Goal: Task Accomplishment & Management: Use online tool/utility

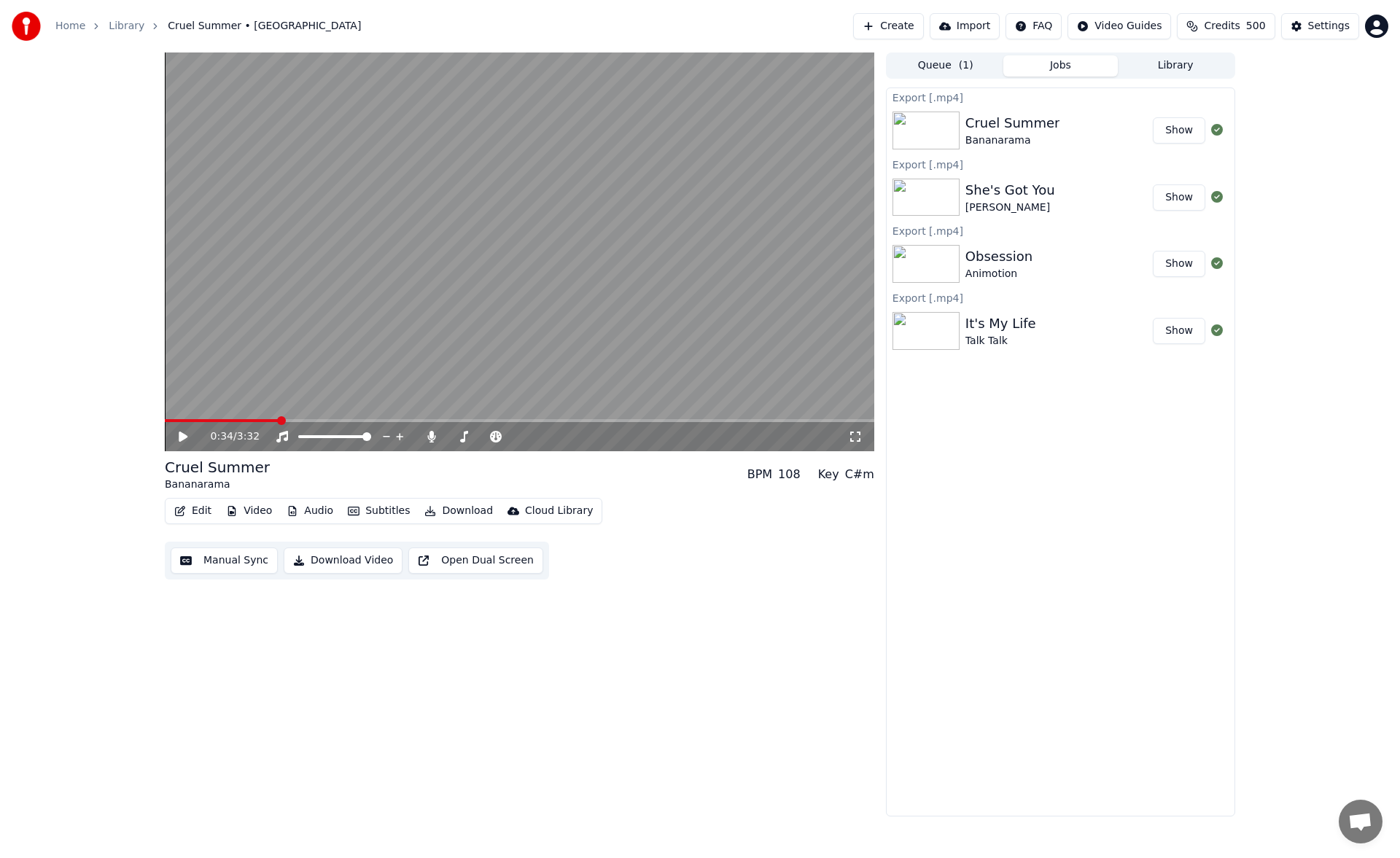
click at [1190, 66] on button "Library" at bounding box center [1175, 66] width 115 height 21
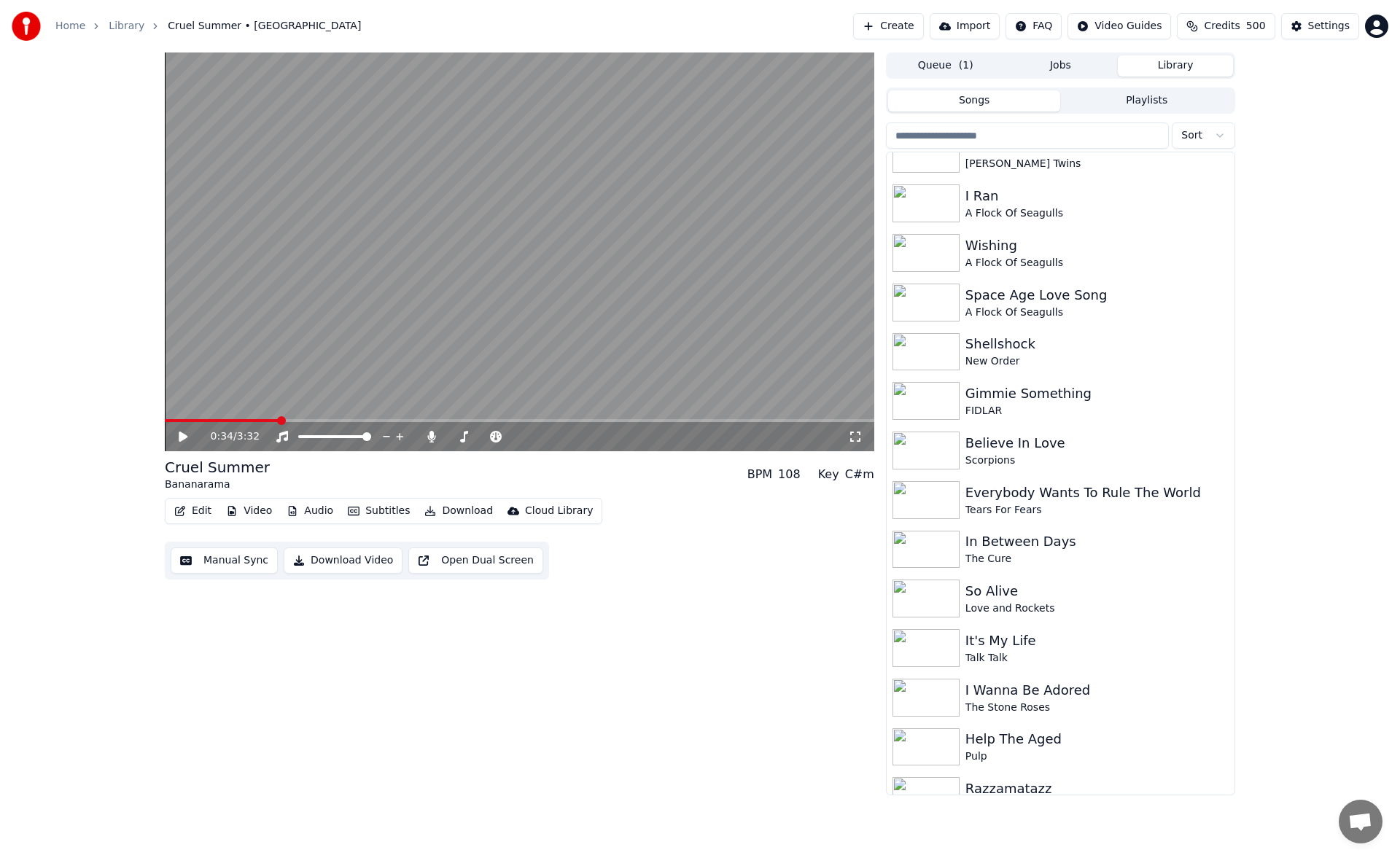
scroll to position [1397, 0]
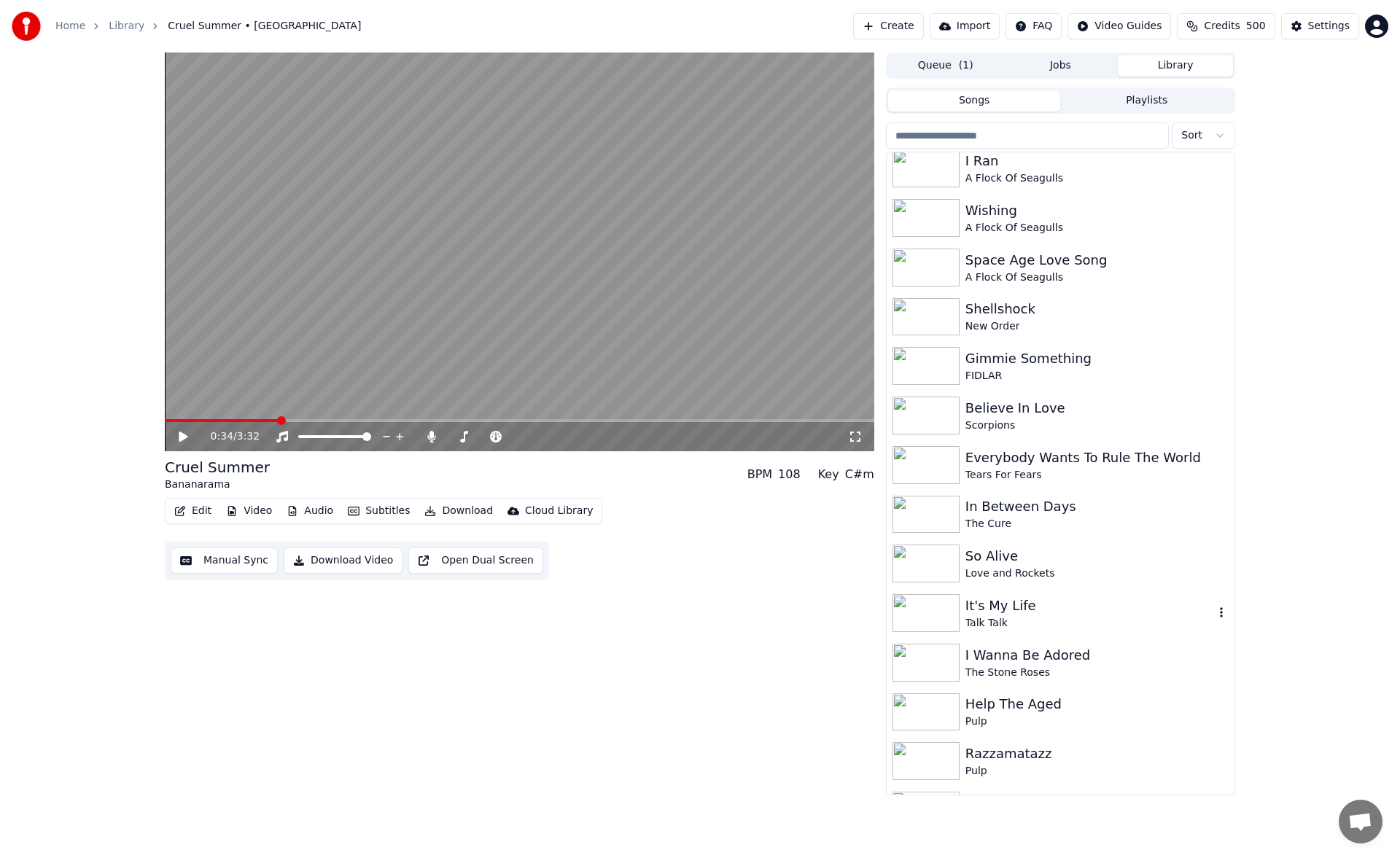
click at [983, 613] on div "It's My Life" at bounding box center [1090, 606] width 249 height 20
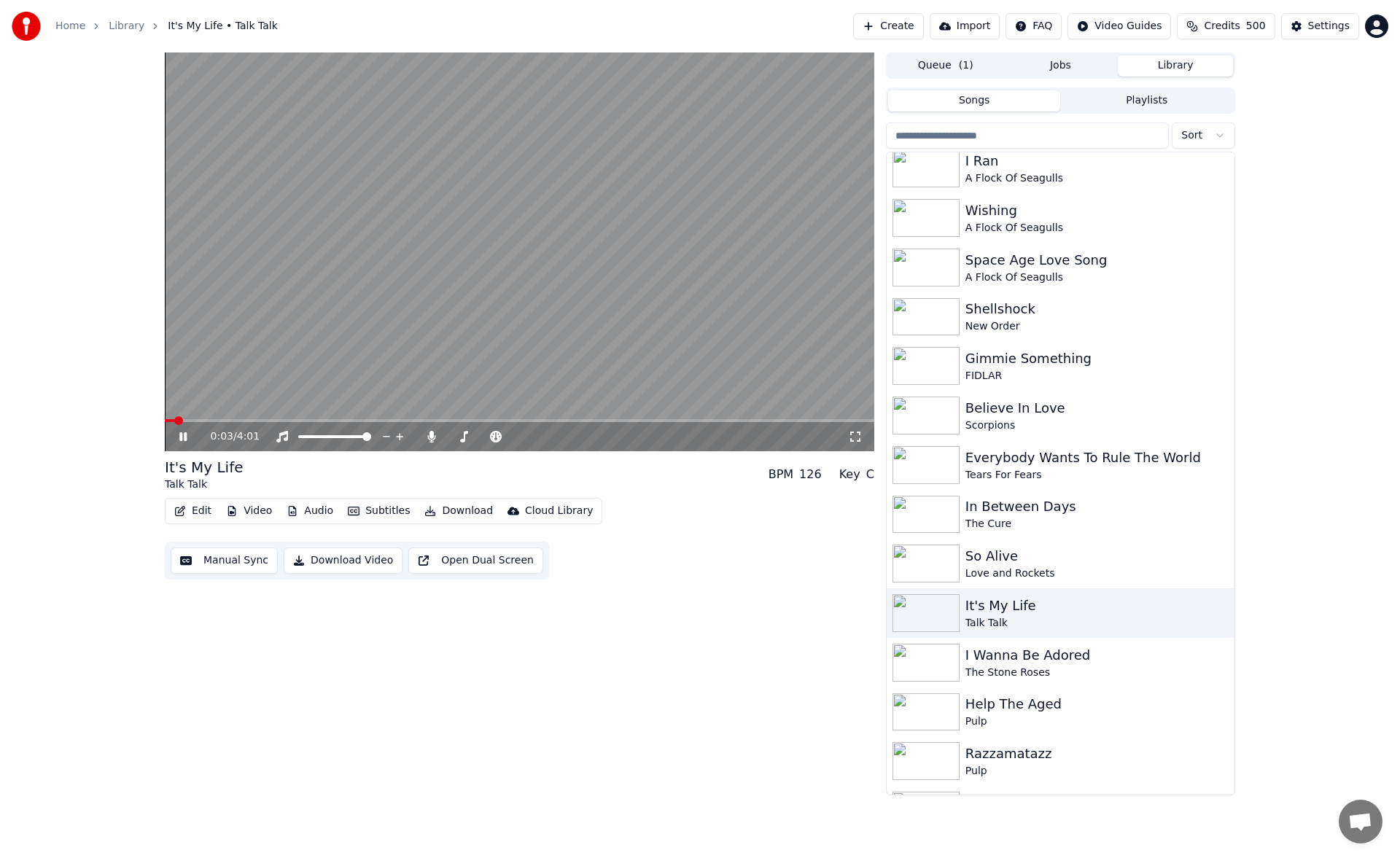
click at [256, 421] on span at bounding box center [519, 421] width 709 height 3
click at [299, 420] on span at bounding box center [519, 421] width 709 height 3
click at [180, 434] on icon at bounding box center [183, 437] width 7 height 9
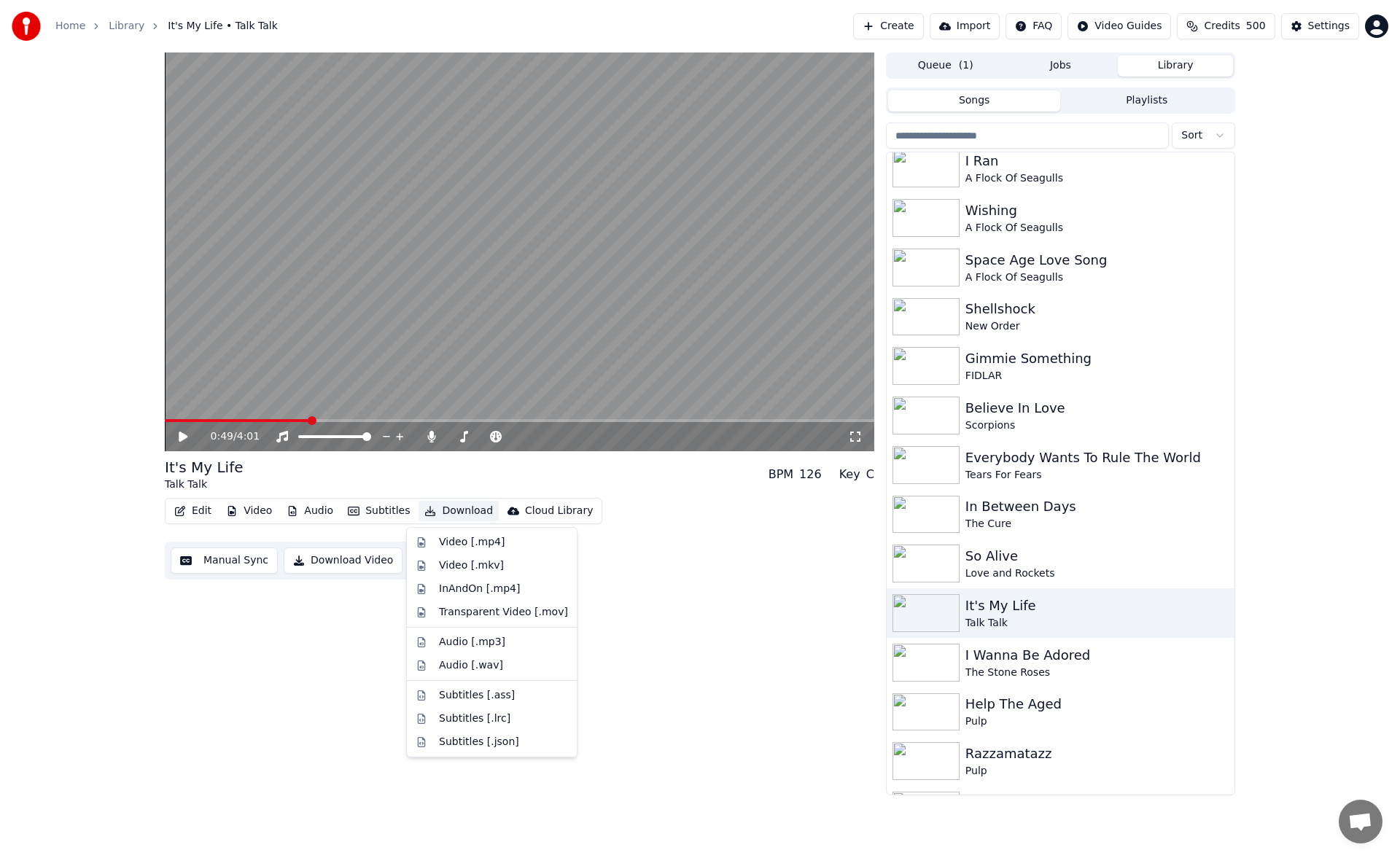
click at [463, 513] on button "Download" at bounding box center [459, 511] width 80 height 20
click at [467, 537] on div "Video [.mp4]" at bounding box center [472, 543] width 66 height 15
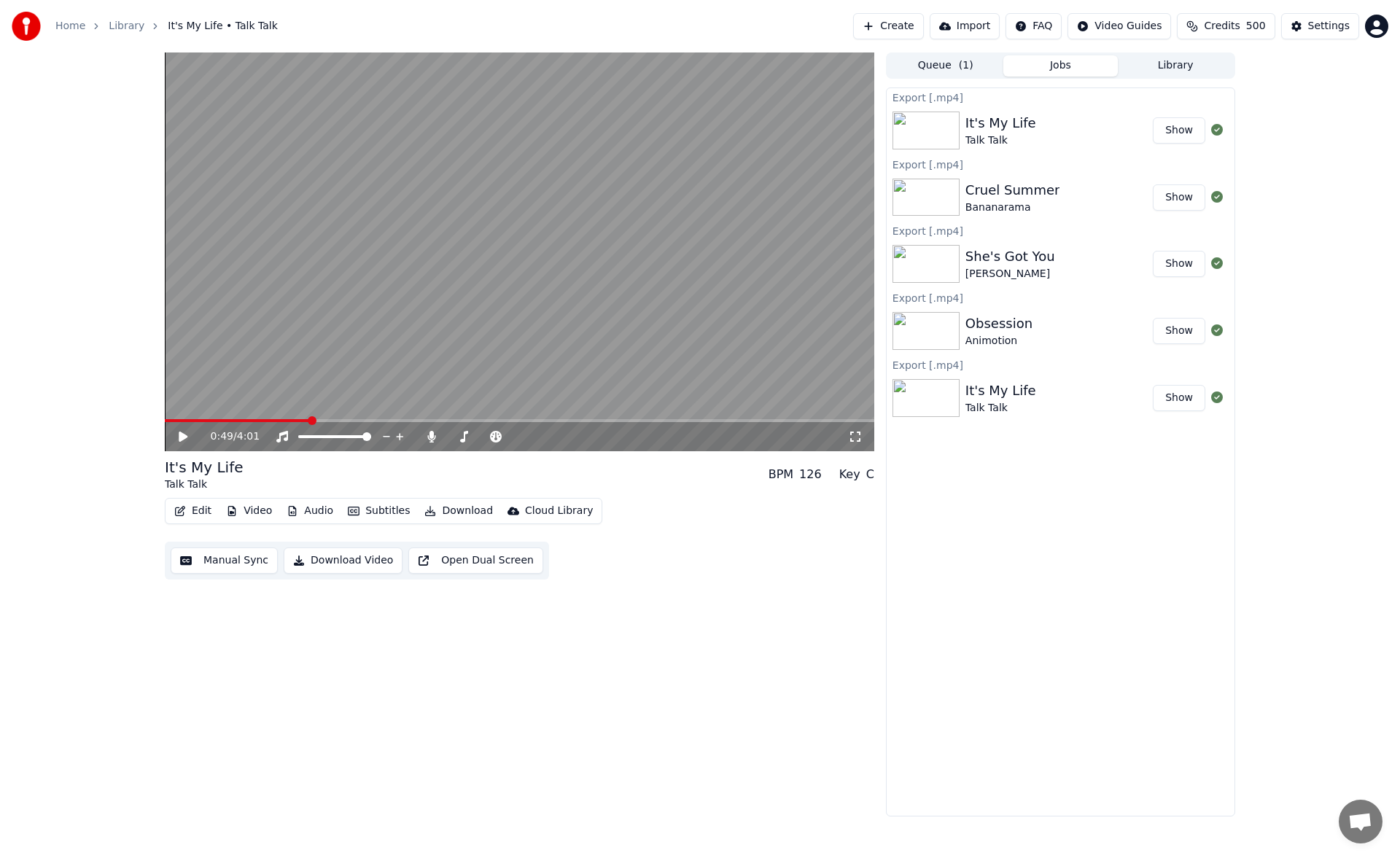
click at [1157, 69] on button "Library" at bounding box center [1175, 66] width 115 height 21
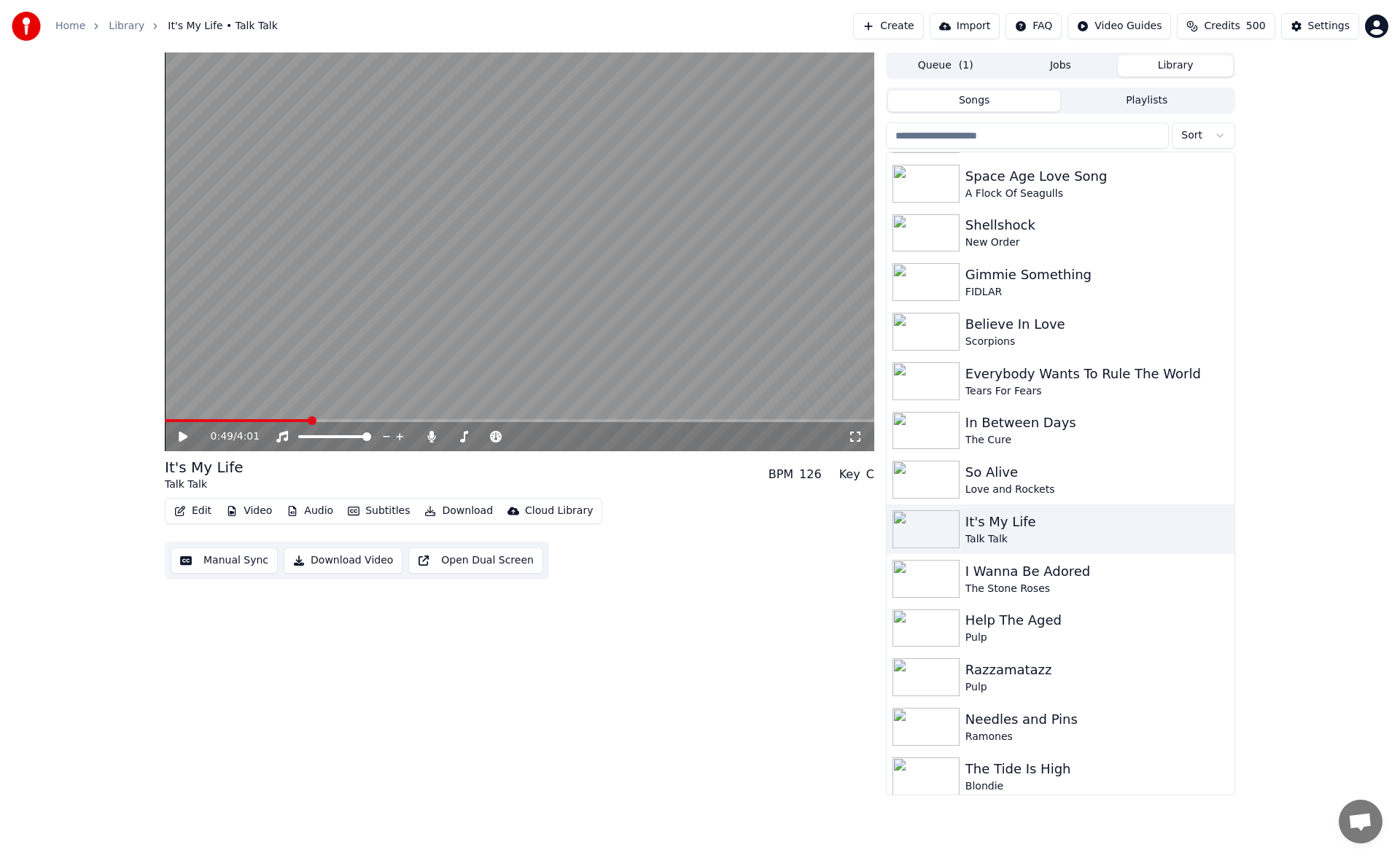
scroll to position [1474, 0]
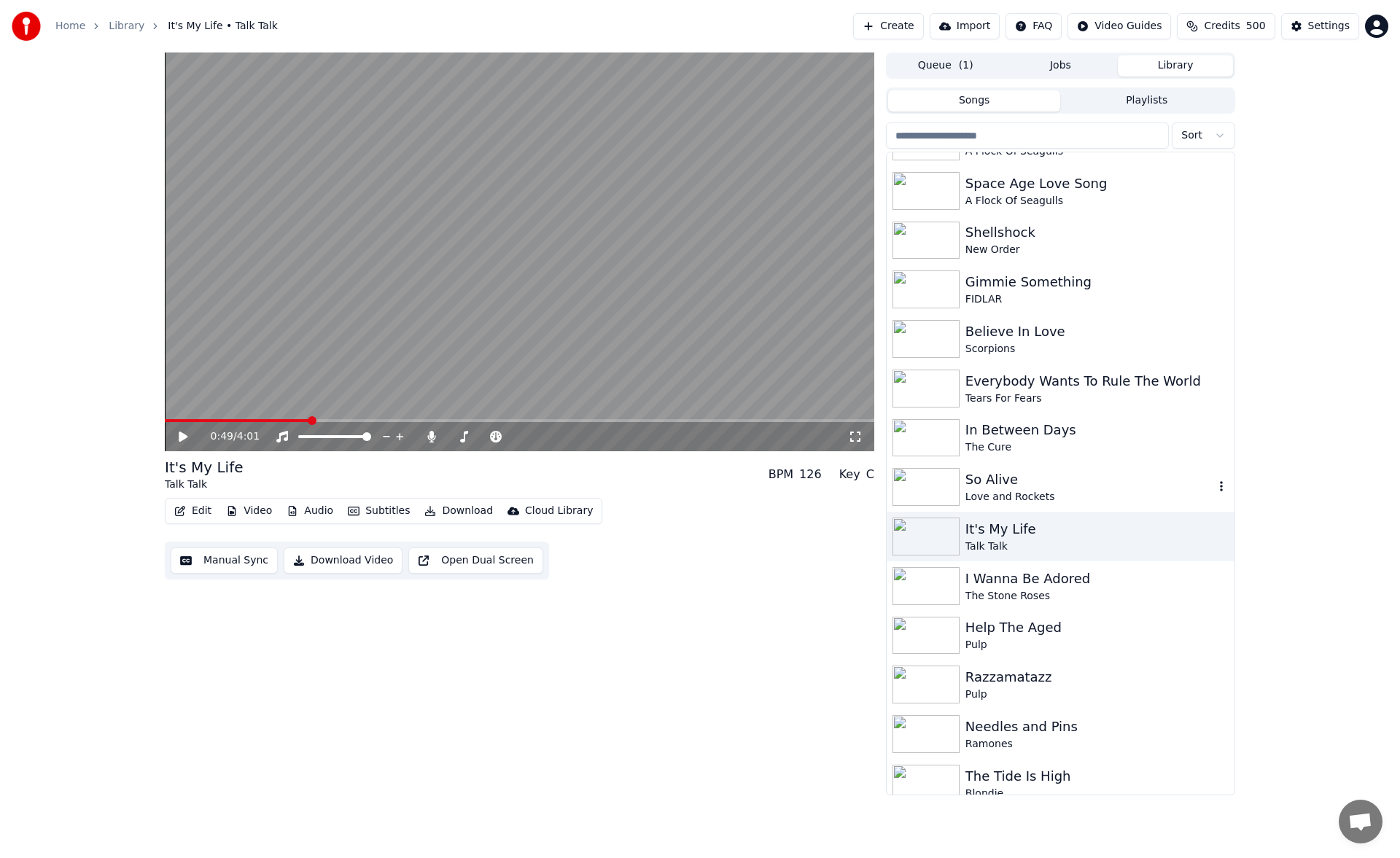
click at [1037, 483] on div "So Alive" at bounding box center [1090, 480] width 249 height 20
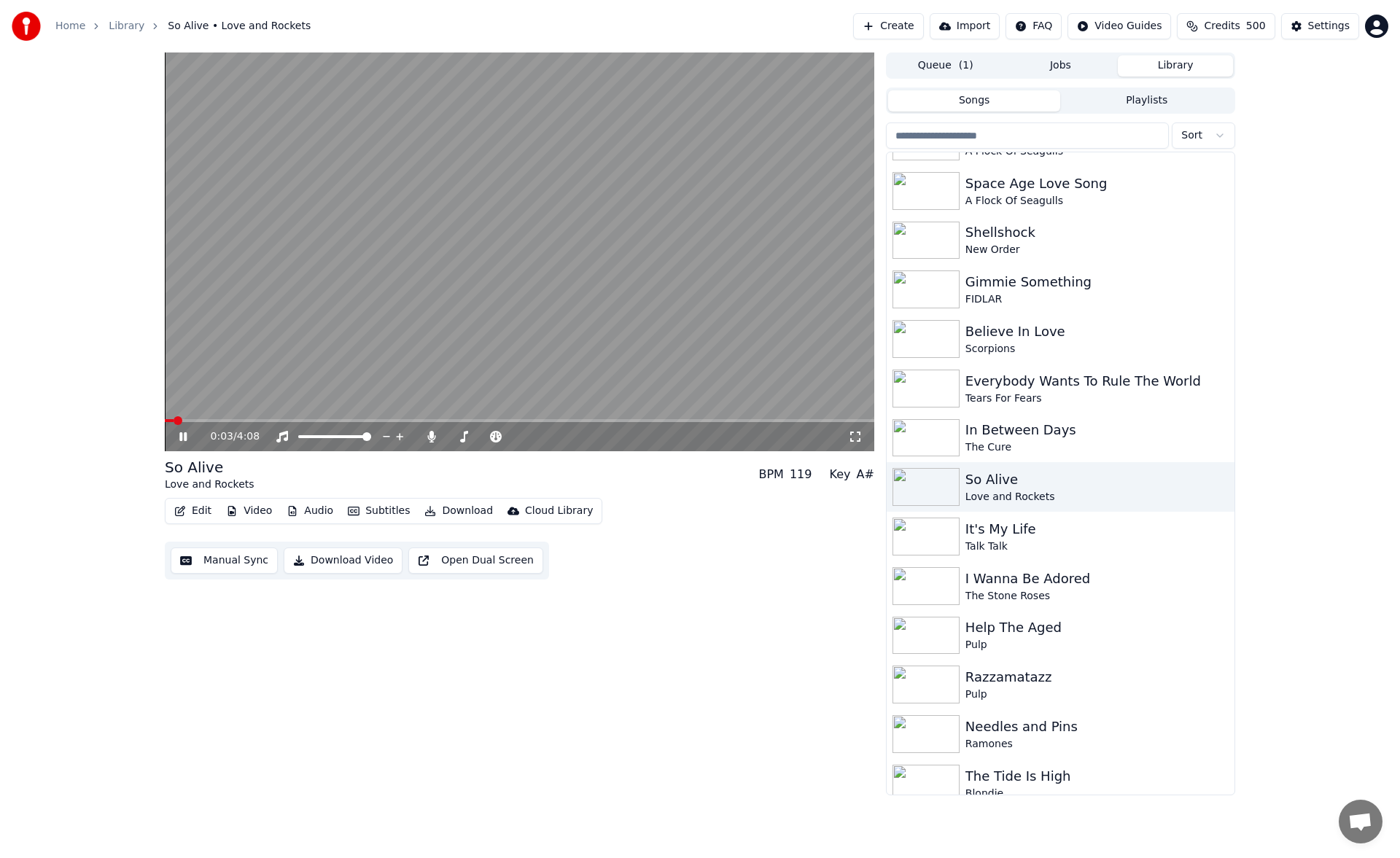
click at [239, 560] on button "Manual Sync" at bounding box center [224, 560] width 108 height 26
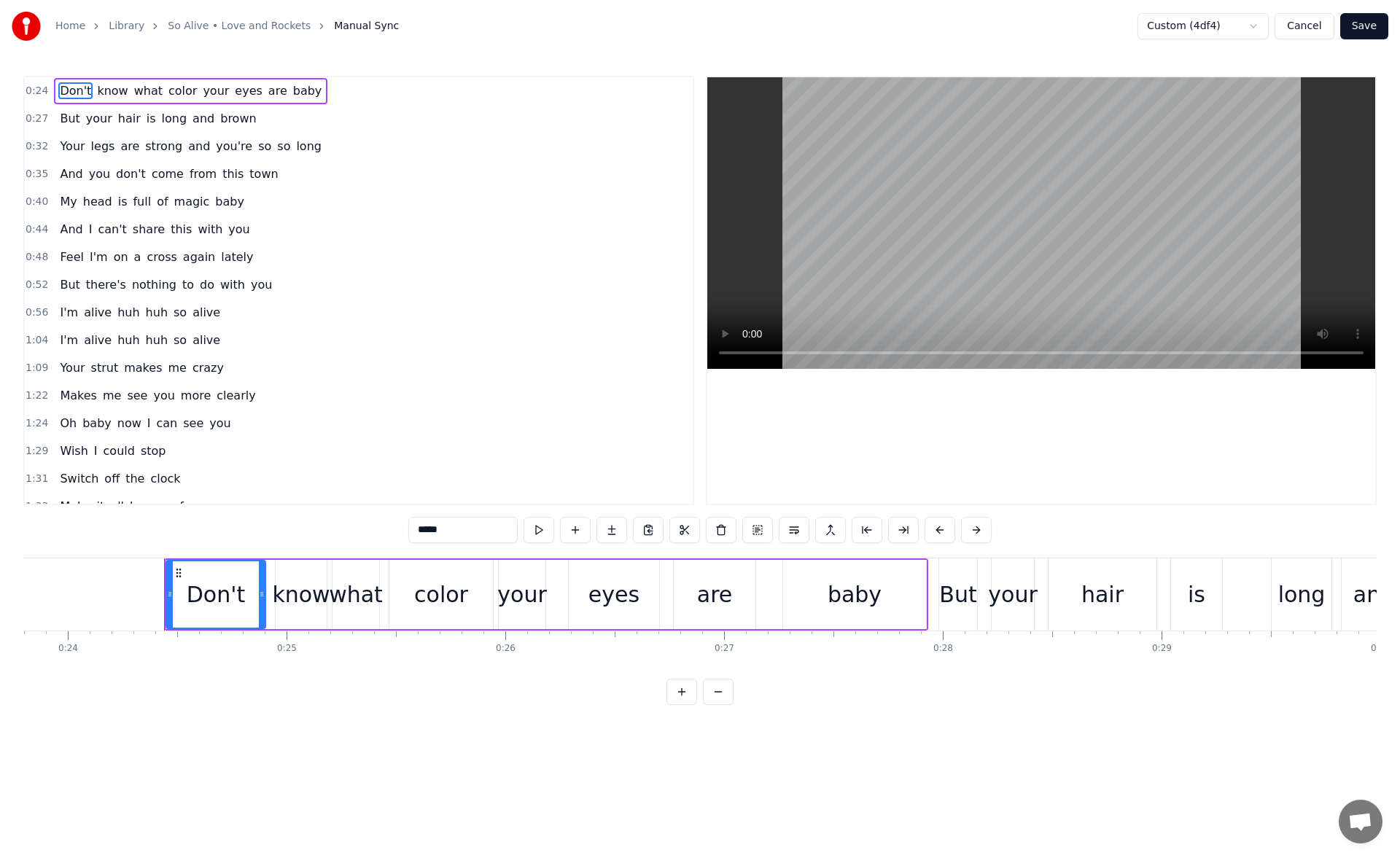
scroll to position [0, 5275]
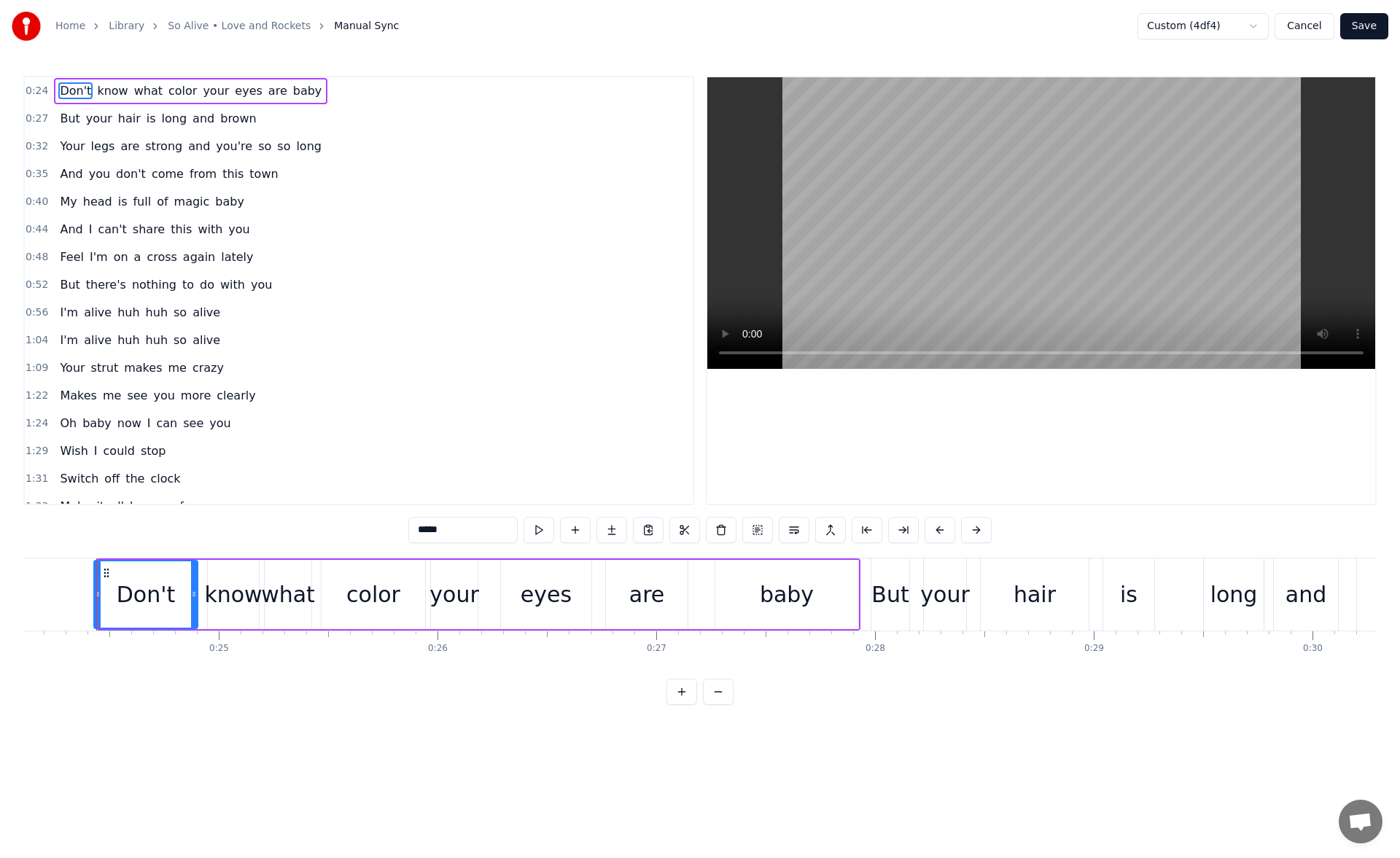
click at [95, 595] on icon at bounding box center [97, 594] width 6 height 11
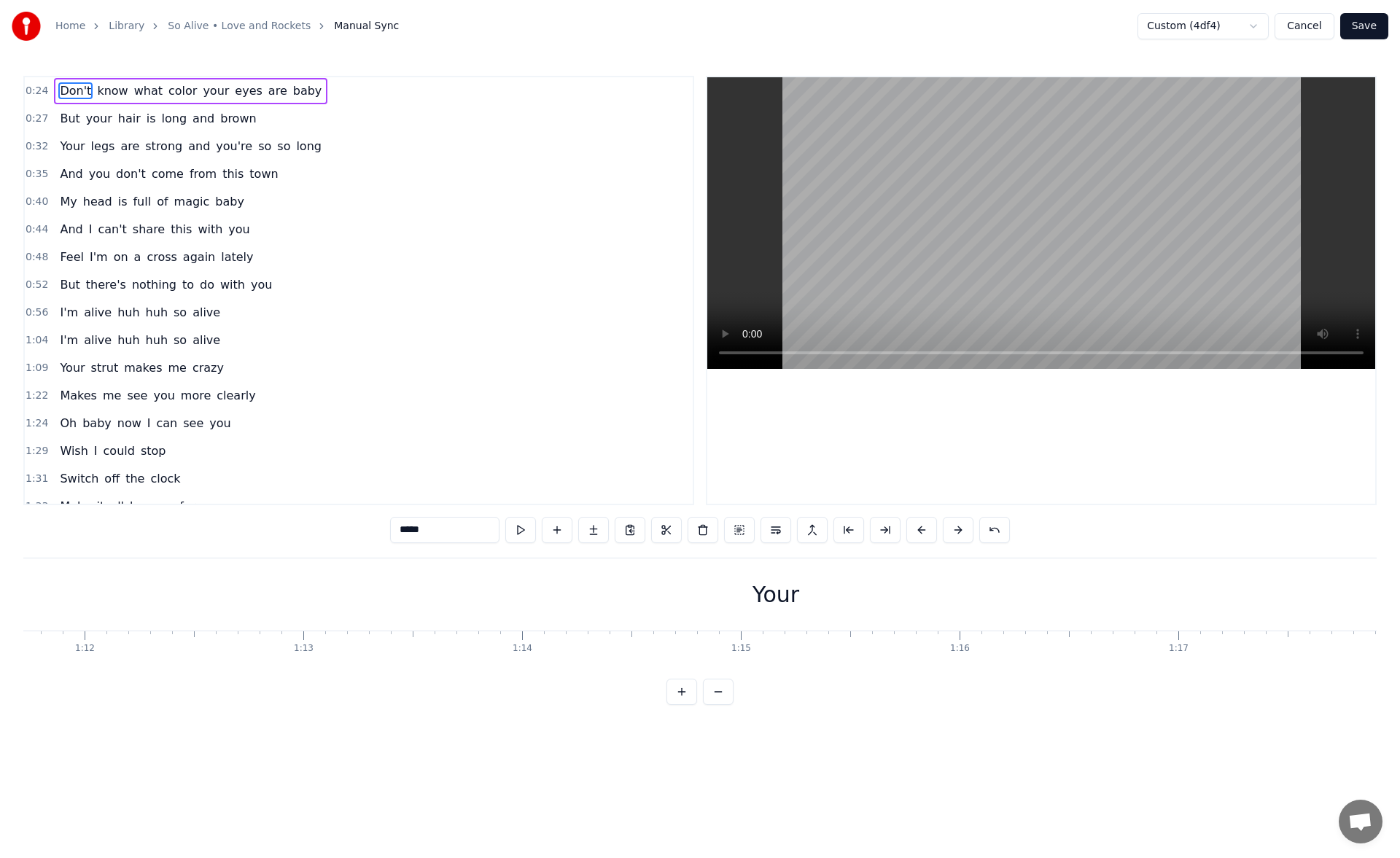
scroll to position [0, 15842]
click at [615, 594] on div "Your" at bounding box center [627, 594] width 47 height 33
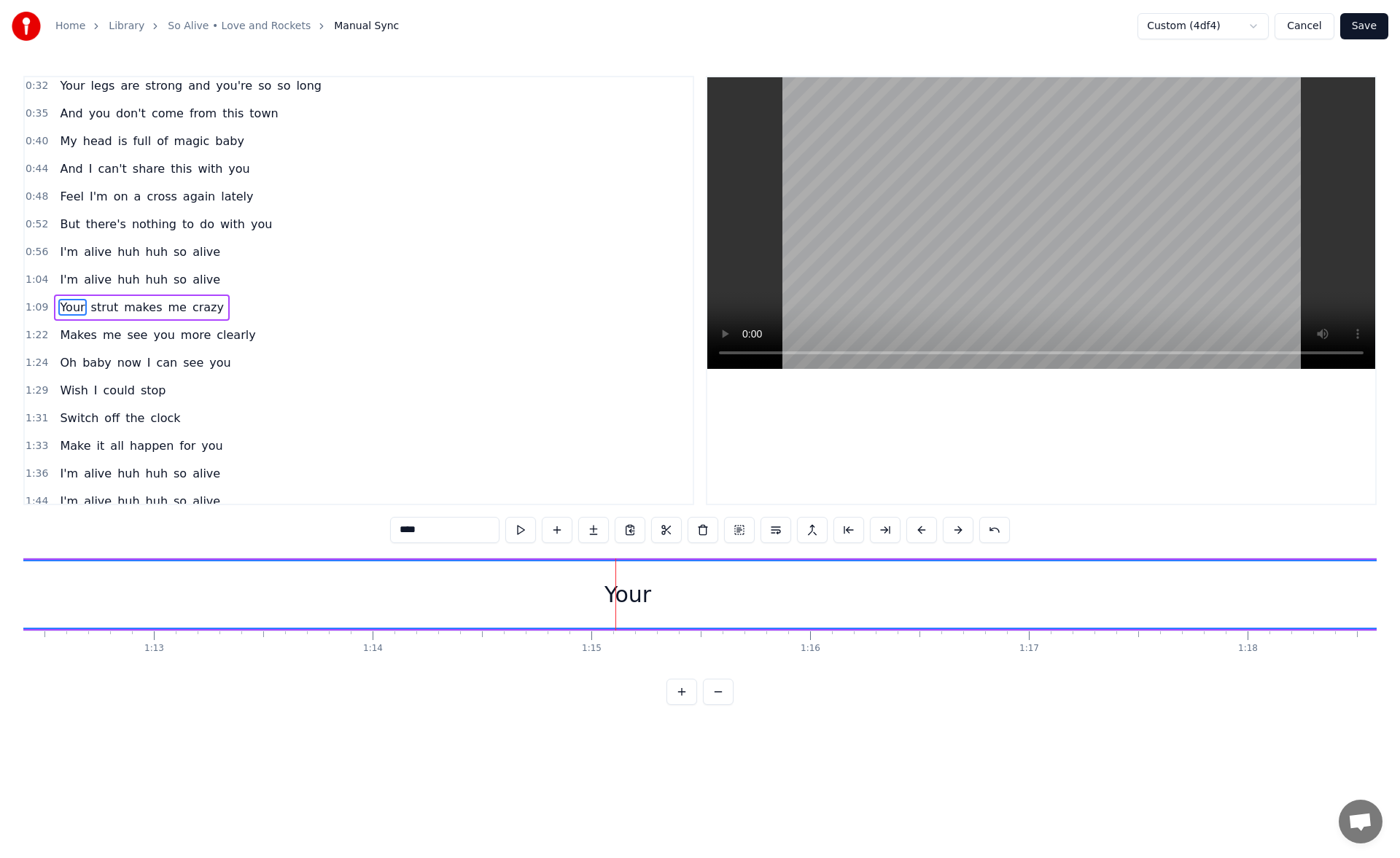
scroll to position [78, 0]
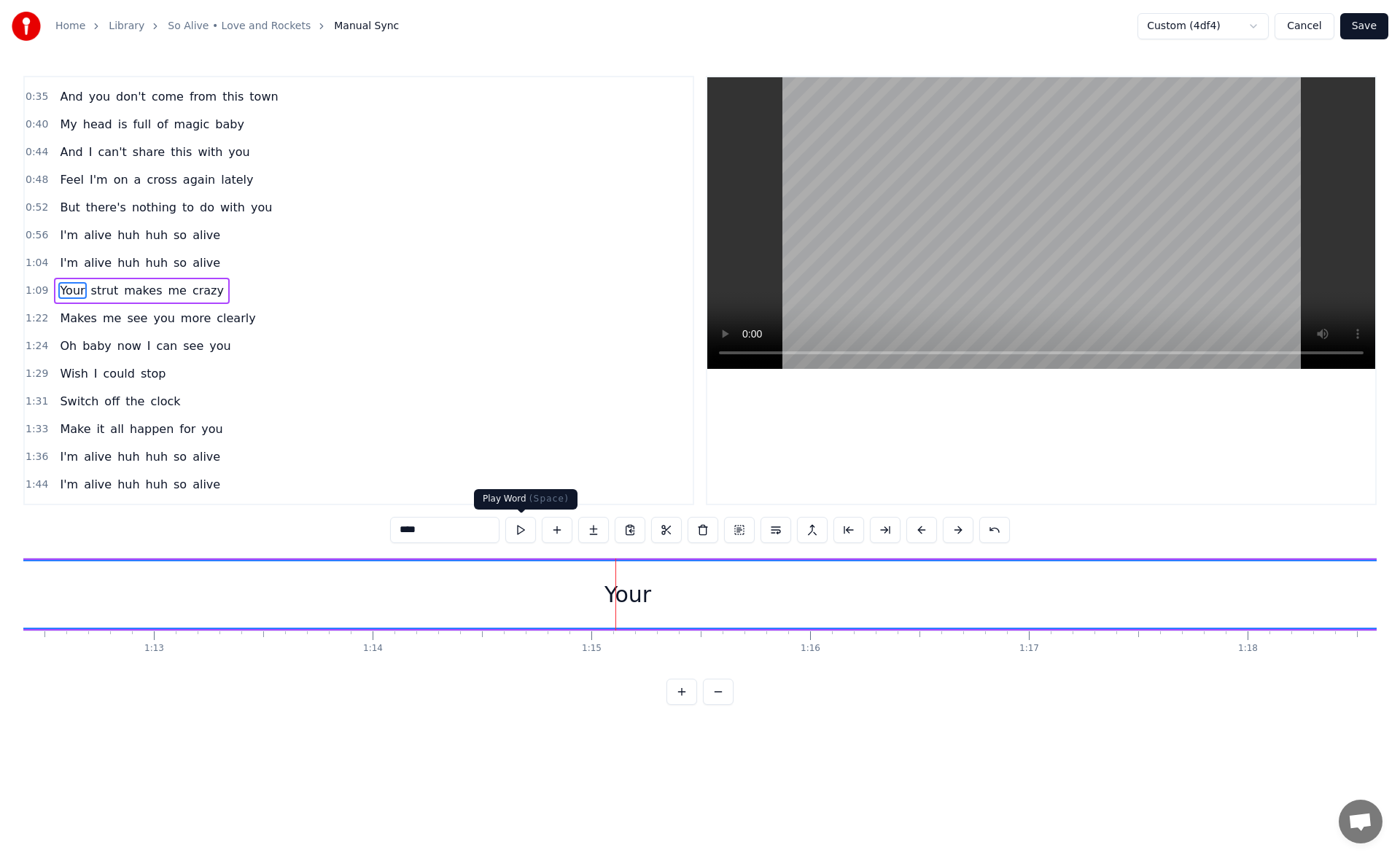
click at [516, 532] on button at bounding box center [521, 530] width 31 height 26
click at [517, 525] on button at bounding box center [521, 530] width 31 height 26
click at [847, 524] on button at bounding box center [849, 530] width 31 height 26
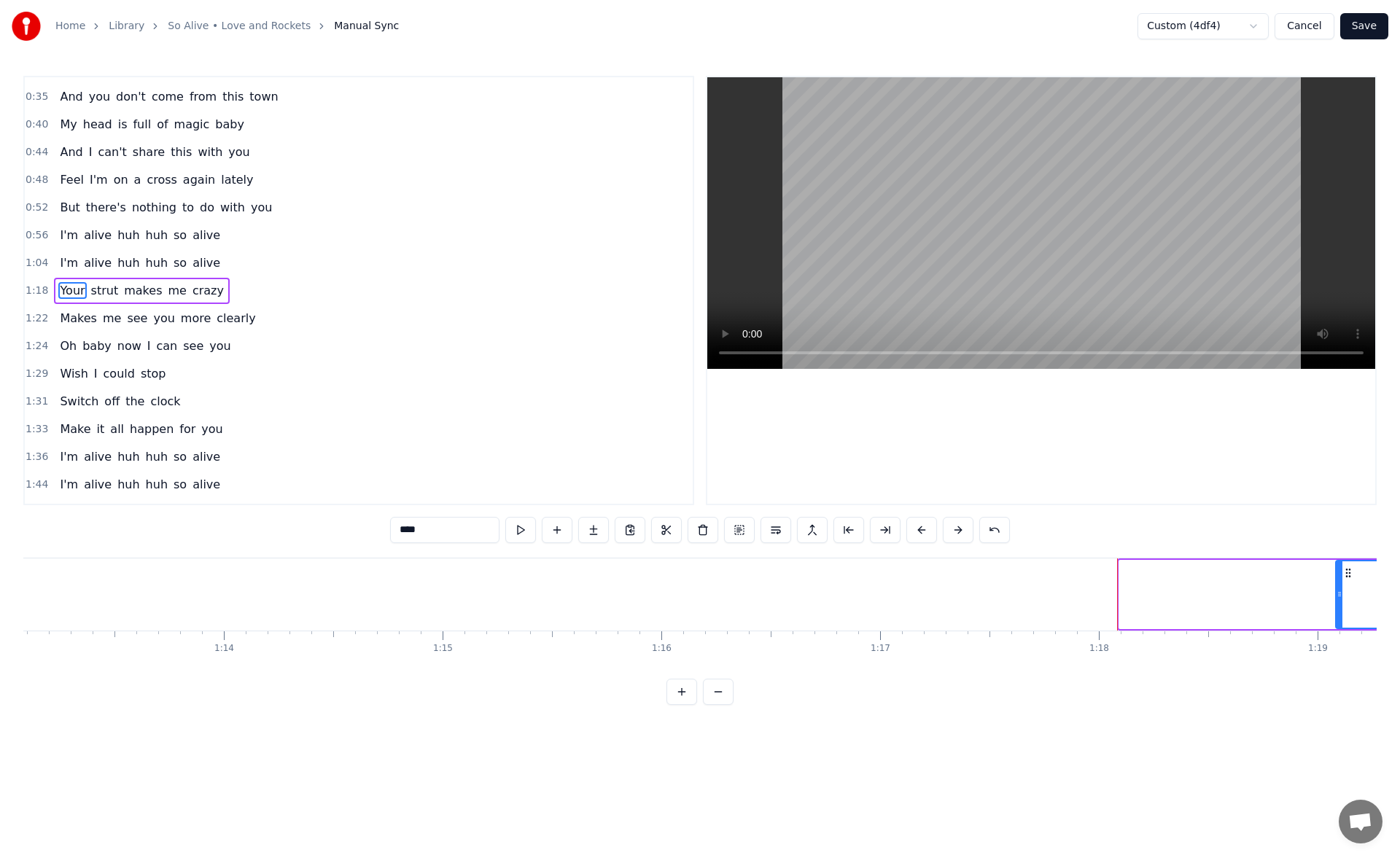
drag, startPoint x: 1121, startPoint y: 598, endPoint x: 1338, endPoint y: 581, distance: 217.7
click at [1338, 581] on div at bounding box center [1339, 594] width 6 height 66
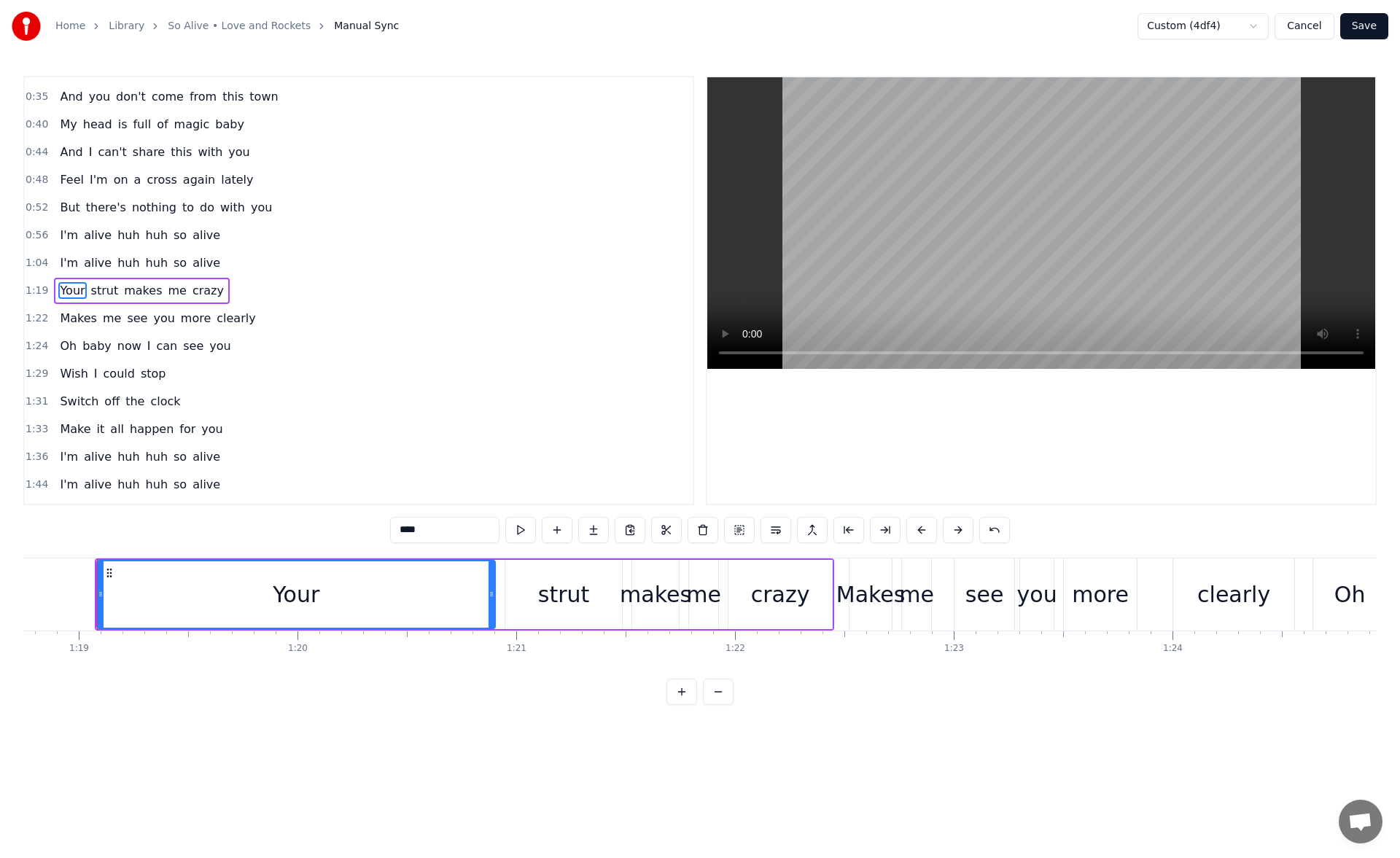
scroll to position [0, 17231]
drag, startPoint x: 116, startPoint y: 597, endPoint x: 363, endPoint y: 578, distance: 247.7
click at [359, 578] on div at bounding box center [355, 594] width 6 height 66
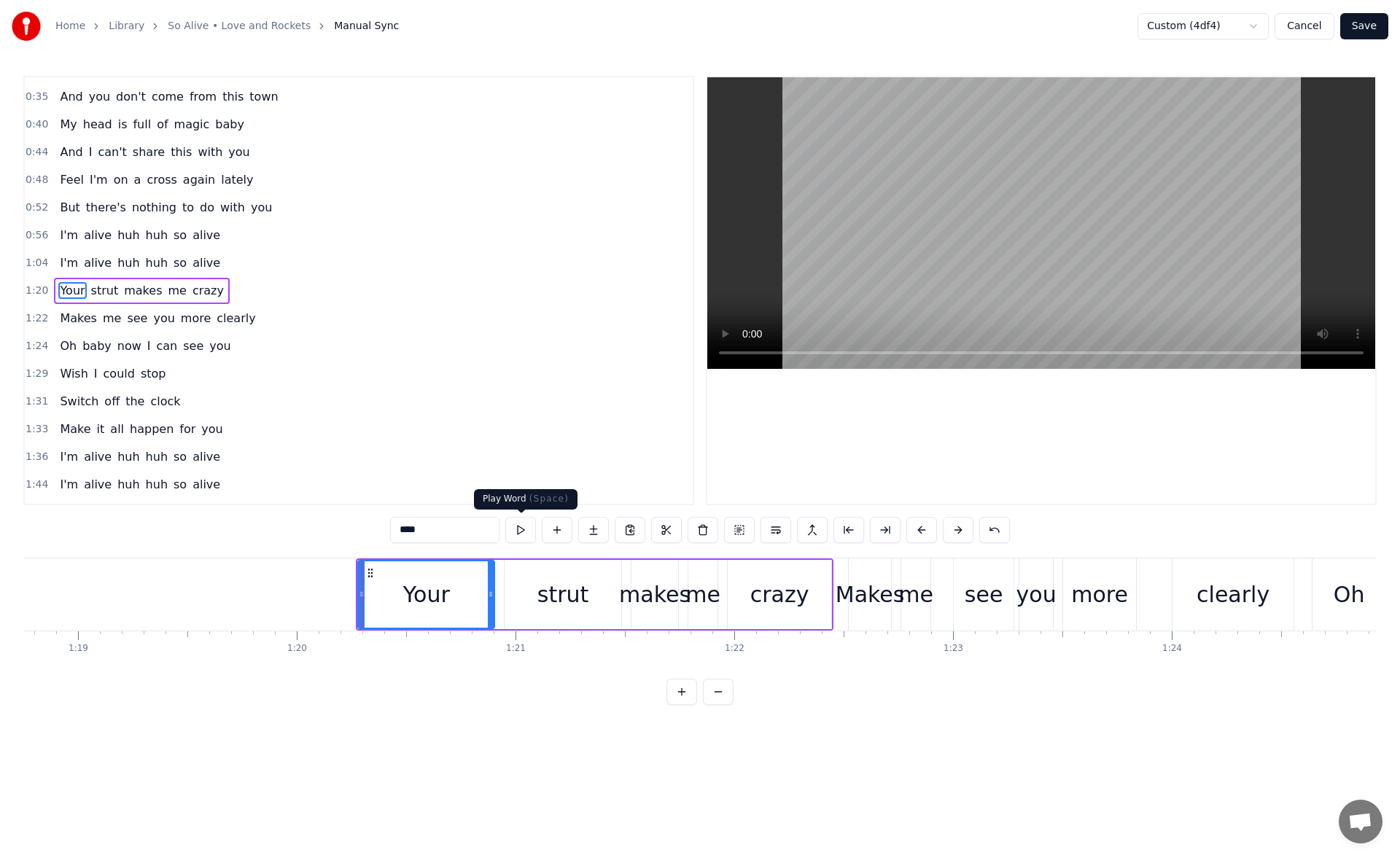
click at [518, 522] on button at bounding box center [521, 530] width 31 height 26
drag, startPoint x: 361, startPoint y: 596, endPoint x: 453, endPoint y: 599, distance: 92.0
click at [453, 599] on icon at bounding box center [453, 594] width 6 height 11
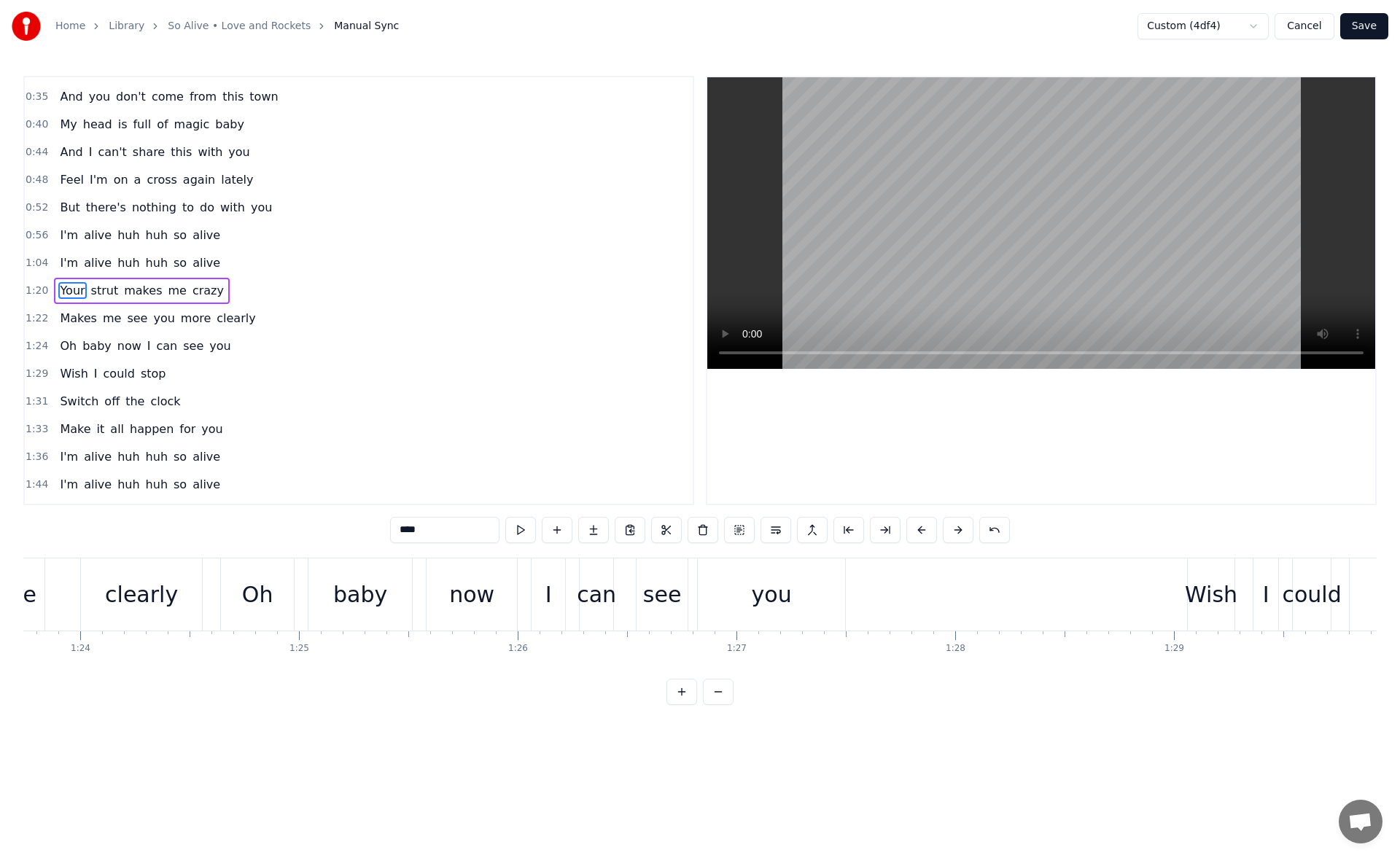
scroll to position [0, 18532]
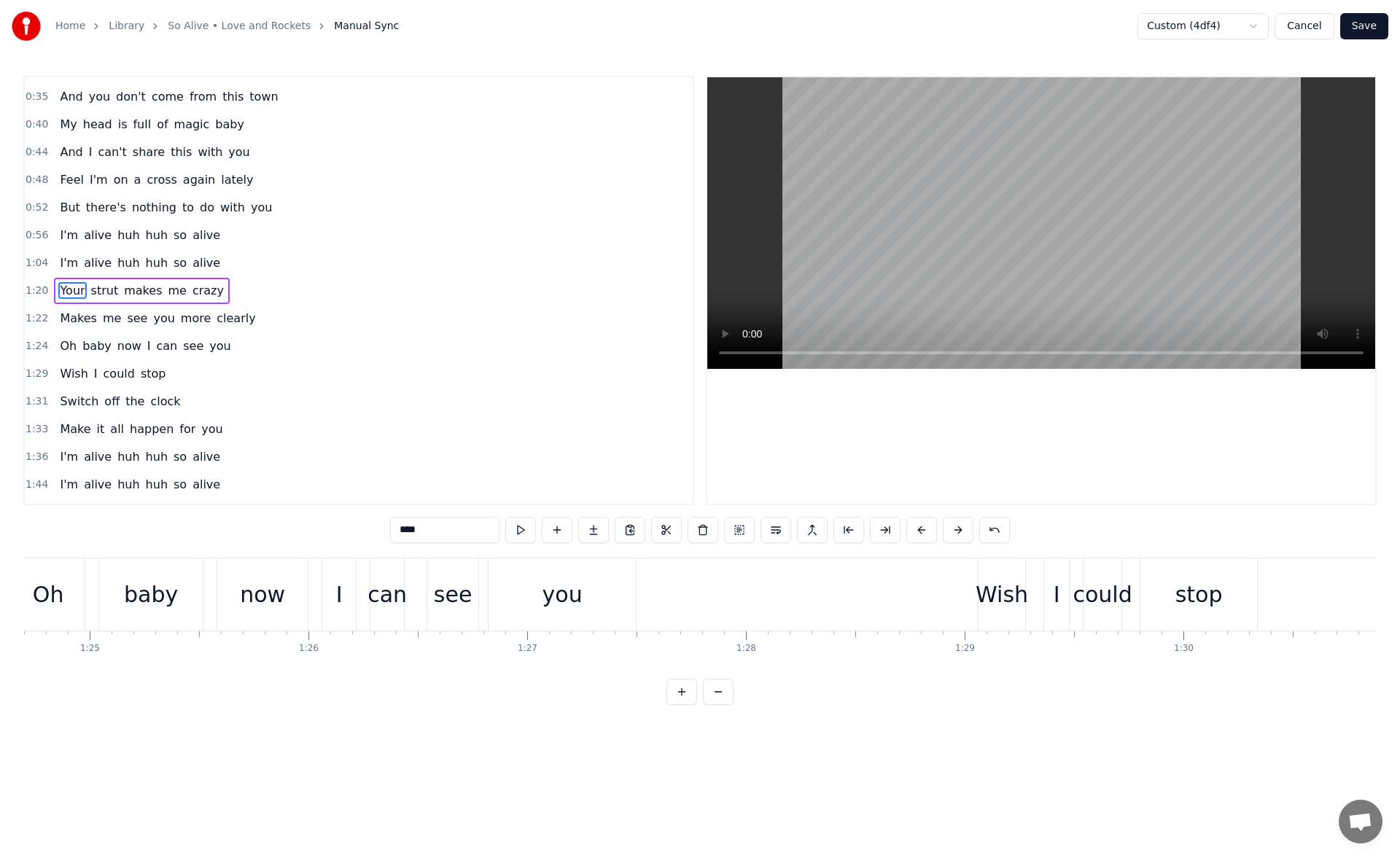
click at [996, 589] on div "Wish" at bounding box center [1002, 594] width 53 height 33
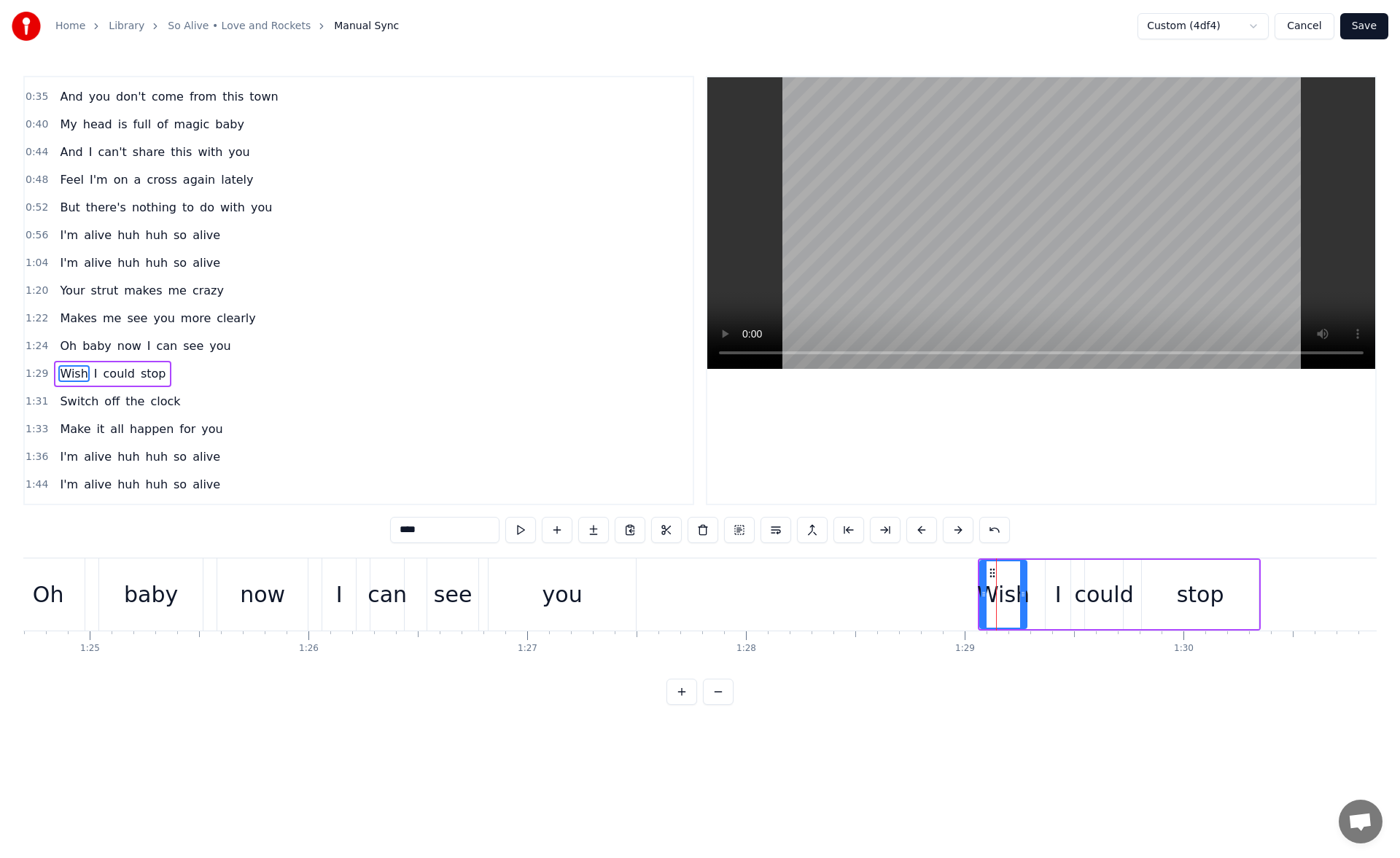
scroll to position [101, 0]
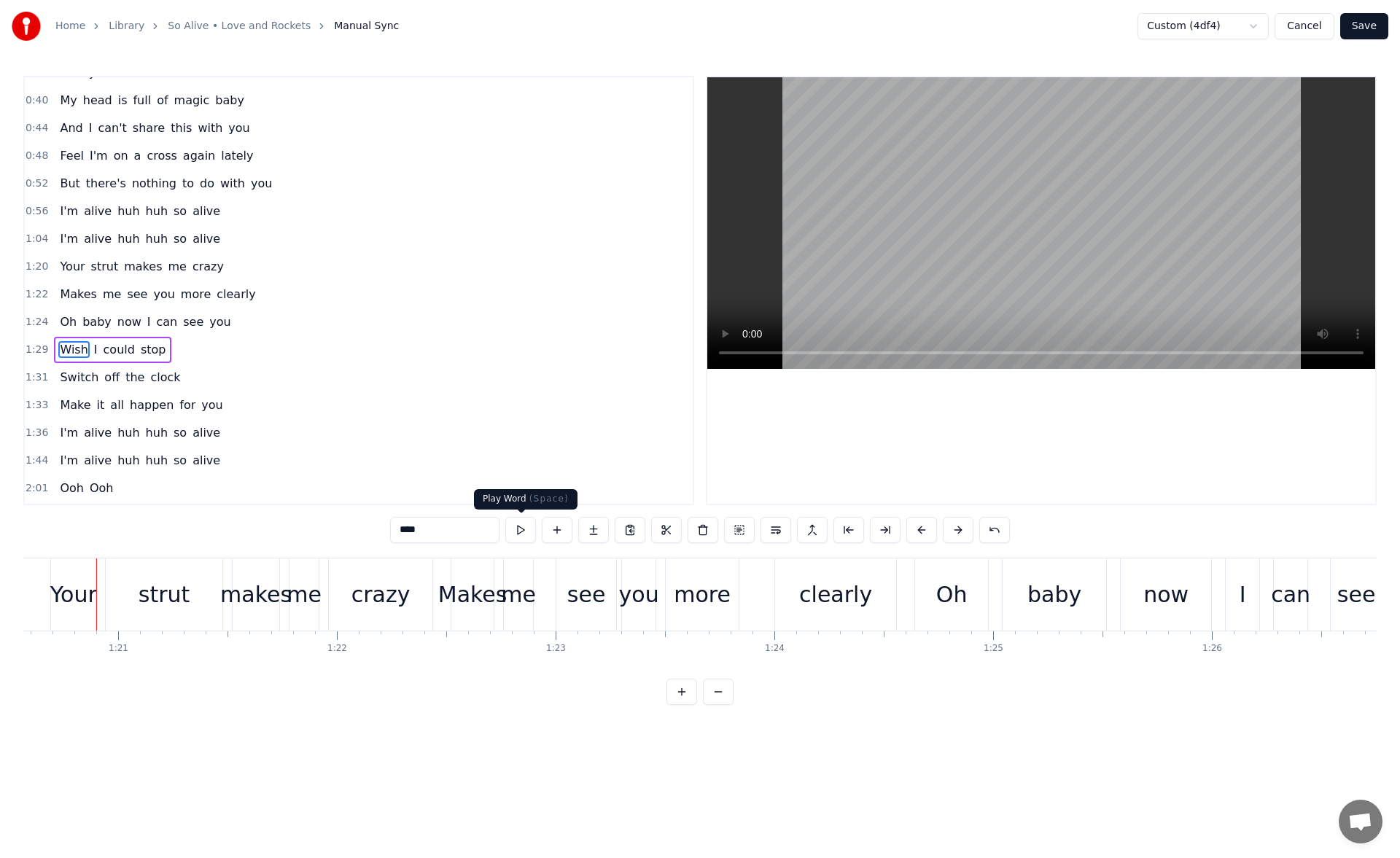
click at [524, 535] on button at bounding box center [521, 530] width 31 height 26
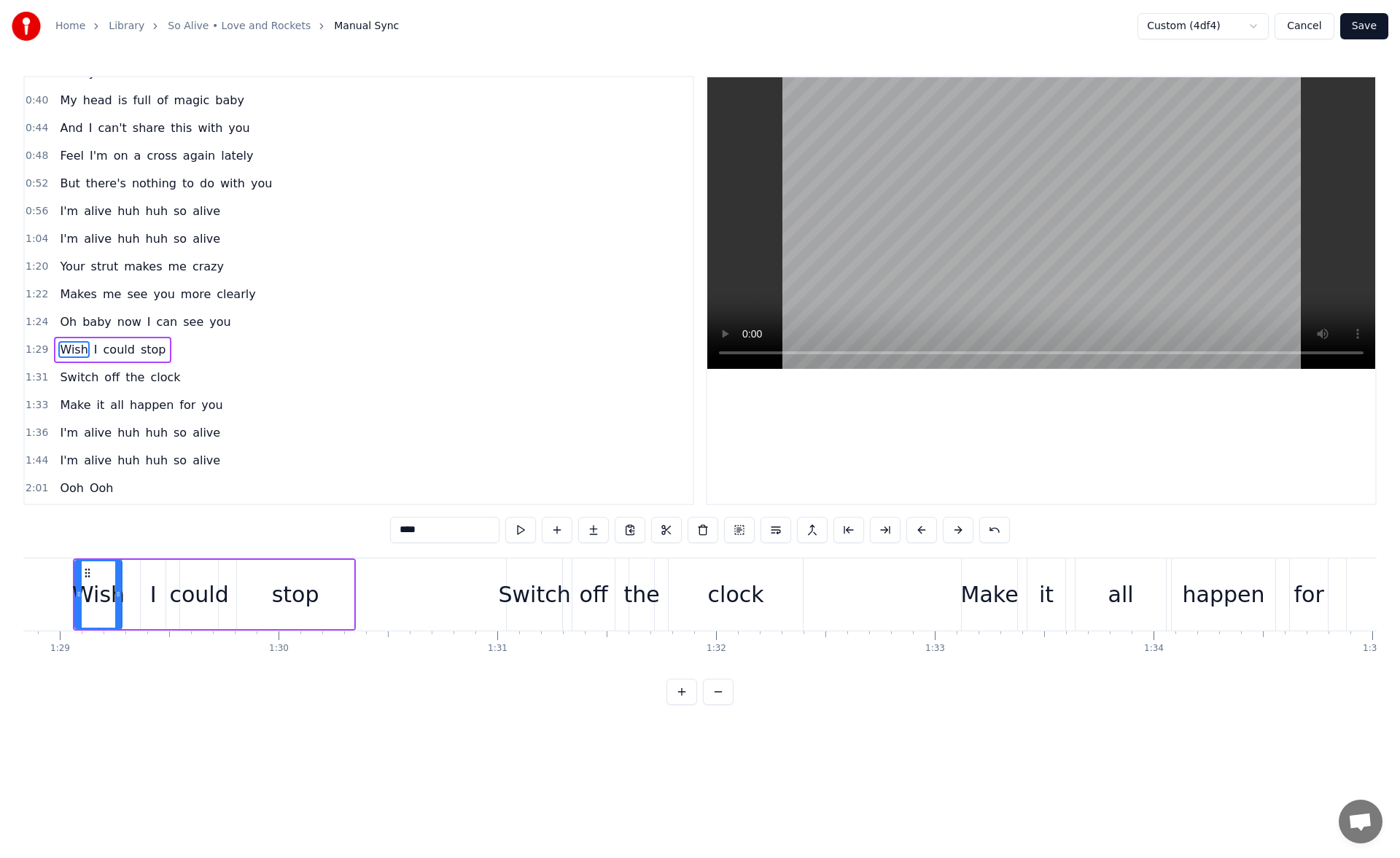
scroll to position [0, 19463]
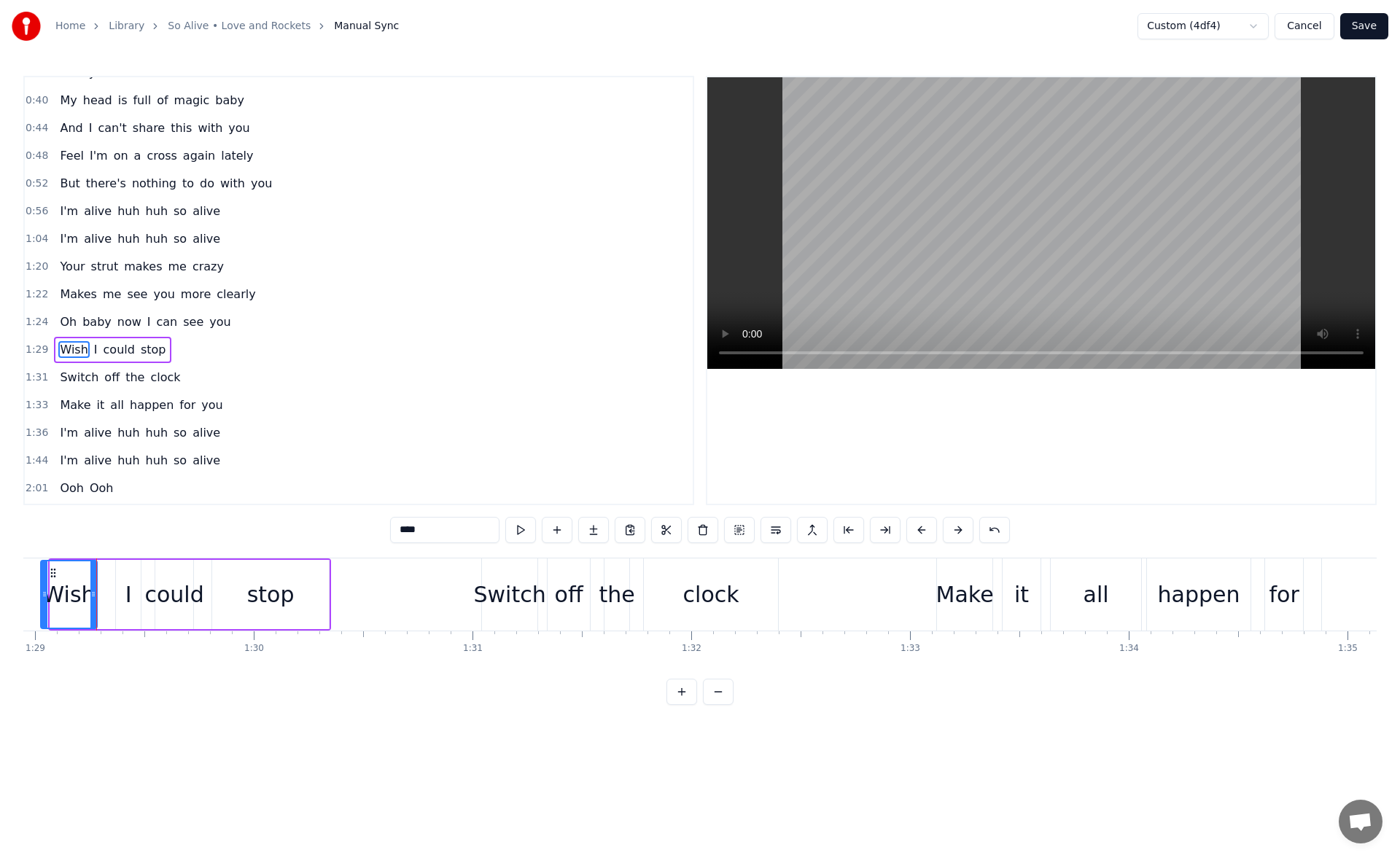
drag, startPoint x: 53, startPoint y: 595, endPoint x: 38, endPoint y: 595, distance: 15.0
click at [41, 595] on icon at bounding box center [44, 594] width 6 height 11
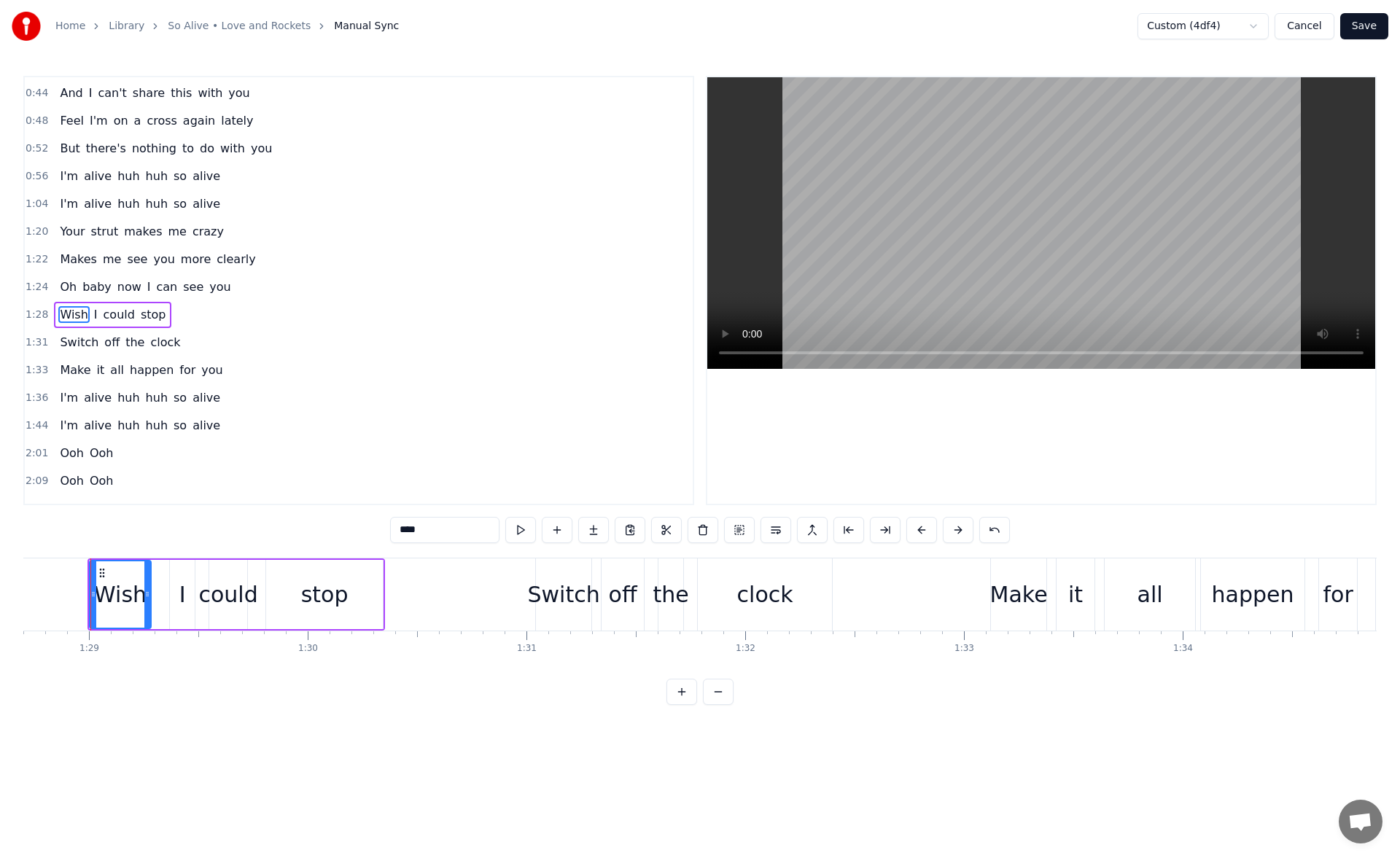
scroll to position [0, 19403]
click at [552, 578] on div "Switch" at bounding box center [569, 594] width 72 height 33
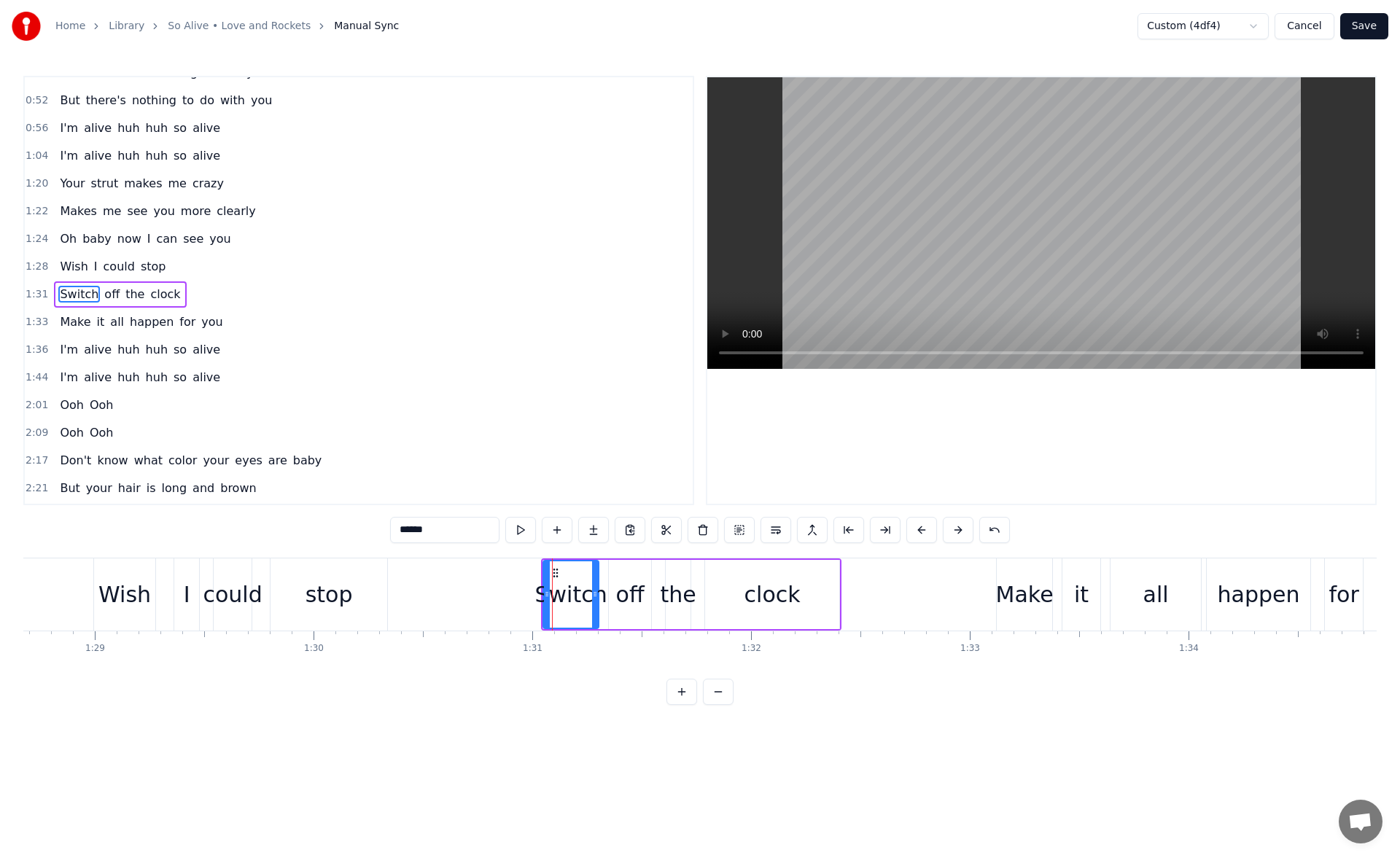
scroll to position [188, 0]
drag, startPoint x: 548, startPoint y: 594, endPoint x: 516, endPoint y: 598, distance: 32.2
click at [516, 598] on icon at bounding box center [514, 594] width 6 height 11
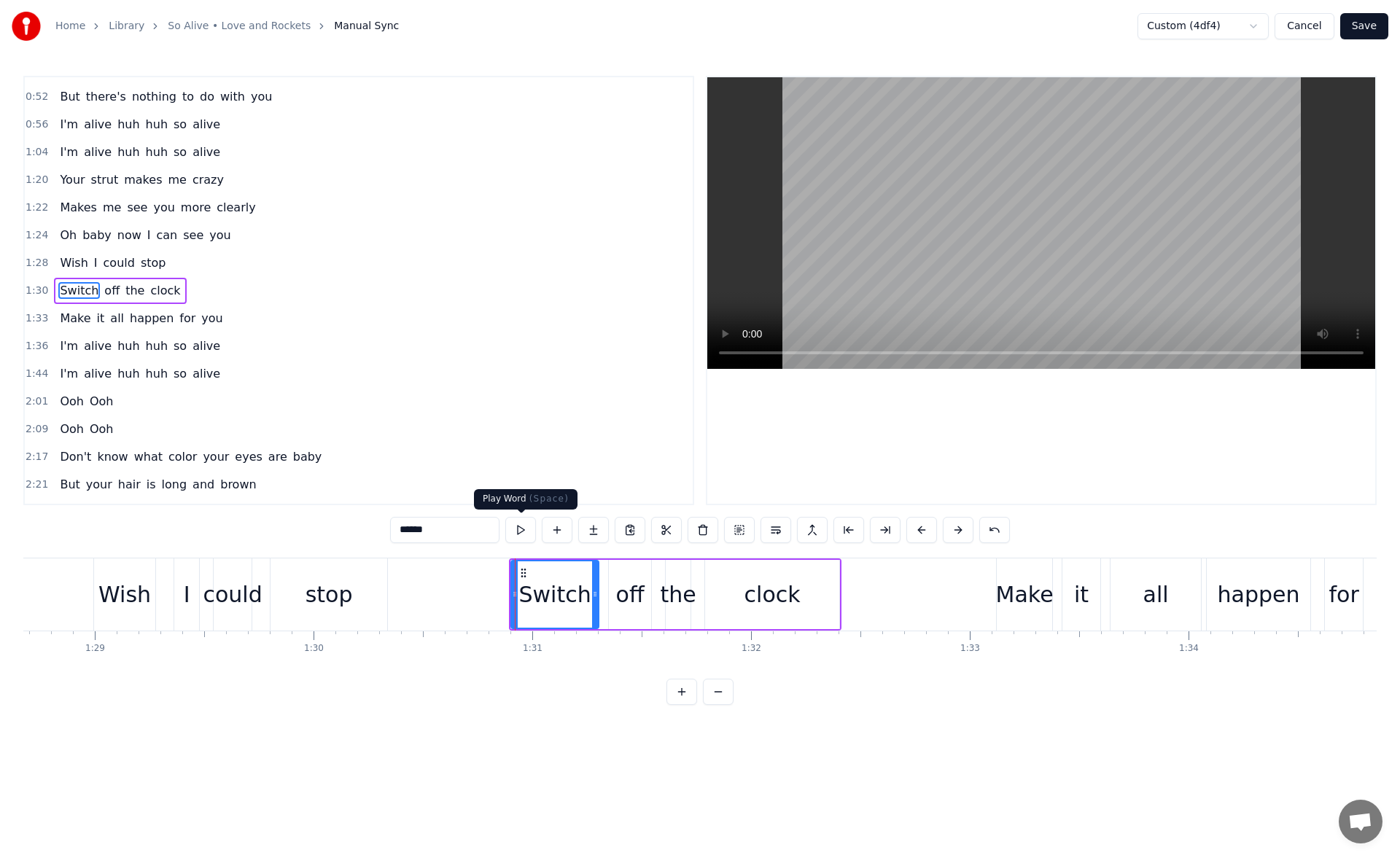
click at [517, 535] on button at bounding box center [521, 530] width 31 height 26
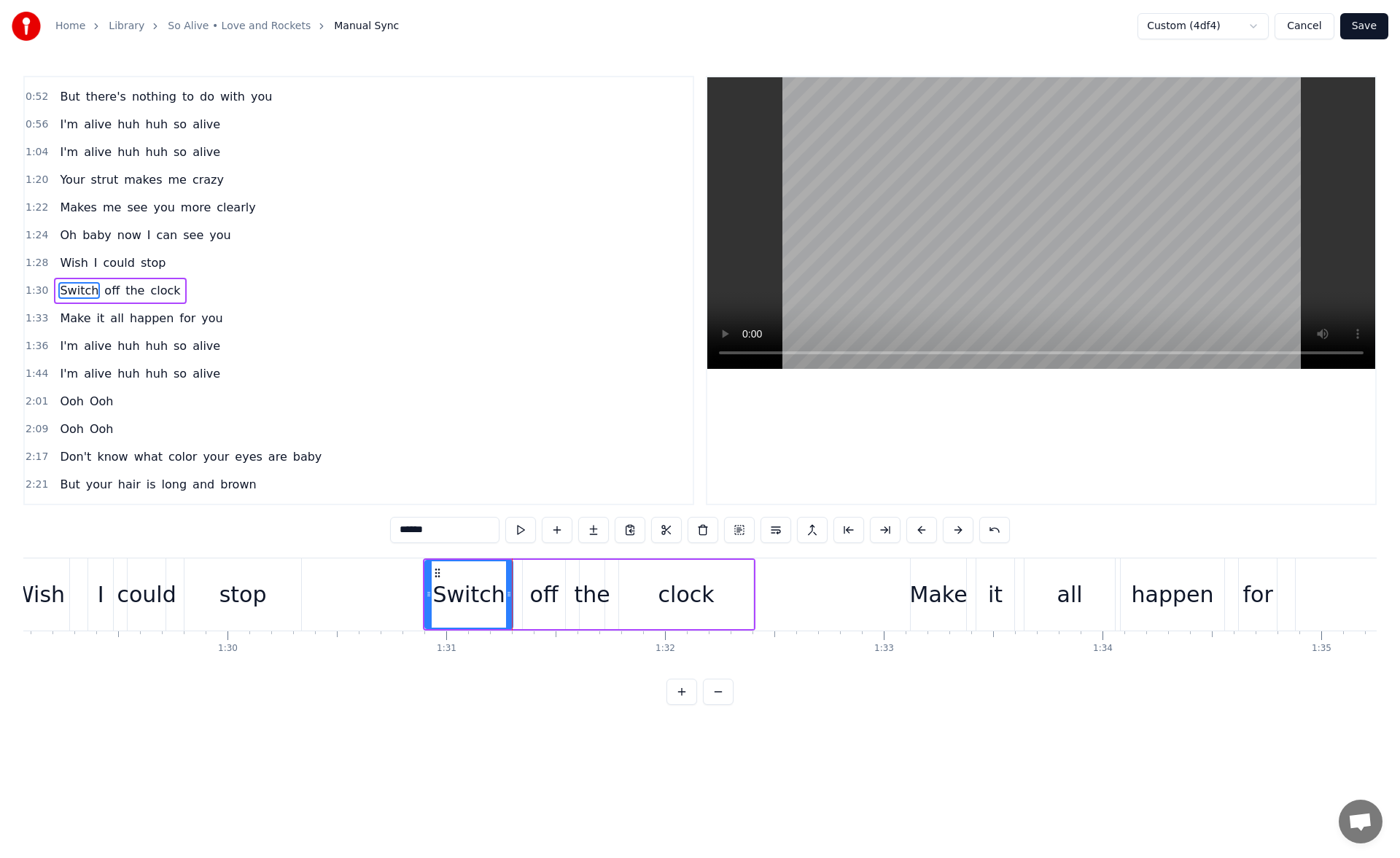
scroll to position [0, 19669]
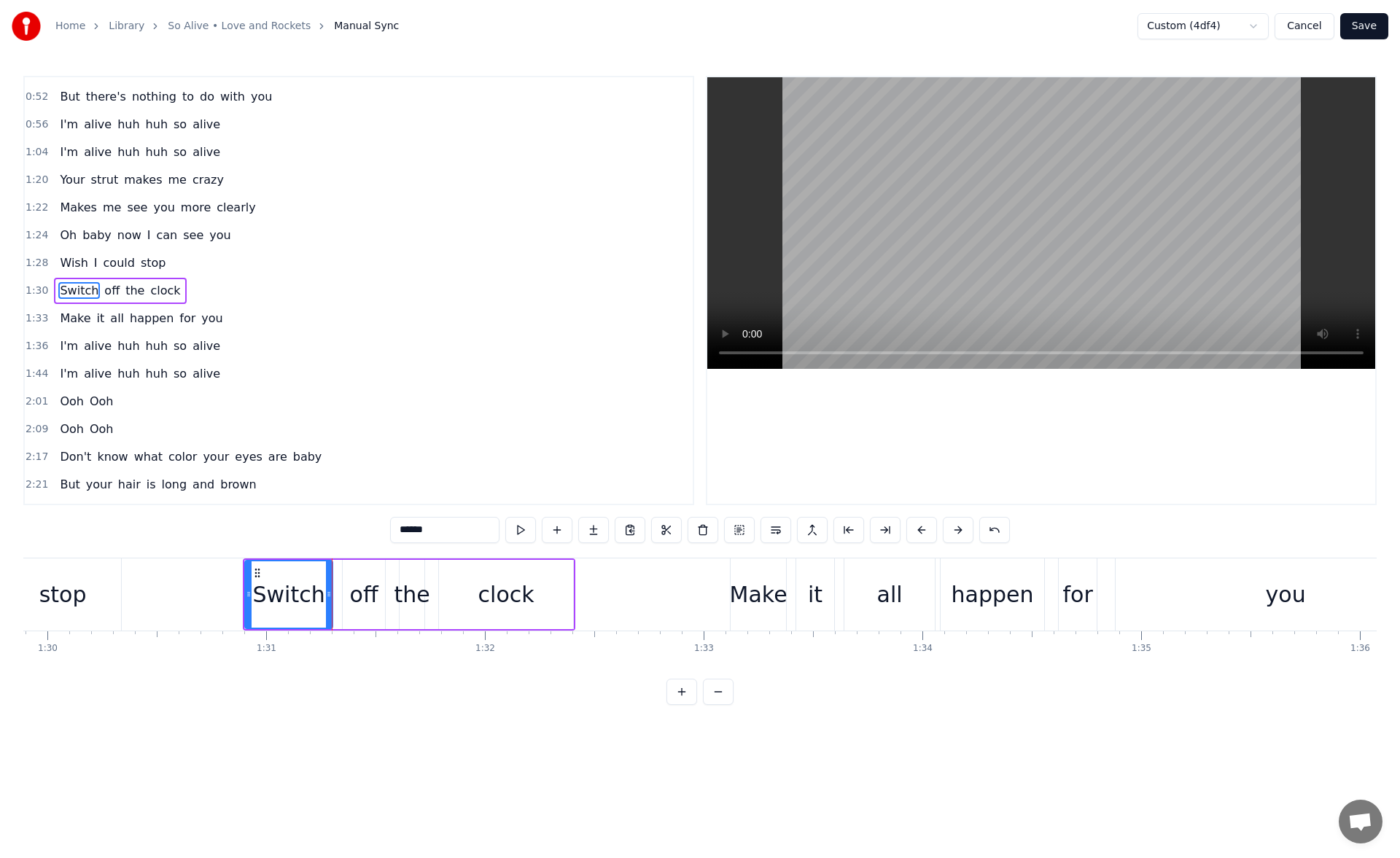
click at [747, 598] on div "Make" at bounding box center [759, 594] width 57 height 33
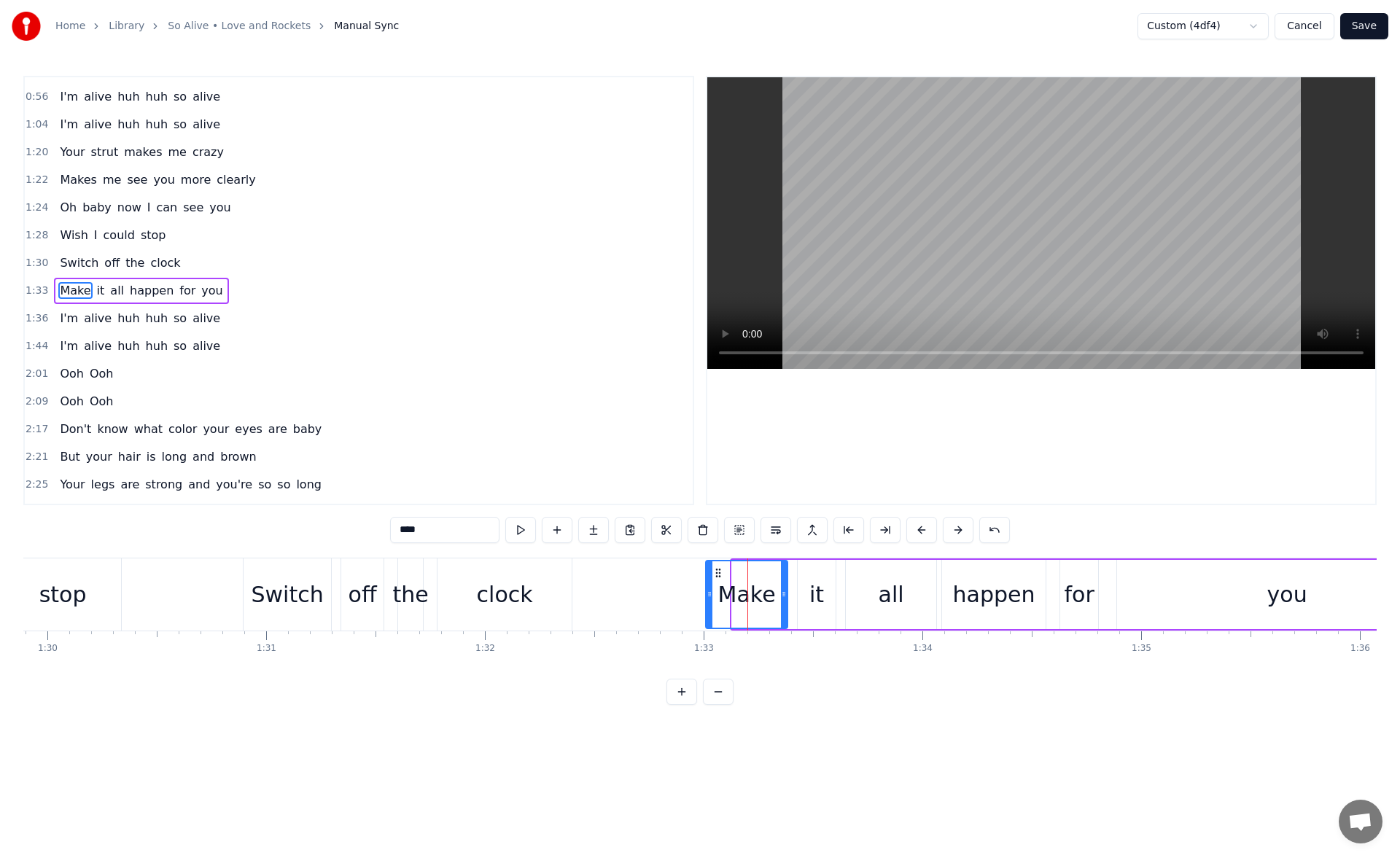
drag, startPoint x: 736, startPoint y: 598, endPoint x: 695, endPoint y: 599, distance: 41.0
click at [707, 599] on icon at bounding box center [709, 594] width 6 height 11
click at [510, 530] on button at bounding box center [521, 530] width 31 height 26
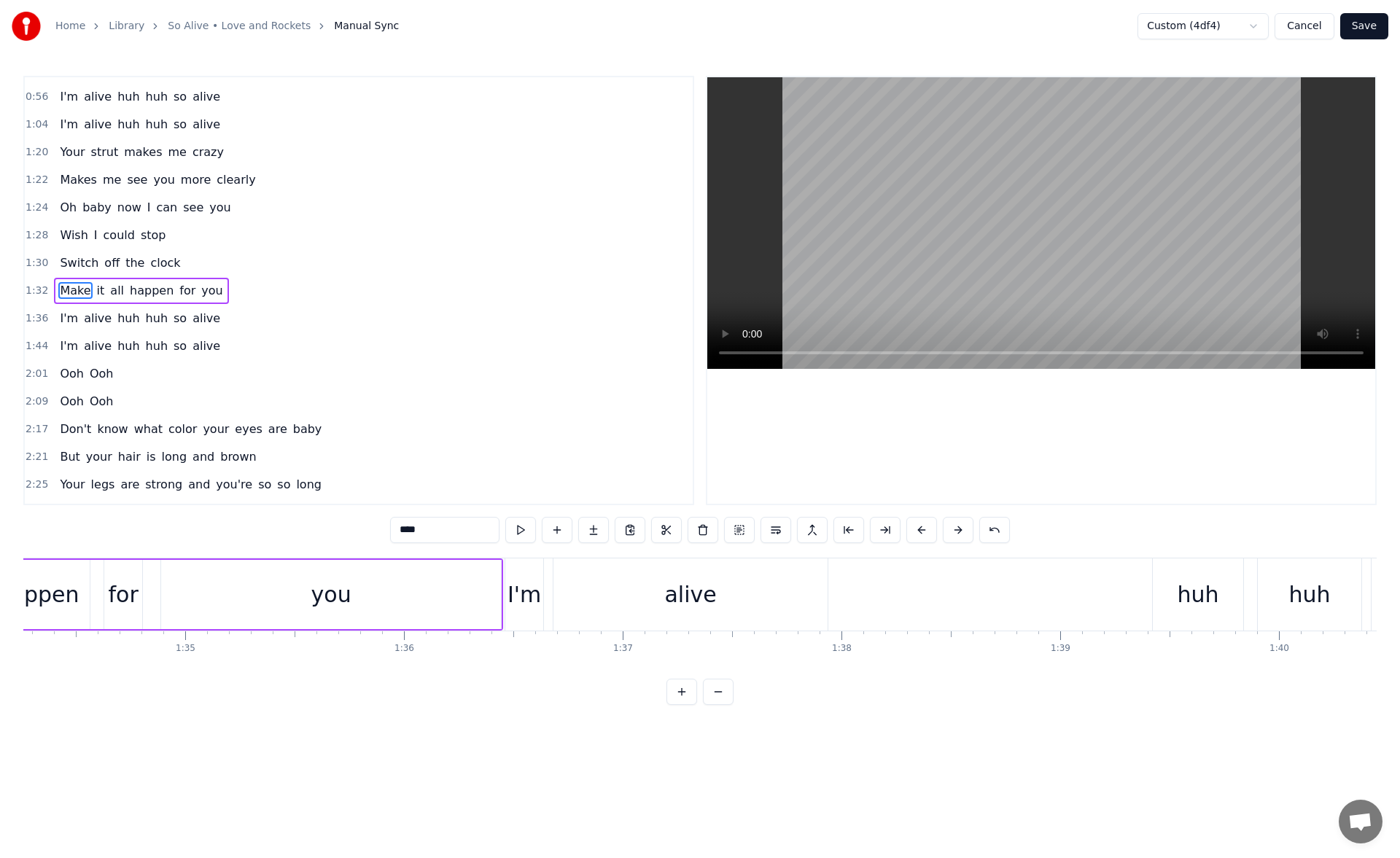
scroll to position [0, 20685]
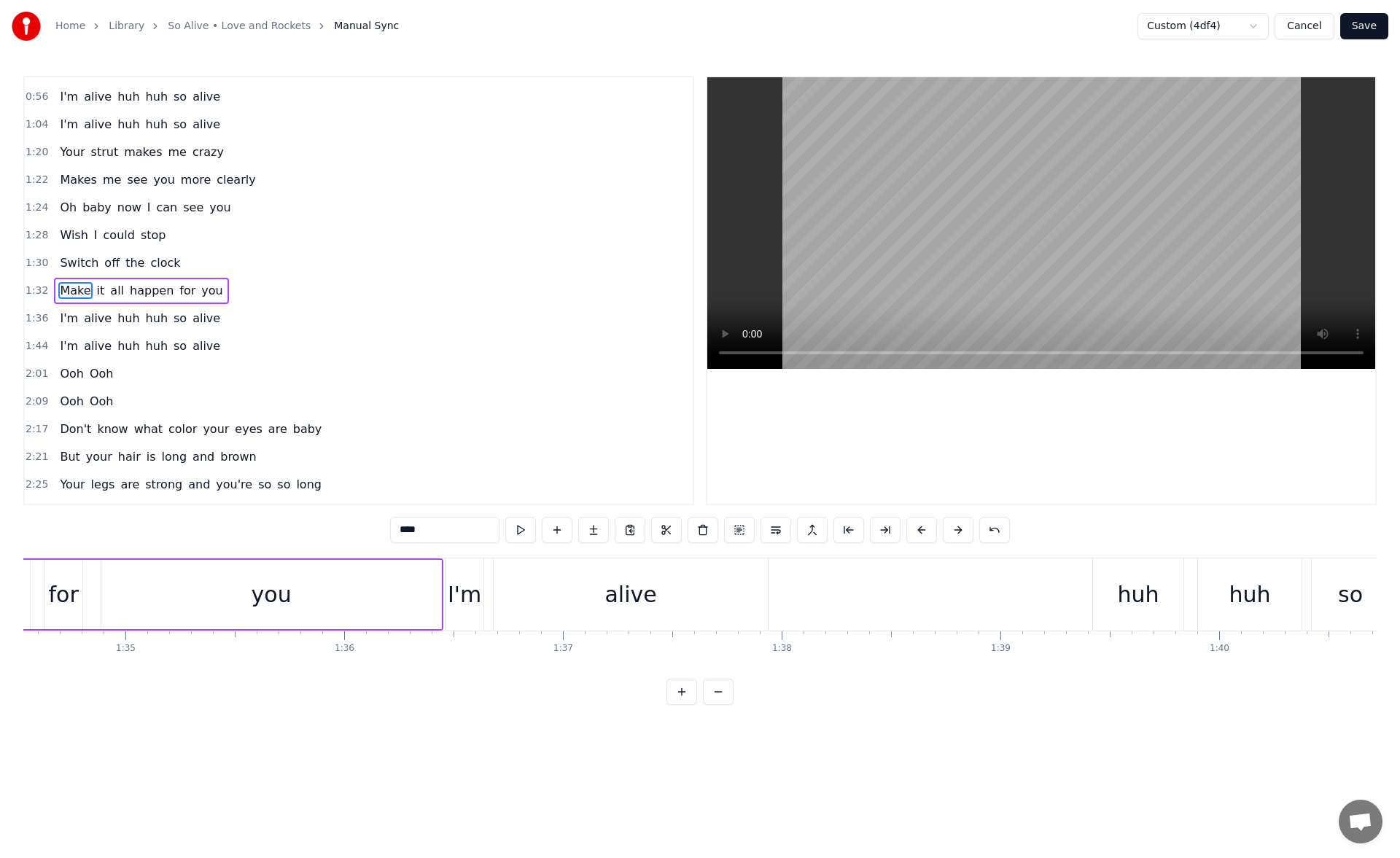
click at [634, 605] on div "alive" at bounding box center [631, 594] width 52 height 33
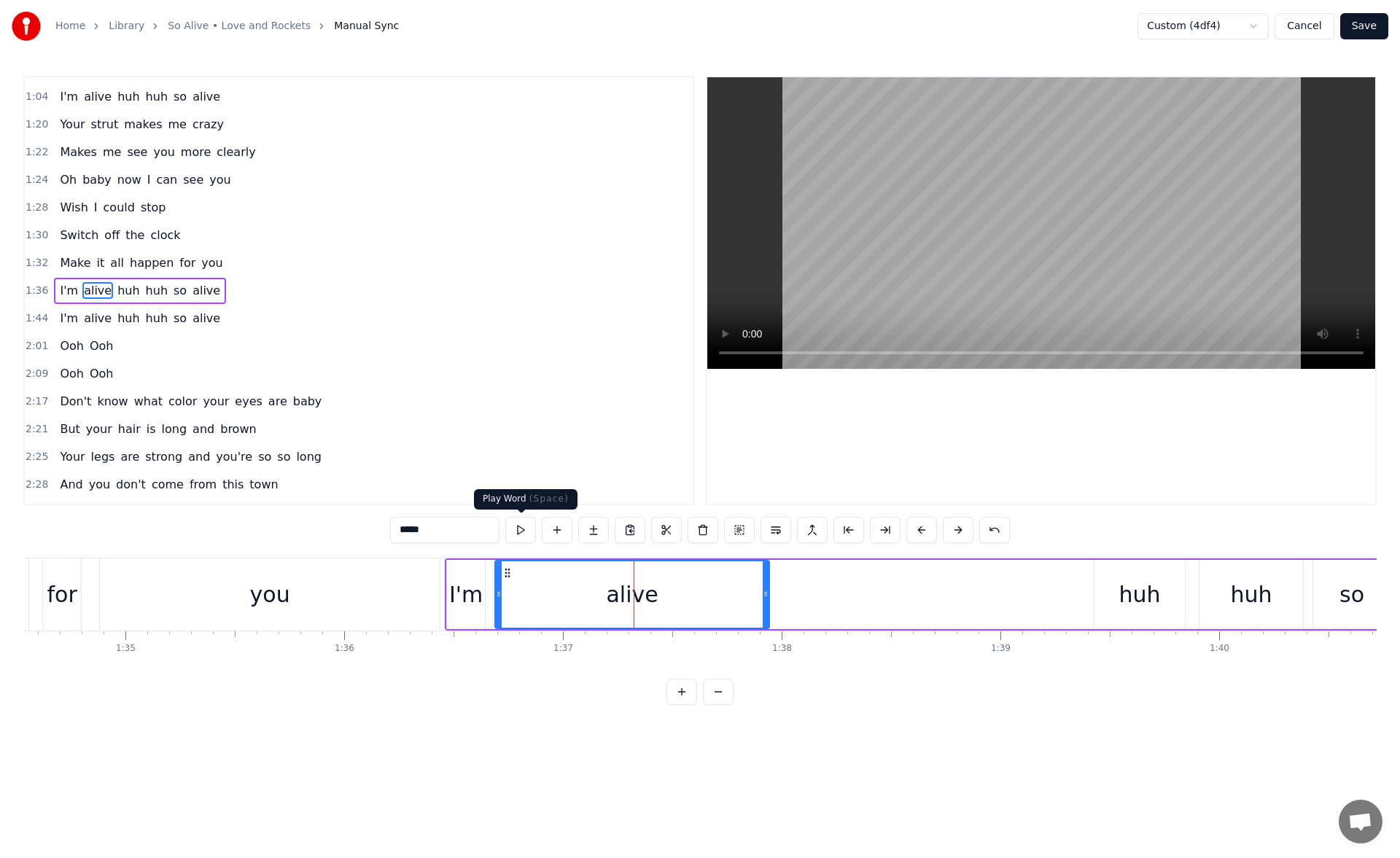
click at [510, 527] on button at bounding box center [521, 530] width 31 height 26
drag, startPoint x: 782, startPoint y: 596, endPoint x: 796, endPoint y: 596, distance: 14.0
click at [785, 596] on icon at bounding box center [781, 594] width 6 height 11
click at [525, 531] on button at bounding box center [521, 530] width 31 height 26
drag, startPoint x: 797, startPoint y: 598, endPoint x: 821, endPoint y: 596, distance: 24.1
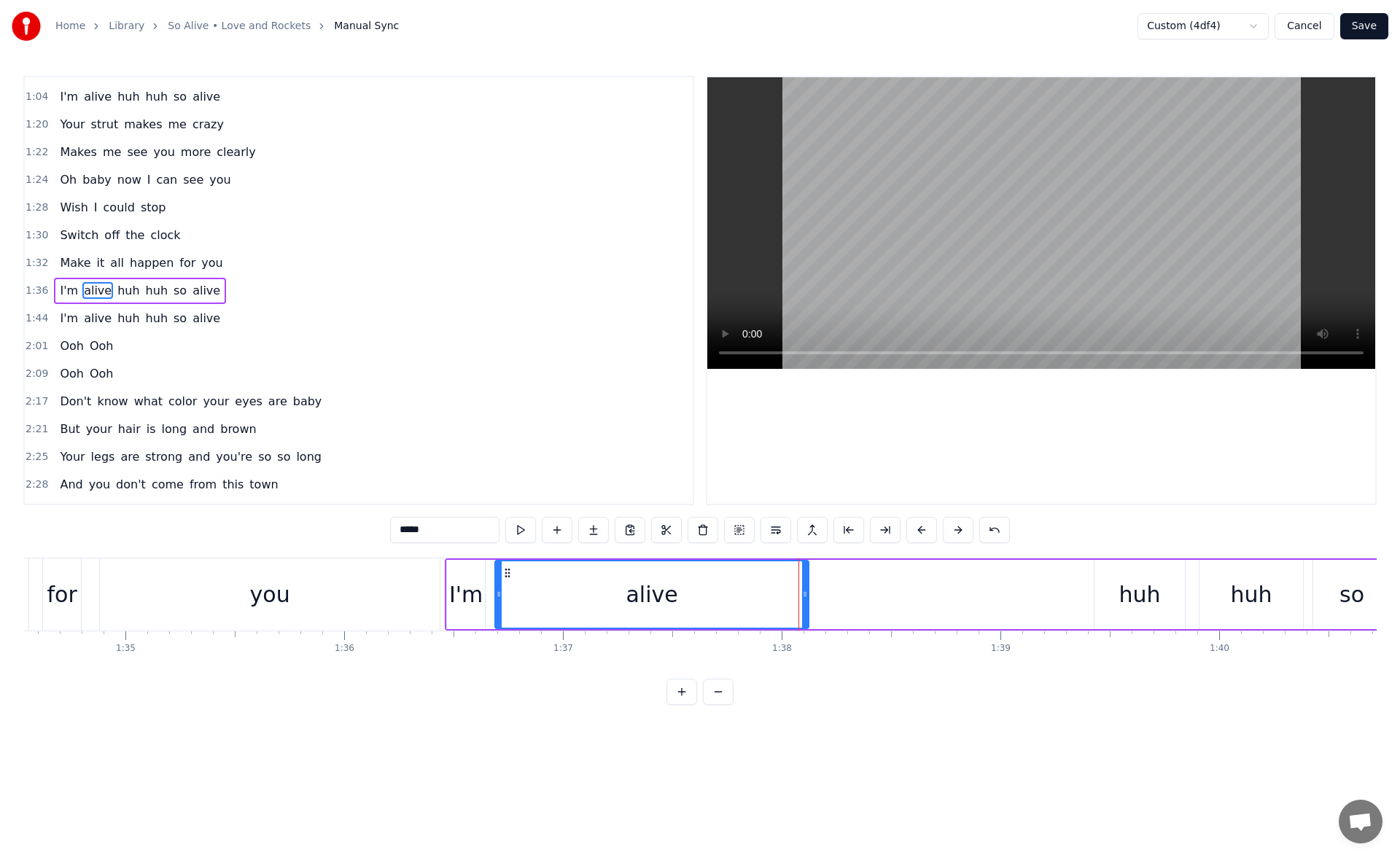
click at [808, 596] on icon at bounding box center [805, 594] width 6 height 11
click at [519, 522] on button at bounding box center [521, 530] width 31 height 26
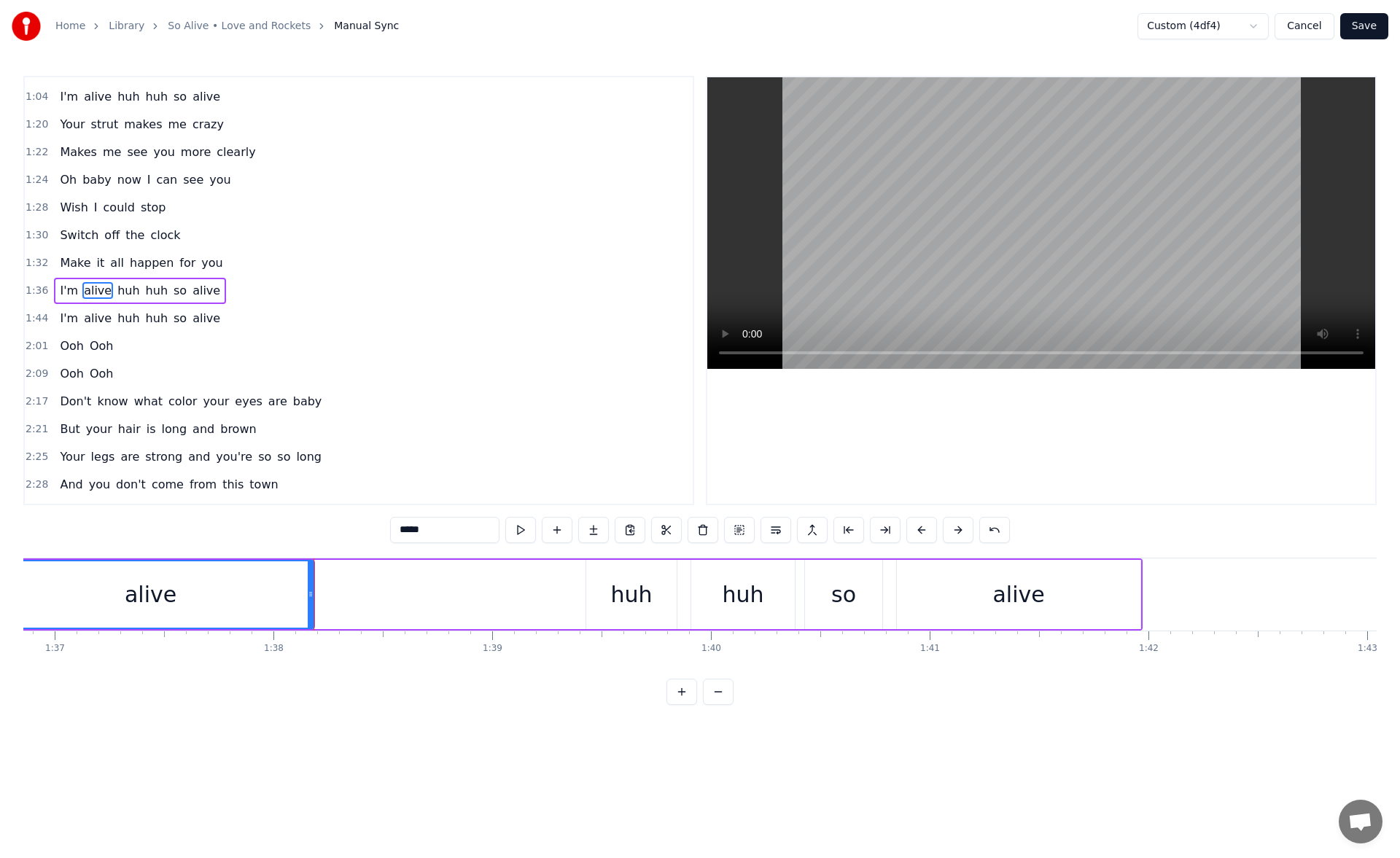
click at [639, 581] on div "huh" at bounding box center [632, 594] width 41 height 33
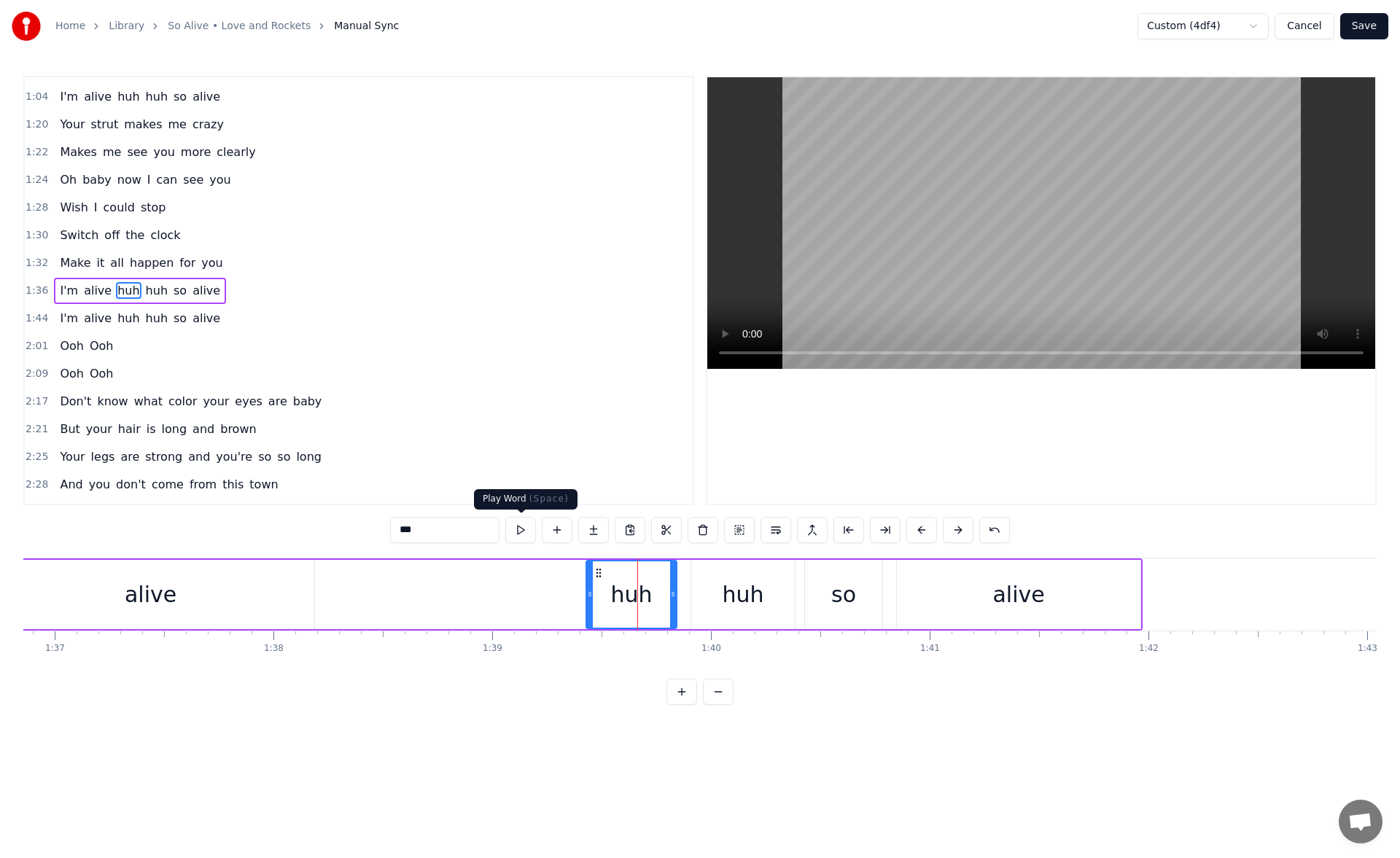
click at [525, 530] on button at bounding box center [521, 530] width 31 height 26
click at [704, 583] on div "huh" at bounding box center [743, 595] width 104 height 70
click at [522, 535] on button at bounding box center [521, 530] width 31 height 26
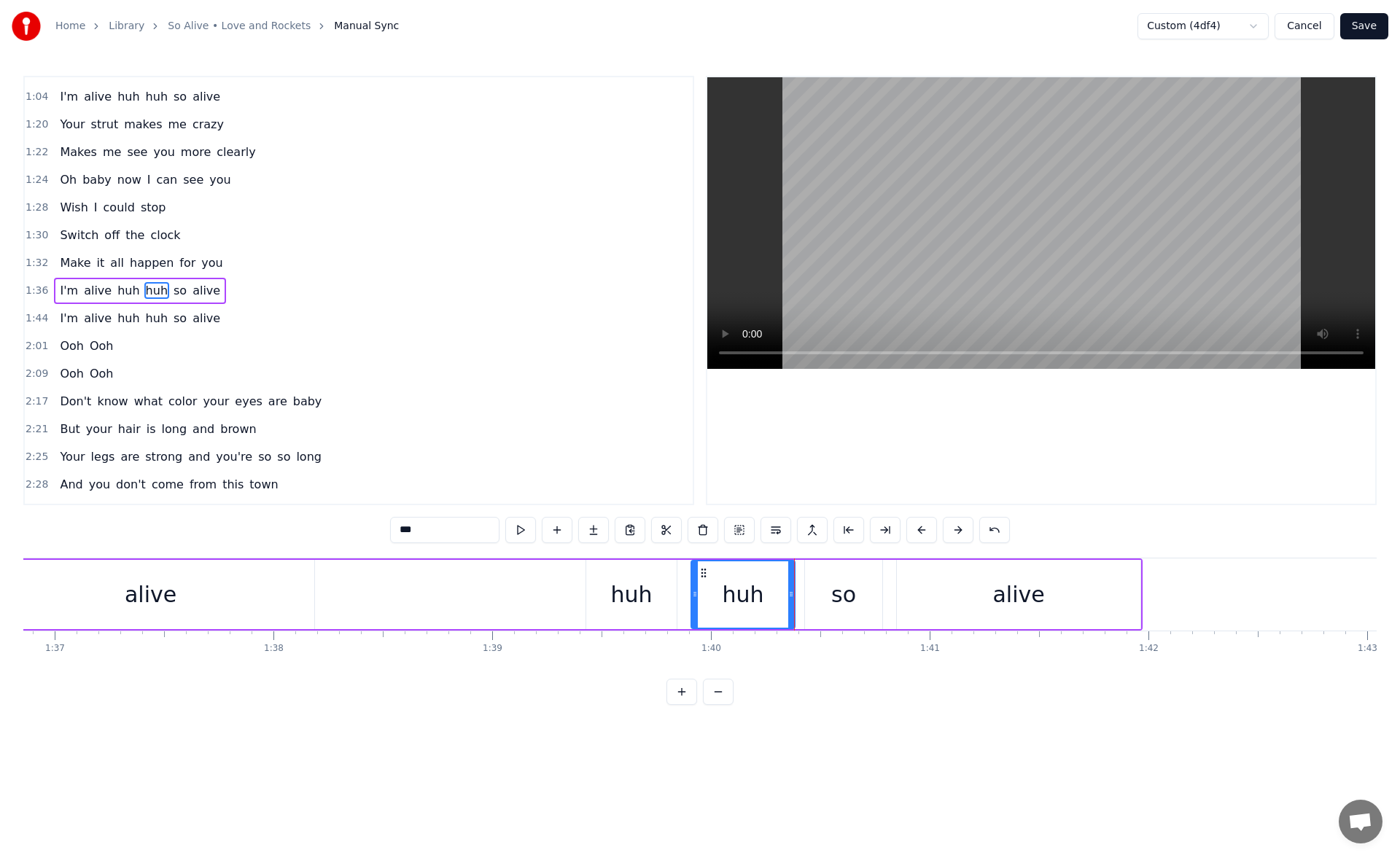
click at [935, 602] on div "alive" at bounding box center [1018, 595] width 243 height 70
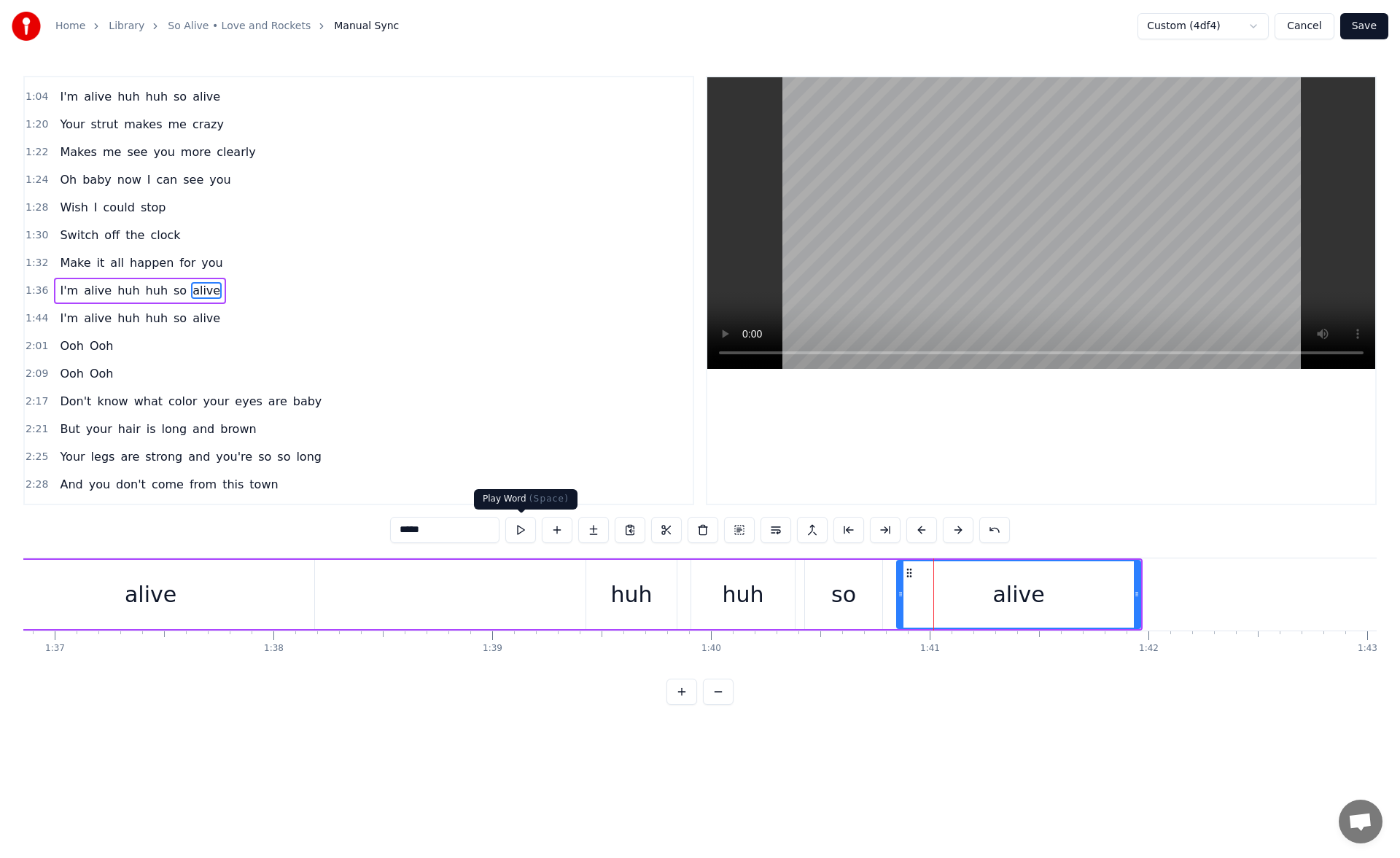
click at [523, 535] on button at bounding box center [521, 530] width 31 height 26
drag, startPoint x: 1139, startPoint y: 596, endPoint x: 1159, endPoint y: 596, distance: 20.0
click at [1140, 596] on icon at bounding box center [1136, 594] width 6 height 11
click at [516, 530] on button at bounding box center [521, 530] width 31 height 26
drag, startPoint x: 1160, startPoint y: 594, endPoint x: 1191, endPoint y: 593, distance: 31.0
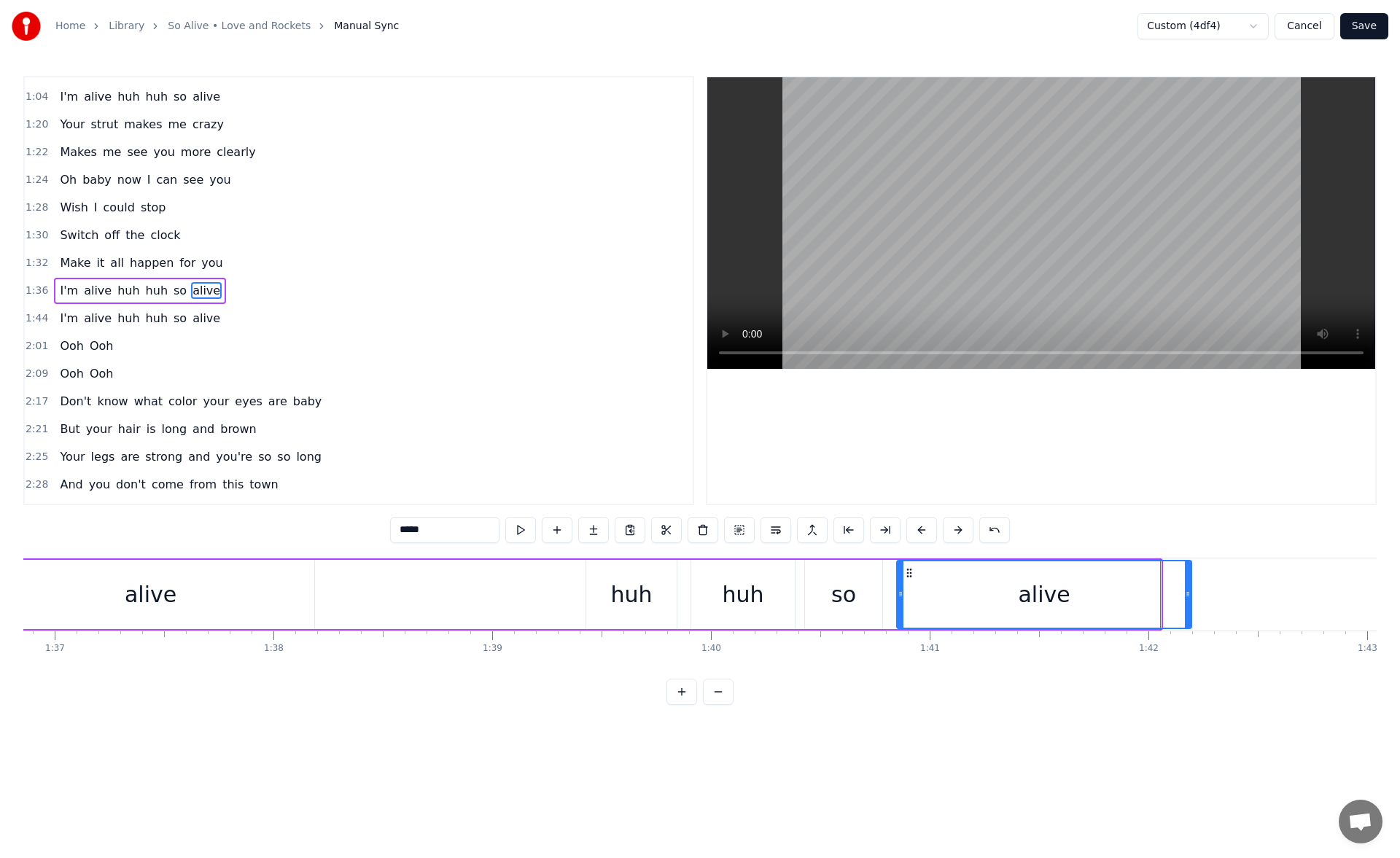
click at [1191, 593] on icon at bounding box center [1187, 594] width 6 height 11
click at [513, 533] on button at bounding box center [521, 530] width 31 height 26
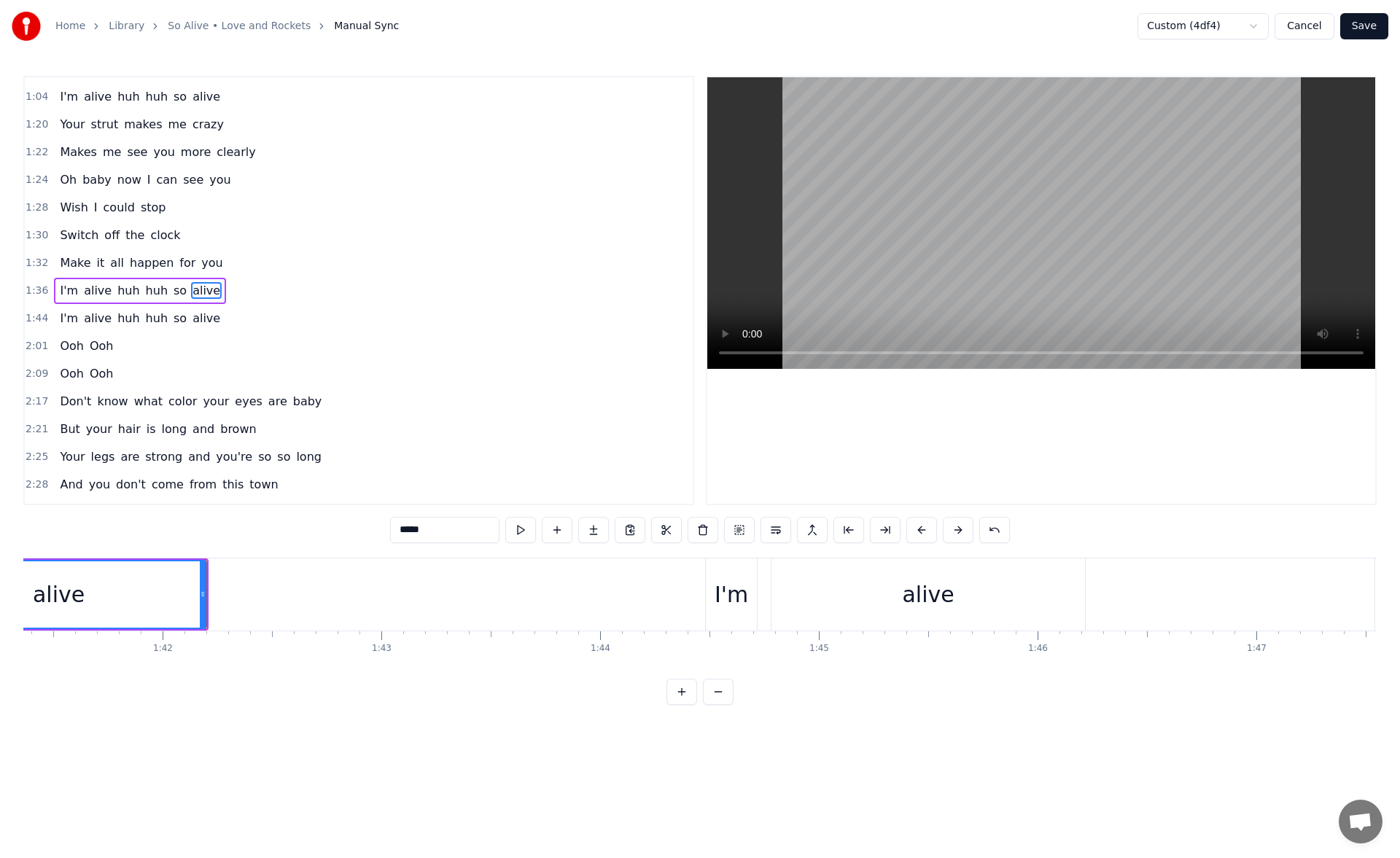
scroll to position [0, 22269]
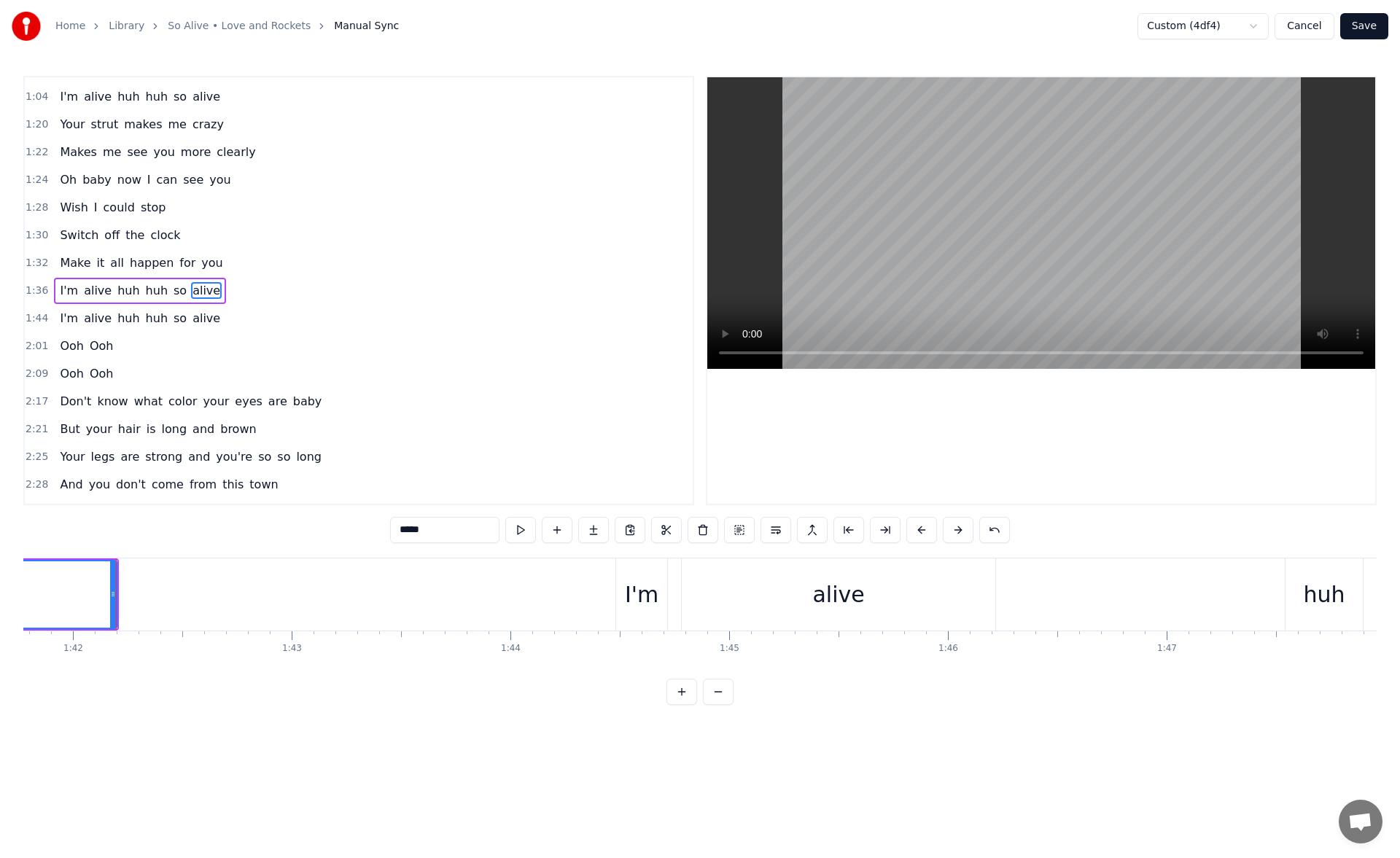
click at [637, 597] on div "I'm" at bounding box center [641, 594] width 33 height 33
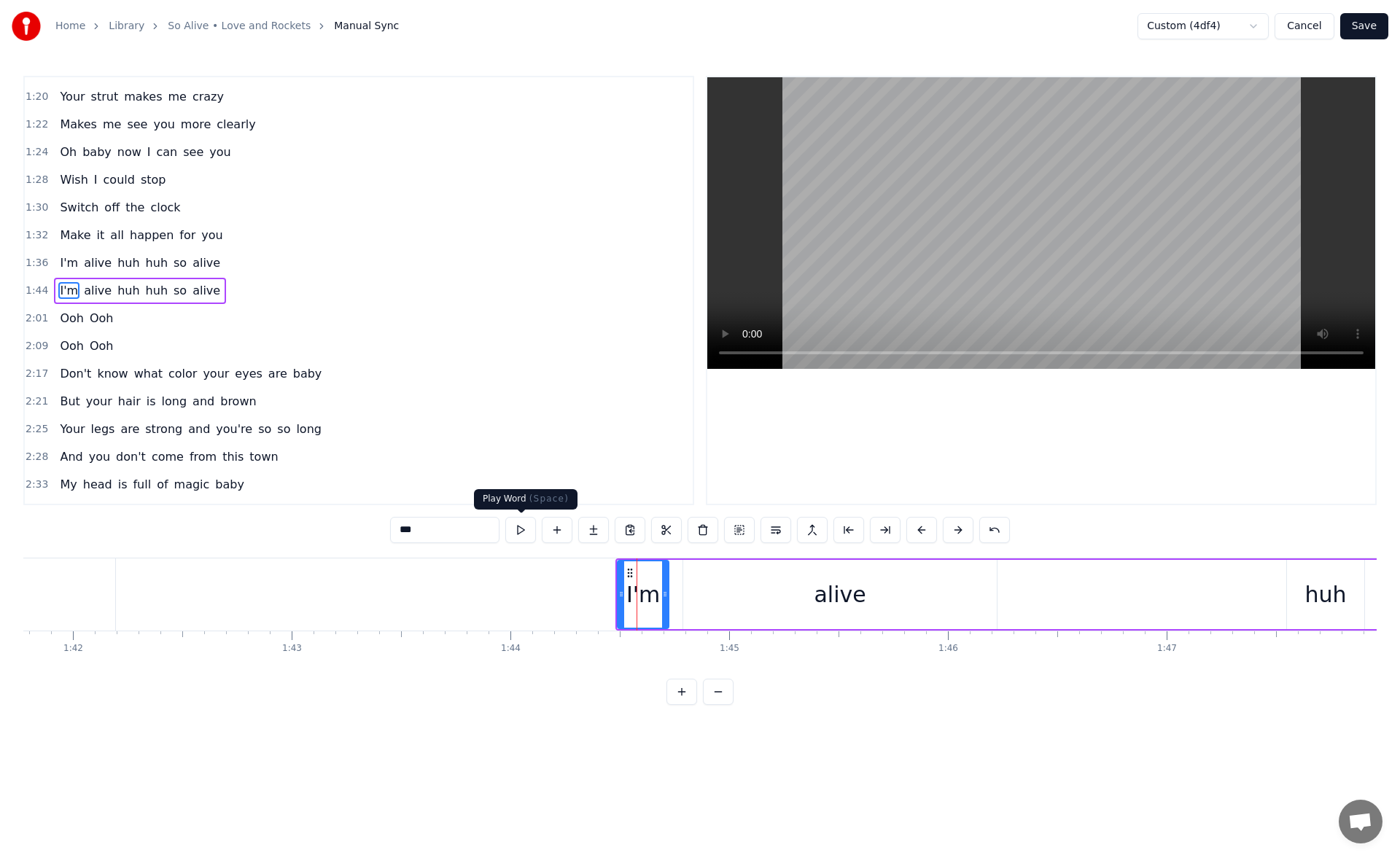
click at [523, 526] on button at bounding box center [521, 530] width 31 height 26
drag, startPoint x: 620, startPoint y: 598, endPoint x: 605, endPoint y: 601, distance: 15.3
click at [613, 601] on div at bounding box center [615, 594] width 6 height 66
click at [831, 590] on div "alive" at bounding box center [840, 594] width 52 height 33
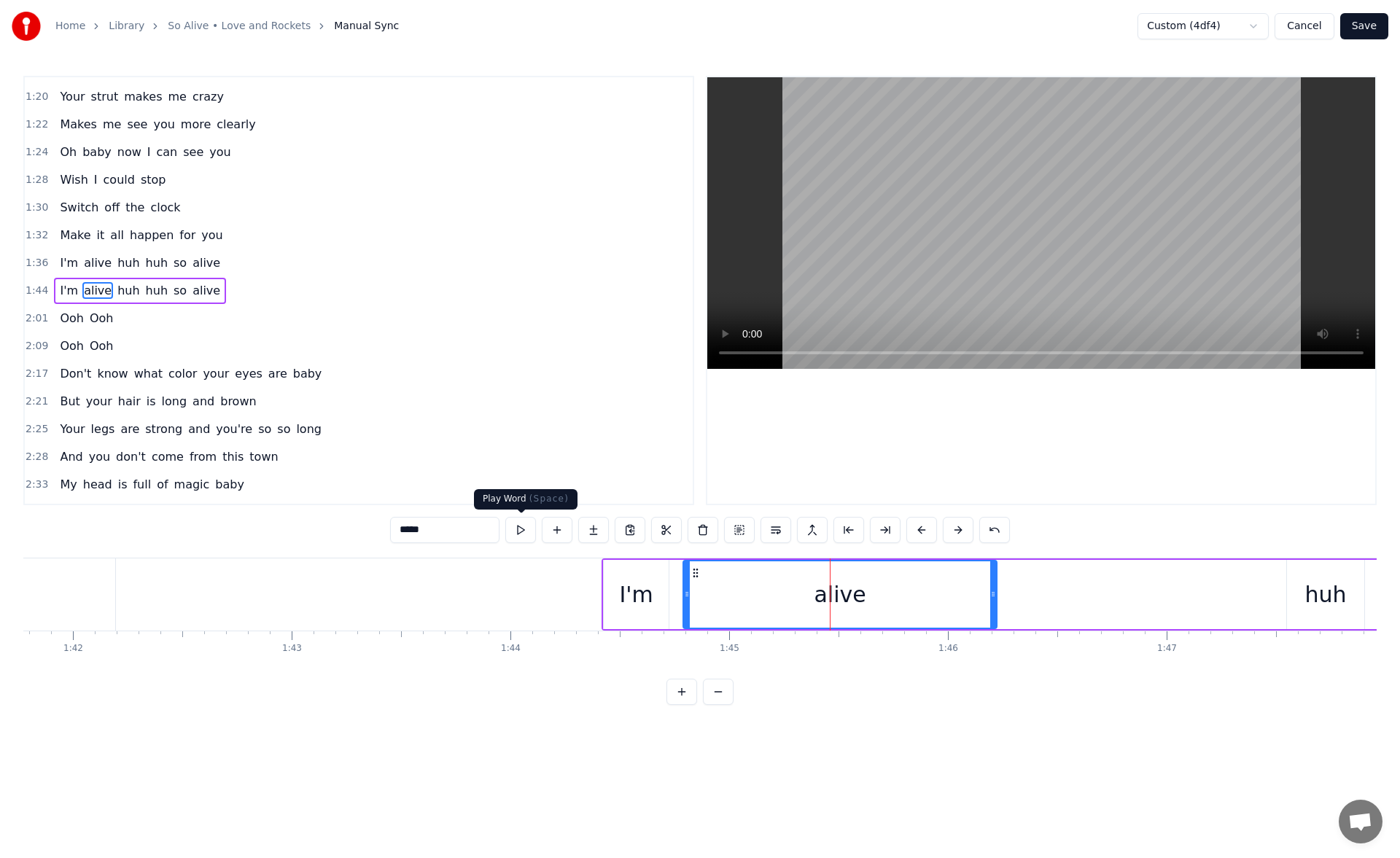
click at [522, 531] on button at bounding box center [521, 530] width 31 height 26
drag, startPoint x: 993, startPoint y: 590, endPoint x: 1022, endPoint y: 594, distance: 29.3
click at [1007, 594] on icon at bounding box center [1004, 594] width 6 height 11
click at [521, 535] on button at bounding box center [521, 530] width 31 height 26
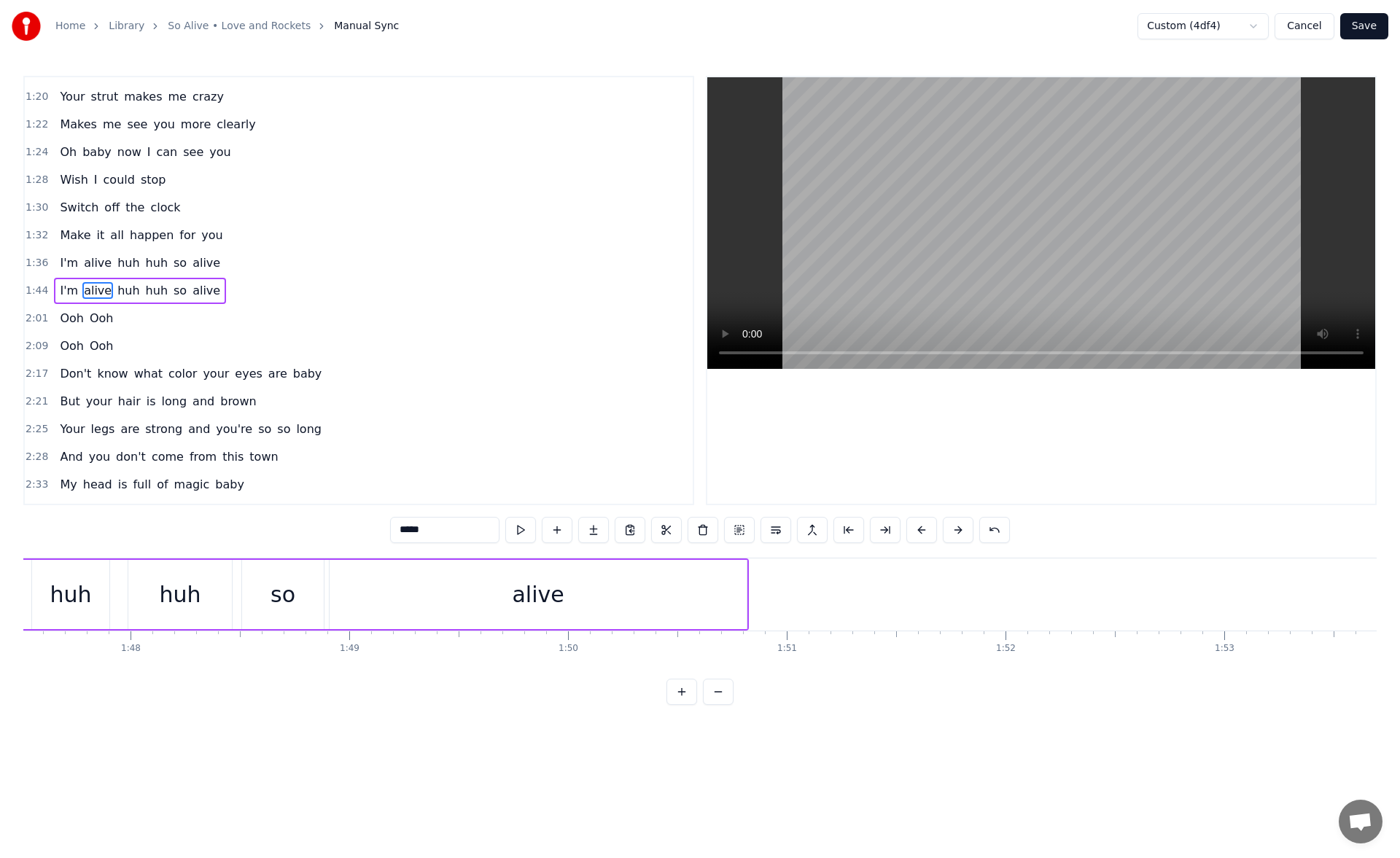
scroll to position [0, 23555]
click at [685, 596] on div "alive" at bounding box center [508, 595] width 417 height 70
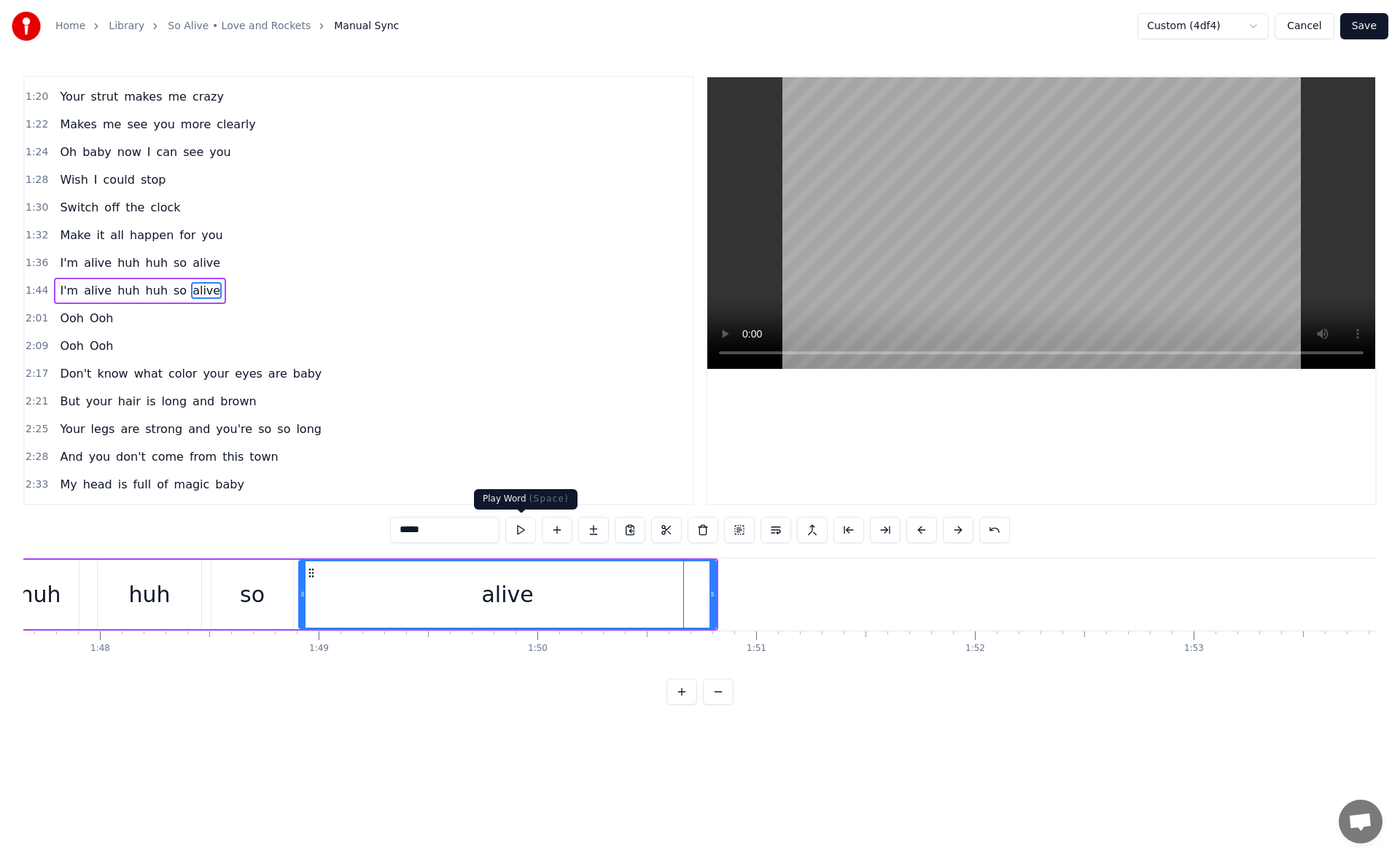
click at [520, 530] on button at bounding box center [521, 530] width 31 height 26
drag, startPoint x: 713, startPoint y: 597, endPoint x: 734, endPoint y: 597, distance: 21.0
click at [724, 597] on icon at bounding box center [721, 594] width 6 height 11
click at [522, 528] on button at bounding box center [521, 530] width 31 height 26
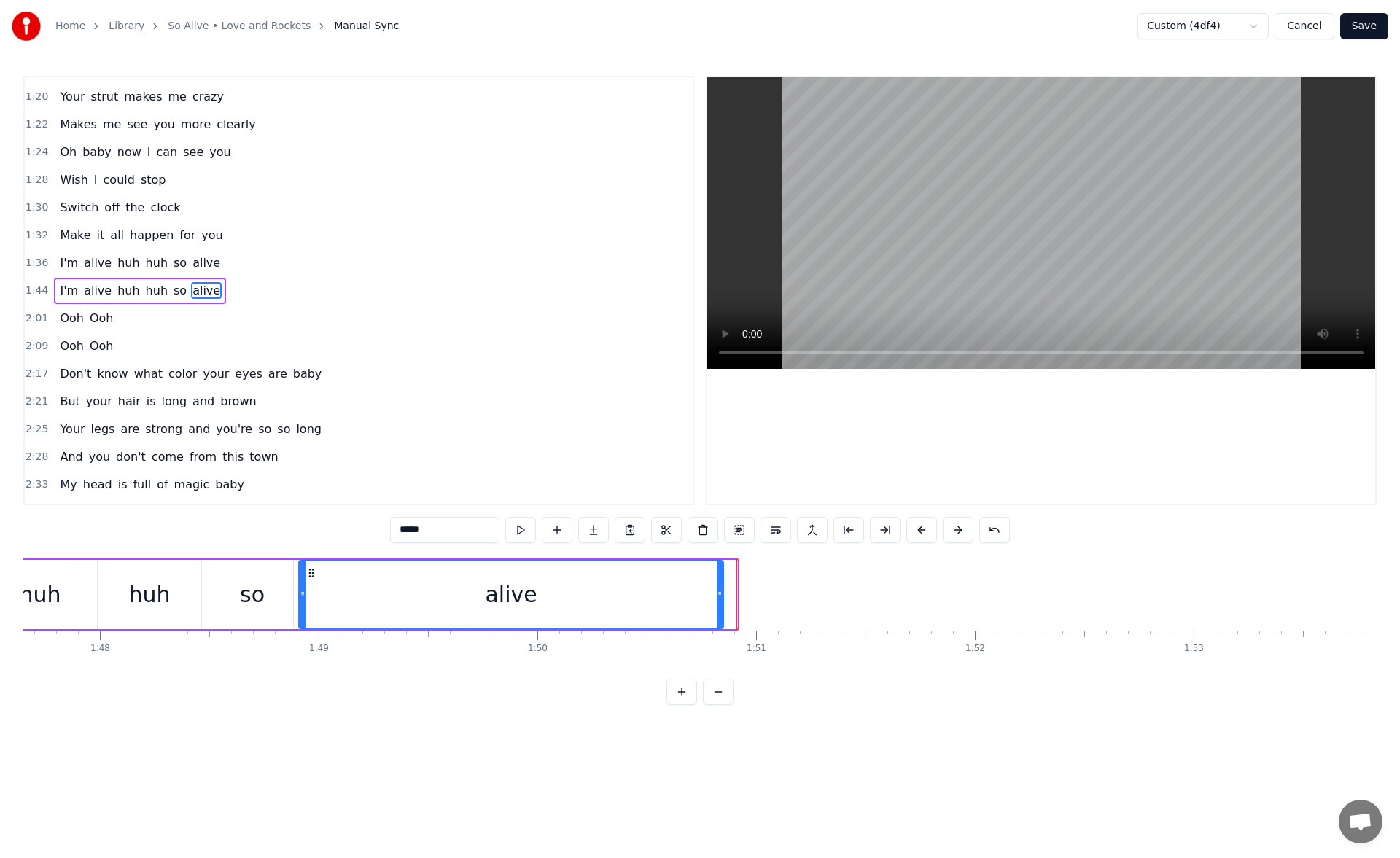
drag, startPoint x: 735, startPoint y: 598, endPoint x: 699, endPoint y: 601, distance: 36.1
click at [717, 601] on div at bounding box center [719, 594] width 6 height 66
click at [510, 524] on button at bounding box center [521, 530] width 31 height 26
drag, startPoint x: 699, startPoint y: 594, endPoint x: 689, endPoint y: 595, distance: 10.0
click at [692, 595] on icon at bounding box center [694, 594] width 6 height 11
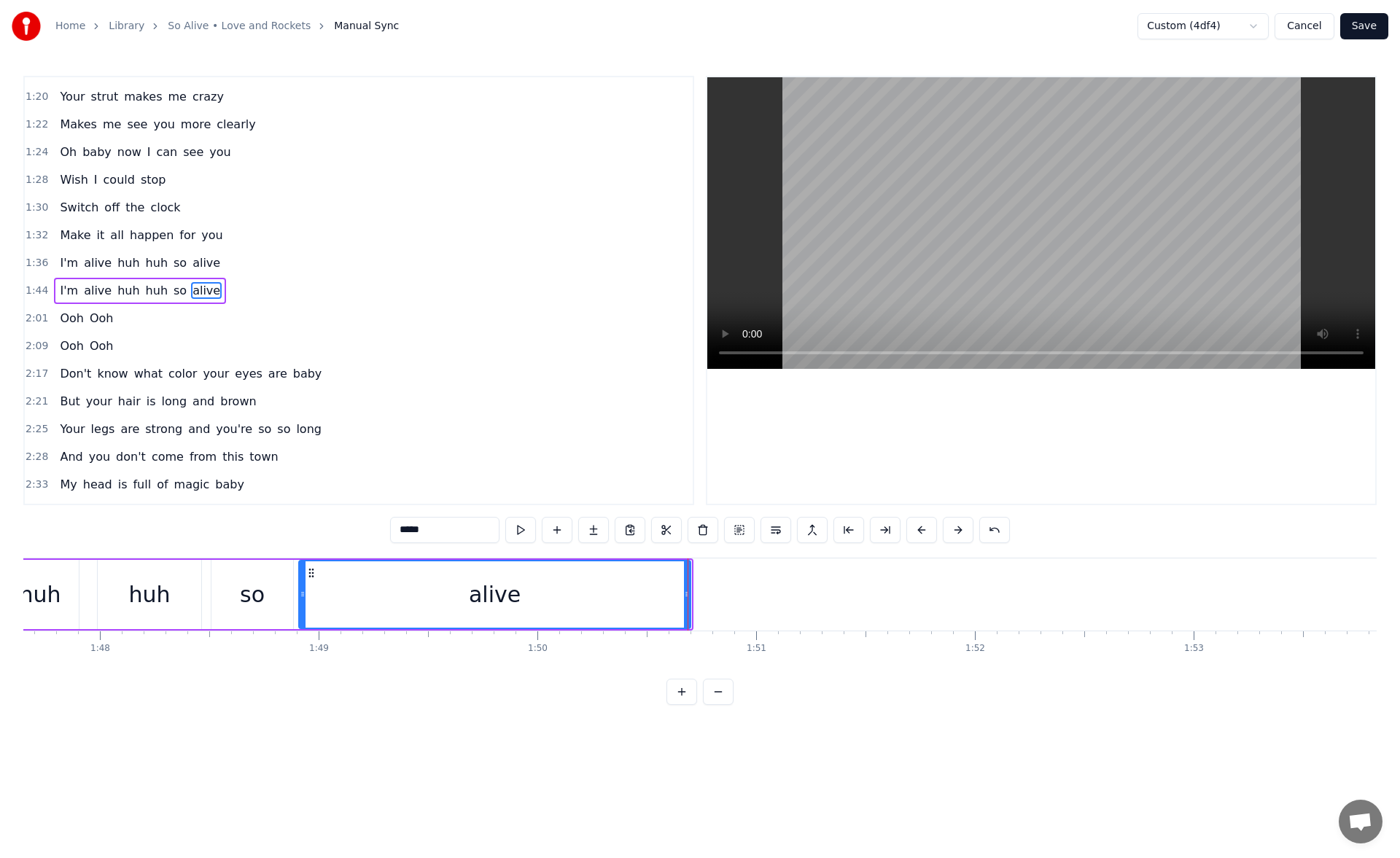
click at [684, 597] on icon at bounding box center [687, 594] width 6 height 11
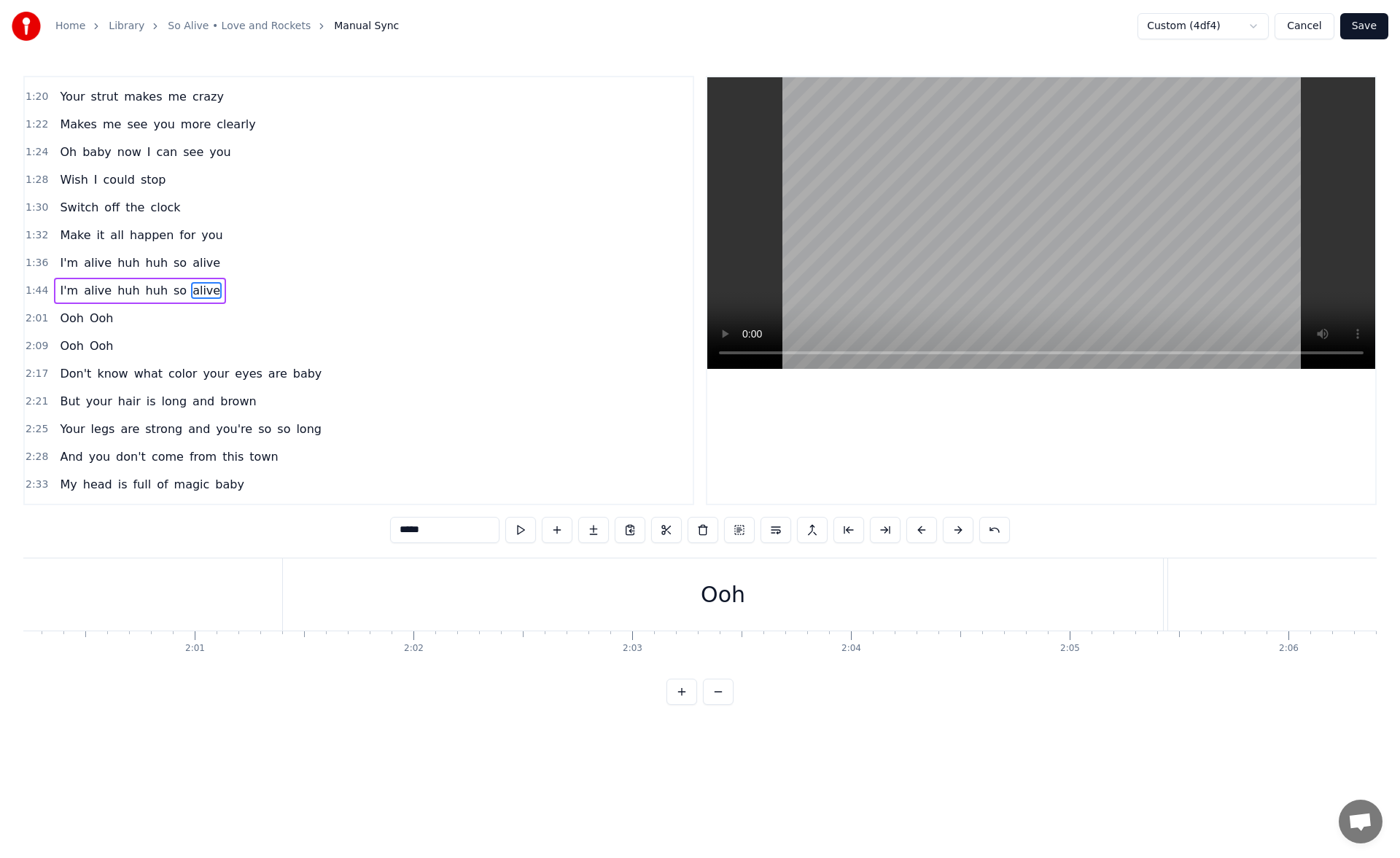
scroll to position [0, 26543]
click at [538, 605] on div "Ooh" at bounding box center [484, 594] width 880 height 72
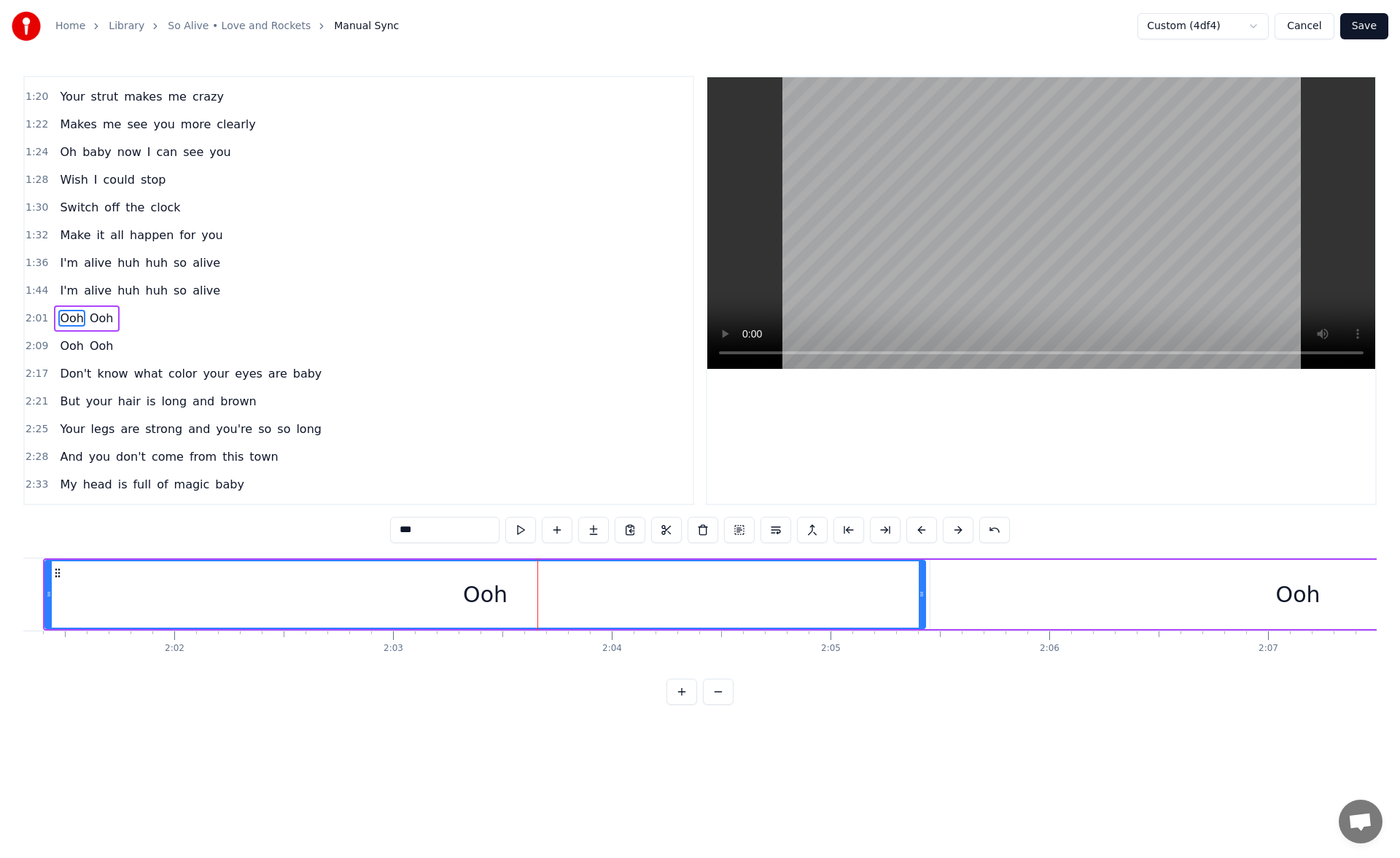
scroll to position [299, 0]
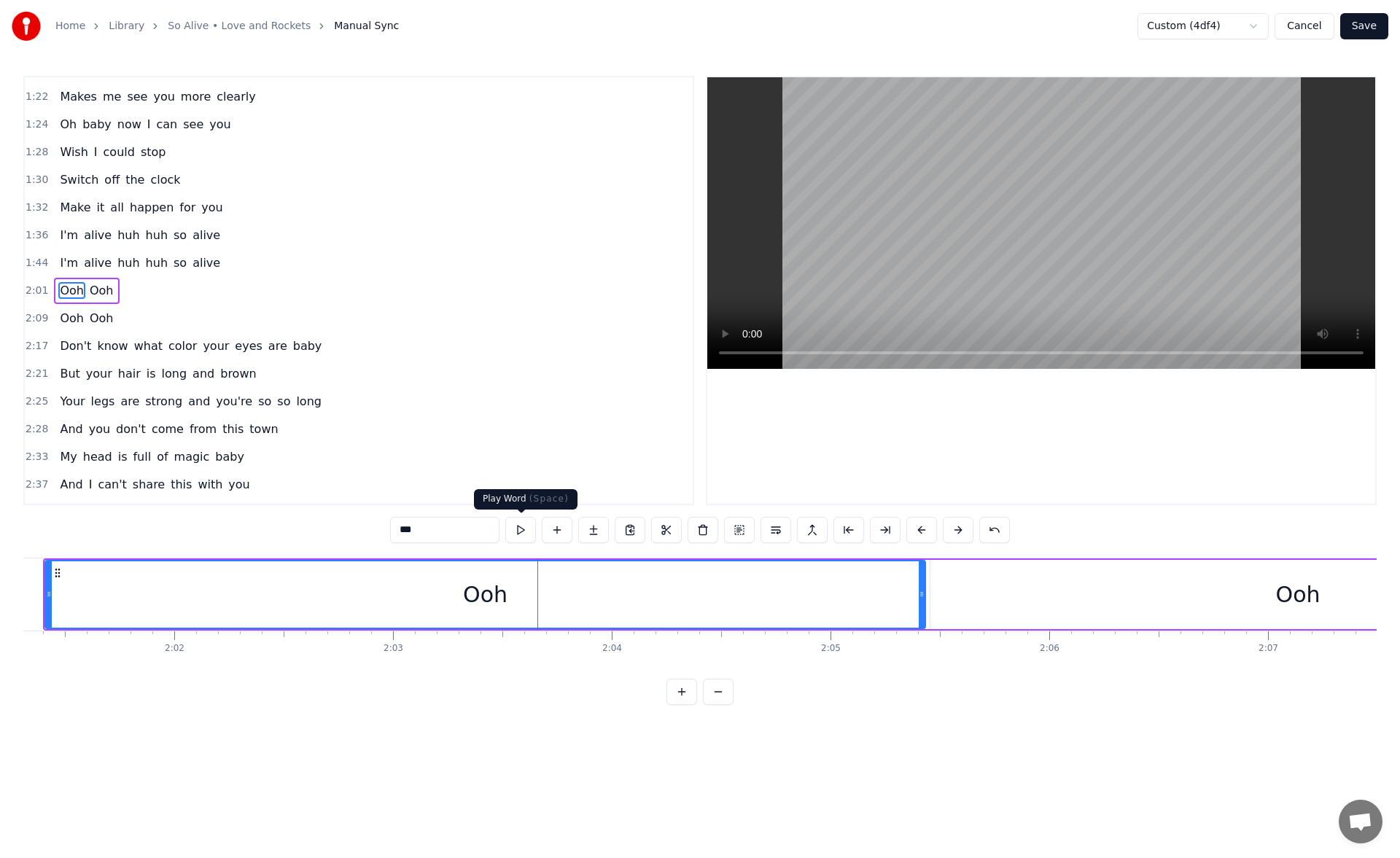
click at [523, 526] on button at bounding box center [521, 530] width 31 height 26
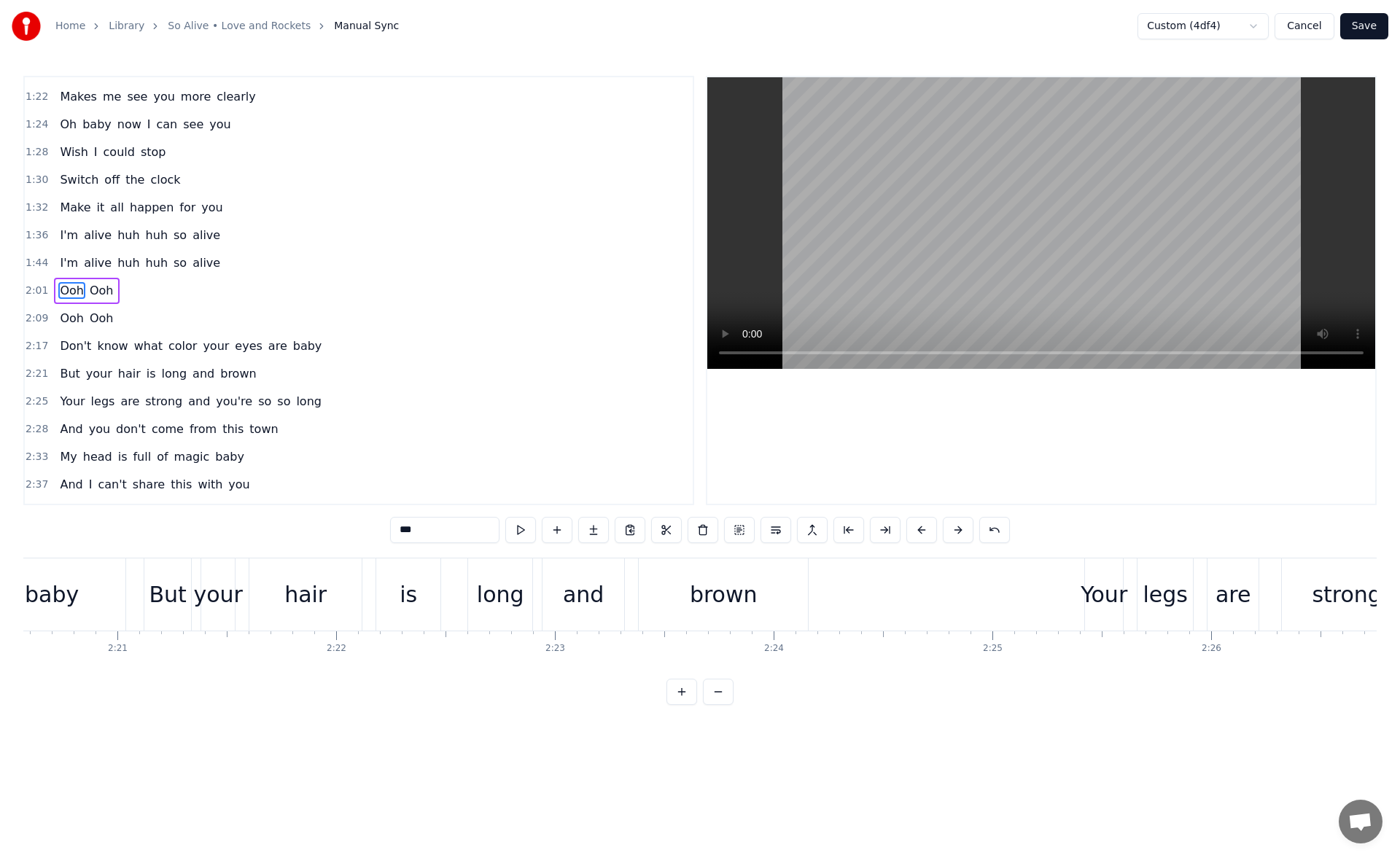
scroll to position [0, 30818]
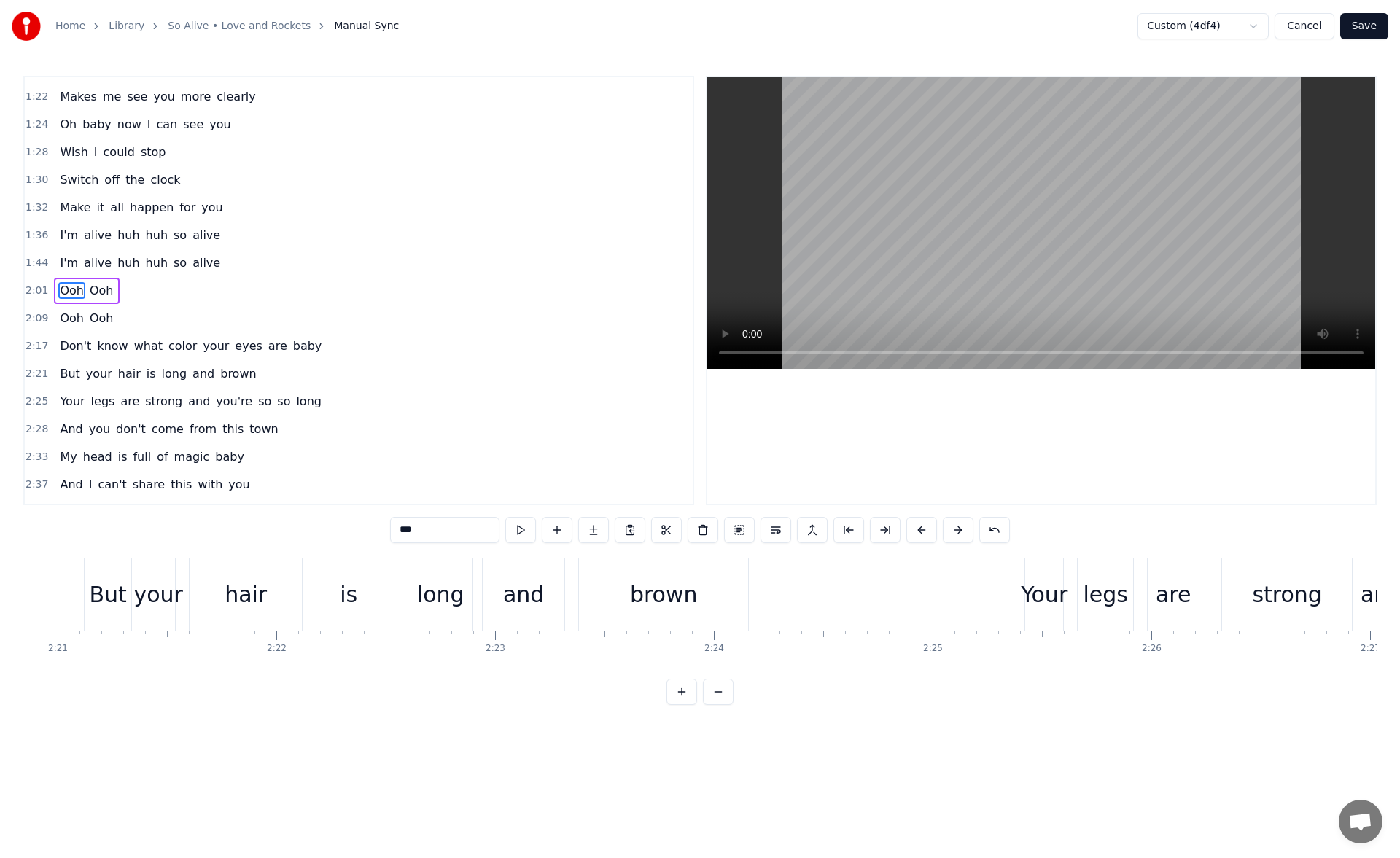
click at [695, 611] on div "brown" at bounding box center [663, 594] width 169 height 72
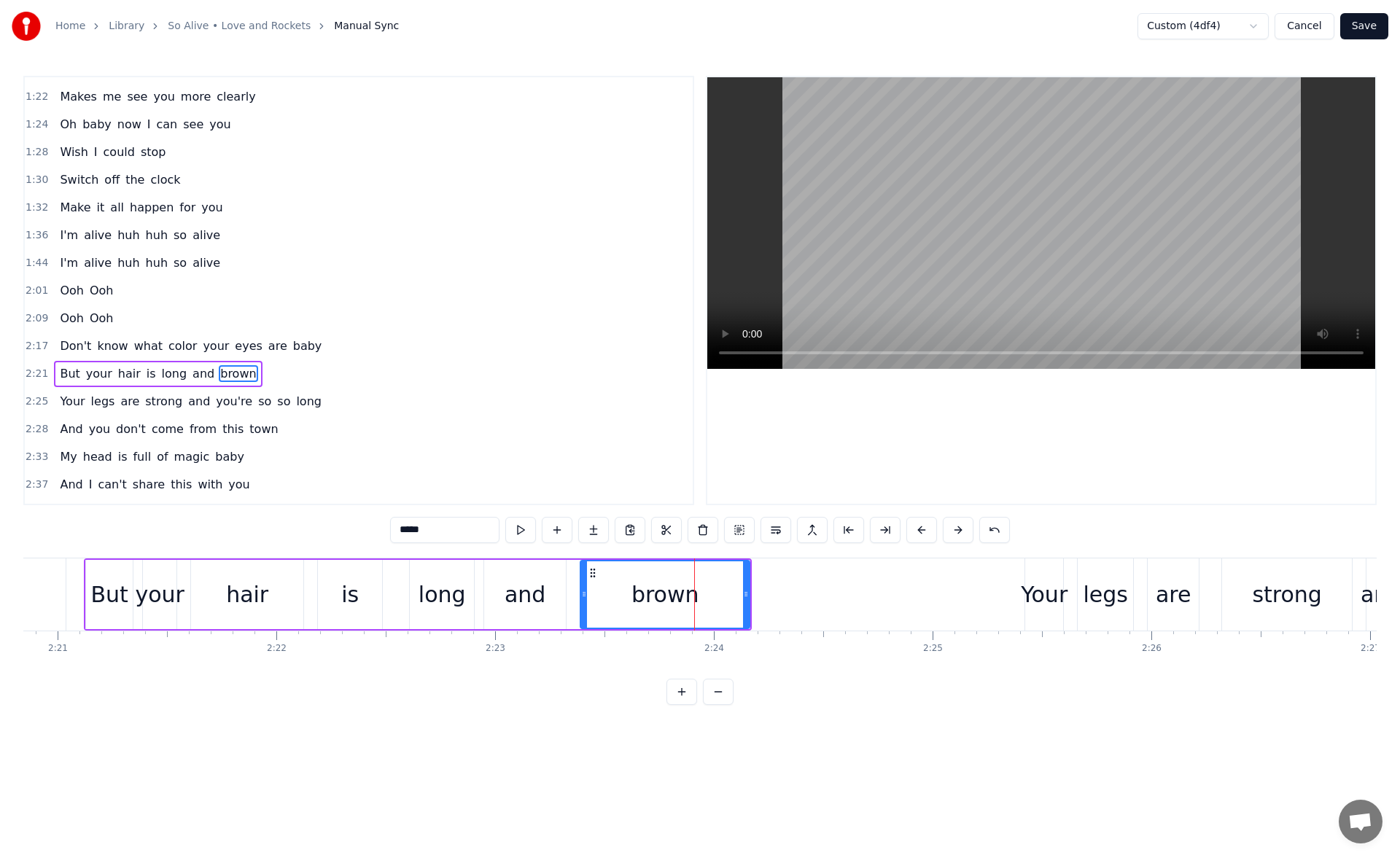
scroll to position [383, 0]
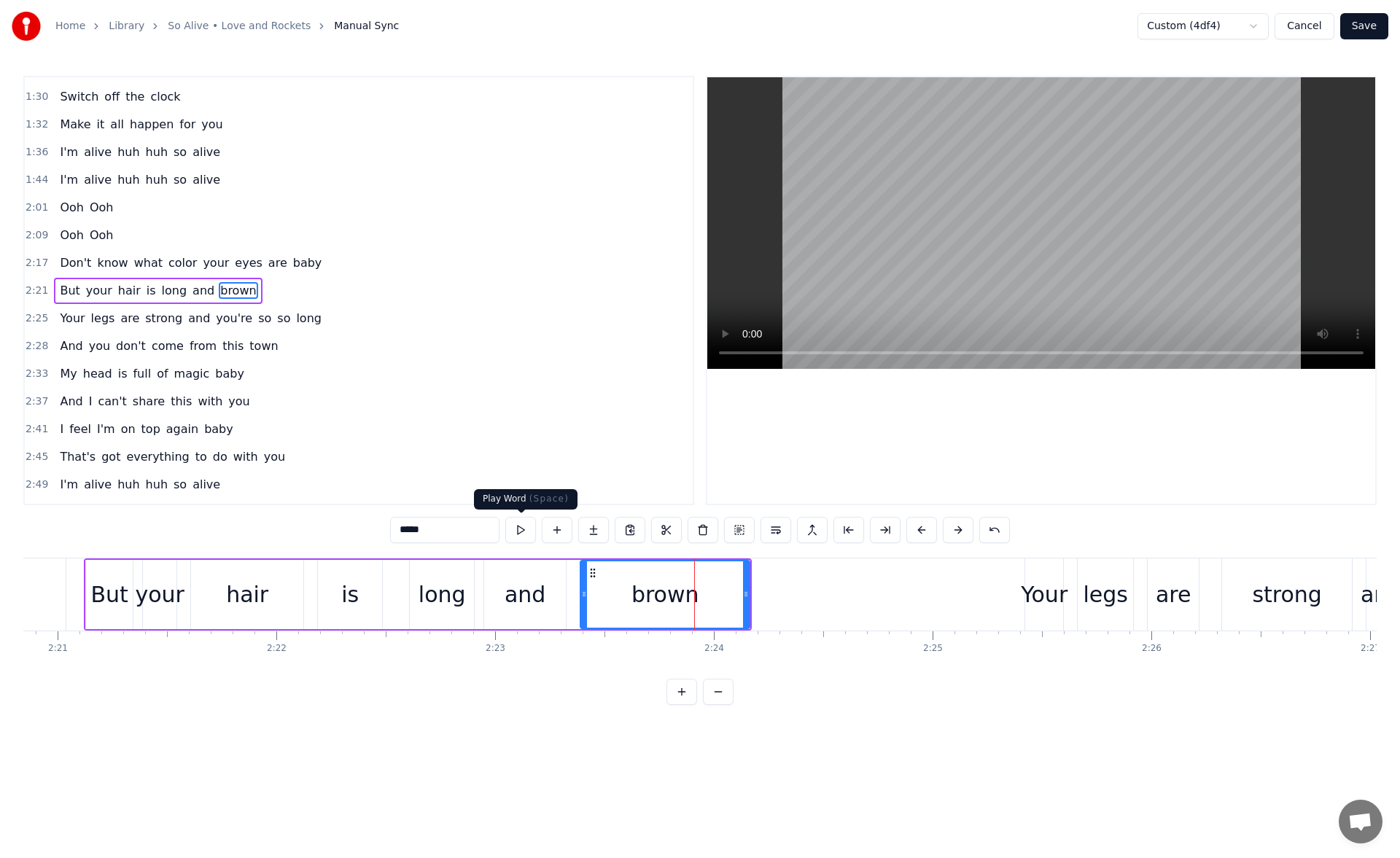
click at [527, 532] on button at bounding box center [521, 530] width 31 height 26
click at [1037, 581] on div "Your" at bounding box center [1045, 594] width 47 height 33
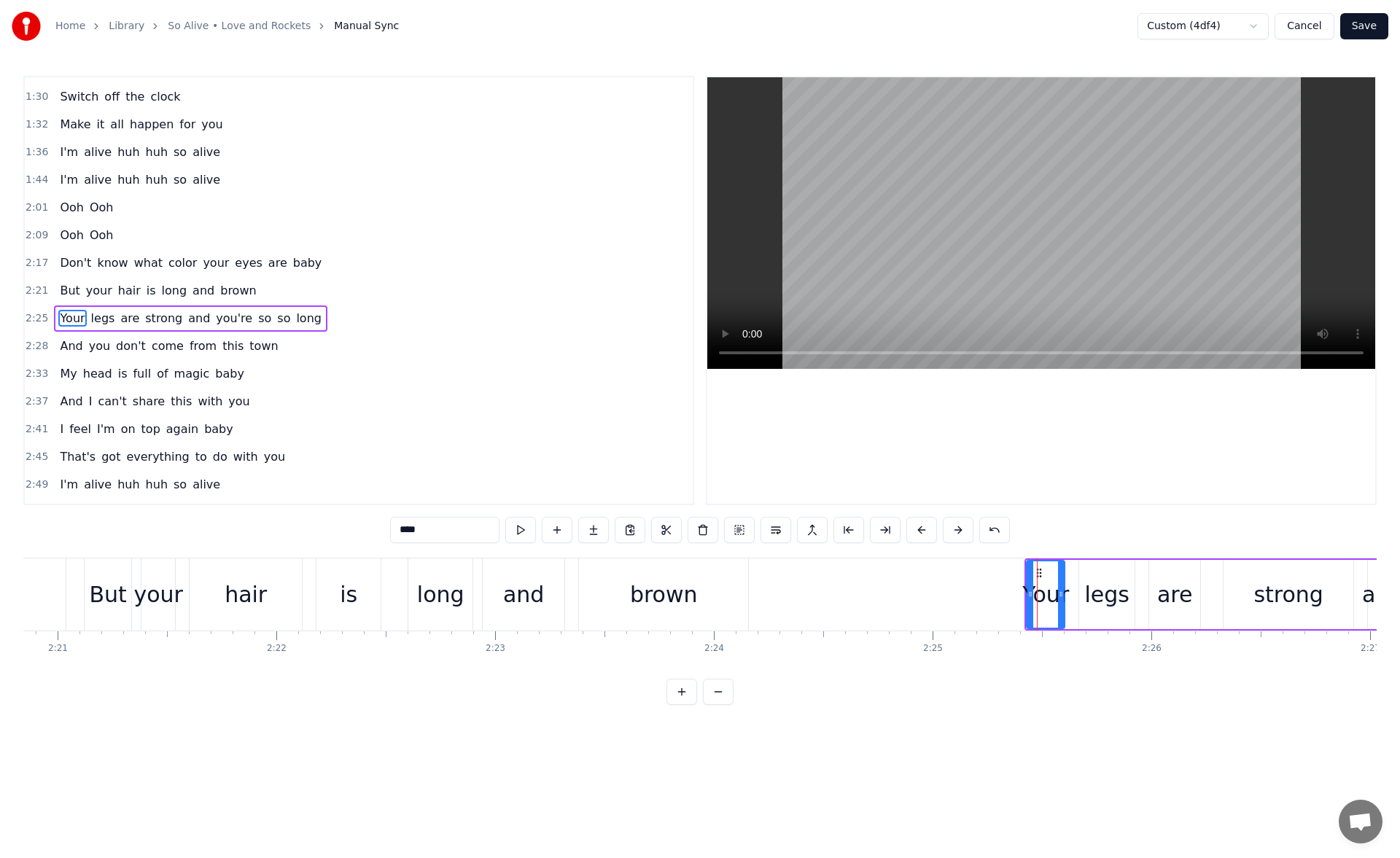
scroll to position [410, 0]
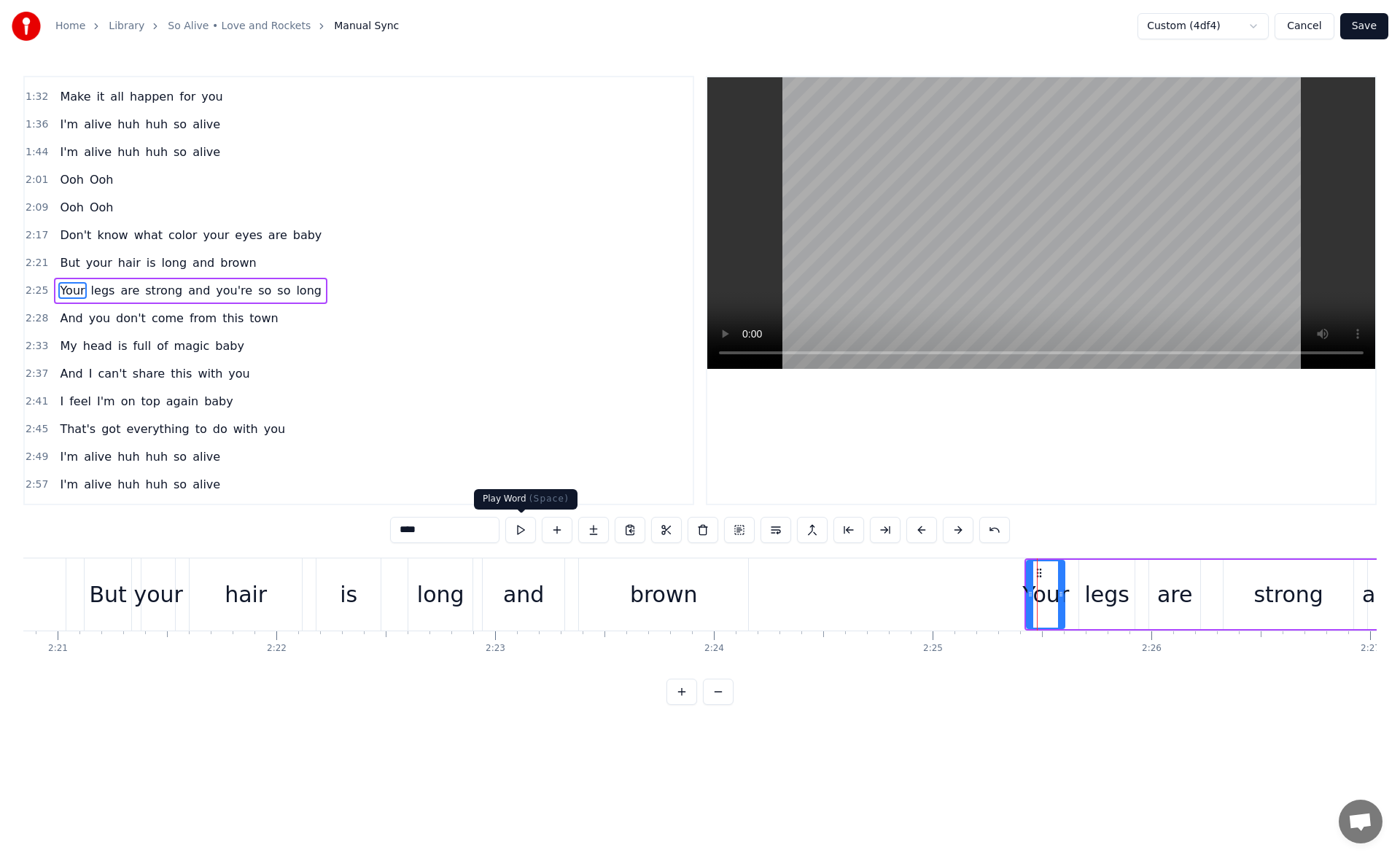
click at [523, 534] on button at bounding box center [521, 530] width 31 height 26
drag, startPoint x: 1030, startPoint y: 598, endPoint x: 1018, endPoint y: 598, distance: 12.0
click at [1018, 598] on icon at bounding box center [1018, 594] width 6 height 11
click at [524, 529] on button at bounding box center [521, 530] width 31 height 26
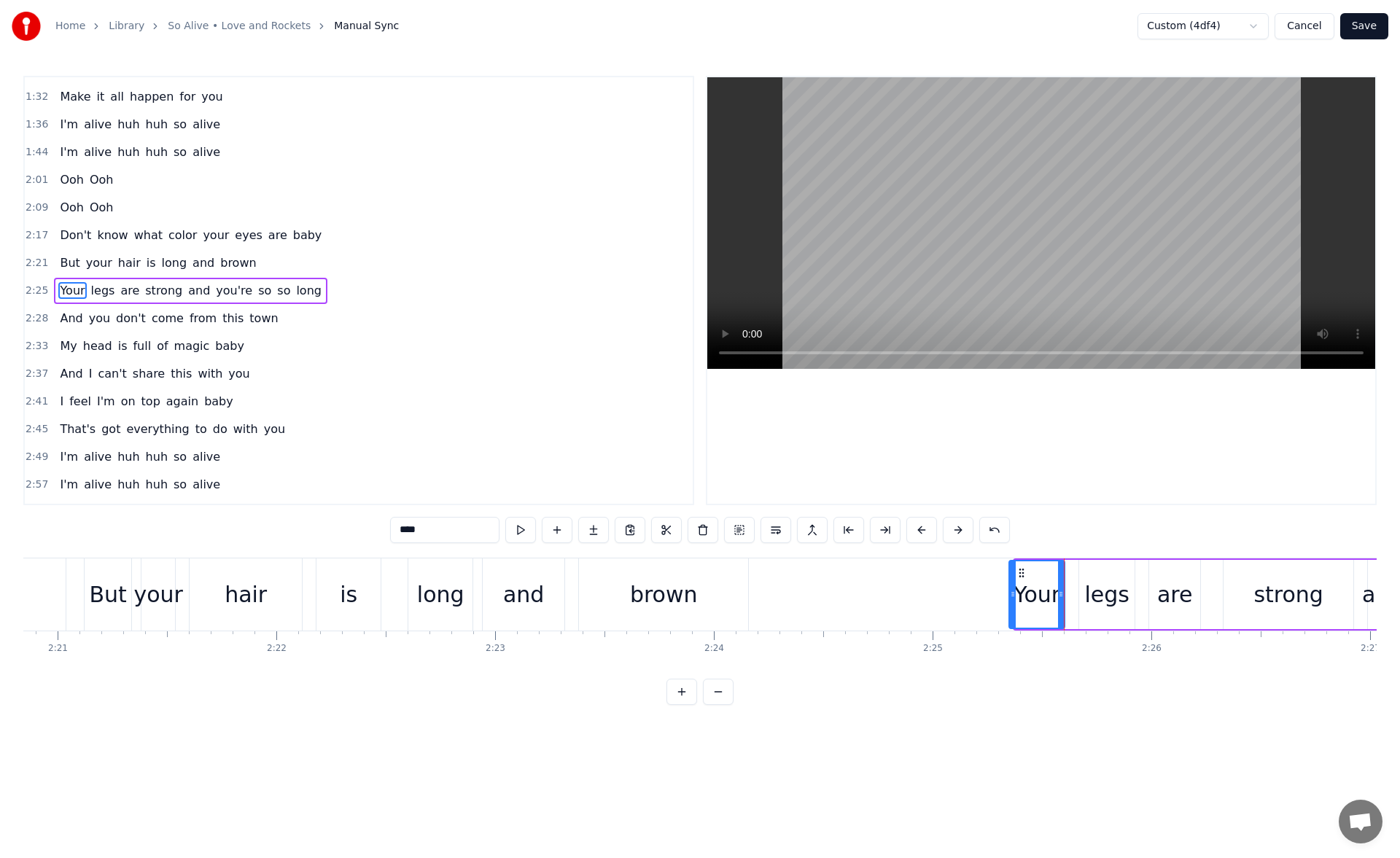
drag, startPoint x: 1017, startPoint y: 599, endPoint x: 1006, endPoint y: 598, distance: 11.0
click at [1010, 598] on icon at bounding box center [1013, 594] width 6 height 11
click at [524, 526] on button at bounding box center [521, 530] width 31 height 26
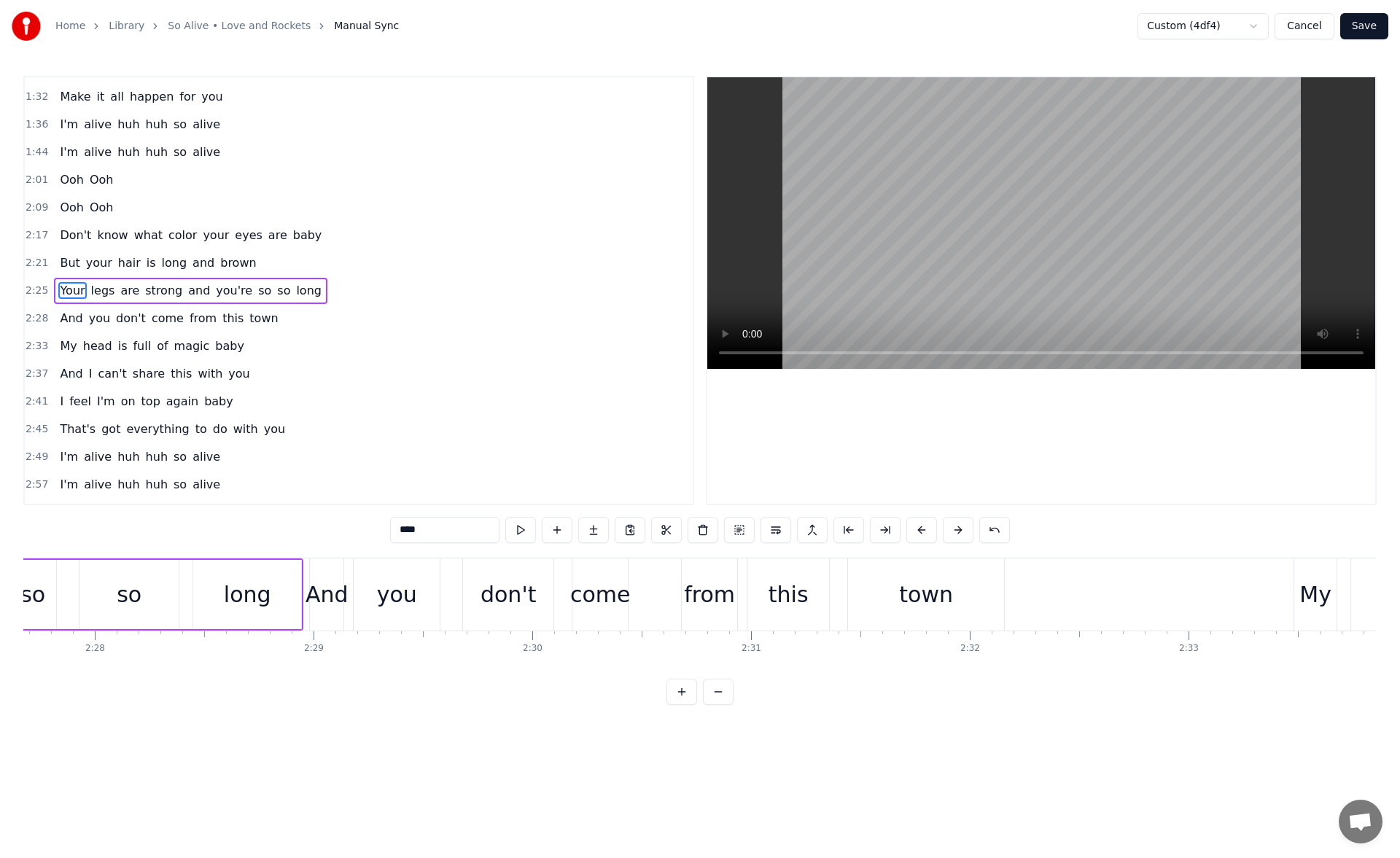
scroll to position [0, 32432]
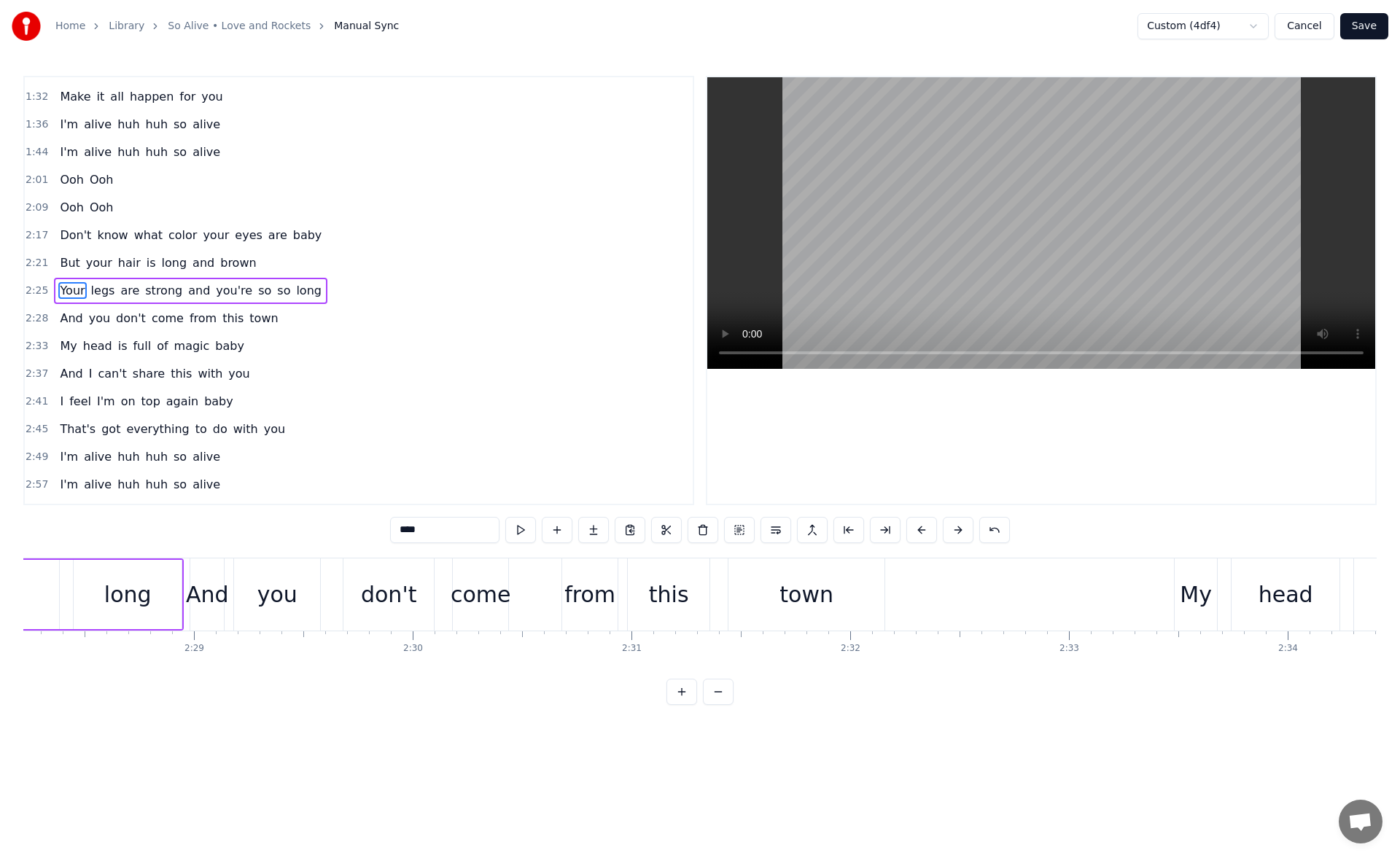
click at [820, 595] on div "town" at bounding box center [806, 594] width 54 height 33
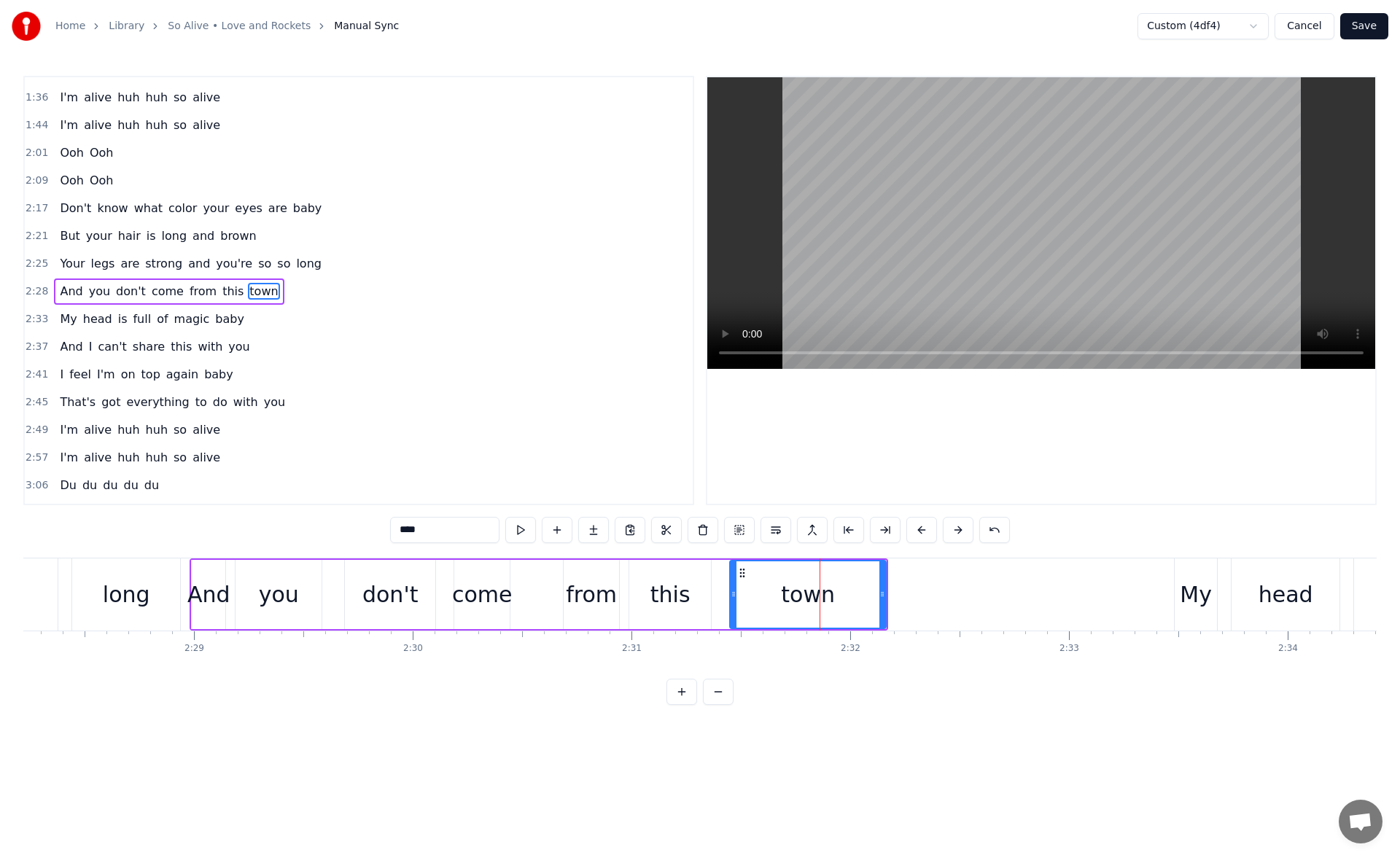
scroll to position [437, 0]
click at [533, 531] on button at bounding box center [521, 530] width 31 height 26
drag, startPoint x: 882, startPoint y: 595, endPoint x: 890, endPoint y: 596, distance: 8.1
click at [890, 596] on icon at bounding box center [888, 594] width 6 height 11
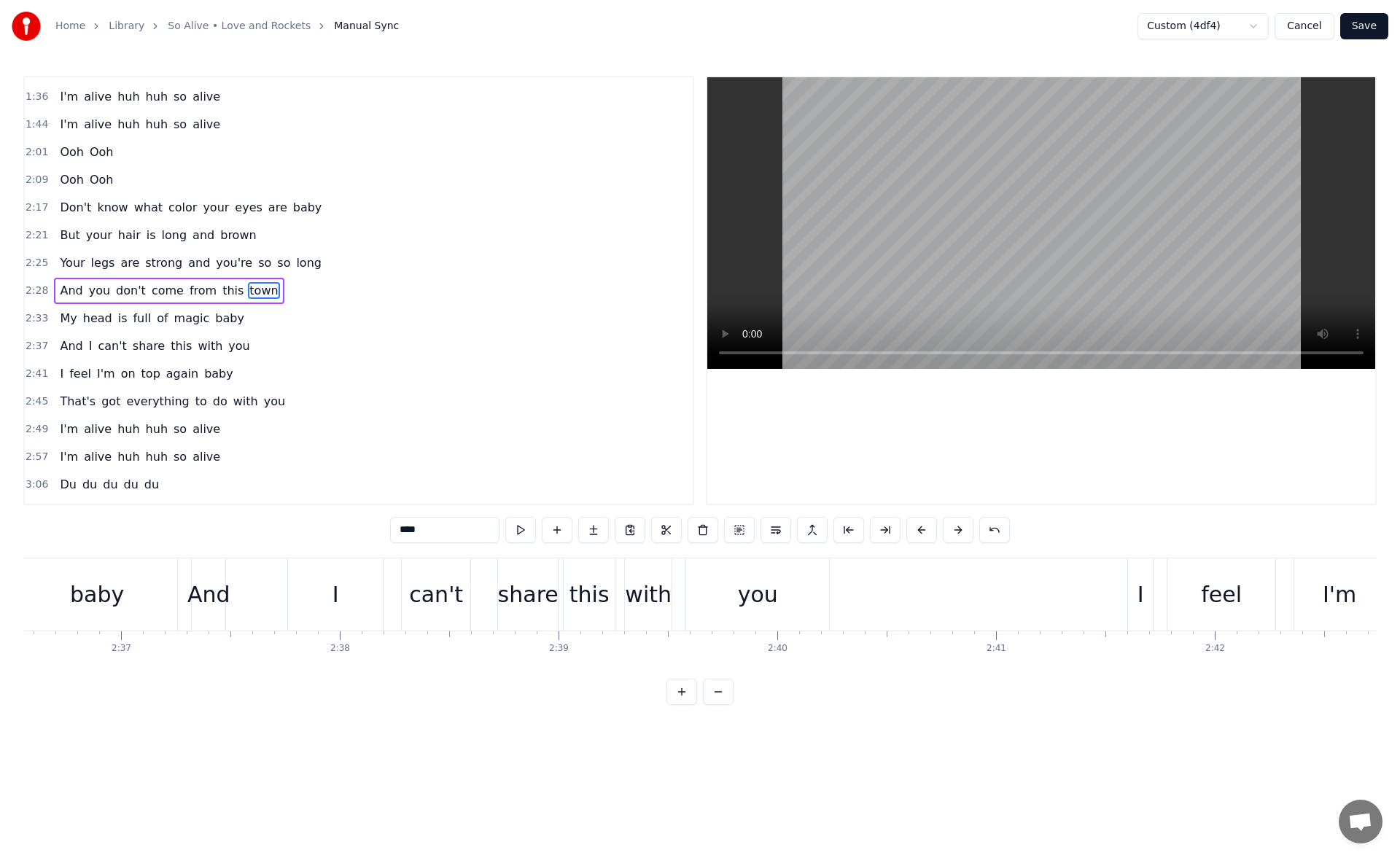
scroll to position [0, 34315]
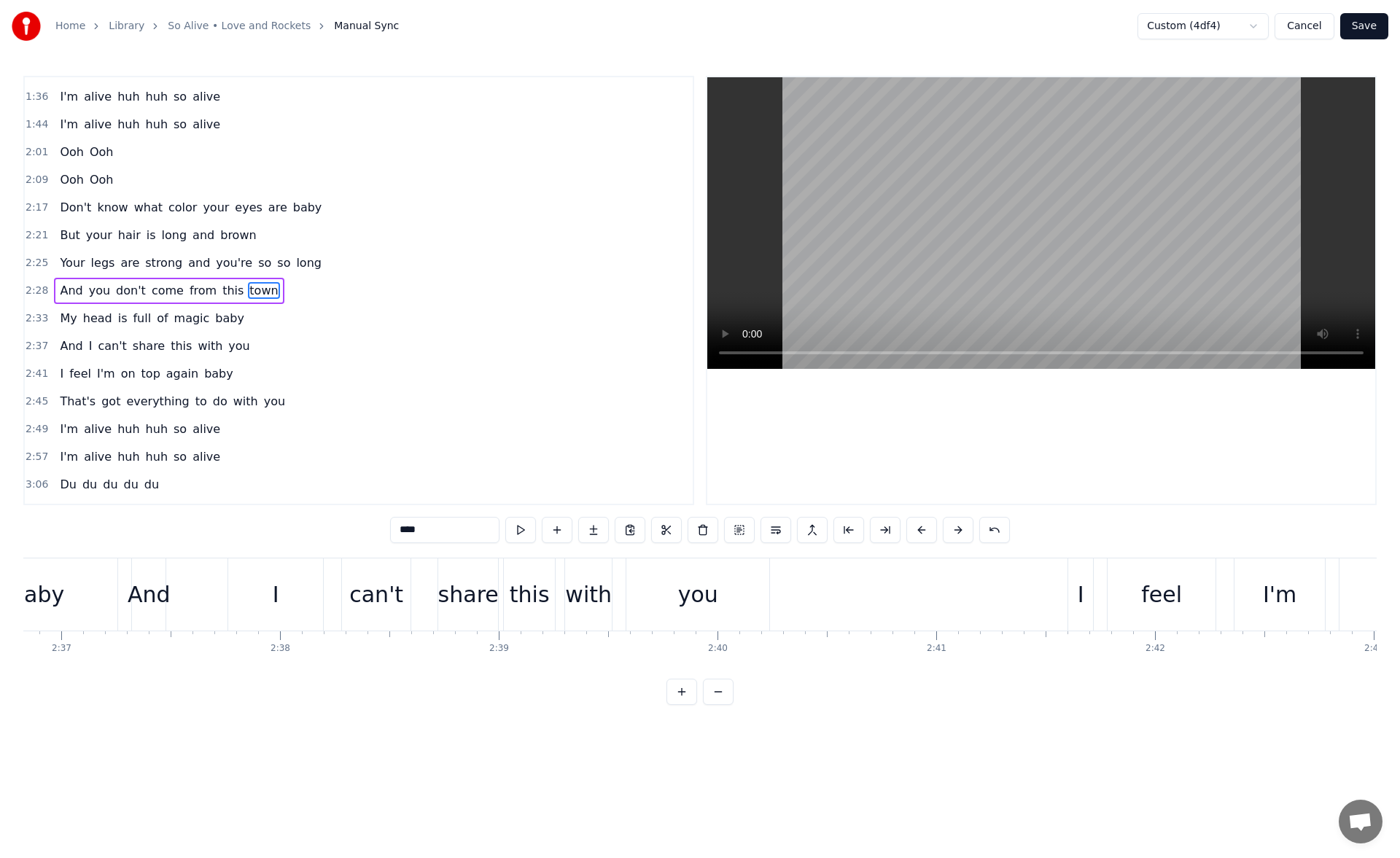
click at [747, 590] on div "you" at bounding box center [698, 594] width 143 height 72
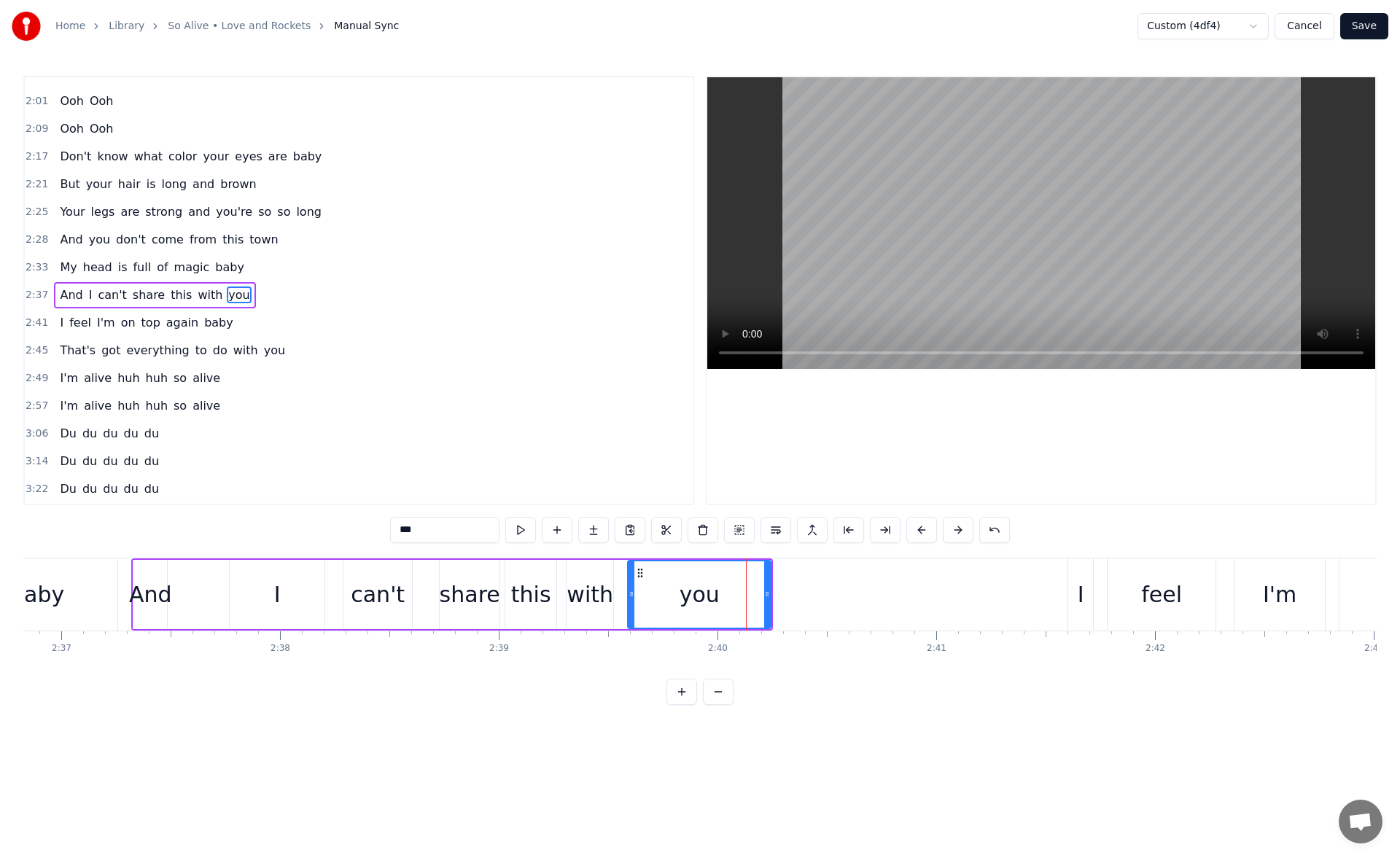
scroll to position [493, 0]
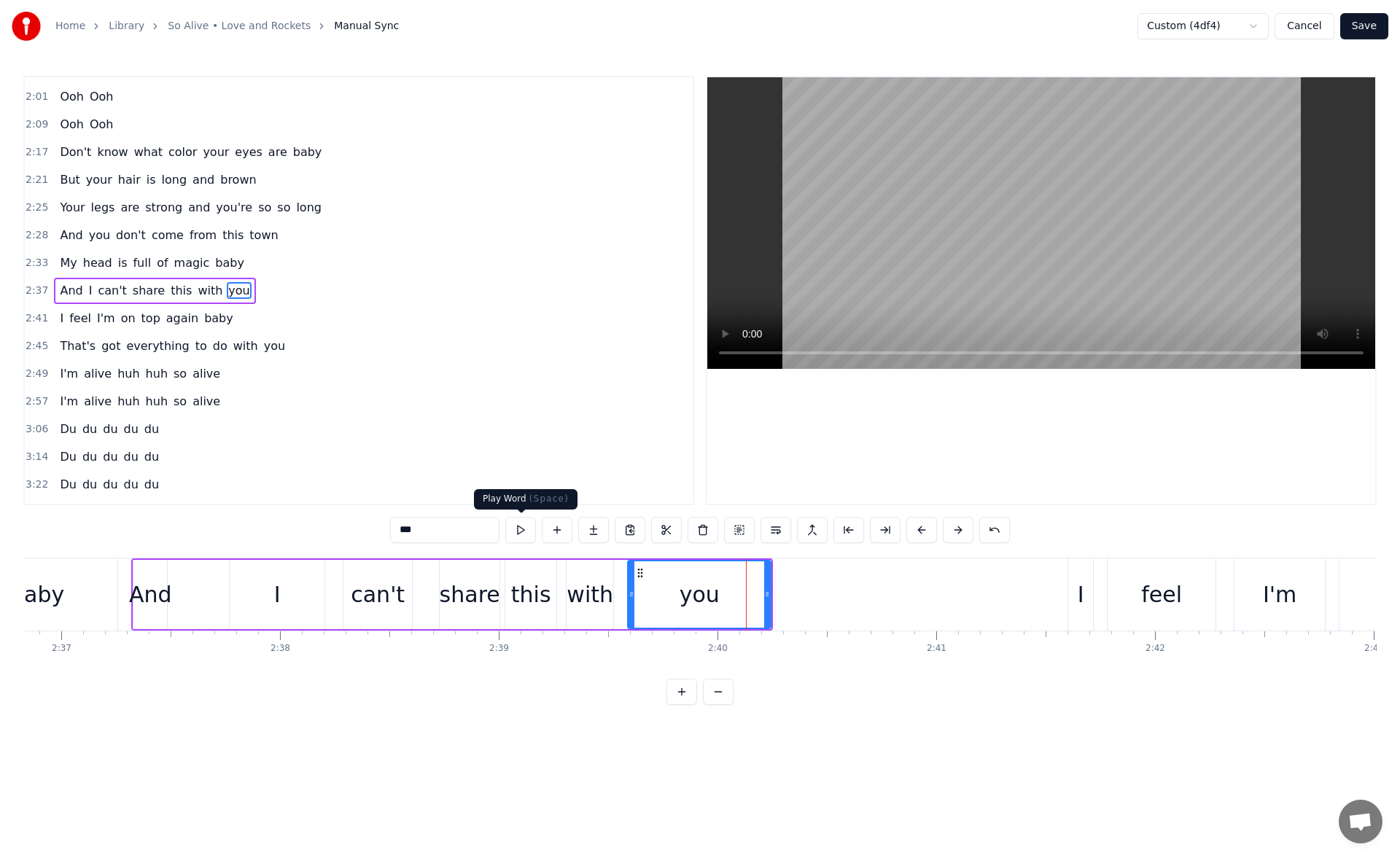
click at [522, 530] on button at bounding box center [521, 530] width 31 height 26
click at [1074, 590] on div "I" at bounding box center [1081, 594] width 25 height 72
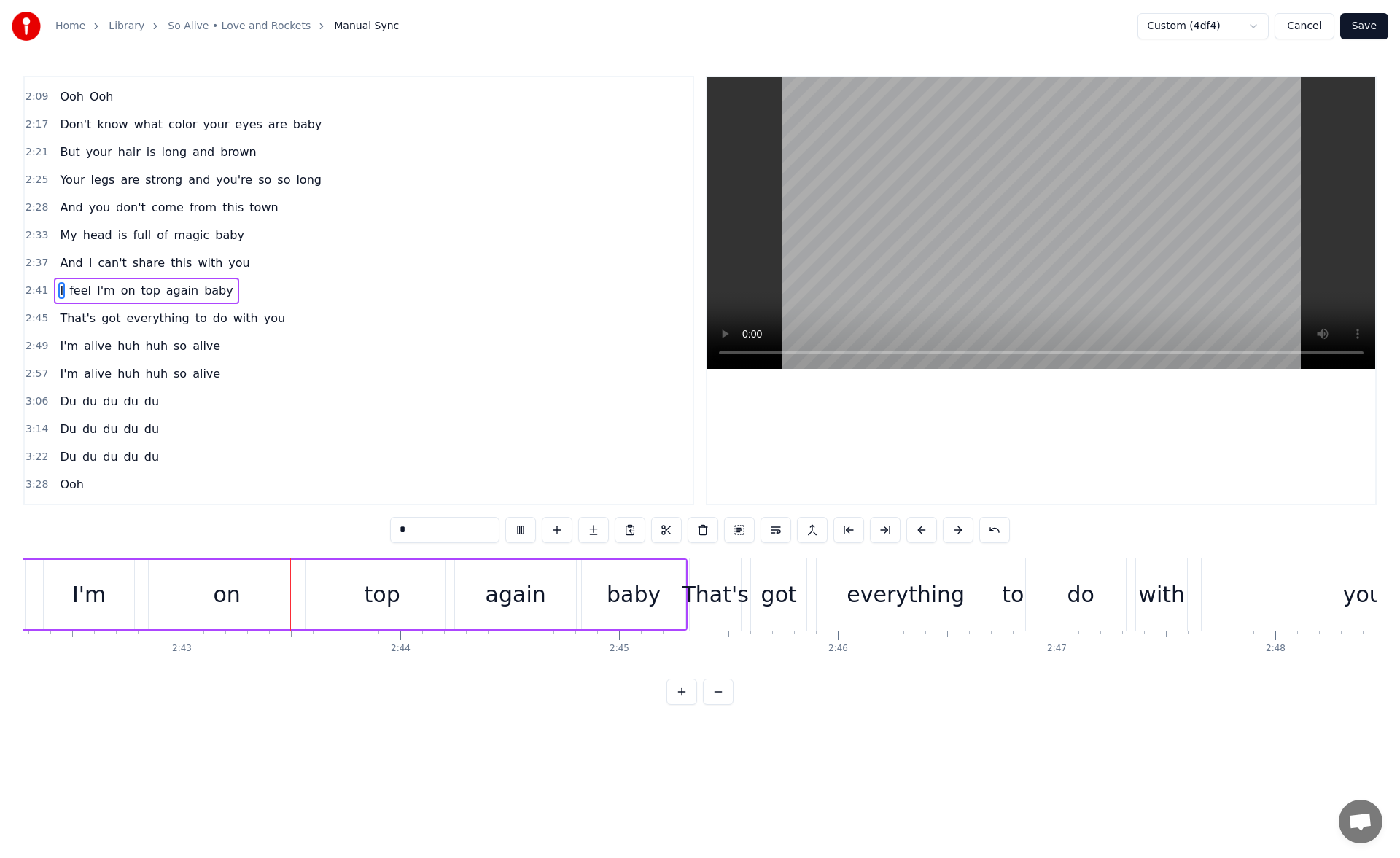
scroll to position [0, 35569]
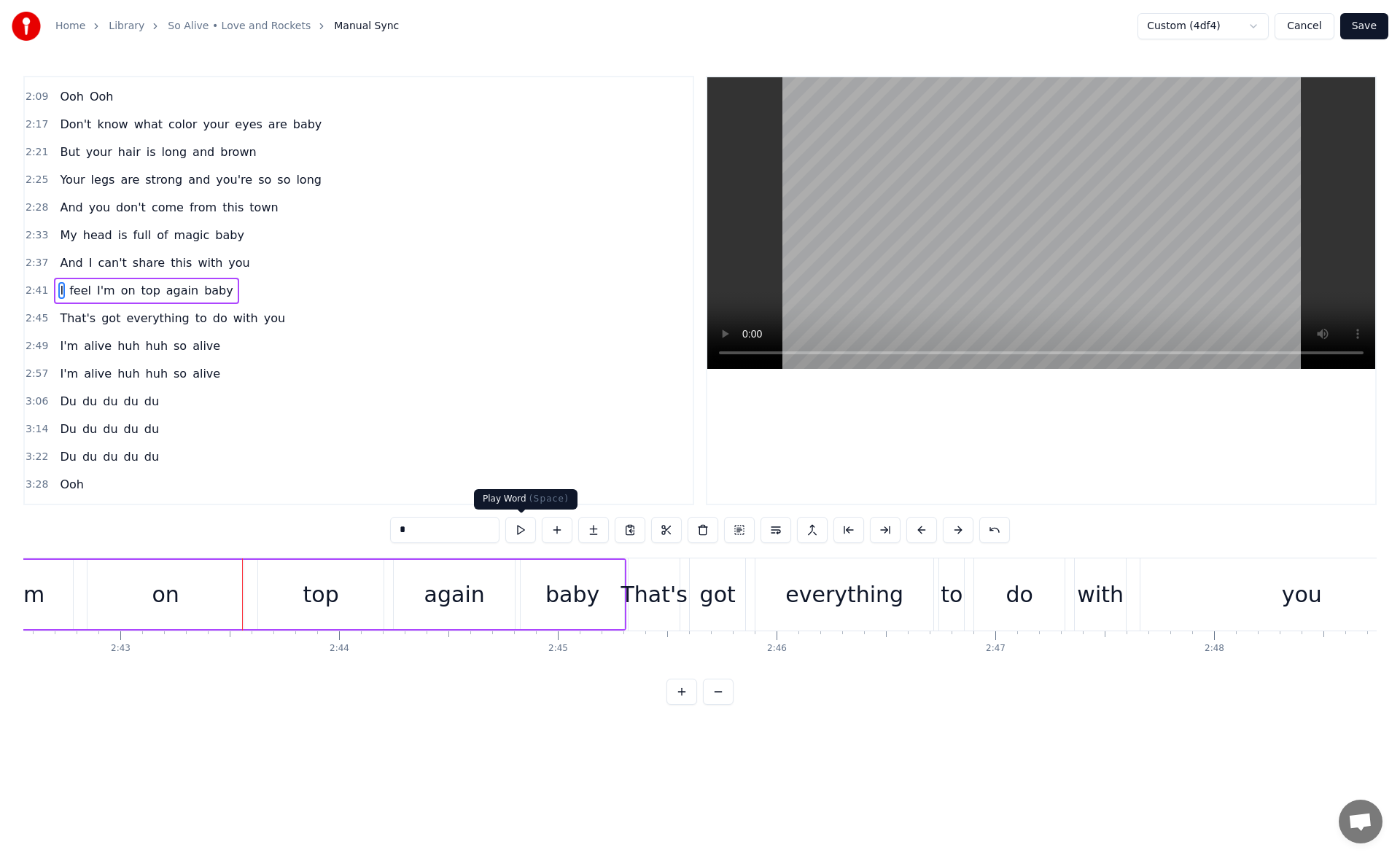
click at [518, 526] on button at bounding box center [521, 530] width 31 height 26
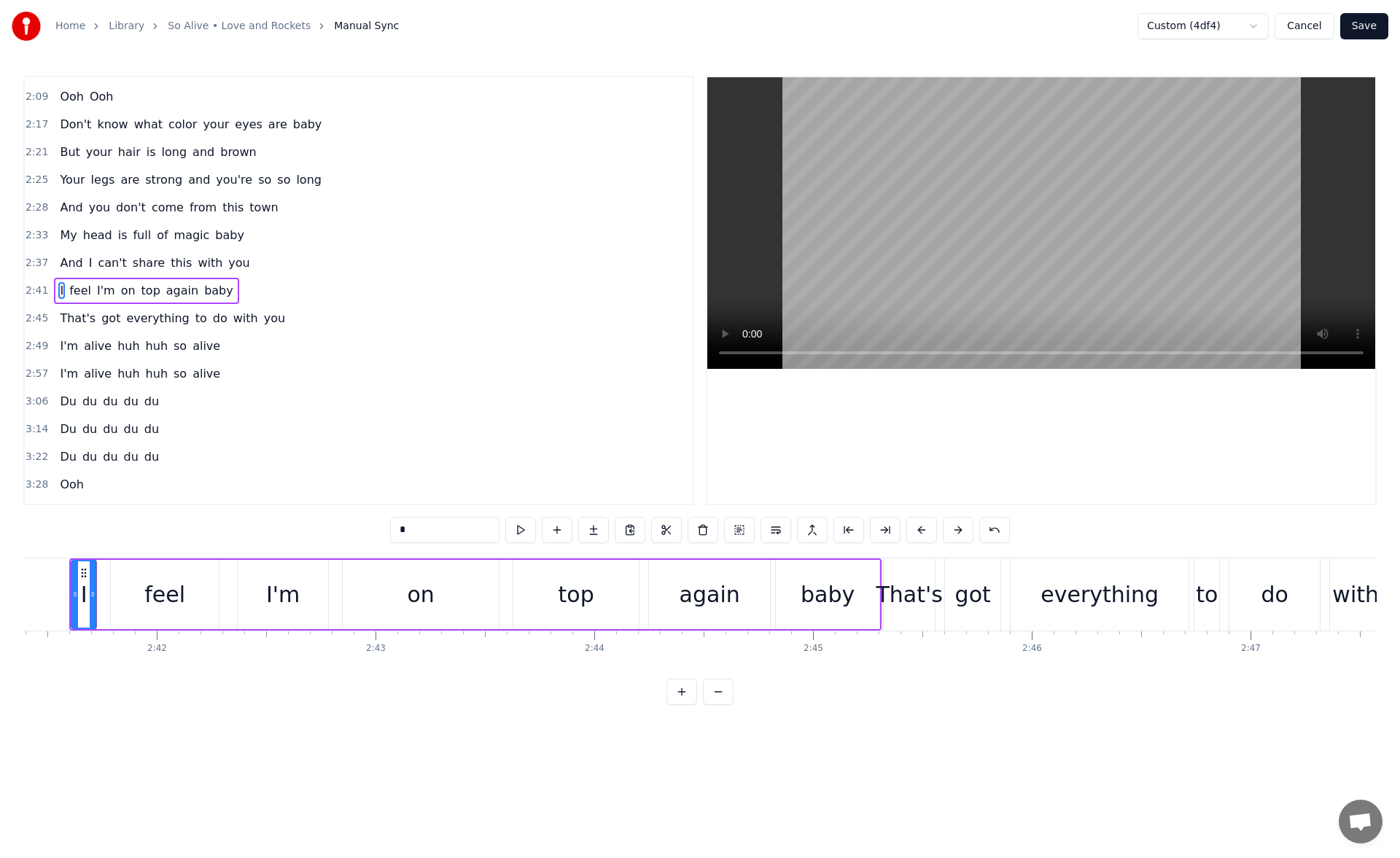
scroll to position [0, 35313]
click at [73, 596] on icon at bounding box center [75, 594] width 6 height 11
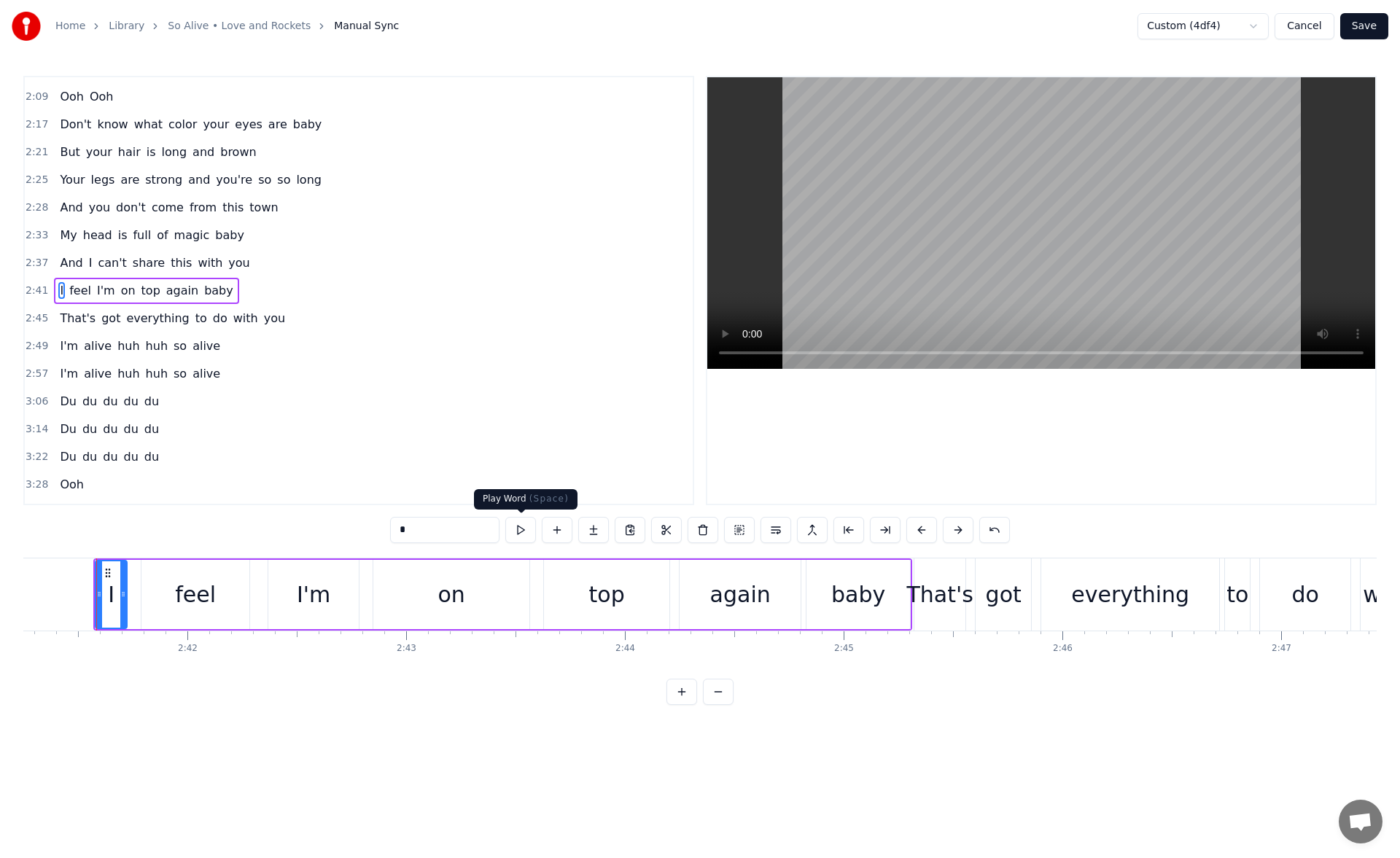
click at [519, 529] on button at bounding box center [521, 530] width 31 height 26
click at [98, 598] on icon at bounding box center [100, 594] width 6 height 11
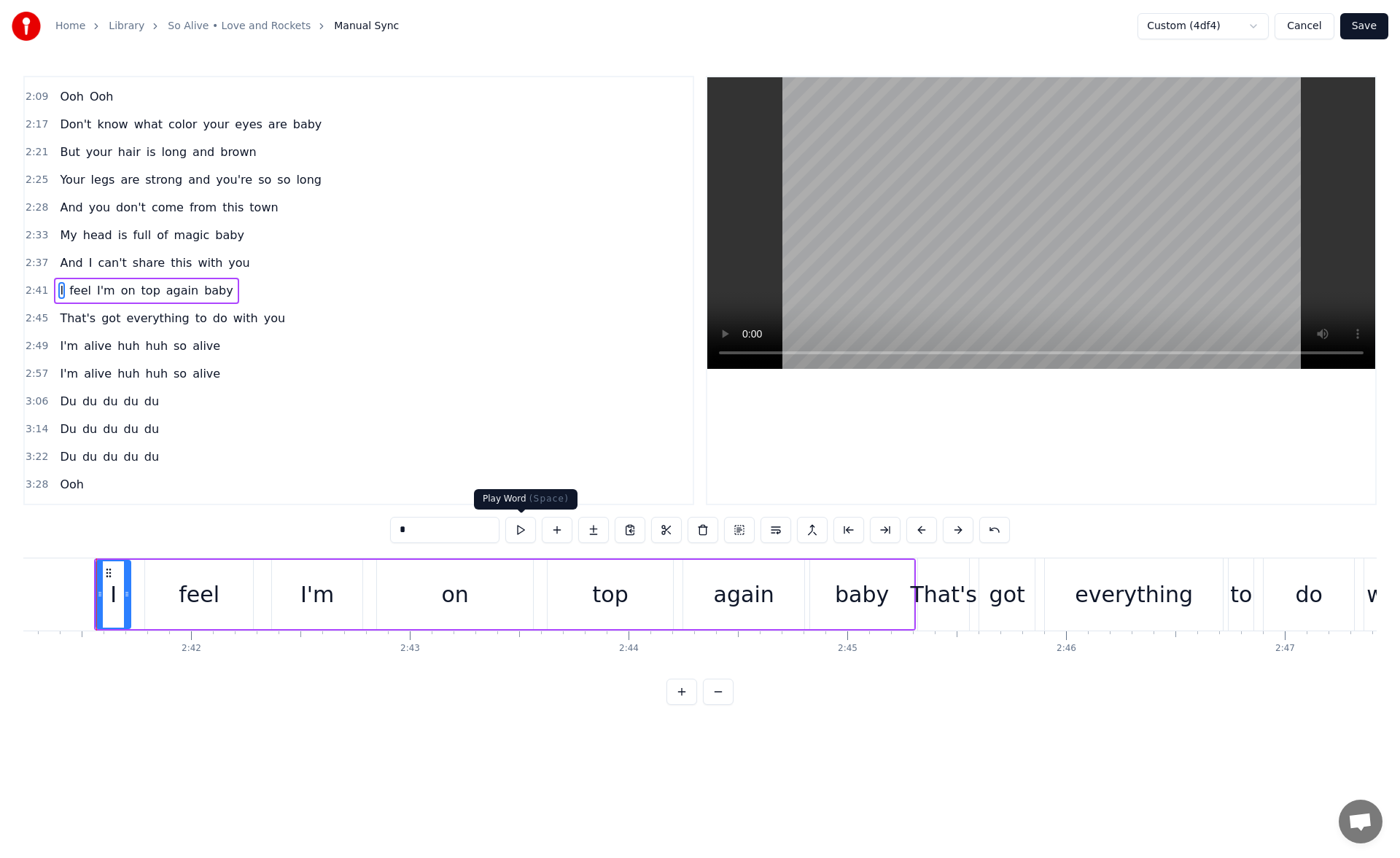
click at [520, 526] on button at bounding box center [521, 530] width 31 height 26
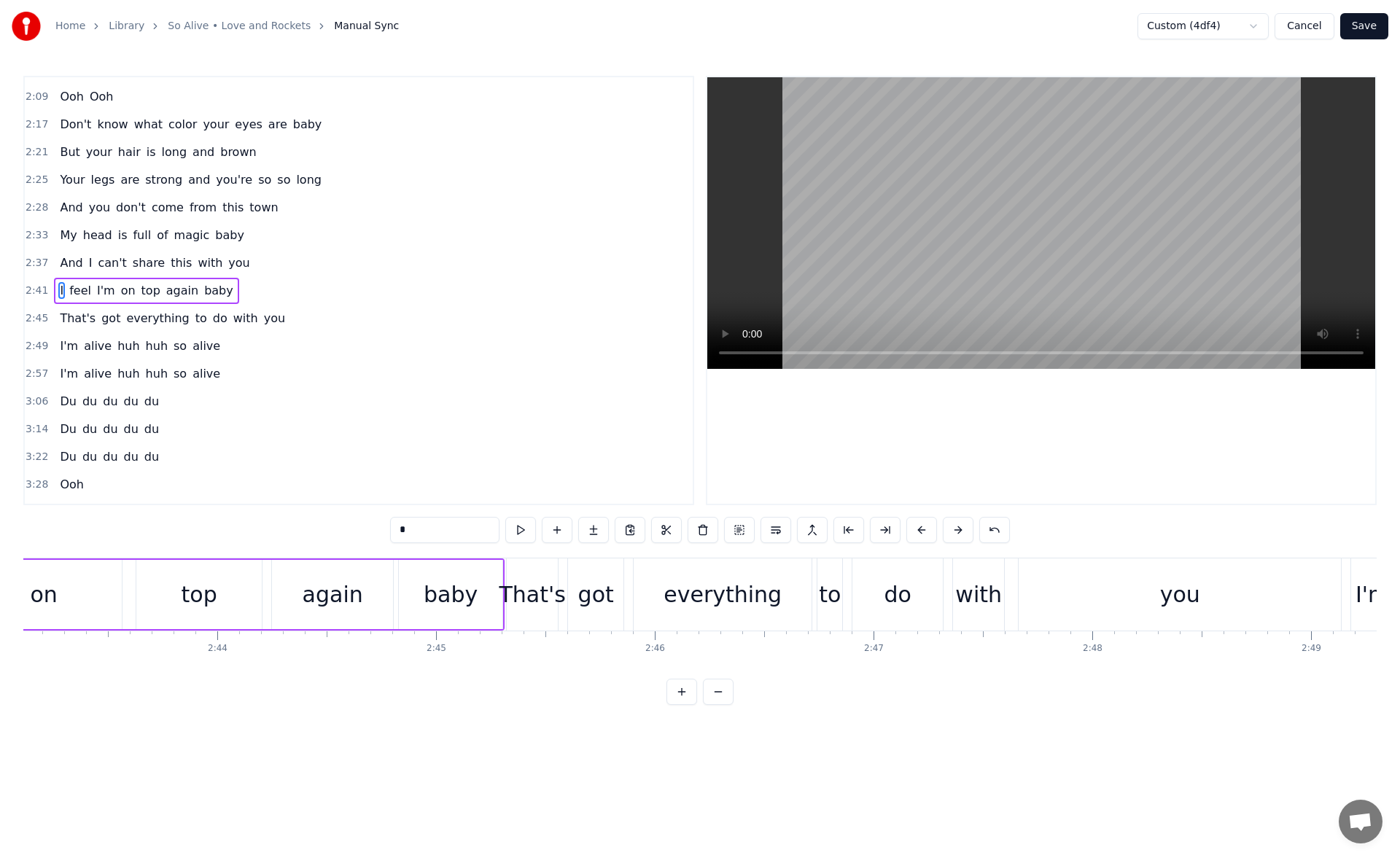
scroll to position [0, 36139]
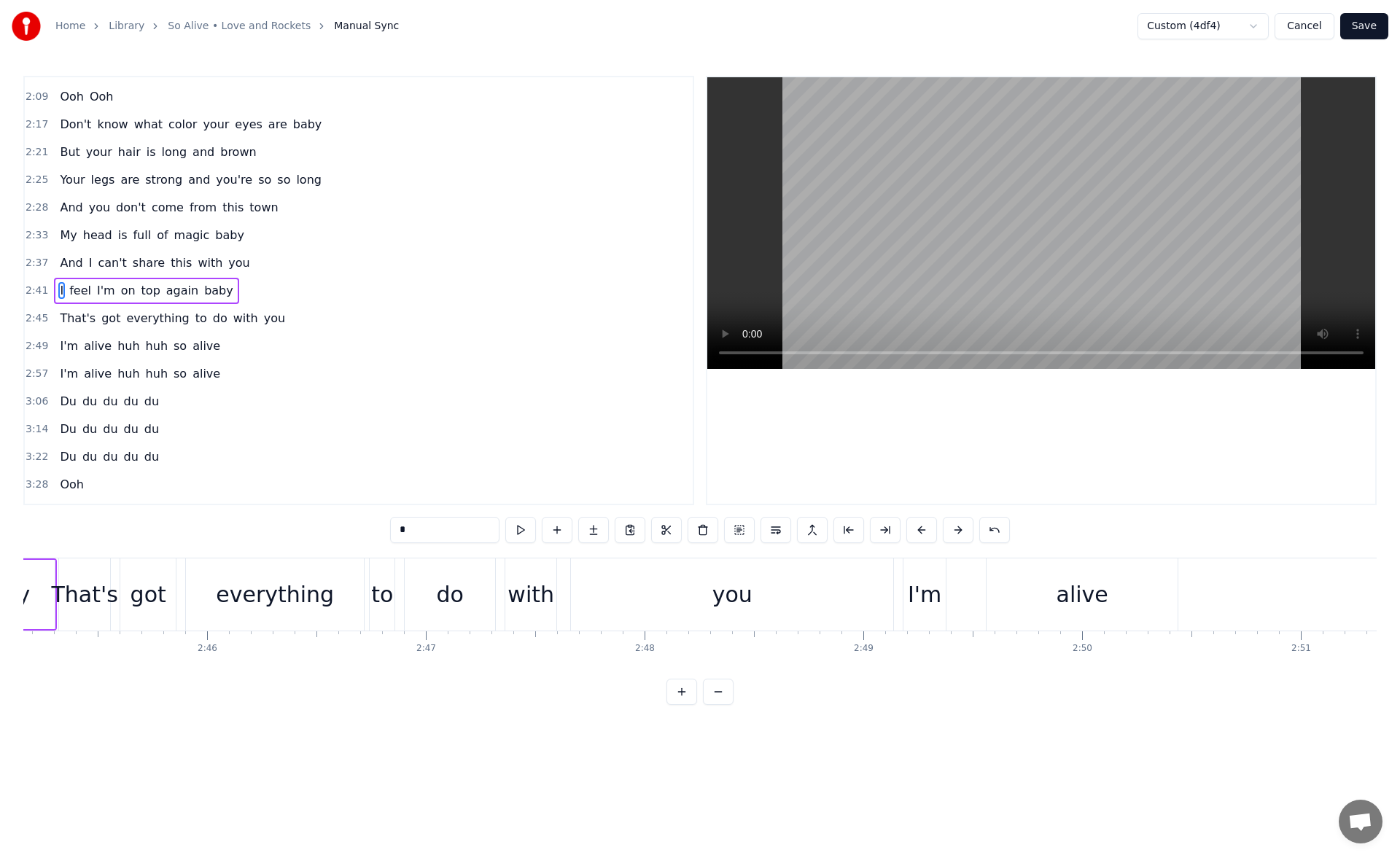
click at [814, 610] on div "you" at bounding box center [732, 594] width 323 height 72
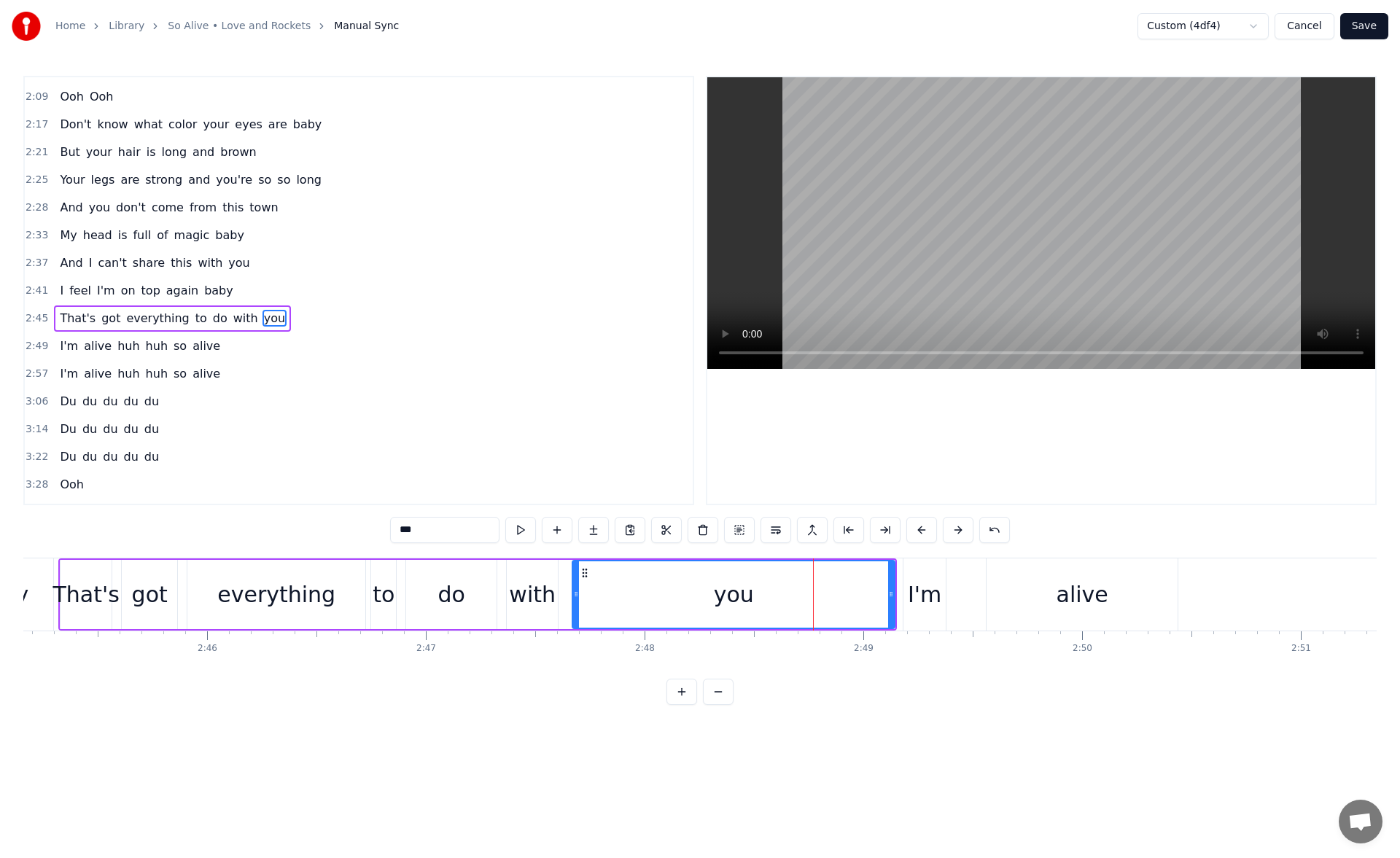
scroll to position [548, 0]
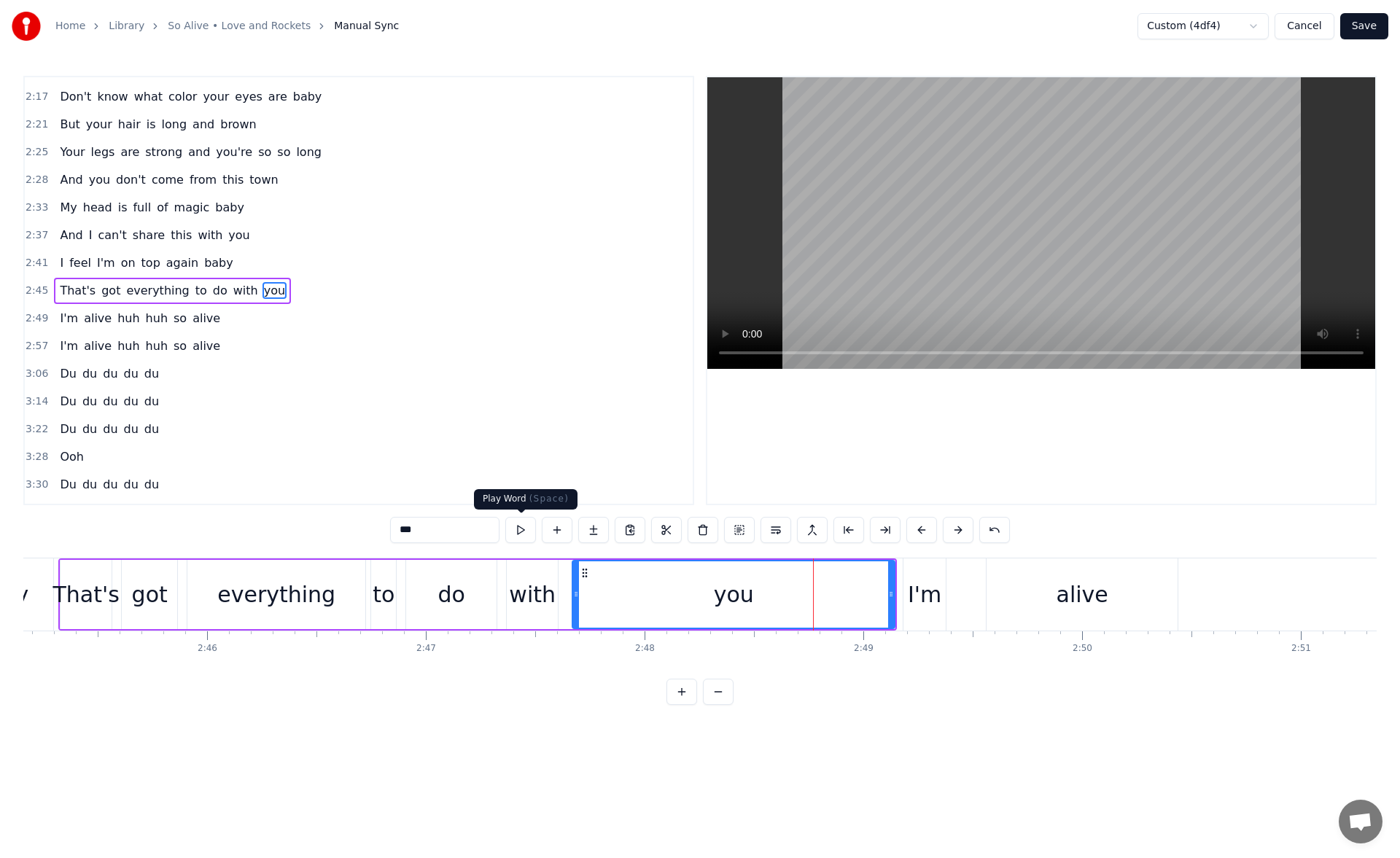
click at [522, 523] on button at bounding box center [521, 530] width 31 height 26
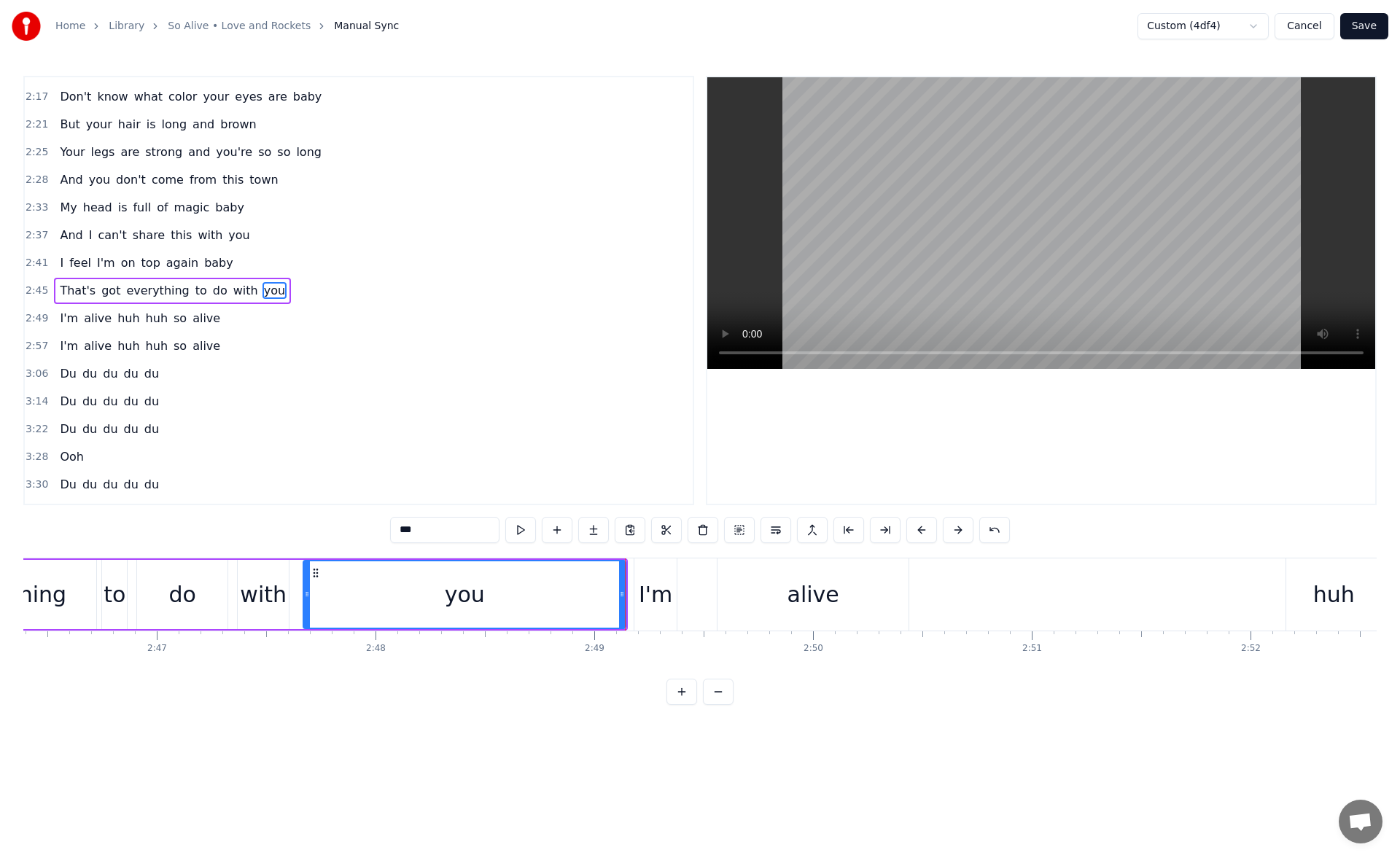
scroll to position [0, 36497]
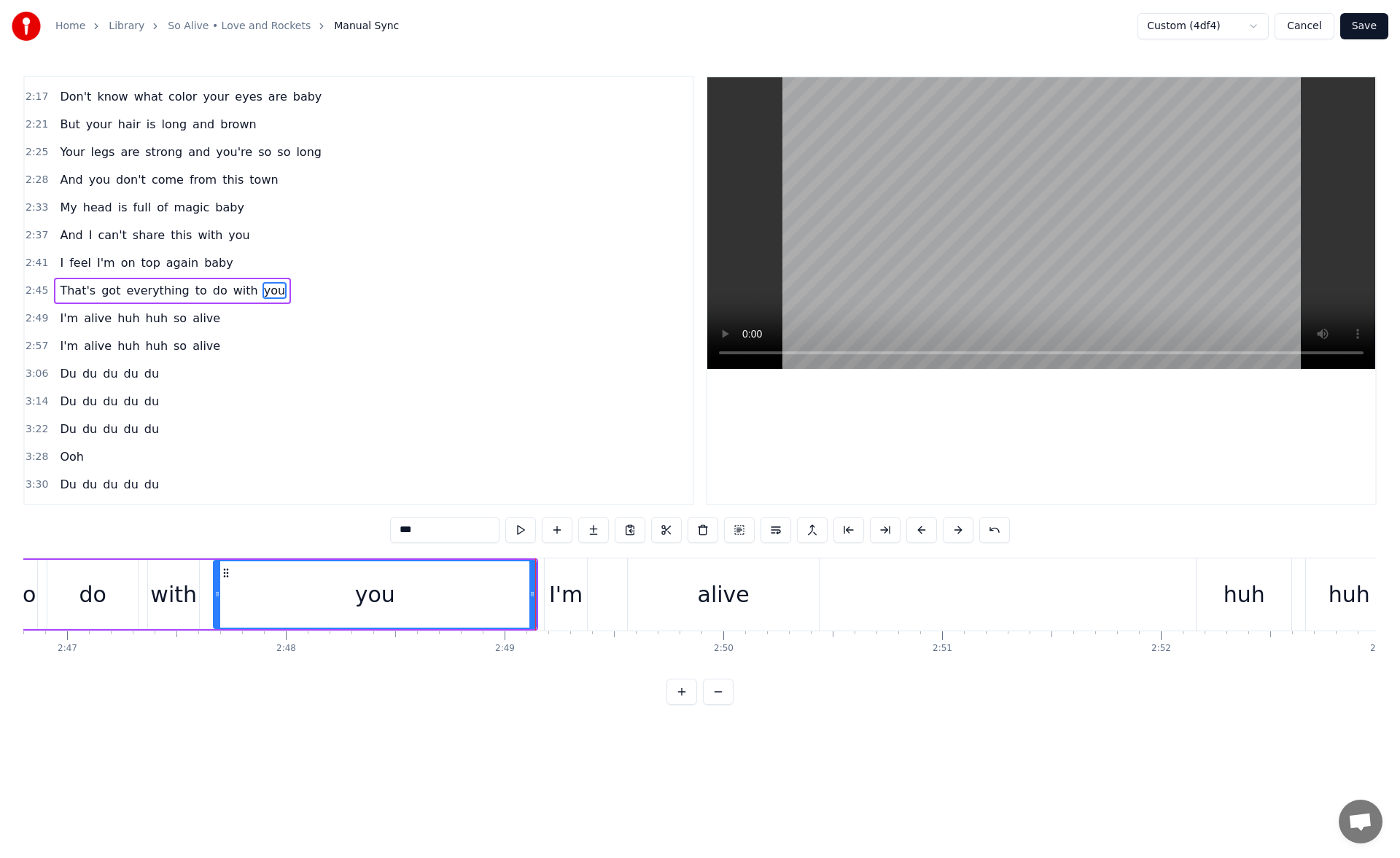
click at [731, 607] on div "alive" at bounding box center [724, 594] width 52 height 33
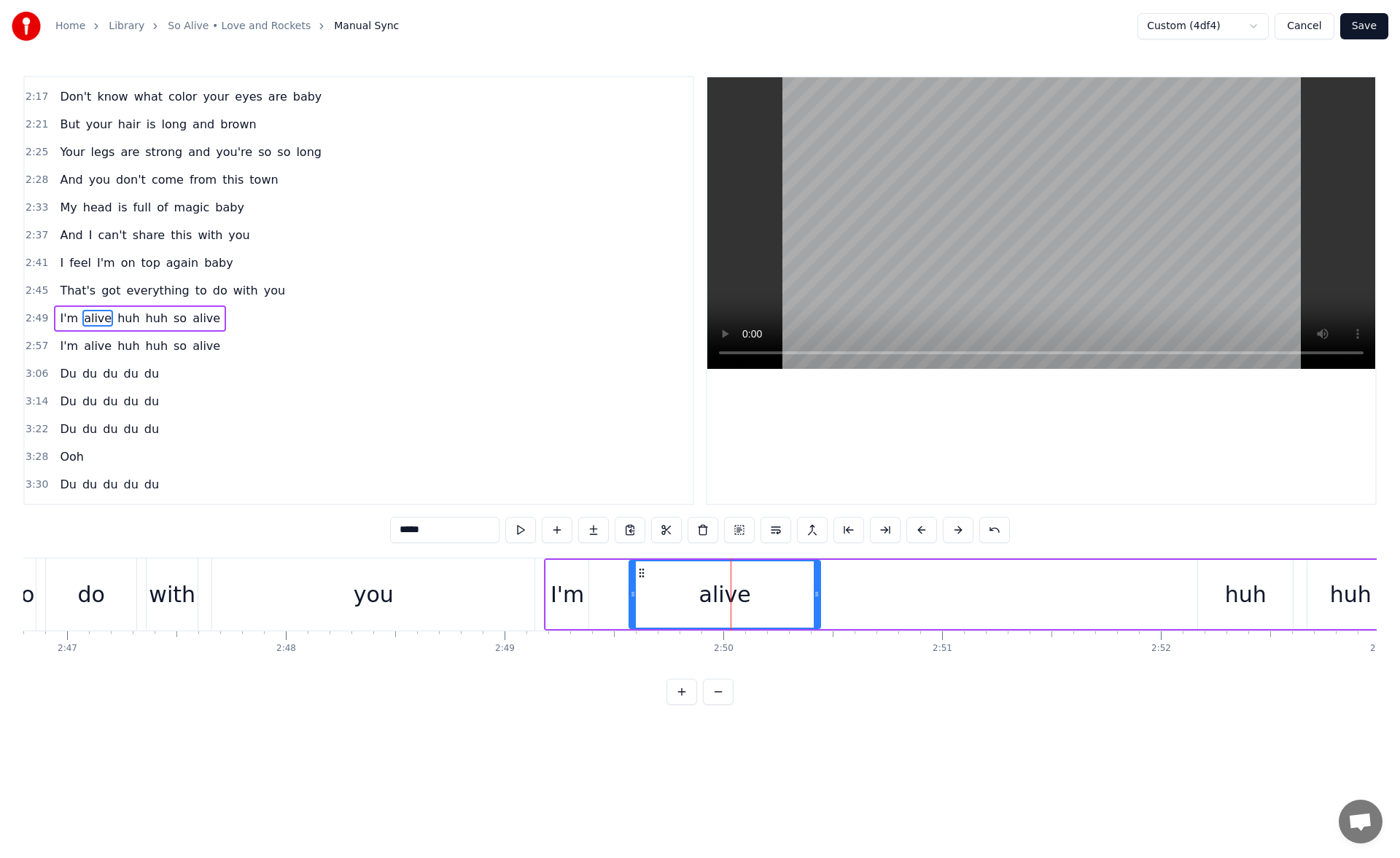
scroll to position [576, 0]
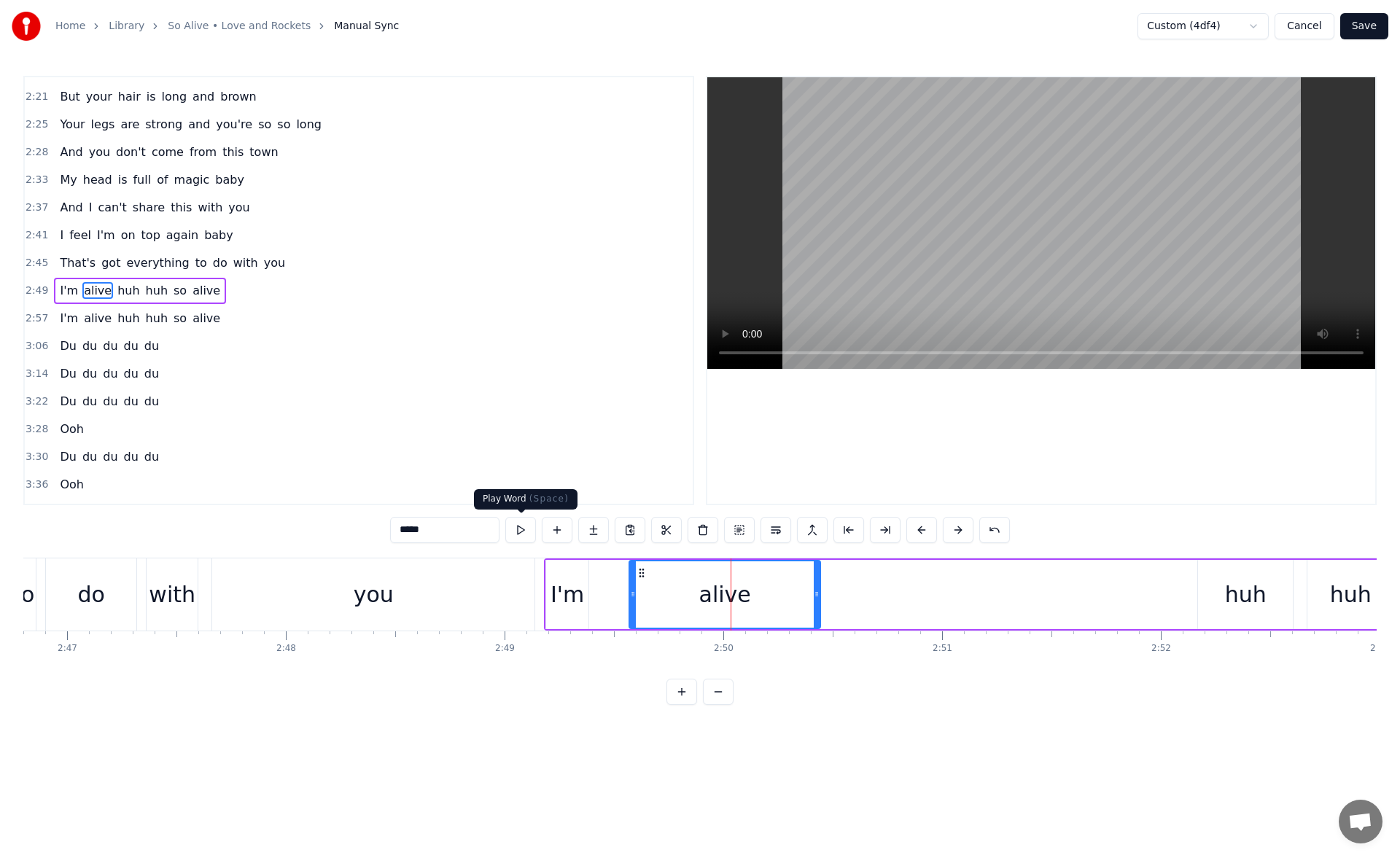
click at [524, 534] on button at bounding box center [521, 530] width 31 height 26
drag, startPoint x: 814, startPoint y: 591, endPoint x: 865, endPoint y: 591, distance: 51.0
click at [827, 591] on icon at bounding box center [823, 594] width 6 height 11
click at [527, 531] on button at bounding box center [521, 530] width 31 height 26
drag, startPoint x: 865, startPoint y: 598, endPoint x: 887, endPoint y: 598, distance: 22.0
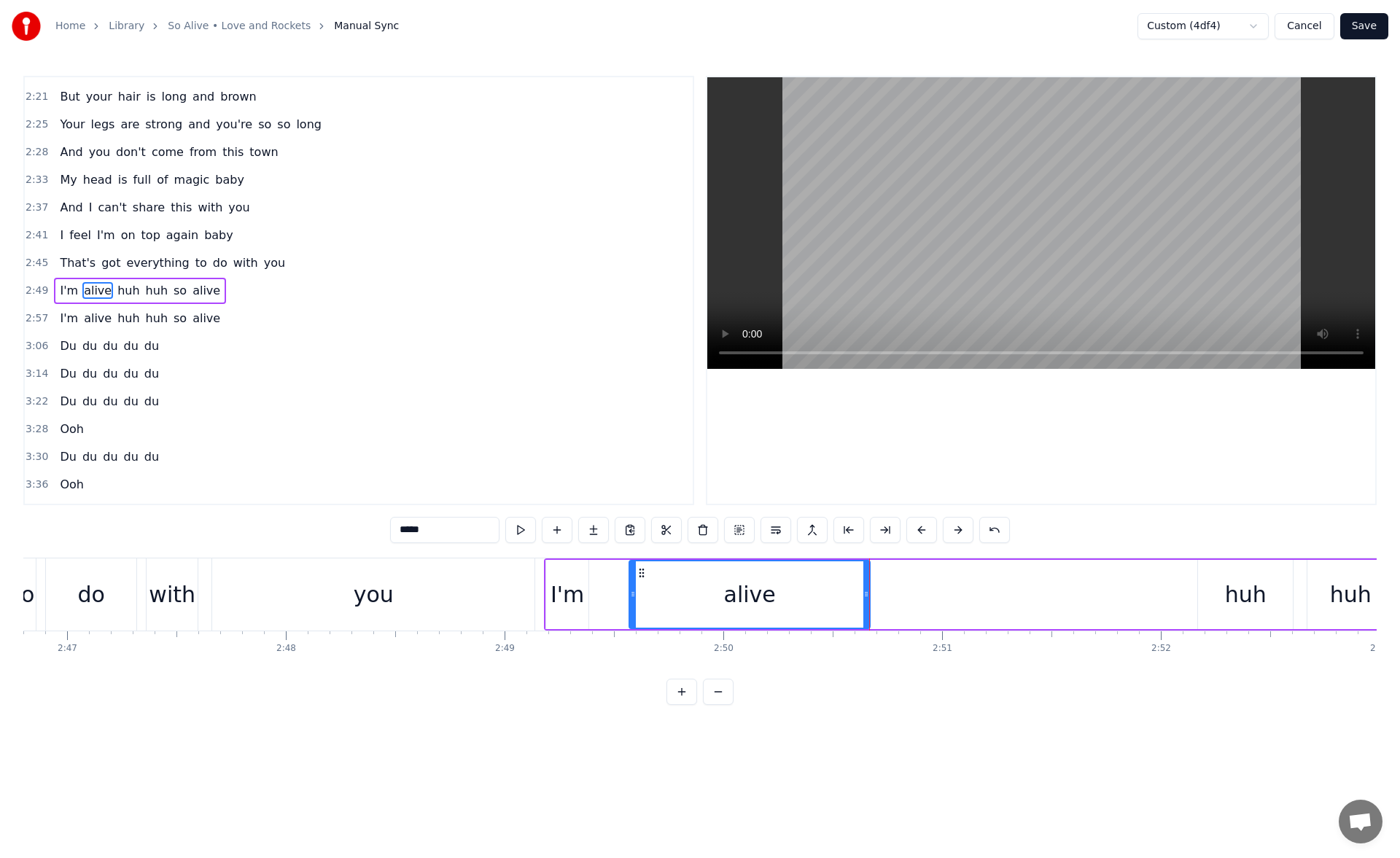
click at [869, 598] on icon at bounding box center [866, 594] width 6 height 11
click at [523, 526] on button at bounding box center [521, 530] width 31 height 26
drag, startPoint x: 887, startPoint y: 596, endPoint x: 923, endPoint y: 593, distance: 36.1
click at [892, 593] on icon at bounding box center [889, 594] width 6 height 11
click at [1241, 587] on div "huh" at bounding box center [1246, 594] width 41 height 33
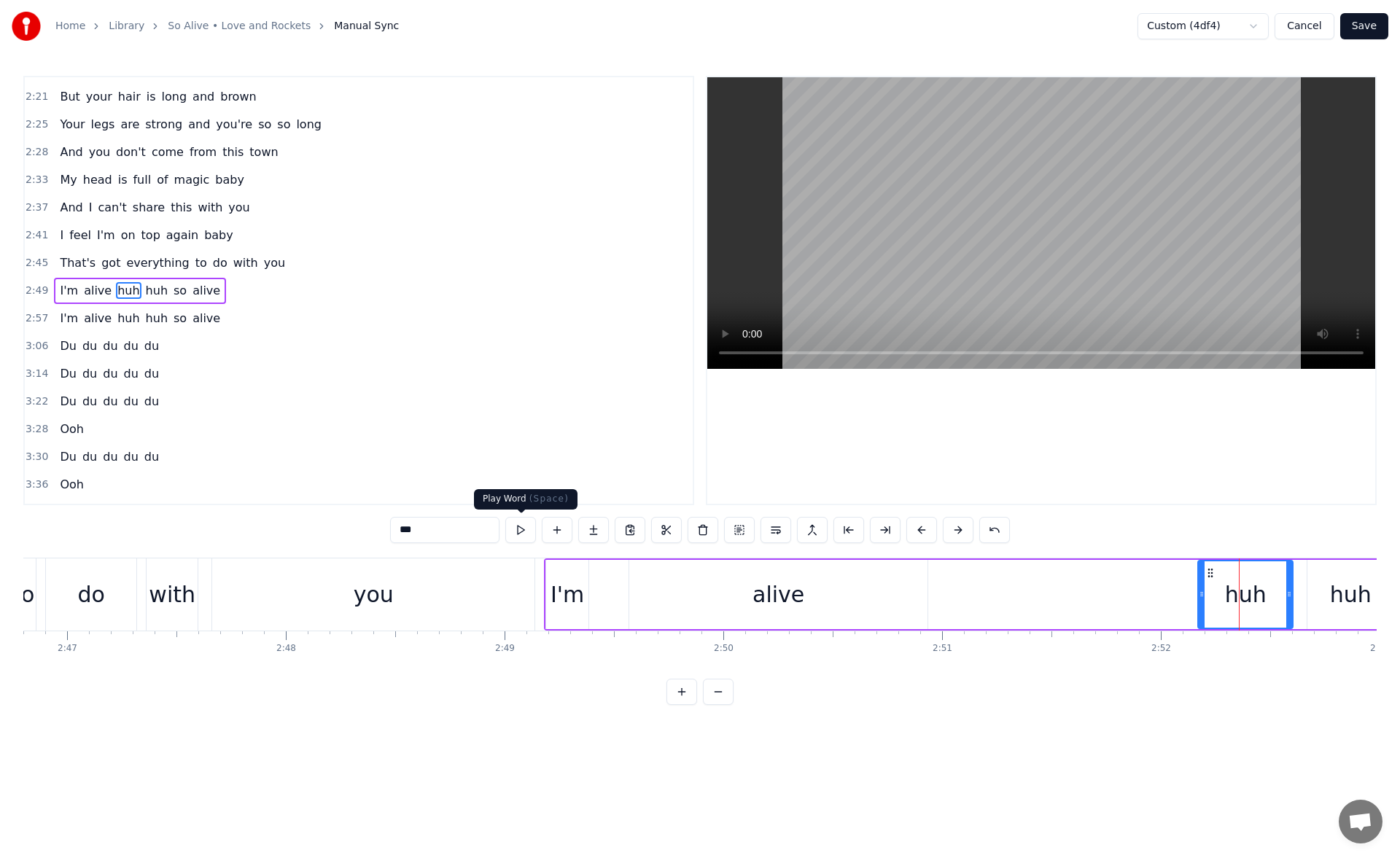
click at [520, 532] on button at bounding box center [521, 530] width 31 height 26
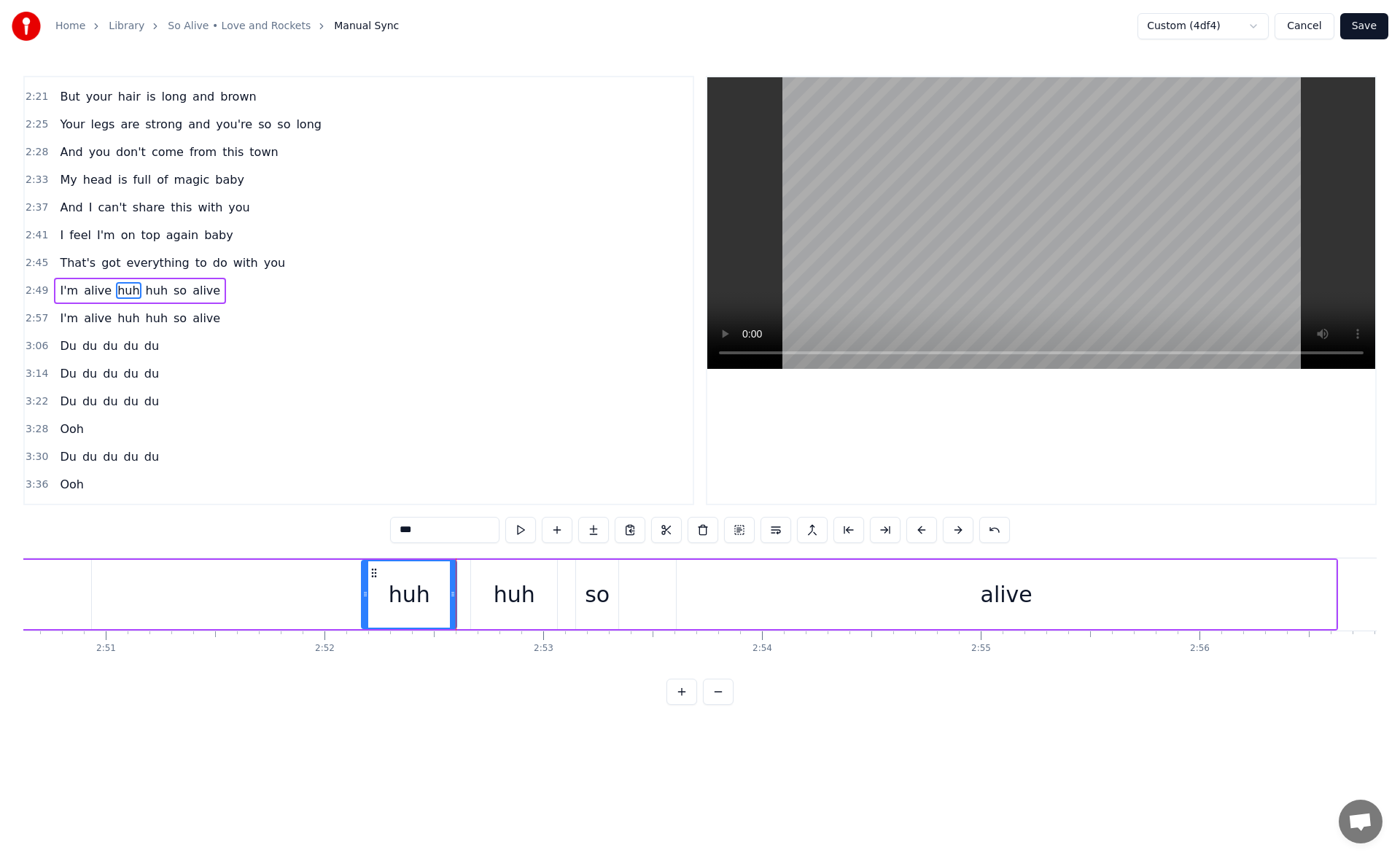
scroll to position [0, 37633]
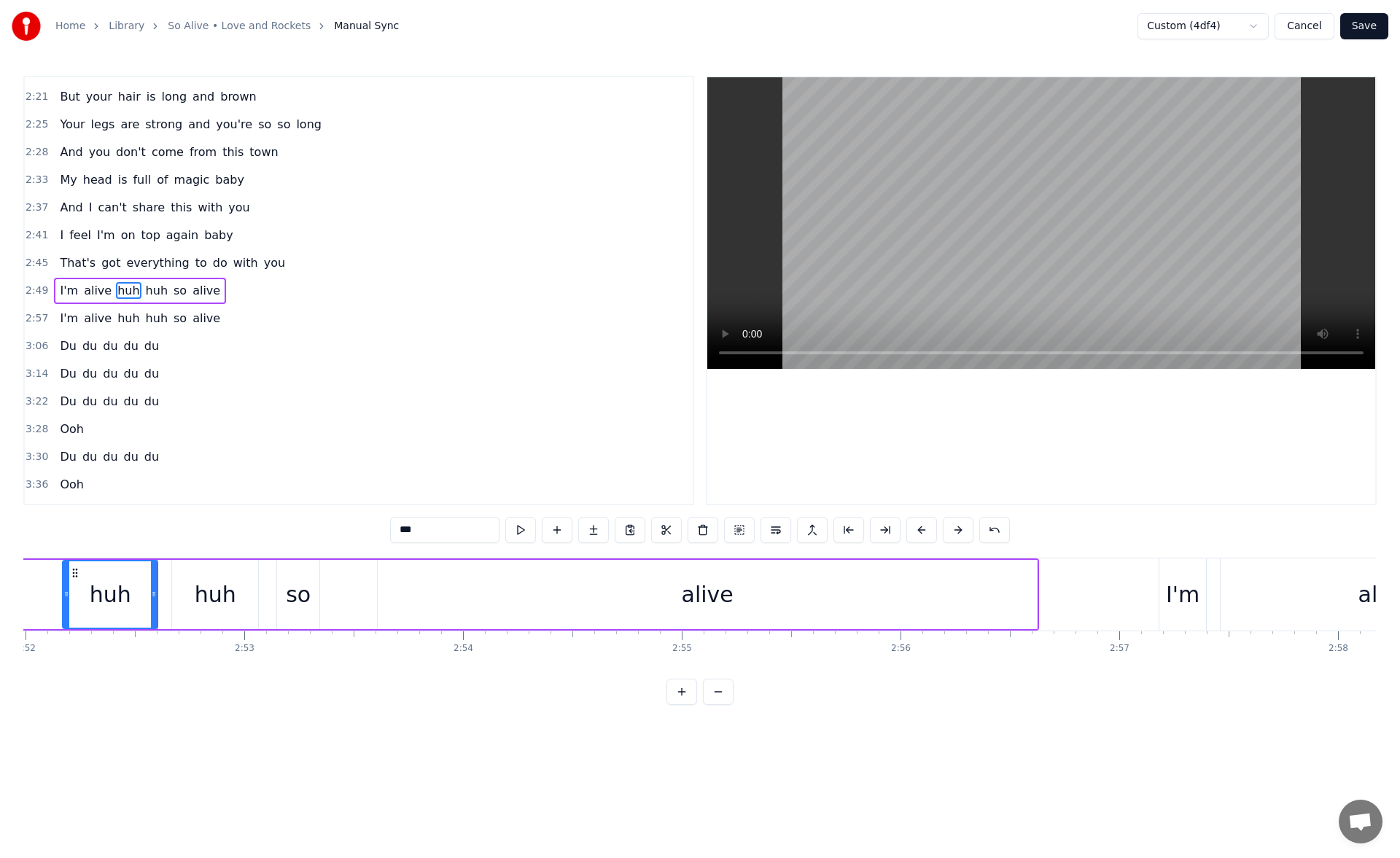
click at [721, 608] on div "alive" at bounding box center [708, 594] width 52 height 33
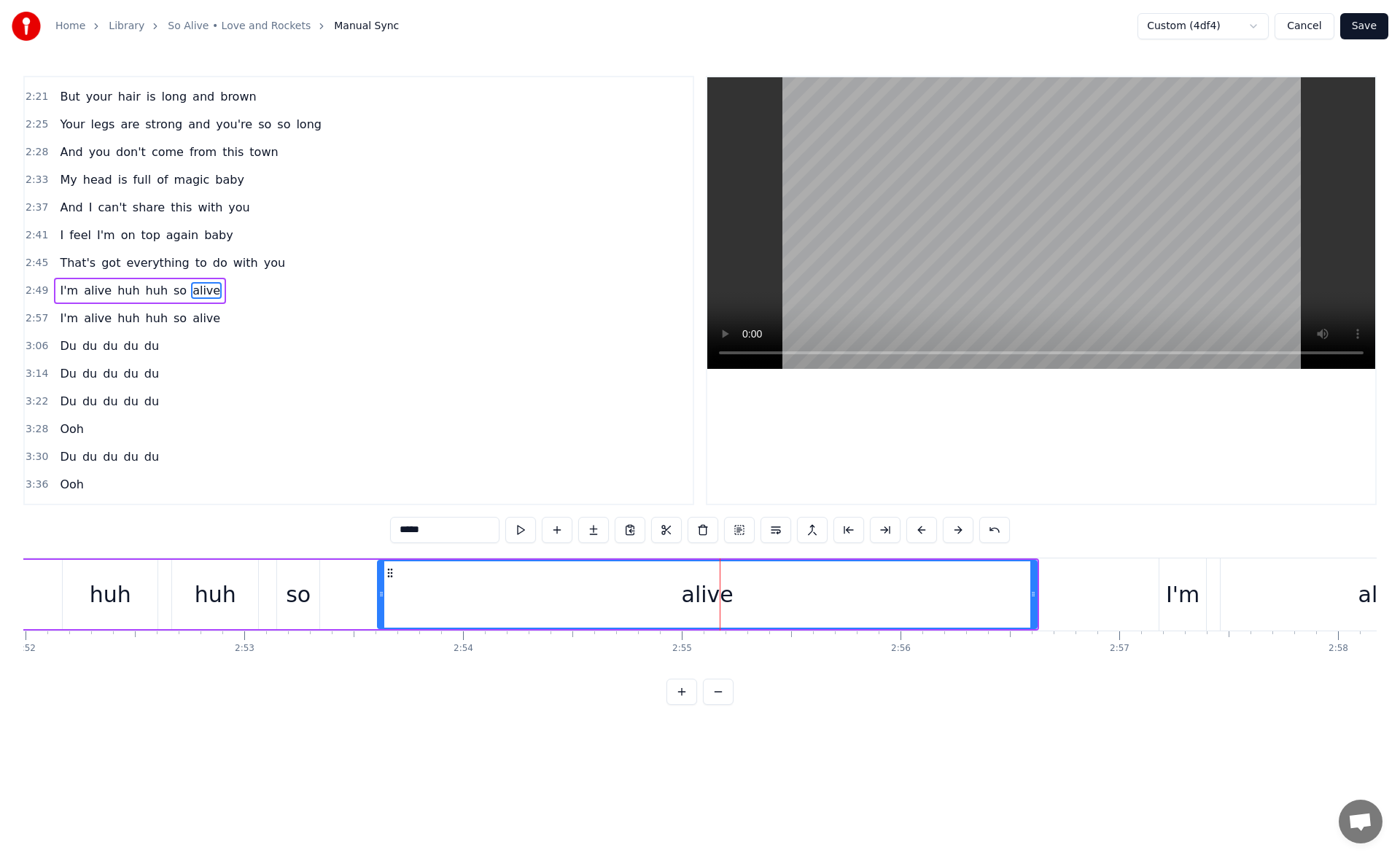
click at [311, 584] on div "so" at bounding box center [298, 595] width 42 height 70
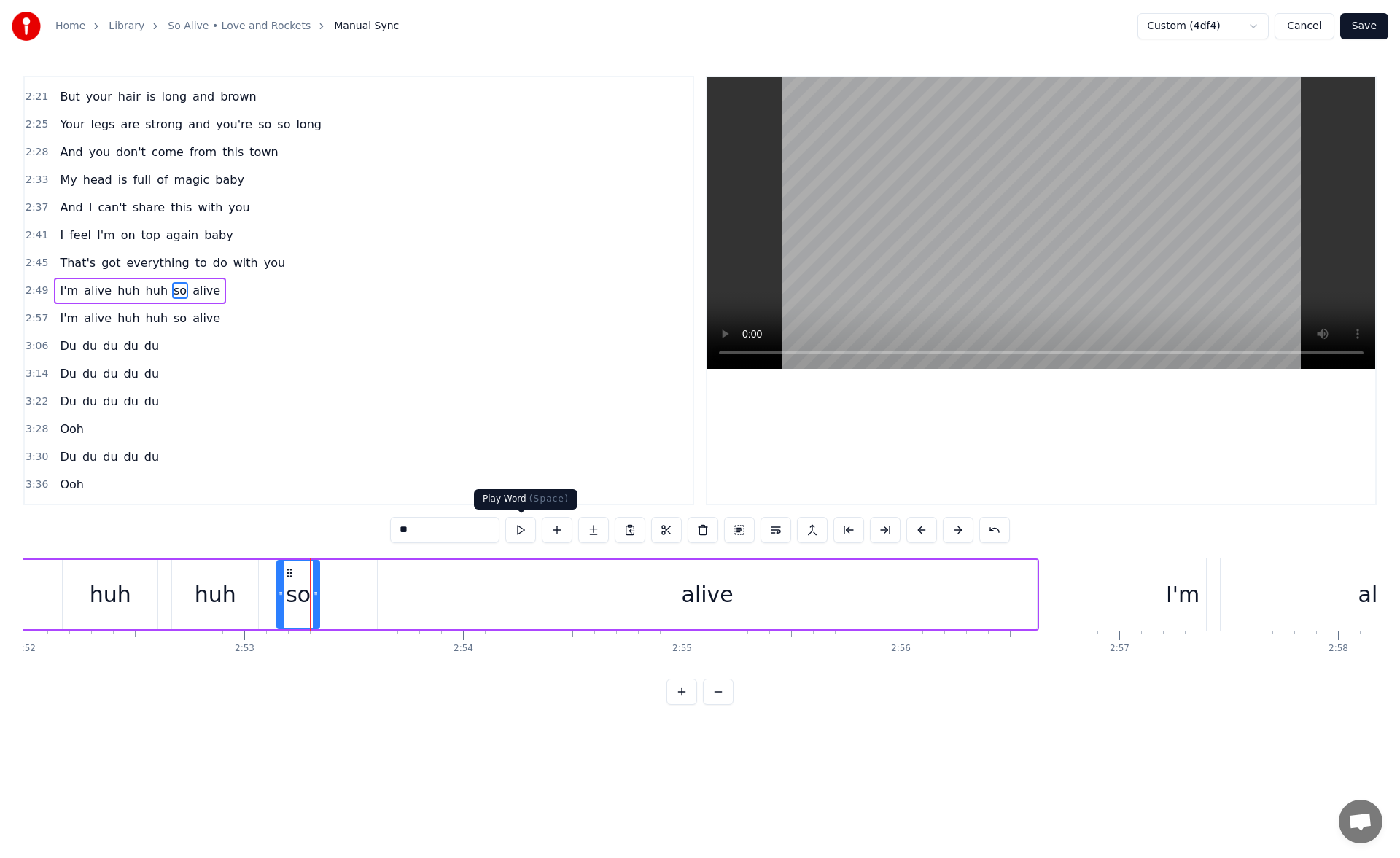
click at [531, 529] on button at bounding box center [521, 530] width 31 height 26
click at [399, 596] on div "alive" at bounding box center [707, 595] width 659 height 70
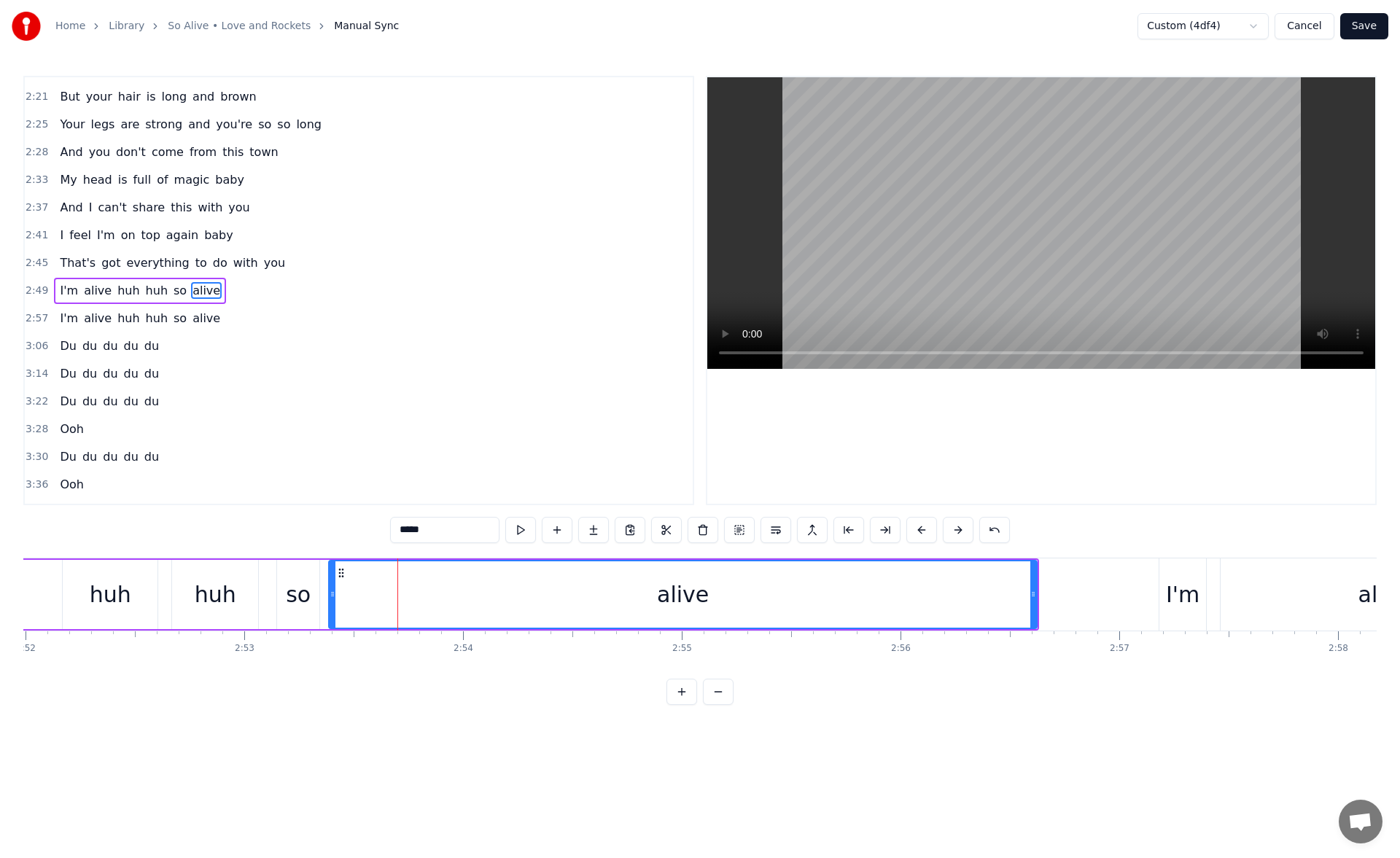
drag, startPoint x: 365, startPoint y: 598, endPoint x: 333, endPoint y: 598, distance: 32.0
click at [333, 598] on icon at bounding box center [332, 594] width 6 height 11
click at [518, 534] on button at bounding box center [521, 530] width 31 height 26
drag, startPoint x: 1033, startPoint y: 594, endPoint x: 917, endPoint y: 602, distance: 116.3
click at [917, 602] on div at bounding box center [917, 594] width 6 height 66
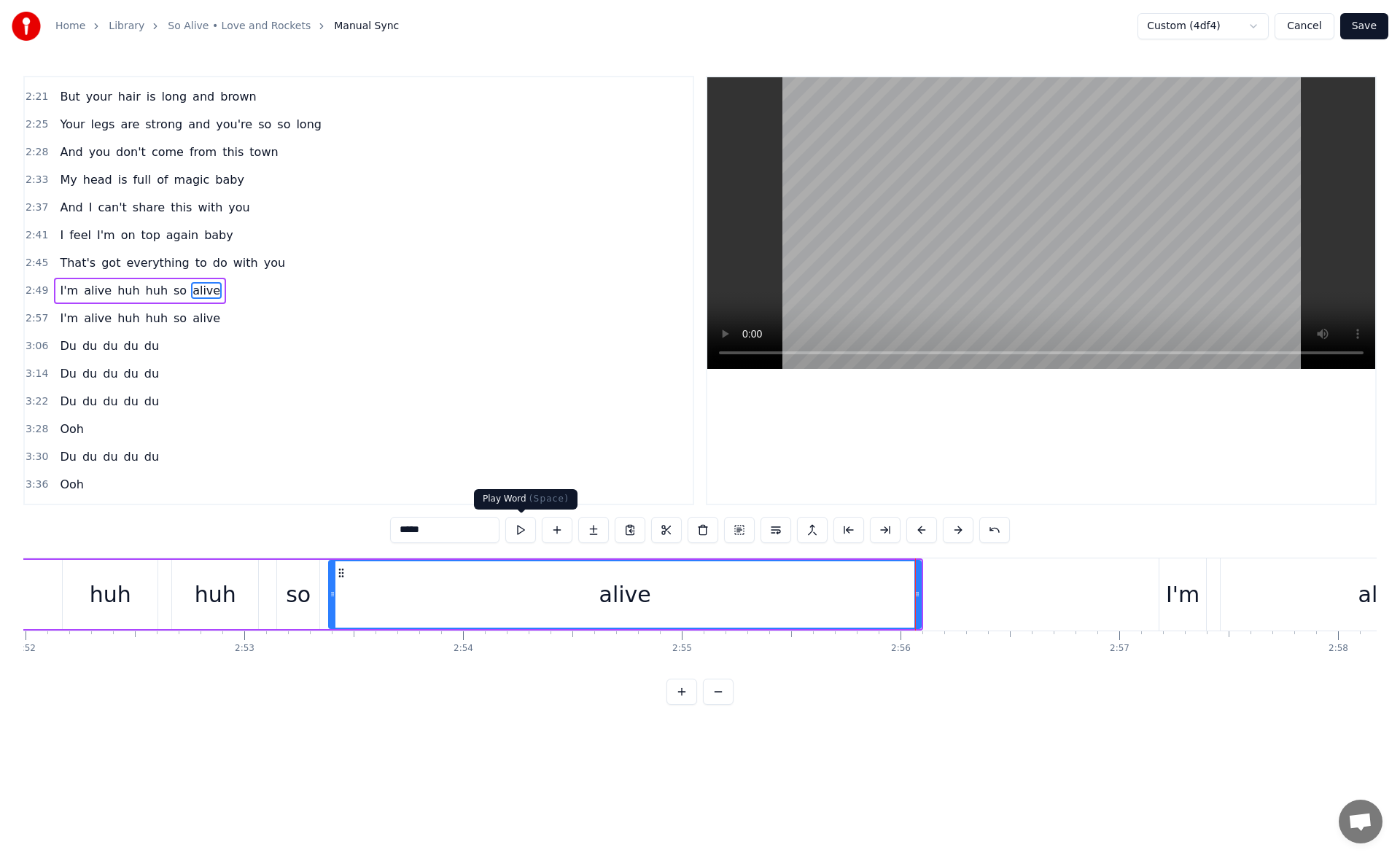
click at [531, 535] on button at bounding box center [521, 530] width 31 height 26
drag, startPoint x: 917, startPoint y: 588, endPoint x: 844, endPoint y: 596, distance: 73.4
click at [844, 596] on div at bounding box center [844, 594] width 6 height 66
click at [519, 529] on button at bounding box center [521, 530] width 31 height 26
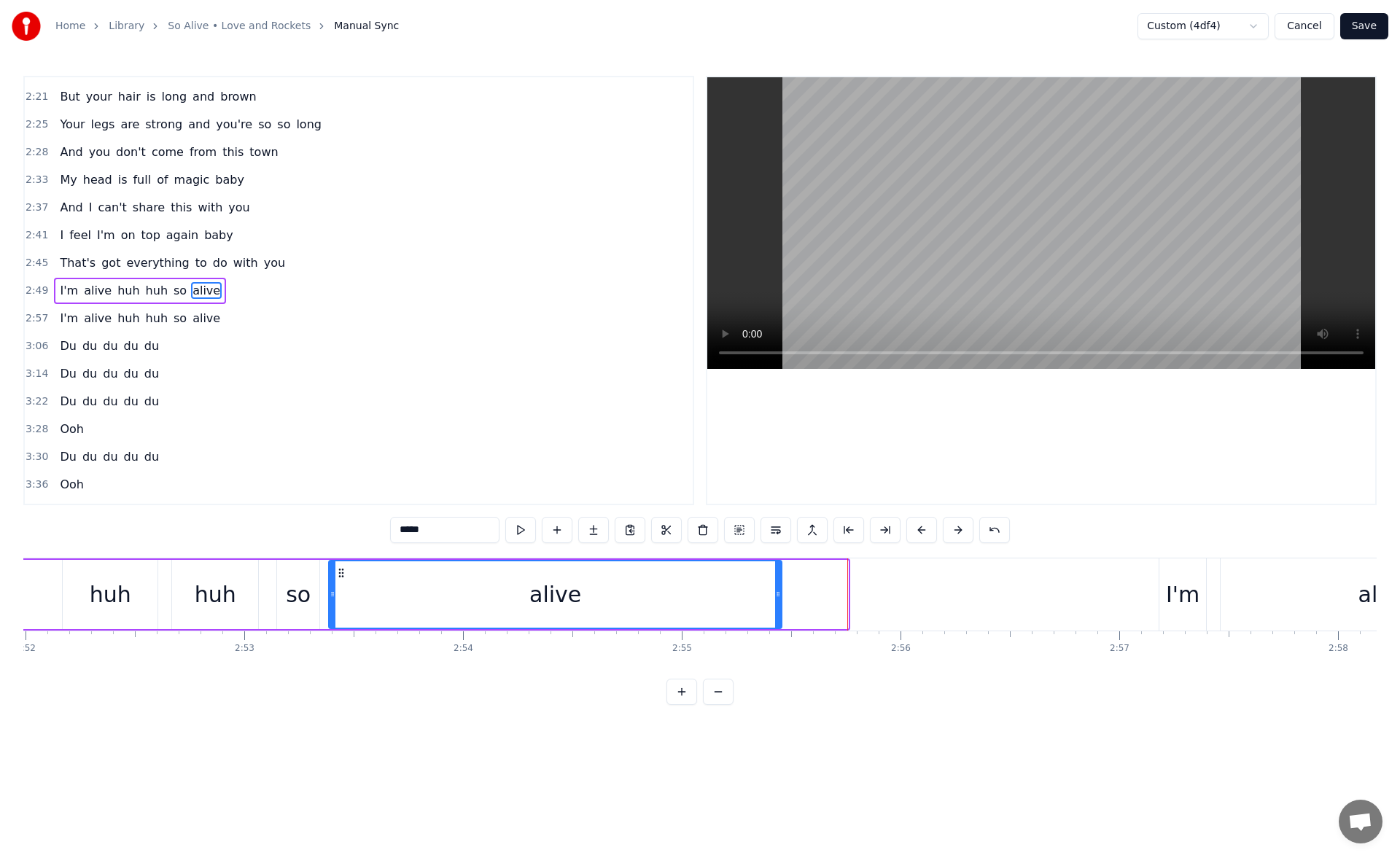
drag, startPoint x: 844, startPoint y: 598, endPoint x: 728, endPoint y: 598, distance: 116.0
click at [776, 598] on icon at bounding box center [778, 594] width 6 height 11
click at [518, 532] on button at bounding box center [521, 530] width 31 height 26
click at [1179, 582] on div "I'm" at bounding box center [1182, 594] width 33 height 33
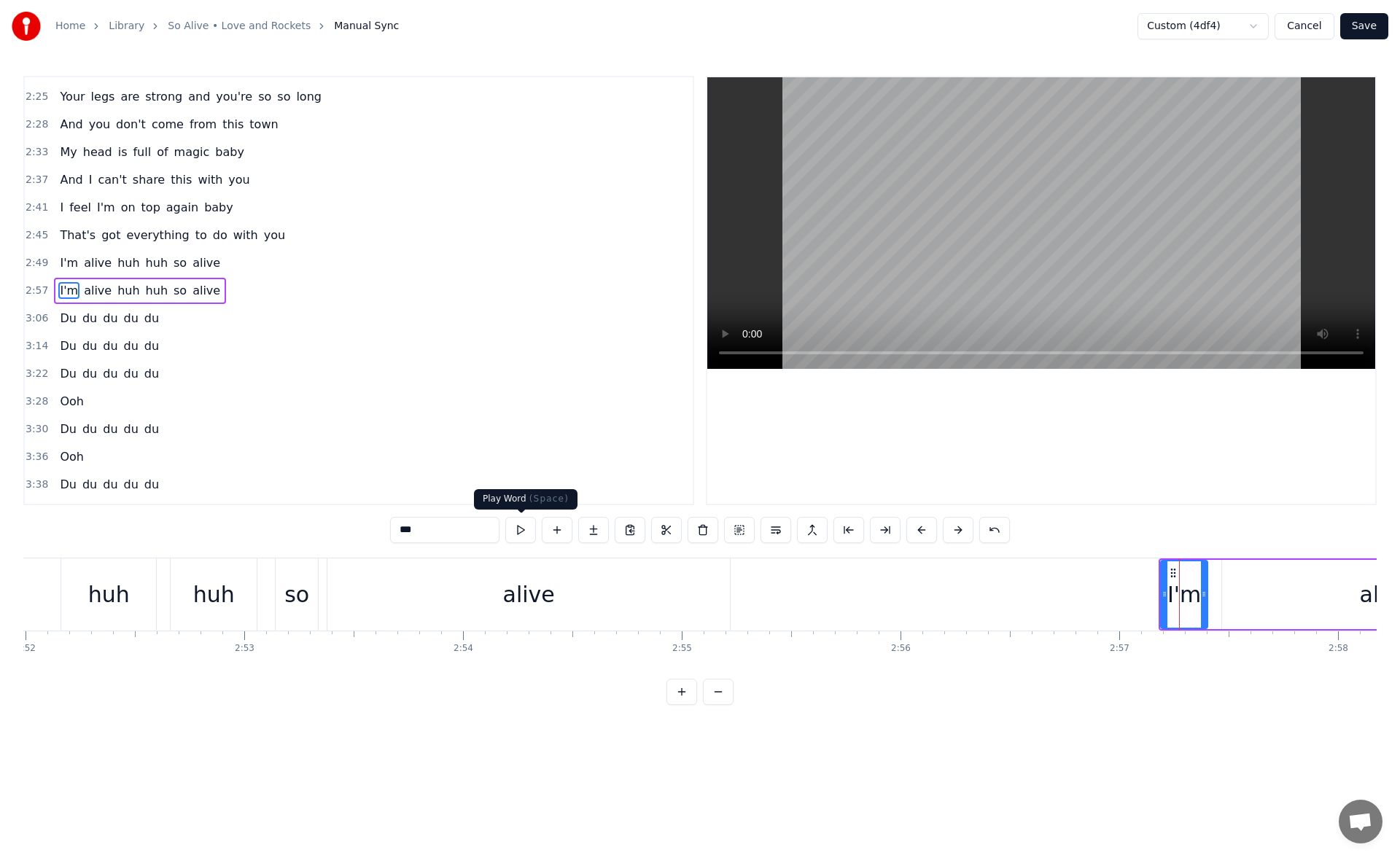
click at [522, 528] on button at bounding box center [521, 530] width 31 height 26
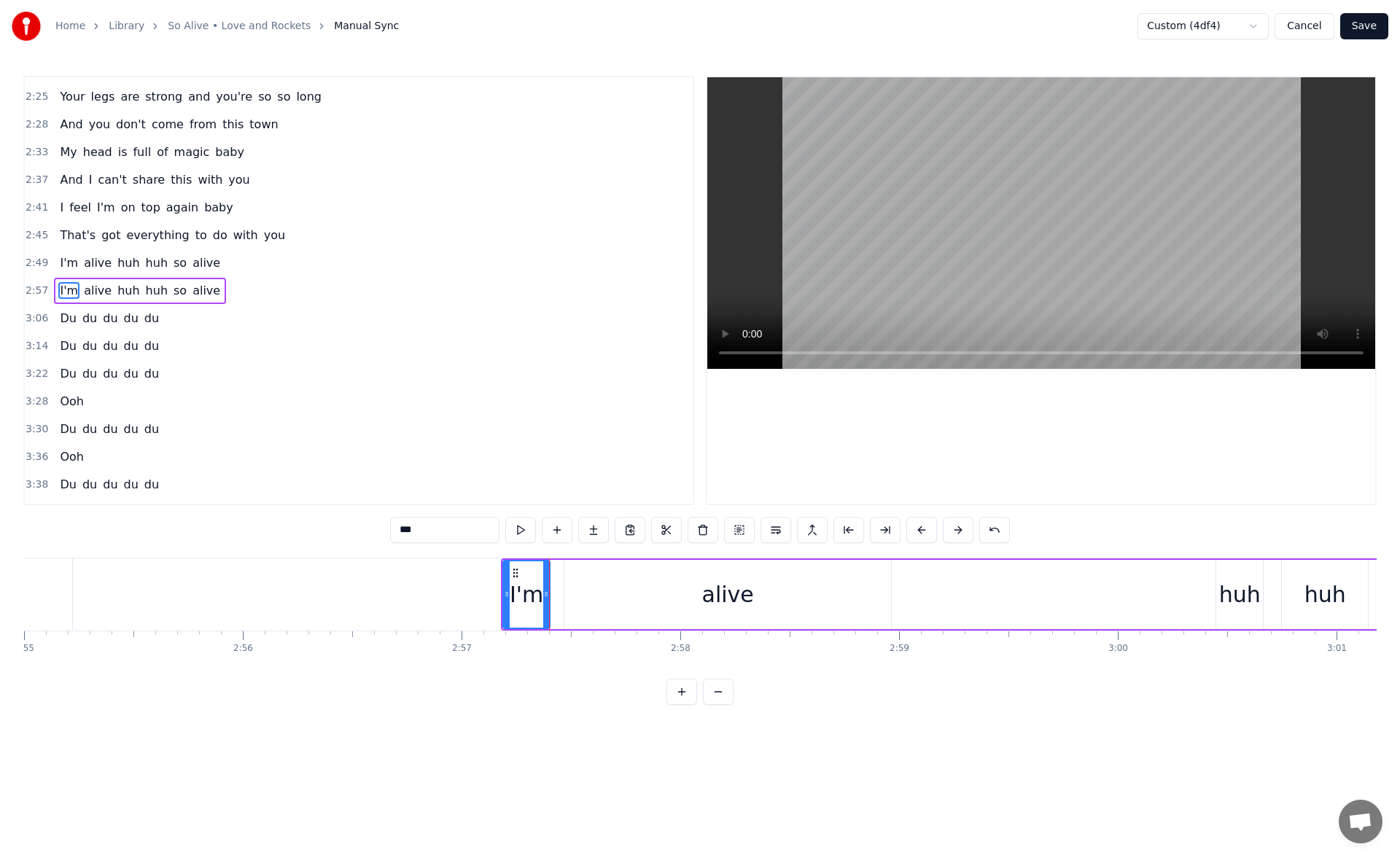
scroll to position [0, 38470]
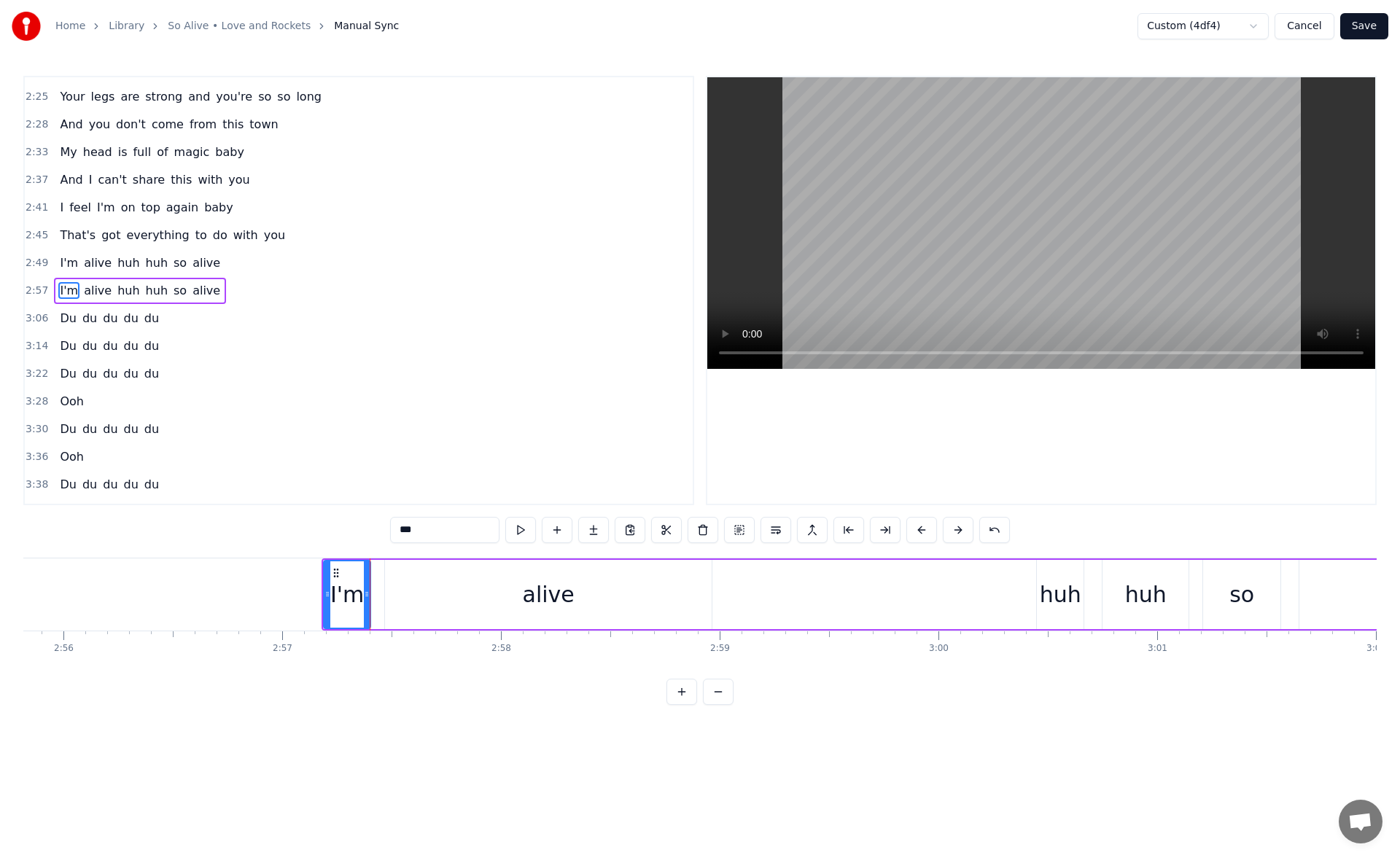
click at [663, 601] on div "alive" at bounding box center [548, 595] width 327 height 70
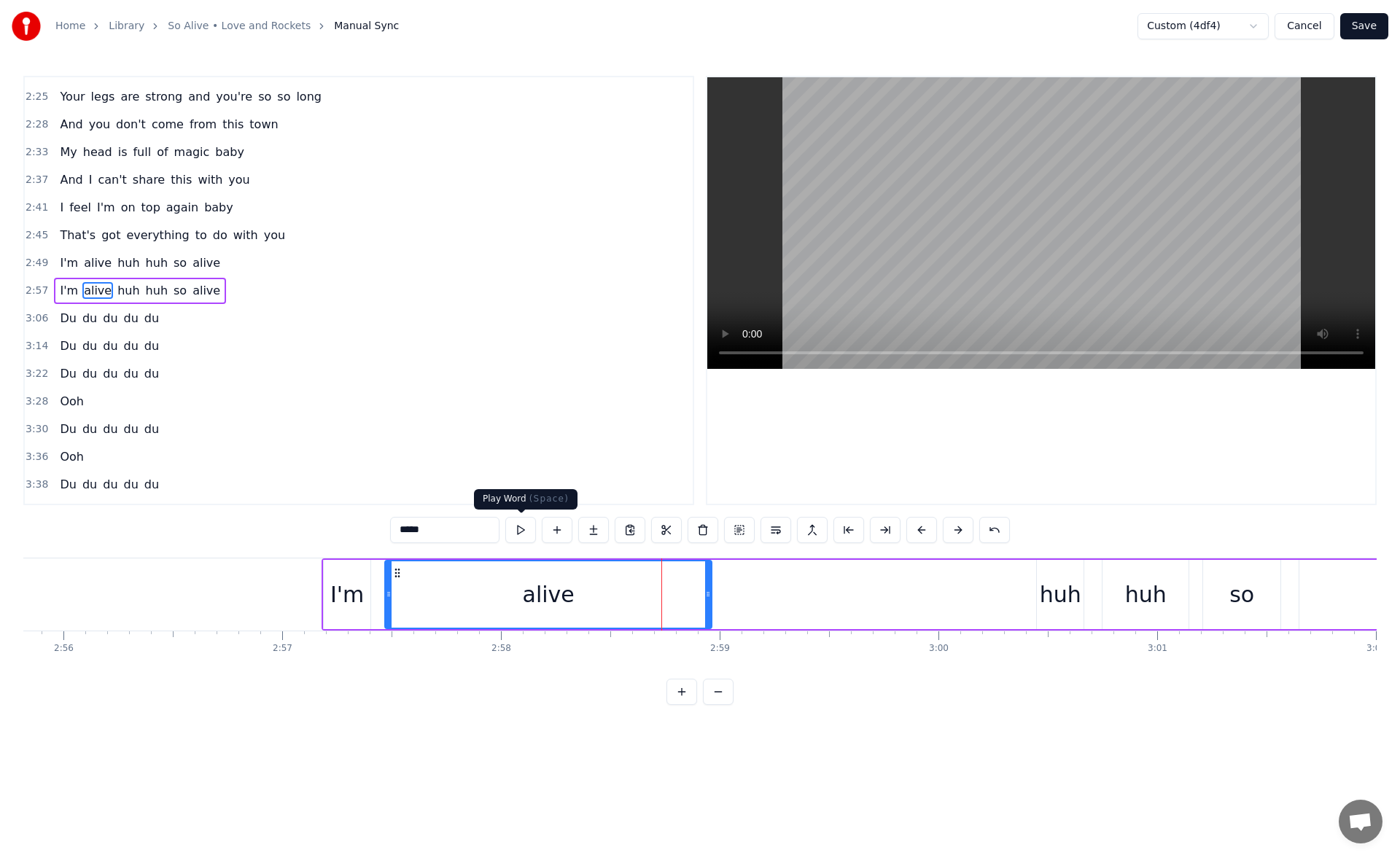
click at [525, 534] on button at bounding box center [521, 530] width 31 height 26
drag, startPoint x: 705, startPoint y: 595, endPoint x: 748, endPoint y: 590, distance: 43.3
click at [742, 590] on icon at bounding box center [738, 594] width 6 height 11
click at [526, 531] on button at bounding box center [521, 530] width 31 height 26
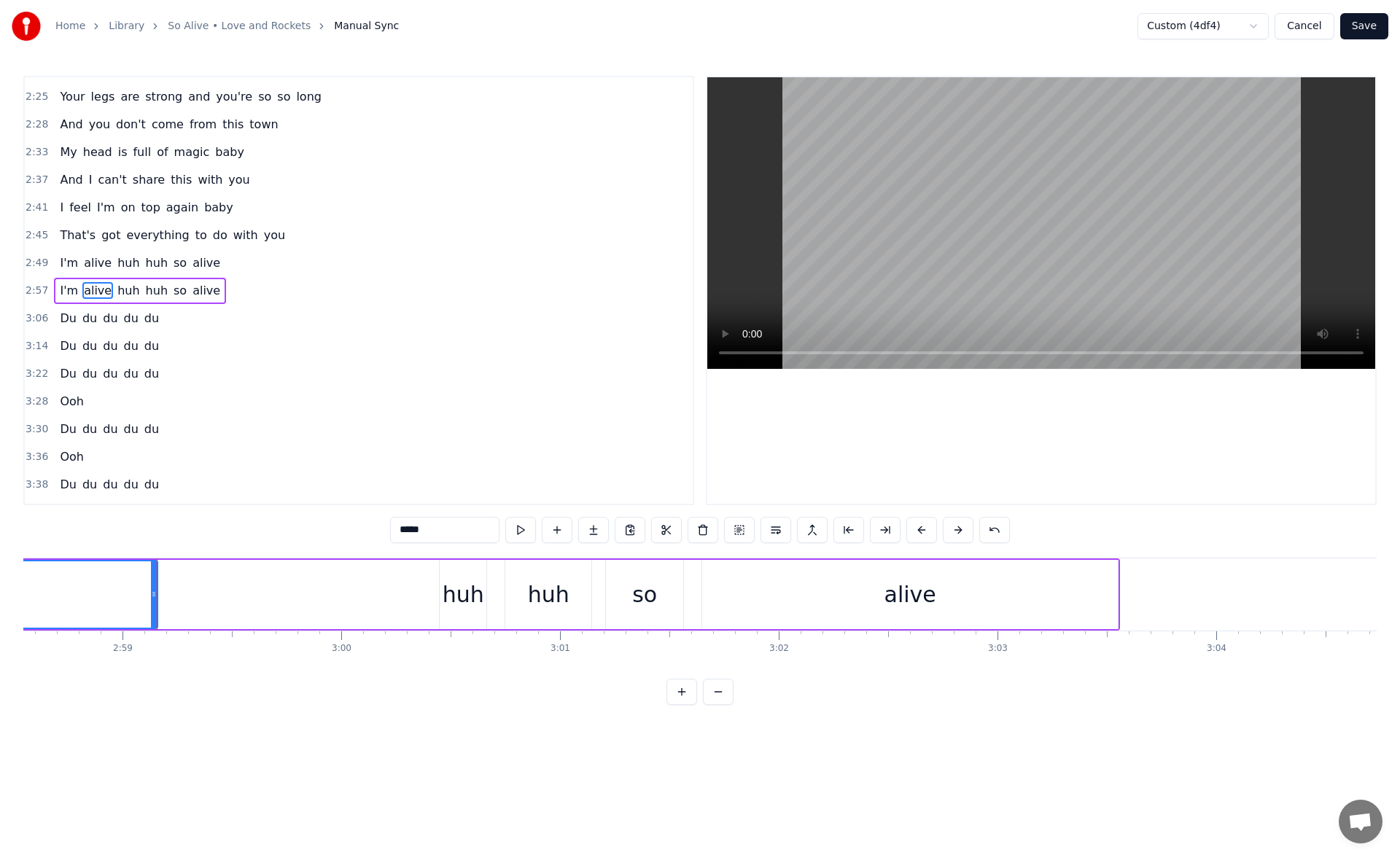
scroll to position [0, 39097]
click at [828, 594] on div "alive" at bounding box center [880, 595] width 416 height 70
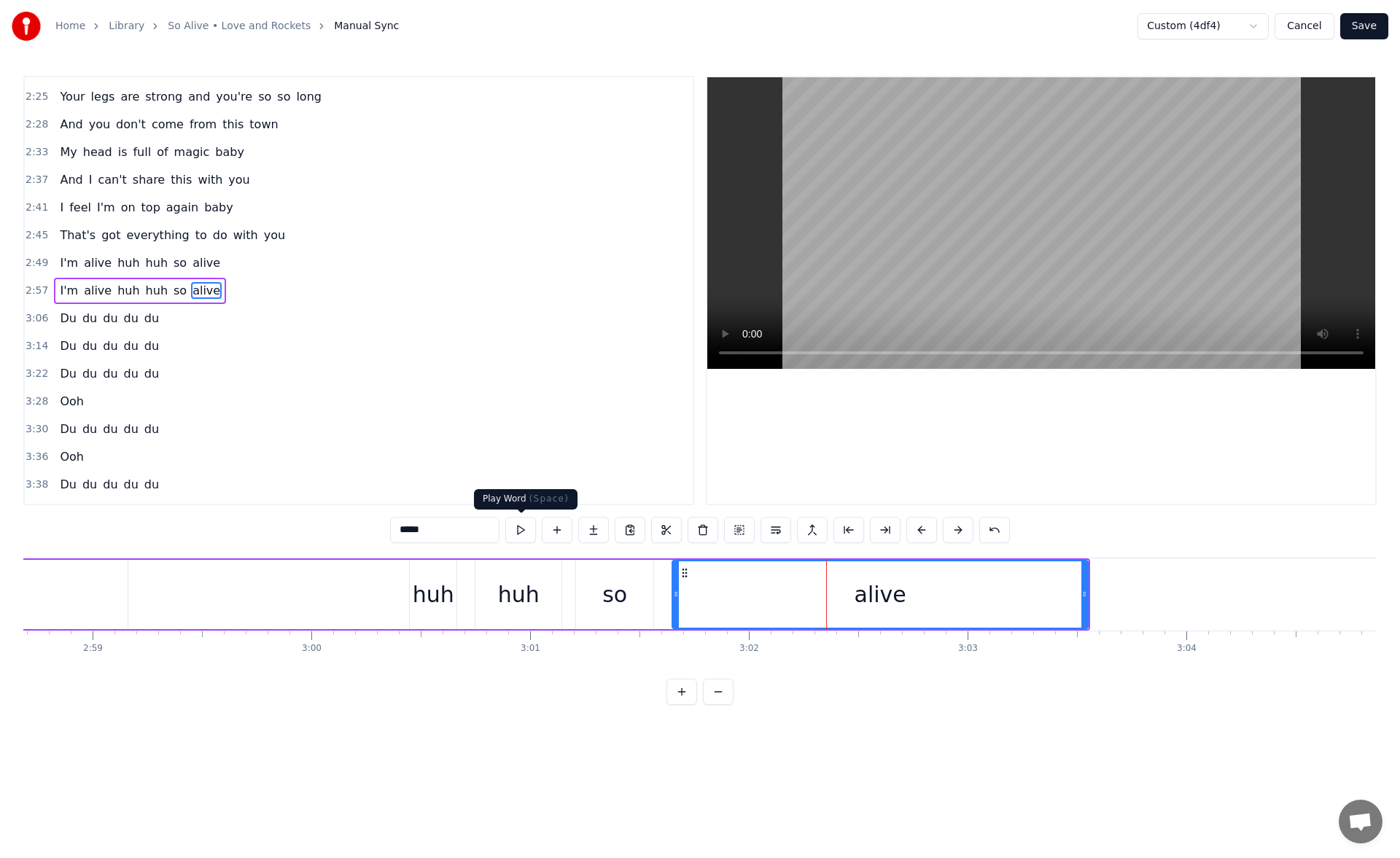
click at [527, 530] on button at bounding box center [521, 530] width 31 height 26
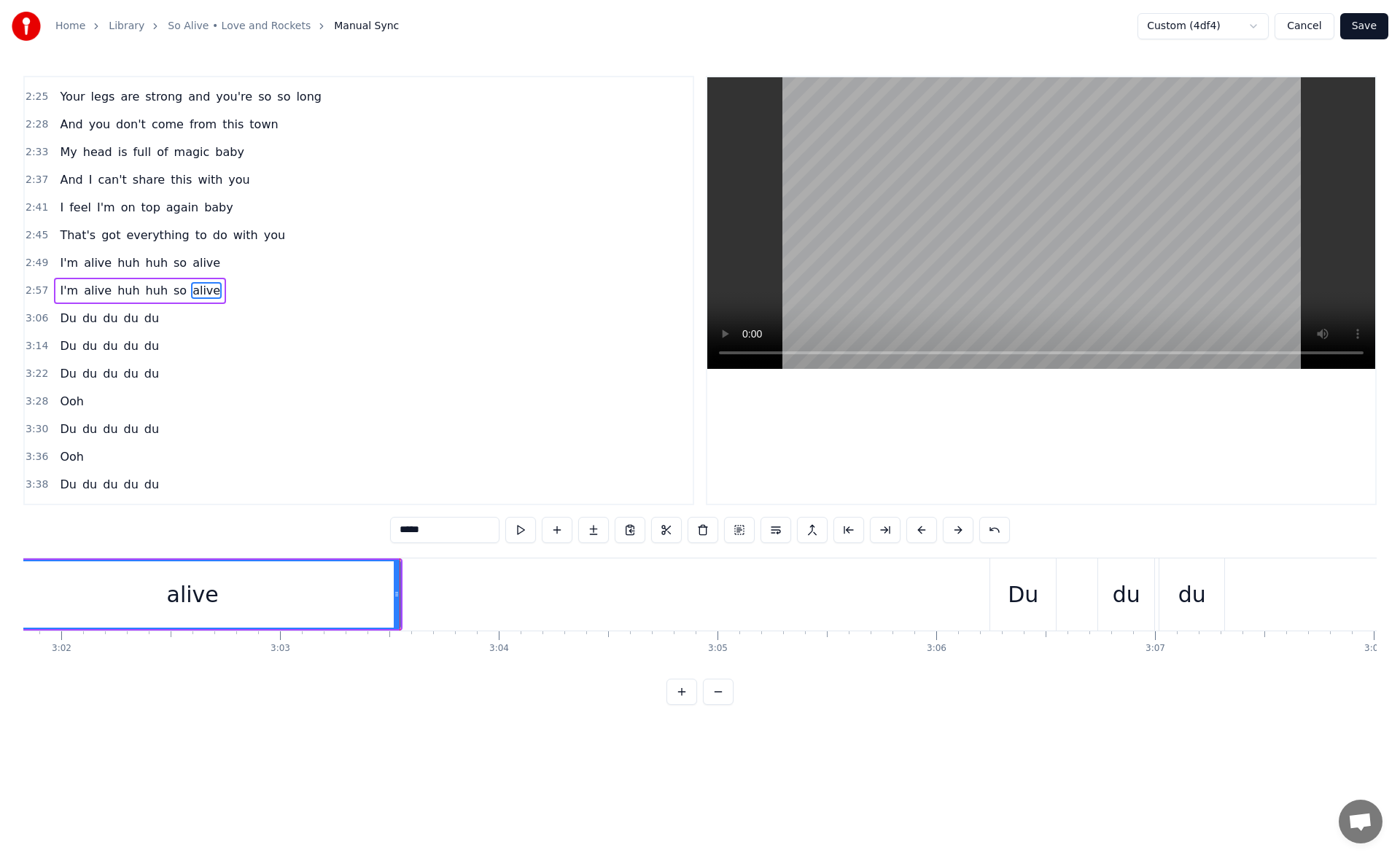
scroll to position [0, 39934]
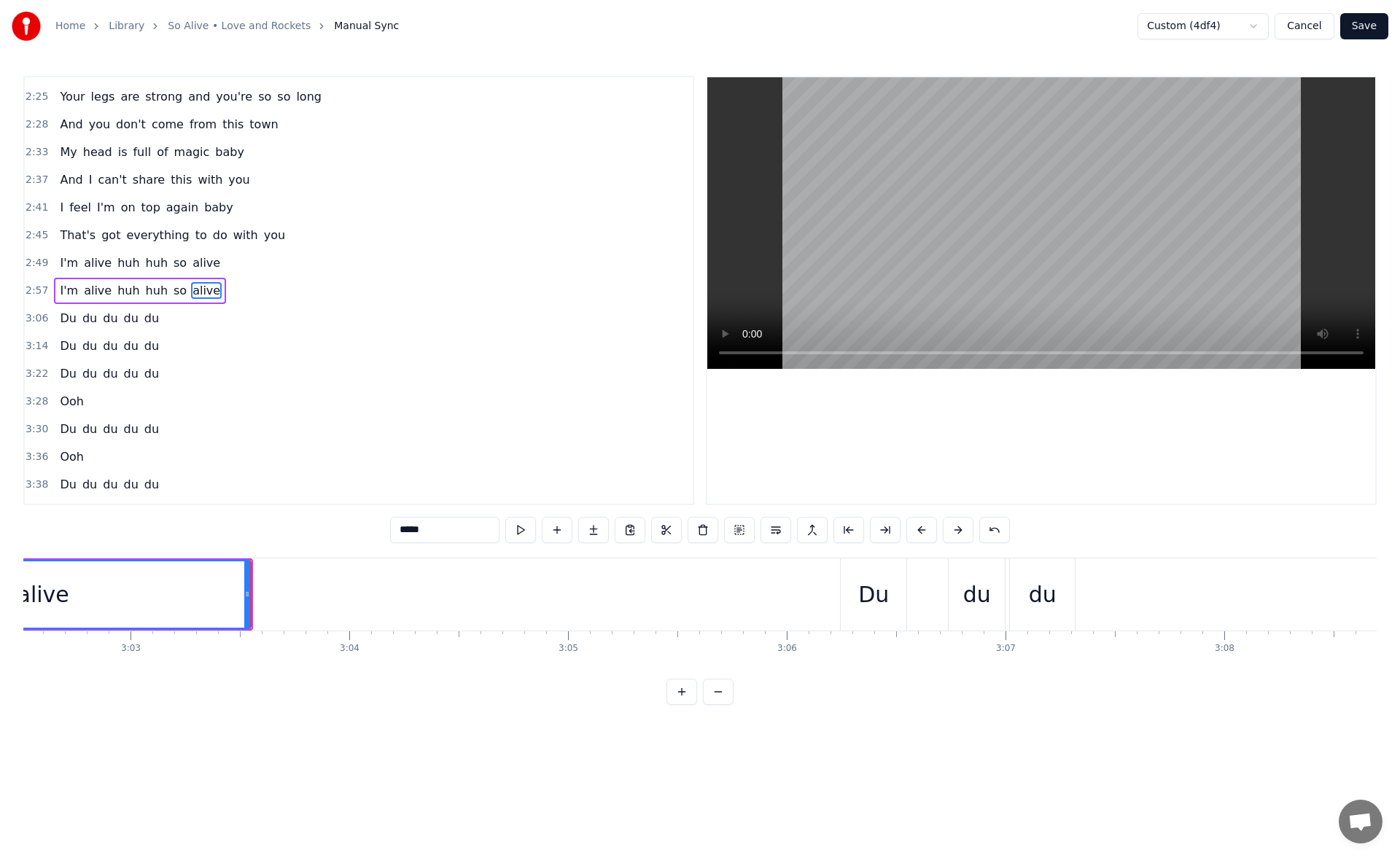
click at [862, 587] on div "Du" at bounding box center [873, 594] width 31 height 33
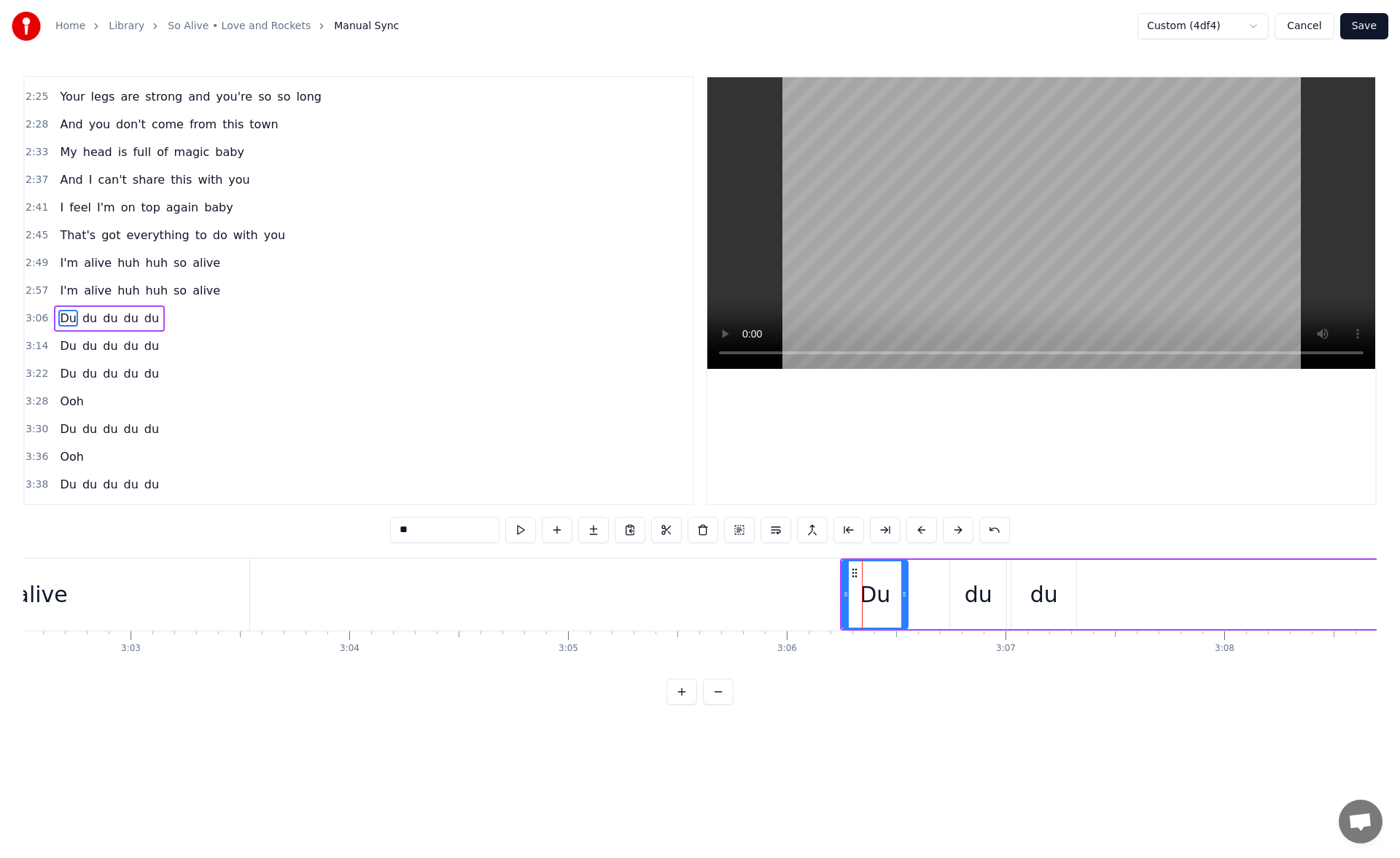
scroll to position [632, 0]
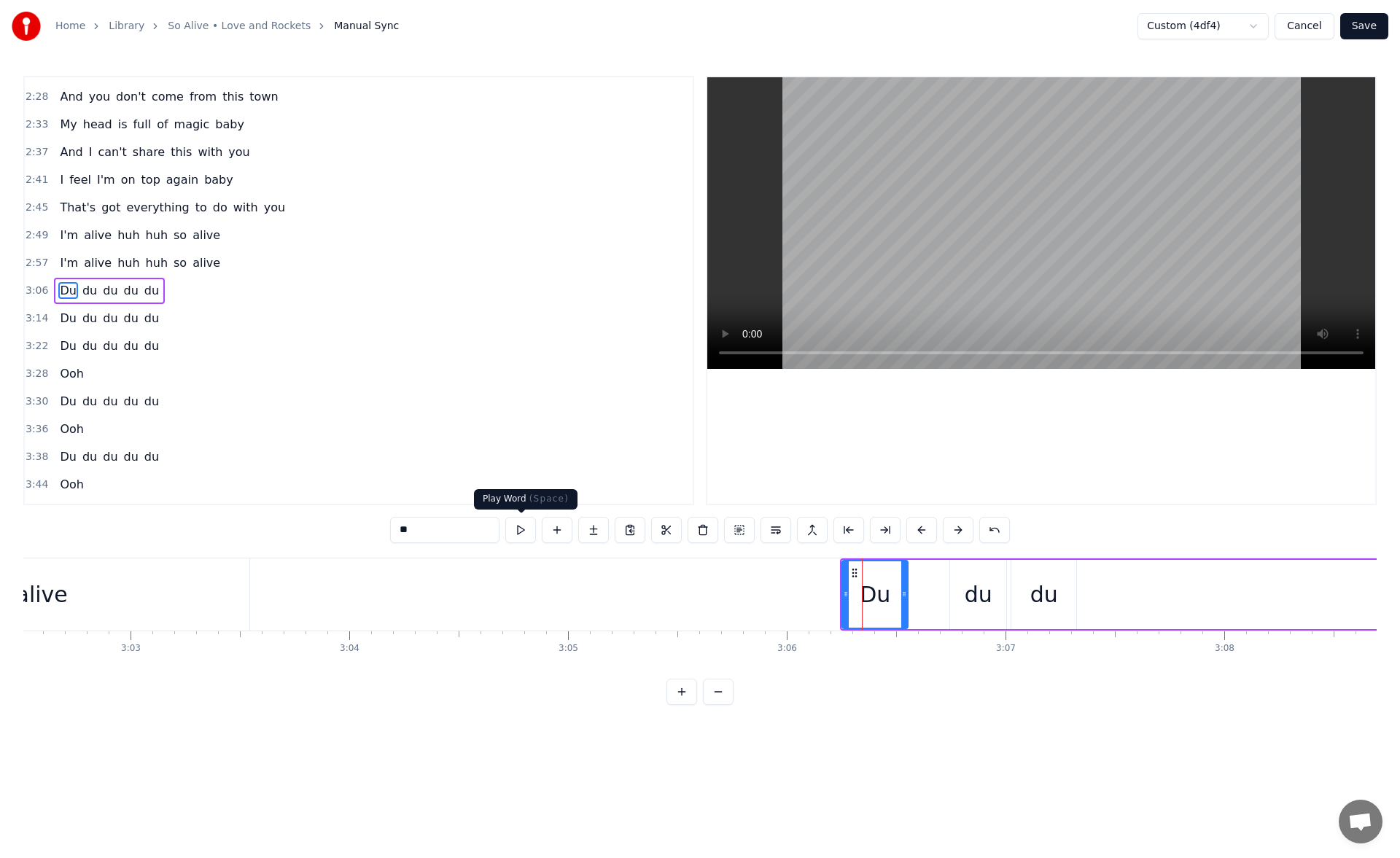
click at [525, 530] on button at bounding box center [521, 530] width 31 height 26
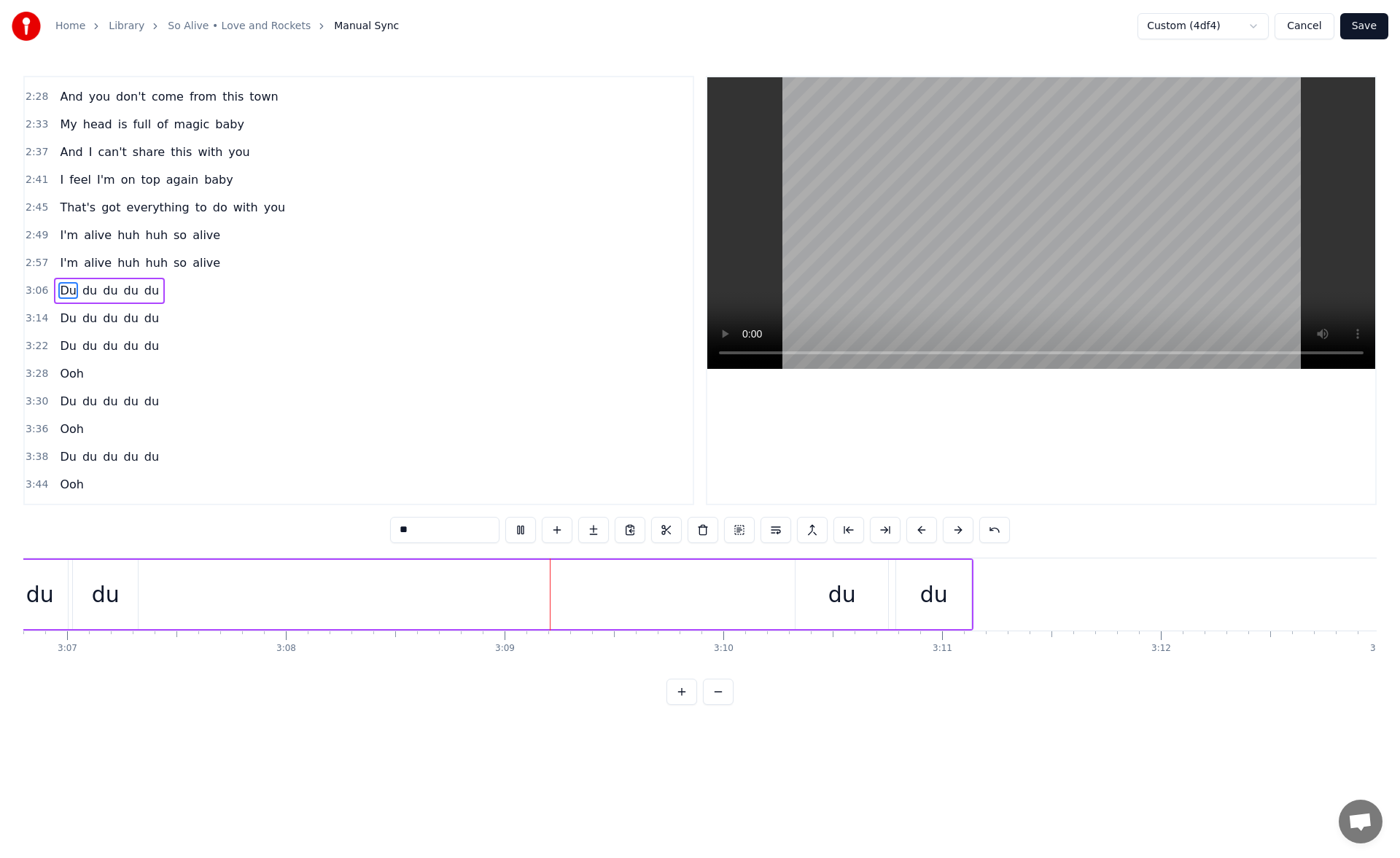
scroll to position [0, 41196]
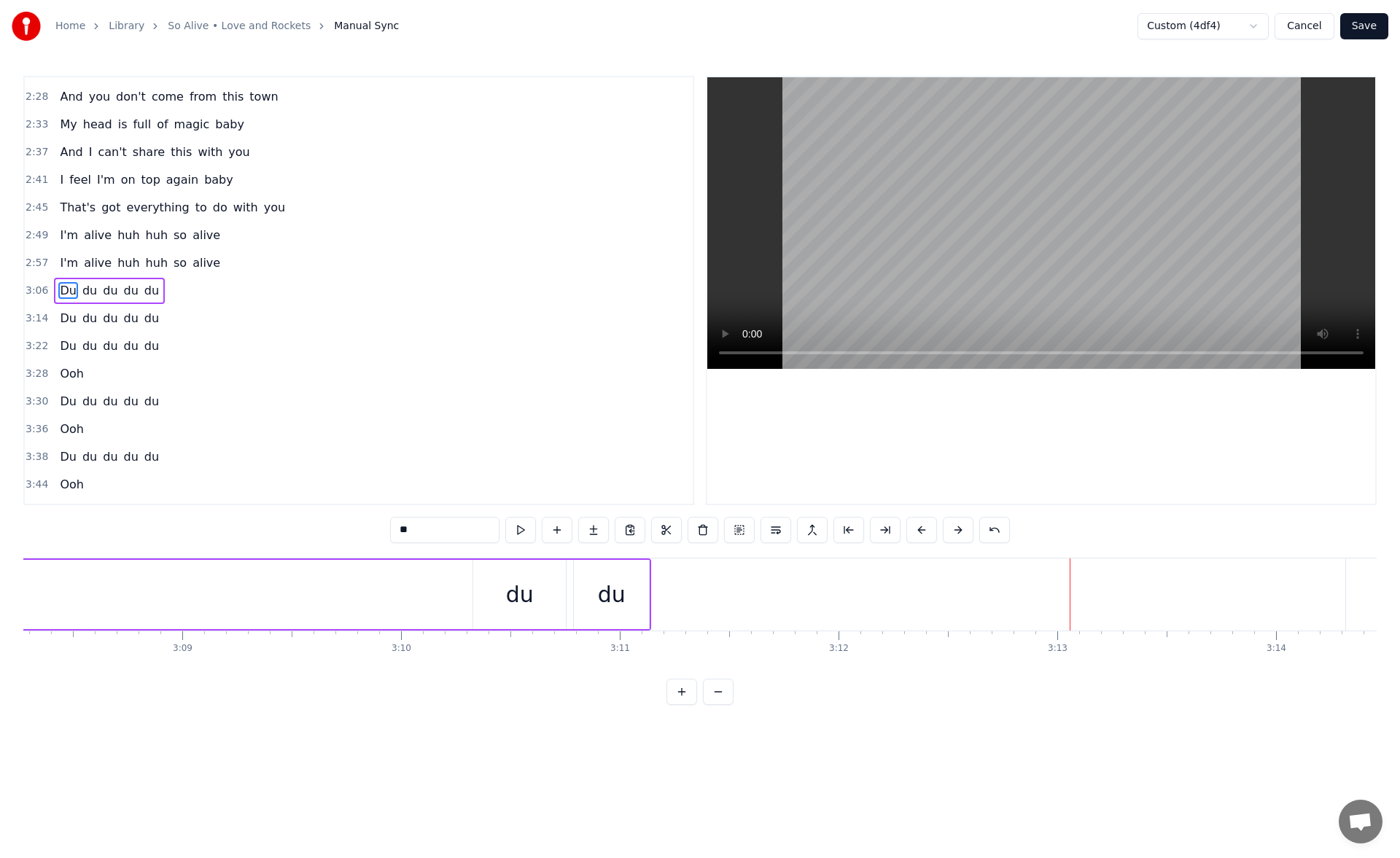
click at [615, 592] on div "du" at bounding box center [611, 594] width 27 height 33
type input "**"
click at [522, 533] on button at bounding box center [521, 530] width 31 height 26
drag, startPoint x: 646, startPoint y: 598, endPoint x: 667, endPoint y: 595, distance: 21.2
click at [665, 595] on icon at bounding box center [662, 594] width 6 height 11
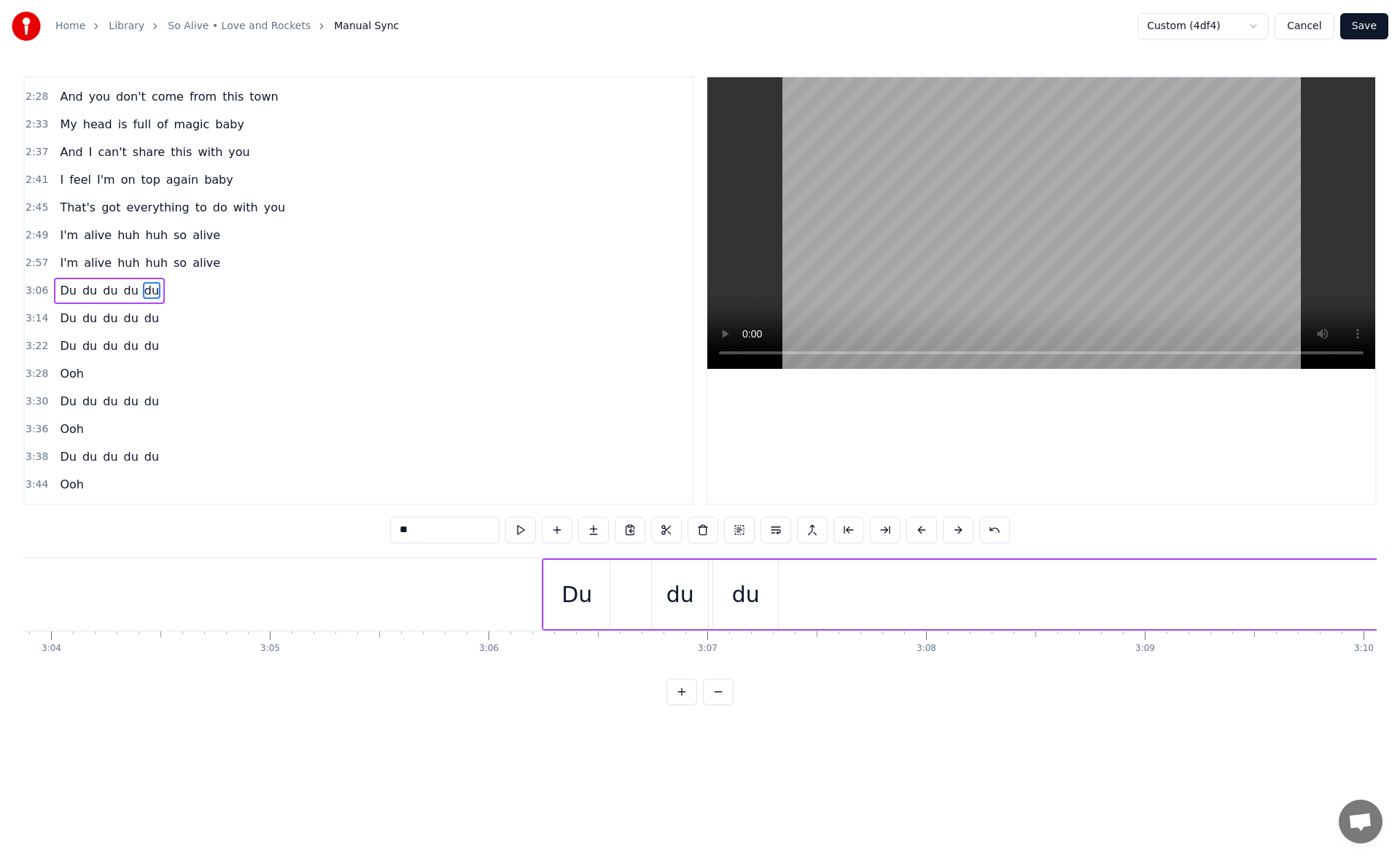
scroll to position [0, 39964]
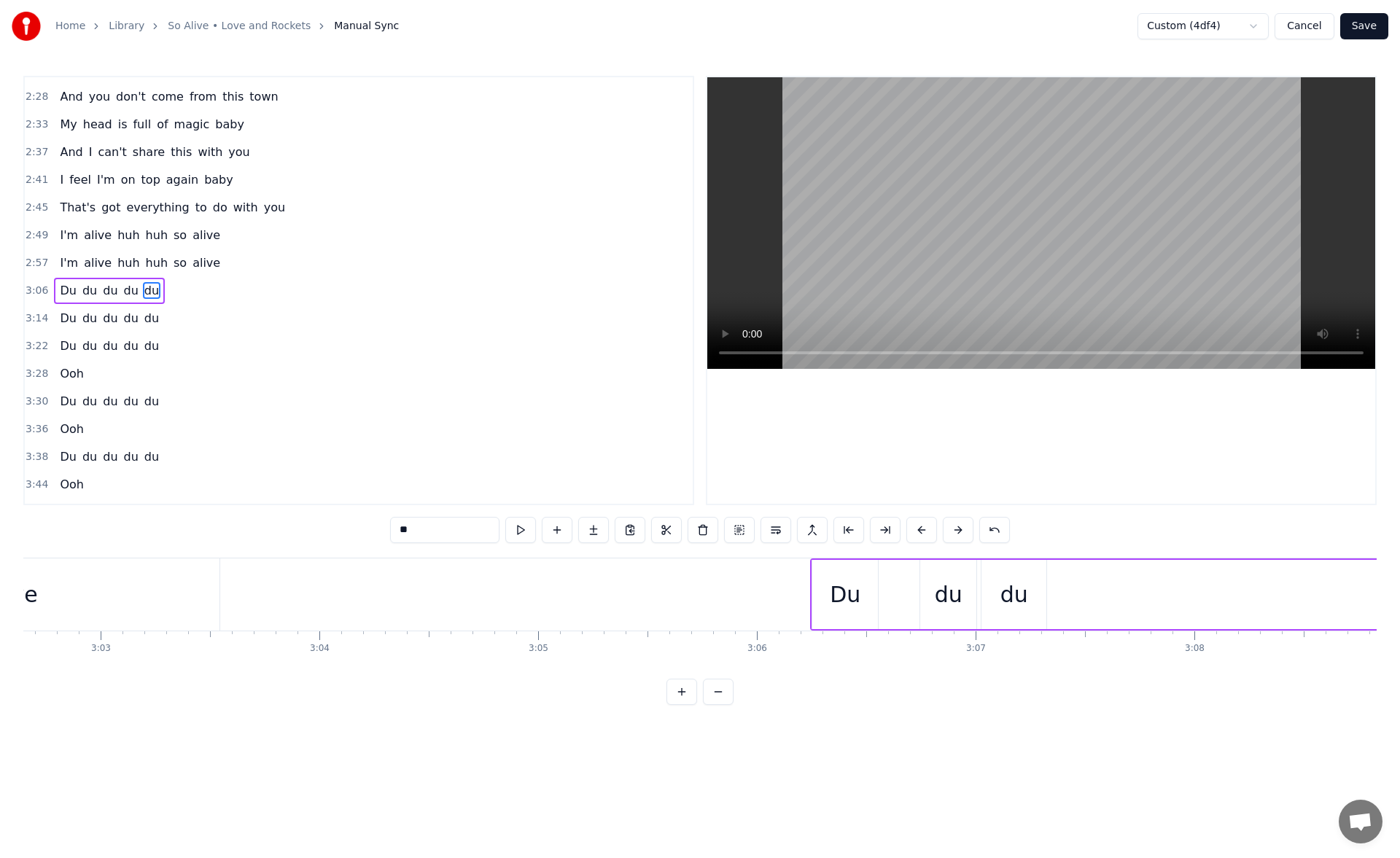
click at [1007, 598] on div "du" at bounding box center [1014, 594] width 27 height 33
click at [514, 531] on button at bounding box center [521, 530] width 31 height 26
drag, startPoint x: 1043, startPoint y: 596, endPoint x: 1058, endPoint y: 596, distance: 15.0
click at [1053, 596] on circle at bounding box center [1052, 596] width 1 height 1
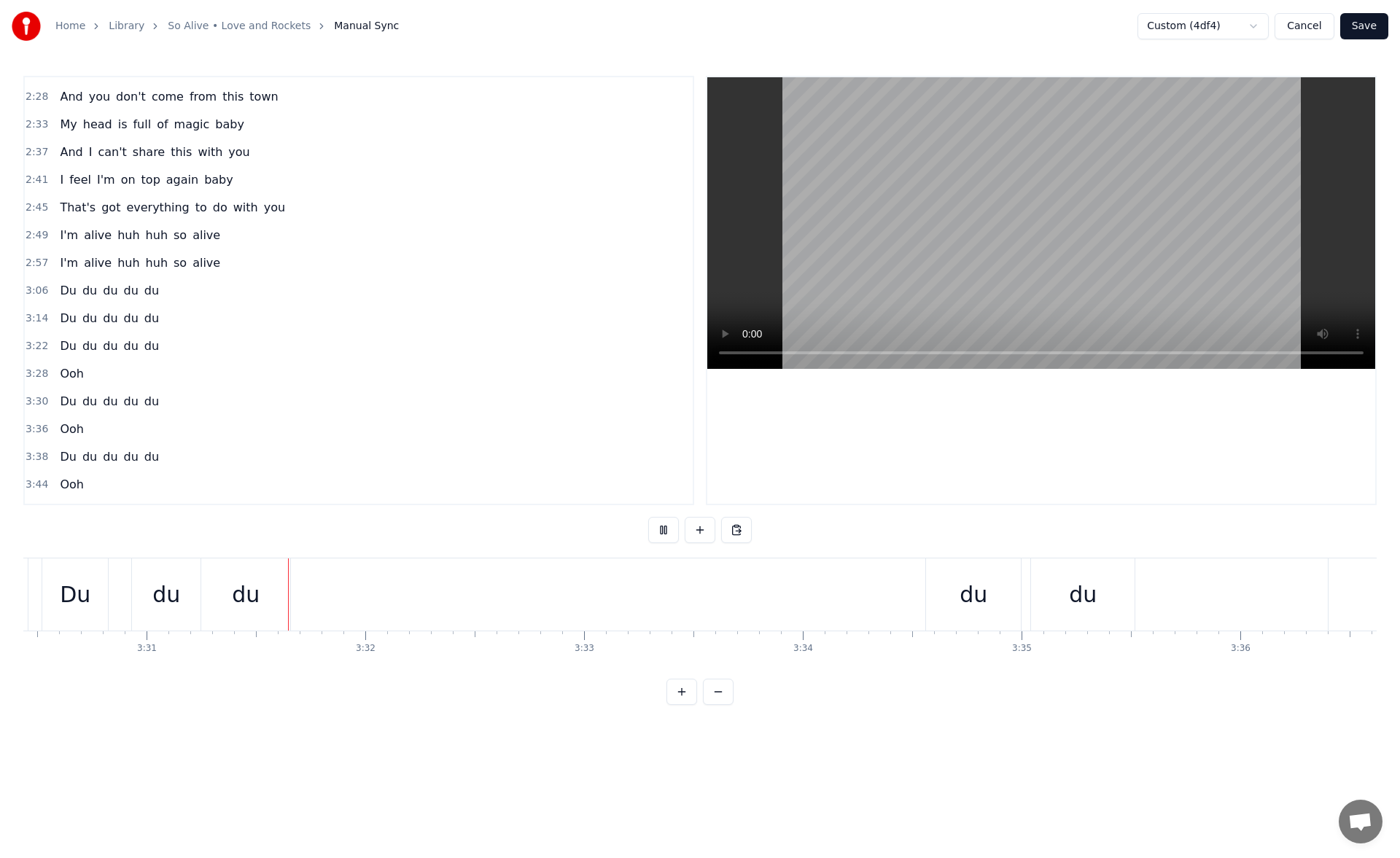
scroll to position [0, 46097]
click at [210, 581] on div "du" at bounding box center [194, 594] width 89 height 72
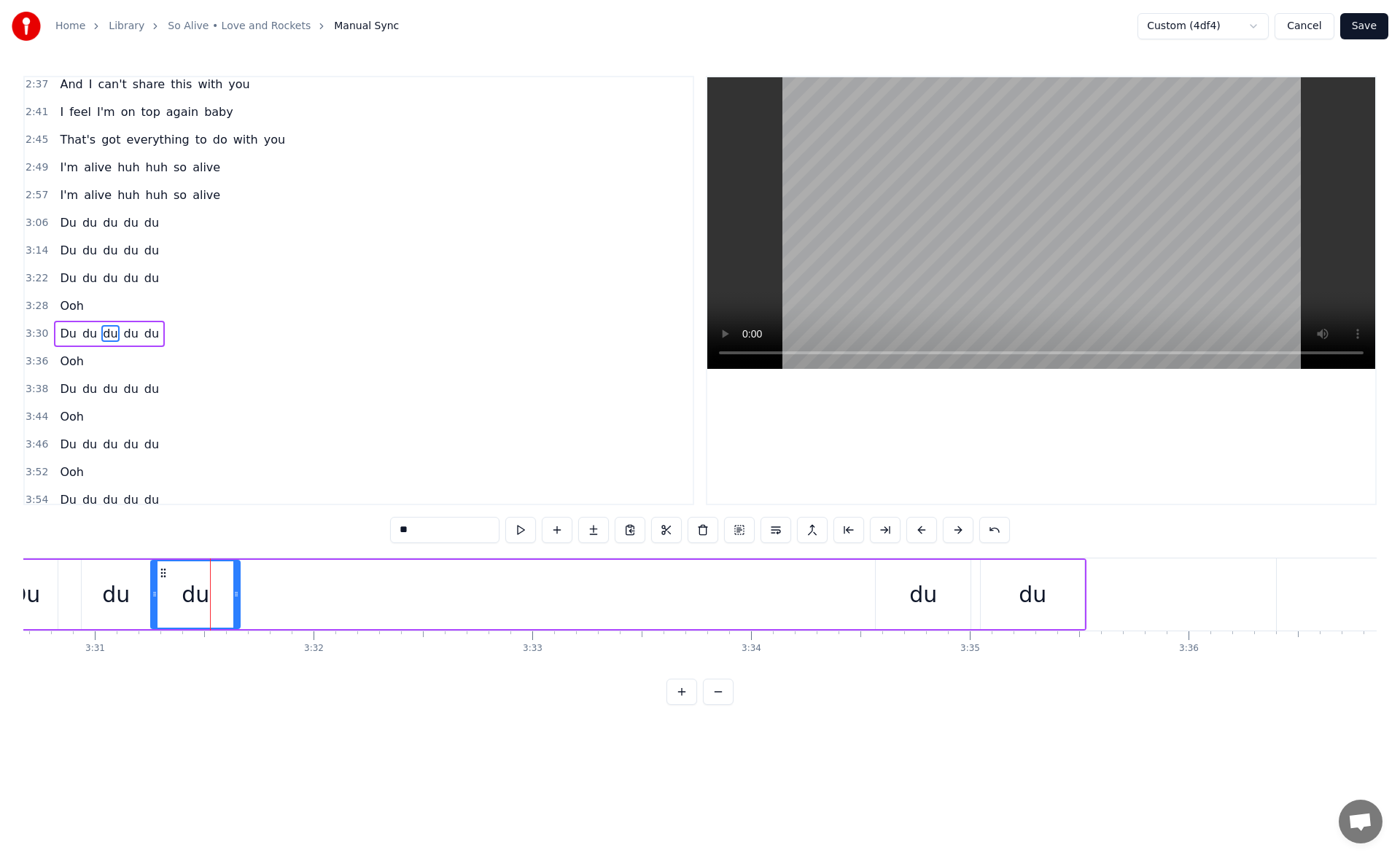
scroll to position [742, 0]
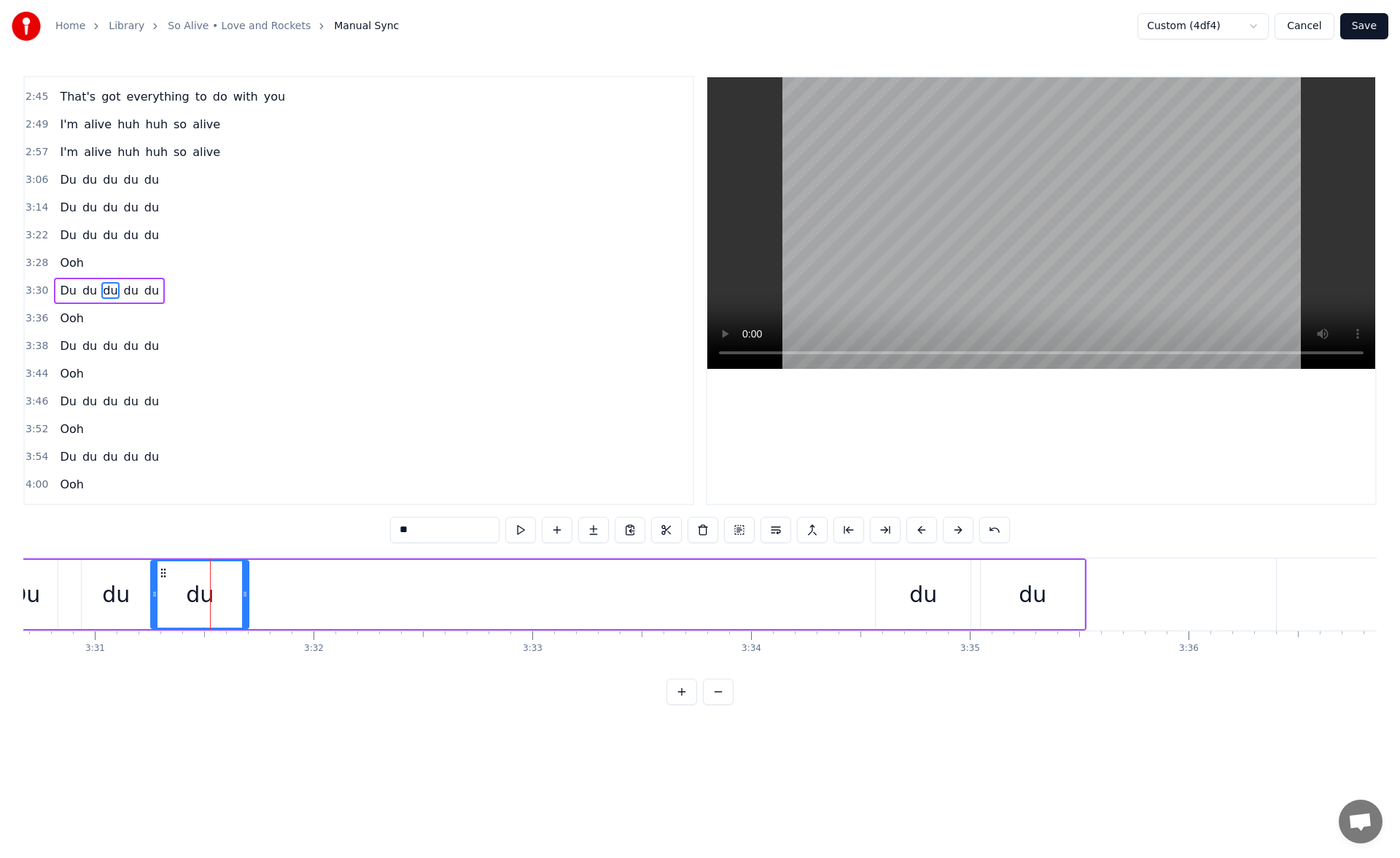
drag, startPoint x: 238, startPoint y: 598, endPoint x: 247, endPoint y: 597, distance: 9.1
click at [247, 597] on icon at bounding box center [244, 594] width 6 height 11
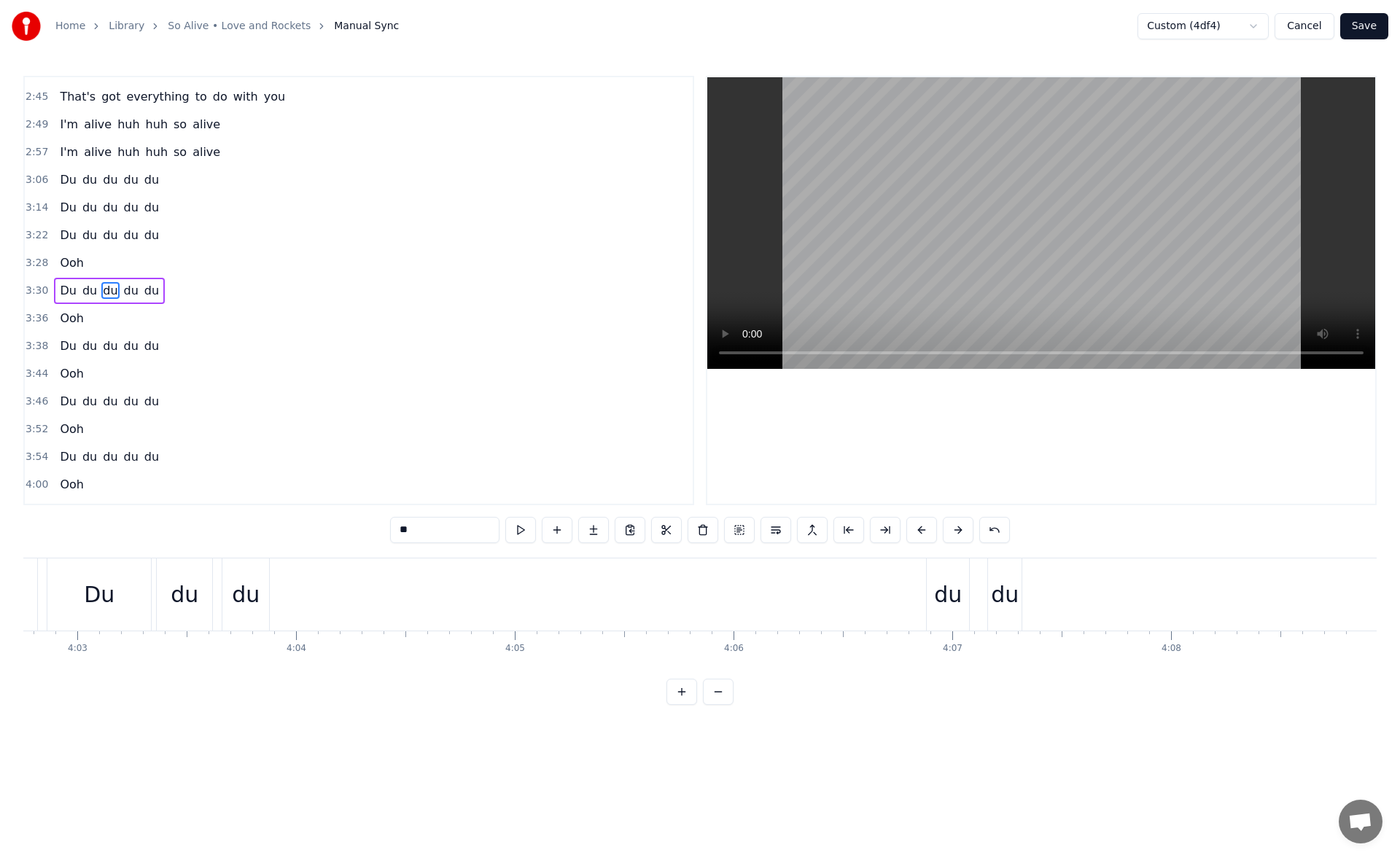
scroll to position [0, 53118]
click at [1366, 27] on button "Save" at bounding box center [1365, 26] width 49 height 26
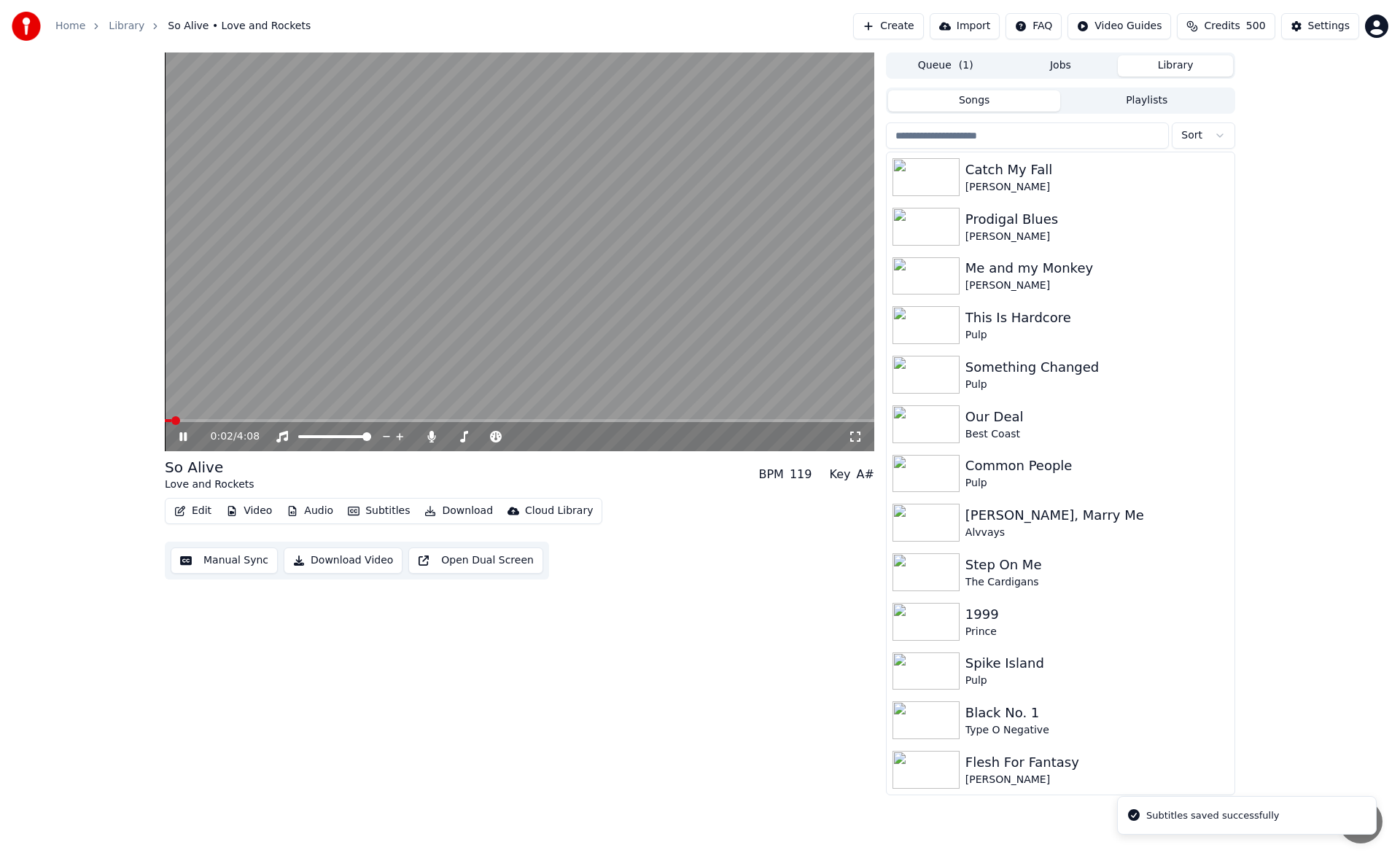
click at [856, 435] on icon at bounding box center [856, 437] width 15 height 11
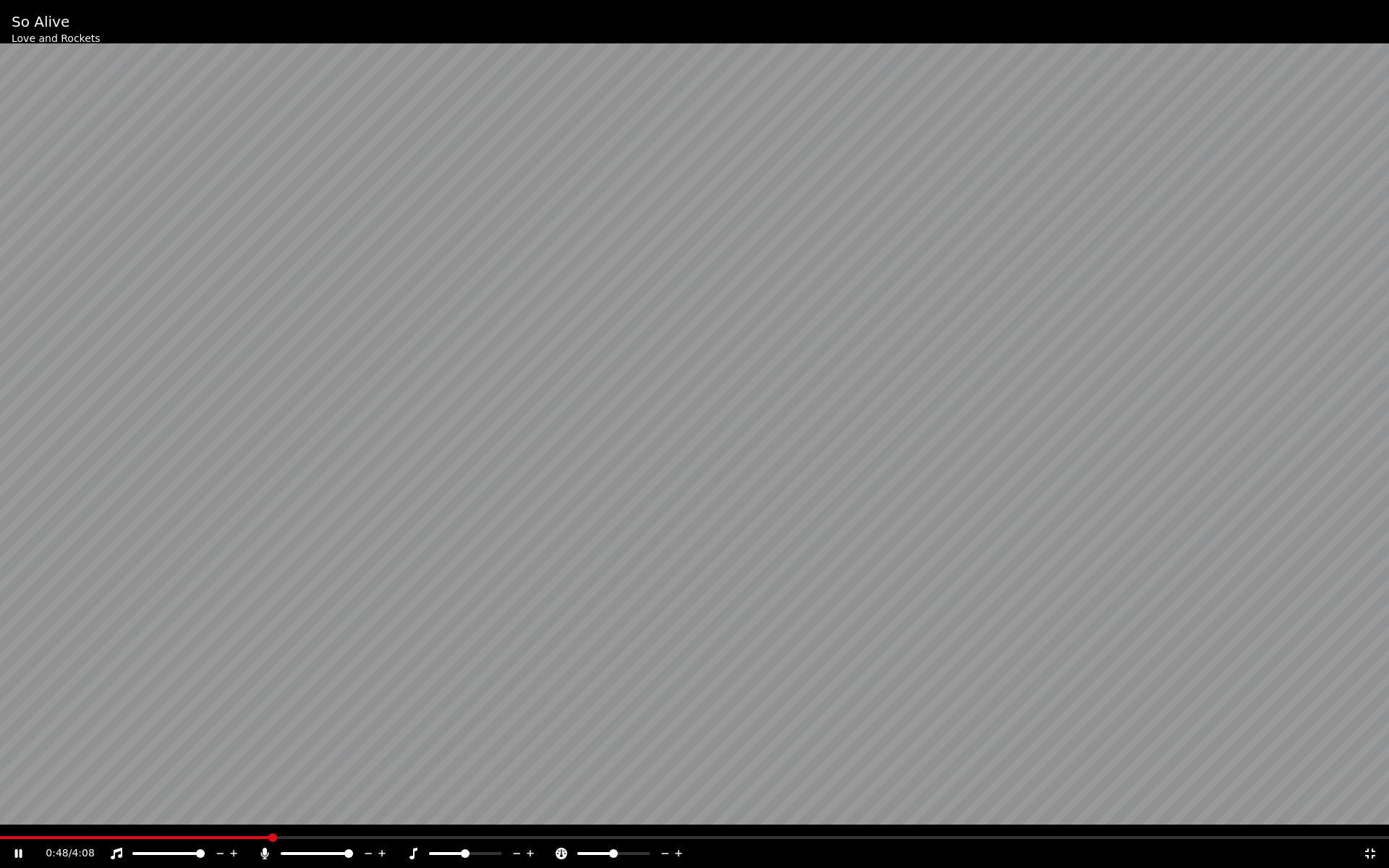
click at [18, 851] on icon at bounding box center [18, 854] width 7 height 9
click at [1368, 851] on icon at bounding box center [1371, 854] width 14 height 11
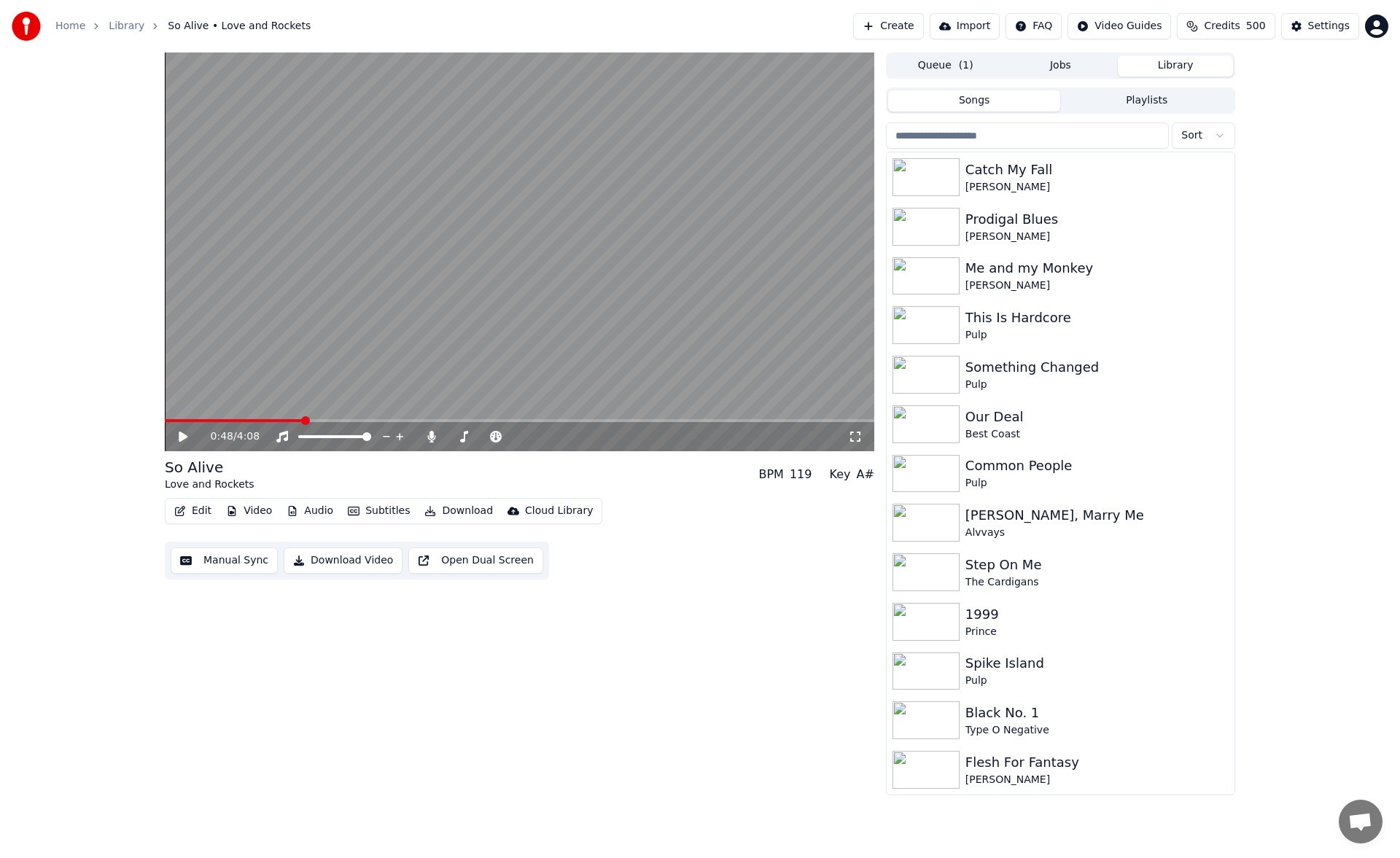
click at [216, 558] on button "Manual Sync" at bounding box center [224, 560] width 108 height 26
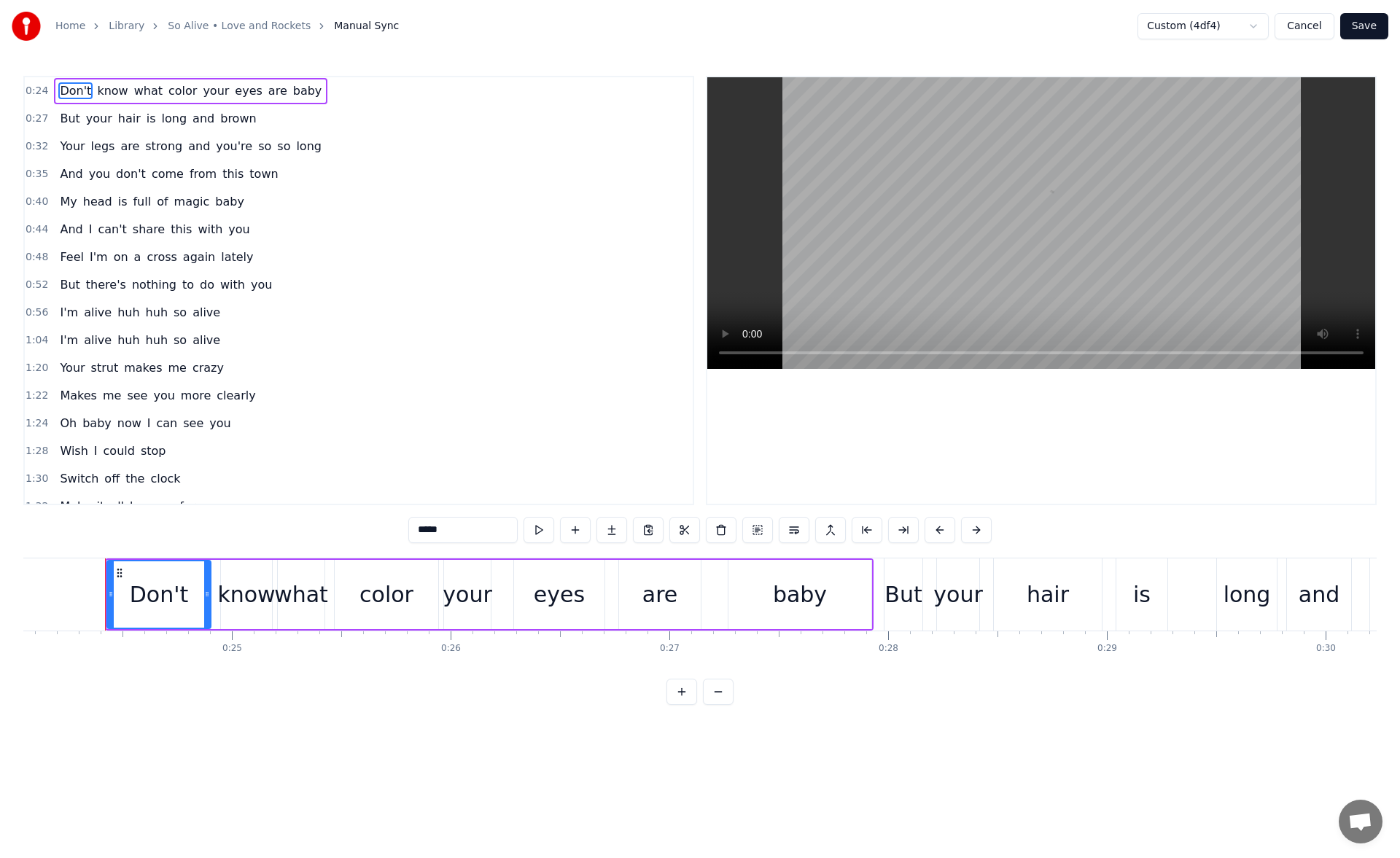
scroll to position [0, 5270]
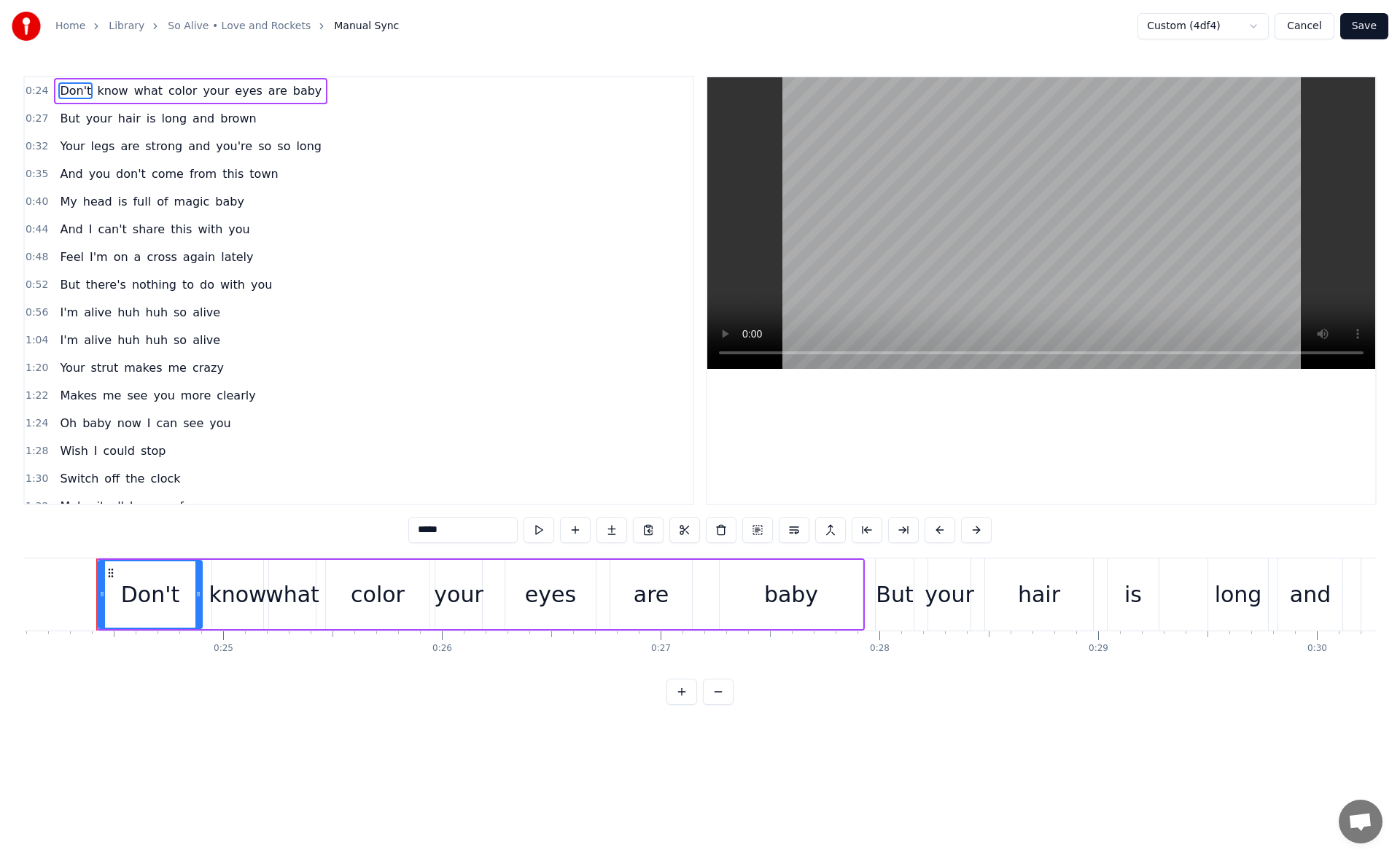
click at [70, 229] on span "And" at bounding box center [71, 229] width 26 height 17
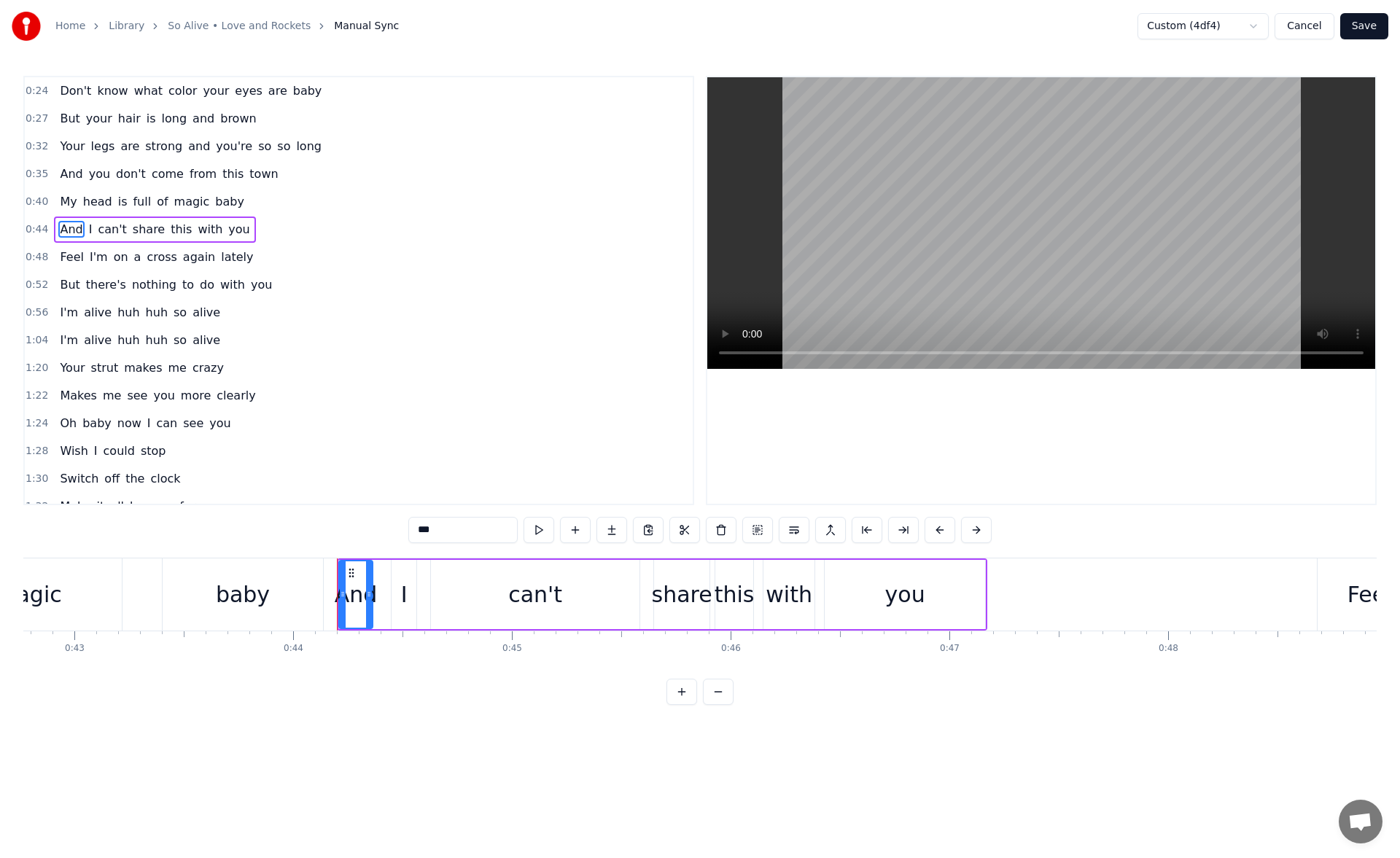
scroll to position [0, 9599]
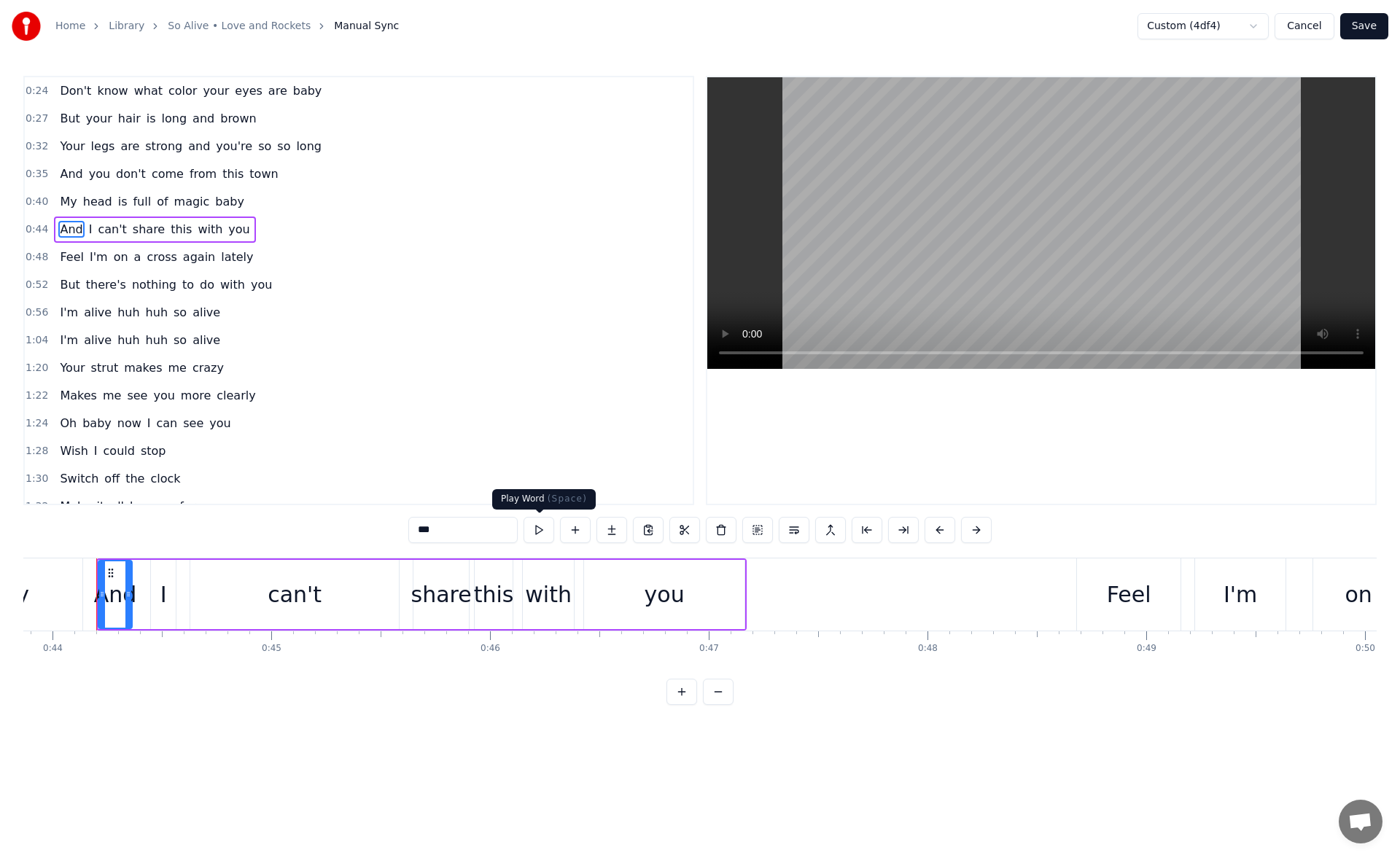
click at [535, 531] on button at bounding box center [539, 530] width 31 height 26
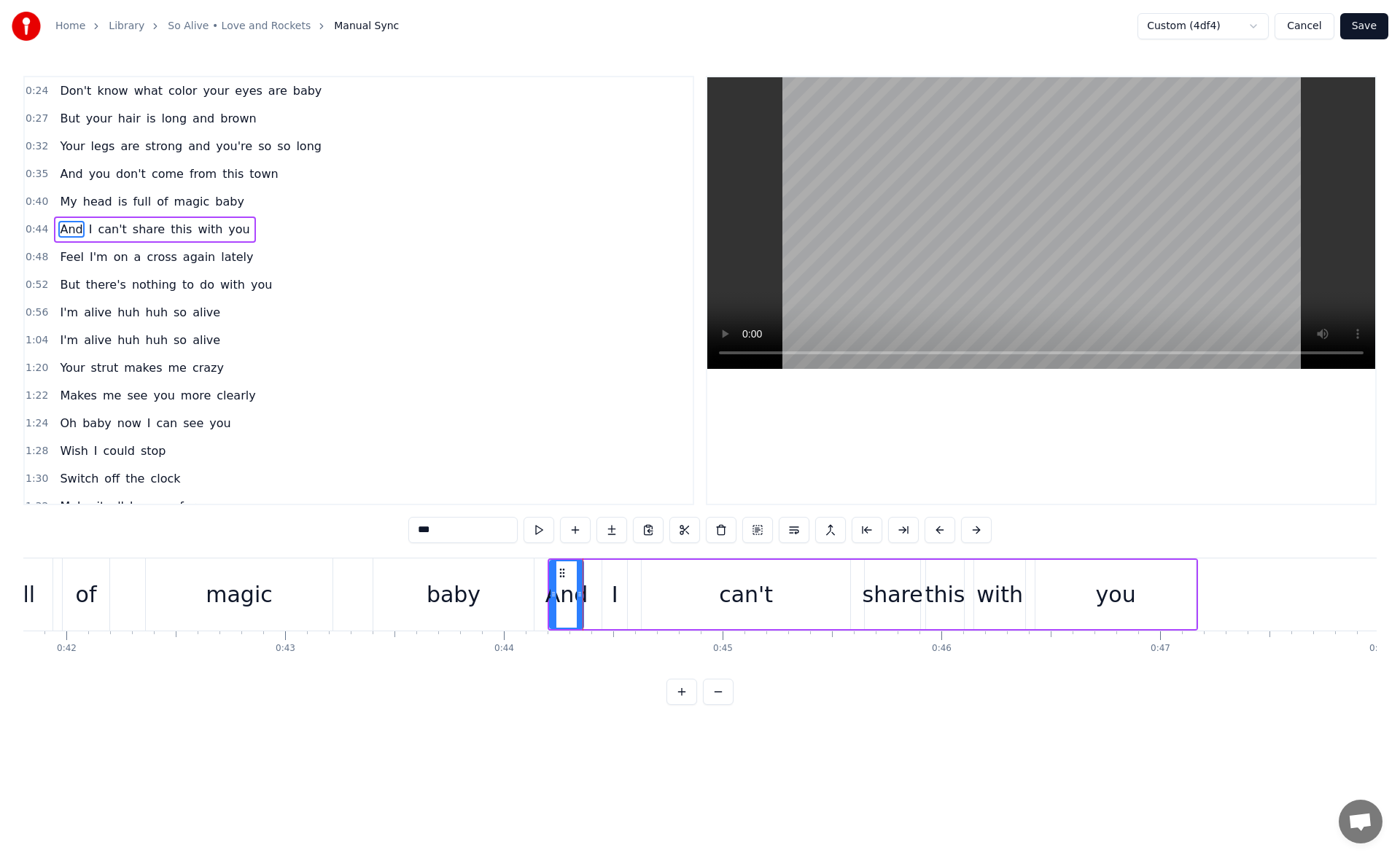
scroll to position [0, 9117]
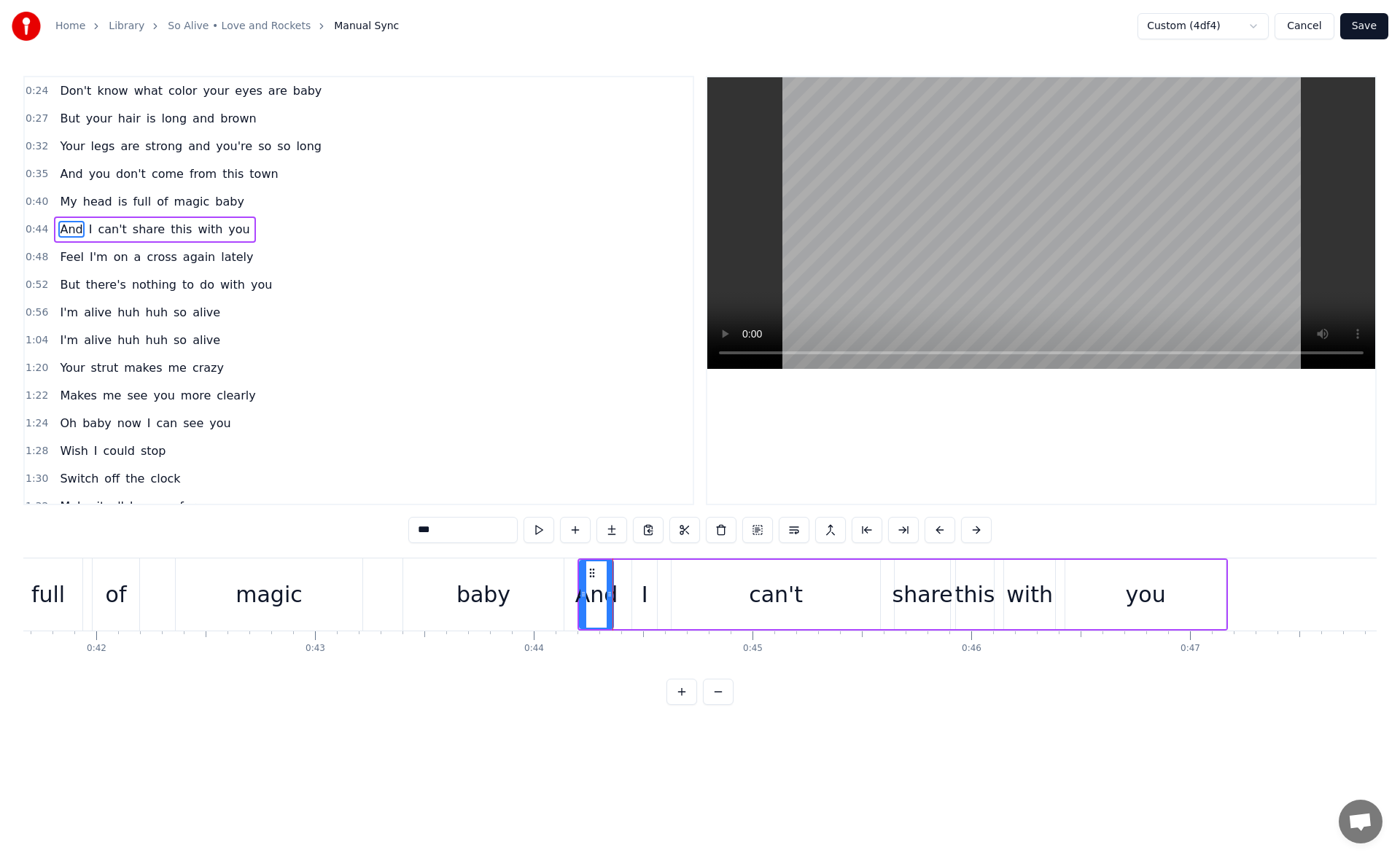
click at [590, 590] on div "And" at bounding box center [597, 594] width 43 height 33
click at [579, 594] on circle at bounding box center [579, 594] width 1 height 1
click at [523, 526] on button at bounding box center [521, 530] width 31 height 26
click at [575, 597] on icon at bounding box center [572, 594] width 6 height 11
click at [514, 526] on button at bounding box center [521, 530] width 31 height 26
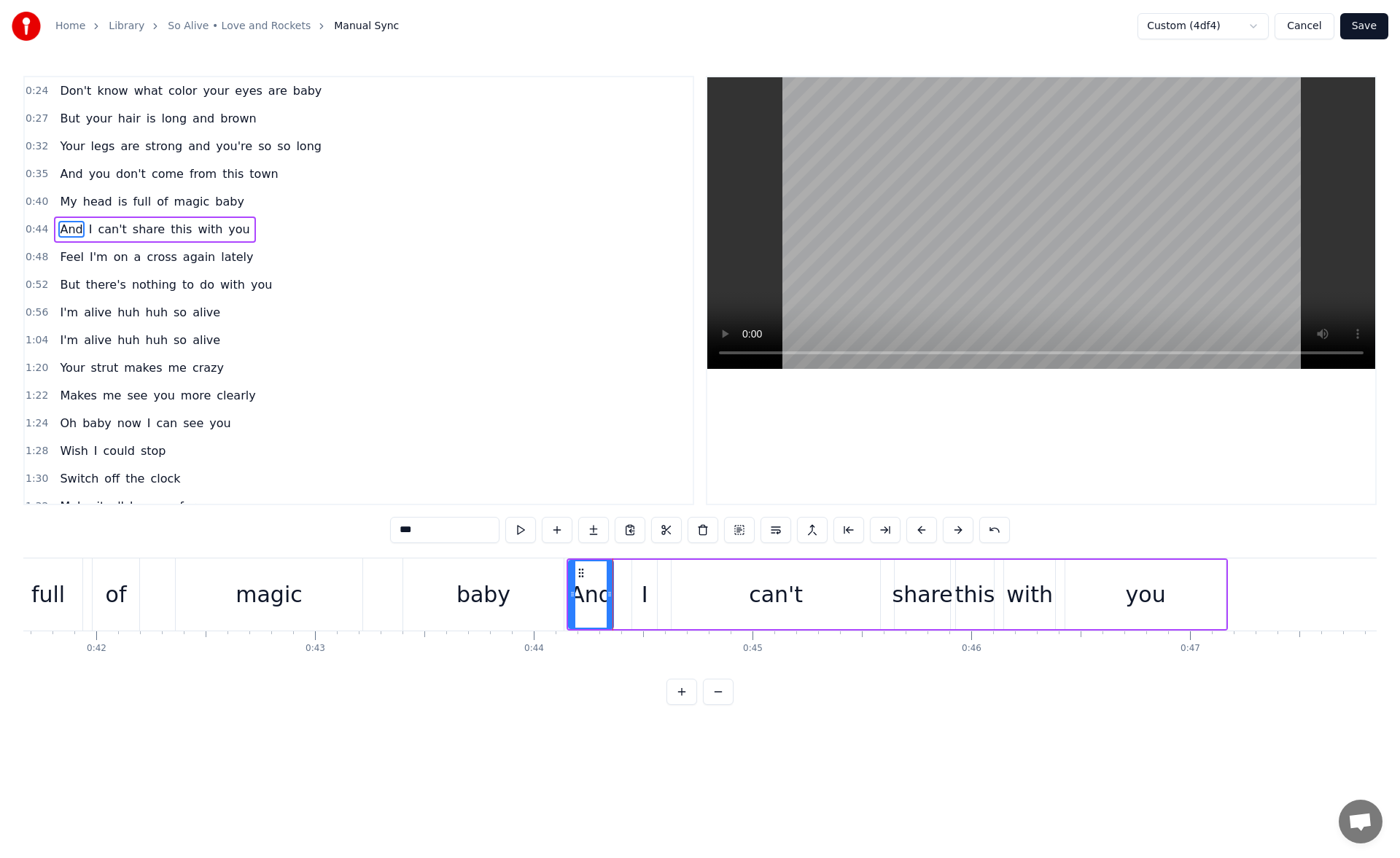
click at [554, 595] on div "baby" at bounding box center [484, 594] width 160 height 72
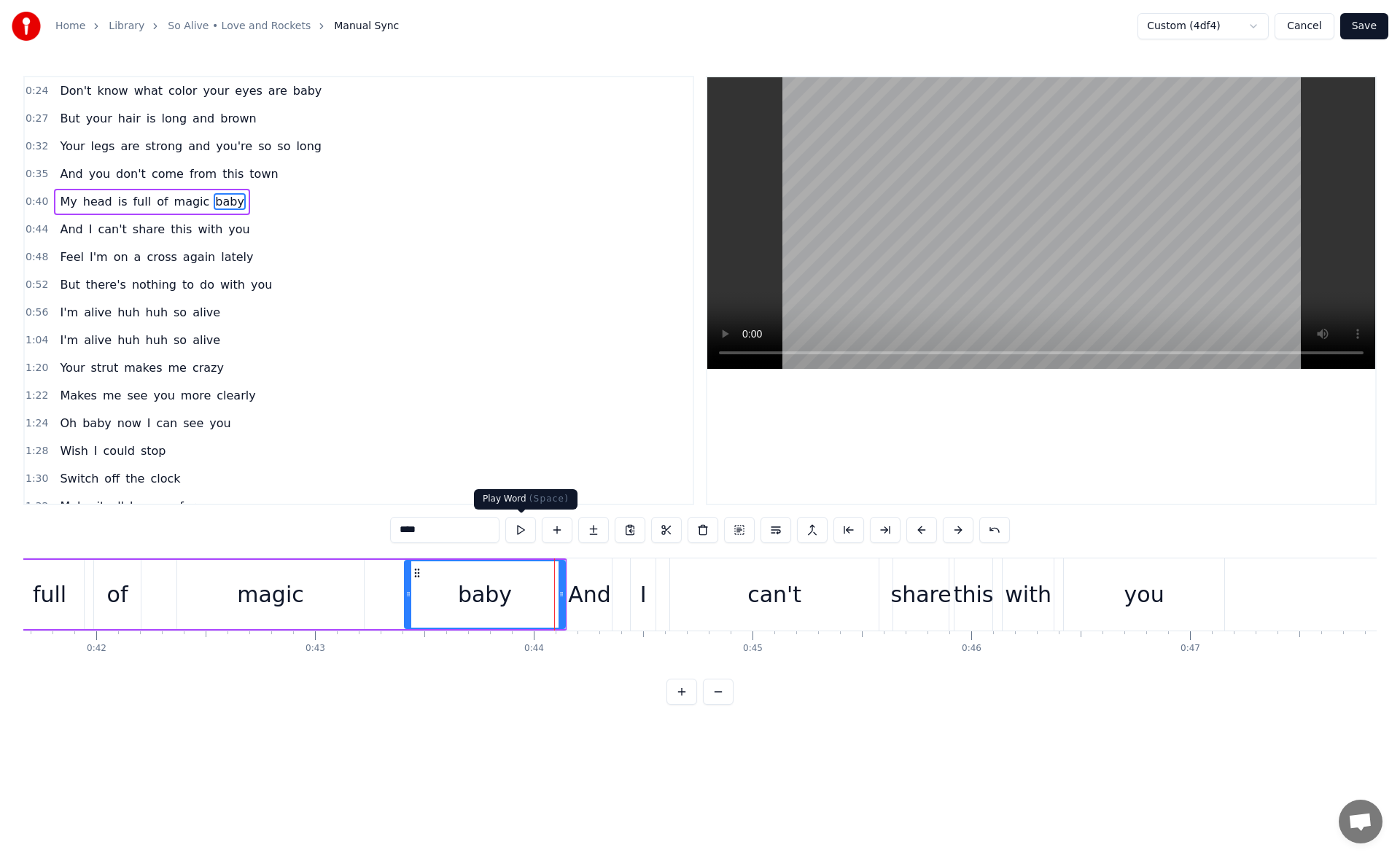
click at [526, 534] on button at bounding box center [521, 530] width 31 height 26
drag, startPoint x: 560, startPoint y: 594, endPoint x: 545, endPoint y: 590, distance: 15.5
click at [545, 590] on icon at bounding box center [547, 594] width 6 height 11
click at [527, 531] on button at bounding box center [521, 530] width 31 height 26
click at [584, 590] on div "And" at bounding box center [590, 594] width 43 height 33
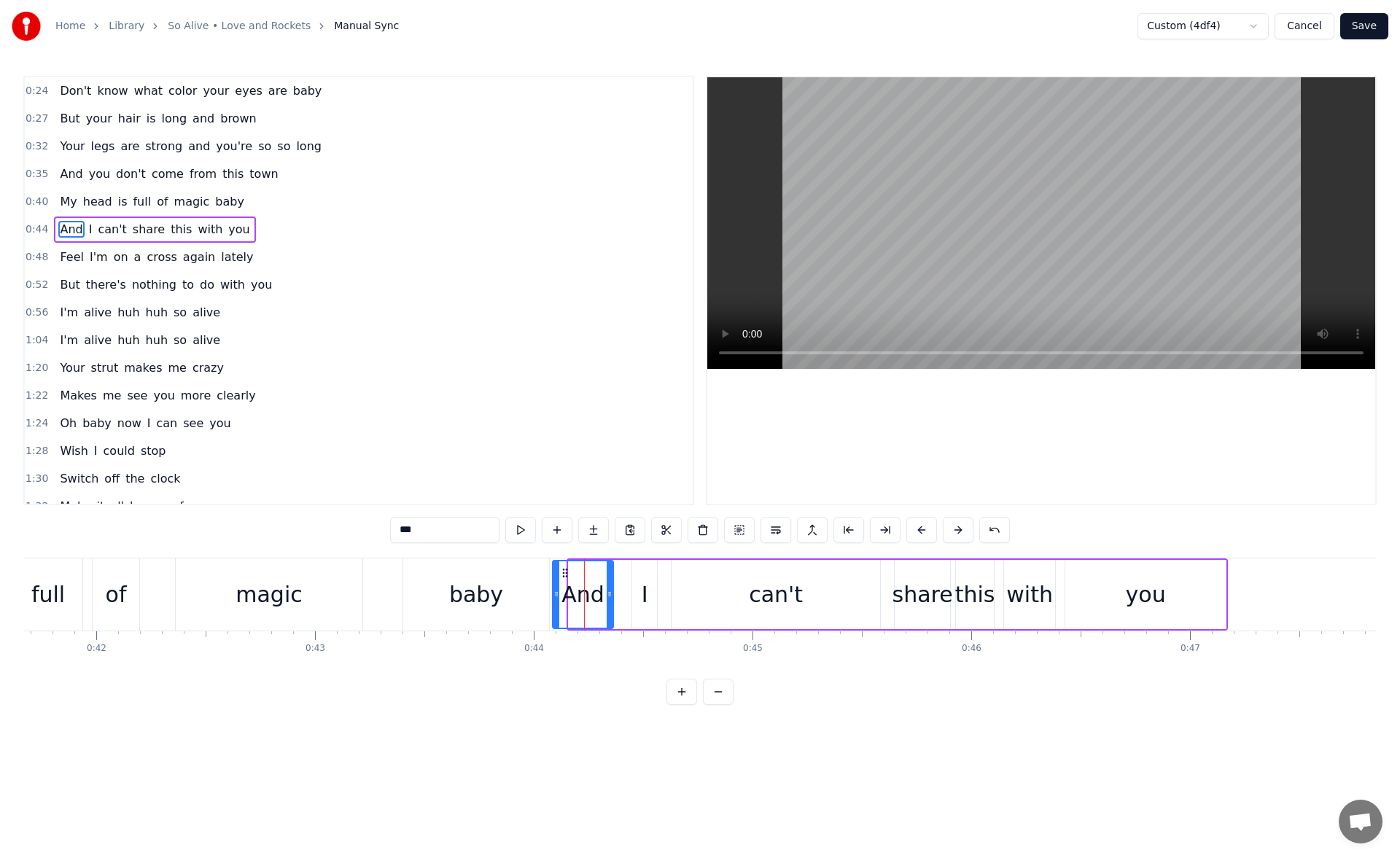
drag, startPoint x: 574, startPoint y: 592, endPoint x: 558, endPoint y: 591, distance: 16.0
click at [558, 591] on icon at bounding box center [556, 594] width 6 height 11
click at [522, 524] on button at bounding box center [521, 530] width 31 height 26
click at [615, 594] on icon at bounding box center [611, 594] width 6 height 11
click at [518, 526] on button at bounding box center [521, 530] width 31 height 26
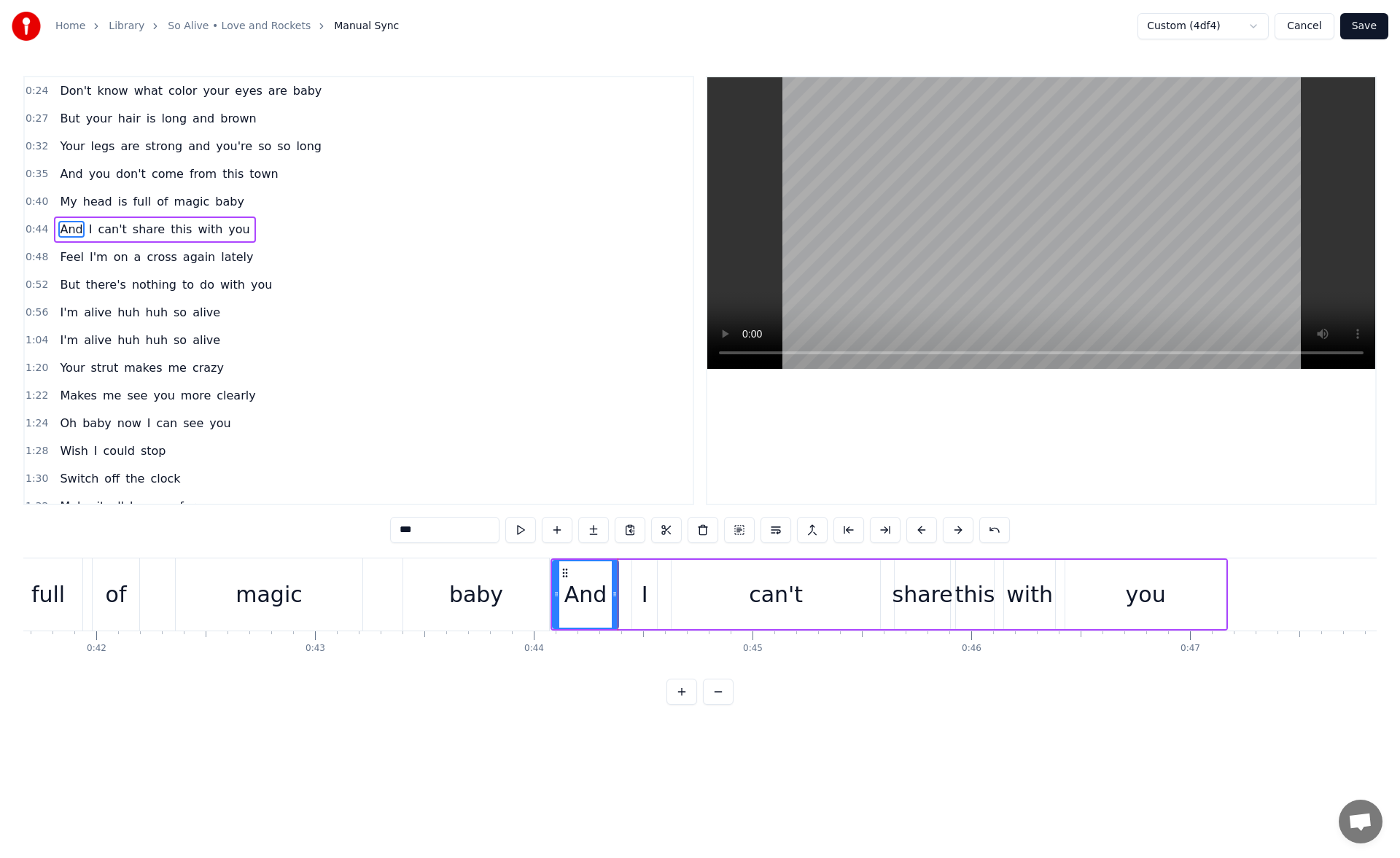
click at [645, 581] on div "I" at bounding box center [645, 594] width 6 height 33
click at [529, 528] on button at bounding box center [521, 530] width 31 height 26
drag, startPoint x: 637, startPoint y: 597, endPoint x: 626, endPoint y: 598, distance: 11.0
click at [626, 598] on icon at bounding box center [624, 594] width 6 height 11
click at [519, 531] on button at bounding box center [521, 530] width 31 height 26
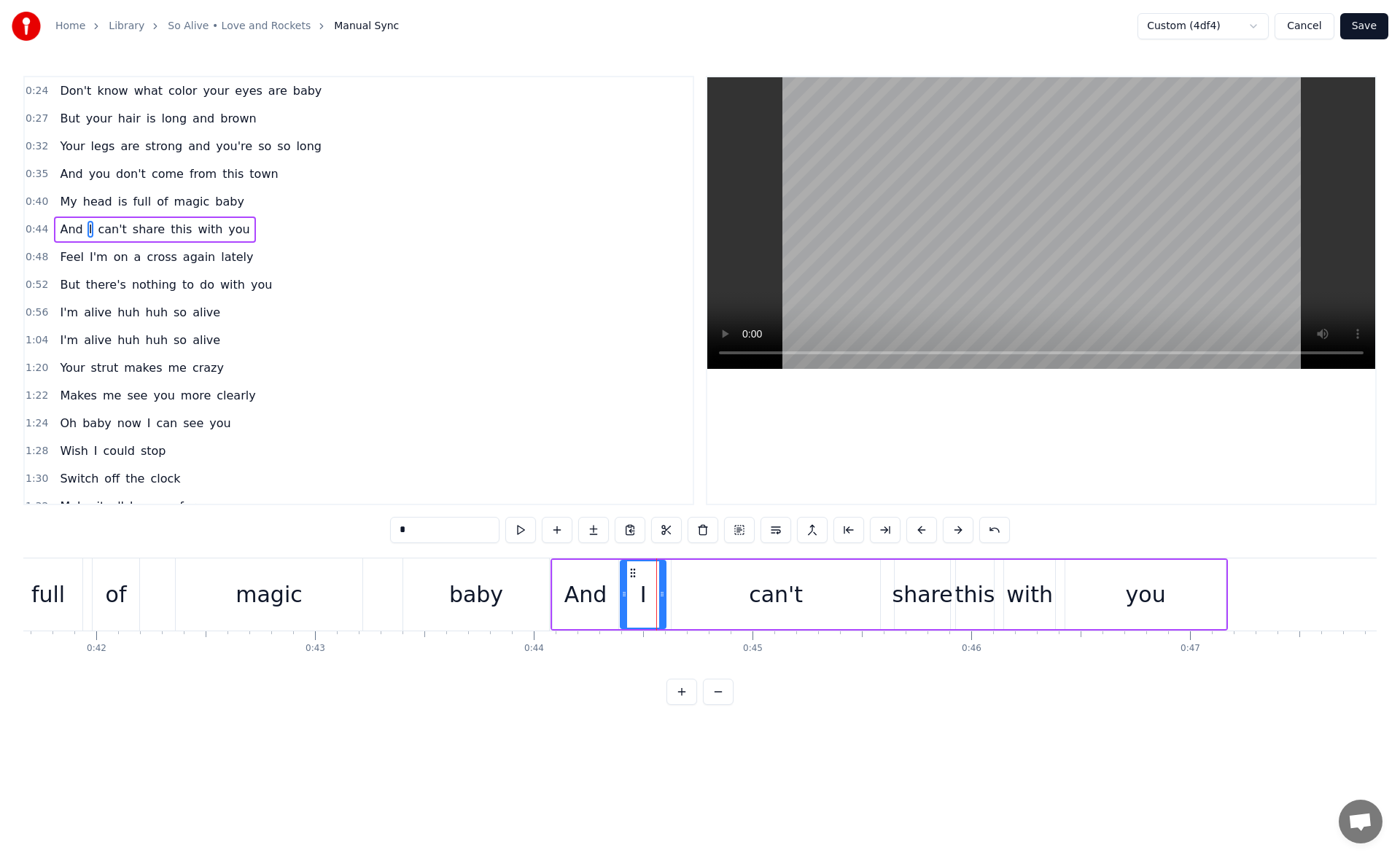
drag, startPoint x: 652, startPoint y: 593, endPoint x: 661, endPoint y: 593, distance: 9.0
click at [661, 593] on icon at bounding box center [662, 594] width 6 height 11
click at [525, 533] on button at bounding box center [521, 530] width 31 height 26
click at [668, 596] on icon at bounding box center [667, 594] width 6 height 11
click at [522, 530] on button at bounding box center [521, 530] width 31 height 26
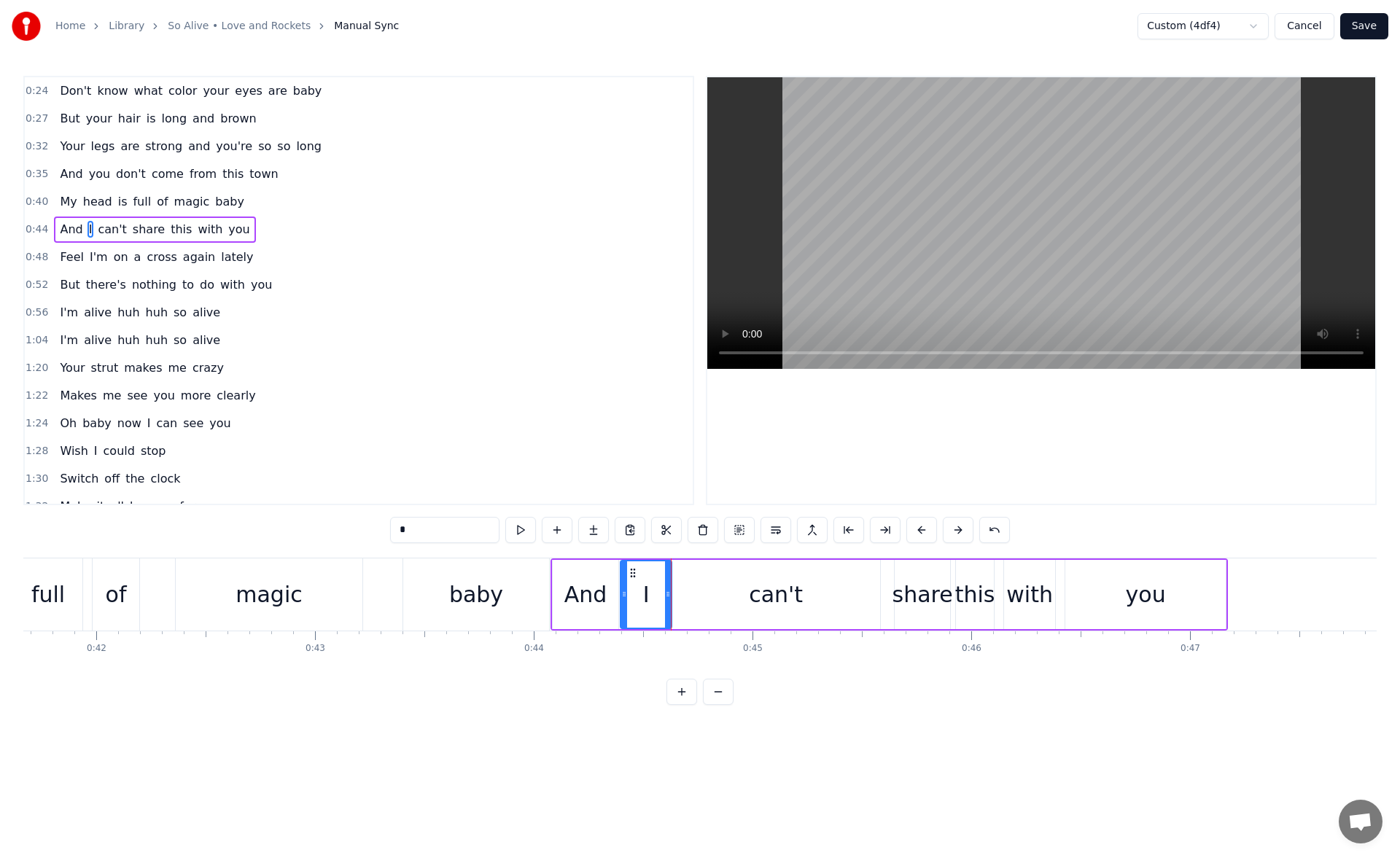
click at [681, 598] on div "can't" at bounding box center [776, 595] width 209 height 70
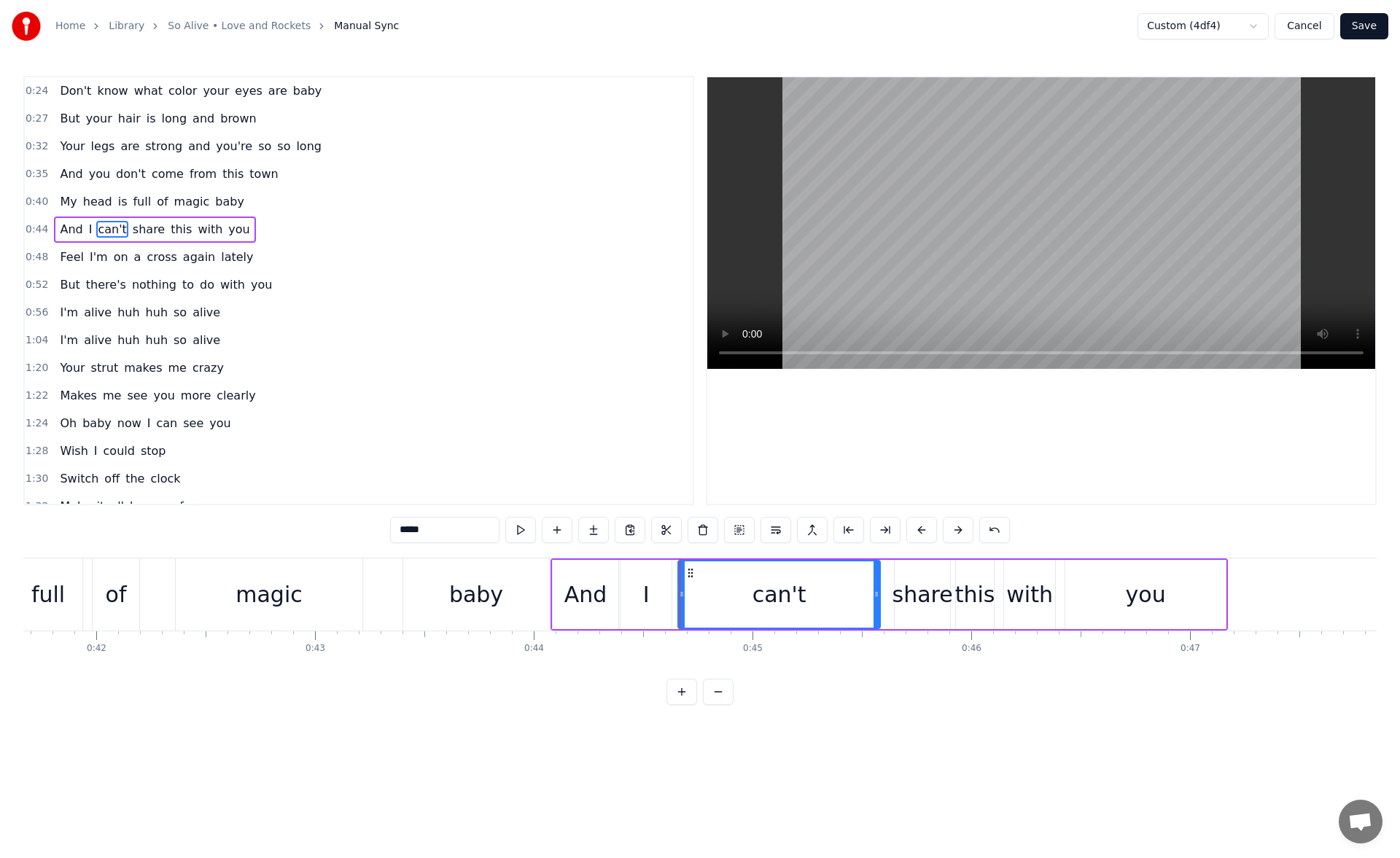
click at [681, 595] on icon at bounding box center [682, 594] width 6 height 11
click at [527, 531] on button at bounding box center [521, 530] width 31 height 26
drag, startPoint x: 680, startPoint y: 598, endPoint x: 691, endPoint y: 598, distance: 11.0
click at [685, 598] on icon at bounding box center [682, 594] width 6 height 11
click at [525, 526] on button at bounding box center [521, 530] width 31 height 26
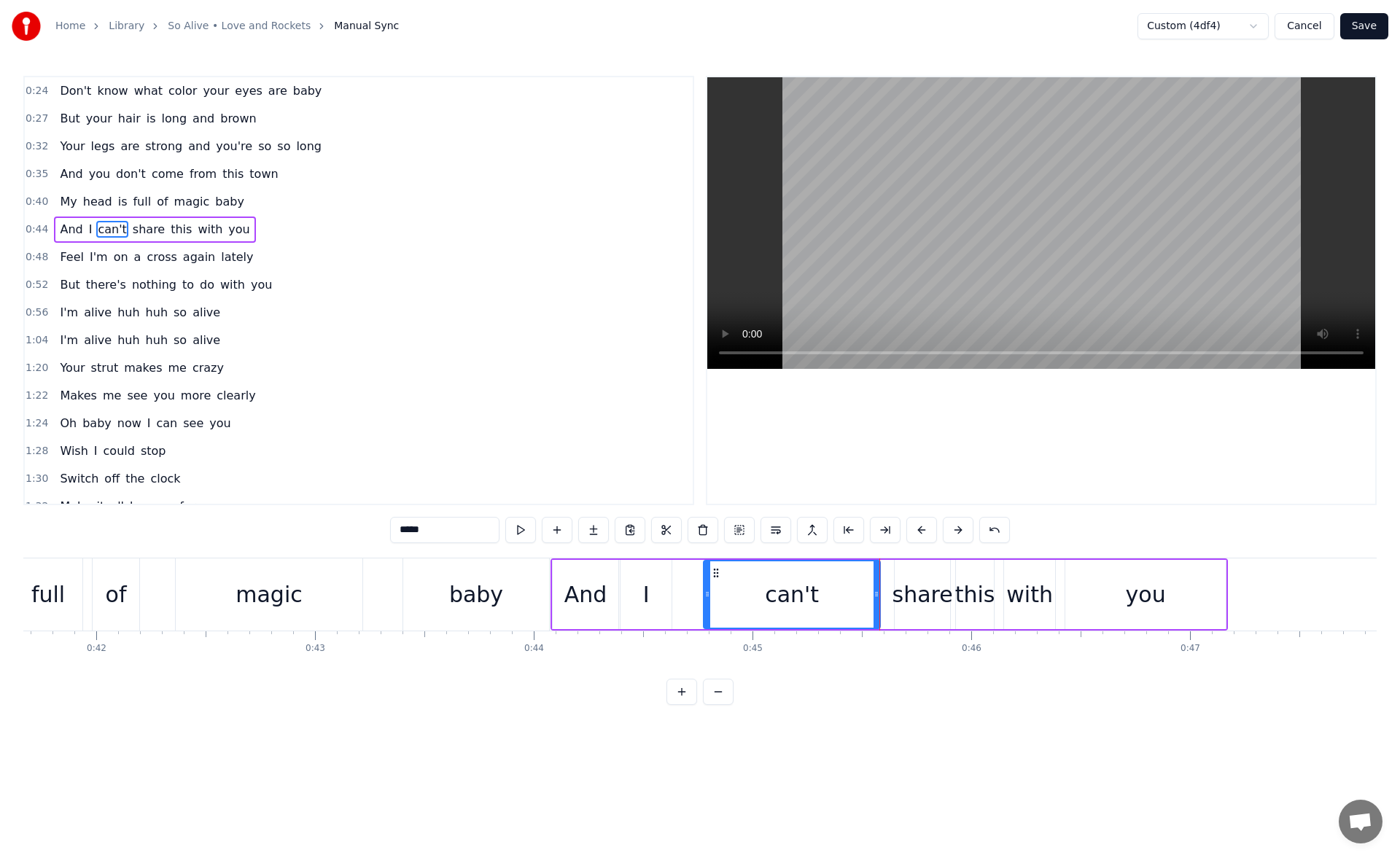
drag, startPoint x: 695, startPoint y: 596, endPoint x: 709, endPoint y: 598, distance: 14.1
click at [709, 598] on icon at bounding box center [707, 594] width 6 height 11
click at [523, 538] on button at bounding box center [521, 530] width 31 height 26
drag, startPoint x: 705, startPoint y: 595, endPoint x: 721, endPoint y: 595, distance: 16.0
click at [720, 595] on icon at bounding box center [717, 594] width 6 height 11
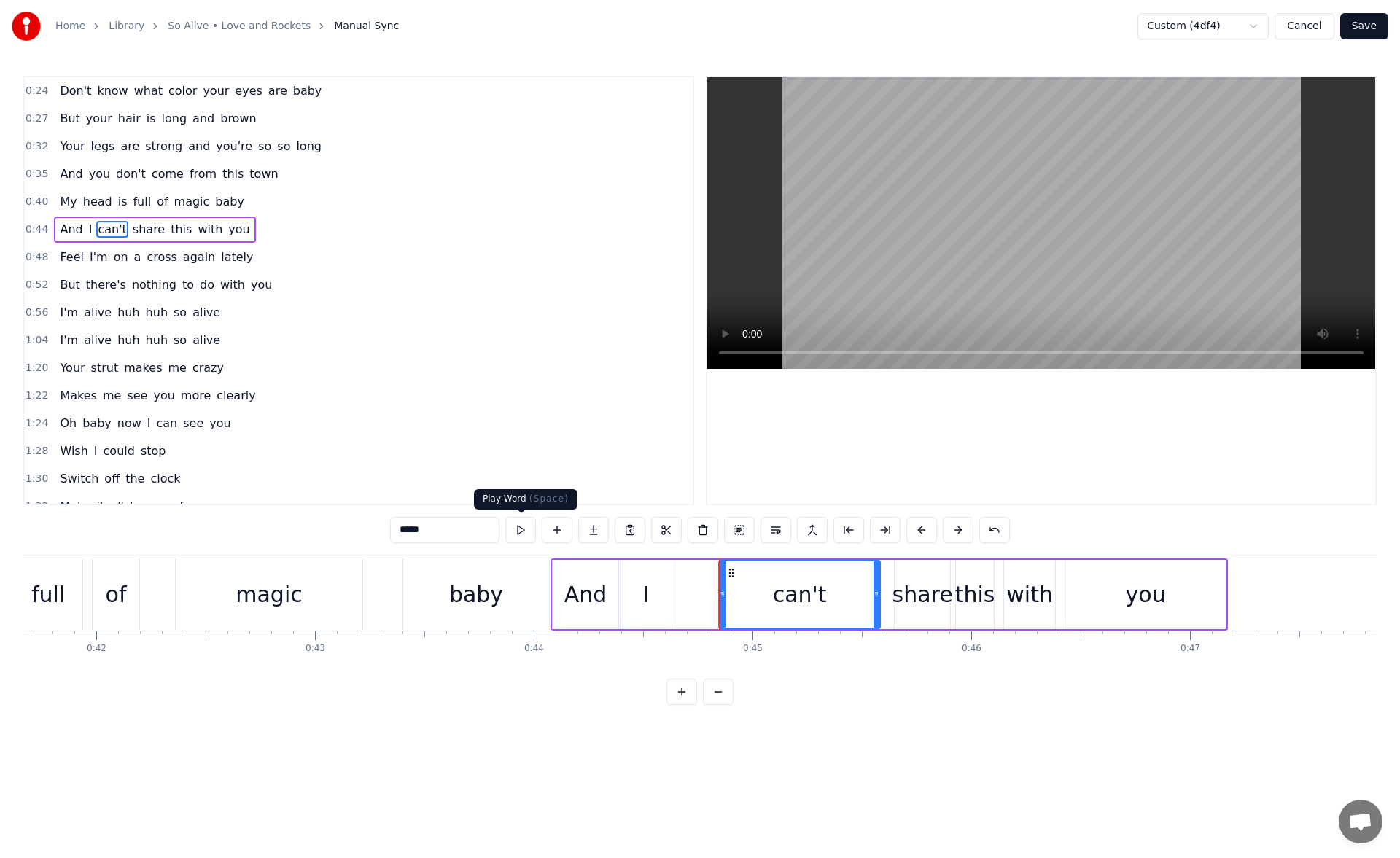
click at [525, 536] on button at bounding box center [521, 530] width 31 height 26
drag, startPoint x: 722, startPoint y: 598, endPoint x: 746, endPoint y: 598, distance: 24.0
click at [746, 598] on icon at bounding box center [746, 594] width 6 height 11
click at [524, 526] on button at bounding box center [521, 530] width 31 height 26
drag, startPoint x: 745, startPoint y: 594, endPoint x: 761, endPoint y: 594, distance: 16.0
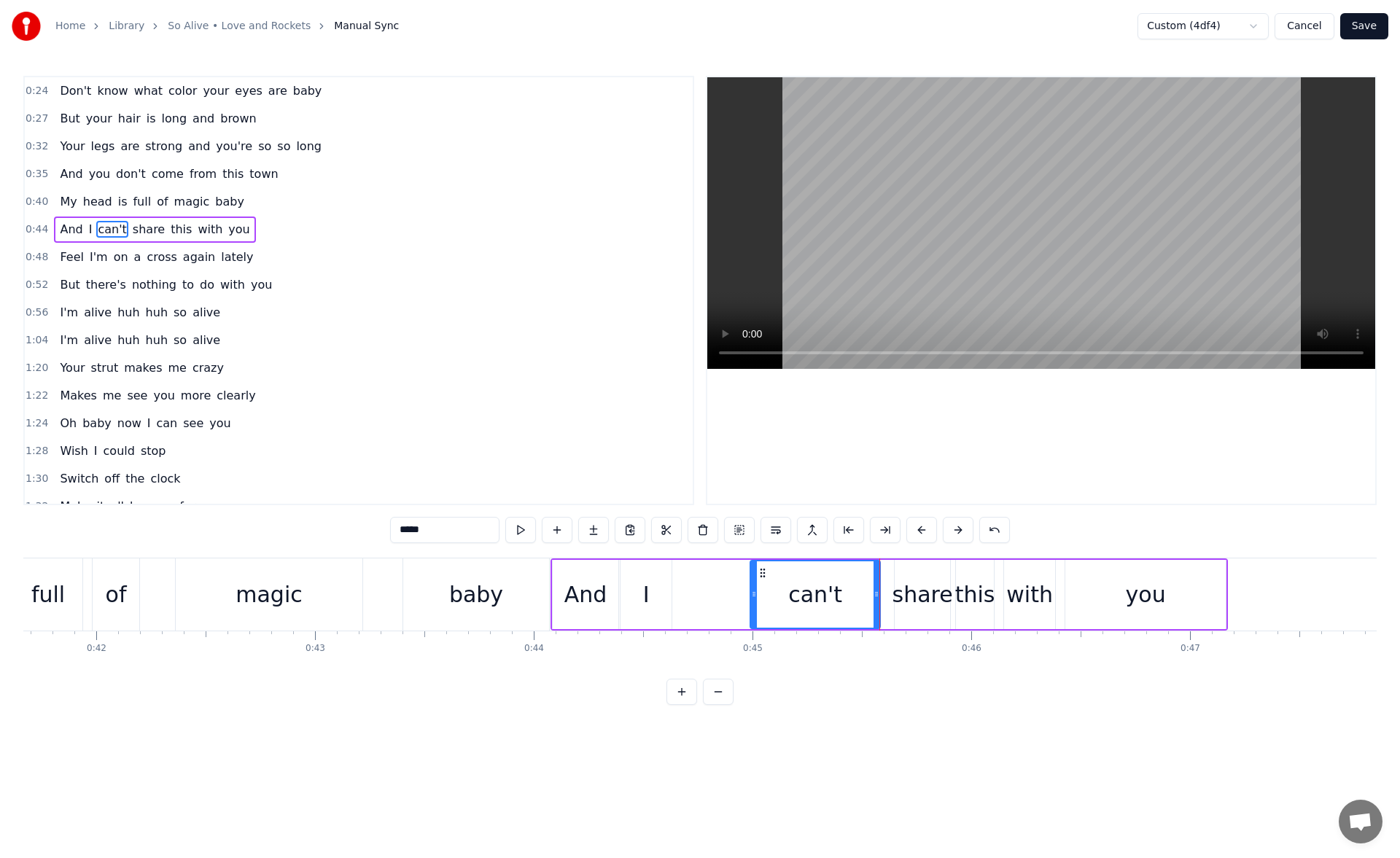
click at [757, 594] on icon at bounding box center [754, 594] width 6 height 11
click at [521, 534] on button at bounding box center [521, 530] width 31 height 26
click at [650, 604] on div "I" at bounding box center [645, 595] width 51 height 70
click at [640, 572] on icon at bounding box center [641, 573] width 11 height 11
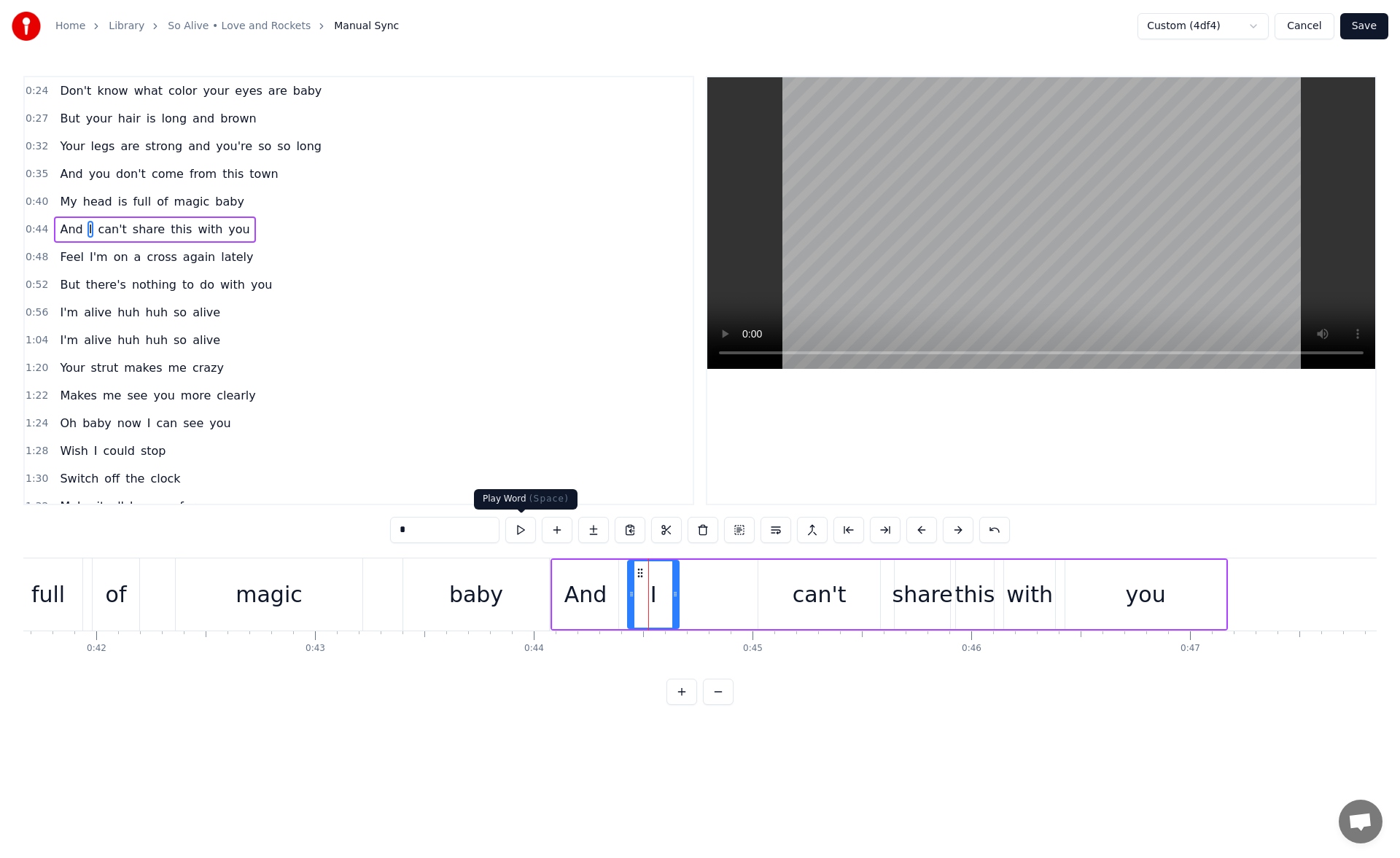
click at [524, 530] on button at bounding box center [521, 530] width 31 height 26
drag, startPoint x: 675, startPoint y: 589, endPoint x: 747, endPoint y: 590, distance: 72.0
click at [747, 590] on icon at bounding box center [747, 594] width 6 height 11
click at [527, 524] on button at bounding box center [521, 530] width 31 height 26
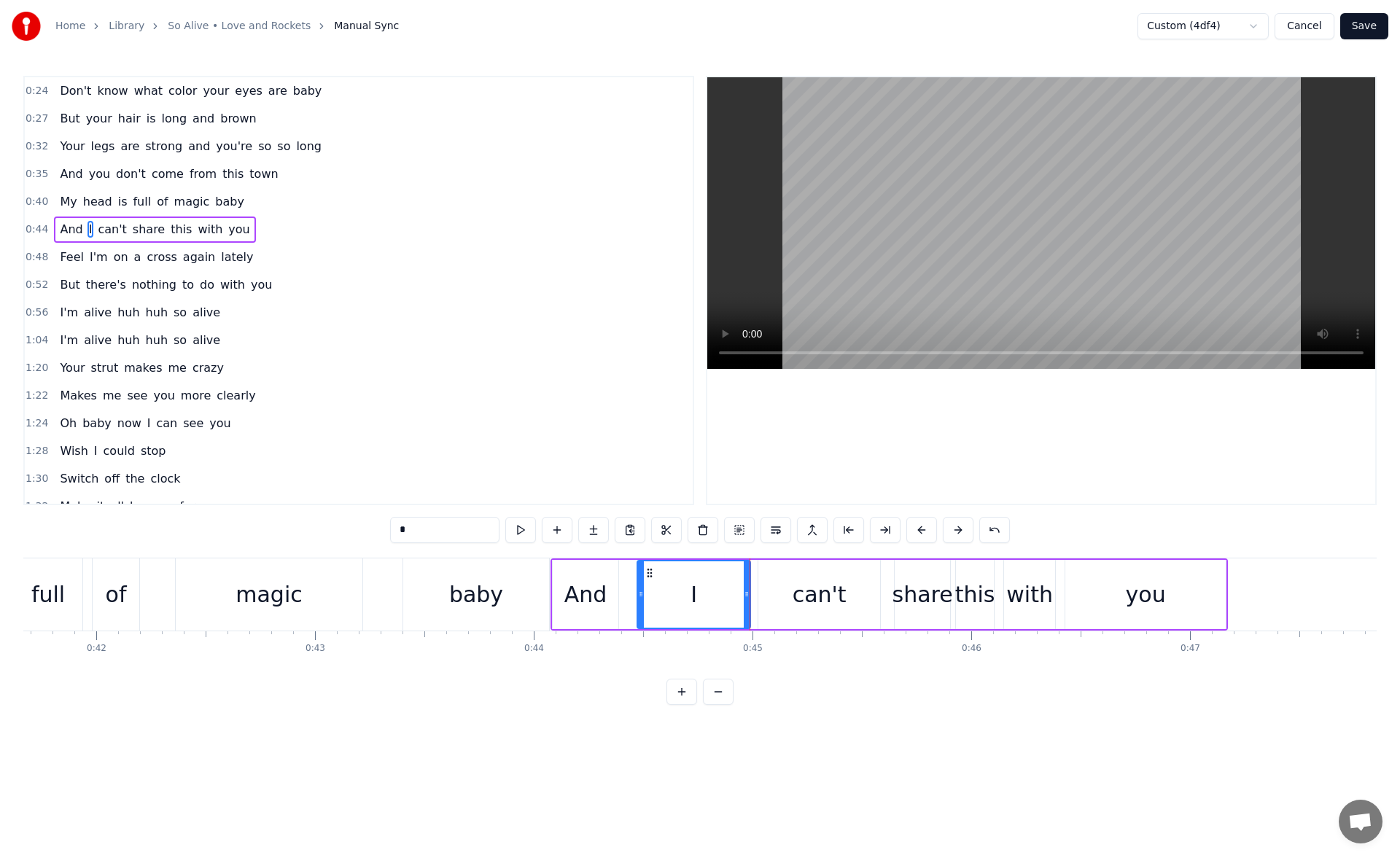
drag, startPoint x: 634, startPoint y: 598, endPoint x: 643, endPoint y: 598, distance: 9.0
click at [643, 598] on icon at bounding box center [641, 594] width 6 height 11
click at [531, 531] on button at bounding box center [521, 530] width 31 height 26
drag, startPoint x: 641, startPoint y: 598, endPoint x: 653, endPoint y: 598, distance: 12.0
click at [653, 598] on icon at bounding box center [653, 594] width 6 height 11
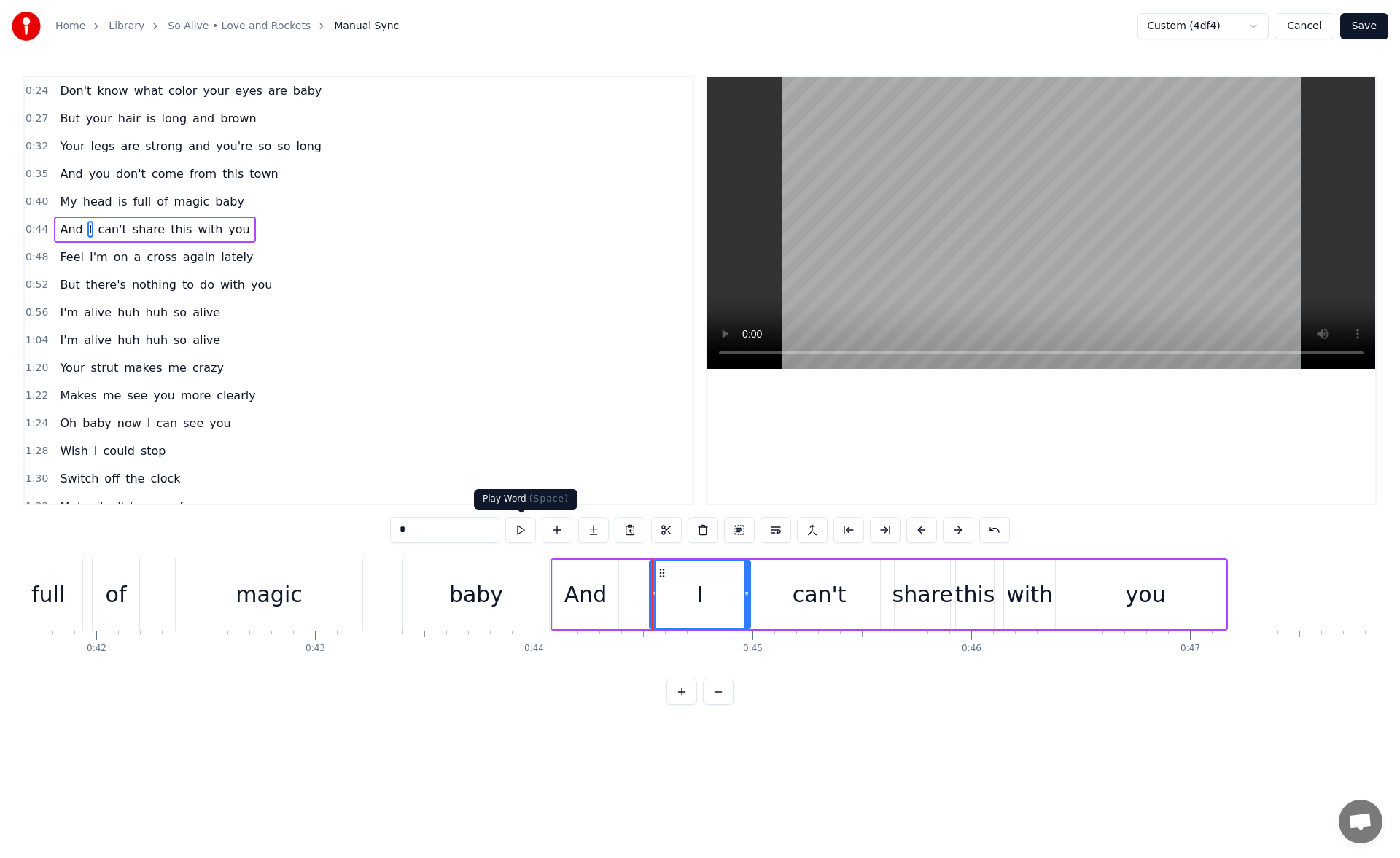
click at [523, 530] on button at bounding box center [521, 530] width 31 height 26
click at [575, 583] on div "And" at bounding box center [586, 594] width 43 height 33
click at [518, 533] on button at bounding box center [521, 530] width 31 height 26
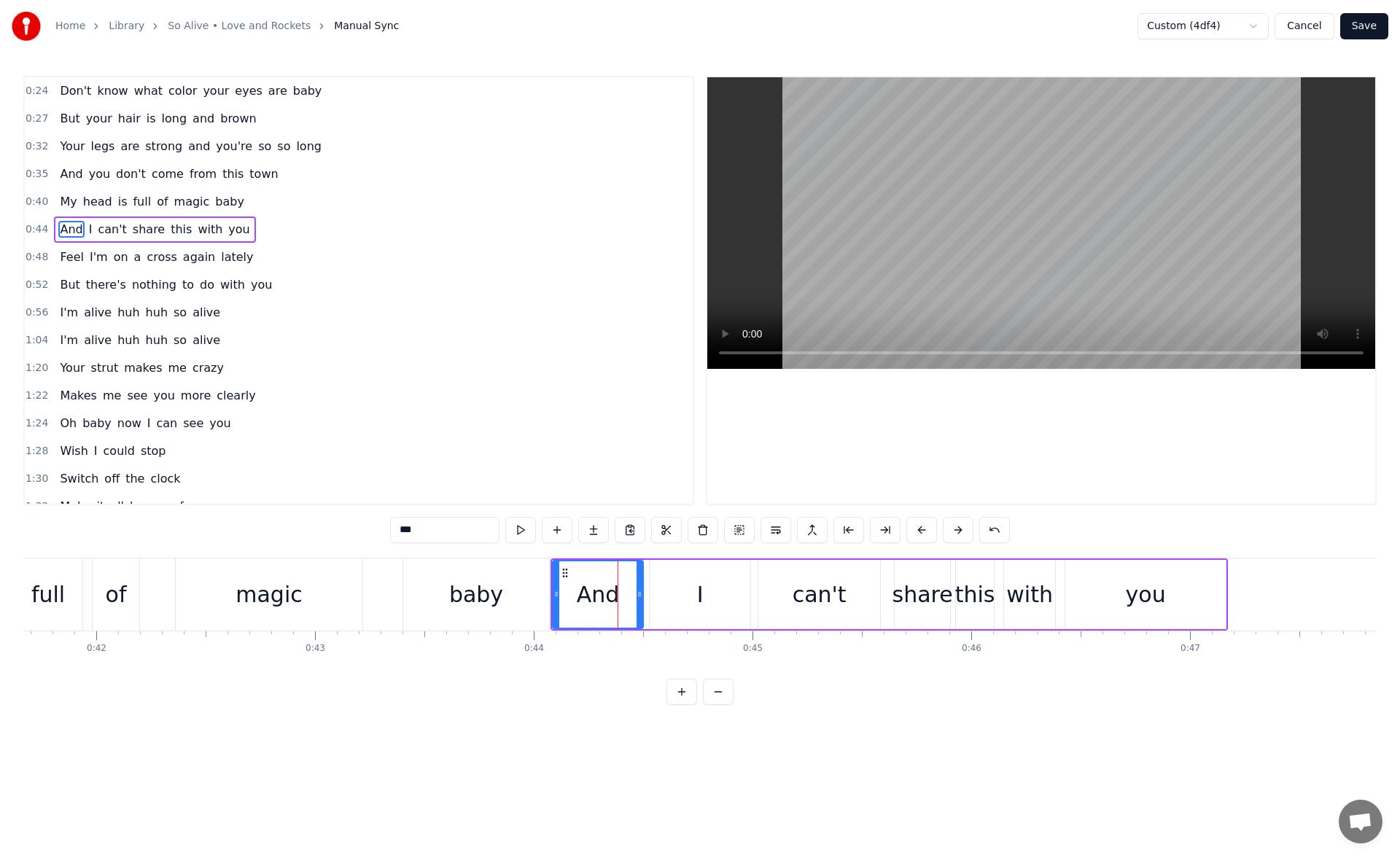
drag, startPoint x: 614, startPoint y: 599, endPoint x: 639, endPoint y: 598, distance: 25.0
click at [639, 598] on icon at bounding box center [639, 594] width 6 height 11
click at [521, 529] on button at bounding box center [521, 530] width 31 height 26
click at [69, 598] on div "full" at bounding box center [48, 594] width 69 height 72
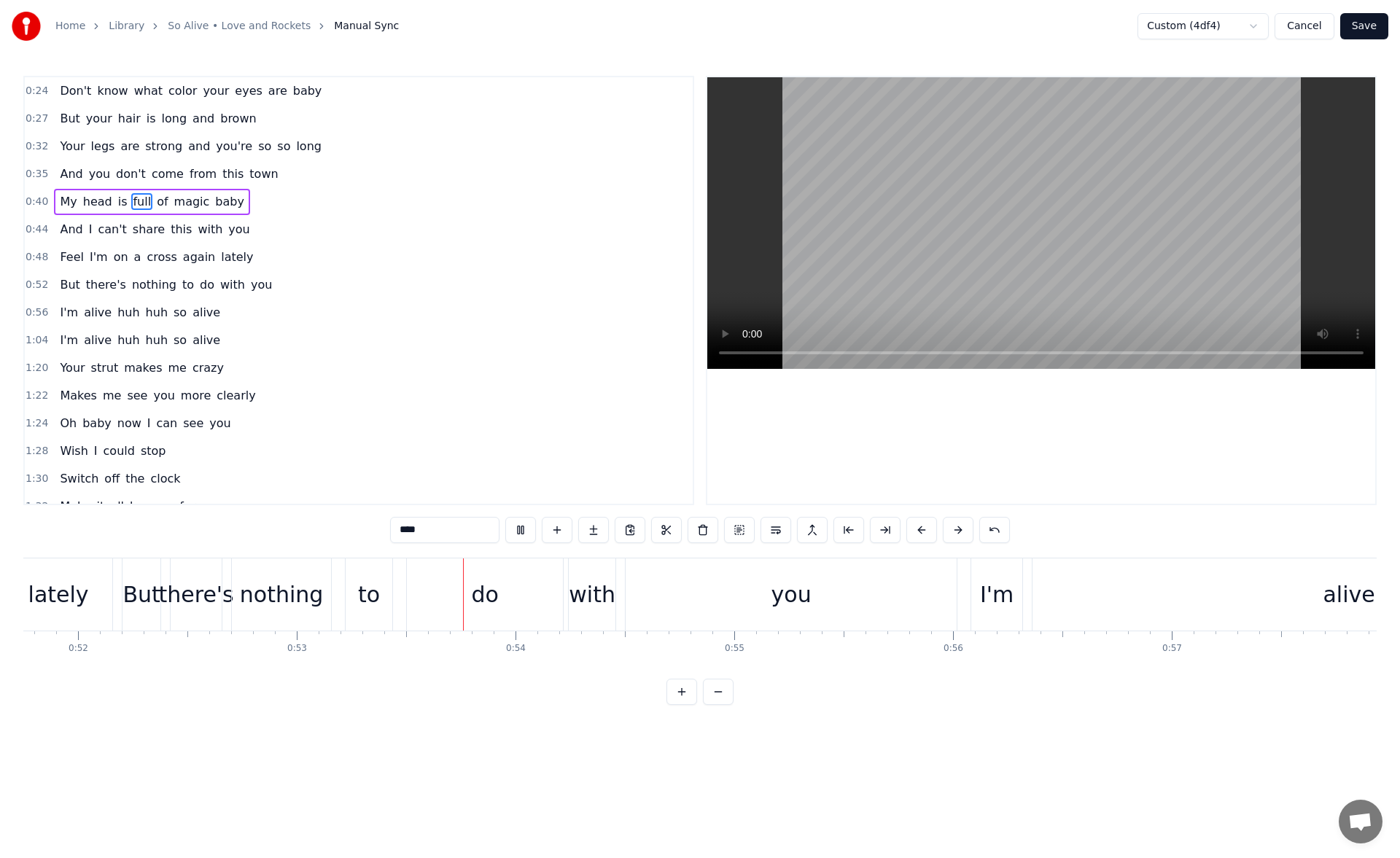
scroll to position [0, 11574]
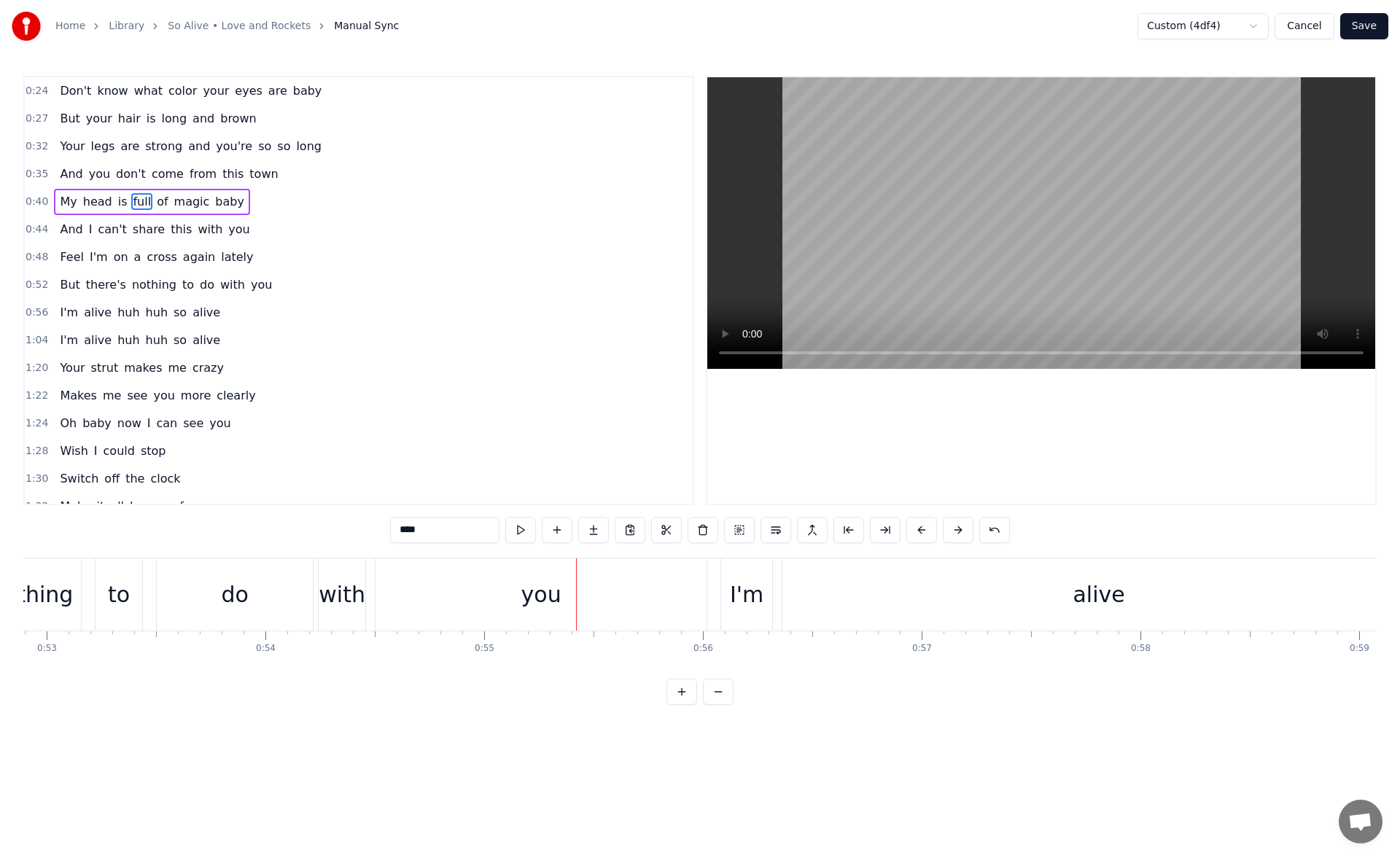
click at [48, 594] on div "nothing" at bounding box center [32, 594] width 84 height 33
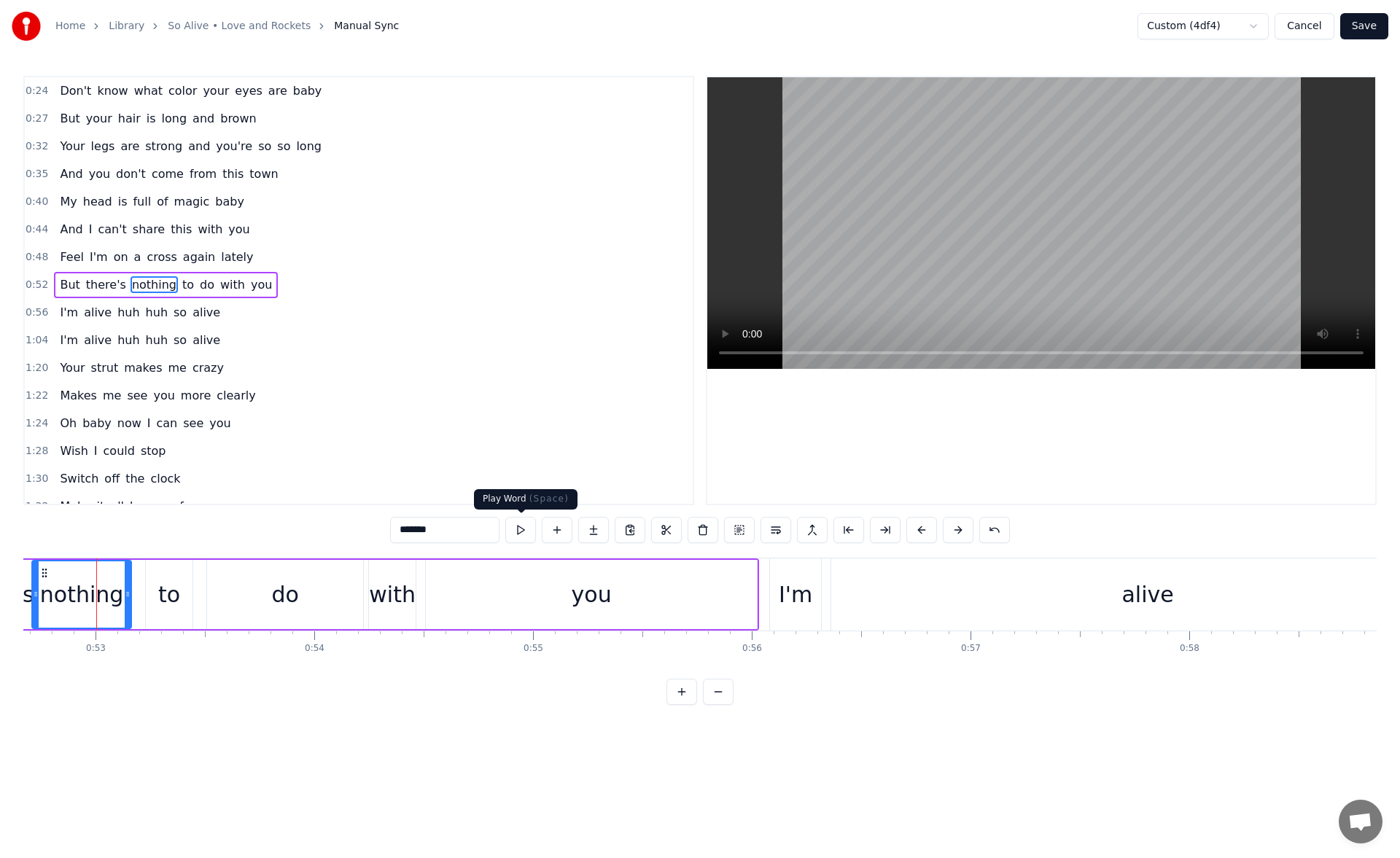
click at [529, 531] on button at bounding box center [521, 530] width 31 height 26
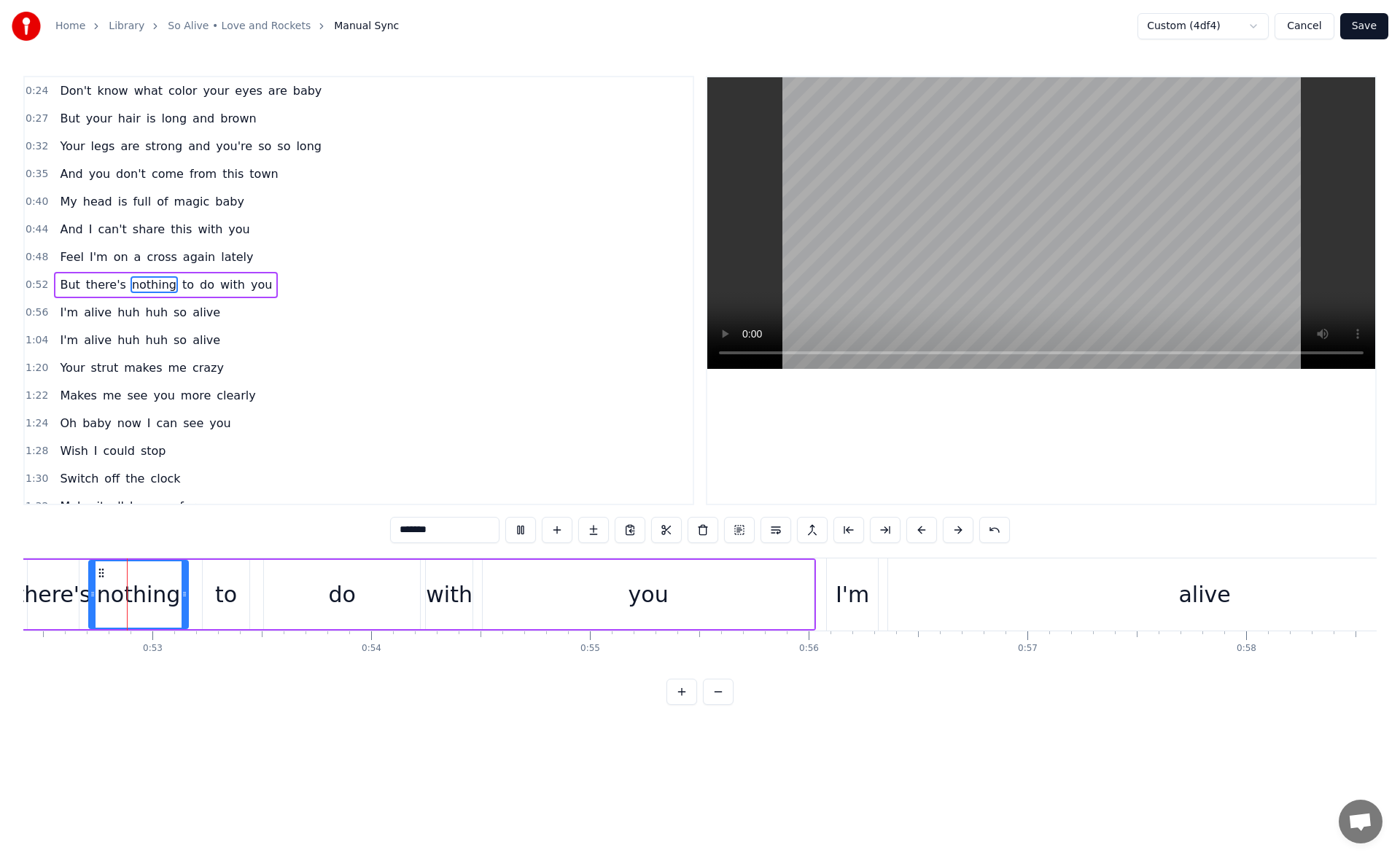
scroll to position [0, 11458]
click at [189, 595] on icon at bounding box center [186, 594] width 6 height 11
click at [218, 587] on div "to" at bounding box center [235, 595] width 47 height 70
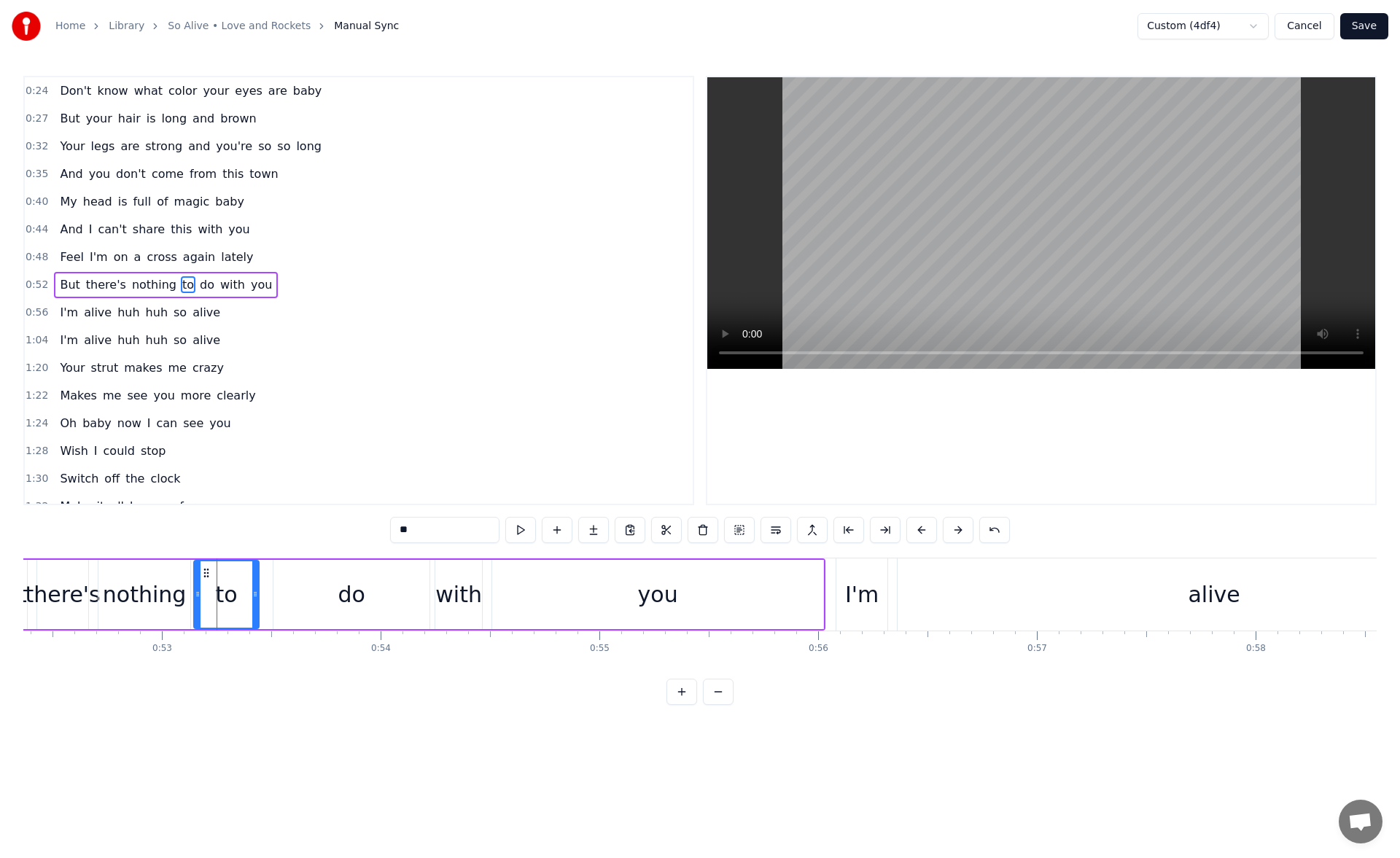
drag, startPoint x: 216, startPoint y: 593, endPoint x: 197, endPoint y: 594, distance: 19.0
click at [197, 594] on icon at bounding box center [197, 594] width 6 height 11
click at [515, 522] on button at bounding box center [521, 530] width 31 height 26
drag, startPoint x: 256, startPoint y: 596, endPoint x: 247, endPoint y: 597, distance: 9.1
click at [248, 597] on icon at bounding box center [251, 594] width 6 height 11
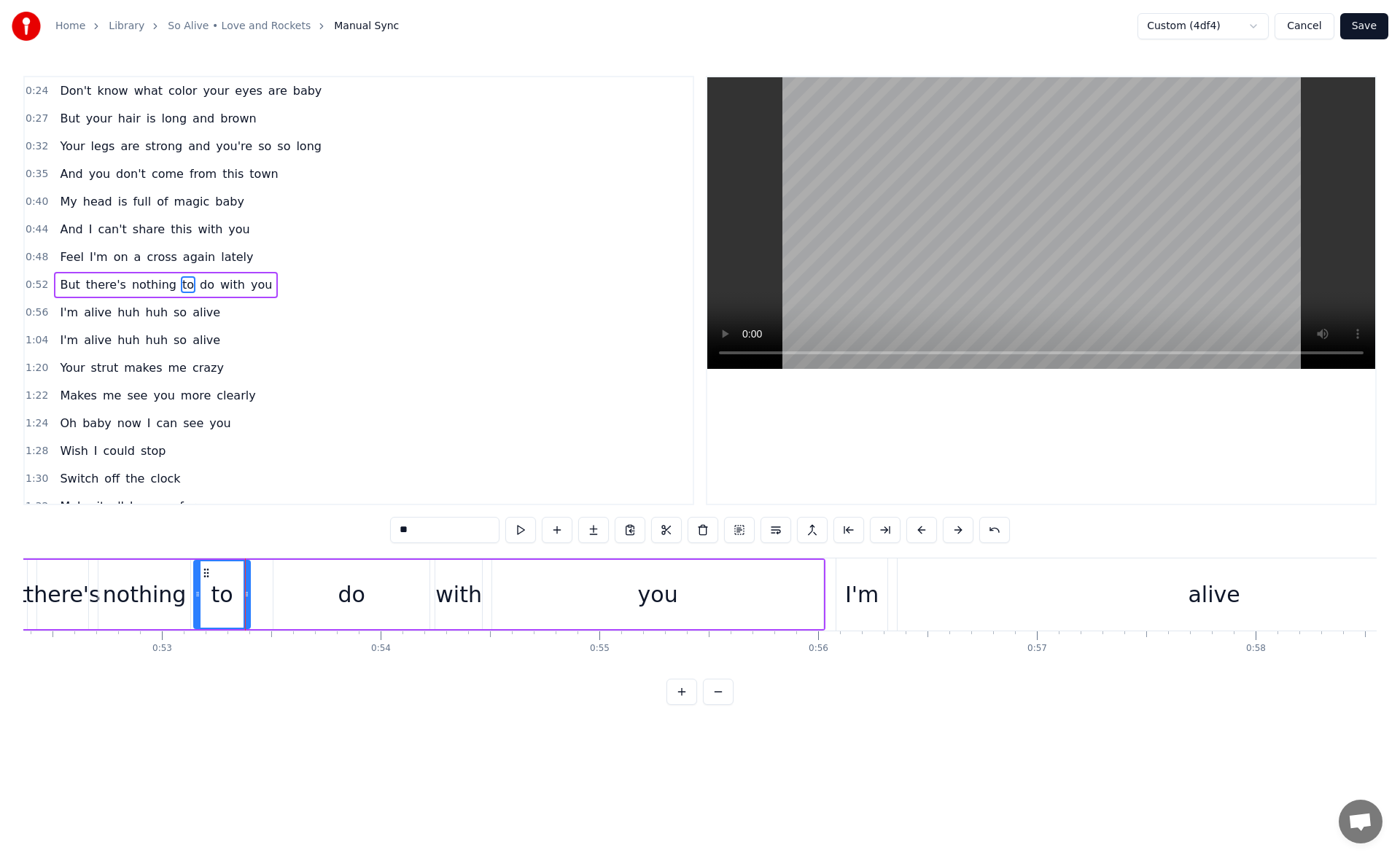
click at [293, 589] on div "do" at bounding box center [351, 595] width 156 height 70
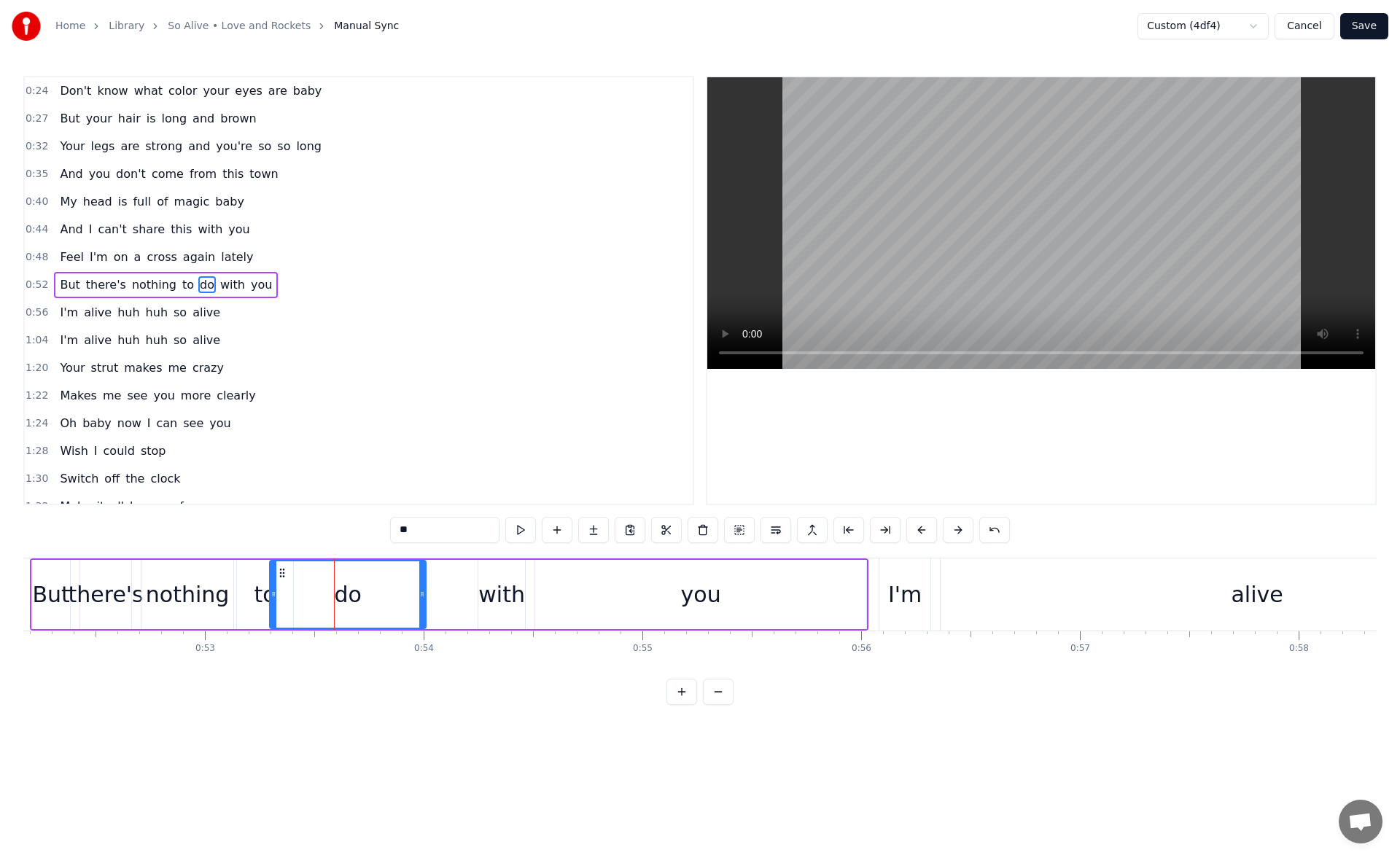
scroll to position [0, 11410]
drag, startPoint x: 285, startPoint y: 574, endPoint x: 315, endPoint y: 575, distance: 30.0
click at [315, 575] on icon at bounding box center [315, 573] width 11 height 11
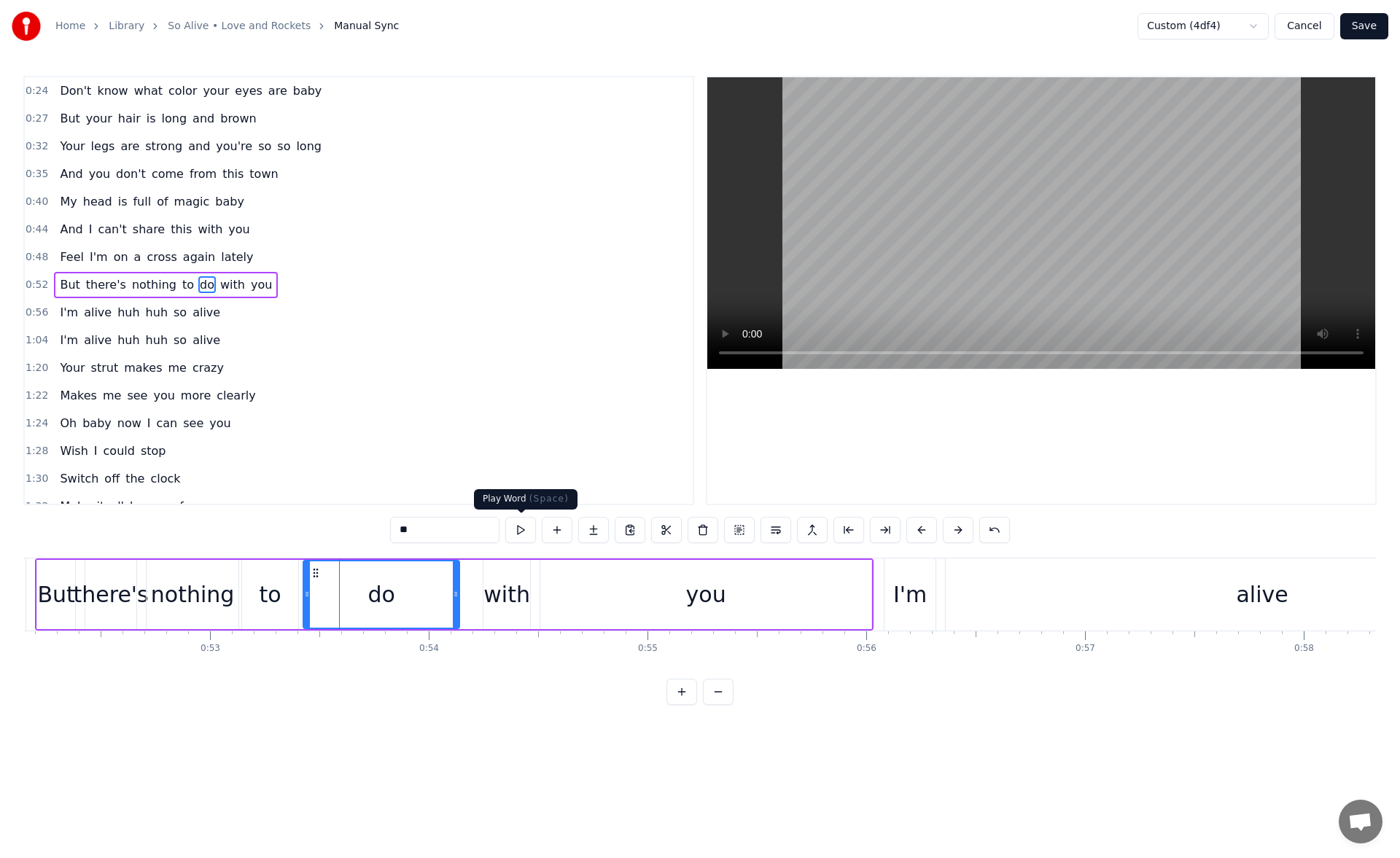
click at [516, 530] on button at bounding box center [521, 530] width 31 height 26
drag, startPoint x: 457, startPoint y: 597, endPoint x: 467, endPoint y: 598, distance: 10.0
click at [467, 598] on icon at bounding box center [464, 594] width 6 height 11
click at [521, 526] on button at bounding box center [521, 530] width 31 height 26
click at [514, 568] on div "with" at bounding box center [507, 595] width 47 height 70
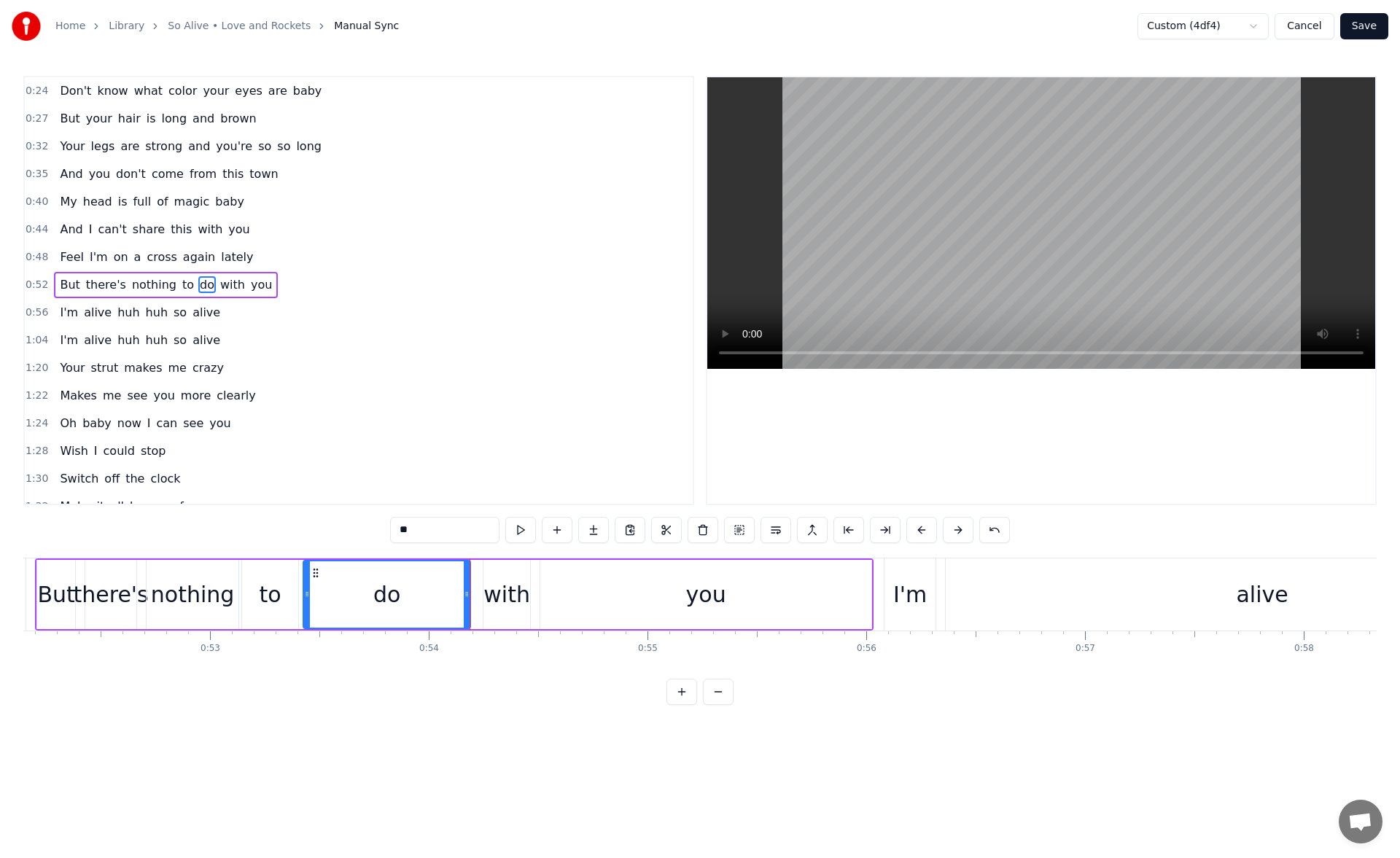
type input "****"
click at [484, 597] on icon at bounding box center [482, 594] width 6 height 11
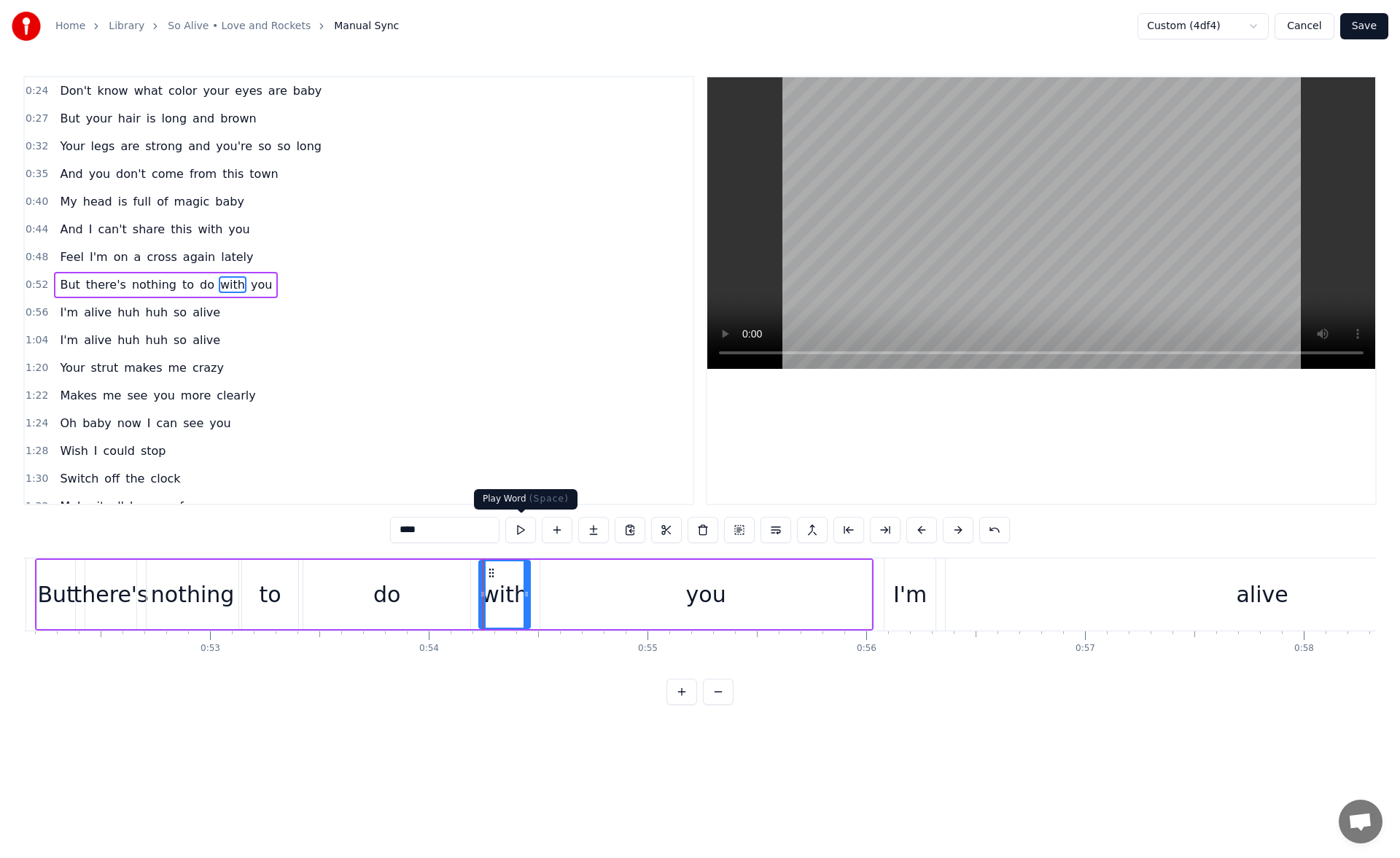
click at [521, 531] on button at bounding box center [521, 530] width 31 height 26
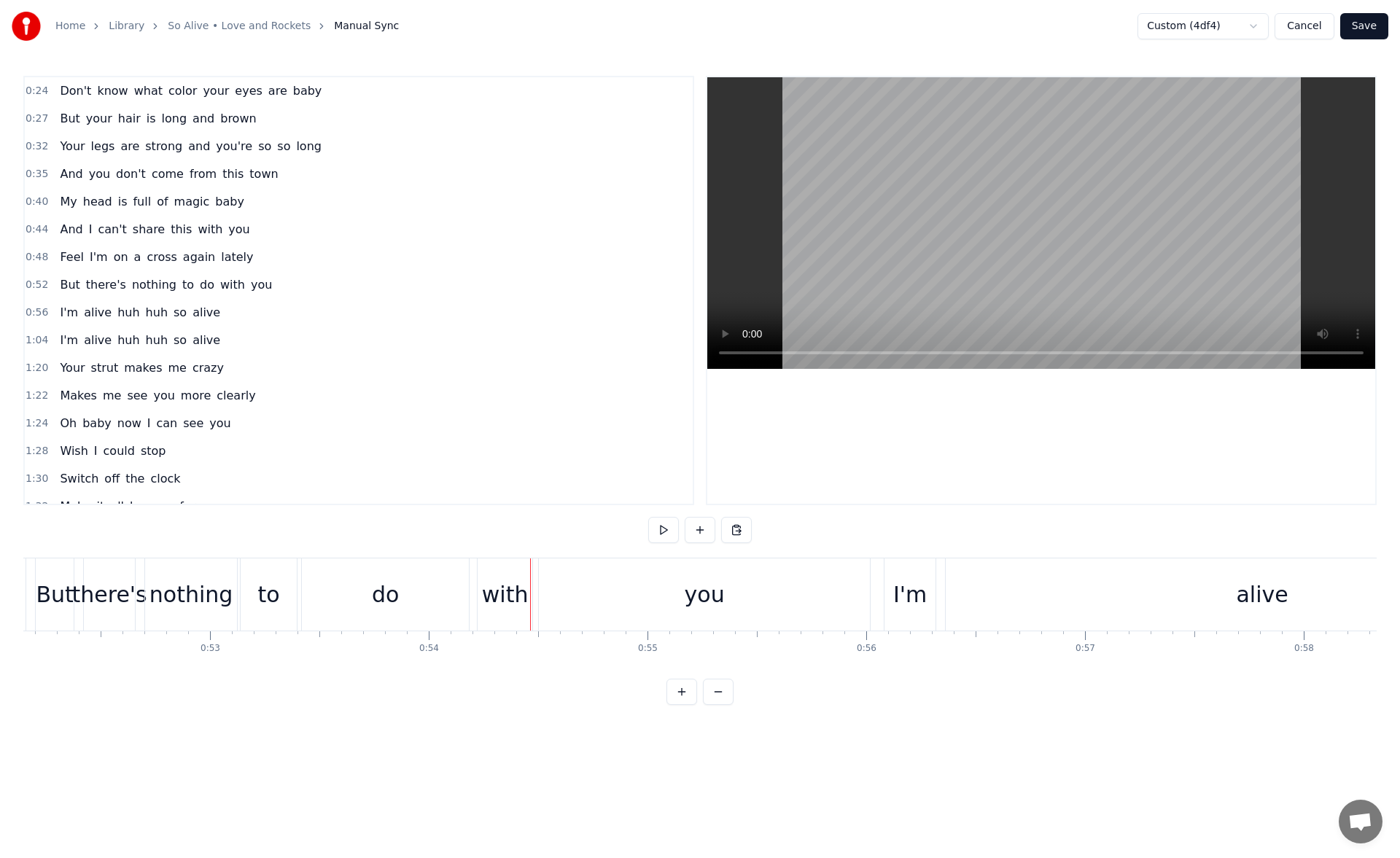
click at [565, 596] on div "you" at bounding box center [704, 594] width 331 height 72
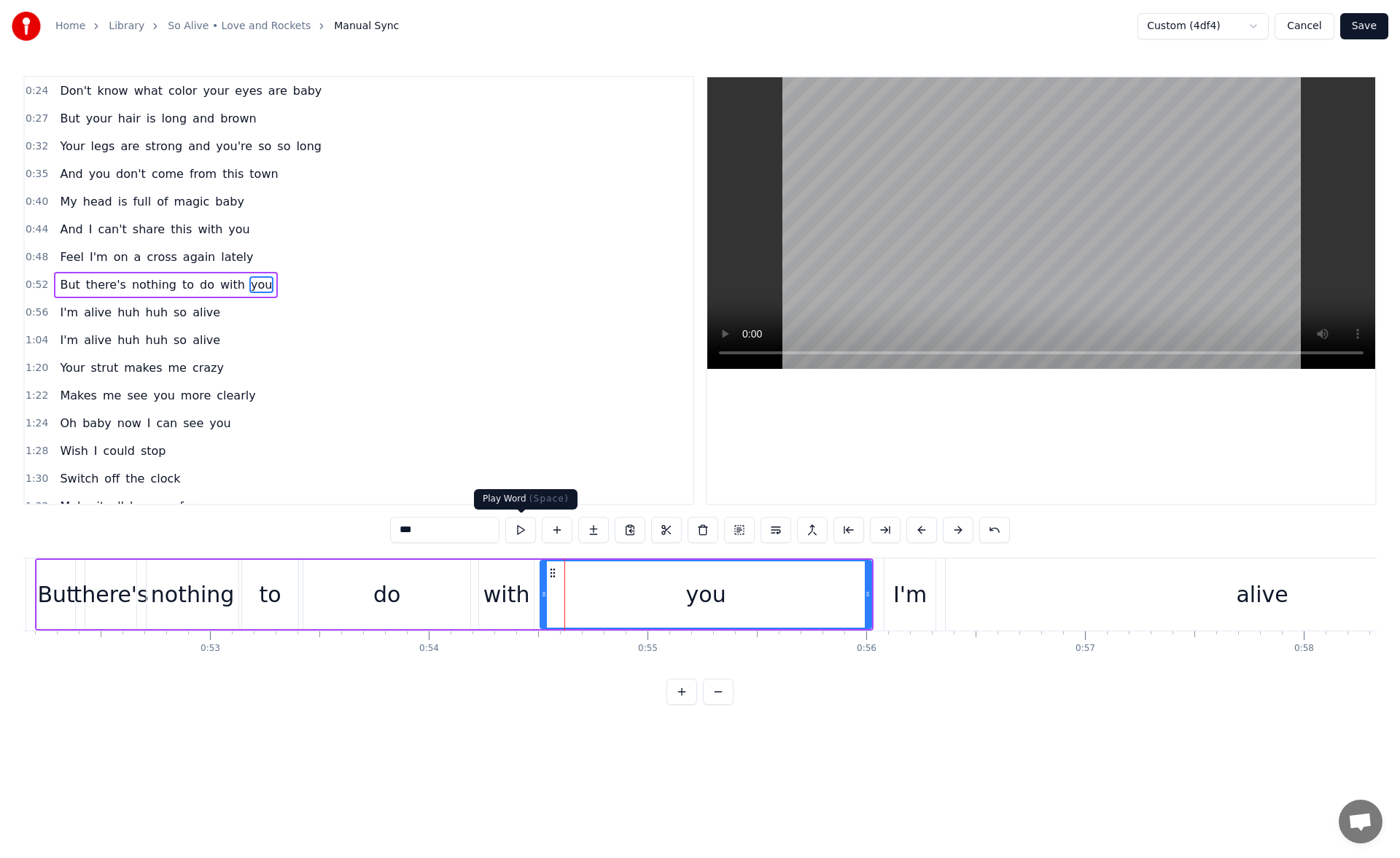
click at [527, 529] on button at bounding box center [521, 530] width 31 height 26
drag, startPoint x: 866, startPoint y: 595, endPoint x: 854, endPoint y: 596, distance: 12.0
click at [854, 596] on icon at bounding box center [855, 594] width 6 height 11
click at [521, 530] on button at bounding box center [521, 530] width 31 height 26
click at [692, 598] on div "you" at bounding box center [700, 594] width 40 height 33
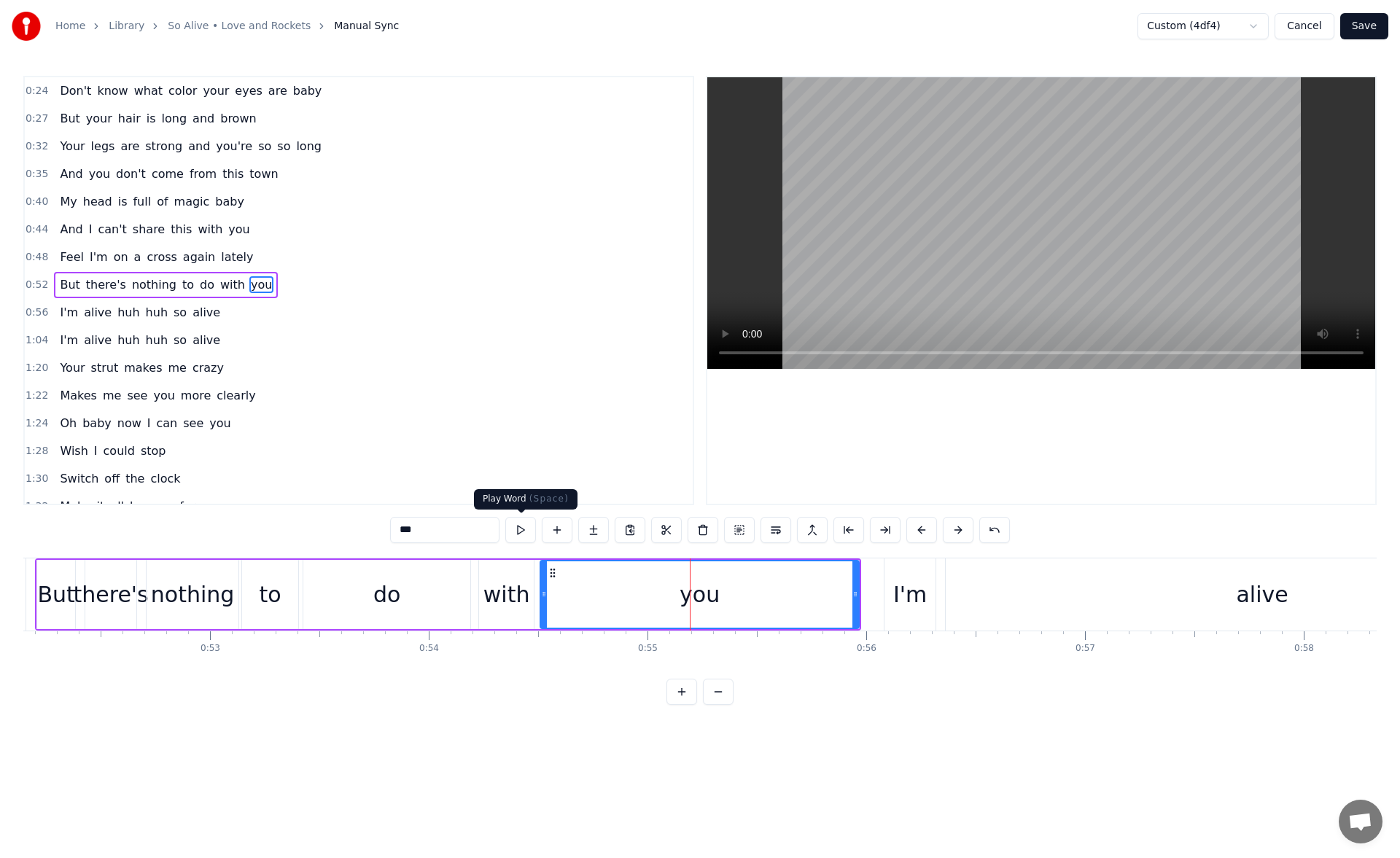
click at [521, 525] on button at bounding box center [521, 530] width 31 height 26
click at [521, 536] on button at bounding box center [521, 530] width 31 height 26
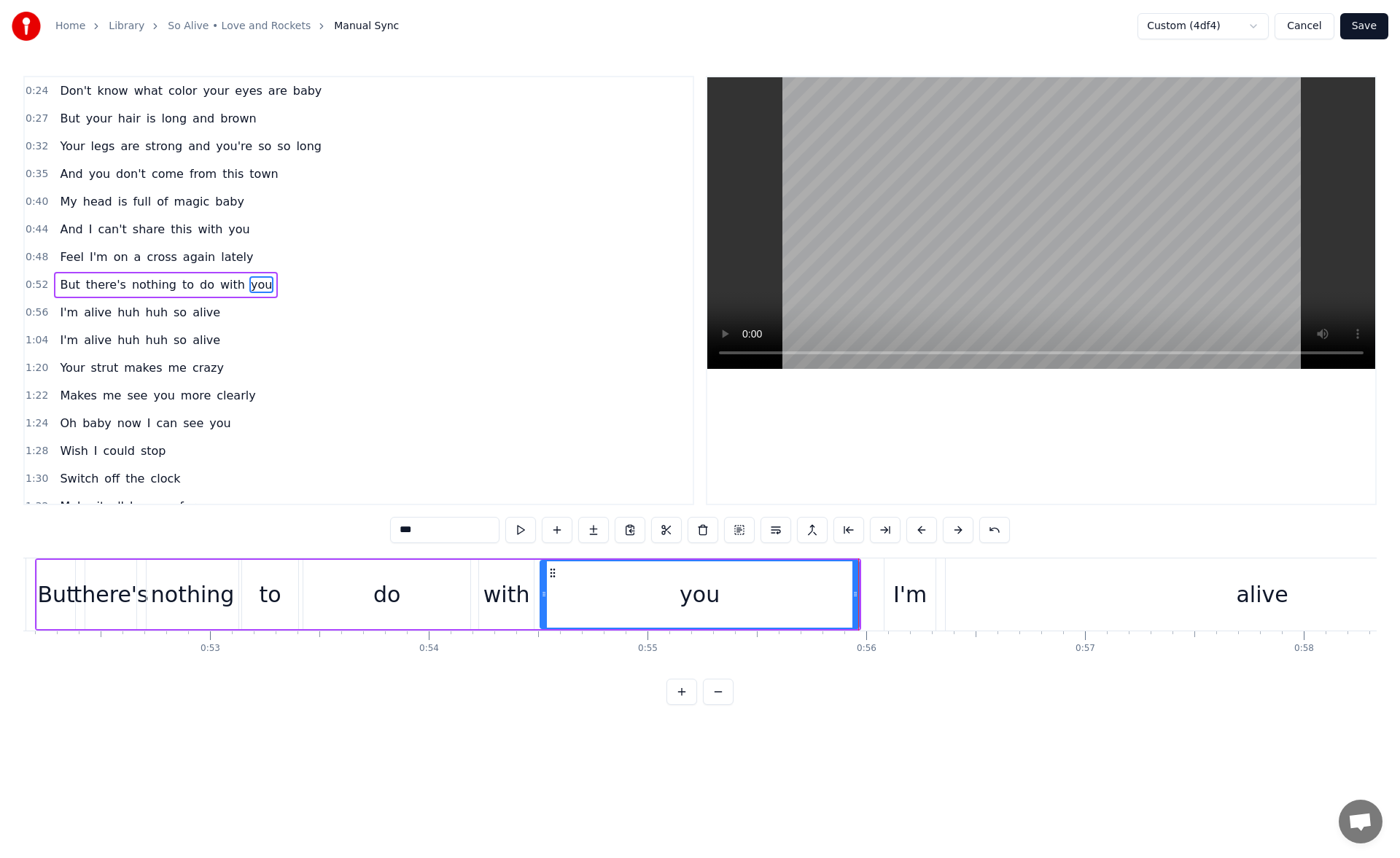
click at [521, 536] on button at bounding box center [521, 530] width 31 height 26
drag, startPoint x: 856, startPoint y: 596, endPoint x: 704, endPoint y: 606, distance: 152.3
click at [723, 606] on div at bounding box center [725, 594] width 6 height 66
click at [527, 526] on button at bounding box center [521, 530] width 31 height 26
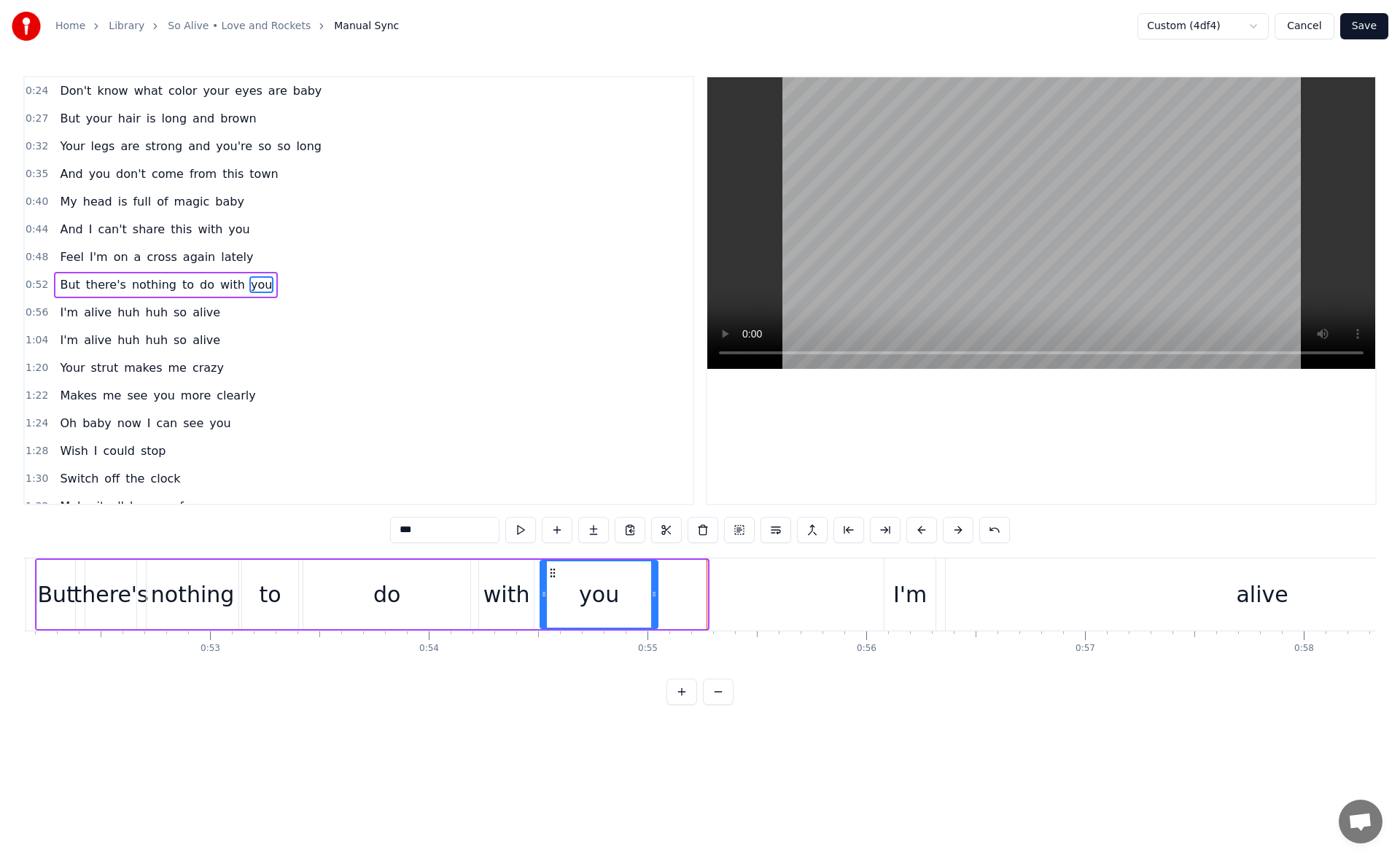
drag, startPoint x: 704, startPoint y: 596, endPoint x: 638, endPoint y: 598, distance: 66.0
click at [651, 598] on icon at bounding box center [653, 594] width 6 height 11
click at [533, 534] on button at bounding box center [521, 530] width 31 height 26
click at [588, 527] on button at bounding box center [594, 530] width 31 height 26
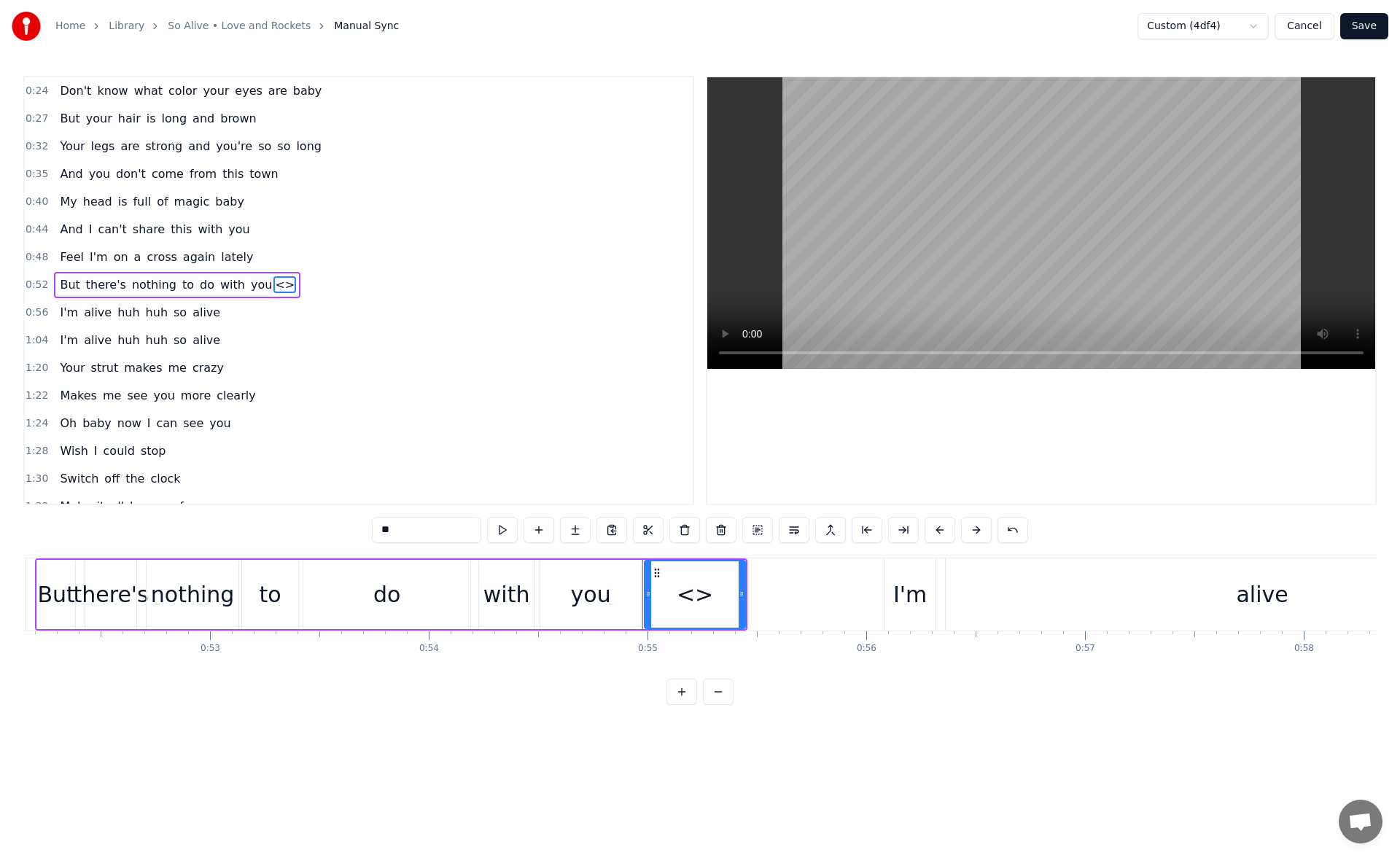
drag, startPoint x: 407, startPoint y: 532, endPoint x: 316, endPoint y: 546, distance: 92.1
click at [316, 546] on div "0:24 Don't know what color your eyes are baby [DEMOGRAPHIC_DATA]:27 But your ha…" at bounding box center [700, 391] width 1354 height 629
type input "**"
click at [509, 528] on button at bounding box center [502, 530] width 31 height 26
click at [747, 598] on icon at bounding box center [744, 594] width 6 height 11
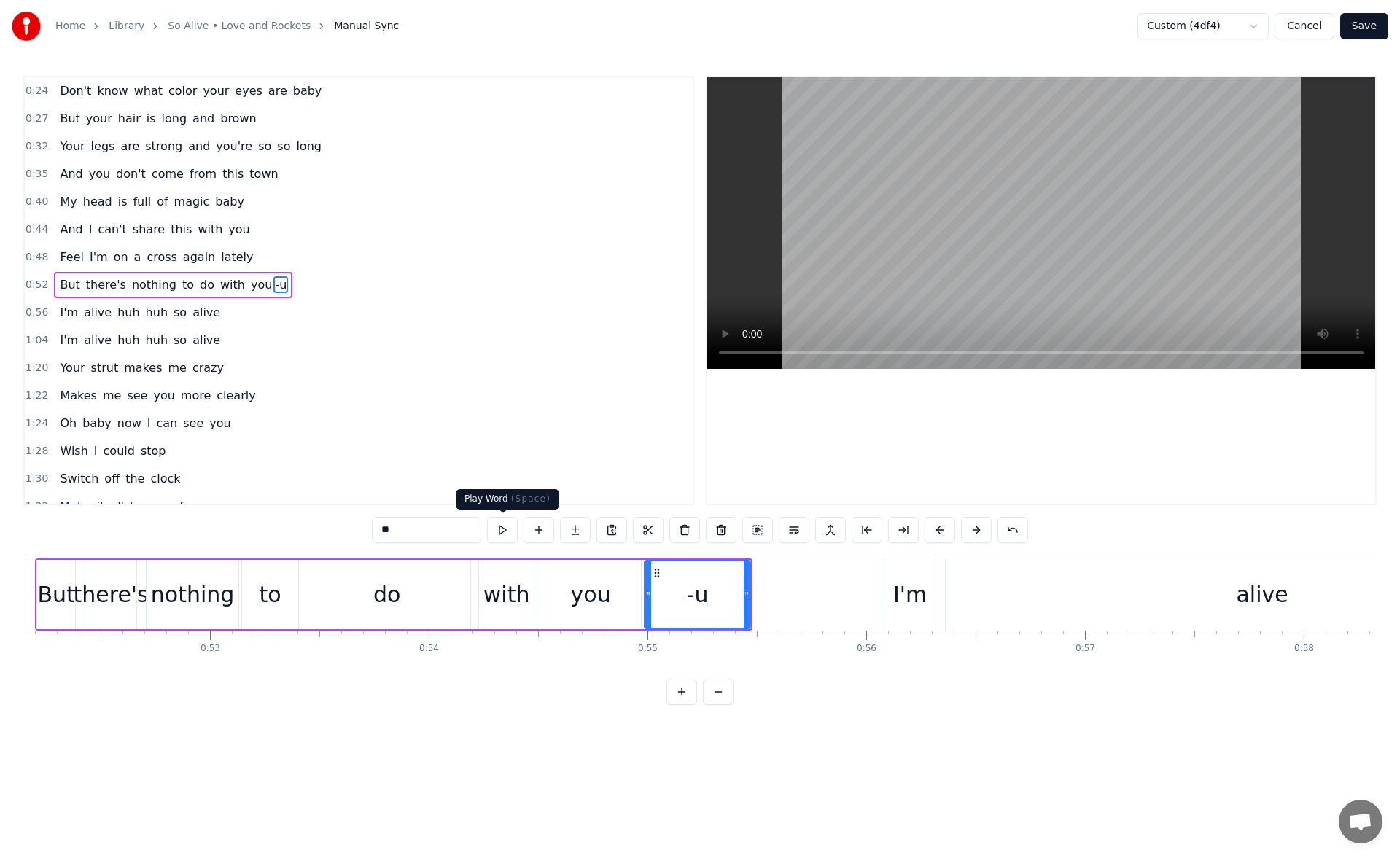
click at [510, 529] on button at bounding box center [502, 530] width 31 height 26
click at [542, 535] on button at bounding box center [539, 530] width 31 height 26
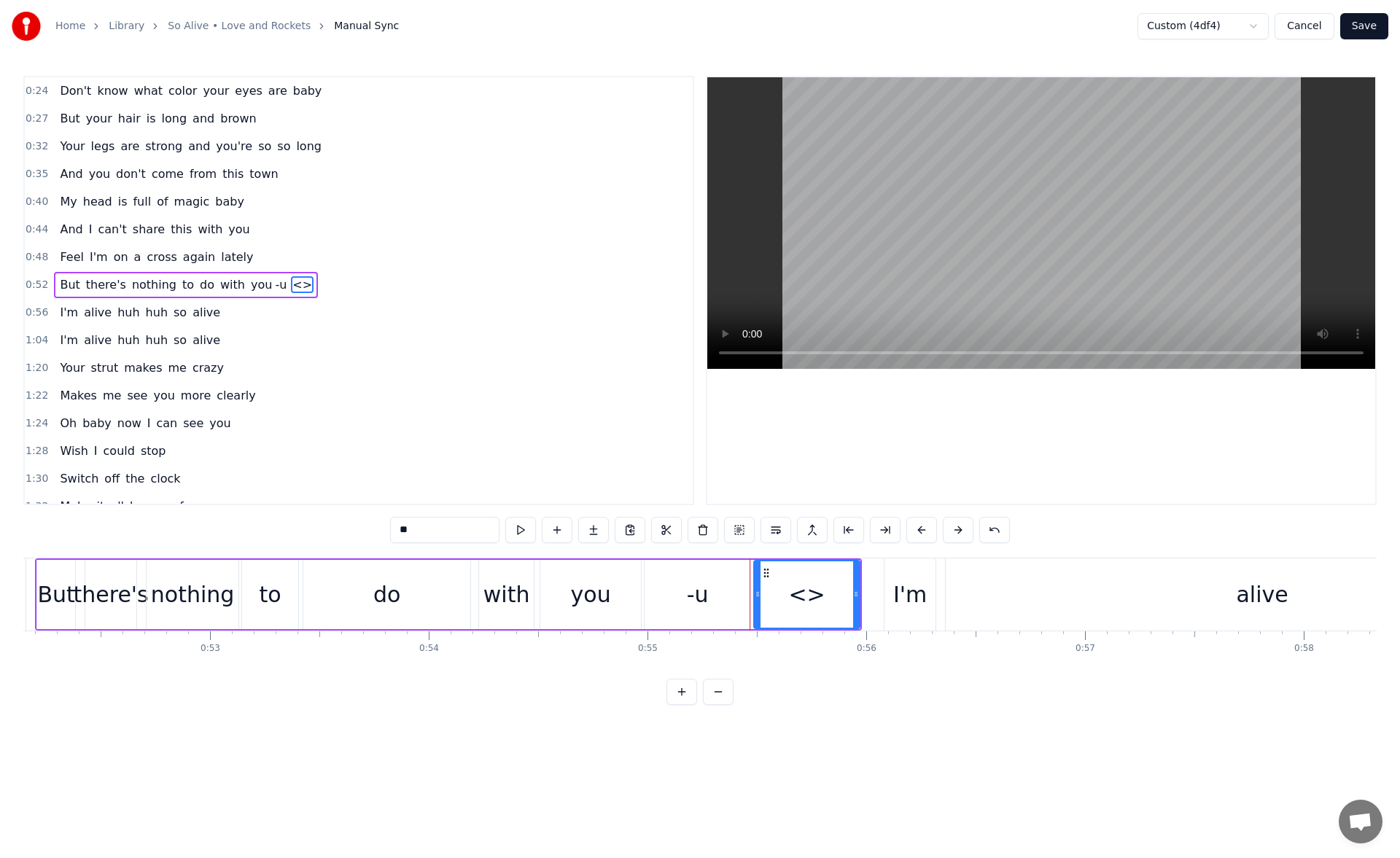
drag, startPoint x: 450, startPoint y: 532, endPoint x: 353, endPoint y: 538, distance: 97.2
click at [353, 538] on div "0:24 Don't know what color your eyes are baby [DEMOGRAPHIC_DATA]:27 But your ha…" at bounding box center [700, 391] width 1354 height 629
click at [524, 539] on button at bounding box center [521, 530] width 31 height 26
click at [52, 586] on div "But" at bounding box center [56, 594] width 37 height 33
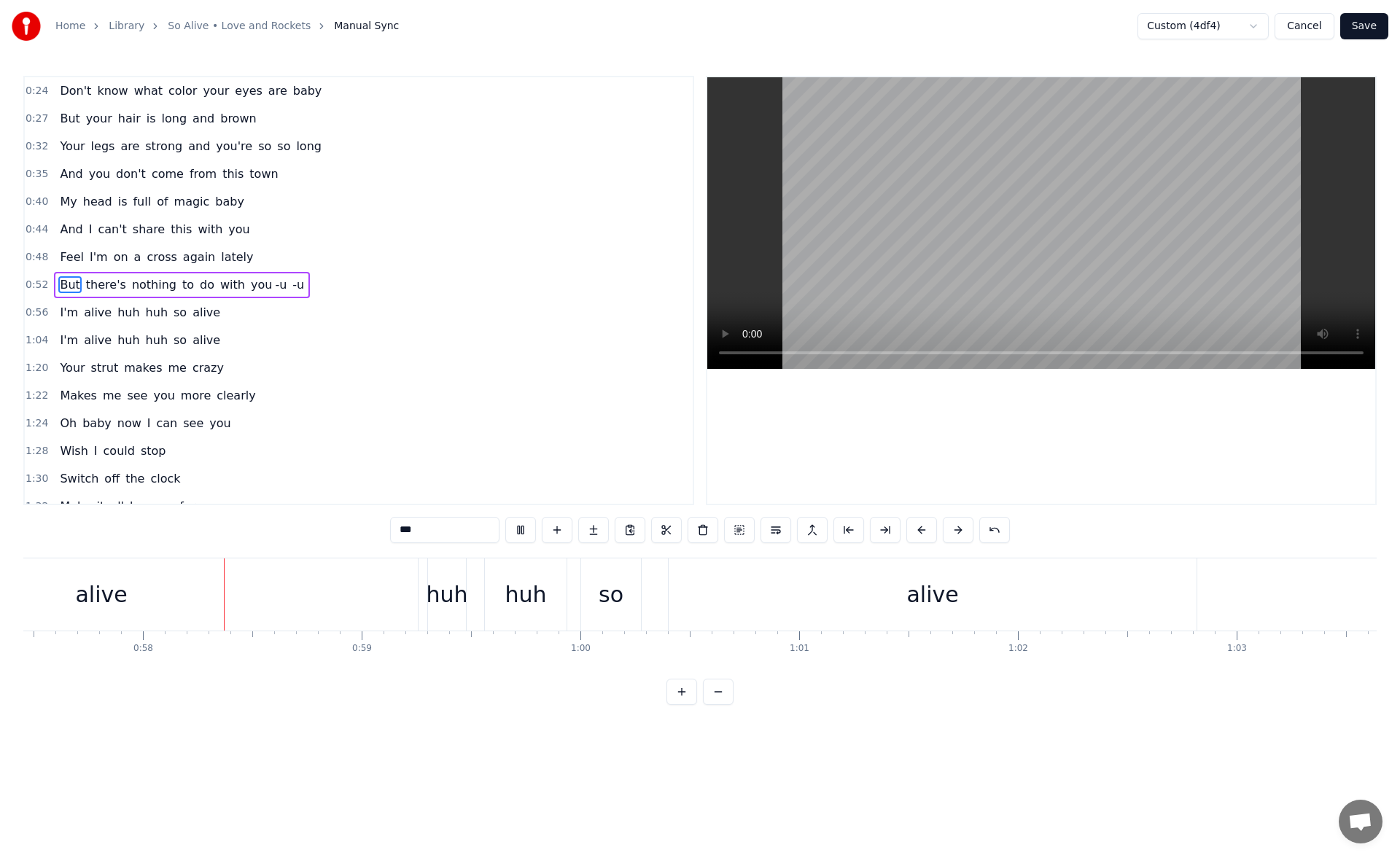
scroll to position [0, 12572]
click at [301, 598] on div "alive" at bounding box center [100, 594] width 633 height 72
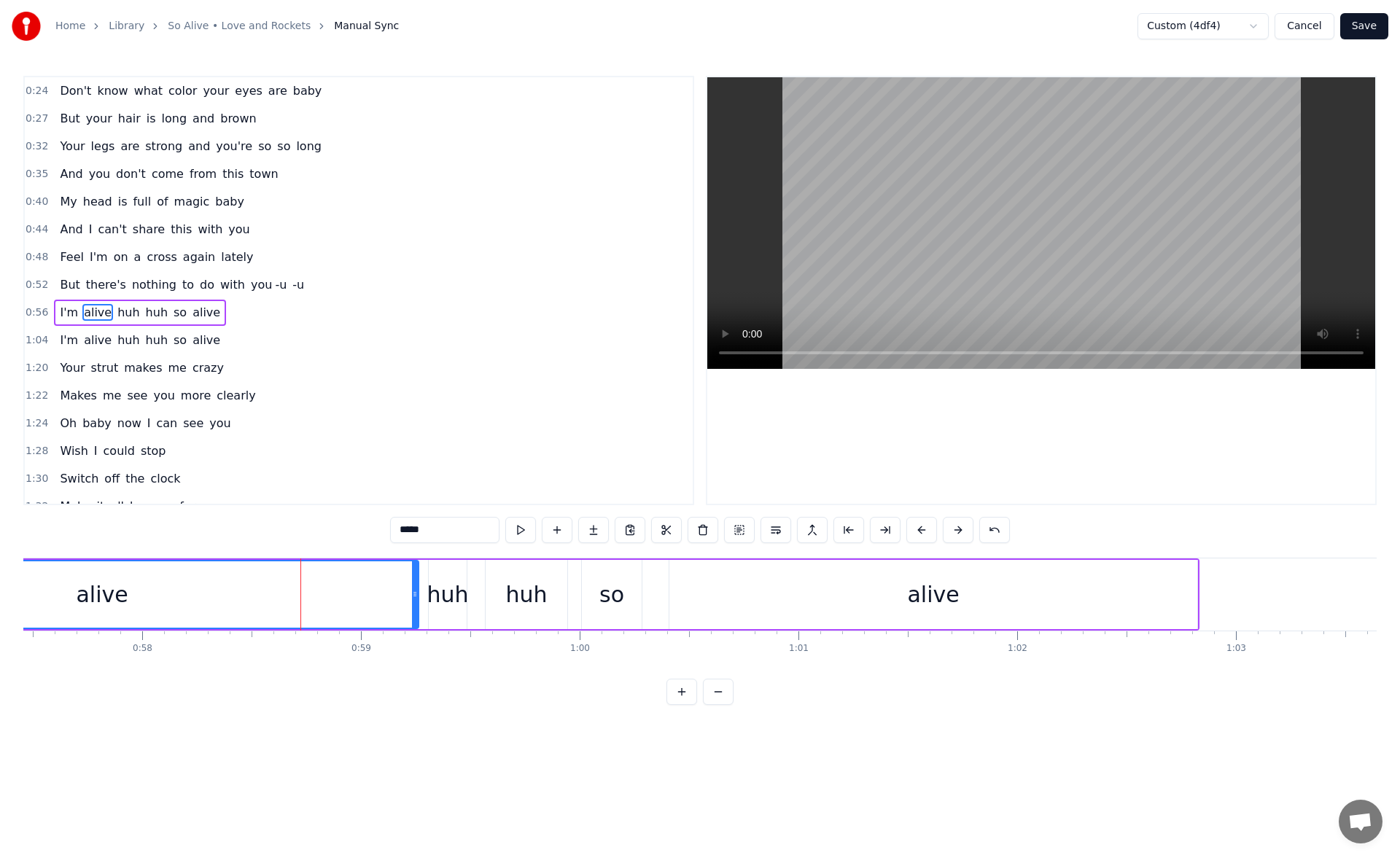
scroll to position [22, 0]
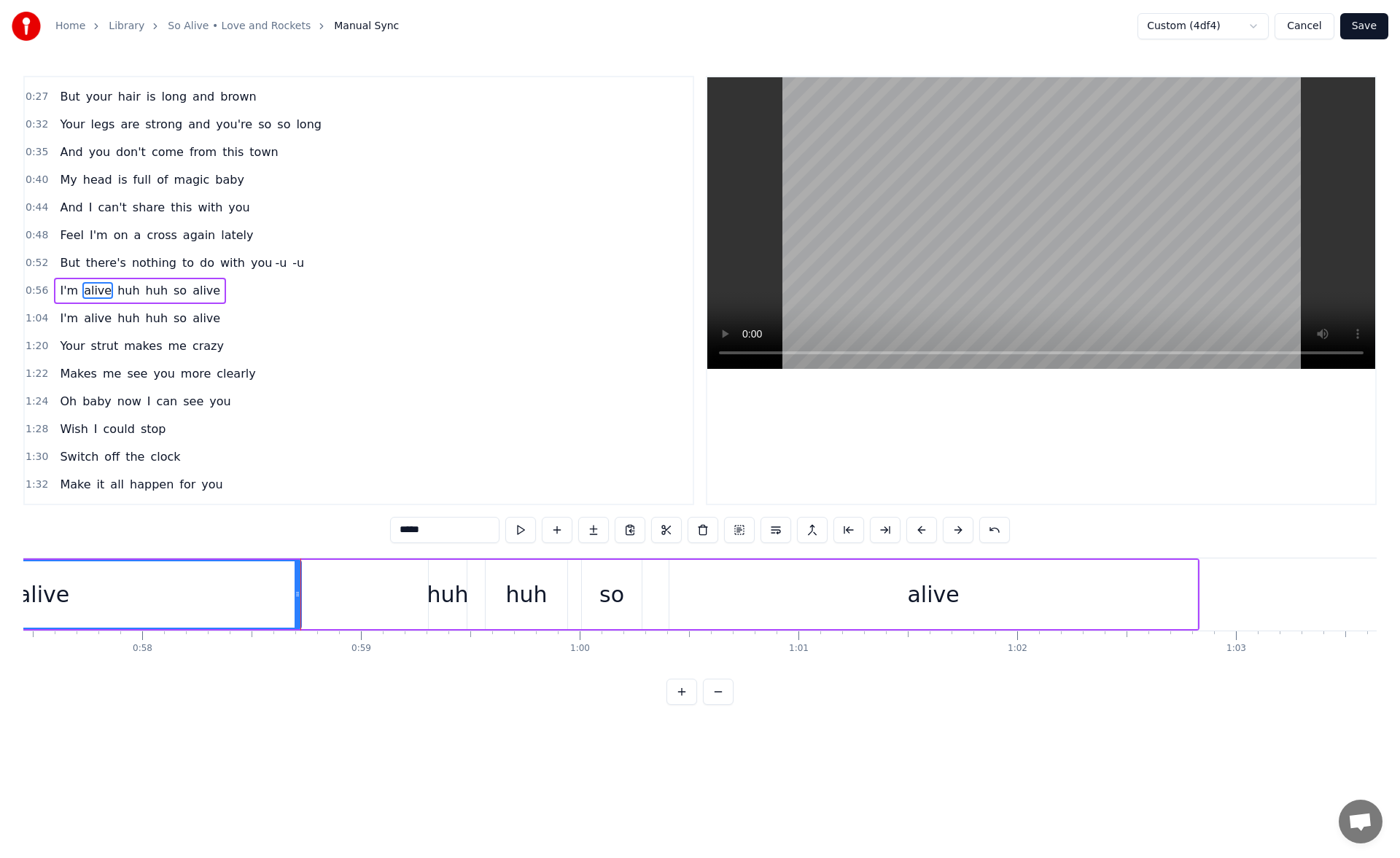
drag, startPoint x: 415, startPoint y: 596, endPoint x: 283, endPoint y: 583, distance: 132.6
click at [294, 583] on div at bounding box center [297, 594] width 6 height 66
click at [515, 530] on button at bounding box center [521, 530] width 31 height 26
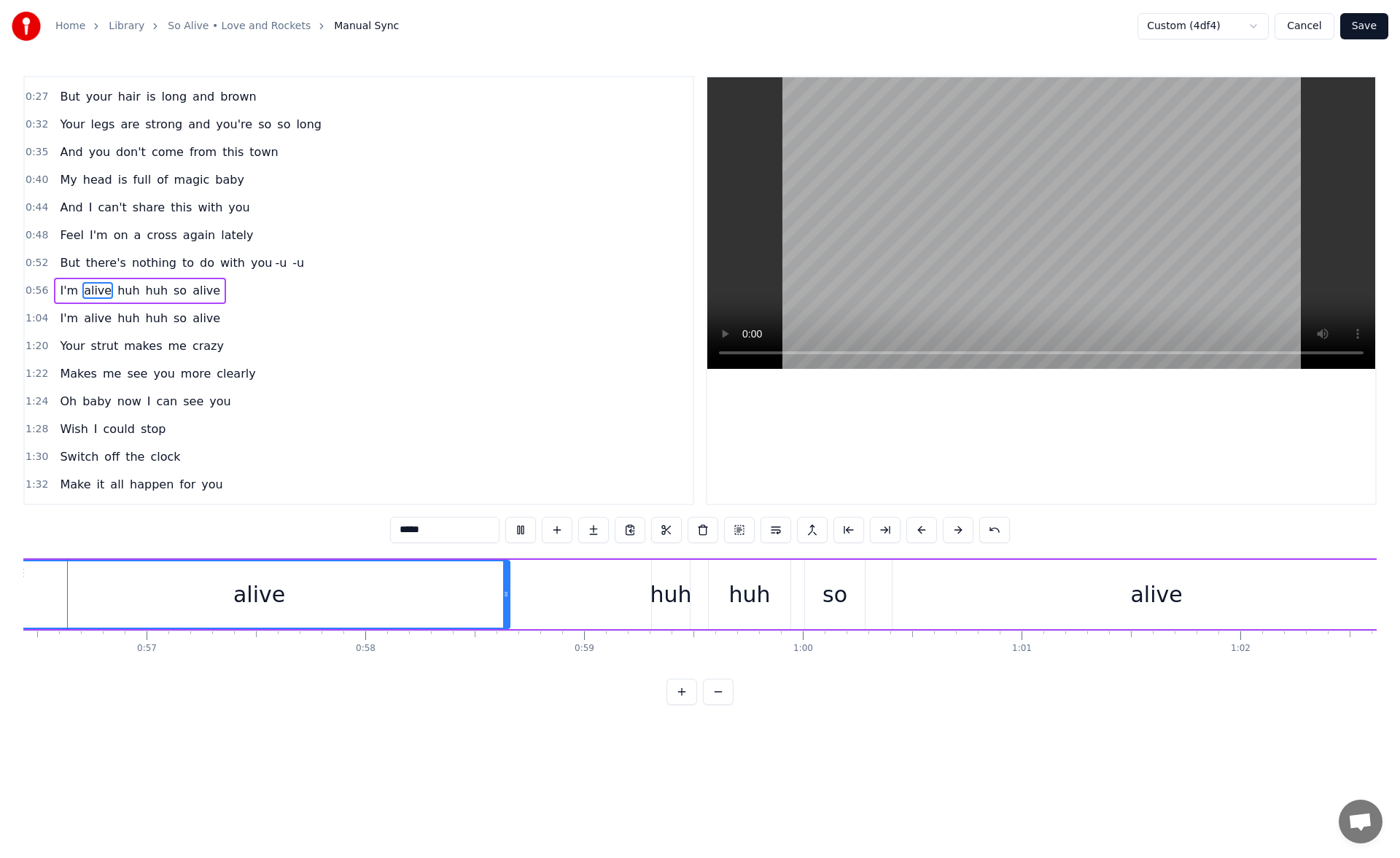
scroll to position [0, 12304]
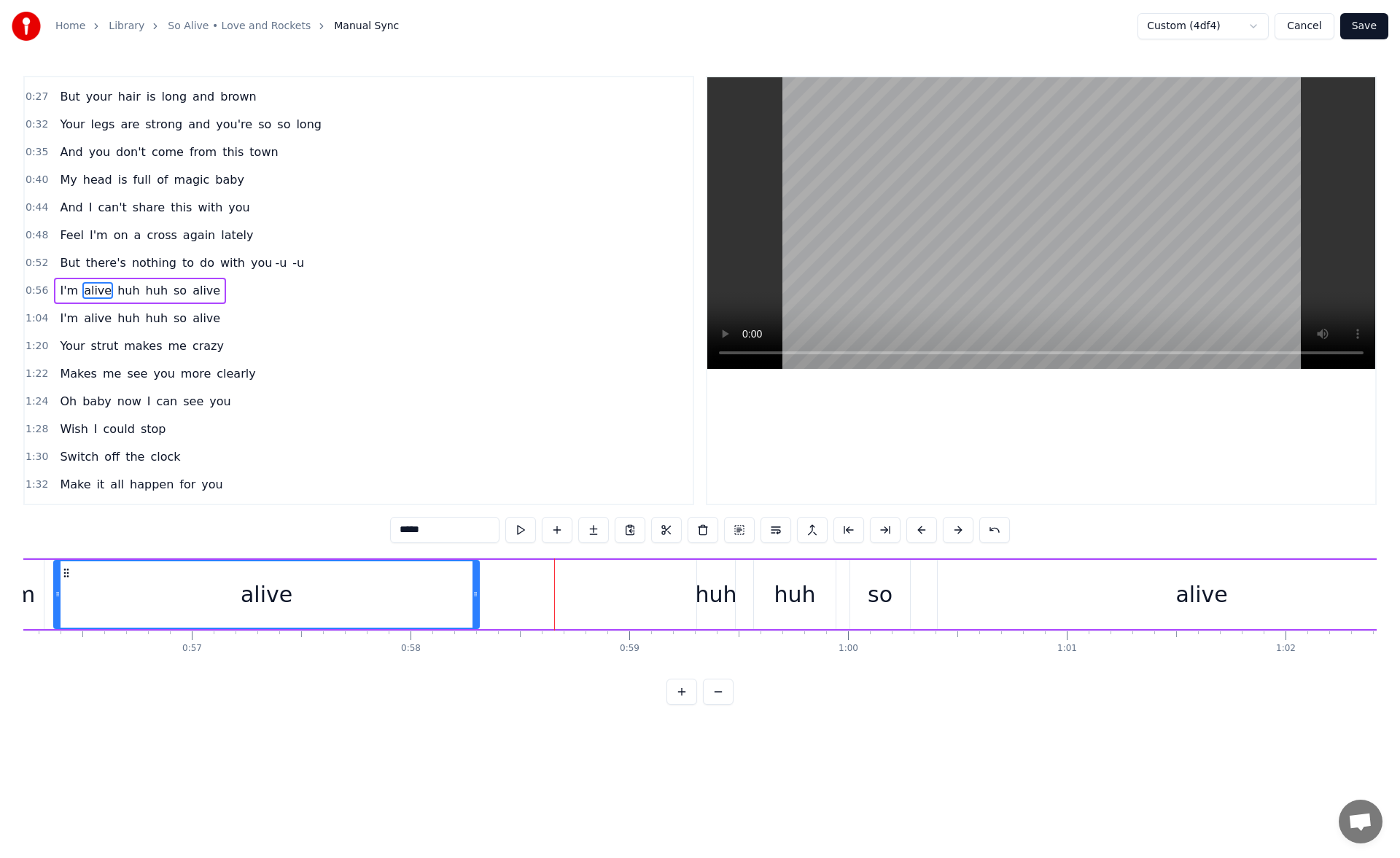
drag, startPoint x: 542, startPoint y: 591, endPoint x: 444, endPoint y: 585, distance: 98.2
click at [472, 585] on div at bounding box center [475, 594] width 6 height 66
click at [523, 529] on button at bounding box center [521, 530] width 31 height 26
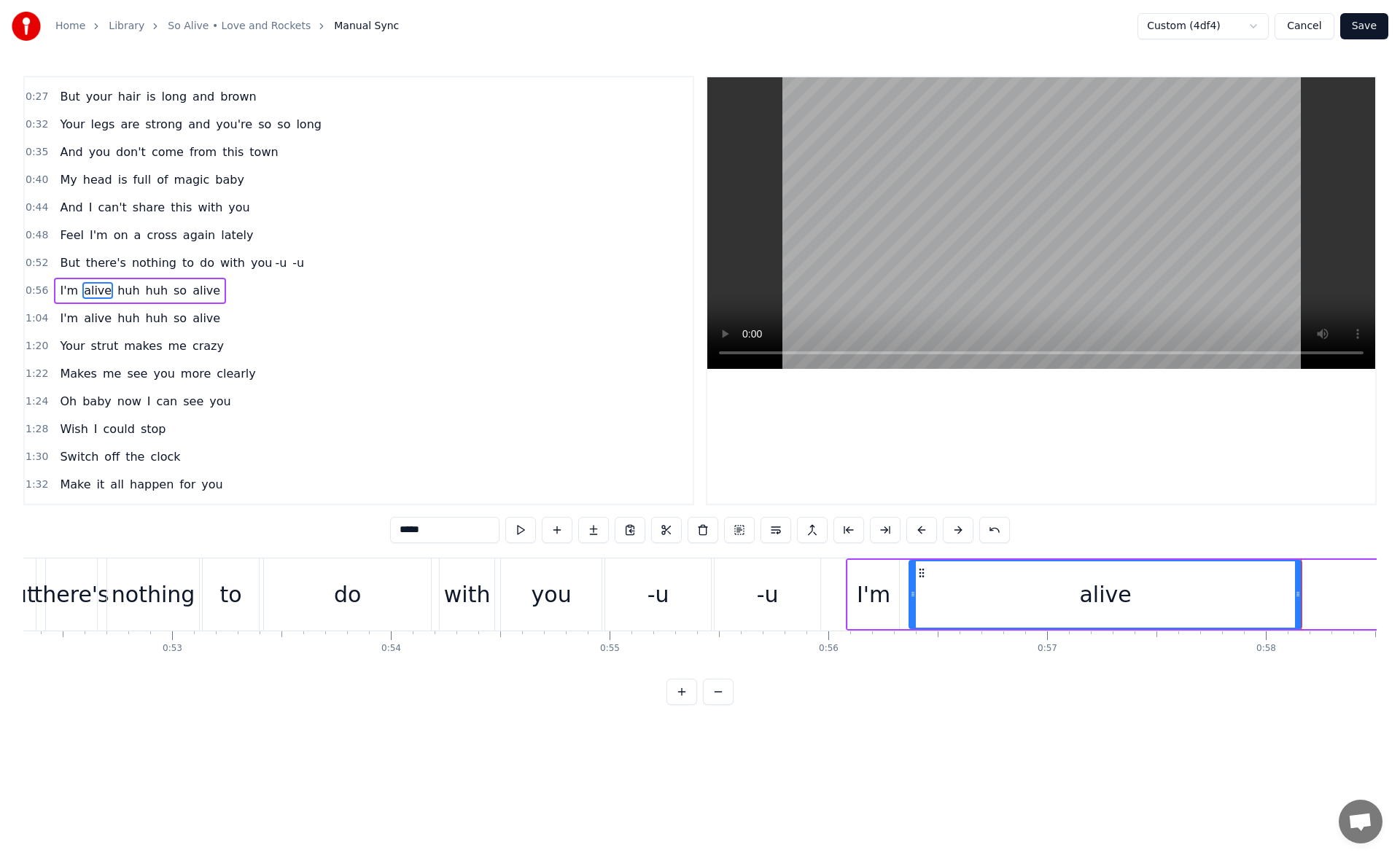
scroll to position [0, 11388]
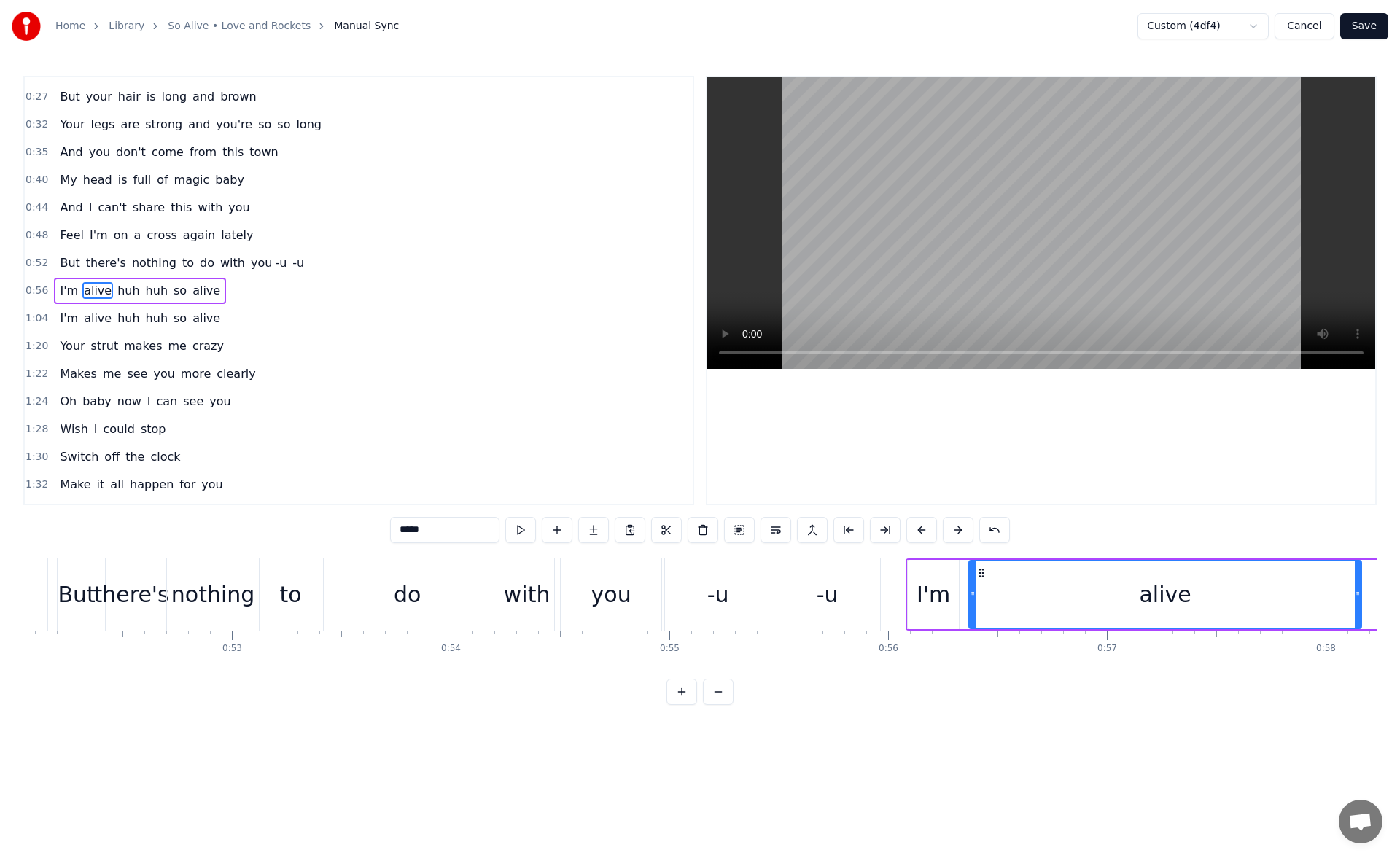
click at [342, 609] on div "do" at bounding box center [407, 594] width 167 height 72
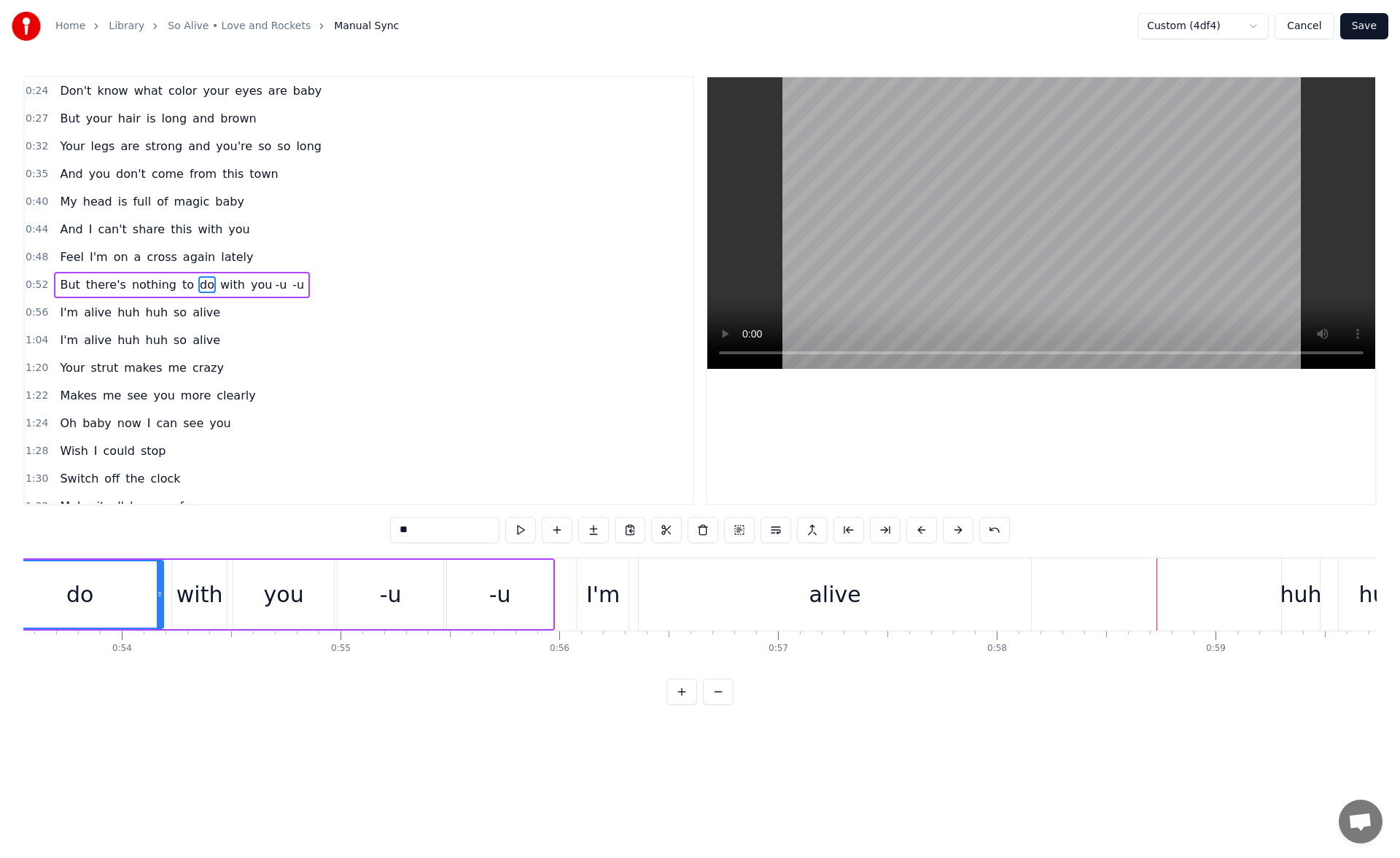
scroll to position [0, 11448]
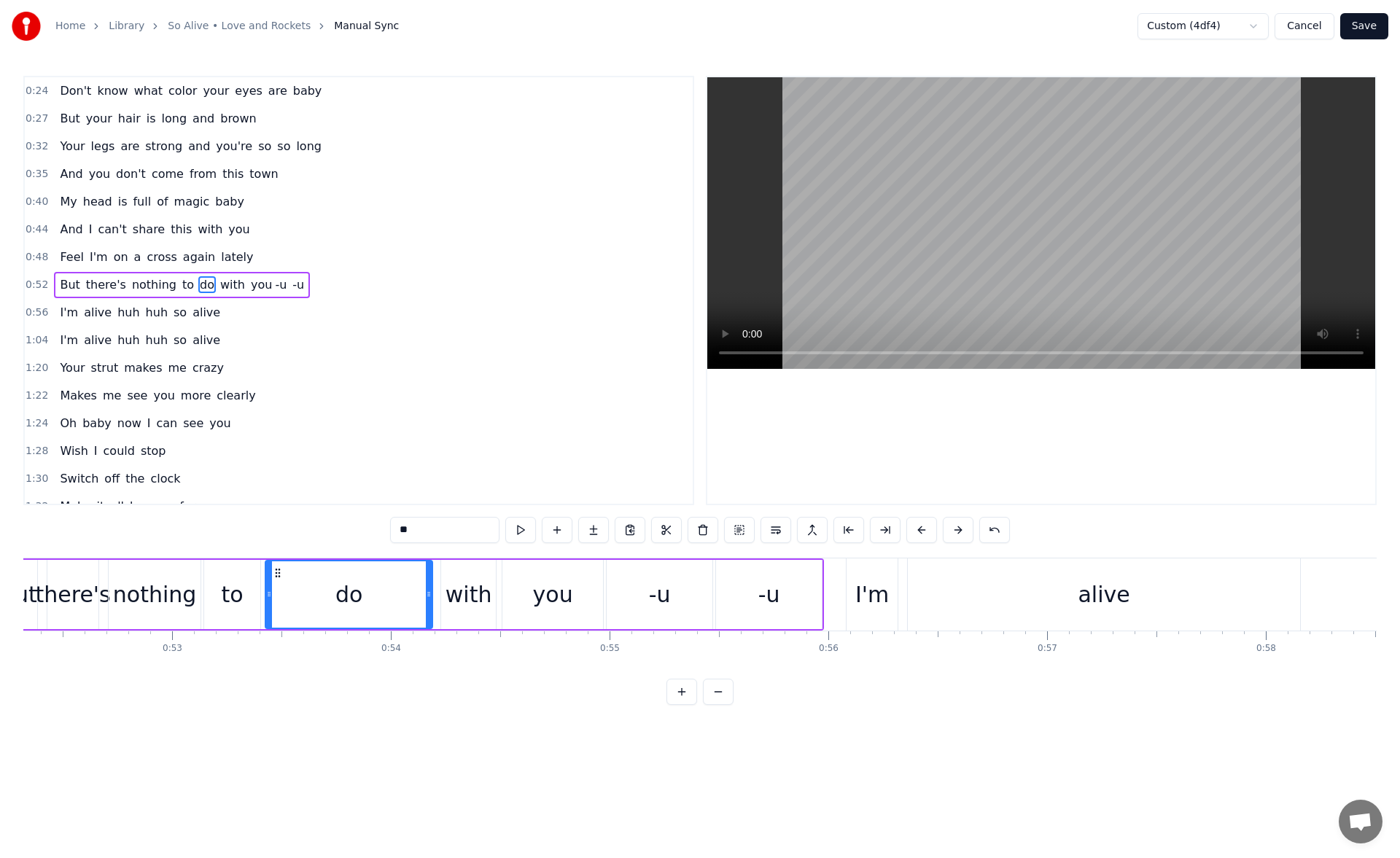
click at [857, 586] on div "I'm" at bounding box center [872, 594] width 33 height 33
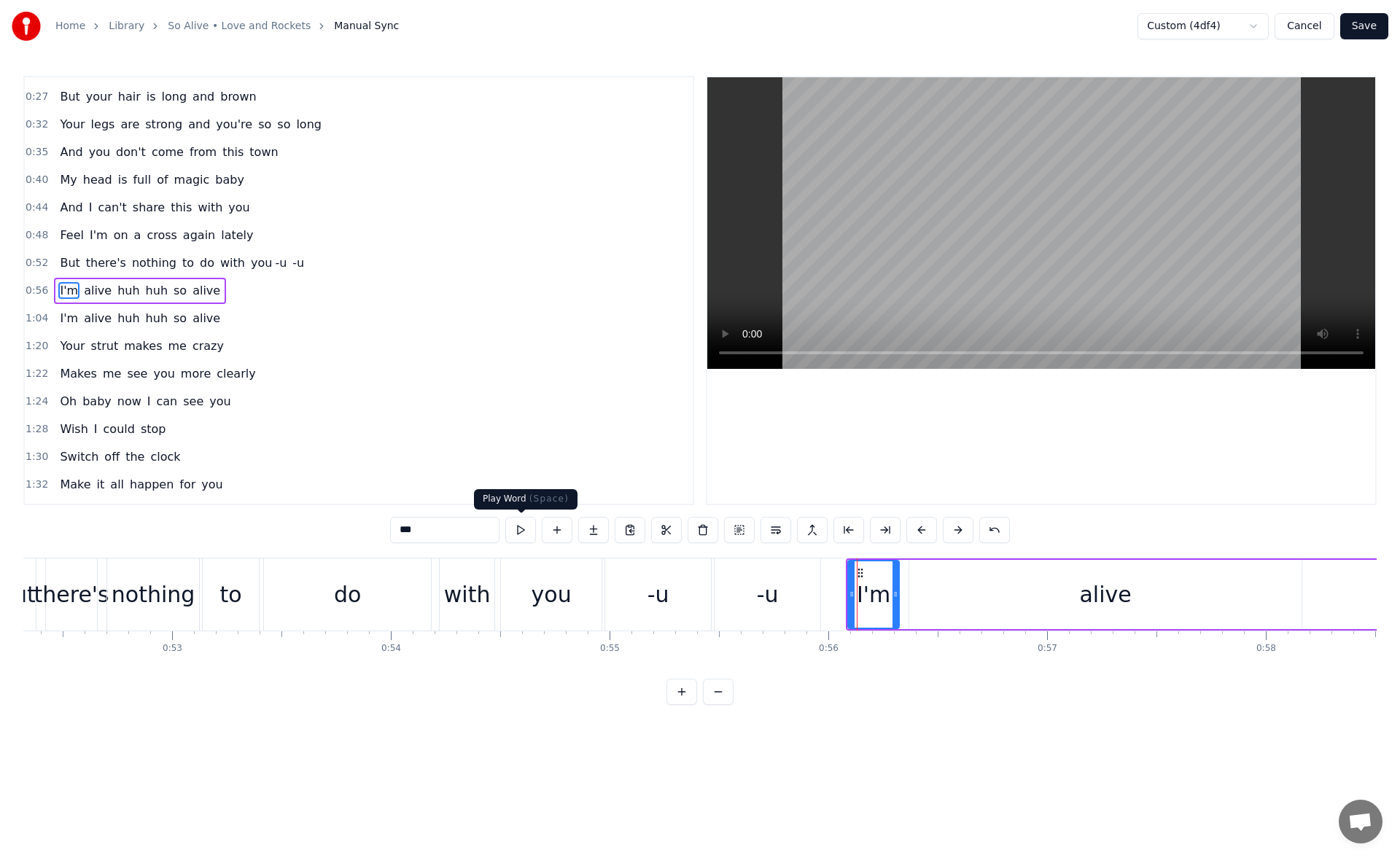
click at [527, 525] on button at bounding box center [521, 530] width 31 height 26
drag, startPoint x: 849, startPoint y: 600, endPoint x: 836, endPoint y: 599, distance: 13.0
click at [839, 599] on div at bounding box center [841, 594] width 6 height 66
click at [522, 526] on button at bounding box center [521, 530] width 31 height 26
click at [779, 579] on div "-u" at bounding box center [768, 594] width 106 height 72
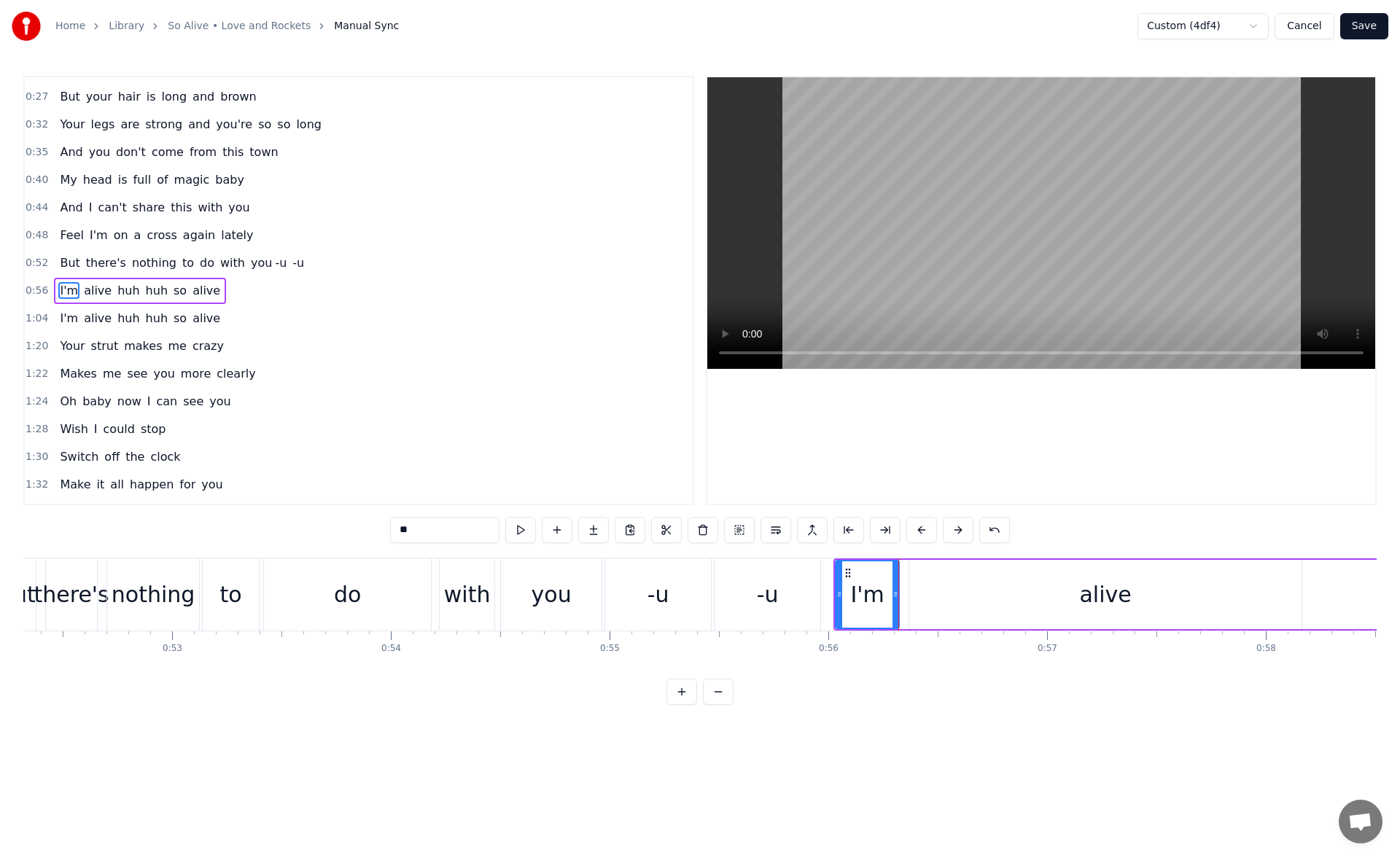
scroll to position [0, 0]
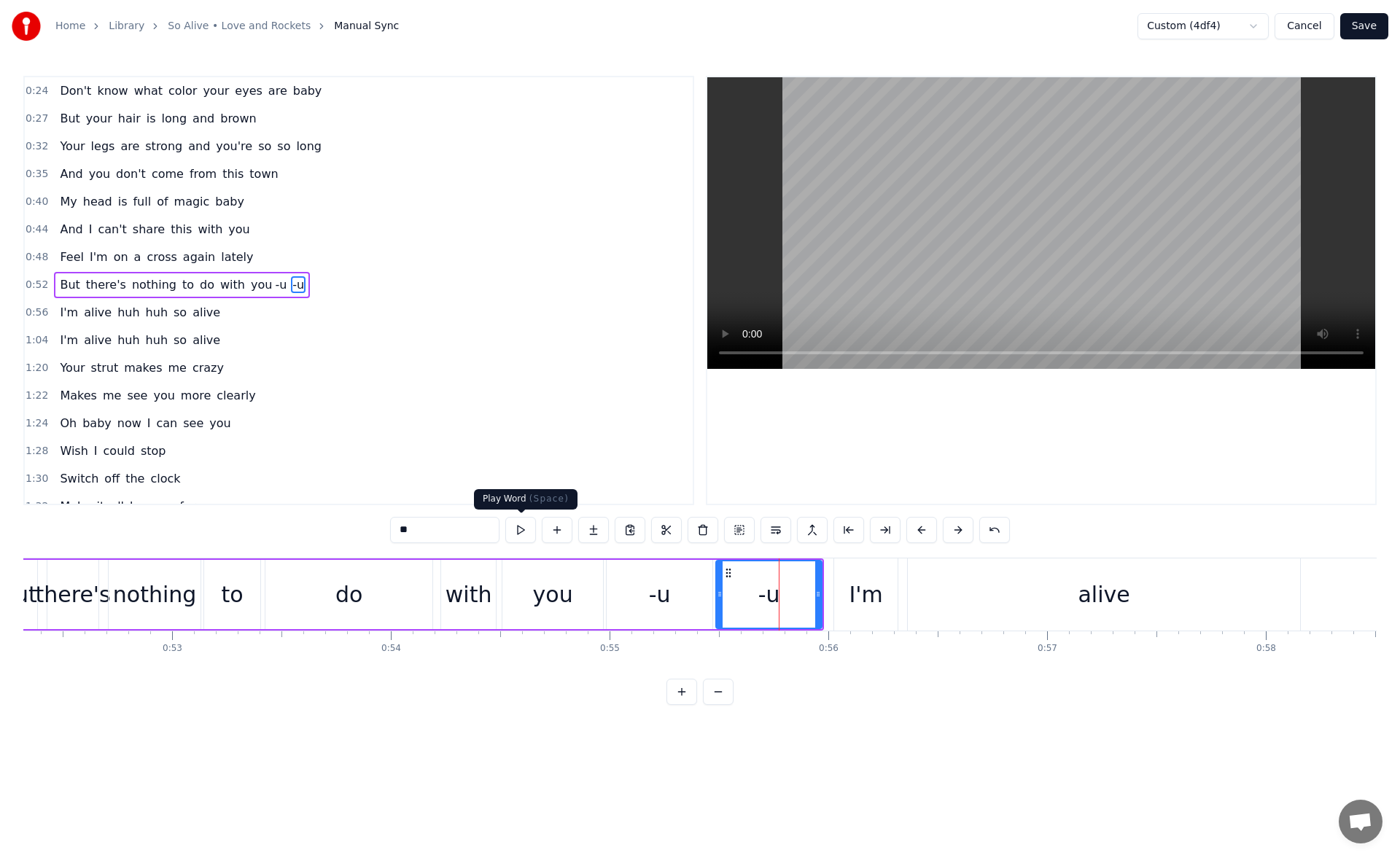
click at [519, 531] on button at bounding box center [521, 530] width 31 height 26
click at [839, 577] on div "I'm" at bounding box center [866, 594] width 63 height 72
type input "***"
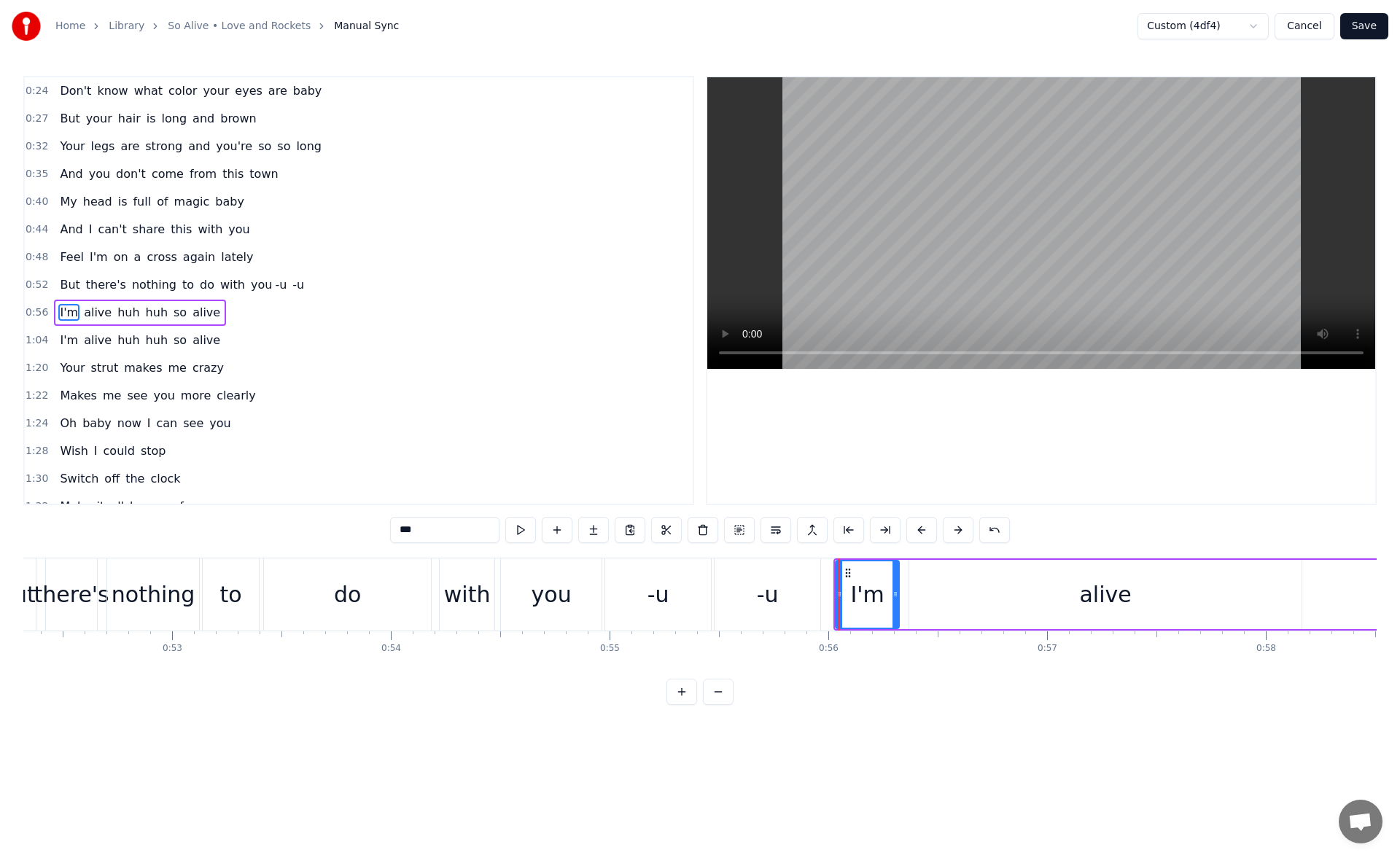
scroll to position [22, 0]
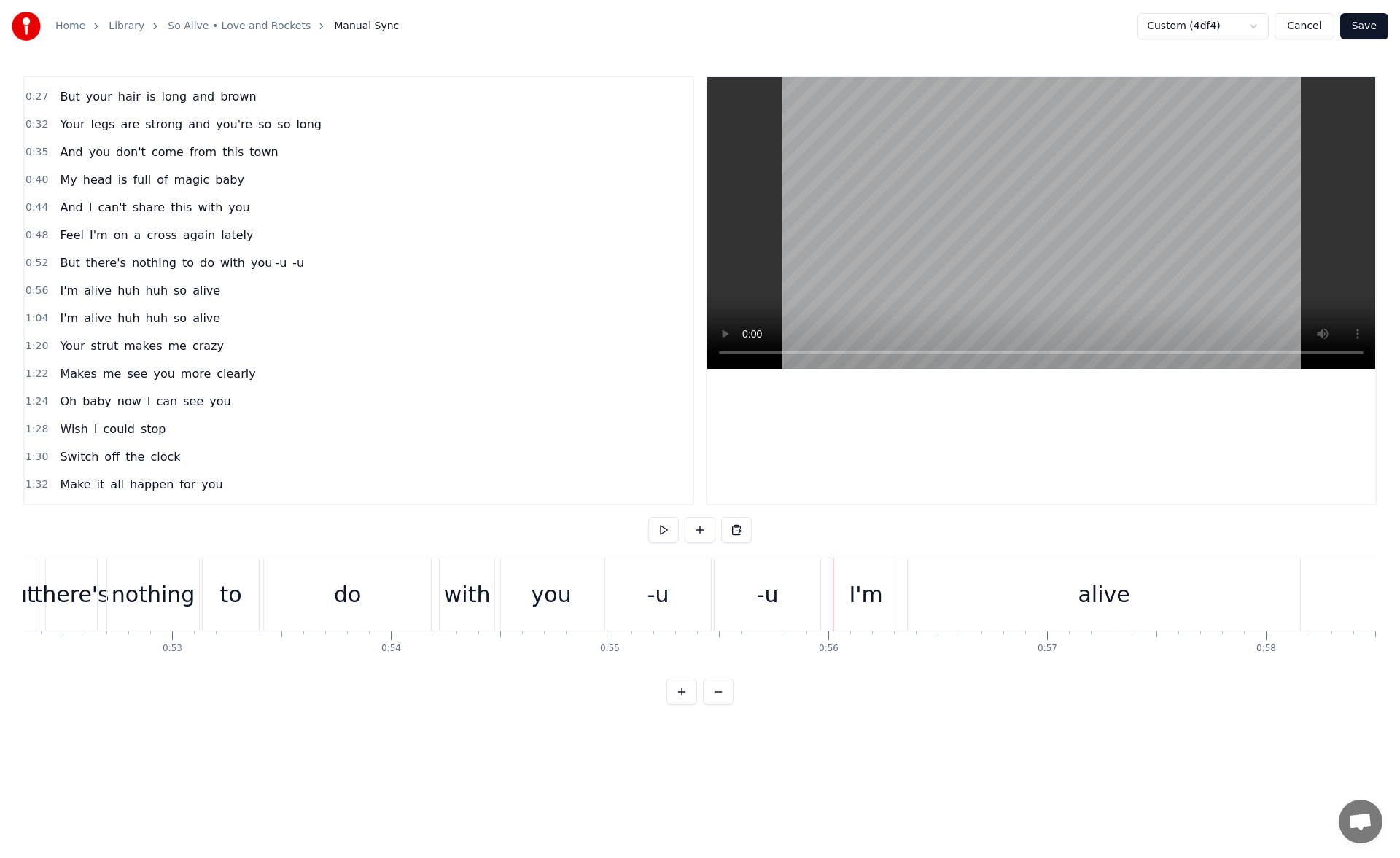
click at [844, 590] on div "I'm" at bounding box center [866, 594] width 63 height 72
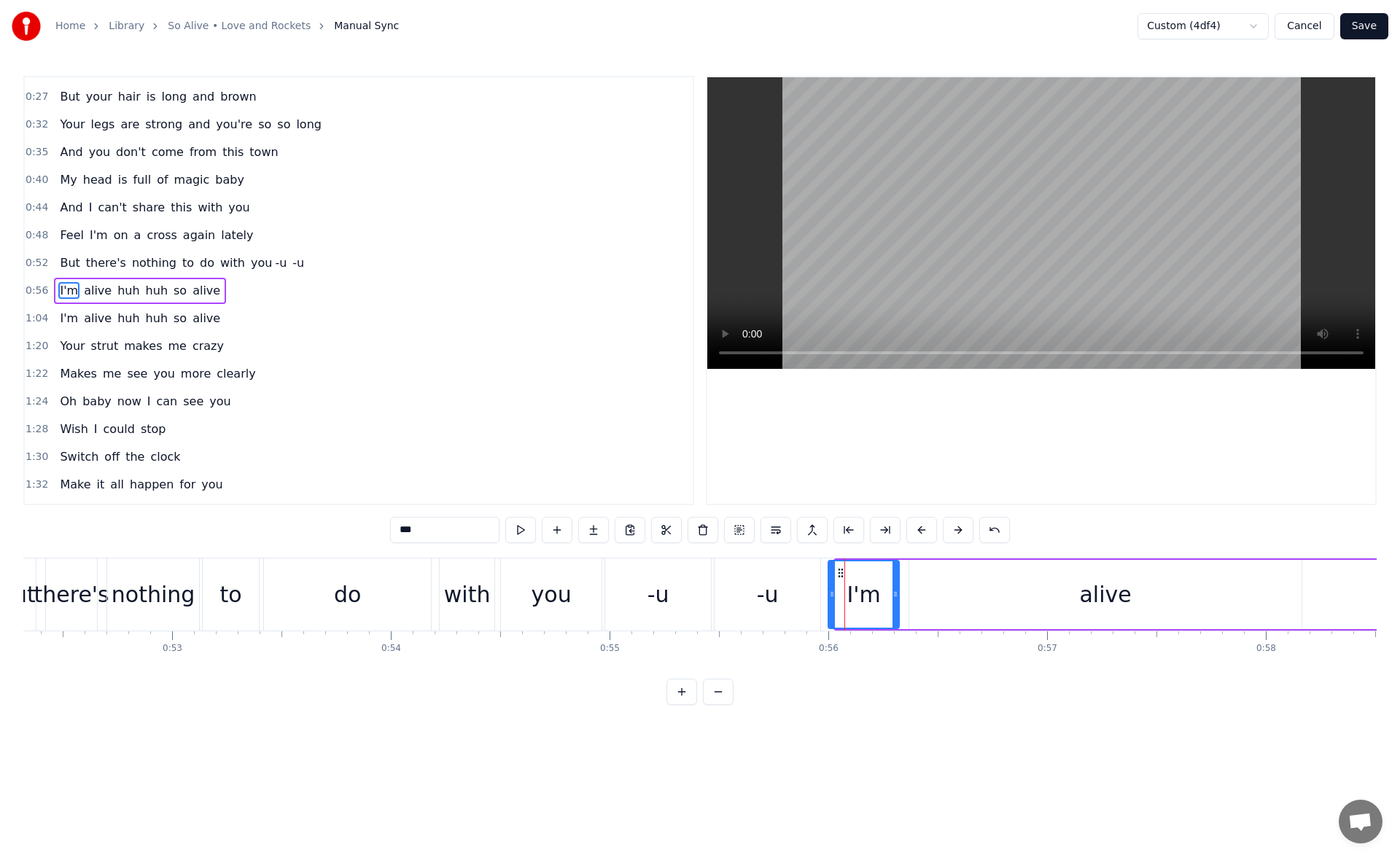
drag, startPoint x: 840, startPoint y: 600, endPoint x: 832, endPoint y: 599, distance: 8.1
click at [832, 599] on div at bounding box center [831, 594] width 6 height 66
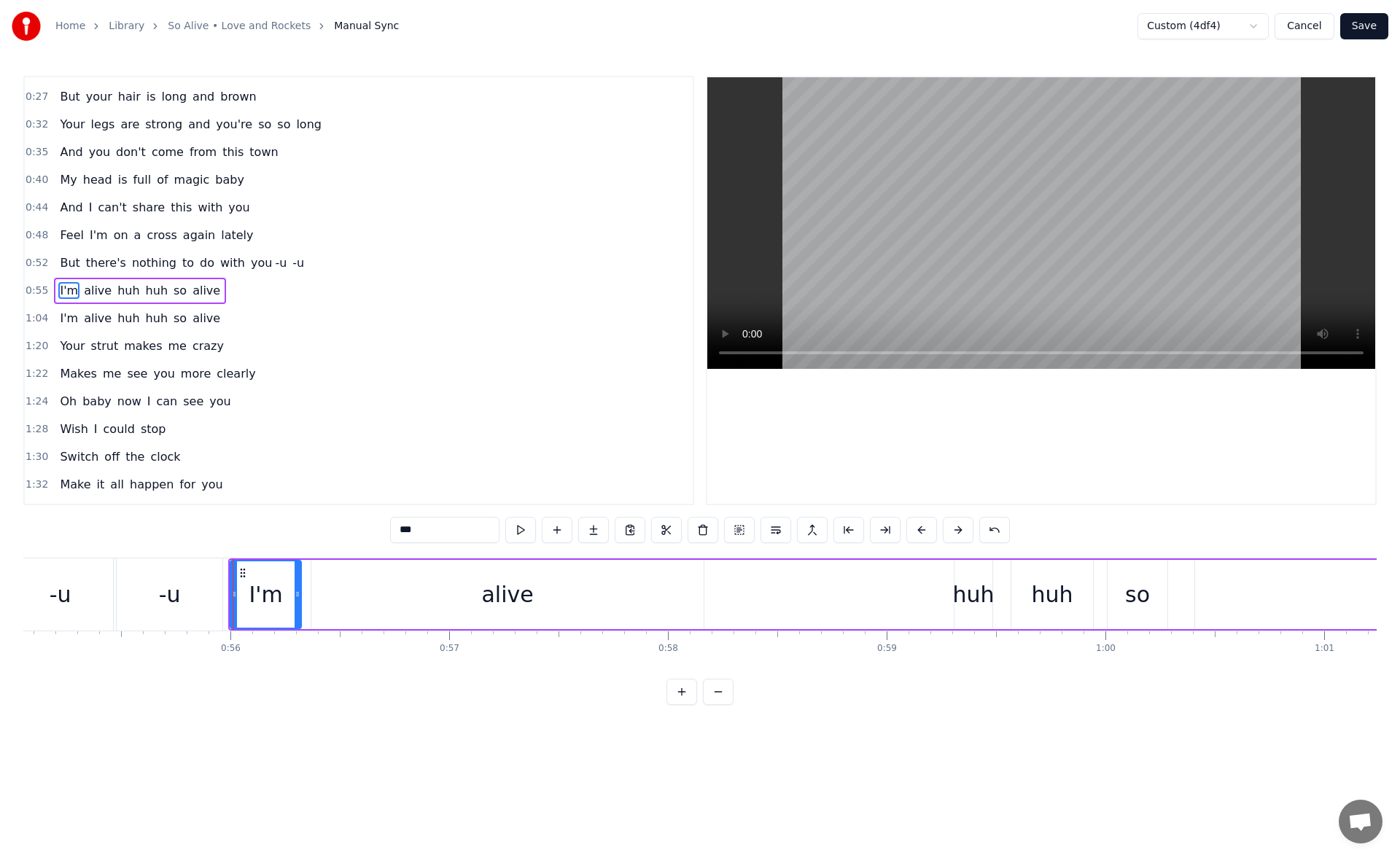
scroll to position [0, 12166]
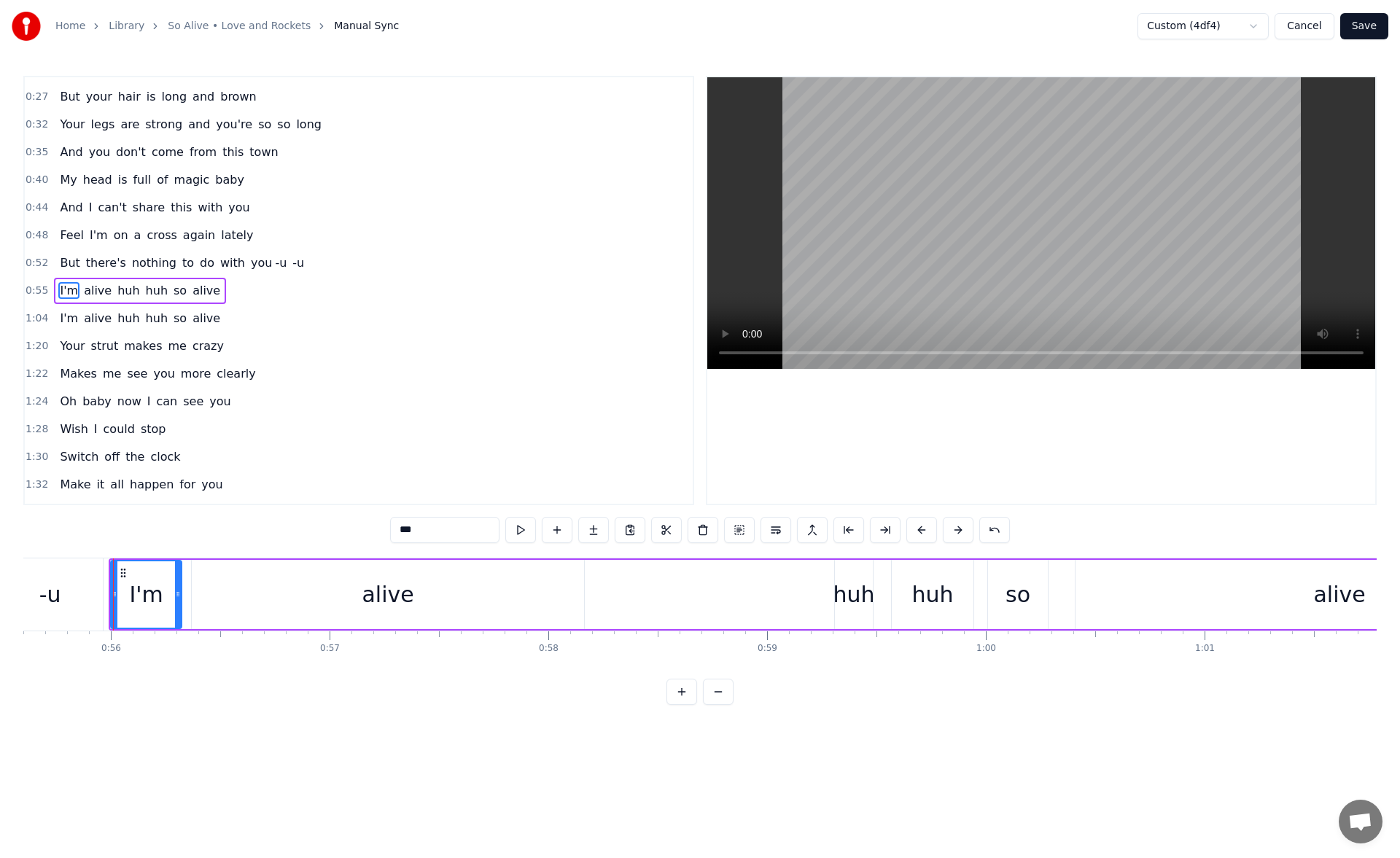
click at [576, 588] on div "alive" at bounding box center [387, 595] width 392 height 70
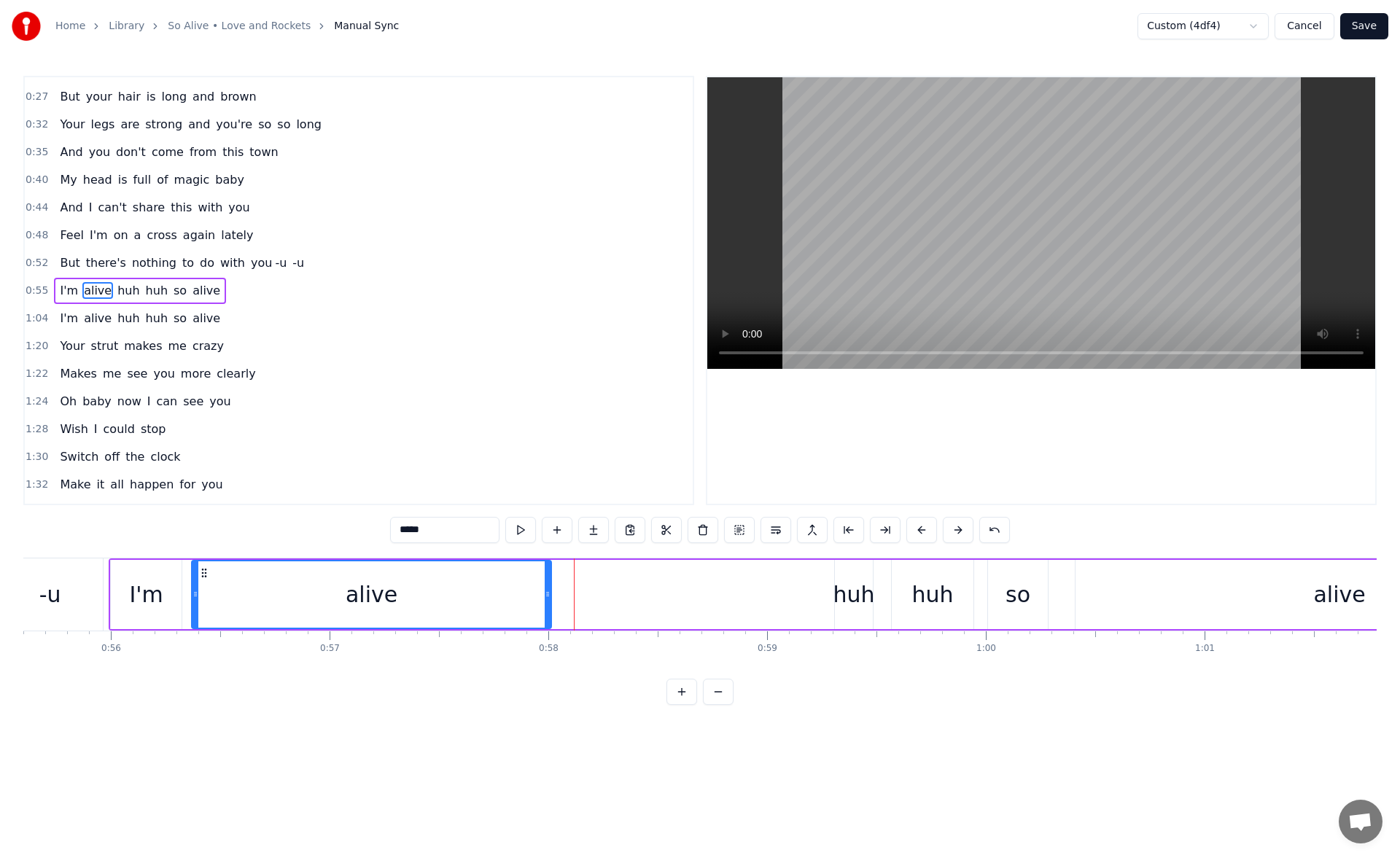
drag, startPoint x: 582, startPoint y: 590, endPoint x: 548, endPoint y: 592, distance: 34.1
click at [548, 592] on icon at bounding box center [548, 594] width 6 height 11
click at [524, 527] on button at bounding box center [521, 530] width 31 height 26
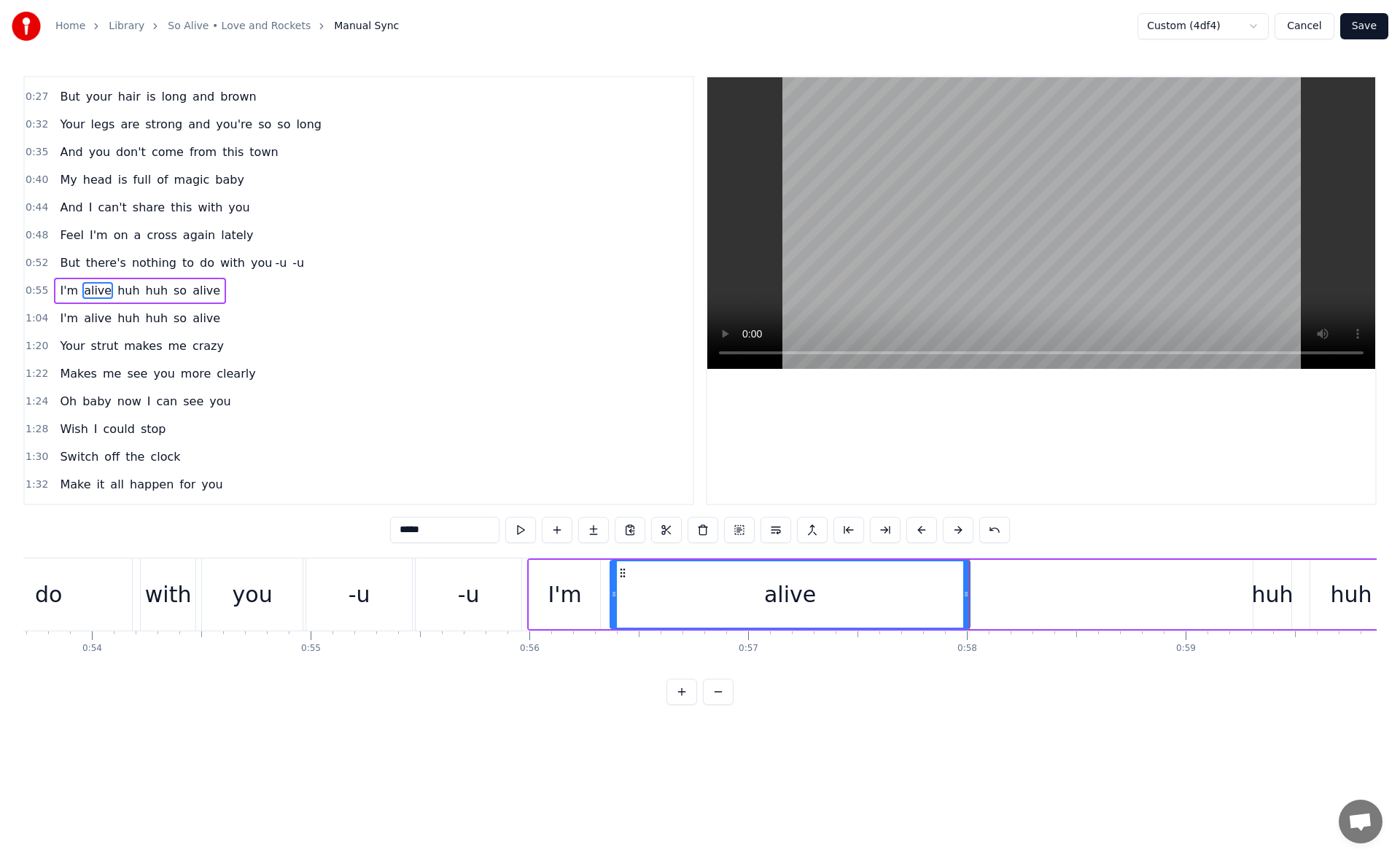
scroll to position [0, 11419]
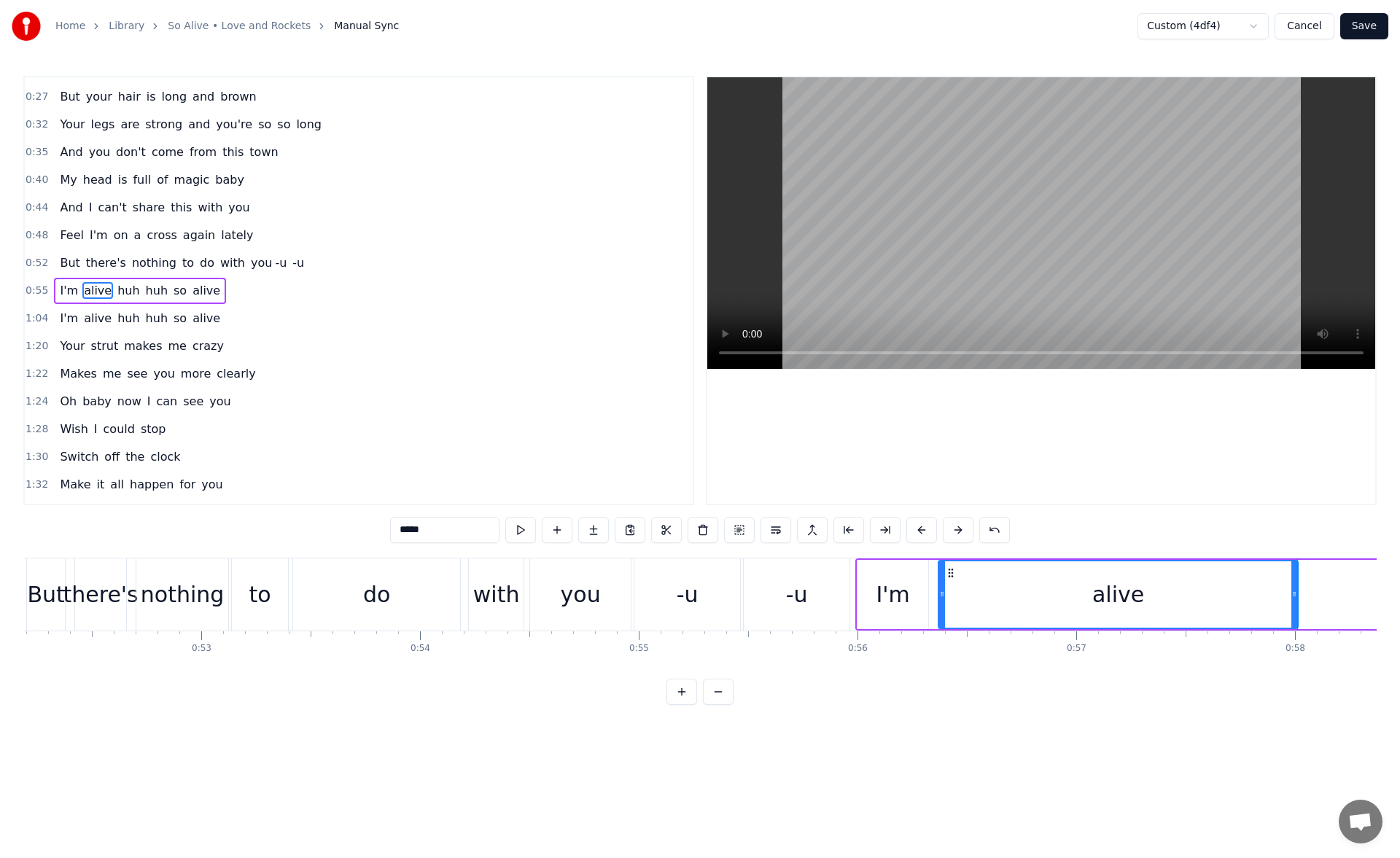
click at [273, 589] on div "to" at bounding box center [260, 594] width 56 height 72
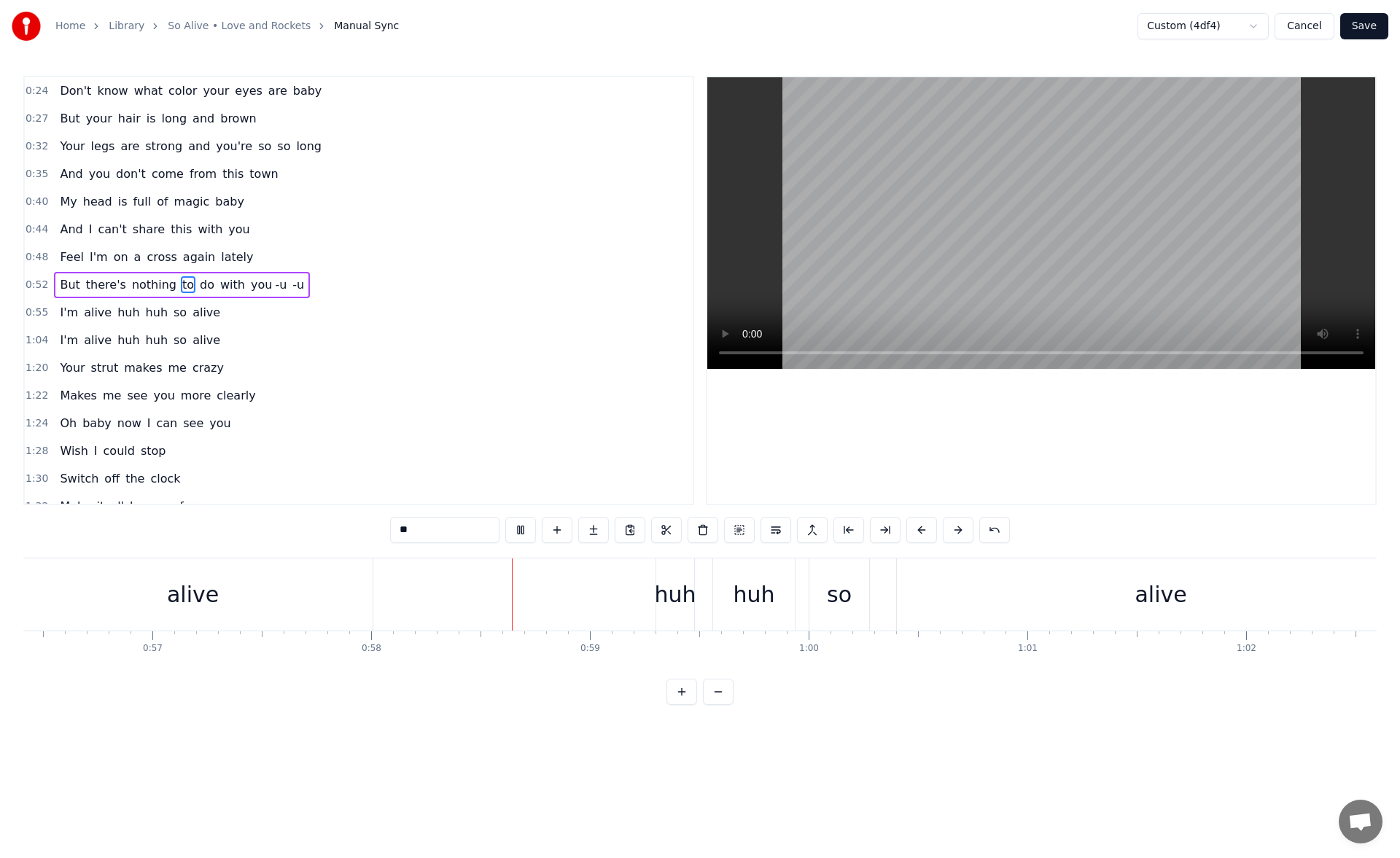
scroll to position [0, 12630]
click at [798, 573] on div "alive" at bounding box center [874, 594] width 528 height 72
type input "*****"
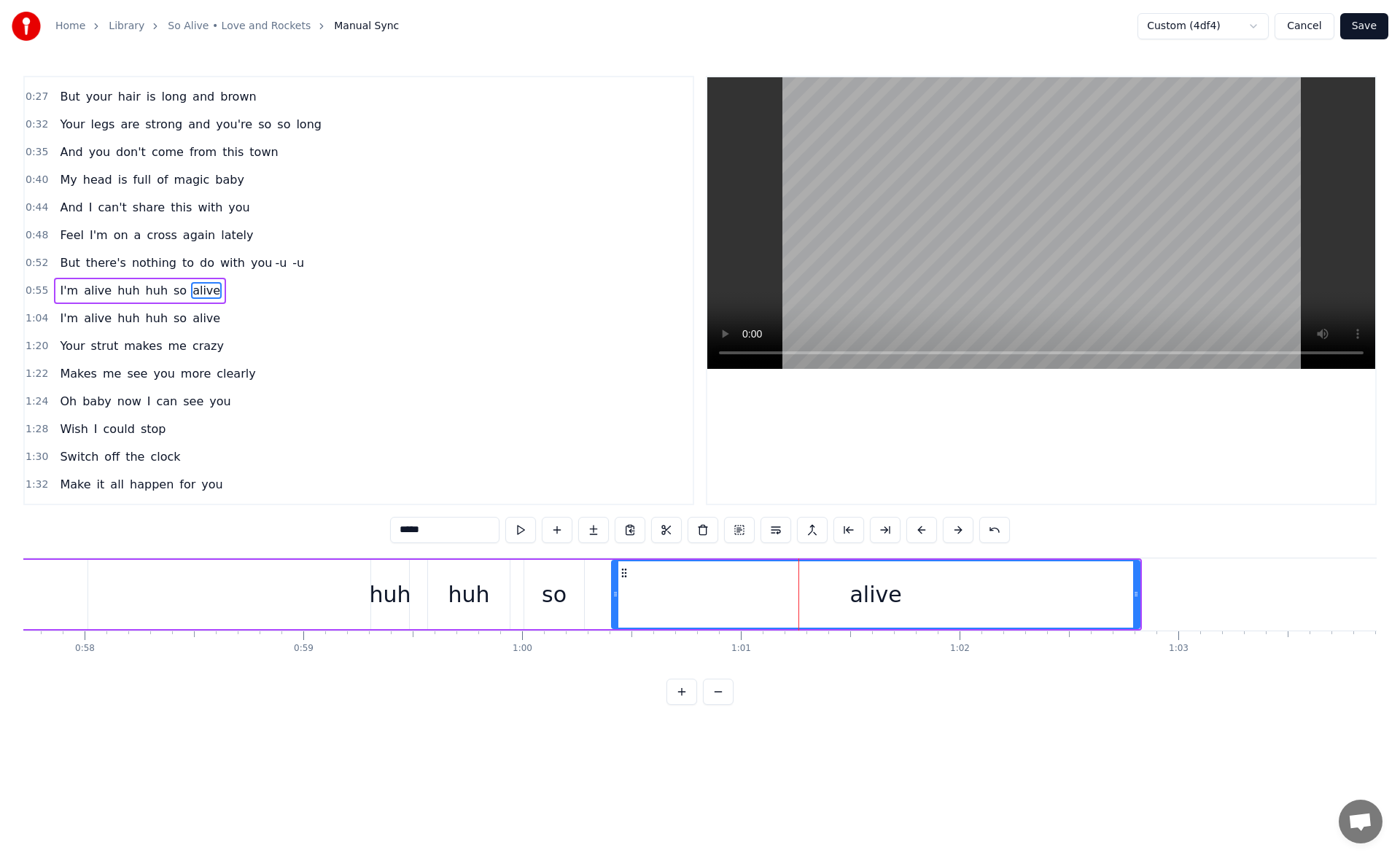
click at [1140, 595] on div "alive" at bounding box center [876, 595] width 530 height 70
drag, startPoint x: 1136, startPoint y: 595, endPoint x: 1064, endPoint y: 597, distance: 72.0
click at [1082, 597] on icon at bounding box center [1085, 594] width 6 height 11
click at [517, 527] on button at bounding box center [521, 530] width 31 height 26
drag, startPoint x: 1066, startPoint y: 598, endPoint x: 1036, endPoint y: 598, distance: 30.0
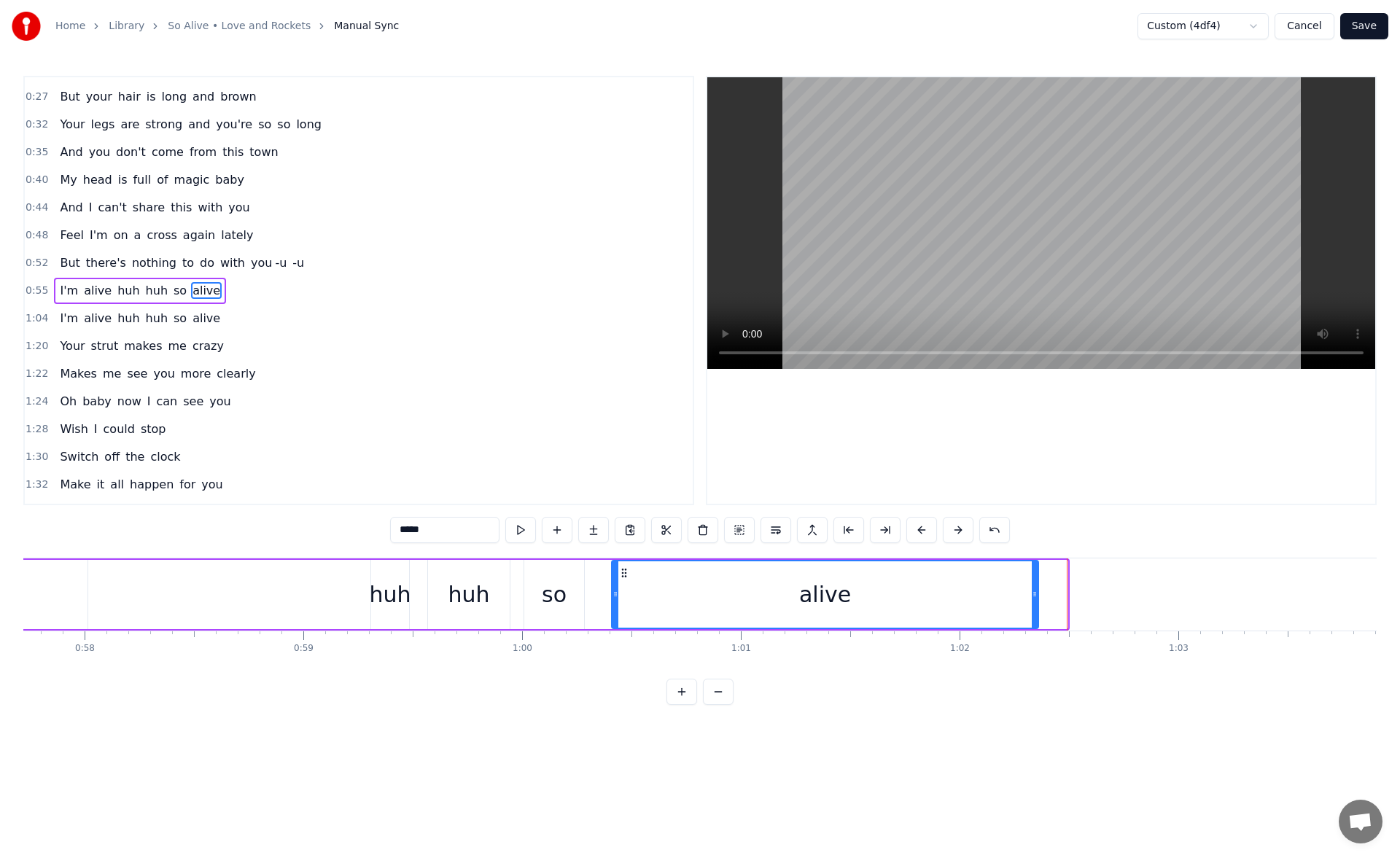
click at [1036, 598] on icon at bounding box center [1034, 594] width 6 height 11
click at [243, 596] on div "I'm alive huh huh so alive" at bounding box center [343, 594] width 1396 height 72
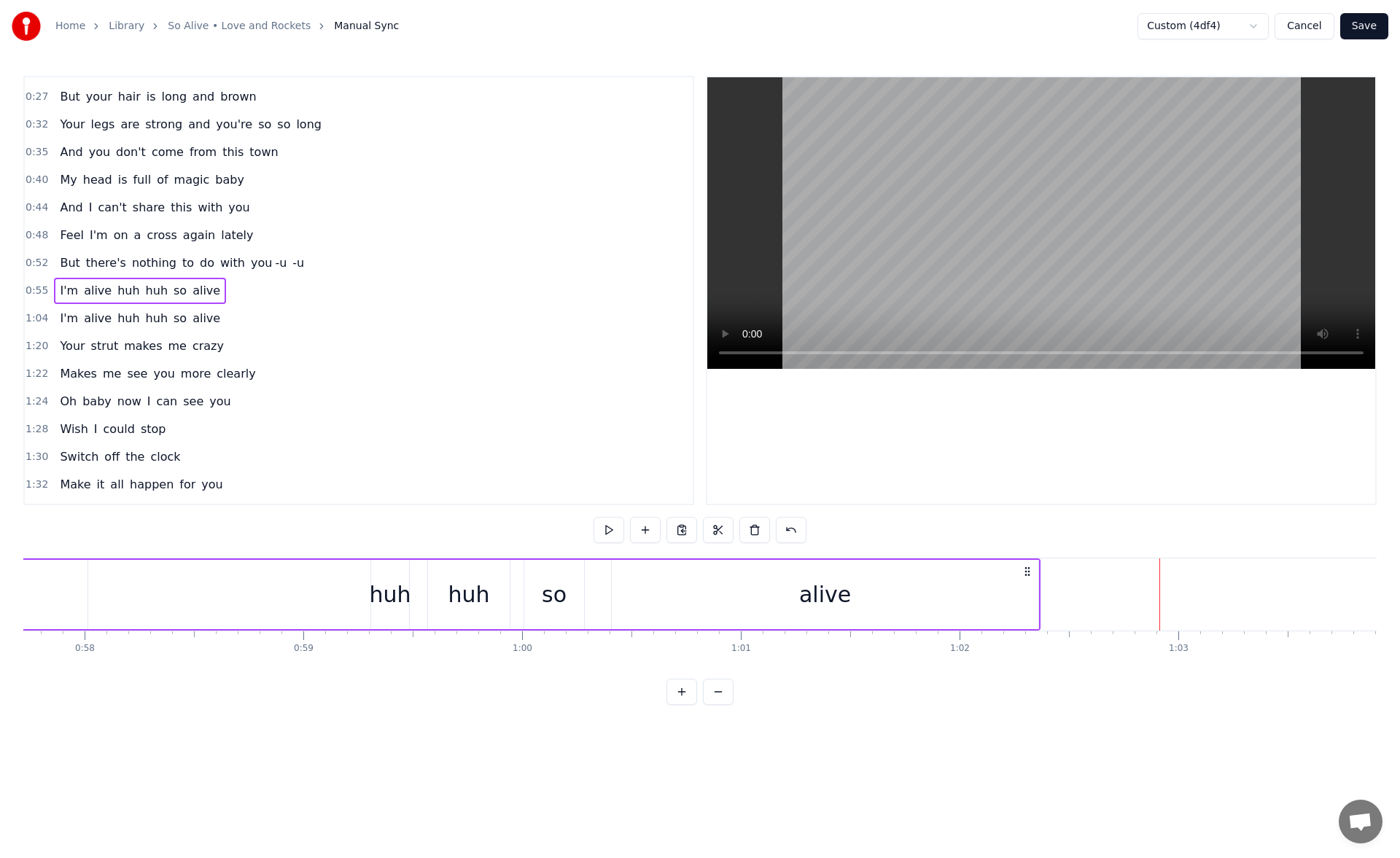
click at [380, 572] on div "huh" at bounding box center [390, 595] width 38 height 70
click at [519, 529] on button at bounding box center [521, 530] width 31 height 26
drag, startPoint x: 375, startPoint y: 595, endPoint x: 352, endPoint y: 593, distance: 23.1
click at [372, 593] on icon at bounding box center [374, 594] width 6 height 11
click at [520, 530] on button at bounding box center [521, 530] width 31 height 26
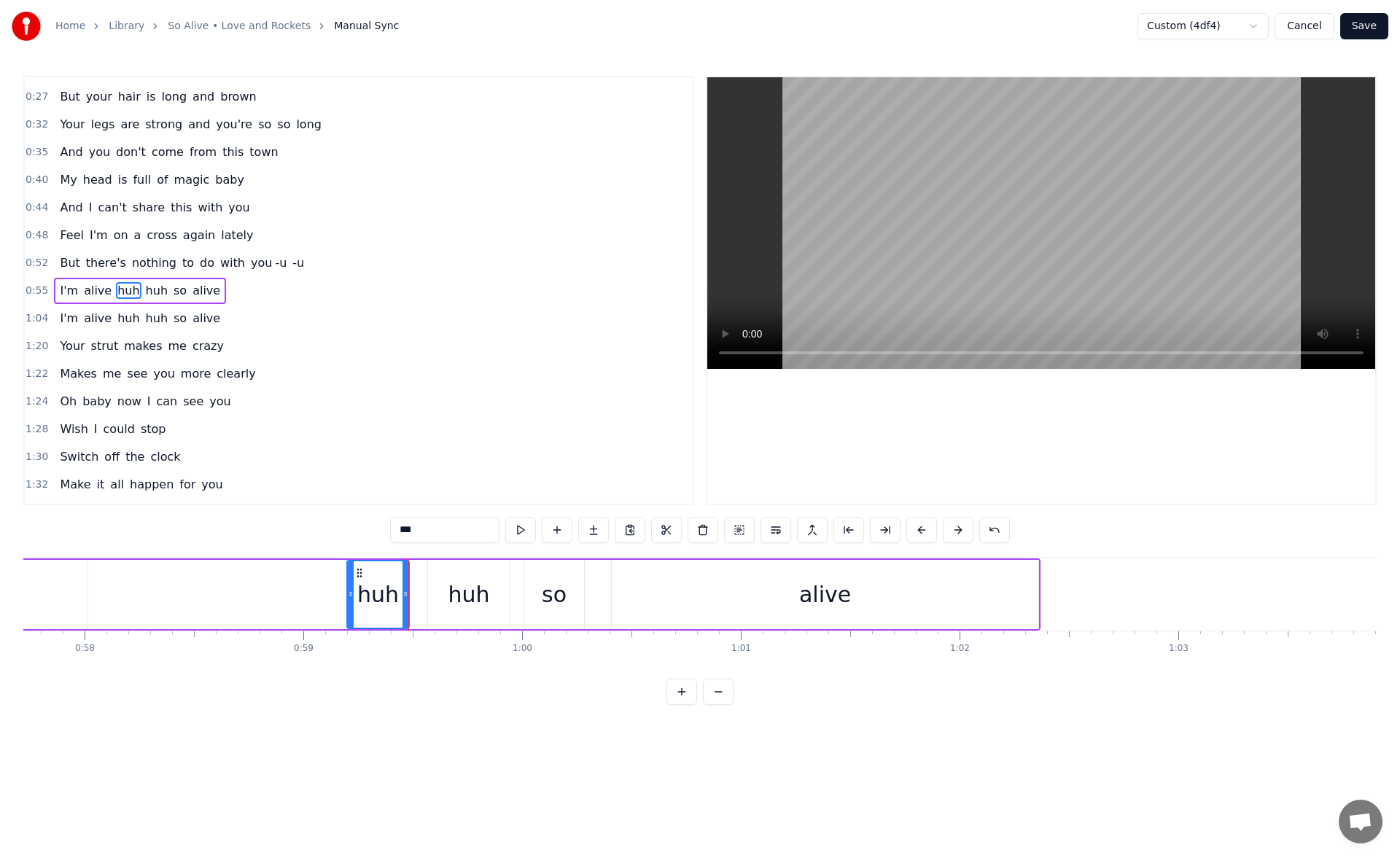
click at [520, 530] on button at bounding box center [521, 530] width 31 height 26
drag, startPoint x: 349, startPoint y: 593, endPoint x: 338, endPoint y: 591, distance: 11.2
click at [338, 591] on icon at bounding box center [340, 594] width 6 height 11
click at [513, 532] on button at bounding box center [521, 530] width 31 height 26
click at [476, 587] on div "huh" at bounding box center [469, 594] width 41 height 33
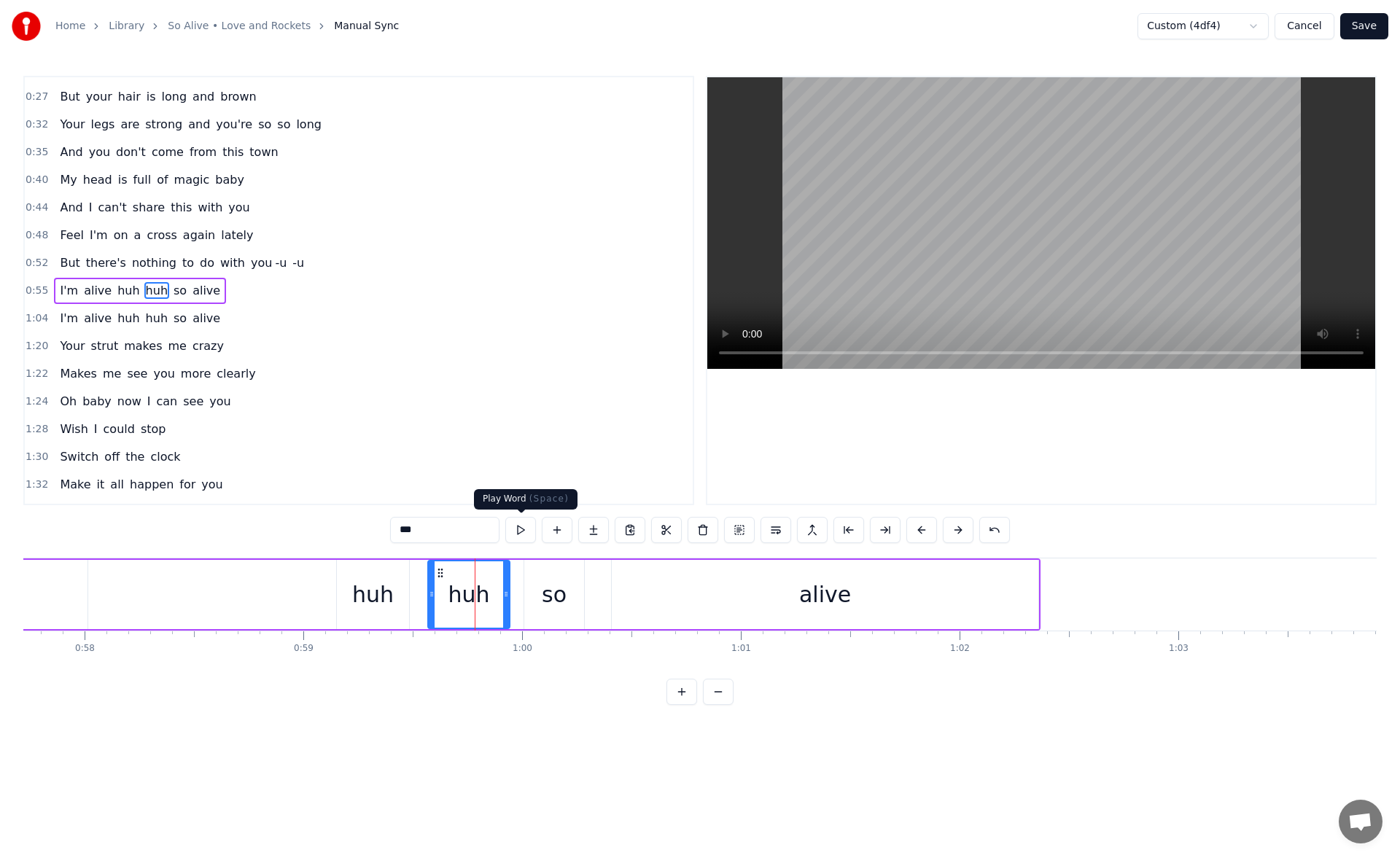
click at [517, 531] on button at bounding box center [521, 530] width 31 height 26
click at [231, 601] on div "I'm alive huh huh so alive" at bounding box center [343, 594] width 1396 height 72
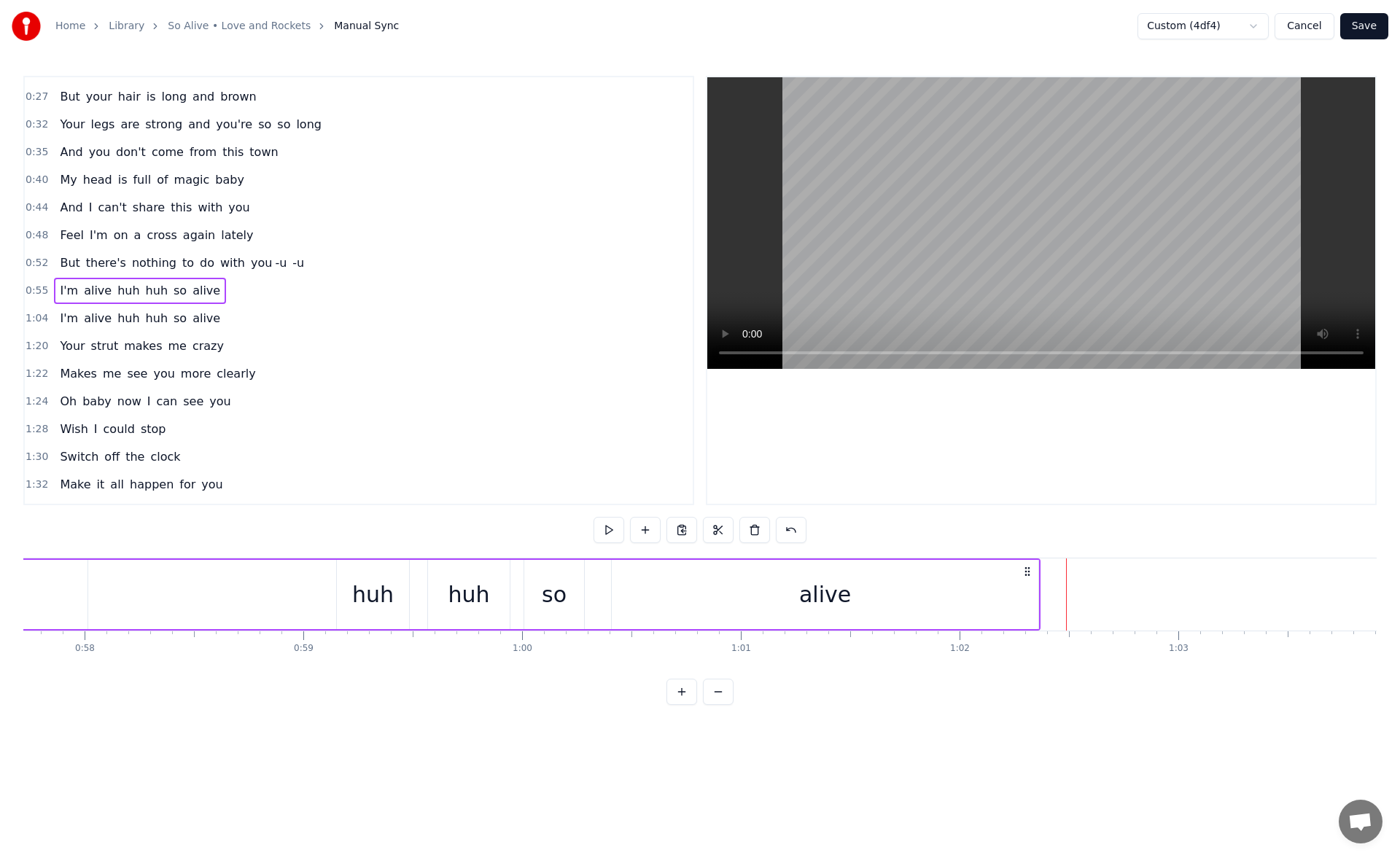
click at [929, 590] on div "alive" at bounding box center [826, 595] width 427 height 70
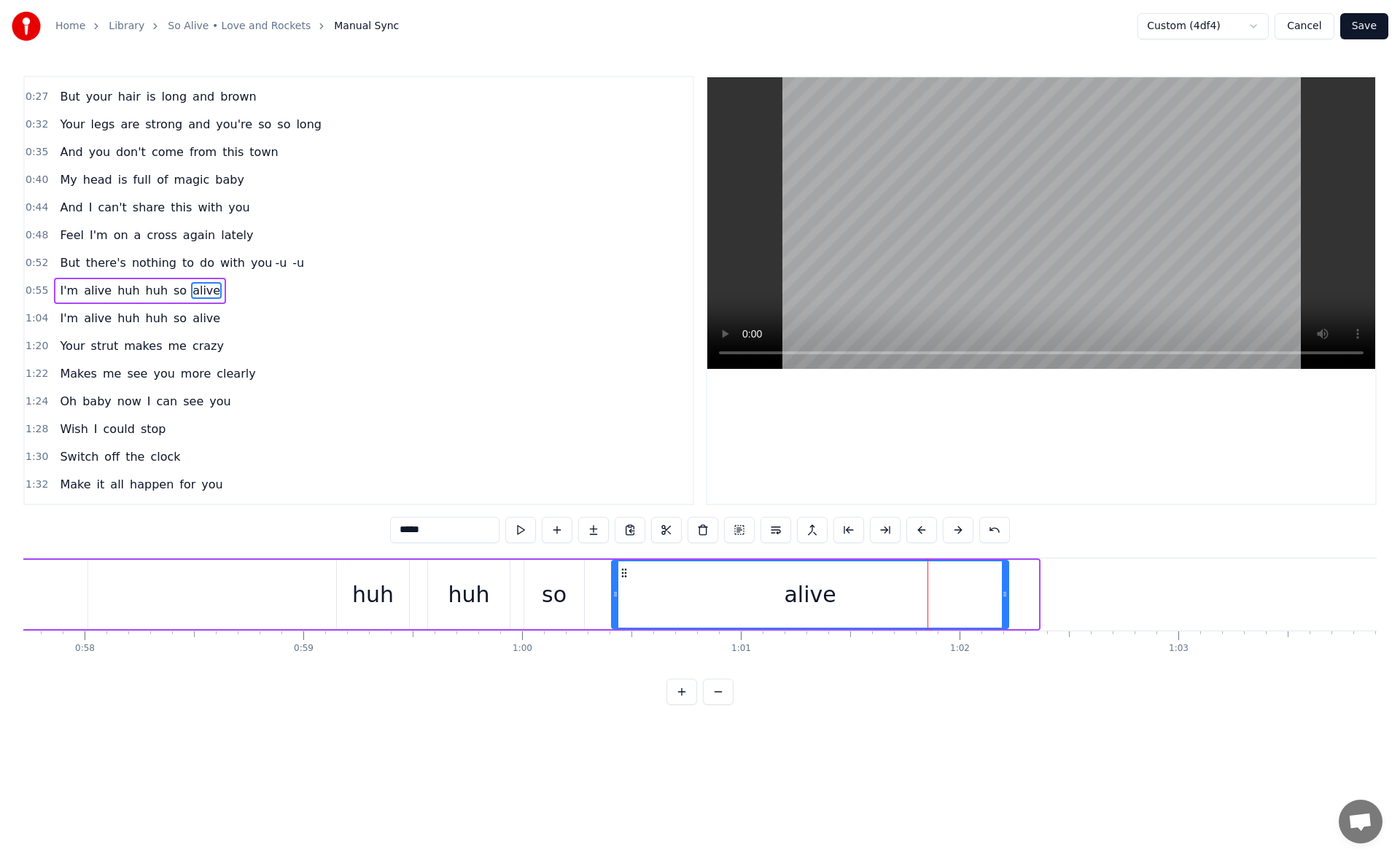
drag, startPoint x: 1036, startPoint y: 598, endPoint x: 1001, endPoint y: 598, distance: 35.0
click at [1002, 598] on icon at bounding box center [1005, 594] width 6 height 11
click at [271, 585] on div "I'm alive huh huh so alive" at bounding box center [326, 594] width 1362 height 72
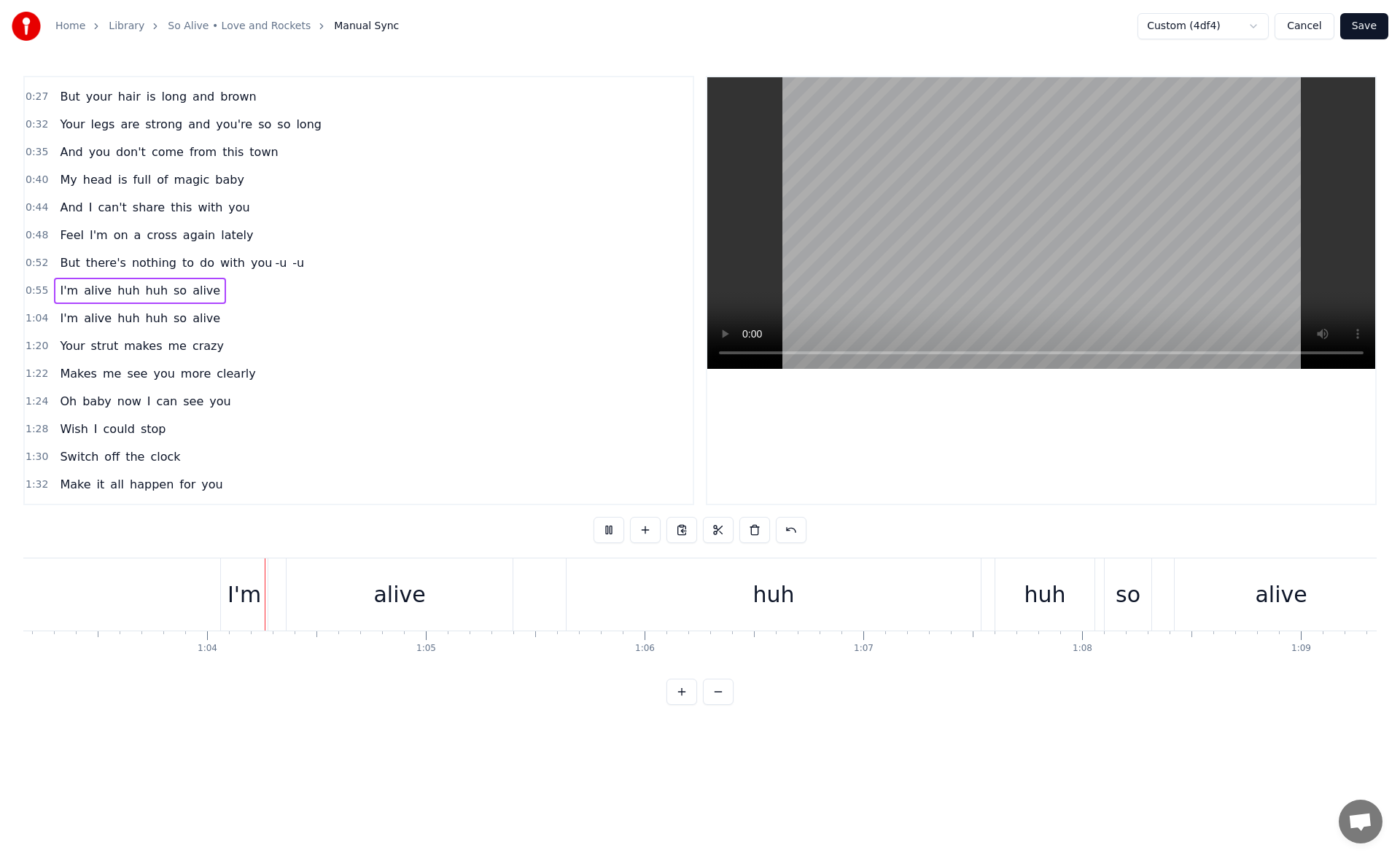
scroll to position [0, 13840]
click at [464, 593] on div "alive" at bounding box center [380, 594] width 226 height 72
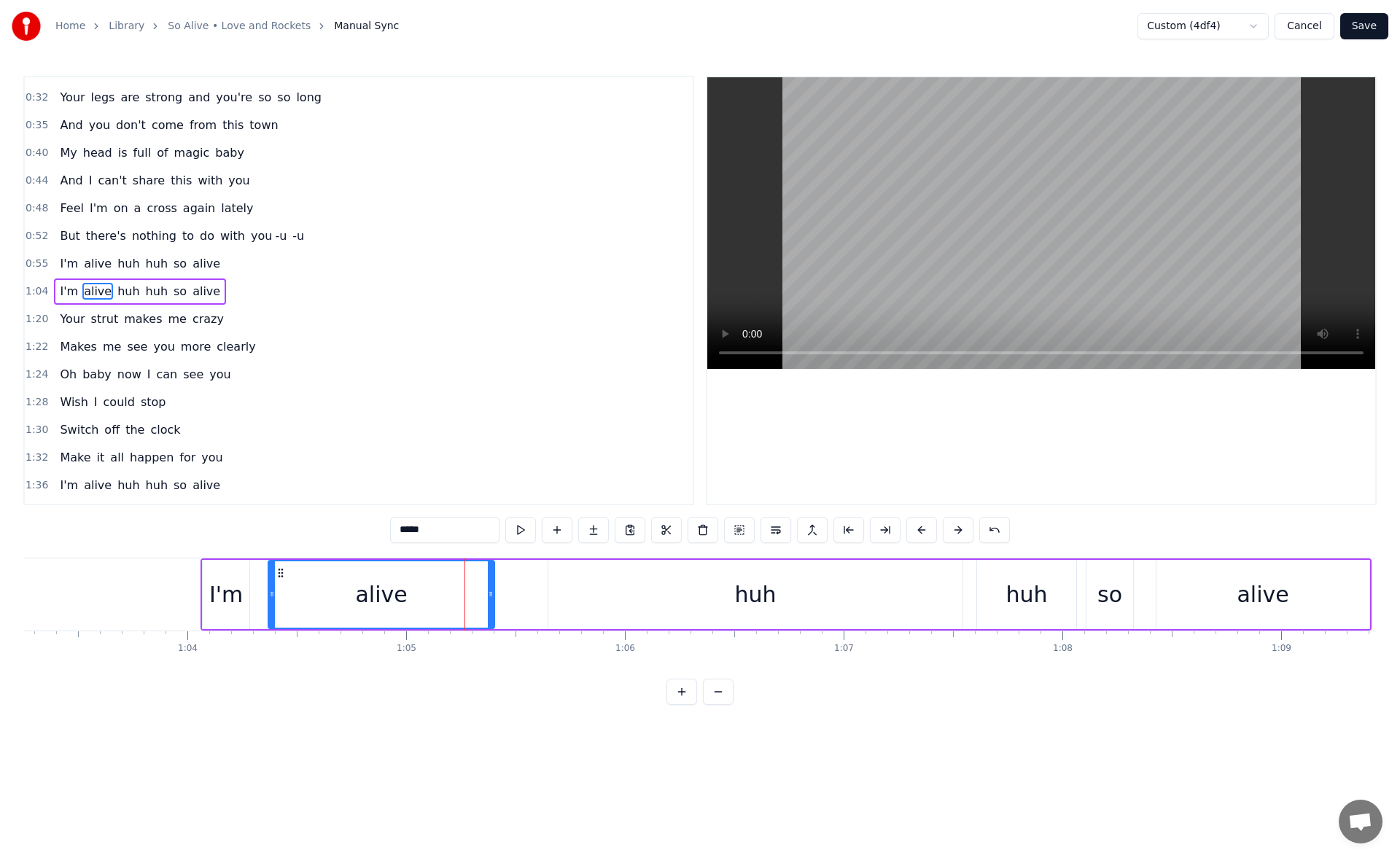
scroll to position [49, 0]
drag, startPoint x: 491, startPoint y: 594, endPoint x: 539, endPoint y: 599, distance: 48.3
click at [539, 599] on icon at bounding box center [539, 594] width 6 height 11
click at [523, 533] on button at bounding box center [521, 530] width 31 height 26
drag, startPoint x: 539, startPoint y: 593, endPoint x: 576, endPoint y: 594, distance: 37.0
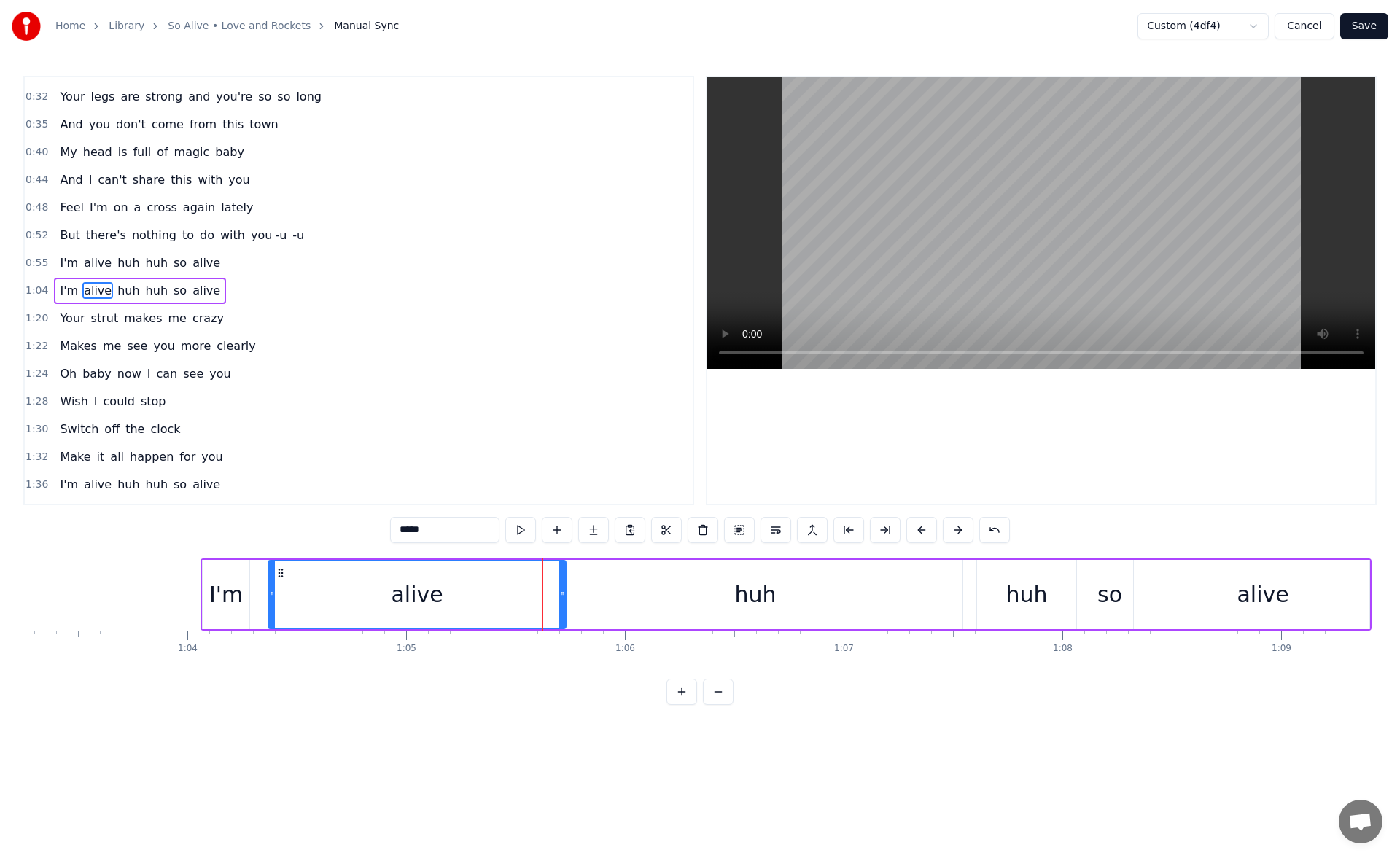
click at [565, 594] on icon at bounding box center [562, 594] width 6 height 11
click at [682, 592] on div "huh" at bounding box center [755, 595] width 414 height 70
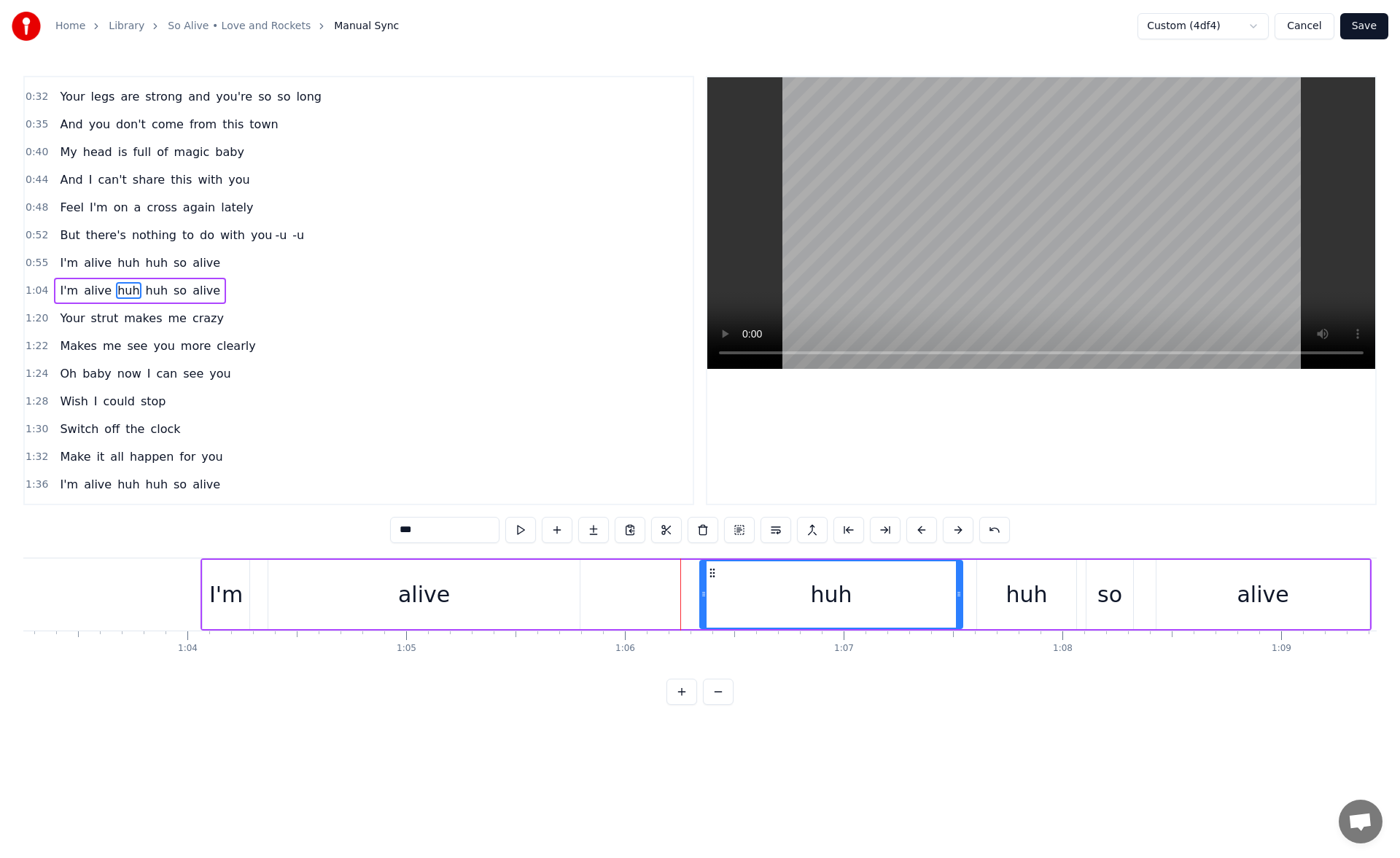
drag, startPoint x: 552, startPoint y: 598, endPoint x: 703, endPoint y: 591, distance: 151.2
click at [703, 591] on icon at bounding box center [704, 594] width 6 height 11
click at [507, 595] on div "alive" at bounding box center [424, 595] width 311 height 70
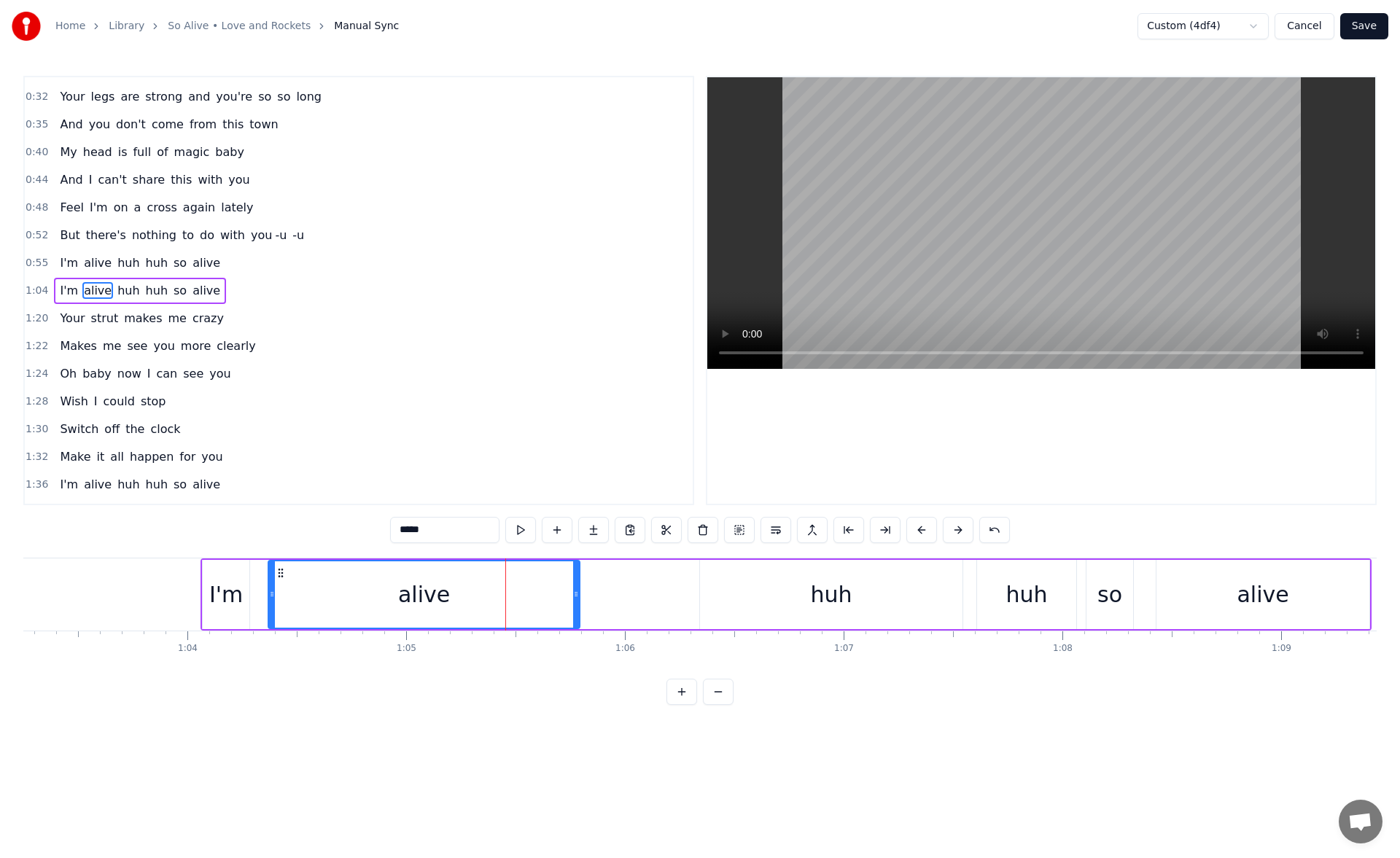
click at [738, 574] on div "huh" at bounding box center [831, 595] width 263 height 70
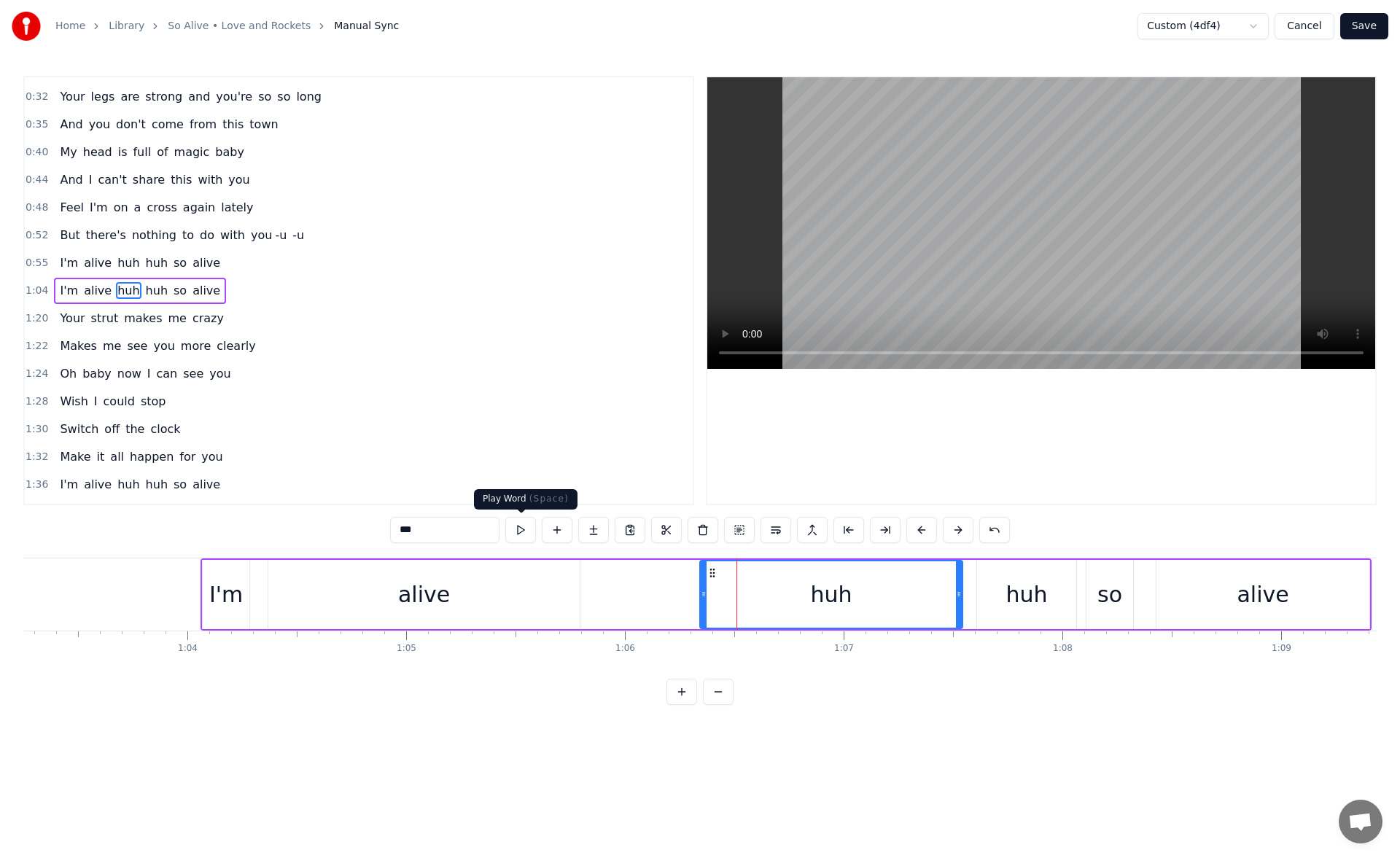
click at [526, 528] on button at bounding box center [521, 530] width 31 height 26
click at [519, 526] on button at bounding box center [521, 530] width 31 height 26
drag, startPoint x: 704, startPoint y: 595, endPoint x: 861, endPoint y: 600, distance: 157.1
click at [847, 600] on div at bounding box center [844, 594] width 6 height 66
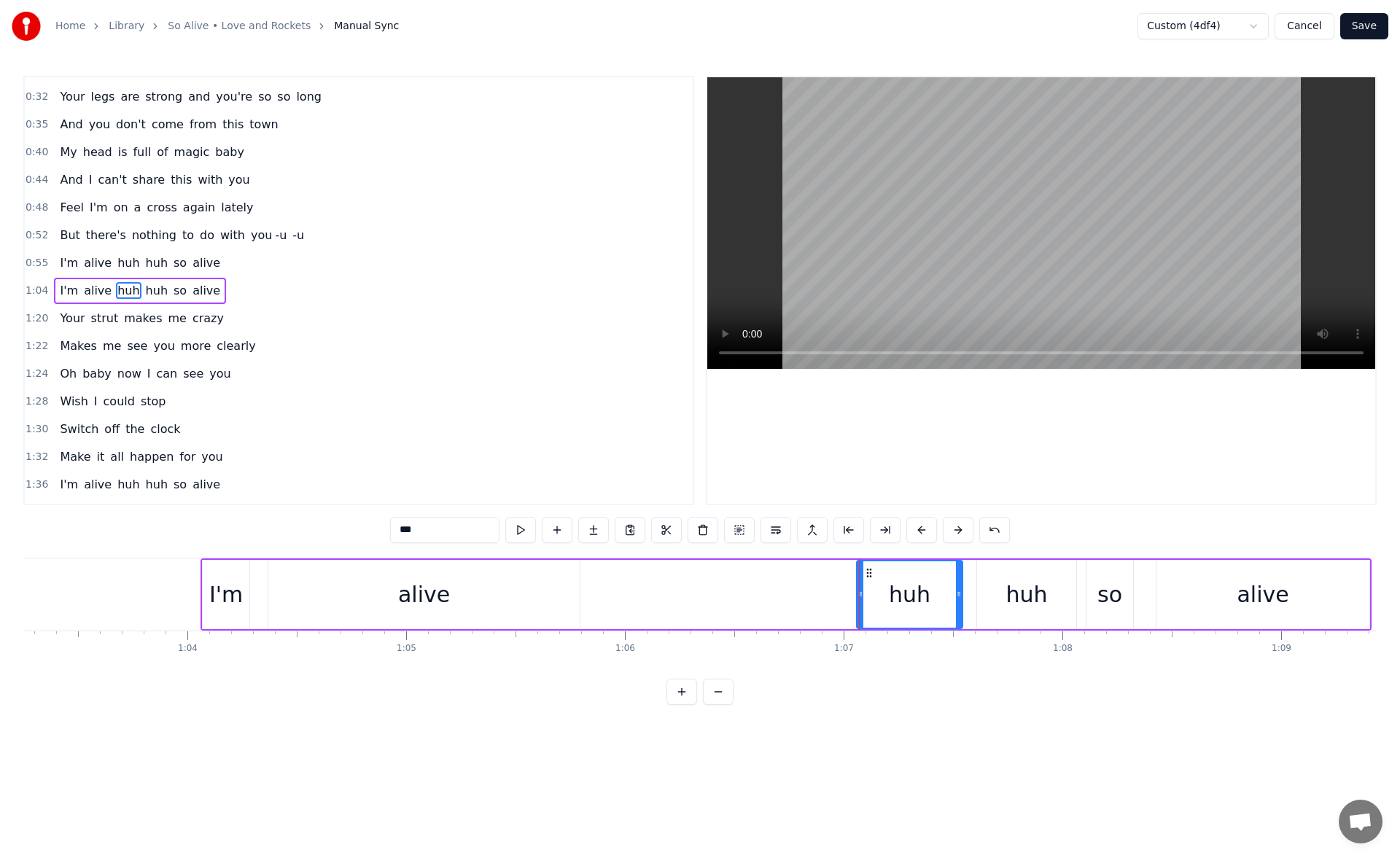
click at [996, 582] on div "huh" at bounding box center [1026, 595] width 99 height 70
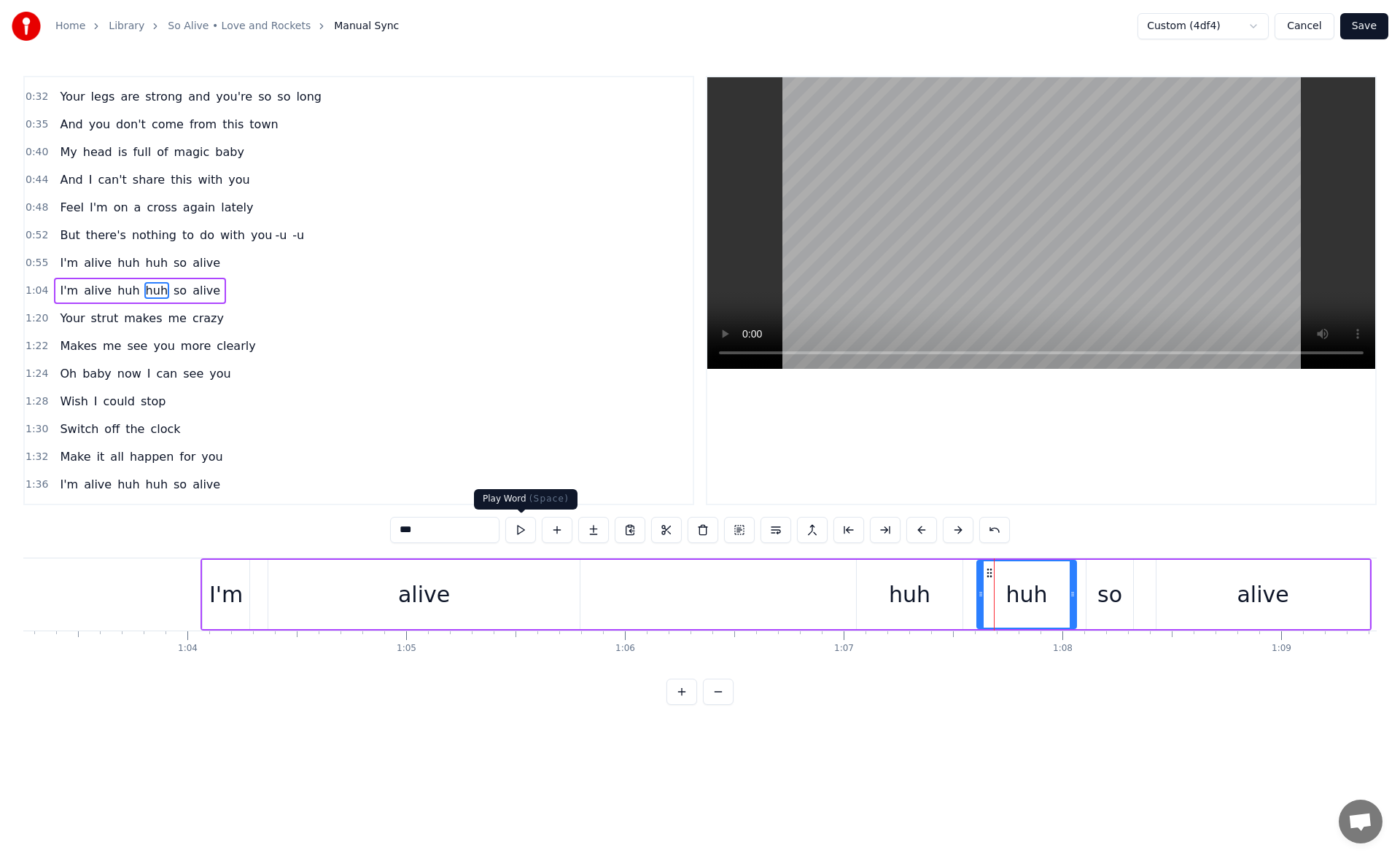
click at [522, 537] on button at bounding box center [521, 530] width 31 height 26
click at [911, 595] on div "huh" at bounding box center [909, 594] width 41 height 33
click at [518, 526] on button at bounding box center [521, 530] width 31 height 26
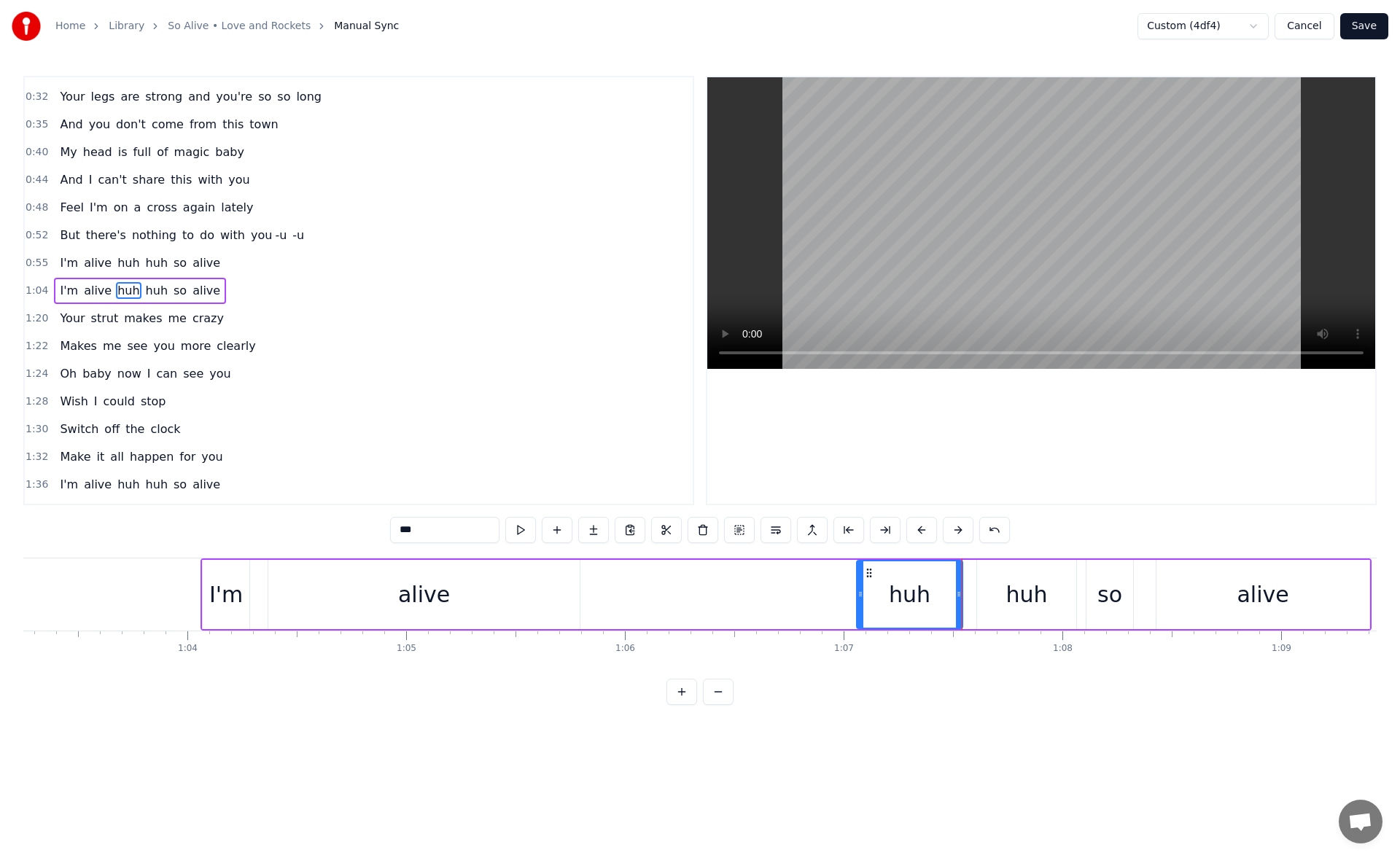
click at [476, 594] on div "alive" at bounding box center [424, 595] width 311 height 70
type input "*****"
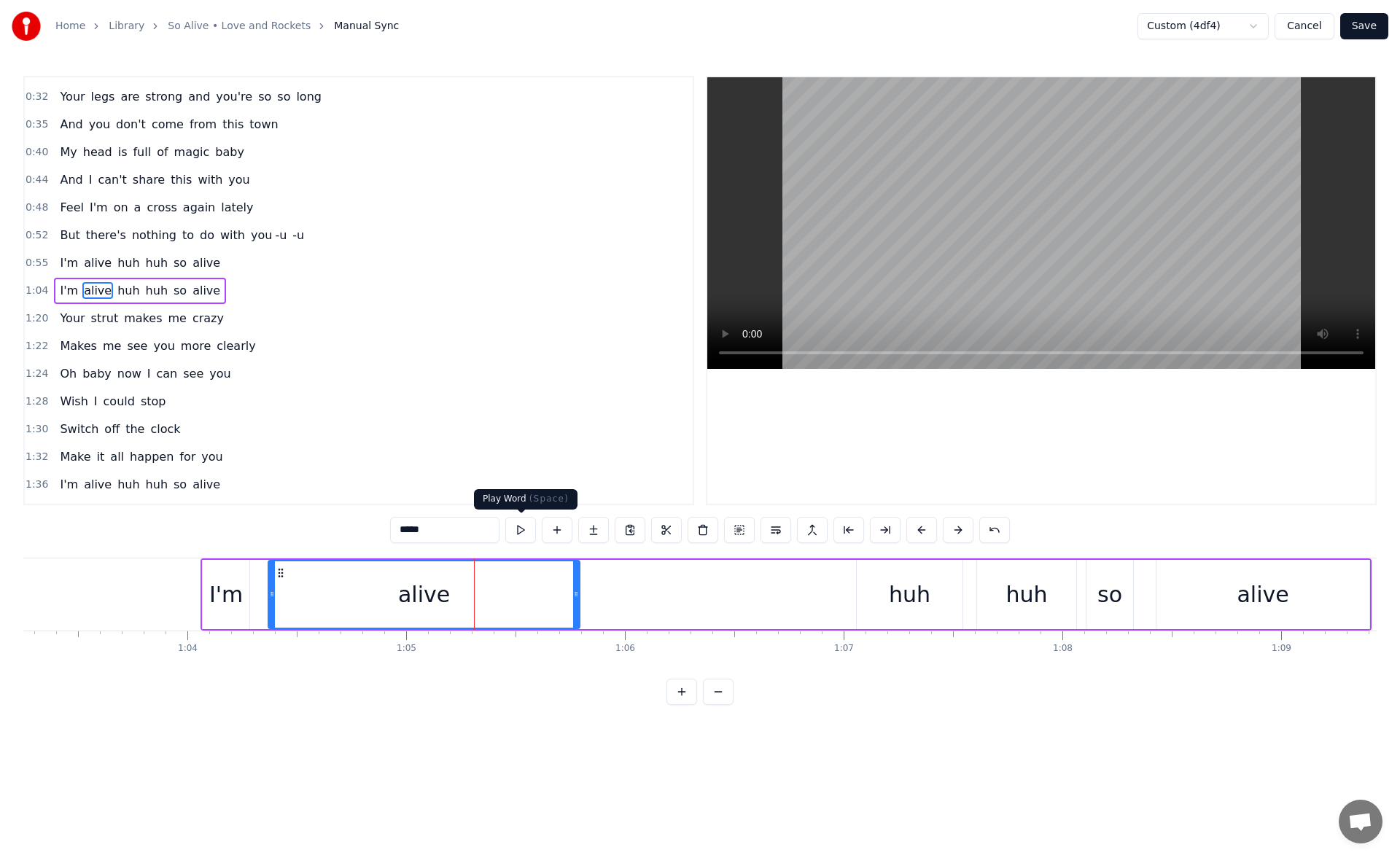
click at [517, 535] on button at bounding box center [521, 530] width 31 height 26
drag, startPoint x: 577, startPoint y: 598, endPoint x: 611, endPoint y: 600, distance: 34.1
click at [611, 600] on div at bounding box center [608, 594] width 6 height 66
click at [520, 526] on button at bounding box center [521, 530] width 31 height 26
drag, startPoint x: 610, startPoint y: 595, endPoint x: 638, endPoint y: 595, distance: 28.0
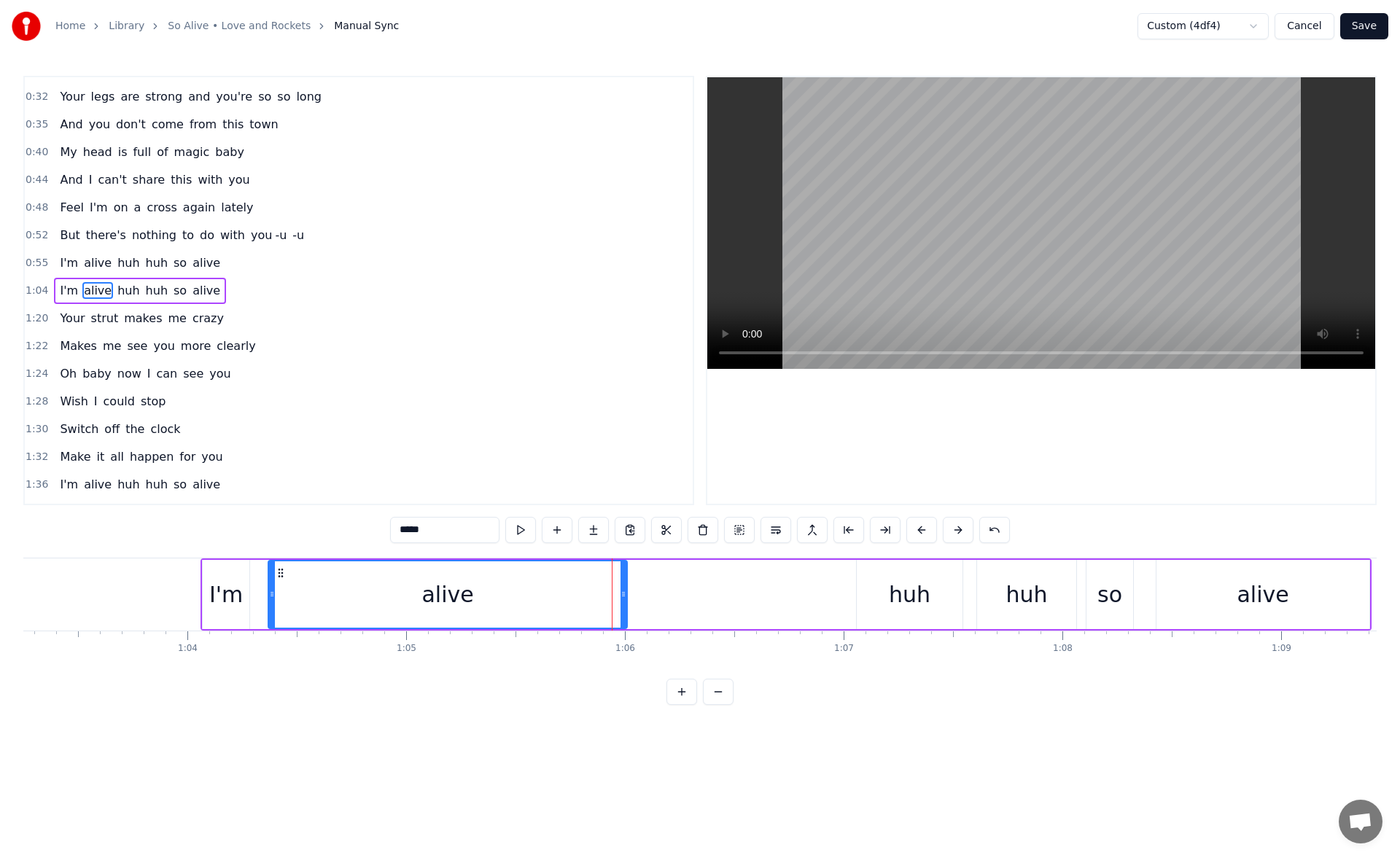
click at [627, 595] on icon at bounding box center [623, 594] width 6 height 11
click at [527, 531] on button at bounding box center [521, 530] width 31 height 26
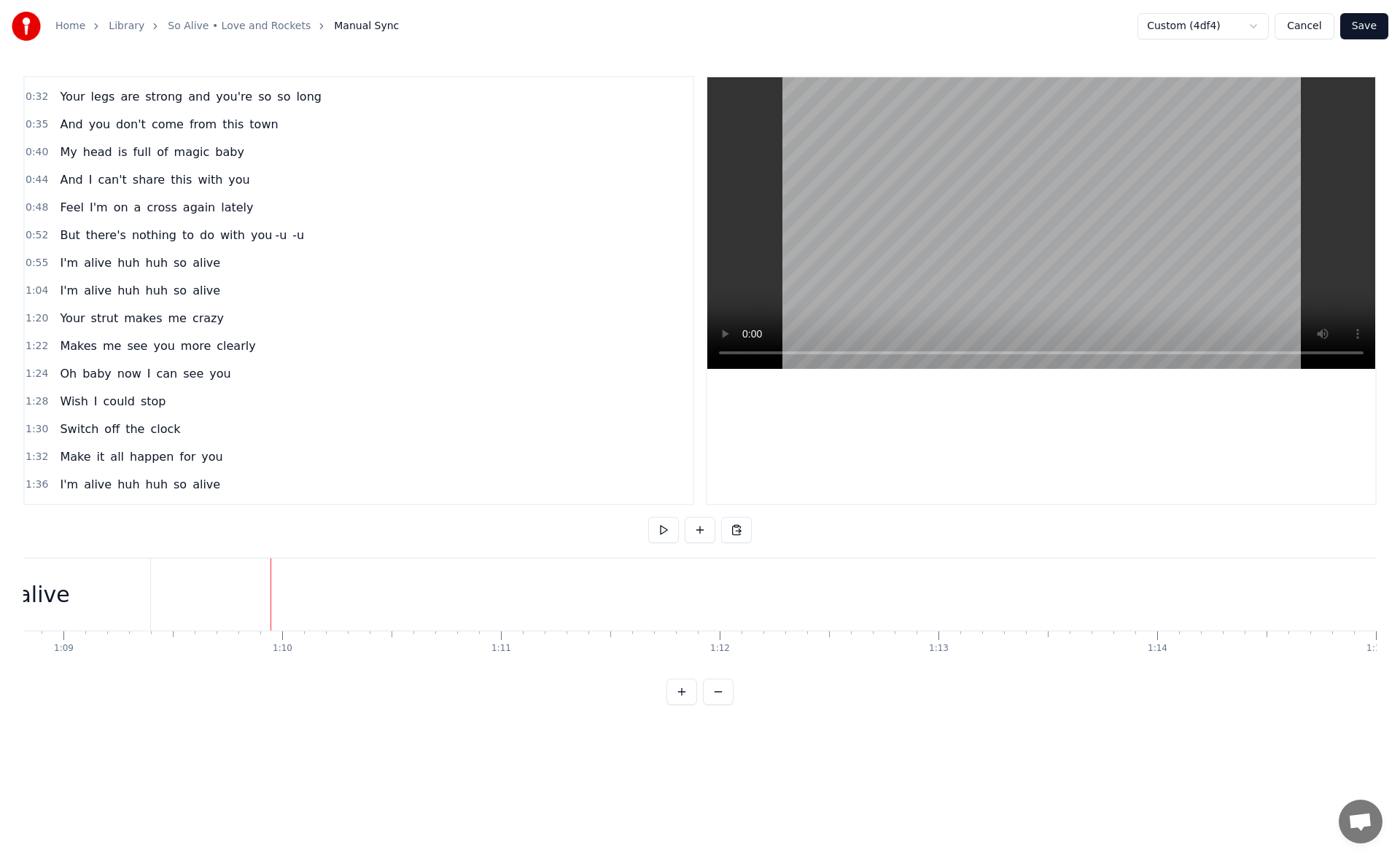
scroll to position [0, 15059]
click at [112, 598] on div "alive" at bounding box center [43, 594] width 213 height 72
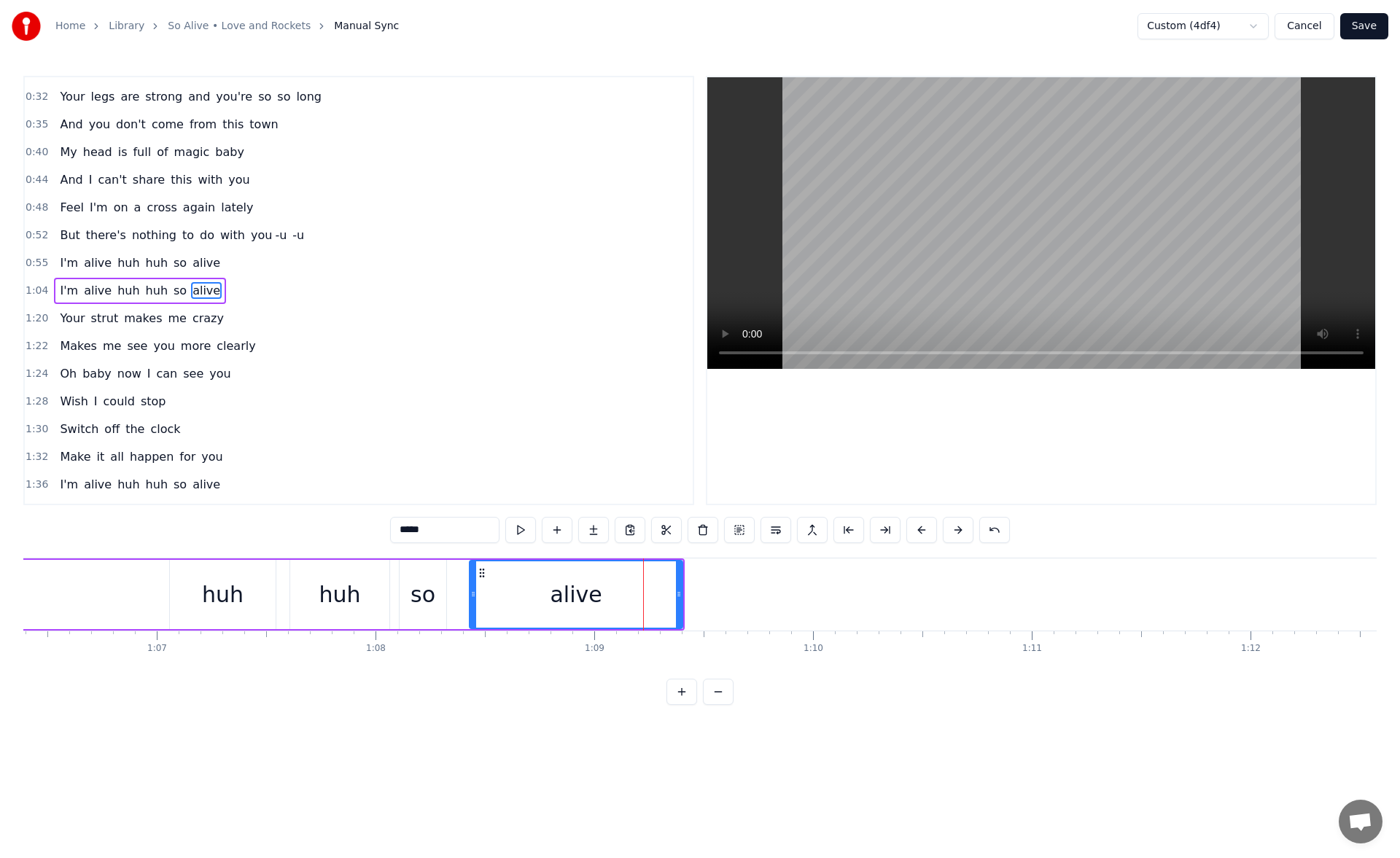
scroll to position [0, 14467]
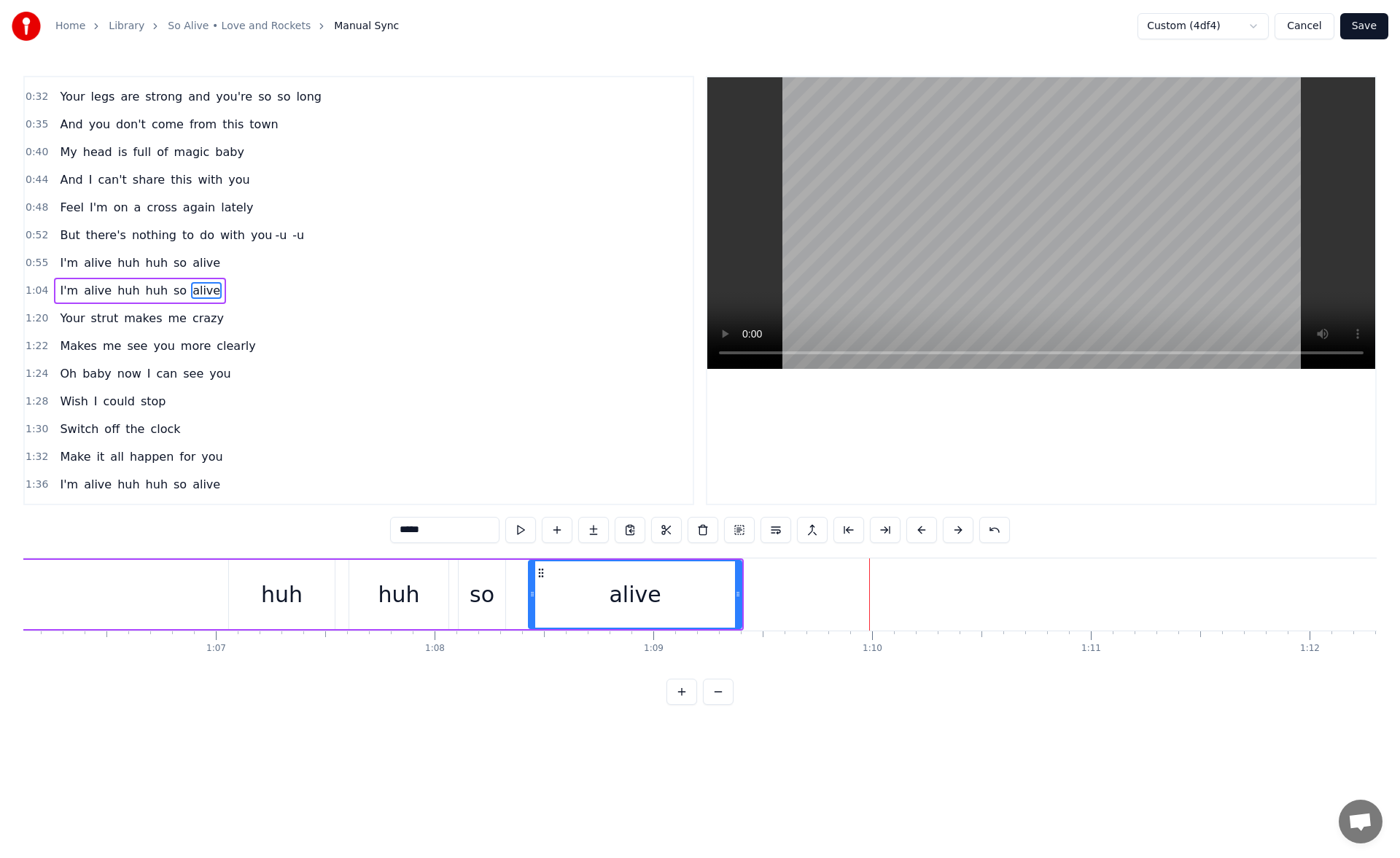
click at [500, 577] on div "so" at bounding box center [482, 595] width 47 height 70
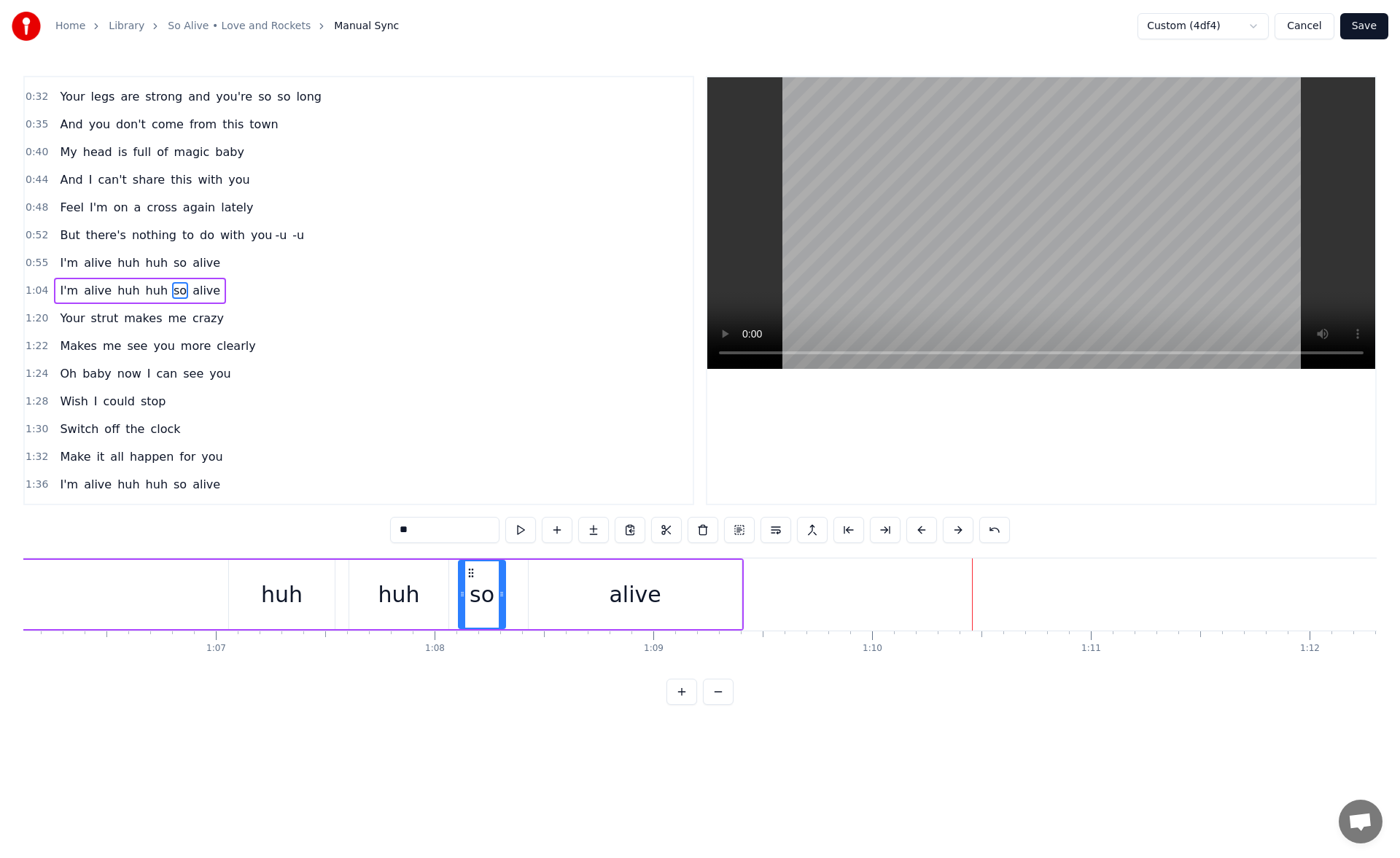
click at [721, 593] on div "alive" at bounding box center [635, 595] width 213 height 70
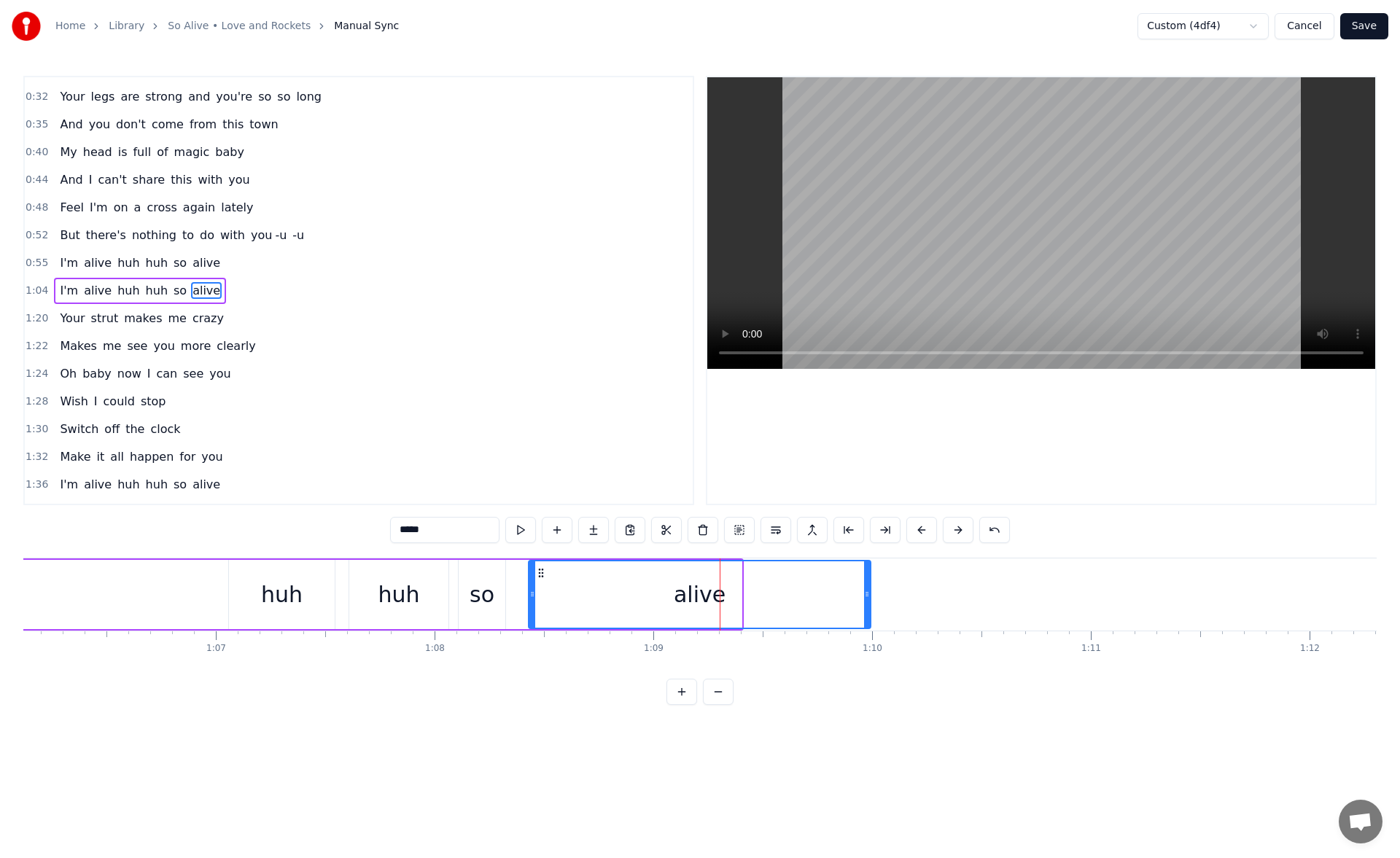
drag, startPoint x: 740, startPoint y: 596, endPoint x: 873, endPoint y: 603, distance: 133.2
click at [870, 603] on div at bounding box center [867, 594] width 6 height 66
click at [395, 586] on div "huh" at bounding box center [399, 594] width 41 height 33
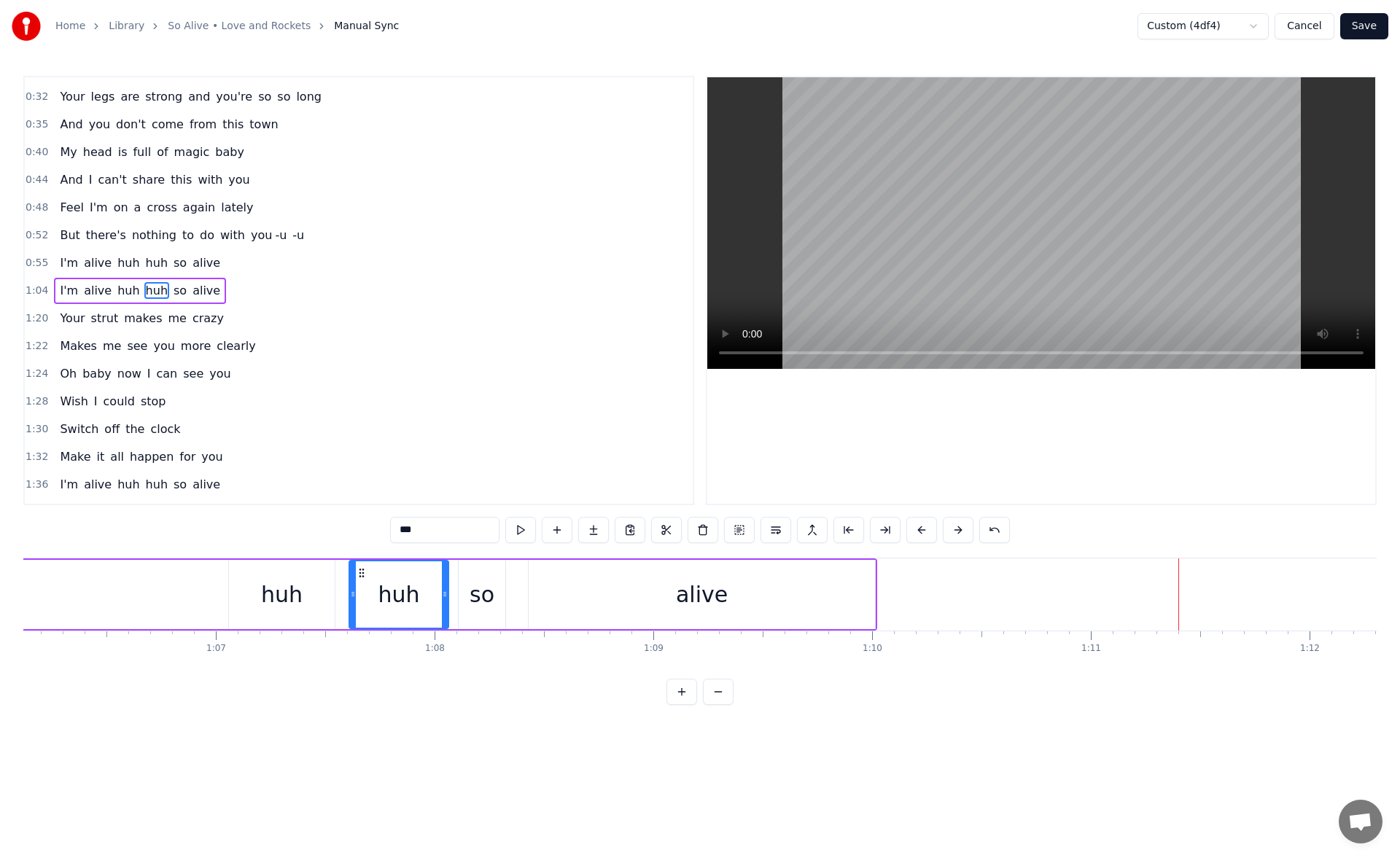
click at [823, 595] on div "alive" at bounding box center [702, 595] width 346 height 70
type input "*****"
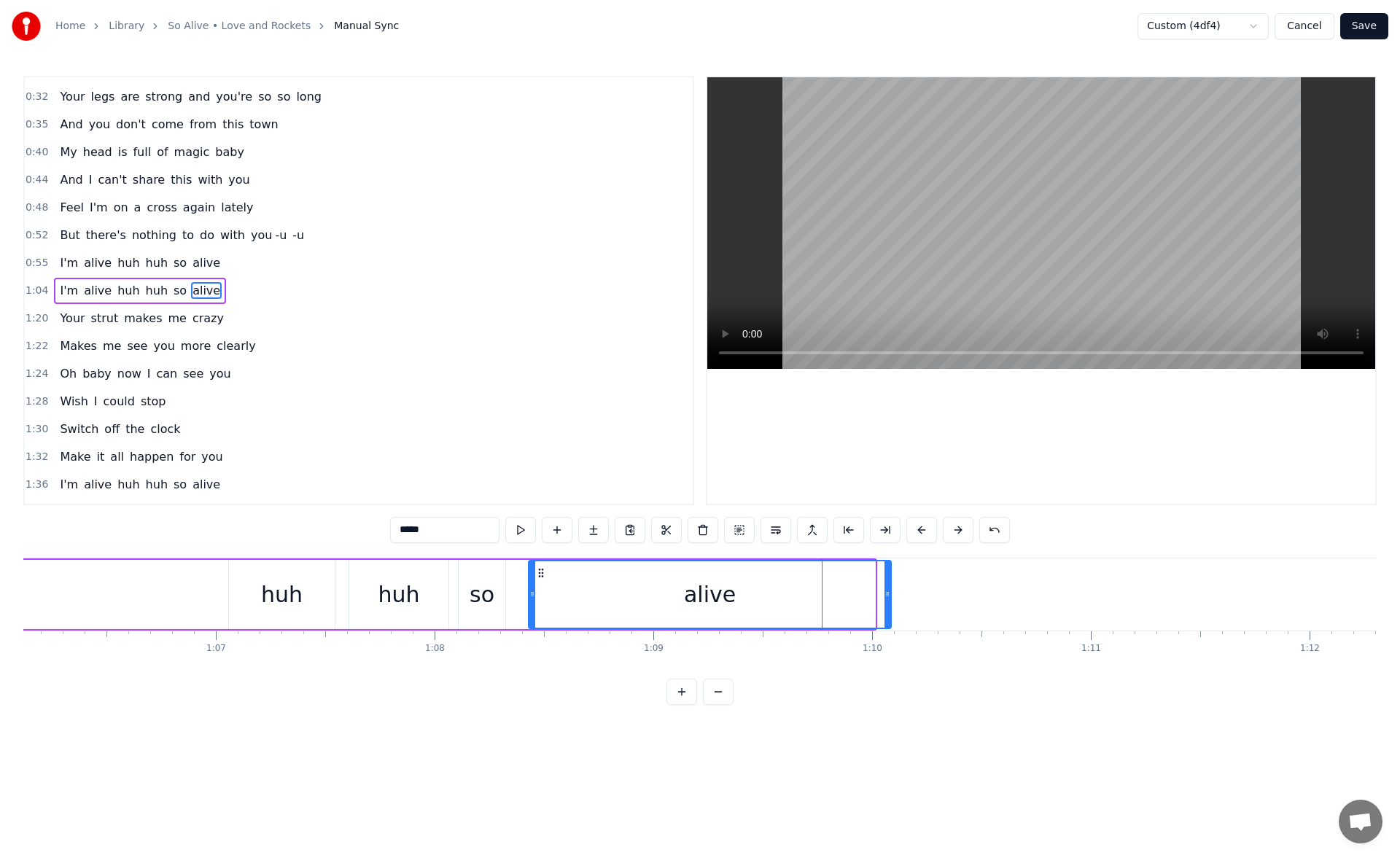
drag, startPoint x: 873, startPoint y: 601, endPoint x: 891, endPoint y: 602, distance: 18.0
click at [890, 602] on div at bounding box center [887, 594] width 6 height 66
click at [522, 525] on button at bounding box center [521, 530] width 31 height 26
drag, startPoint x: 890, startPoint y: 598, endPoint x: 904, endPoint y: 595, distance: 14.3
click at [904, 595] on icon at bounding box center [903, 594] width 6 height 11
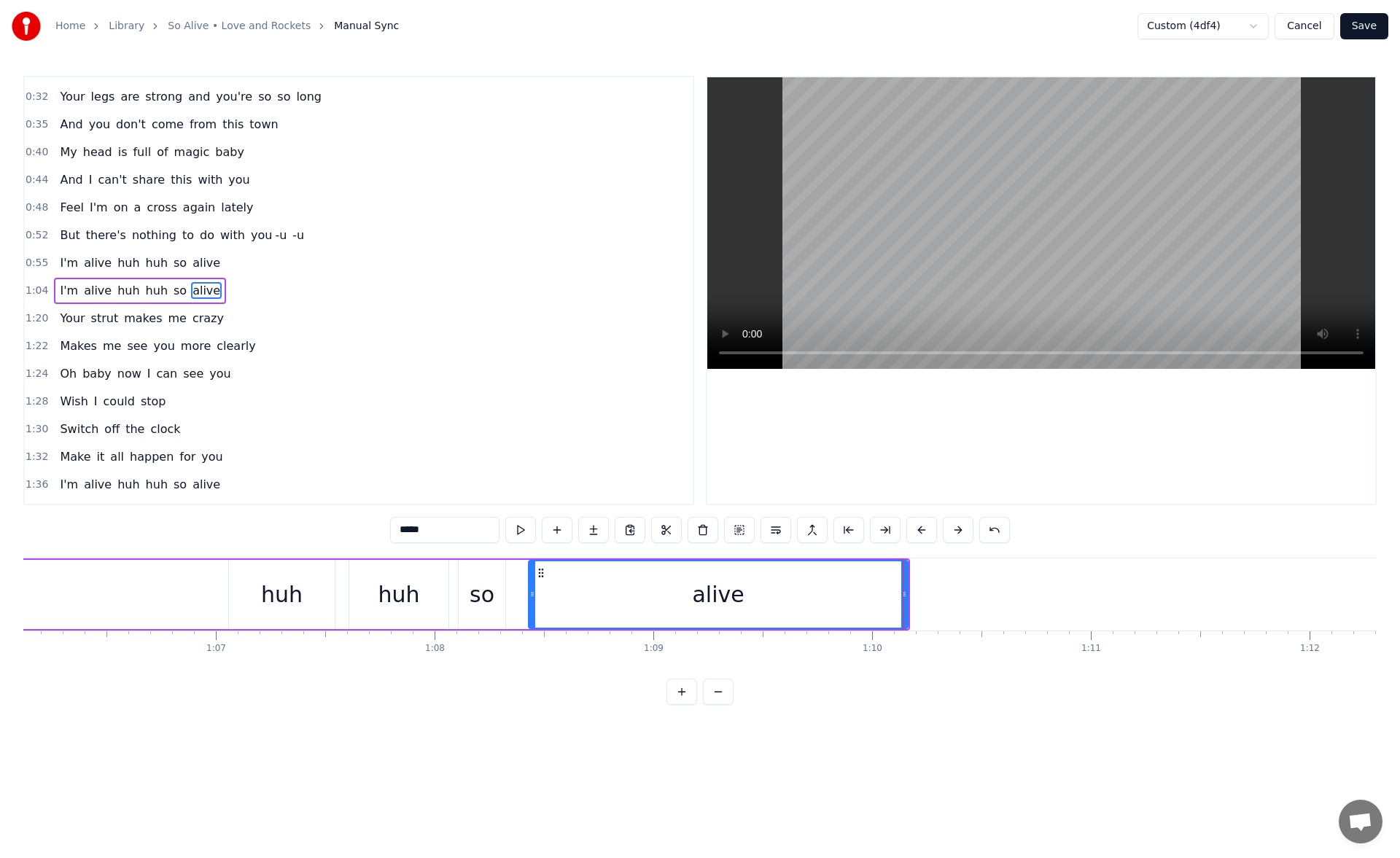
click at [143, 585] on div "I'm alive huh huh so alive" at bounding box center [242, 594] width 1338 height 72
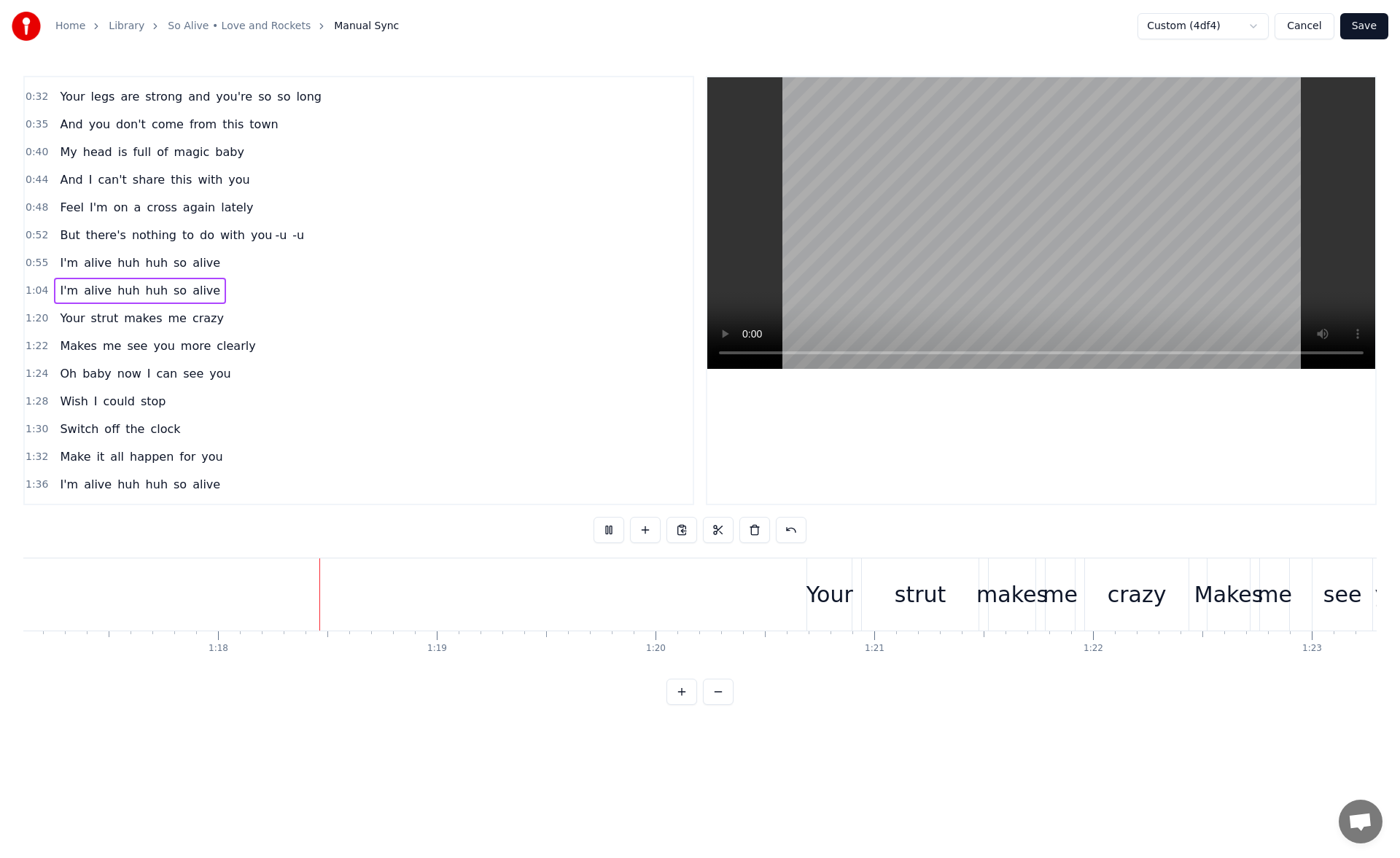
scroll to position [0, 16942]
click at [1069, 594] on div "crazy" at bounding box center [1068, 594] width 59 height 33
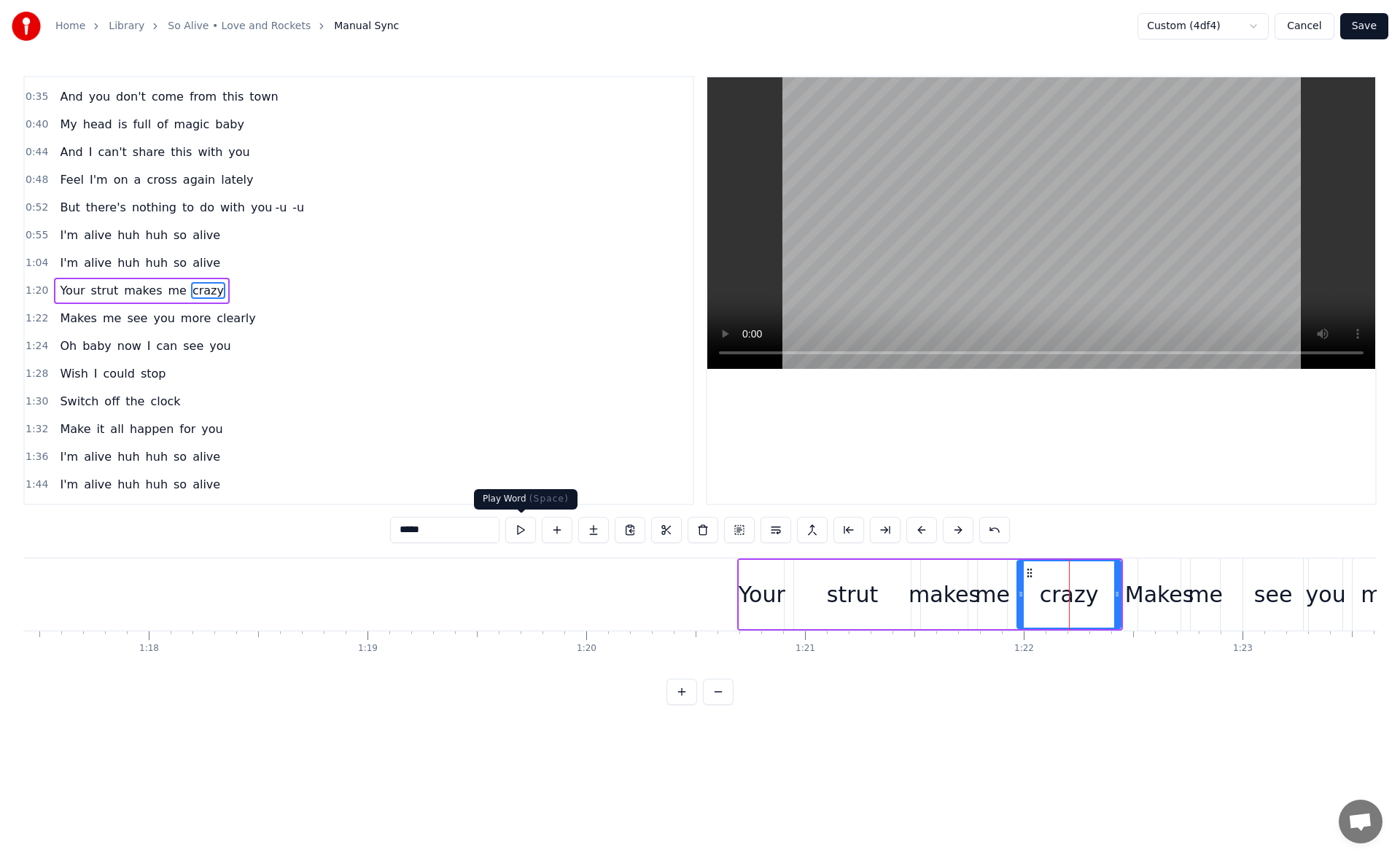
click at [524, 526] on button at bounding box center [521, 530] width 31 height 26
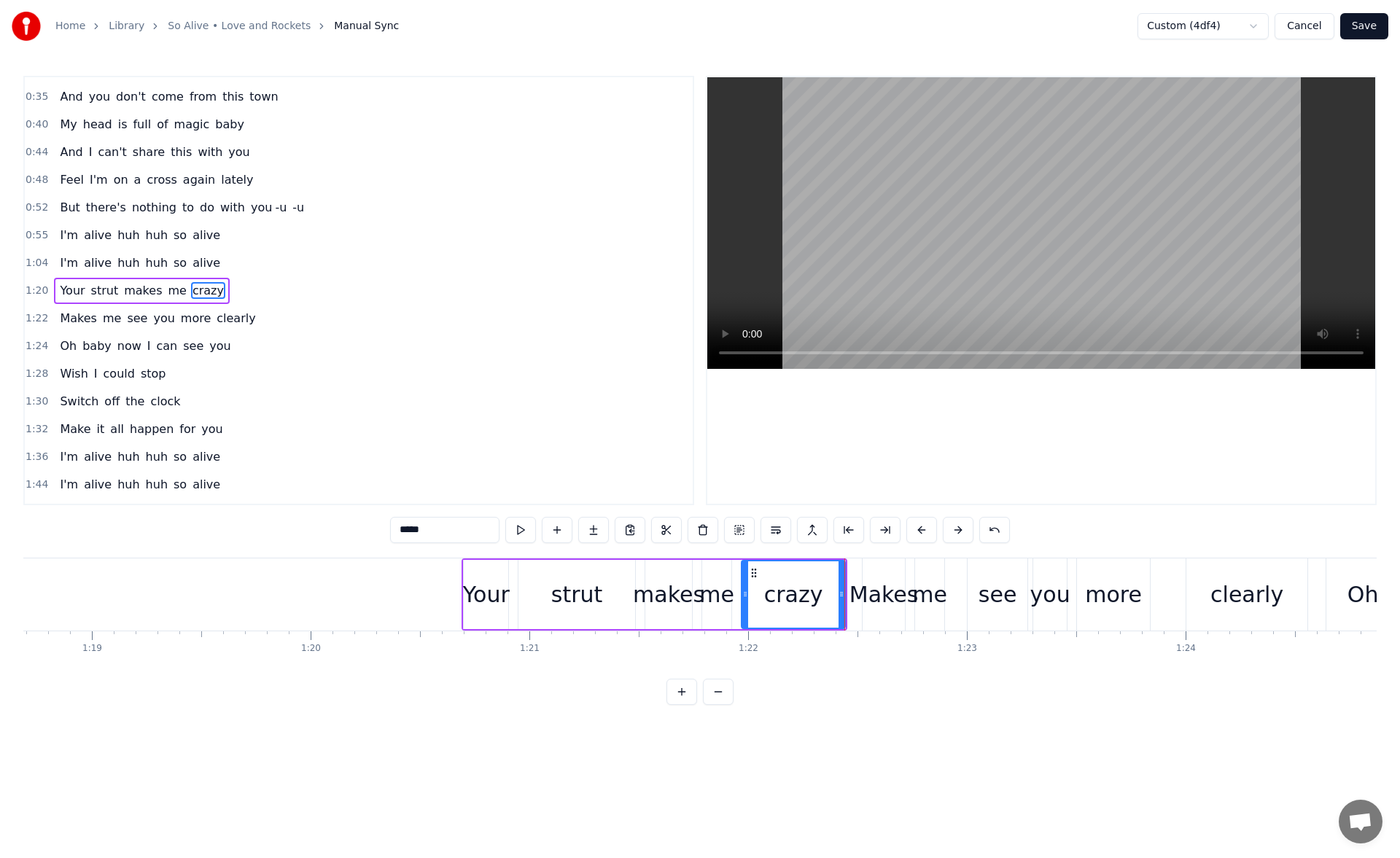
scroll to position [0, 17276]
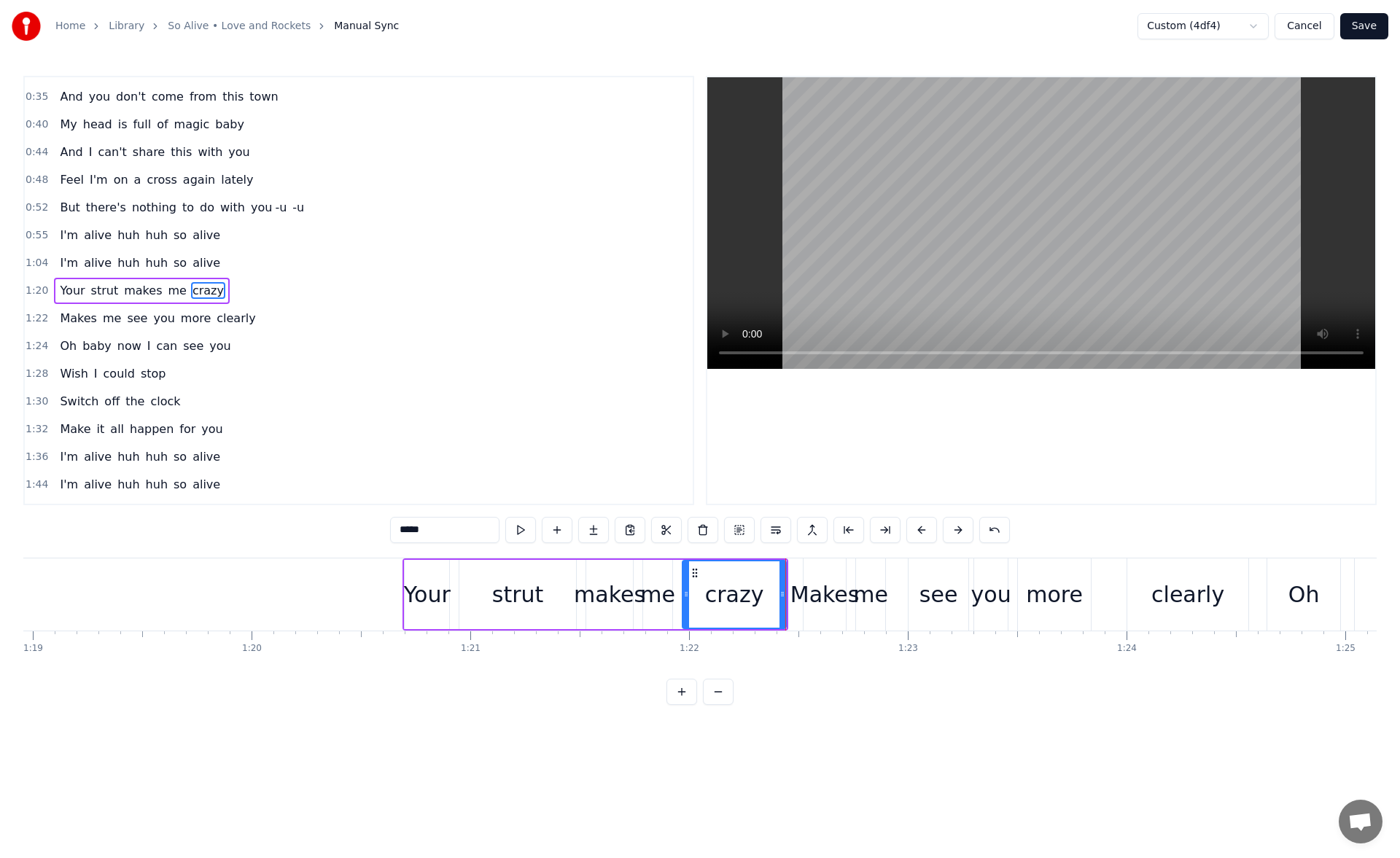
click at [817, 581] on div "Makes" at bounding box center [826, 594] width 70 height 33
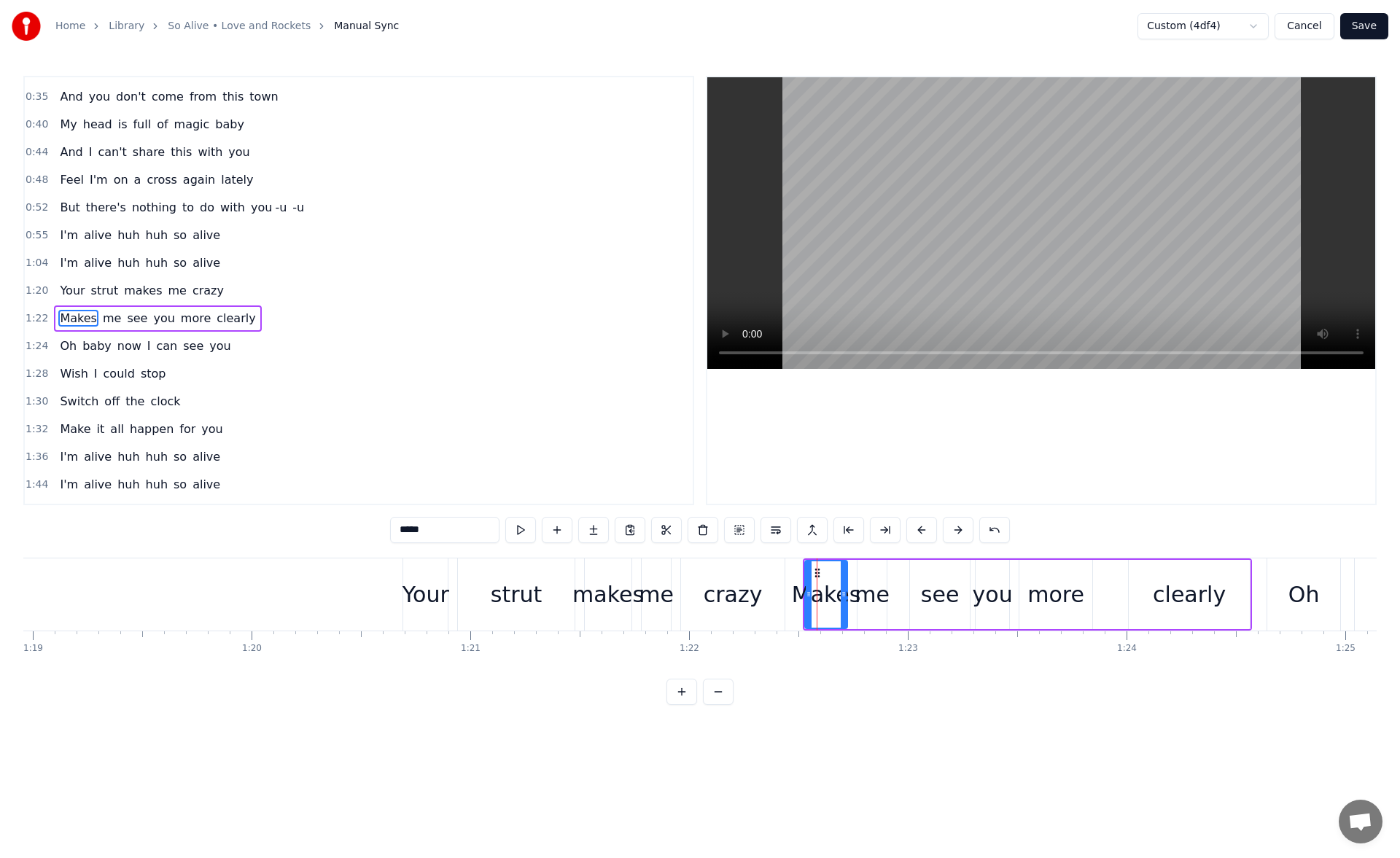
scroll to position [105, 0]
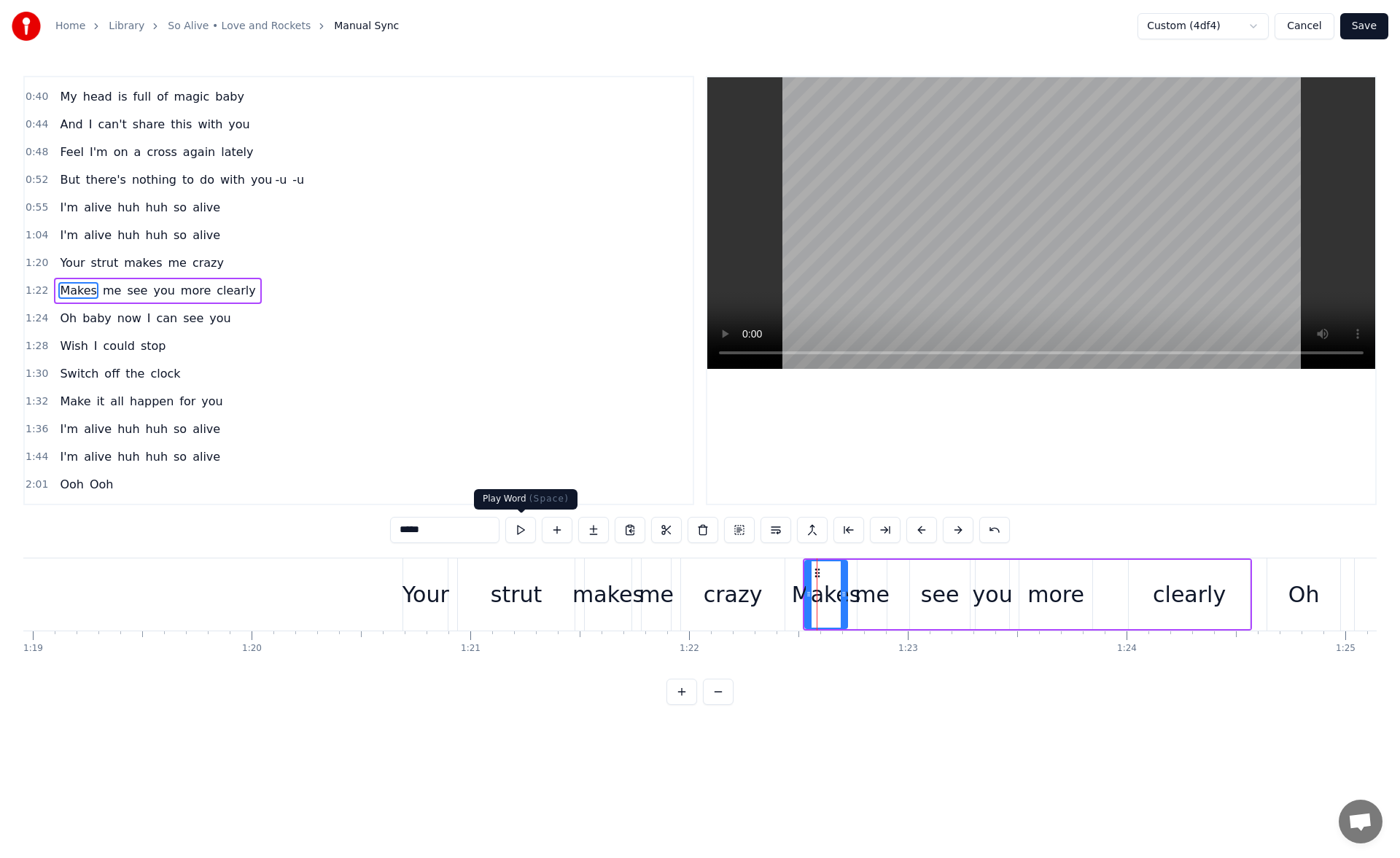
click at [527, 532] on button at bounding box center [521, 530] width 31 height 26
drag, startPoint x: 807, startPoint y: 594, endPoint x: 792, endPoint y: 594, distance: 15.0
click at [792, 594] on icon at bounding box center [793, 594] width 6 height 11
click at [522, 526] on button at bounding box center [521, 530] width 31 height 26
click at [873, 583] on div "me" at bounding box center [872, 594] width 35 height 33
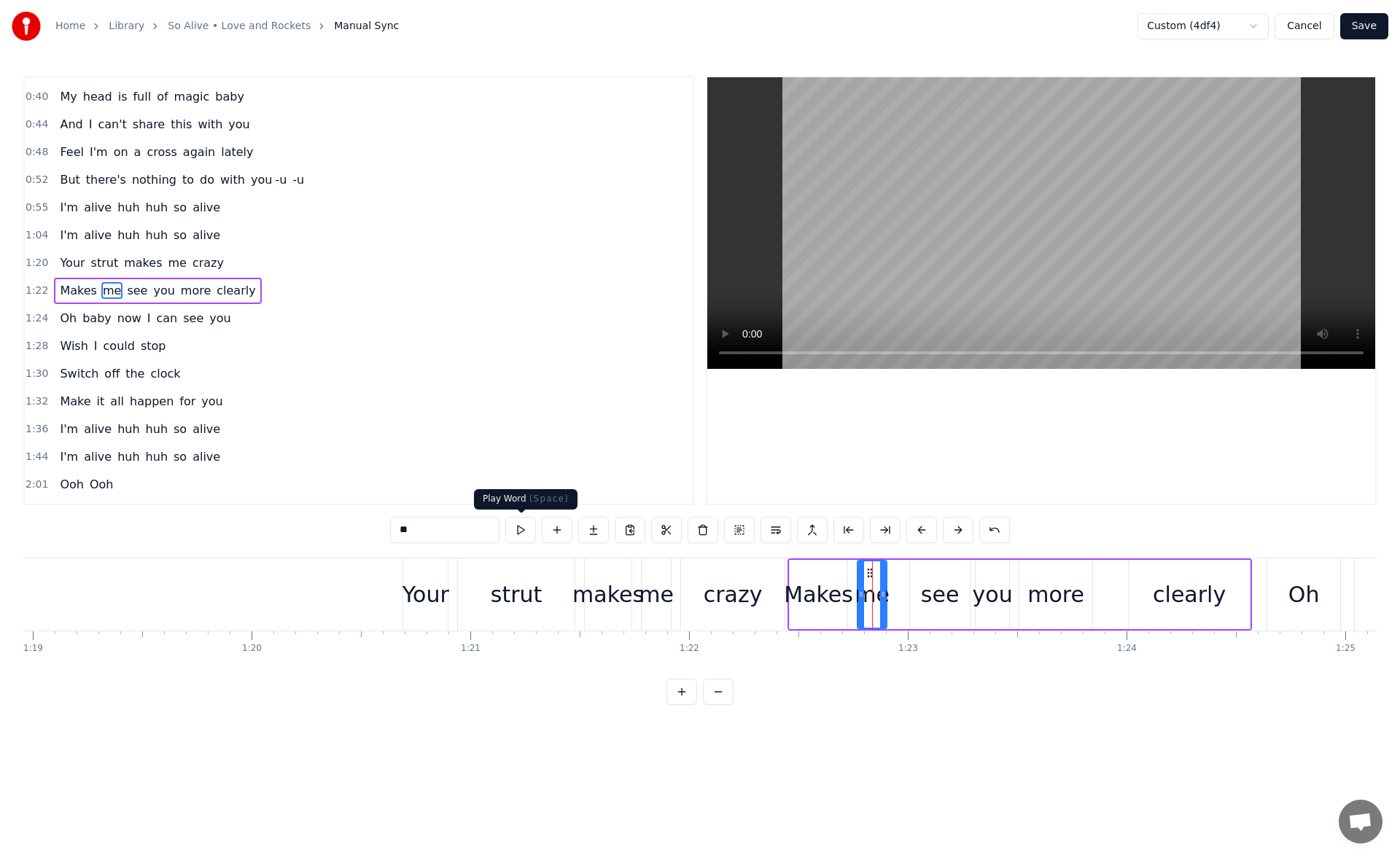
click at [522, 530] on button at bounding box center [521, 530] width 31 height 26
drag, startPoint x: 861, startPoint y: 600, endPoint x: 853, endPoint y: 601, distance: 8.1
click at [853, 601] on div at bounding box center [853, 594] width 6 height 66
click at [518, 526] on button at bounding box center [521, 530] width 31 height 26
click at [922, 588] on div "see" at bounding box center [940, 595] width 60 height 70
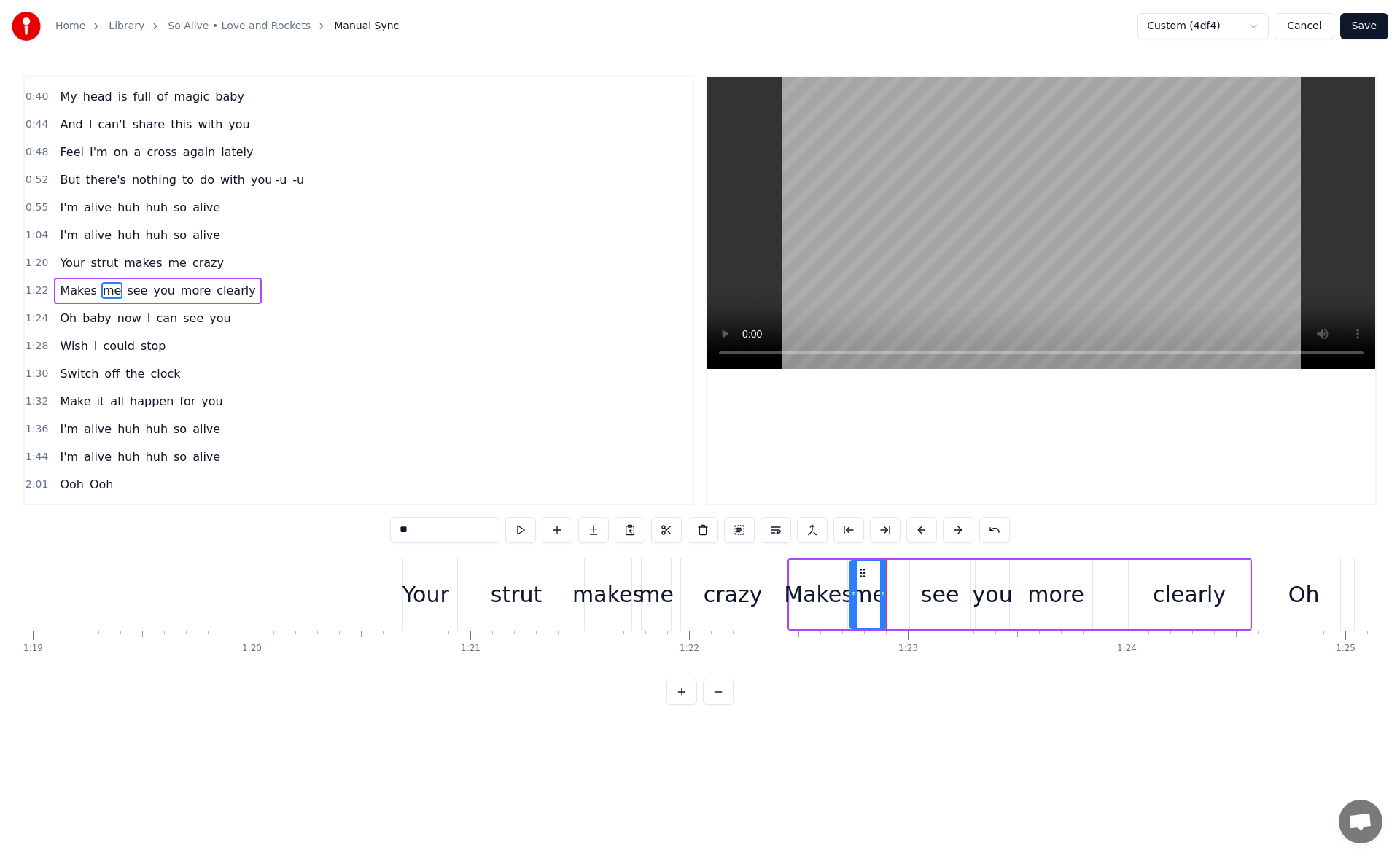
type input "***"
drag, startPoint x: 916, startPoint y: 598, endPoint x: 895, endPoint y: 598, distance: 21.0
click at [895, 598] on icon at bounding box center [894, 594] width 6 height 11
click at [518, 527] on button at bounding box center [521, 530] width 31 height 26
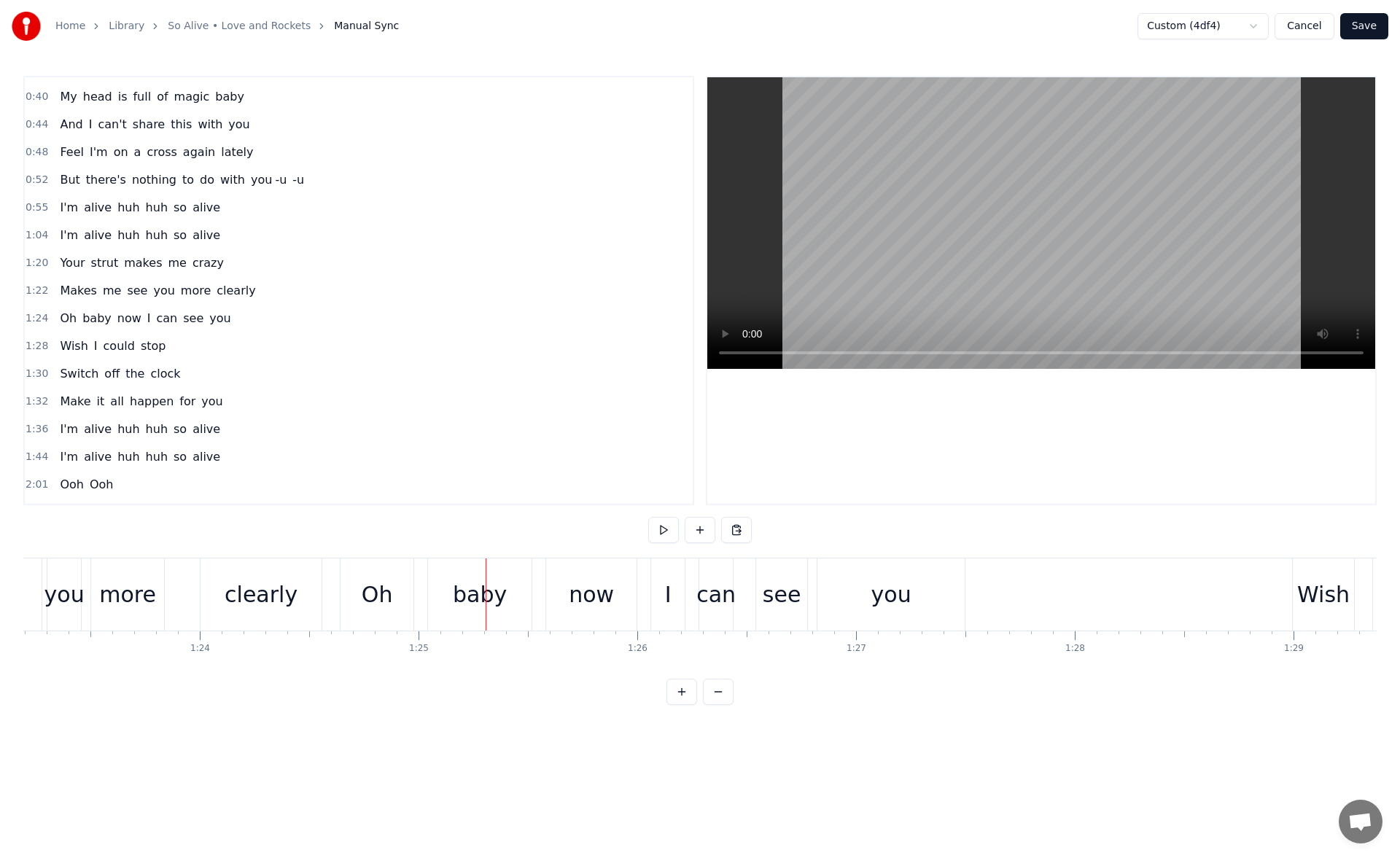
scroll to position [0, 17964]
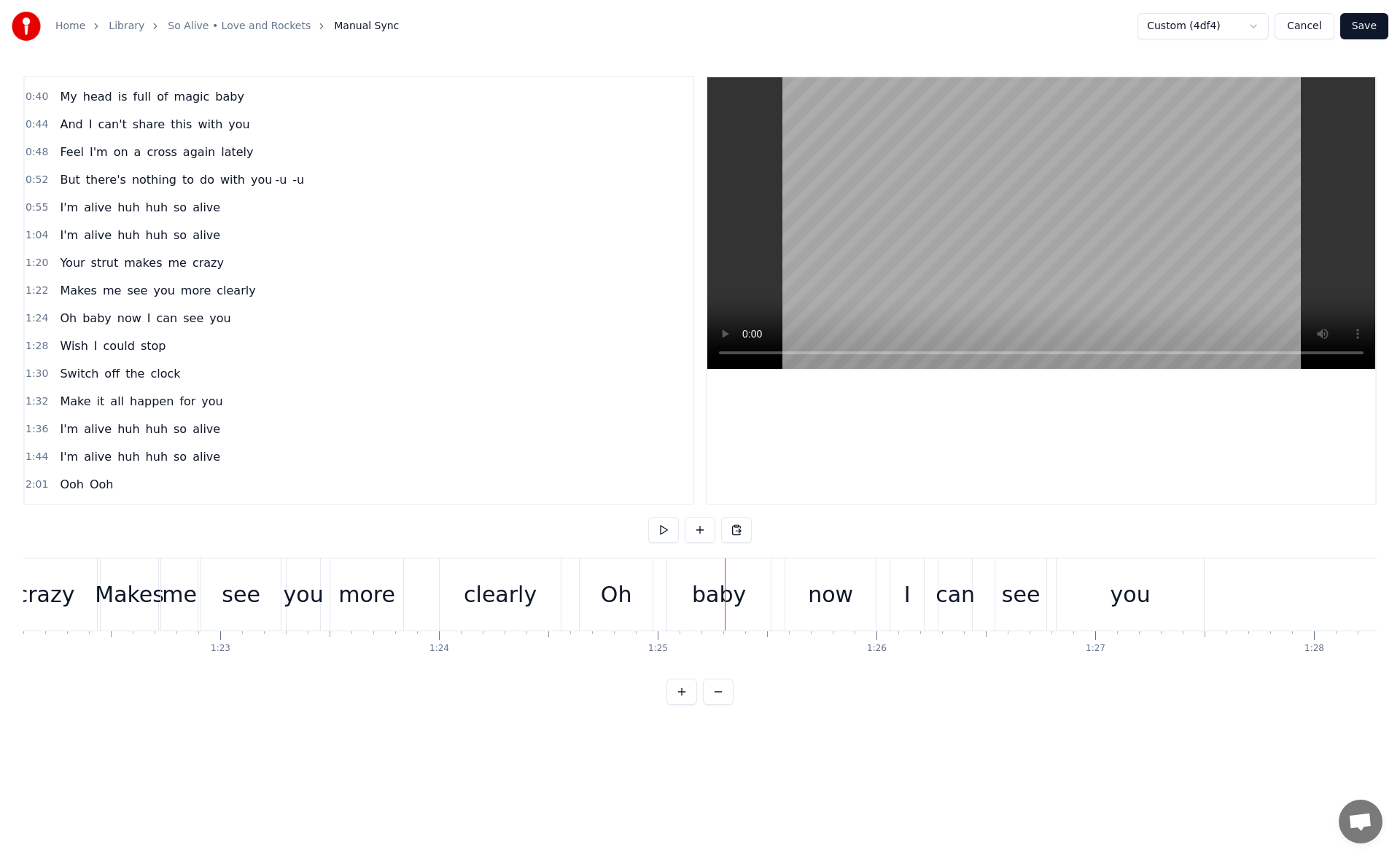
click at [466, 590] on div "clearly" at bounding box center [501, 594] width 121 height 72
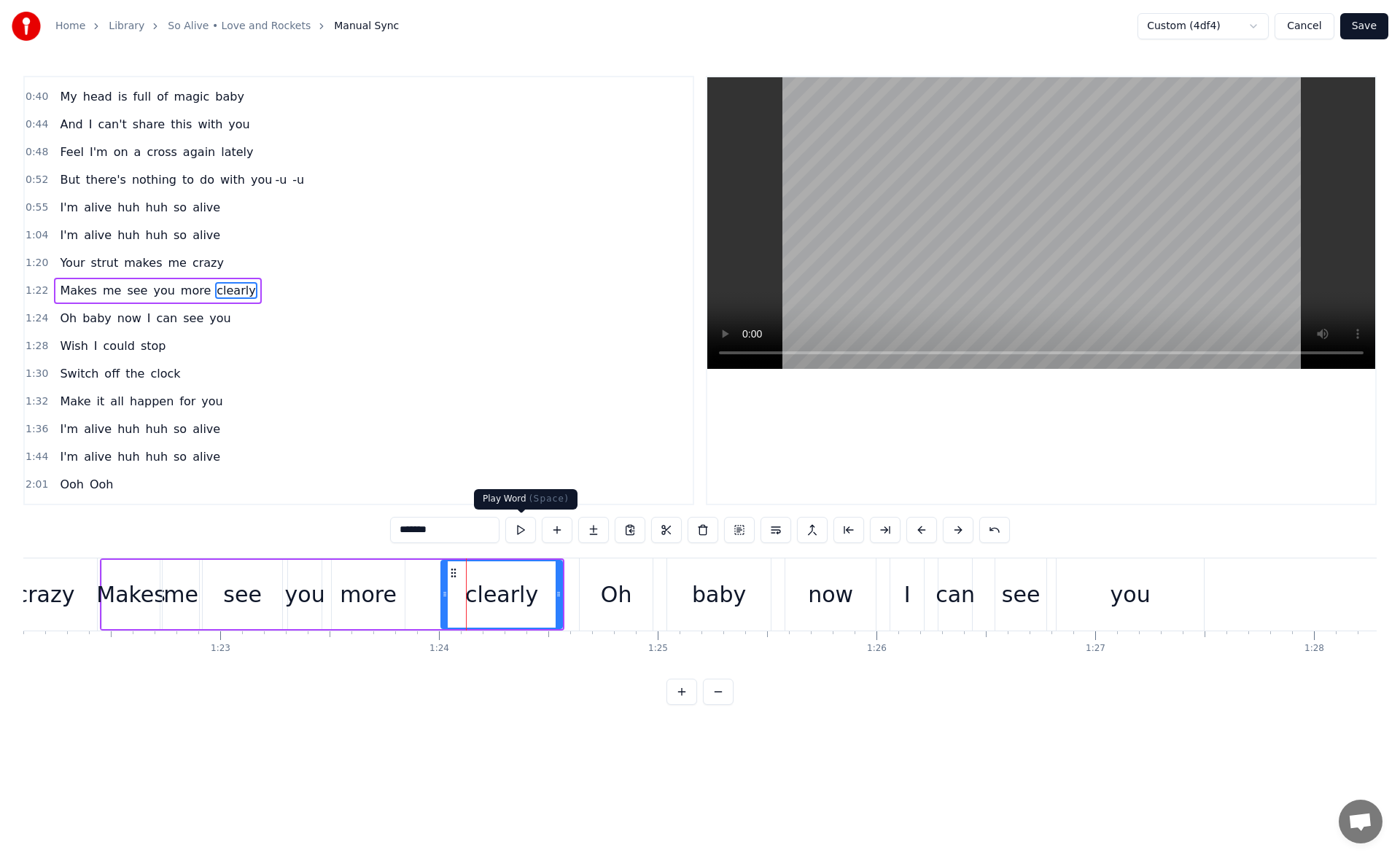
click at [519, 530] on button at bounding box center [521, 530] width 31 height 26
click at [614, 586] on div "Oh" at bounding box center [616, 594] width 32 height 33
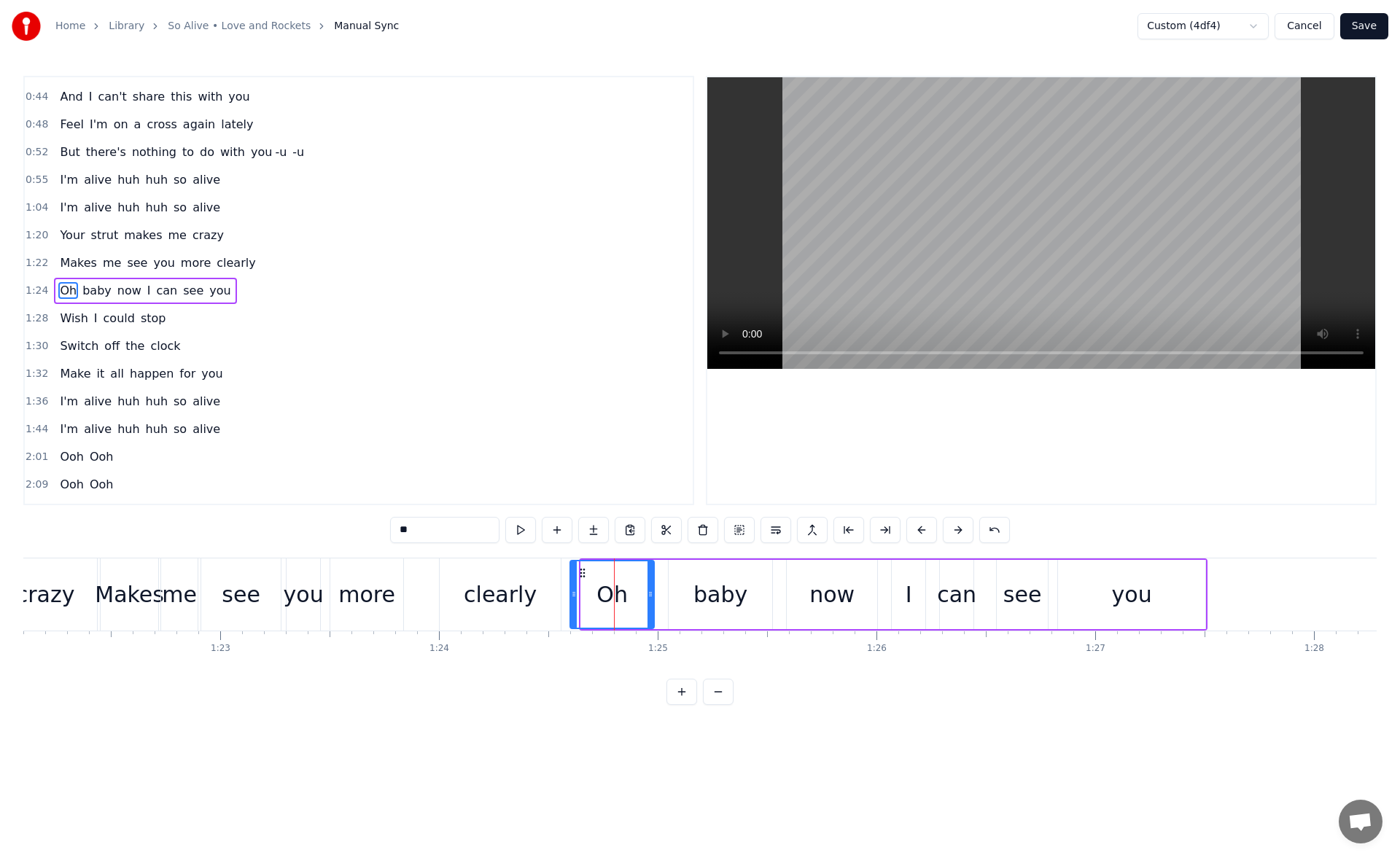
drag, startPoint x: 583, startPoint y: 594, endPoint x: 573, endPoint y: 595, distance: 10.0
click at [573, 595] on icon at bounding box center [573, 594] width 6 height 11
click at [525, 533] on button at bounding box center [521, 530] width 31 height 26
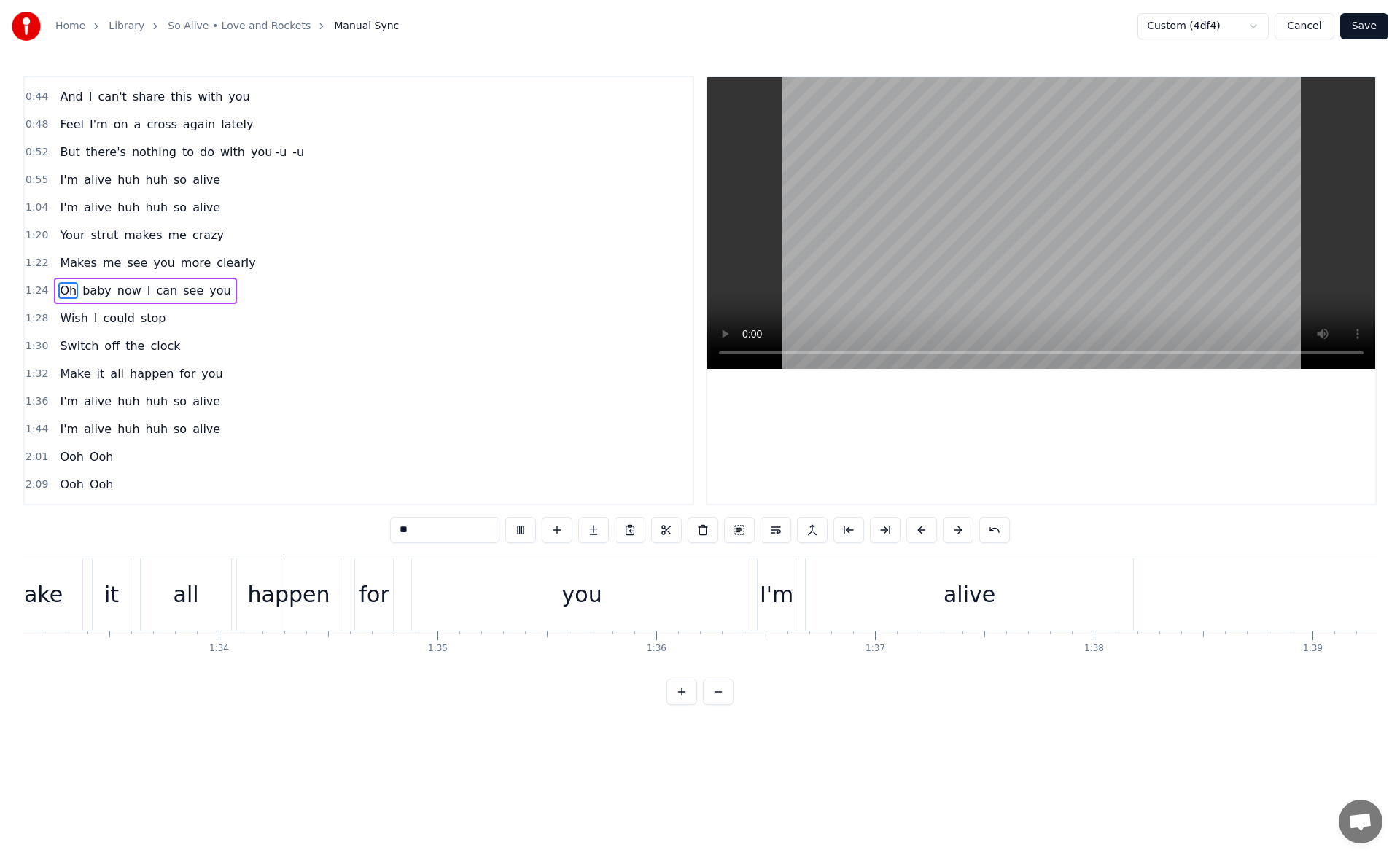
scroll to position [0, 20421]
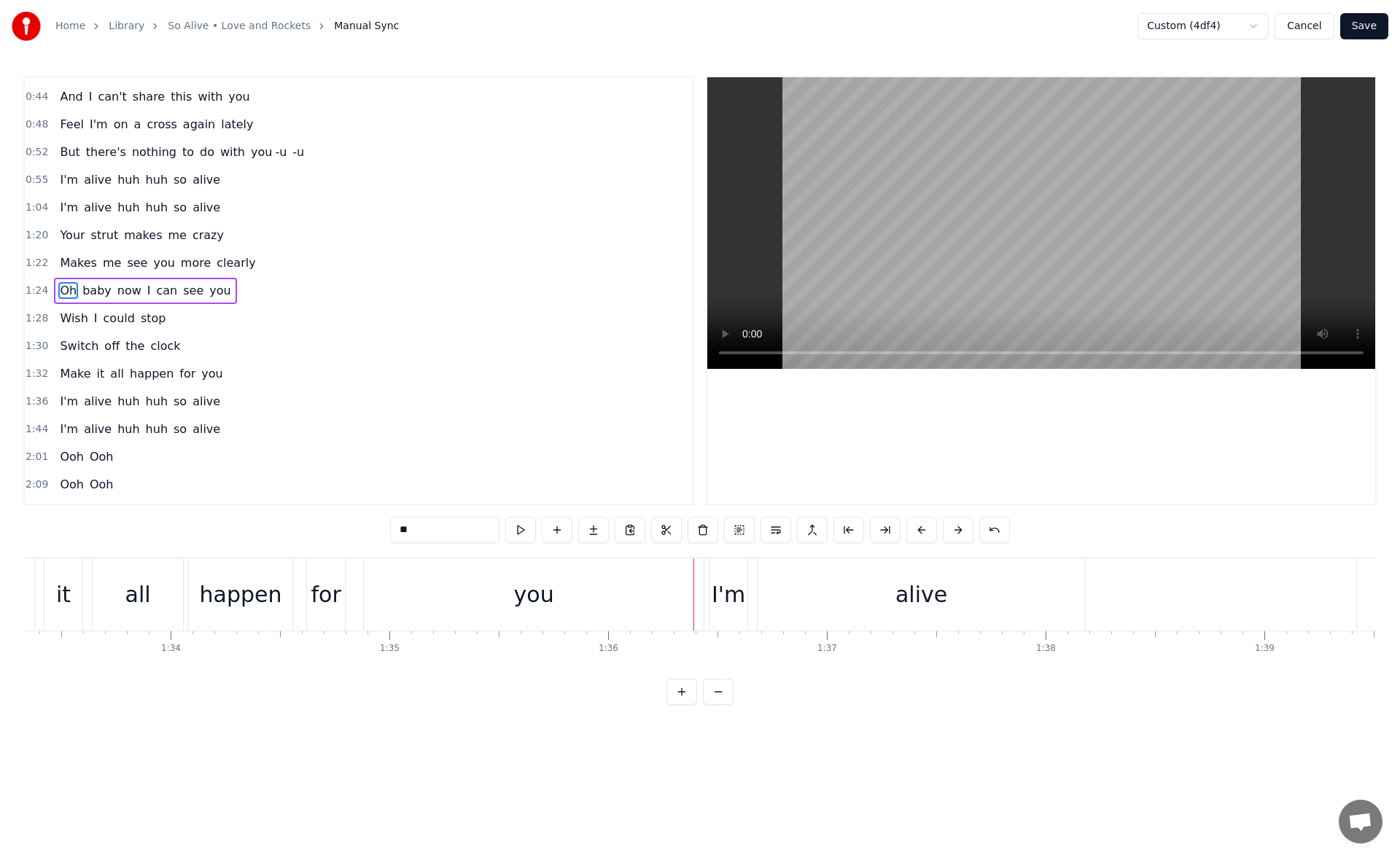
click at [547, 594] on div "you" at bounding box center [535, 594] width 40 height 33
type input "***"
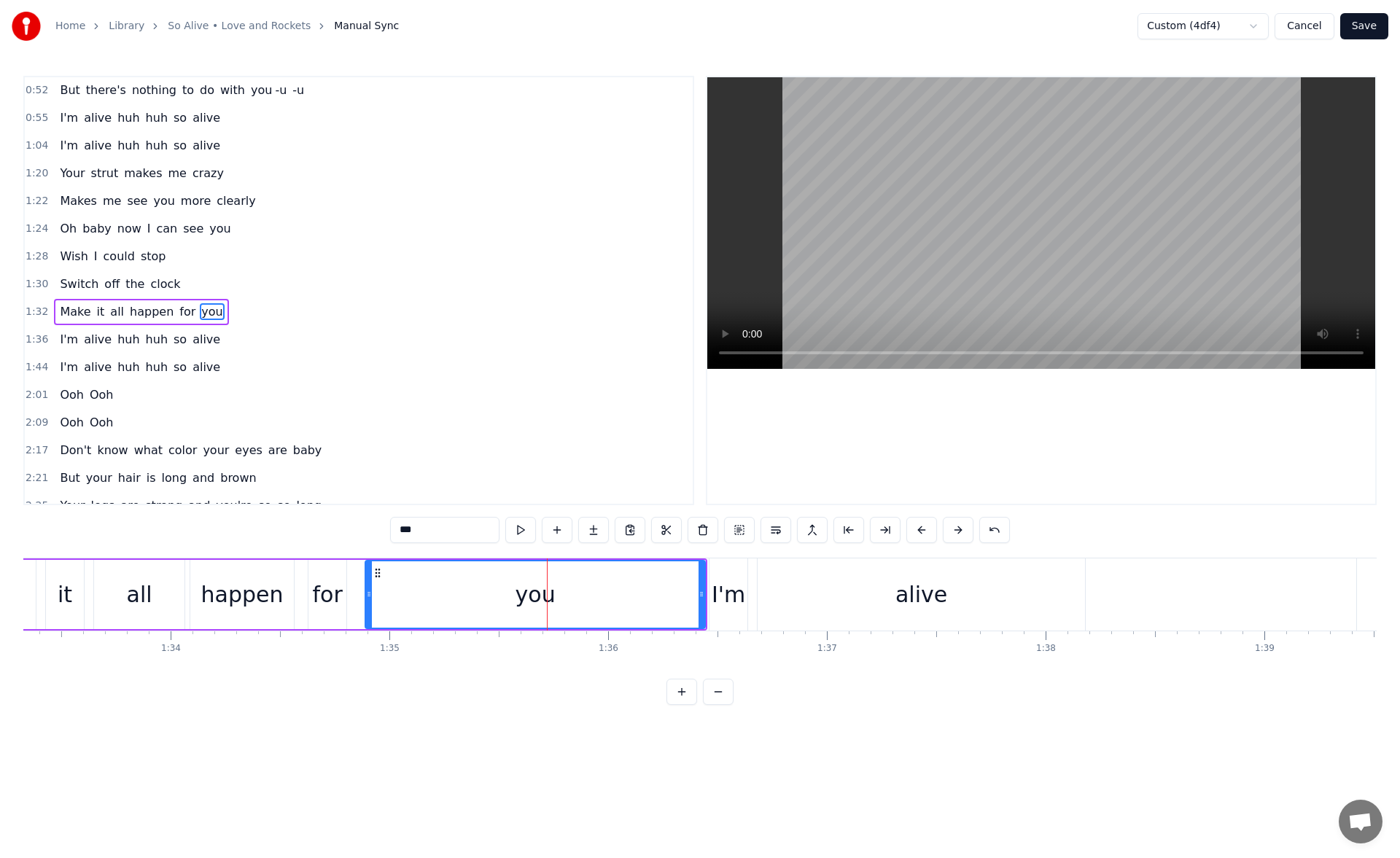
scroll to position [216, 0]
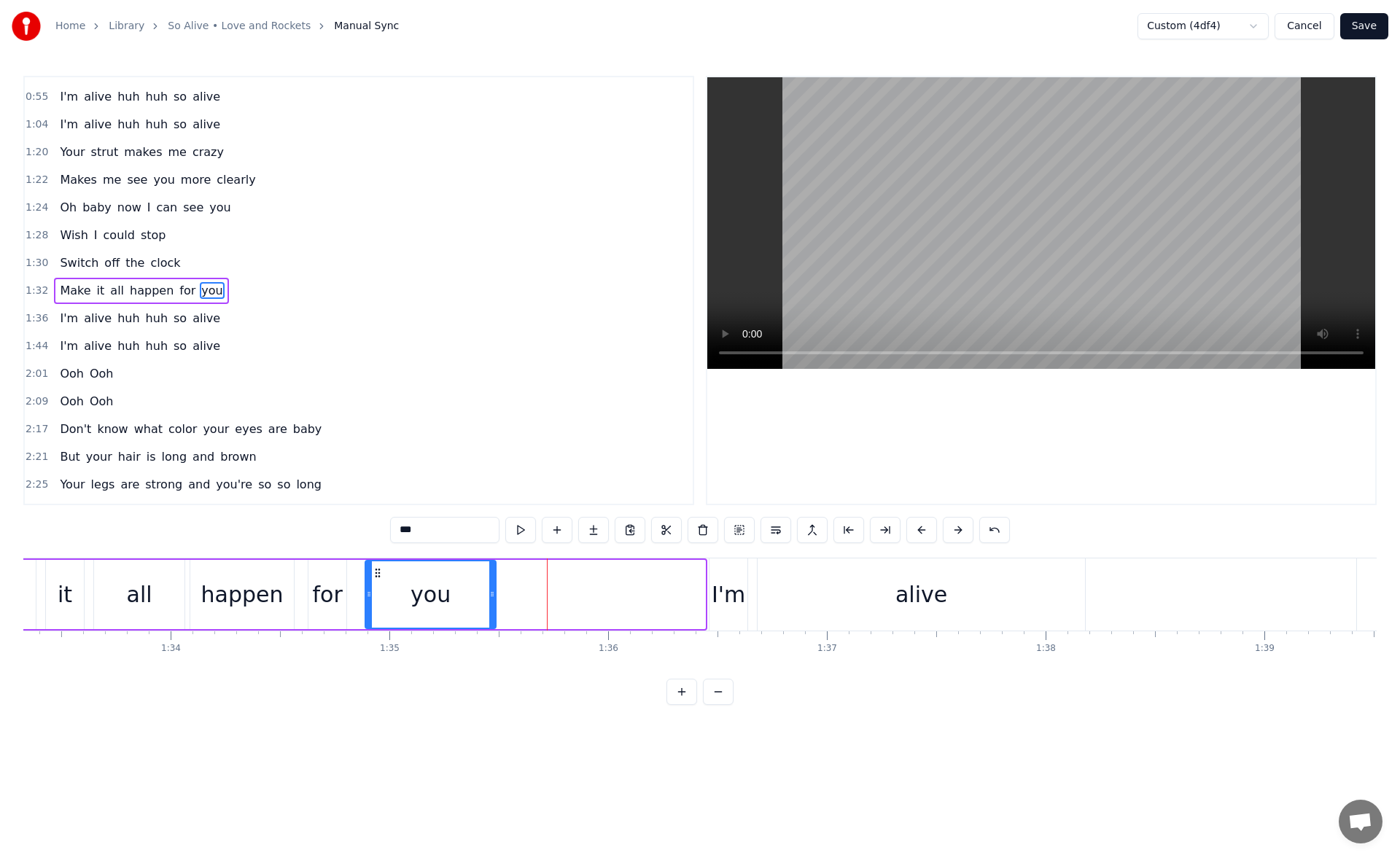
drag, startPoint x: 700, startPoint y: 593, endPoint x: 489, endPoint y: 605, distance: 211.3
click at [489, 605] on div at bounding box center [492, 594] width 6 height 66
click at [521, 534] on button at bounding box center [521, 530] width 31 height 26
drag, startPoint x: 493, startPoint y: 595, endPoint x: 465, endPoint y: 594, distance: 28.0
click at [465, 594] on icon at bounding box center [466, 594] width 6 height 11
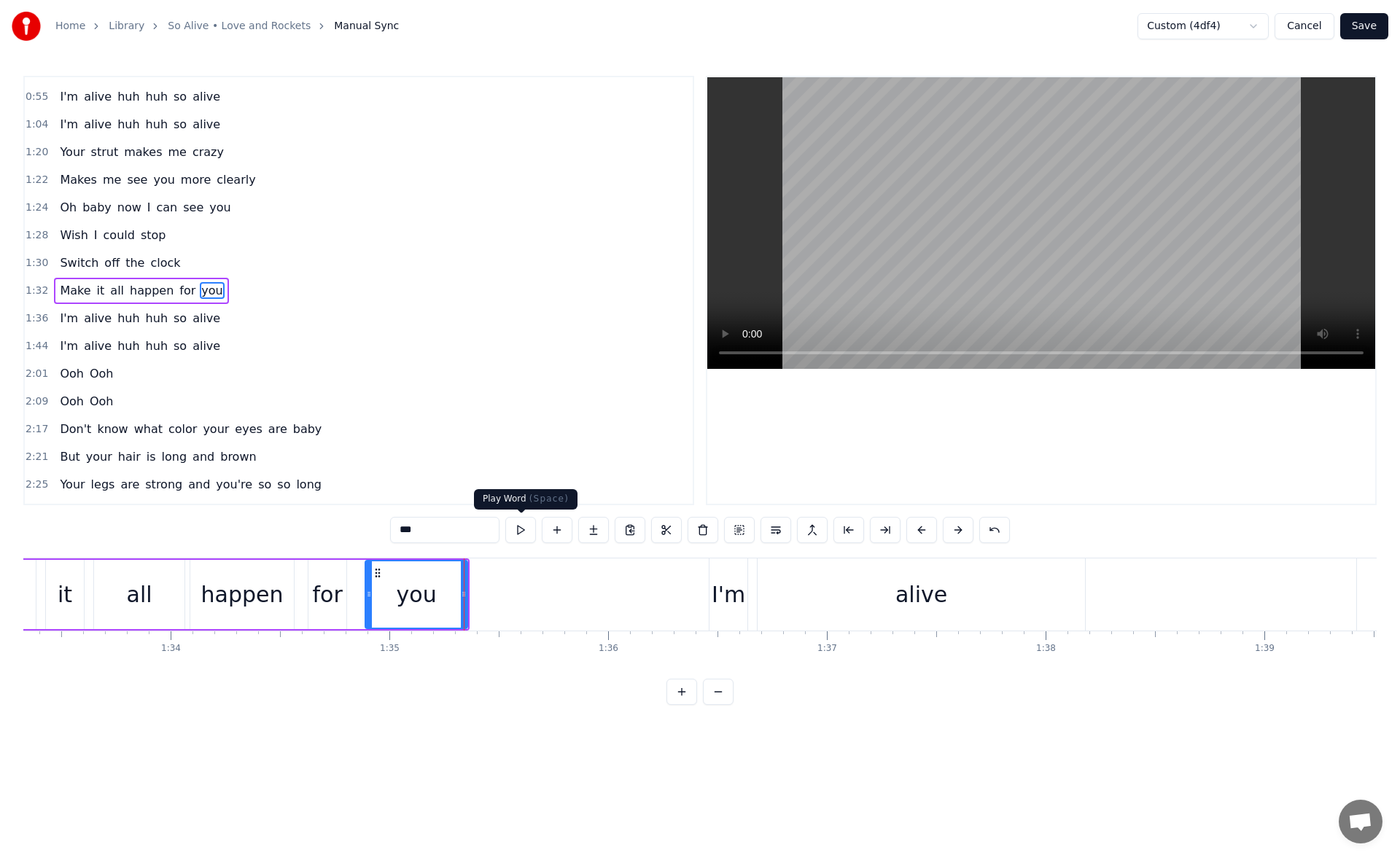
click at [517, 532] on button at bounding box center [521, 530] width 31 height 26
click at [585, 529] on button at bounding box center [594, 530] width 31 height 26
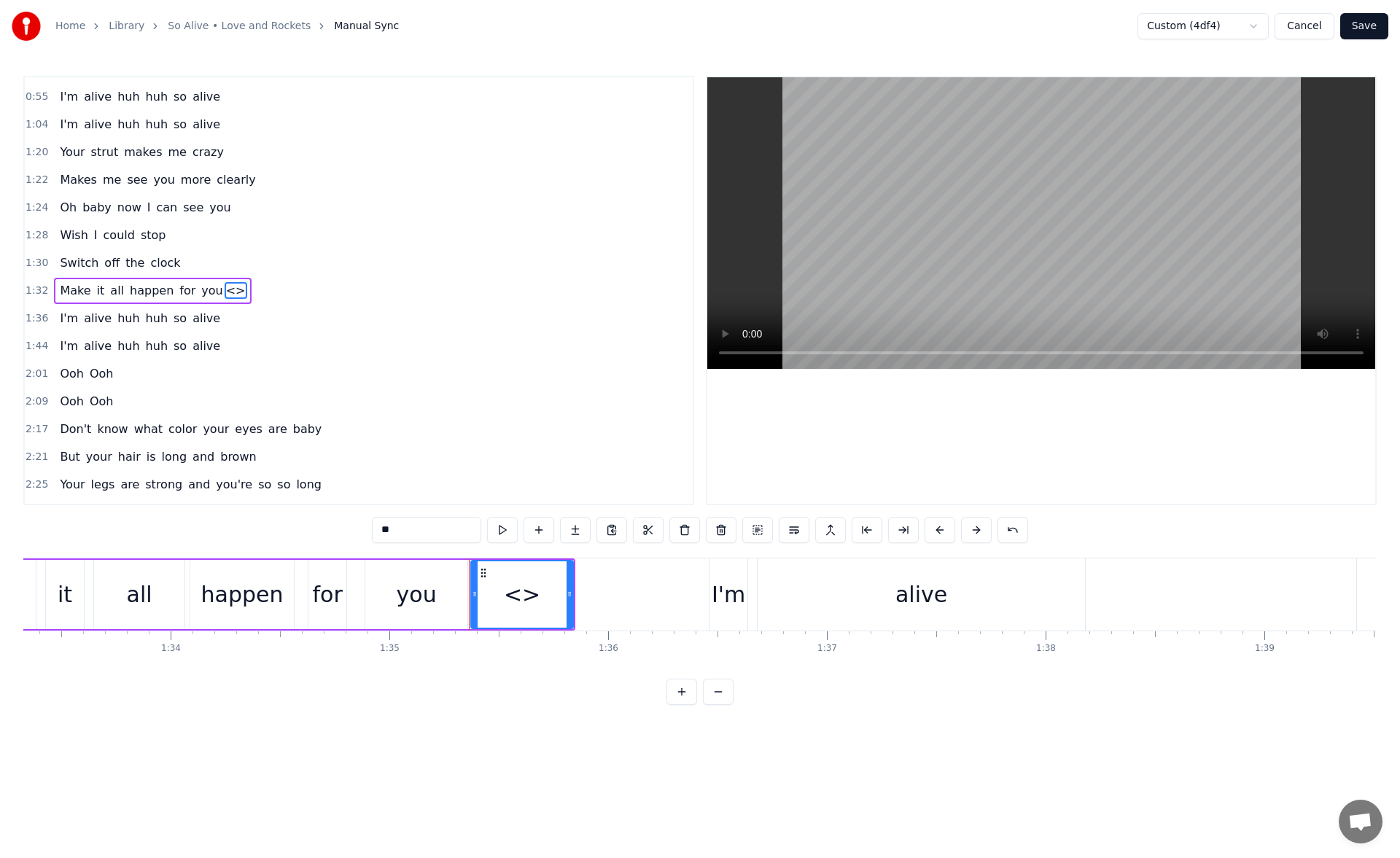
drag, startPoint x: 402, startPoint y: 531, endPoint x: 329, endPoint y: 538, distance: 73.3
click at [329, 538] on div "0:24 Don't know what color your eyes are baby [DEMOGRAPHIC_DATA]:27 But your ha…" at bounding box center [700, 391] width 1354 height 629
type input "**"
click at [572, 529] on button at bounding box center [576, 530] width 31 height 26
drag, startPoint x: 404, startPoint y: 535, endPoint x: 380, endPoint y: 535, distance: 24.0
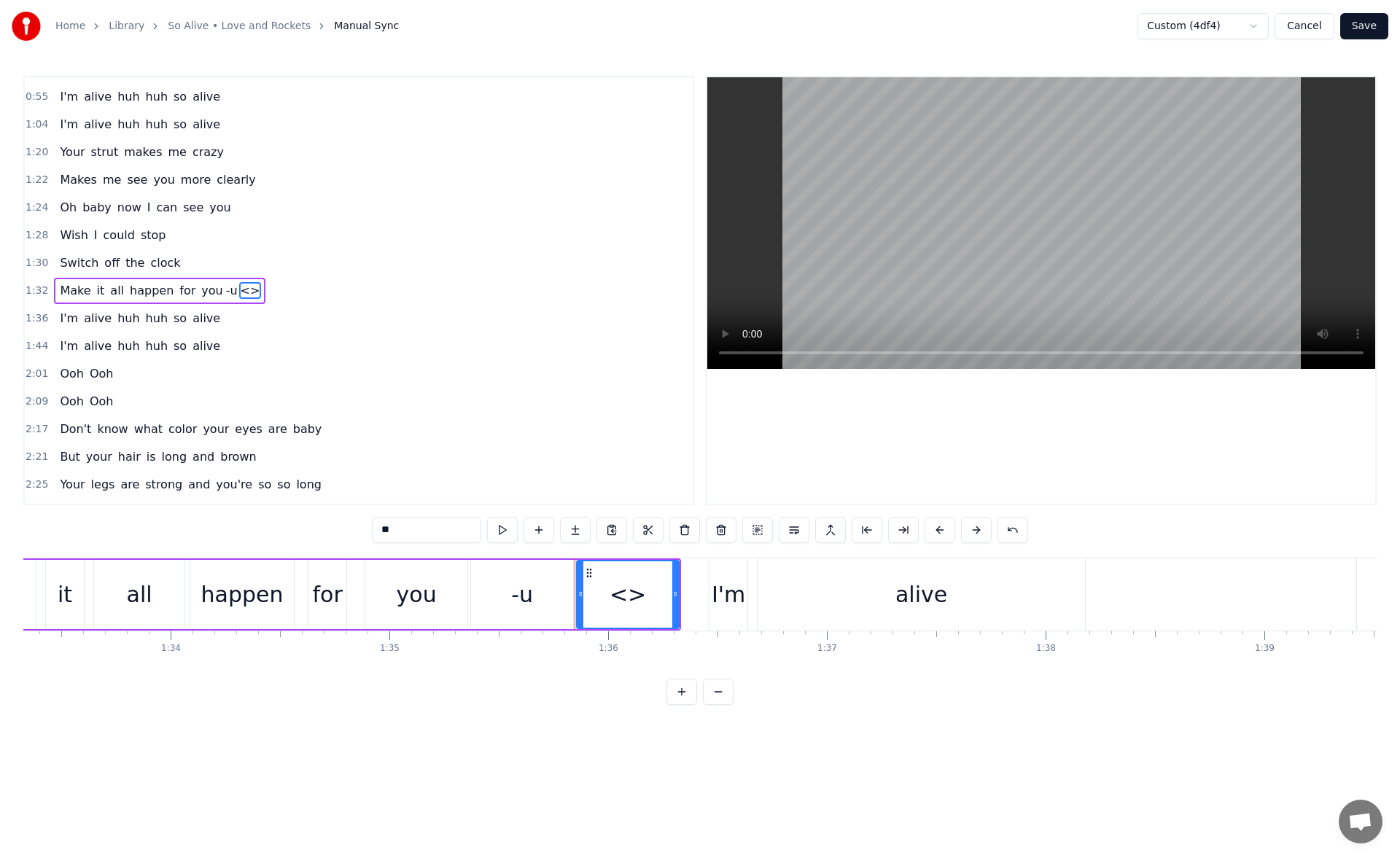
click at [380, 535] on input "**" at bounding box center [426, 530] width 109 height 26
click at [415, 590] on div "you" at bounding box center [417, 594] width 40 height 33
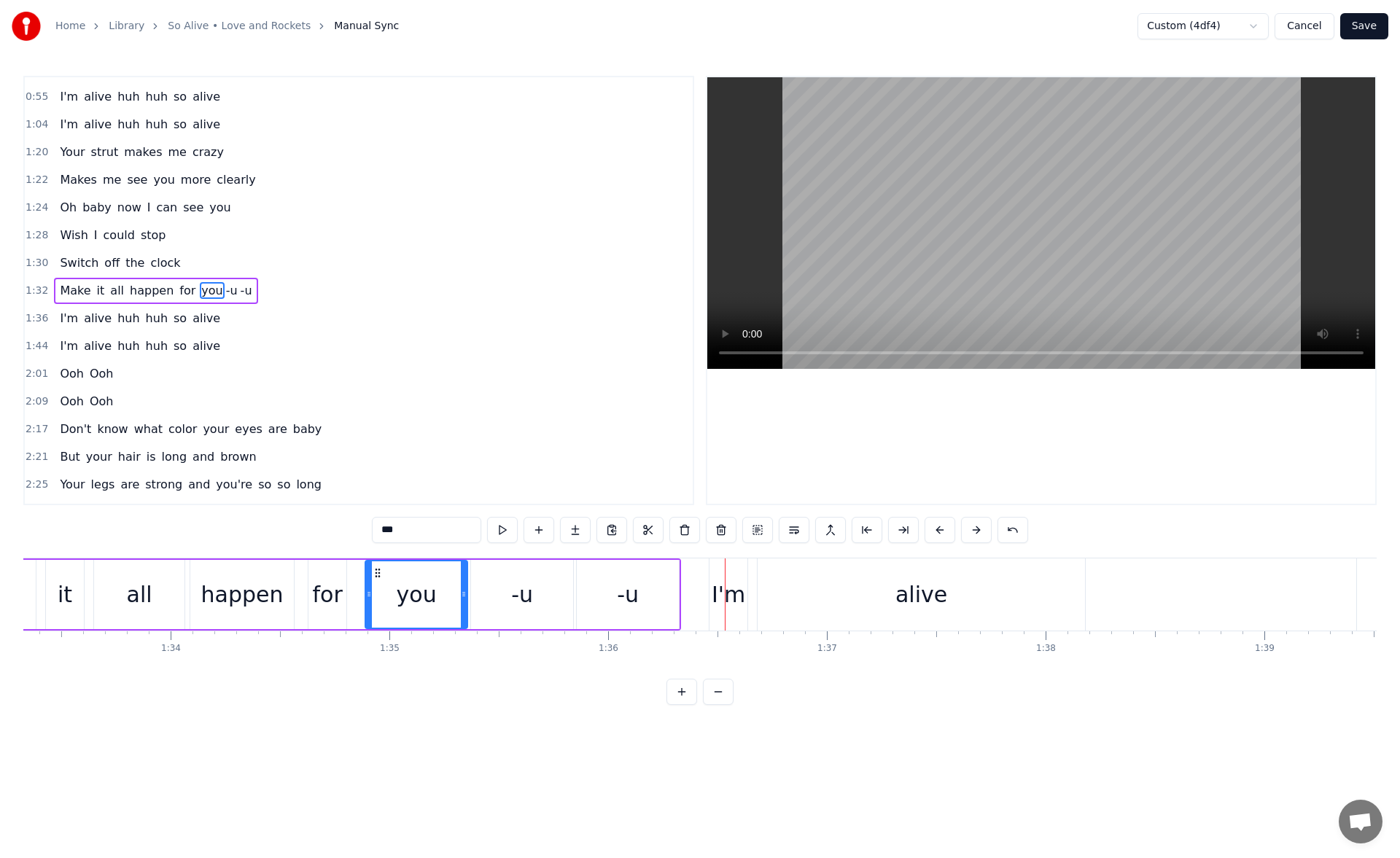
click at [504, 581] on div "-u" at bounding box center [522, 595] width 102 height 70
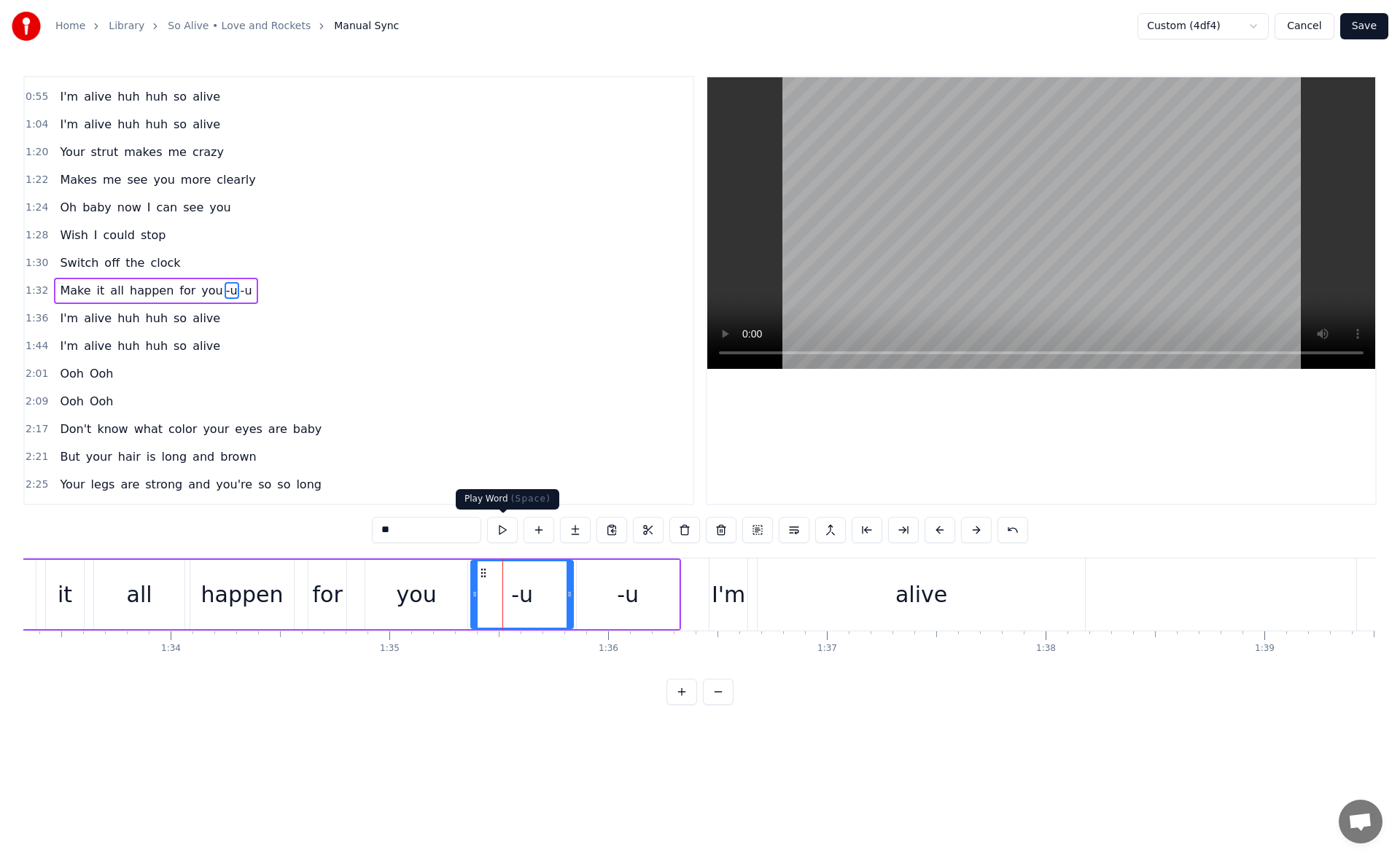
click at [505, 528] on button at bounding box center [502, 530] width 31 height 26
click at [588, 589] on div "-u" at bounding box center [628, 595] width 102 height 70
click at [502, 531] on button at bounding box center [502, 530] width 31 height 26
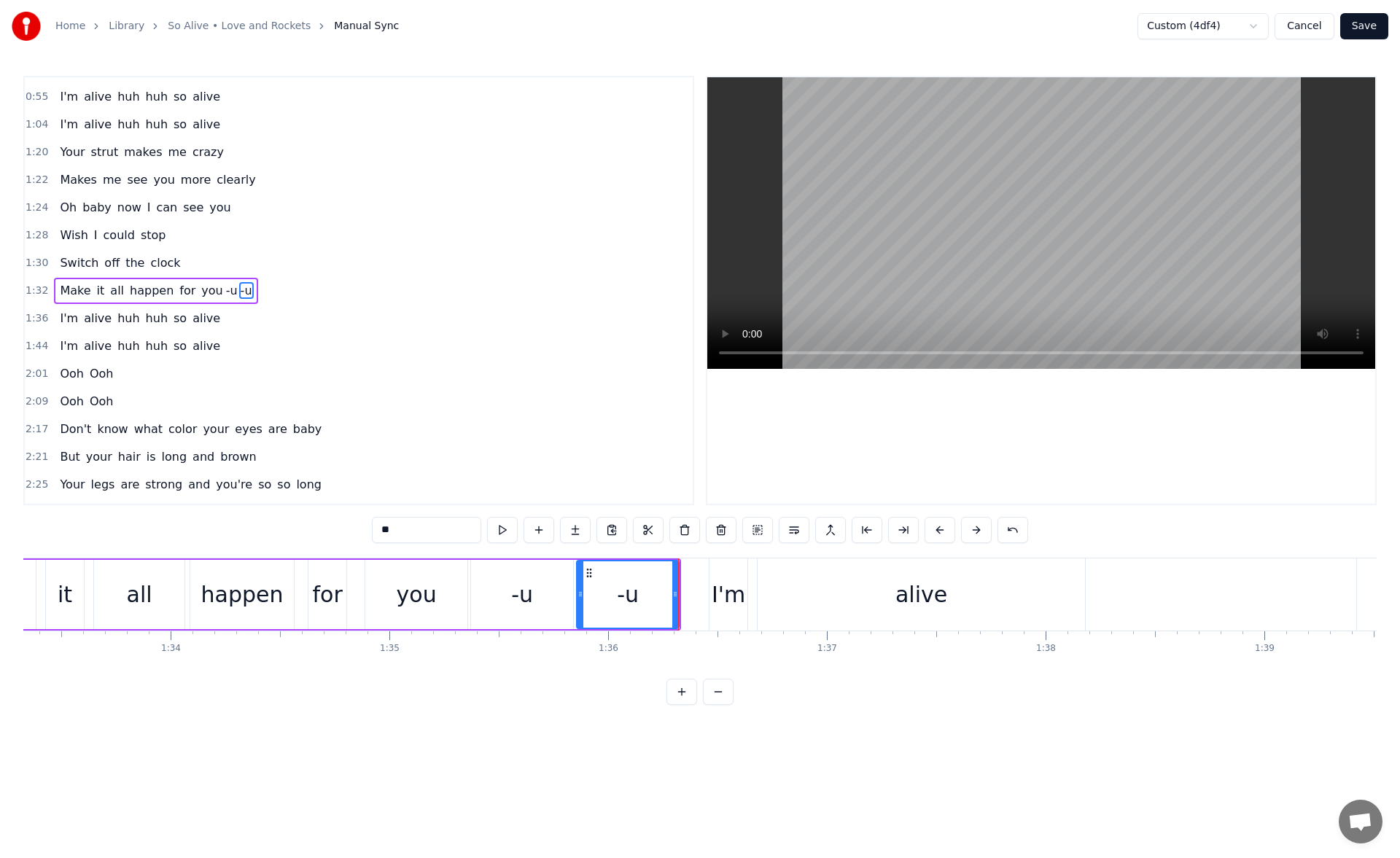
click at [805, 582] on div "alive" at bounding box center [921, 594] width 328 height 72
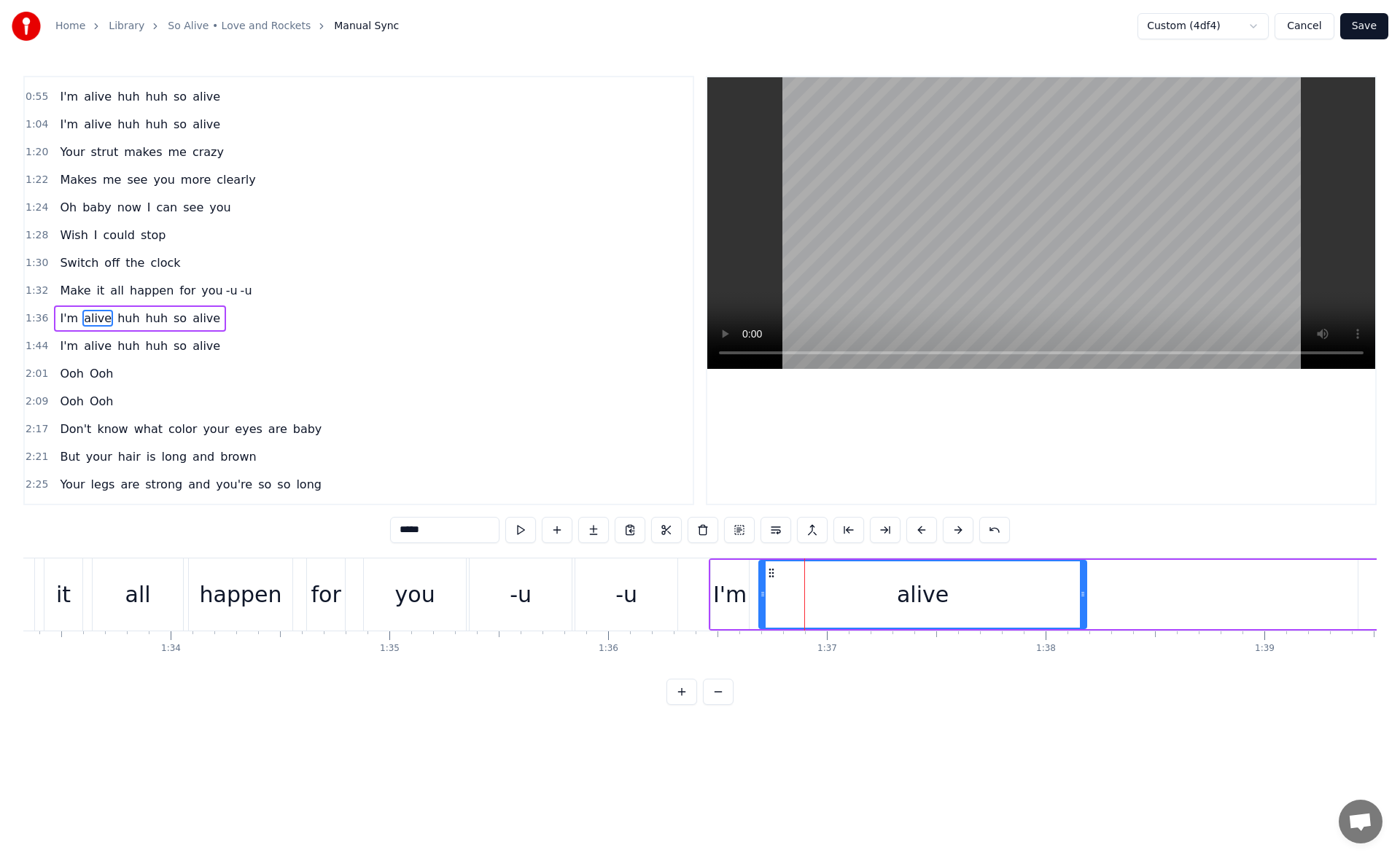
scroll to position [243, 0]
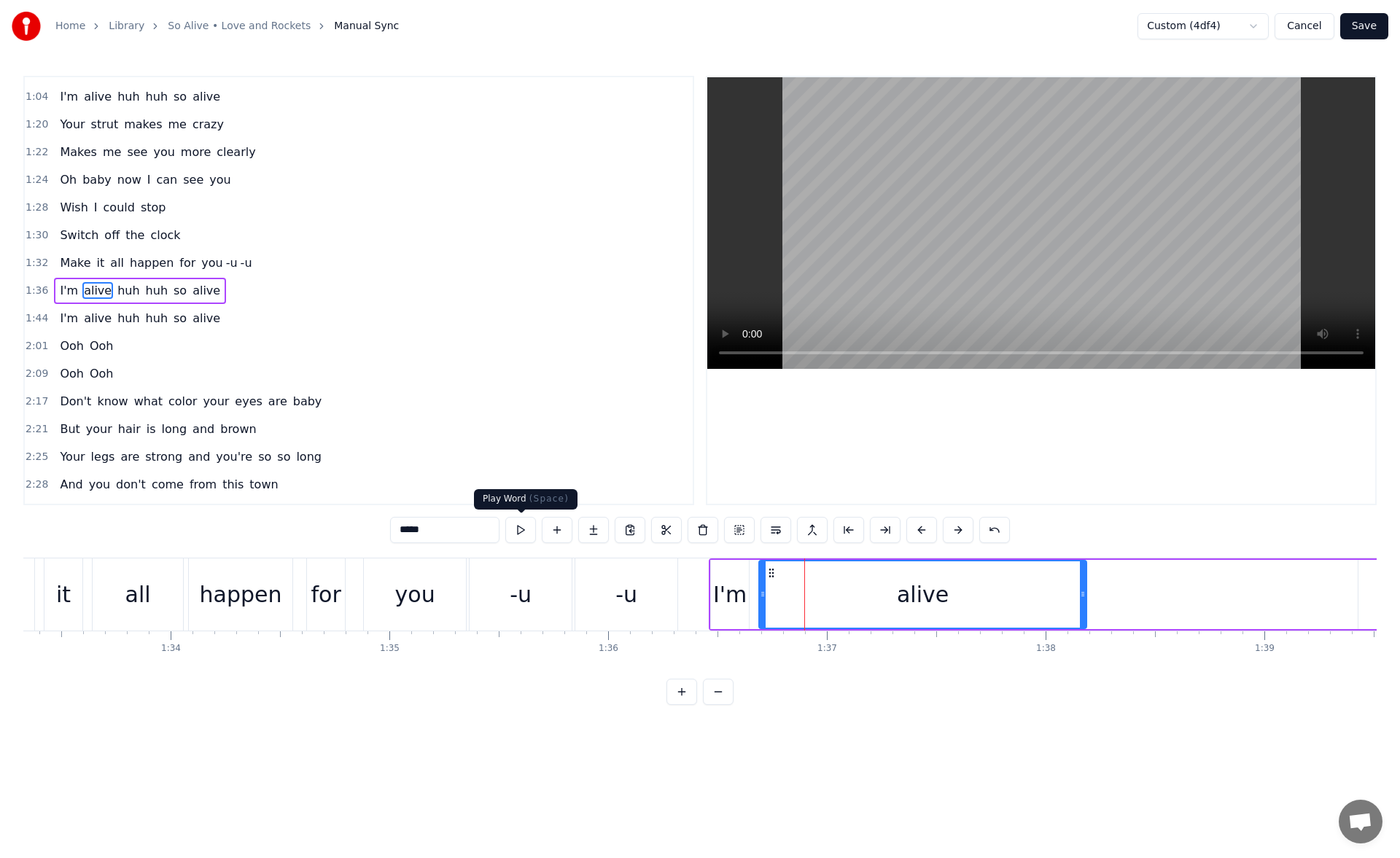
click at [518, 527] on button at bounding box center [521, 530] width 31 height 26
click at [73, 587] on div "it" at bounding box center [63, 594] width 38 height 72
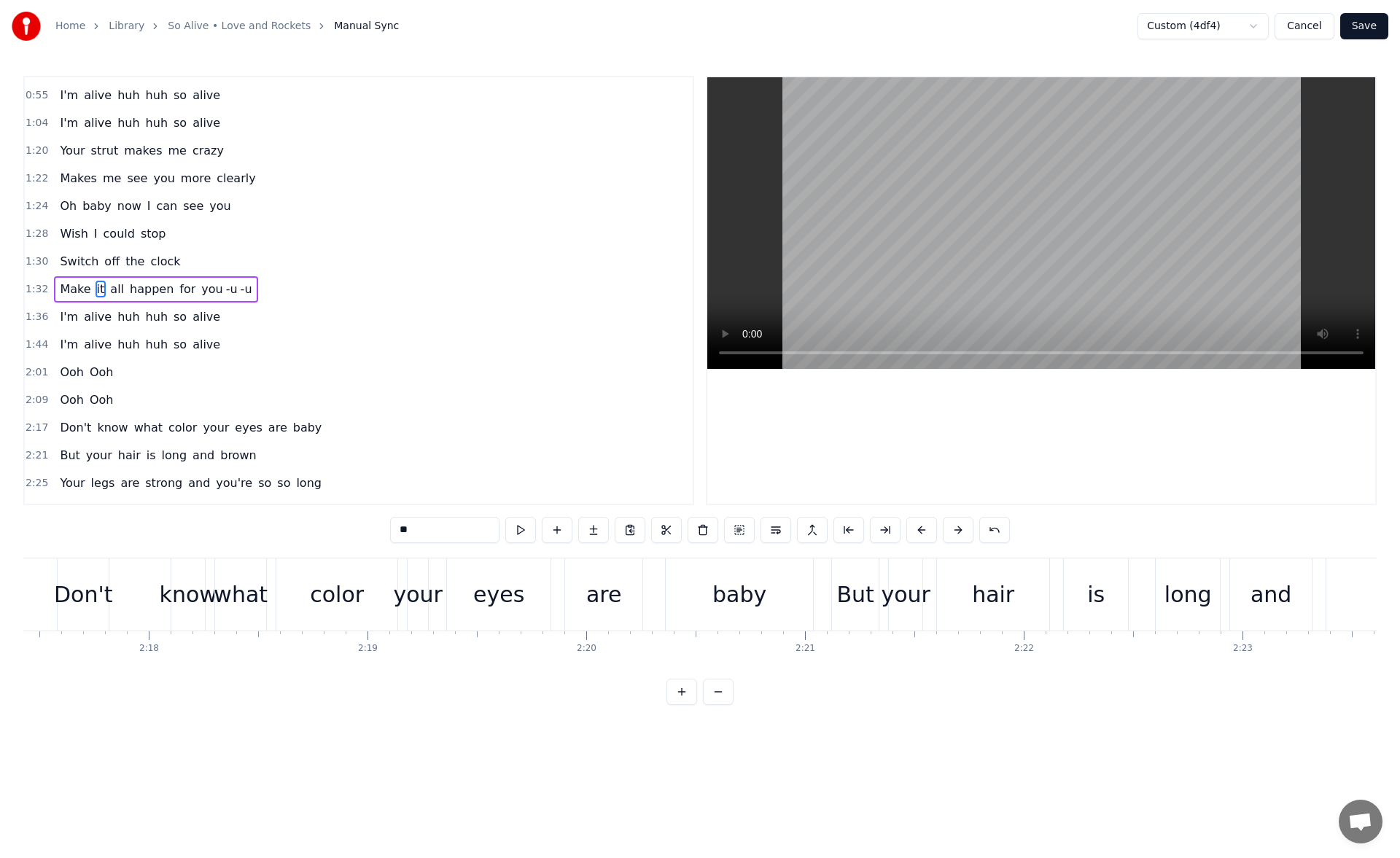
scroll to position [0, 30011]
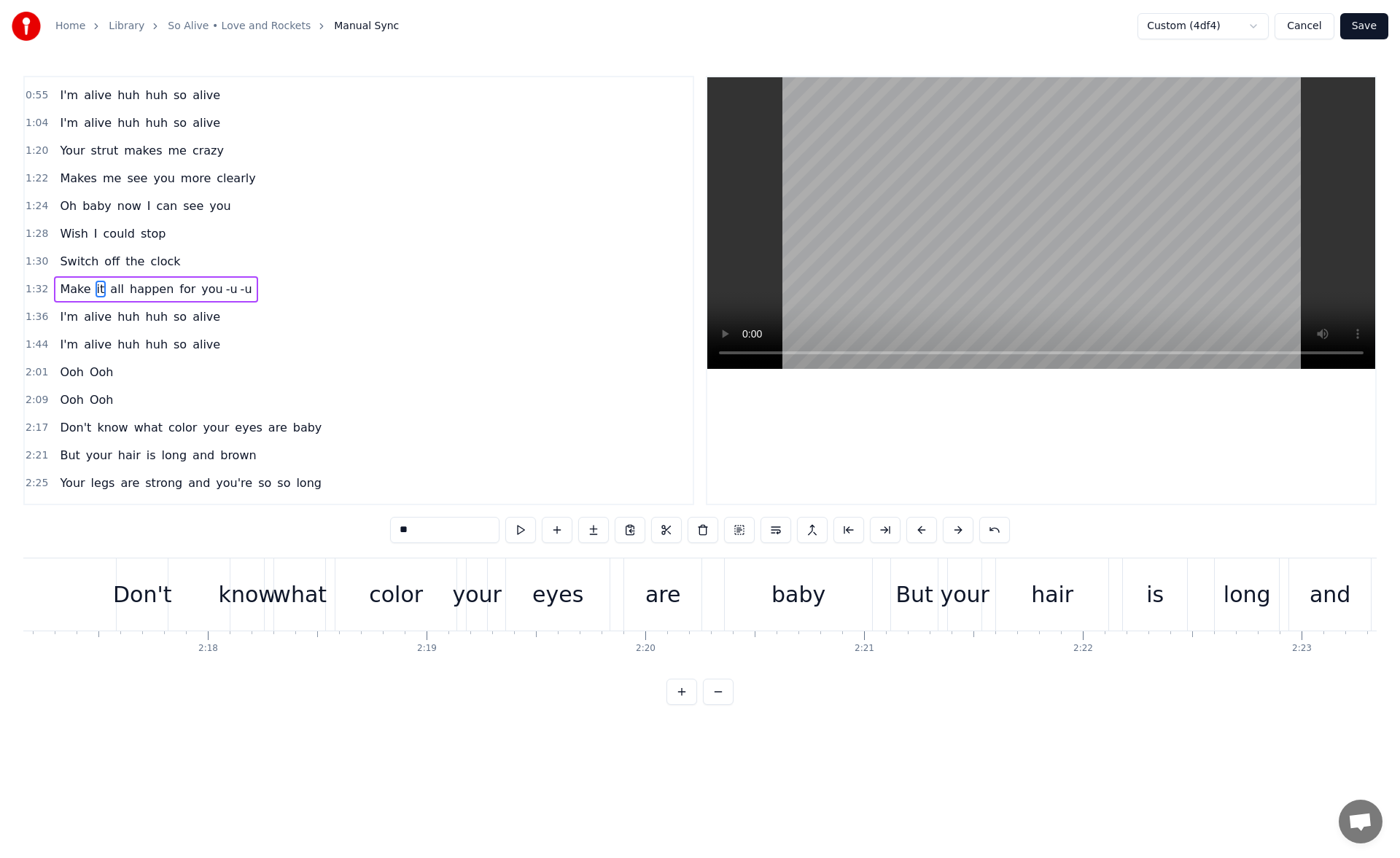
click at [141, 576] on div "Don't" at bounding box center [142, 594] width 51 height 72
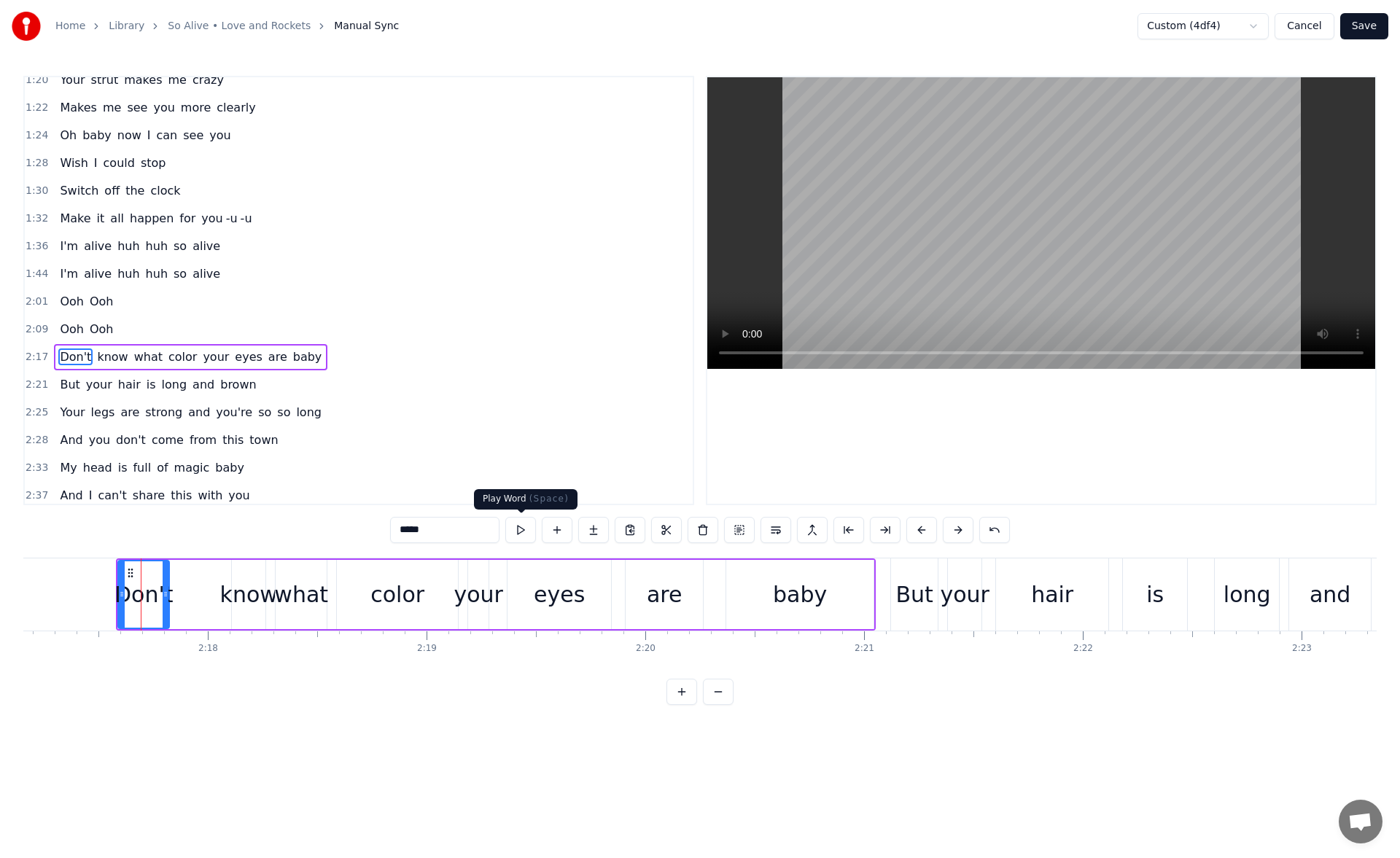
scroll to position [354, 0]
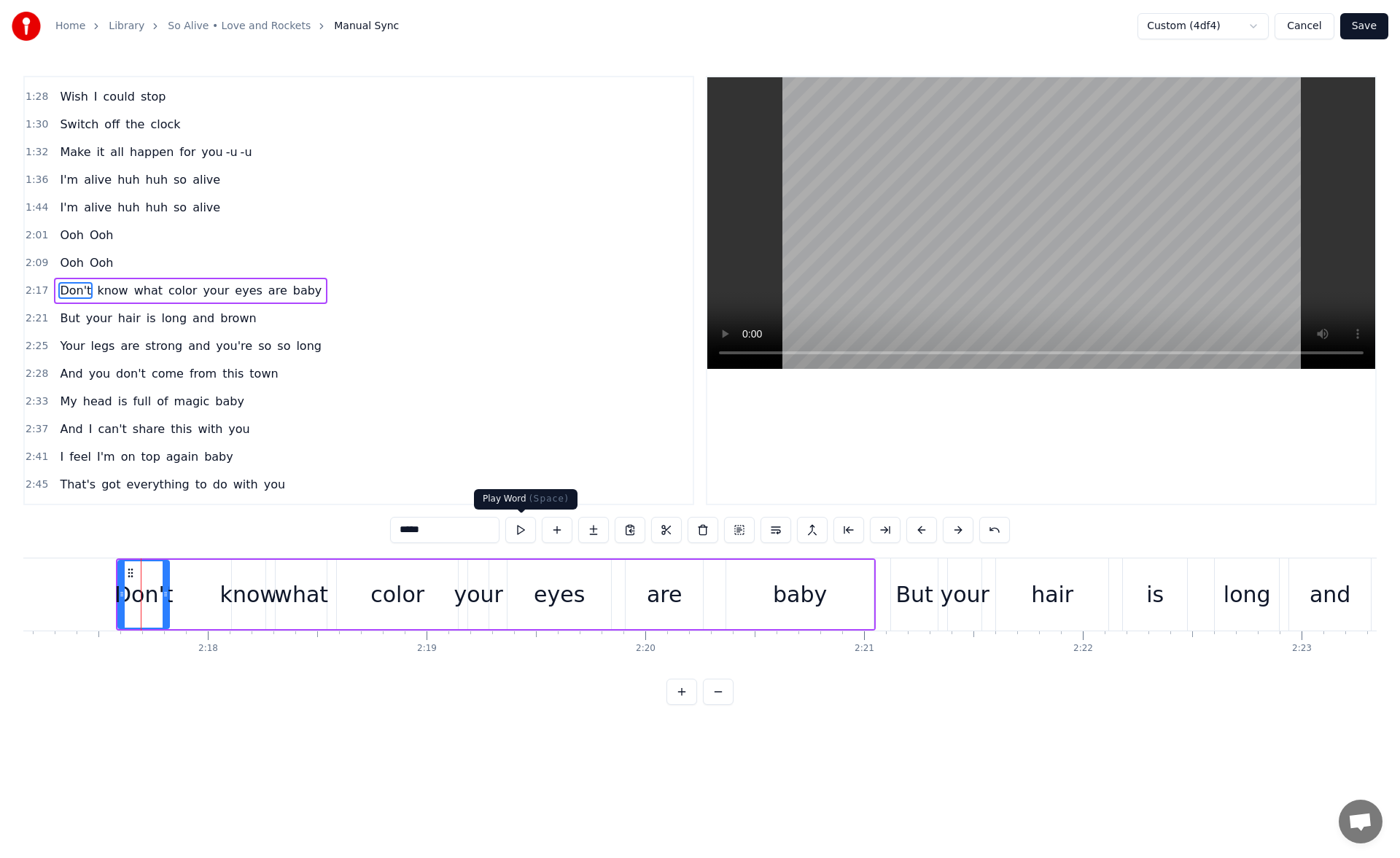
click at [519, 529] on button at bounding box center [521, 530] width 31 height 26
drag, startPoint x: 175, startPoint y: 597, endPoint x: 194, endPoint y: 595, distance: 19.1
click at [194, 595] on icon at bounding box center [192, 594] width 6 height 11
click at [531, 525] on button at bounding box center [521, 530] width 31 height 26
drag, startPoint x: 192, startPoint y: 597, endPoint x: 205, endPoint y: 597, distance: 13.0
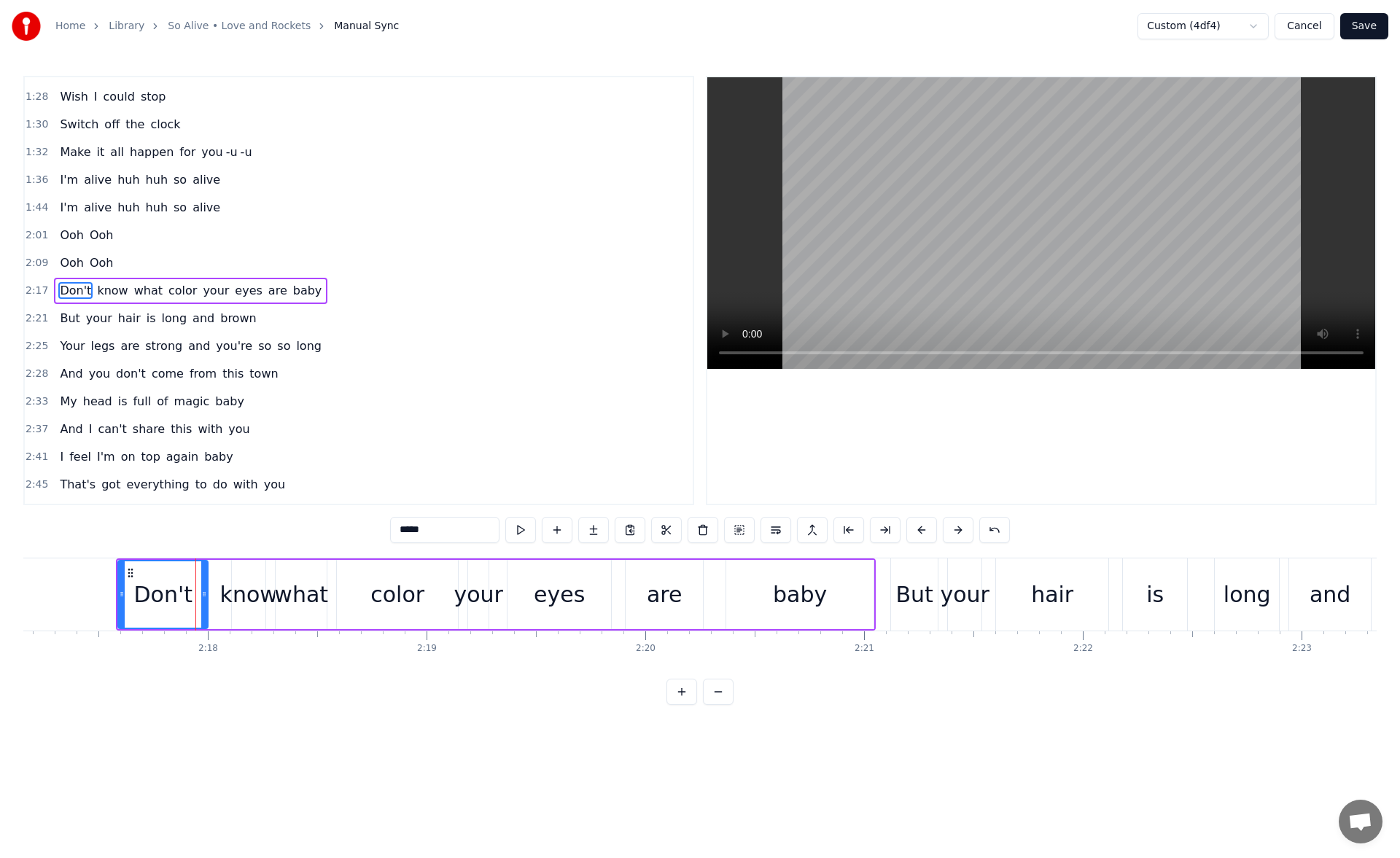
click at [205, 597] on icon at bounding box center [204, 594] width 6 height 11
click at [522, 526] on button at bounding box center [521, 530] width 31 height 26
click at [255, 578] on div "know" at bounding box center [248, 594] width 57 height 33
drag, startPoint x: 234, startPoint y: 594, endPoint x: 223, endPoint y: 593, distance: 11.0
click at [223, 593] on icon at bounding box center [225, 594] width 6 height 11
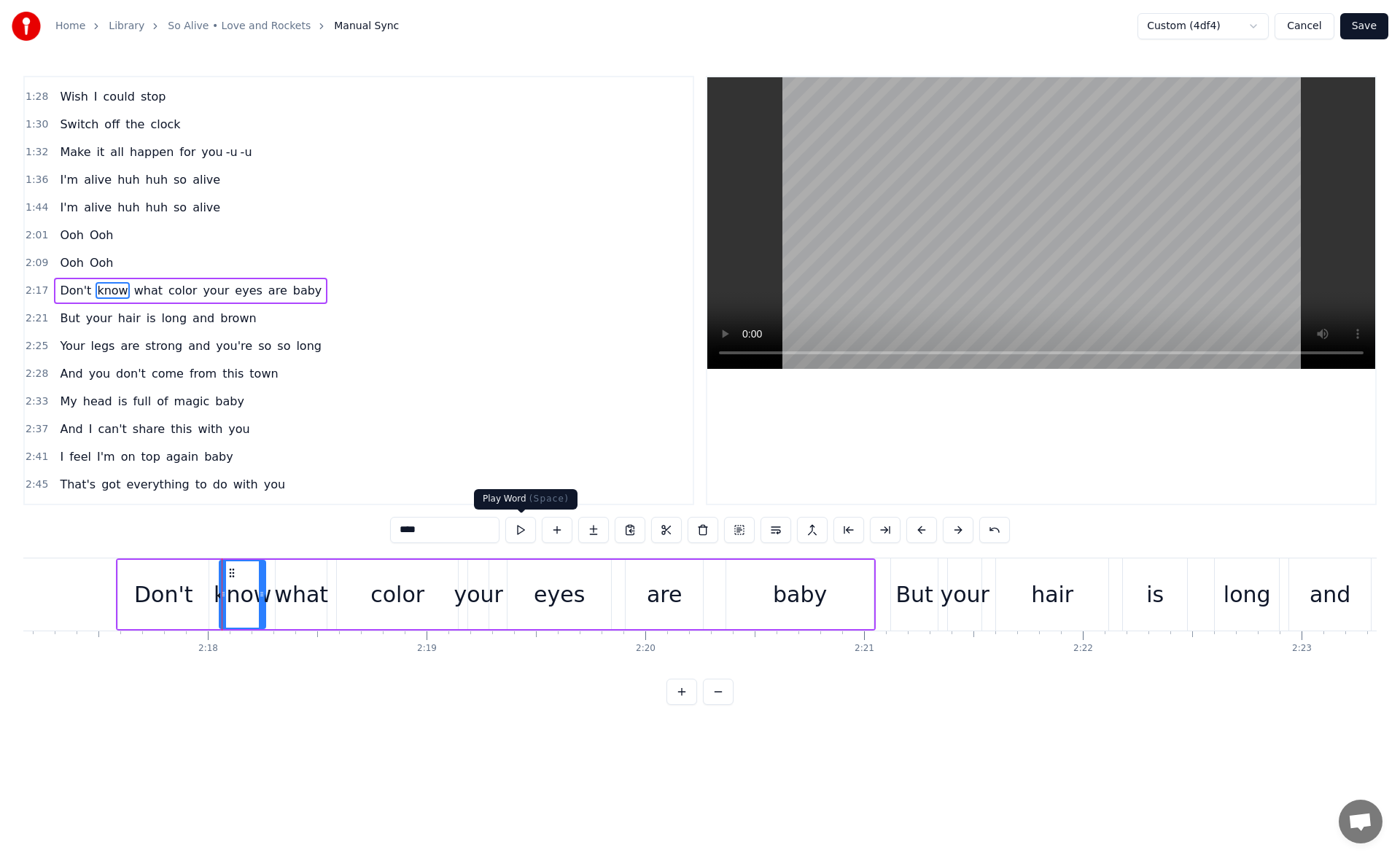
click at [520, 526] on button at bounding box center [521, 530] width 31 height 26
click at [298, 585] on div "what" at bounding box center [301, 594] width 54 height 33
click at [515, 528] on button at bounding box center [521, 530] width 31 height 26
click at [398, 585] on div "color" at bounding box center [397, 594] width 54 height 33
click at [519, 530] on button at bounding box center [521, 530] width 31 height 26
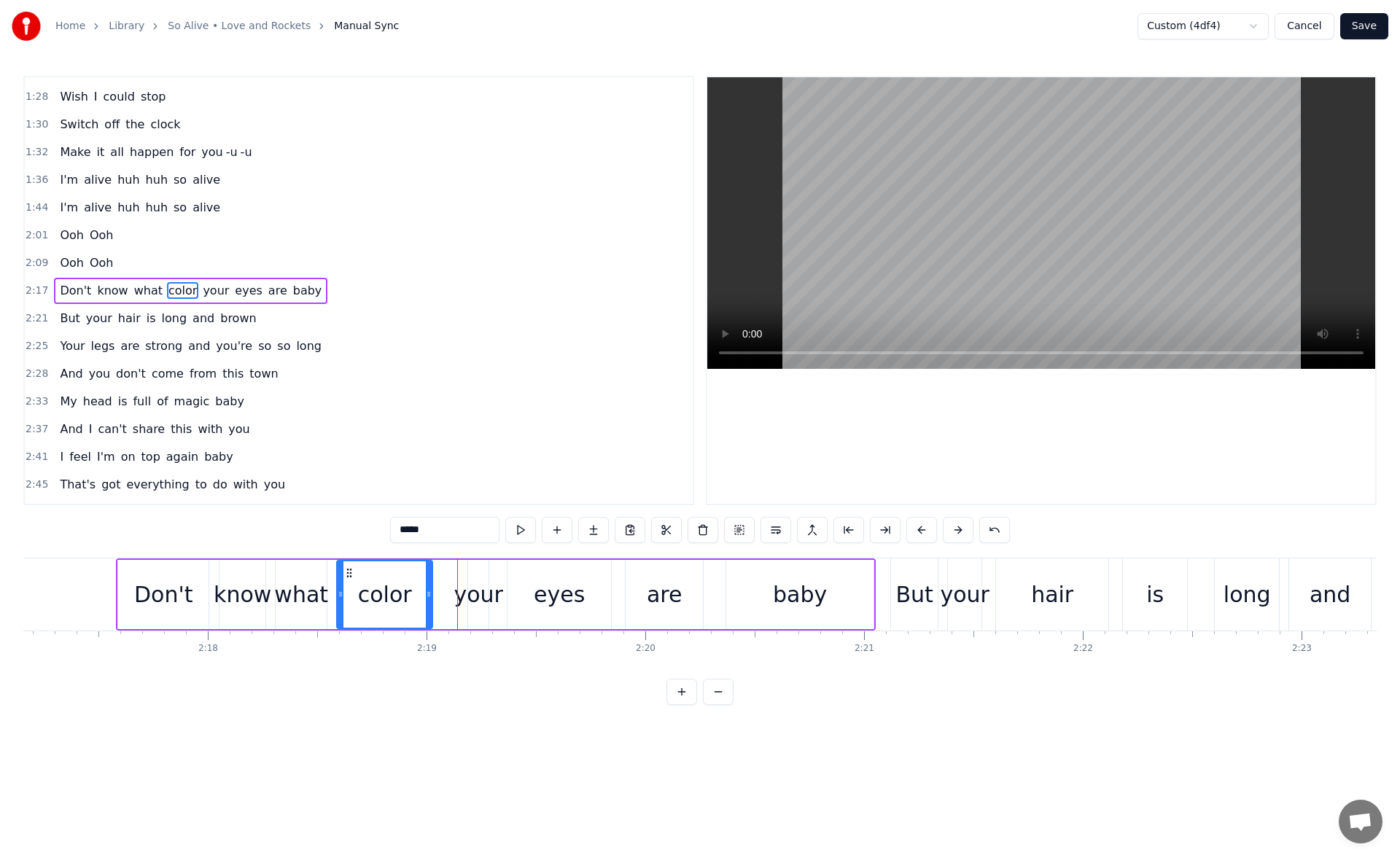
drag, startPoint x: 455, startPoint y: 596, endPoint x: 429, endPoint y: 595, distance: 26.0
click at [429, 595] on icon at bounding box center [429, 594] width 6 height 11
click at [518, 532] on button at bounding box center [521, 530] width 31 height 26
drag, startPoint x: 428, startPoint y: 598, endPoint x: 416, endPoint y: 597, distance: 12.0
click at [417, 597] on icon at bounding box center [419, 594] width 6 height 11
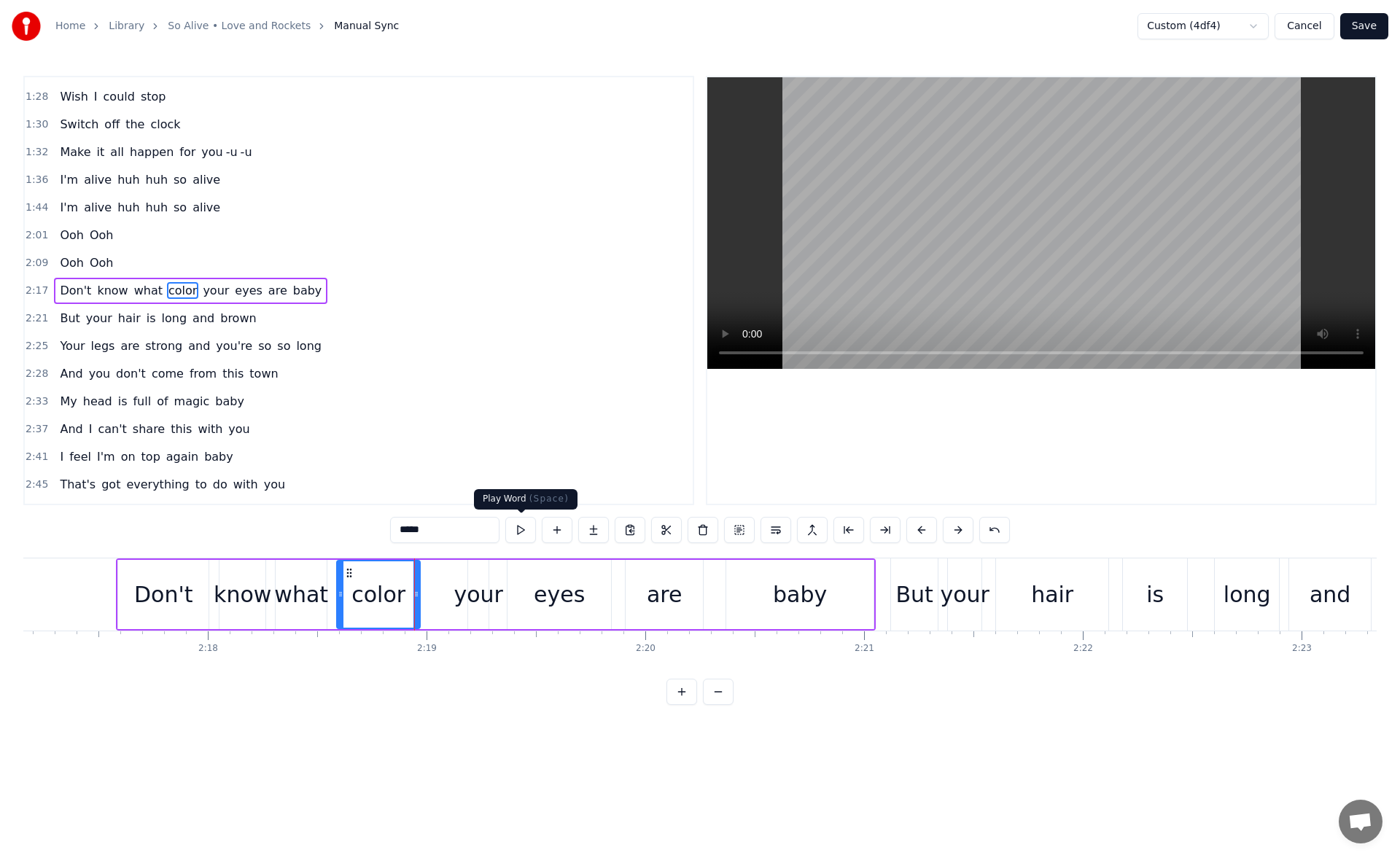
click at [519, 532] on button at bounding box center [521, 530] width 31 height 26
click at [482, 583] on div "your" at bounding box center [478, 594] width 49 height 33
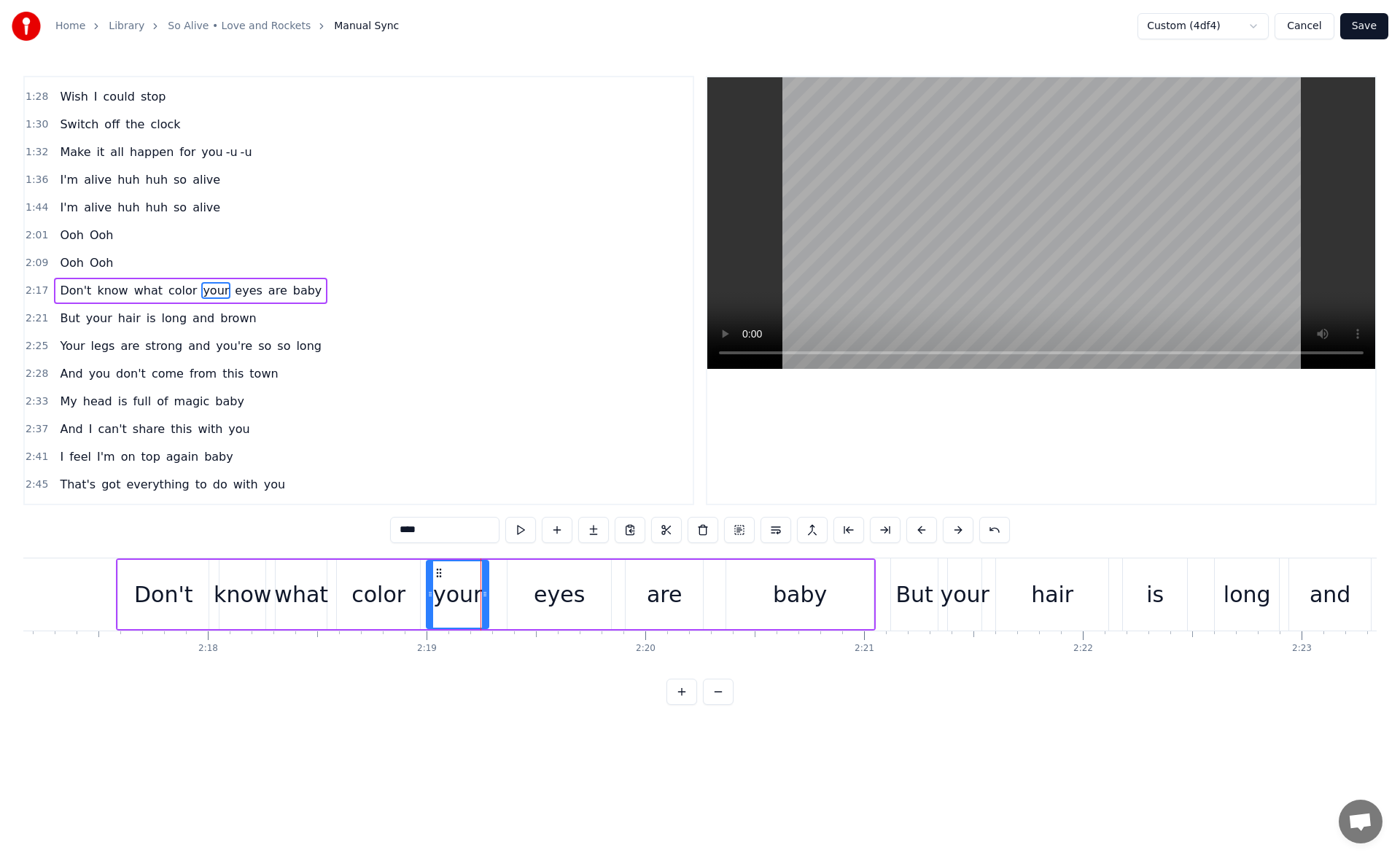
drag, startPoint x: 472, startPoint y: 598, endPoint x: 431, endPoint y: 597, distance: 41.0
click at [431, 597] on icon at bounding box center [429, 594] width 6 height 11
click at [516, 525] on button at bounding box center [521, 530] width 31 height 26
click at [523, 572] on div "eyes" at bounding box center [560, 595] width 104 height 70
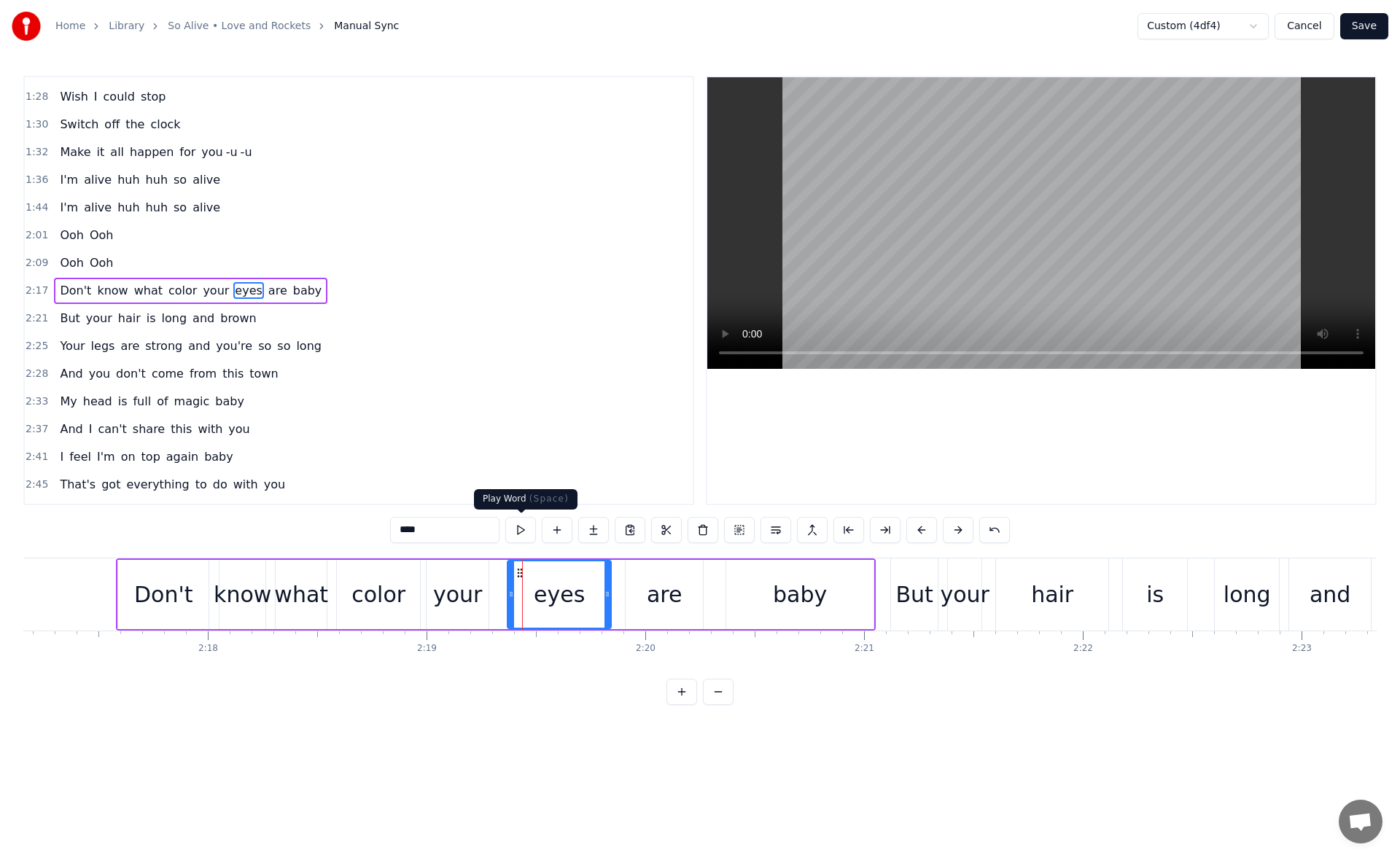
click at [524, 526] on button at bounding box center [521, 530] width 31 height 26
drag, startPoint x: 607, startPoint y: 595, endPoint x: 594, endPoint y: 595, distance: 13.0
click at [594, 595] on icon at bounding box center [594, 594] width 6 height 11
click at [647, 592] on div "are" at bounding box center [665, 595] width 78 height 70
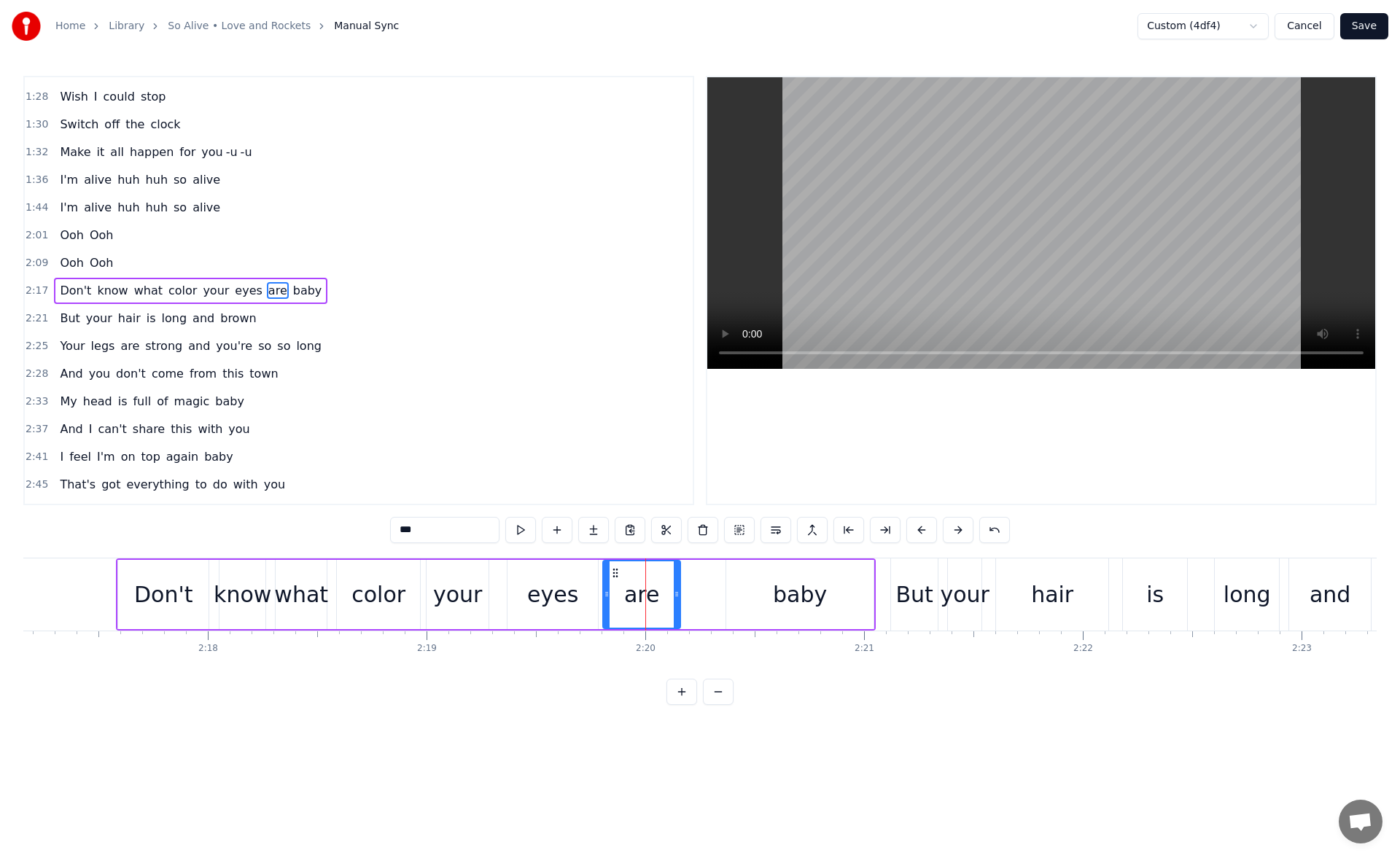
drag, startPoint x: 637, startPoint y: 573, endPoint x: 615, endPoint y: 573, distance: 22.0
click at [615, 573] on circle at bounding box center [614, 573] width 1 height 1
click at [577, 579] on div "eyes" at bounding box center [553, 595] width 91 height 70
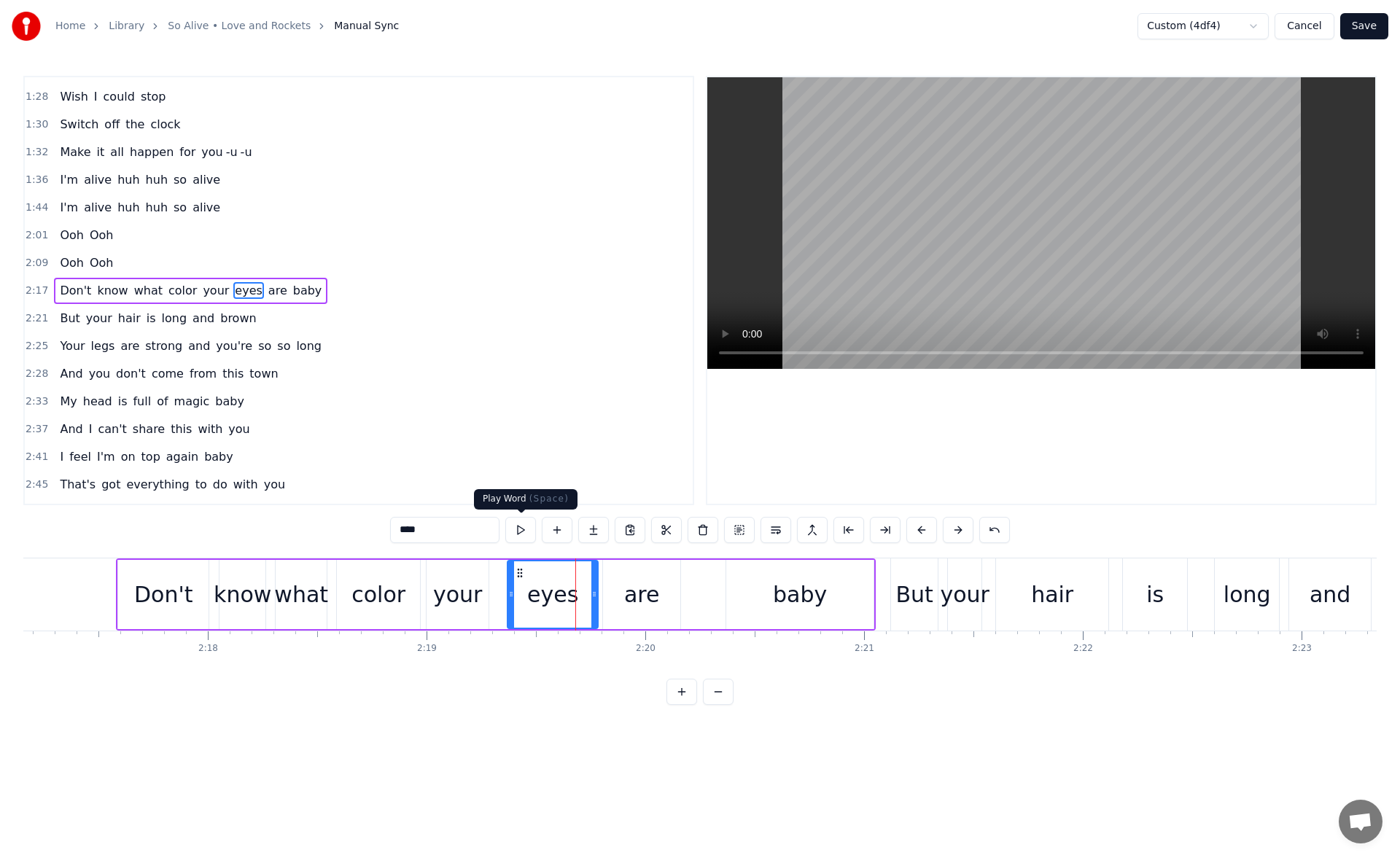
click at [527, 529] on button at bounding box center [521, 530] width 31 height 26
click at [588, 600] on div at bounding box center [586, 594] width 6 height 66
click at [632, 594] on div "are" at bounding box center [642, 594] width 36 height 33
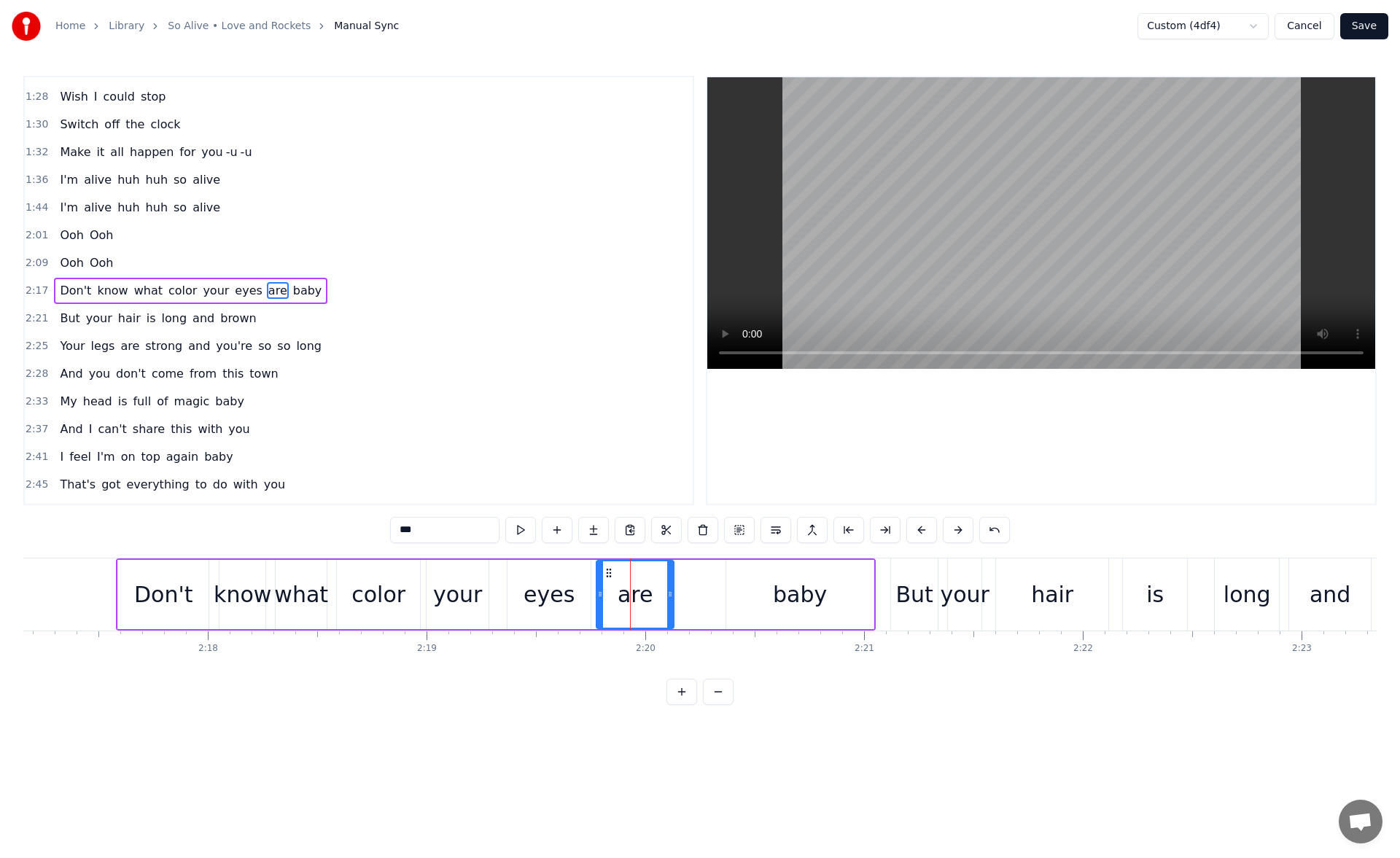
click at [609, 577] on icon at bounding box center [609, 573] width 11 height 11
click at [522, 530] on button at bounding box center [521, 530] width 31 height 26
drag, startPoint x: 609, startPoint y: 573, endPoint x: 618, endPoint y: 572, distance: 9.1
click at [618, 572] on icon at bounding box center [612, 573] width 11 height 11
click at [524, 526] on button at bounding box center [521, 530] width 31 height 26
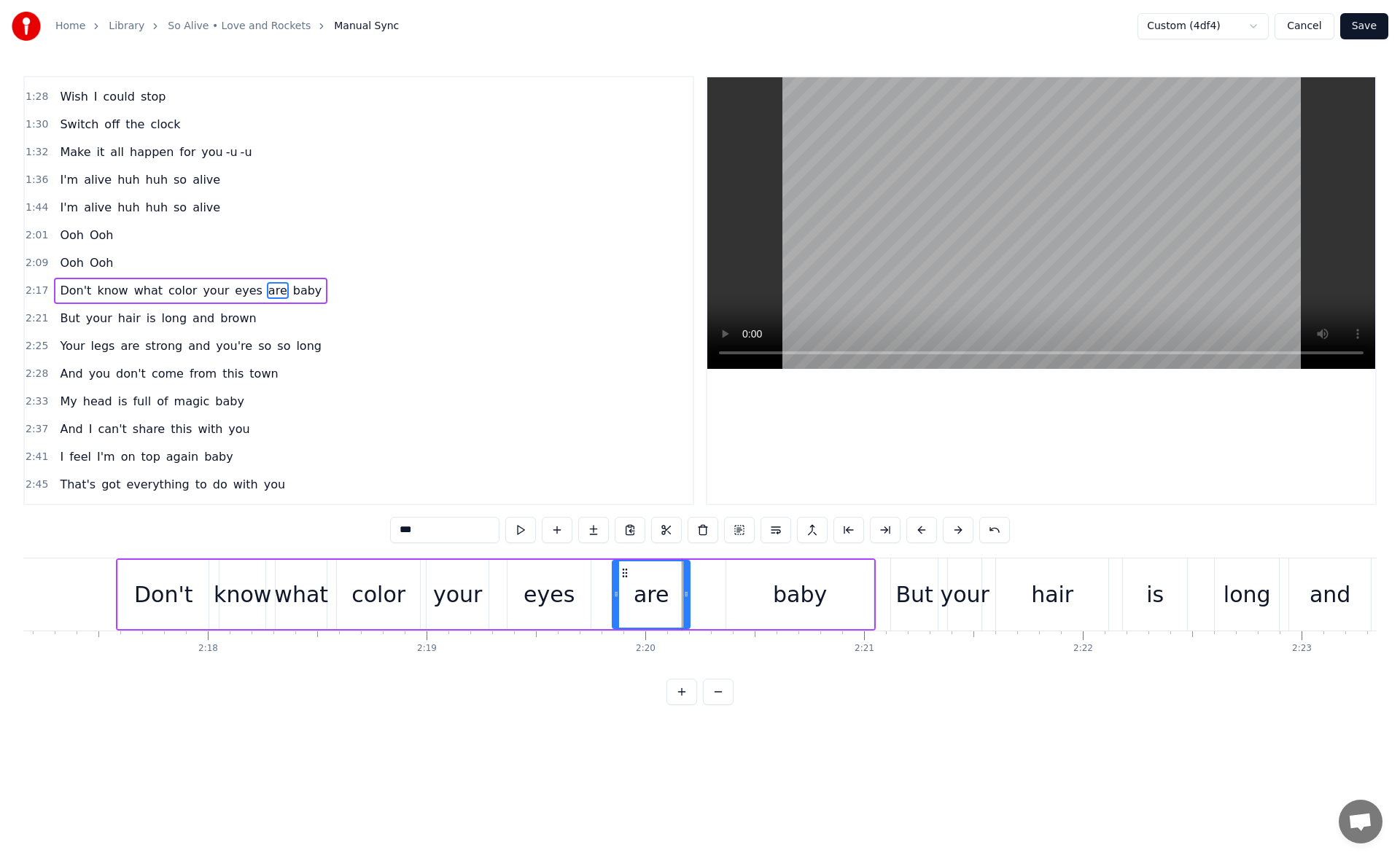
drag, startPoint x: 619, startPoint y: 575, endPoint x: 628, endPoint y: 576, distance: 9.1
click at [628, 576] on icon at bounding box center [625, 573] width 11 height 11
click at [527, 534] on button at bounding box center [521, 530] width 31 height 26
click at [576, 590] on div "eyes" at bounding box center [549, 595] width 83 height 70
drag, startPoint x: 588, startPoint y: 598, endPoint x: 604, endPoint y: 598, distance: 16.0
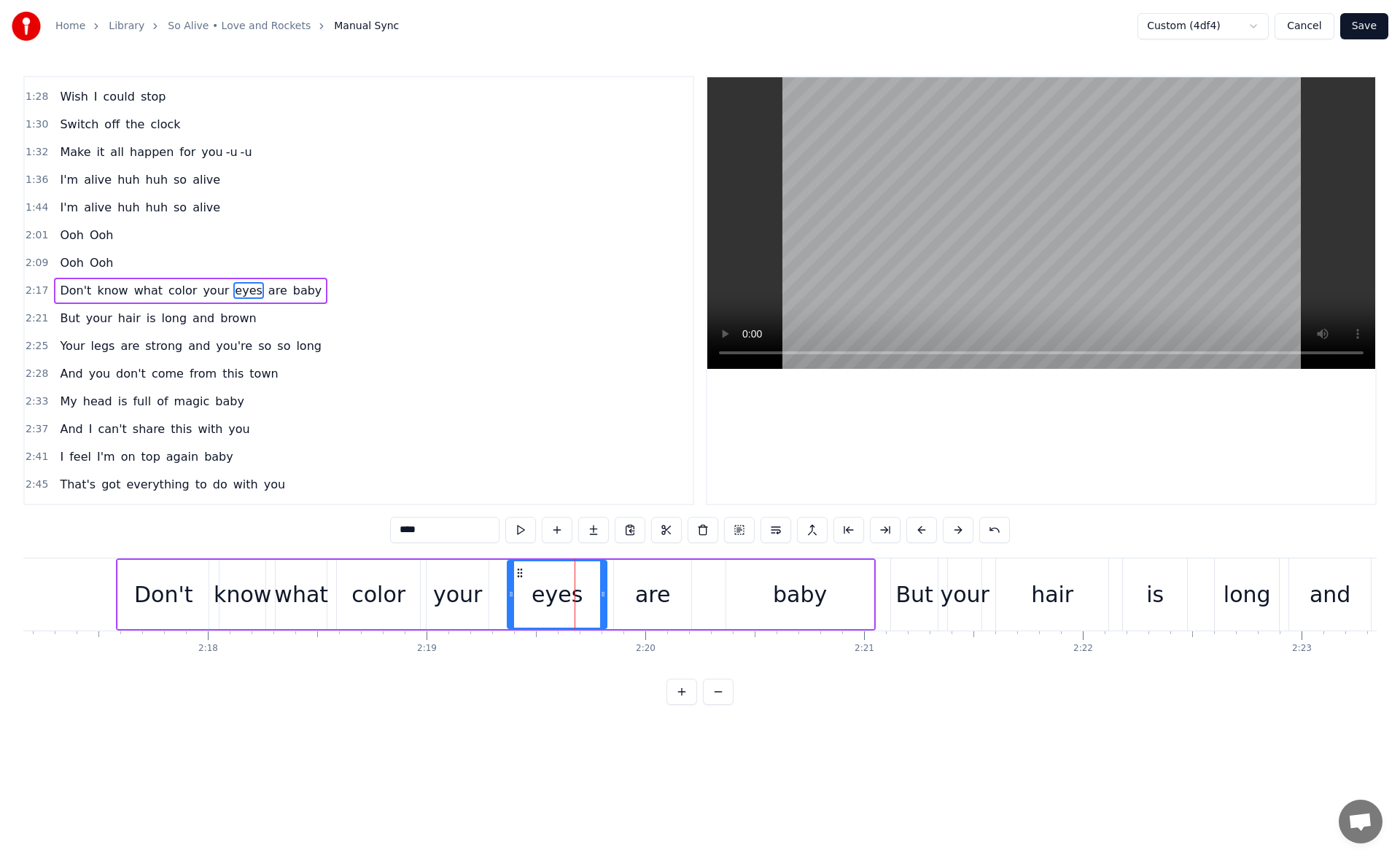
click at [604, 598] on icon at bounding box center [603, 594] width 6 height 11
click at [750, 593] on div "baby" at bounding box center [800, 595] width 147 height 70
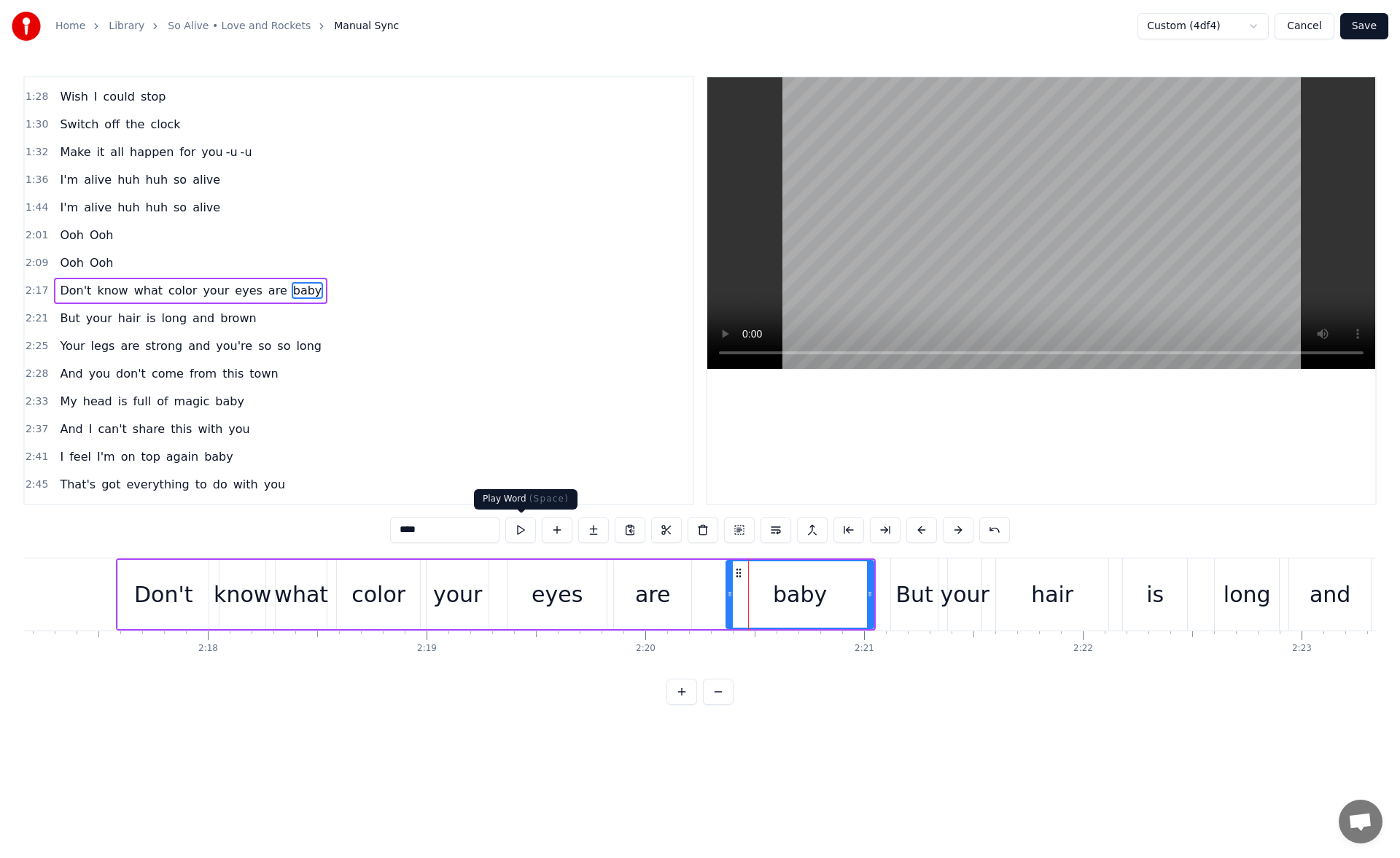
click at [522, 529] on button at bounding box center [521, 530] width 31 height 26
click at [518, 528] on button at bounding box center [521, 530] width 31 height 26
drag, startPoint x: 871, startPoint y: 592, endPoint x: 859, endPoint y: 591, distance: 12.0
click at [859, 591] on icon at bounding box center [858, 594] width 6 height 11
click at [912, 597] on div "But" at bounding box center [915, 594] width 37 height 33
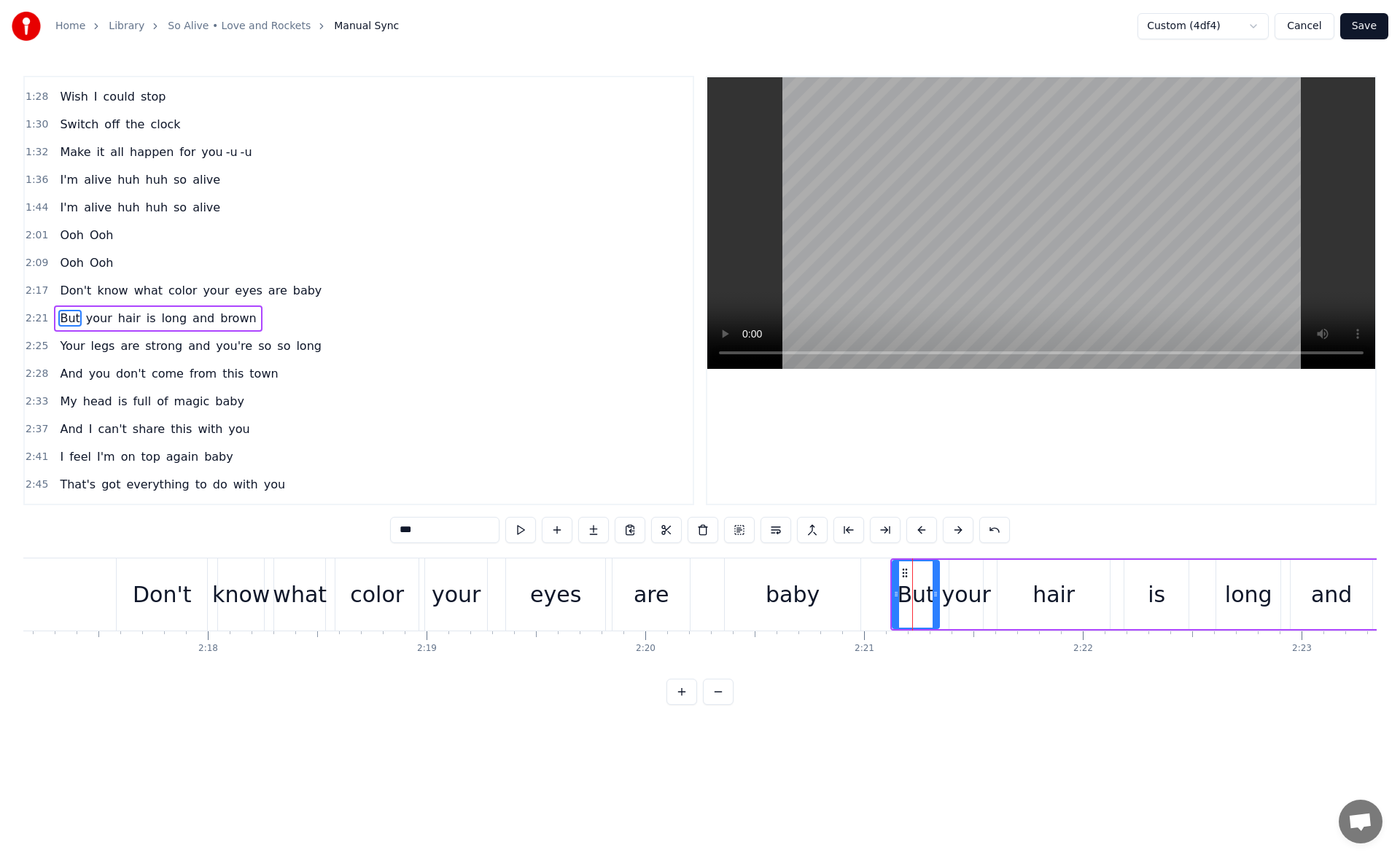
scroll to position [383, 0]
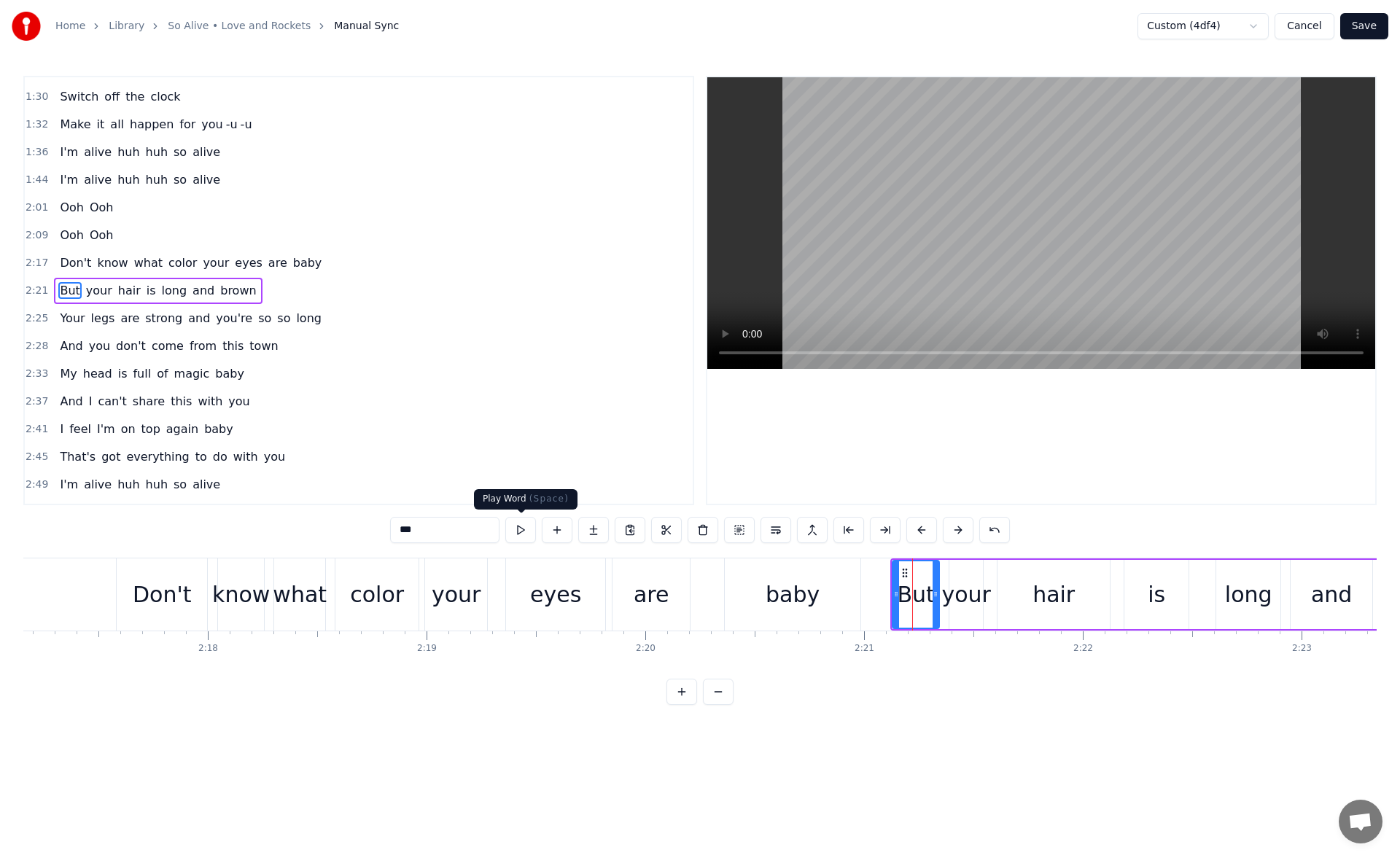
click at [522, 528] on button at bounding box center [521, 530] width 31 height 26
click at [1037, 580] on div "hair" at bounding box center [1054, 594] width 42 height 33
click at [531, 531] on button at bounding box center [521, 530] width 31 height 26
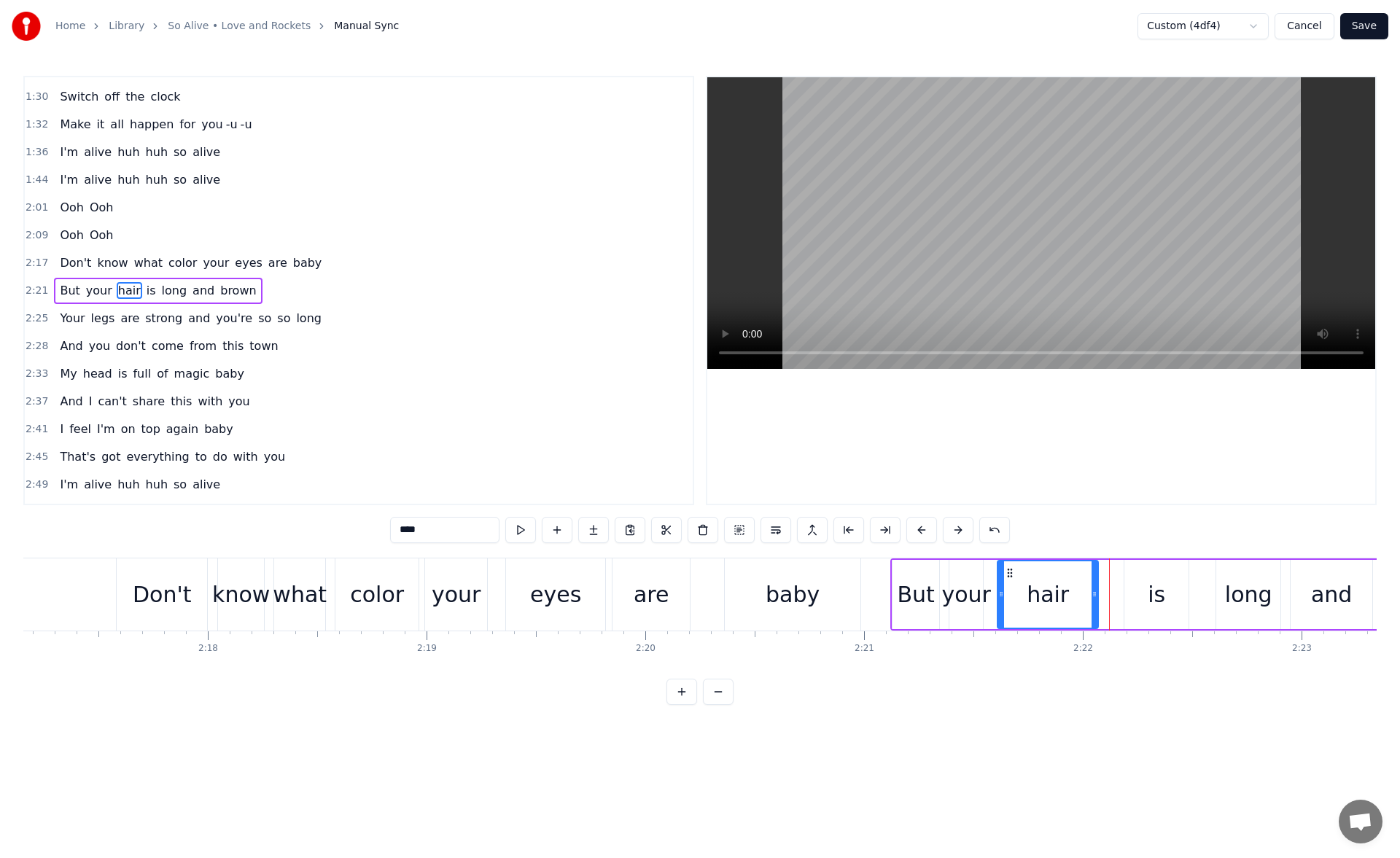
drag, startPoint x: 1107, startPoint y: 599, endPoint x: 1096, endPoint y: 599, distance: 11.0
click at [1096, 599] on icon at bounding box center [1094, 594] width 6 height 11
click at [1133, 590] on div "is" at bounding box center [1157, 595] width 64 height 70
drag, startPoint x: 1136, startPoint y: 572, endPoint x: 1115, endPoint y: 573, distance: 21.0
click at [1115, 573] on icon at bounding box center [1116, 573] width 11 height 11
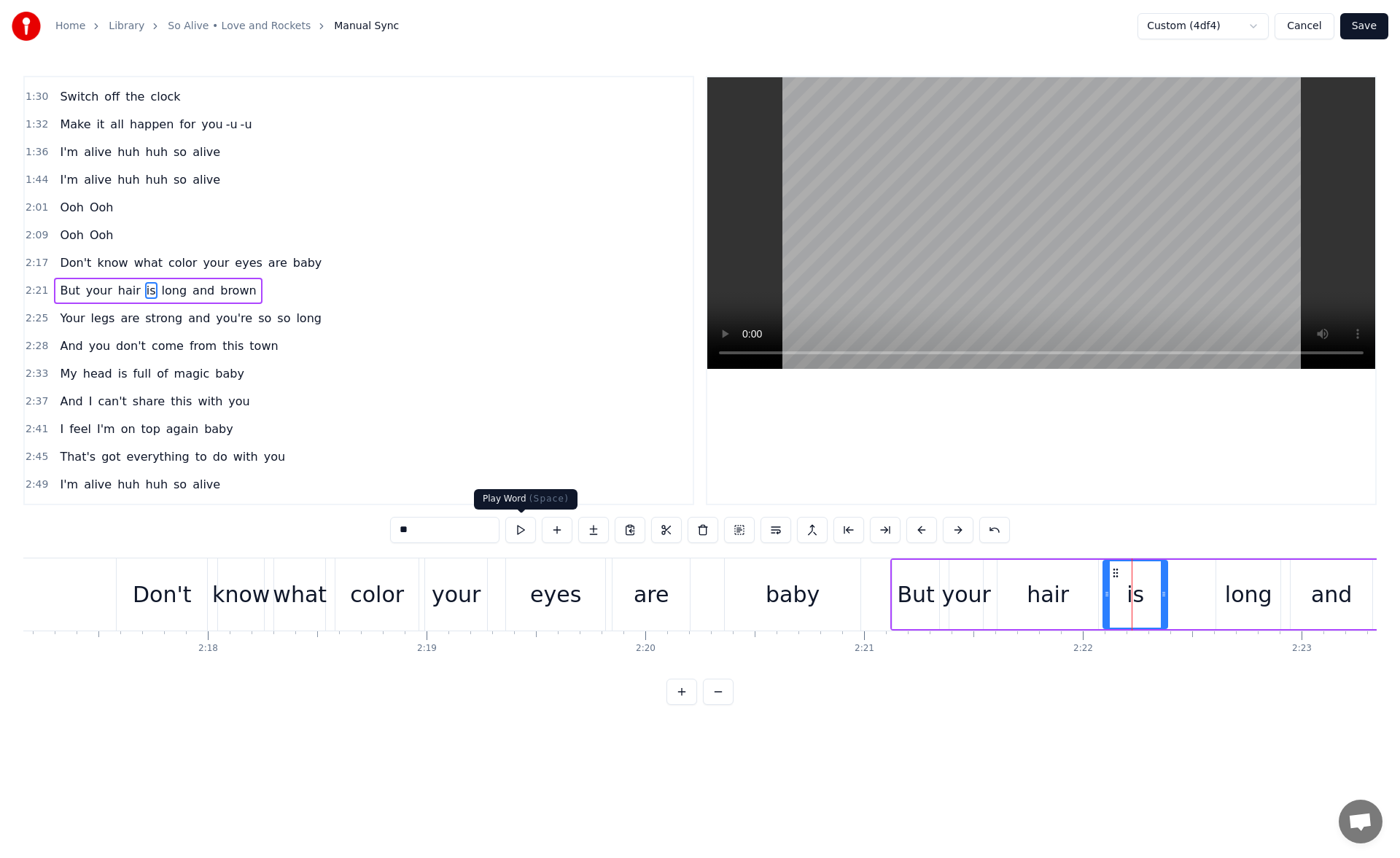
click at [522, 529] on button at bounding box center [521, 530] width 31 height 26
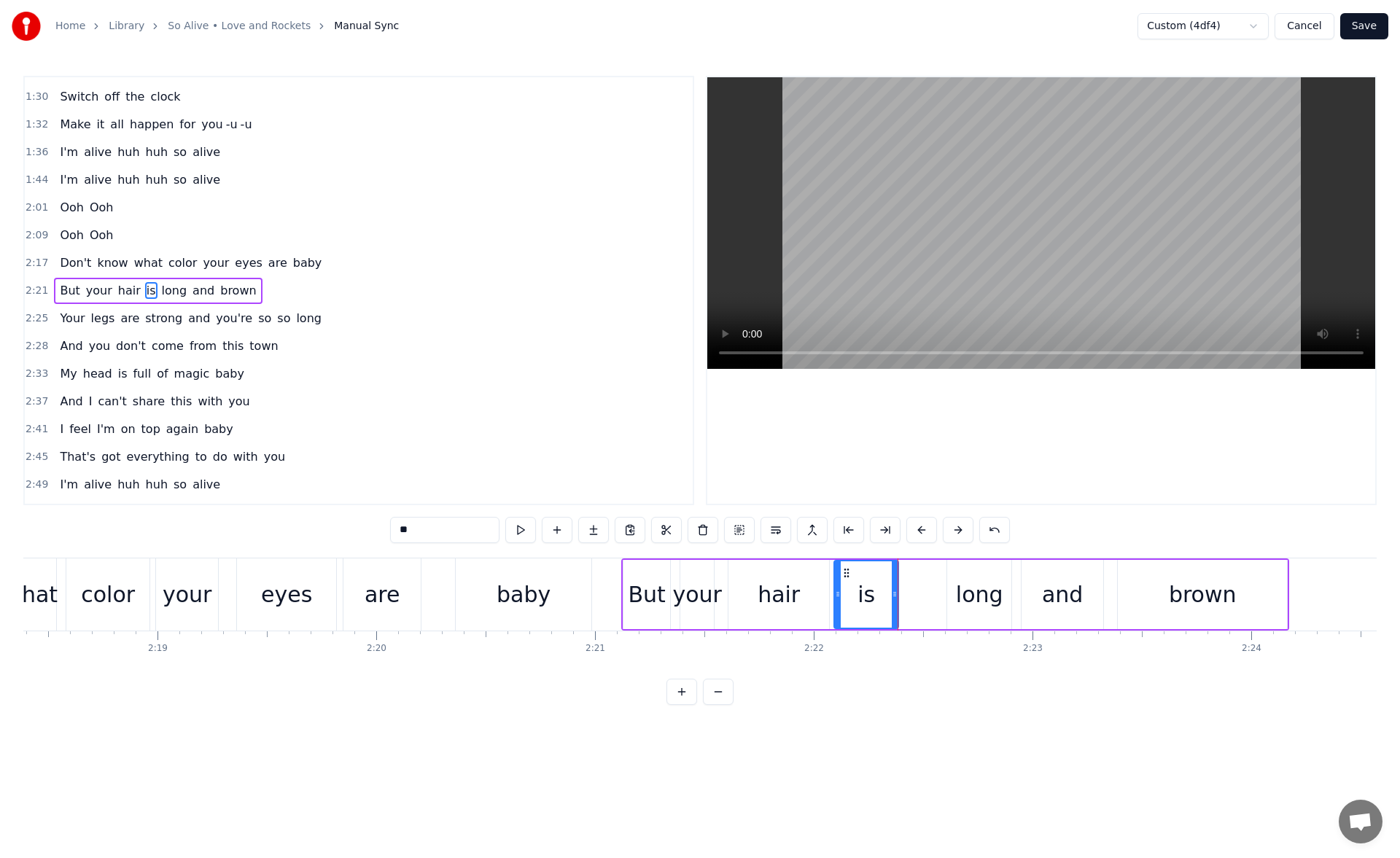
scroll to position [0, 30668]
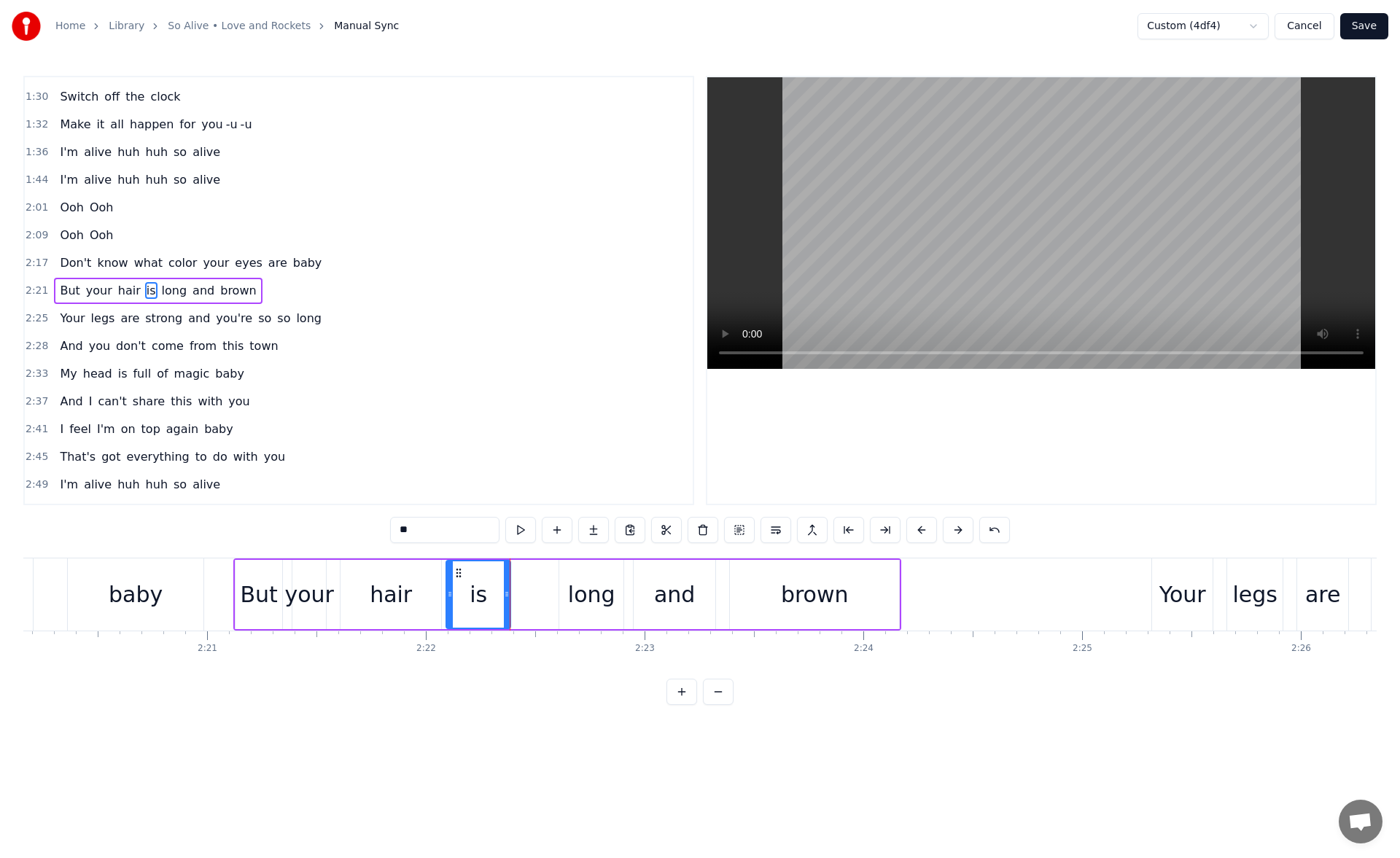
click at [603, 595] on div "long" at bounding box center [592, 594] width 48 height 33
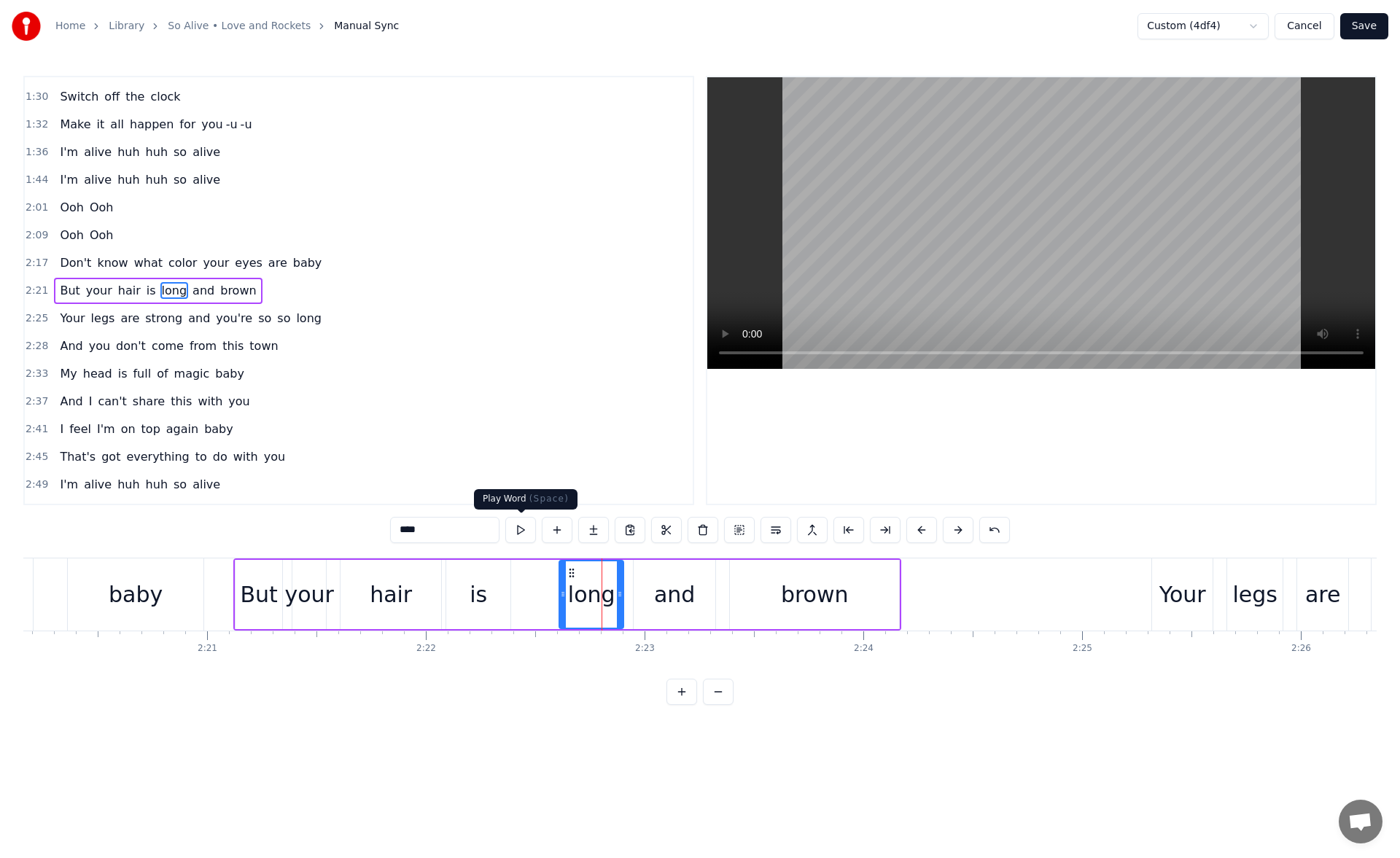
click at [528, 535] on button at bounding box center [521, 530] width 31 height 26
drag, startPoint x: 563, startPoint y: 595, endPoint x: 539, endPoint y: 593, distance: 24.1
click at [541, 593] on icon at bounding box center [544, 594] width 6 height 11
click at [522, 524] on button at bounding box center [521, 530] width 31 height 26
click at [540, 576] on circle at bounding box center [539, 576] width 1 height 1
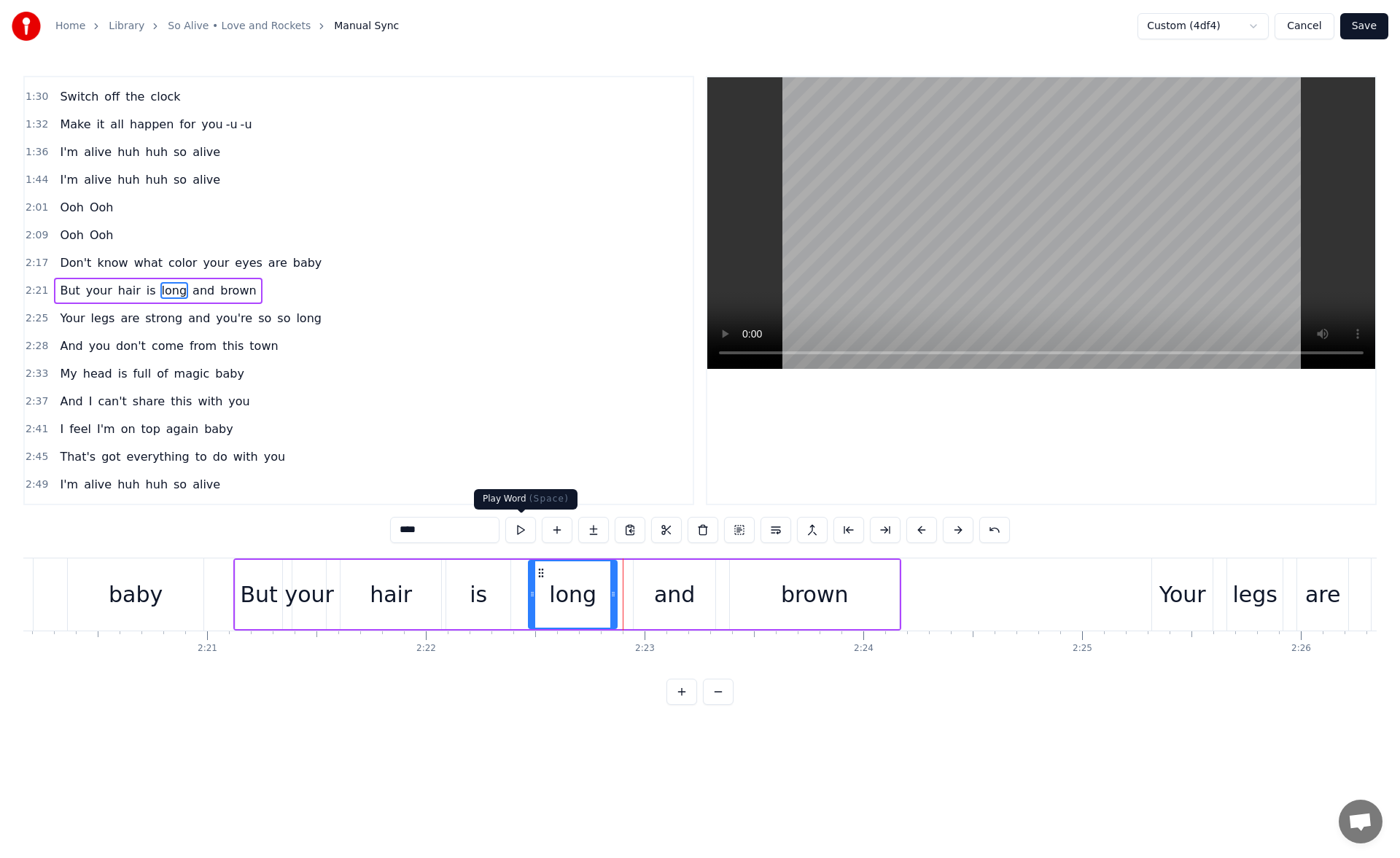
click at [519, 535] on button at bounding box center [521, 530] width 31 height 26
drag, startPoint x: 613, startPoint y: 597, endPoint x: 594, endPoint y: 597, distance: 19.0
click at [594, 597] on icon at bounding box center [593, 594] width 6 height 11
click at [518, 531] on button at bounding box center [521, 530] width 31 height 26
click at [654, 590] on div "and" at bounding box center [675, 595] width 82 height 70
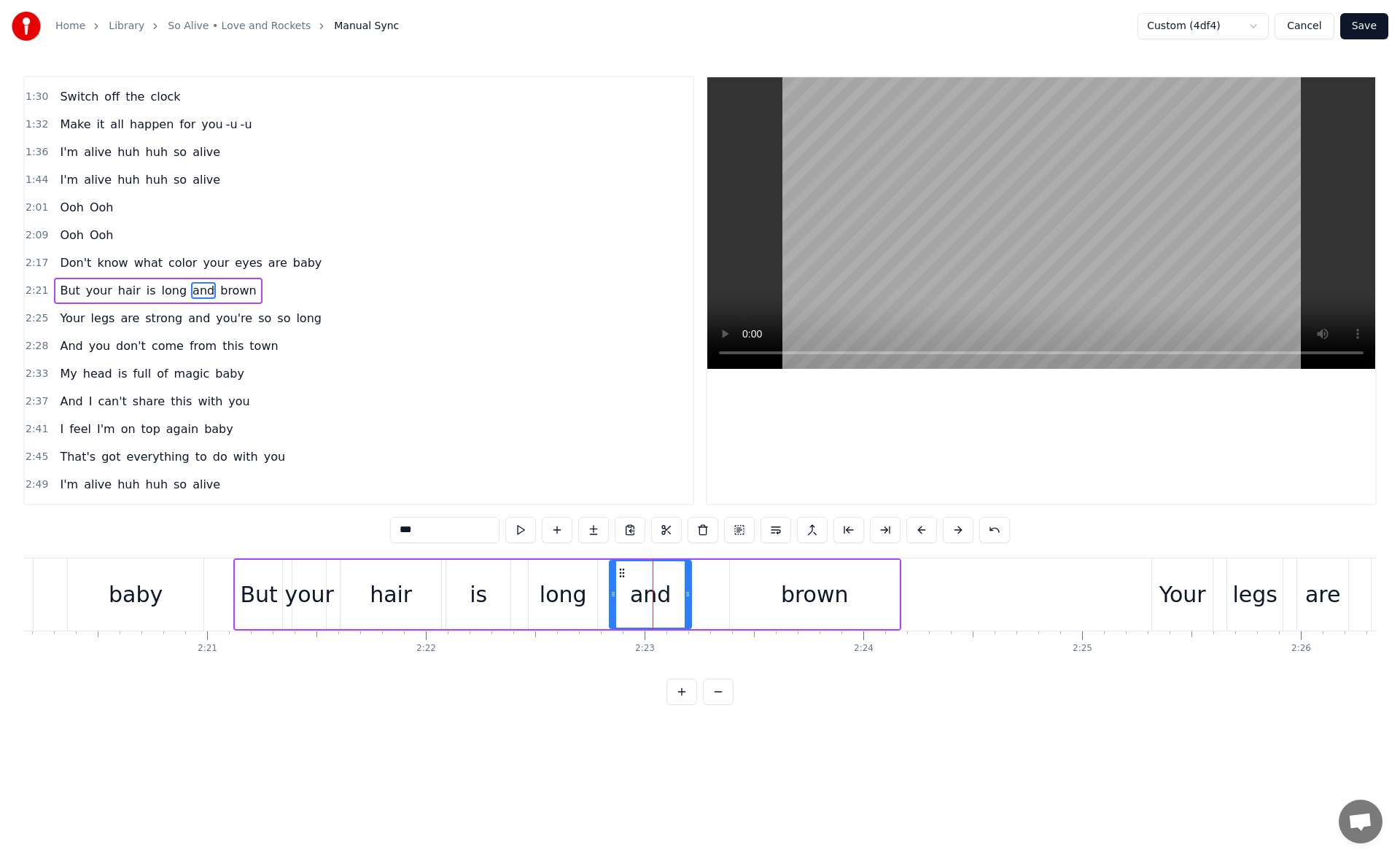
drag, startPoint x: 645, startPoint y: 568, endPoint x: 620, endPoint y: 568, distance: 25.0
click at [620, 568] on circle at bounding box center [620, 568] width 1 height 1
click at [527, 534] on button at bounding box center [521, 530] width 31 height 26
click at [689, 594] on icon at bounding box center [686, 594] width 6 height 11
click at [533, 530] on button at bounding box center [521, 530] width 31 height 26
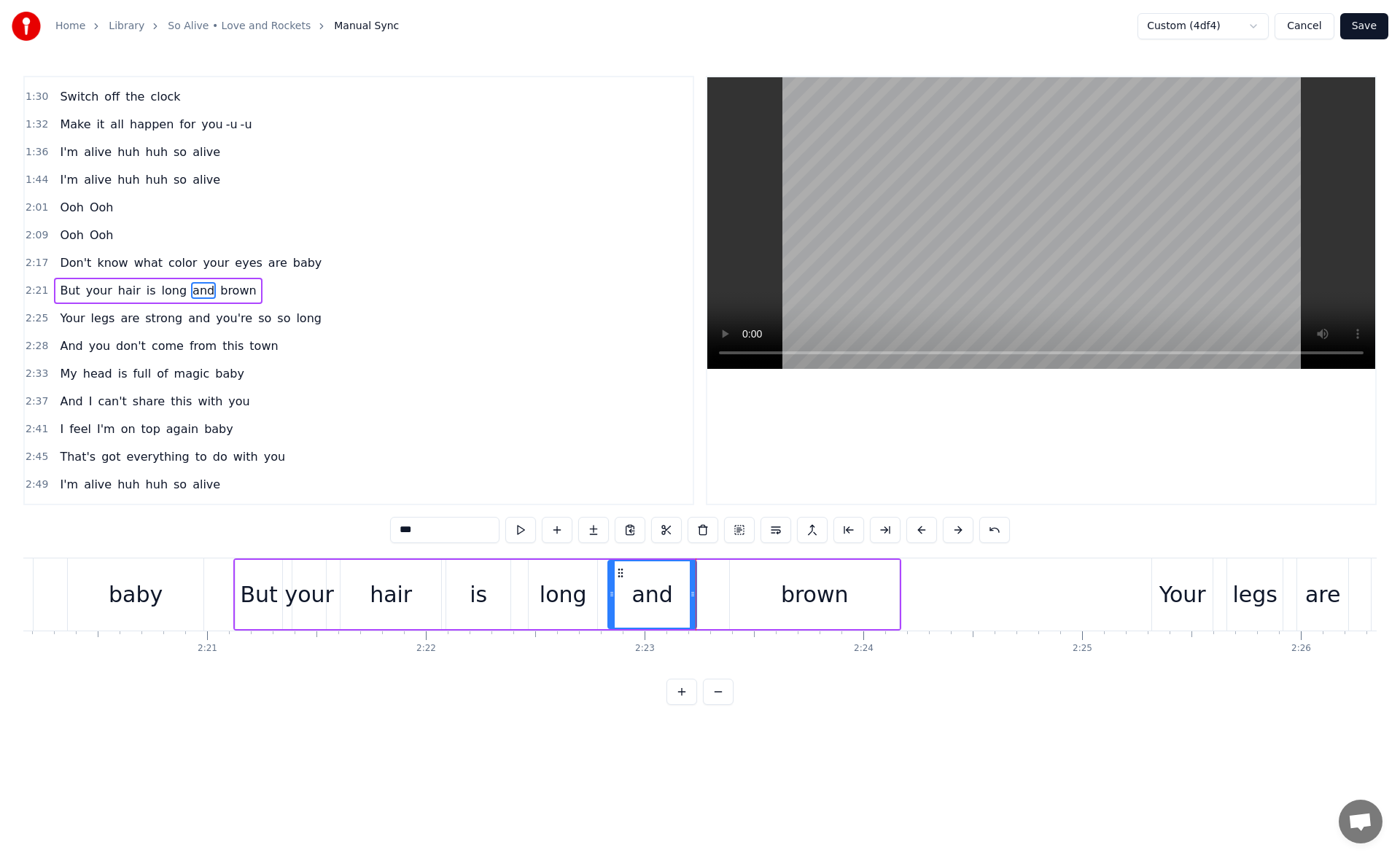
click at [755, 577] on div "brown" at bounding box center [814, 595] width 169 height 70
type input "*****"
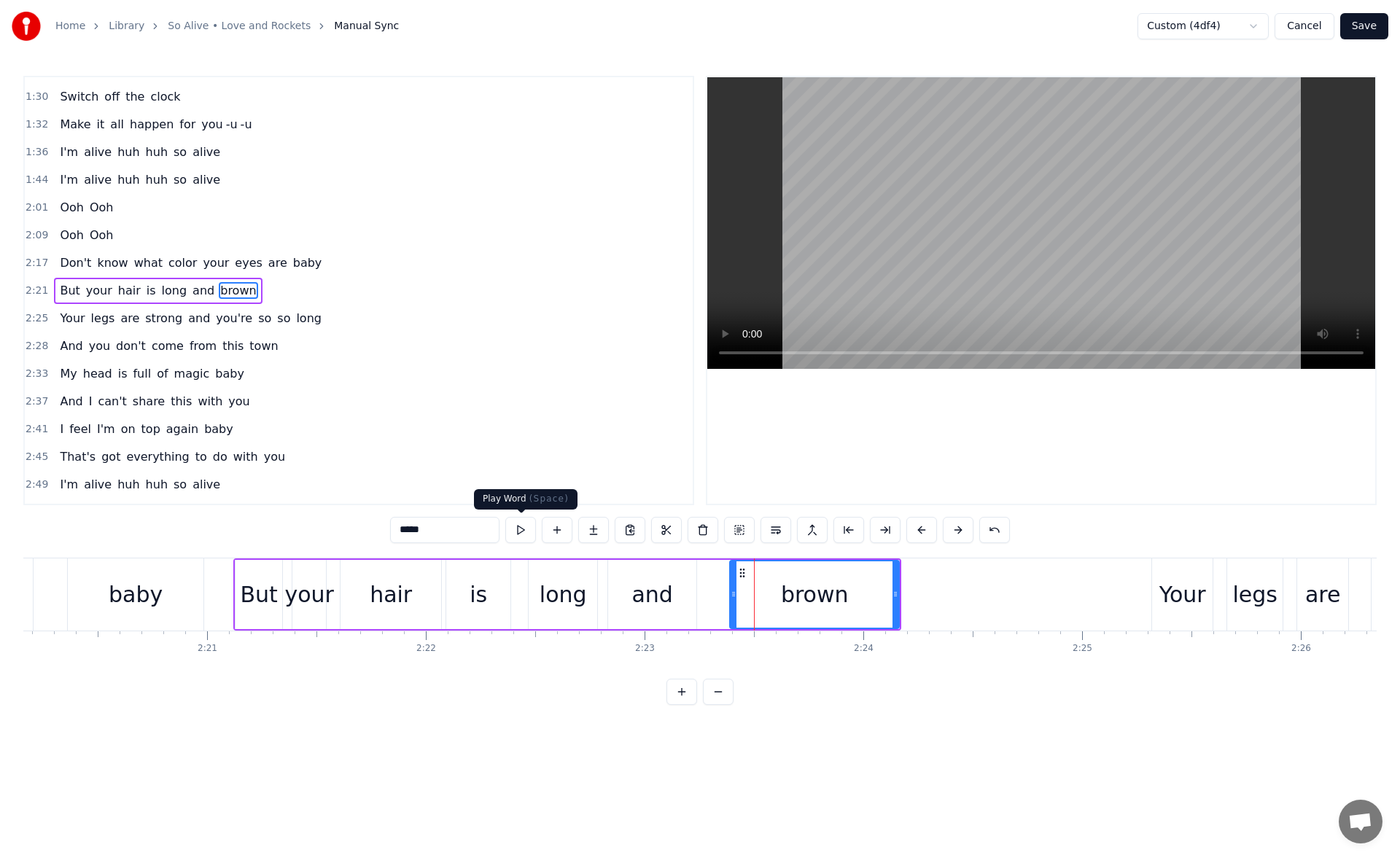
click at [526, 528] on button at bounding box center [521, 530] width 31 height 26
click at [899, 594] on icon at bounding box center [895, 594] width 6 height 11
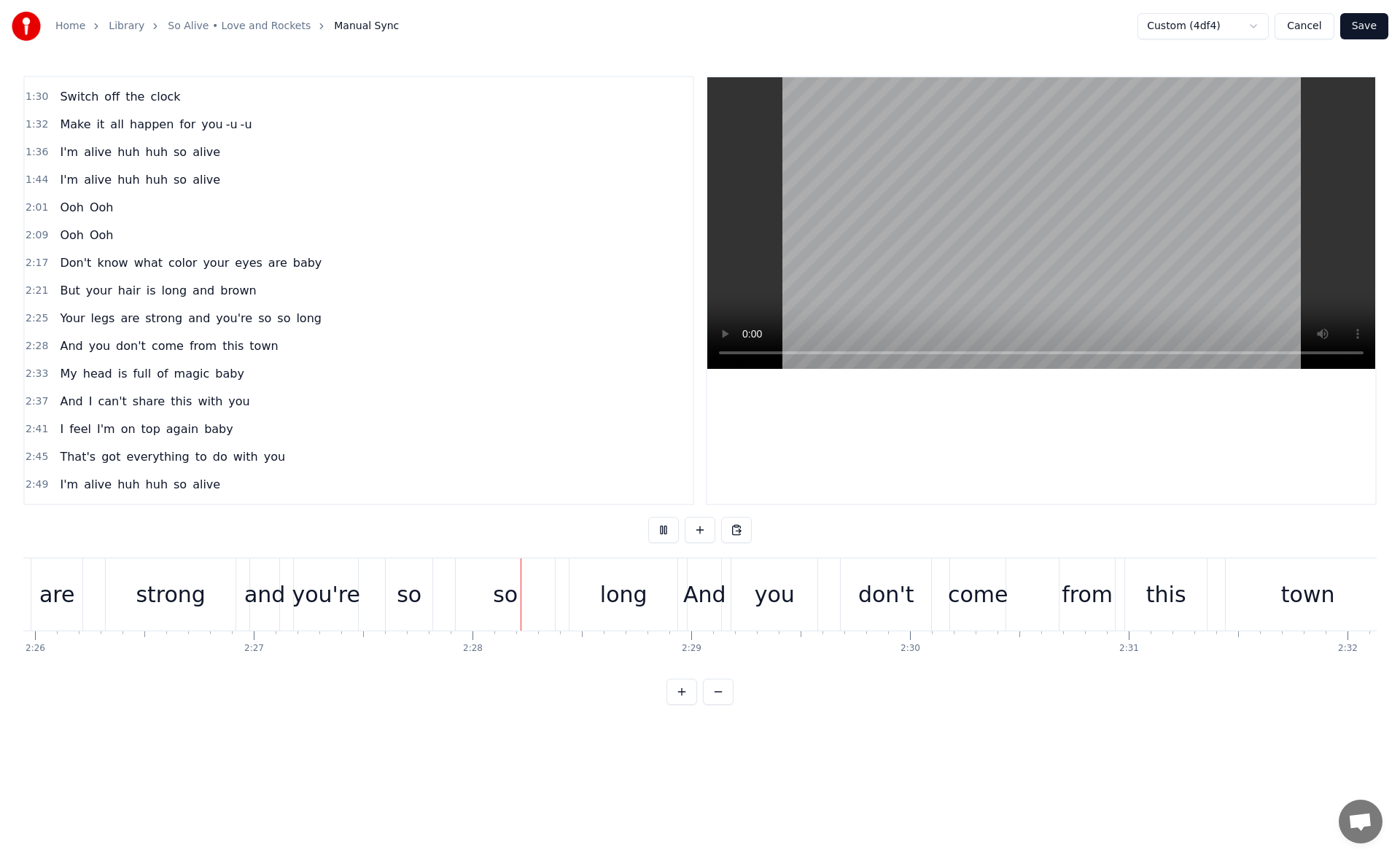
scroll to position [0, 32232]
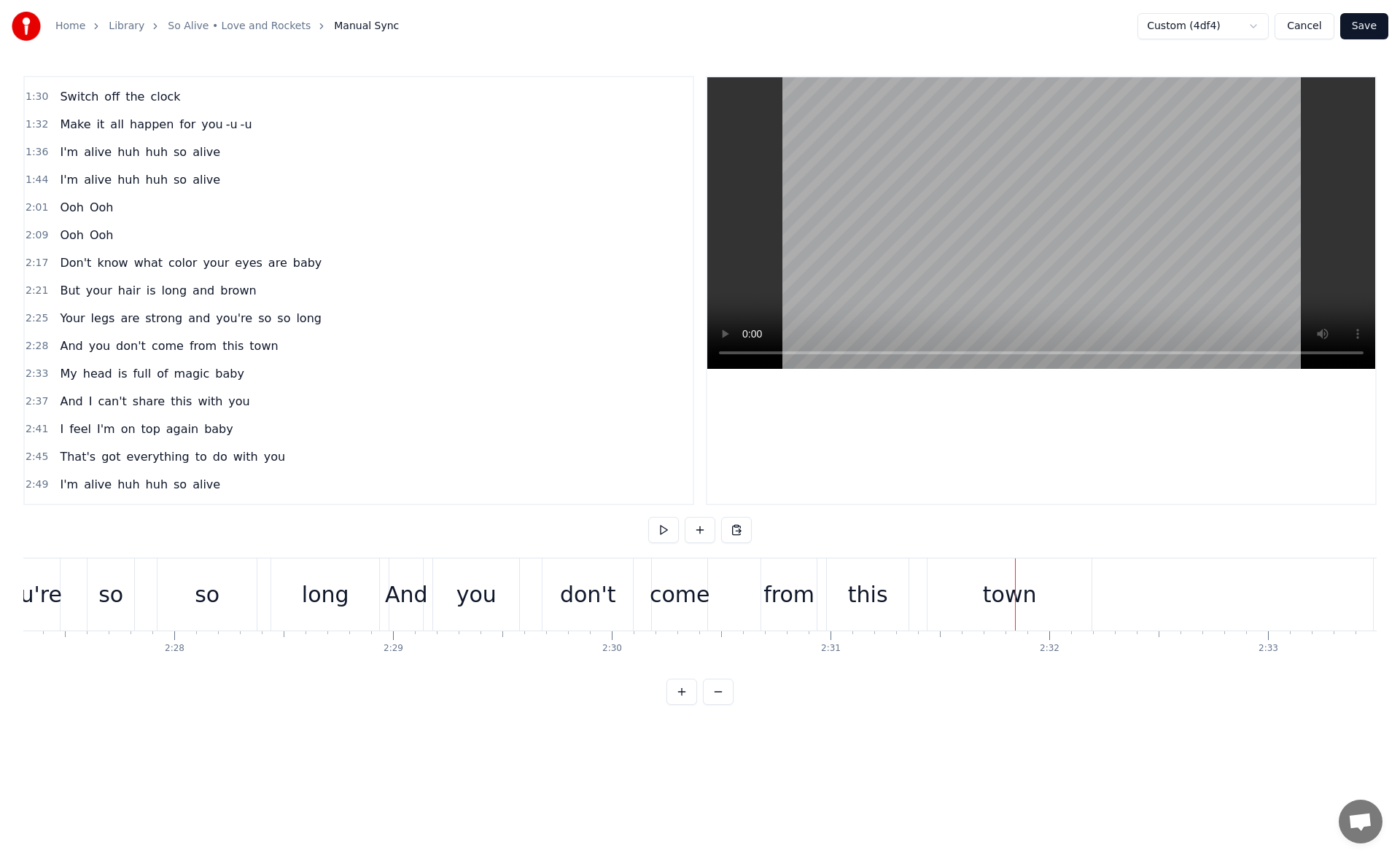
click at [781, 580] on div "from" at bounding box center [789, 594] width 51 height 33
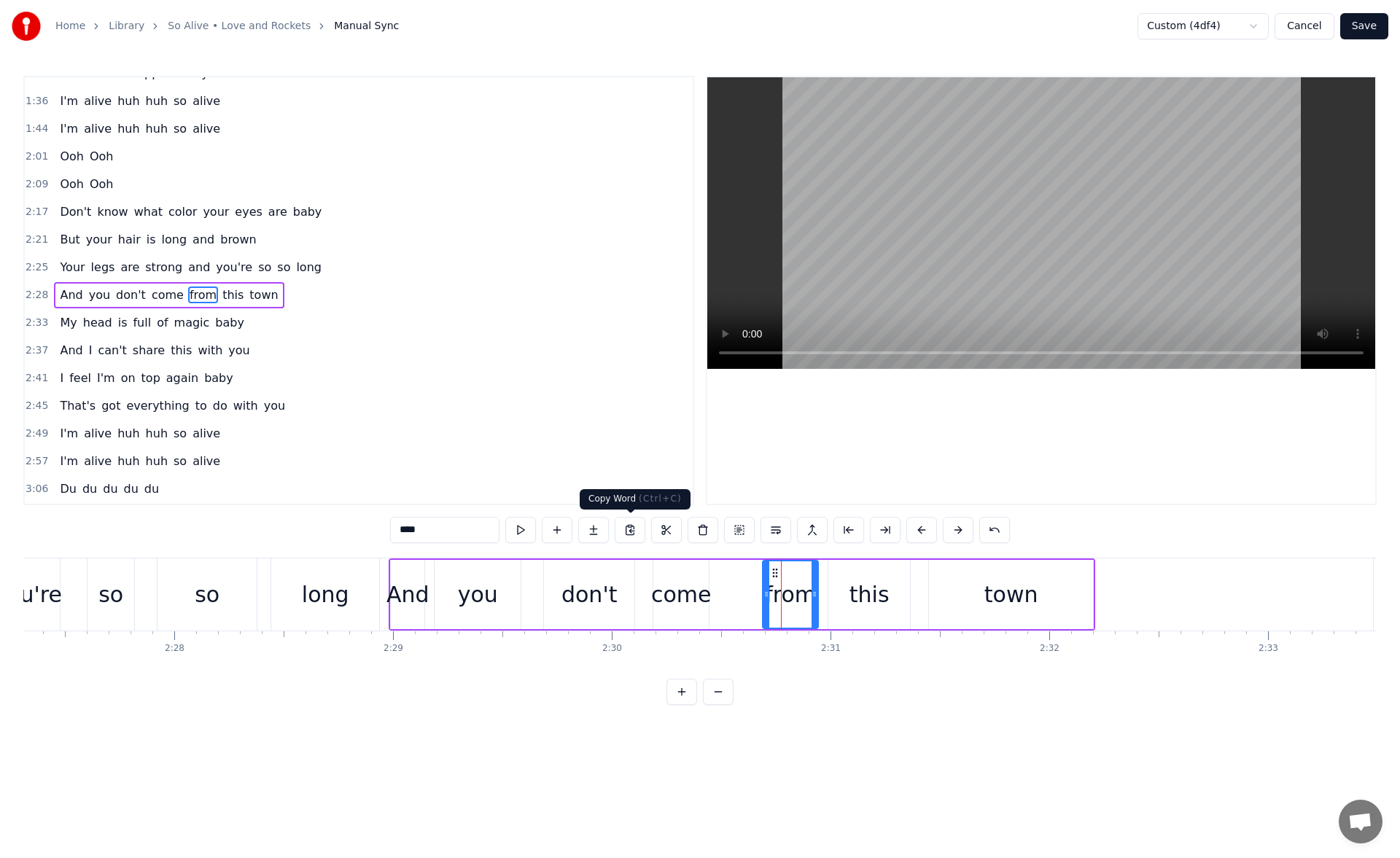
scroll to position [437, 0]
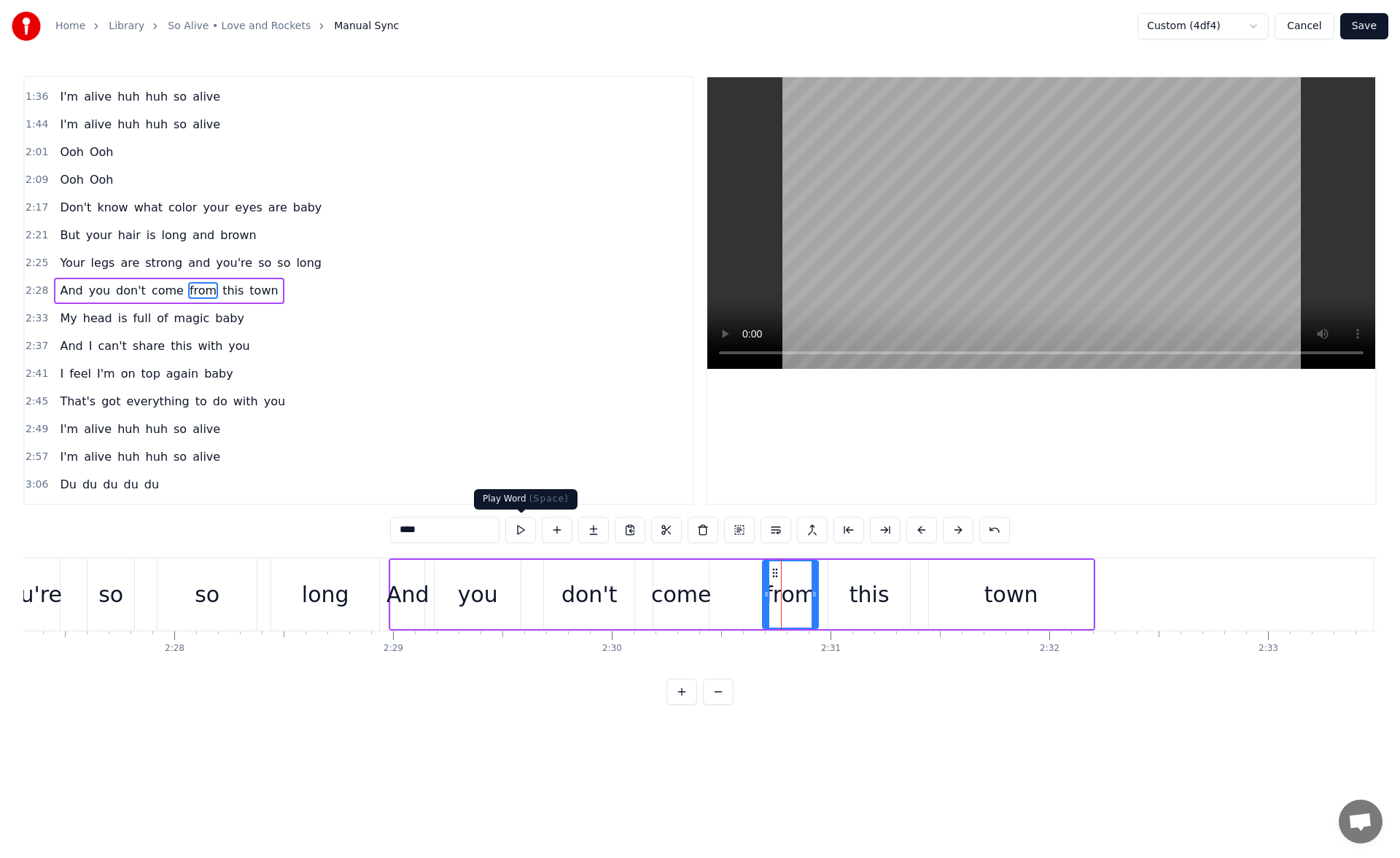
click at [520, 532] on button at bounding box center [521, 530] width 31 height 26
click at [864, 573] on div "this" at bounding box center [869, 595] width 82 height 70
click at [524, 535] on button at bounding box center [521, 530] width 31 height 26
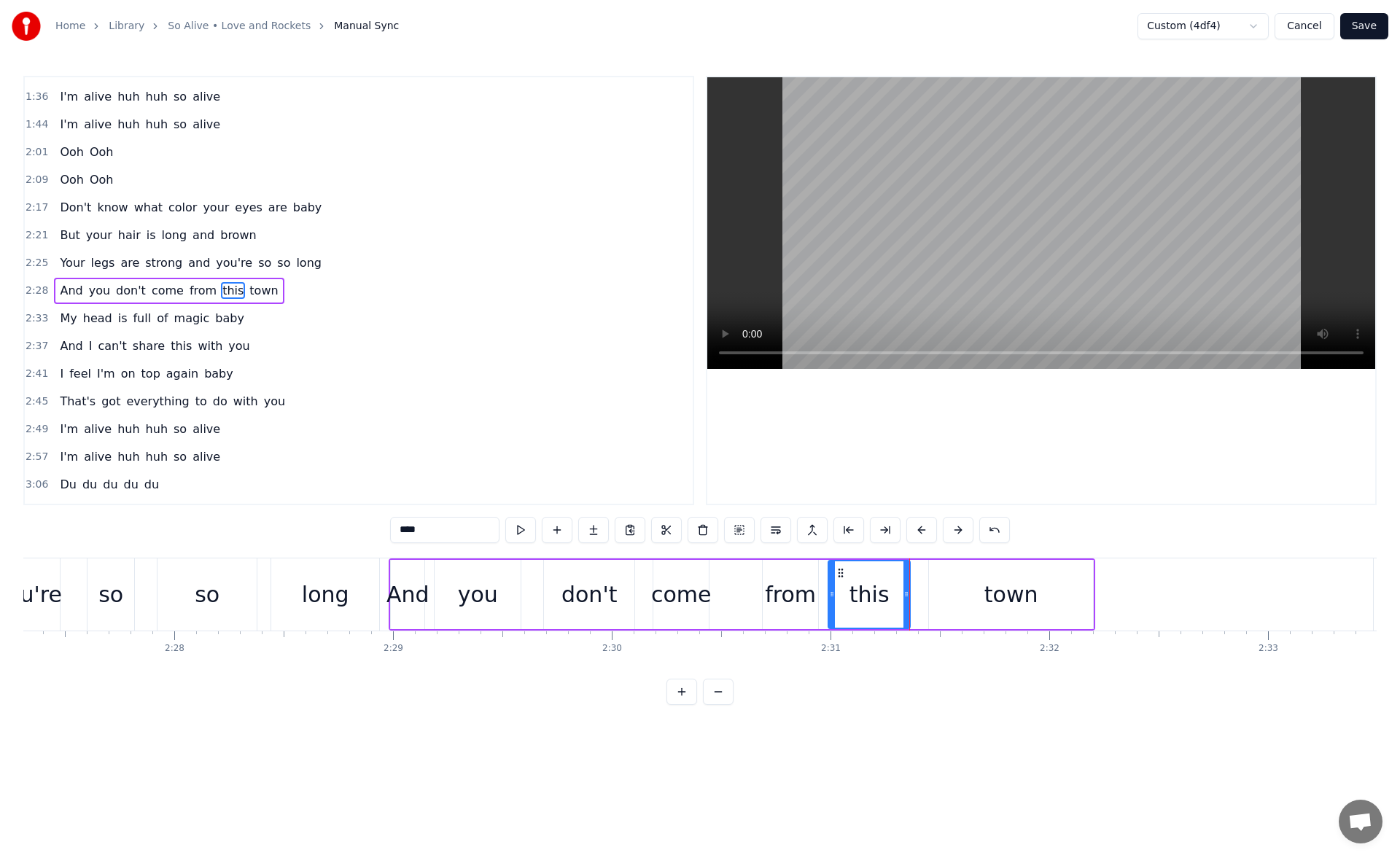
click at [962, 583] on div "town" at bounding box center [1011, 595] width 164 height 70
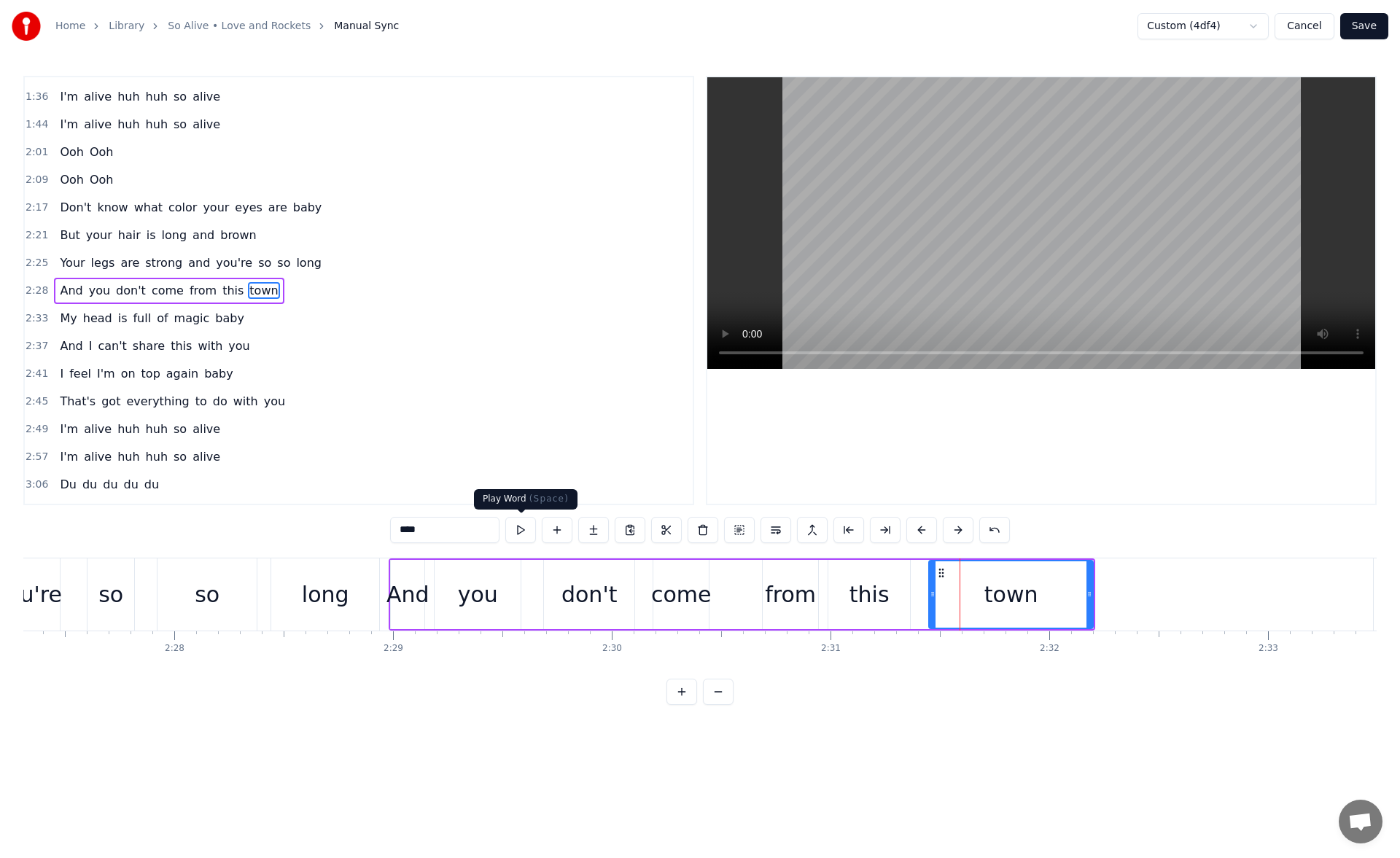
click at [524, 529] on button at bounding box center [521, 530] width 31 height 26
click at [1093, 597] on icon at bounding box center [1089, 594] width 6 height 11
click at [523, 533] on button at bounding box center [521, 530] width 31 height 26
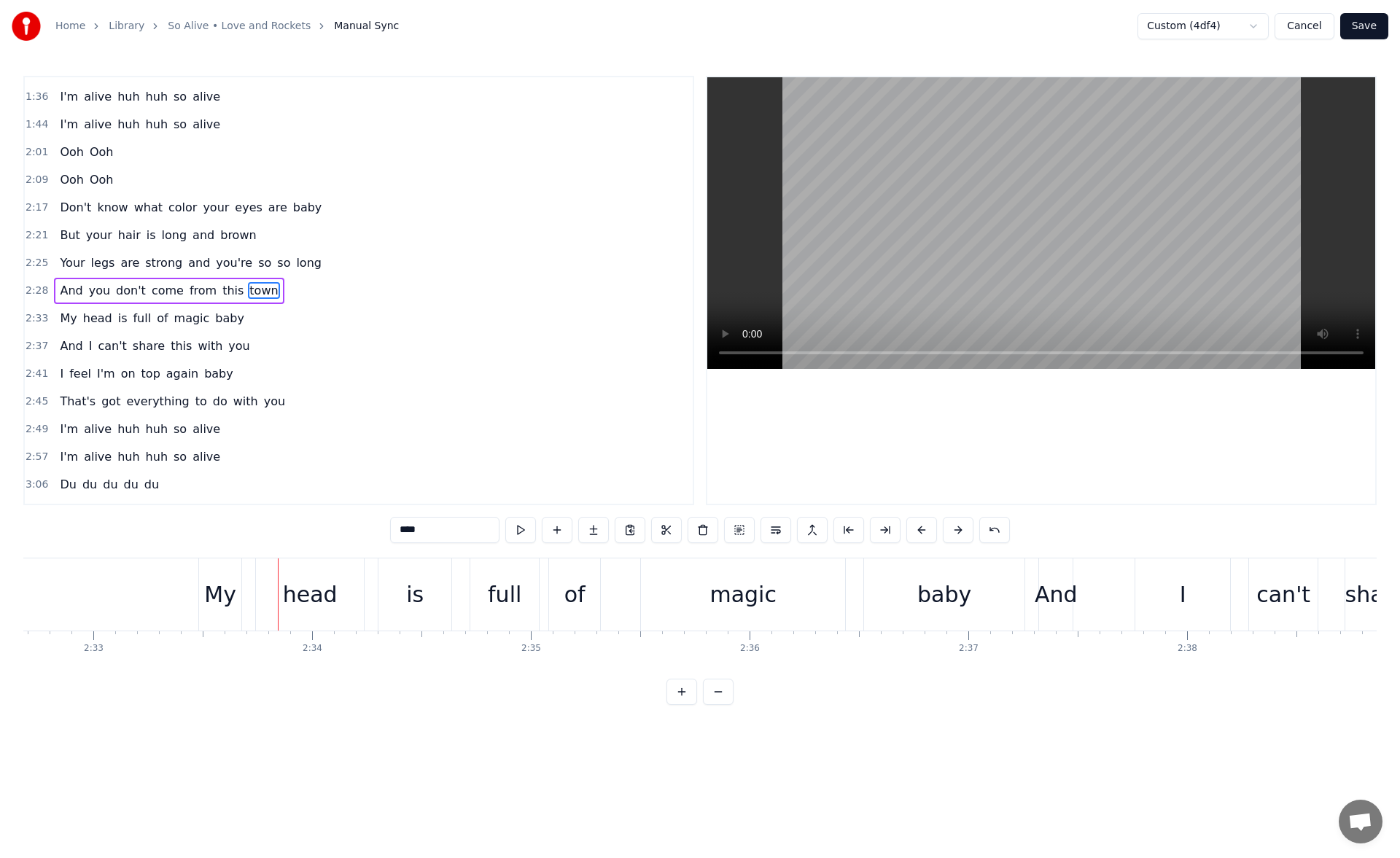
scroll to position [0, 33460]
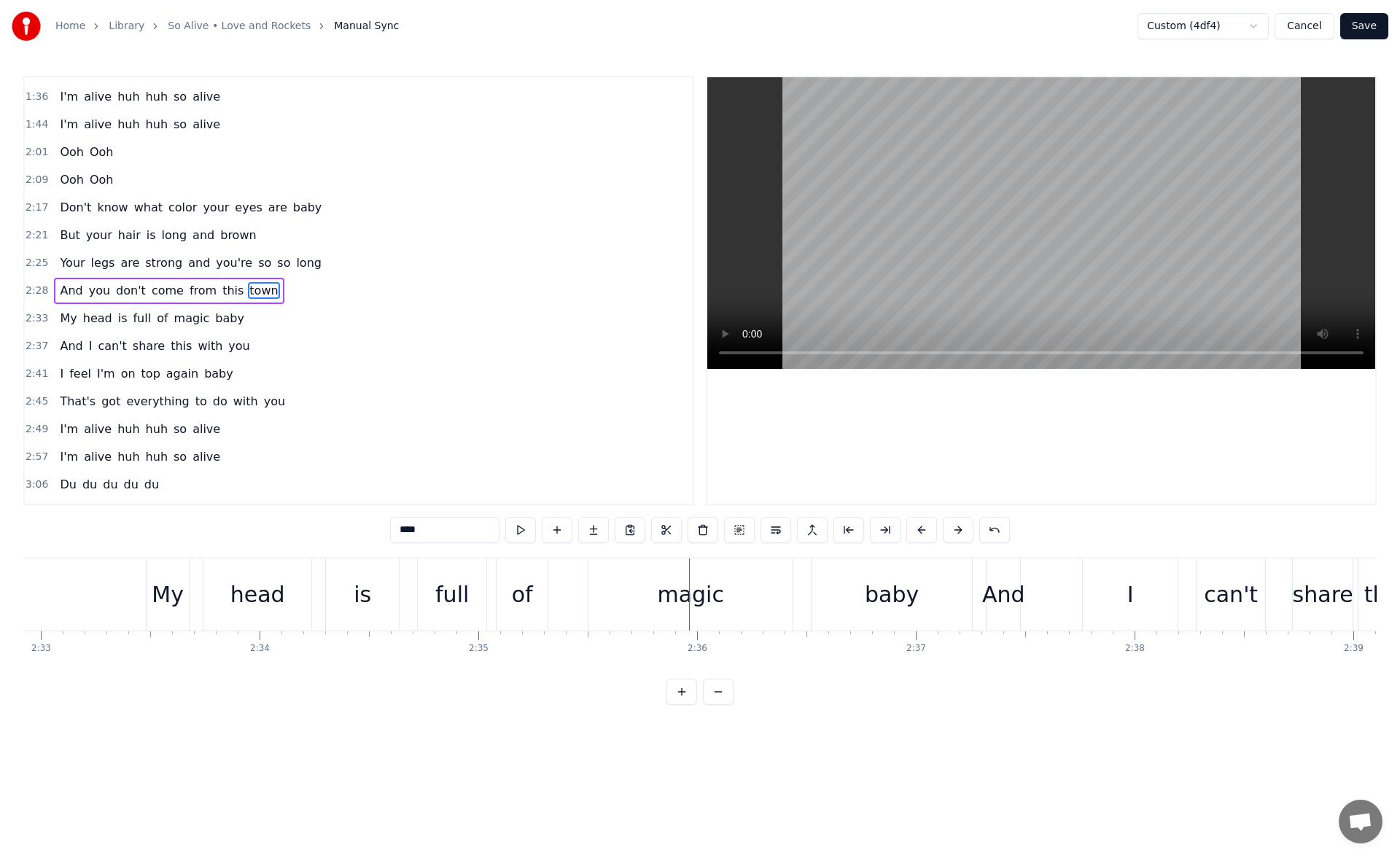
click at [450, 584] on div "full" at bounding box center [451, 594] width 33 height 33
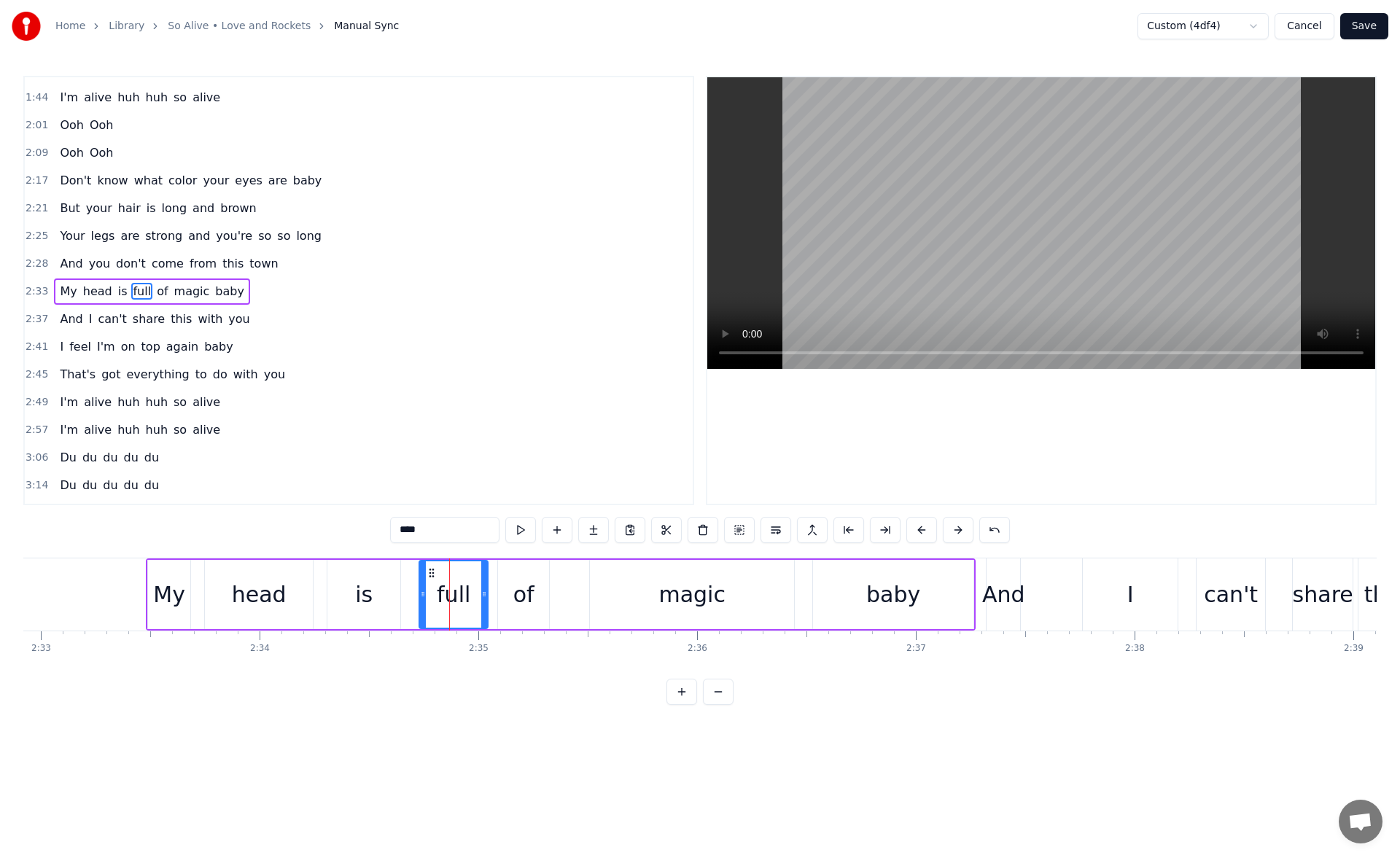
scroll to position [465, 0]
click at [520, 522] on button at bounding box center [521, 530] width 31 height 26
click at [517, 582] on div "of" at bounding box center [524, 594] width 21 height 33
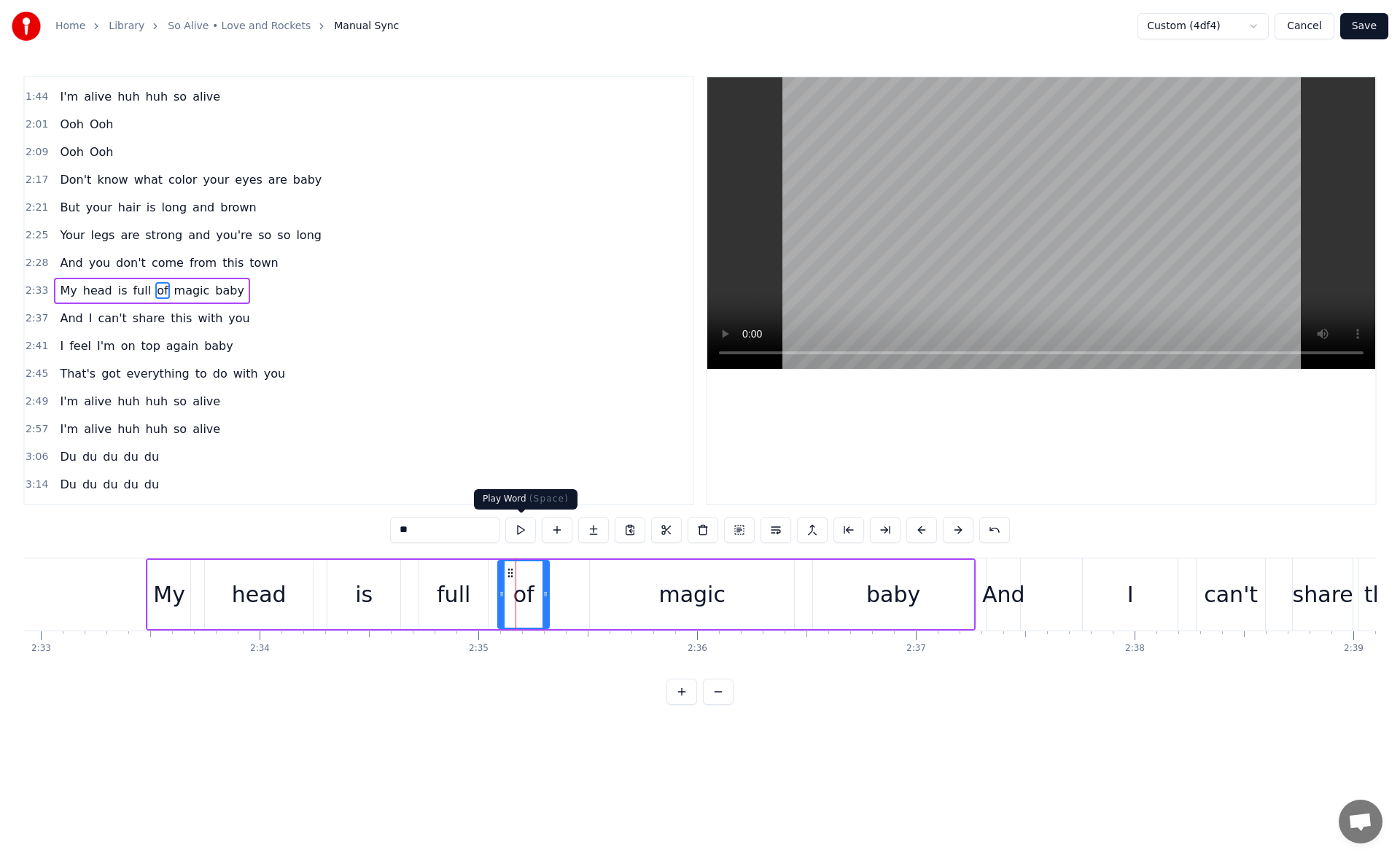
click at [528, 530] on button at bounding box center [521, 530] width 31 height 26
drag, startPoint x: 546, startPoint y: 598, endPoint x: 556, endPoint y: 598, distance: 10.0
click at [556, 598] on icon at bounding box center [553, 594] width 6 height 11
click at [522, 531] on button at bounding box center [521, 530] width 31 height 26
click at [599, 583] on div "magic" at bounding box center [692, 595] width 205 height 70
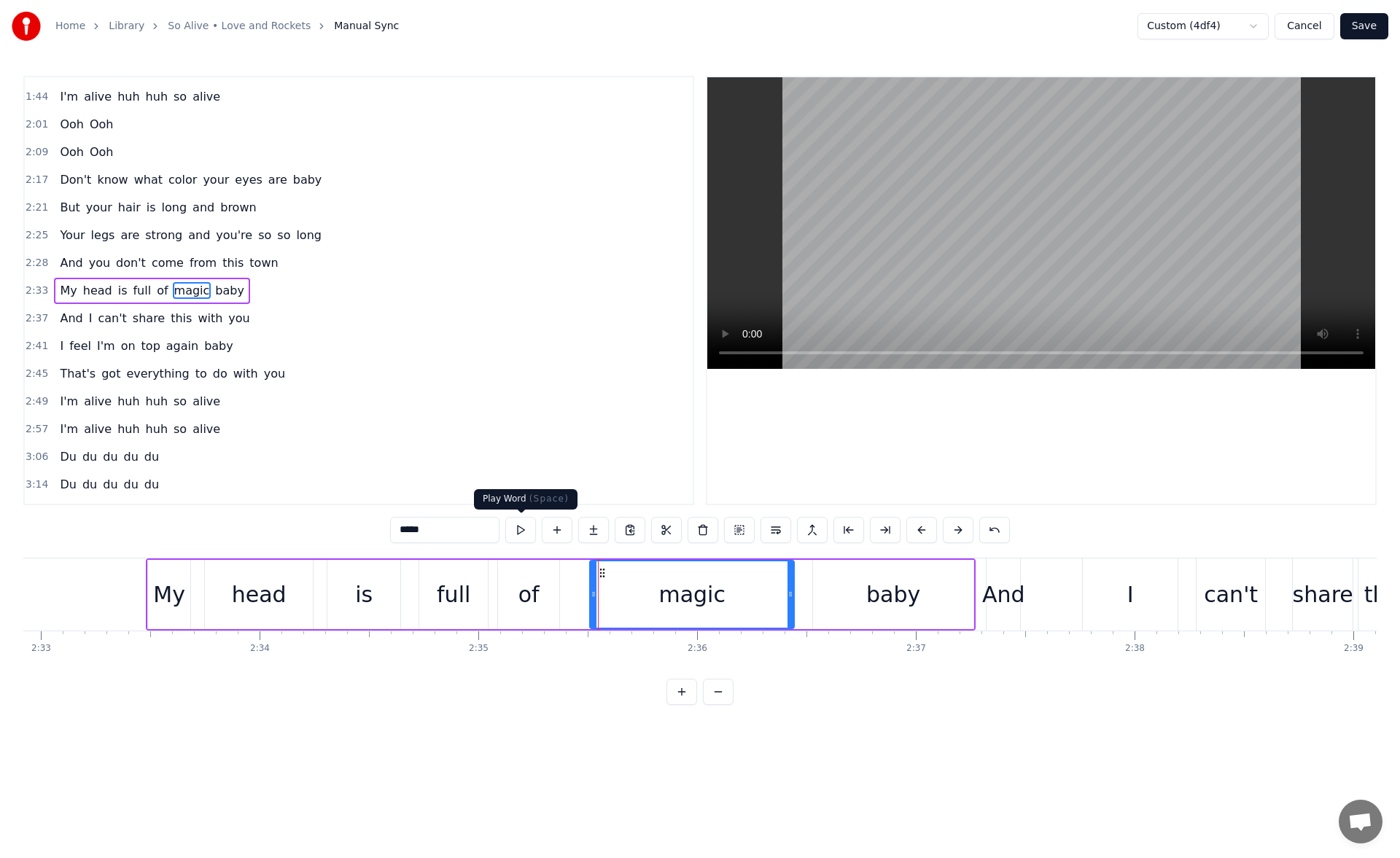
click at [522, 532] on button at bounding box center [521, 530] width 31 height 26
drag, startPoint x: 604, startPoint y: 571, endPoint x: 596, endPoint y: 573, distance: 8.2
click at [596, 573] on icon at bounding box center [595, 573] width 11 height 11
click at [526, 535] on button at bounding box center [521, 530] width 31 height 26
click at [590, 572] on icon at bounding box center [590, 573] width 11 height 11
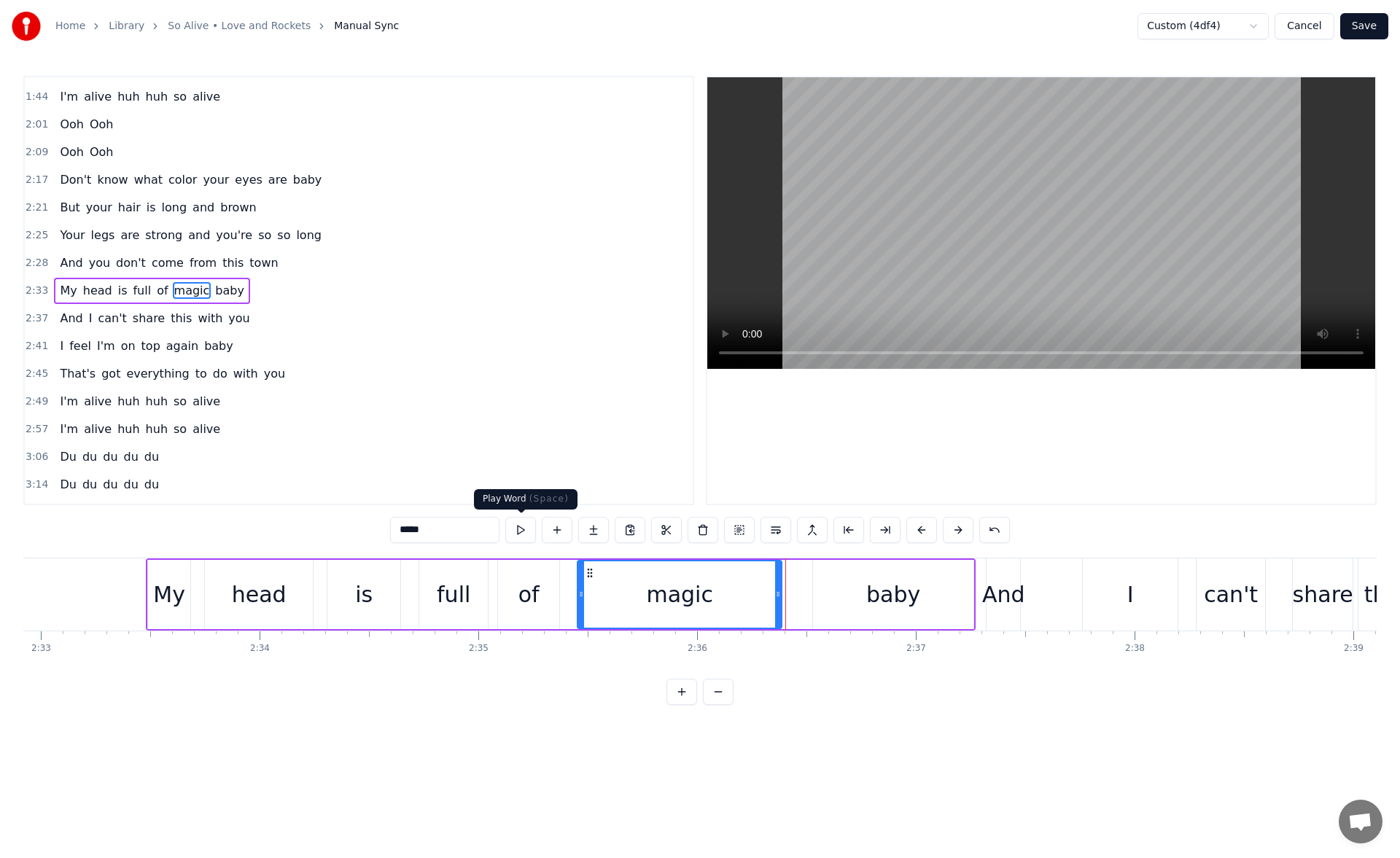
click at [521, 526] on button at bounding box center [521, 530] width 31 height 26
click at [844, 586] on div "baby" at bounding box center [894, 595] width 160 height 70
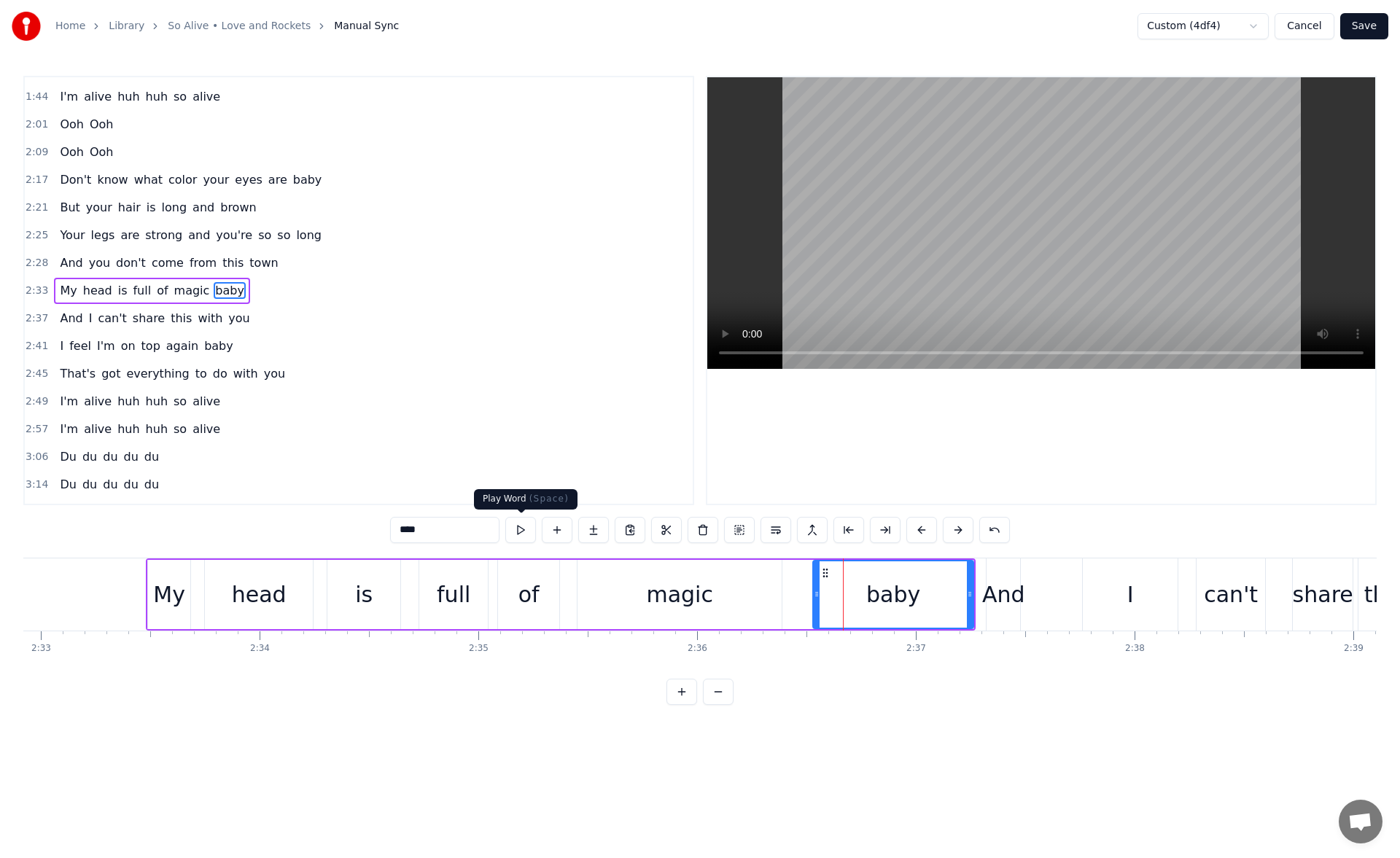
click at [522, 533] on button at bounding box center [521, 530] width 31 height 26
drag, startPoint x: 971, startPoint y: 595, endPoint x: 946, endPoint y: 598, distance: 25.2
click at [946, 598] on icon at bounding box center [947, 594] width 6 height 11
click at [524, 532] on button at bounding box center [521, 530] width 31 height 26
click at [1000, 583] on div "And" at bounding box center [1004, 594] width 43 height 33
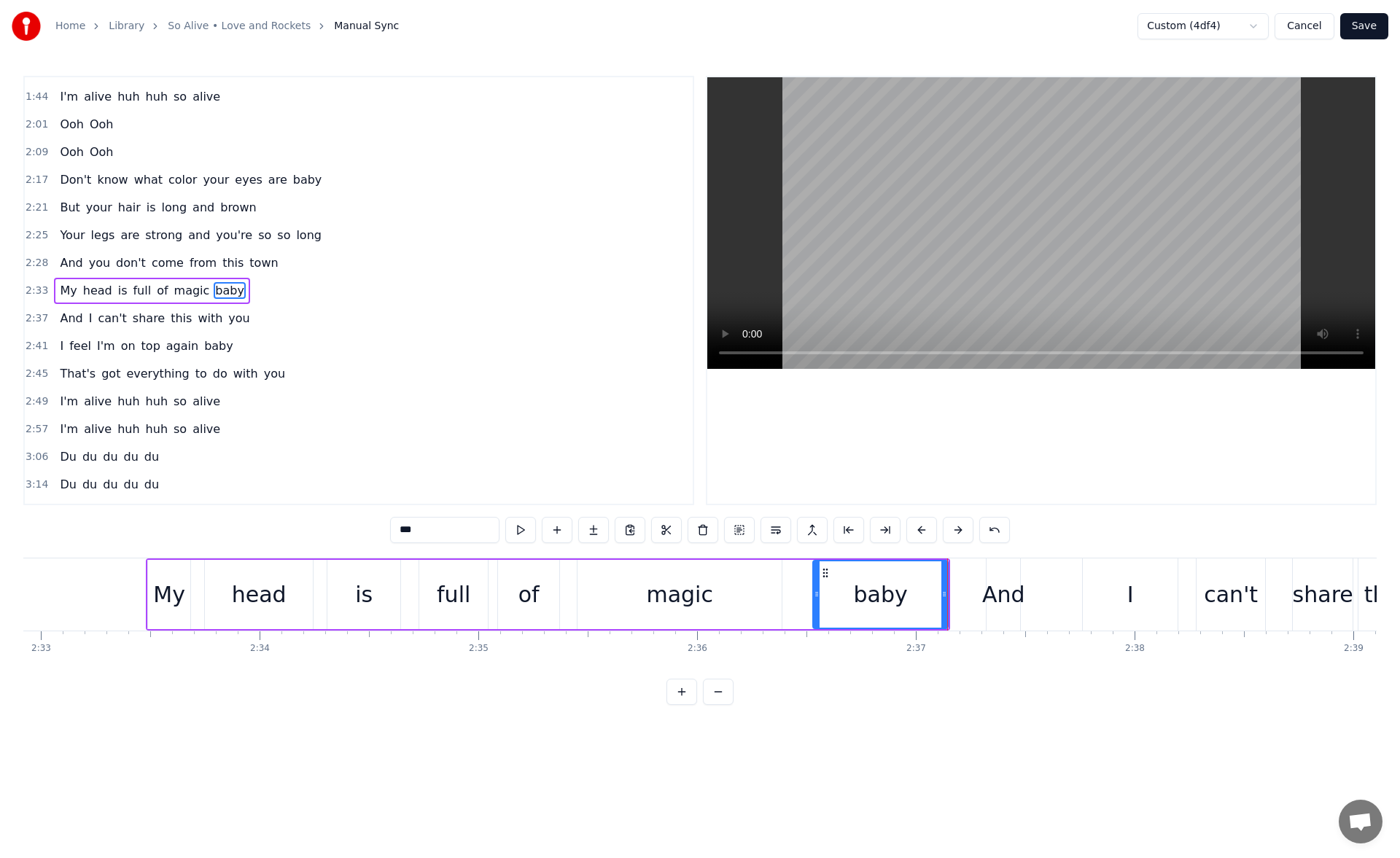
scroll to position [493, 0]
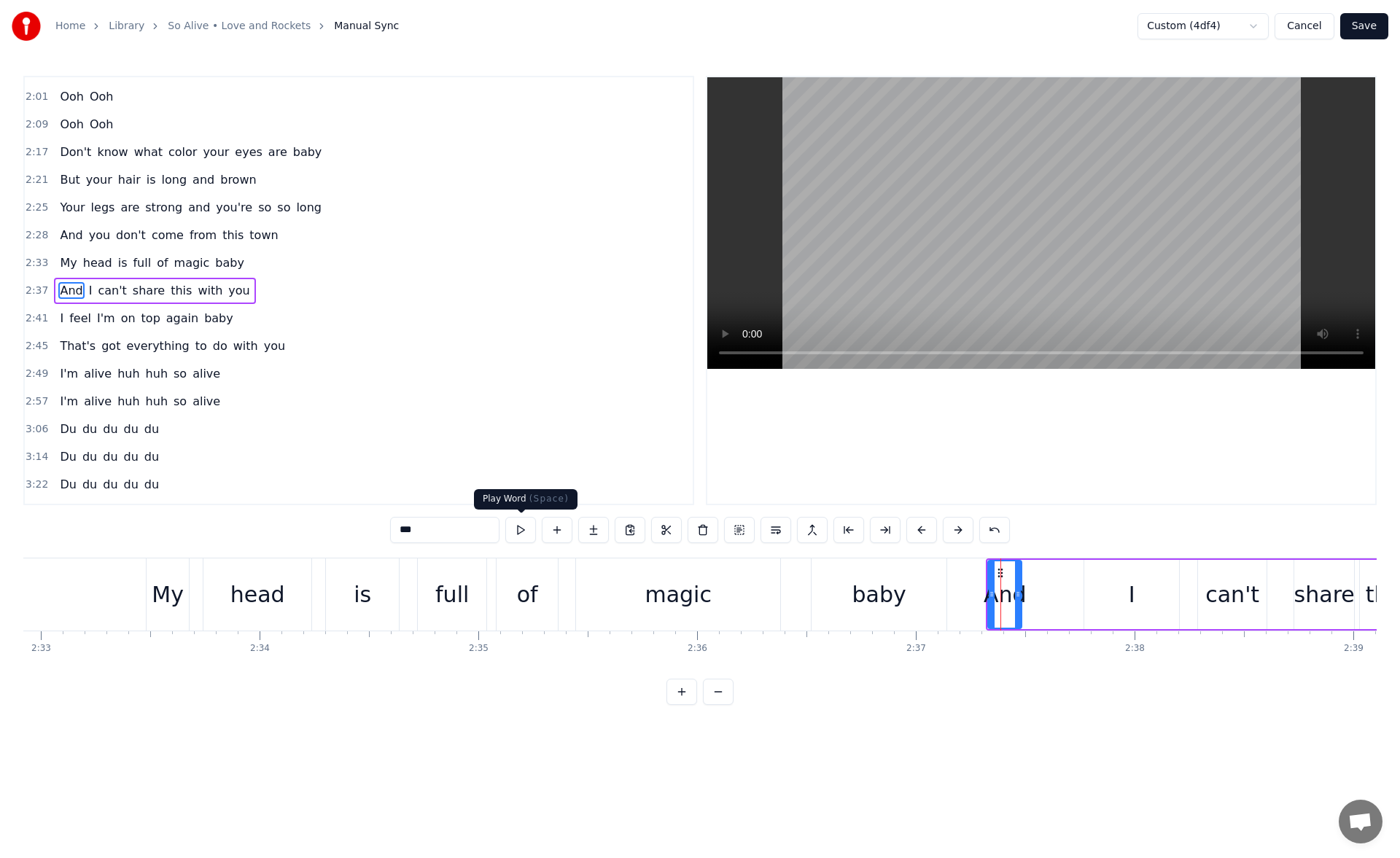
click at [522, 531] on button at bounding box center [521, 530] width 31 height 26
drag, startPoint x: 992, startPoint y: 595, endPoint x: 962, endPoint y: 597, distance: 30.1
click at [962, 597] on icon at bounding box center [962, 594] width 6 height 11
click at [533, 531] on button at bounding box center [521, 530] width 31 height 26
click at [967, 598] on icon at bounding box center [964, 594] width 6 height 11
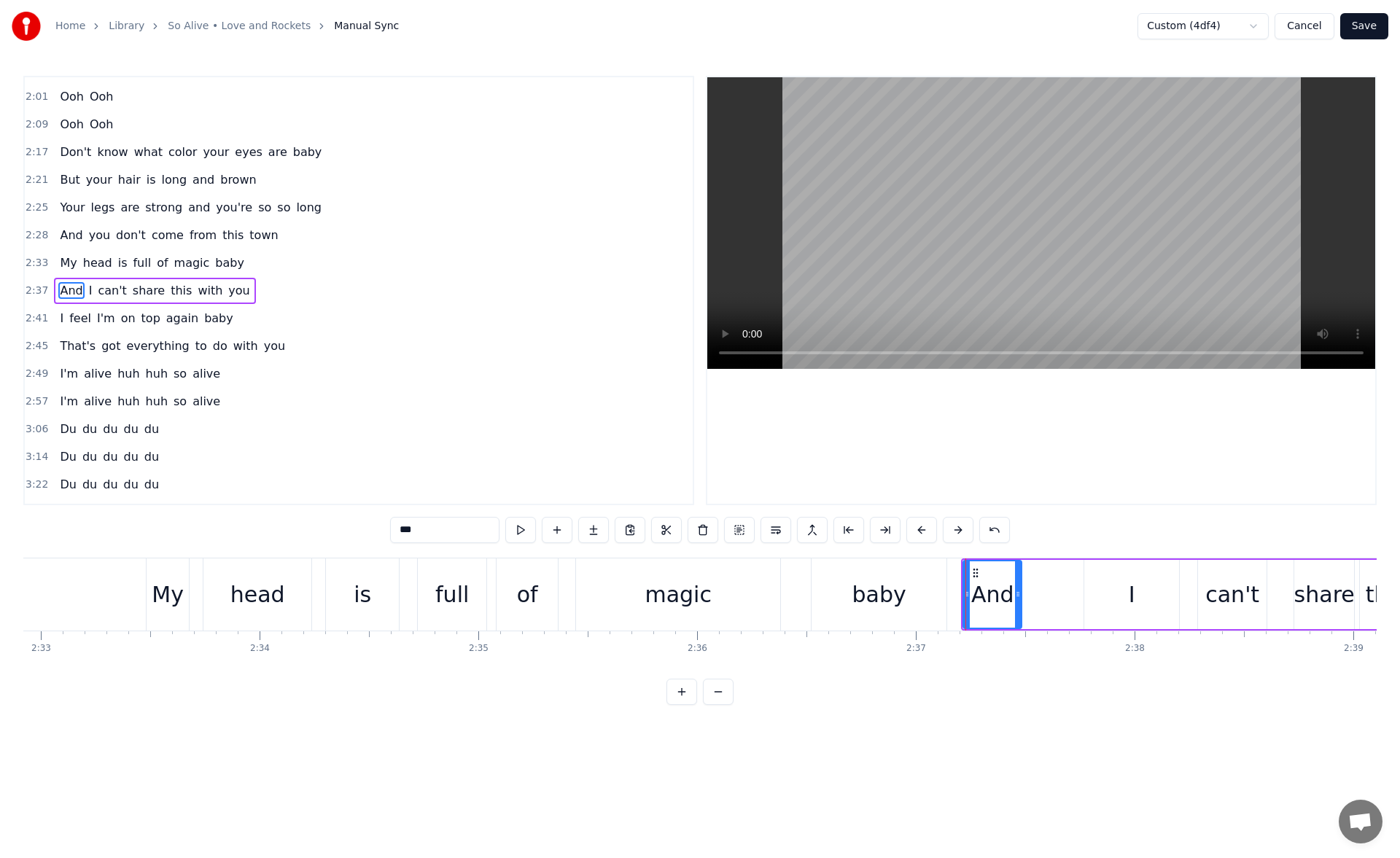
click at [908, 601] on div "baby" at bounding box center [879, 594] width 135 height 72
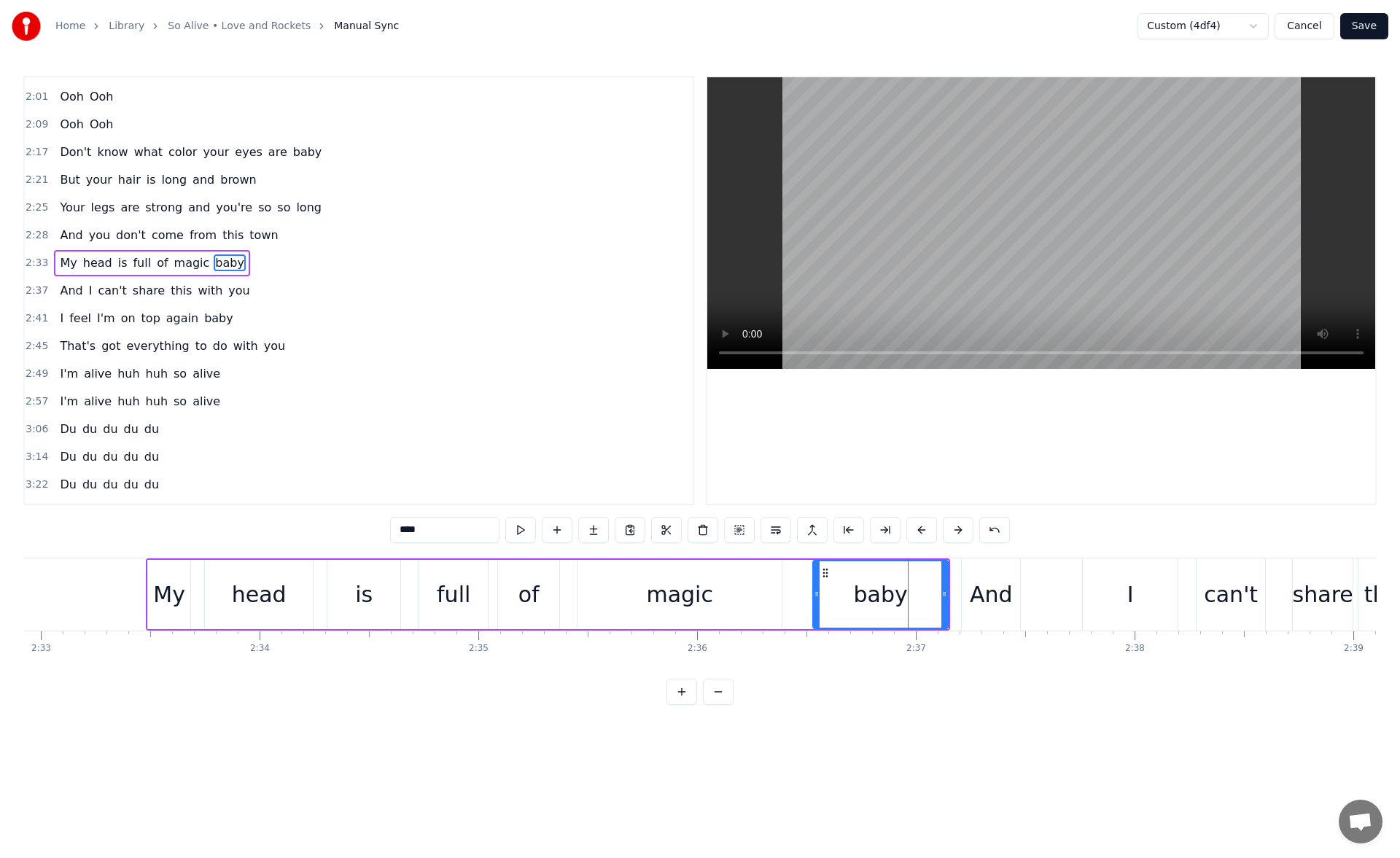
scroll to position [465, 0]
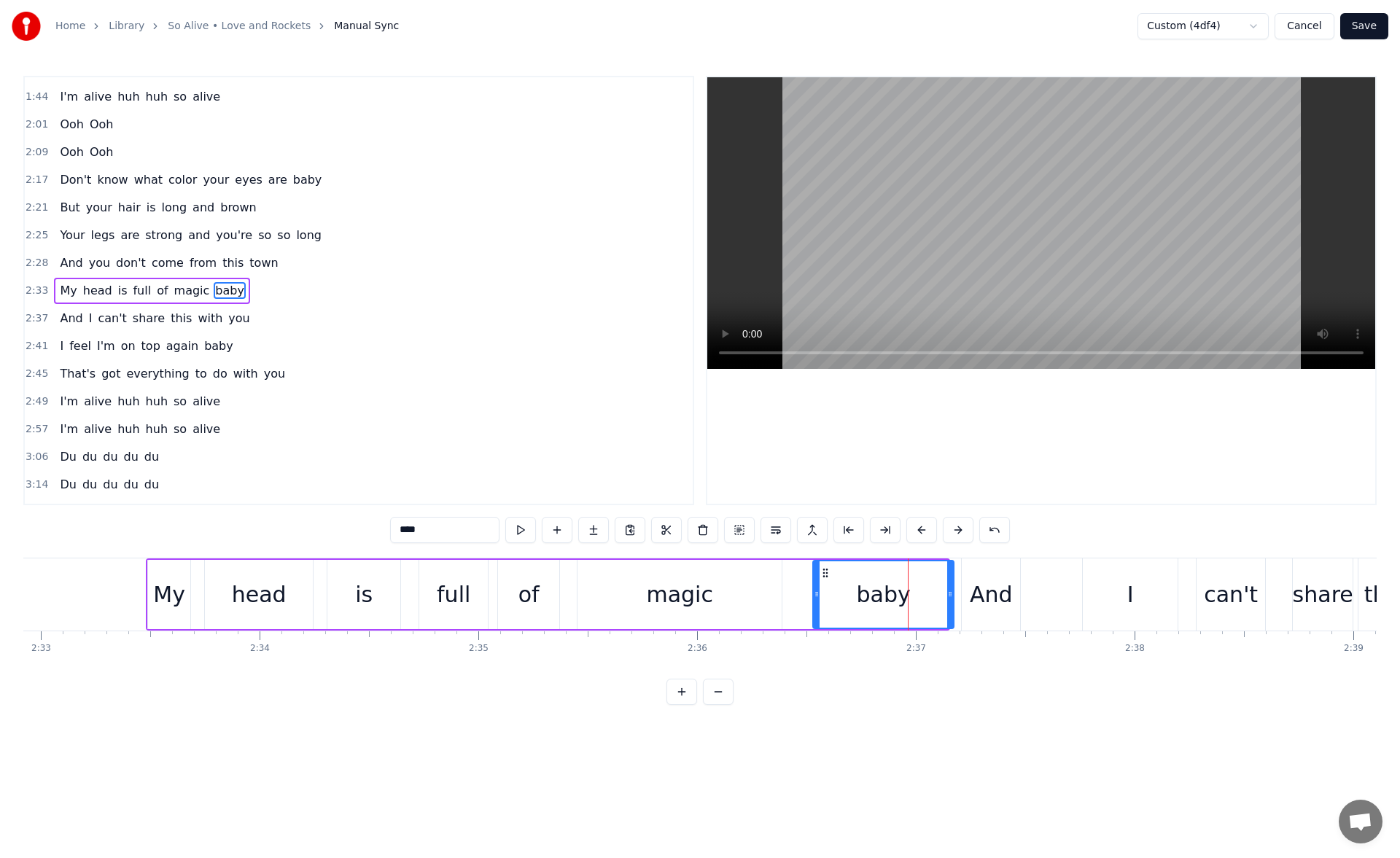
drag, startPoint x: 945, startPoint y: 595, endPoint x: 953, endPoint y: 596, distance: 8.1
click at [953, 596] on icon at bounding box center [950, 594] width 6 height 11
click at [995, 584] on div "And" at bounding box center [991, 594] width 43 height 33
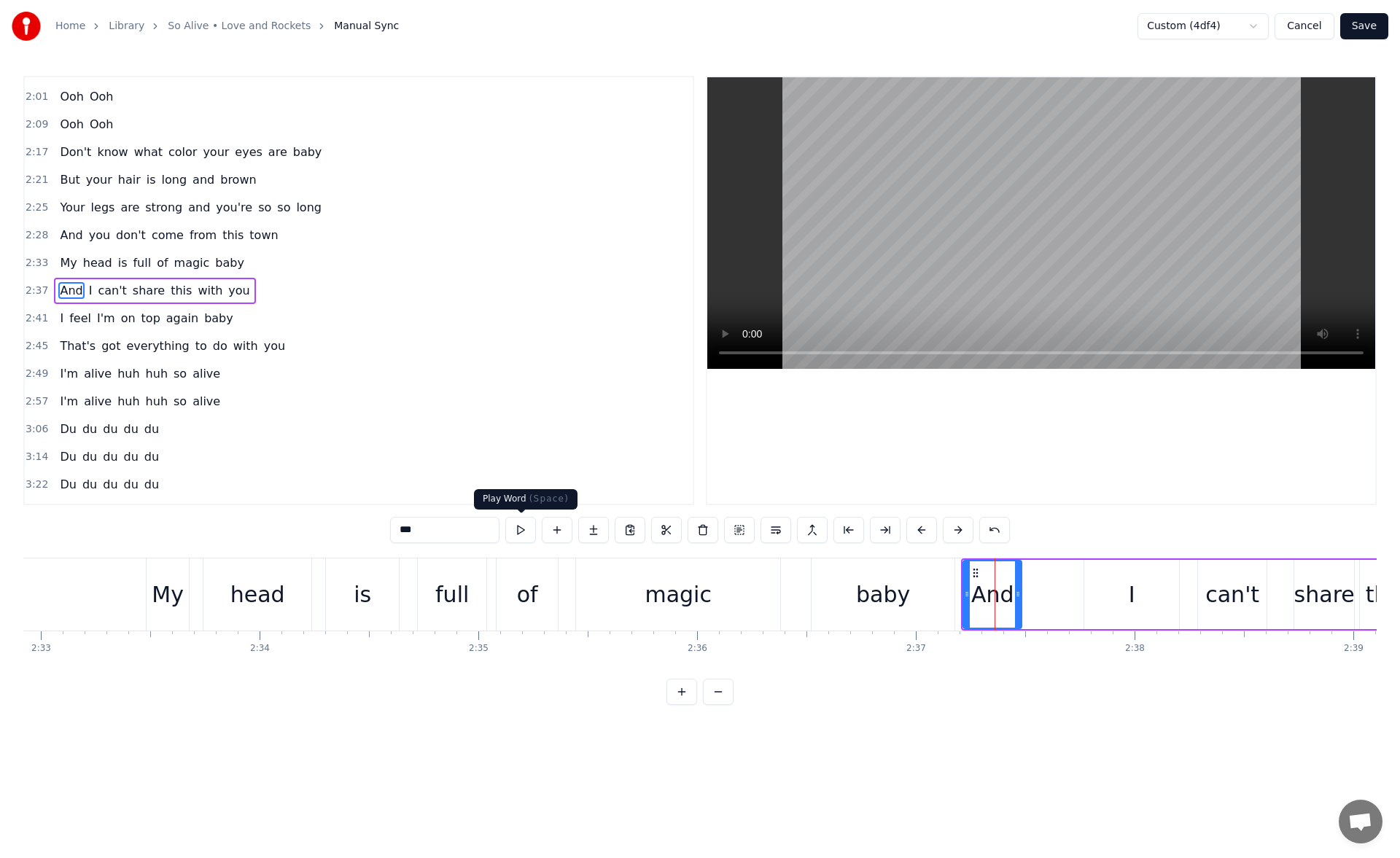
click at [516, 529] on button at bounding box center [521, 530] width 31 height 26
drag, startPoint x: 1019, startPoint y: 594, endPoint x: 1045, endPoint y: 593, distance: 26.0
click at [1045, 593] on icon at bounding box center [1044, 594] width 6 height 11
click at [524, 529] on button at bounding box center [521, 530] width 31 height 26
click at [1123, 575] on div "I" at bounding box center [1131, 595] width 95 height 70
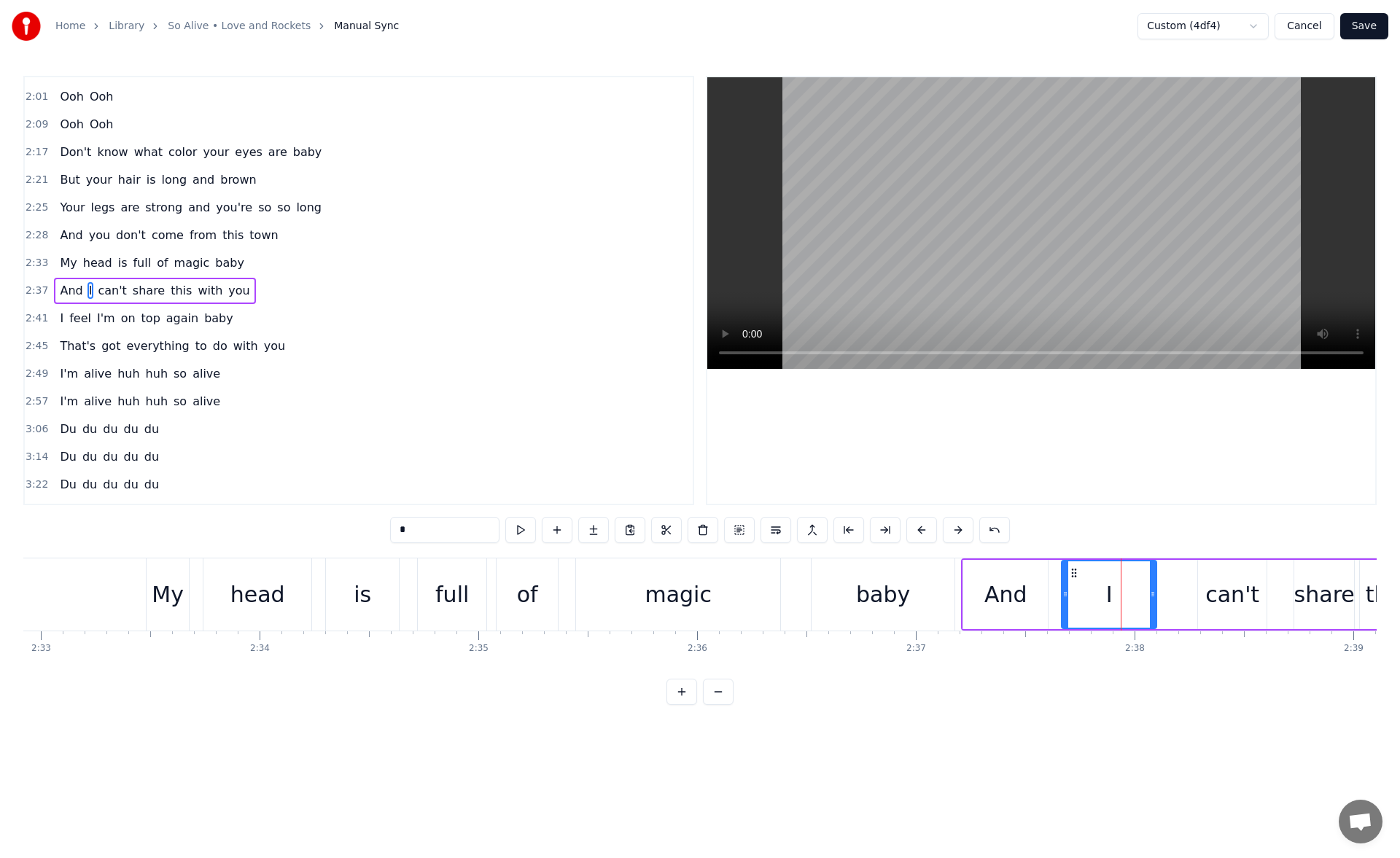
drag, startPoint x: 1098, startPoint y: 576, endPoint x: 1076, endPoint y: 576, distance: 22.0
click at [1076, 576] on circle at bounding box center [1076, 576] width 1 height 1
click at [519, 531] on button at bounding box center [521, 530] width 31 height 26
click at [1227, 586] on div "can't" at bounding box center [1233, 594] width 54 height 33
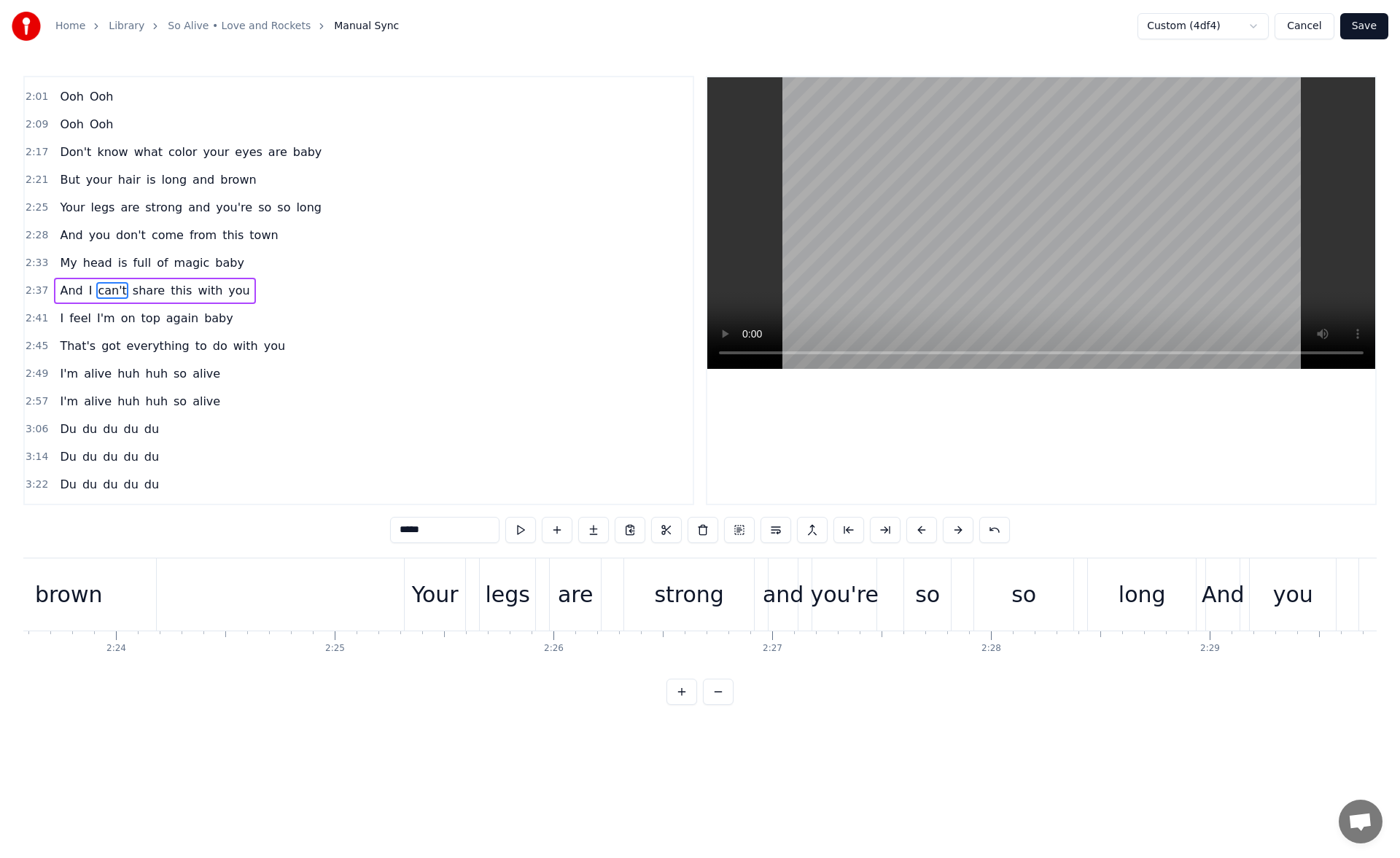
scroll to position [0, 31266]
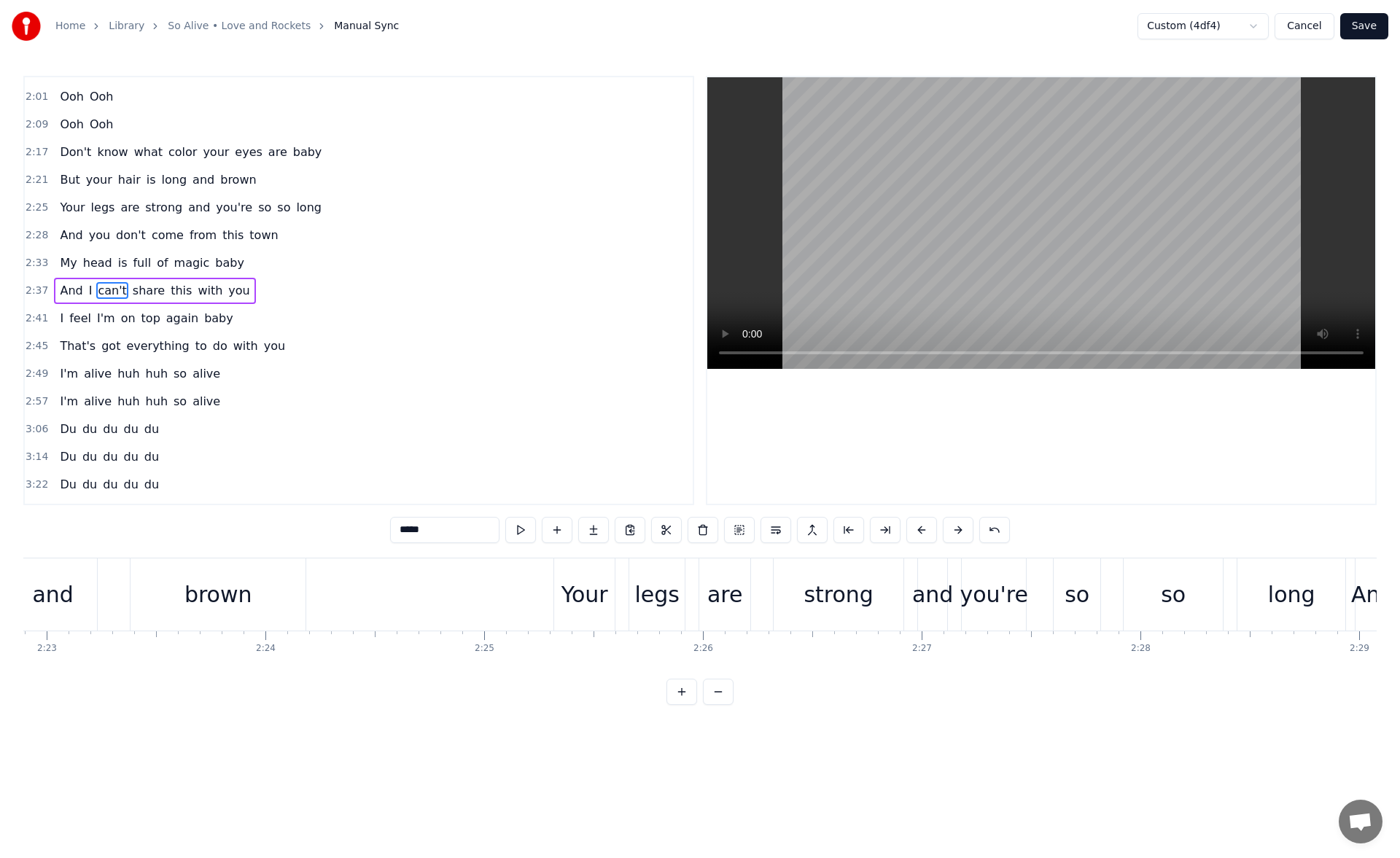
click at [583, 583] on div "Your" at bounding box center [585, 594] width 47 height 33
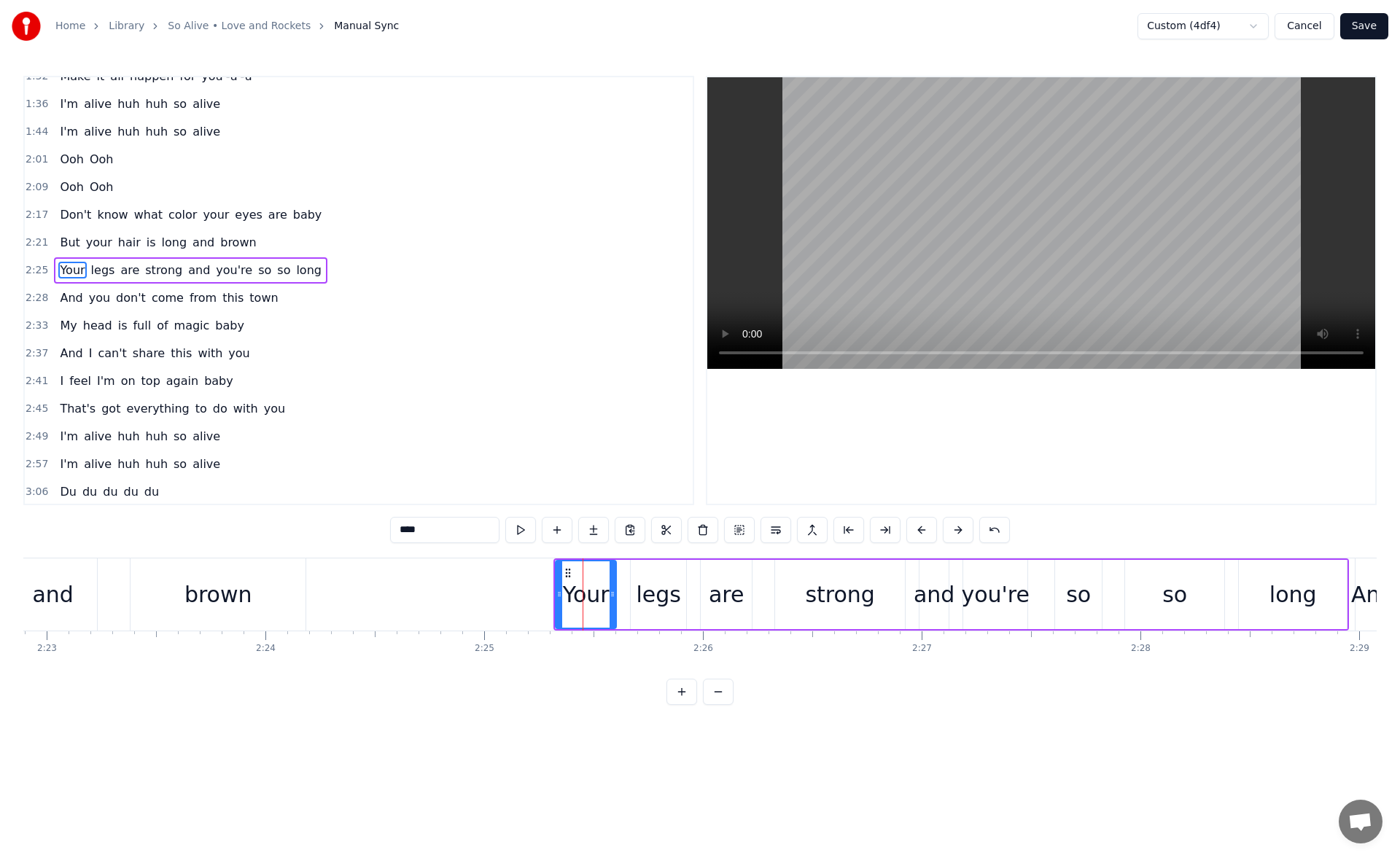
scroll to position [410, 0]
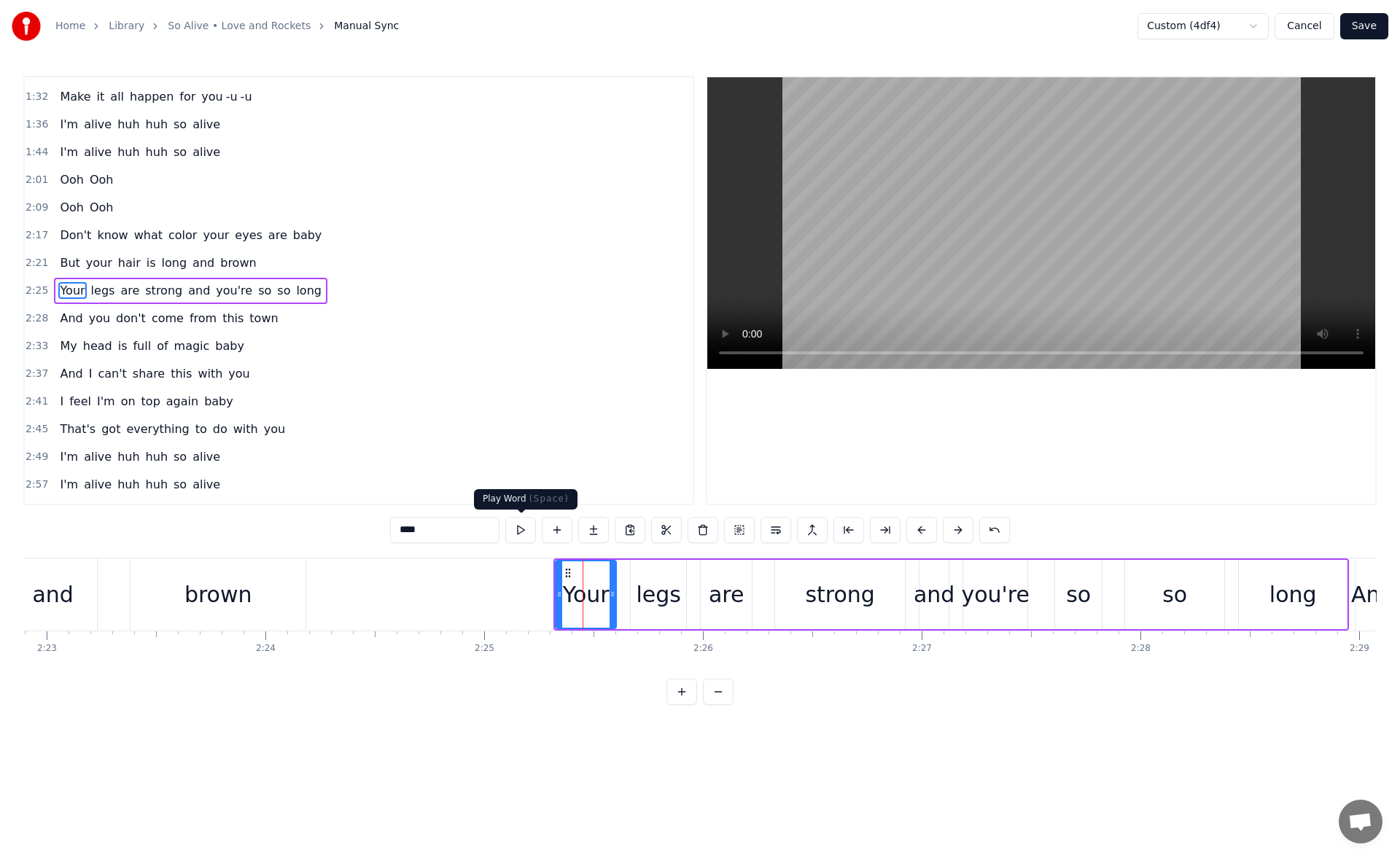
click at [524, 530] on button at bounding box center [521, 530] width 31 height 26
click at [642, 586] on div "legs" at bounding box center [658, 594] width 44 height 33
click at [525, 525] on button at bounding box center [521, 530] width 31 height 26
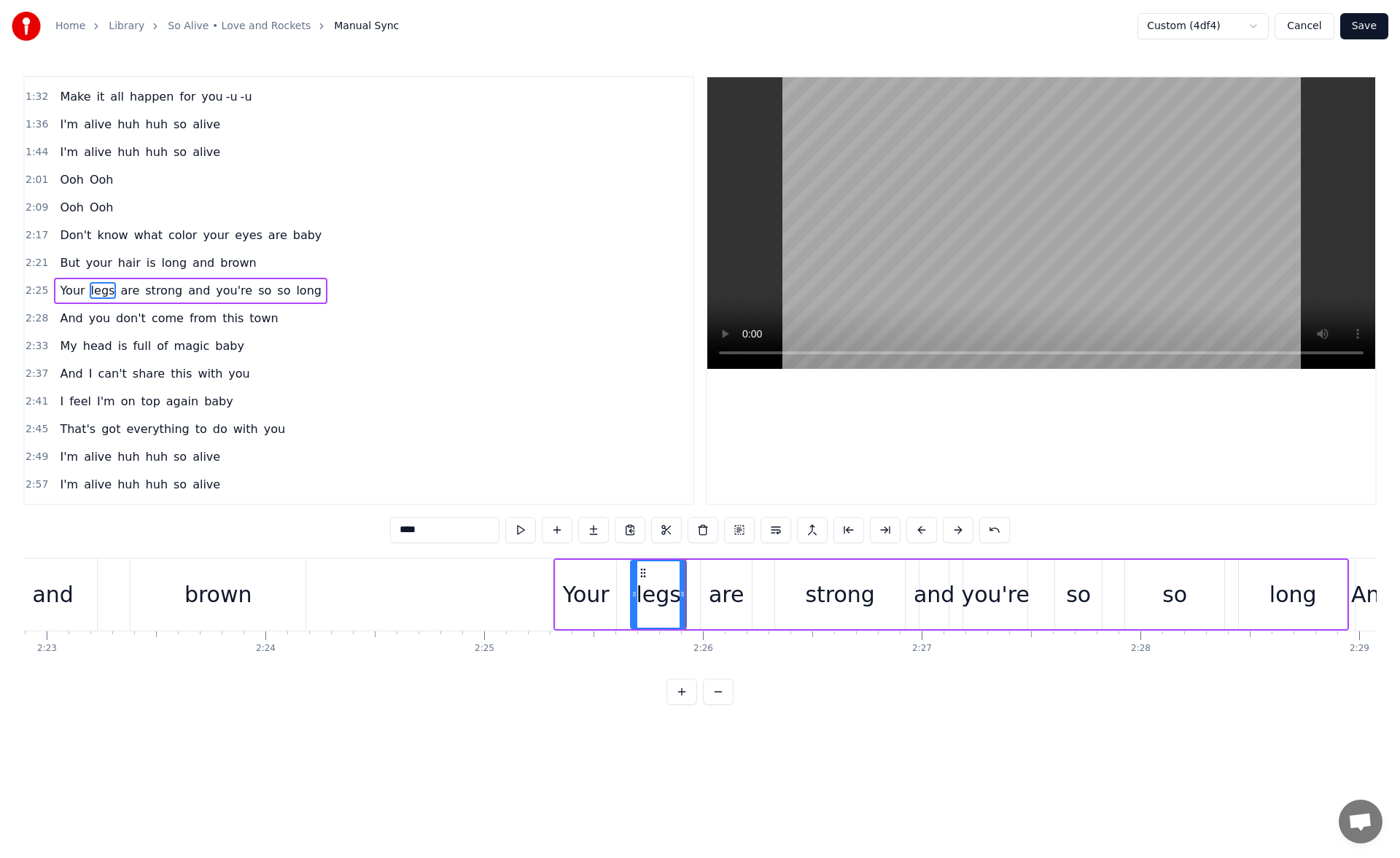
click at [720, 577] on div "are" at bounding box center [726, 595] width 51 height 70
click at [527, 530] on button at bounding box center [521, 530] width 31 height 26
click at [807, 579] on div "strong" at bounding box center [840, 595] width 130 height 70
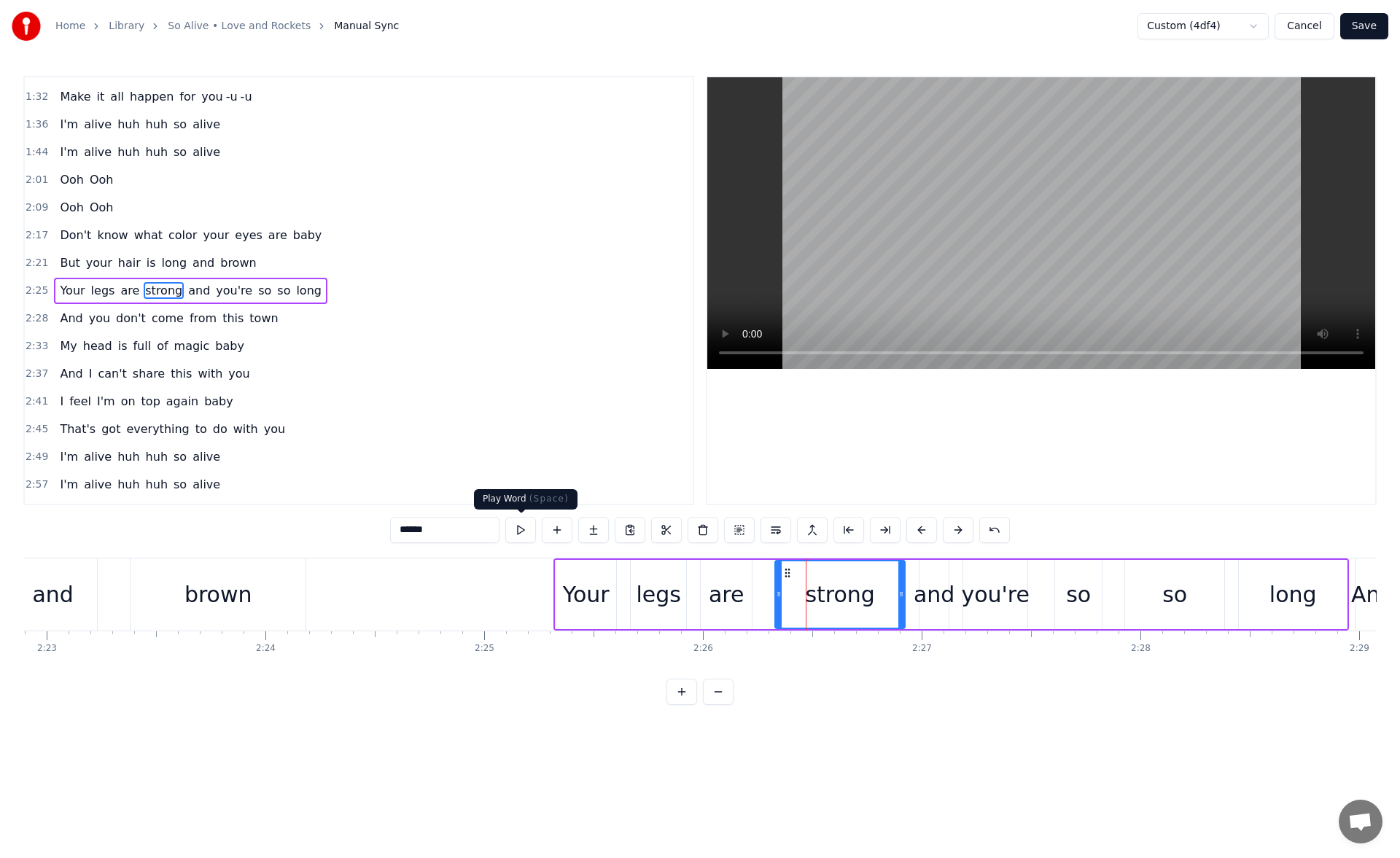
click at [522, 535] on button at bounding box center [521, 530] width 31 height 26
click at [732, 582] on div "are" at bounding box center [727, 594] width 36 height 33
click at [529, 531] on button at bounding box center [521, 530] width 31 height 26
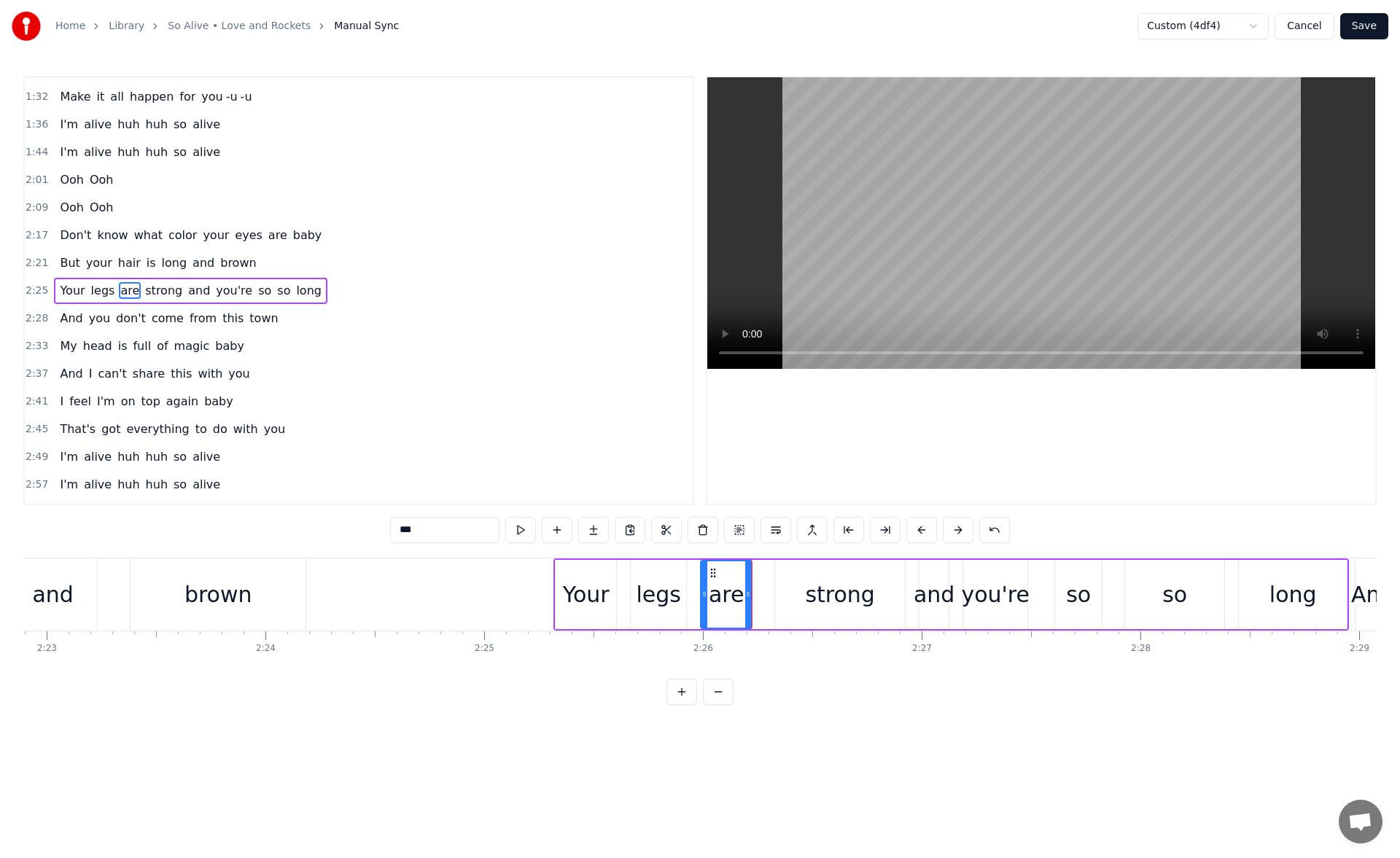
click at [529, 531] on button at bounding box center [521, 530] width 31 height 26
click at [658, 594] on div "legs" at bounding box center [658, 594] width 44 height 33
click at [523, 534] on button at bounding box center [521, 530] width 31 height 26
drag, startPoint x: 683, startPoint y: 596, endPoint x: 670, endPoint y: 598, distance: 13.2
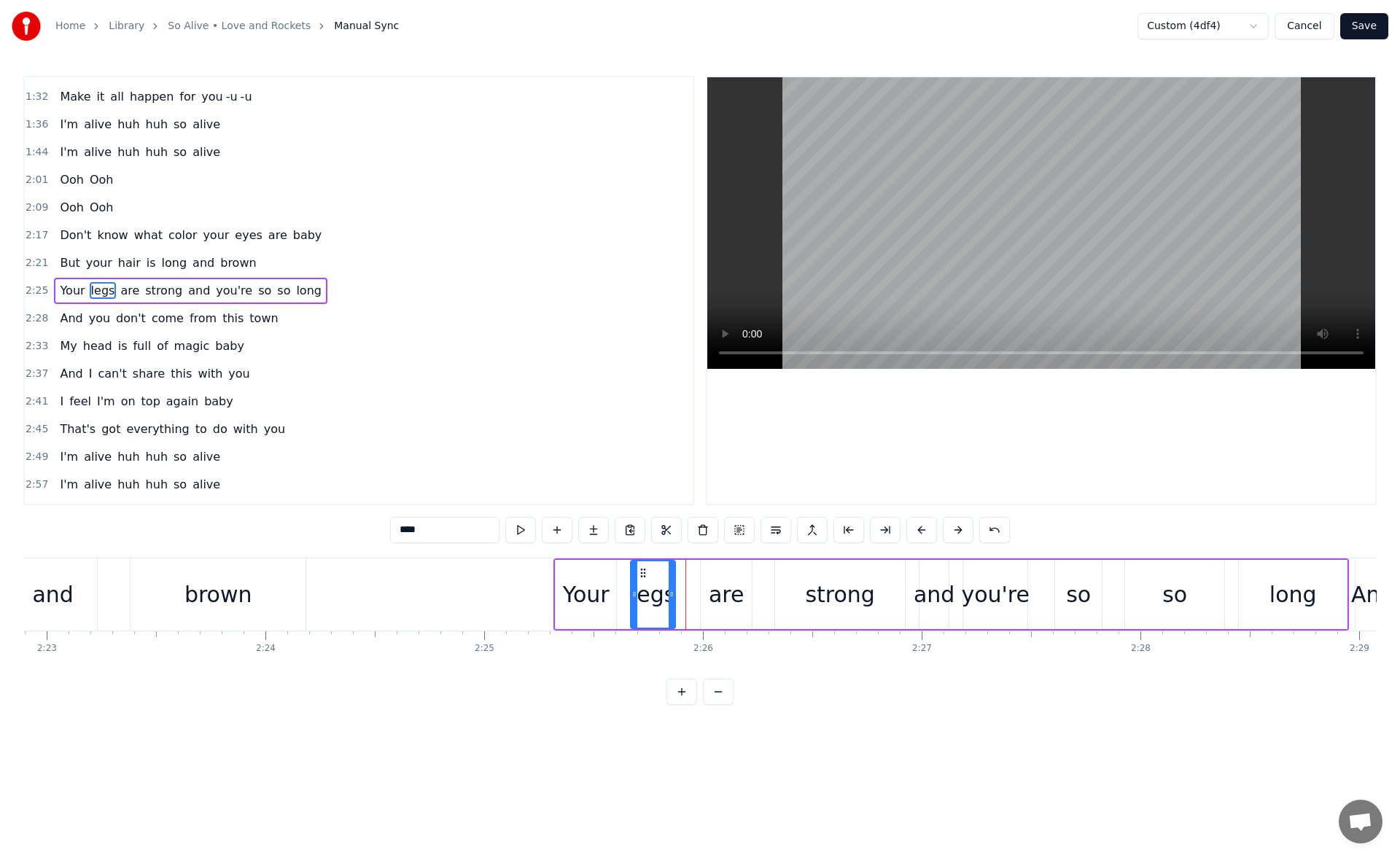
click at [670, 598] on icon at bounding box center [671, 594] width 6 height 11
click at [522, 531] on button at bounding box center [521, 530] width 31 height 26
click at [721, 577] on div "are" at bounding box center [726, 595] width 51 height 70
drag, startPoint x: 704, startPoint y: 590, endPoint x: 682, endPoint y: 590, distance: 22.0
click at [682, 590] on icon at bounding box center [682, 594] width 6 height 11
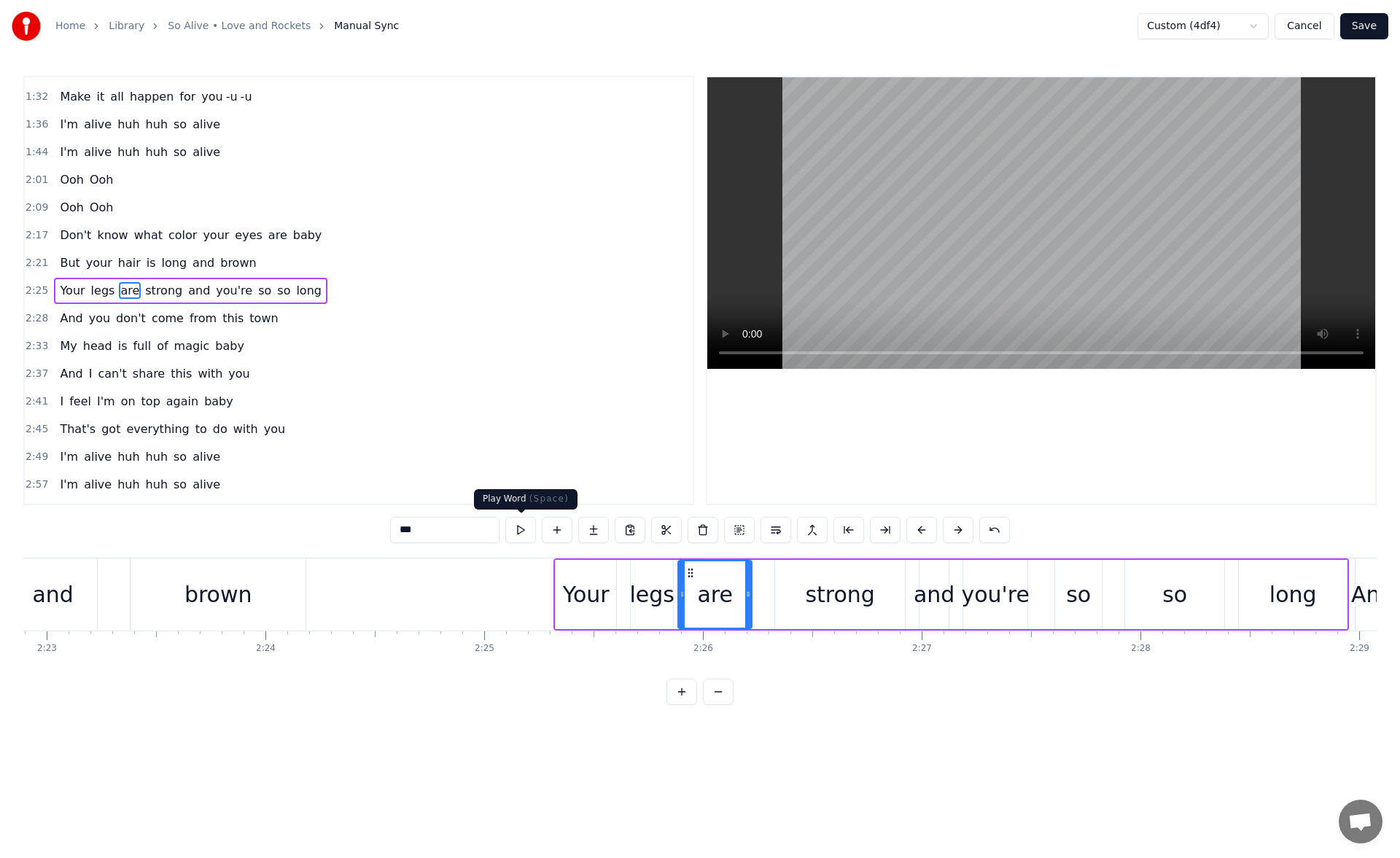
click at [523, 531] on button at bounding box center [521, 530] width 31 height 26
click at [797, 583] on div "strong" at bounding box center [840, 595] width 130 height 70
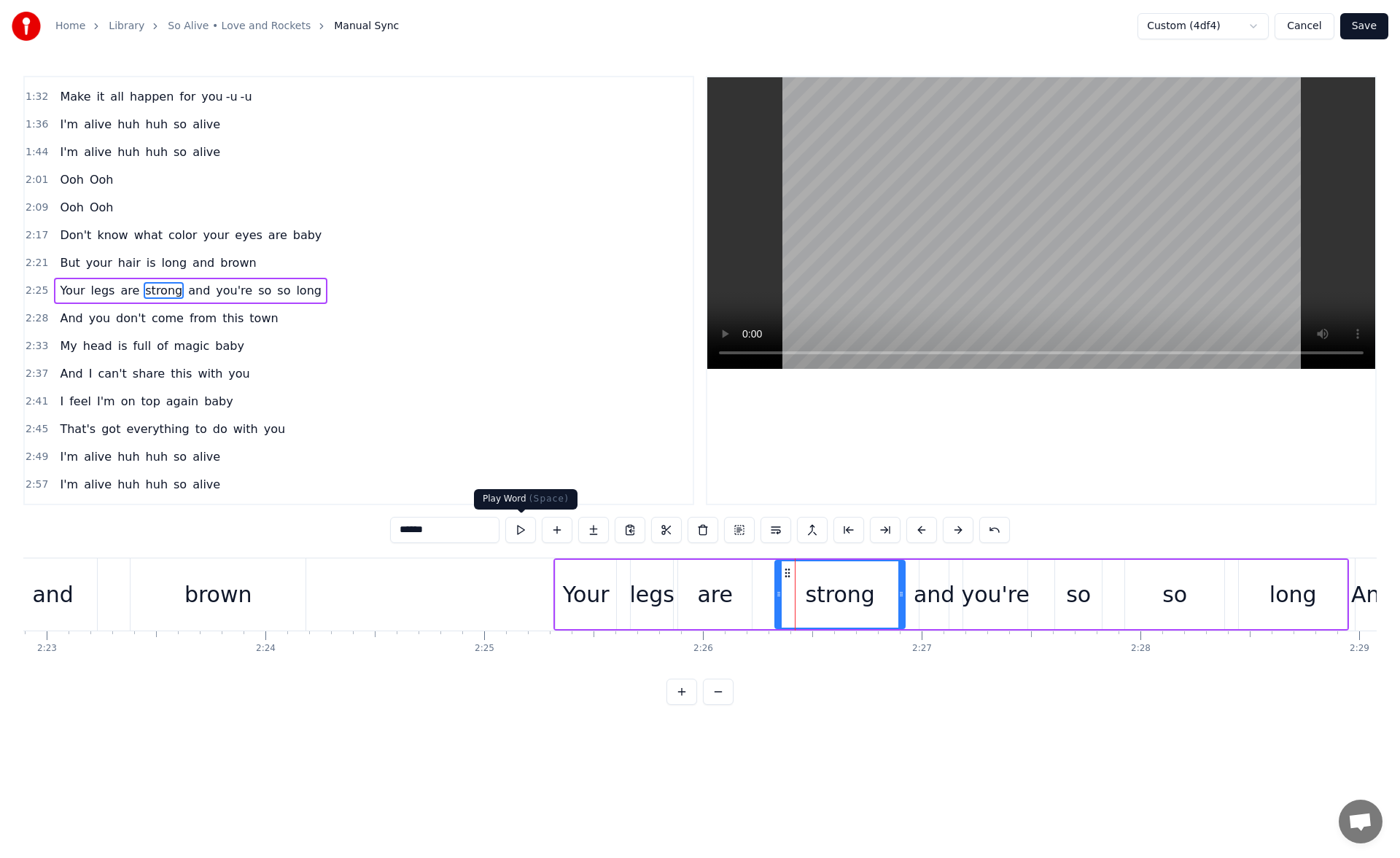
click at [516, 524] on button at bounding box center [521, 530] width 31 height 26
drag, startPoint x: 780, startPoint y: 597, endPoint x: 763, endPoint y: 596, distance: 17.0
click at [763, 596] on icon at bounding box center [762, 594] width 6 height 11
click at [525, 531] on button at bounding box center [521, 530] width 31 height 26
click at [941, 594] on div "and" at bounding box center [934, 594] width 41 height 33
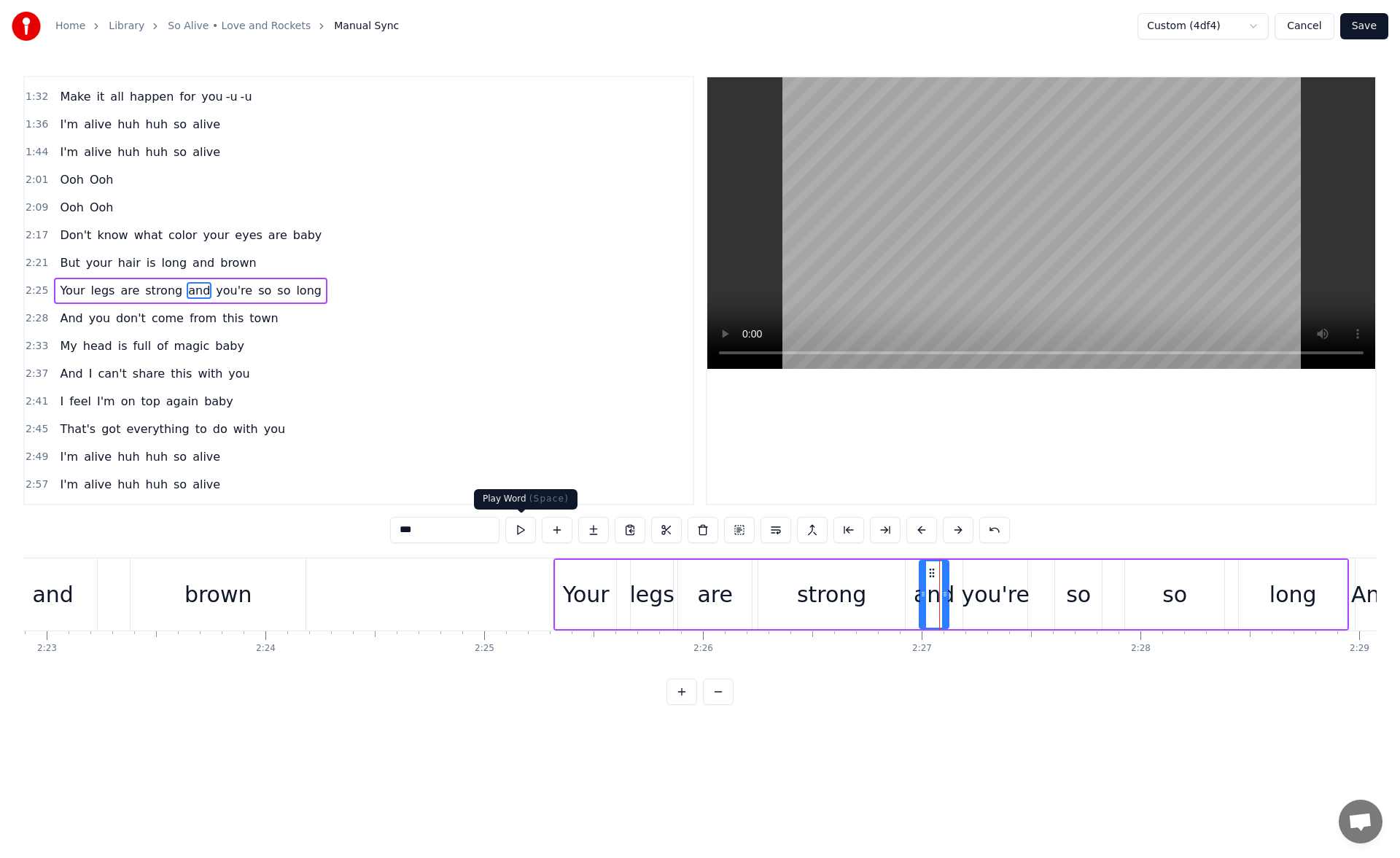
click at [516, 530] on button at bounding box center [521, 530] width 31 height 26
click at [988, 587] on div "you're" at bounding box center [996, 594] width 69 height 33
click at [515, 529] on button at bounding box center [521, 530] width 31 height 26
click at [1068, 598] on div "so" at bounding box center [1078, 594] width 25 height 33
type input "**"
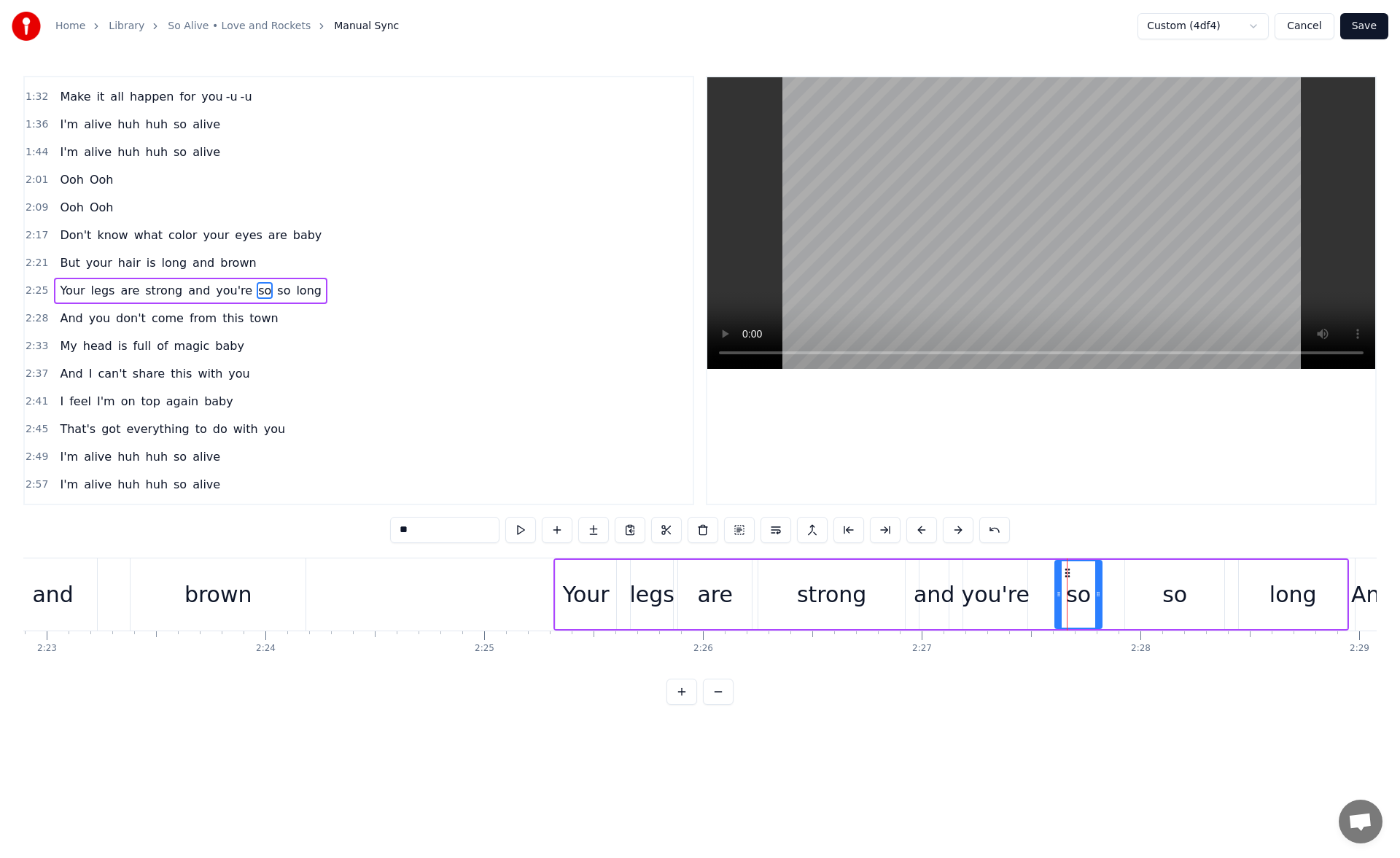
drag, startPoint x: 1067, startPoint y: 569, endPoint x: 1043, endPoint y: 572, distance: 24.2
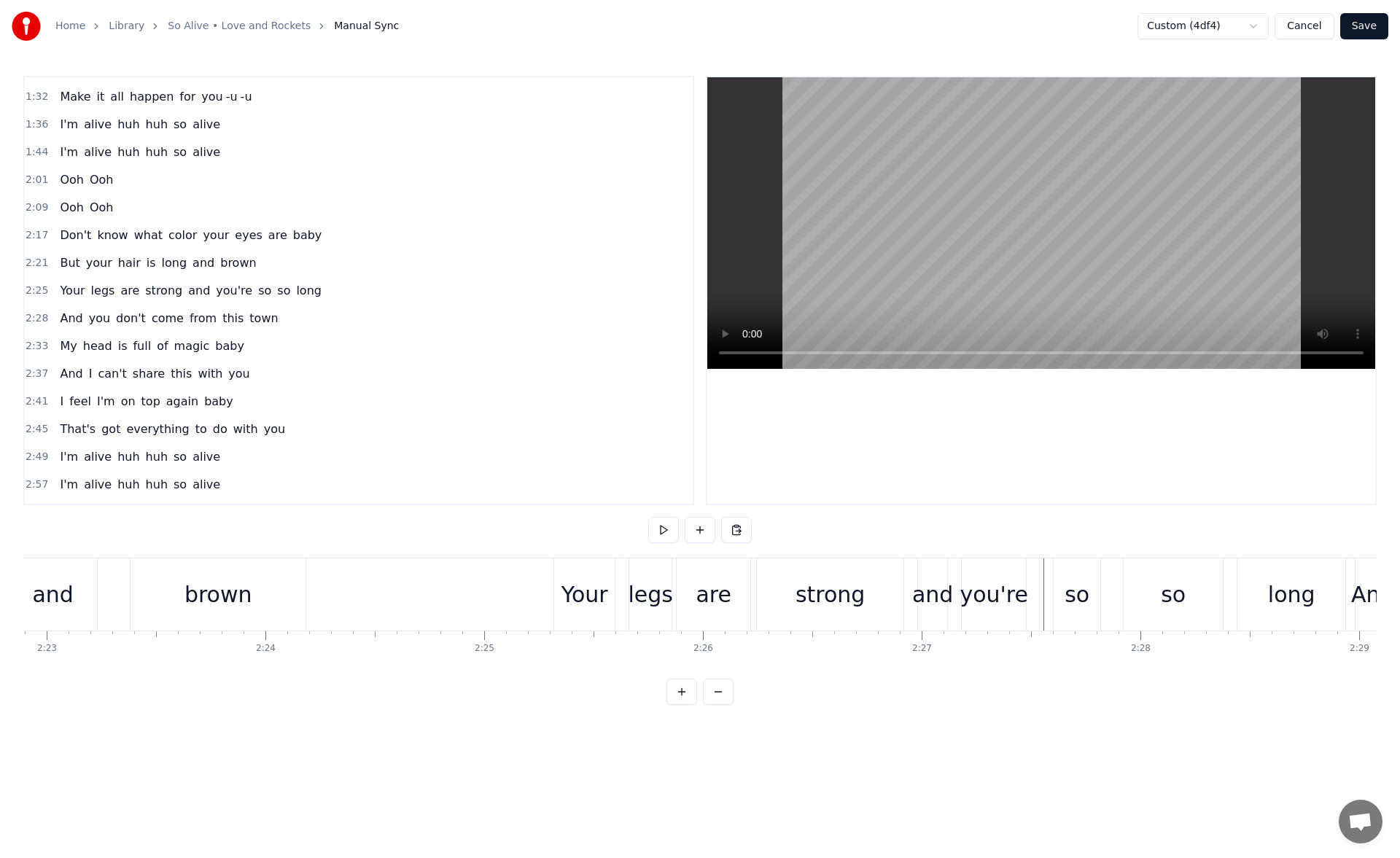
click at [1073, 587] on div "so" at bounding box center [1077, 594] width 25 height 33
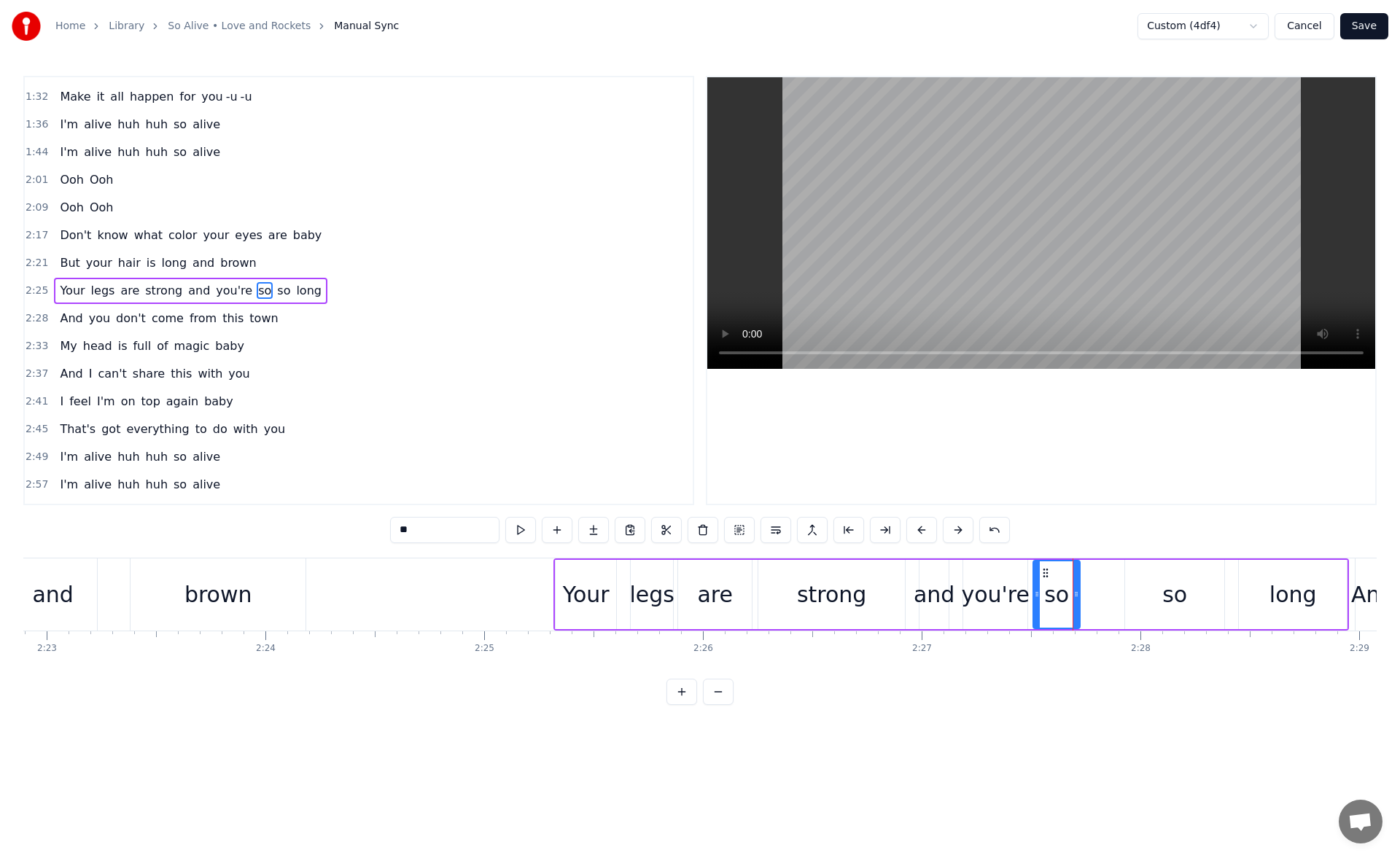
drag, startPoint x: 1063, startPoint y: 573, endPoint x: 1047, endPoint y: 576, distance: 16.3
click at [1047, 576] on icon at bounding box center [1046, 573] width 11 height 11
click at [531, 528] on button at bounding box center [521, 530] width 31 height 26
drag, startPoint x: 1077, startPoint y: 598, endPoint x: 1085, endPoint y: 598, distance: 8.0
click at [1085, 598] on icon at bounding box center [1083, 594] width 6 height 11
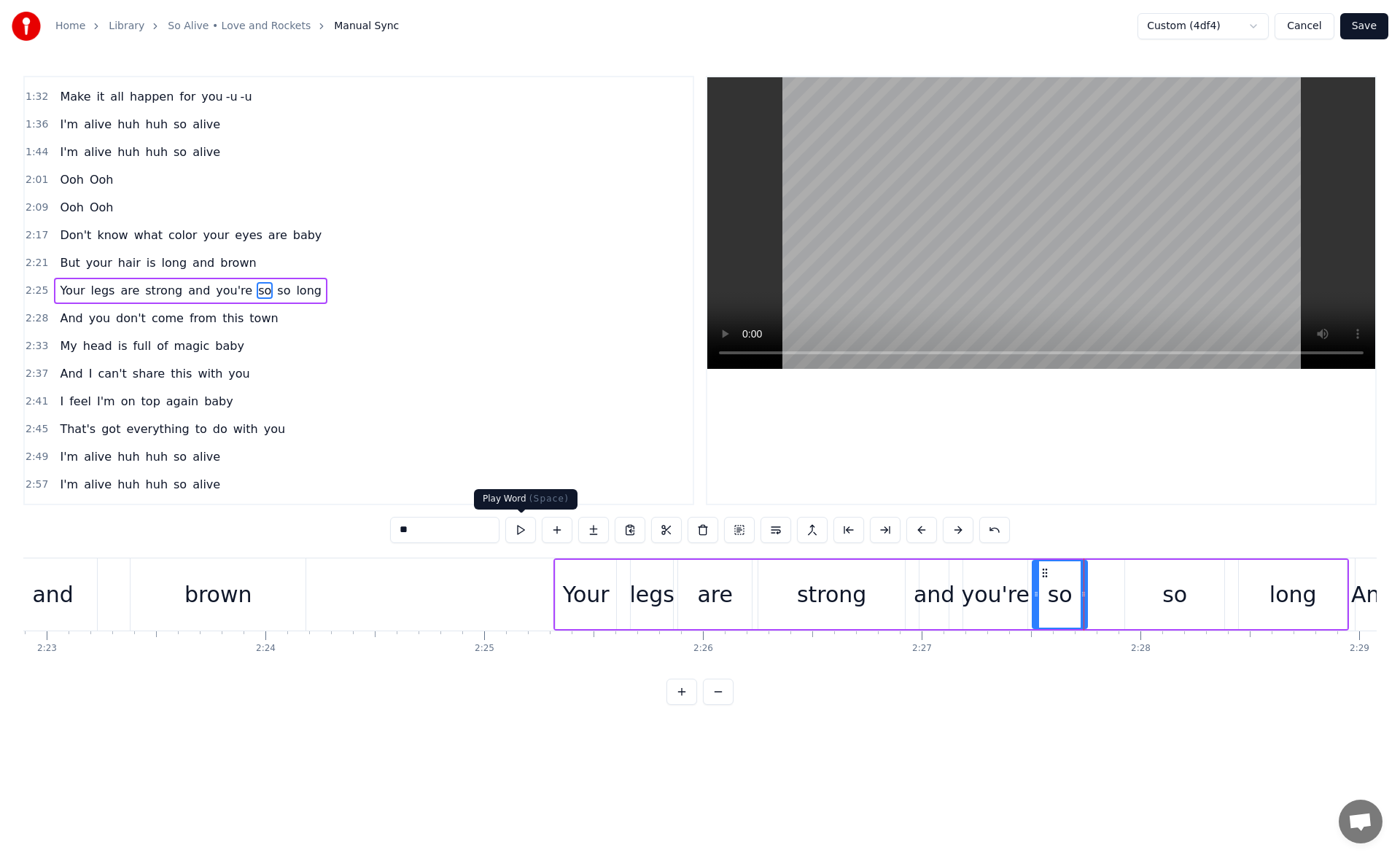
click at [516, 534] on button at bounding box center [521, 530] width 31 height 26
drag, startPoint x: 1081, startPoint y: 593, endPoint x: 1068, endPoint y: 593, distance: 13.0
click at [1071, 593] on icon at bounding box center [1073, 594] width 6 height 11
click at [1143, 590] on div "so" at bounding box center [1174, 595] width 99 height 70
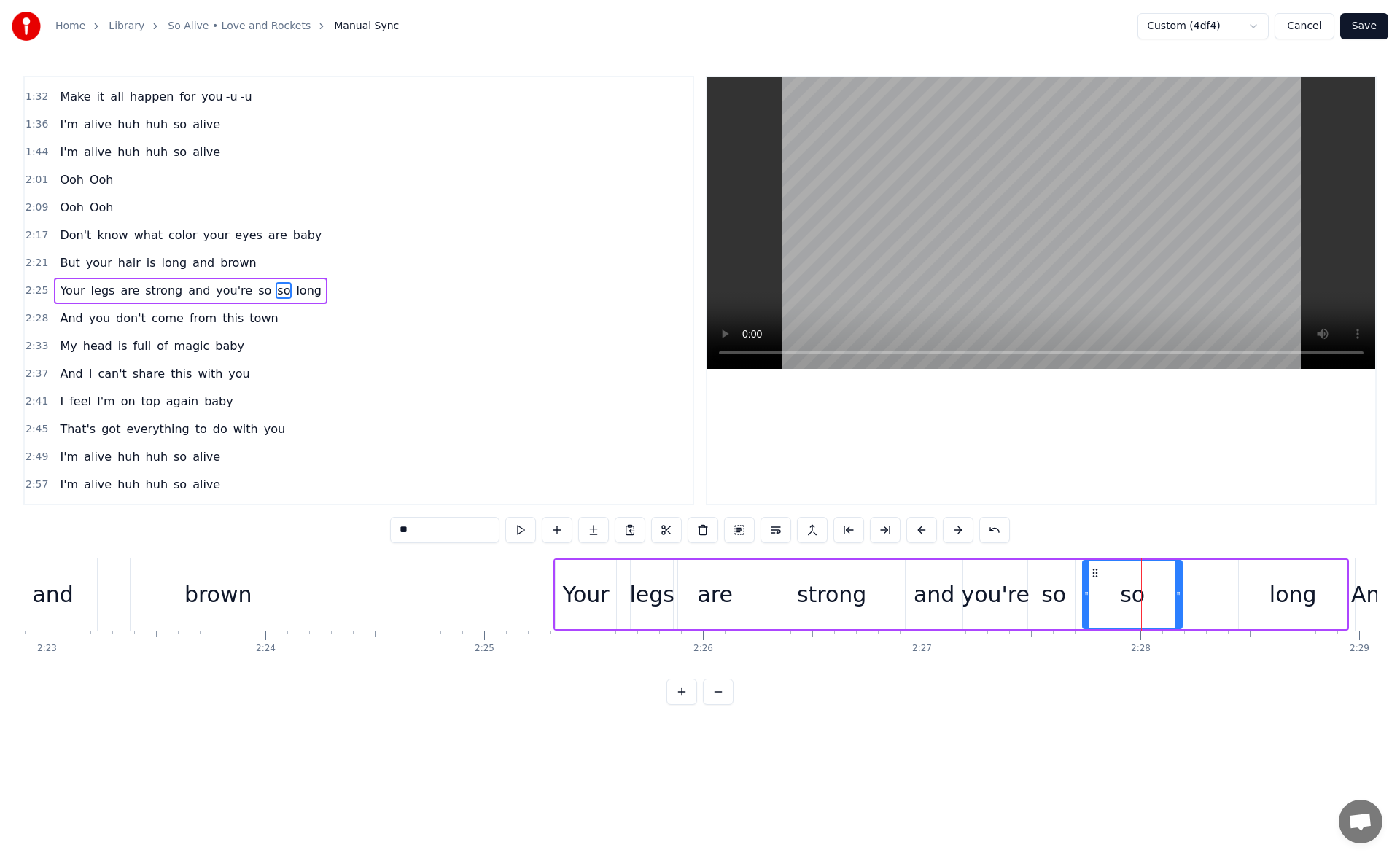
drag, startPoint x: 1137, startPoint y: 571, endPoint x: 1095, endPoint y: 579, distance: 42.8
click at [1095, 579] on div "so" at bounding box center [1132, 594] width 98 height 66
click at [521, 531] on button at bounding box center [521, 530] width 31 height 26
click at [1275, 593] on div "long" at bounding box center [1293, 594] width 48 height 33
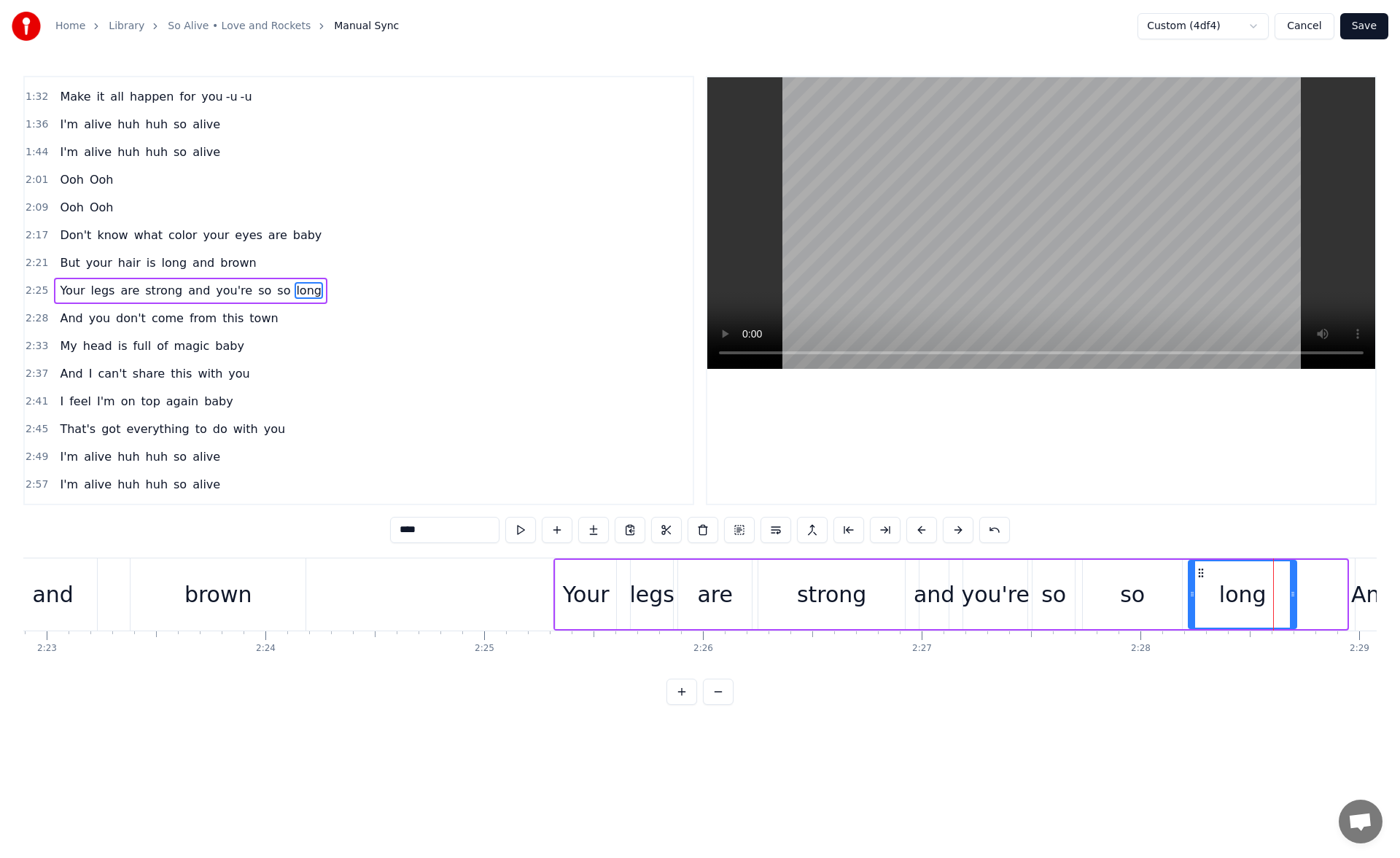
drag, startPoint x: 1251, startPoint y: 570, endPoint x: 1200, endPoint y: 574, distance: 51.2
click at [1200, 574] on icon at bounding box center [1201, 573] width 11 height 11
click at [518, 530] on button at bounding box center [521, 530] width 31 height 26
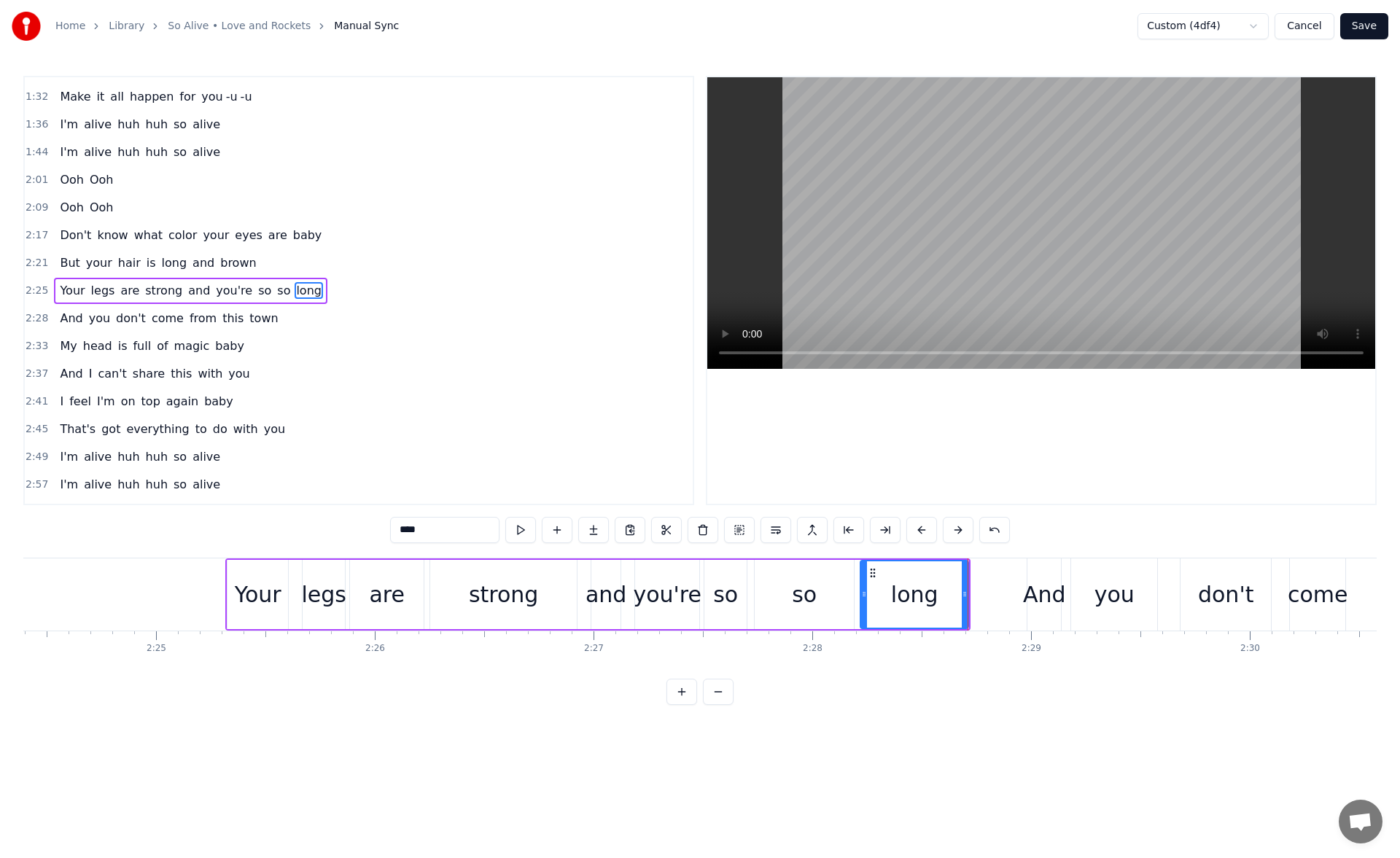
scroll to position [0, 31625]
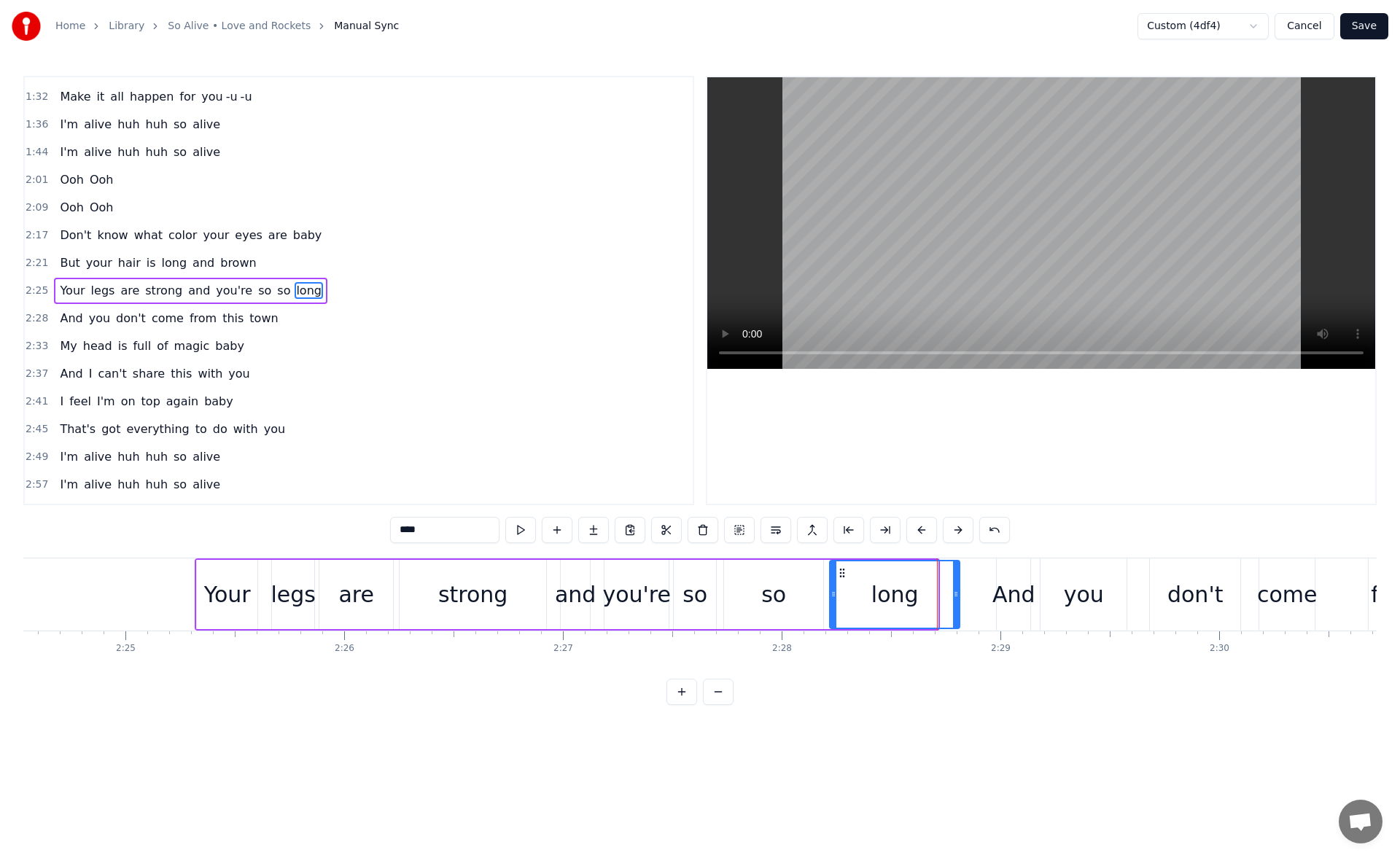
drag, startPoint x: 935, startPoint y: 597, endPoint x: 957, endPoint y: 598, distance: 22.0
click at [957, 598] on icon at bounding box center [956, 594] width 6 height 11
click at [518, 534] on button at bounding box center [521, 530] width 31 height 26
drag, startPoint x: 958, startPoint y: 594, endPoint x: 973, endPoint y: 596, distance: 15.1
click at [973, 596] on icon at bounding box center [971, 594] width 6 height 11
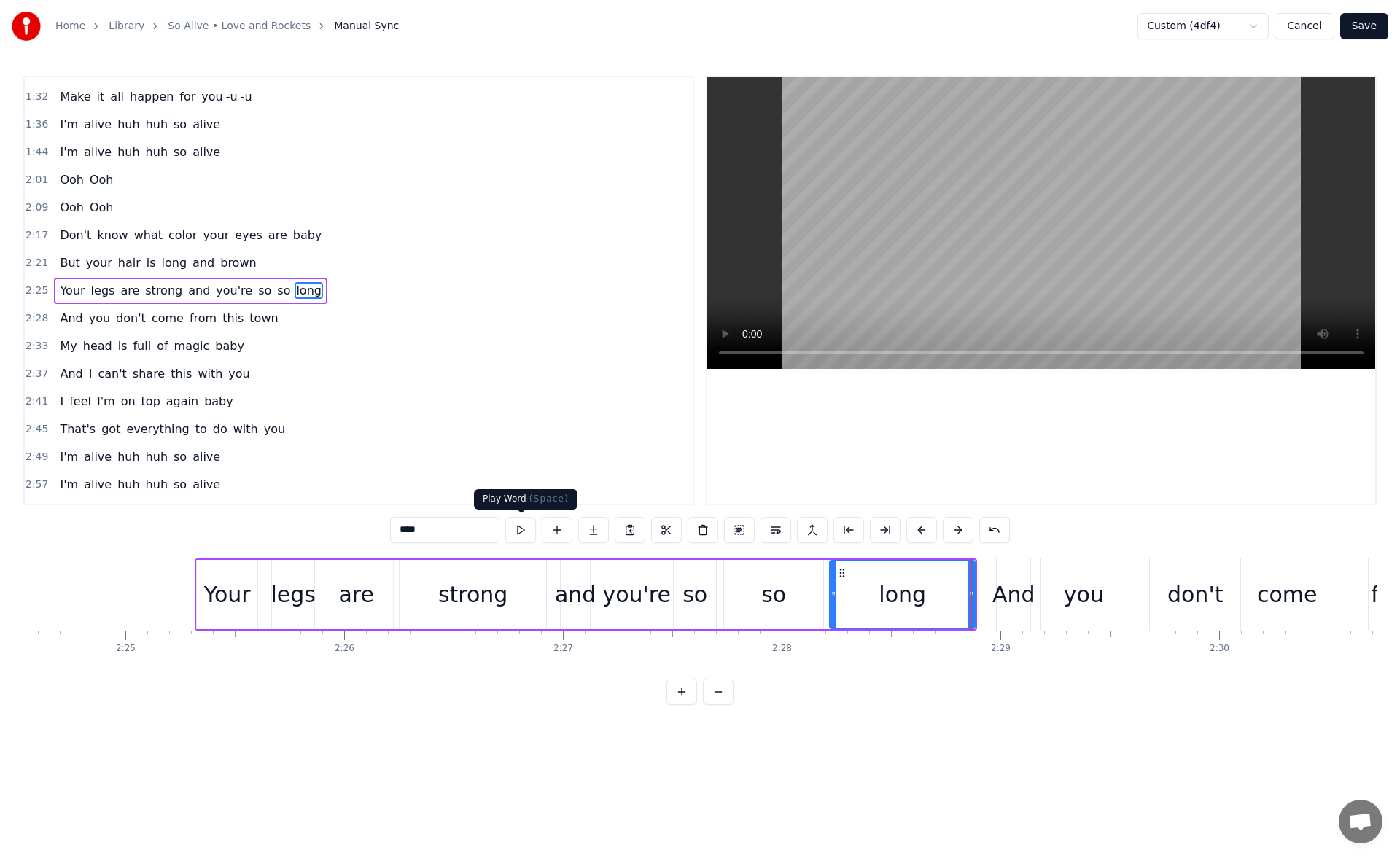
click at [525, 530] on button at bounding box center [521, 530] width 31 height 26
click at [1006, 579] on div "And" at bounding box center [1013, 594] width 43 height 33
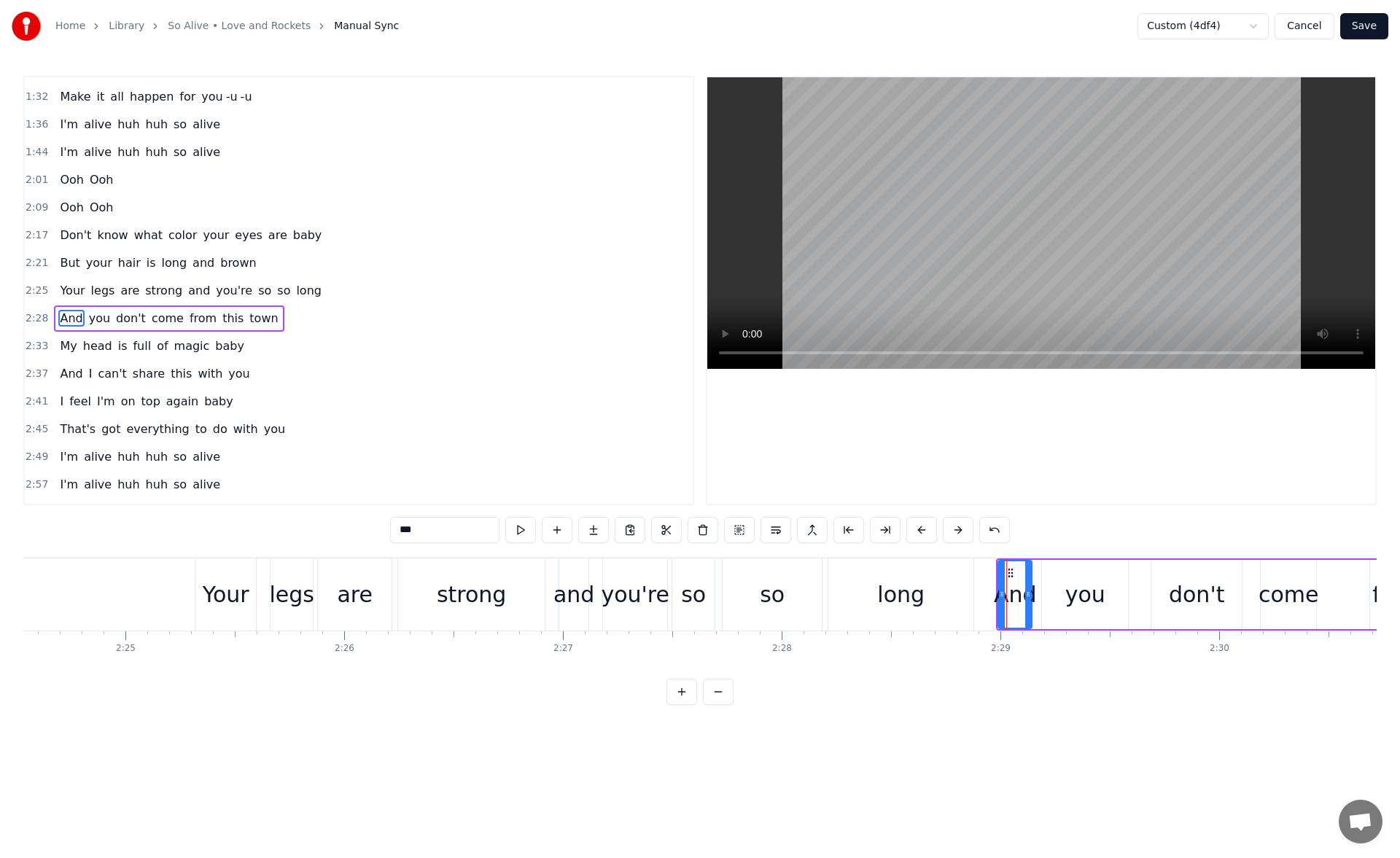
scroll to position [437, 0]
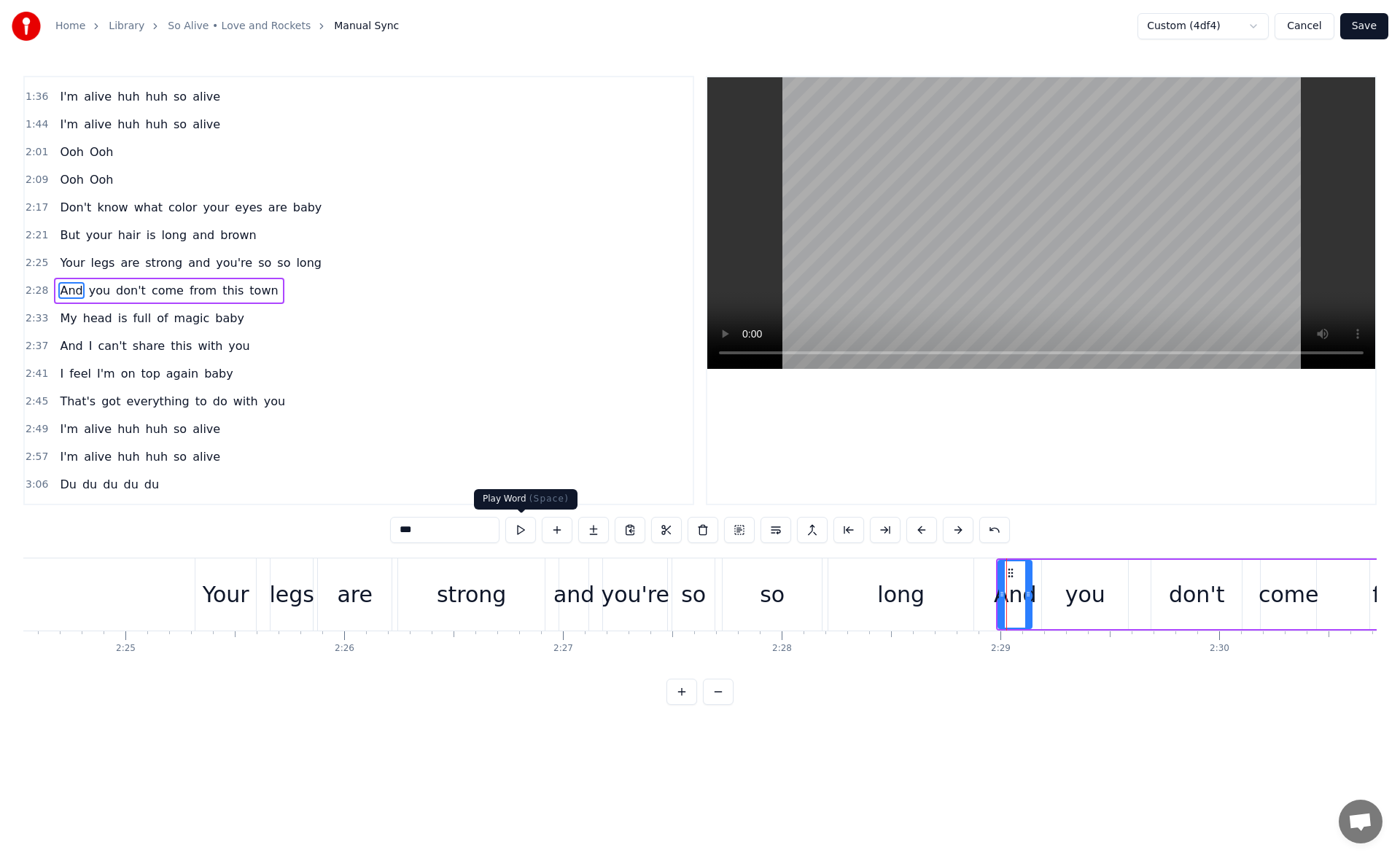
click at [519, 533] on button at bounding box center [521, 530] width 31 height 26
drag, startPoint x: 1005, startPoint y: 595, endPoint x: 996, endPoint y: 598, distance: 9.5
click at [996, 598] on icon at bounding box center [994, 594] width 6 height 11
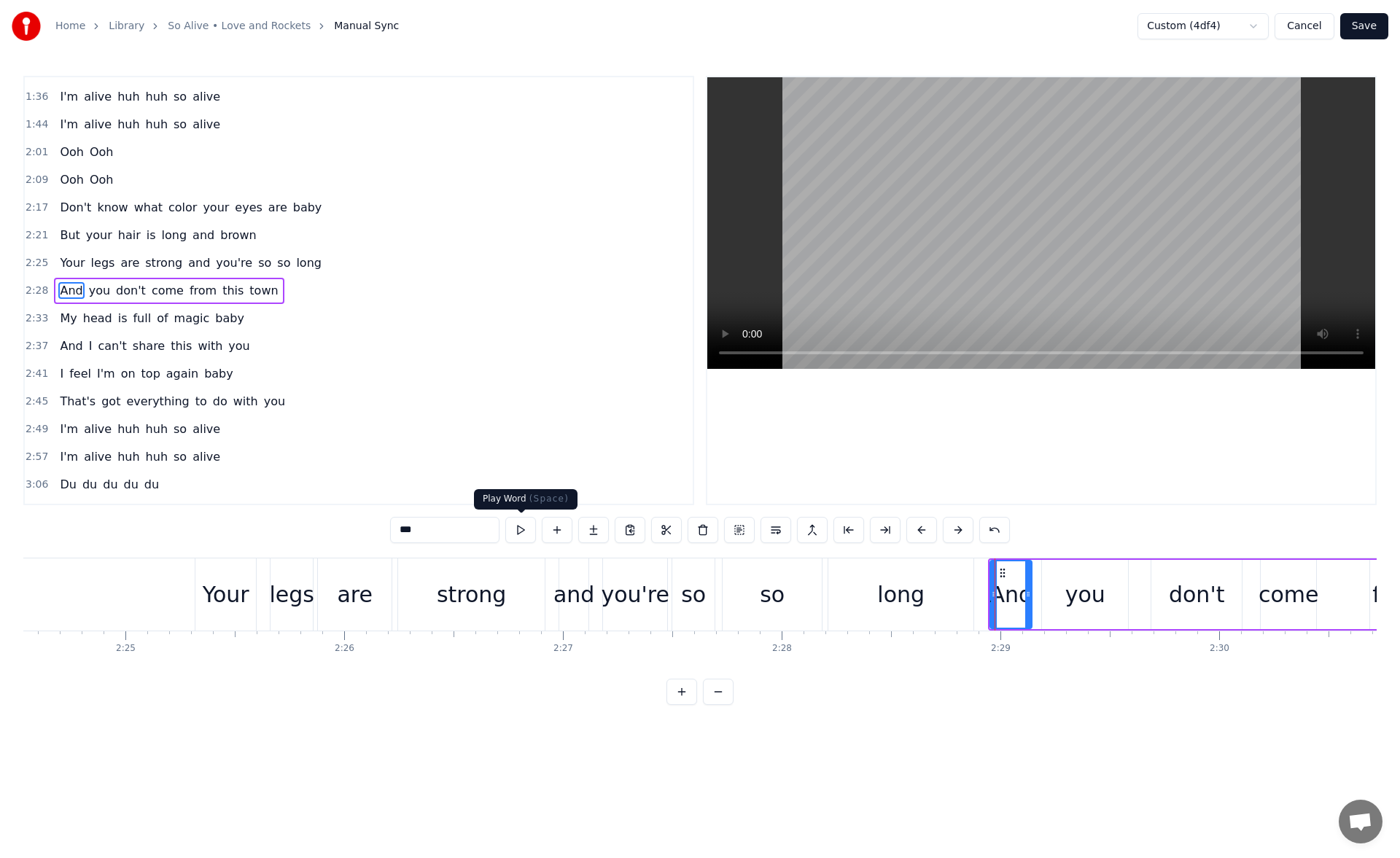
click at [522, 531] on button at bounding box center [521, 530] width 31 height 26
click at [1066, 597] on div "you" at bounding box center [1085, 595] width 86 height 70
type input "***"
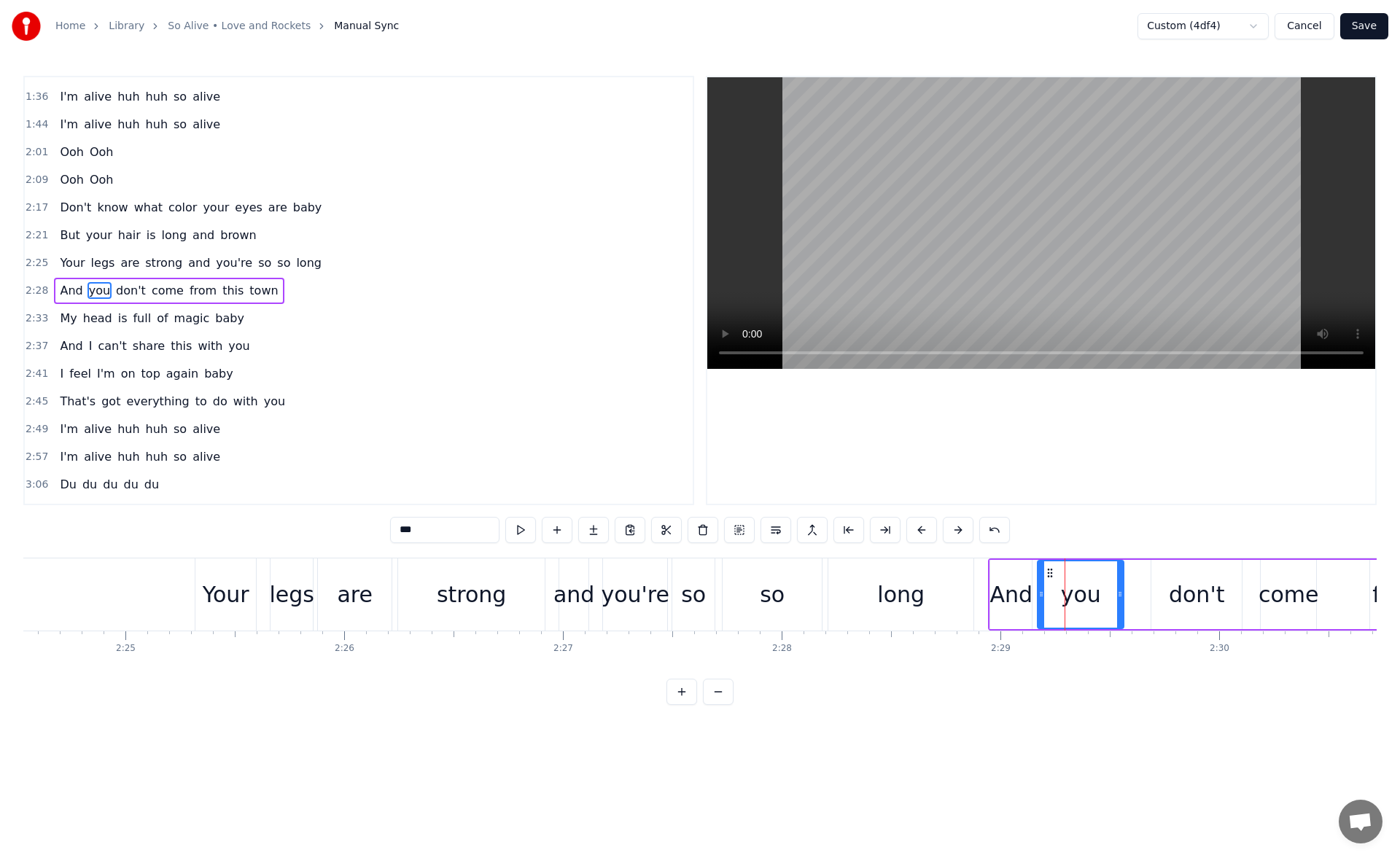
click at [1048, 573] on icon at bounding box center [1050, 573] width 11 height 11
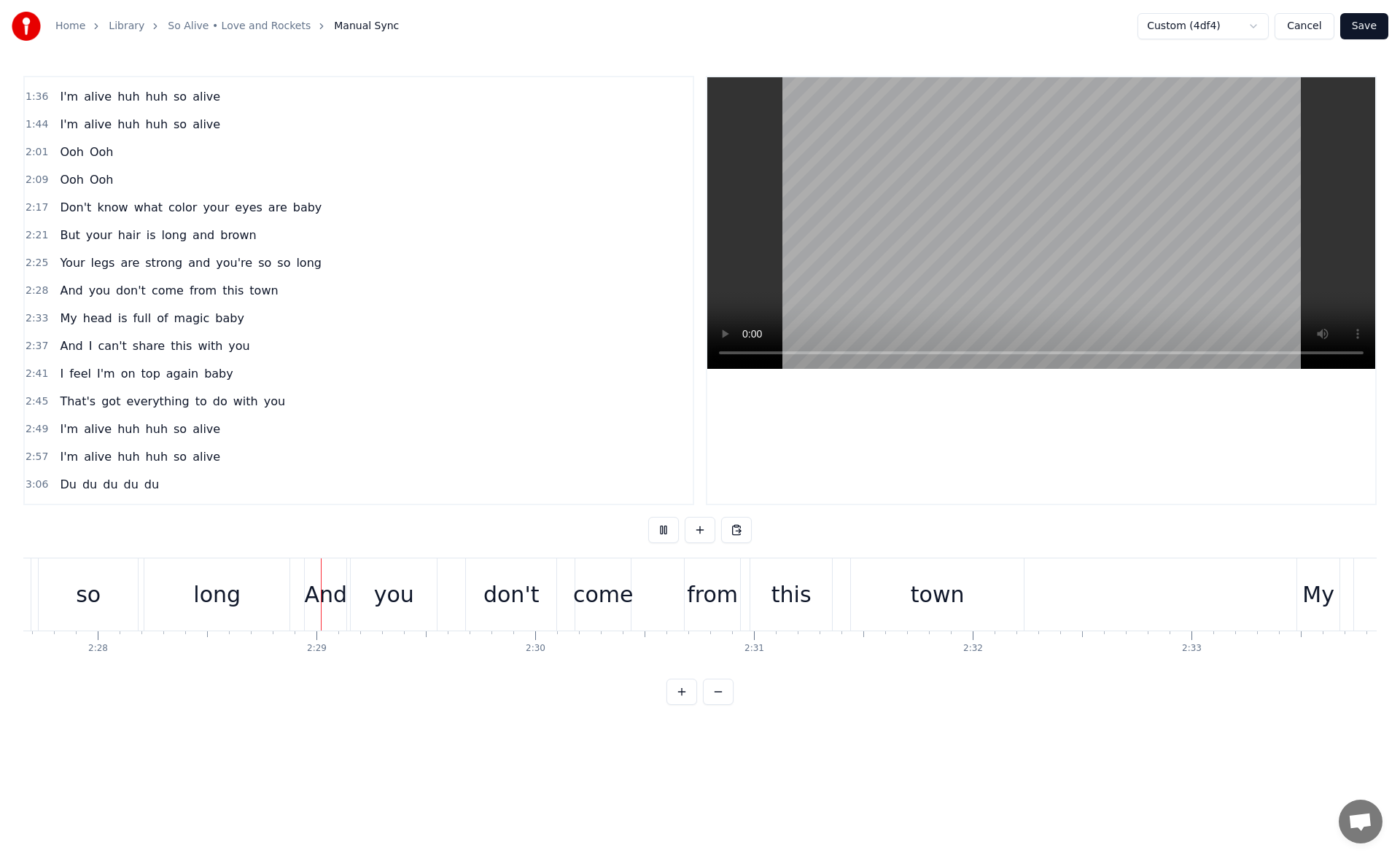
scroll to position [0, 32380]
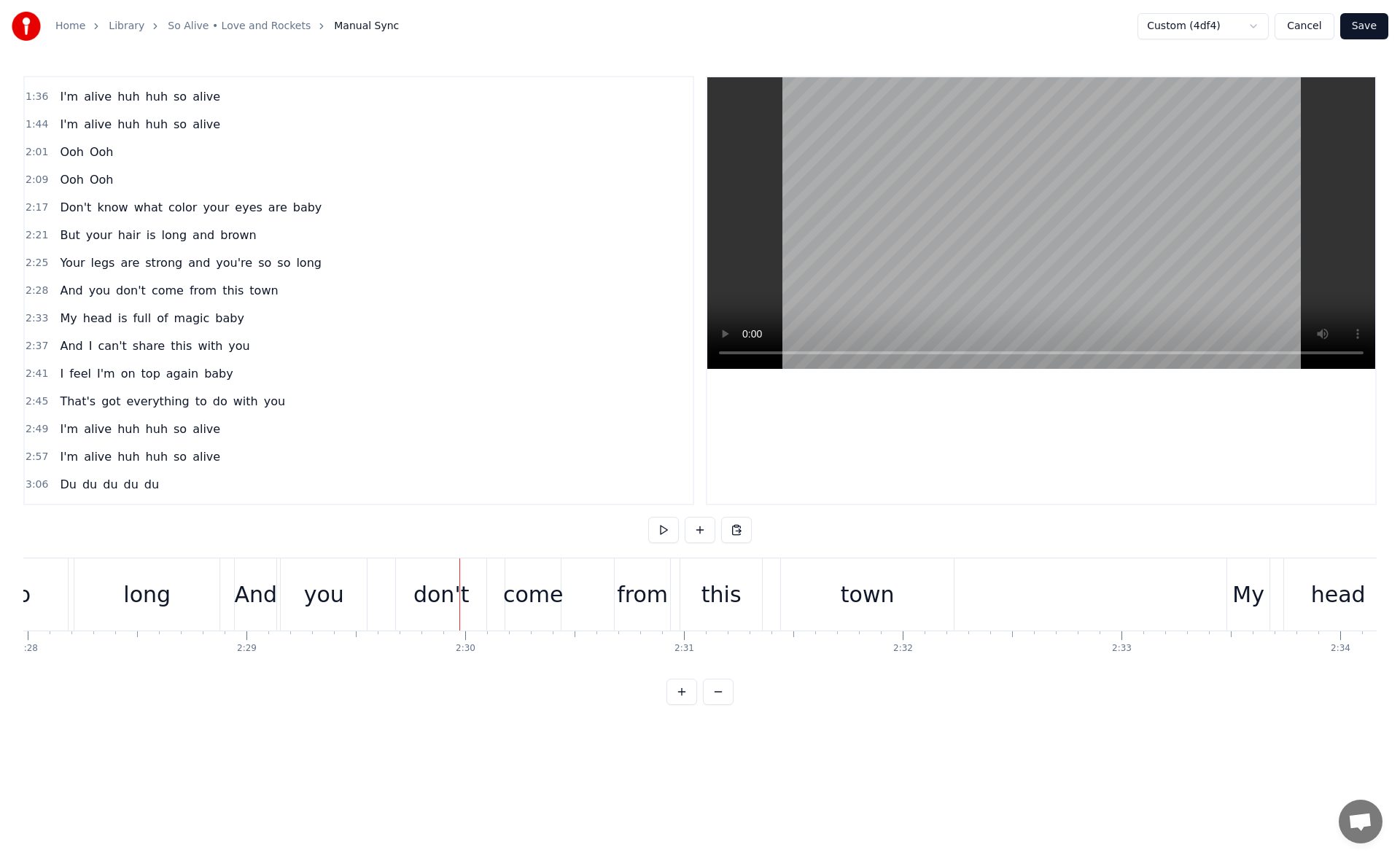
click at [180, 585] on div "long" at bounding box center [146, 594] width 145 height 72
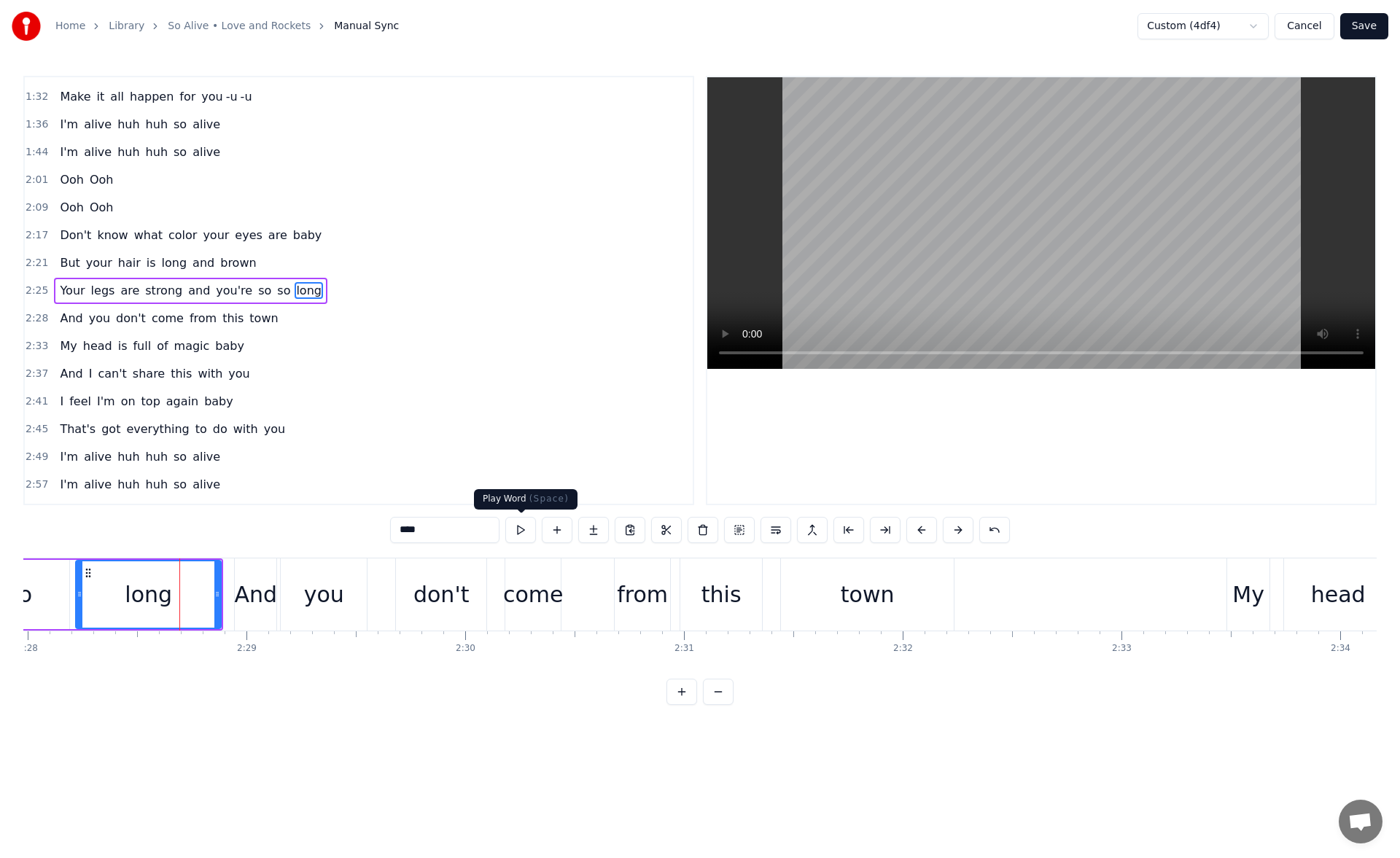
click at [525, 525] on button at bounding box center [521, 530] width 31 height 26
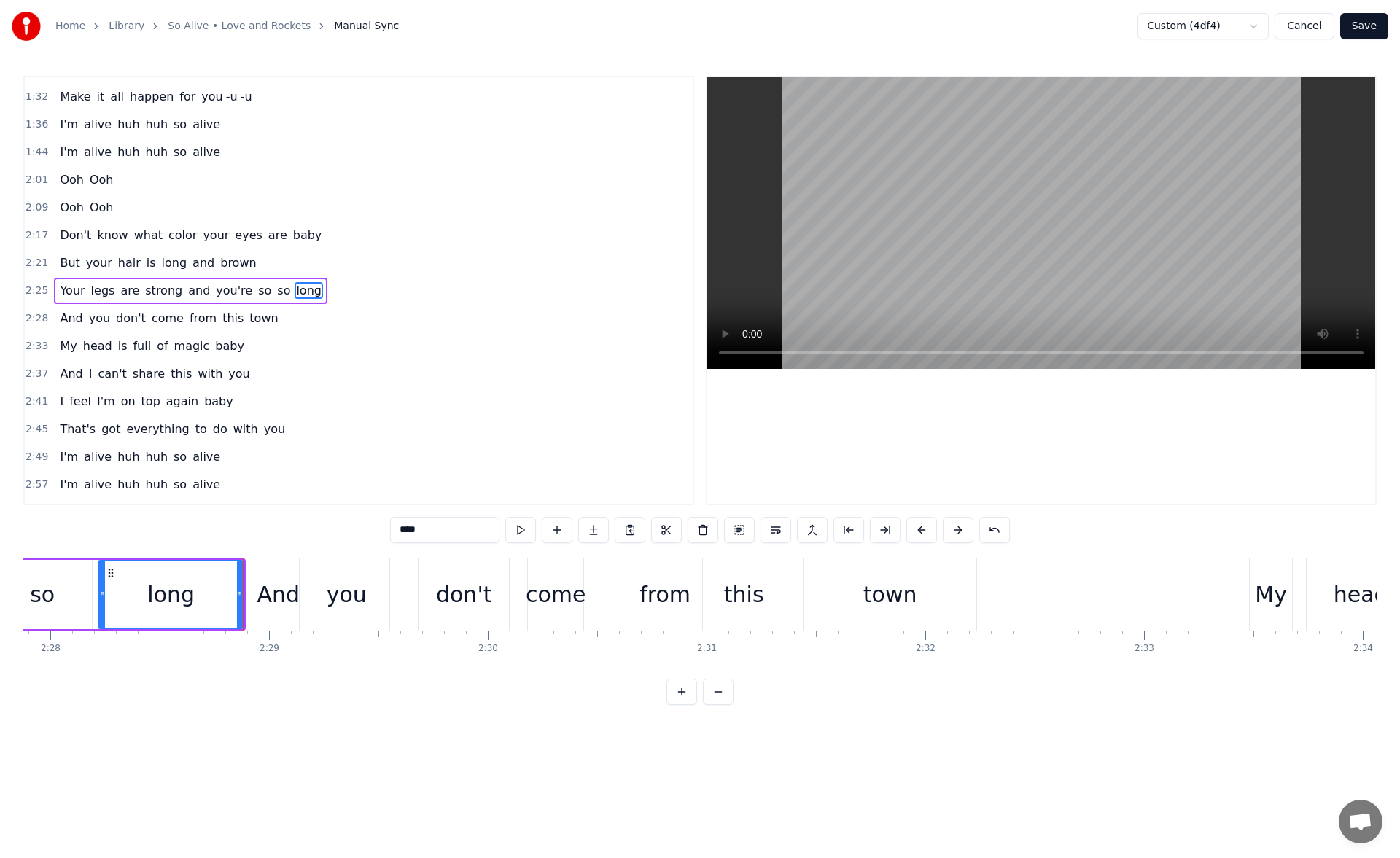
click at [281, 578] on div "And" at bounding box center [277, 594] width 43 height 33
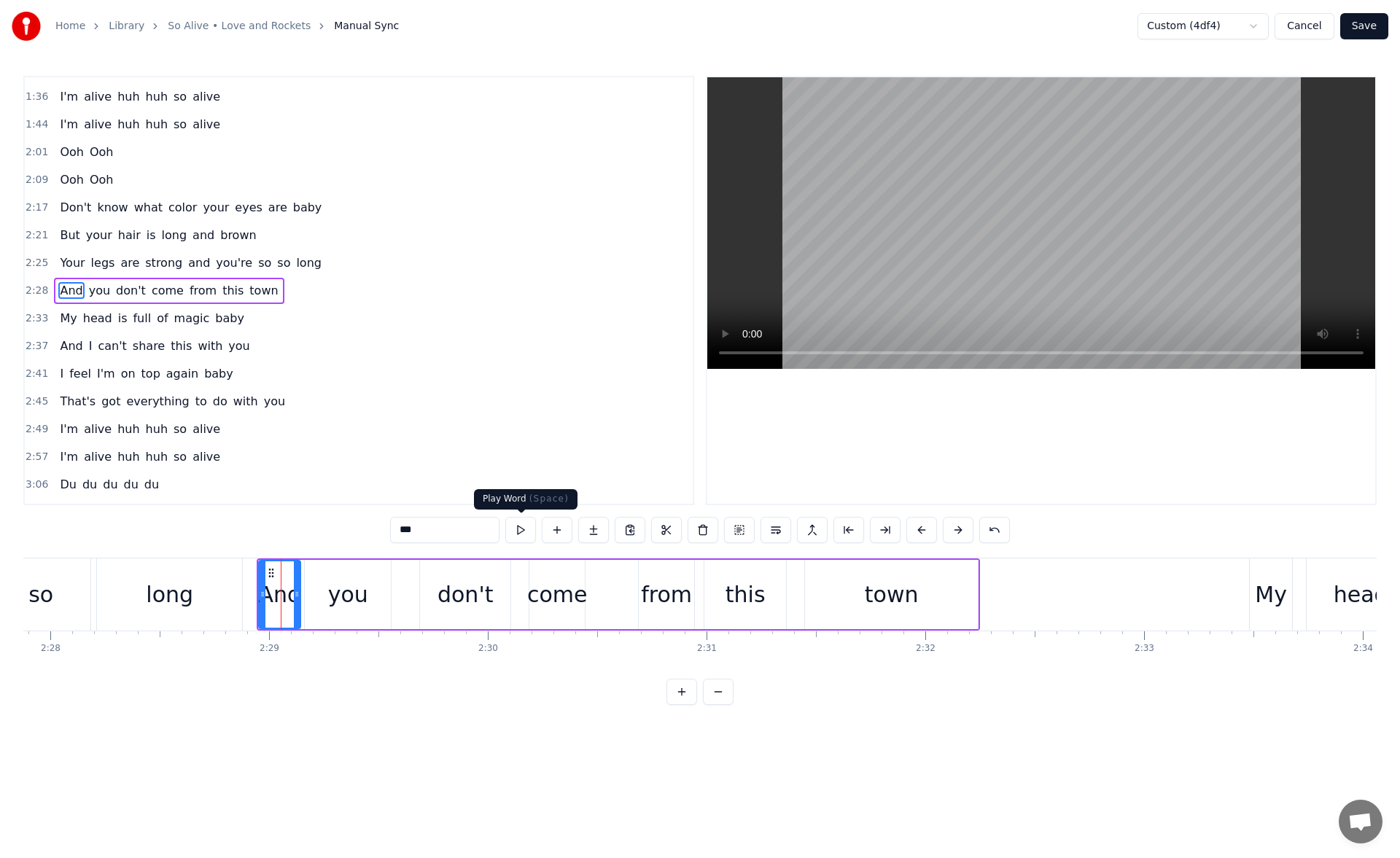
click at [519, 522] on button at bounding box center [521, 530] width 31 height 26
drag, startPoint x: 261, startPoint y: 598, endPoint x: 252, endPoint y: 598, distance: 9.0
click at [253, 598] on icon at bounding box center [256, 594] width 6 height 11
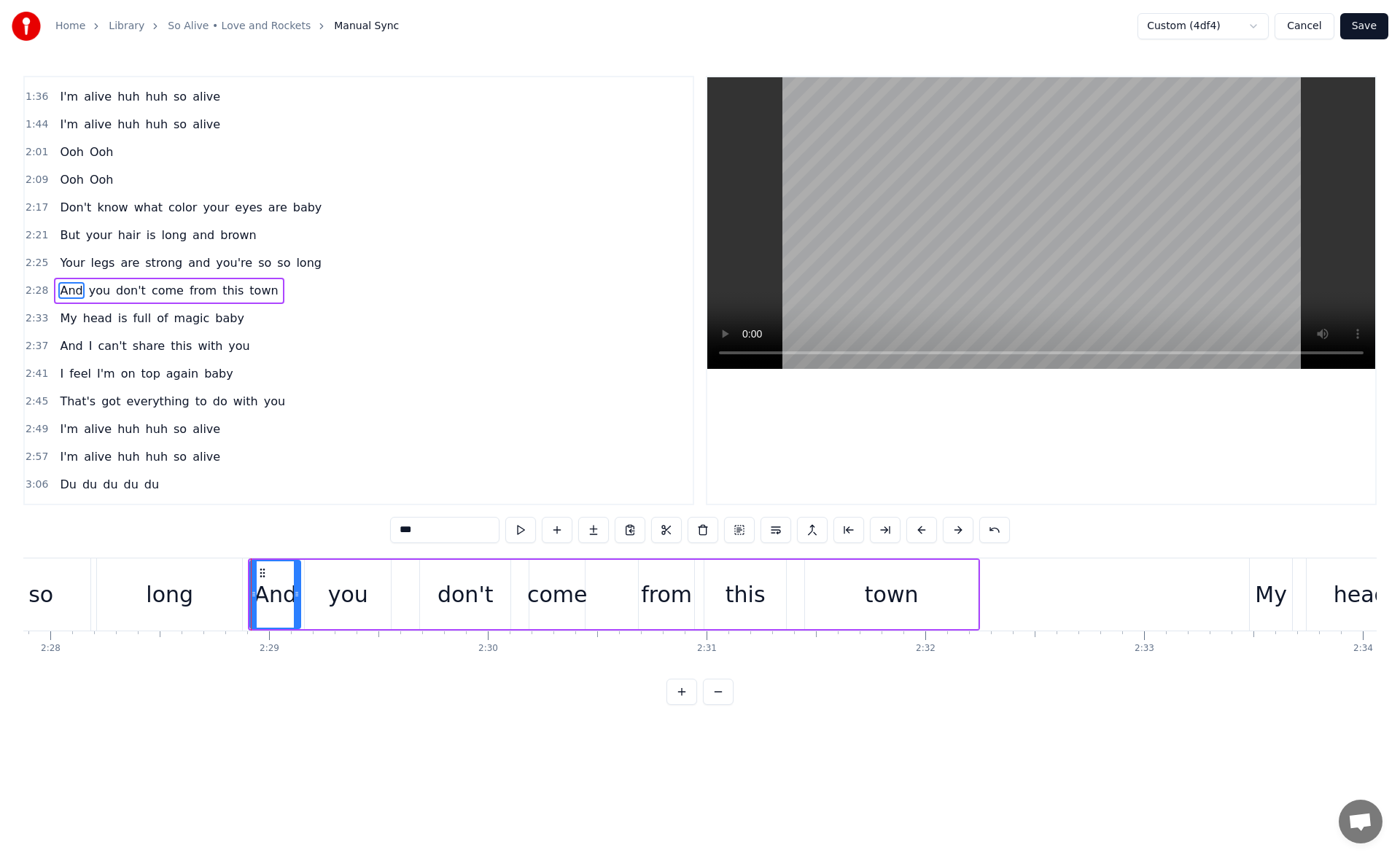
click at [526, 524] on button at bounding box center [521, 530] width 31 height 26
click at [204, 576] on div "long" at bounding box center [169, 594] width 145 height 72
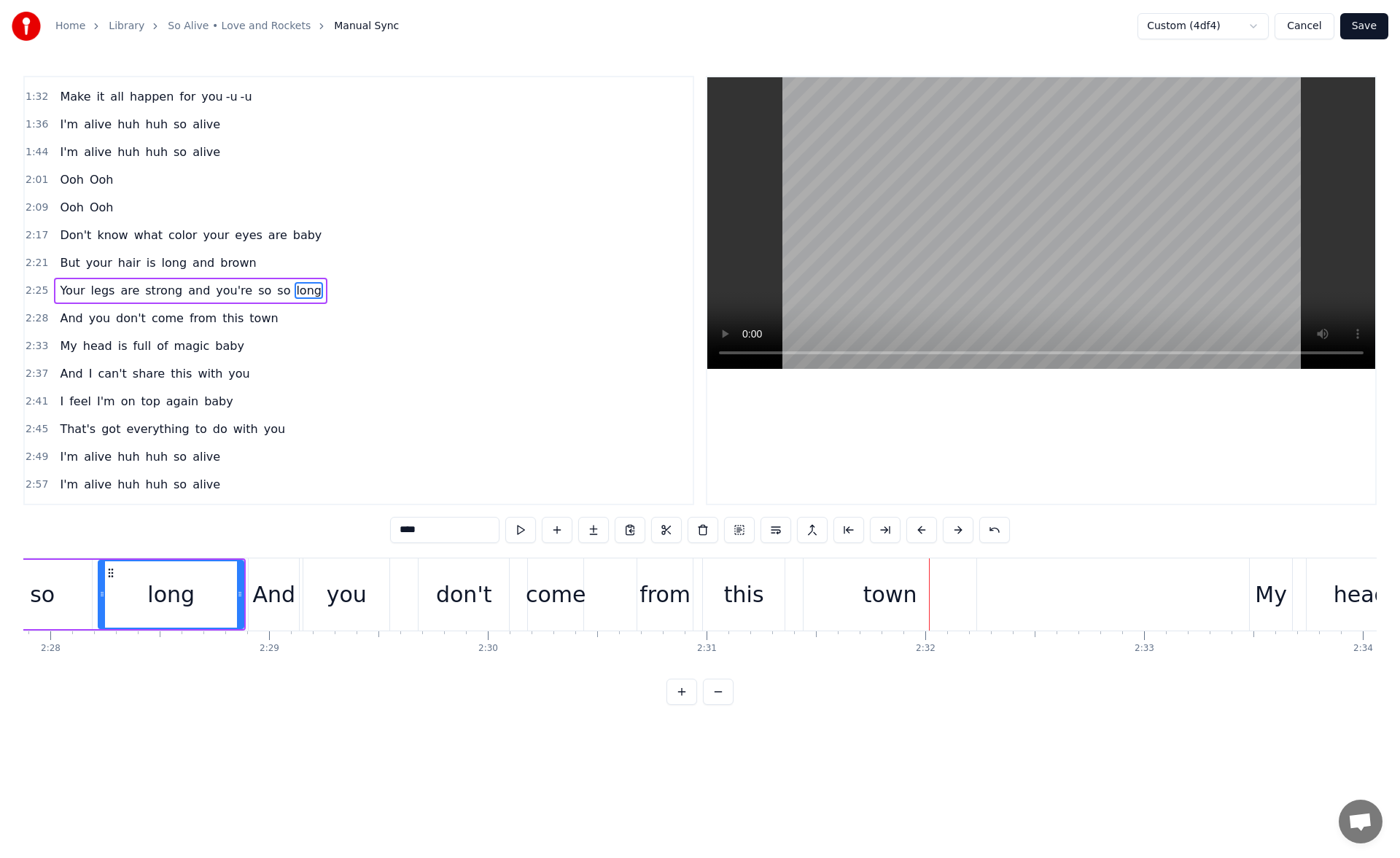
click at [668, 590] on div "from" at bounding box center [665, 594] width 51 height 33
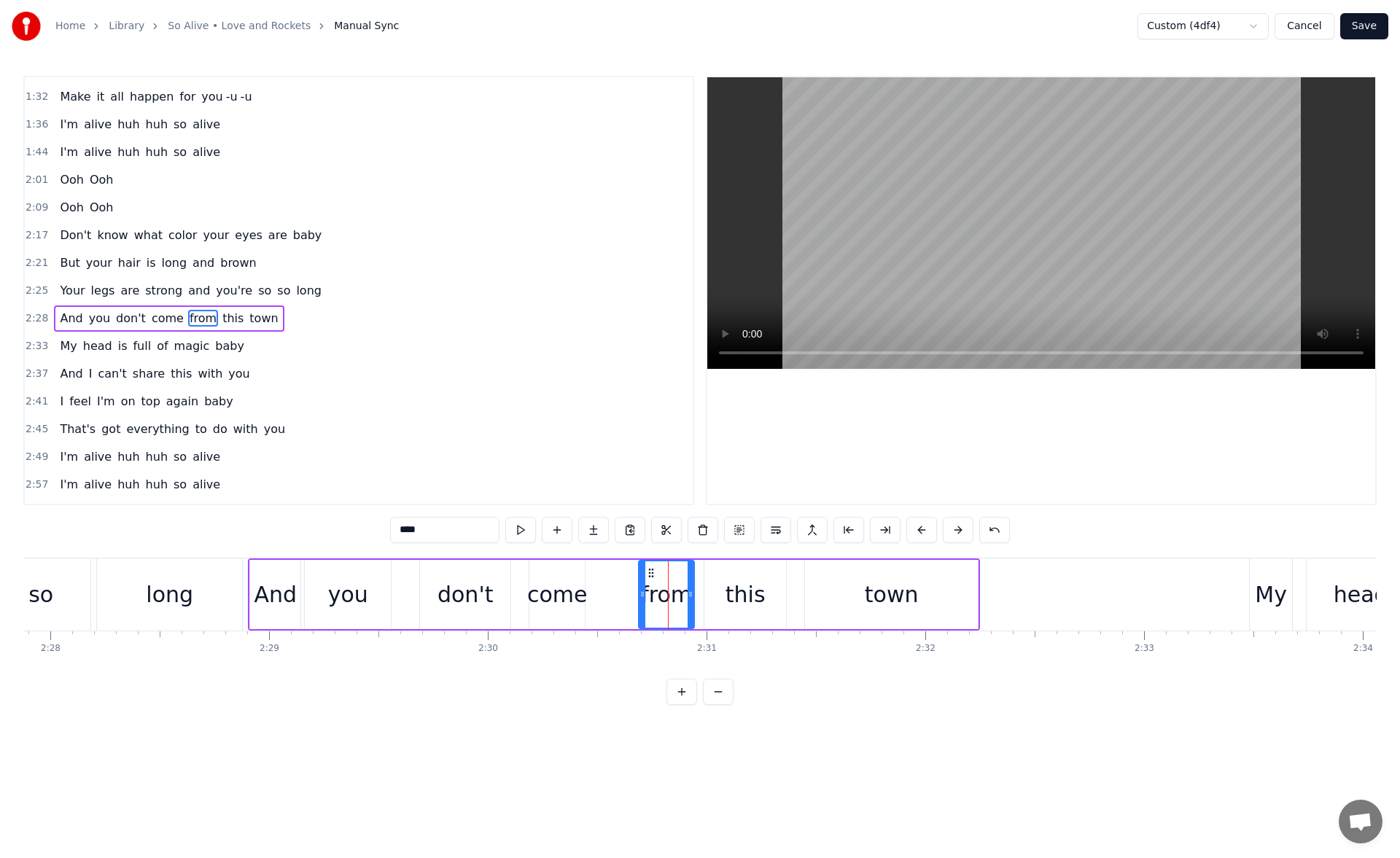
scroll to position [437, 0]
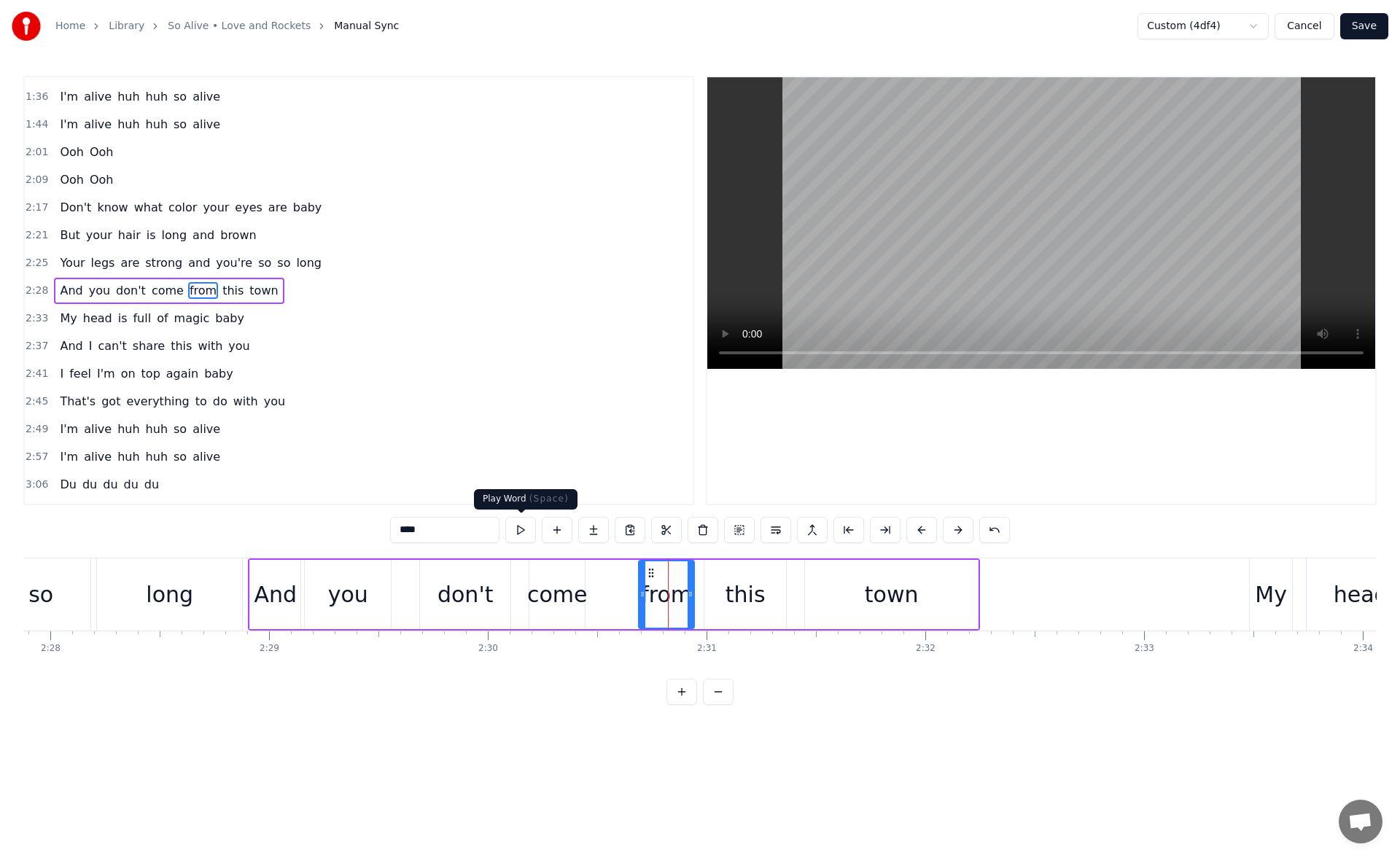
click at [514, 531] on button at bounding box center [521, 530] width 31 height 26
click at [734, 576] on div "this" at bounding box center [745, 595] width 82 height 70
click at [522, 528] on button at bounding box center [521, 530] width 31 height 26
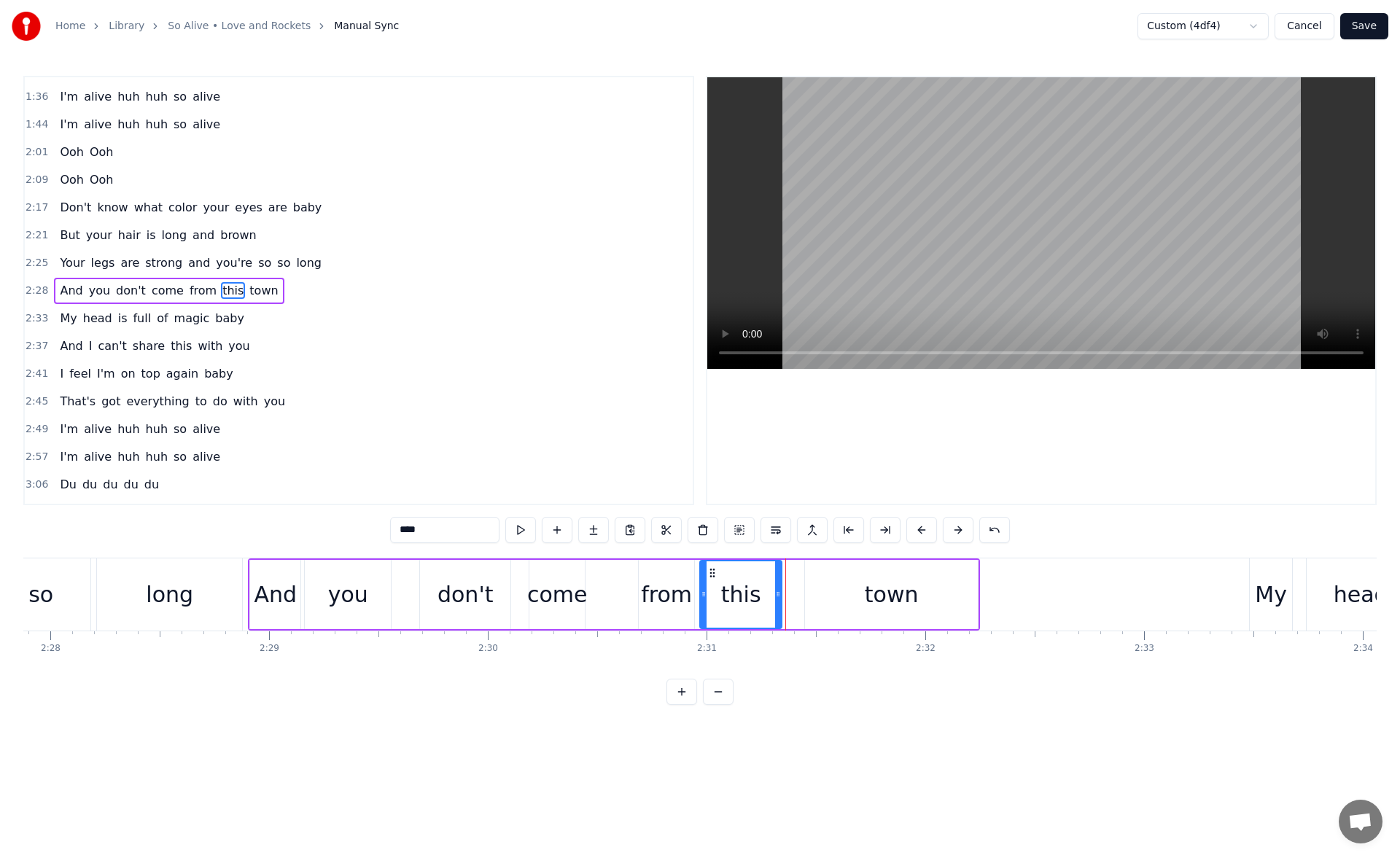
click at [711, 572] on icon at bounding box center [713, 573] width 11 height 11
click at [849, 570] on div "town" at bounding box center [892, 595] width 173 height 70
type input "****"
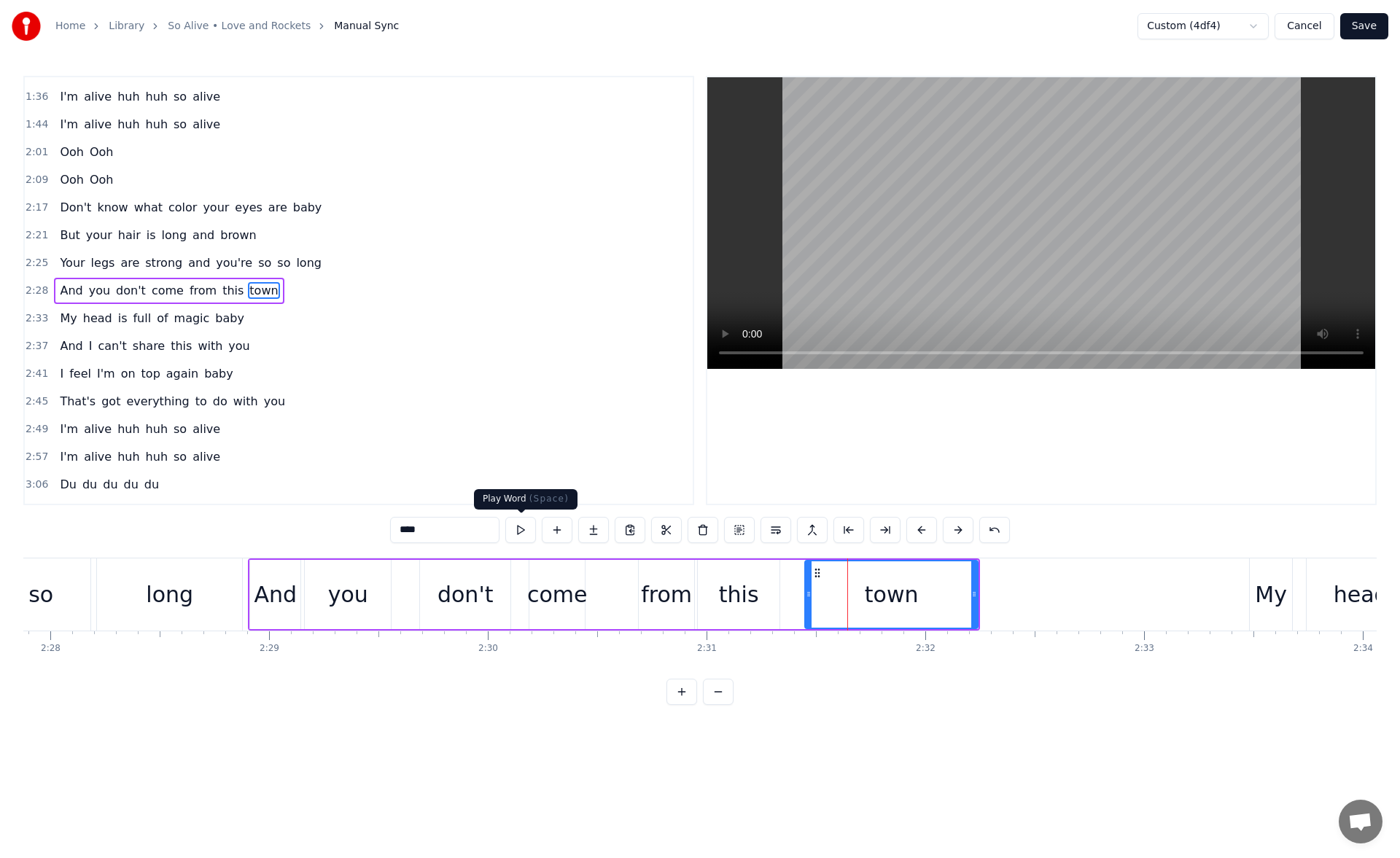
click at [527, 528] on button at bounding box center [521, 530] width 31 height 26
click at [522, 602] on div "And you don't come from this town" at bounding box center [614, 594] width 732 height 72
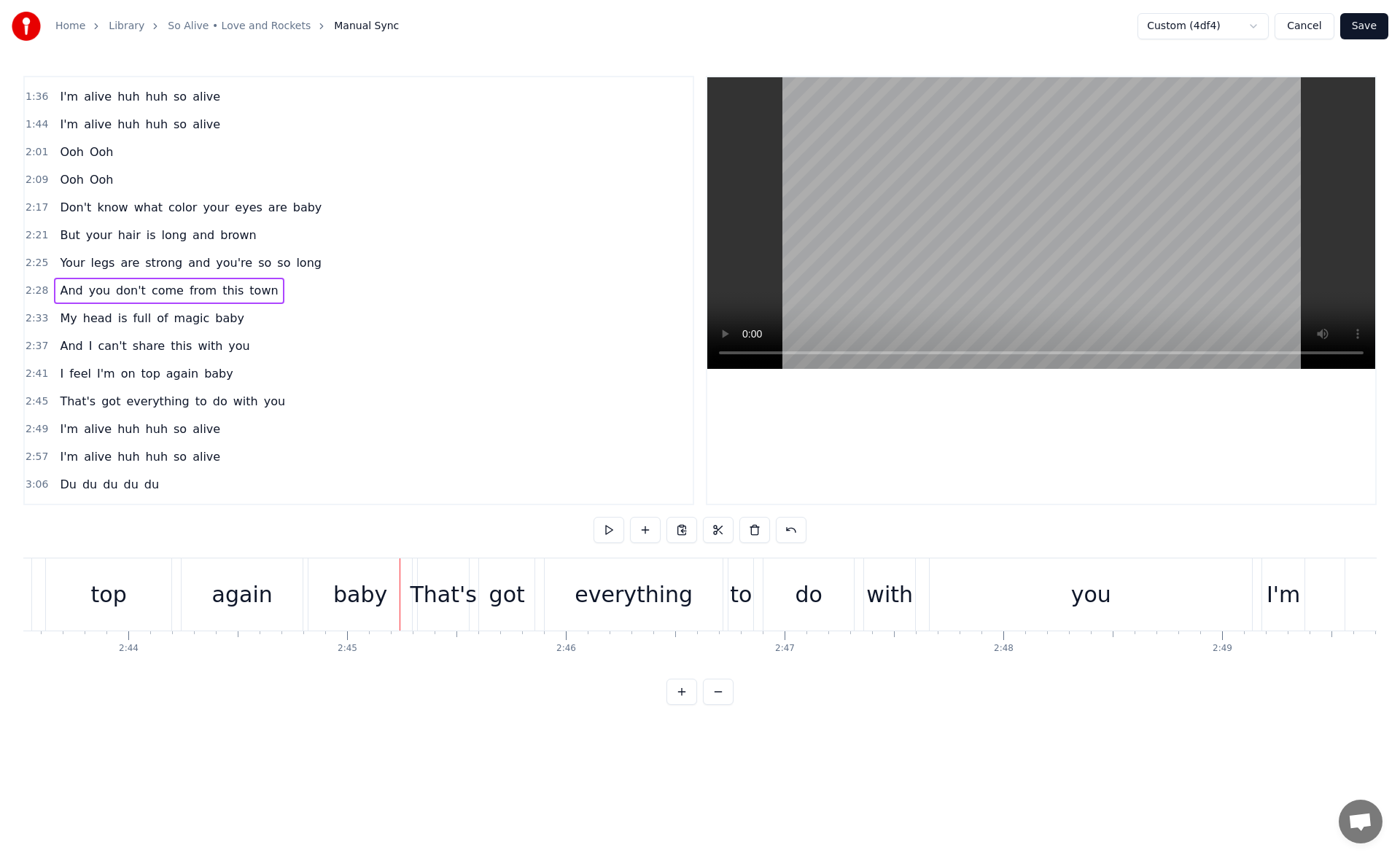
scroll to position [0, 35570]
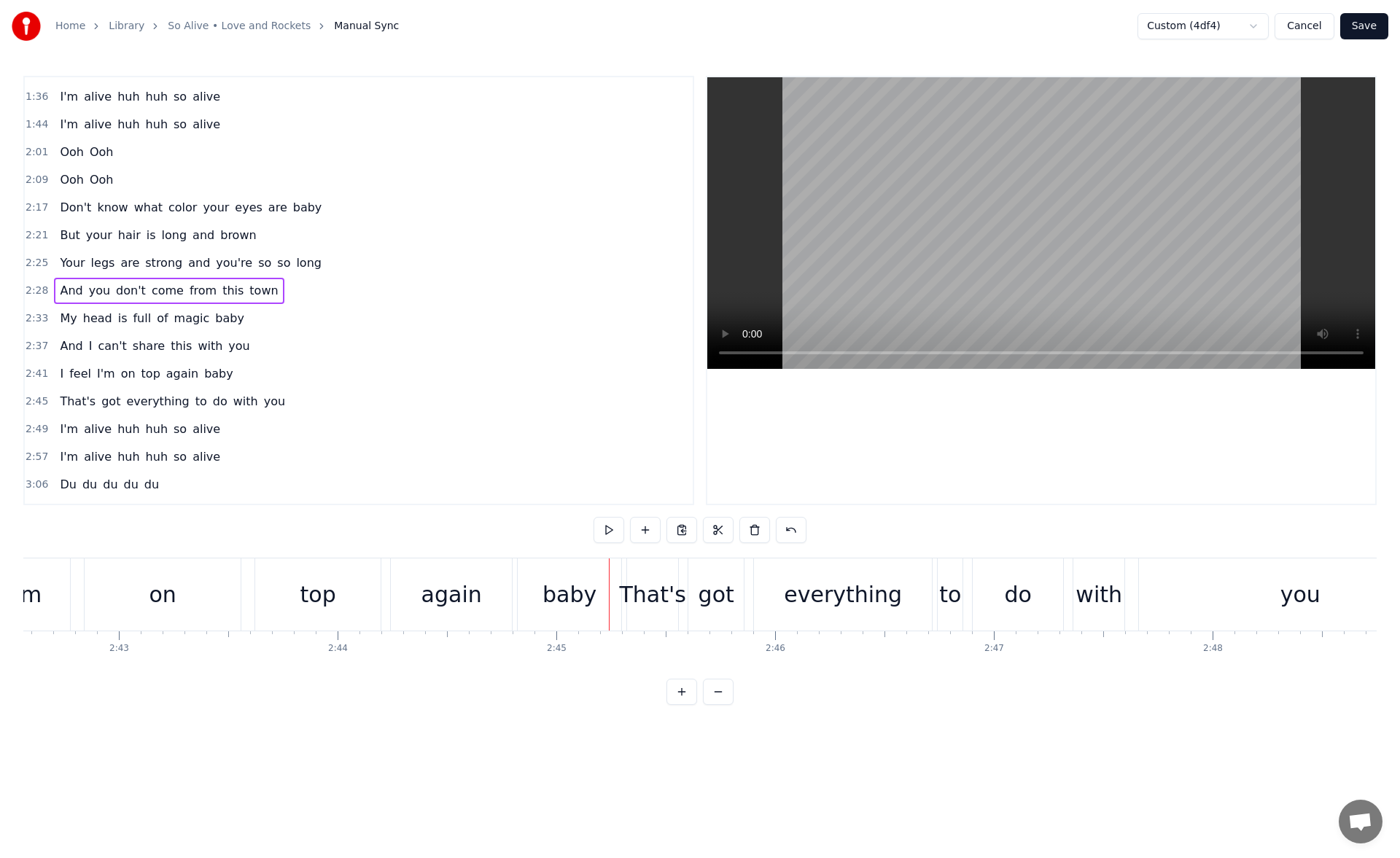
click at [141, 584] on div "on" at bounding box center [163, 594] width 156 height 72
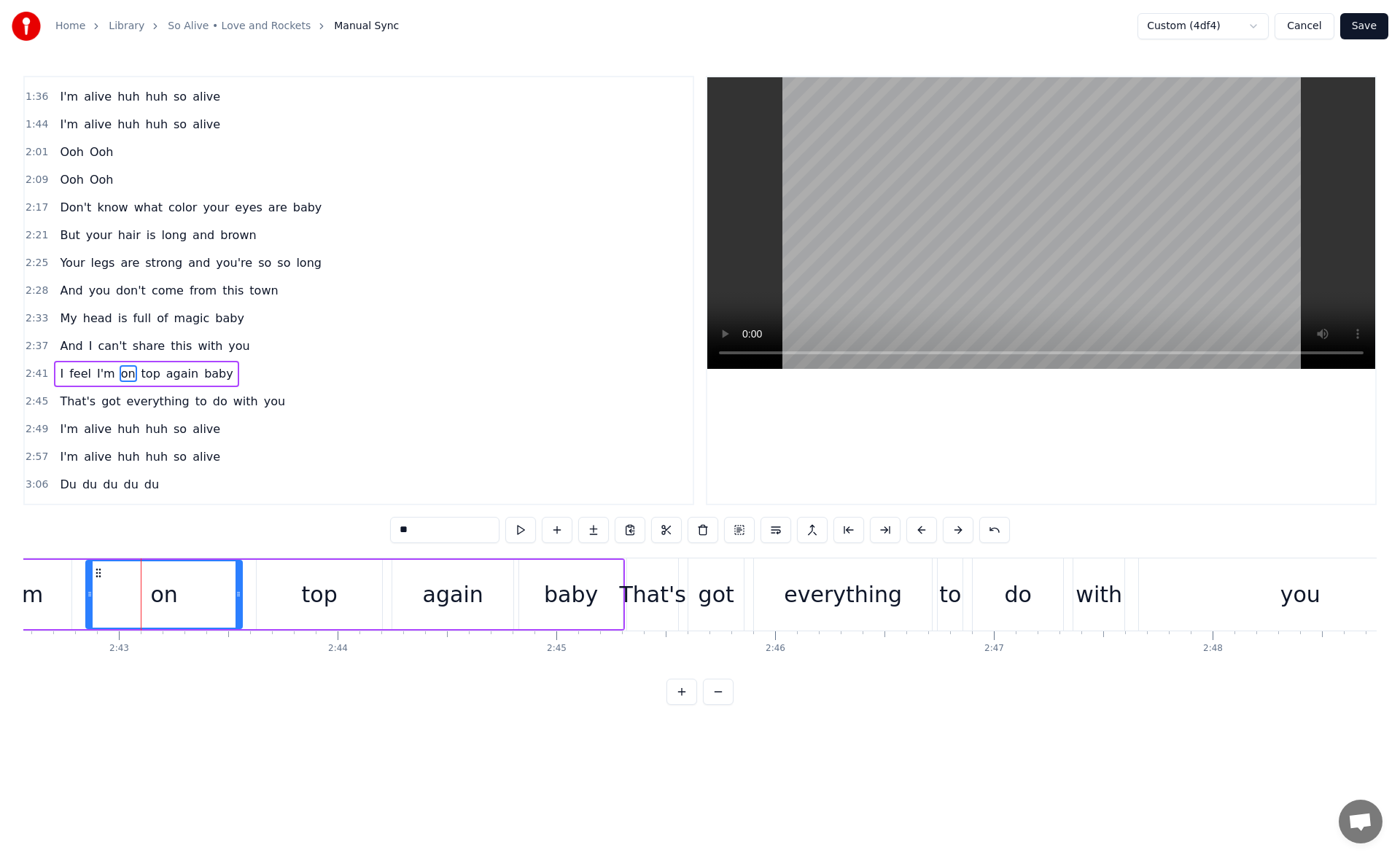
scroll to position [521, 0]
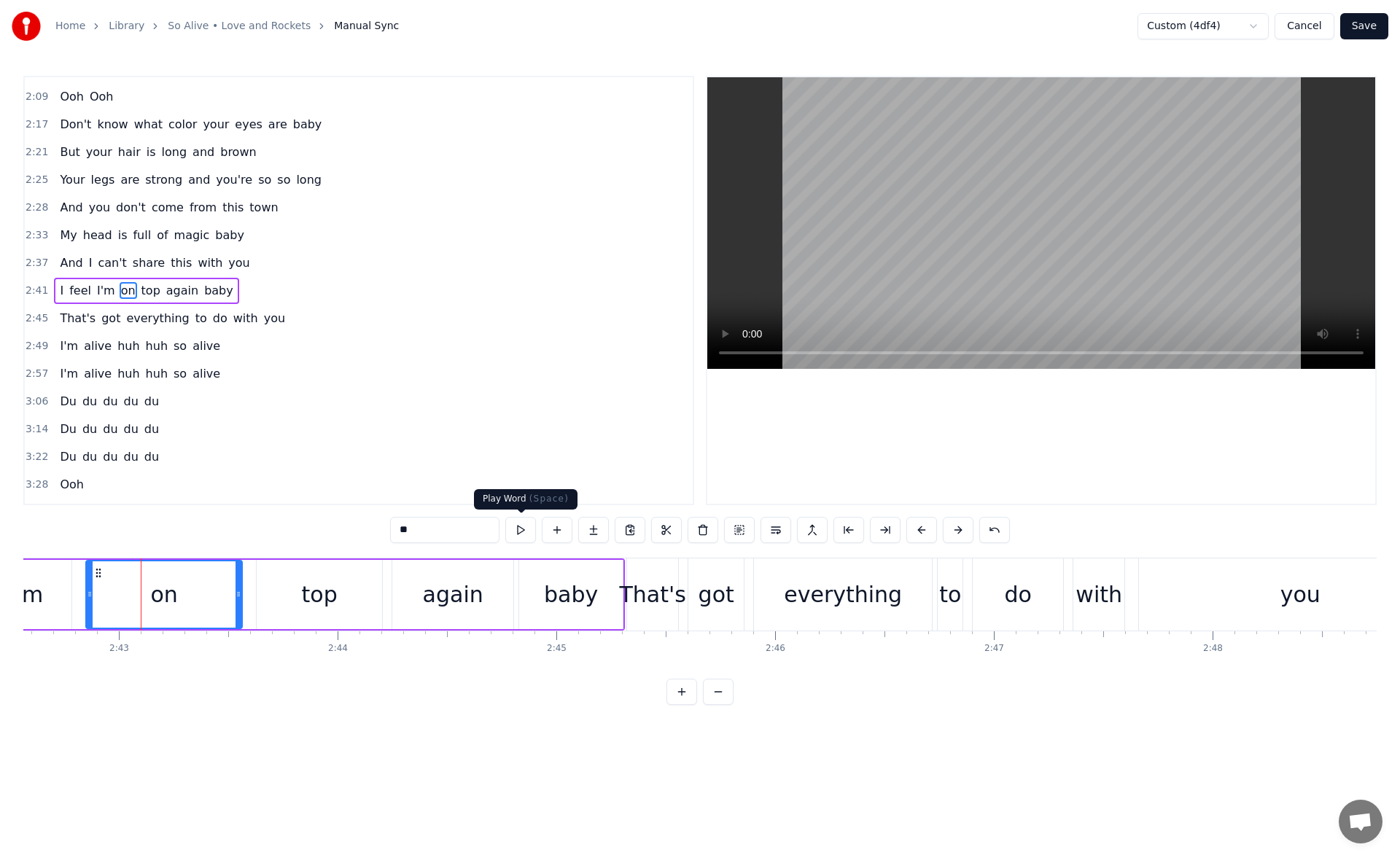
click at [523, 530] on button at bounding box center [521, 530] width 31 height 26
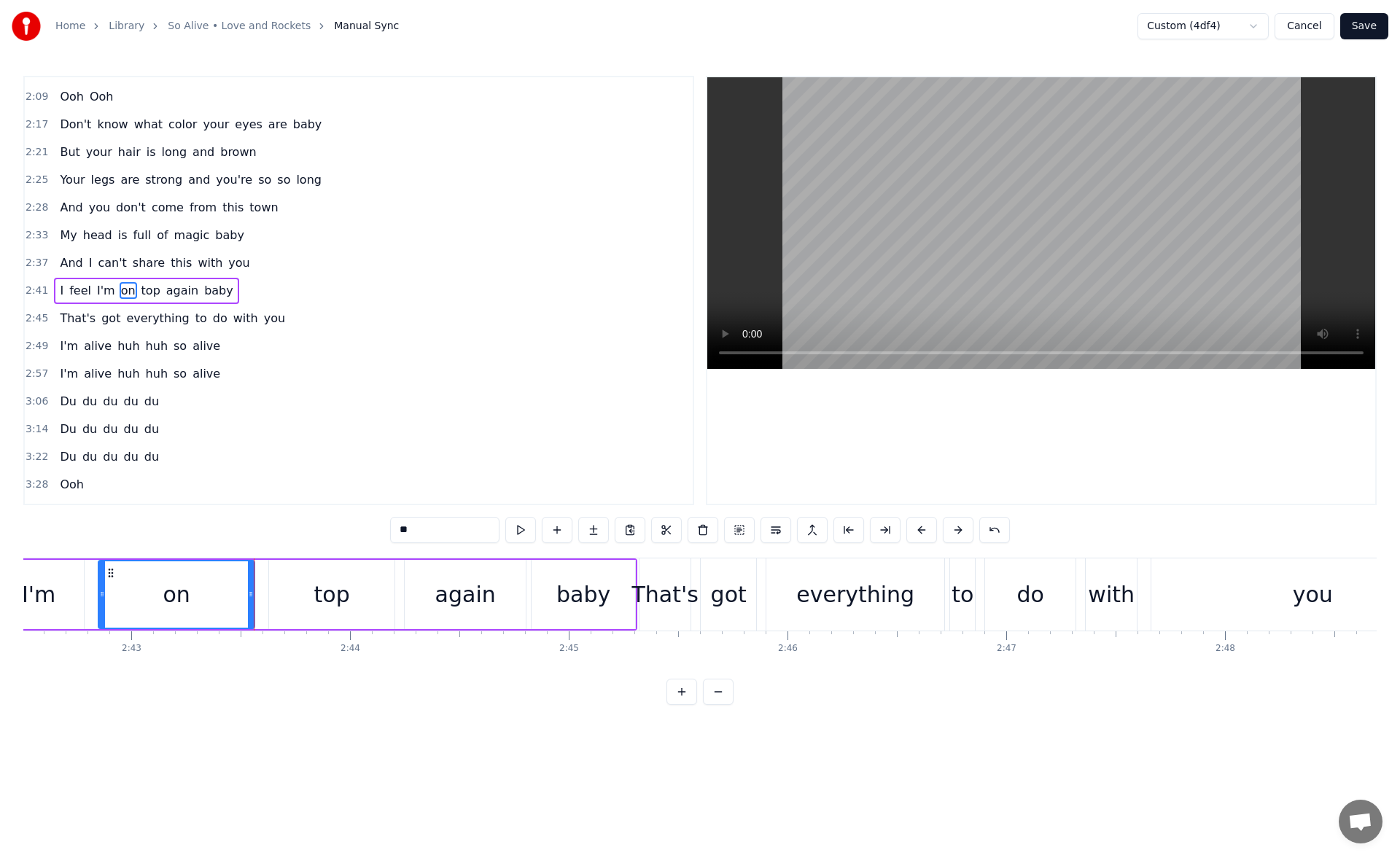
click at [320, 582] on div "top" at bounding box center [332, 594] width 36 height 33
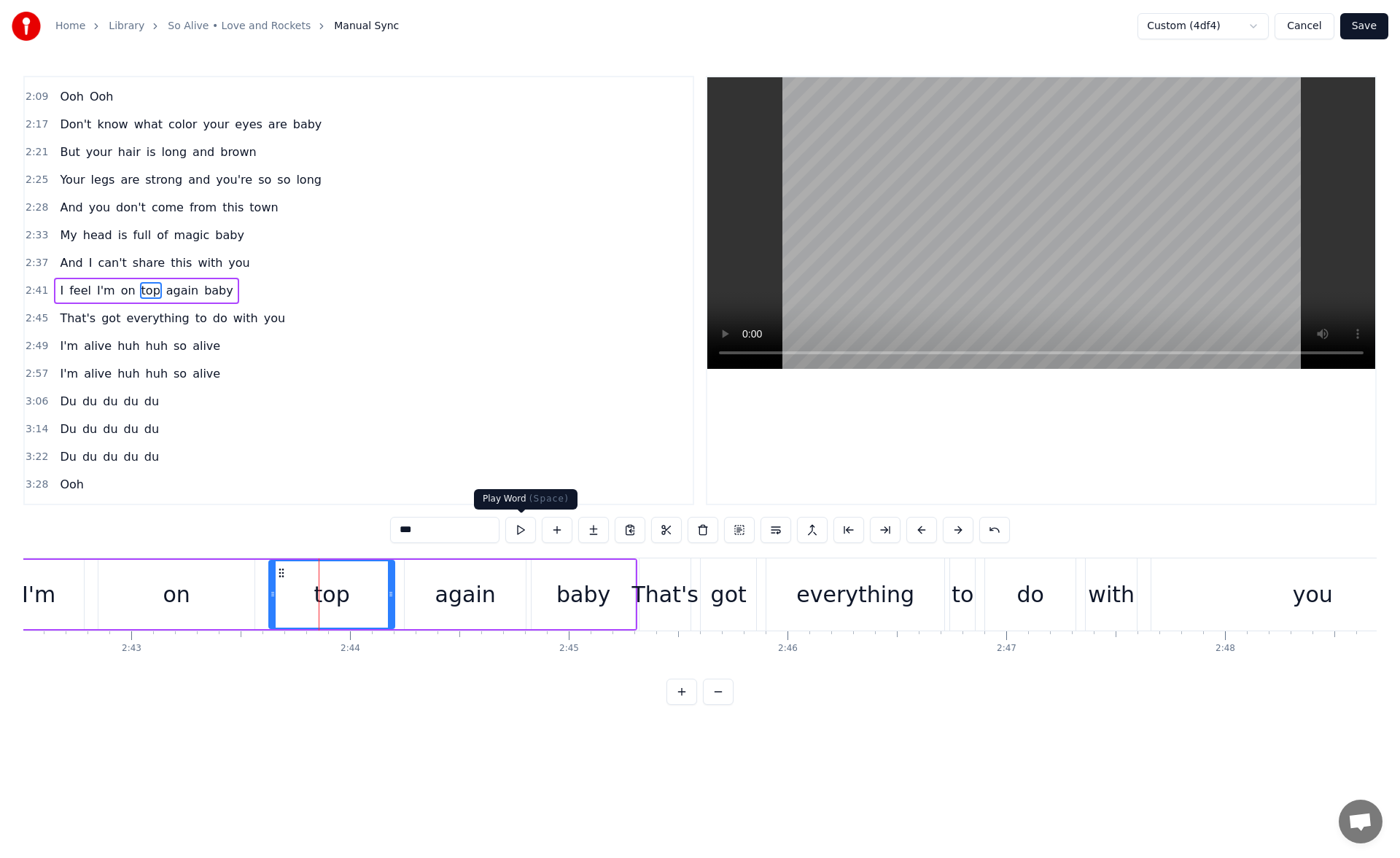
click at [522, 528] on button at bounding box center [521, 530] width 31 height 26
drag, startPoint x: 391, startPoint y: 600, endPoint x: 370, endPoint y: 600, distance: 21.0
click at [370, 600] on div at bounding box center [369, 594] width 6 height 66
click at [522, 523] on button at bounding box center [521, 530] width 31 height 26
drag, startPoint x: 369, startPoint y: 596, endPoint x: 353, endPoint y: 598, distance: 16.1
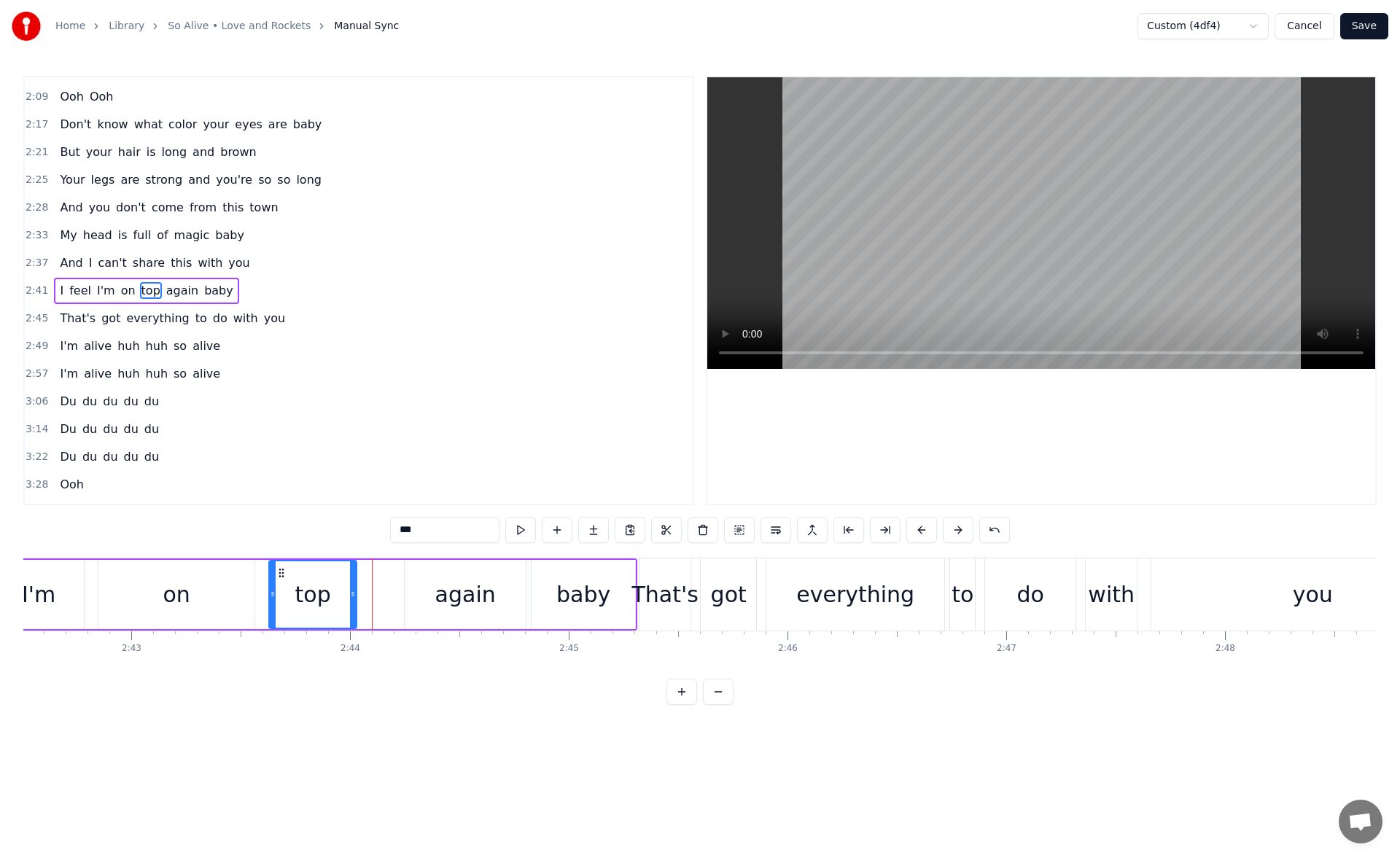
click at [353, 598] on icon at bounding box center [353, 594] width 6 height 11
click at [512, 522] on button at bounding box center [521, 530] width 31 height 26
click at [450, 589] on div "again" at bounding box center [465, 594] width 61 height 33
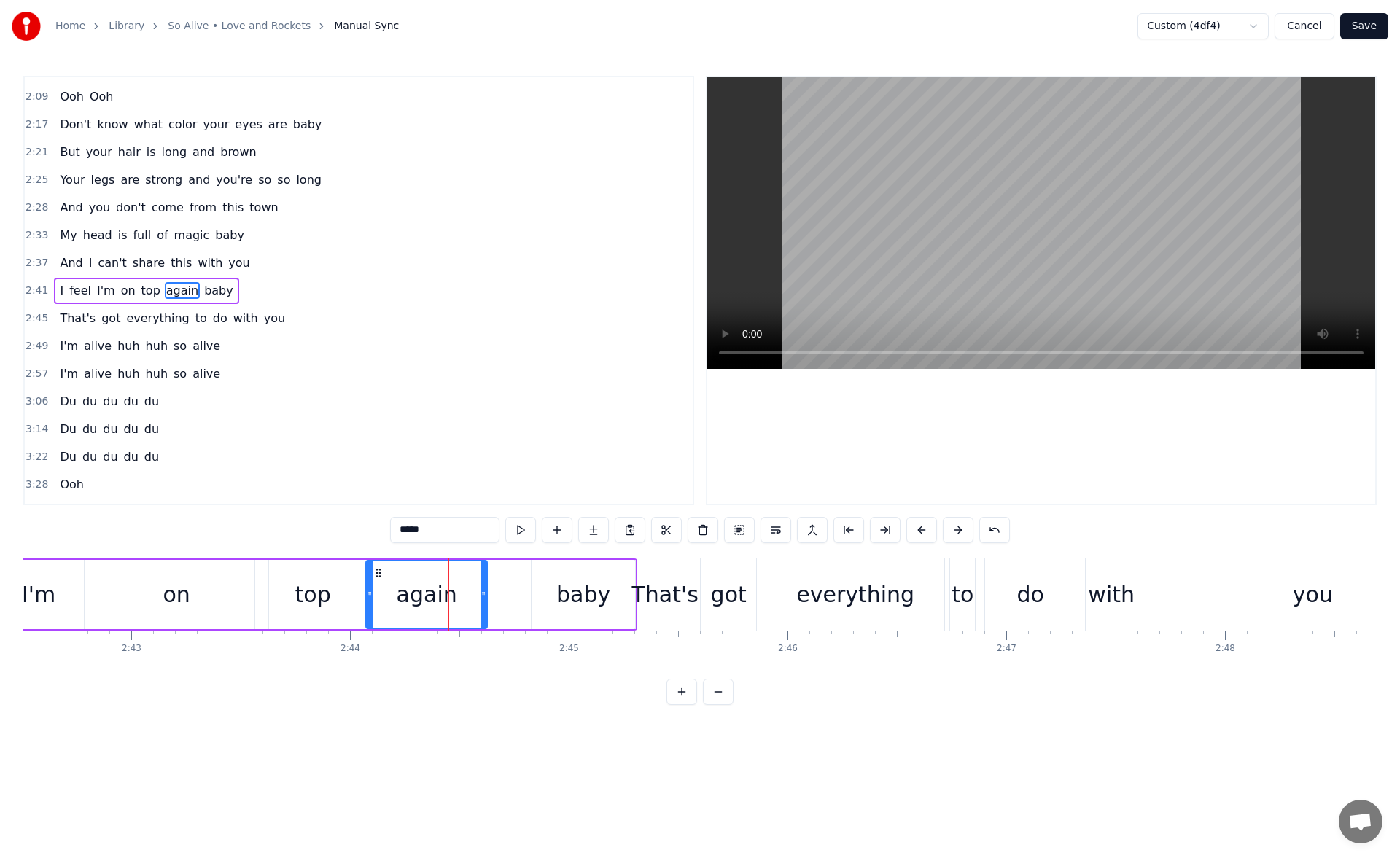
drag, startPoint x: 416, startPoint y: 576, endPoint x: 377, endPoint y: 579, distance: 39.1
click at [377, 579] on div "again" at bounding box center [427, 594] width 120 height 66
click at [523, 536] on button at bounding box center [521, 530] width 31 height 26
drag, startPoint x: 485, startPoint y: 598, endPoint x: 501, endPoint y: 599, distance: 16.0
click at [496, 599] on icon at bounding box center [493, 594] width 6 height 11
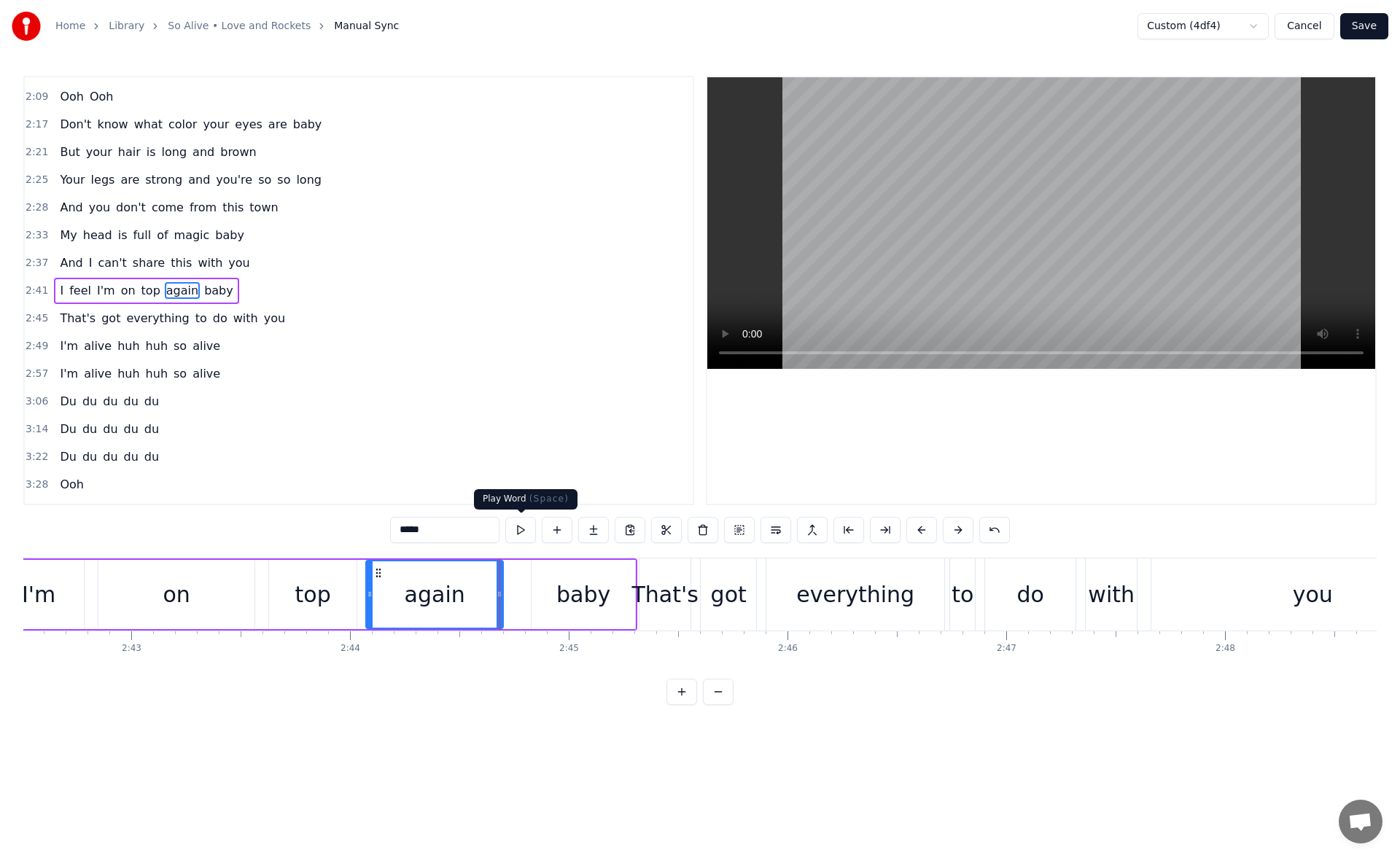
click at [526, 531] on button at bounding box center [521, 530] width 31 height 26
click at [549, 577] on div "baby" at bounding box center [583, 595] width 104 height 70
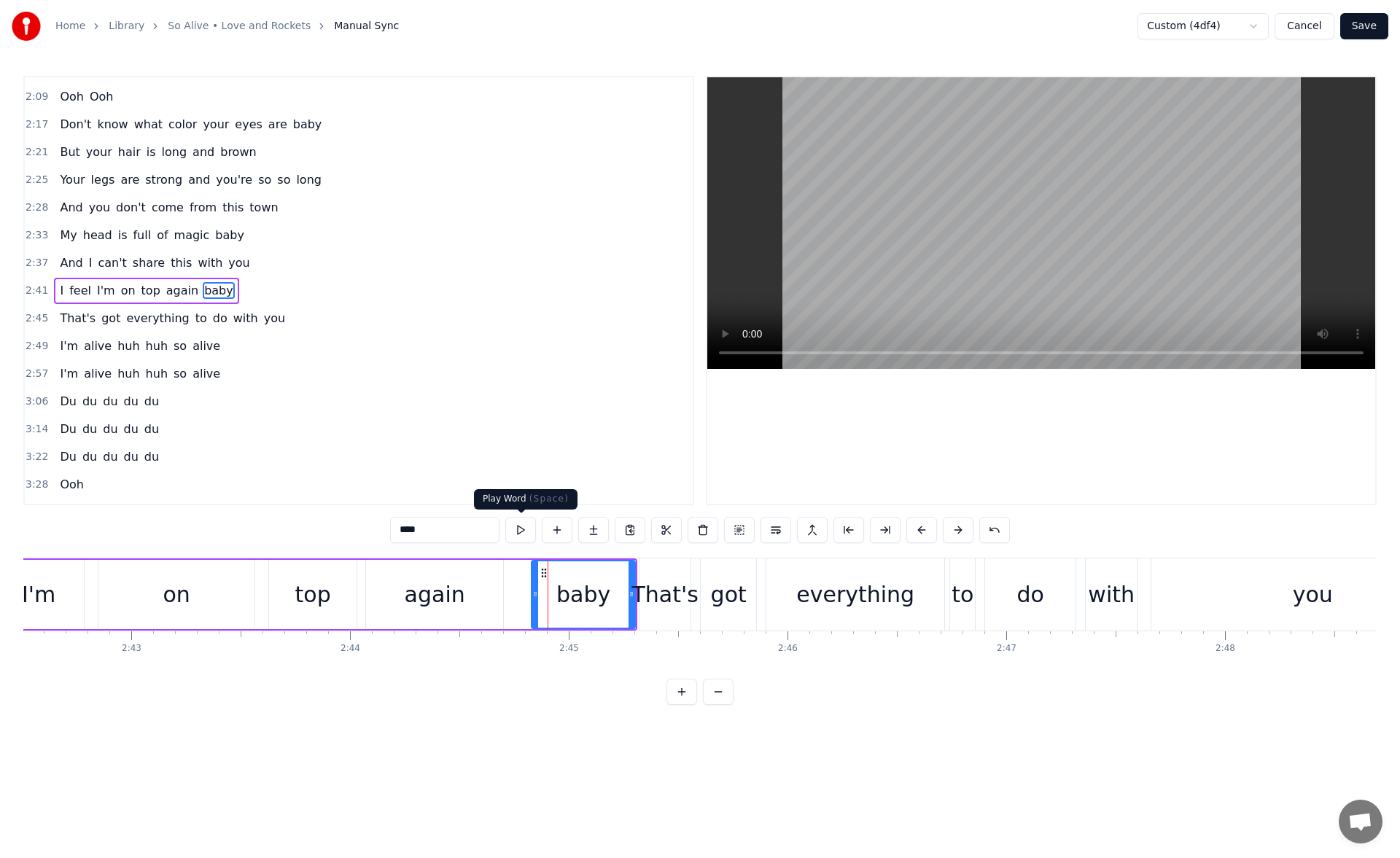
click at [531, 543] on button at bounding box center [521, 530] width 31 height 26
drag, startPoint x: 534, startPoint y: 602, endPoint x: 523, endPoint y: 601, distance: 11.0
click at [523, 601] on div at bounding box center [525, 594] width 6 height 66
click at [521, 530] on button at bounding box center [521, 530] width 31 height 26
click at [717, 576] on div "got" at bounding box center [729, 594] width 56 height 72
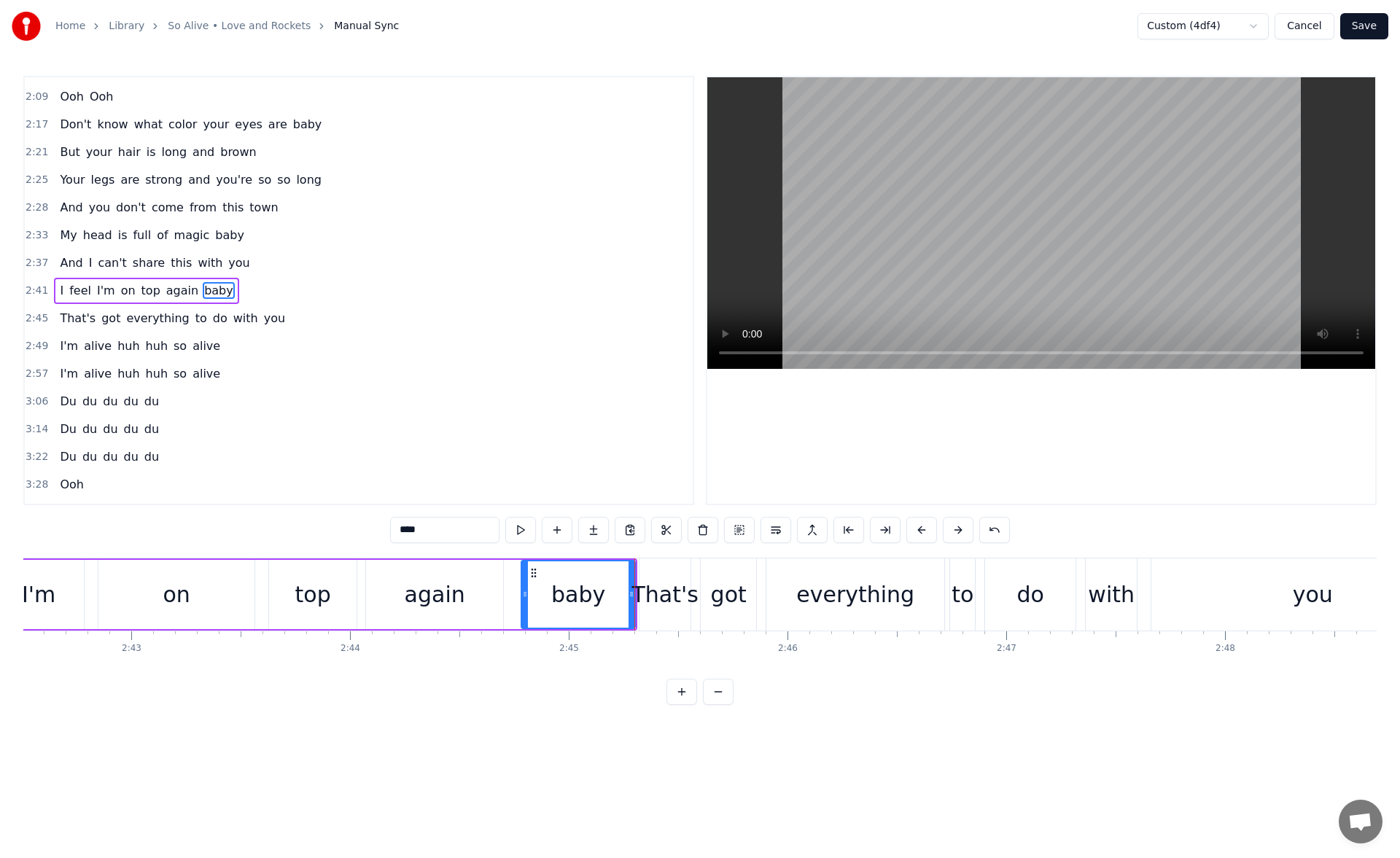
type input "***"
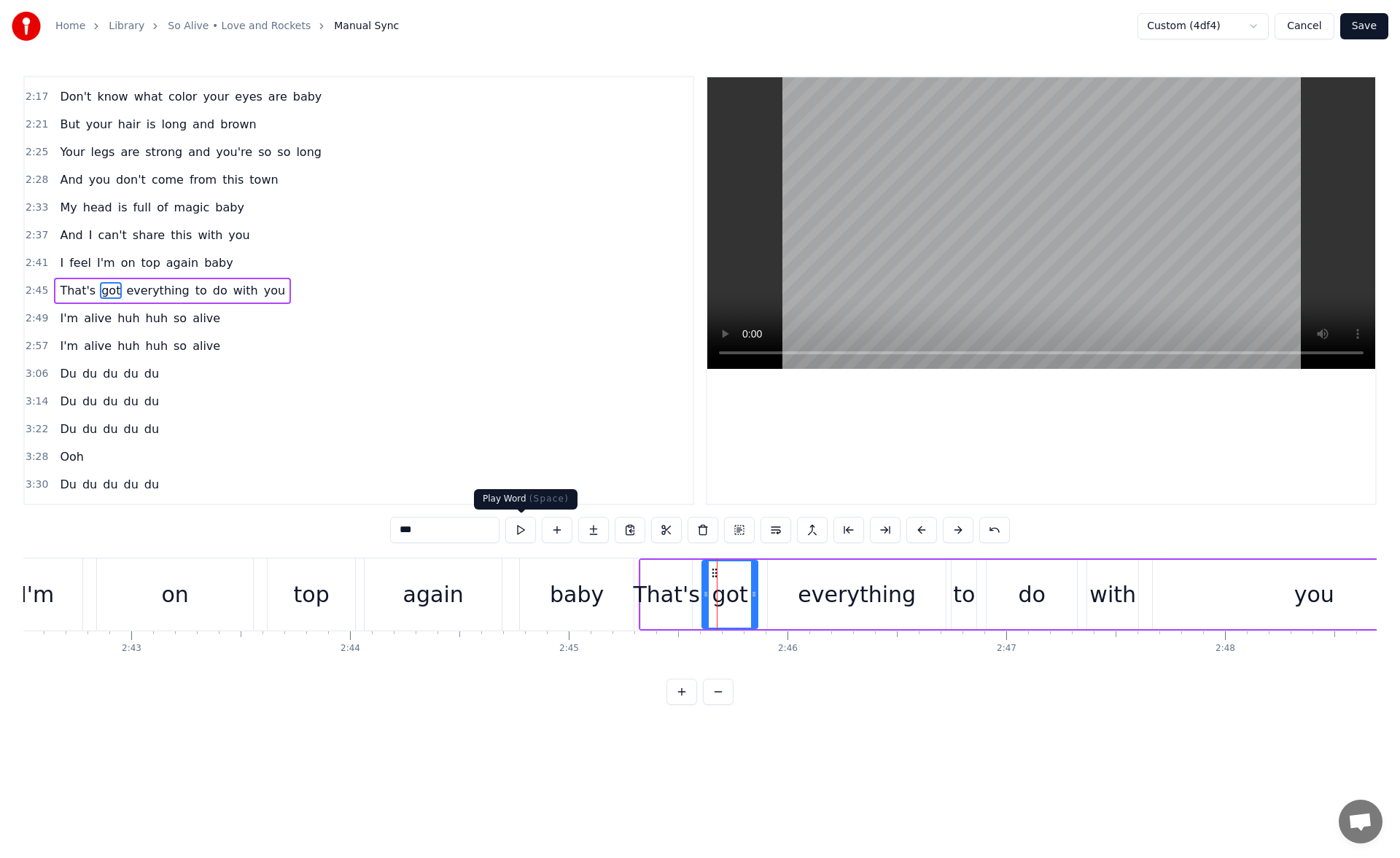
click at [522, 526] on button at bounding box center [521, 530] width 31 height 26
click at [767, 585] on div "That's got everything to do with you" at bounding box center [1058, 594] width 839 height 72
click at [801, 576] on div "everything" at bounding box center [857, 595] width 178 height 70
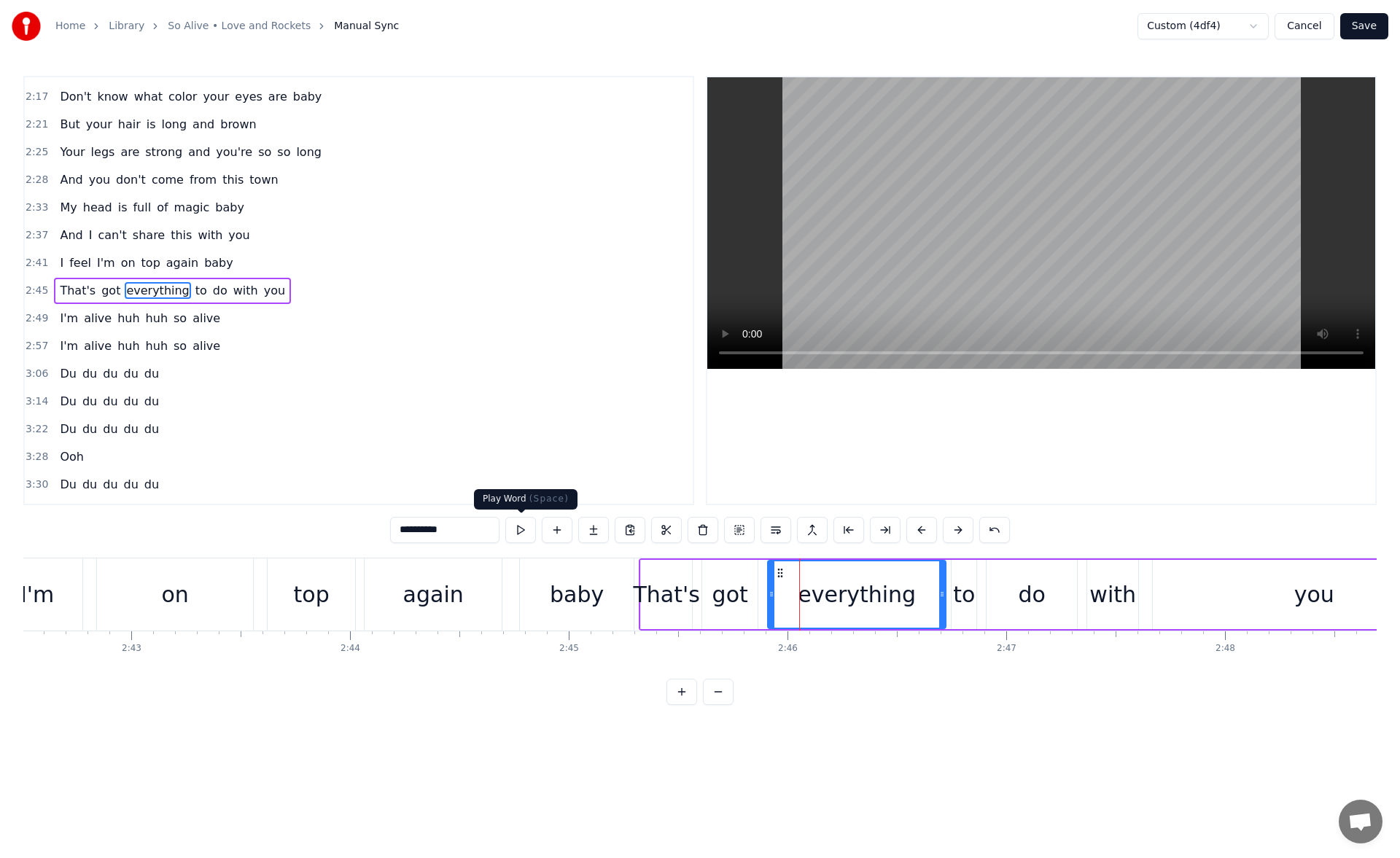
click at [529, 533] on button at bounding box center [521, 530] width 31 height 26
drag, startPoint x: 941, startPoint y: 598, endPoint x: 895, endPoint y: 597, distance: 46.0
click at [895, 597] on icon at bounding box center [895, 594] width 6 height 11
click at [522, 530] on button at bounding box center [521, 530] width 31 height 26
click at [962, 578] on div "to" at bounding box center [964, 594] width 22 height 33
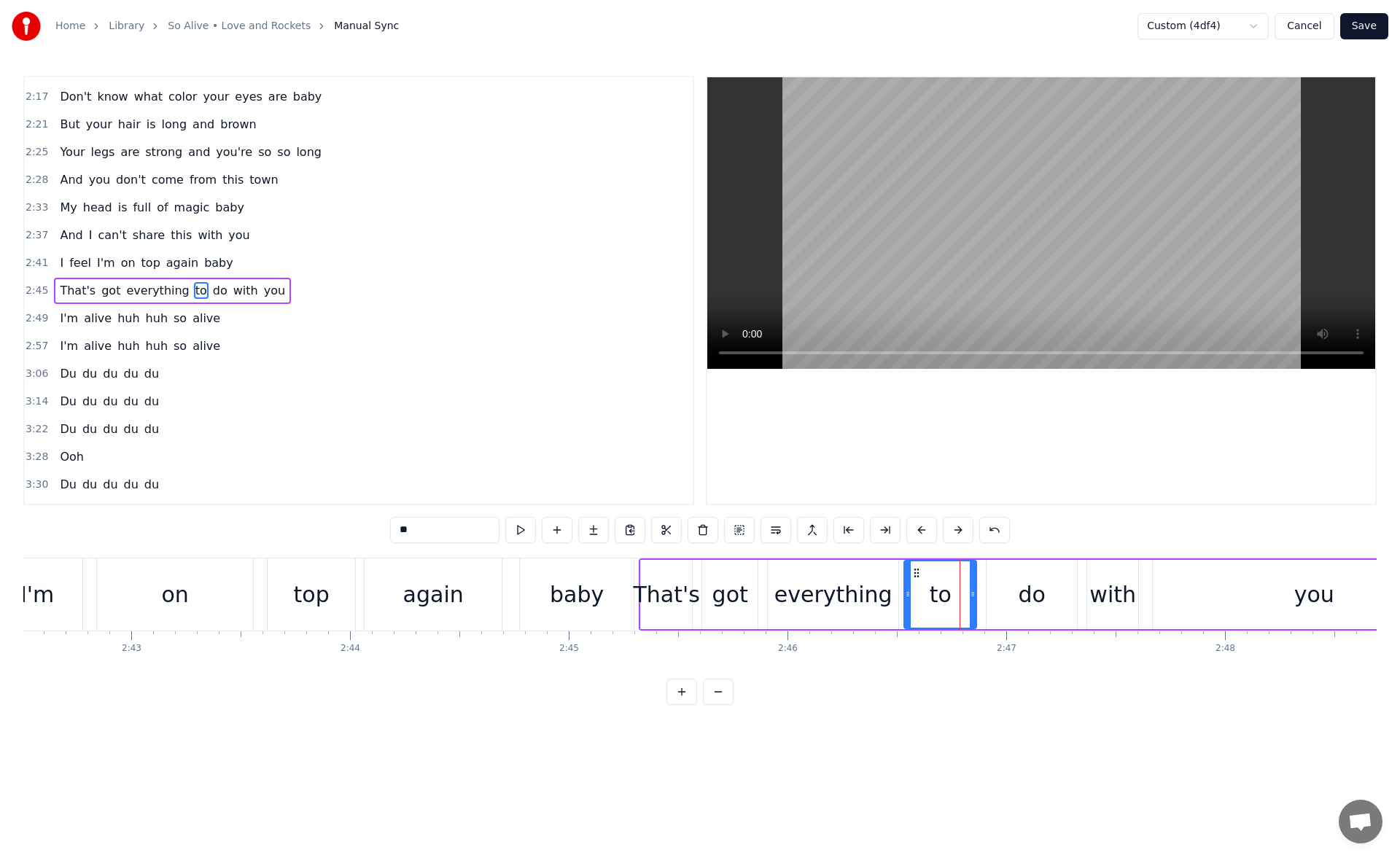
drag, startPoint x: 957, startPoint y: 590, endPoint x: 910, endPoint y: 591, distance: 47.0
click at [910, 591] on icon at bounding box center [907, 594] width 6 height 11
click at [522, 530] on button at bounding box center [521, 530] width 31 height 26
drag, startPoint x: 959, startPoint y: 597, endPoint x: 940, endPoint y: 598, distance: 19.0
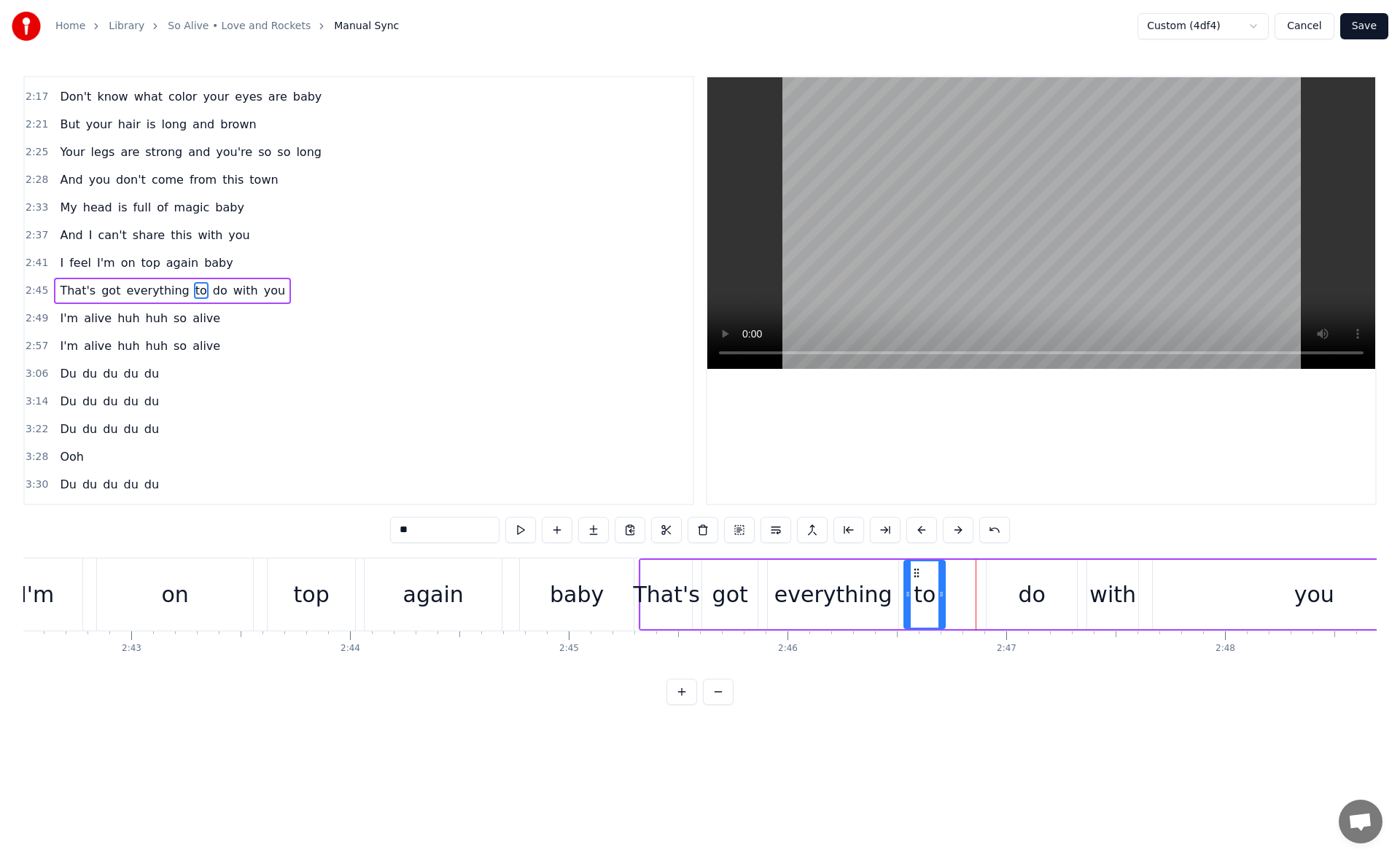
click at [940, 598] on icon at bounding box center [941, 594] width 6 height 11
click at [1011, 594] on div "do" at bounding box center [1032, 595] width 91 height 70
drag, startPoint x: 997, startPoint y: 573, endPoint x: 961, endPoint y: 574, distance: 36.0
click at [961, 574] on icon at bounding box center [962, 573] width 11 height 11
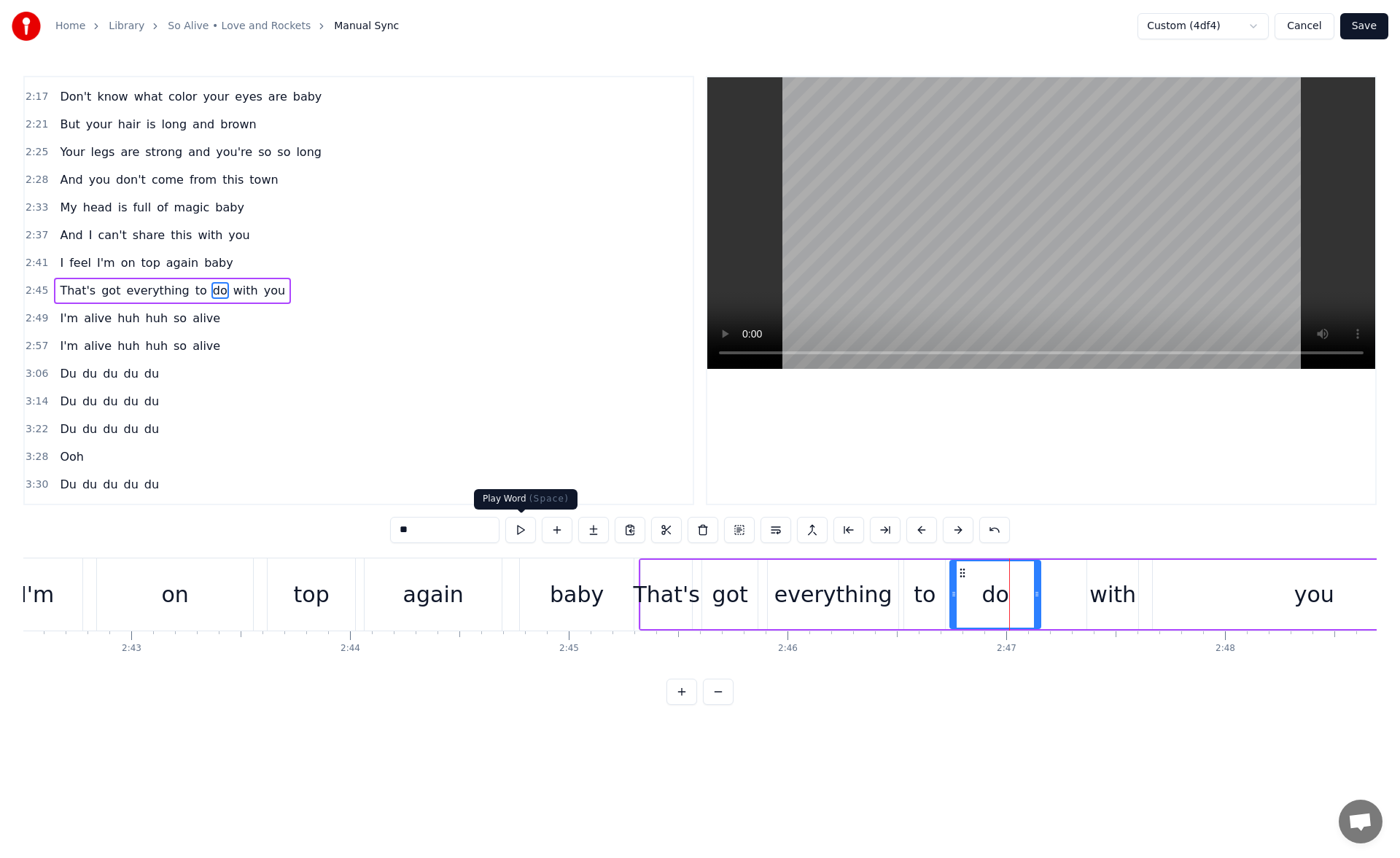
click at [525, 530] on button at bounding box center [521, 530] width 31 height 26
click at [1040, 594] on icon at bounding box center [1037, 594] width 6 height 11
click at [525, 532] on button at bounding box center [521, 530] width 31 height 26
click at [1107, 585] on div "with" at bounding box center [1113, 594] width 47 height 33
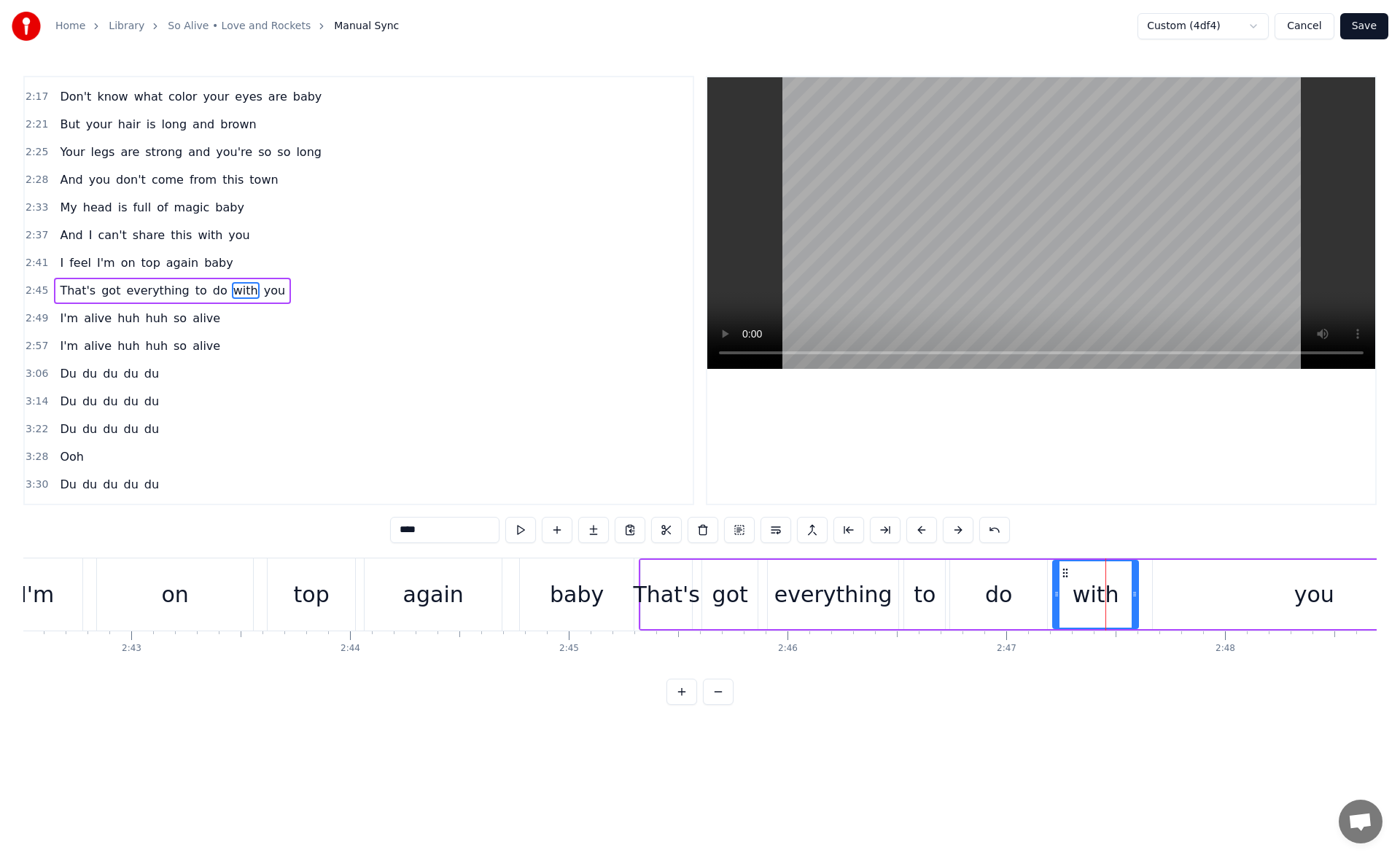
drag, startPoint x: 1083, startPoint y: 594, endPoint x: 1059, endPoint y: 594, distance: 24.0
click at [1059, 594] on icon at bounding box center [1056, 594] width 6 height 11
click at [525, 530] on button at bounding box center [521, 530] width 31 height 26
click at [1224, 589] on div "you" at bounding box center [1314, 595] width 323 height 70
type input "***"
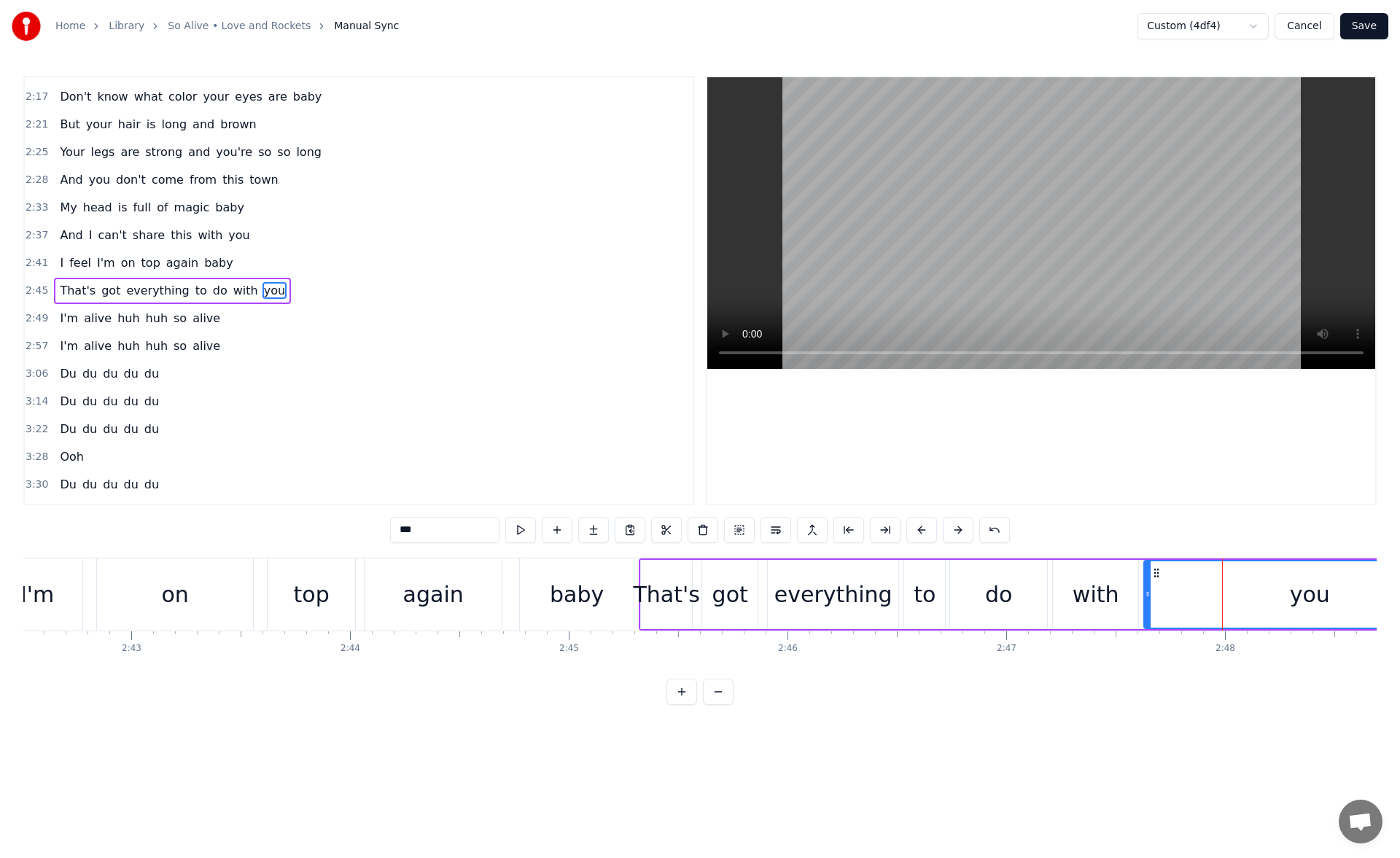
drag, startPoint x: 1157, startPoint y: 598, endPoint x: 1148, endPoint y: 600, distance: 9.2
click at [1148, 600] on div at bounding box center [1148, 594] width 6 height 66
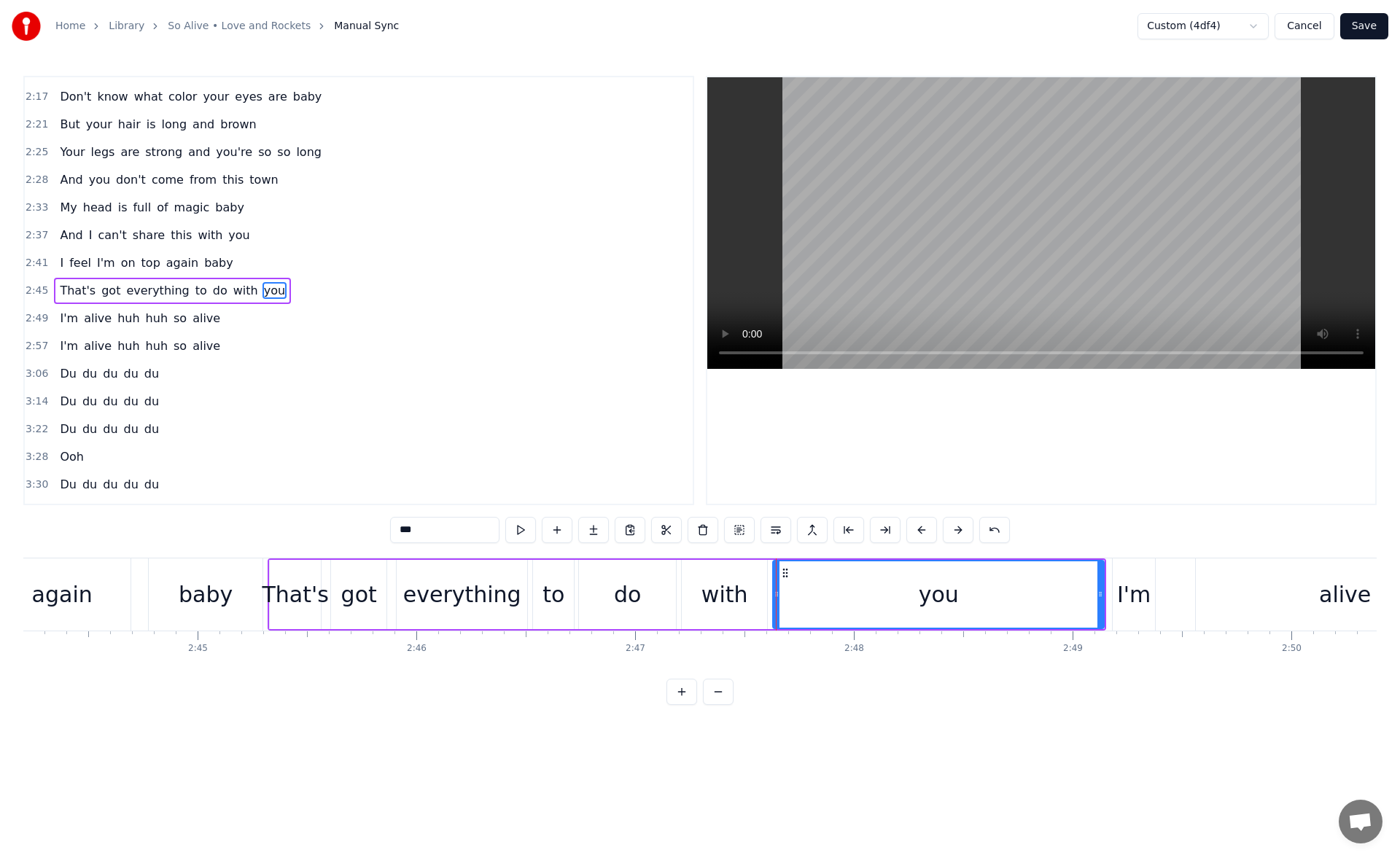
scroll to position [0, 36049]
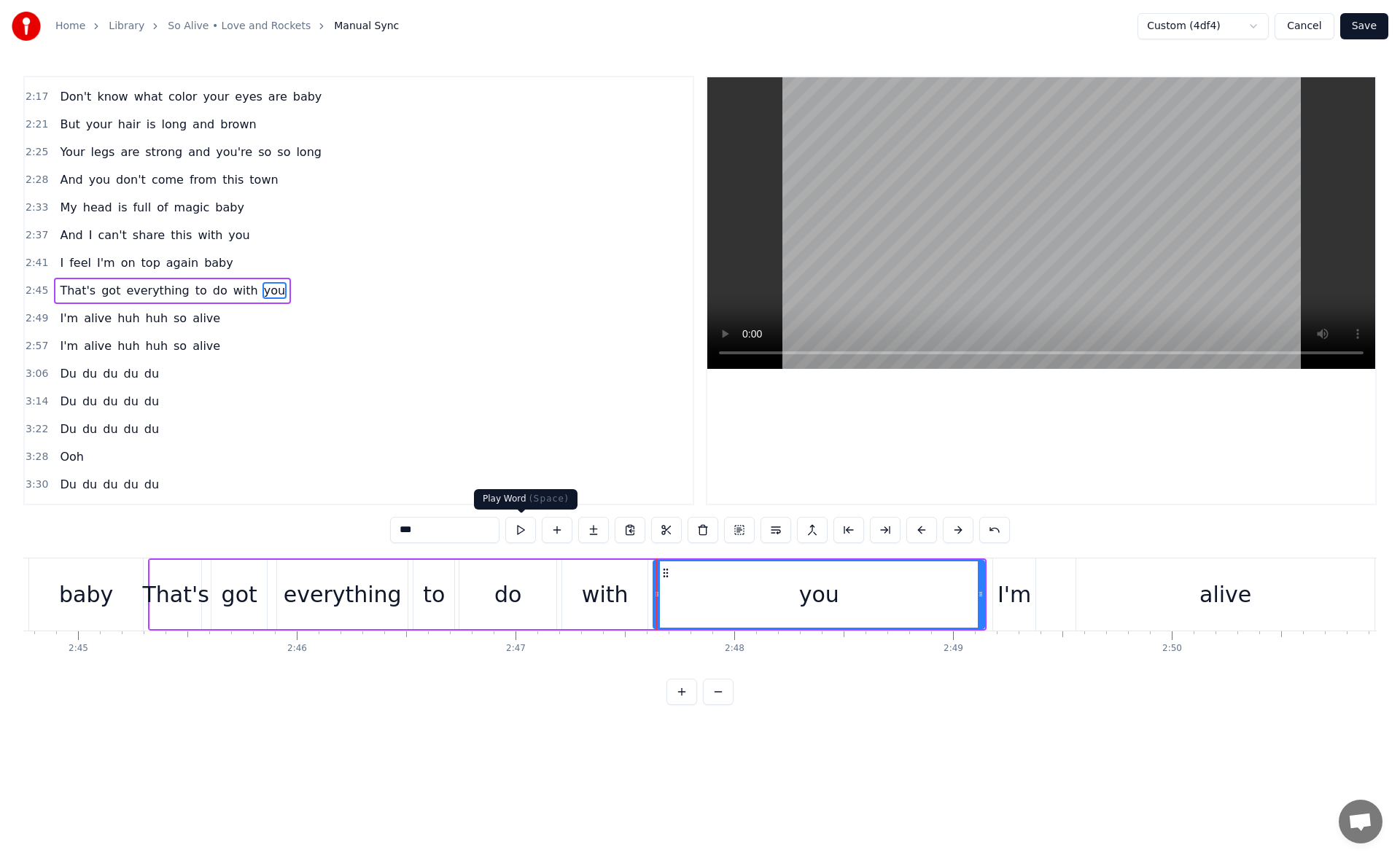
click at [521, 527] on button at bounding box center [521, 530] width 31 height 26
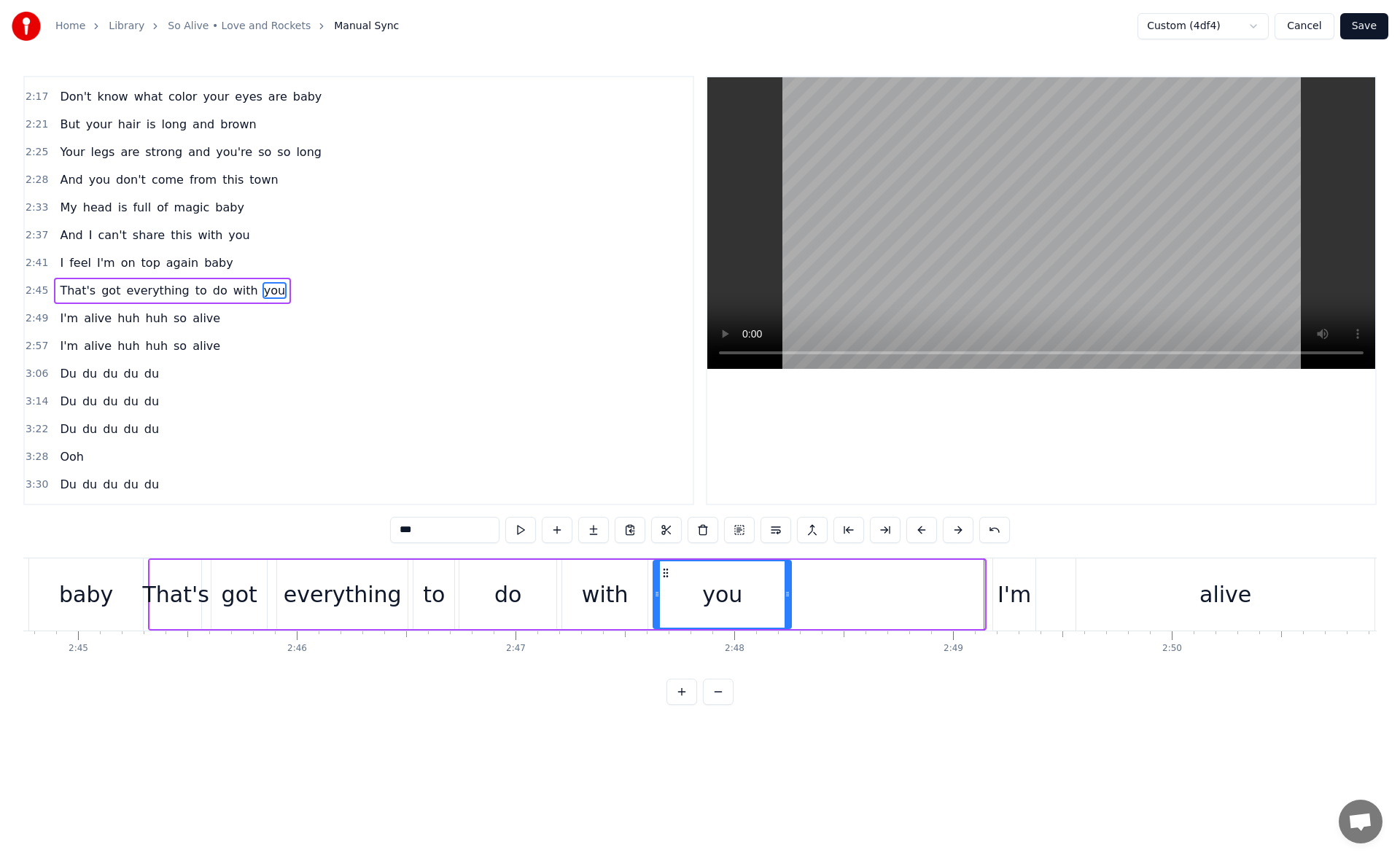
drag, startPoint x: 980, startPoint y: 599, endPoint x: 776, endPoint y: 612, distance: 204.4
click at [785, 612] on div at bounding box center [787, 594] width 6 height 66
click at [518, 530] on button at bounding box center [521, 530] width 31 height 26
drag, startPoint x: 778, startPoint y: 590, endPoint x: 762, endPoint y: 591, distance: 16.0
click at [765, 591] on icon at bounding box center [768, 594] width 6 height 11
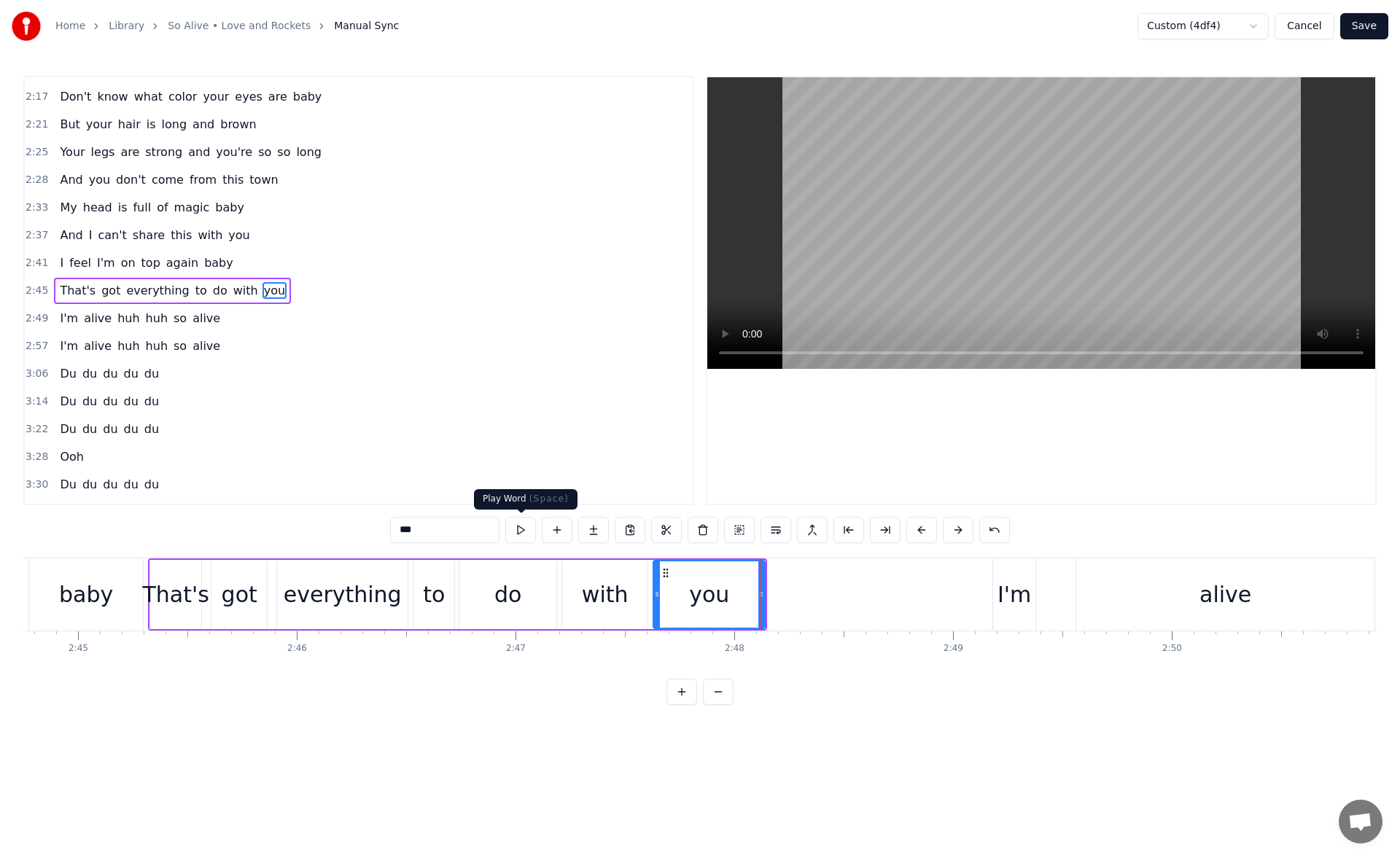
click at [519, 525] on button at bounding box center [521, 530] width 31 height 26
click at [590, 531] on button at bounding box center [594, 530] width 31 height 26
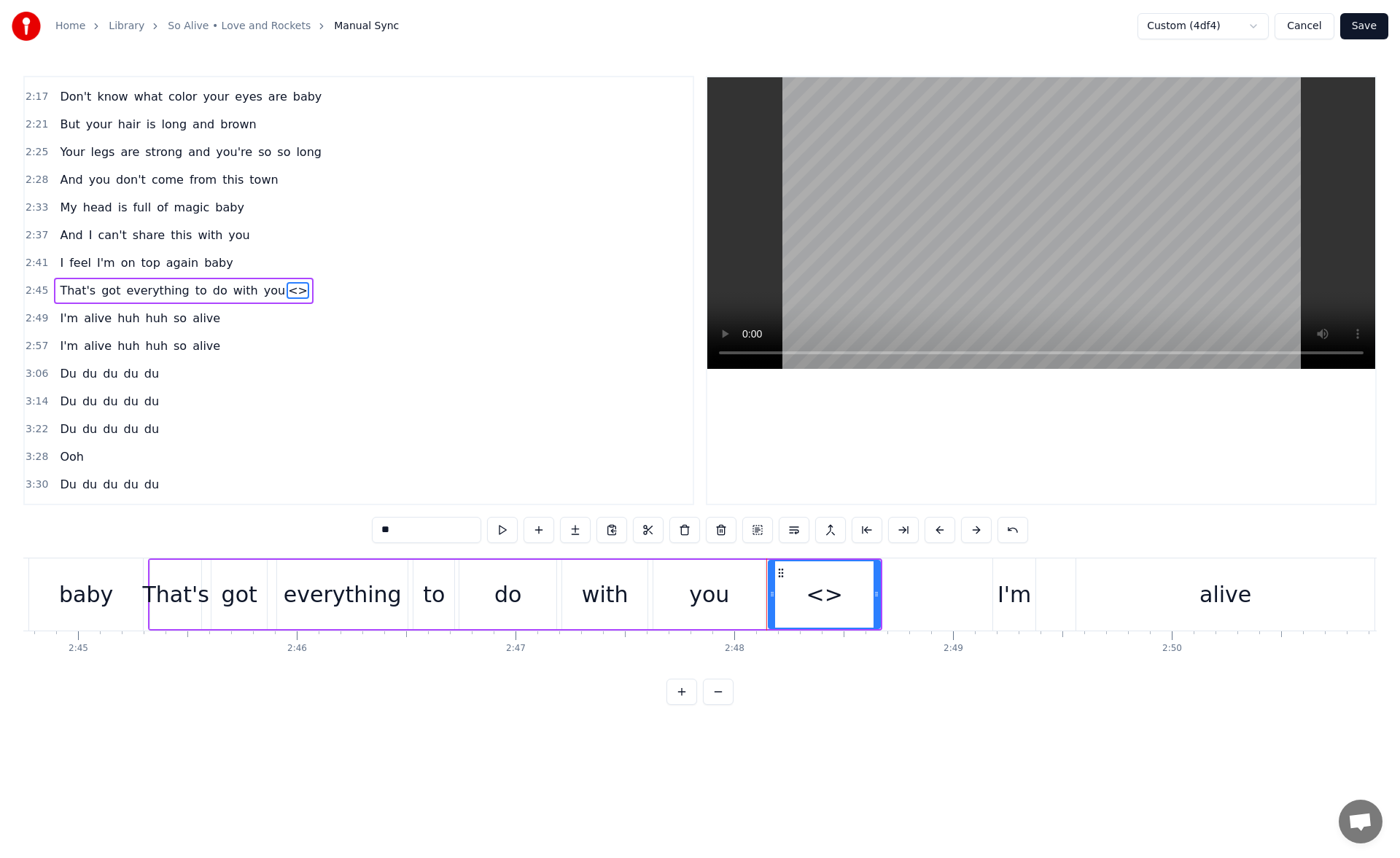
drag, startPoint x: 377, startPoint y: 521, endPoint x: 336, endPoint y: 511, distance: 42.2
click at [336, 511] on div "0:24 Don't know what color your eyes are baby [DEMOGRAPHIC_DATA]:27 But your ha…" at bounding box center [700, 391] width 1354 height 629
type input "**"
click at [576, 527] on button at bounding box center [576, 530] width 31 height 26
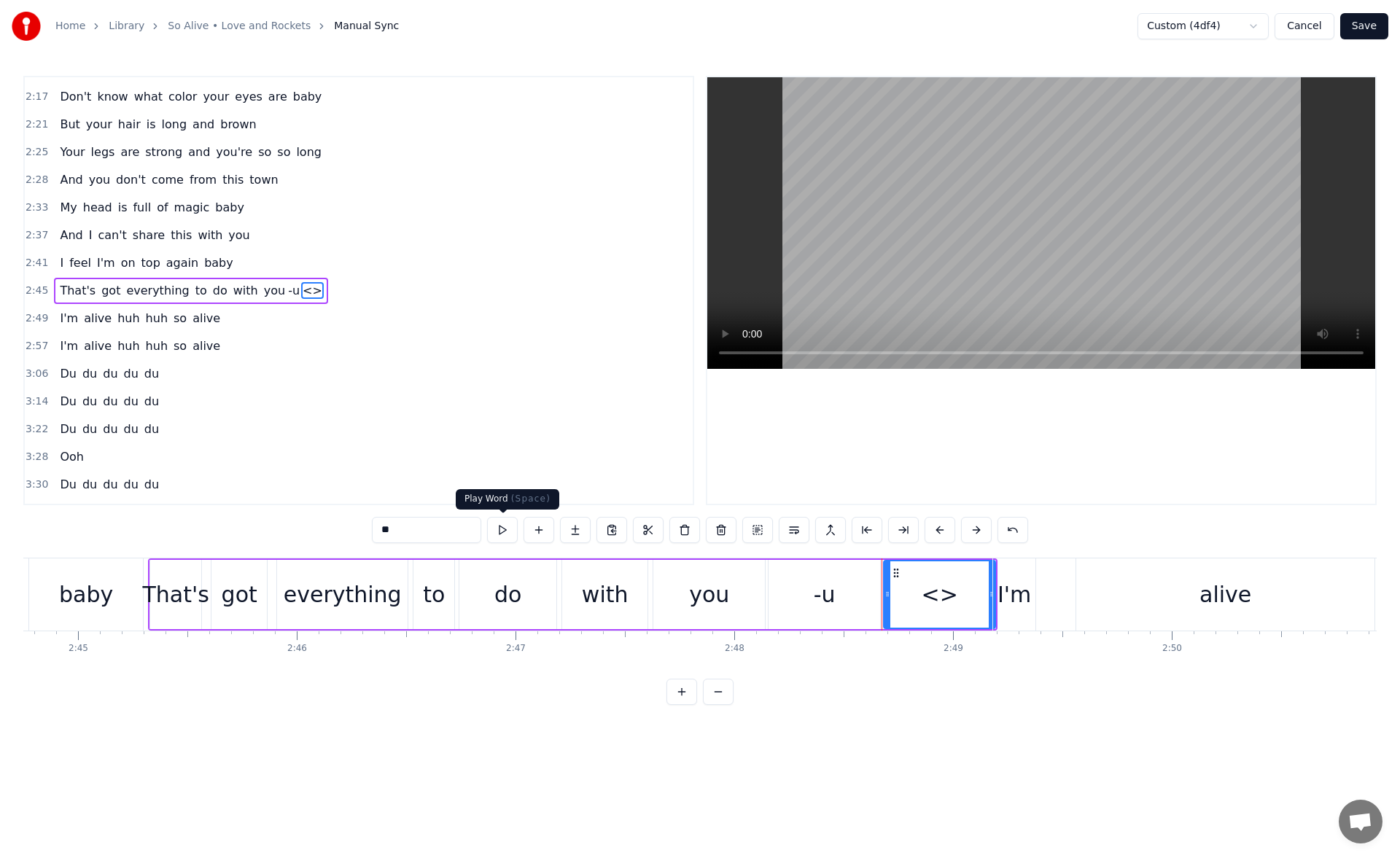
click at [505, 532] on button at bounding box center [502, 530] width 31 height 26
drag, startPoint x: 989, startPoint y: 597, endPoint x: 974, endPoint y: 597, distance: 15.0
click at [974, 597] on icon at bounding box center [976, 594] width 6 height 11
click at [494, 531] on button at bounding box center [502, 530] width 31 height 26
drag, startPoint x: 978, startPoint y: 591, endPoint x: 966, endPoint y: 591, distance: 12.0
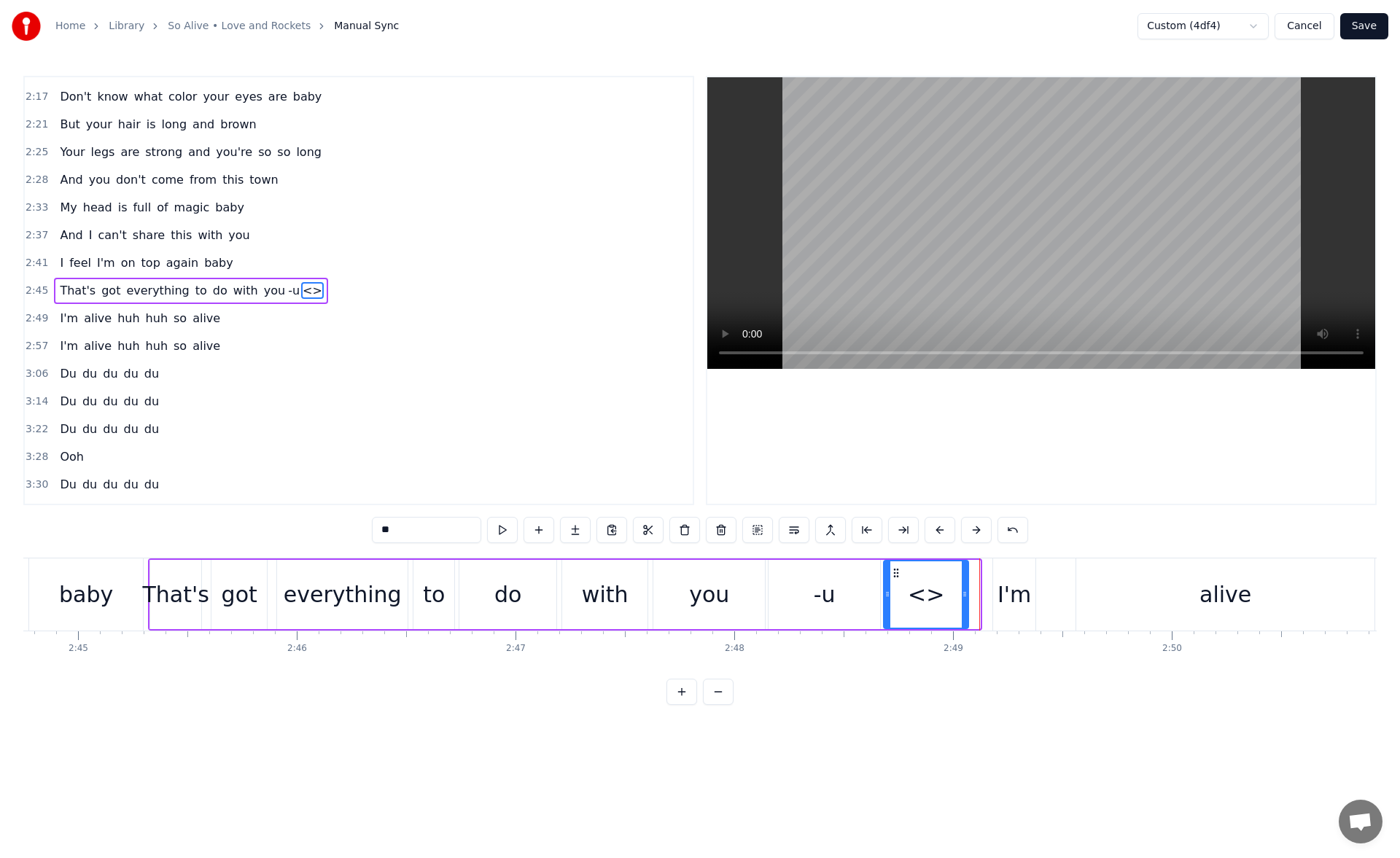
click at [966, 591] on icon at bounding box center [964, 594] width 6 height 11
drag, startPoint x: 368, startPoint y: 525, endPoint x: 347, endPoint y: 523, distance: 21.1
click at [347, 523] on div "0:24 Don't know what color your eyes are baby [DEMOGRAPHIC_DATA]:27 But your ha…" at bounding box center [700, 391] width 1354 height 629
click at [505, 523] on button at bounding box center [502, 530] width 31 height 26
click at [1009, 583] on div "I'm" at bounding box center [1014, 594] width 33 height 33
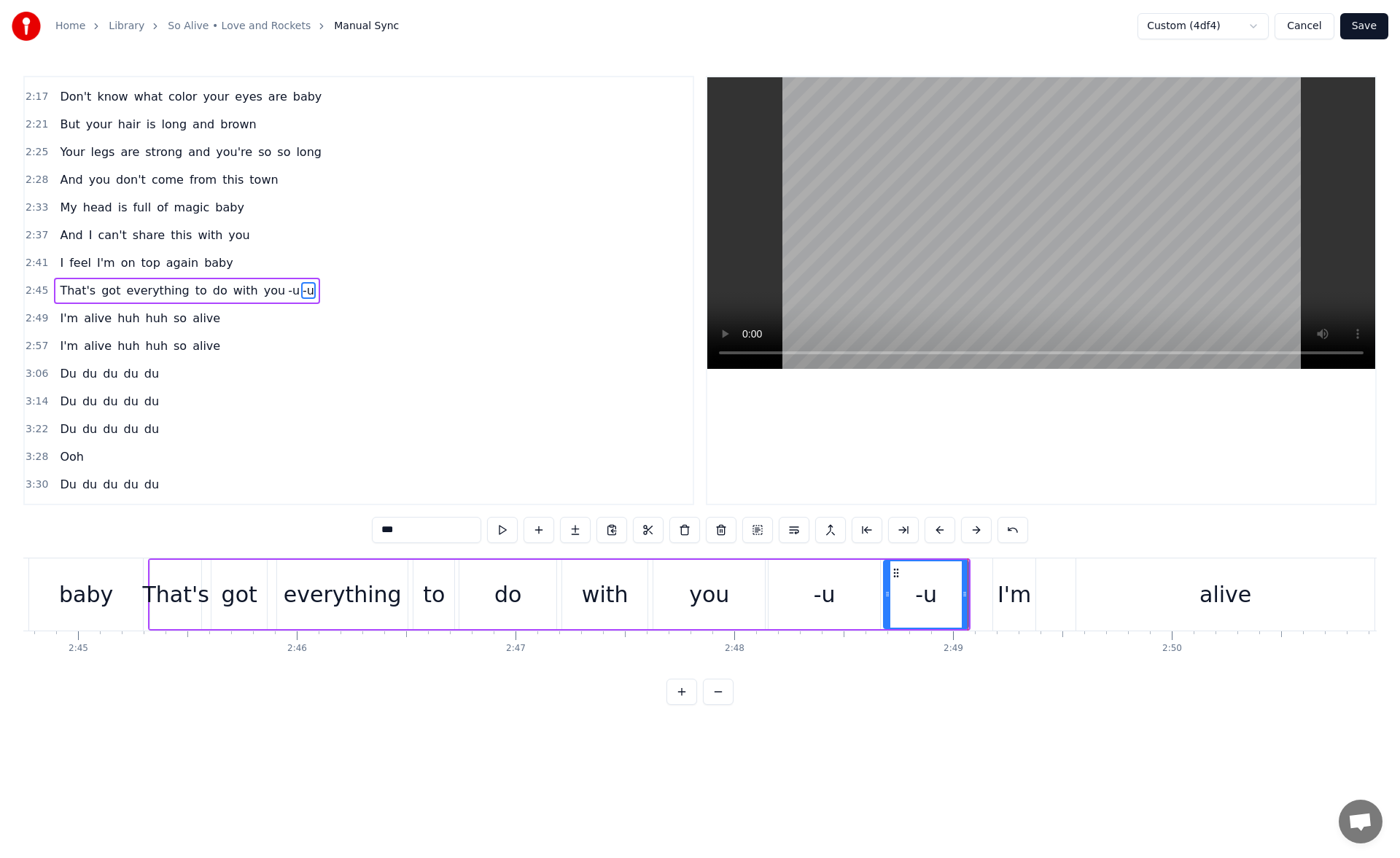
scroll to position [576, 0]
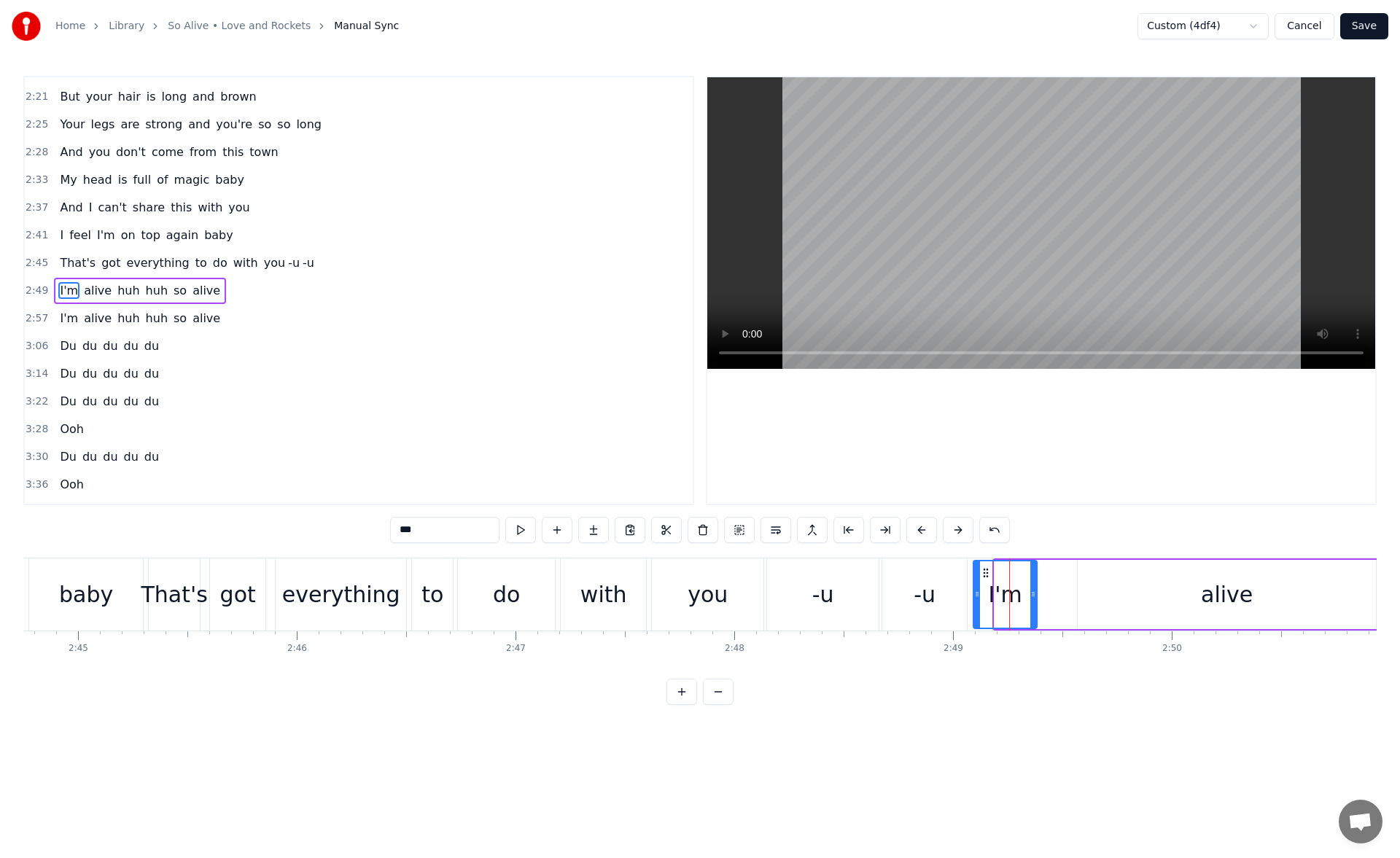
drag, startPoint x: 999, startPoint y: 592, endPoint x: 978, endPoint y: 593, distance: 21.0
click at [978, 593] on icon at bounding box center [977, 594] width 6 height 11
click at [524, 524] on button at bounding box center [521, 530] width 31 height 26
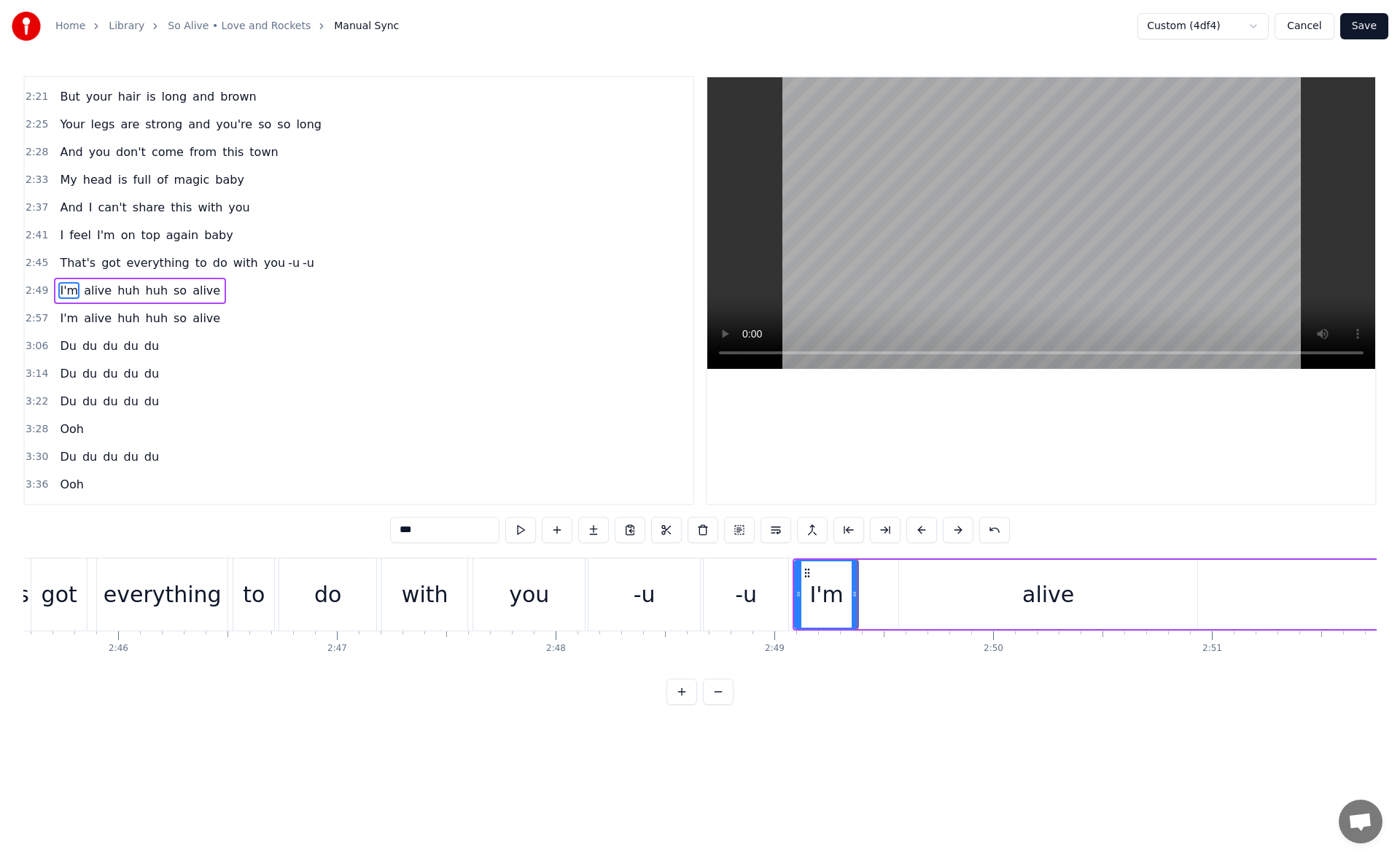
scroll to position [0, 36437]
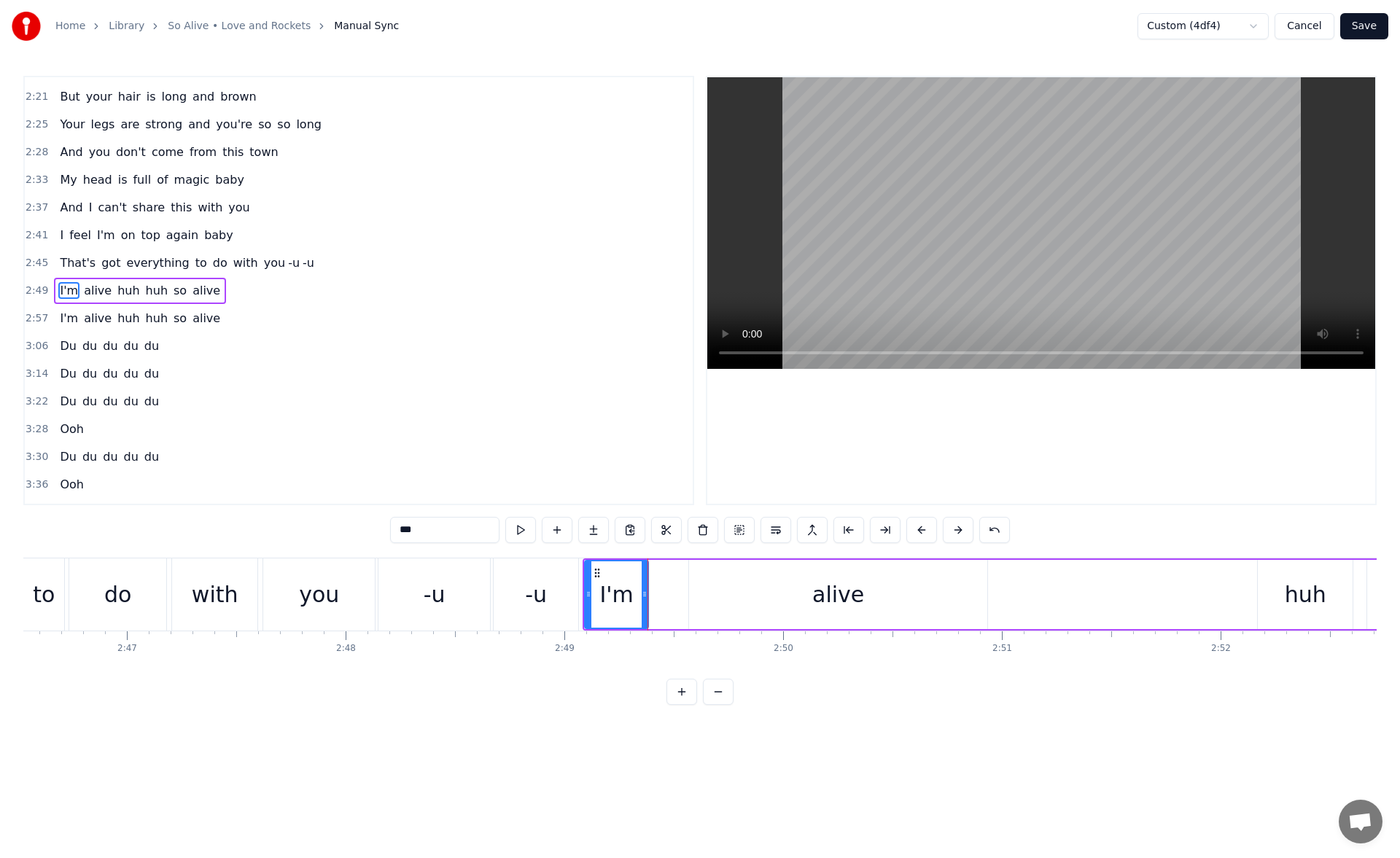
click at [923, 606] on div "alive" at bounding box center [838, 595] width 298 height 70
type input "*****"
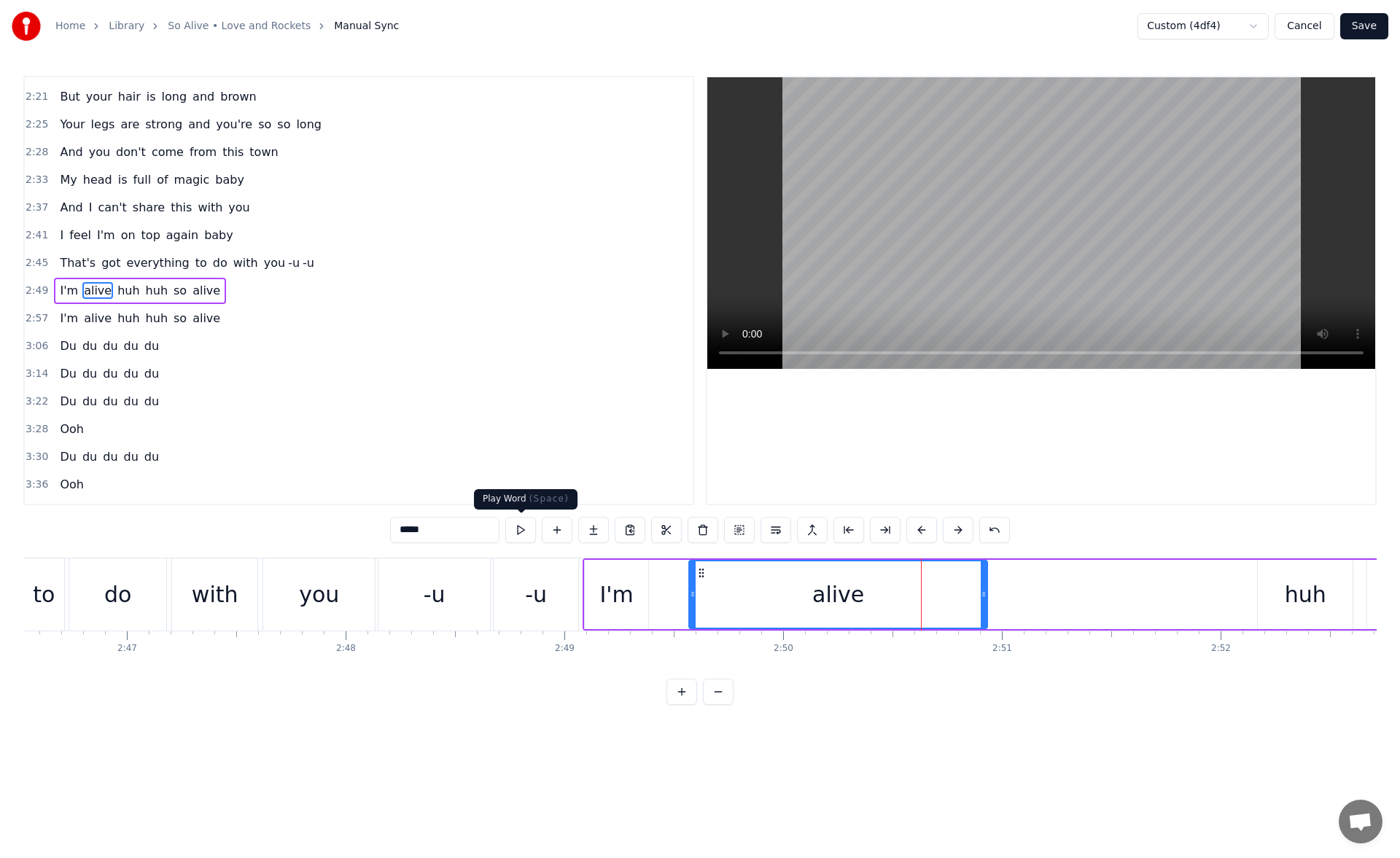
click at [523, 529] on button at bounding box center [521, 530] width 31 height 26
drag, startPoint x: 693, startPoint y: 597, endPoint x: 679, endPoint y: 596, distance: 14.0
click at [681, 596] on icon at bounding box center [683, 594] width 6 height 11
click at [531, 534] on button at bounding box center [521, 530] width 31 height 26
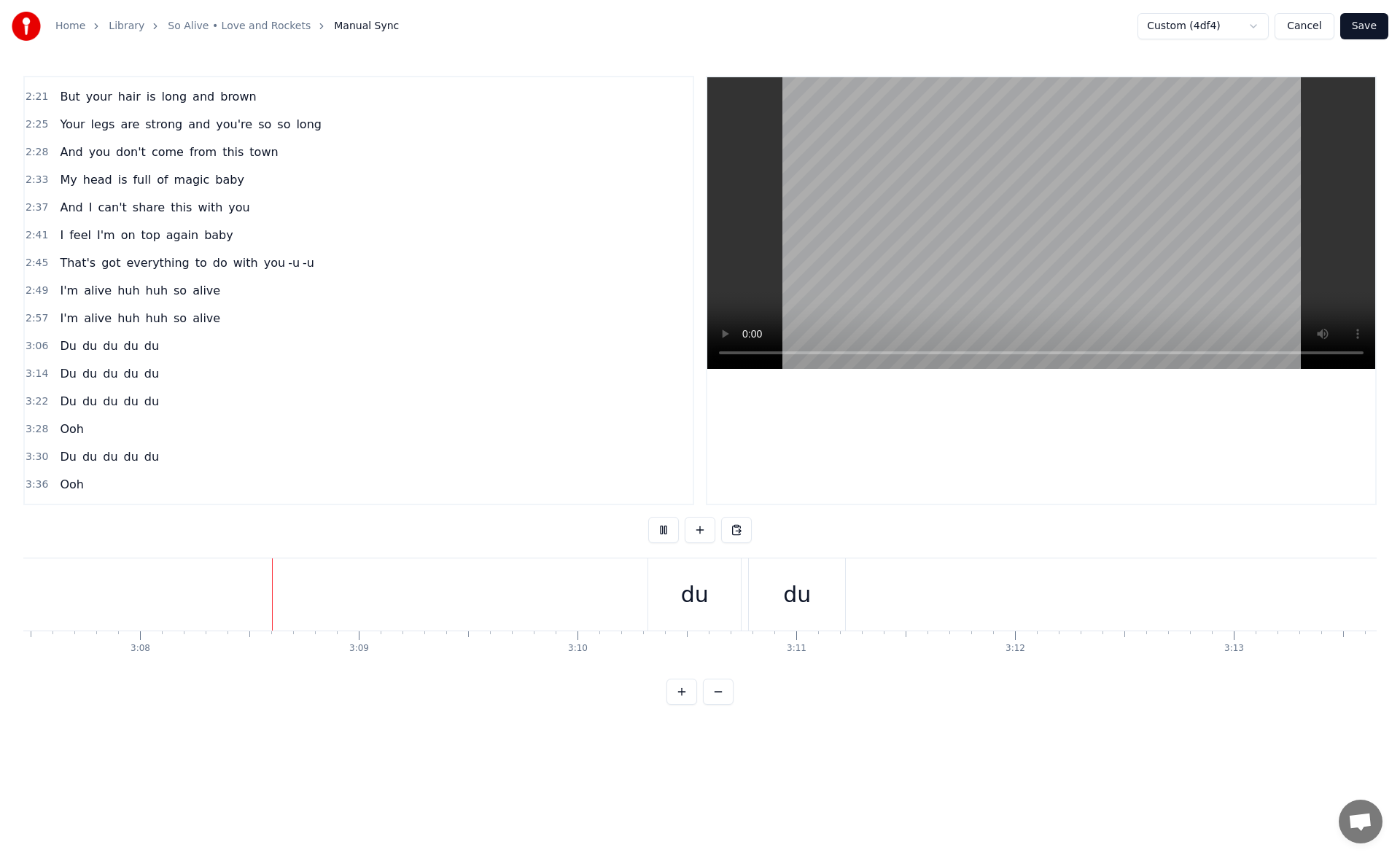
scroll to position [0, 41025]
click at [1368, 24] on button "Save" at bounding box center [1365, 26] width 49 height 26
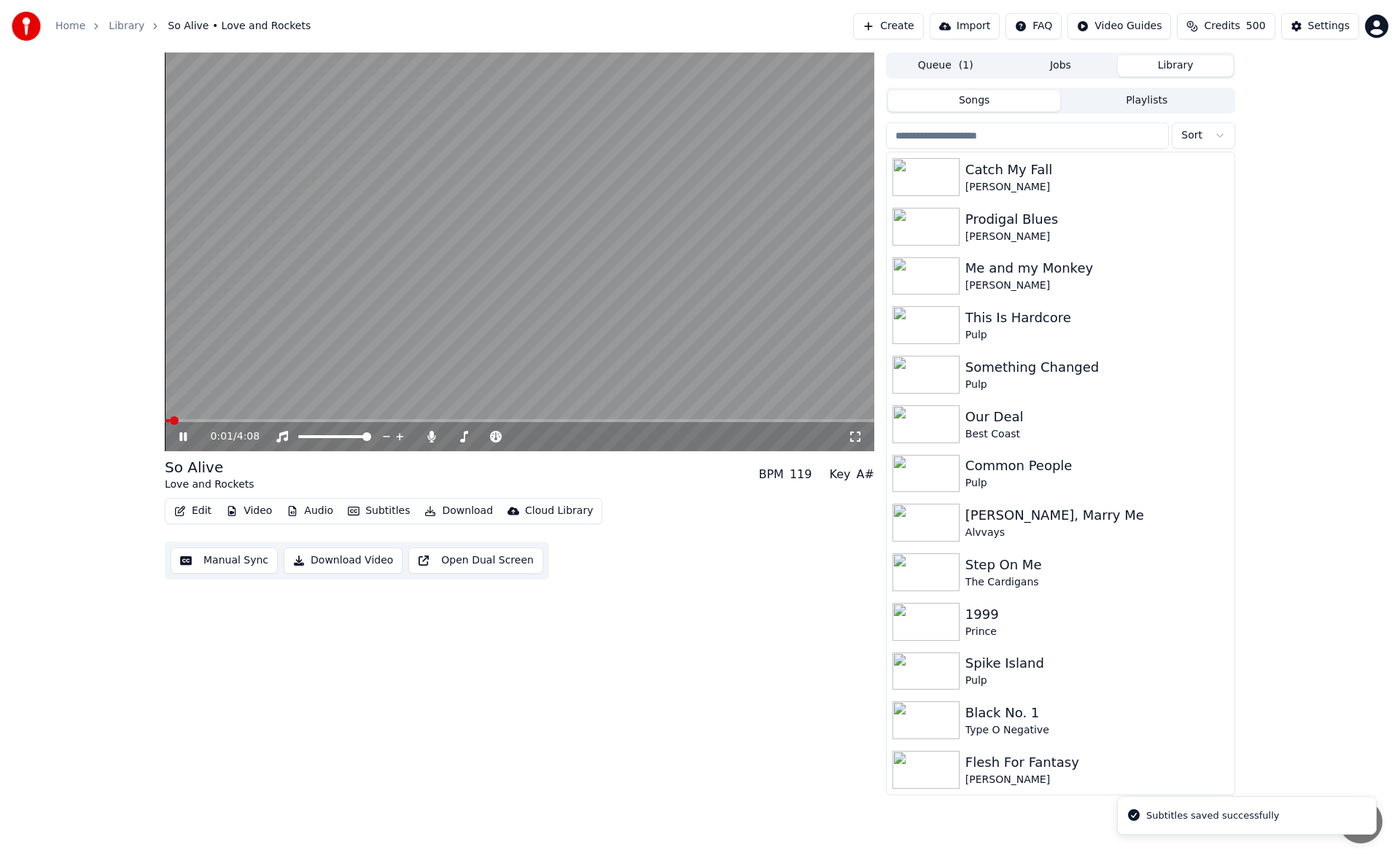
click at [180, 435] on icon at bounding box center [183, 437] width 7 height 9
click at [450, 511] on button "Download" at bounding box center [459, 511] width 80 height 20
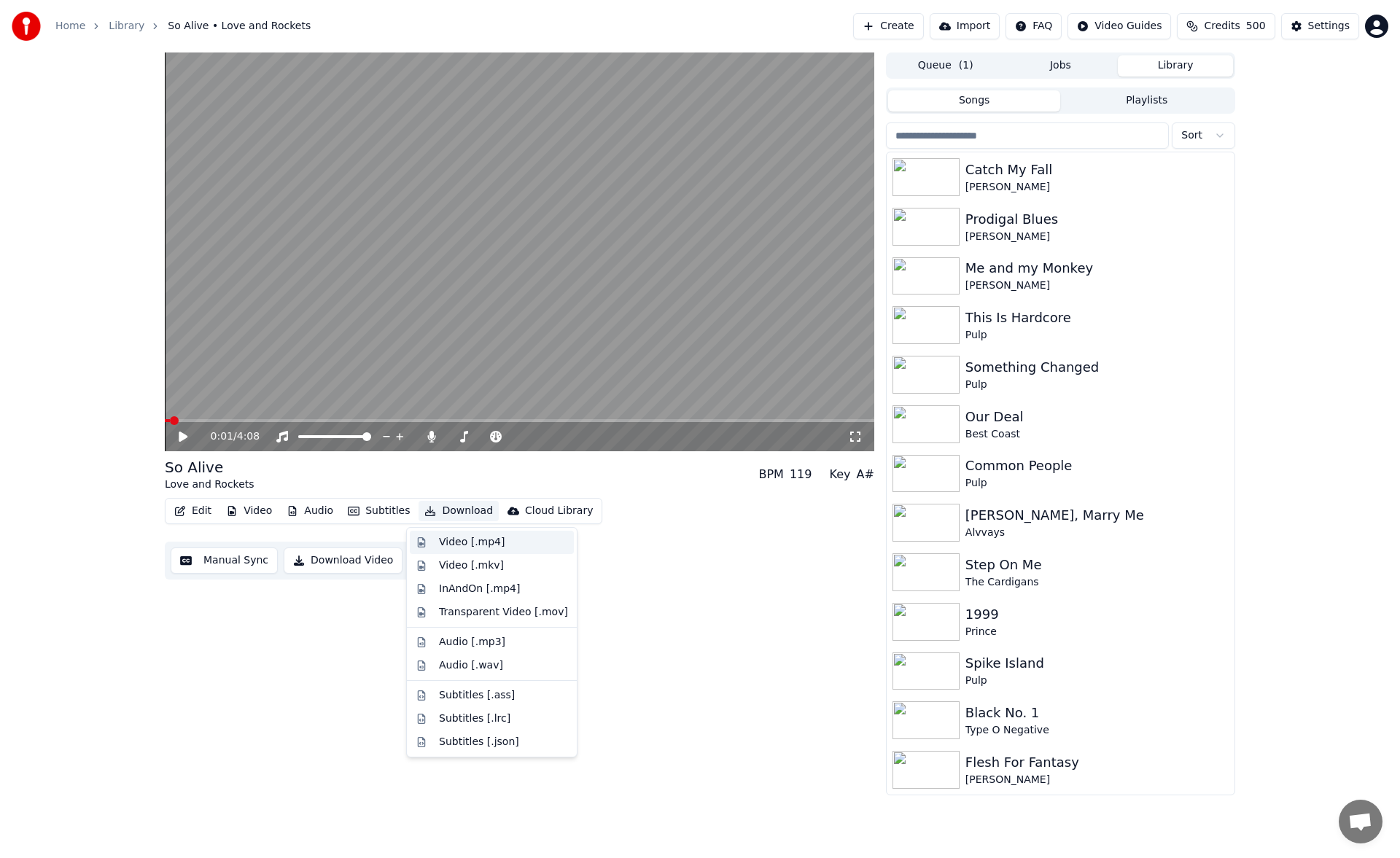
click at [455, 535] on div "Video [.mp4]" at bounding box center [472, 543] width 66 height 15
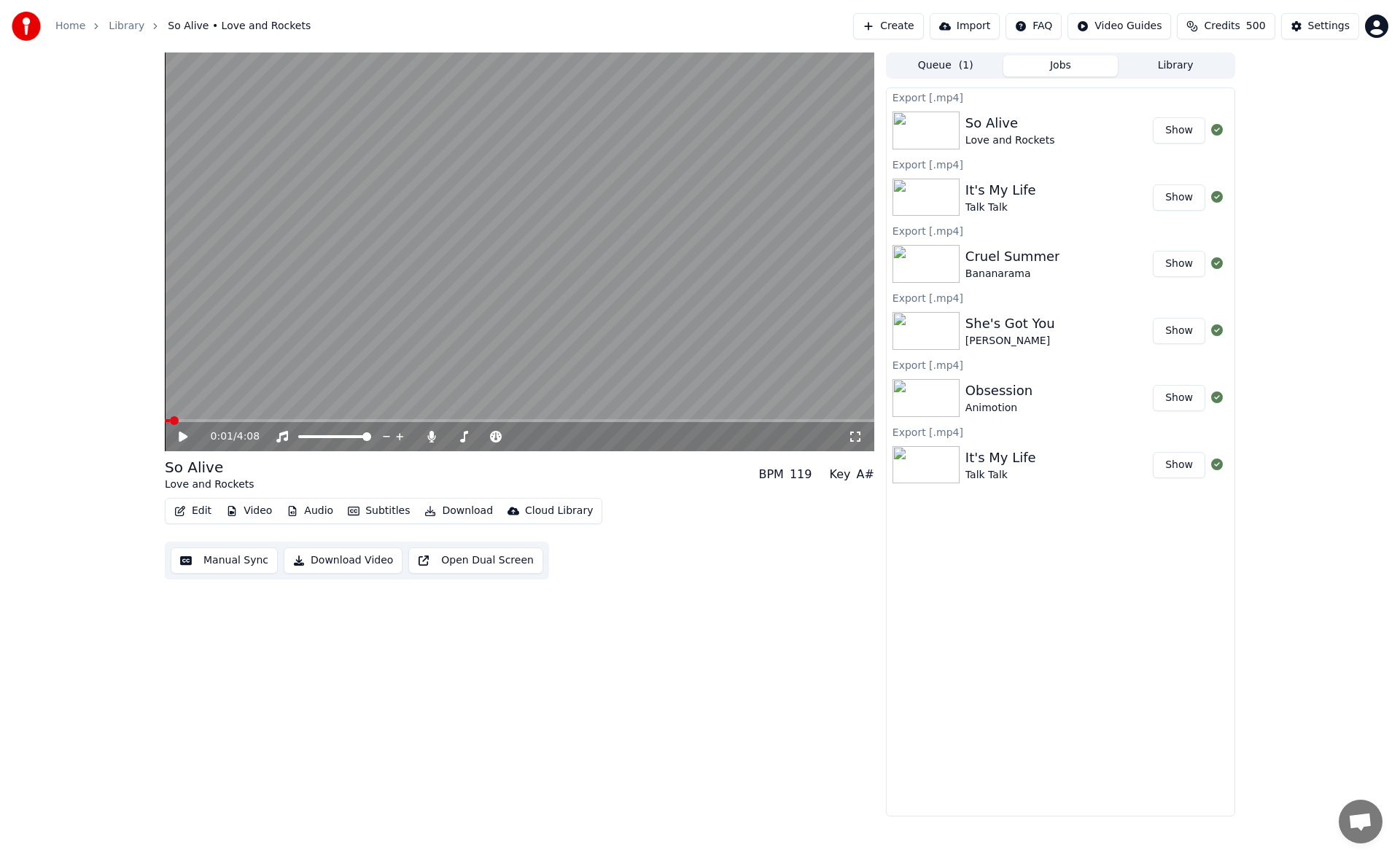
click at [1157, 63] on button "Library" at bounding box center [1175, 66] width 115 height 21
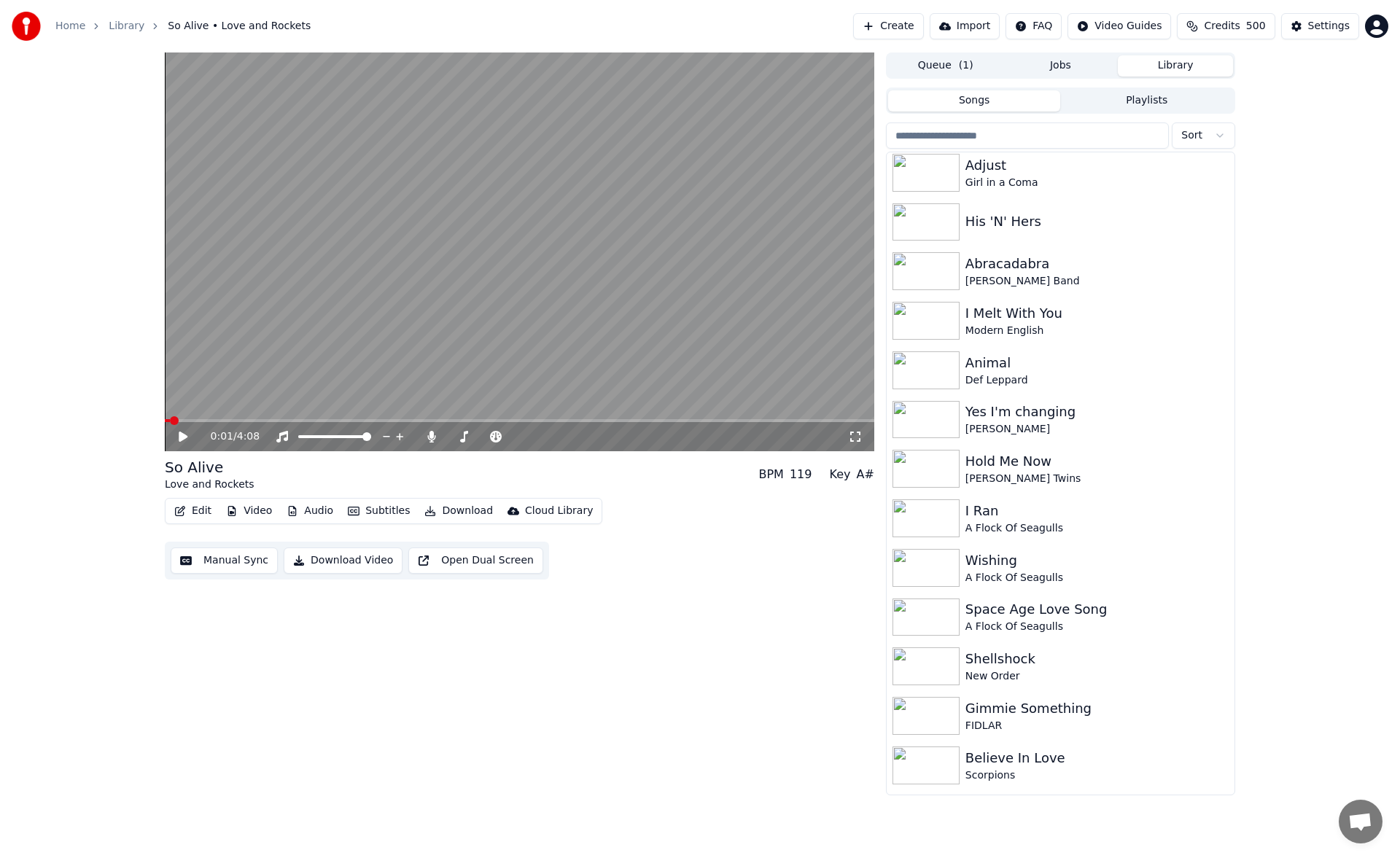
scroll to position [1341, 0]
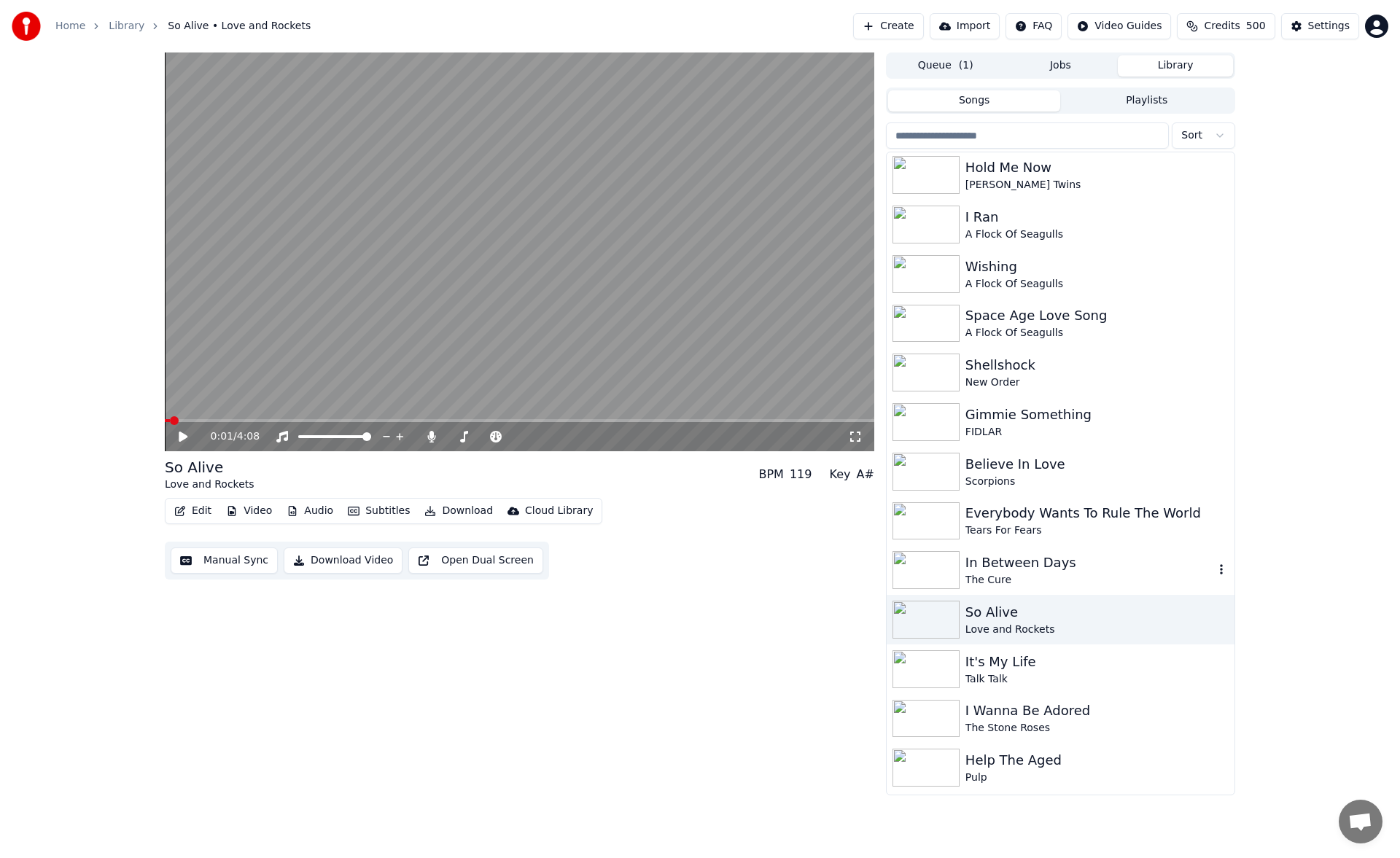
click at [1051, 568] on div "In Between Days" at bounding box center [1090, 563] width 249 height 20
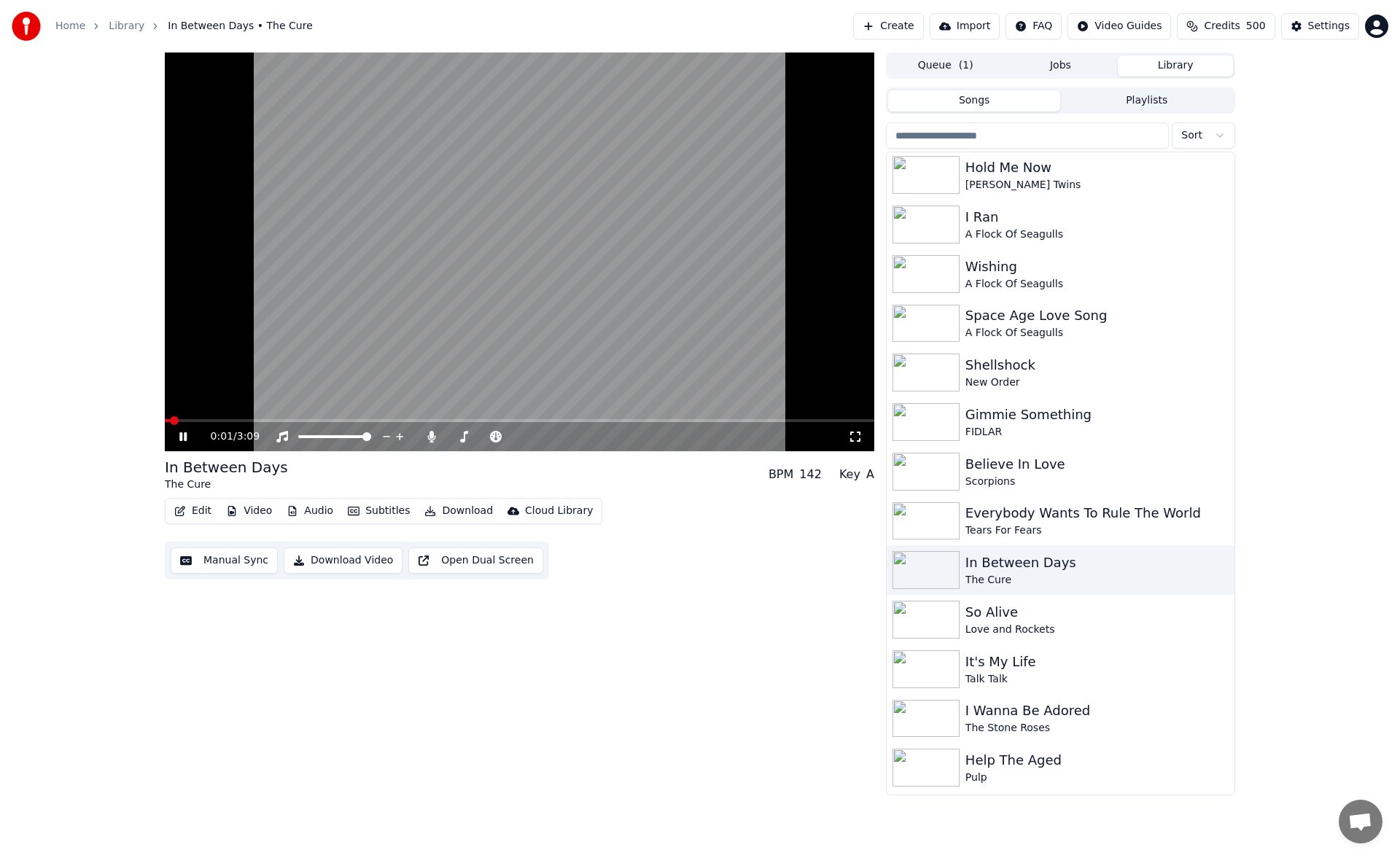
click at [244, 553] on button "Manual Sync" at bounding box center [224, 560] width 108 height 26
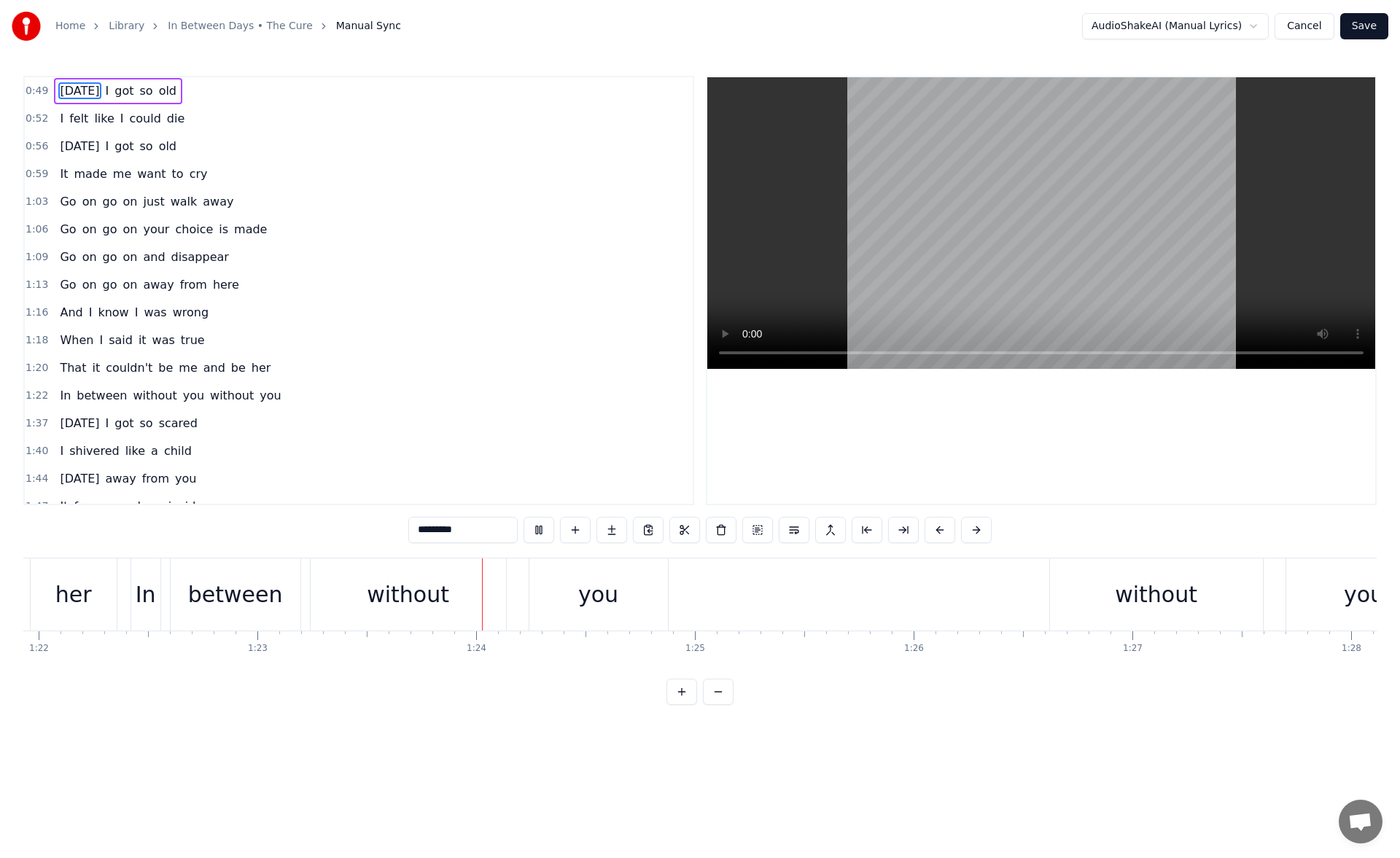
scroll to position [0, 18179]
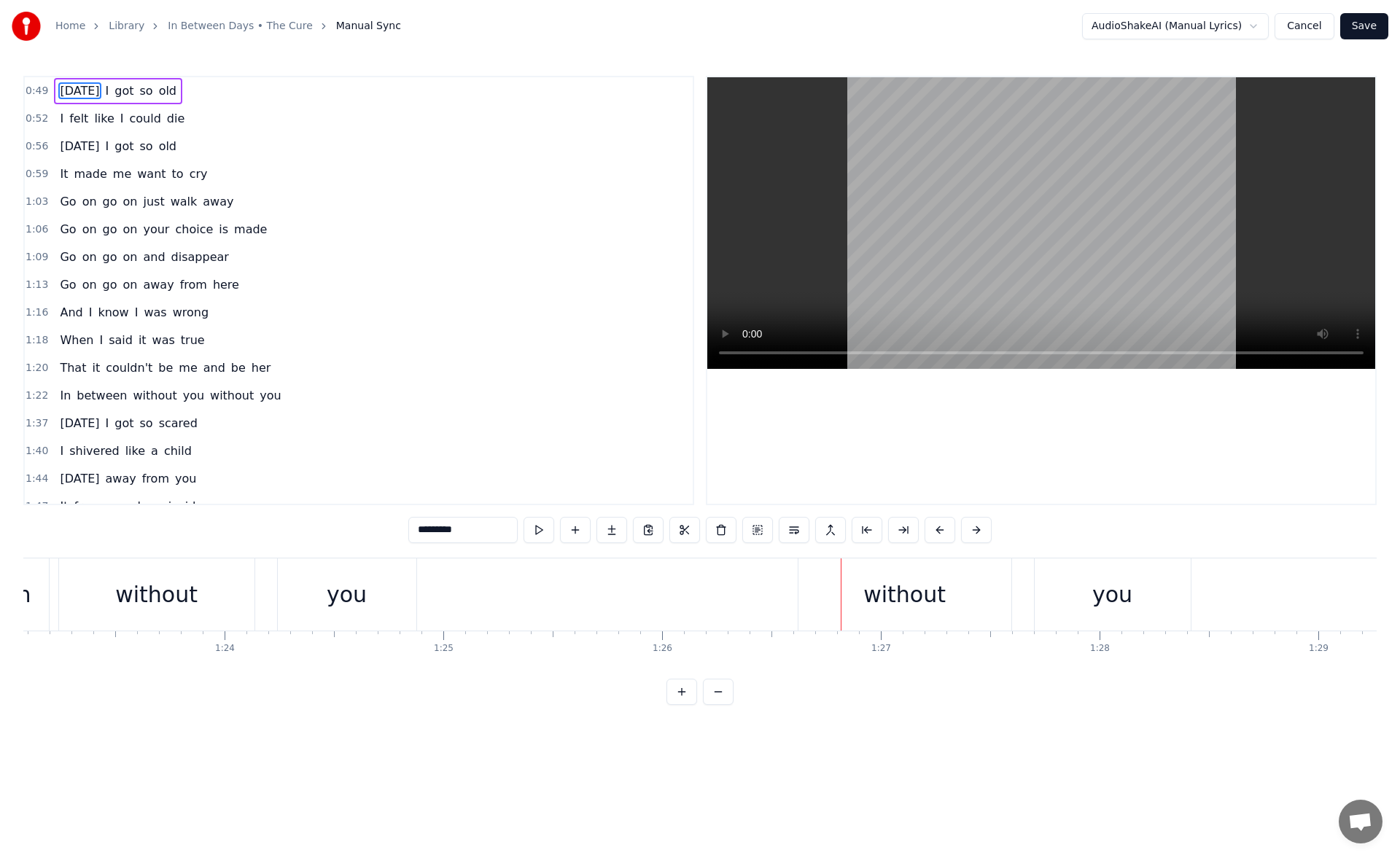
click at [386, 601] on div "you" at bounding box center [347, 594] width 138 height 72
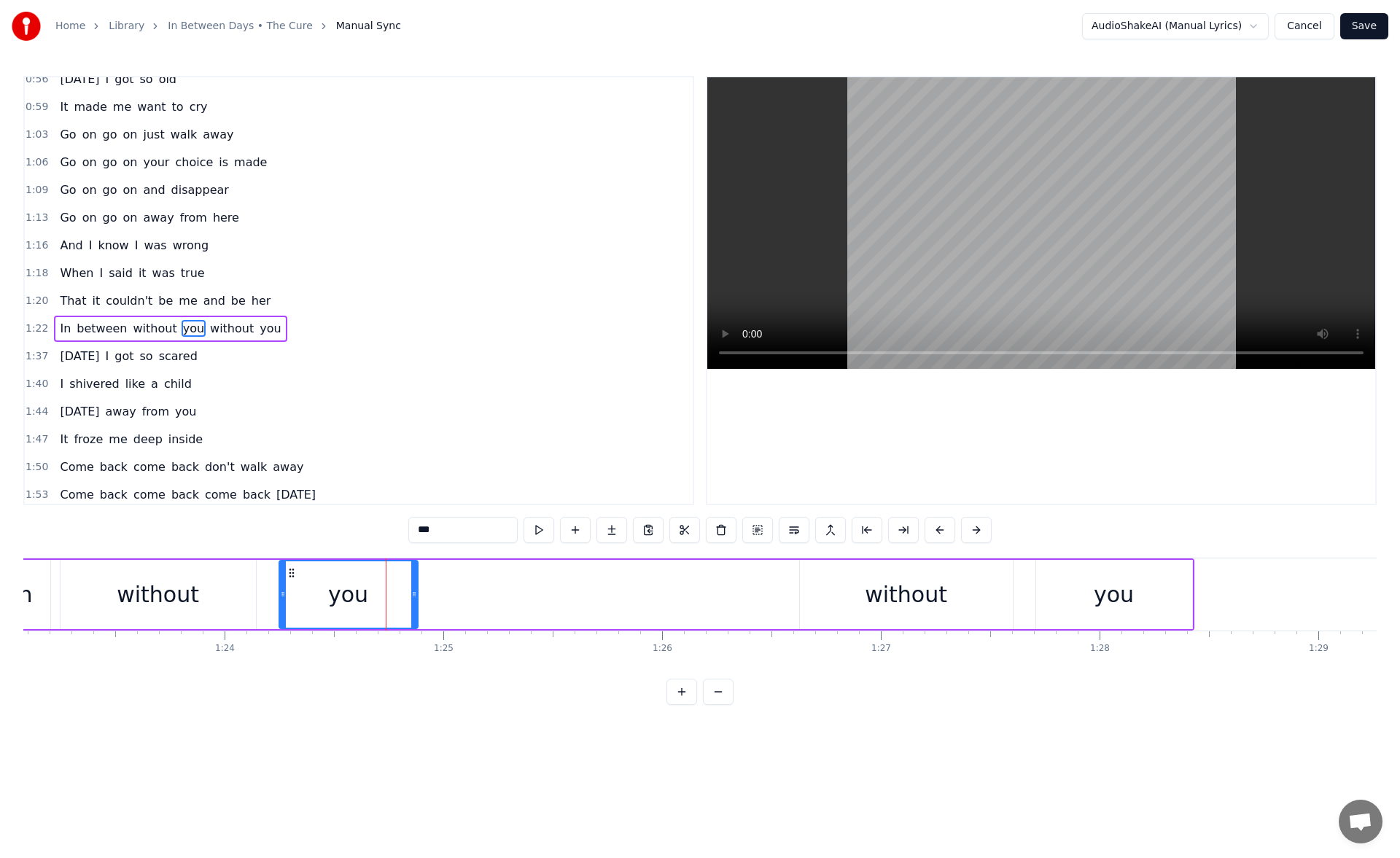
scroll to position [105, 0]
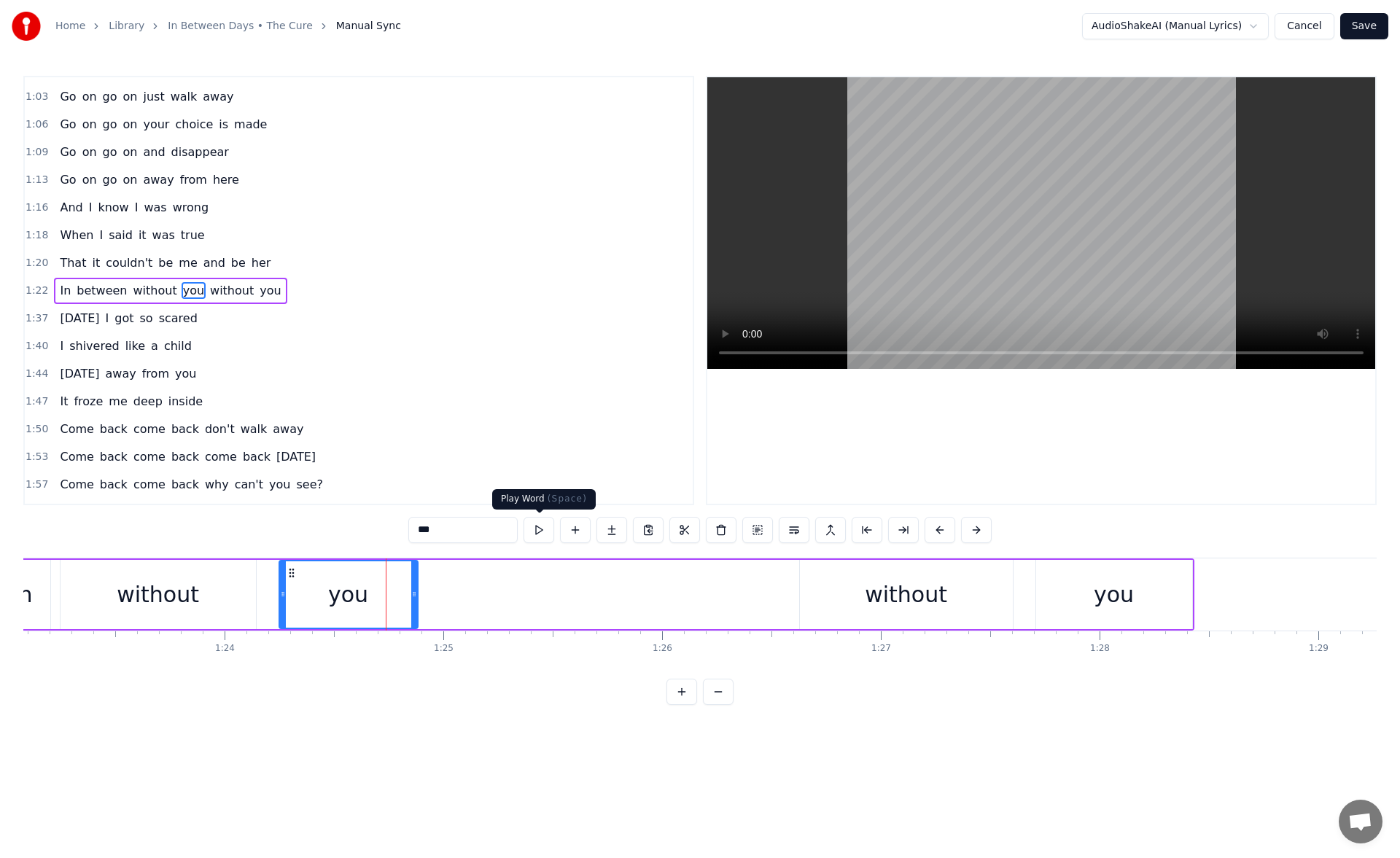
click at [543, 528] on button at bounding box center [539, 530] width 31 height 26
drag, startPoint x: 414, startPoint y: 598, endPoint x: 484, endPoint y: 600, distance: 70.0
click at [427, 600] on div at bounding box center [423, 594] width 6 height 66
click at [514, 526] on button at bounding box center [521, 530] width 31 height 26
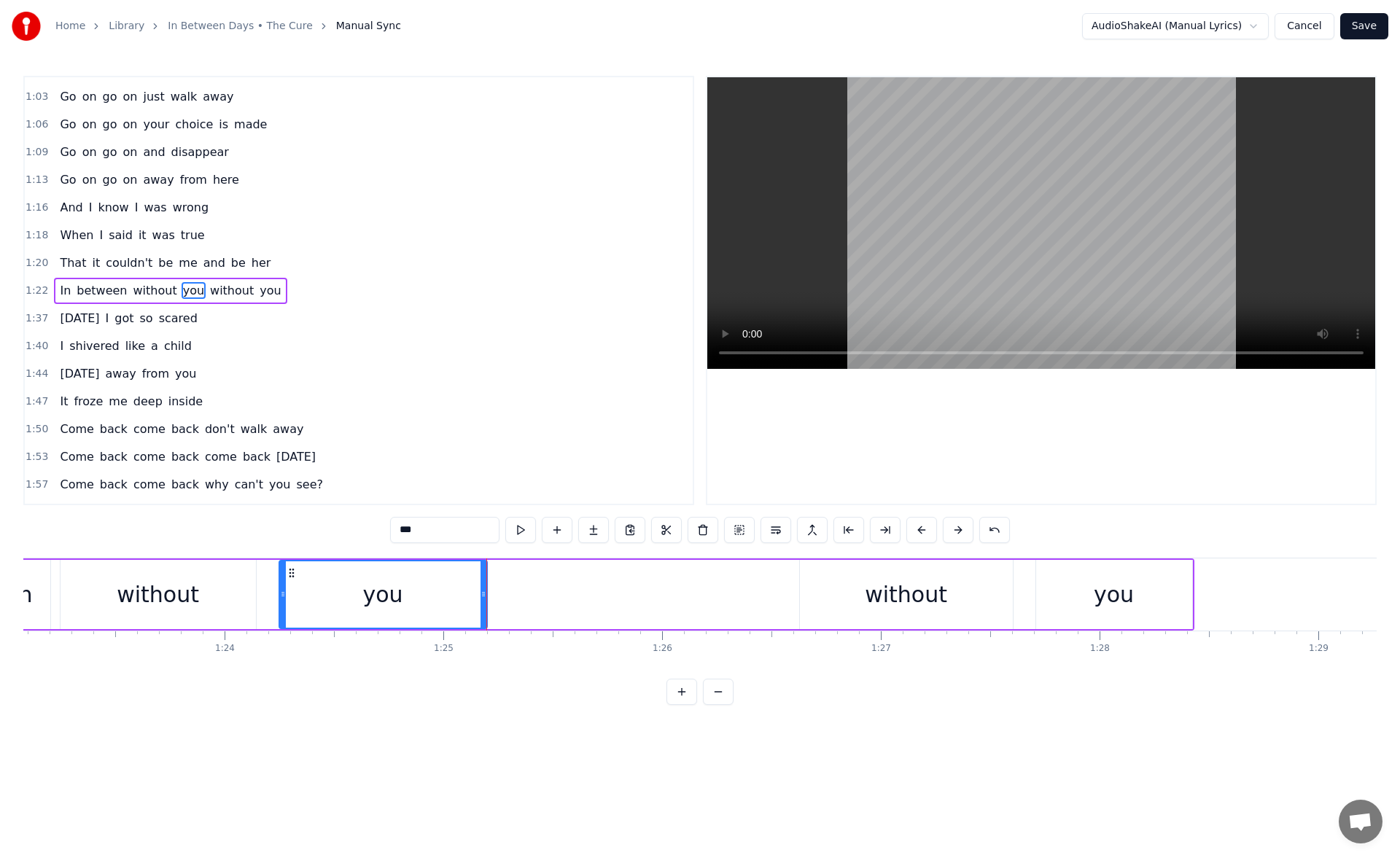
click at [1148, 584] on div "you" at bounding box center [1114, 595] width 156 height 70
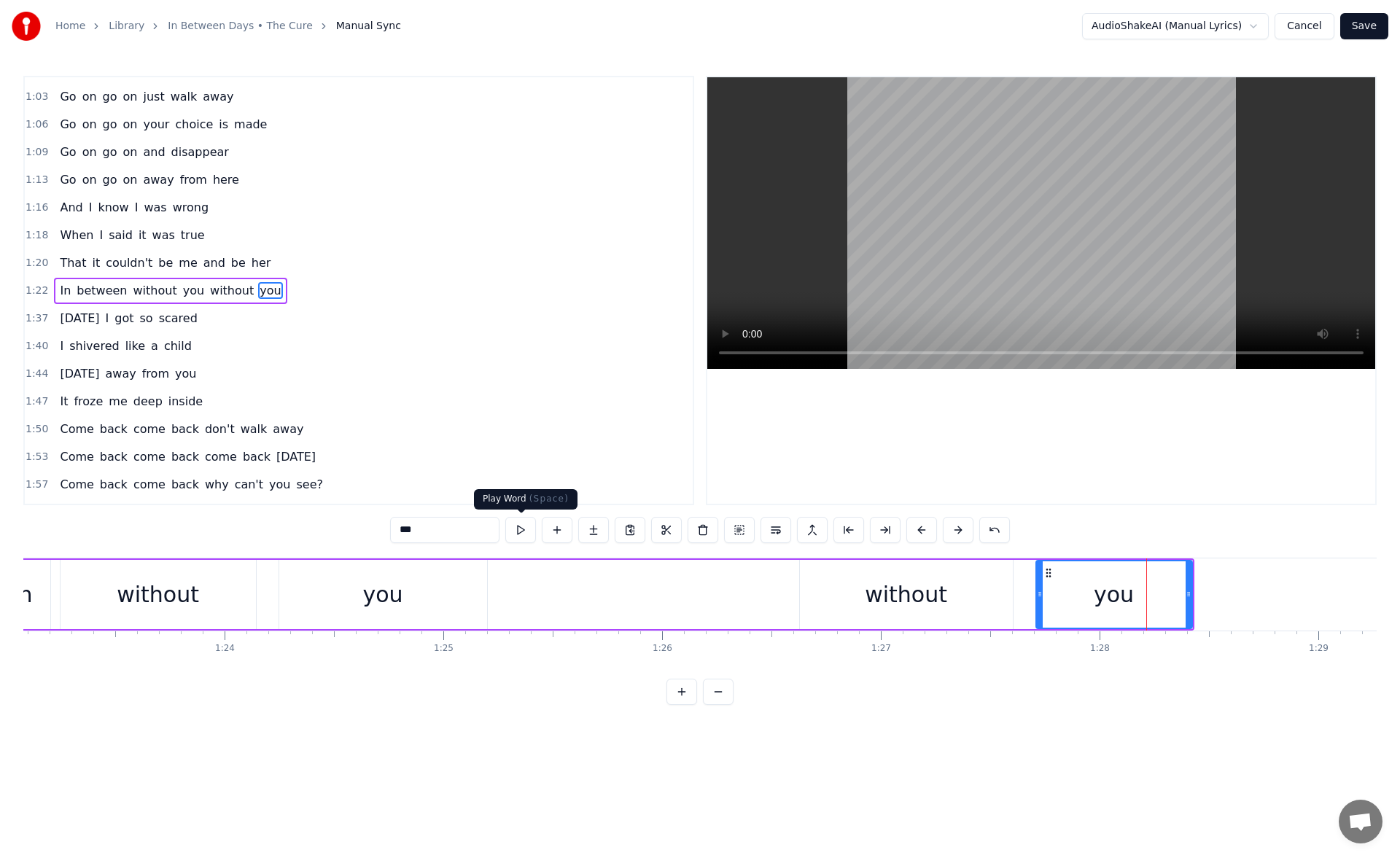
click at [516, 528] on button at bounding box center [521, 530] width 31 height 26
drag, startPoint x: 1186, startPoint y: 596, endPoint x: 1215, endPoint y: 598, distance: 29.1
click at [1210, 598] on icon at bounding box center [1207, 594] width 6 height 11
click at [517, 527] on button at bounding box center [521, 530] width 31 height 26
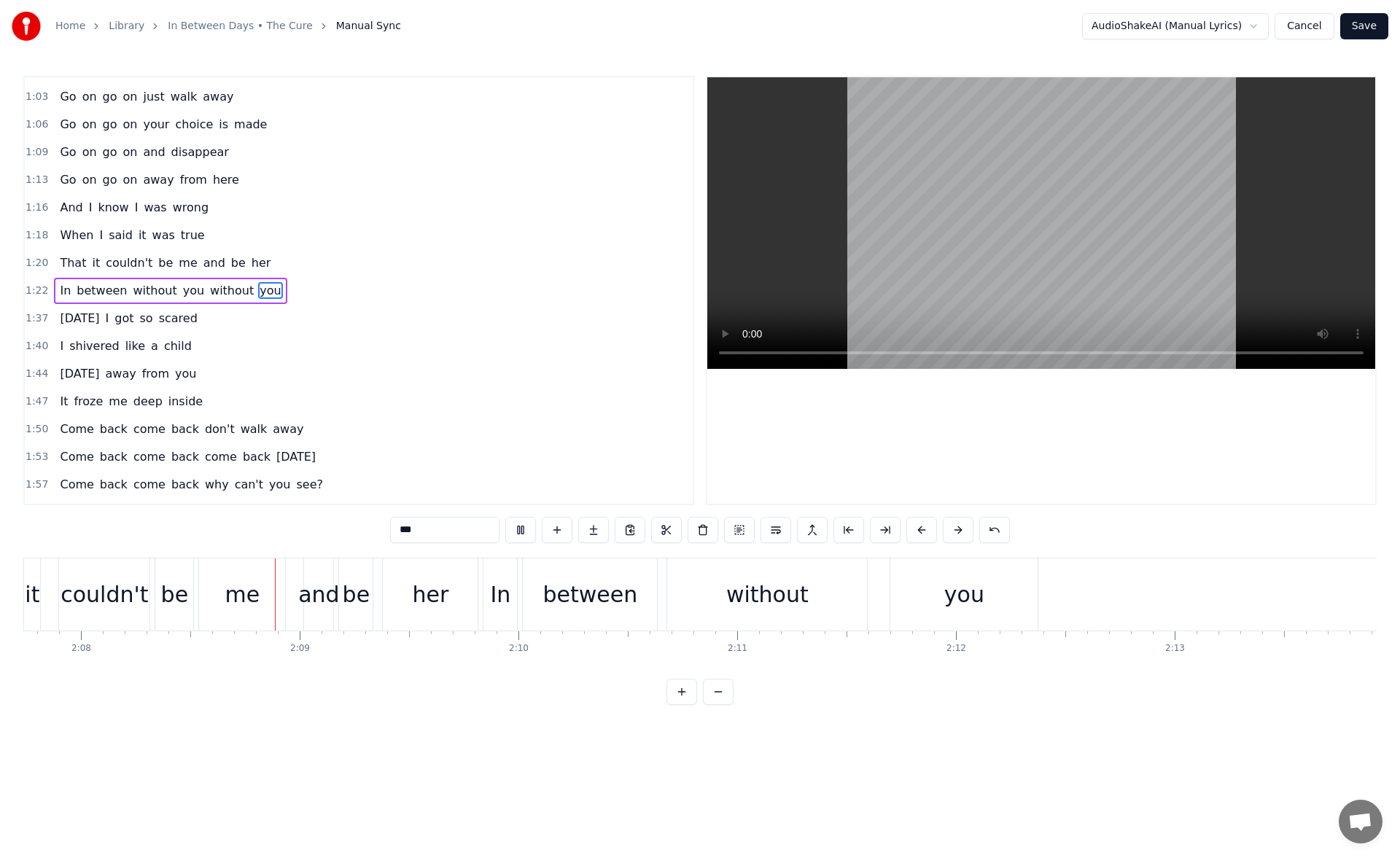
scroll to position [0, 27951]
click at [924, 590] on div "you" at bounding box center [962, 594] width 147 height 72
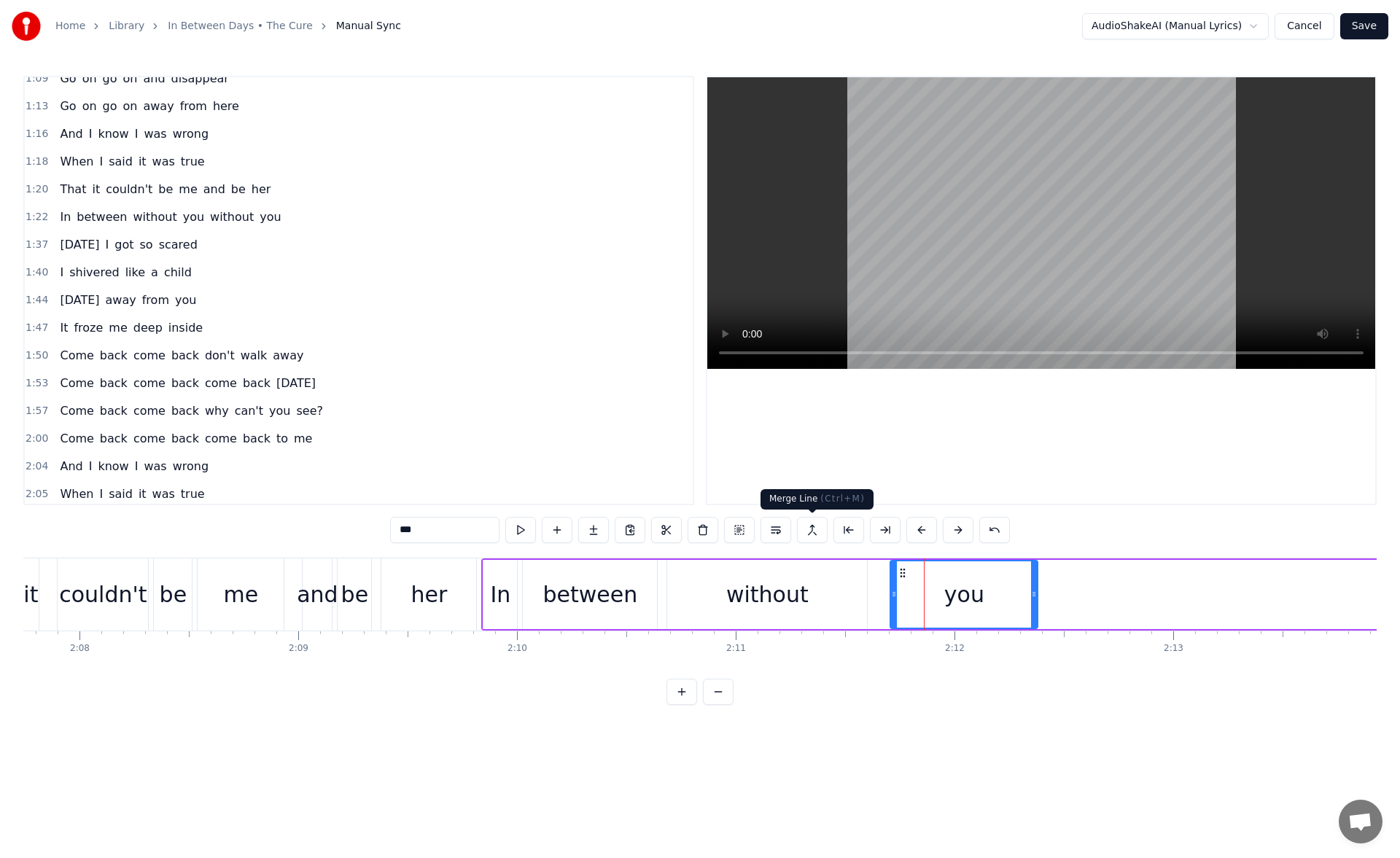
scroll to position [322, 0]
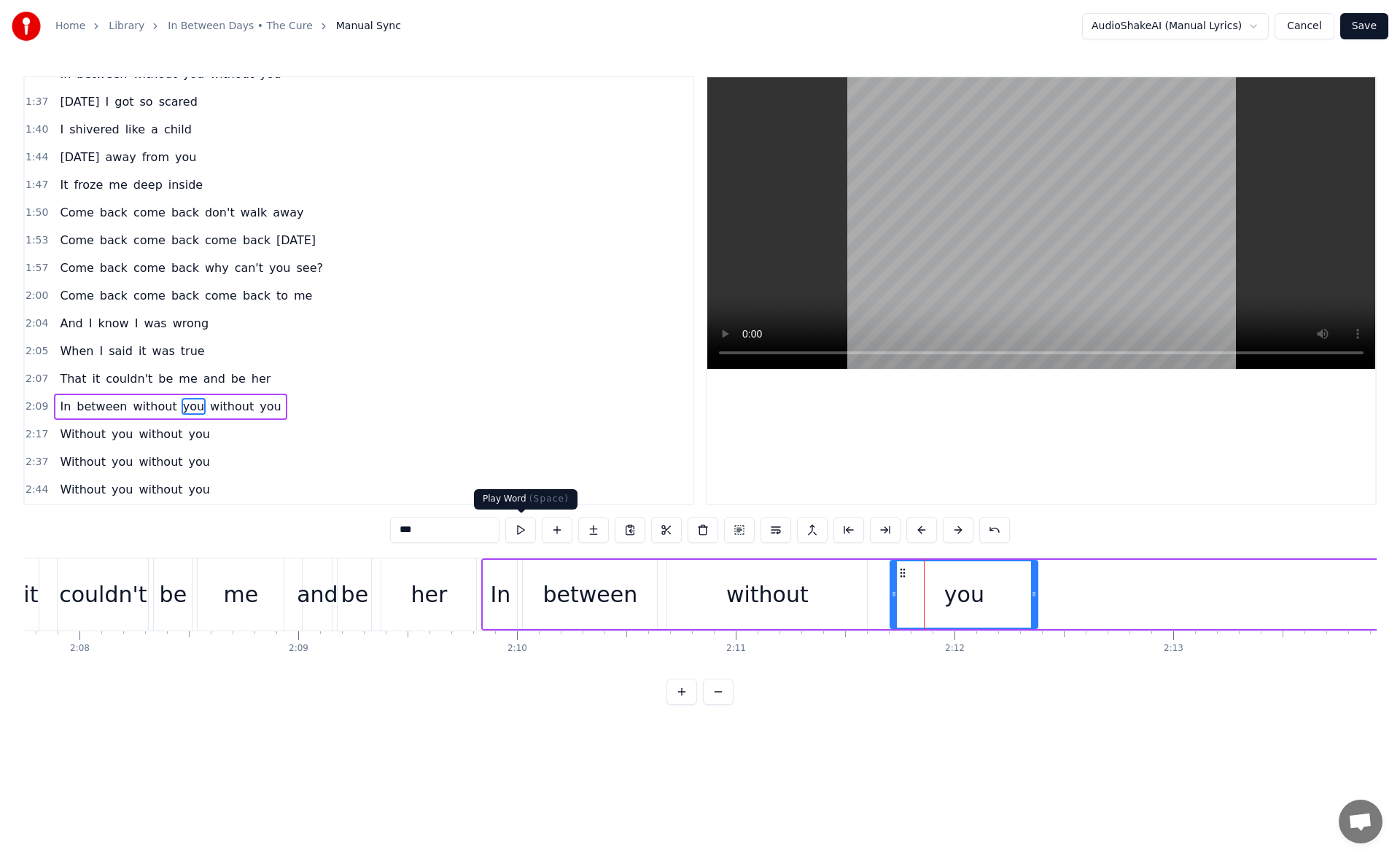
click at [516, 529] on button at bounding box center [521, 530] width 31 height 26
drag, startPoint x: 1034, startPoint y: 598, endPoint x: 1054, endPoint y: 597, distance: 20.0
click at [1054, 597] on icon at bounding box center [1054, 594] width 6 height 11
click at [520, 530] on button at bounding box center [521, 530] width 31 height 26
drag, startPoint x: 1055, startPoint y: 597, endPoint x: 1083, endPoint y: 598, distance: 28.0
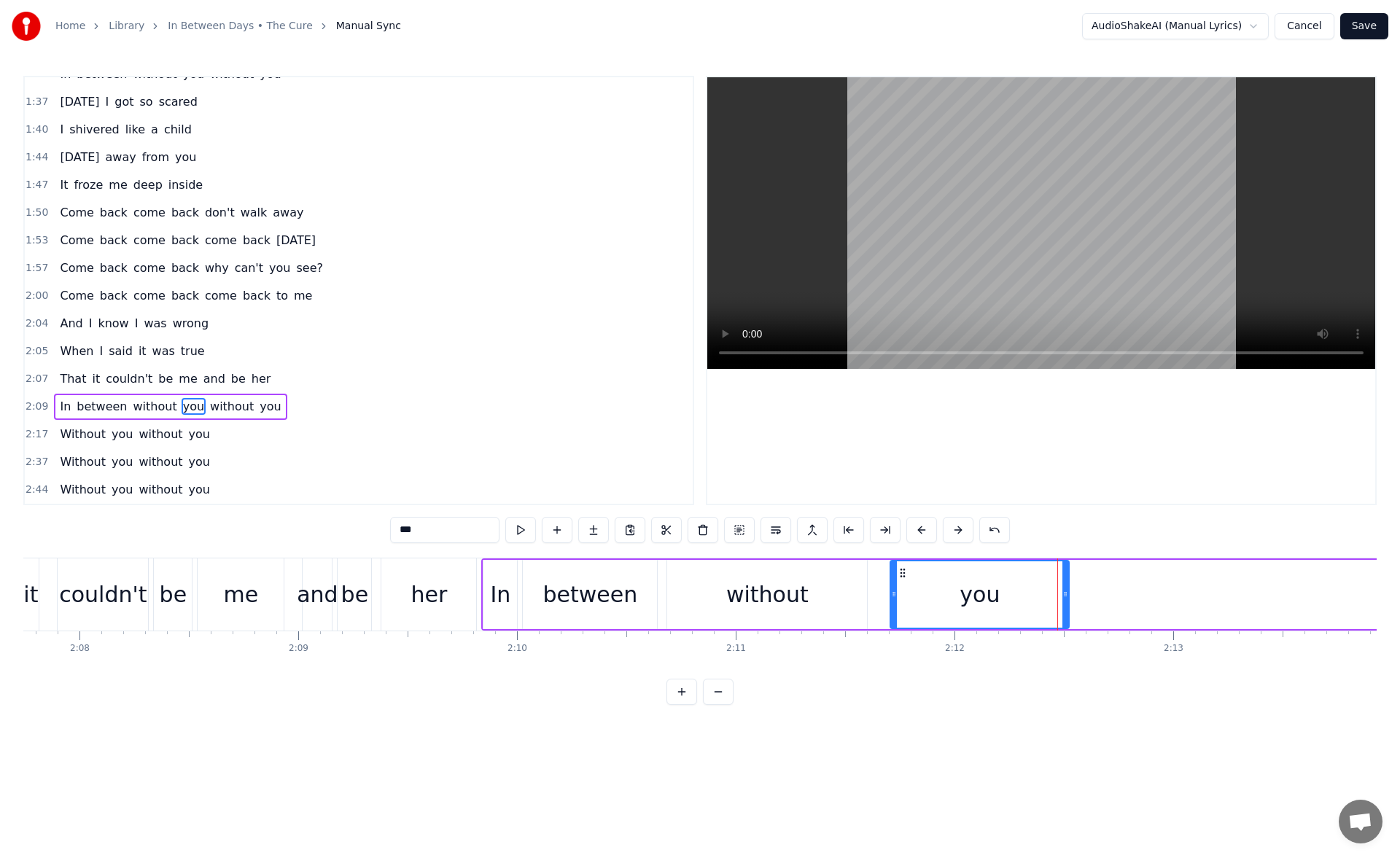
click at [1068, 598] on icon at bounding box center [1065, 594] width 6 height 11
click at [516, 531] on button at bounding box center [521, 530] width 31 height 26
drag, startPoint x: 1084, startPoint y: 590, endPoint x: 1096, endPoint y: 590, distance: 12.0
click at [1092, 590] on icon at bounding box center [1089, 594] width 6 height 11
click at [524, 522] on button at bounding box center [521, 530] width 31 height 26
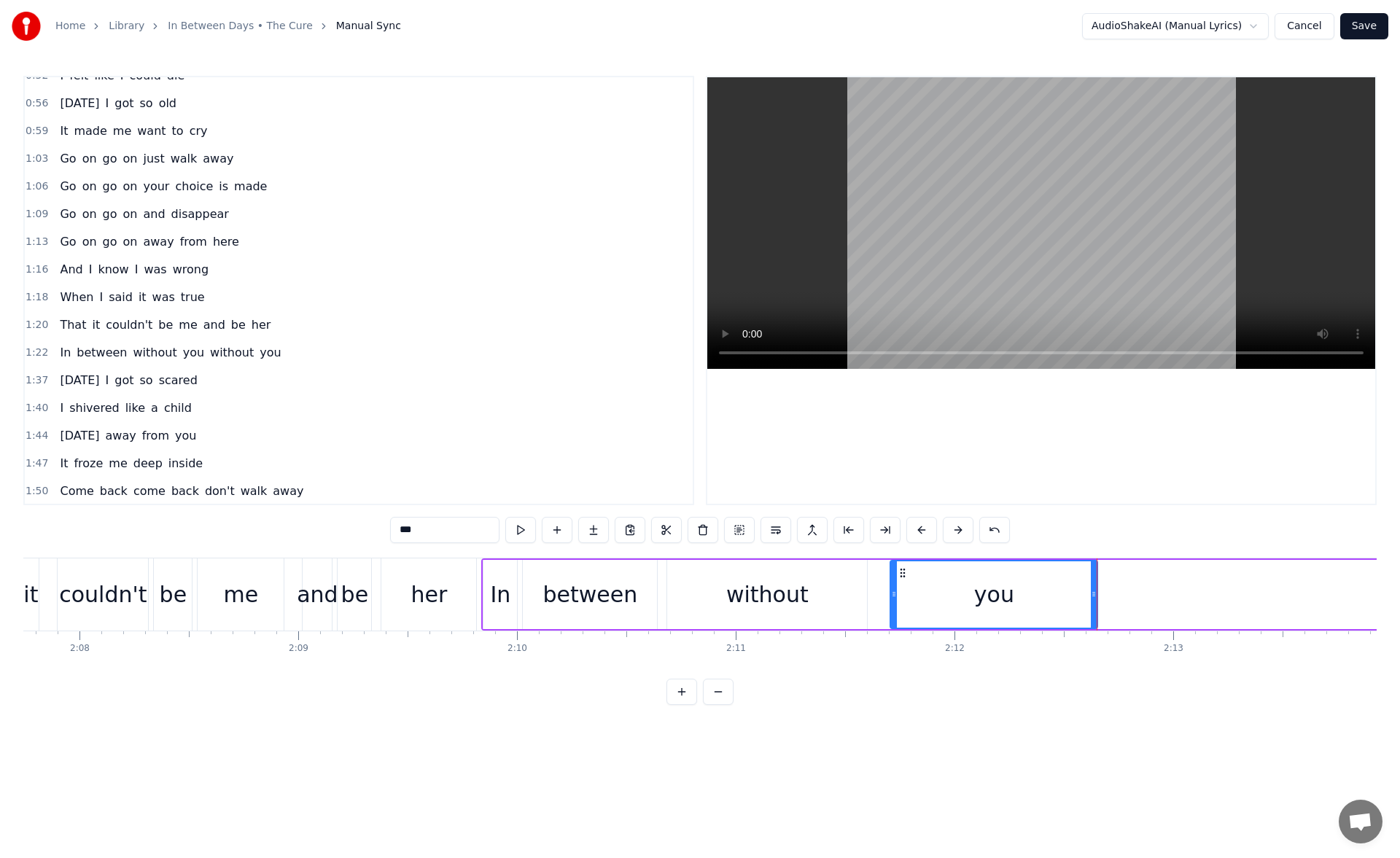
scroll to position [5, 0]
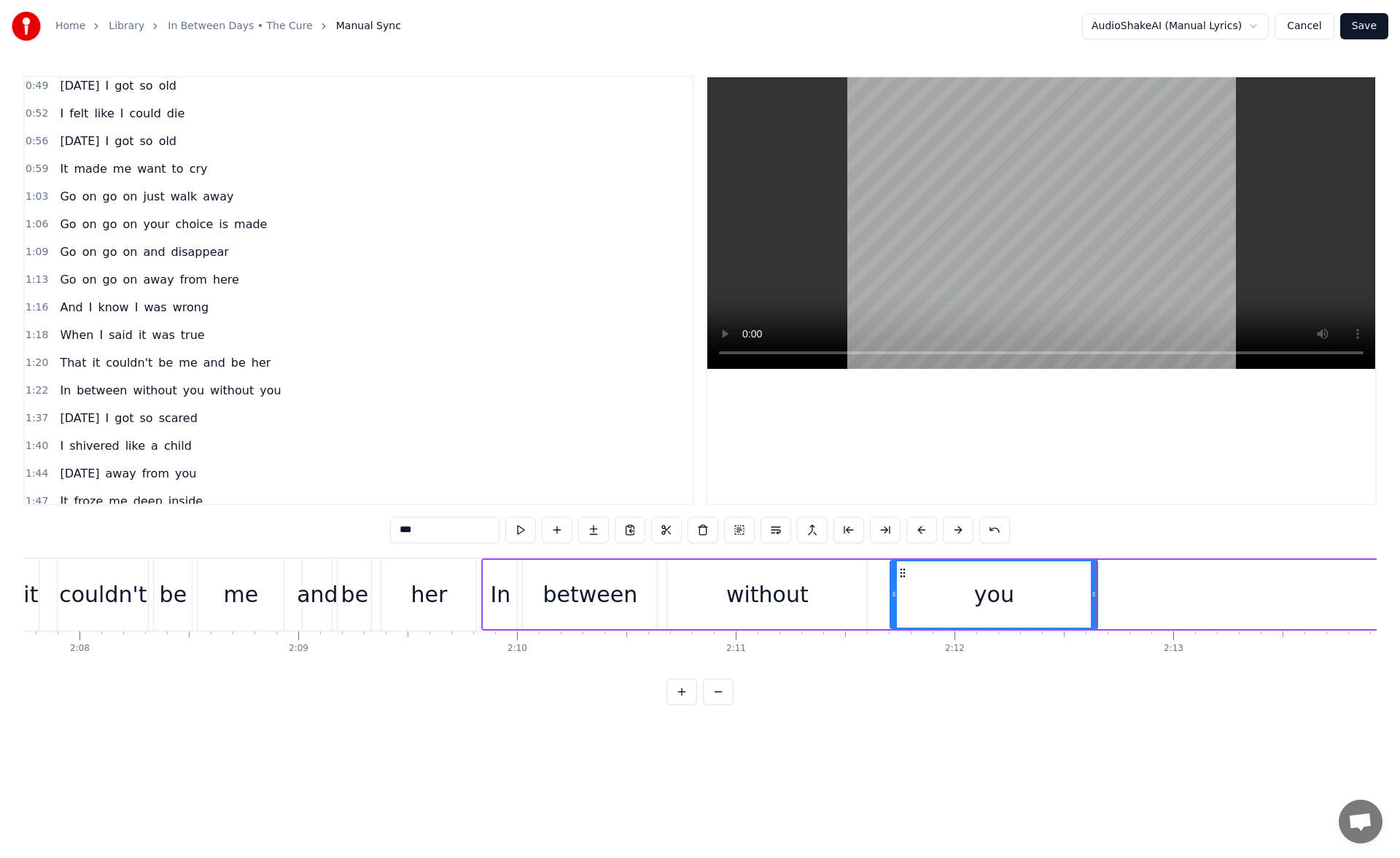
click at [168, 114] on span "die" at bounding box center [176, 113] width 20 height 17
type input "***"
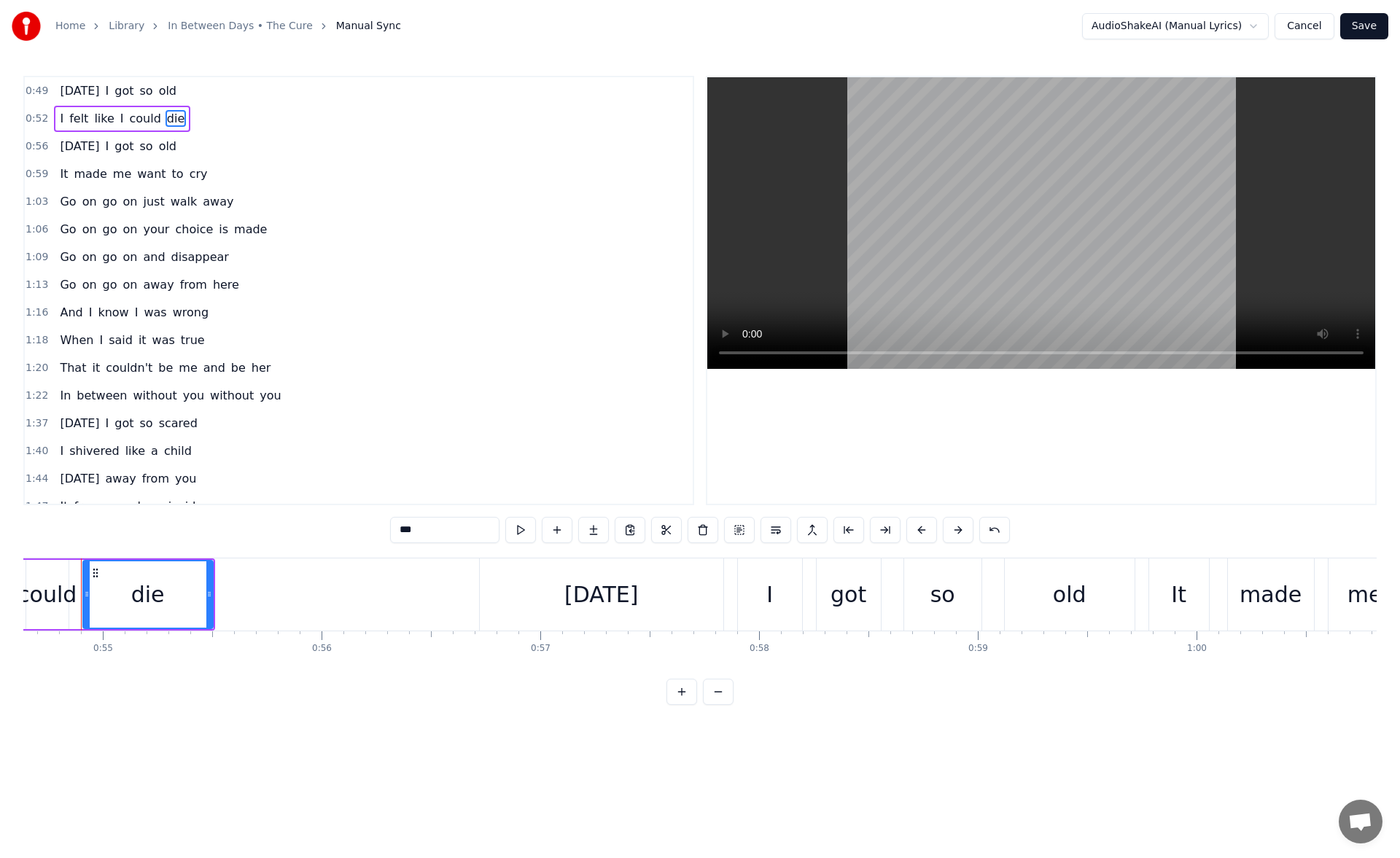
scroll to position [0, 11939]
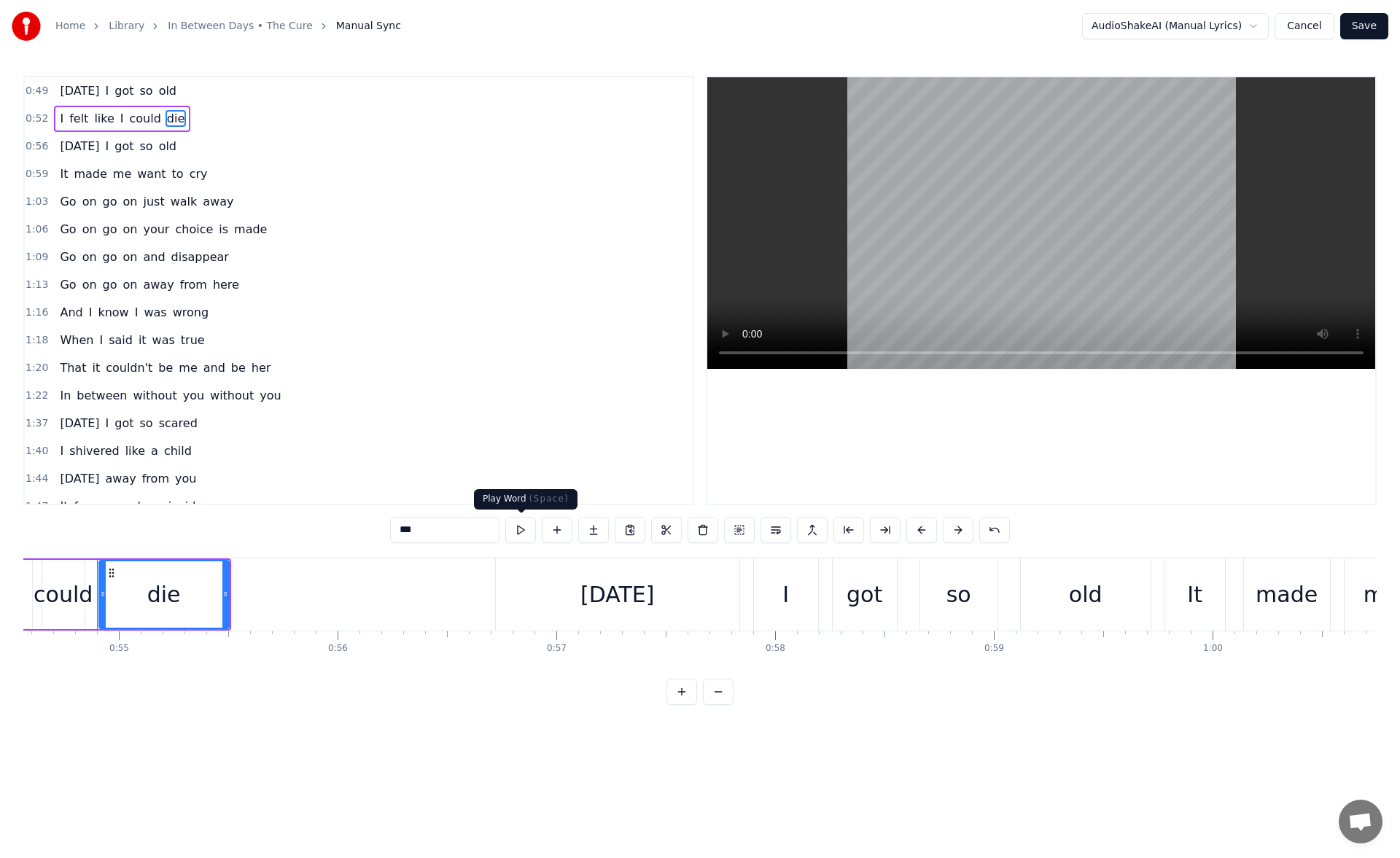
click at [523, 530] on button at bounding box center [521, 530] width 31 height 26
click at [228, 598] on div at bounding box center [228, 594] width 1 height 72
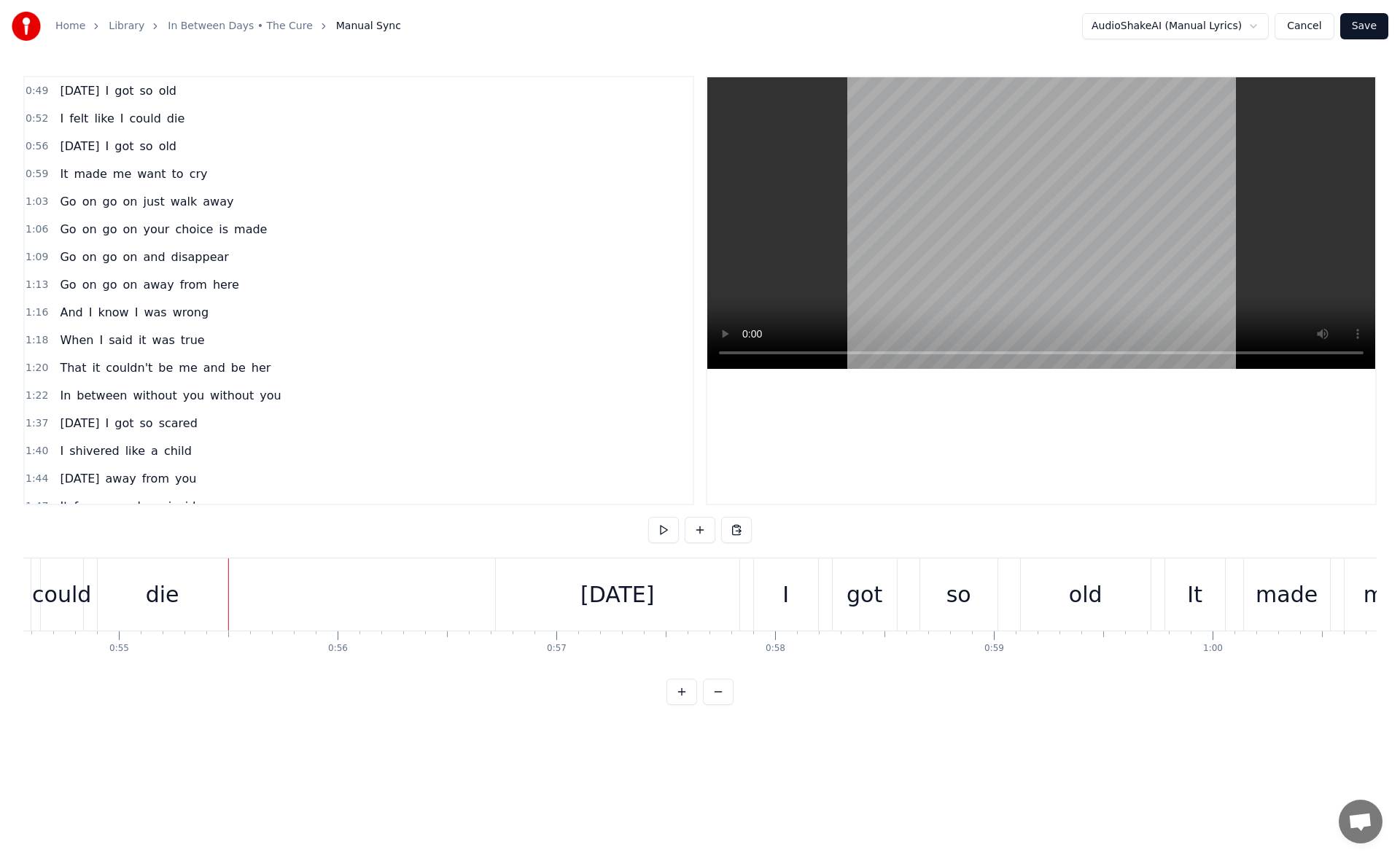
click at [226, 598] on div "die" at bounding box center [163, 594] width 130 height 72
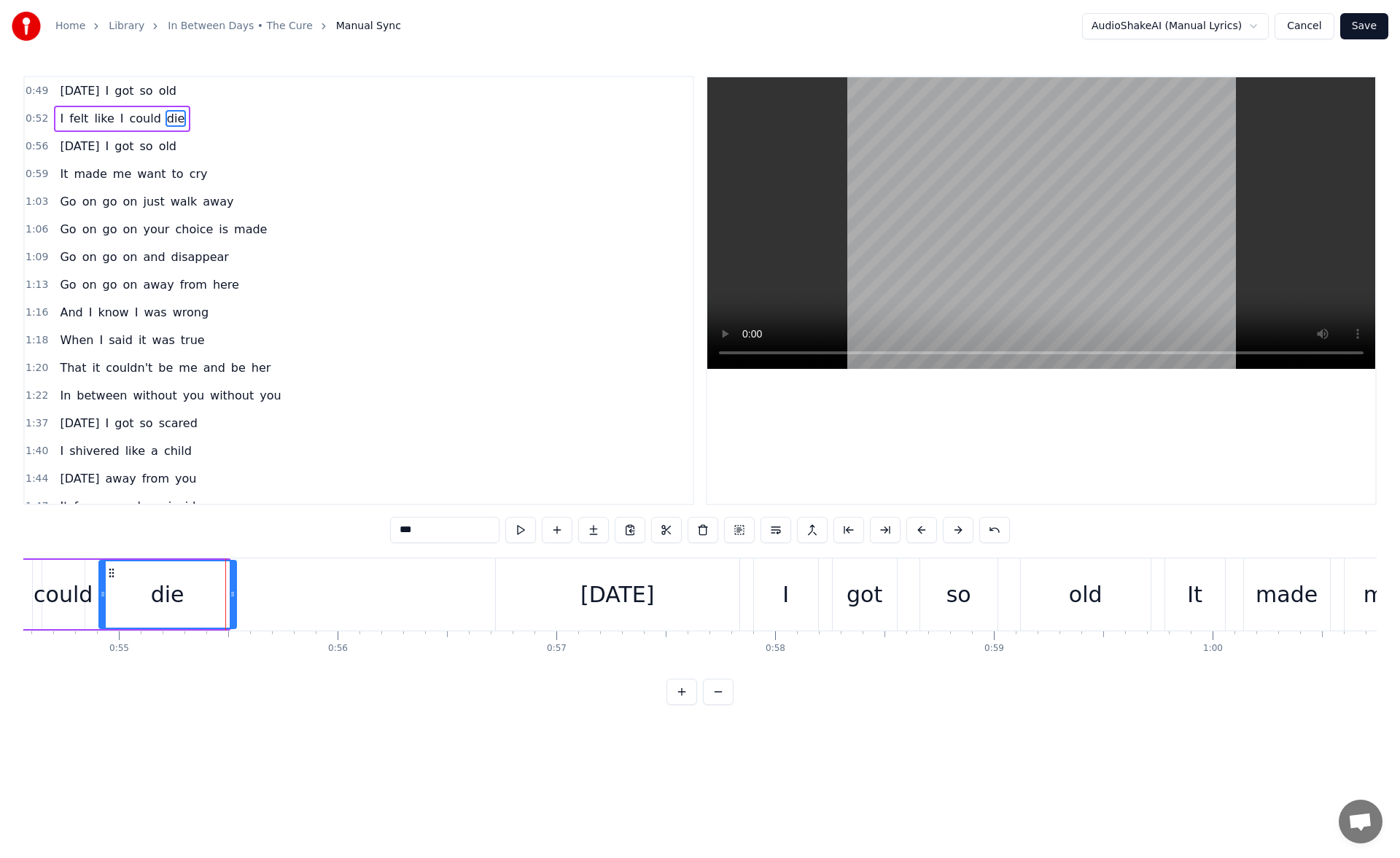
drag, startPoint x: 226, startPoint y: 598, endPoint x: 246, endPoint y: 598, distance: 20.0
click at [235, 598] on icon at bounding box center [232, 594] width 6 height 11
click at [528, 535] on button at bounding box center [521, 530] width 31 height 26
click at [188, 180] on span "cry" at bounding box center [199, 174] width 21 height 17
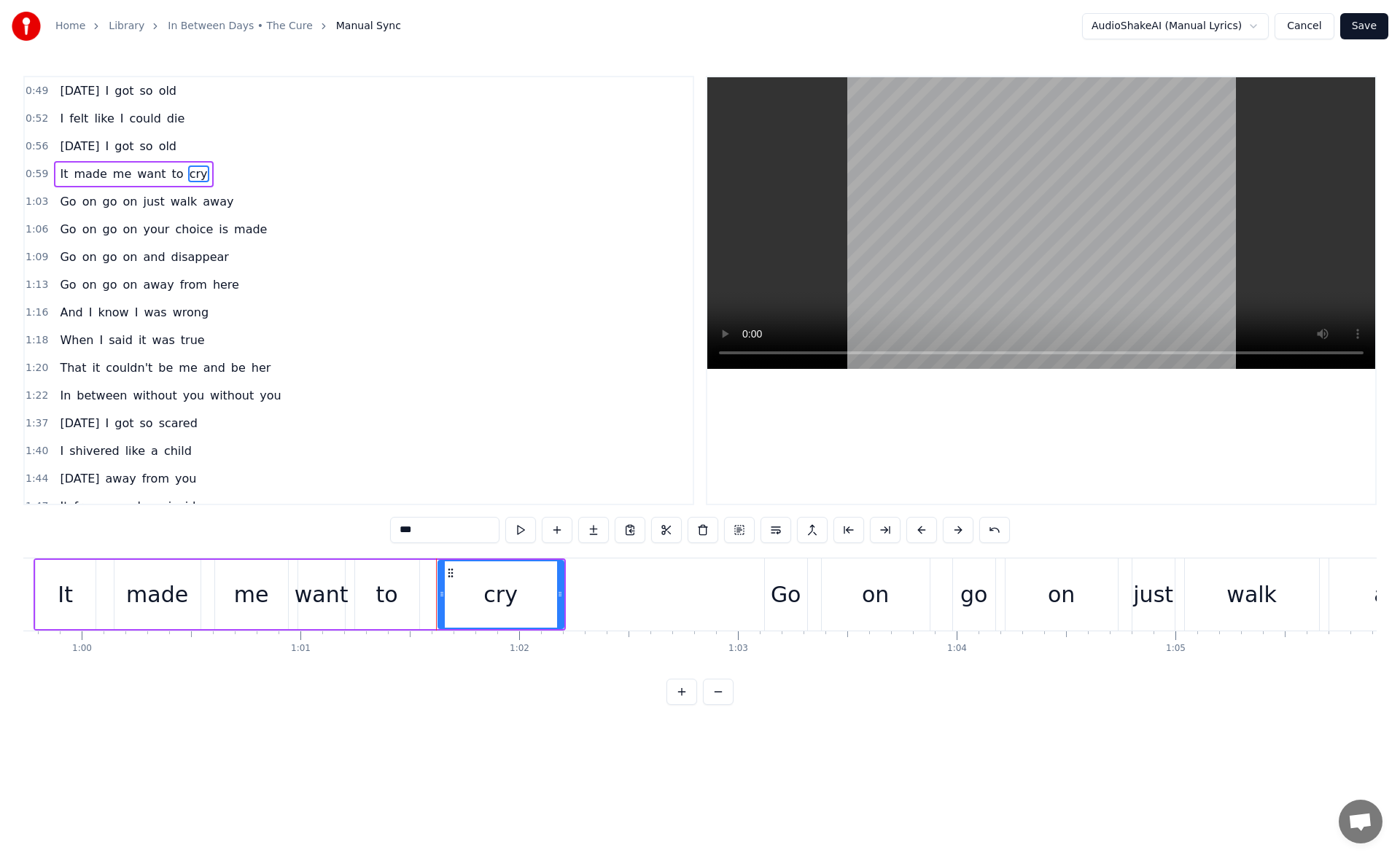
scroll to position [0, 13410]
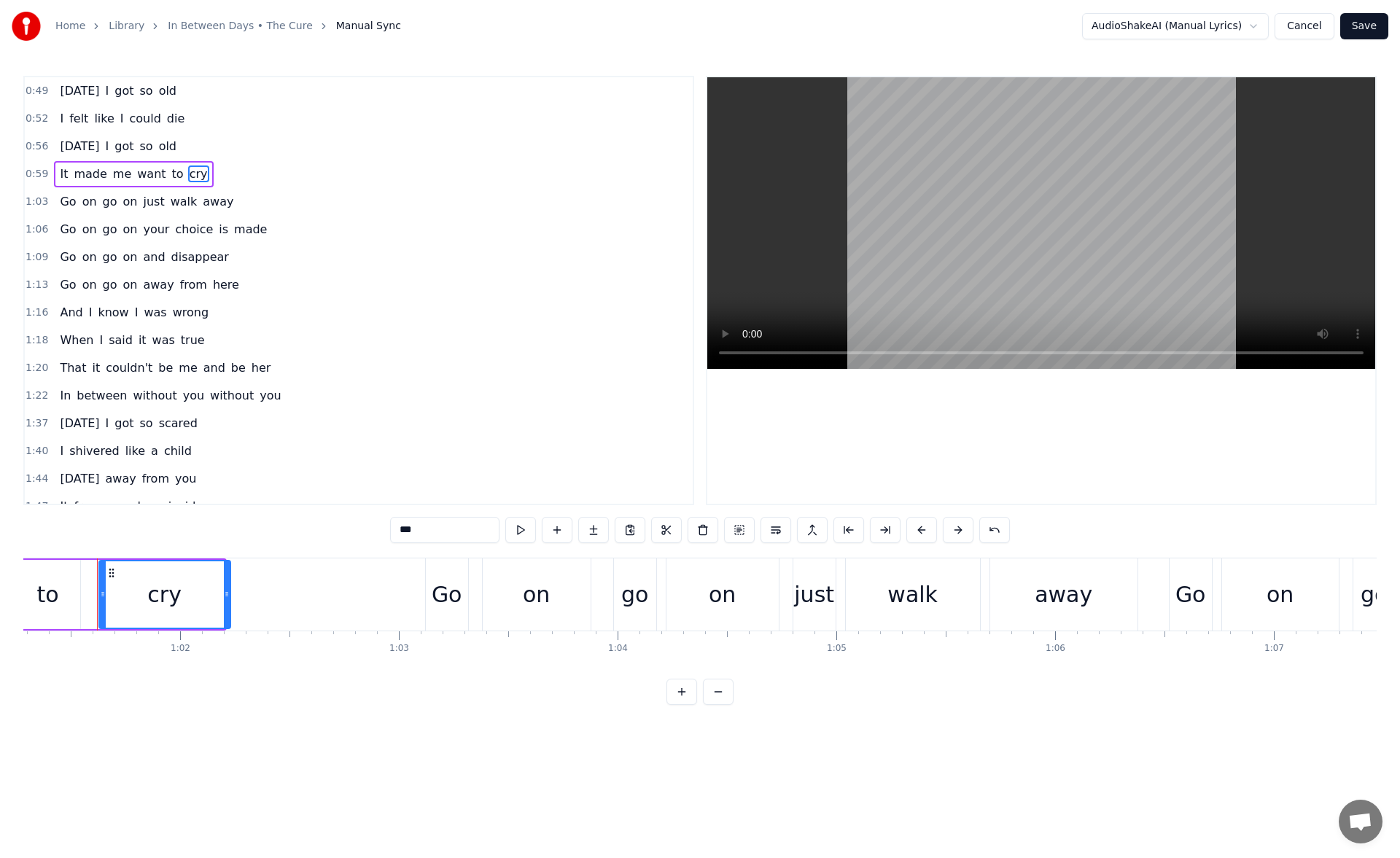
drag, startPoint x: 222, startPoint y: 595, endPoint x: 237, endPoint y: 597, distance: 15.1
click at [230, 597] on icon at bounding box center [226, 594] width 6 height 11
click at [525, 532] on button at bounding box center [521, 530] width 31 height 26
click at [258, 396] on span "you" at bounding box center [270, 395] width 24 height 17
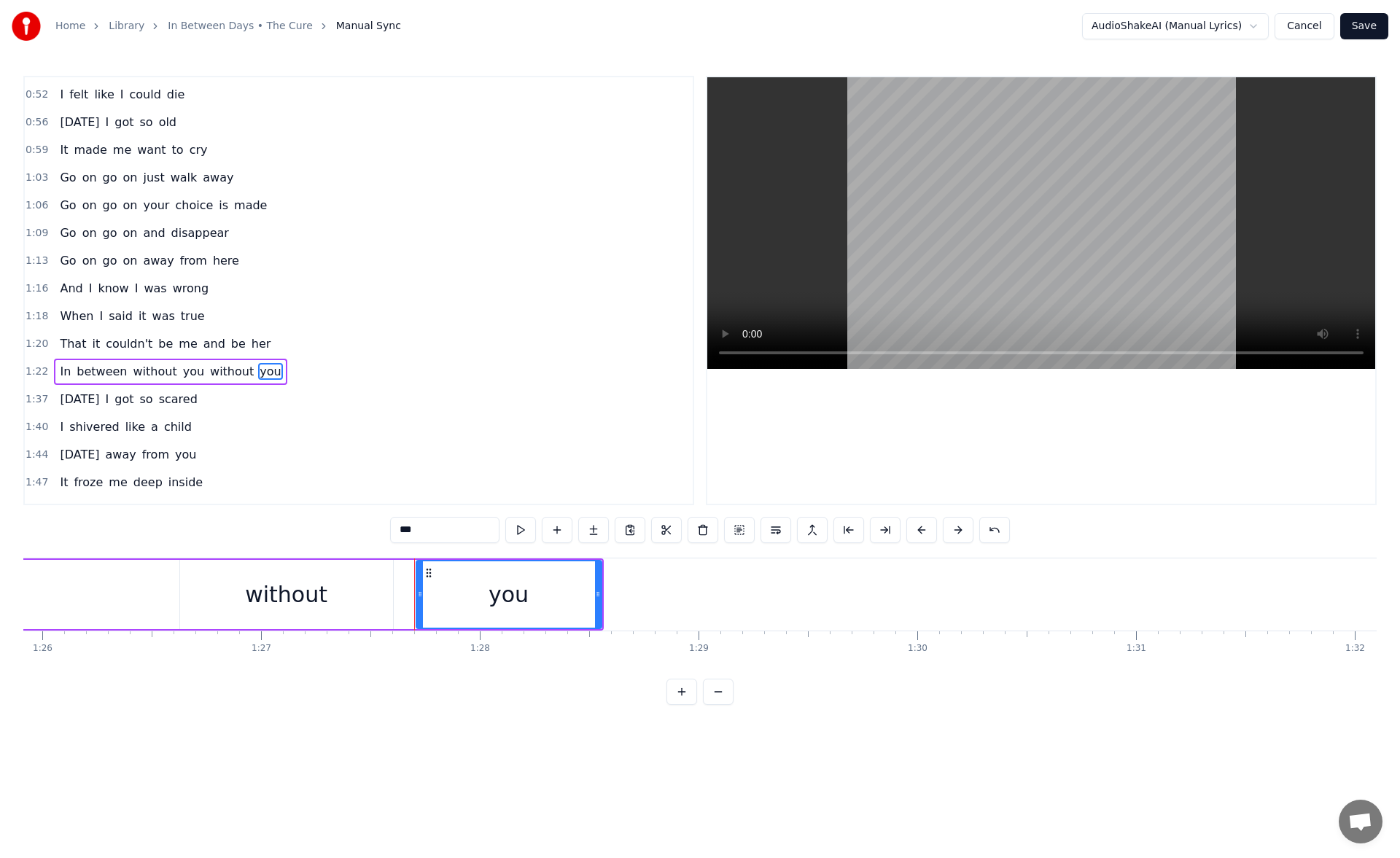
scroll to position [0, 19116]
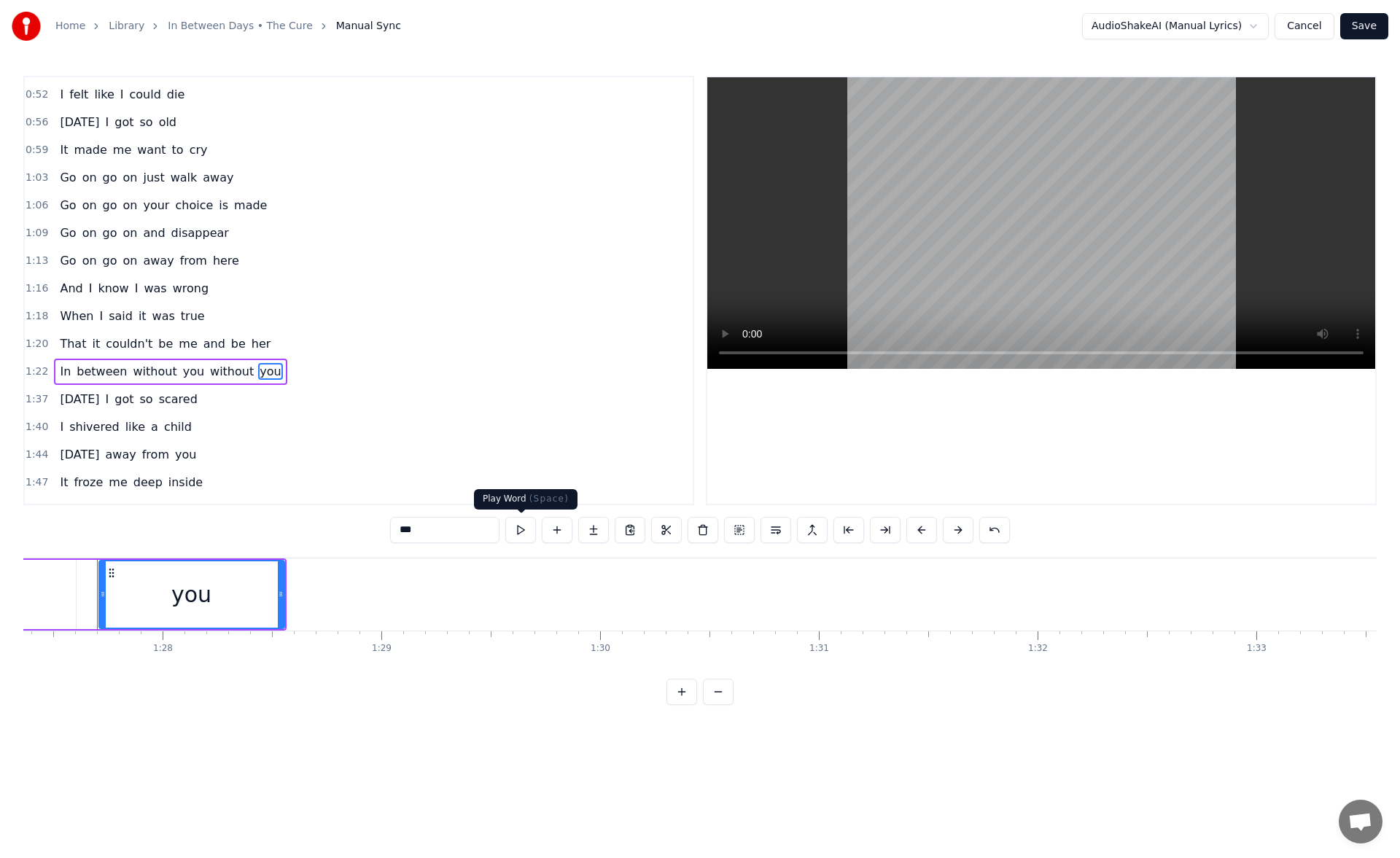
click at [519, 526] on button at bounding box center [521, 530] width 31 height 26
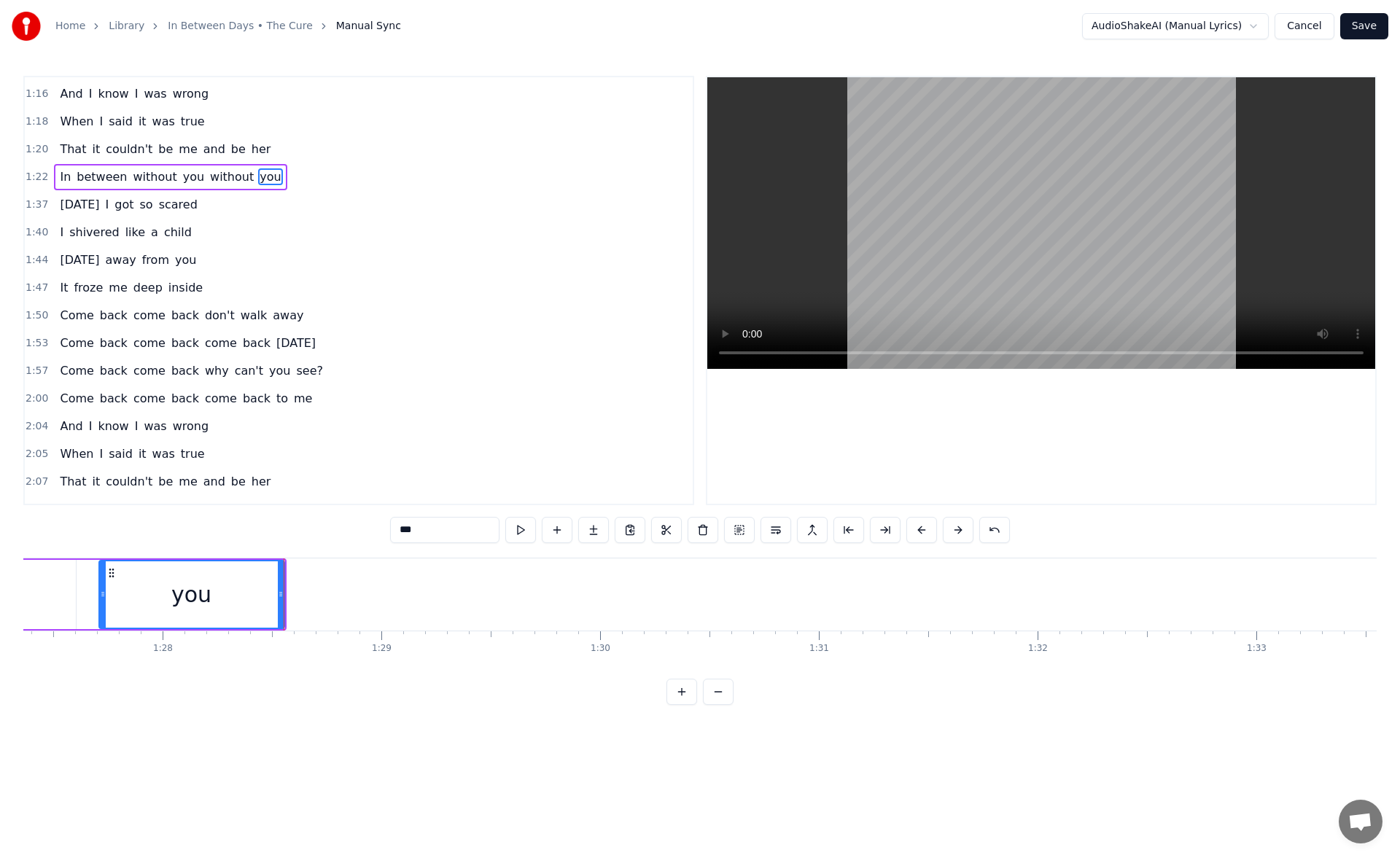
scroll to position [243, 0]
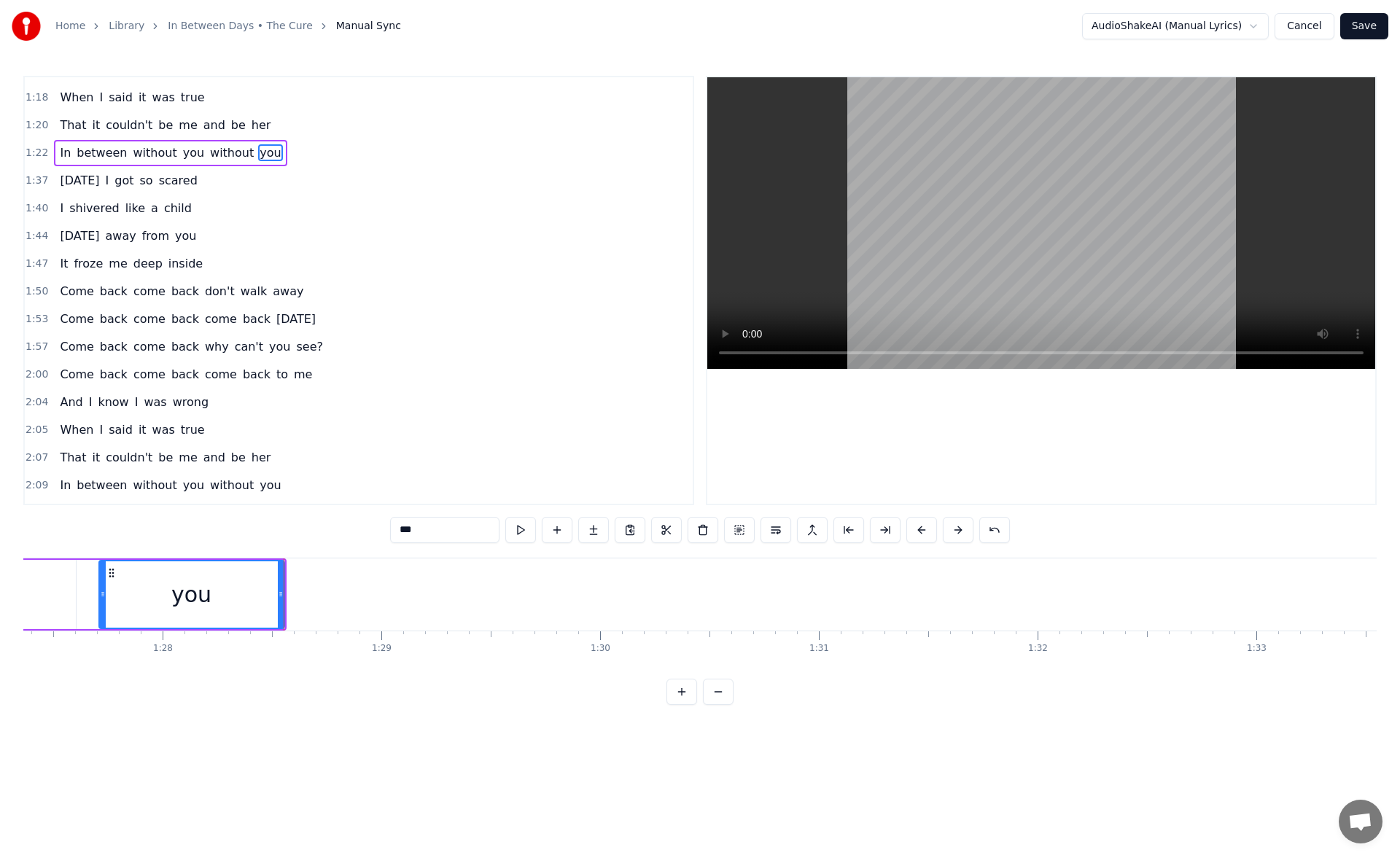
click at [132, 150] on span "without" at bounding box center [155, 153] width 47 height 17
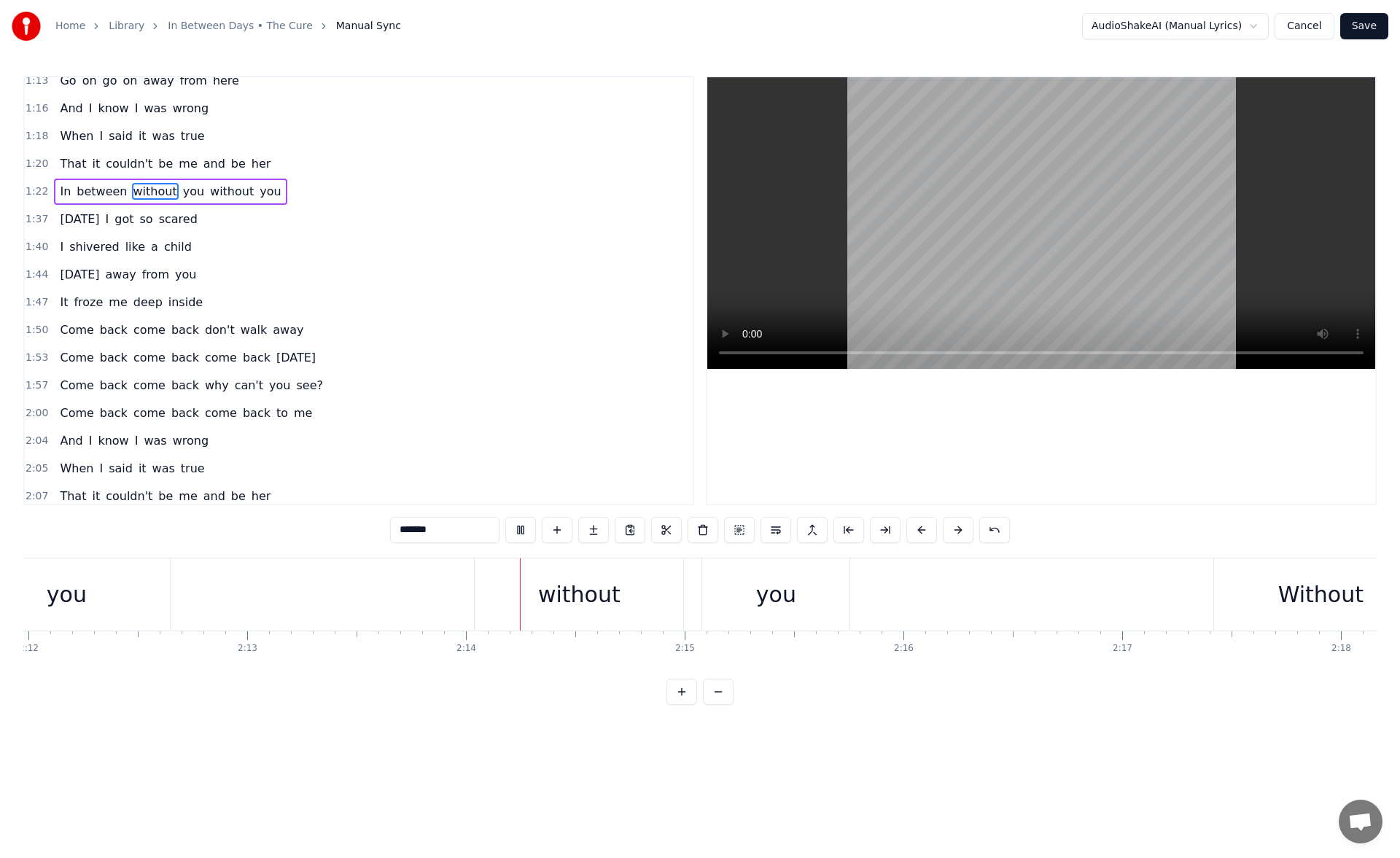
scroll to position [0, 29172]
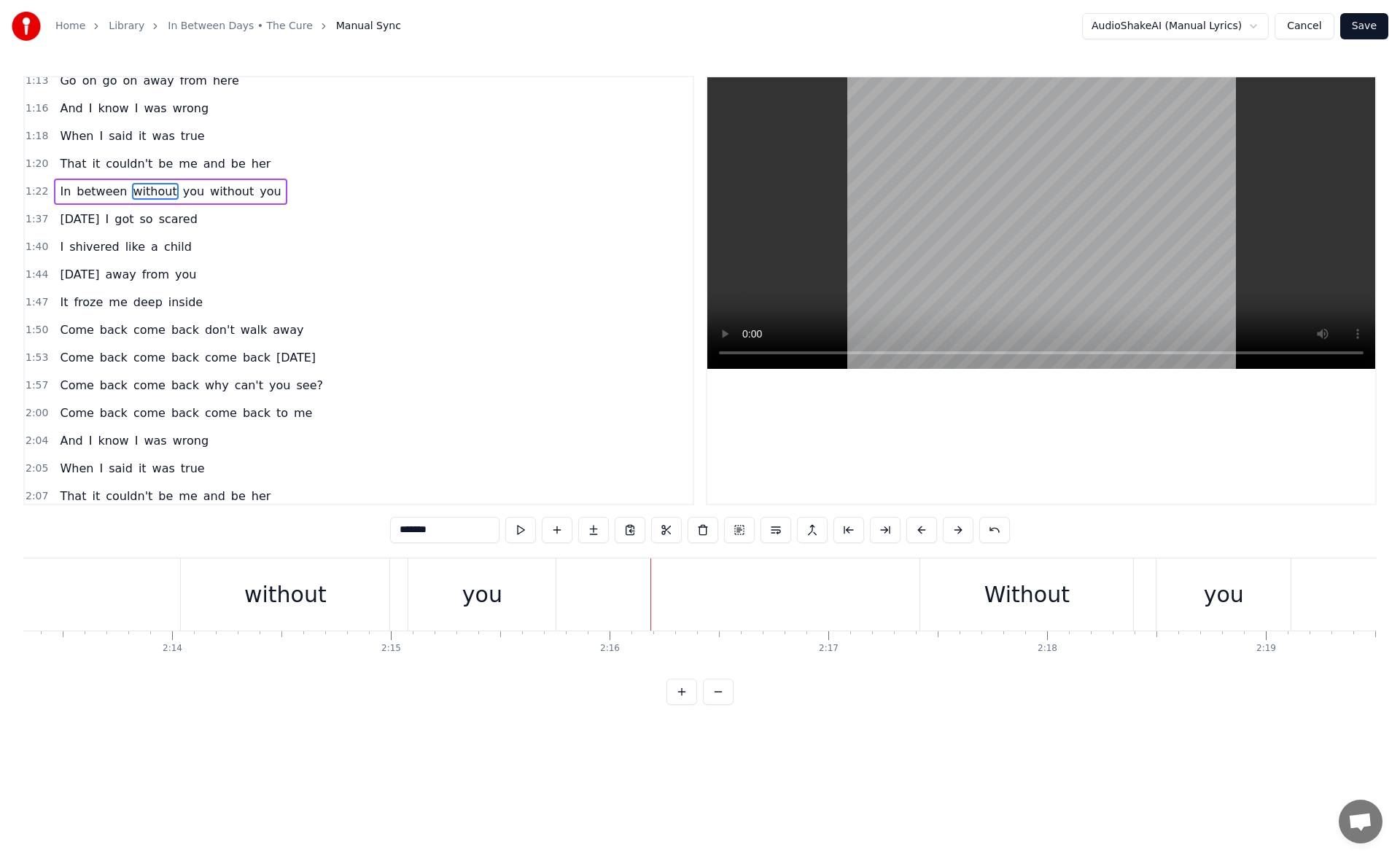
click at [526, 591] on div "you" at bounding box center [482, 594] width 147 height 72
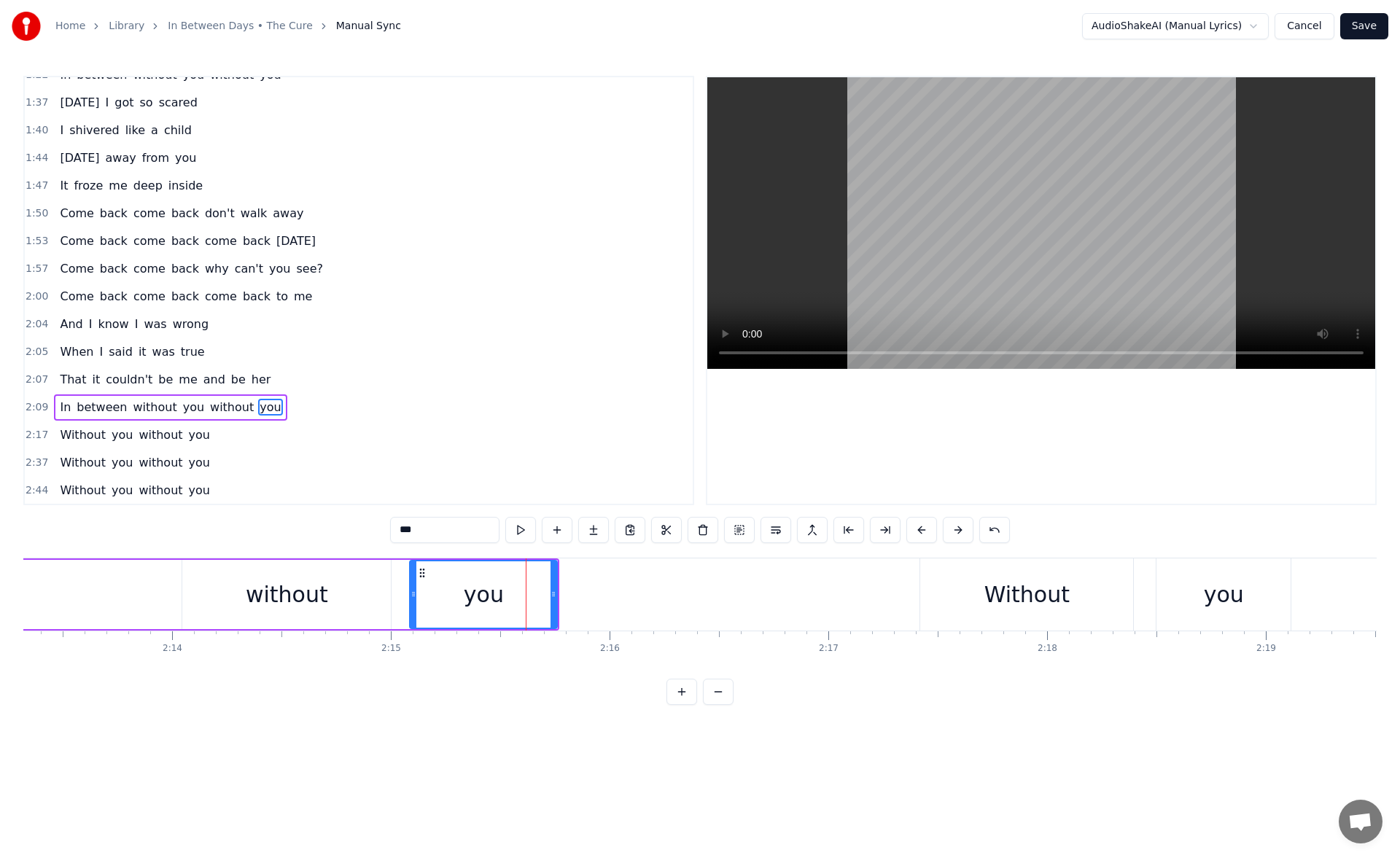
scroll to position [322, 0]
drag, startPoint x: 553, startPoint y: 598, endPoint x: 586, endPoint y: 598, distance: 33.0
click at [586, 598] on icon at bounding box center [582, 594] width 6 height 11
click at [519, 530] on button at bounding box center [521, 530] width 31 height 26
drag, startPoint x: 587, startPoint y: 597, endPoint x: 605, endPoint y: 597, distance: 18.0
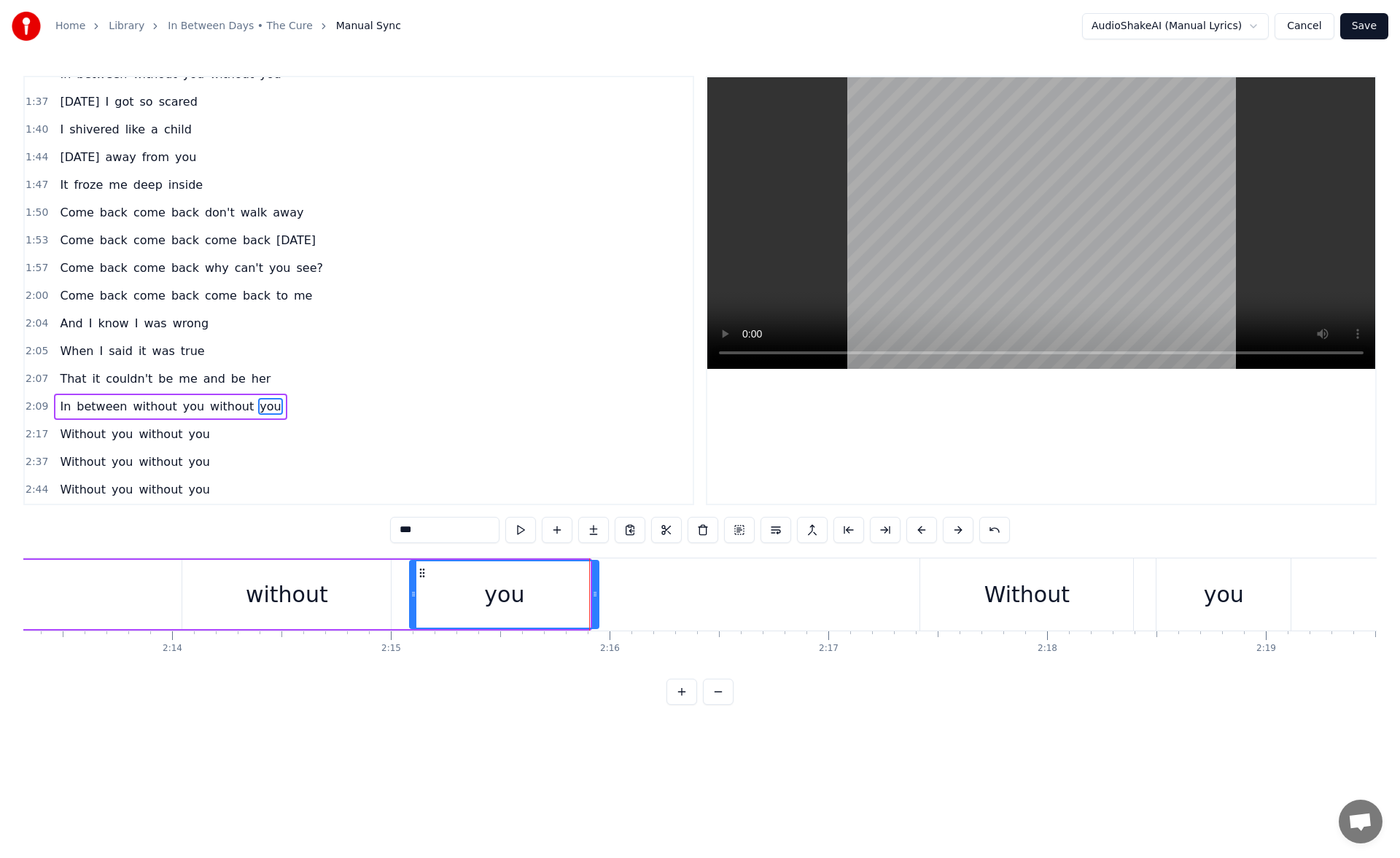
click at [598, 597] on icon at bounding box center [594, 594] width 6 height 11
click at [519, 525] on button at bounding box center [521, 530] width 31 height 26
click at [1220, 586] on div "you" at bounding box center [1224, 594] width 40 height 33
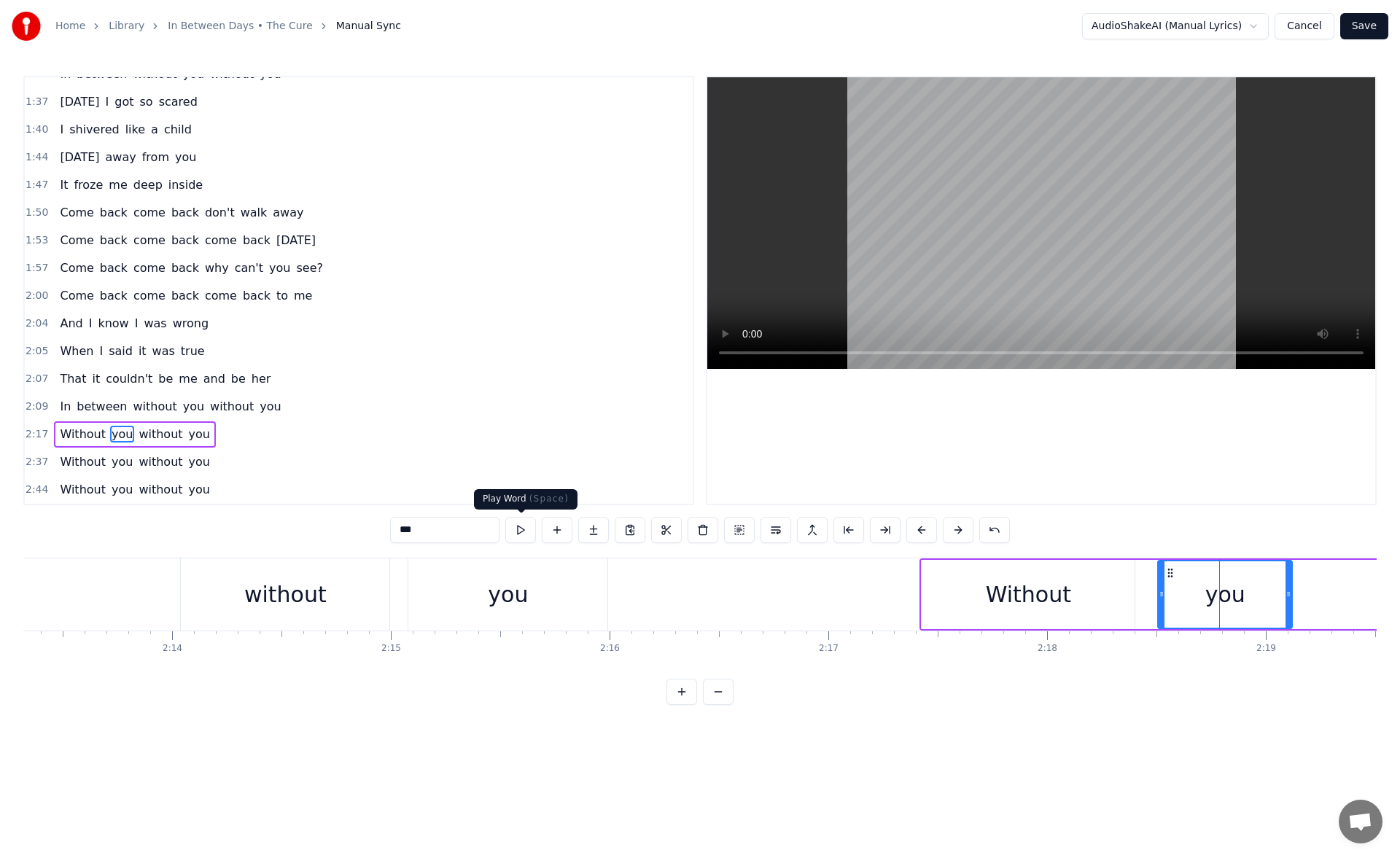
click at [516, 526] on button at bounding box center [521, 530] width 31 height 26
drag, startPoint x: 1288, startPoint y: 601, endPoint x: 1332, endPoint y: 598, distance: 44.1
click at [1327, 598] on div at bounding box center [1324, 594] width 6 height 66
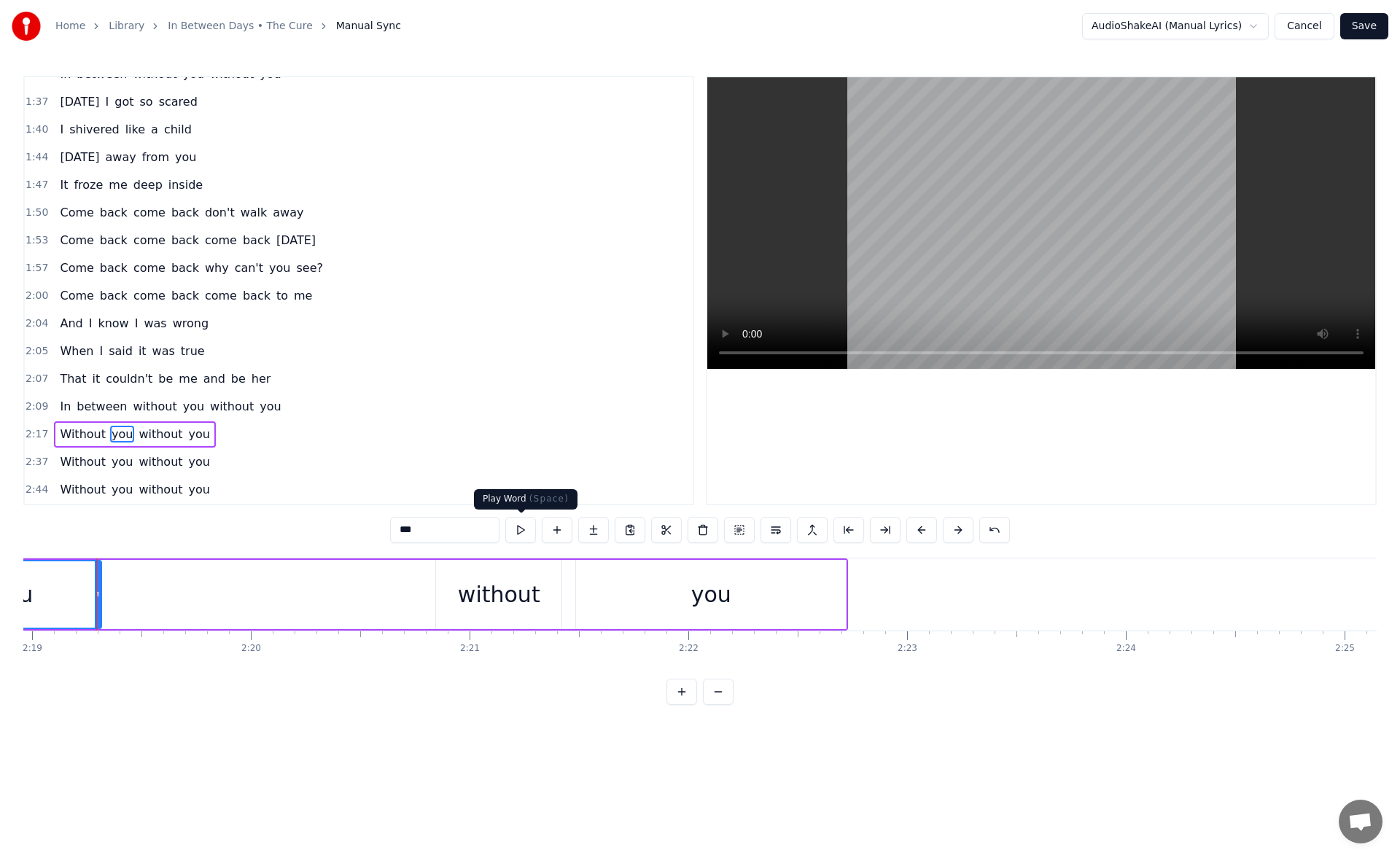
click at [524, 530] on button at bounding box center [521, 530] width 31 height 26
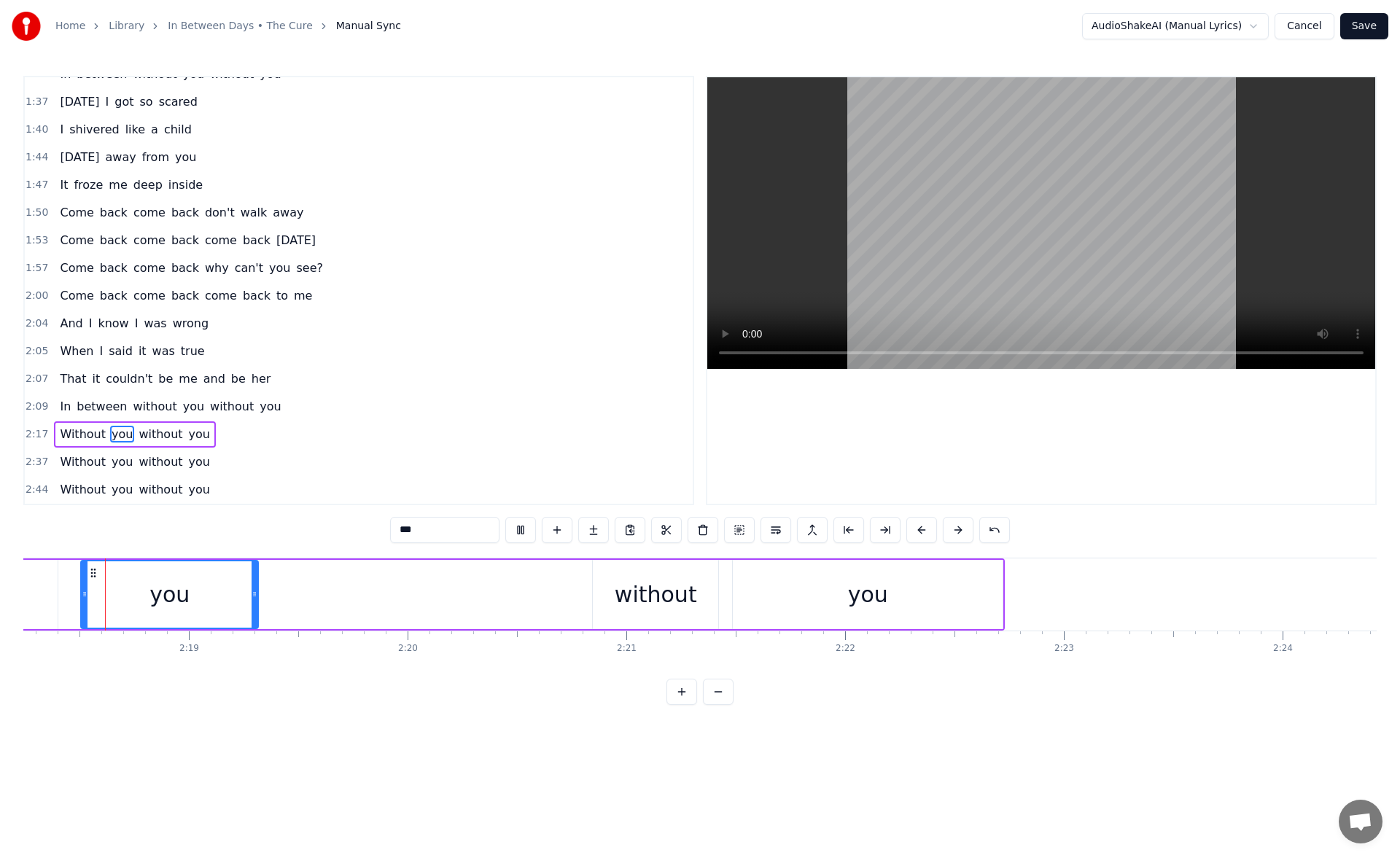
scroll to position [0, 30231]
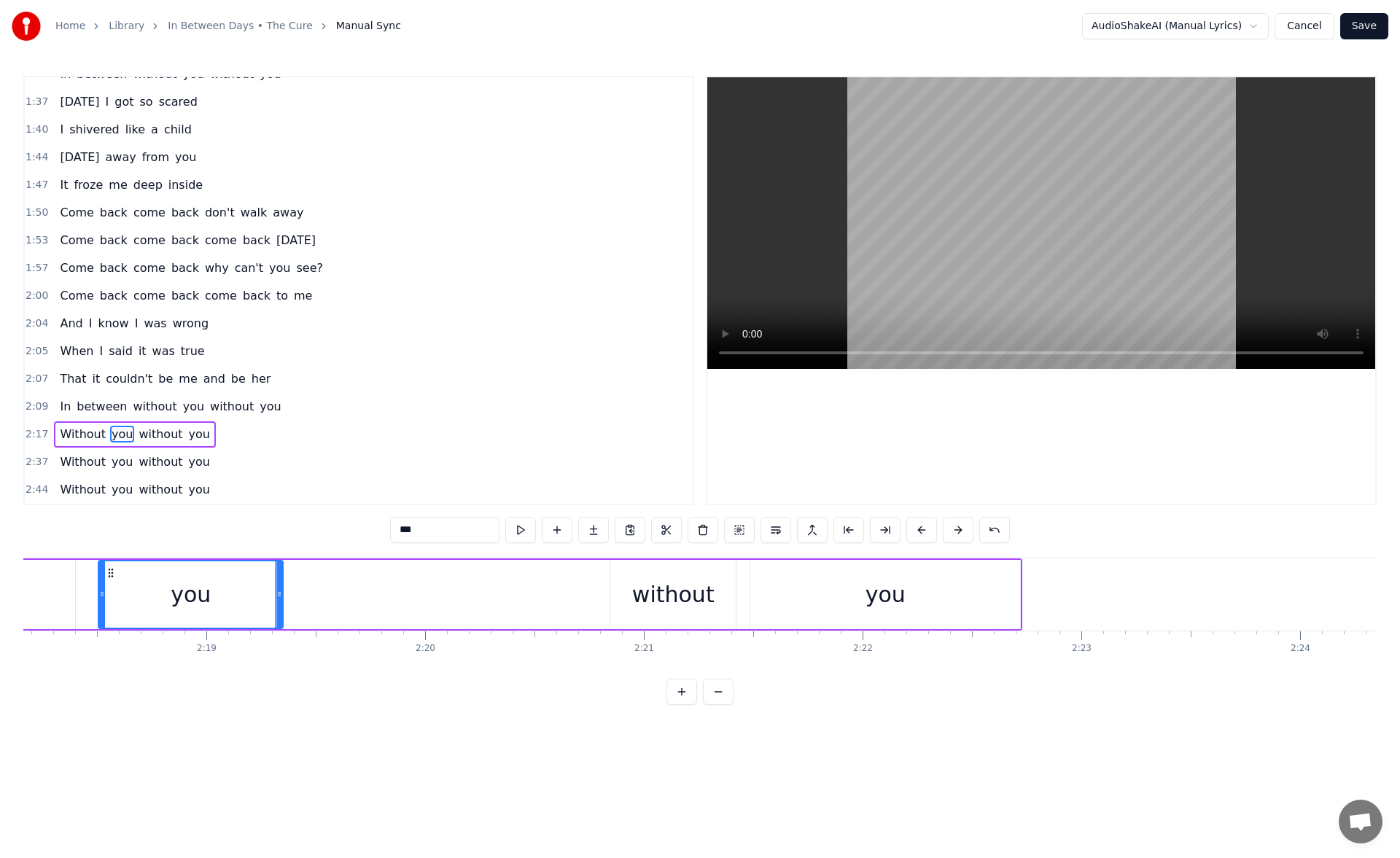
drag, startPoint x: 272, startPoint y: 598, endPoint x: 296, endPoint y: 598, distance: 24.0
click at [282, 598] on icon at bounding box center [279, 594] width 6 height 11
click at [820, 598] on div "you" at bounding box center [886, 595] width 270 height 70
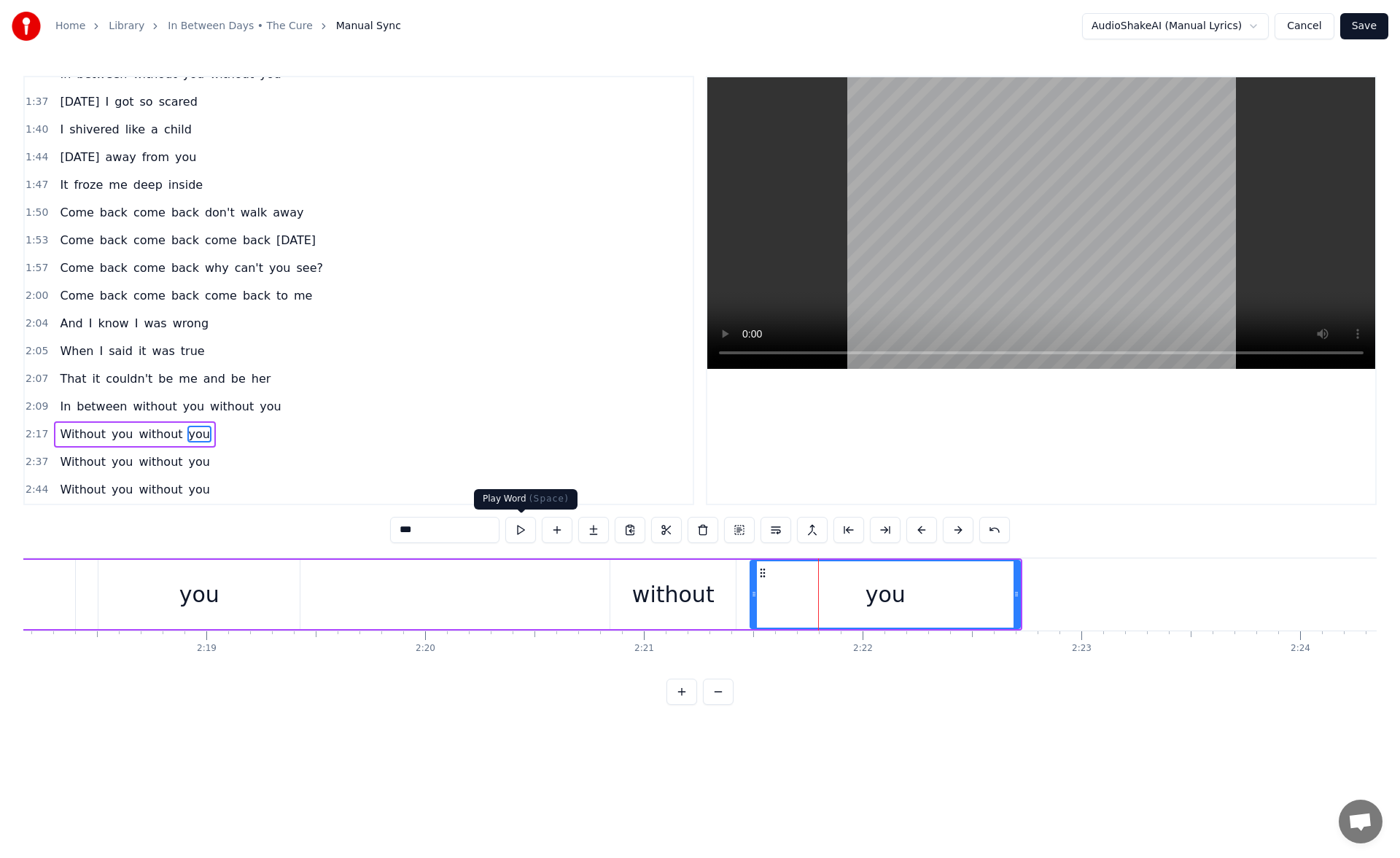
click at [518, 527] on button at bounding box center [521, 530] width 31 height 26
drag, startPoint x: 1018, startPoint y: 596, endPoint x: 1034, endPoint y: 596, distance: 16.0
click at [1028, 596] on icon at bounding box center [1024, 594] width 6 height 11
click at [188, 463] on span "you" at bounding box center [200, 462] width 24 height 17
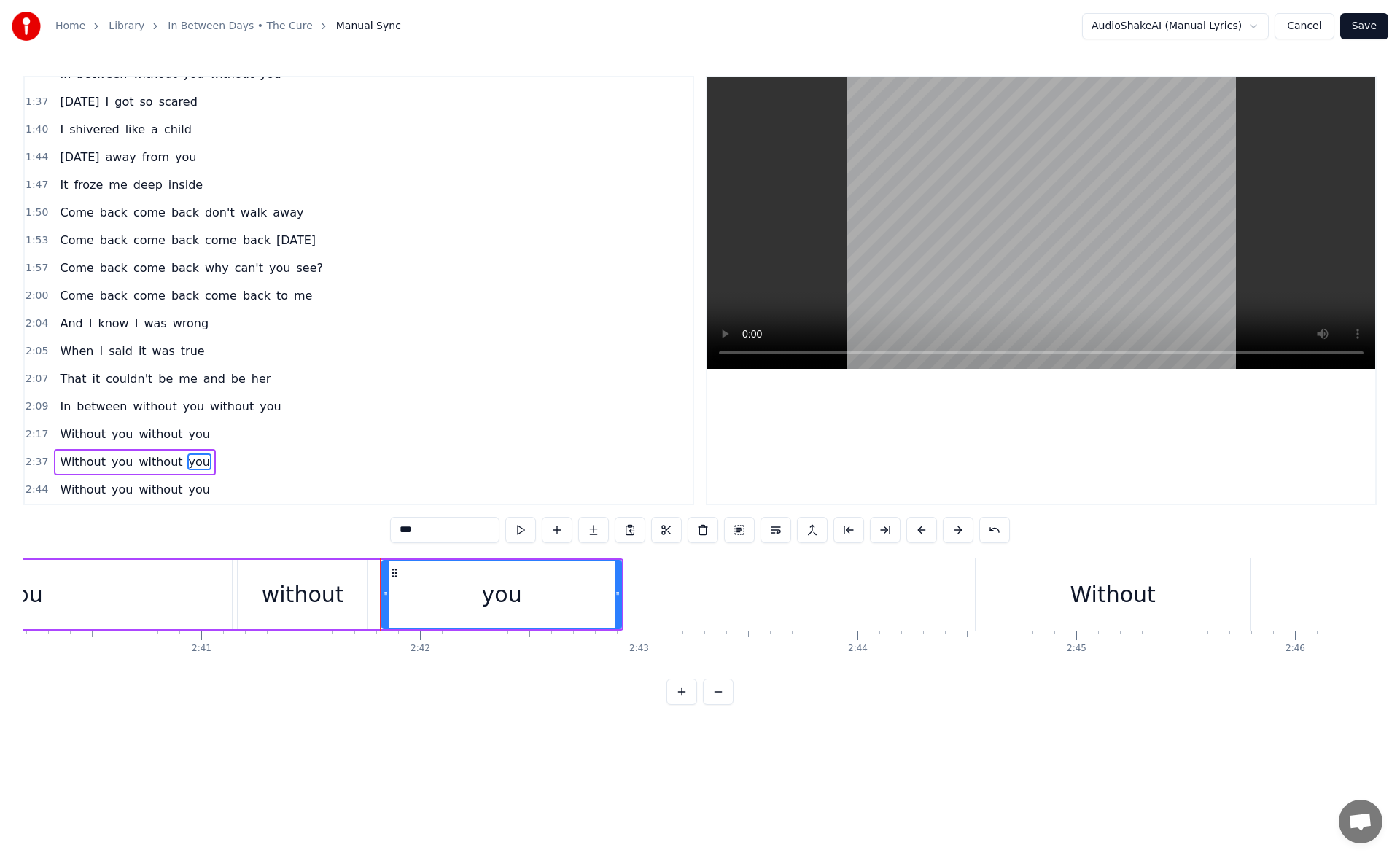
scroll to position [0, 35334]
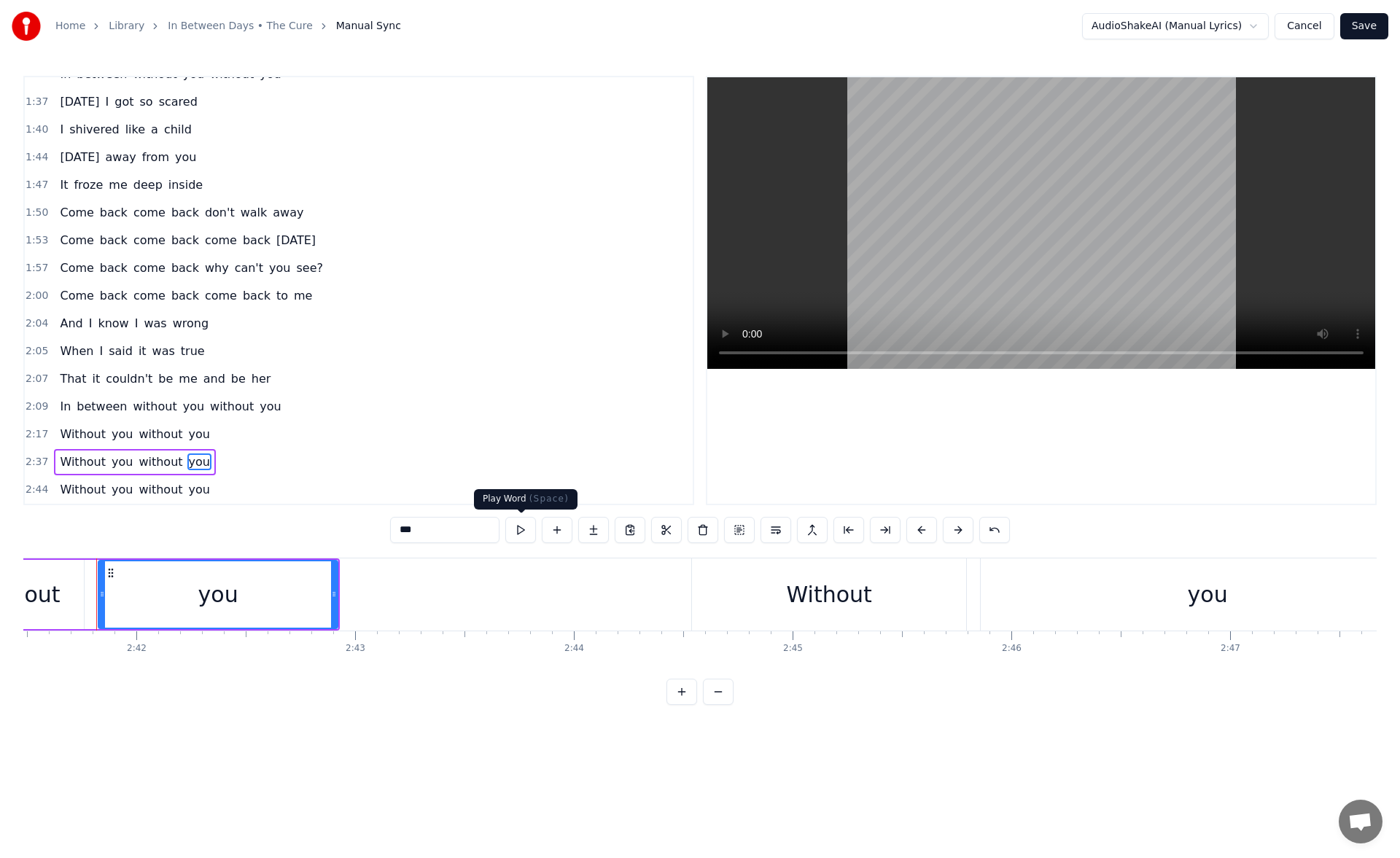
click at [520, 526] on button at bounding box center [521, 530] width 31 height 26
drag, startPoint x: 335, startPoint y: 597, endPoint x: 390, endPoint y: 597, distance: 55.0
click at [391, 596] on icon at bounding box center [388, 594] width 6 height 11
click at [519, 531] on button at bounding box center [521, 530] width 31 height 26
click at [1085, 605] on div "you" at bounding box center [1208, 594] width 454 height 72
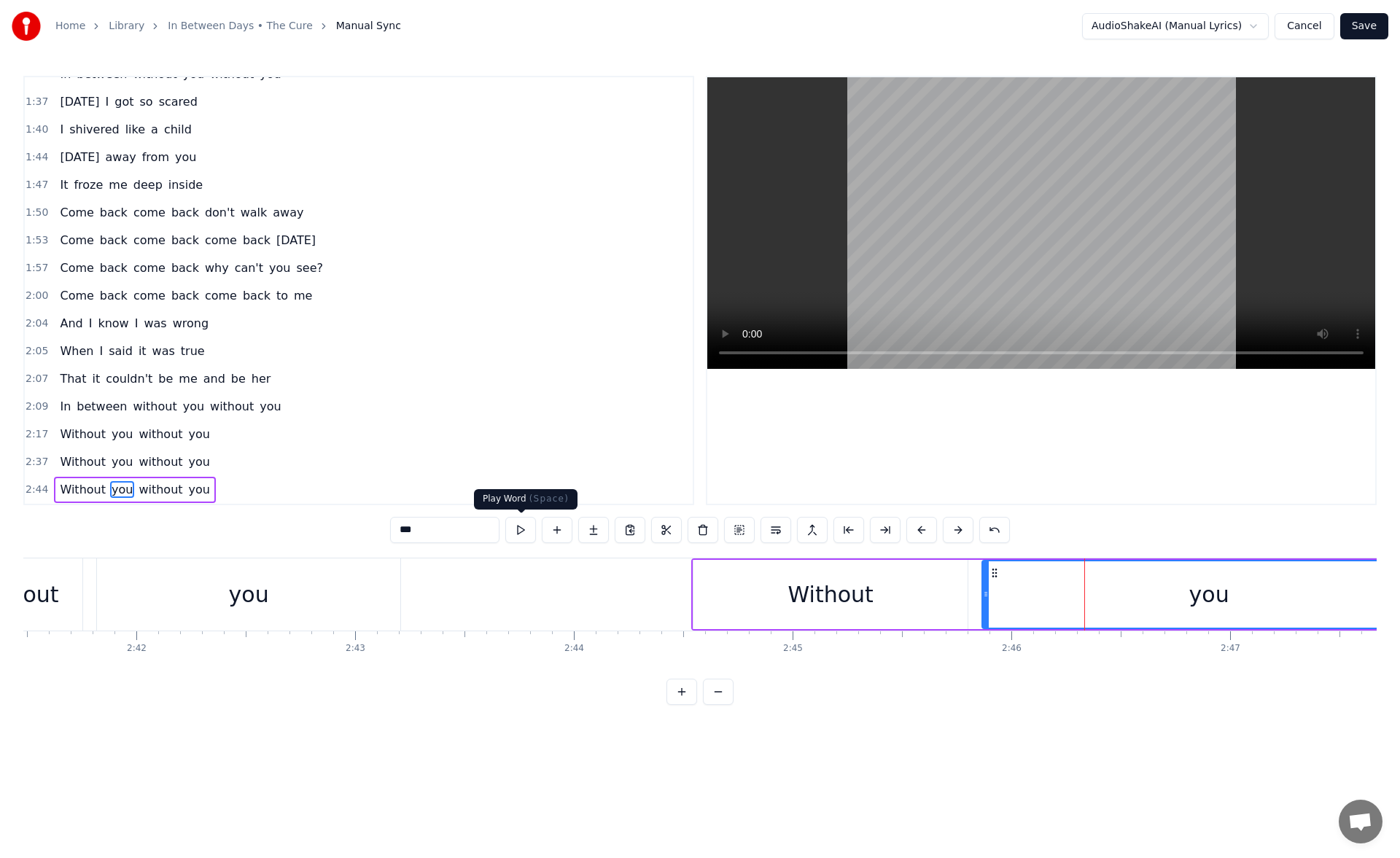
click at [514, 528] on button at bounding box center [521, 530] width 31 height 26
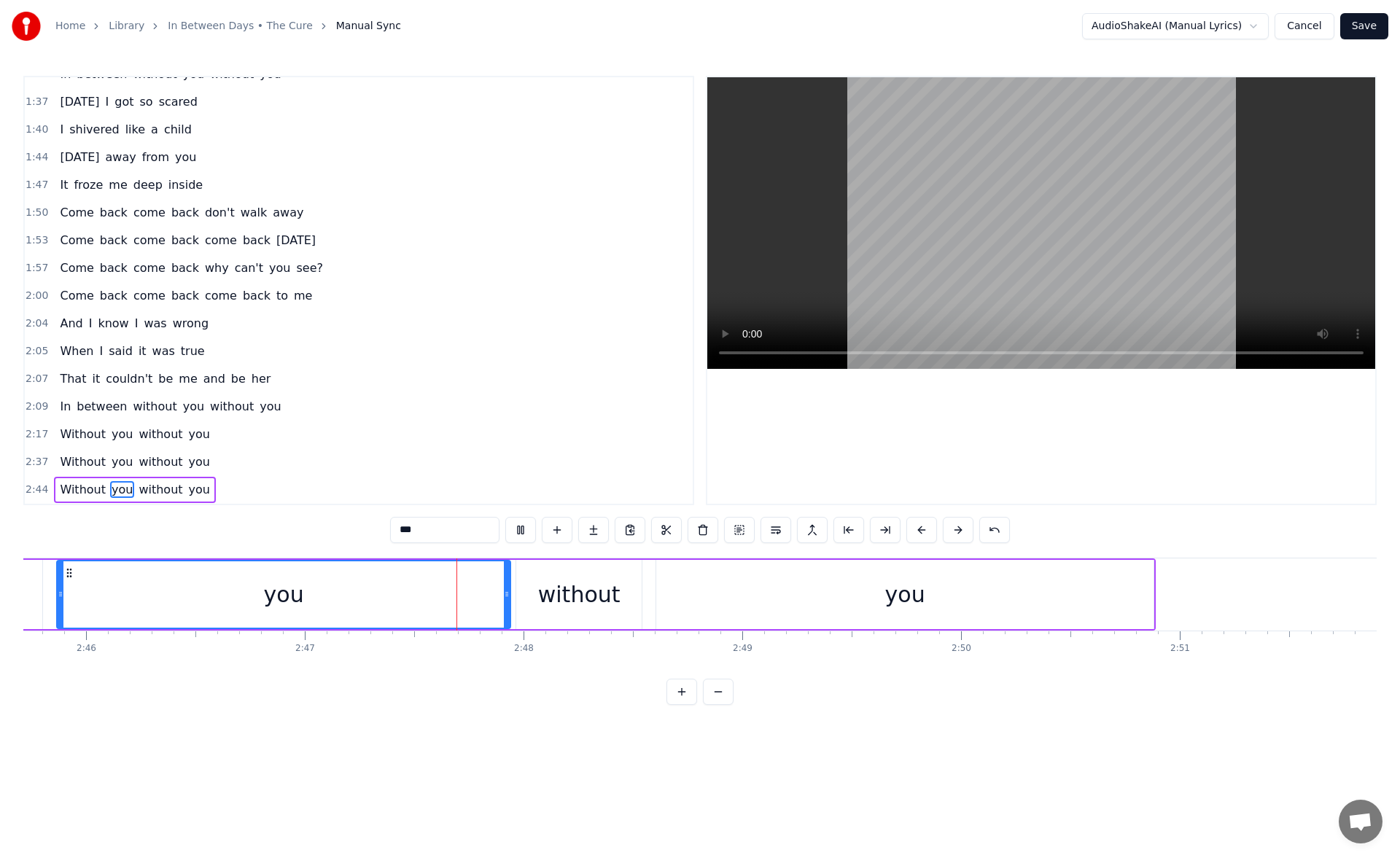
scroll to position [0, 36550]
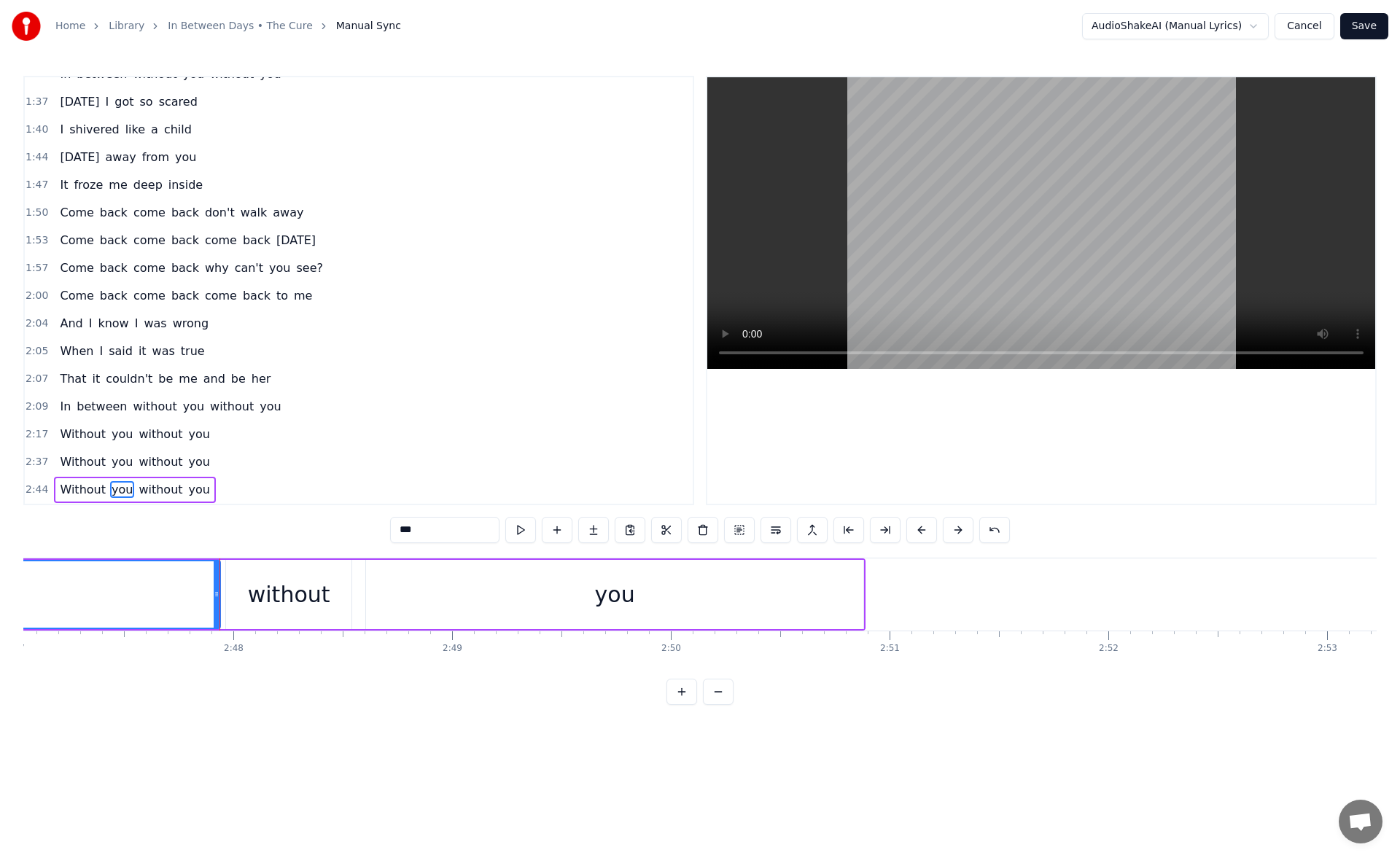
click at [425, 594] on div "you" at bounding box center [615, 595] width 497 height 70
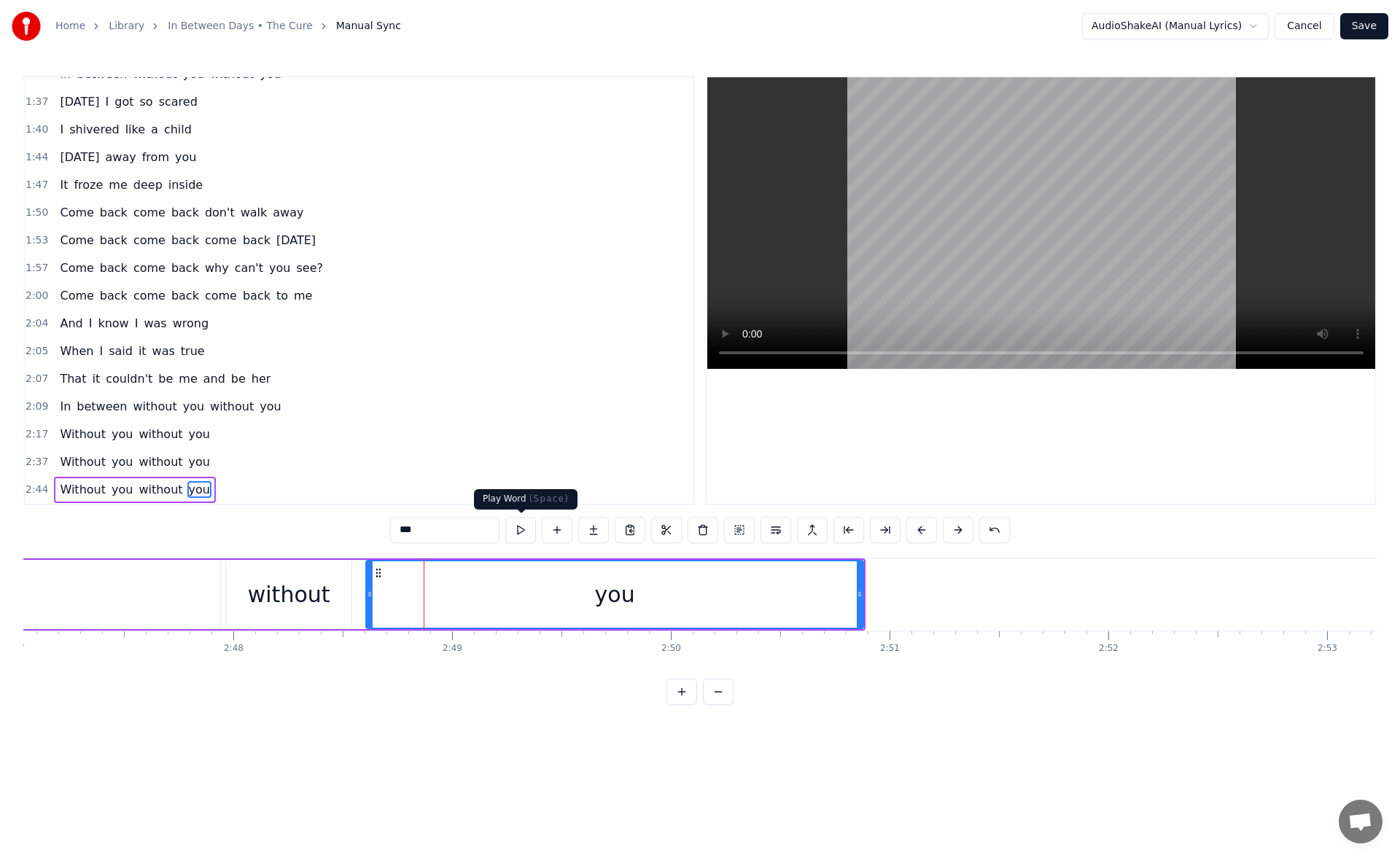
click at [518, 530] on button at bounding box center [521, 530] width 31 height 26
drag, startPoint x: 860, startPoint y: 594, endPoint x: 881, endPoint y: 594, distance: 21.0
click at [865, 594] on icon at bounding box center [862, 594] width 6 height 11
click at [516, 531] on button at bounding box center [521, 530] width 31 height 26
drag, startPoint x: 880, startPoint y: 597, endPoint x: 903, endPoint y: 598, distance: 23.0
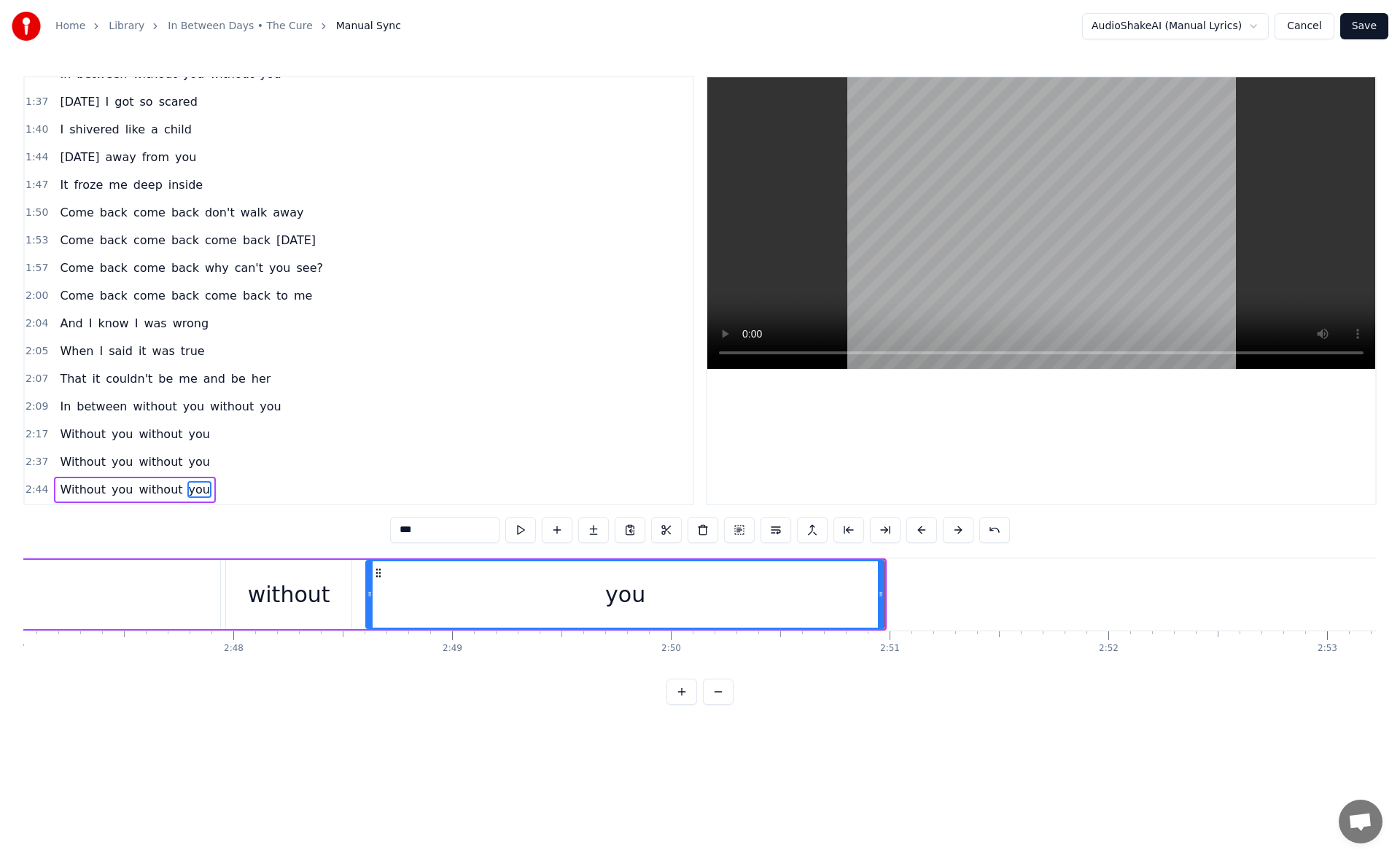
click at [884, 598] on icon at bounding box center [881, 594] width 6 height 11
click at [522, 527] on button at bounding box center [521, 530] width 31 height 26
click at [64, 296] on span "Come" at bounding box center [76, 295] width 36 height 17
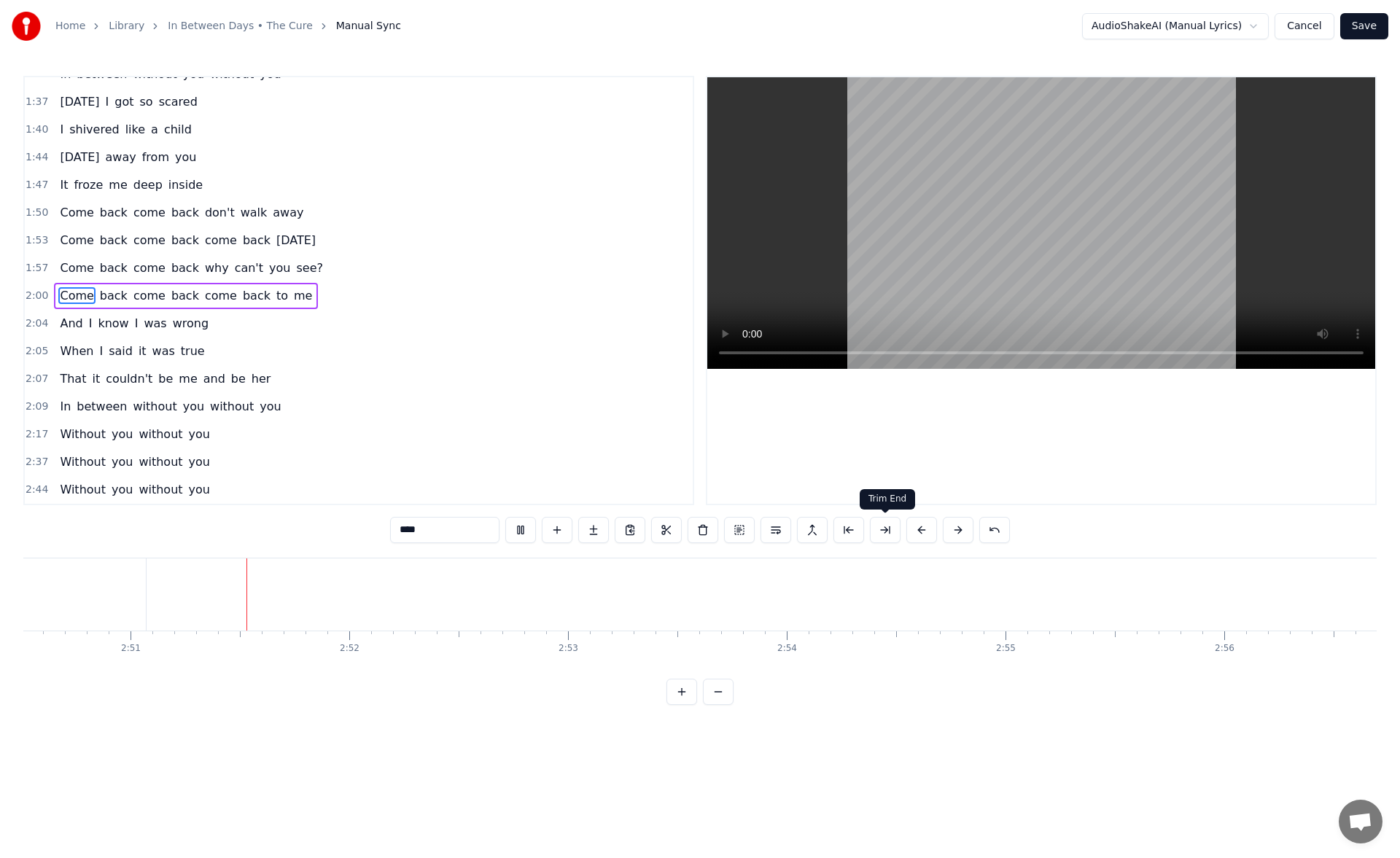
scroll to position [0, 37314]
click at [188, 492] on span "you" at bounding box center [200, 489] width 24 height 17
type input "***"
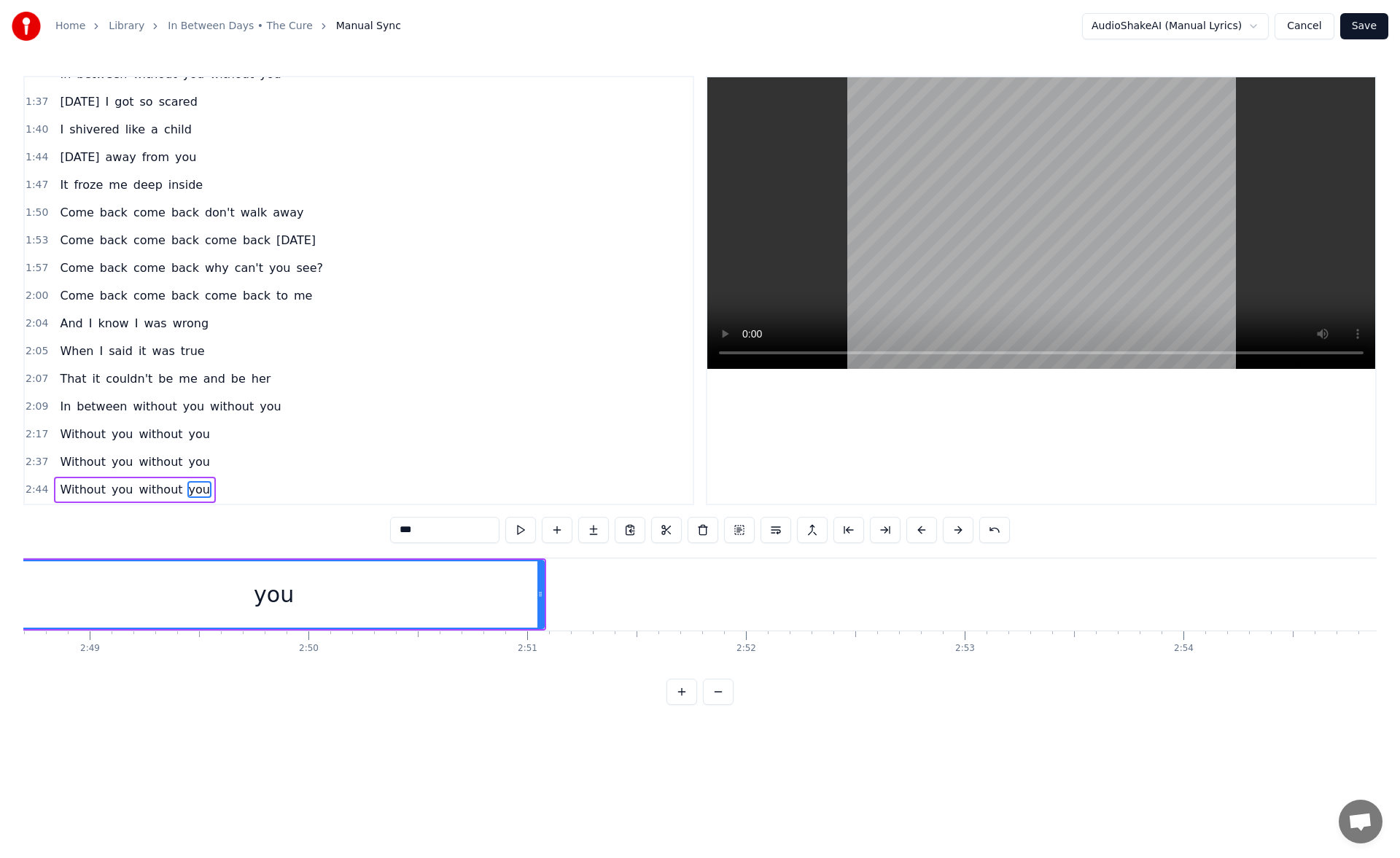
scroll to position [0, 36817]
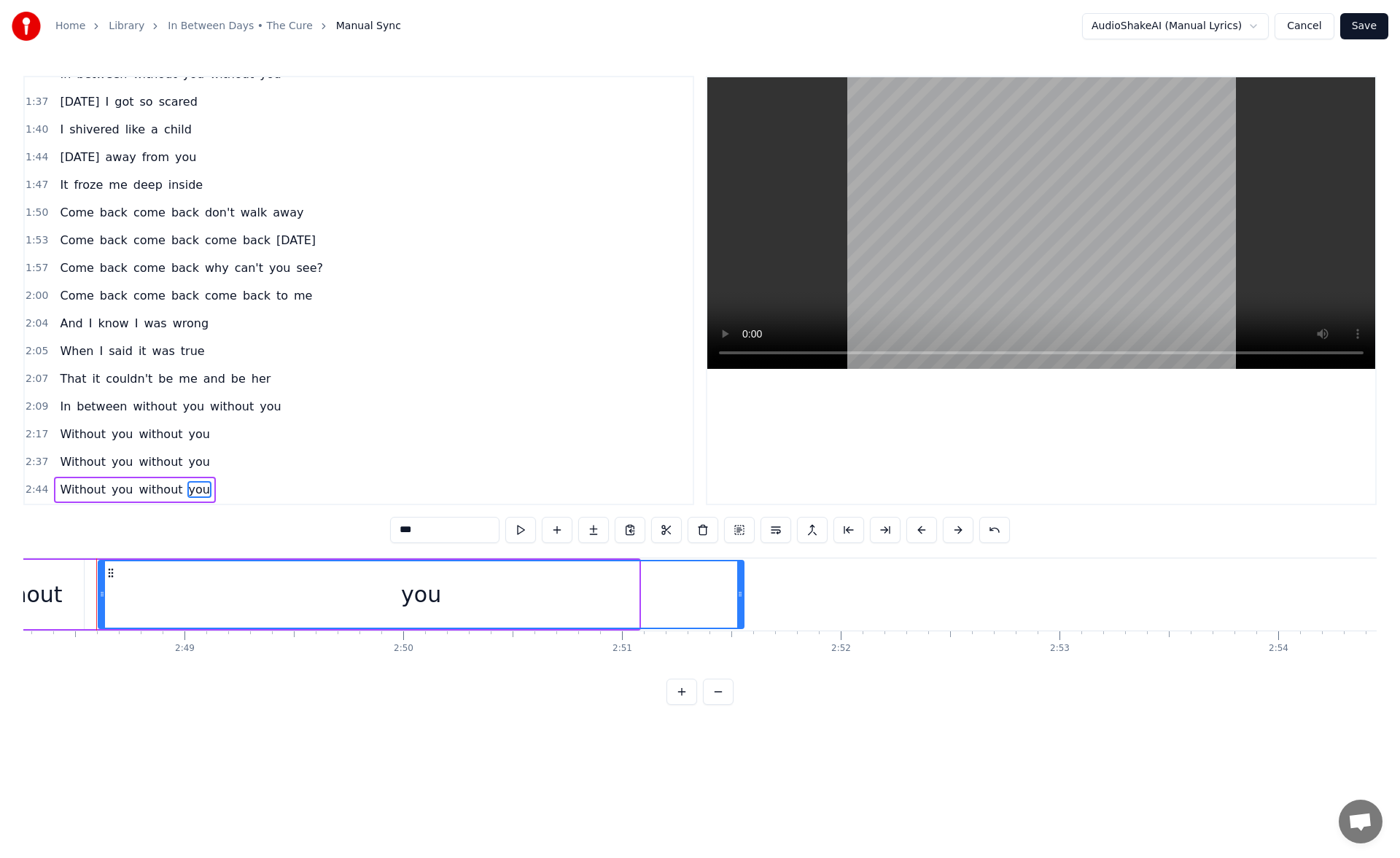
drag, startPoint x: 636, startPoint y: 595, endPoint x: 780, endPoint y: 596, distance: 144.0
click at [743, 596] on icon at bounding box center [740, 594] width 6 height 11
click at [518, 527] on button at bounding box center [521, 530] width 31 height 26
drag, startPoint x: 779, startPoint y: 595, endPoint x: 859, endPoint y: 597, distance: 80.0
click at [789, 597] on icon at bounding box center [786, 594] width 6 height 11
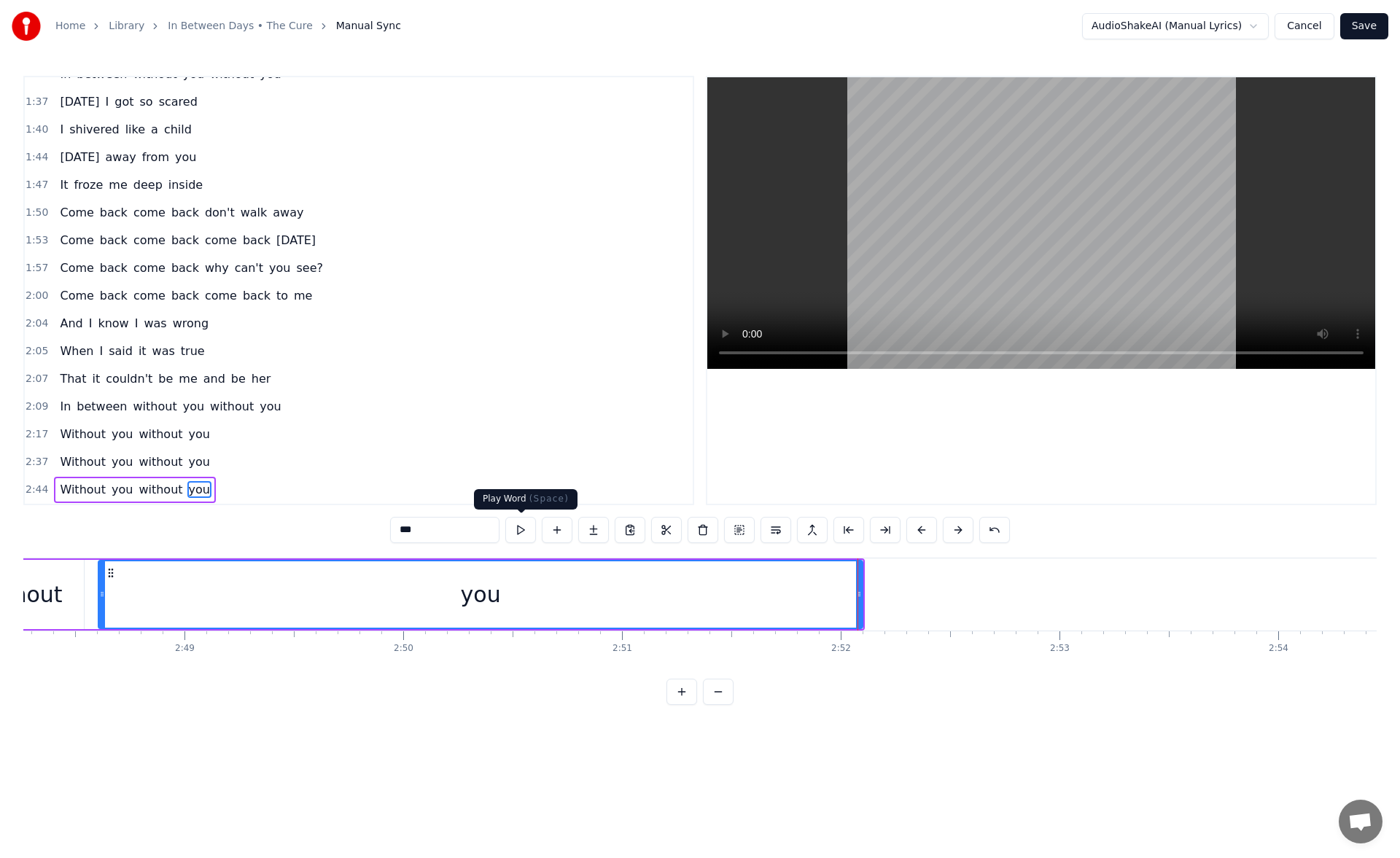
click at [525, 526] on button at bounding box center [521, 530] width 31 height 26
drag, startPoint x: 860, startPoint y: 596, endPoint x: 907, endPoint y: 594, distance: 47.0
click at [871, 594] on icon at bounding box center [868, 594] width 6 height 11
click at [520, 524] on button at bounding box center [521, 530] width 31 height 26
drag, startPoint x: 907, startPoint y: 596, endPoint x: 943, endPoint y: 598, distance: 36.1
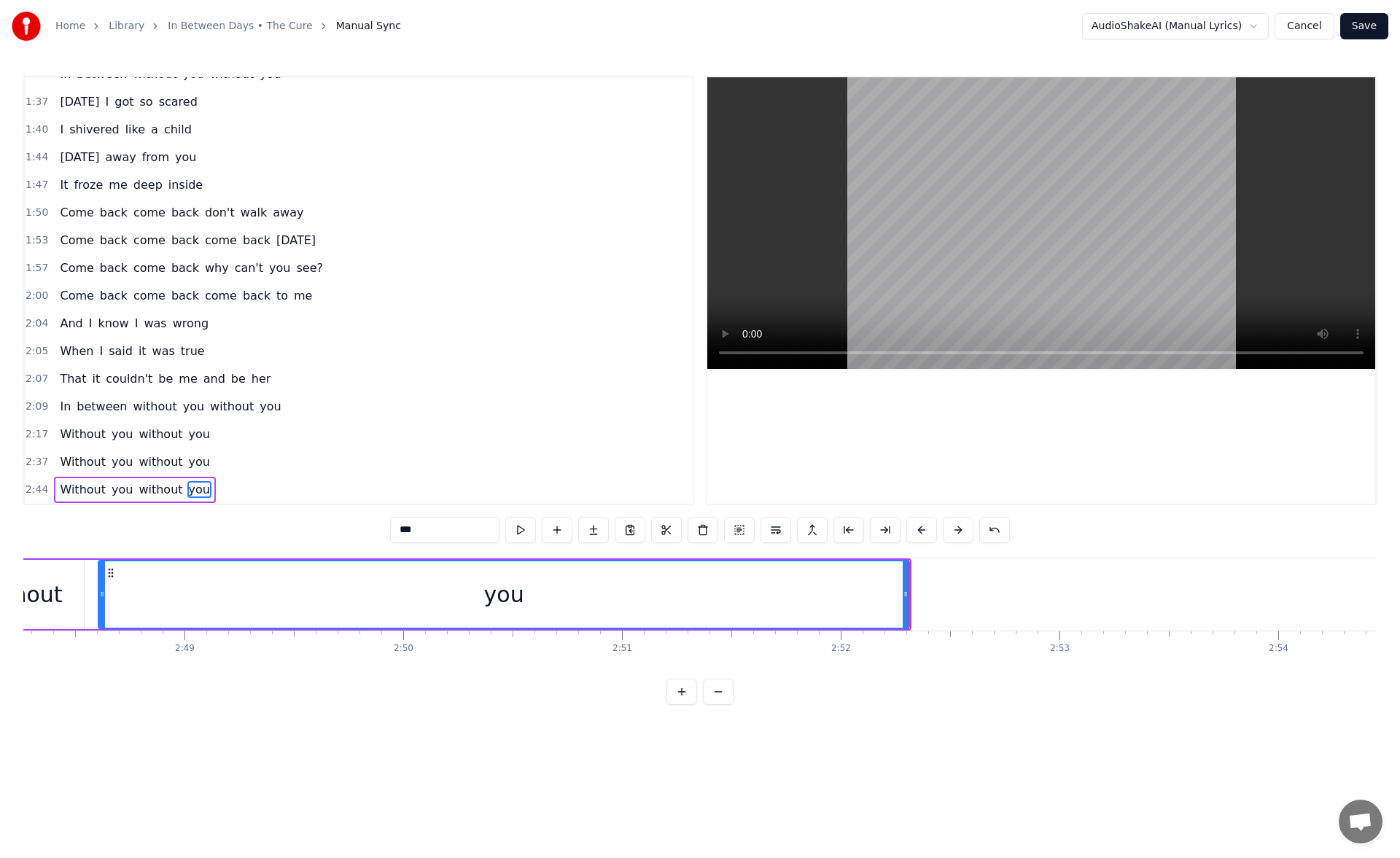
click at [909, 598] on icon at bounding box center [905, 594] width 6 height 11
click at [514, 526] on button at bounding box center [521, 530] width 31 height 26
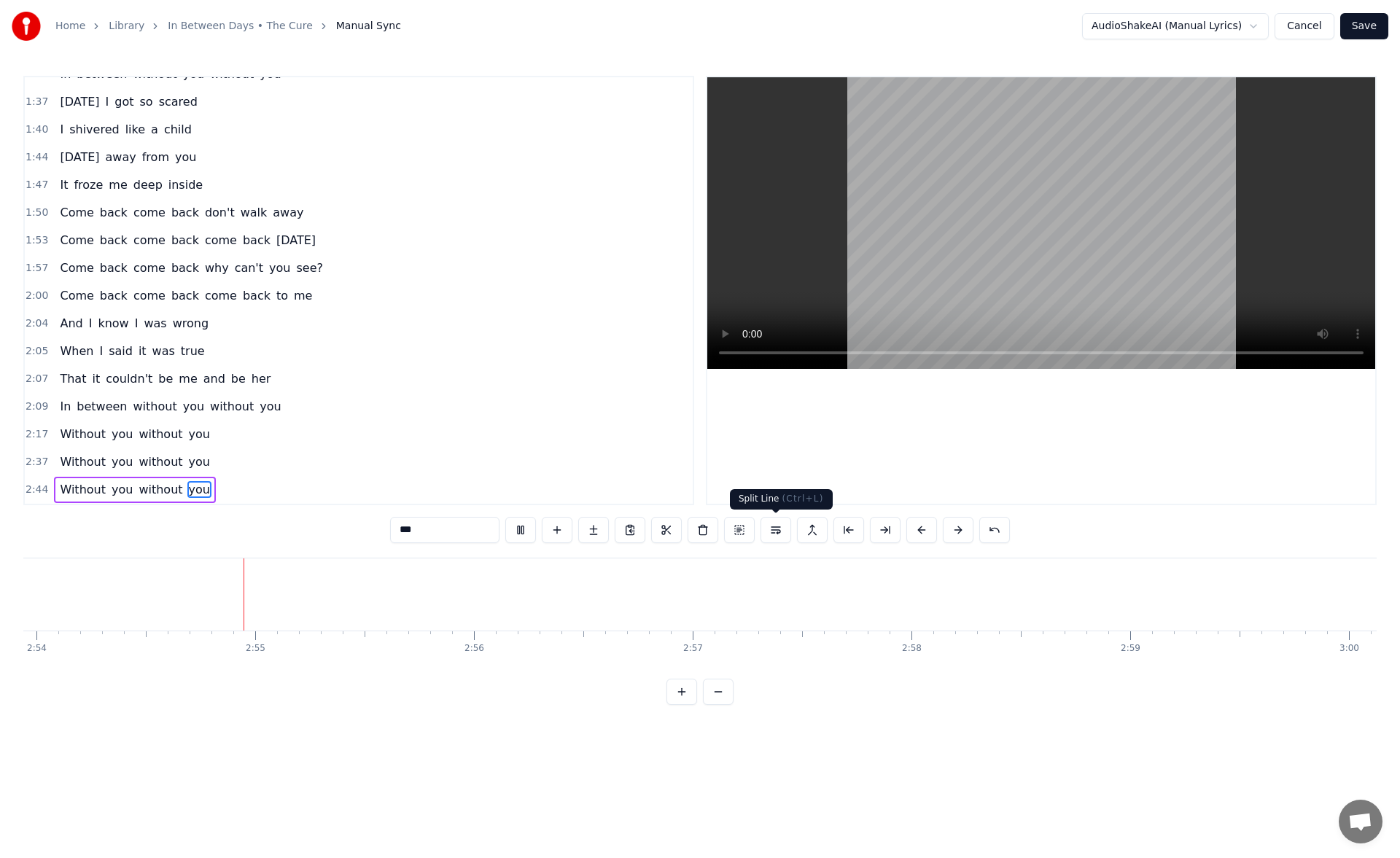
scroll to position [0, 38062]
click at [188, 488] on span "you" at bounding box center [200, 489] width 24 height 17
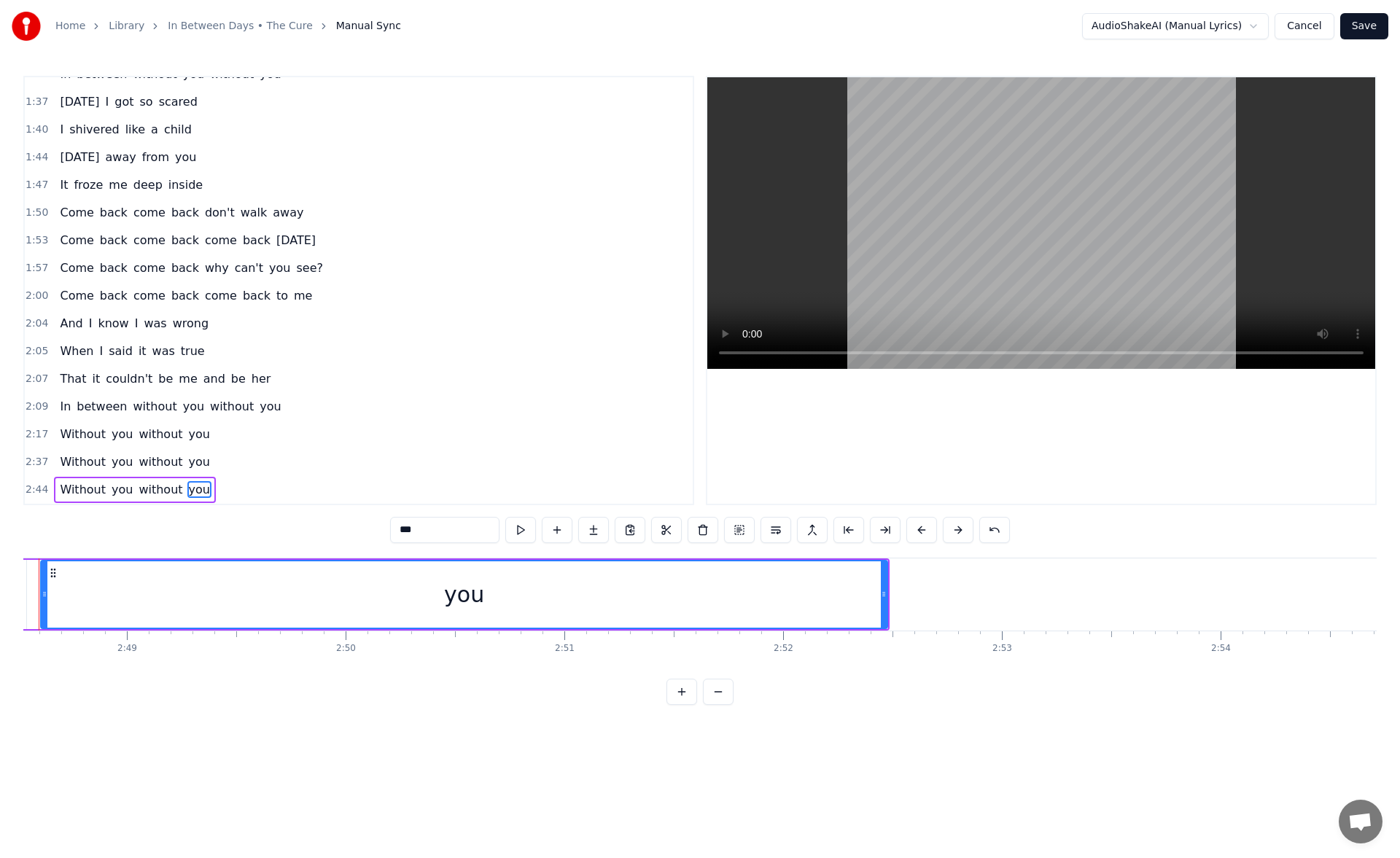
scroll to position [0, 36817]
drag, startPoint x: 939, startPoint y: 597, endPoint x: 890, endPoint y: 594, distance: 49.1
click at [898, 594] on icon at bounding box center [900, 594] width 6 height 11
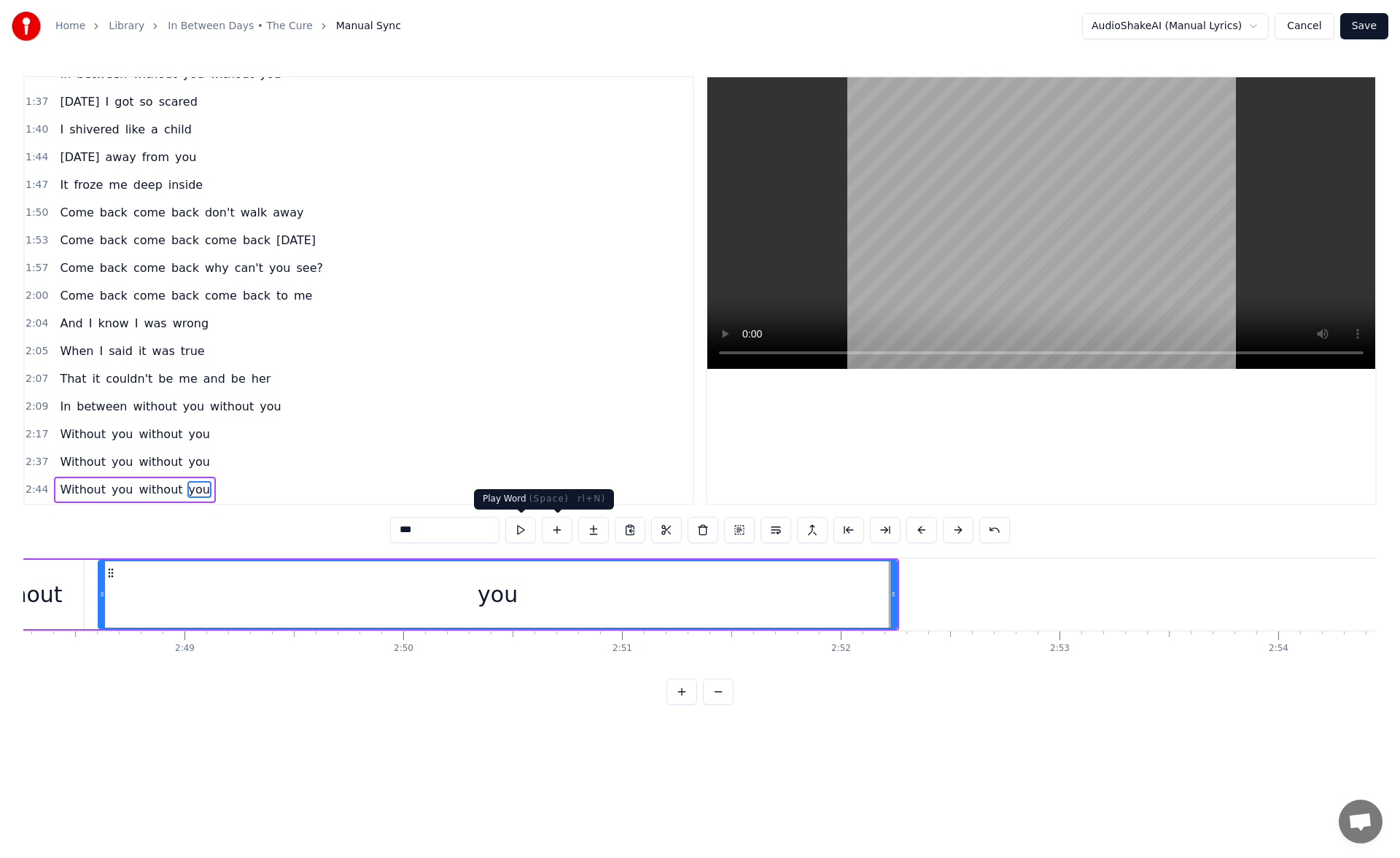
click at [521, 523] on button at bounding box center [521, 530] width 31 height 26
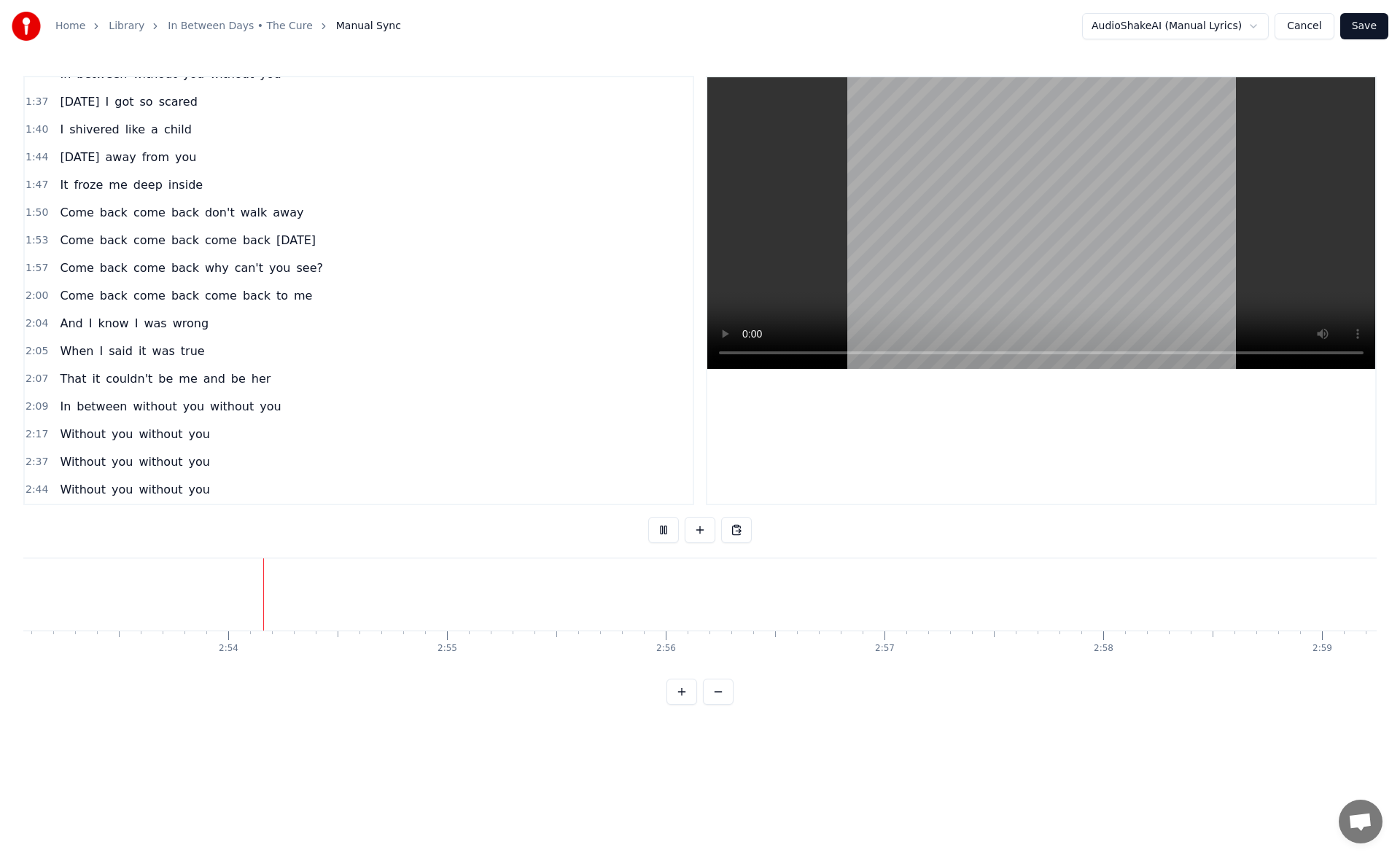
scroll to position [0, 37918]
click at [1367, 25] on button "Save" at bounding box center [1365, 26] width 49 height 26
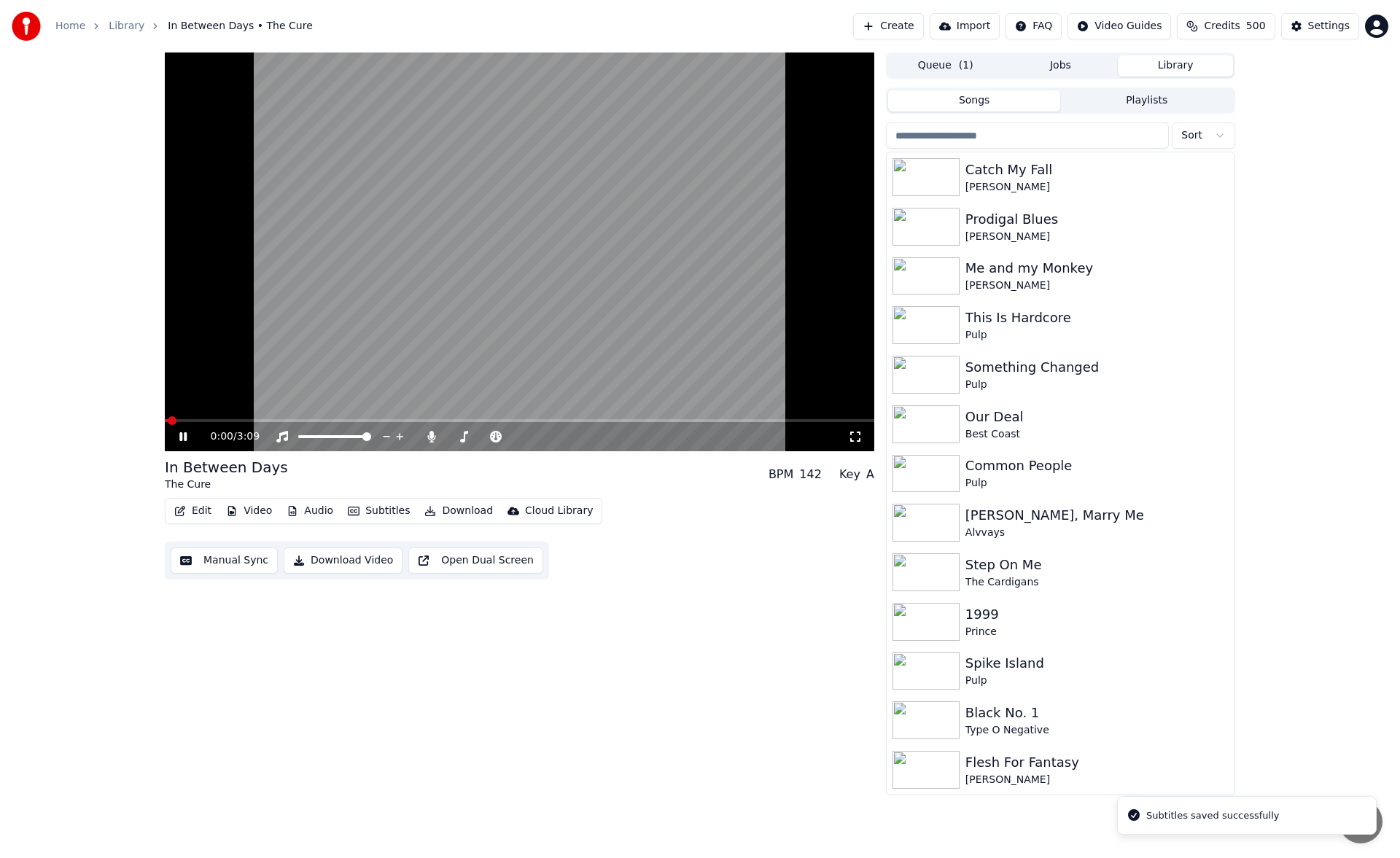
click at [182, 433] on icon at bounding box center [183, 437] width 7 height 9
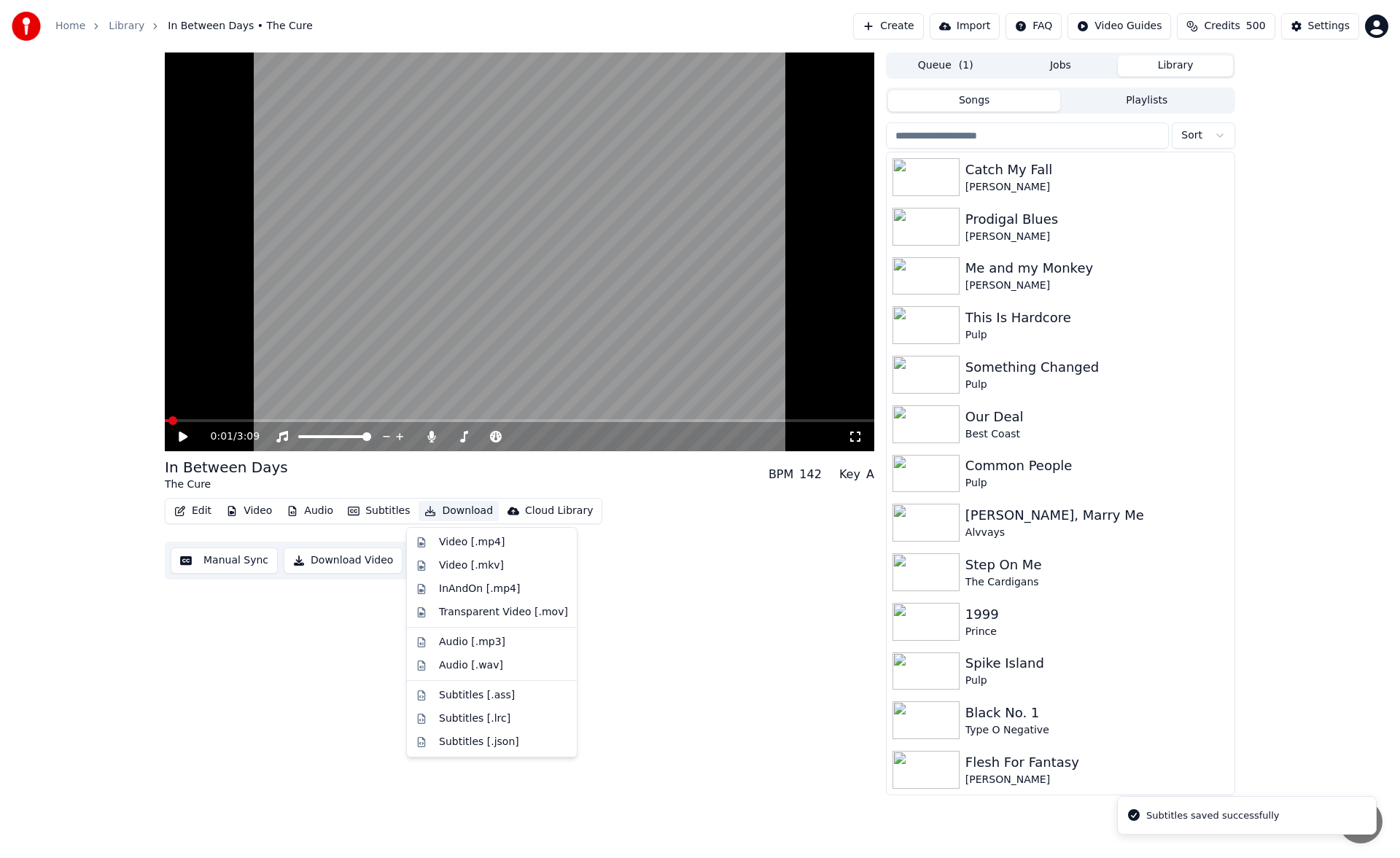
click at [458, 511] on button "Download" at bounding box center [459, 511] width 80 height 20
click at [467, 535] on div "Video [.mp4]" at bounding box center [472, 543] width 66 height 15
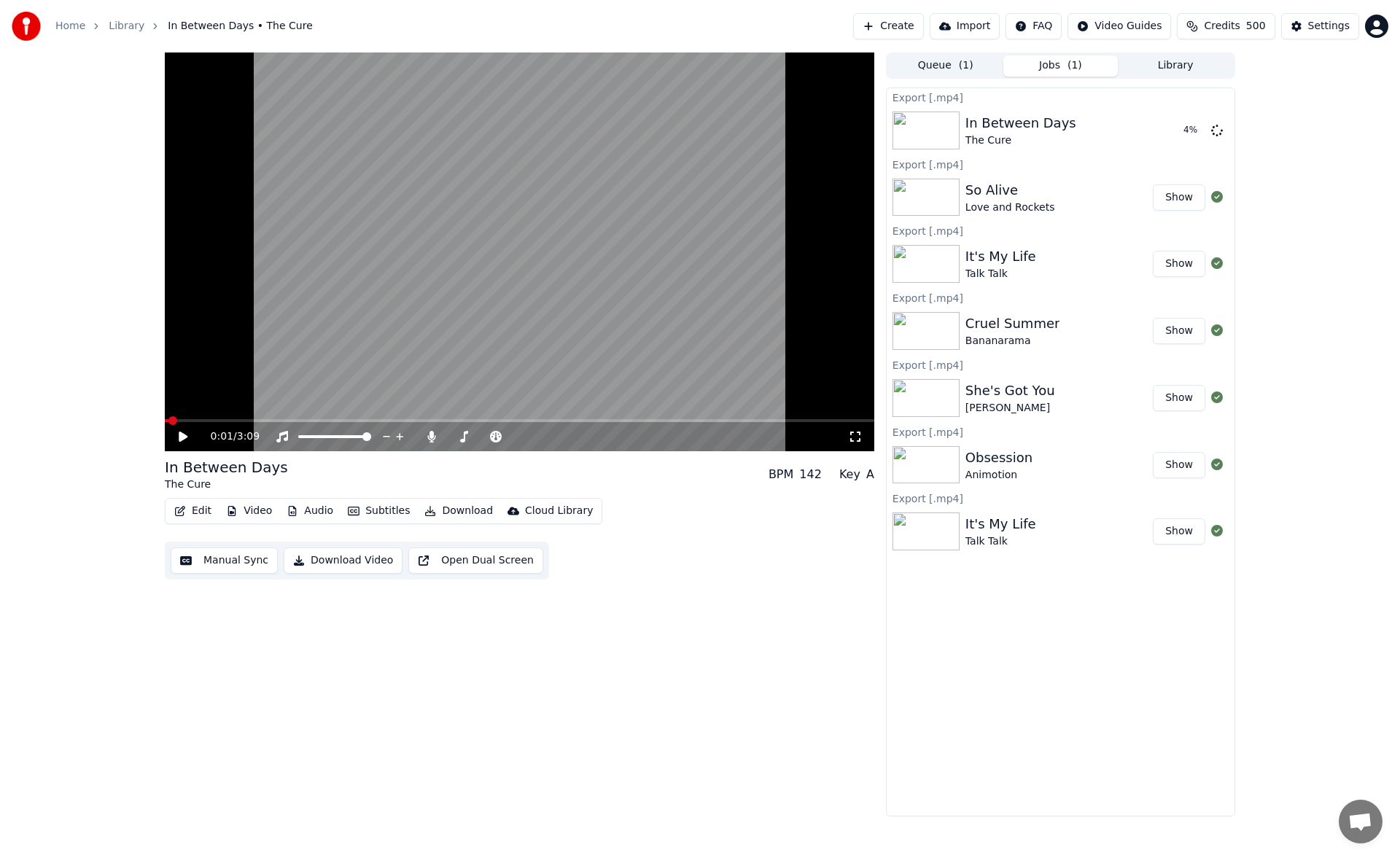
click at [1155, 63] on button "Library" at bounding box center [1175, 66] width 115 height 21
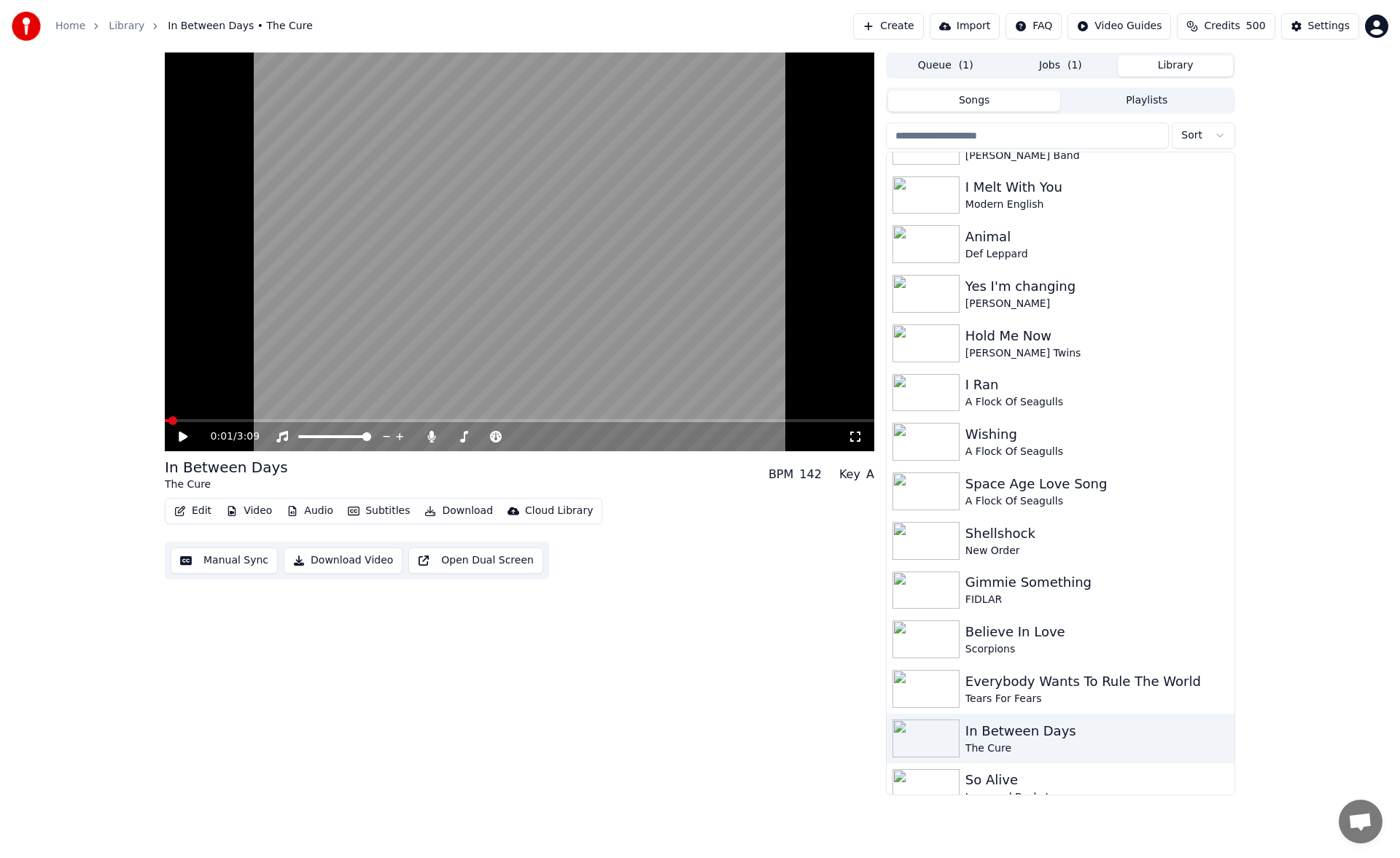
scroll to position [1158, 0]
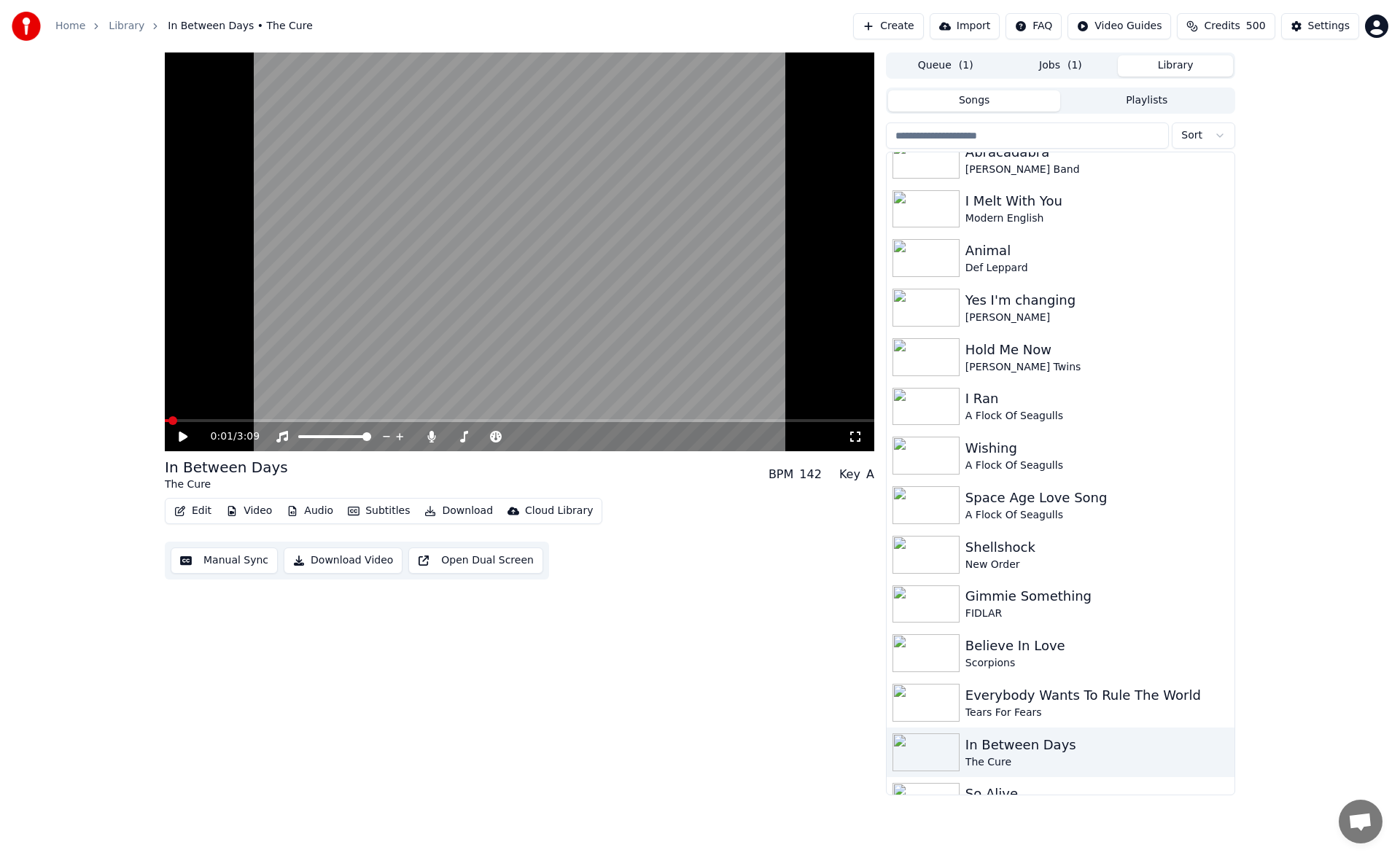
click at [1061, 63] on button "Jobs ( 1 )" at bounding box center [1061, 66] width 115 height 21
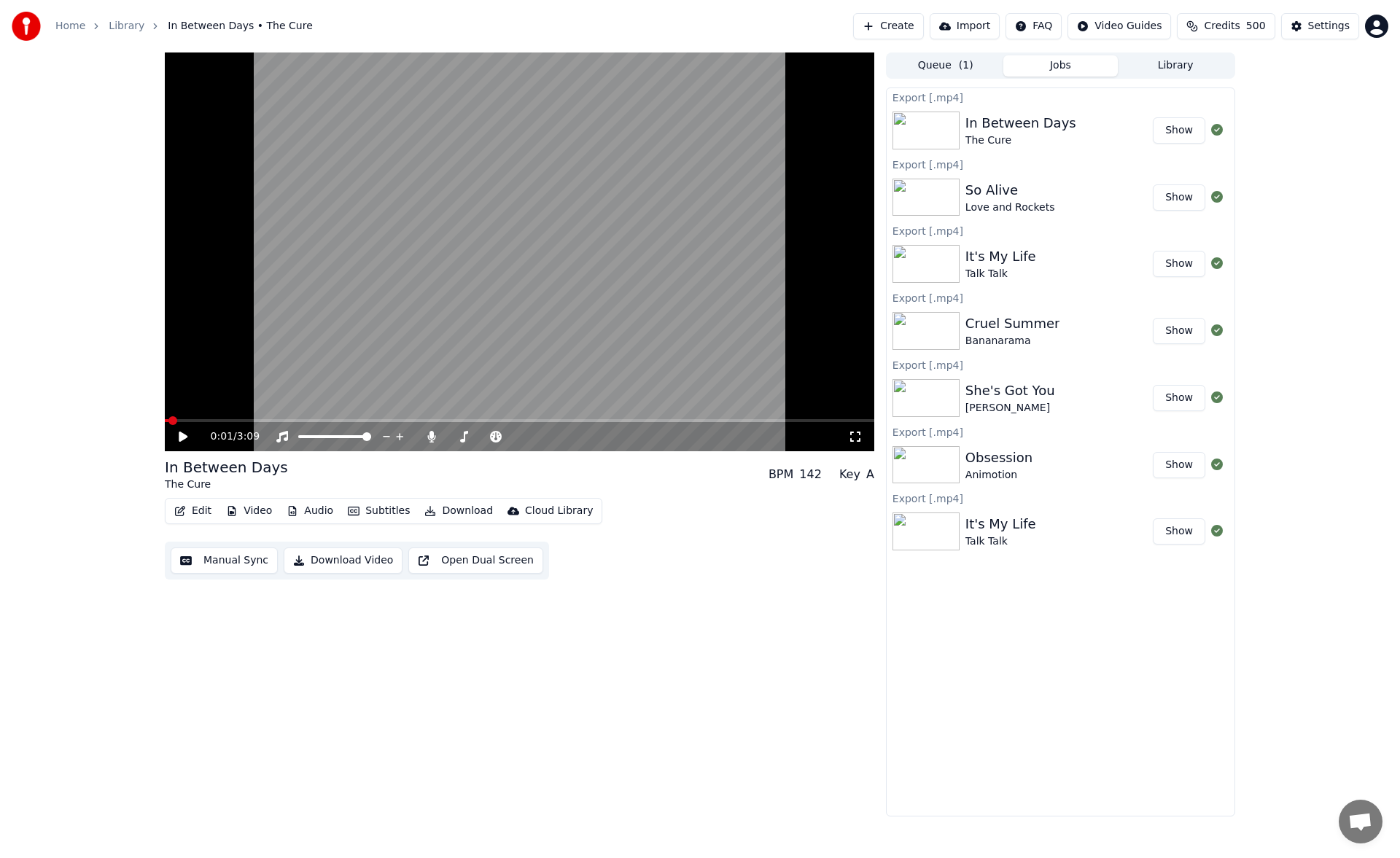
click at [253, 562] on button "Manual Sync" at bounding box center [224, 560] width 108 height 26
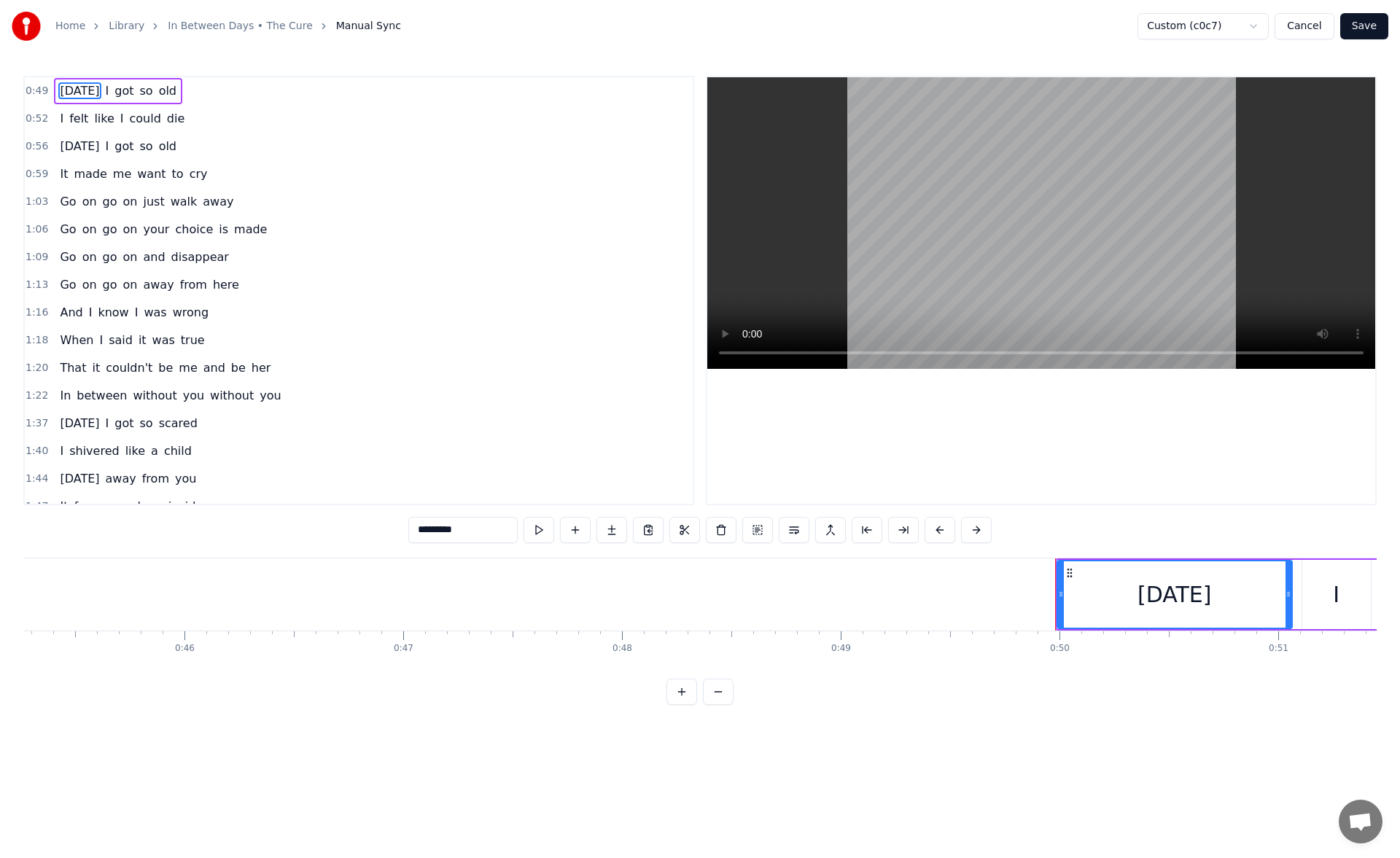
scroll to position [0, 10863]
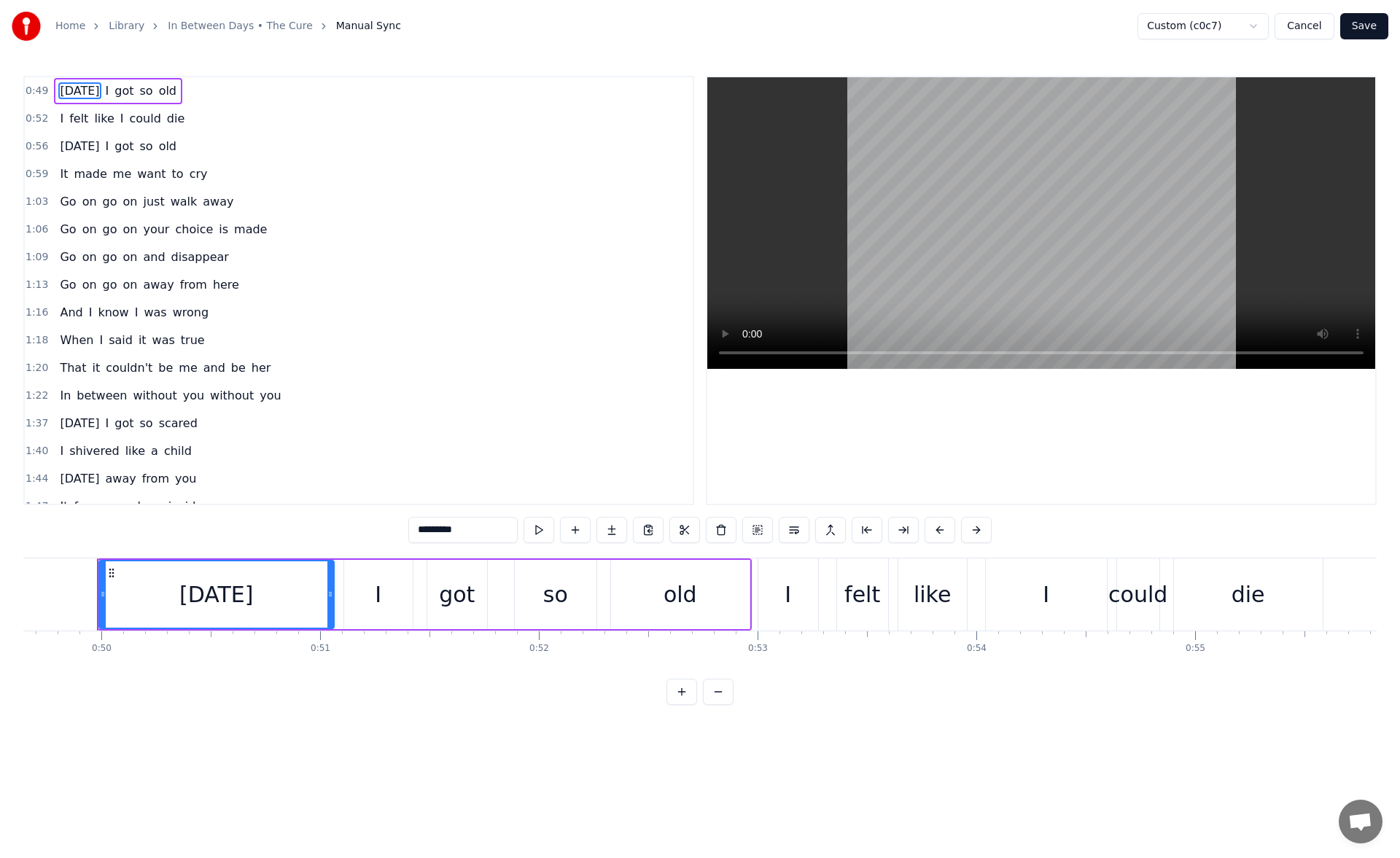
click at [125, 257] on span "on" at bounding box center [131, 257] width 18 height 17
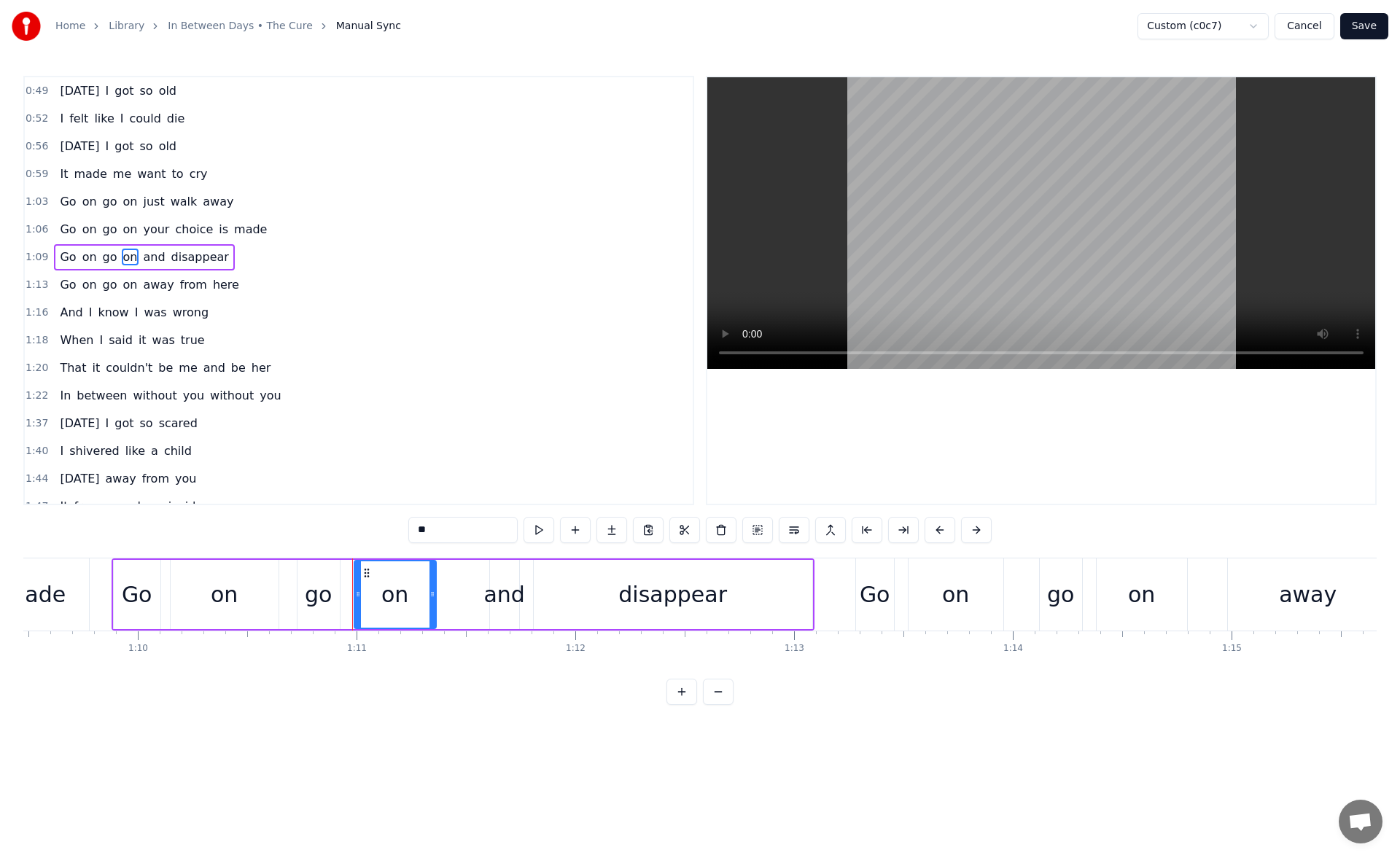
scroll to position [0, 15457]
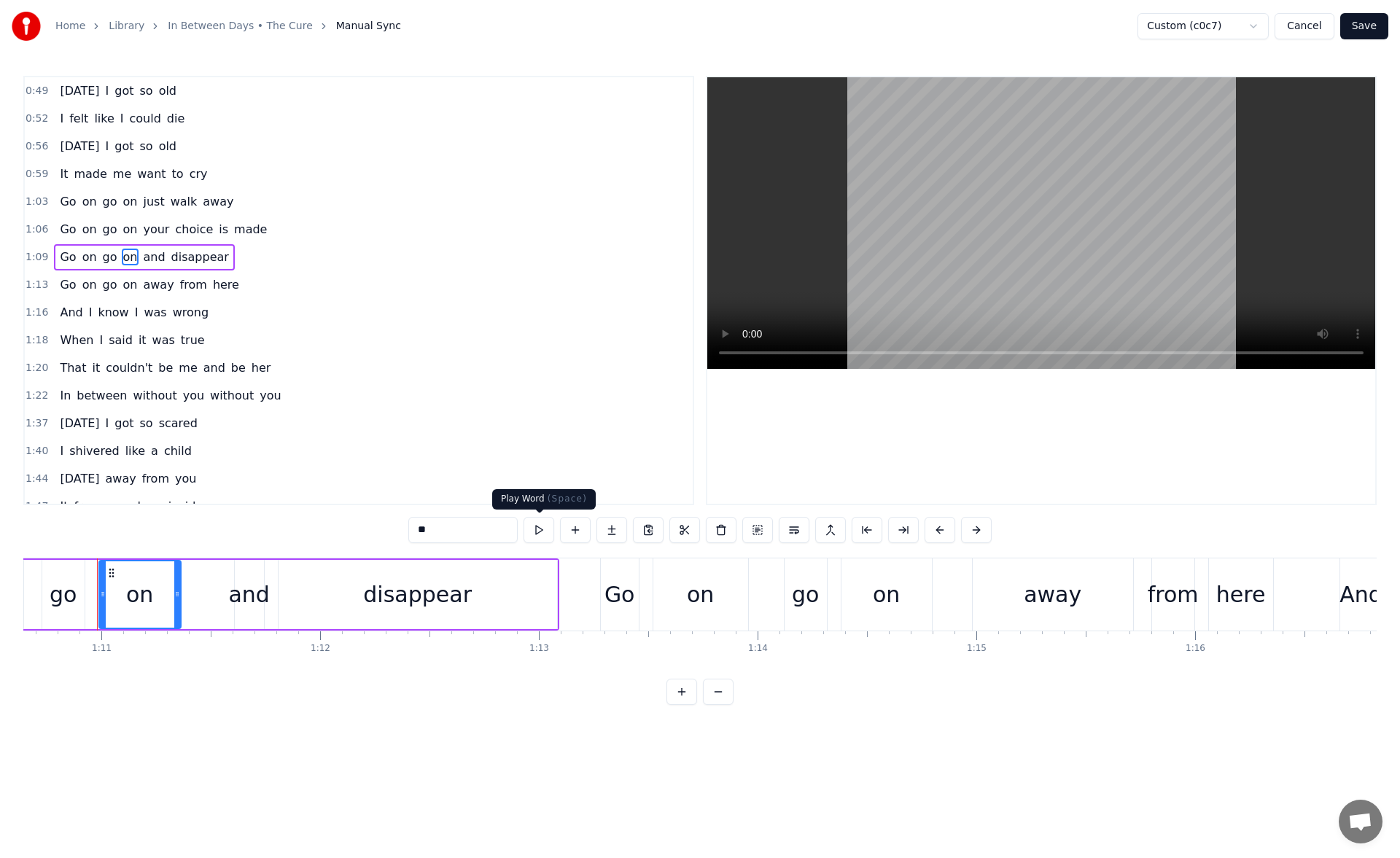
click at [539, 529] on button at bounding box center [539, 530] width 31 height 26
click at [253, 583] on div "and" at bounding box center [248, 594] width 41 height 33
click at [545, 524] on button at bounding box center [539, 530] width 31 height 26
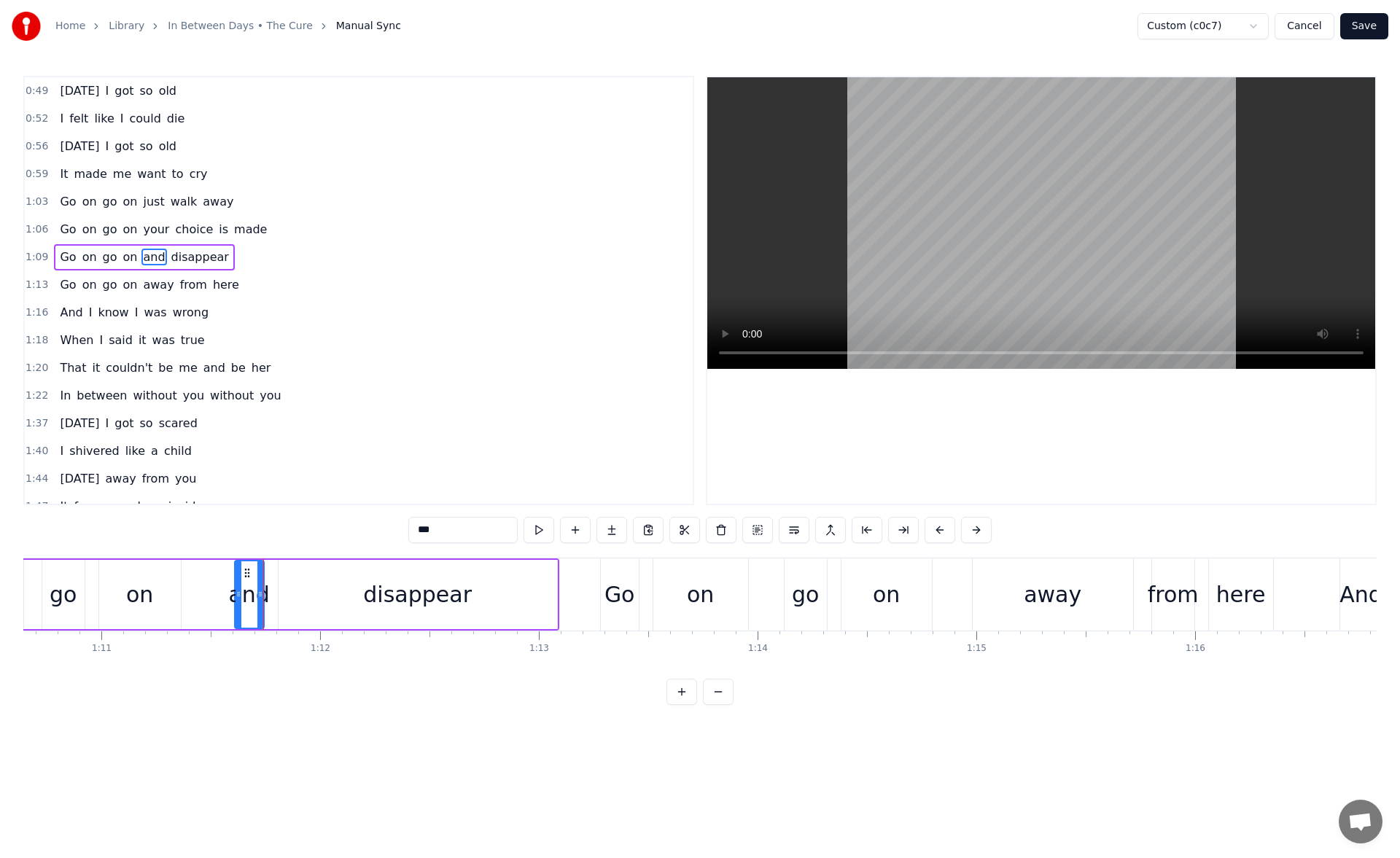
click at [545, 524] on button at bounding box center [539, 530] width 31 height 26
drag, startPoint x: 239, startPoint y: 599, endPoint x: 220, endPoint y: 600, distance: 19.0
click at [225, 600] on div at bounding box center [227, 594] width 6 height 66
click at [519, 527] on button at bounding box center [521, 530] width 31 height 26
drag, startPoint x: 222, startPoint y: 598, endPoint x: 205, endPoint y: 598, distance: 17.0
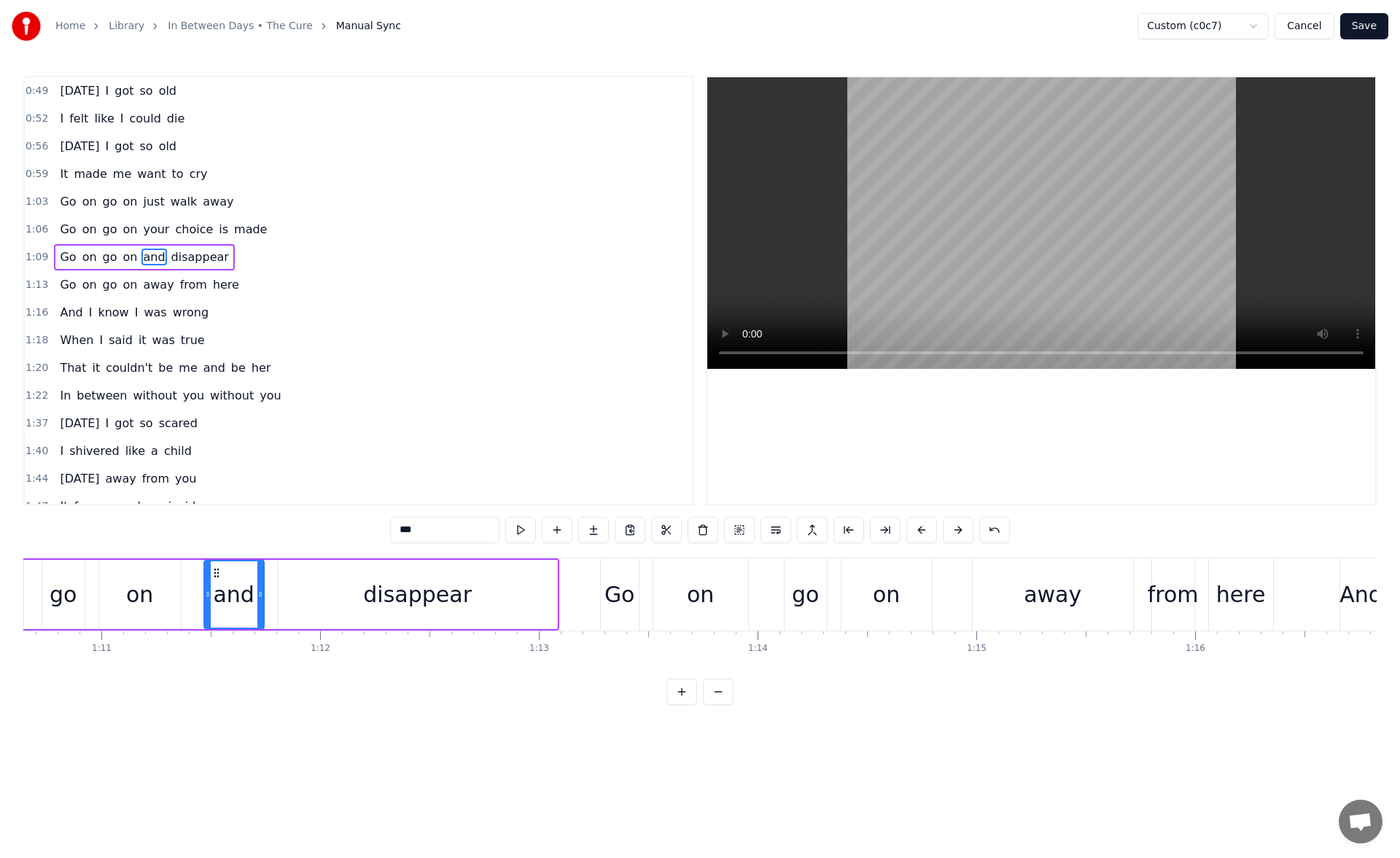
click at [205, 598] on icon at bounding box center [207, 594] width 6 height 11
click at [511, 529] on button at bounding box center [521, 530] width 31 height 26
click at [338, 599] on div "disappear" at bounding box center [417, 595] width 278 height 70
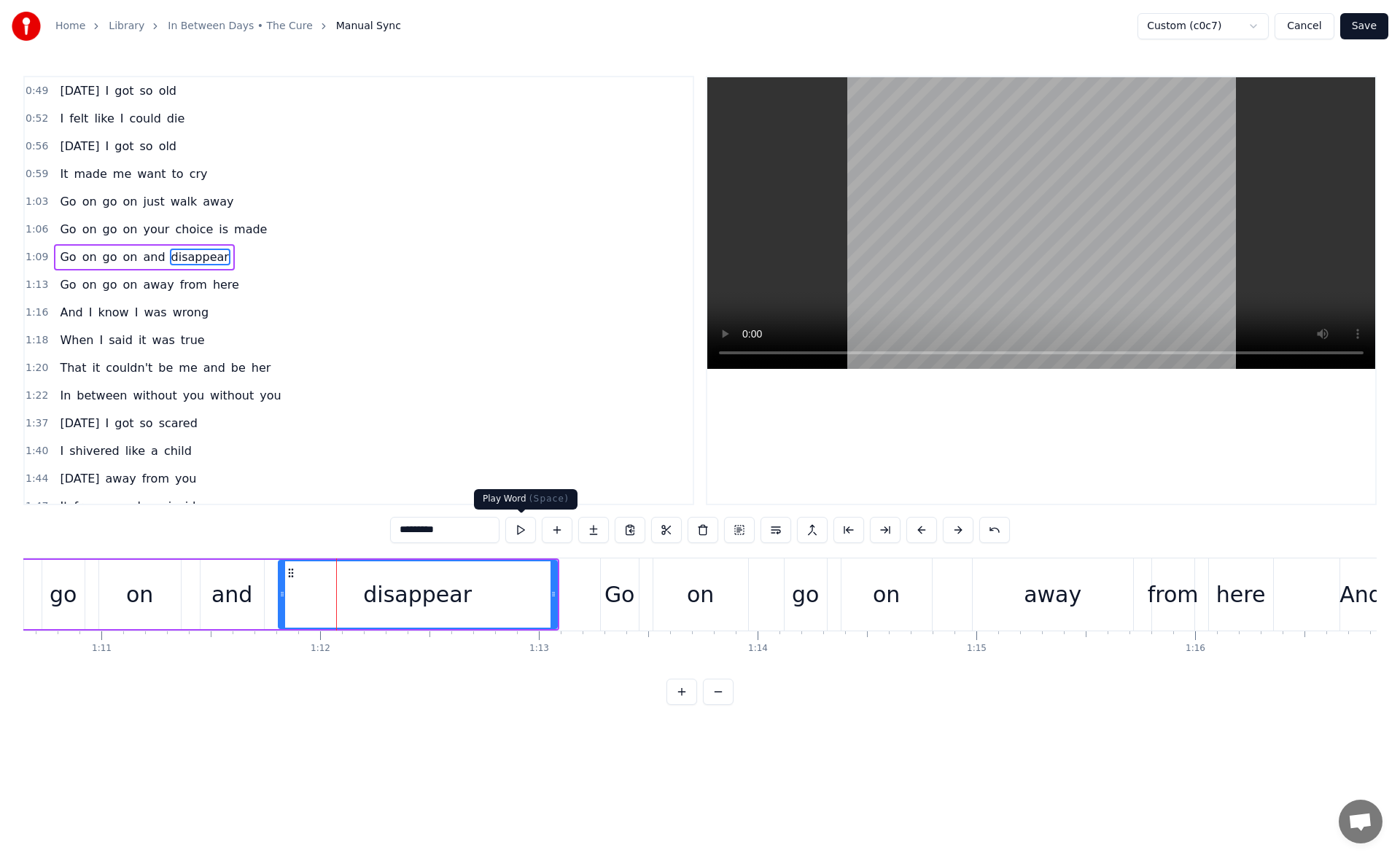
click at [520, 529] on button at bounding box center [521, 530] width 31 height 26
click at [70, 599] on div "go" at bounding box center [62, 594] width 27 height 33
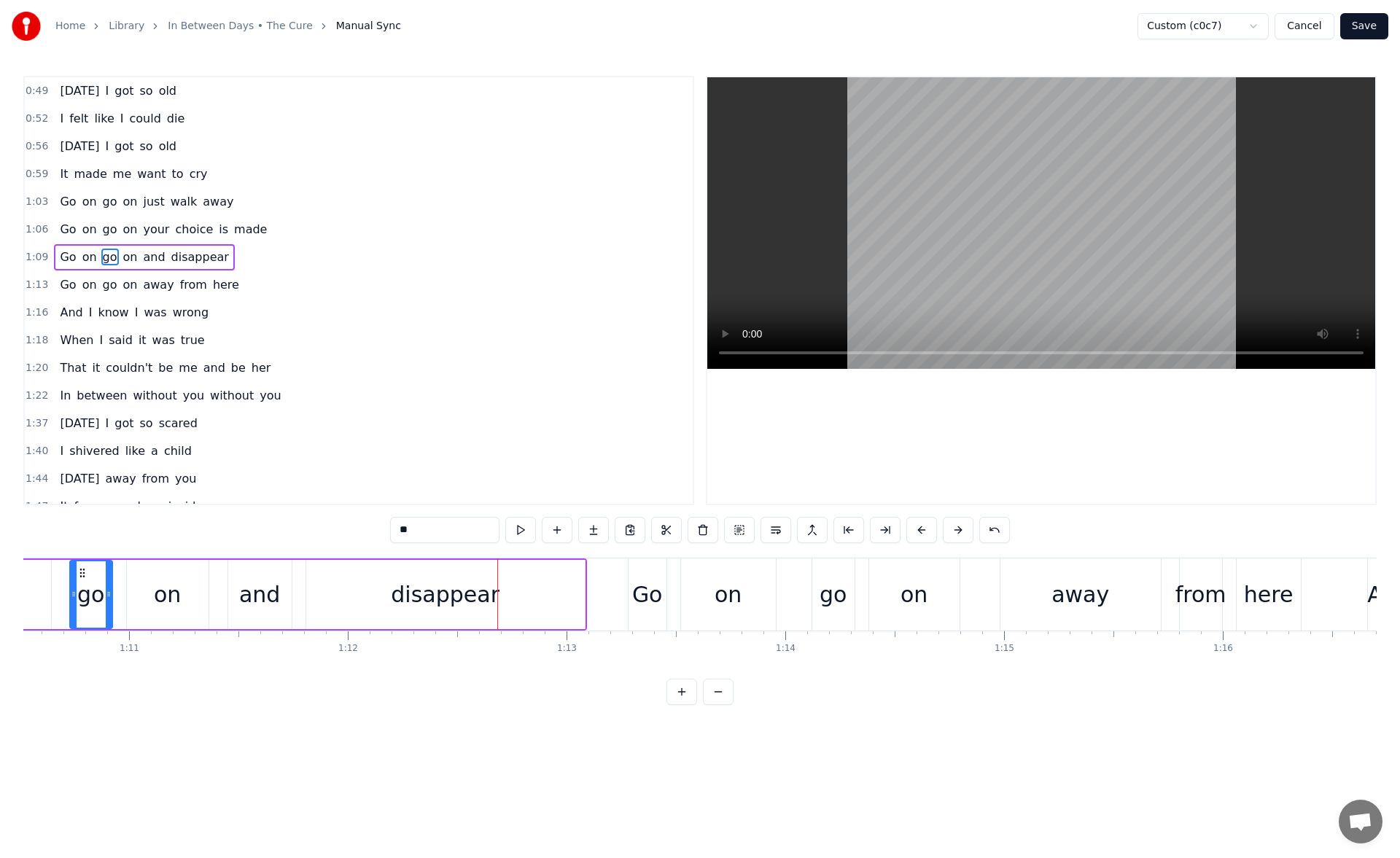
click at [268, 578] on div "and" at bounding box center [260, 594] width 41 height 33
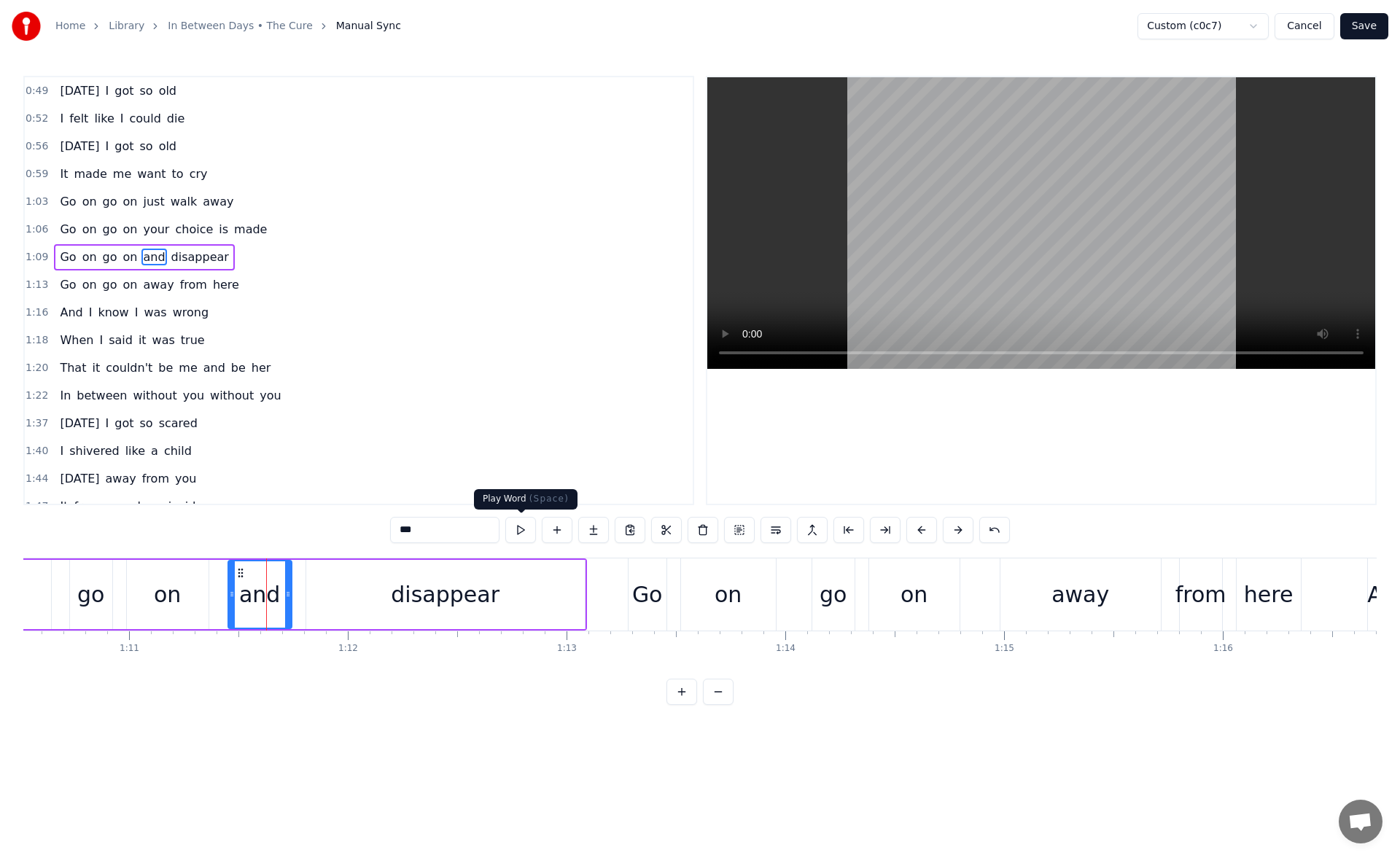
click at [514, 529] on button at bounding box center [521, 530] width 31 height 26
click at [319, 599] on div "disappear" at bounding box center [446, 595] width 278 height 70
type input "*********"
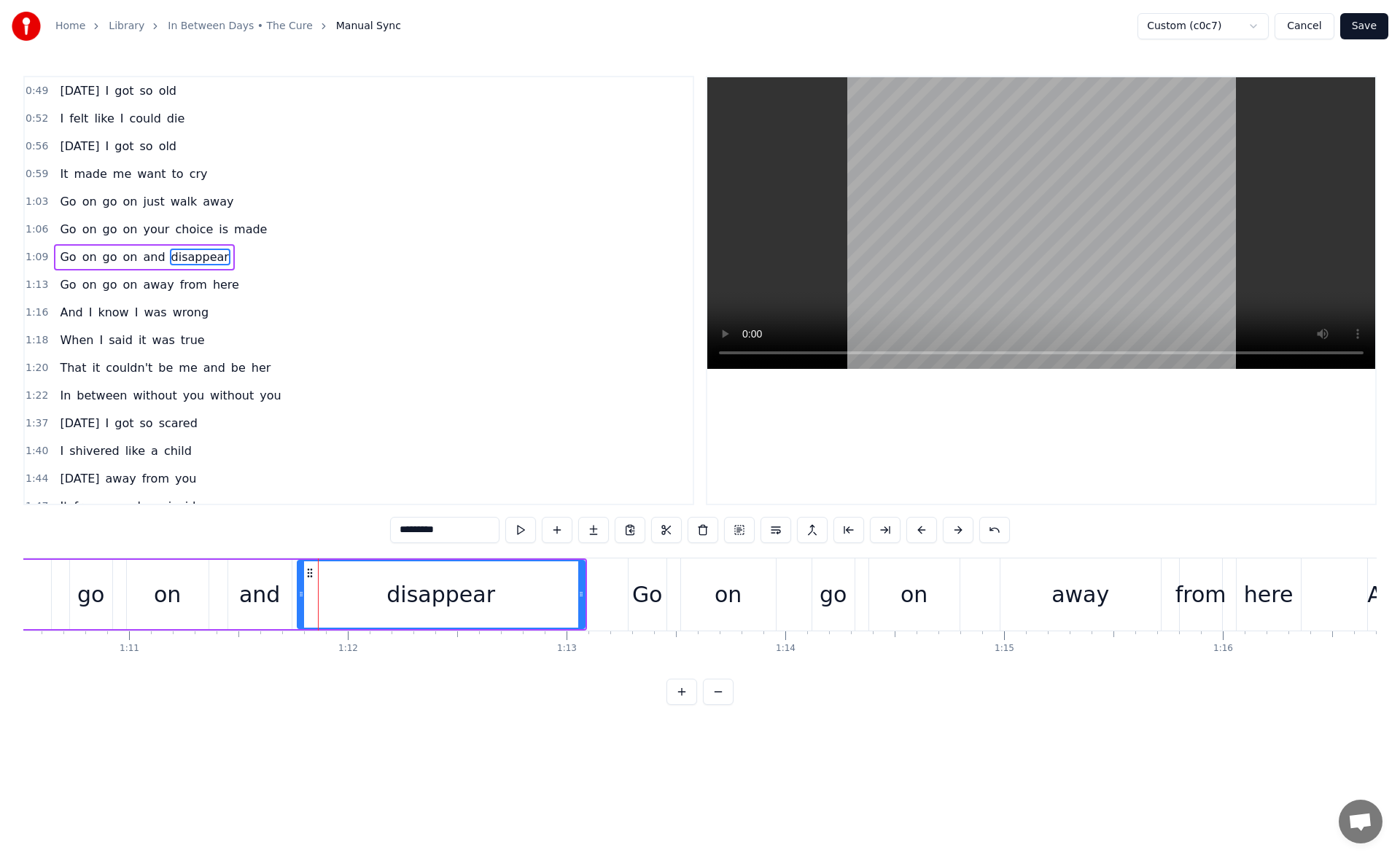
drag, startPoint x: 309, startPoint y: 597, endPoint x: 301, endPoint y: 597, distance: 8.0
click at [301, 597] on icon at bounding box center [301, 594] width 6 height 11
click at [512, 526] on button at bounding box center [521, 530] width 31 height 26
drag, startPoint x: 583, startPoint y: 597, endPoint x: 593, endPoint y: 598, distance: 10.0
click at [591, 598] on icon at bounding box center [588, 594] width 6 height 11
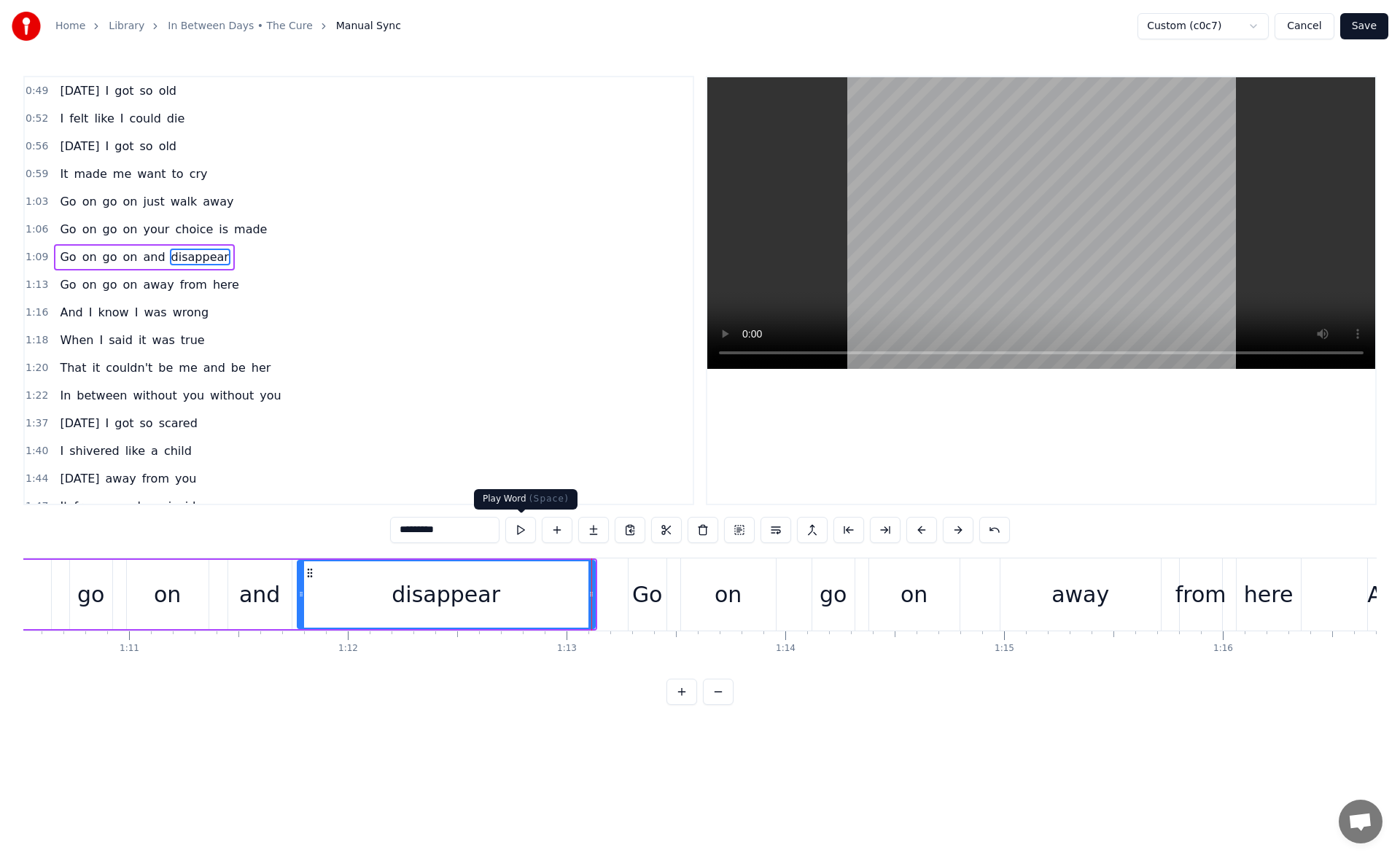
click at [520, 526] on button at bounding box center [521, 530] width 31 height 26
click at [1364, 29] on button "Save" at bounding box center [1365, 26] width 49 height 26
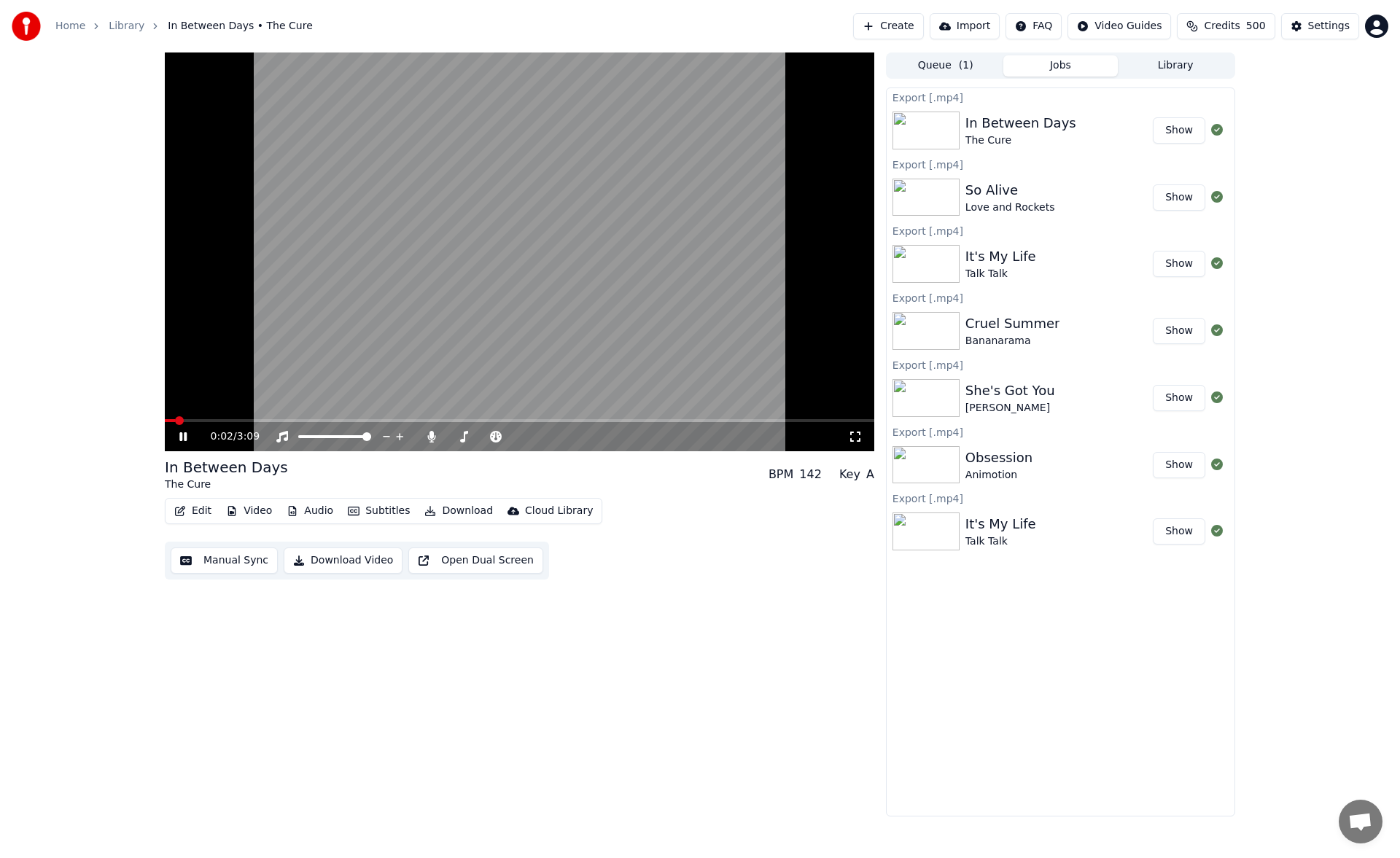
click at [184, 441] on icon at bounding box center [193, 437] width 34 height 11
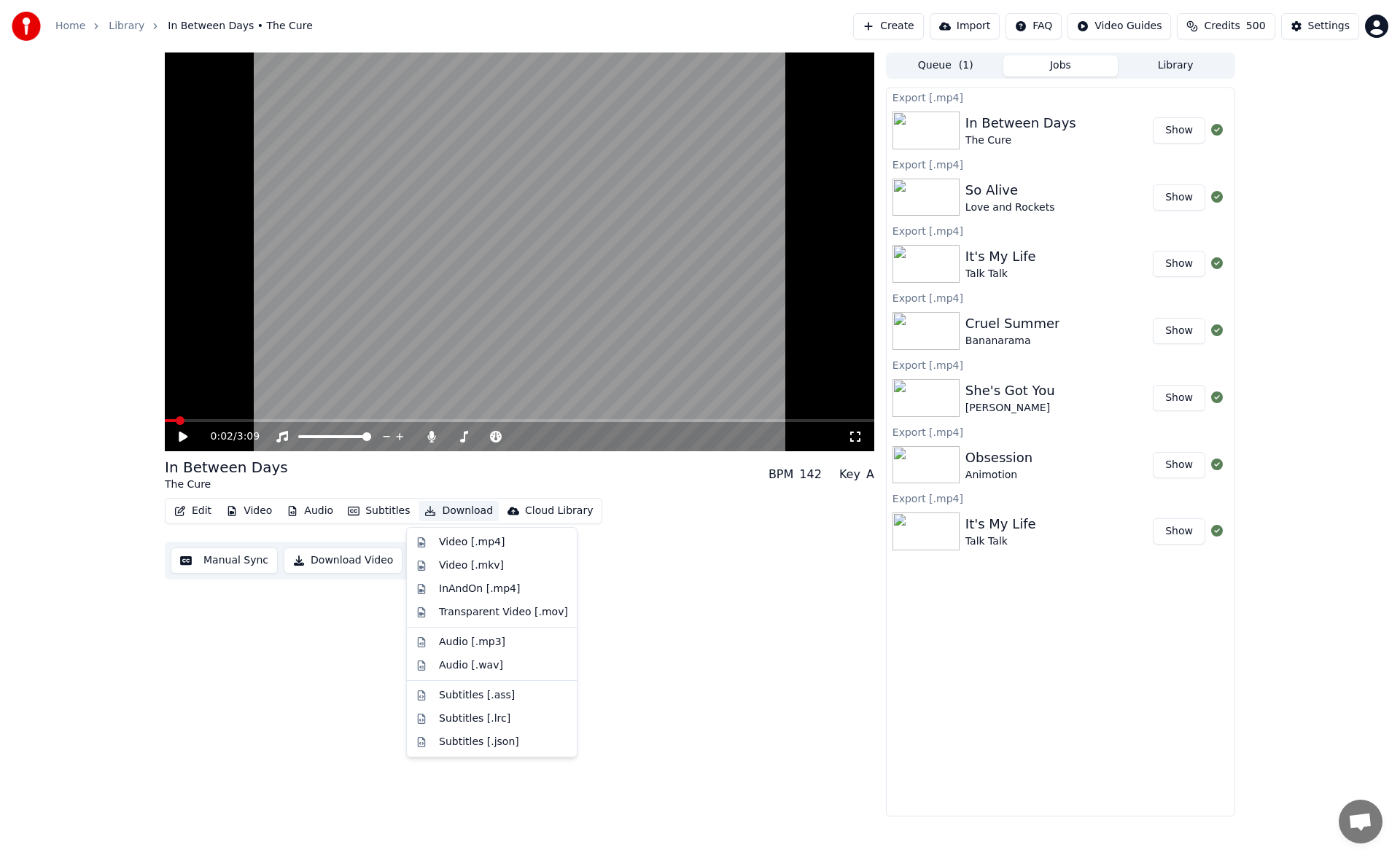
click at [441, 509] on button "Download" at bounding box center [459, 511] width 80 height 20
click at [457, 539] on div "Video [.mp4]" at bounding box center [472, 543] width 66 height 15
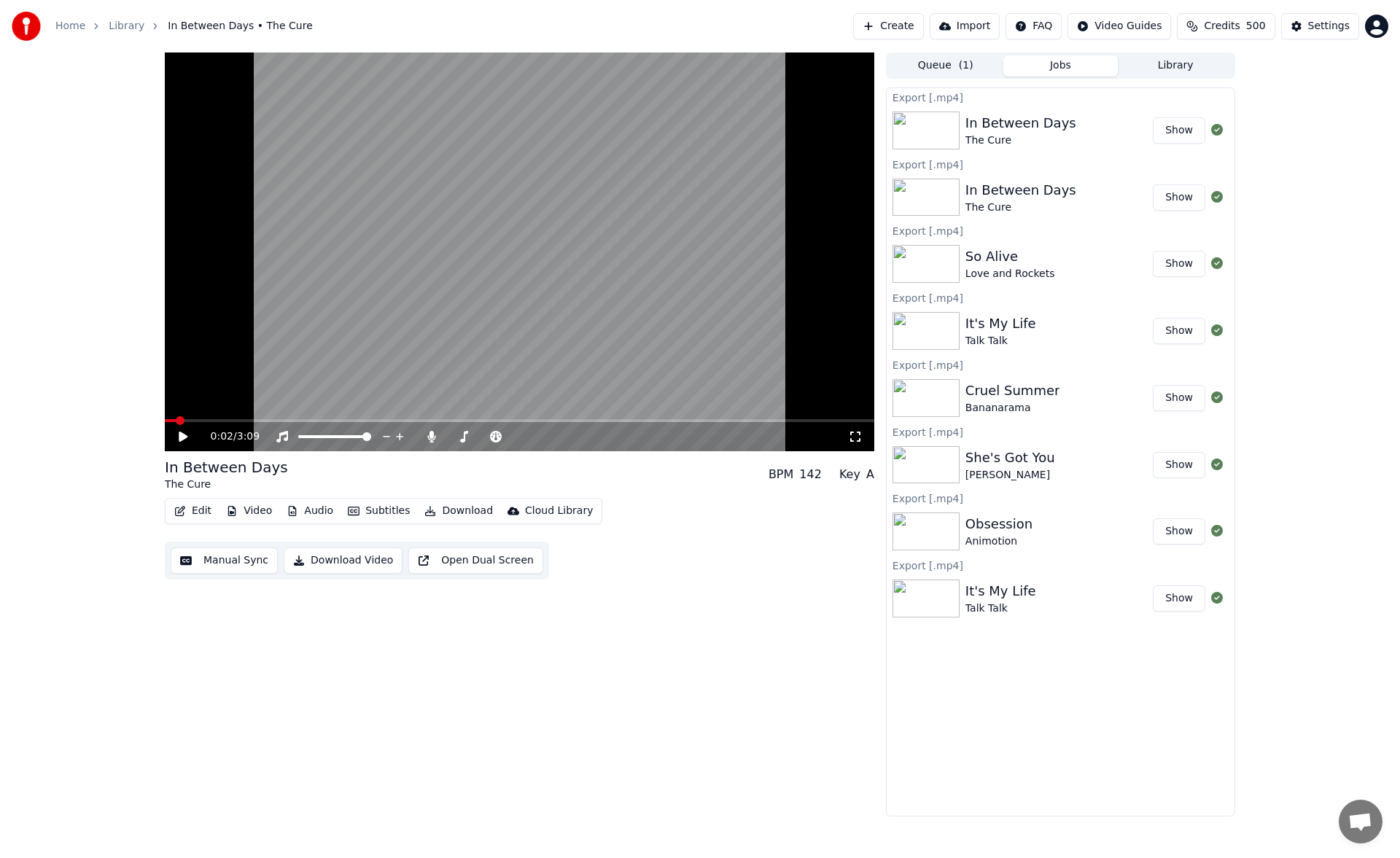
click at [1179, 63] on button "Library" at bounding box center [1175, 66] width 115 height 21
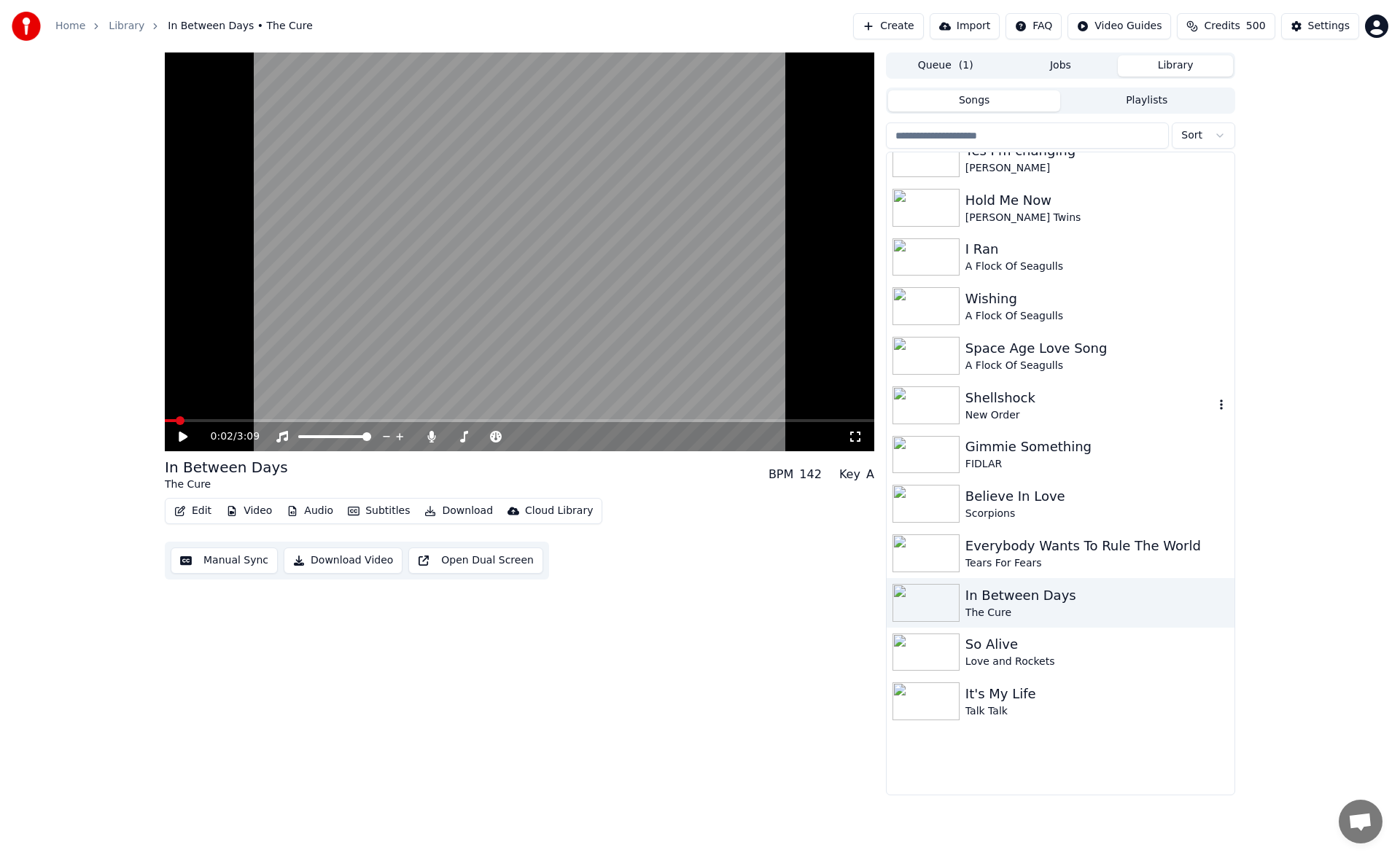
scroll to position [1312, 0]
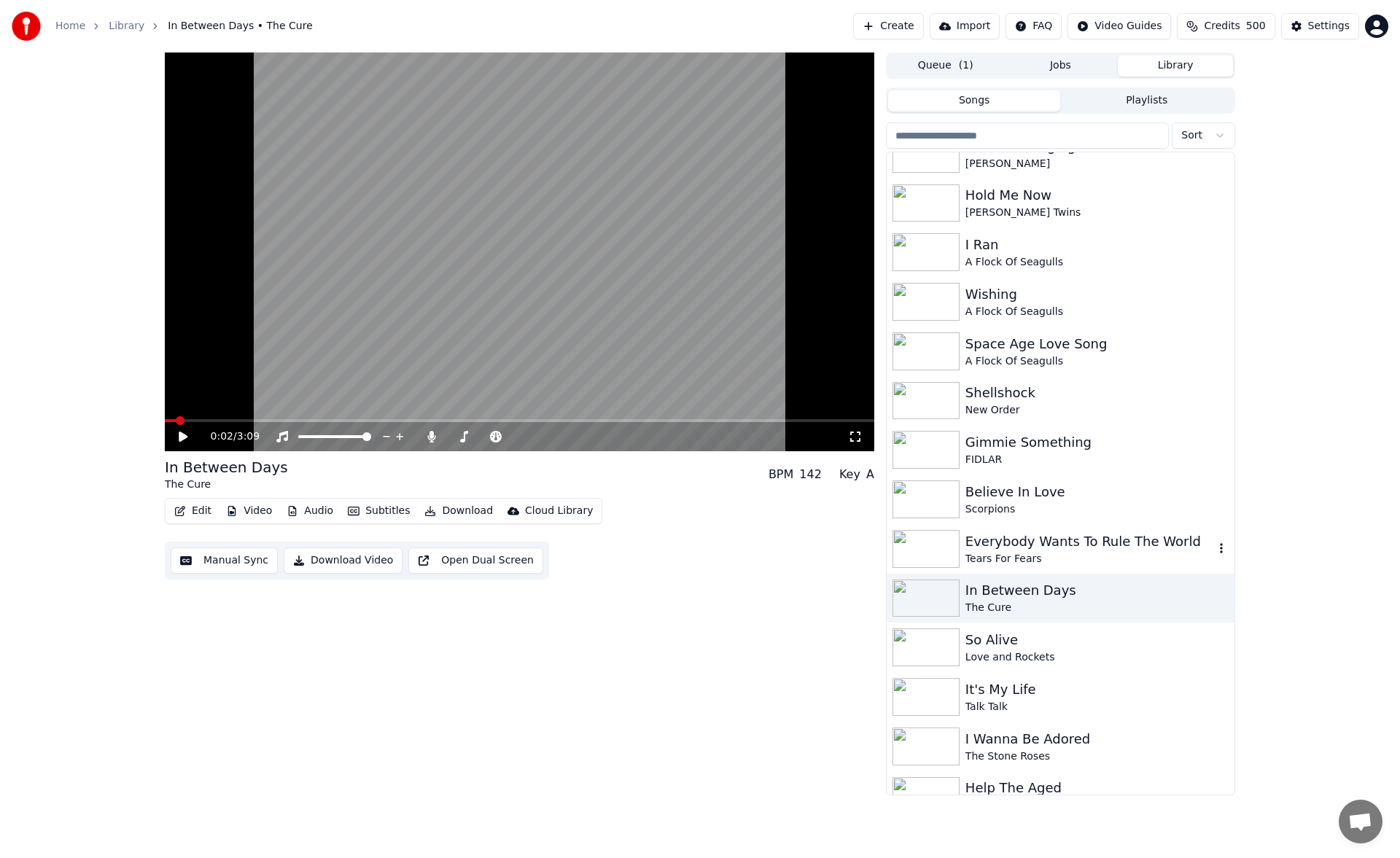
click at [1088, 537] on div "Everybody Wants To Rule The World" at bounding box center [1090, 541] width 249 height 20
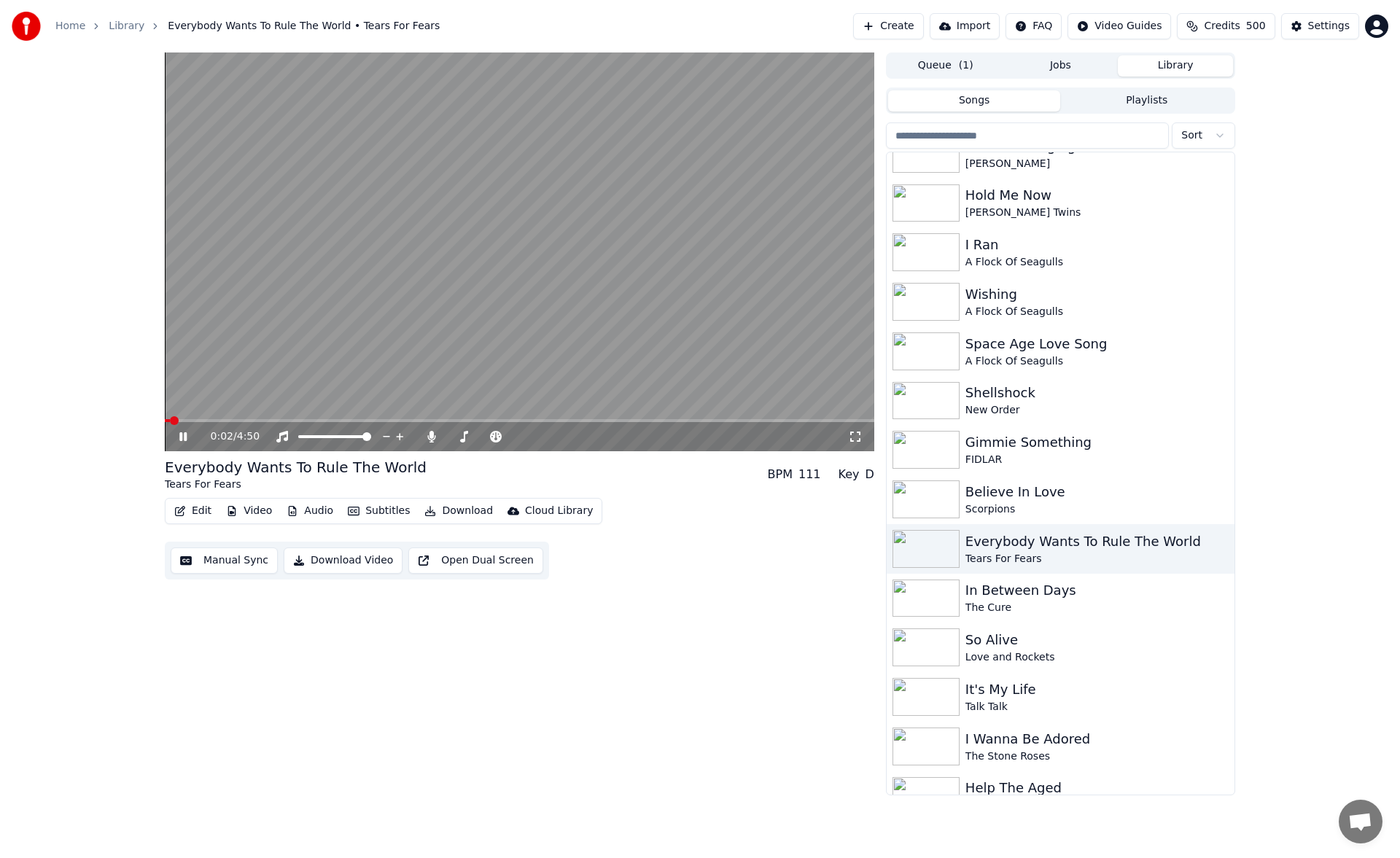
click at [239, 559] on button "Manual Sync" at bounding box center [224, 560] width 108 height 26
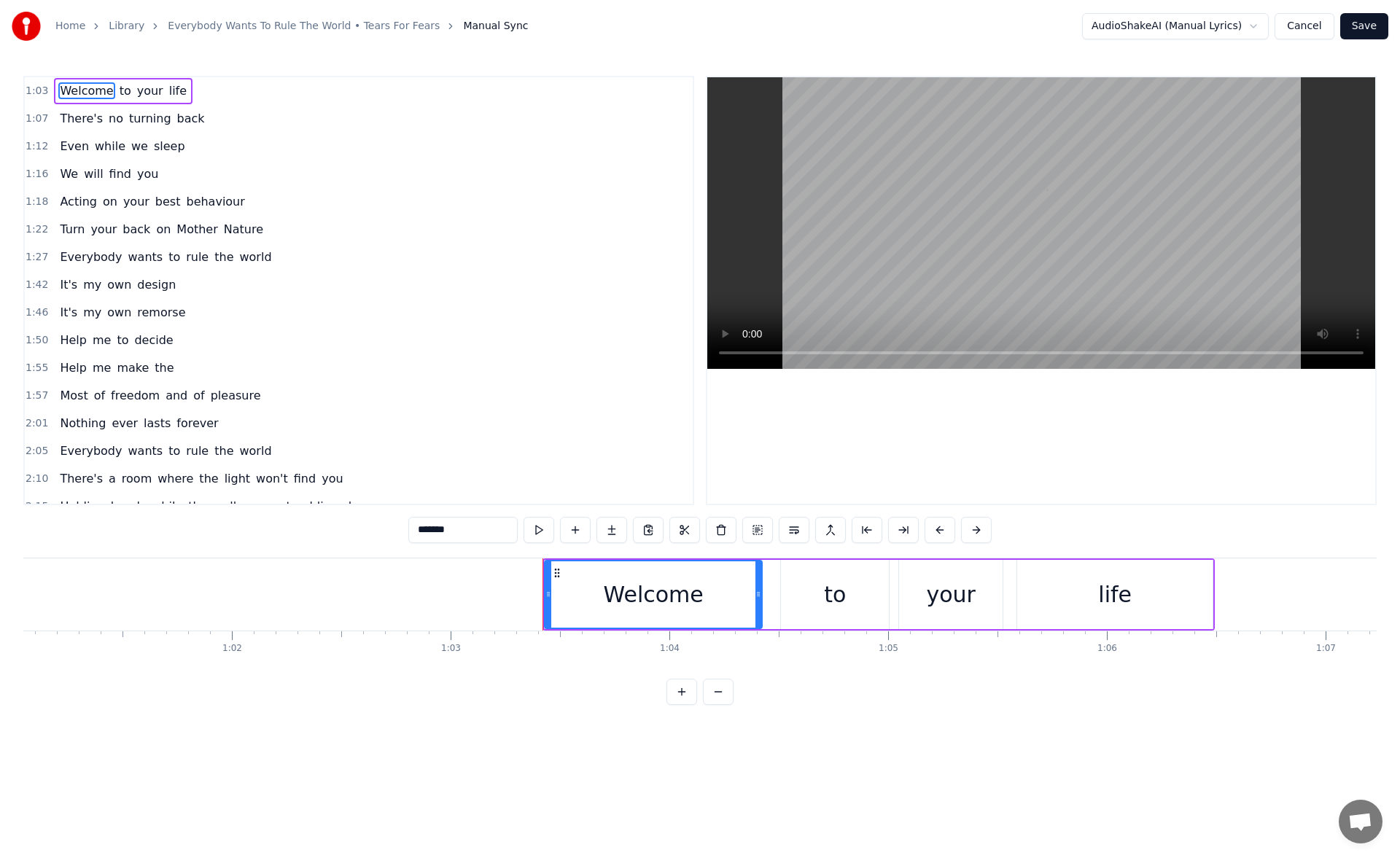
scroll to position [0, 13804]
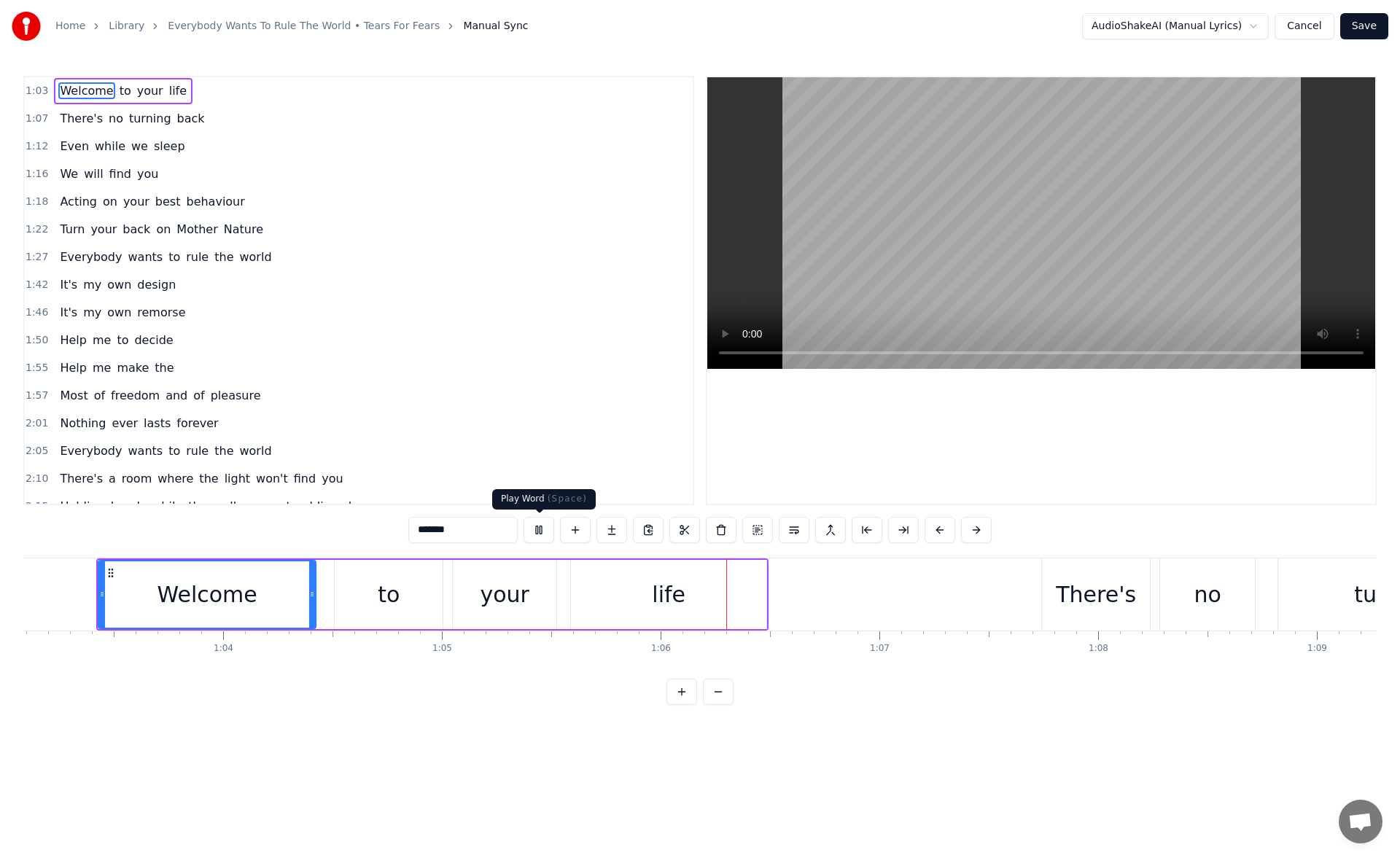
click at [544, 531] on button at bounding box center [539, 530] width 31 height 26
drag, startPoint x: 103, startPoint y: 598, endPoint x: 85, endPoint y: 597, distance: 18.0
click at [85, 597] on icon at bounding box center [83, 594] width 6 height 11
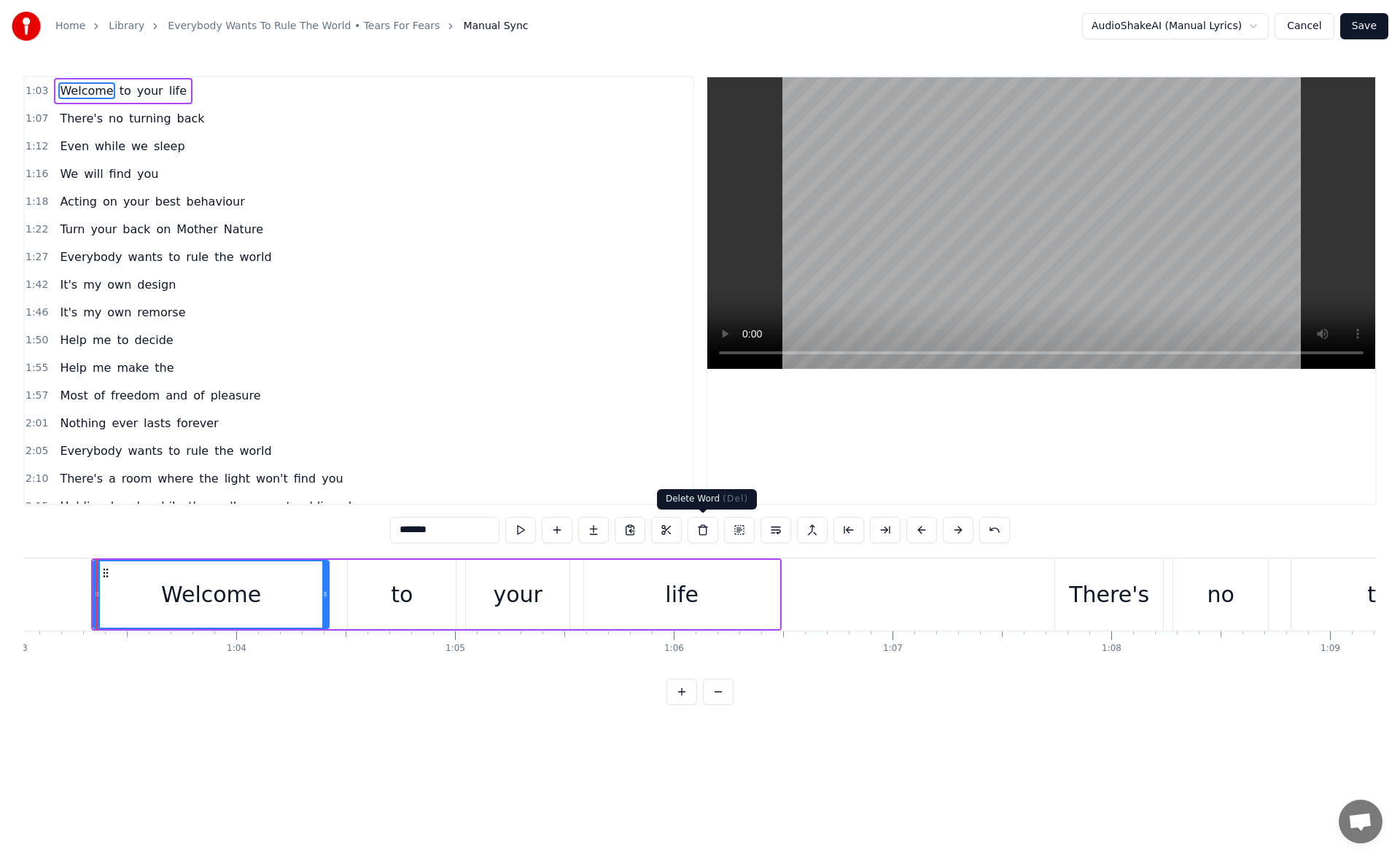
click at [709, 576] on div "life" at bounding box center [682, 595] width 196 height 70
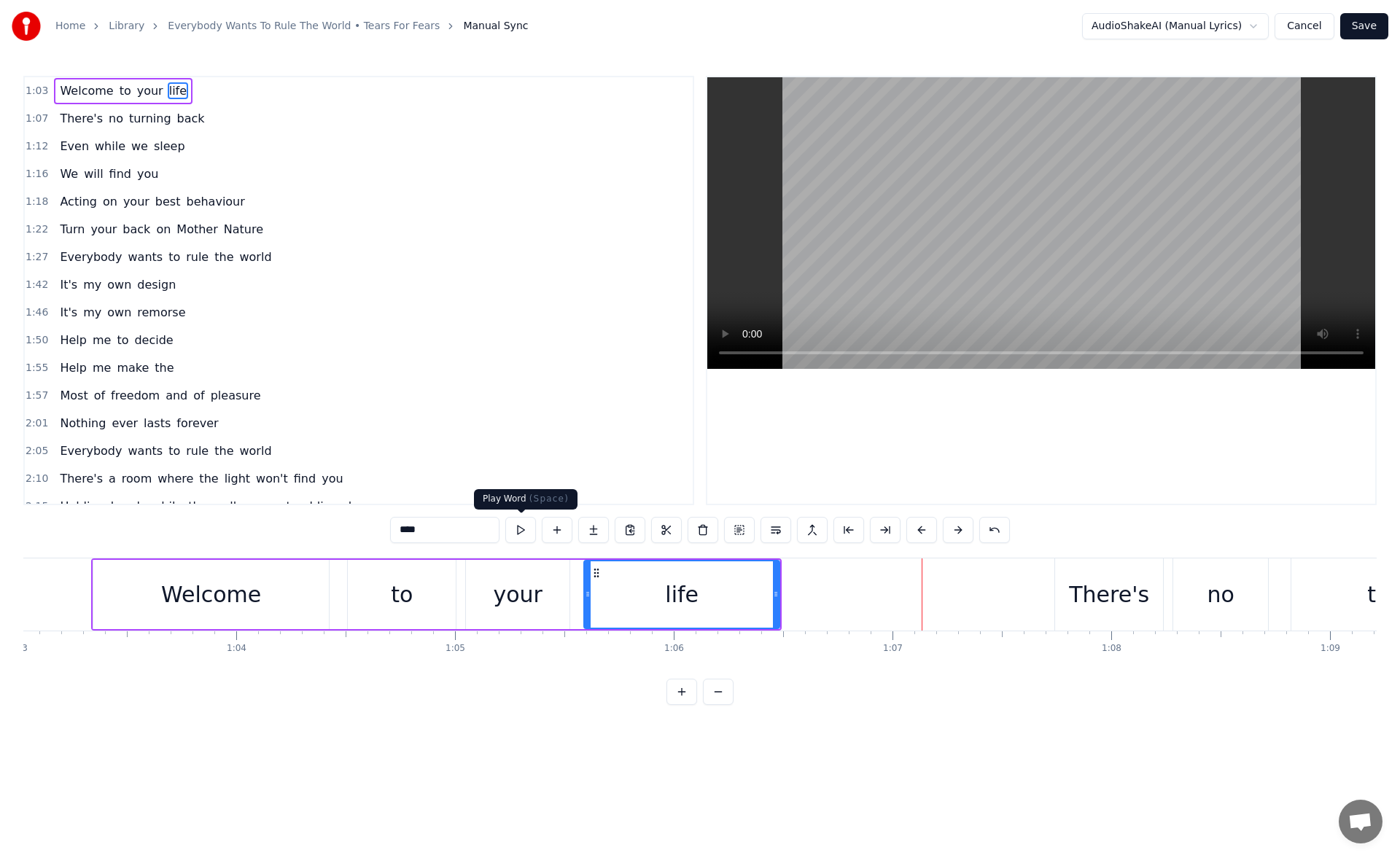
click at [517, 530] on button at bounding box center [521, 530] width 31 height 26
drag, startPoint x: 778, startPoint y: 598, endPoint x: 835, endPoint y: 594, distance: 57.1
click at [783, 594] on icon at bounding box center [779, 594] width 6 height 11
click at [522, 530] on button at bounding box center [521, 530] width 31 height 26
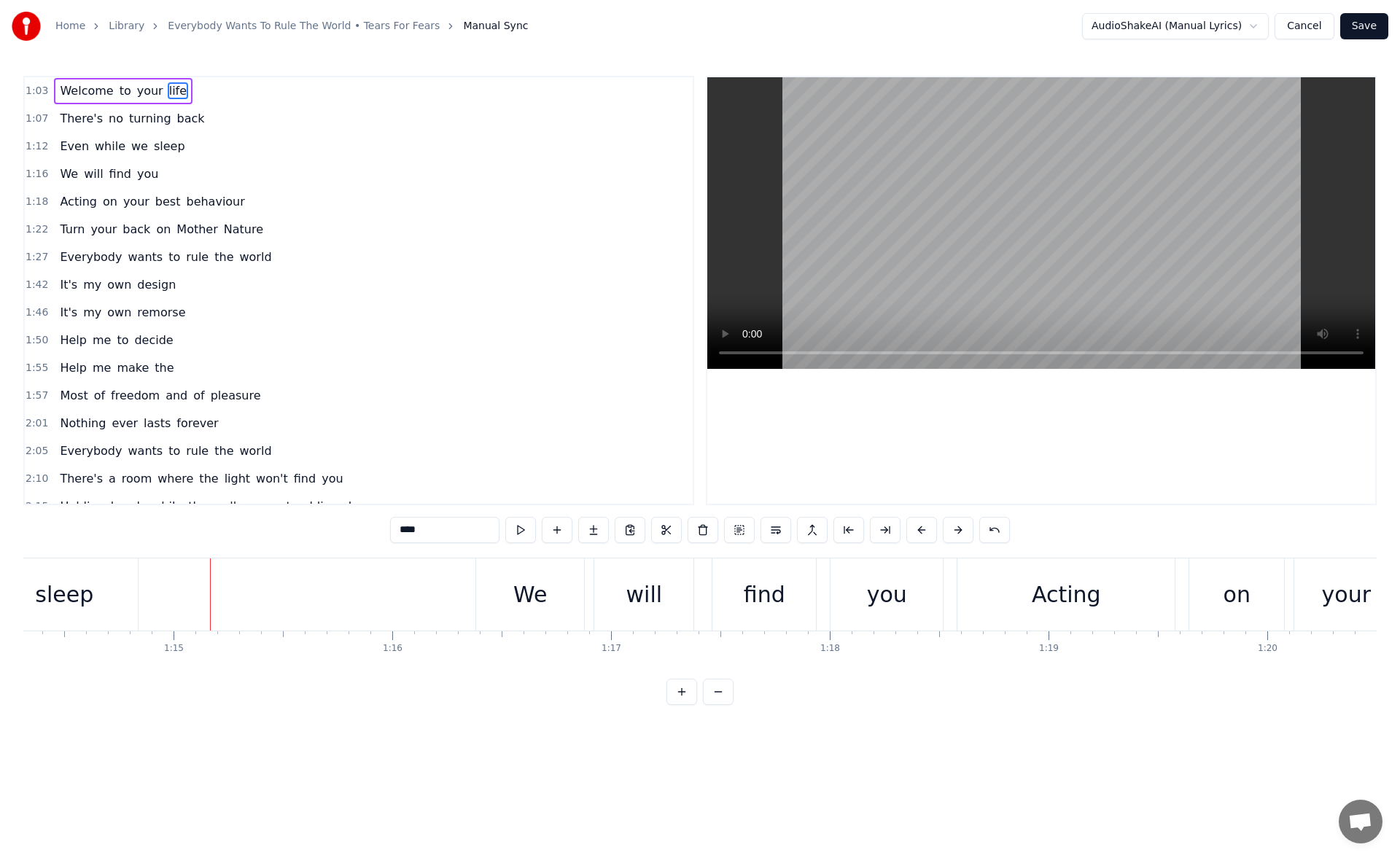
scroll to position [0, 16261]
click at [95, 590] on div "sleep" at bounding box center [63, 594] width 147 height 72
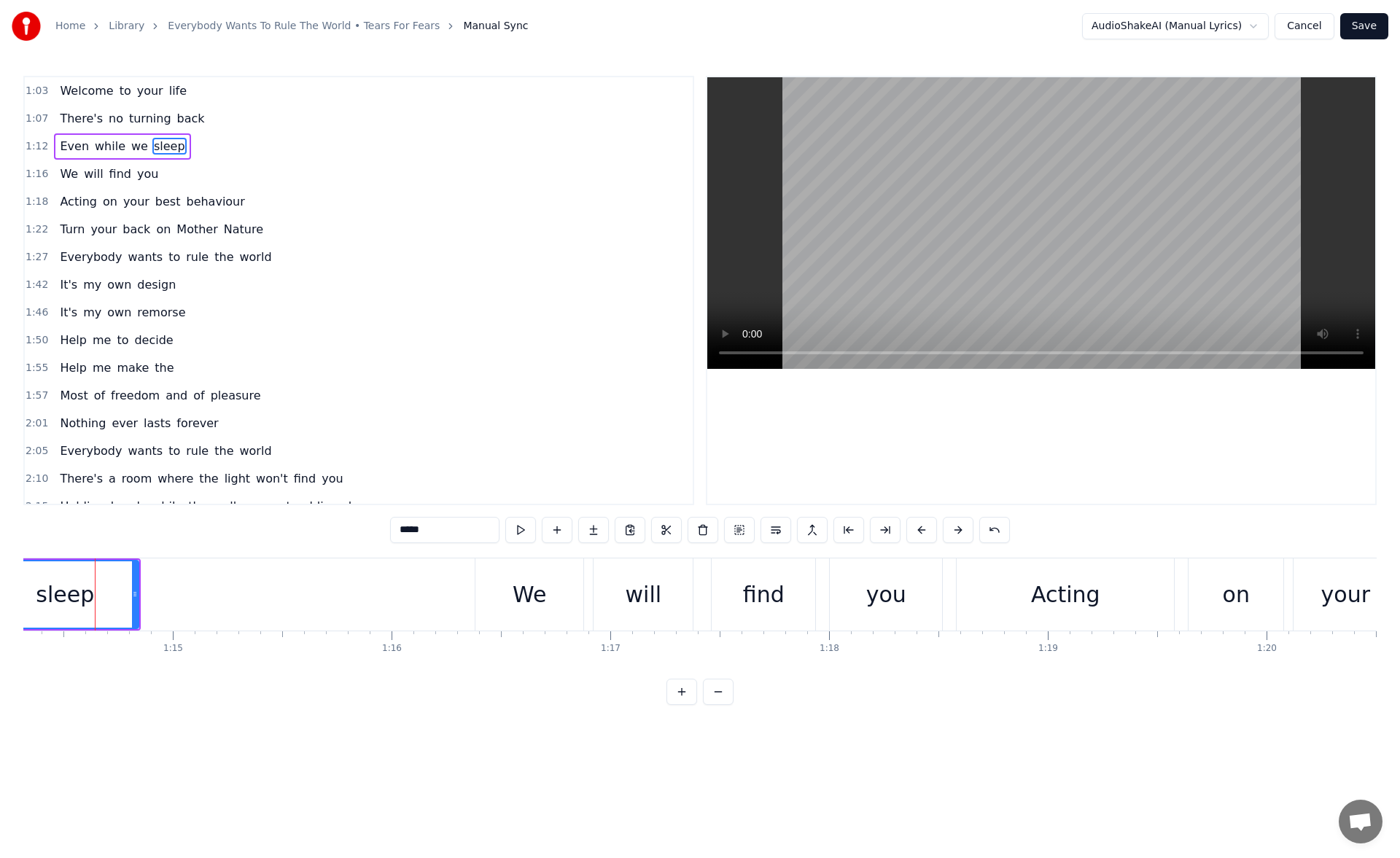
scroll to position [0, 16260]
click at [518, 531] on button at bounding box center [521, 530] width 31 height 26
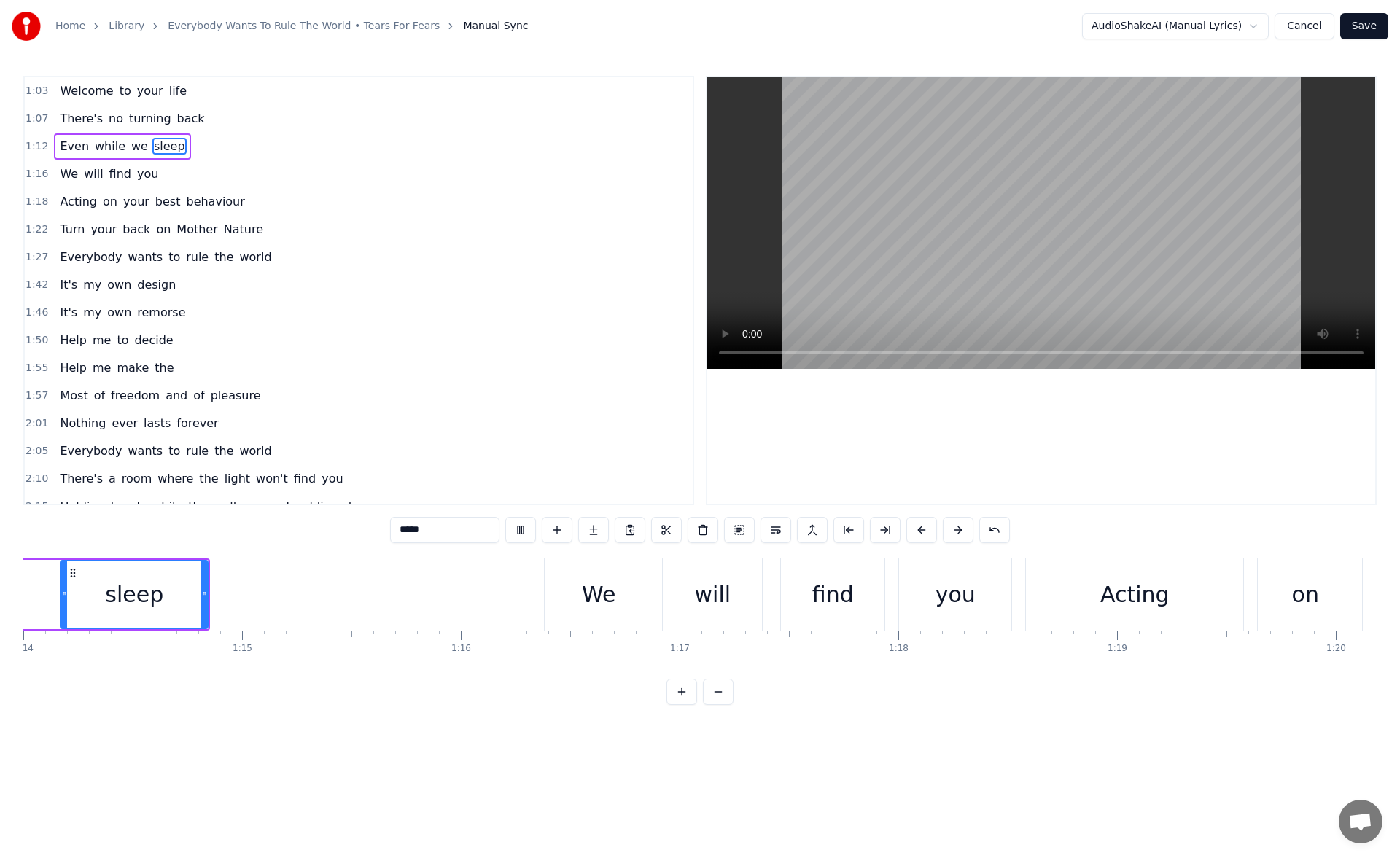
scroll to position [0, 16154]
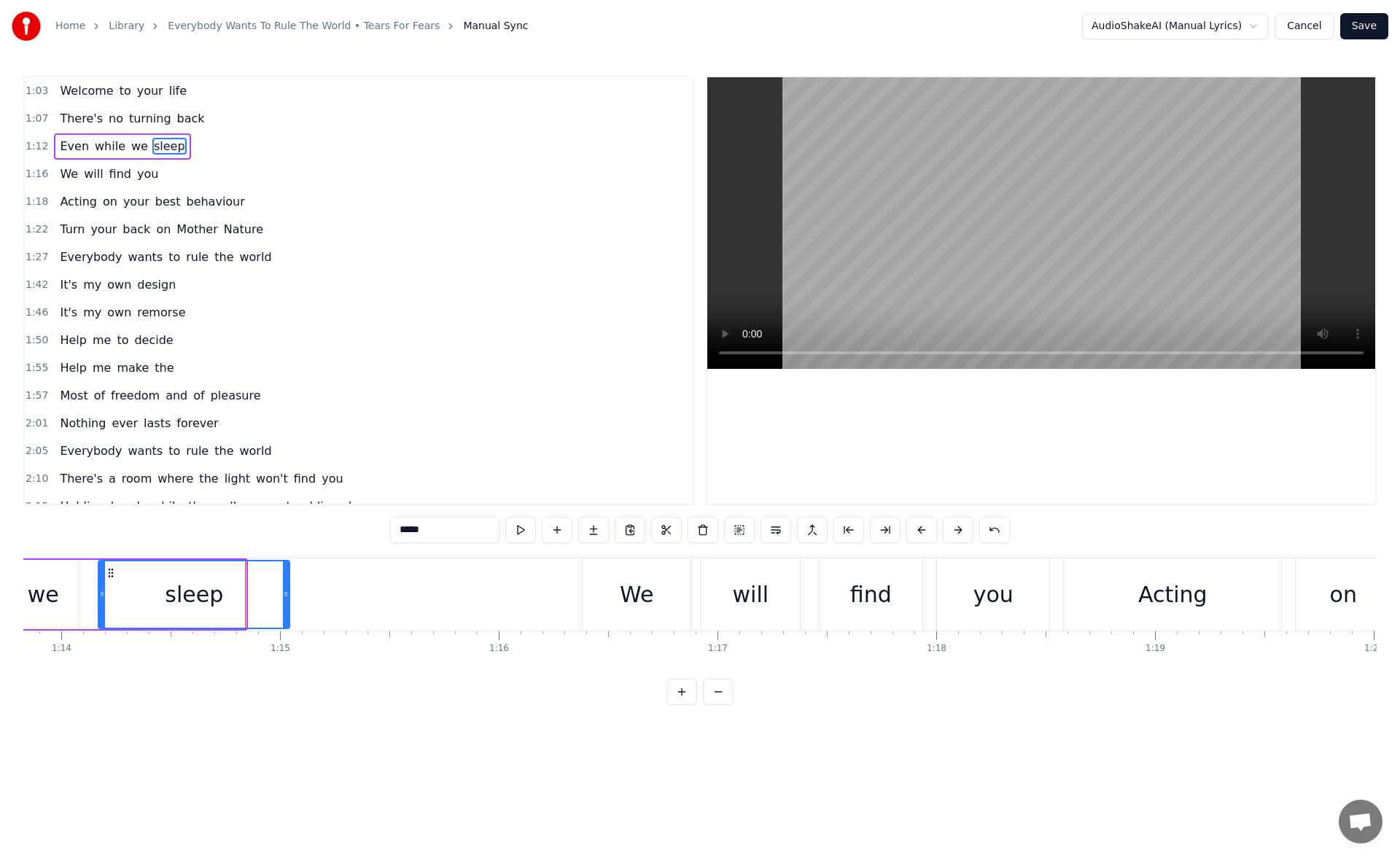
drag, startPoint x: 243, startPoint y: 600, endPoint x: 312, endPoint y: 598, distance: 69.0
click at [289, 598] on div at bounding box center [285, 594] width 6 height 66
click at [520, 528] on button at bounding box center [521, 530] width 31 height 26
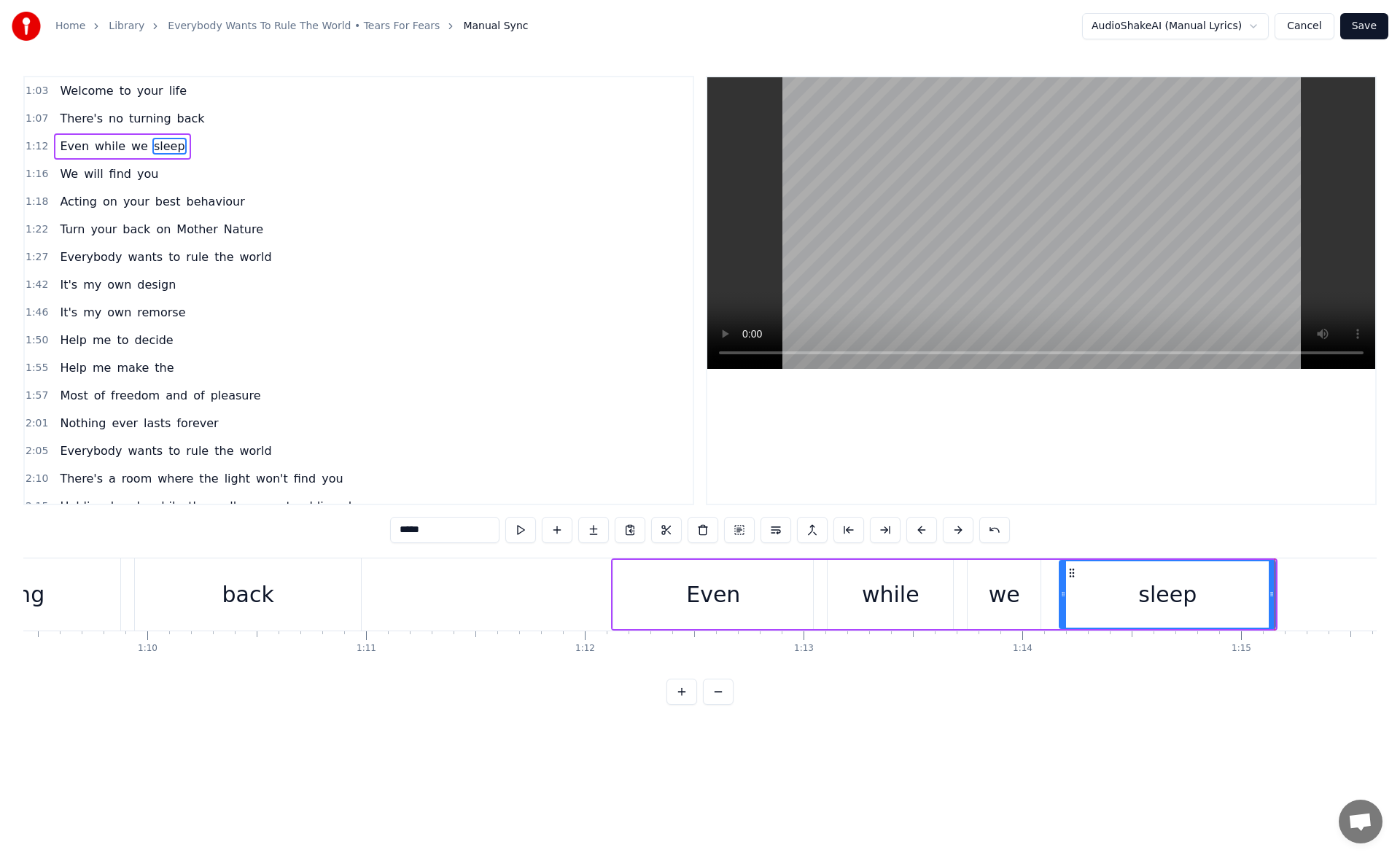
scroll to position [0, 15089]
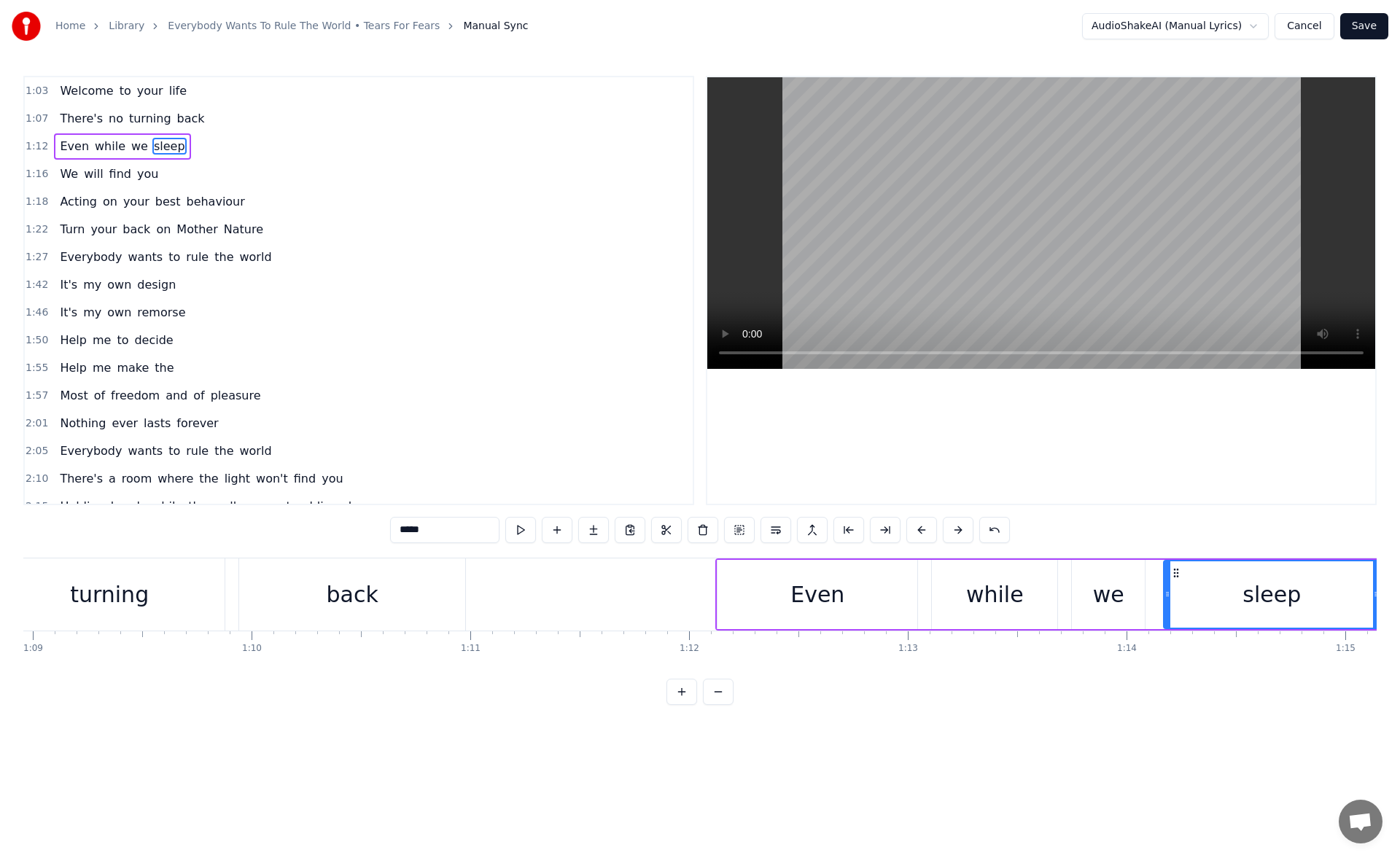
click at [352, 600] on div "back" at bounding box center [353, 594] width 52 height 33
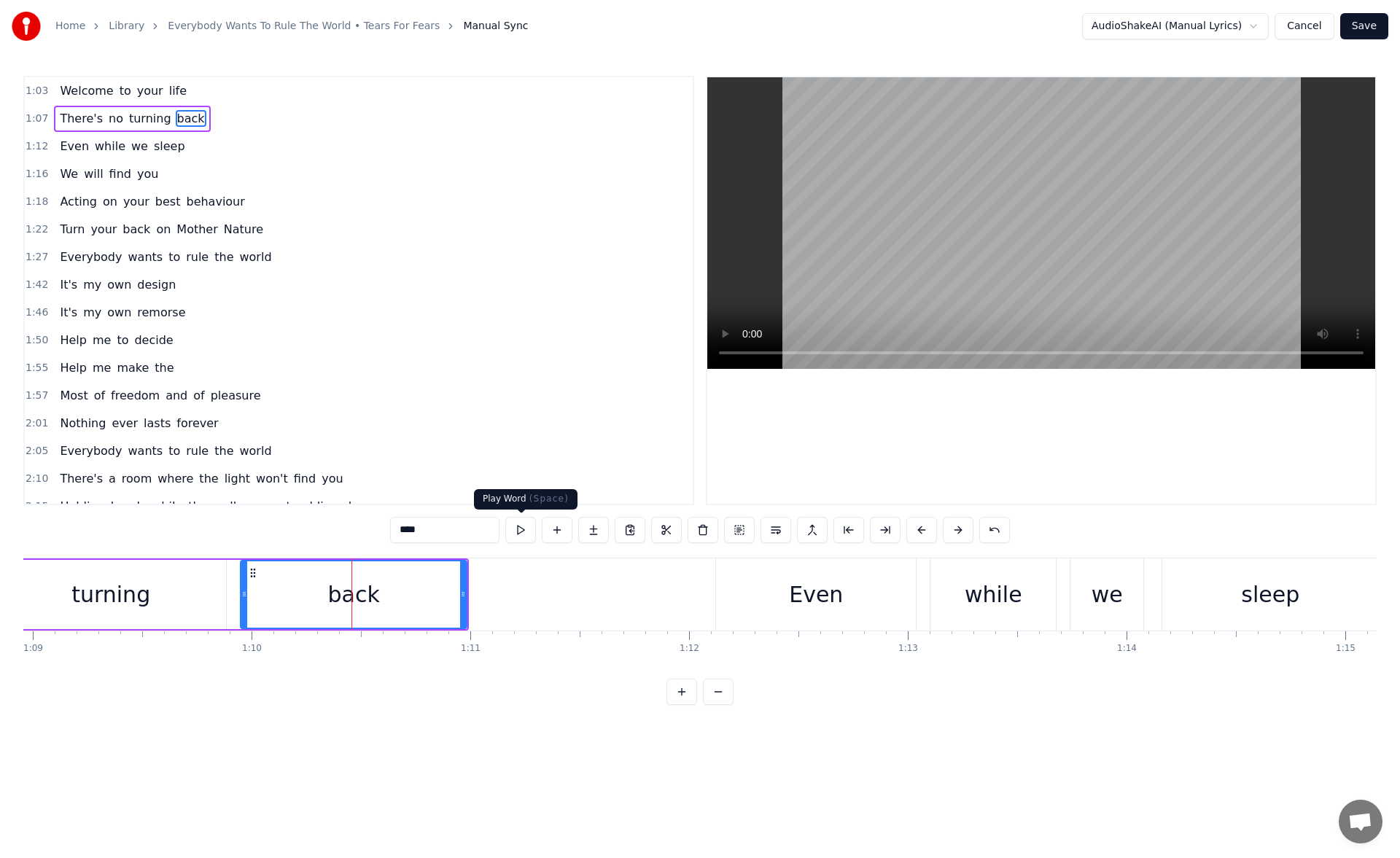
click at [525, 535] on button at bounding box center [521, 530] width 31 height 26
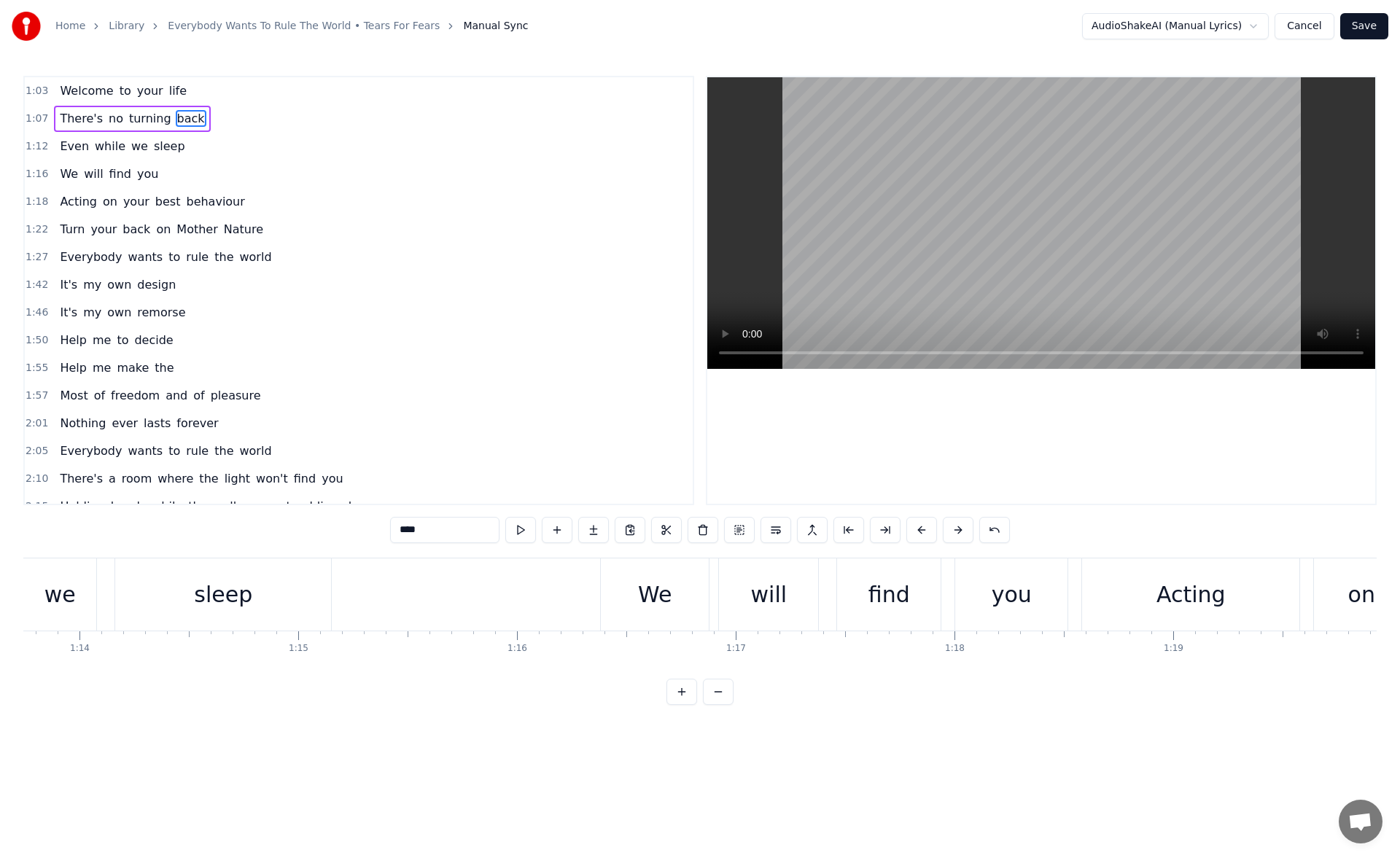
scroll to position [0, 16171]
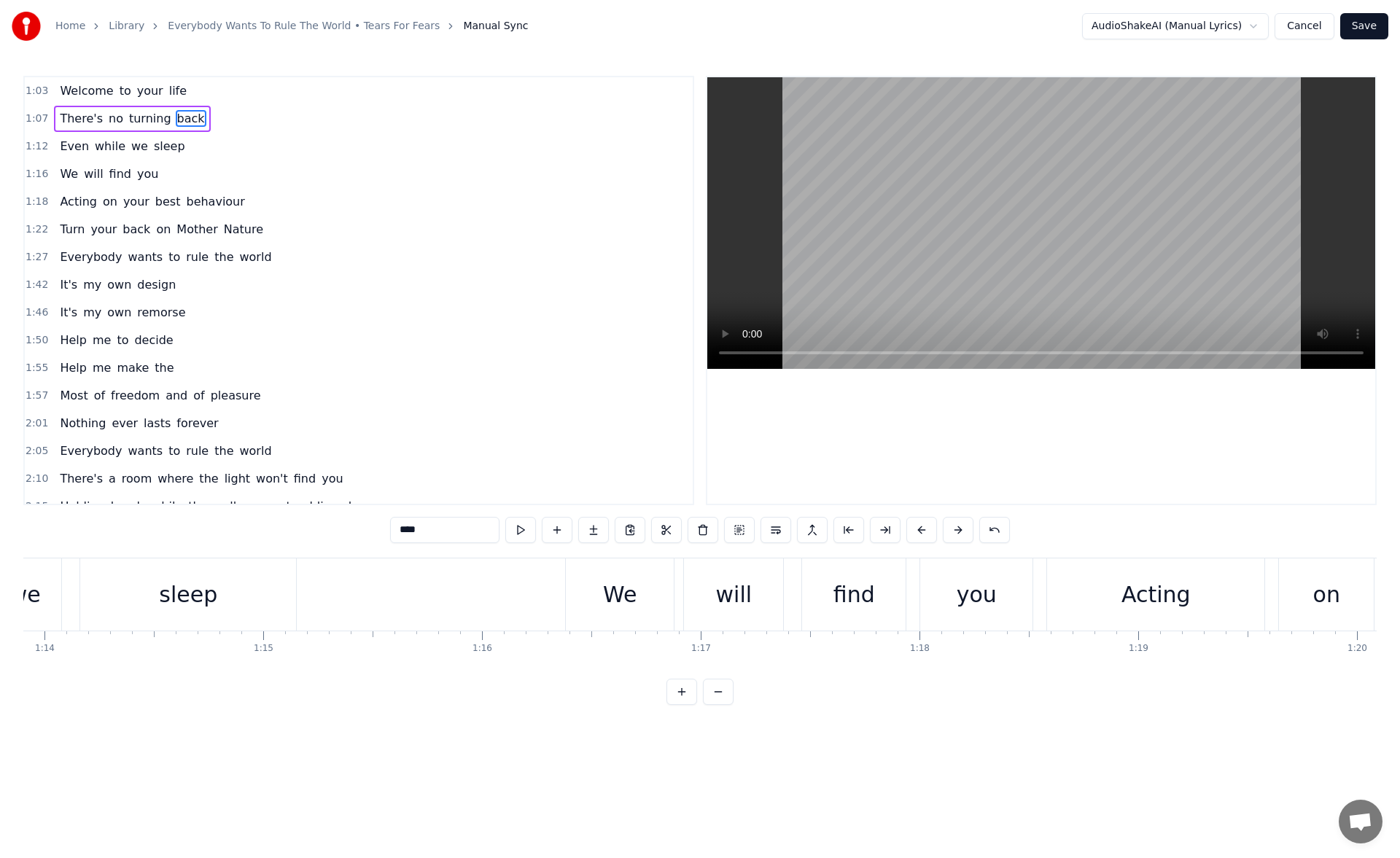
click at [598, 600] on div "We" at bounding box center [620, 594] width 108 height 72
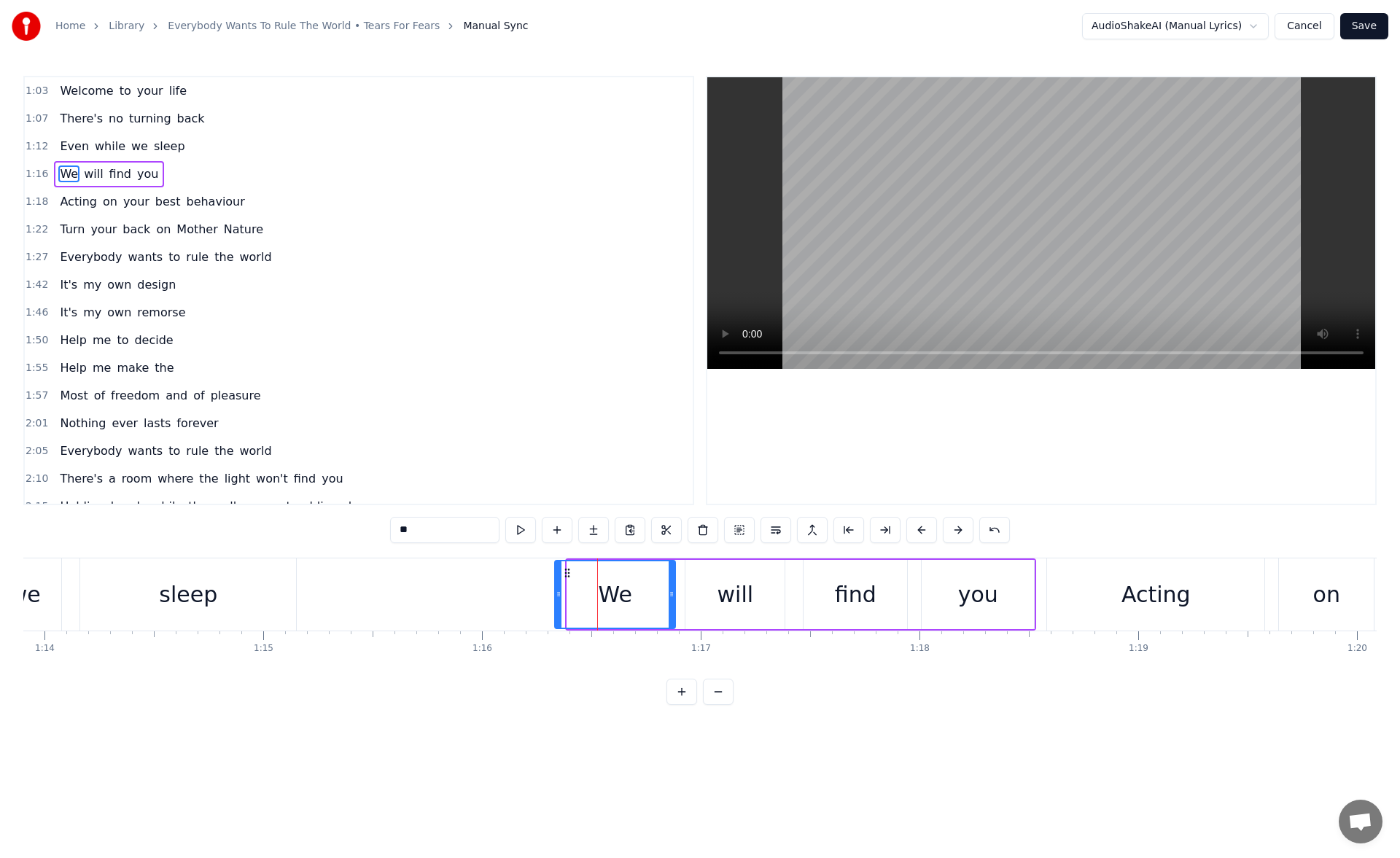
drag, startPoint x: 570, startPoint y: 598, endPoint x: 557, endPoint y: 598, distance: 13.0
click at [557, 598] on icon at bounding box center [558, 594] width 6 height 11
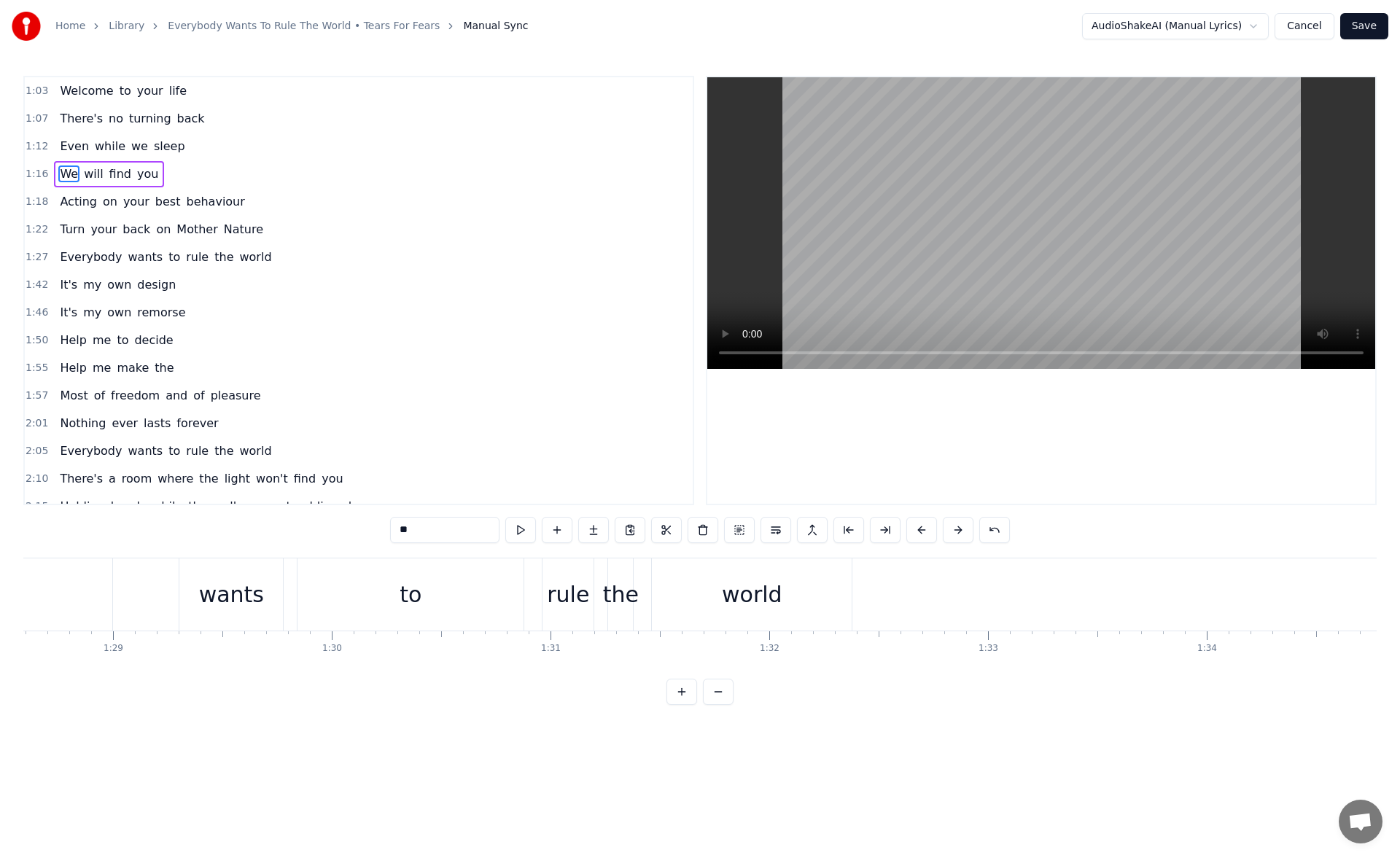
scroll to position [0, 19419]
click at [639, 594] on div "world" at bounding box center [717, 594] width 200 height 72
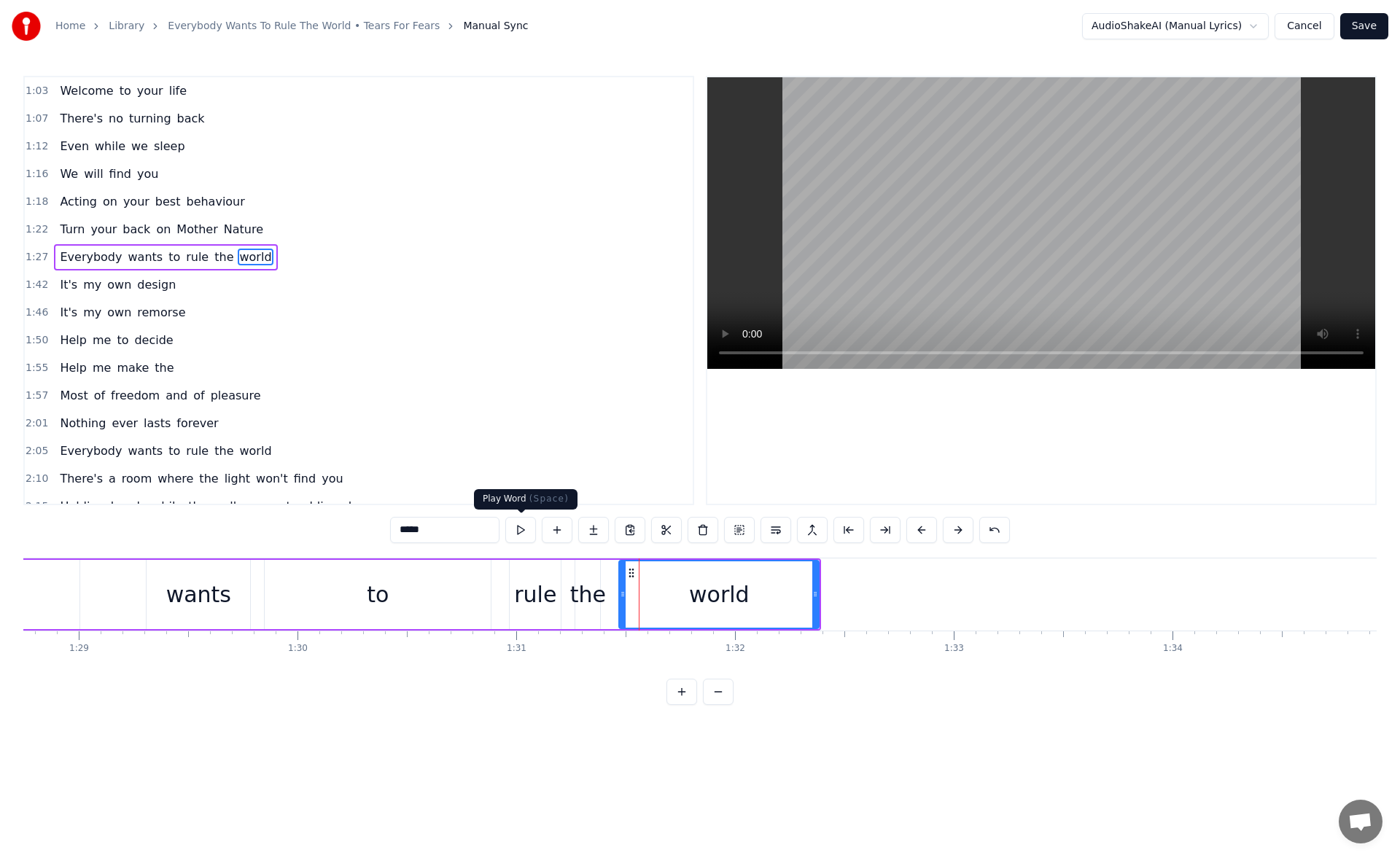
click at [519, 534] on button at bounding box center [521, 530] width 31 height 26
drag, startPoint x: 813, startPoint y: 595, endPoint x: 879, endPoint y: 593, distance: 66.0
click at [822, 593] on icon at bounding box center [818, 594] width 6 height 11
click at [522, 530] on button at bounding box center [521, 530] width 31 height 26
drag, startPoint x: 880, startPoint y: 594, endPoint x: 895, endPoint y: 594, distance: 15.0
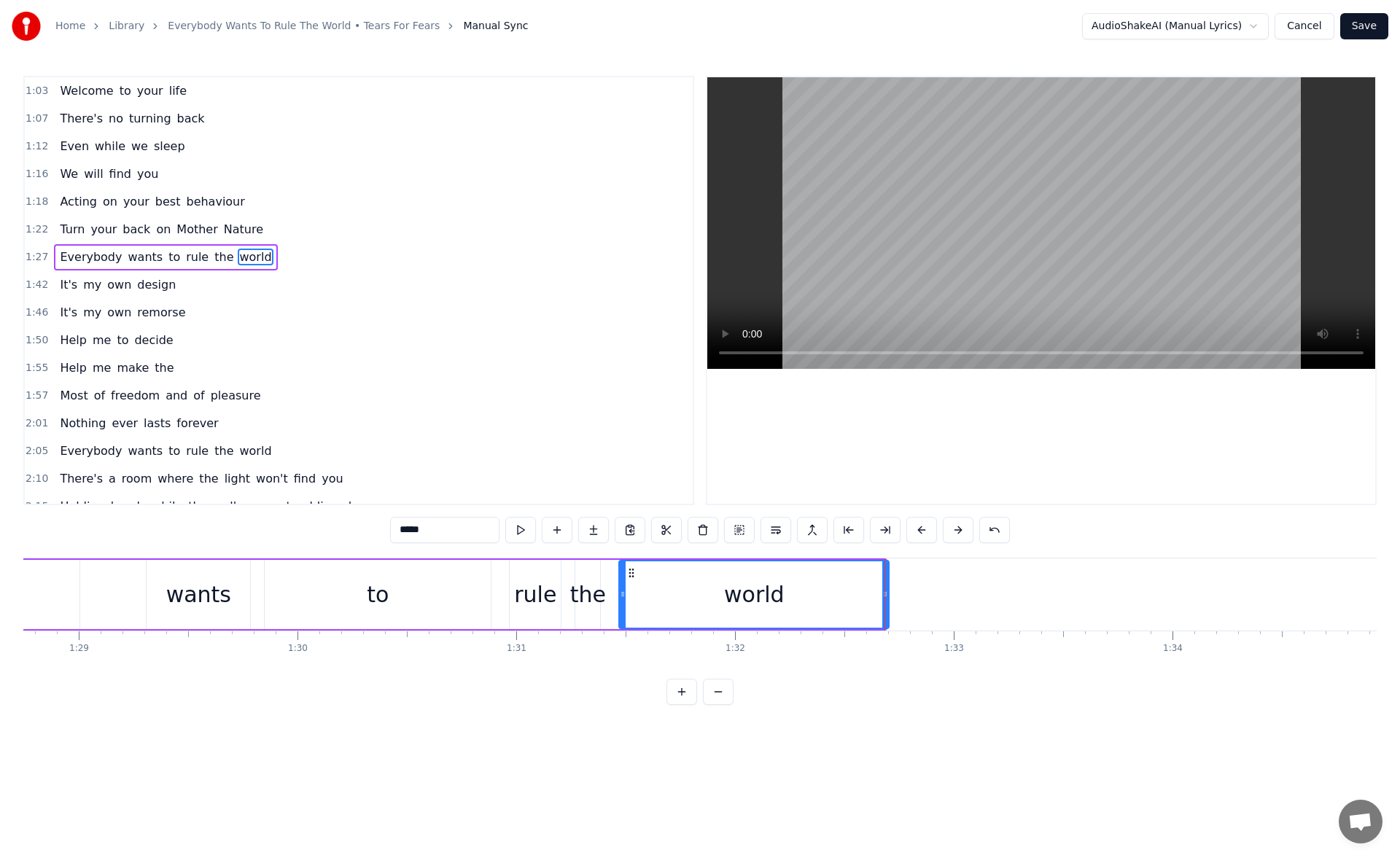
click at [888, 594] on icon at bounding box center [885, 594] width 6 height 11
click at [522, 528] on button at bounding box center [521, 530] width 31 height 26
drag, startPoint x: 896, startPoint y: 597, endPoint x: 925, endPoint y: 598, distance: 29.0
click at [901, 598] on icon at bounding box center [898, 594] width 6 height 11
click at [511, 527] on button at bounding box center [521, 530] width 31 height 26
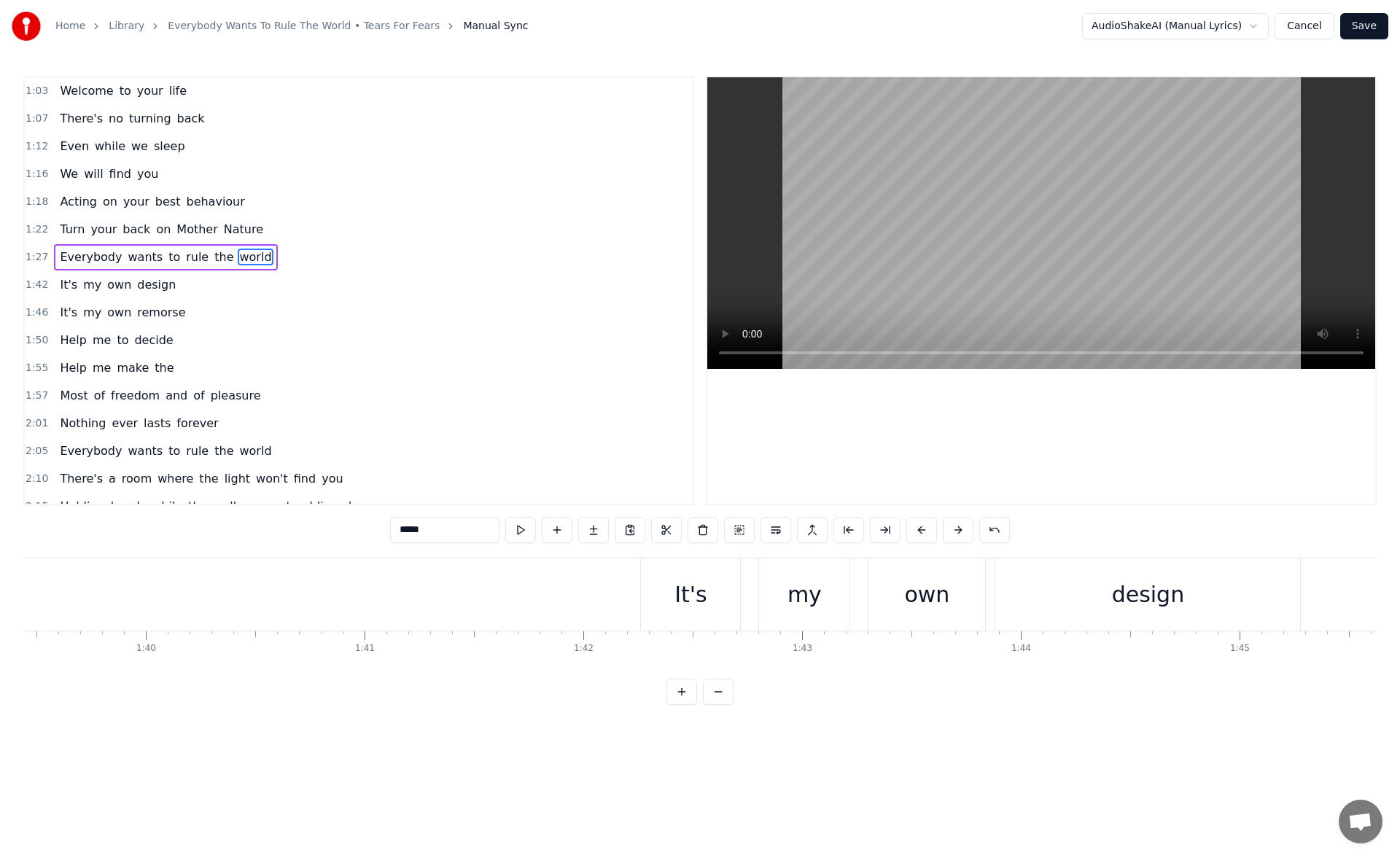
scroll to position [0, 22143]
click at [285, 588] on div "It's" at bounding box center [306, 594] width 99 height 72
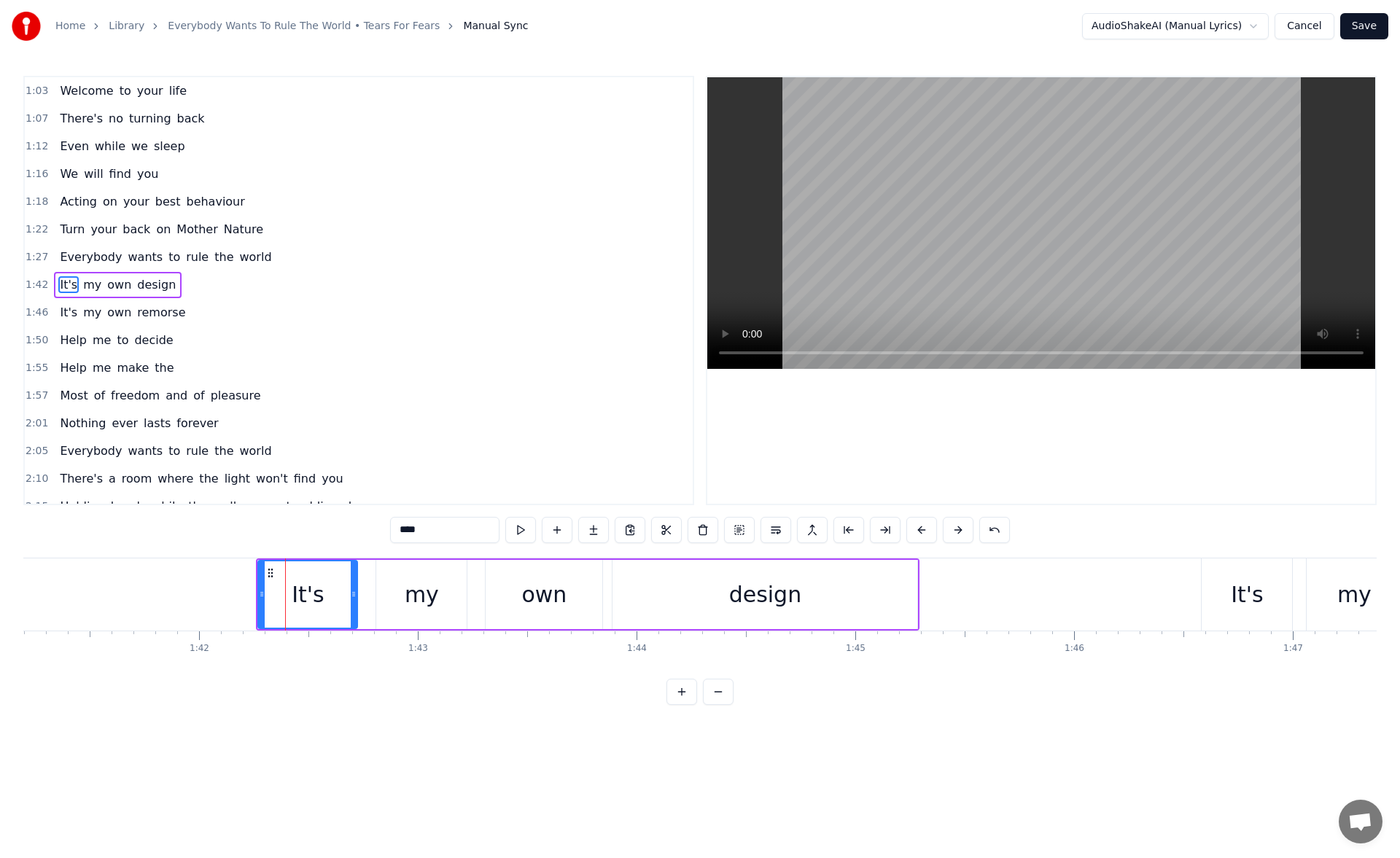
click at [257, 598] on div "It's" at bounding box center [307, 595] width 100 height 70
drag, startPoint x: 261, startPoint y: 597, endPoint x: 254, endPoint y: 595, distance: 7.3
click at [254, 595] on icon at bounding box center [256, 594] width 6 height 11
click at [714, 610] on div "design" at bounding box center [765, 595] width 305 height 70
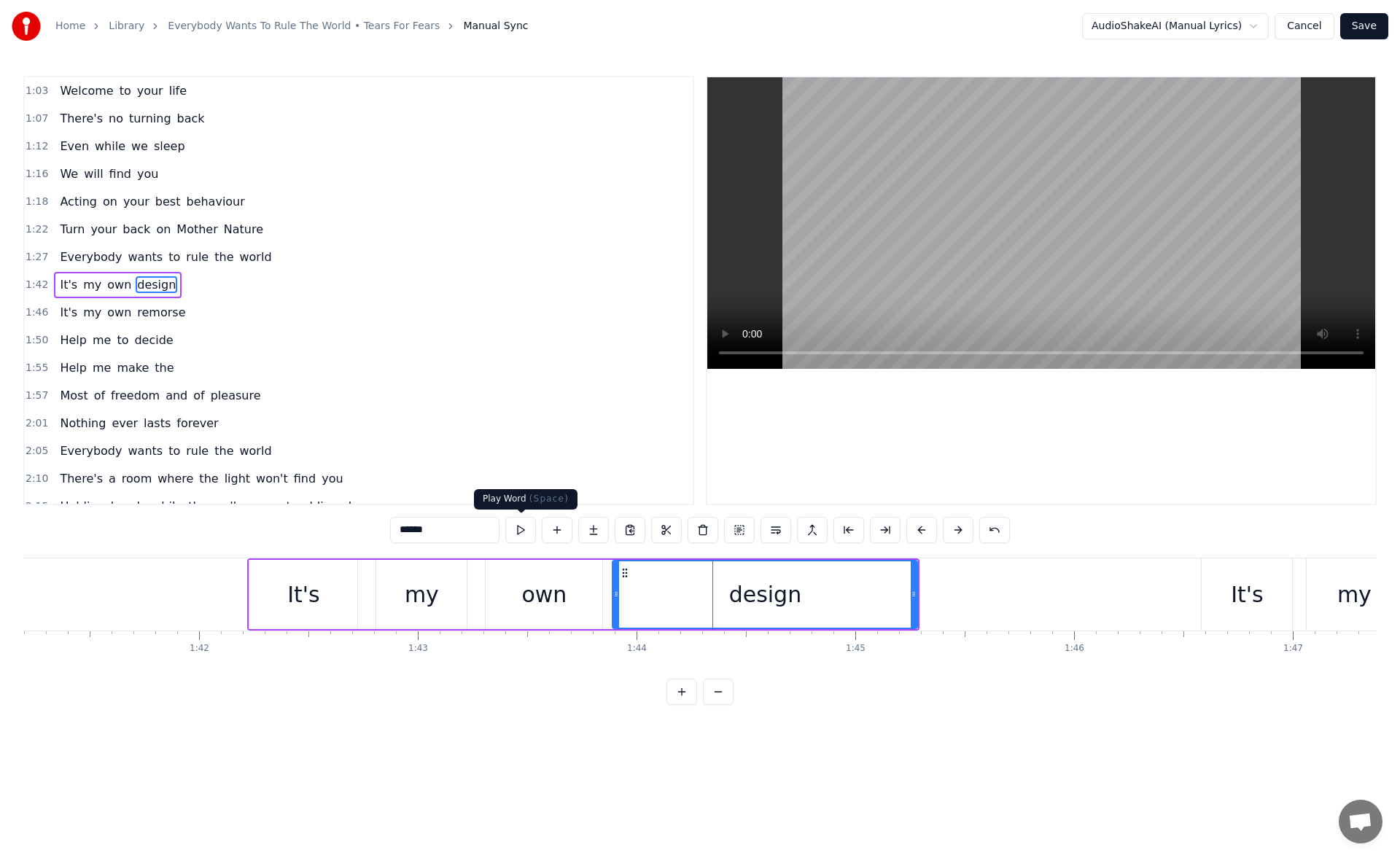
click at [518, 534] on button at bounding box center [521, 530] width 31 height 26
drag, startPoint x: 913, startPoint y: 596, endPoint x: 941, endPoint y: 596, distance: 28.0
click at [941, 596] on circle at bounding box center [941, 596] width 1 height 1
click at [531, 530] on button at bounding box center [521, 530] width 31 height 26
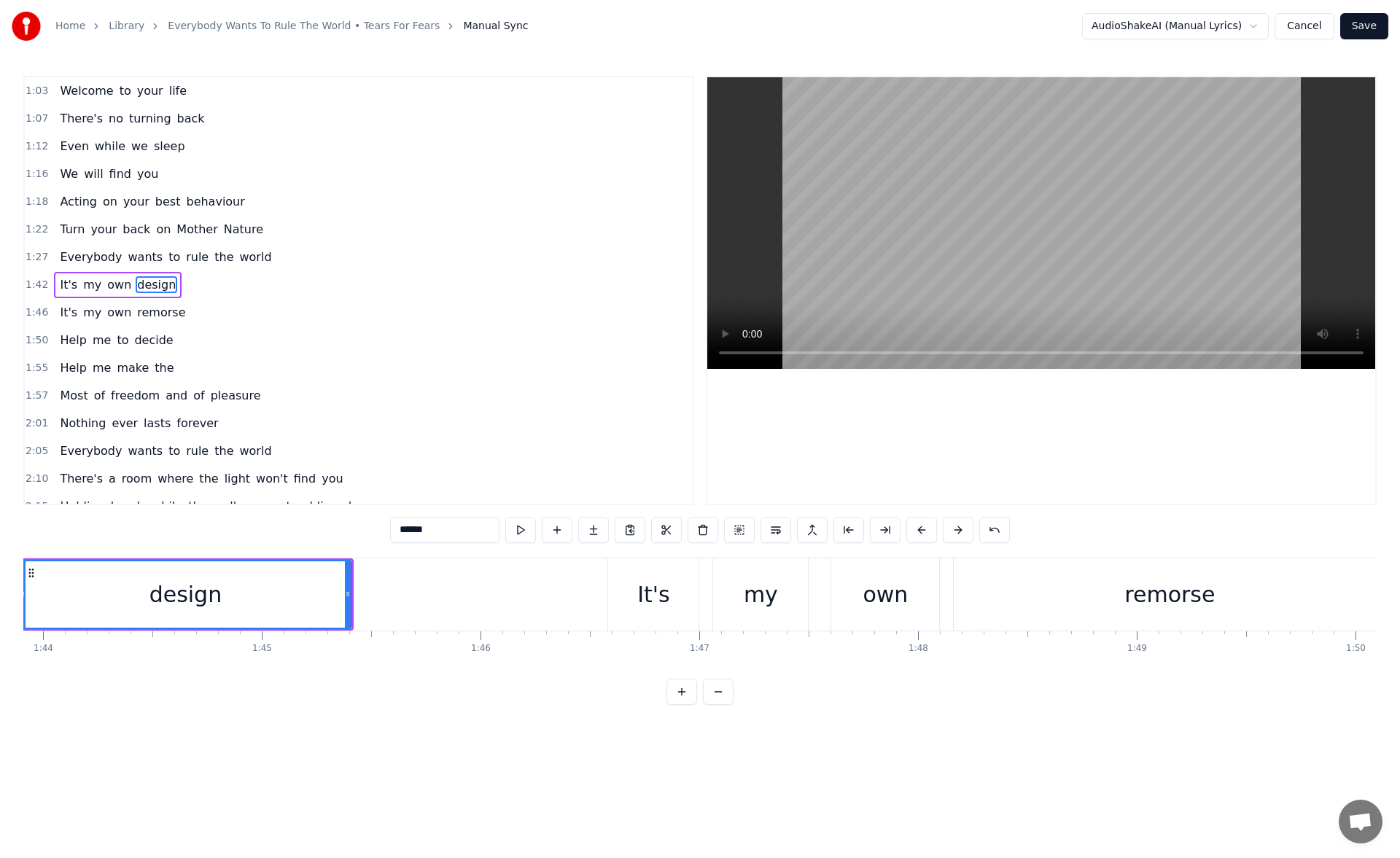
scroll to position [0, 22771]
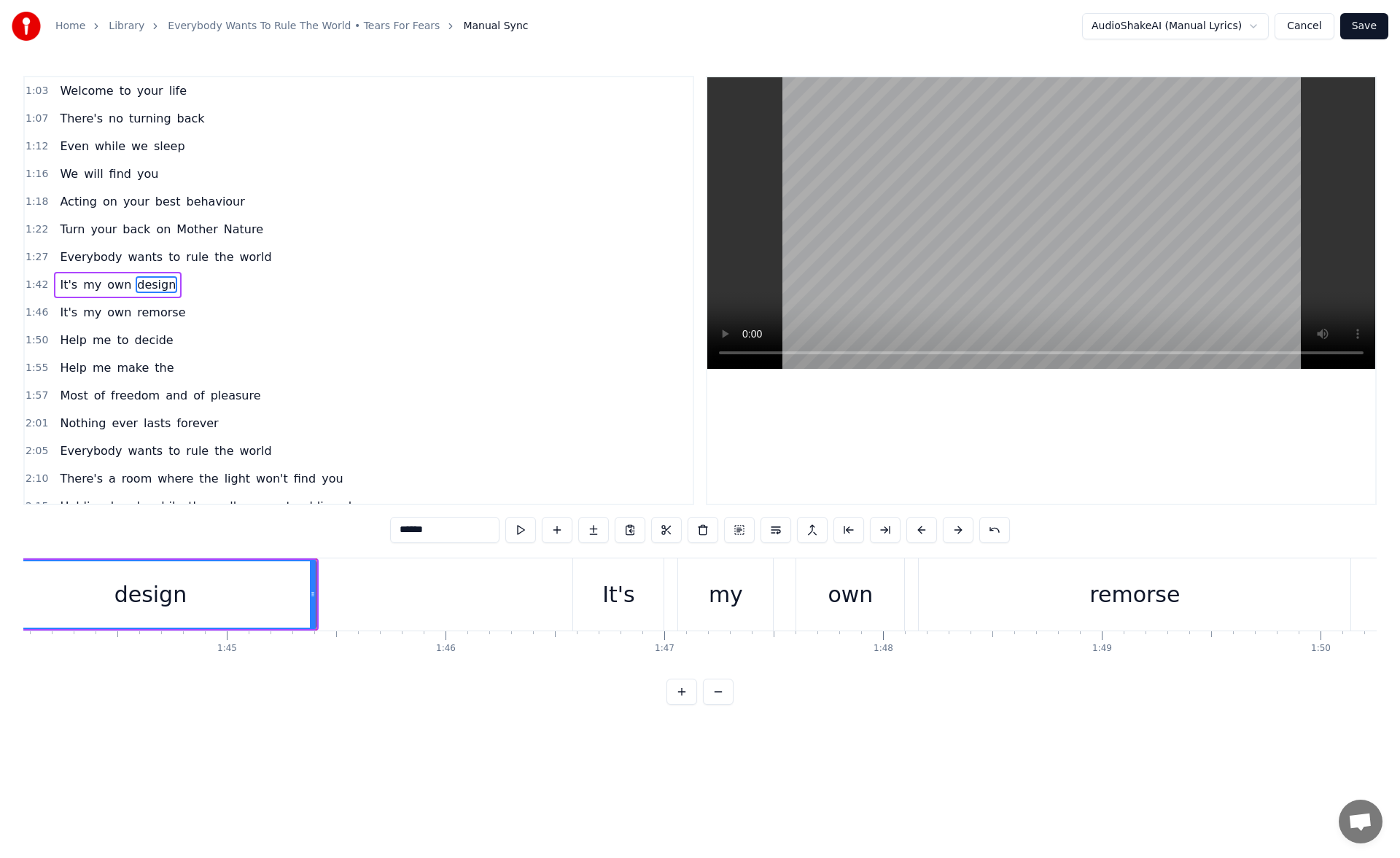
click at [608, 605] on div "It's" at bounding box center [619, 594] width 33 height 33
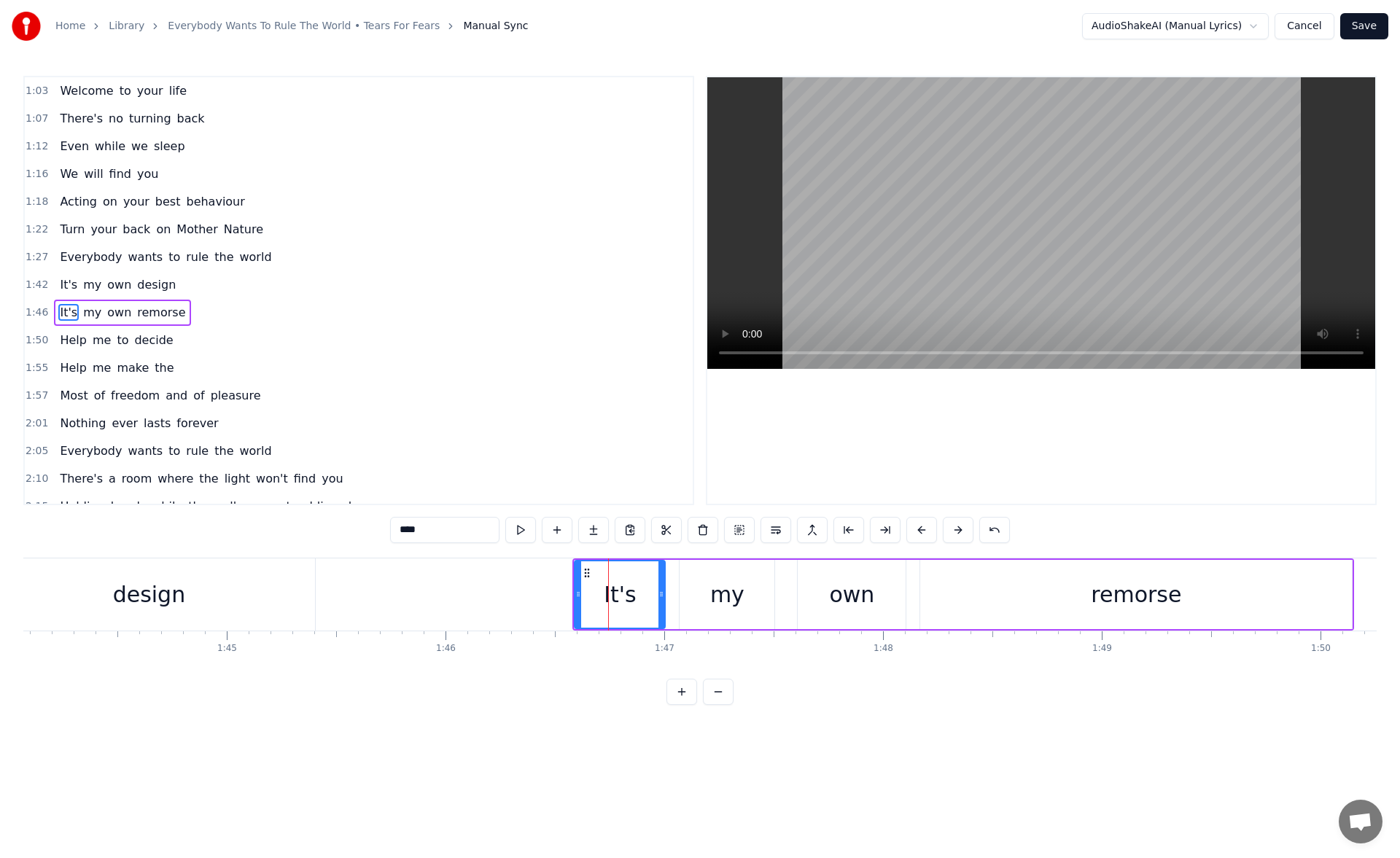
scroll to position [22, 0]
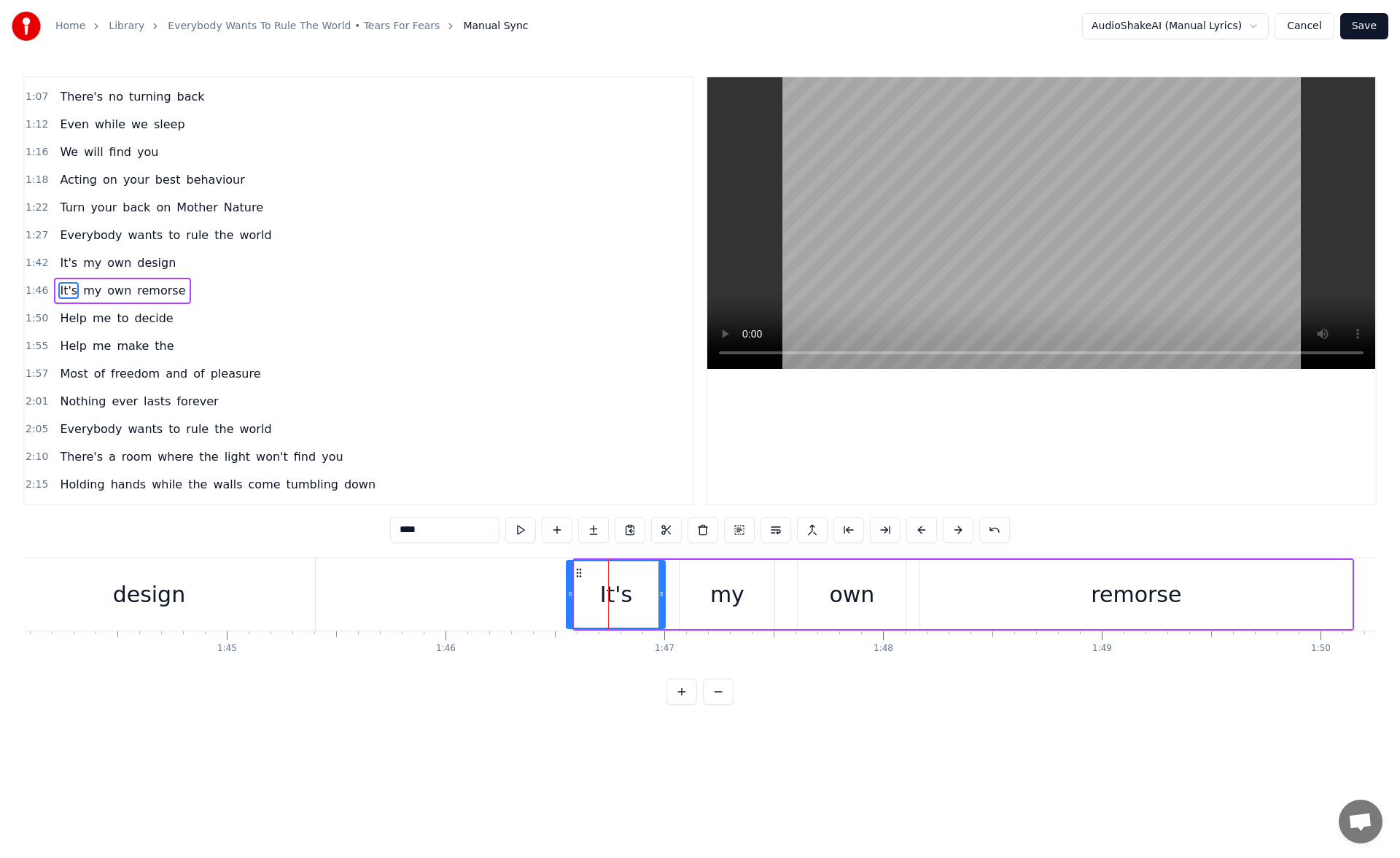
drag, startPoint x: 580, startPoint y: 598, endPoint x: 572, endPoint y: 599, distance: 8.1
click at [572, 599] on icon at bounding box center [570, 594] width 6 height 11
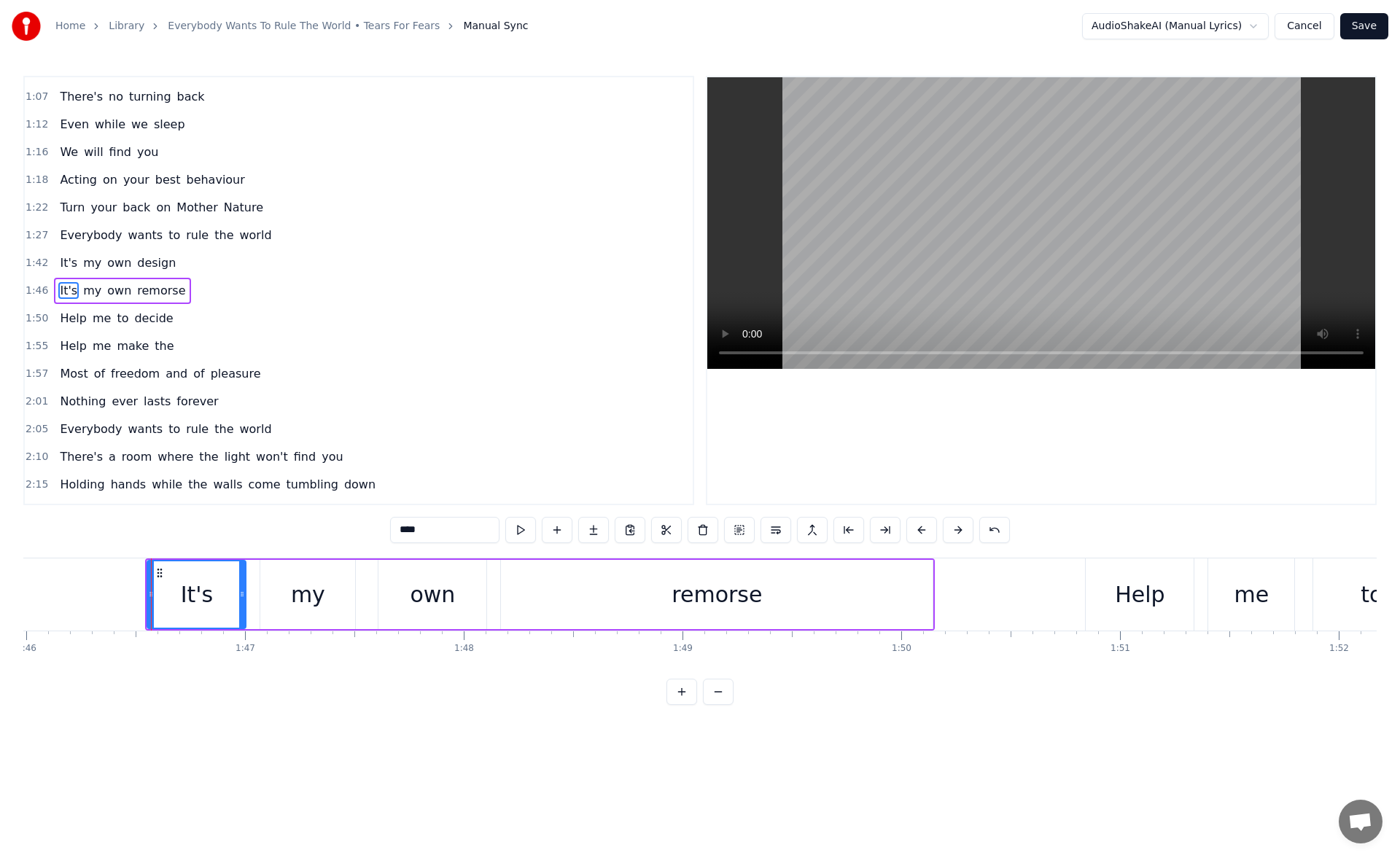
scroll to position [0, 23330]
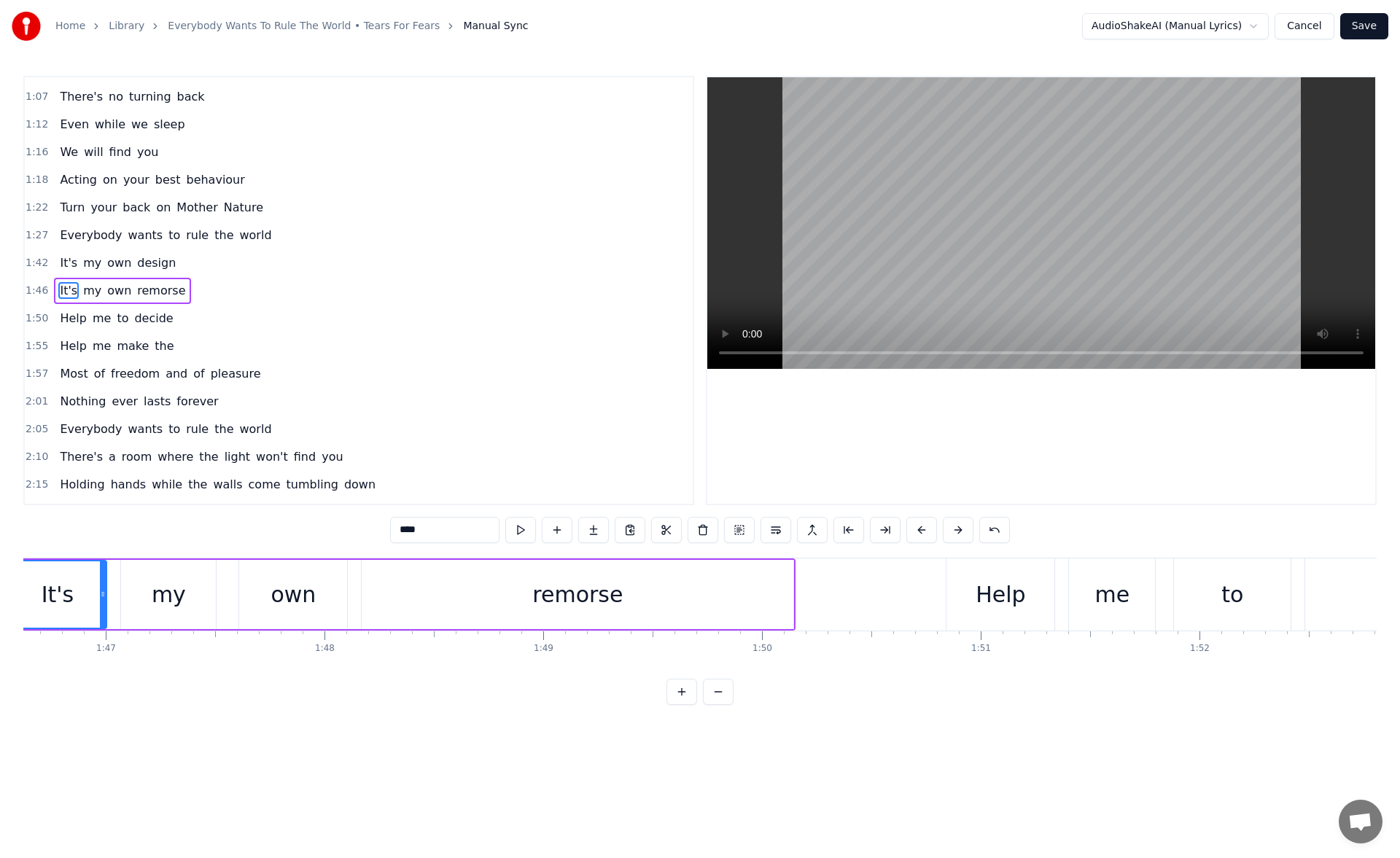
click at [602, 599] on div "remorse" at bounding box center [577, 594] width 91 height 33
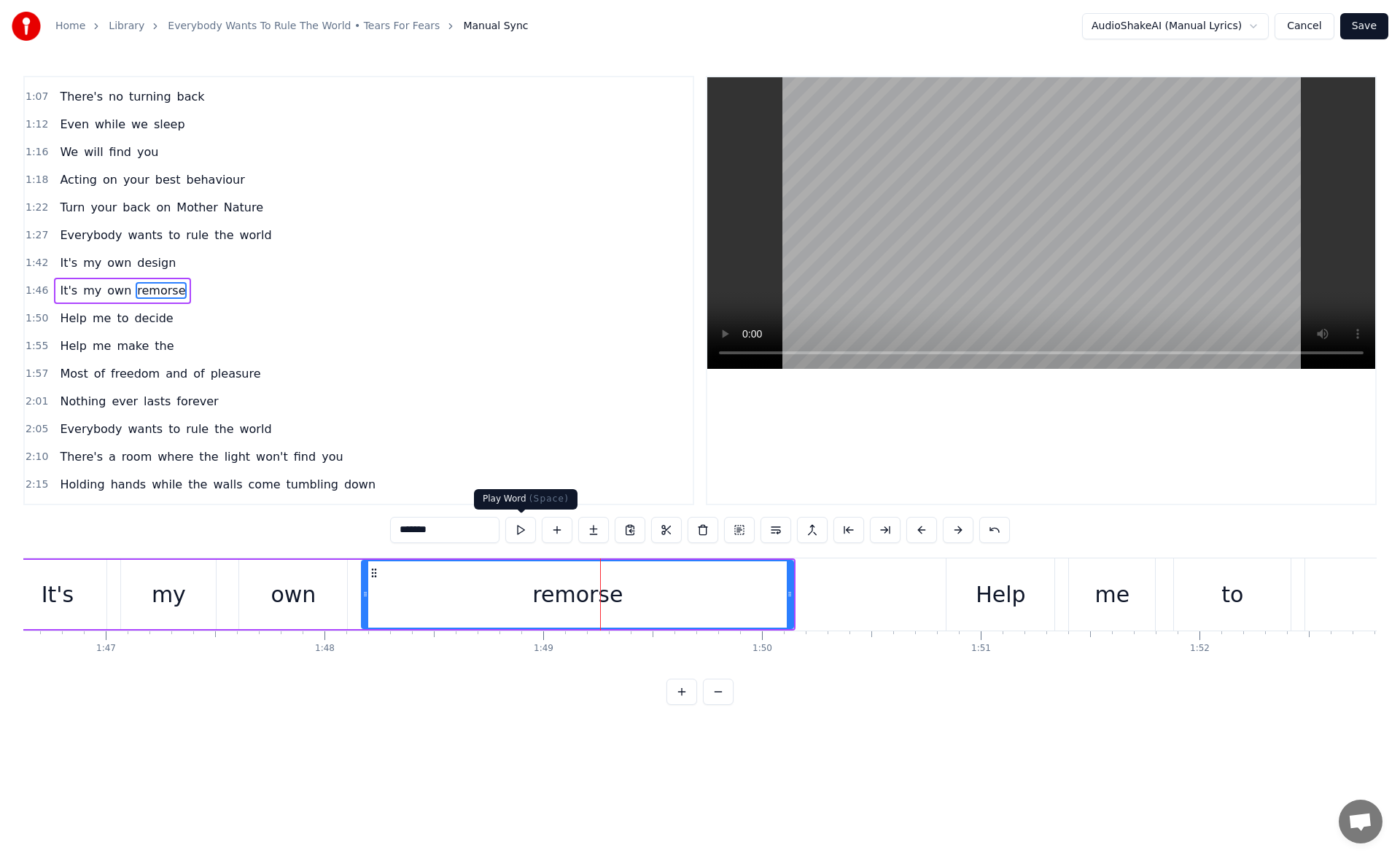
click at [527, 531] on button at bounding box center [521, 530] width 31 height 26
drag, startPoint x: 791, startPoint y: 597, endPoint x: 802, endPoint y: 598, distance: 11.0
click at [802, 598] on icon at bounding box center [801, 594] width 6 height 11
click at [969, 590] on div "Help" at bounding box center [1000, 594] width 108 height 72
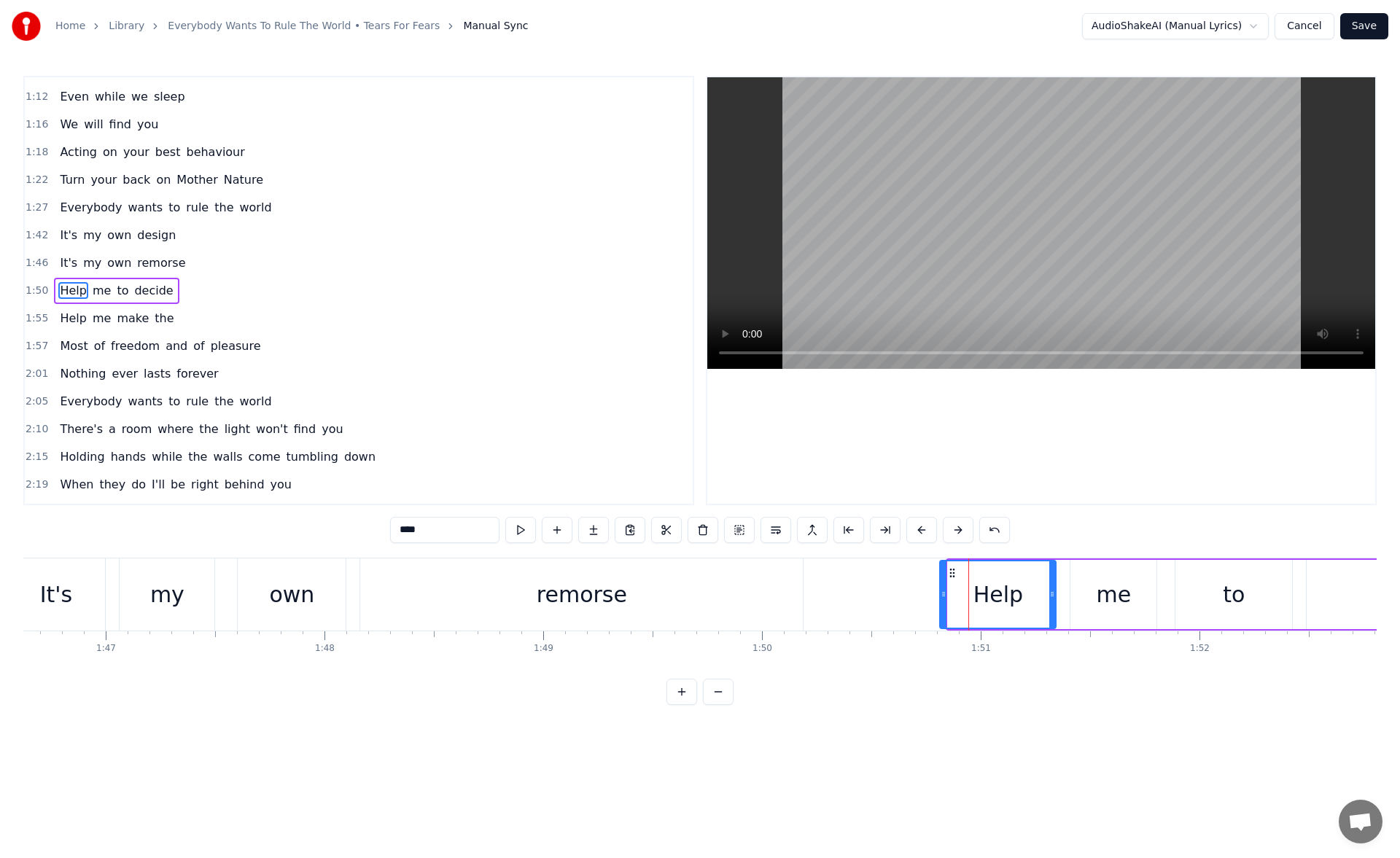
drag, startPoint x: 950, startPoint y: 595, endPoint x: 941, endPoint y: 596, distance: 9.1
click at [941, 596] on icon at bounding box center [943, 594] width 6 height 11
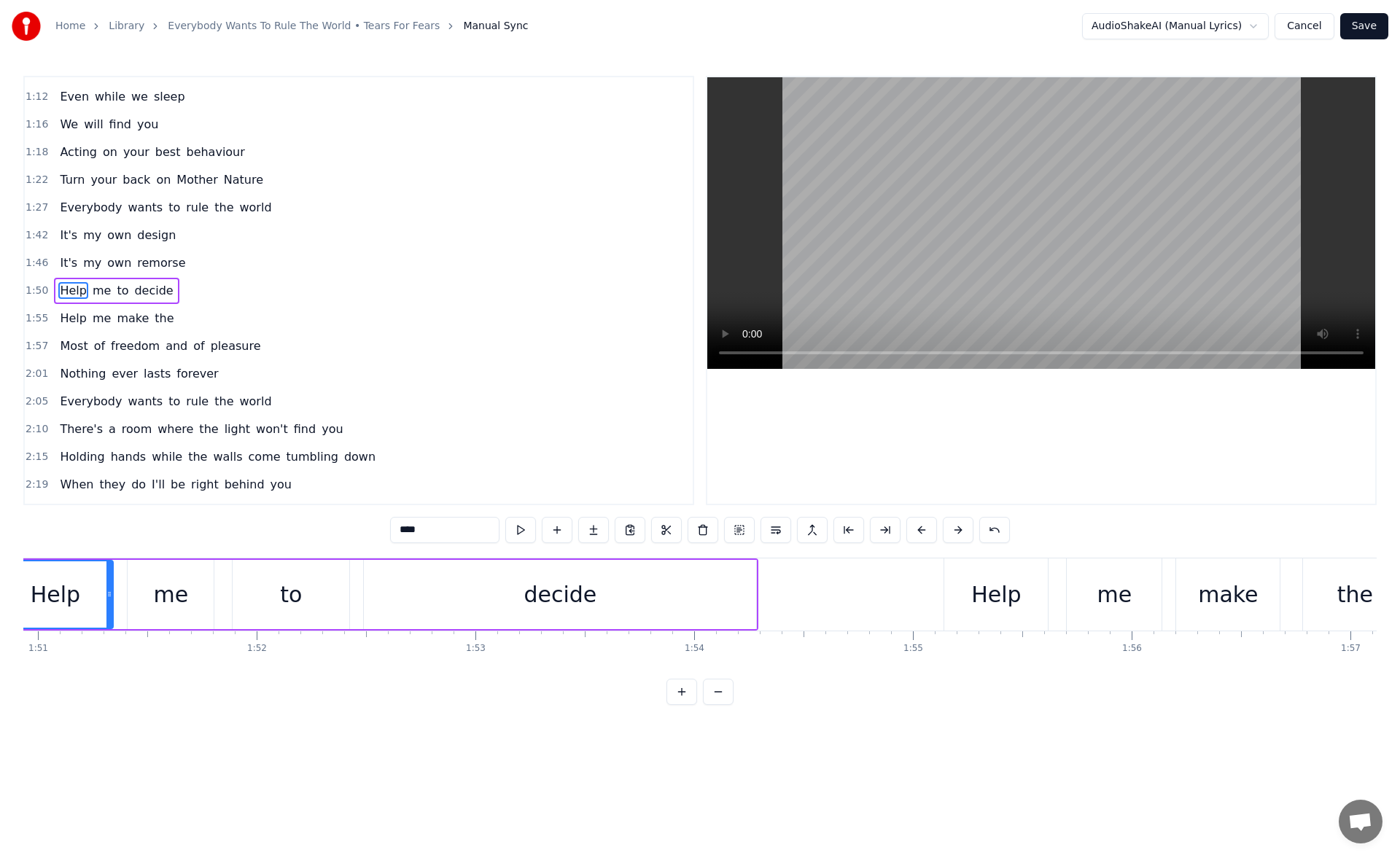
scroll to position [0, 24308]
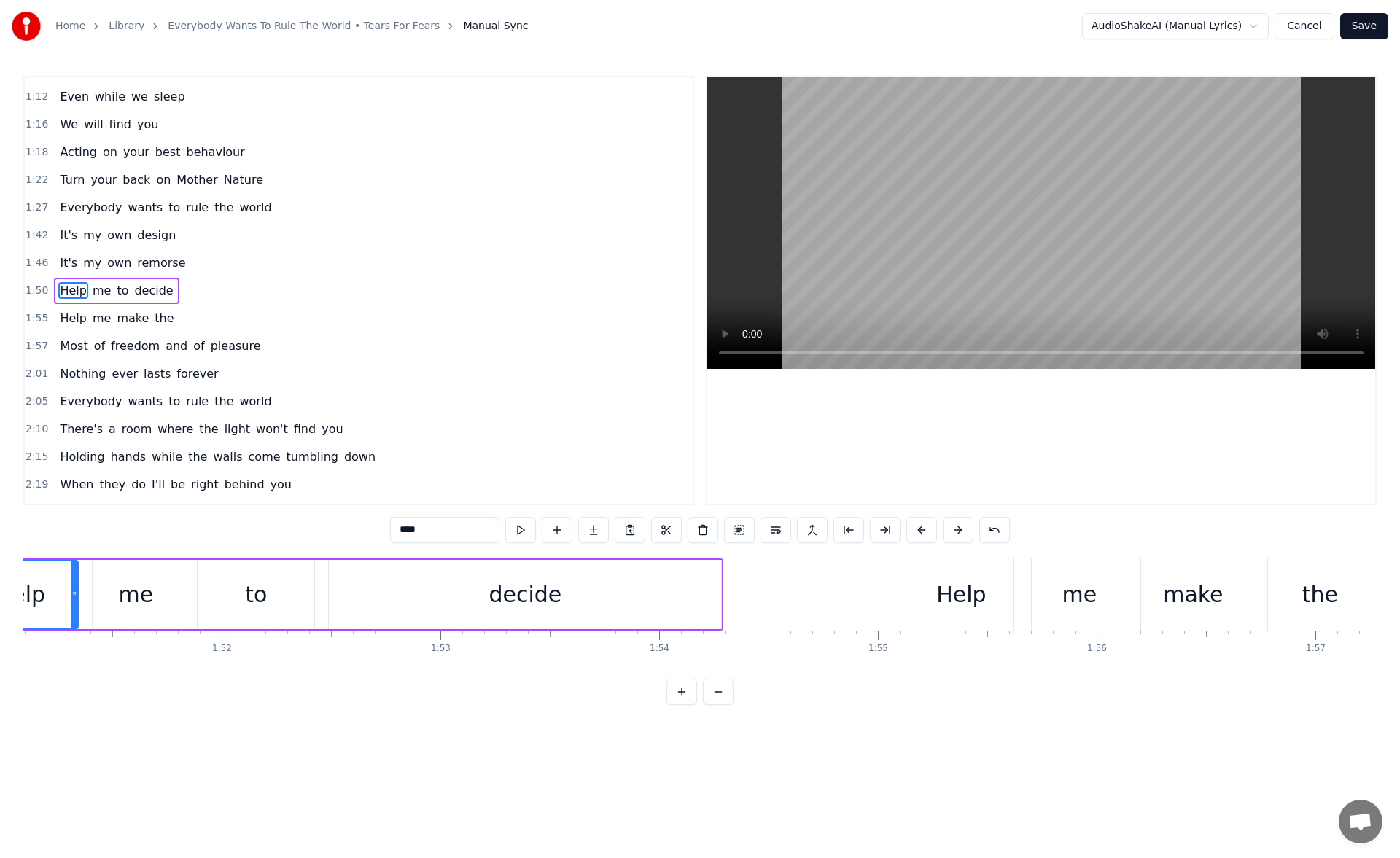
click at [573, 605] on div "decide" at bounding box center [525, 595] width 392 height 70
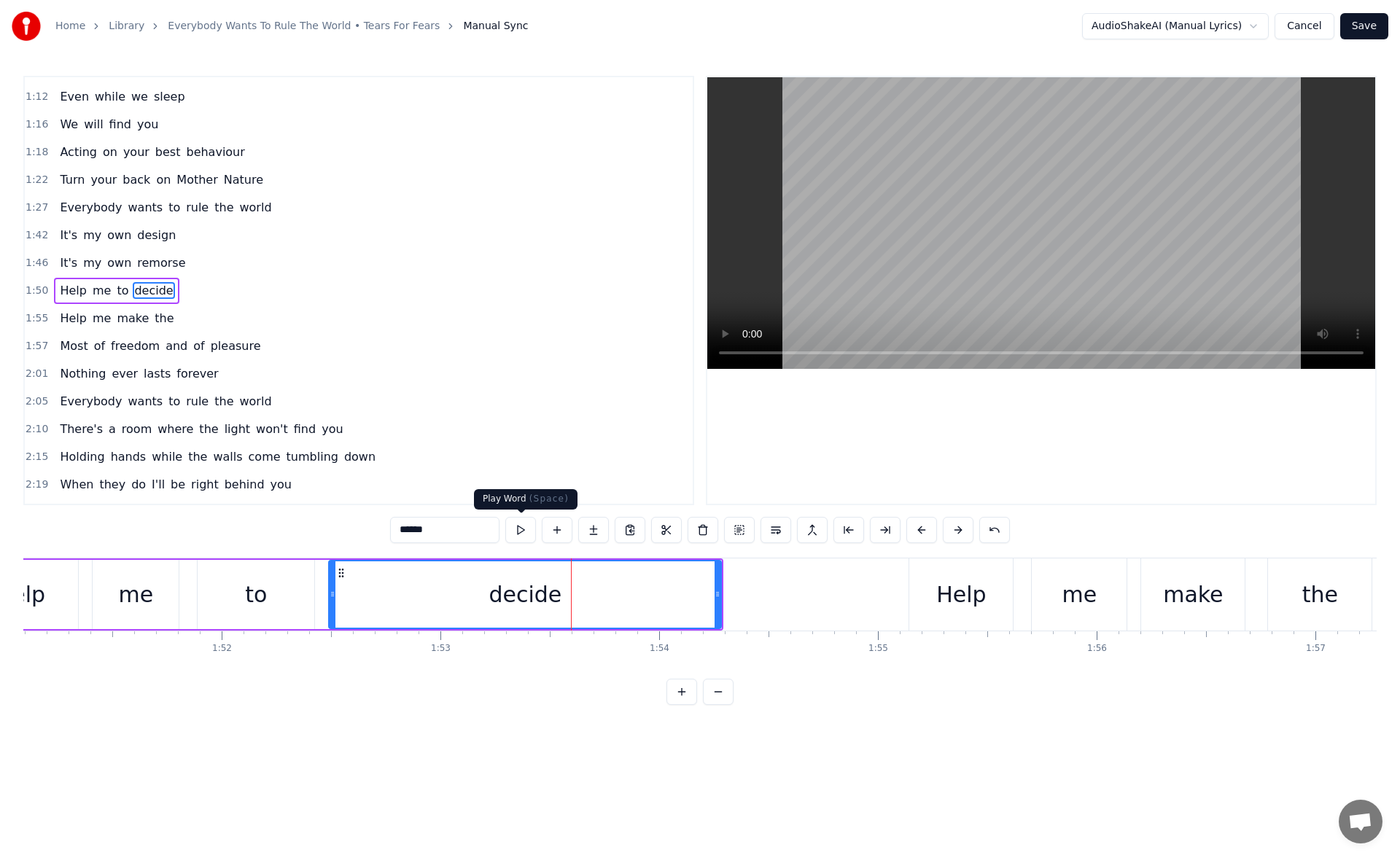
click at [522, 529] on button at bounding box center [521, 530] width 31 height 26
drag, startPoint x: 720, startPoint y: 598, endPoint x: 737, endPoint y: 597, distance: 17.0
click at [737, 597] on icon at bounding box center [734, 594] width 6 height 11
click at [515, 530] on button at bounding box center [521, 530] width 31 height 26
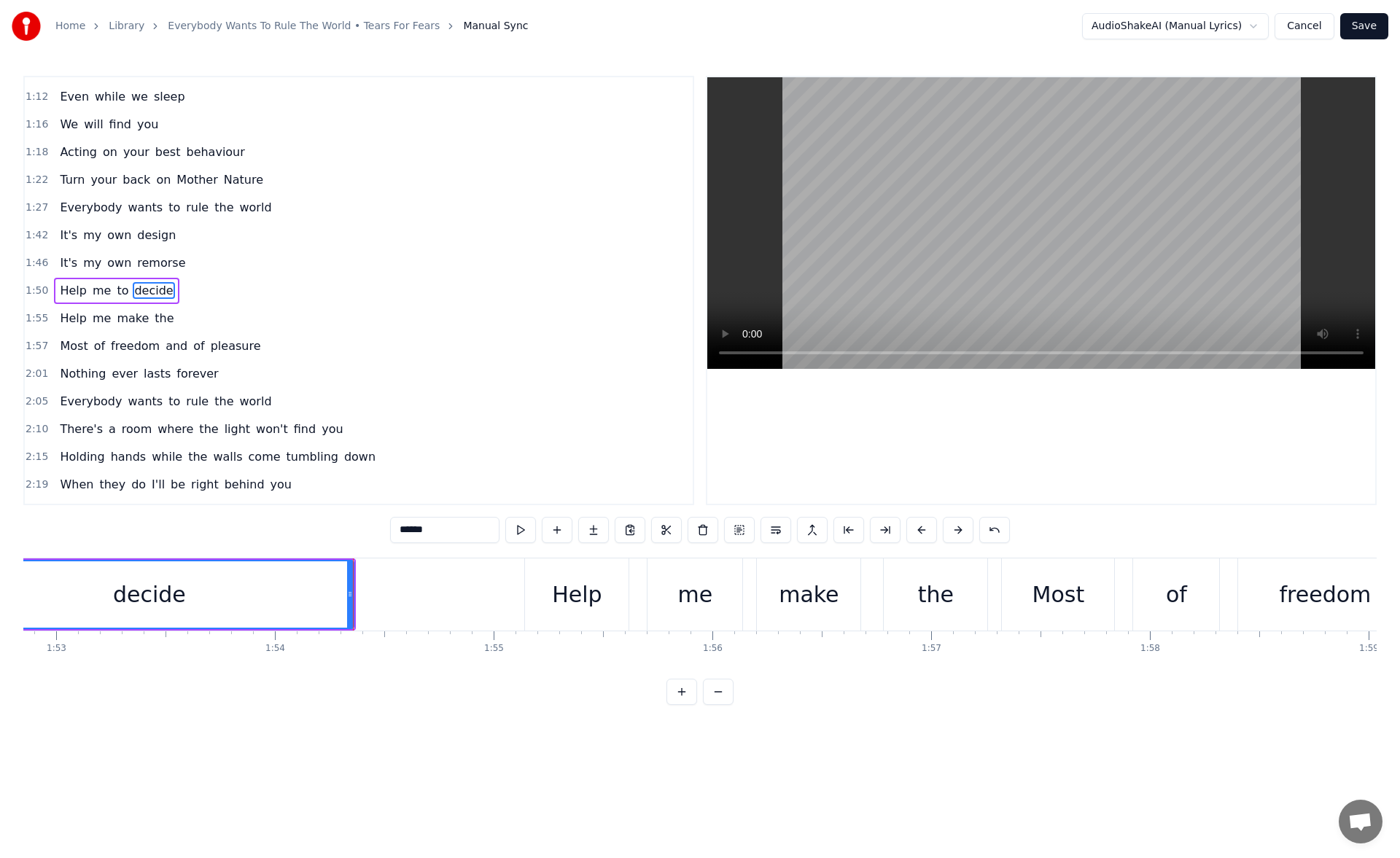
scroll to position [0, 24902]
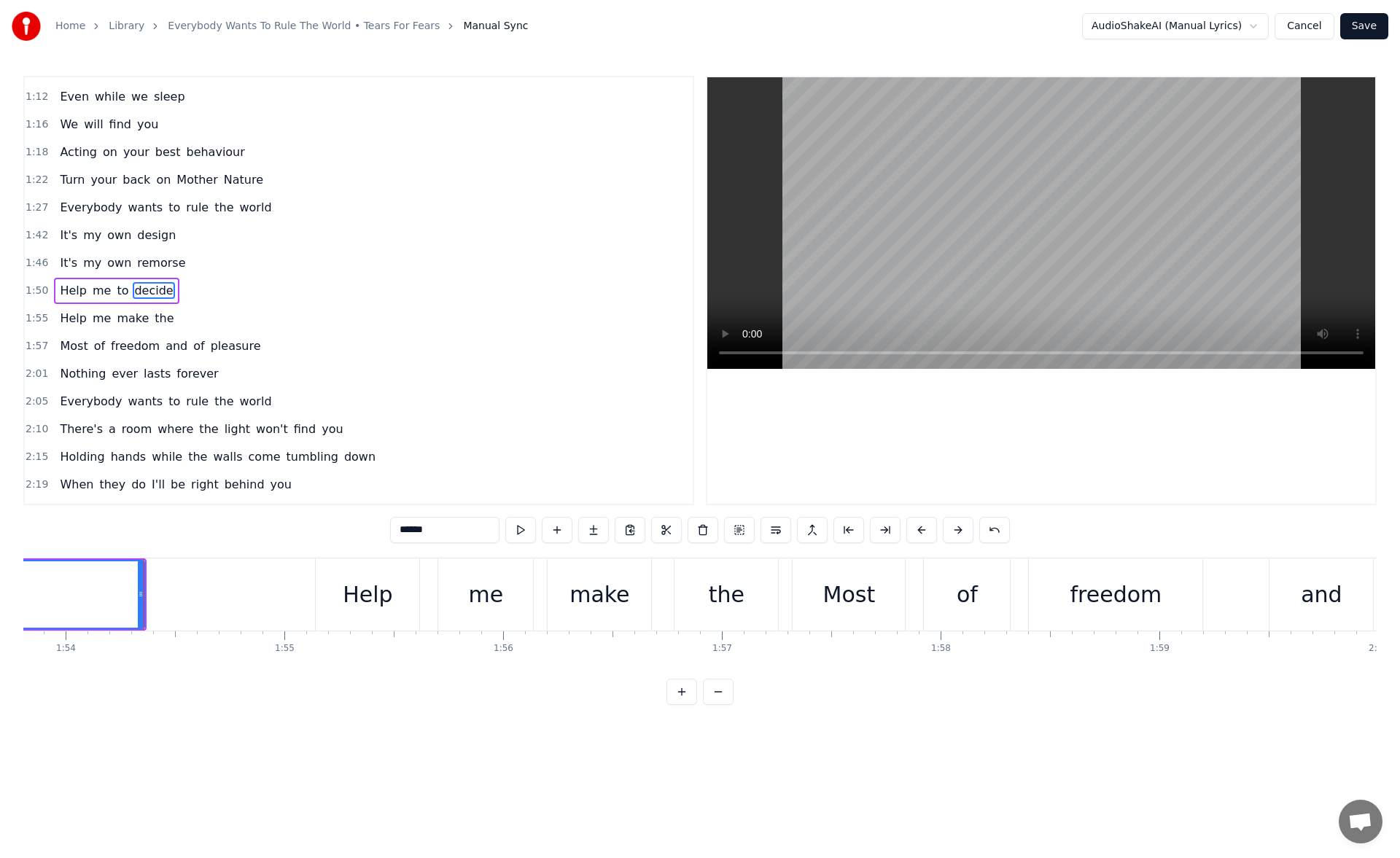
click at [374, 591] on div "Help" at bounding box center [367, 594] width 49 height 33
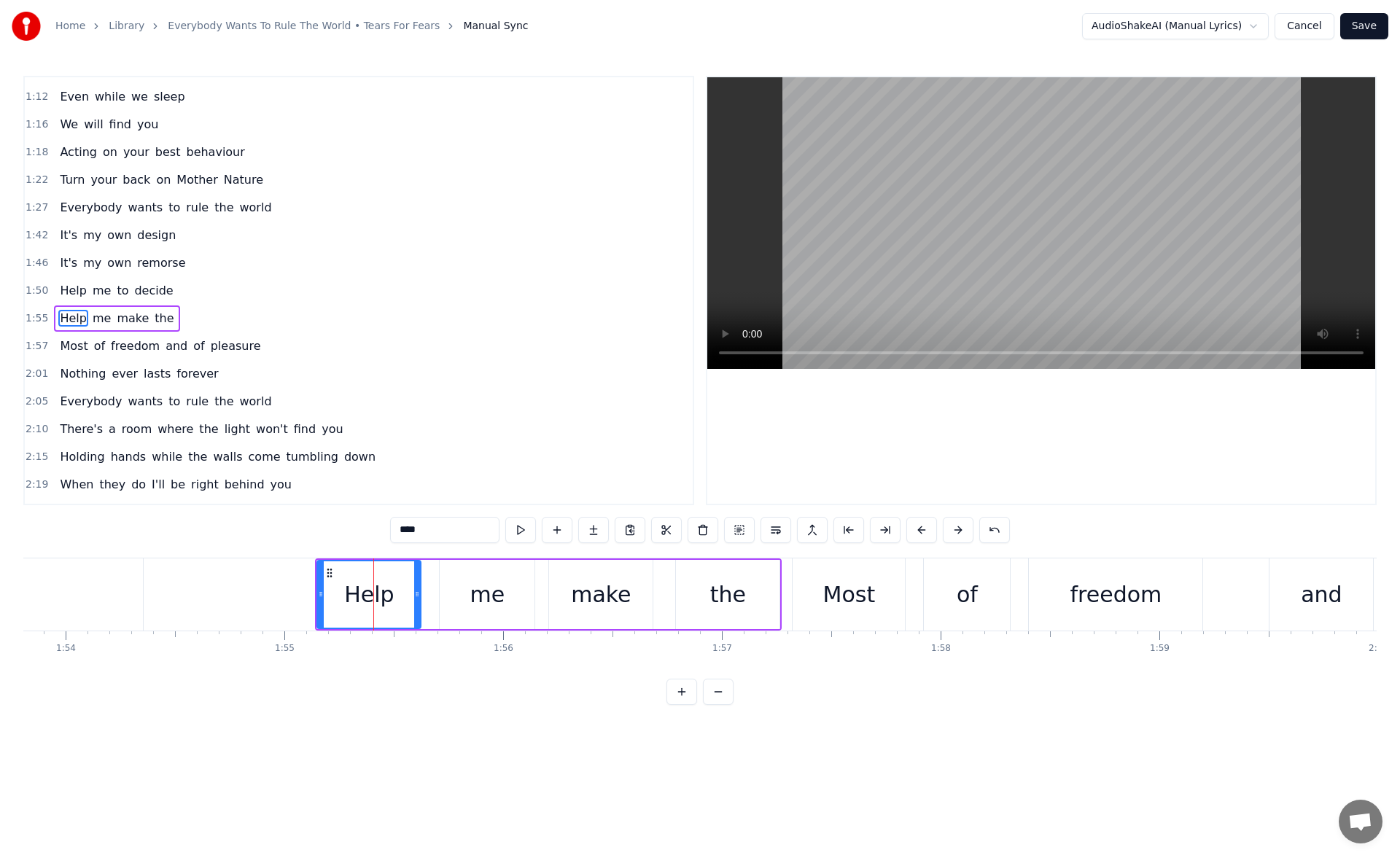
scroll to position [78, 0]
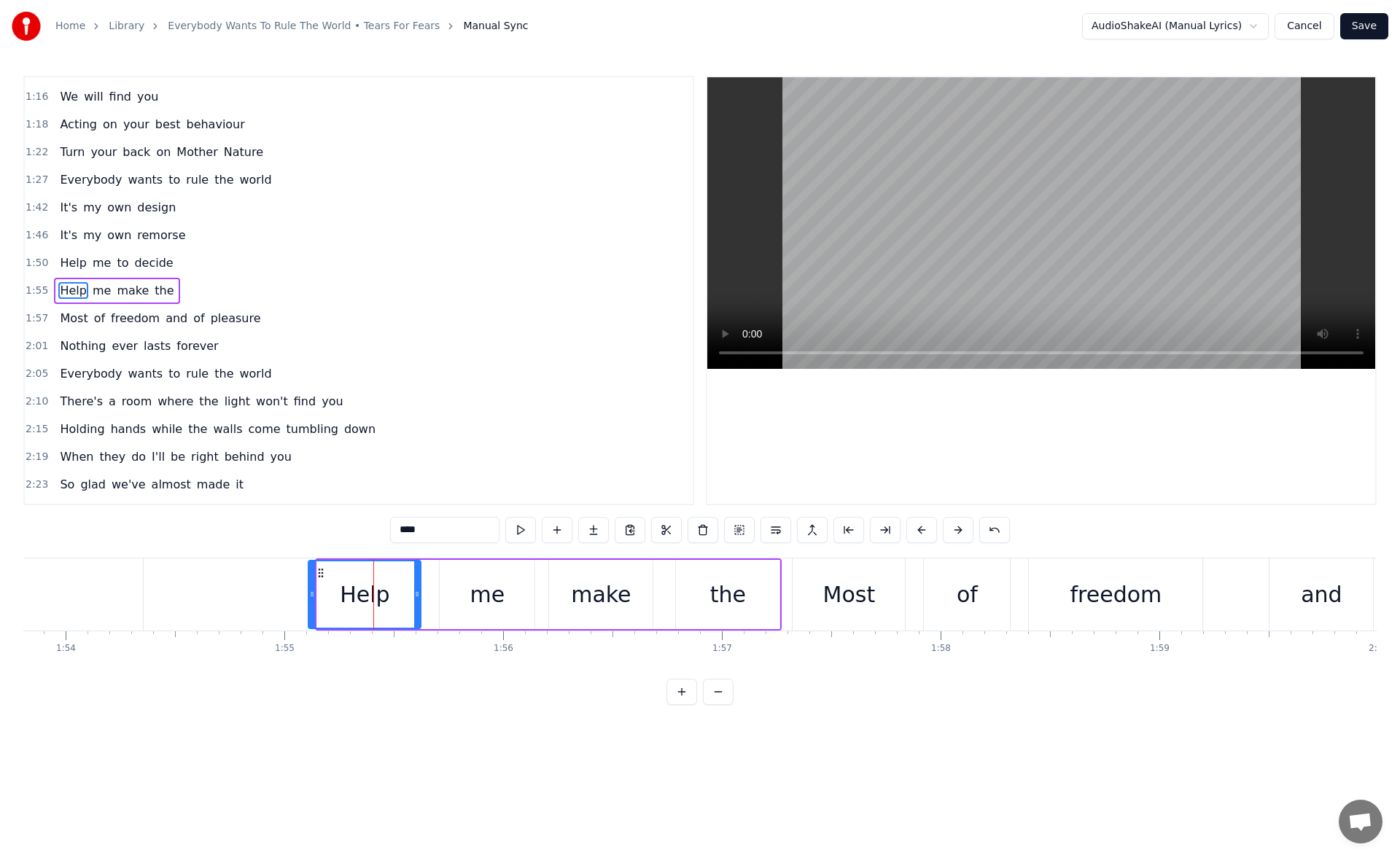
drag, startPoint x: 319, startPoint y: 594, endPoint x: 311, endPoint y: 592, distance: 8.2
click at [311, 592] on icon at bounding box center [311, 594] width 6 height 11
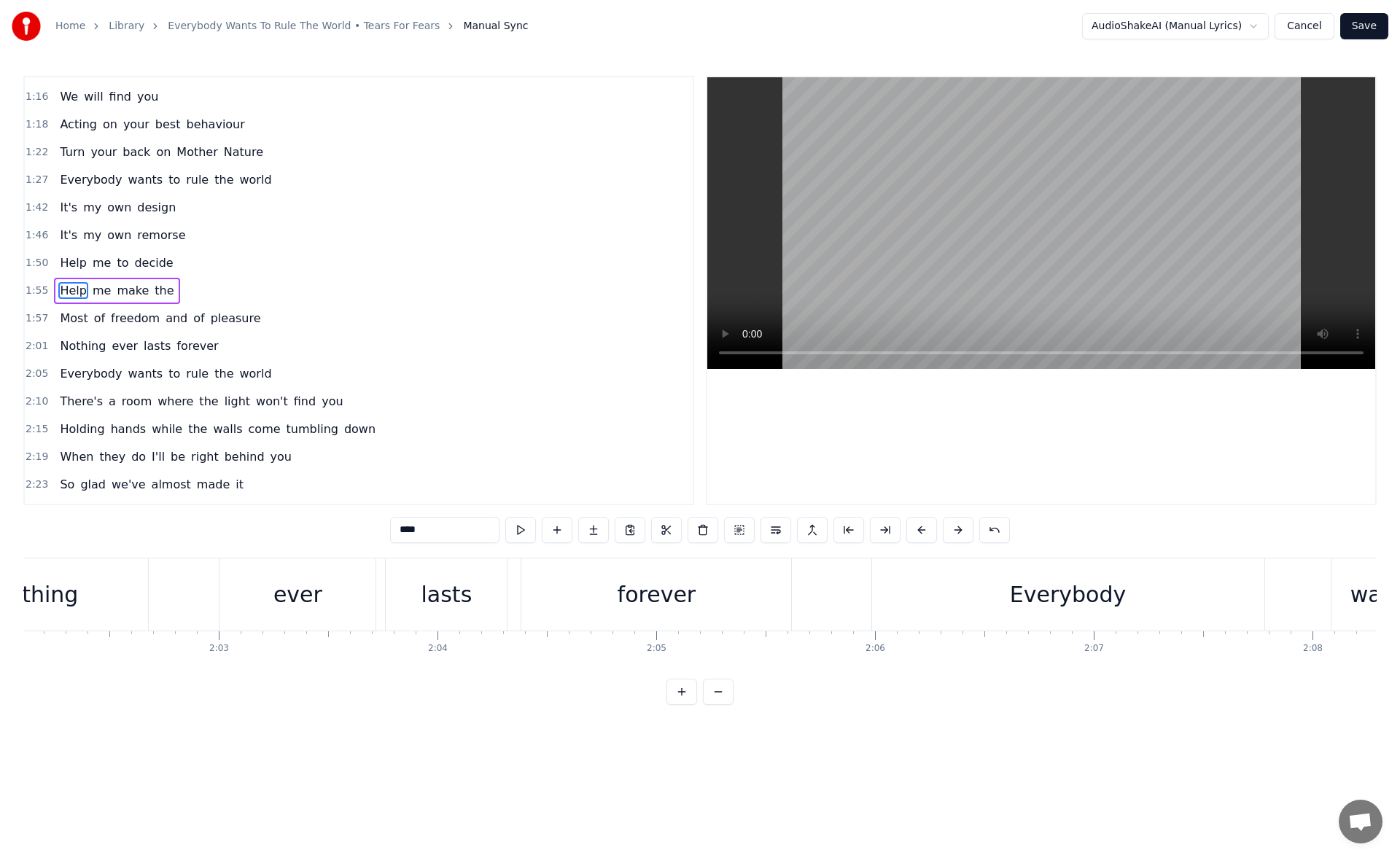
scroll to position [0, 26753]
click at [624, 618] on div "forever" at bounding box center [622, 594] width 270 height 72
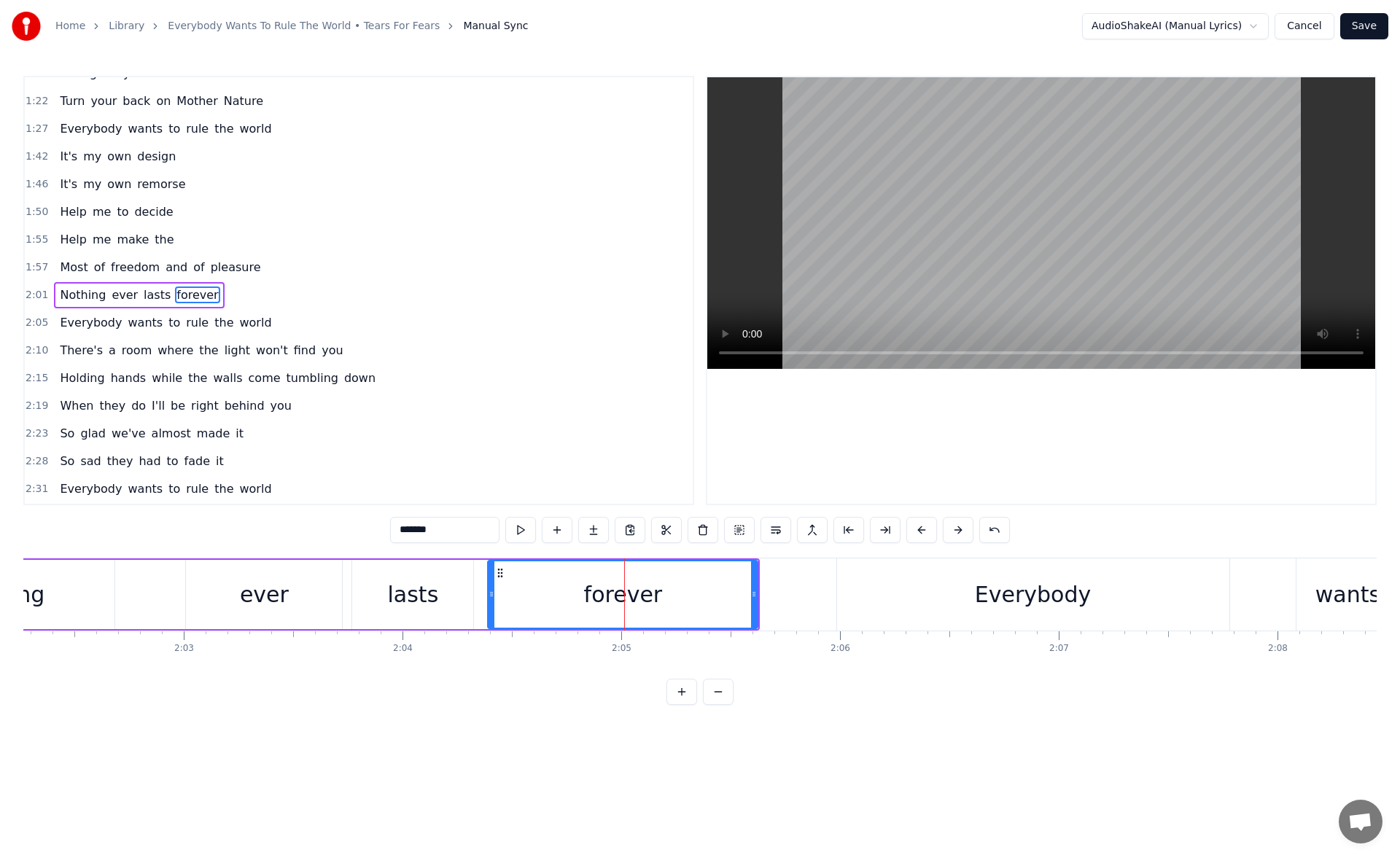
scroll to position [133, 0]
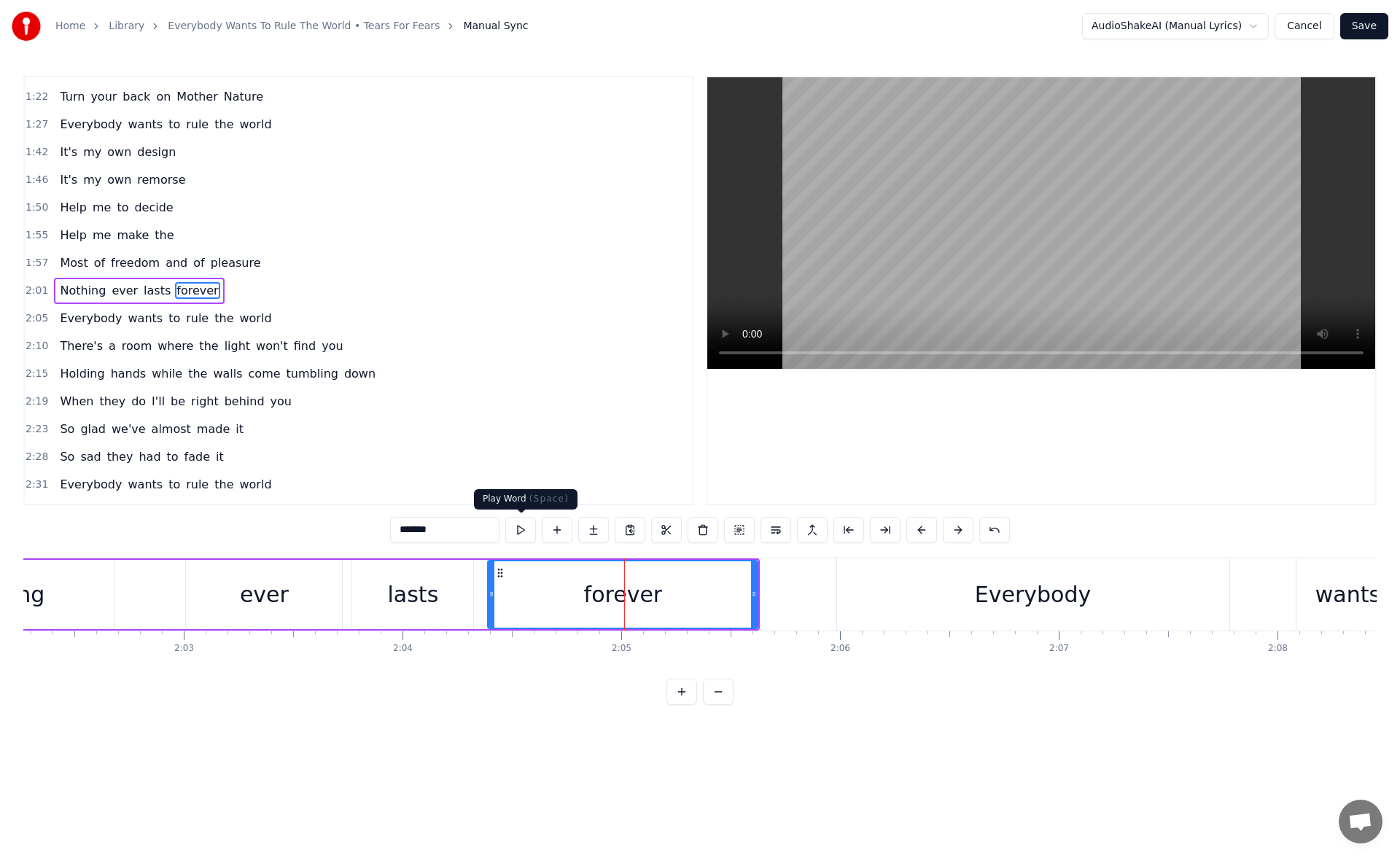
click at [521, 529] on button at bounding box center [521, 530] width 31 height 26
drag, startPoint x: 752, startPoint y: 594, endPoint x: 763, endPoint y: 594, distance: 11.0
click at [763, 594] on icon at bounding box center [760, 594] width 6 height 11
click at [523, 531] on button at bounding box center [521, 530] width 31 height 26
click at [867, 608] on div "Everybody" at bounding box center [1033, 594] width 392 height 72
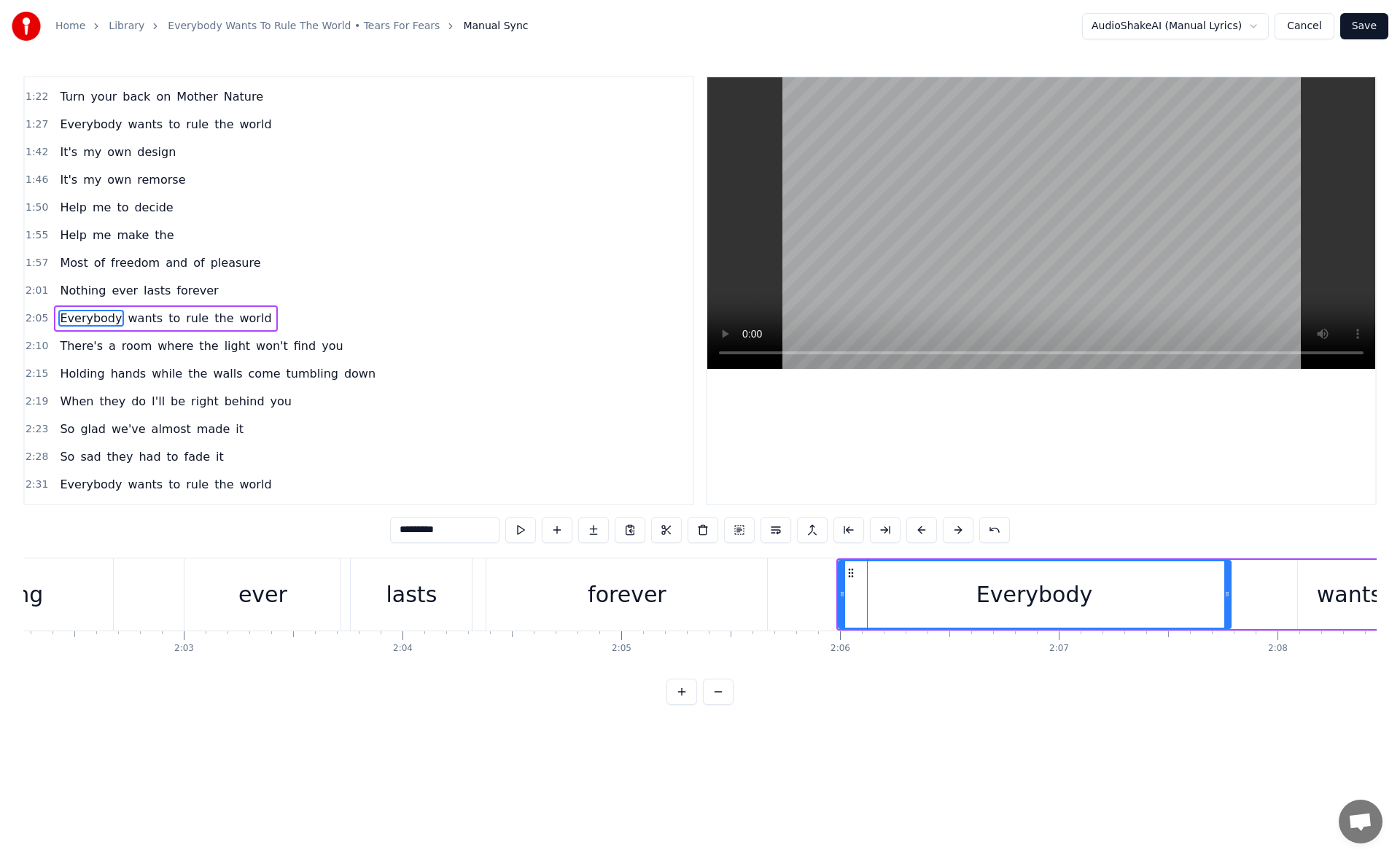
scroll to position [160, 0]
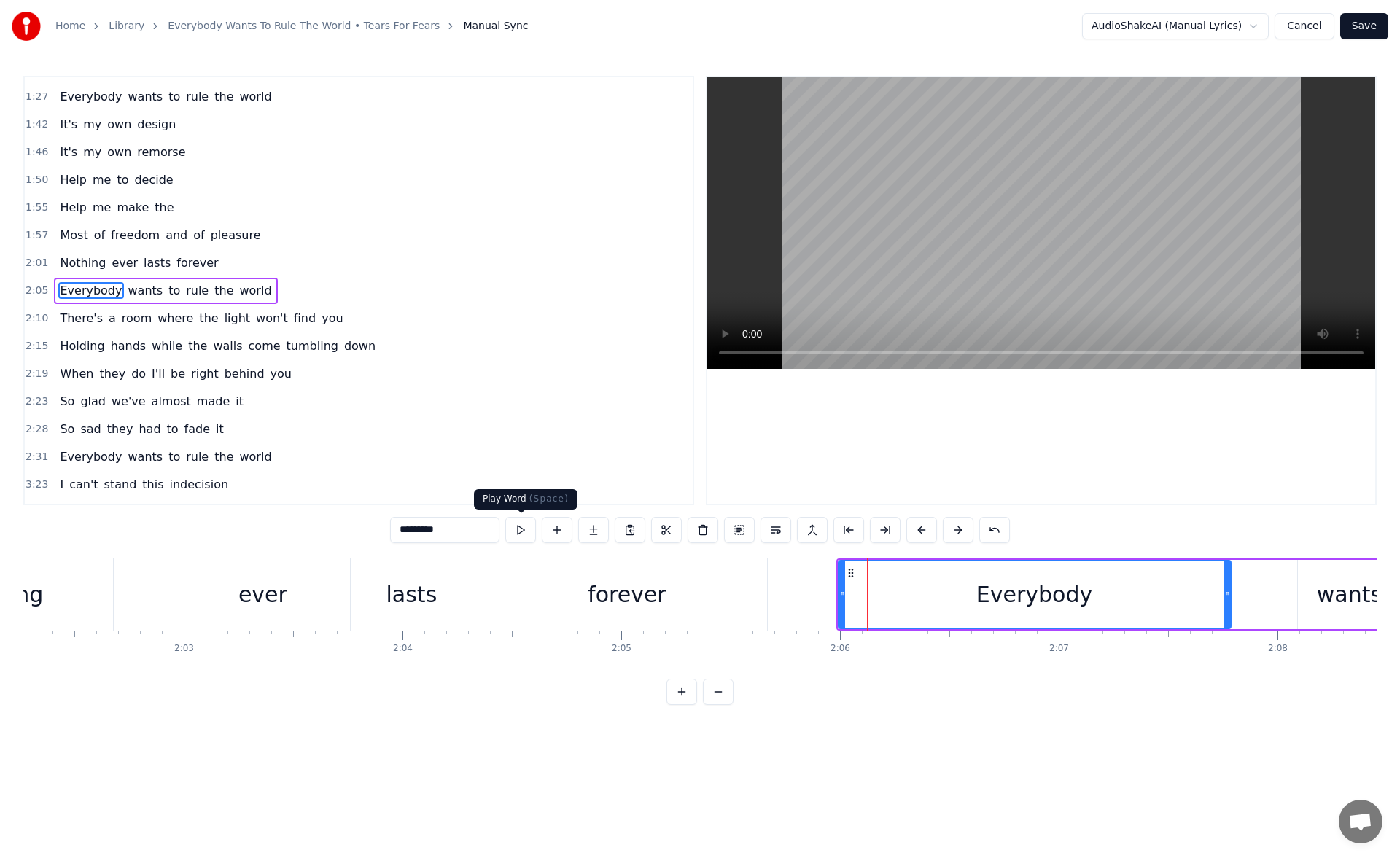
click at [516, 534] on button at bounding box center [521, 530] width 31 height 26
drag, startPoint x: 843, startPoint y: 598, endPoint x: 825, endPoint y: 598, distance: 18.0
click at [825, 598] on icon at bounding box center [827, 594] width 6 height 11
click at [526, 535] on button at bounding box center [521, 530] width 31 height 26
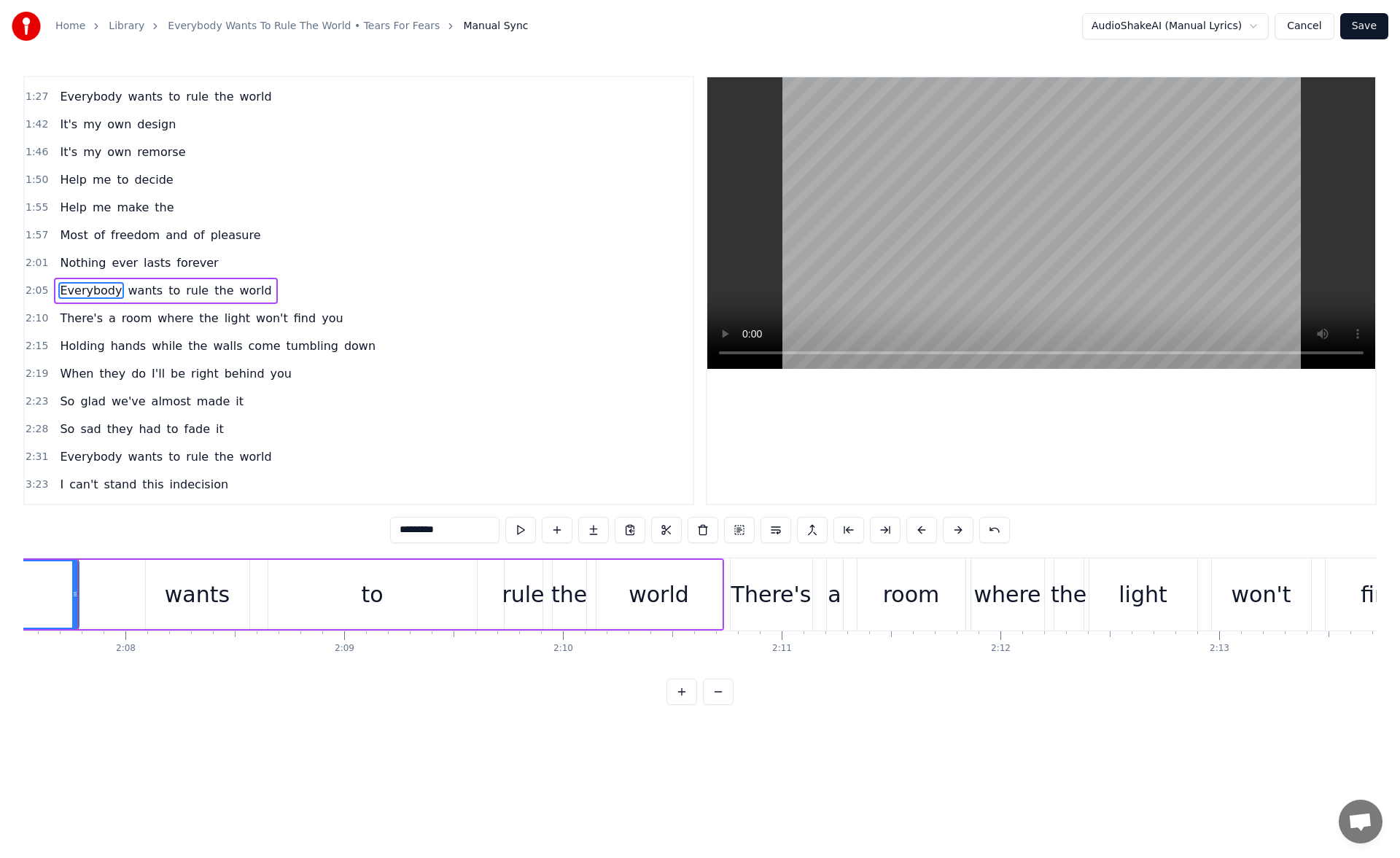
scroll to position [0, 27940]
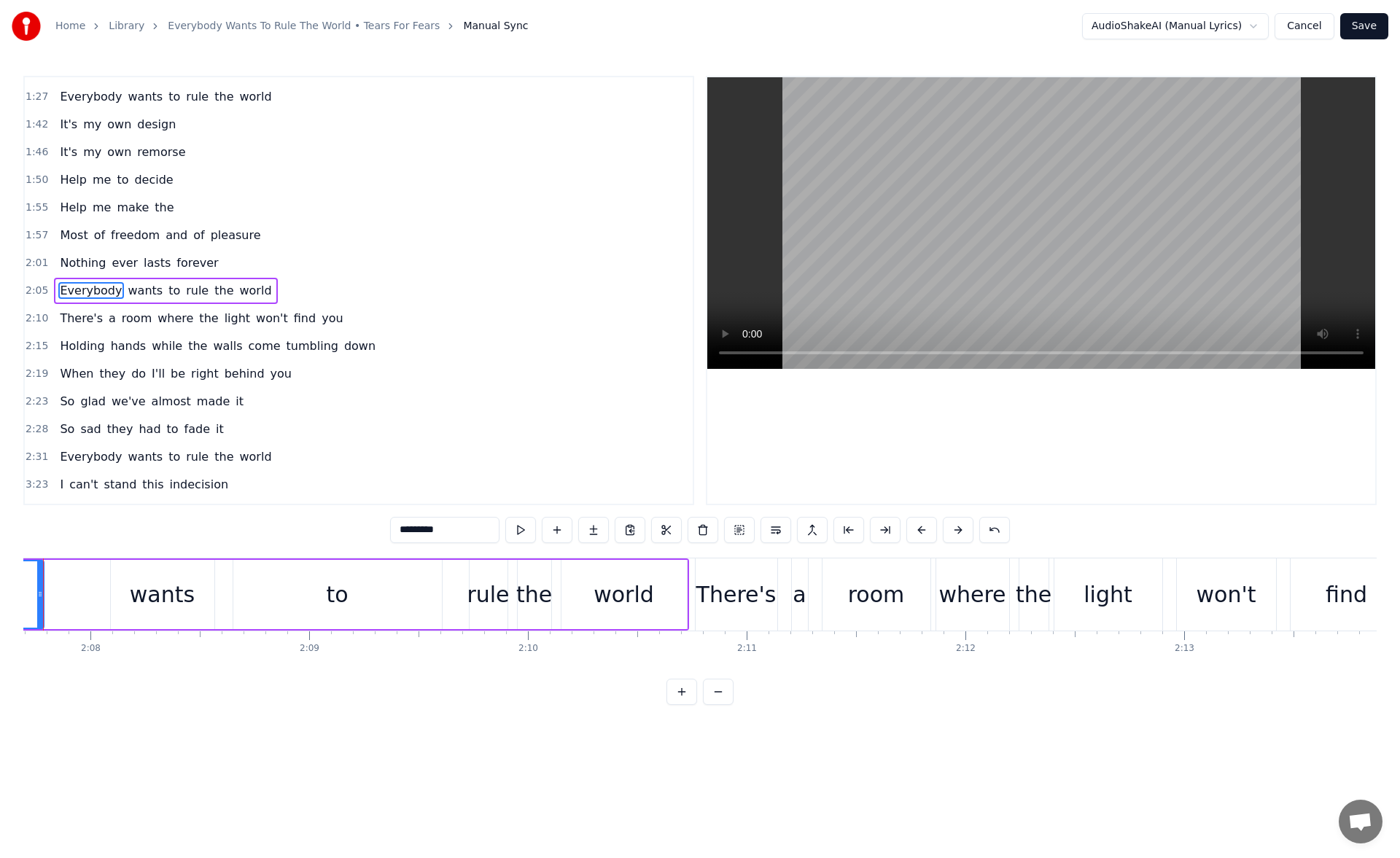
click at [645, 577] on div "world" at bounding box center [624, 595] width 125 height 70
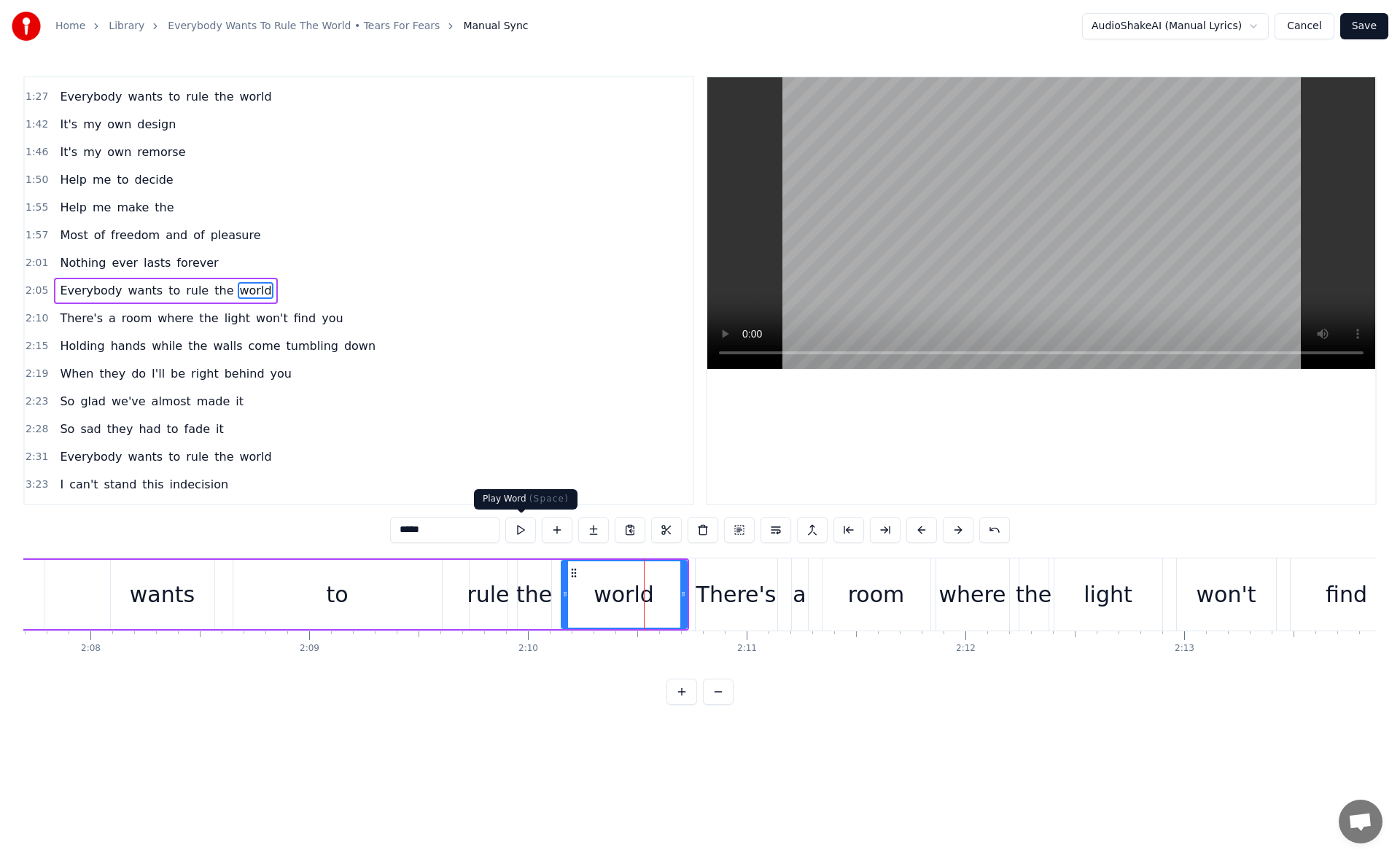
click at [530, 531] on button at bounding box center [521, 530] width 31 height 26
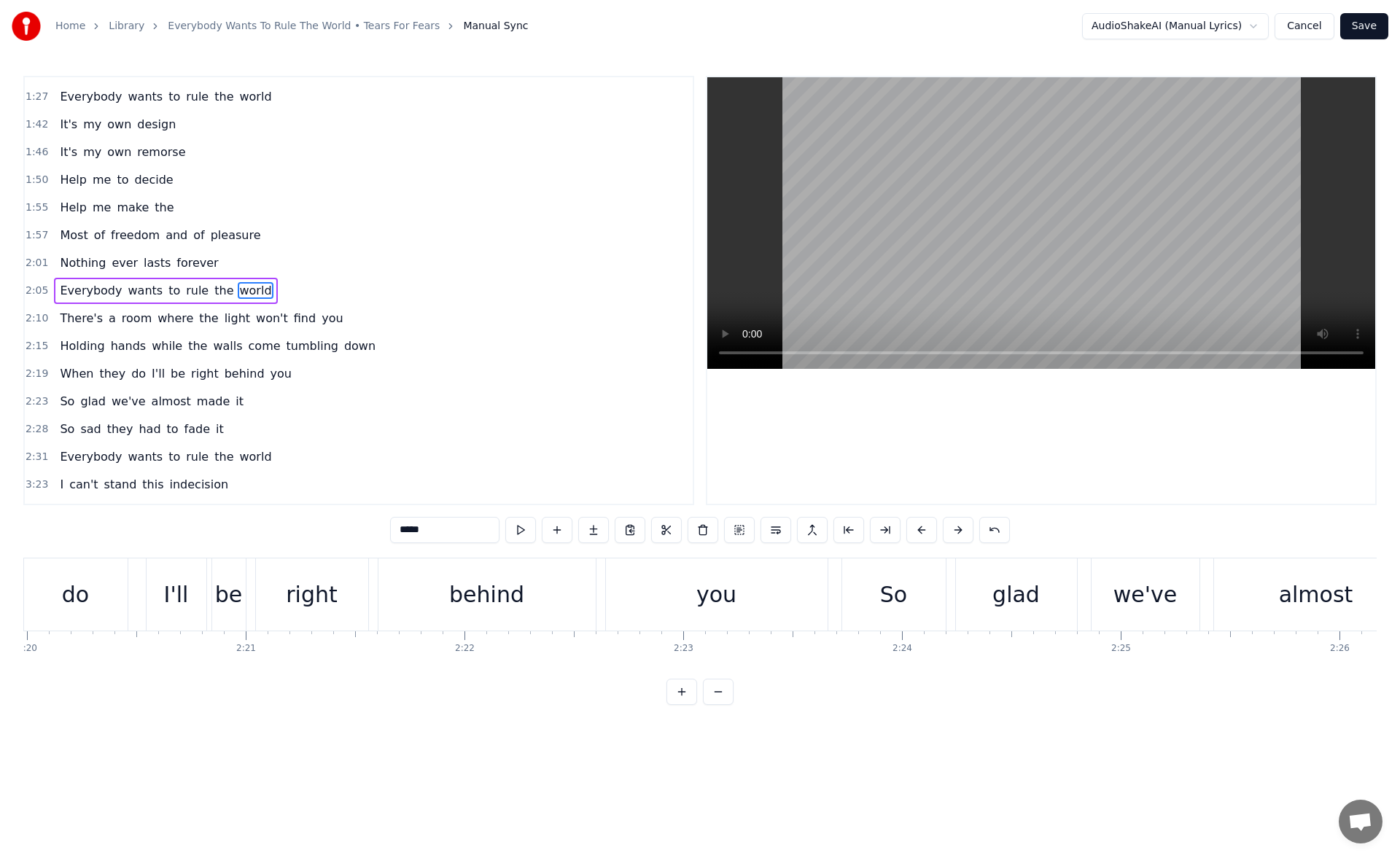
scroll to position [0, 30664]
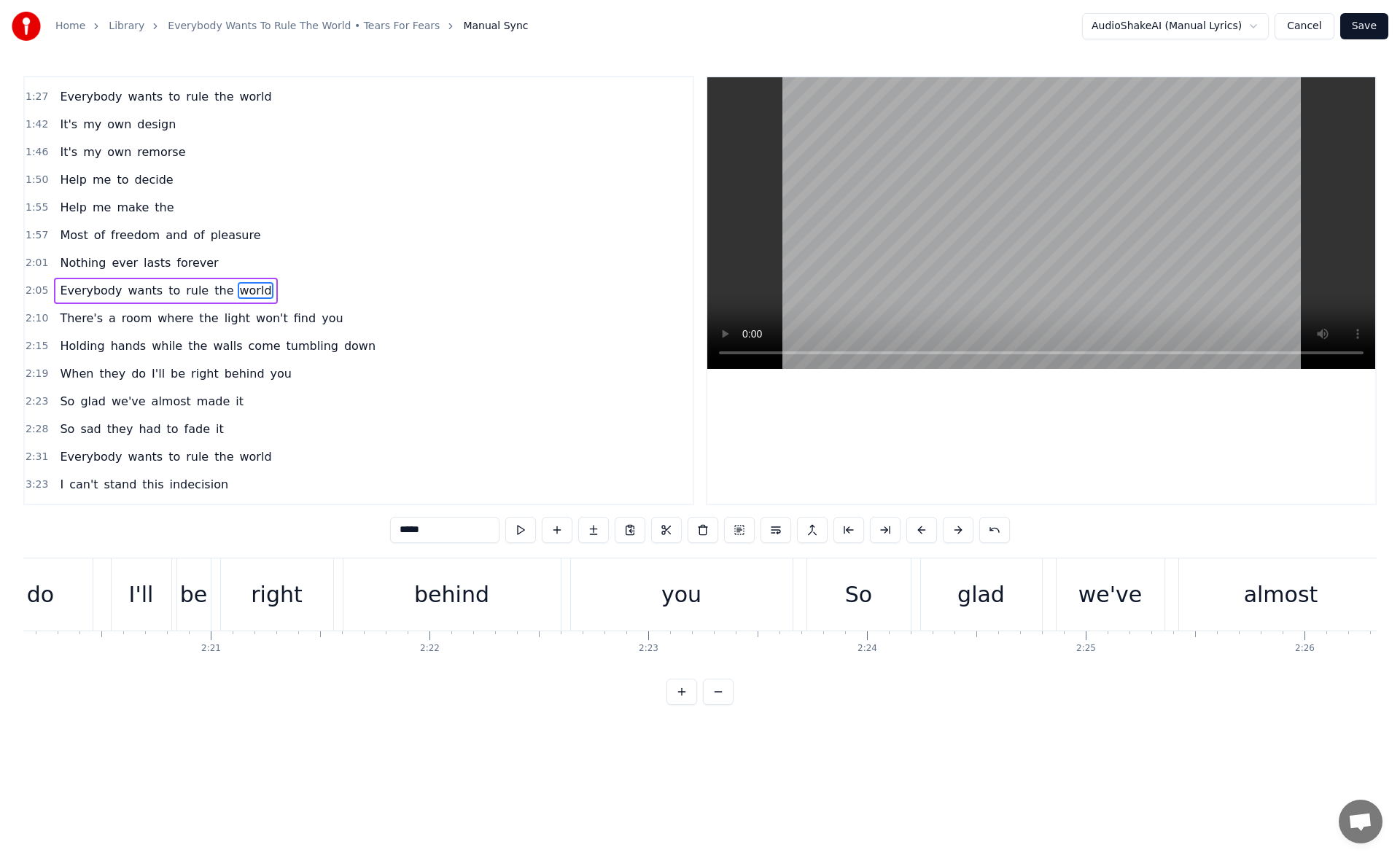
click at [673, 583] on div "you" at bounding box center [682, 594] width 40 height 33
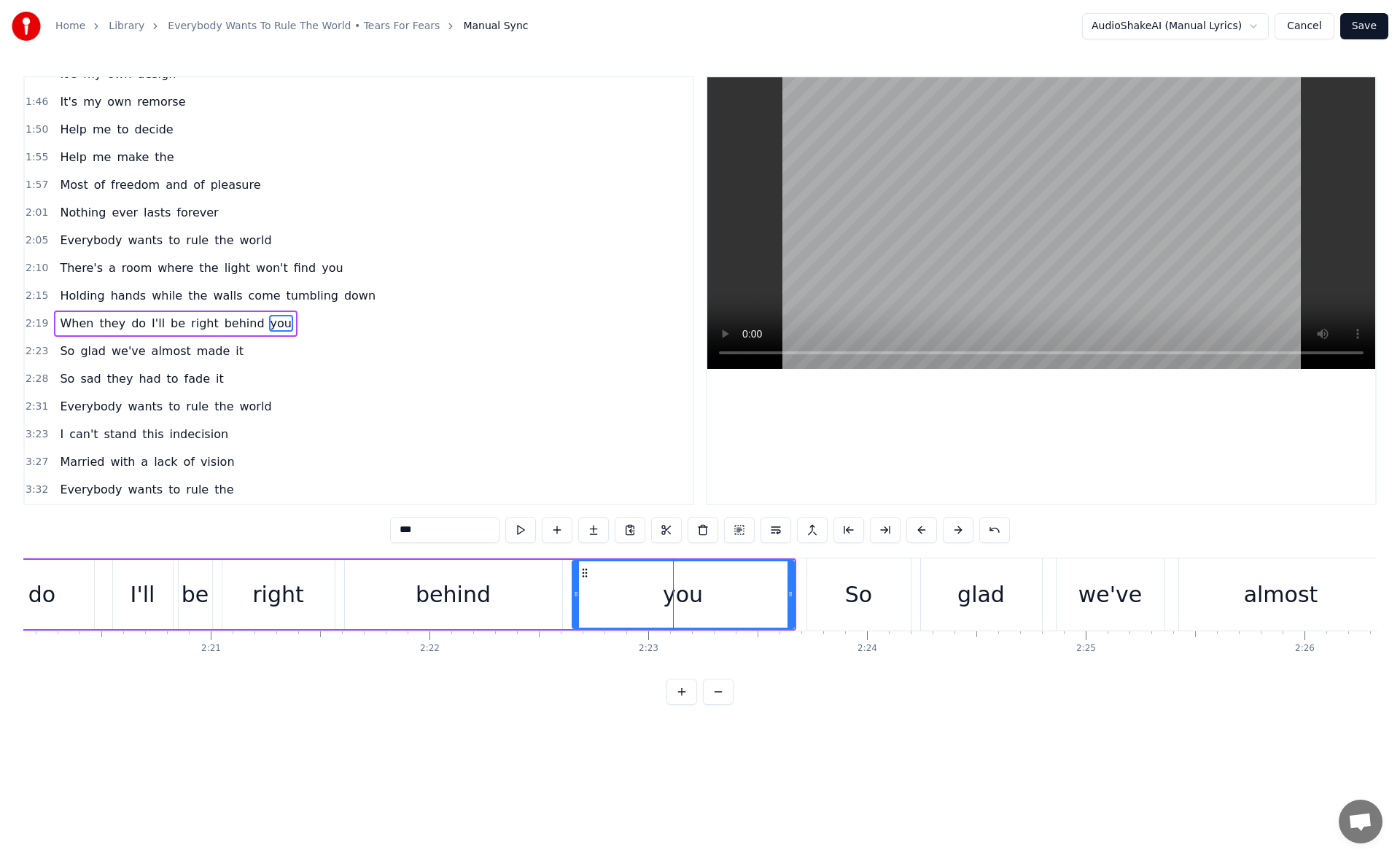
scroll to position [243, 0]
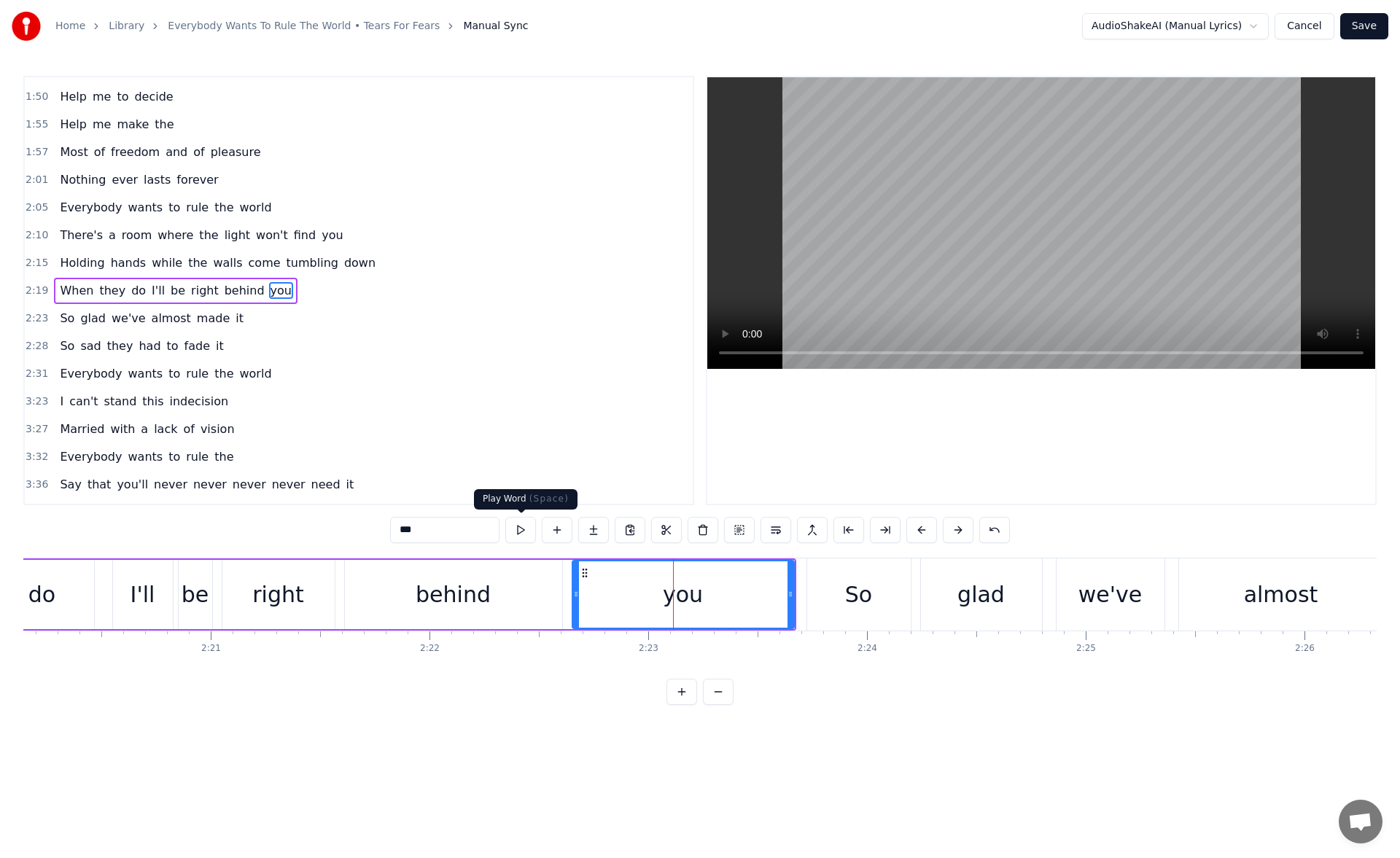
click at [528, 531] on button at bounding box center [521, 530] width 31 height 26
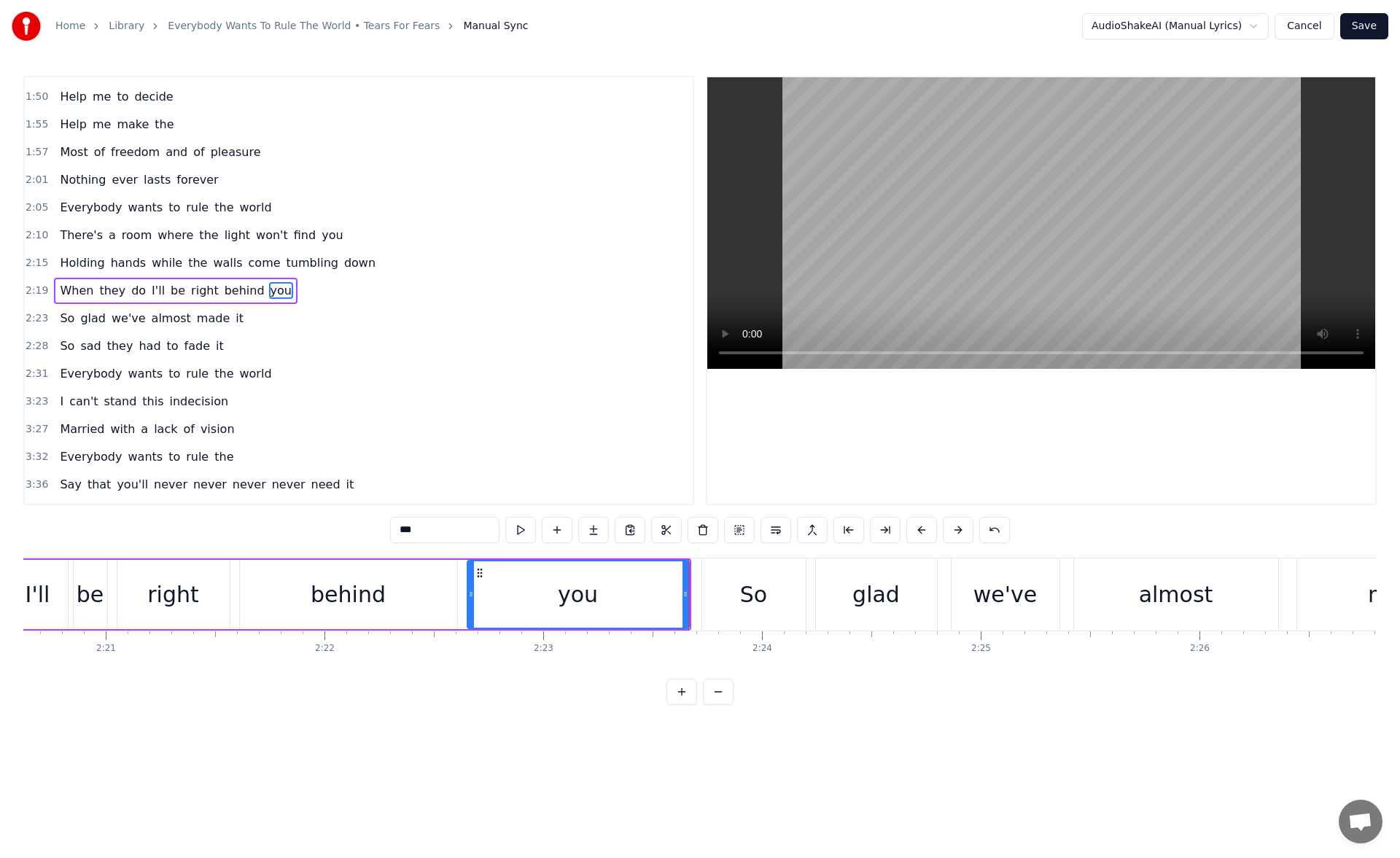
click at [710, 591] on div "So" at bounding box center [754, 594] width 104 height 72
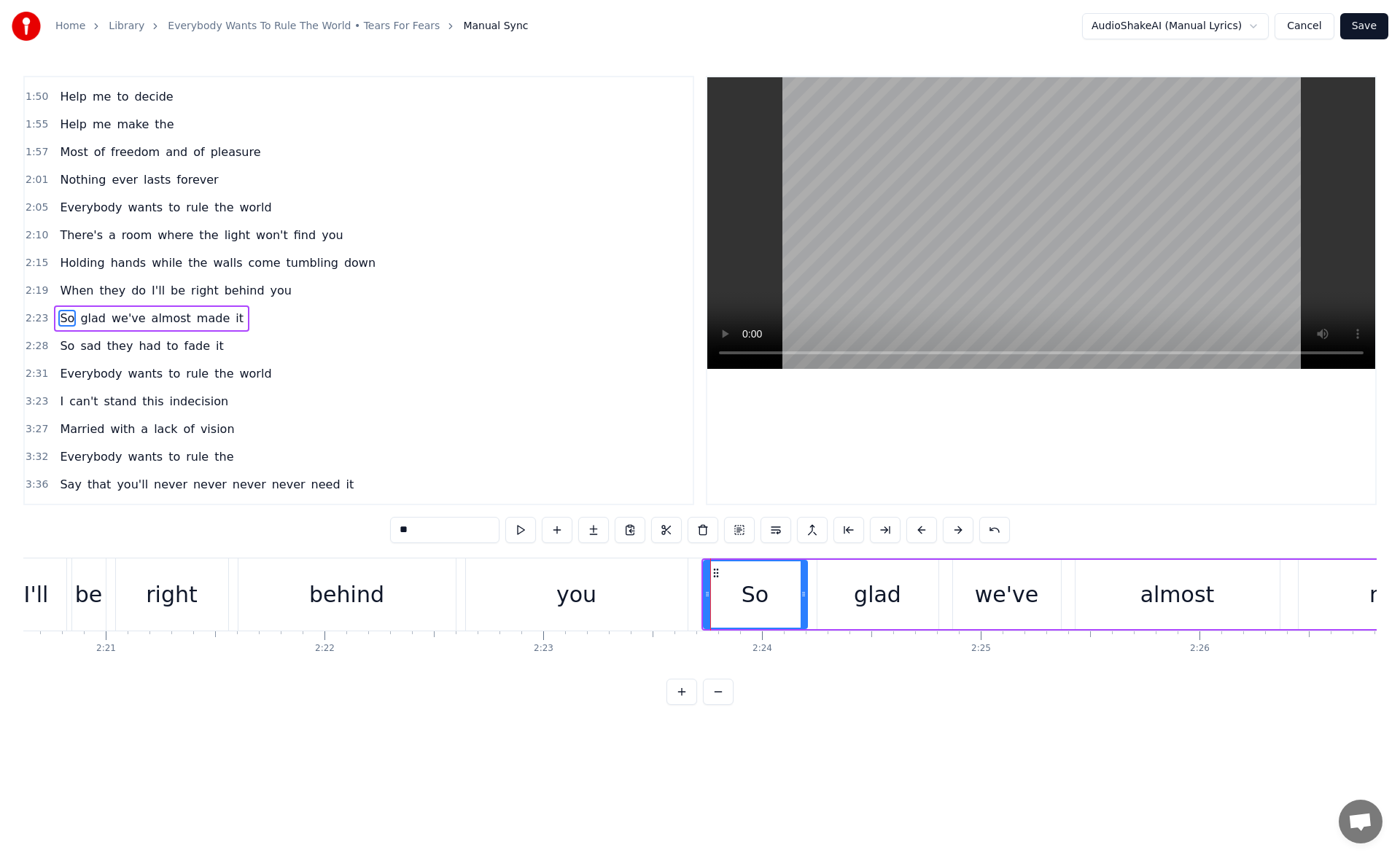
scroll to position [271, 0]
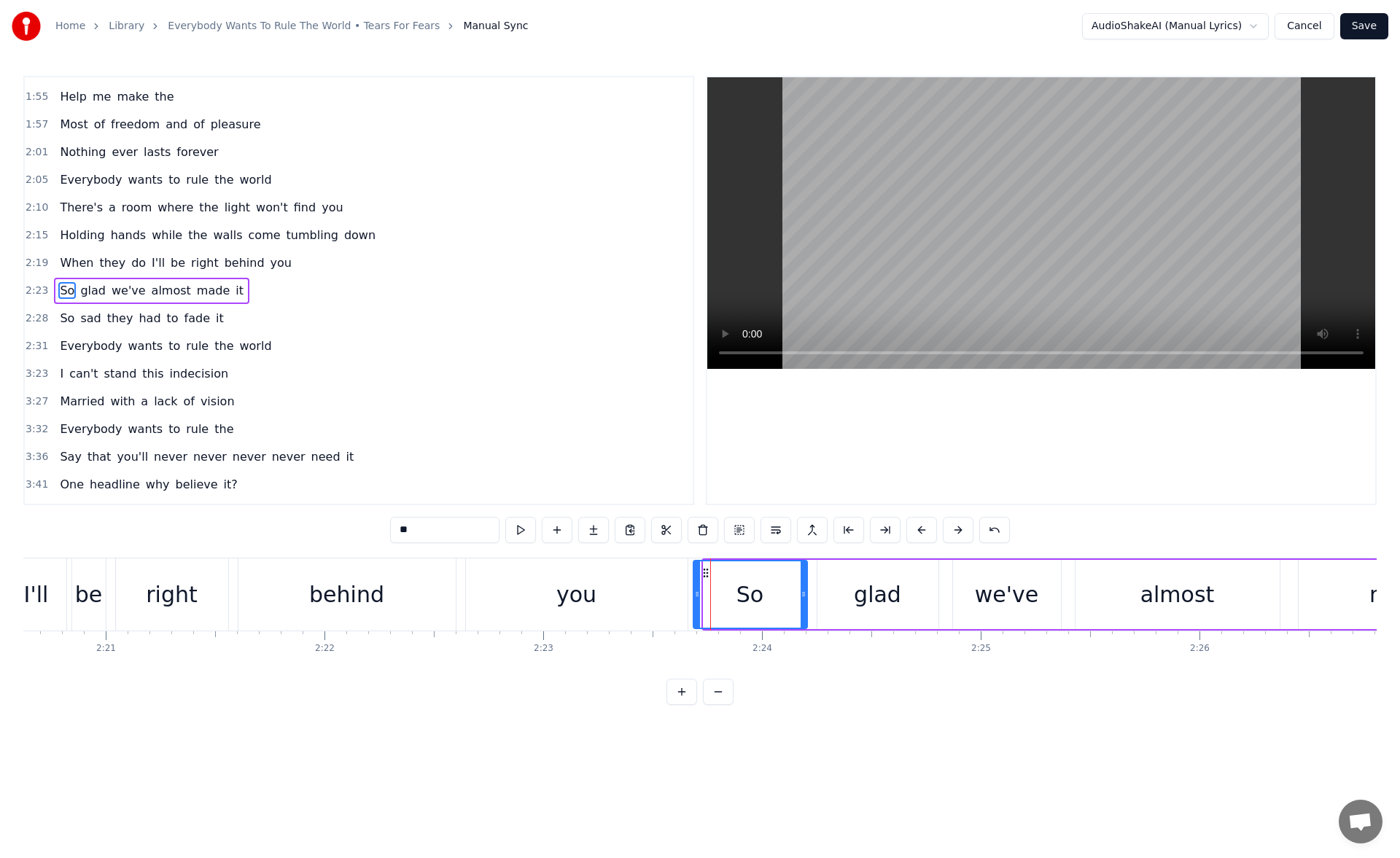
drag, startPoint x: 708, startPoint y: 595, endPoint x: 698, endPoint y: 594, distance: 10.0
click at [698, 594] on icon at bounding box center [697, 594] width 6 height 11
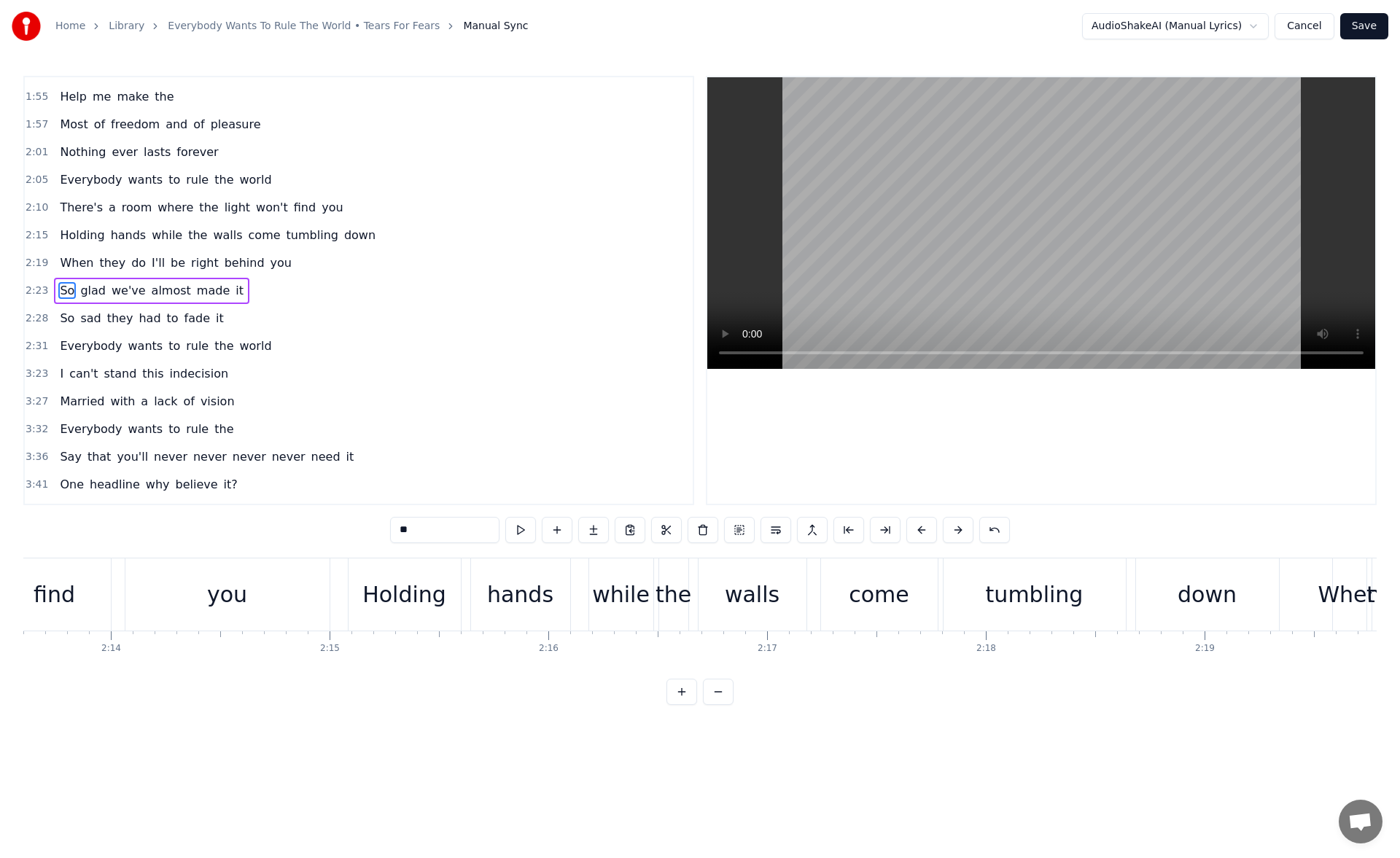
scroll to position [0, 29127]
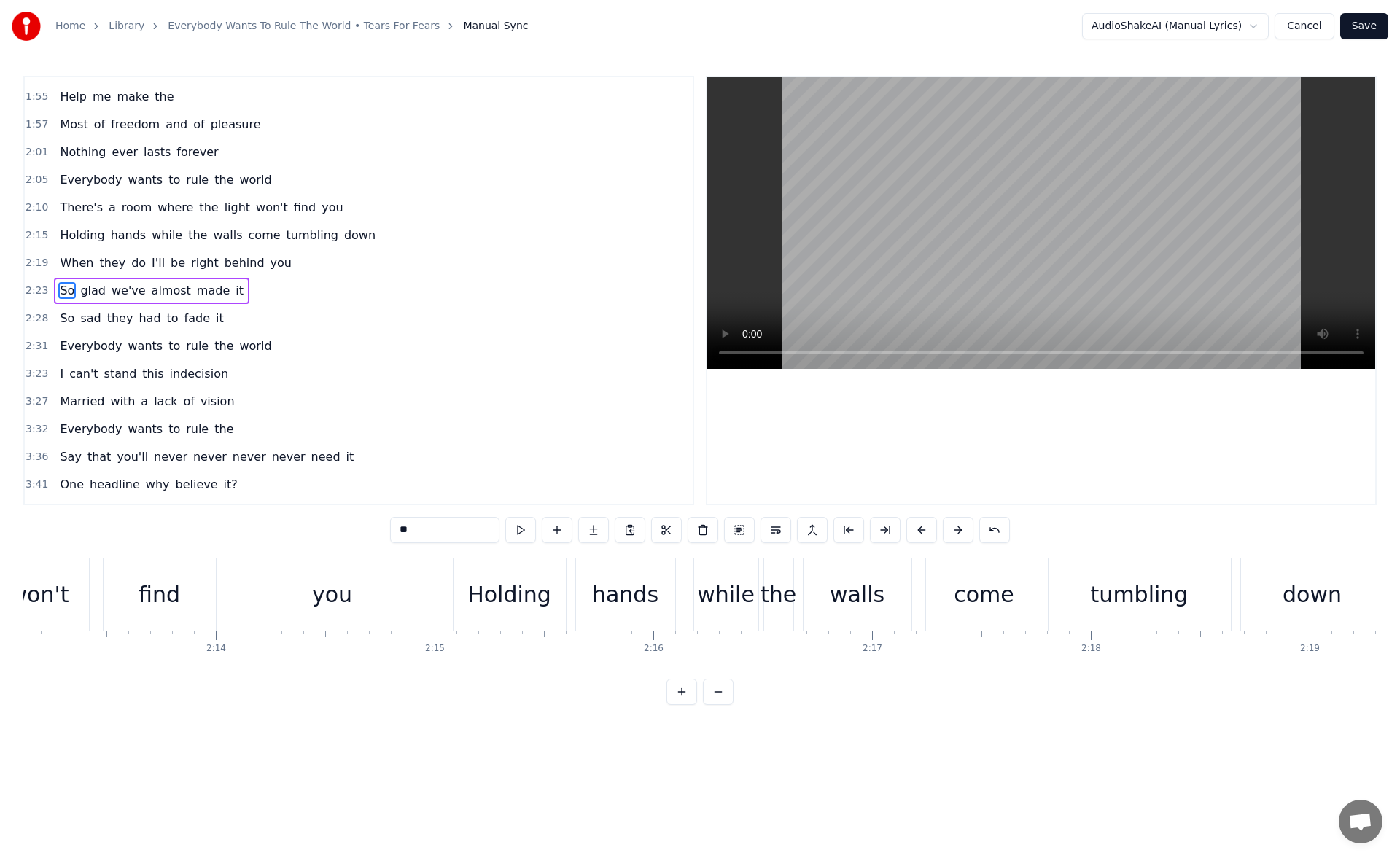
click at [370, 605] on div "you" at bounding box center [332, 594] width 205 height 72
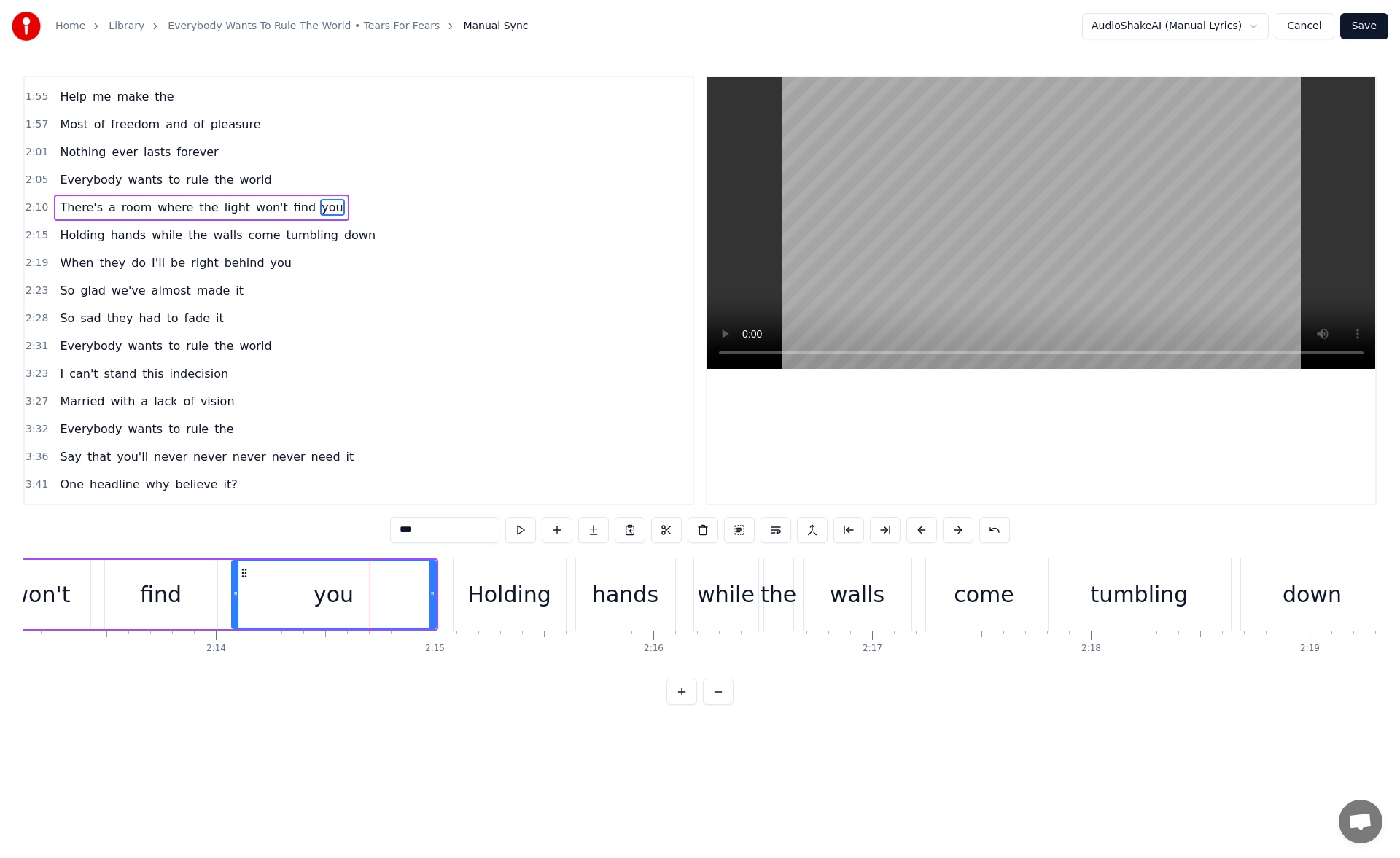
scroll to position [188, 0]
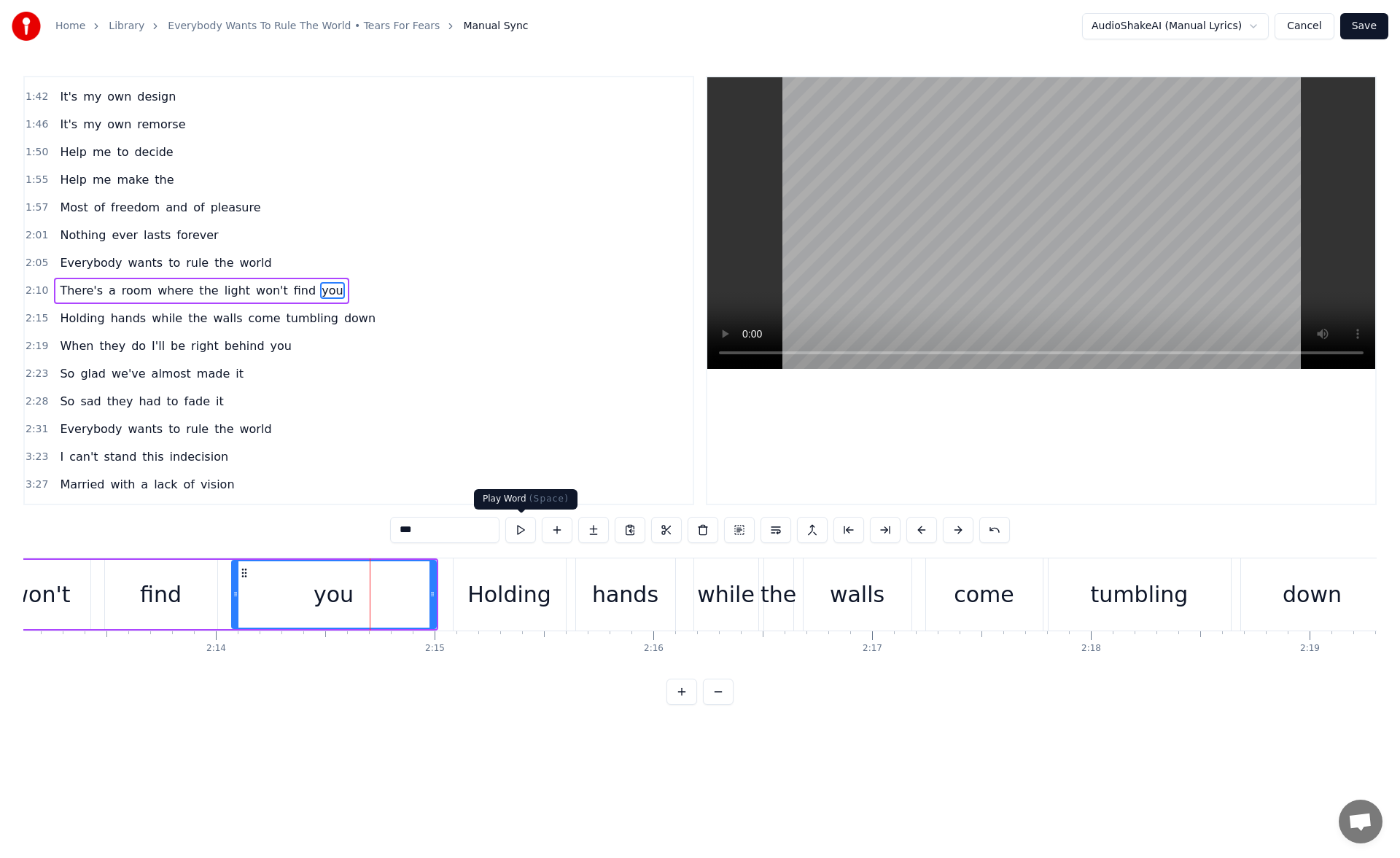
click at [519, 529] on button at bounding box center [521, 530] width 31 height 26
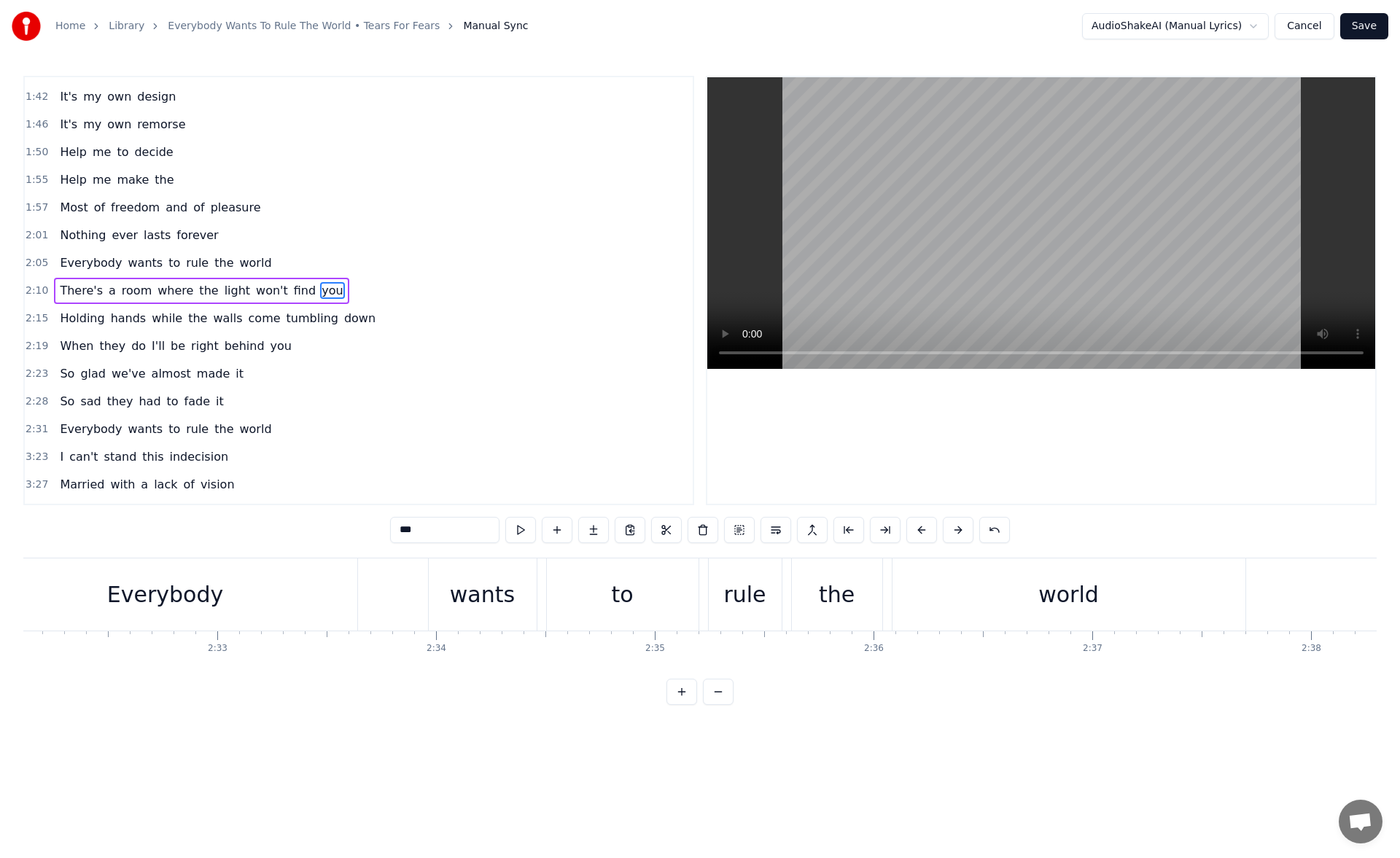
scroll to position [0, 33353]
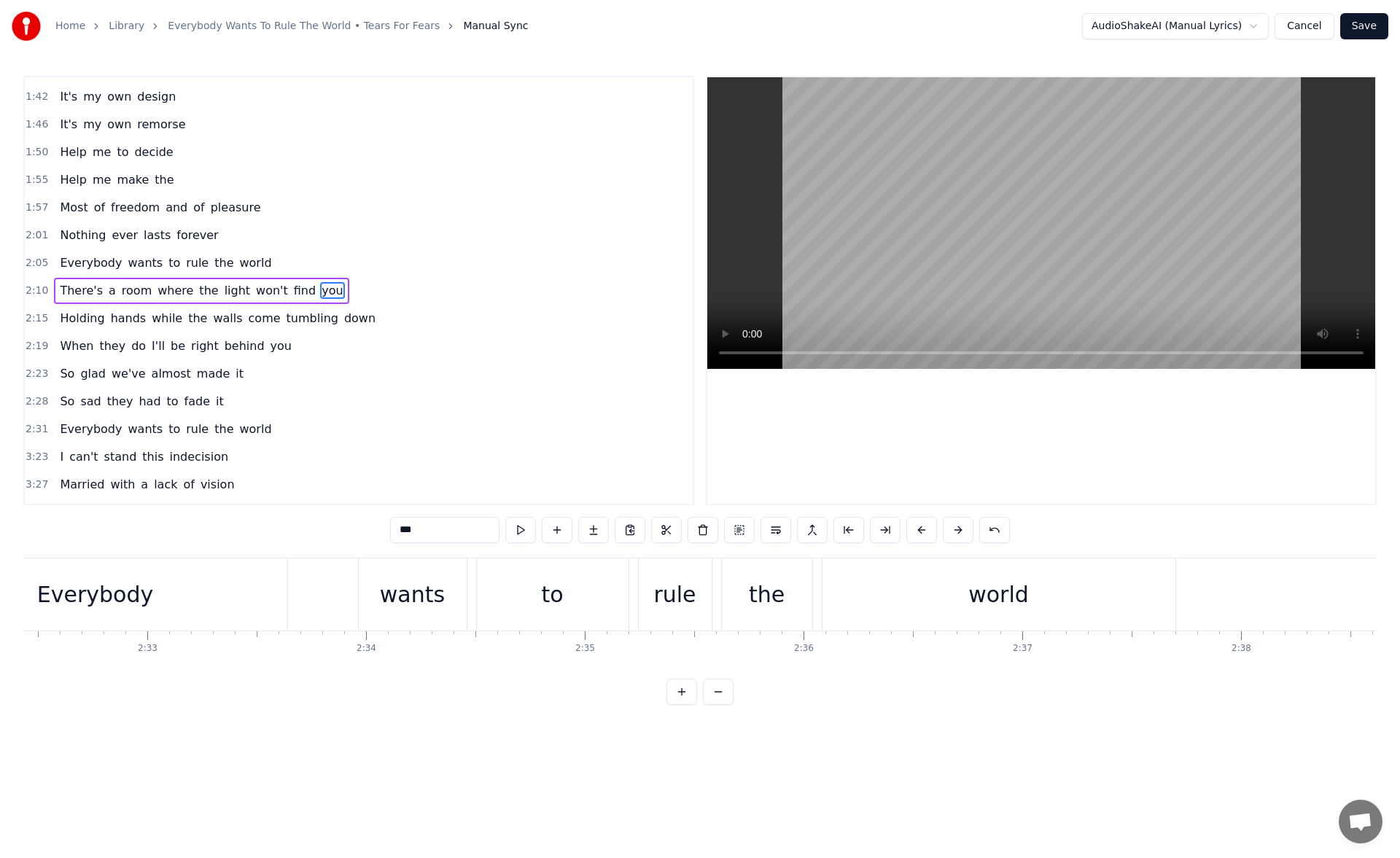
click at [877, 568] on div "world" at bounding box center [999, 594] width 353 height 72
type input "*****"
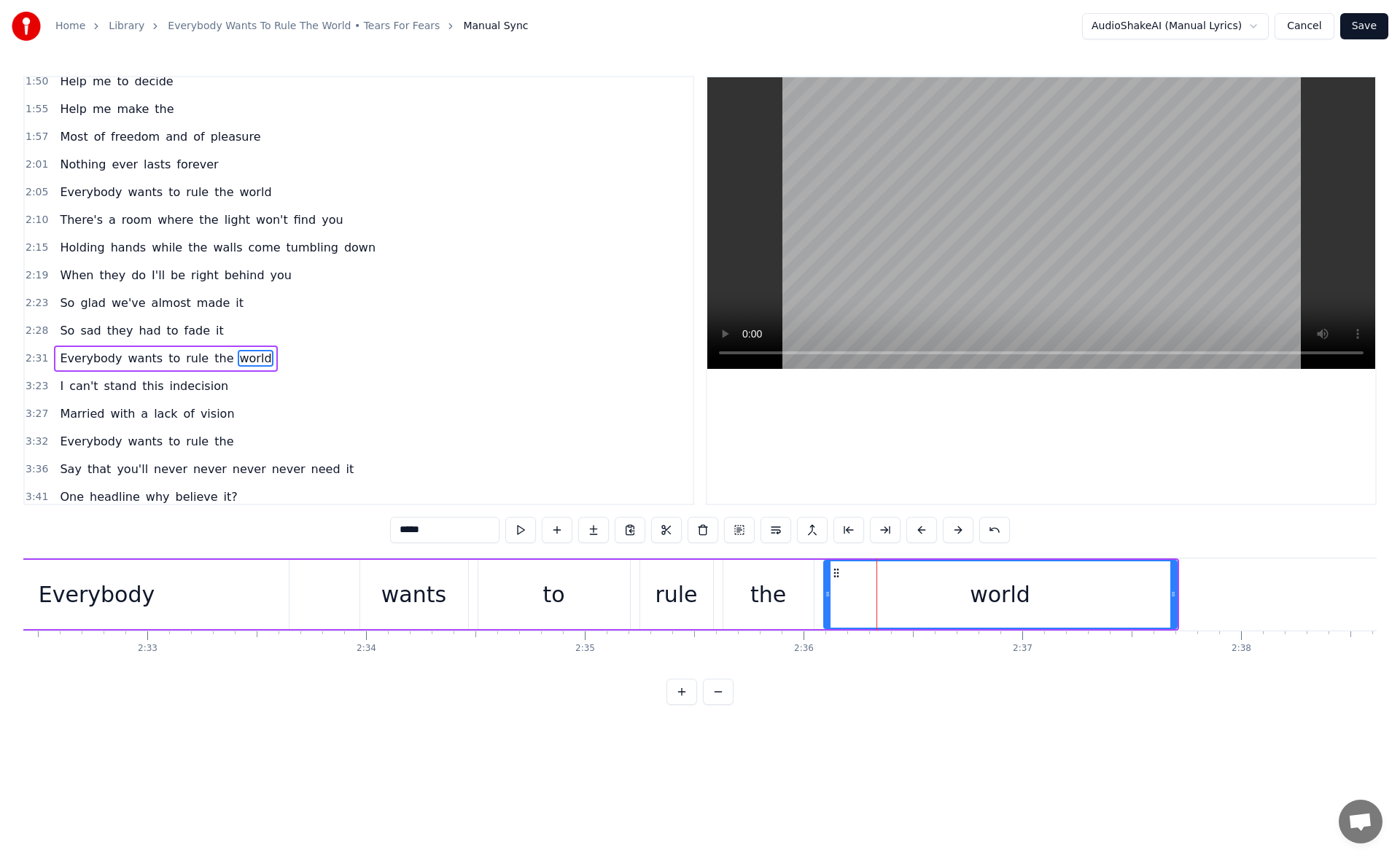
scroll to position [327, 0]
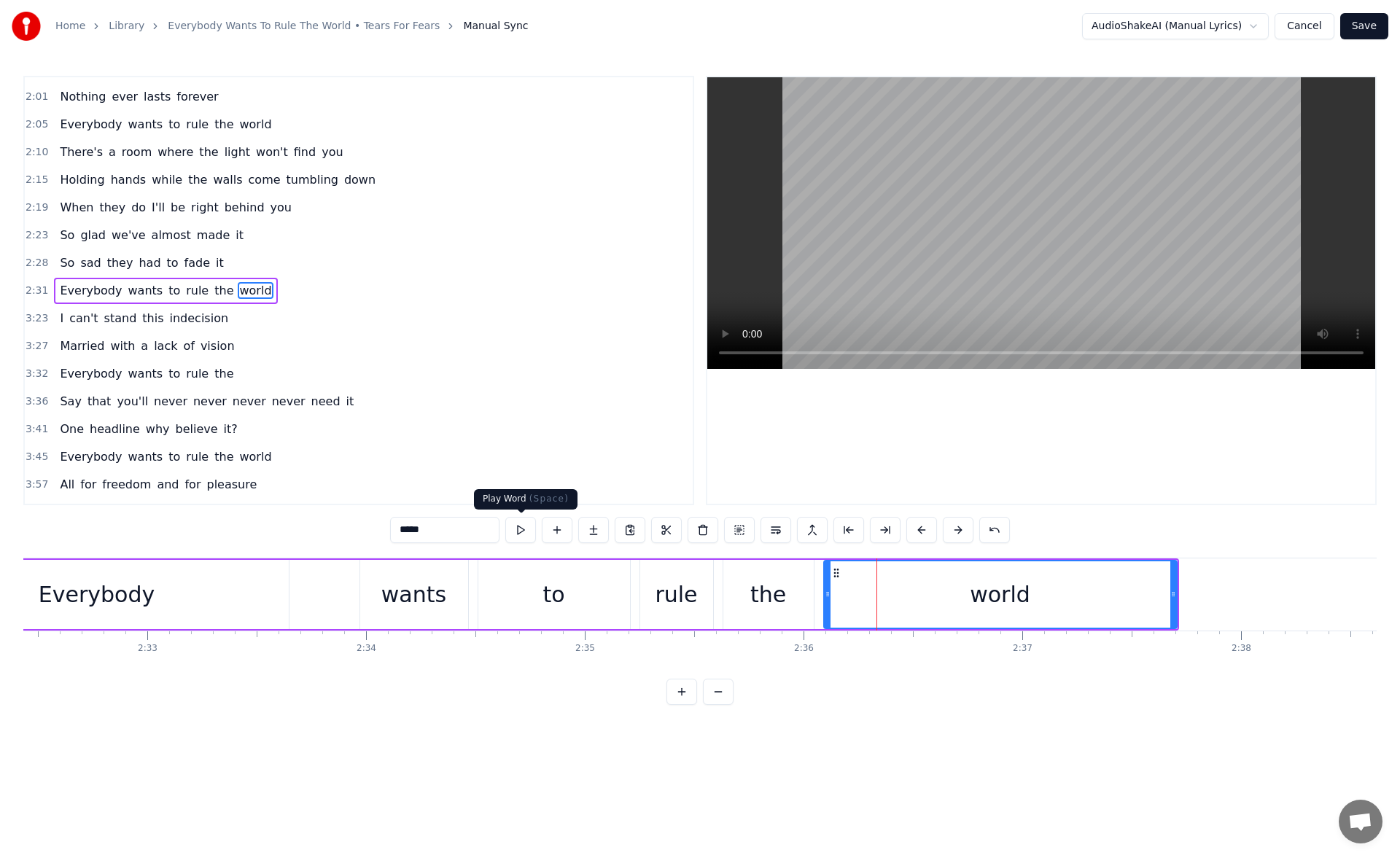
click at [523, 530] on button at bounding box center [521, 530] width 31 height 26
drag, startPoint x: 1174, startPoint y: 594, endPoint x: 1193, endPoint y: 594, distance: 19.0
click at [1178, 594] on circle at bounding box center [1178, 594] width 1 height 1
click at [526, 529] on button at bounding box center [521, 530] width 31 height 26
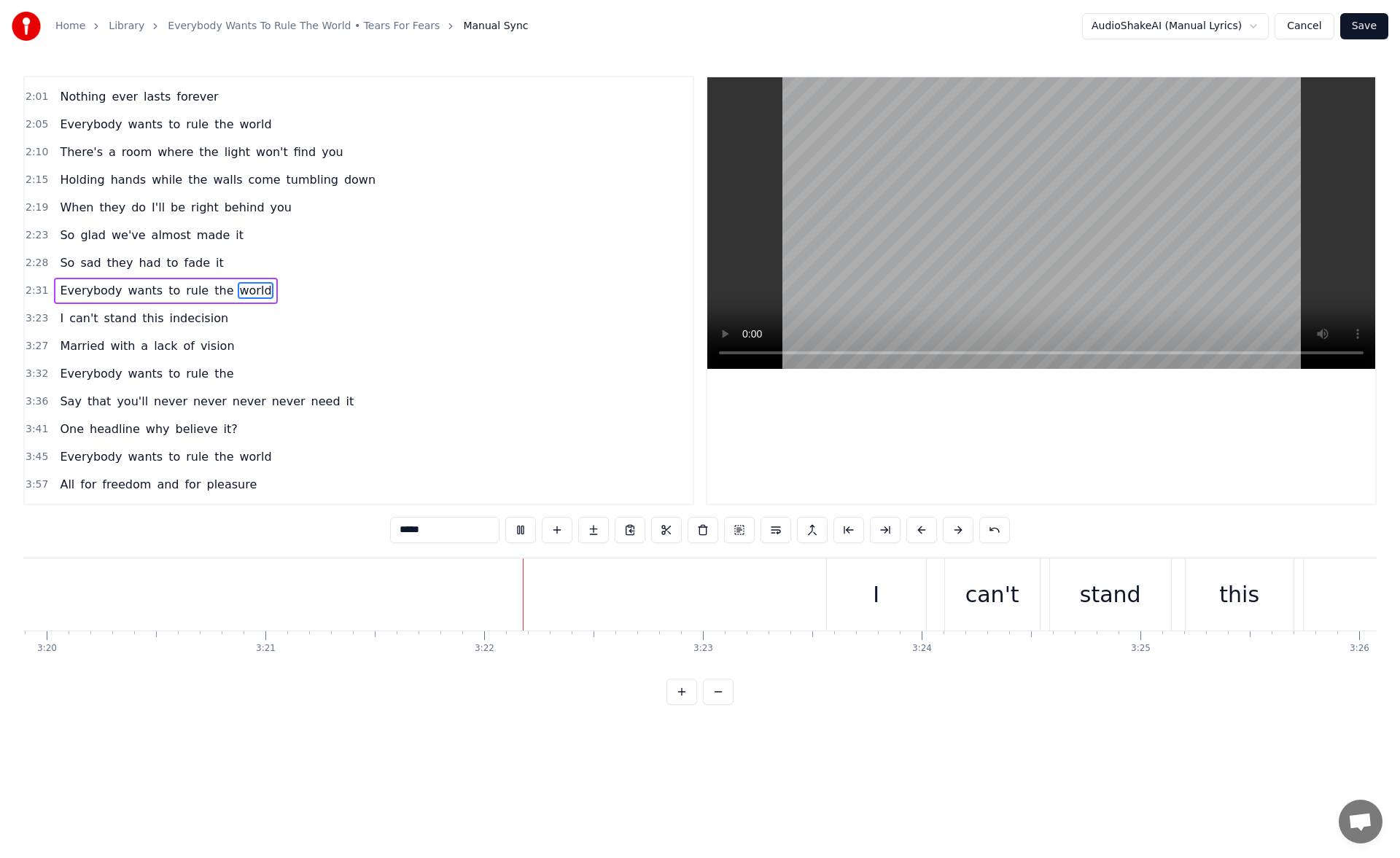
scroll to position [0, 44032]
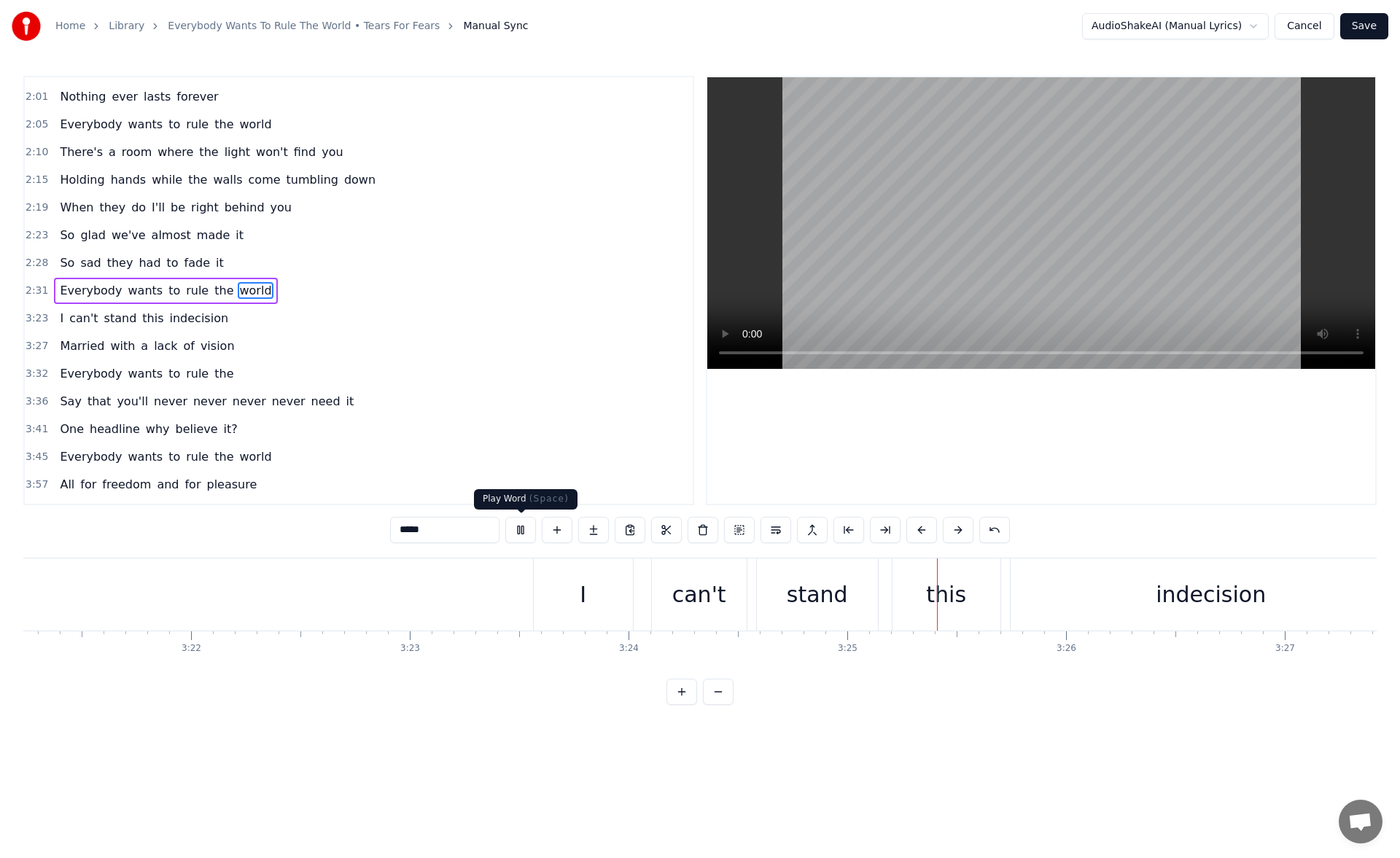
click at [518, 524] on button at bounding box center [521, 530] width 31 height 26
click at [541, 586] on div "I" at bounding box center [583, 594] width 99 height 72
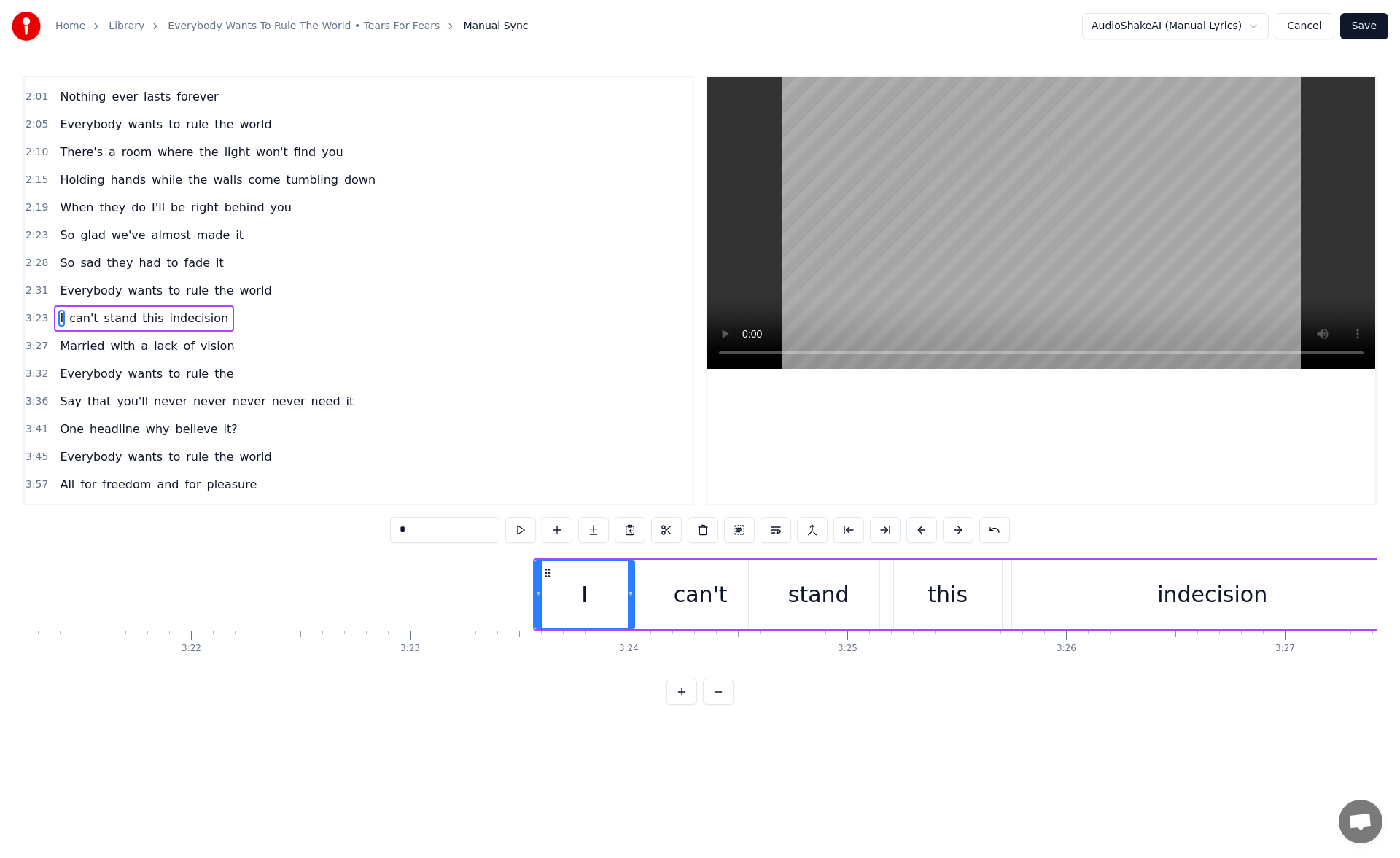
scroll to position [354, 0]
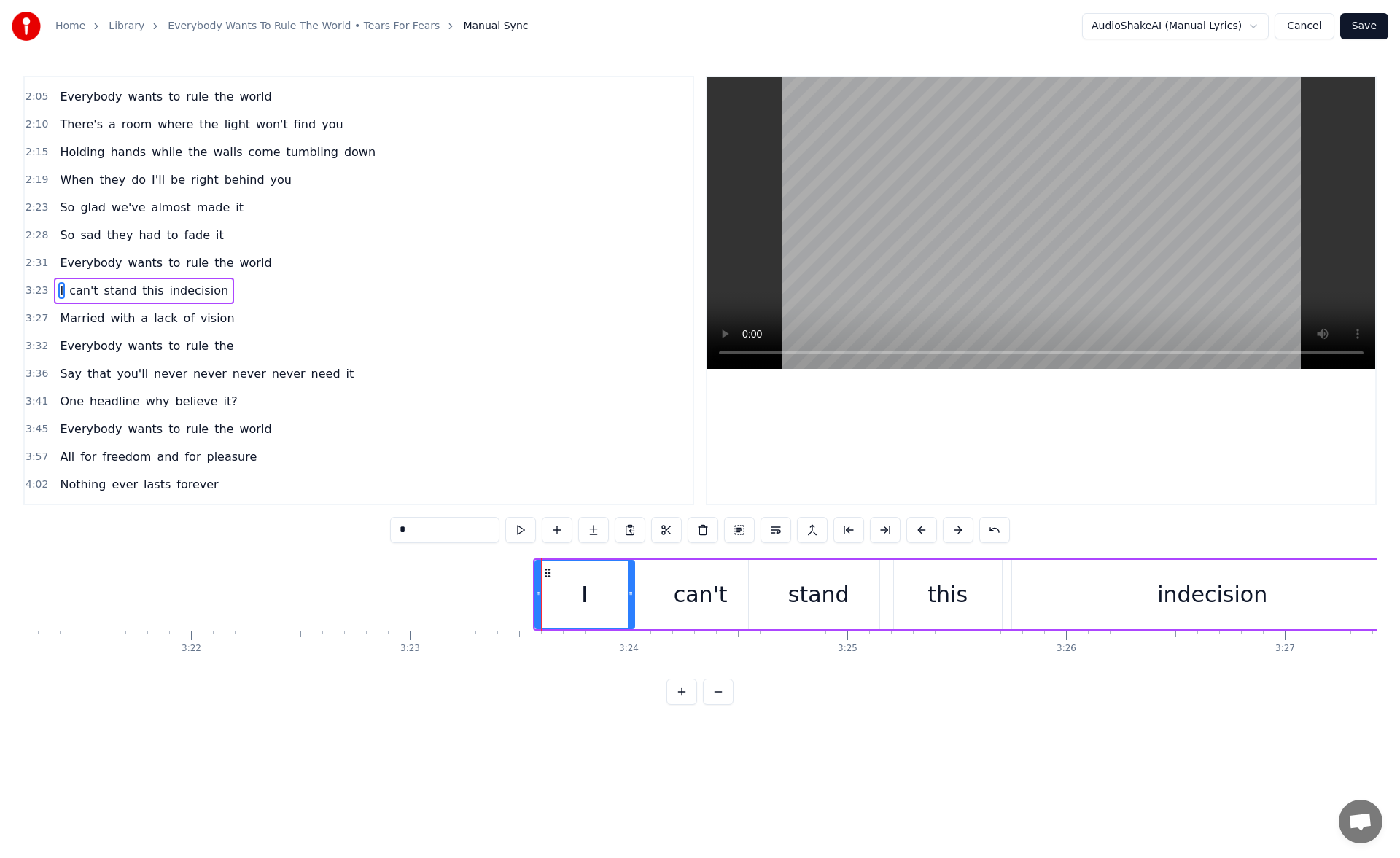
drag, startPoint x: 536, startPoint y: 592, endPoint x: 525, endPoint y: 588, distance: 11.7
click at [536, 588] on div at bounding box center [539, 594] width 6 height 66
click at [1102, 597] on div "indecision" at bounding box center [1213, 595] width 401 height 70
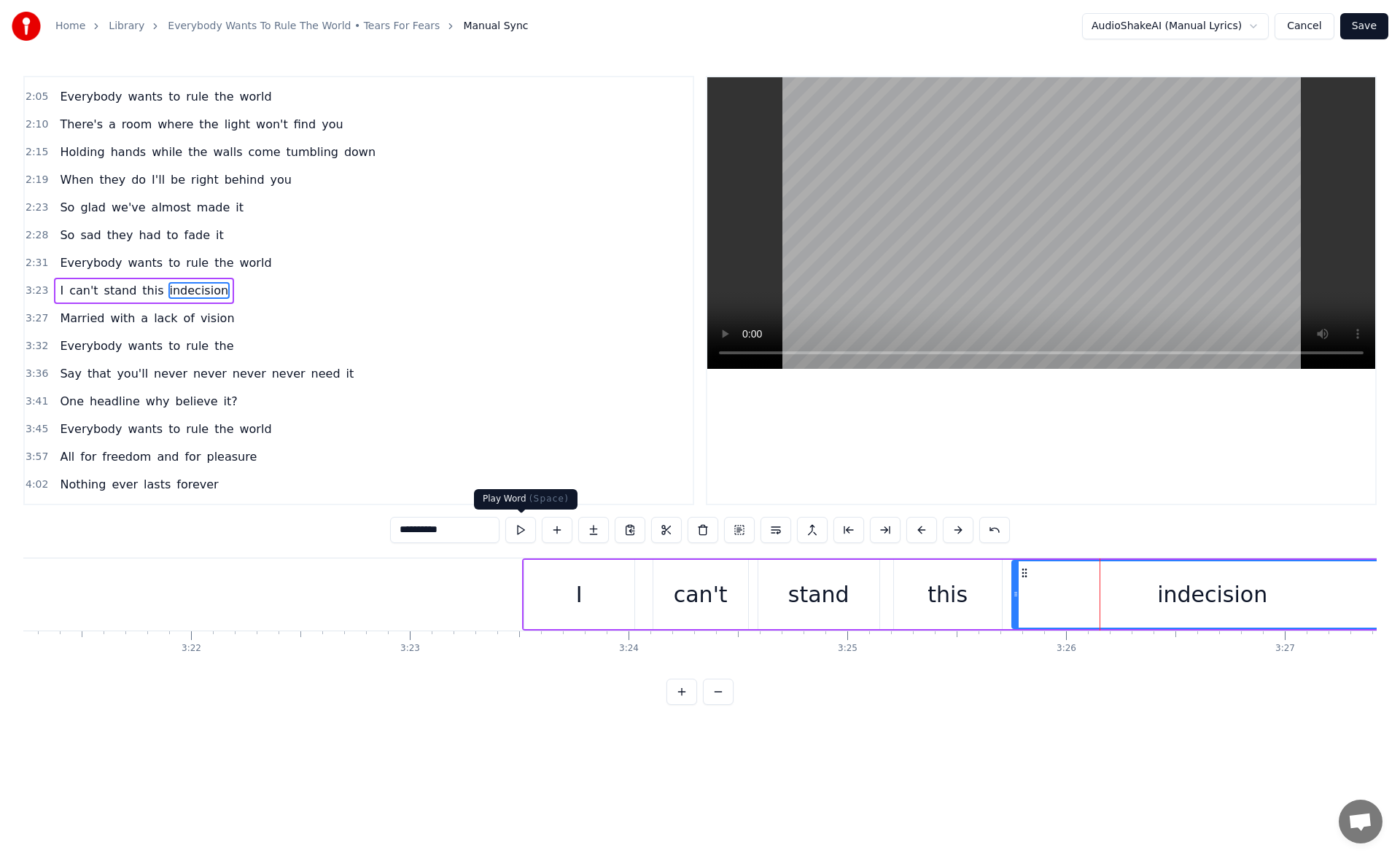
click at [522, 527] on button at bounding box center [521, 530] width 31 height 26
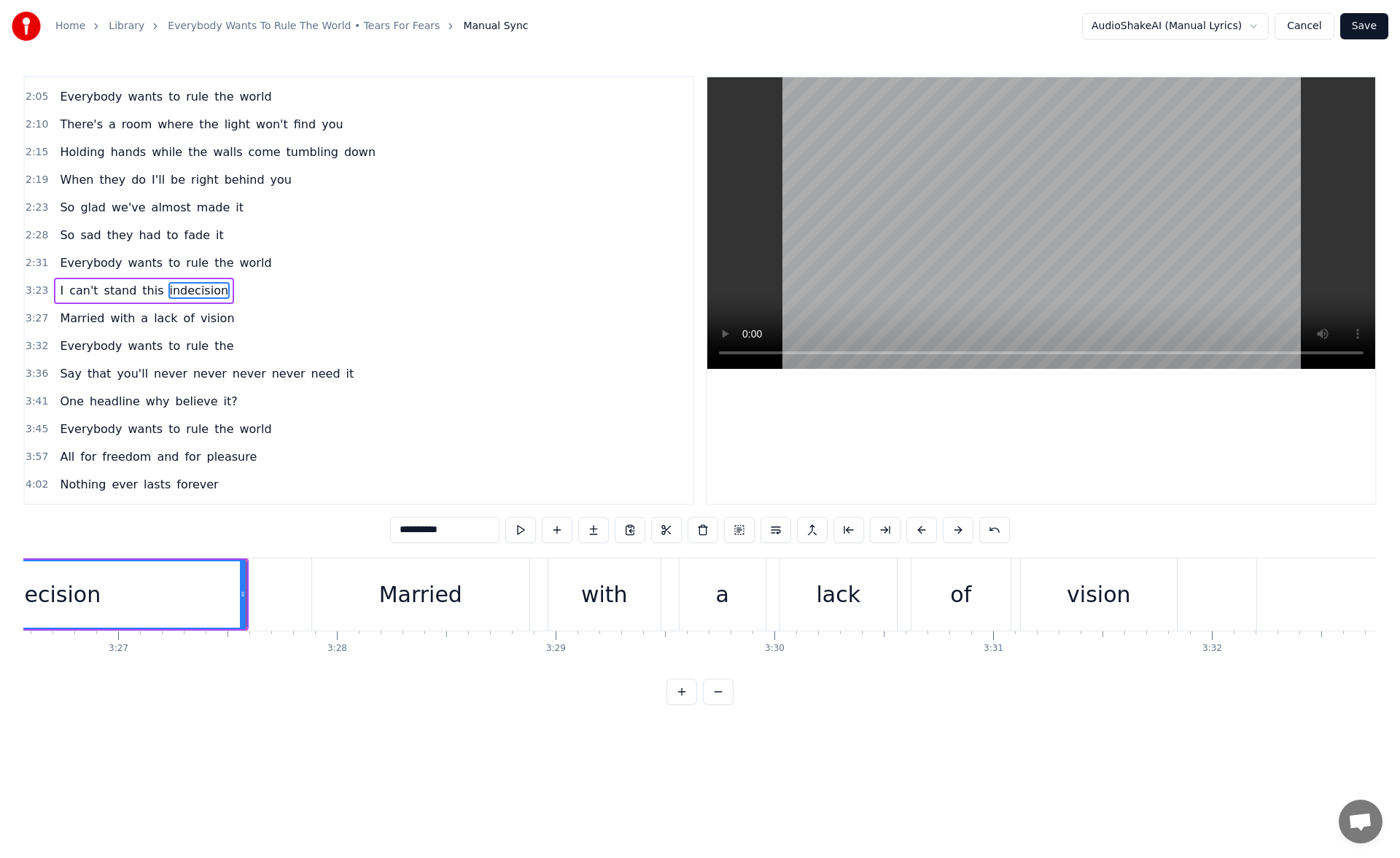
scroll to position [0, 45277]
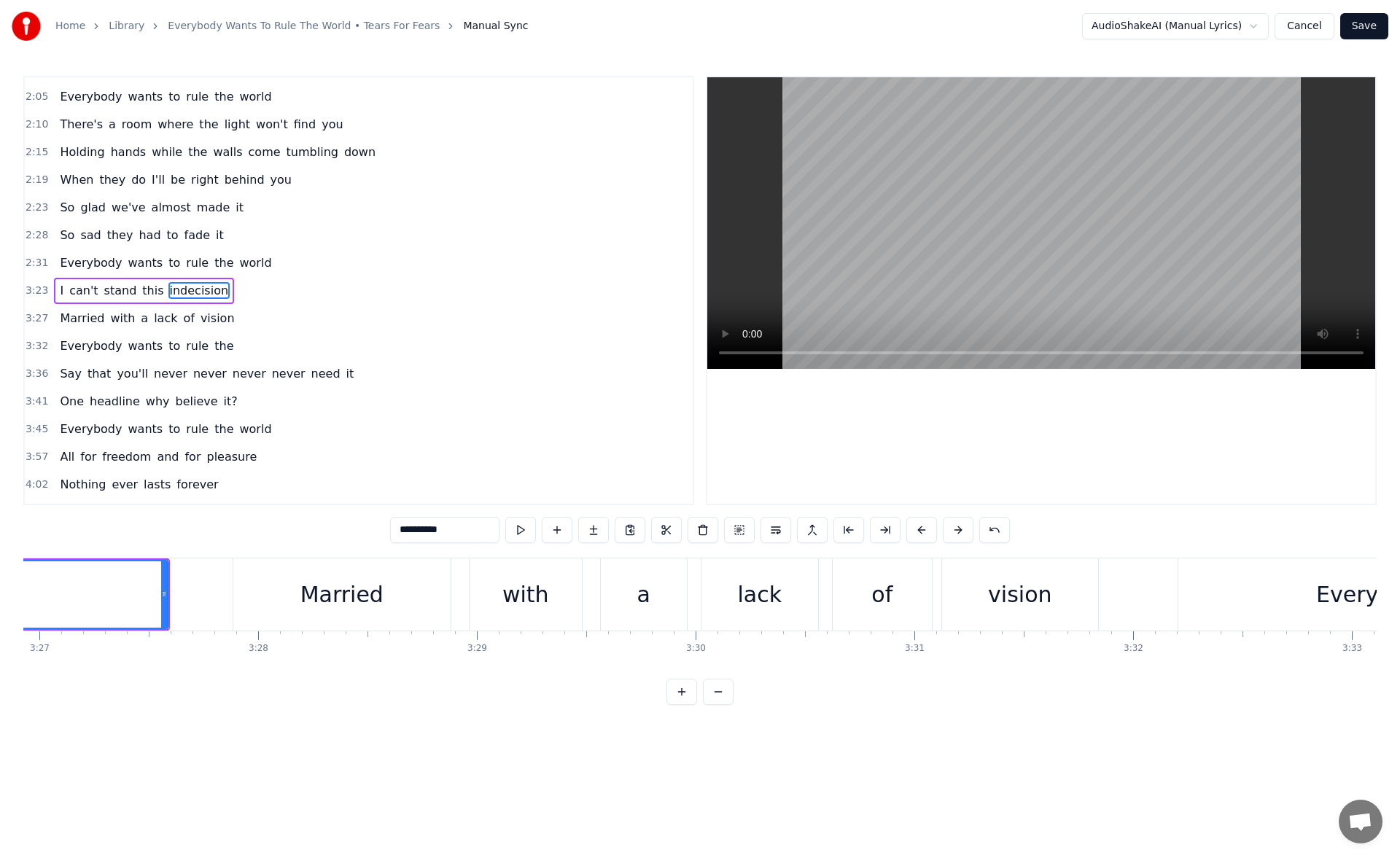
click at [269, 582] on div "Married" at bounding box center [342, 594] width 218 height 72
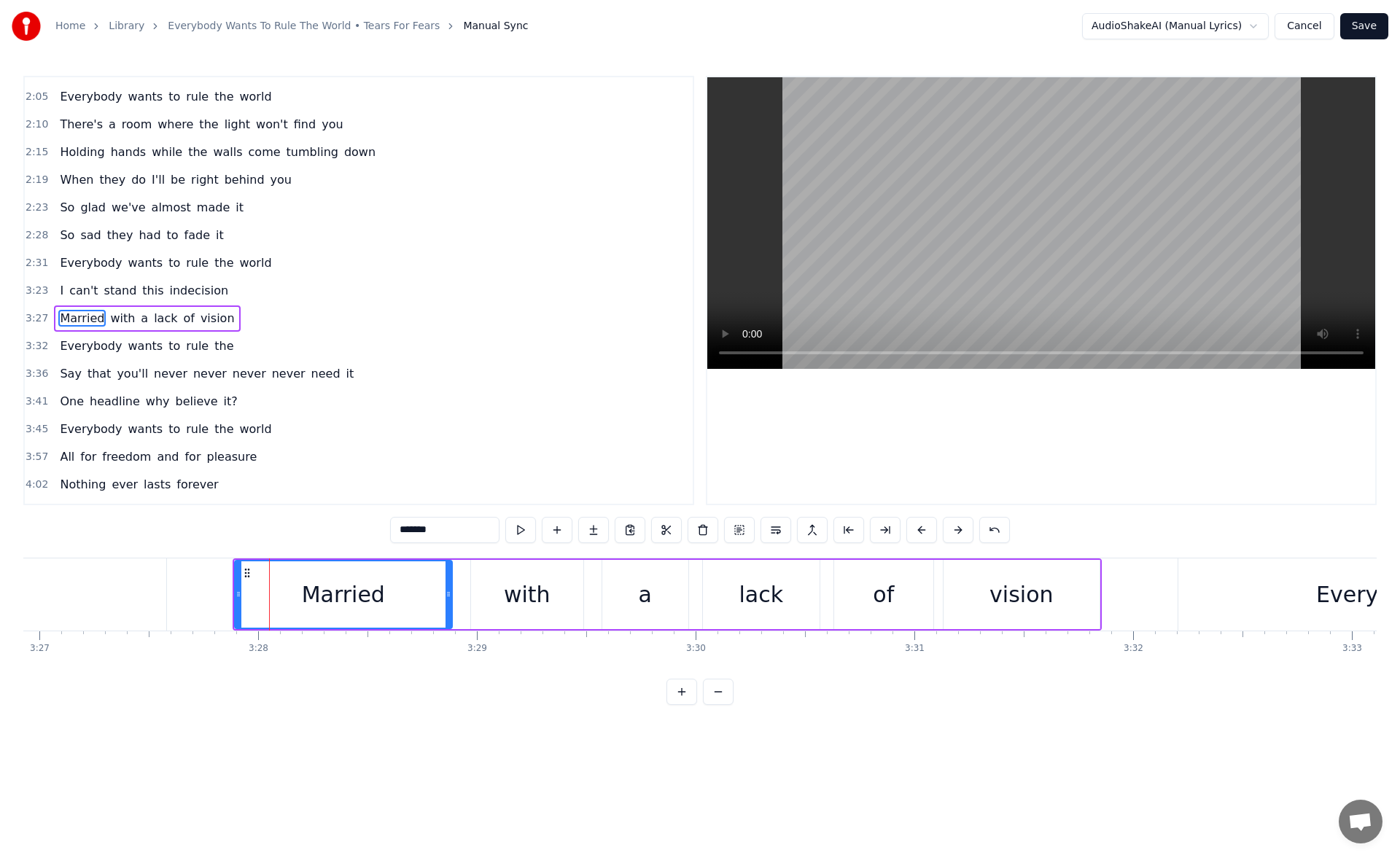
scroll to position [377, 0]
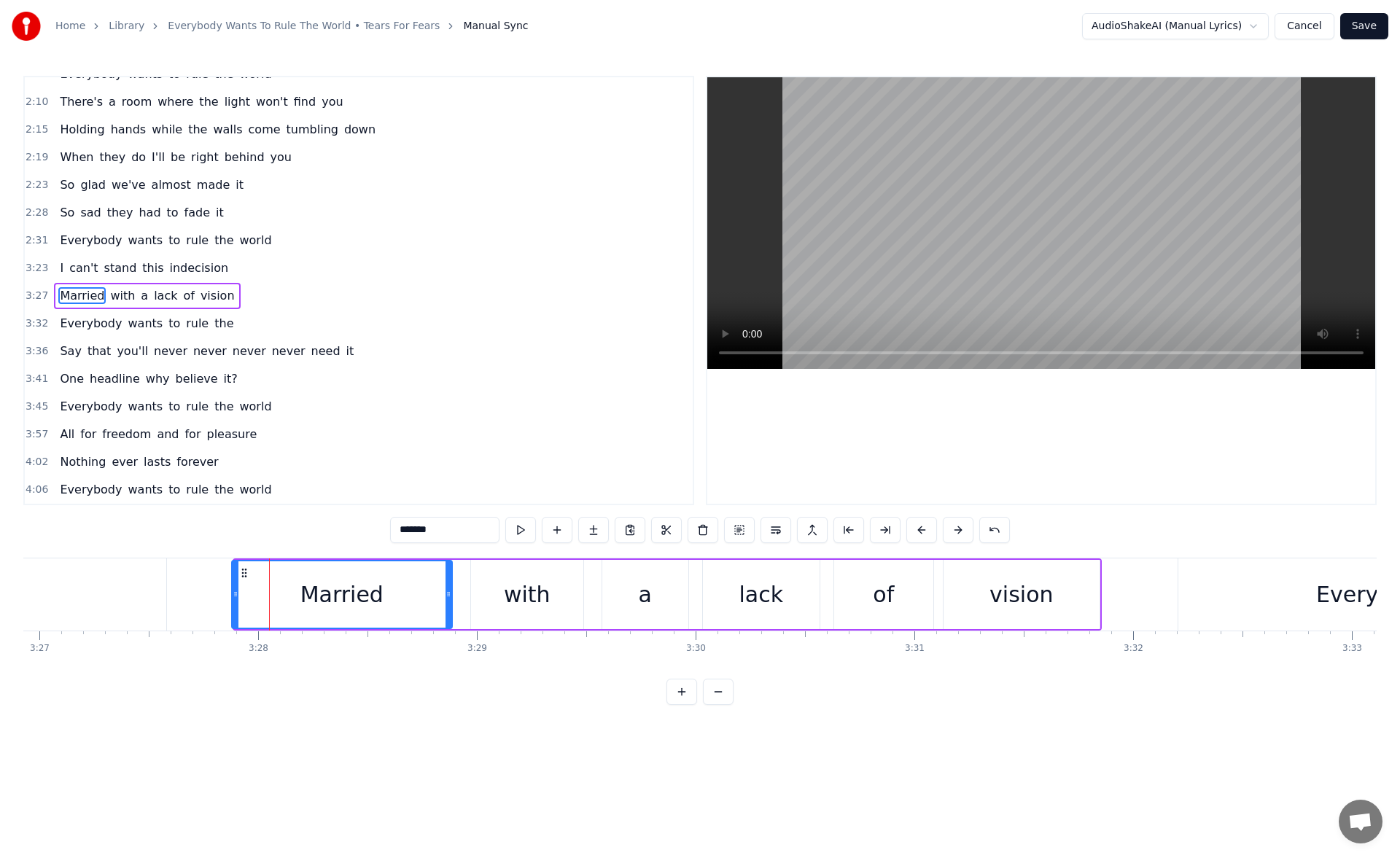
click at [233, 591] on icon at bounding box center [235, 594] width 6 height 11
click at [954, 584] on div "vision" at bounding box center [1021, 595] width 156 height 70
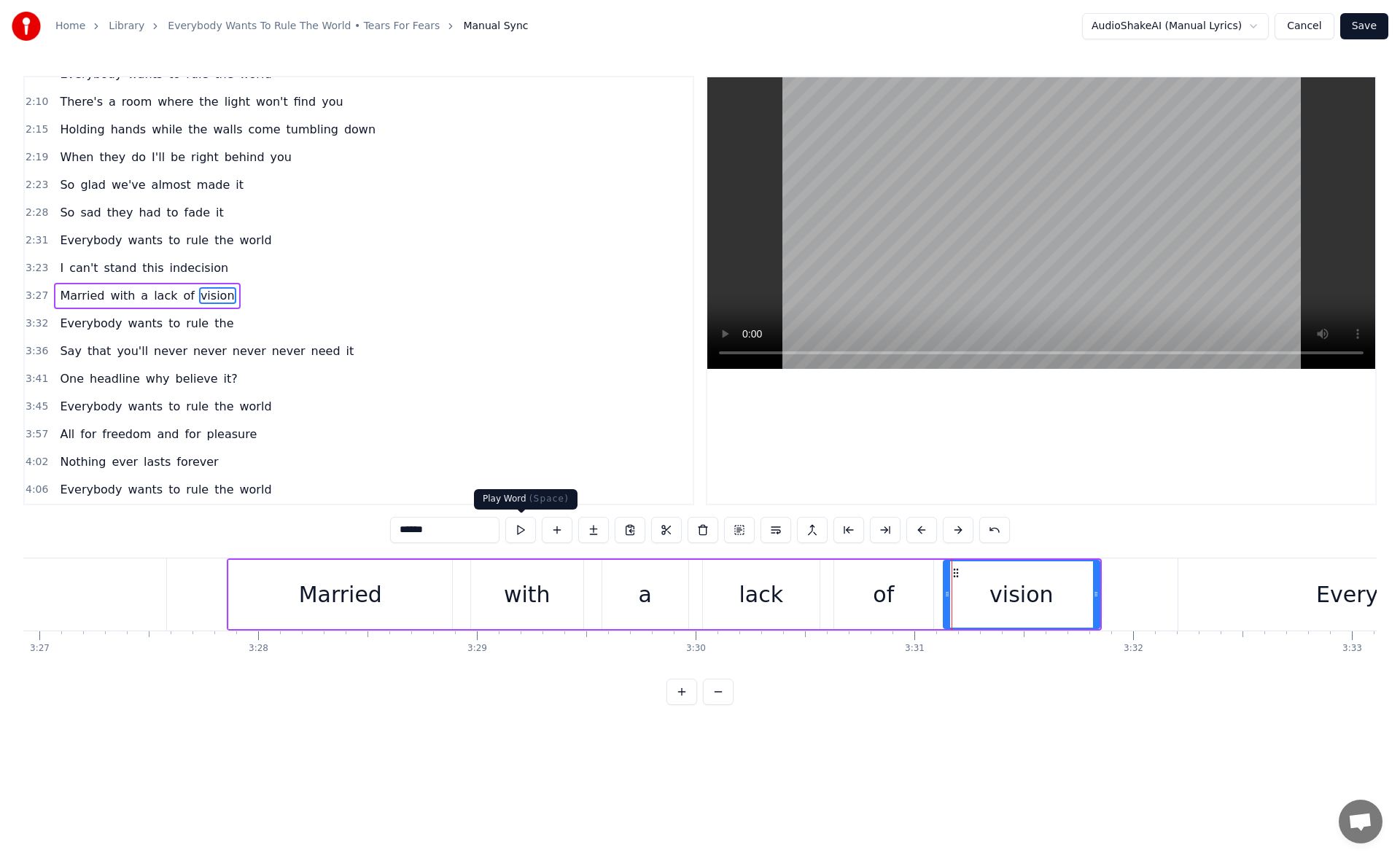
click at [522, 529] on button at bounding box center [521, 530] width 31 height 26
click at [1245, 613] on div "Everybody" at bounding box center [1374, 594] width 392 height 72
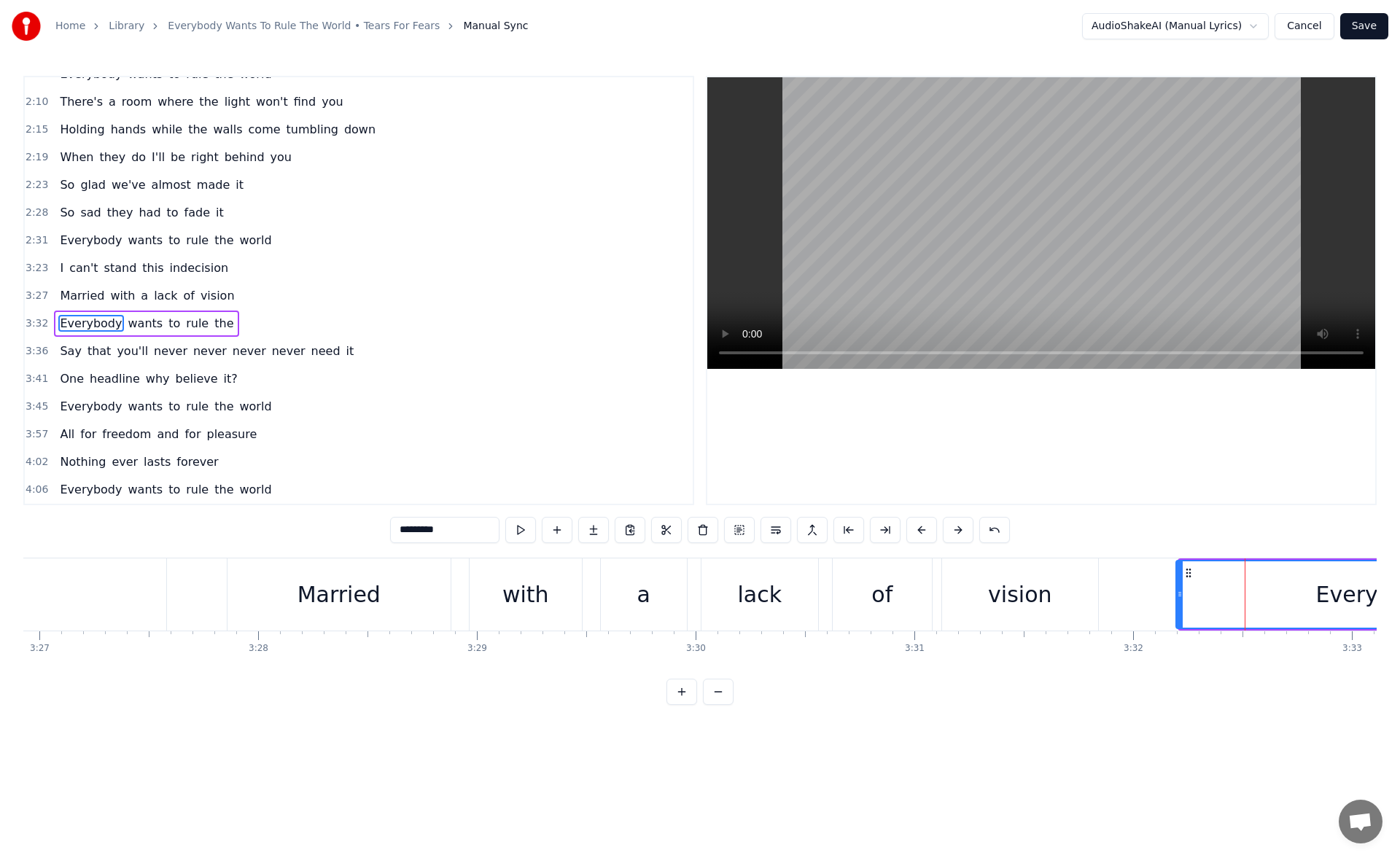
click at [1178, 598] on icon at bounding box center [1180, 594] width 6 height 11
click at [530, 529] on button at bounding box center [521, 530] width 31 height 26
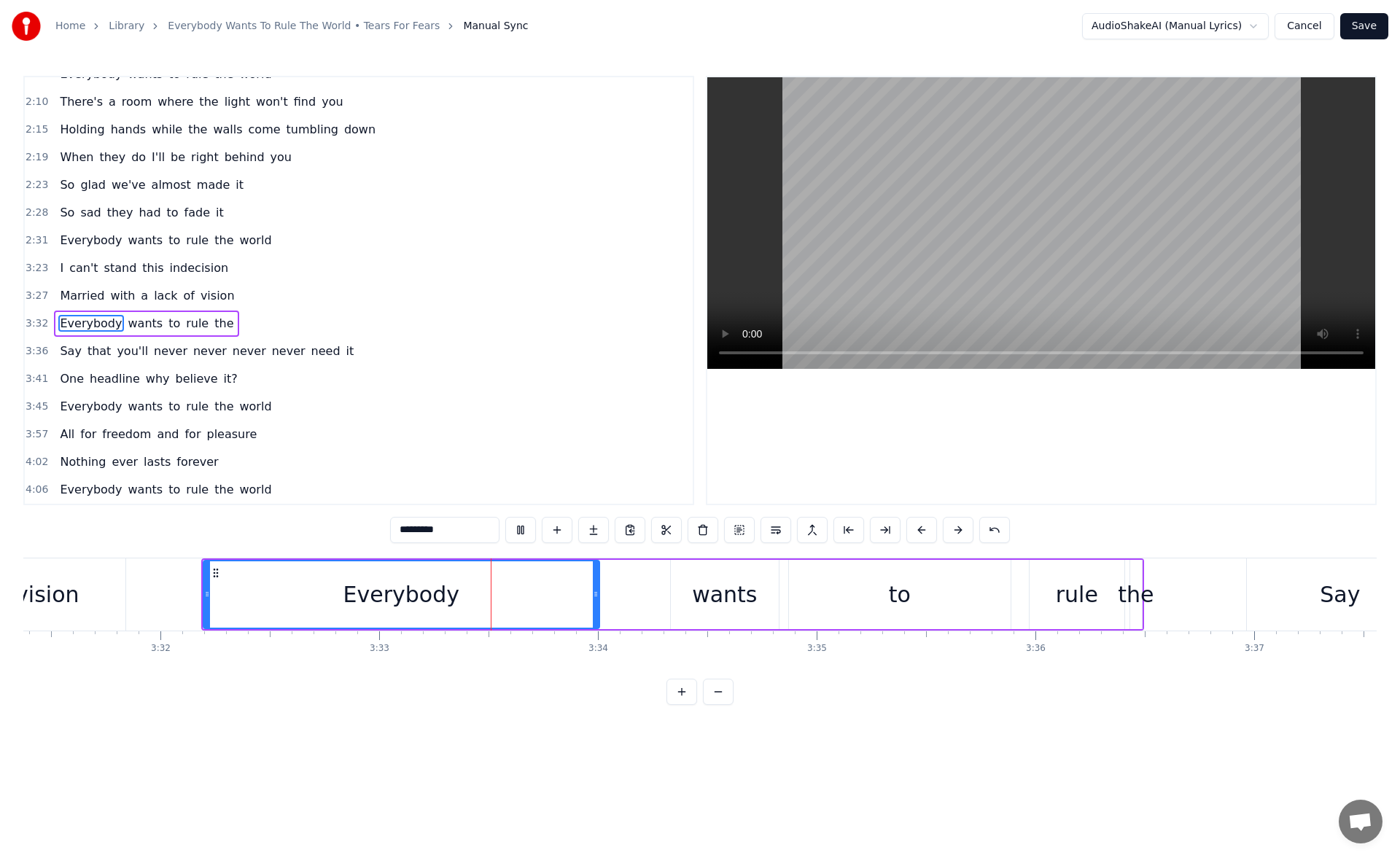
scroll to position [0, 46514]
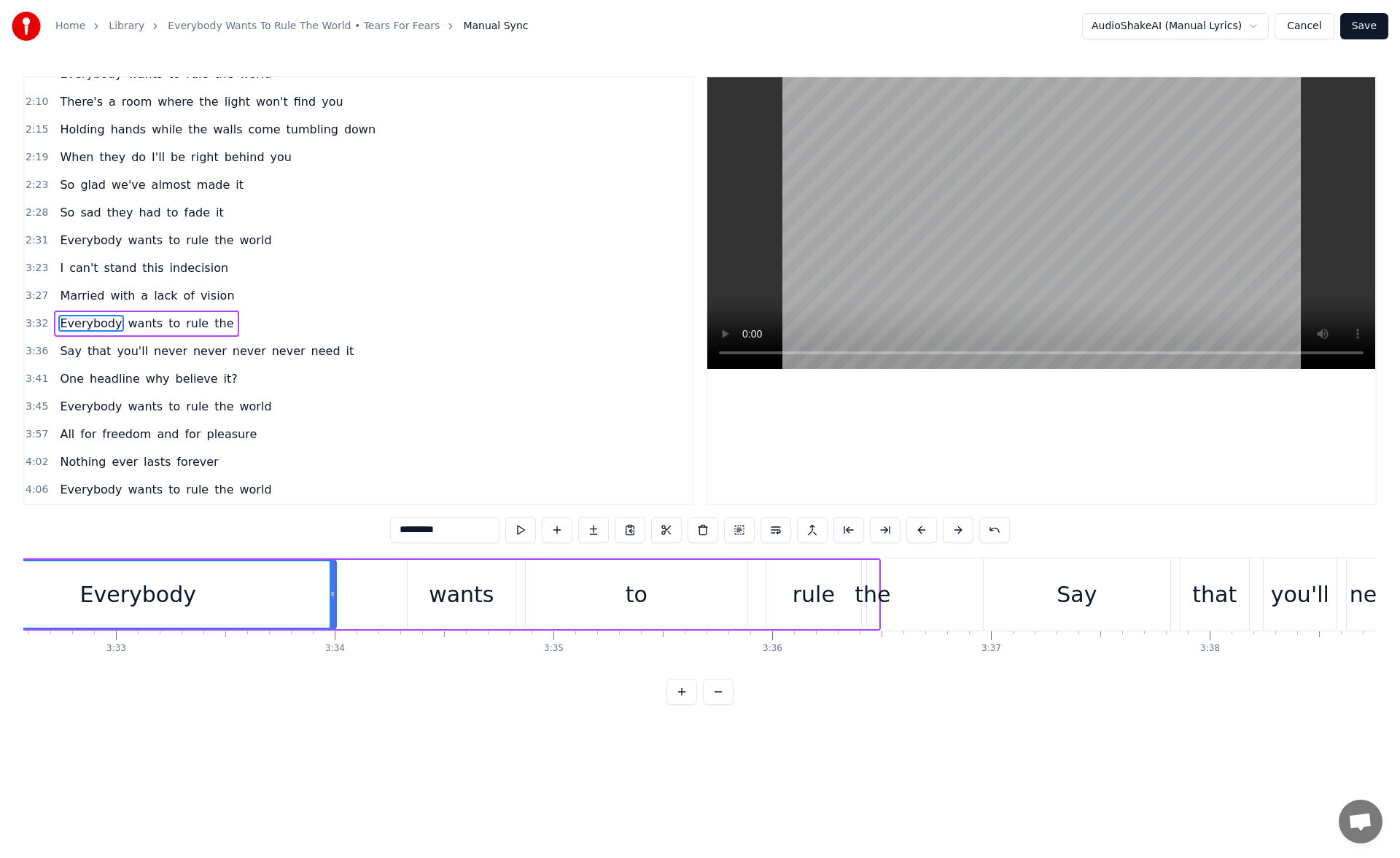
click at [810, 603] on div "rule" at bounding box center [814, 594] width 42 height 33
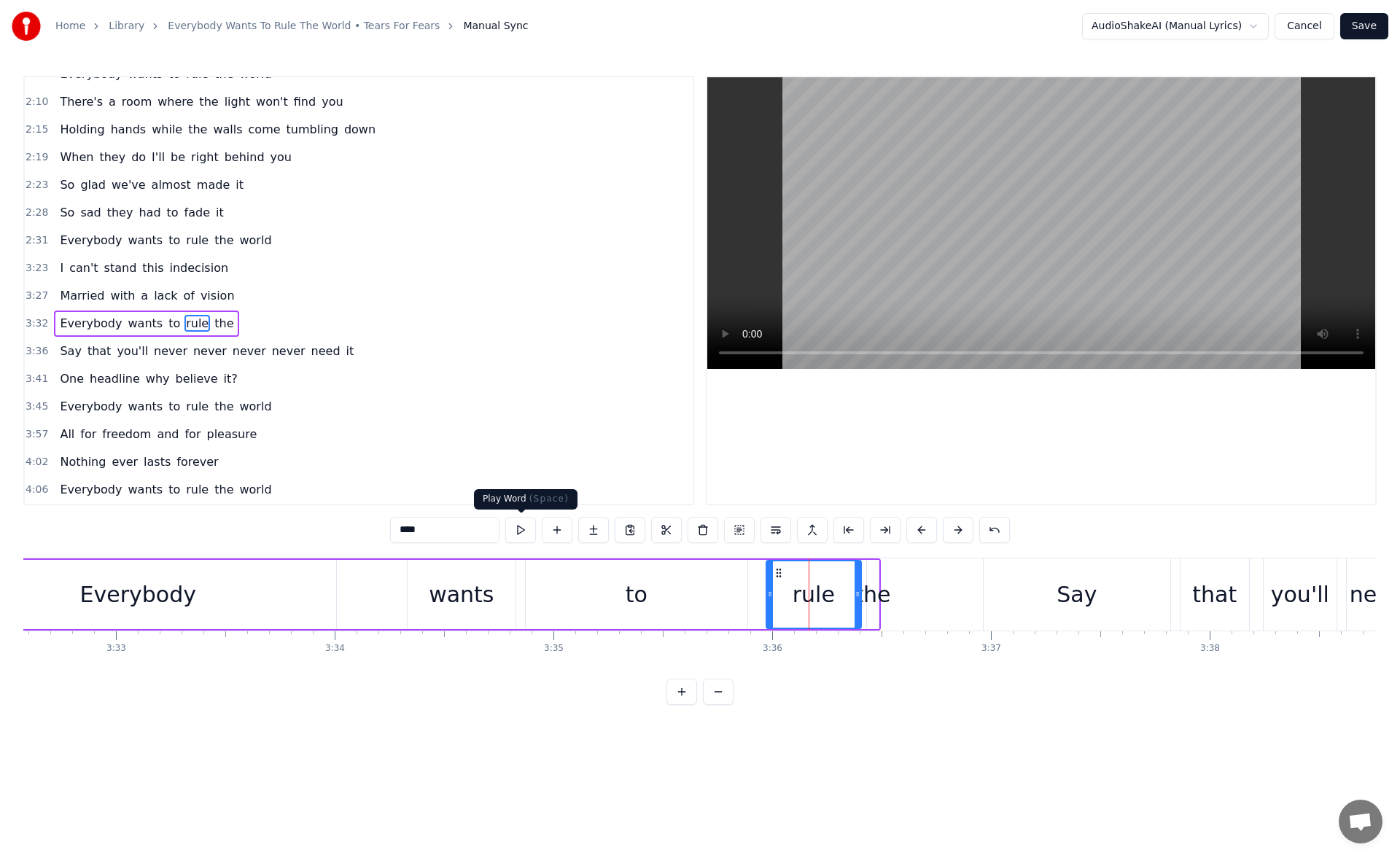
click at [523, 530] on button at bounding box center [521, 530] width 31 height 26
click at [873, 580] on div "the" at bounding box center [873, 594] width 36 height 33
click at [521, 527] on button at bounding box center [521, 530] width 31 height 26
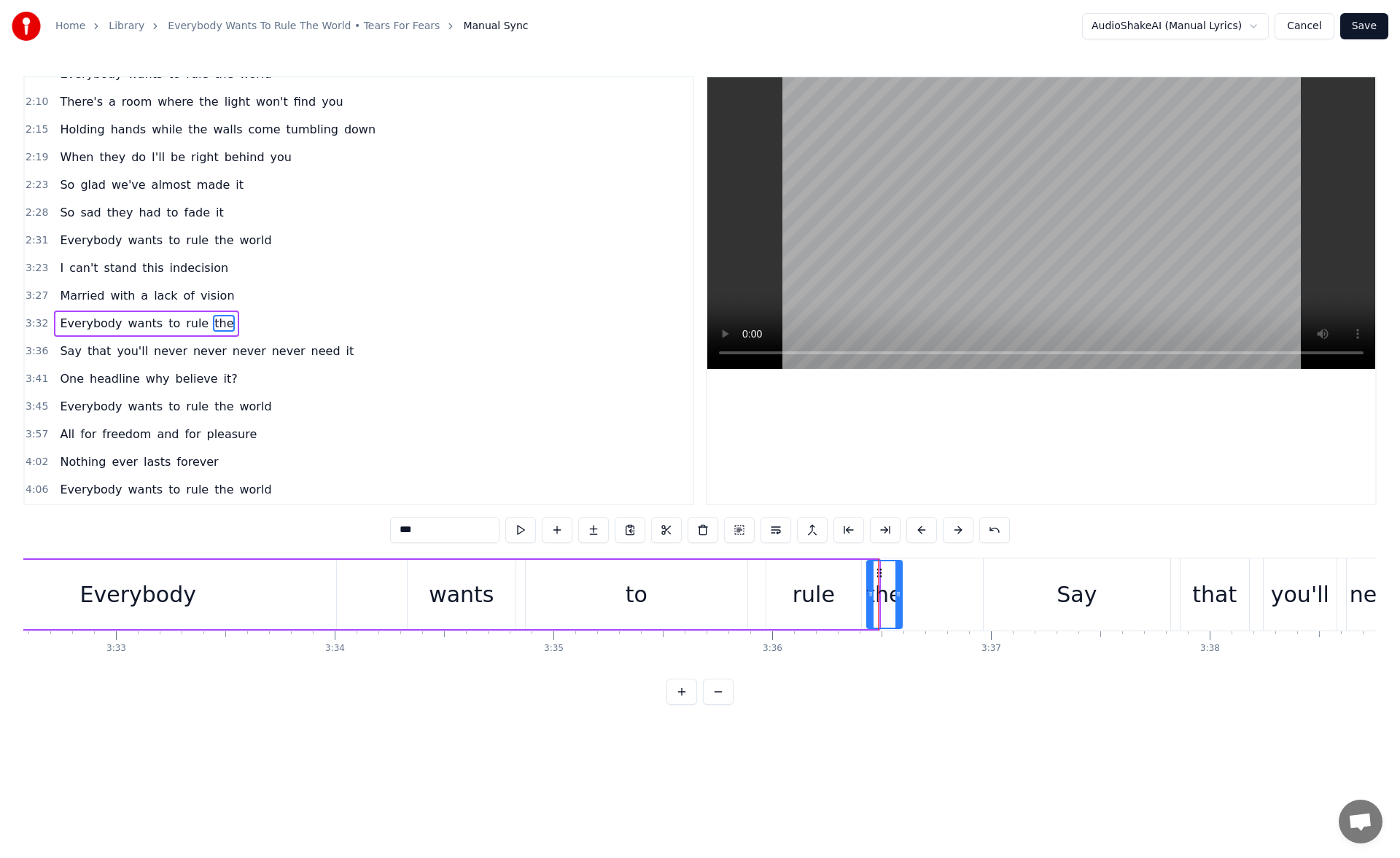
drag, startPoint x: 875, startPoint y: 597, endPoint x: 899, endPoint y: 599, distance: 24.1
click at [899, 599] on icon at bounding box center [898, 594] width 6 height 11
click at [525, 527] on button at bounding box center [521, 530] width 31 height 26
click at [904, 598] on icon at bounding box center [904, 594] width 6 height 11
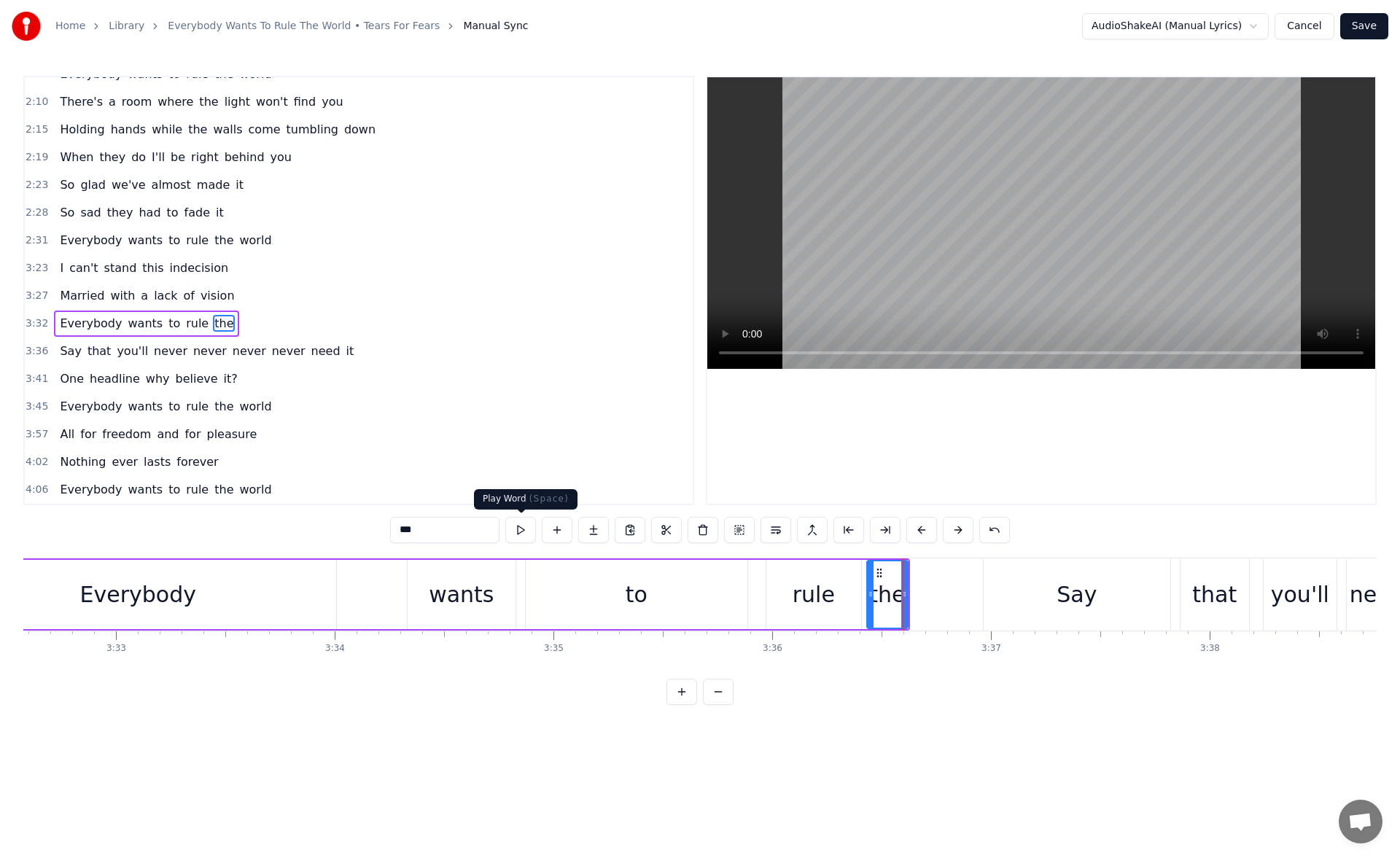
click at [517, 531] on button at bounding box center [521, 530] width 31 height 26
click at [1008, 586] on div "Say" at bounding box center [1077, 594] width 187 height 72
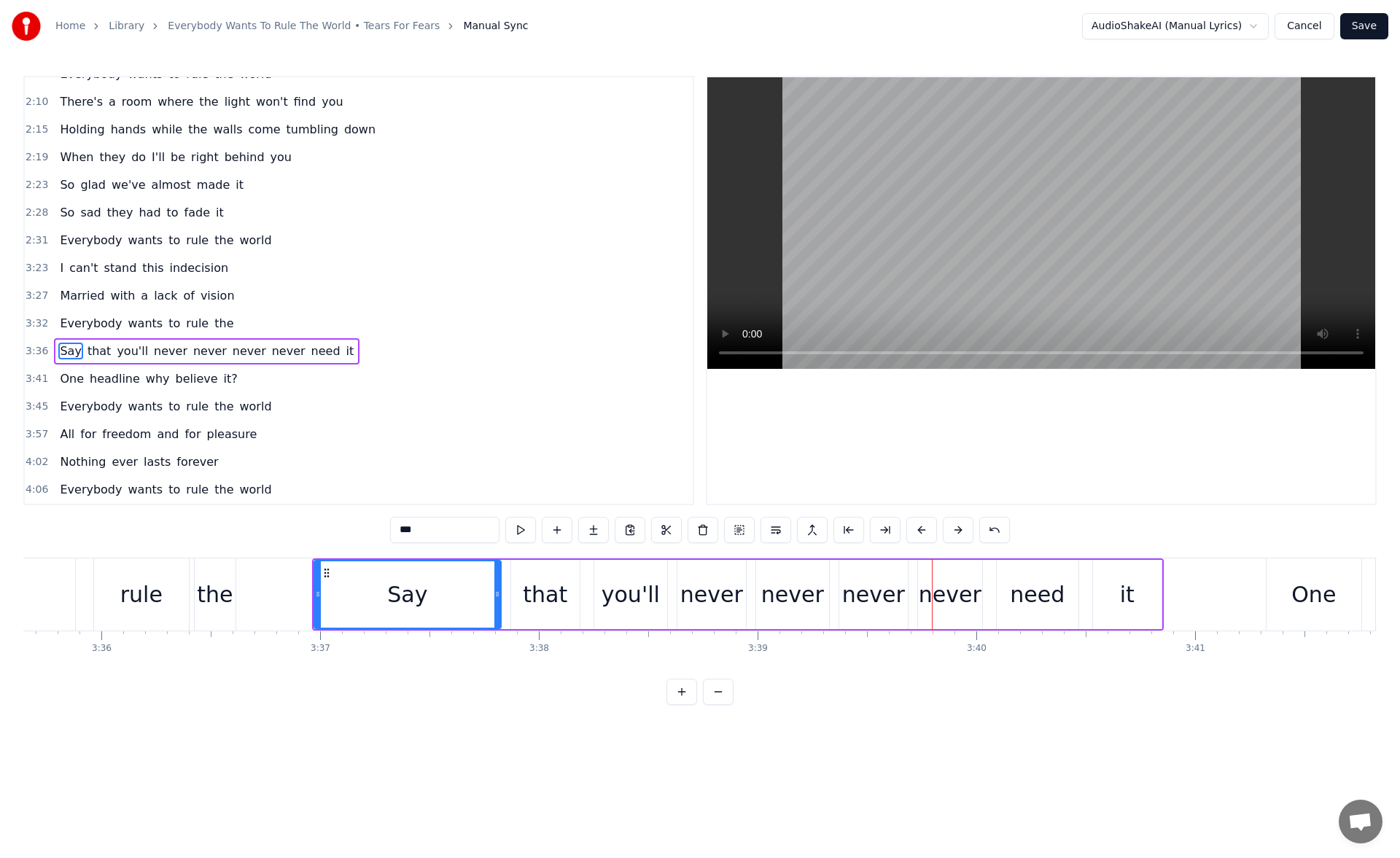
scroll to position [0, 47044]
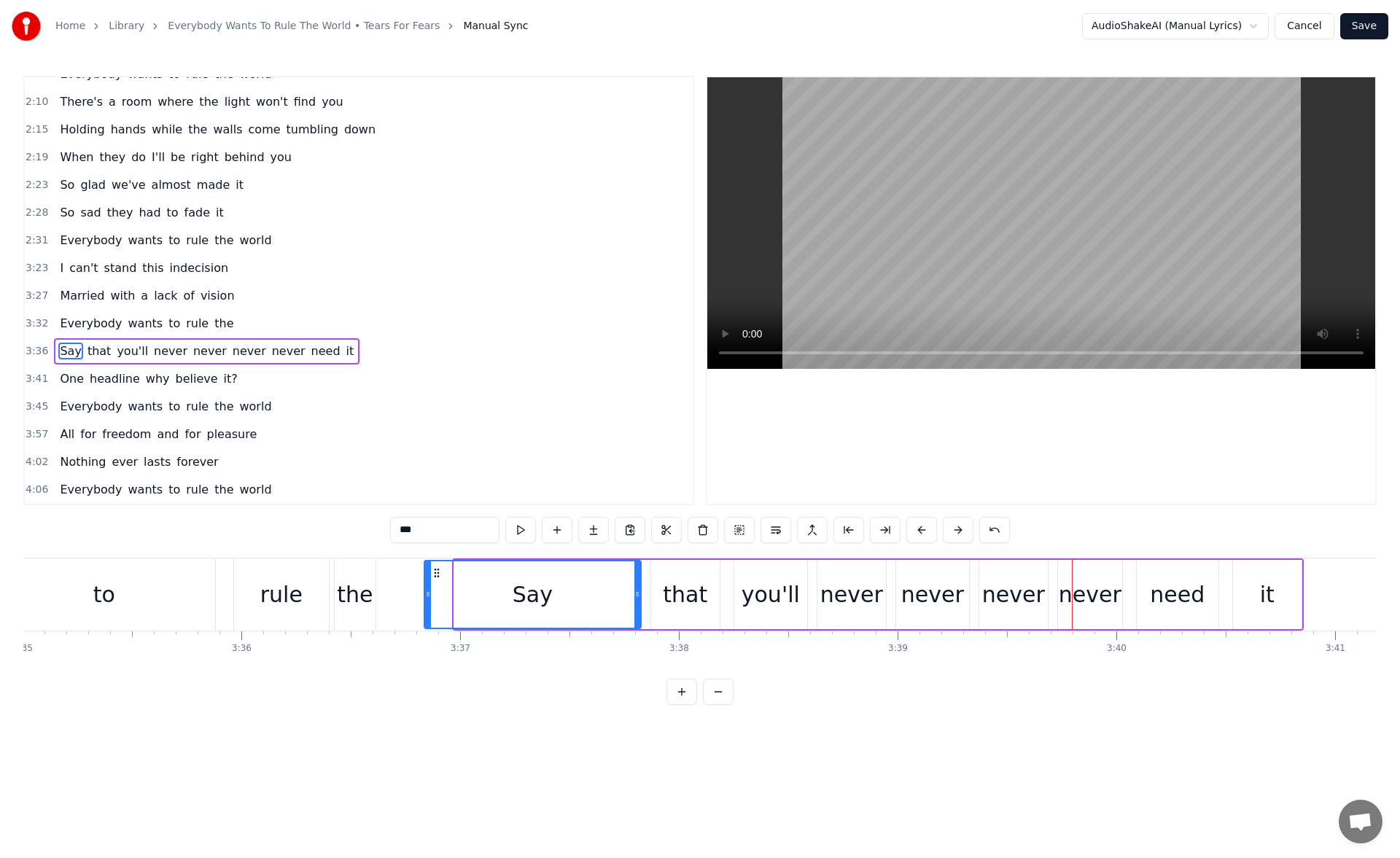
drag, startPoint x: 455, startPoint y: 590, endPoint x: 422, endPoint y: 590, distance: 33.0
click at [425, 590] on icon at bounding box center [428, 594] width 6 height 11
click at [518, 528] on button at bounding box center [521, 530] width 31 height 26
click at [1250, 596] on div "it" at bounding box center [1267, 595] width 69 height 70
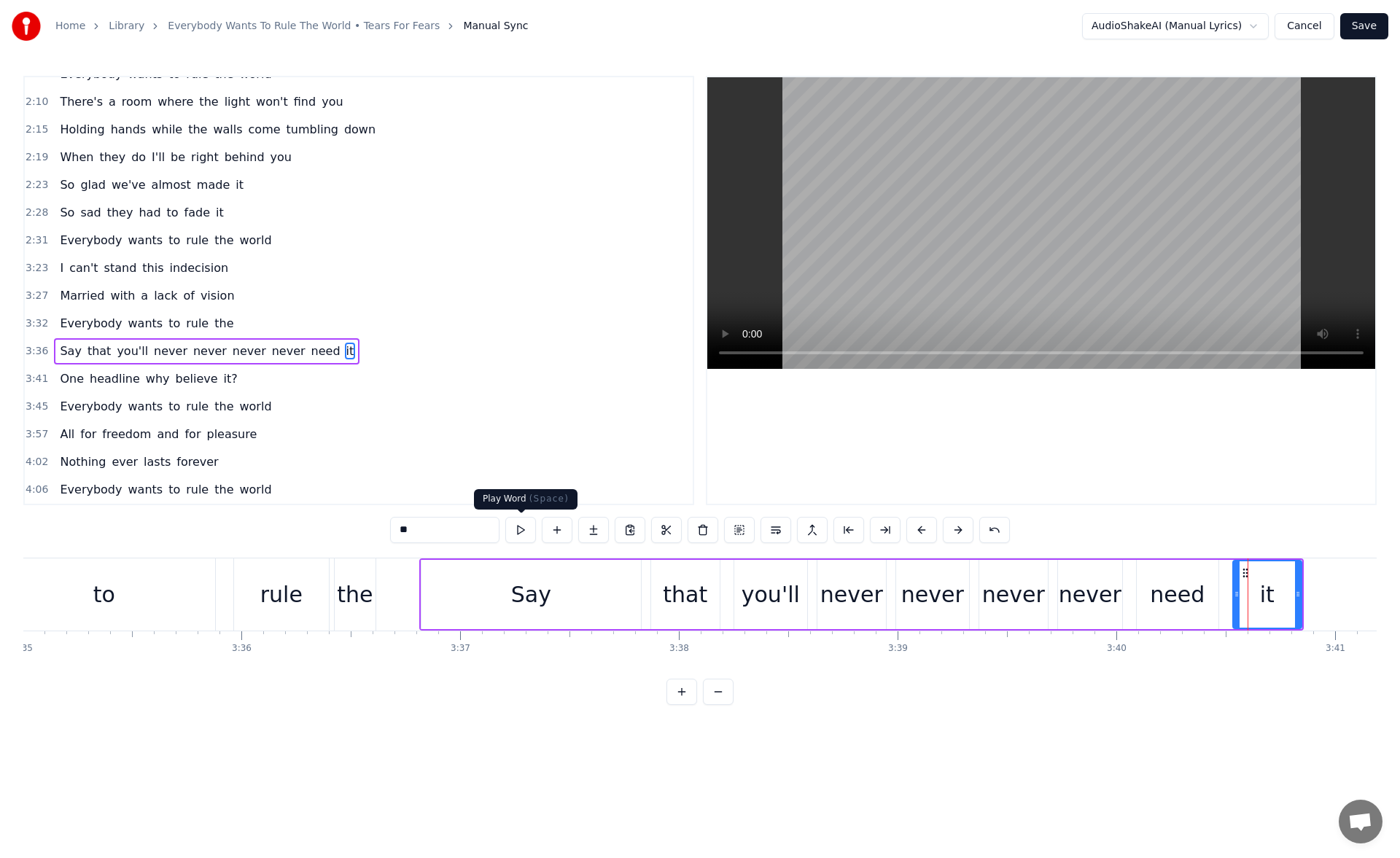
click at [523, 522] on button at bounding box center [521, 530] width 31 height 26
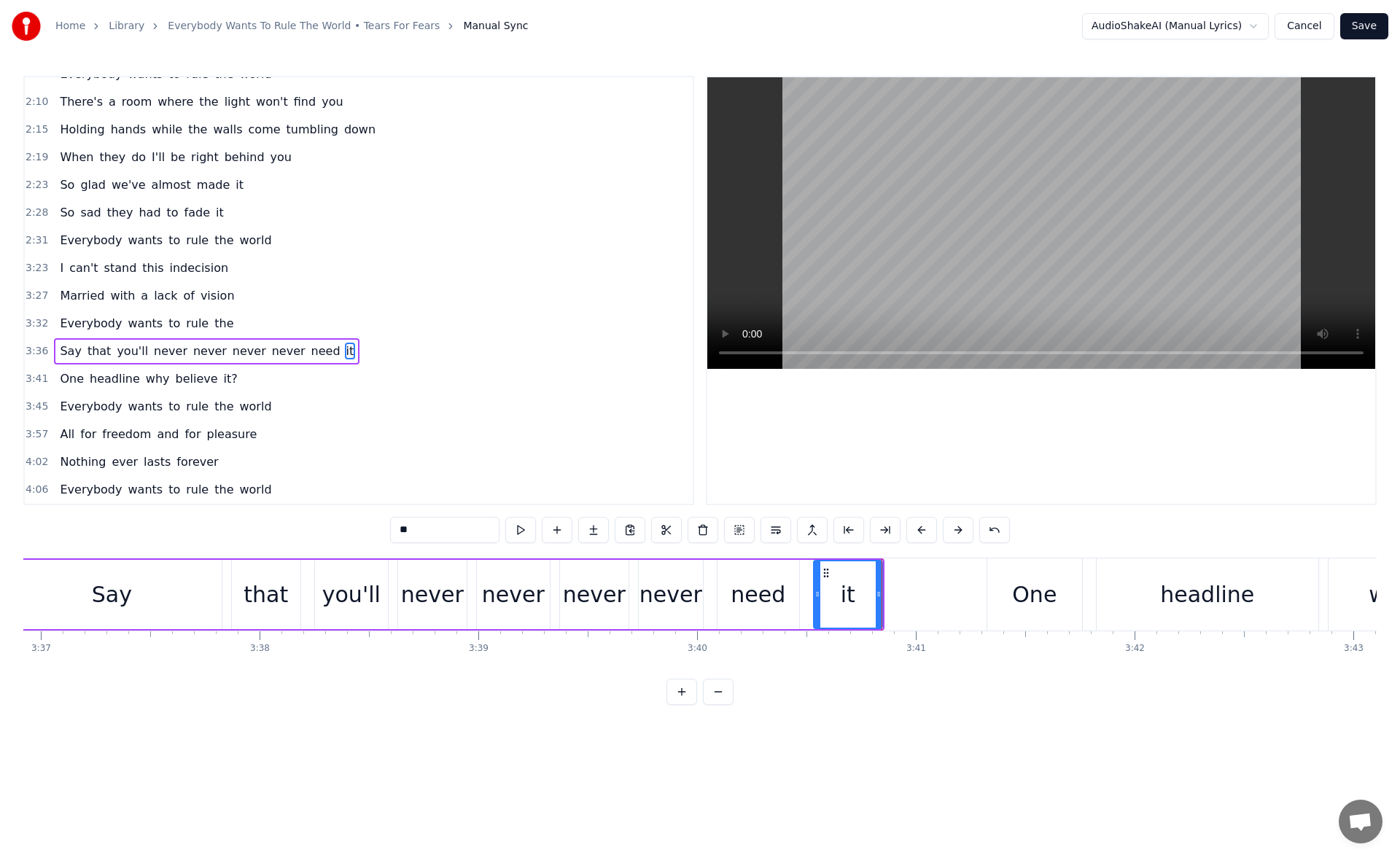
scroll to position [0, 47499]
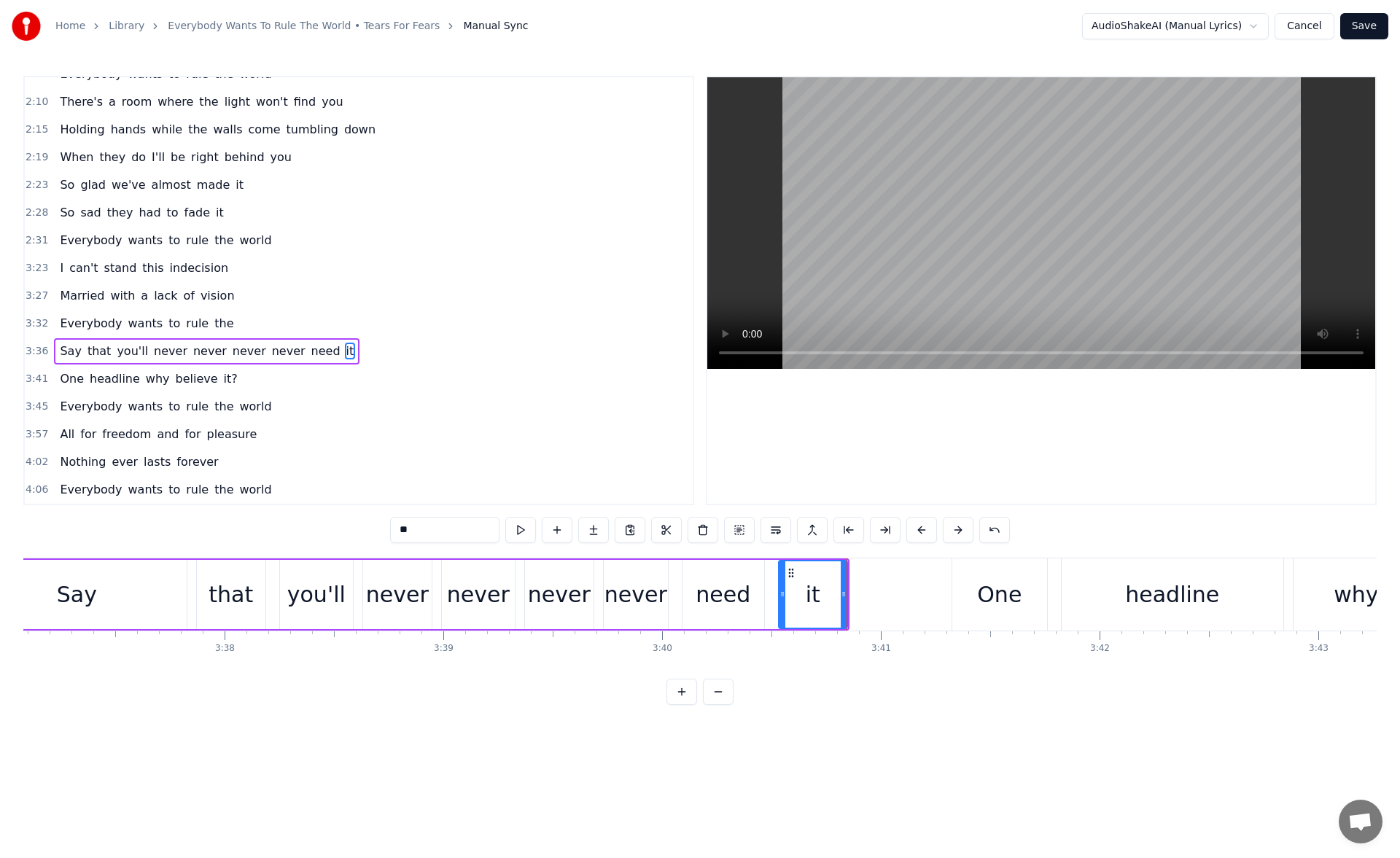
click at [847, 598] on icon at bounding box center [844, 594] width 6 height 11
click at [521, 525] on button at bounding box center [521, 530] width 31 height 26
drag, startPoint x: 851, startPoint y: 598, endPoint x: 861, endPoint y: 598, distance: 10.0
click at [854, 598] on icon at bounding box center [851, 594] width 6 height 11
click at [523, 526] on button at bounding box center [521, 530] width 31 height 26
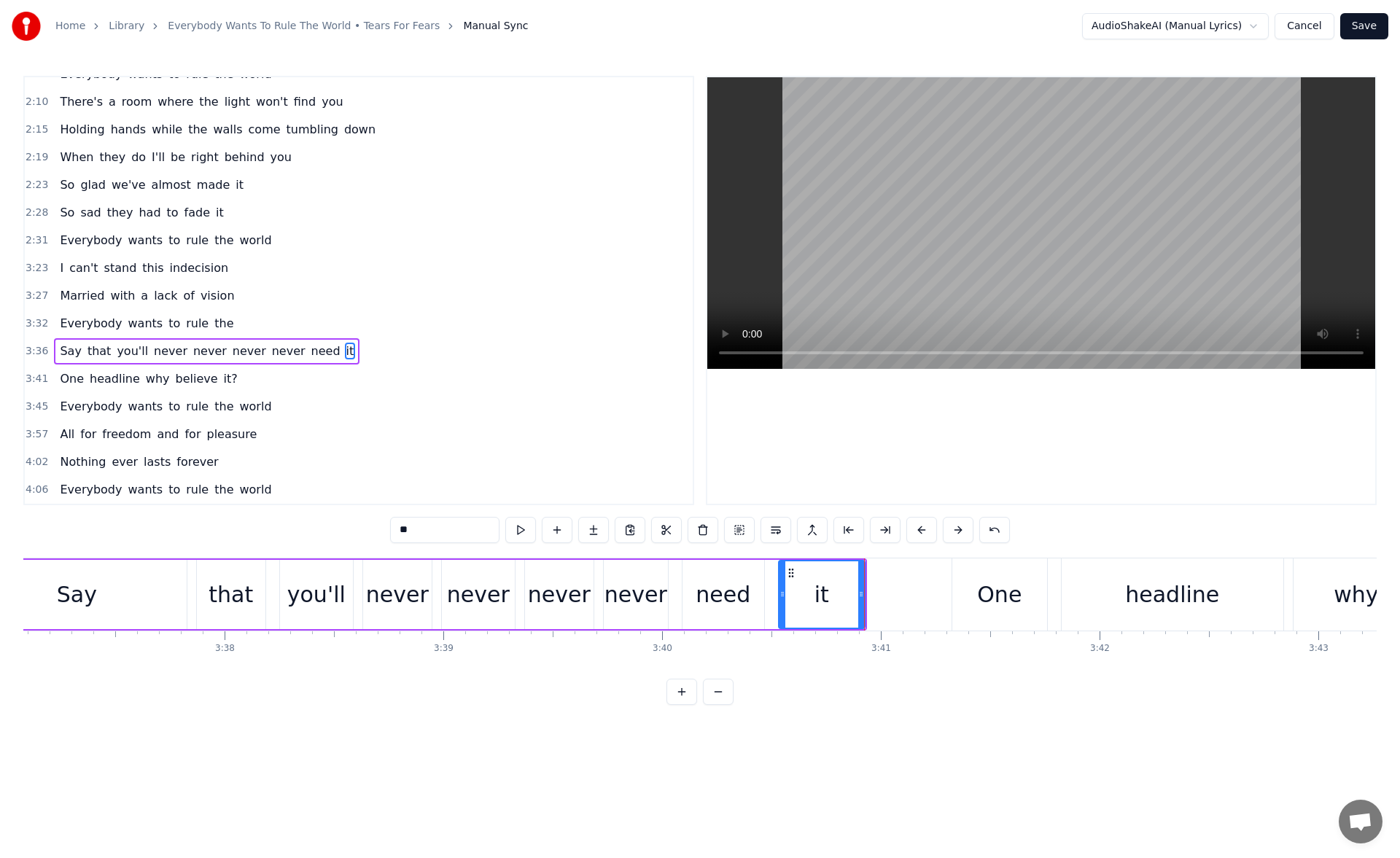
click at [985, 582] on div "One" at bounding box center [999, 594] width 44 height 33
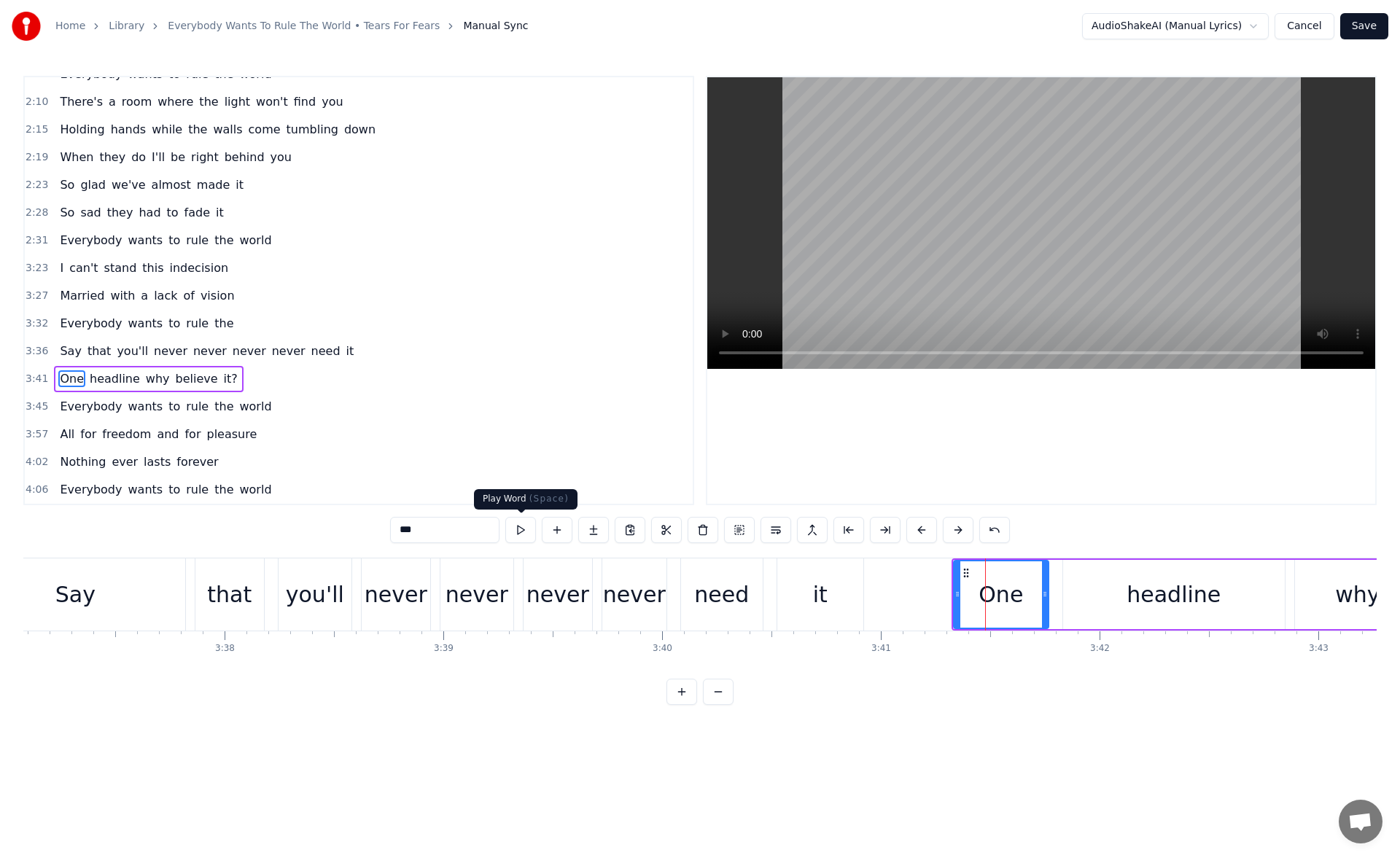
click at [530, 530] on button at bounding box center [521, 530] width 31 height 26
drag, startPoint x: 958, startPoint y: 594, endPoint x: 941, endPoint y: 594, distance: 17.0
click at [941, 594] on icon at bounding box center [943, 594] width 6 height 11
click at [527, 529] on button at bounding box center [521, 530] width 31 height 26
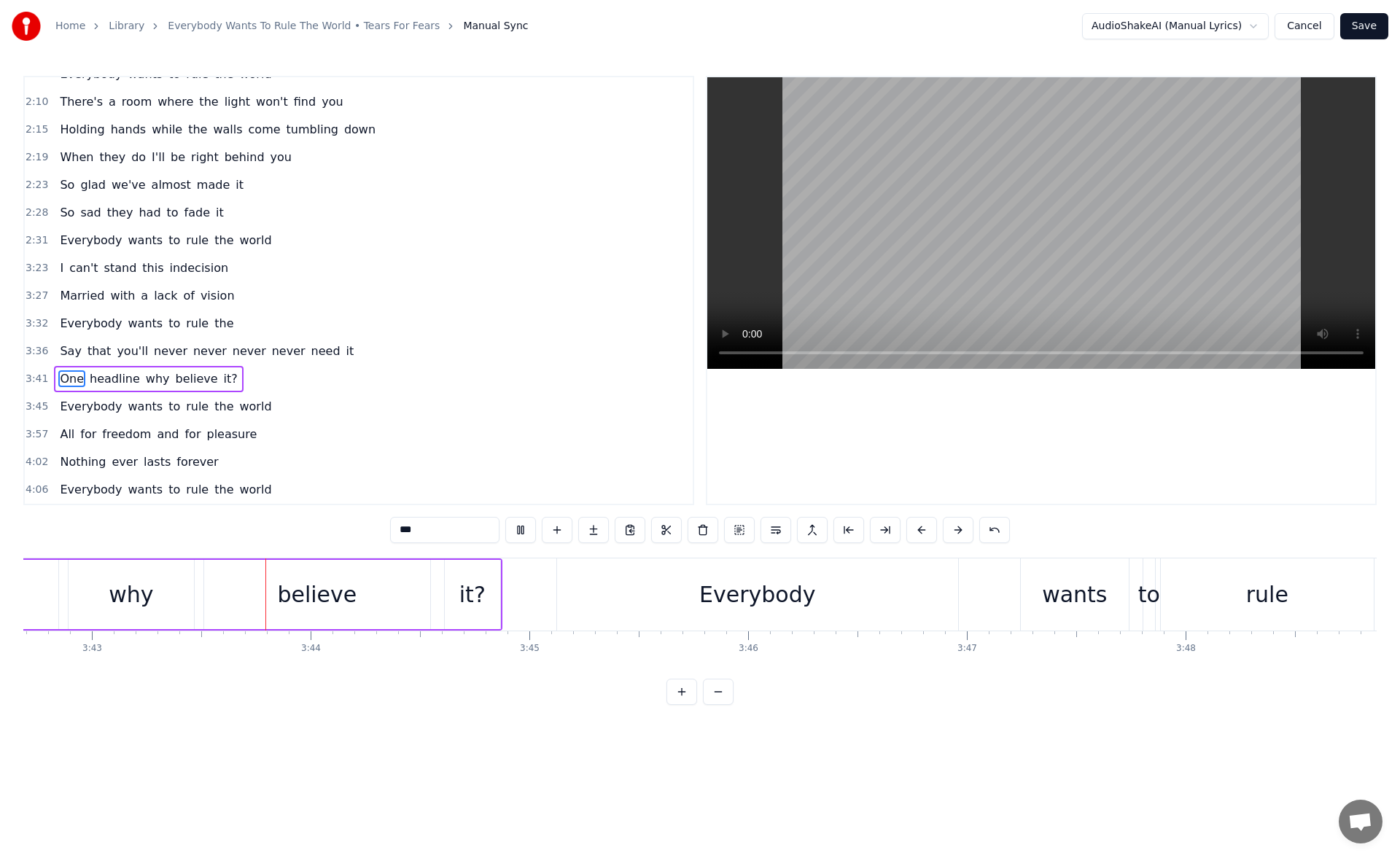
scroll to position [0, 48727]
click at [691, 588] on div "Everybody" at bounding box center [756, 594] width 401 height 72
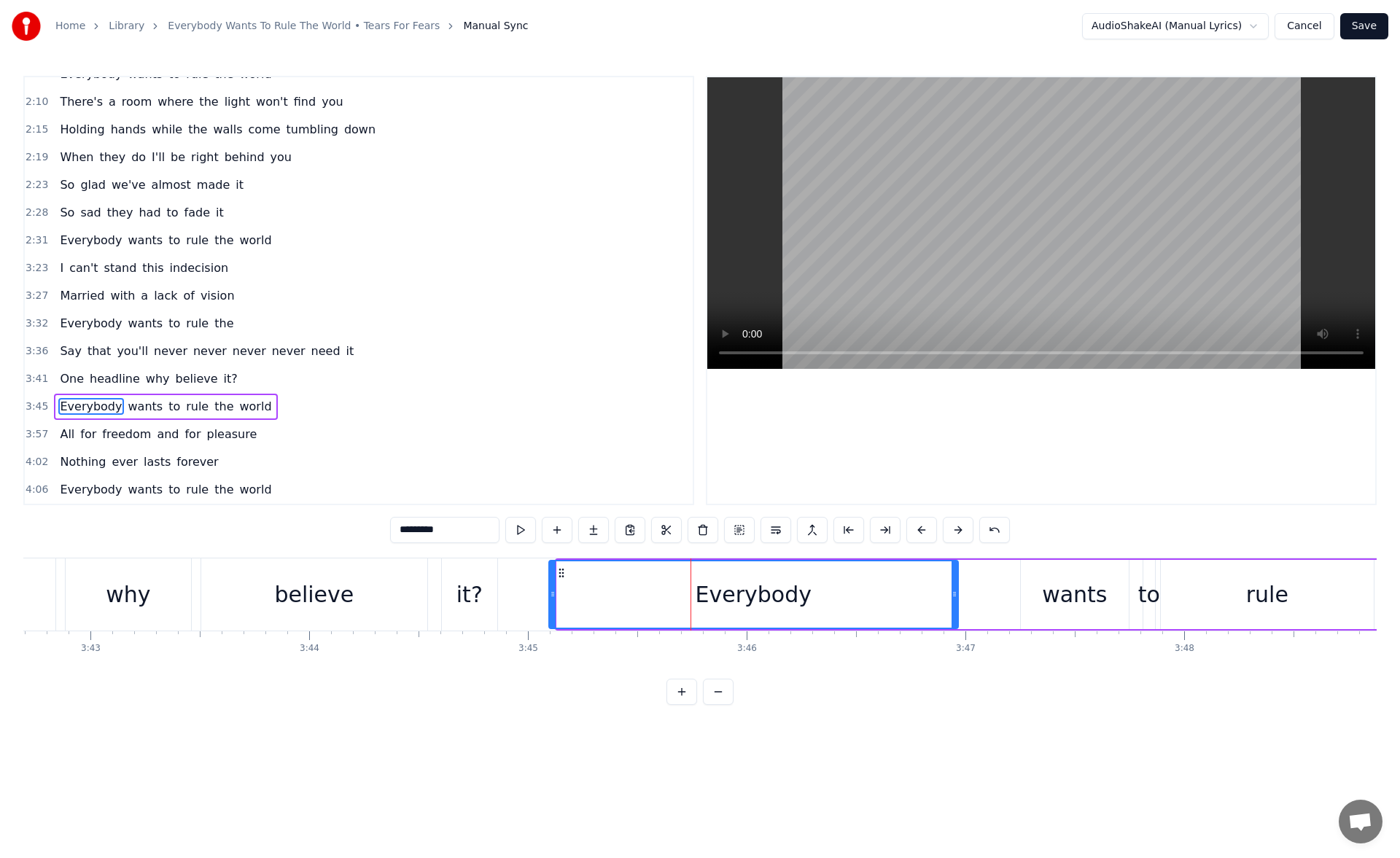
drag, startPoint x: 561, startPoint y: 596, endPoint x: 552, endPoint y: 595, distance: 9.1
click at [552, 595] on icon at bounding box center [552, 594] width 6 height 11
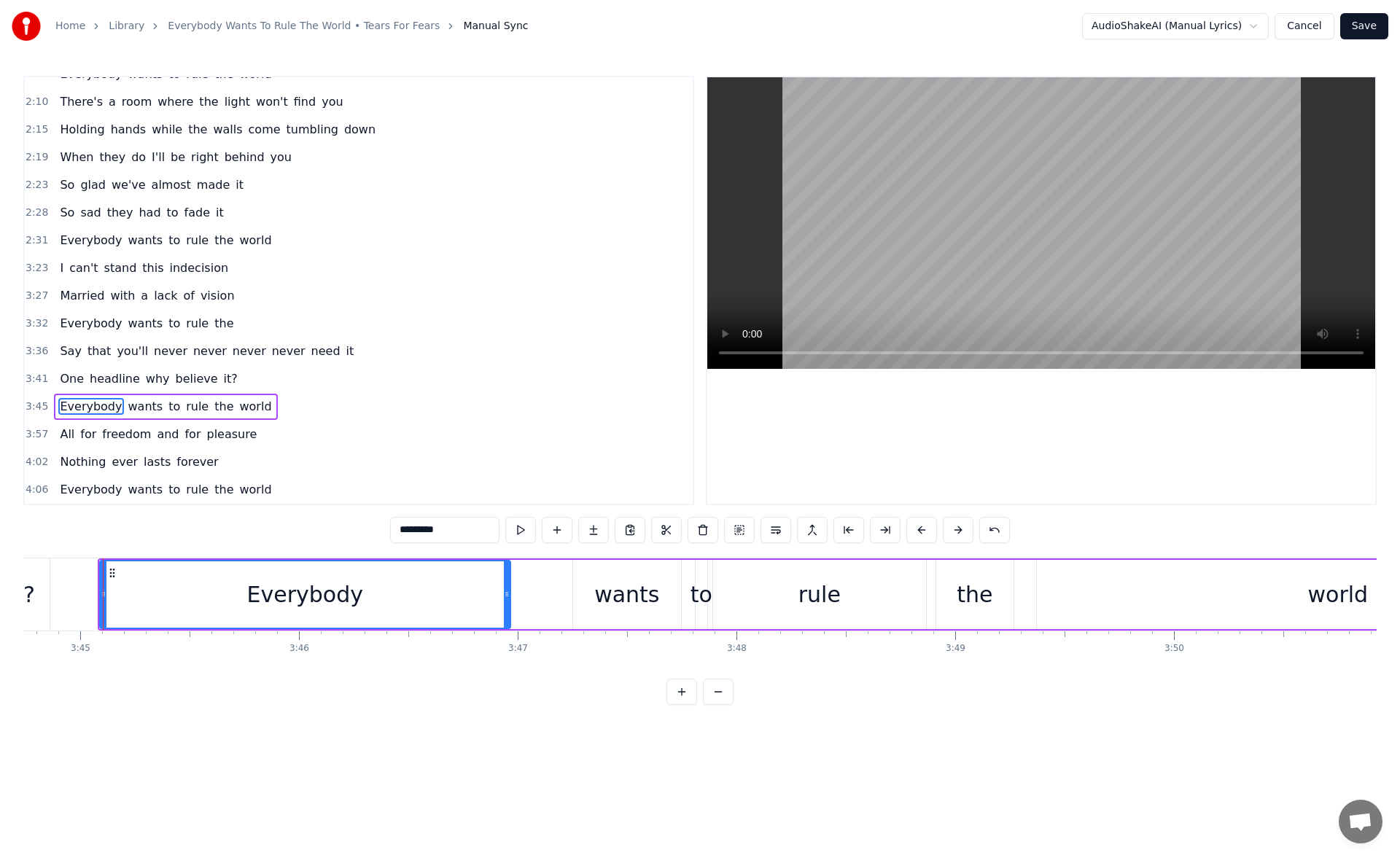
scroll to position [0, 49280]
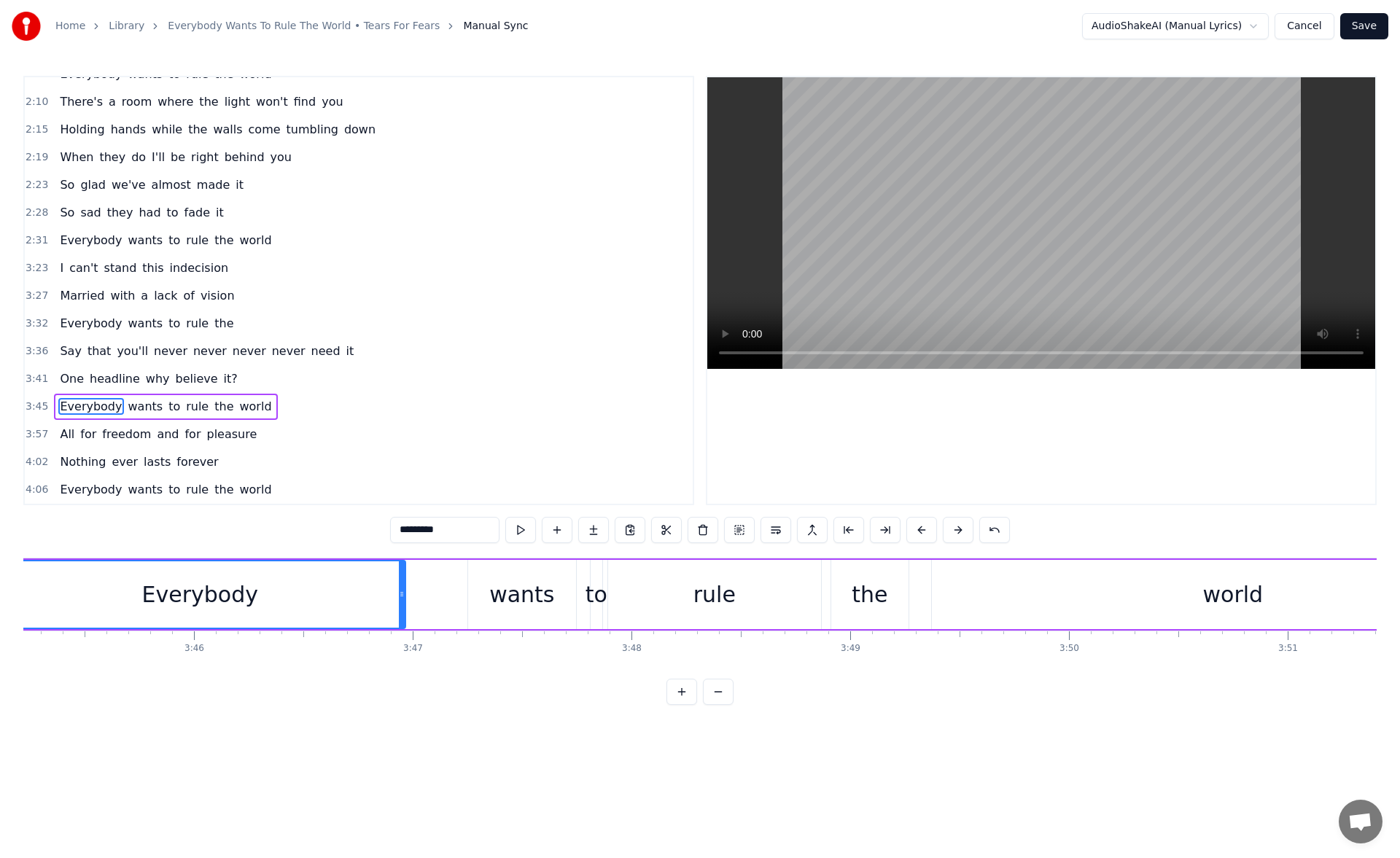
click at [1012, 603] on div "world" at bounding box center [1233, 595] width 603 height 70
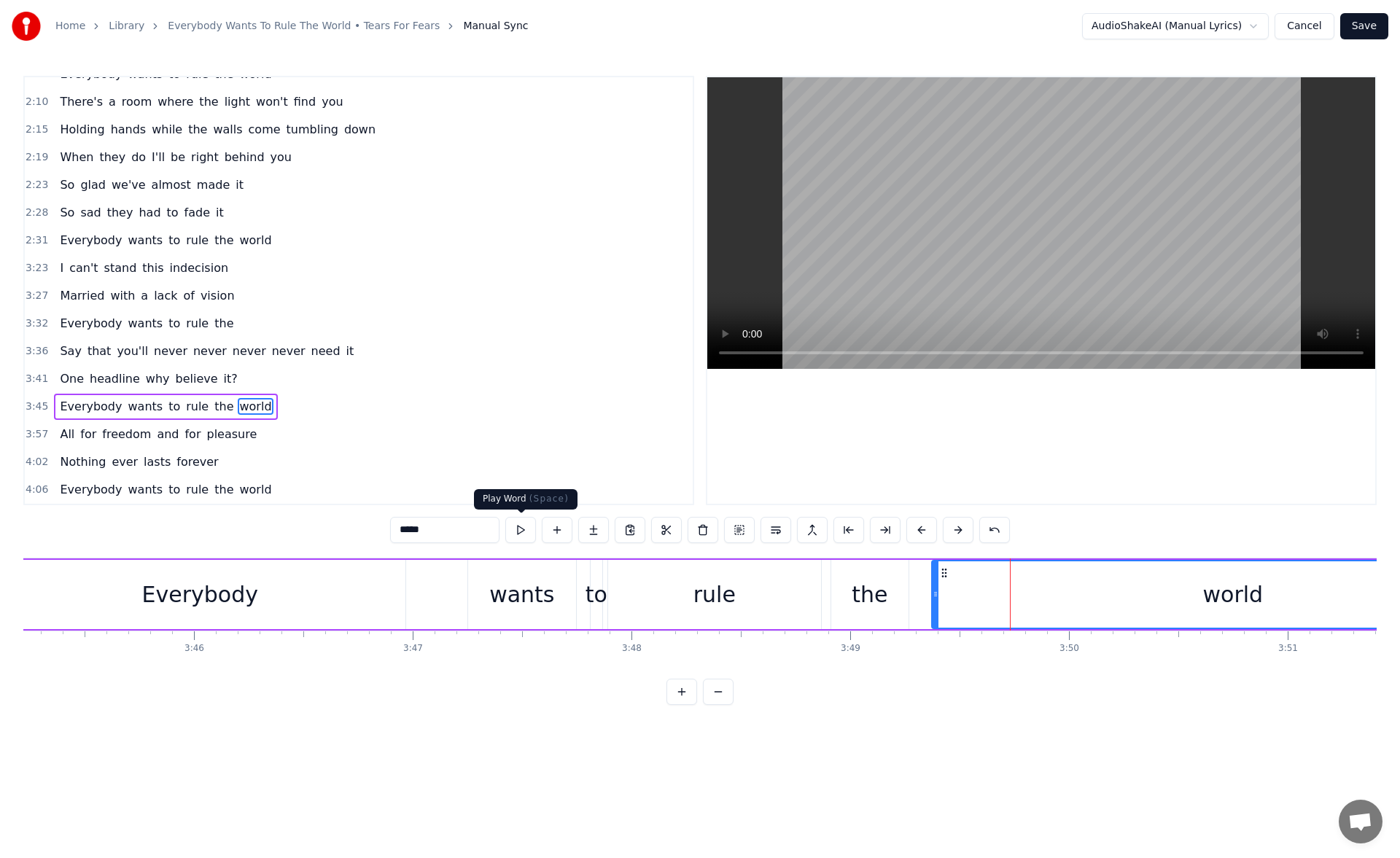
click at [522, 526] on button at bounding box center [521, 530] width 31 height 26
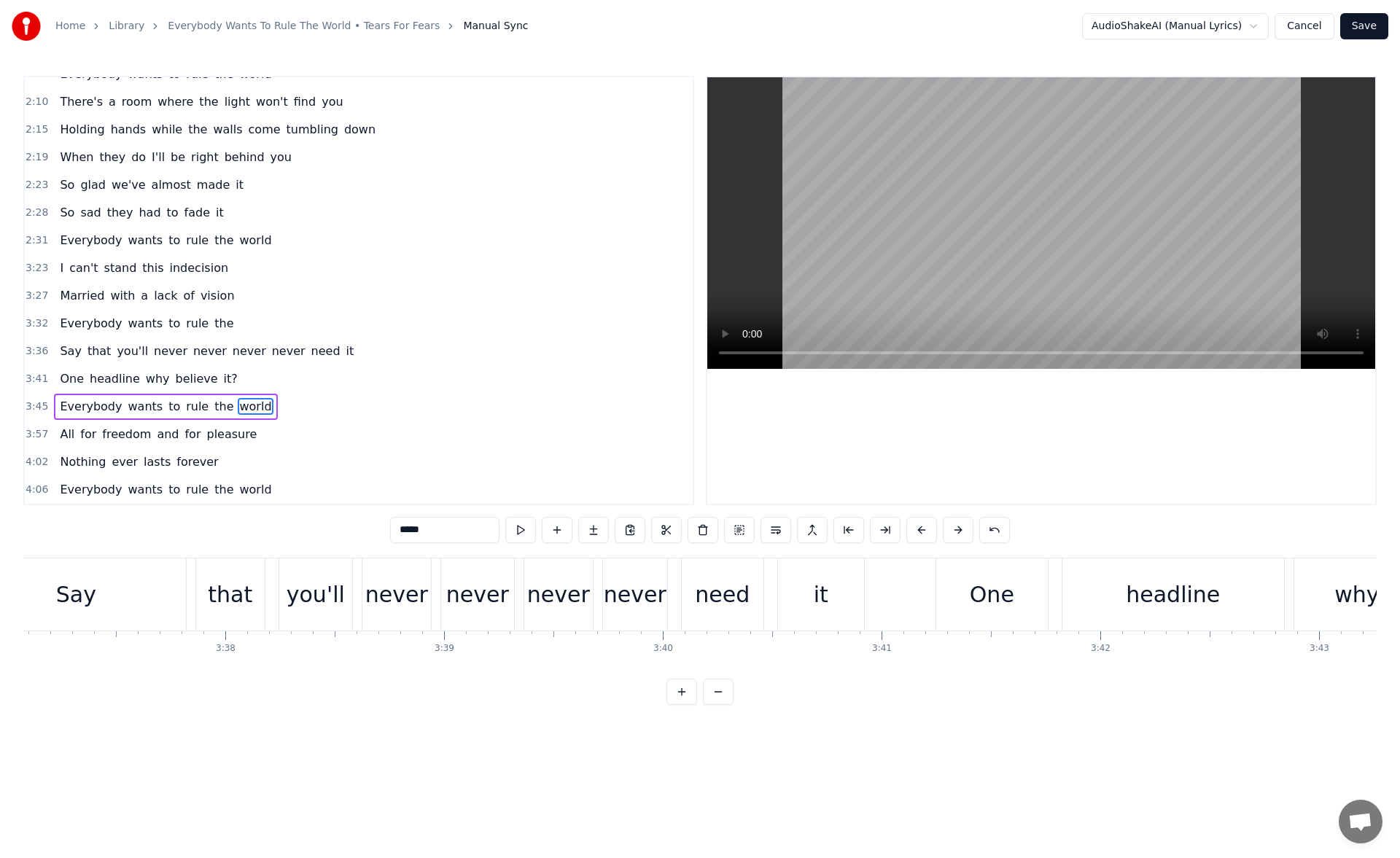
scroll to position [0, 47254]
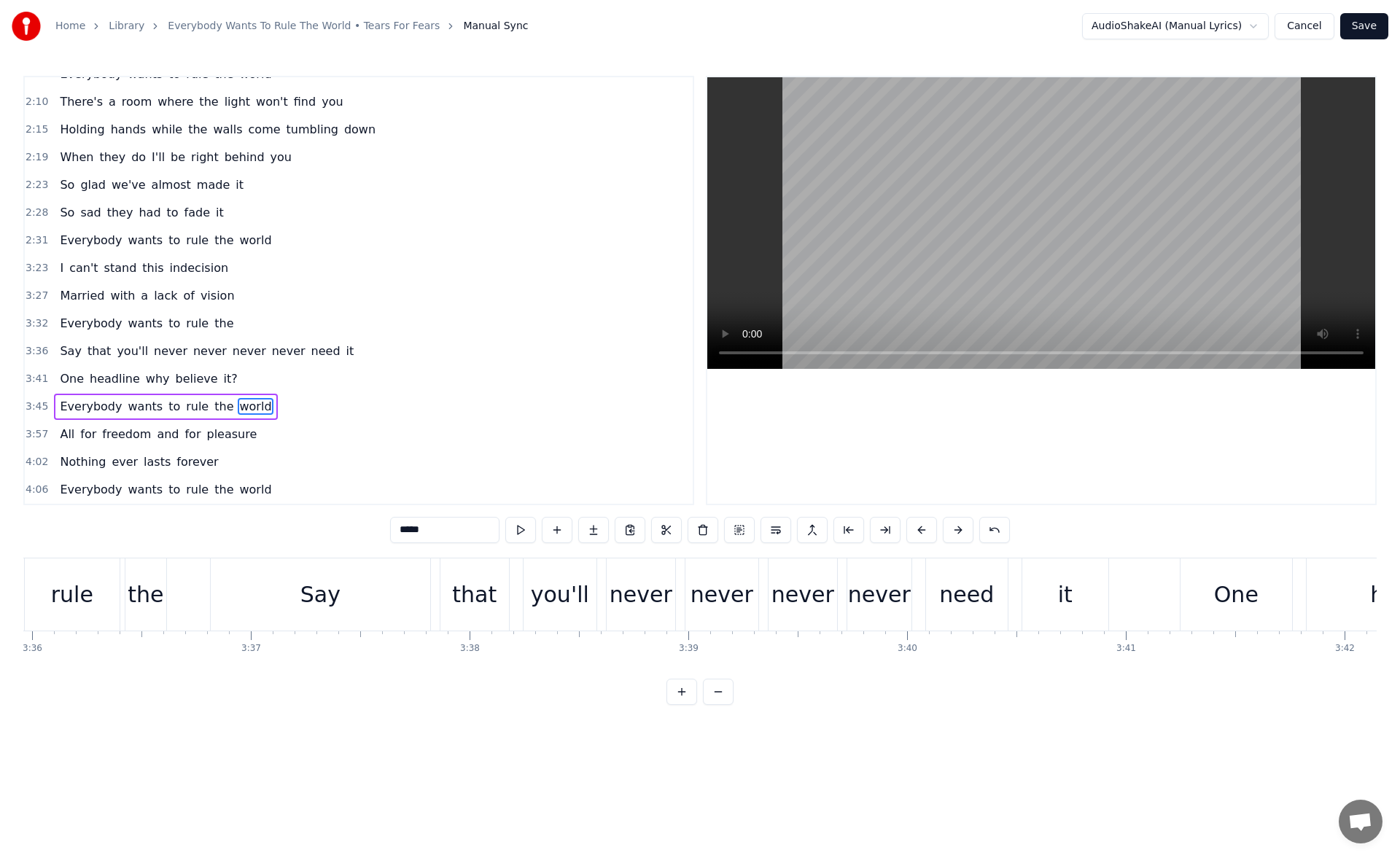
click at [152, 588] on div "the" at bounding box center [146, 594] width 36 height 33
type input "***"
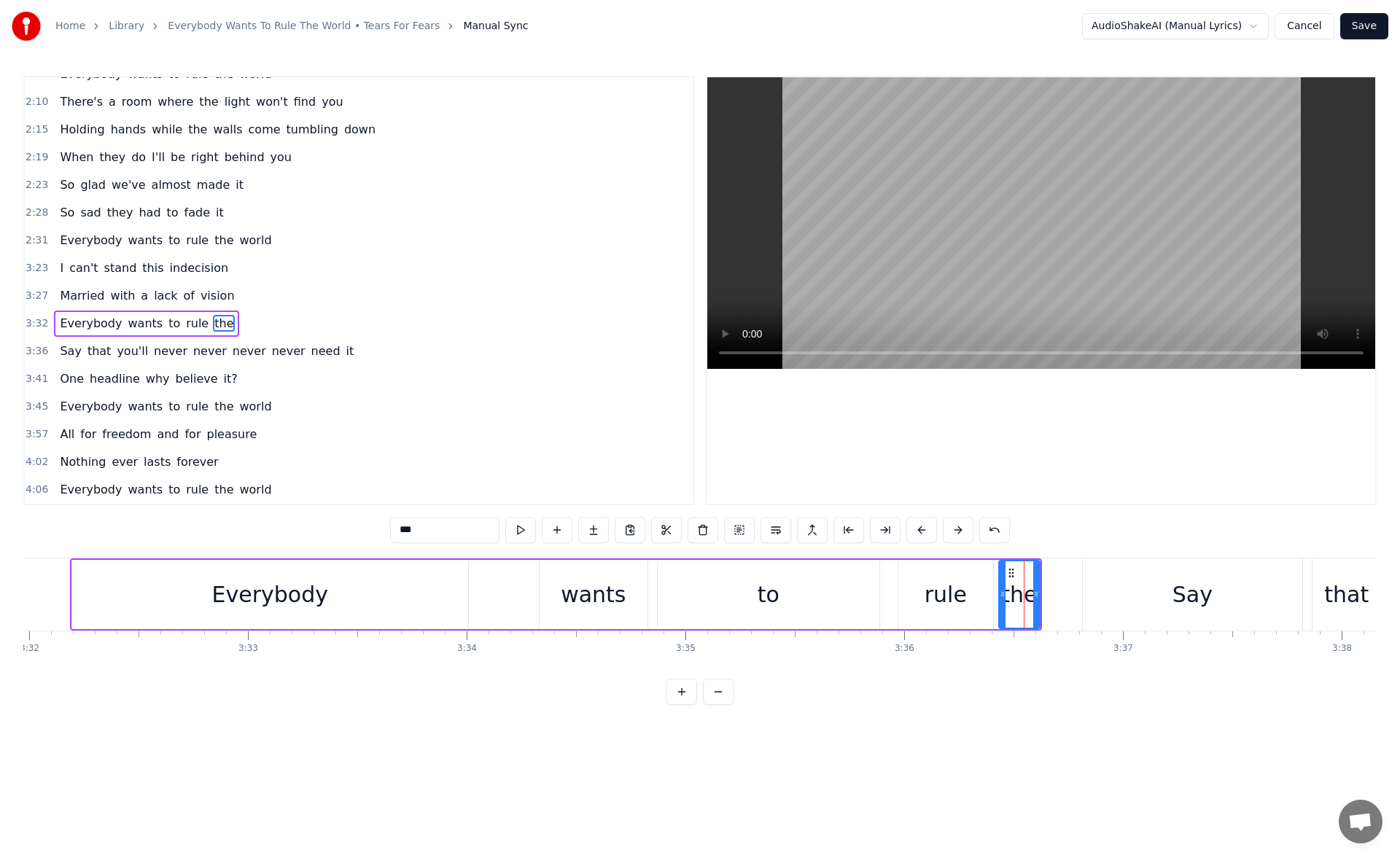
scroll to position [0, 46277]
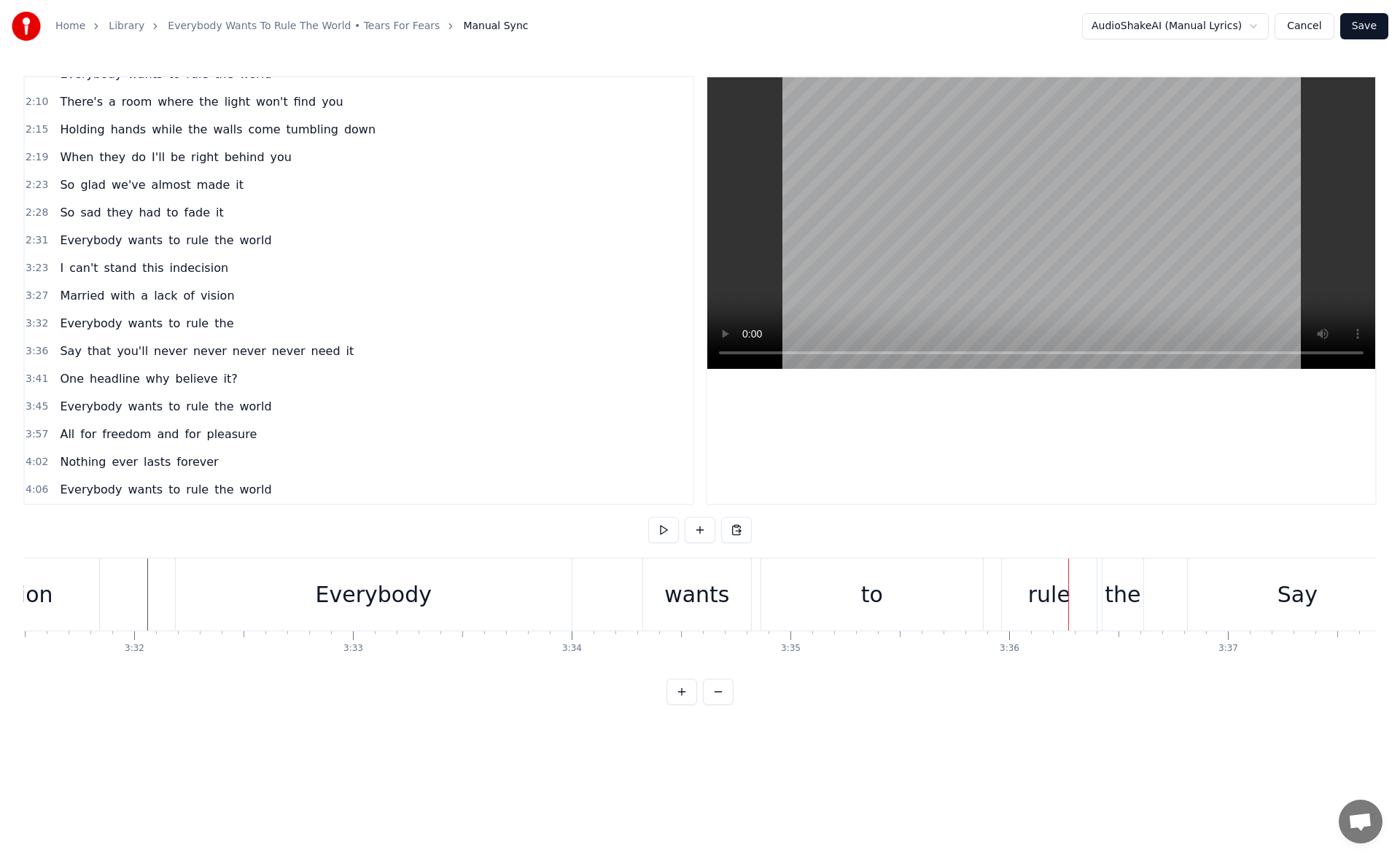
click at [781, 594] on div "to" at bounding box center [872, 594] width 222 height 72
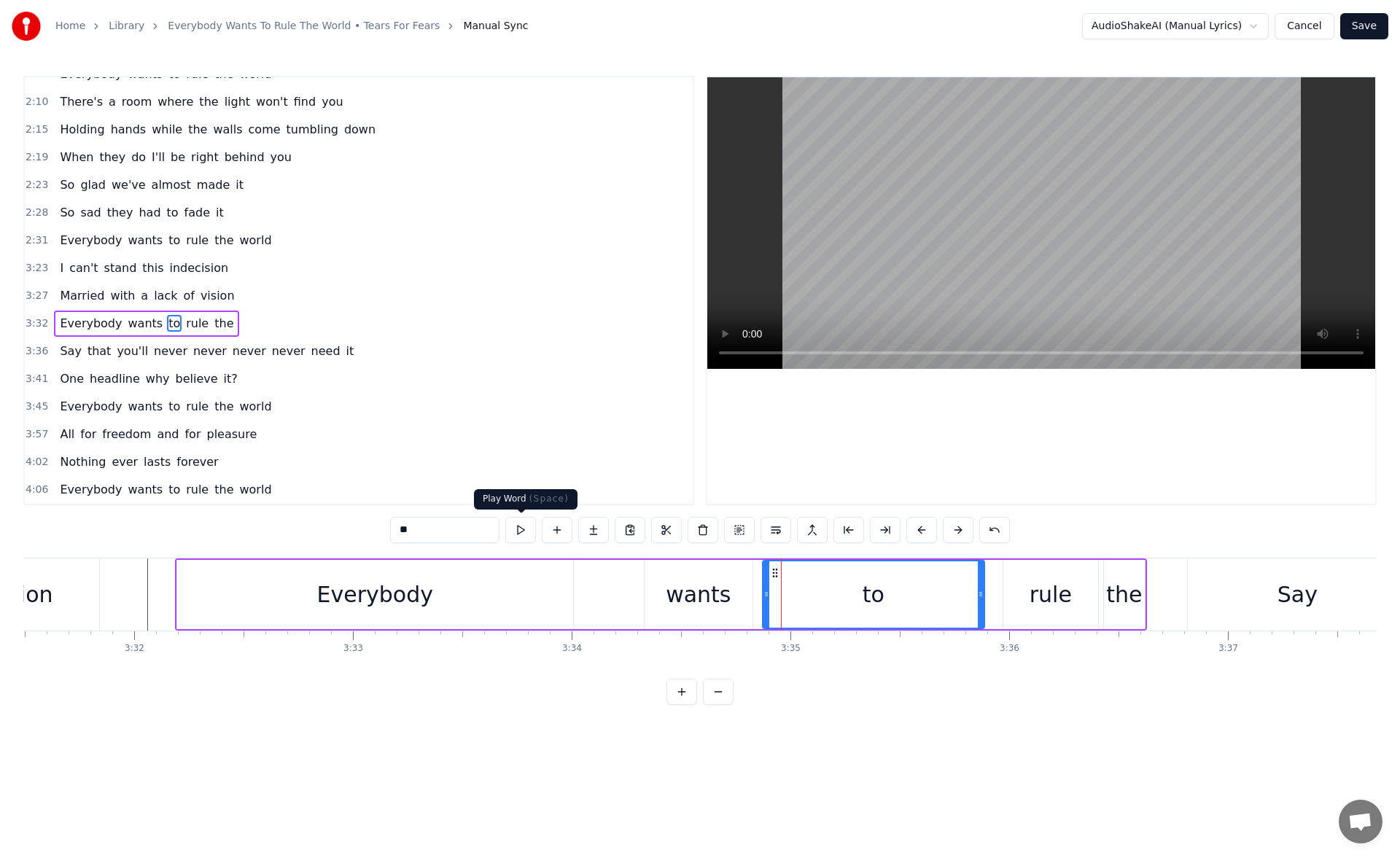
click at [523, 533] on button at bounding box center [521, 530] width 31 height 26
drag, startPoint x: 979, startPoint y: 603, endPoint x: 898, endPoint y: 593, distance: 81.6
click at [901, 593] on div at bounding box center [903, 594] width 6 height 66
click at [531, 530] on button at bounding box center [521, 530] width 31 height 26
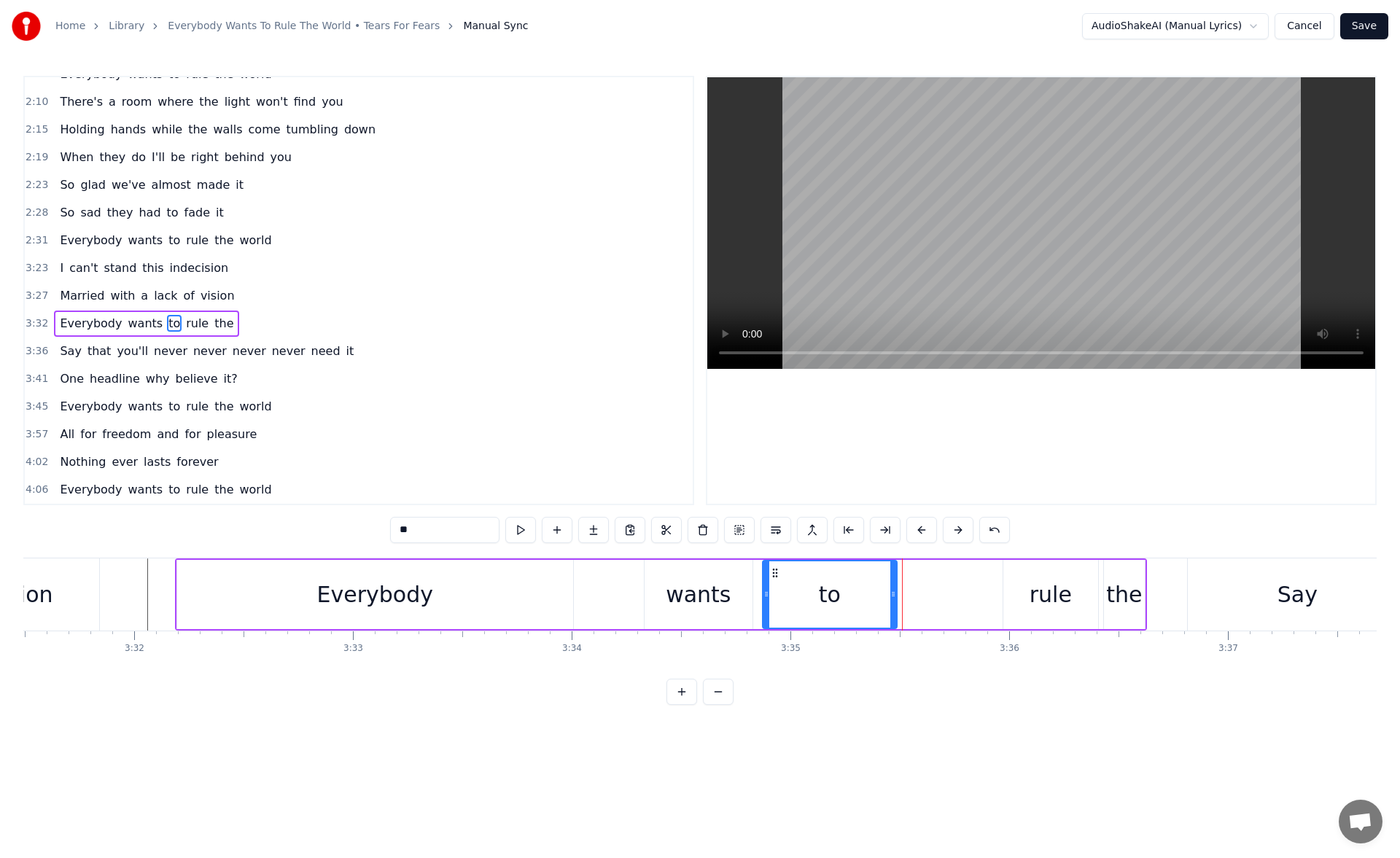
drag, startPoint x: 899, startPoint y: 598, endPoint x: 884, endPoint y: 596, distance: 15.1
click at [890, 596] on icon at bounding box center [893, 594] width 6 height 11
click at [523, 519] on button at bounding box center [521, 530] width 31 height 26
click at [1025, 596] on div "rule" at bounding box center [1051, 595] width 95 height 70
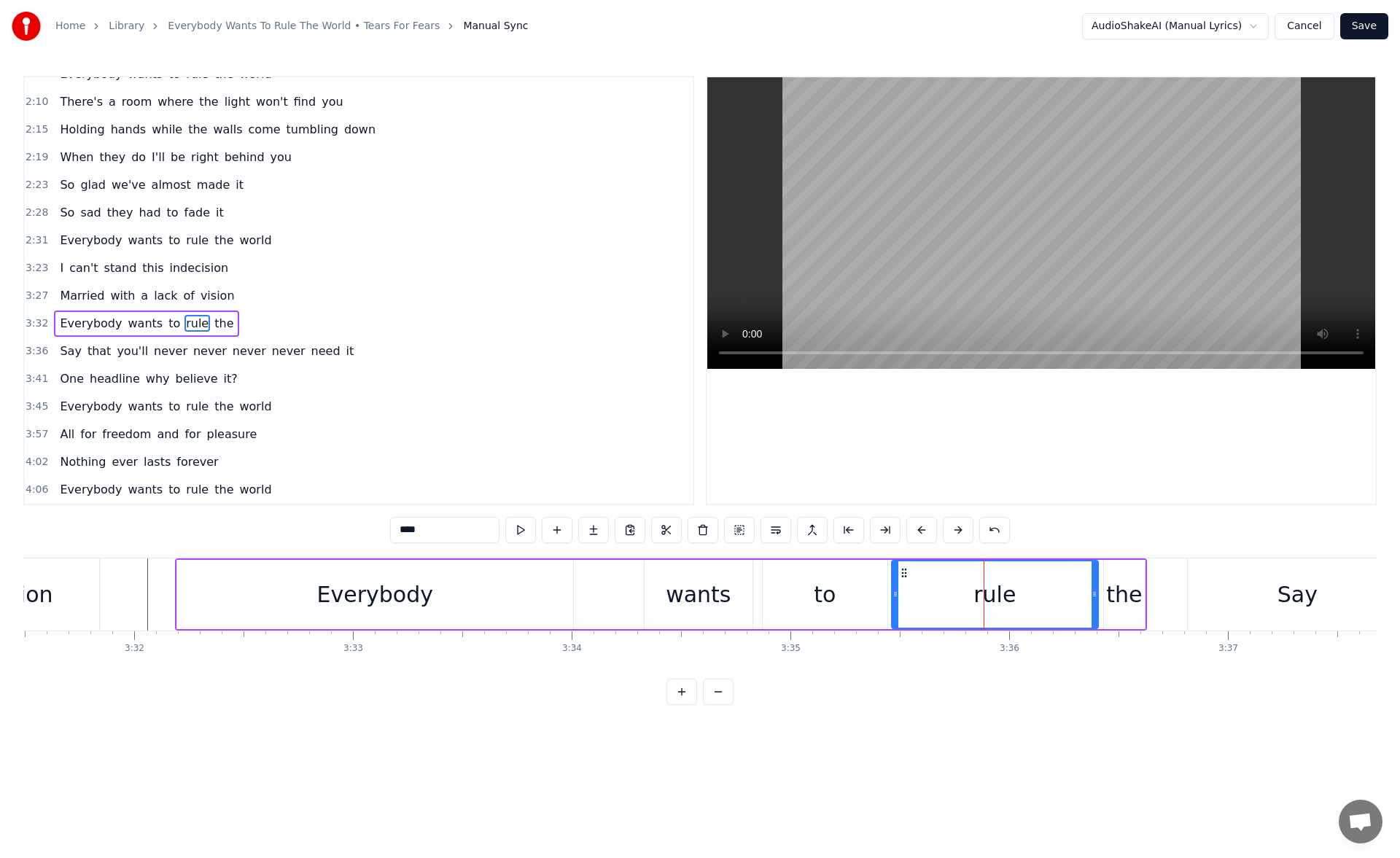
drag, startPoint x: 1007, startPoint y: 596, endPoint x: 896, endPoint y: 592, distance: 111.1
click at [896, 592] on icon at bounding box center [895, 594] width 6 height 11
click at [523, 535] on button at bounding box center [521, 530] width 31 height 26
drag, startPoint x: 1093, startPoint y: 596, endPoint x: 1036, endPoint y: 598, distance: 57.0
click at [1050, 598] on icon at bounding box center [1052, 594] width 6 height 11
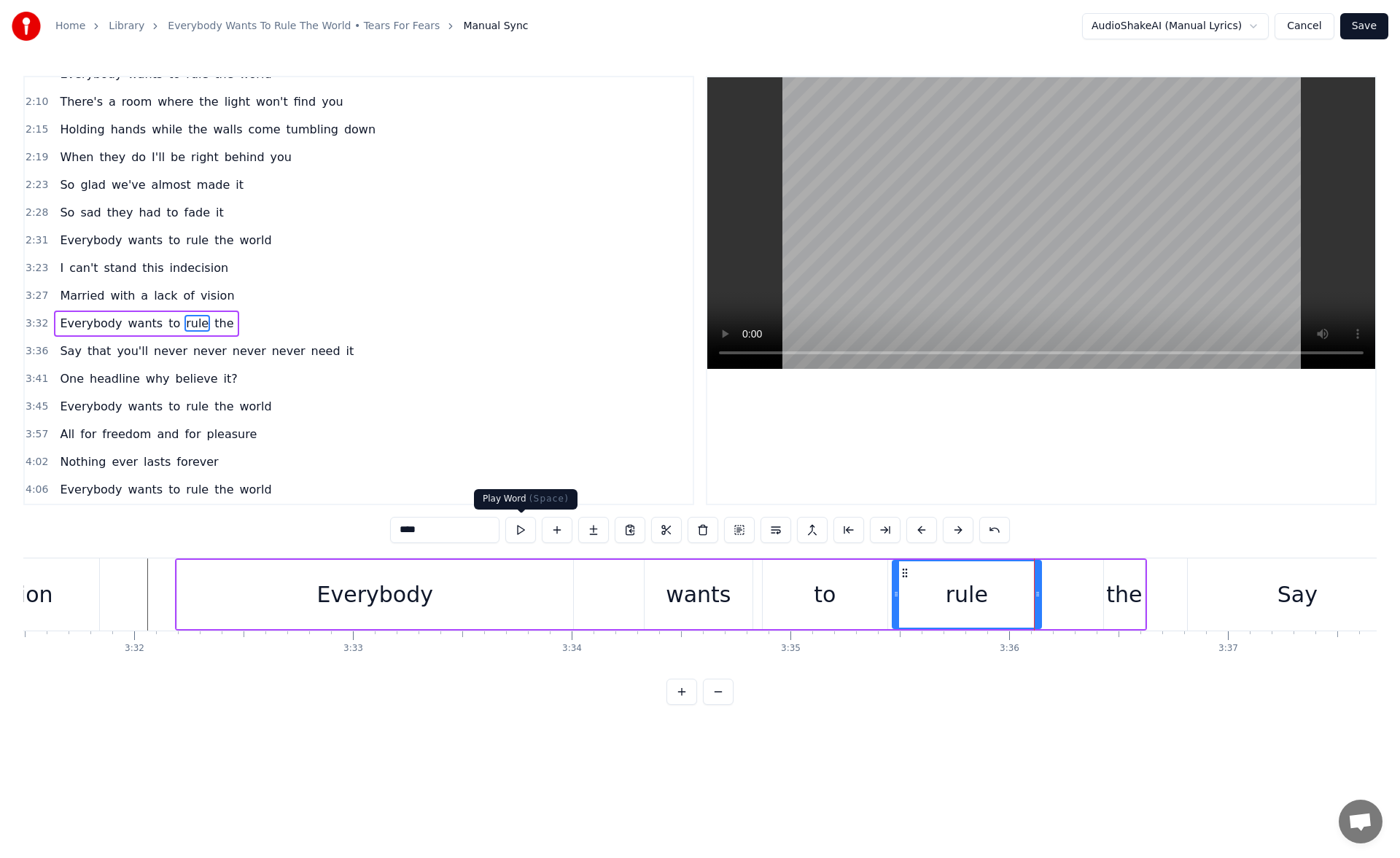
click at [521, 534] on button at bounding box center [521, 530] width 31 height 26
drag, startPoint x: 1038, startPoint y: 597, endPoint x: 1011, endPoint y: 597, distance: 27.0
click at [1014, 597] on icon at bounding box center [1017, 594] width 6 height 11
click at [523, 523] on button at bounding box center [521, 530] width 31 height 26
click at [1118, 598] on div "the" at bounding box center [1124, 594] width 36 height 33
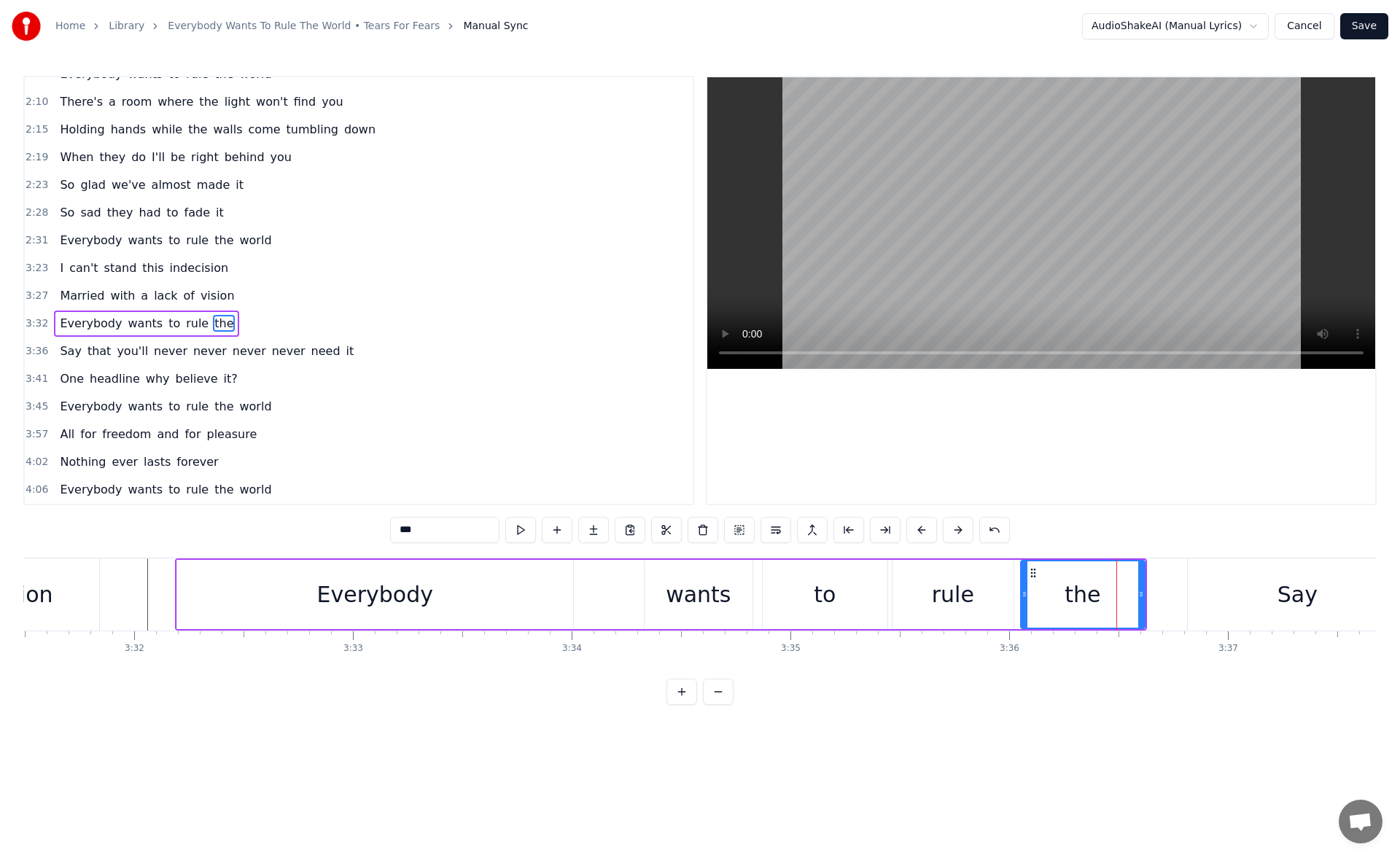
drag, startPoint x: 1110, startPoint y: 598, endPoint x: 1027, endPoint y: 601, distance: 83.1
click at [1027, 601] on div at bounding box center [1024, 594] width 6 height 66
click at [527, 527] on button at bounding box center [521, 530] width 31 height 26
click at [31, 575] on div "vision" at bounding box center [21, 594] width 156 height 72
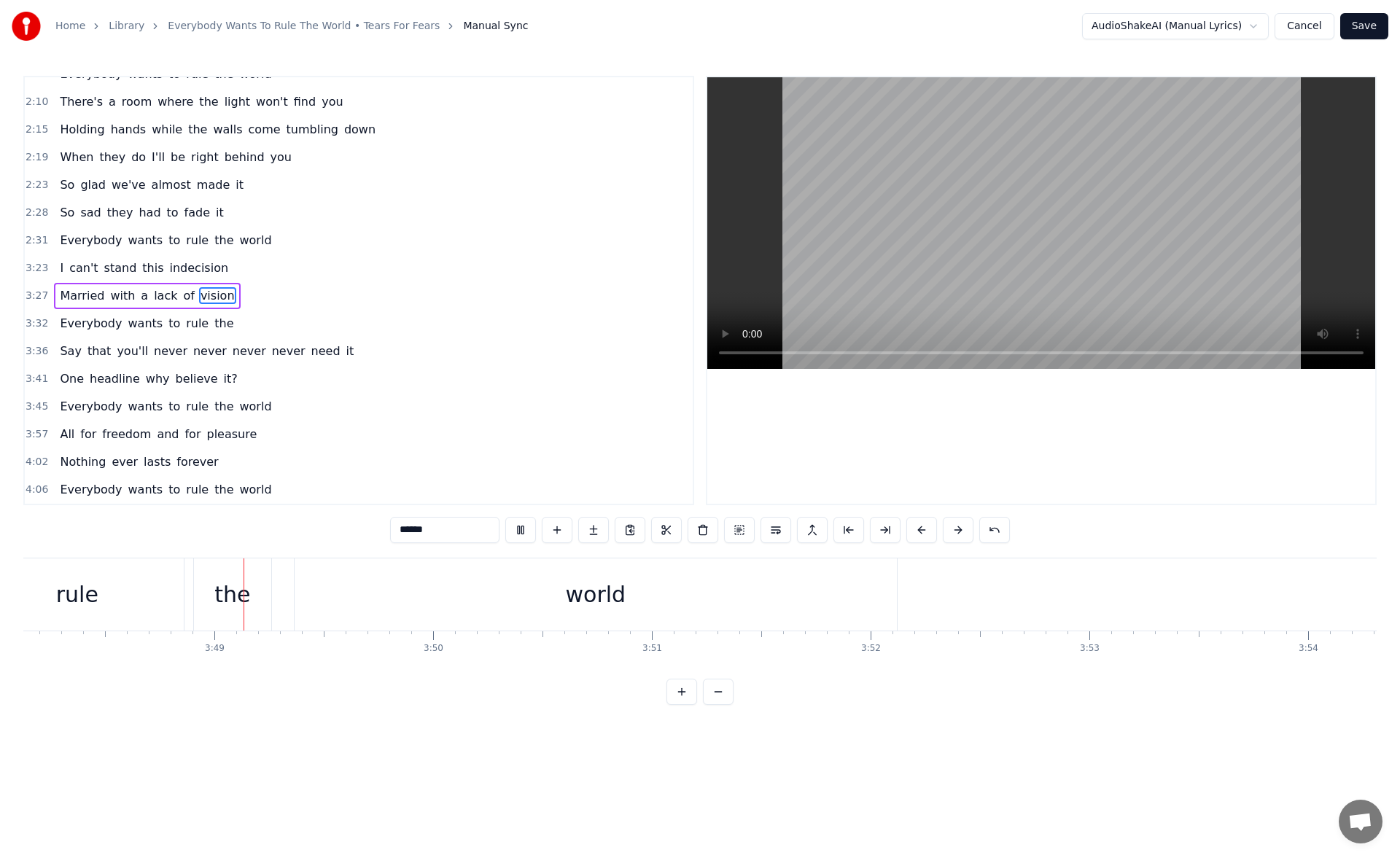
scroll to position [0, 49917]
click at [251, 584] on div "the" at bounding box center [231, 594] width 78 height 72
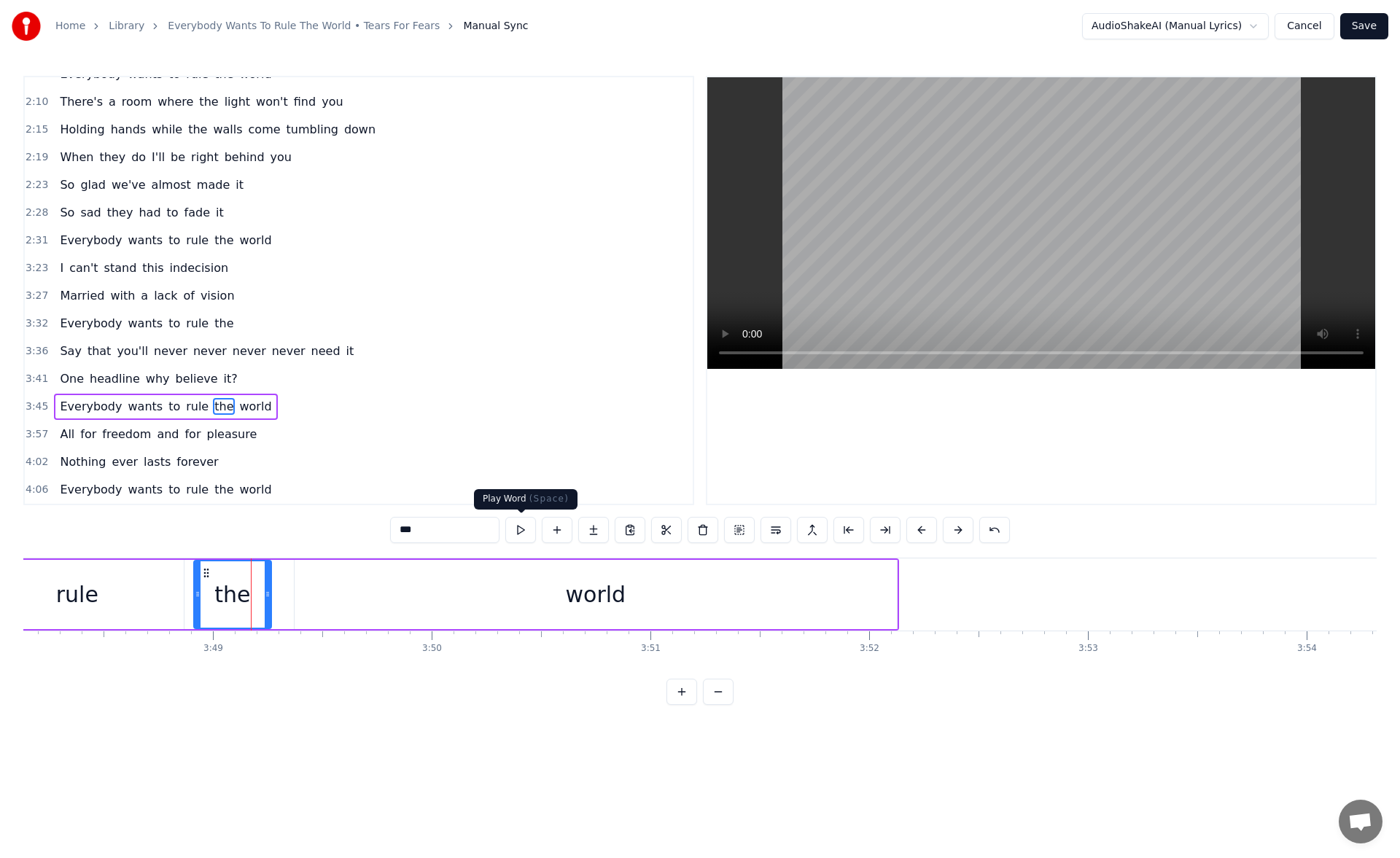
click at [533, 530] on button at bounding box center [521, 530] width 31 height 26
click at [429, 587] on div "world" at bounding box center [595, 595] width 603 height 70
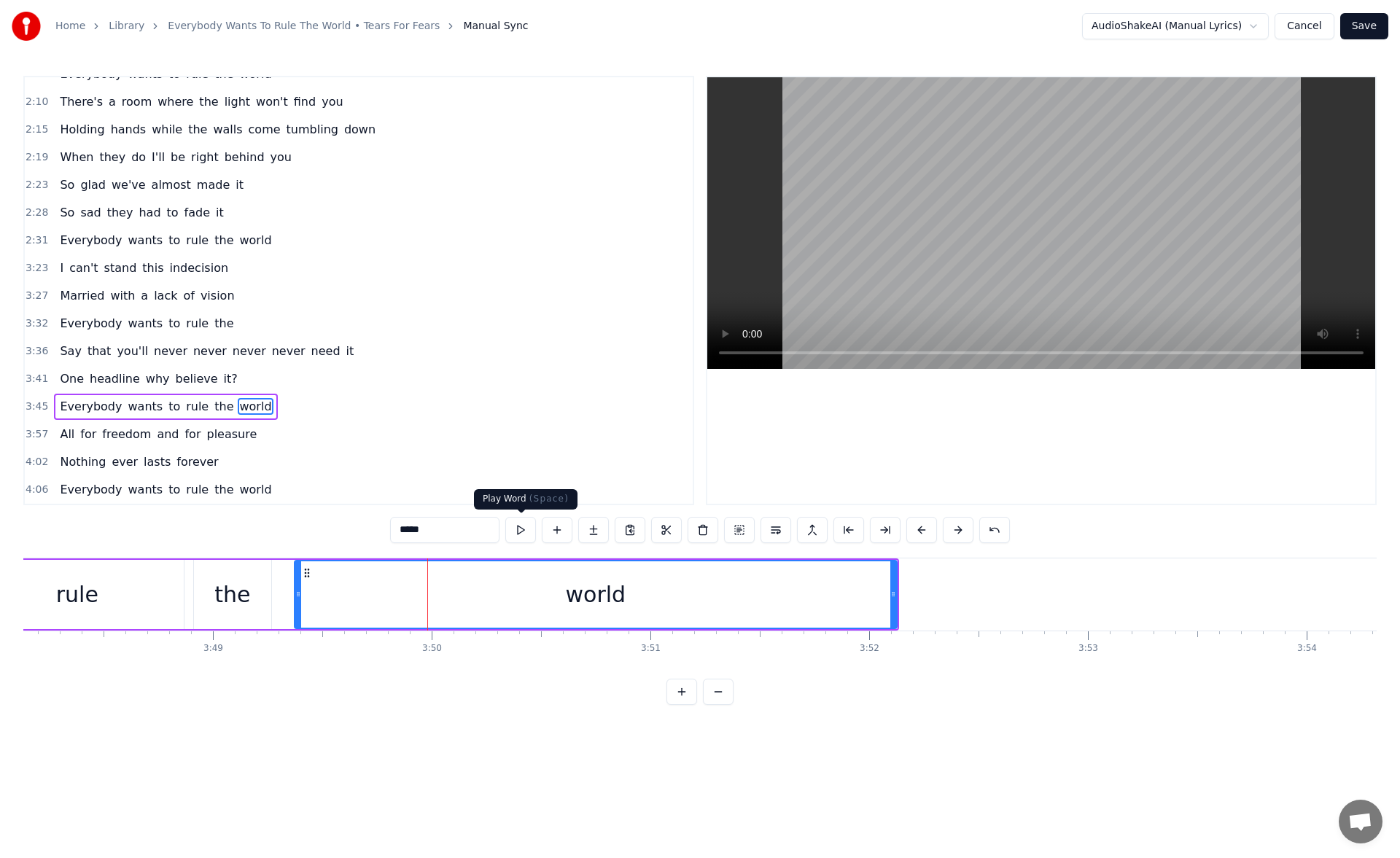
click at [521, 525] on button at bounding box center [521, 530] width 31 height 26
drag, startPoint x: 295, startPoint y: 595, endPoint x: 328, endPoint y: 593, distance: 33.1
click at [328, 593] on icon at bounding box center [324, 594] width 6 height 11
click at [522, 530] on button at bounding box center [521, 530] width 31 height 26
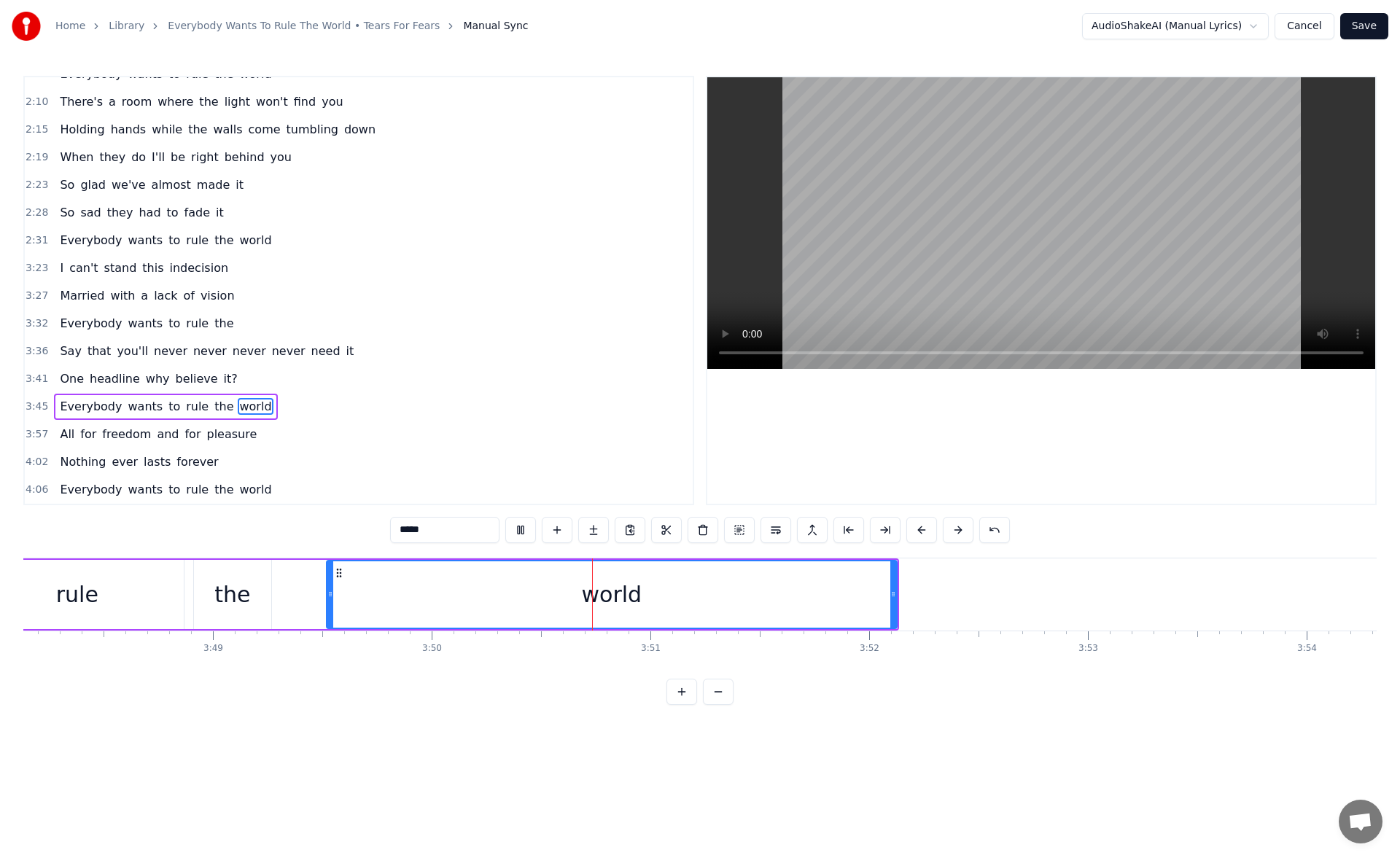
click at [232, 580] on div "the" at bounding box center [232, 594] width 36 height 33
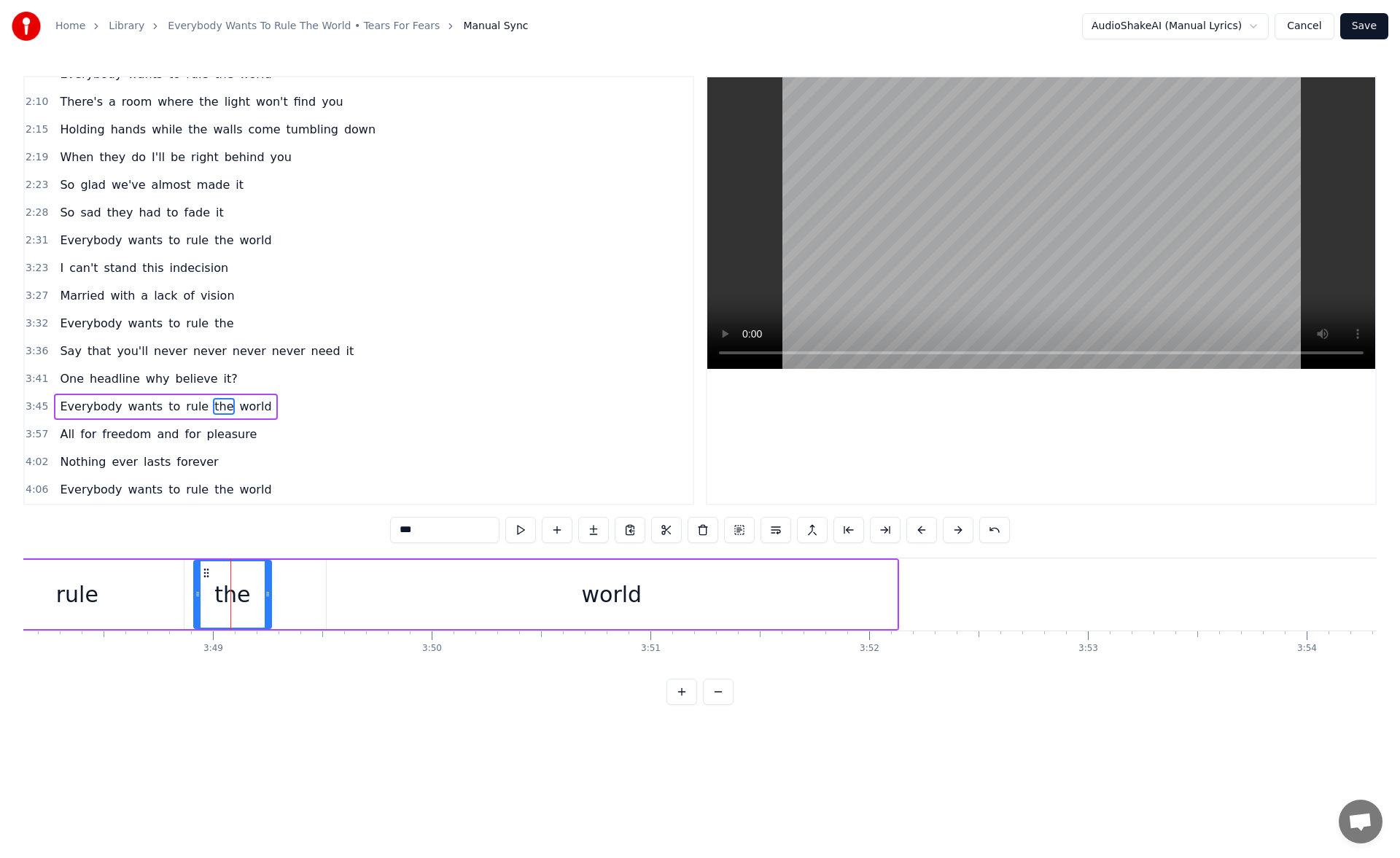
click at [166, 576] on div "rule" at bounding box center [77, 595] width 213 height 70
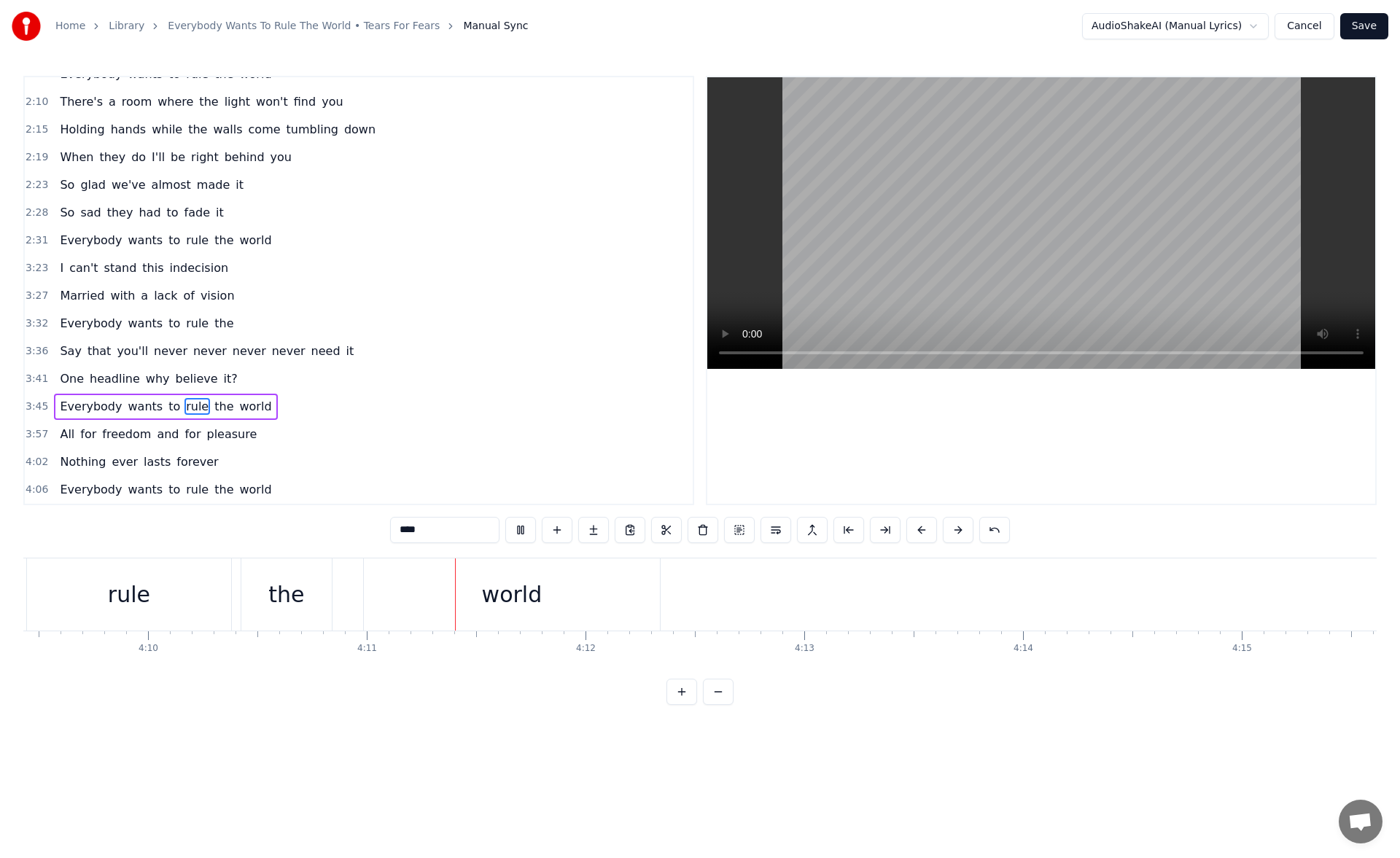
scroll to position [0, 54830]
click at [380, 602] on div "world" at bounding box center [260, 594] width 296 height 72
type input "*****"
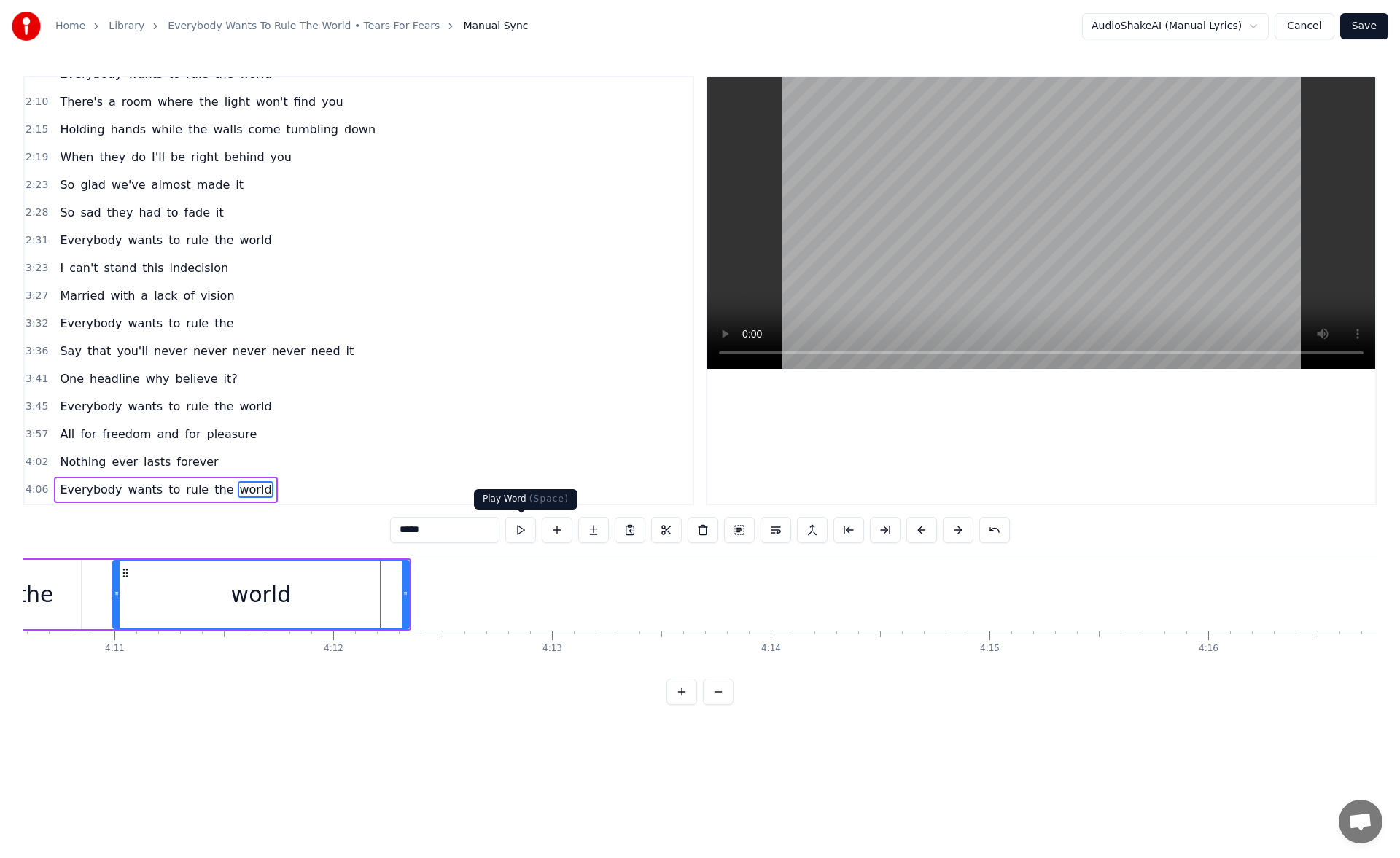
click at [524, 533] on button at bounding box center [521, 530] width 31 height 26
drag, startPoint x: 406, startPoint y: 597, endPoint x: 494, endPoint y: 590, distance: 88.3
click at [481, 590] on icon at bounding box center [478, 594] width 6 height 11
click at [522, 526] on button at bounding box center [521, 530] width 31 height 26
drag, startPoint x: 494, startPoint y: 597, endPoint x: 531, endPoint y: 594, distance: 37.1
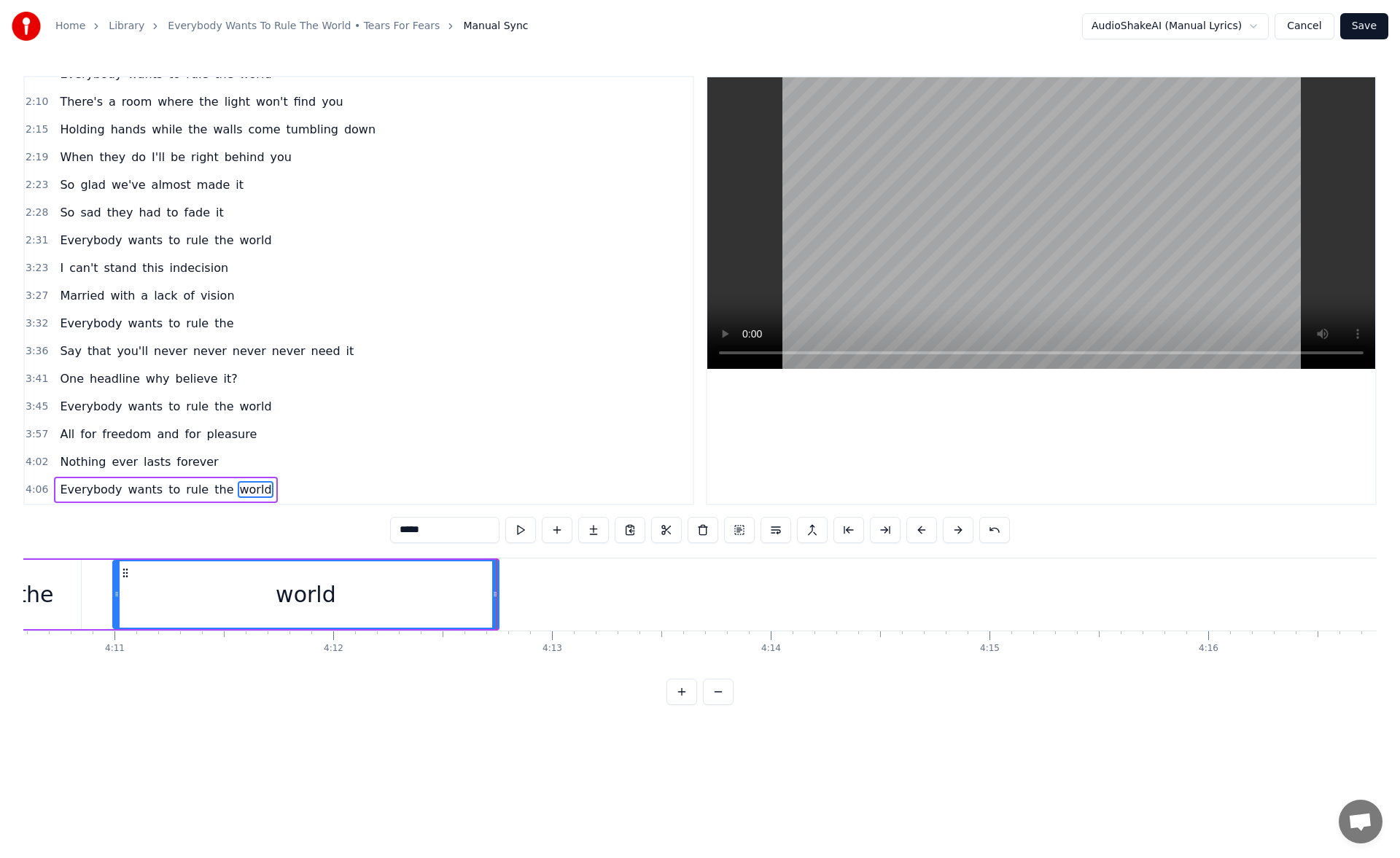
click at [498, 594] on icon at bounding box center [495, 594] width 6 height 11
click at [524, 533] on button at bounding box center [521, 530] width 31 height 26
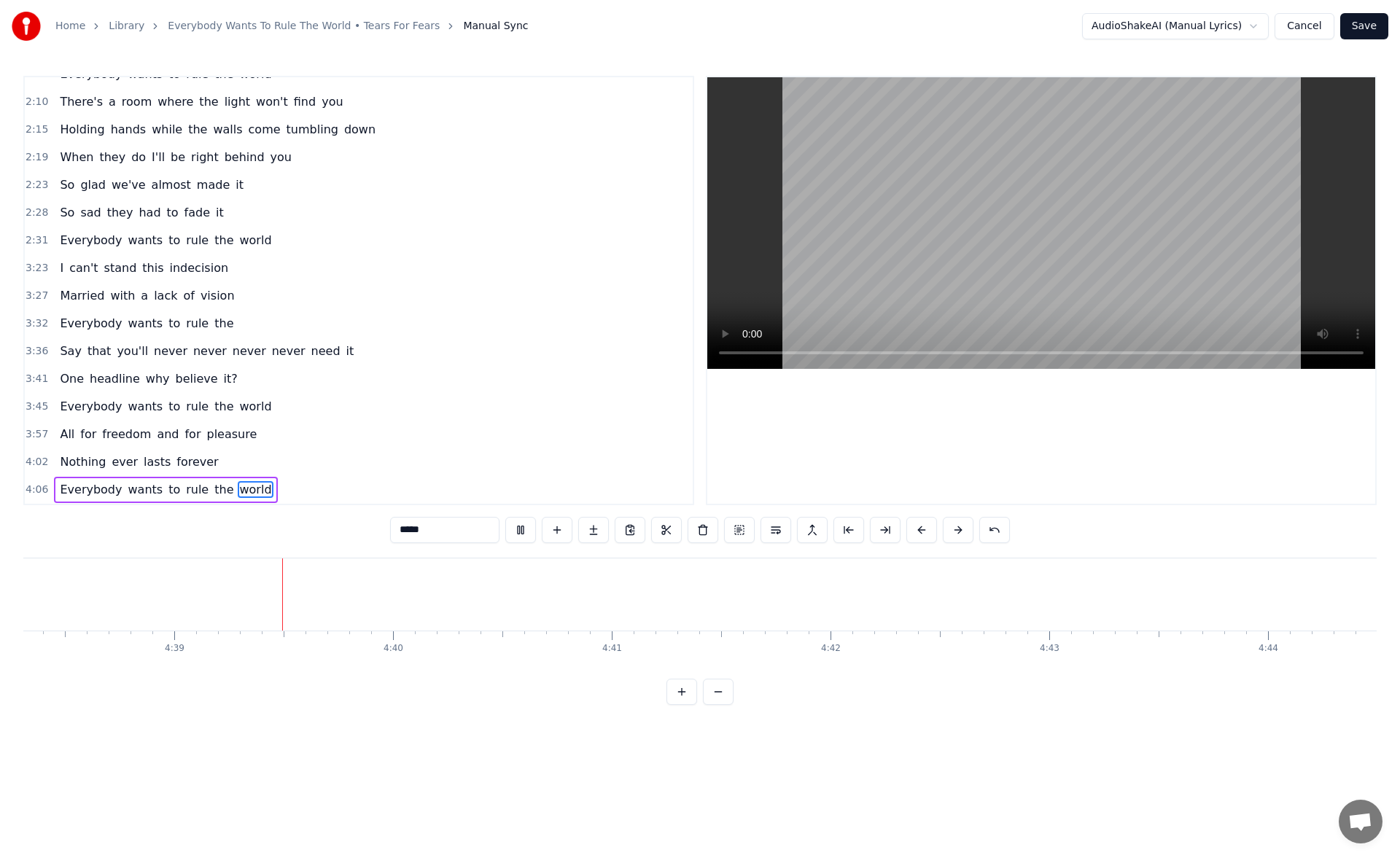
scroll to position [0, 60947]
click at [1369, 22] on button "Save" at bounding box center [1365, 26] width 49 height 26
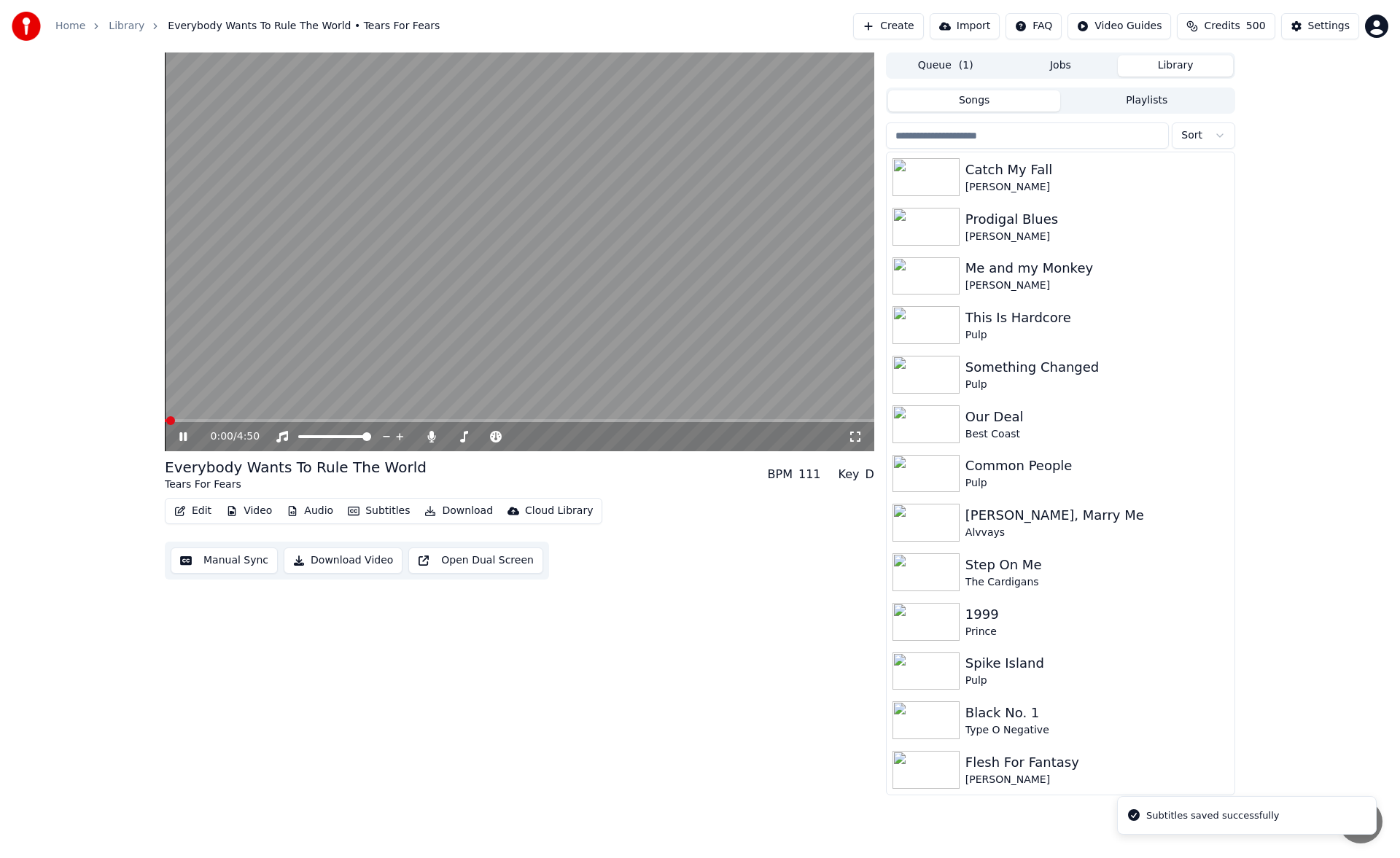
click at [184, 434] on icon at bounding box center [193, 437] width 34 height 11
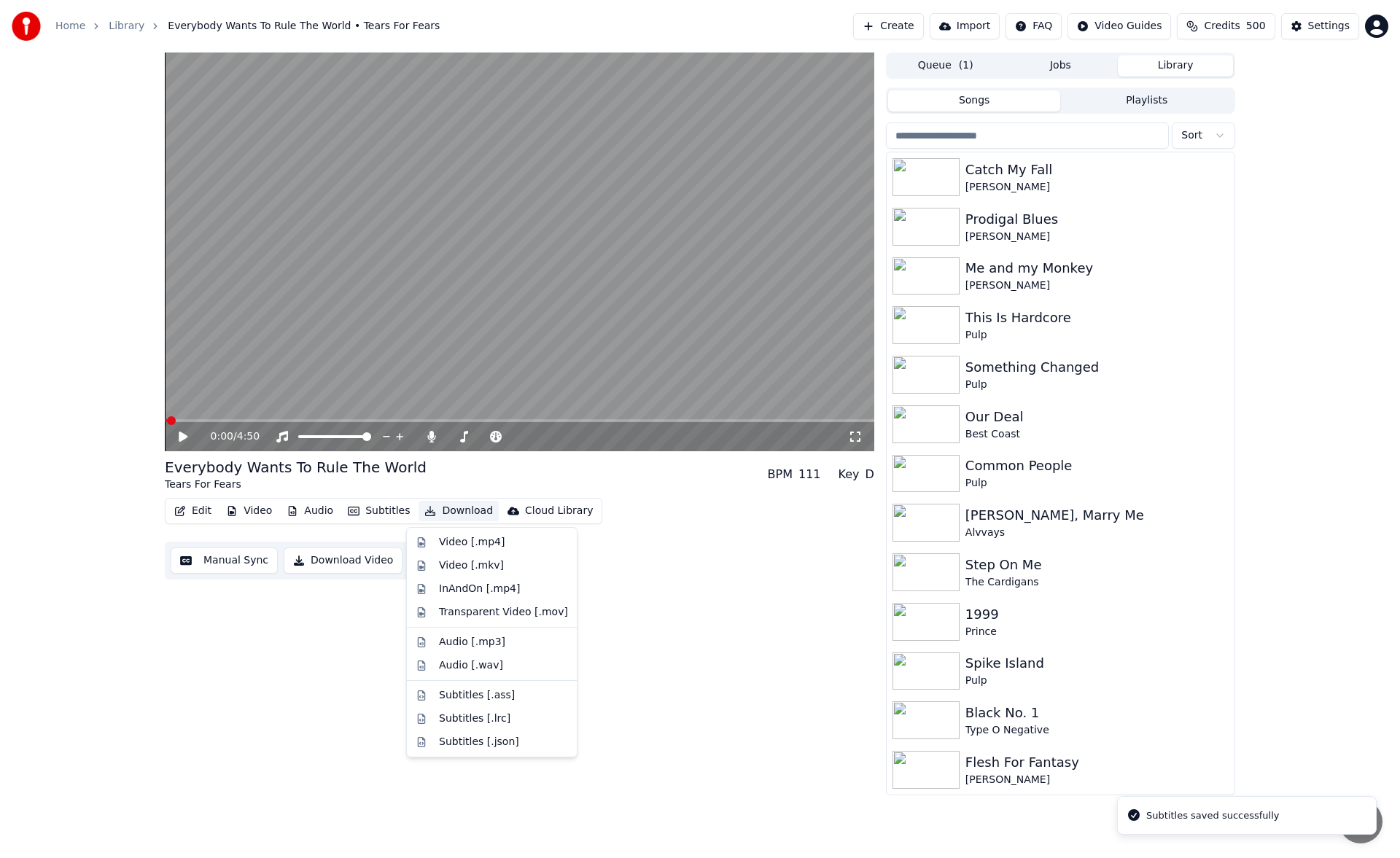
click at [450, 514] on button "Download" at bounding box center [459, 511] width 80 height 20
click at [463, 536] on div "Video [.mp4]" at bounding box center [472, 543] width 66 height 15
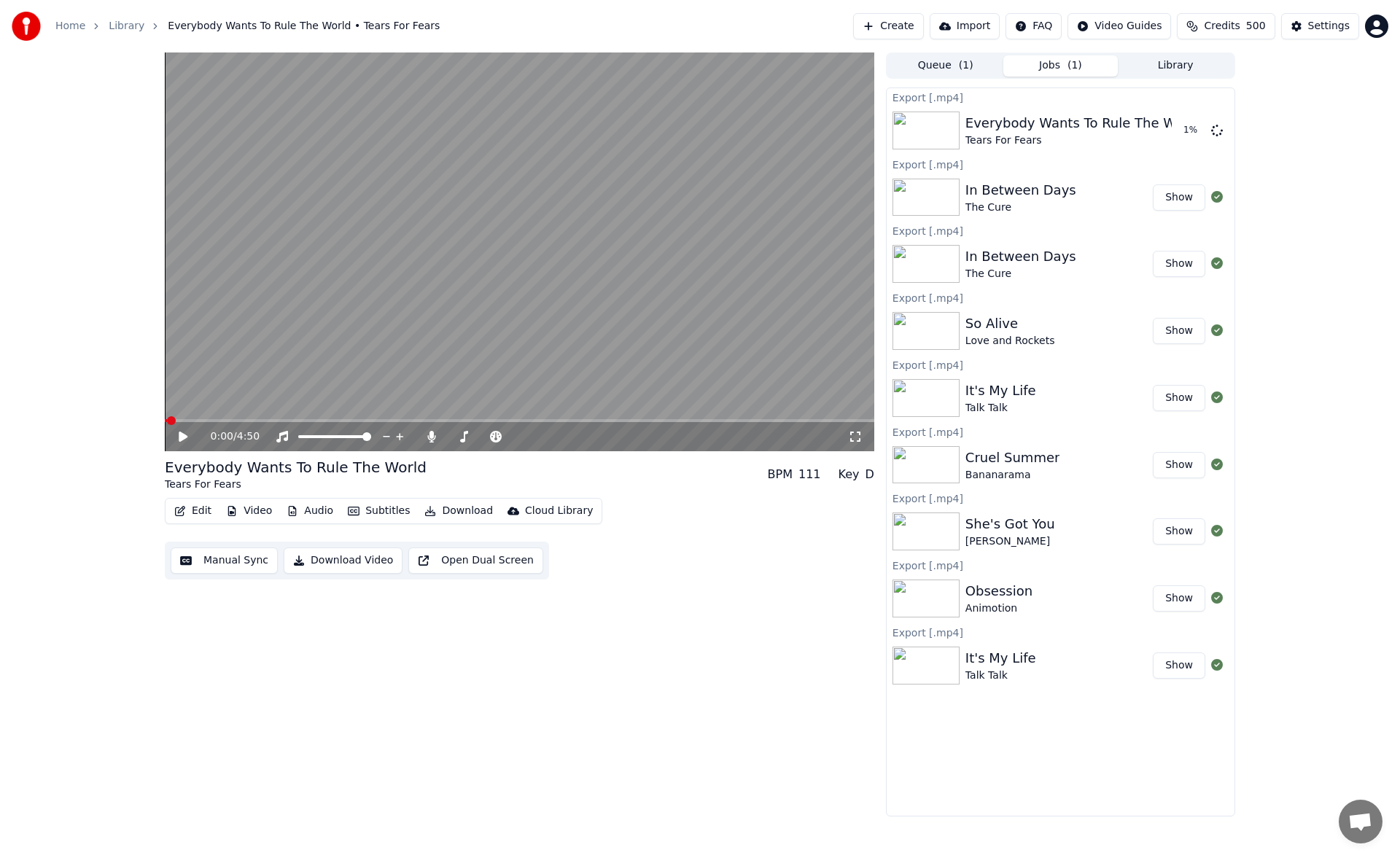
click at [1167, 68] on button "Library" at bounding box center [1175, 66] width 115 height 21
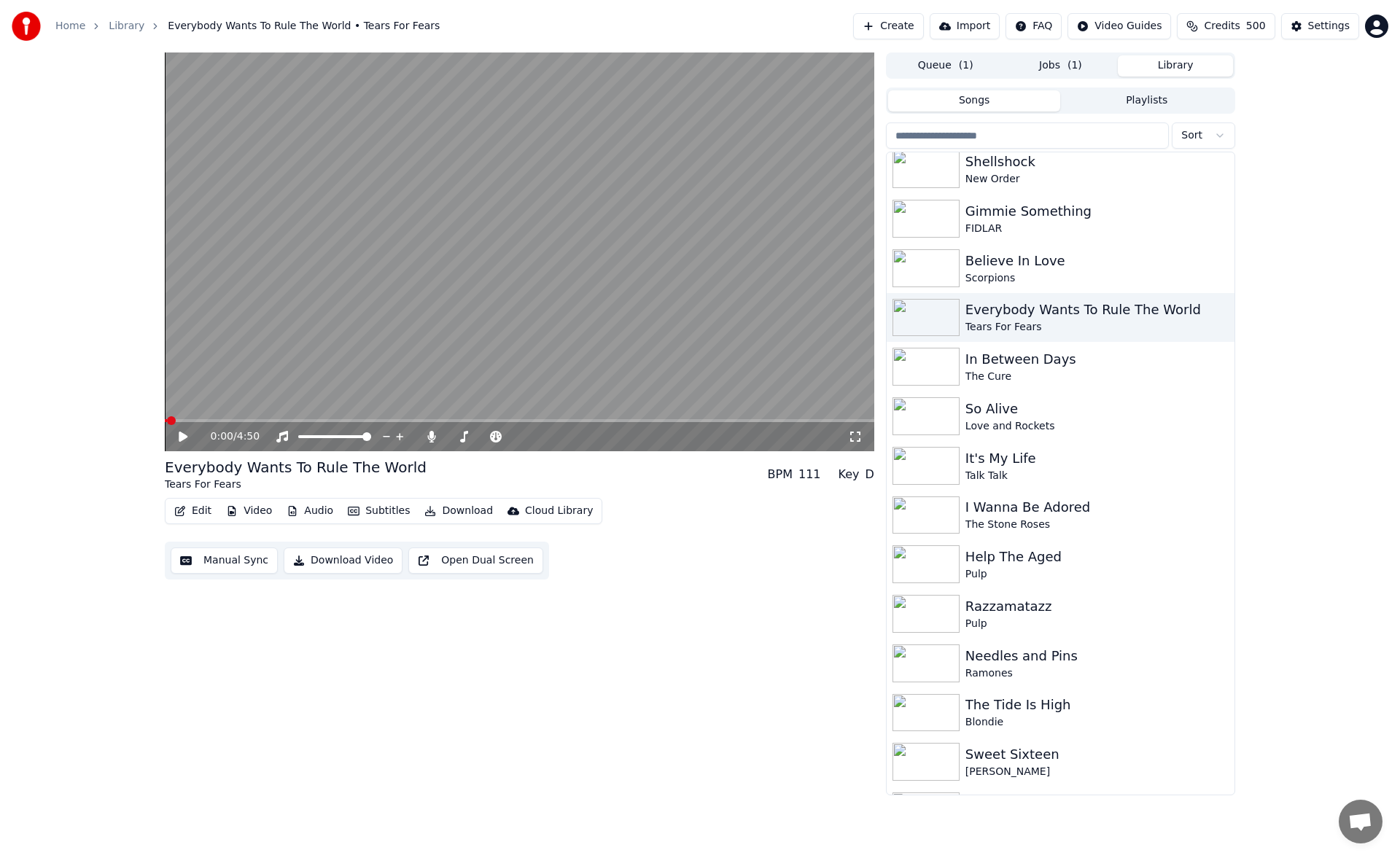
scroll to position [1536, 0]
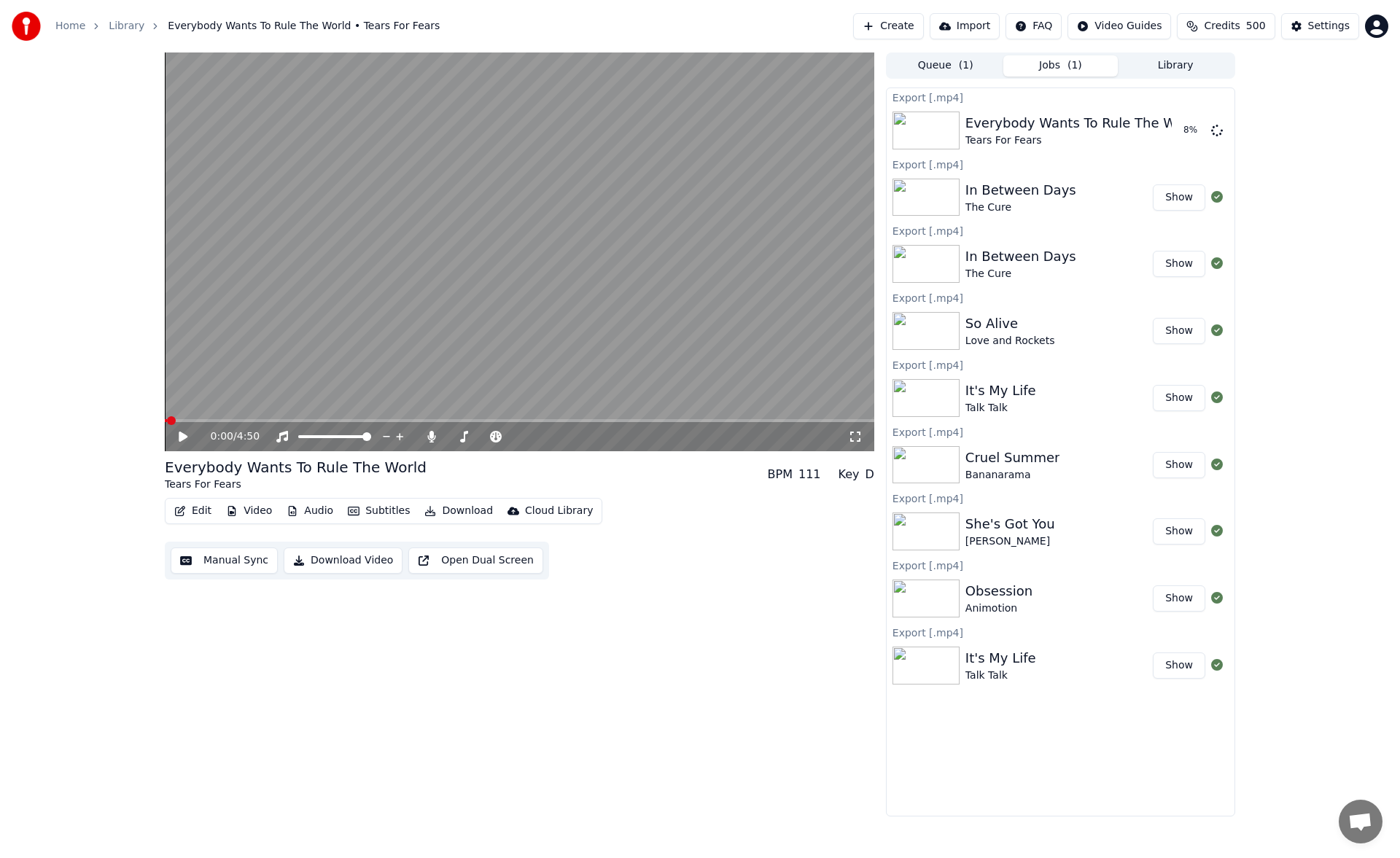
click at [1074, 66] on span "( 1 )" at bounding box center [1075, 66] width 15 height 15
click at [237, 568] on button "Manual Sync" at bounding box center [224, 560] width 108 height 26
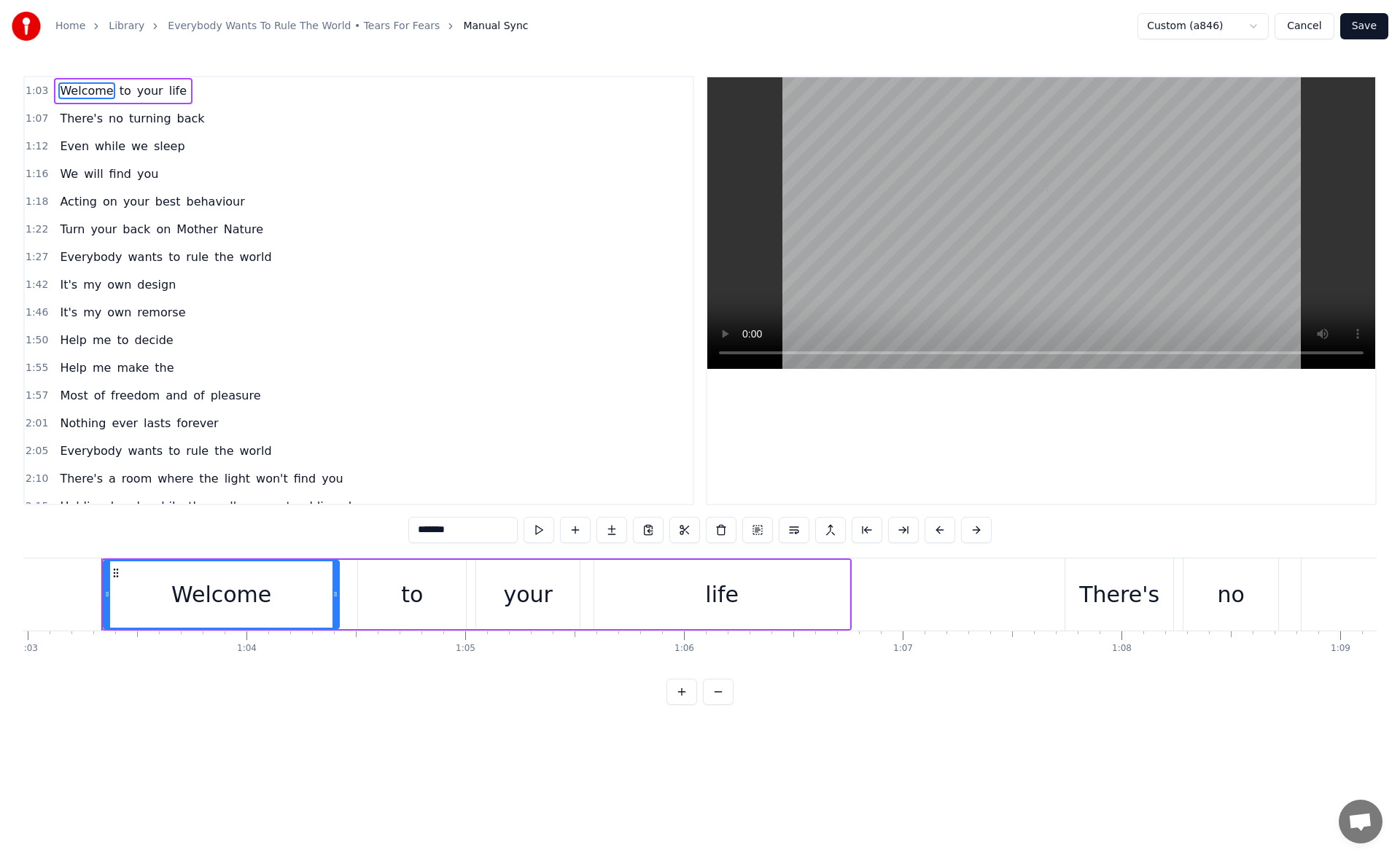
scroll to position [0, 13786]
click at [128, 256] on span "wants" at bounding box center [146, 257] width 38 height 17
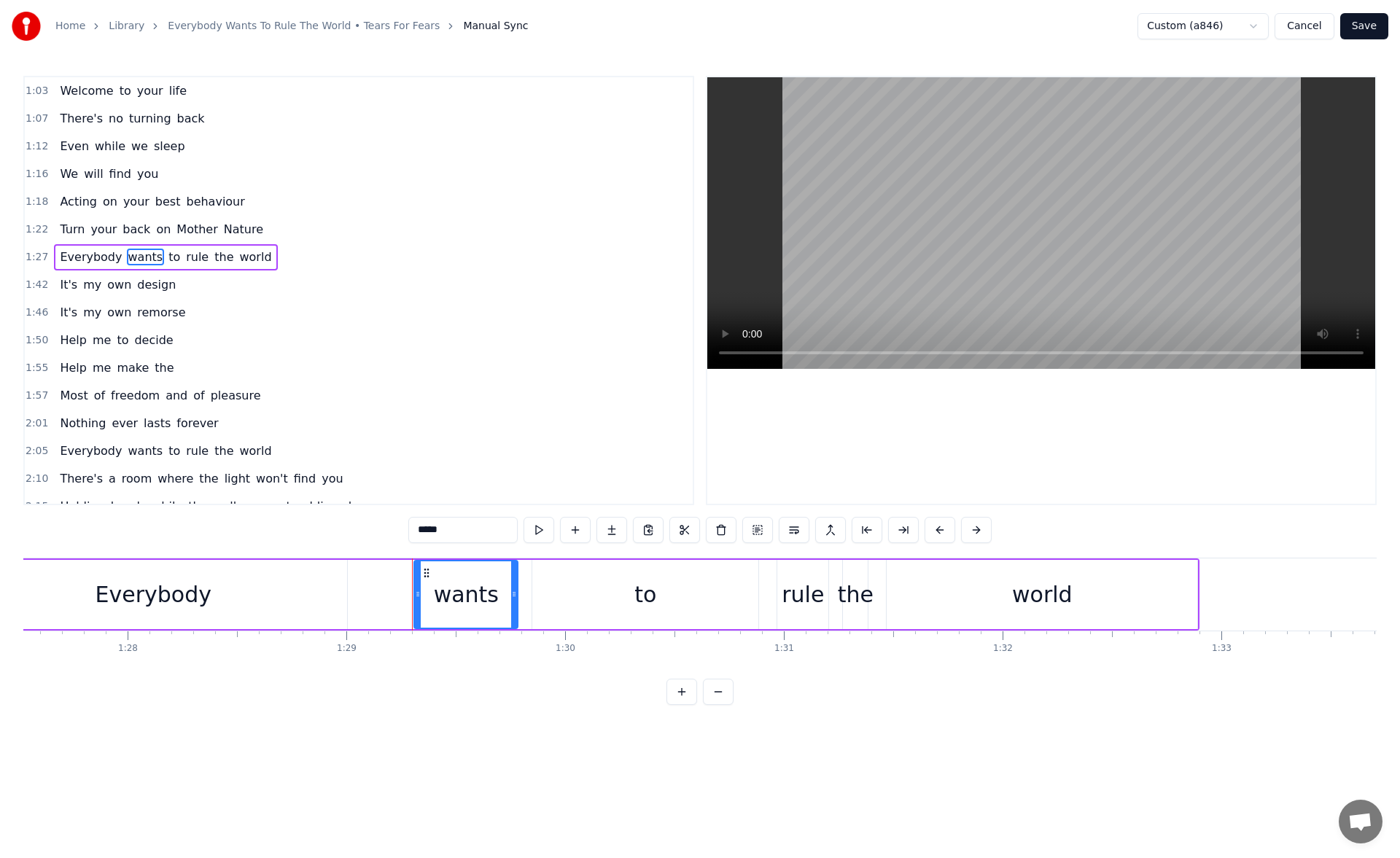
scroll to position [0, 19467]
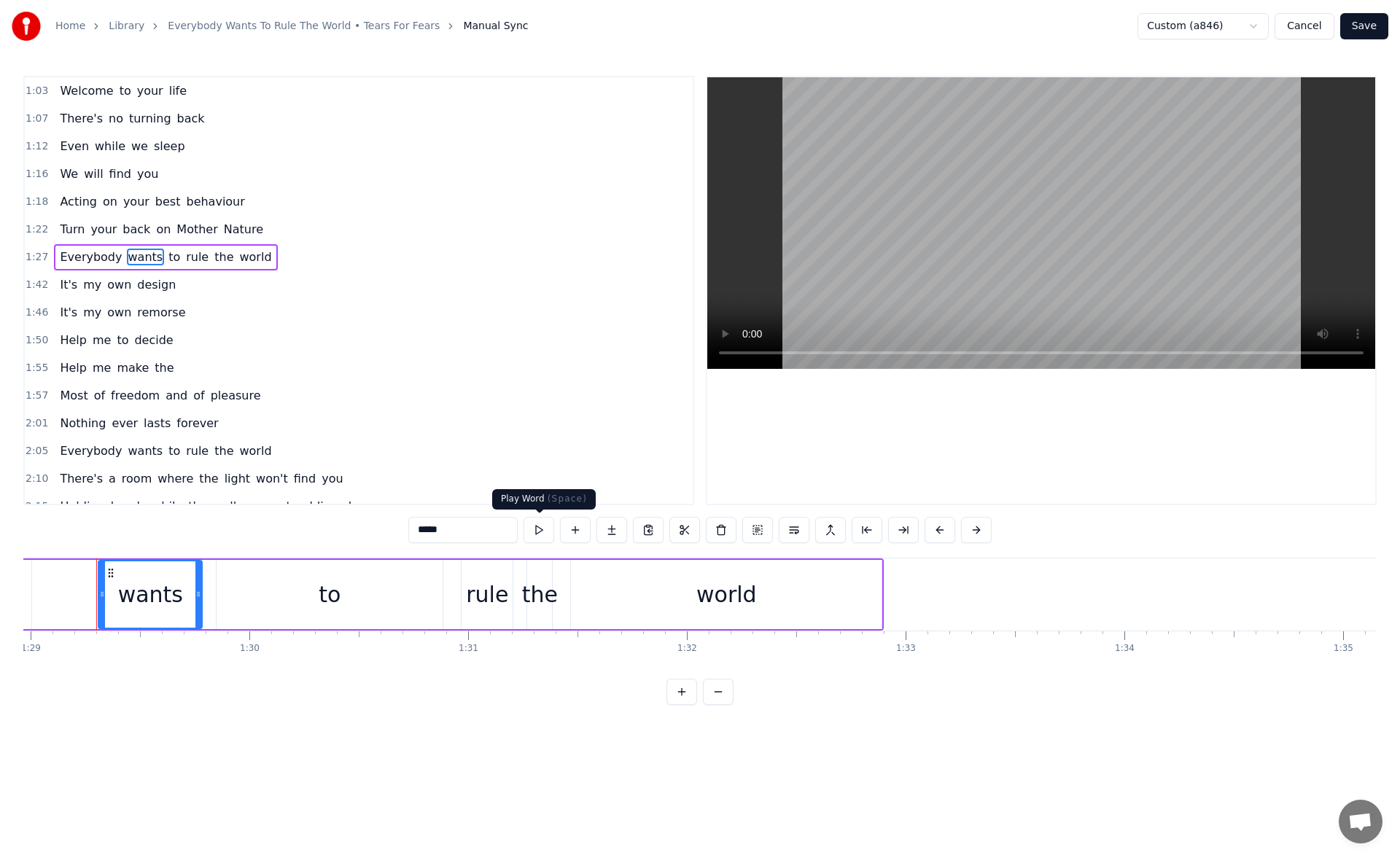
click at [539, 539] on button at bounding box center [539, 530] width 31 height 26
click at [290, 594] on div "to" at bounding box center [330, 595] width 226 height 70
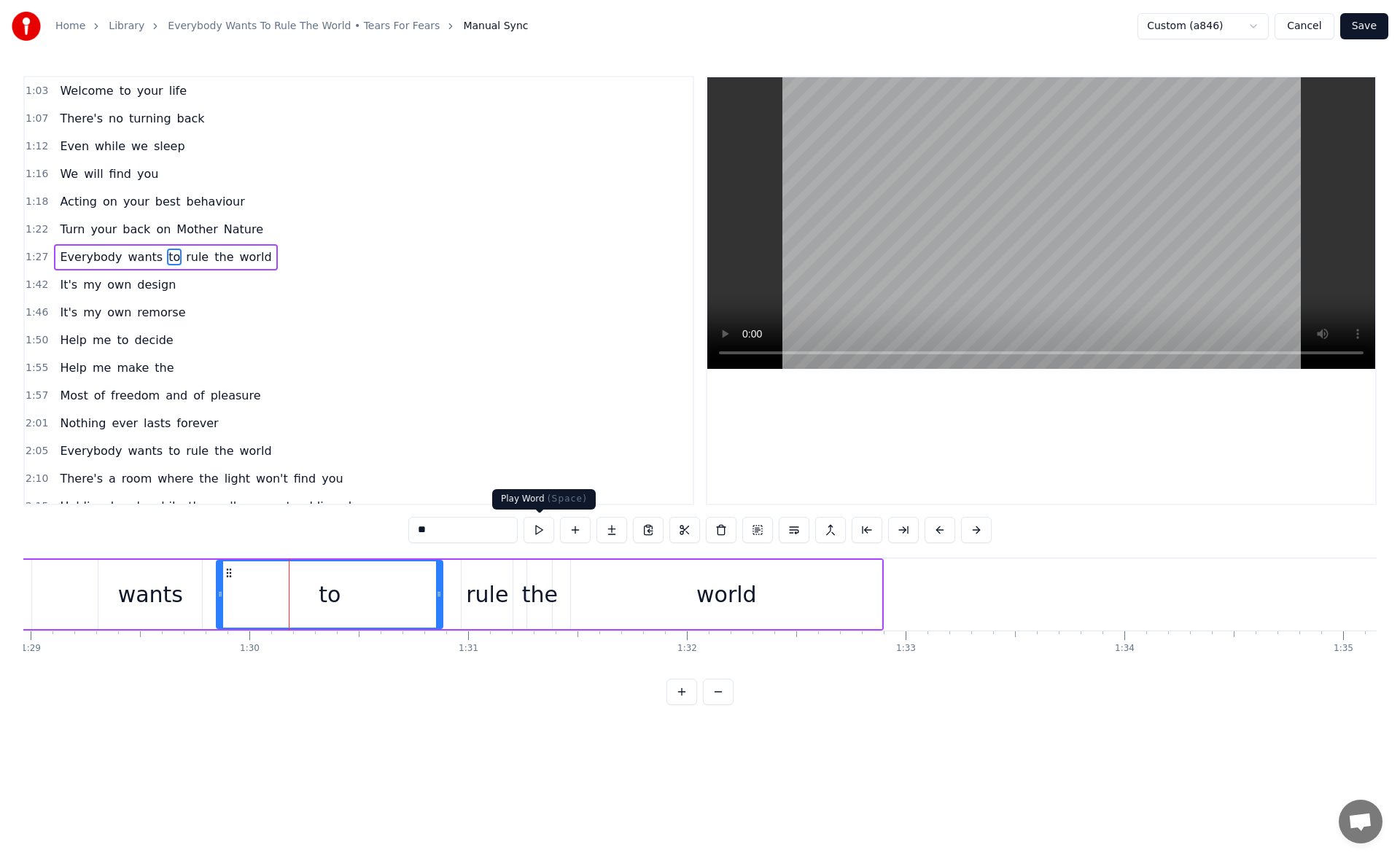
click at [541, 532] on button at bounding box center [539, 530] width 31 height 26
drag, startPoint x: 438, startPoint y: 598, endPoint x: 296, endPoint y: 594, distance: 142.1
click at [298, 594] on icon at bounding box center [300, 594] width 6 height 11
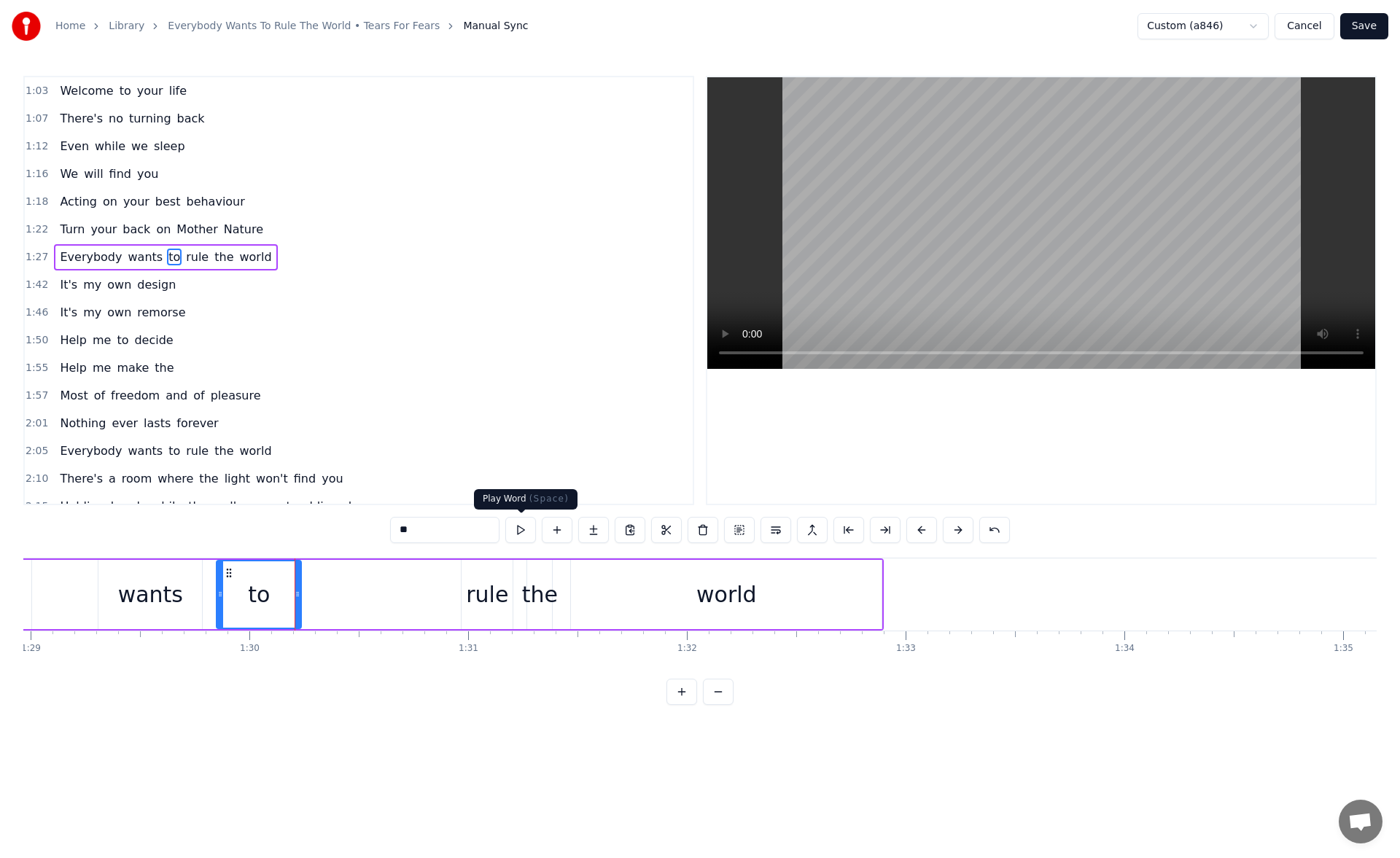
click at [523, 537] on button at bounding box center [521, 530] width 31 height 26
click at [479, 593] on div "rule" at bounding box center [487, 594] width 42 height 33
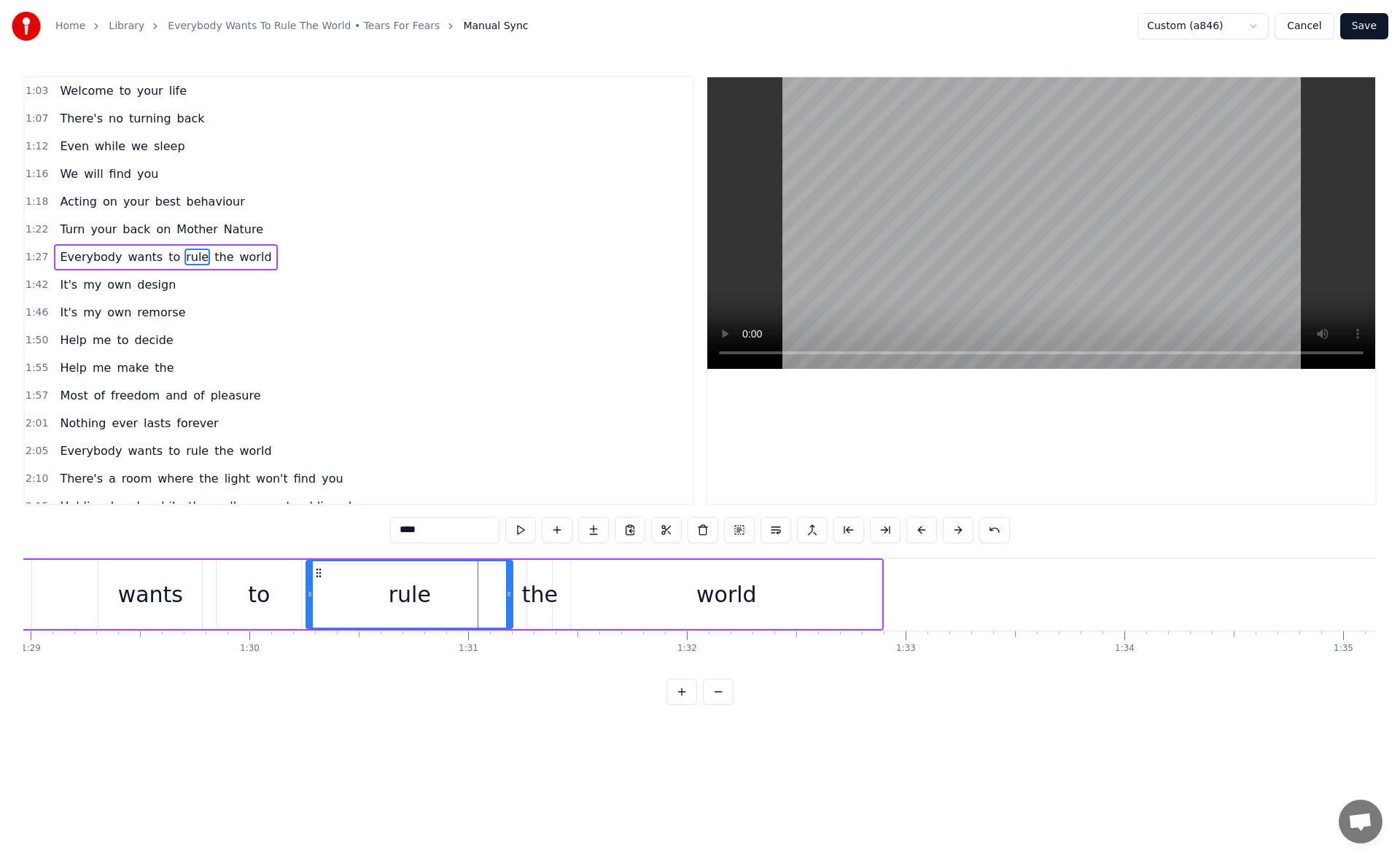
drag, startPoint x: 466, startPoint y: 598, endPoint x: 311, endPoint y: 613, distance: 155.7
click at [311, 613] on div at bounding box center [310, 594] width 6 height 66
click at [515, 526] on button at bounding box center [521, 530] width 31 height 26
drag, startPoint x: 308, startPoint y: 596, endPoint x: 325, endPoint y: 597, distance: 17.0
click at [325, 597] on icon at bounding box center [324, 594] width 6 height 11
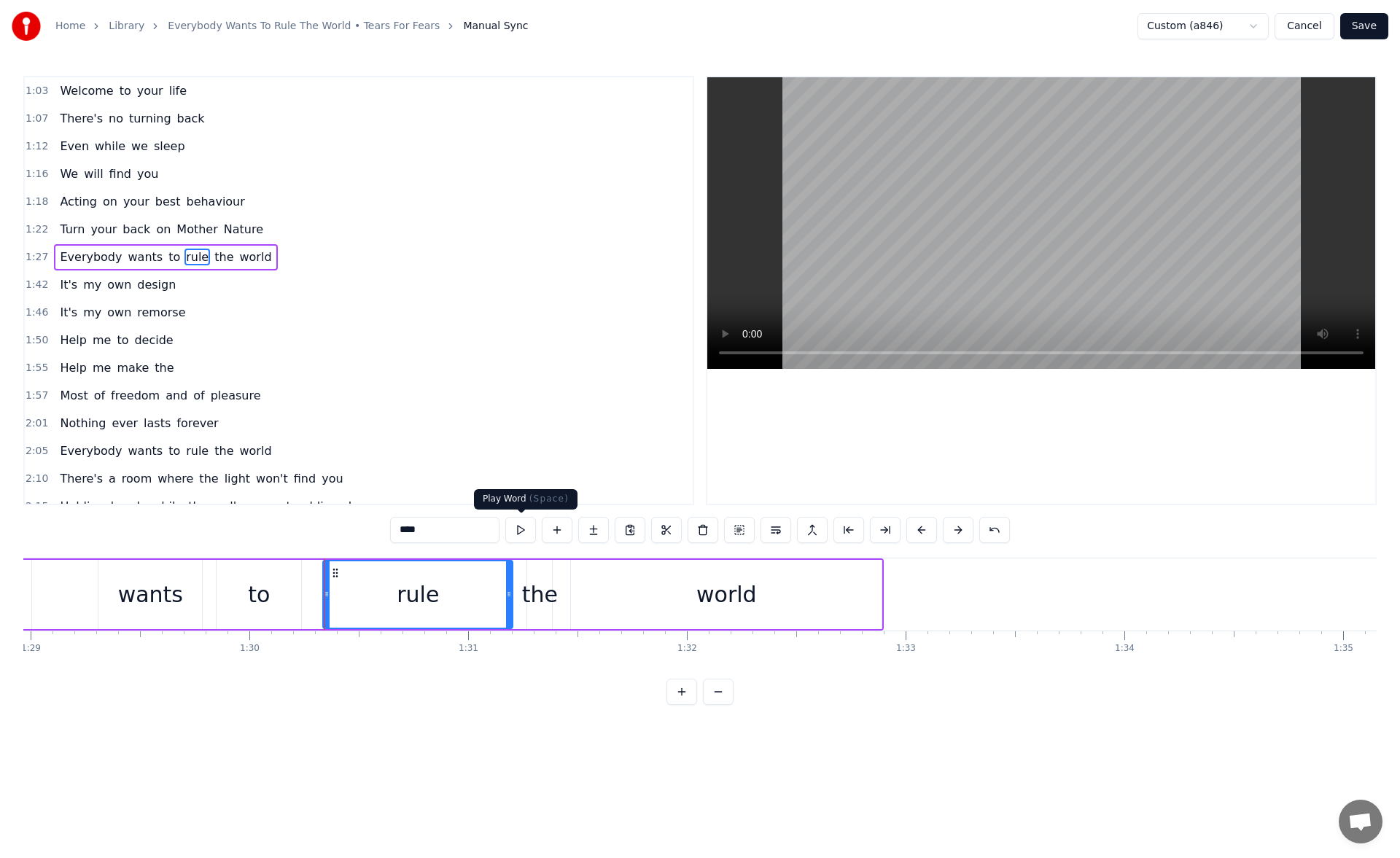
click at [516, 528] on button at bounding box center [521, 530] width 31 height 26
click at [250, 591] on div "to" at bounding box center [259, 594] width 22 height 33
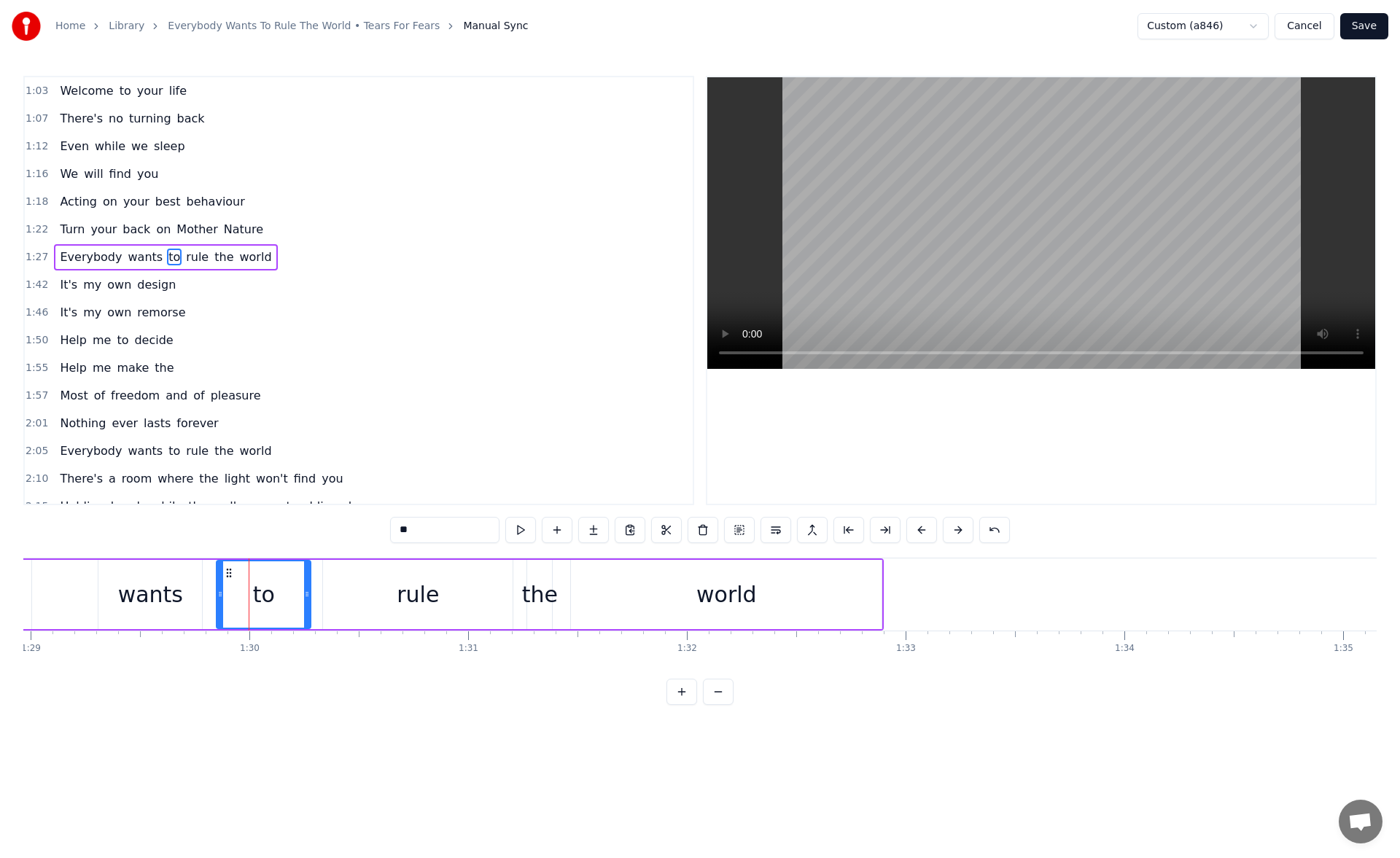
drag, startPoint x: 298, startPoint y: 599, endPoint x: 307, endPoint y: 598, distance: 9.1
click at [307, 598] on icon at bounding box center [307, 594] width 6 height 11
click at [526, 533] on button at bounding box center [521, 530] width 31 height 26
click at [414, 582] on div "rule" at bounding box center [418, 594] width 42 height 33
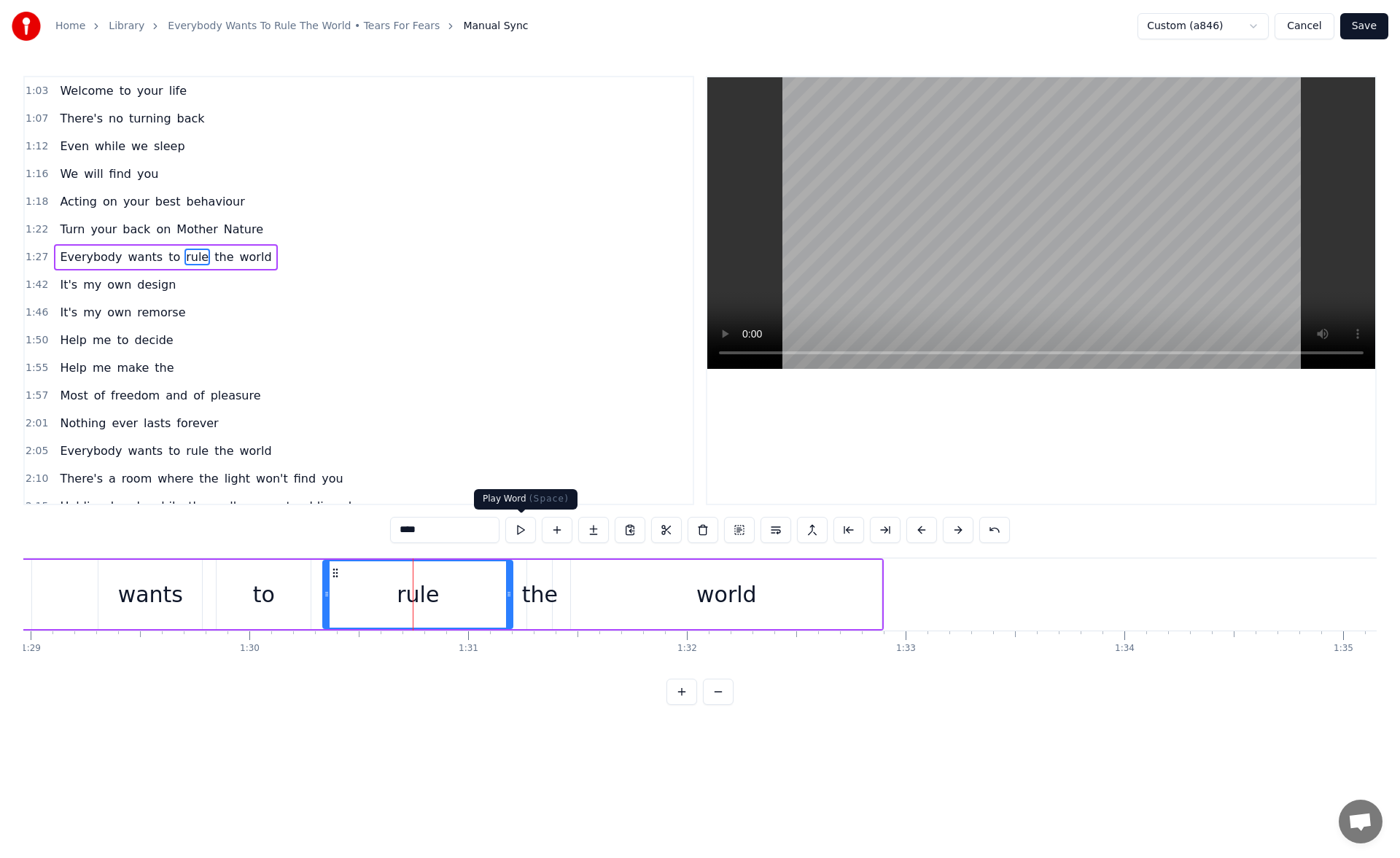
click at [522, 526] on button at bounding box center [521, 530] width 31 height 26
drag, startPoint x: 503, startPoint y: 597, endPoint x: 463, endPoint y: 596, distance: 40.0
click at [464, 596] on div at bounding box center [467, 594] width 6 height 66
click at [525, 528] on button at bounding box center [521, 530] width 31 height 26
click at [531, 585] on div "the" at bounding box center [540, 594] width 36 height 33
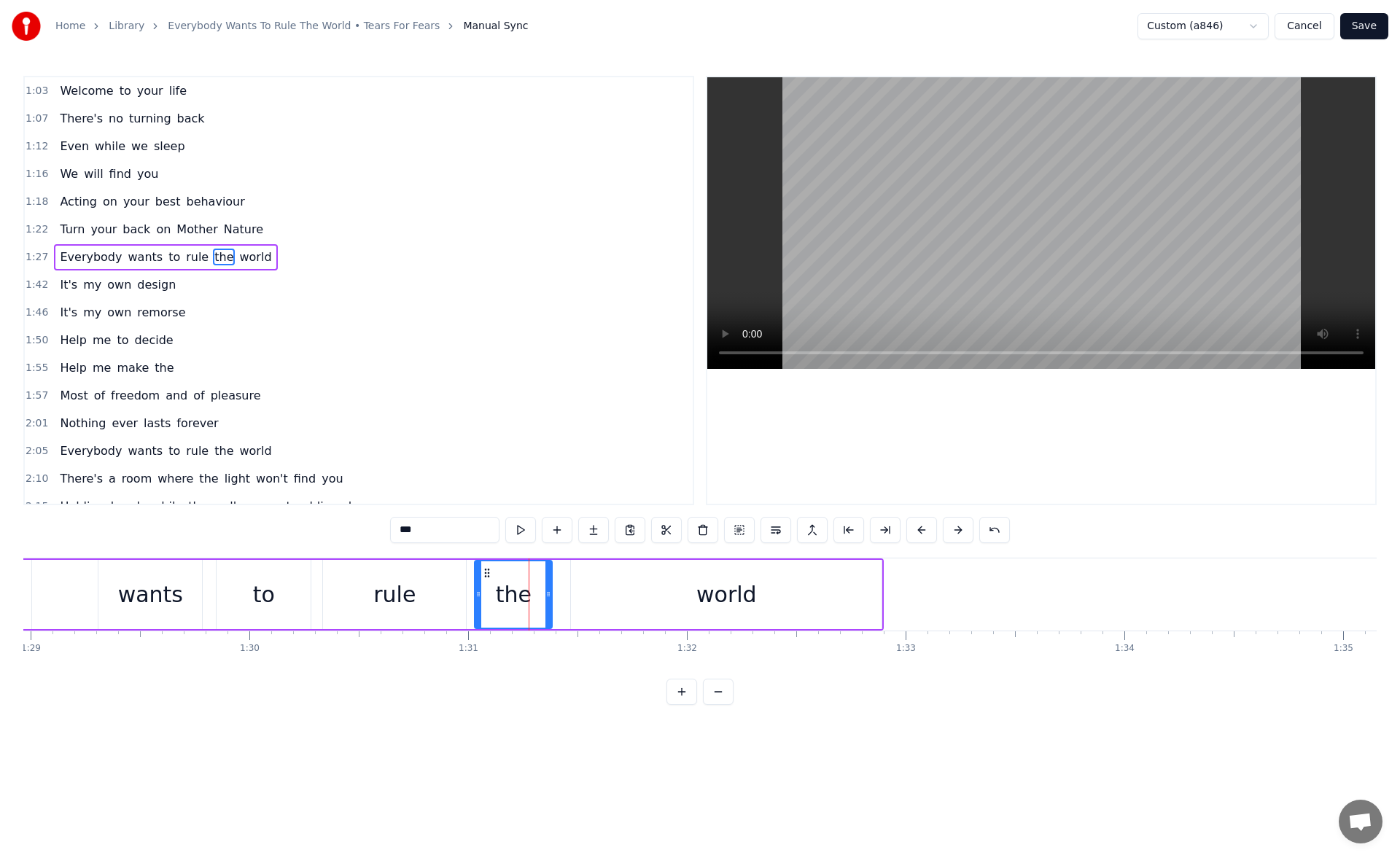
drag, startPoint x: 528, startPoint y: 595, endPoint x: 475, endPoint y: 590, distance: 53.2
click at [476, 590] on icon at bounding box center [478, 594] width 6 height 11
click at [518, 526] on button at bounding box center [521, 530] width 31 height 26
click at [548, 594] on icon at bounding box center [549, 594] width 6 height 11
click at [522, 536] on button at bounding box center [521, 530] width 31 height 26
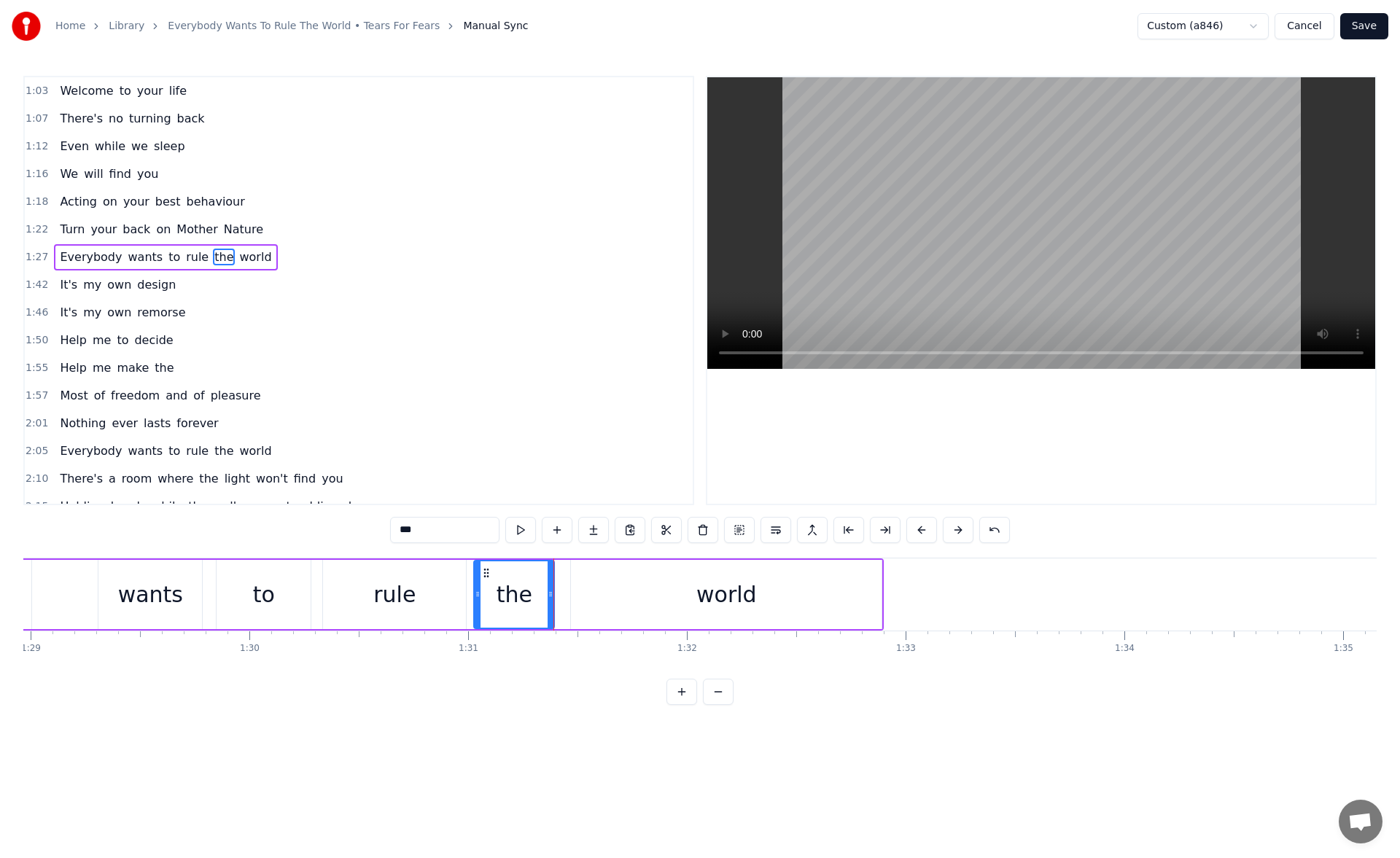
click at [585, 580] on div "world" at bounding box center [726, 595] width 311 height 70
type input "*****"
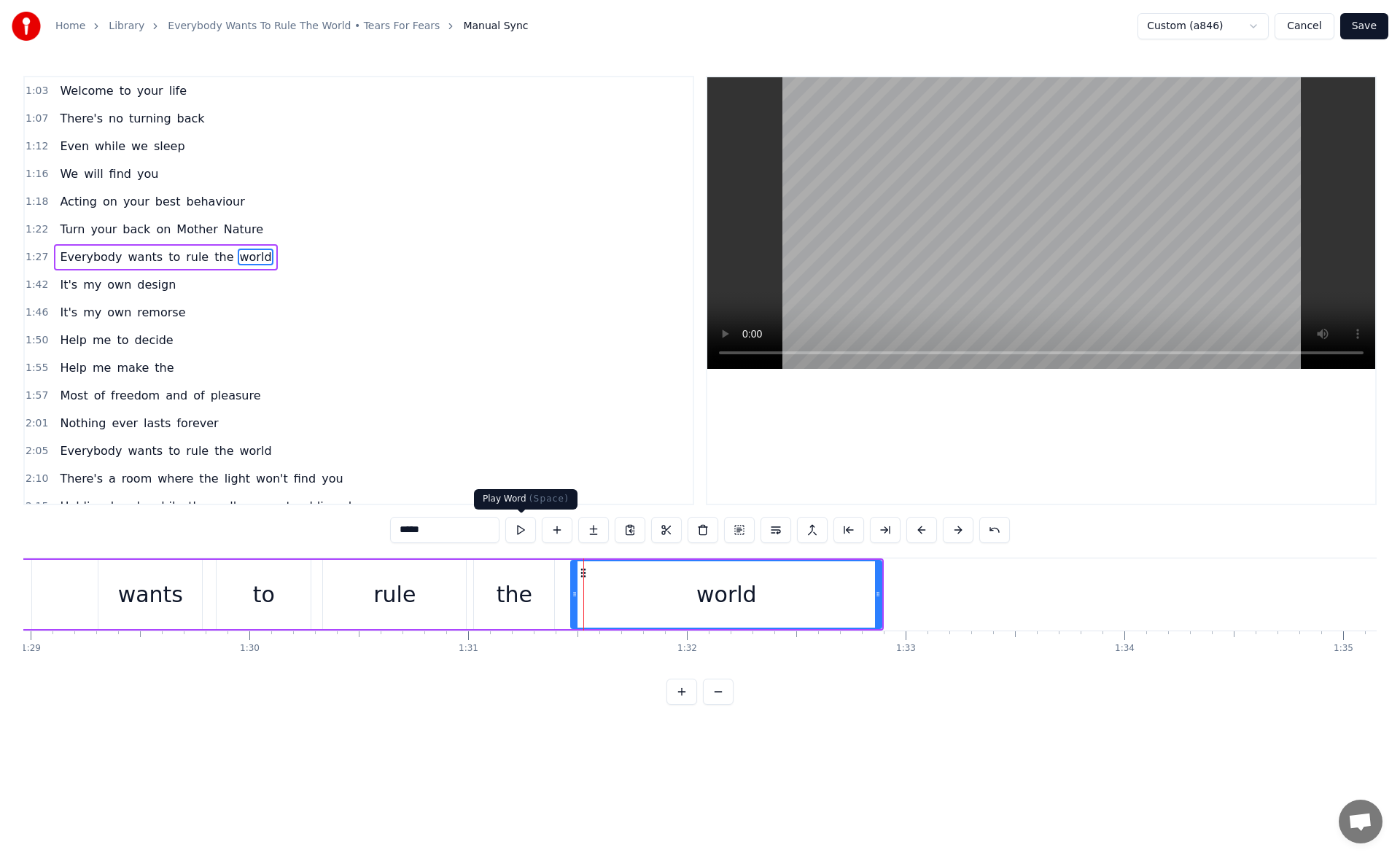
click at [519, 537] on button at bounding box center [521, 530] width 31 height 26
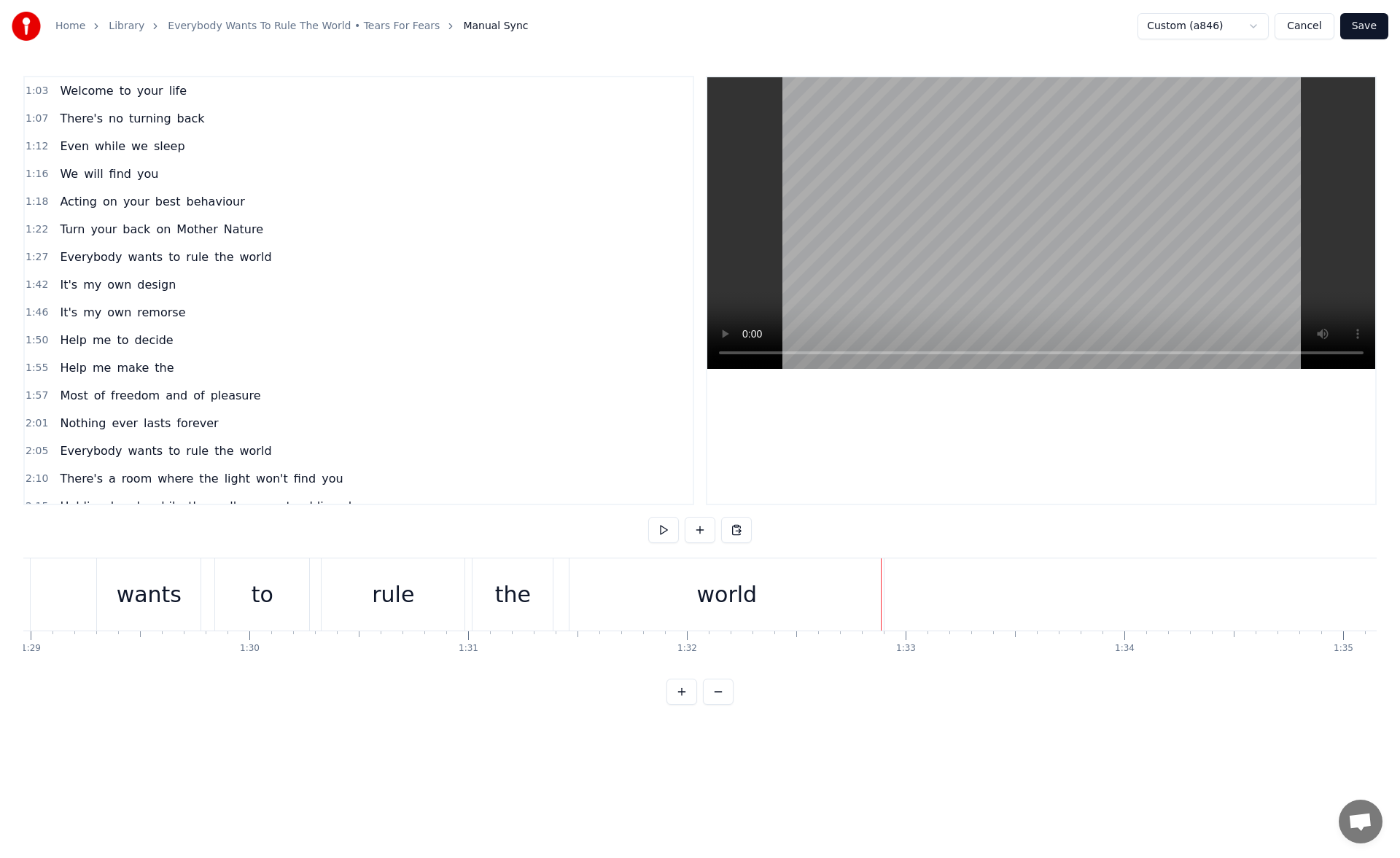
click at [632, 594] on div "world" at bounding box center [726, 594] width 315 height 72
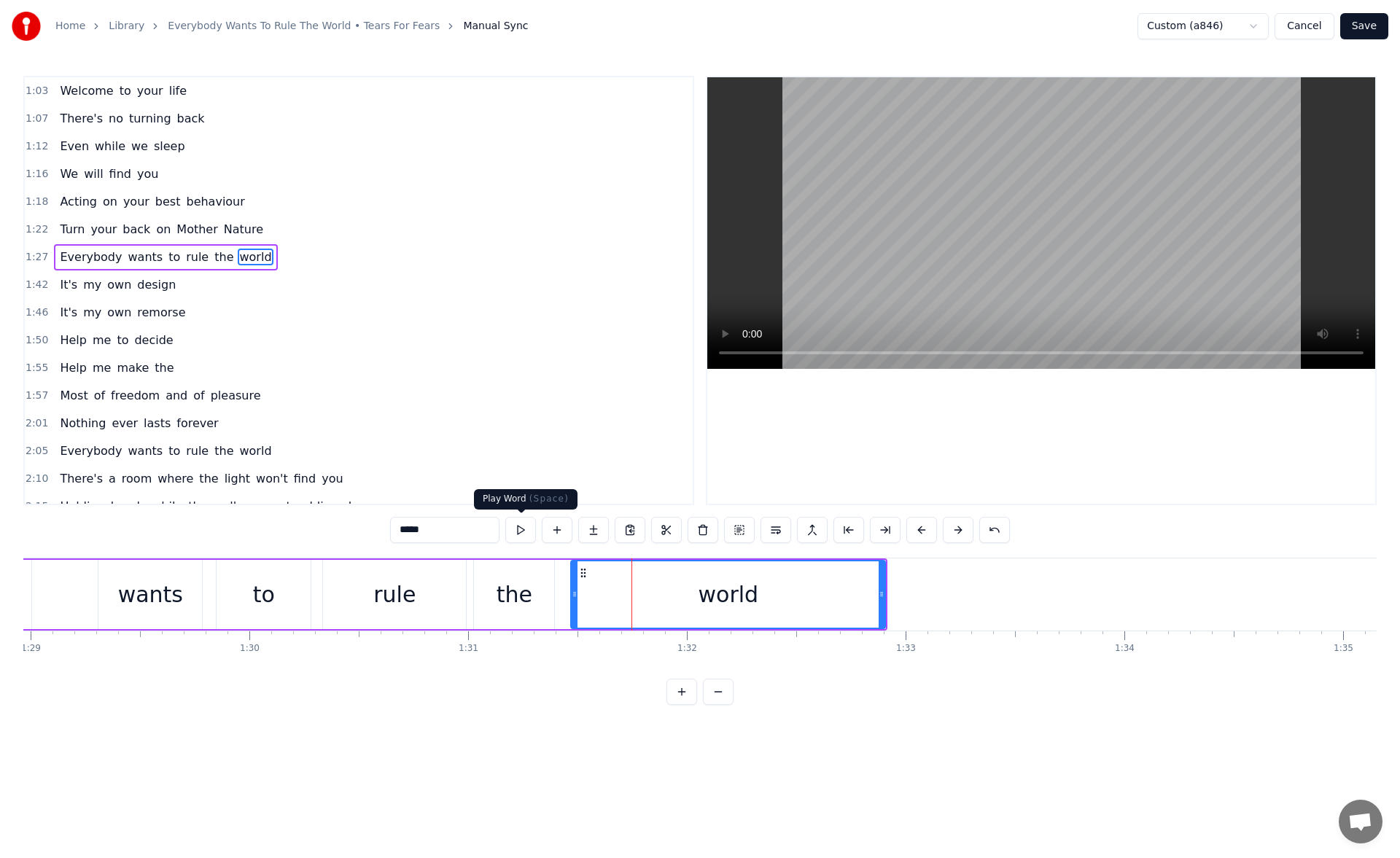
click at [528, 530] on button at bounding box center [521, 530] width 31 height 26
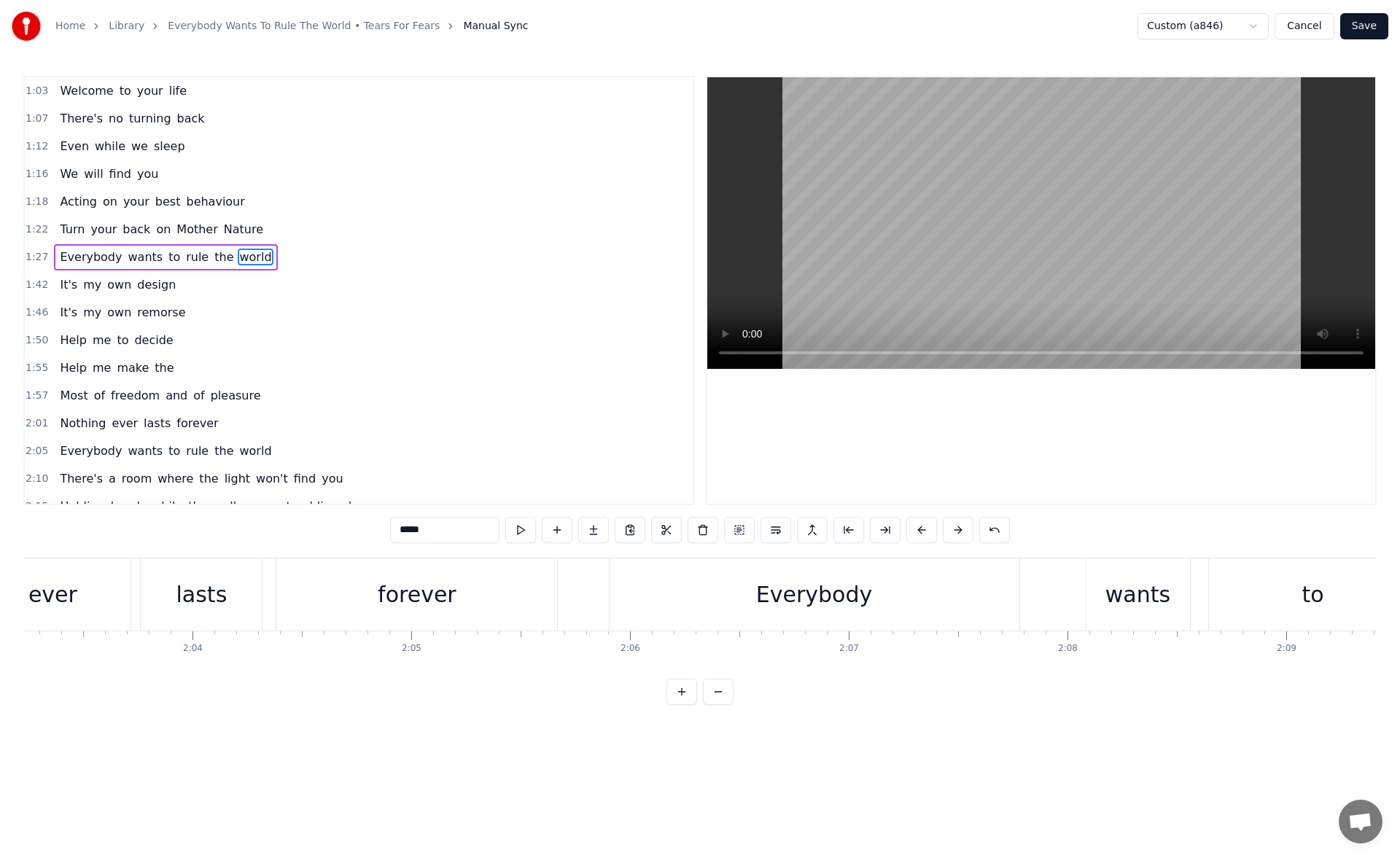
scroll to position [0, 27101]
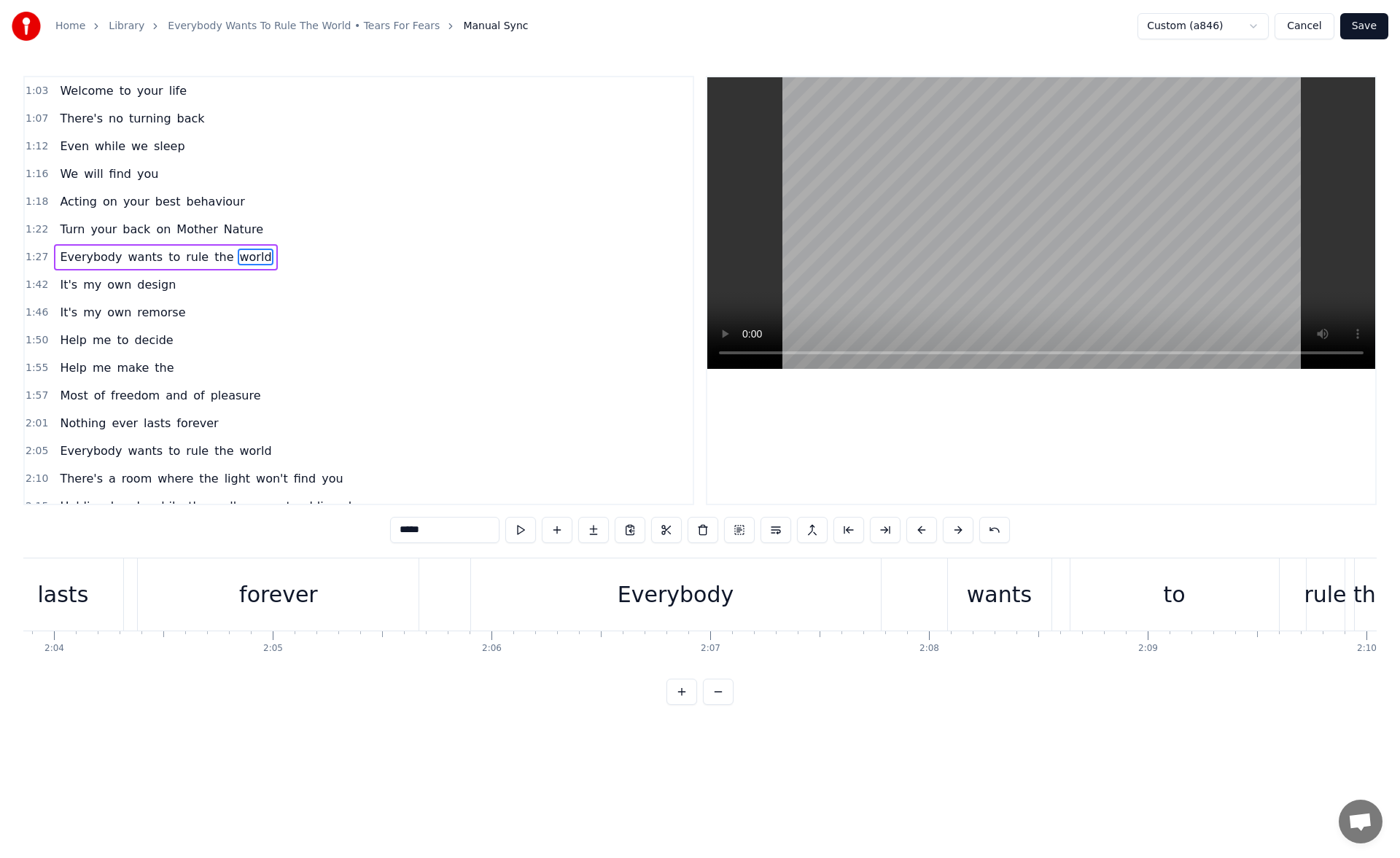
click at [675, 604] on div "Everybody" at bounding box center [675, 594] width 116 height 33
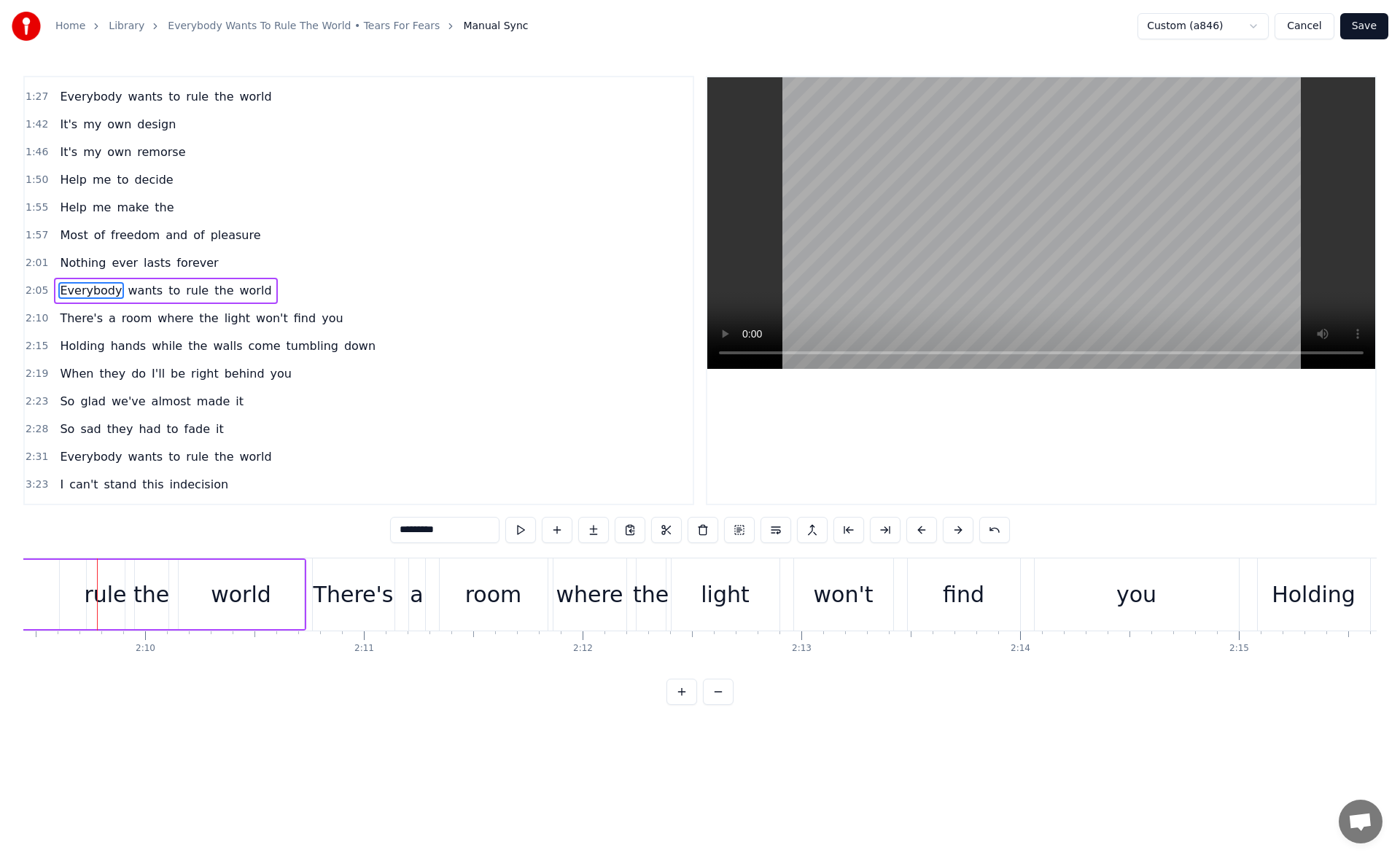
scroll to position [0, 27801]
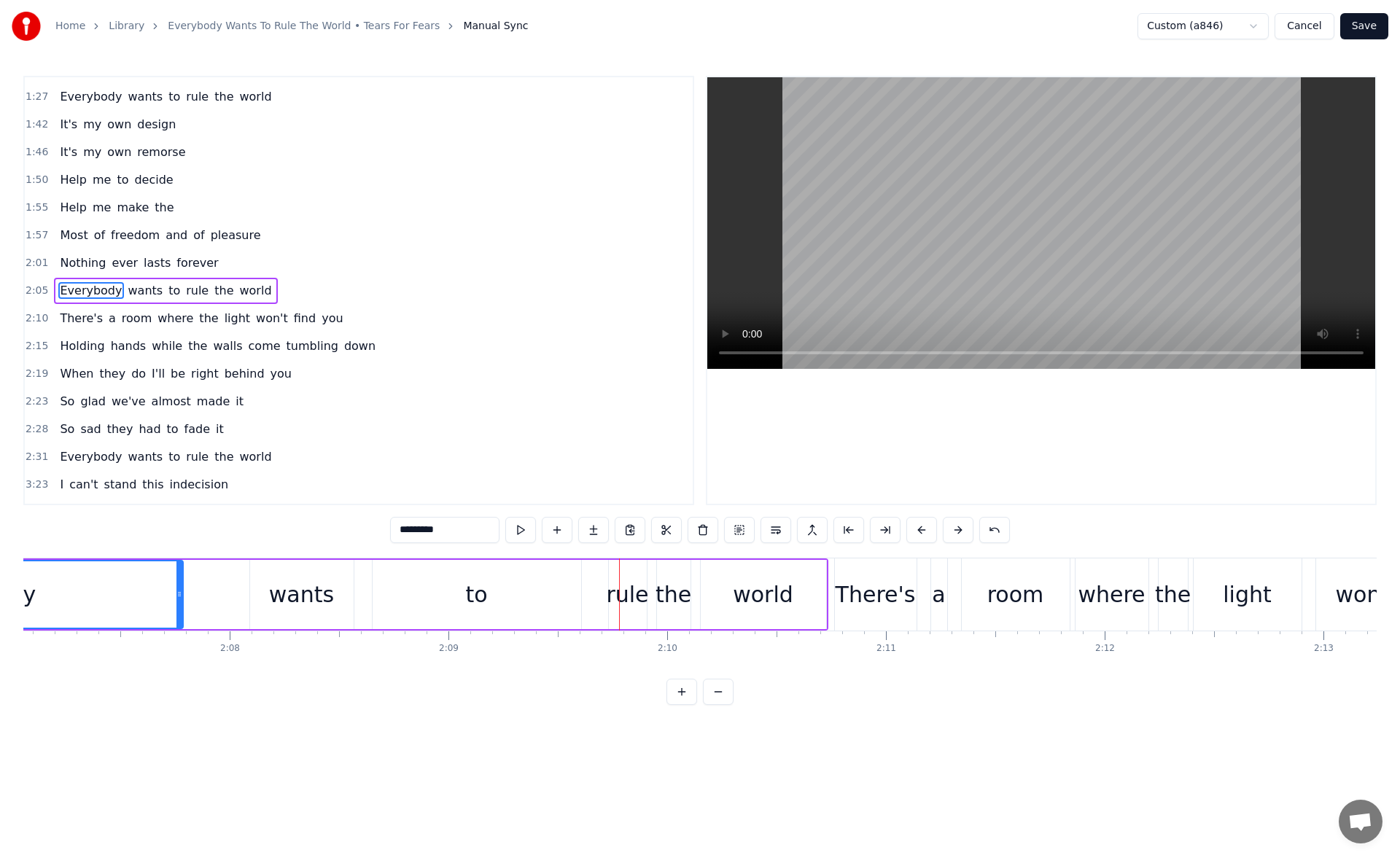
click at [427, 594] on div "to" at bounding box center [477, 595] width 209 height 70
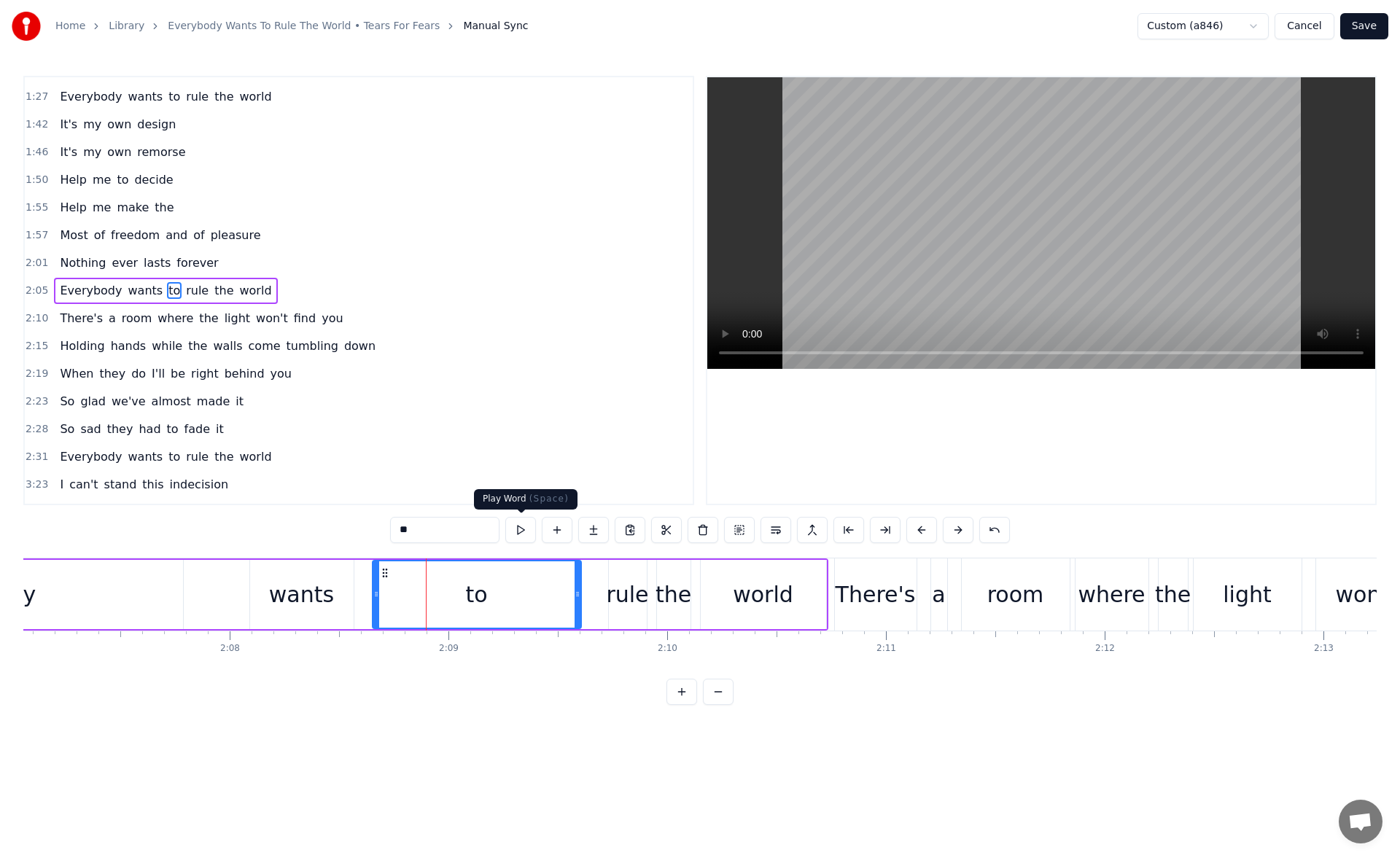
click at [524, 525] on button at bounding box center [521, 530] width 31 height 26
drag, startPoint x: 576, startPoint y: 602, endPoint x: 501, endPoint y: 598, distance: 75.1
click at [510, 598] on div at bounding box center [513, 594] width 6 height 66
click at [525, 522] on button at bounding box center [521, 530] width 31 height 26
drag, startPoint x: 501, startPoint y: 596, endPoint x: 481, endPoint y: 595, distance: 20.0
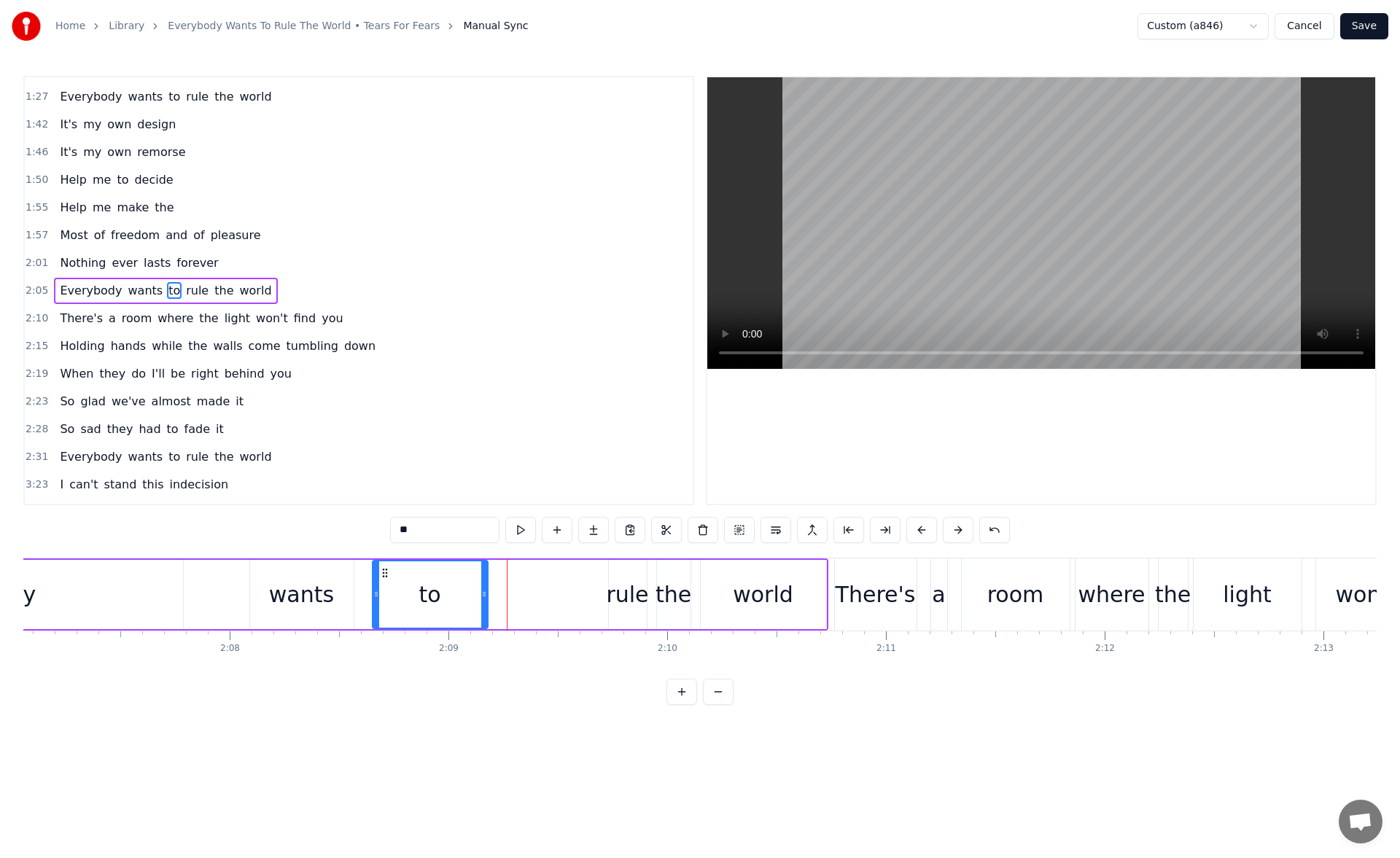
click at [481, 595] on icon at bounding box center [484, 594] width 6 height 11
click at [522, 533] on button at bounding box center [521, 530] width 31 height 26
click at [619, 583] on div "rule" at bounding box center [627, 594] width 42 height 33
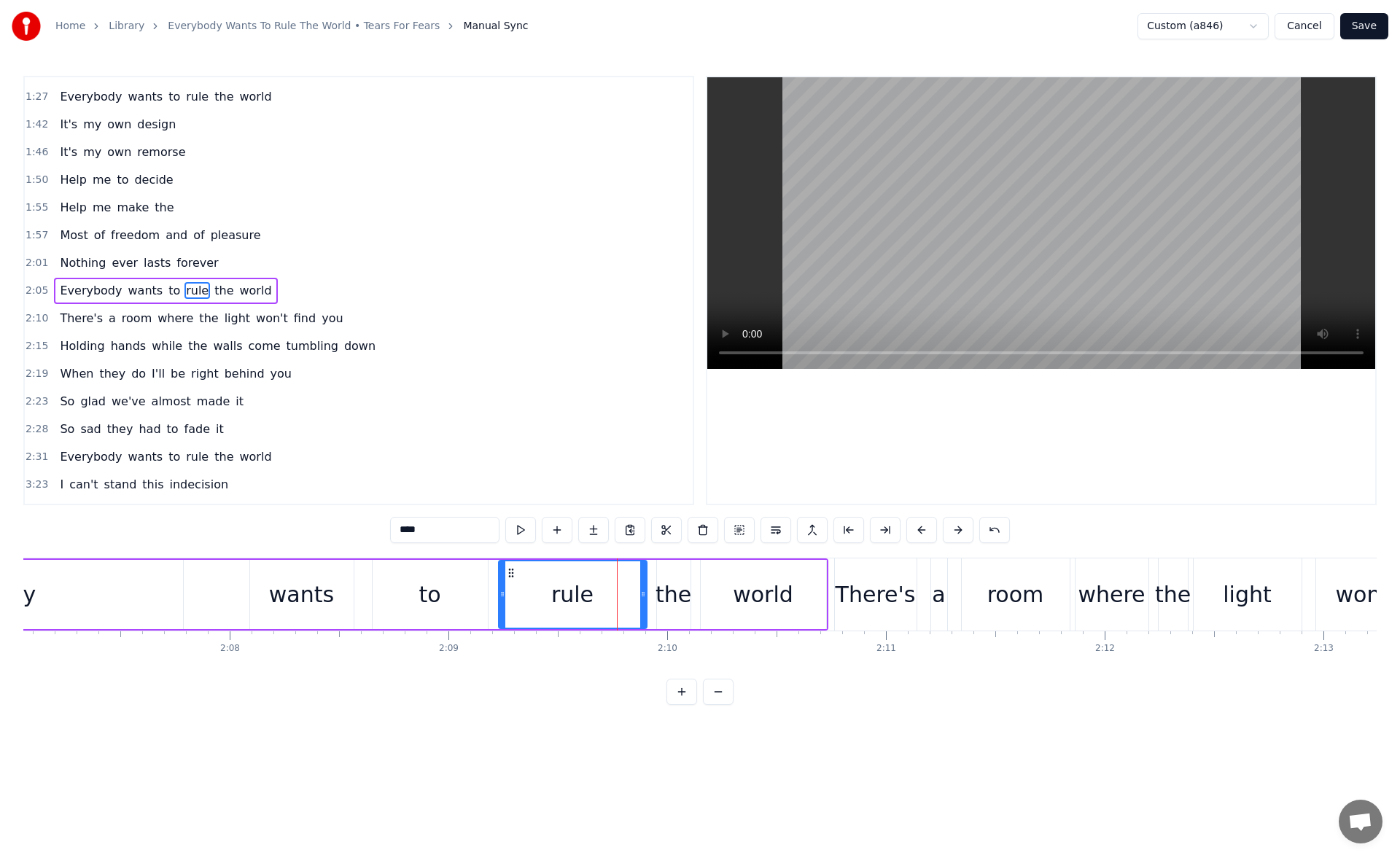
drag, startPoint x: 609, startPoint y: 598, endPoint x: 497, endPoint y: 598, distance: 112.0
click at [500, 598] on icon at bounding box center [502, 594] width 6 height 11
click at [515, 530] on button at bounding box center [521, 530] width 31 height 26
drag, startPoint x: 641, startPoint y: 599, endPoint x: 599, endPoint y: 598, distance: 42.0
click at [605, 598] on icon at bounding box center [607, 594] width 6 height 11
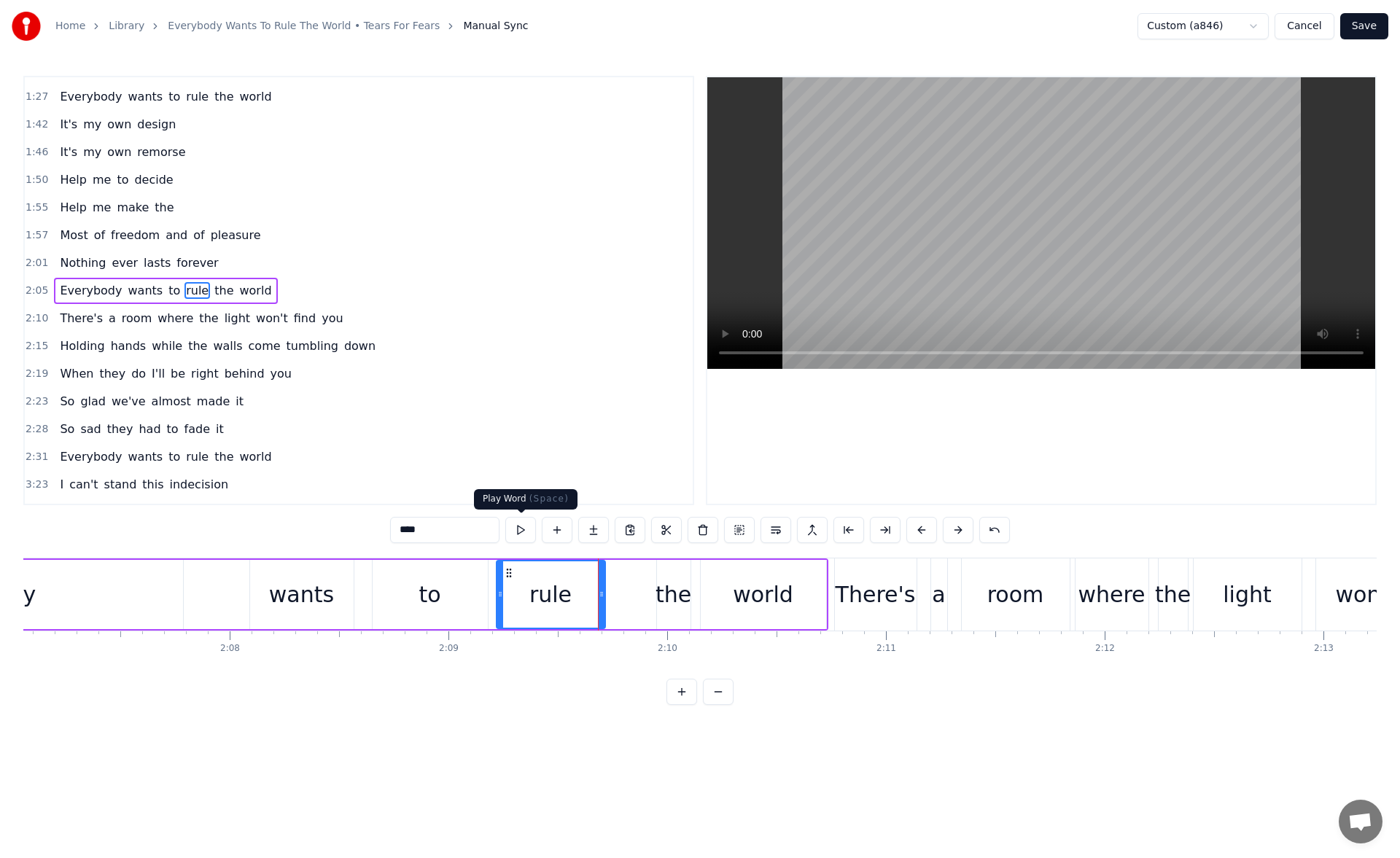
click at [518, 532] on button at bounding box center [521, 530] width 31 height 26
click at [657, 578] on div "the" at bounding box center [674, 595] width 35 height 70
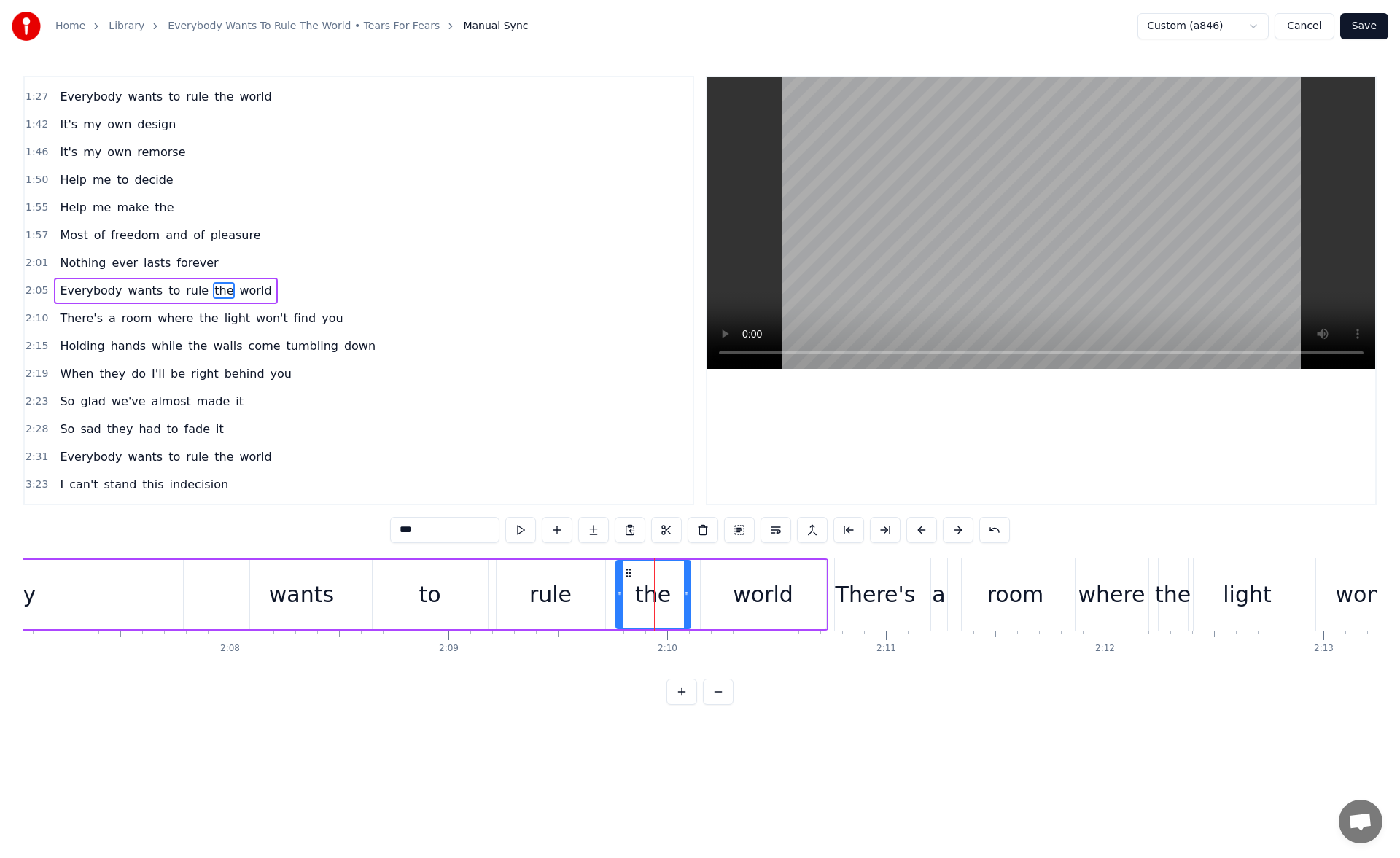
drag, startPoint x: 661, startPoint y: 596, endPoint x: 620, endPoint y: 587, distance: 42.0
click at [620, 587] on div at bounding box center [620, 594] width 6 height 66
click at [524, 530] on button at bounding box center [521, 530] width 31 height 26
click at [518, 529] on button at bounding box center [521, 530] width 31 height 26
click at [717, 607] on div "world" at bounding box center [763, 595] width 125 height 70
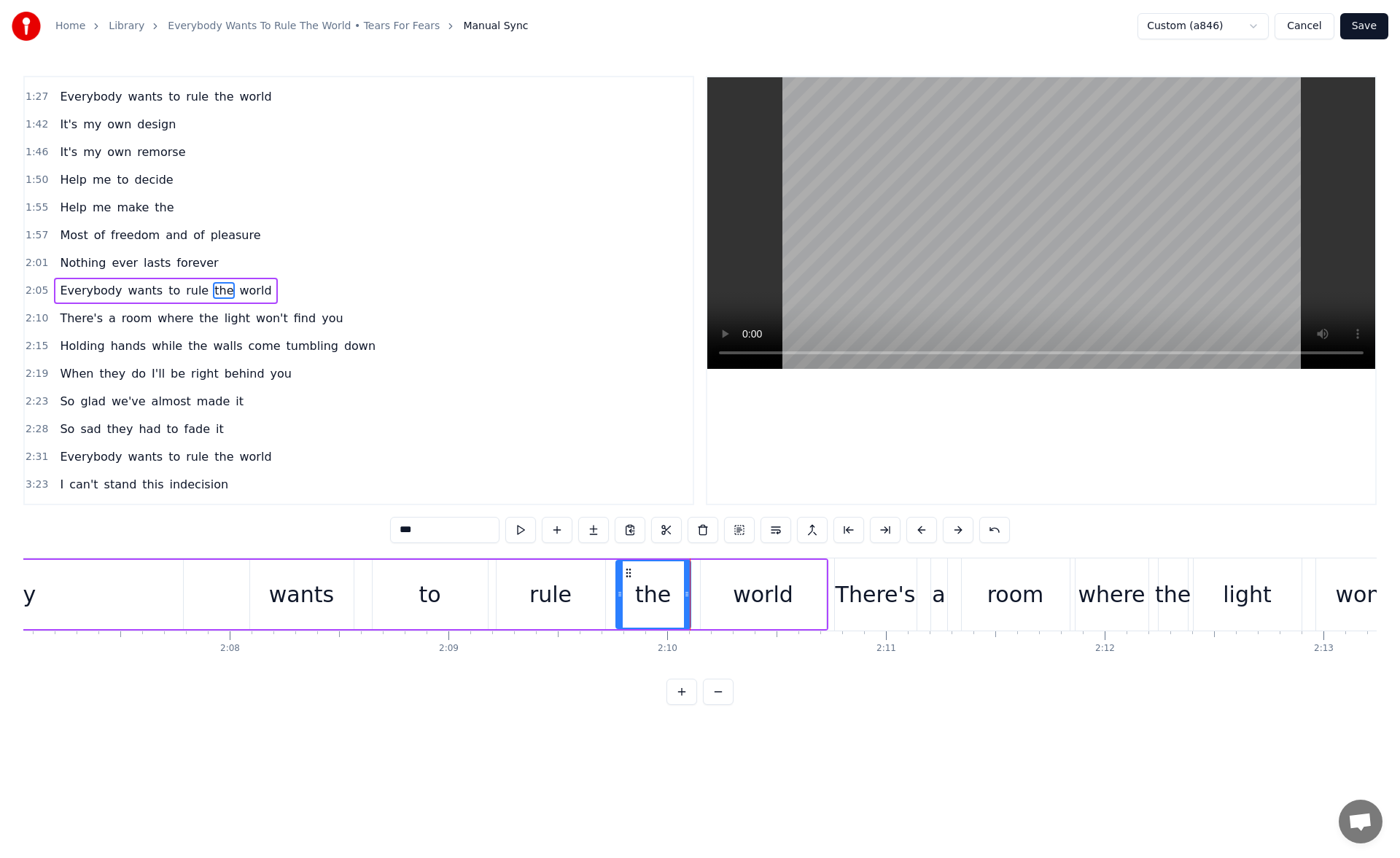
type input "*****"
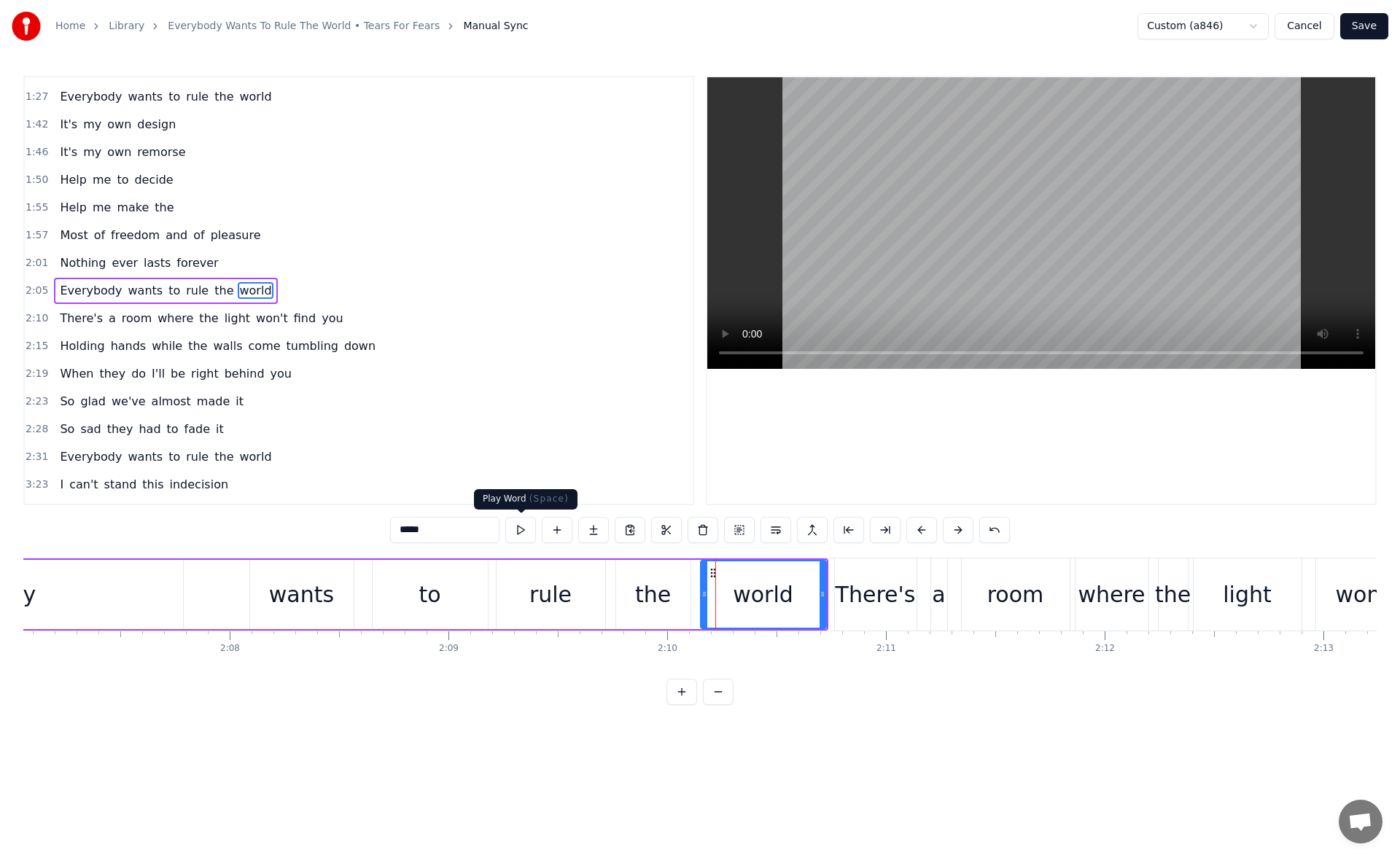
click at [526, 525] on button at bounding box center [521, 530] width 31 height 26
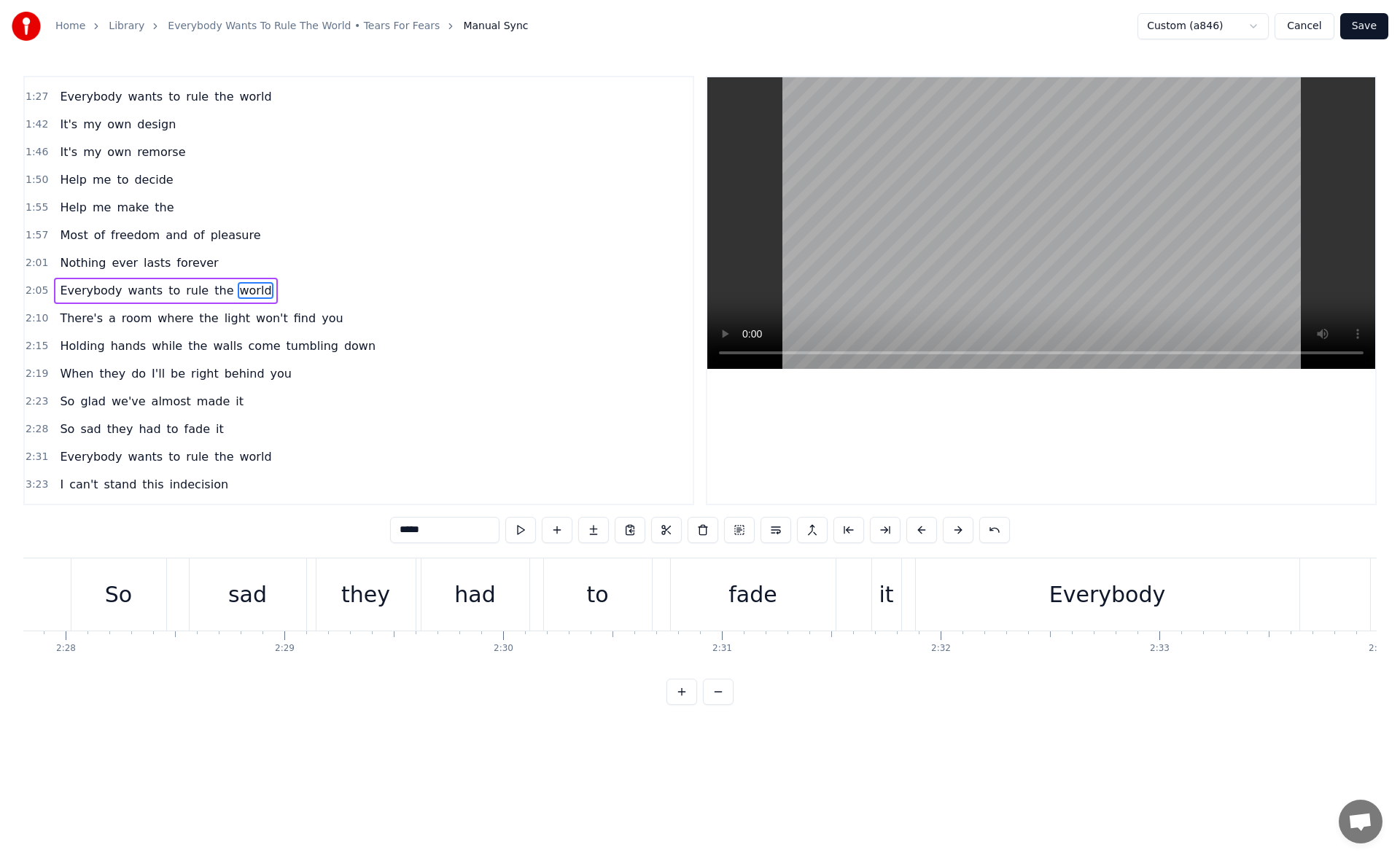
scroll to position [0, 32725]
click at [1020, 575] on div "wants" at bounding box center [1041, 594] width 108 height 72
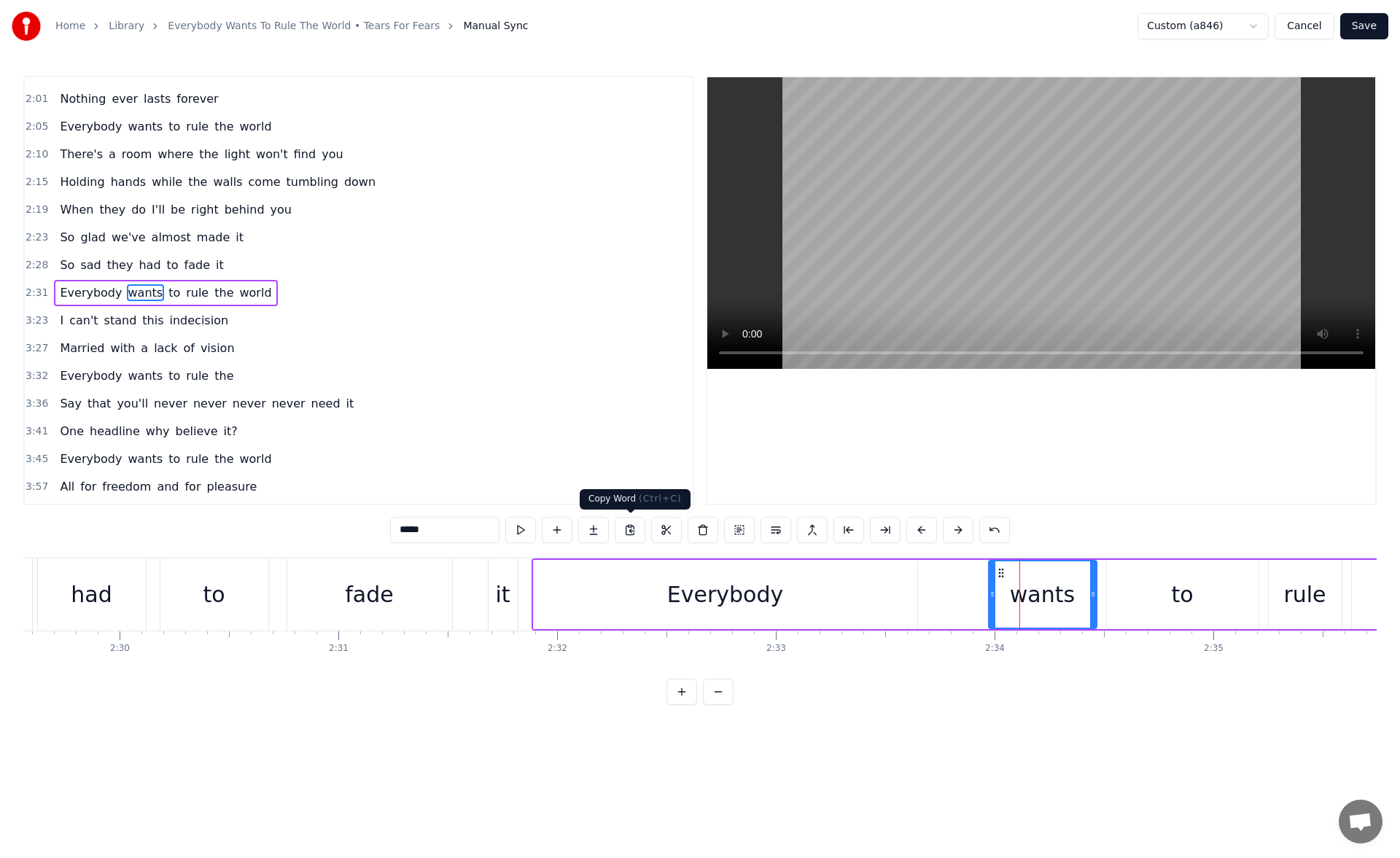
scroll to position [327, 0]
click at [527, 538] on button at bounding box center [521, 530] width 31 height 26
click at [1127, 574] on div "to" at bounding box center [1183, 595] width 152 height 70
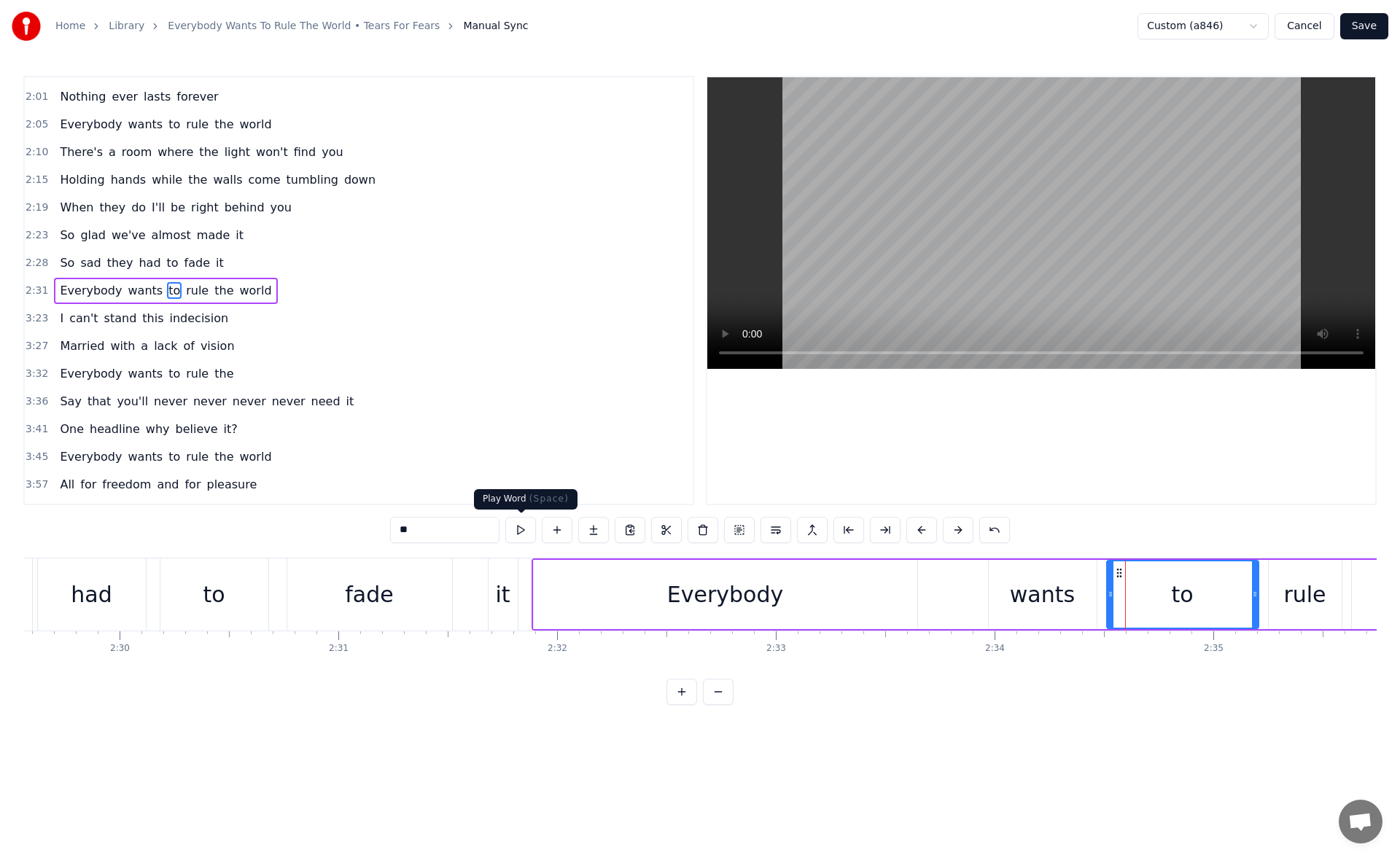
click at [518, 528] on button at bounding box center [521, 530] width 31 height 26
drag, startPoint x: 1257, startPoint y: 595, endPoint x: 1229, endPoint y: 597, distance: 28.1
click at [1247, 597] on icon at bounding box center [1250, 594] width 6 height 11
click at [518, 530] on button at bounding box center [521, 530] width 31 height 26
click at [1290, 571] on div "rule" at bounding box center [1305, 595] width 73 height 70
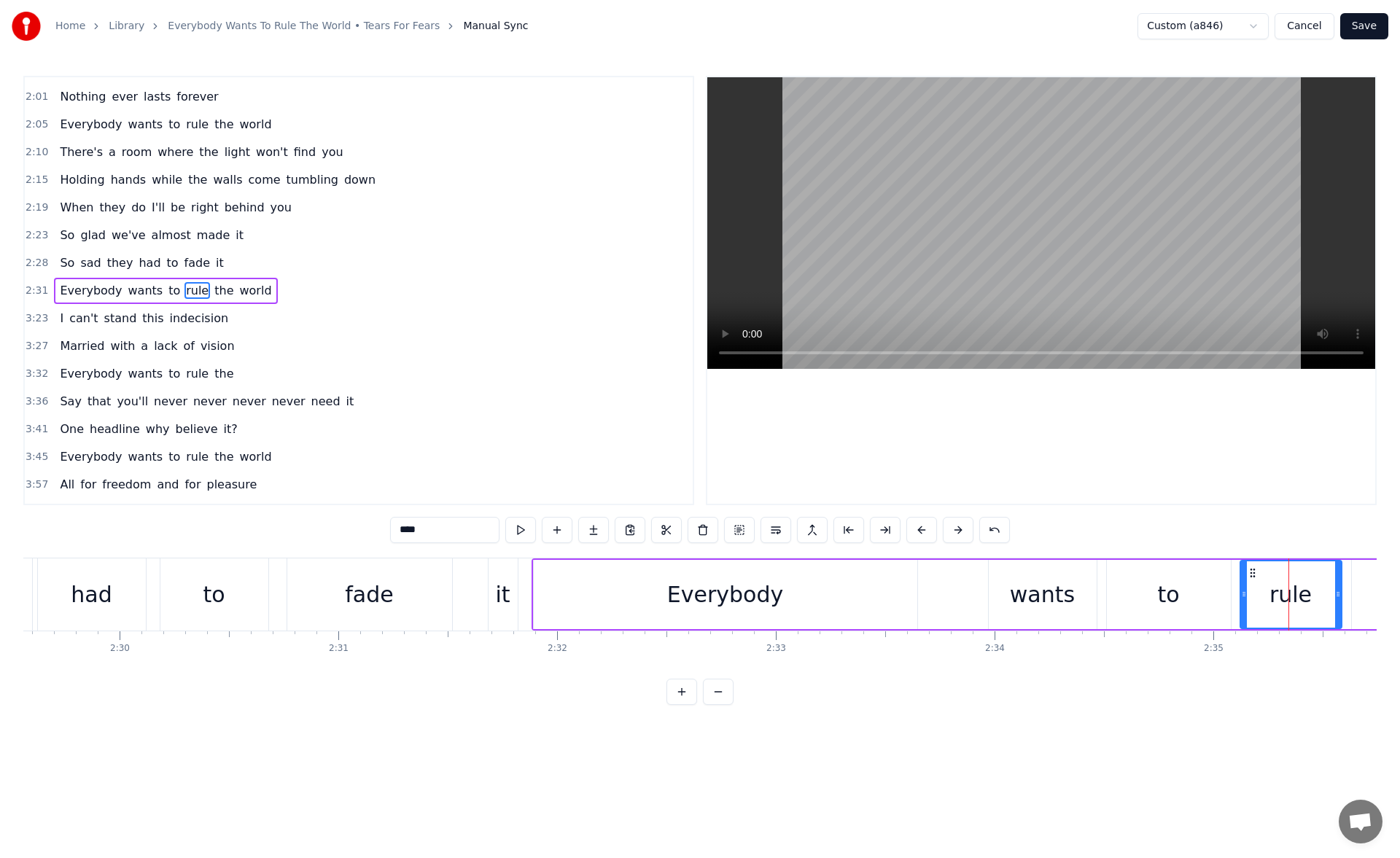
drag, startPoint x: 1275, startPoint y: 596, endPoint x: 1246, endPoint y: 594, distance: 29.1
click at [1246, 594] on icon at bounding box center [1244, 594] width 6 height 11
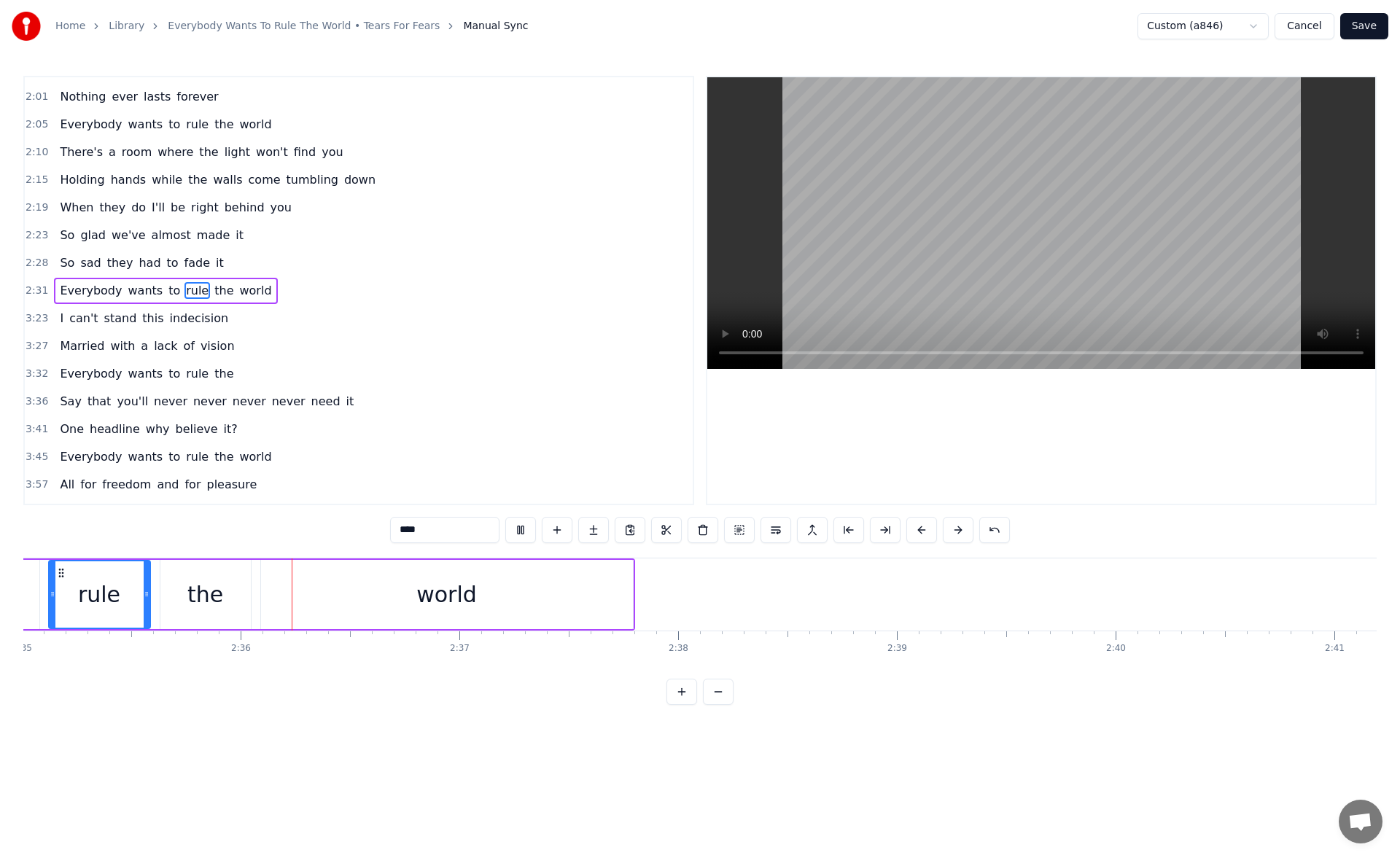
scroll to position [0, 33977]
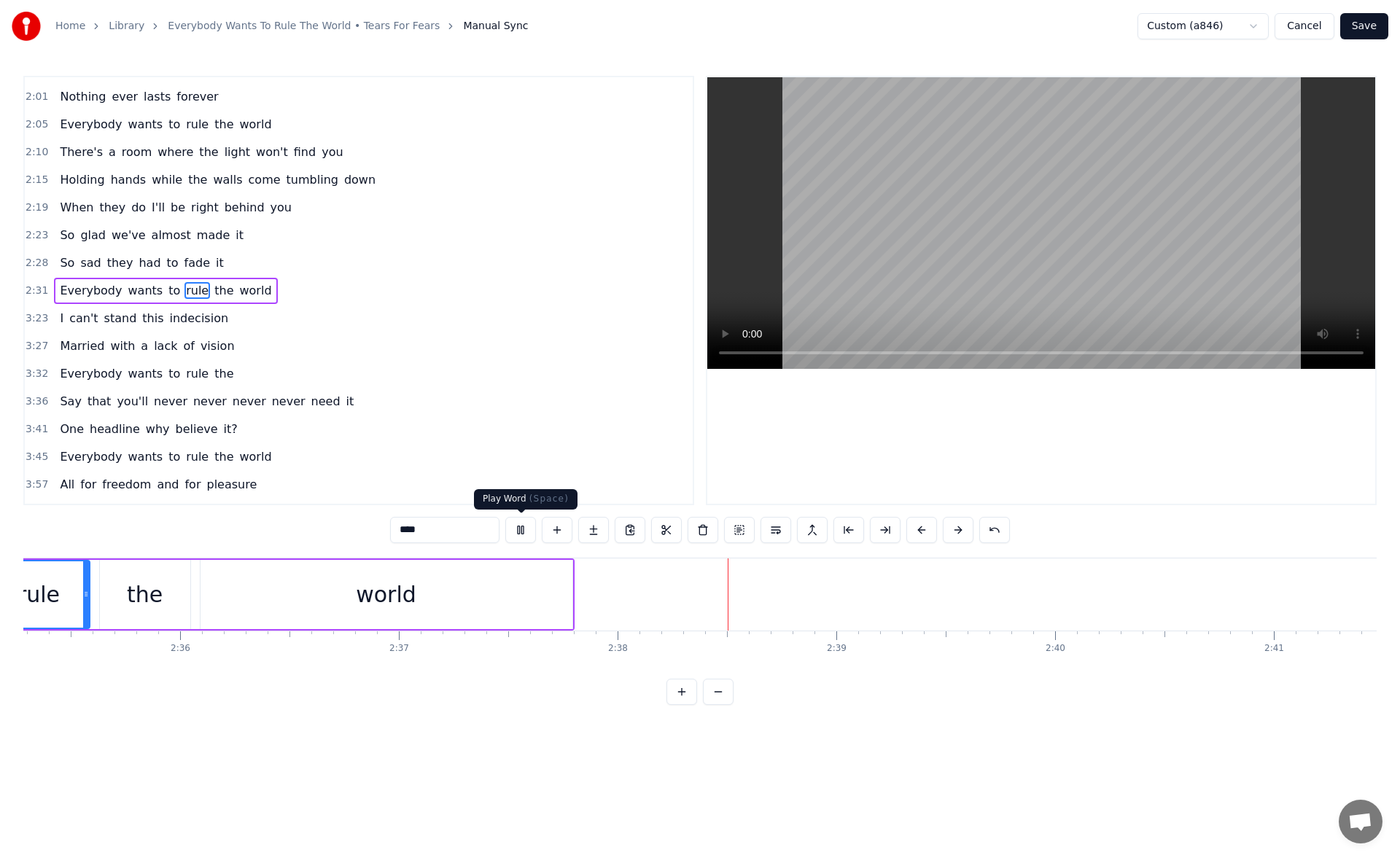
click at [525, 534] on button at bounding box center [521, 530] width 31 height 26
click at [167, 590] on div "the" at bounding box center [146, 595] width 91 height 70
click at [527, 529] on button at bounding box center [521, 530] width 31 height 26
drag, startPoint x: 759, startPoint y: 678, endPoint x: 772, endPoint y: 684, distance: 14.3
click at [772, 684] on div "1:03 Welcome to your life 1:07 There's no turning back 1:12 Even while we sleep…" at bounding box center [700, 391] width 1354 height 629
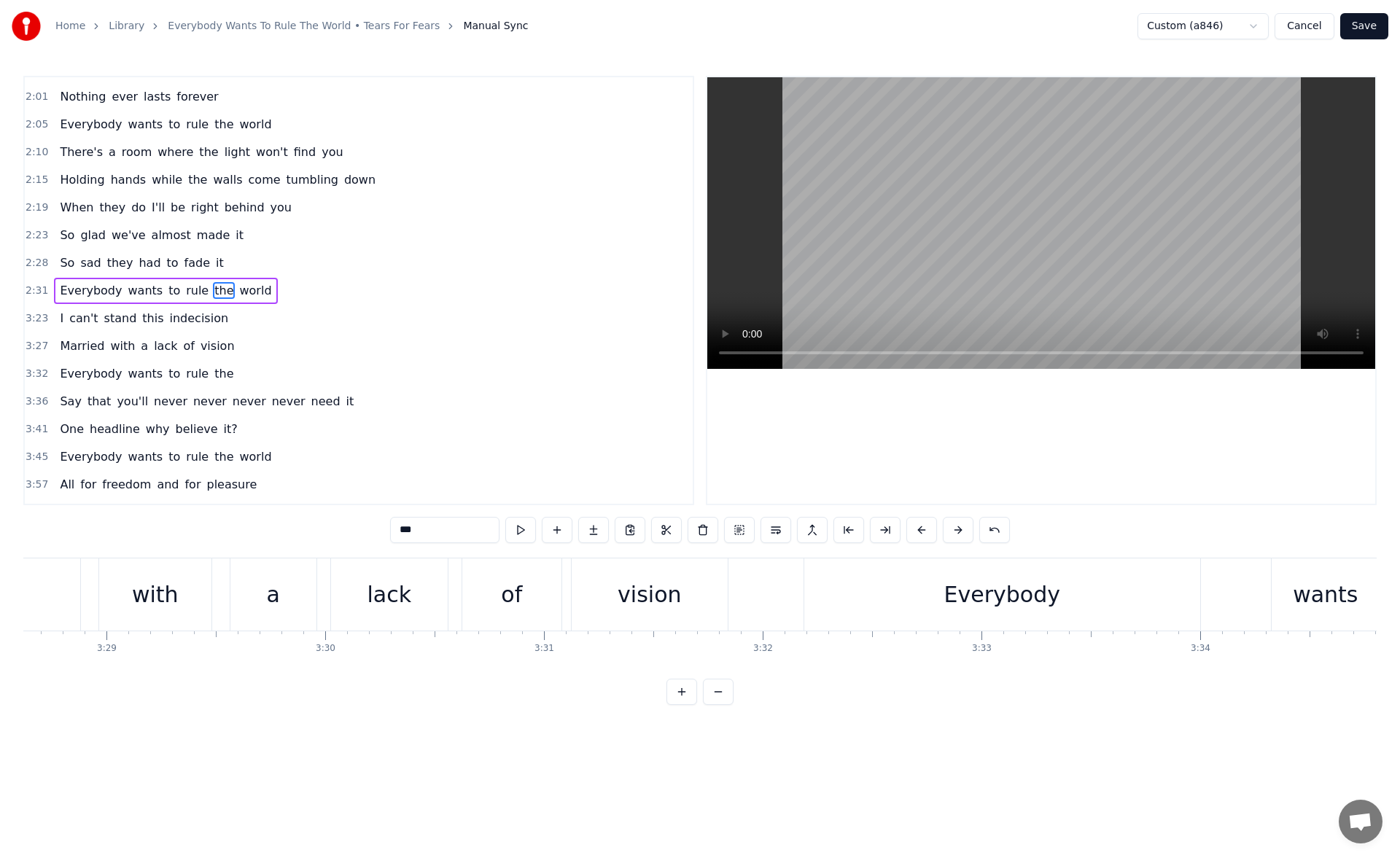
scroll to position [0, 46696]
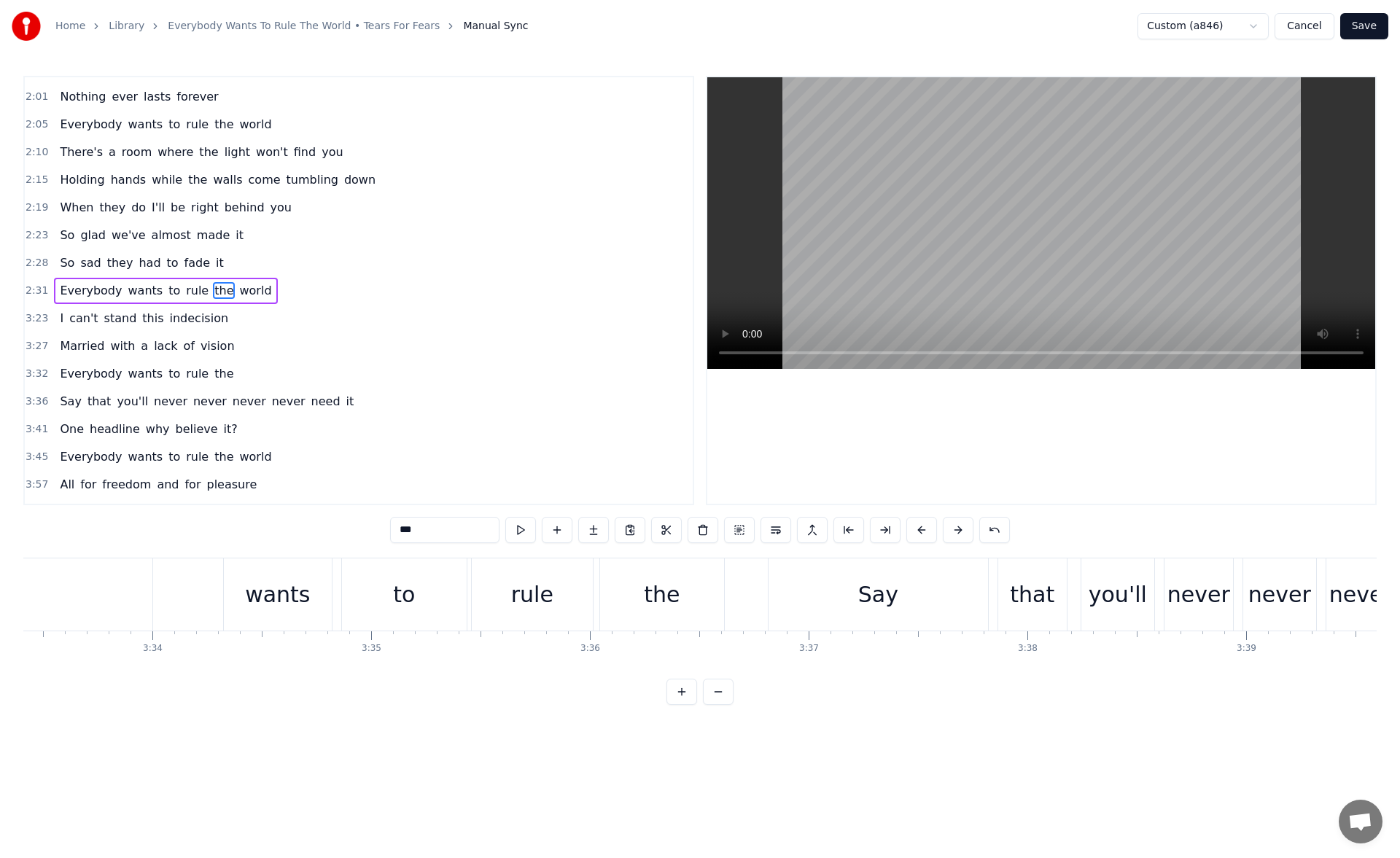
click at [454, 586] on div "to" at bounding box center [404, 594] width 125 height 72
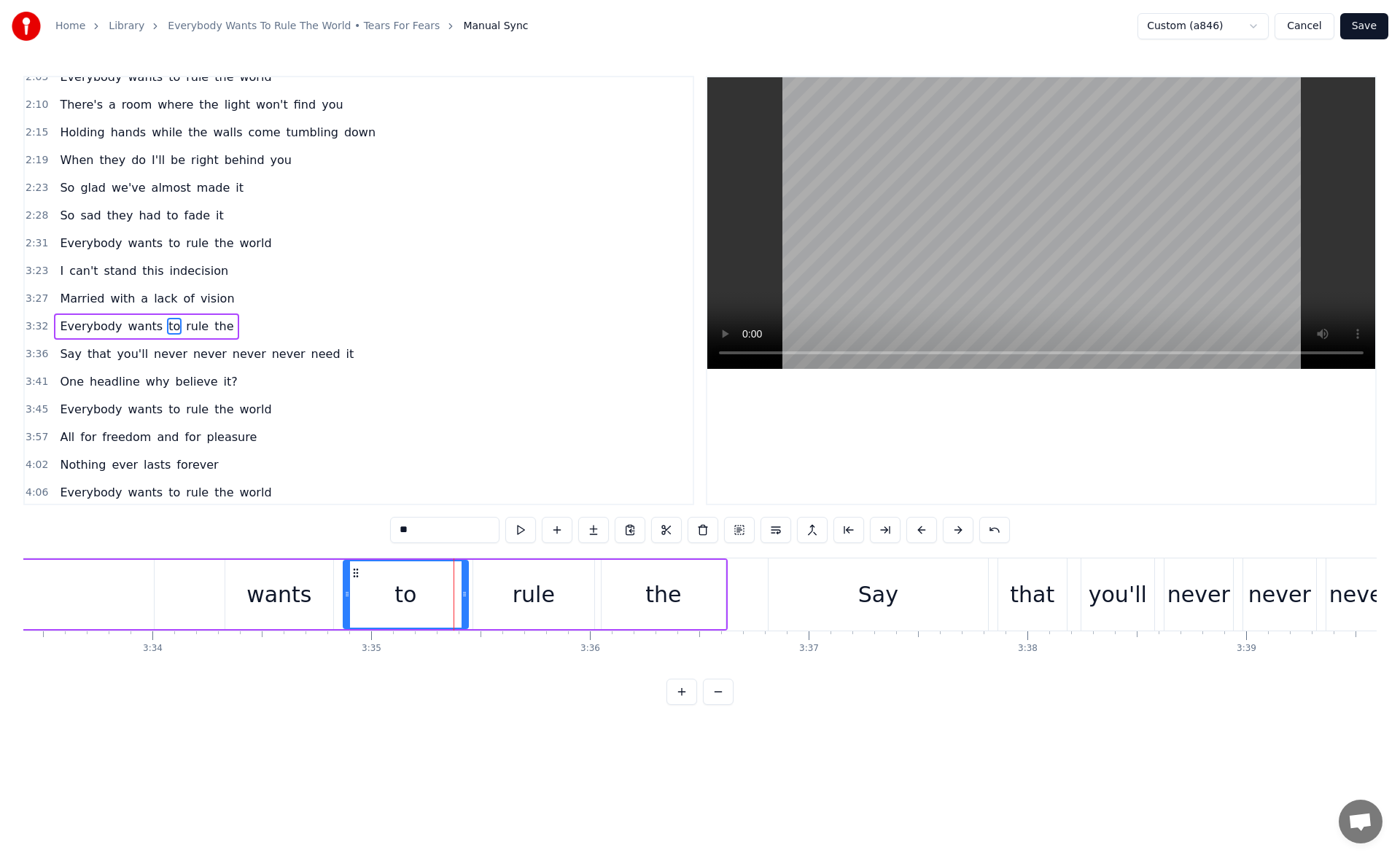
scroll to position [377, 0]
click at [522, 527] on button at bounding box center [521, 530] width 31 height 26
click at [529, 585] on div "rule" at bounding box center [534, 594] width 42 height 33
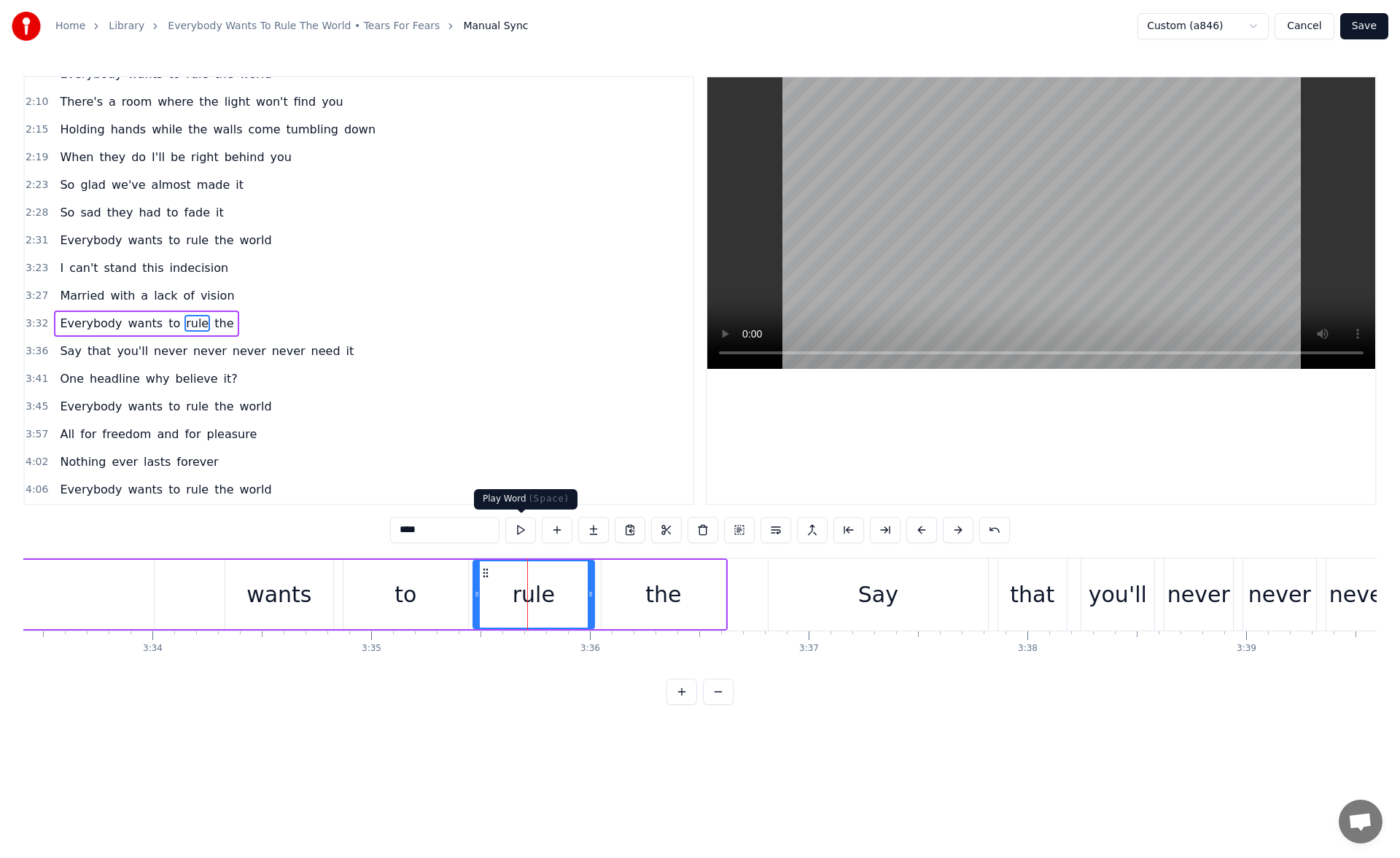
click at [516, 524] on button at bounding box center [521, 530] width 31 height 26
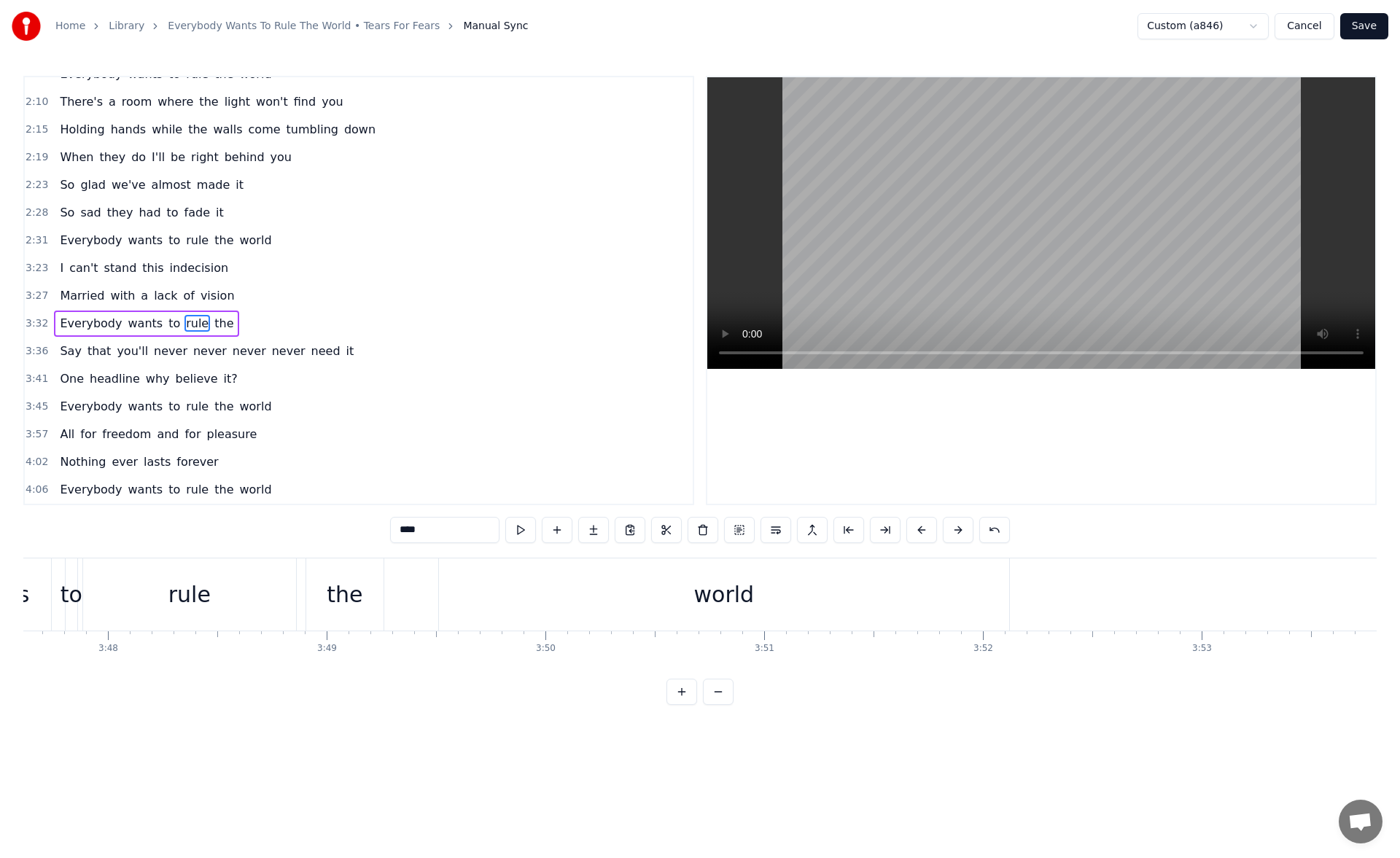
scroll to position [0, 49594]
click at [241, 605] on div "wants" at bounding box center [205, 594] width 108 height 72
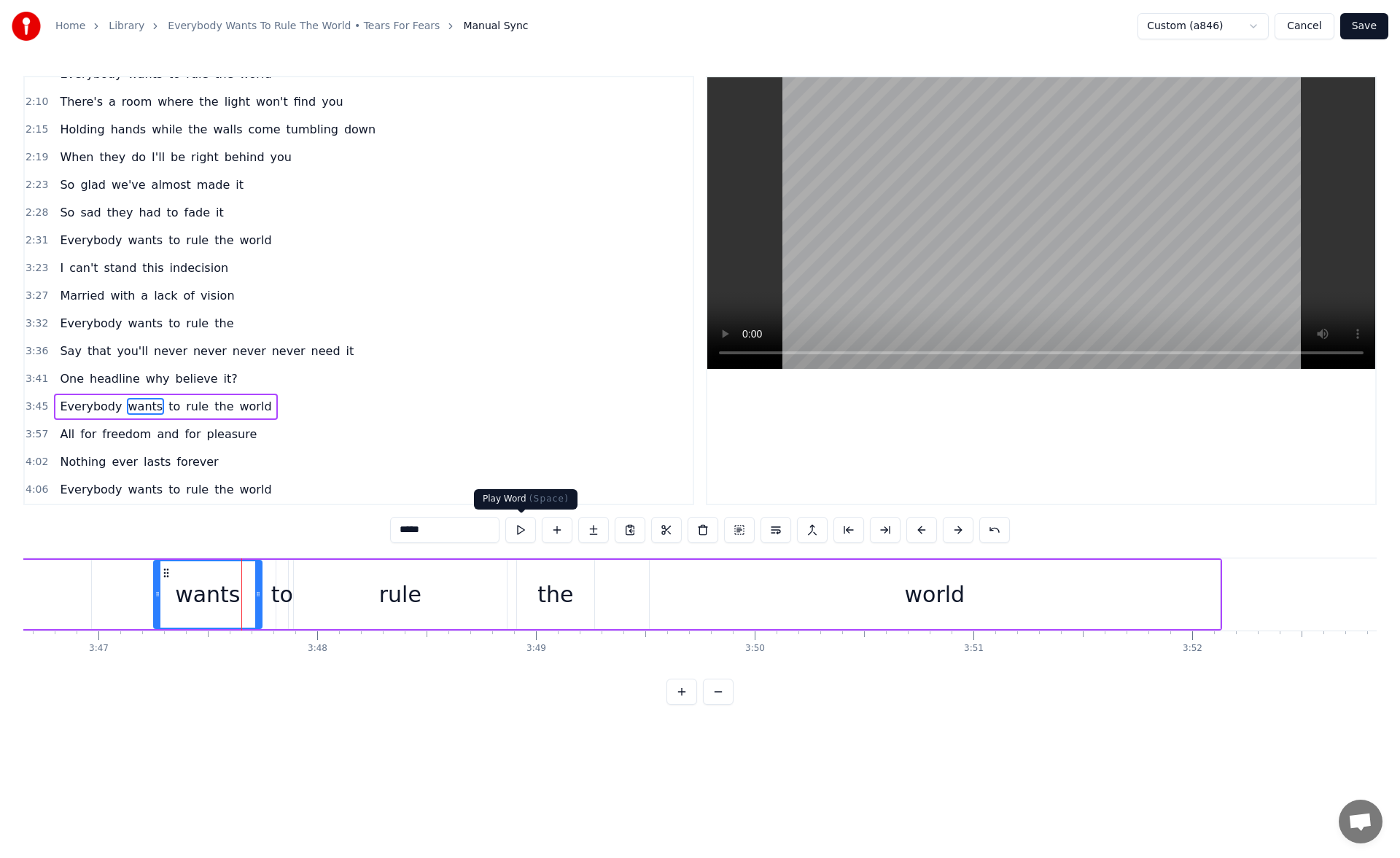
click at [516, 531] on button at bounding box center [521, 530] width 31 height 26
click at [284, 578] on div "to" at bounding box center [281, 594] width 22 height 33
click at [510, 535] on button at bounding box center [521, 530] width 31 height 26
click at [247, 592] on div "wants" at bounding box center [207, 595] width 108 height 70
drag, startPoint x: 257, startPoint y: 592, endPoint x: 247, endPoint y: 593, distance: 10.0
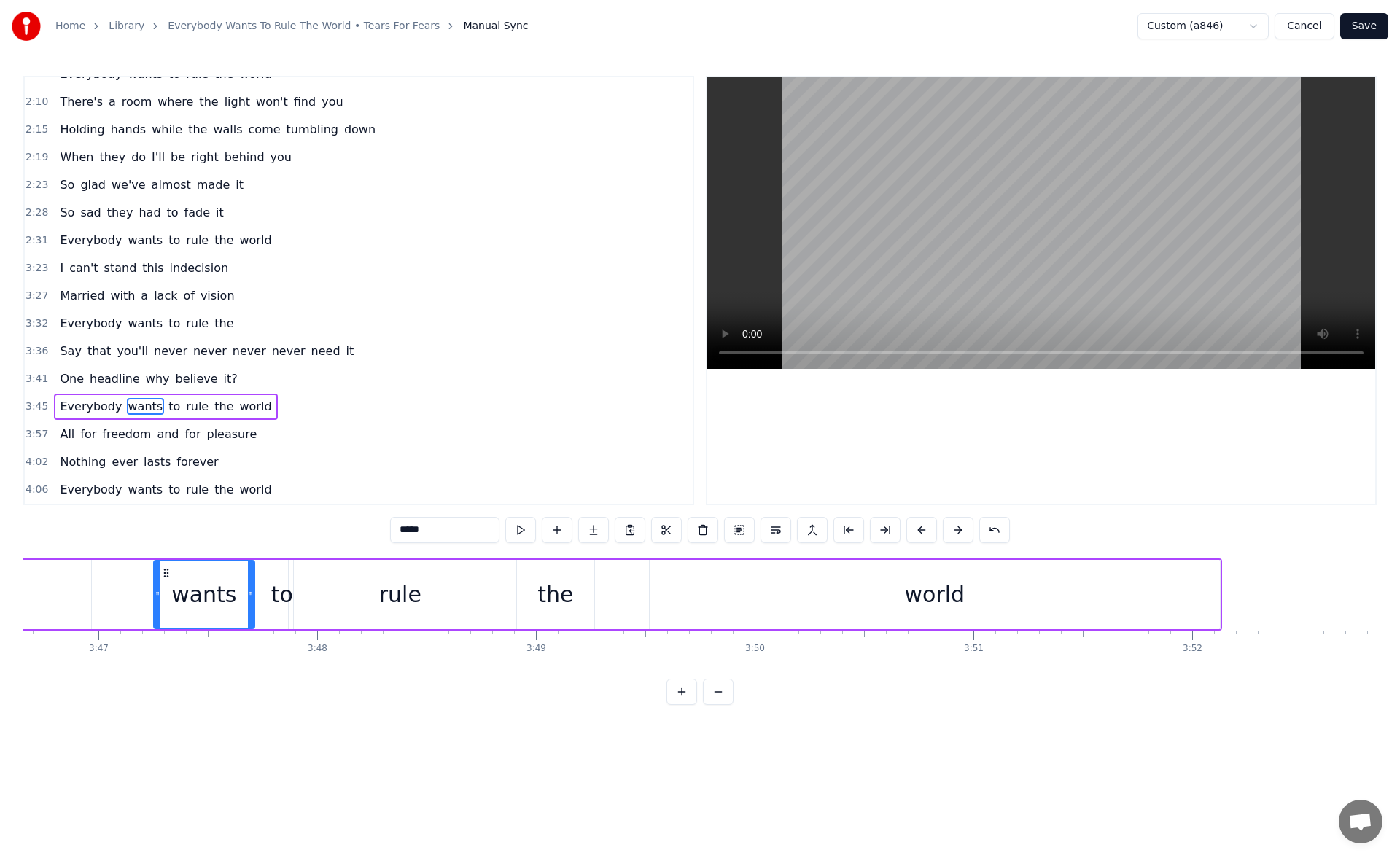
click at [248, 593] on icon at bounding box center [251, 594] width 6 height 11
click at [516, 522] on button at bounding box center [521, 530] width 31 height 26
click at [281, 590] on div "to" at bounding box center [281, 594] width 22 height 33
drag, startPoint x: 277, startPoint y: 594, endPoint x: 253, endPoint y: 593, distance: 24.0
click at [253, 593] on icon at bounding box center [256, 594] width 6 height 11
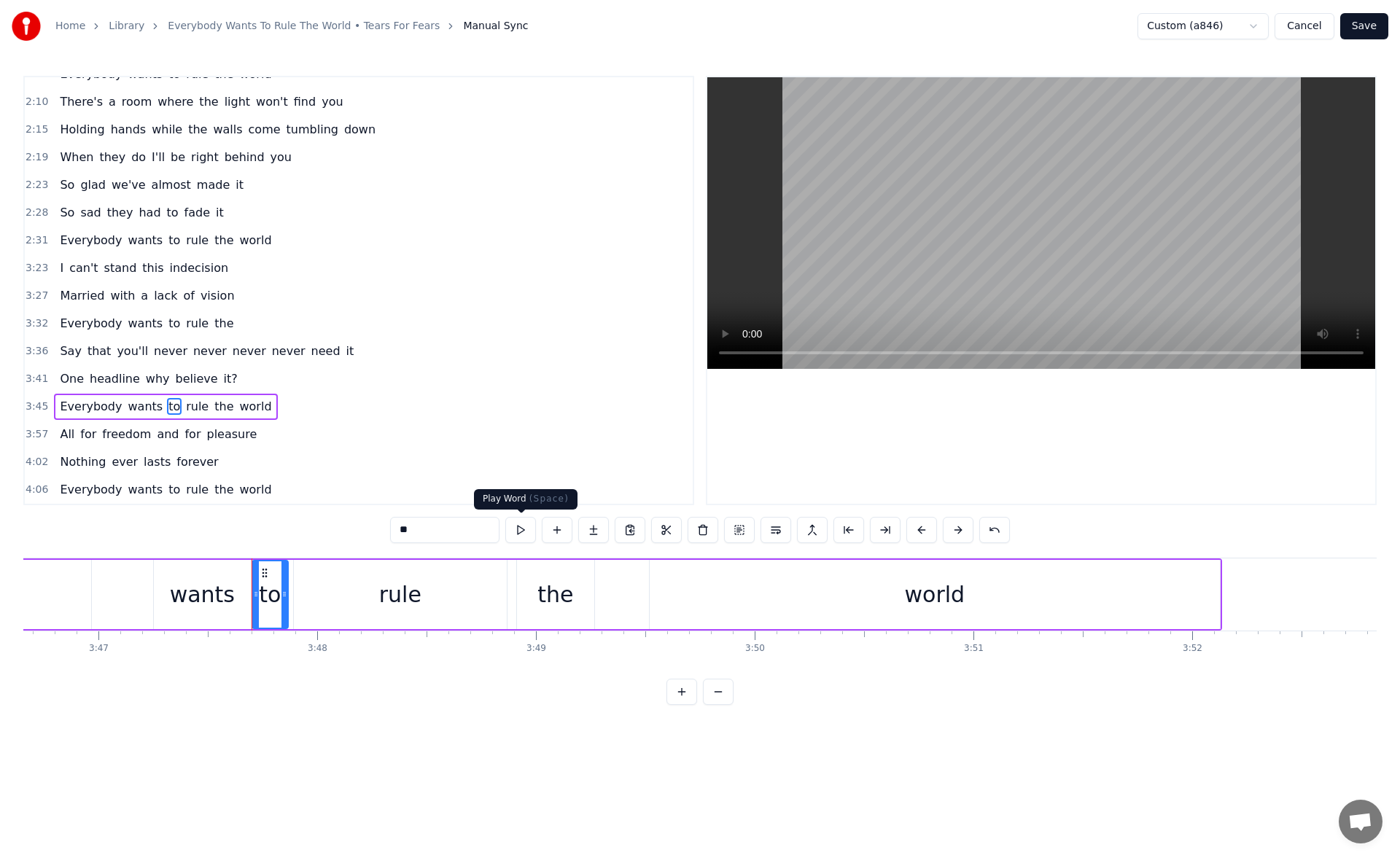
click at [514, 530] on button at bounding box center [521, 530] width 31 height 26
click at [286, 598] on icon at bounding box center [287, 594] width 6 height 11
click at [518, 524] on button at bounding box center [521, 530] width 31 height 26
click at [333, 592] on div "rule" at bounding box center [400, 595] width 213 height 70
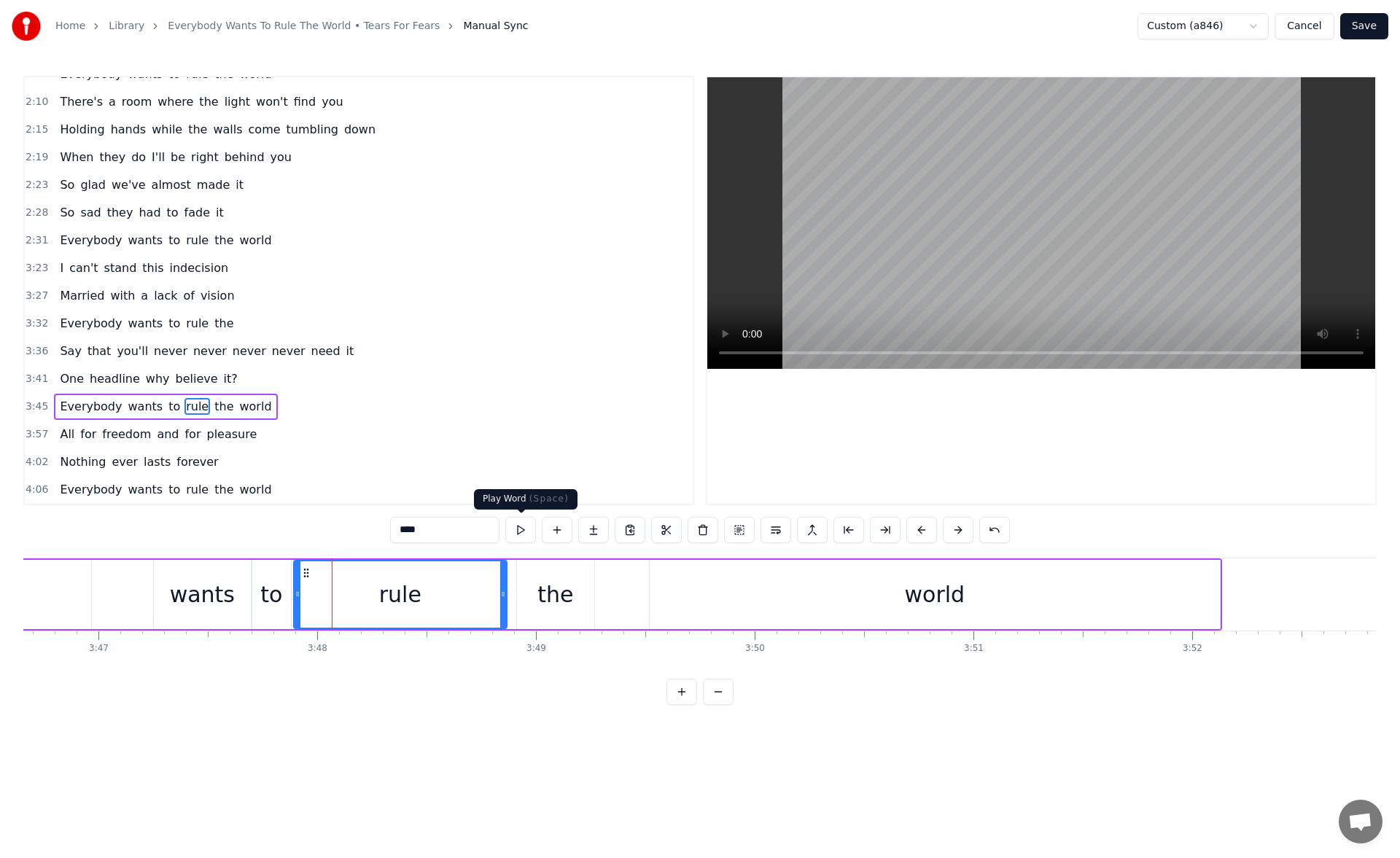
click at [516, 521] on button at bounding box center [521, 530] width 31 height 26
drag, startPoint x: 306, startPoint y: 591, endPoint x: 345, endPoint y: 593, distance: 39.1
click at [341, 593] on icon at bounding box center [338, 594] width 6 height 11
click at [520, 530] on button at bounding box center [521, 530] width 31 height 26
drag, startPoint x: 345, startPoint y: 596, endPoint x: 361, endPoint y: 598, distance: 16.1
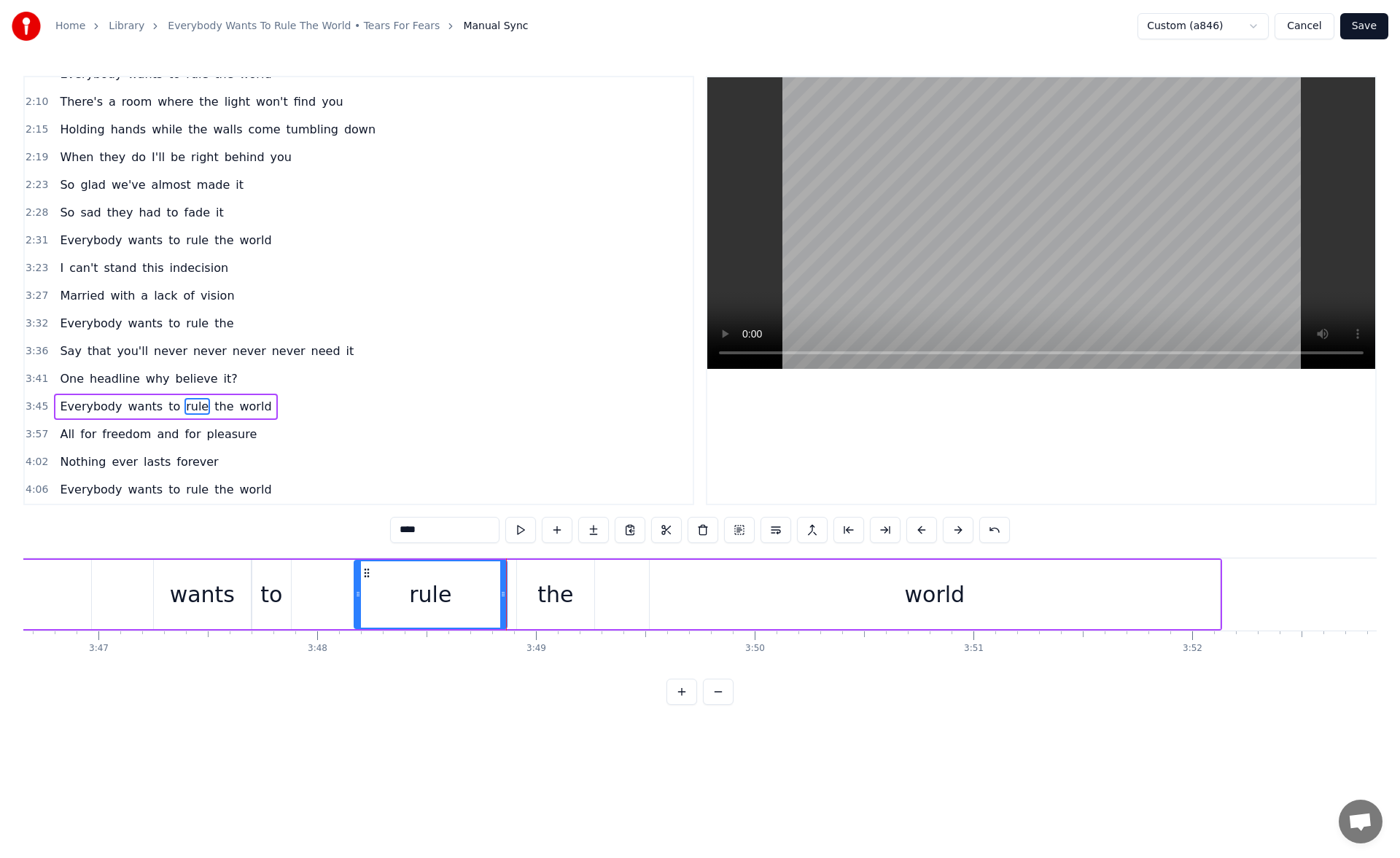
click at [361, 598] on icon at bounding box center [357, 594] width 6 height 11
click at [514, 528] on button at bounding box center [521, 530] width 31 height 26
click at [272, 581] on div "to" at bounding box center [271, 594] width 22 height 33
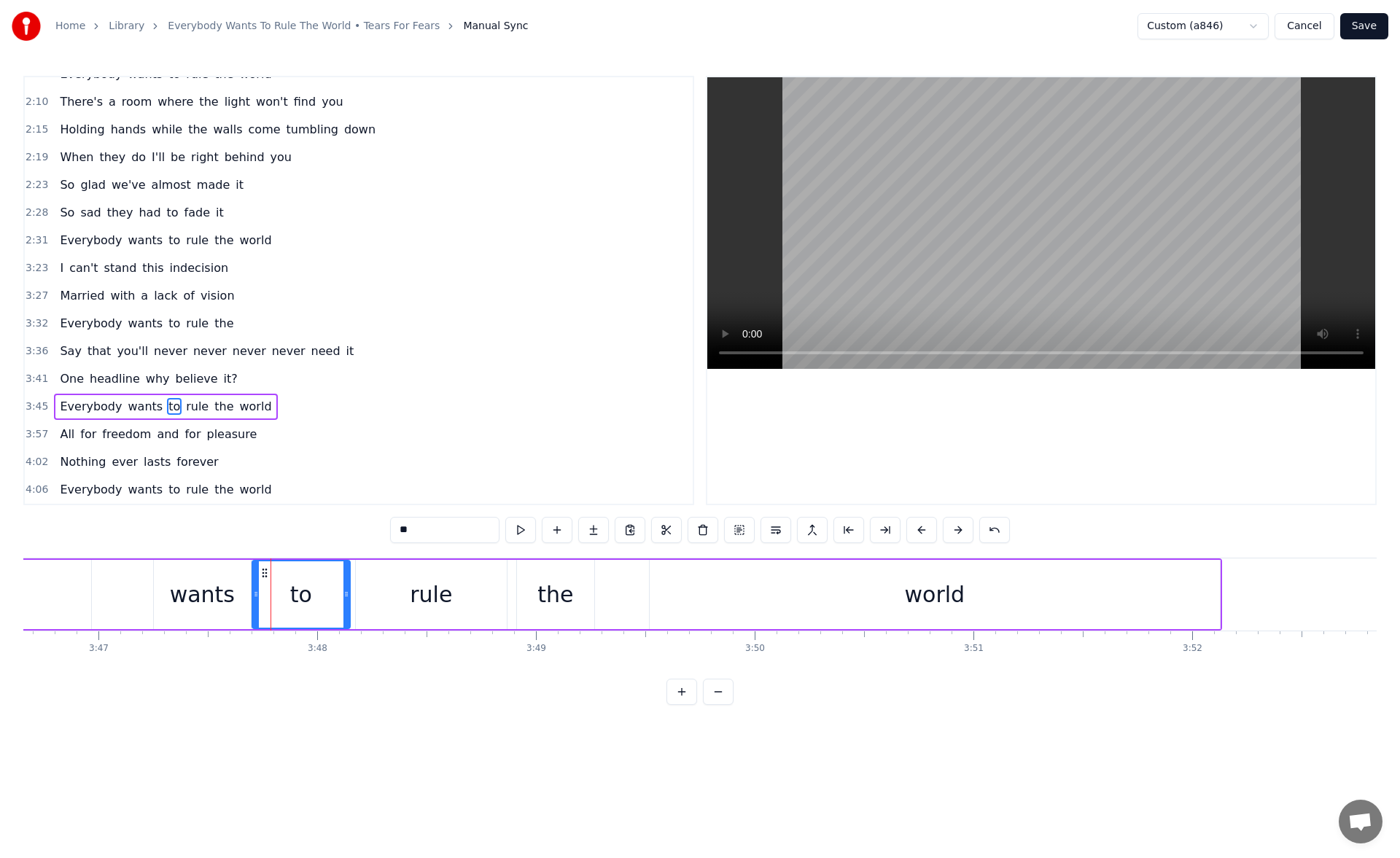
drag, startPoint x: 286, startPoint y: 594, endPoint x: 345, endPoint y: 590, distance: 59.1
click at [345, 590] on icon at bounding box center [346, 594] width 6 height 11
click at [516, 527] on button at bounding box center [521, 530] width 31 height 26
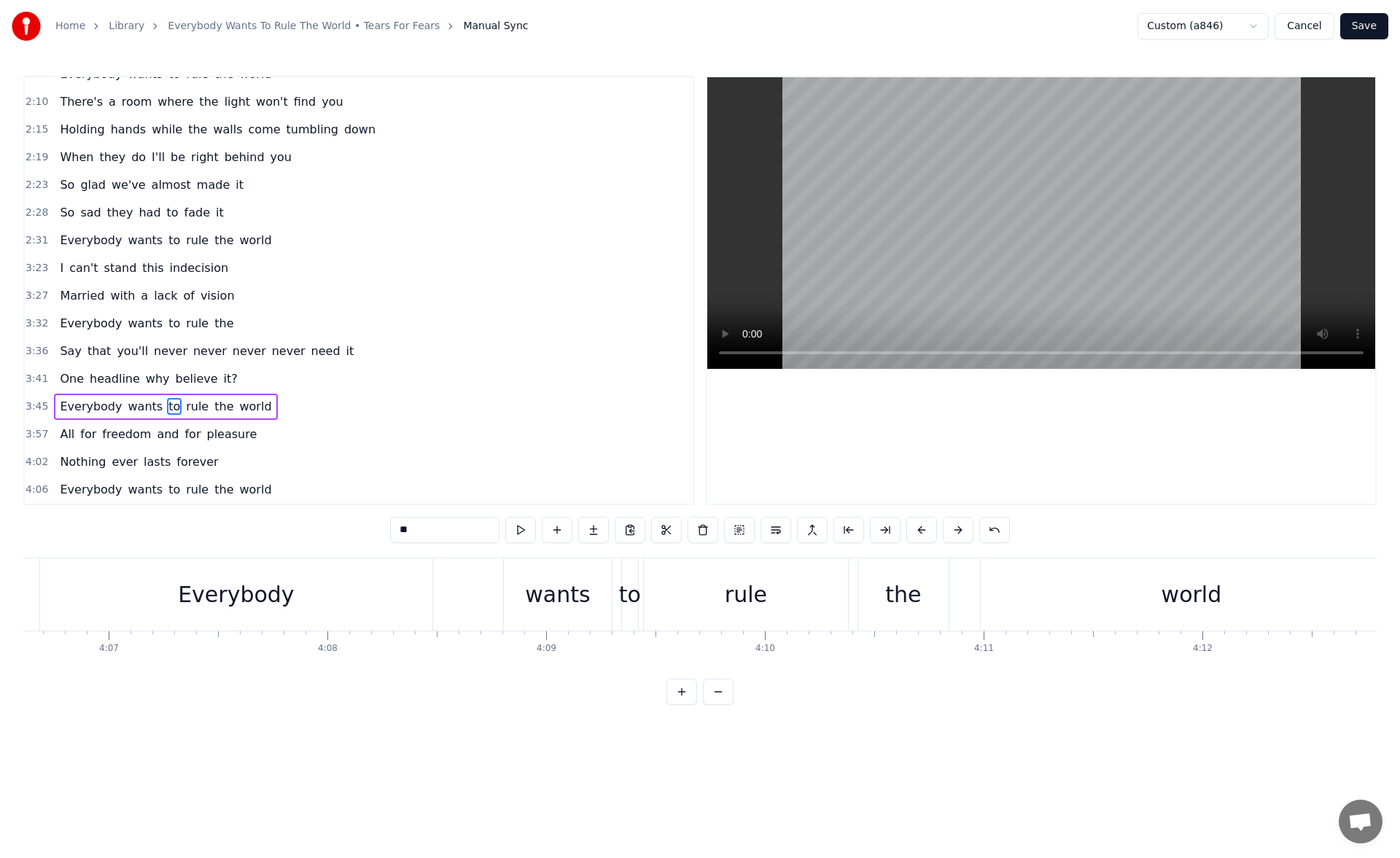
scroll to position [0, 53855]
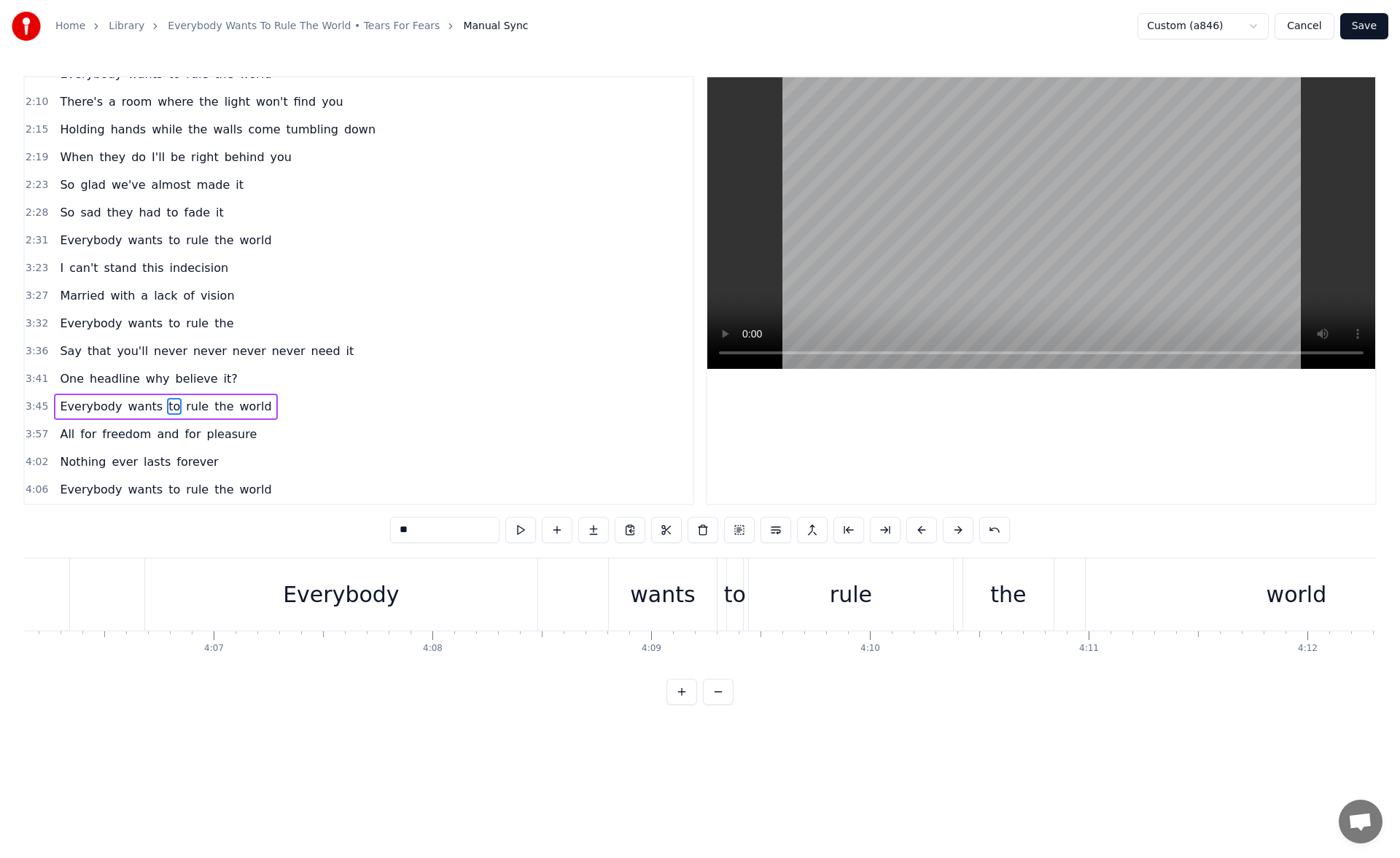
click at [699, 590] on div "wants" at bounding box center [662, 594] width 108 height 72
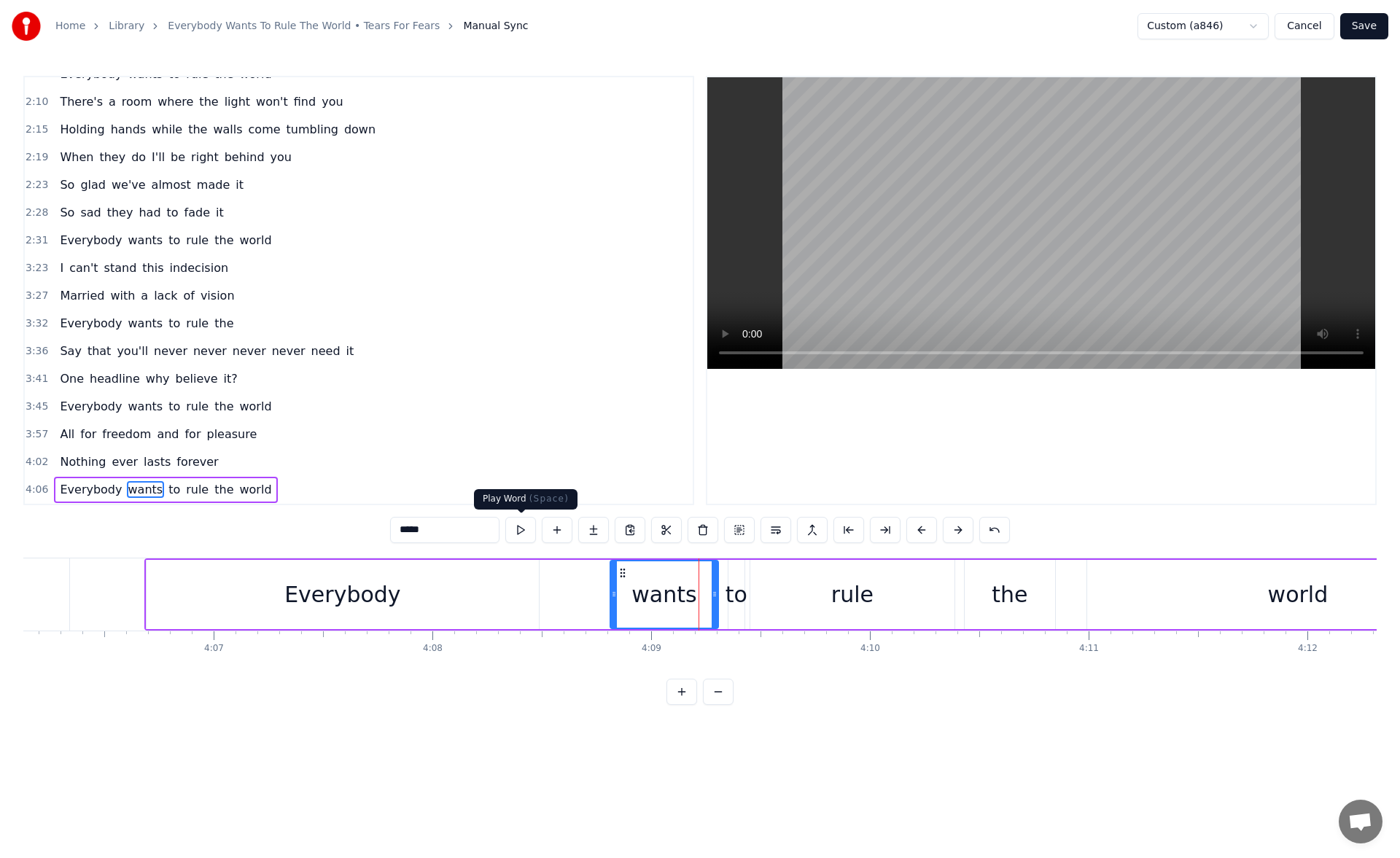
click at [522, 533] on button at bounding box center [521, 530] width 31 height 26
click at [712, 596] on icon at bounding box center [712, 594] width 6 height 11
click at [730, 590] on div "to" at bounding box center [736, 594] width 22 height 33
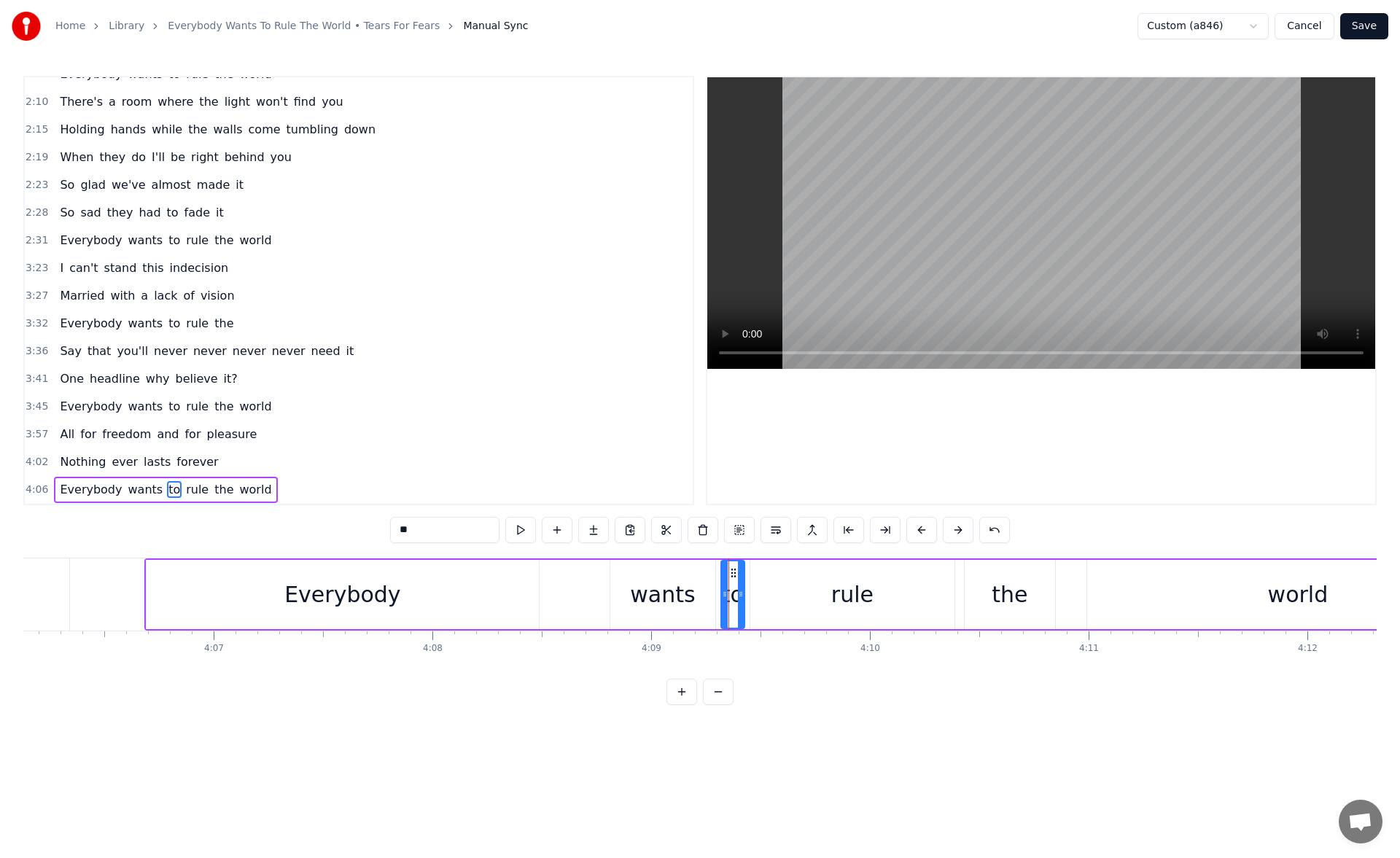
drag, startPoint x: 730, startPoint y: 601, endPoint x: 721, endPoint y: 601, distance: 9.0
click at [722, 601] on div at bounding box center [725, 594] width 6 height 66
click at [771, 598] on div "rule" at bounding box center [852, 595] width 205 height 70
type input "****"
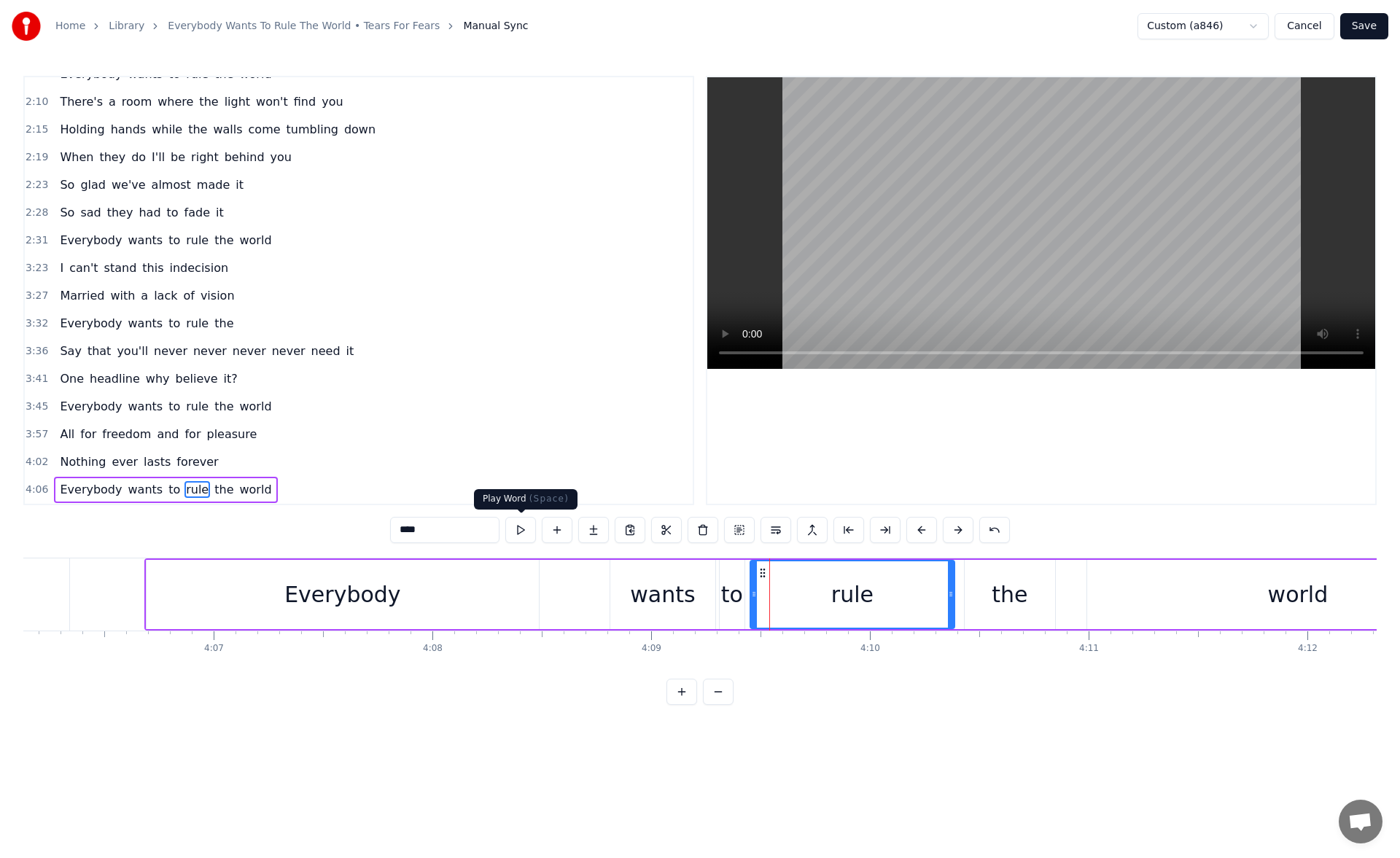
click at [522, 528] on button at bounding box center [521, 530] width 31 height 26
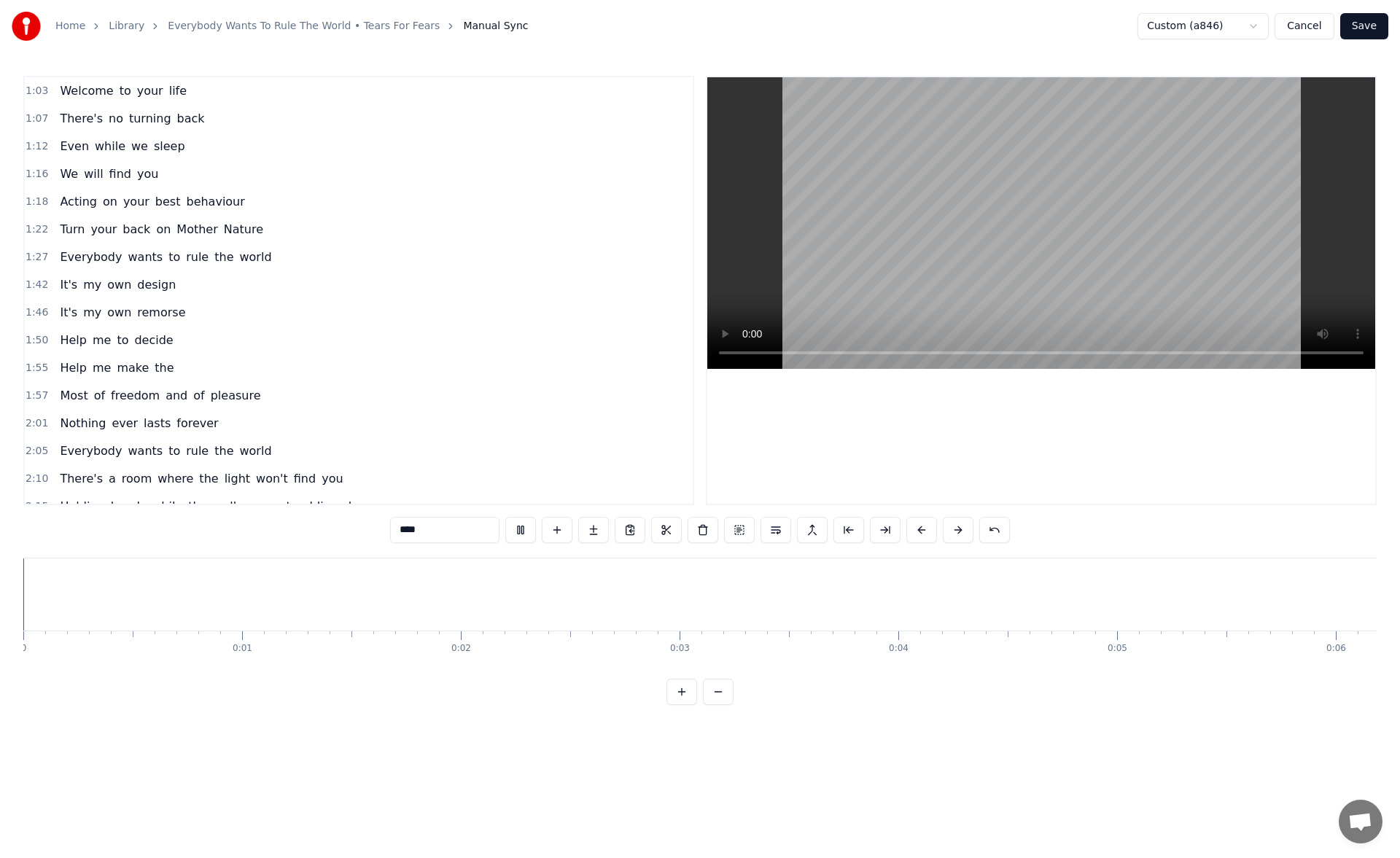
scroll to position [0, 53855]
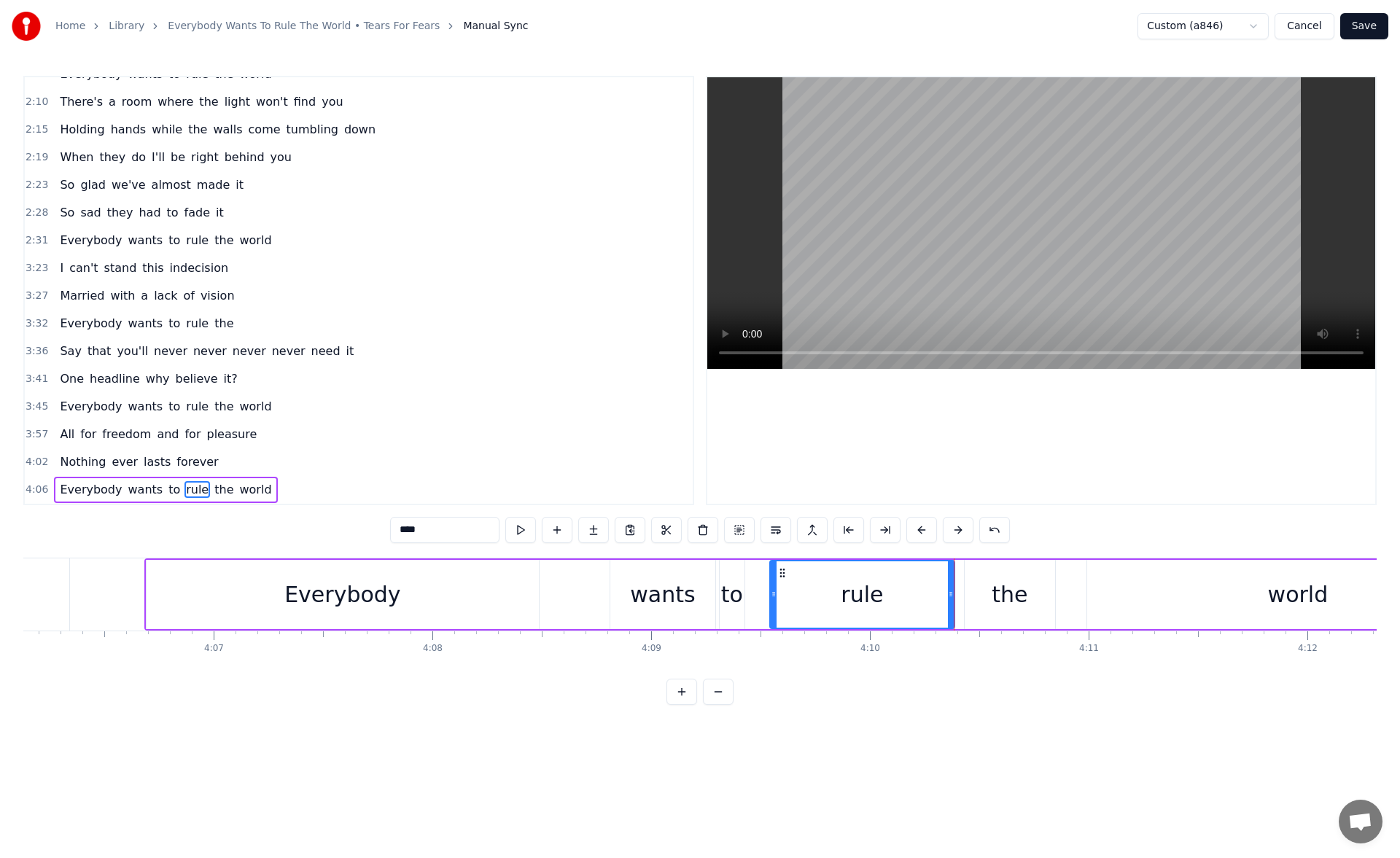
drag, startPoint x: 754, startPoint y: 596, endPoint x: 774, endPoint y: 598, distance: 20.1
click at [774, 598] on icon at bounding box center [773, 594] width 6 height 11
click at [521, 529] on button at bounding box center [521, 530] width 31 height 26
drag, startPoint x: 775, startPoint y: 589, endPoint x: 786, endPoint y: 591, distance: 11.2
click at [784, 591] on icon at bounding box center [780, 594] width 6 height 11
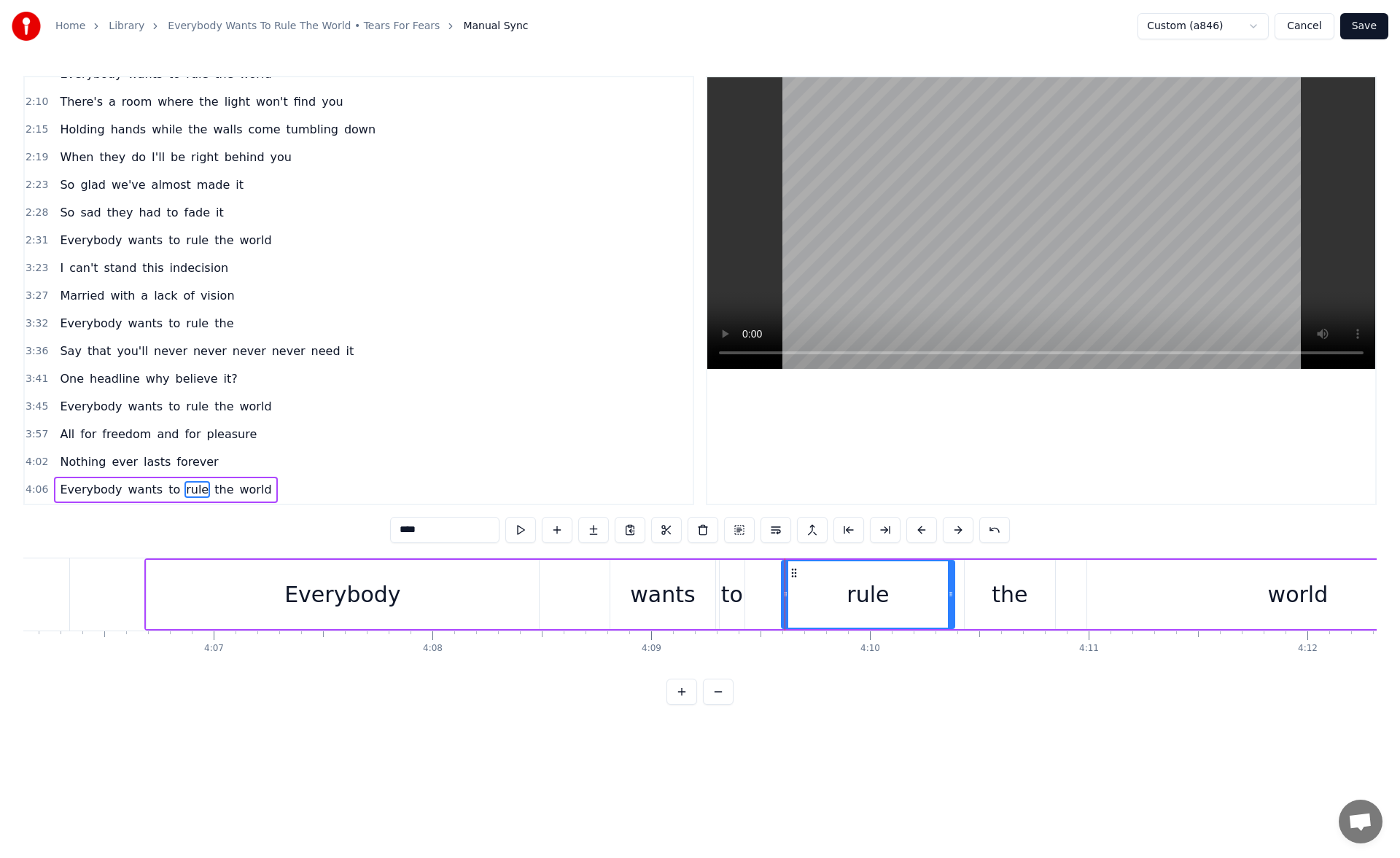
click at [527, 530] on button at bounding box center [521, 530] width 31 height 26
drag, startPoint x: 785, startPoint y: 598, endPoint x: 801, endPoint y: 598, distance: 16.0
click at [797, 598] on icon at bounding box center [793, 594] width 6 height 11
click at [526, 528] on button at bounding box center [521, 530] width 31 height 26
click at [729, 593] on div "to" at bounding box center [732, 594] width 22 height 33
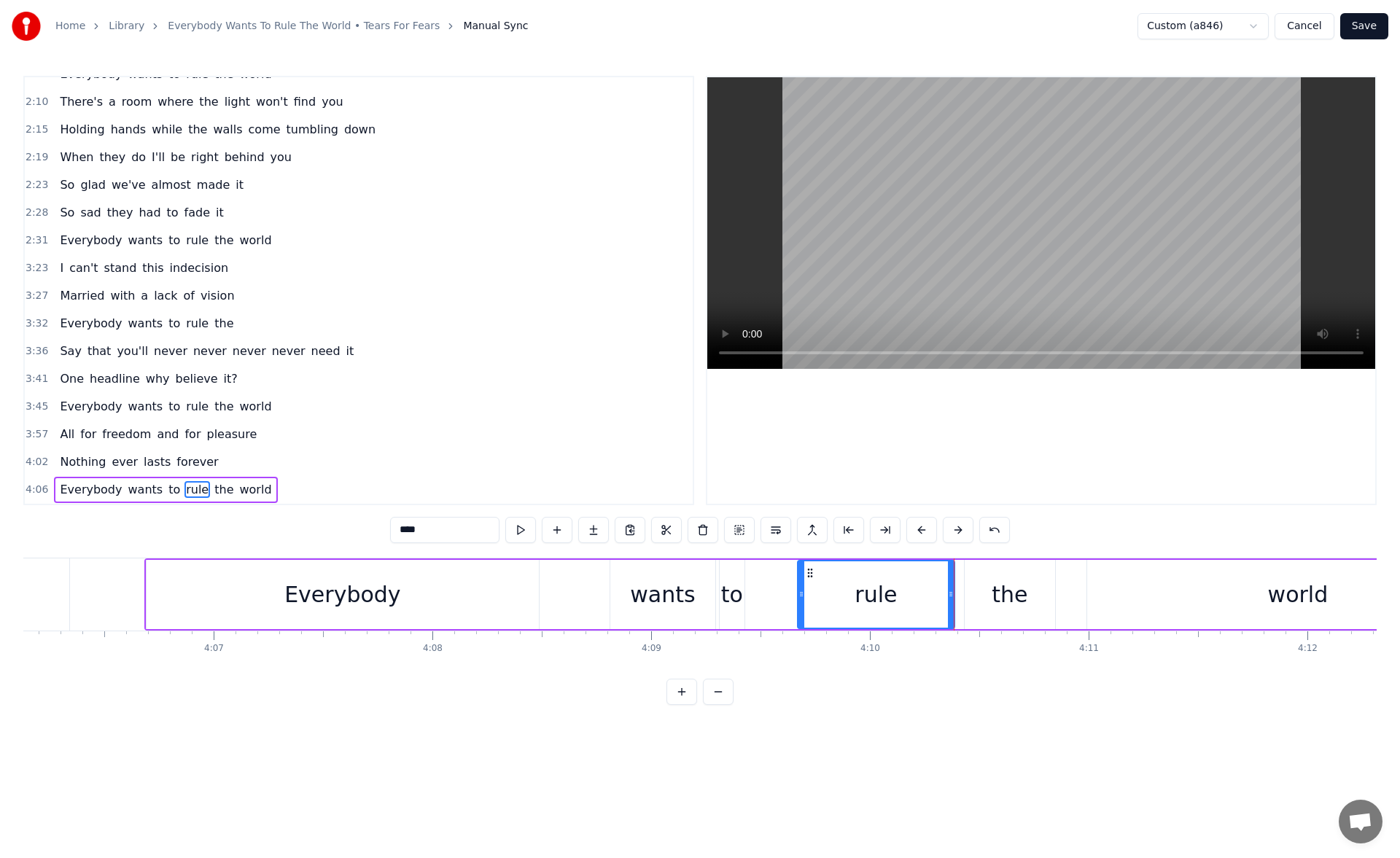
type input "**"
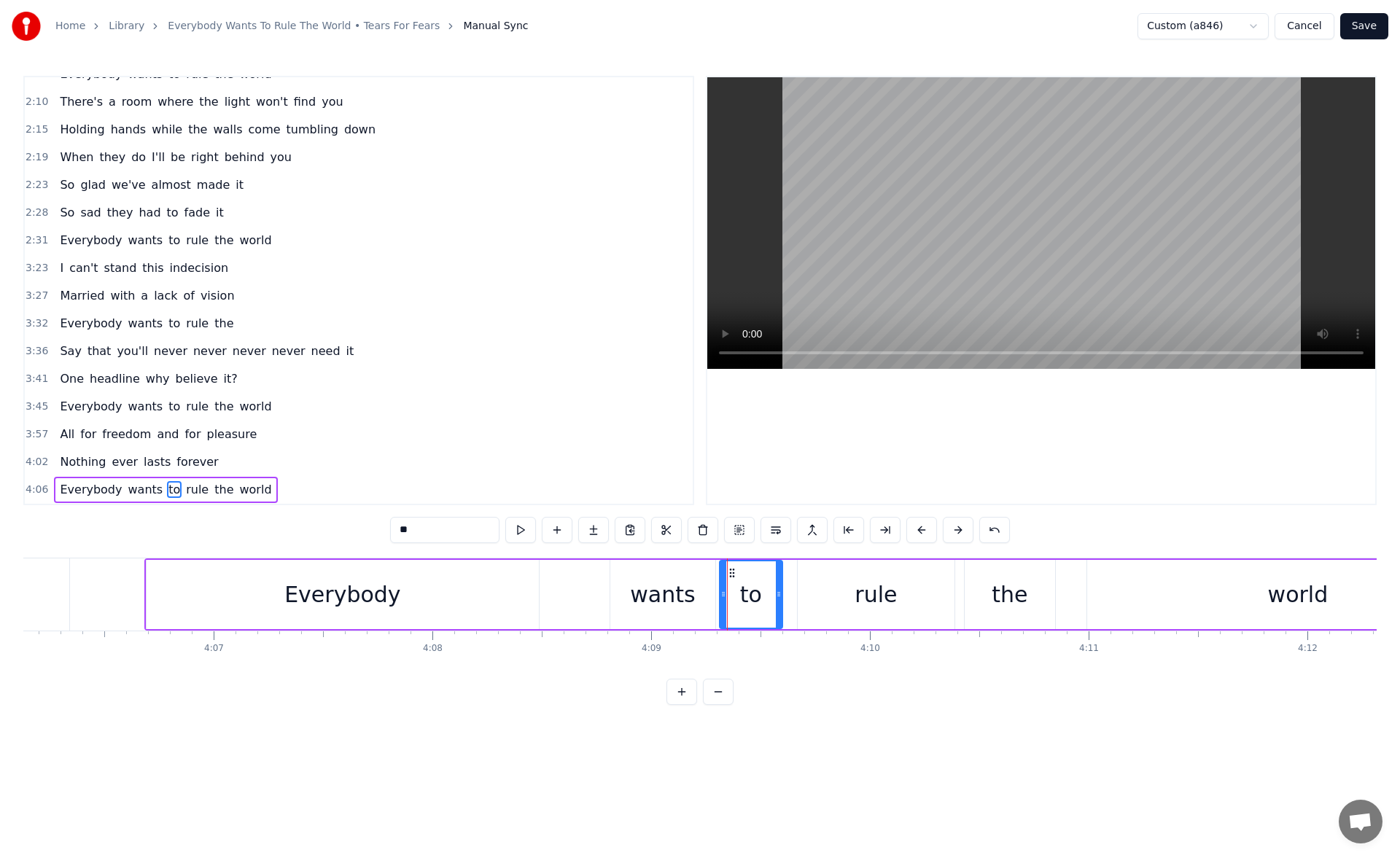
drag, startPoint x: 741, startPoint y: 598, endPoint x: 780, endPoint y: 603, distance: 39.3
click at [780, 603] on div at bounding box center [779, 594] width 6 height 66
click at [522, 524] on button at bounding box center [521, 530] width 31 height 26
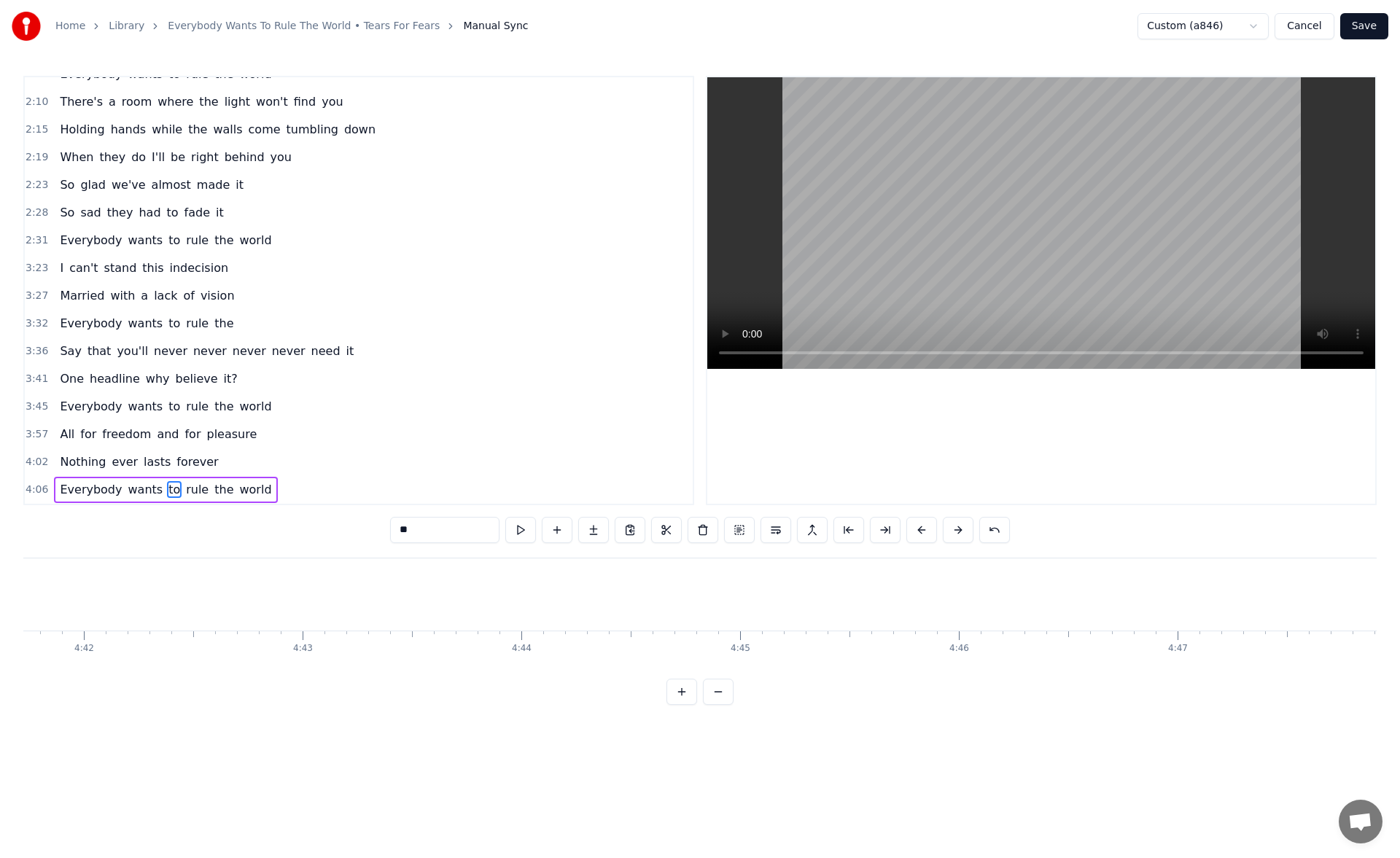
scroll to position [0, 62272]
click at [1370, 30] on button "Save" at bounding box center [1365, 26] width 49 height 26
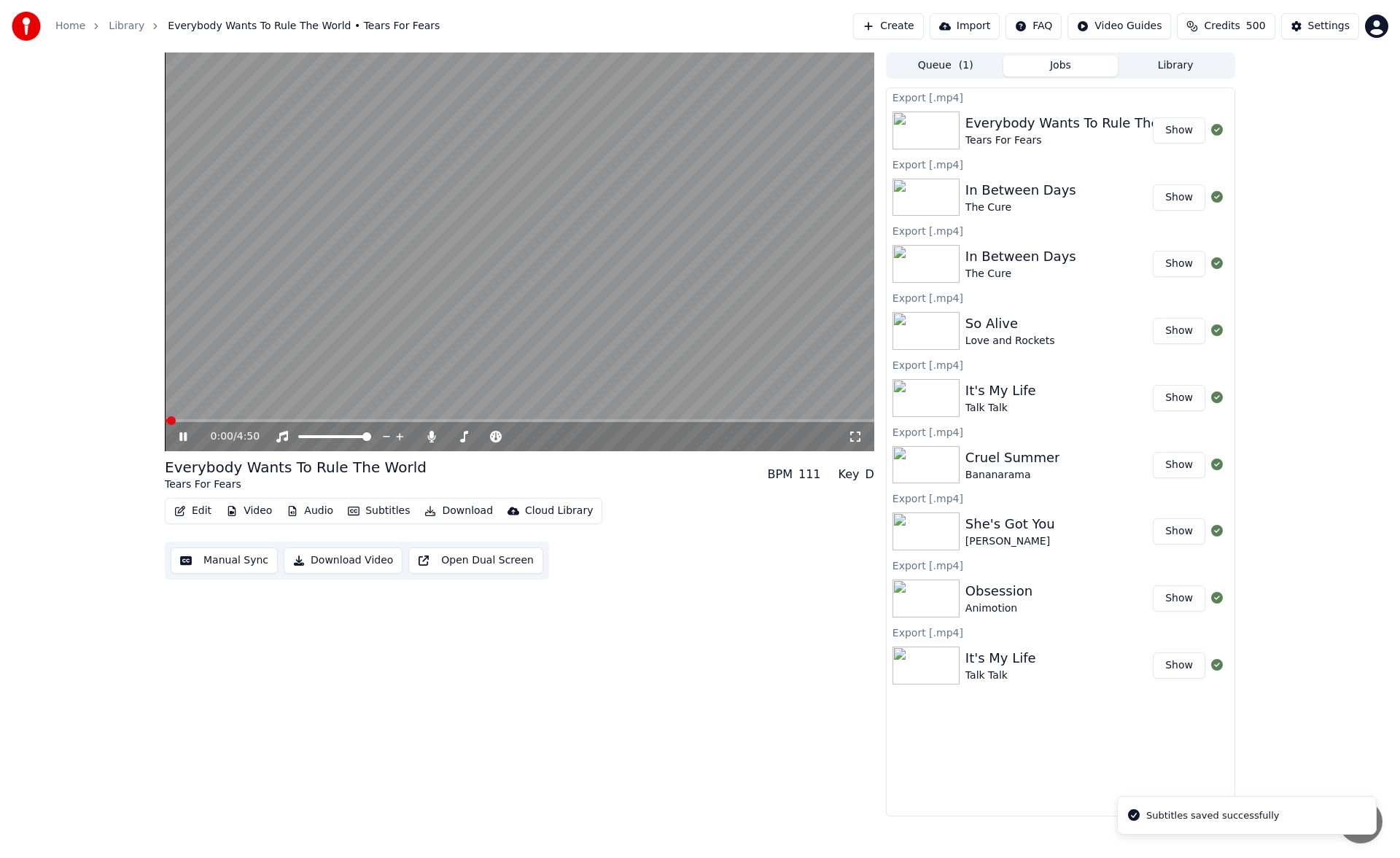
click at [188, 437] on icon at bounding box center [193, 437] width 34 height 11
click at [454, 511] on button "Download" at bounding box center [459, 511] width 80 height 20
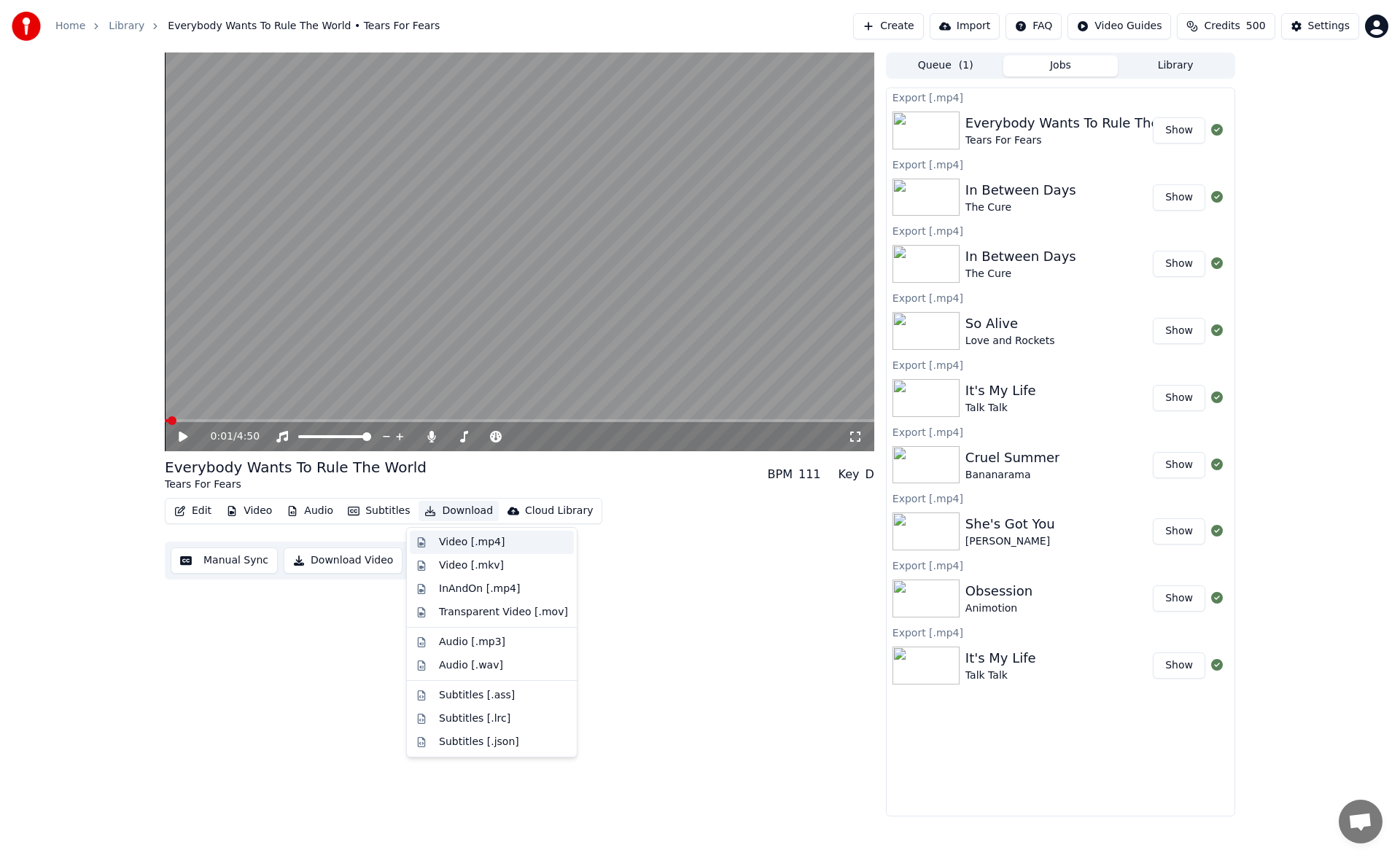
click at [460, 542] on div "Video [.mp4]" at bounding box center [472, 543] width 66 height 15
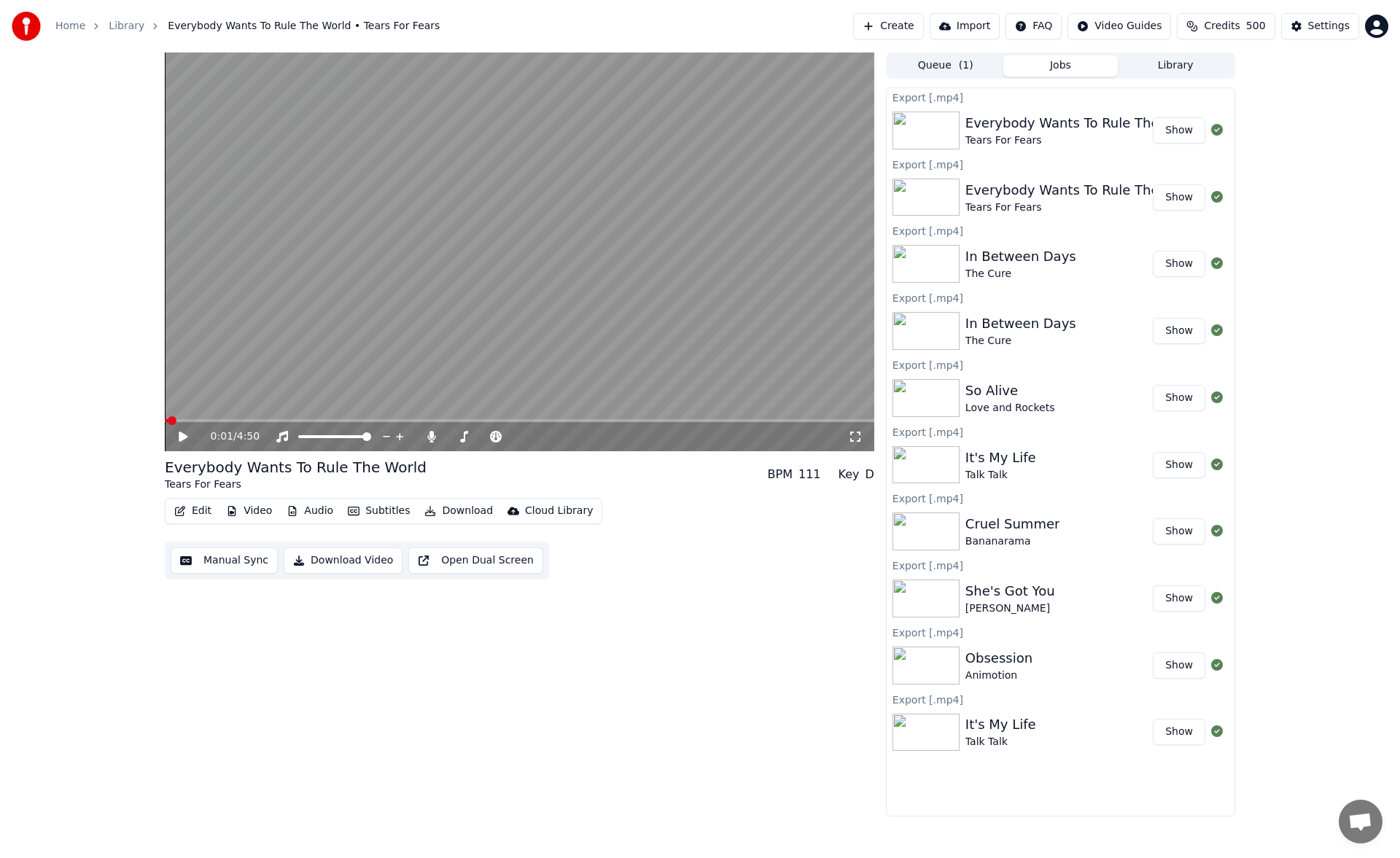
click at [203, 560] on button "Manual Sync" at bounding box center [224, 560] width 108 height 26
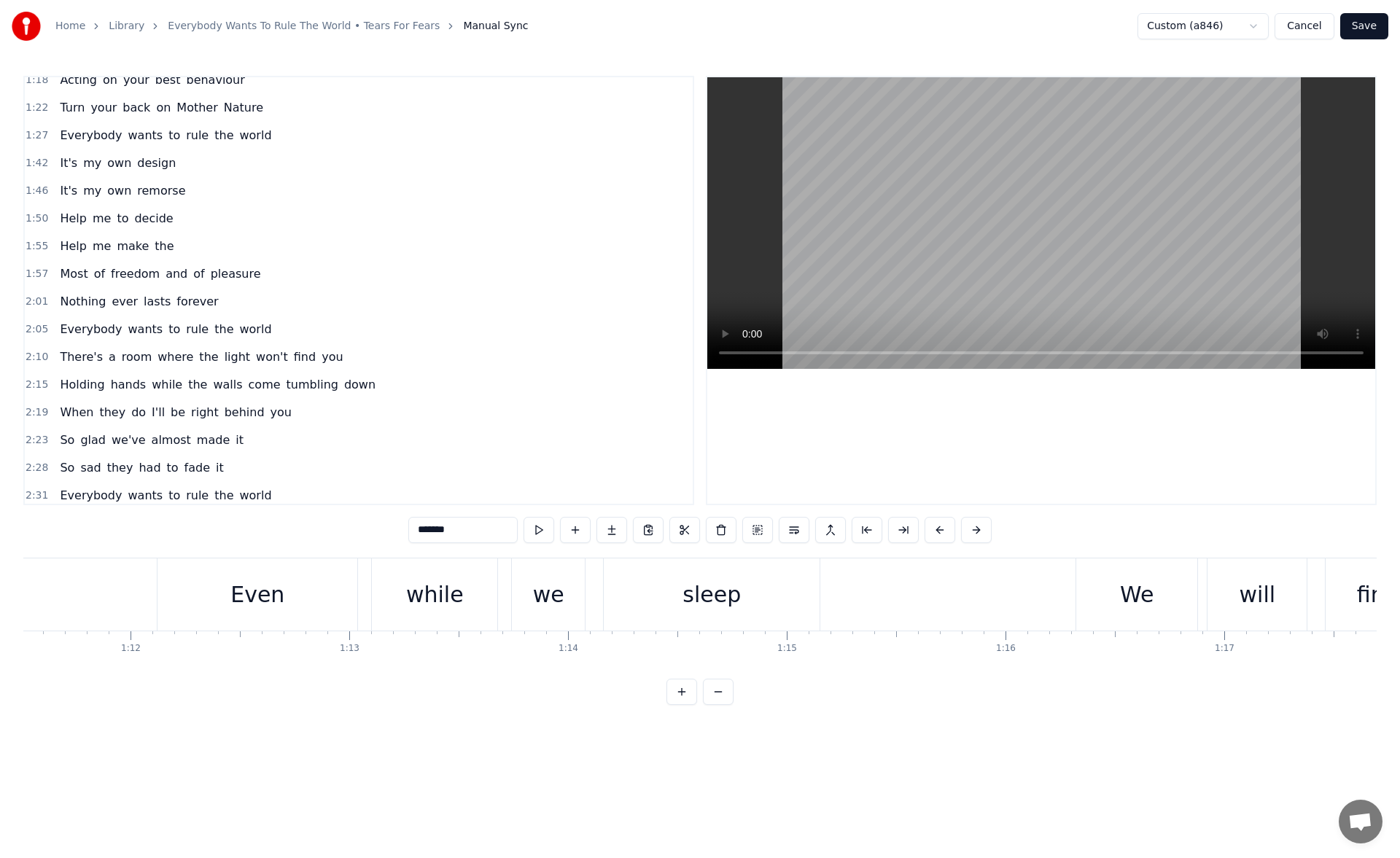
scroll to position [146, 0]
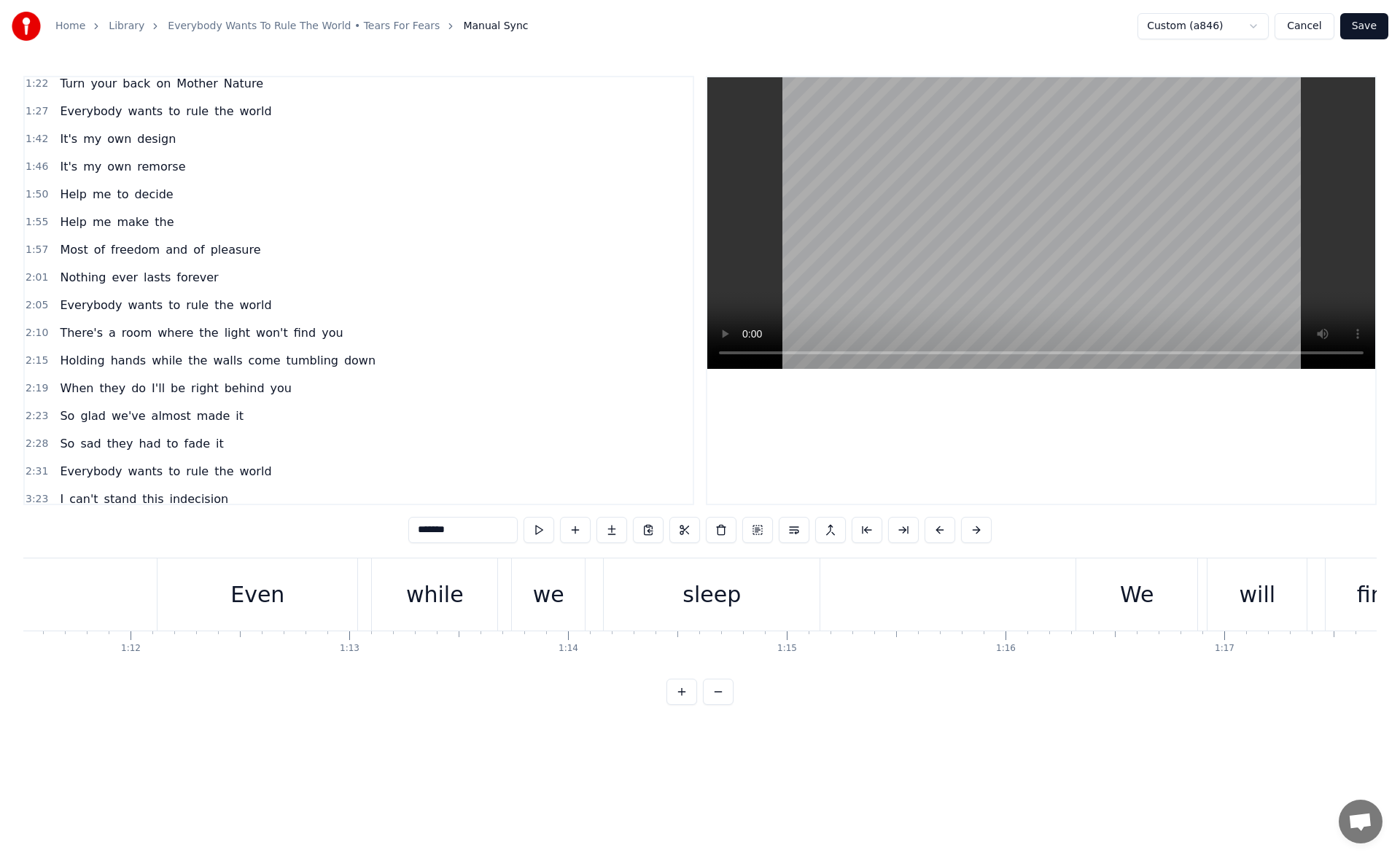
click at [59, 418] on span "So" at bounding box center [67, 416] width 18 height 17
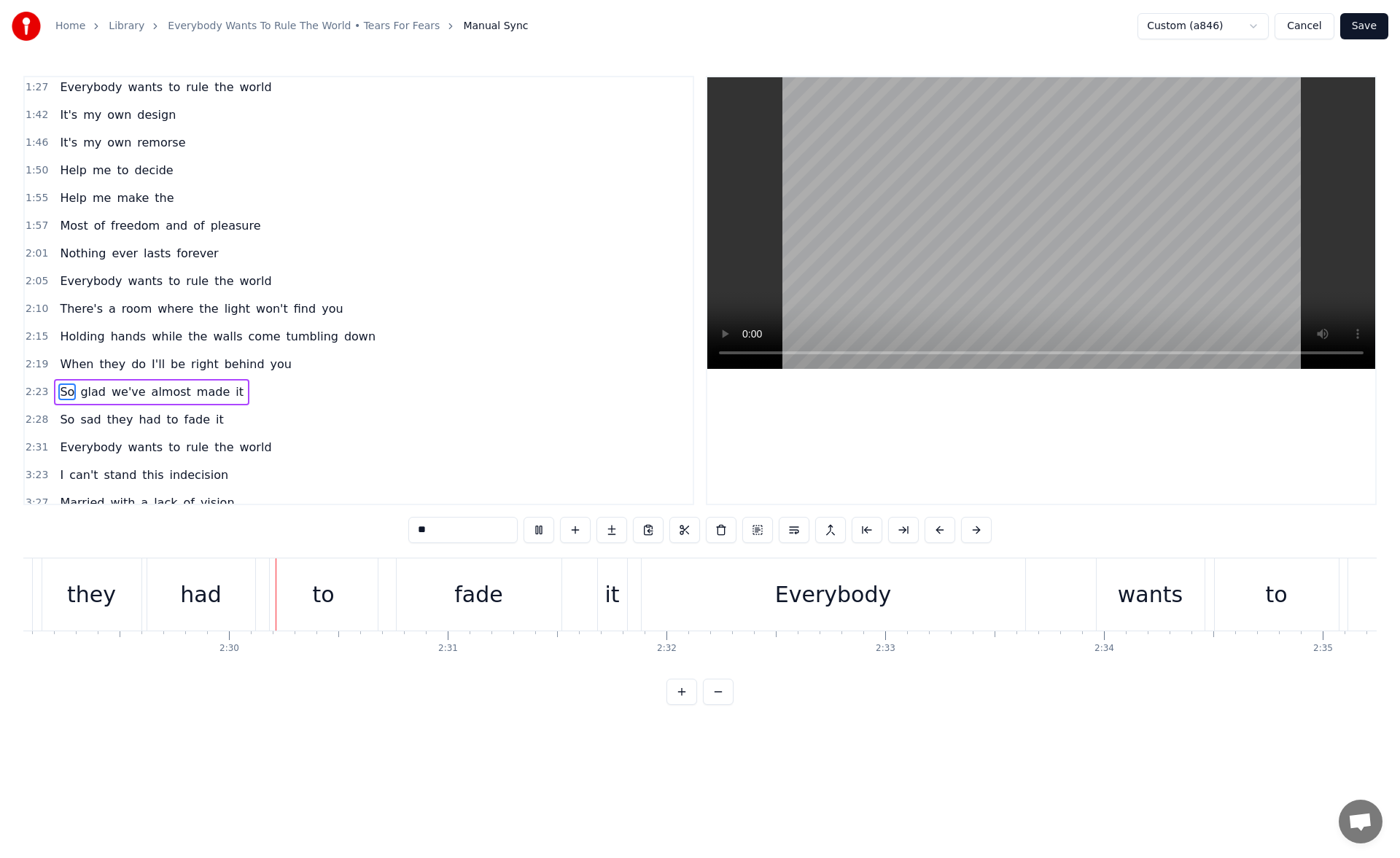
scroll to position [0, 32618]
click at [196, 387] on span "made" at bounding box center [214, 391] width 36 height 17
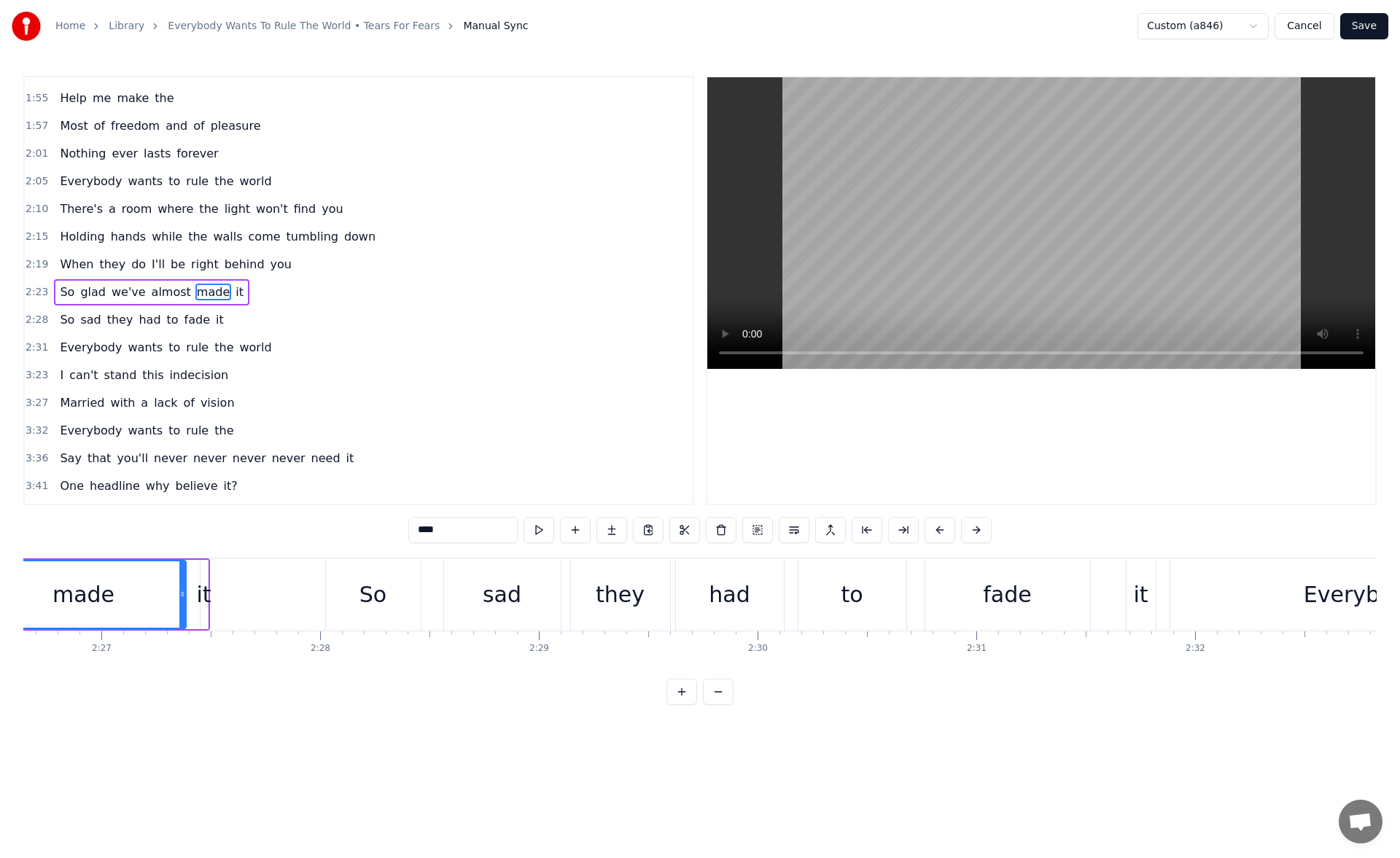
scroll to position [0, 31969]
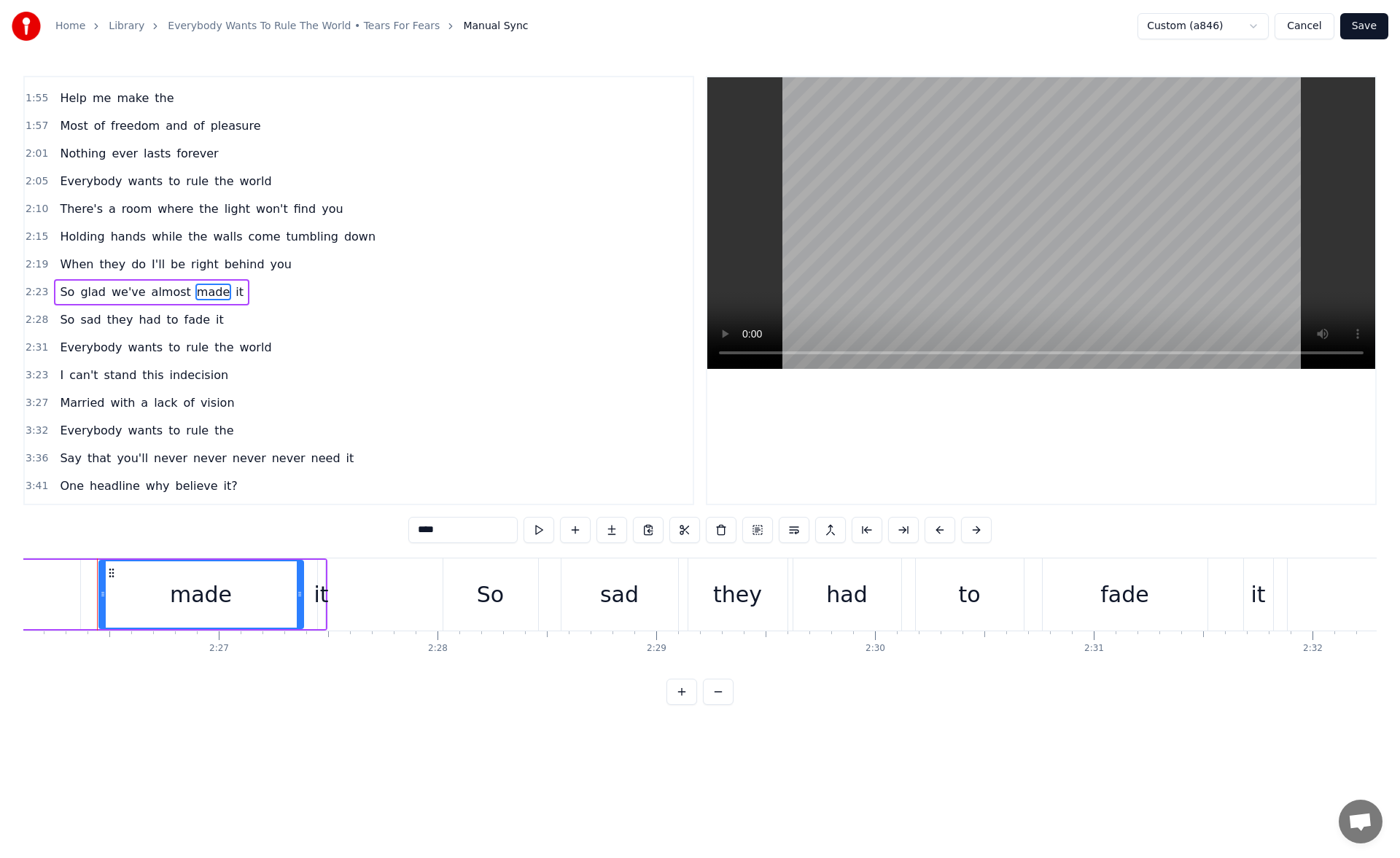
click at [216, 593] on div "made" at bounding box center [201, 594] width 62 height 33
click at [538, 529] on button at bounding box center [539, 530] width 31 height 26
drag, startPoint x: 300, startPoint y: 597, endPoint x: 214, endPoint y: 593, distance: 86.1
click at [214, 593] on icon at bounding box center [215, 594] width 6 height 11
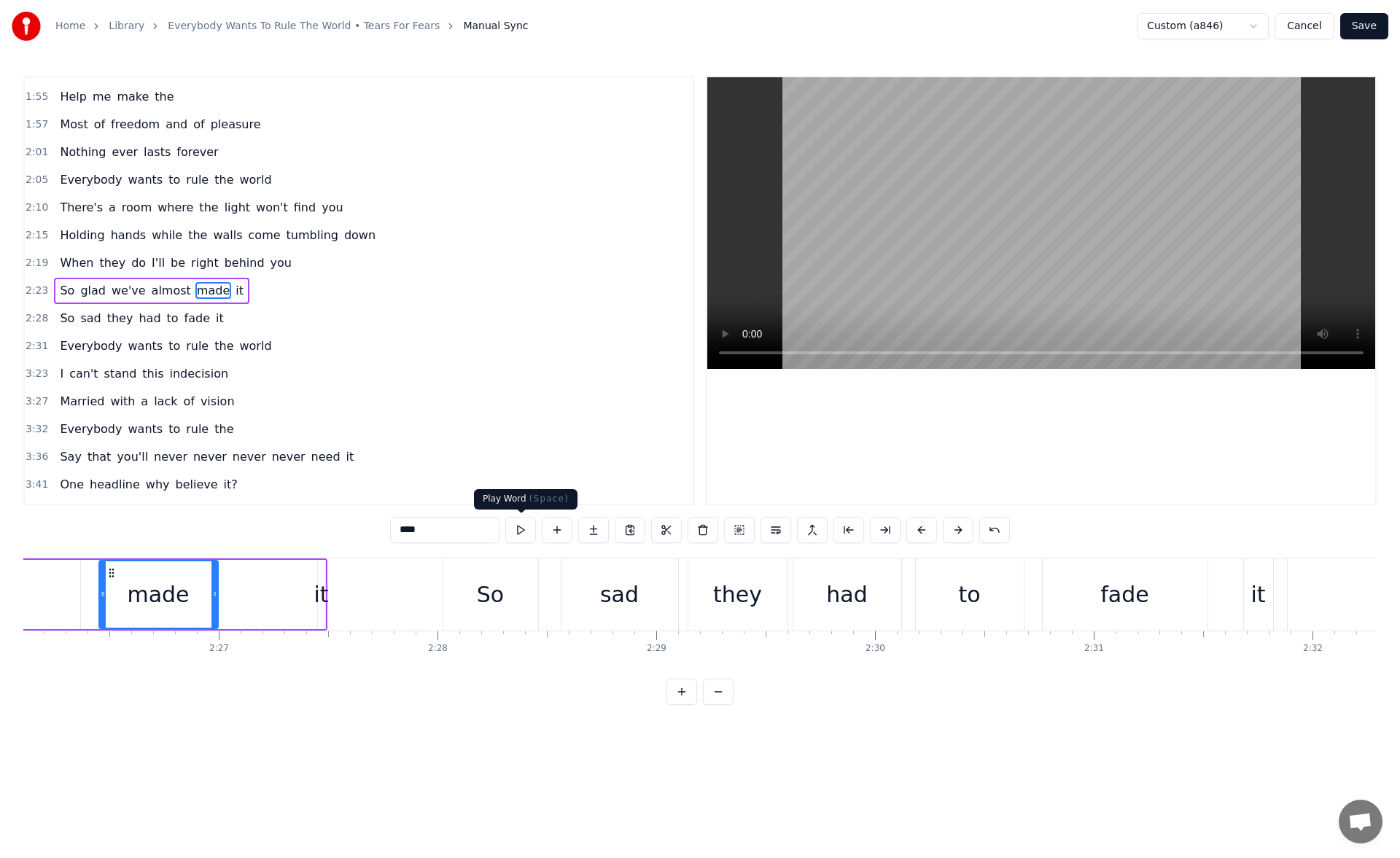
click at [524, 530] on button at bounding box center [521, 530] width 31 height 26
click at [206, 592] on icon at bounding box center [208, 594] width 6 height 11
click at [522, 533] on button at bounding box center [521, 530] width 31 height 26
click at [320, 598] on div "it" at bounding box center [321, 594] width 15 height 33
type input "**"
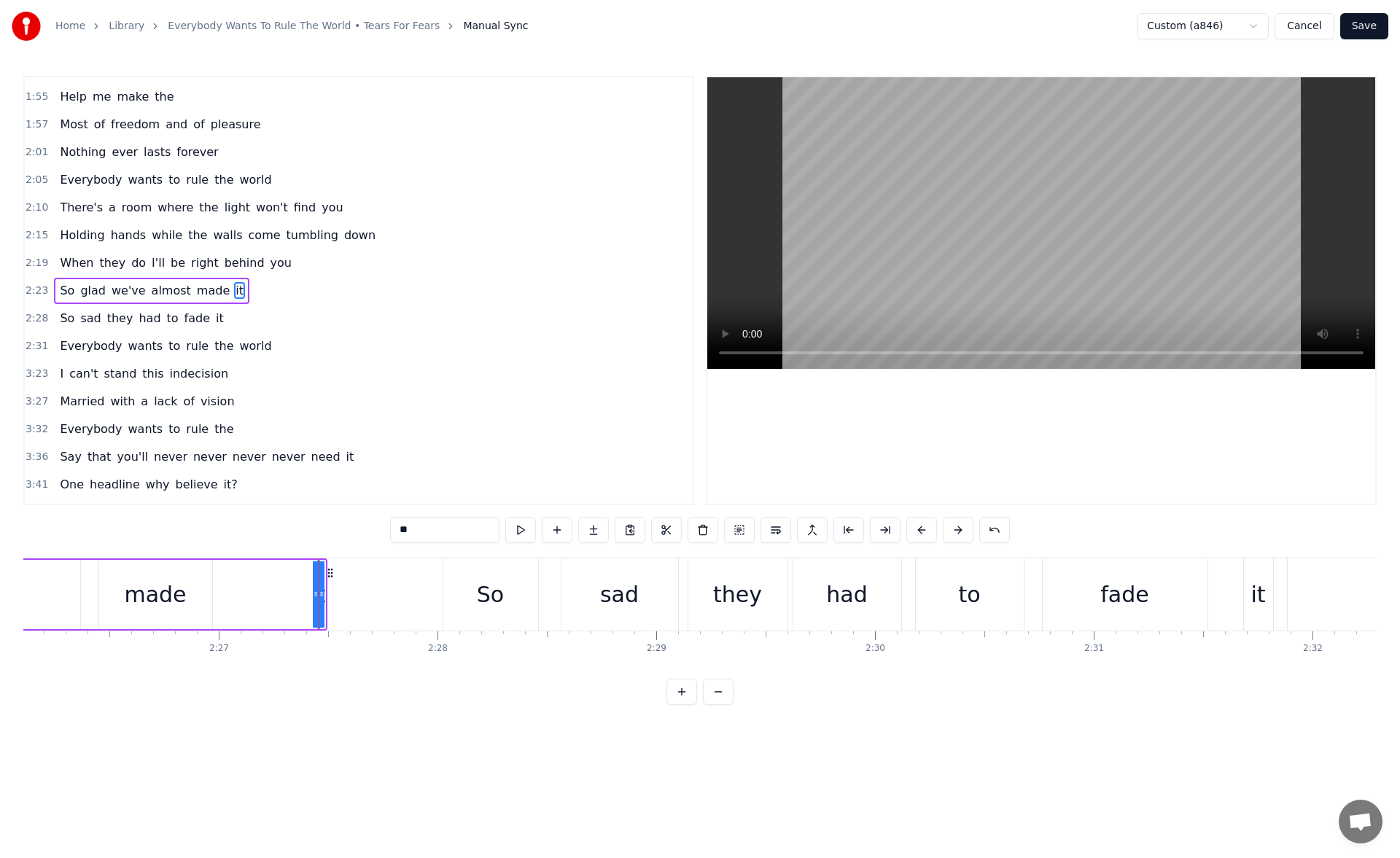
drag, startPoint x: 320, startPoint y: 600, endPoint x: 292, endPoint y: 598, distance: 28.1
click at [318, 598] on div "it" at bounding box center [317, 594] width 15 height 33
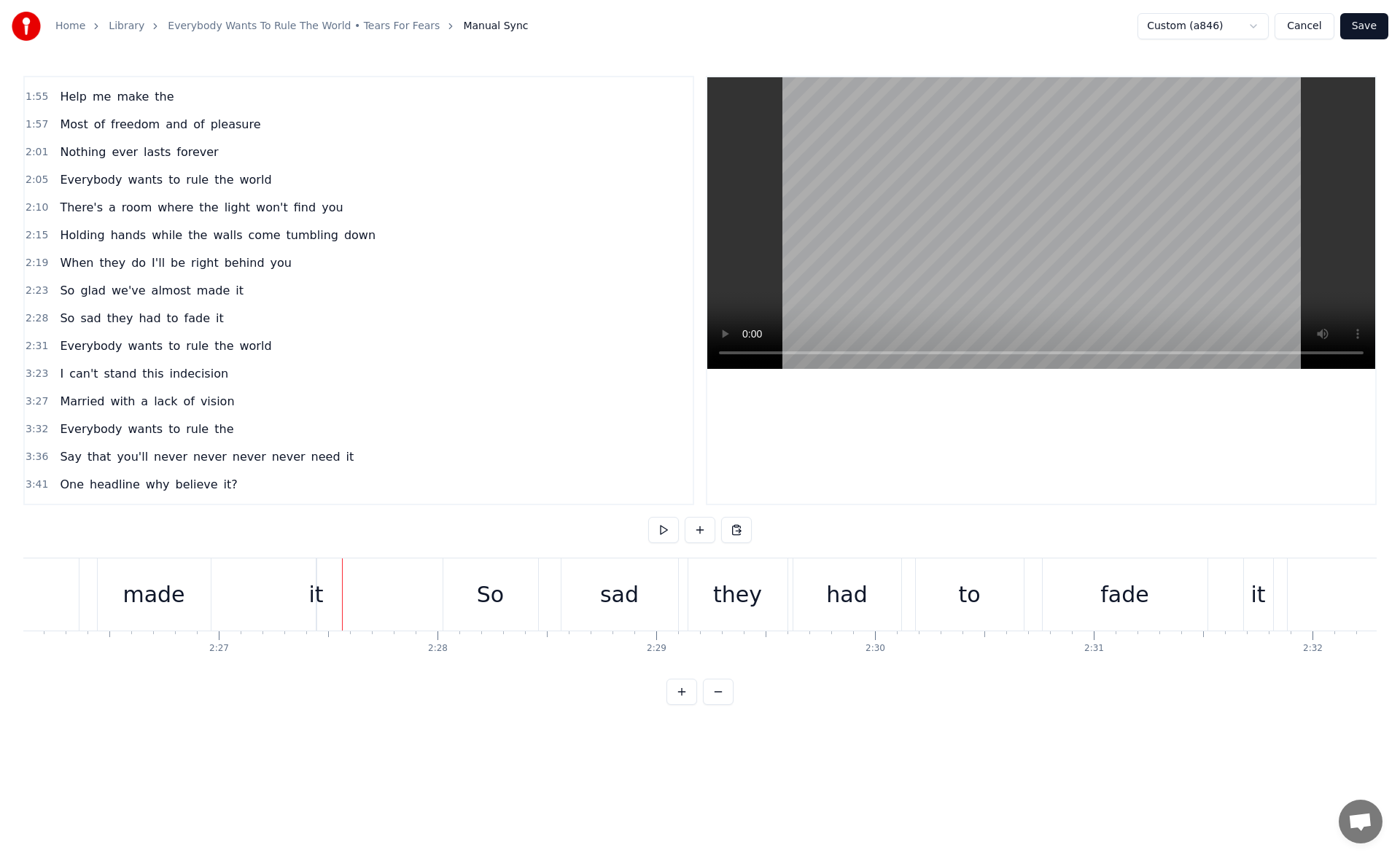
click at [315, 597] on div "it" at bounding box center [315, 594] width 15 height 33
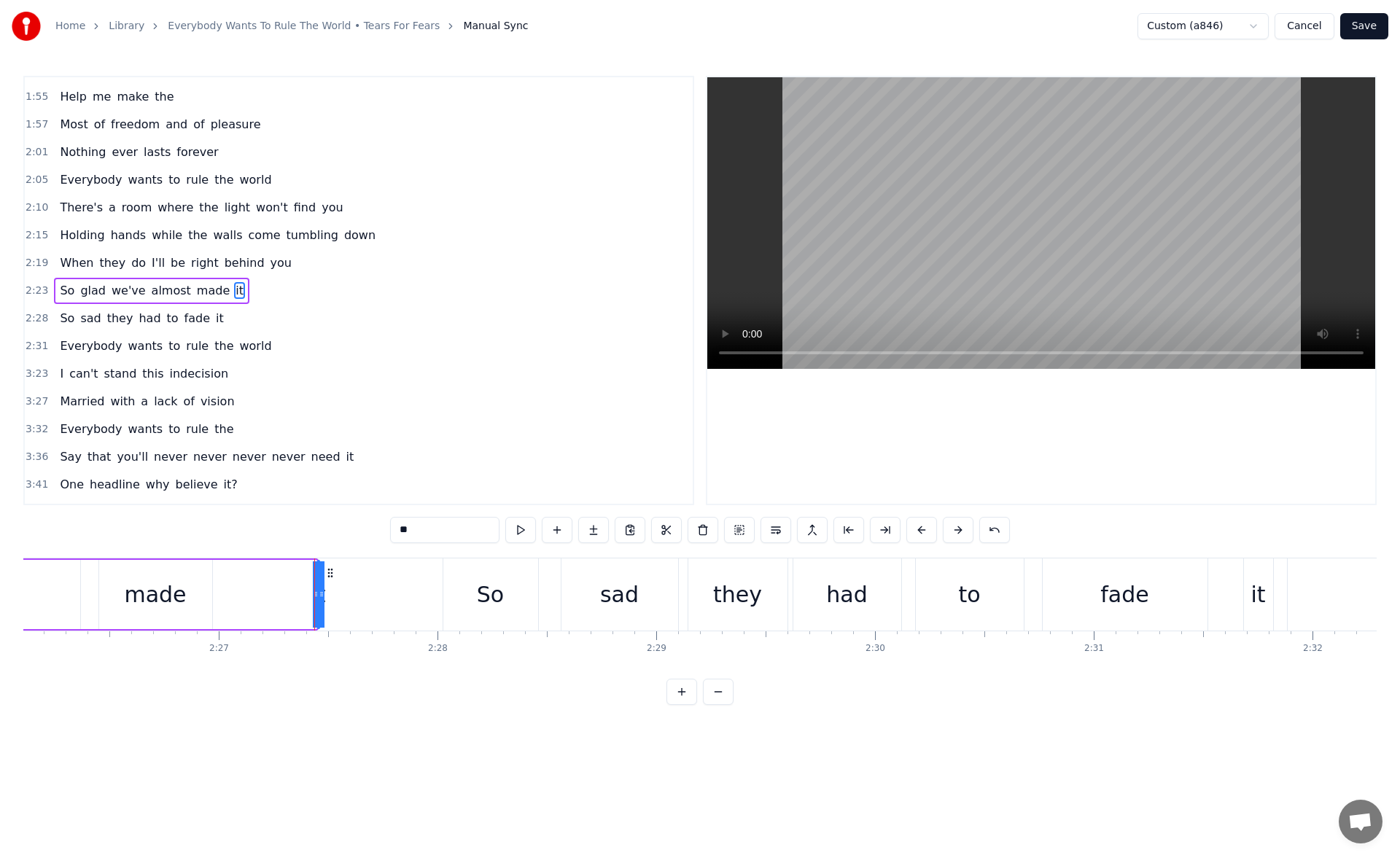
drag, startPoint x: 315, startPoint y: 597, endPoint x: 307, endPoint y: 597, distance: 8.0
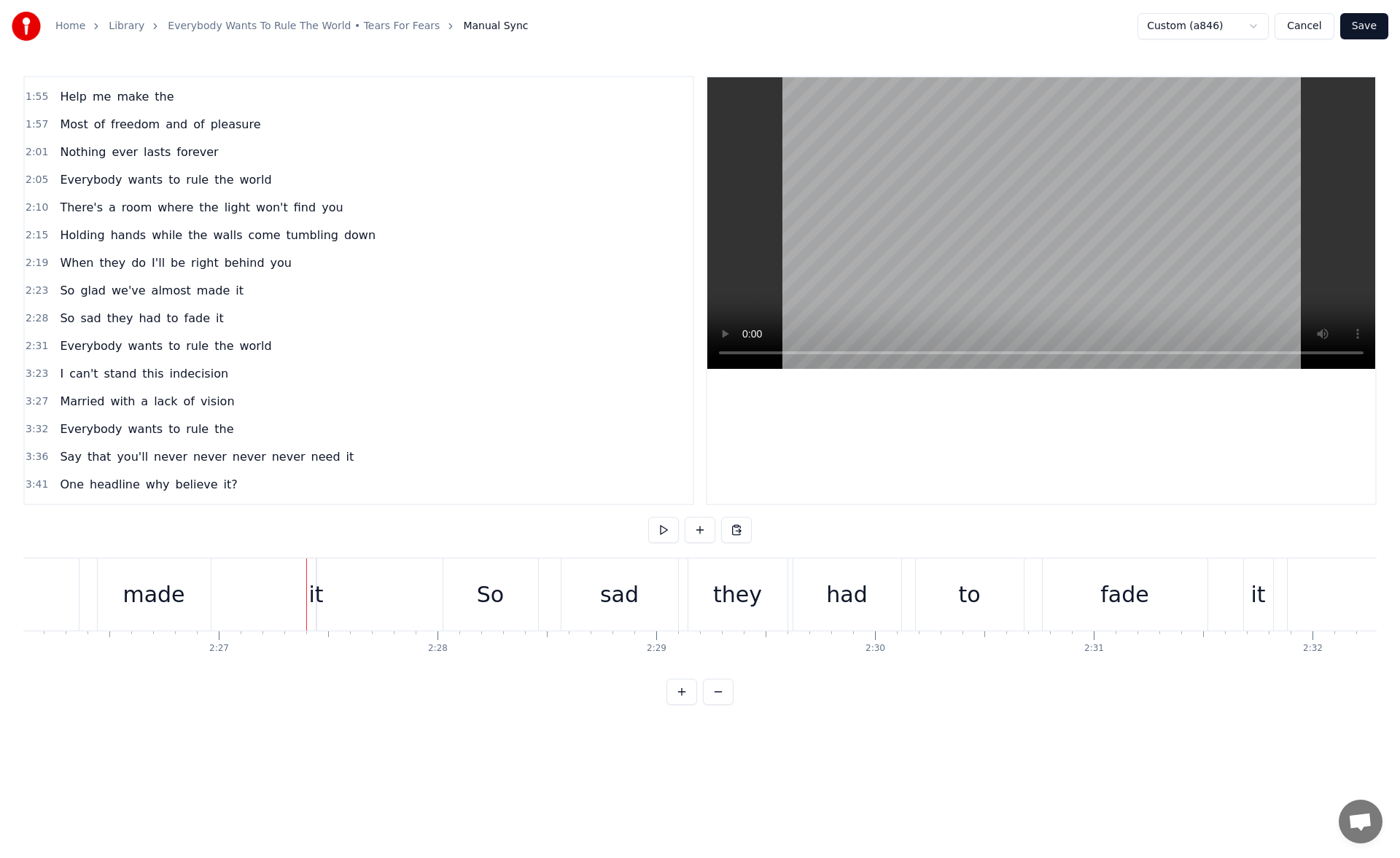
click at [316, 594] on div "it" at bounding box center [315, 594] width 15 height 33
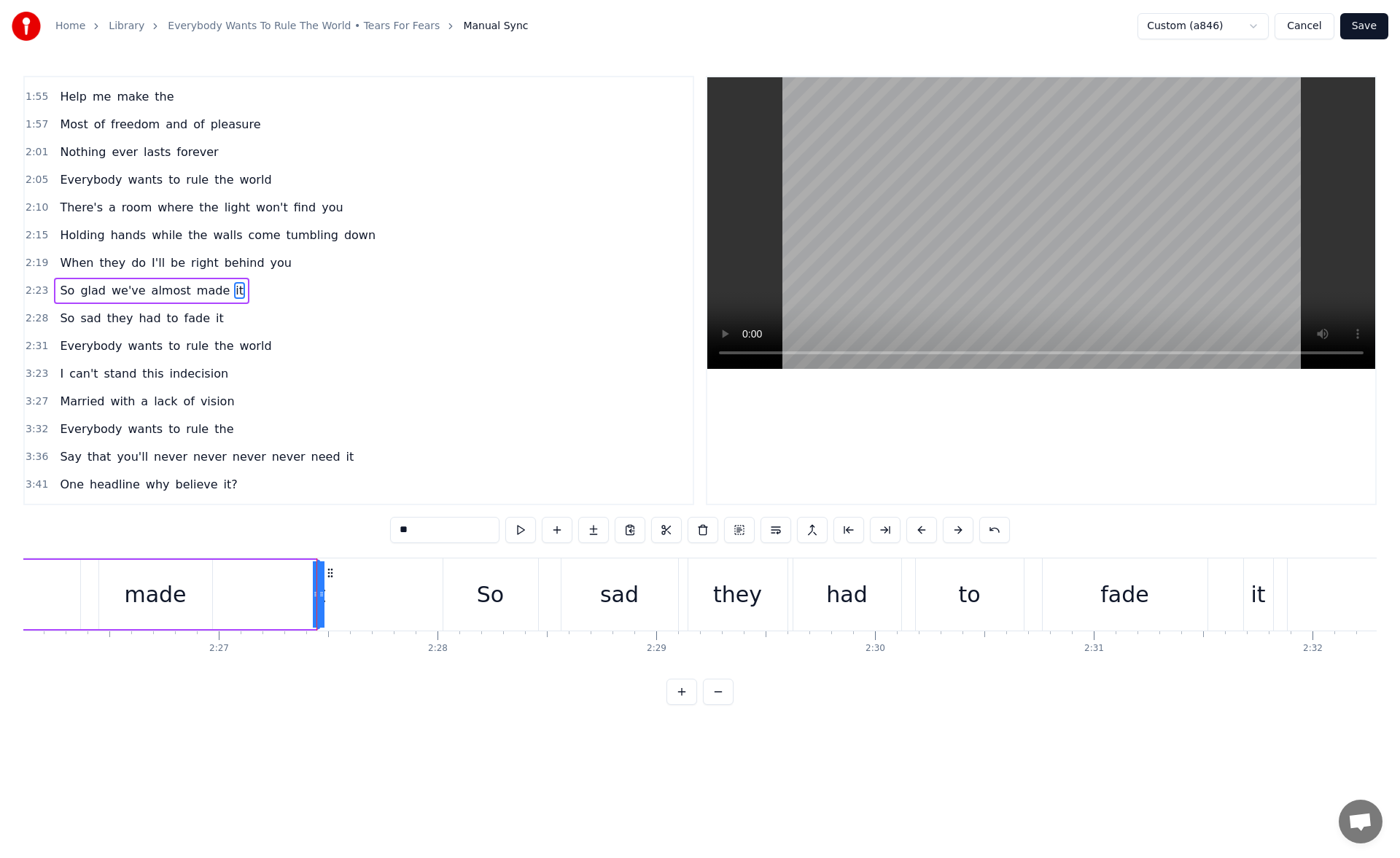
click at [989, 526] on button at bounding box center [995, 530] width 31 height 26
click at [975, 531] on button at bounding box center [977, 530] width 31 height 26
click at [1007, 528] on button at bounding box center [1013, 530] width 31 height 26
drag, startPoint x: 313, startPoint y: 603, endPoint x: 299, endPoint y: 602, distance: 14.0
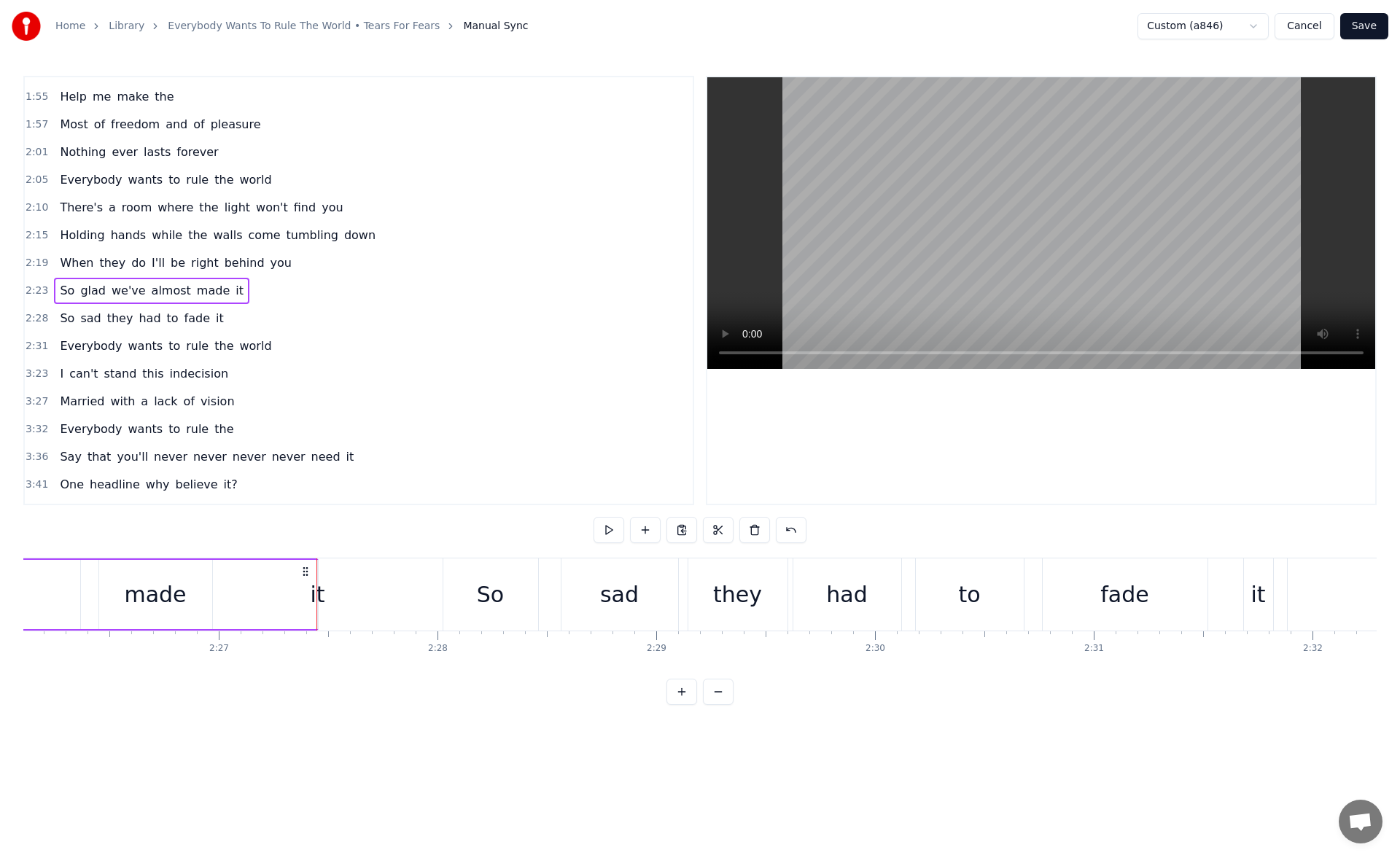
click at [317, 599] on div at bounding box center [316, 594] width 1 height 72
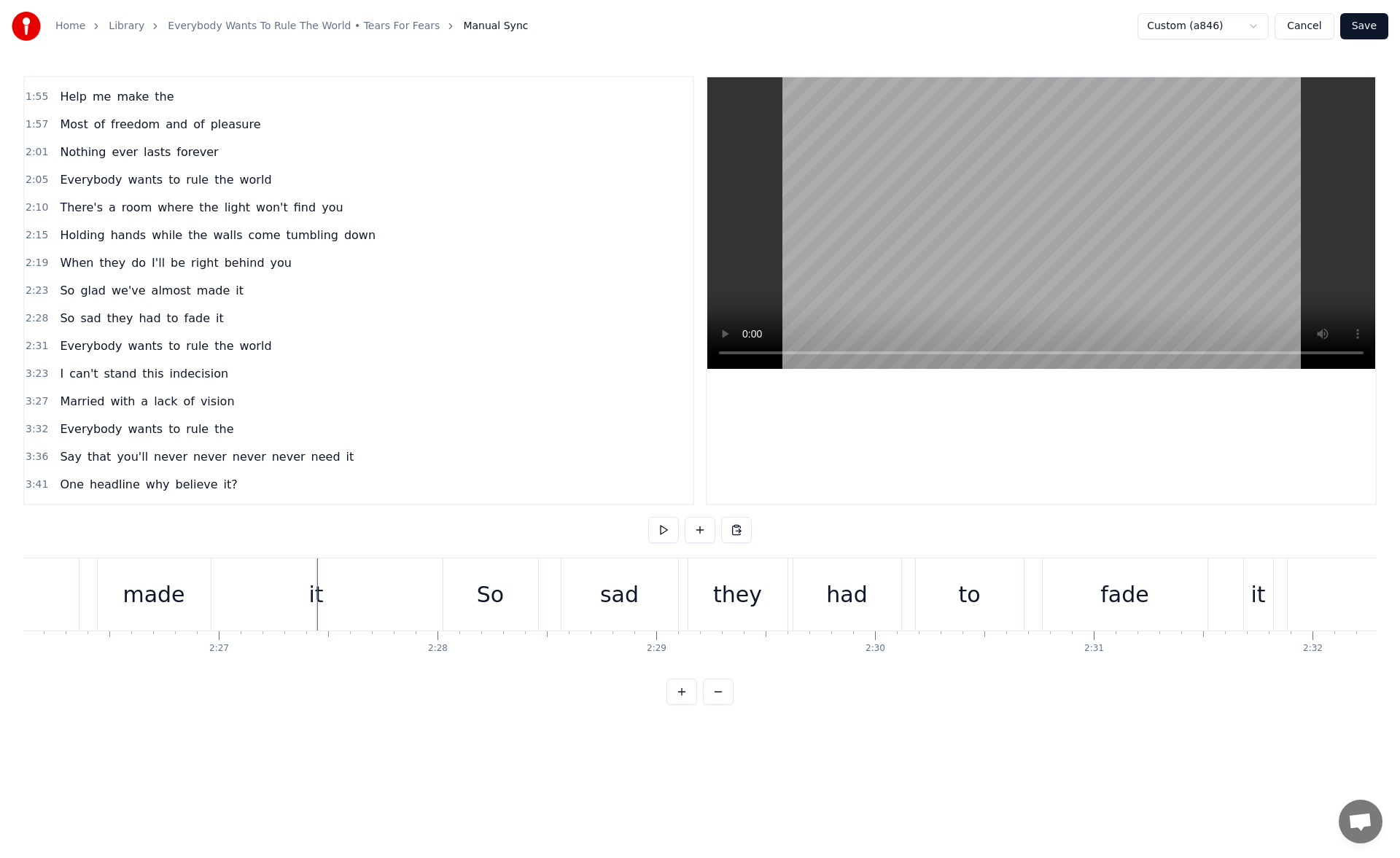
click at [319, 602] on div "it" at bounding box center [315, 594] width 15 height 33
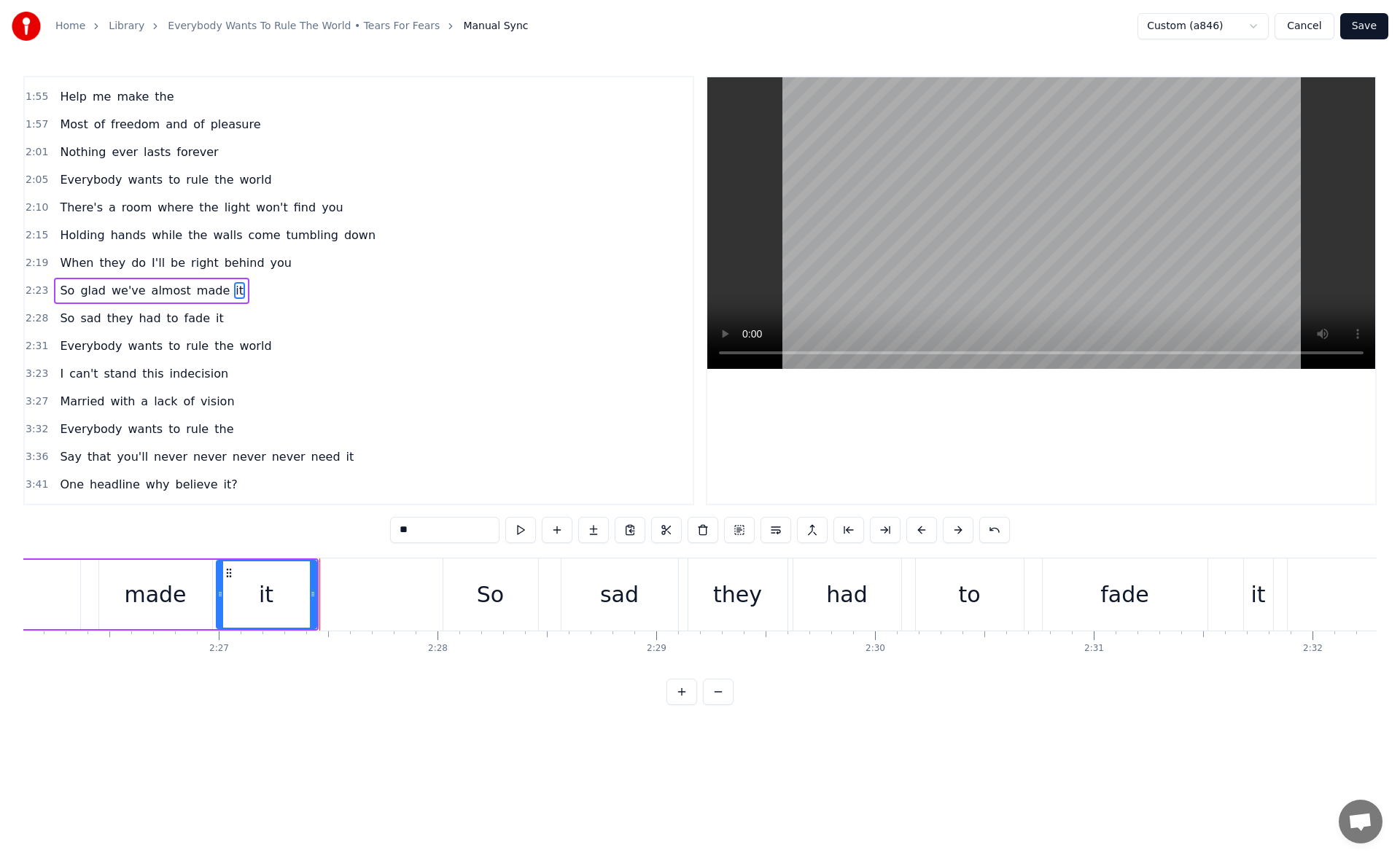
drag, startPoint x: 319, startPoint y: 598, endPoint x: 218, endPoint y: 601, distance: 101.0
click at [218, 601] on div at bounding box center [220, 594] width 6 height 66
click at [519, 527] on button at bounding box center [521, 530] width 31 height 26
drag, startPoint x: 311, startPoint y: 598, endPoint x: 326, endPoint y: 599, distance: 15.0
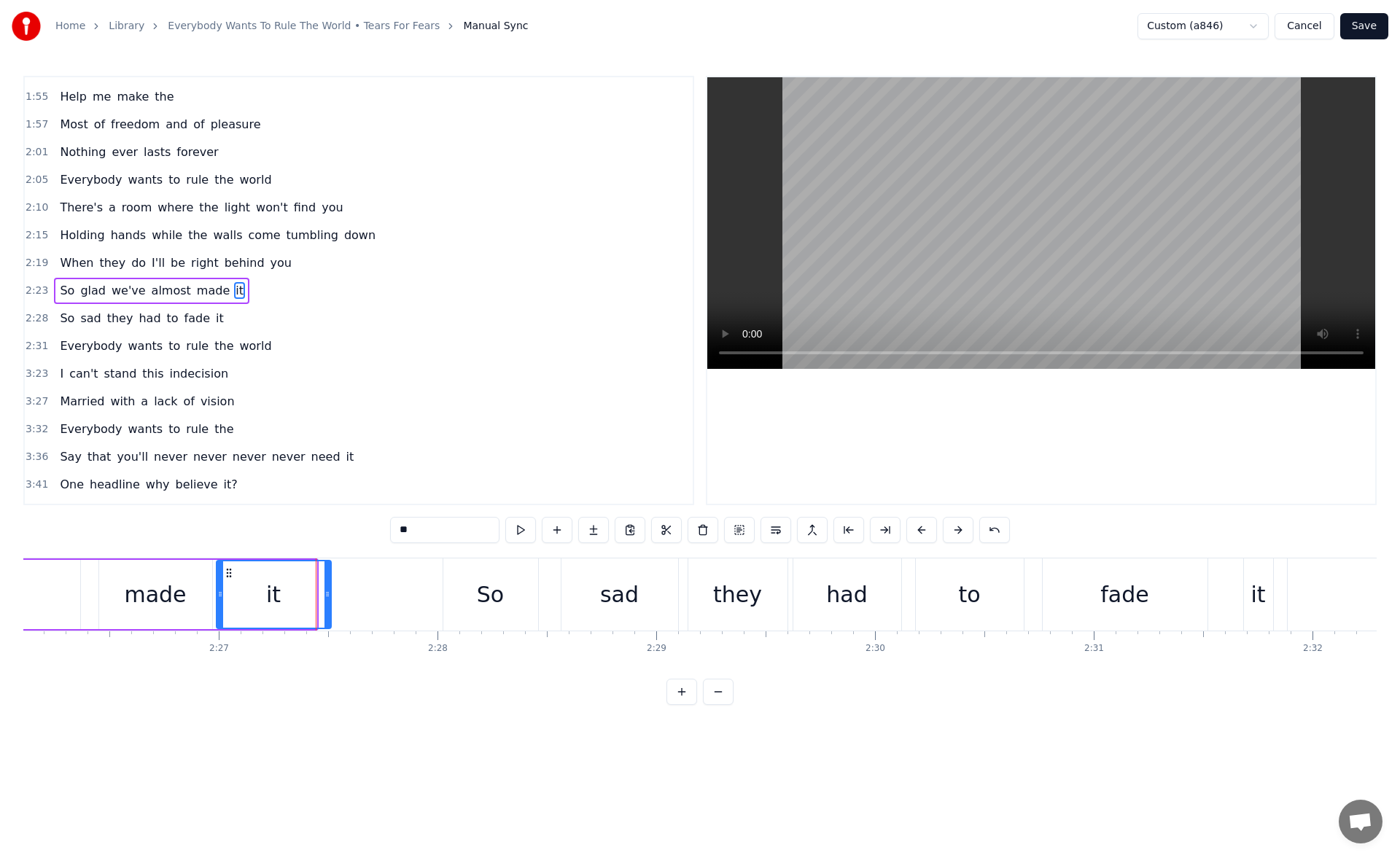
click at [326, 599] on icon at bounding box center [327, 594] width 6 height 11
click at [515, 530] on button at bounding box center [521, 530] width 31 height 26
click at [449, 598] on div "So" at bounding box center [490, 594] width 95 height 72
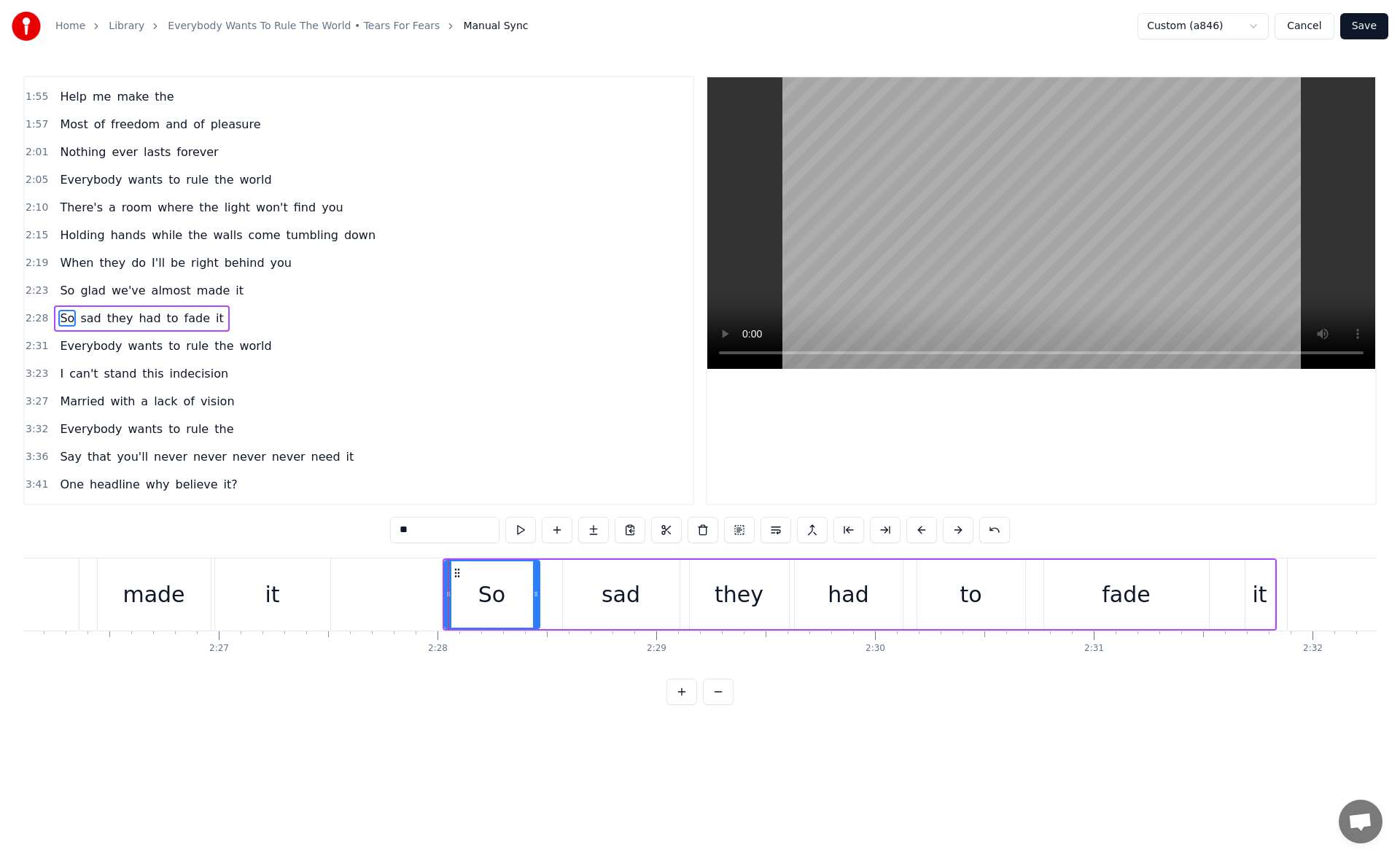
scroll to position [299, 0]
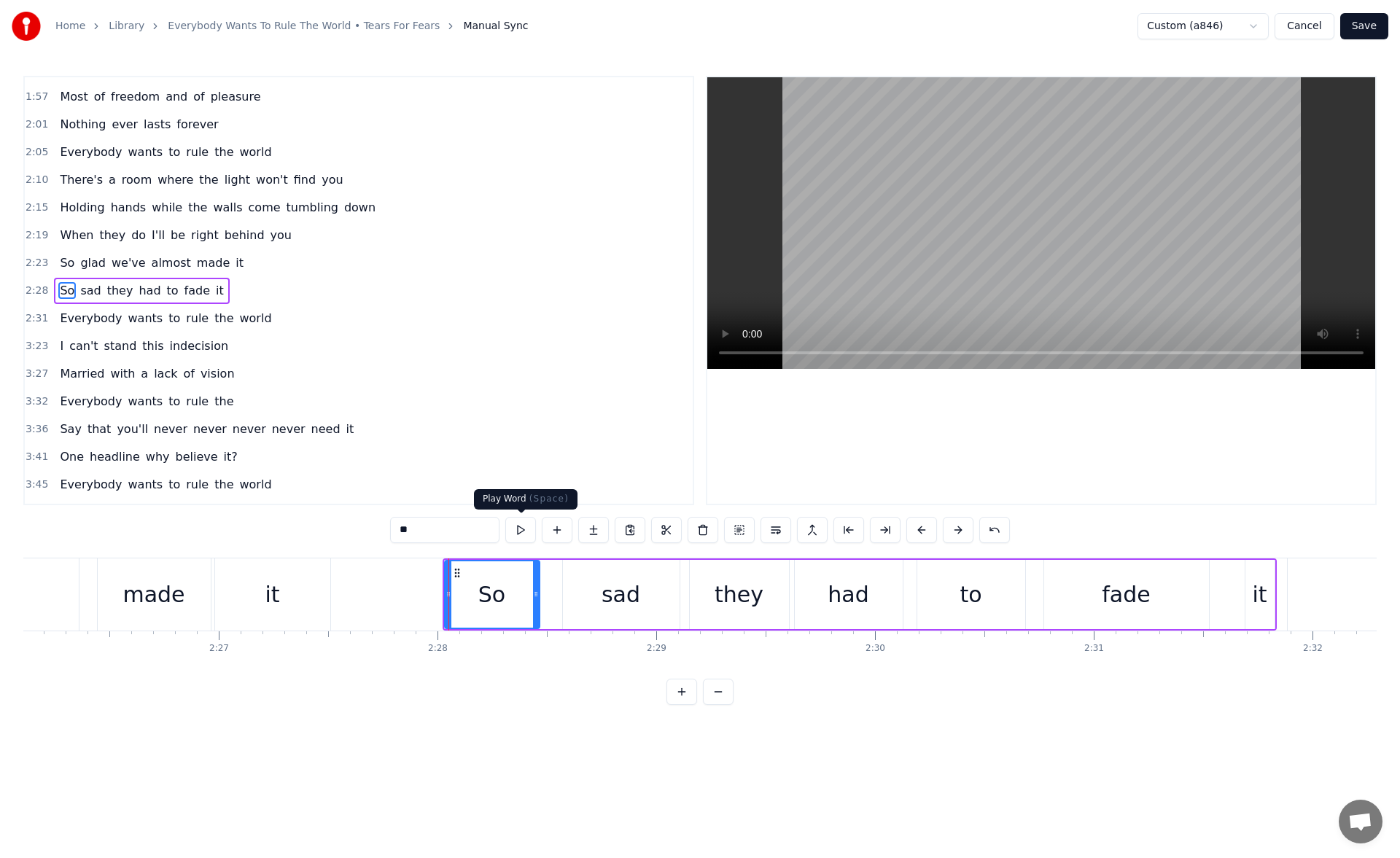
click at [517, 542] on button at bounding box center [521, 530] width 31 height 26
drag, startPoint x: 448, startPoint y: 603, endPoint x: 427, endPoint y: 602, distance: 21.0
click at [427, 602] on div at bounding box center [427, 594] width 6 height 66
click at [516, 531] on button at bounding box center [521, 530] width 31 height 26
click at [1073, 596] on div "fade" at bounding box center [1127, 595] width 165 height 70
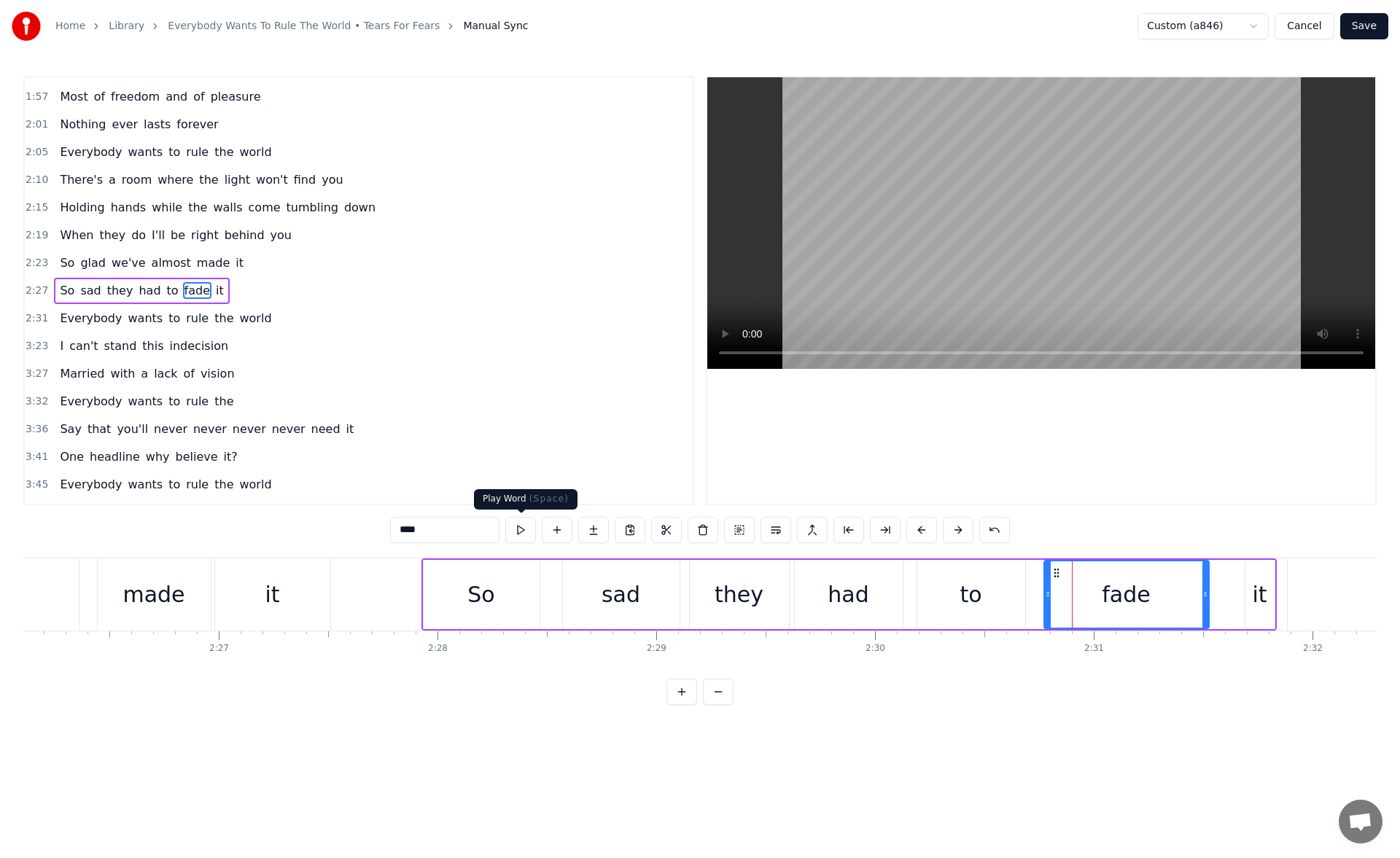
click at [523, 535] on button at bounding box center [521, 530] width 31 height 26
drag, startPoint x: 1207, startPoint y: 598, endPoint x: 1169, endPoint y: 598, distance: 38.0
click at [1169, 598] on icon at bounding box center [1167, 594] width 6 height 11
click at [515, 527] on button at bounding box center [521, 530] width 31 height 26
drag, startPoint x: 1169, startPoint y: 598, endPoint x: 1153, endPoint y: 600, distance: 16.1
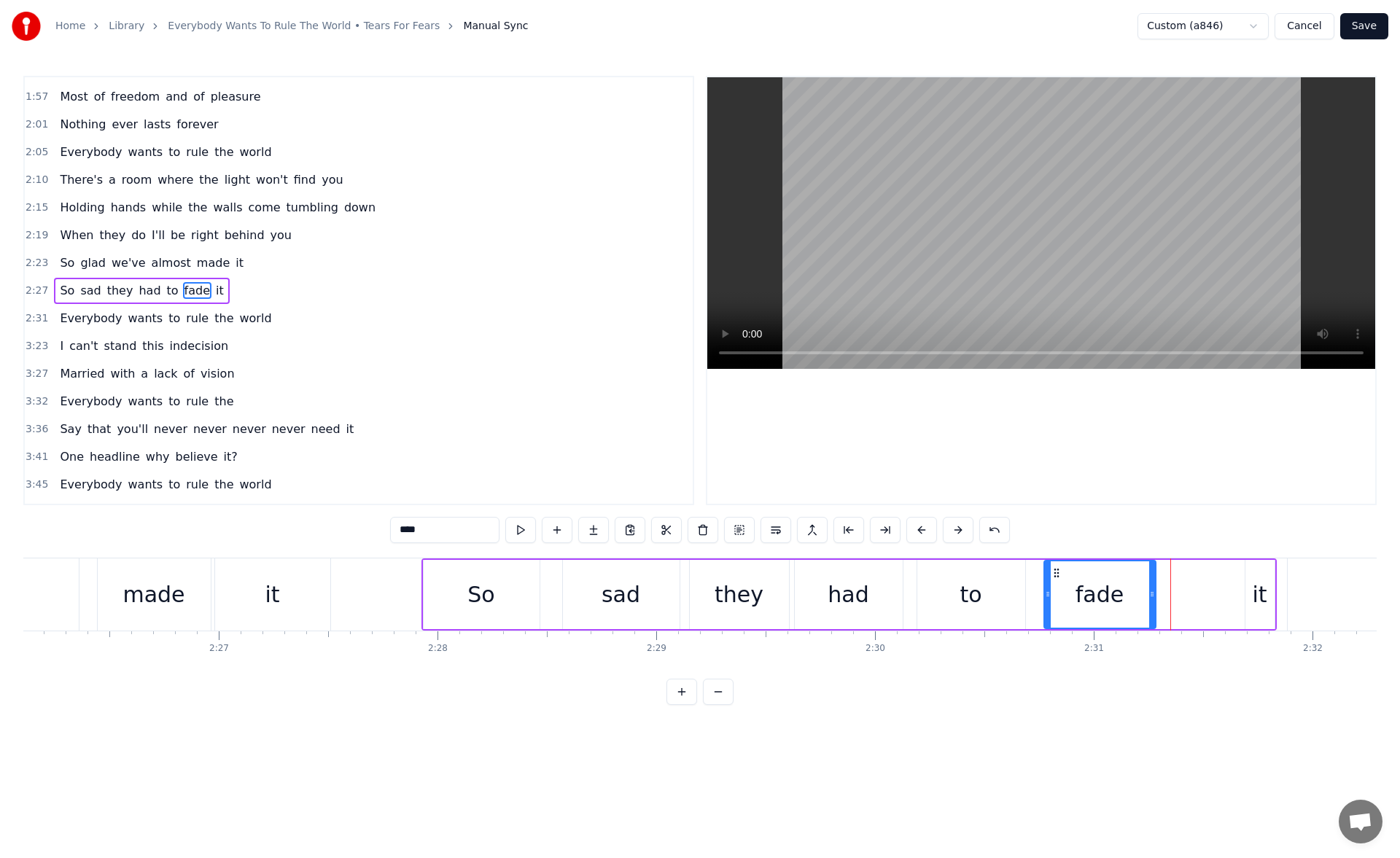
click at [1153, 600] on div at bounding box center [1152, 594] width 6 height 66
click at [518, 527] on button at bounding box center [521, 530] width 31 height 26
click at [1252, 601] on div "it" at bounding box center [1260, 595] width 29 height 70
drag, startPoint x: 1247, startPoint y: 603, endPoint x: 1155, endPoint y: 605, distance: 92.0
click at [1155, 605] on div at bounding box center [1157, 594] width 6 height 66
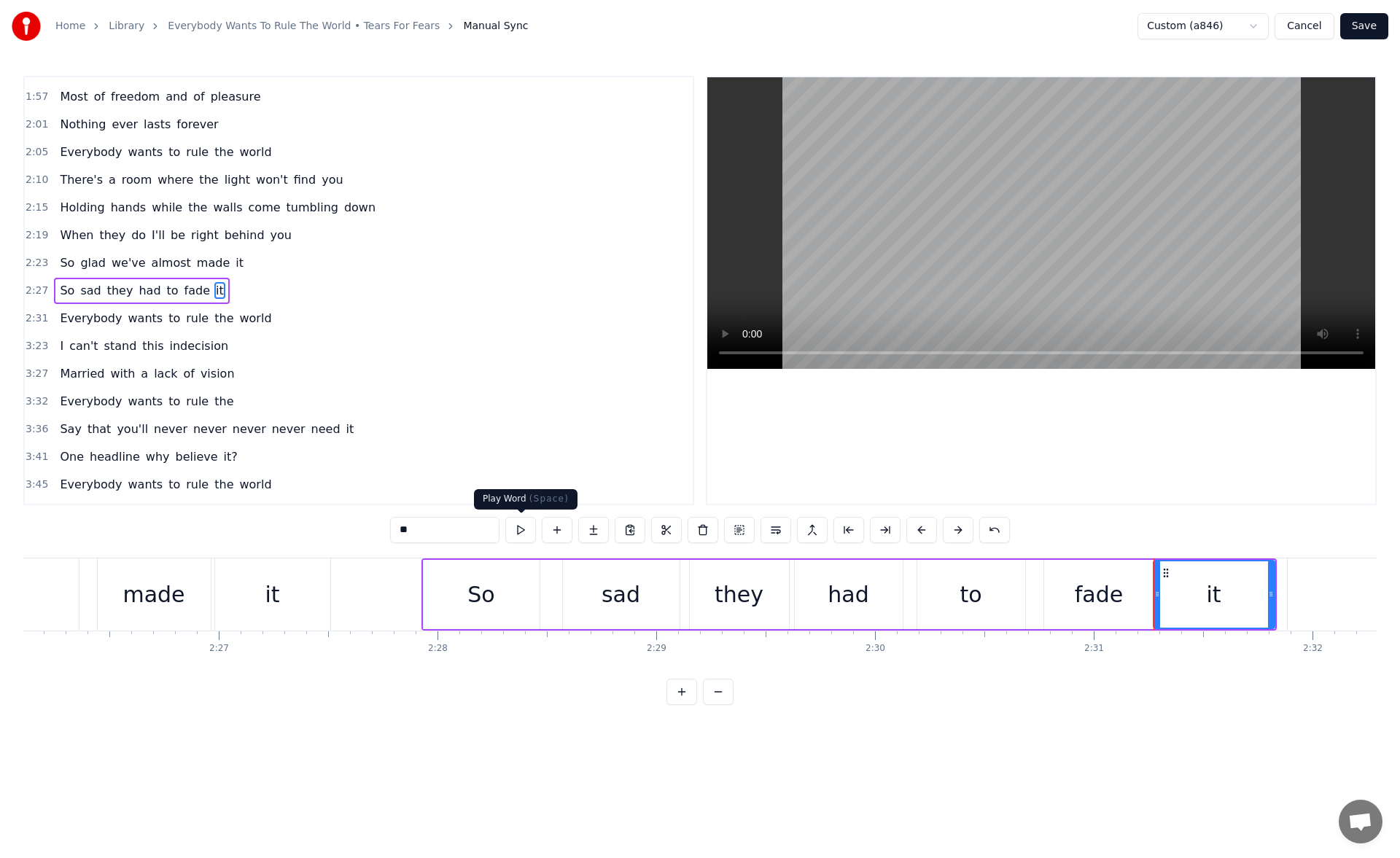
click at [519, 532] on button at bounding box center [521, 530] width 31 height 26
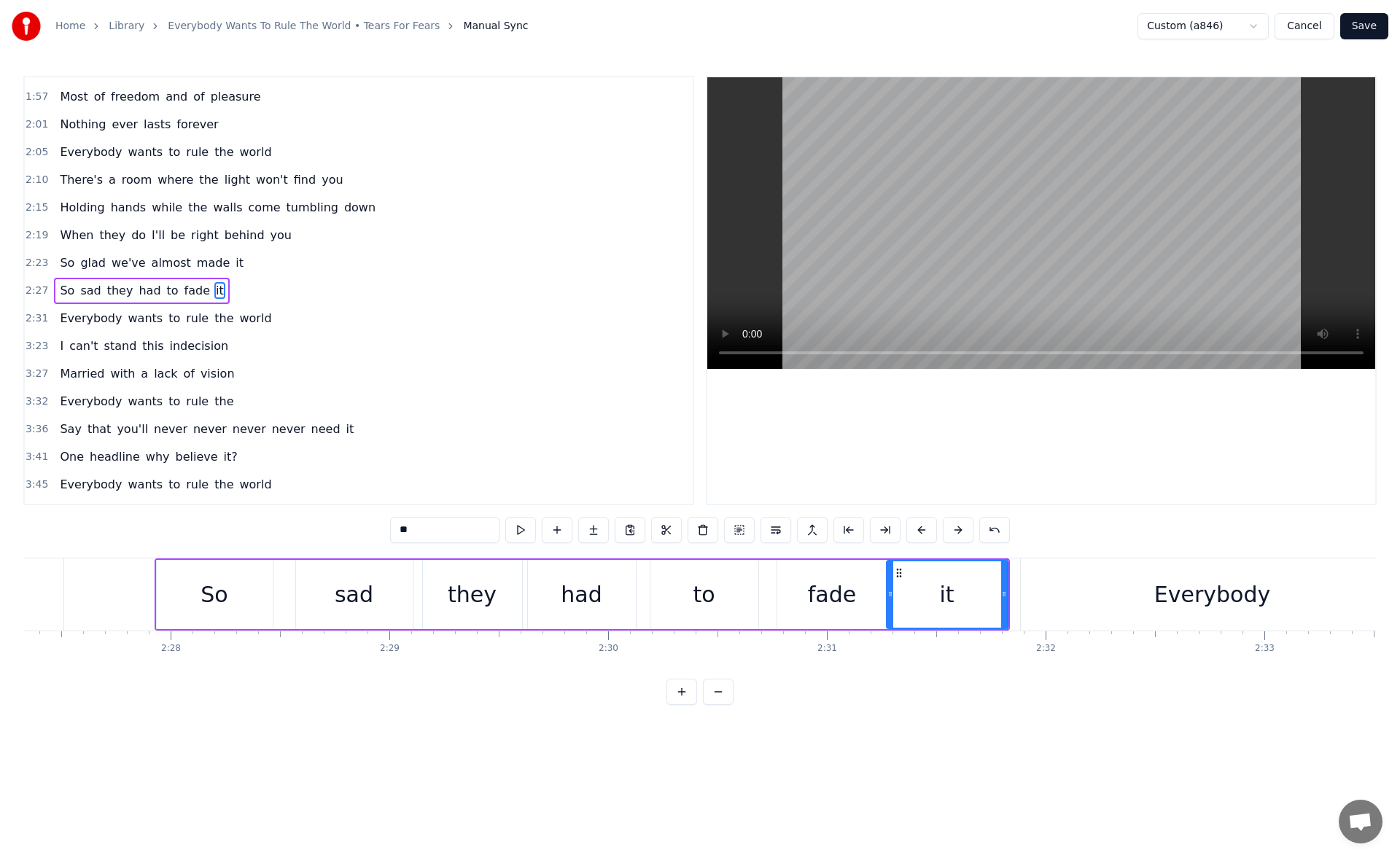
scroll to position [0, 32342]
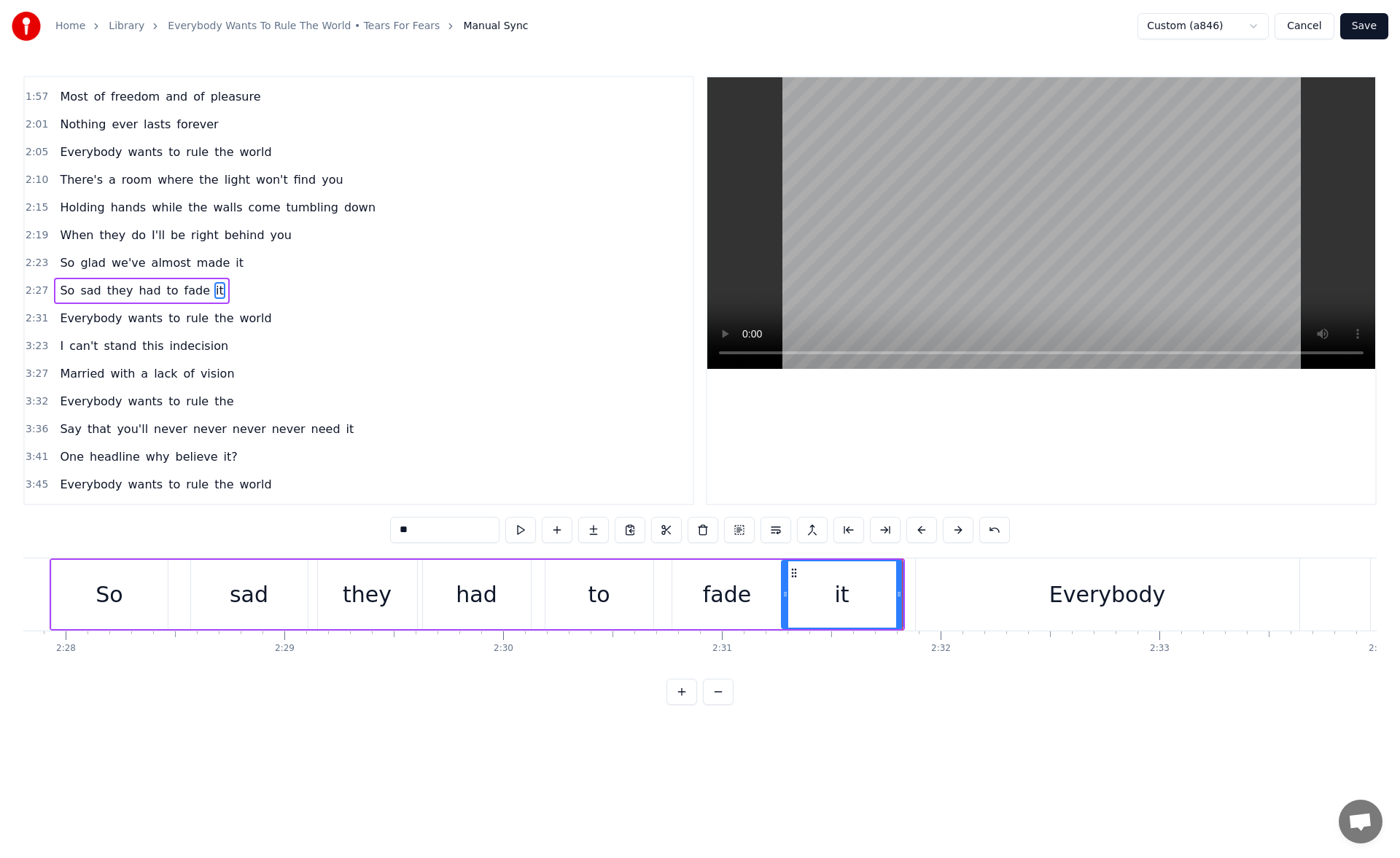
click at [823, 604] on div "it" at bounding box center [843, 594] width 120 height 66
click at [896, 598] on icon at bounding box center [899, 594] width 6 height 11
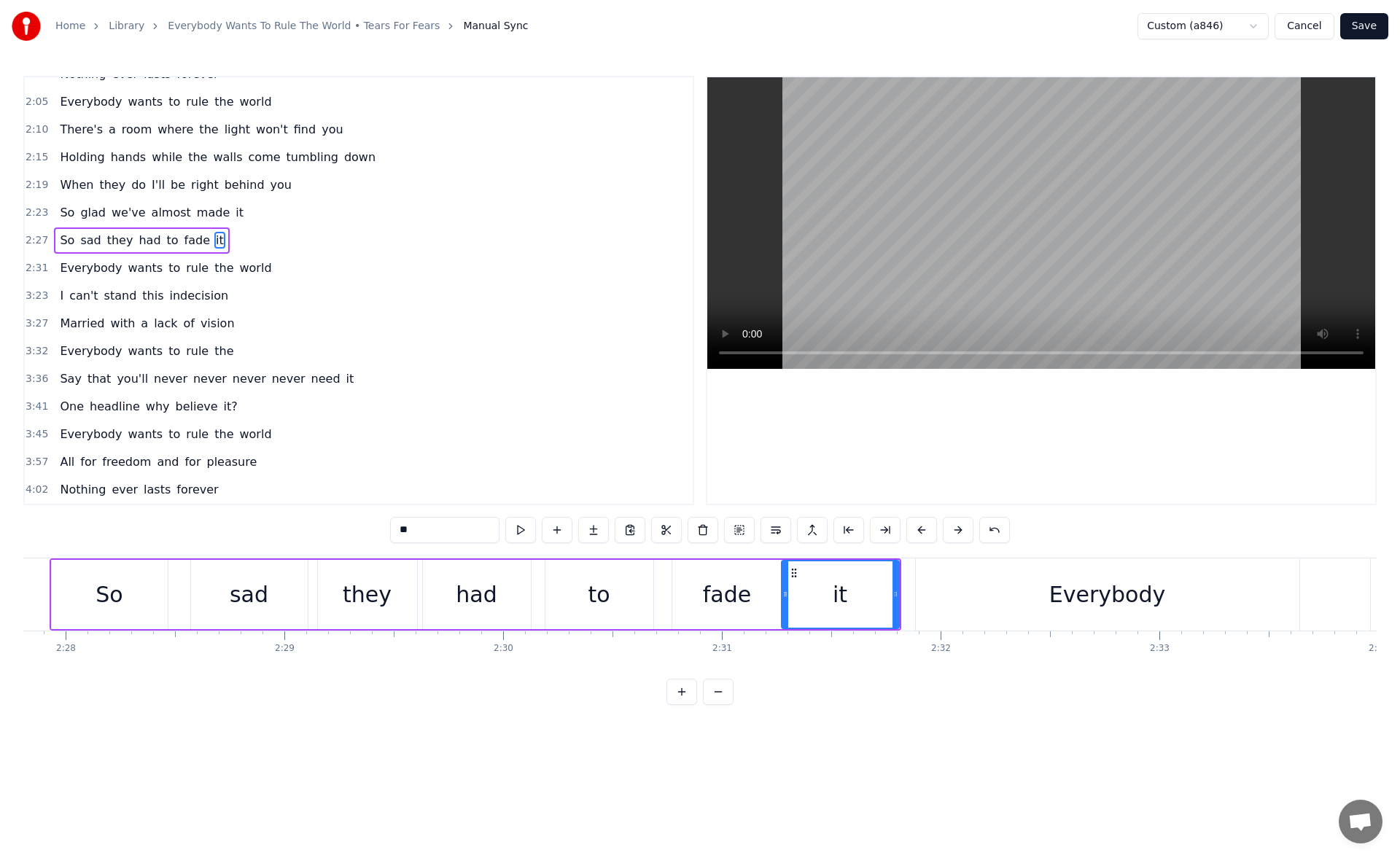
scroll to position [377, 0]
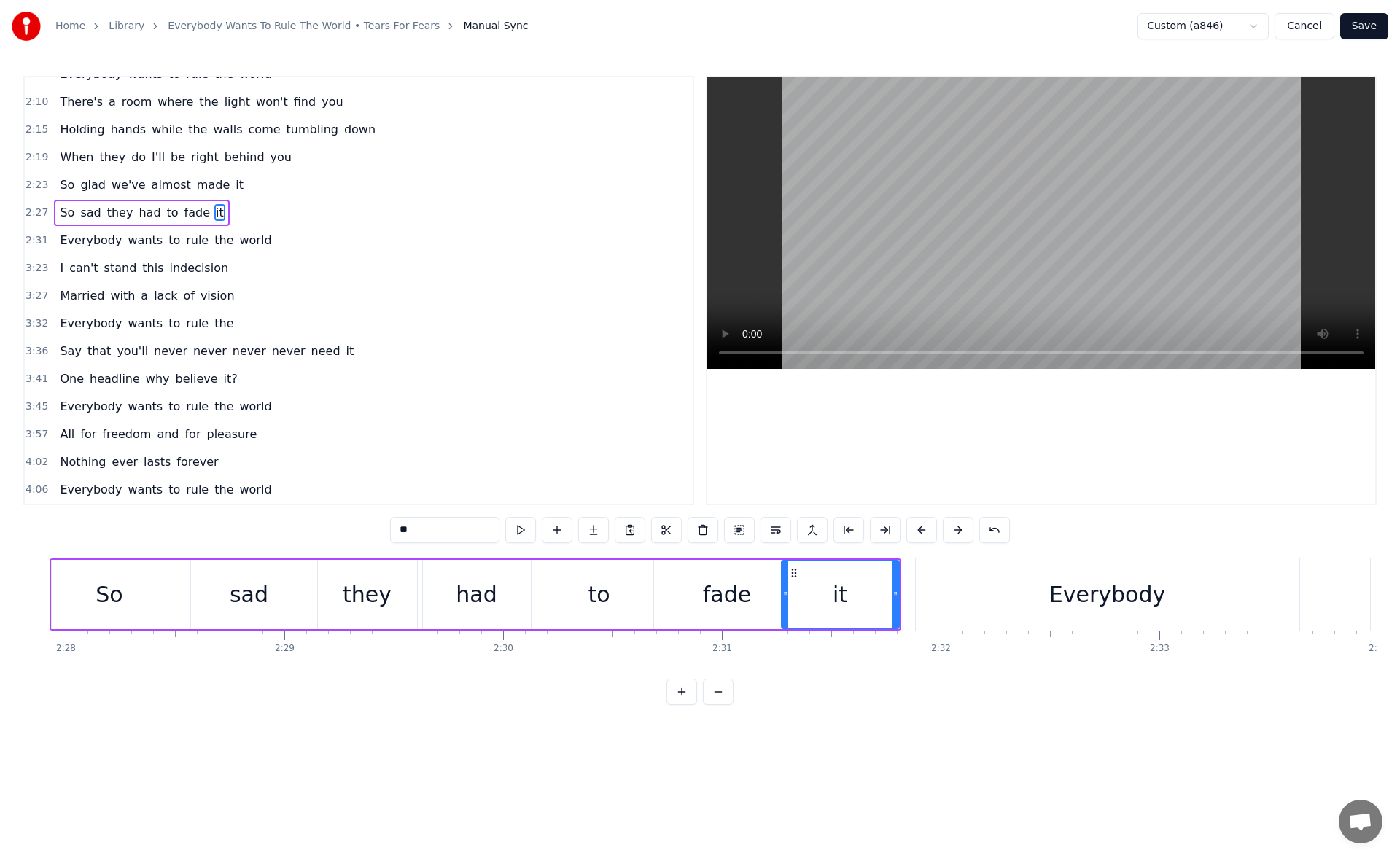
click at [73, 158] on span "When" at bounding box center [76, 157] width 36 height 17
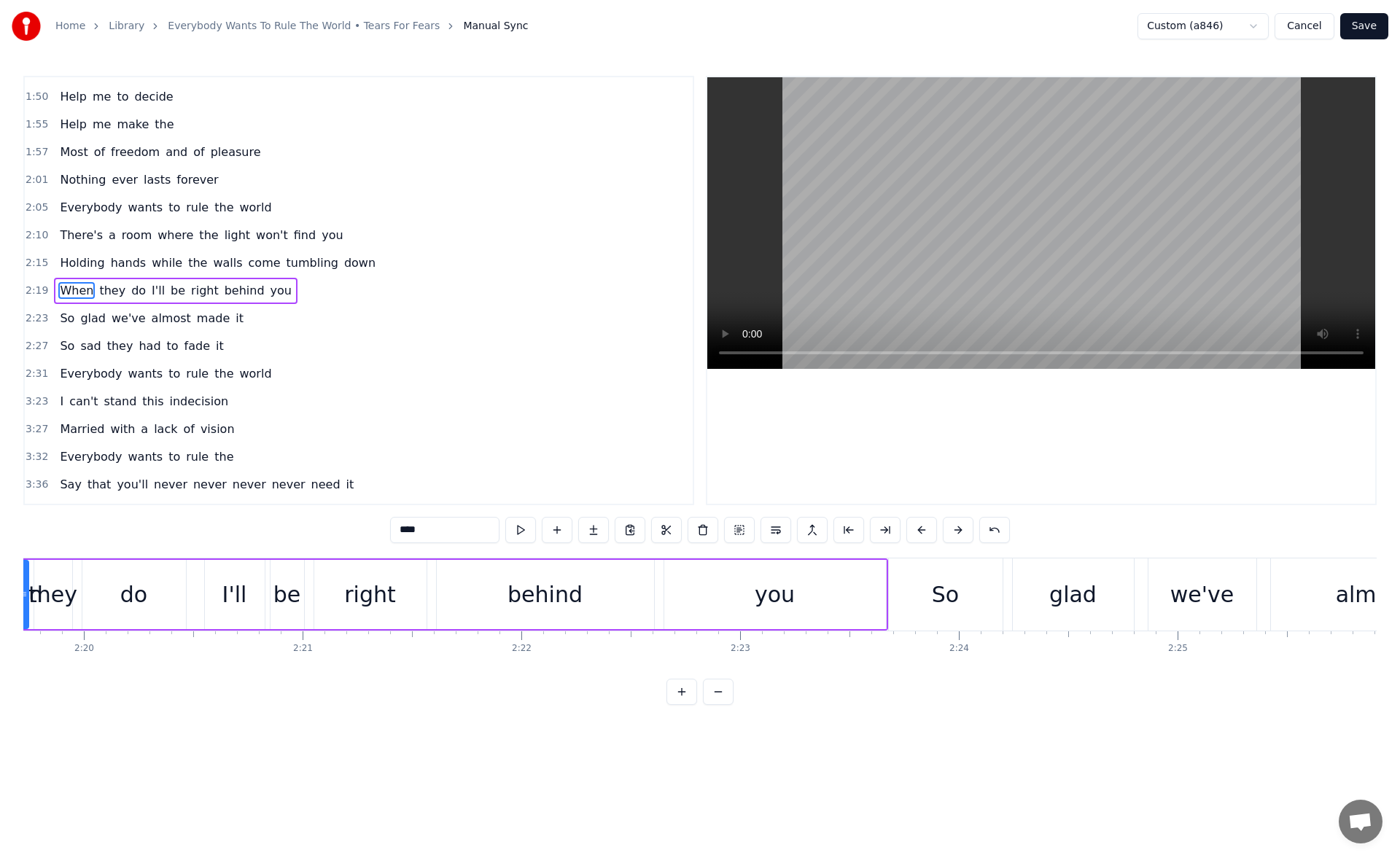
scroll to position [0, 30468]
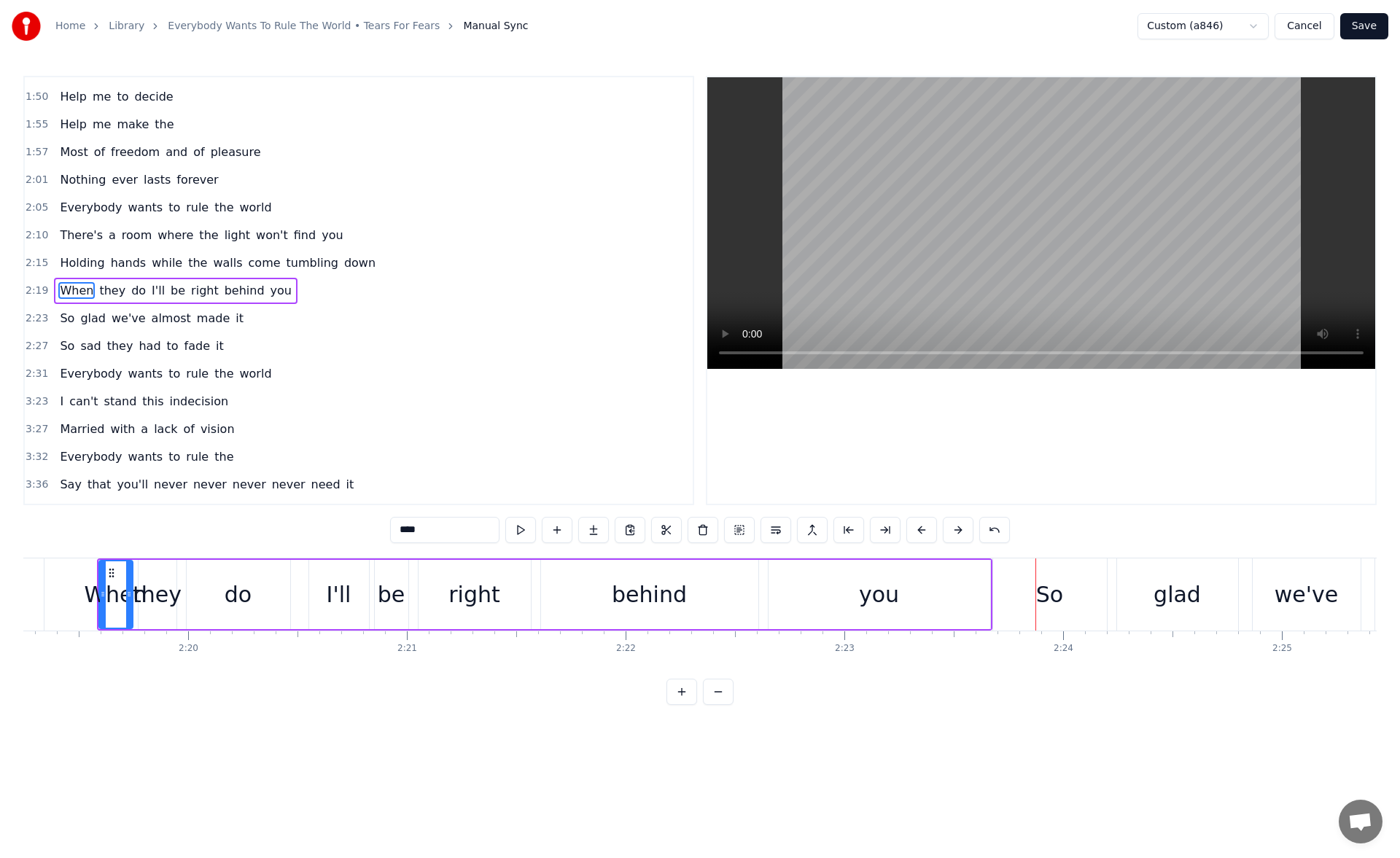
click at [805, 594] on div "you" at bounding box center [880, 595] width 222 height 70
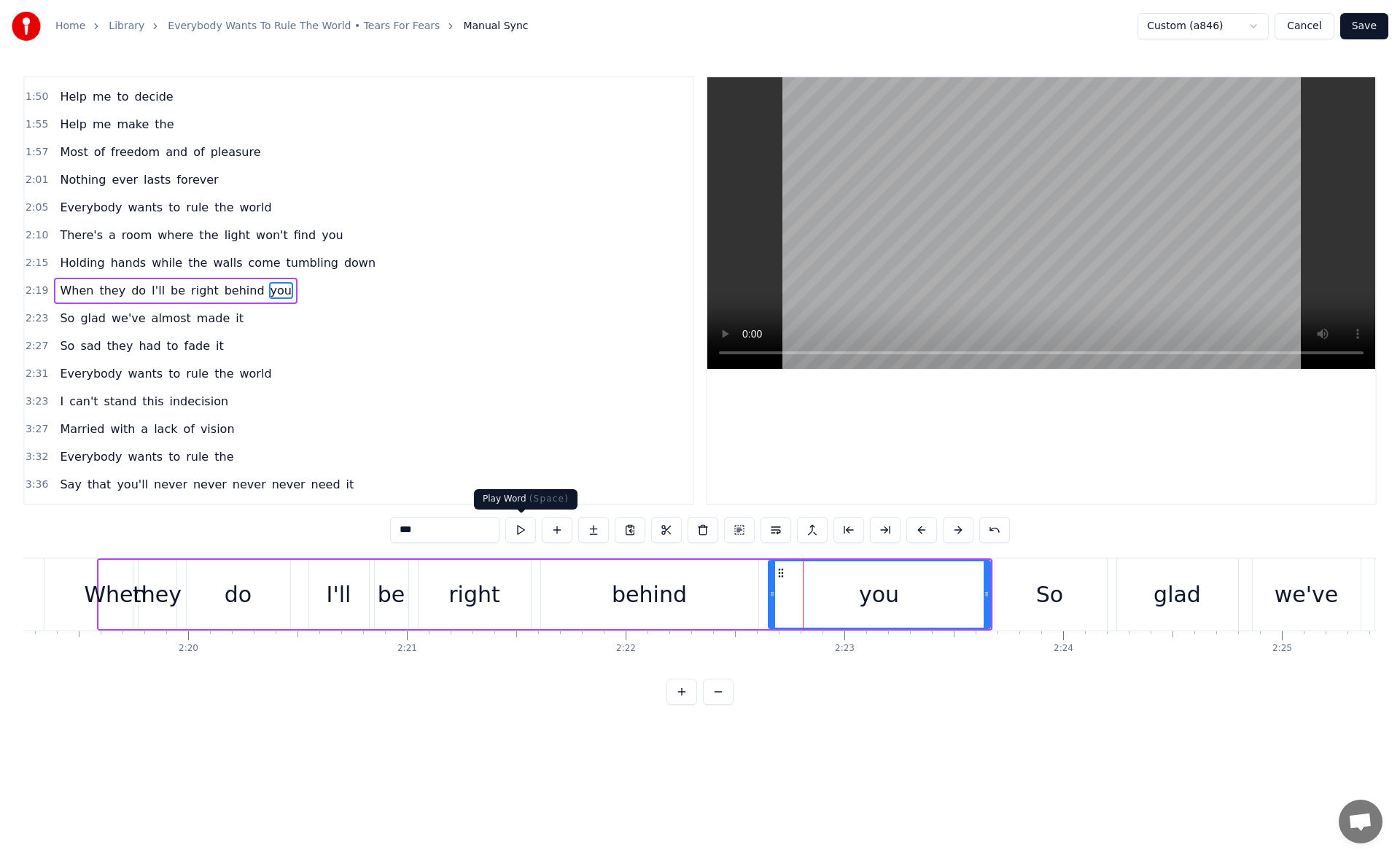
click at [522, 540] on button at bounding box center [521, 530] width 31 height 26
drag, startPoint x: 988, startPoint y: 590, endPoint x: 954, endPoint y: 592, distance: 34.1
click at [954, 592] on icon at bounding box center [952, 594] width 6 height 11
click at [522, 532] on button at bounding box center [521, 530] width 31 height 26
drag, startPoint x: 954, startPoint y: 596, endPoint x: 916, endPoint y: 598, distance: 38.1
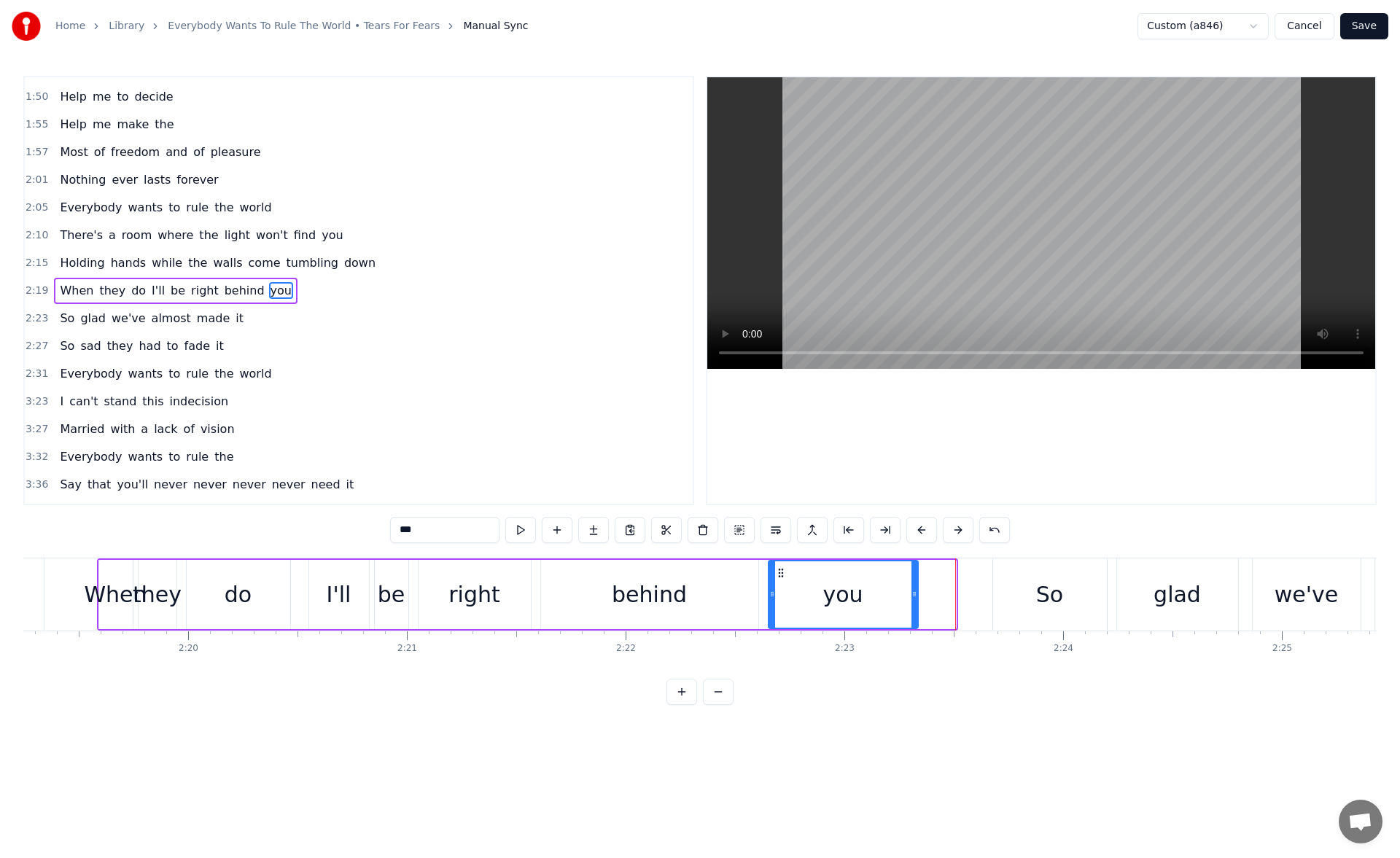
click at [916, 598] on icon at bounding box center [914, 594] width 6 height 11
click at [519, 526] on button at bounding box center [521, 530] width 31 height 26
click at [386, 605] on div "be" at bounding box center [391, 594] width 27 height 33
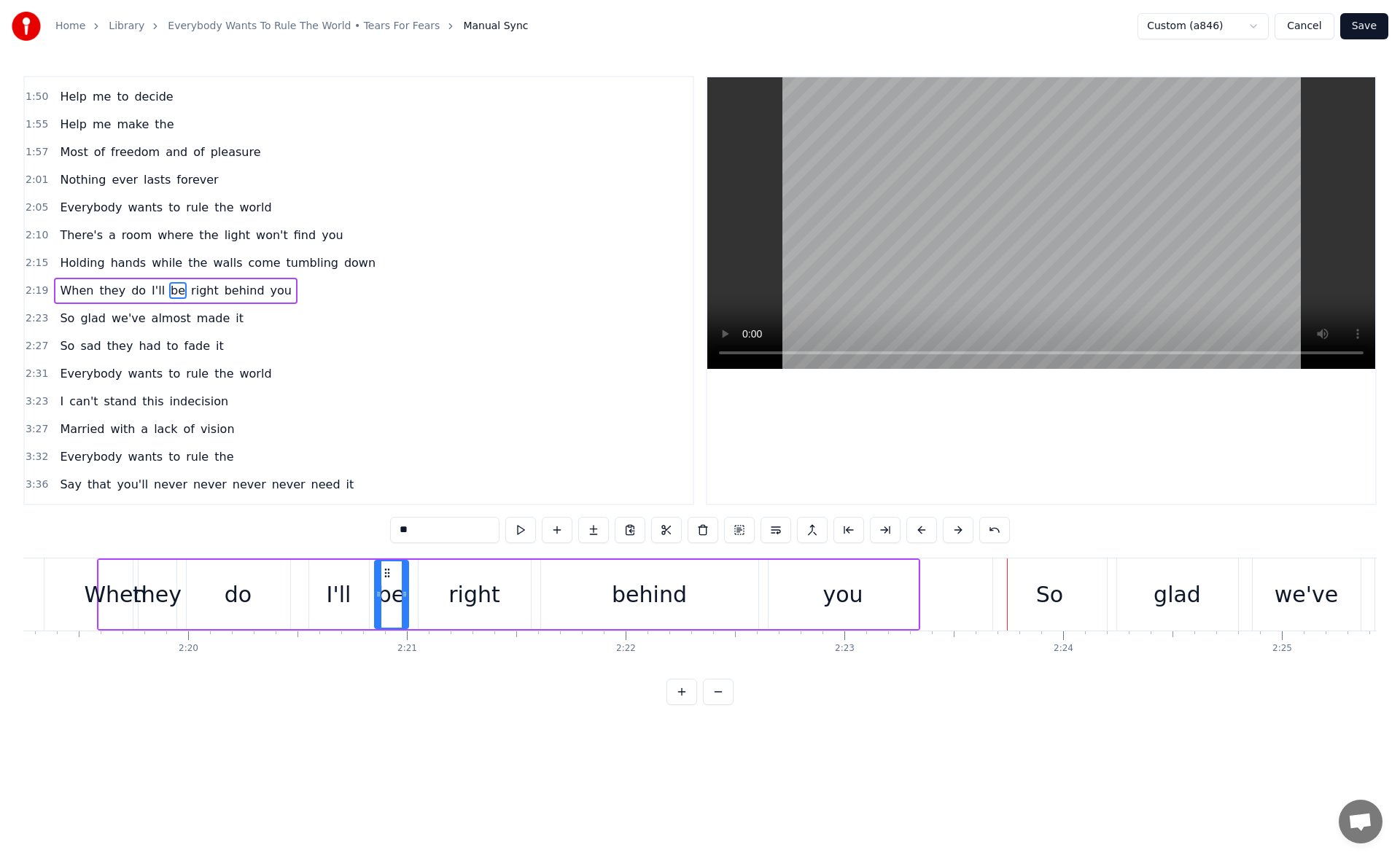
click at [1016, 598] on div "So" at bounding box center [1050, 594] width 114 height 72
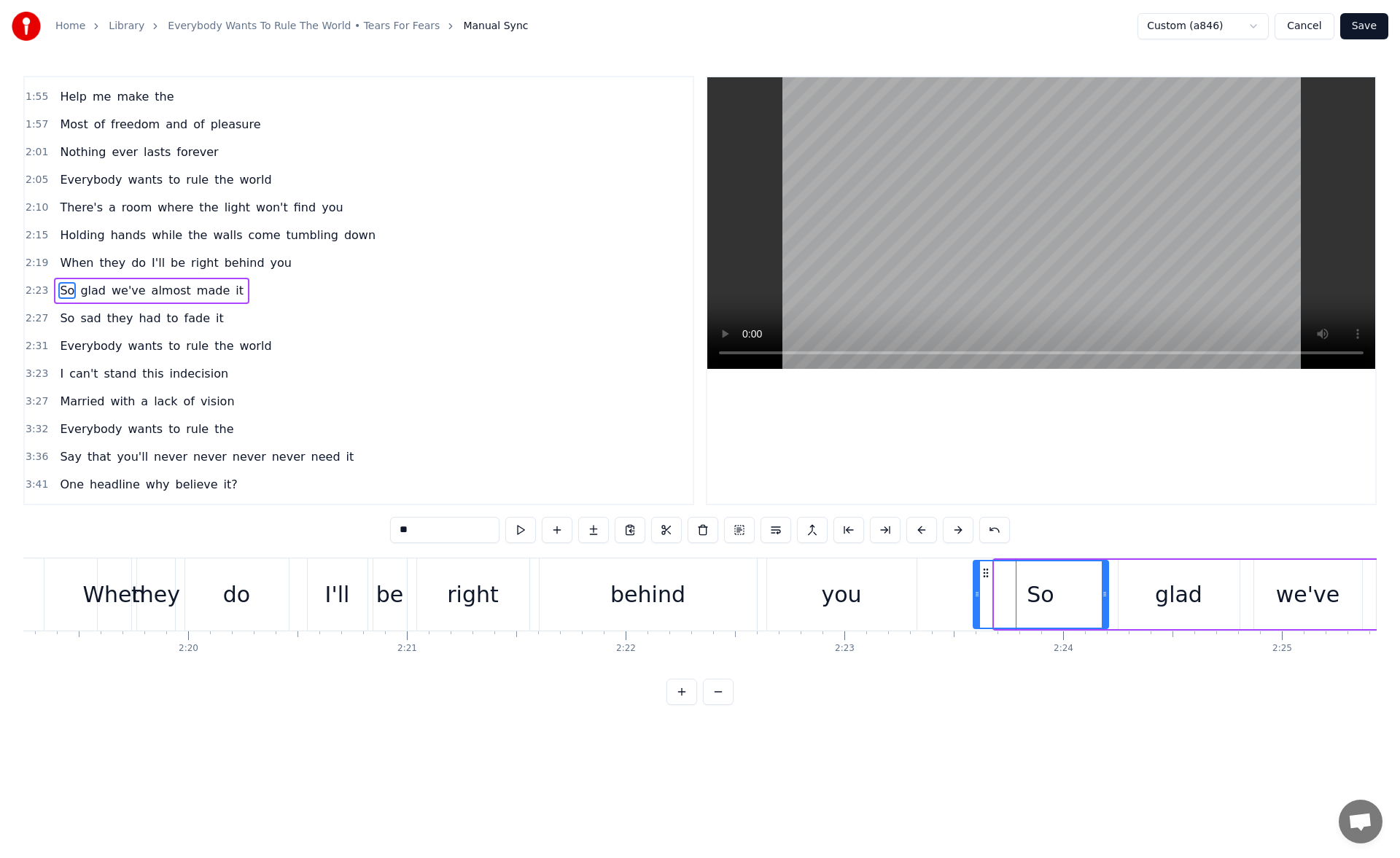
drag, startPoint x: 999, startPoint y: 599, endPoint x: 971, endPoint y: 599, distance: 28.0
click at [975, 599] on icon at bounding box center [977, 594] width 6 height 11
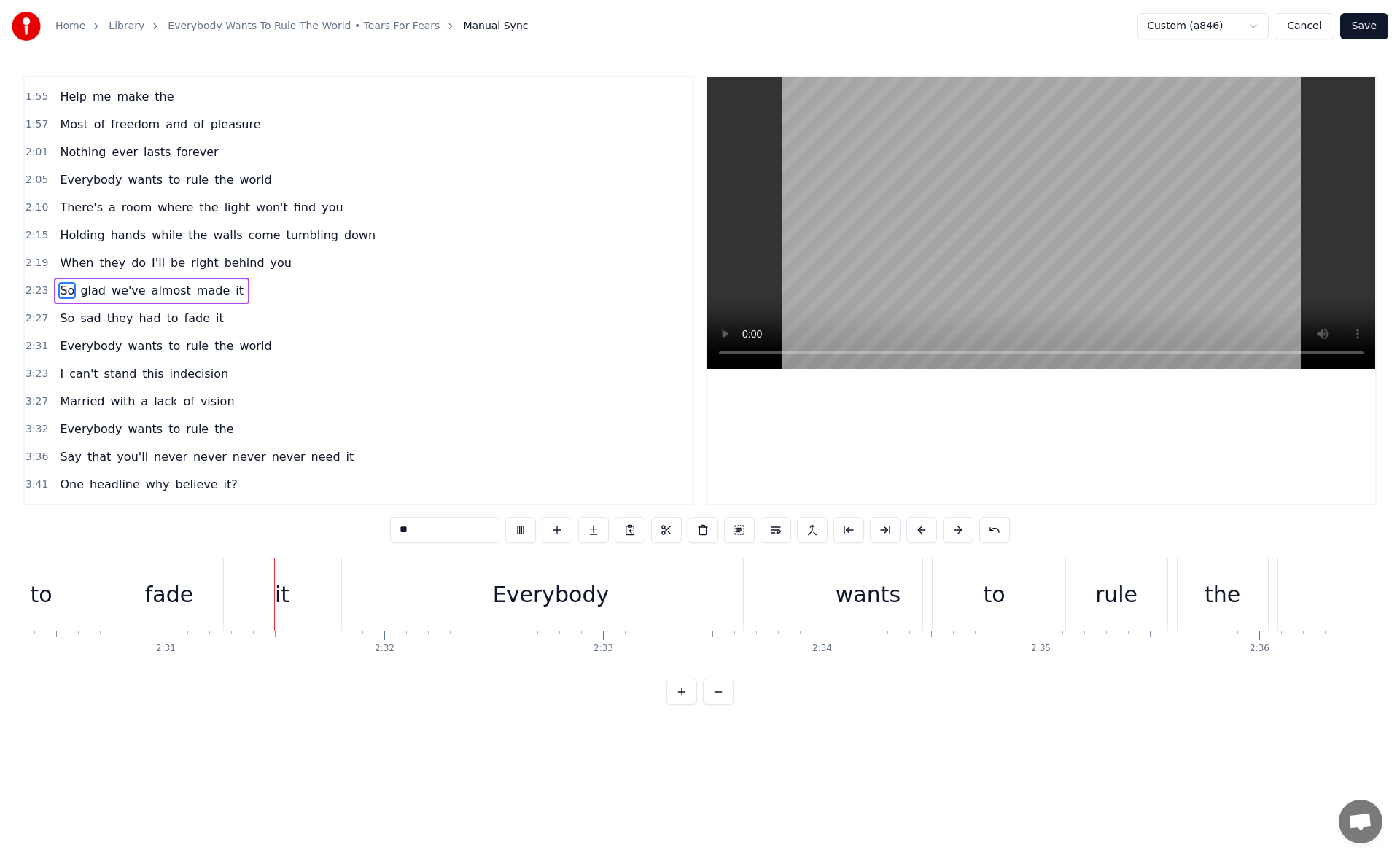
scroll to position [0, 32900]
click at [279, 590] on div "it" at bounding box center [281, 594] width 15 height 33
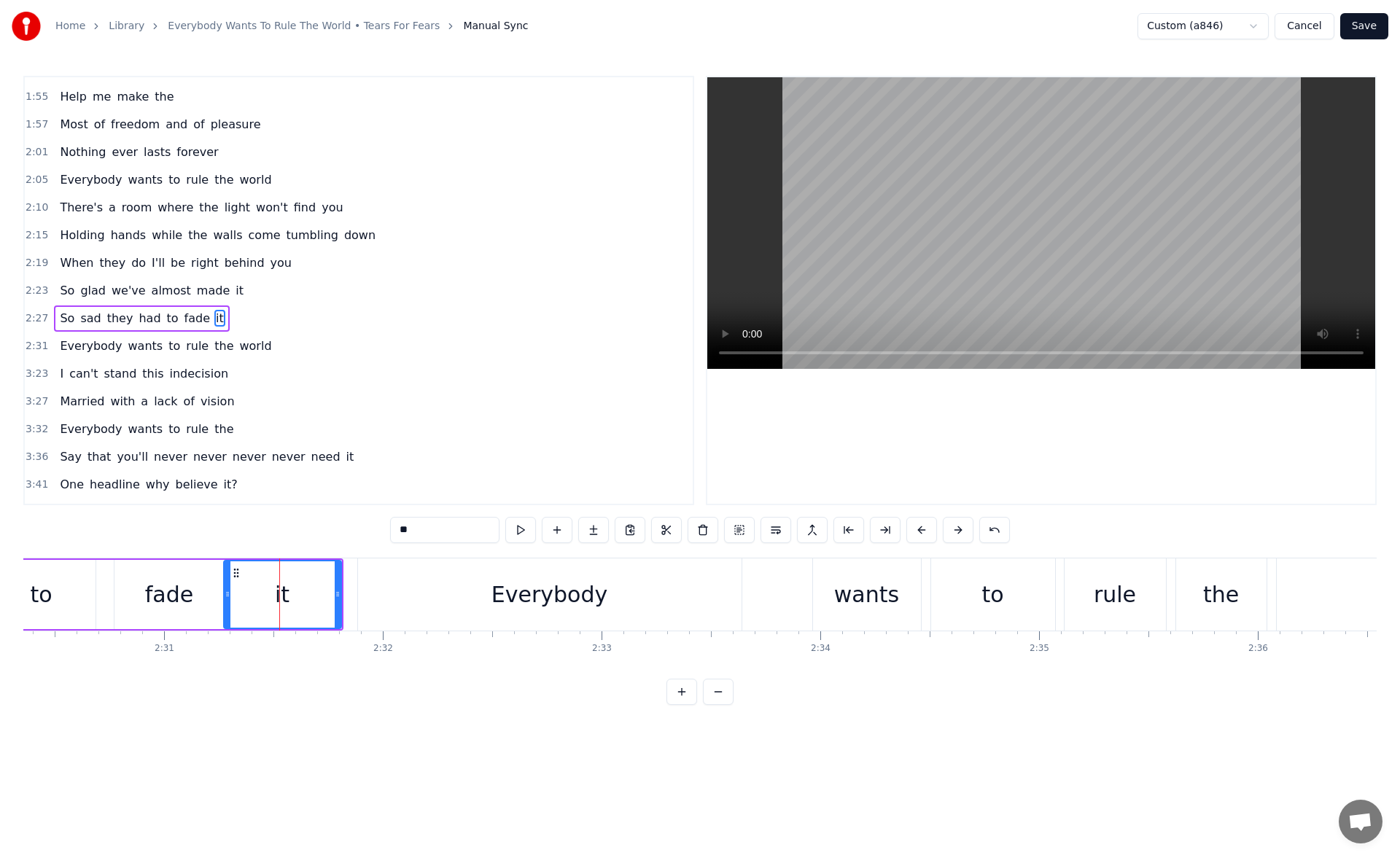
scroll to position [299, 0]
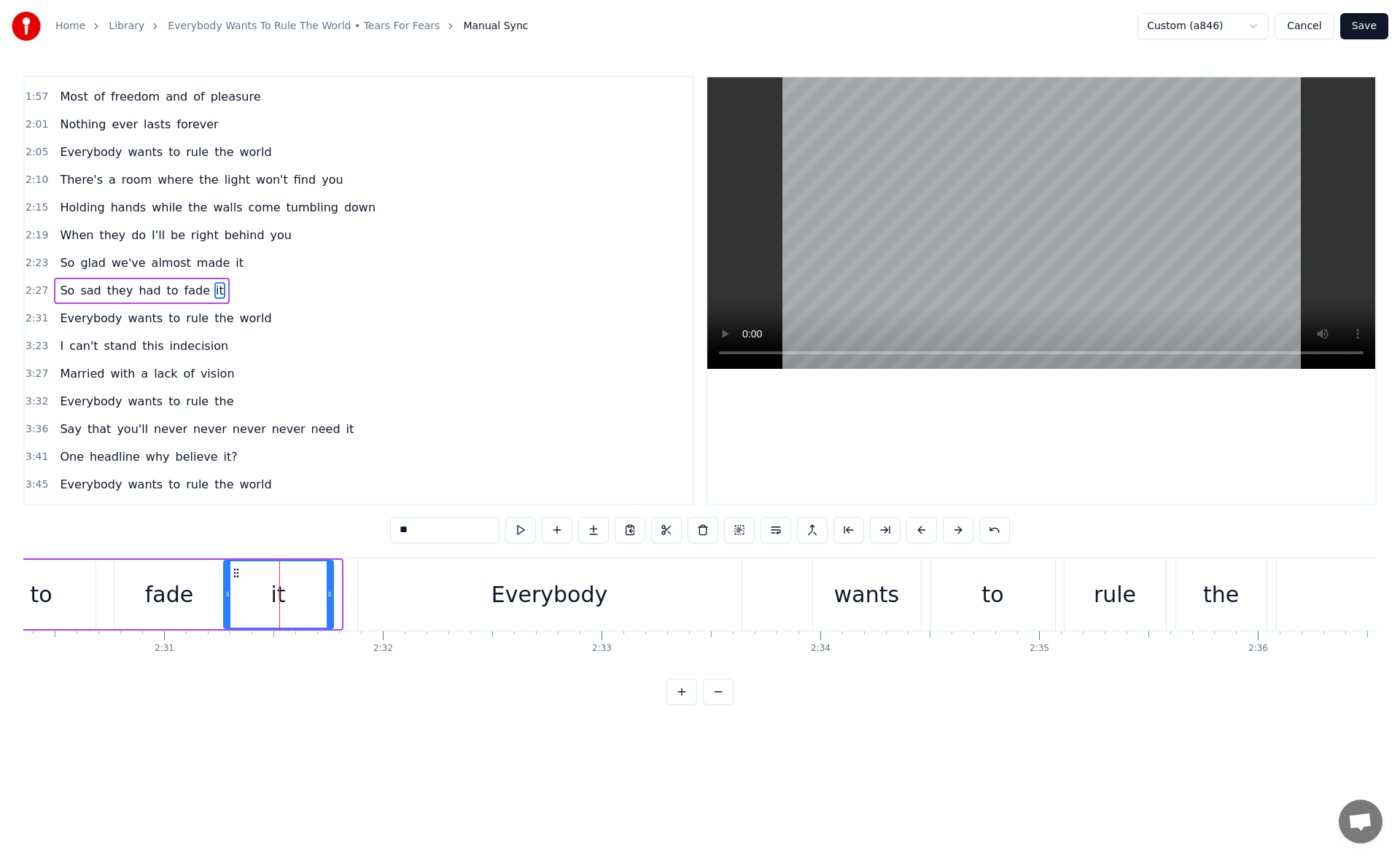
drag, startPoint x: 339, startPoint y: 596, endPoint x: 323, endPoint y: 597, distance: 16.0
click at [327, 597] on icon at bounding box center [329, 594] width 6 height 11
click at [513, 524] on button at bounding box center [521, 530] width 31 height 26
click at [436, 584] on div "Everybody" at bounding box center [550, 594] width 383 height 72
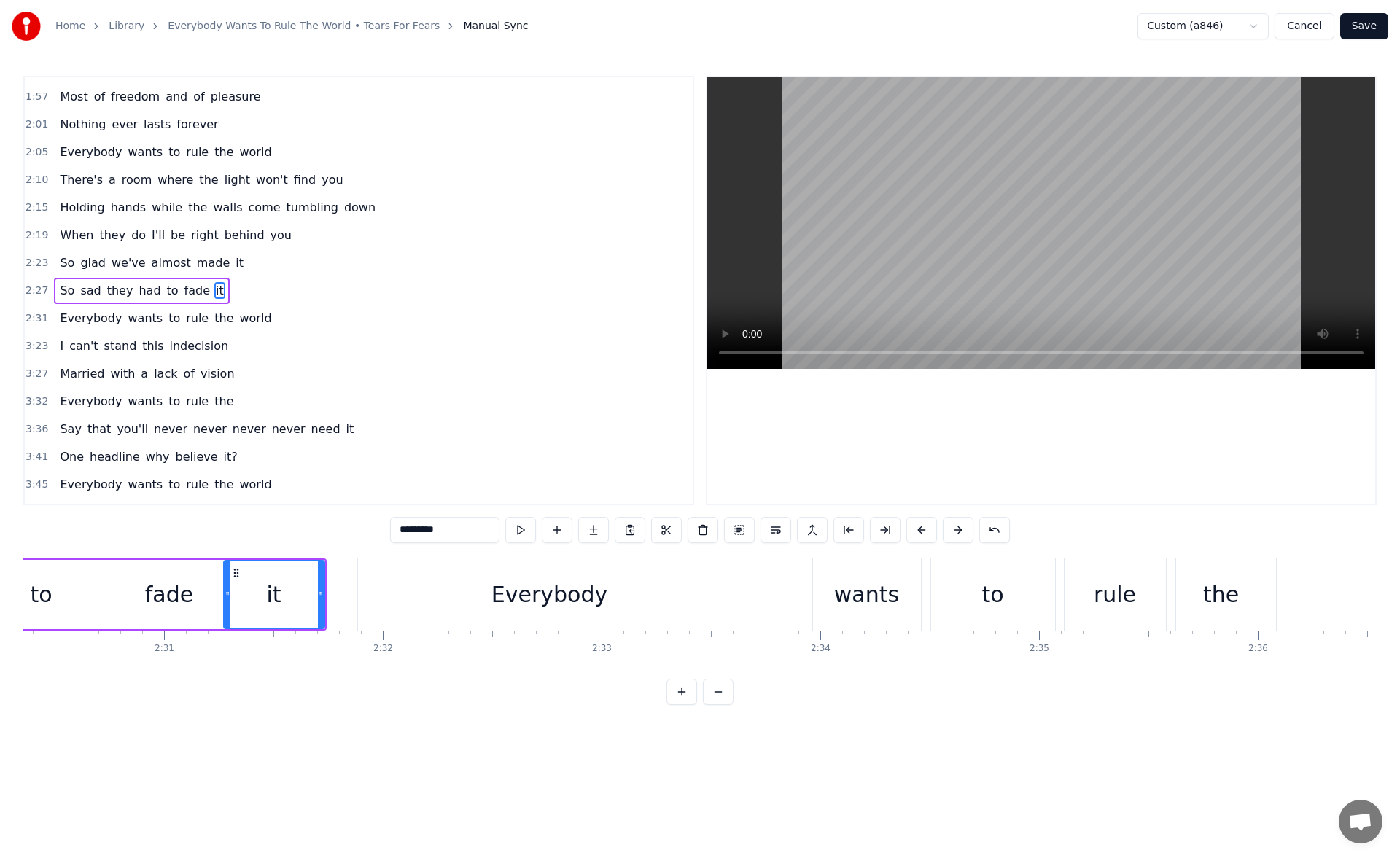
scroll to position [327, 0]
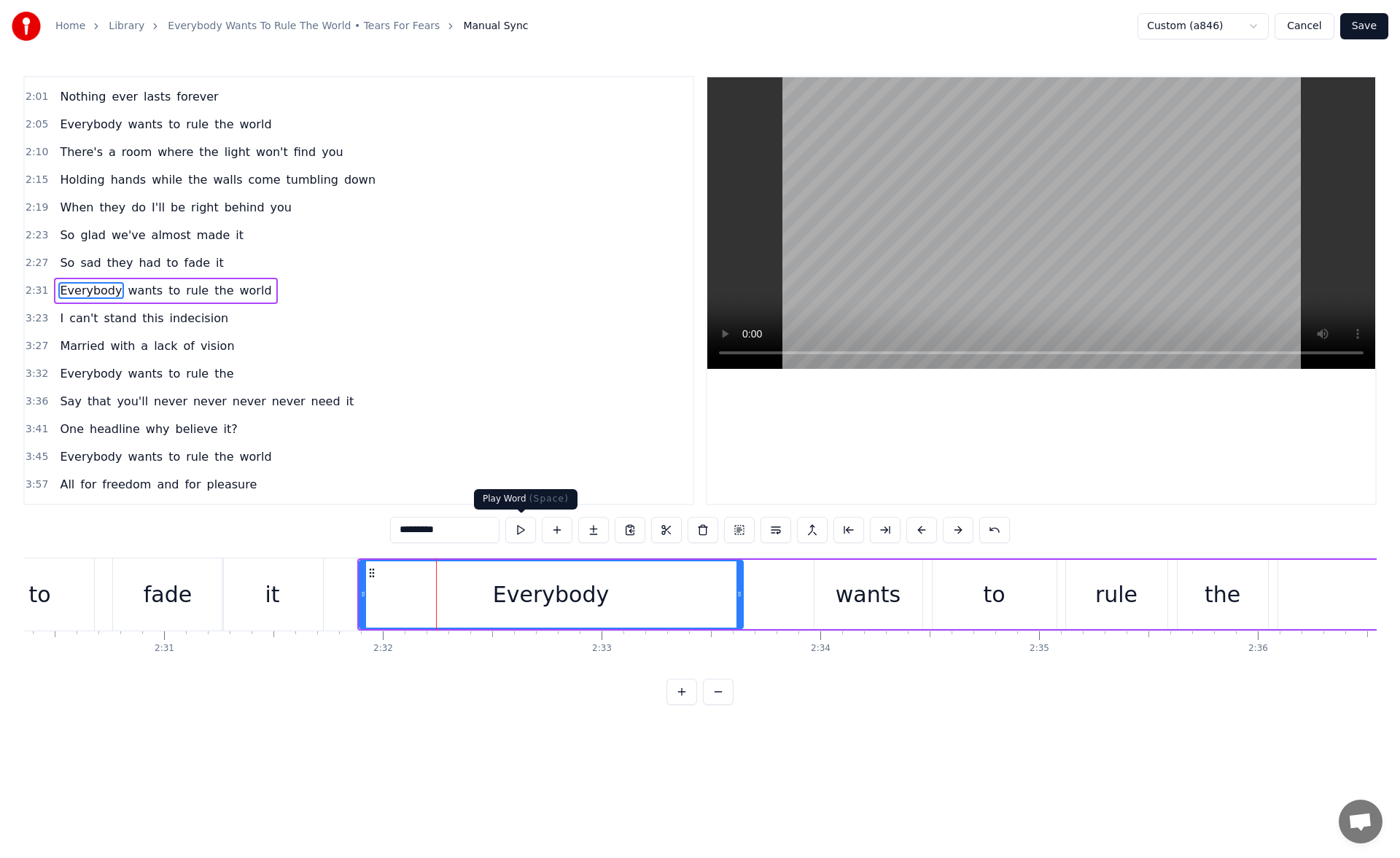
click at [514, 528] on button at bounding box center [521, 530] width 31 height 26
click at [525, 523] on button at bounding box center [521, 530] width 31 height 26
click at [357, 595] on icon at bounding box center [355, 594] width 6 height 11
click at [517, 528] on button at bounding box center [521, 530] width 31 height 26
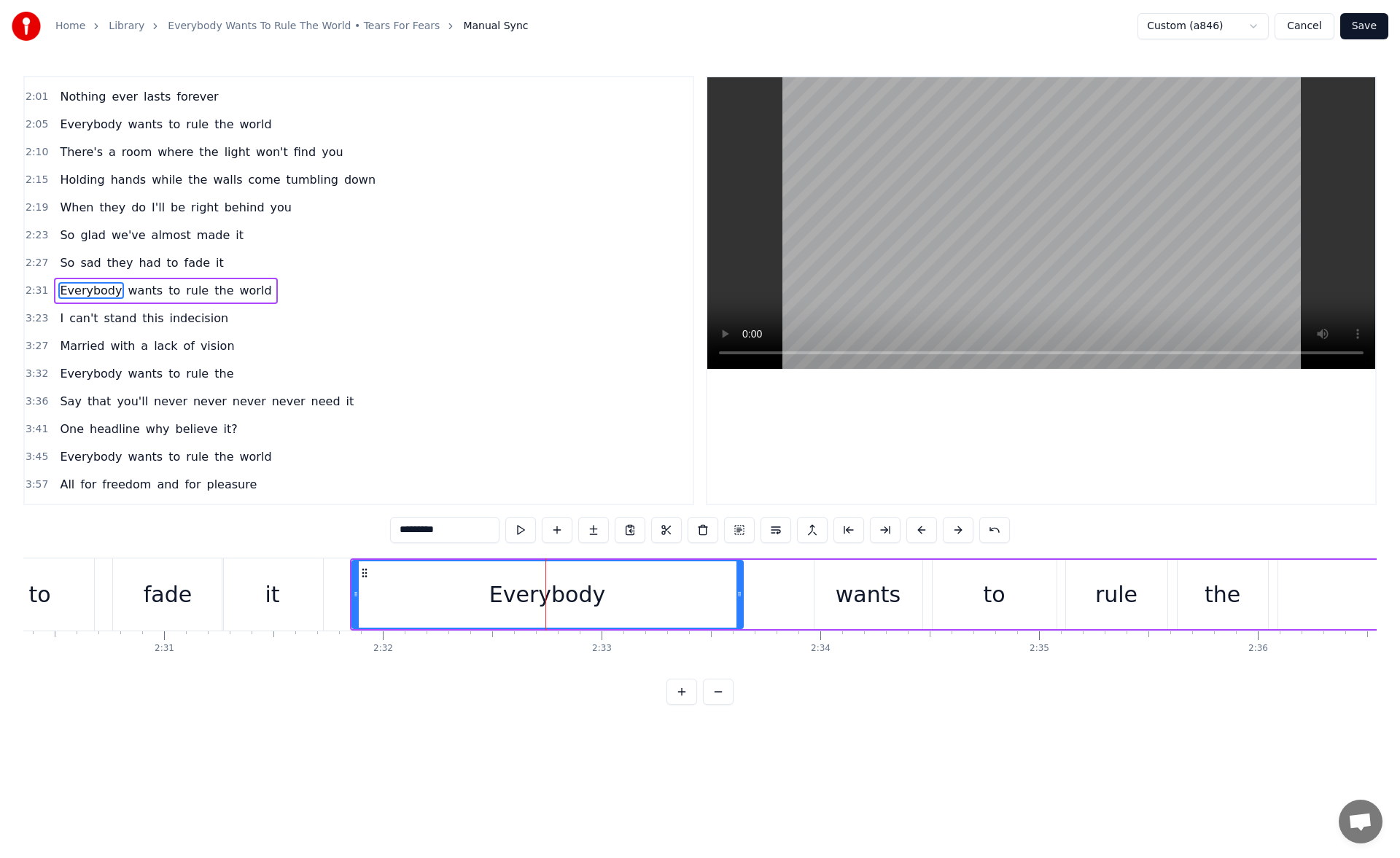
click at [271, 404] on span "never" at bounding box center [289, 401] width 36 height 17
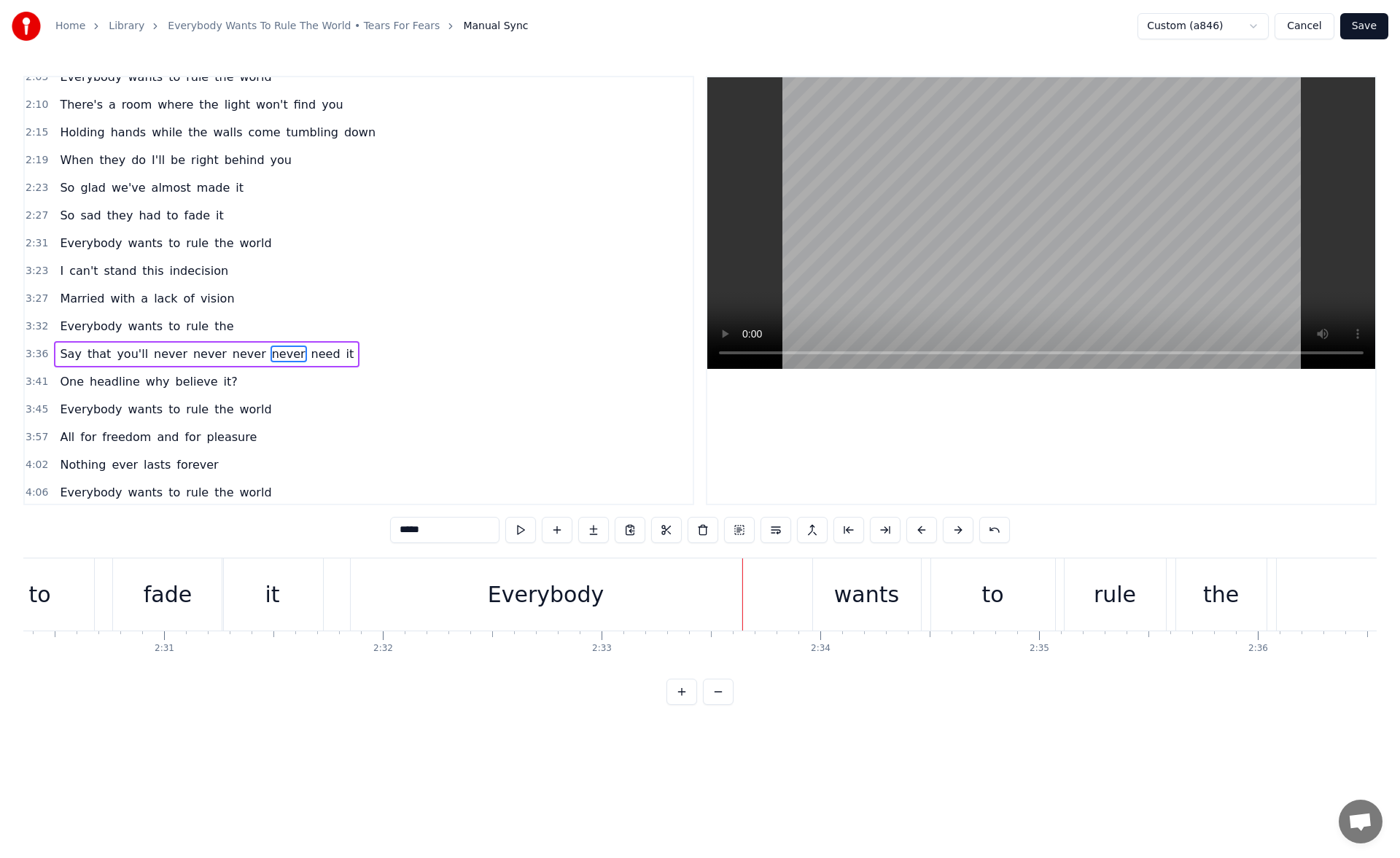
scroll to position [377, 0]
click at [310, 350] on span "need" at bounding box center [326, 351] width 32 height 17
click at [519, 526] on button at bounding box center [521, 530] width 31 height 26
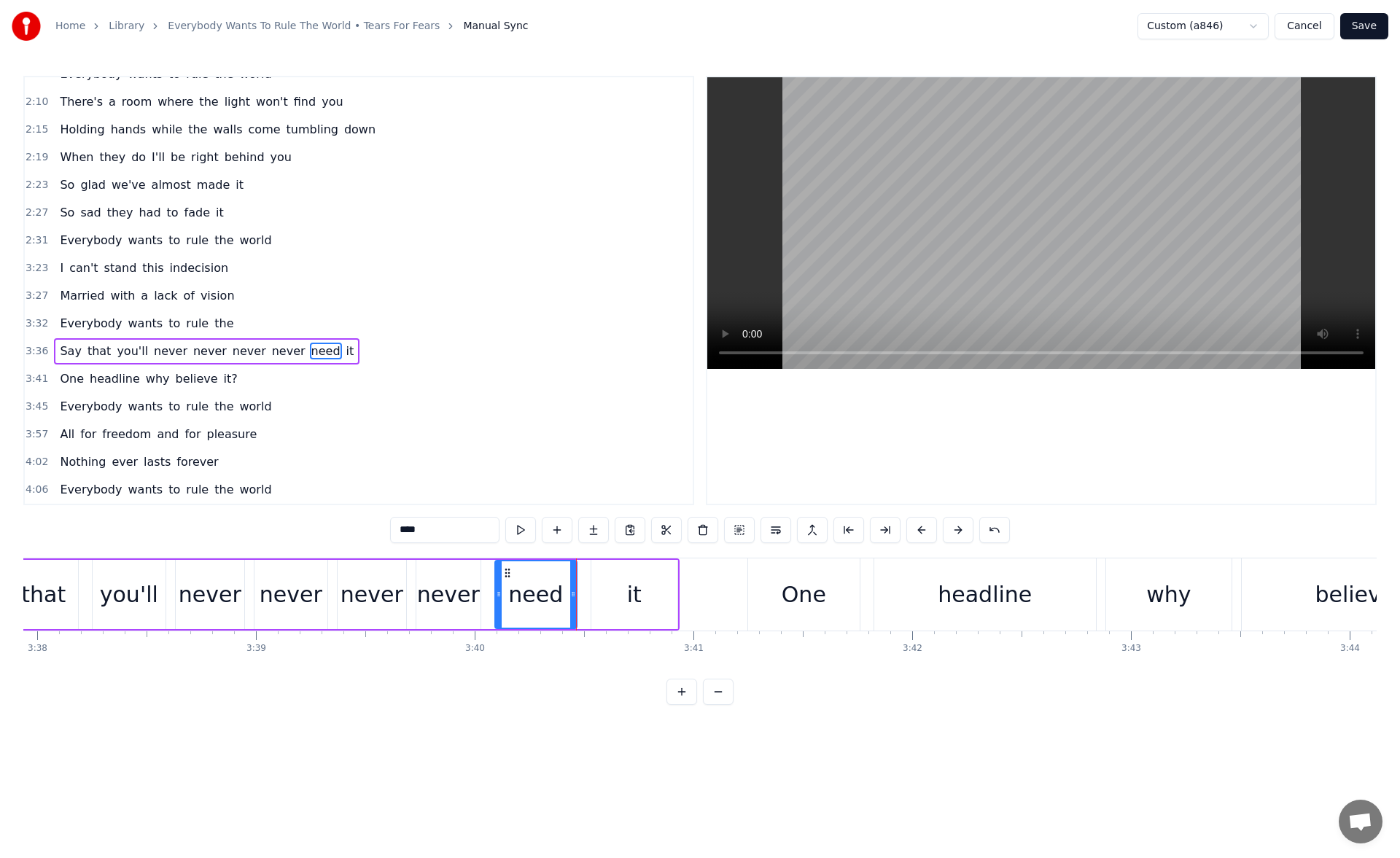
scroll to position [0, 48165]
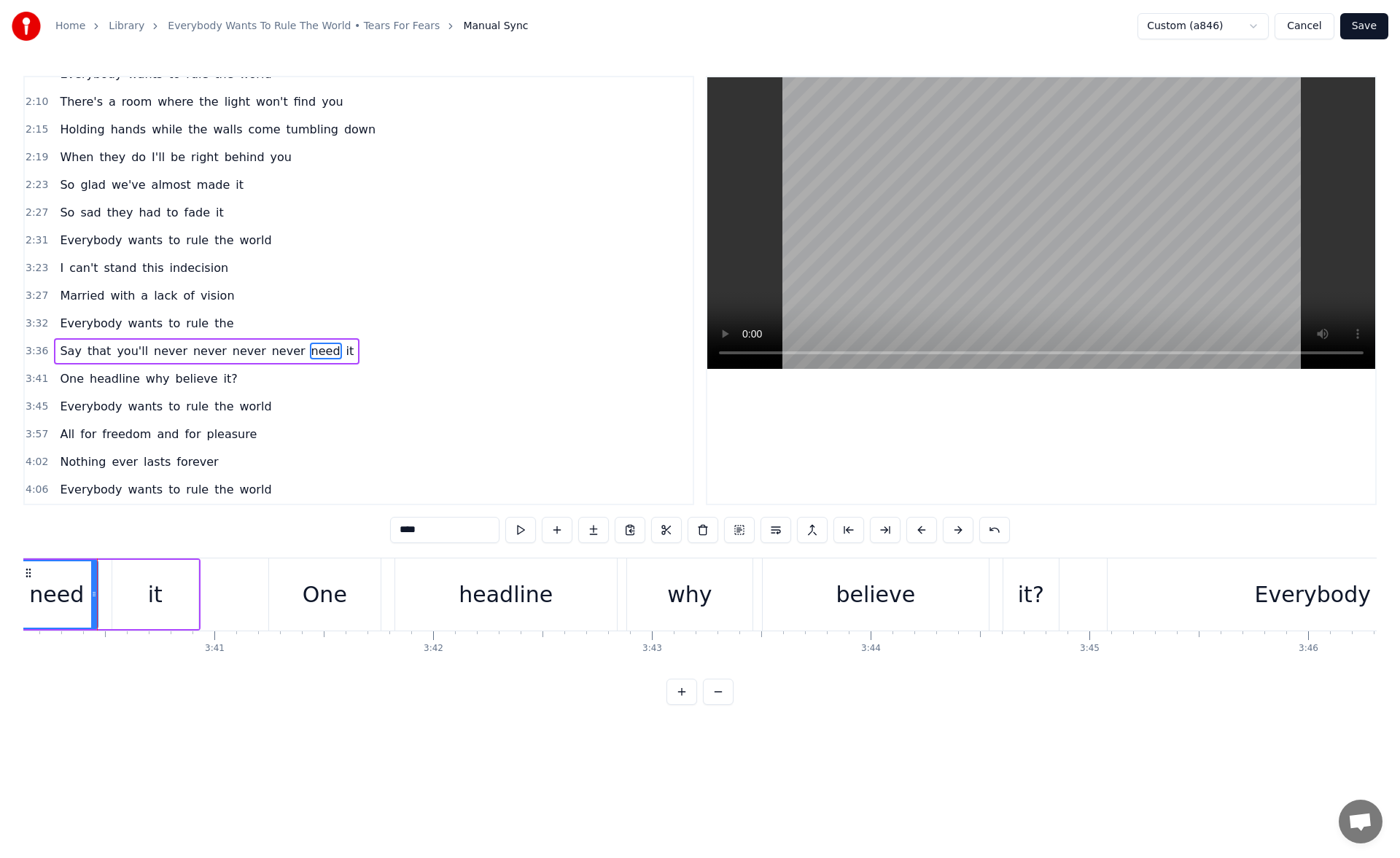
click at [519, 526] on button at bounding box center [521, 530] width 31 height 26
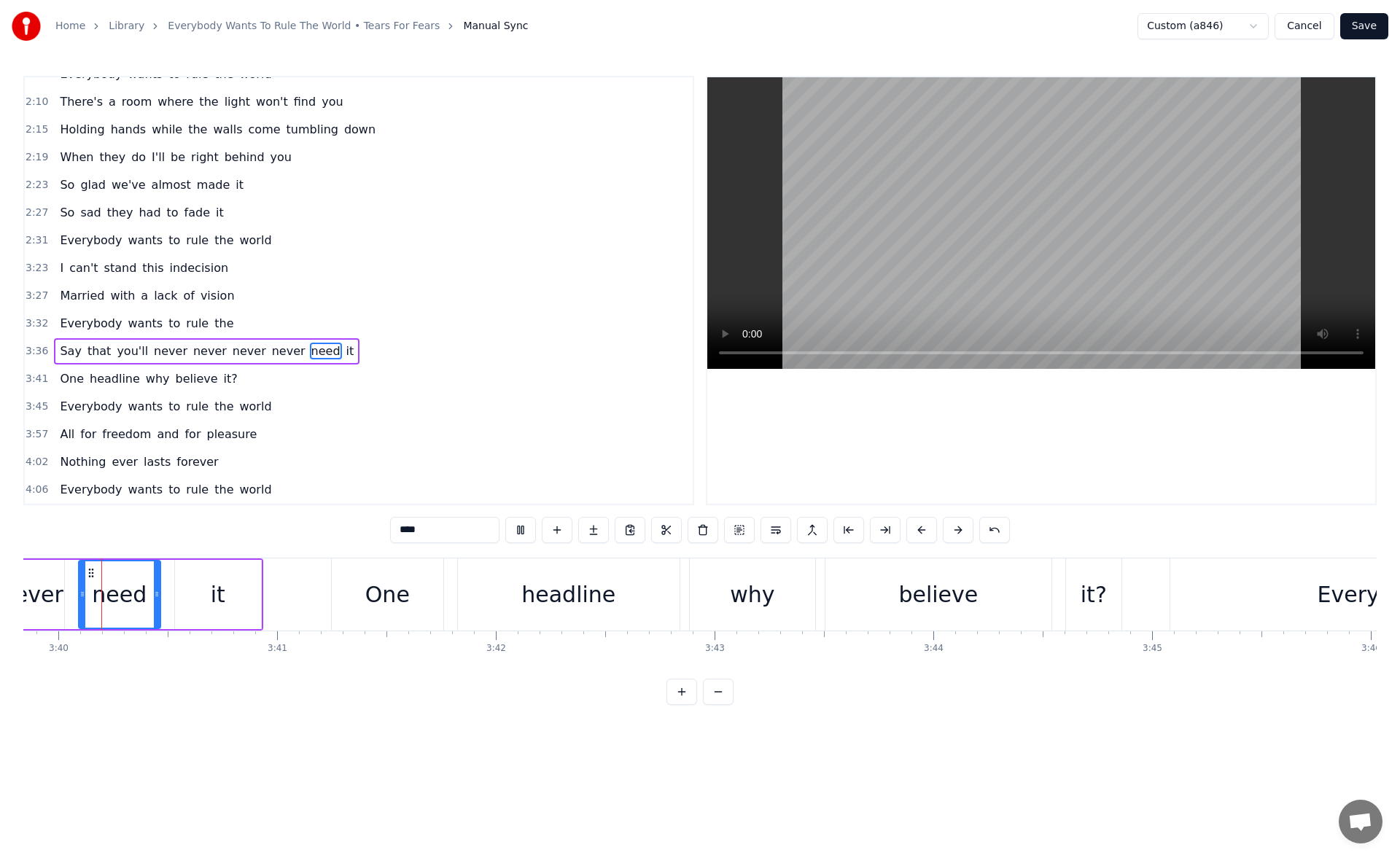
scroll to position [0, 48082]
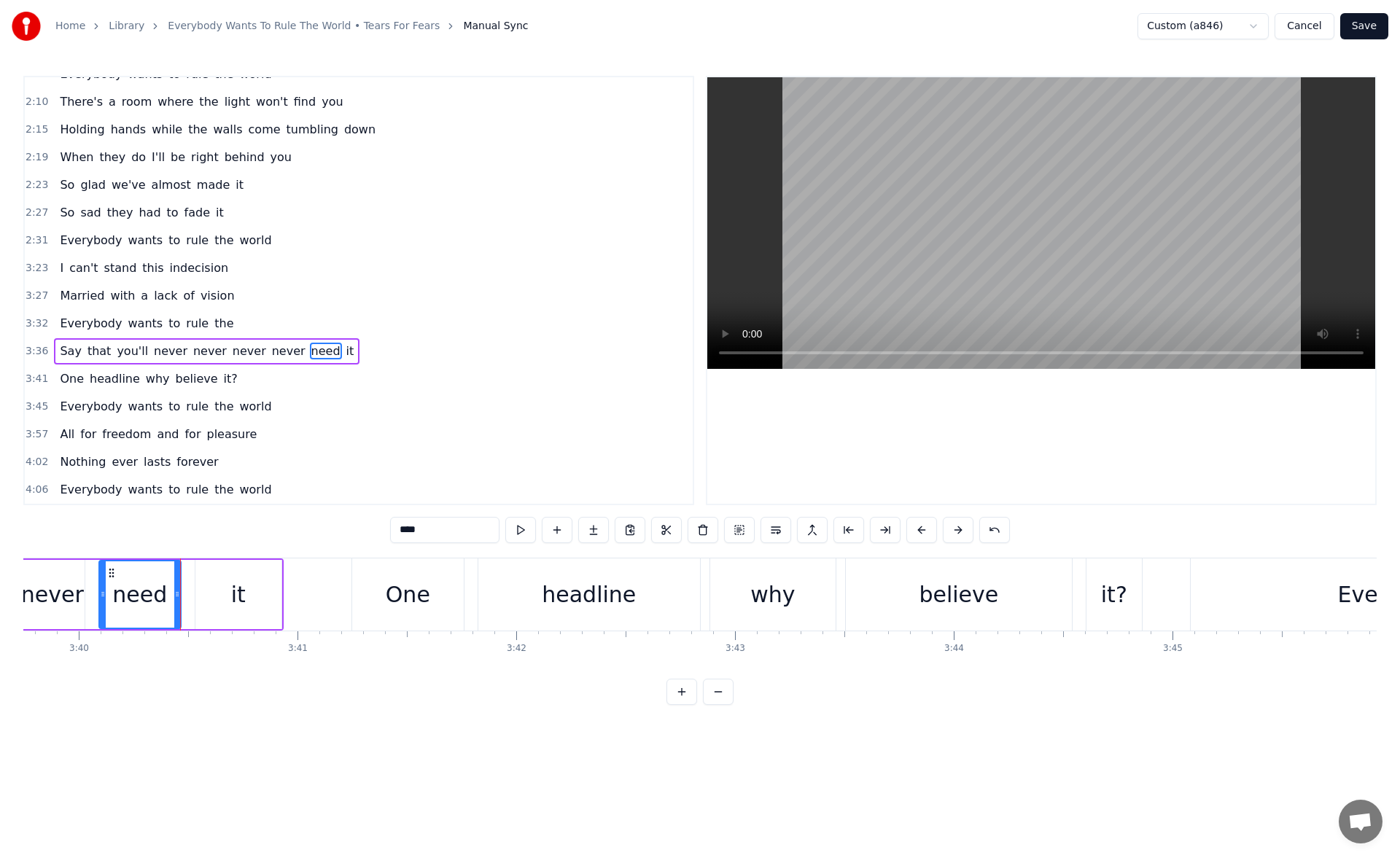
click at [519, 526] on button at bounding box center [521, 530] width 31 height 26
click at [172, 597] on icon at bounding box center [173, 594] width 6 height 11
click at [205, 597] on div "it" at bounding box center [239, 595] width 86 height 70
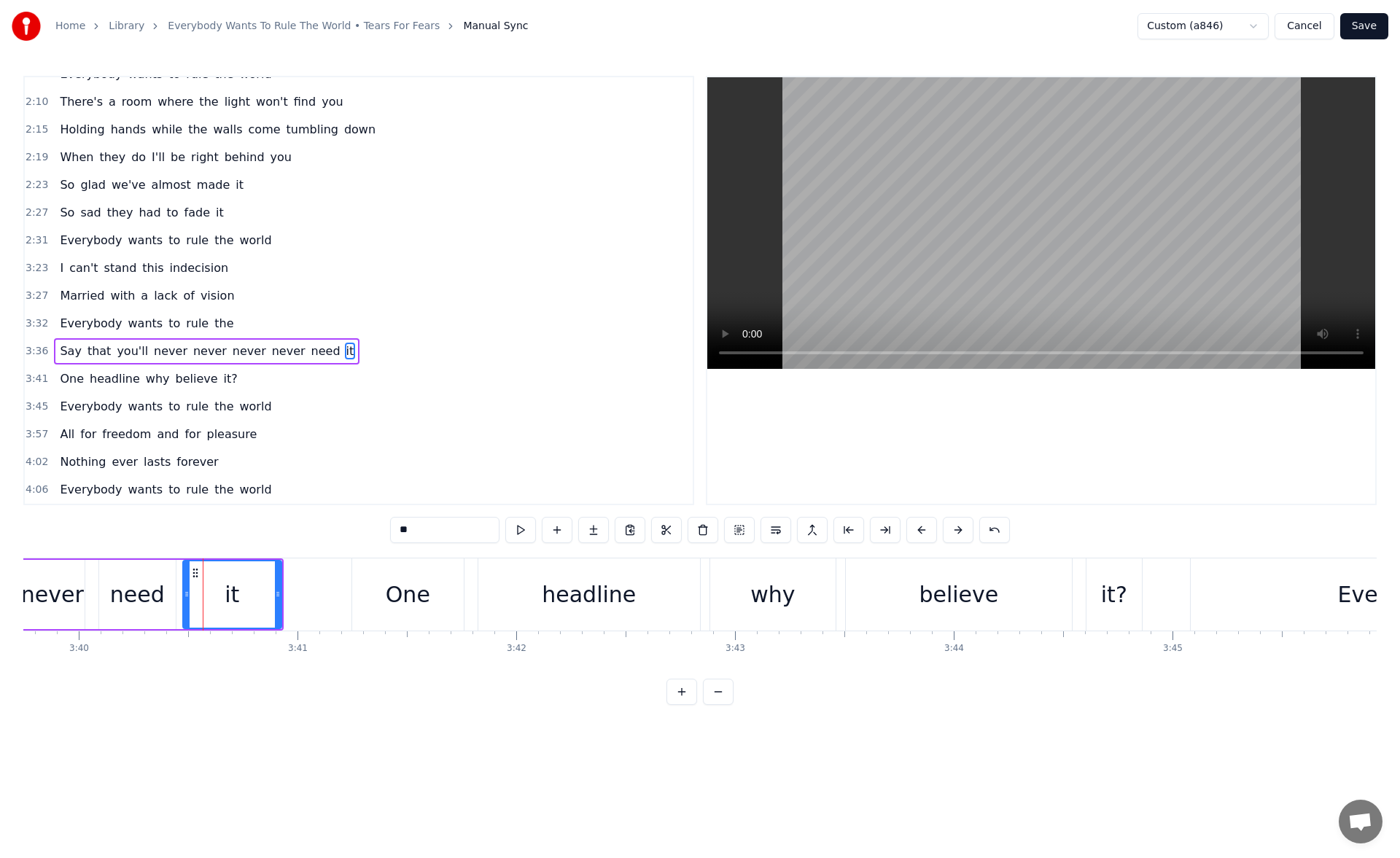
drag, startPoint x: 200, startPoint y: 598, endPoint x: 187, endPoint y: 598, distance: 13.0
click at [187, 598] on icon at bounding box center [186, 594] width 6 height 11
click at [511, 530] on button at bounding box center [521, 530] width 31 height 26
click at [188, 385] on span "believe" at bounding box center [197, 378] width 45 height 17
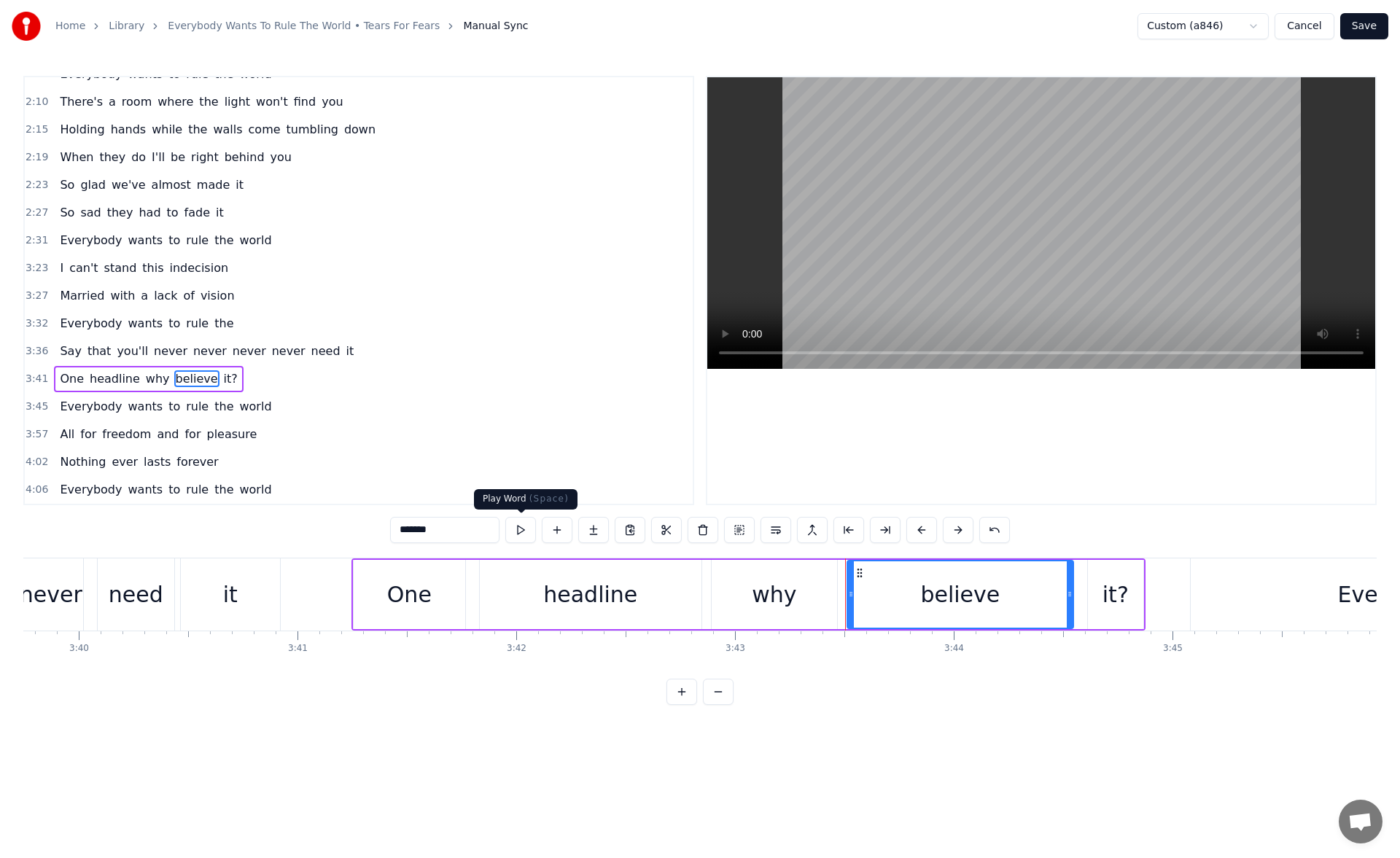
click at [526, 526] on button at bounding box center [521, 530] width 31 height 26
drag, startPoint x: 1070, startPoint y: 595, endPoint x: 1063, endPoint y: 596, distance: 7.1
click at [1063, 596] on icon at bounding box center [1064, 594] width 6 height 11
click at [1094, 596] on div "it?" at bounding box center [1115, 595] width 56 height 70
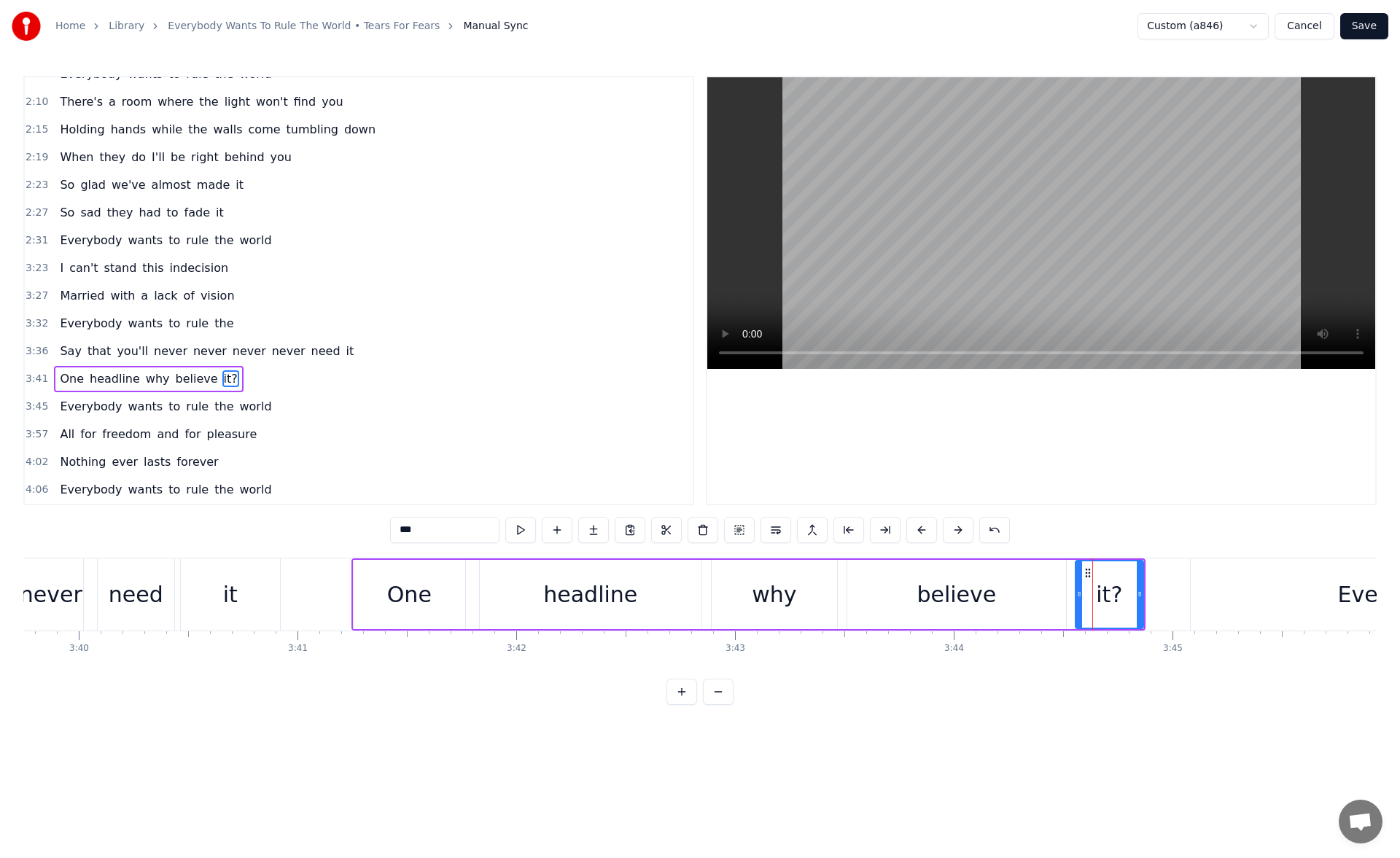
drag, startPoint x: 1091, startPoint y: 597, endPoint x: 1079, endPoint y: 600, distance: 12.4
click at [1079, 600] on div at bounding box center [1079, 594] width 6 height 66
click at [522, 531] on button at bounding box center [521, 530] width 31 height 26
click at [184, 326] on span "rule" at bounding box center [197, 323] width 26 height 17
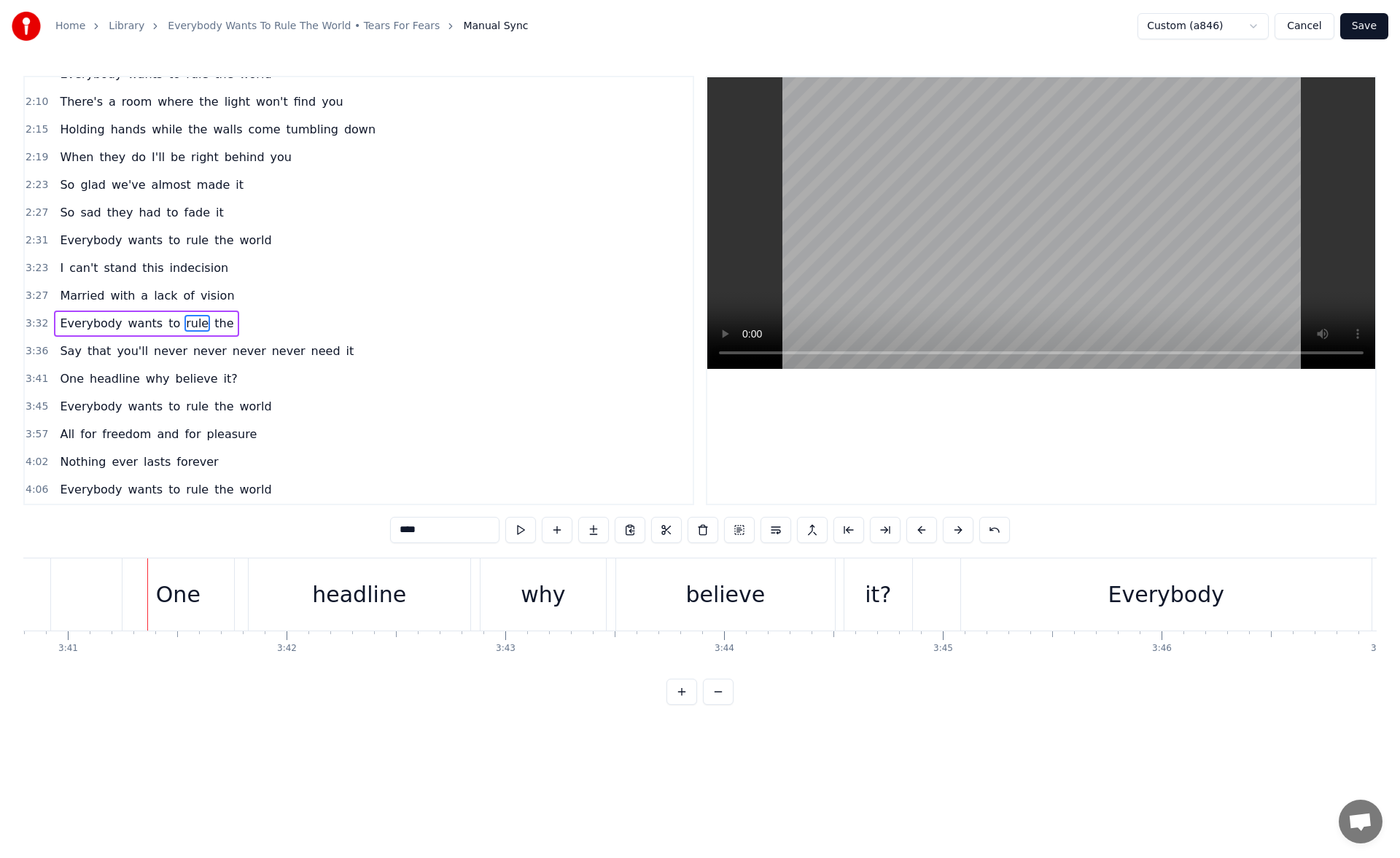
scroll to position [0, 48363]
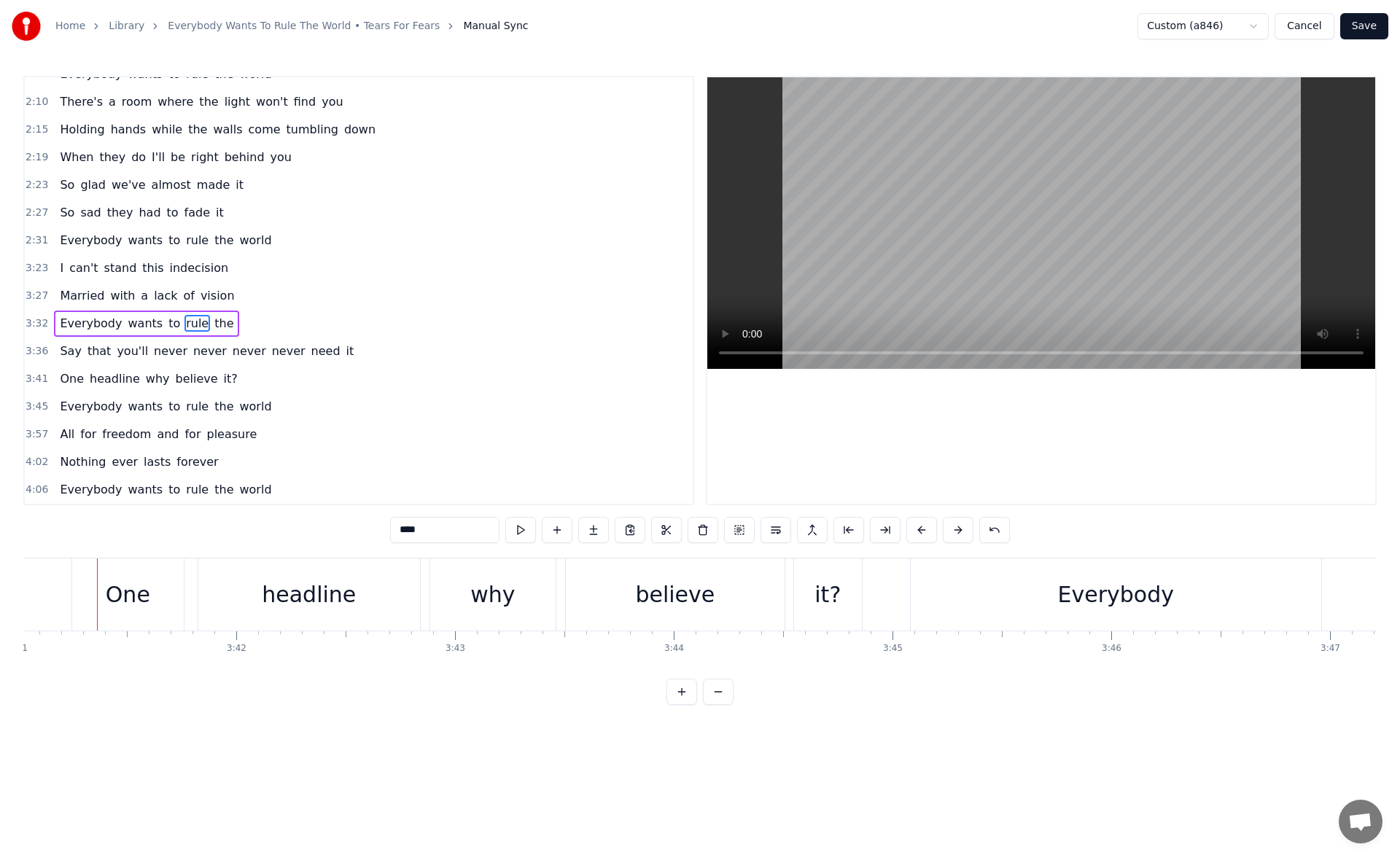
click at [345, 351] on span "it" at bounding box center [351, 351] width 11 height 17
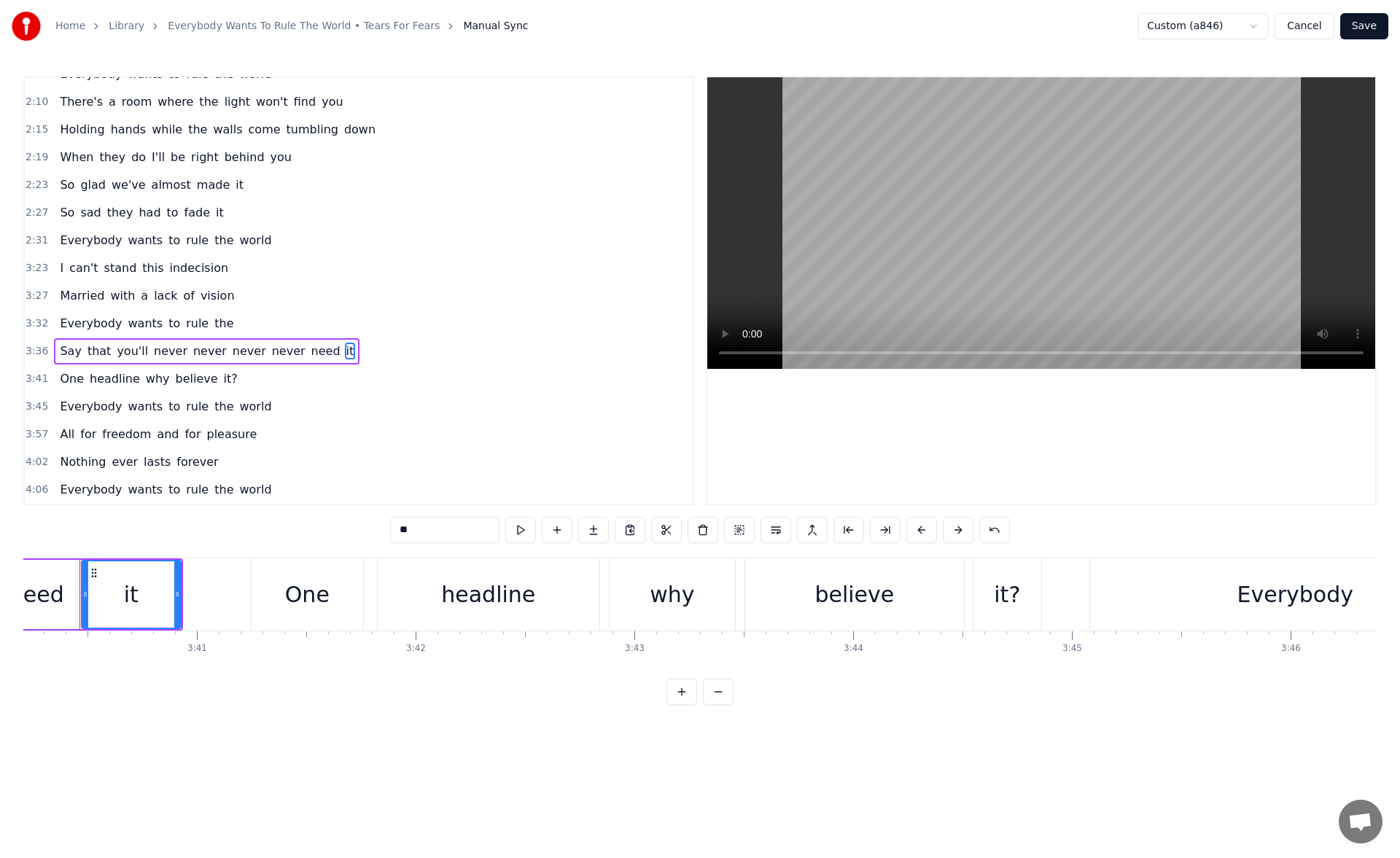
scroll to position [0, 48165]
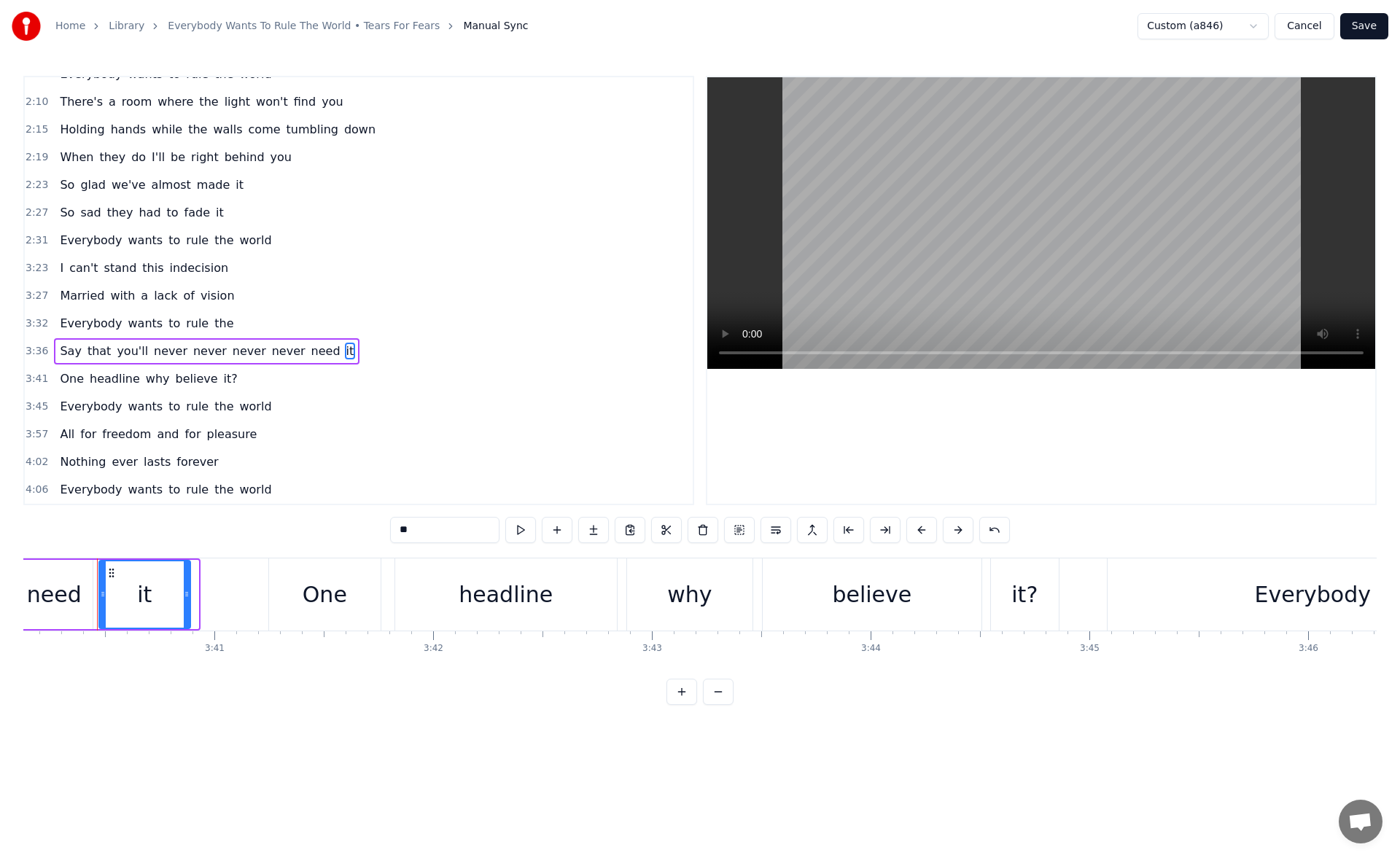
drag, startPoint x: 196, startPoint y: 594, endPoint x: 183, endPoint y: 594, distance: 13.0
click at [184, 594] on icon at bounding box center [186, 594] width 6 height 11
click at [519, 531] on button at bounding box center [521, 530] width 31 height 26
click at [46, 607] on div "need" at bounding box center [54, 594] width 55 height 33
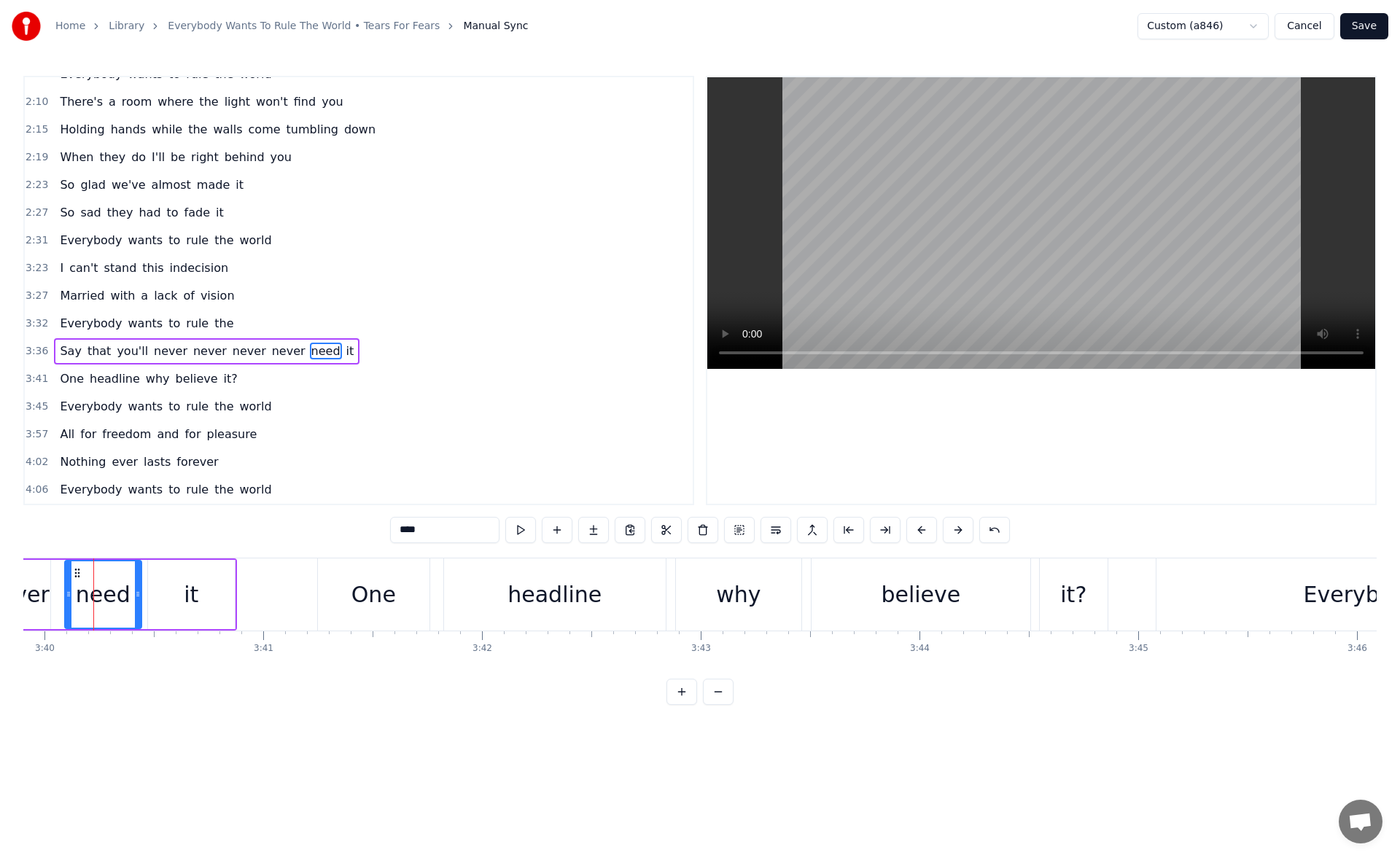
scroll to position [0, 48114]
click at [269, 154] on span "you" at bounding box center [281, 157] width 24 height 17
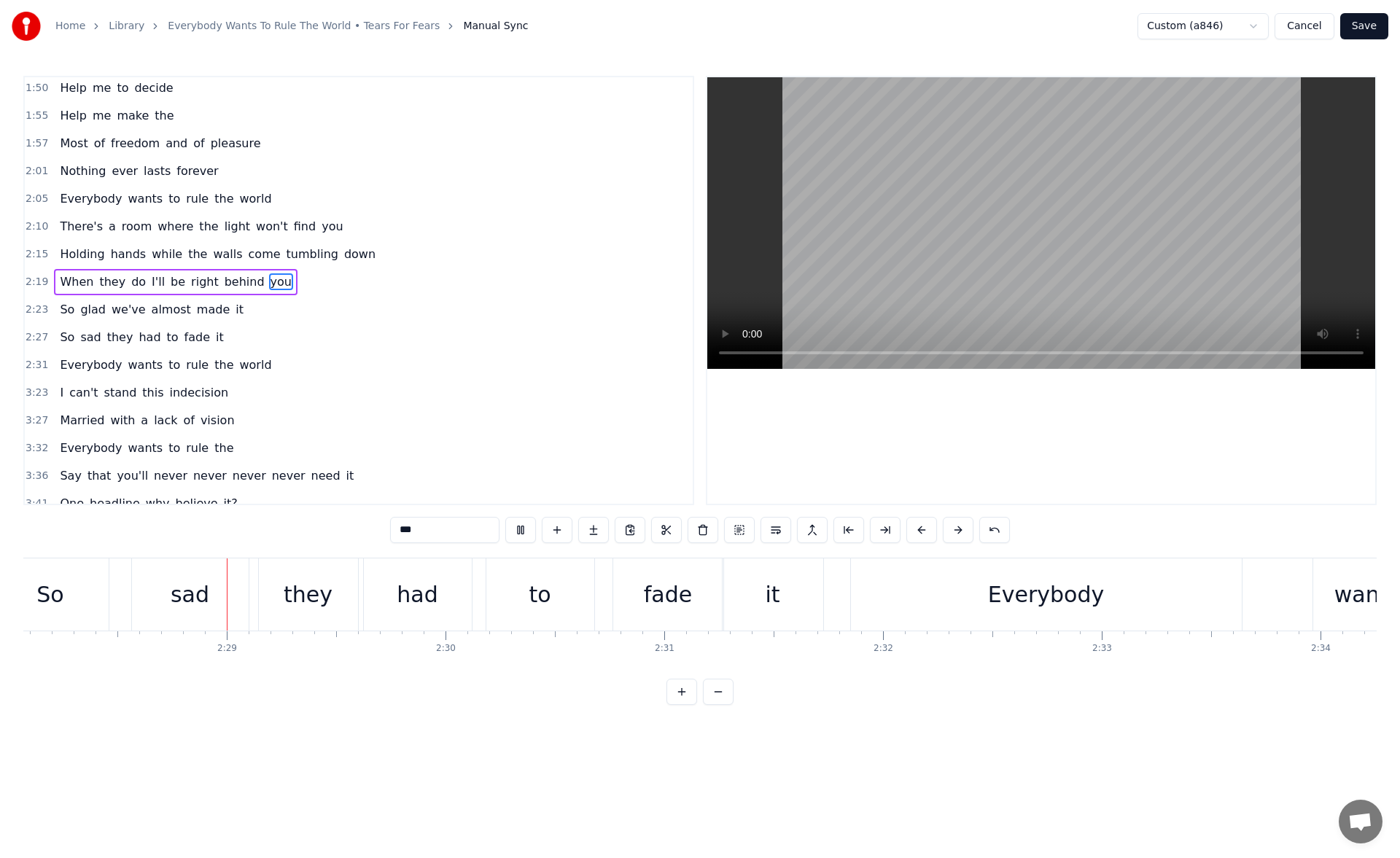
scroll to position [0, 32402]
click at [214, 337] on span "it" at bounding box center [220, 337] width 11 height 17
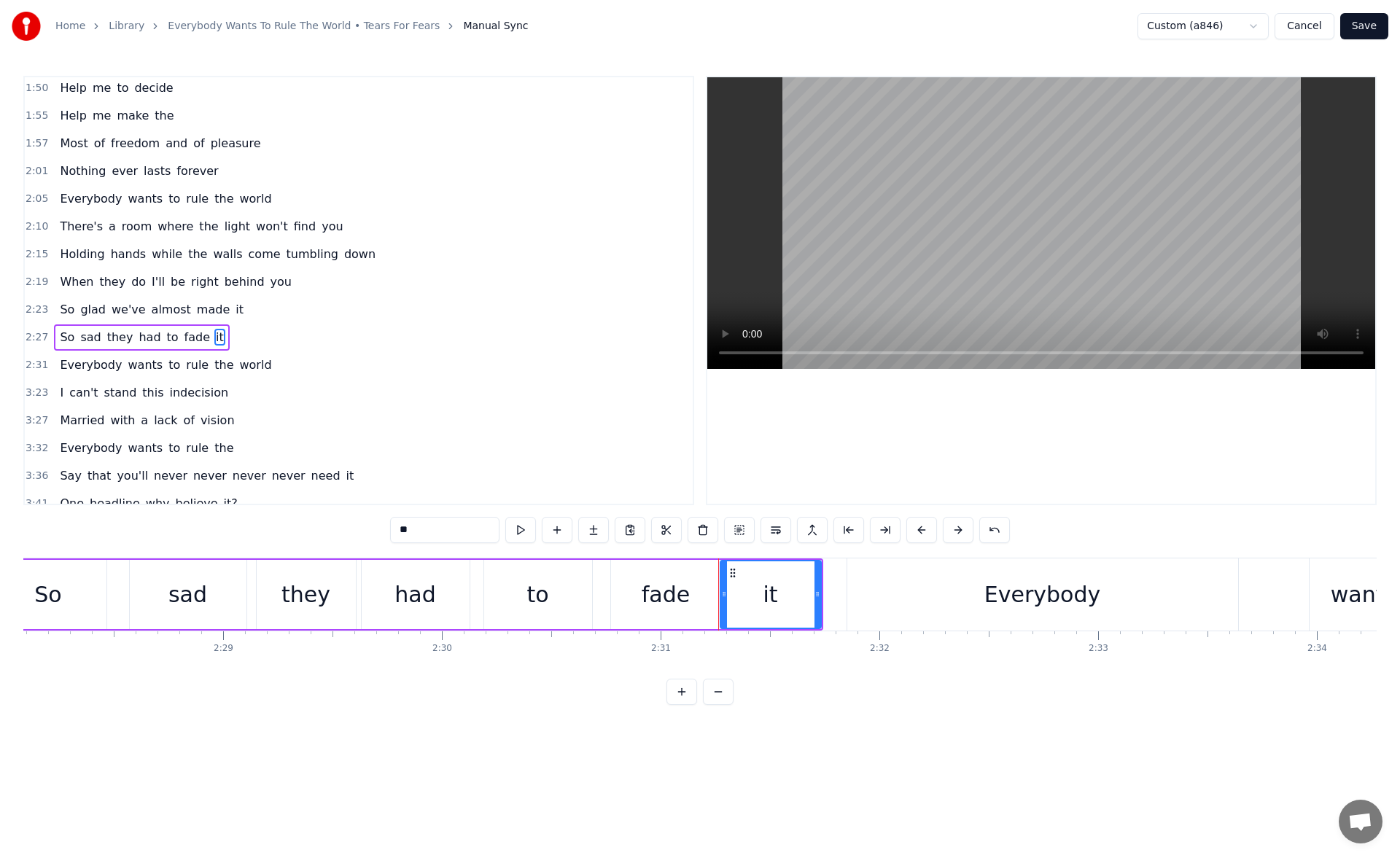
scroll to position [299, 0]
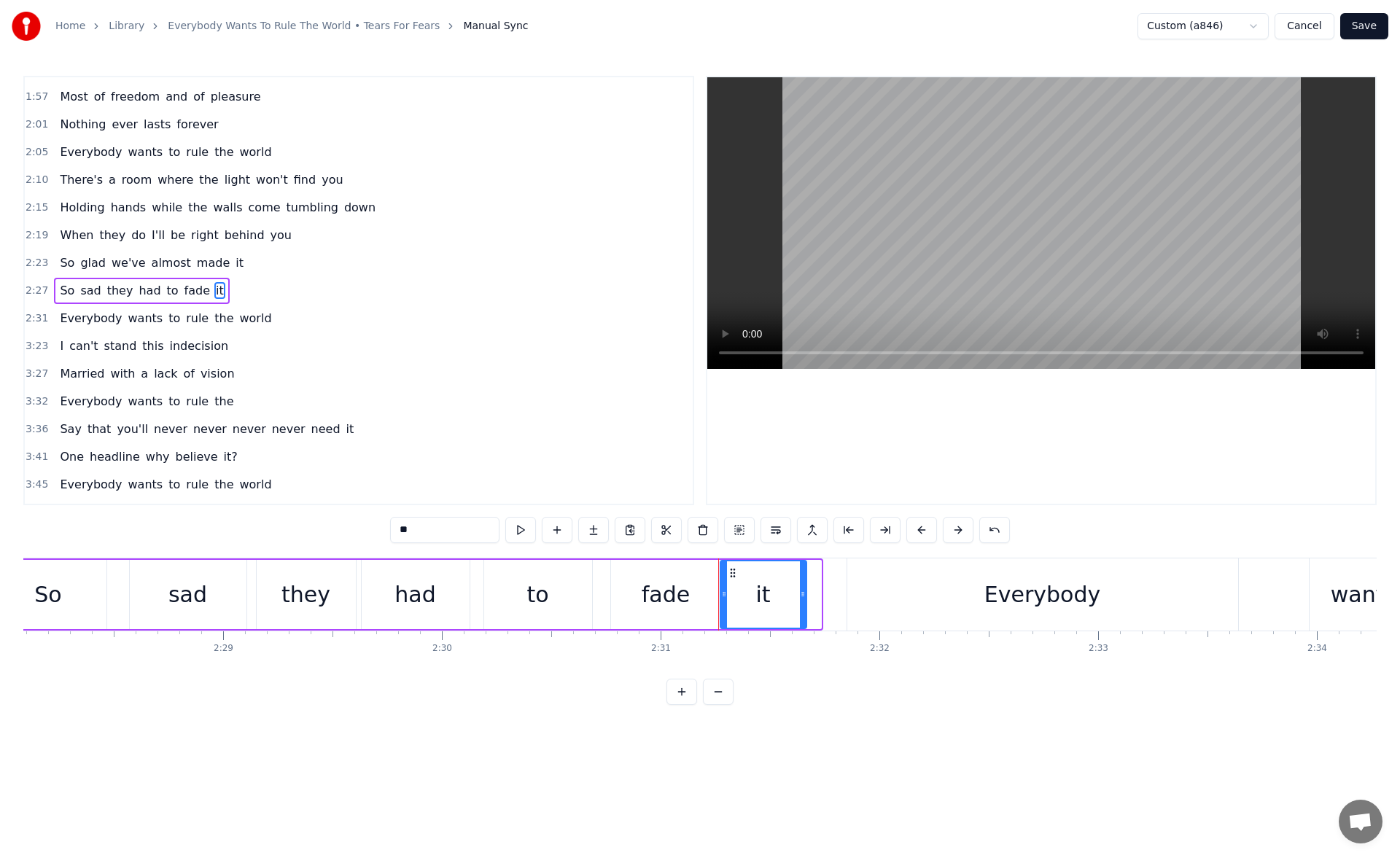
drag, startPoint x: 818, startPoint y: 595, endPoint x: 803, endPoint y: 596, distance: 15.0
click at [803, 596] on icon at bounding box center [802, 594] width 6 height 11
click at [527, 532] on button at bounding box center [521, 530] width 31 height 26
click at [550, 593] on div "to" at bounding box center [538, 595] width 108 height 70
type input "**"
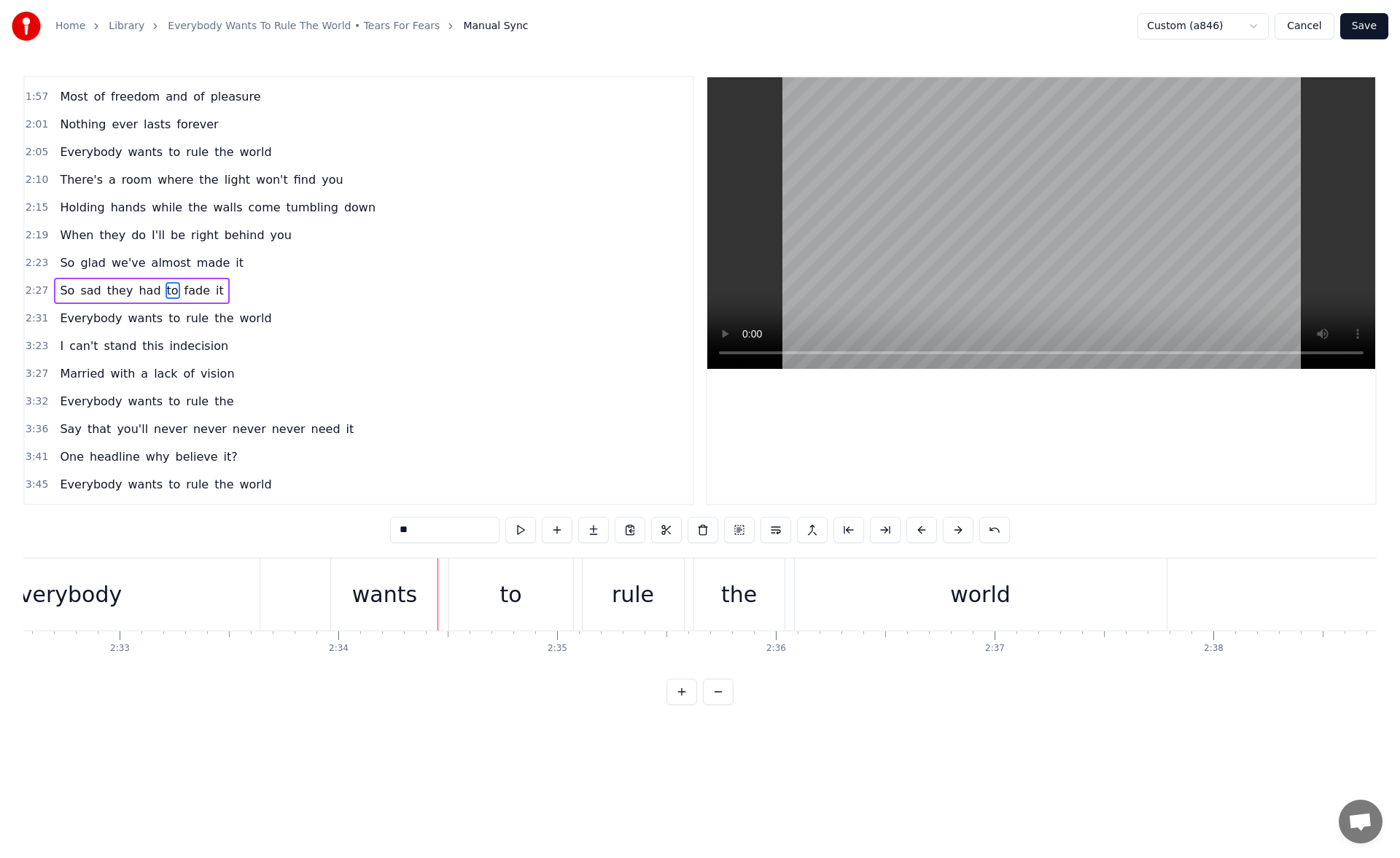
scroll to position [0, 33656]
click at [1378, 31] on button "Save" at bounding box center [1365, 26] width 49 height 26
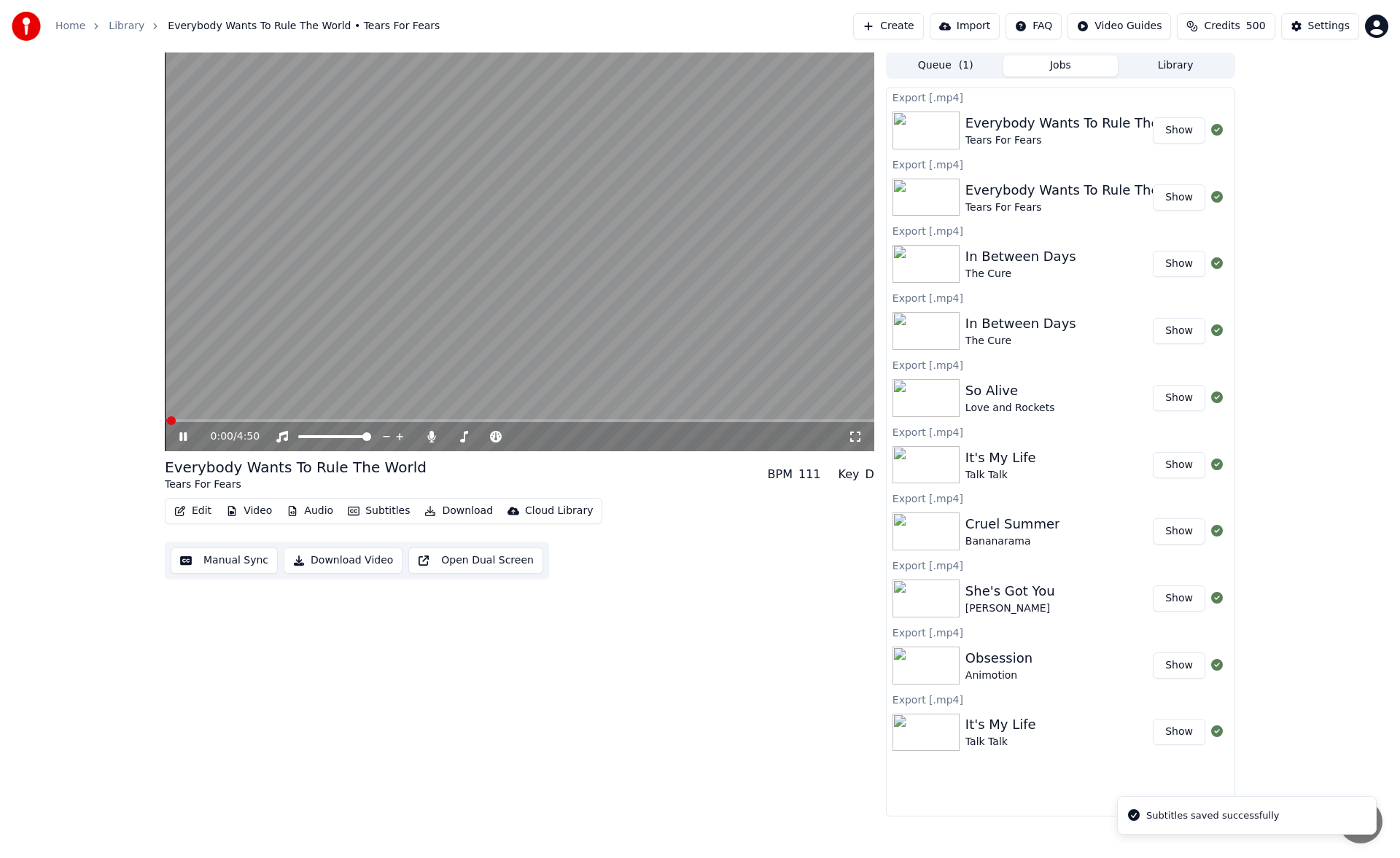
click at [185, 438] on icon at bounding box center [183, 437] width 7 height 9
click at [463, 509] on button "Download" at bounding box center [459, 511] width 80 height 20
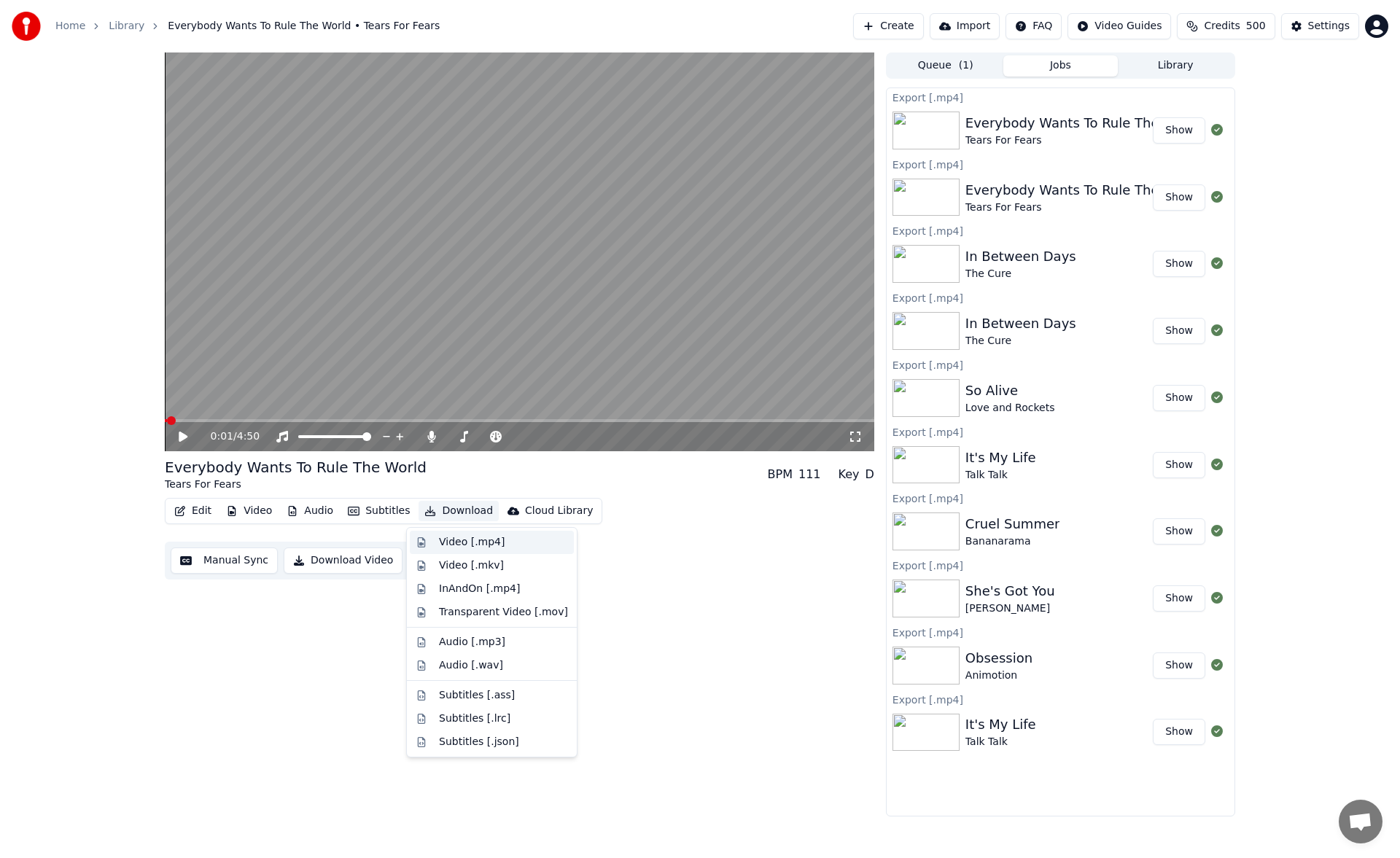
click at [471, 531] on div "Video [.mp4]" at bounding box center [492, 543] width 164 height 23
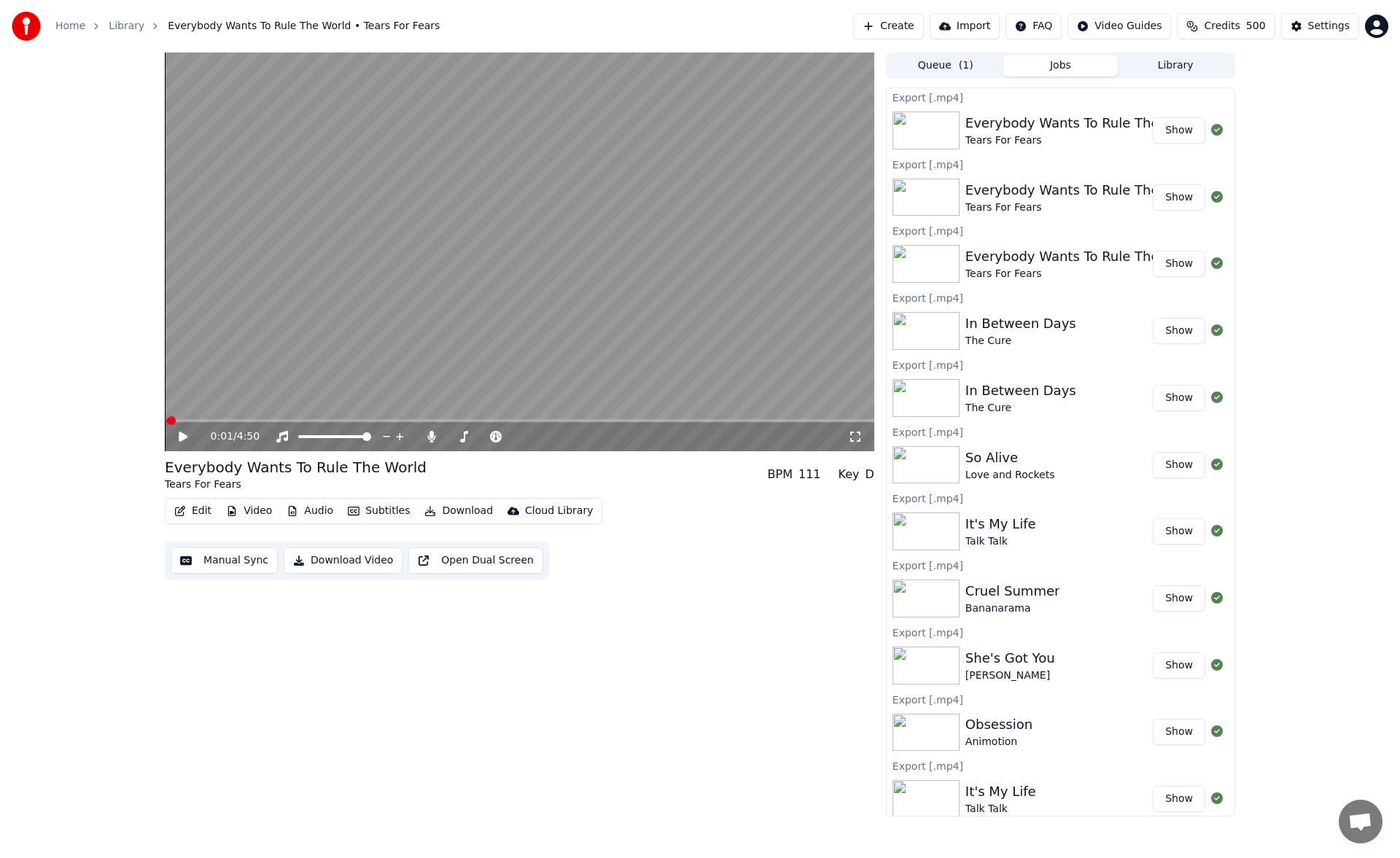
click at [1345, 212] on div "0:01 / 4:50 Everybody Wants To Rule The World Tears For Fears BPM 111 Key D Edi…" at bounding box center [700, 434] width 1400 height 764
click at [1185, 65] on button "Library" at bounding box center [1175, 66] width 115 height 21
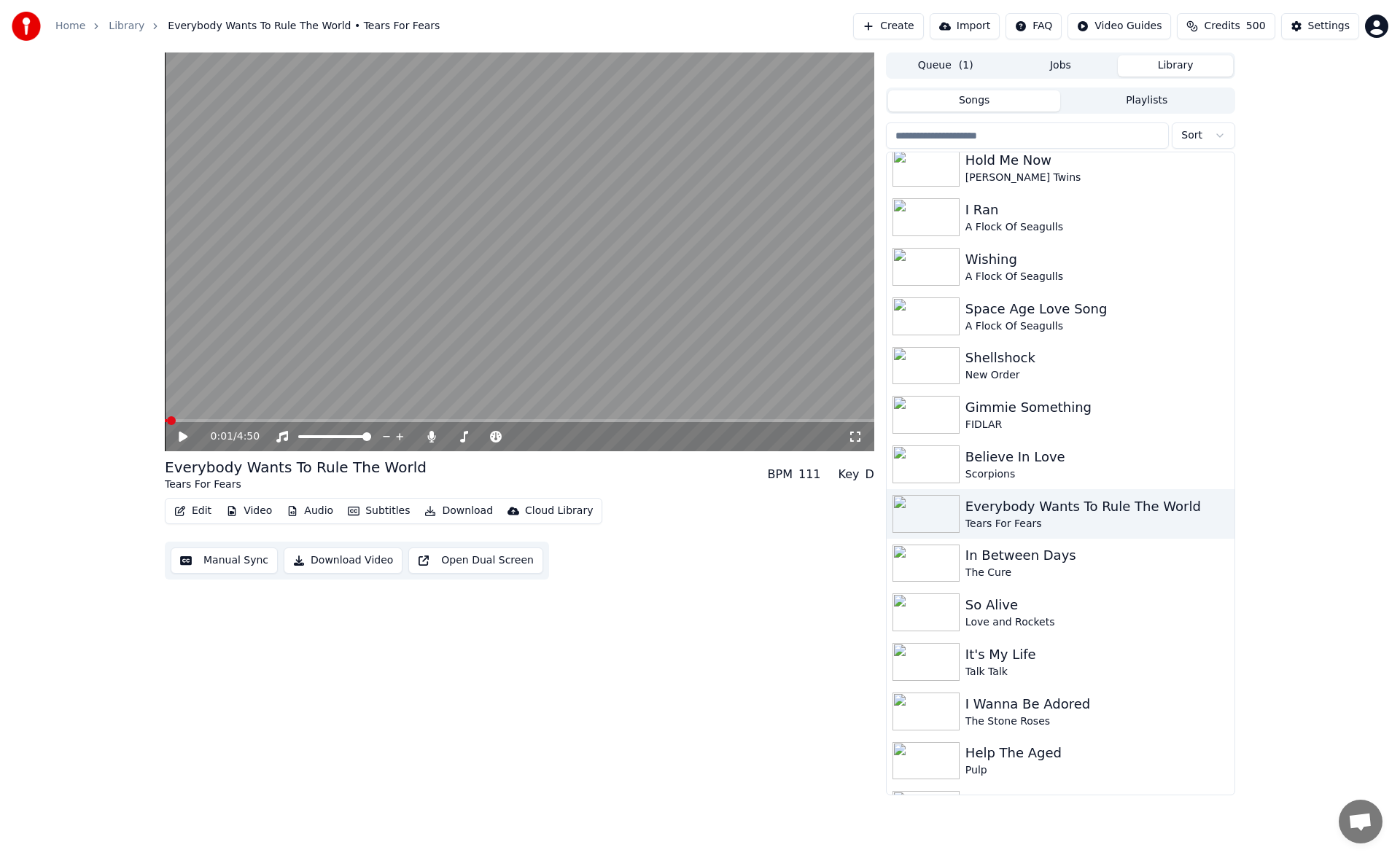
scroll to position [1397, 0]
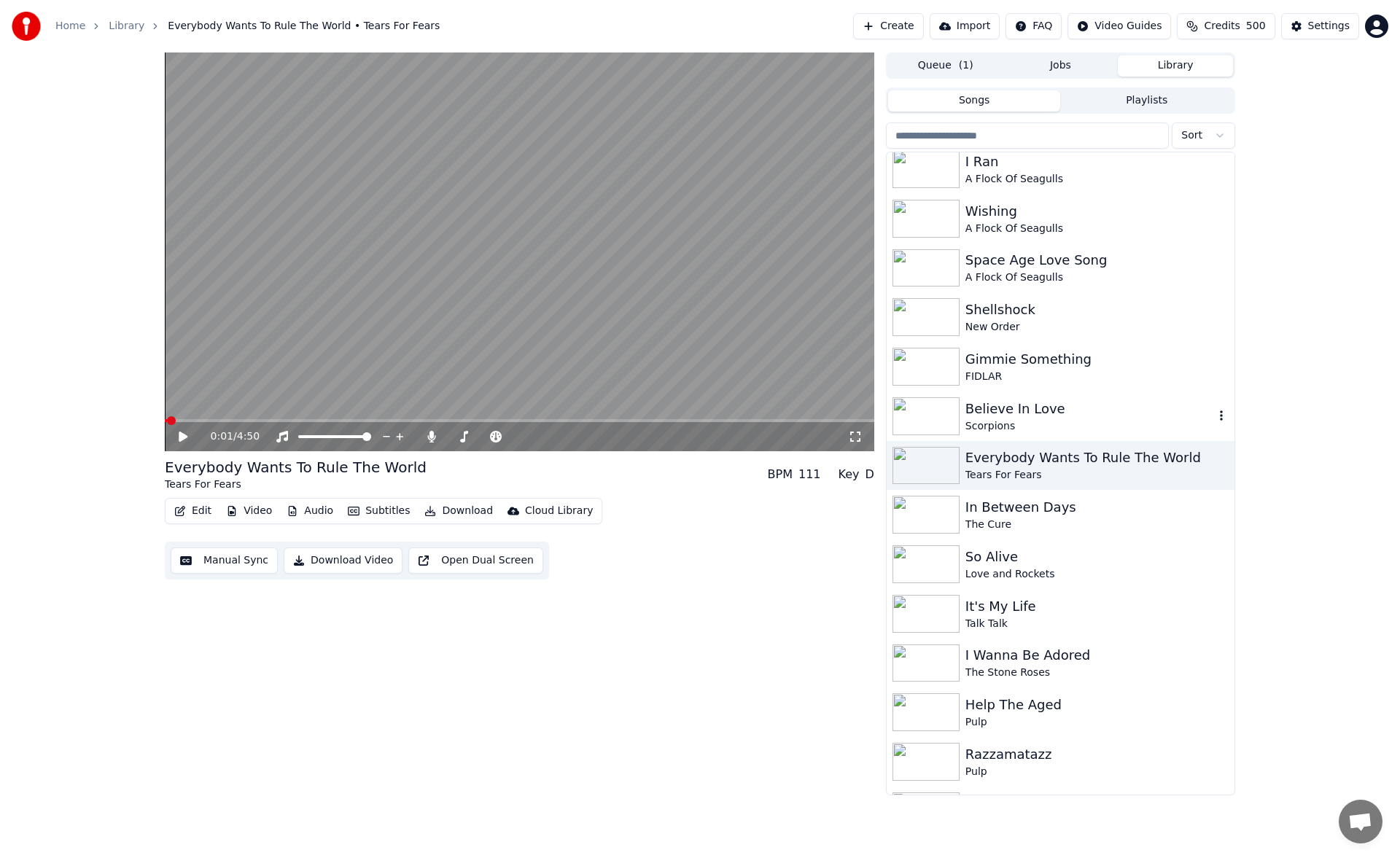
click at [1059, 418] on div "Believe In Love" at bounding box center [1090, 408] width 249 height 20
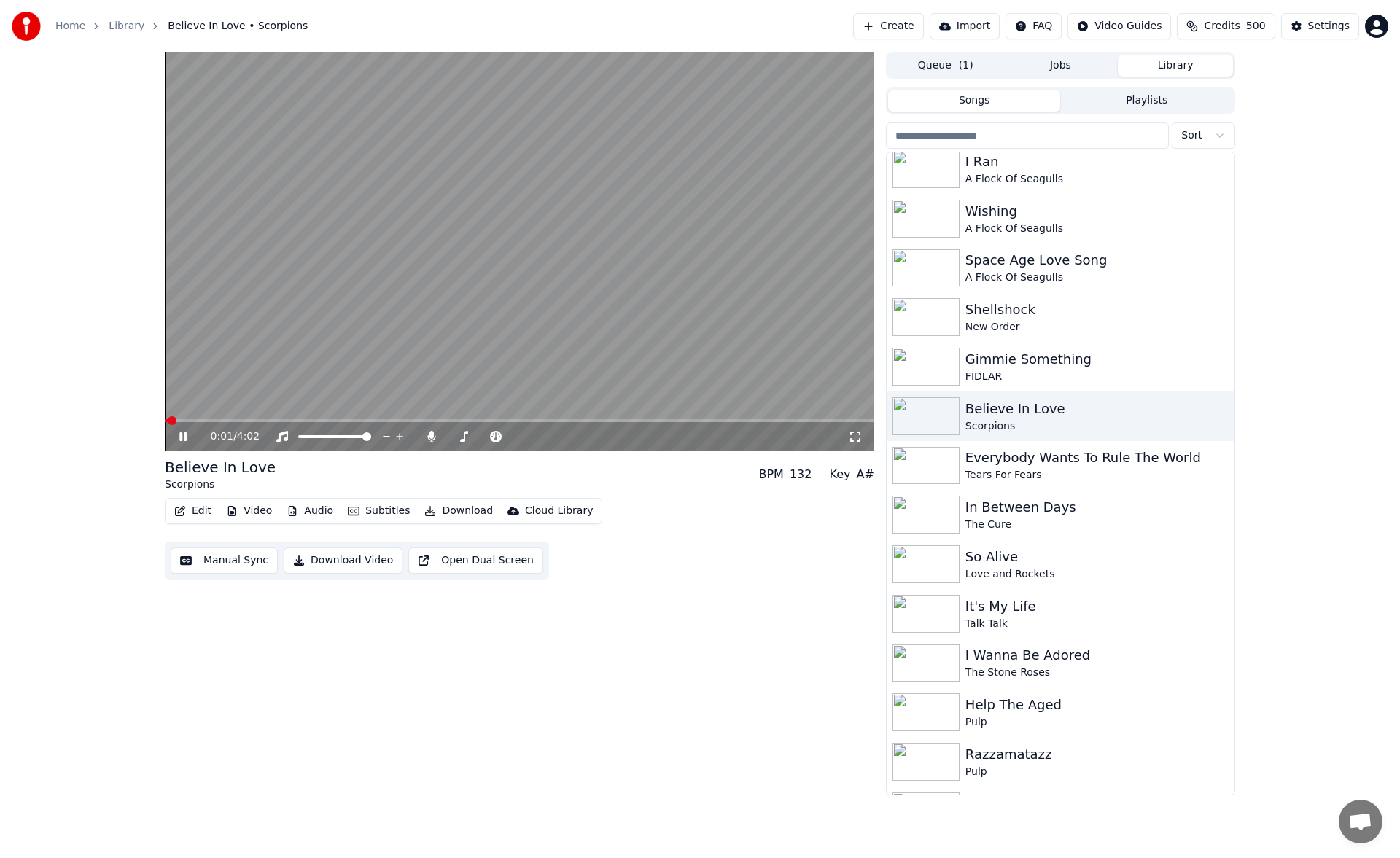
click at [247, 560] on button "Manual Sync" at bounding box center [224, 560] width 108 height 26
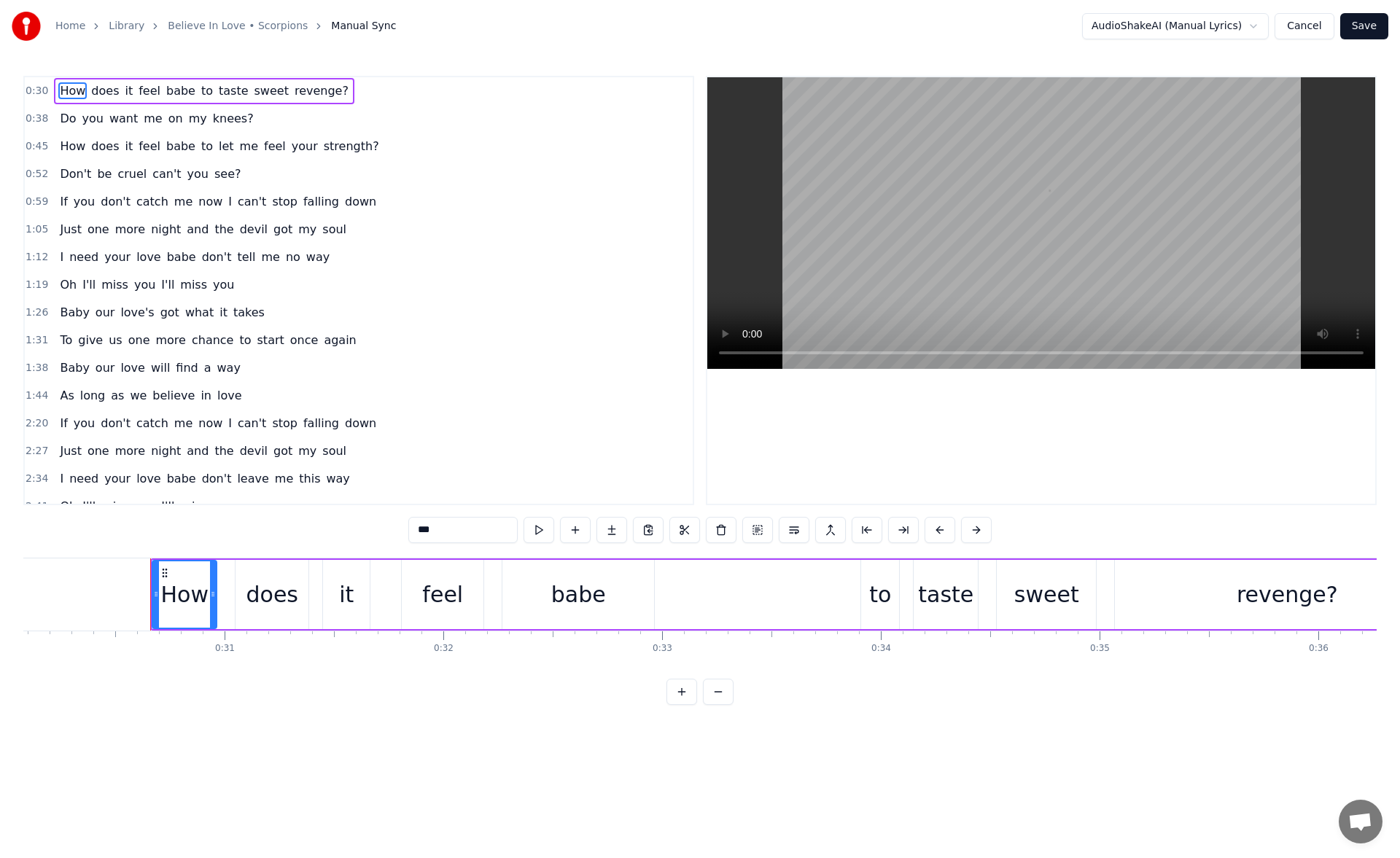
scroll to position [0, 6636]
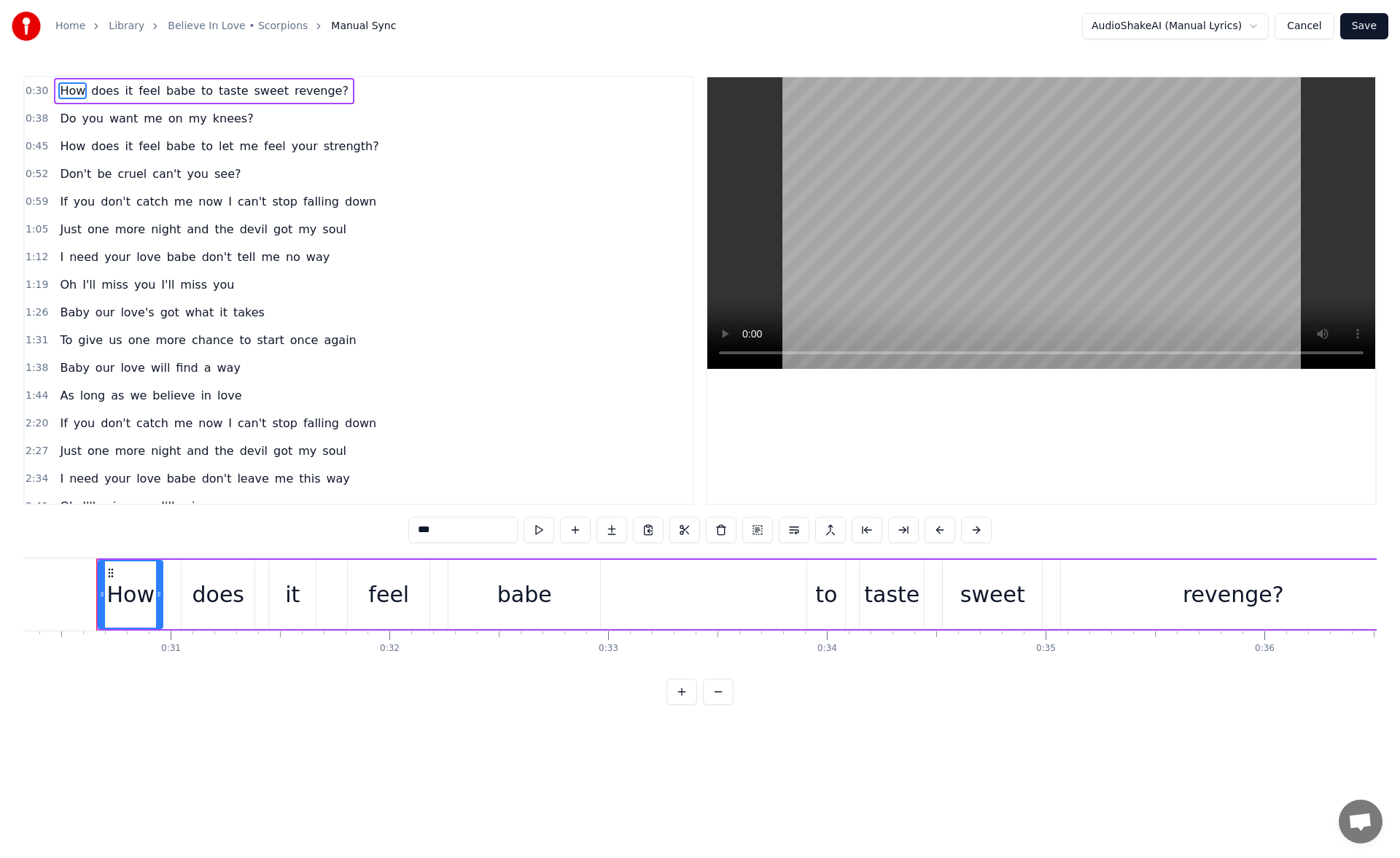
drag, startPoint x: 100, startPoint y: 598, endPoint x: 92, endPoint y: 598, distance: 8.0
click at [99, 598] on icon at bounding box center [102, 594] width 6 height 11
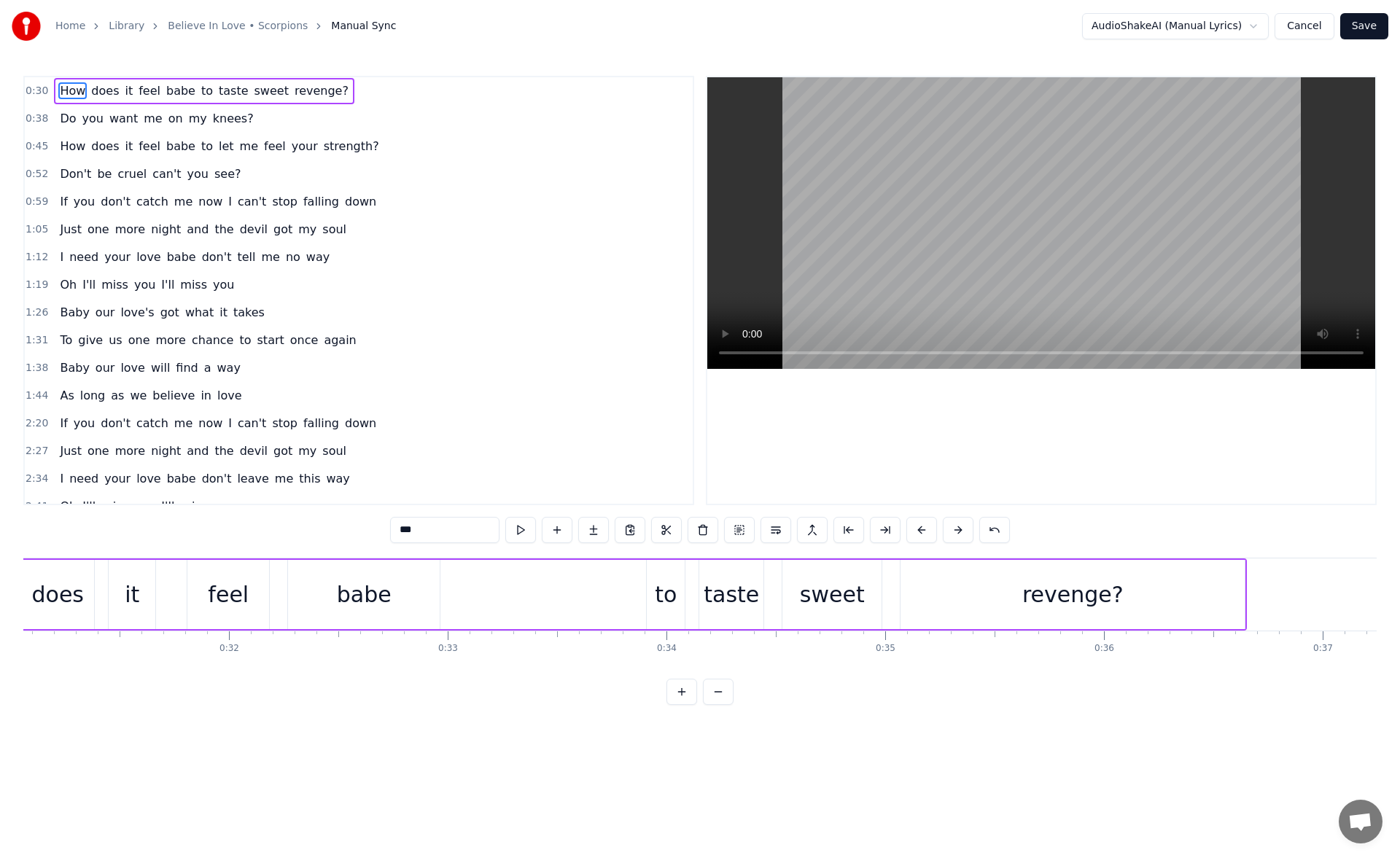
scroll to position [0, 6884]
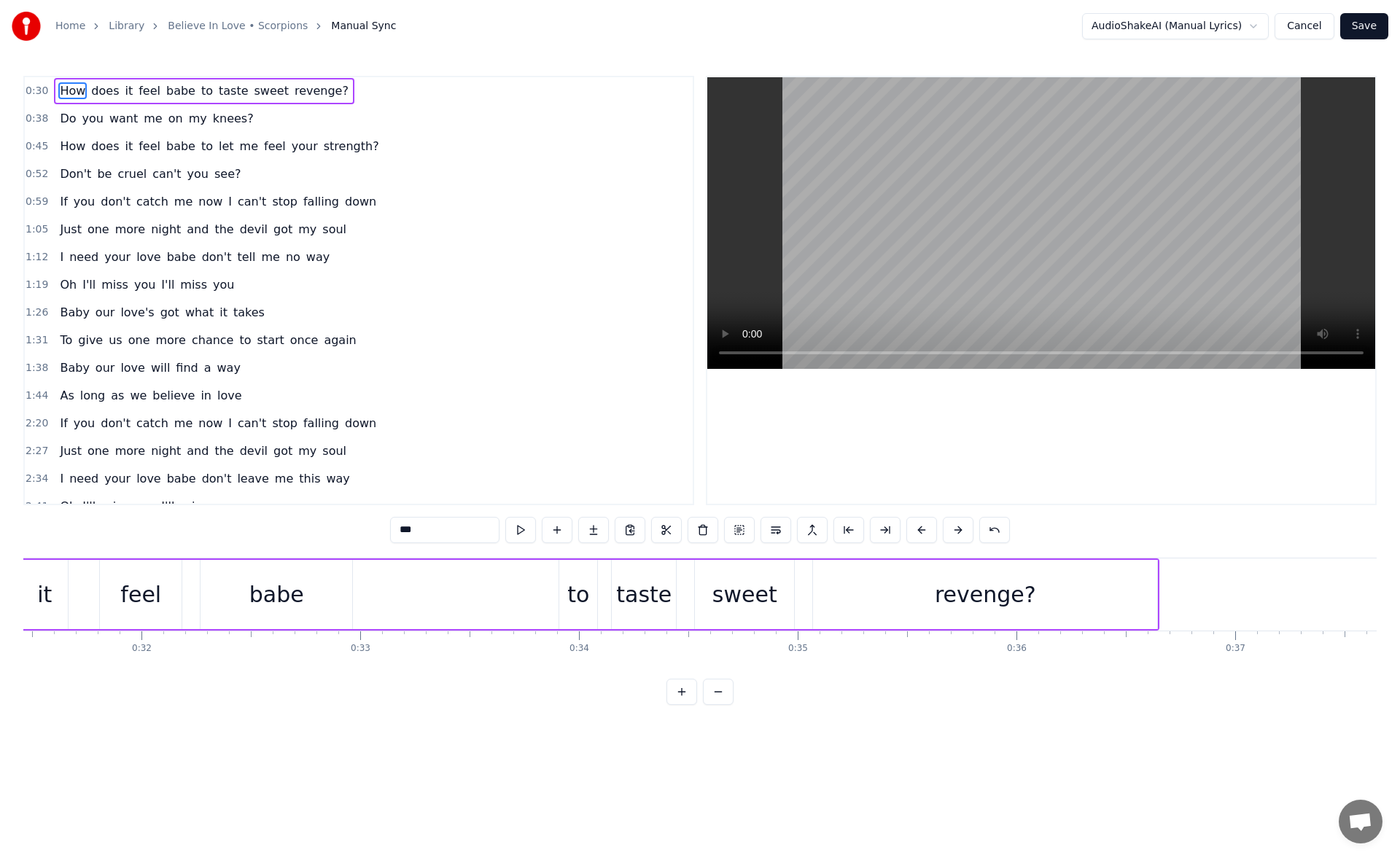
click at [566, 590] on div "to" at bounding box center [578, 595] width 38 height 70
type input "**"
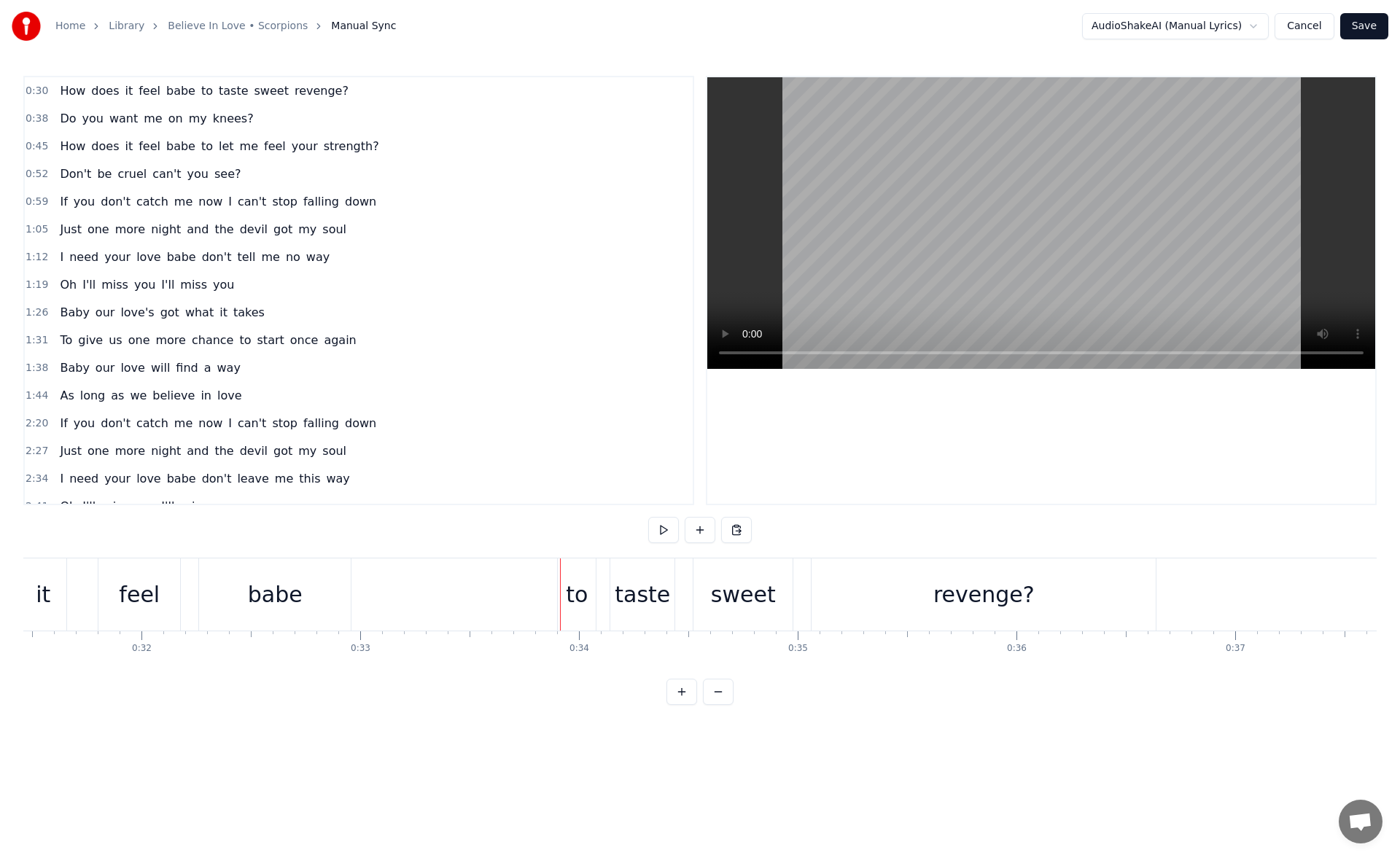
click at [571, 598] on div "to" at bounding box center [577, 594] width 22 height 33
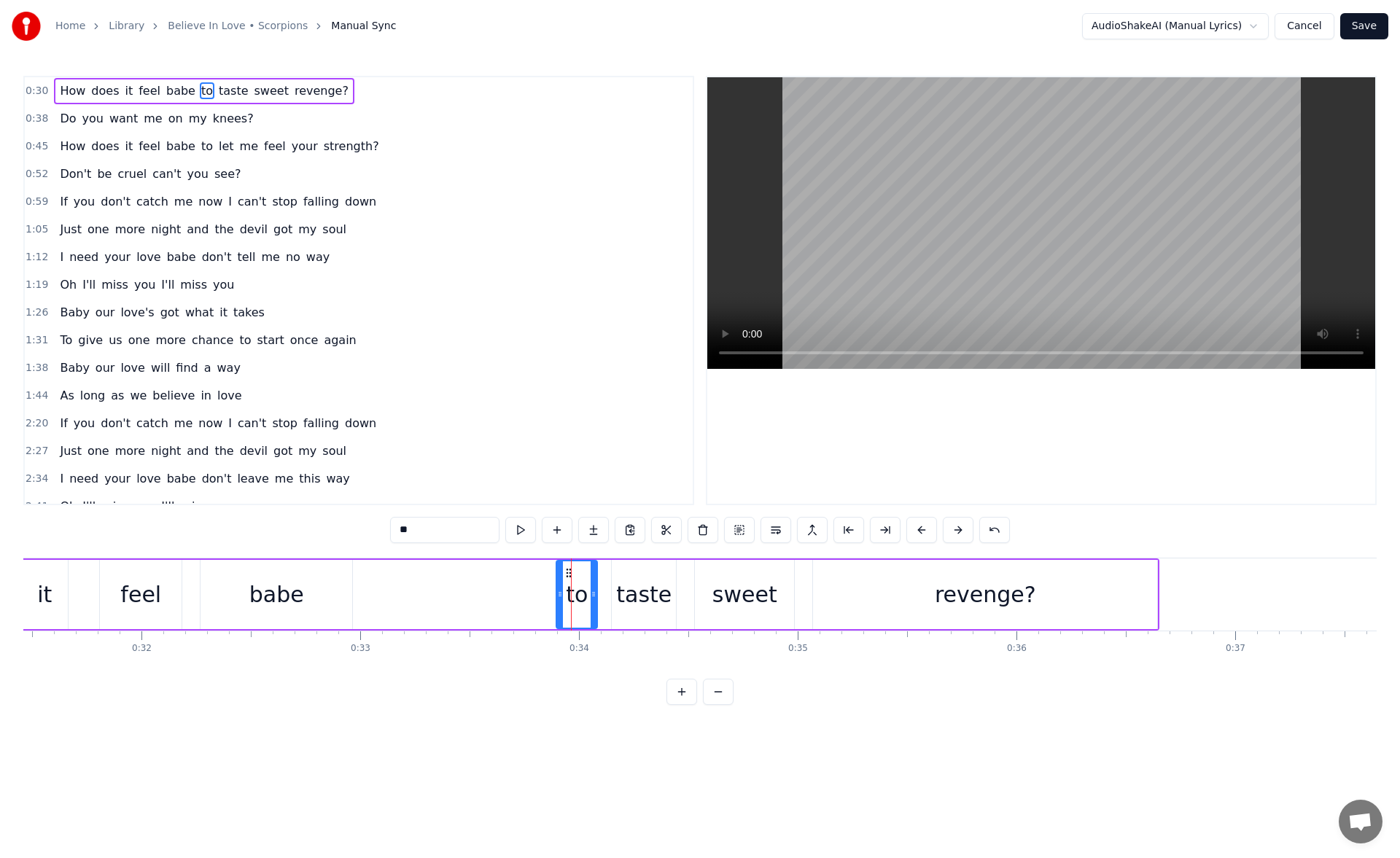
click at [560, 596] on icon at bounding box center [560, 594] width 6 height 11
click at [878, 573] on div "revenge?" at bounding box center [986, 595] width 345 height 70
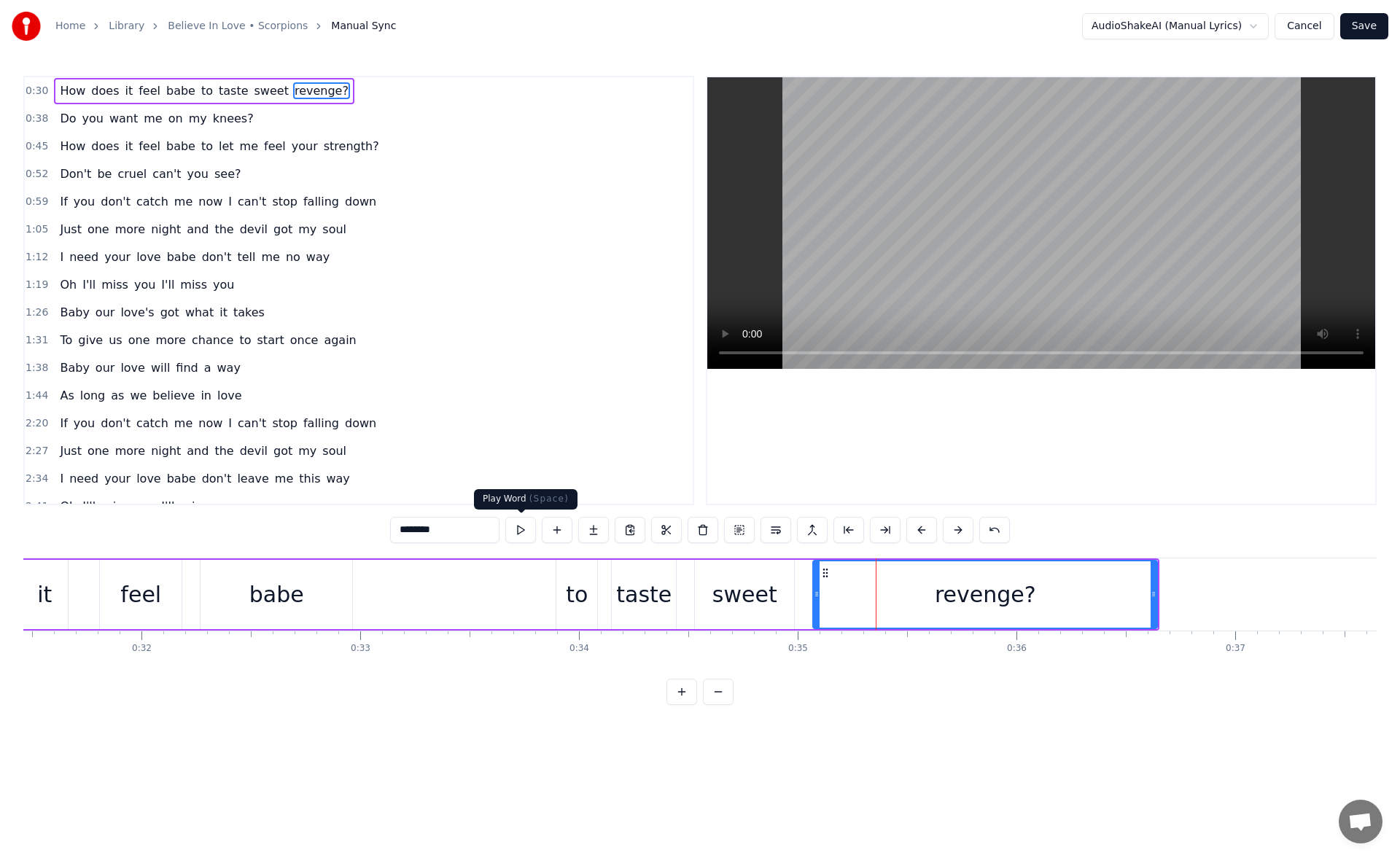
click at [518, 528] on button at bounding box center [521, 530] width 31 height 26
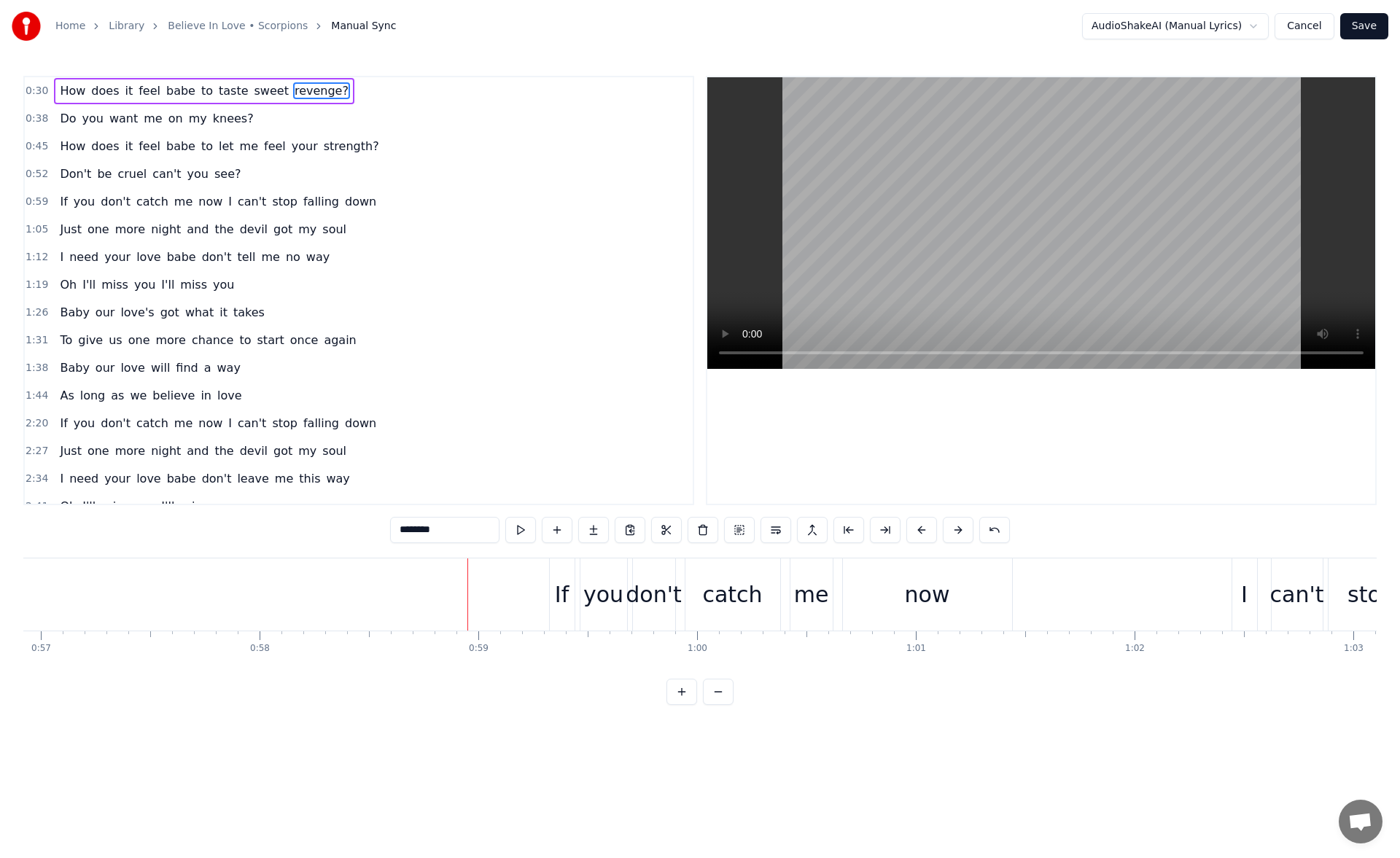
scroll to position [0, 12484]
click at [521, 590] on div "If" at bounding box center [533, 594] width 25 height 72
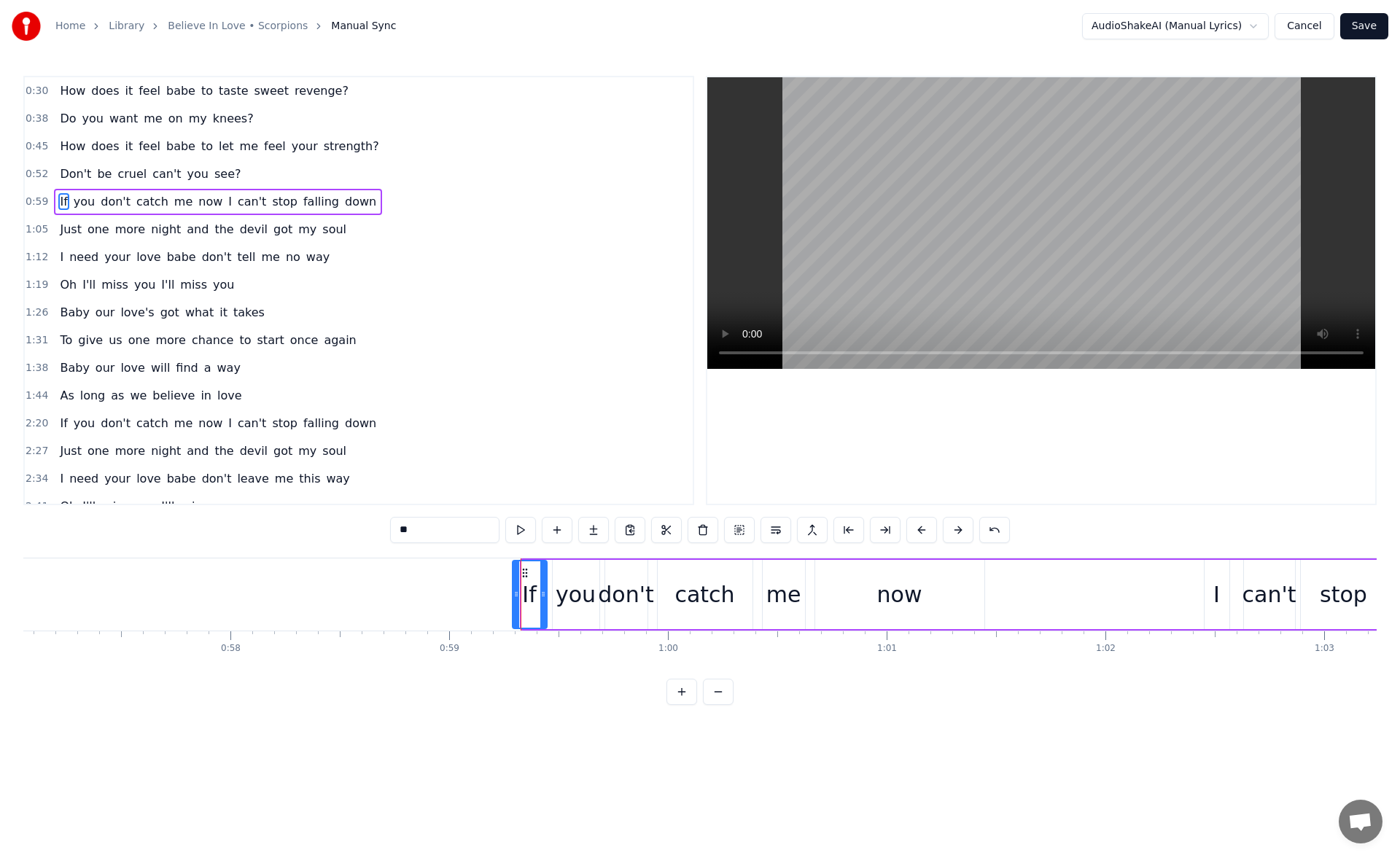
drag, startPoint x: 522, startPoint y: 598, endPoint x: 510, endPoint y: 598, distance: 12.0
click at [514, 598] on icon at bounding box center [516, 594] width 6 height 11
click at [869, 596] on div "now" at bounding box center [899, 595] width 169 height 70
type input "***"
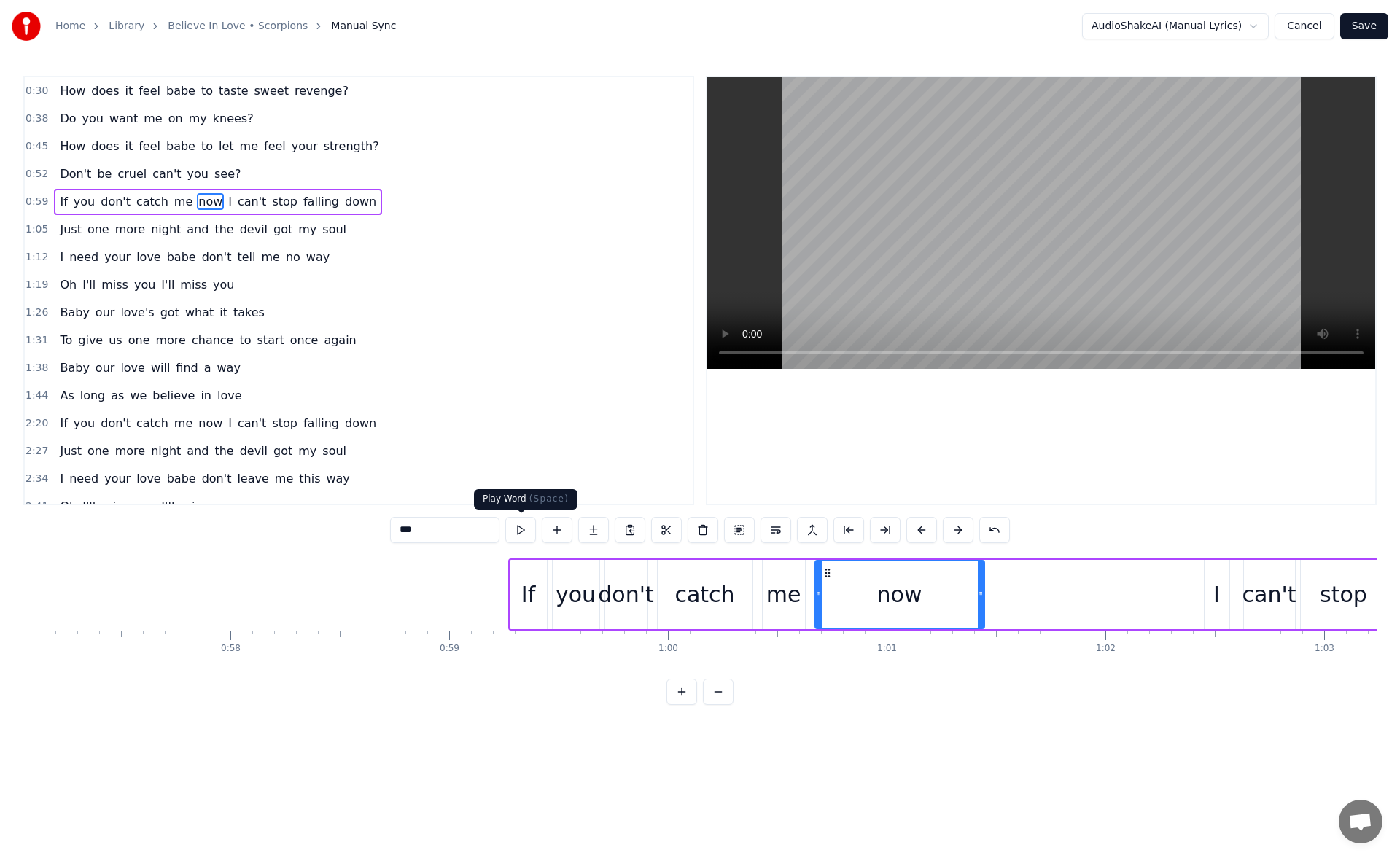
click at [519, 531] on button at bounding box center [521, 530] width 31 height 26
drag, startPoint x: 982, startPoint y: 596, endPoint x: 1025, endPoint y: 597, distance: 43.0
click at [1021, 597] on icon at bounding box center [1018, 594] width 6 height 11
click at [531, 527] on button at bounding box center [521, 530] width 31 height 26
click at [1029, 598] on icon at bounding box center [1030, 594] width 6 height 11
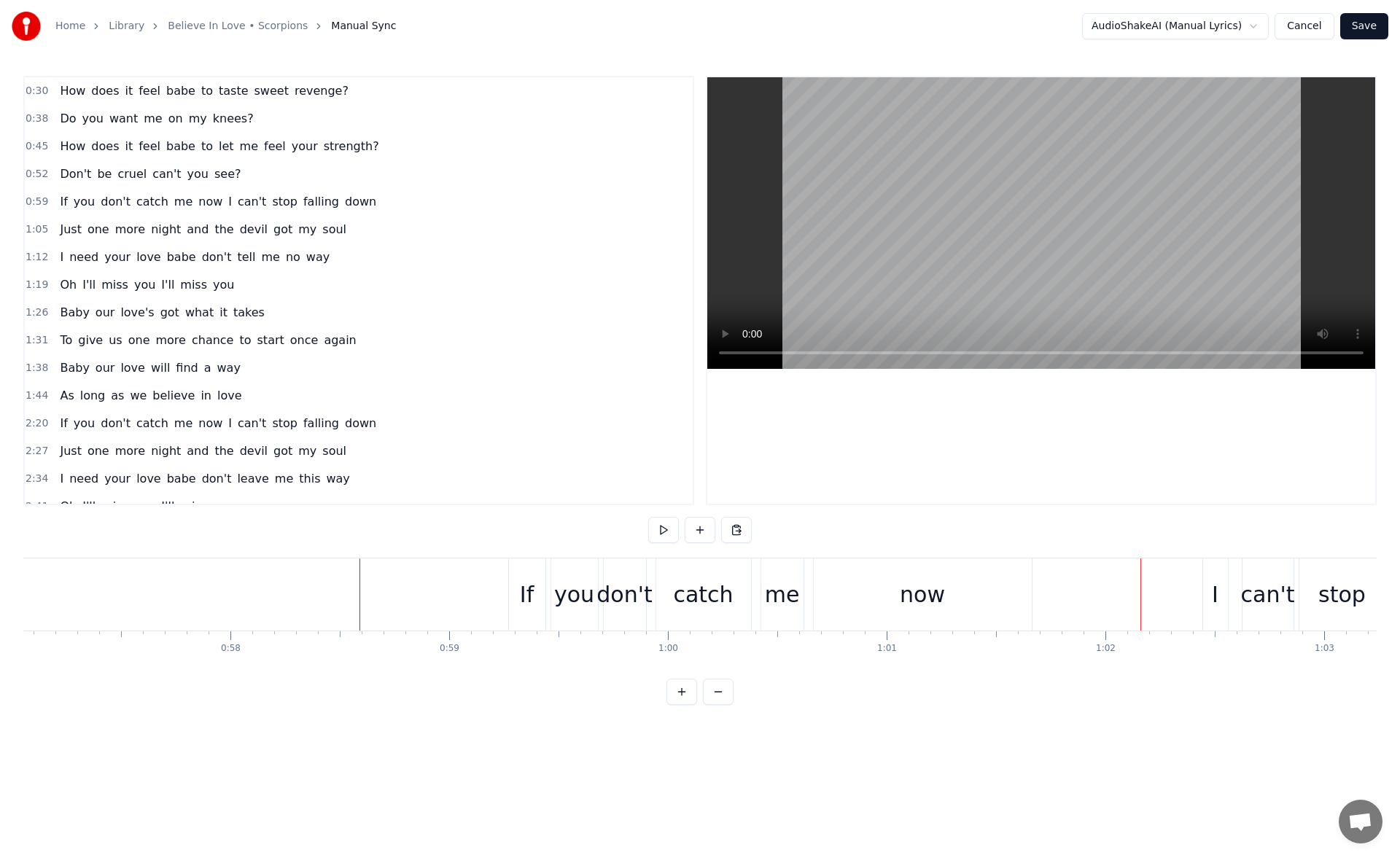
click at [1009, 607] on div "now" at bounding box center [923, 594] width 218 height 72
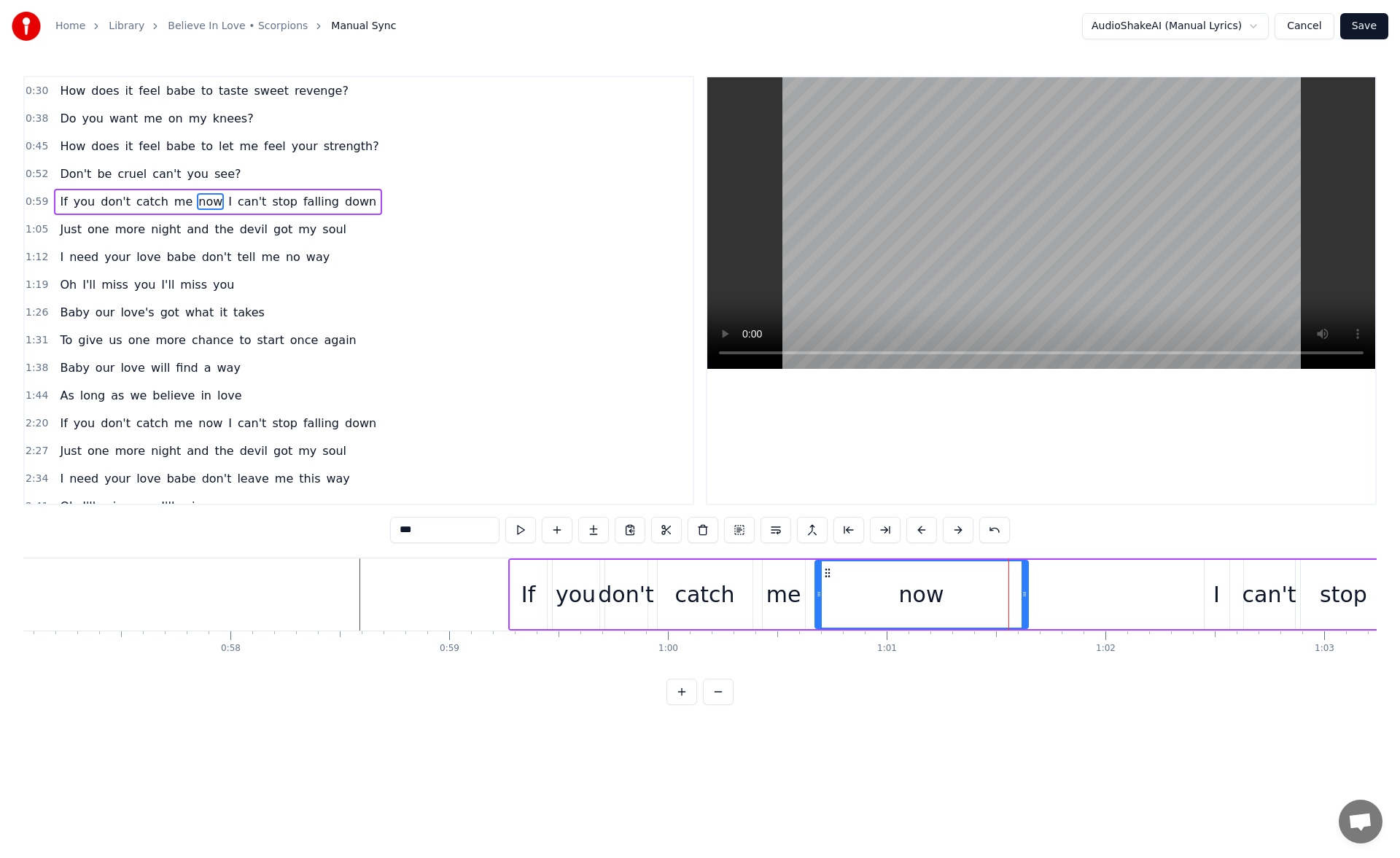
click at [1021, 597] on icon at bounding box center [1024, 594] width 6 height 11
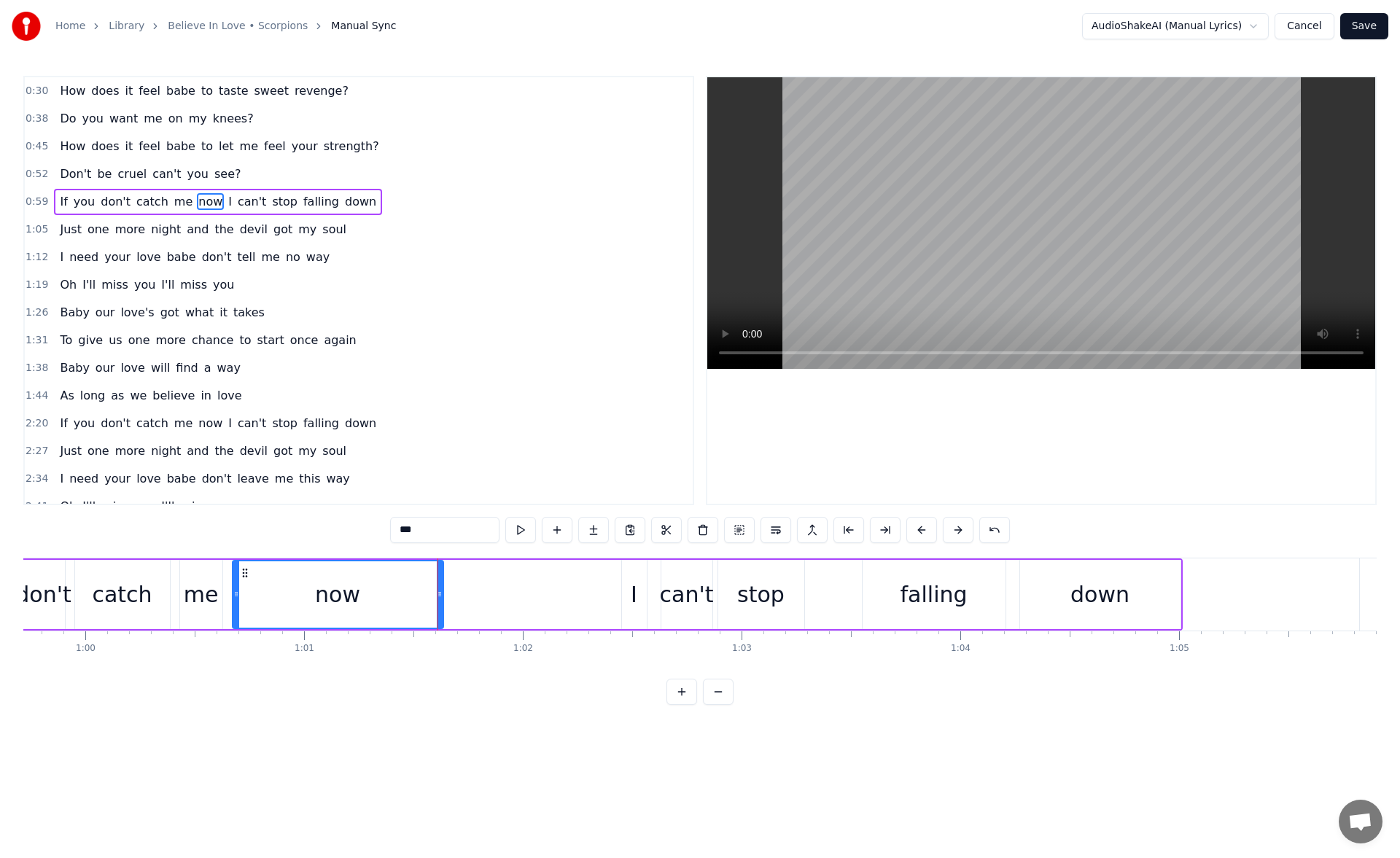
scroll to position [0, 13125]
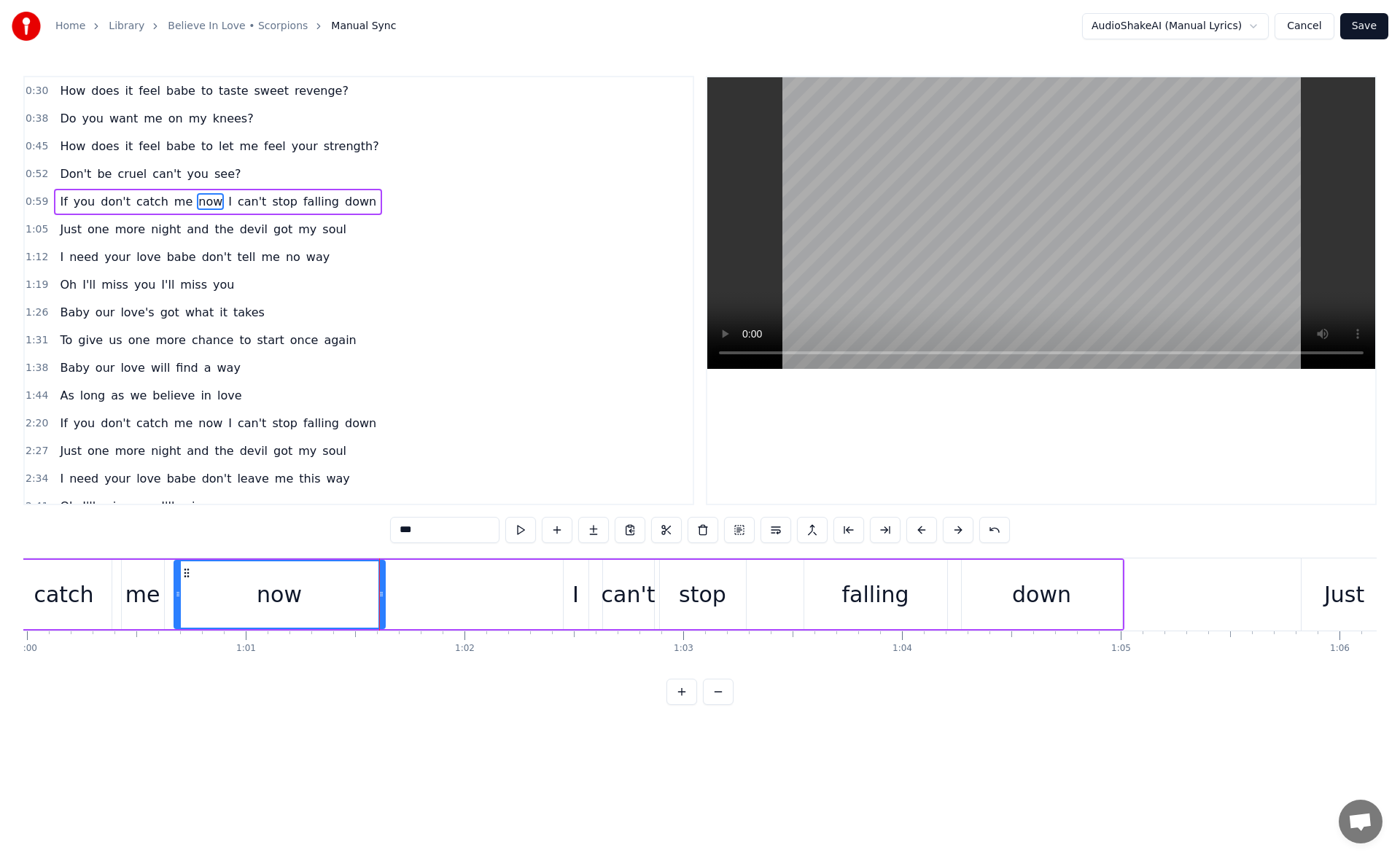
click at [1081, 584] on div "down" at bounding box center [1042, 595] width 160 height 70
type input "****"
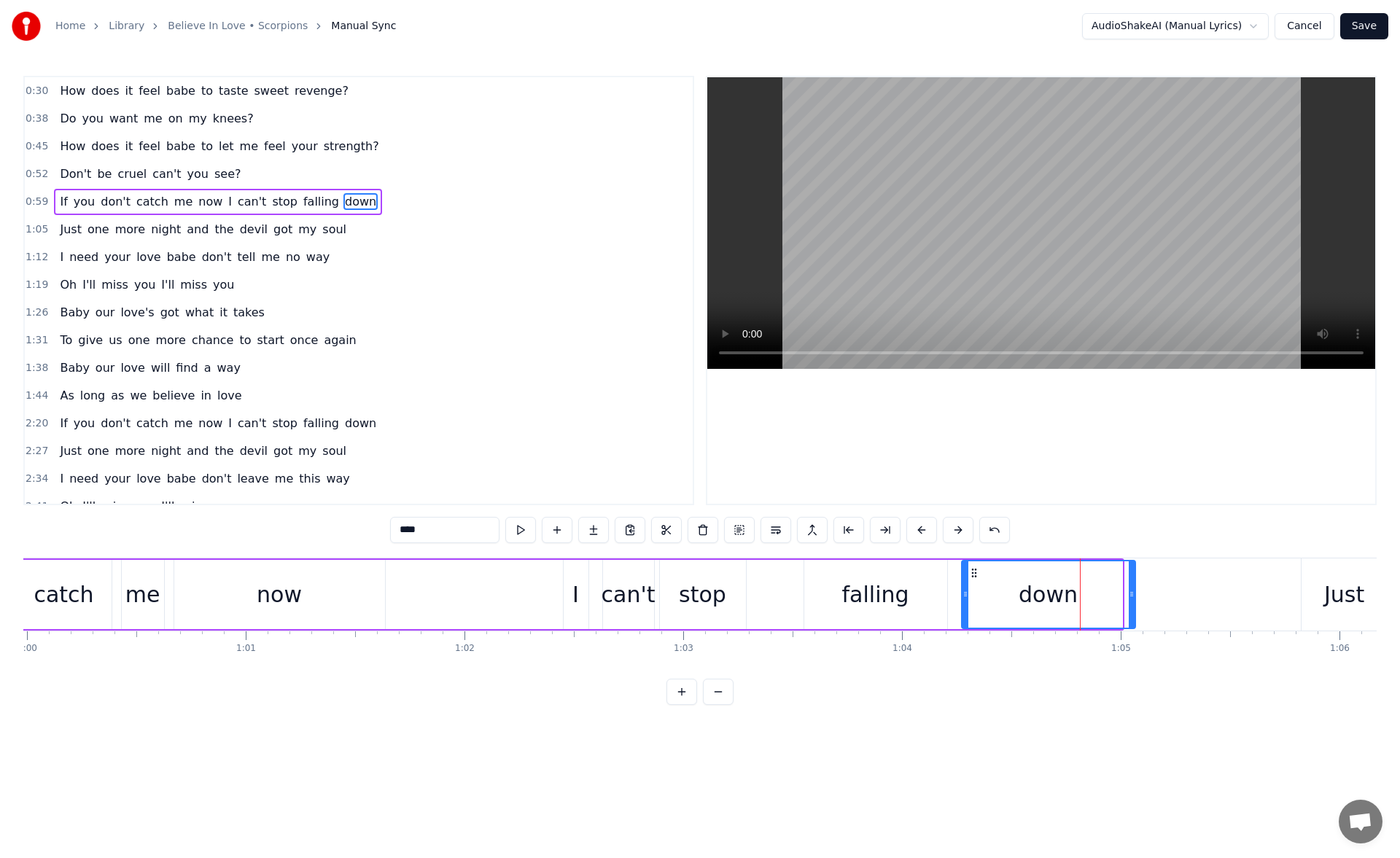
drag, startPoint x: 1118, startPoint y: 596, endPoint x: 1131, endPoint y: 596, distance: 13.0
click at [1131, 596] on circle at bounding box center [1131, 596] width 1 height 1
click at [1135, 595] on icon at bounding box center [1131, 594] width 6 height 11
click at [529, 526] on button at bounding box center [521, 530] width 31 height 26
click at [502, 584] on div "If you don't catch me now I can't stop falling down" at bounding box center [506, 594] width 1278 height 72
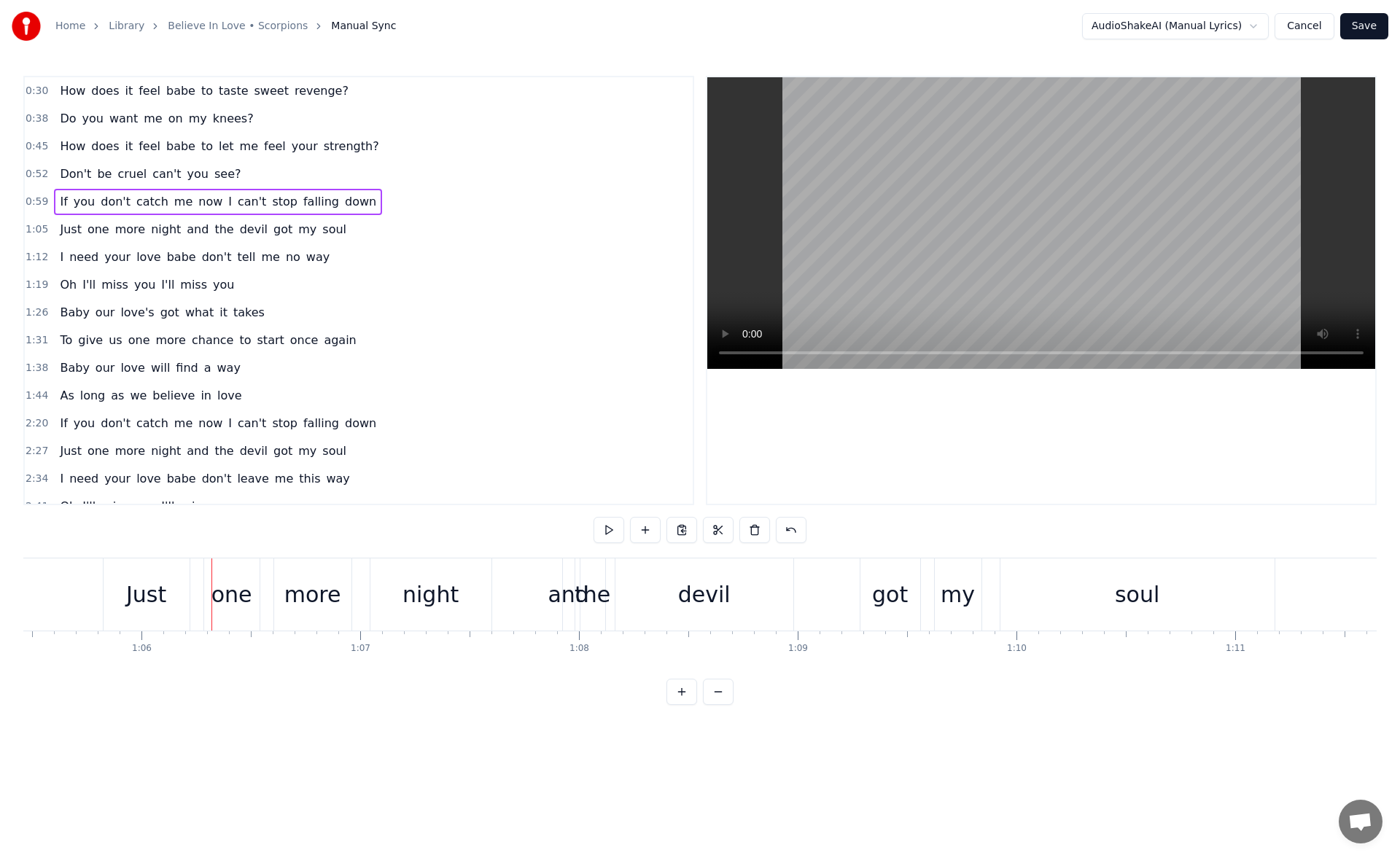
scroll to position [0, 14387]
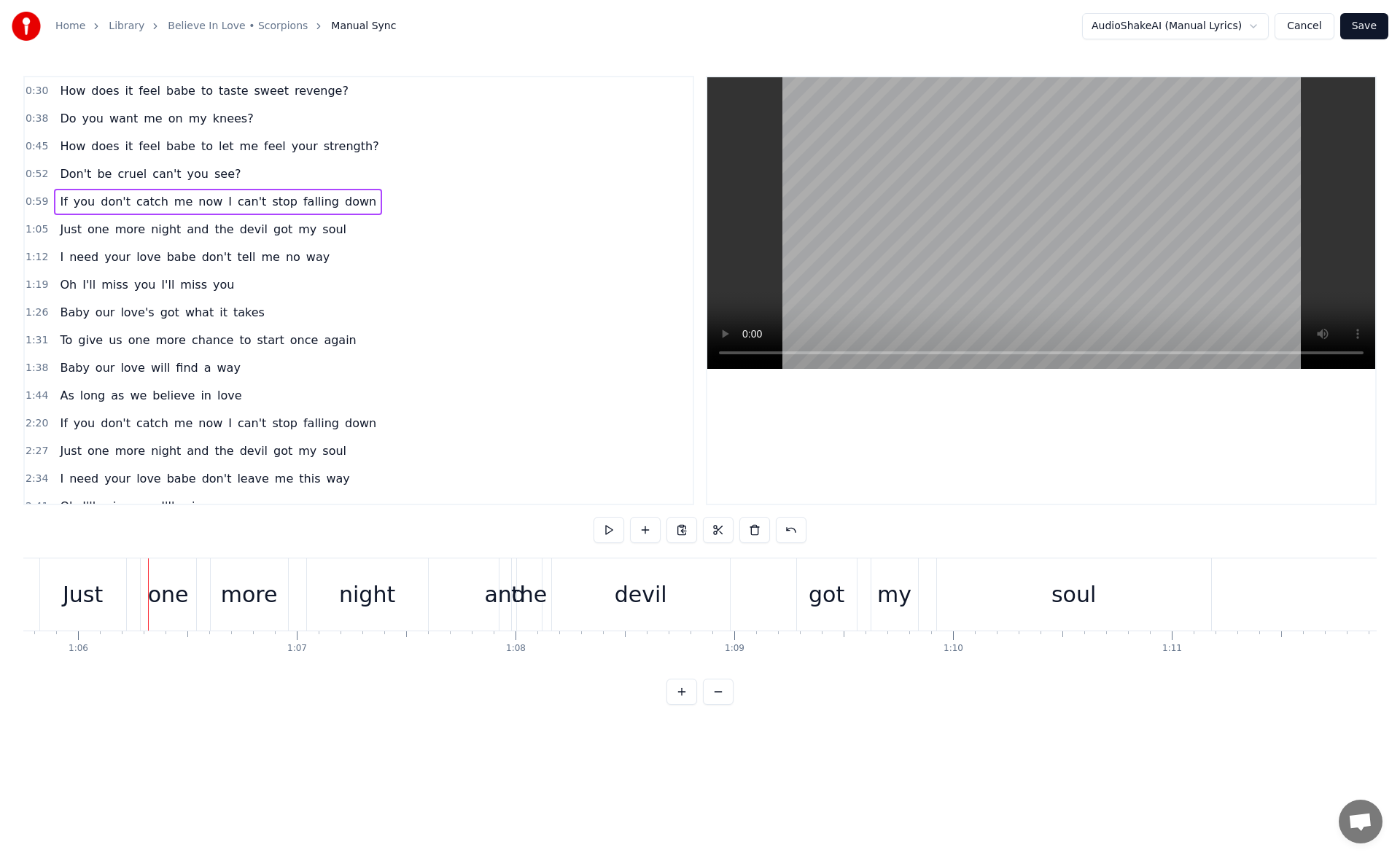
click at [94, 610] on div "Just" at bounding box center [83, 594] width 40 height 33
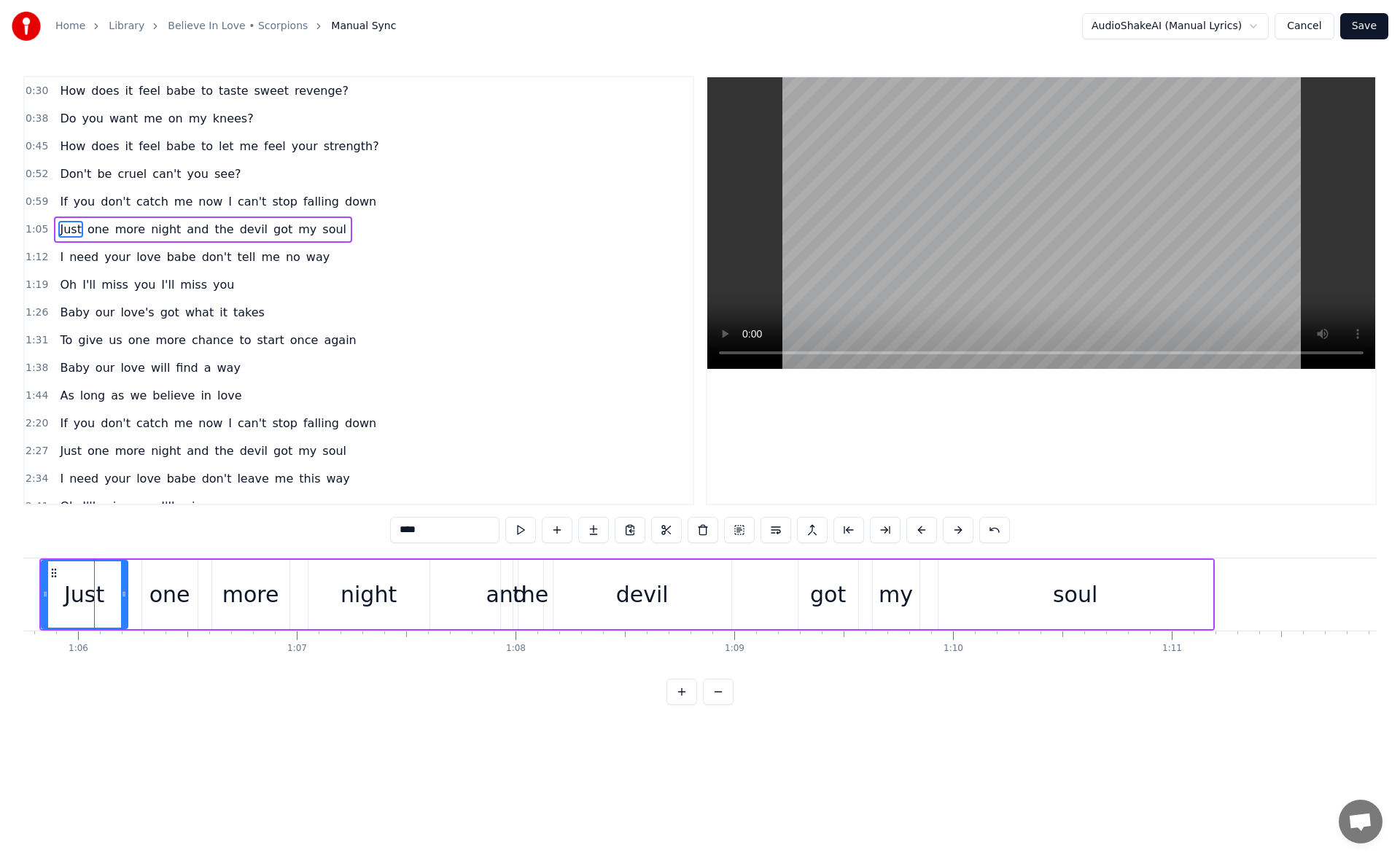
scroll to position [0, 14384]
drag, startPoint x: 49, startPoint y: 599, endPoint x: 38, endPoint y: 598, distance: 11.0
click at [38, 598] on icon at bounding box center [36, 594] width 6 height 11
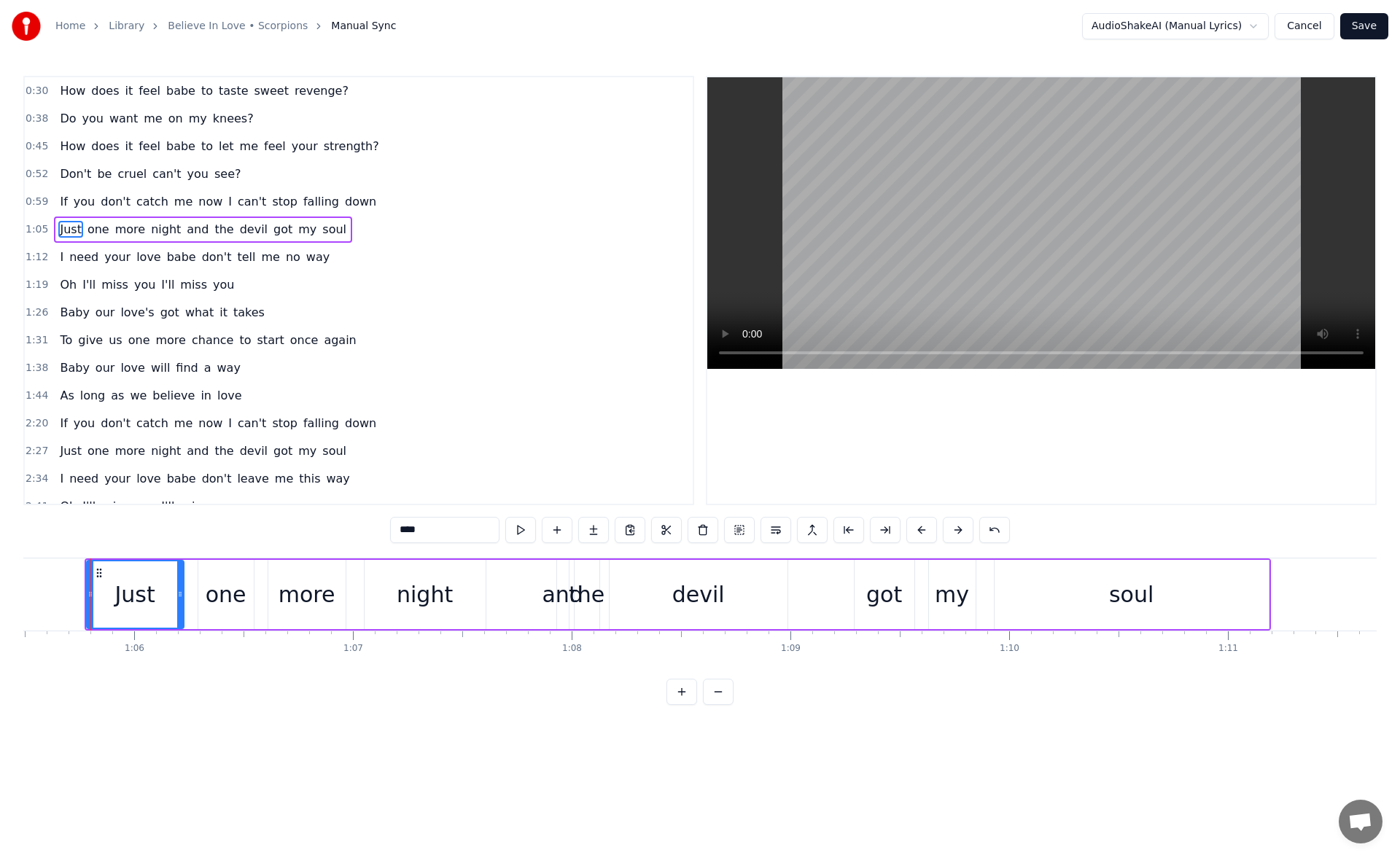
scroll to position [0, 14324]
click at [516, 538] on button at bounding box center [521, 530] width 31 height 26
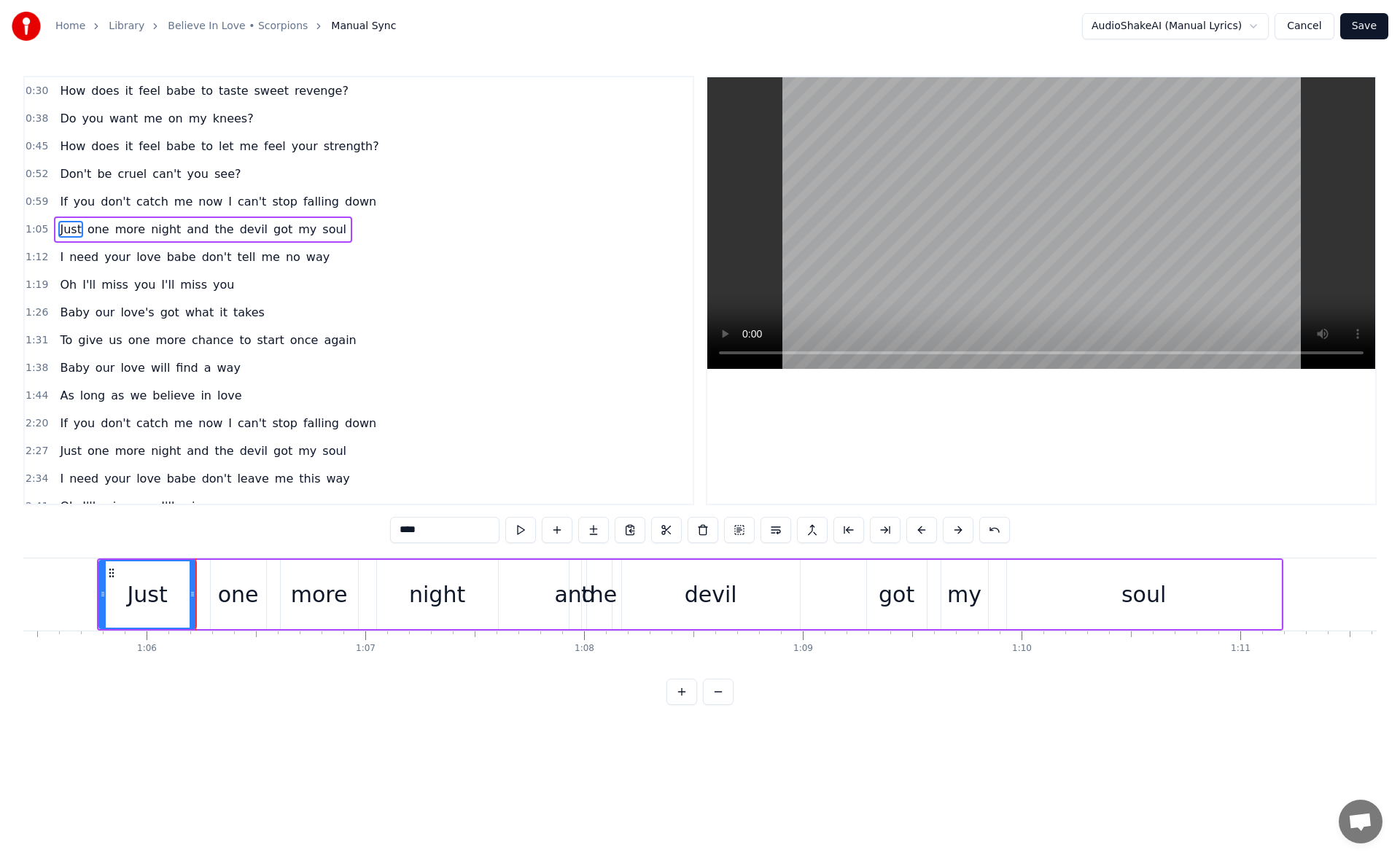
click at [516, 538] on button at bounding box center [521, 530] width 31 height 26
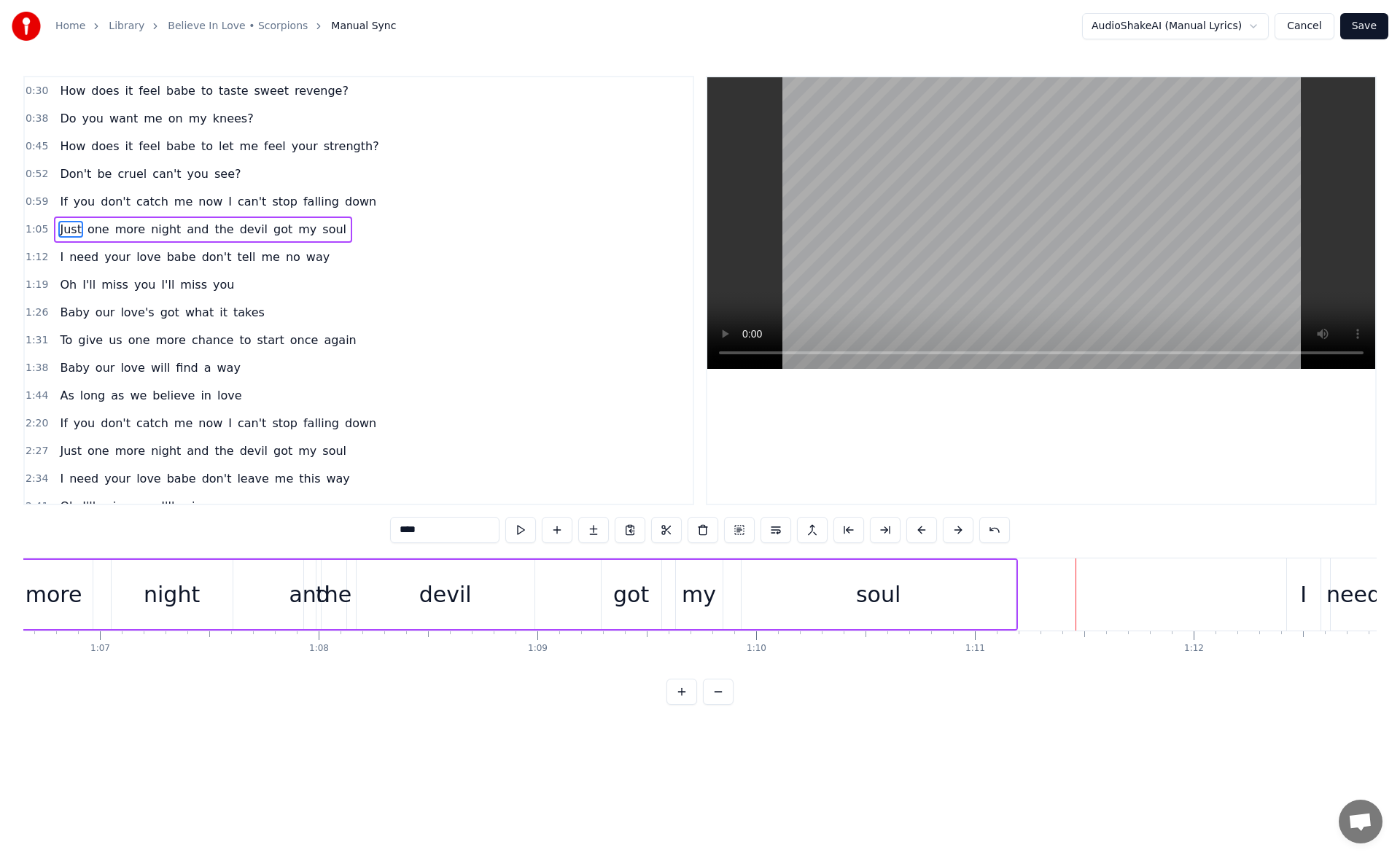
scroll to position [0, 14525]
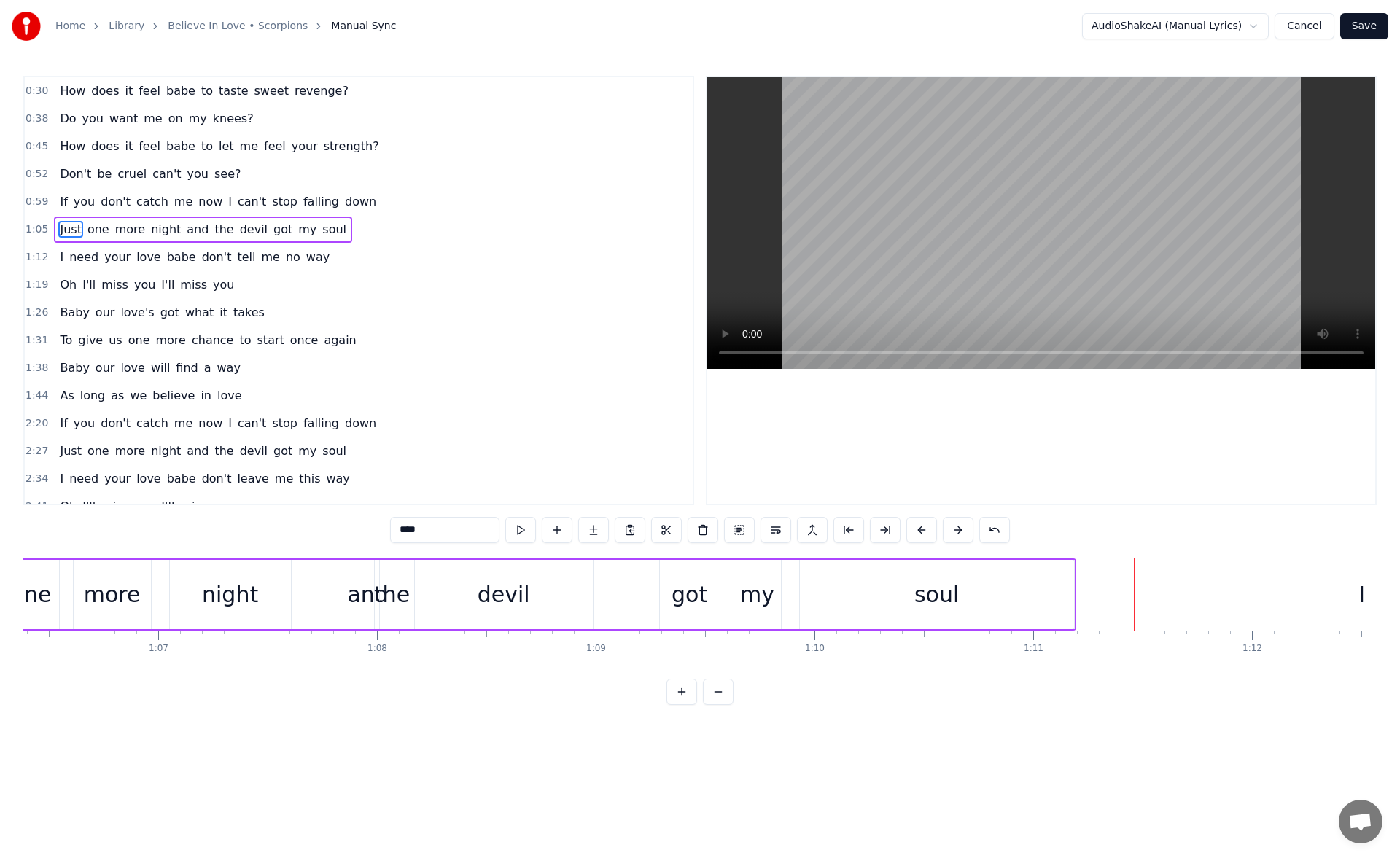
click at [269, 589] on div "night" at bounding box center [231, 595] width 121 height 70
click at [522, 530] on button at bounding box center [521, 530] width 31 height 26
drag, startPoint x: 287, startPoint y: 597, endPoint x: 303, endPoint y: 596, distance: 16.0
click at [303, 596] on icon at bounding box center [302, 594] width 6 height 11
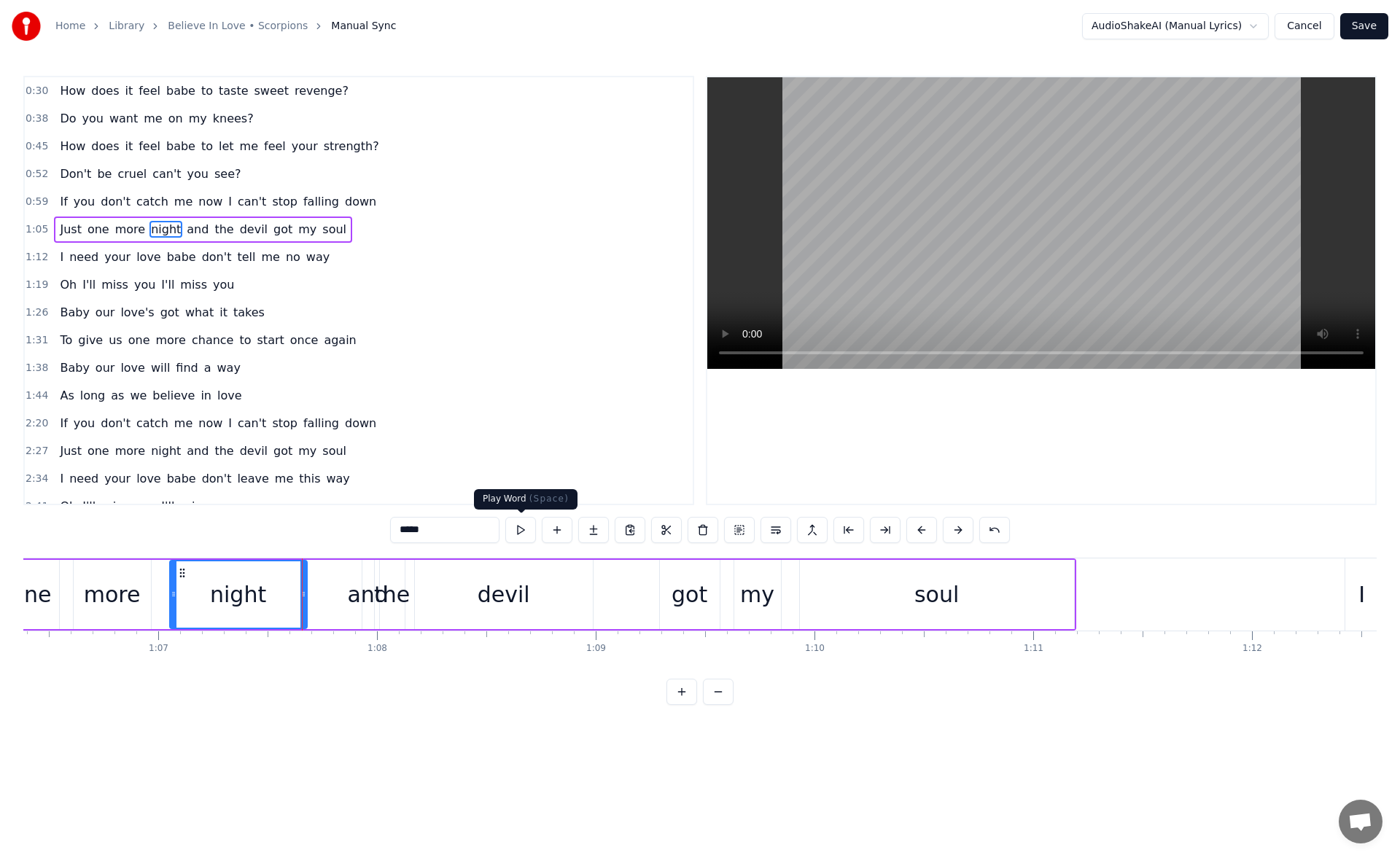
click at [511, 530] on button at bounding box center [521, 530] width 31 height 26
click at [368, 594] on div "and" at bounding box center [367, 594] width 41 height 33
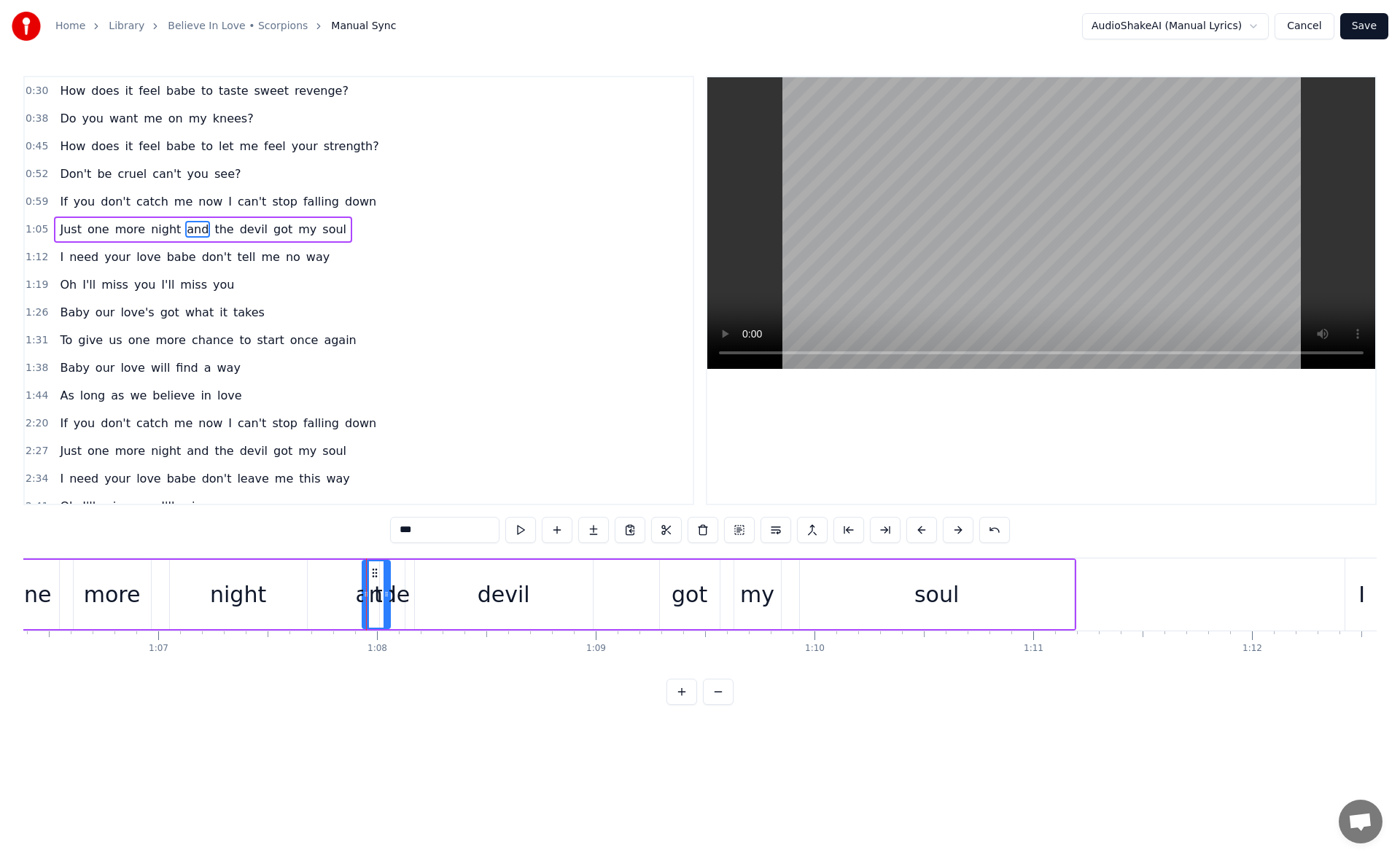
drag, startPoint x: 366, startPoint y: 596, endPoint x: 383, endPoint y: 594, distance: 17.1
click at [383, 594] on icon at bounding box center [386, 594] width 6 height 11
drag, startPoint x: 371, startPoint y: 568, endPoint x: 352, endPoint y: 571, distance: 19.2
click at [352, 571] on icon at bounding box center [355, 573] width 11 height 11
click at [516, 532] on button at bounding box center [521, 530] width 31 height 26
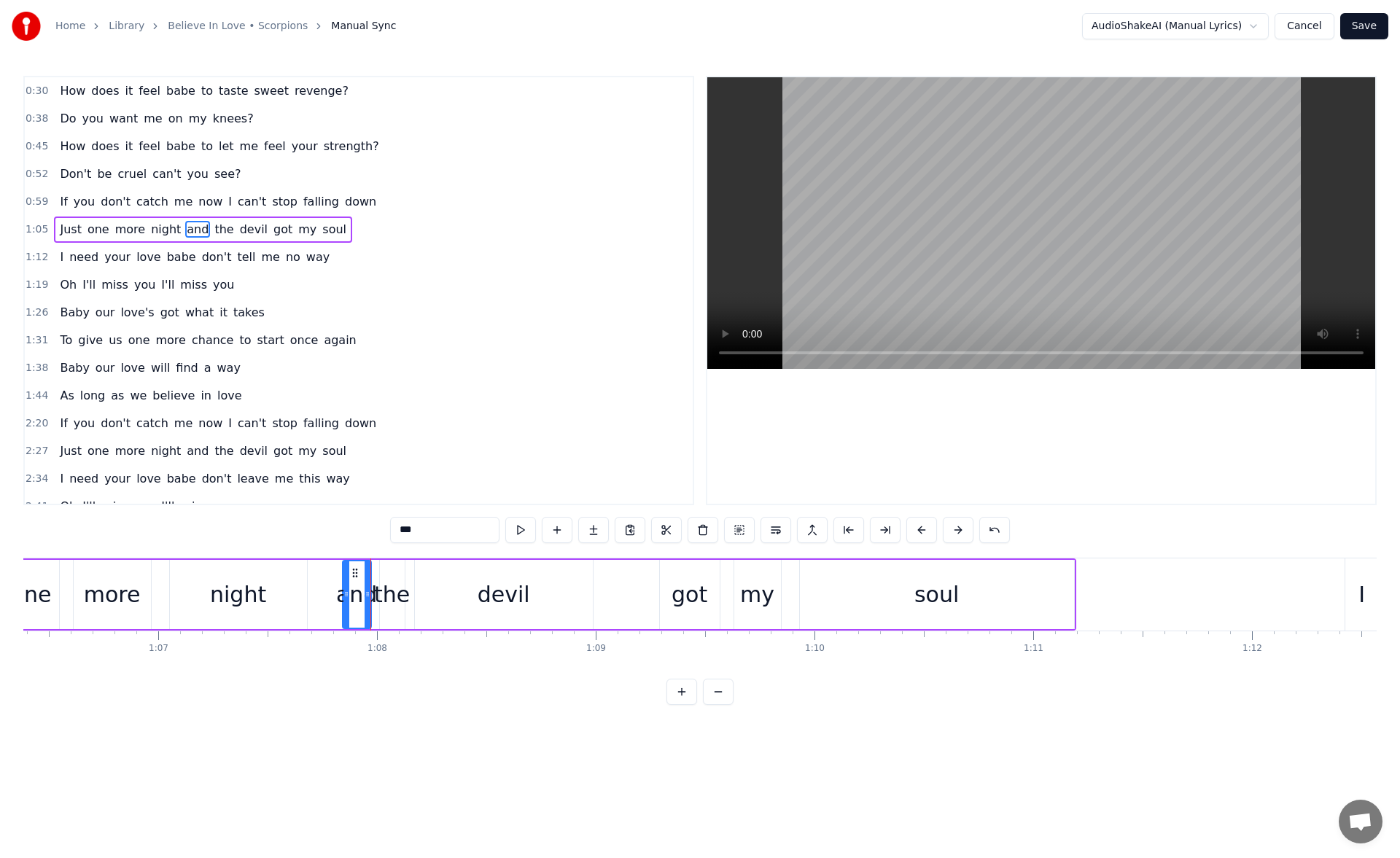
click at [516, 532] on button at bounding box center [521, 530] width 31 height 26
drag, startPoint x: 349, startPoint y: 571, endPoint x: 339, endPoint y: 571, distance: 10.0
click at [339, 571] on icon at bounding box center [340, 573] width 11 height 11
click at [517, 529] on button at bounding box center [521, 530] width 31 height 26
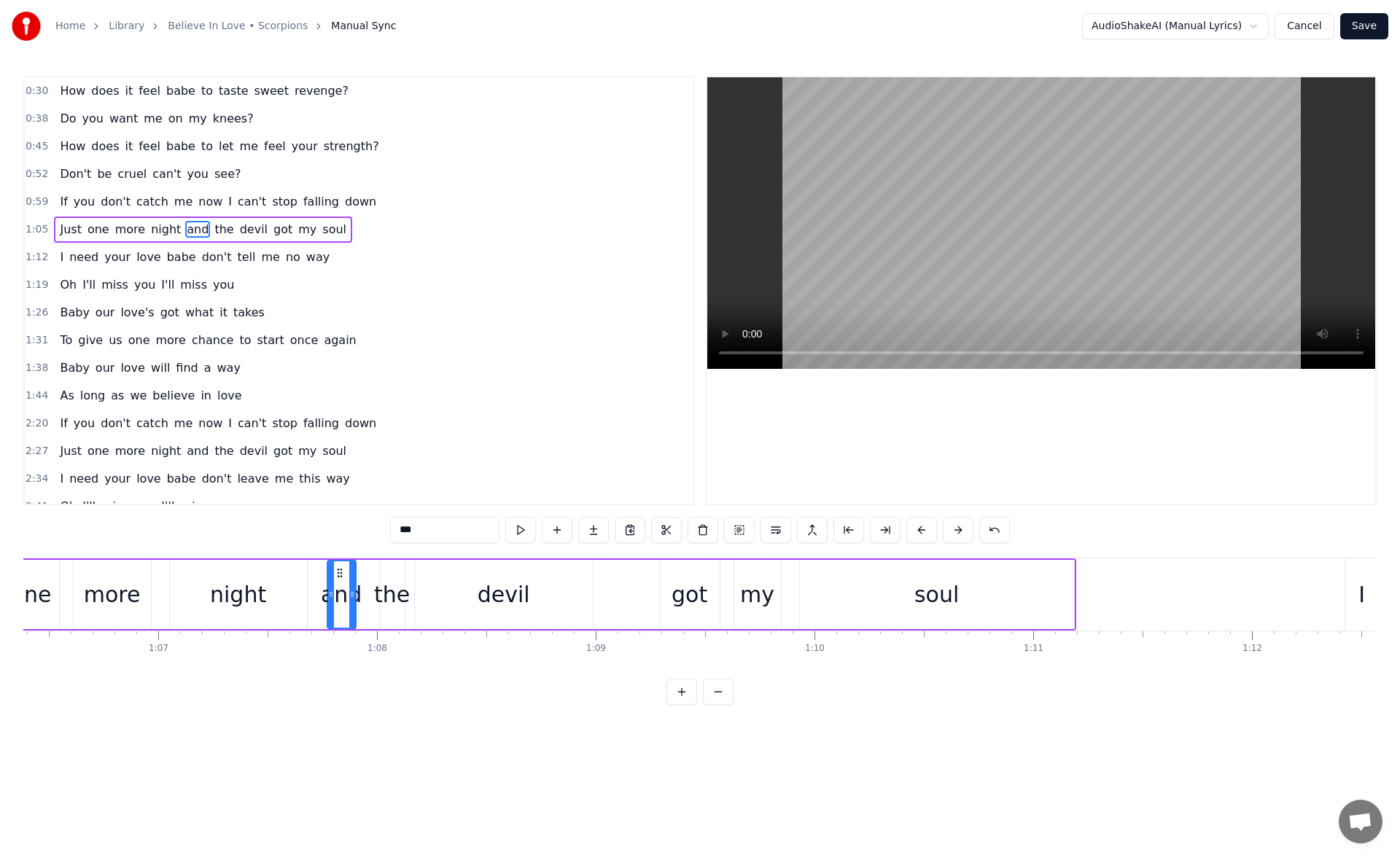
click at [394, 583] on div "the" at bounding box center [392, 594] width 36 height 33
click at [518, 530] on button at bounding box center [521, 530] width 31 height 26
click at [345, 590] on div "and" at bounding box center [341, 594] width 41 height 33
drag, startPoint x: 352, startPoint y: 594, endPoint x: 372, endPoint y: 596, distance: 20.1
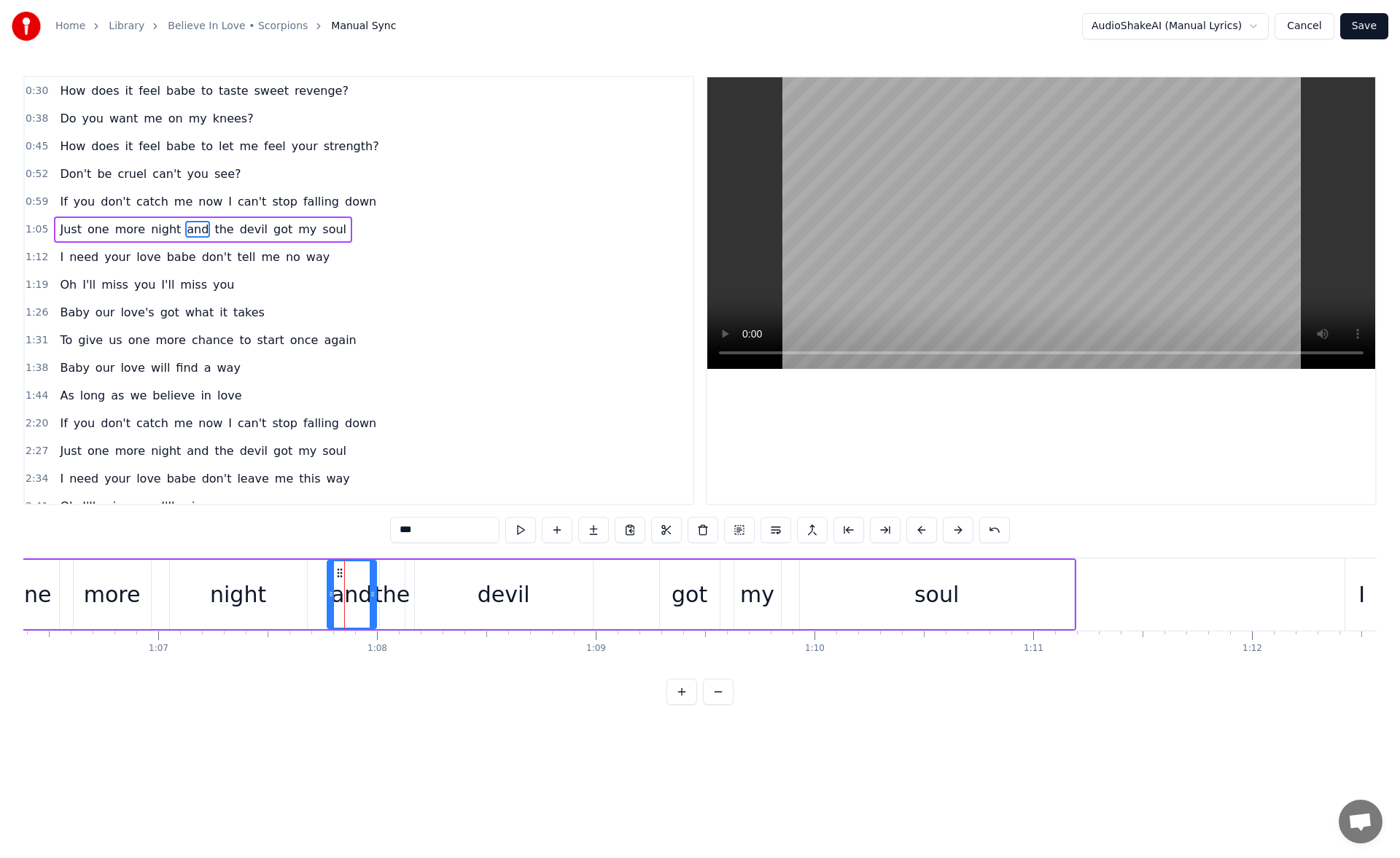
click at [372, 596] on icon at bounding box center [372, 594] width 6 height 11
click at [521, 530] on button at bounding box center [521, 530] width 31 height 26
drag, startPoint x: 372, startPoint y: 598, endPoint x: 364, endPoint y: 598, distance: 8.0
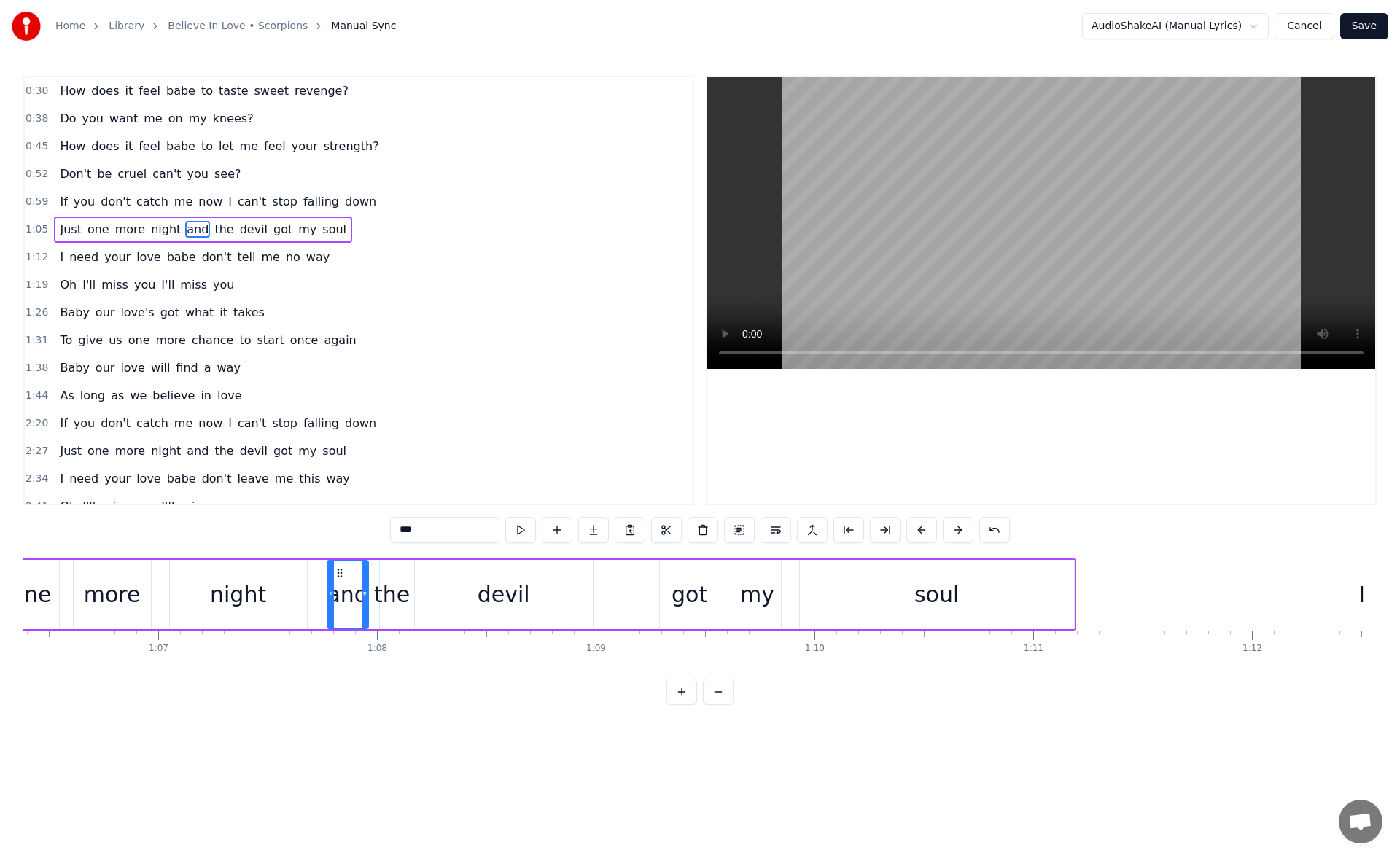
click at [364, 598] on icon at bounding box center [364, 594] width 6 height 11
click at [522, 529] on button at bounding box center [521, 530] width 31 height 26
click at [396, 584] on div "the" at bounding box center [392, 594] width 36 height 33
drag, startPoint x: 384, startPoint y: 592, endPoint x: 377, endPoint y: 593, distance: 7.1
click at [377, 593] on icon at bounding box center [376, 594] width 6 height 11
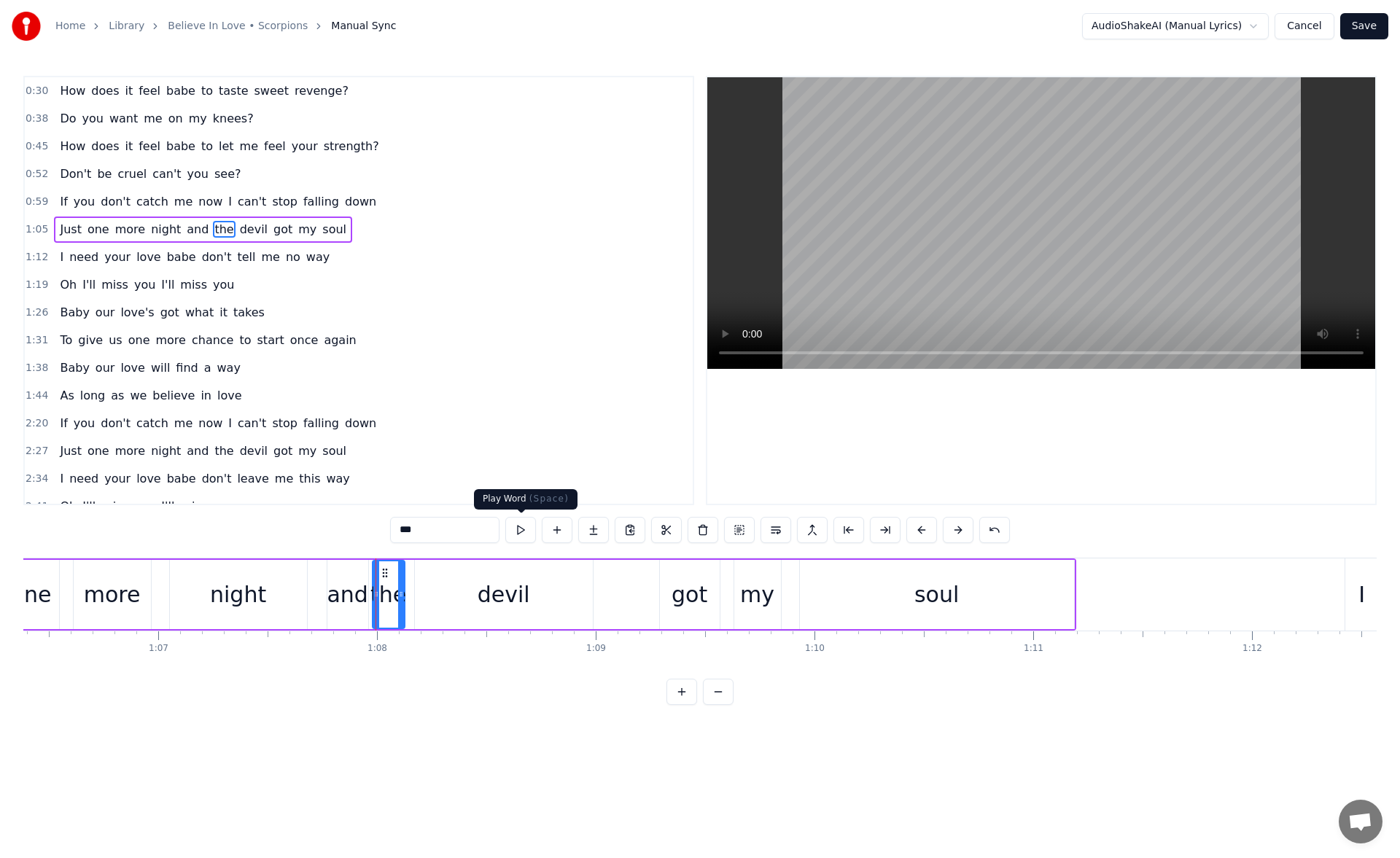
click at [515, 530] on button at bounding box center [521, 530] width 31 height 26
click at [480, 581] on div "devil" at bounding box center [504, 594] width 53 height 33
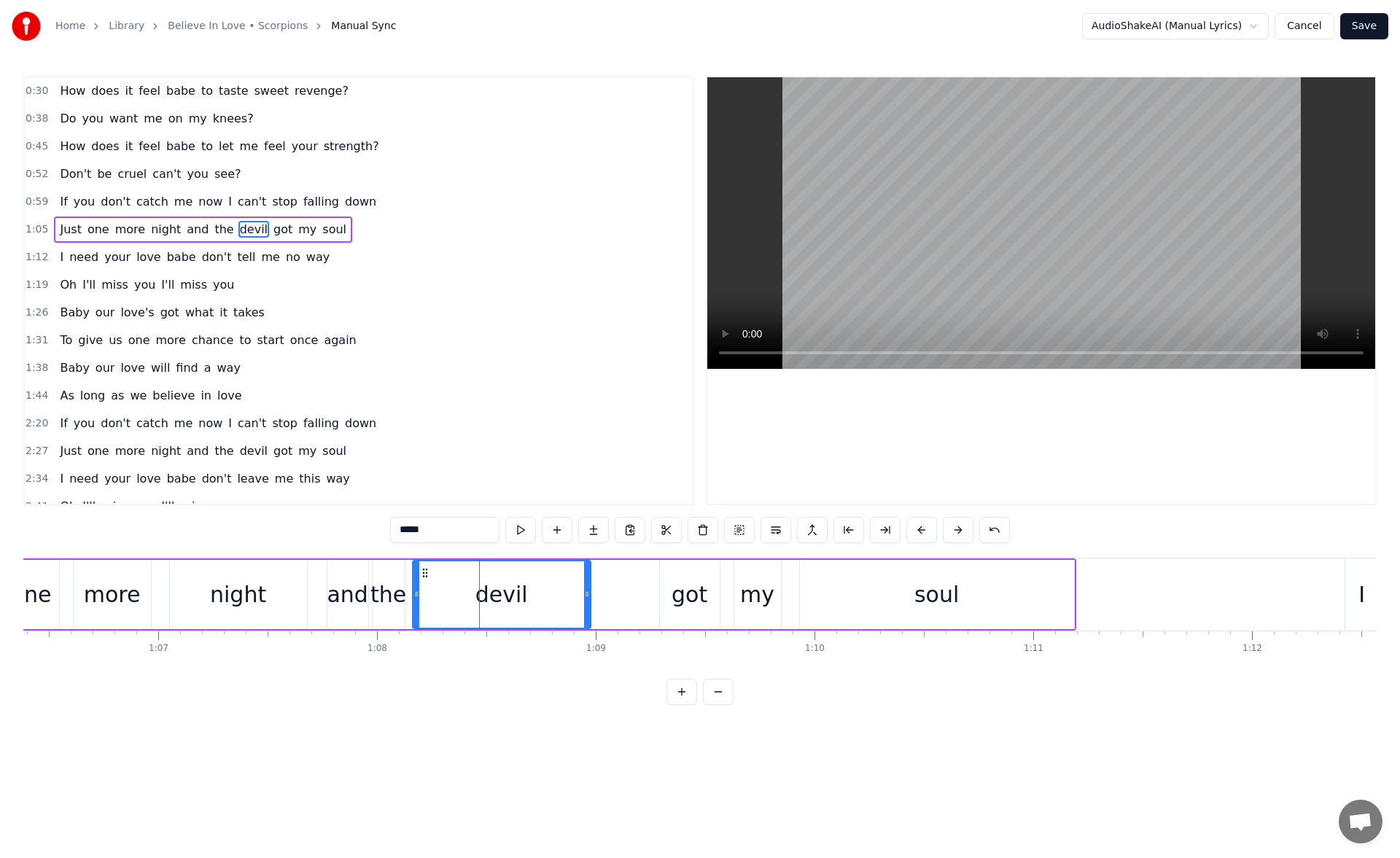
click at [427, 573] on circle at bounding box center [426, 573] width 1 height 1
click at [130, 580] on div "more" at bounding box center [112, 594] width 57 height 33
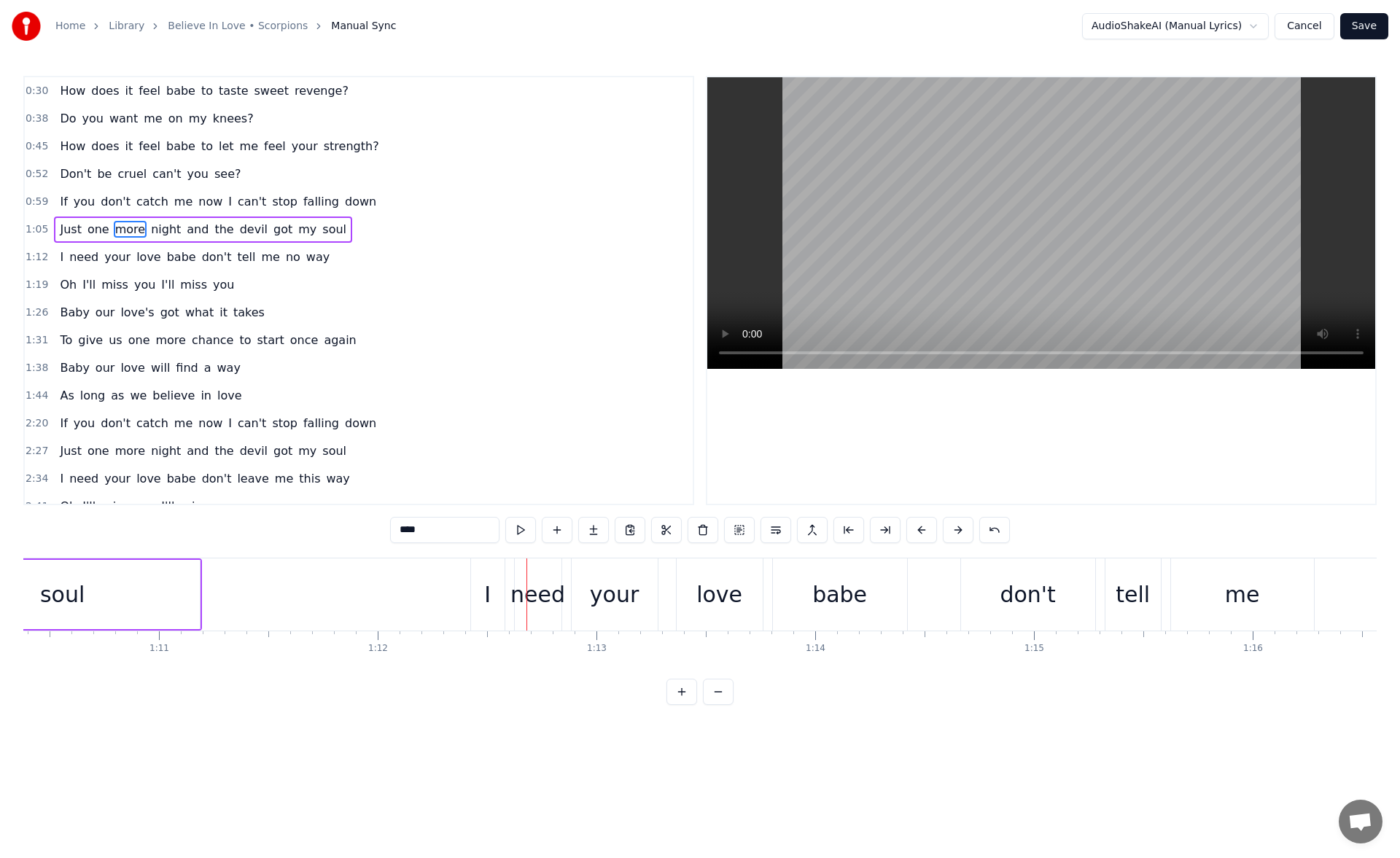
scroll to position [0, 15284]
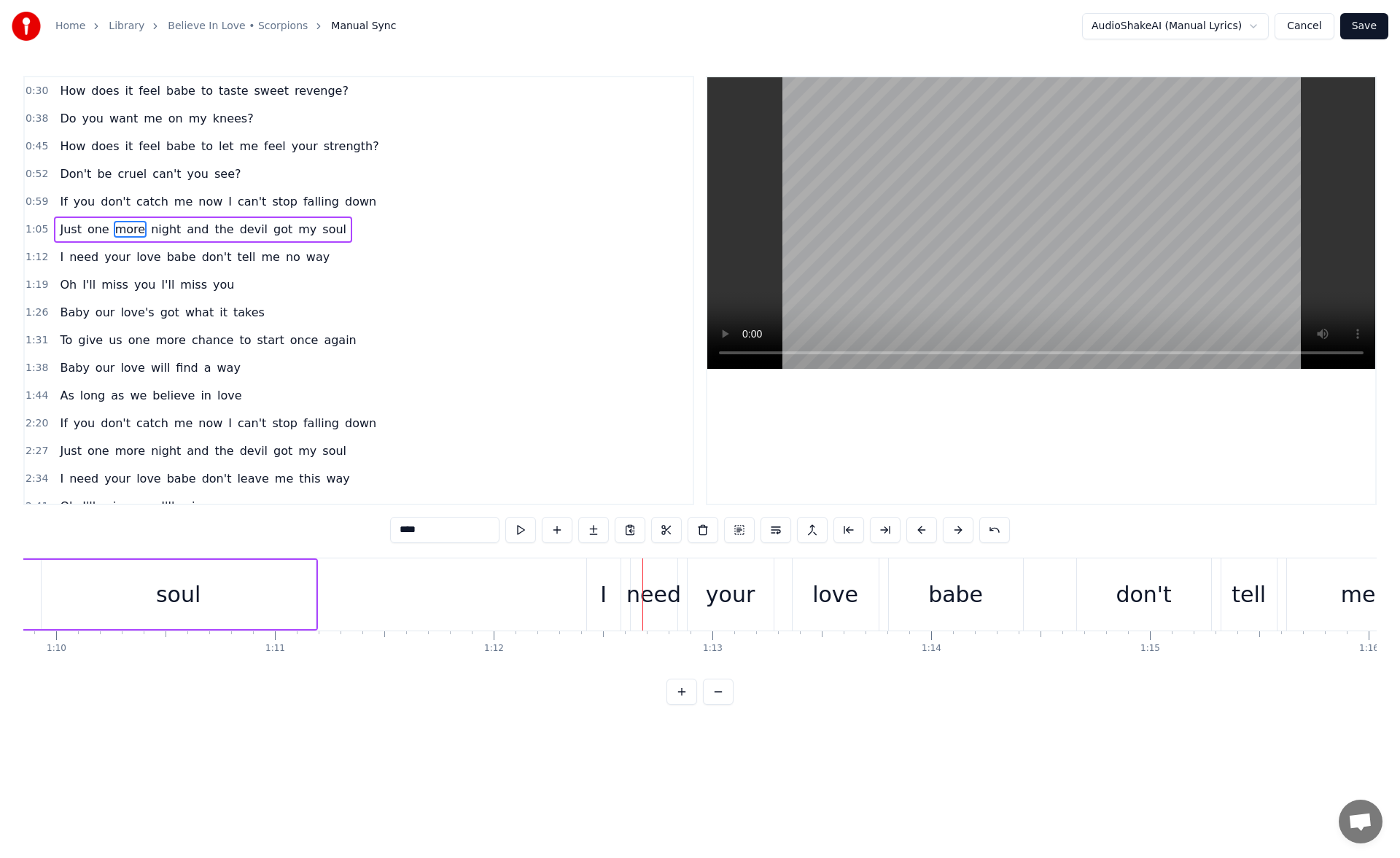
click at [296, 598] on div "soul" at bounding box center [178, 595] width 274 height 70
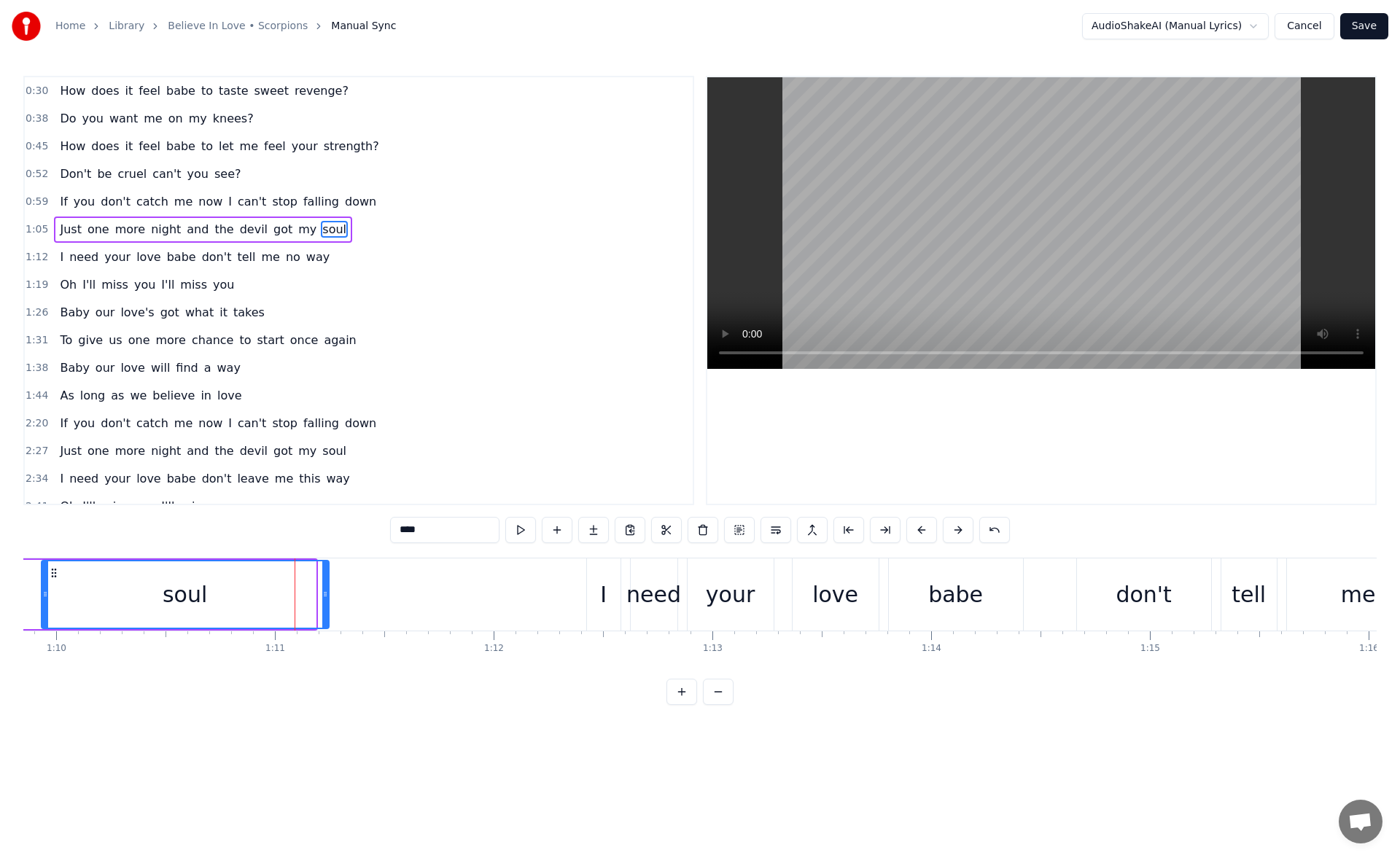
drag, startPoint x: 311, startPoint y: 594, endPoint x: 333, endPoint y: 596, distance: 22.1
click at [328, 596] on icon at bounding box center [325, 594] width 6 height 11
click at [523, 529] on button at bounding box center [521, 530] width 31 height 26
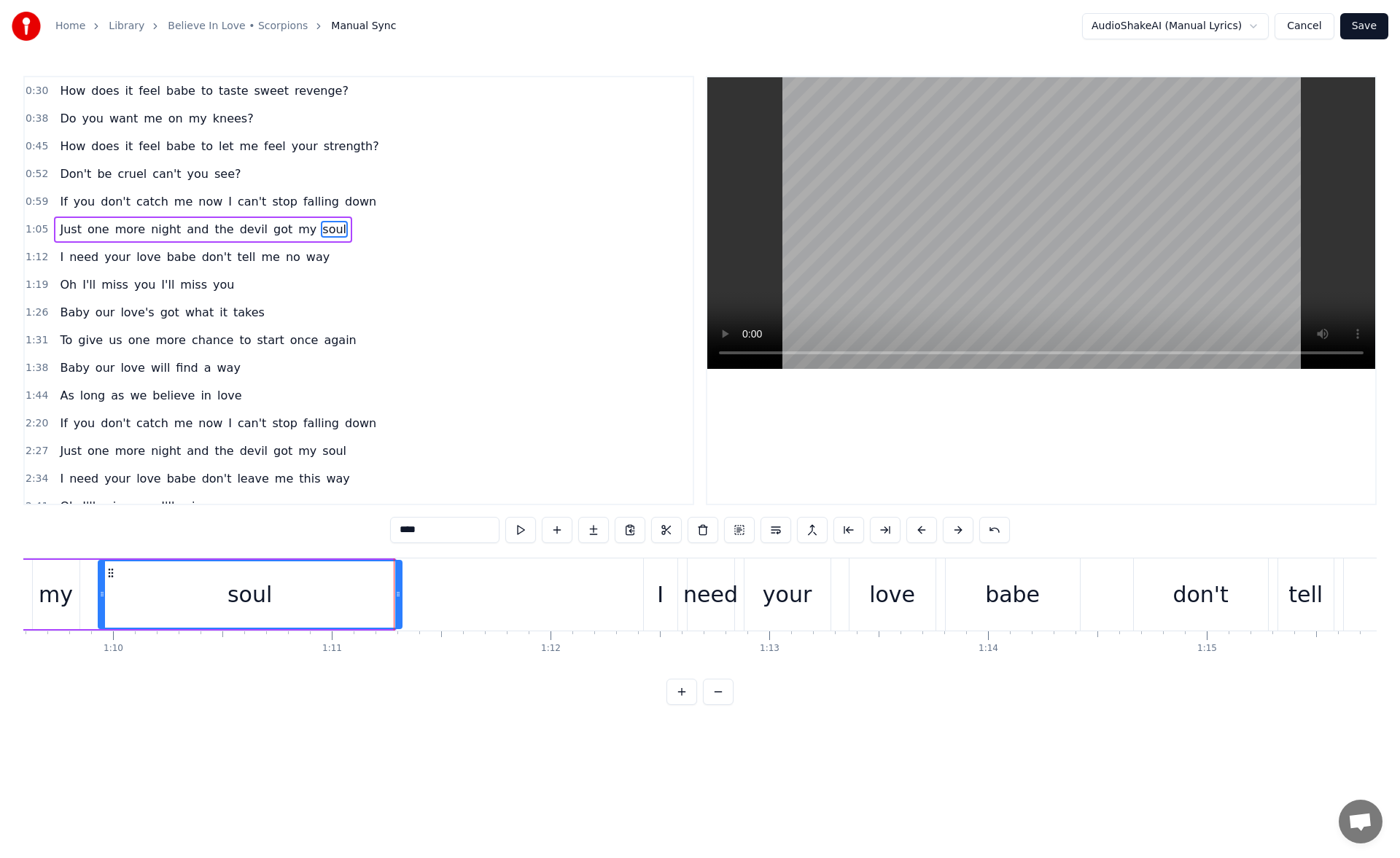
drag, startPoint x: 391, startPoint y: 595, endPoint x: 410, endPoint y: 595, distance: 19.0
click at [401, 595] on icon at bounding box center [398, 594] width 6 height 11
click at [517, 527] on button at bounding box center [521, 530] width 31 height 26
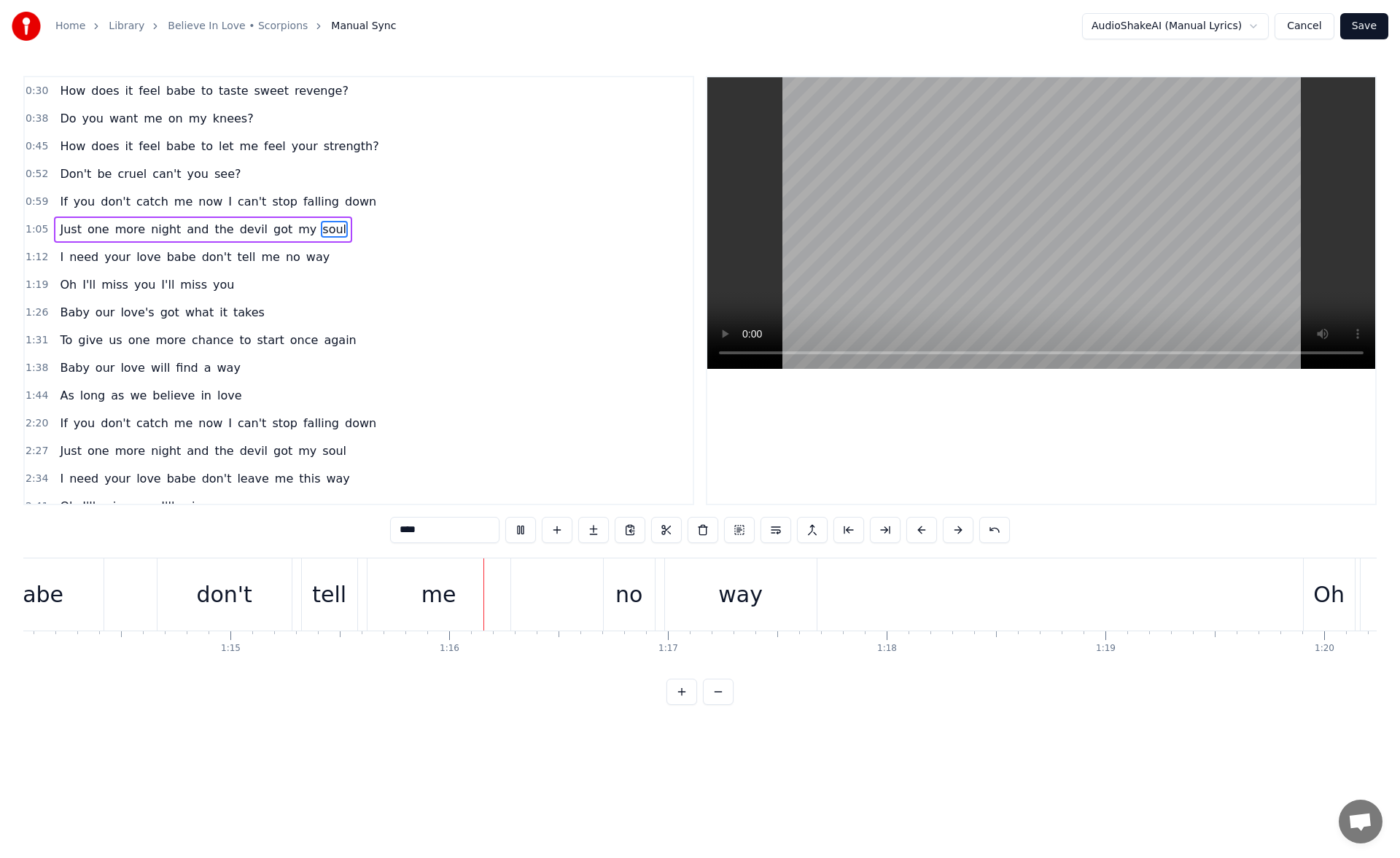
scroll to position [0, 16475]
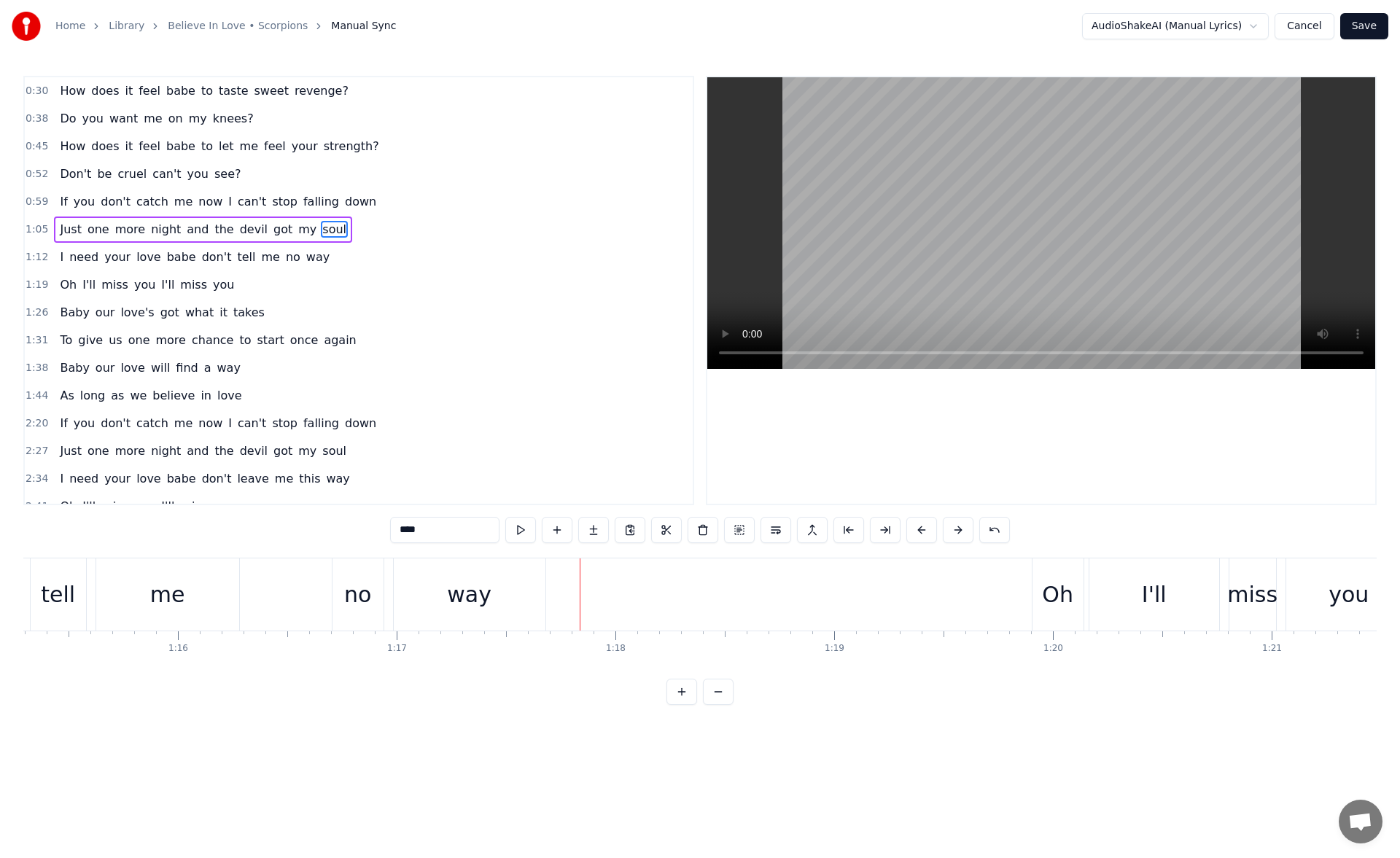
click at [523, 590] on div "way" at bounding box center [470, 594] width 152 height 72
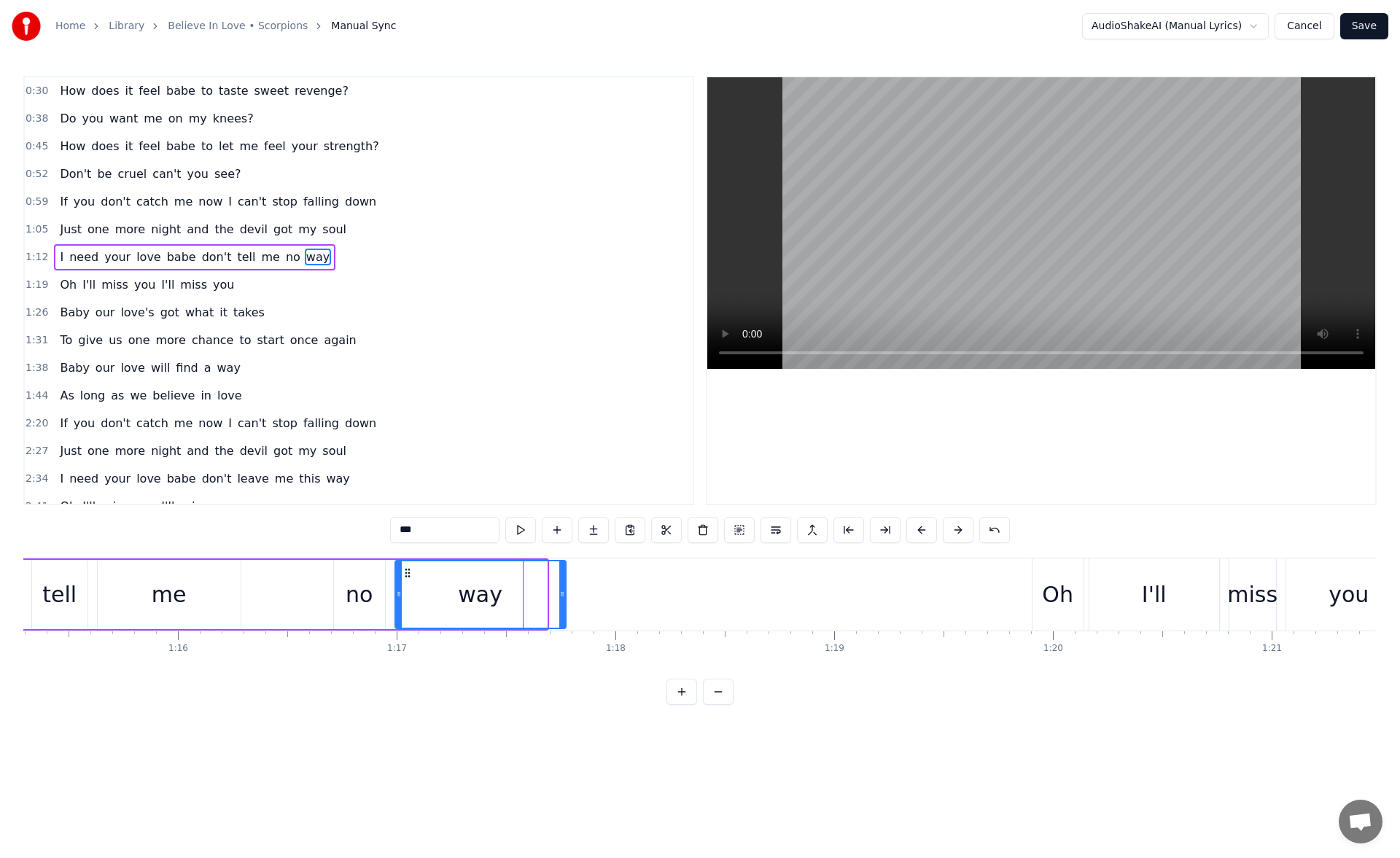
drag, startPoint x: 544, startPoint y: 597, endPoint x: 590, endPoint y: 597, distance: 46.0
click at [565, 597] on icon at bounding box center [562, 594] width 6 height 11
click at [522, 524] on button at bounding box center [521, 530] width 31 height 26
click at [1043, 583] on div "Oh" at bounding box center [1058, 594] width 32 height 33
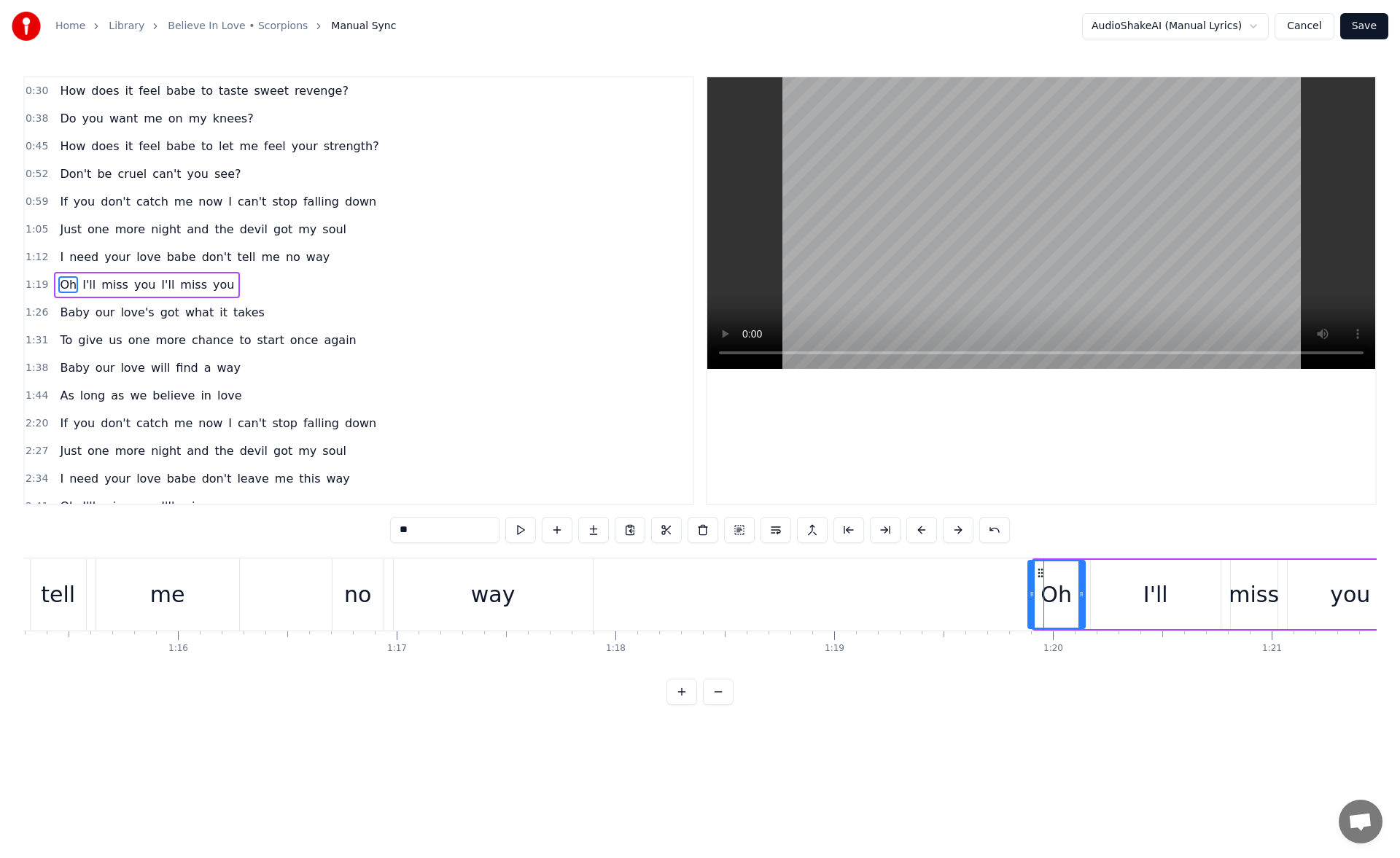
click at [1030, 592] on icon at bounding box center [1031, 594] width 6 height 11
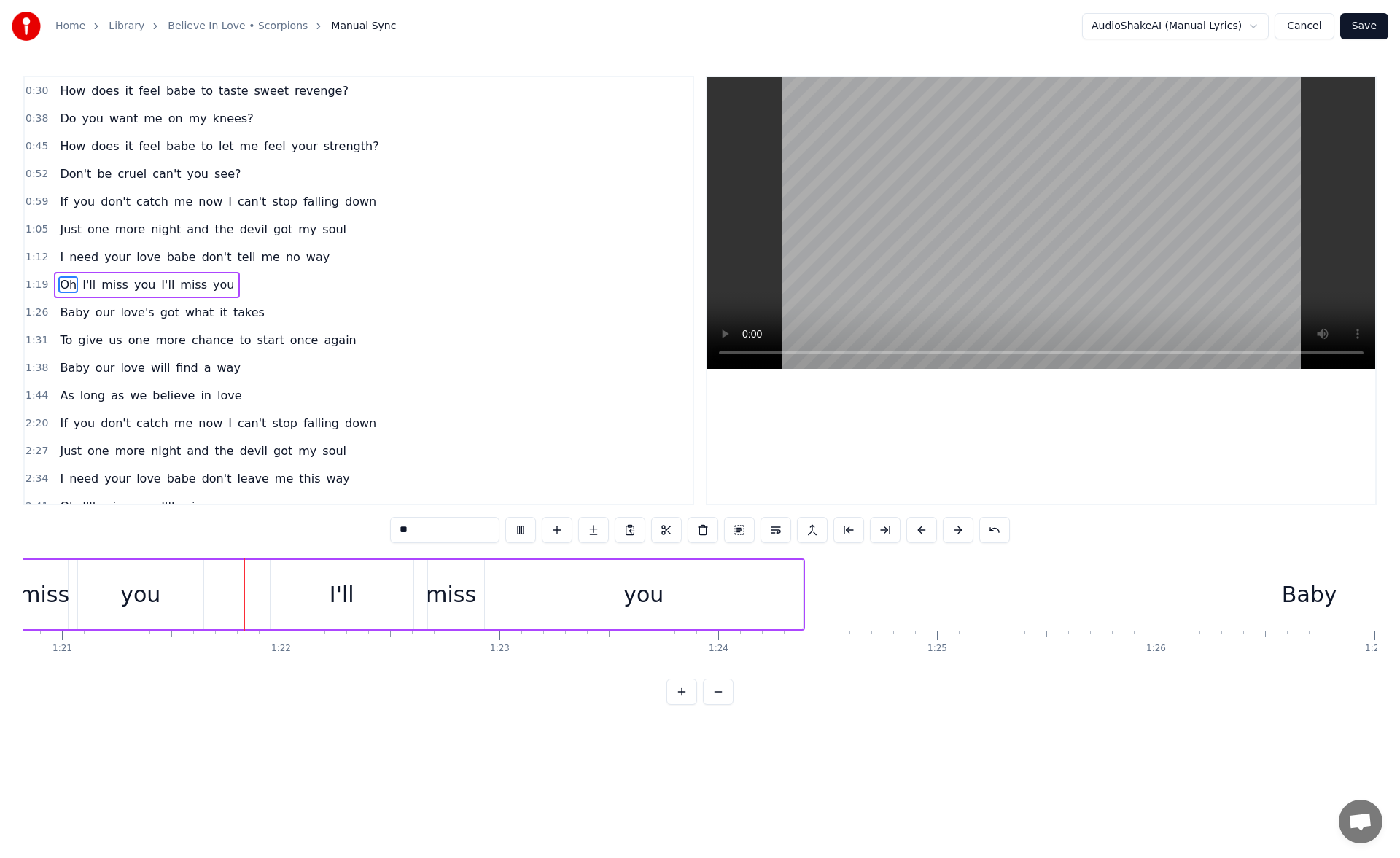
scroll to position [0, 17686]
click at [724, 601] on div "you" at bounding box center [643, 595] width 318 height 70
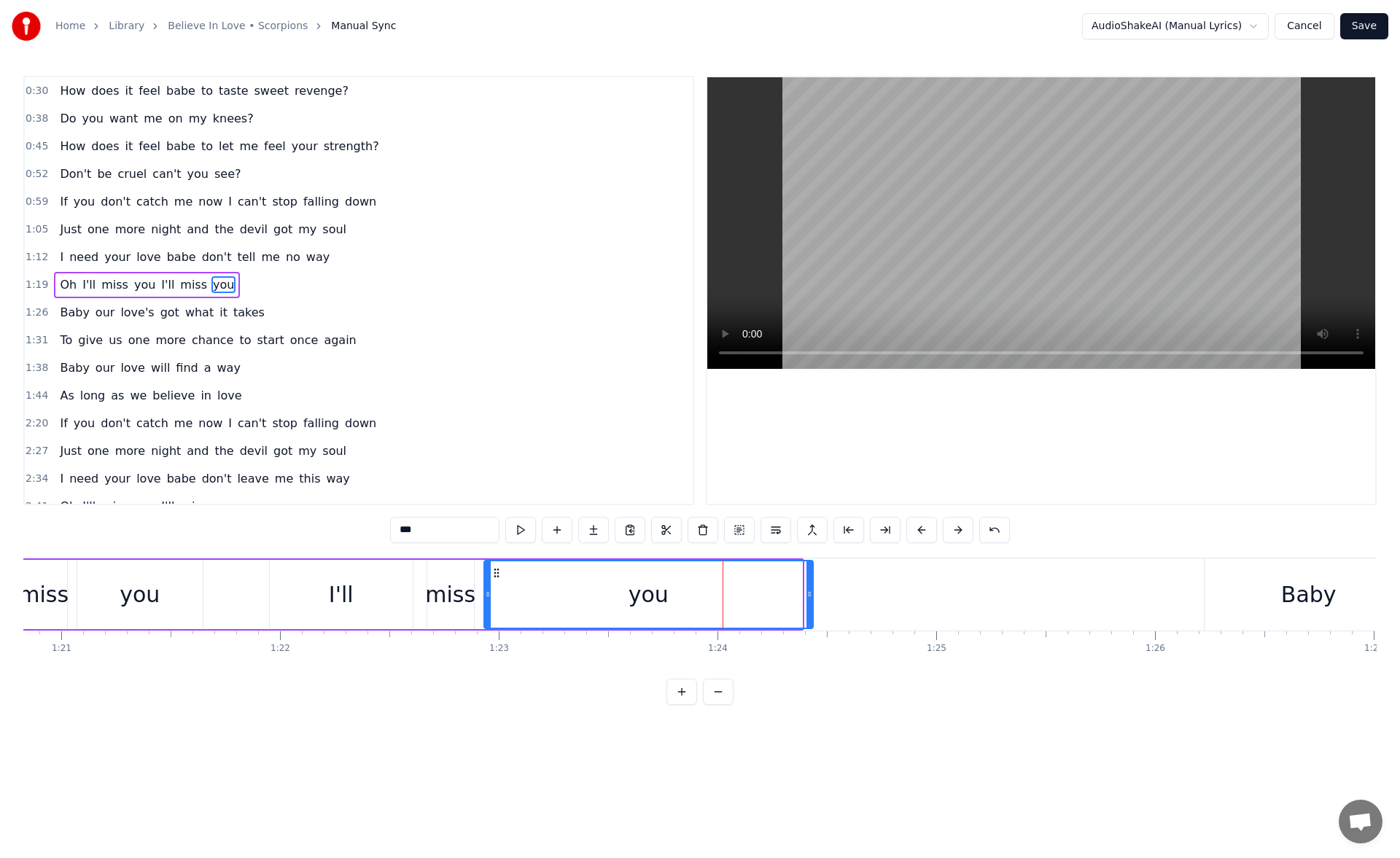
drag, startPoint x: 802, startPoint y: 598, endPoint x: 819, endPoint y: 598, distance: 17.0
click at [813, 598] on icon at bounding box center [809, 594] width 6 height 11
click at [515, 526] on button at bounding box center [521, 530] width 31 height 26
click at [1212, 579] on div "Baby" at bounding box center [1309, 594] width 209 height 72
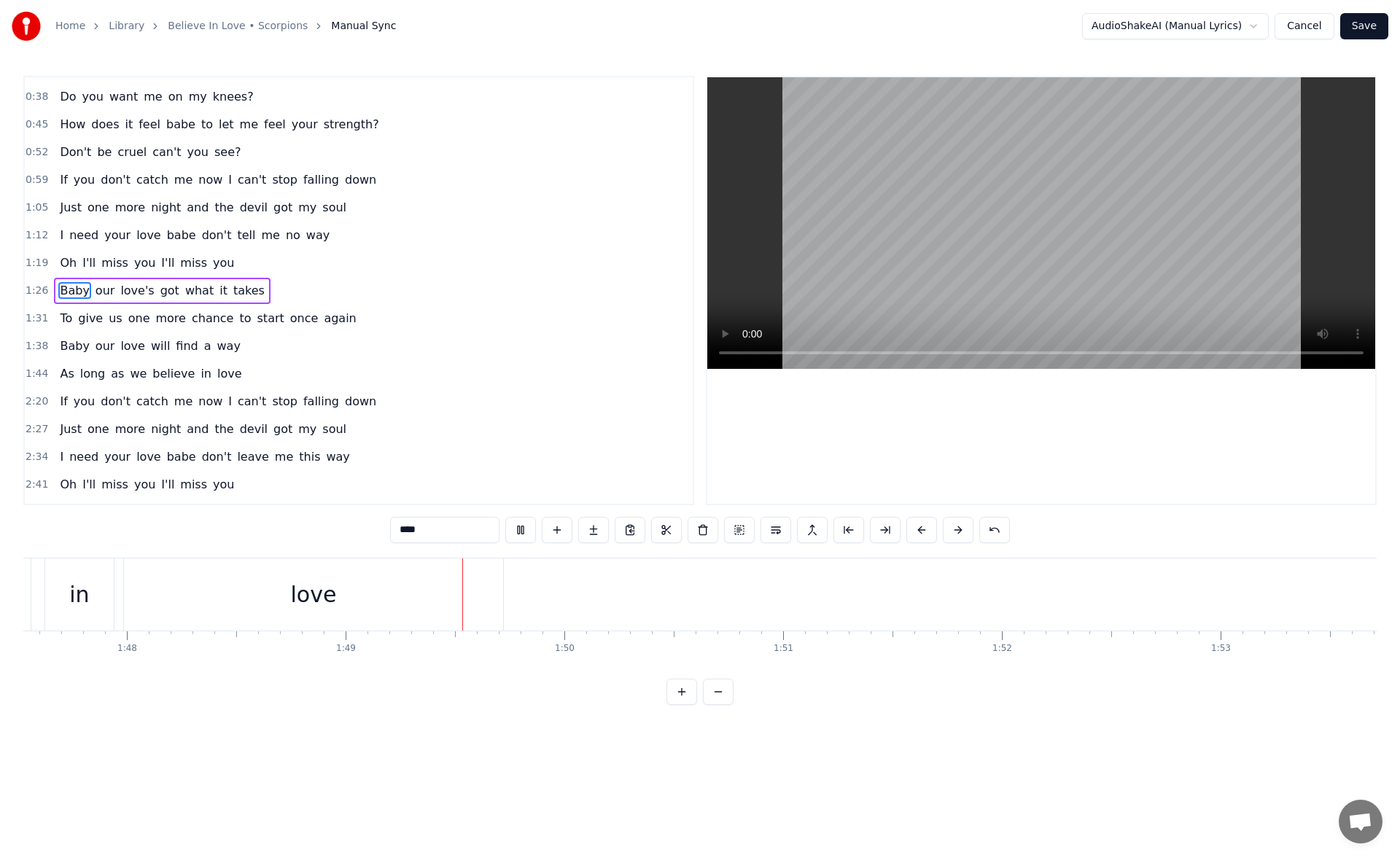
scroll to position [0, 23781]
click at [204, 576] on div "love" at bounding box center [59, 594] width 379 height 72
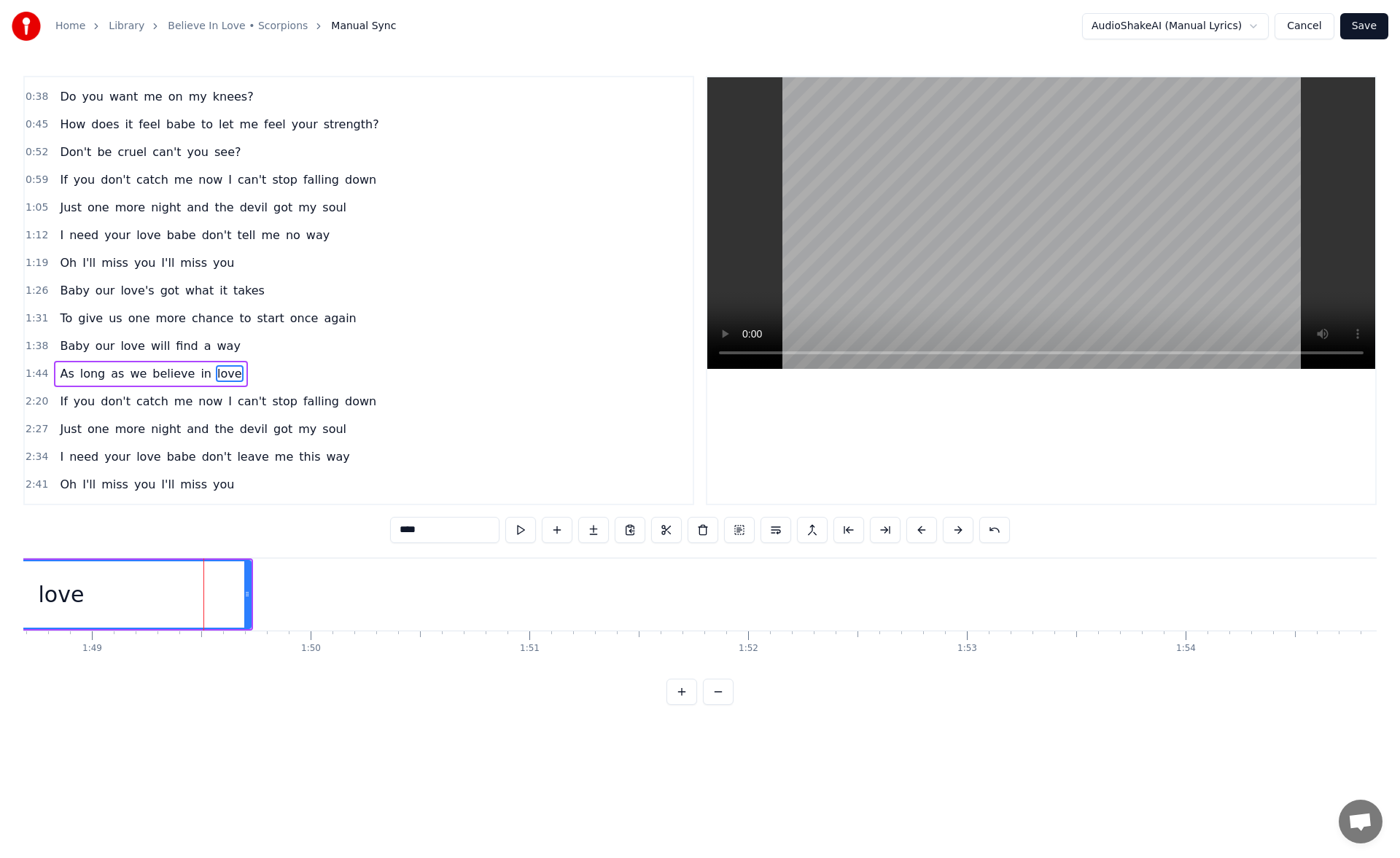
scroll to position [105, 0]
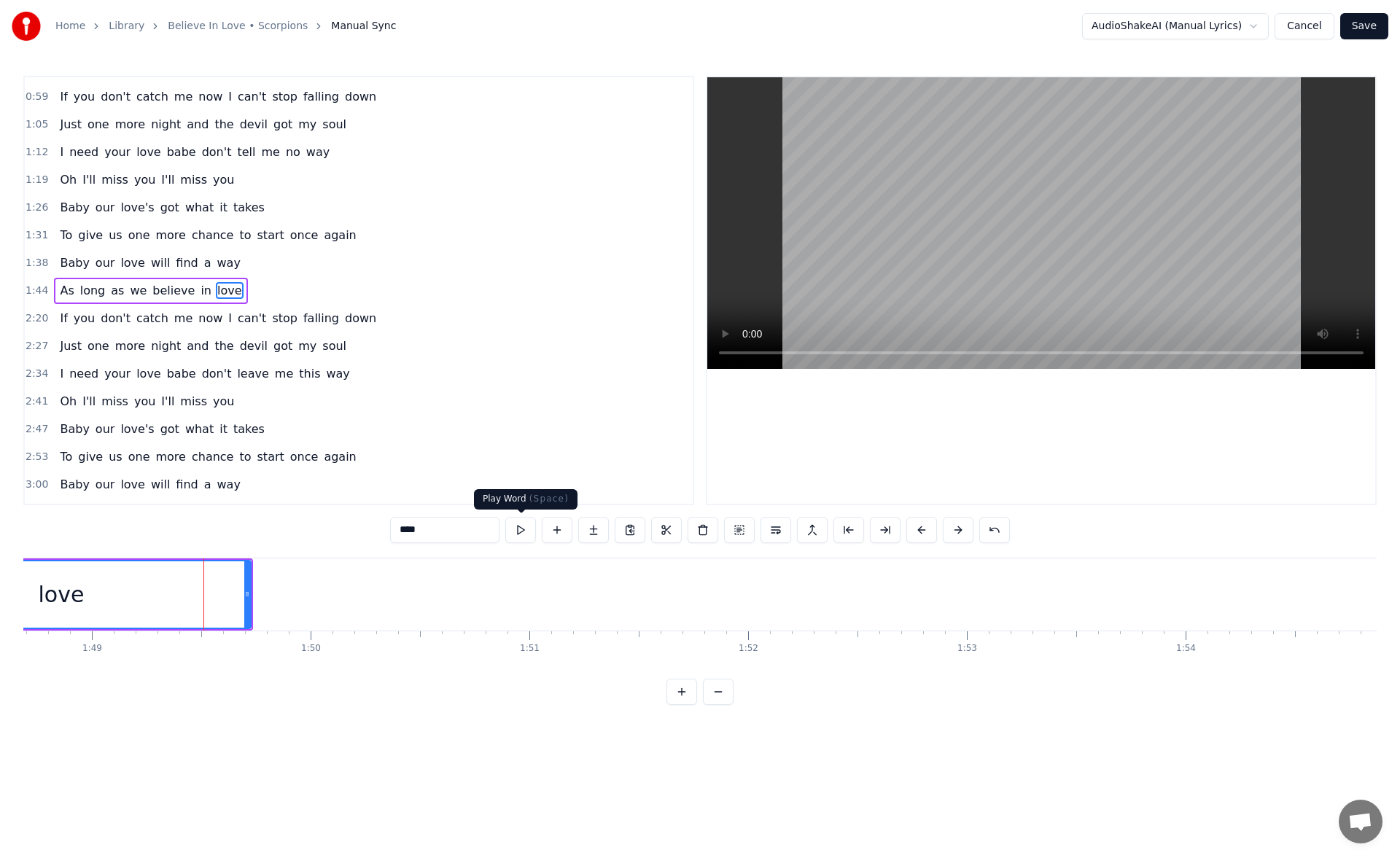
click at [521, 527] on button at bounding box center [521, 530] width 31 height 26
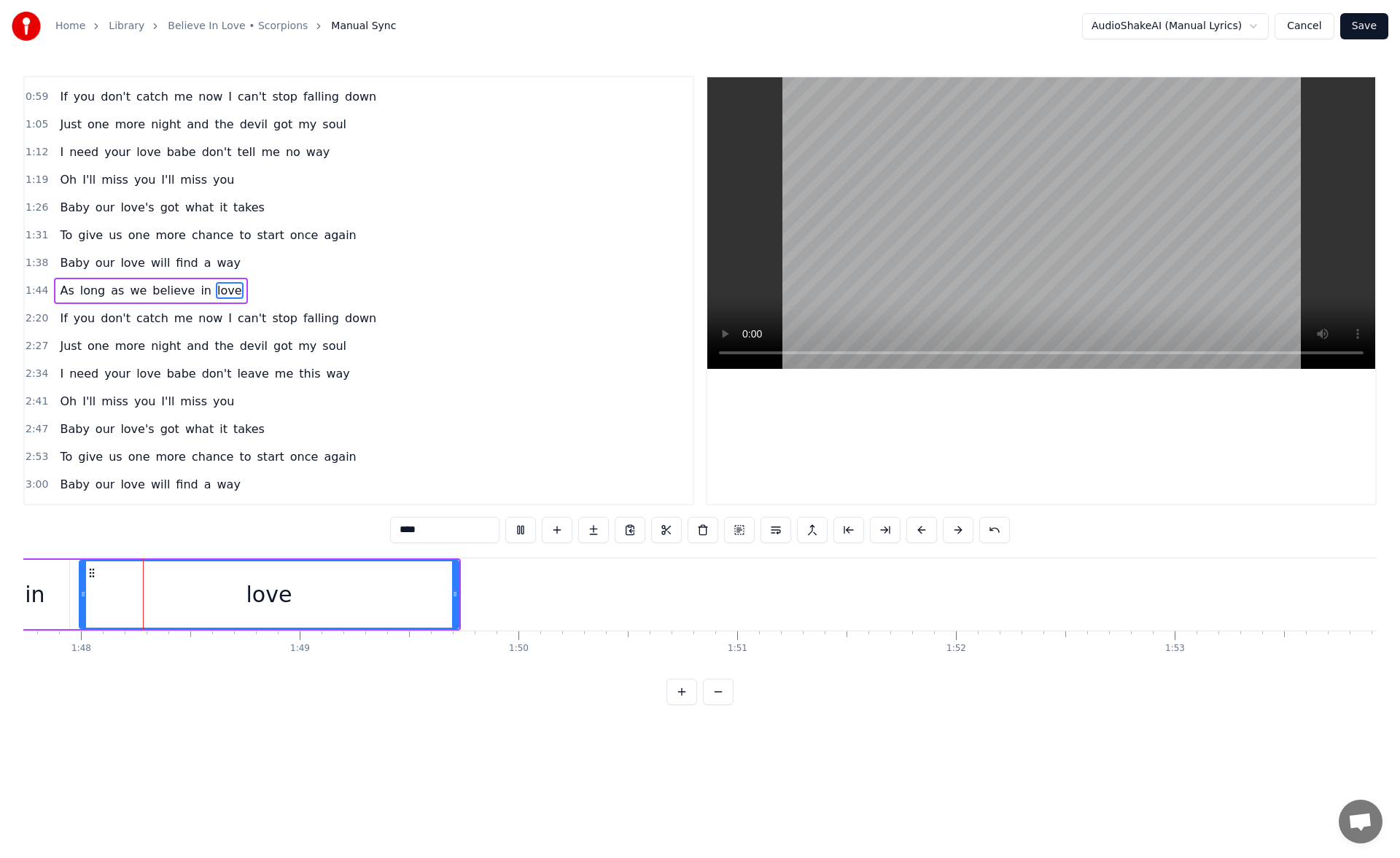
scroll to position [0, 23554]
drag, startPoint x: 475, startPoint y: 594, endPoint x: 491, endPoint y: 594, distance: 16.0
click at [480, 594] on icon at bounding box center [476, 594] width 6 height 11
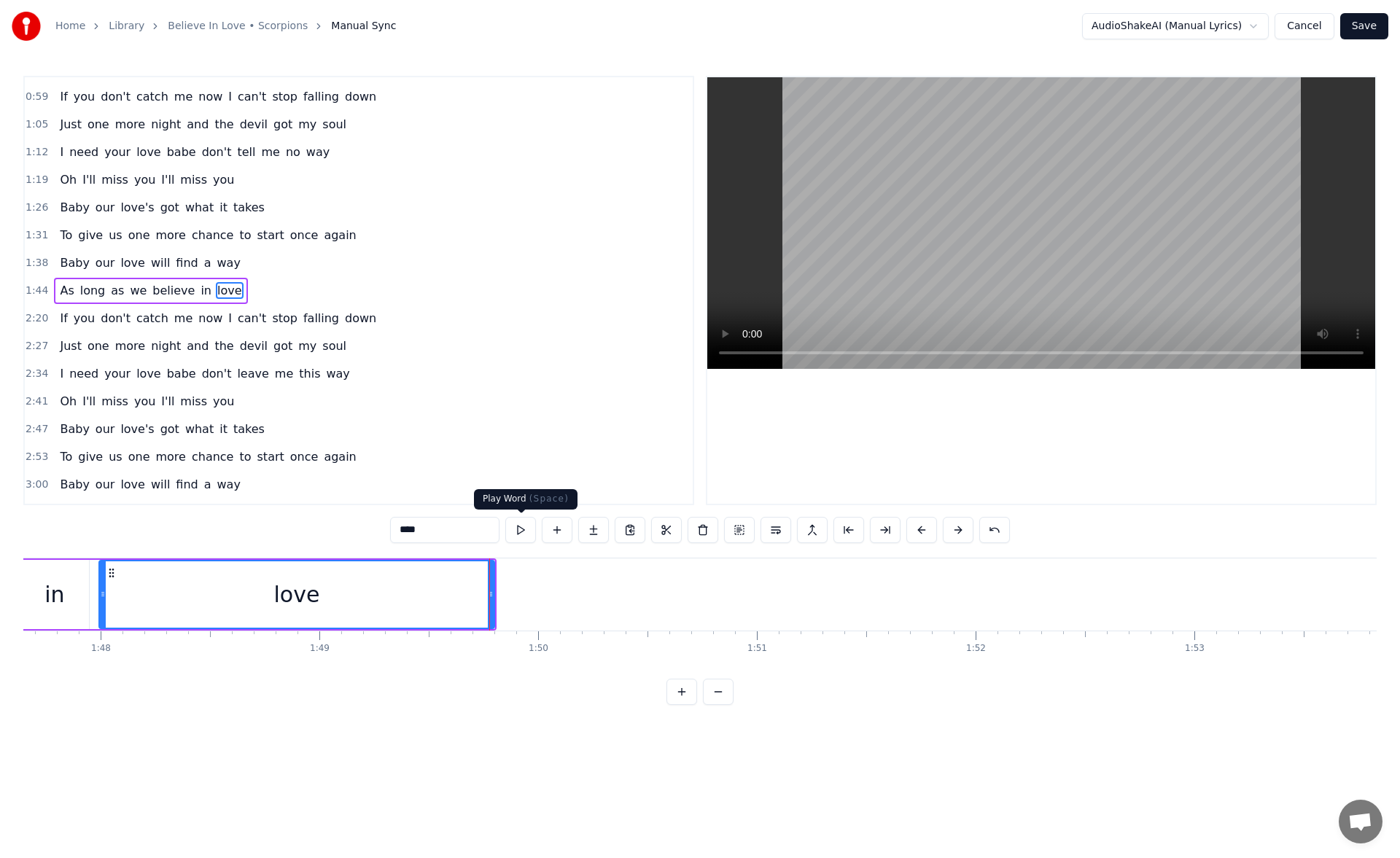
click at [519, 522] on button at bounding box center [521, 530] width 31 height 26
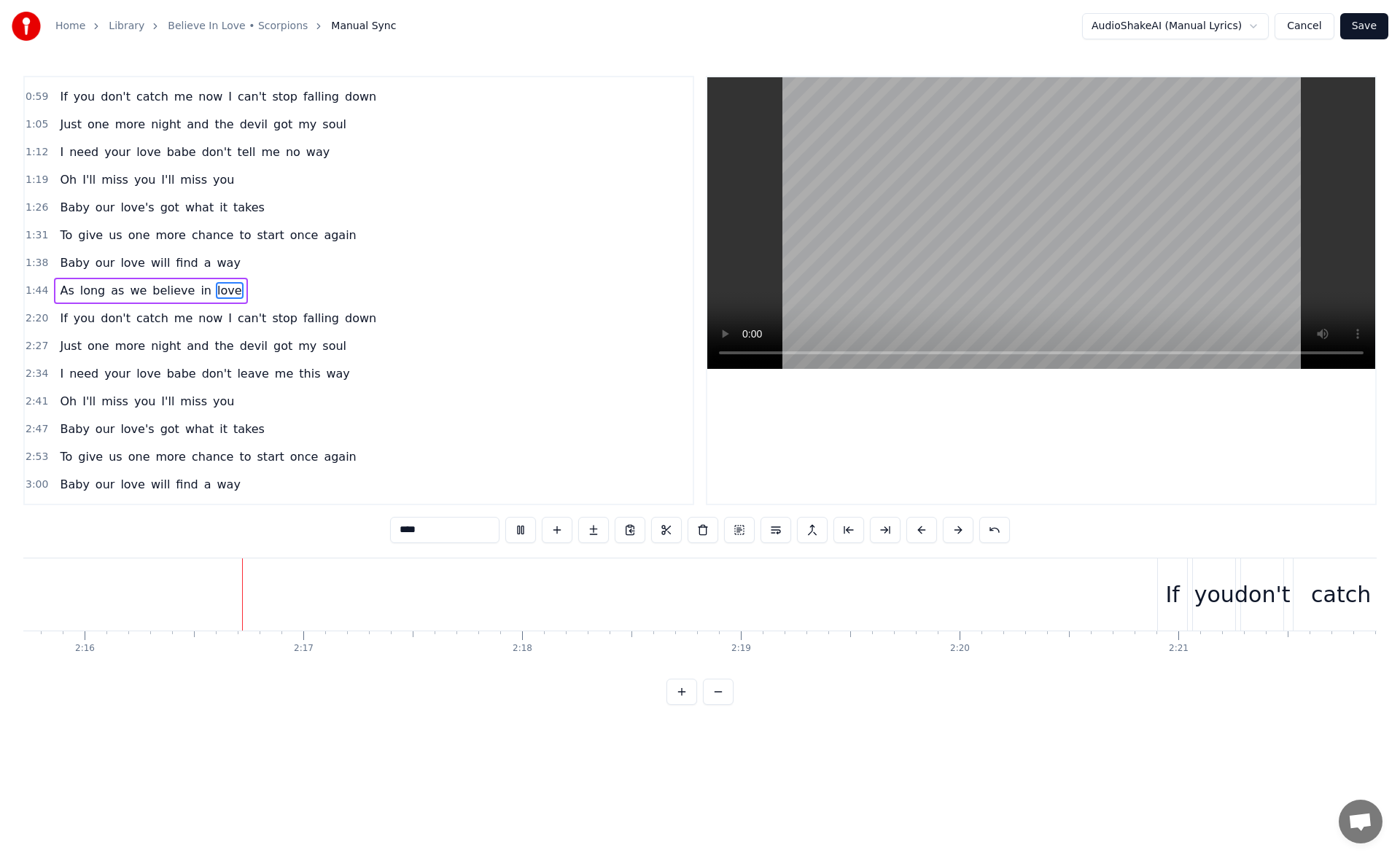
scroll to position [0, 29698]
click at [1160, 583] on div "If" at bounding box center [1172, 594] width 29 height 72
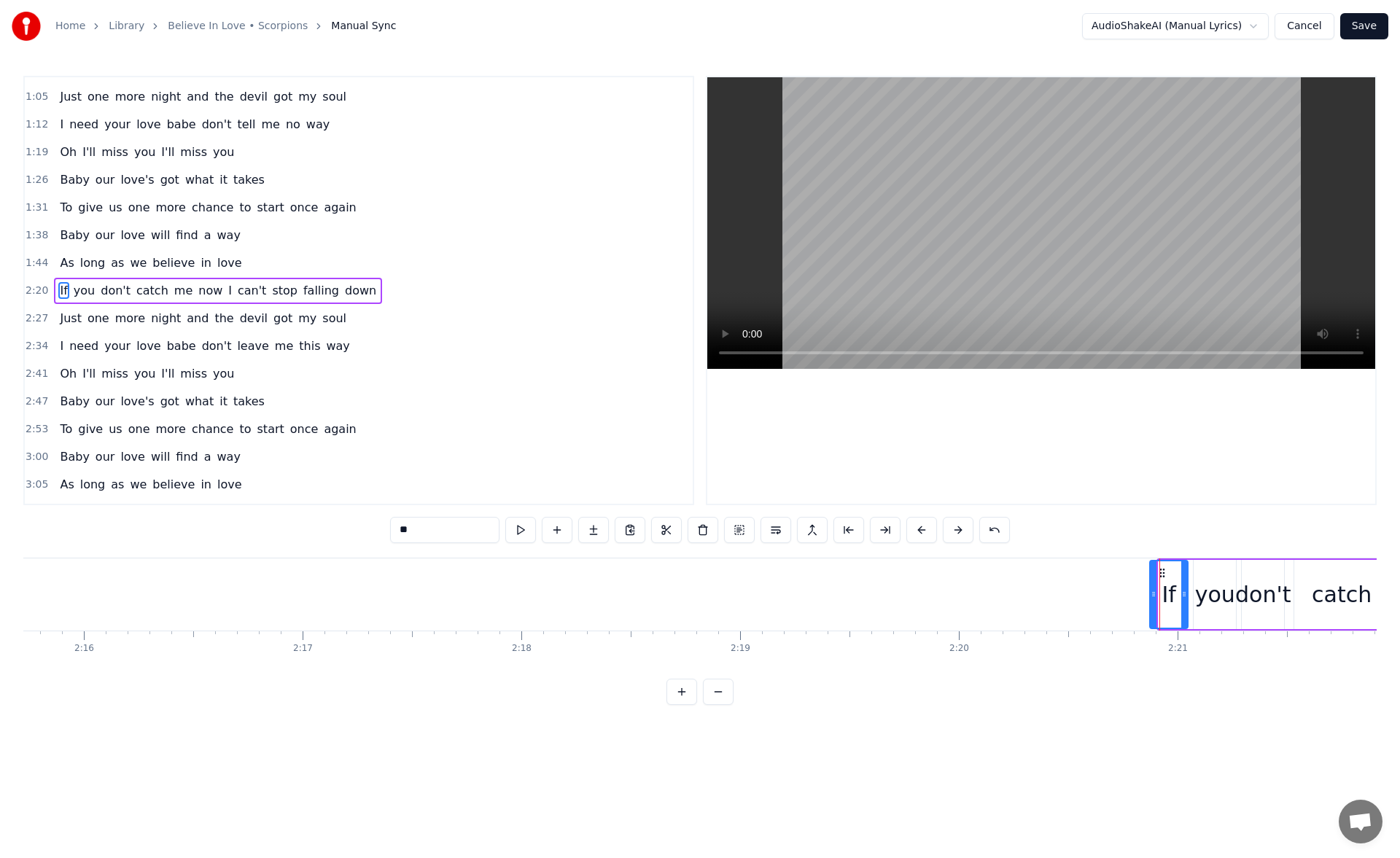
drag, startPoint x: 1161, startPoint y: 591, endPoint x: 1152, endPoint y: 594, distance: 9.5
click at [1152, 594] on icon at bounding box center [1153, 594] width 6 height 11
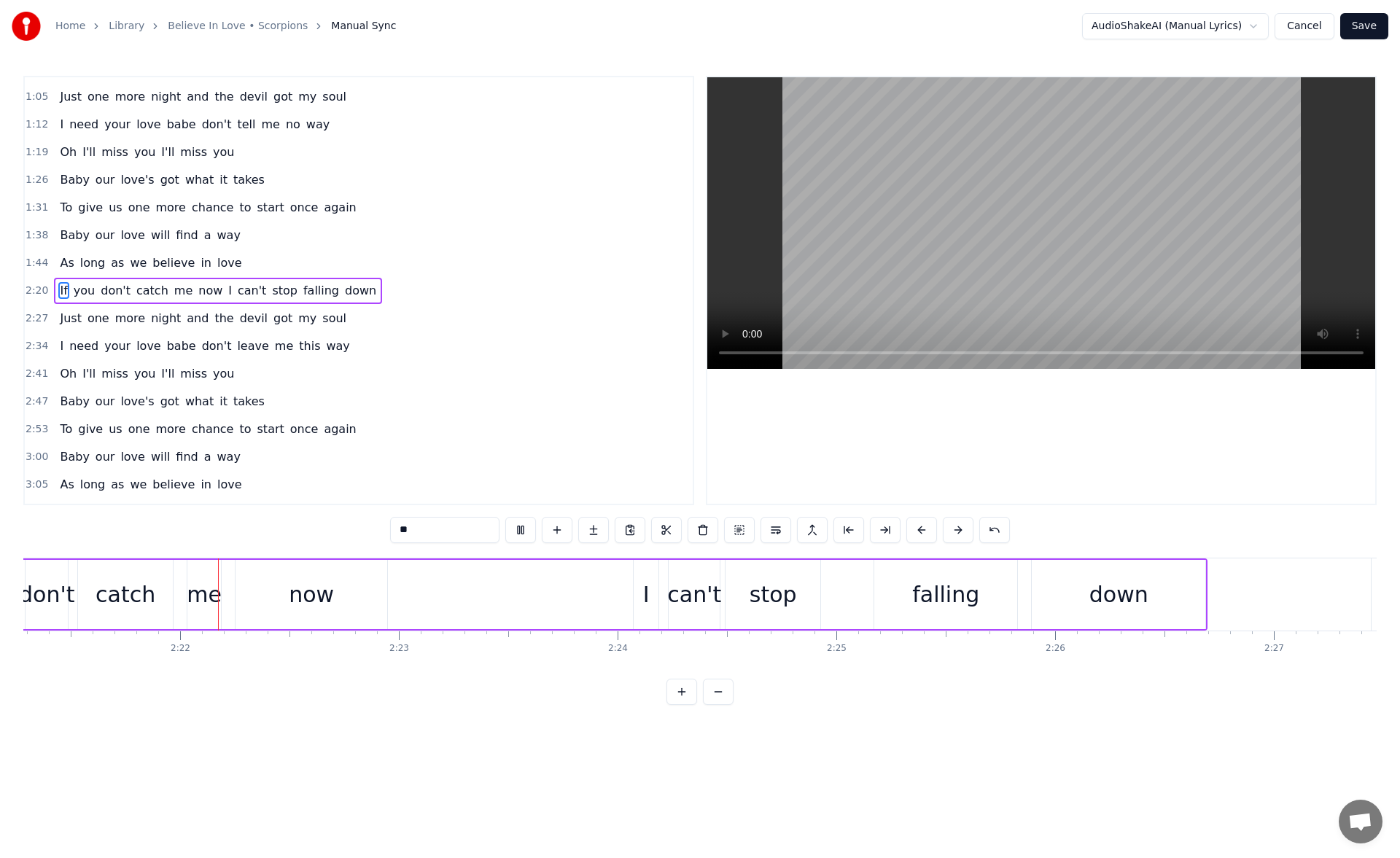
scroll to position [0, 30915]
click at [1134, 593] on div "down" at bounding box center [1118, 594] width 59 height 33
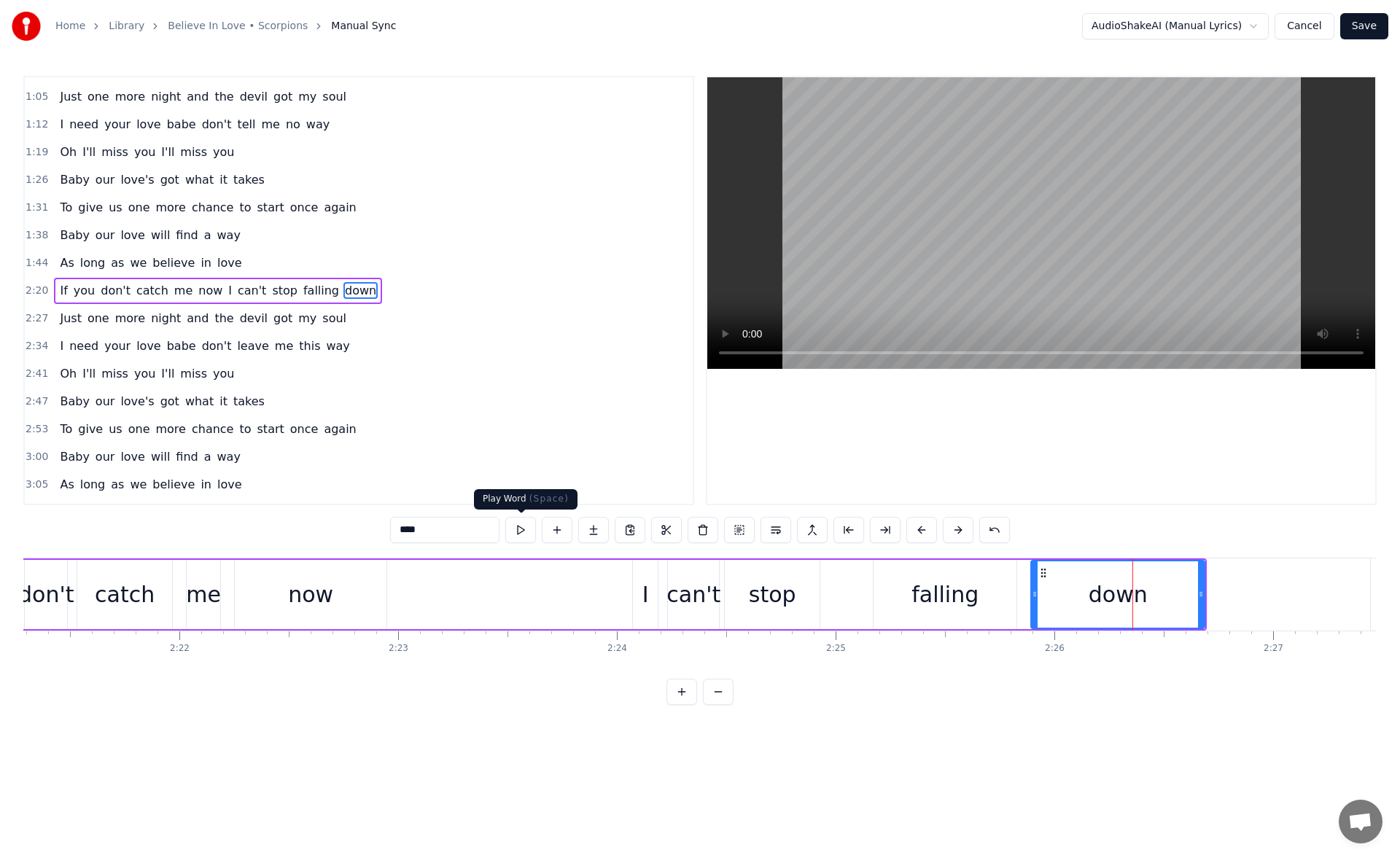
click at [526, 528] on button at bounding box center [521, 530] width 31 height 26
drag, startPoint x: 1203, startPoint y: 590, endPoint x: 1222, endPoint y: 590, distance: 19.0
click at [1219, 590] on icon at bounding box center [1216, 594] width 6 height 11
click at [528, 524] on button at bounding box center [521, 530] width 31 height 26
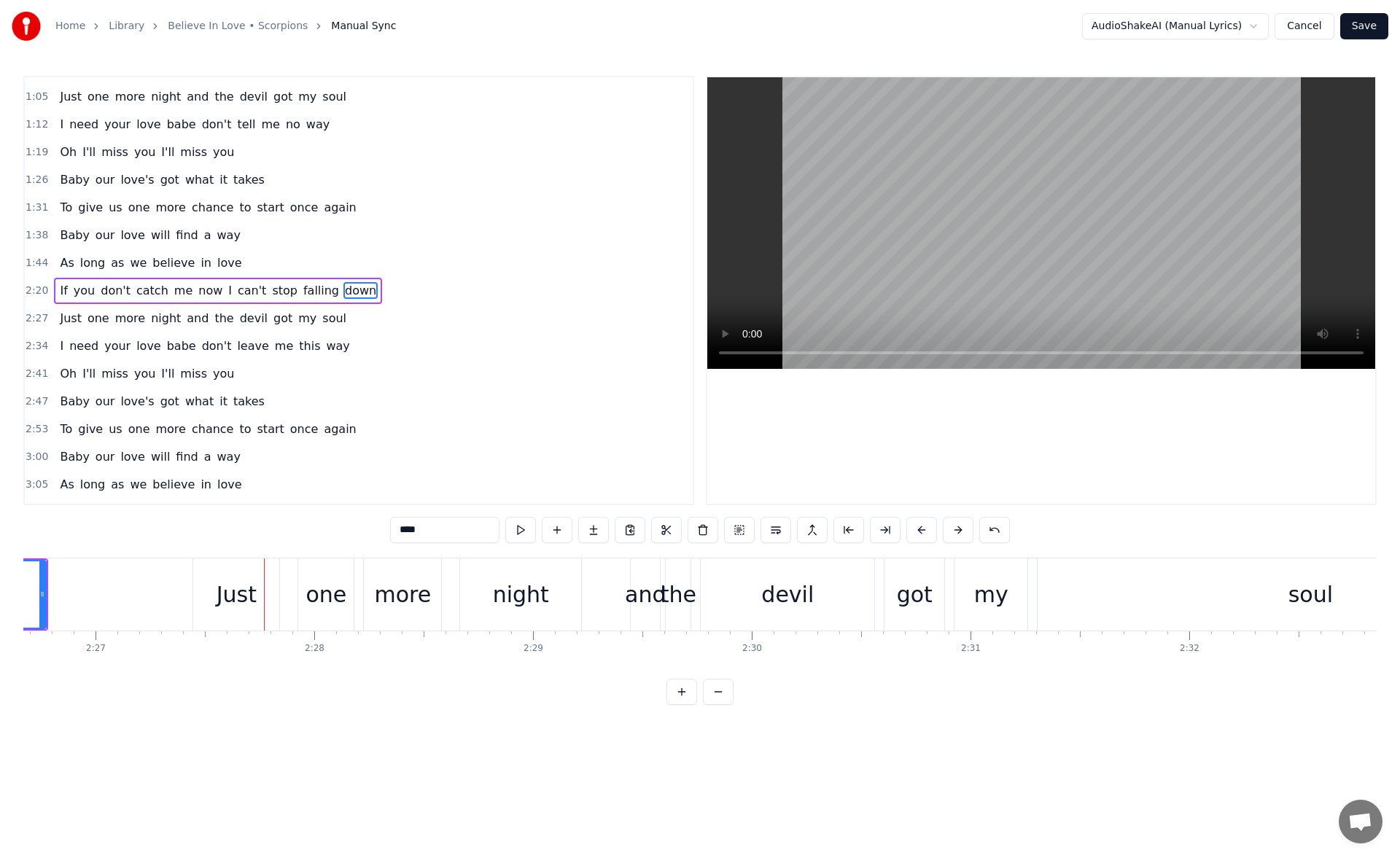
scroll to position [0, 32147]
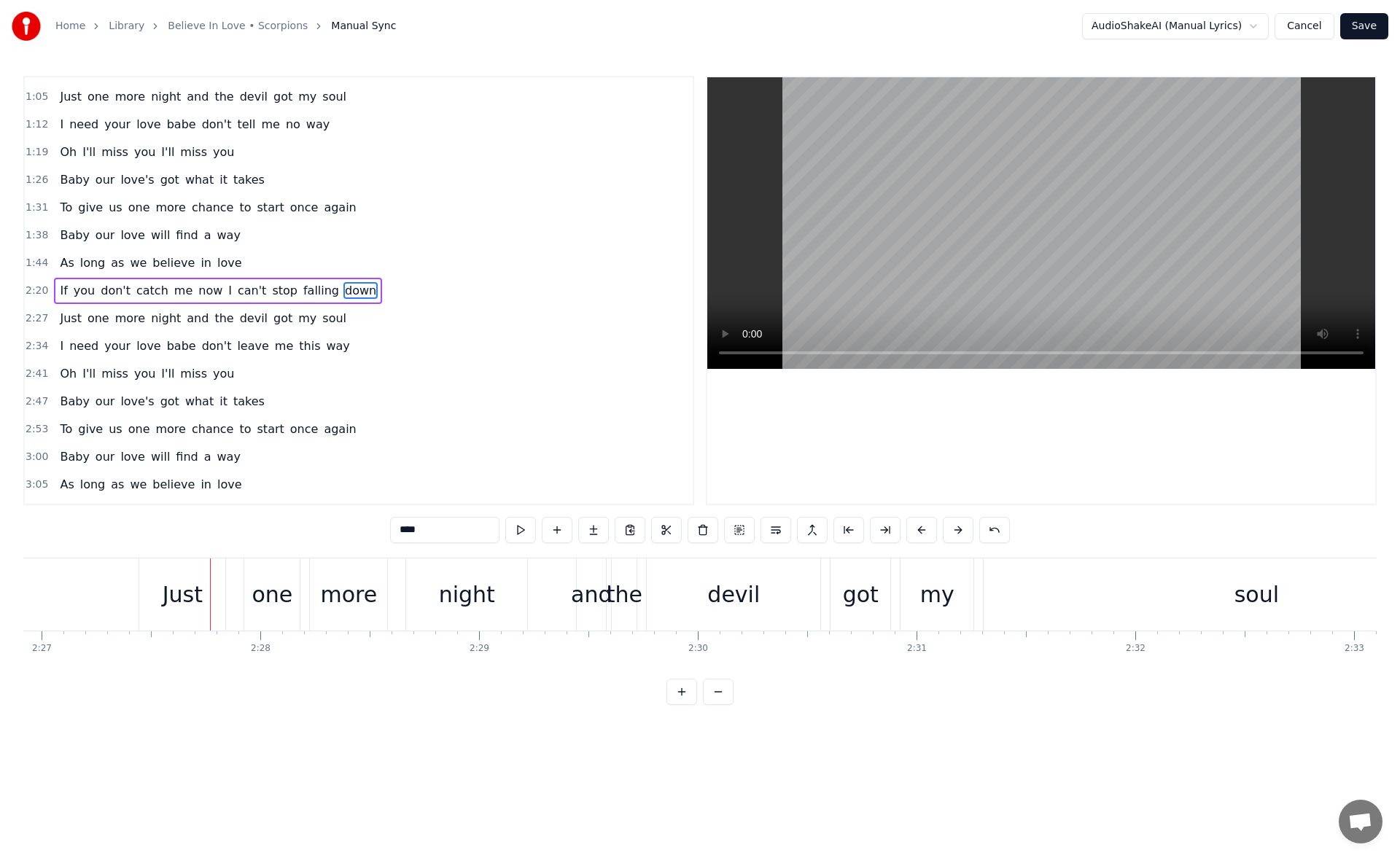
click at [164, 585] on div "Just" at bounding box center [183, 594] width 40 height 33
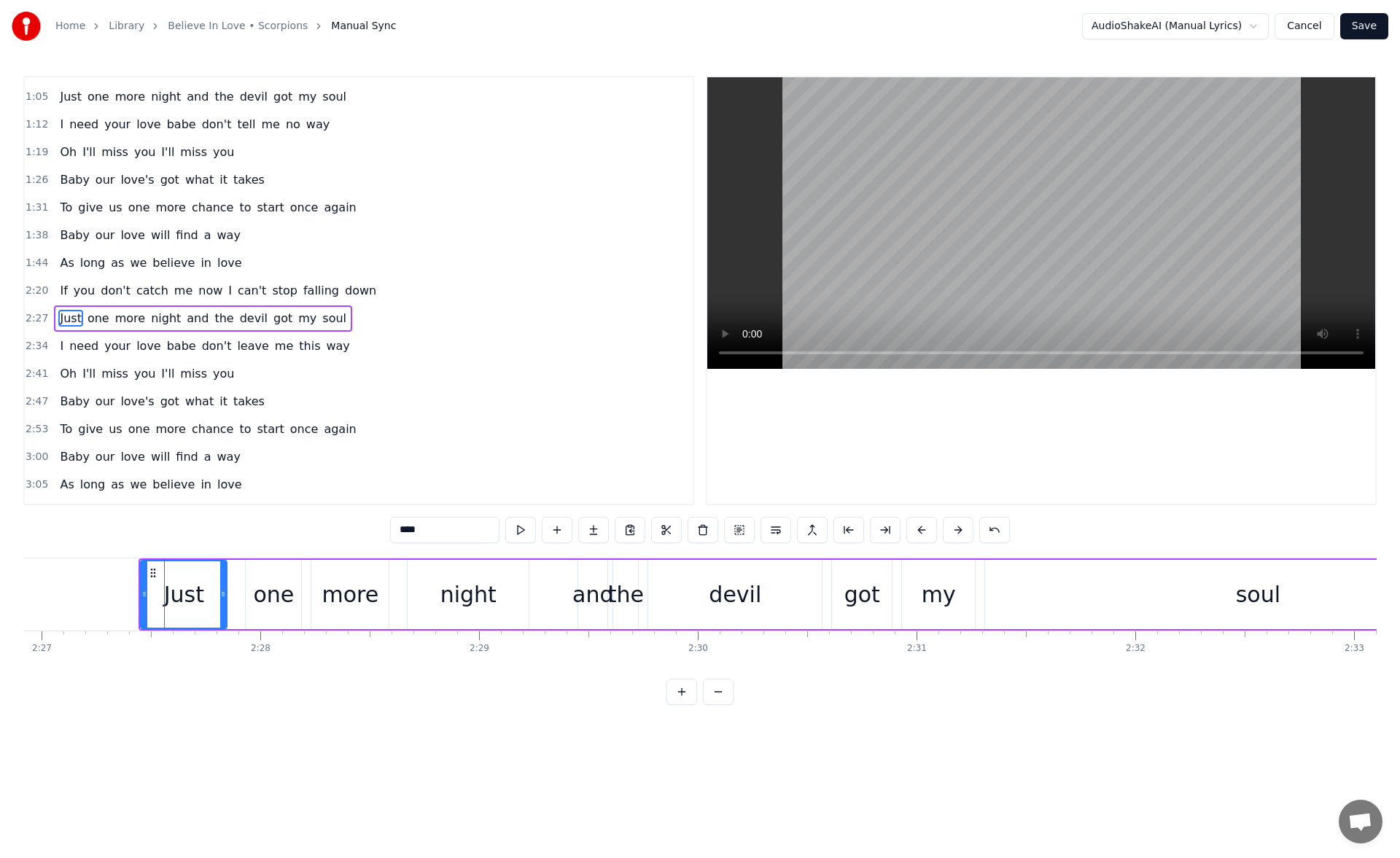
scroll to position [160, 0]
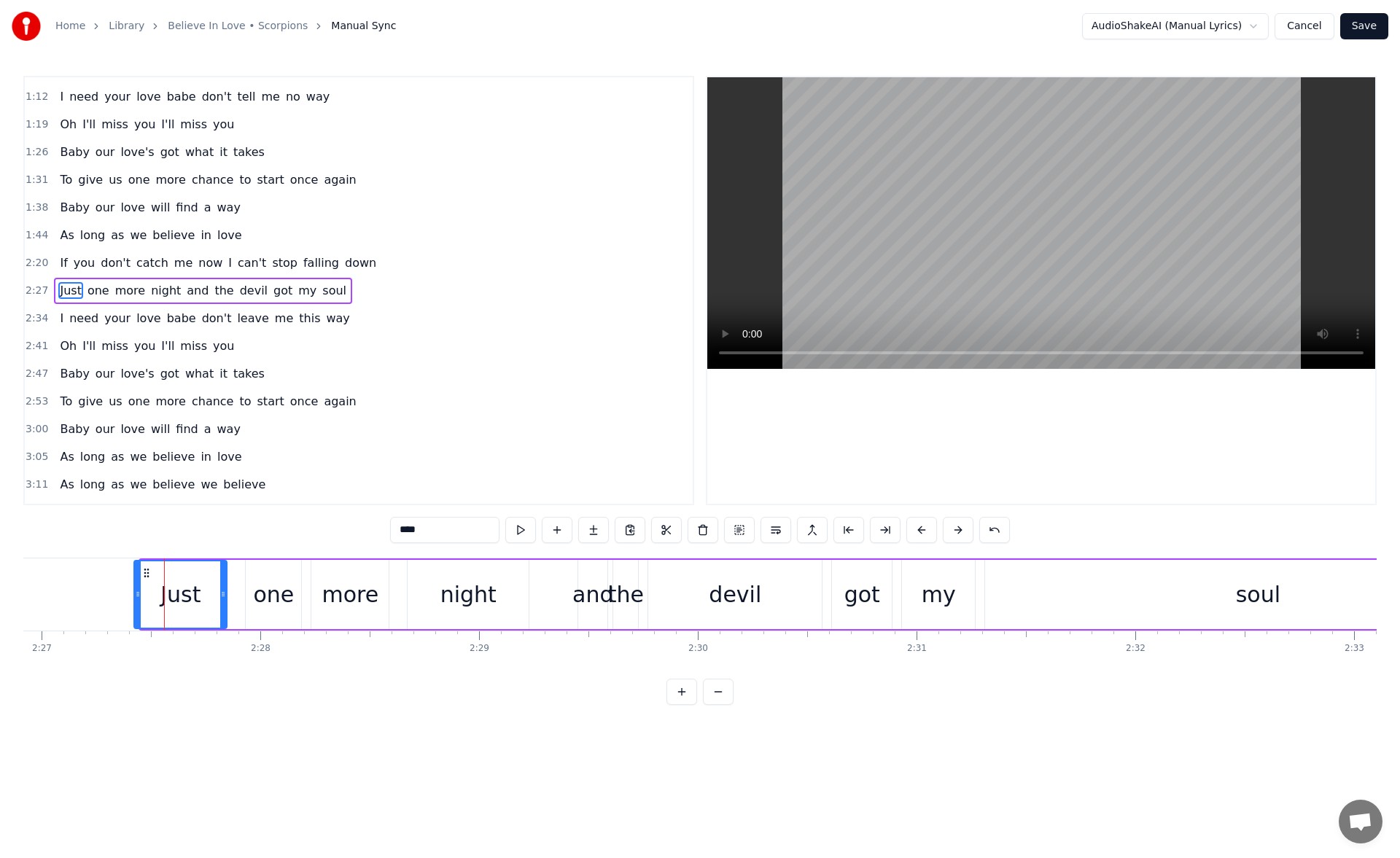
drag, startPoint x: 145, startPoint y: 594, endPoint x: 137, endPoint y: 593, distance: 8.1
click at [137, 593] on icon at bounding box center [137, 594] width 6 height 11
click at [514, 531] on button at bounding box center [521, 530] width 31 height 26
click at [431, 590] on div "night" at bounding box center [468, 595] width 121 height 70
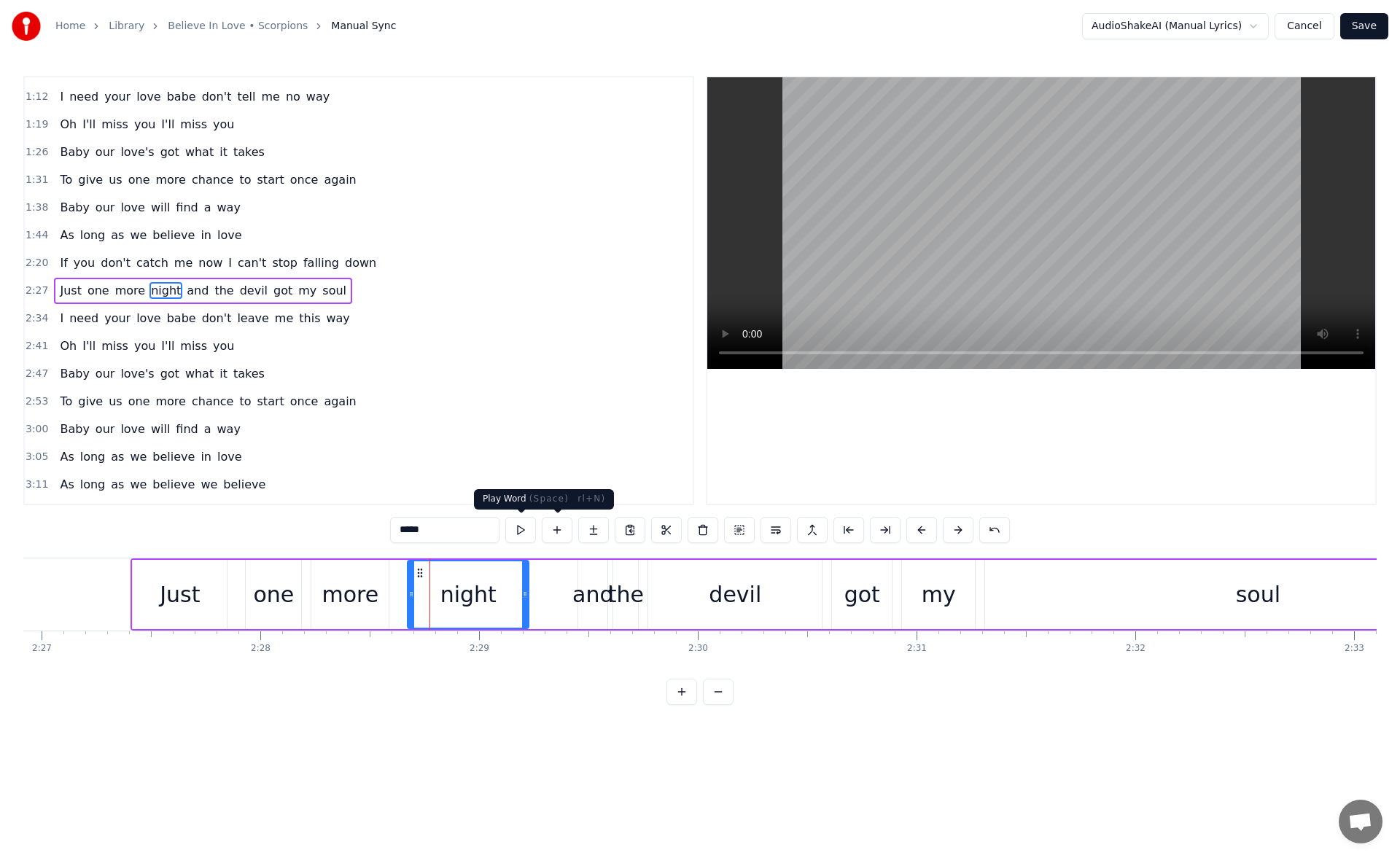
click at [527, 529] on button at bounding box center [521, 530] width 31 height 26
click at [584, 580] on div "and" at bounding box center [593, 594] width 41 height 33
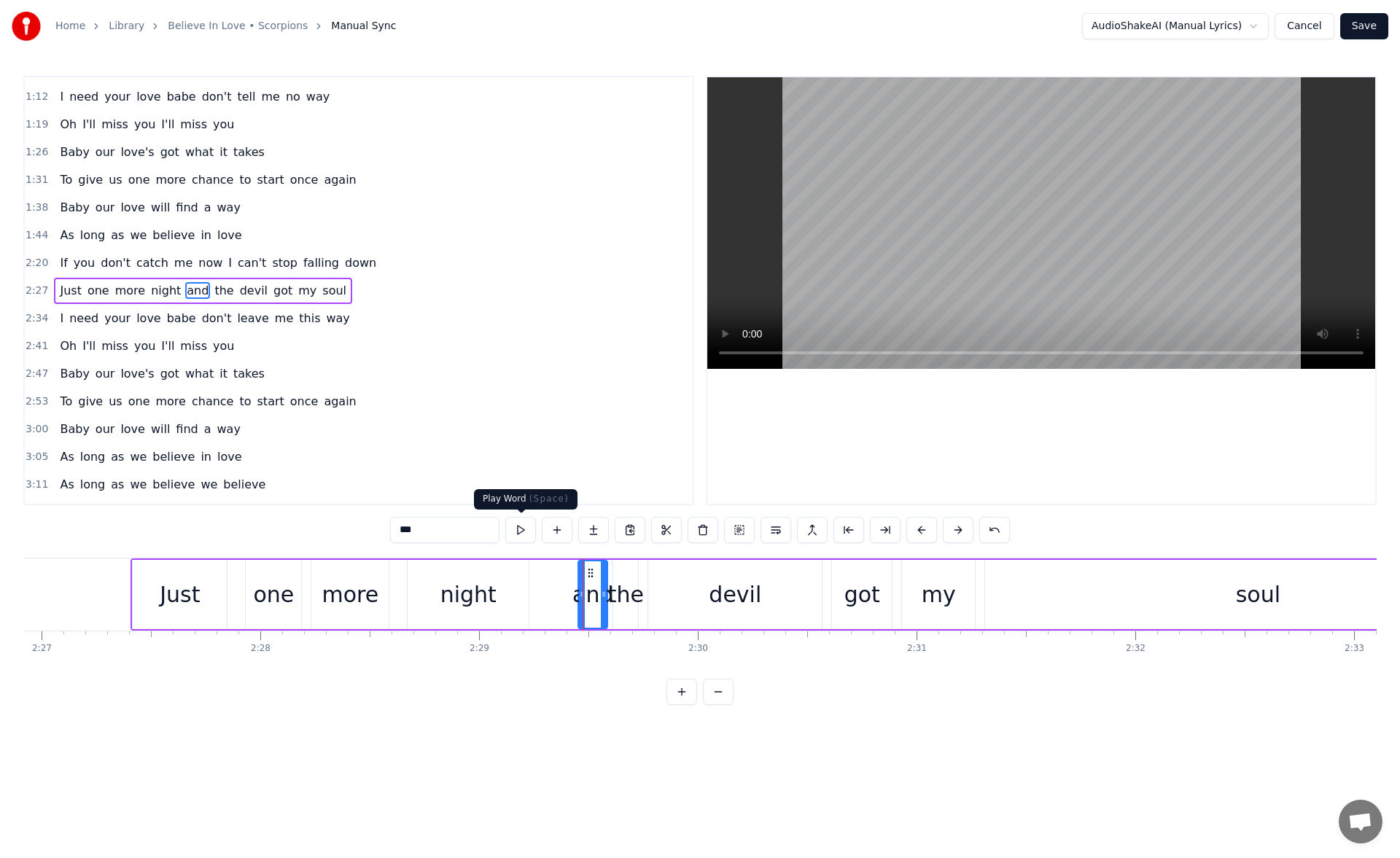
click at [520, 531] on button at bounding box center [521, 530] width 31 height 26
drag, startPoint x: 581, startPoint y: 598, endPoint x: 567, endPoint y: 598, distance: 14.0
click at [567, 598] on icon at bounding box center [569, 594] width 6 height 11
click at [525, 535] on button at bounding box center [521, 530] width 31 height 26
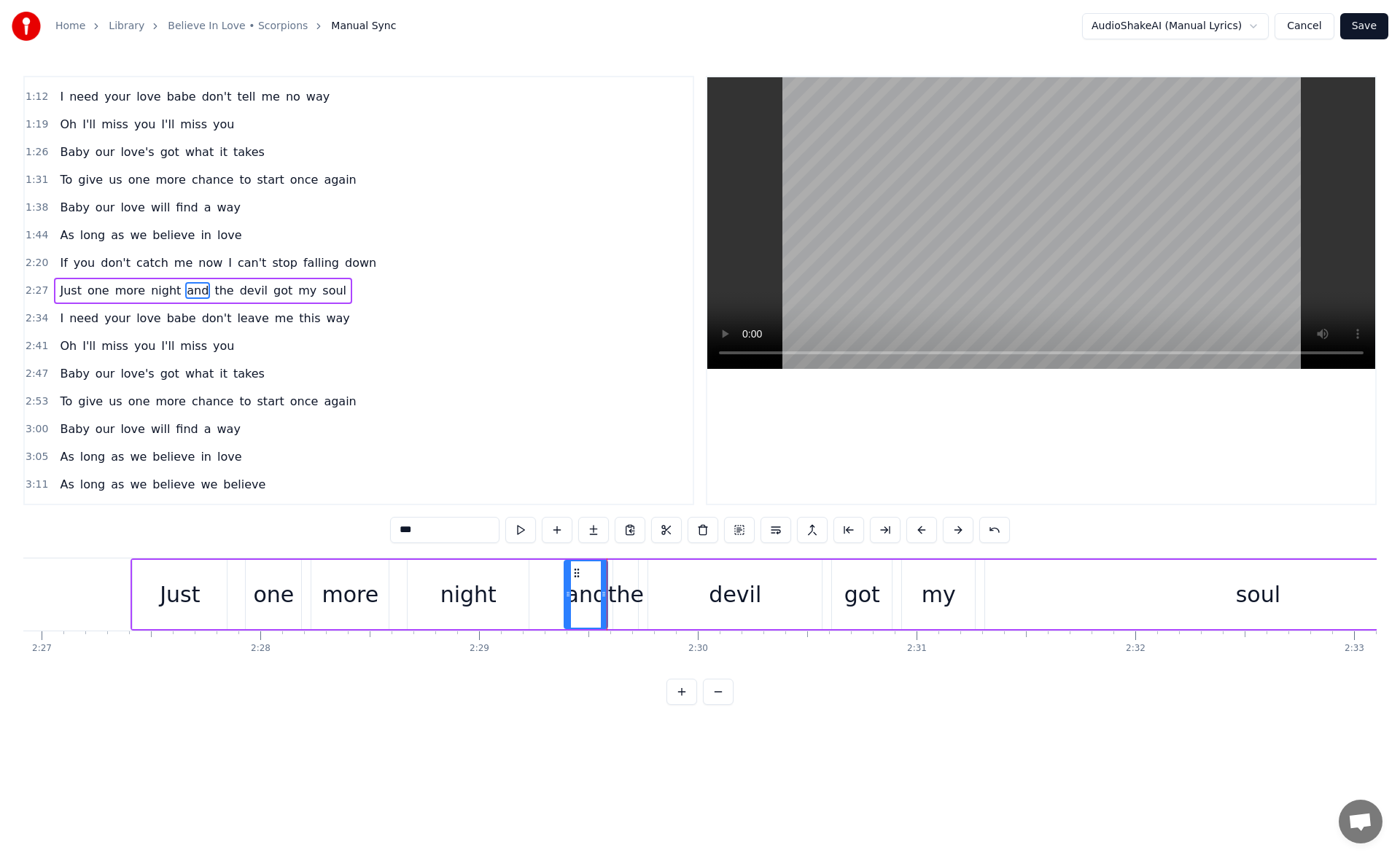
click at [623, 588] on div "the" at bounding box center [626, 594] width 36 height 33
click at [522, 527] on button at bounding box center [521, 530] width 31 height 26
click at [613, 598] on icon at bounding box center [614, 594] width 6 height 11
click at [640, 600] on div at bounding box center [637, 594] width 6 height 66
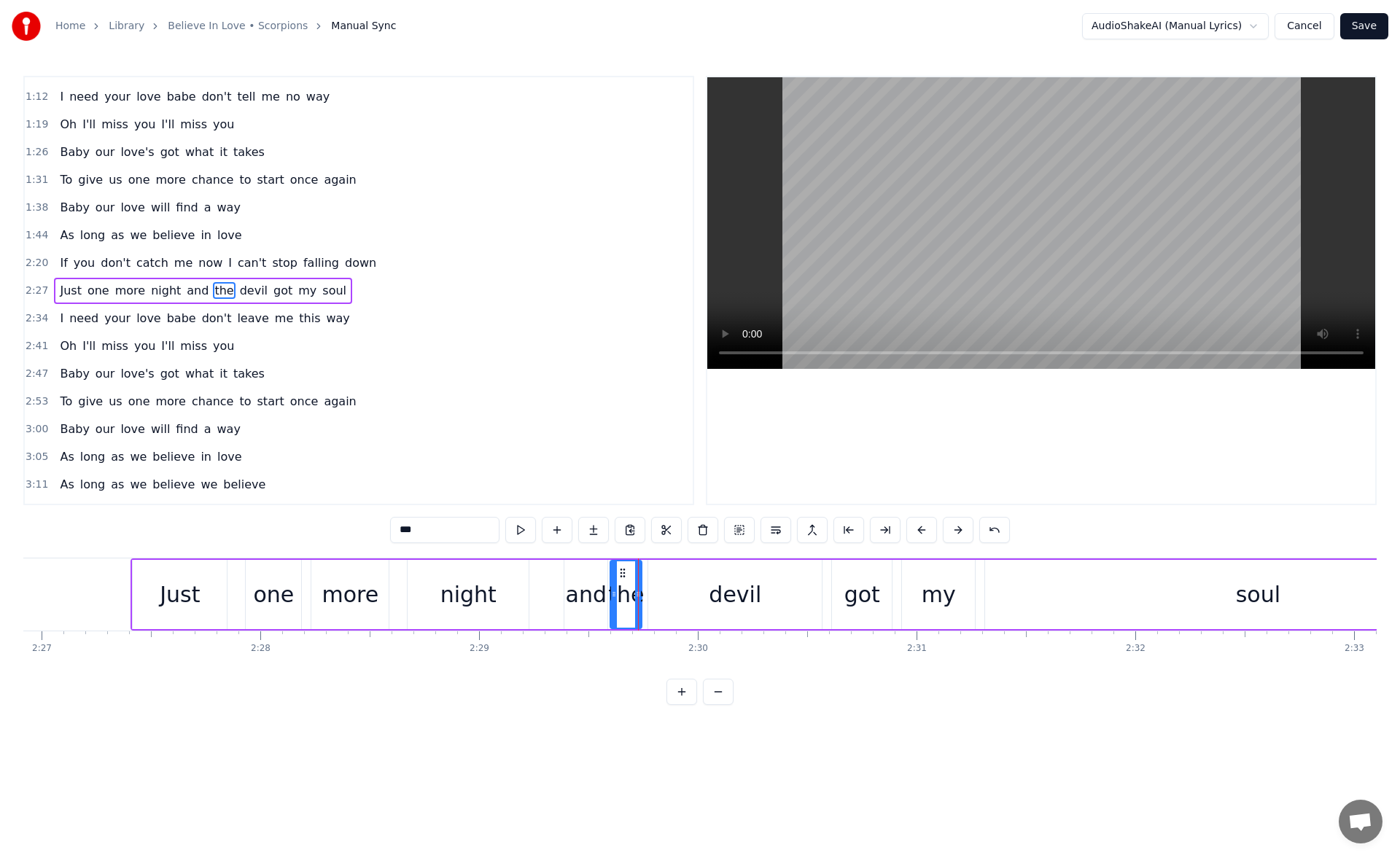
click at [169, 600] on div "Just" at bounding box center [180, 594] width 40 height 33
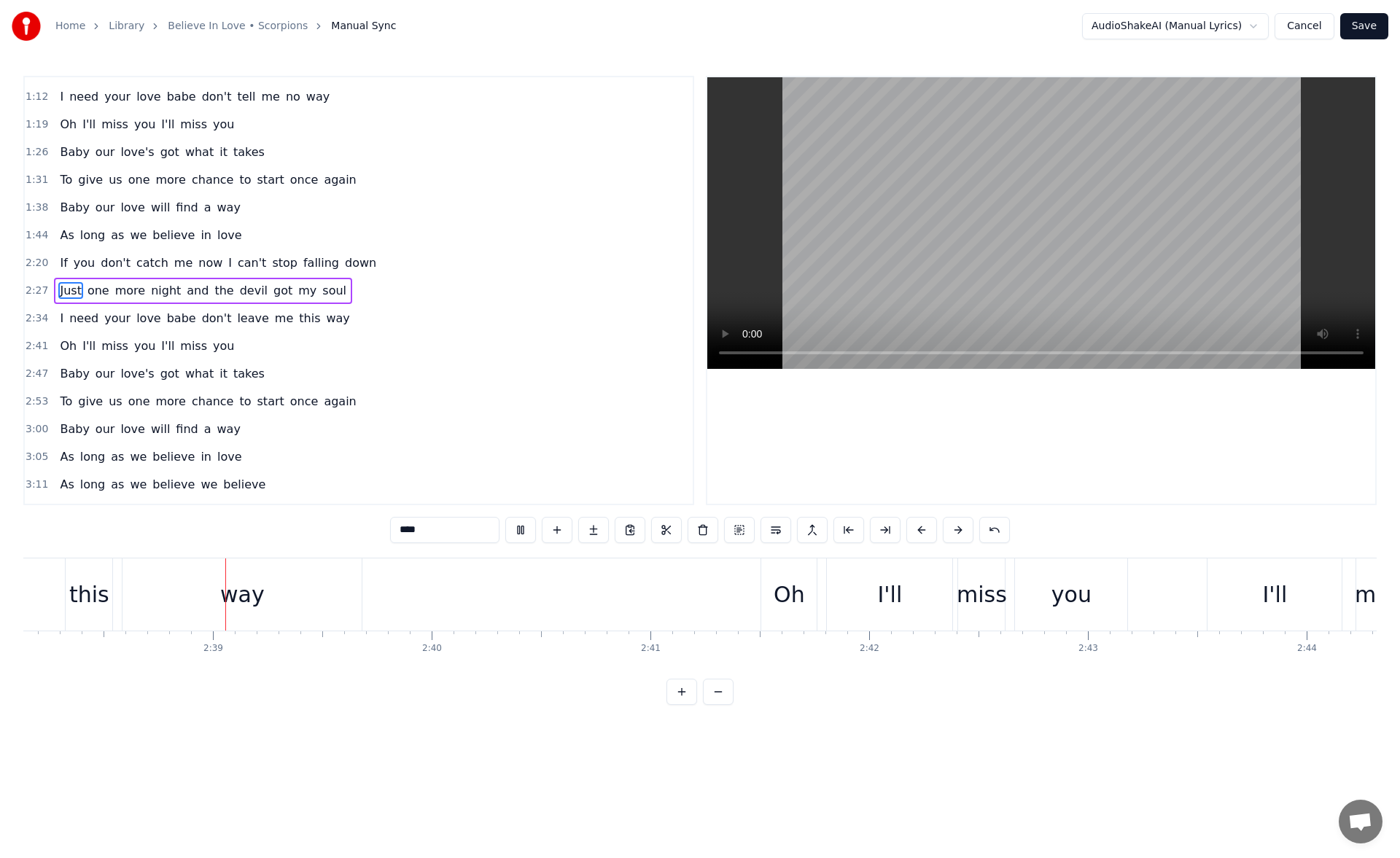
scroll to position [0, 34602]
click at [798, 587] on div "Oh" at bounding box center [788, 594] width 32 height 33
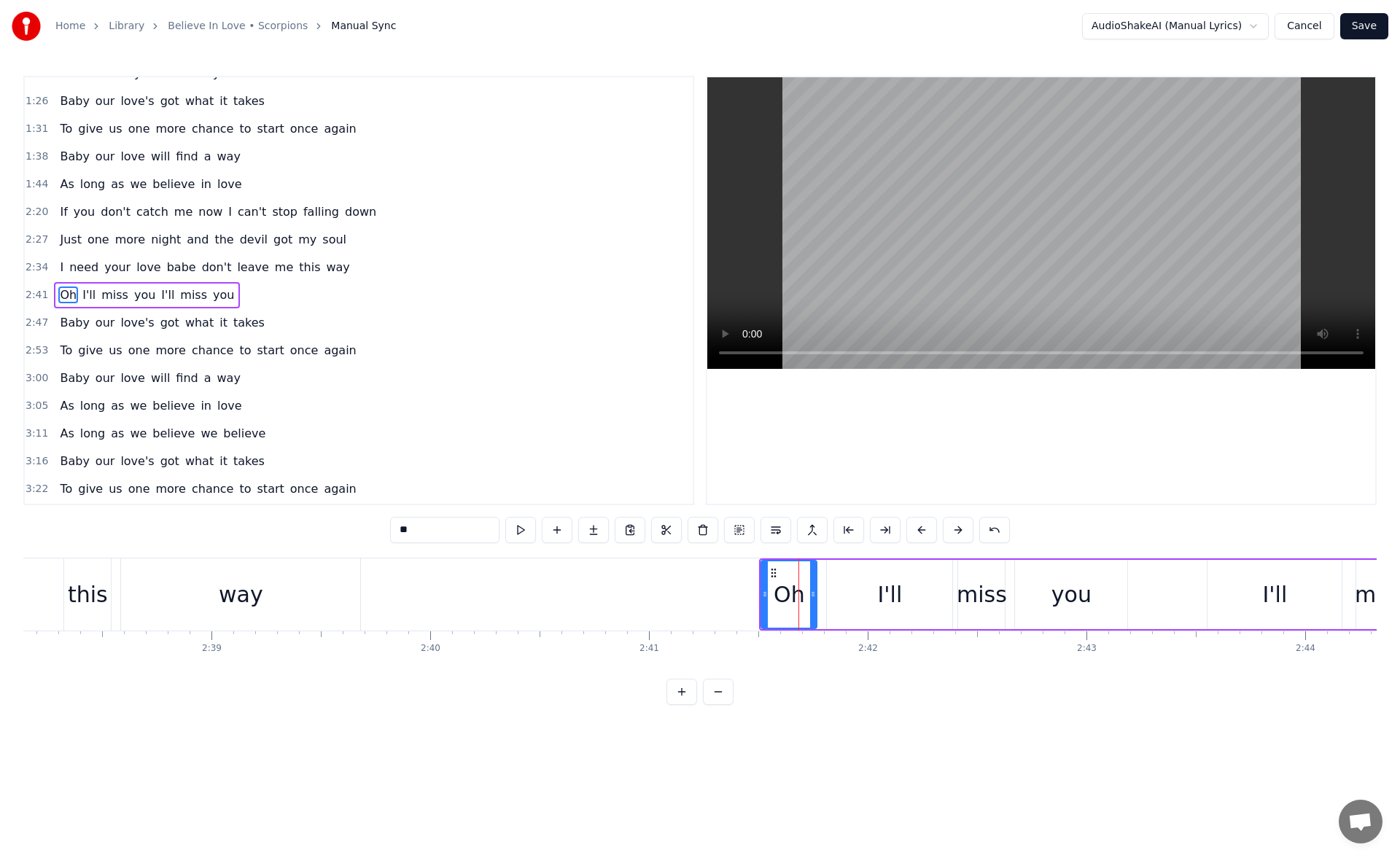
scroll to position [216, 0]
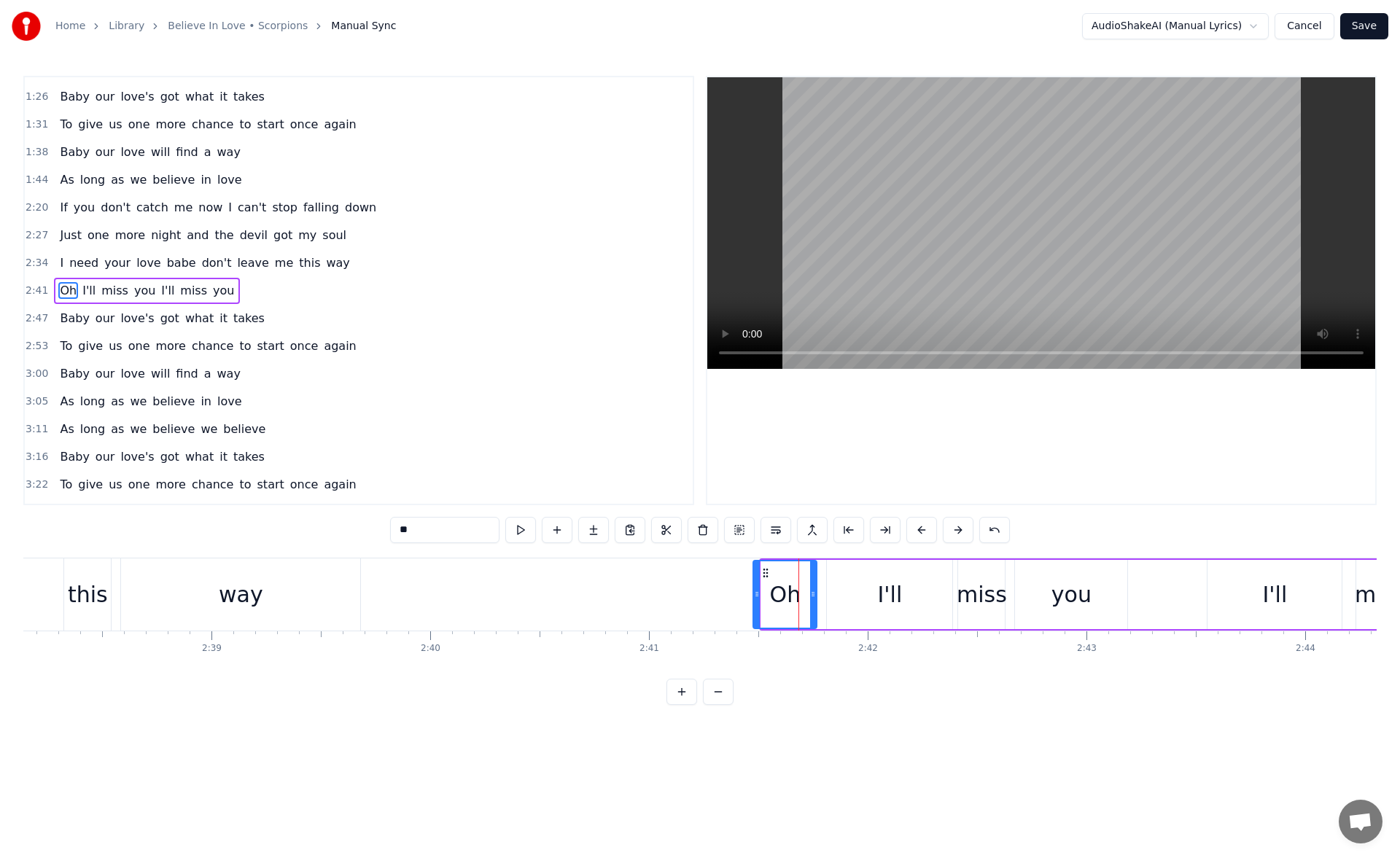
drag, startPoint x: 764, startPoint y: 598, endPoint x: 756, endPoint y: 597, distance: 8.1
click at [756, 597] on icon at bounding box center [756, 594] width 6 height 11
click at [531, 529] on button at bounding box center [521, 530] width 31 height 26
click at [284, 594] on div "way" at bounding box center [241, 594] width 239 height 72
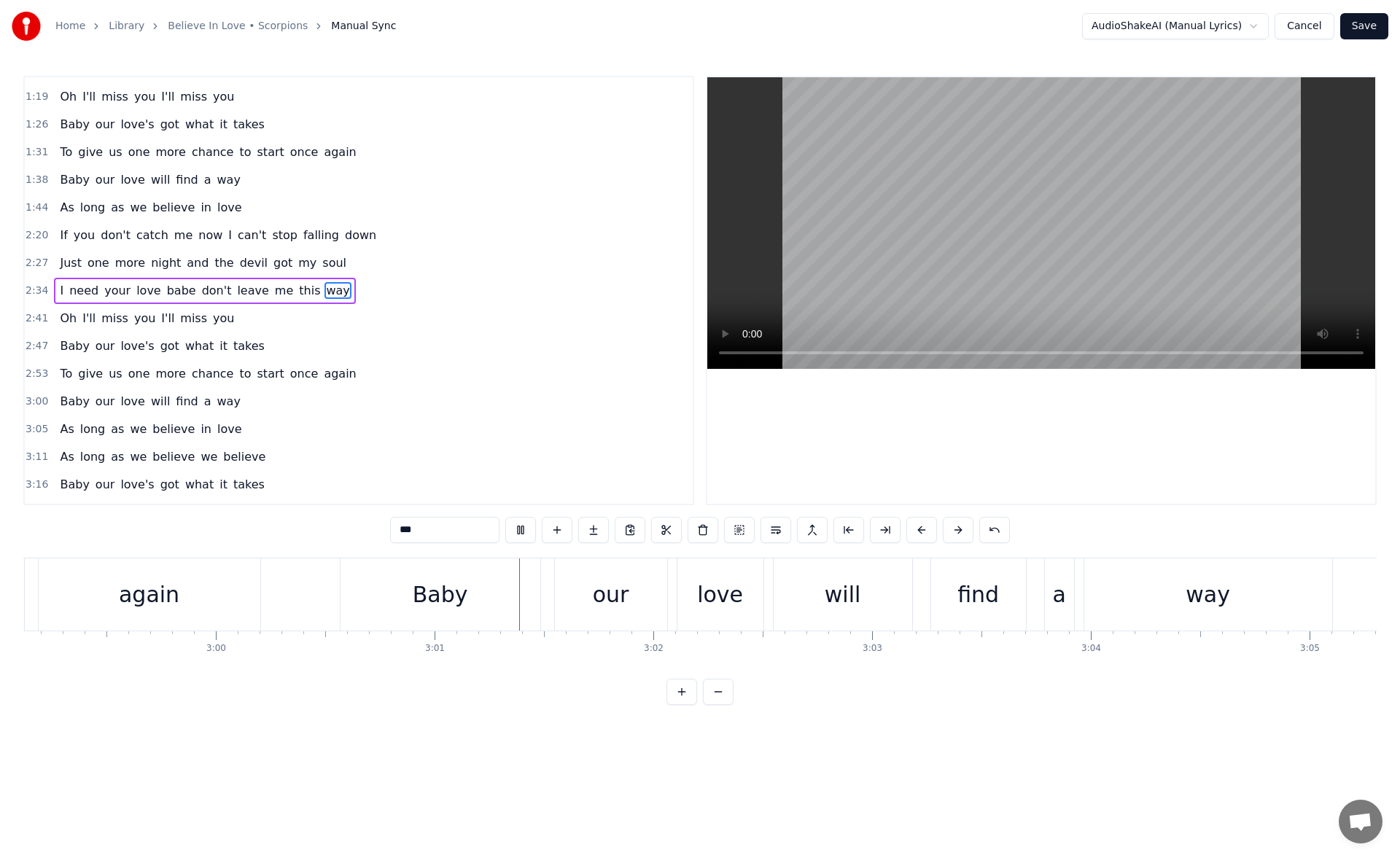
scroll to position [0, 39485]
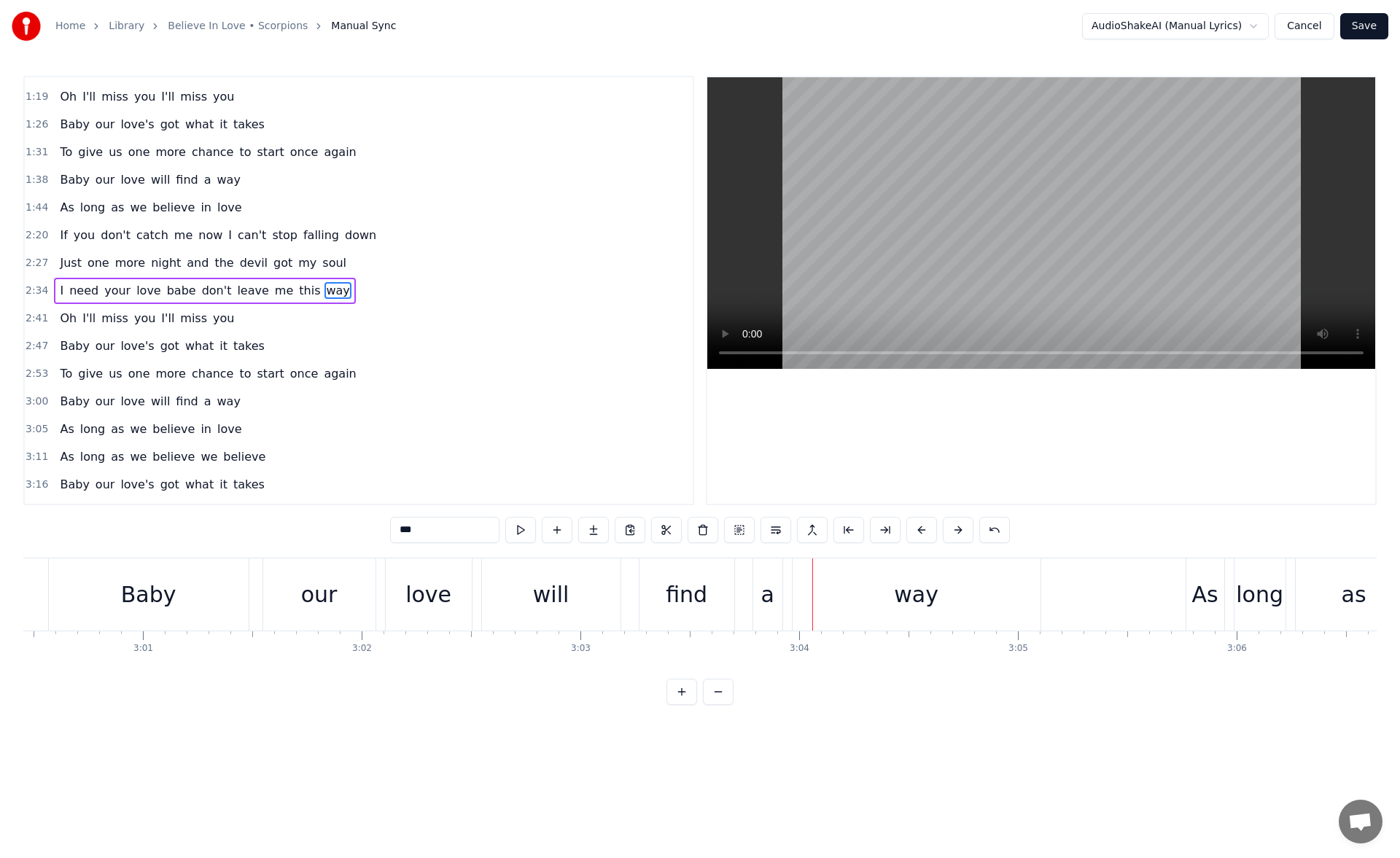
click at [550, 594] on div "will" at bounding box center [551, 594] width 36 height 33
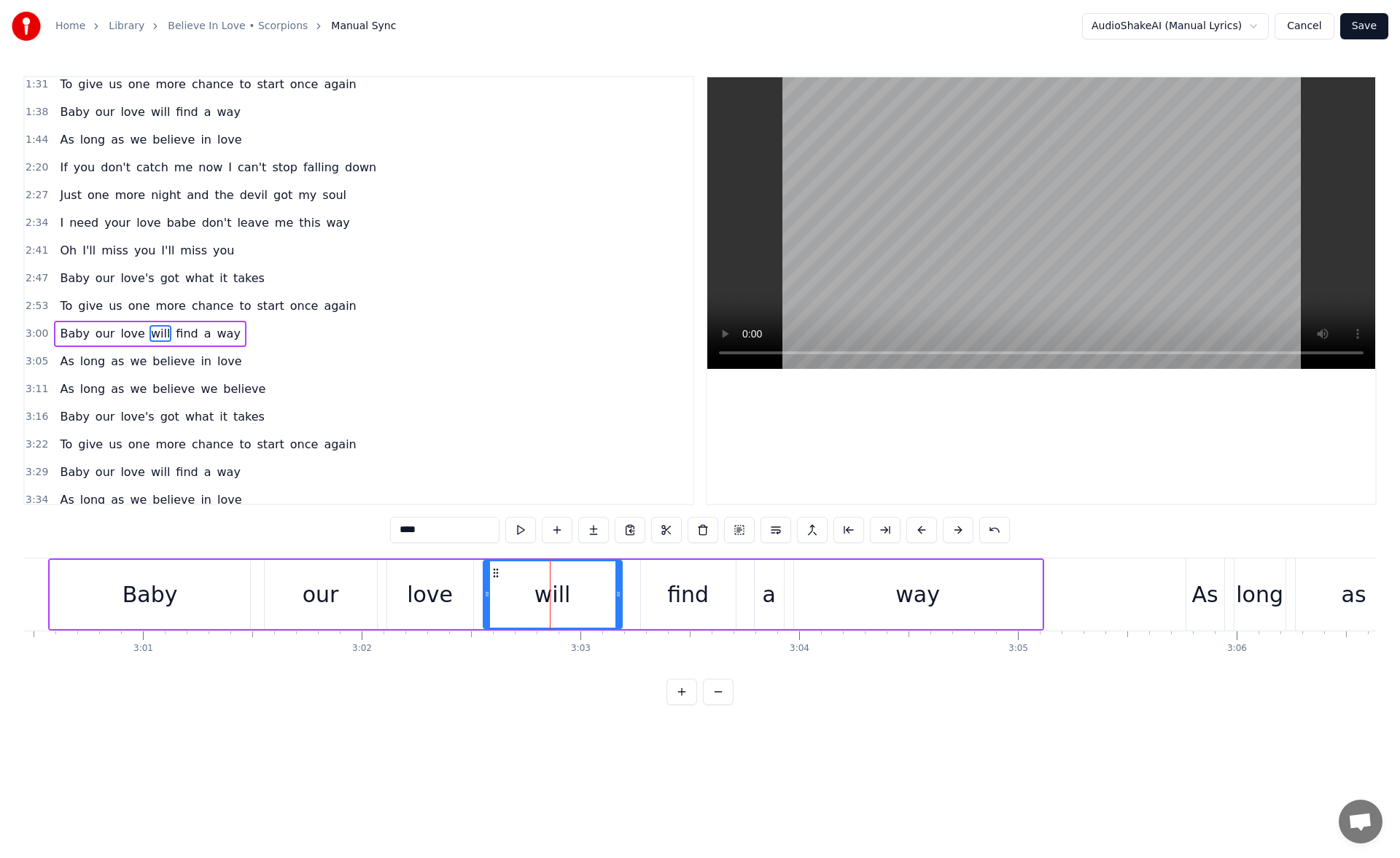
scroll to position [299, 0]
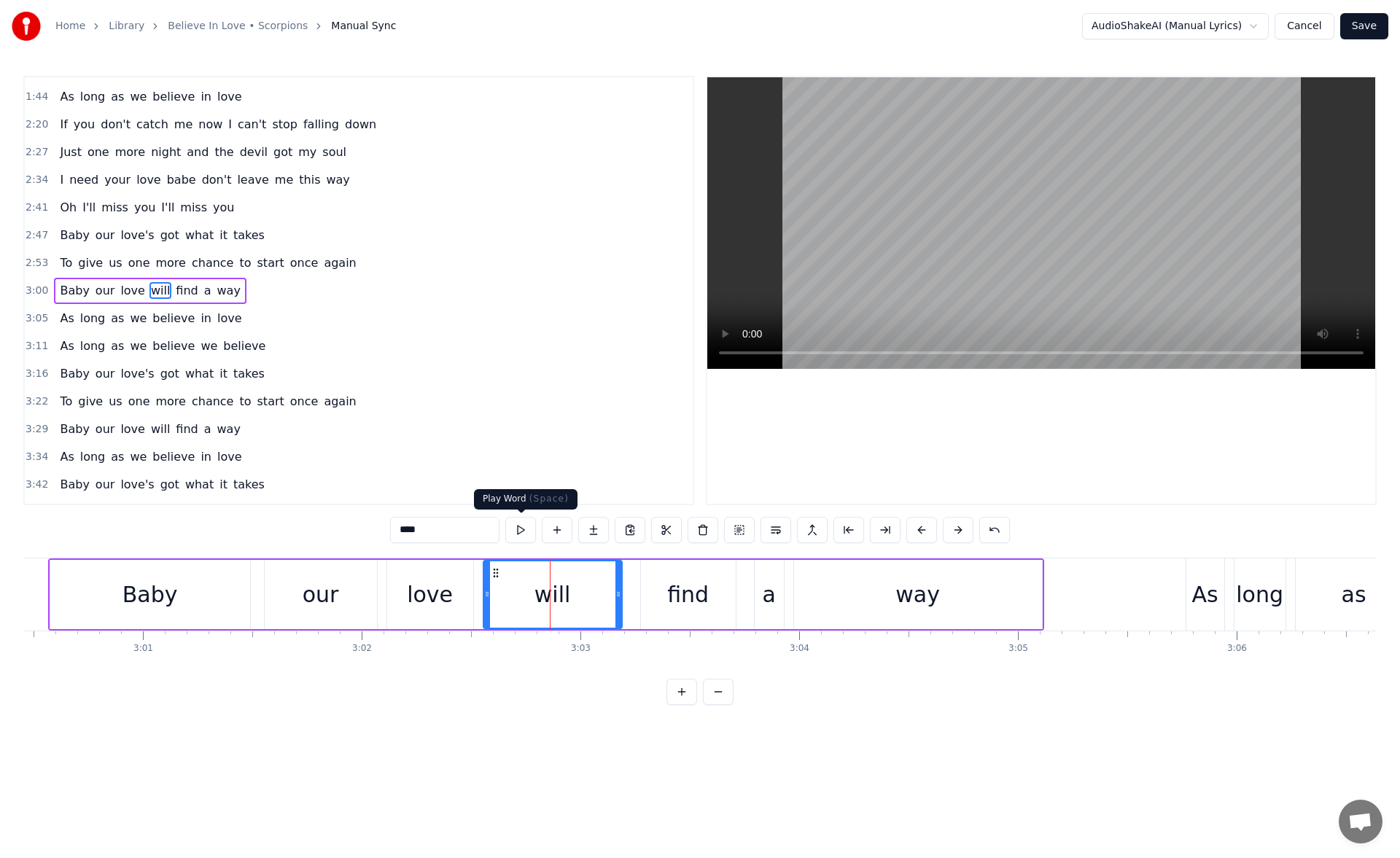
click at [524, 531] on button at bounding box center [521, 530] width 31 height 26
click at [835, 577] on div "way" at bounding box center [918, 595] width 248 height 70
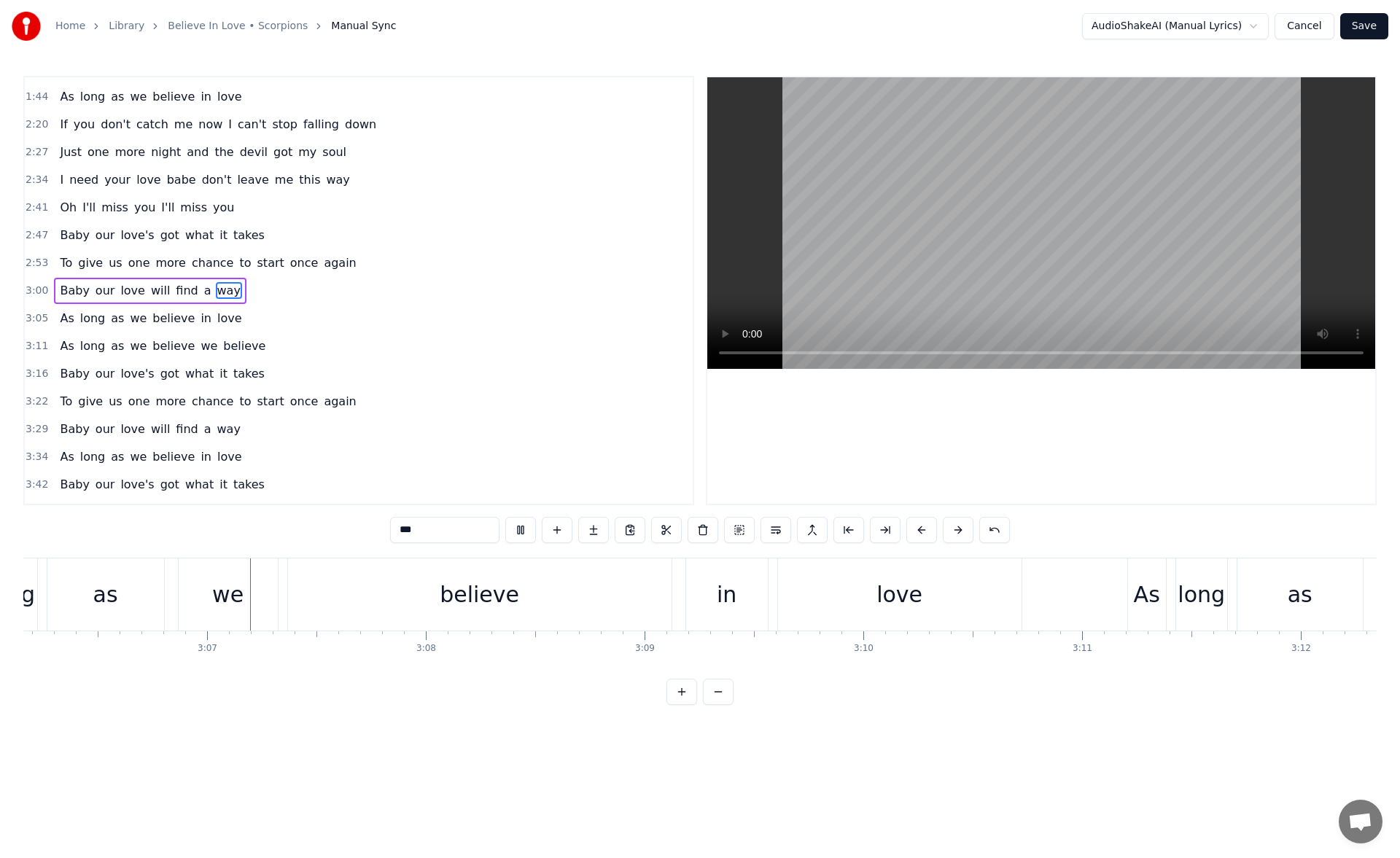
scroll to position [0, 40736]
click at [883, 580] on div "love" at bounding box center [897, 594] width 46 height 33
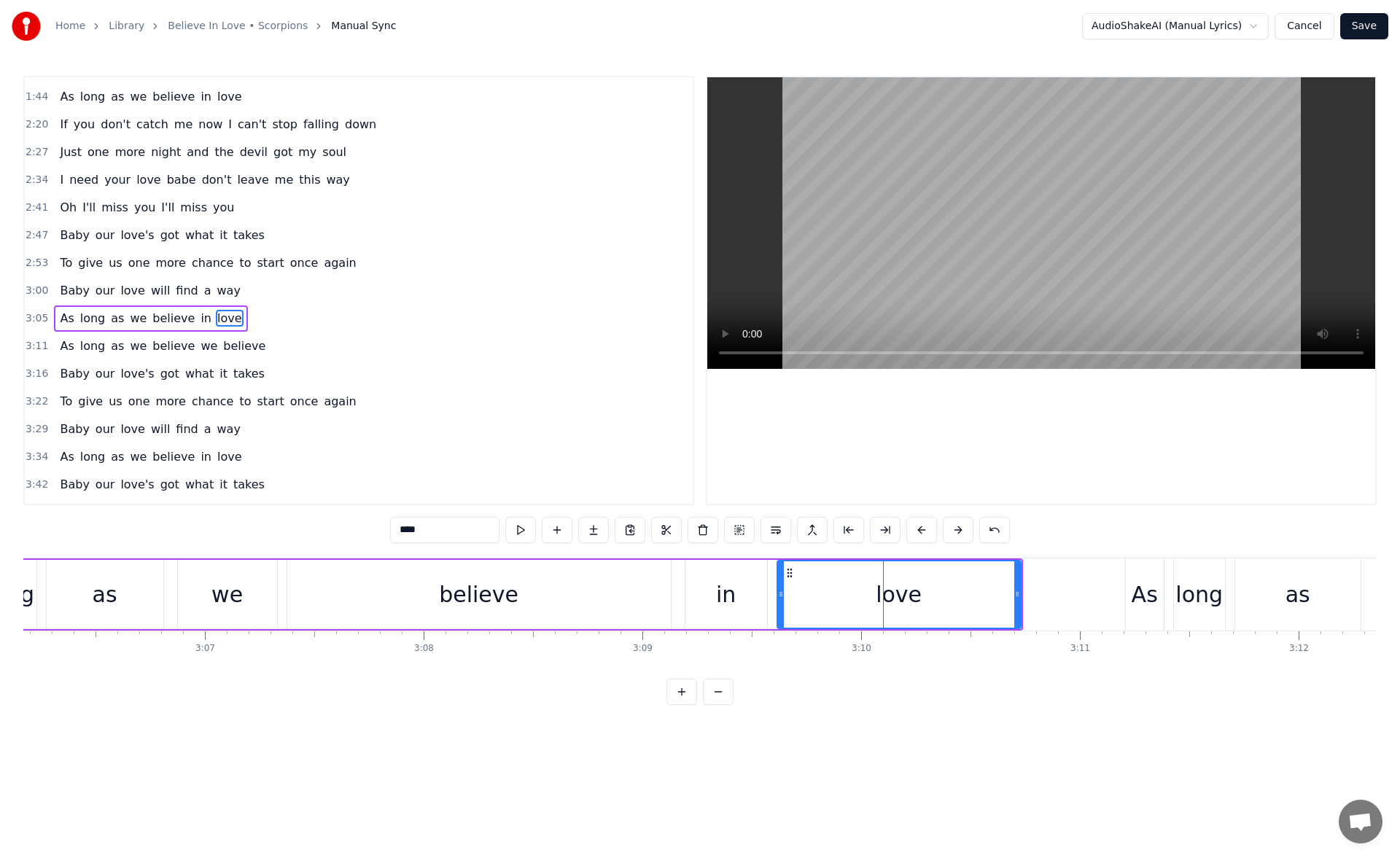
scroll to position [327, 0]
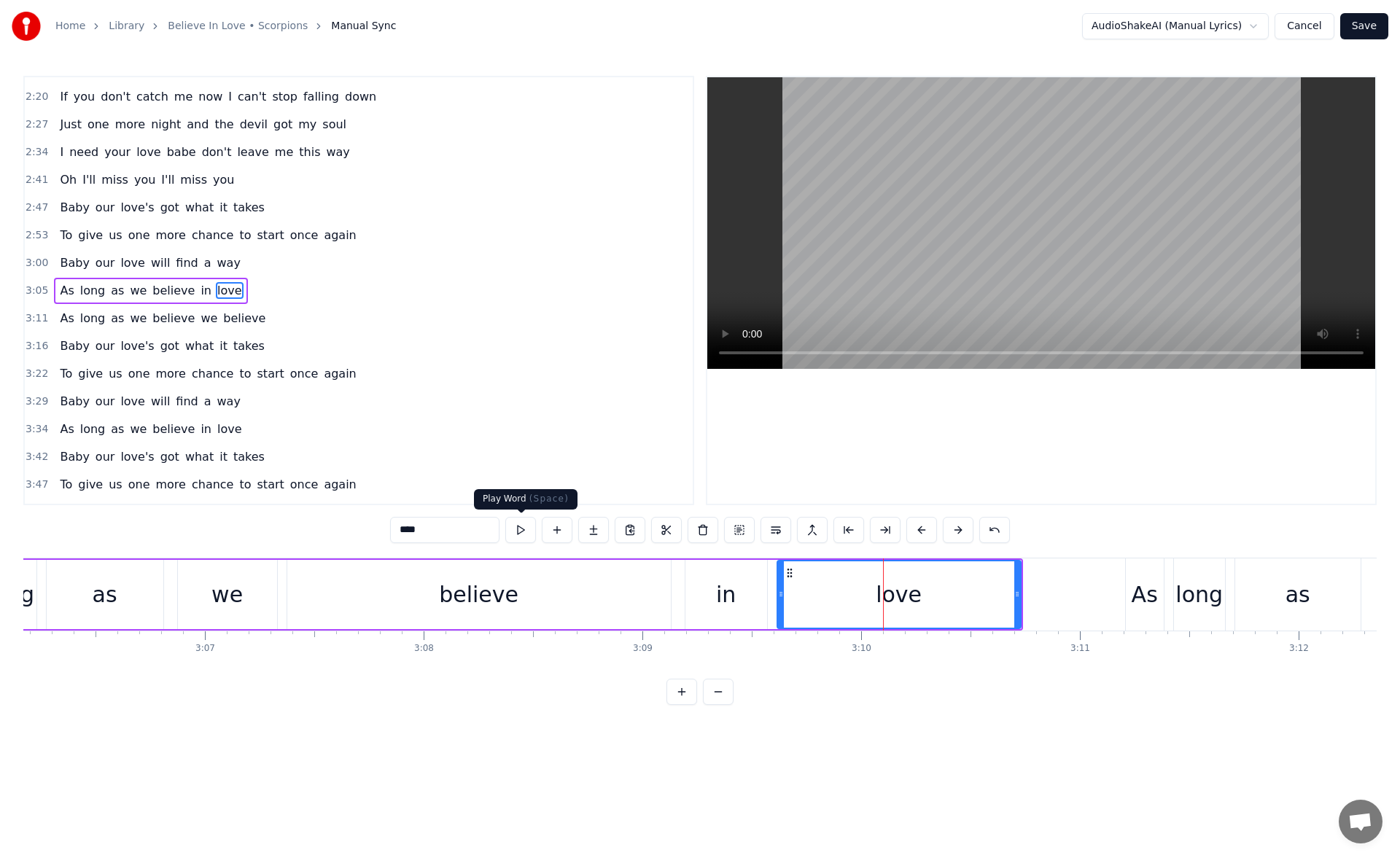
click at [524, 535] on button at bounding box center [521, 530] width 31 height 26
drag, startPoint x: 1018, startPoint y: 593, endPoint x: 1032, endPoint y: 593, distance: 14.0
click at [1032, 593] on circle at bounding box center [1031, 592] width 1 height 1
click at [526, 530] on button at bounding box center [521, 530] width 31 height 26
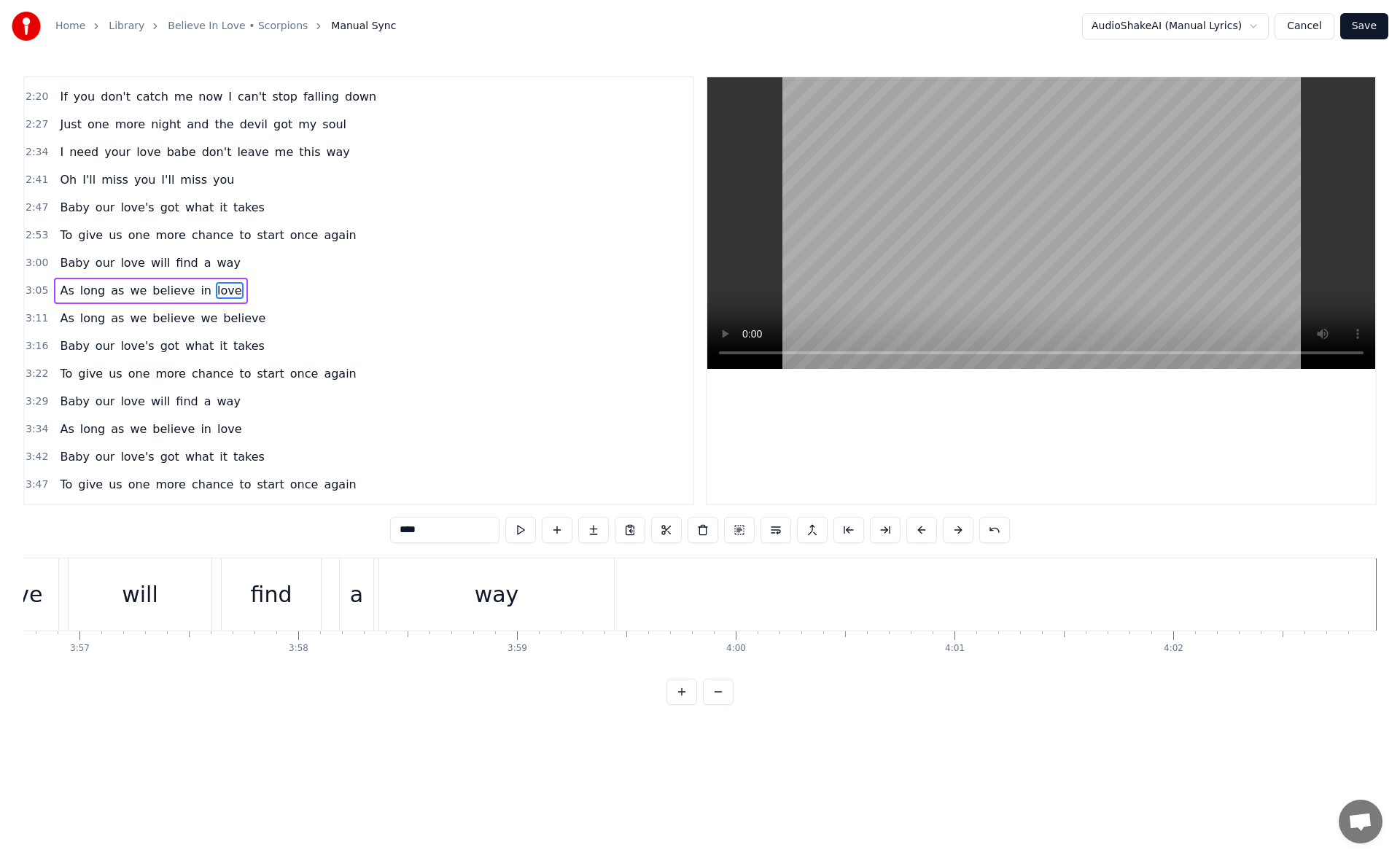
scroll to position [349, 0]
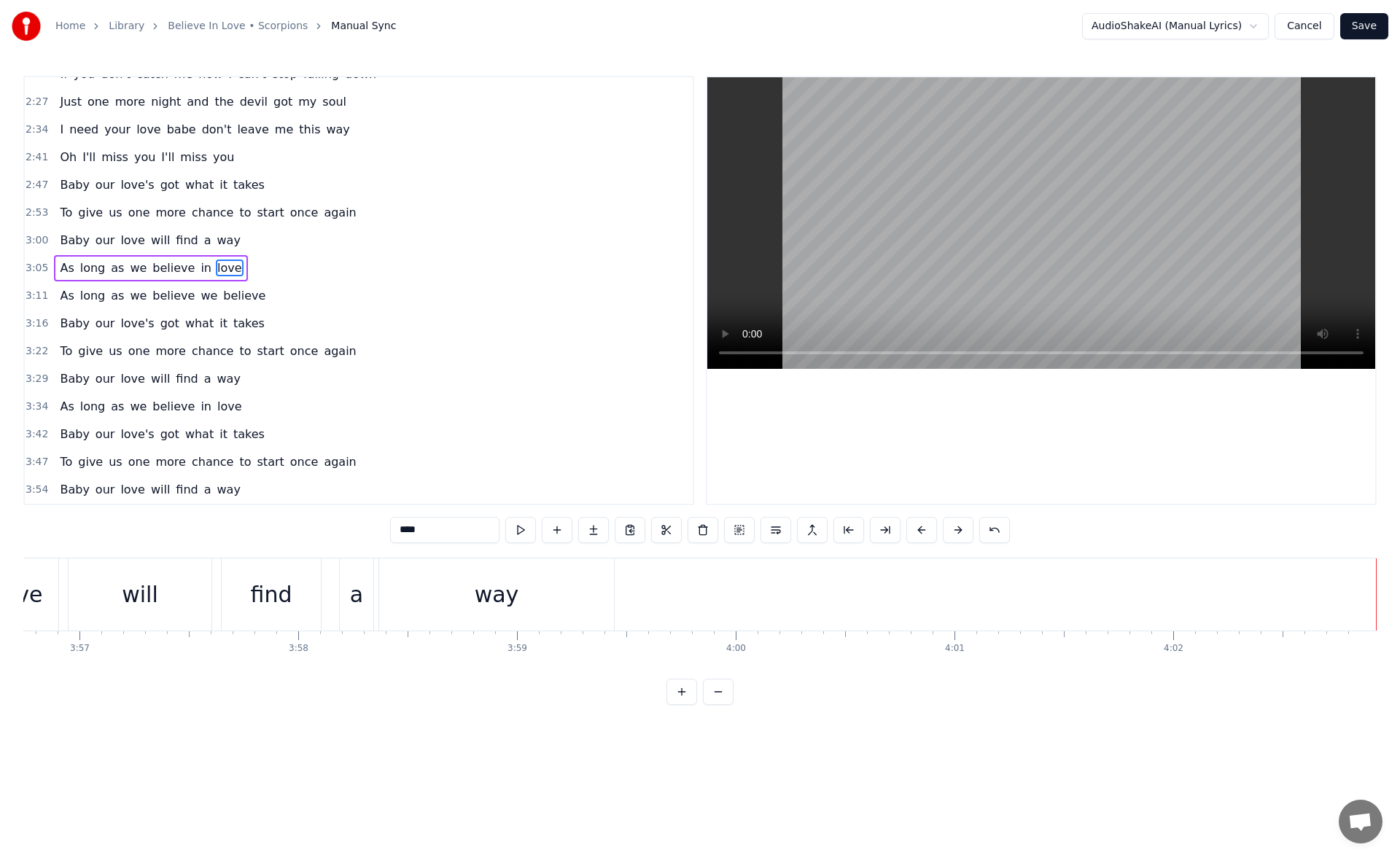
click at [216, 492] on span "way" at bounding box center [229, 489] width 26 height 17
type input "***"
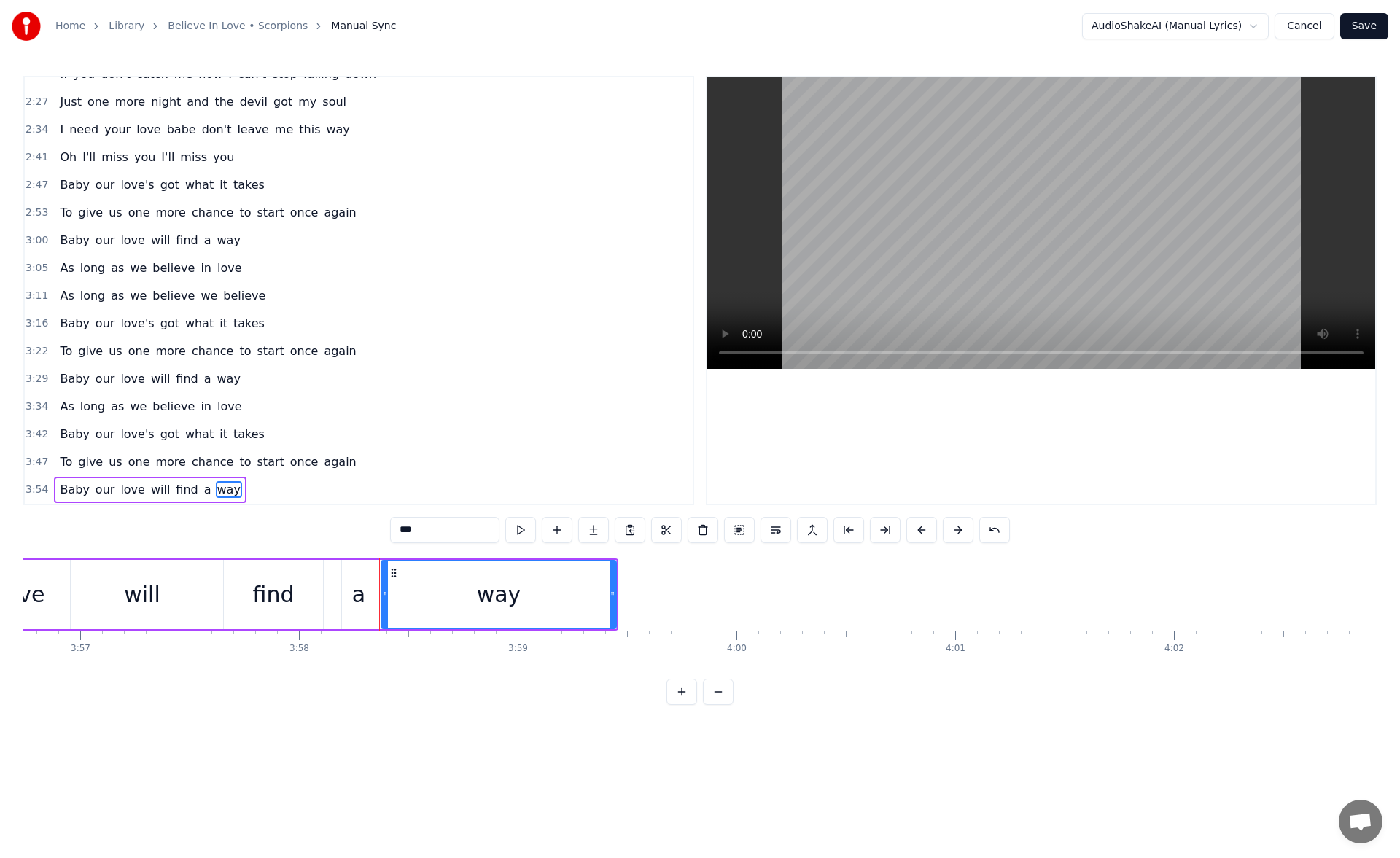
scroll to position [0, 51801]
click at [560, 530] on button at bounding box center [557, 530] width 31 height 26
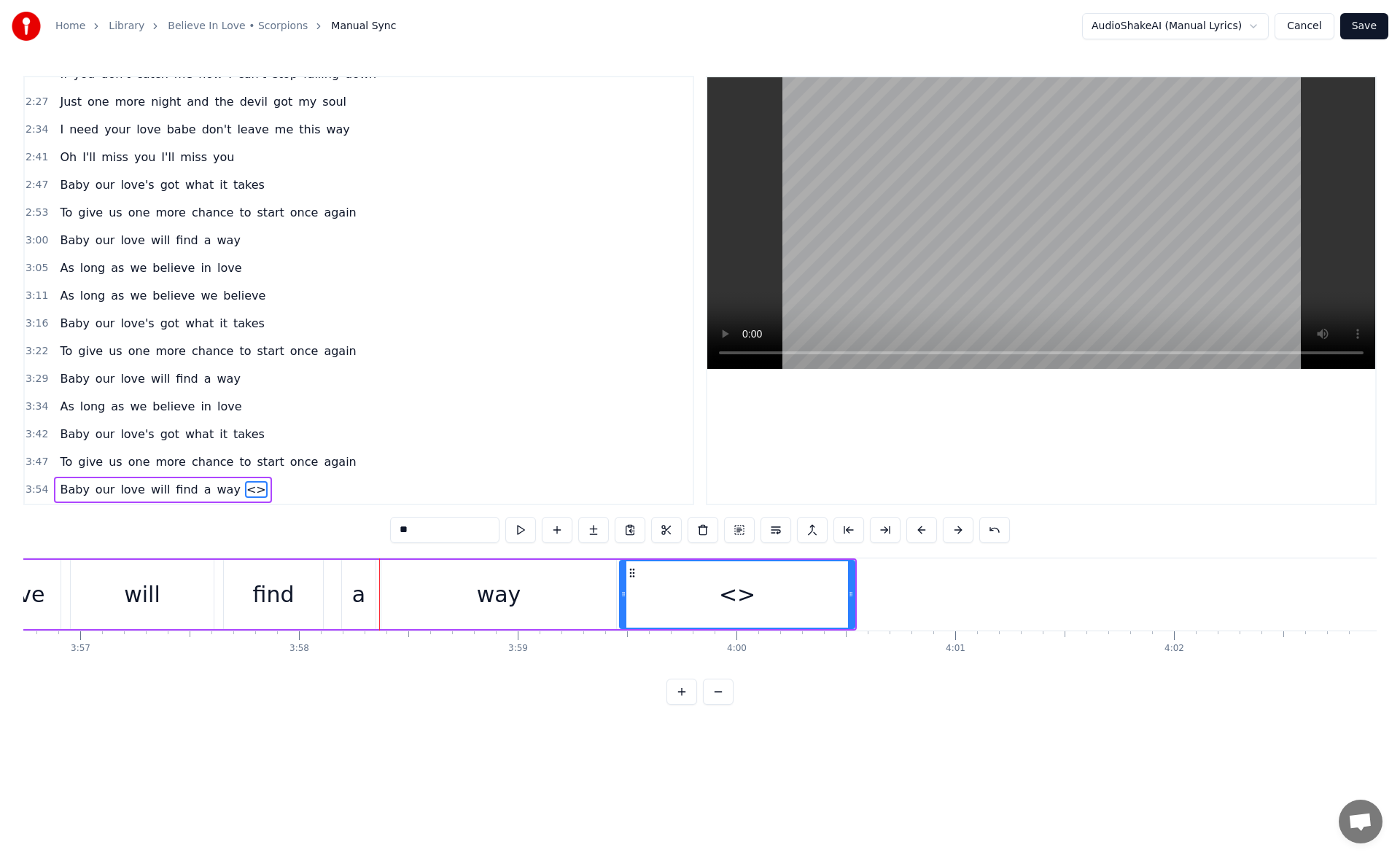
drag, startPoint x: 406, startPoint y: 530, endPoint x: 381, endPoint y: 530, distance: 25.0
click at [381, 530] on div "0:30 How does it feel babe to taste sweet revenge? 0:38 Do you want me on my kn…" at bounding box center [700, 391] width 1354 height 629
type input "**"
click at [557, 523] on button at bounding box center [557, 530] width 31 height 26
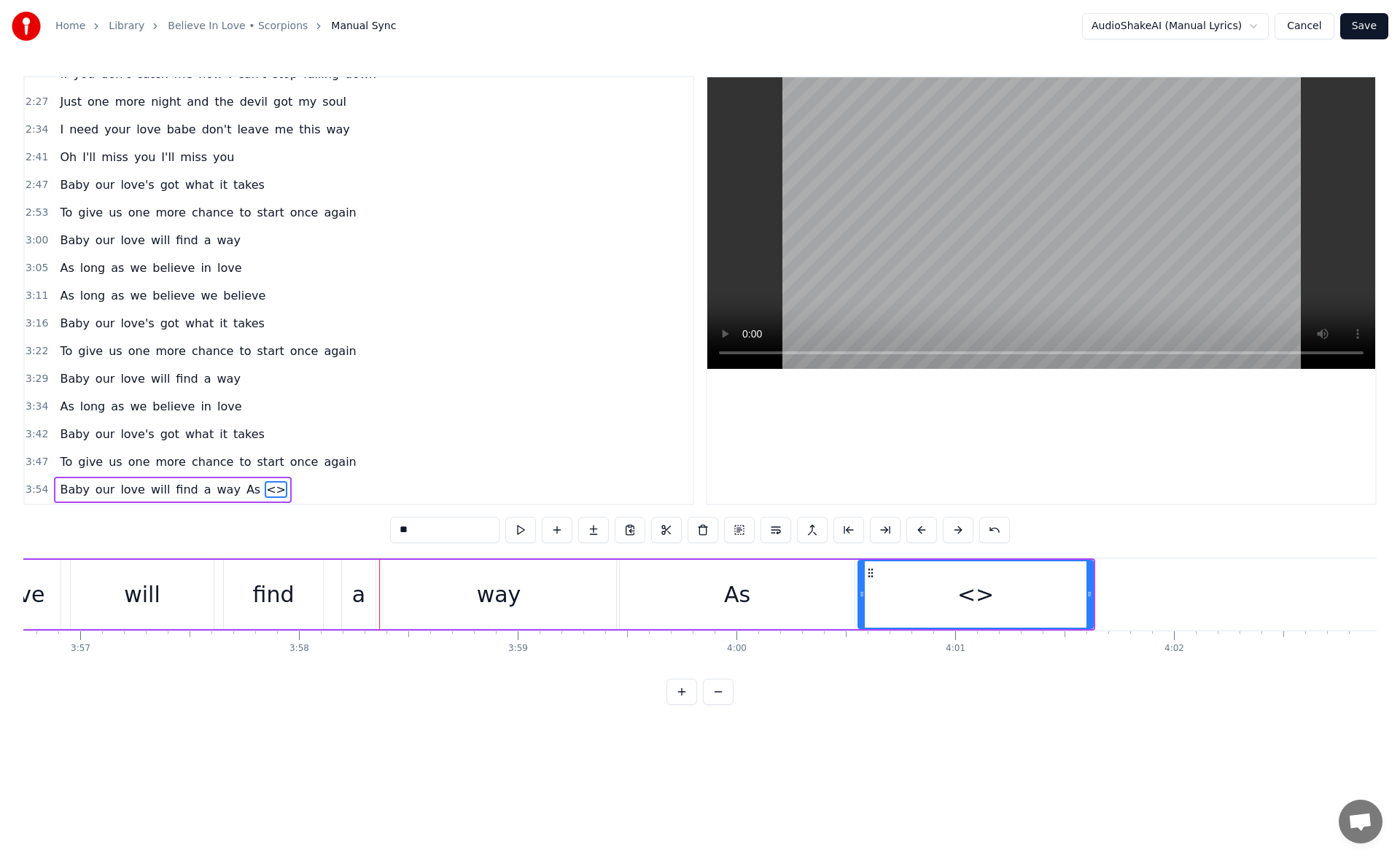
drag, startPoint x: 459, startPoint y: 526, endPoint x: 367, endPoint y: 522, distance: 92.1
click at [367, 522] on div "0:30 How does it feel babe to taste sweet revenge? 0:38 Do you want me on my kn…" at bounding box center [700, 391] width 1354 height 629
type input "****"
click at [566, 533] on button at bounding box center [557, 530] width 31 height 26
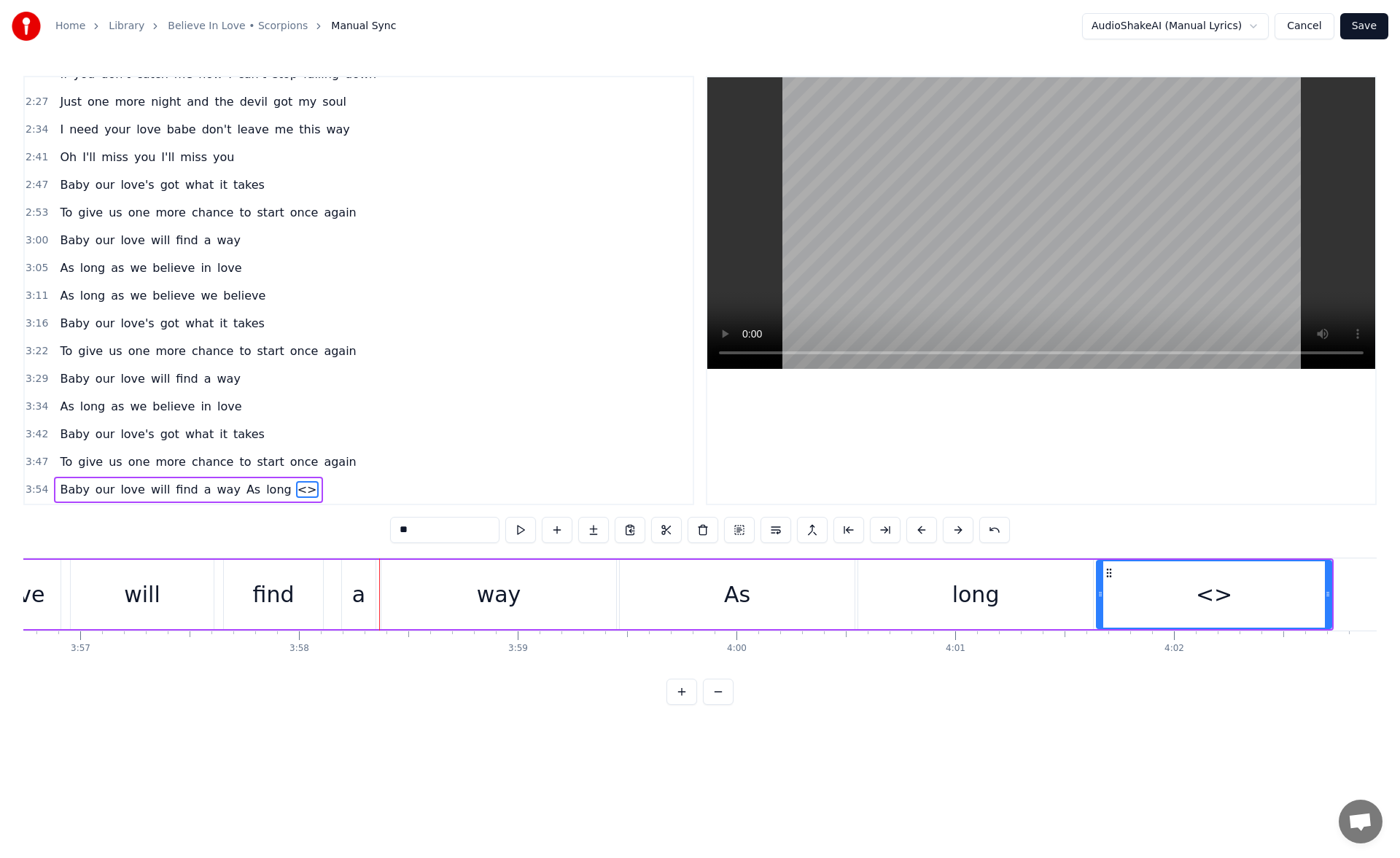
drag, startPoint x: 420, startPoint y: 536, endPoint x: 337, endPoint y: 535, distance: 83.0
click at [337, 535] on div "0:30 How does it feel babe to taste sweet revenge? 0:38 Do you want me on my kn…" at bounding box center [700, 391] width 1354 height 629
type input "**"
click at [563, 531] on button at bounding box center [557, 530] width 31 height 26
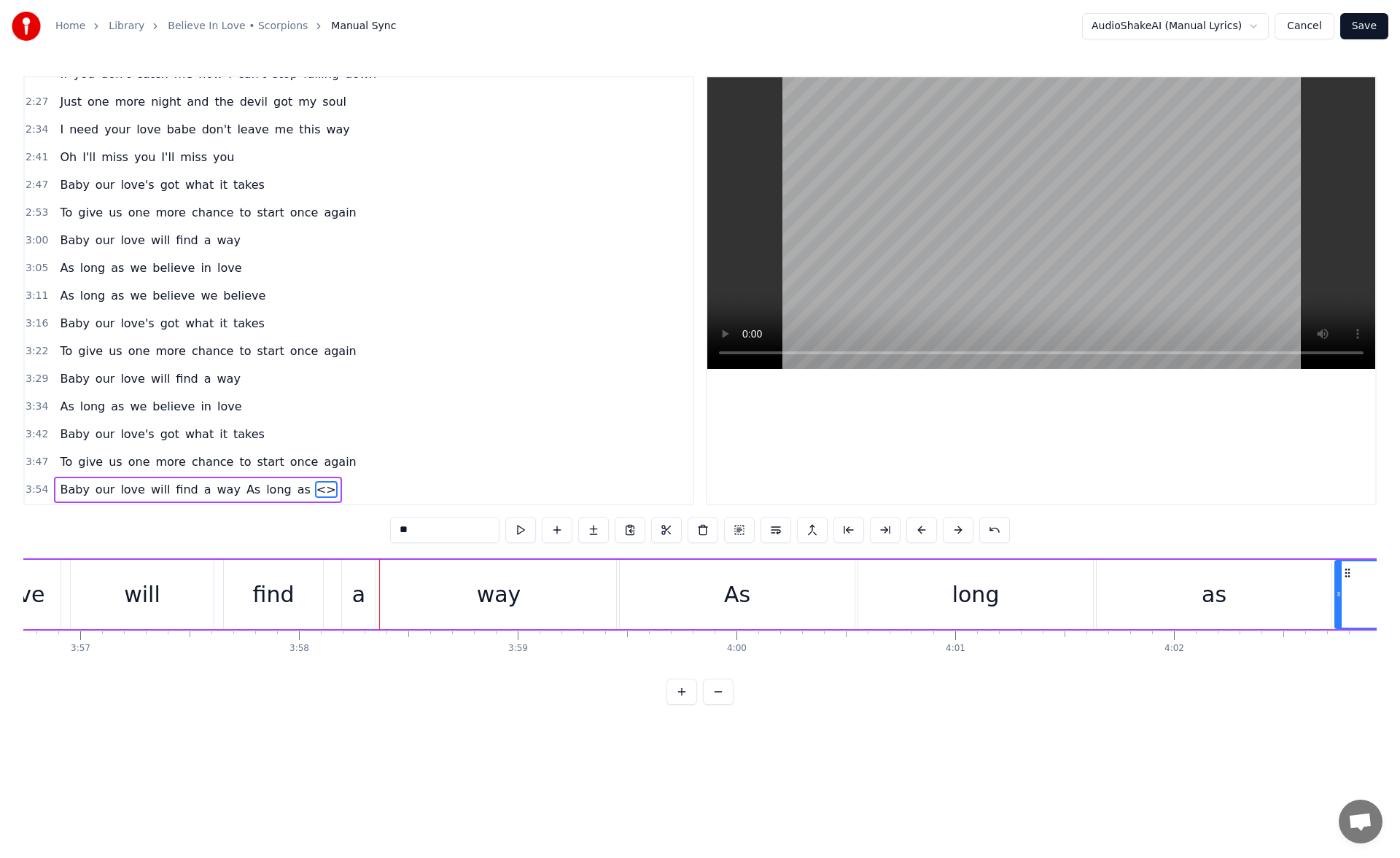
click at [349, 526] on div "0:30 How does it feel babe to taste sweet revenge? 0:38 Do you want me on my kn…" at bounding box center [700, 391] width 1354 height 629
type input "**"
click at [553, 535] on button at bounding box center [557, 530] width 31 height 26
click at [364, 535] on div "0:30 How does it feel babe to taste sweet revenge? 0:38 Do you want me on my kn…" at bounding box center [700, 391] width 1354 height 629
click at [487, 590] on div "way" at bounding box center [499, 594] width 44 height 33
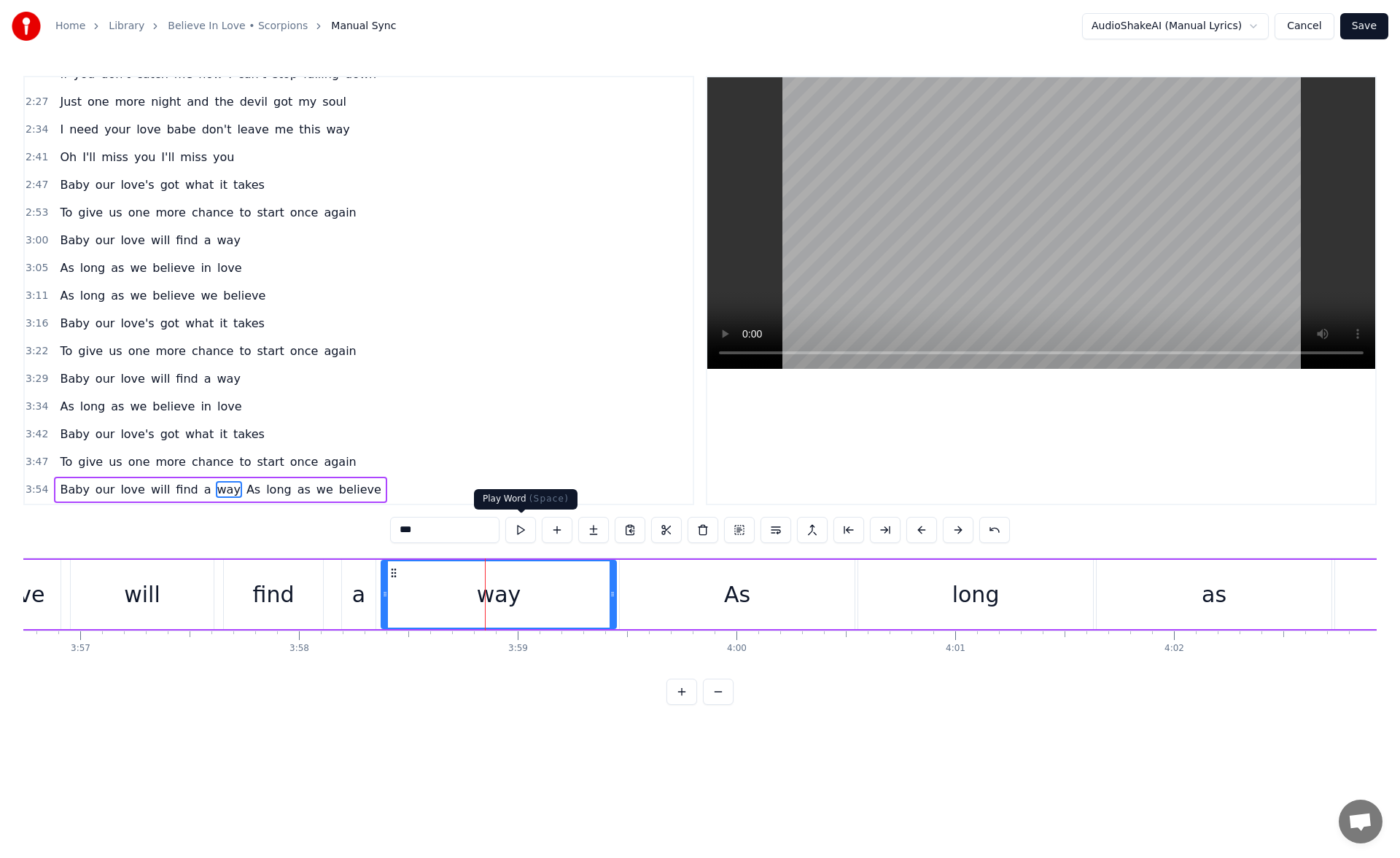
click at [522, 536] on button at bounding box center [521, 530] width 31 height 26
click at [772, 530] on button at bounding box center [776, 530] width 31 height 26
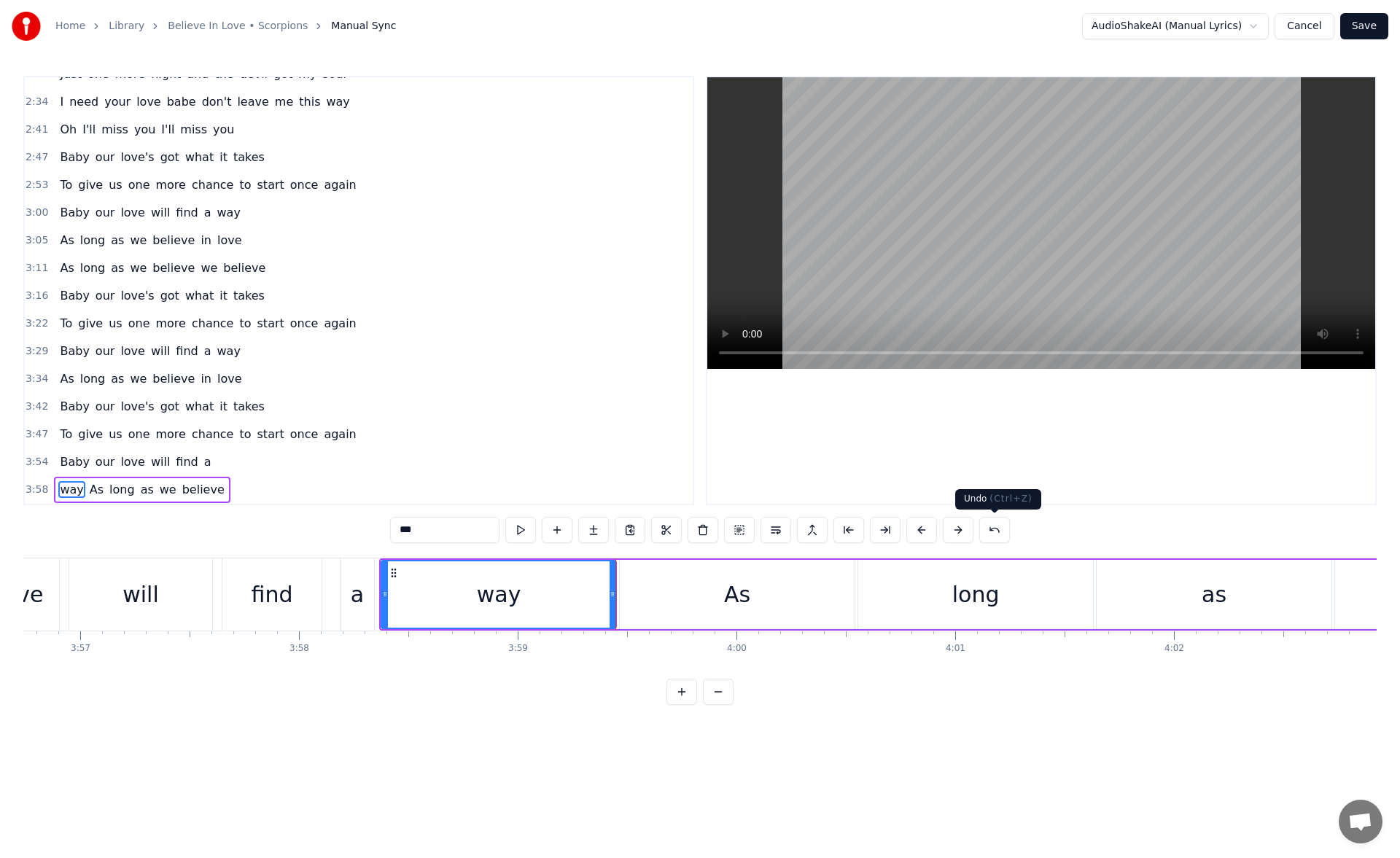
click at [985, 530] on button at bounding box center [995, 530] width 31 height 26
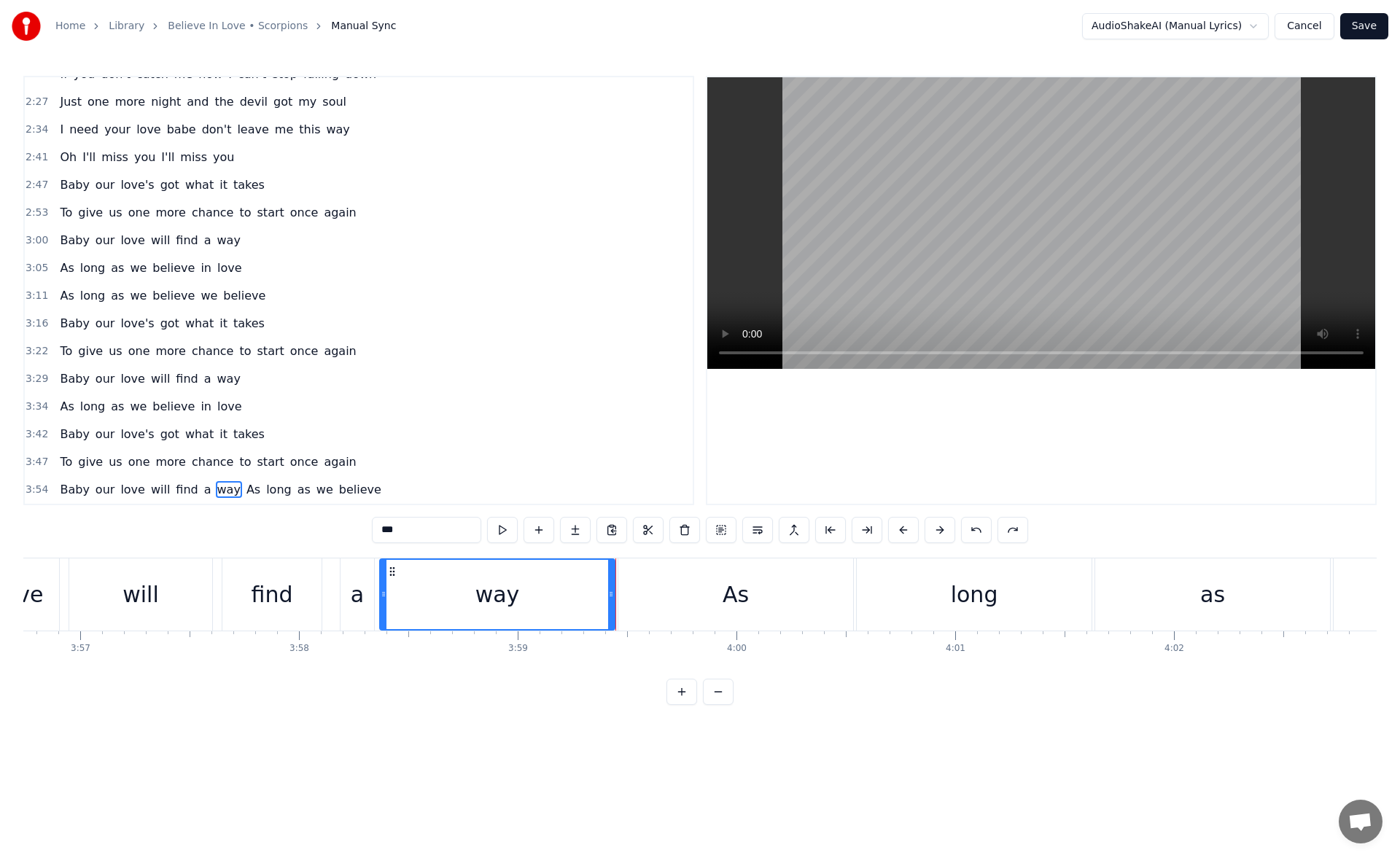
click at [728, 582] on div "As" at bounding box center [736, 594] width 26 height 33
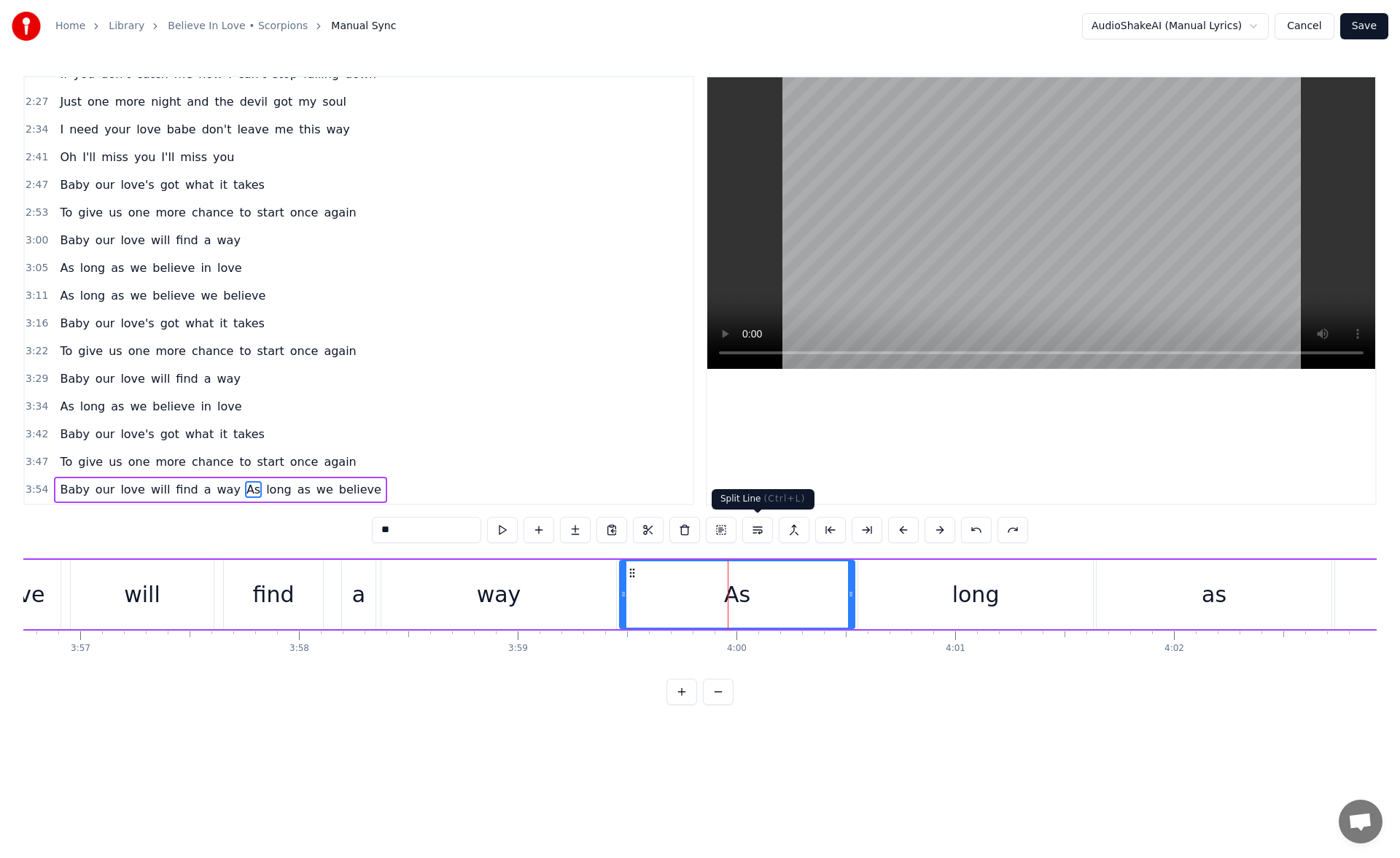
click at [756, 529] on button at bounding box center [758, 530] width 31 height 26
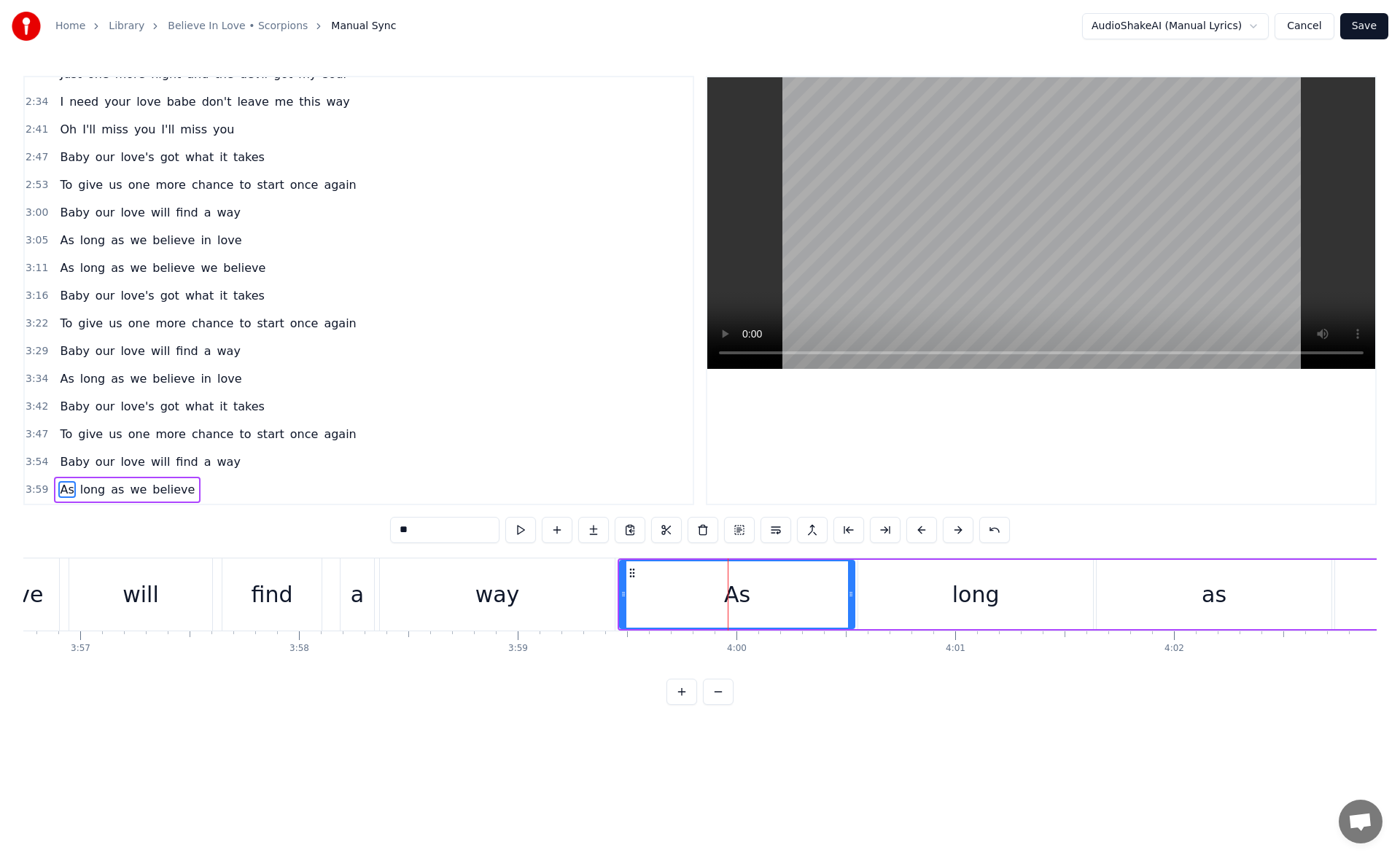
click at [557, 598] on div "way" at bounding box center [497, 594] width 235 height 72
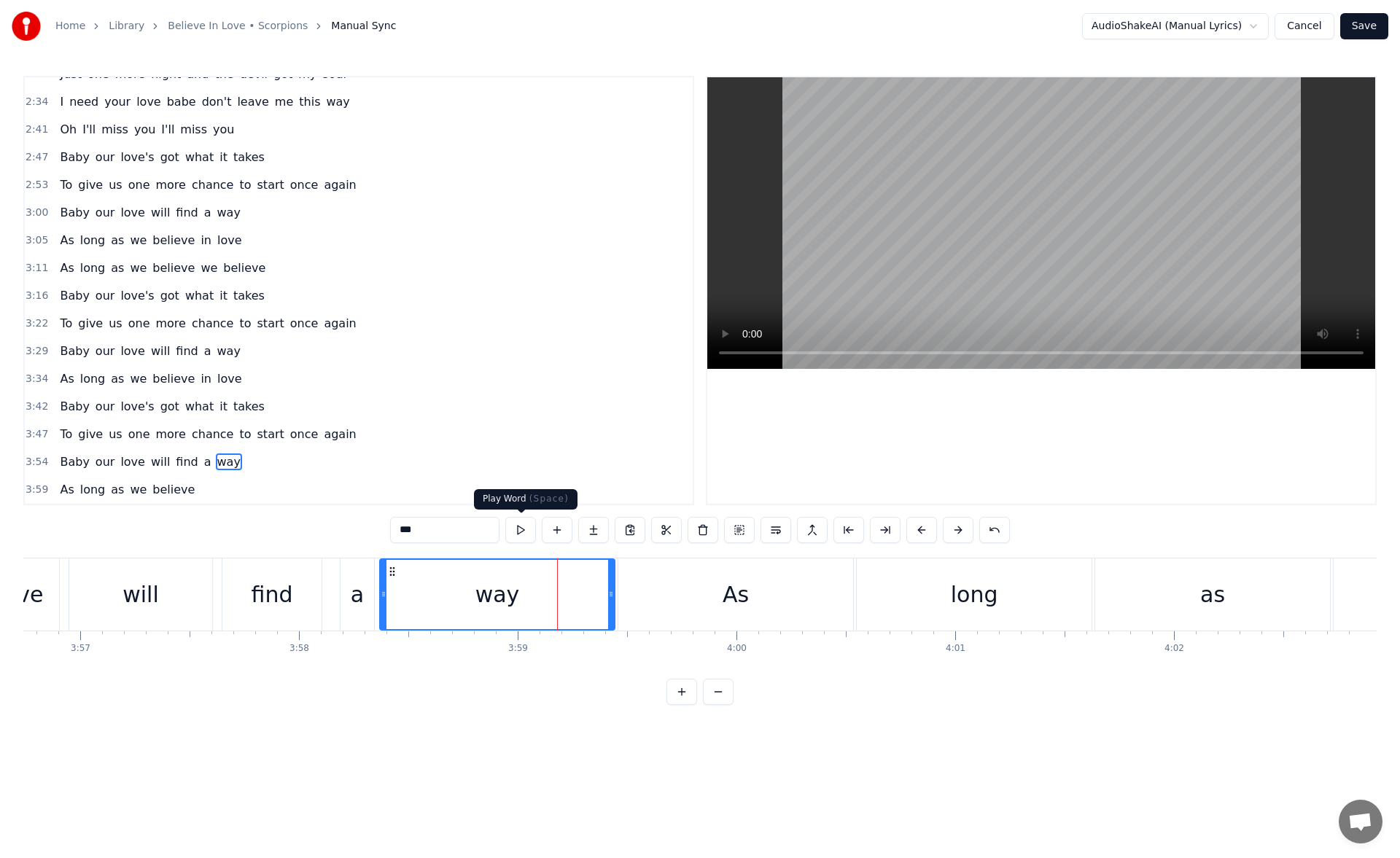
click at [525, 536] on button at bounding box center [521, 530] width 31 height 26
click at [672, 584] on div "As" at bounding box center [736, 594] width 235 height 72
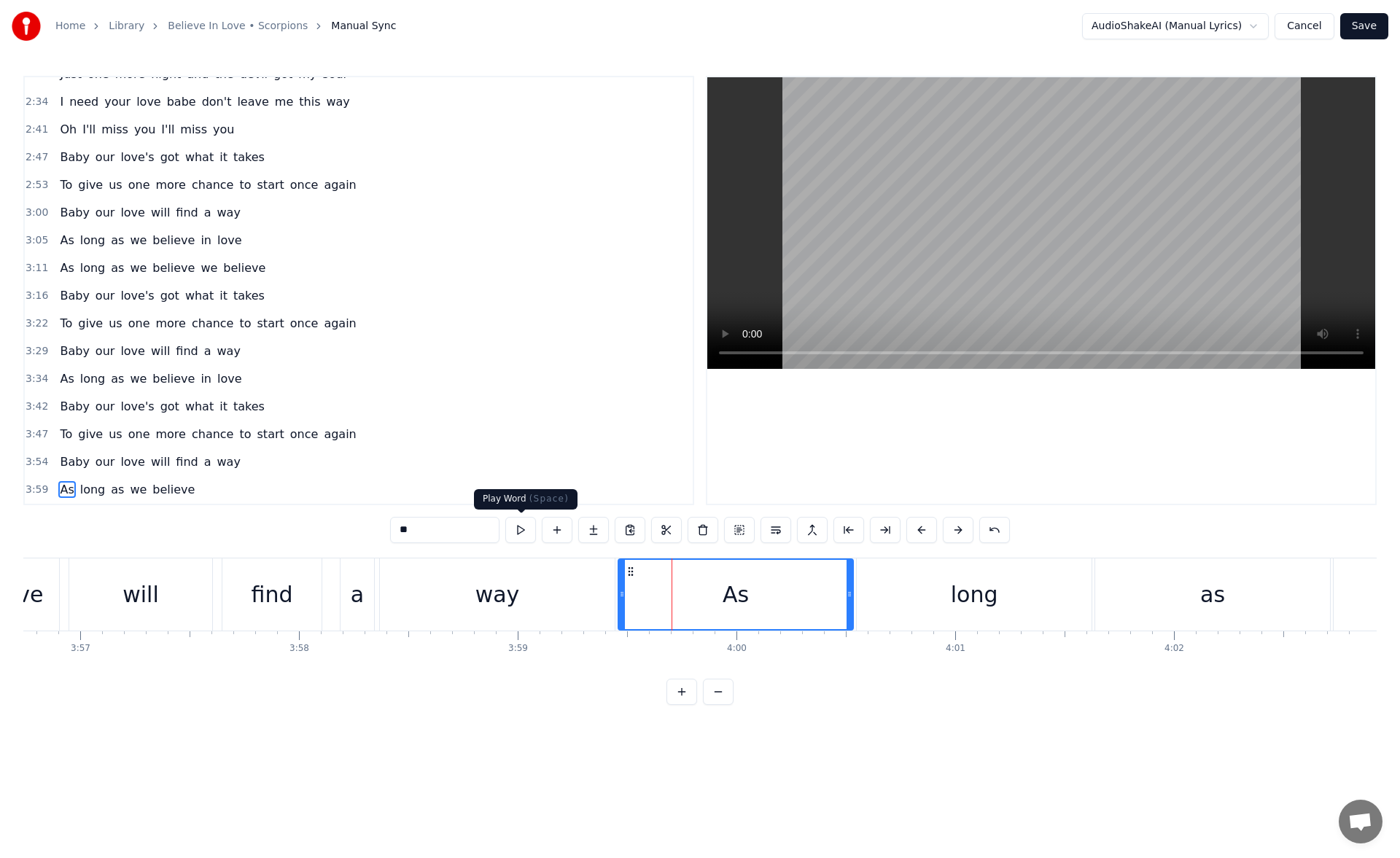
click at [531, 533] on button at bounding box center [521, 530] width 31 height 26
drag, startPoint x: 620, startPoint y: 597, endPoint x: 787, endPoint y: 594, distance: 167.0
click at [787, 594] on icon at bounding box center [789, 594] width 6 height 11
click at [523, 525] on button at bounding box center [521, 530] width 31 height 26
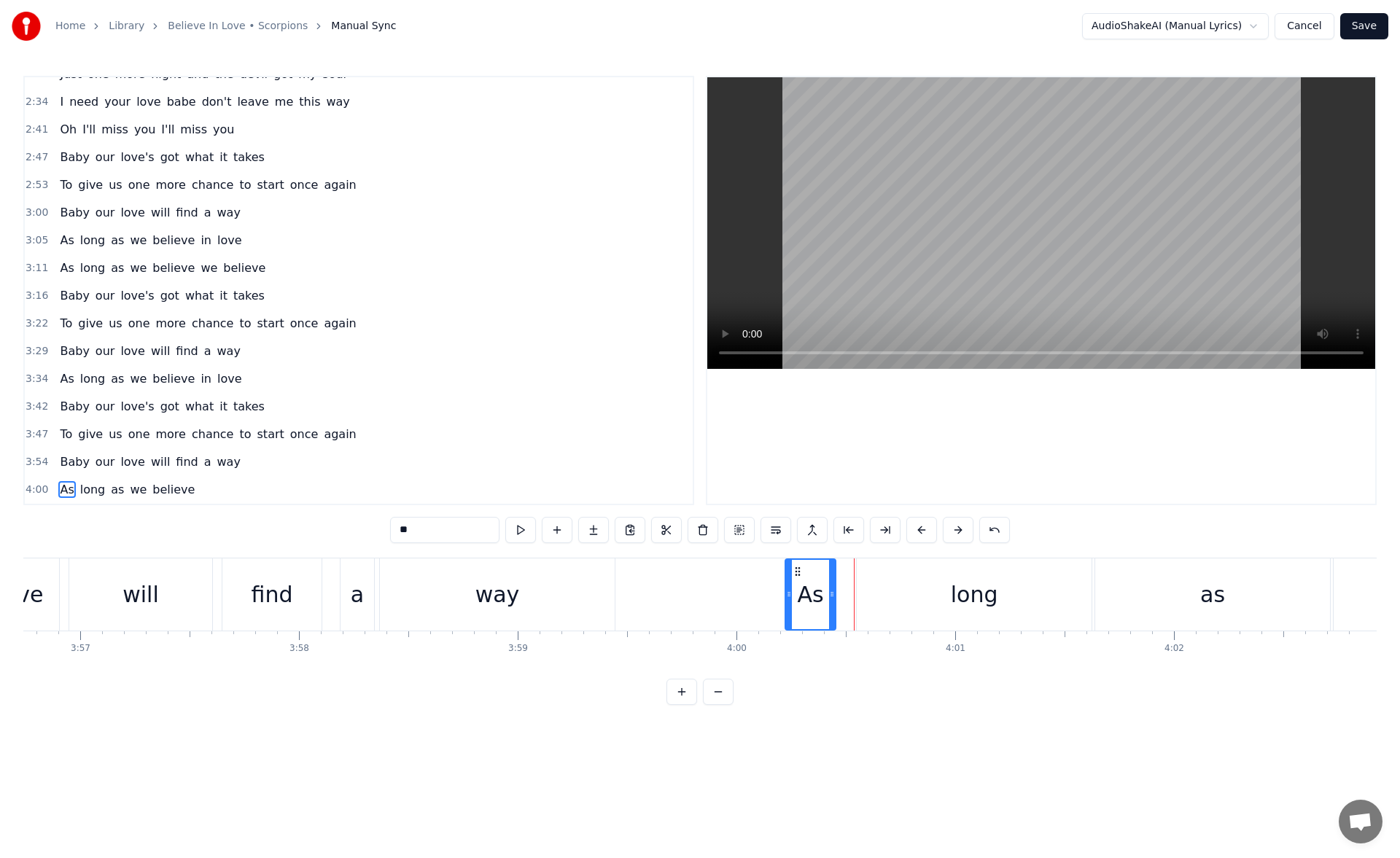
drag, startPoint x: 850, startPoint y: 592, endPoint x: 825, endPoint y: 590, distance: 25.1
click at [829, 590] on icon at bounding box center [831, 594] width 6 height 11
click at [514, 529] on button at bounding box center [521, 530] width 31 height 26
drag, startPoint x: 826, startPoint y: 596, endPoint x: 815, endPoint y: 596, distance: 11.0
click at [815, 596] on circle at bounding box center [815, 596] width 1 height 1
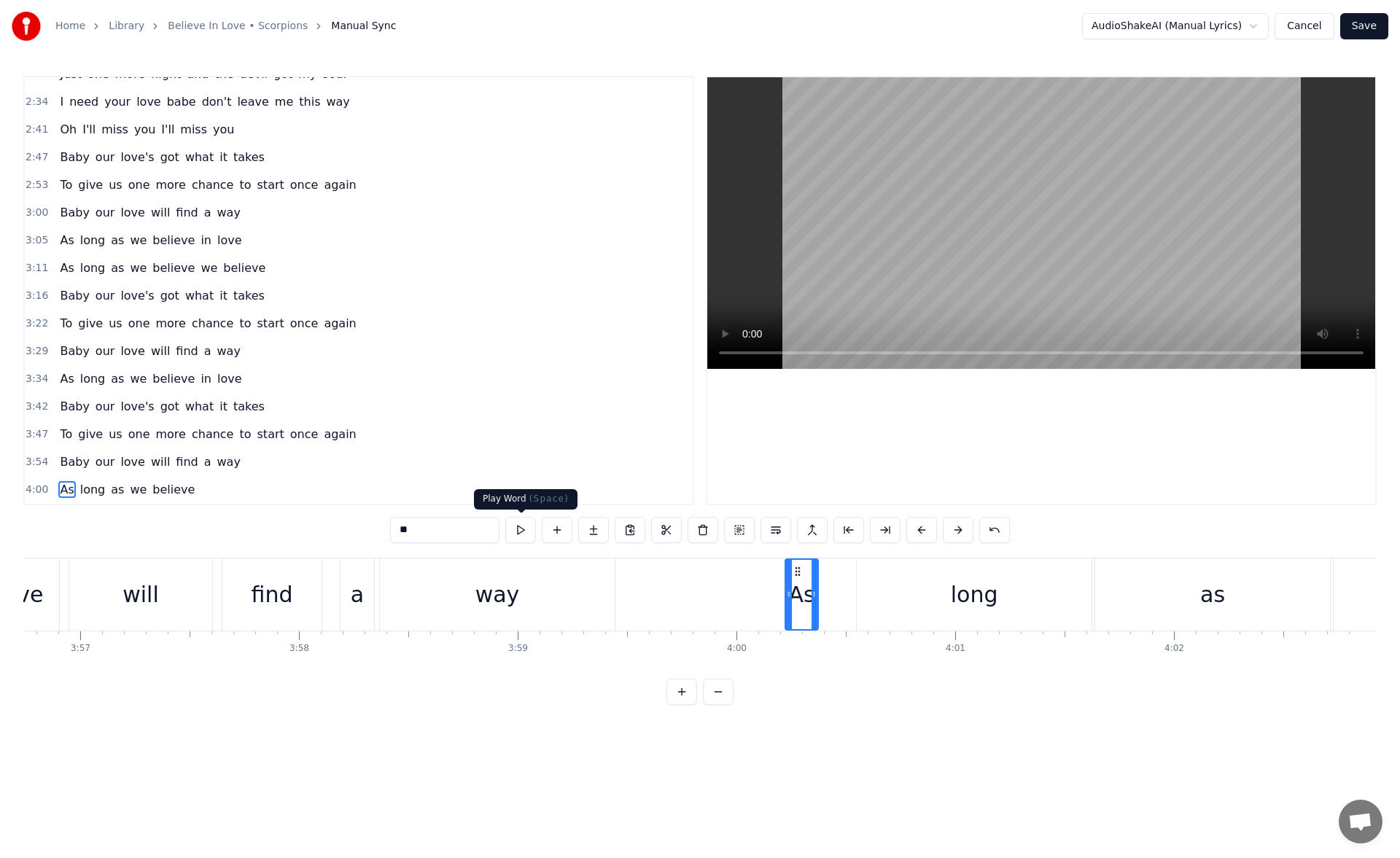
click at [527, 526] on button at bounding box center [521, 530] width 31 height 26
click at [873, 594] on div "long" at bounding box center [975, 594] width 235 height 72
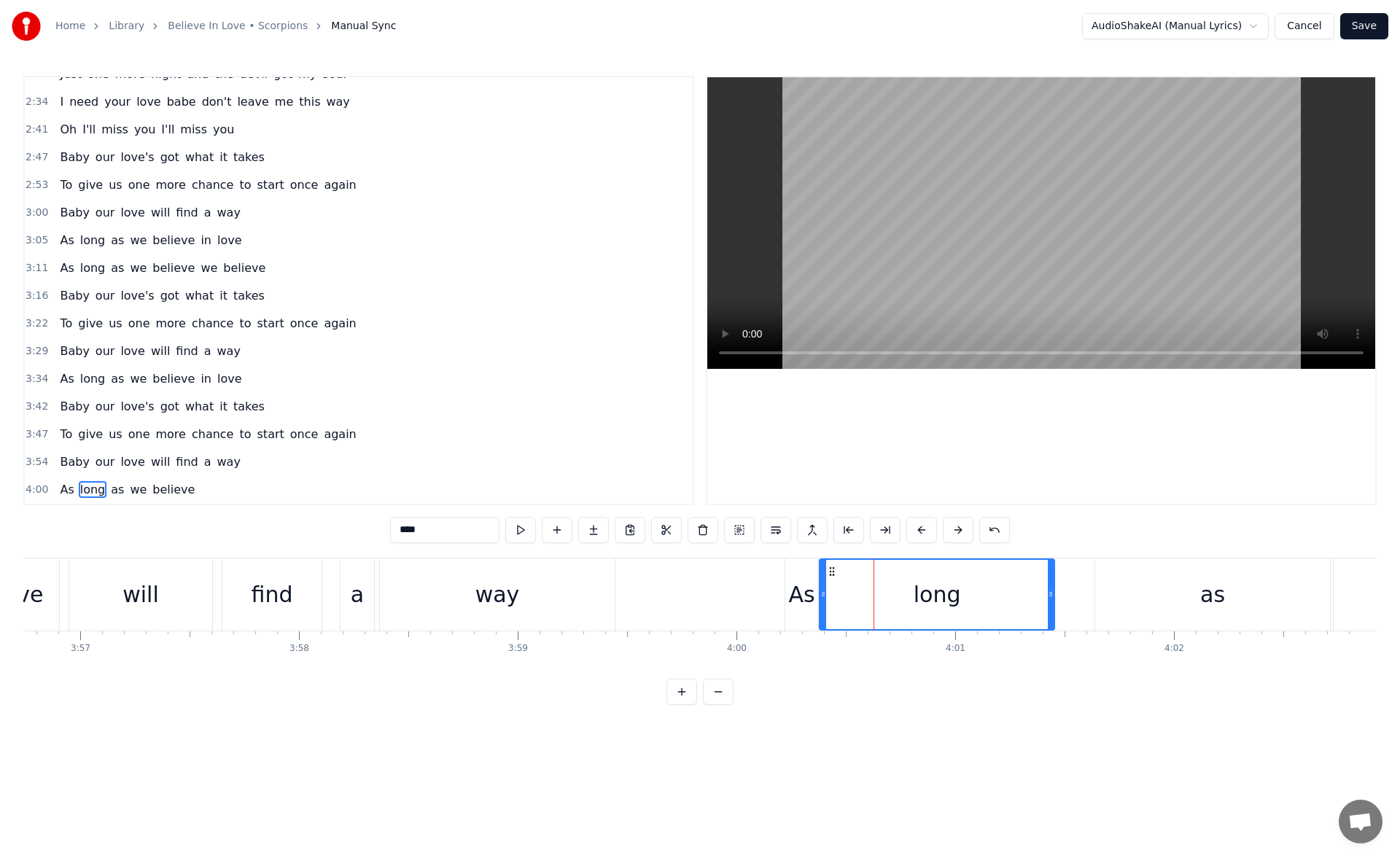
drag, startPoint x: 869, startPoint y: 569, endPoint x: 831, endPoint y: 568, distance: 38.0
click at [831, 568] on icon at bounding box center [832, 572] width 11 height 11
click at [519, 529] on button at bounding box center [521, 530] width 31 height 26
drag, startPoint x: 1051, startPoint y: 594, endPoint x: 850, endPoint y: 595, distance: 201.0
click at [850, 595] on icon at bounding box center [852, 594] width 6 height 11
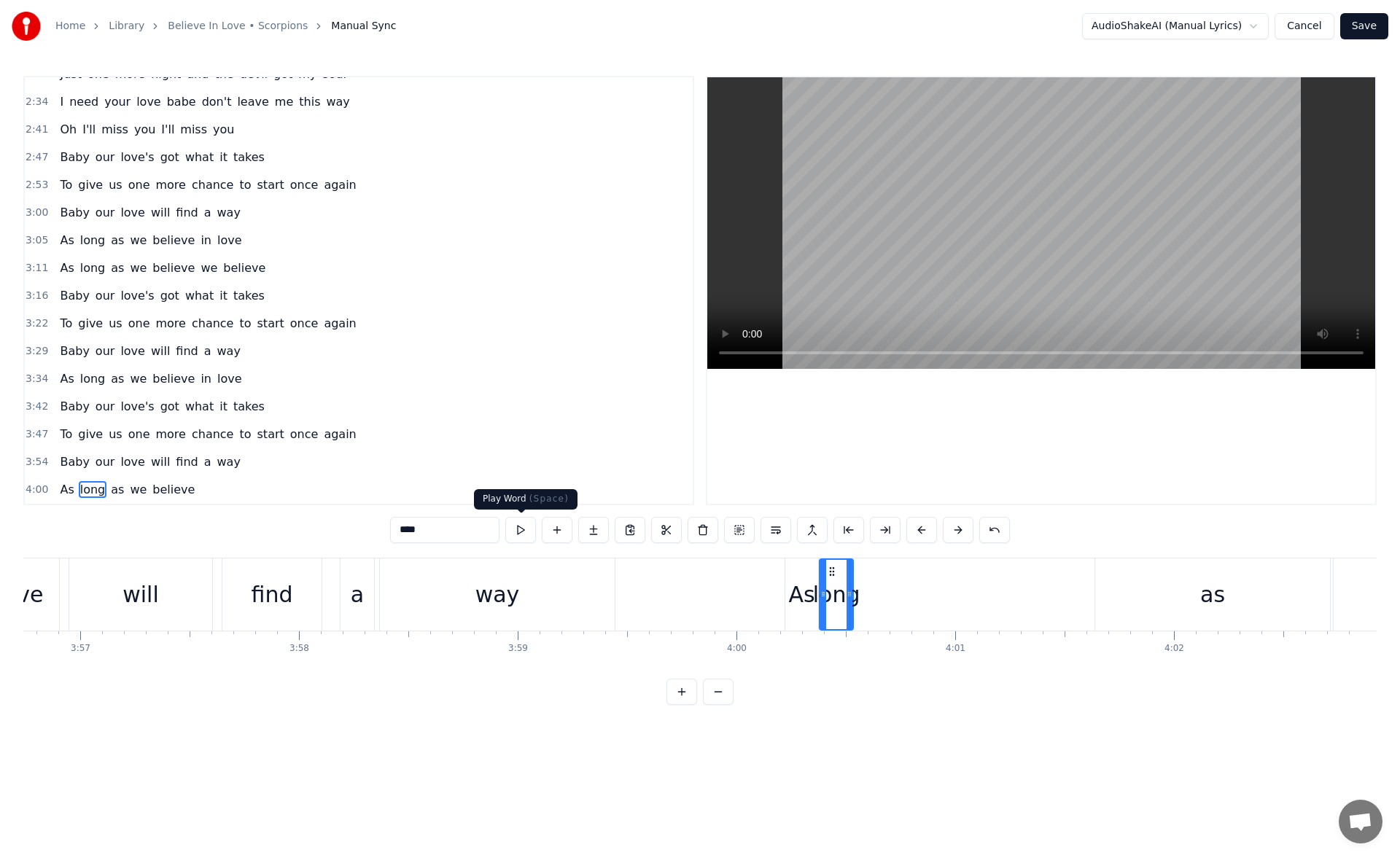
click at [518, 529] on button at bounding box center [521, 530] width 31 height 26
drag, startPoint x: 852, startPoint y: 595, endPoint x: 860, endPoint y: 596, distance: 8.1
click at [857, 596] on icon at bounding box center [853, 594] width 6 height 11
click at [519, 528] on button at bounding box center [521, 530] width 31 height 26
click at [1173, 605] on div "as" at bounding box center [1213, 594] width 235 height 72
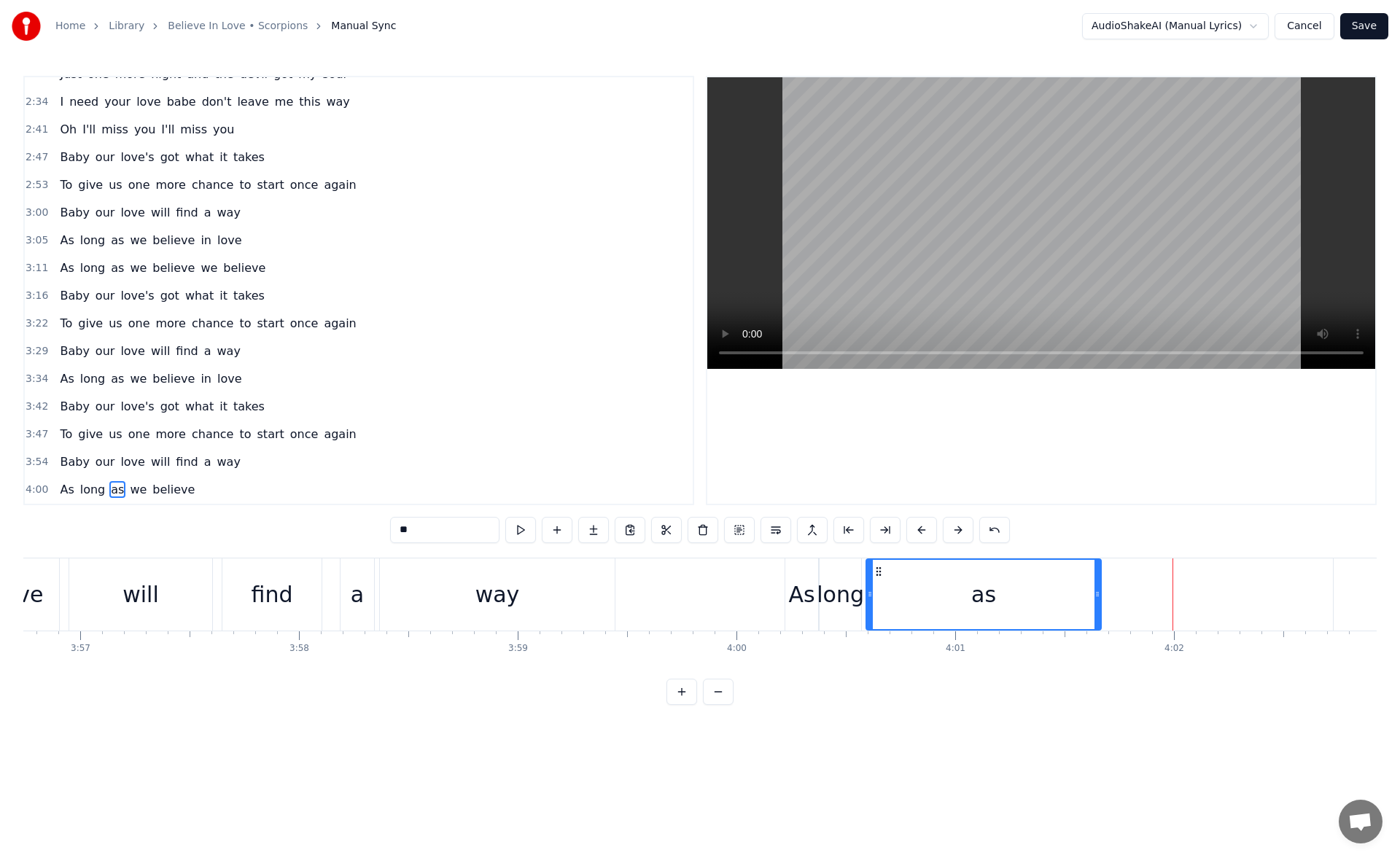
drag, startPoint x: 1110, startPoint y: 574, endPoint x: 880, endPoint y: 590, distance: 230.6
click at [880, 590] on div "as" at bounding box center [983, 595] width 234 height 70
click at [514, 529] on button at bounding box center [521, 530] width 31 height 26
drag, startPoint x: 1096, startPoint y: 596, endPoint x: 904, endPoint y: 598, distance: 192.0
click at [904, 598] on icon at bounding box center [907, 594] width 6 height 11
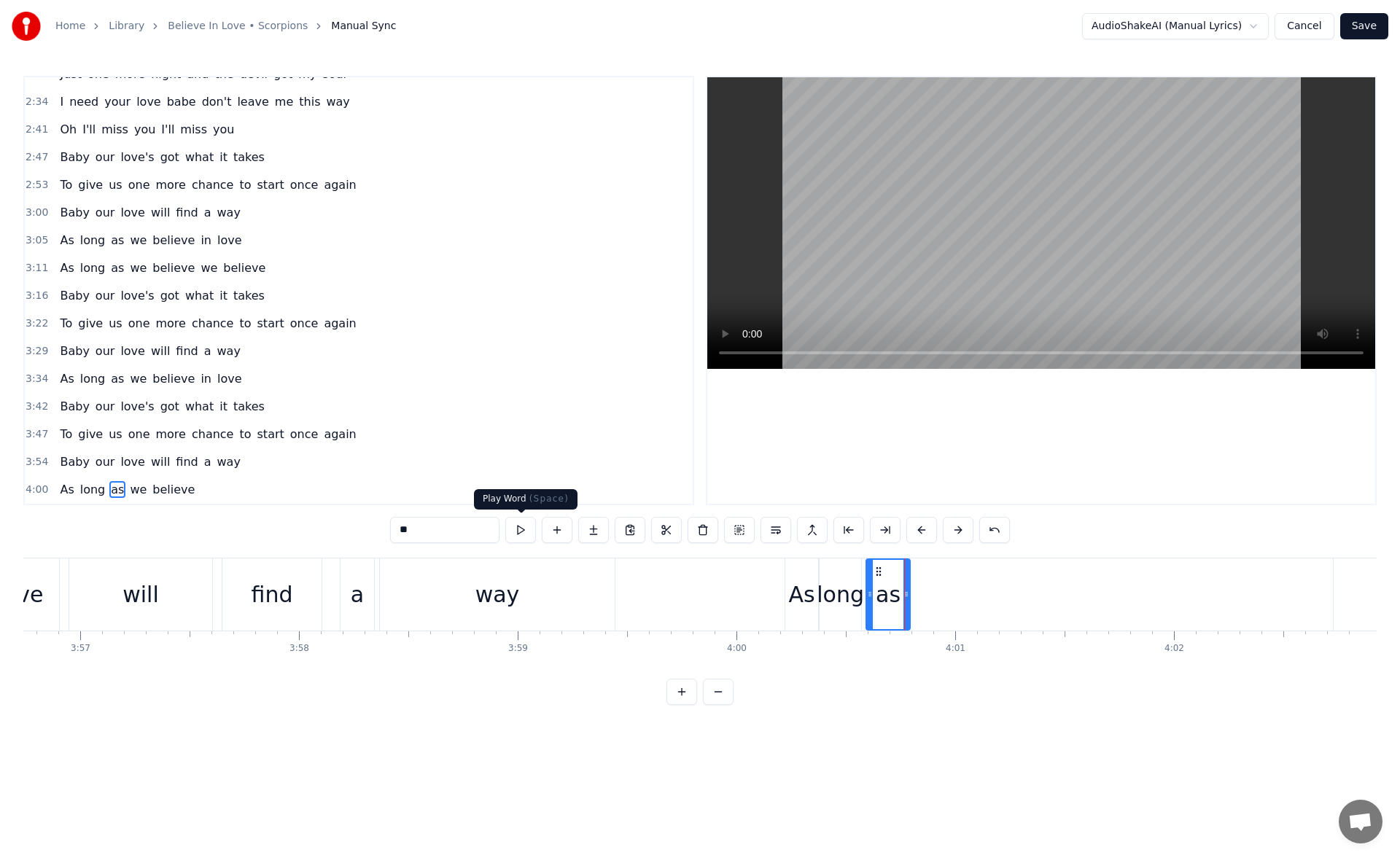
click at [531, 531] on button at bounding box center [521, 530] width 31 height 26
drag, startPoint x: 906, startPoint y: 596, endPoint x: 916, endPoint y: 597, distance: 10.0
click at [916, 597] on icon at bounding box center [916, 594] width 6 height 11
click at [525, 531] on button at bounding box center [521, 530] width 31 height 26
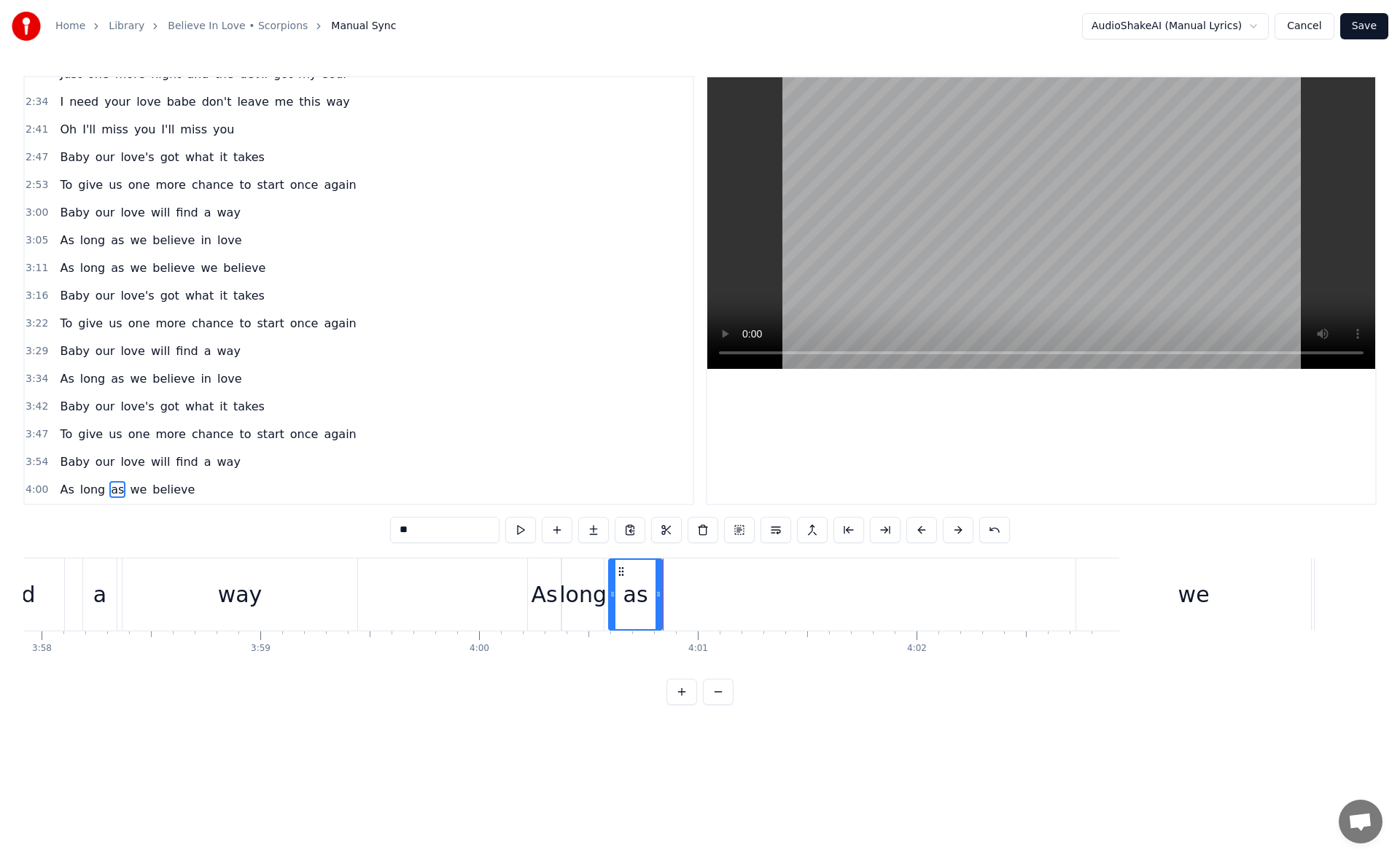
click at [1148, 605] on div "we" at bounding box center [1194, 594] width 235 height 72
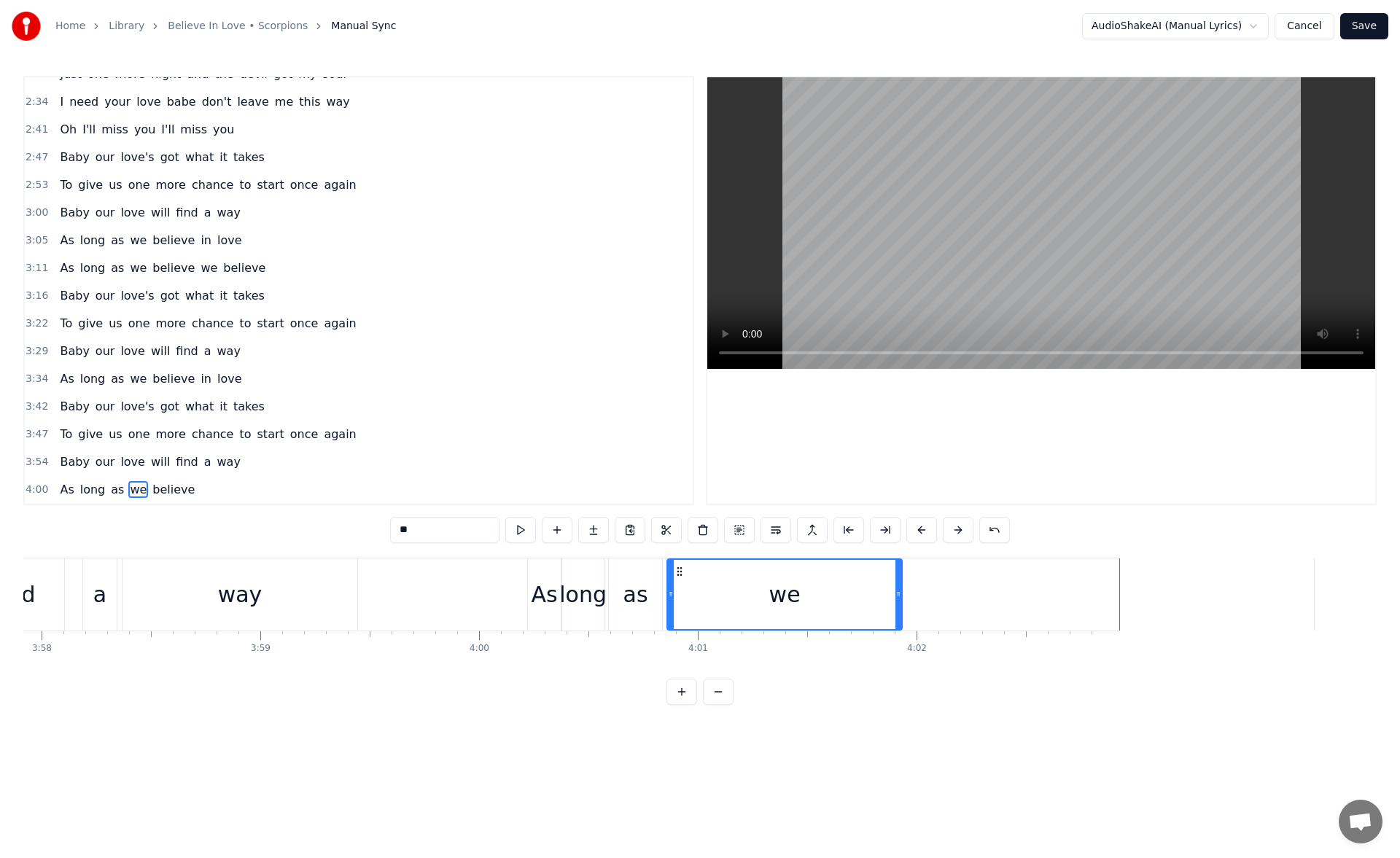
drag, startPoint x: 1089, startPoint y: 575, endPoint x: 679, endPoint y: 587, distance: 410.2
click at [679, 587] on div "we" at bounding box center [785, 595] width 234 height 70
click at [510, 526] on button at bounding box center [521, 530] width 31 height 26
drag, startPoint x: 670, startPoint y: 597, endPoint x: 723, endPoint y: 600, distance: 53.1
click at [714, 600] on div at bounding box center [711, 595] width 6 height 70
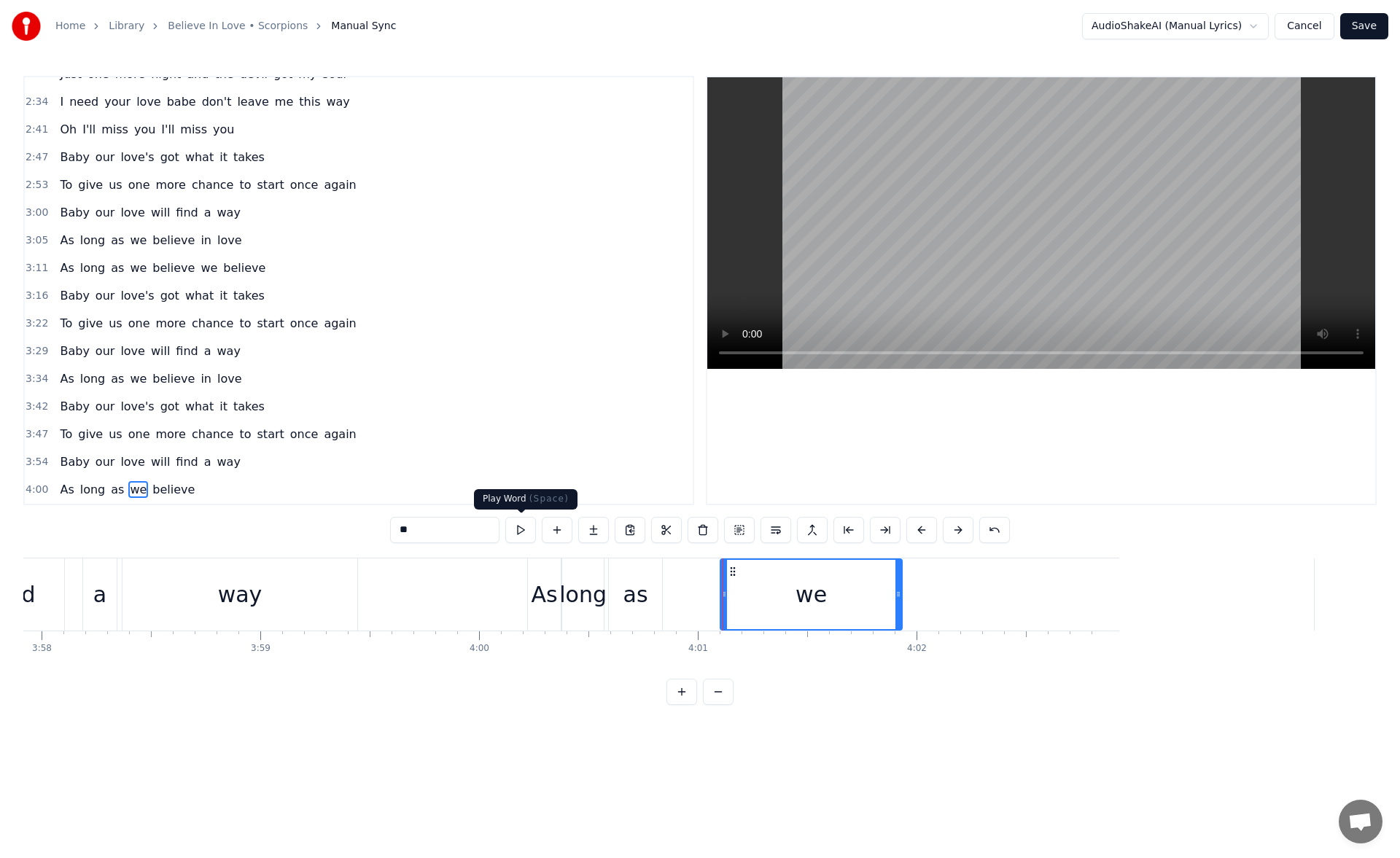
click at [516, 529] on button at bounding box center [521, 530] width 31 height 26
drag, startPoint x: 723, startPoint y: 595, endPoint x: 733, endPoint y: 597, distance: 10.2
click at [733, 597] on icon at bounding box center [734, 594] width 6 height 11
click at [638, 591] on div "as" at bounding box center [636, 594] width 25 height 33
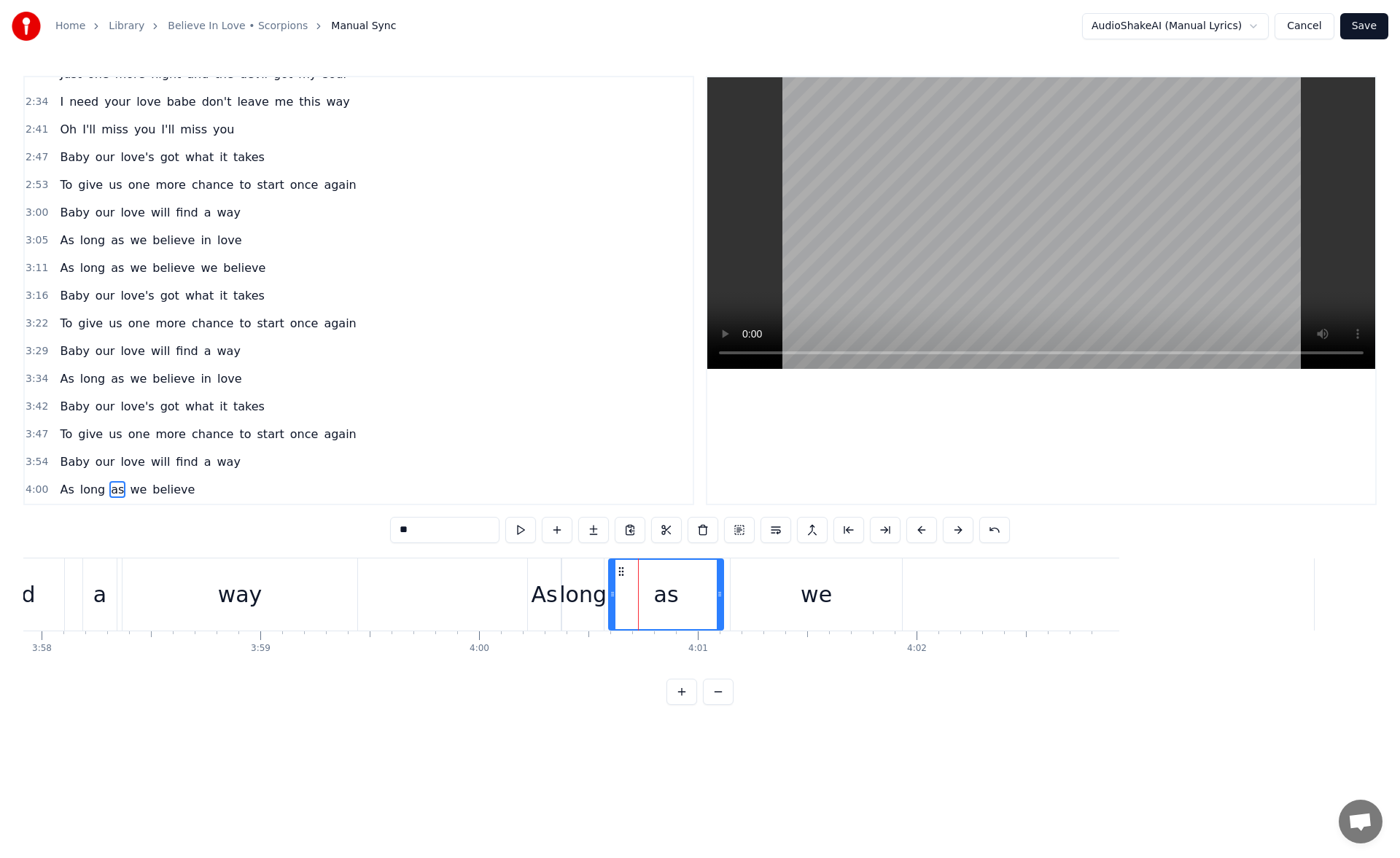
drag, startPoint x: 659, startPoint y: 598, endPoint x: 721, endPoint y: 605, distance: 62.4
click at [721, 605] on div at bounding box center [719, 595] width 6 height 70
click at [810, 607] on div "we" at bounding box center [816, 594] width 32 height 33
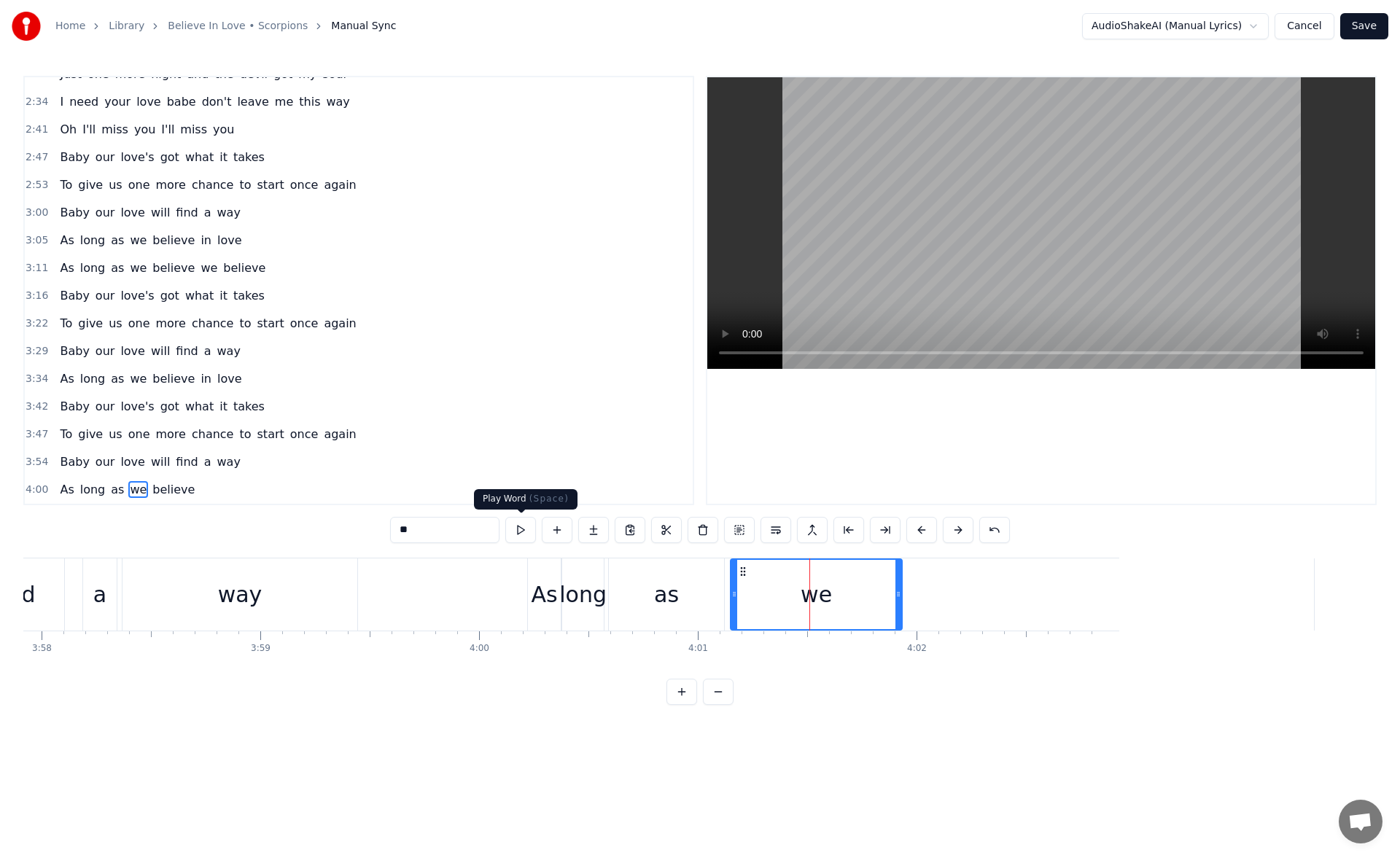
click at [518, 522] on button at bounding box center [521, 530] width 31 height 26
drag, startPoint x: 901, startPoint y: 601, endPoint x: 886, endPoint y: 598, distance: 15.3
click at [886, 598] on div at bounding box center [886, 595] width 6 height 70
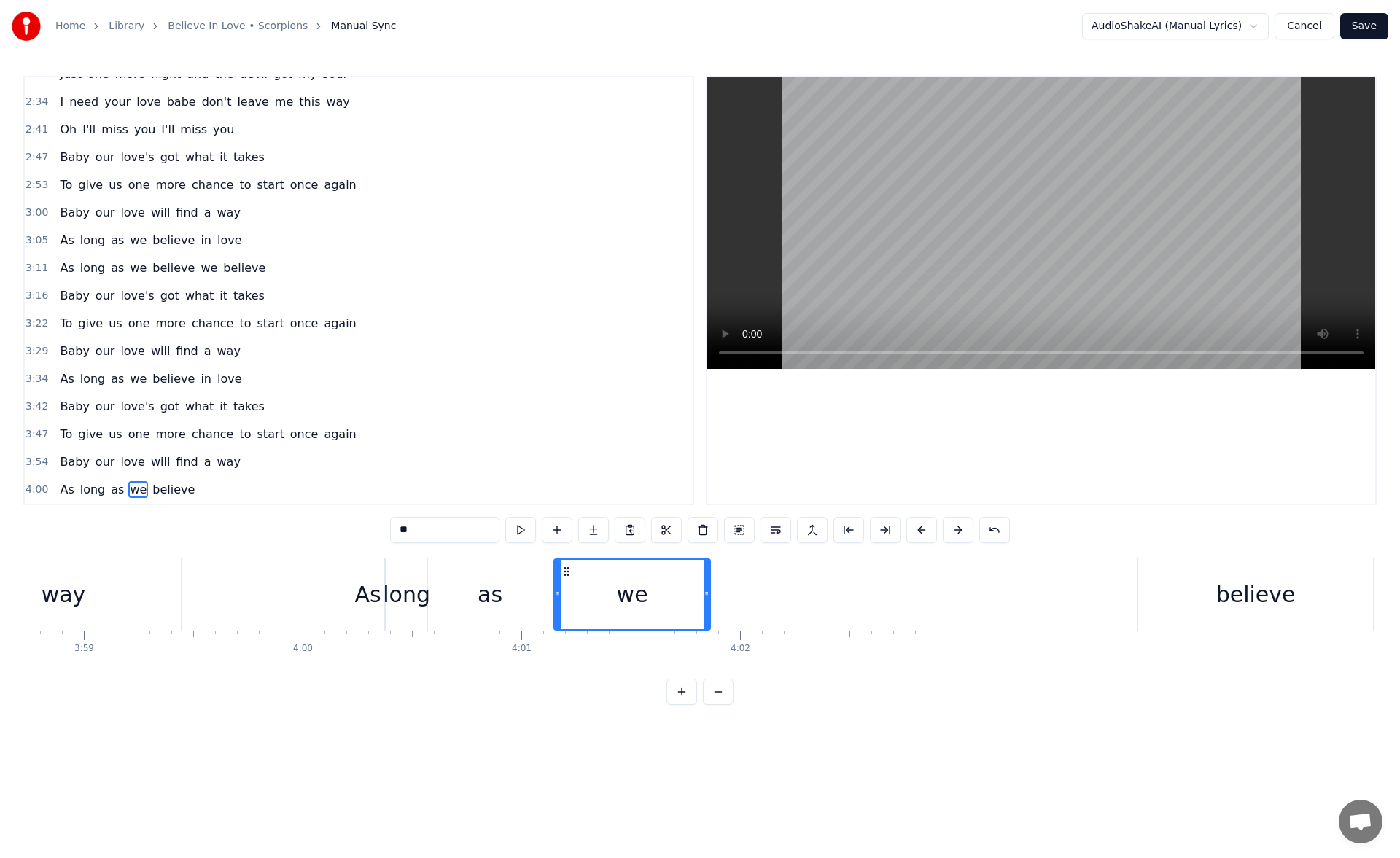
click at [1234, 613] on div "believe" at bounding box center [1256, 594] width 235 height 72
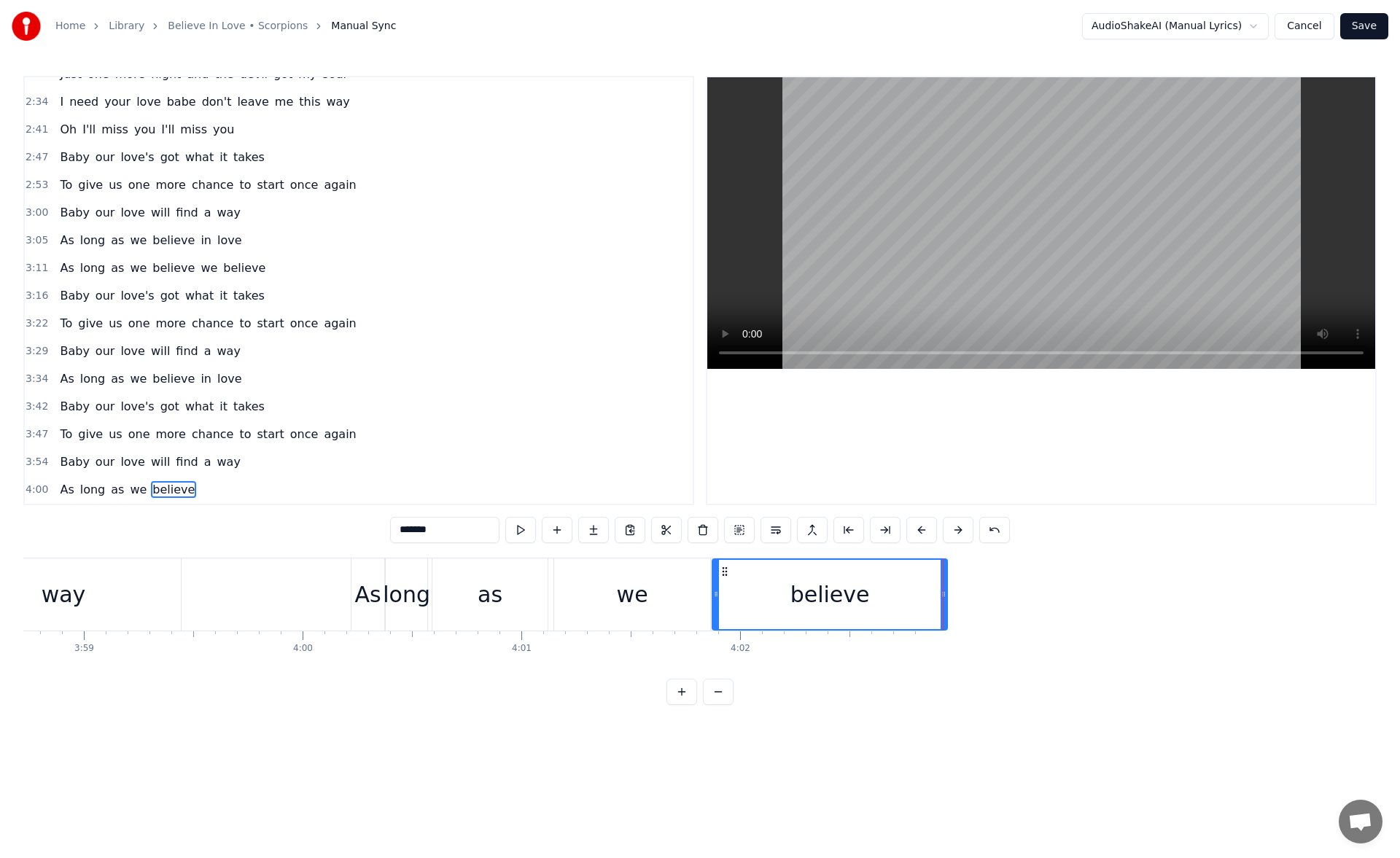
drag, startPoint x: 1152, startPoint y: 571, endPoint x: 725, endPoint y: 608, distance: 428.6
click at [725, 608] on div "believe" at bounding box center [830, 595] width 234 height 70
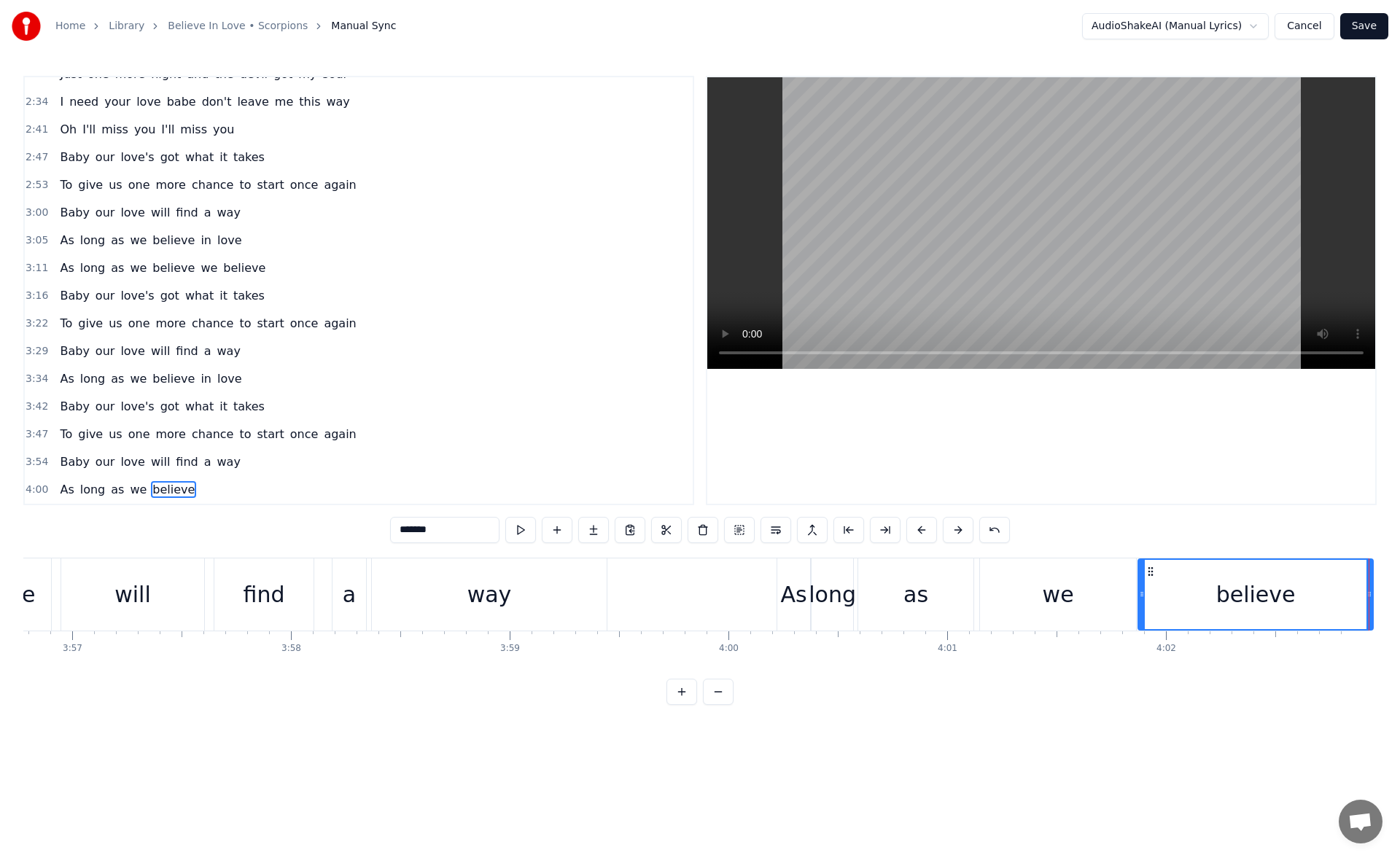
scroll to position [0, 51809]
click at [521, 530] on button at bounding box center [521, 530] width 31 height 26
click at [65, 459] on span "Baby" at bounding box center [74, 462] width 32 height 17
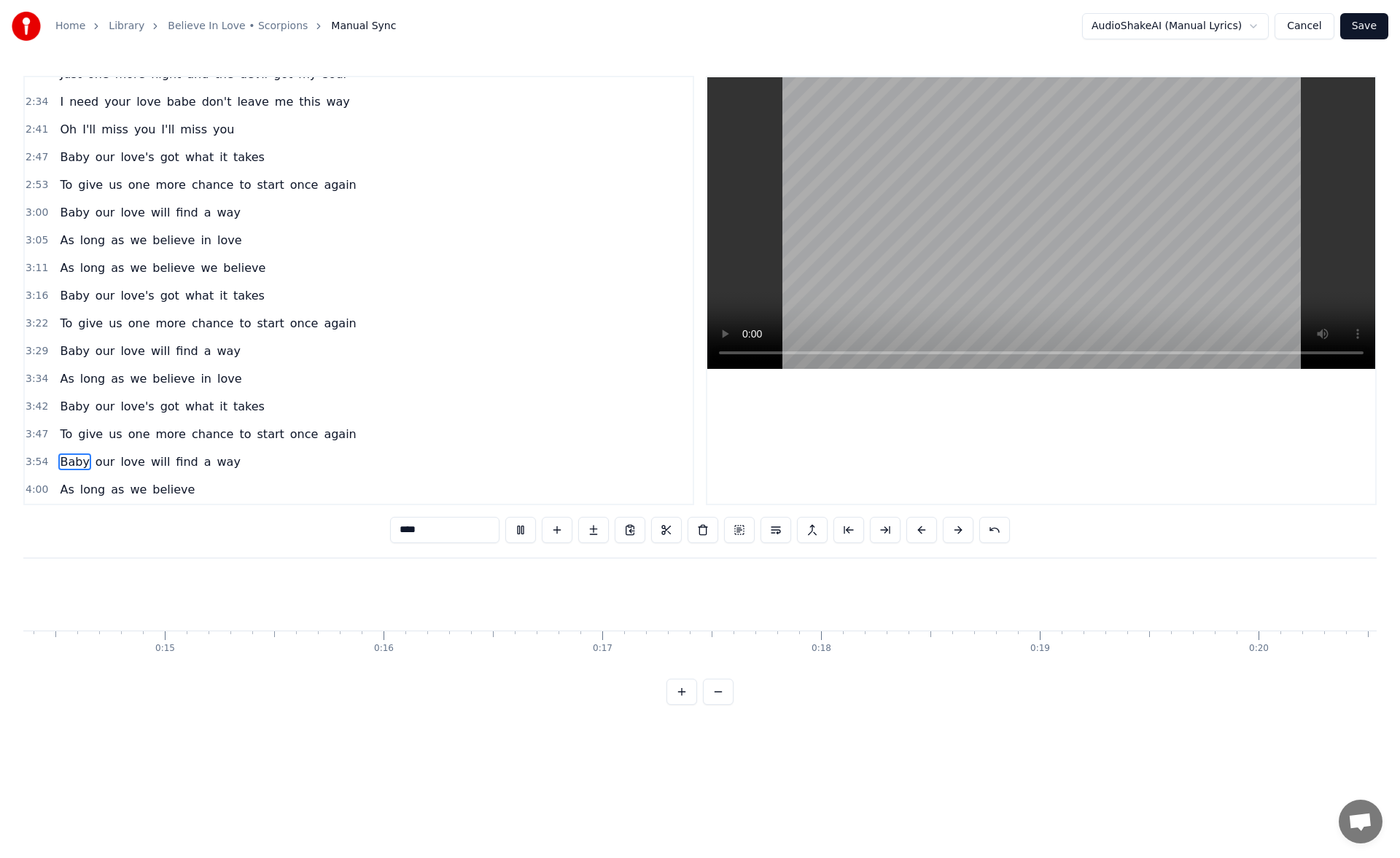
click at [64, 490] on span "As" at bounding box center [66, 489] width 17 height 17
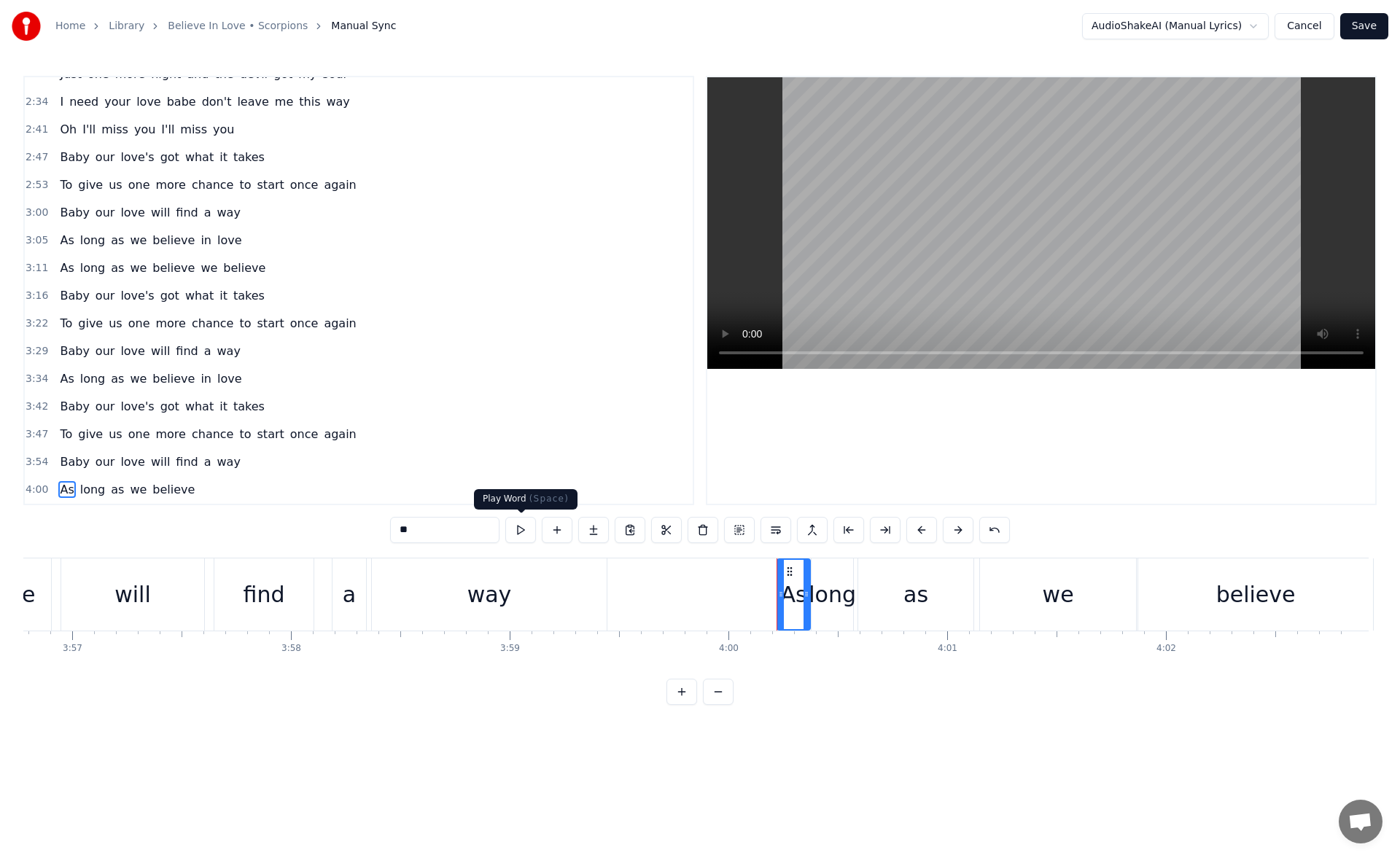
click at [527, 530] on button at bounding box center [521, 530] width 31 height 26
click at [835, 579] on div "long" at bounding box center [832, 594] width 48 height 33
click at [518, 529] on button at bounding box center [521, 530] width 31 height 26
click at [895, 583] on div "as" at bounding box center [916, 594] width 115 height 72
click at [519, 526] on button at bounding box center [521, 530] width 31 height 26
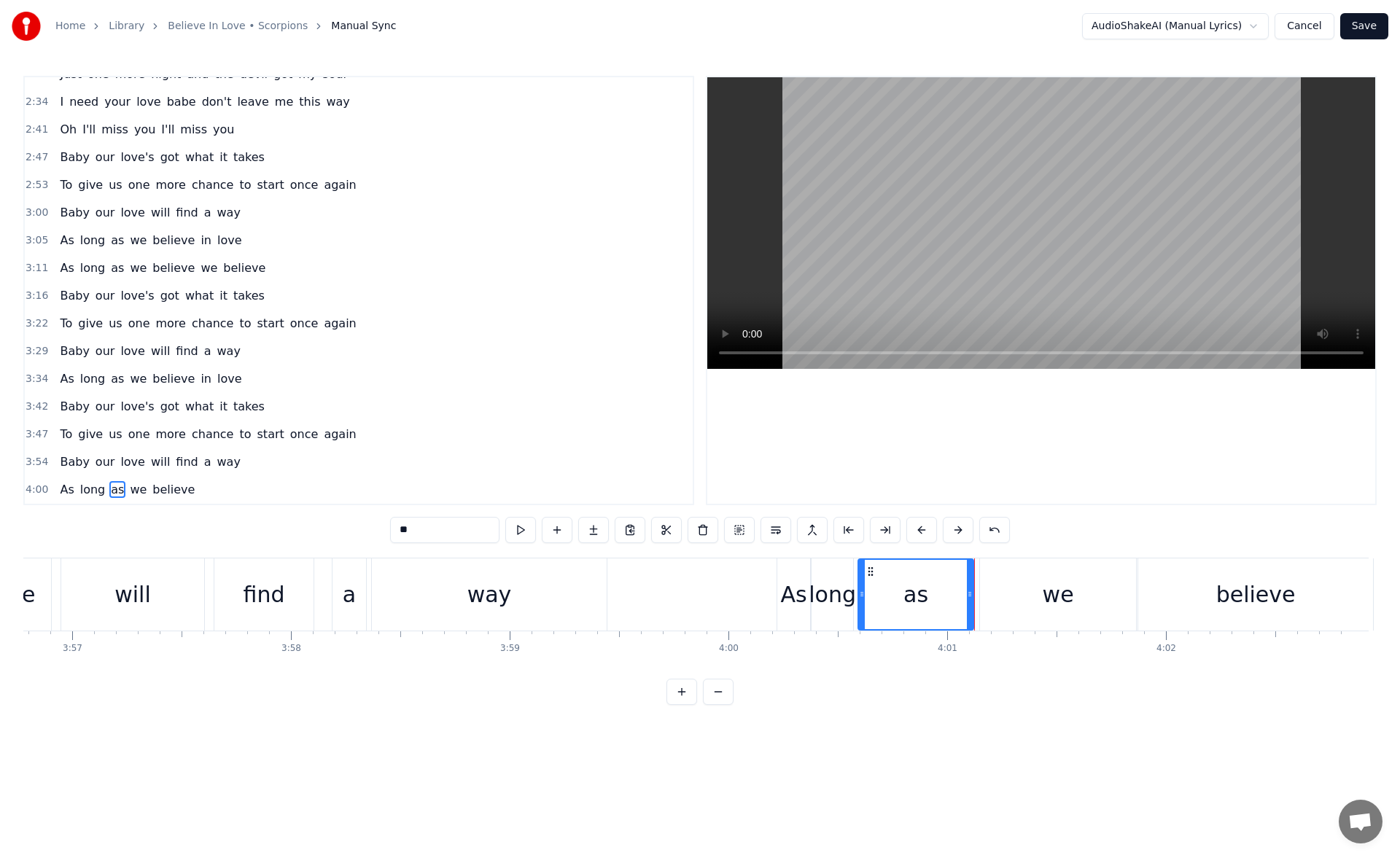
click at [1027, 590] on div "we" at bounding box center [1058, 594] width 156 height 72
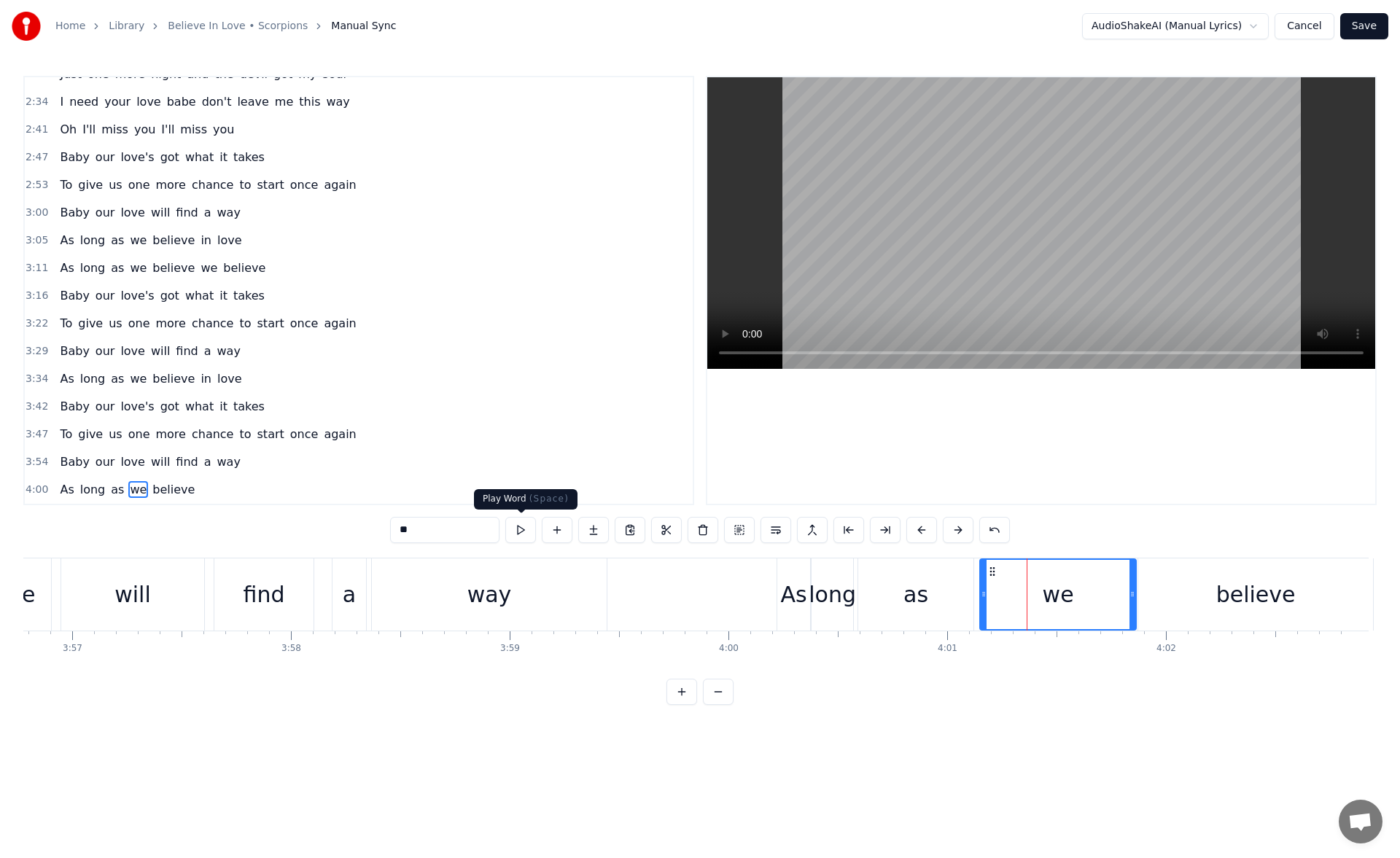
click at [527, 534] on button at bounding box center [521, 530] width 31 height 26
drag, startPoint x: 984, startPoint y: 596, endPoint x: 996, endPoint y: 598, distance: 12.2
click at [996, 598] on icon at bounding box center [995, 594] width 6 height 11
click at [525, 535] on button at bounding box center [521, 530] width 31 height 26
drag, startPoint x: 1132, startPoint y: 590, endPoint x: 1124, endPoint y: 590, distance: 8.0
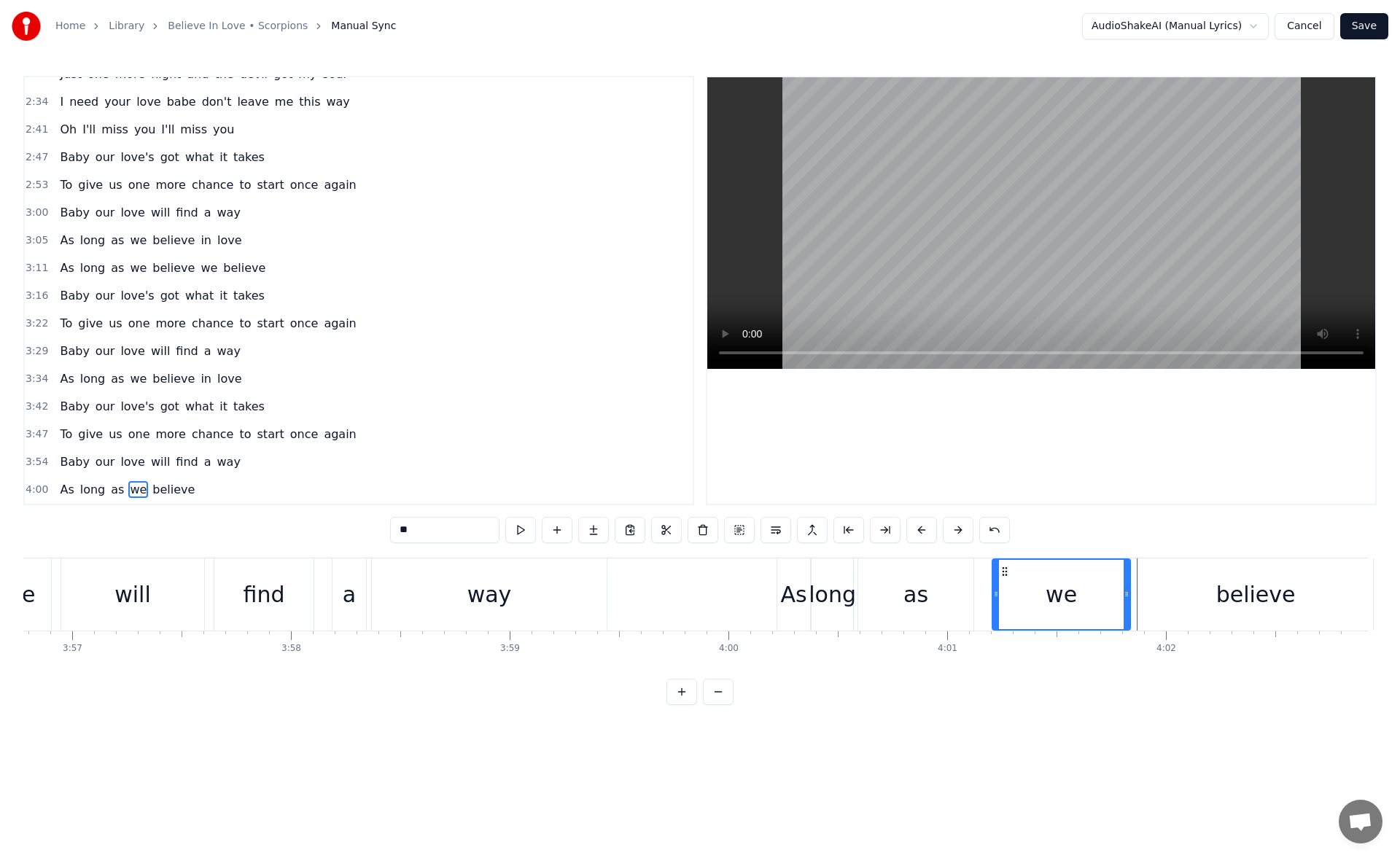
click at [1124, 590] on icon at bounding box center [1127, 594] width 6 height 11
click at [1161, 592] on div "believe" at bounding box center [1256, 594] width 235 height 72
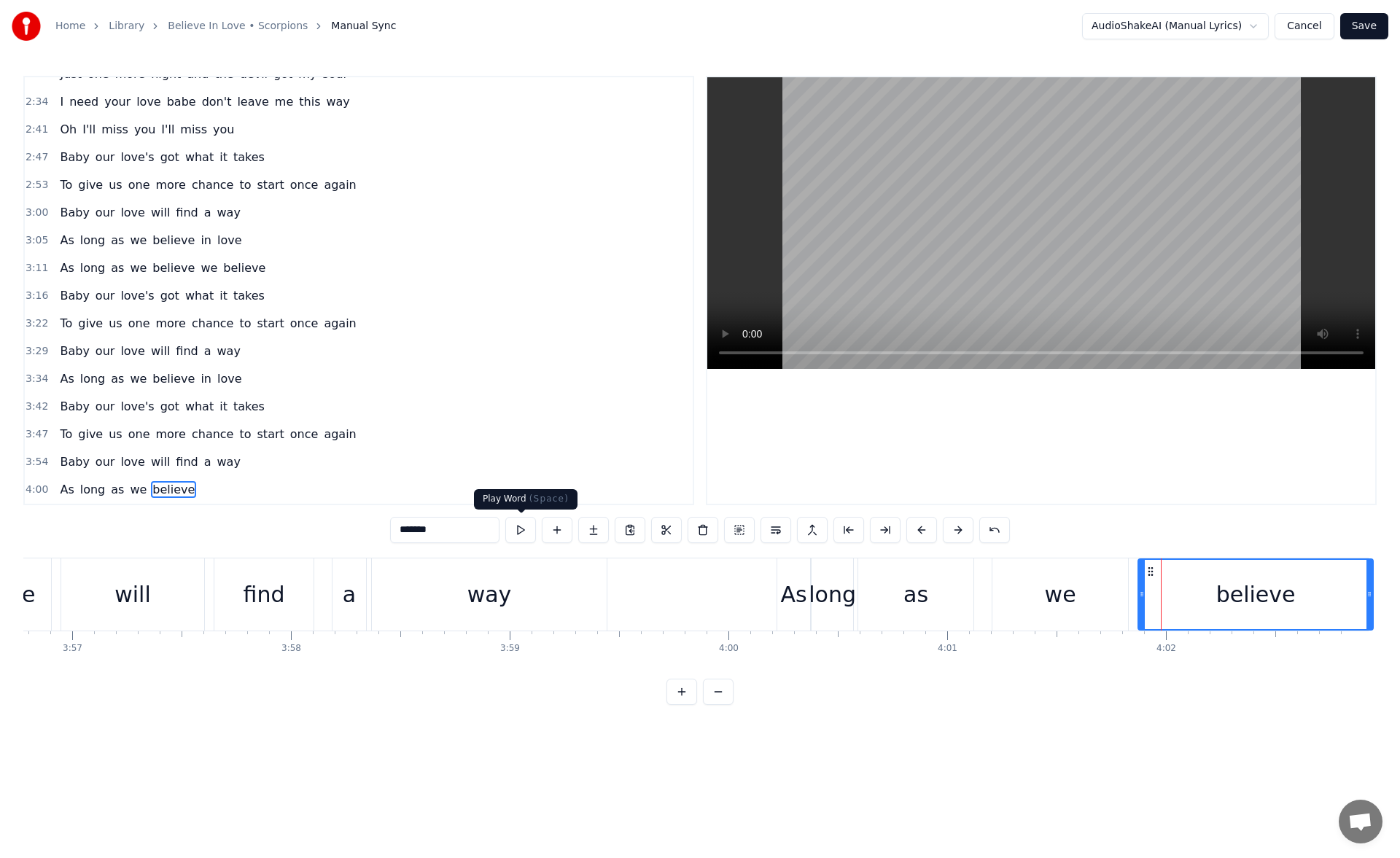
click at [521, 531] on button at bounding box center [521, 530] width 31 height 26
click at [278, 582] on div "find" at bounding box center [264, 594] width 41 height 33
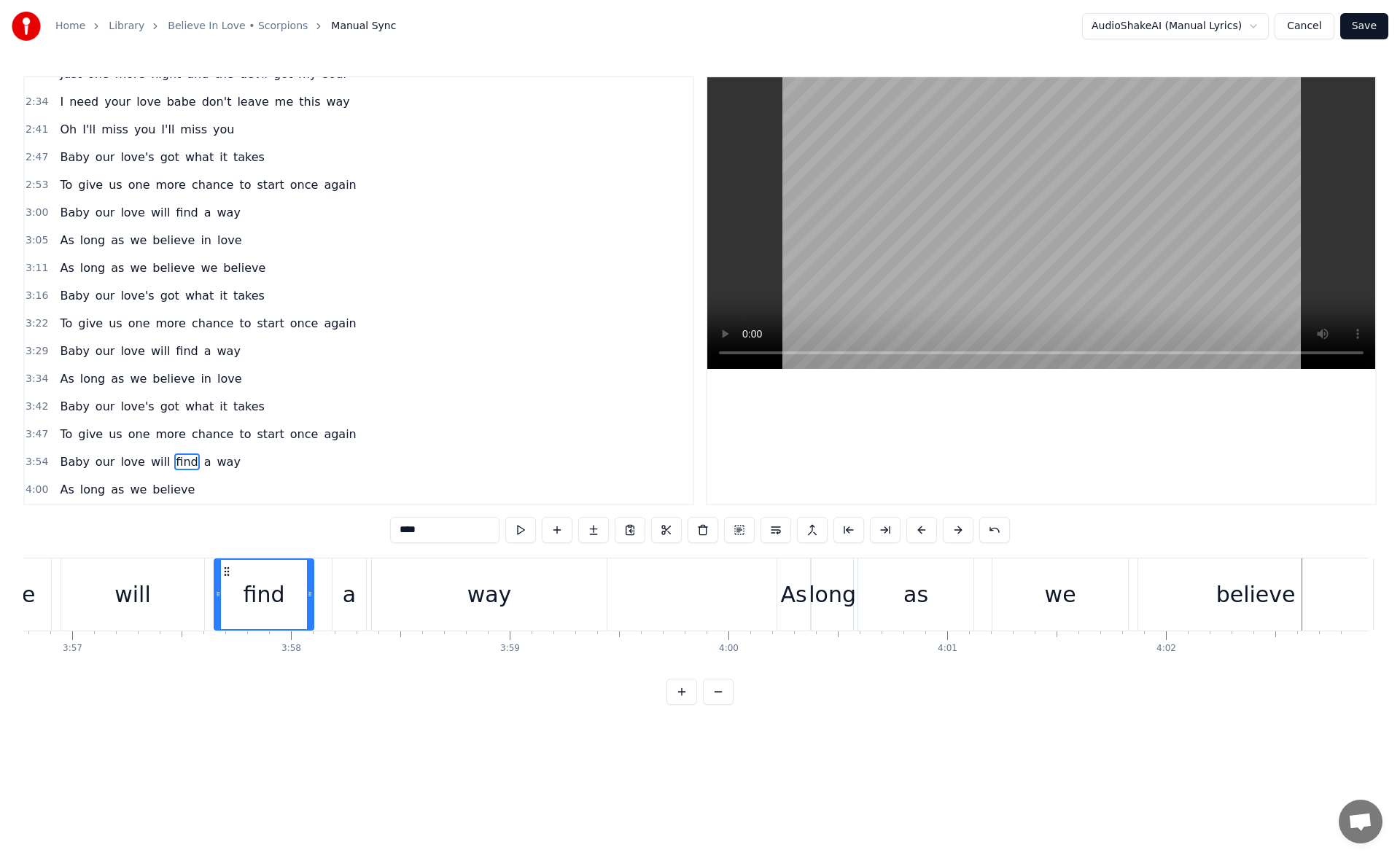
click at [835, 586] on div "long" at bounding box center [832, 594] width 48 height 33
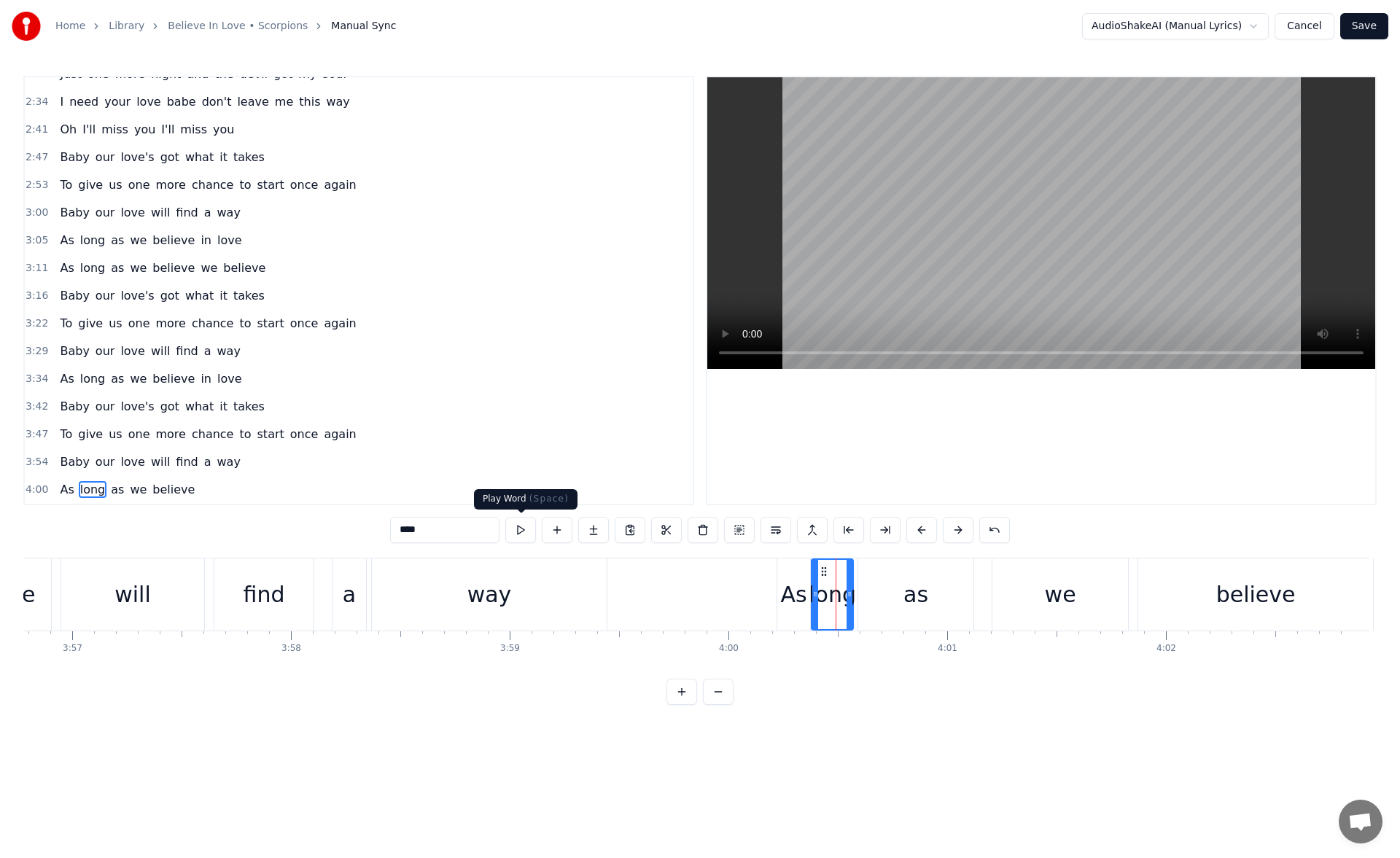
click at [519, 519] on button at bounding box center [521, 530] width 31 height 26
click at [882, 594] on div "as" at bounding box center [916, 594] width 115 height 72
click at [510, 531] on button at bounding box center [521, 530] width 31 height 26
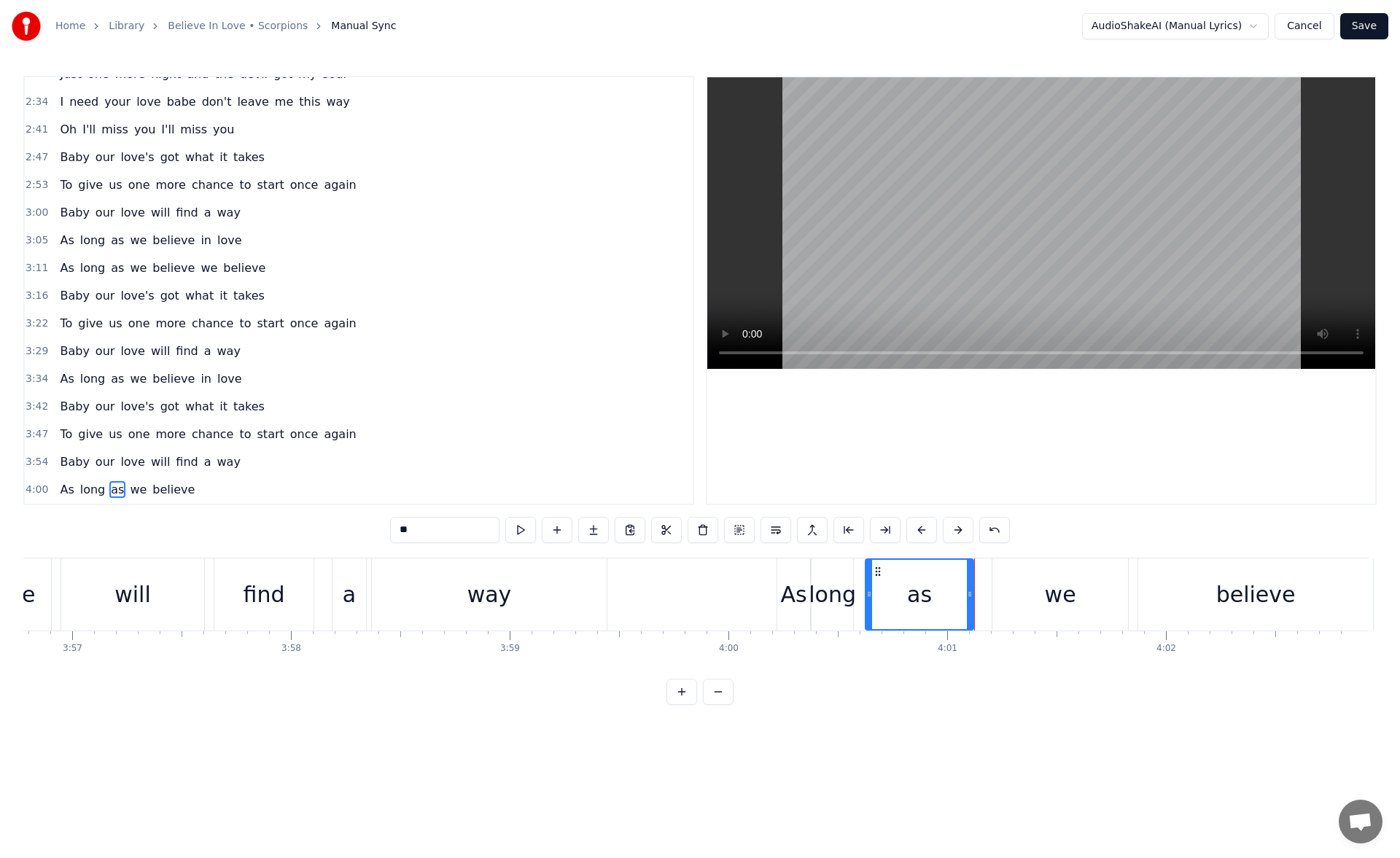
drag, startPoint x: 859, startPoint y: 592, endPoint x: 866, endPoint y: 594, distance: 7.3
click at [866, 594] on icon at bounding box center [869, 594] width 6 height 11
click at [527, 533] on button at bounding box center [521, 530] width 31 height 26
click at [391, 583] on div "way" at bounding box center [489, 594] width 235 height 72
type input "***"
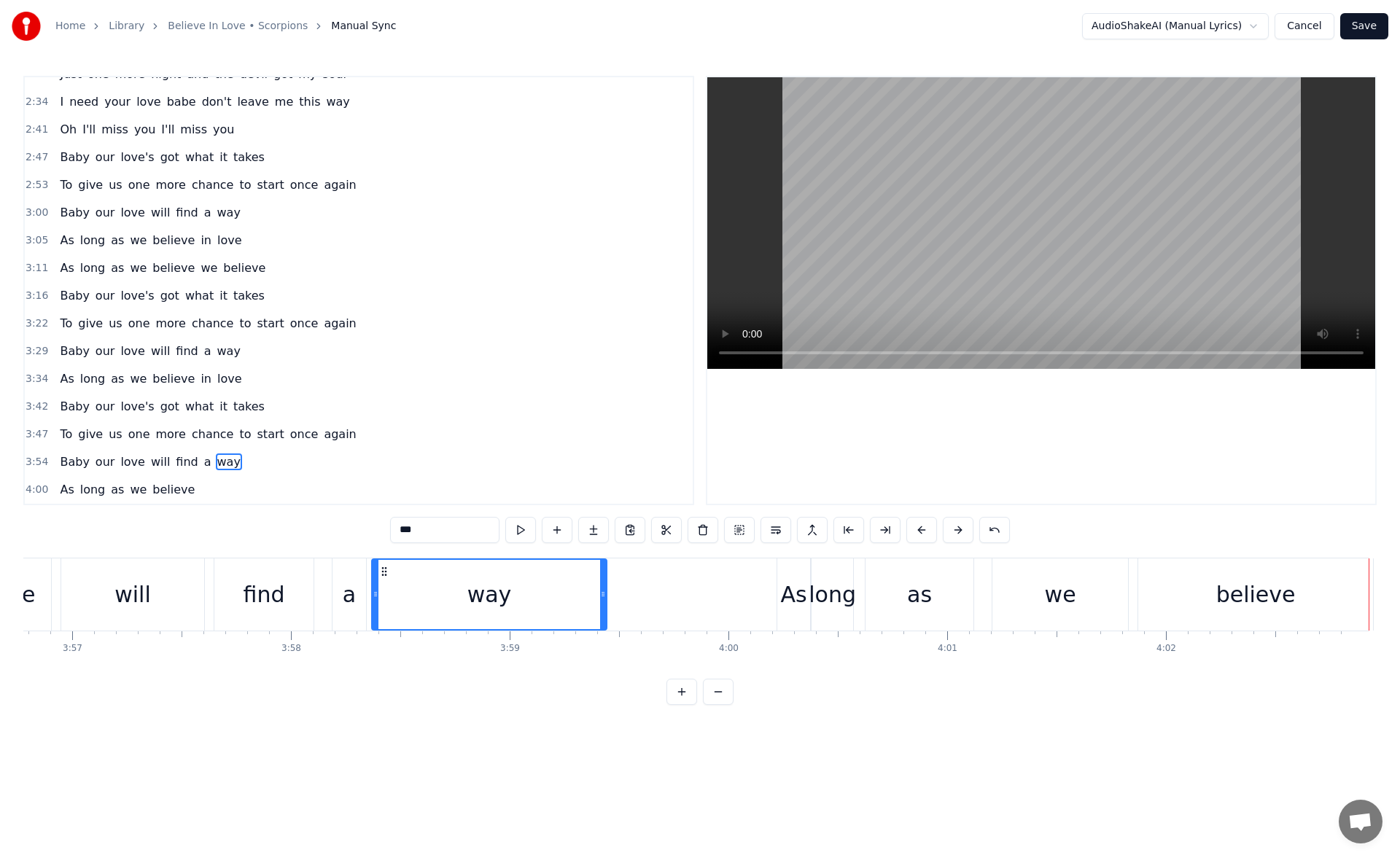
click at [1365, 26] on button "Save" at bounding box center [1365, 26] width 49 height 26
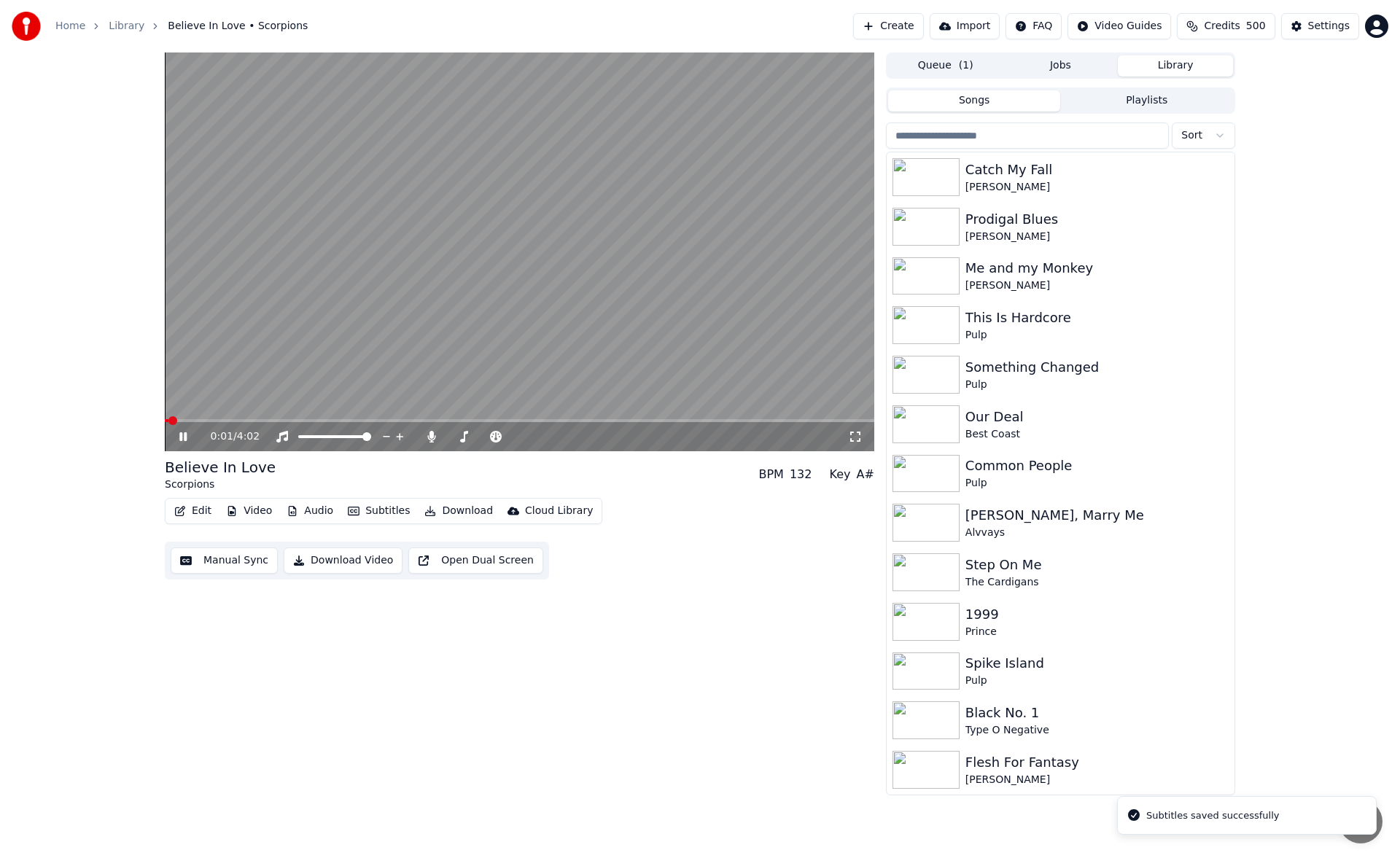
click at [187, 437] on icon at bounding box center [183, 437] width 7 height 9
click at [463, 514] on button "Download" at bounding box center [459, 511] width 80 height 20
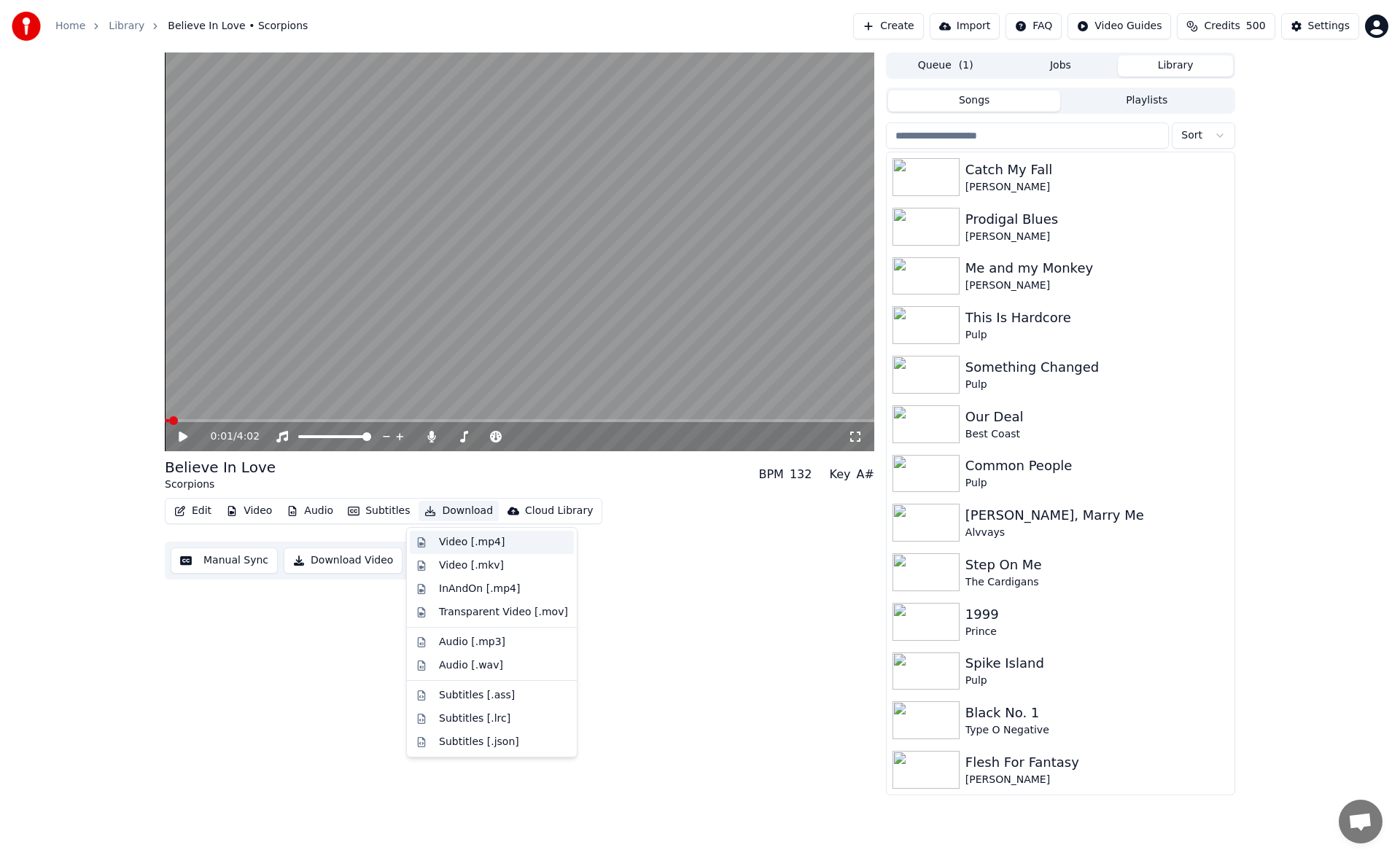
click at [467, 539] on div "Video [.mp4]" at bounding box center [472, 543] width 66 height 15
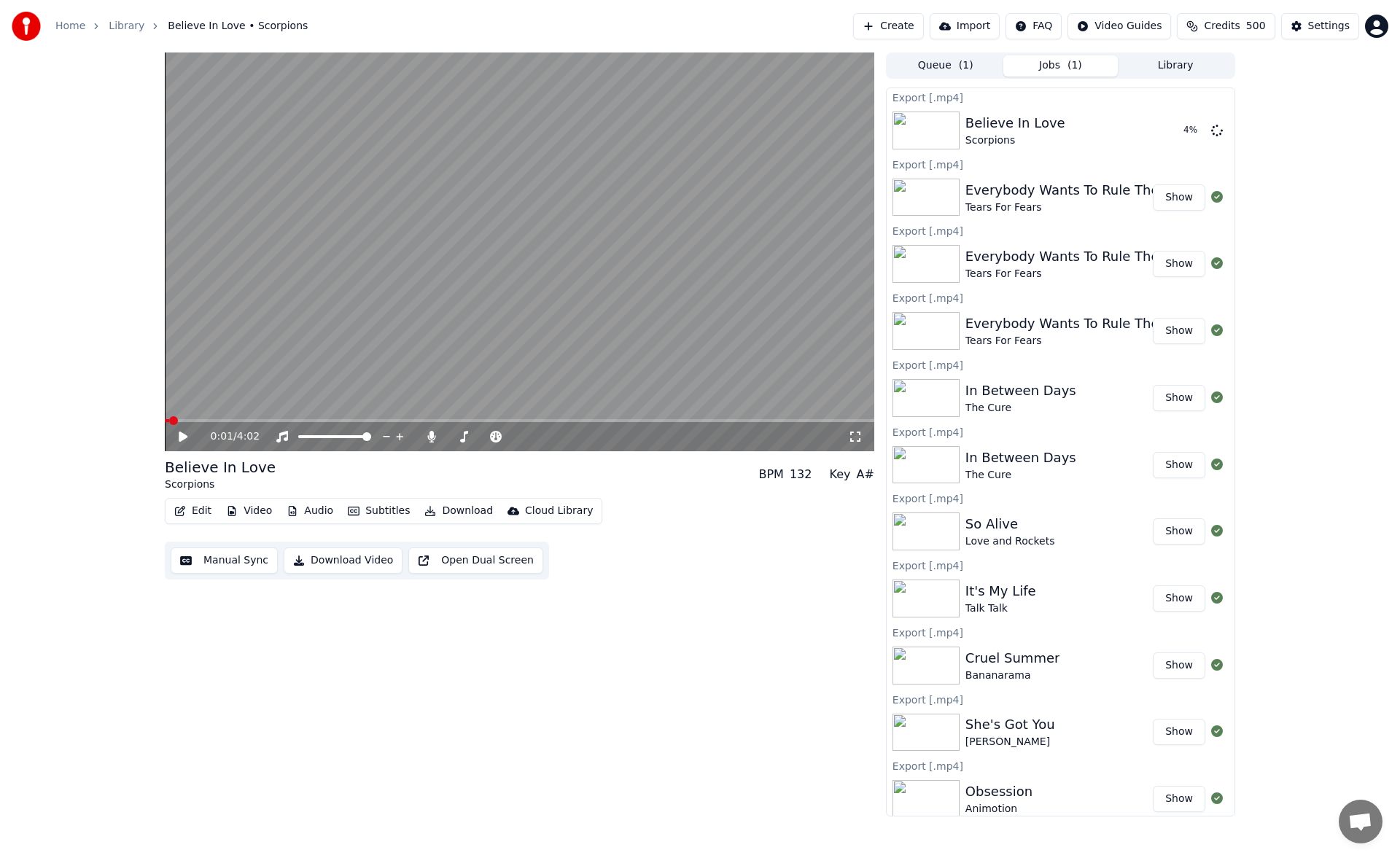
click at [1321, 302] on div "0:01 / 4:02 Believe In Love Scorpions BPM 132 Key A# Edit Video Audio Subtitles…" at bounding box center [700, 434] width 1400 height 764
click at [1161, 69] on button "Library" at bounding box center [1175, 66] width 115 height 21
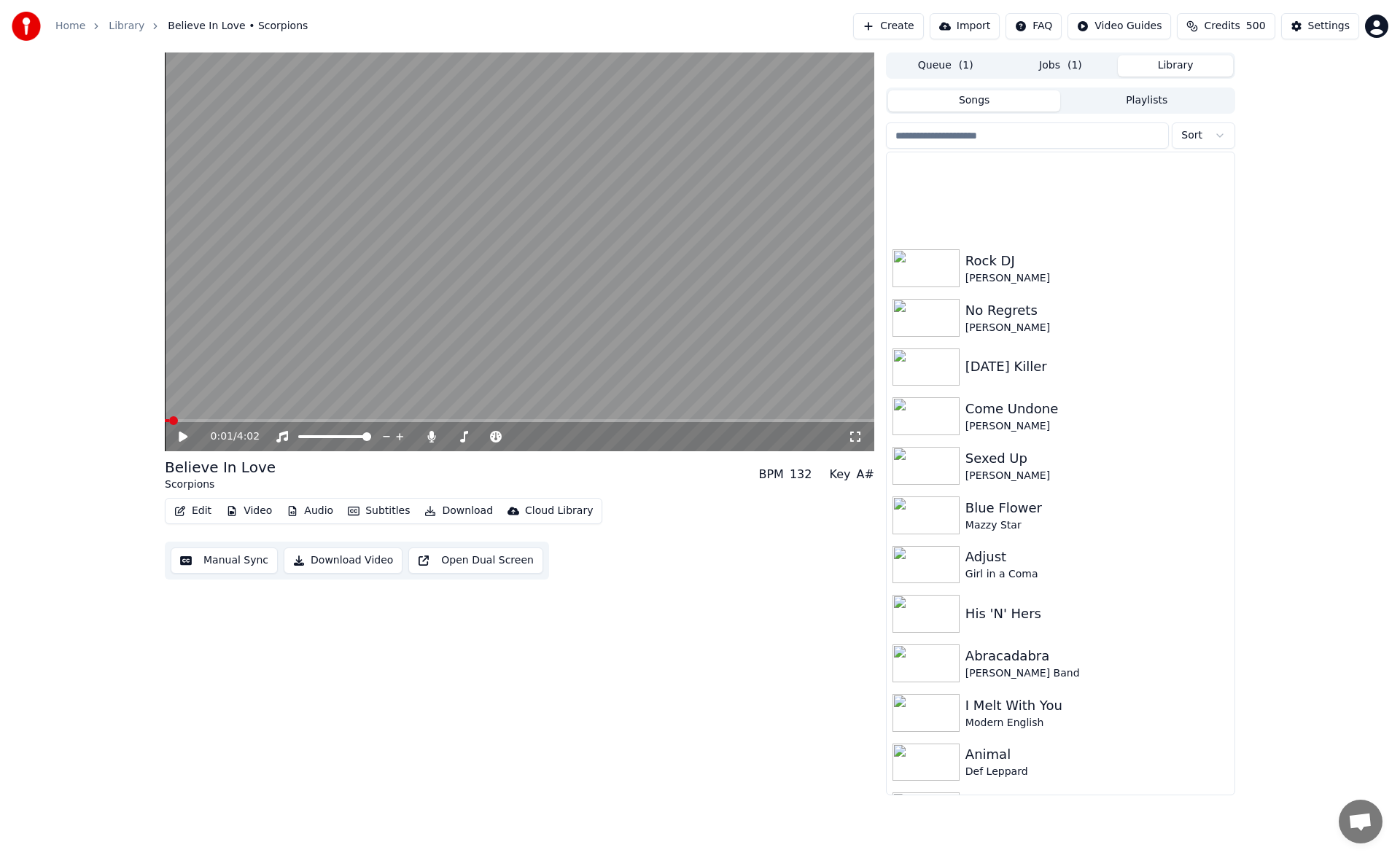
scroll to position [1123, 0]
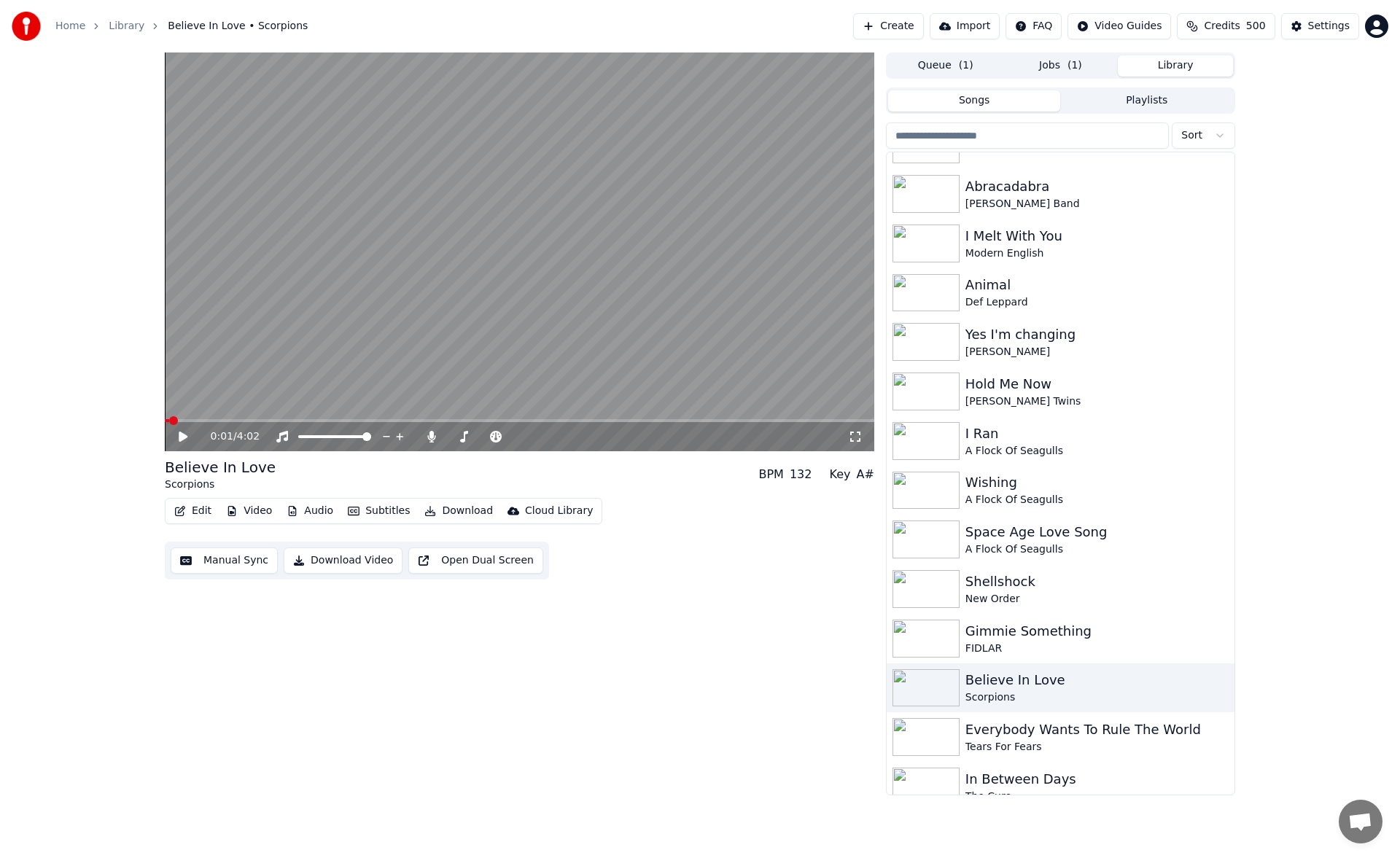
click at [1062, 70] on button "Jobs ( 1 )" at bounding box center [1061, 66] width 115 height 21
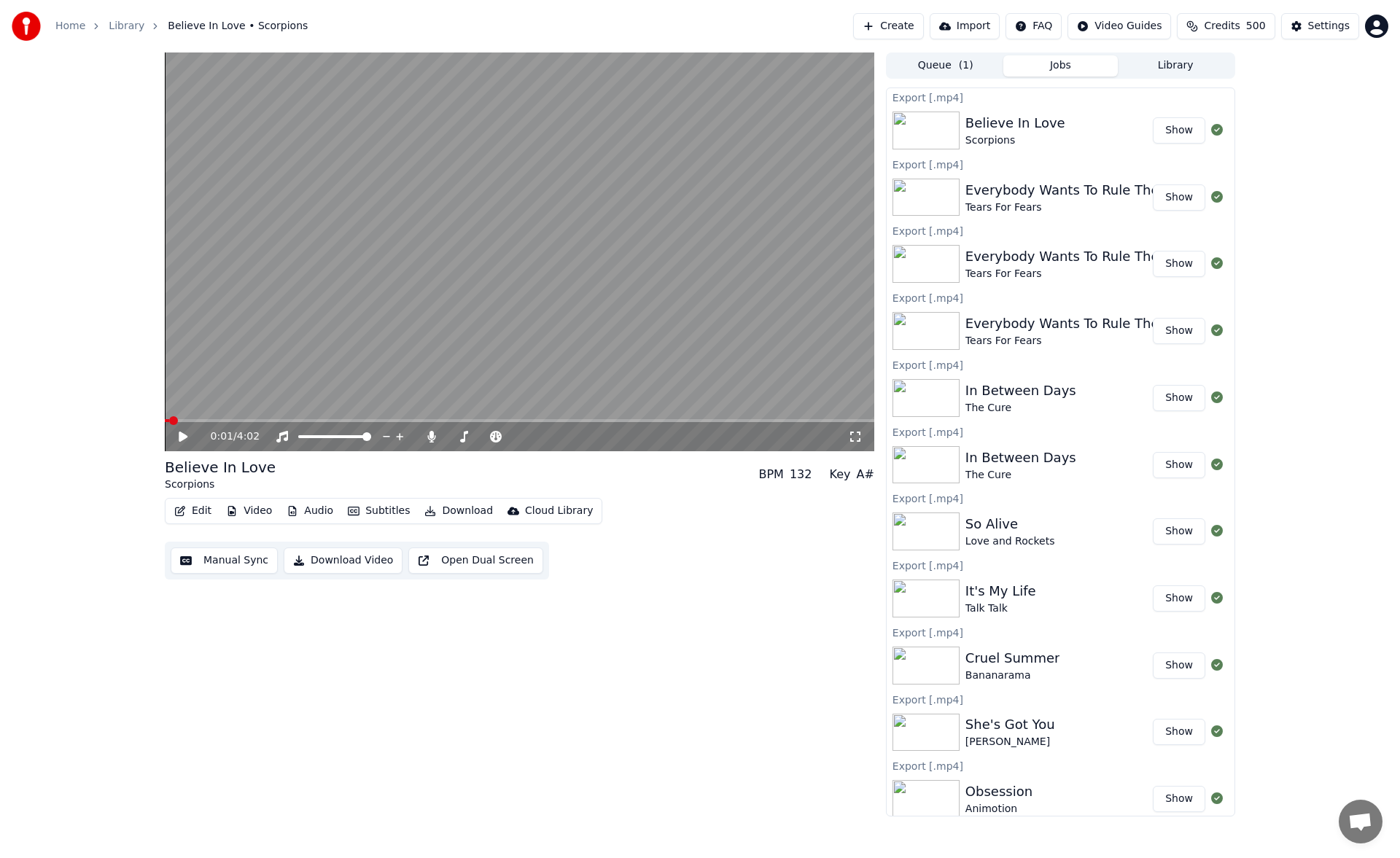
click at [1157, 63] on button "Library" at bounding box center [1175, 66] width 115 height 21
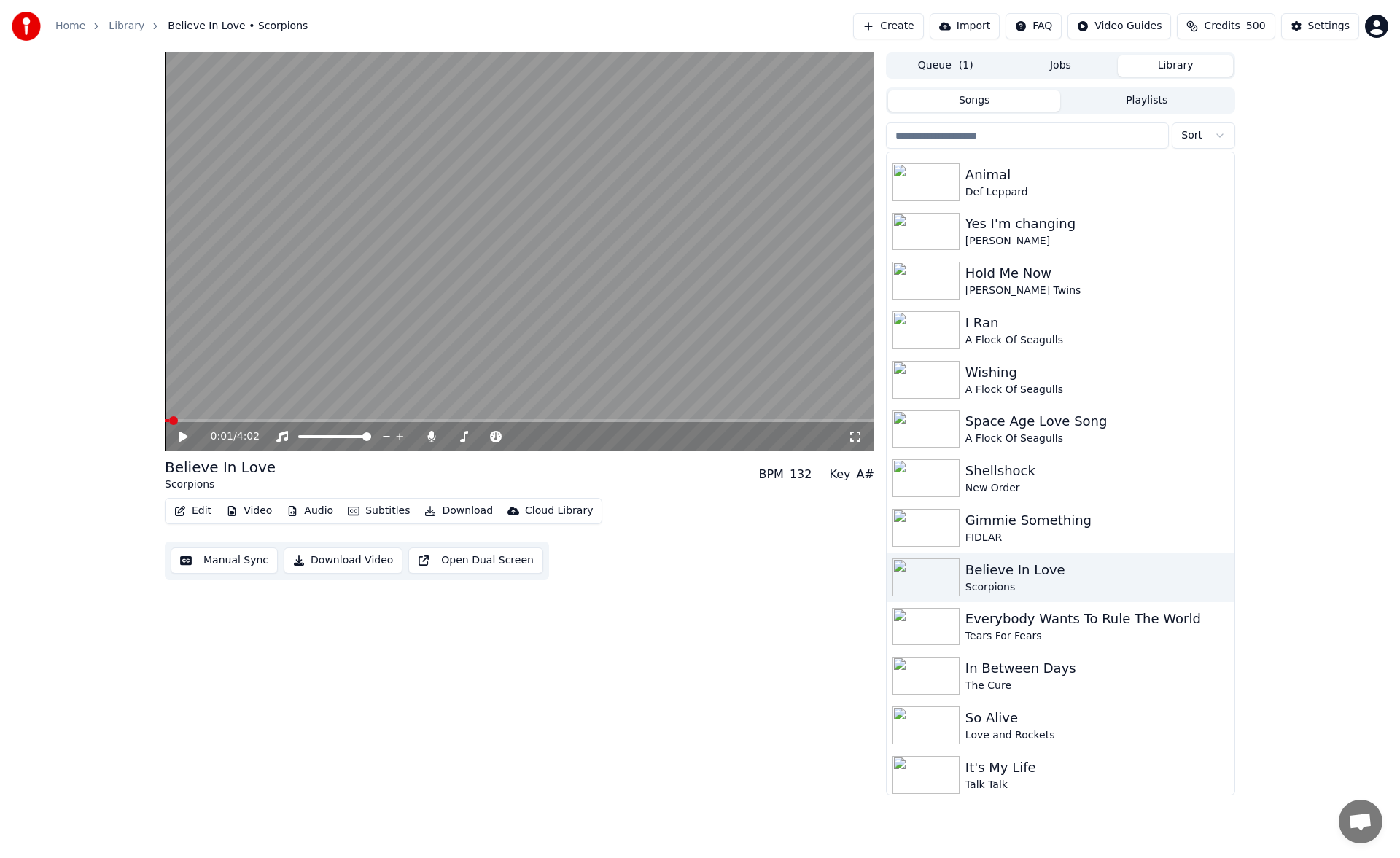
scroll to position [1249, 0]
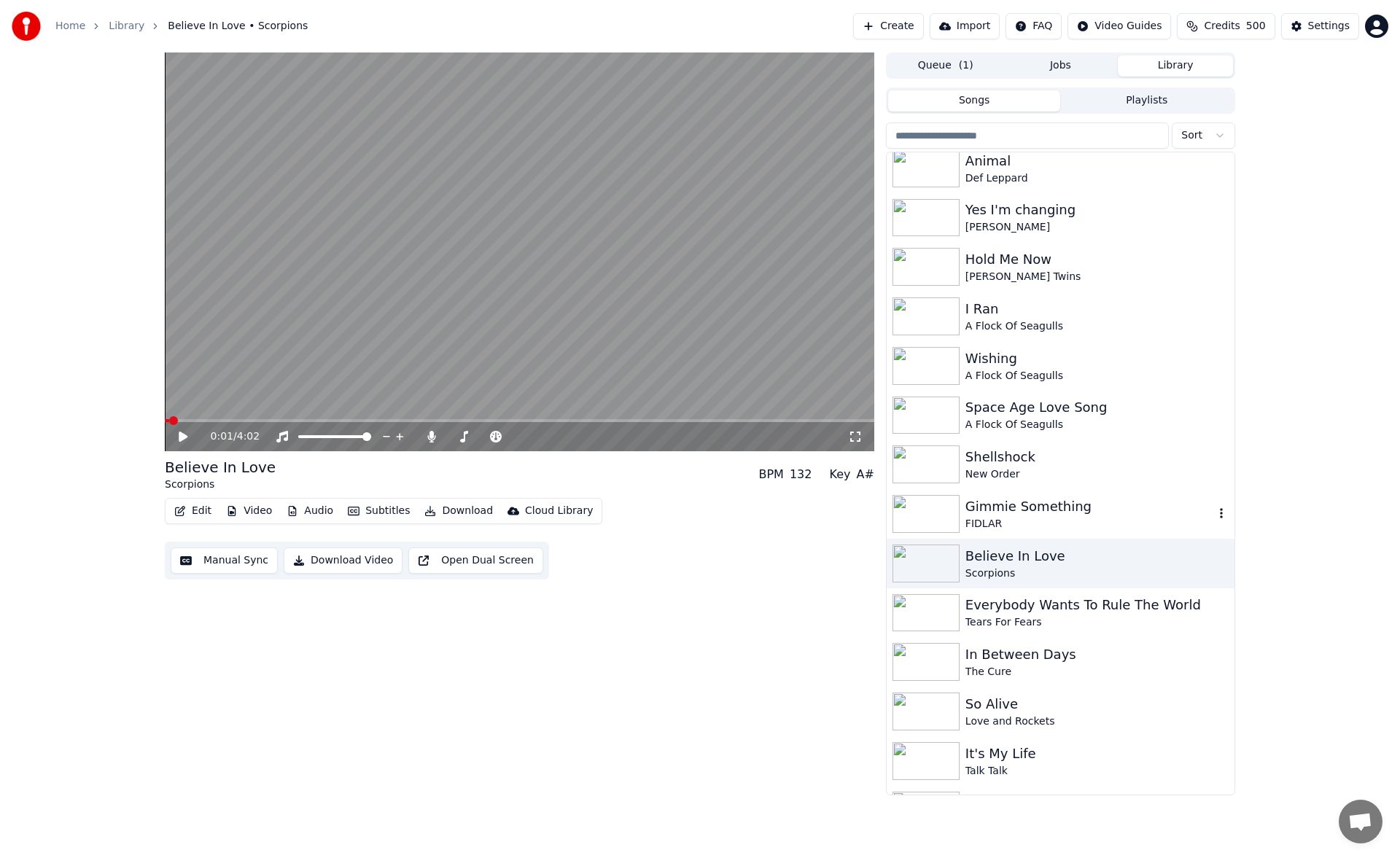
click at [1077, 516] on div "Gimmie Something" at bounding box center [1090, 506] width 249 height 20
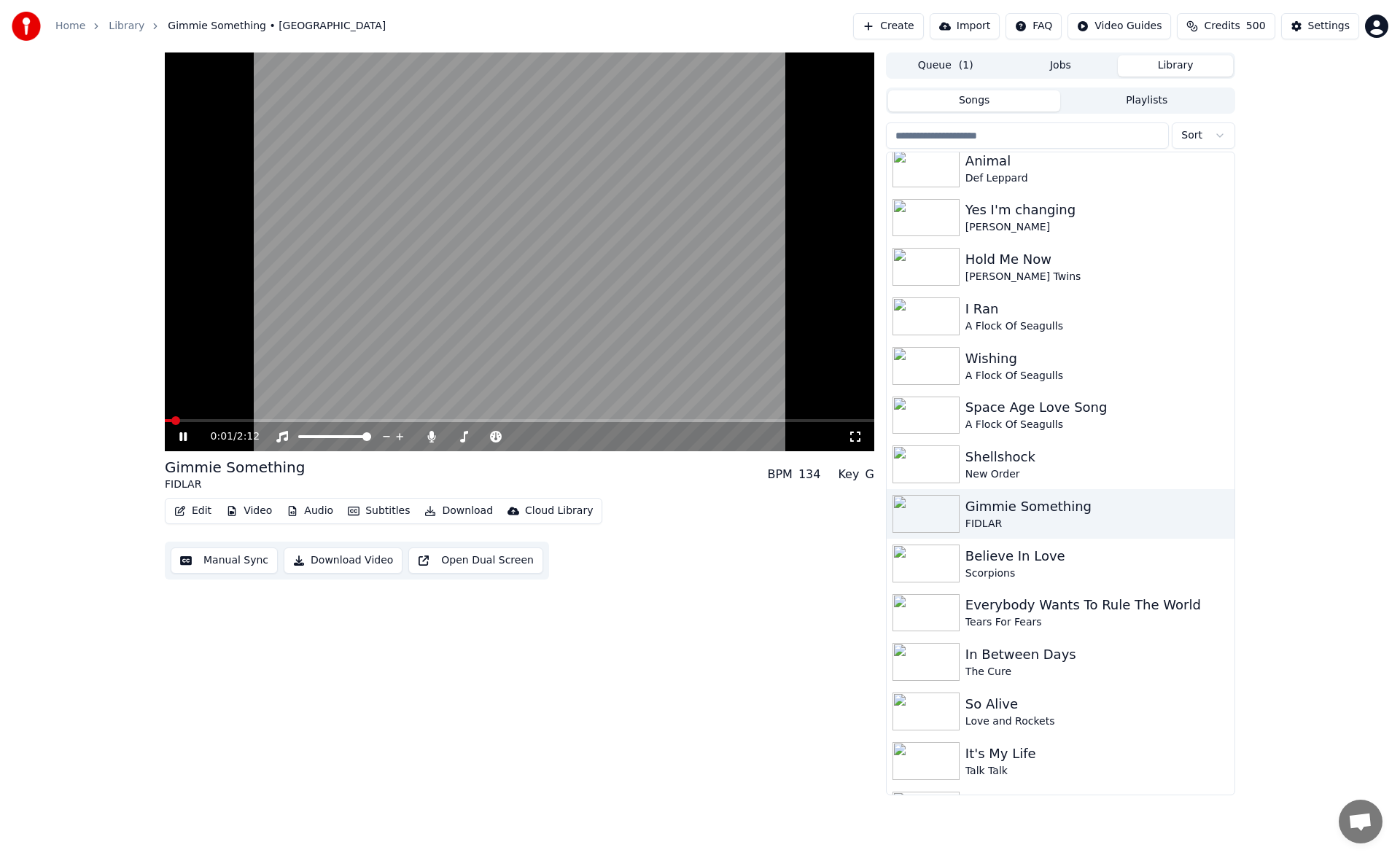
click at [234, 563] on button "Manual Sync" at bounding box center [224, 560] width 108 height 26
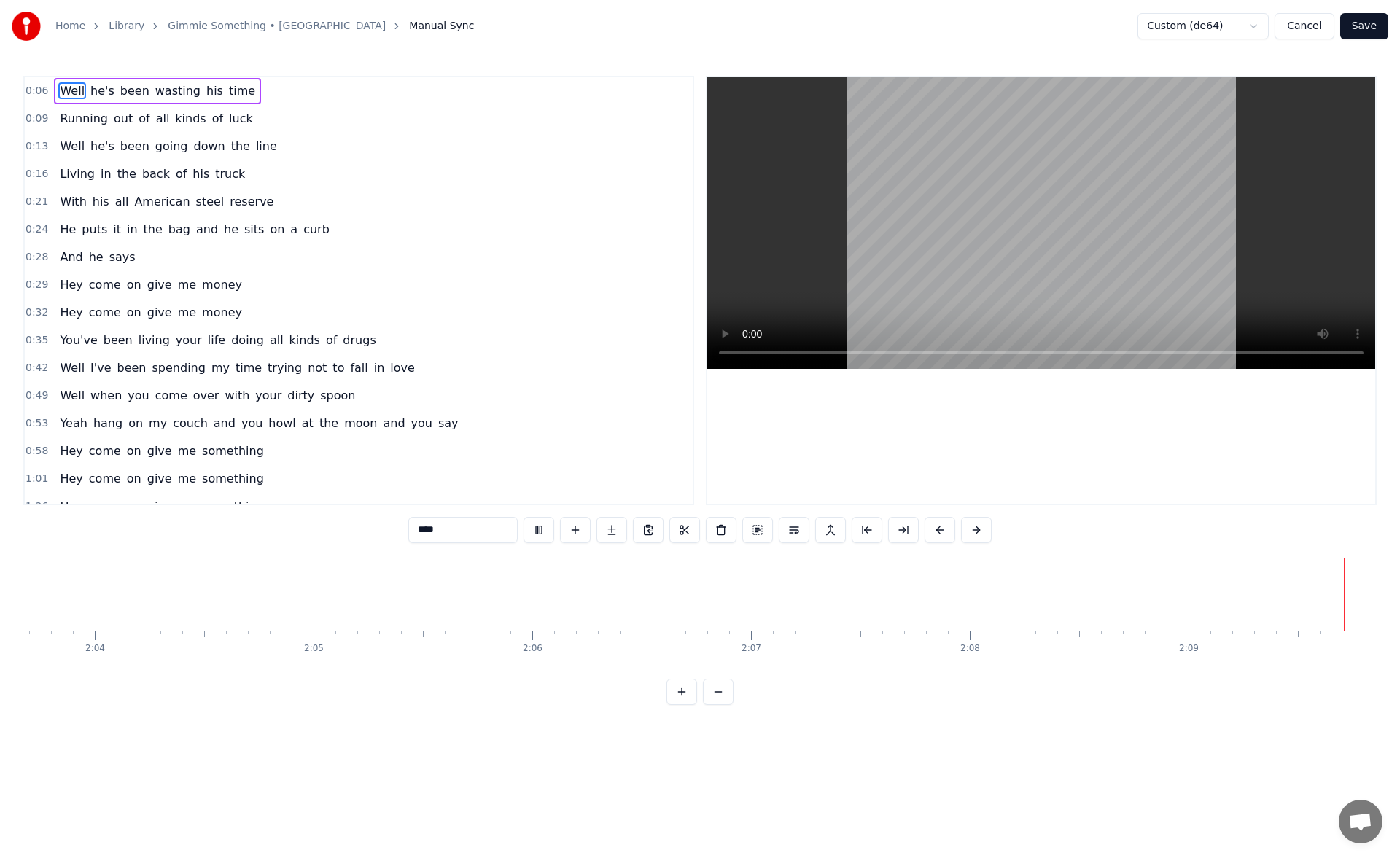
scroll to position [0, 27347]
click at [1306, 25] on button "Cancel" at bounding box center [1304, 26] width 59 height 26
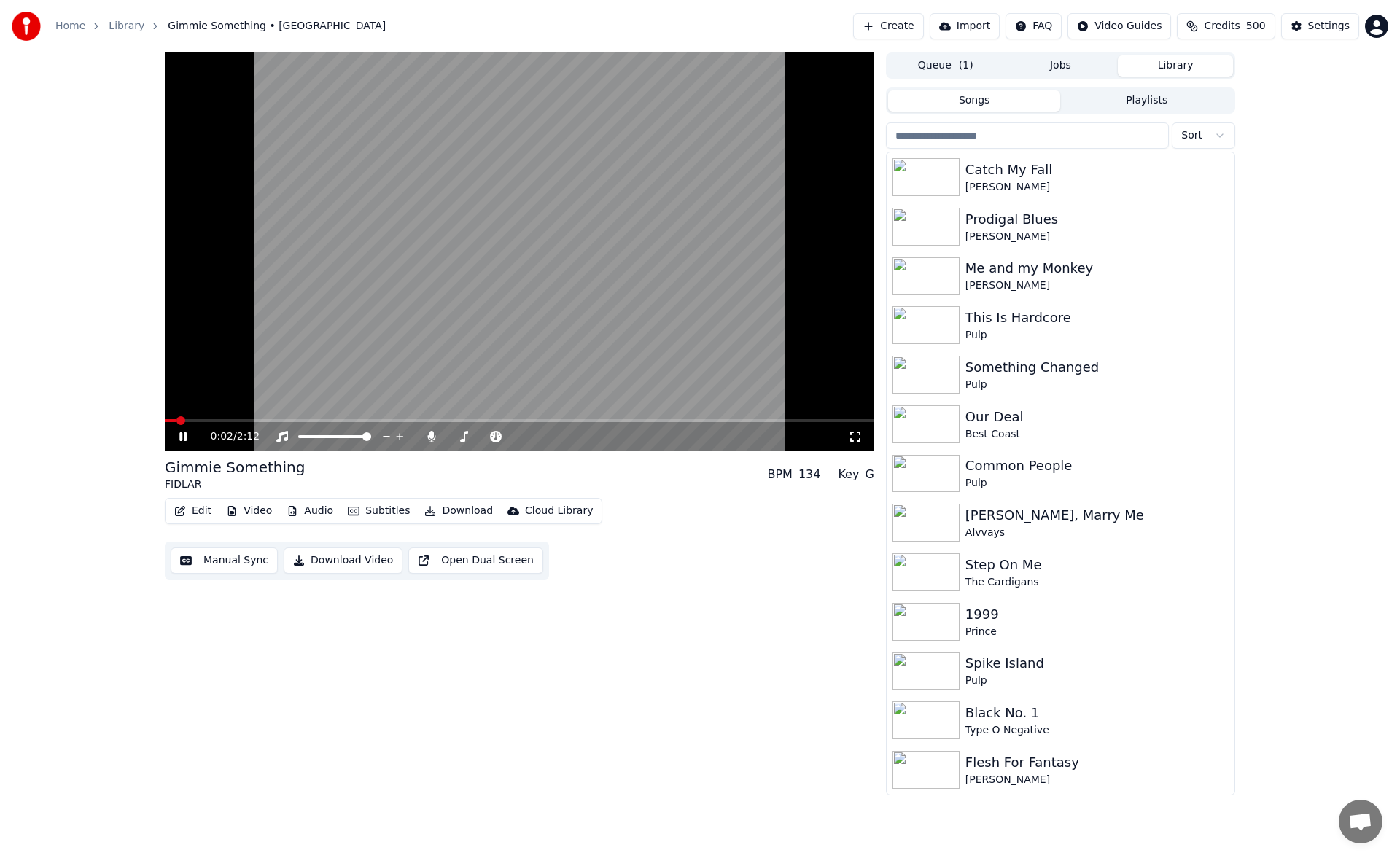
click at [184, 429] on div "0:02 / 2:12" at bounding box center [519, 437] width 709 height 29
click at [182, 434] on icon at bounding box center [183, 437] width 7 height 9
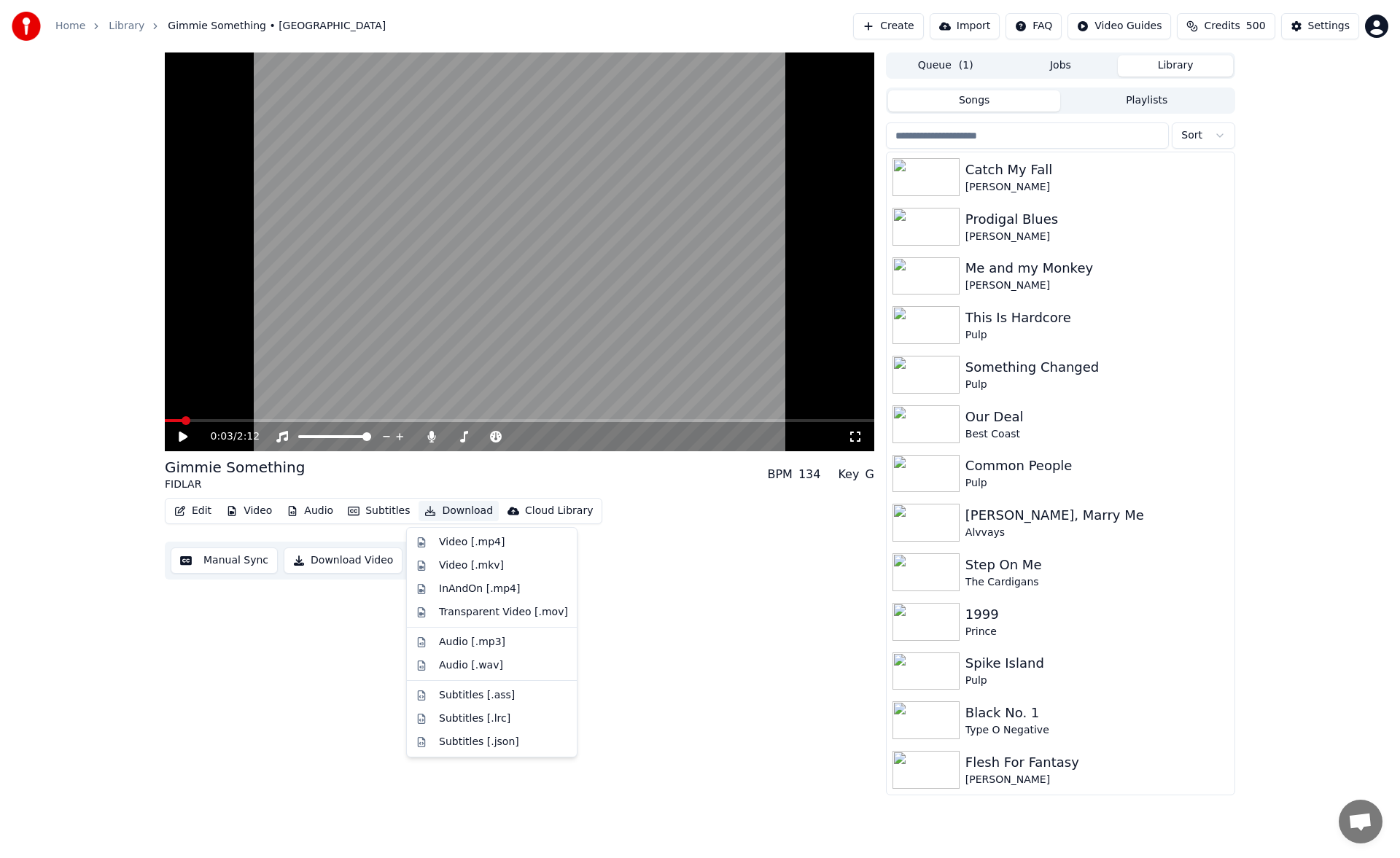
click at [463, 514] on button "Download" at bounding box center [459, 511] width 80 height 20
click at [467, 546] on div "Video [.mp4]" at bounding box center [472, 543] width 66 height 15
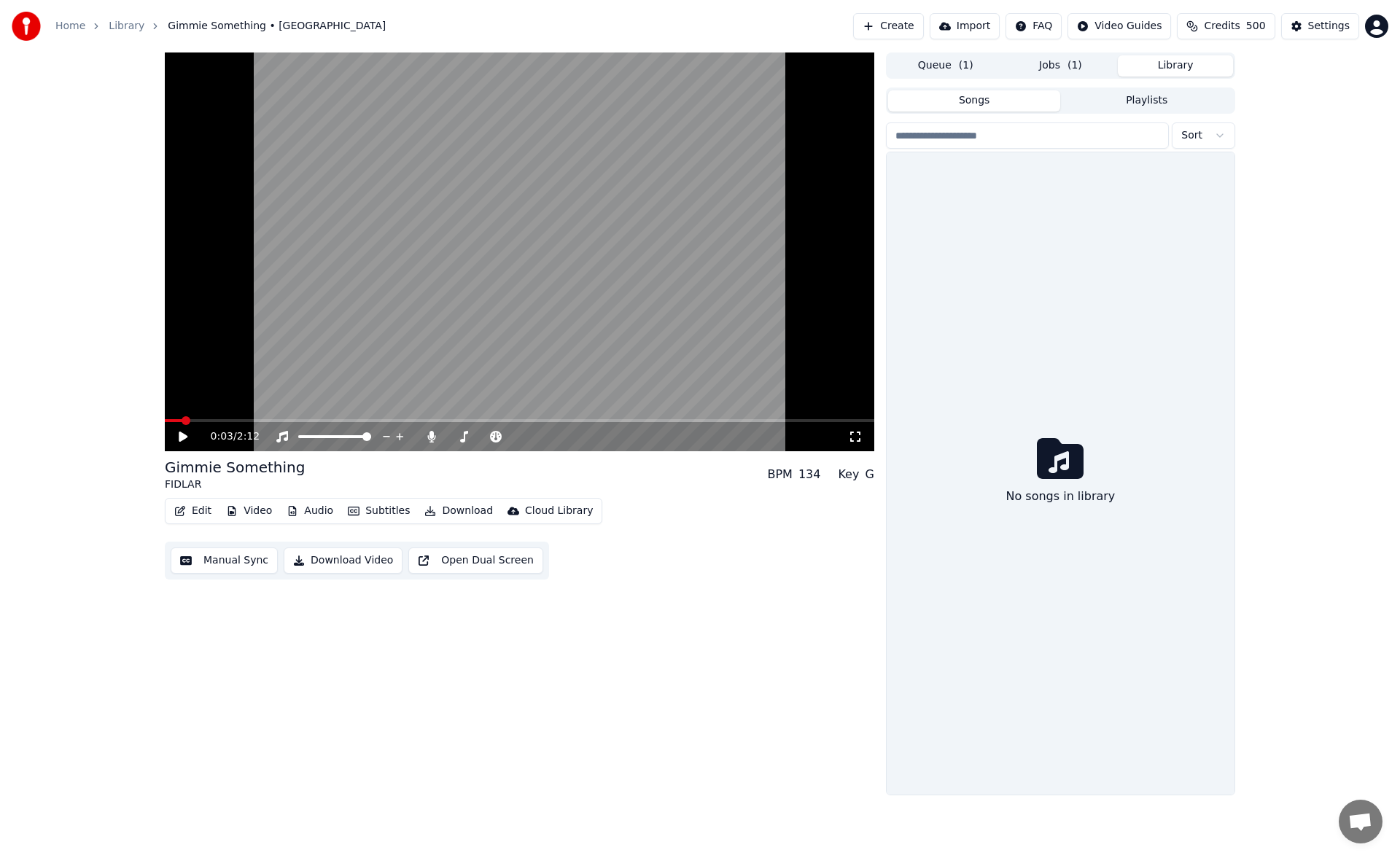
click at [1169, 65] on button "Library" at bounding box center [1175, 66] width 115 height 21
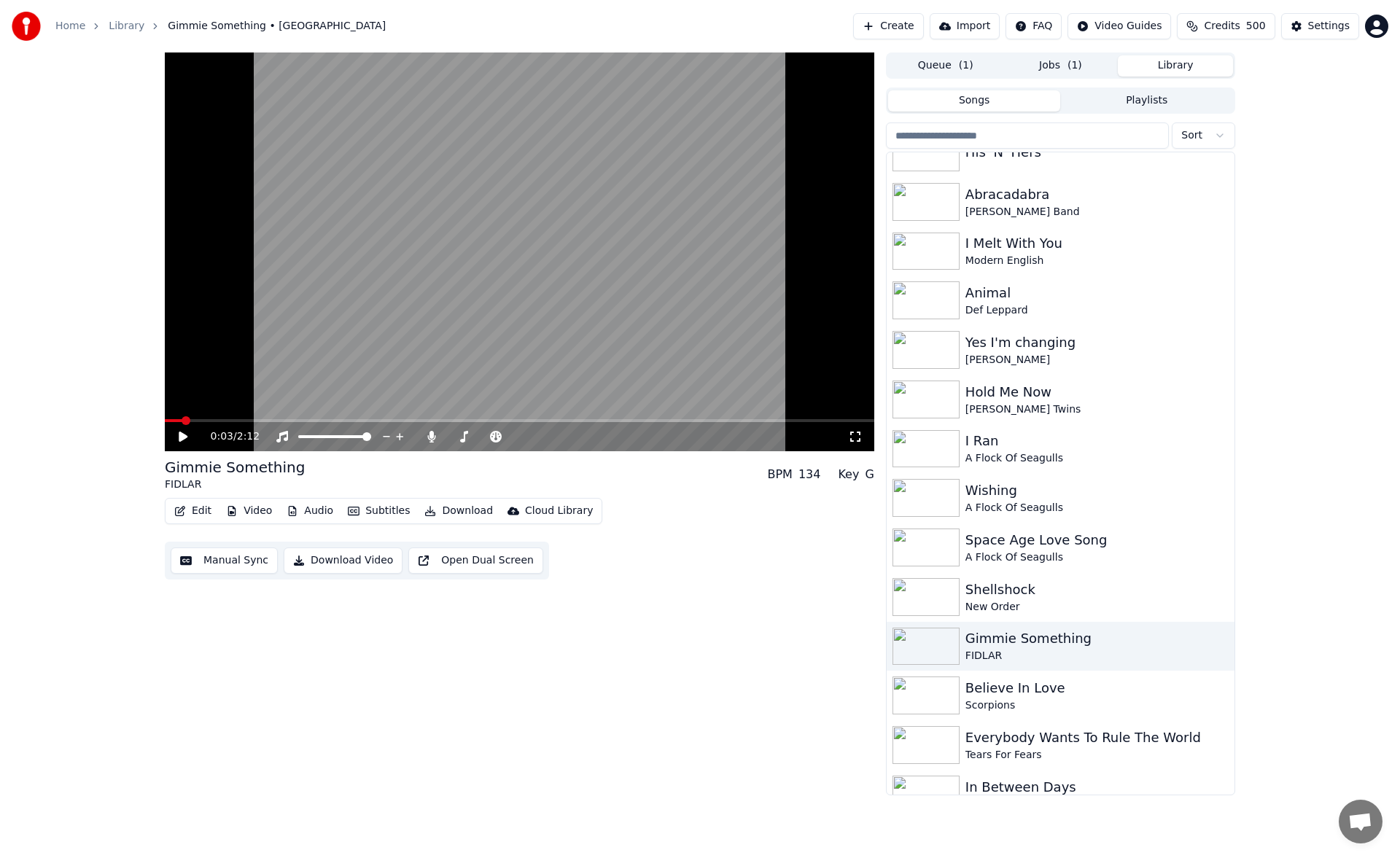
scroll to position [1143, 0]
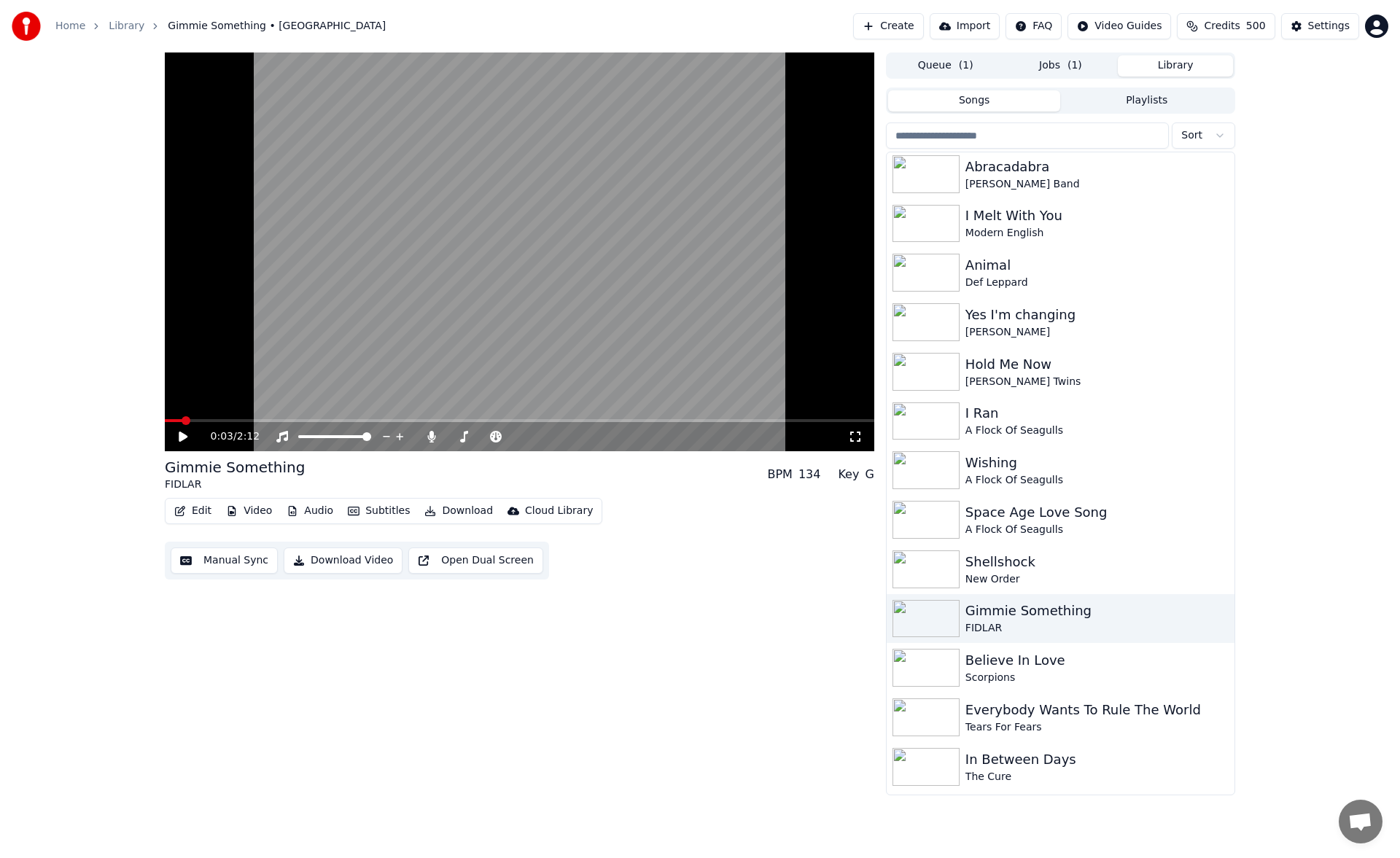
click at [1327, 190] on div "0:03 / 2:12 Gimmie Something FIDLAR BPM 134 Key G Edit Video Audio Subtitles Do…" at bounding box center [700, 424] width 1400 height 743
click at [1085, 64] on button "Jobs" at bounding box center [1061, 66] width 115 height 21
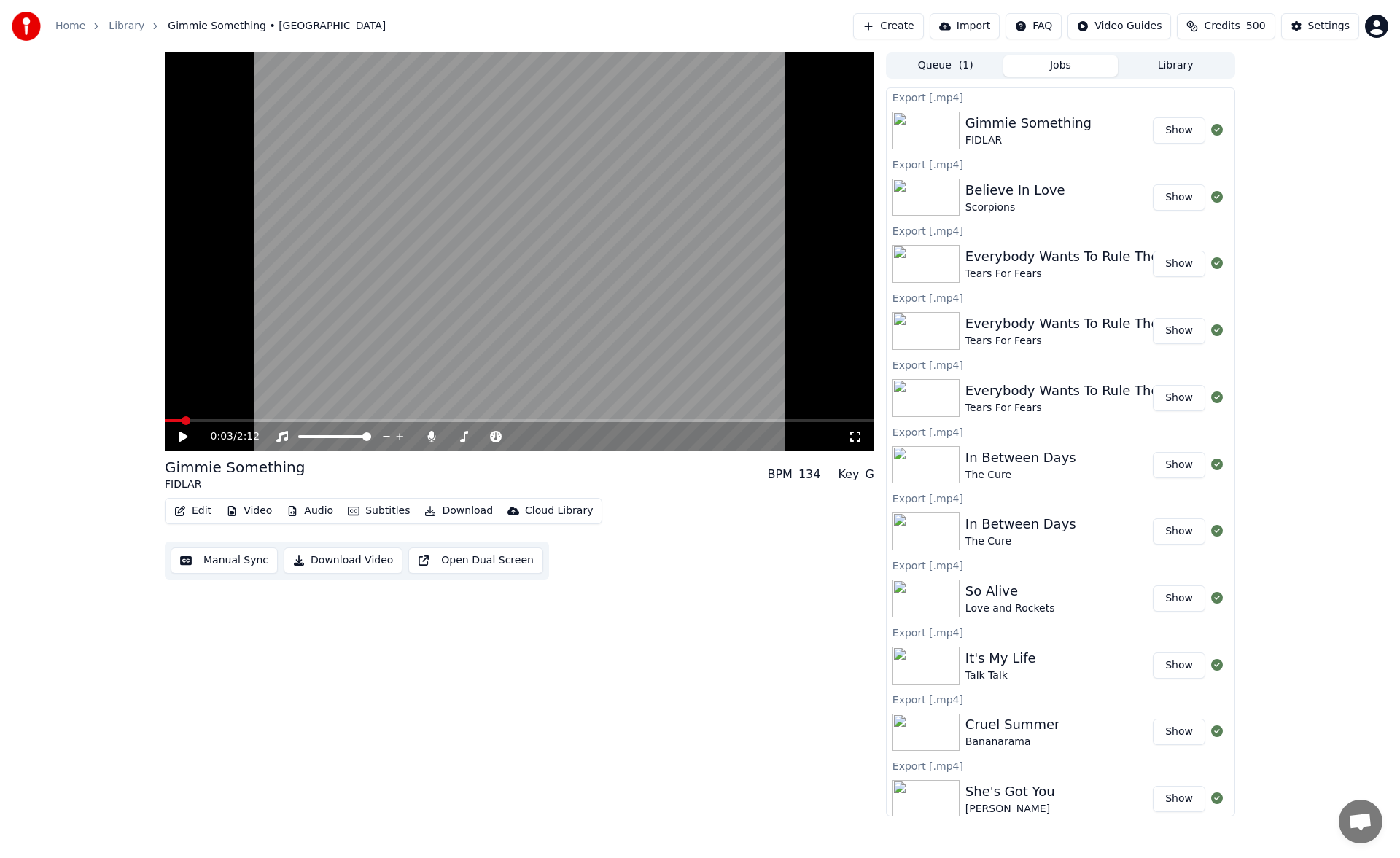
click at [1169, 69] on button "Library" at bounding box center [1175, 66] width 115 height 21
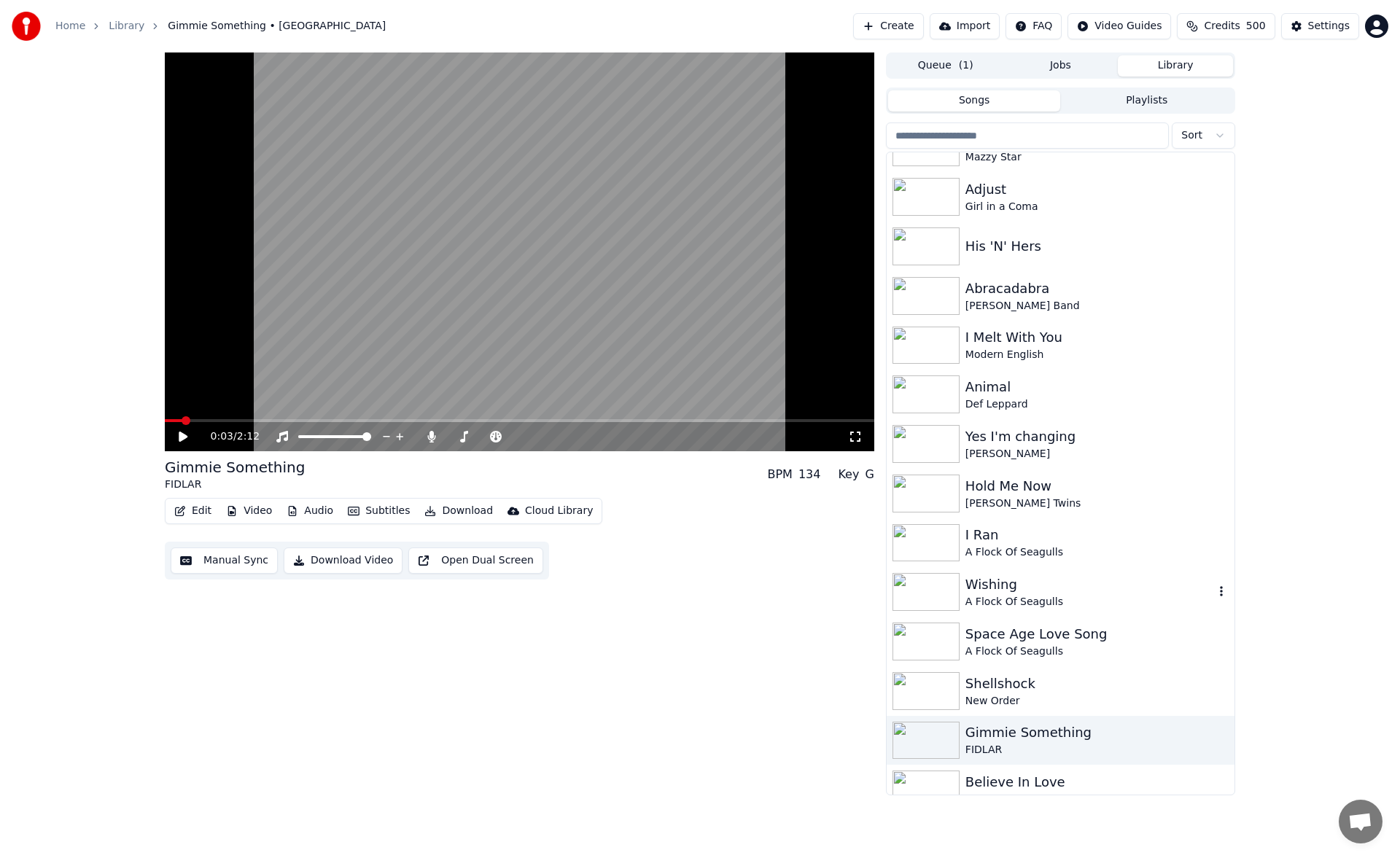
scroll to position [1240, 0]
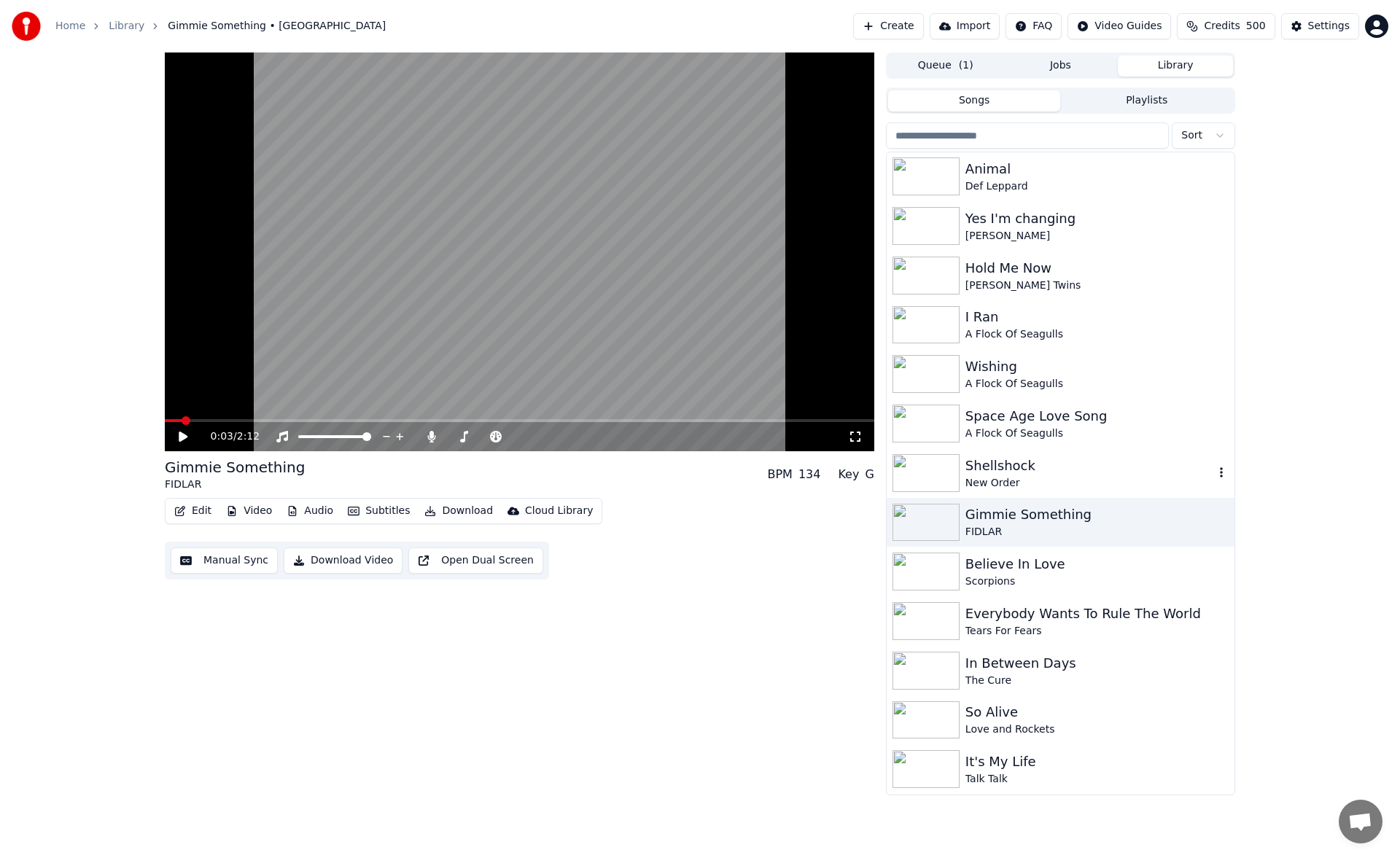
click at [1003, 466] on div "Shellshock" at bounding box center [1090, 466] width 249 height 20
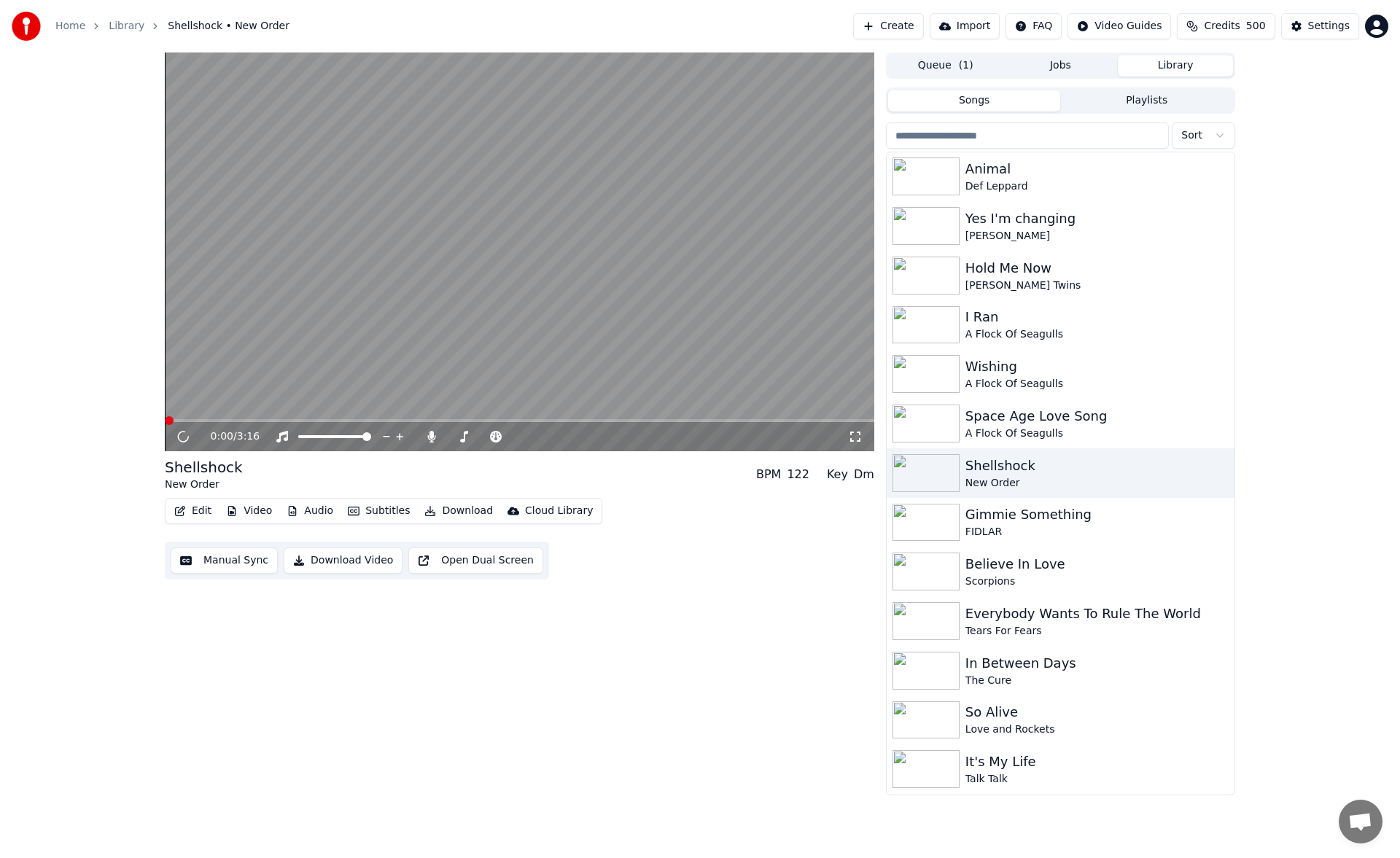
click at [234, 563] on button "Manual Sync" at bounding box center [224, 560] width 108 height 26
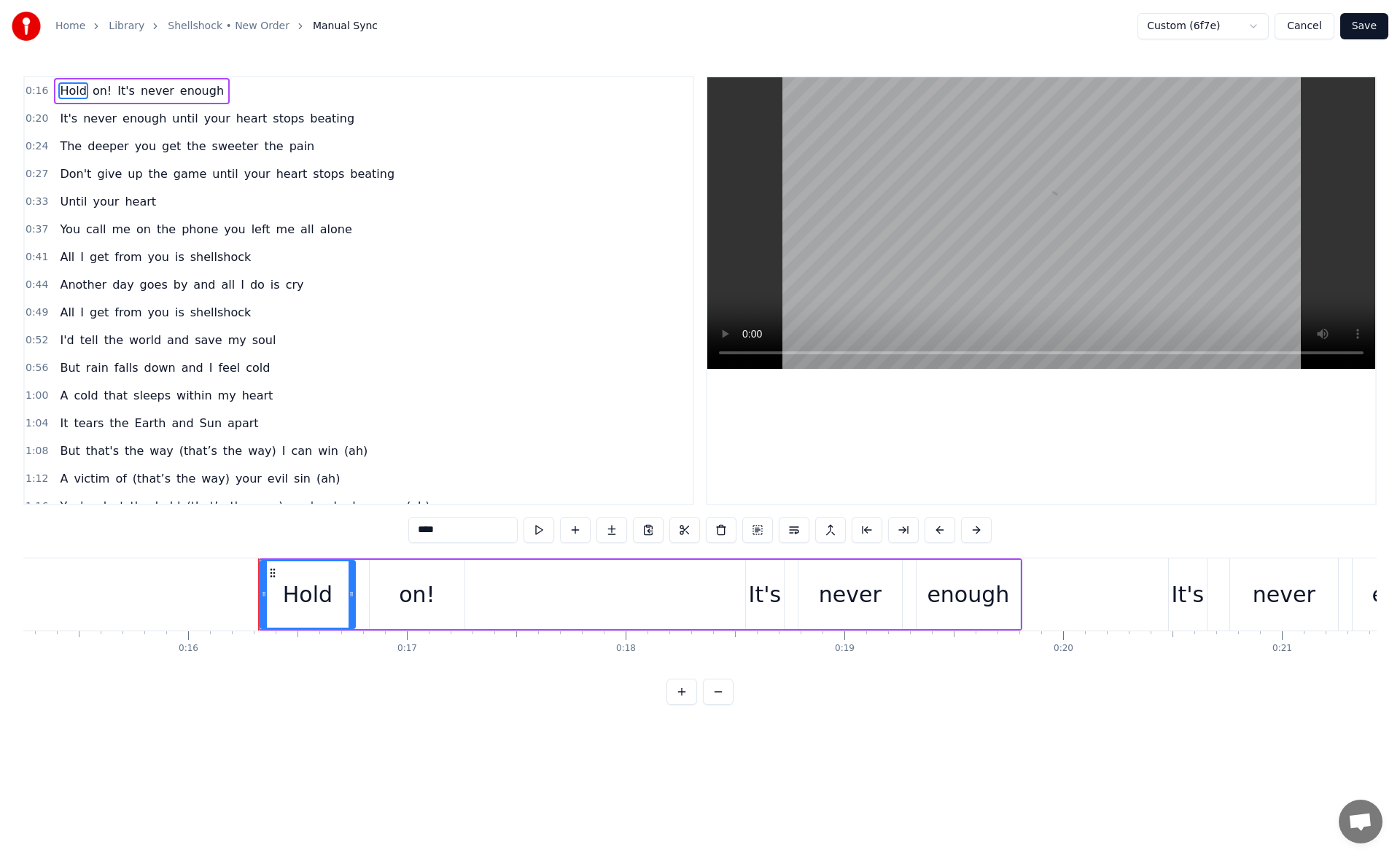
scroll to position [0, 3497]
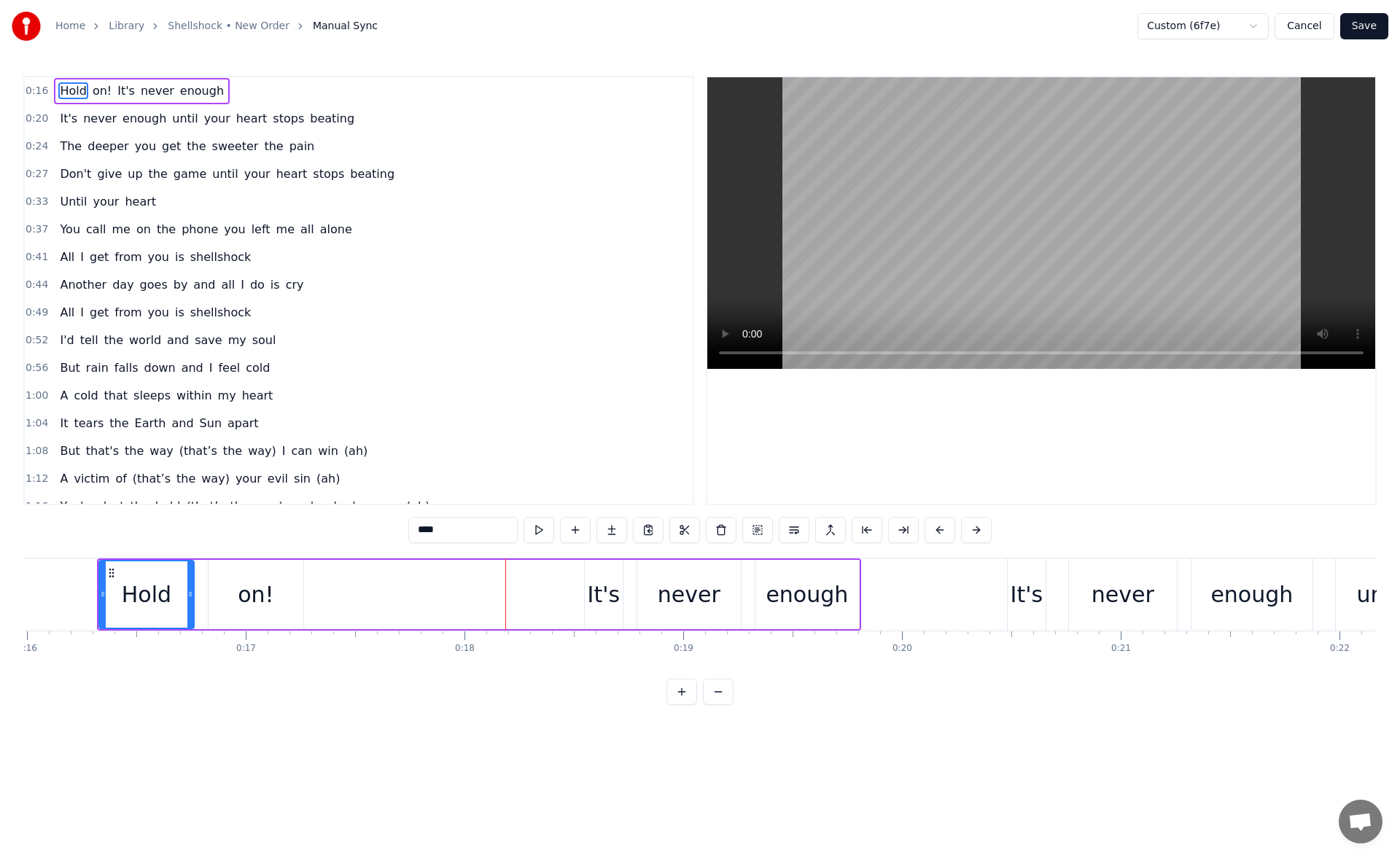
click at [1316, 27] on button "Cancel" at bounding box center [1304, 26] width 59 height 26
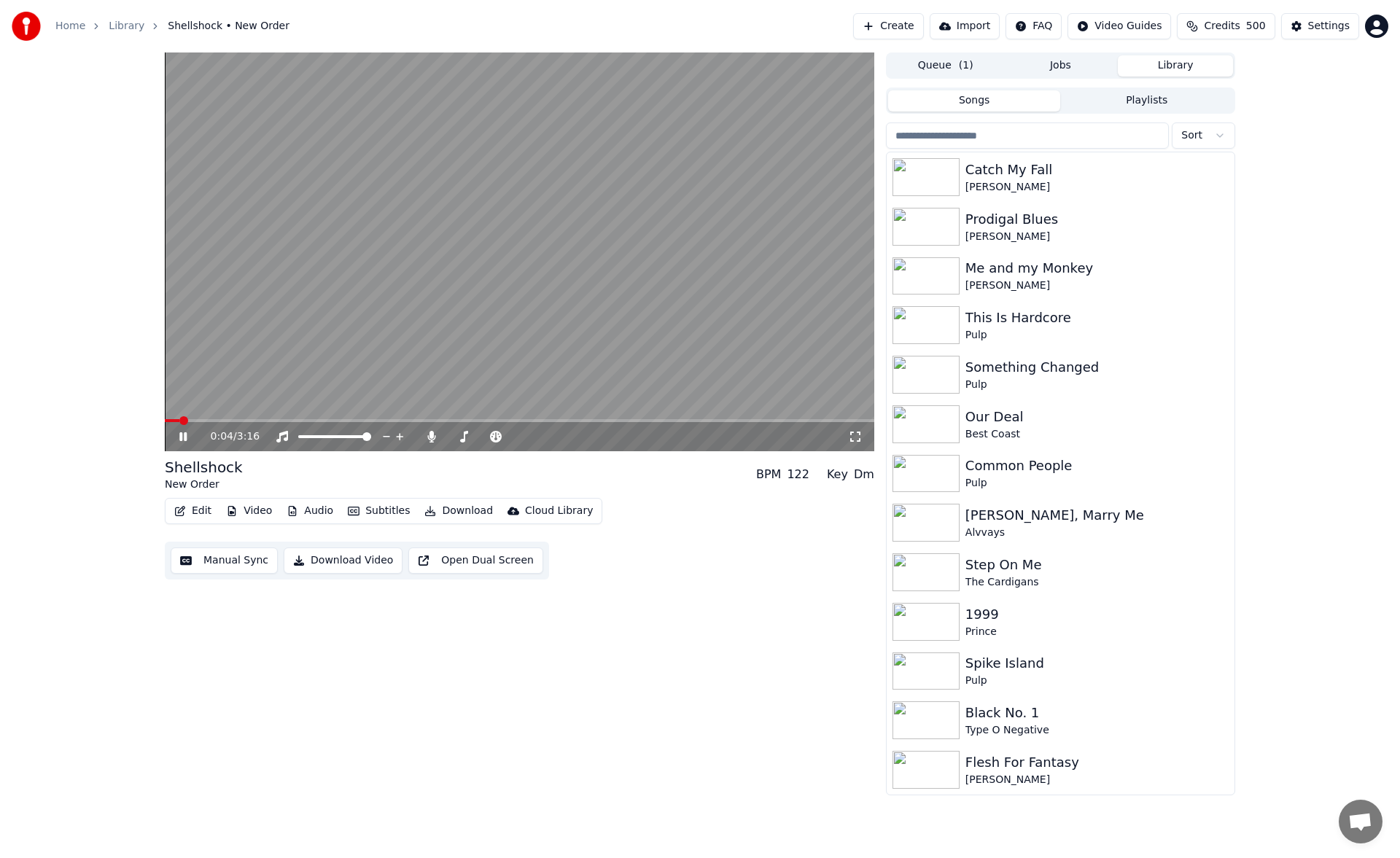
click at [226, 559] on button "Manual Sync" at bounding box center [224, 560] width 108 height 26
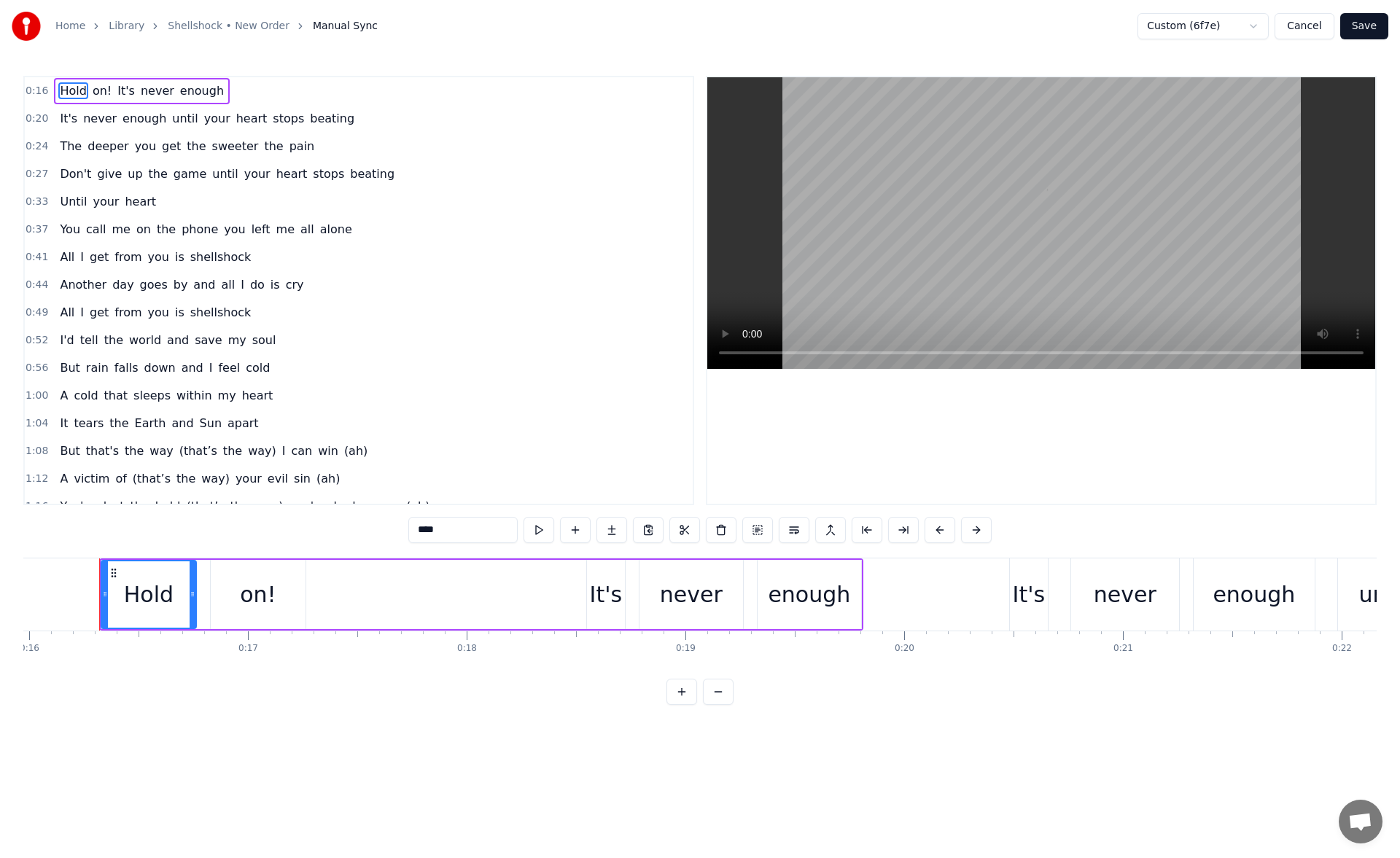
scroll to position [0, 3497]
click at [591, 574] on div "It's" at bounding box center [603, 595] width 38 height 70
drag, startPoint x: 589, startPoint y: 591, endPoint x: 580, endPoint y: 593, distance: 9.2
click at [580, 593] on icon at bounding box center [580, 594] width 6 height 11
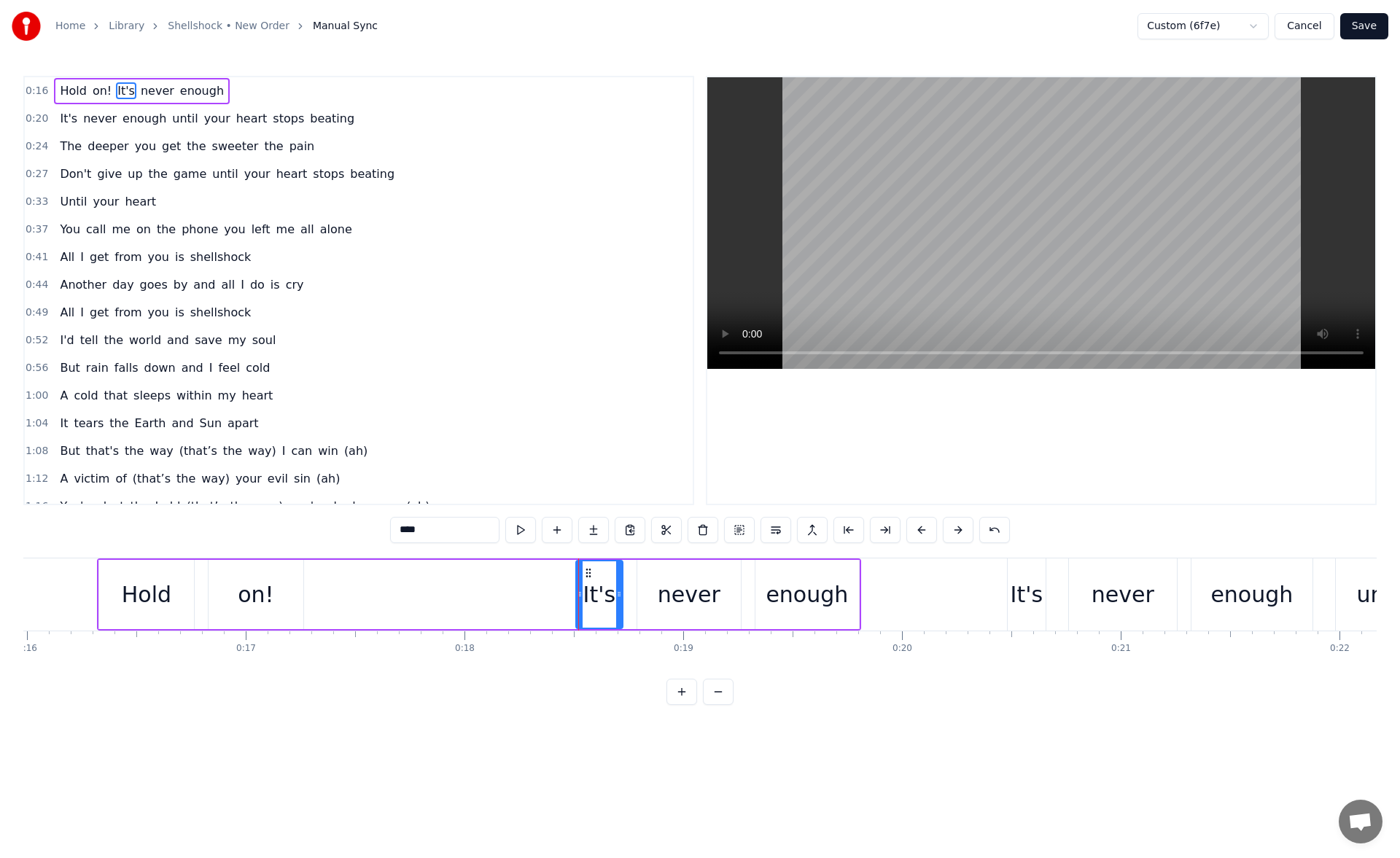
click at [1021, 590] on div "It's" at bounding box center [1027, 594] width 33 height 33
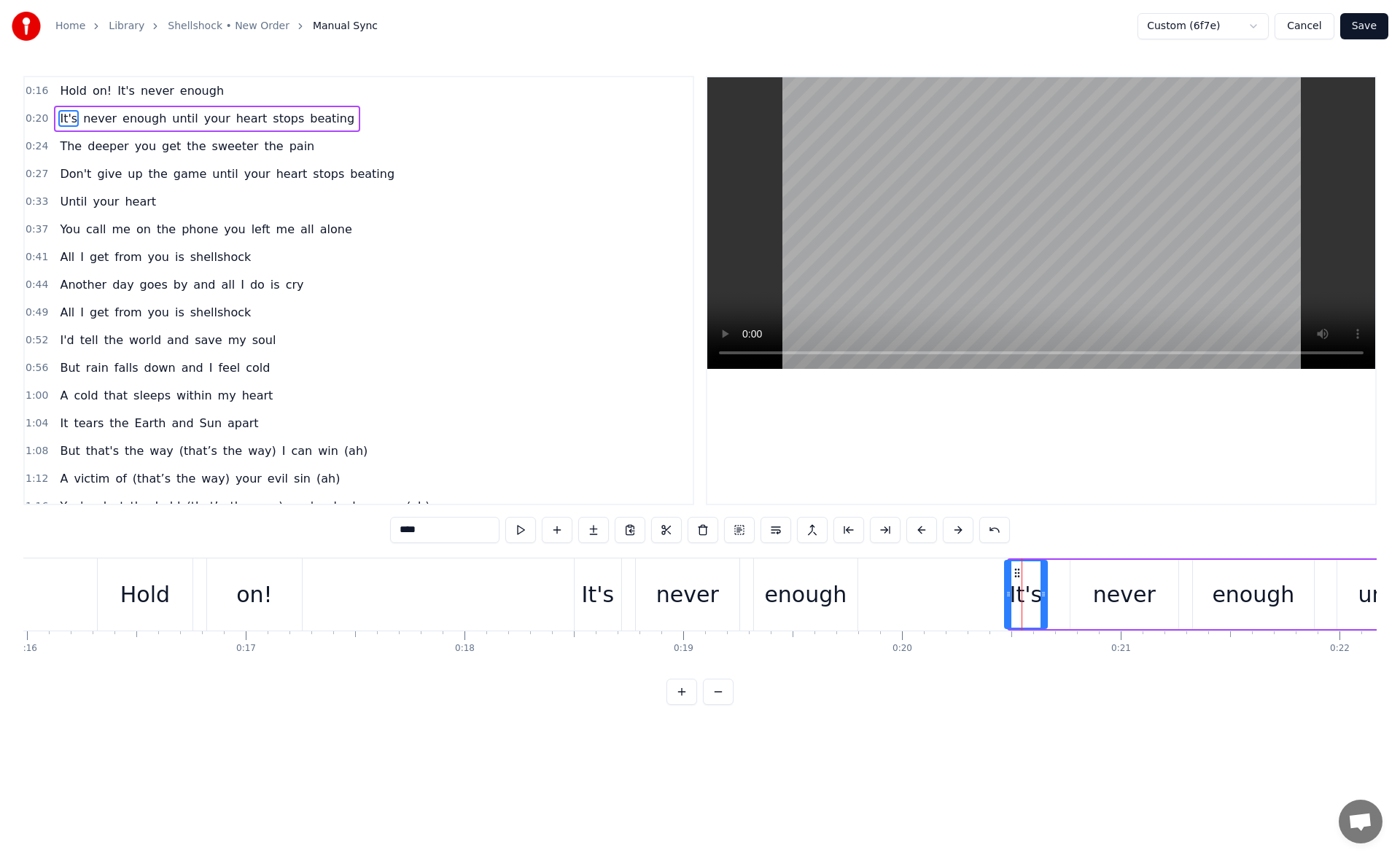
click at [1009, 598] on icon at bounding box center [1009, 594] width 6 height 11
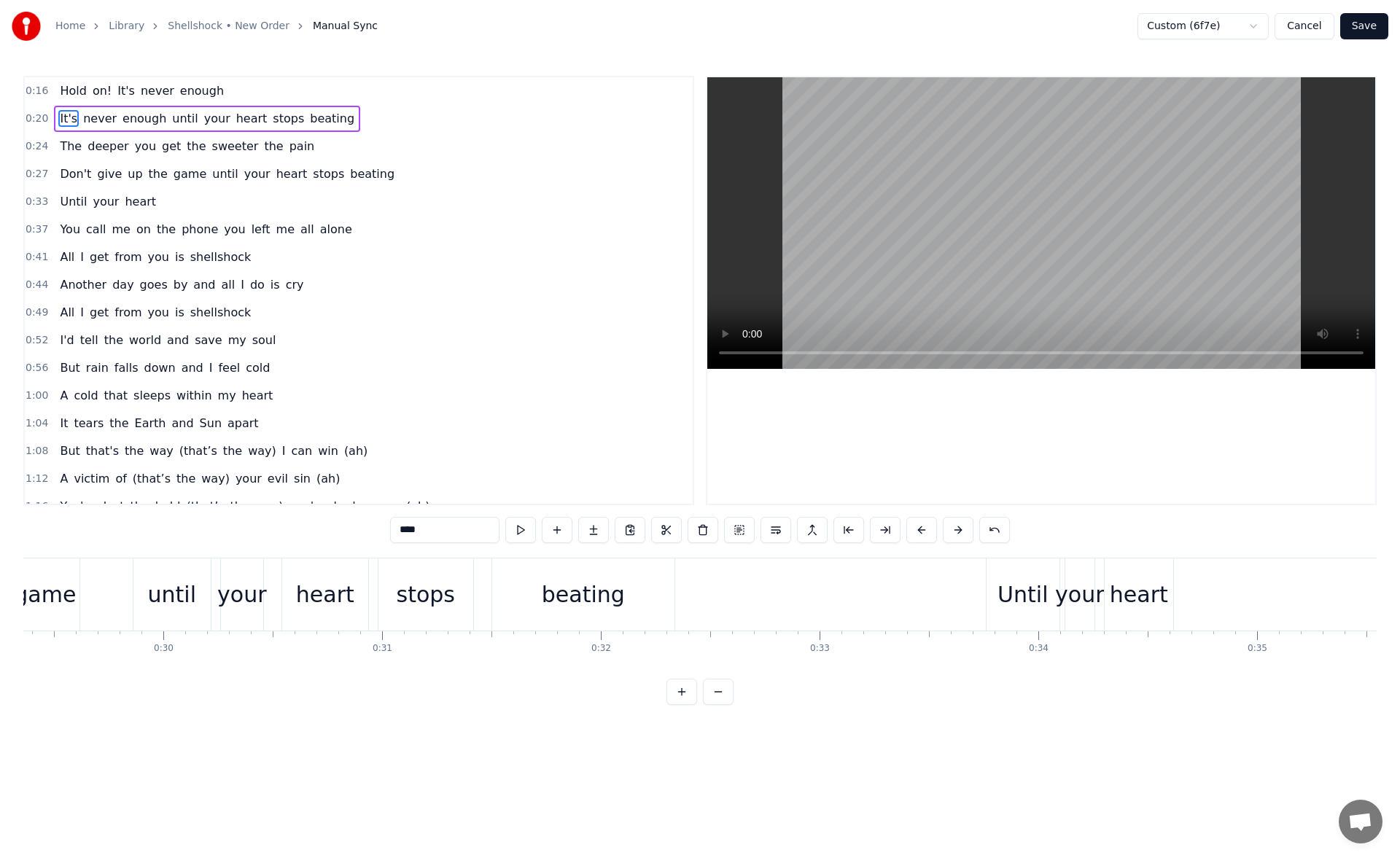
scroll to position [0, 6708]
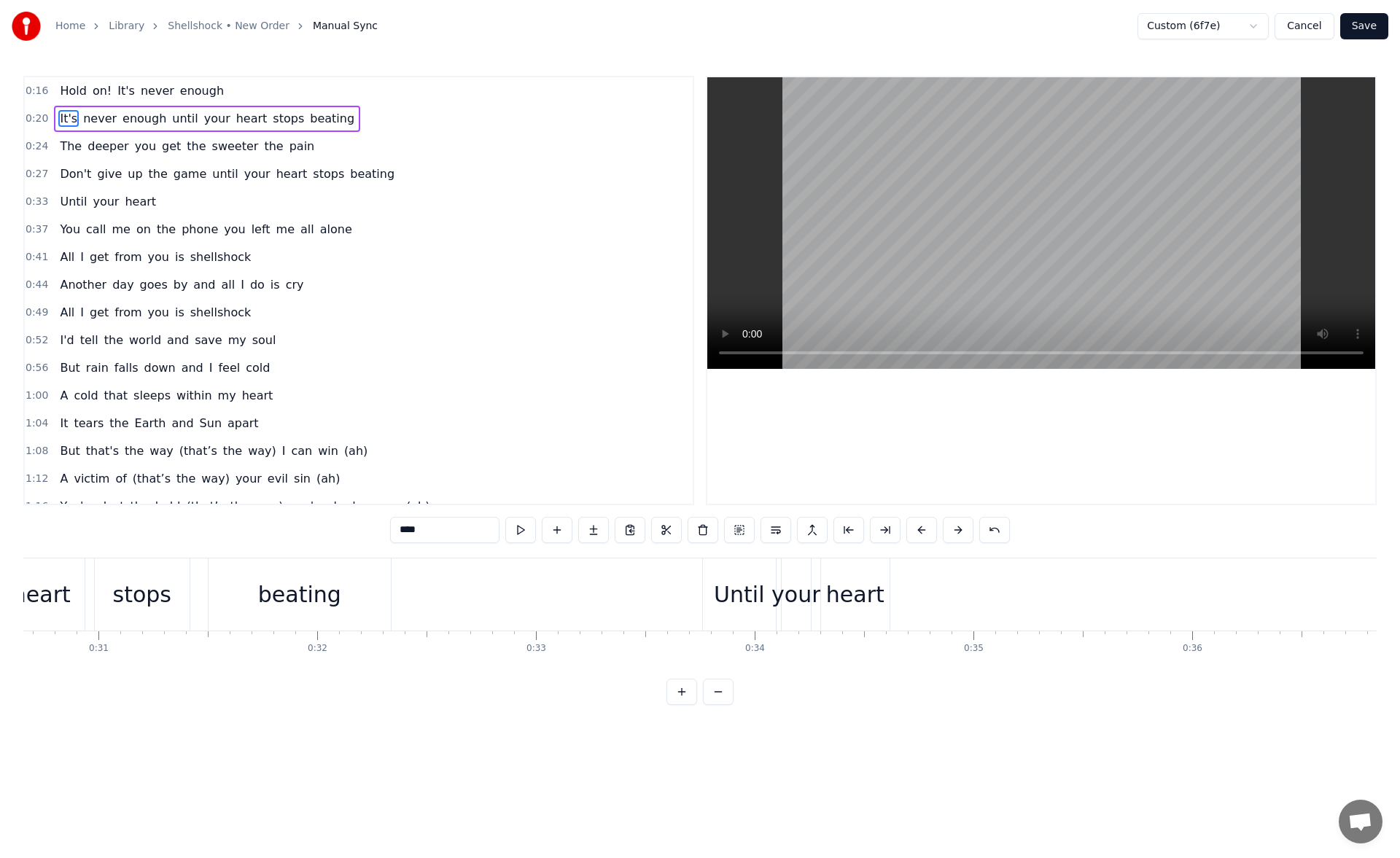
click at [719, 584] on div "Until" at bounding box center [739, 594] width 50 height 33
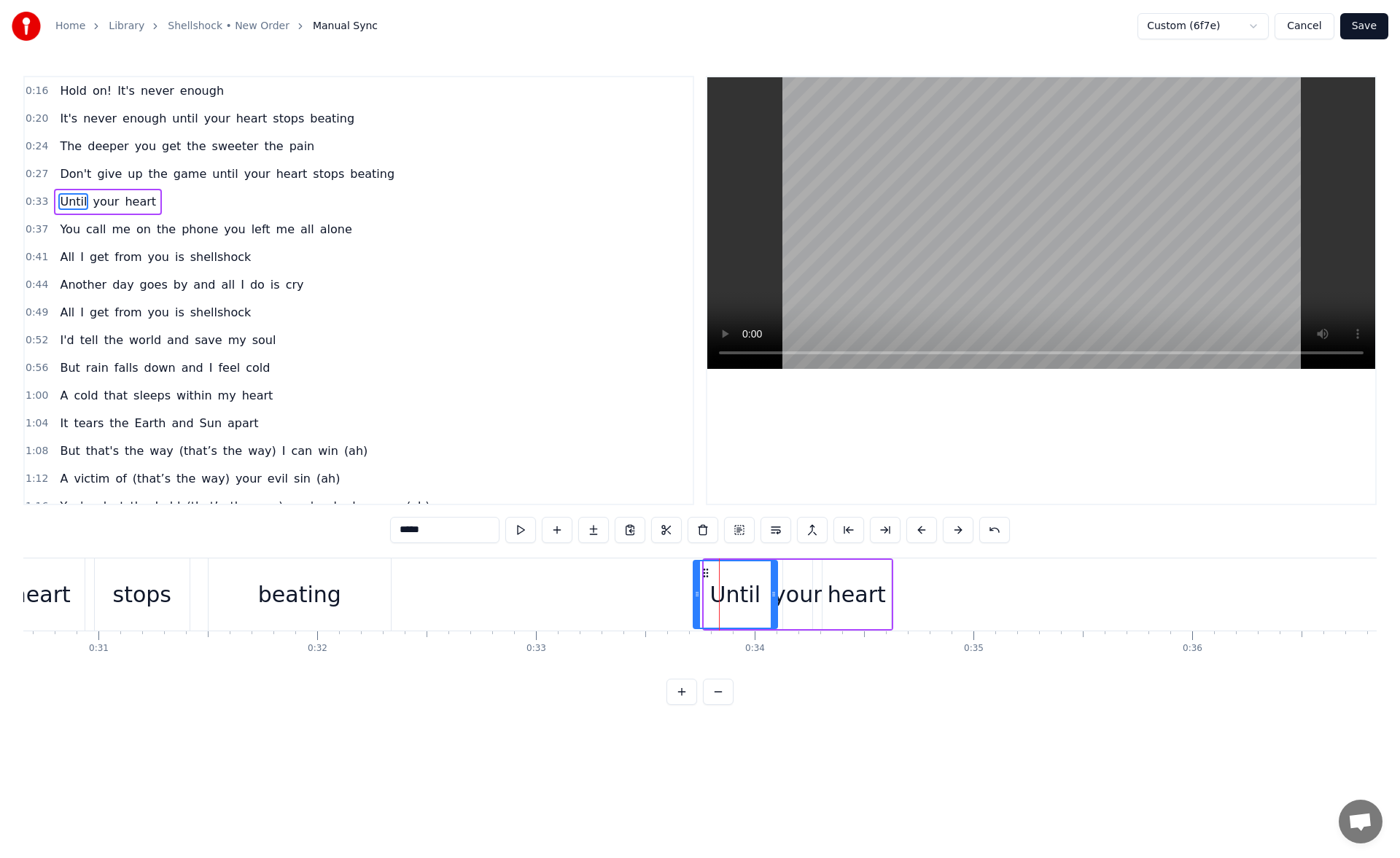
drag, startPoint x: 709, startPoint y: 593, endPoint x: 699, endPoint y: 594, distance: 10.0
click at [699, 594] on icon at bounding box center [697, 594] width 6 height 11
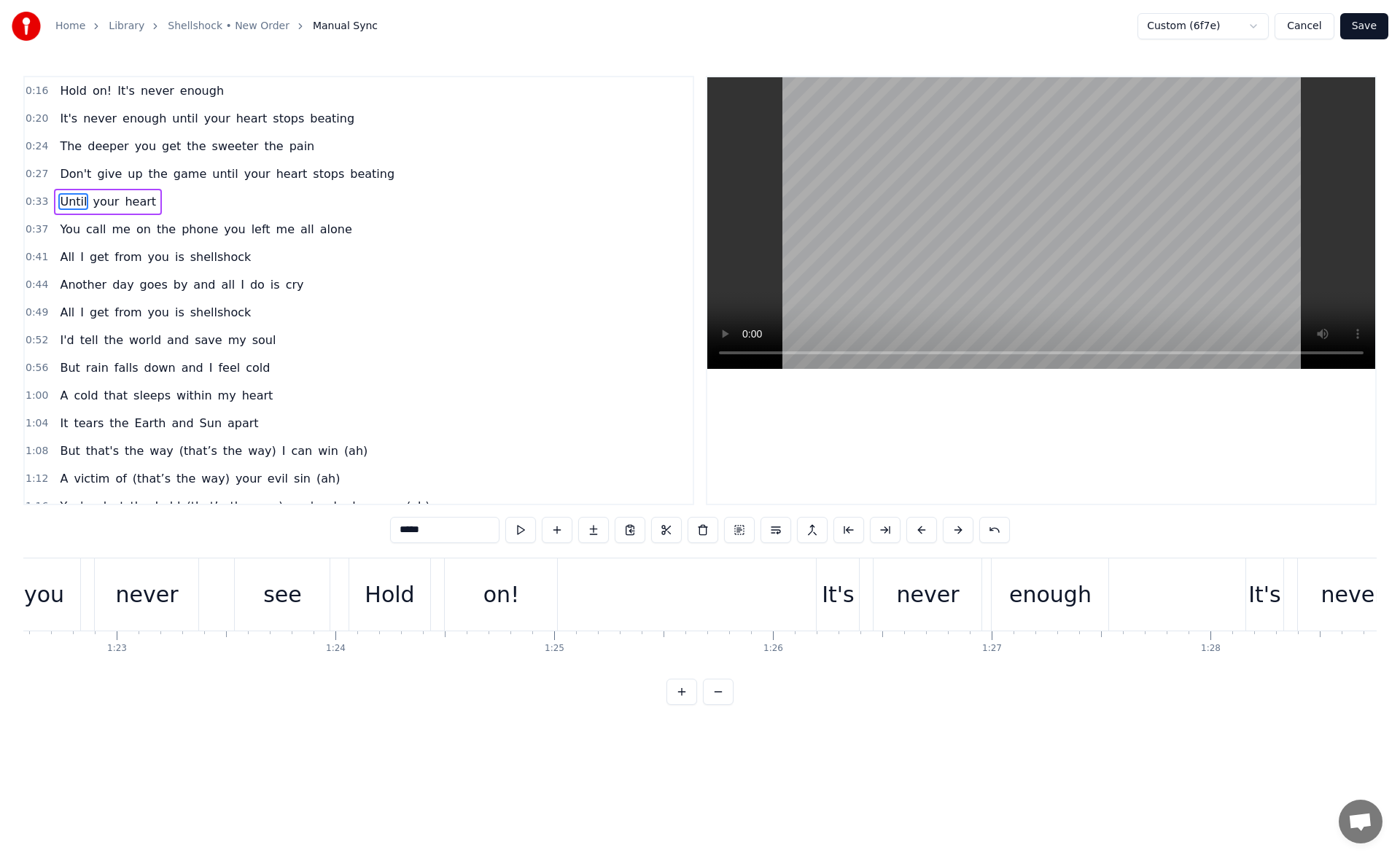
scroll to position [0, 18139]
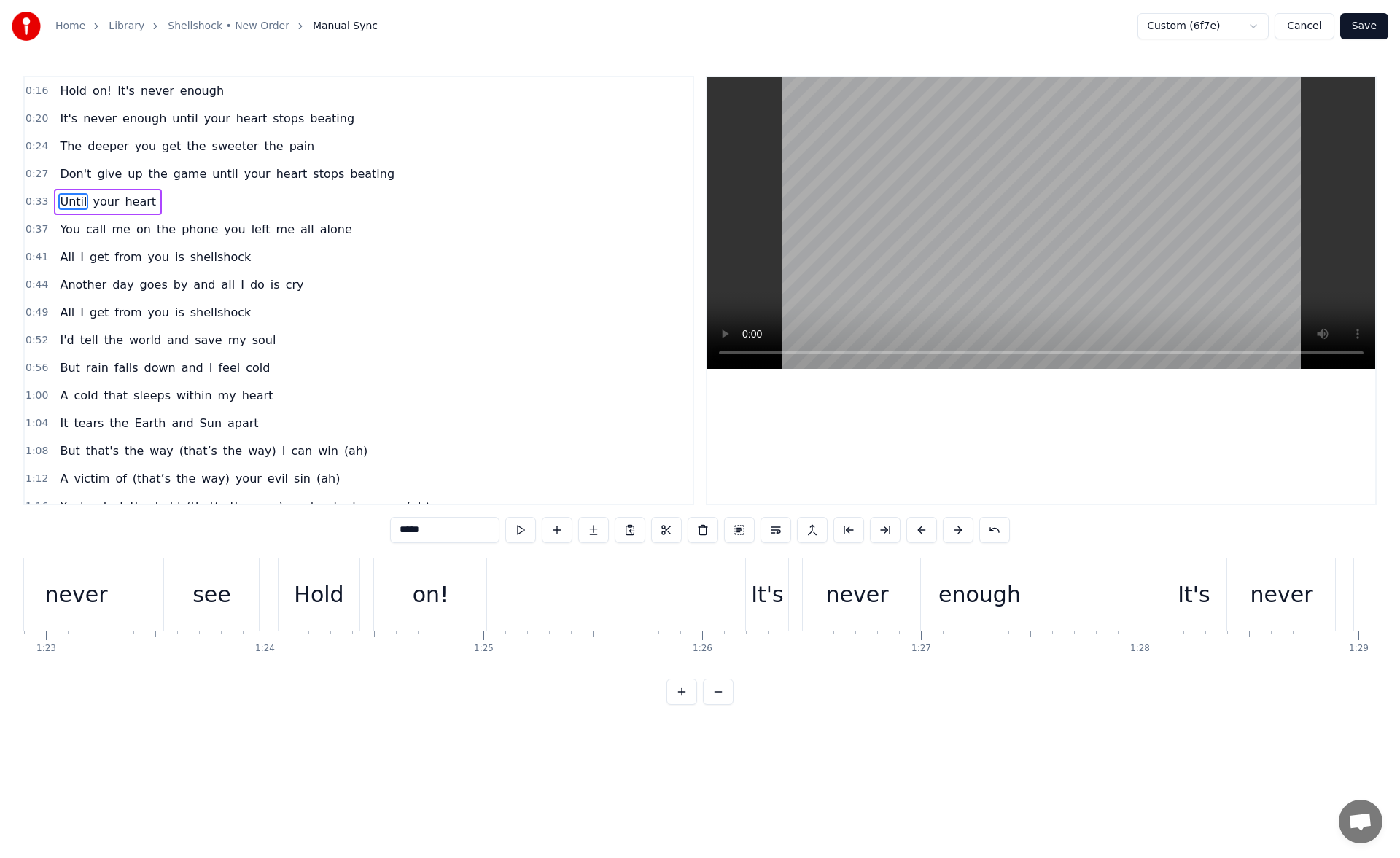
click at [757, 581] on div "It's" at bounding box center [768, 594] width 33 height 33
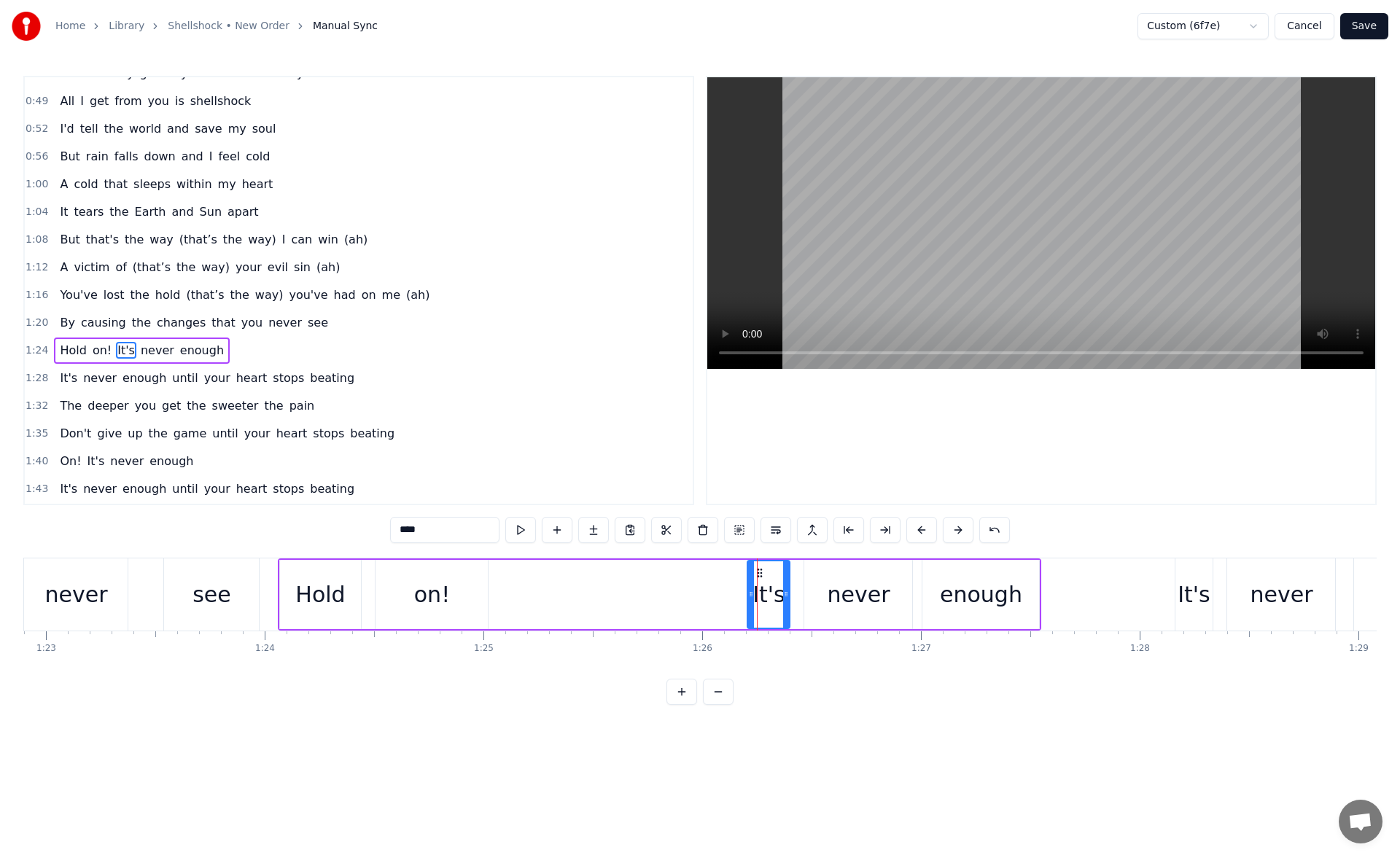
scroll to position [271, 0]
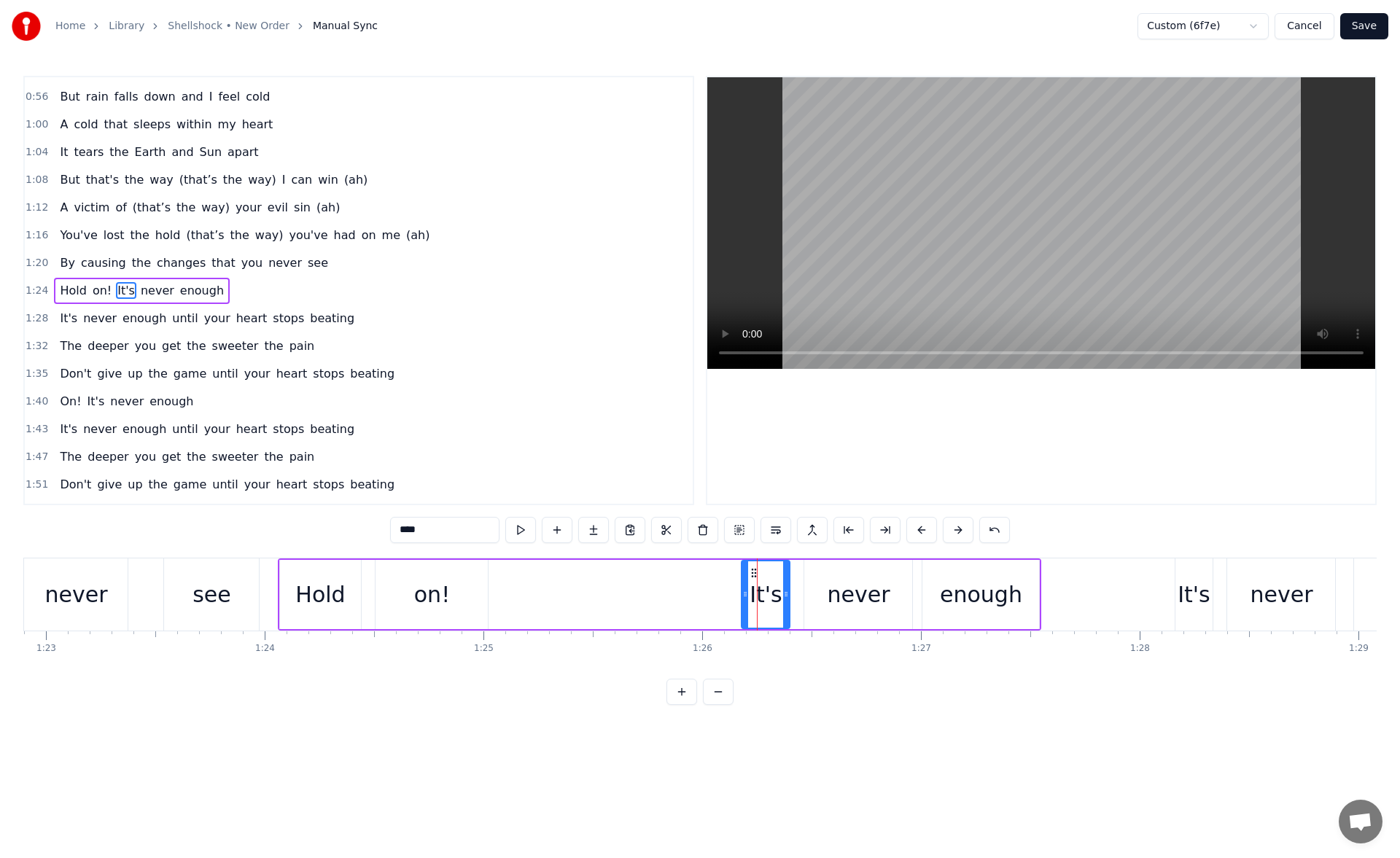
drag, startPoint x: 752, startPoint y: 593, endPoint x: 743, endPoint y: 593, distance: 9.0
click at [747, 593] on circle at bounding box center [747, 592] width 1 height 1
click at [448, 590] on div "on!" at bounding box center [431, 595] width 112 height 70
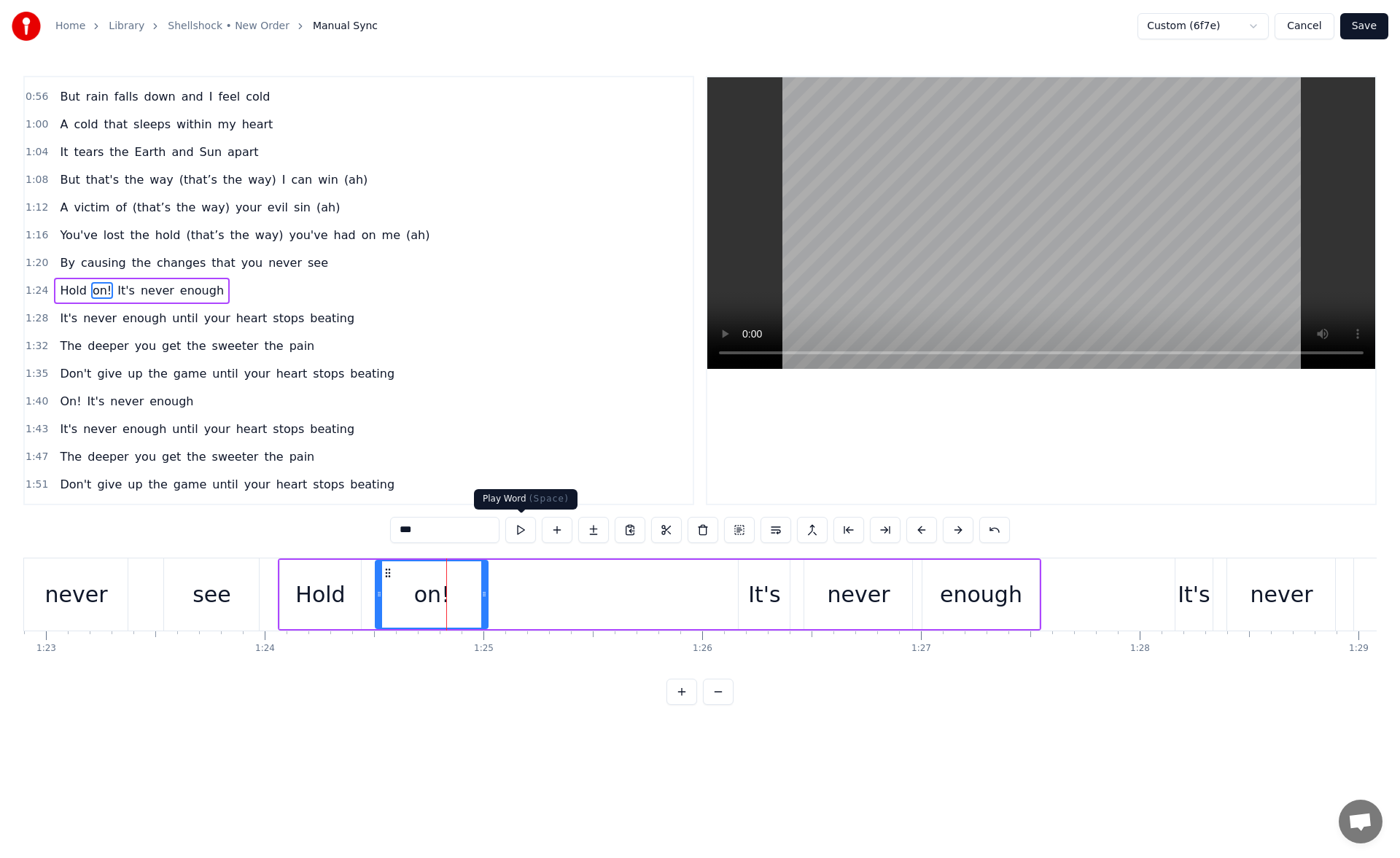
click at [520, 527] on button at bounding box center [521, 530] width 31 height 26
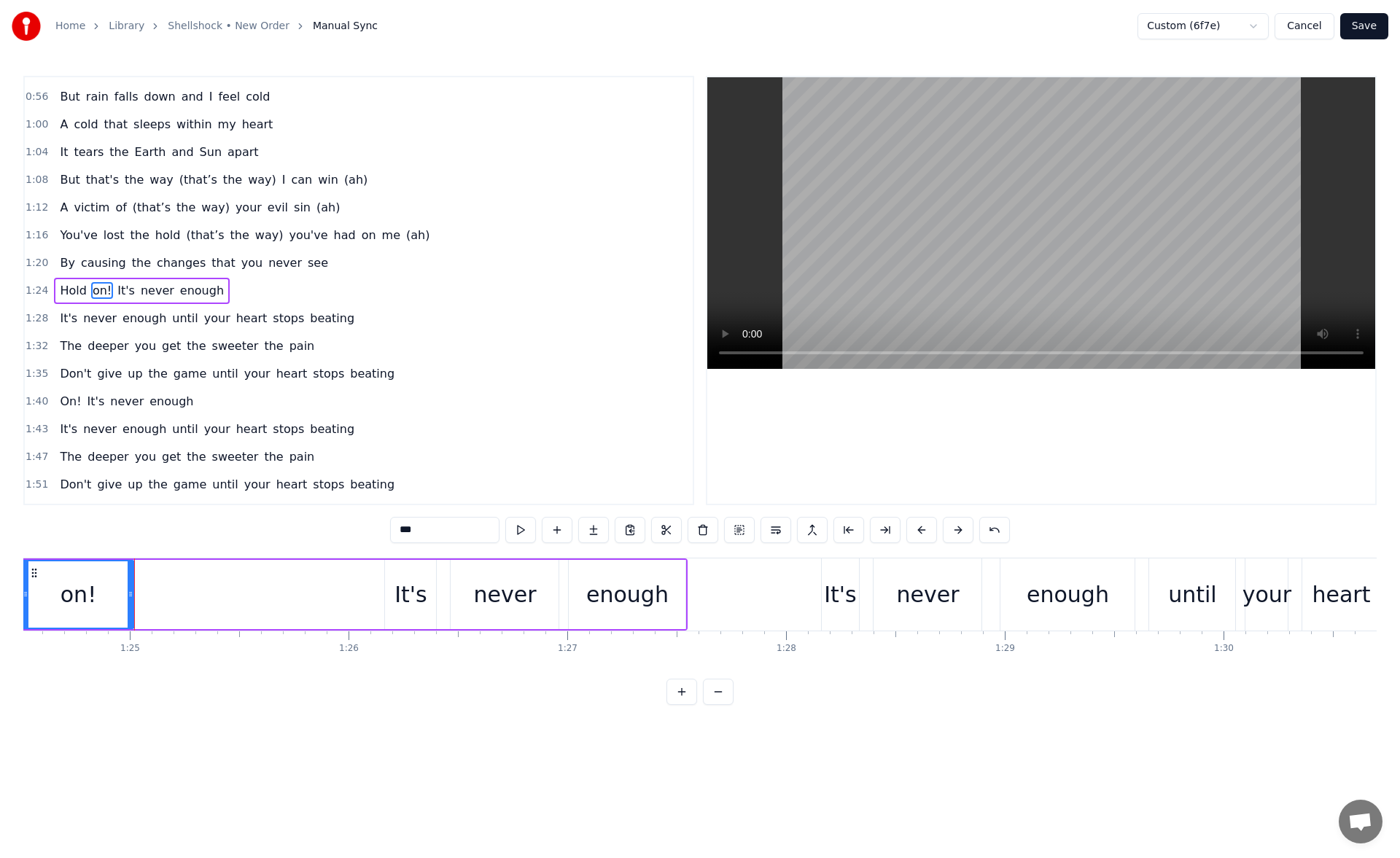
click at [827, 593] on div "It's" at bounding box center [840, 594] width 33 height 33
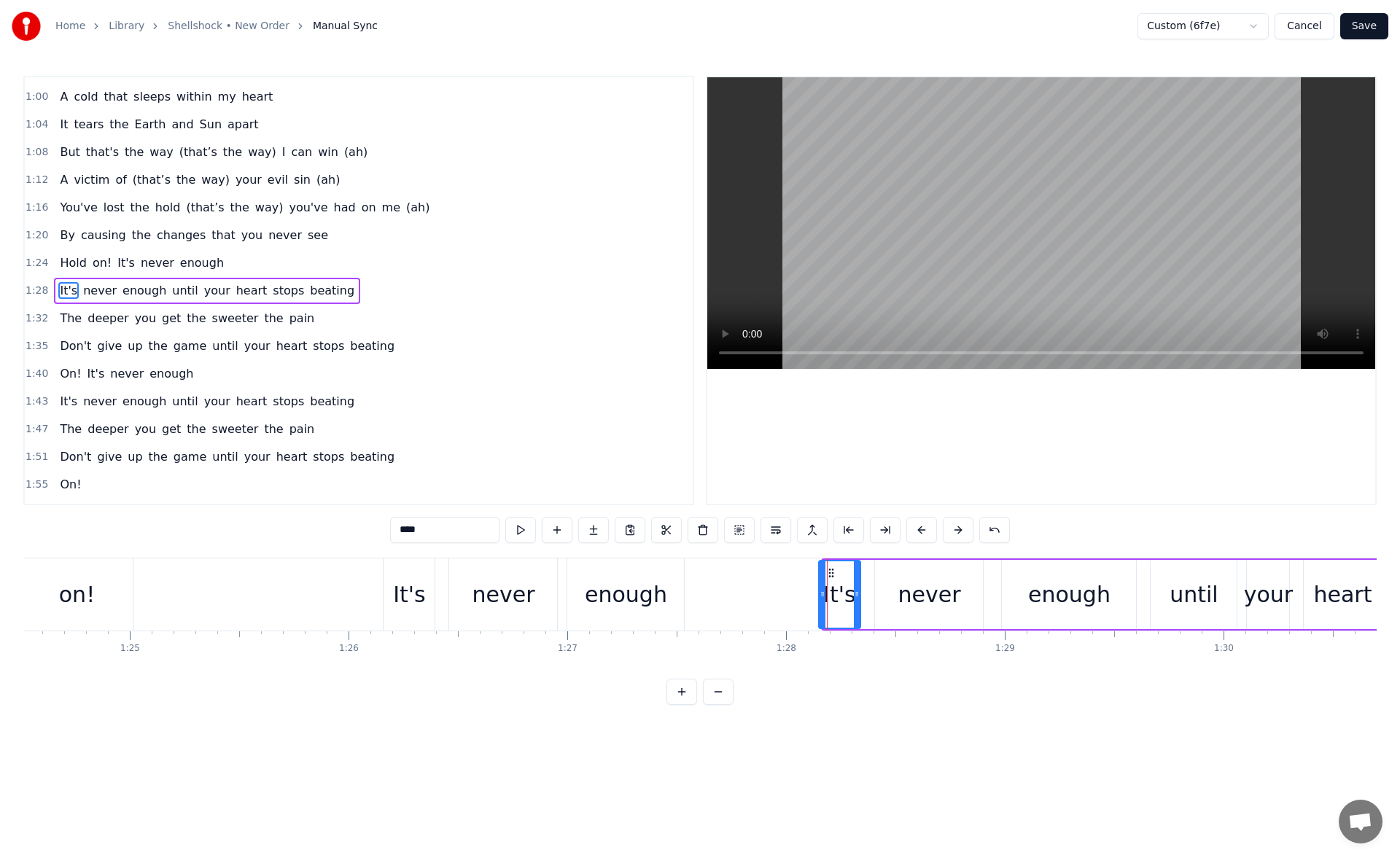
click at [820, 597] on icon at bounding box center [823, 594] width 6 height 11
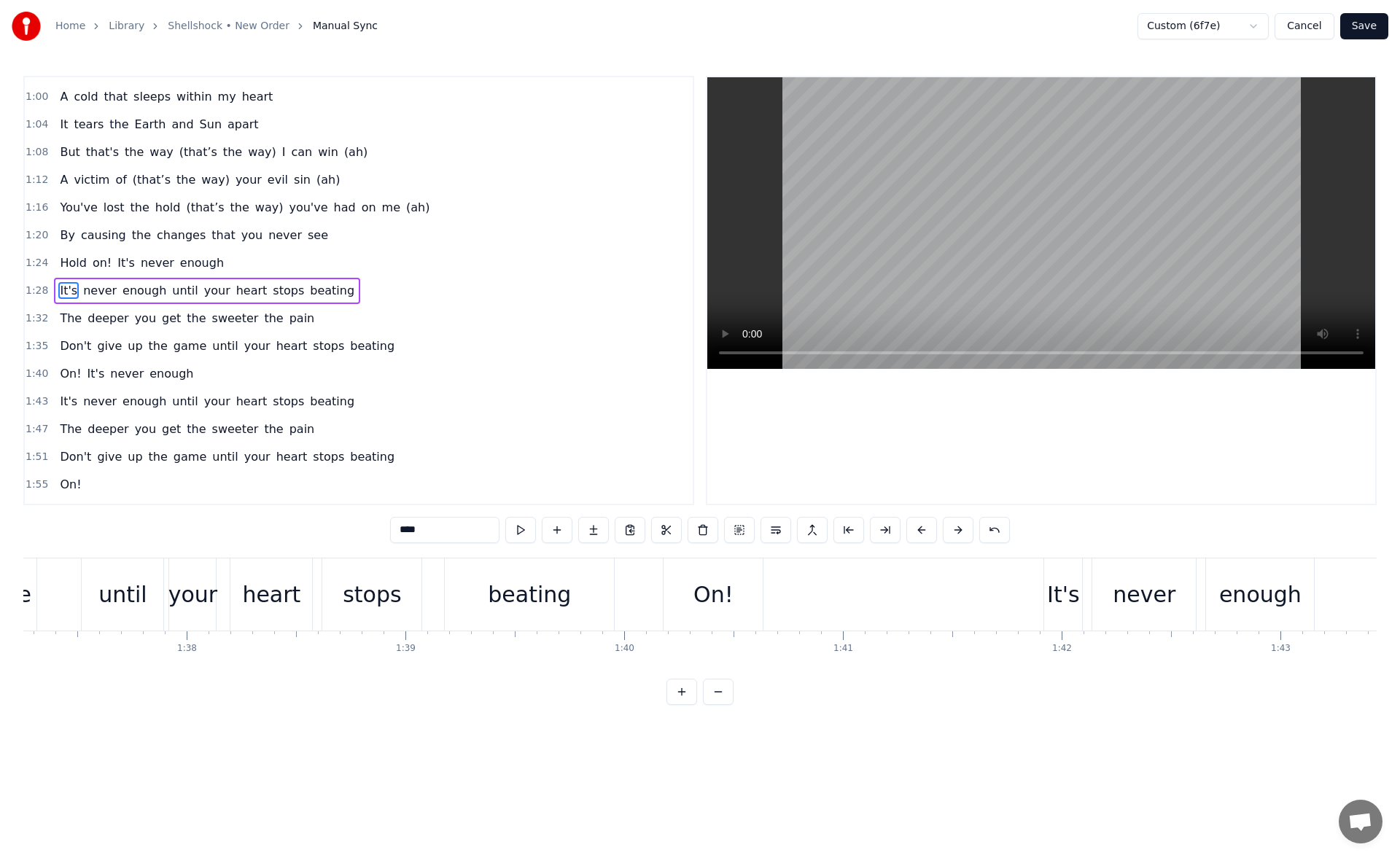
scroll to position [0, 21610]
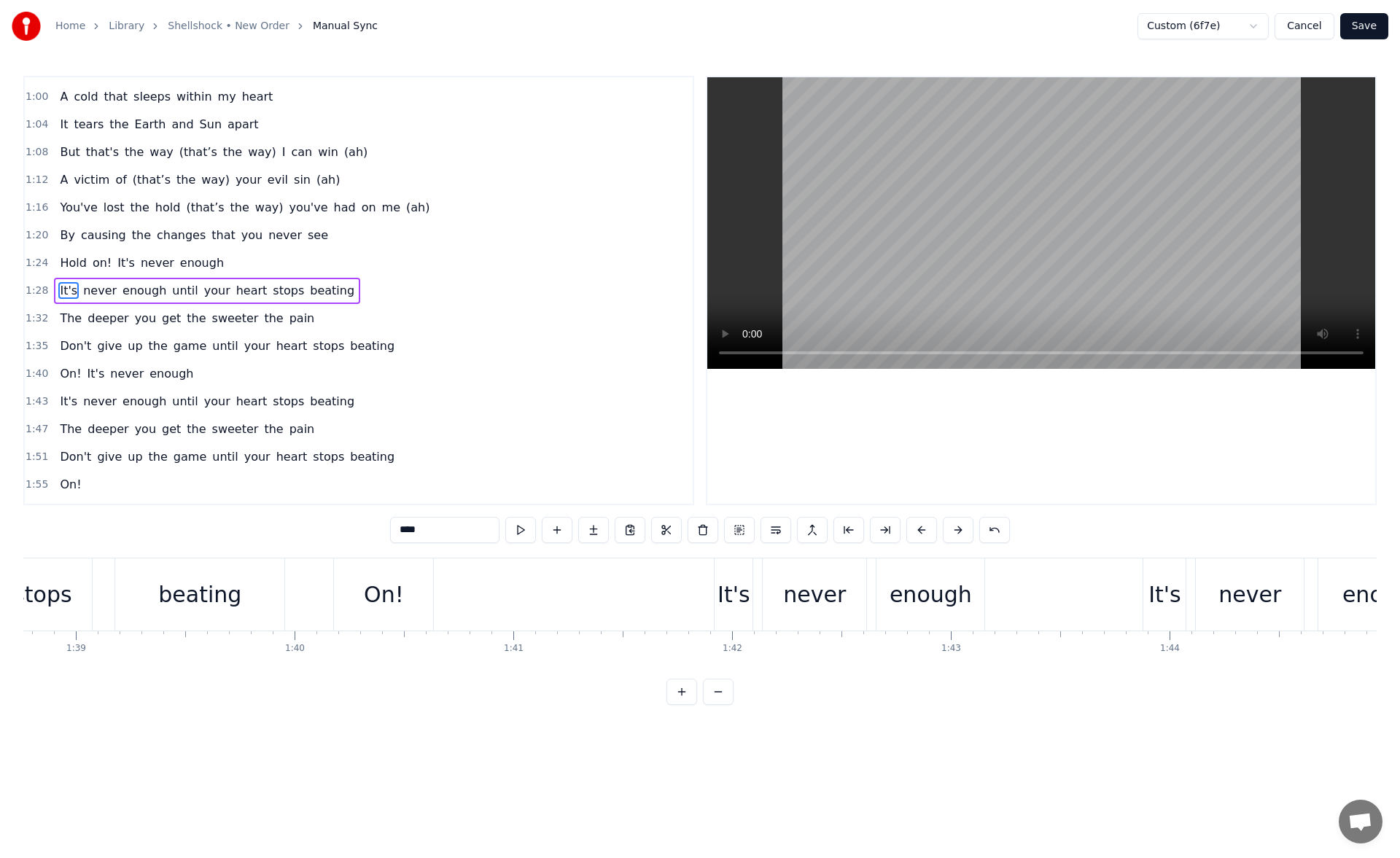
click at [739, 590] on div "It's" at bounding box center [734, 594] width 33 height 33
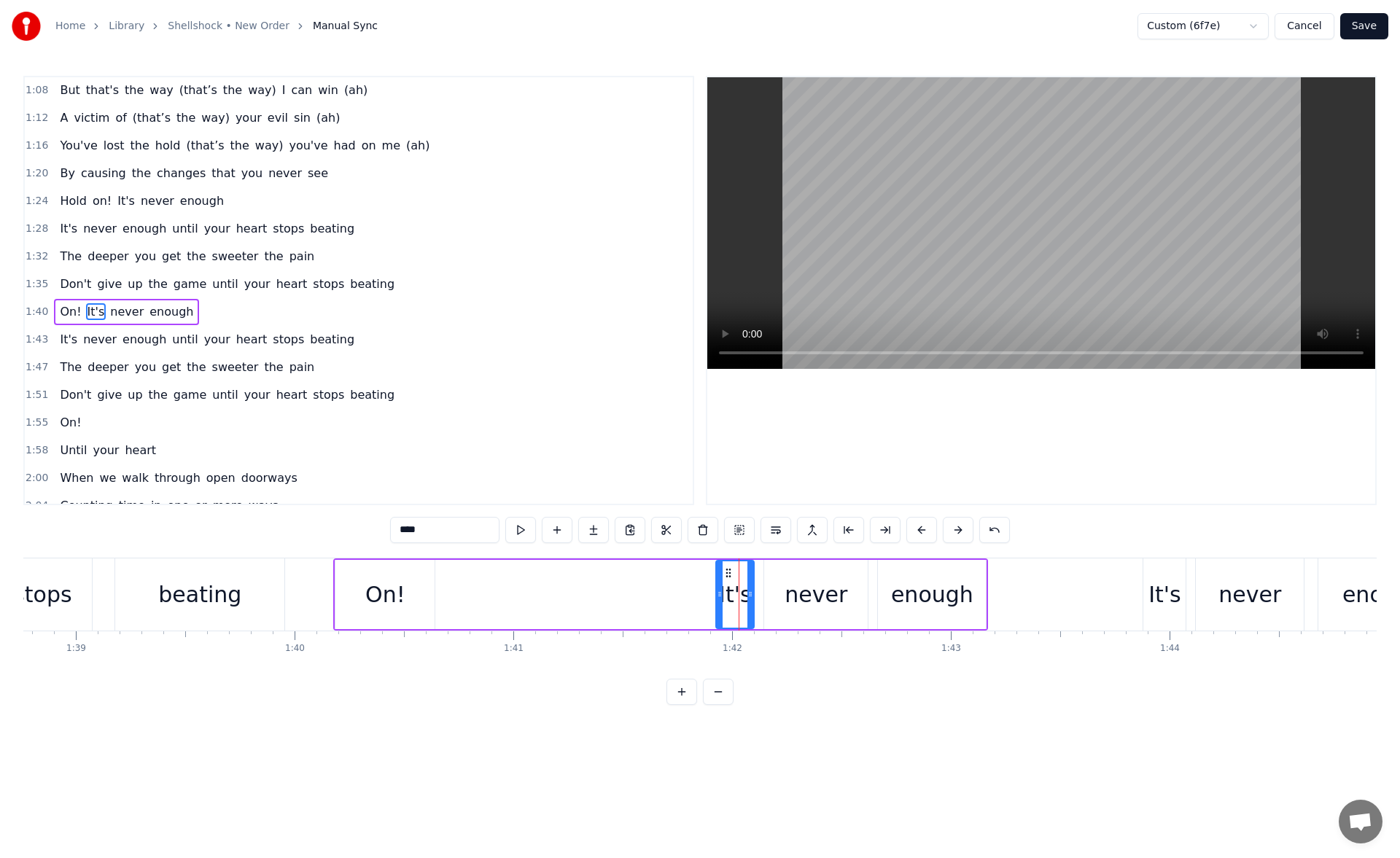
scroll to position [383, 0]
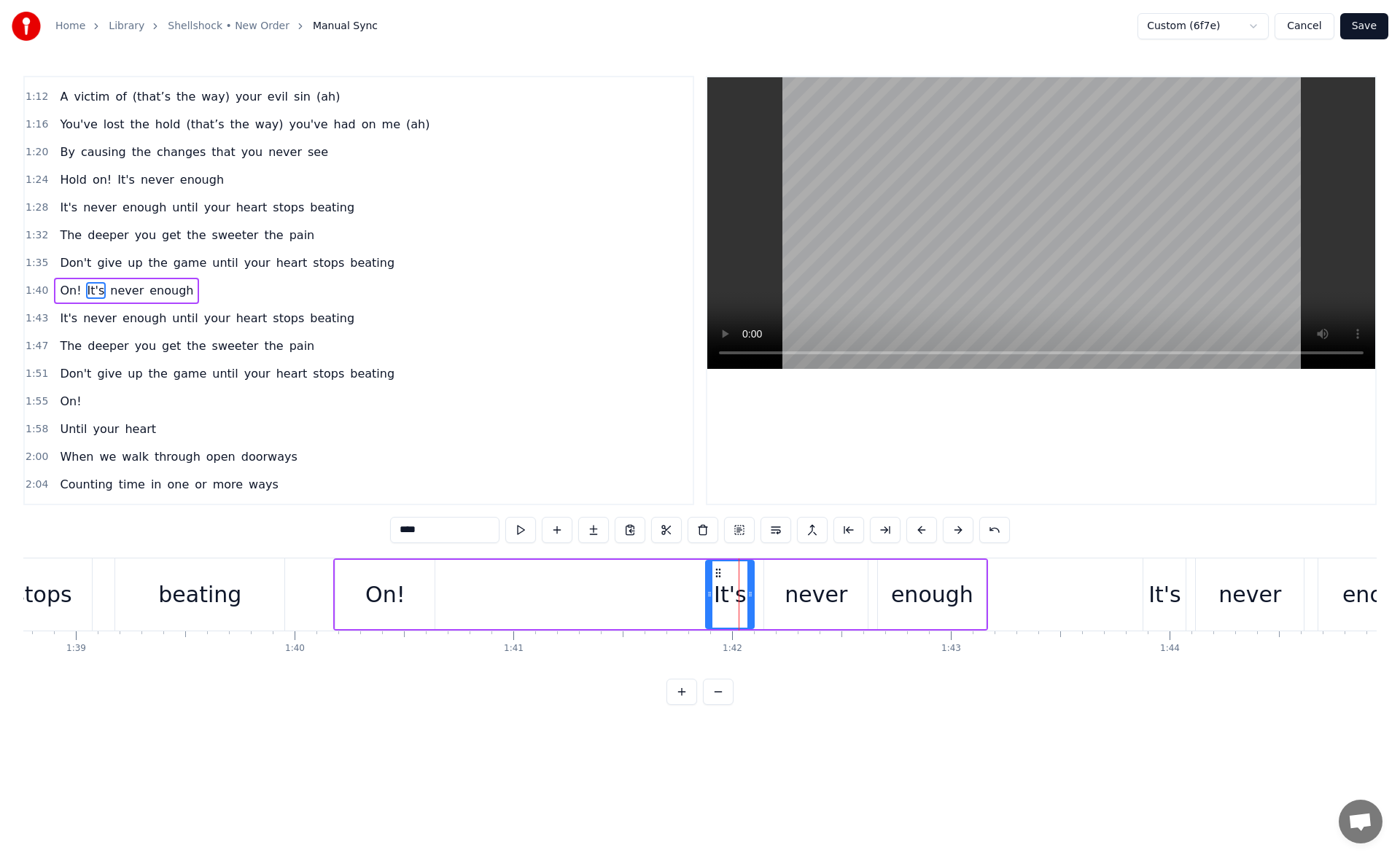
drag, startPoint x: 721, startPoint y: 597, endPoint x: 710, endPoint y: 598, distance: 11.0
click at [710, 598] on icon at bounding box center [709, 594] width 6 height 11
click at [525, 527] on button at bounding box center [521, 530] width 31 height 26
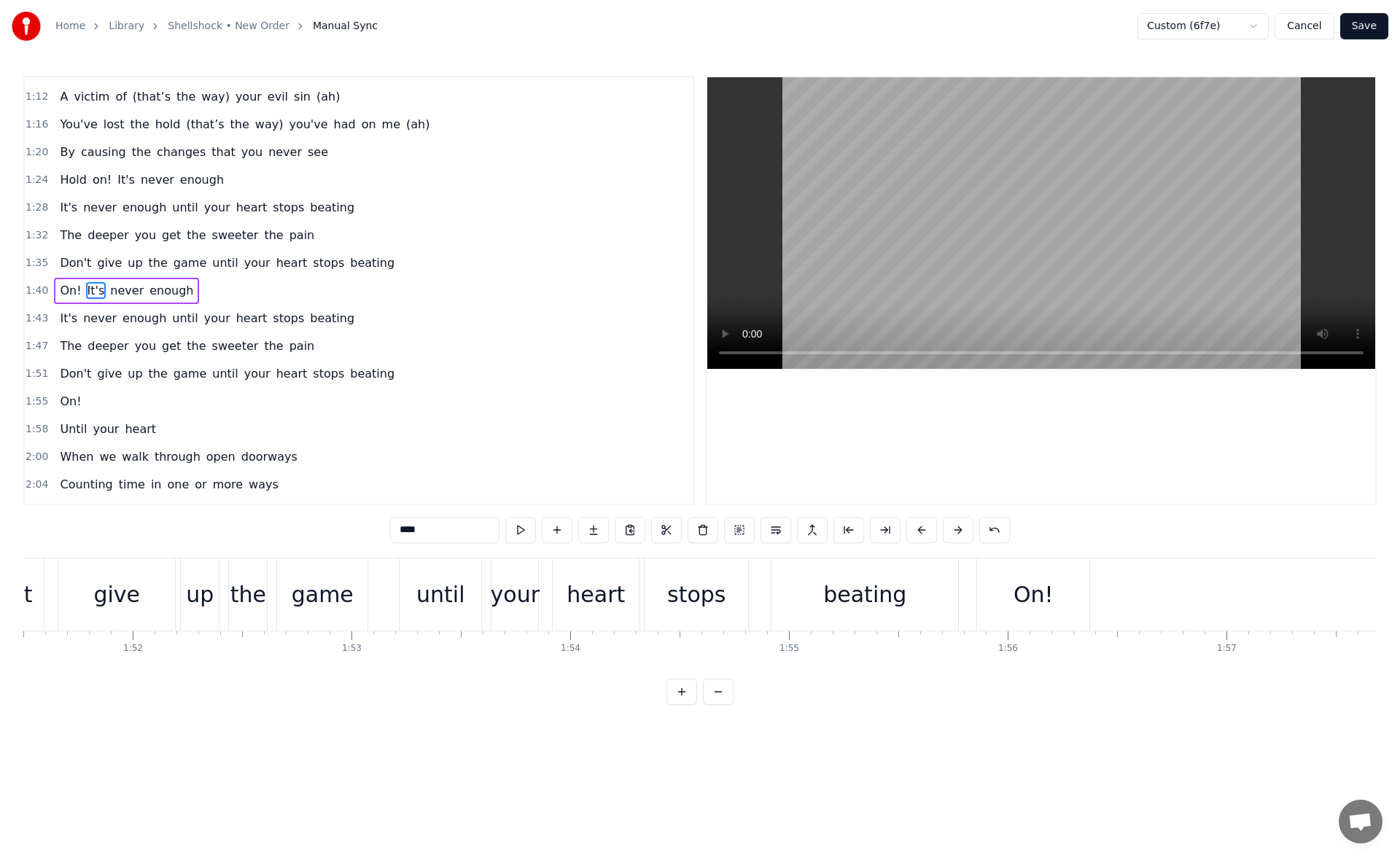
scroll to position [0, 24586]
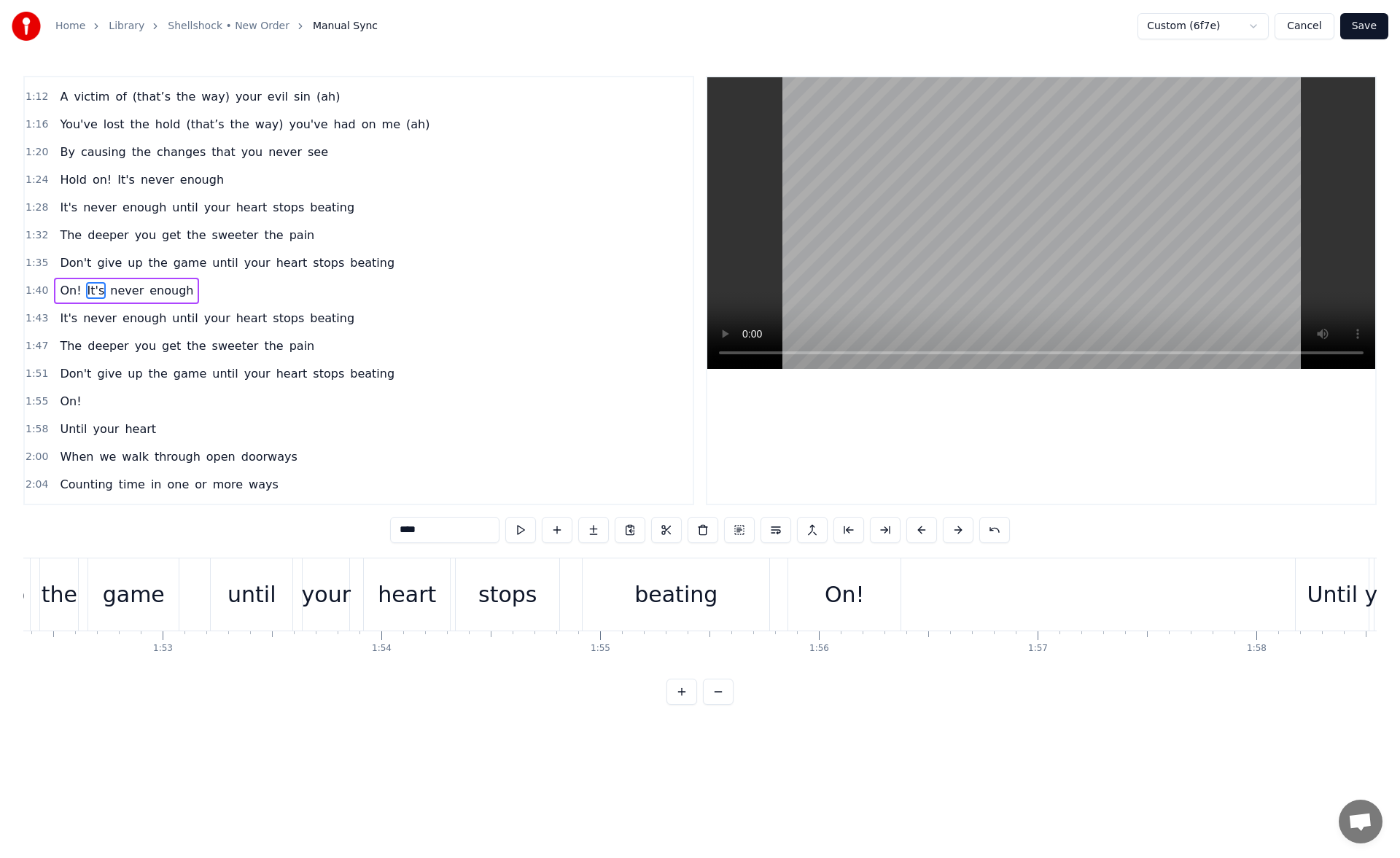
click at [882, 581] on div "On!" at bounding box center [844, 594] width 112 height 72
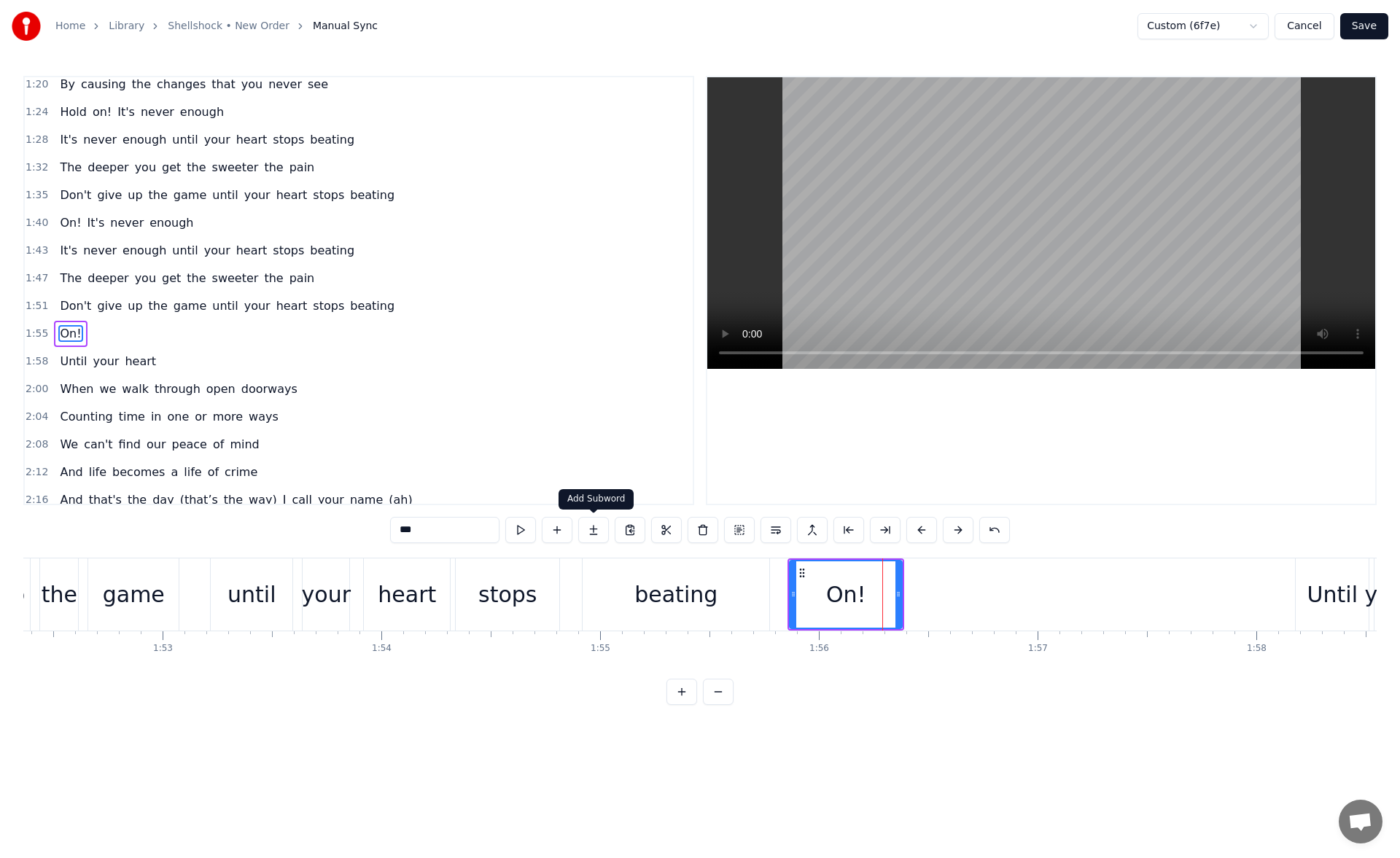
scroll to position [493, 0]
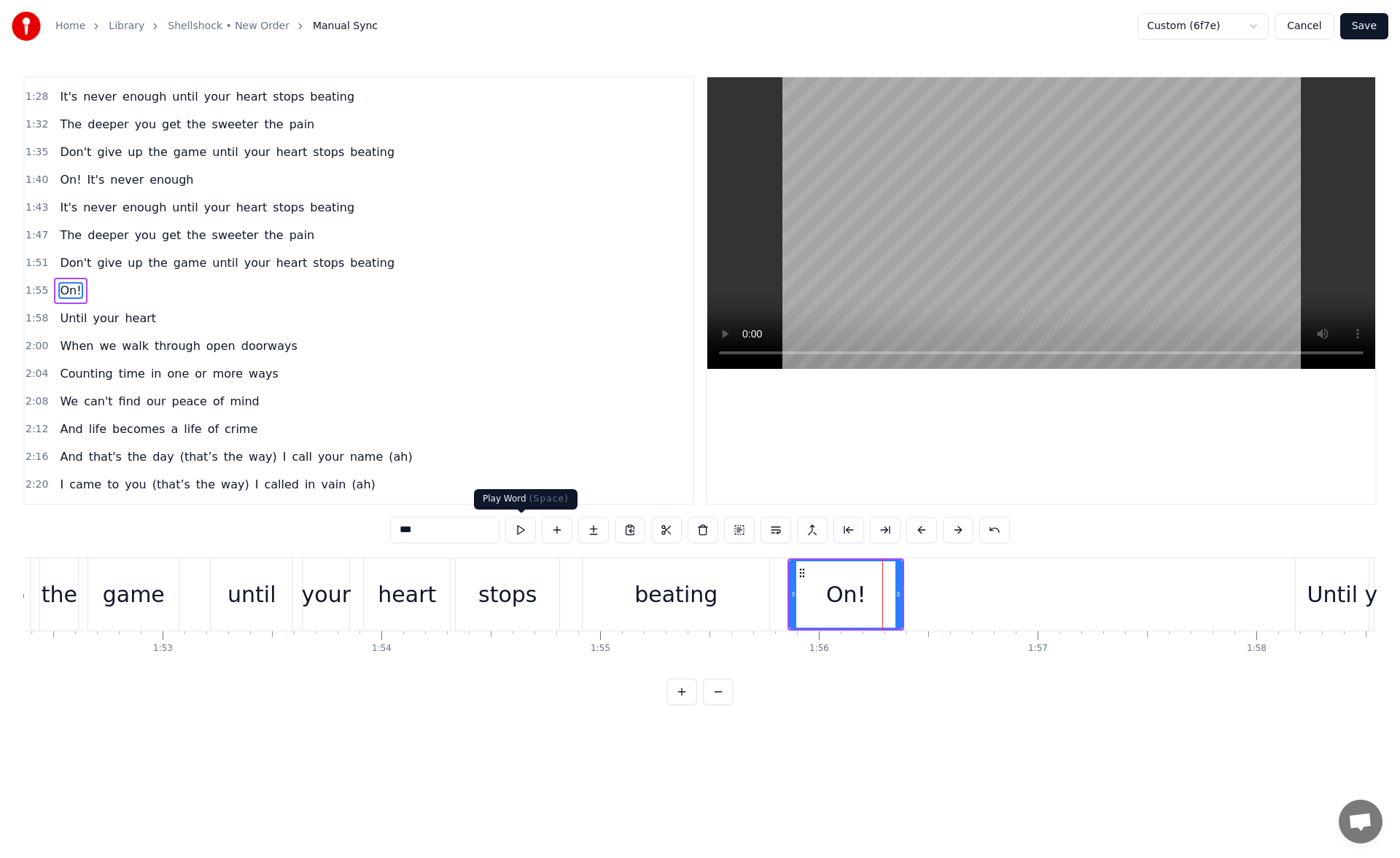
click at [523, 531] on button at bounding box center [521, 530] width 31 height 26
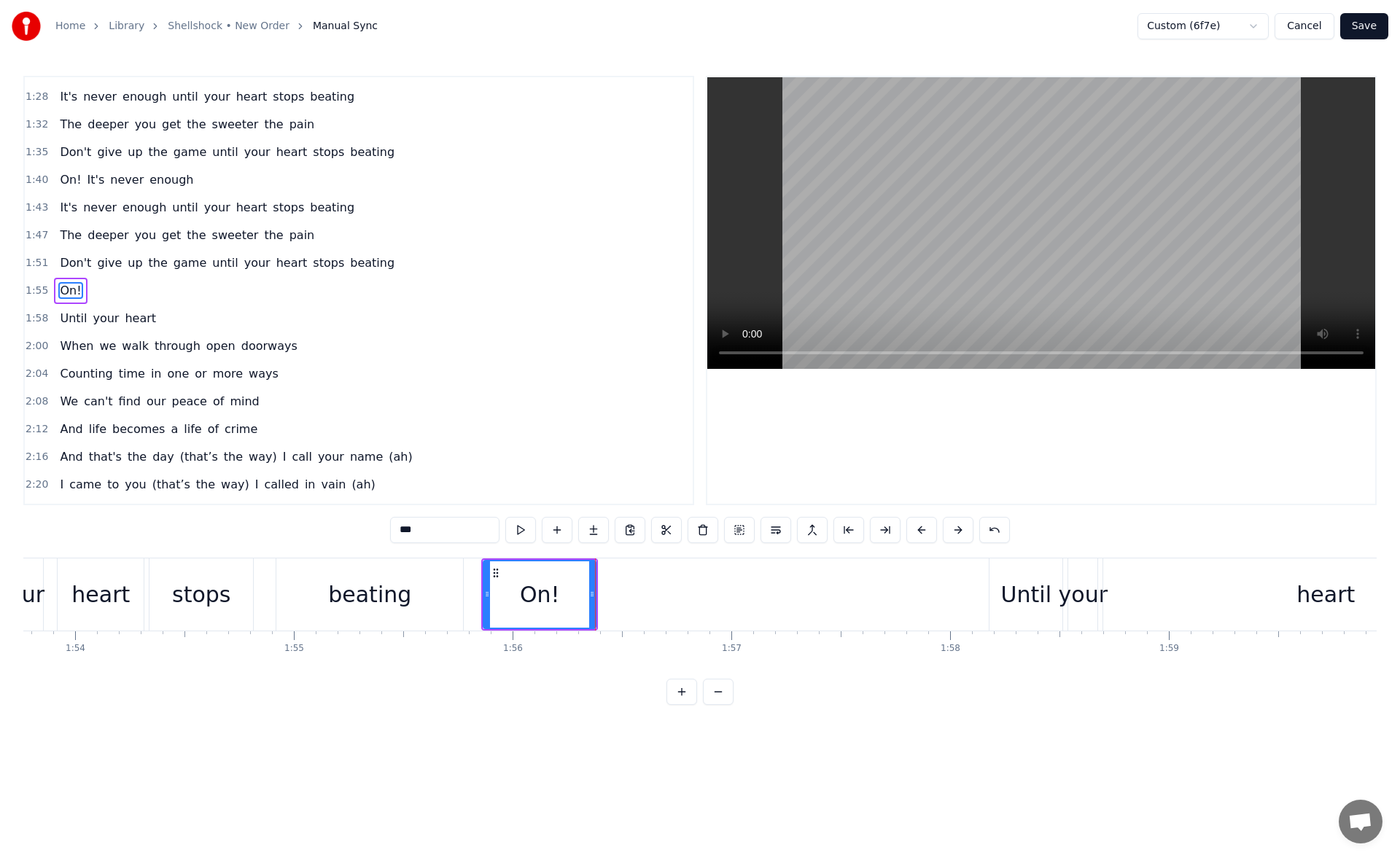
scroll to position [0, 24940]
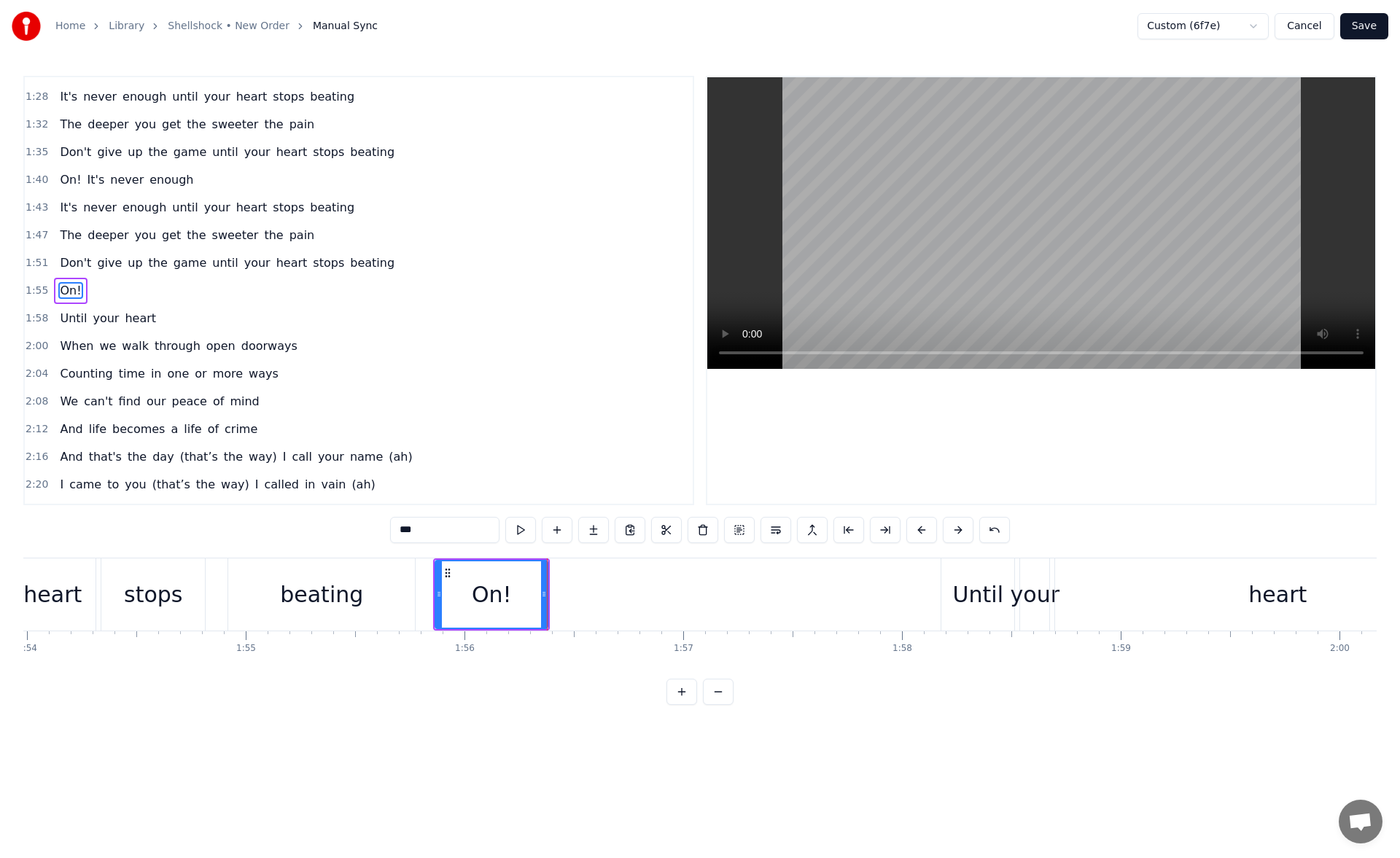
click at [963, 589] on div "Until" at bounding box center [979, 594] width 50 height 33
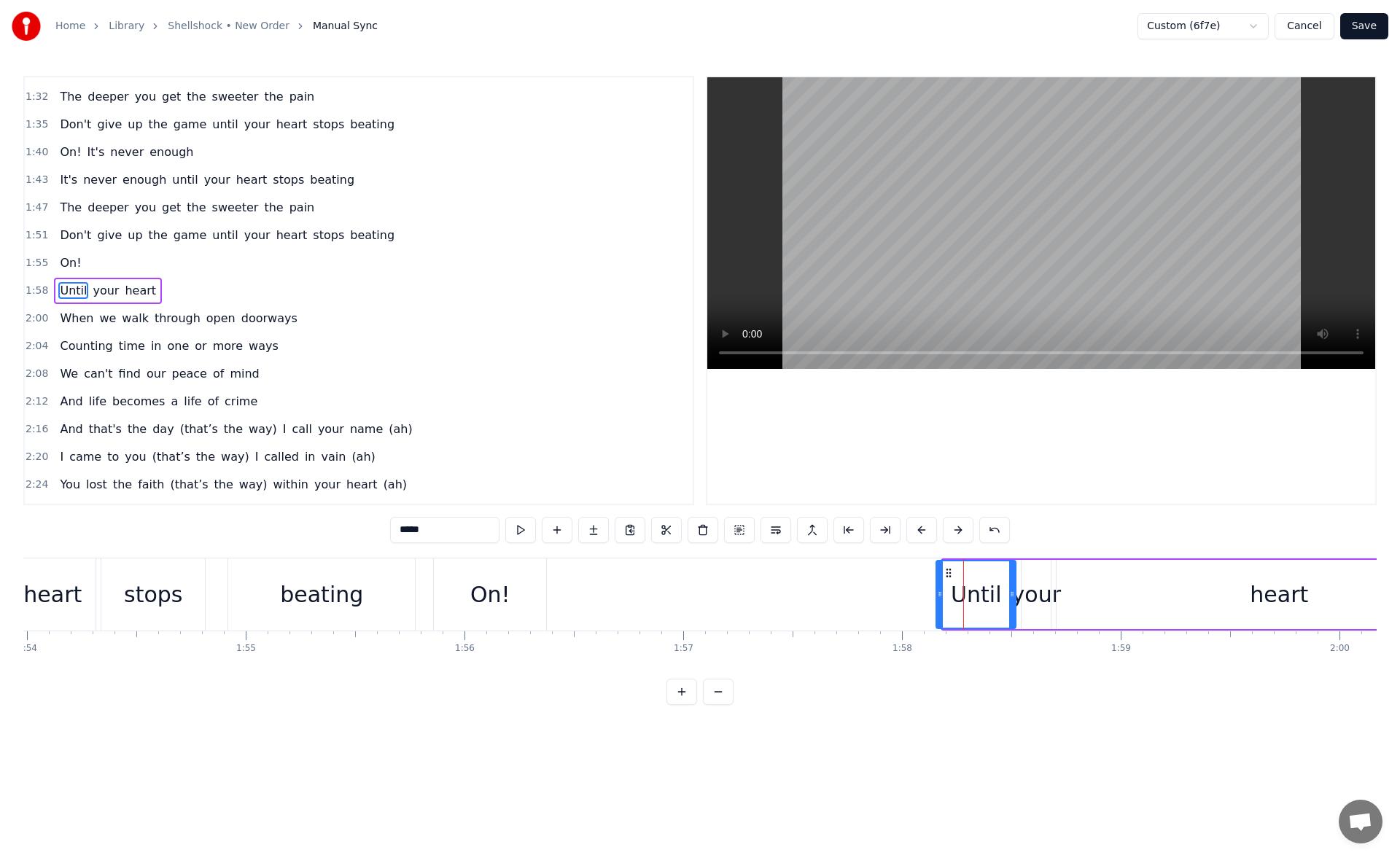
click at [941, 598] on icon at bounding box center [940, 594] width 6 height 11
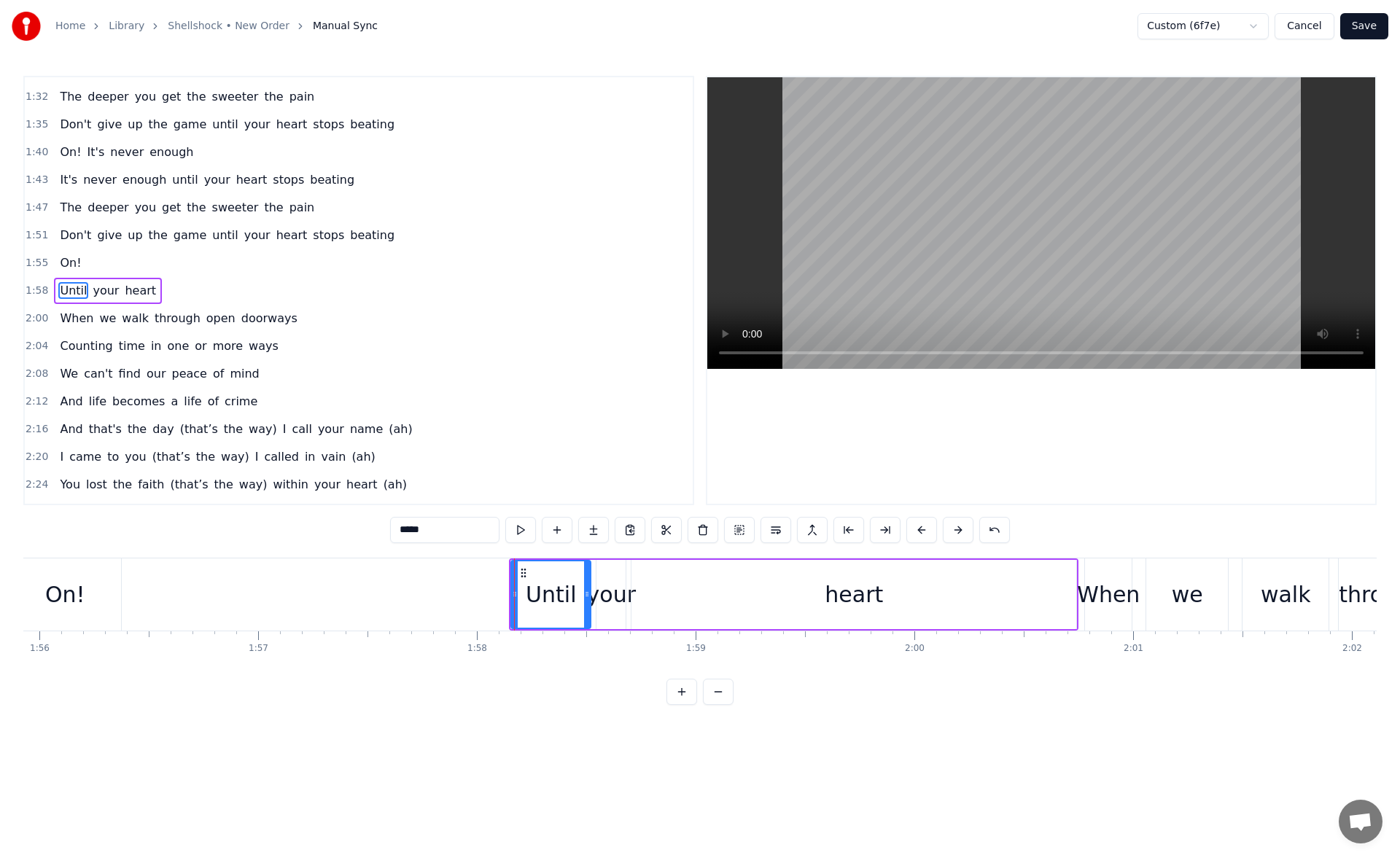
scroll to position [0, 25460]
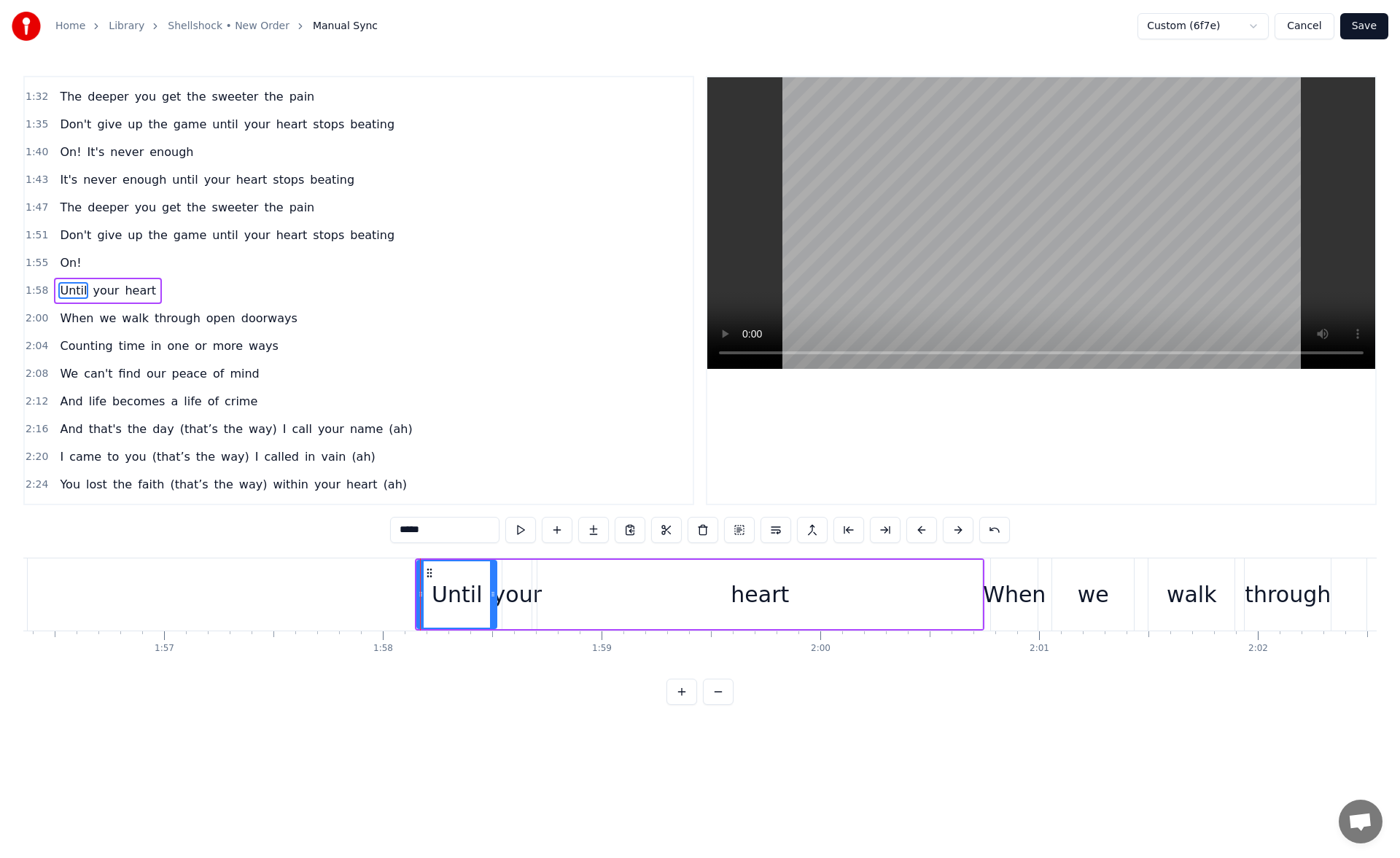
click at [778, 601] on div "heart" at bounding box center [760, 594] width 58 height 33
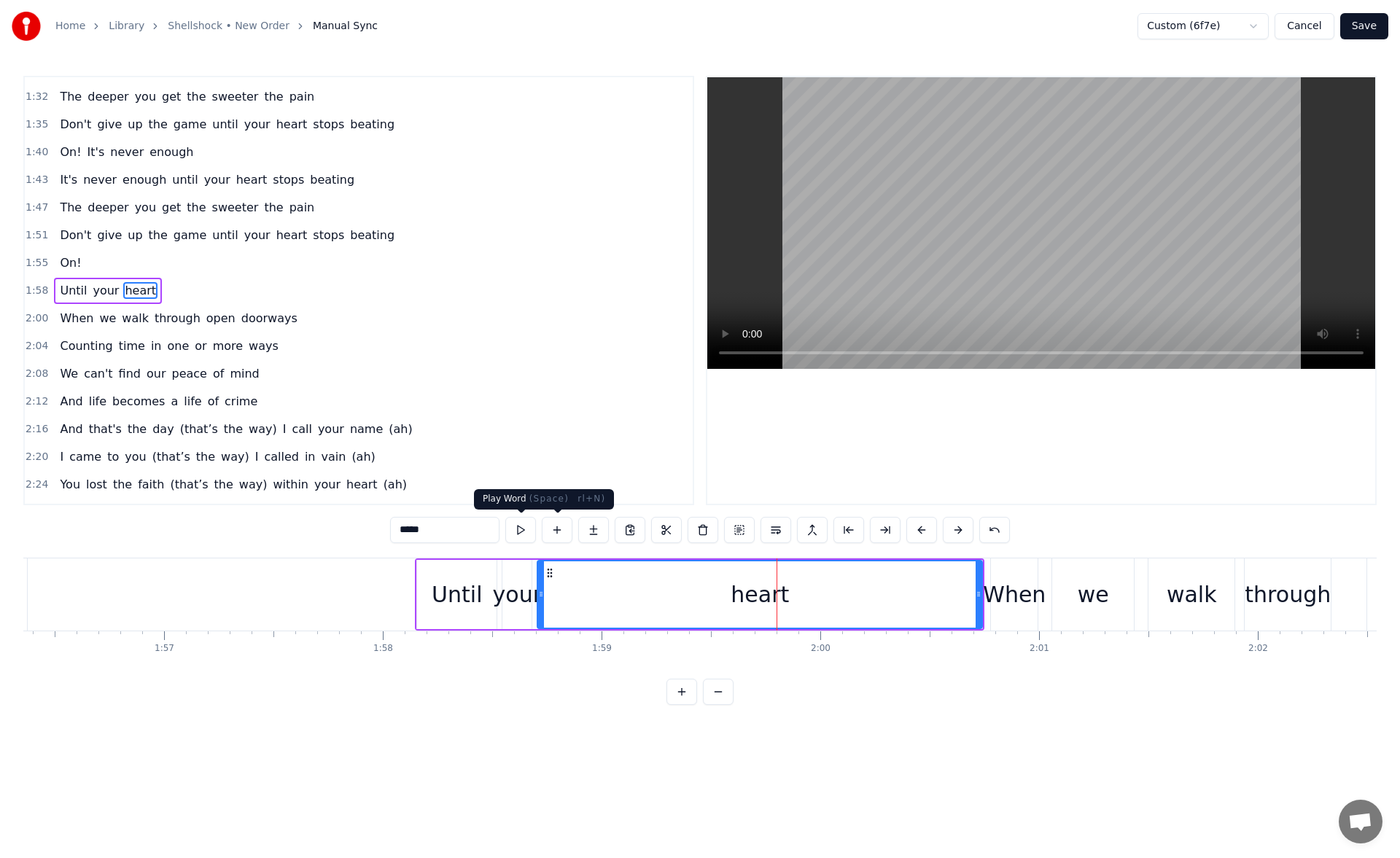
click at [525, 533] on button at bounding box center [521, 530] width 31 height 26
click at [525, 531] on button at bounding box center [521, 530] width 31 height 26
click at [531, 593] on div "your" at bounding box center [518, 594] width 49 height 33
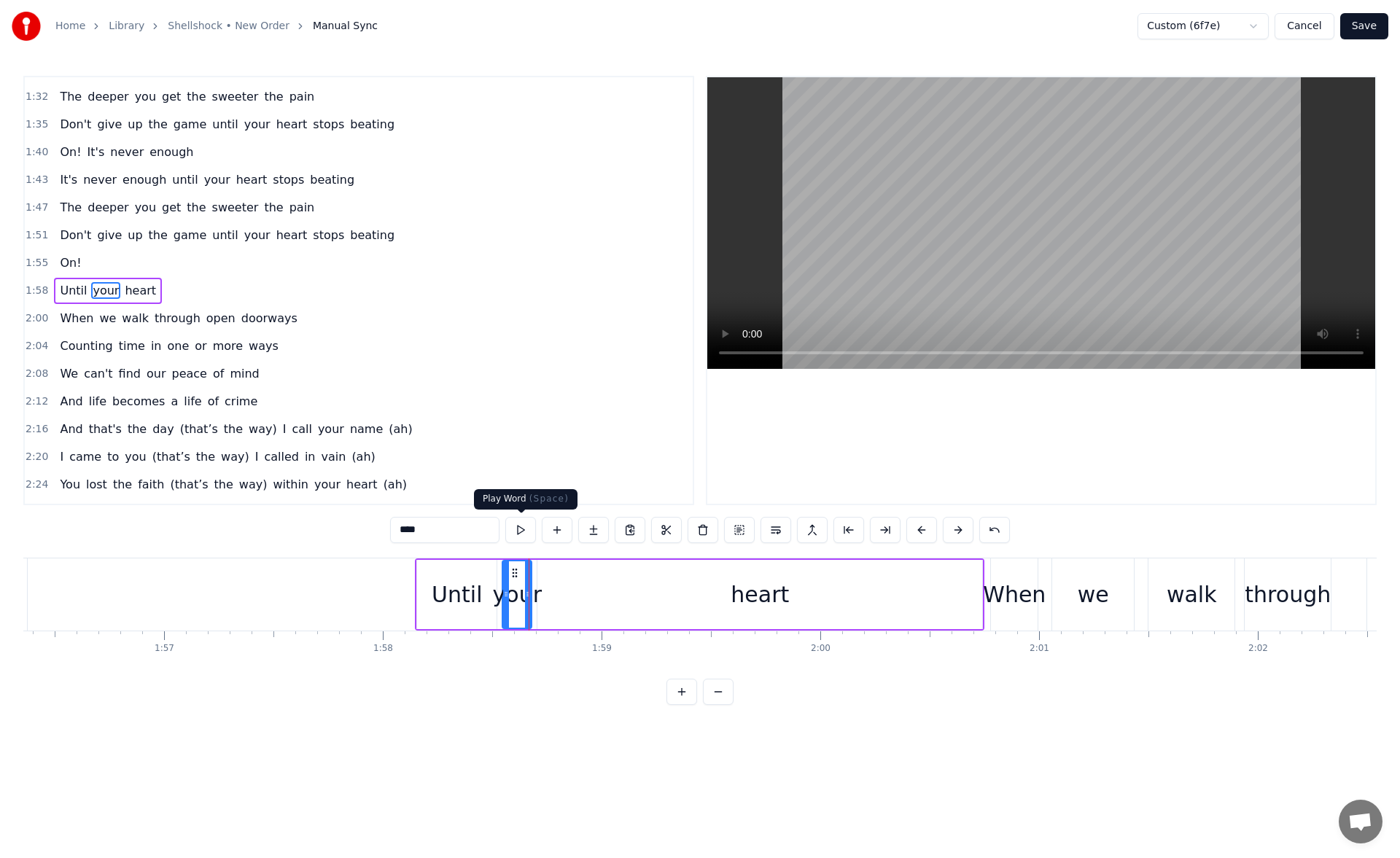
click at [529, 530] on button at bounding box center [521, 530] width 31 height 26
click at [945, 600] on div "heart" at bounding box center [760, 595] width 445 height 70
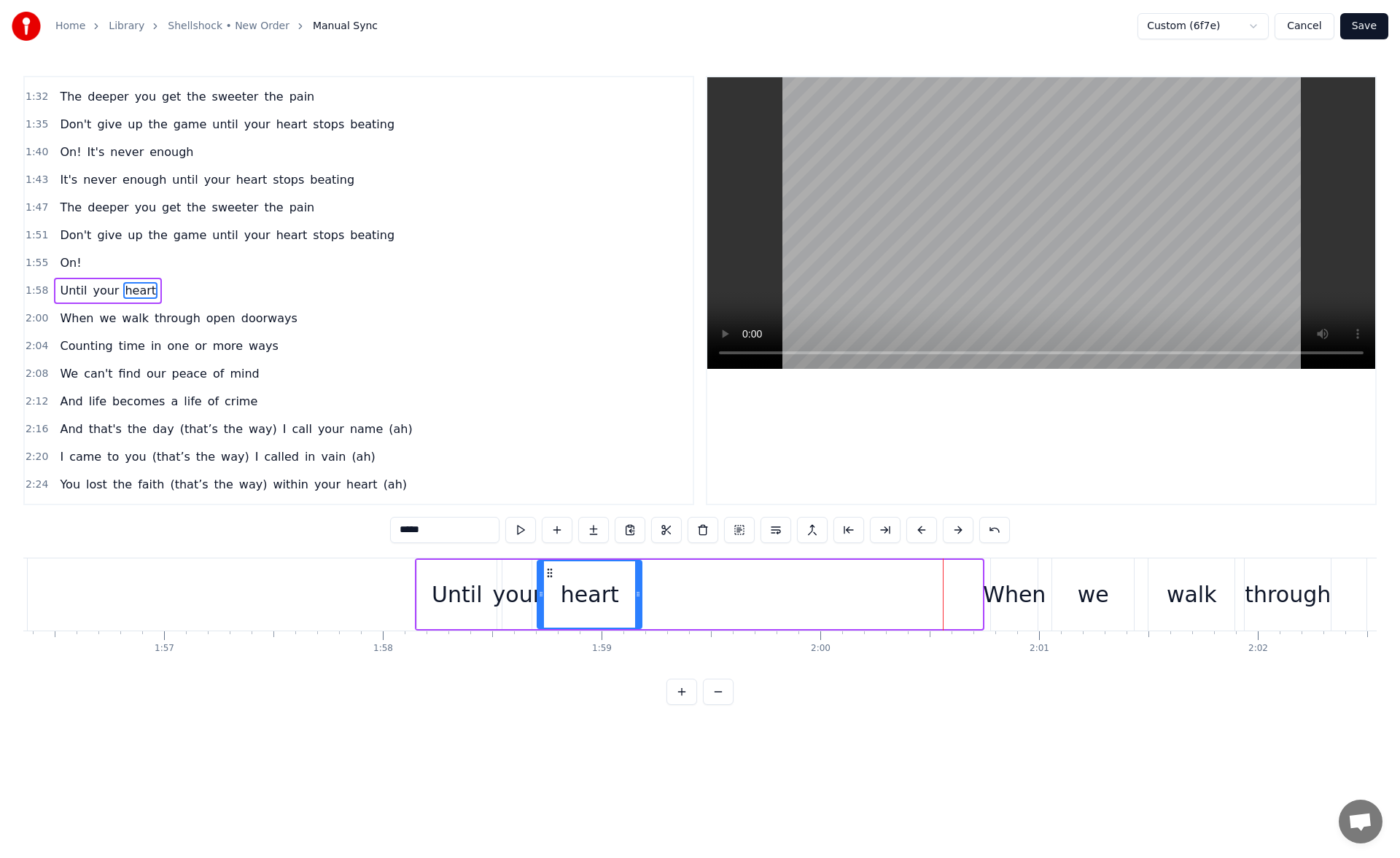
drag, startPoint x: 979, startPoint y: 596, endPoint x: 637, endPoint y: 631, distance: 343.8
click at [637, 631] on div "Hold on! It's never enough It's never enough until your heart stops beating The…" at bounding box center [700, 612] width 1354 height 109
click at [522, 530] on button at bounding box center [521, 530] width 31 height 26
drag, startPoint x: 637, startPoint y: 598, endPoint x: 624, endPoint y: 598, distance: 13.0
click at [624, 598] on icon at bounding box center [624, 594] width 6 height 11
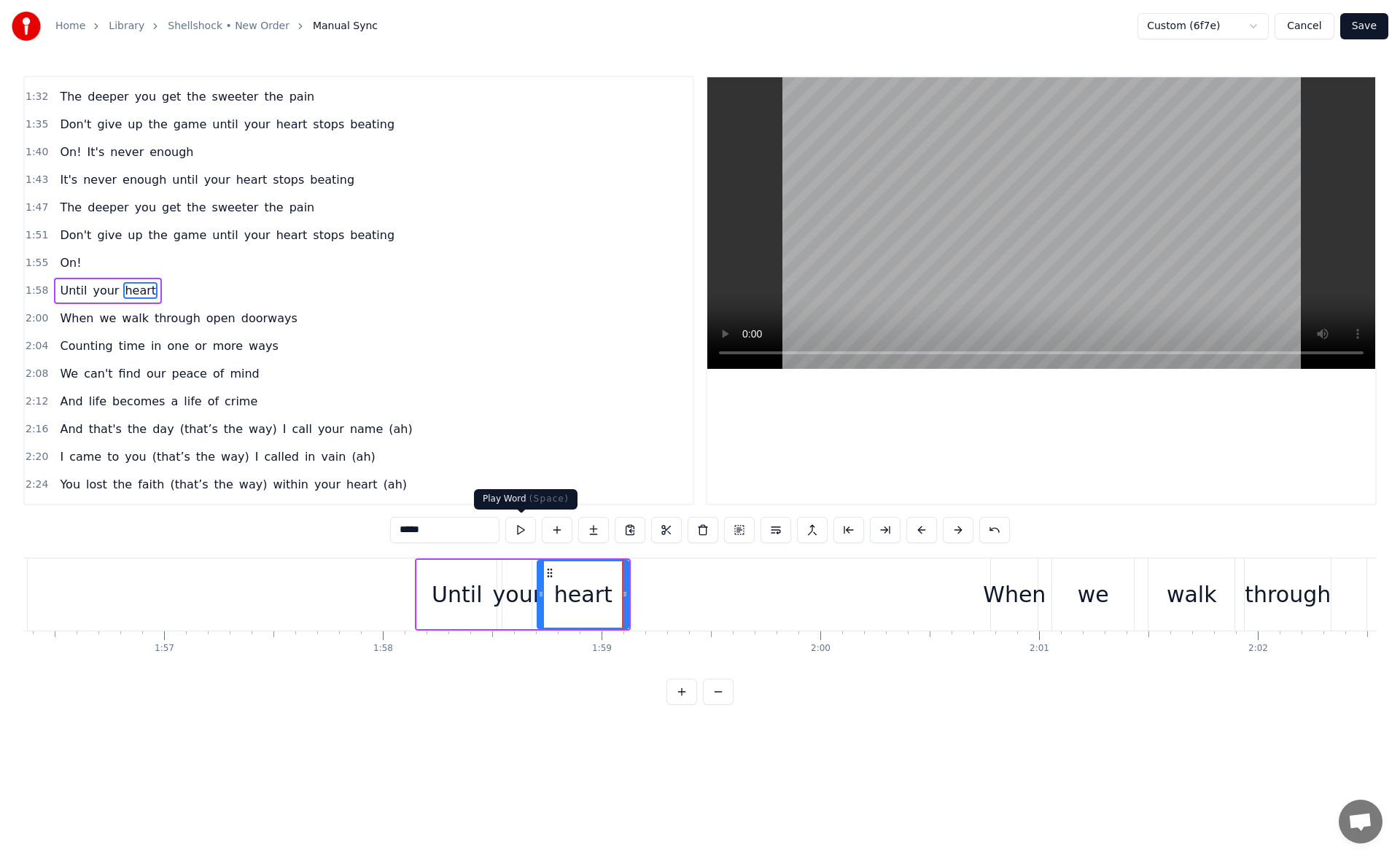
click at [520, 531] on button at bounding box center [521, 530] width 31 height 26
click at [1016, 580] on div "When" at bounding box center [1015, 594] width 63 height 33
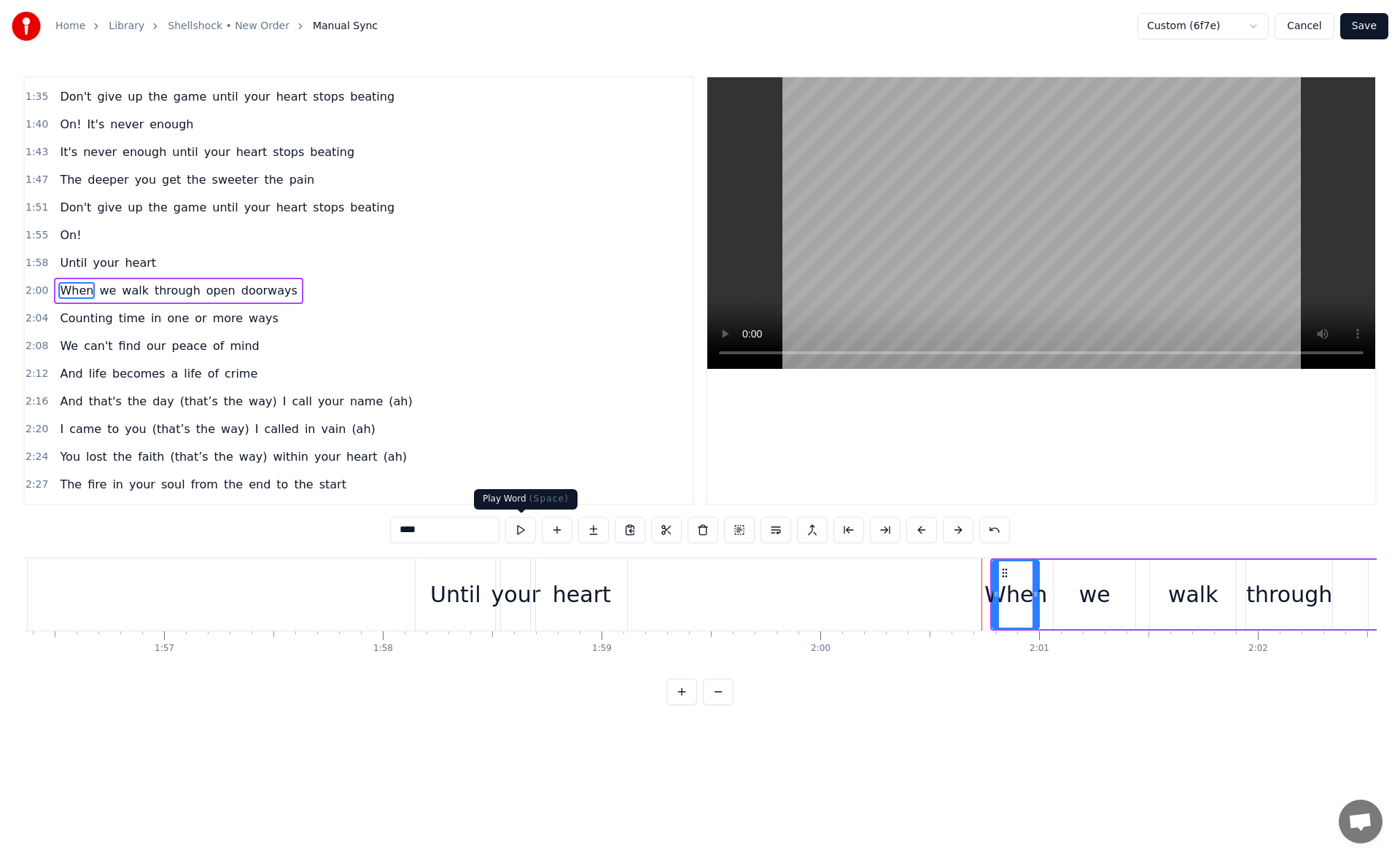
click at [523, 528] on button at bounding box center [521, 530] width 31 height 26
drag, startPoint x: 993, startPoint y: 593, endPoint x: 983, endPoint y: 594, distance: 10.0
click at [993, 594] on icon at bounding box center [996, 594] width 6 height 11
click at [518, 532] on button at bounding box center [521, 530] width 31 height 26
drag, startPoint x: 986, startPoint y: 595, endPoint x: 964, endPoint y: 594, distance: 22.0
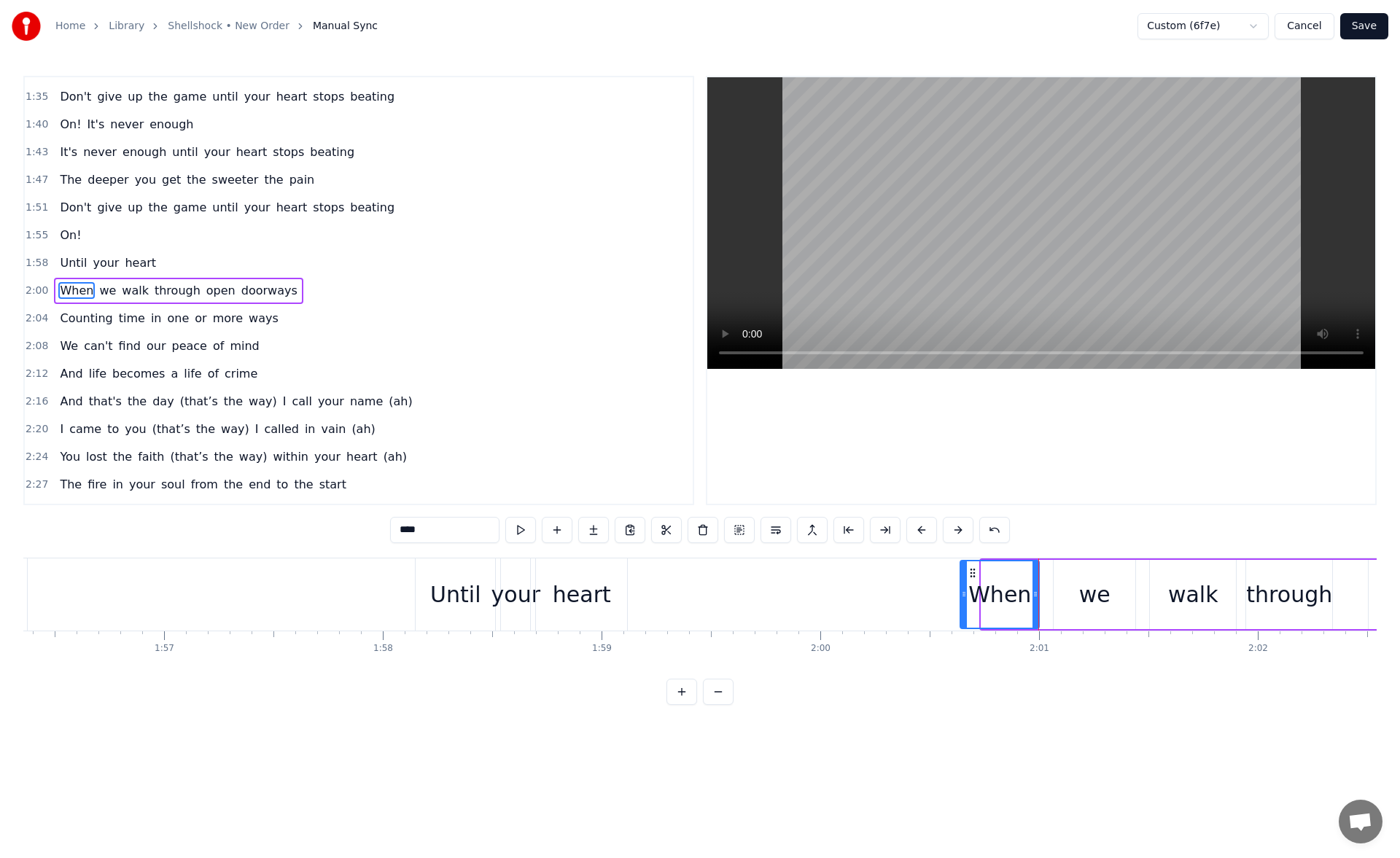
click at [964, 594] on icon at bounding box center [964, 594] width 6 height 11
click at [527, 535] on button at bounding box center [521, 530] width 31 height 26
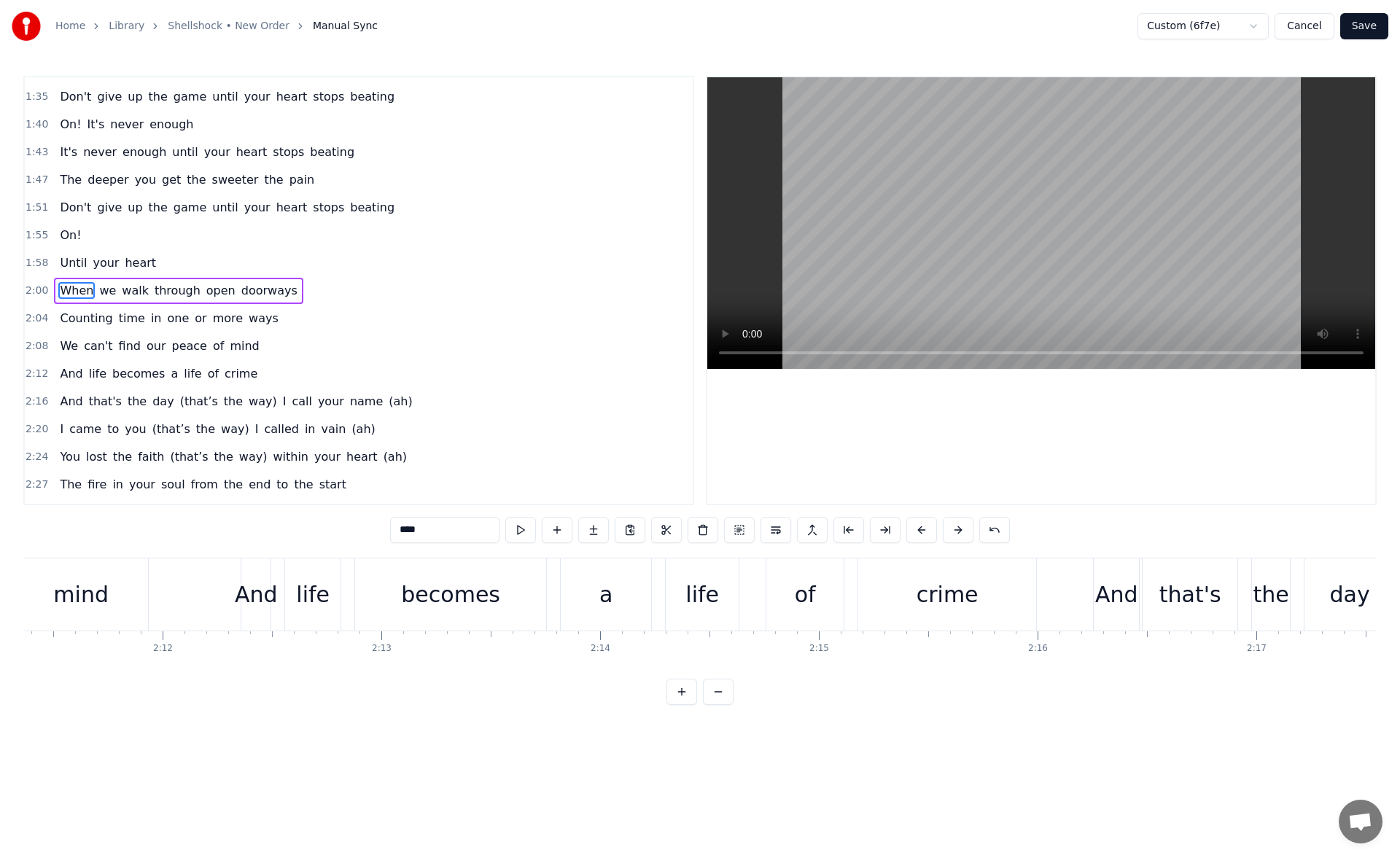
scroll to position [0, 28837]
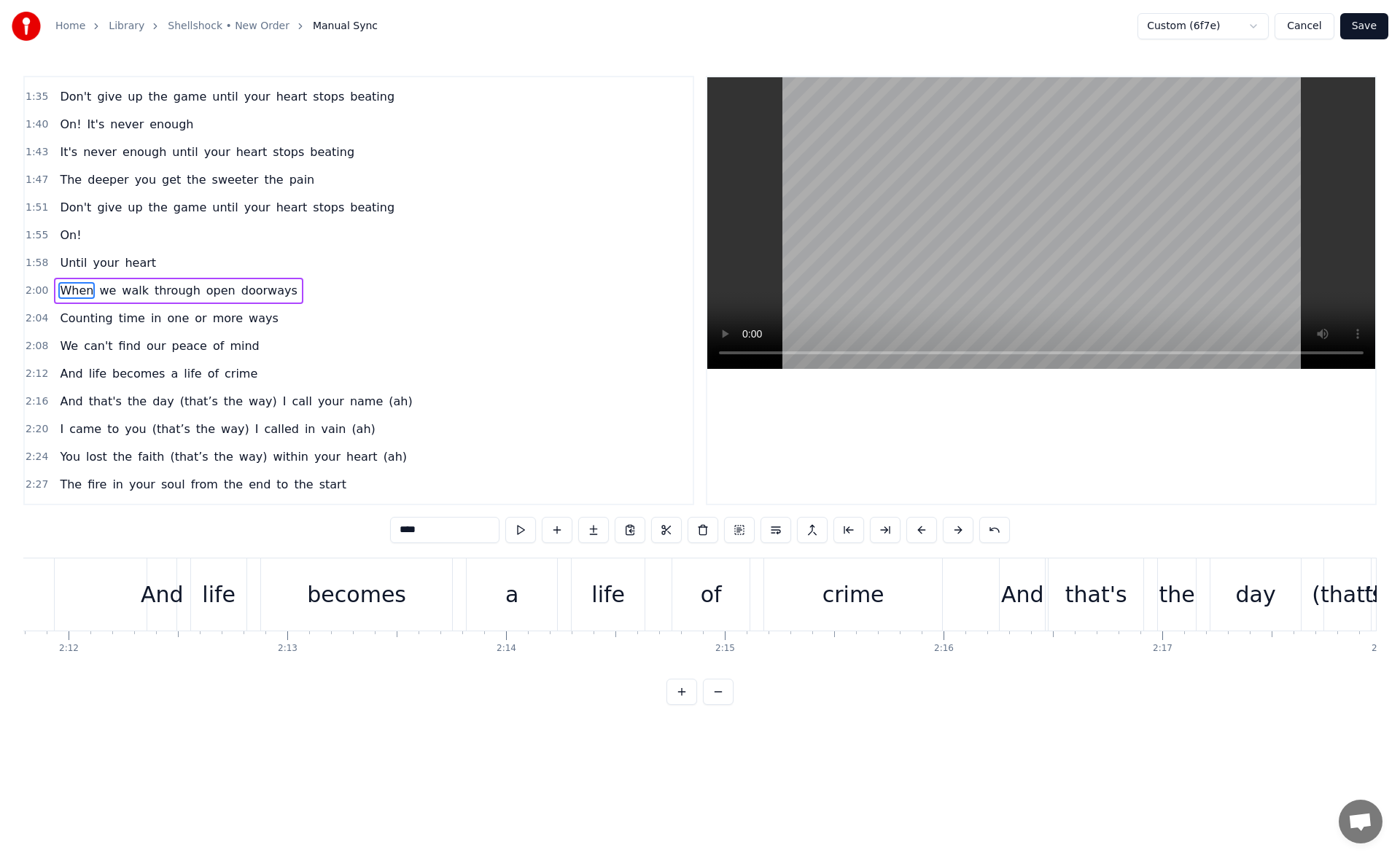
click at [870, 579] on div "crime" at bounding box center [853, 594] width 62 height 33
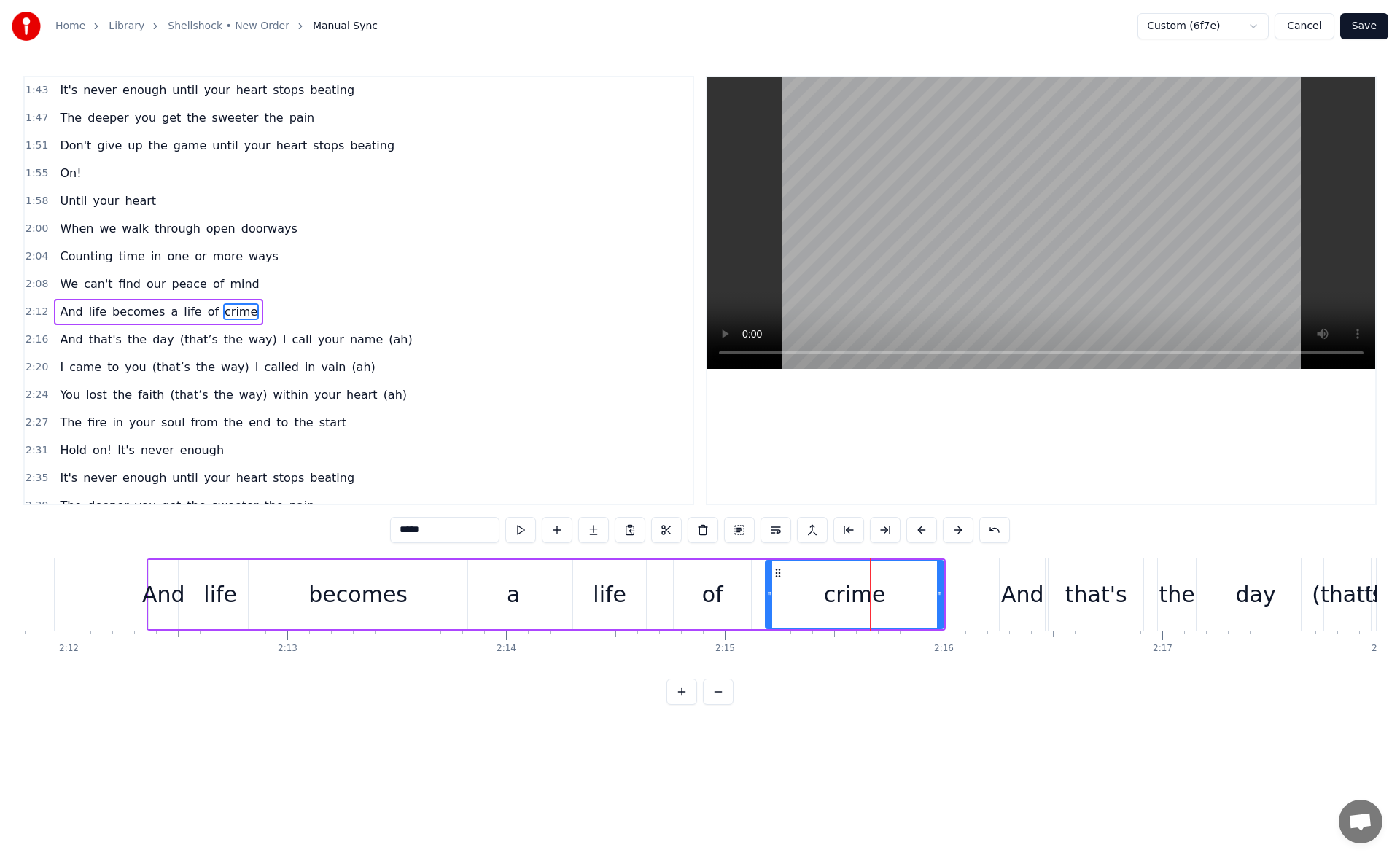
scroll to position [632, 0]
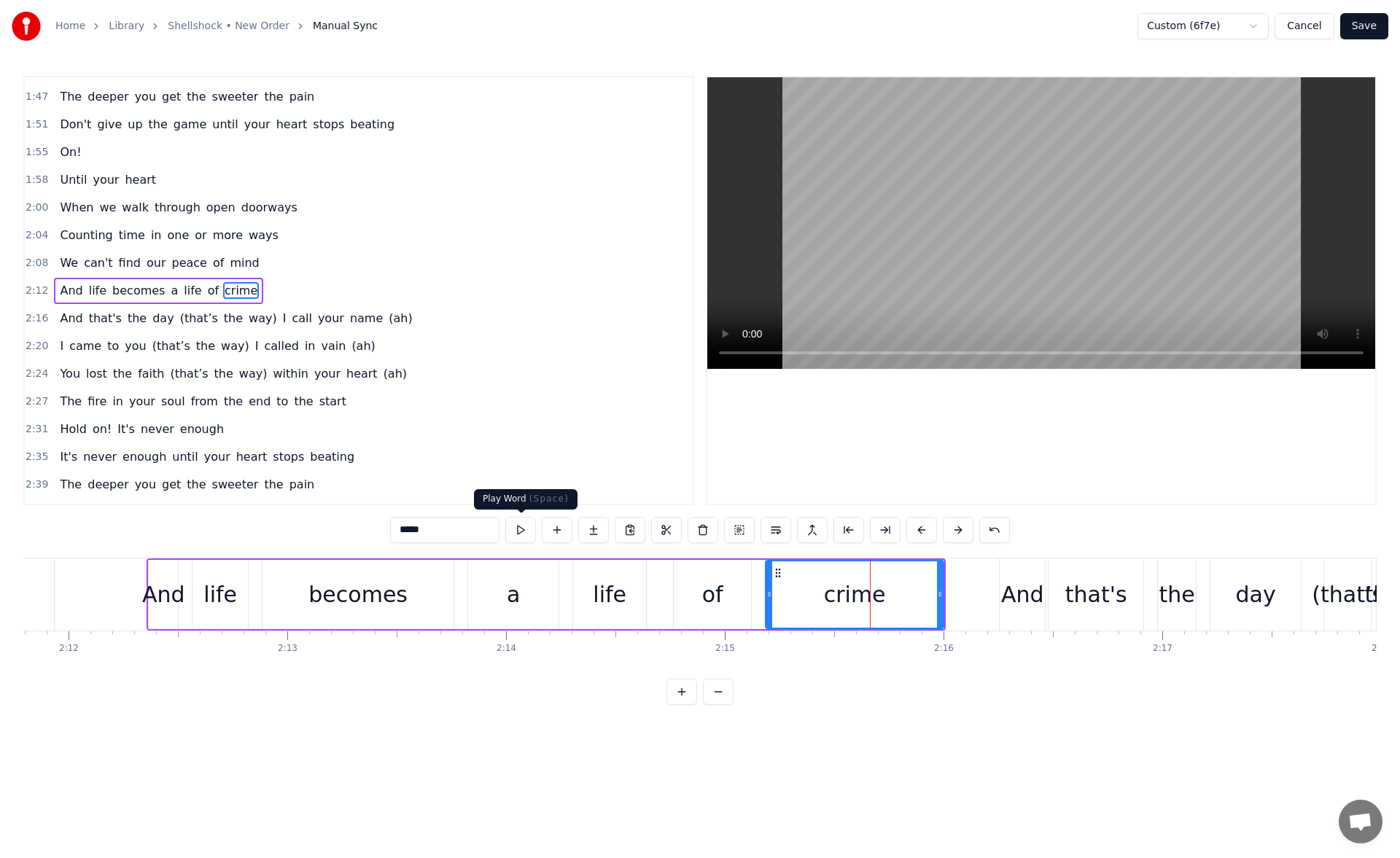
click at [526, 537] on button at bounding box center [521, 530] width 31 height 26
click at [1013, 576] on div "And" at bounding box center [1022, 594] width 45 height 72
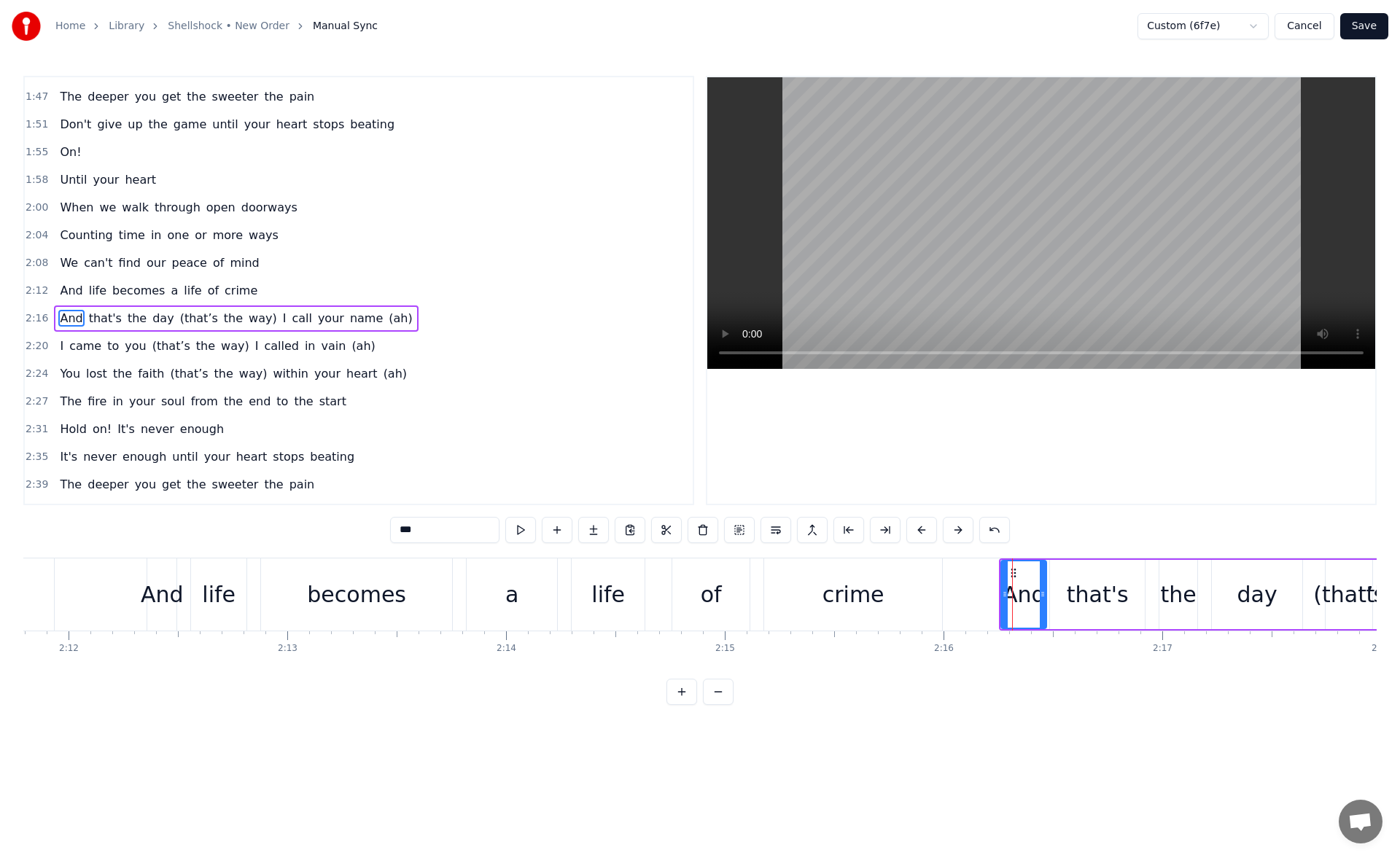
scroll to position [659, 0]
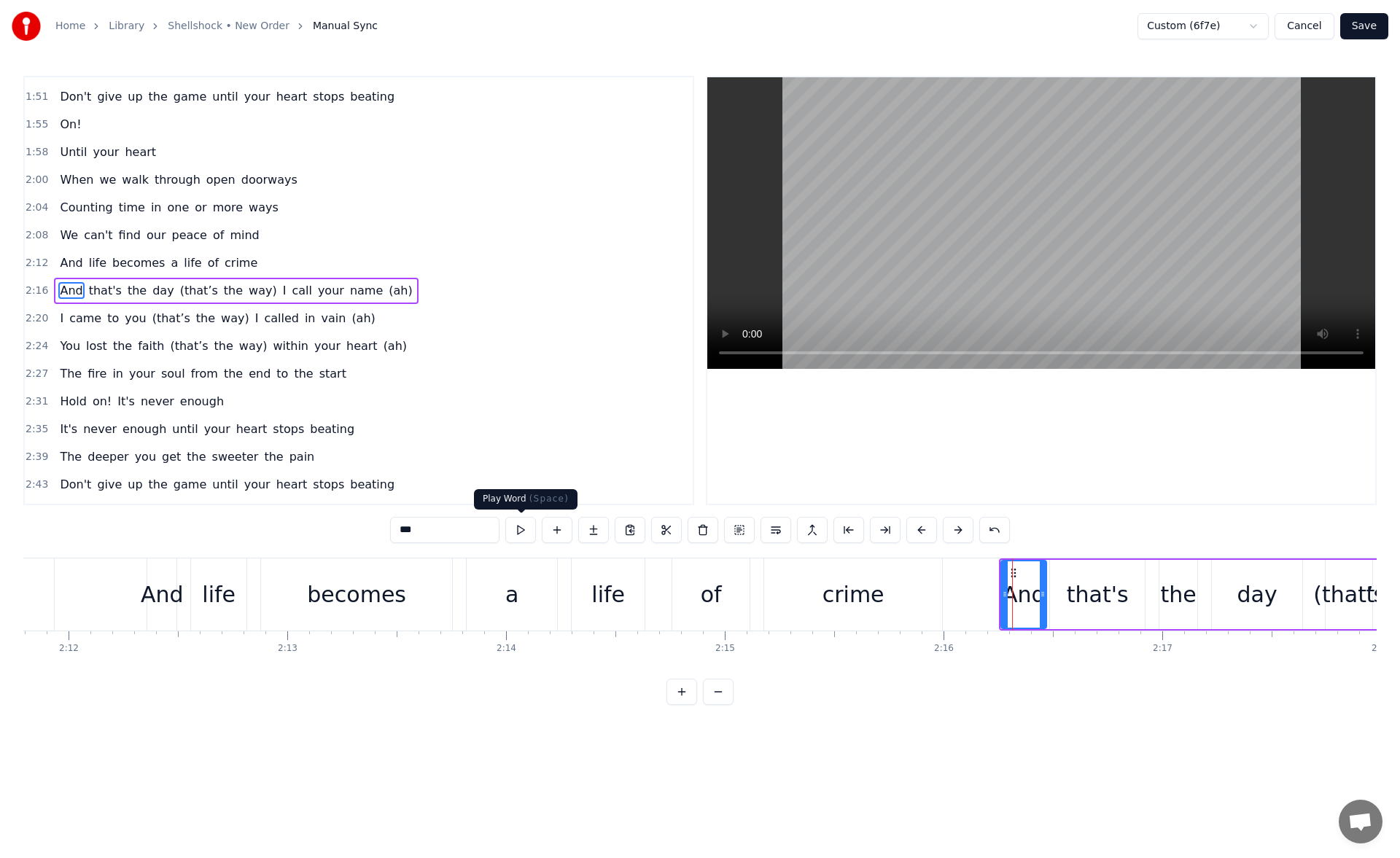
click at [523, 529] on button at bounding box center [521, 530] width 31 height 26
click at [522, 526] on button at bounding box center [521, 530] width 31 height 26
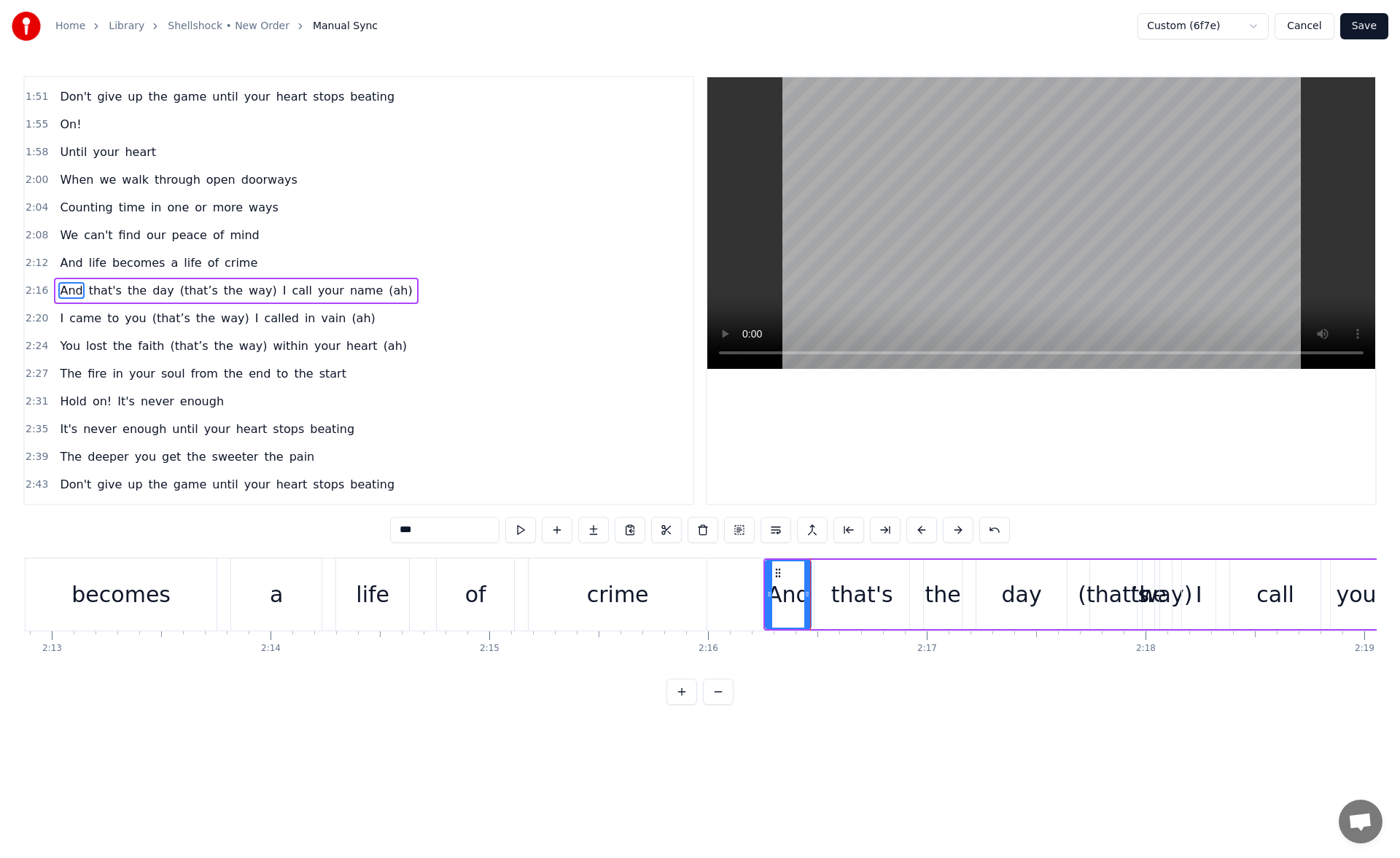
scroll to position [0, 29168]
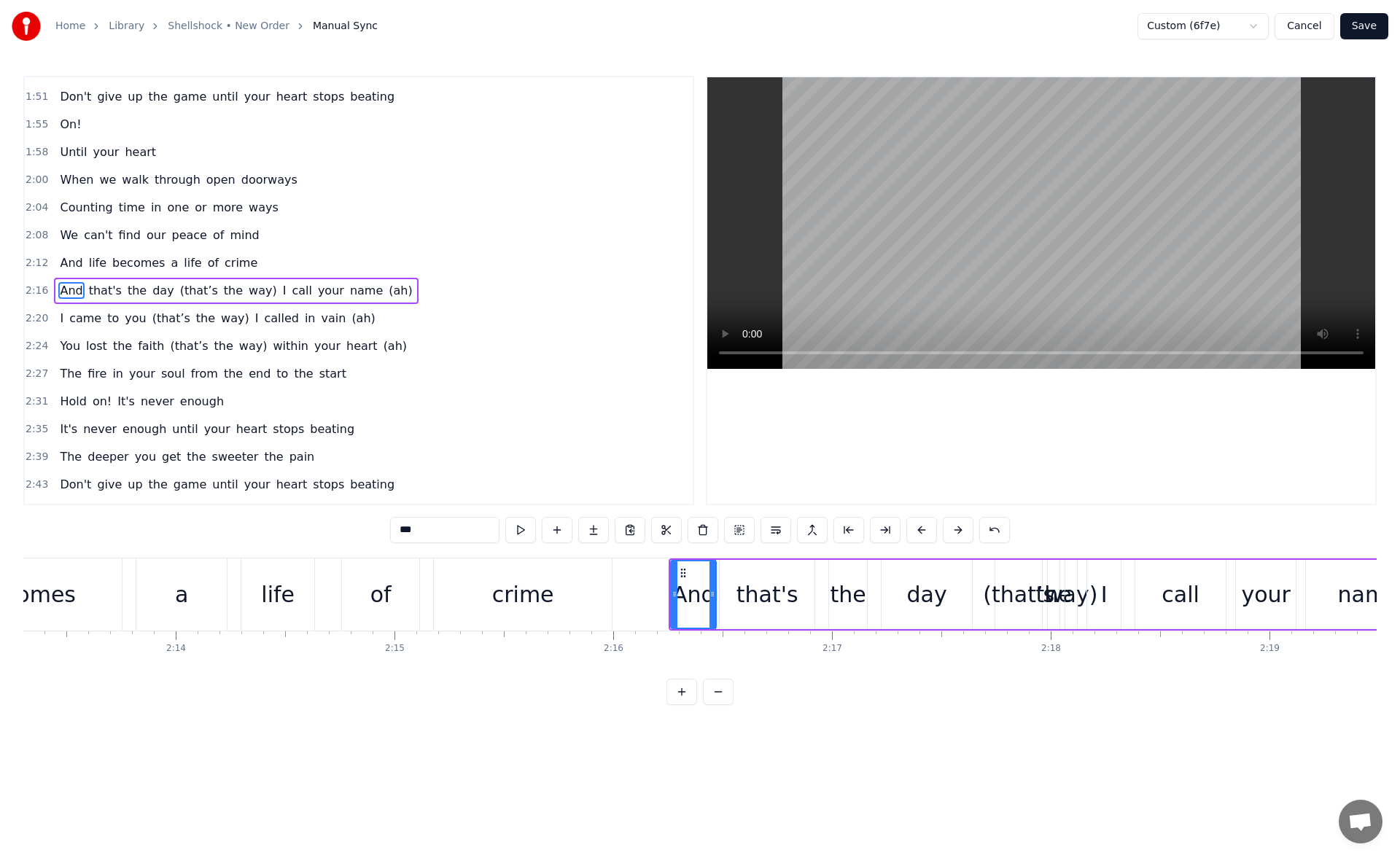
click at [942, 598] on div "day" at bounding box center [928, 594] width 40 height 33
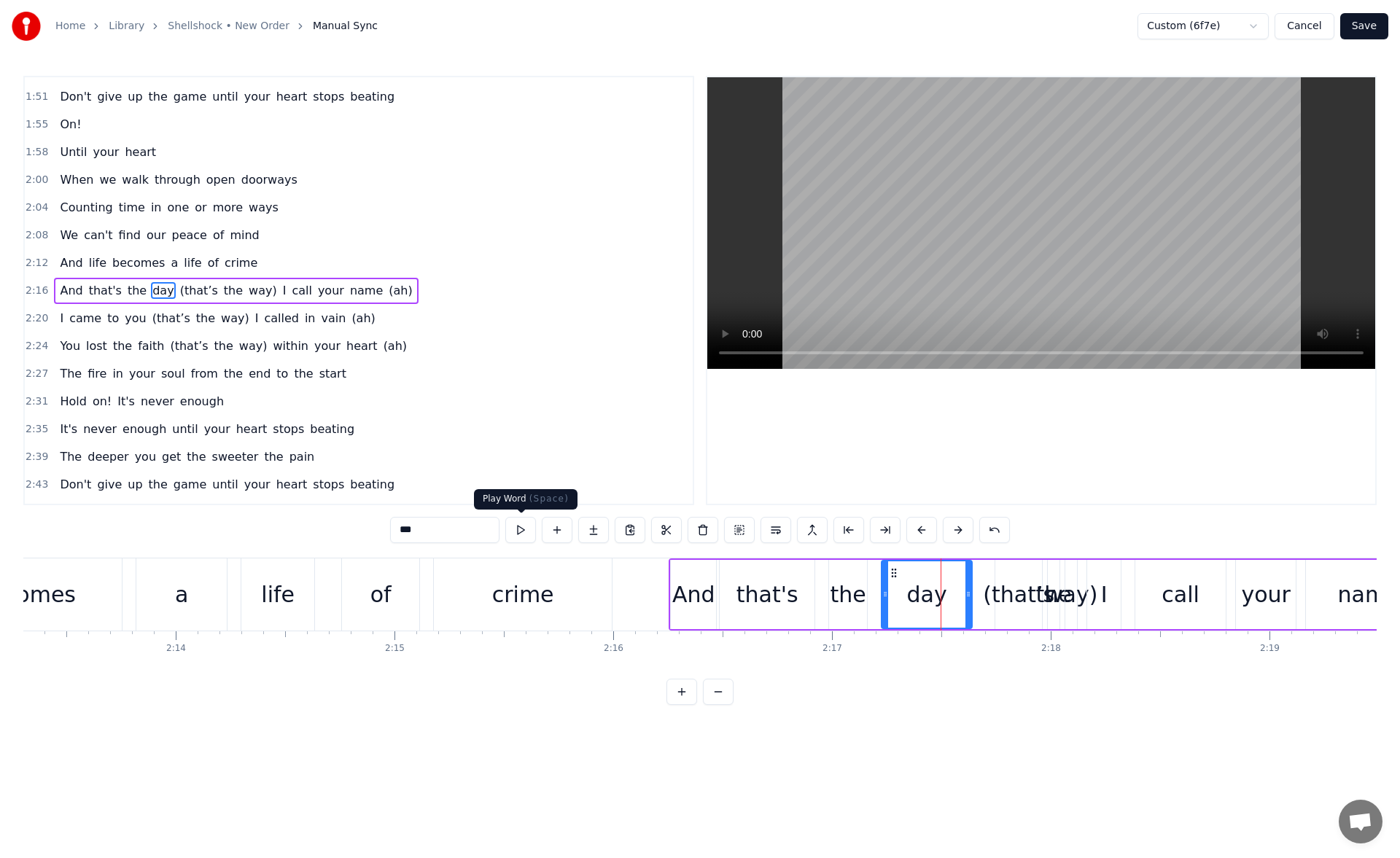
click at [516, 535] on button at bounding box center [521, 530] width 31 height 26
drag, startPoint x: 967, startPoint y: 598, endPoint x: 979, endPoint y: 598, distance: 12.0
click at [979, 598] on icon at bounding box center [979, 594] width 6 height 11
click at [522, 535] on button at bounding box center [521, 530] width 31 height 26
click at [1010, 593] on div "(that’s" at bounding box center [1019, 594] width 71 height 33
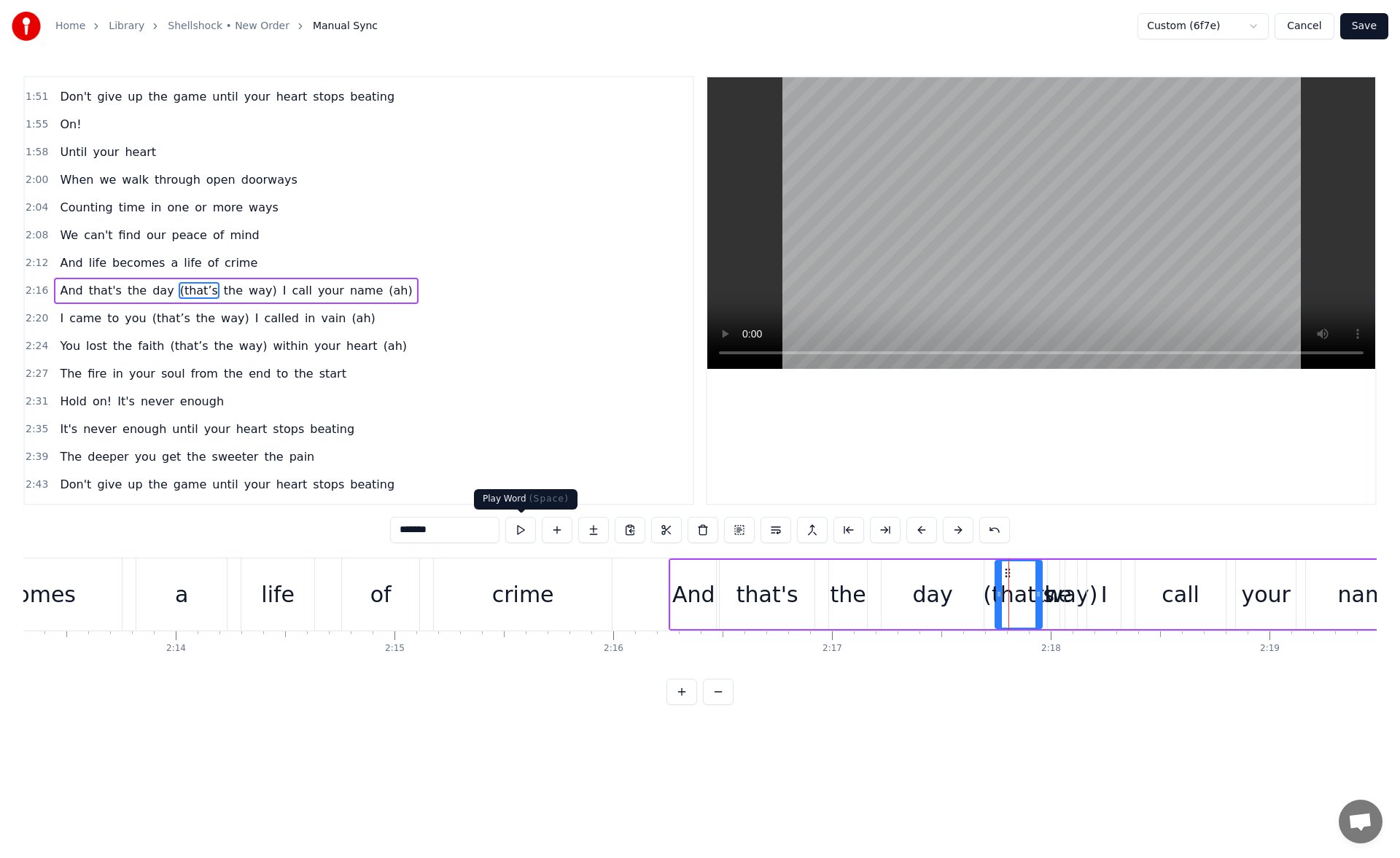
click at [531, 530] on button at bounding box center [521, 530] width 31 height 26
click at [195, 318] on span "the" at bounding box center [205, 318] width 22 height 17
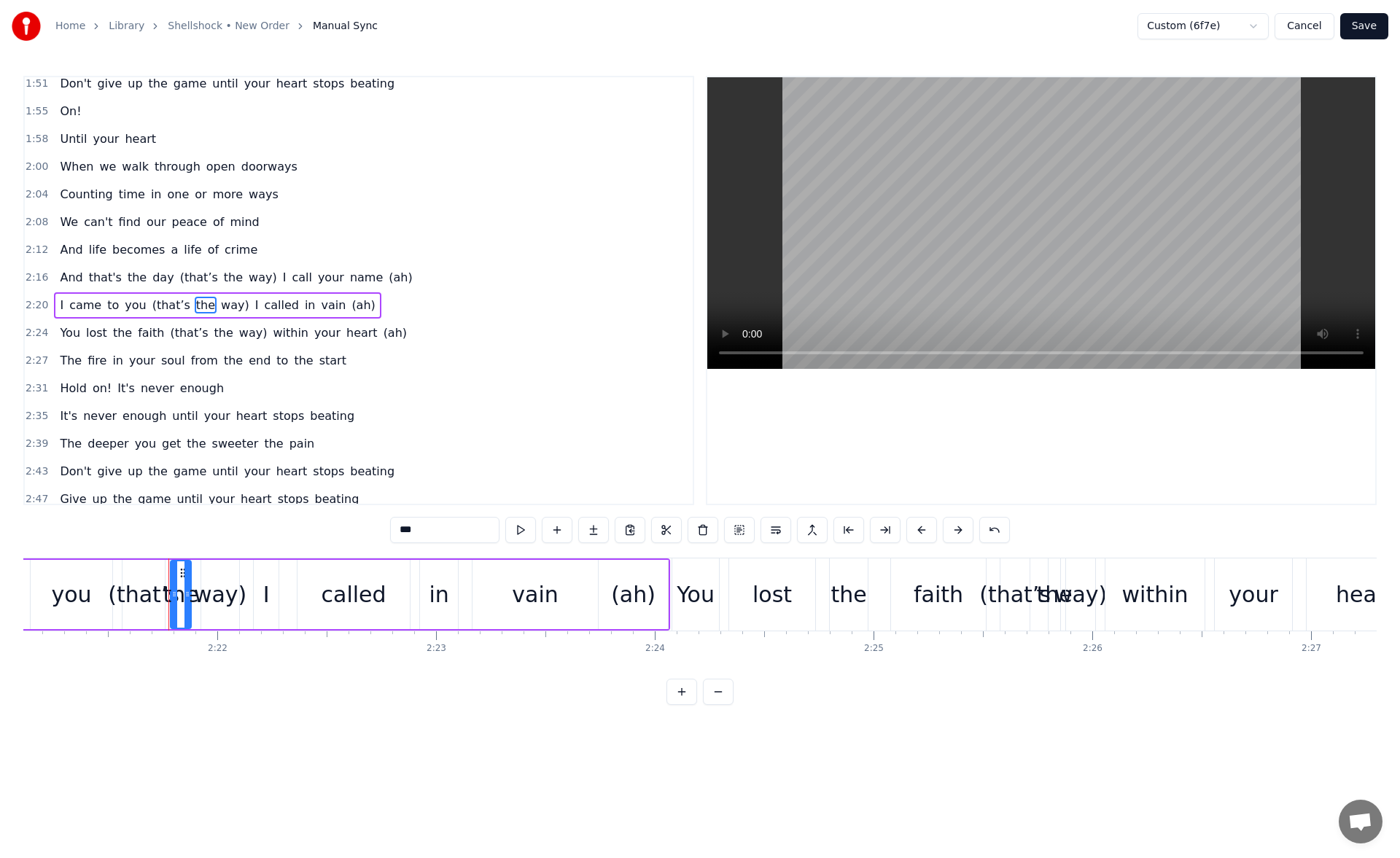
scroll to position [0, 30949]
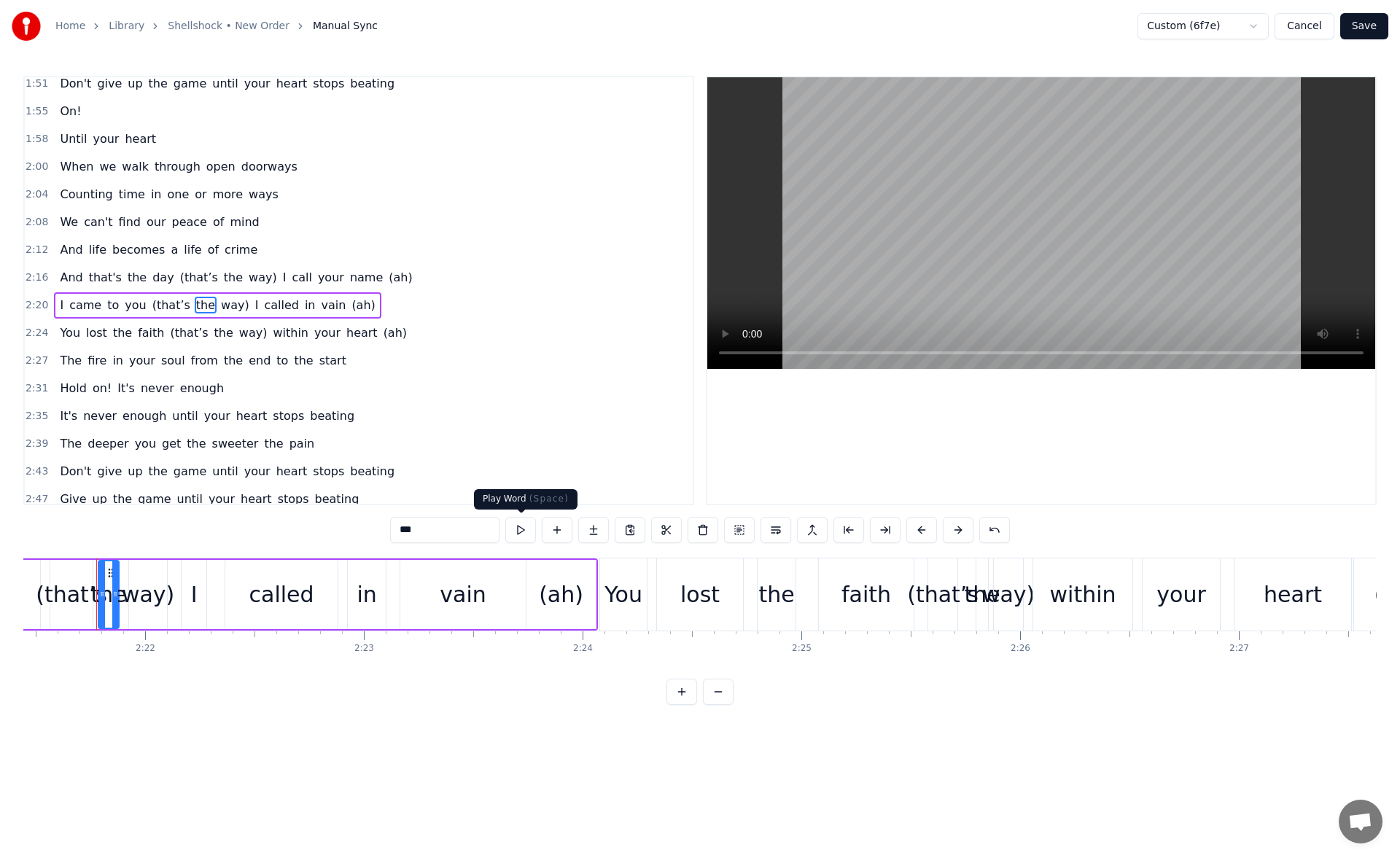
click at [525, 534] on button at bounding box center [521, 530] width 31 height 26
click at [219, 301] on span "way)" at bounding box center [235, 305] width 32 height 17
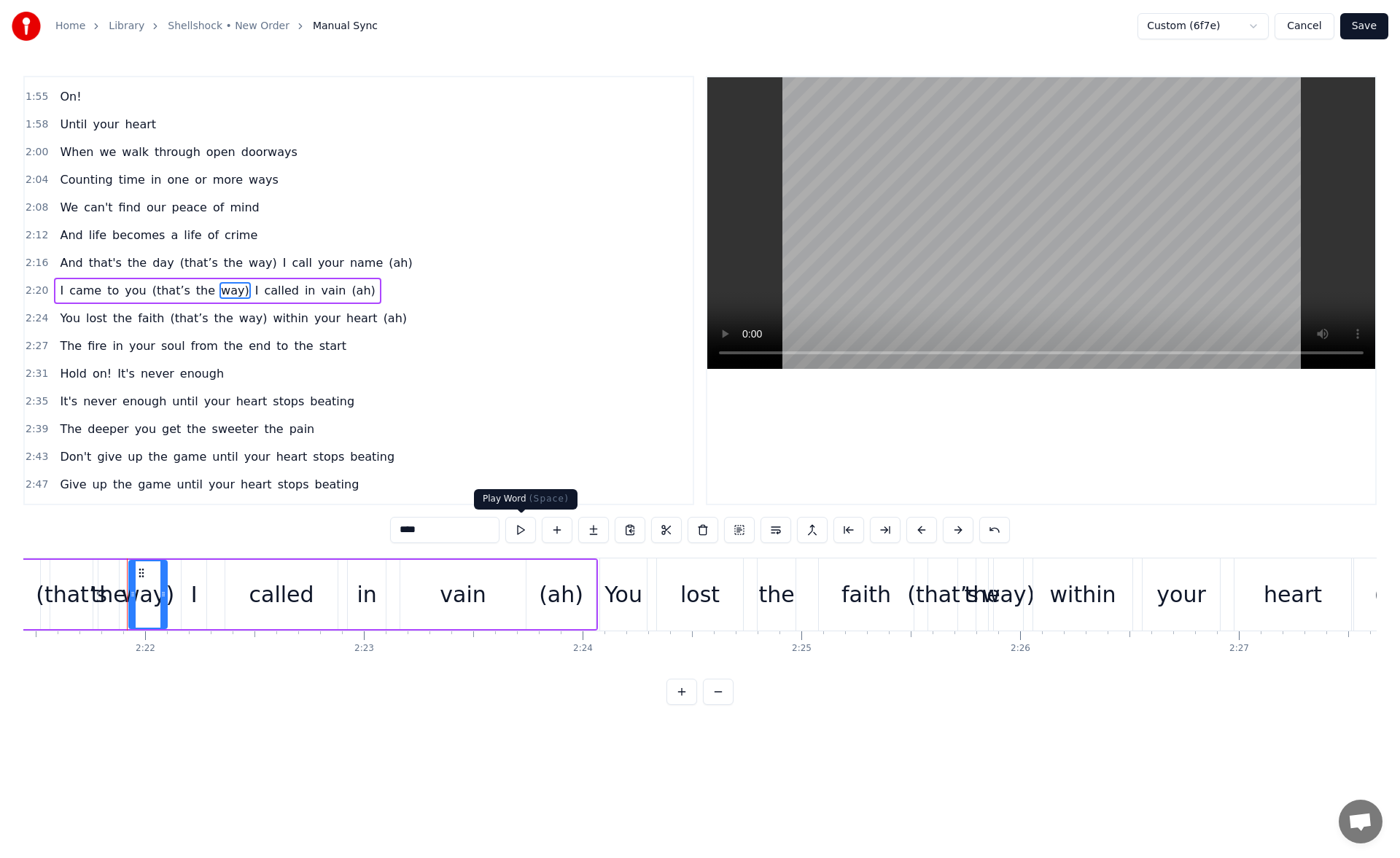
click at [514, 539] on button at bounding box center [521, 530] width 31 height 26
click at [254, 293] on span "I" at bounding box center [257, 290] width 6 height 17
click at [526, 533] on button at bounding box center [521, 530] width 31 height 26
click at [552, 596] on div "(ah)" at bounding box center [560, 594] width 44 height 33
click at [522, 530] on button at bounding box center [521, 530] width 31 height 26
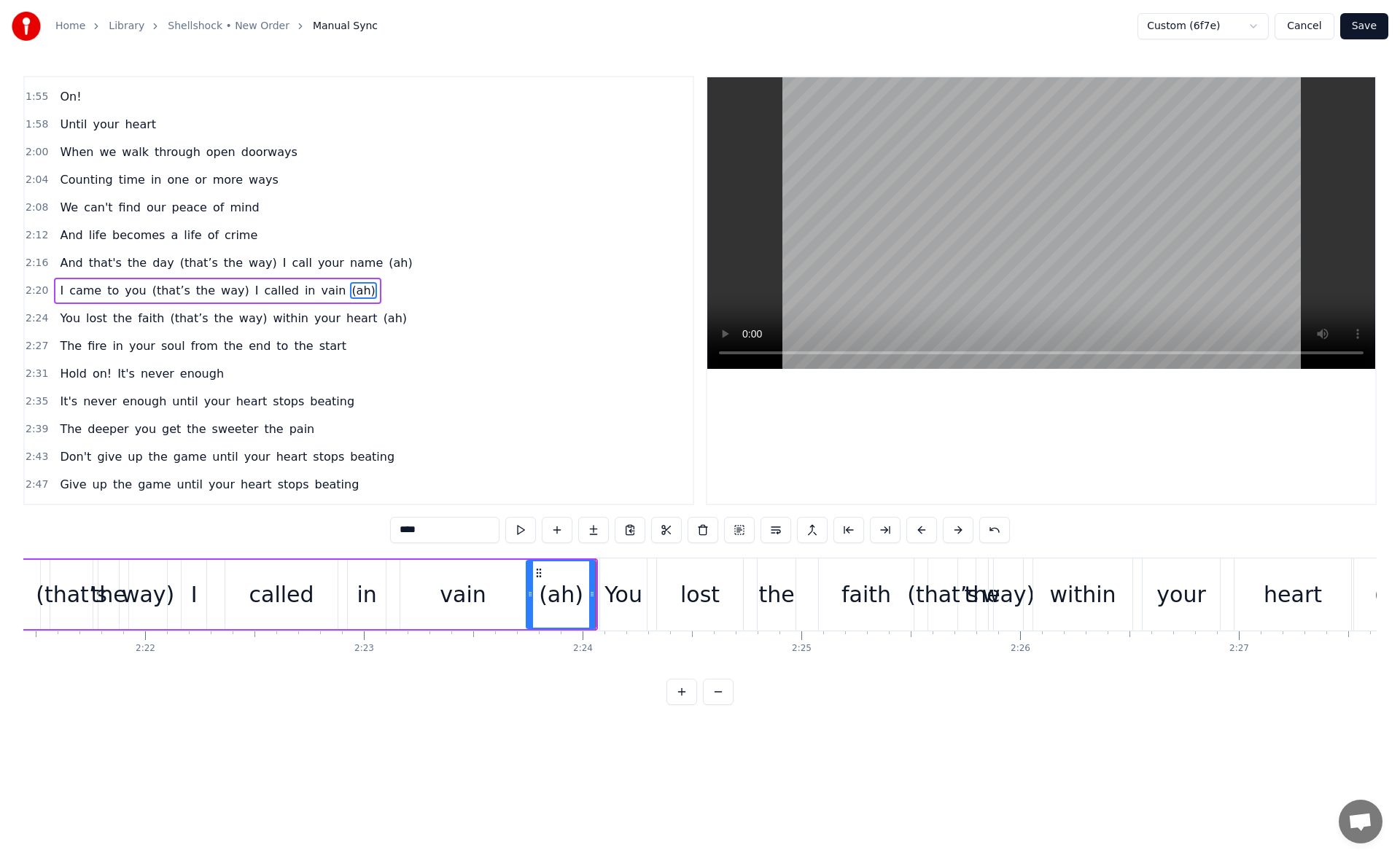
click at [624, 608] on div "You" at bounding box center [624, 594] width 38 height 33
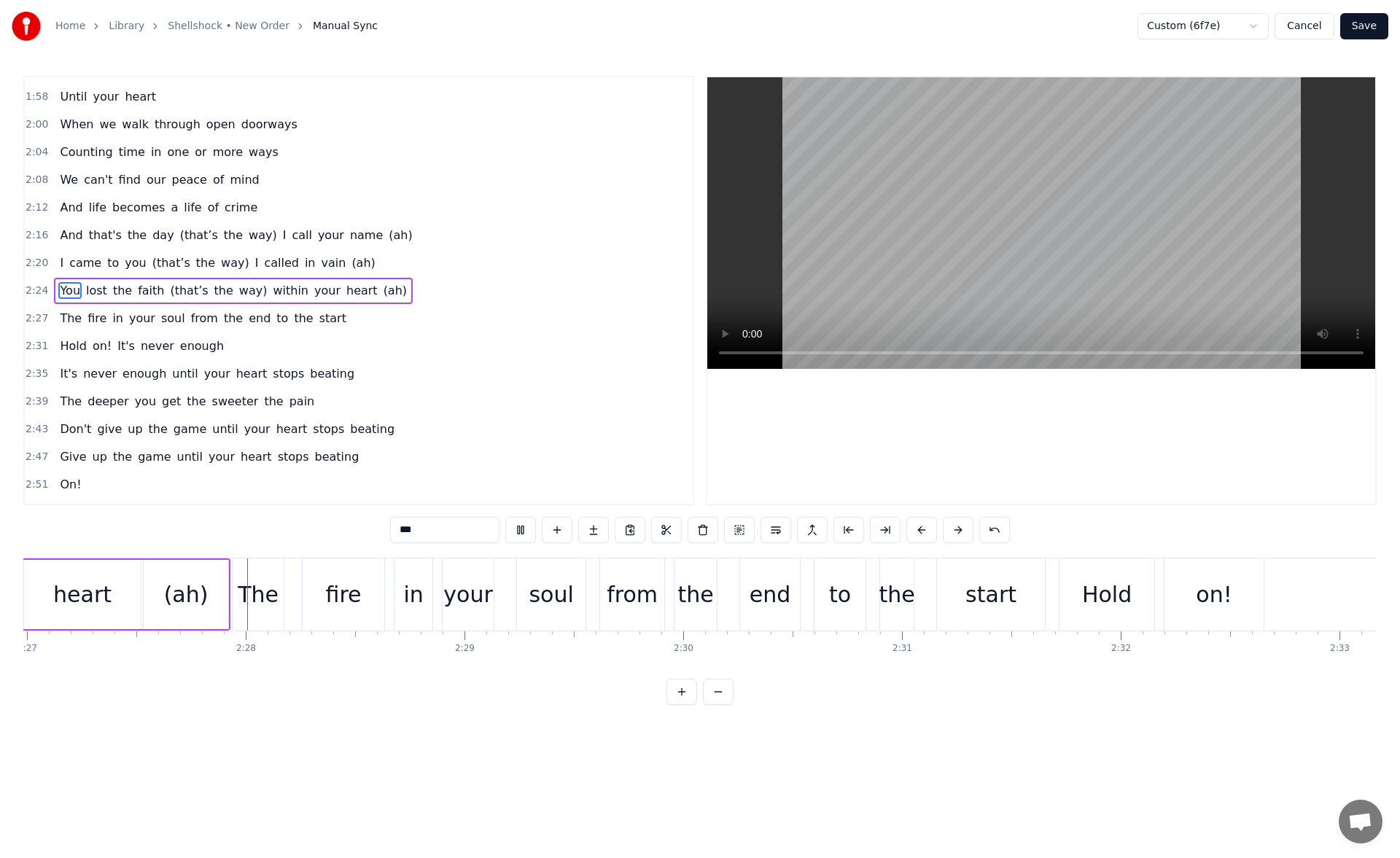
scroll to position [0, 32162]
click at [108, 583] on div "heart" at bounding box center [82, 595] width 116 height 70
click at [512, 533] on button at bounding box center [521, 530] width 31 height 26
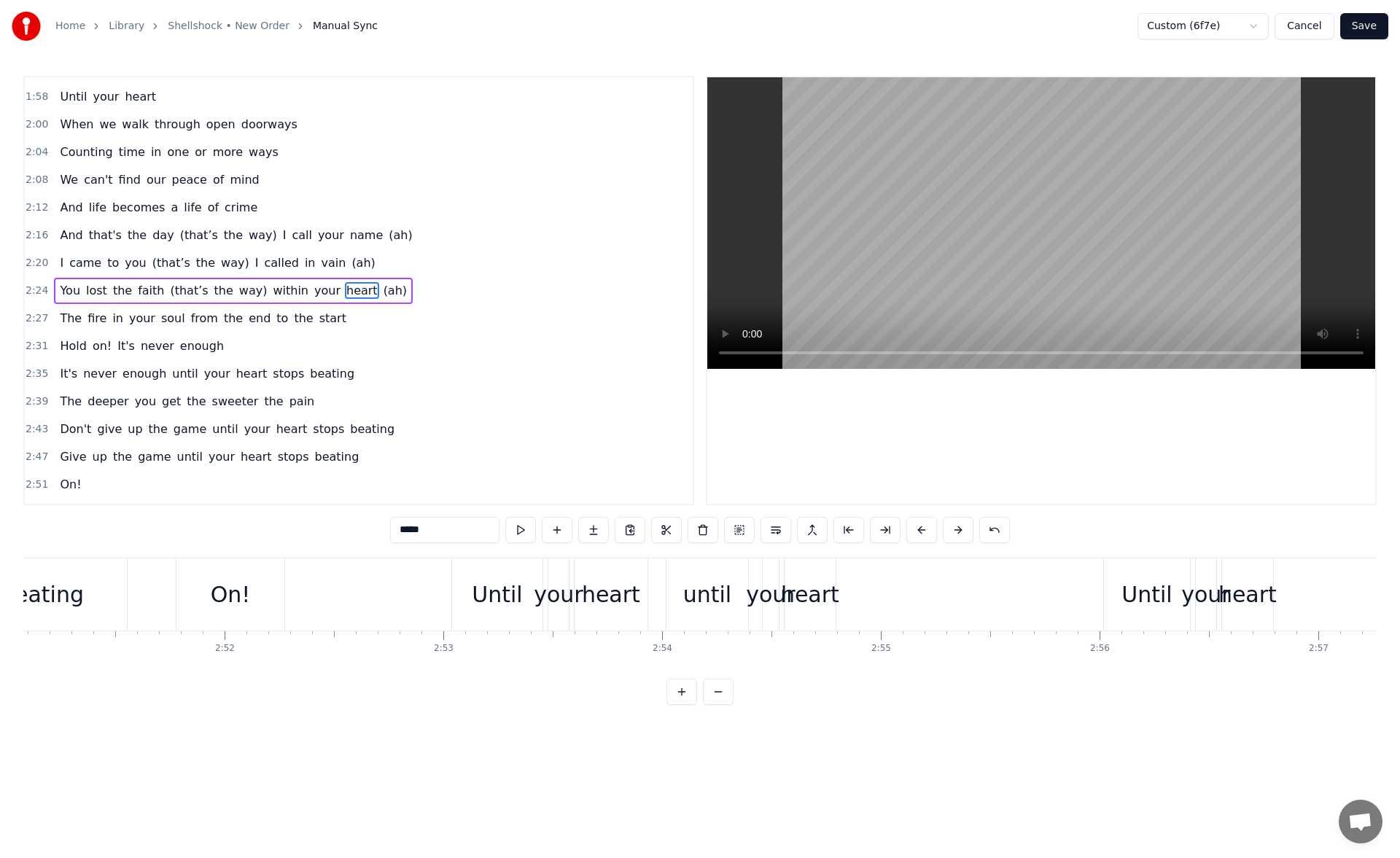
scroll to position [0, 37623]
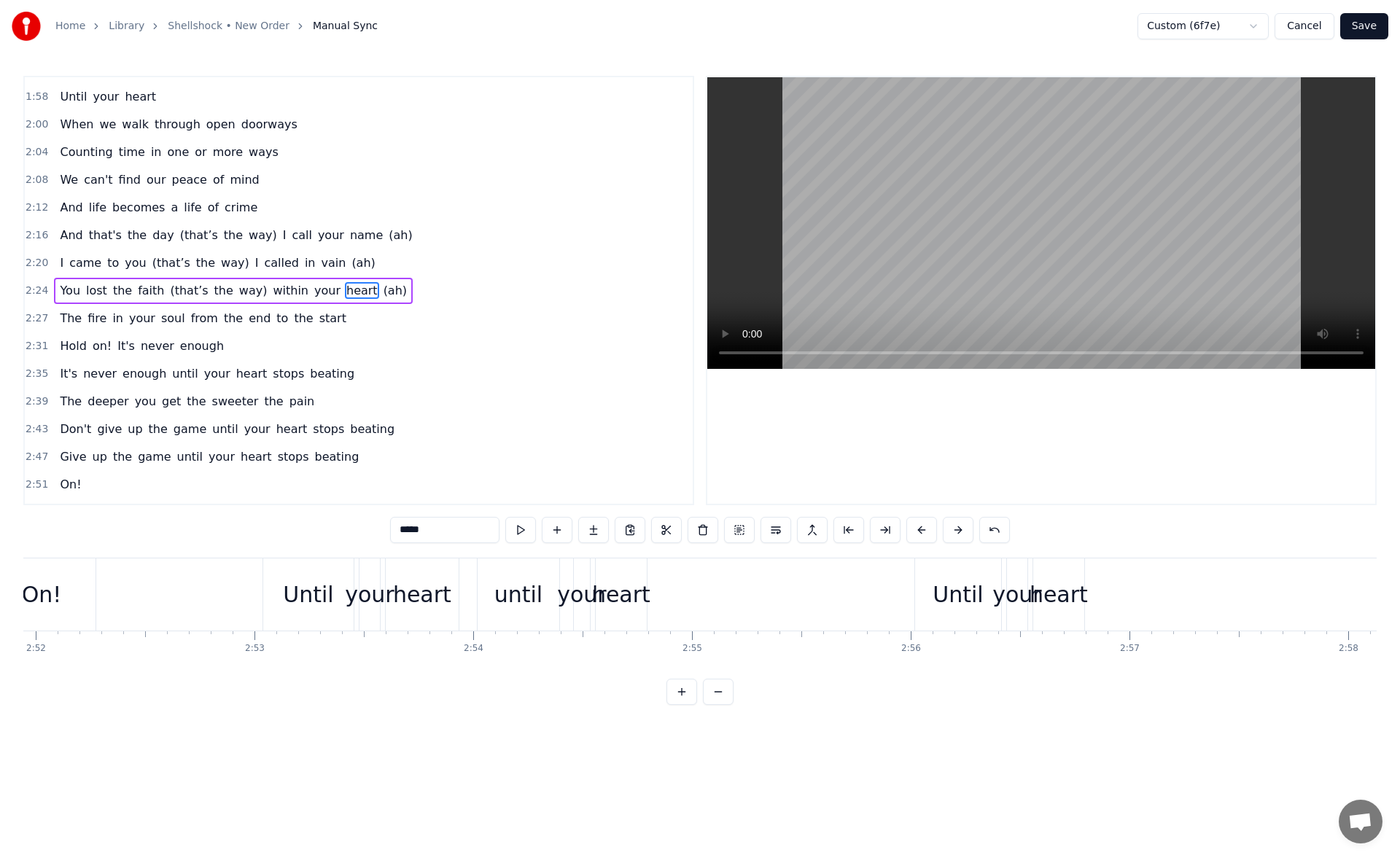
click at [938, 603] on div "Until" at bounding box center [958, 594] width 50 height 33
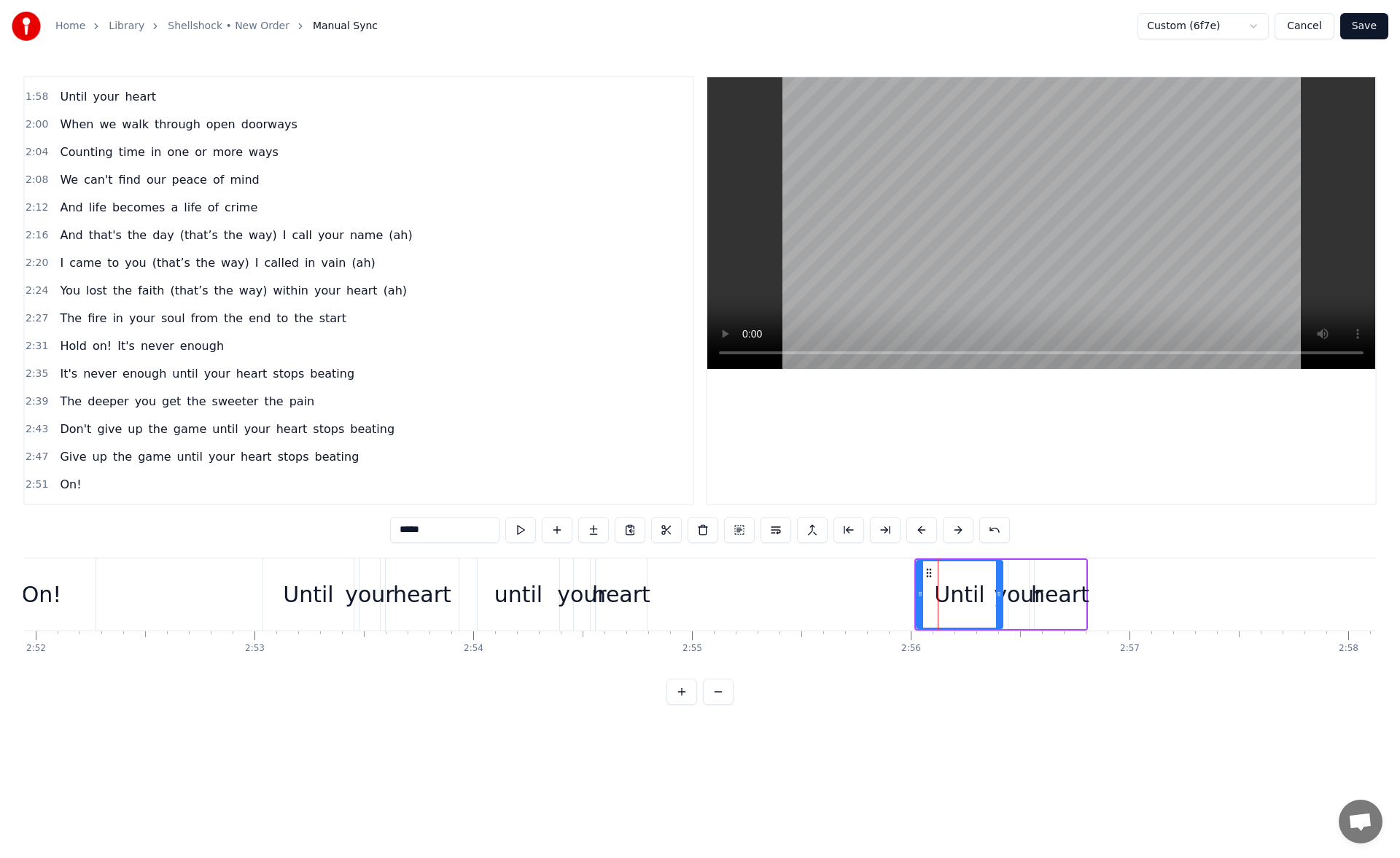
scroll to position [792, 0]
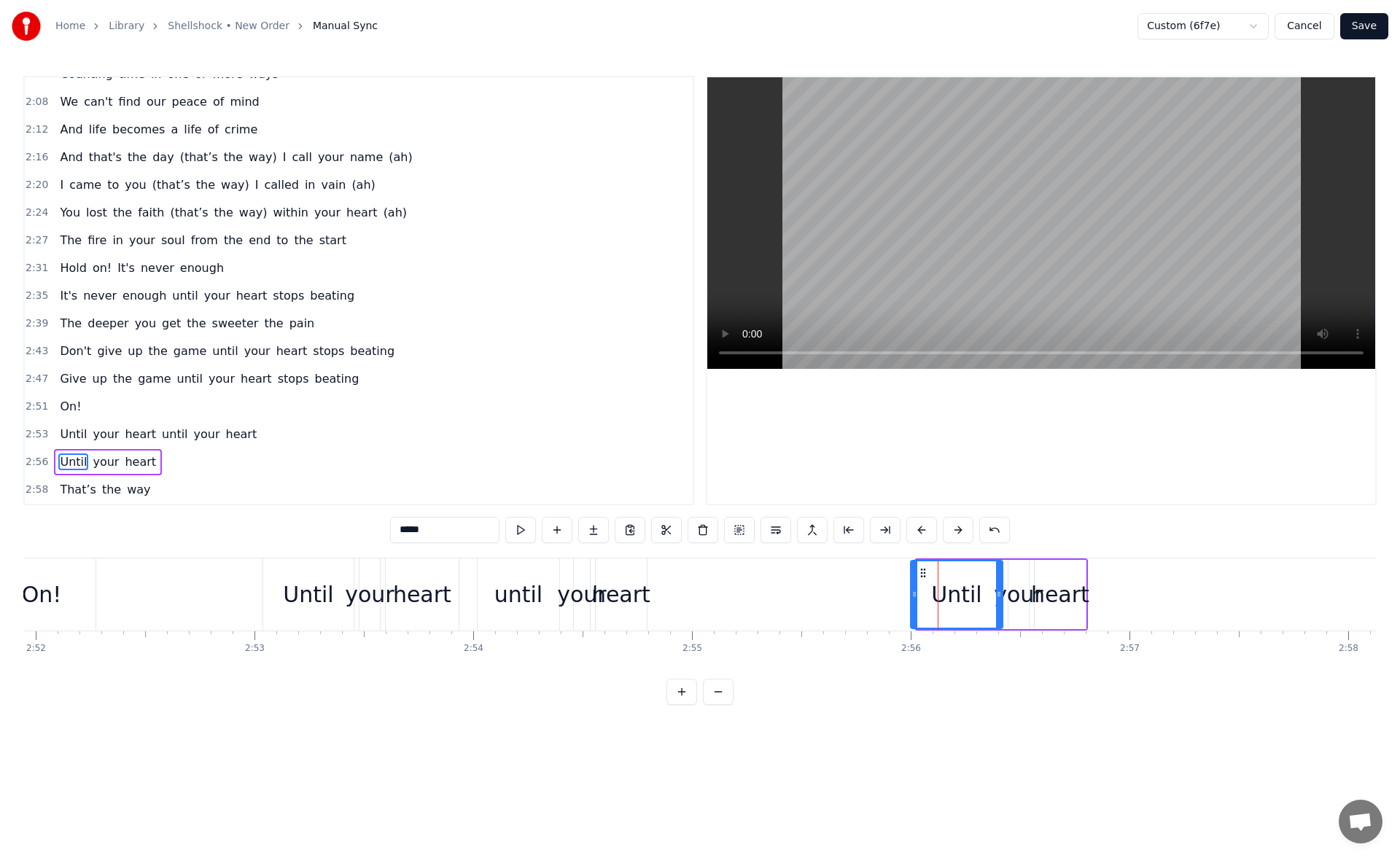
click at [916, 598] on icon at bounding box center [914, 594] width 6 height 11
click at [281, 597] on div "Until" at bounding box center [309, 594] width 91 height 72
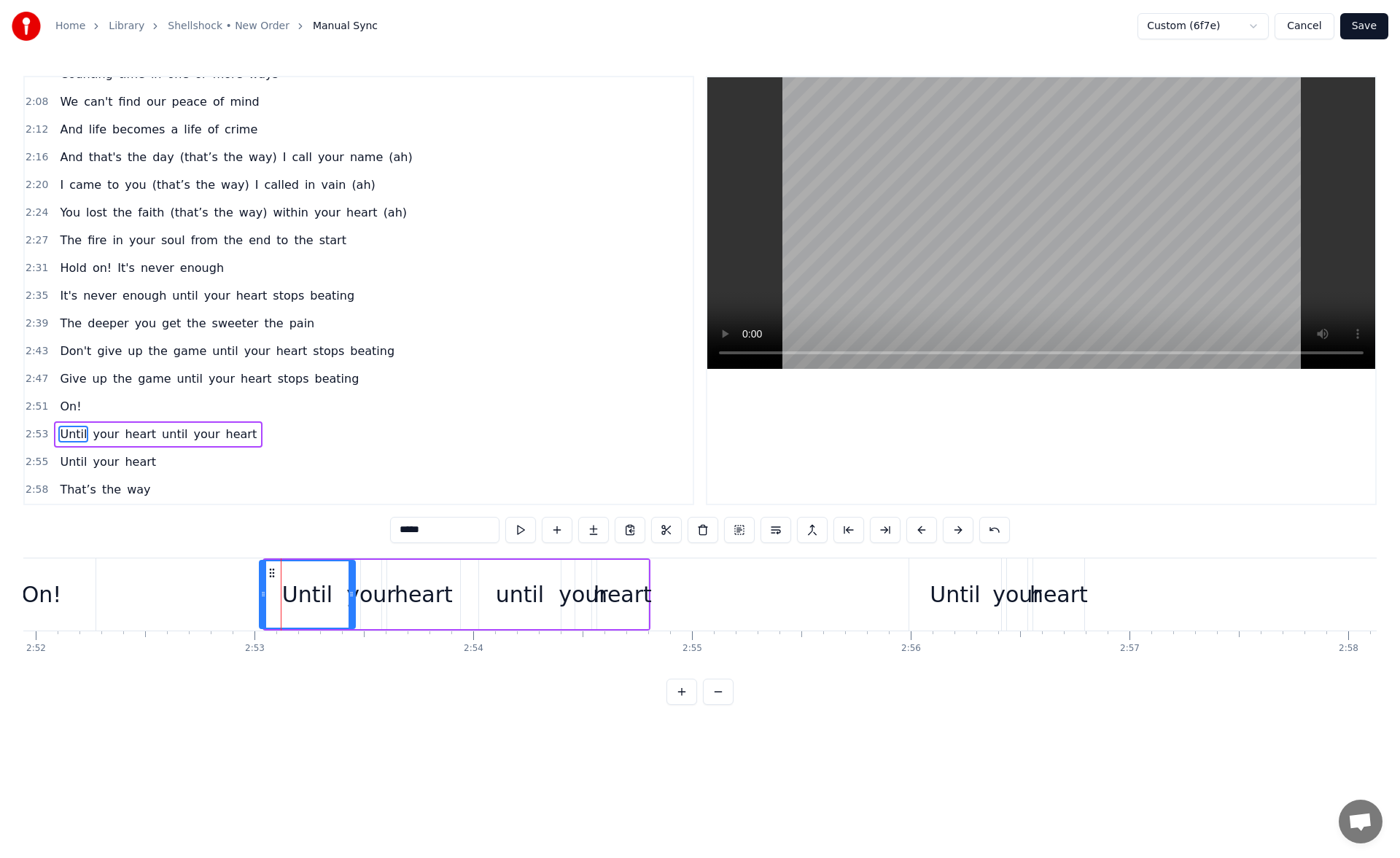
click at [260, 597] on icon at bounding box center [263, 594] width 6 height 11
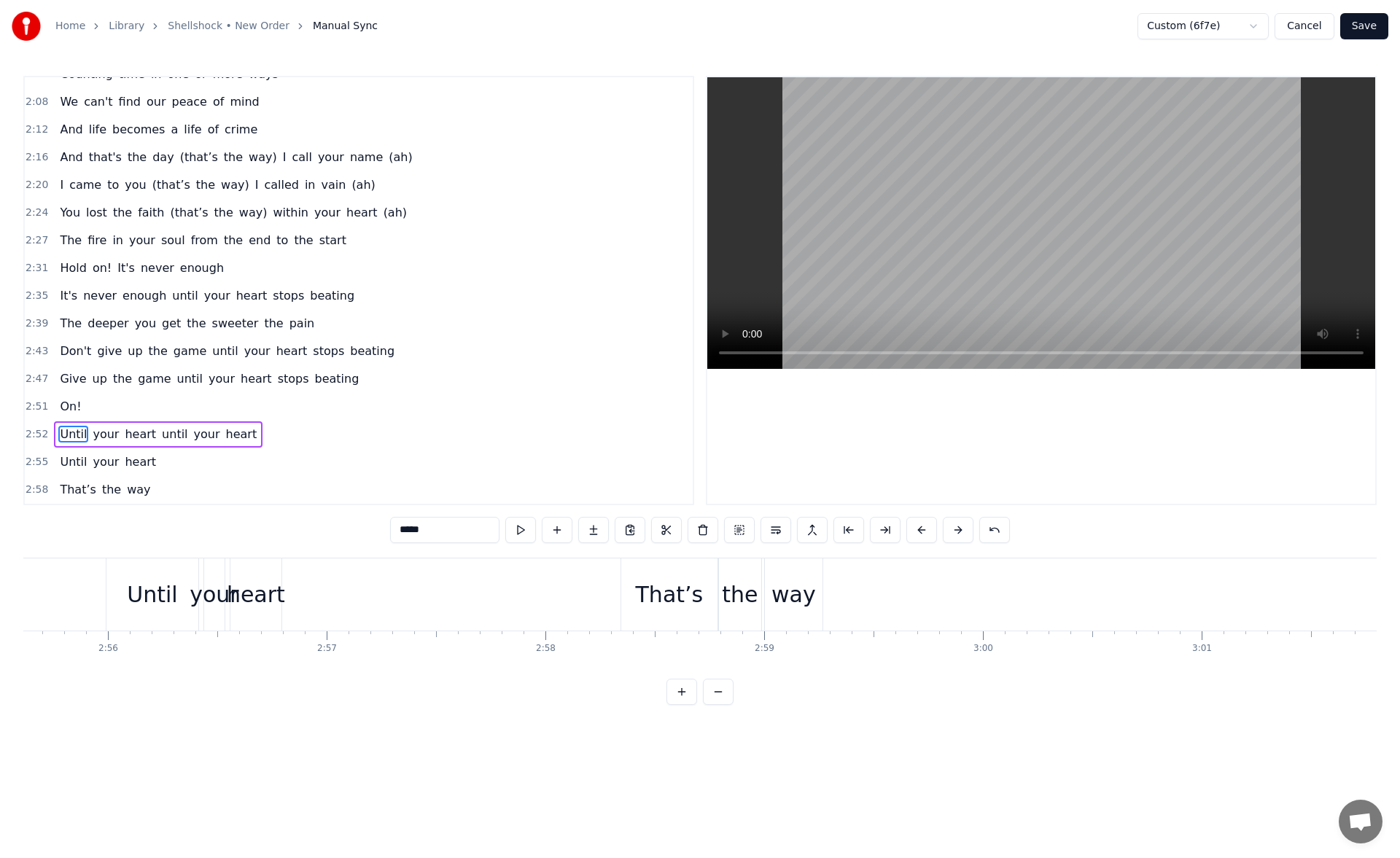
scroll to position [0, 38449]
click at [627, 579] on div "That’s" at bounding box center [646, 594] width 68 height 33
type input "******"
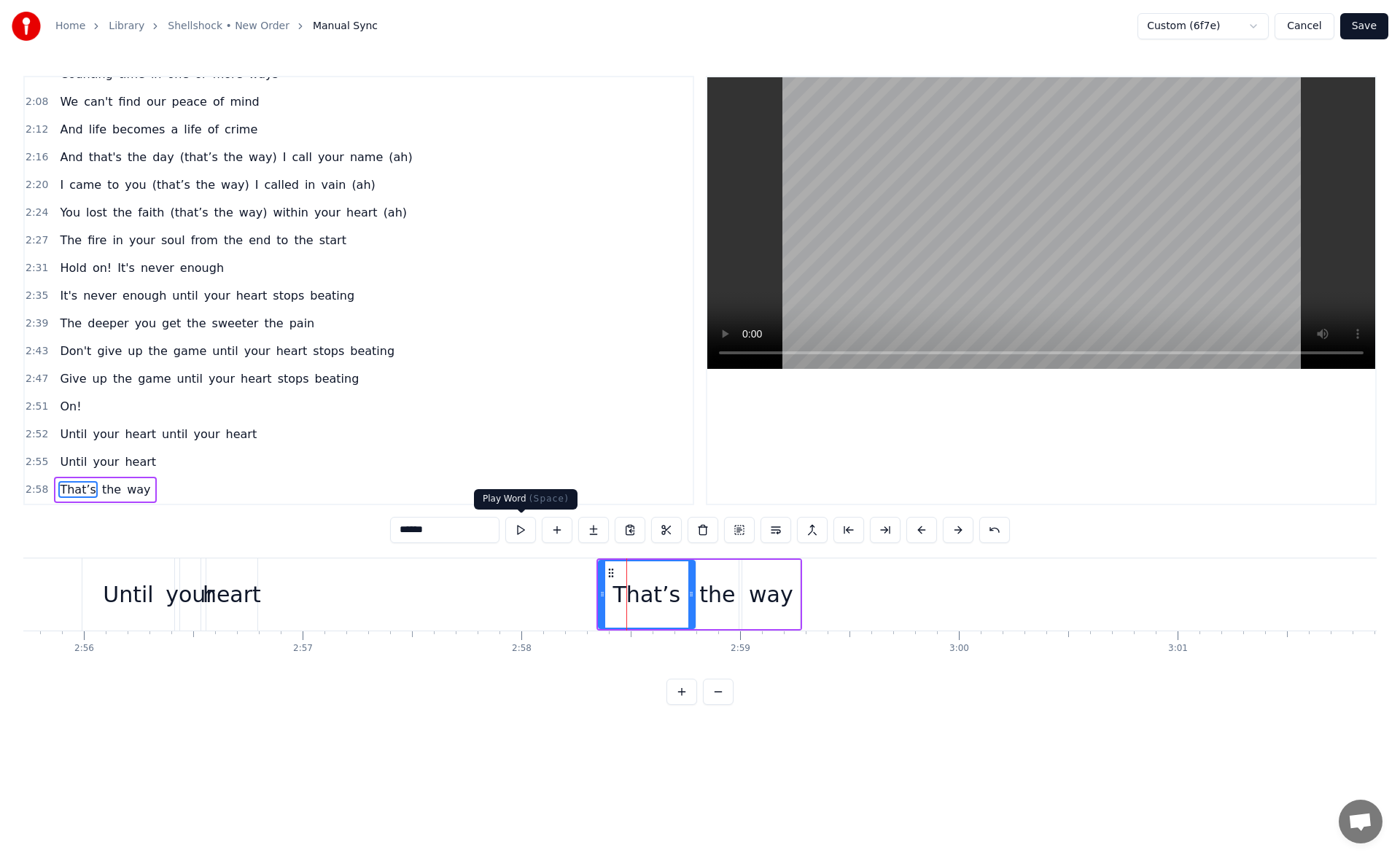
click at [520, 526] on button at bounding box center [521, 530] width 31 height 26
drag, startPoint x: 599, startPoint y: 594, endPoint x: 586, endPoint y: 590, distance: 13.6
click at [586, 590] on icon at bounding box center [589, 594] width 6 height 11
click at [522, 530] on button at bounding box center [521, 530] width 31 height 26
drag, startPoint x: 589, startPoint y: 598, endPoint x: 571, endPoint y: 597, distance: 18.0
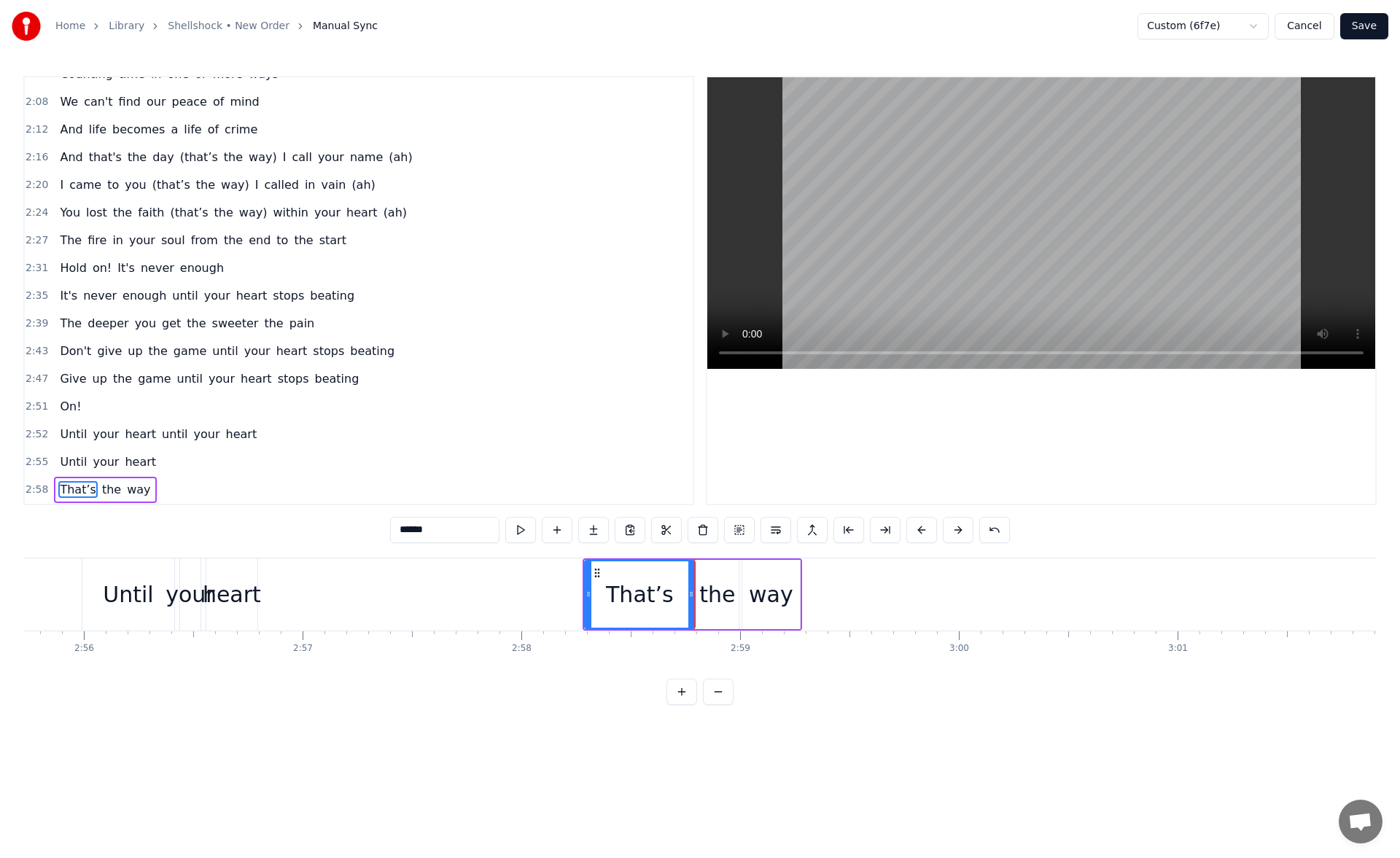
click at [586, 597] on icon at bounding box center [588, 594] width 6 height 11
click at [514, 531] on button at bounding box center [521, 530] width 31 height 26
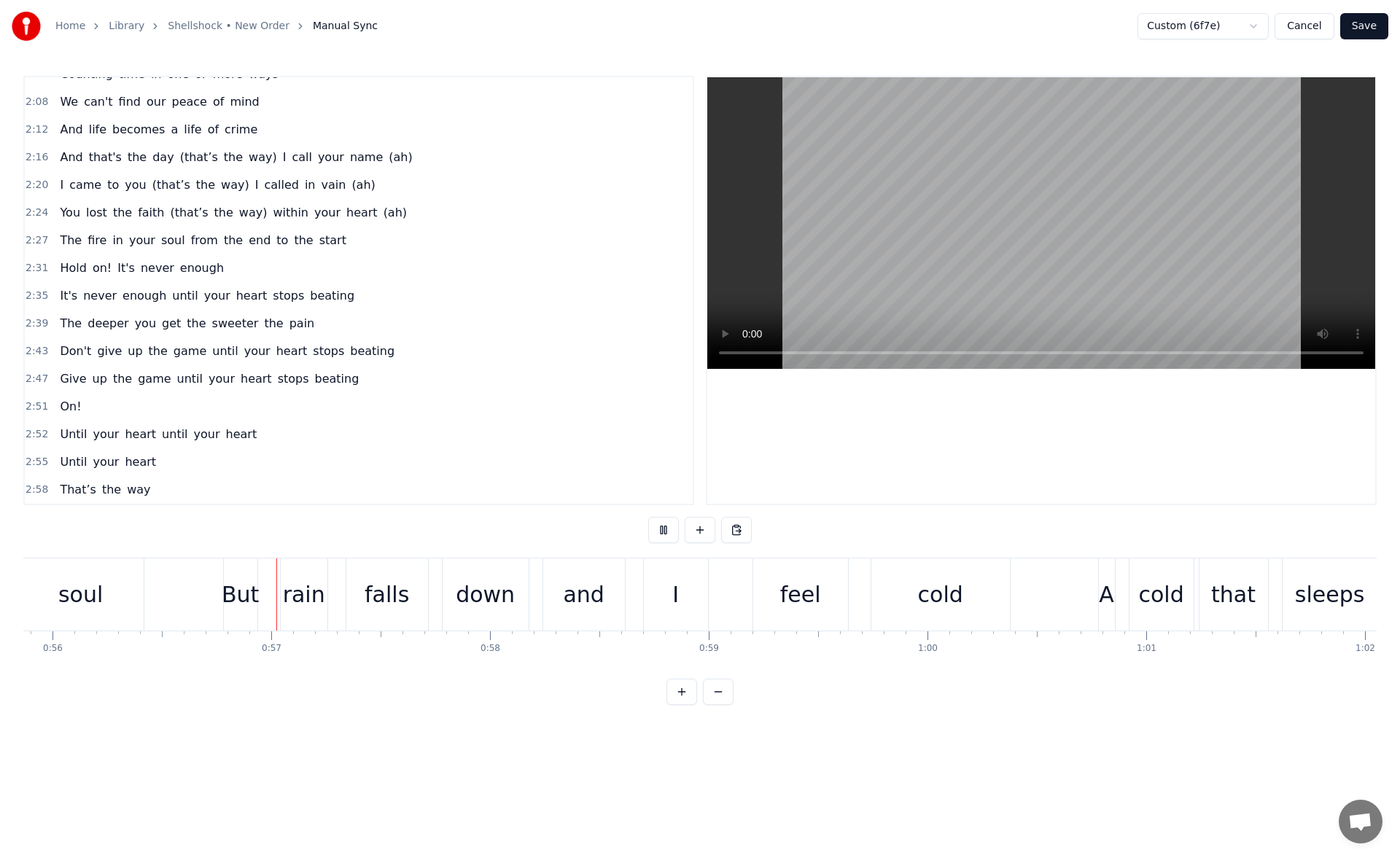
scroll to position [0, 12225]
click at [241, 574] on div "But" at bounding box center [239, 594] width 33 height 72
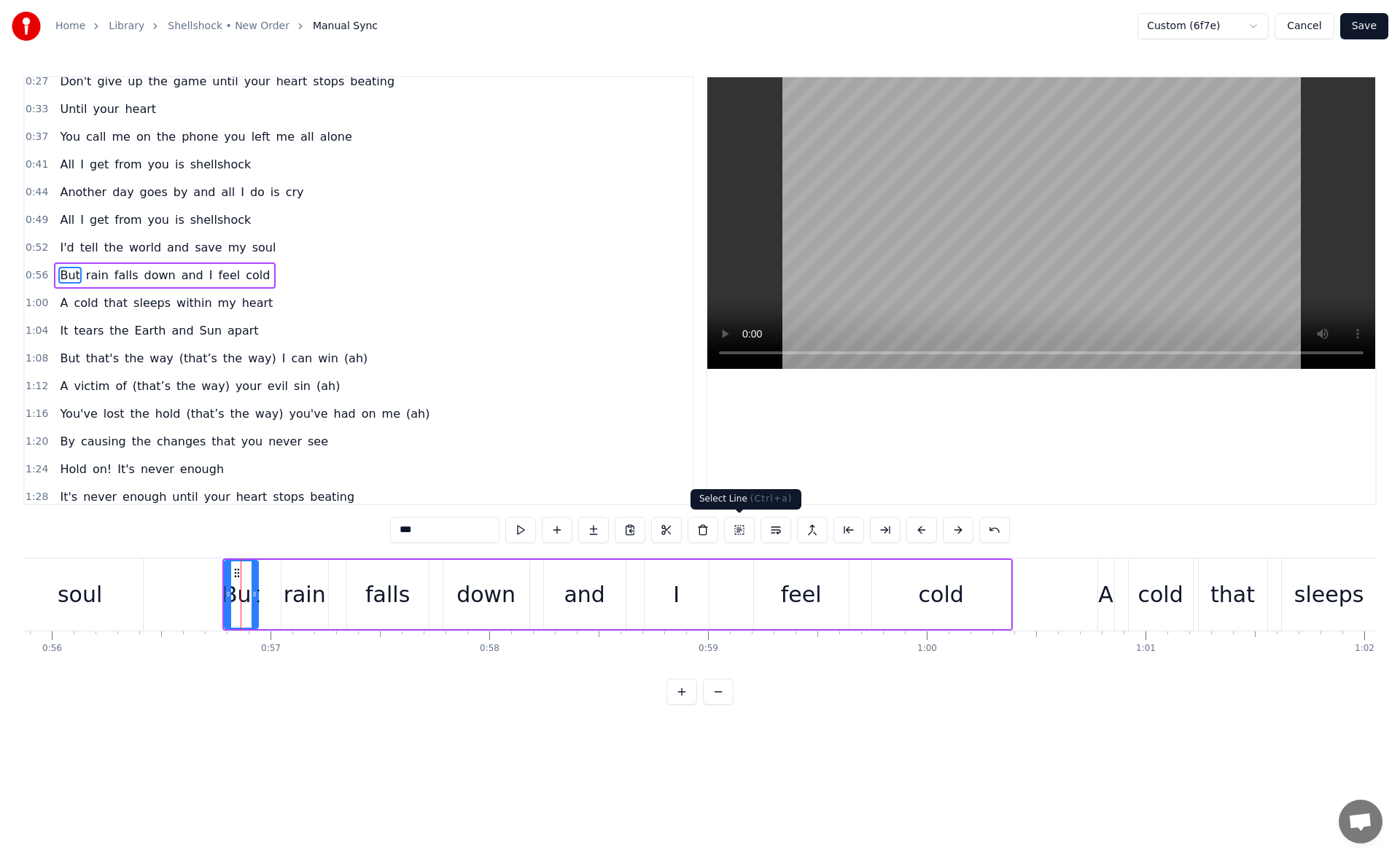
scroll to position [78, 0]
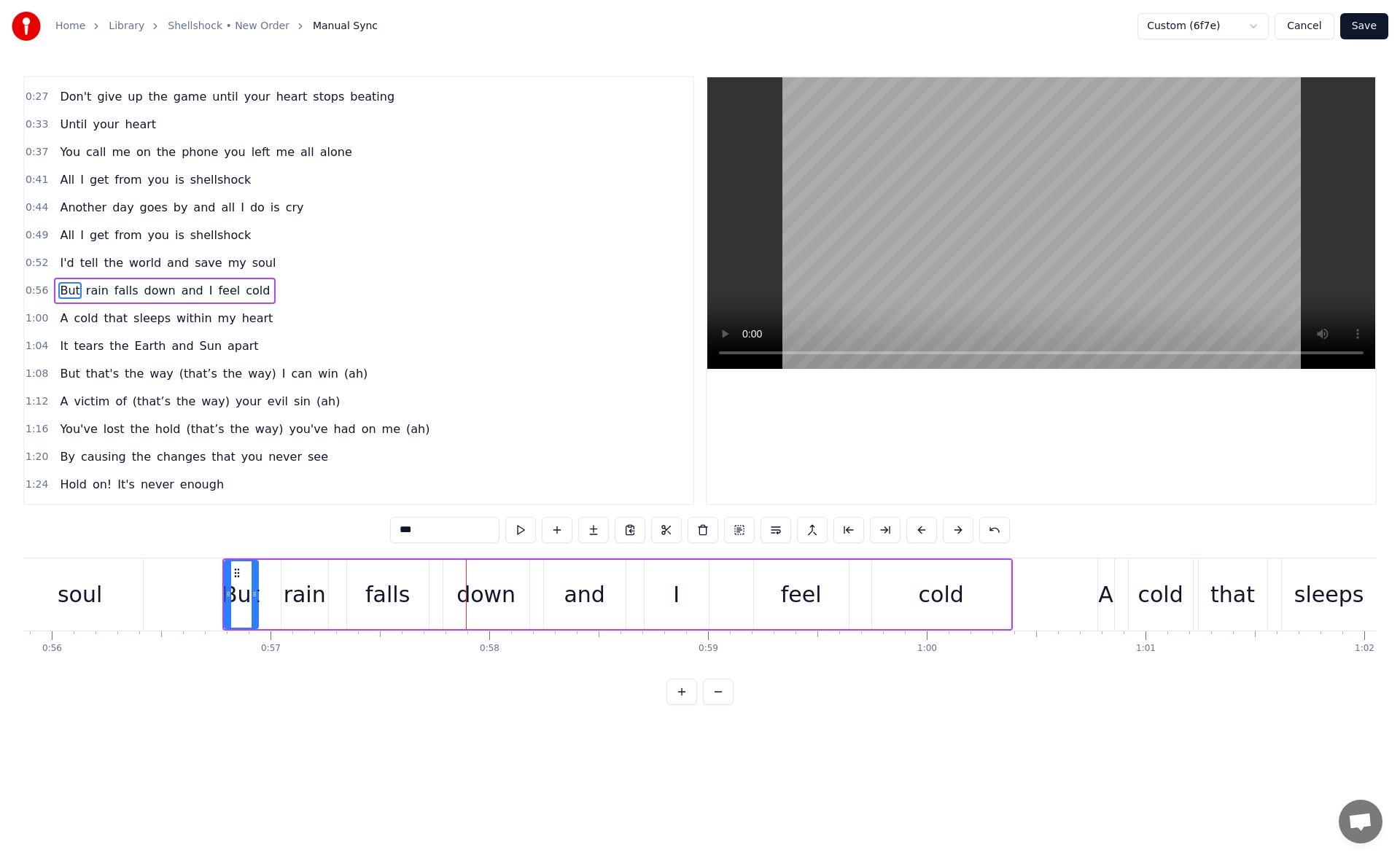
click at [527, 530] on button at bounding box center [521, 530] width 31 height 26
drag, startPoint x: 226, startPoint y: 603, endPoint x: 214, endPoint y: 602, distance: 12.0
click at [215, 602] on div at bounding box center [218, 594] width 6 height 66
click at [522, 524] on button at bounding box center [521, 530] width 31 height 26
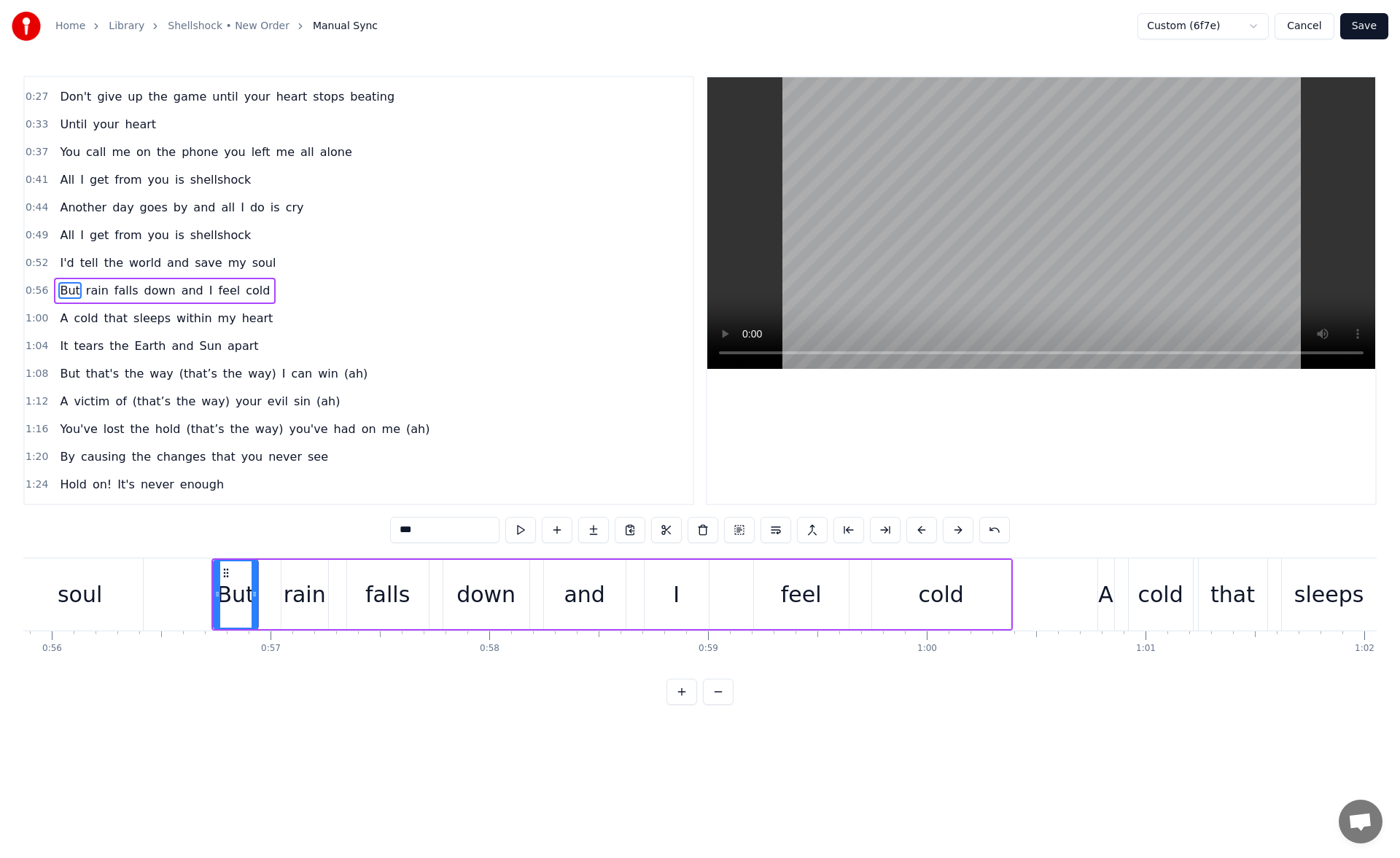
click at [522, 524] on button at bounding box center [521, 530] width 31 height 26
click at [286, 581] on div "rain" at bounding box center [305, 594] width 42 height 33
click at [277, 594] on icon at bounding box center [280, 594] width 6 height 11
click at [78, 600] on div "soul" at bounding box center [79, 594] width 44 height 33
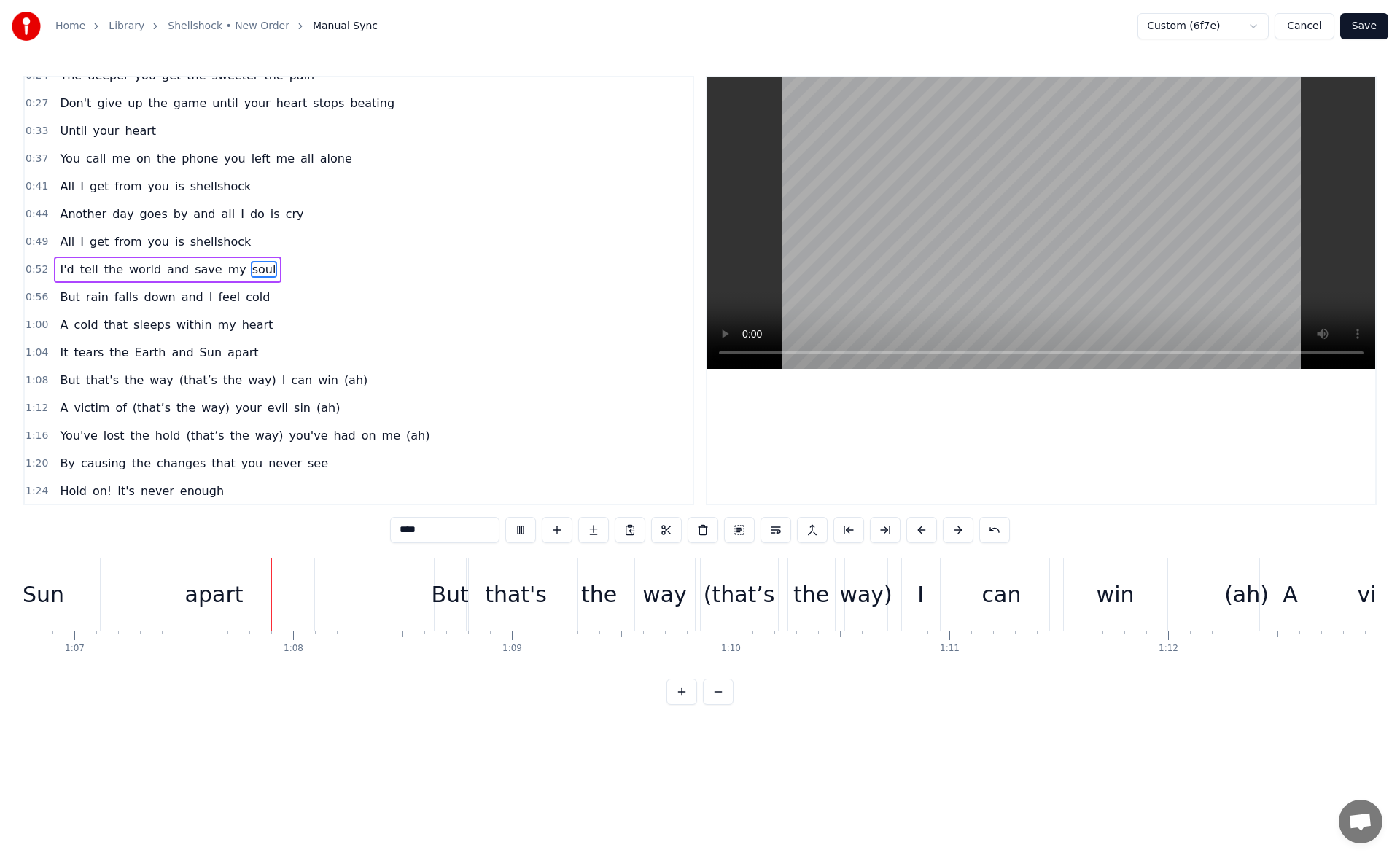
scroll to position [0, 14646]
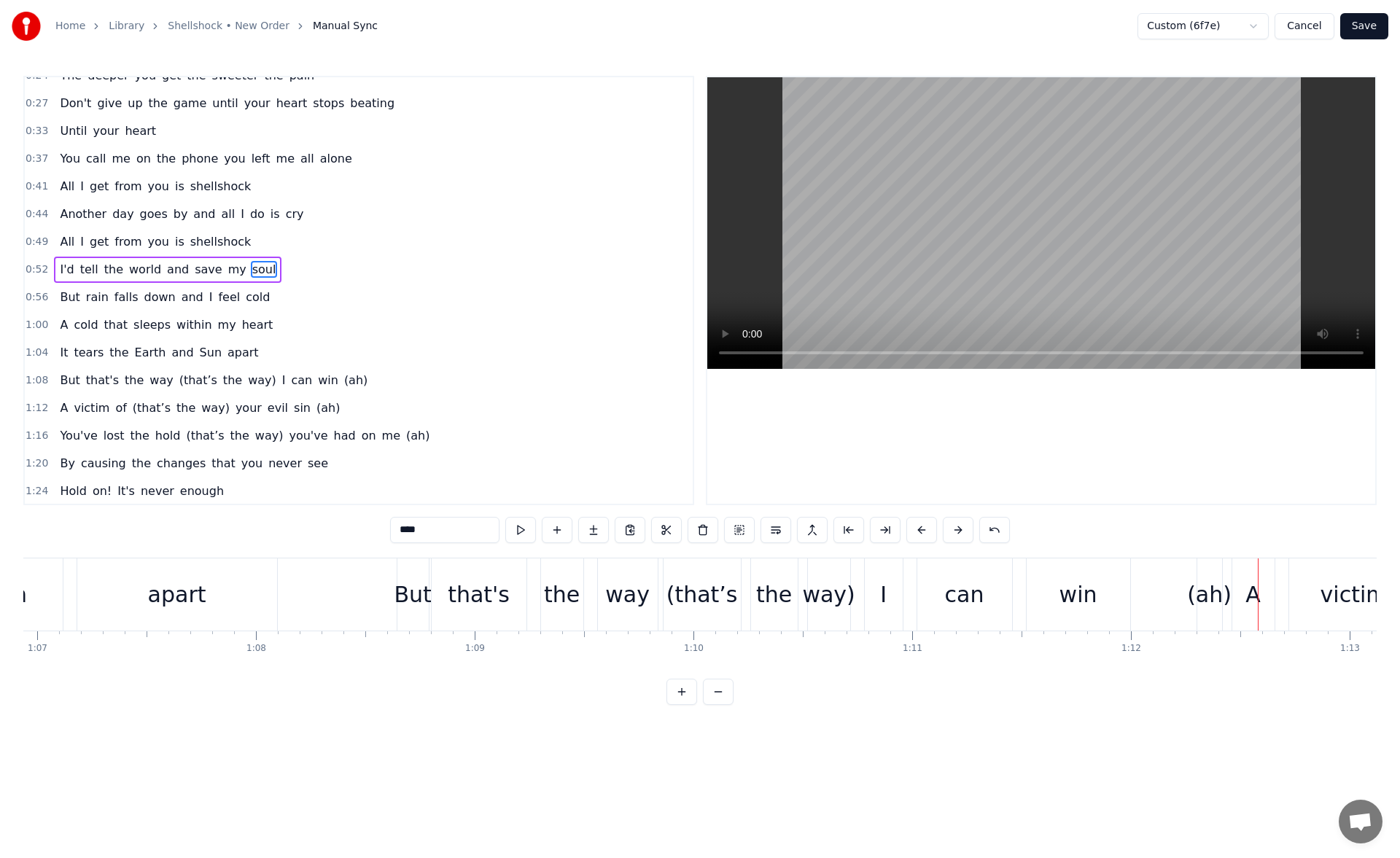
click at [316, 375] on span "win" at bounding box center [328, 380] width 23 height 17
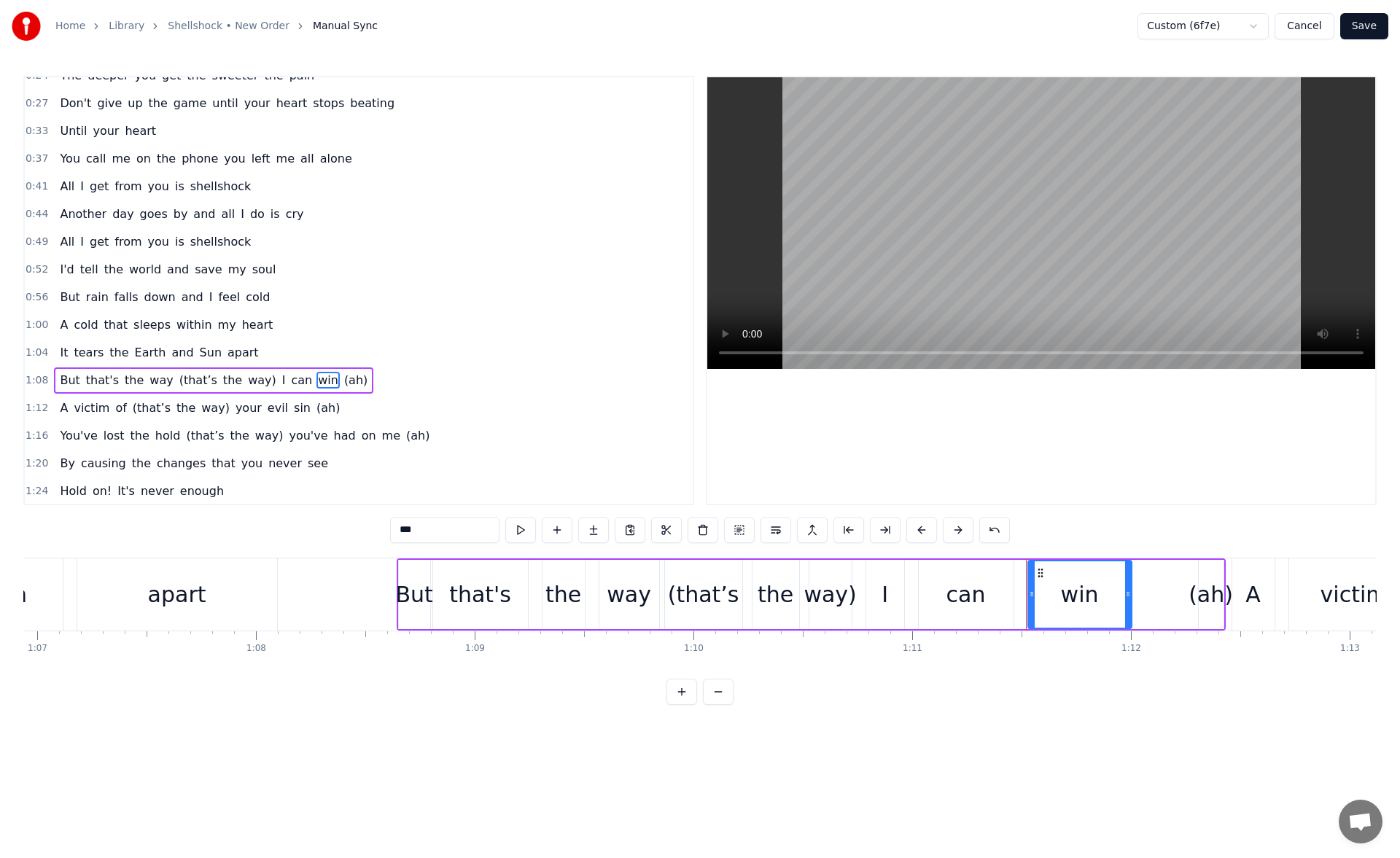
scroll to position [160, 0]
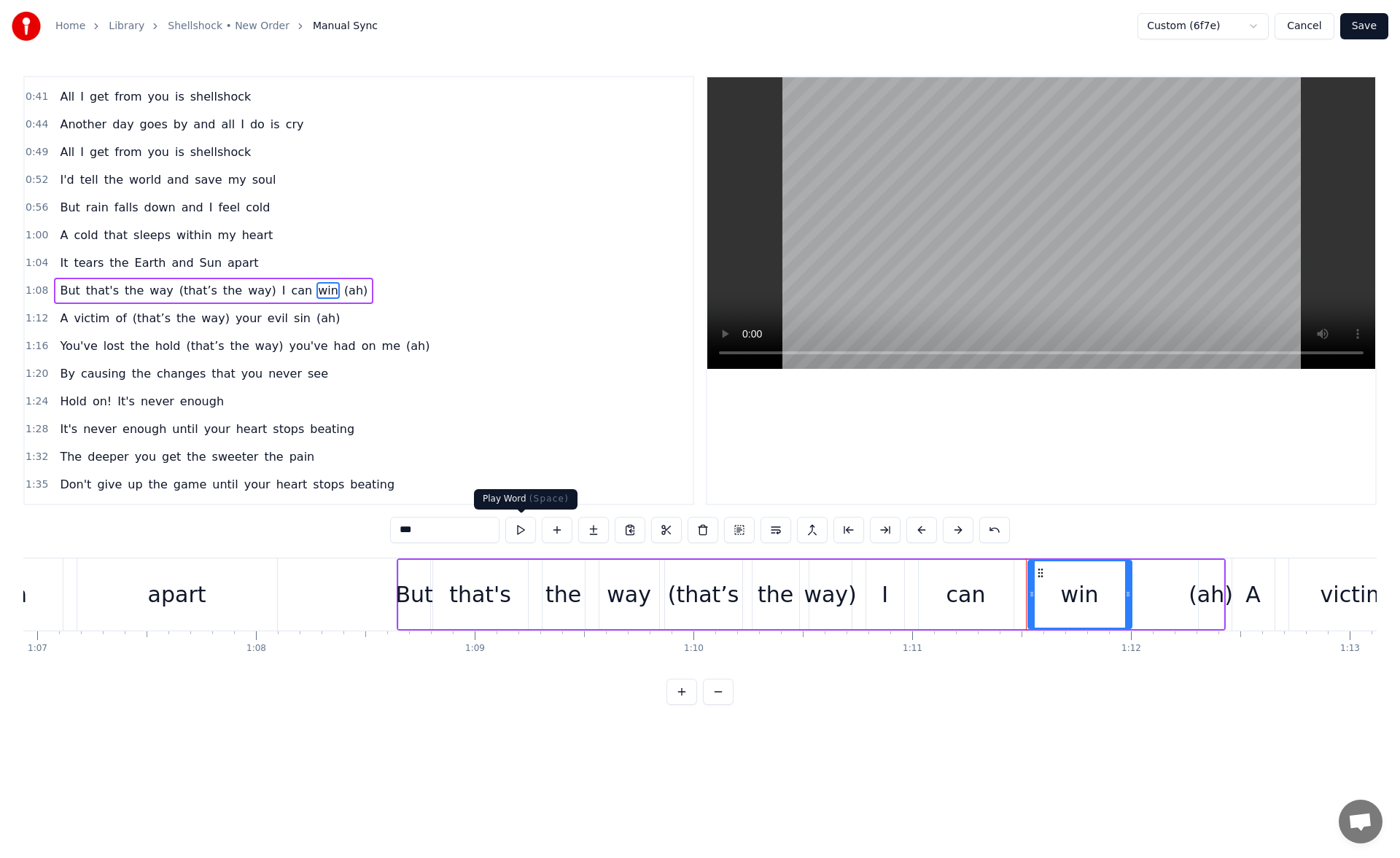
click at [527, 531] on button at bounding box center [521, 530] width 31 height 26
drag, startPoint x: 1129, startPoint y: 595, endPoint x: 1110, endPoint y: 594, distance: 19.0
click at [1110, 594] on icon at bounding box center [1110, 594] width 6 height 11
click at [514, 526] on button at bounding box center [521, 530] width 31 height 26
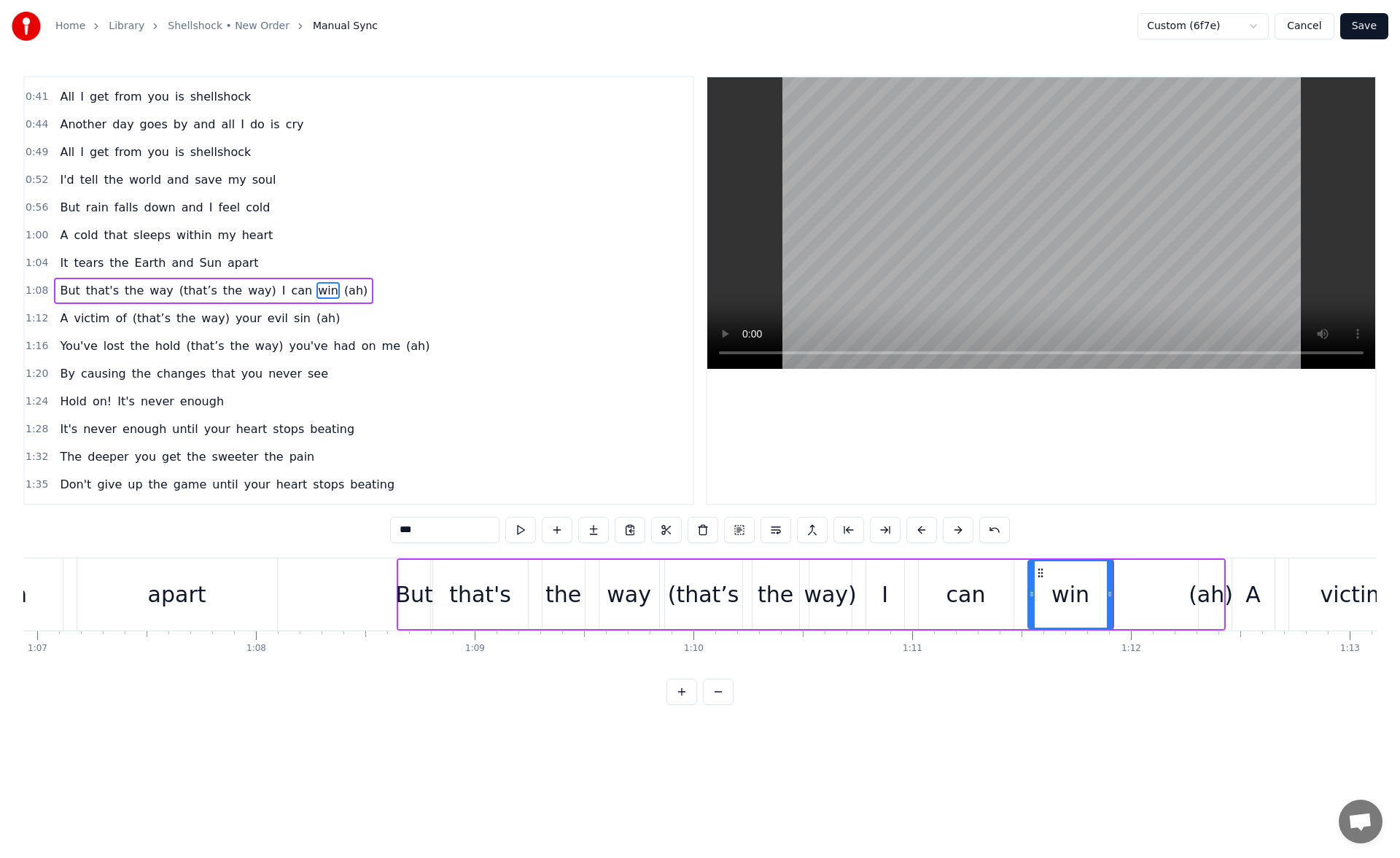
click at [1207, 590] on div "(ah)" at bounding box center [1211, 594] width 44 height 33
drag, startPoint x: 1203, startPoint y: 594, endPoint x: 1124, endPoint y: 590, distance: 79.1
click at [1124, 590] on icon at bounding box center [1125, 594] width 6 height 11
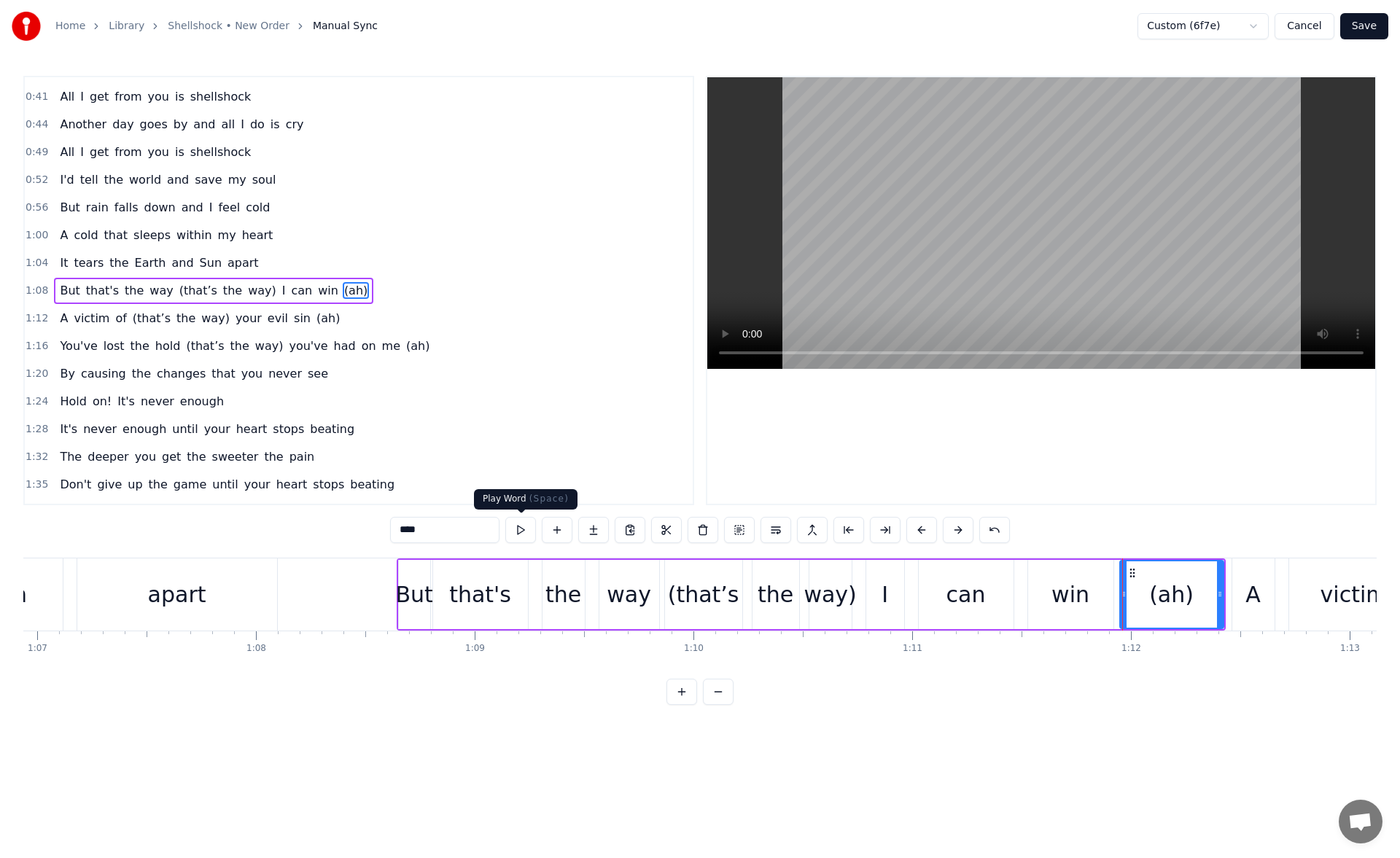
click at [523, 532] on button at bounding box center [521, 530] width 31 height 26
click at [709, 604] on div "(that’s" at bounding box center [704, 594] width 71 height 33
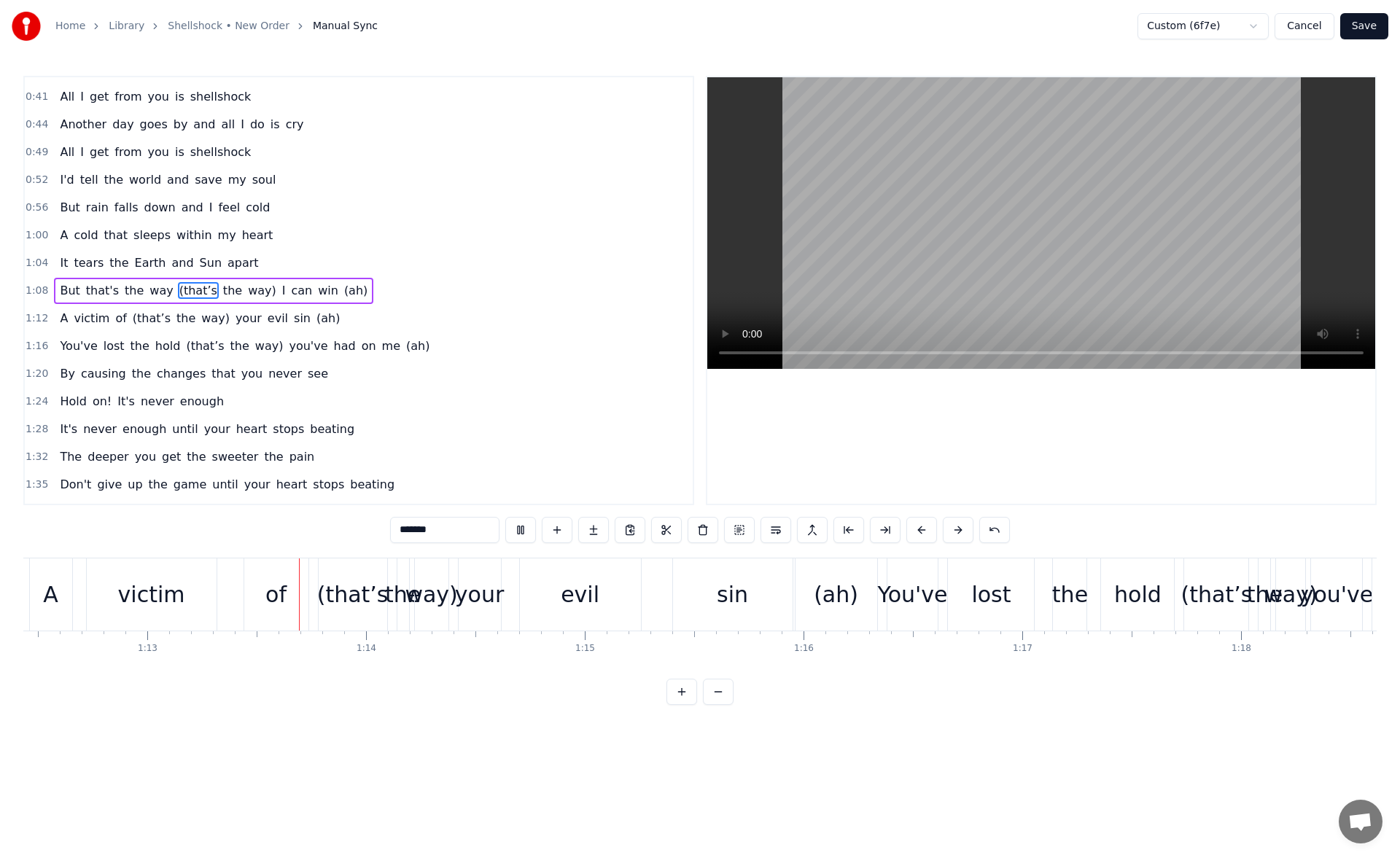
scroll to position [0, 15889]
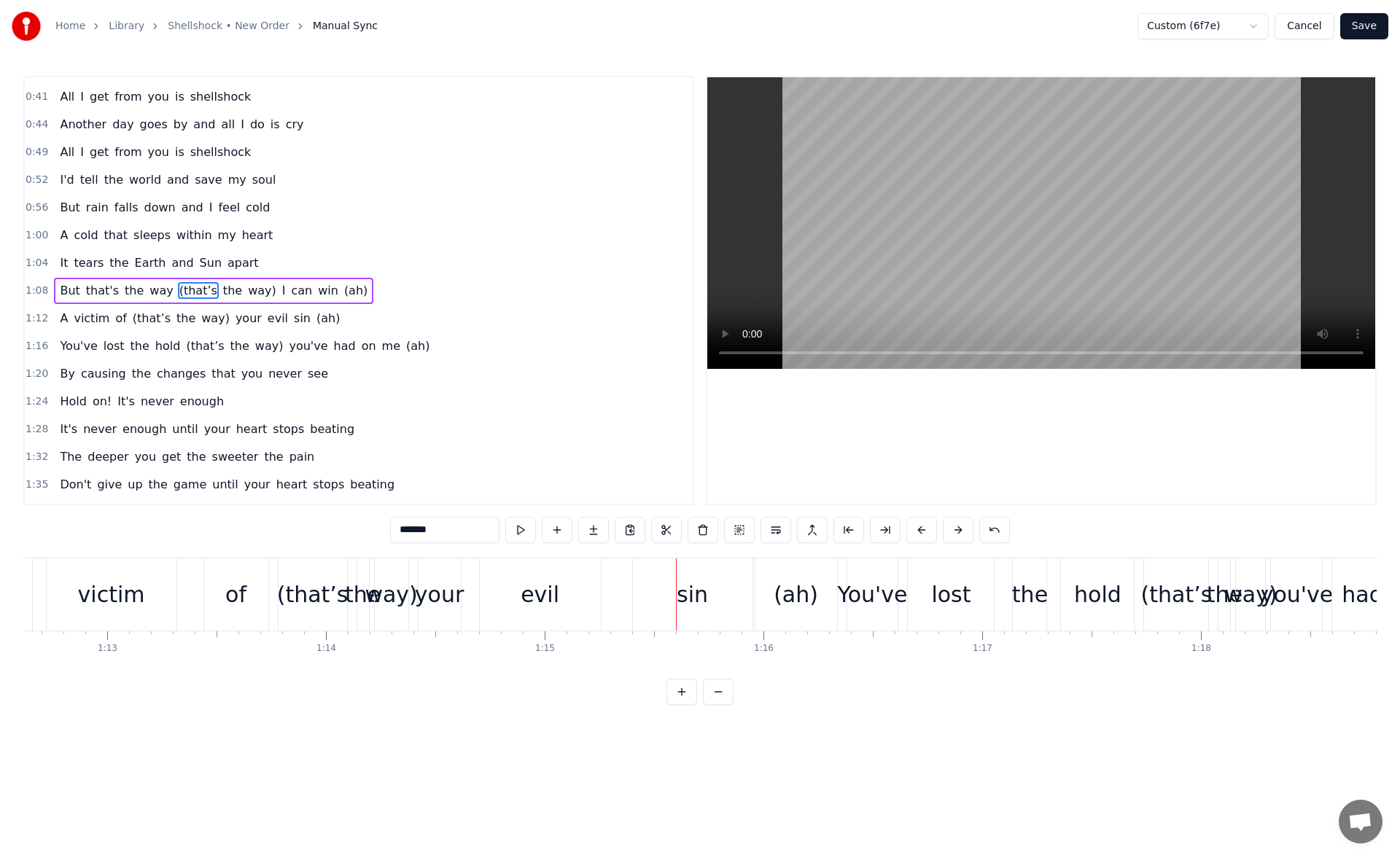
click at [438, 592] on div "your" at bounding box center [439, 594] width 49 height 33
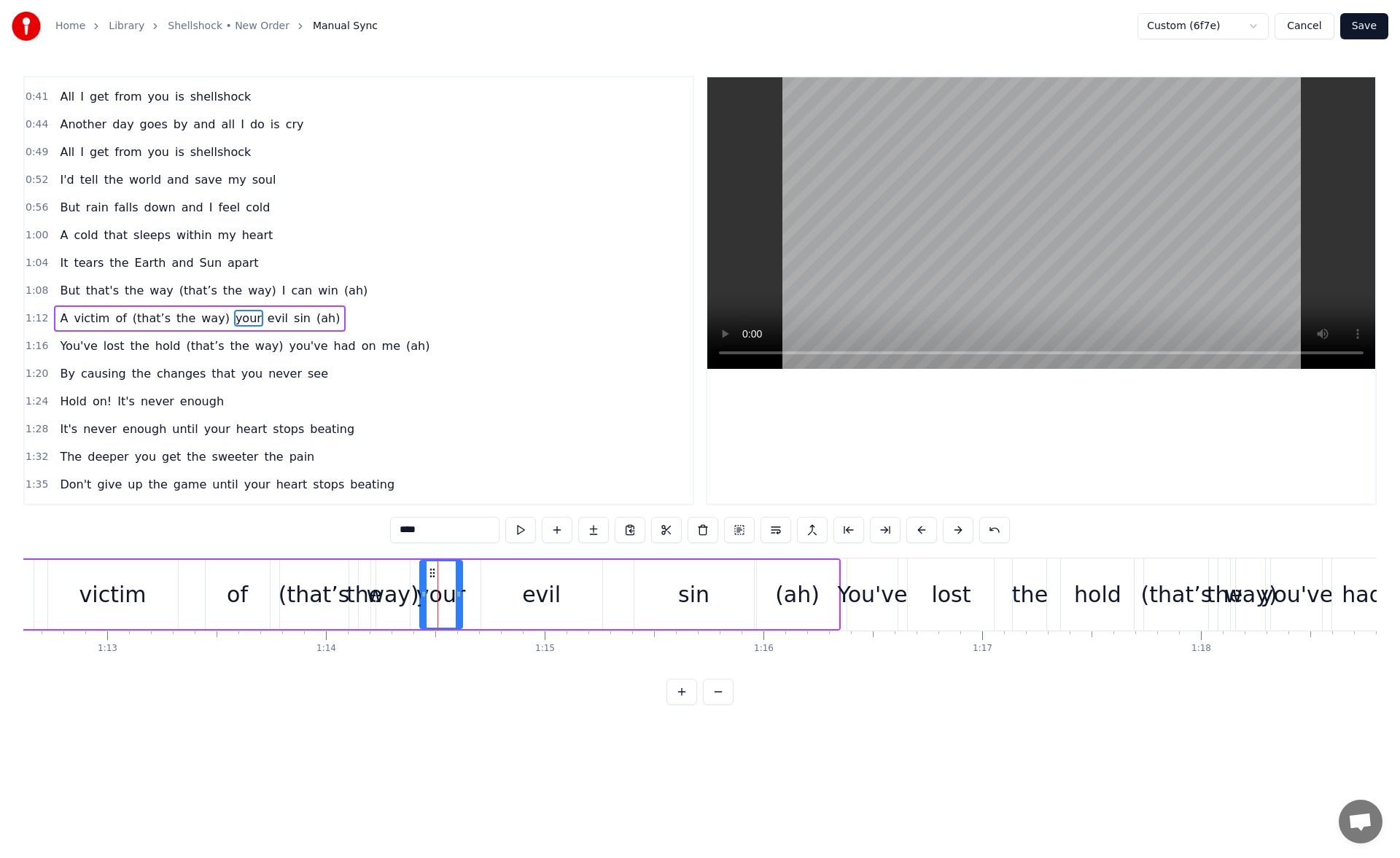
scroll to position [188, 0]
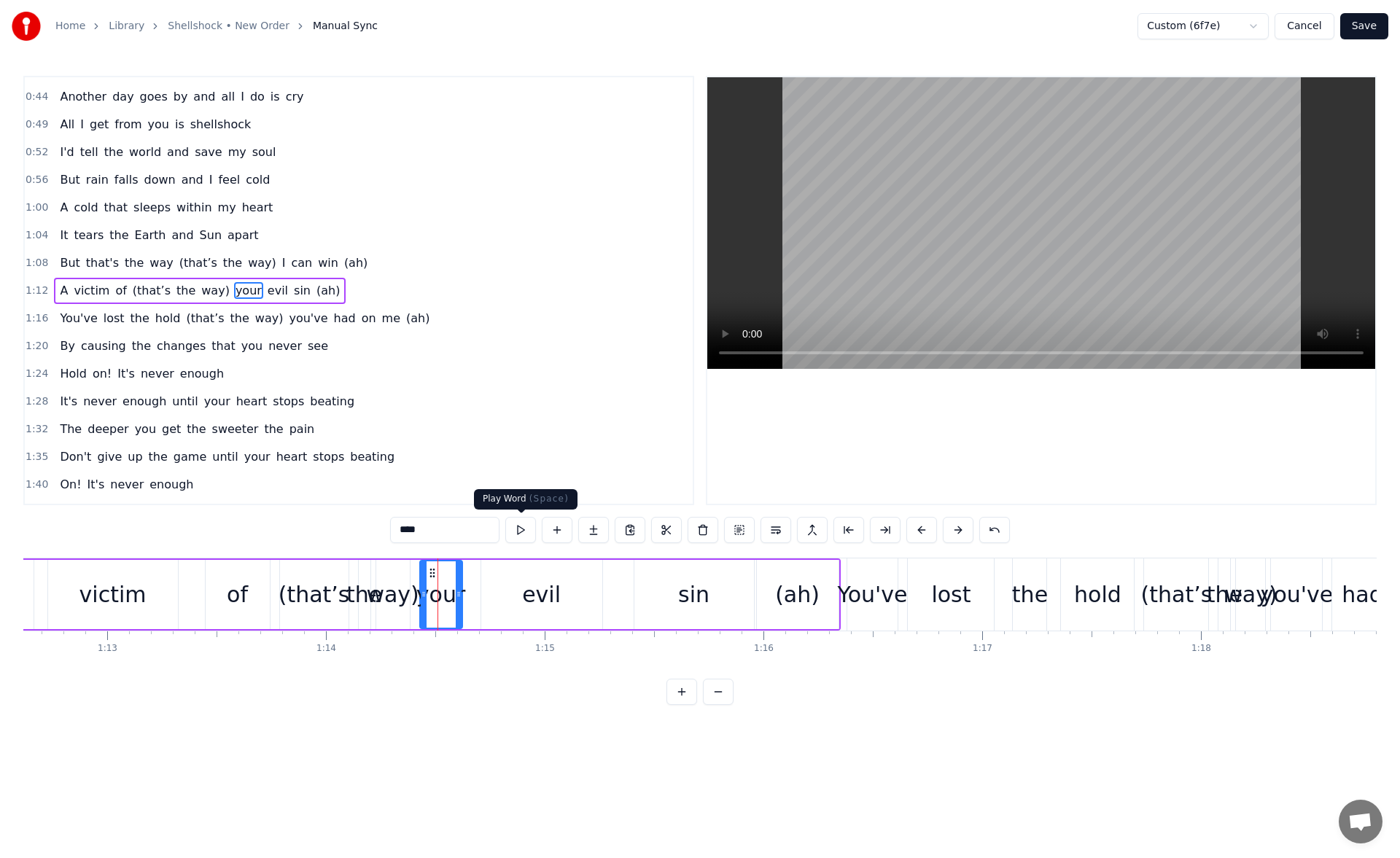
click at [524, 522] on button at bounding box center [521, 530] width 31 height 26
click at [522, 589] on div "evil" at bounding box center [542, 595] width 121 height 70
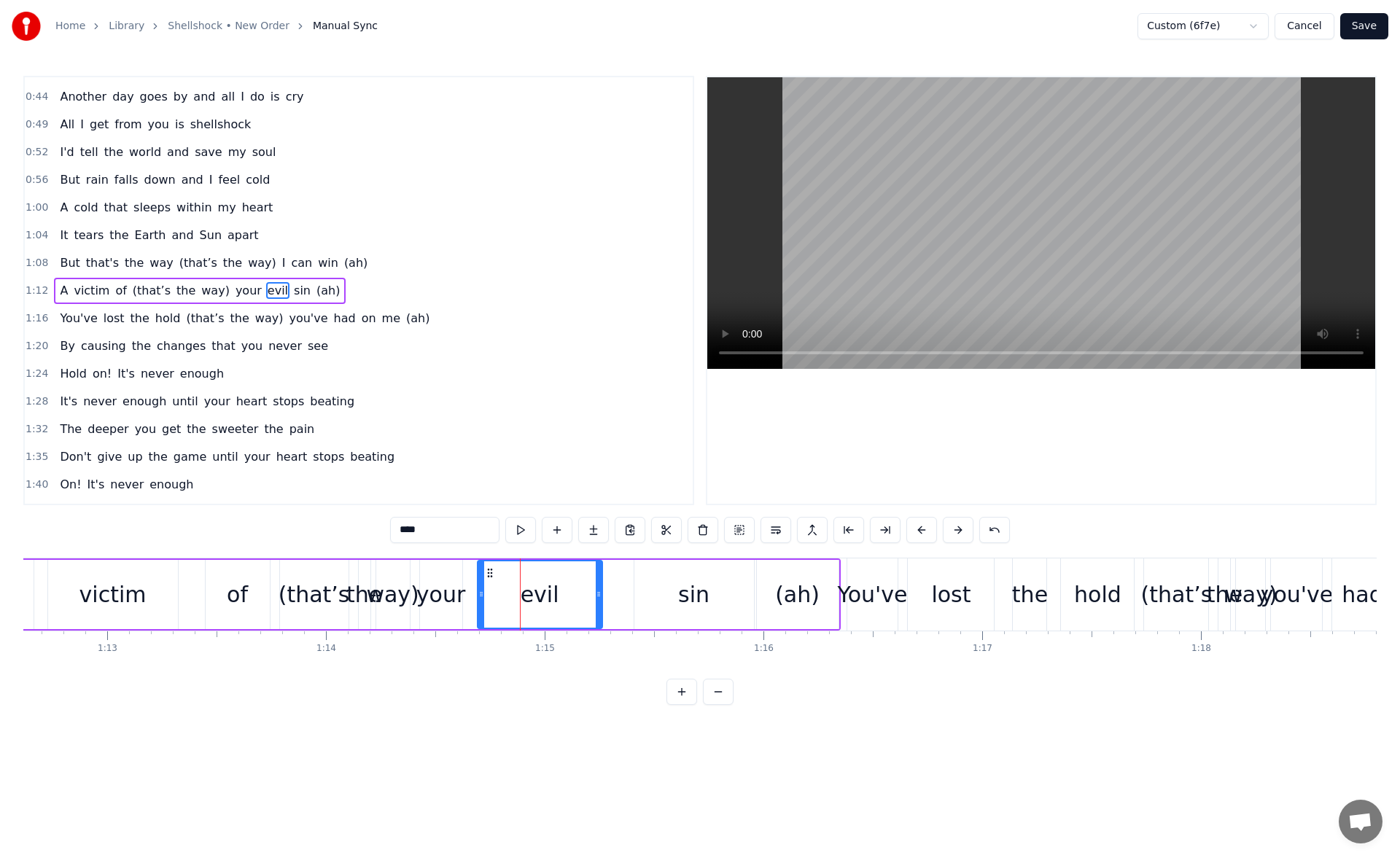
click at [482, 596] on icon at bounding box center [481, 594] width 6 height 11
click at [522, 531] on button at bounding box center [521, 530] width 31 height 26
drag, startPoint x: 598, startPoint y: 595, endPoint x: 607, endPoint y: 596, distance: 9.1
click at [607, 596] on icon at bounding box center [605, 594] width 6 height 11
click at [527, 530] on button at bounding box center [521, 530] width 31 height 26
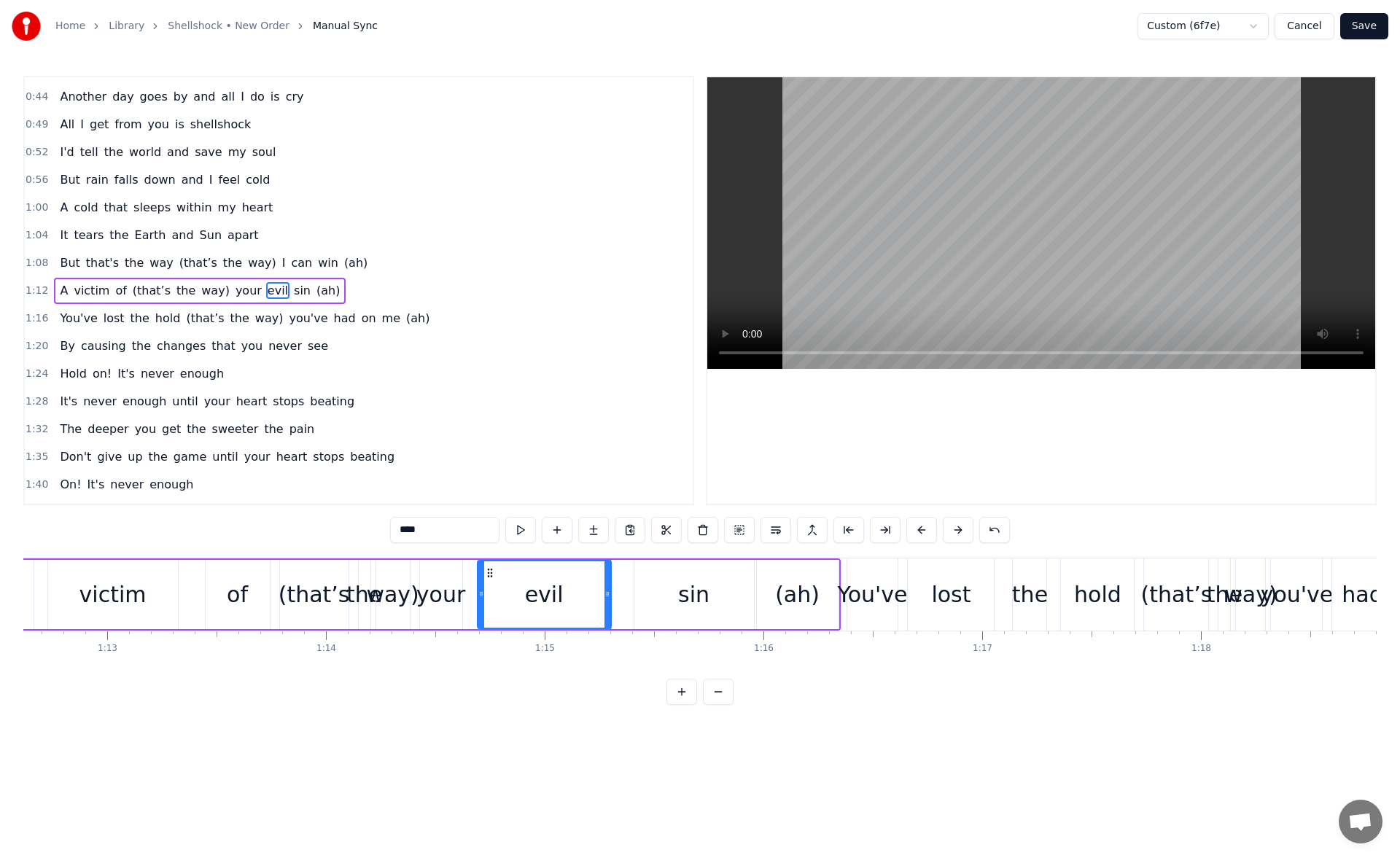
click at [668, 597] on div "sin" at bounding box center [695, 595] width 120 height 70
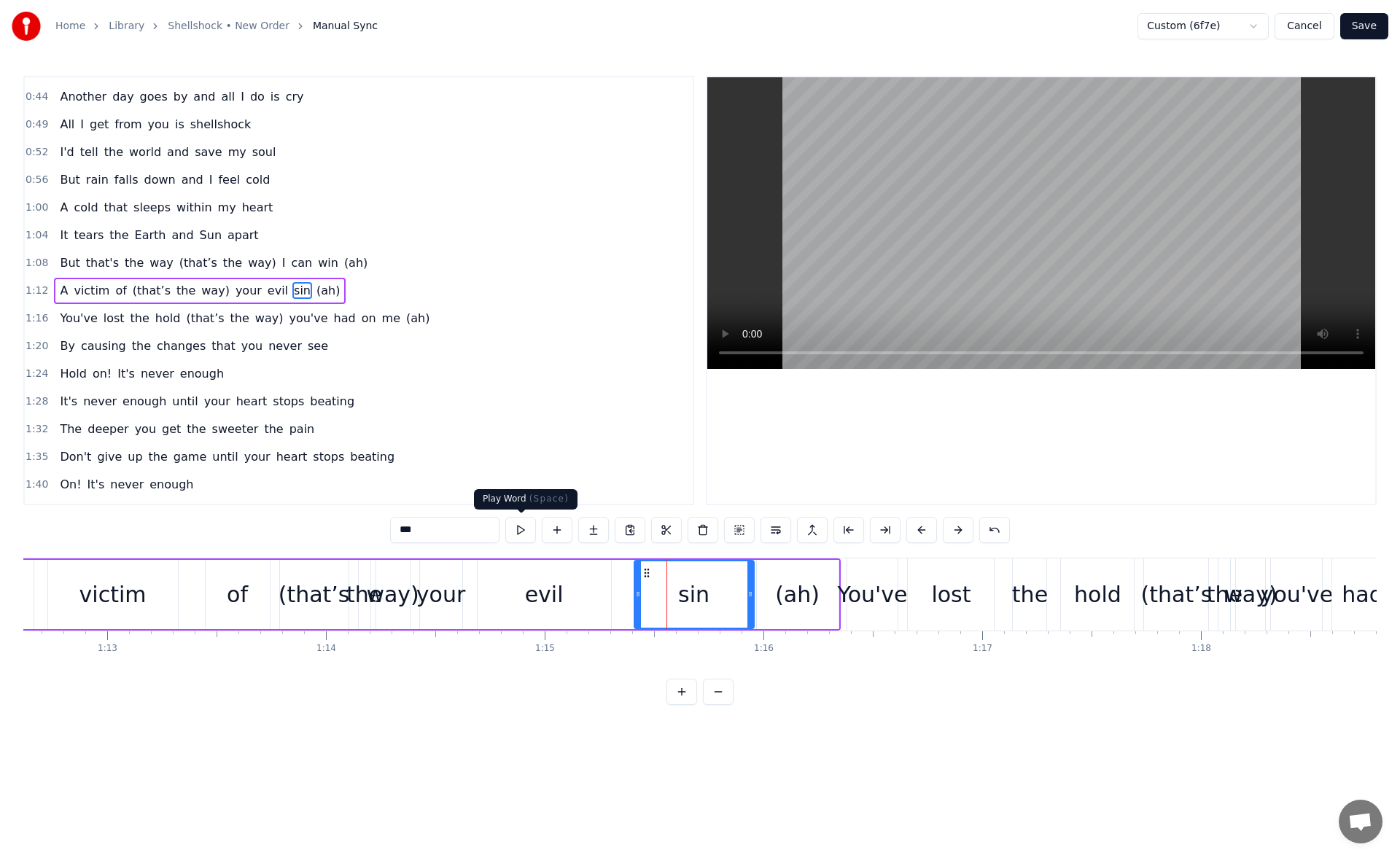
click at [520, 526] on button at bounding box center [521, 530] width 31 height 26
click at [747, 595] on icon at bounding box center [747, 594] width 6 height 11
click at [768, 595] on div "(ah)" at bounding box center [797, 595] width 82 height 70
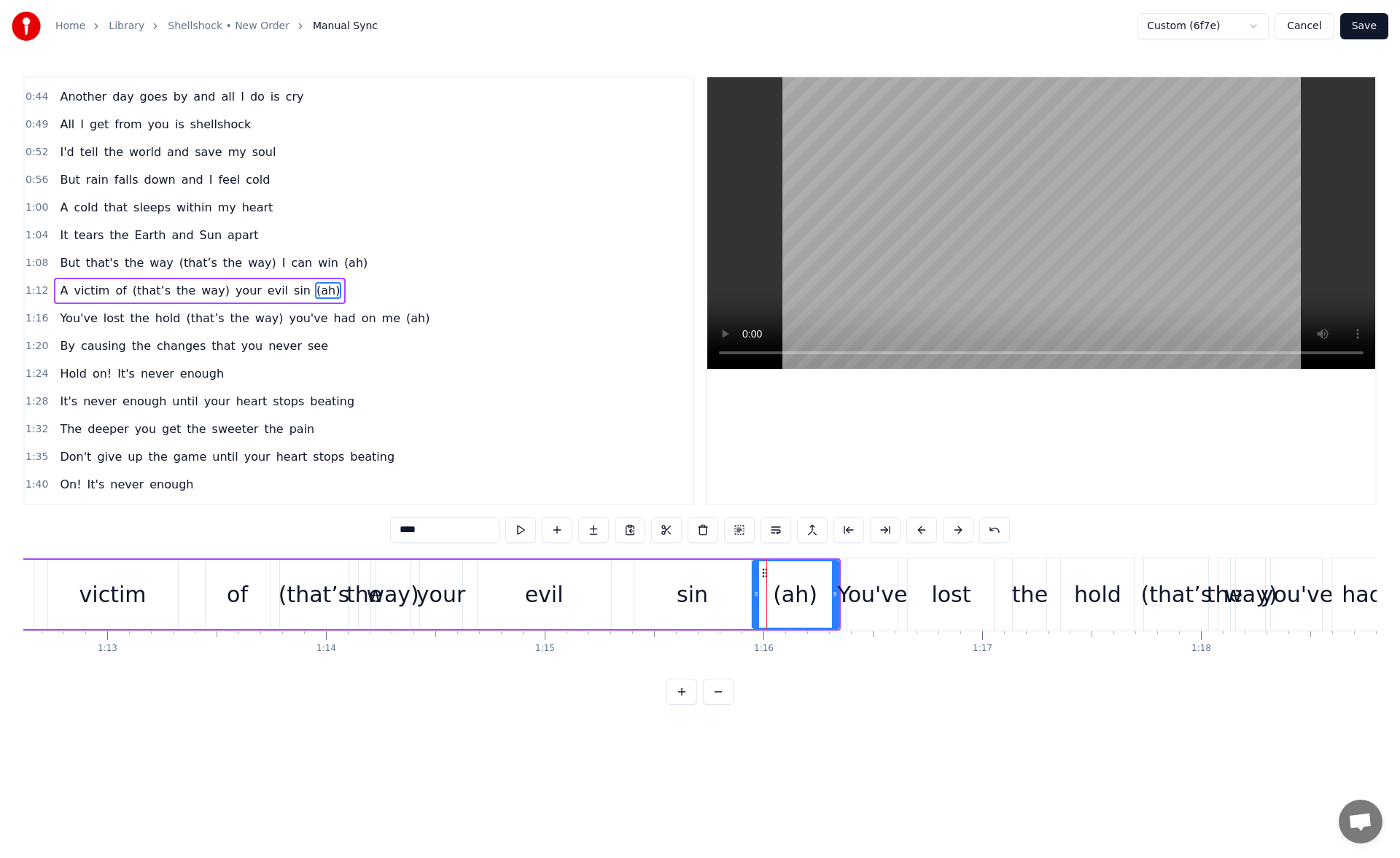
click at [755, 598] on icon at bounding box center [756, 594] width 6 height 11
click at [139, 594] on div "victim" at bounding box center [112, 594] width 67 height 33
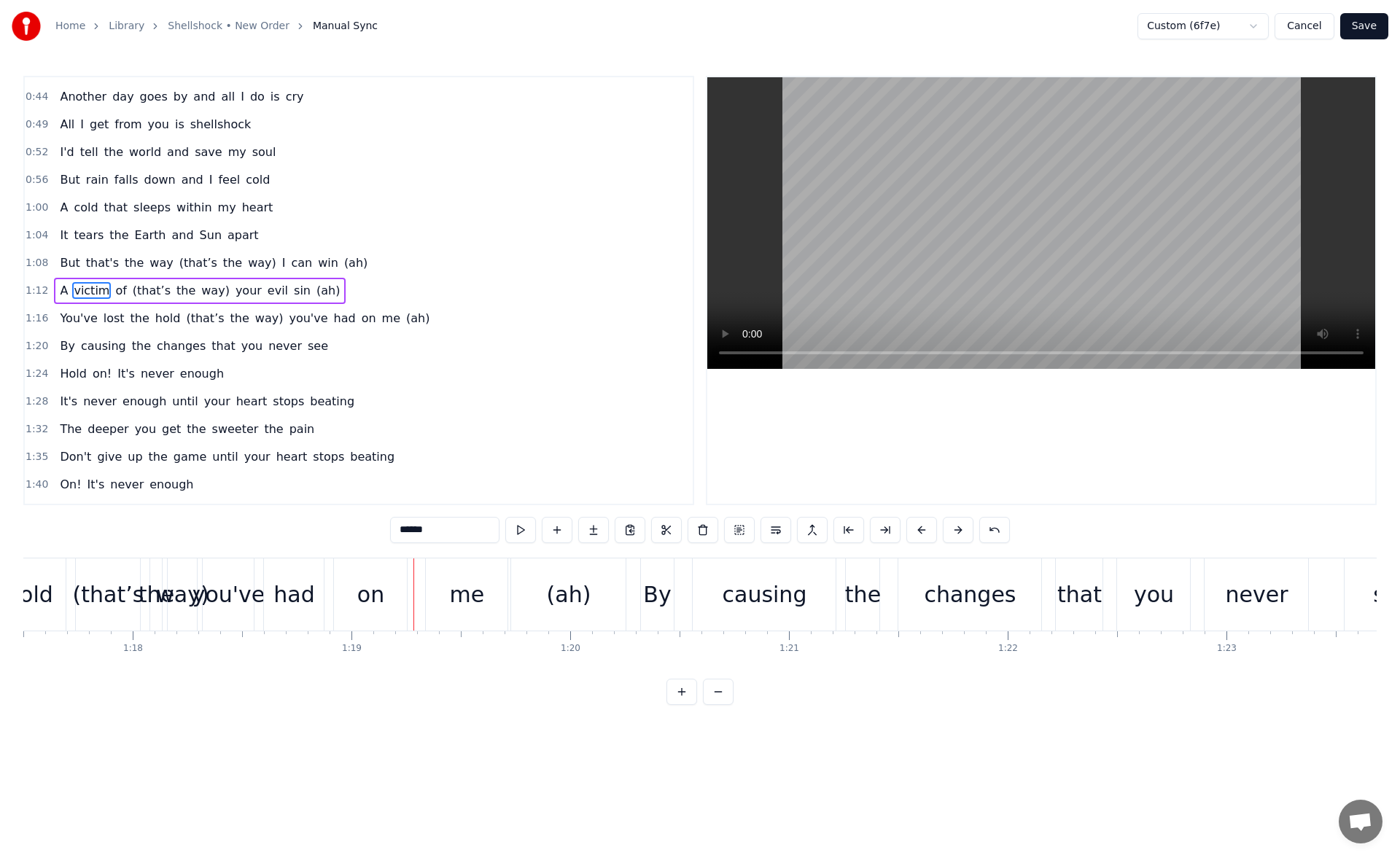
scroll to position [0, 16887]
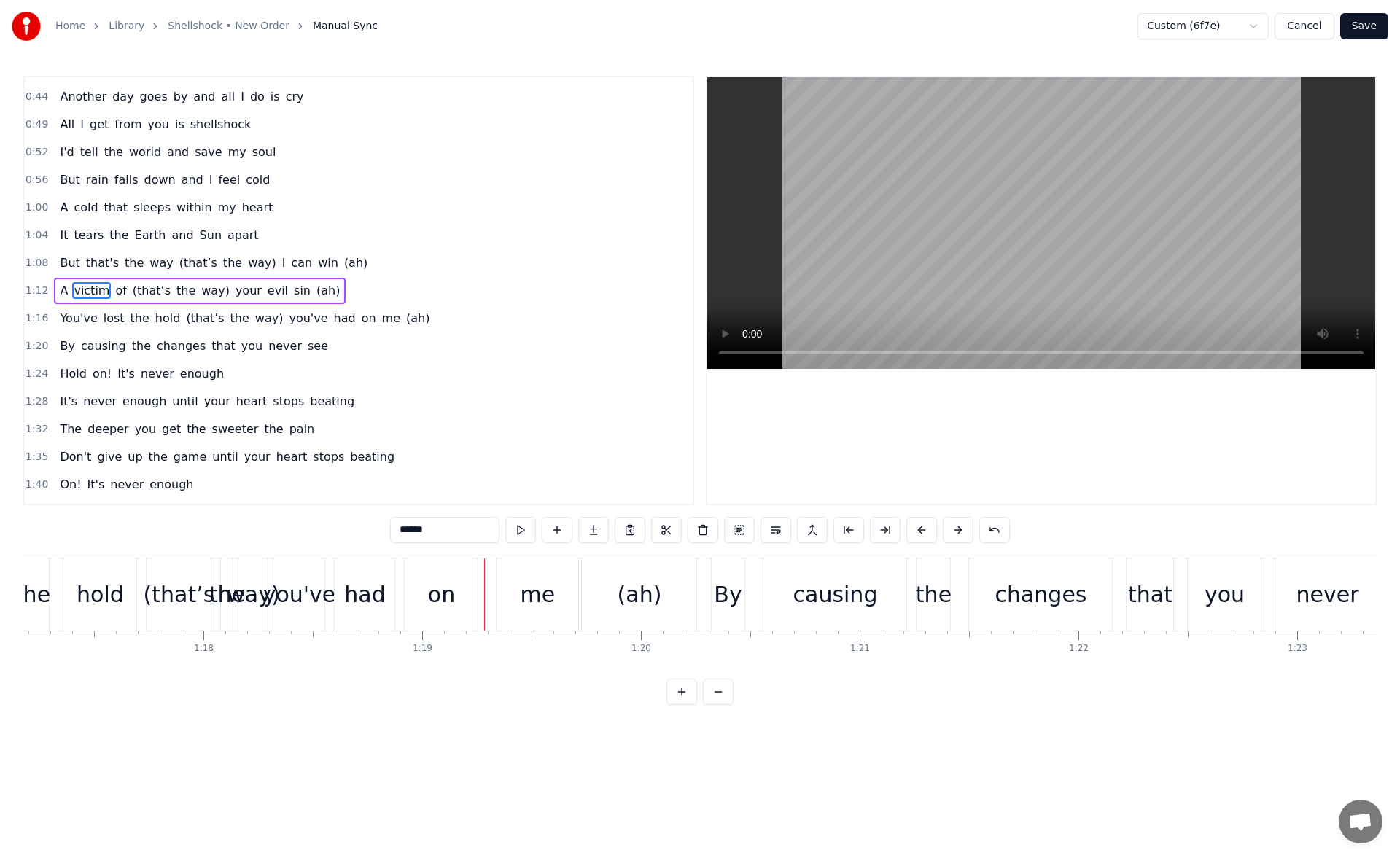
click at [300, 584] on div "you've" at bounding box center [300, 594] width 73 height 33
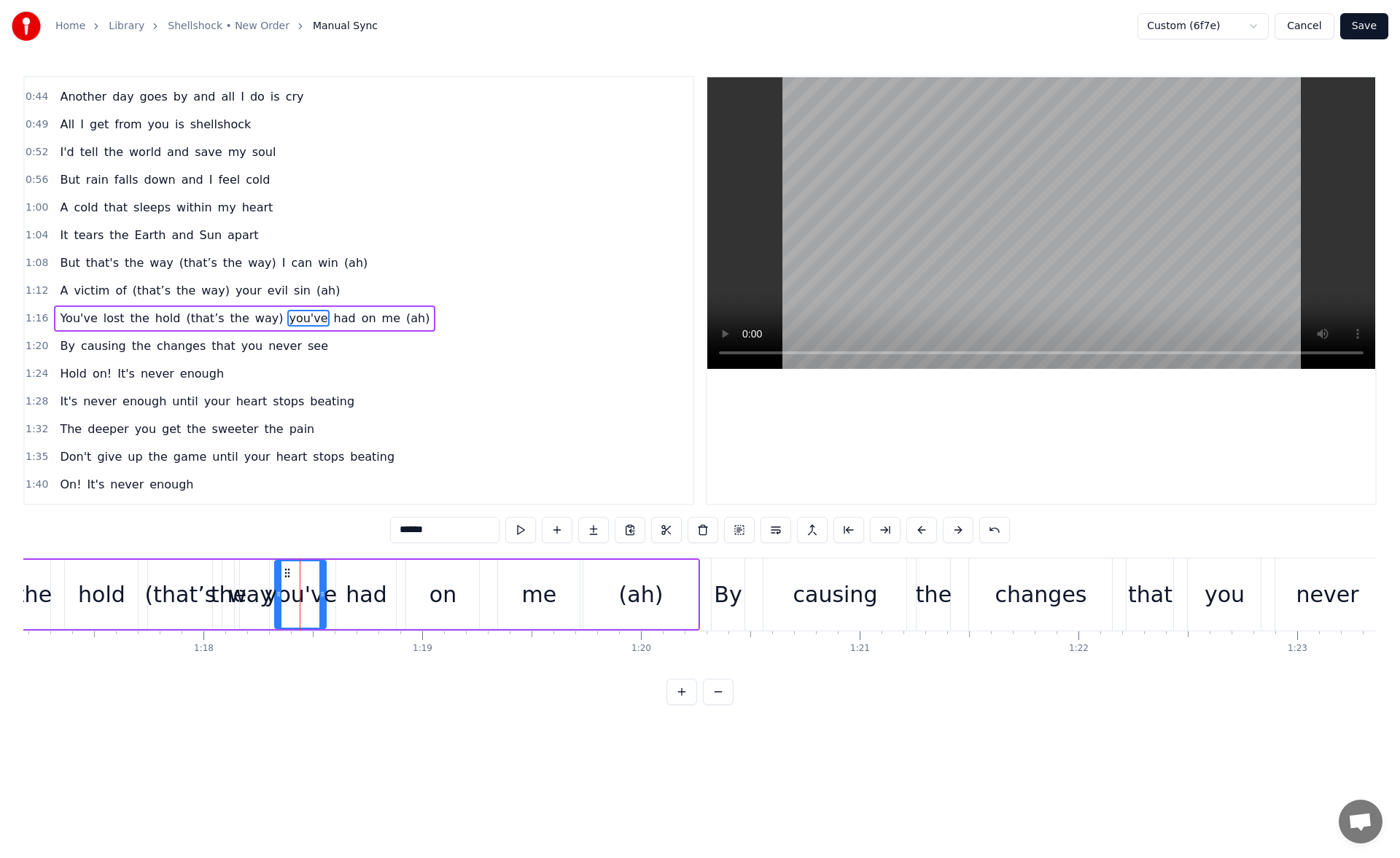
scroll to position [216, 0]
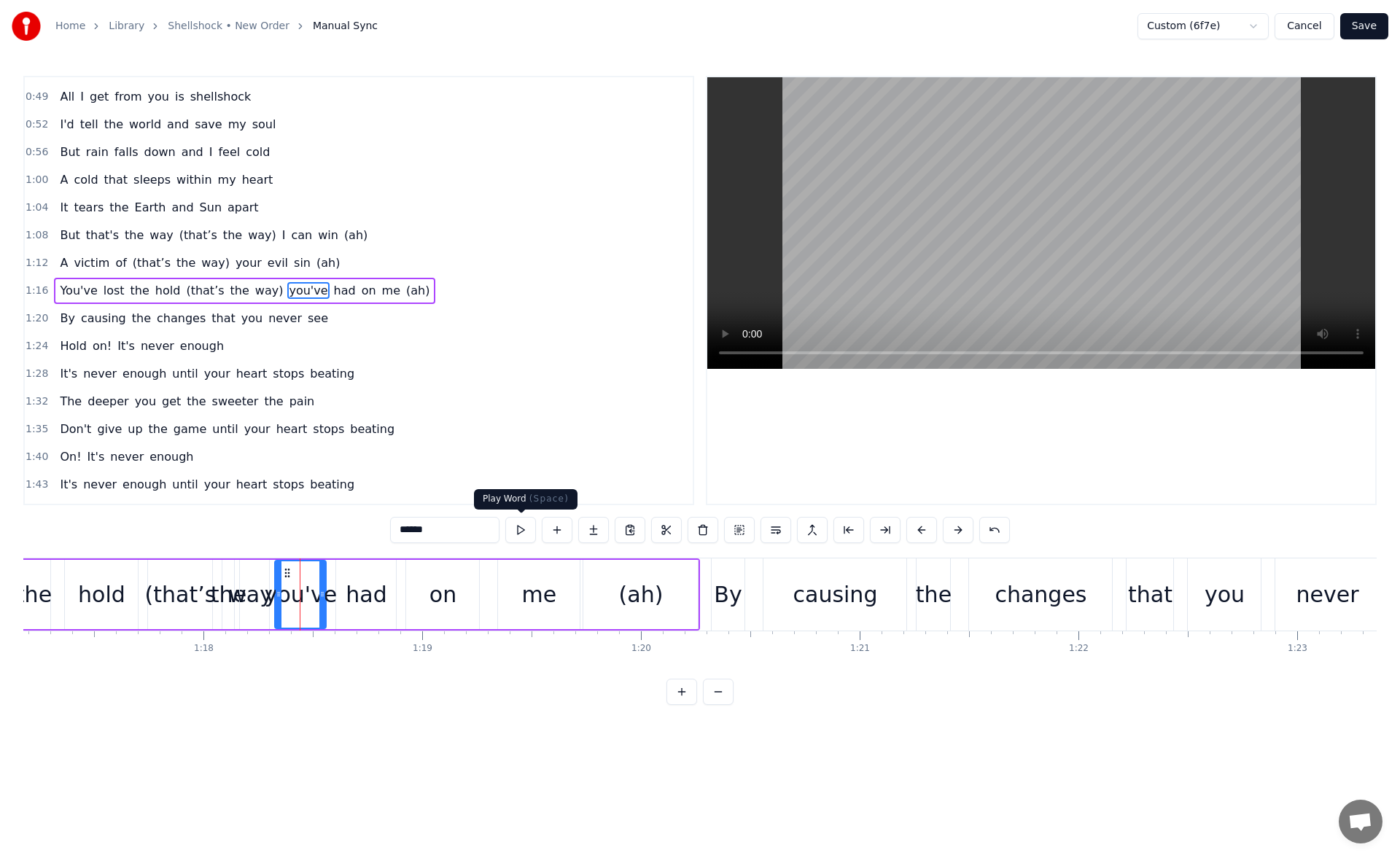
click at [523, 523] on button at bounding box center [521, 530] width 31 height 26
click at [356, 588] on div "had" at bounding box center [366, 594] width 41 height 33
click at [516, 523] on button at bounding box center [521, 530] width 31 height 26
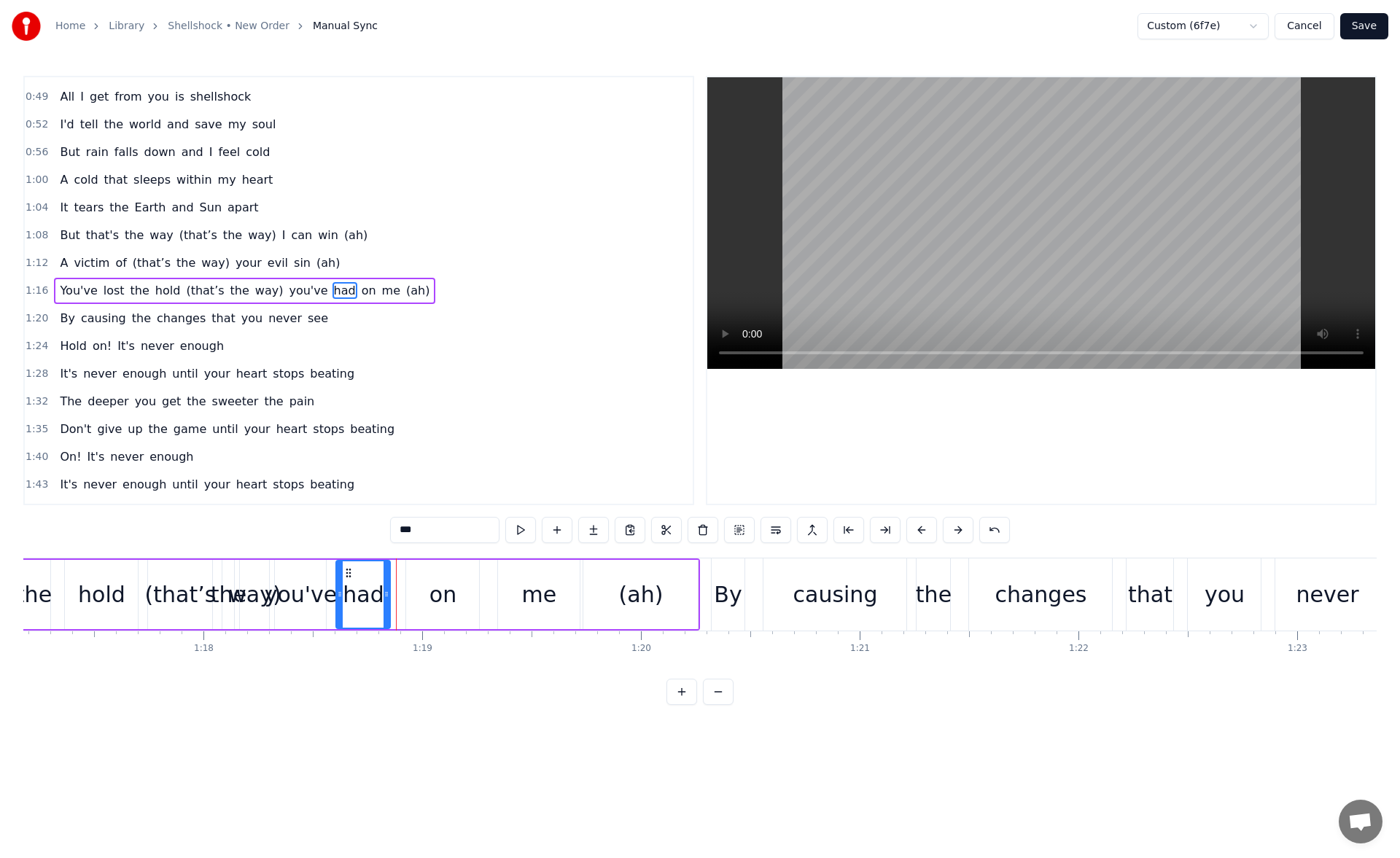
click at [387, 597] on icon at bounding box center [386, 594] width 6 height 11
click at [517, 529] on button at bounding box center [521, 530] width 31 height 26
click at [420, 599] on div "on" at bounding box center [442, 595] width 73 height 70
type input "**"
drag, startPoint x: 418, startPoint y: 572, endPoint x: 408, endPoint y: 573, distance: 10.0
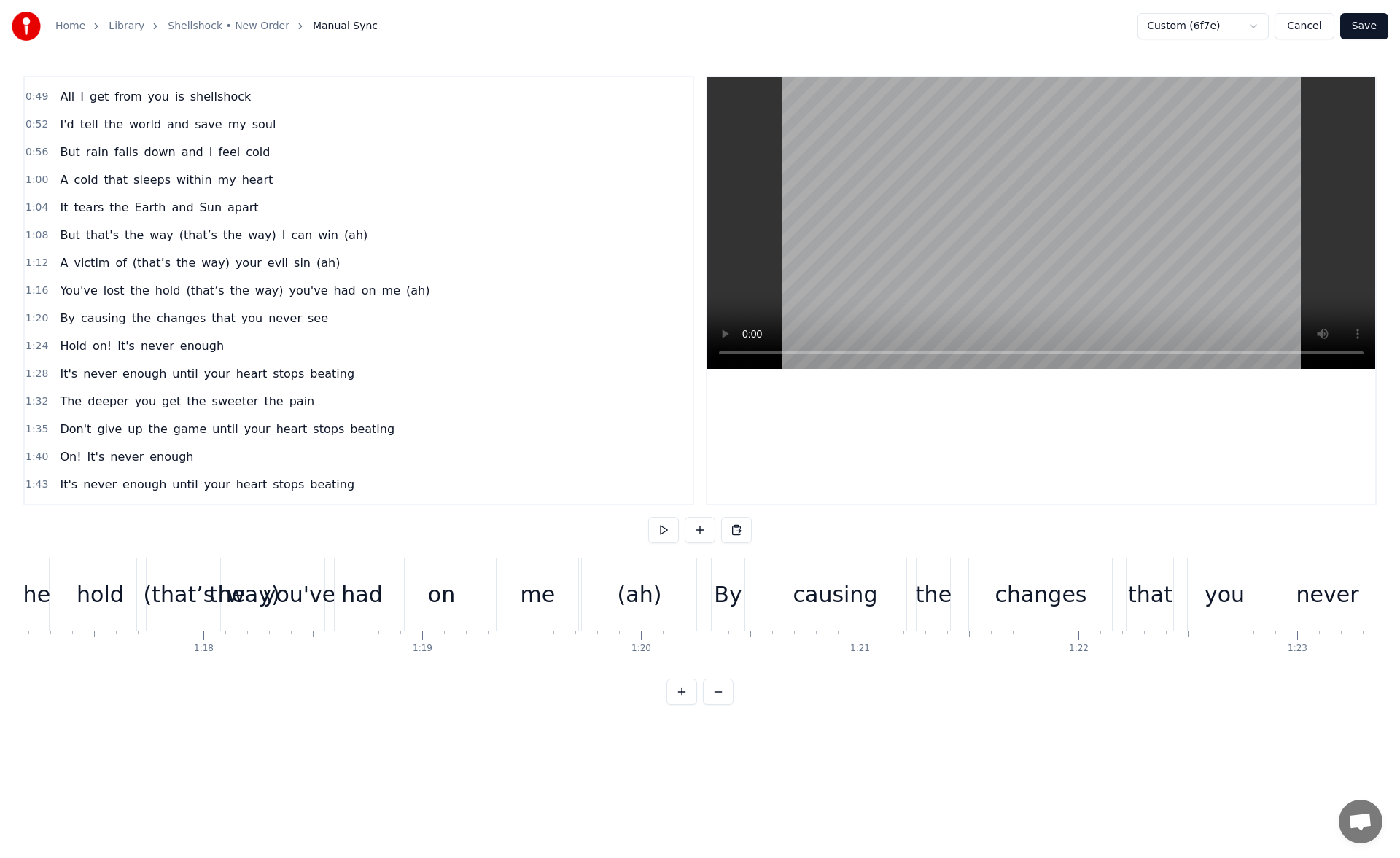
click at [417, 576] on div "on" at bounding box center [442, 594] width 73 height 72
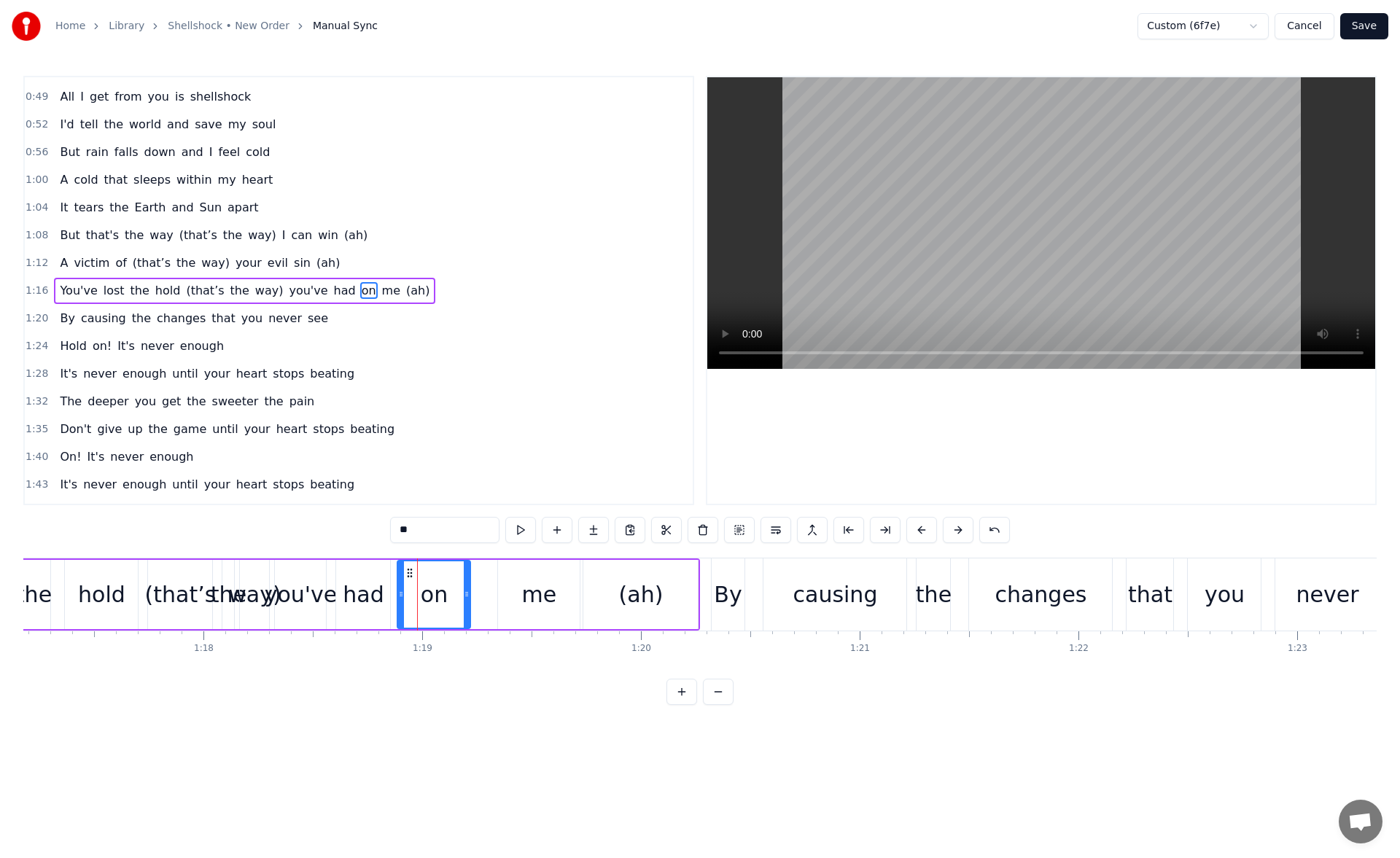
click at [410, 568] on icon at bounding box center [410, 573] width 11 height 11
click at [514, 527] on button at bounding box center [521, 530] width 31 height 26
click at [516, 584] on div "me" at bounding box center [539, 595] width 82 height 70
drag, startPoint x: 506, startPoint y: 573, endPoint x: 494, endPoint y: 574, distance: 12.0
click at [494, 574] on icon at bounding box center [496, 573] width 11 height 11
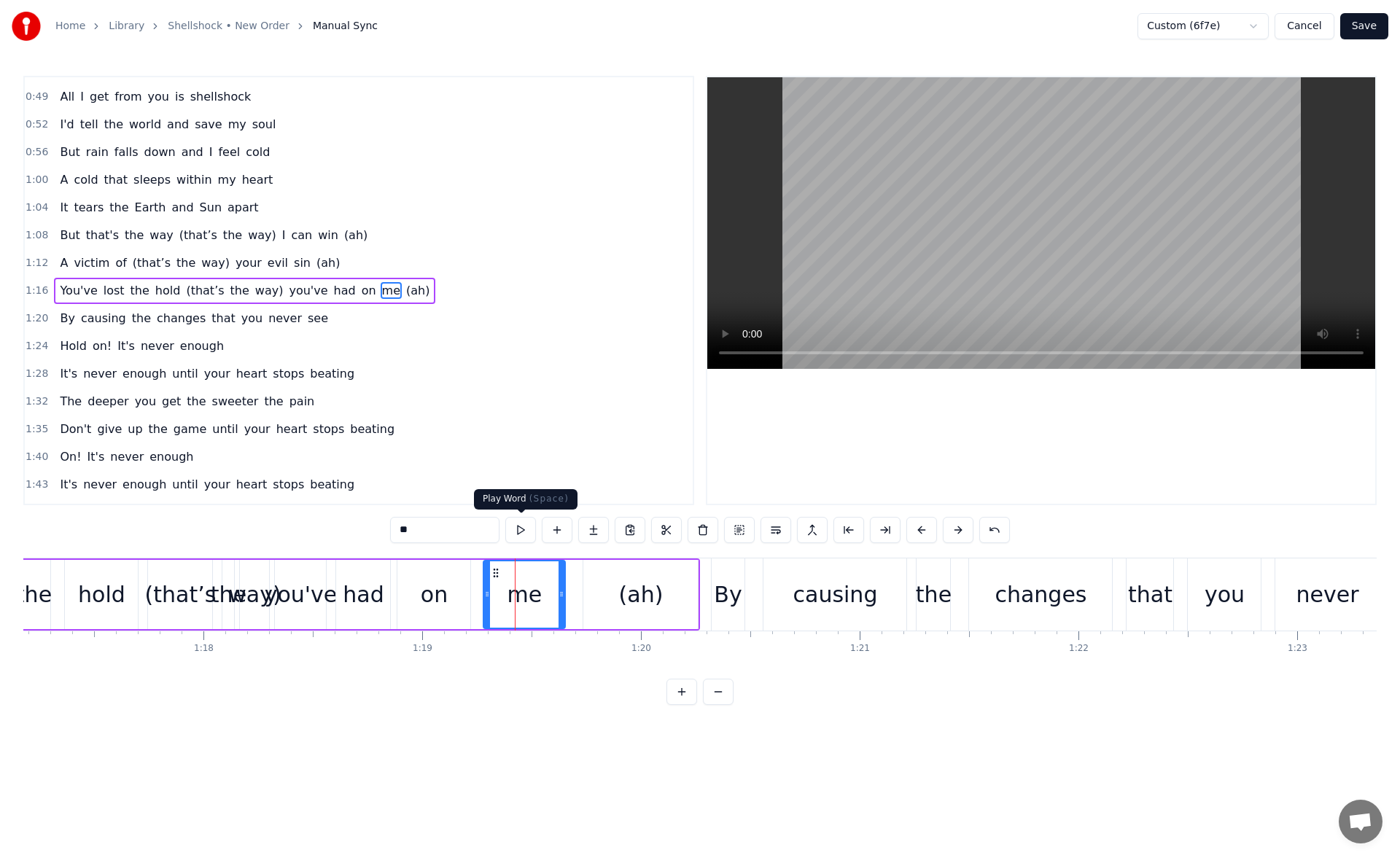
click at [527, 535] on button at bounding box center [521, 530] width 31 height 26
click at [610, 582] on div "(ah)" at bounding box center [641, 595] width 115 height 70
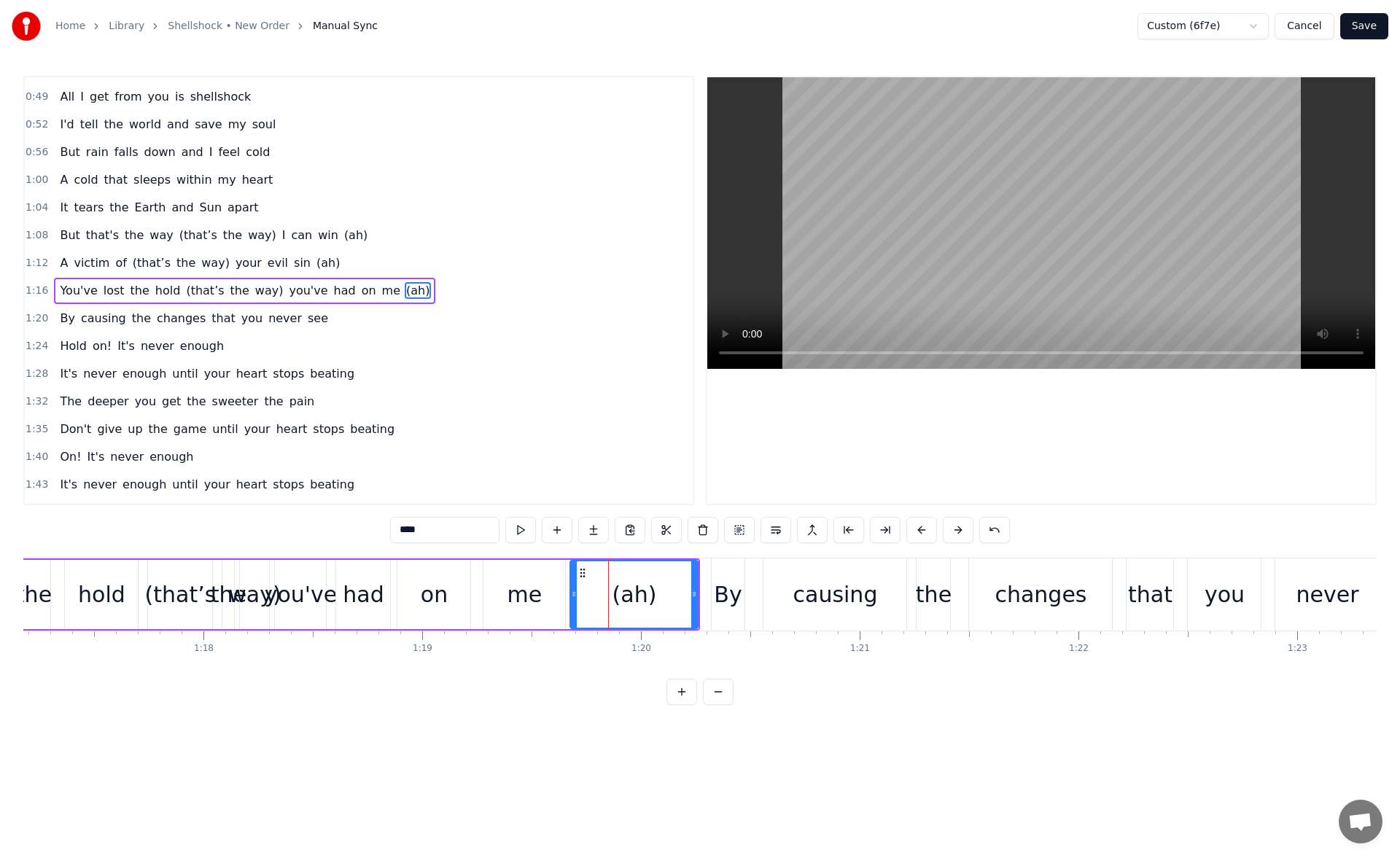
drag, startPoint x: 586, startPoint y: 594, endPoint x: 573, endPoint y: 594, distance: 13.0
click at [573, 594] on icon at bounding box center [573, 594] width 6 height 11
click at [256, 602] on div "way)" at bounding box center [254, 594] width 53 height 33
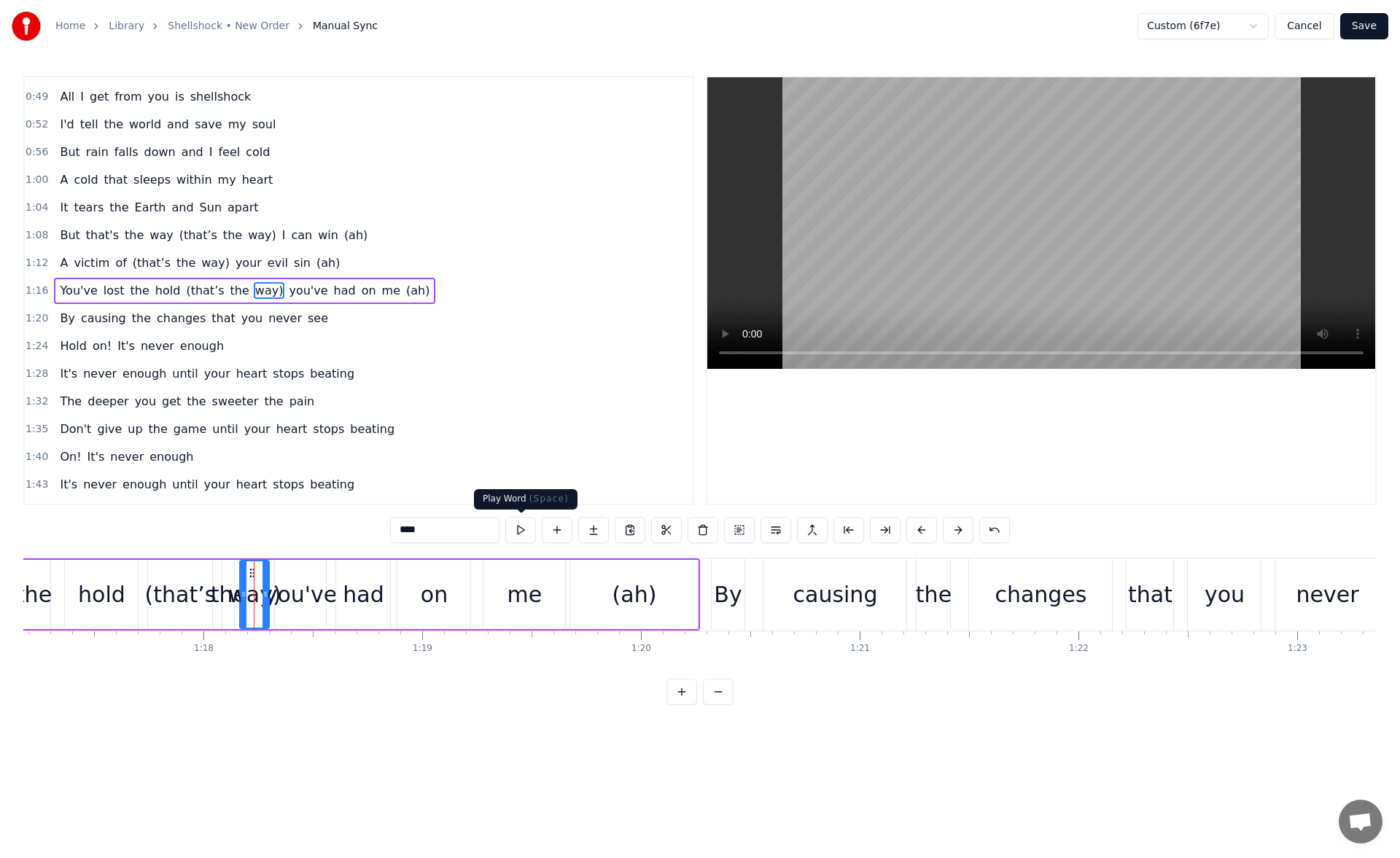
click at [518, 528] on button at bounding box center [521, 530] width 31 height 26
click at [298, 597] on div "you've" at bounding box center [301, 594] width 73 height 33
click at [527, 530] on button at bounding box center [521, 530] width 31 height 26
click at [277, 596] on icon at bounding box center [274, 594] width 6 height 11
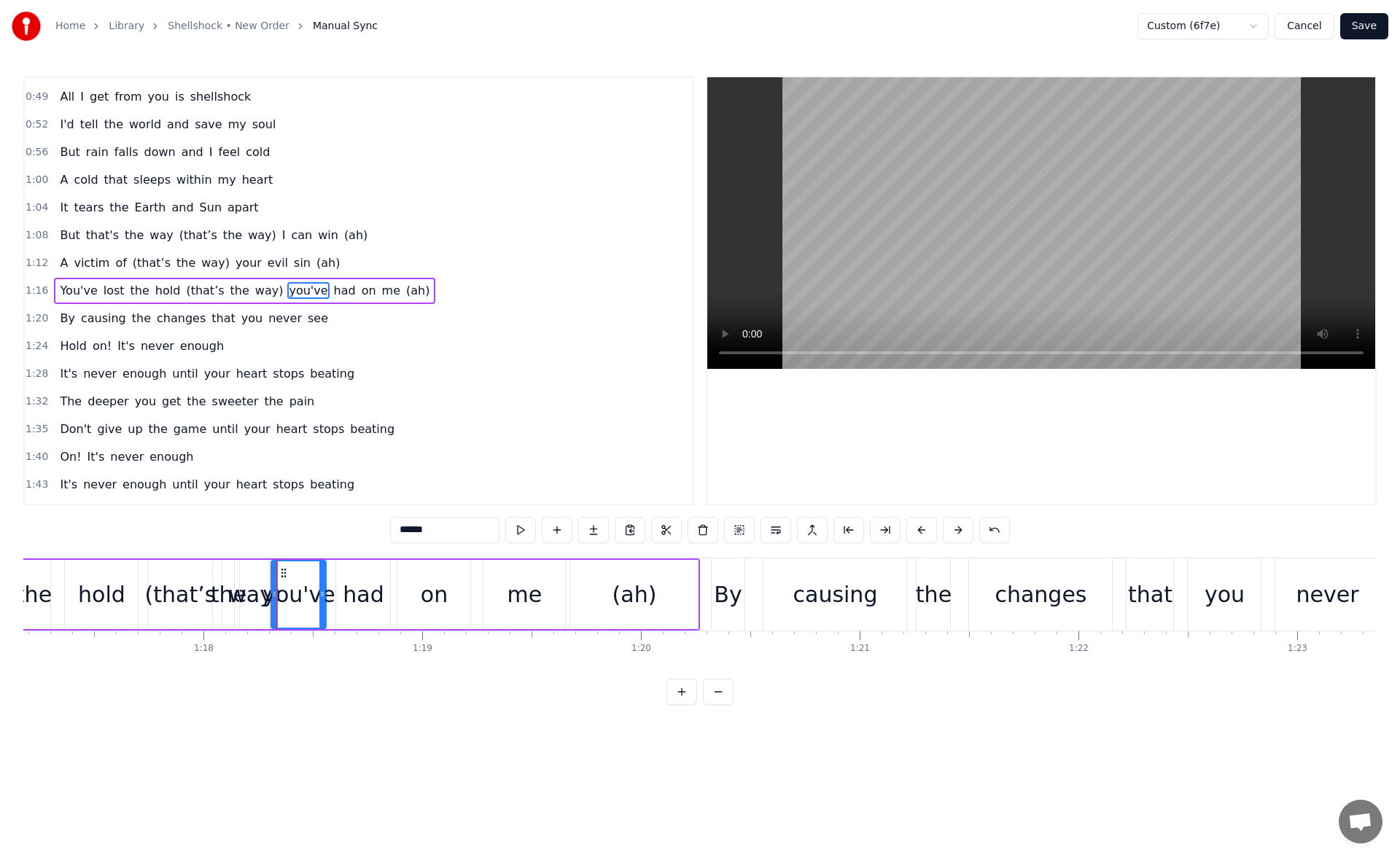
click at [90, 265] on span "victim" at bounding box center [91, 263] width 39 height 17
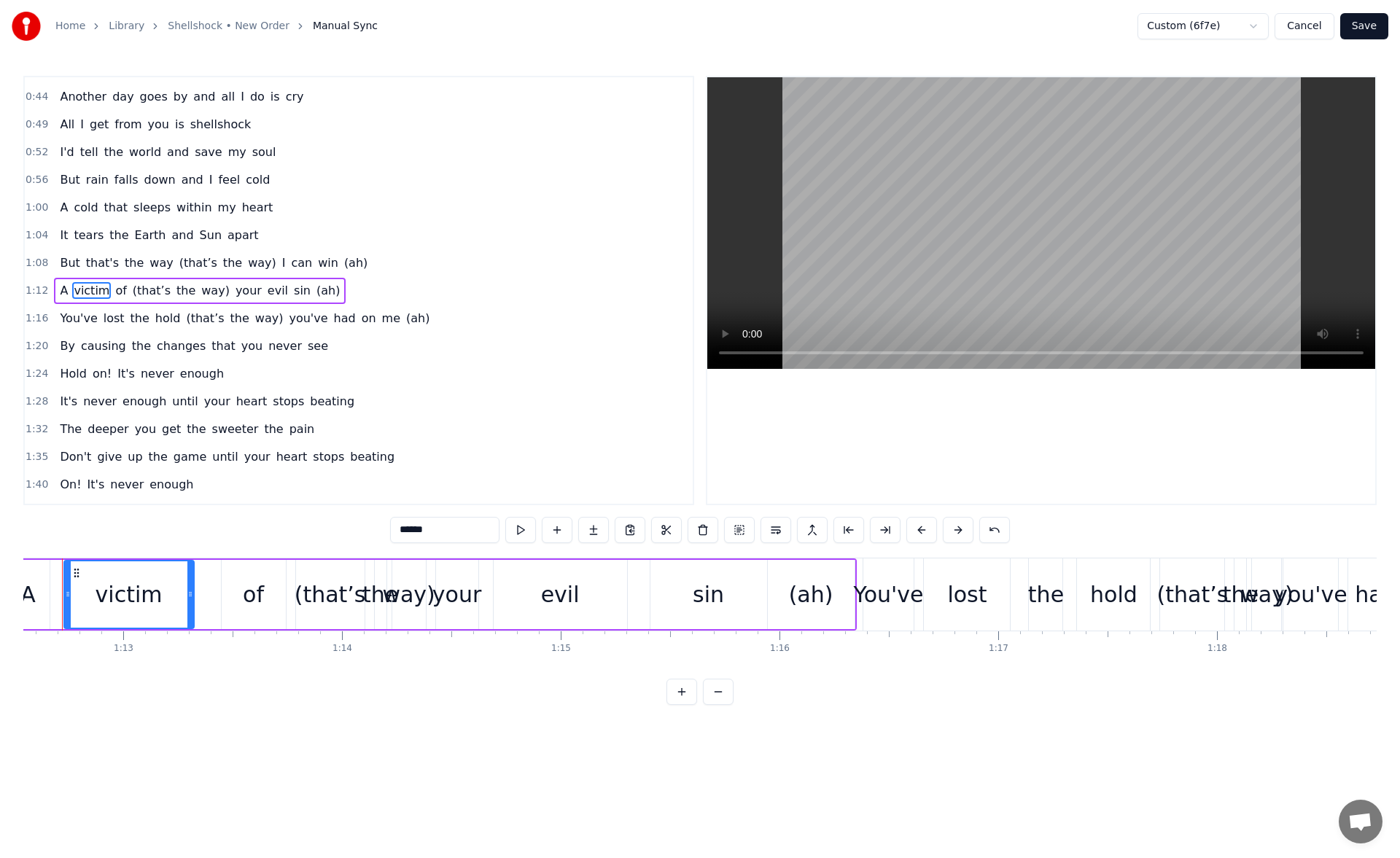
scroll to position [0, 15838]
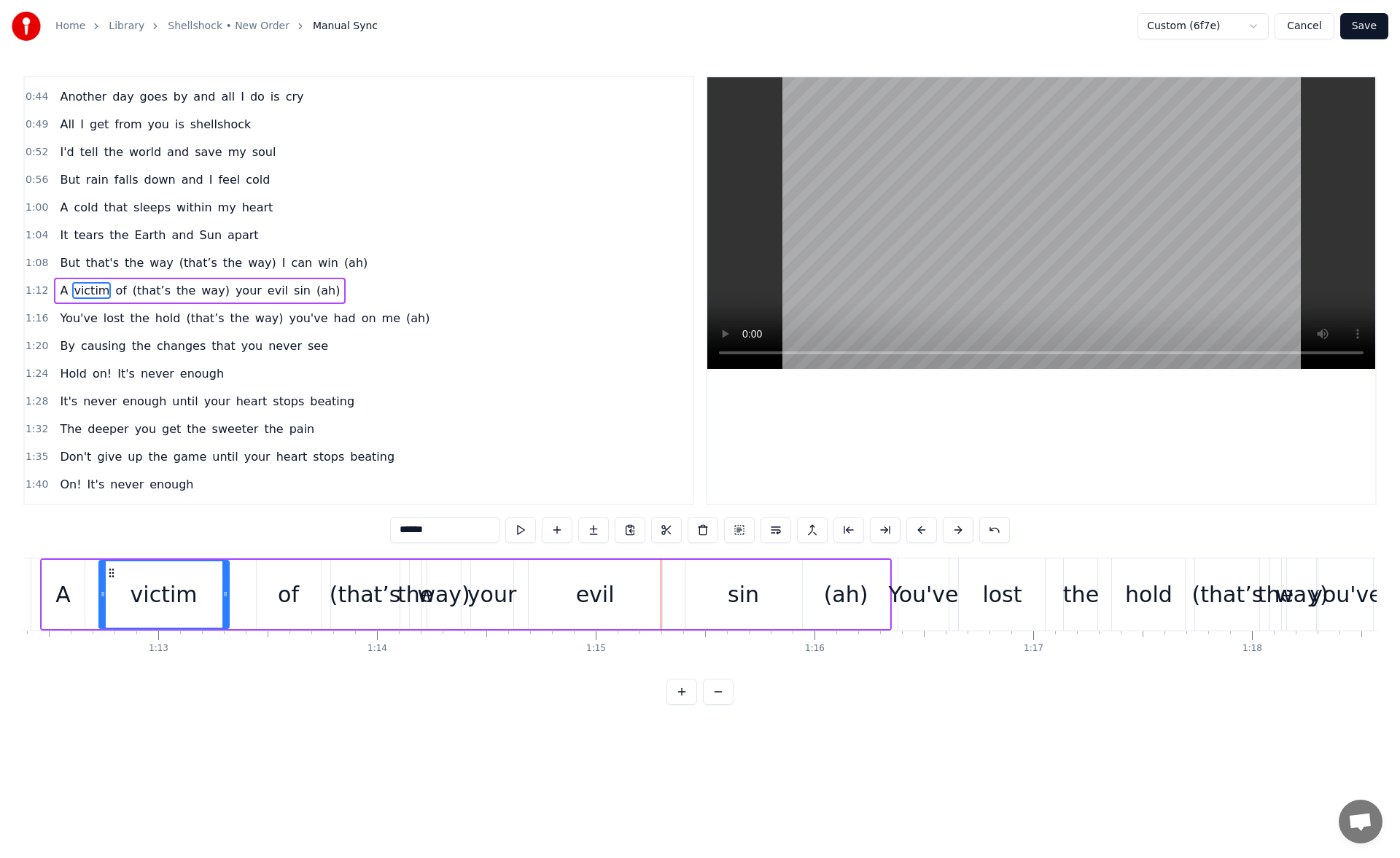
click at [486, 577] on div "your" at bounding box center [493, 595] width 42 height 70
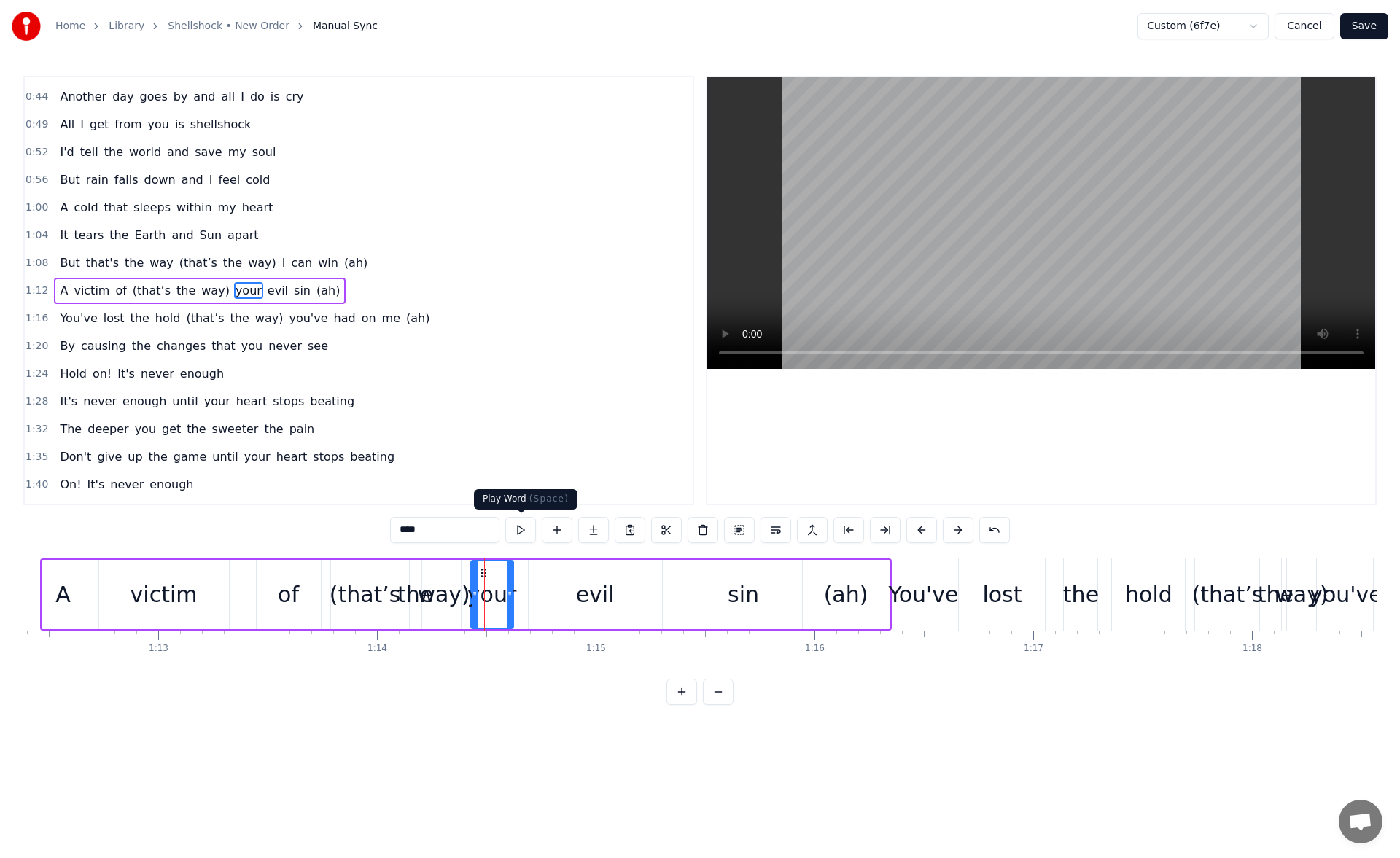
click at [521, 530] on button at bounding box center [521, 530] width 31 height 26
click at [72, 239] on span "tears" at bounding box center [88, 235] width 33 height 17
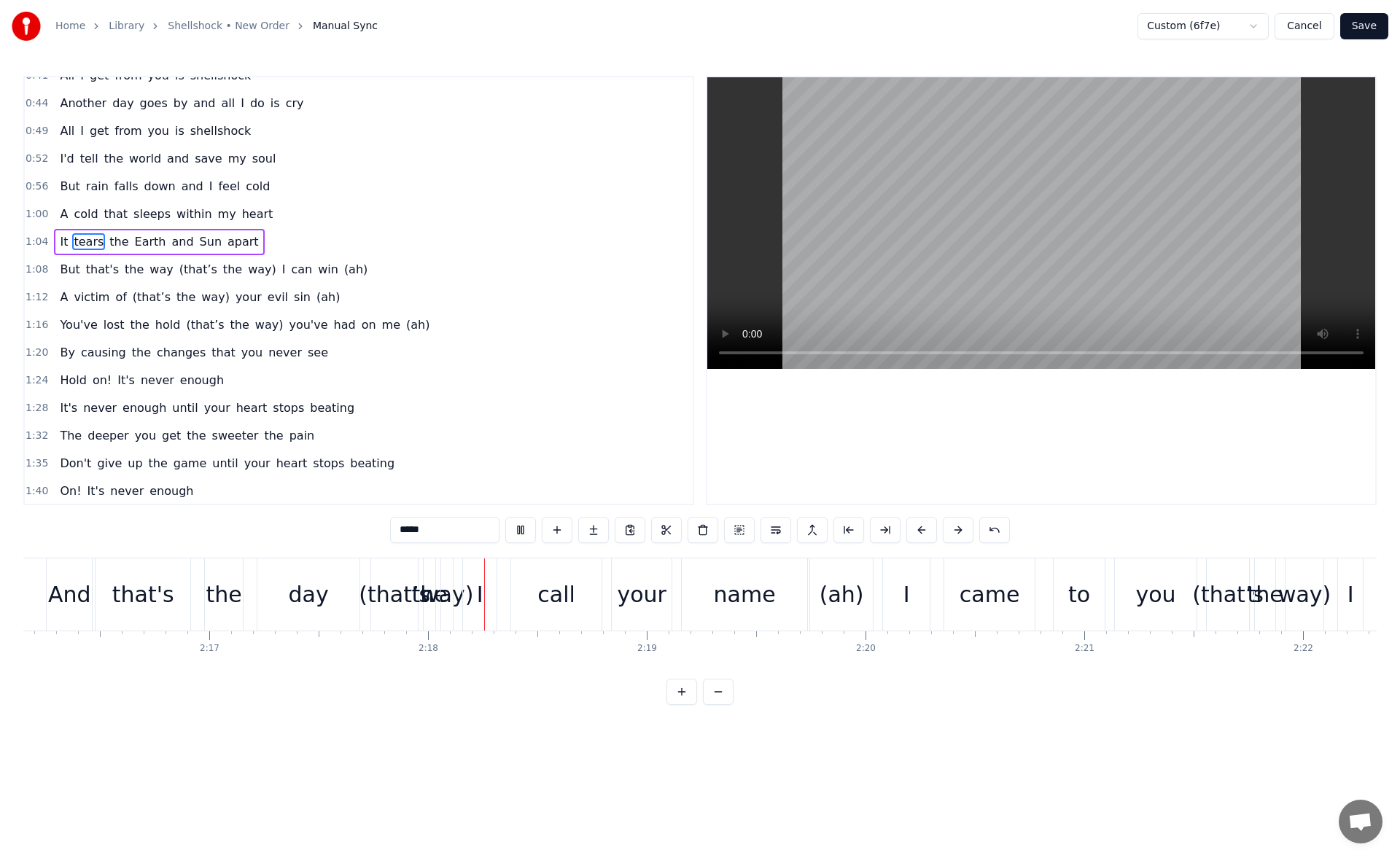
scroll to position [0, 30044]
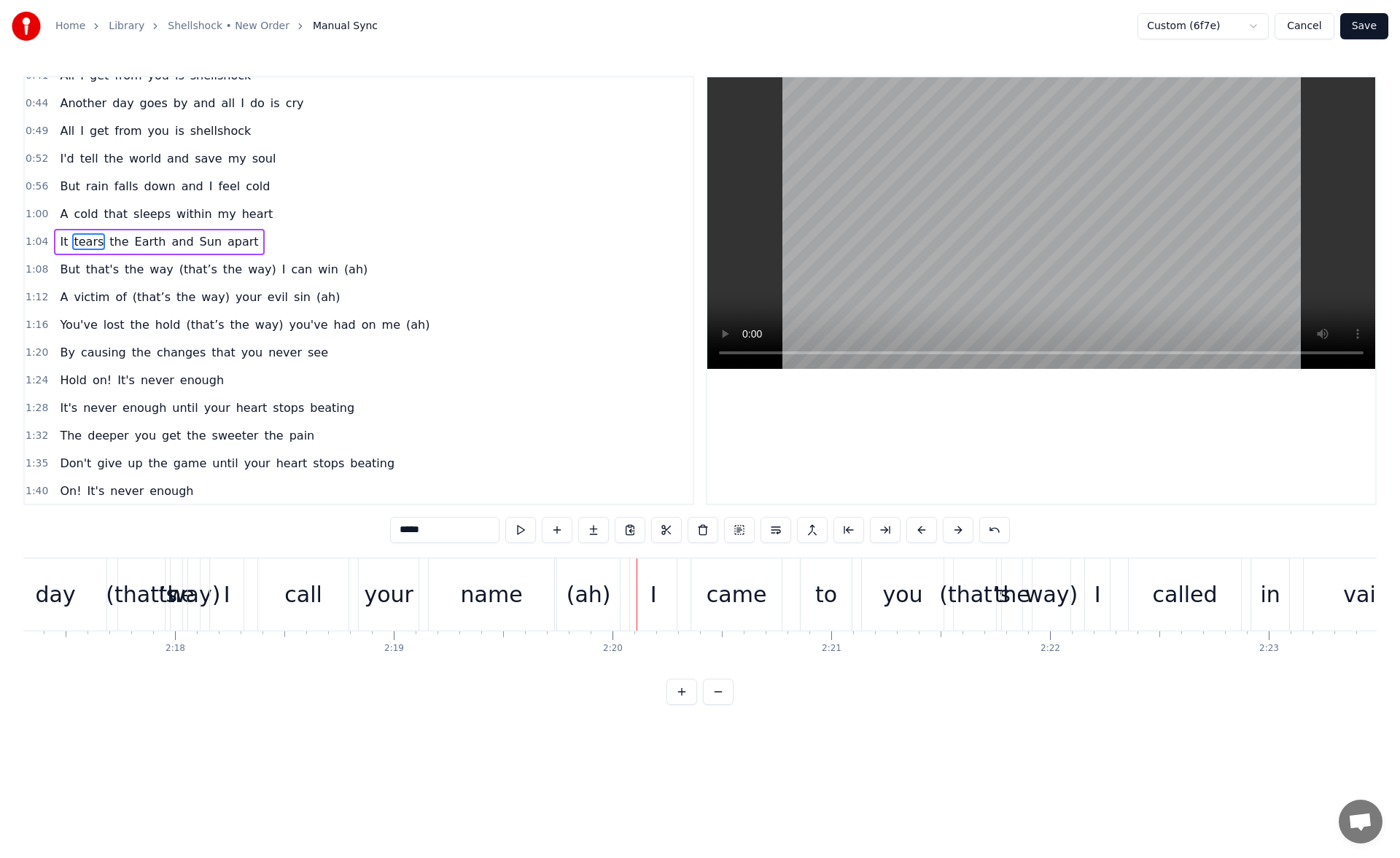
click at [74, 584] on div "day" at bounding box center [55, 594] width 102 height 72
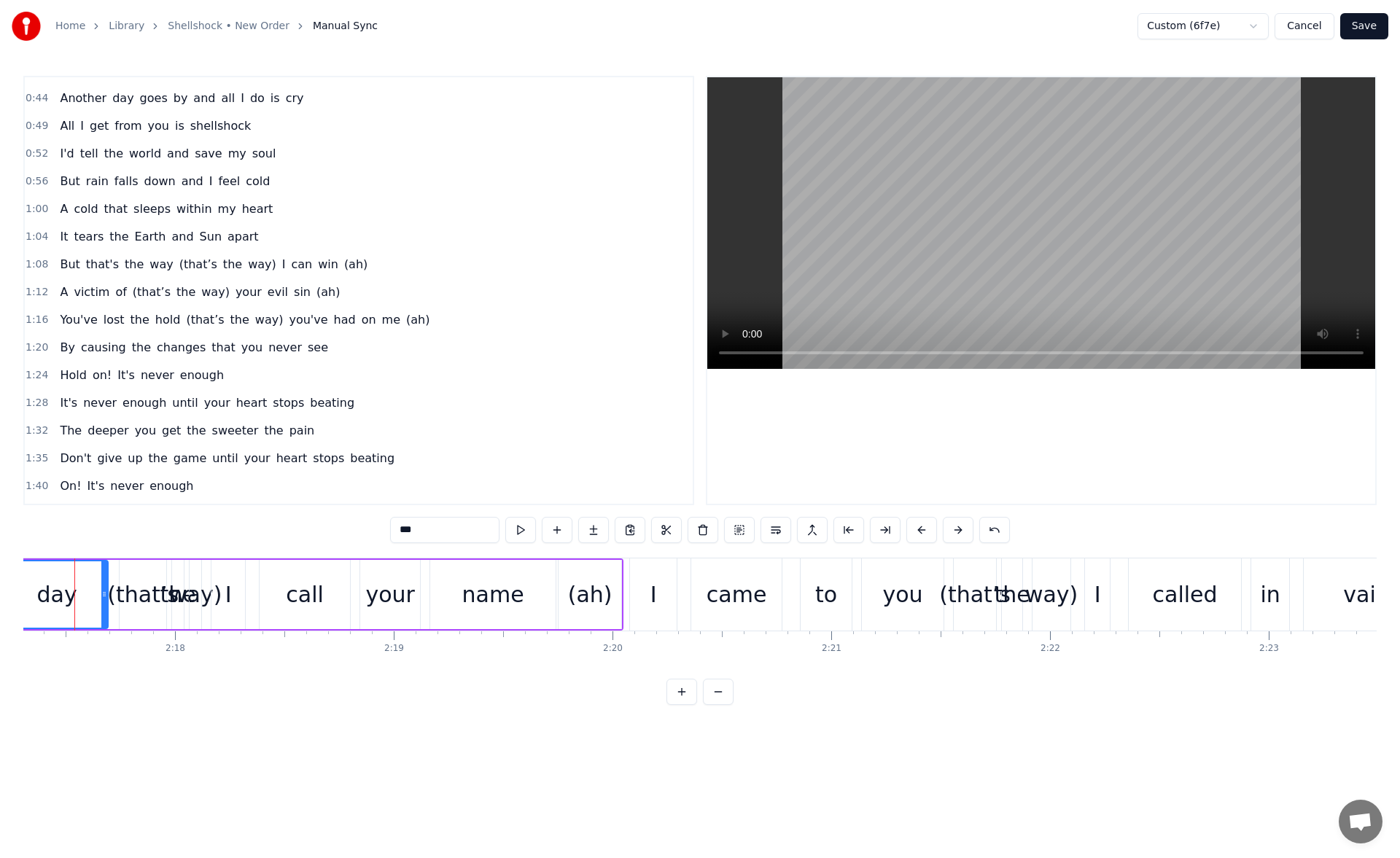
scroll to position [0, 30022]
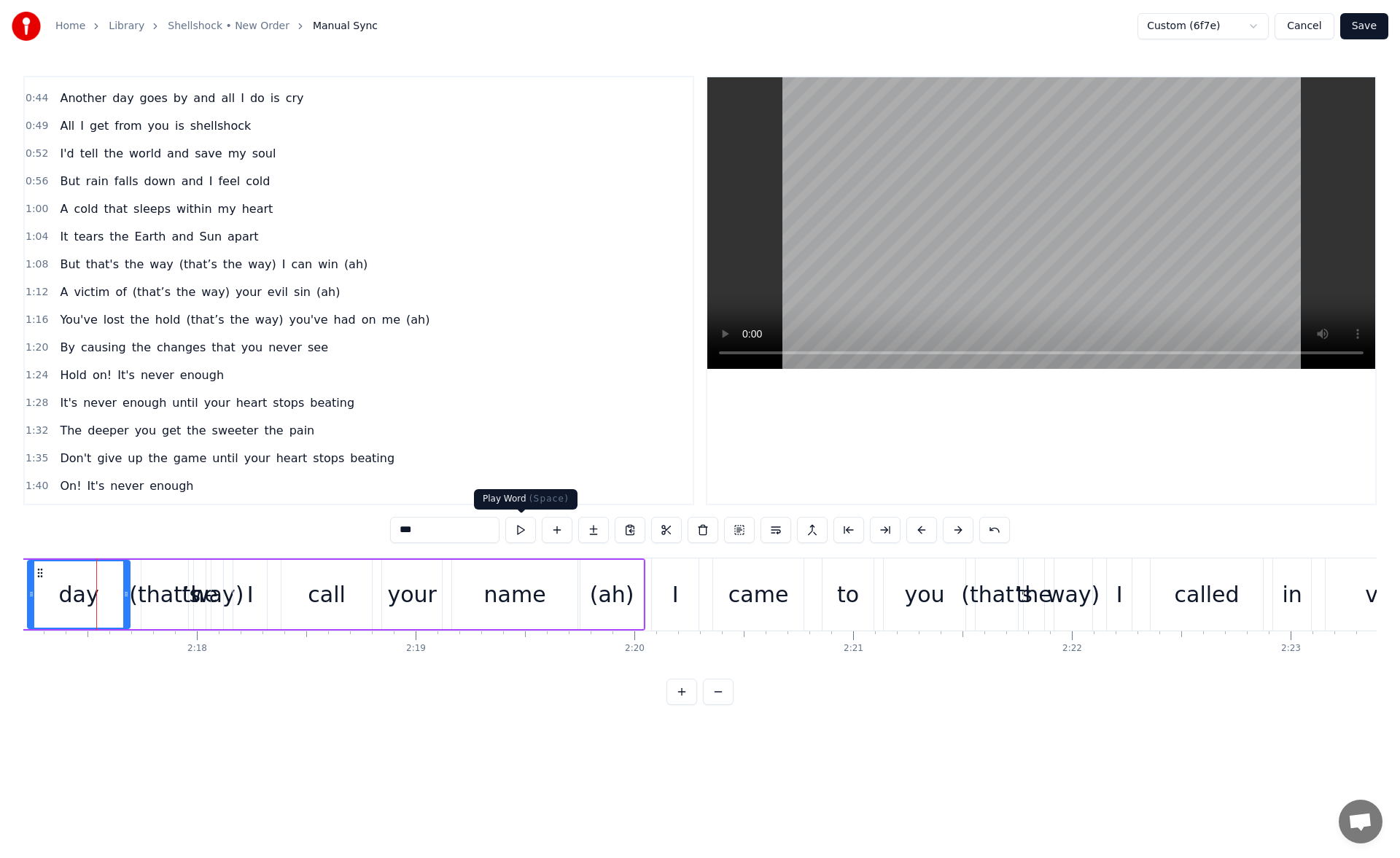
click at [526, 531] on button at bounding box center [521, 530] width 31 height 26
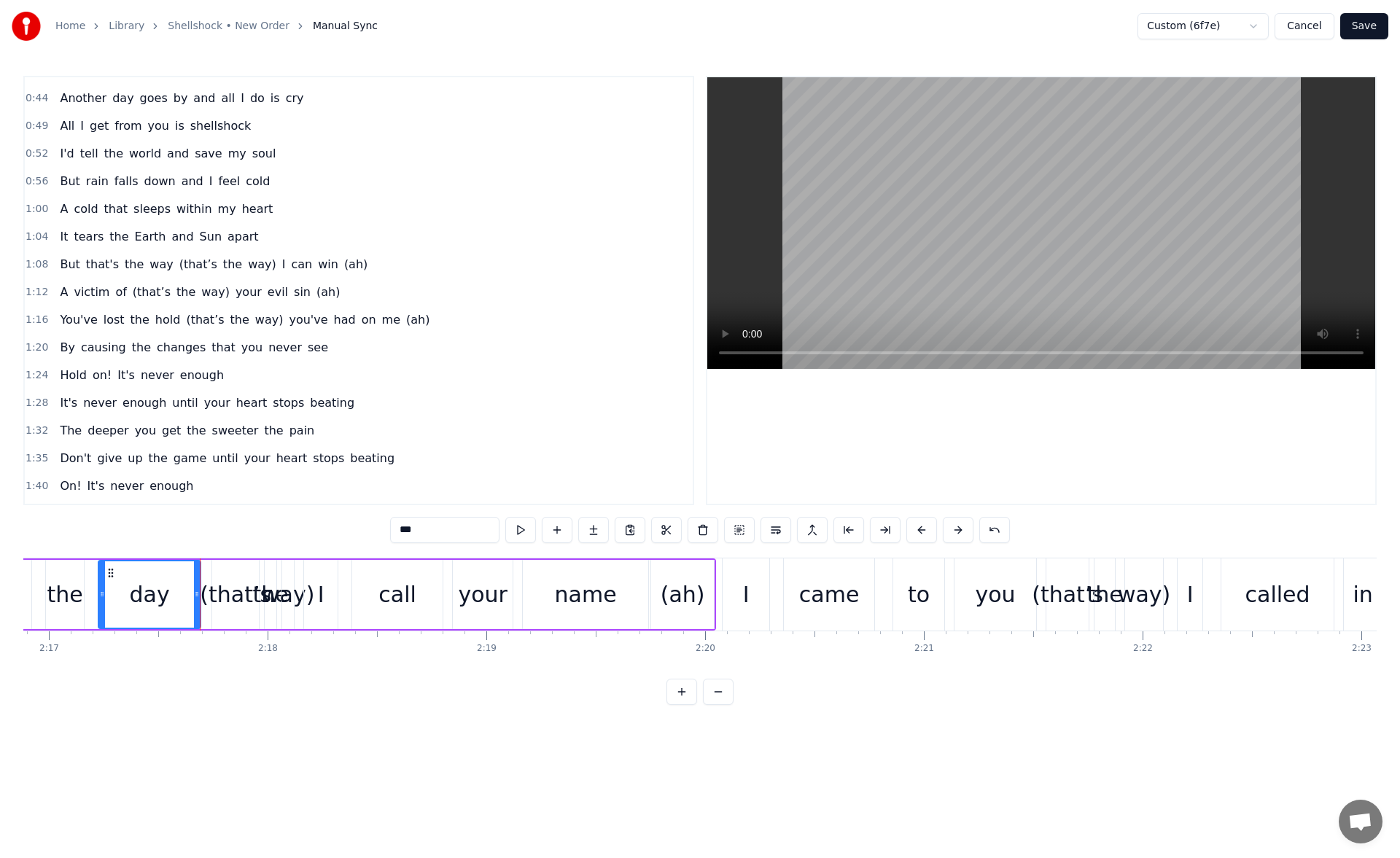
click at [324, 588] on div "I" at bounding box center [321, 594] width 6 height 33
type input "*"
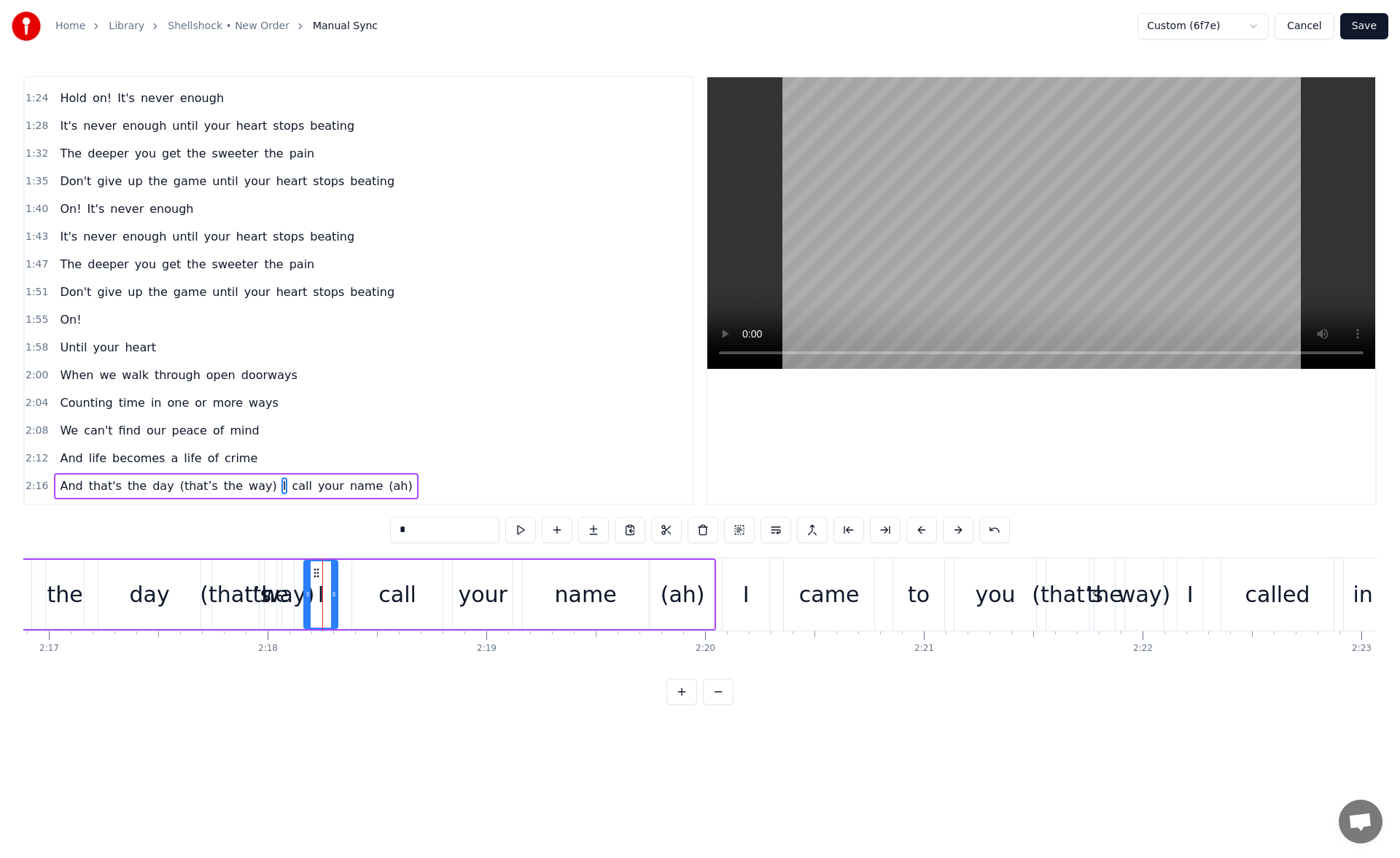
scroll to position [659, 0]
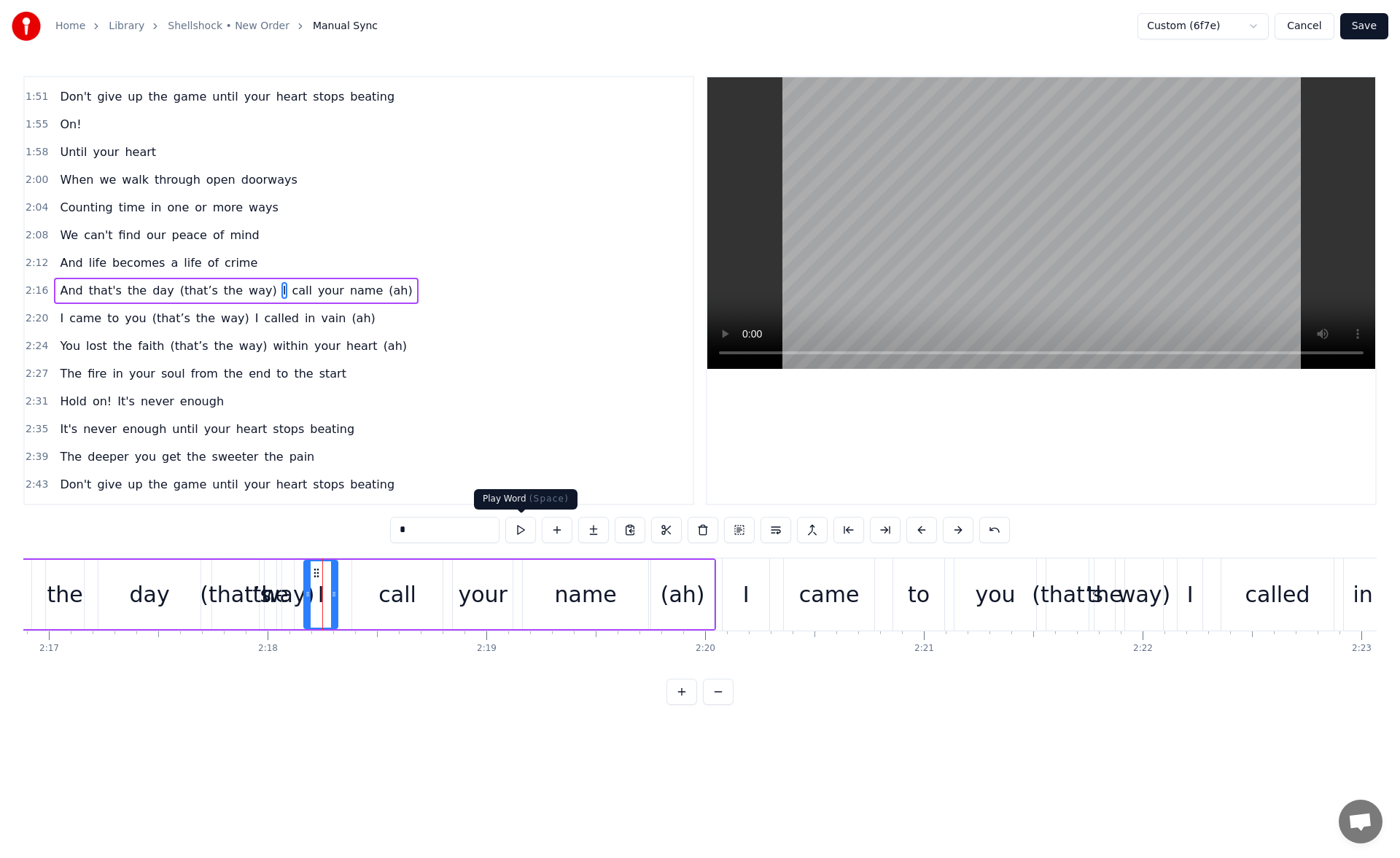
click at [530, 528] on button at bounding box center [521, 530] width 31 height 26
click at [305, 594] on icon at bounding box center [304, 594] width 6 height 11
click at [518, 531] on button at bounding box center [521, 530] width 31 height 26
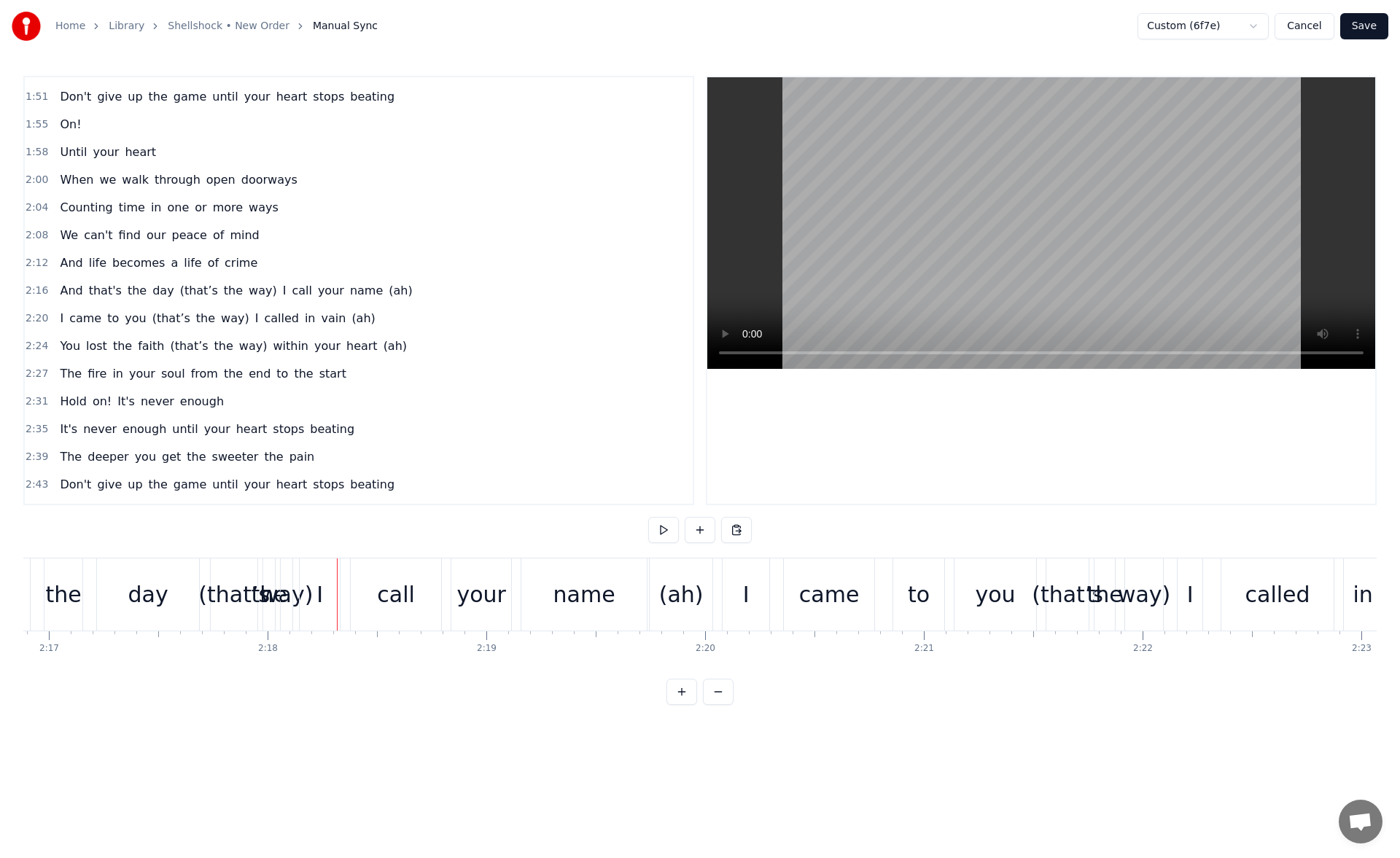
click at [322, 586] on div "I" at bounding box center [319, 594] width 6 height 33
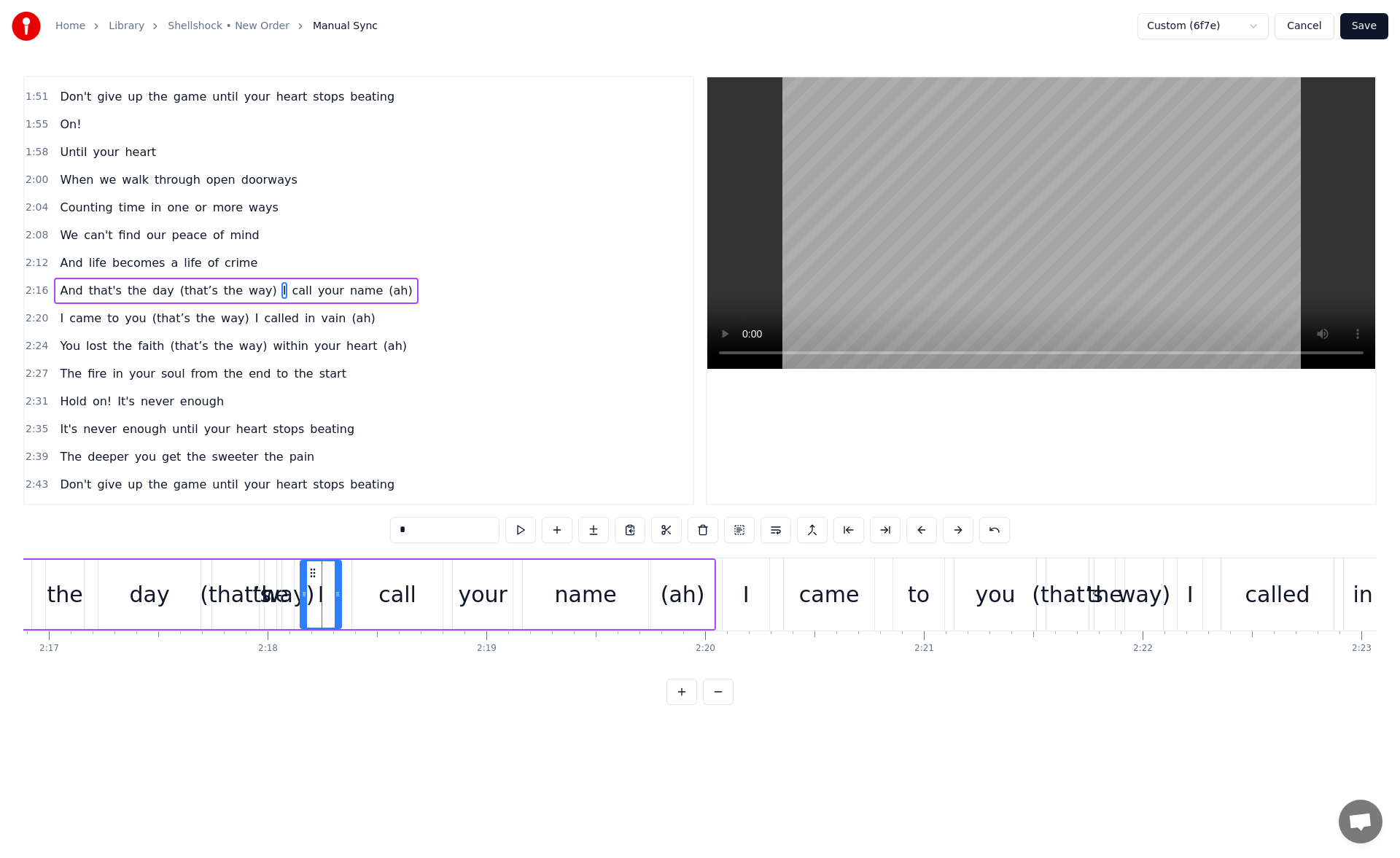
click at [305, 596] on icon at bounding box center [303, 594] width 6 height 11
click at [517, 531] on button at bounding box center [521, 530] width 31 height 26
click at [380, 602] on div "call" at bounding box center [398, 595] width 91 height 70
click at [598, 589] on div "name" at bounding box center [586, 594] width 62 height 33
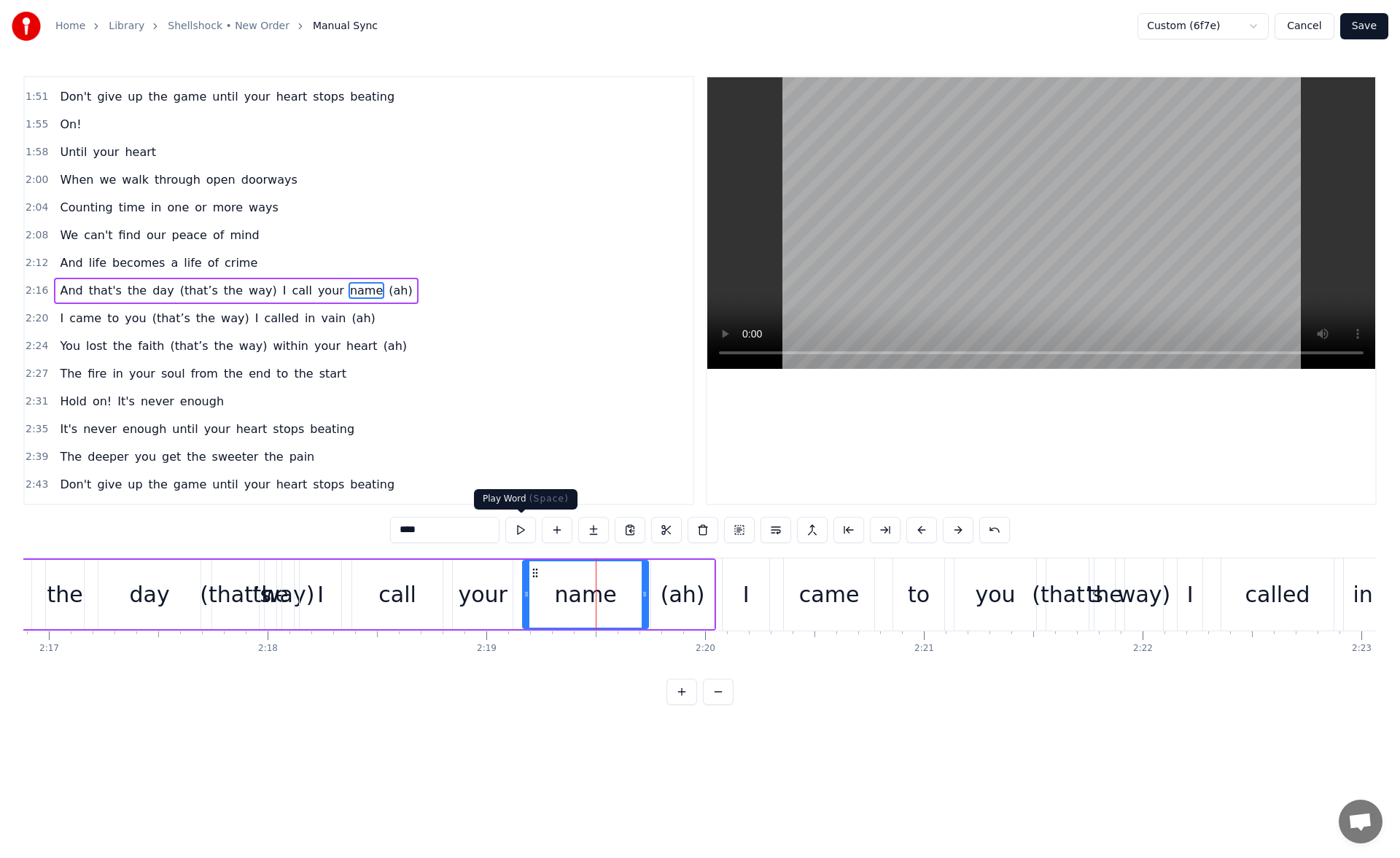
click at [525, 531] on button at bounding box center [521, 530] width 31 height 26
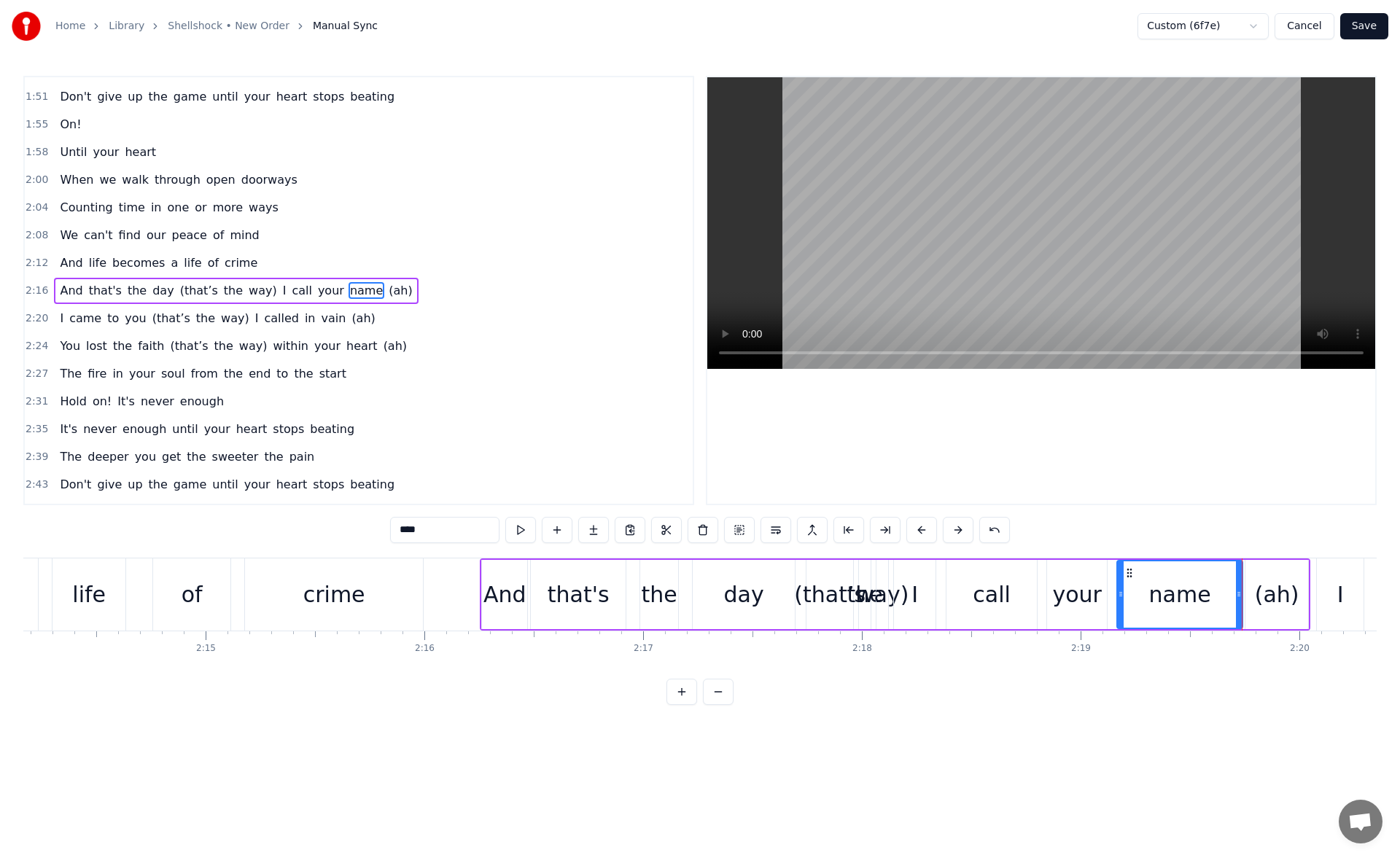
scroll to position [0, 29192]
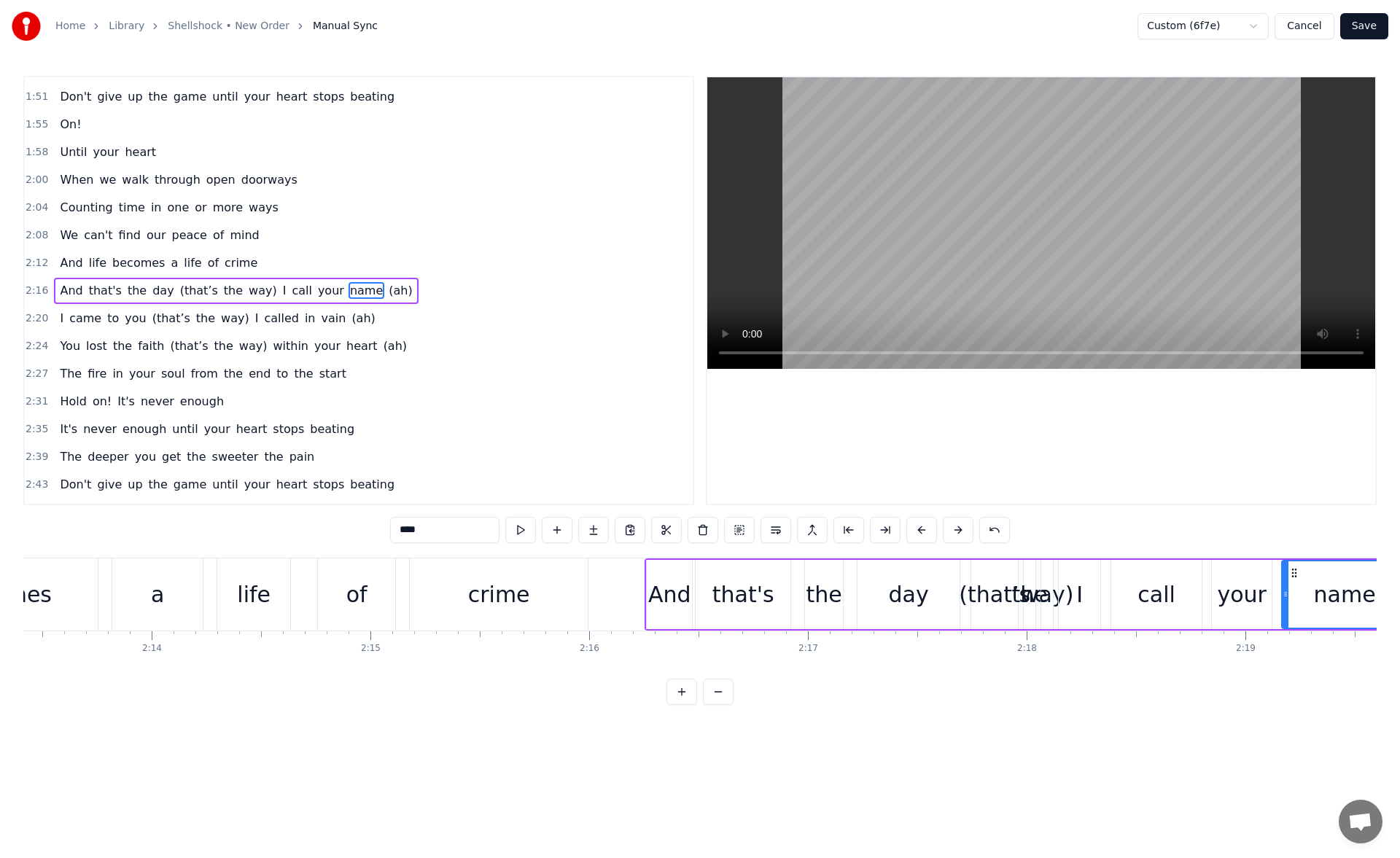
click at [360, 579] on div "of" at bounding box center [357, 594] width 21 height 33
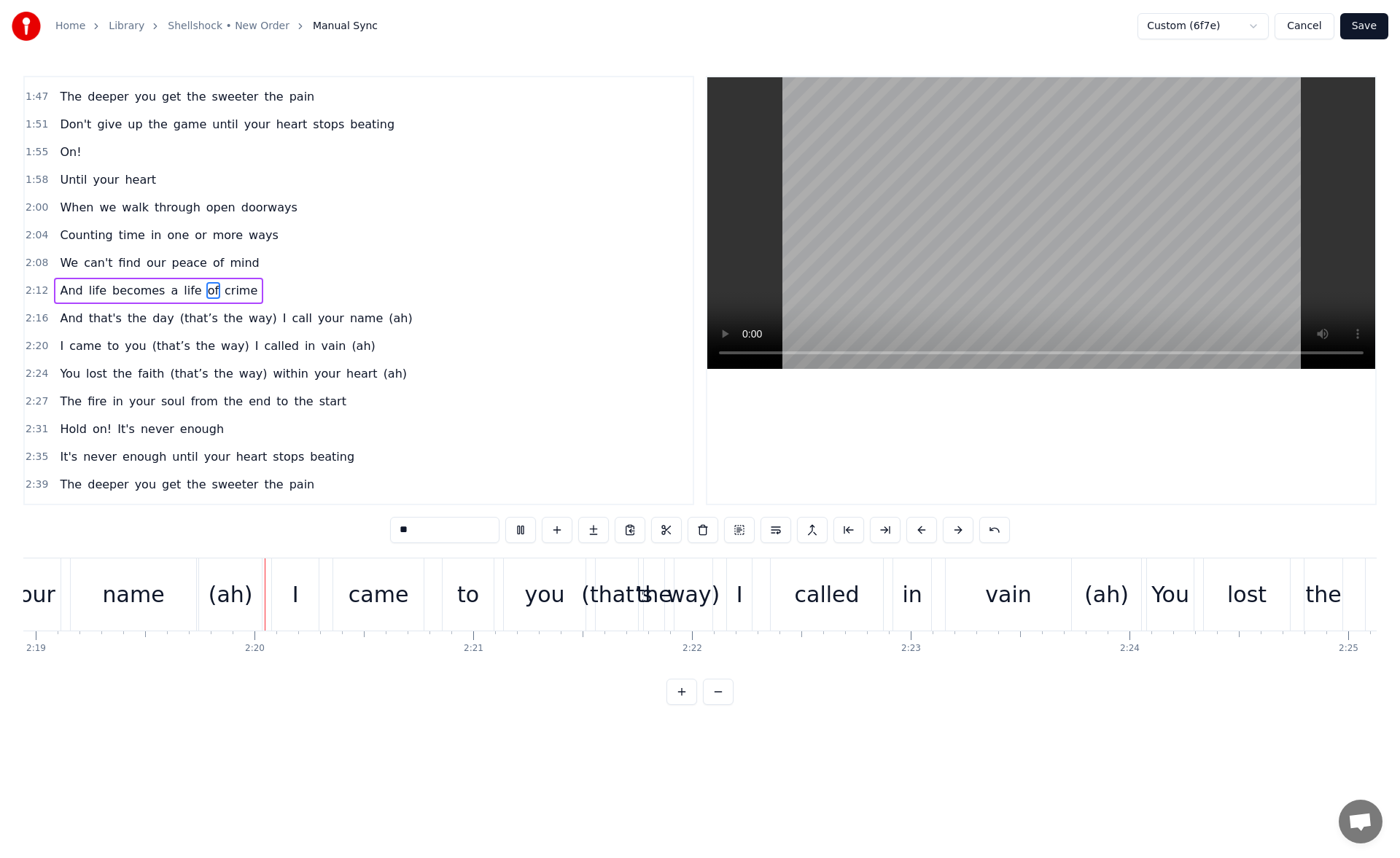
scroll to position [0, 30426]
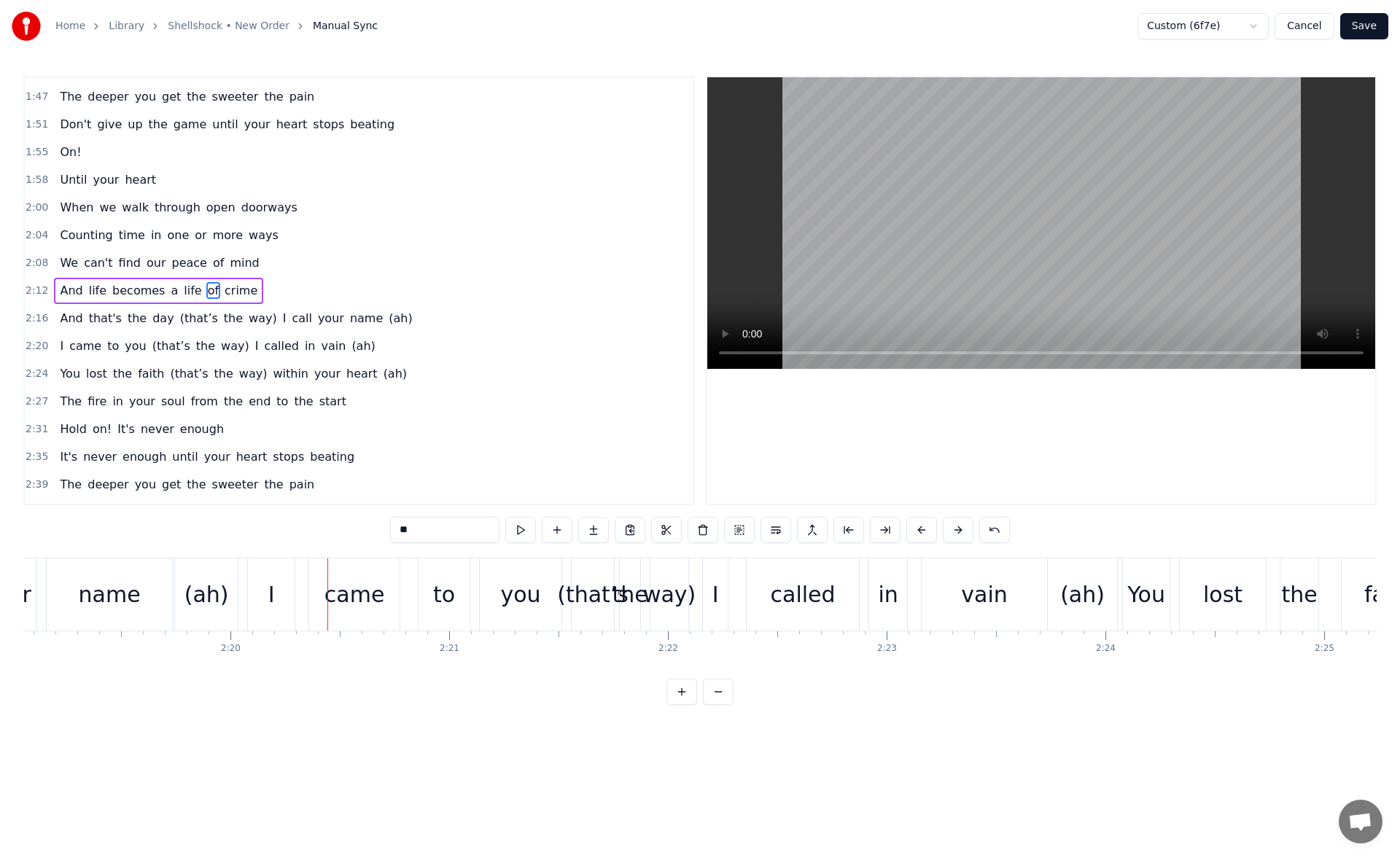
click at [159, 596] on div "name" at bounding box center [109, 594] width 125 height 72
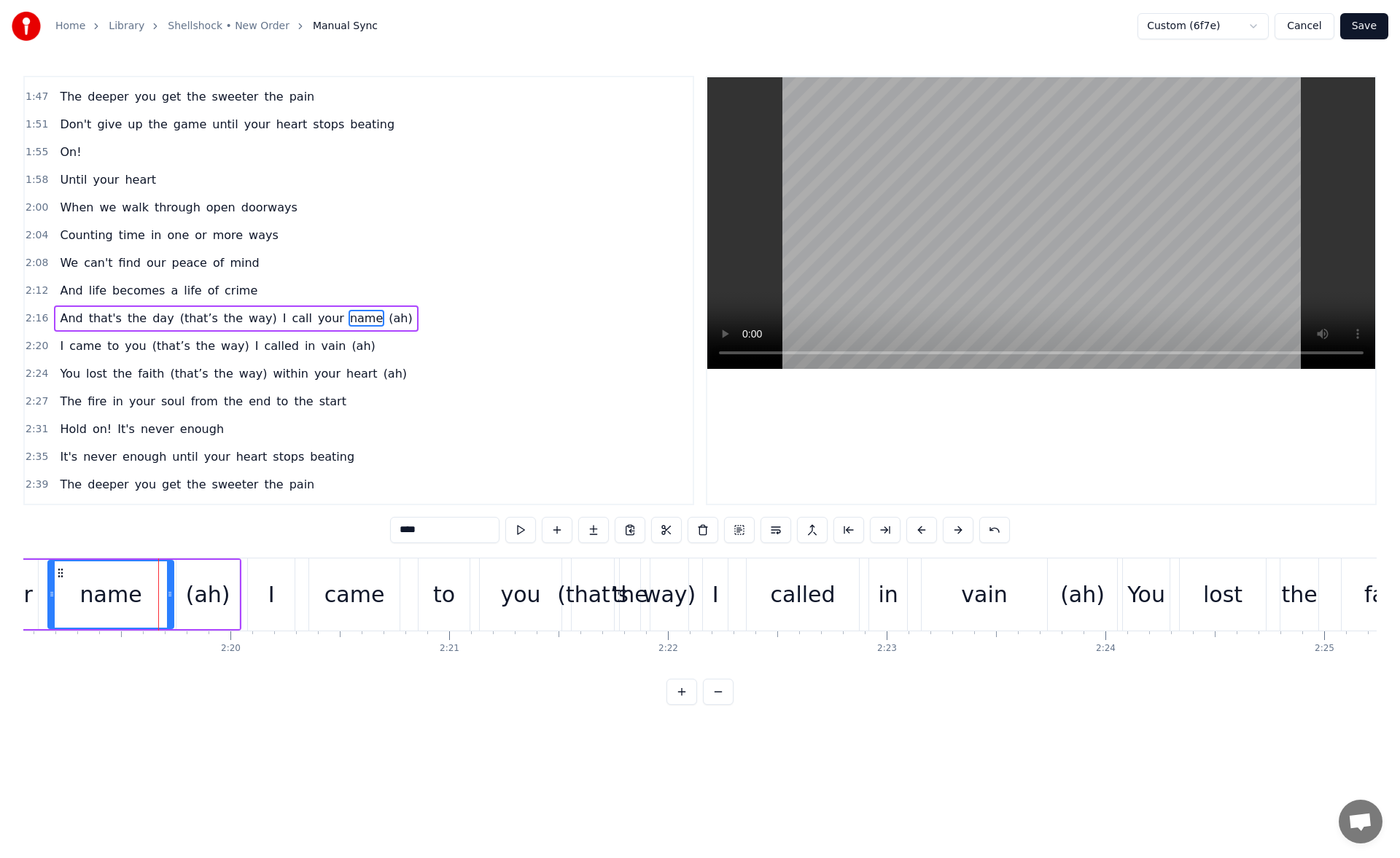
scroll to position [659, 0]
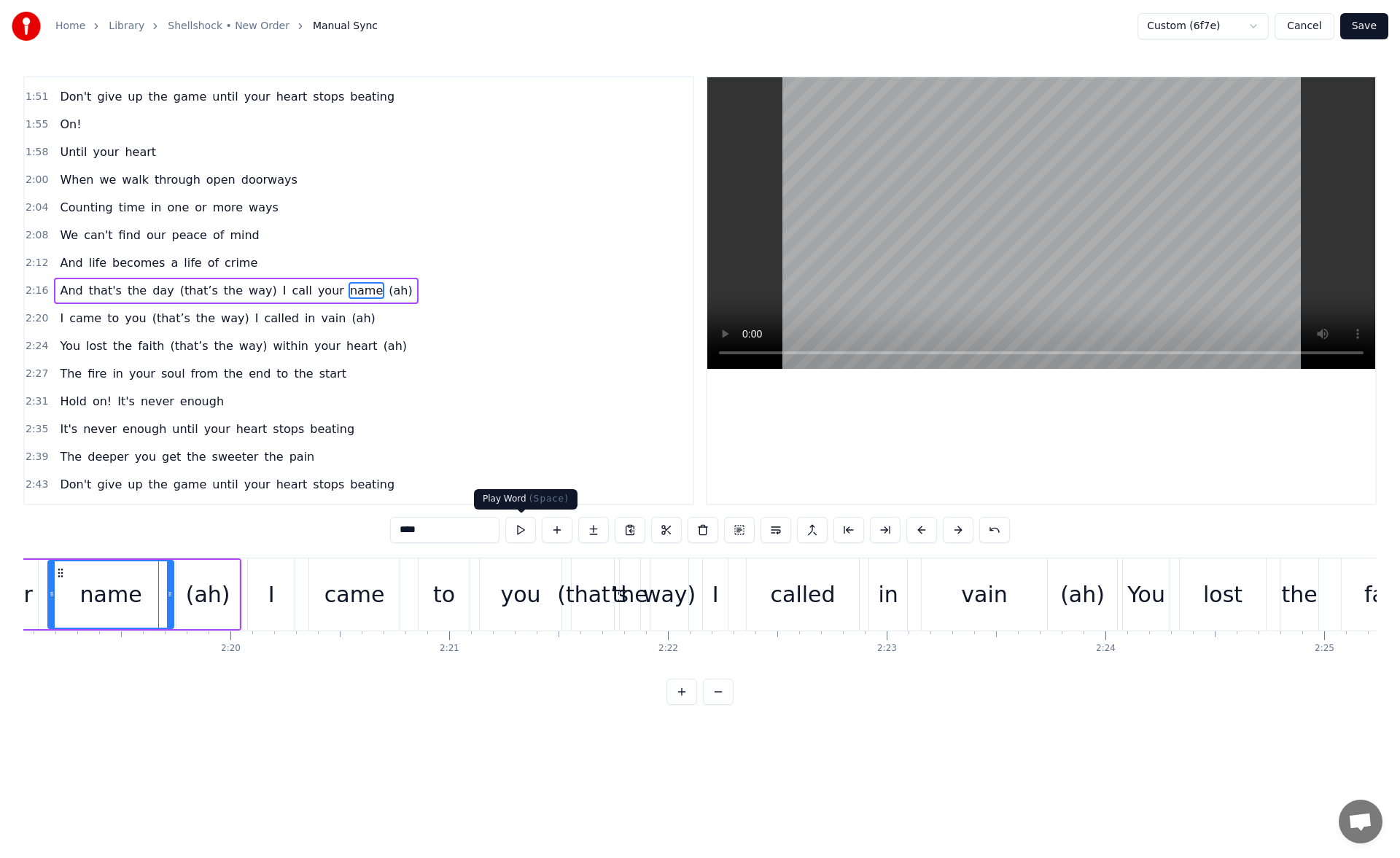
click at [521, 530] on button at bounding box center [521, 530] width 31 height 26
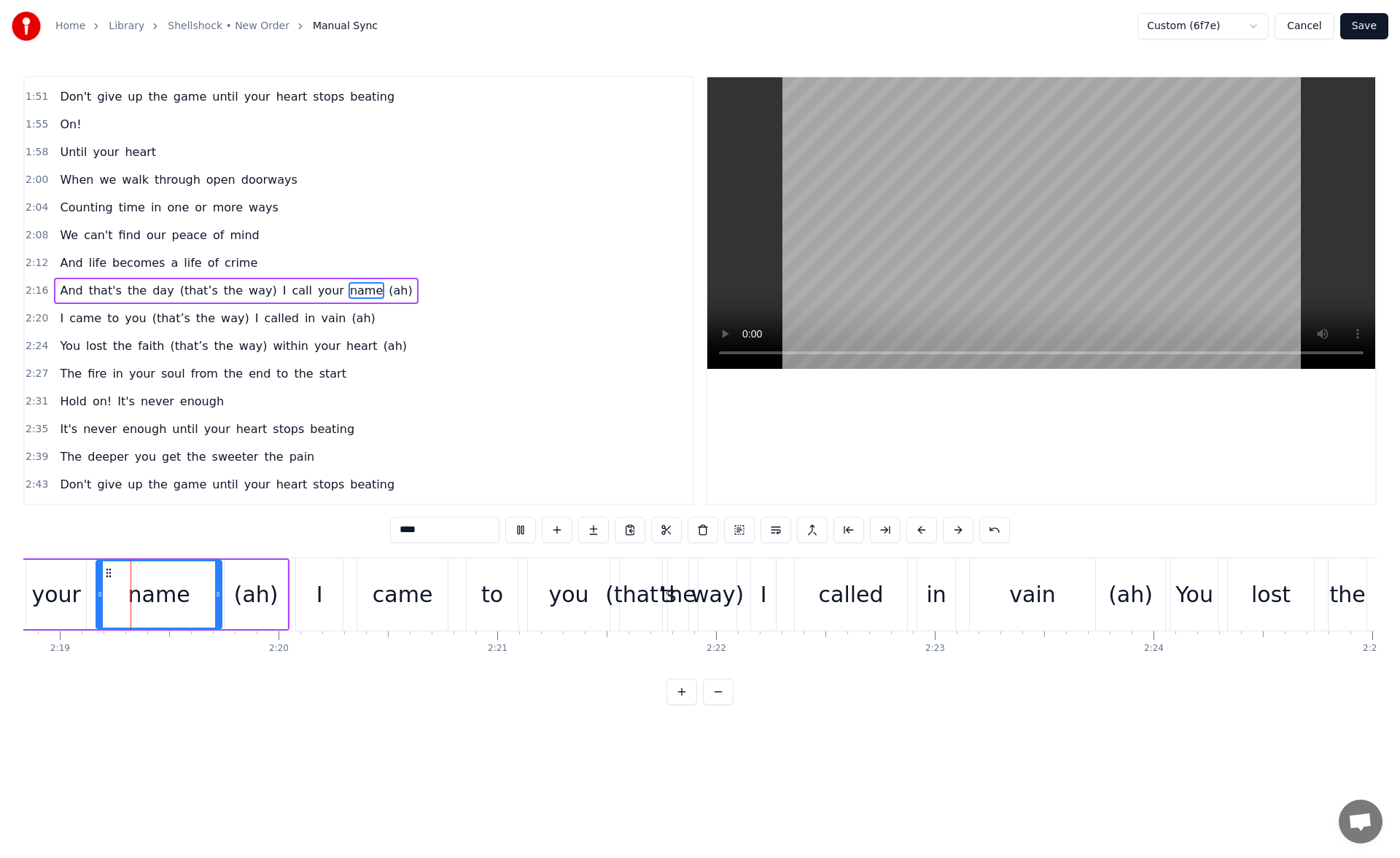
scroll to position [0, 30375]
drag, startPoint x: 220, startPoint y: 604, endPoint x: 210, endPoint y: 602, distance: 10.2
click at [210, 602] on div at bounding box center [210, 594] width 6 height 66
click at [523, 527] on button at bounding box center [521, 530] width 31 height 26
click at [207, 598] on icon at bounding box center [209, 594] width 6 height 11
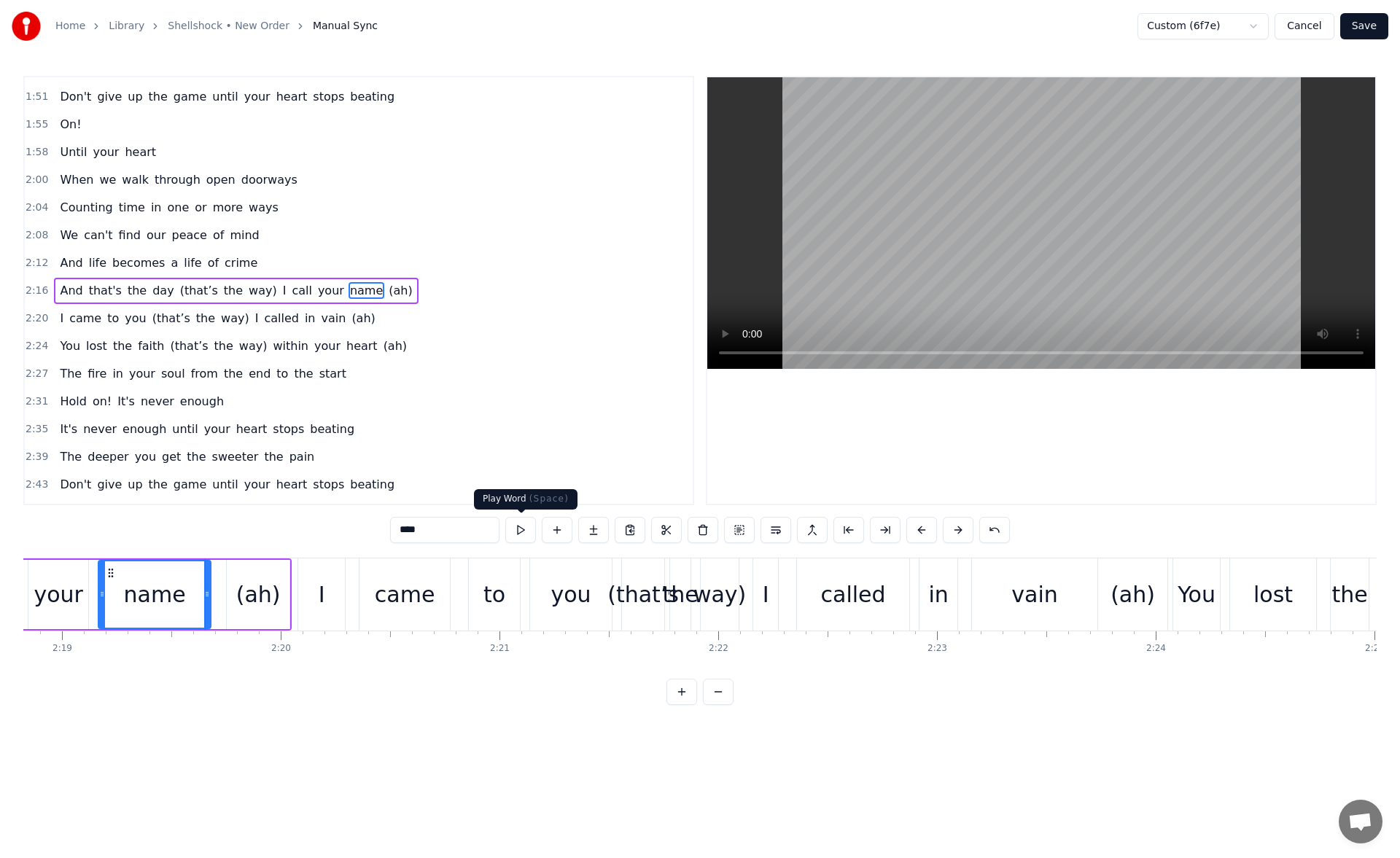
click at [520, 529] on button at bounding box center [521, 530] width 31 height 26
click at [242, 581] on div "(ah)" at bounding box center [258, 594] width 44 height 33
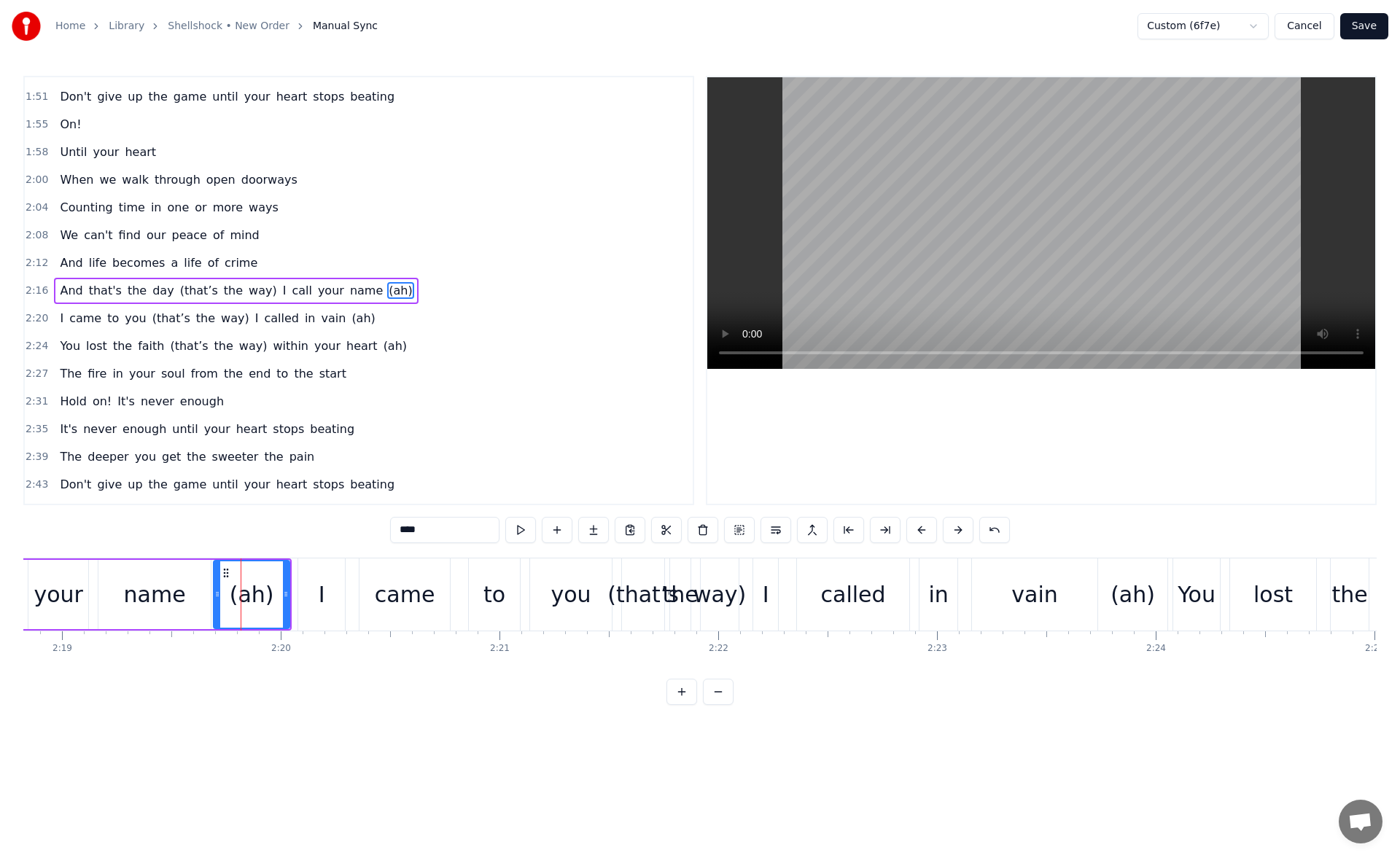
drag, startPoint x: 233, startPoint y: 594, endPoint x: 219, endPoint y: 595, distance: 14.0
click at [219, 595] on icon at bounding box center [217, 594] width 6 height 11
click at [55, 585] on div "your" at bounding box center [57, 594] width 49 height 33
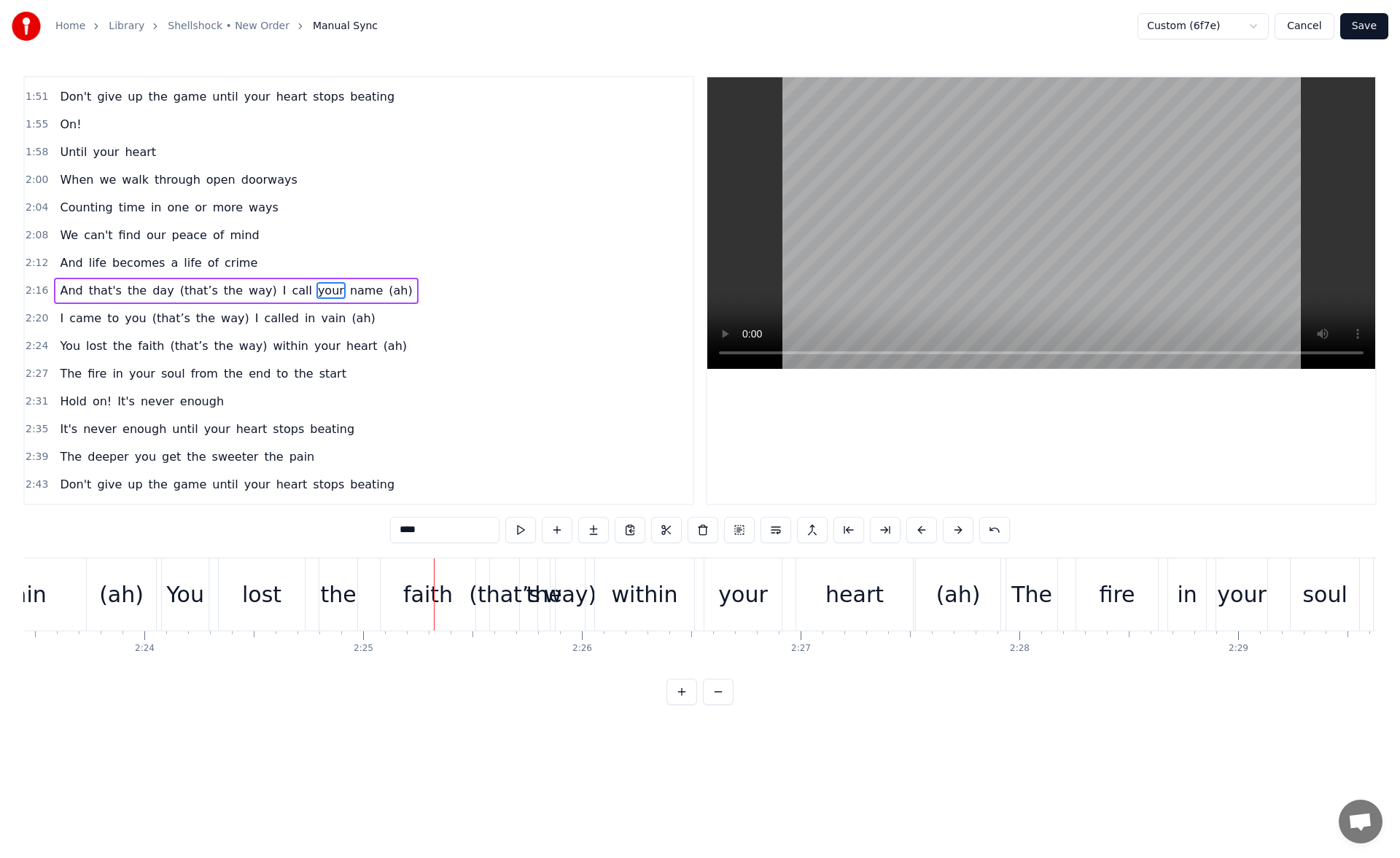
scroll to position [0, 31246]
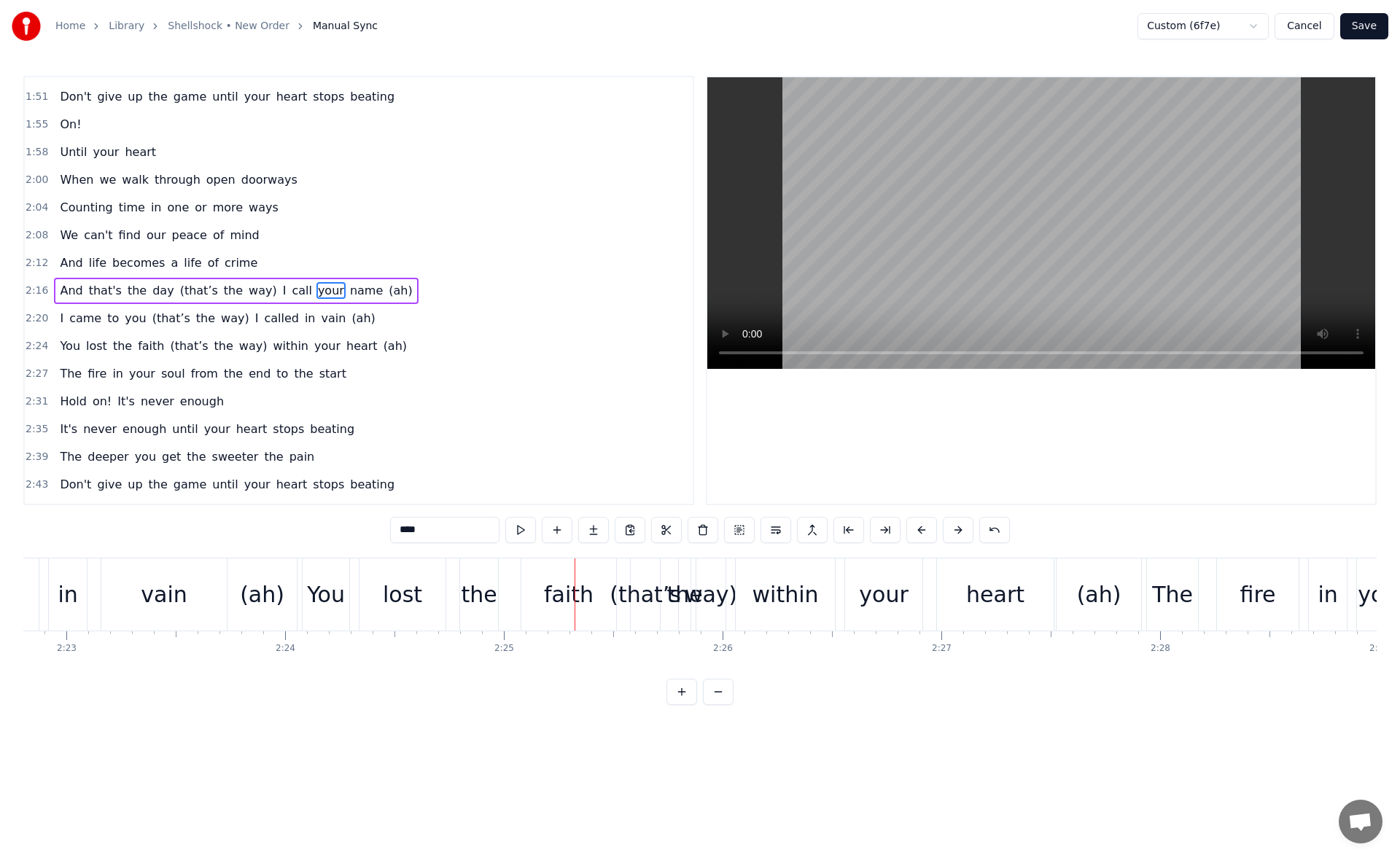
click at [201, 588] on div "vain" at bounding box center [163, 594] width 125 height 72
type input "****"
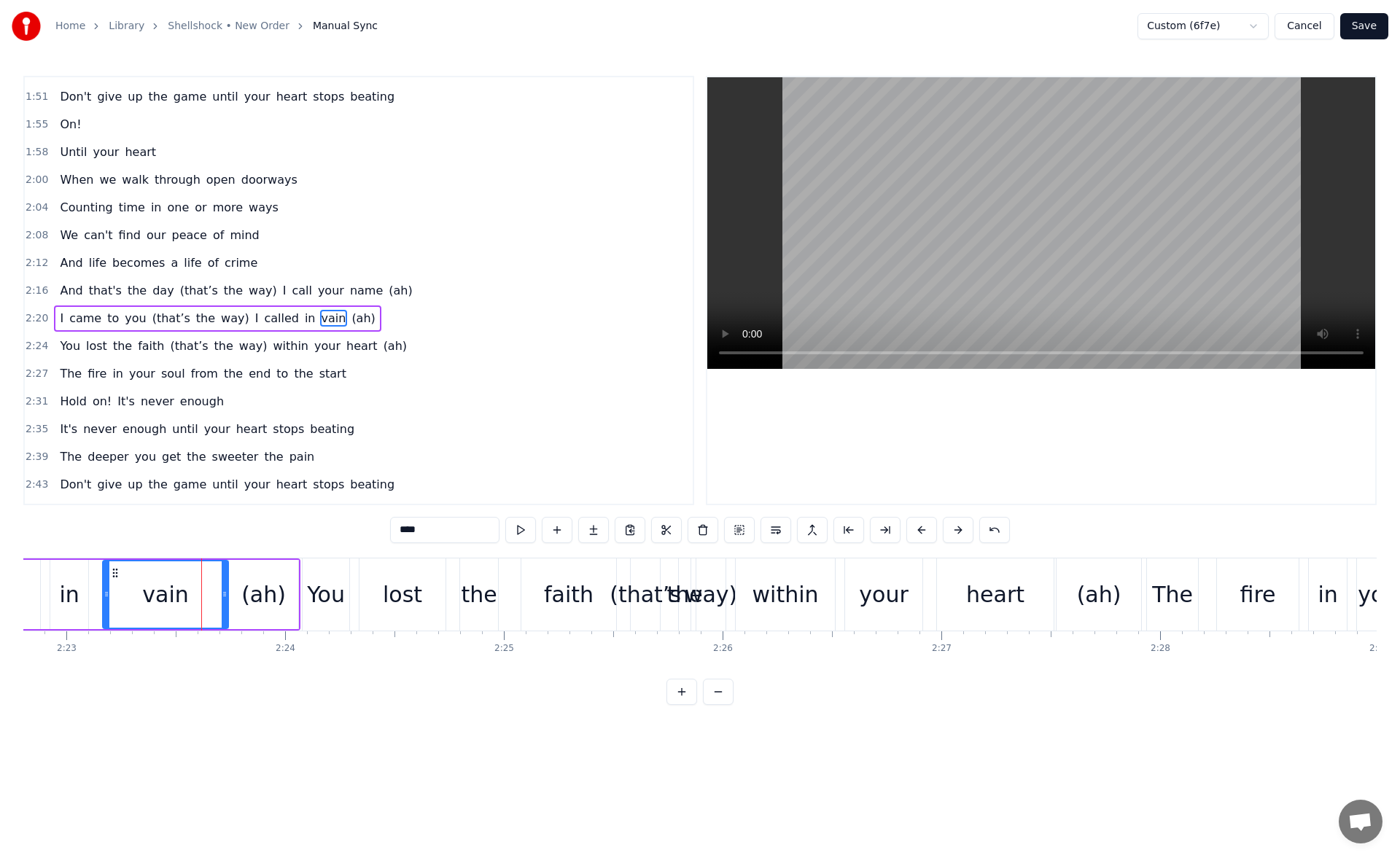
scroll to position [687, 0]
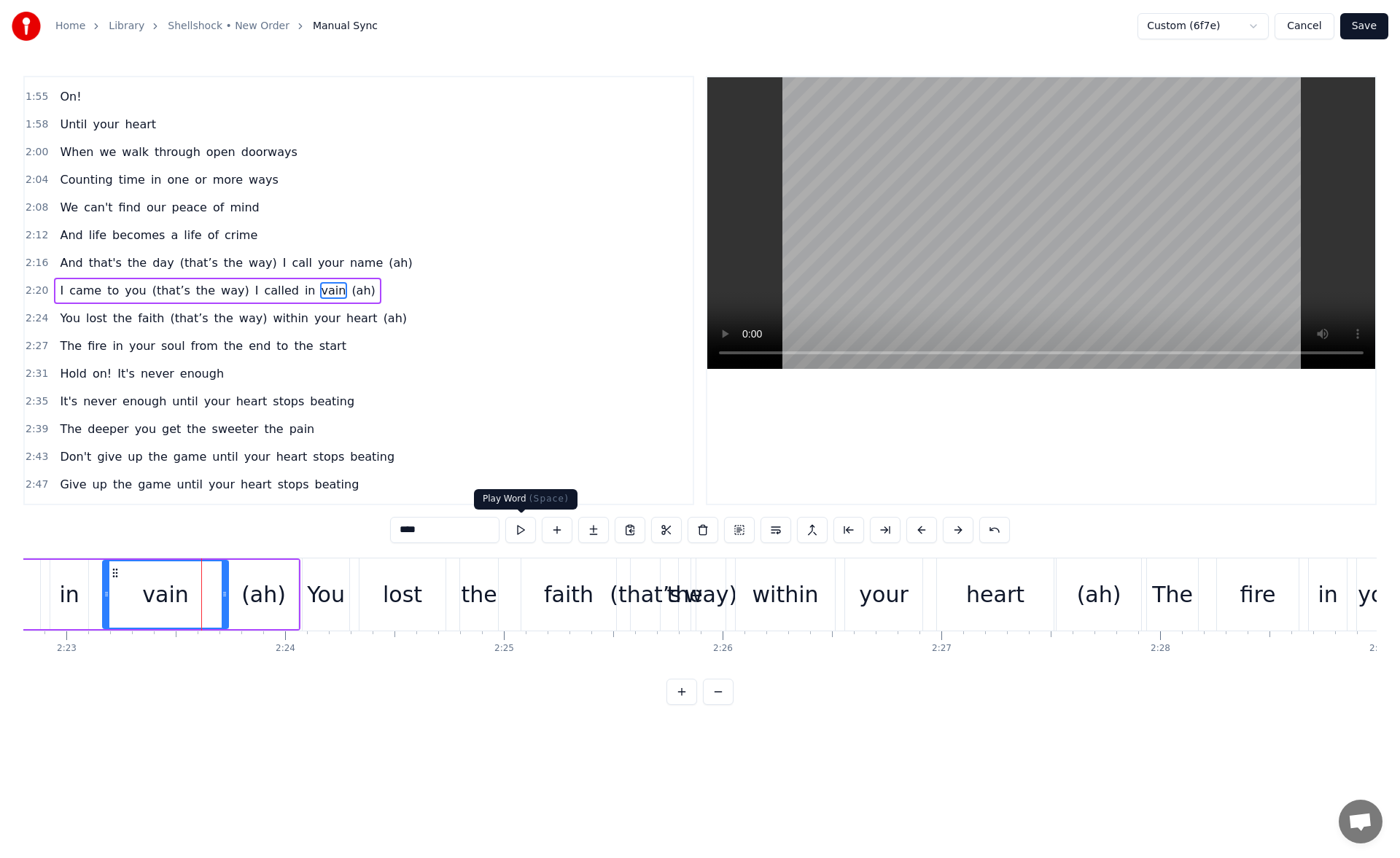
click at [522, 532] on button at bounding box center [521, 530] width 31 height 26
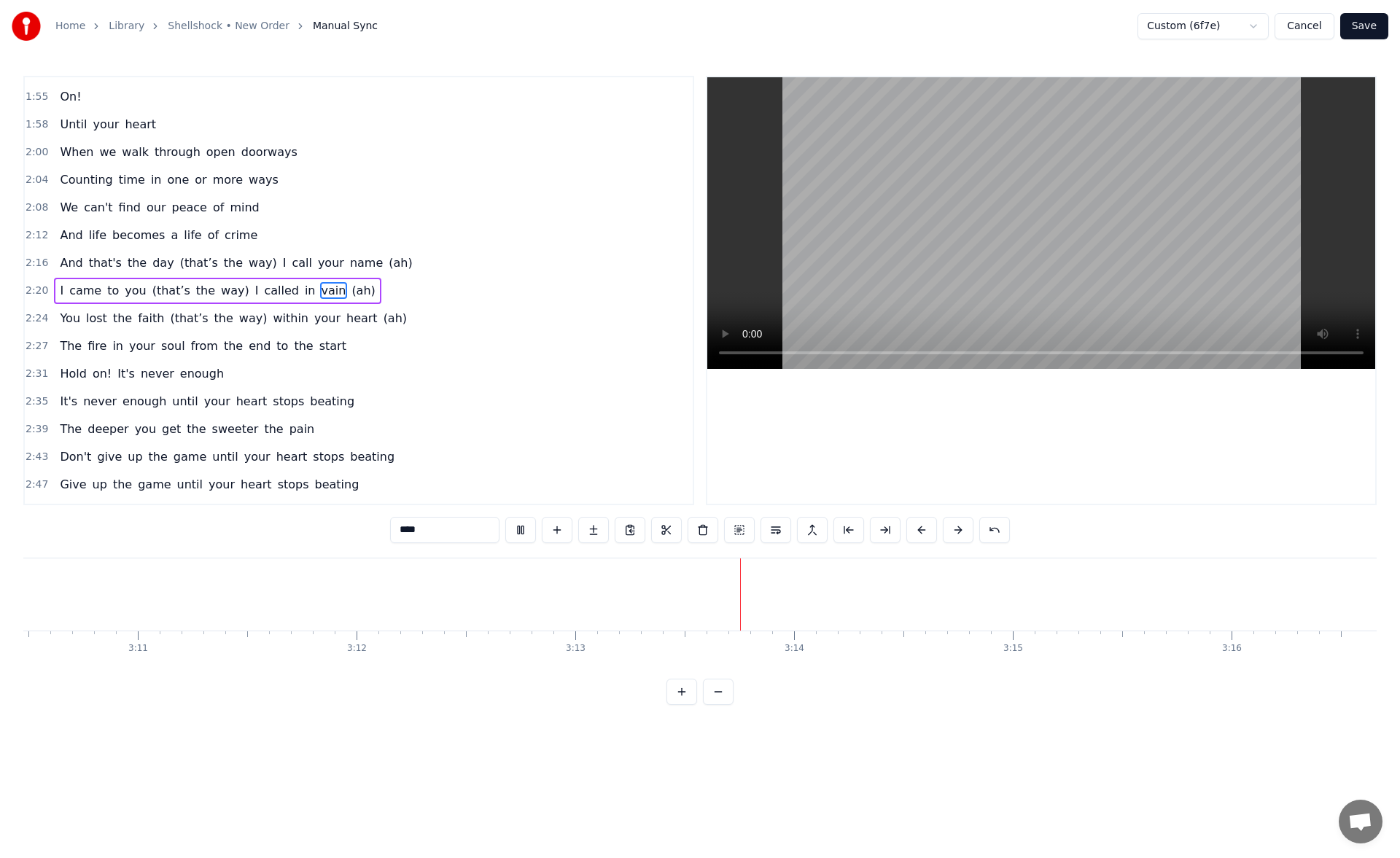
scroll to position [0, 41685]
click at [1364, 24] on button "Save" at bounding box center [1365, 26] width 49 height 26
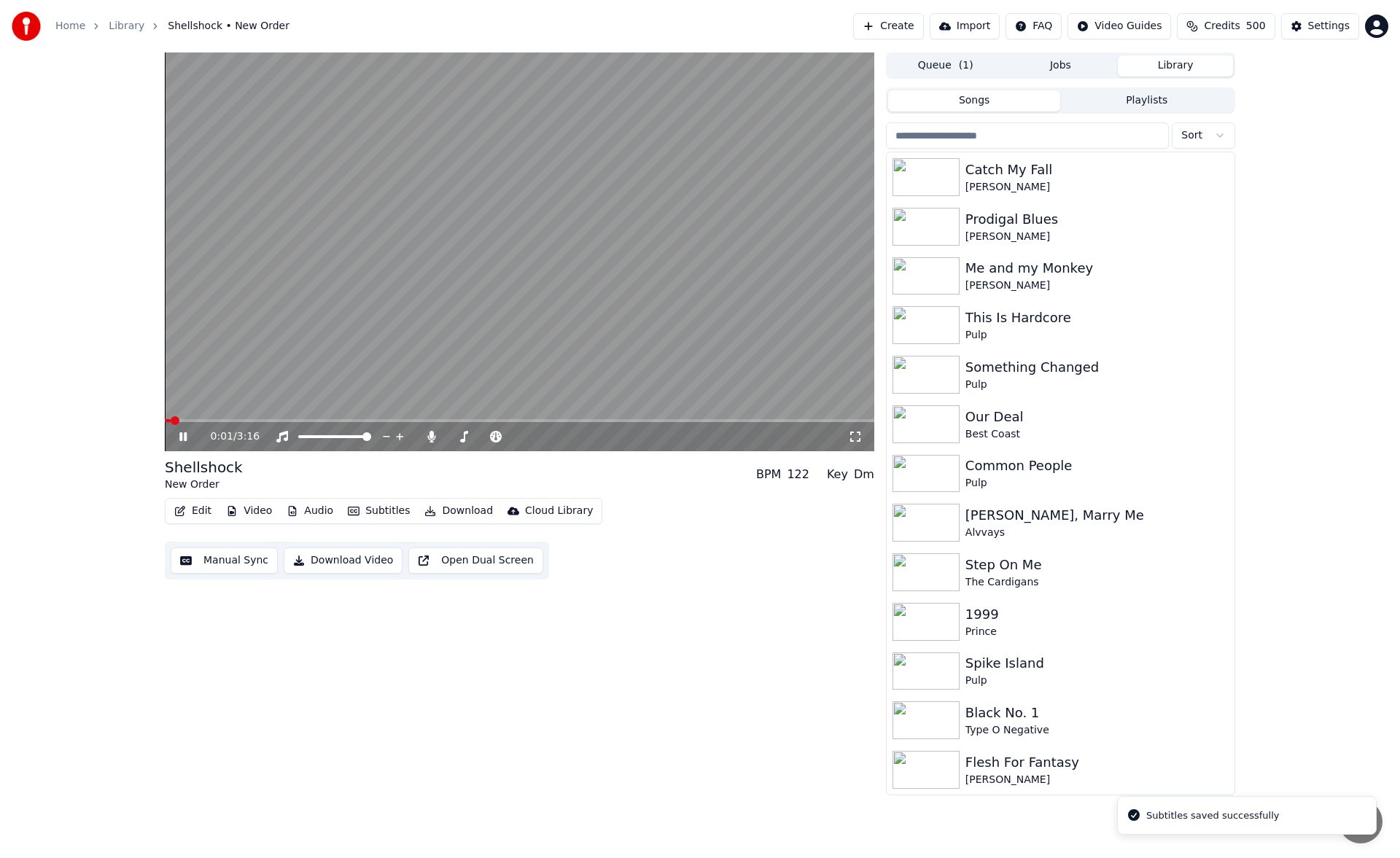
click at [181, 437] on icon at bounding box center [183, 437] width 7 height 9
click at [461, 507] on button "Download" at bounding box center [459, 511] width 80 height 20
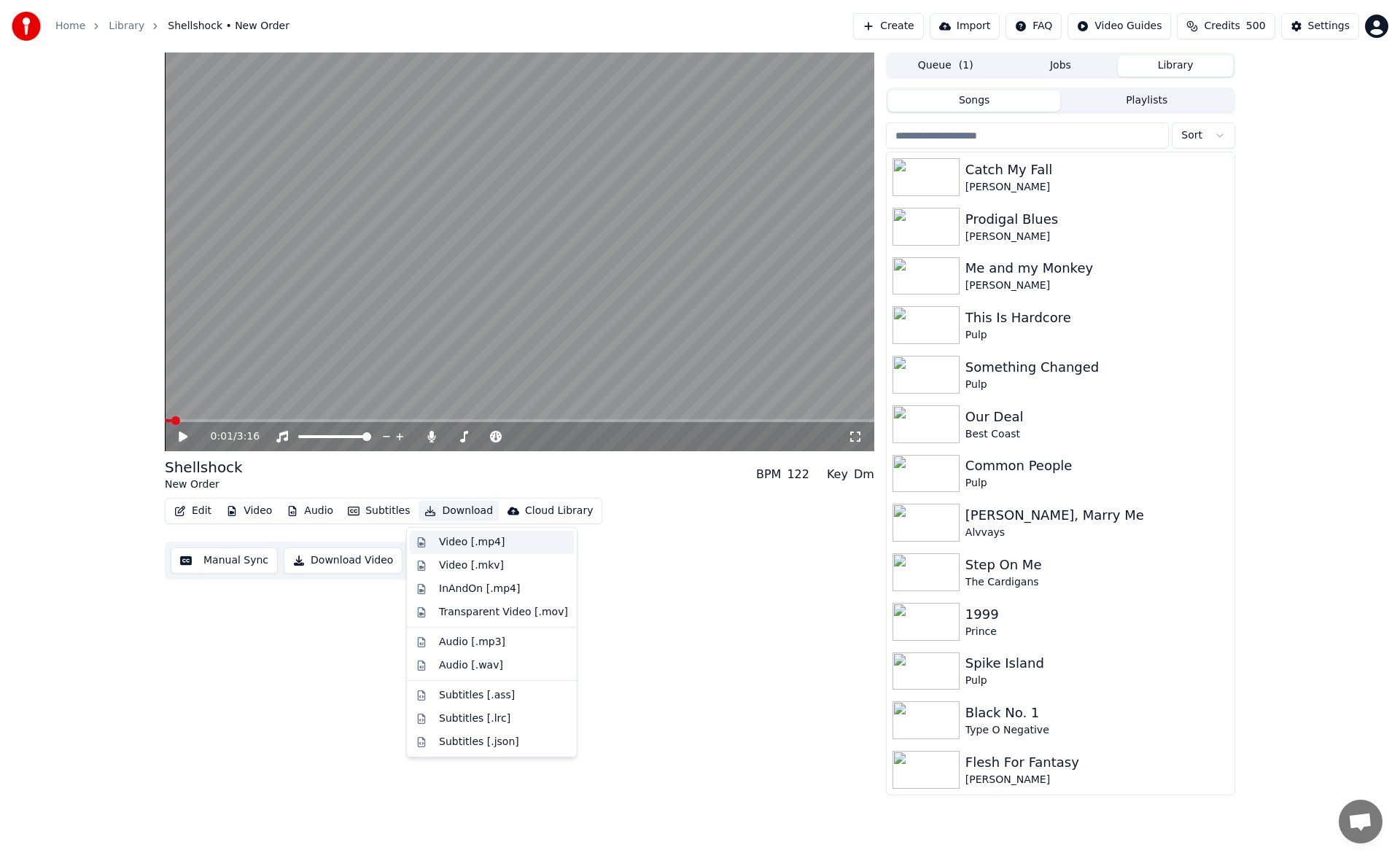
click at [466, 546] on div "Video [.mp4]" at bounding box center [472, 543] width 66 height 15
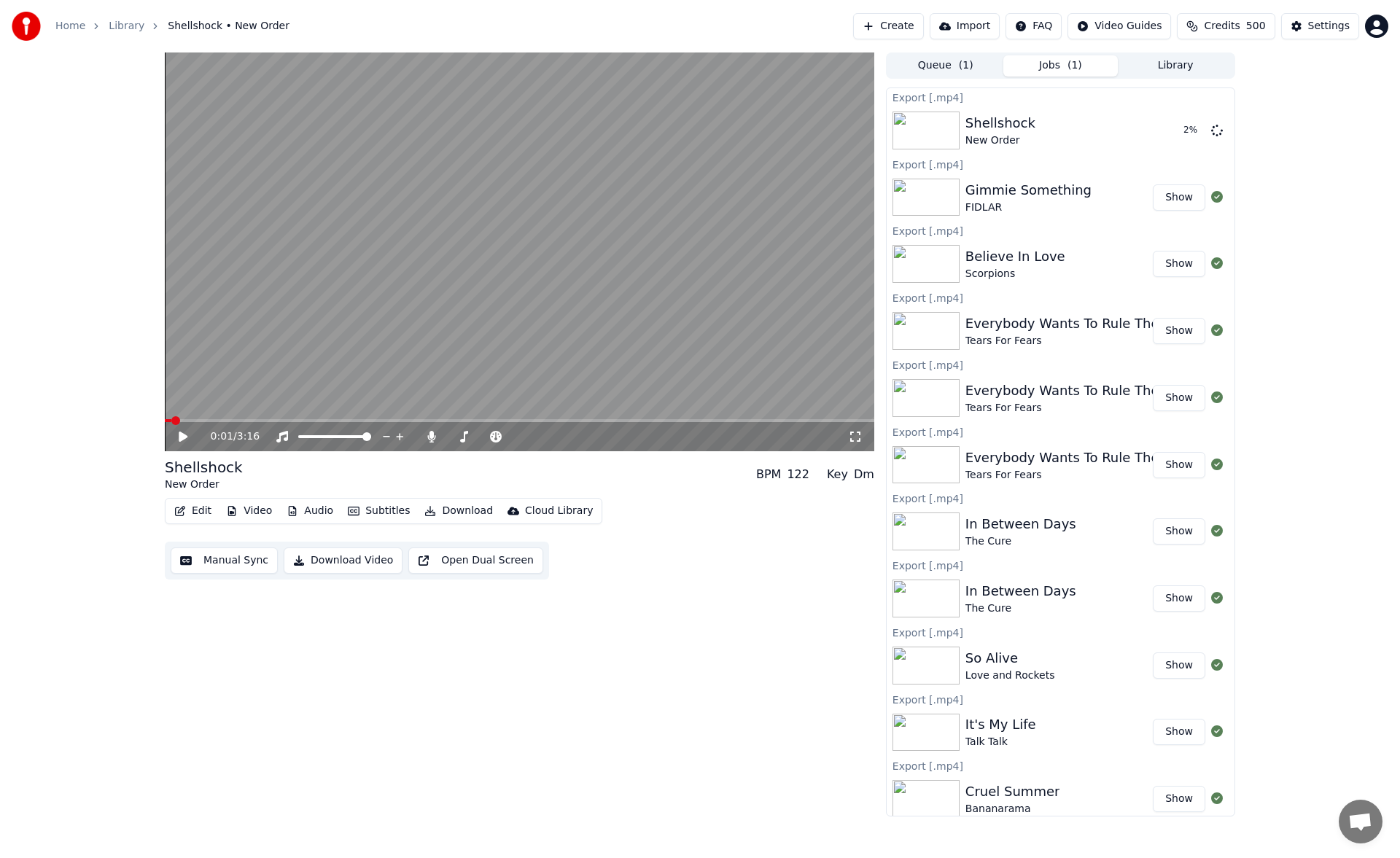
click at [1169, 62] on button "Library" at bounding box center [1175, 66] width 115 height 21
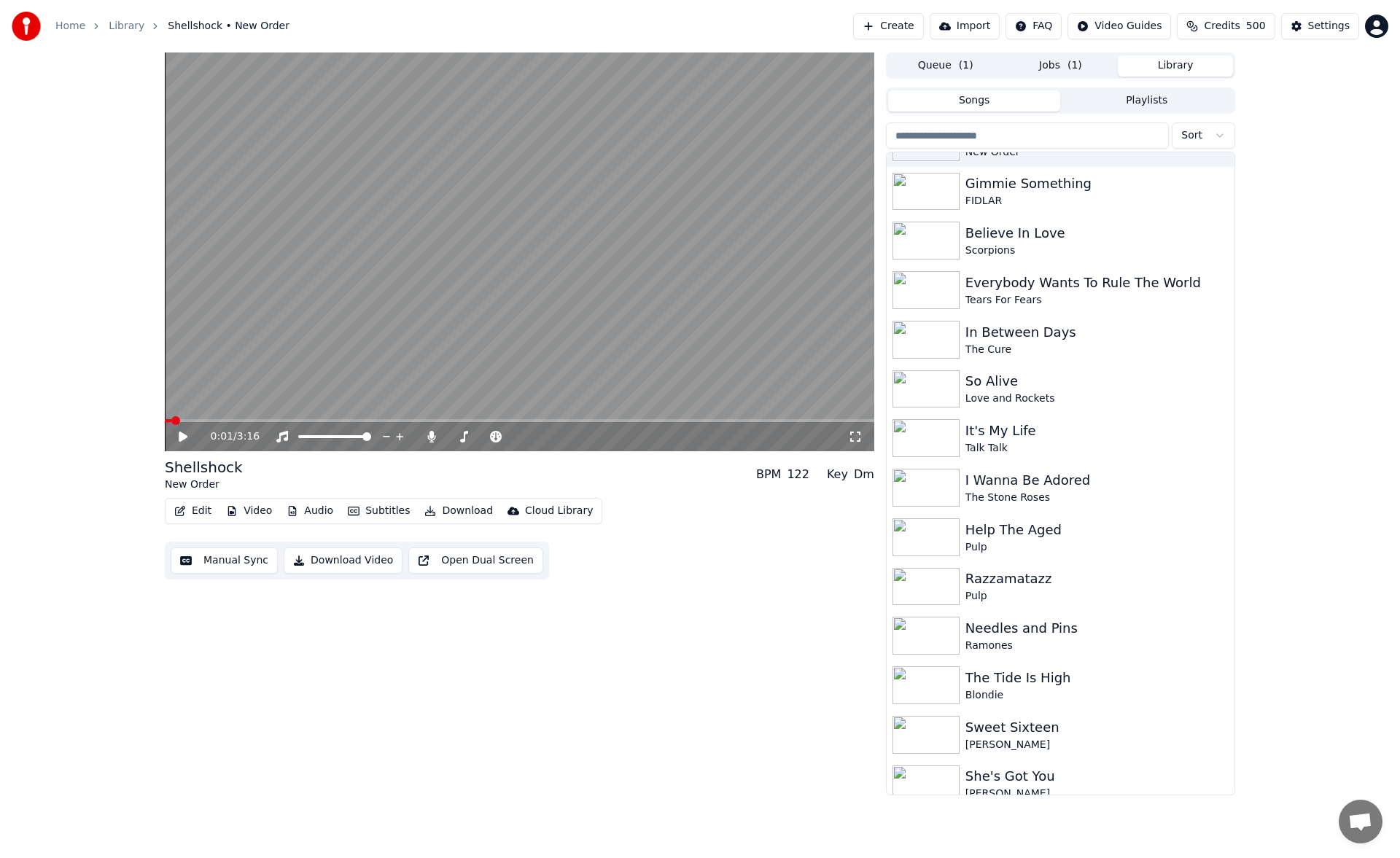
scroll to position [1488, 0]
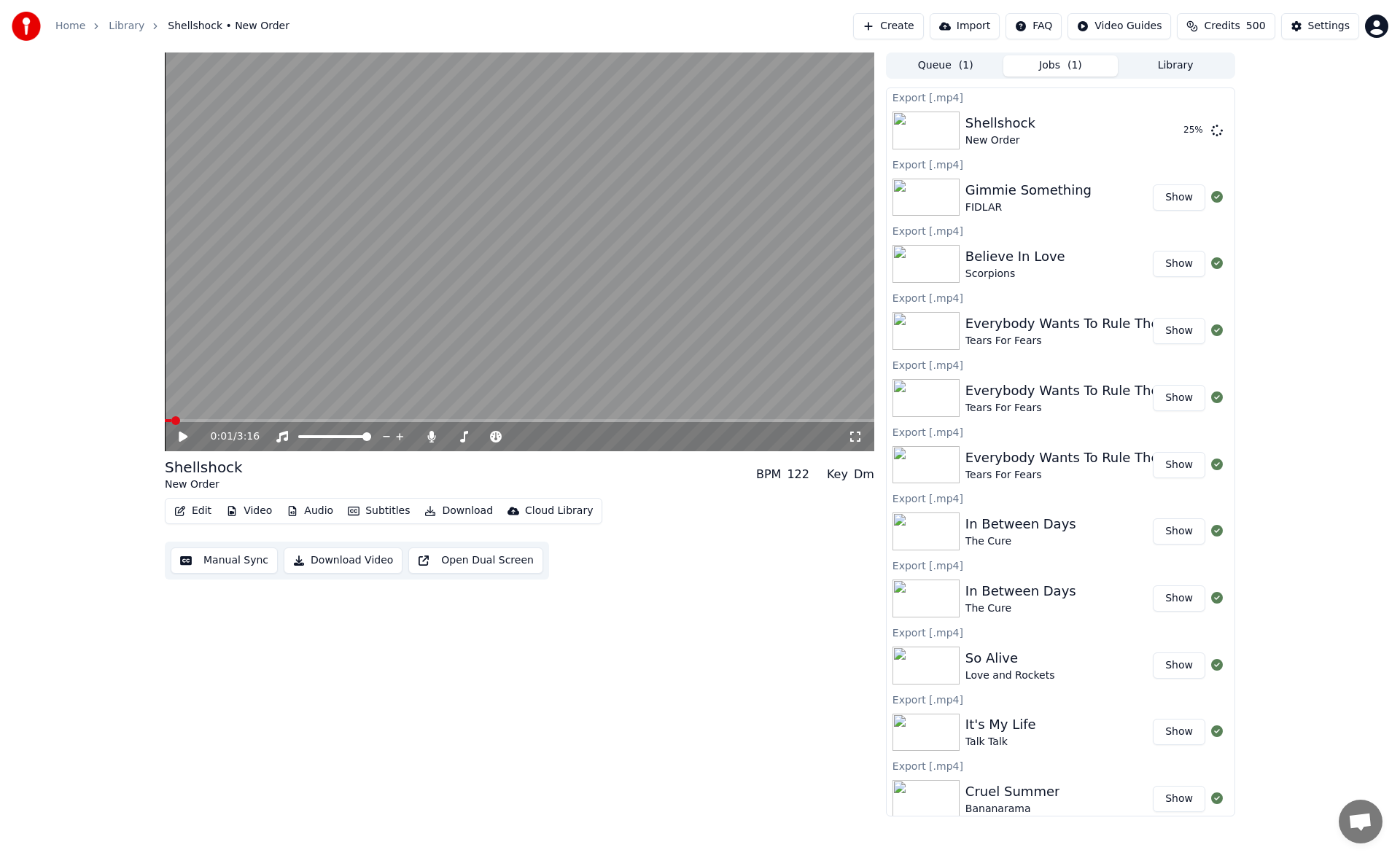
click at [1068, 65] on button "Jobs ( 1 )" at bounding box center [1061, 66] width 115 height 21
click at [249, 565] on button "Manual Sync" at bounding box center [224, 560] width 108 height 26
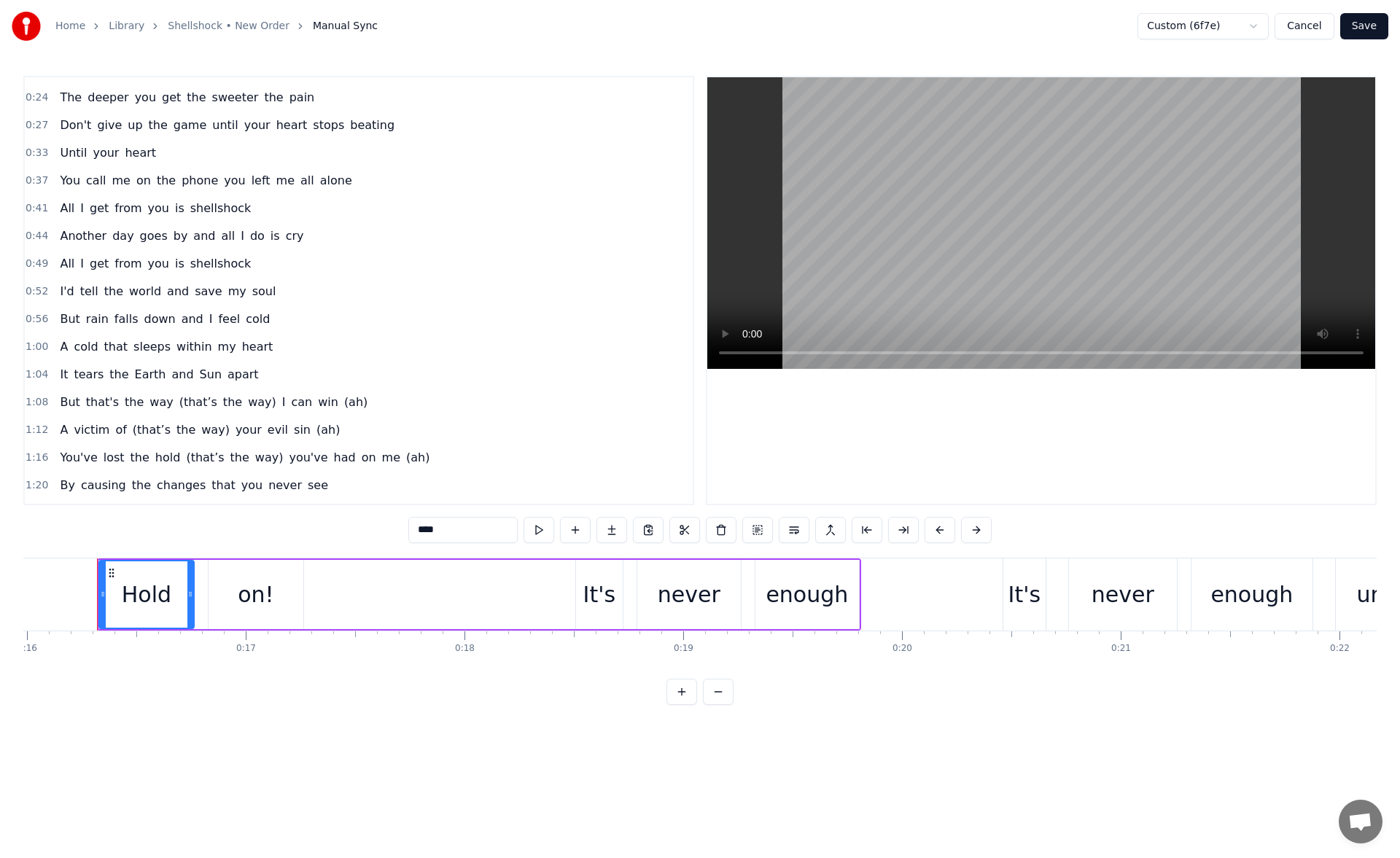
scroll to position [73, 0]
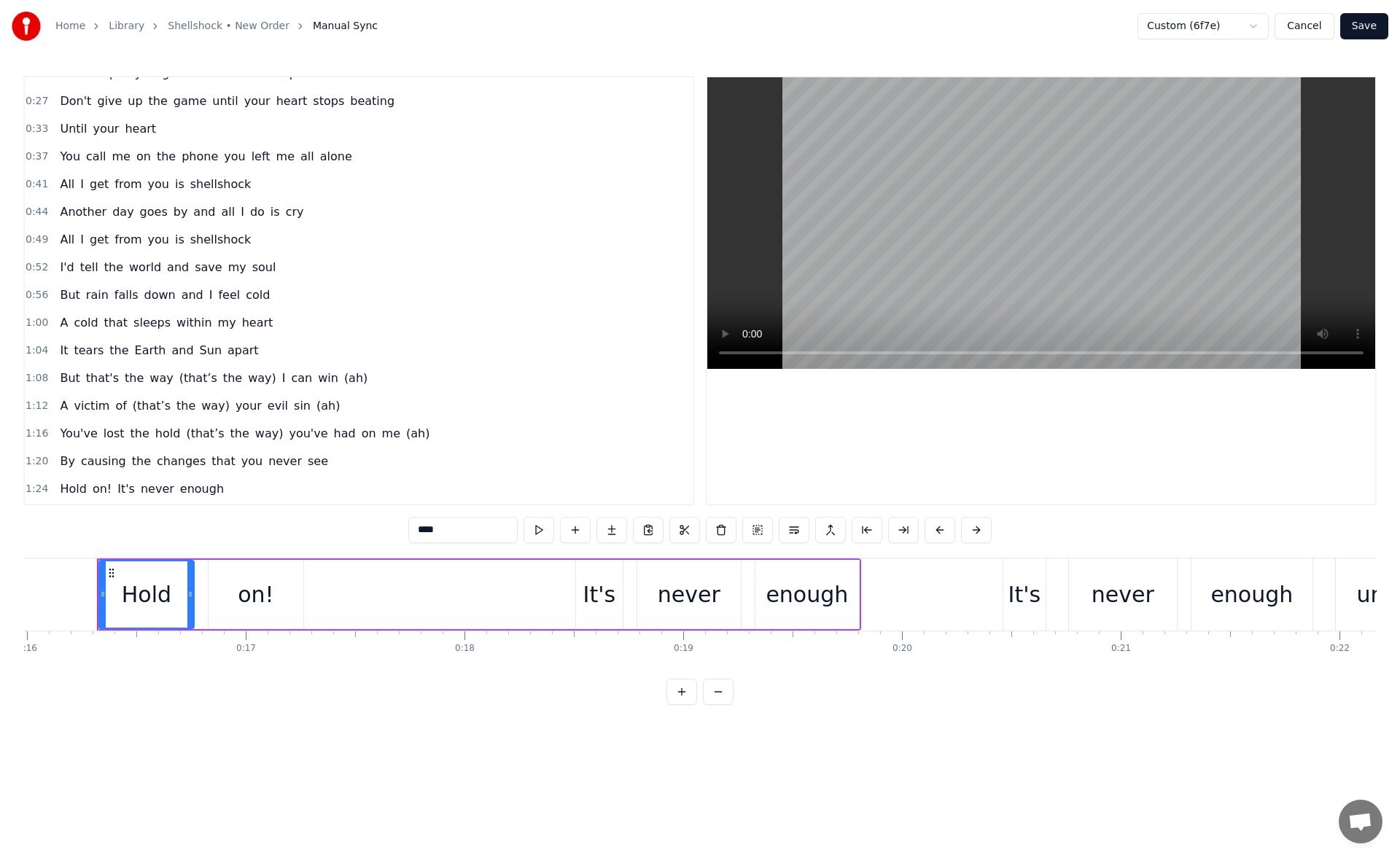
click at [66, 383] on span "But" at bounding box center [70, 378] width 23 height 17
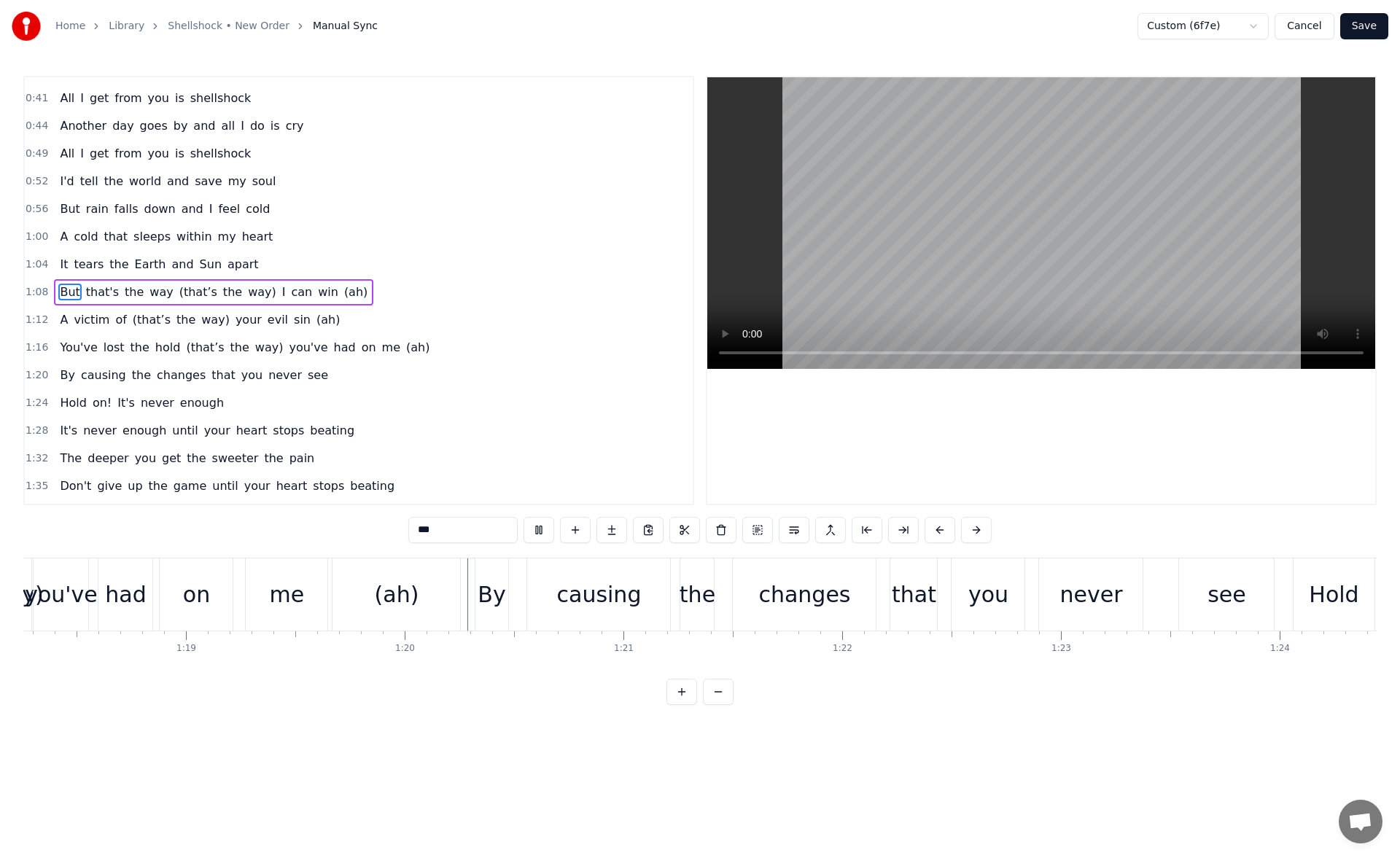
scroll to position [0, 17376]
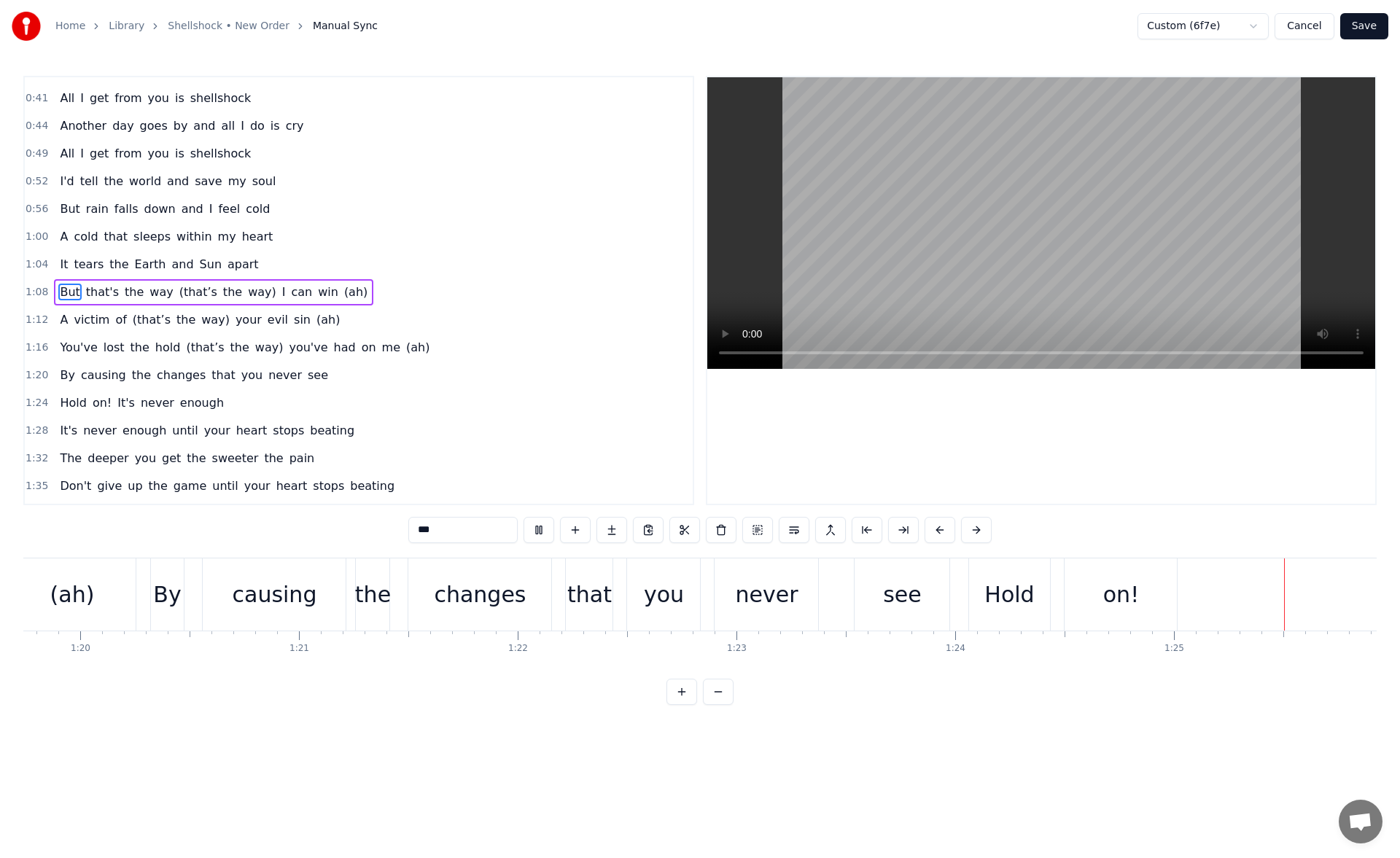
click at [137, 234] on span "sleeps" at bounding box center [152, 236] width 40 height 17
type input "******"
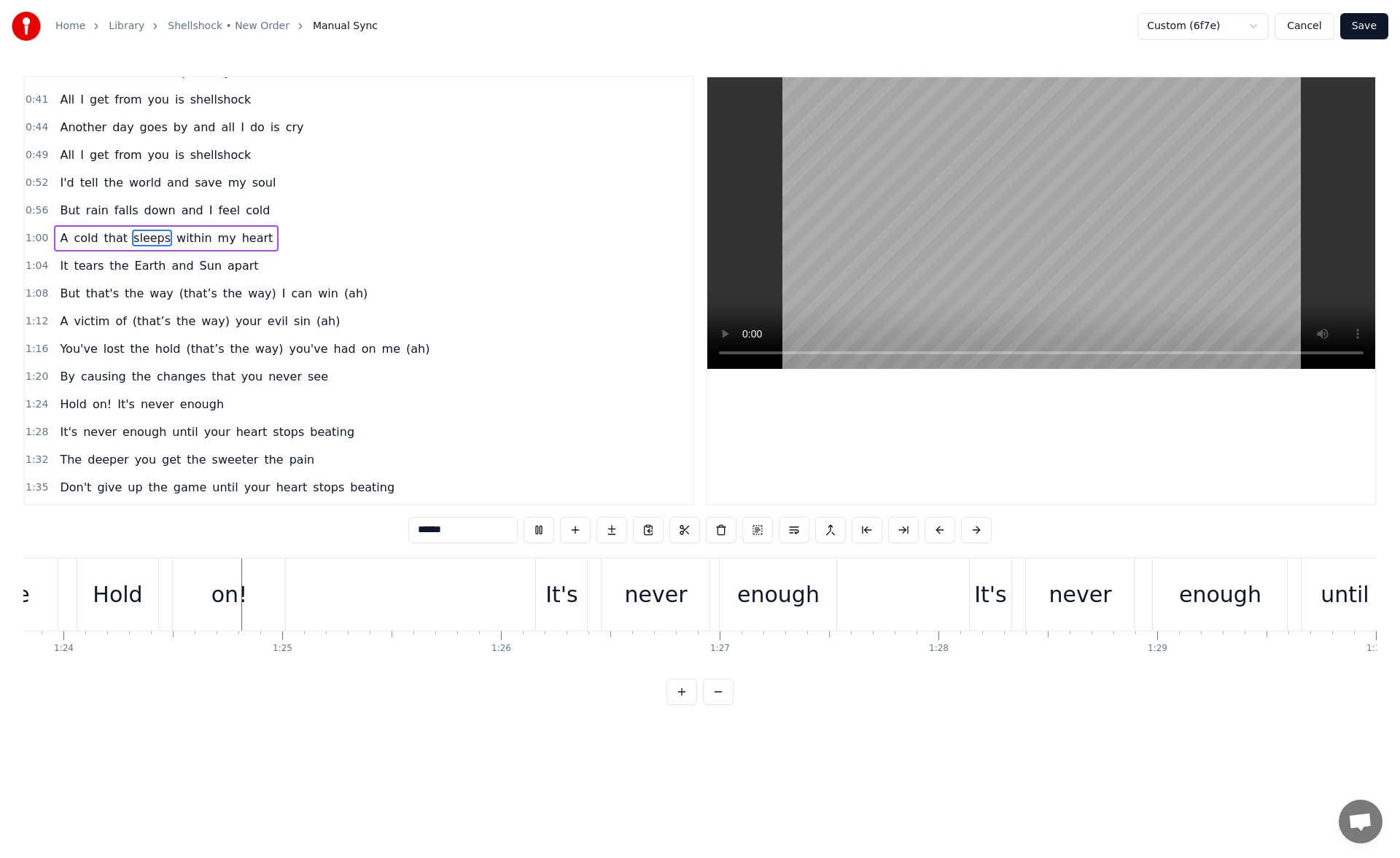
scroll to position [0, 18341]
click at [1318, 23] on button "Cancel" at bounding box center [1304, 26] width 59 height 26
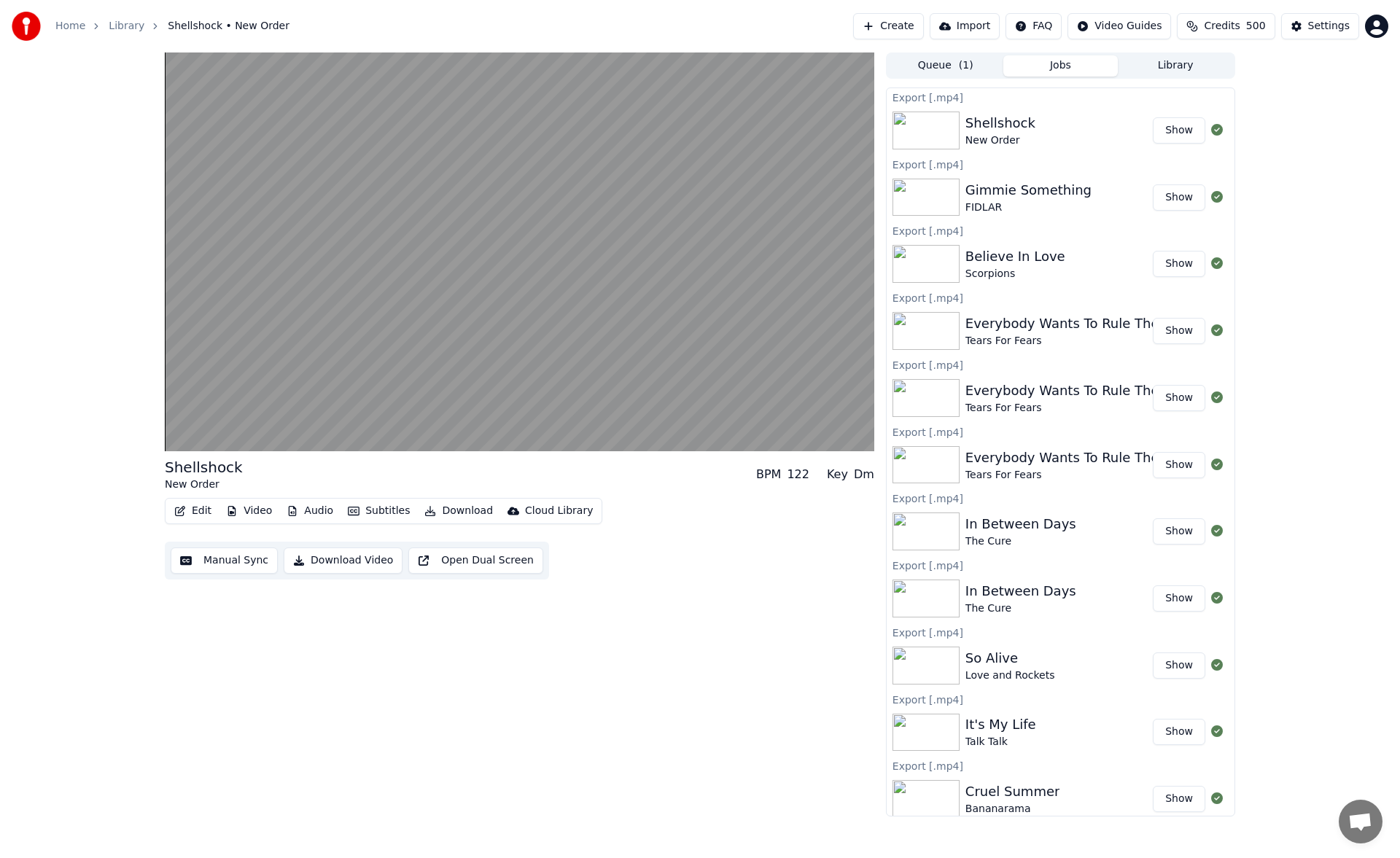
click at [1152, 63] on button "Library" at bounding box center [1175, 66] width 115 height 21
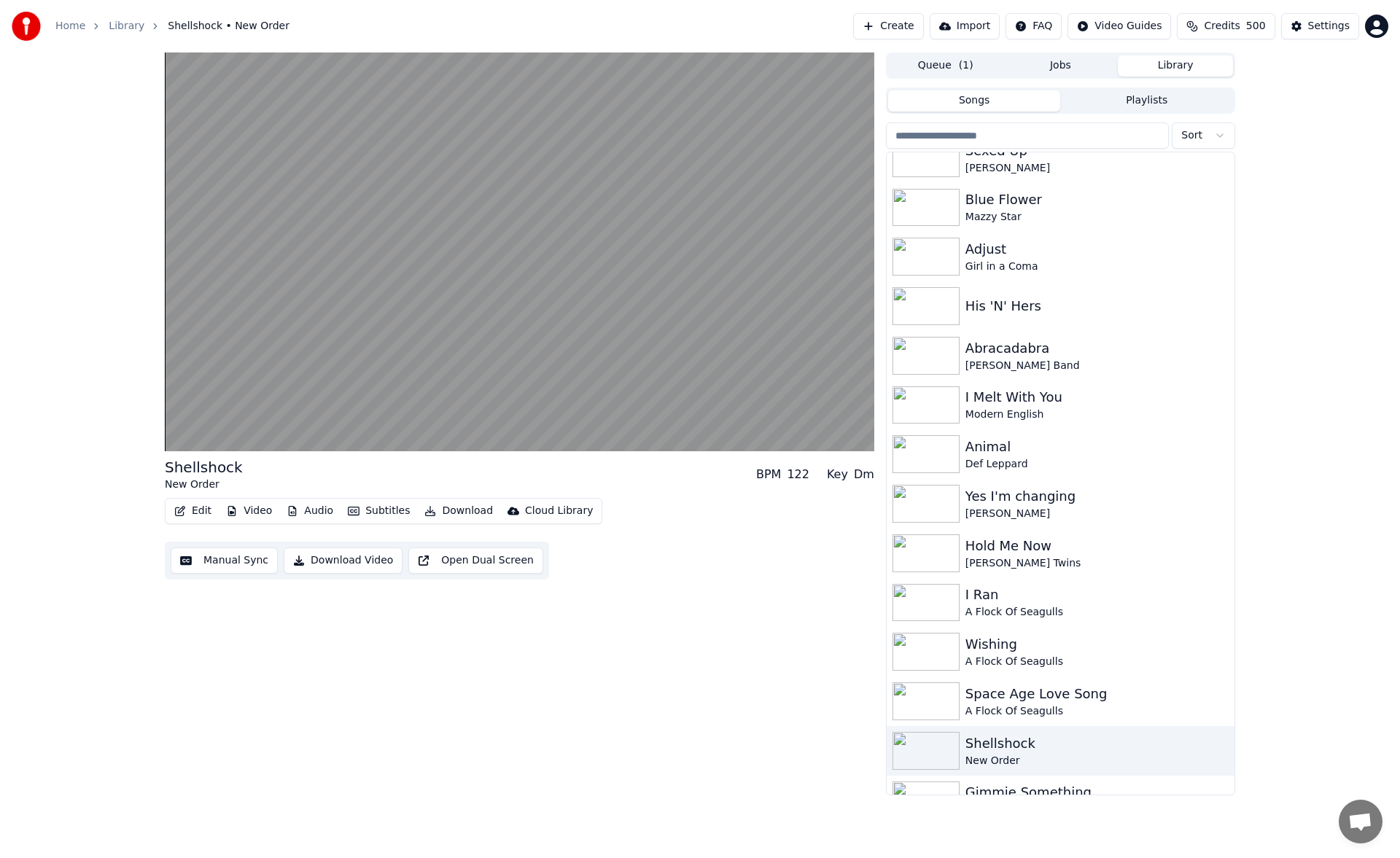
scroll to position [1207, 0]
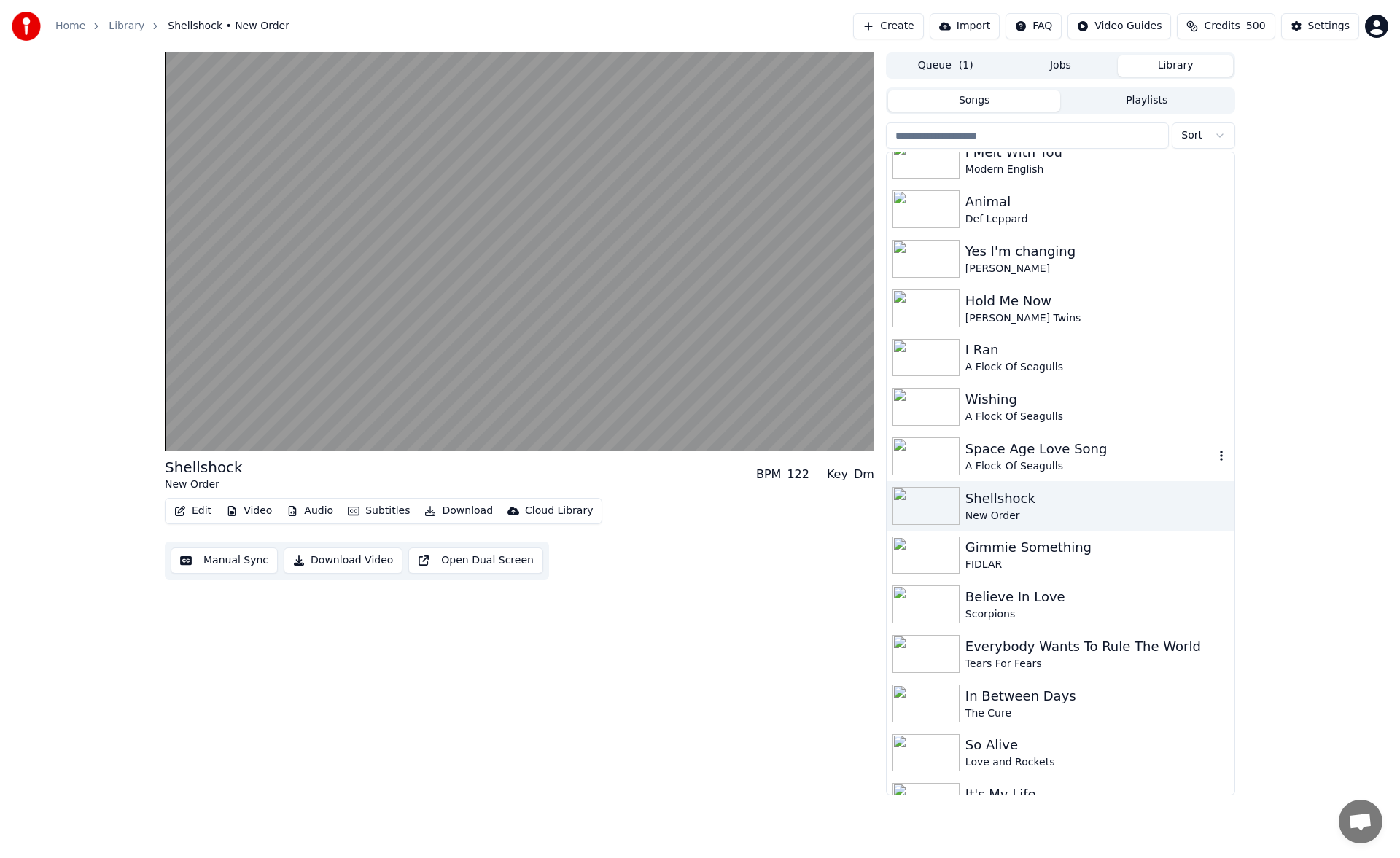
click at [1068, 459] on div "A Flock Of Seagulls" at bounding box center [1090, 467] width 249 height 15
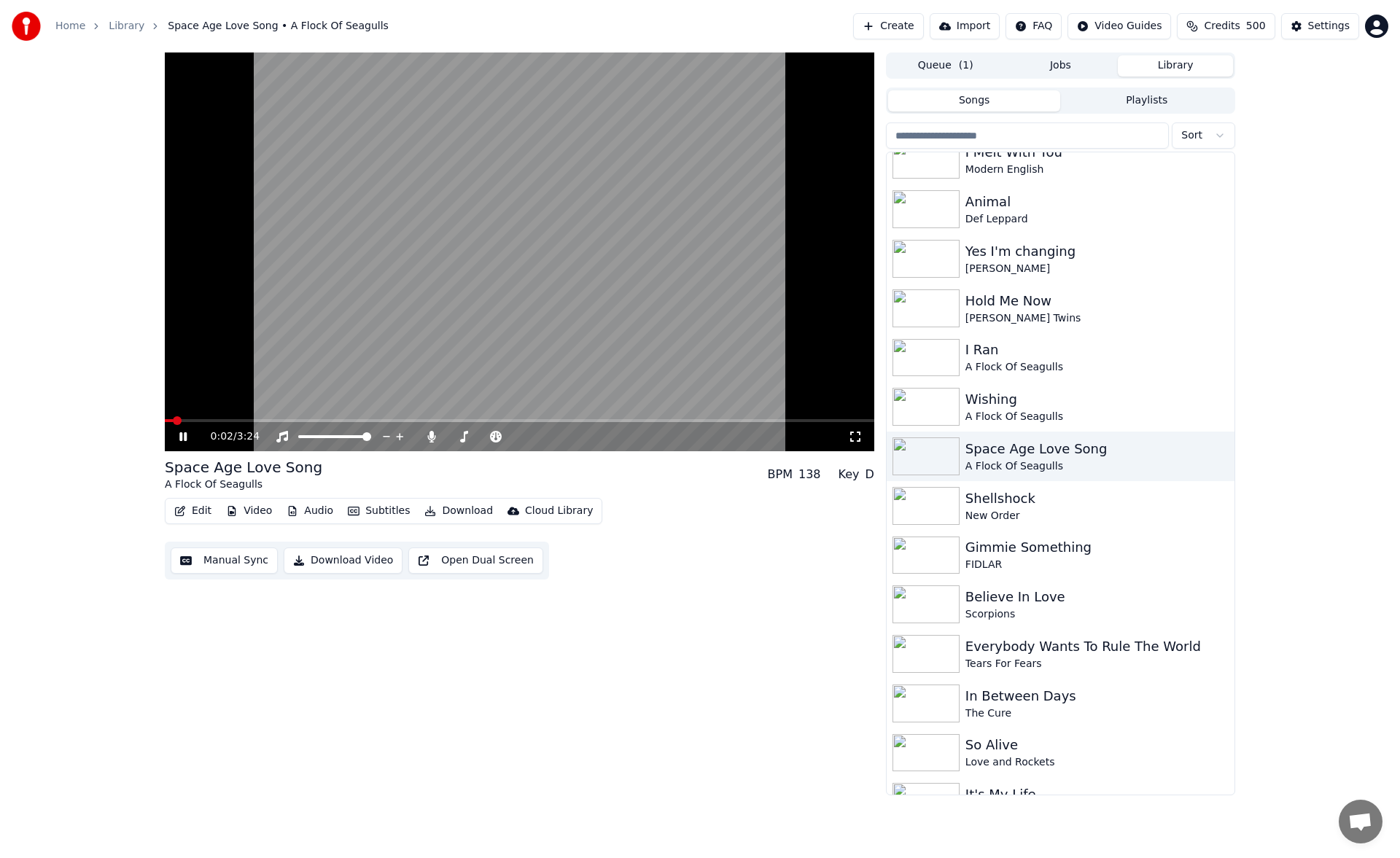
click at [236, 558] on button "Manual Sync" at bounding box center [224, 560] width 108 height 26
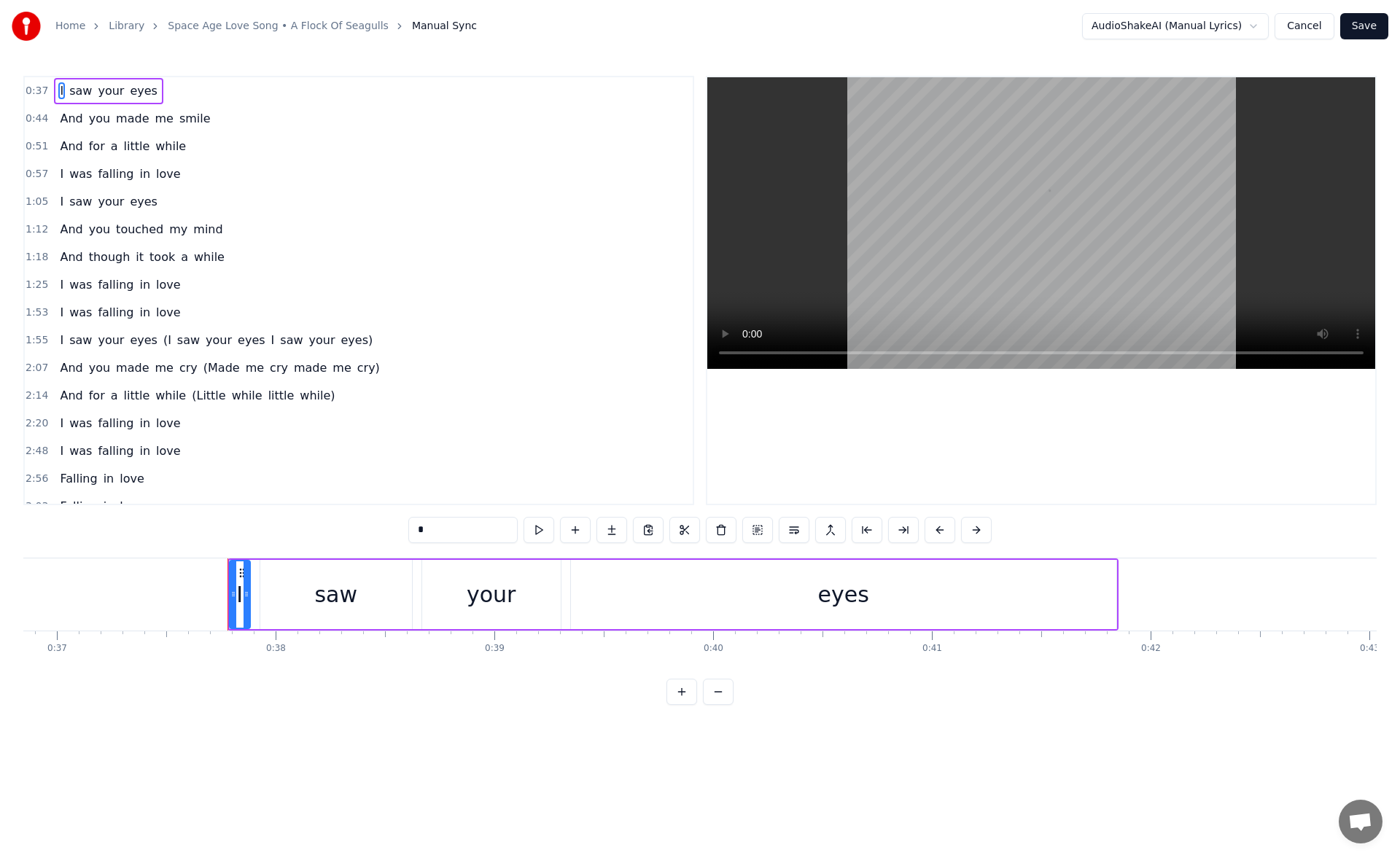
scroll to position [0, 8193]
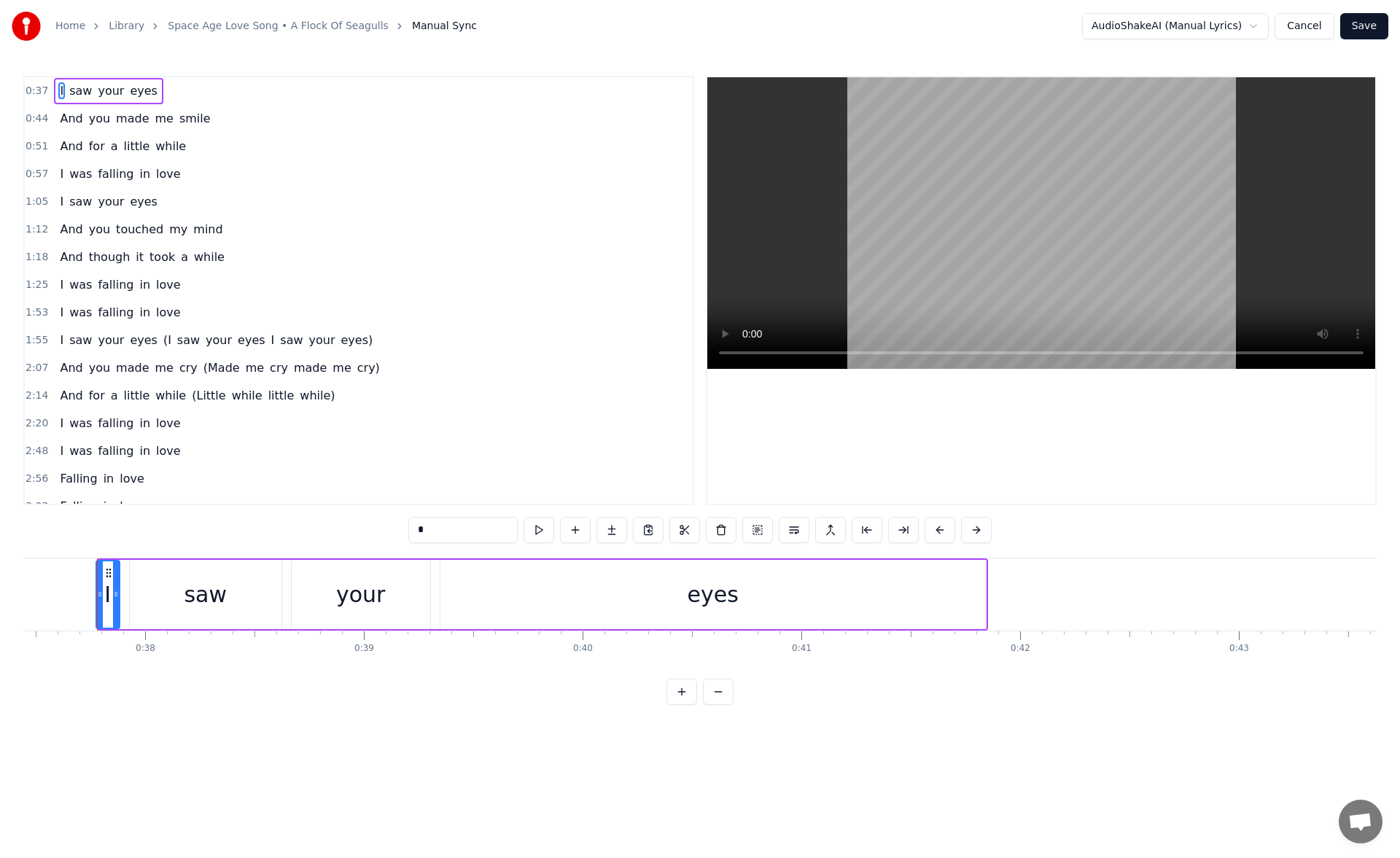
click at [98, 598] on icon at bounding box center [99, 594] width 6 height 11
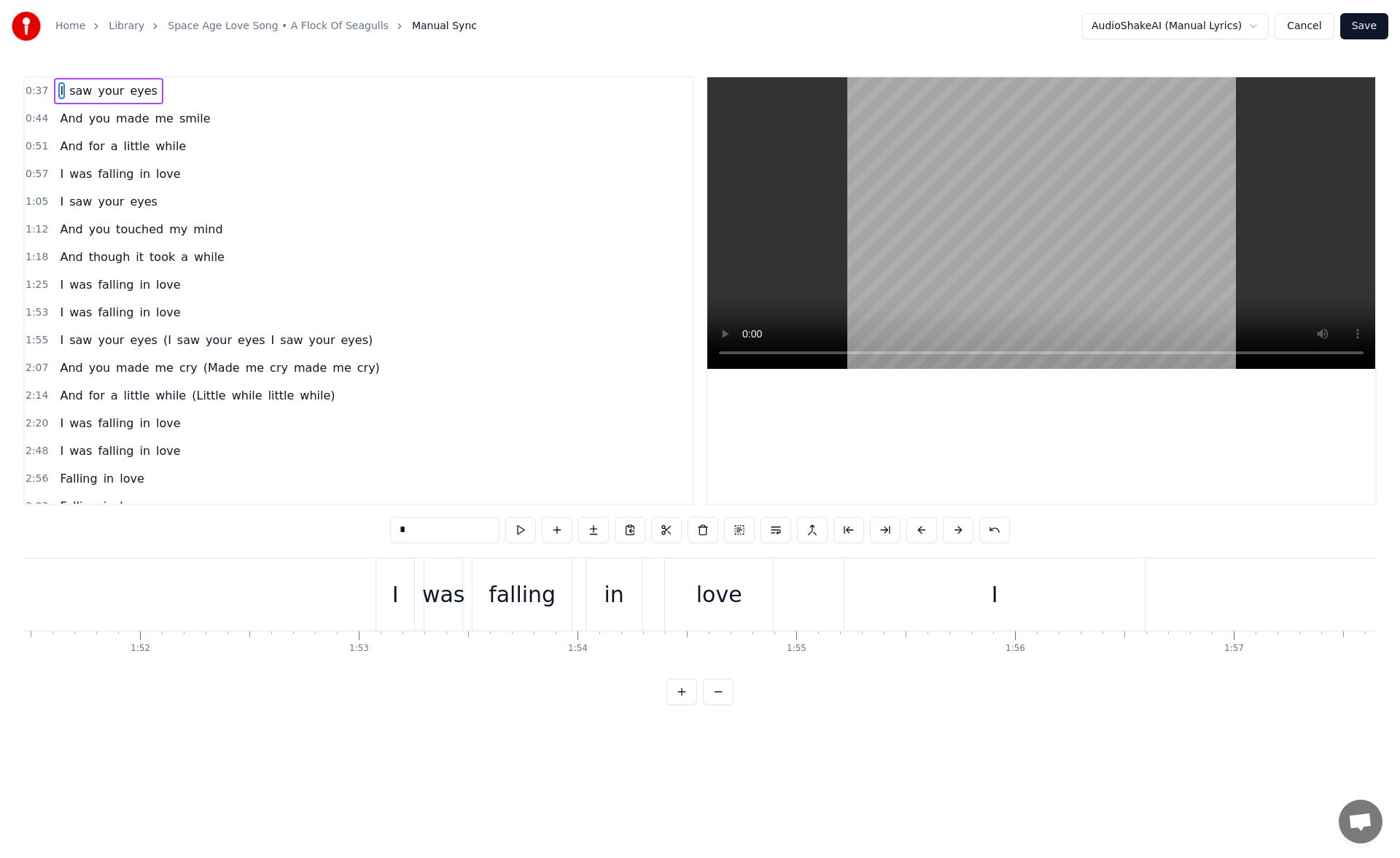
scroll to position [0, 24316]
click at [825, 590] on div "love" at bounding box center [793, 594] width 108 height 72
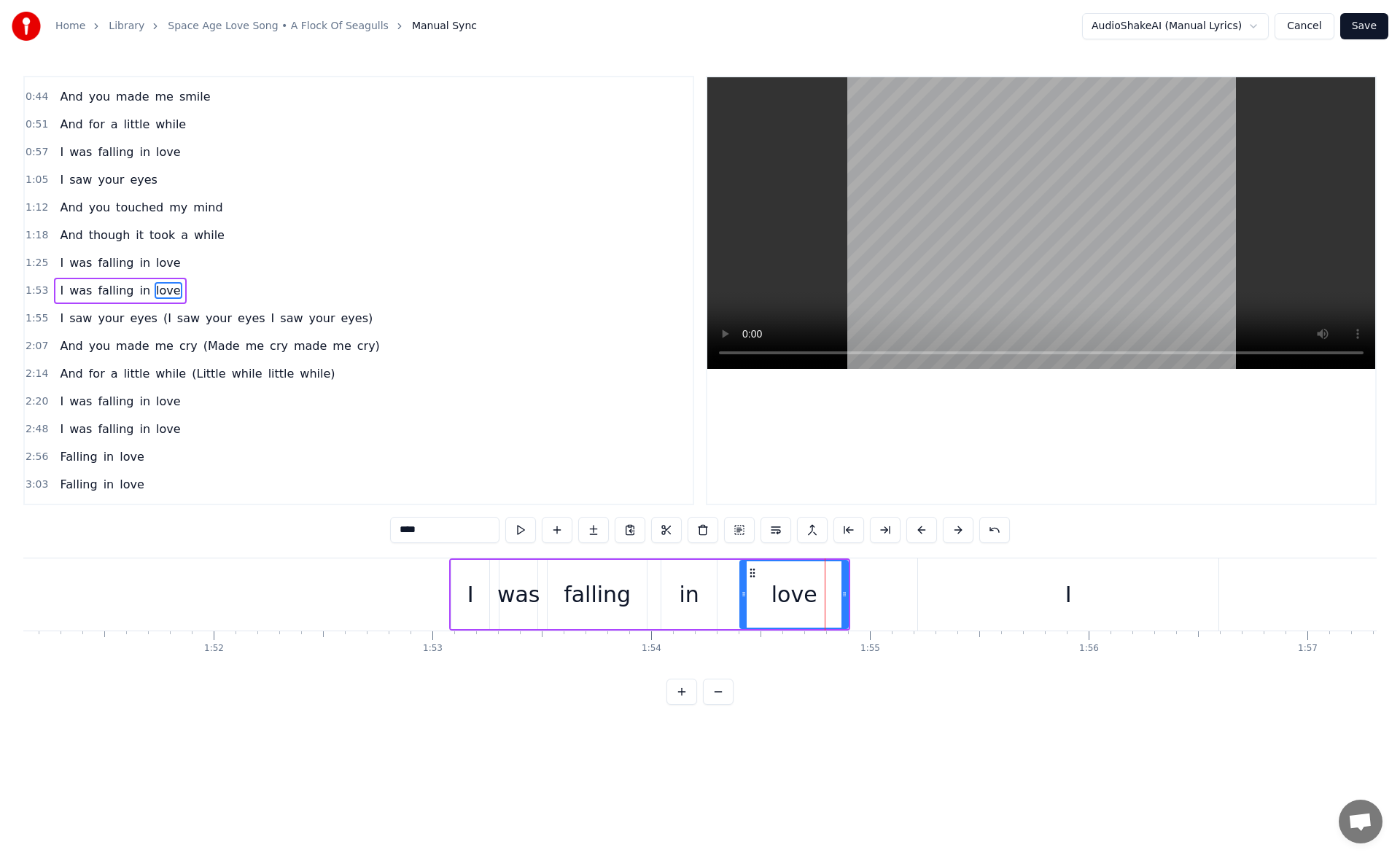
click at [943, 596] on div "I" at bounding box center [1068, 594] width 301 height 72
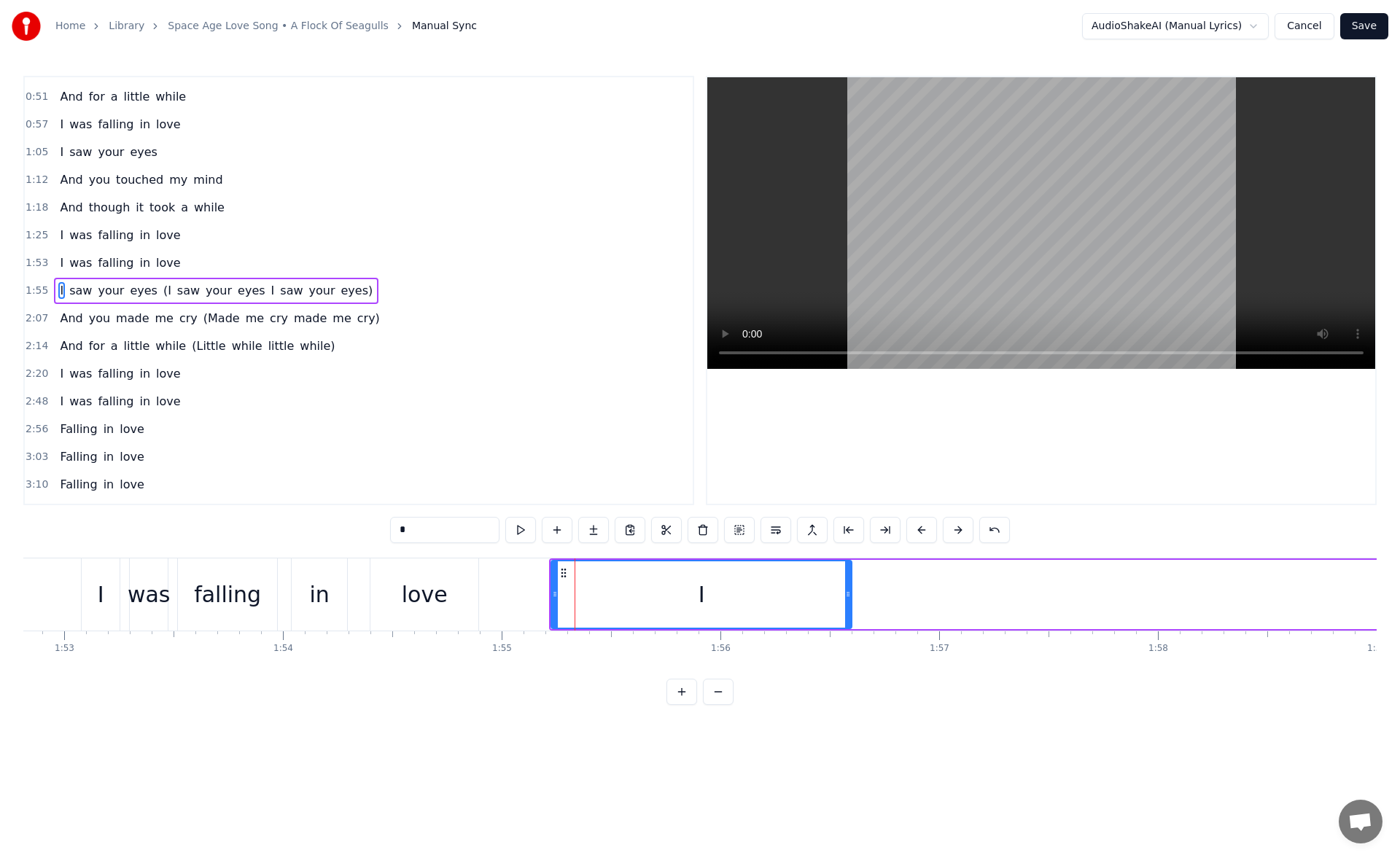
scroll to position [0, 24856]
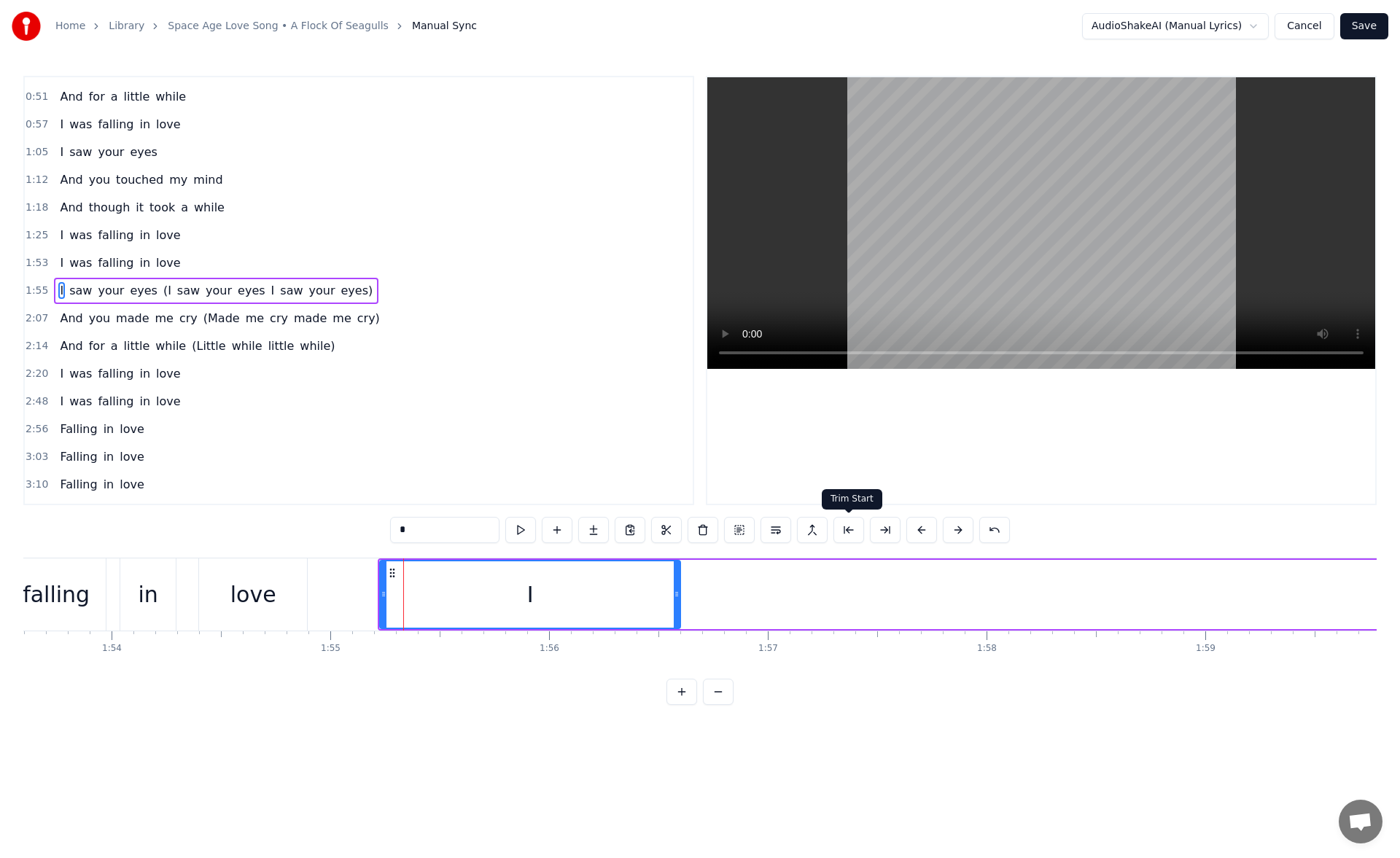
click at [835, 527] on button at bounding box center [849, 530] width 31 height 26
drag, startPoint x: 409, startPoint y: 595, endPoint x: 463, endPoint y: 598, distance: 54.1
click at [463, 598] on icon at bounding box center [464, 594] width 6 height 11
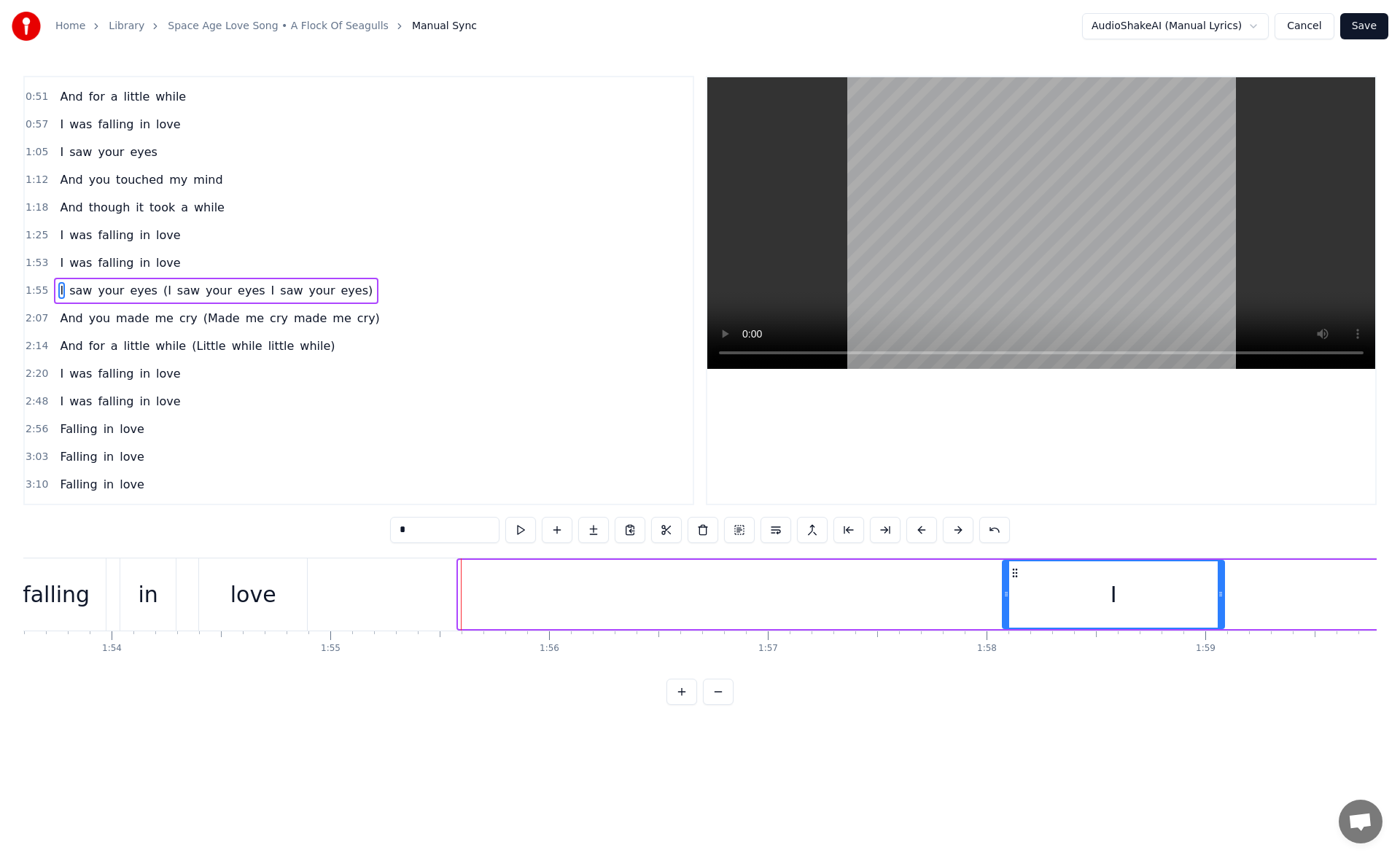
drag, startPoint x: 468, startPoint y: 573, endPoint x: 1056, endPoint y: 566, distance: 588.0
click at [1056, 566] on div "I" at bounding box center [1114, 594] width 220 height 66
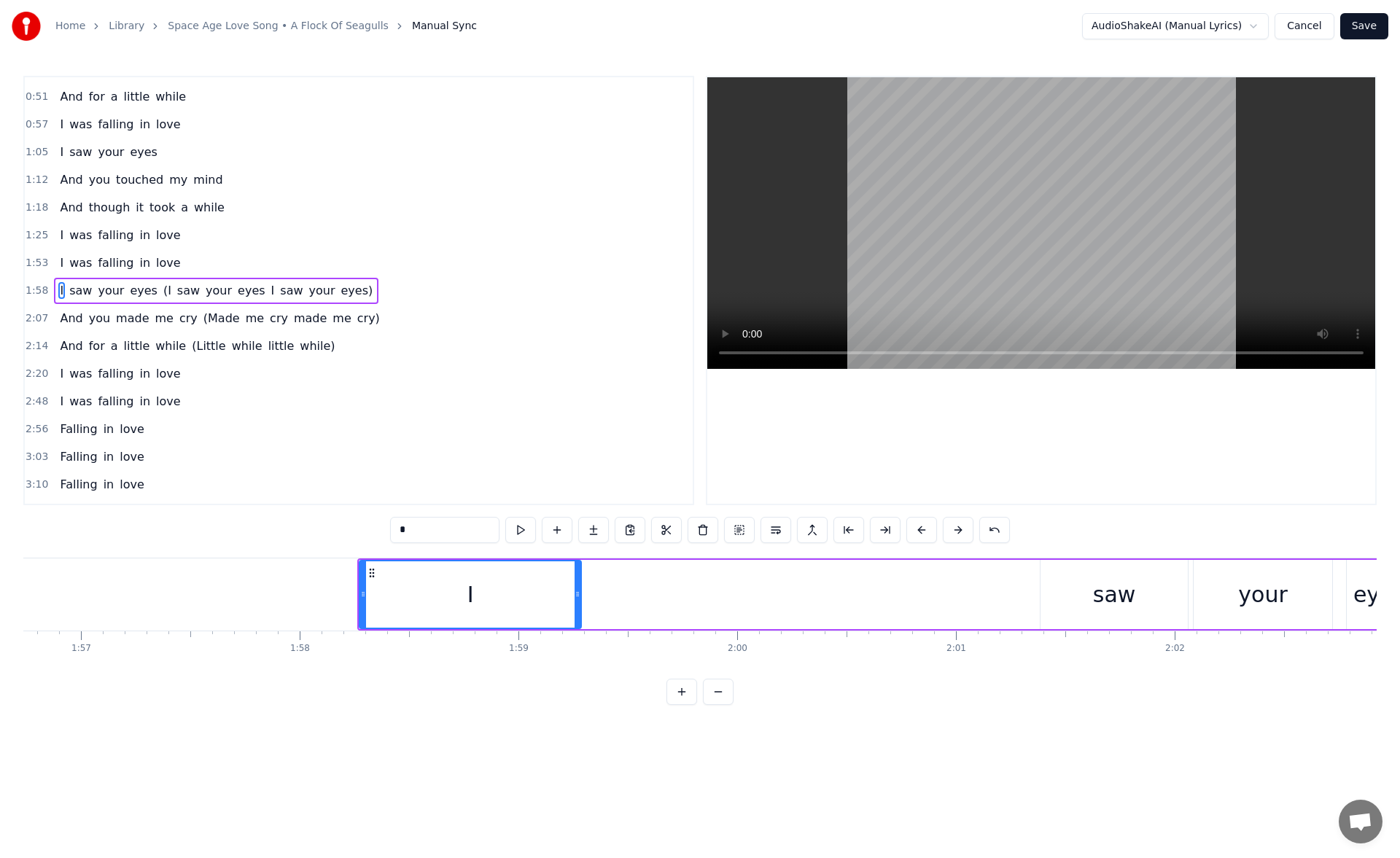
scroll to position [0, 25568]
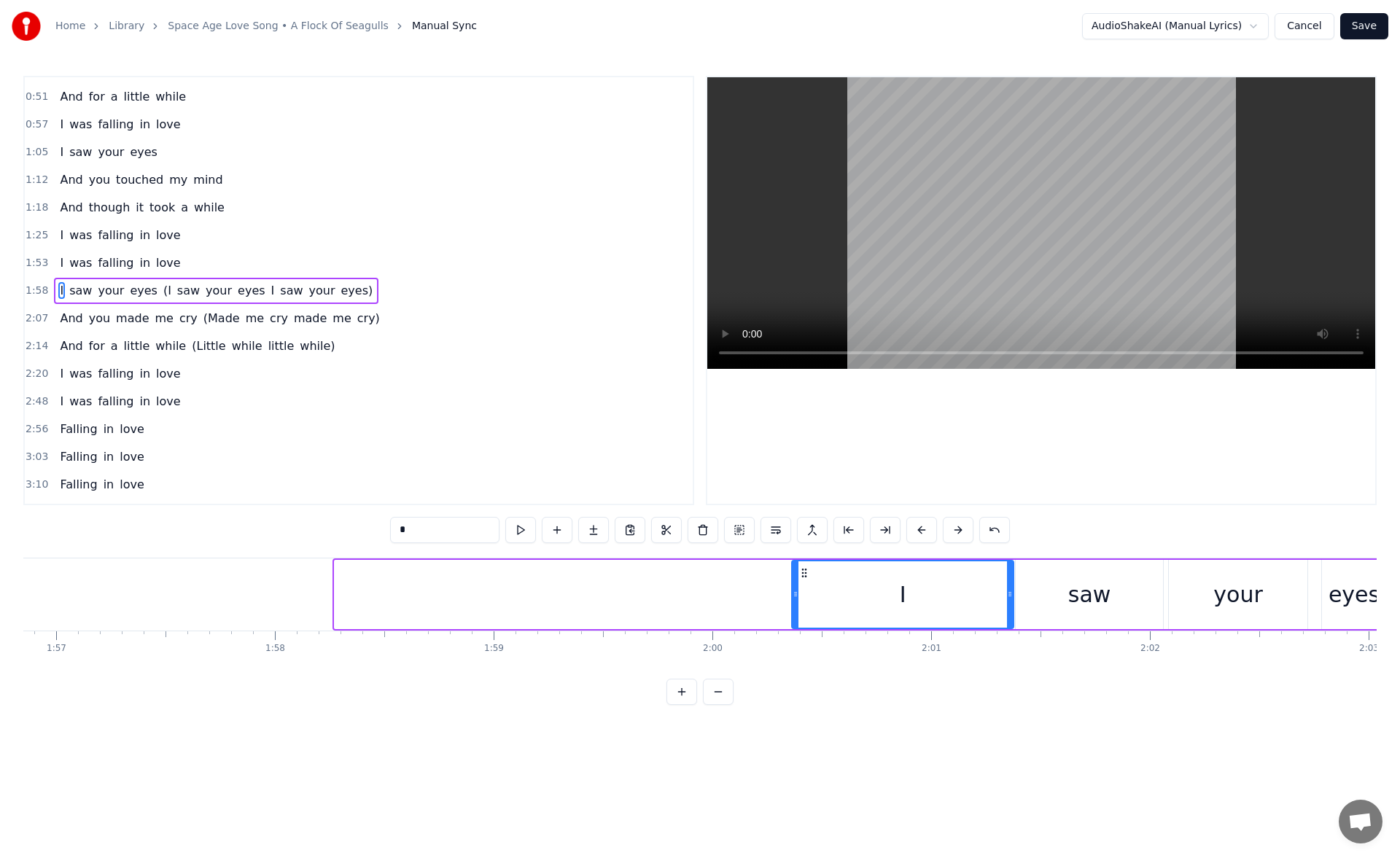
drag, startPoint x: 346, startPoint y: 572, endPoint x: 804, endPoint y: 599, distance: 458.8
click at [804, 599] on div "I" at bounding box center [903, 594] width 220 height 66
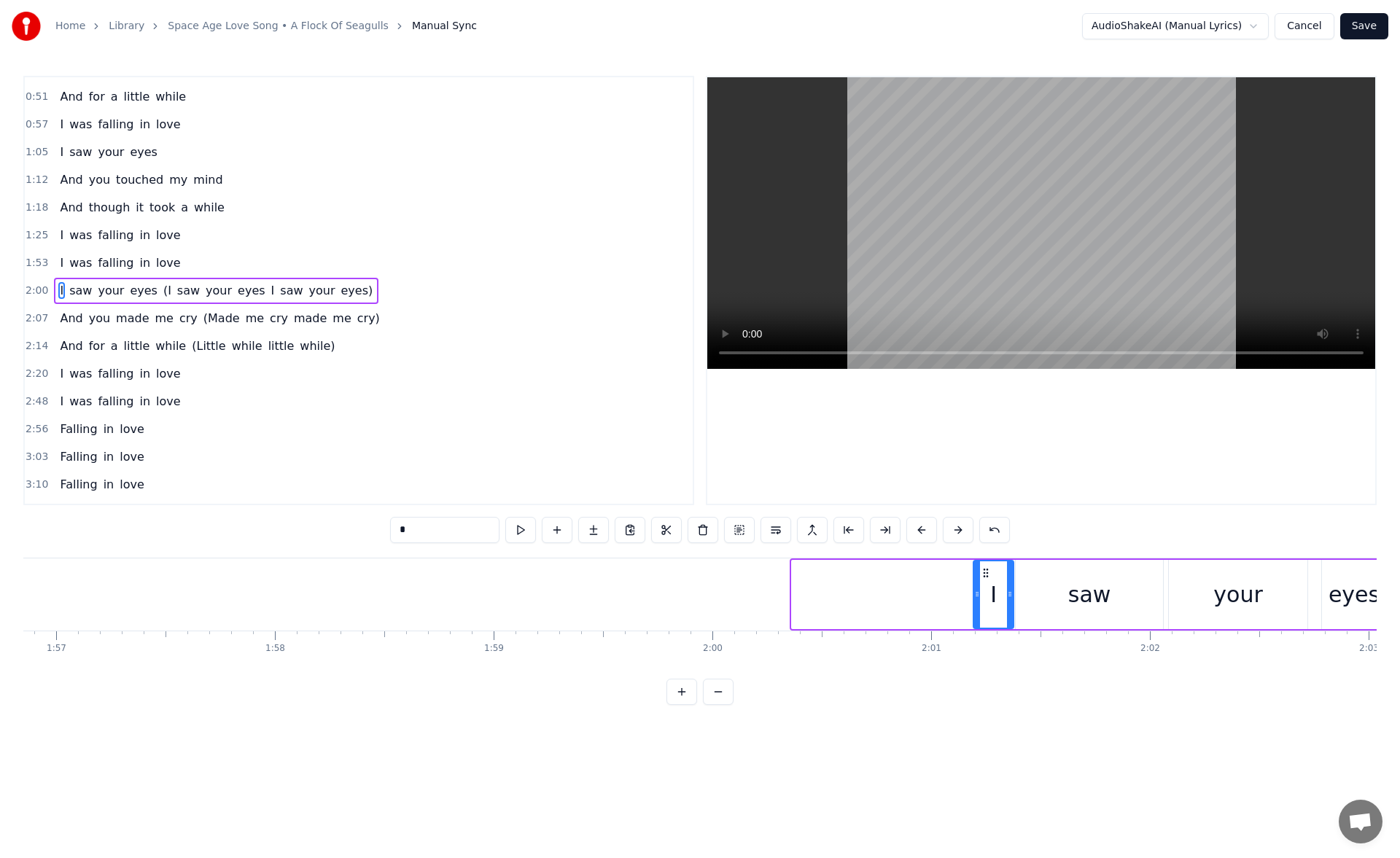
drag, startPoint x: 795, startPoint y: 597, endPoint x: 980, endPoint y: 589, distance: 185.2
click at [980, 589] on icon at bounding box center [977, 594] width 6 height 11
click at [522, 531] on button at bounding box center [521, 530] width 31 height 26
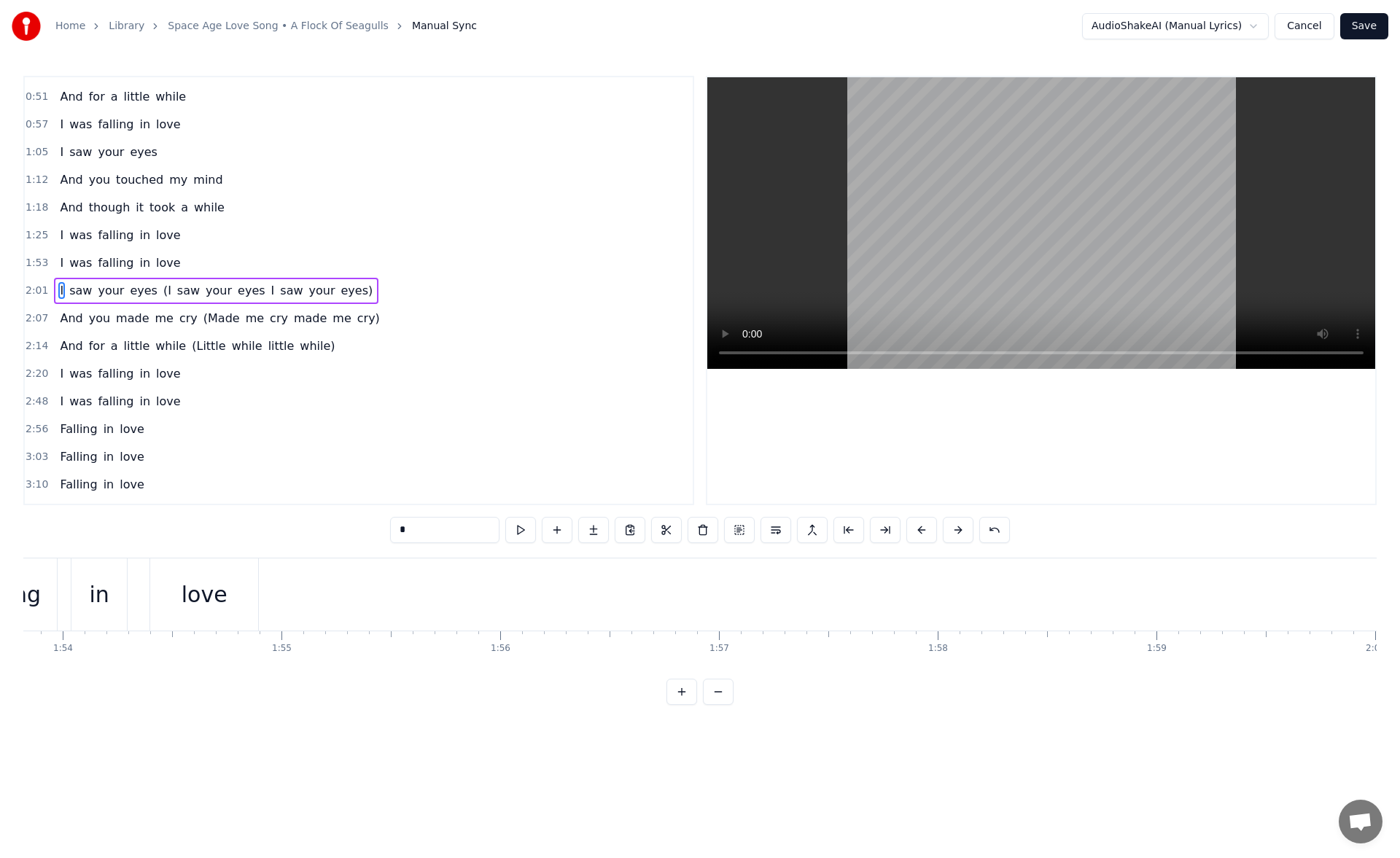
scroll to position [0, 24782]
click at [360, 590] on div "love" at bounding box center [326, 594] width 108 height 72
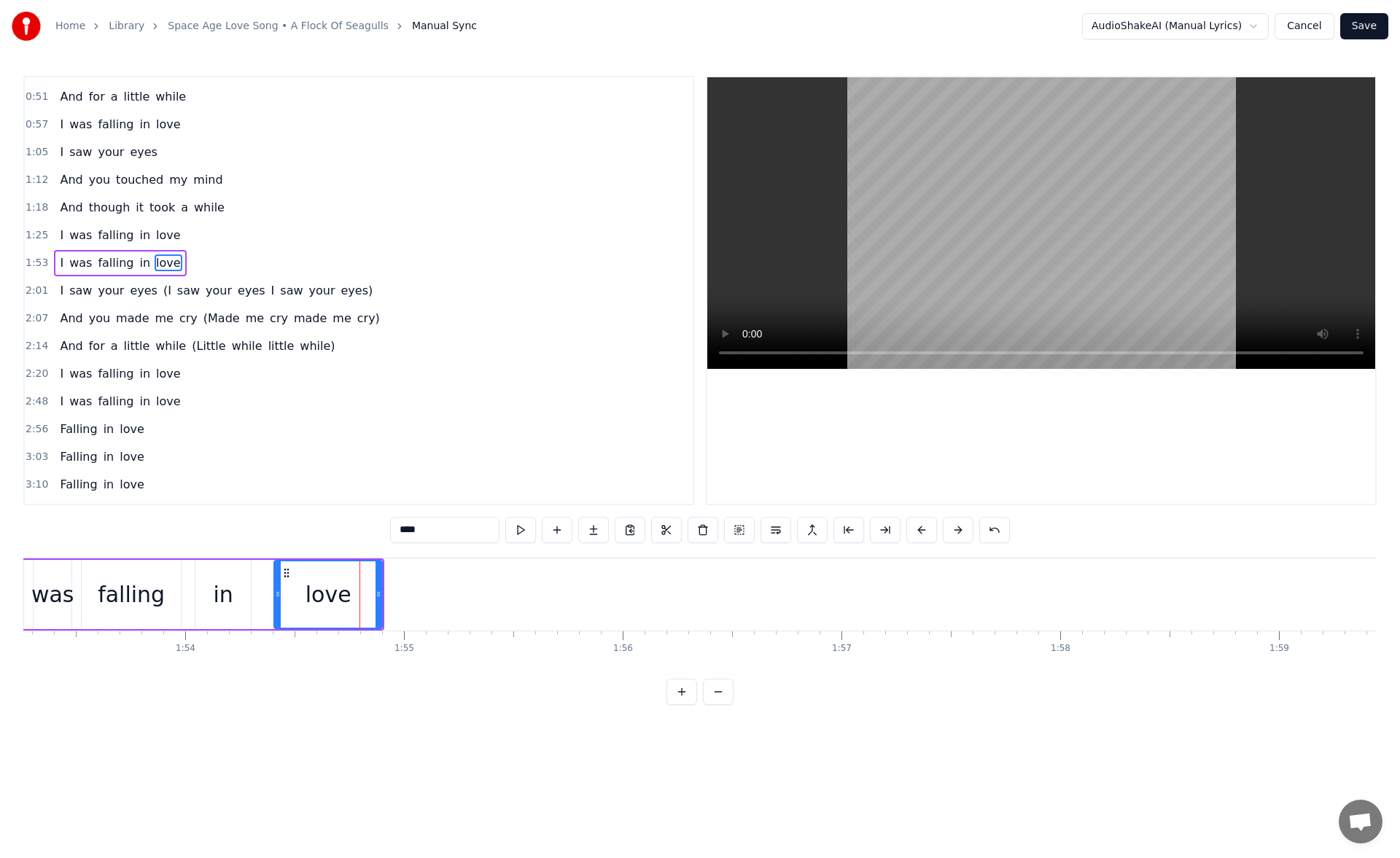
scroll to position [22, 0]
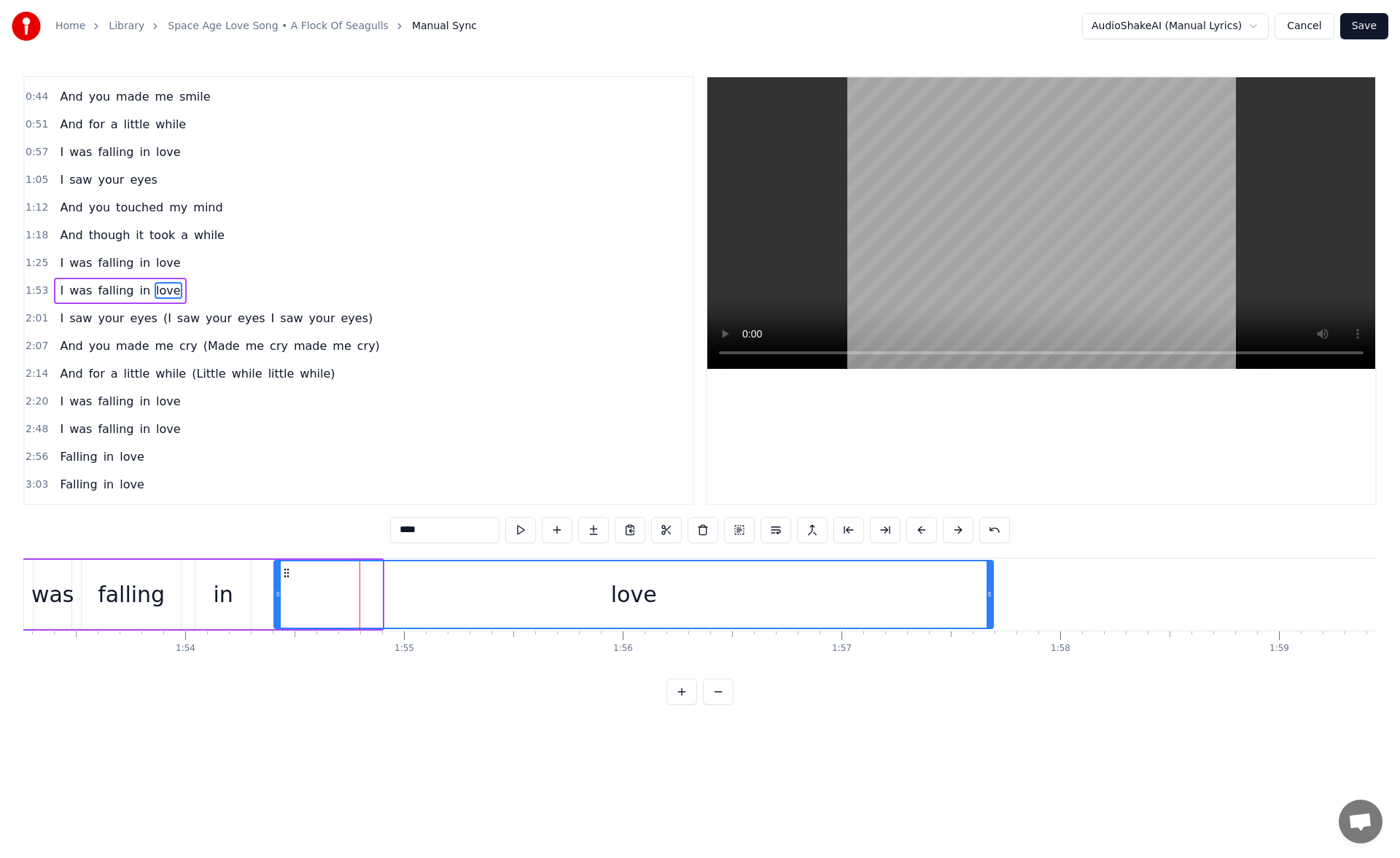
drag, startPoint x: 381, startPoint y: 597, endPoint x: 993, endPoint y: 620, distance: 612.4
click at [992, 620] on div at bounding box center [989, 594] width 6 height 66
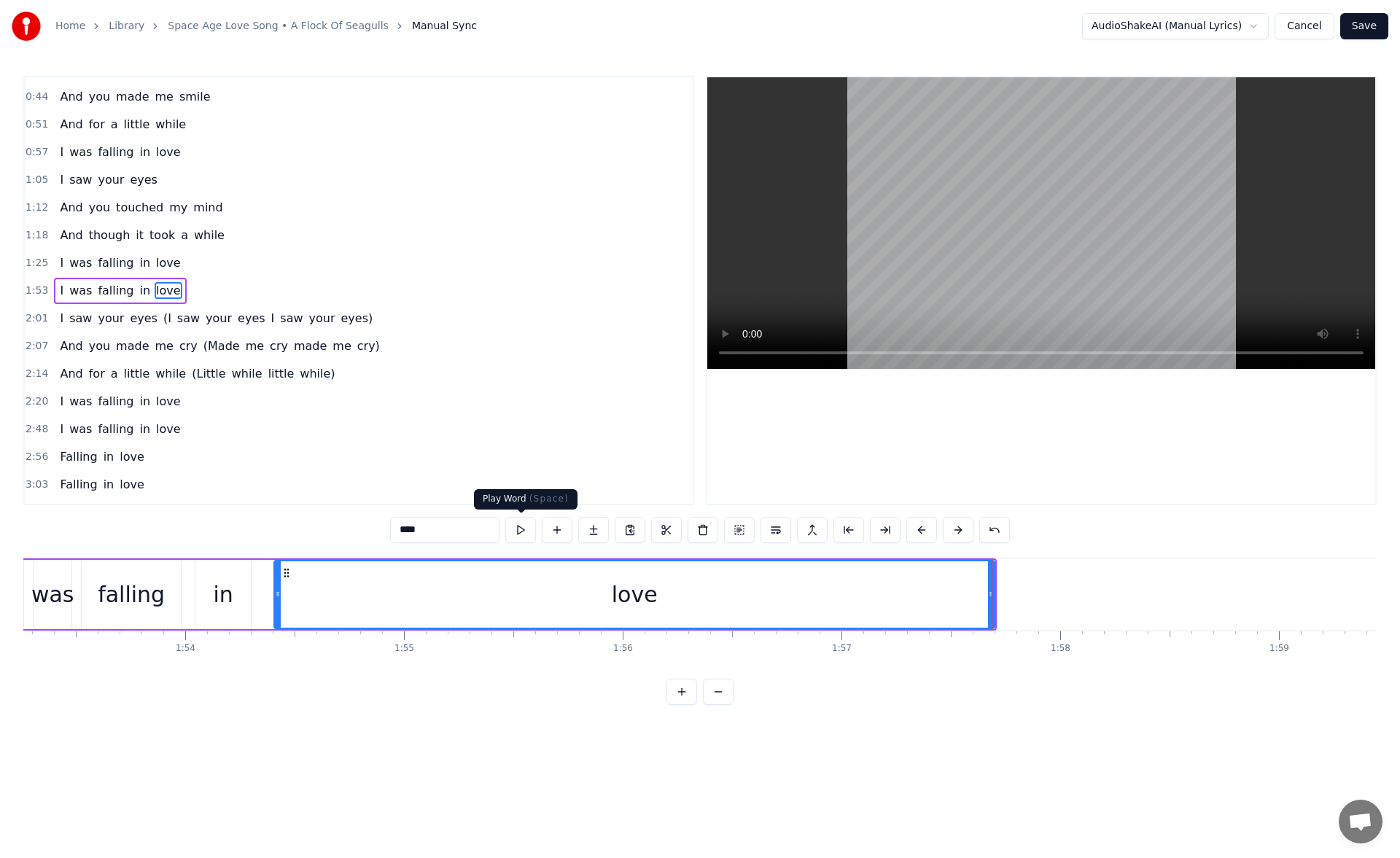
click at [531, 523] on button at bounding box center [521, 530] width 31 height 26
drag, startPoint x: 992, startPoint y: 598, endPoint x: 1063, endPoint y: 599, distance: 71.0
click at [1020, 599] on icon at bounding box center [1017, 594] width 6 height 11
click at [219, 583] on div "in" at bounding box center [222, 594] width 19 height 33
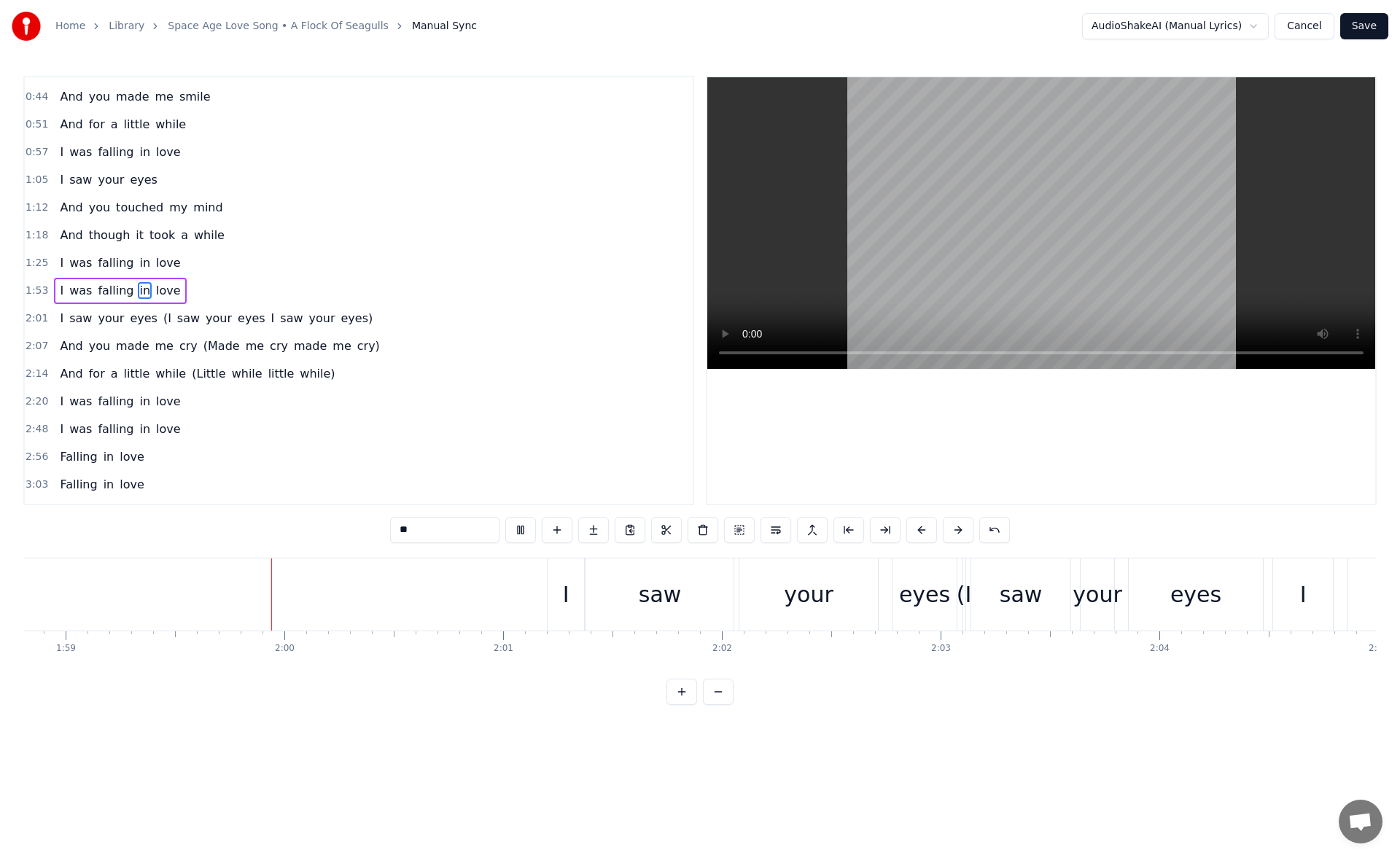
scroll to position [0, 25997]
click at [518, 531] on button at bounding box center [521, 530] width 31 height 26
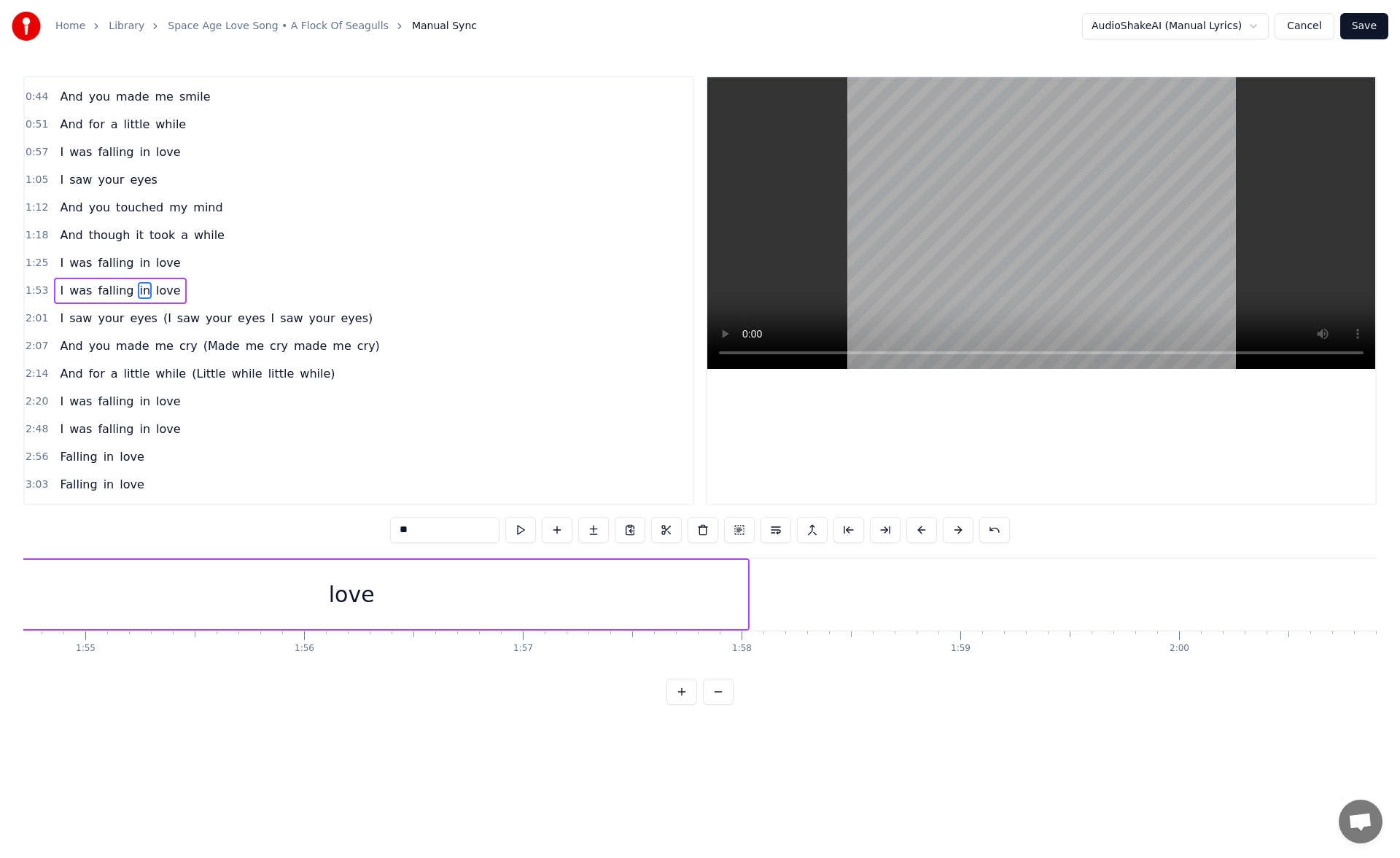
scroll to position [0, 25028]
click at [732, 594] on div "love" at bounding box center [424, 595] width 792 height 70
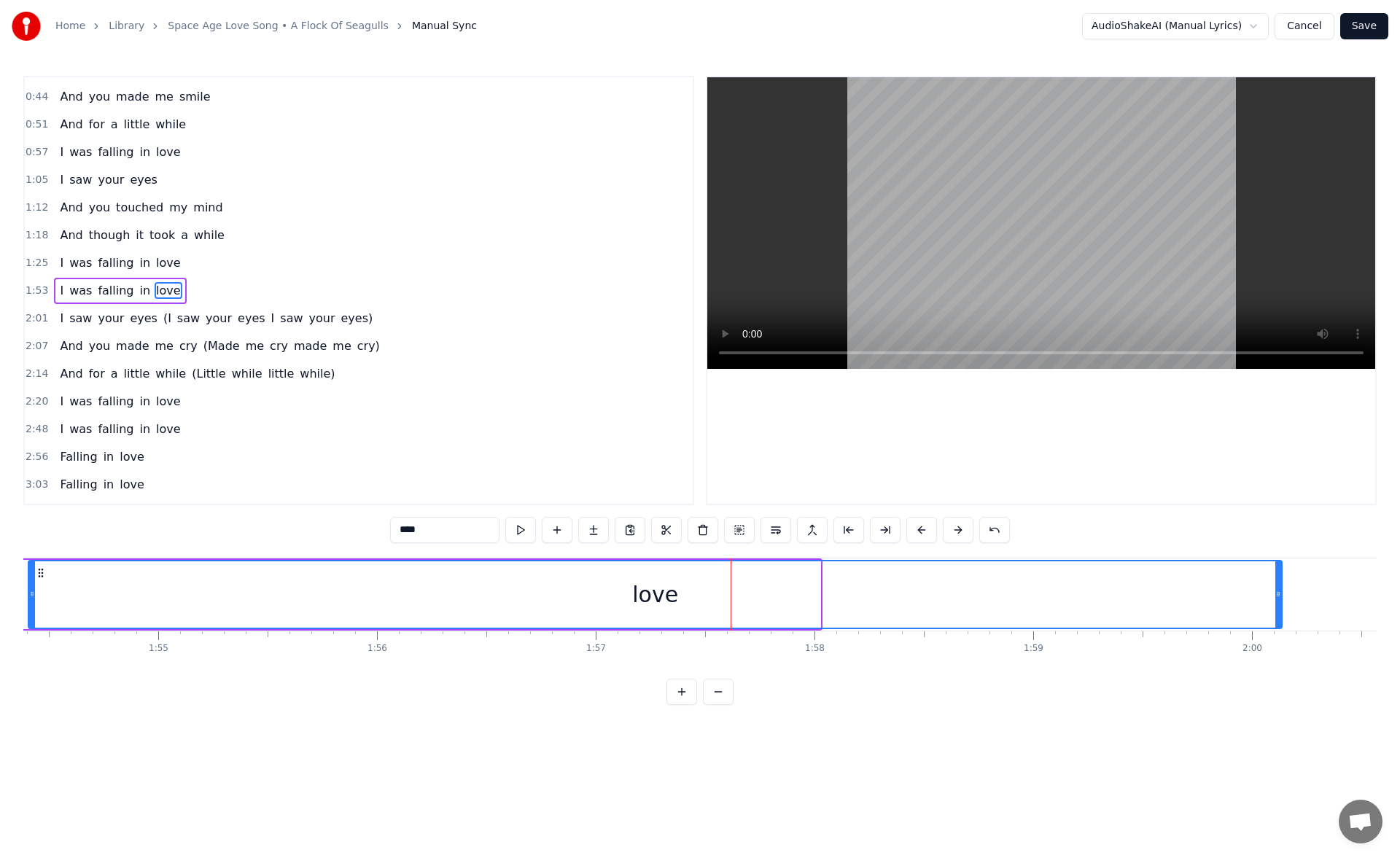
drag, startPoint x: 820, startPoint y: 598, endPoint x: 1281, endPoint y: 625, distance: 461.8
click at [1281, 625] on div at bounding box center [1278, 594] width 6 height 66
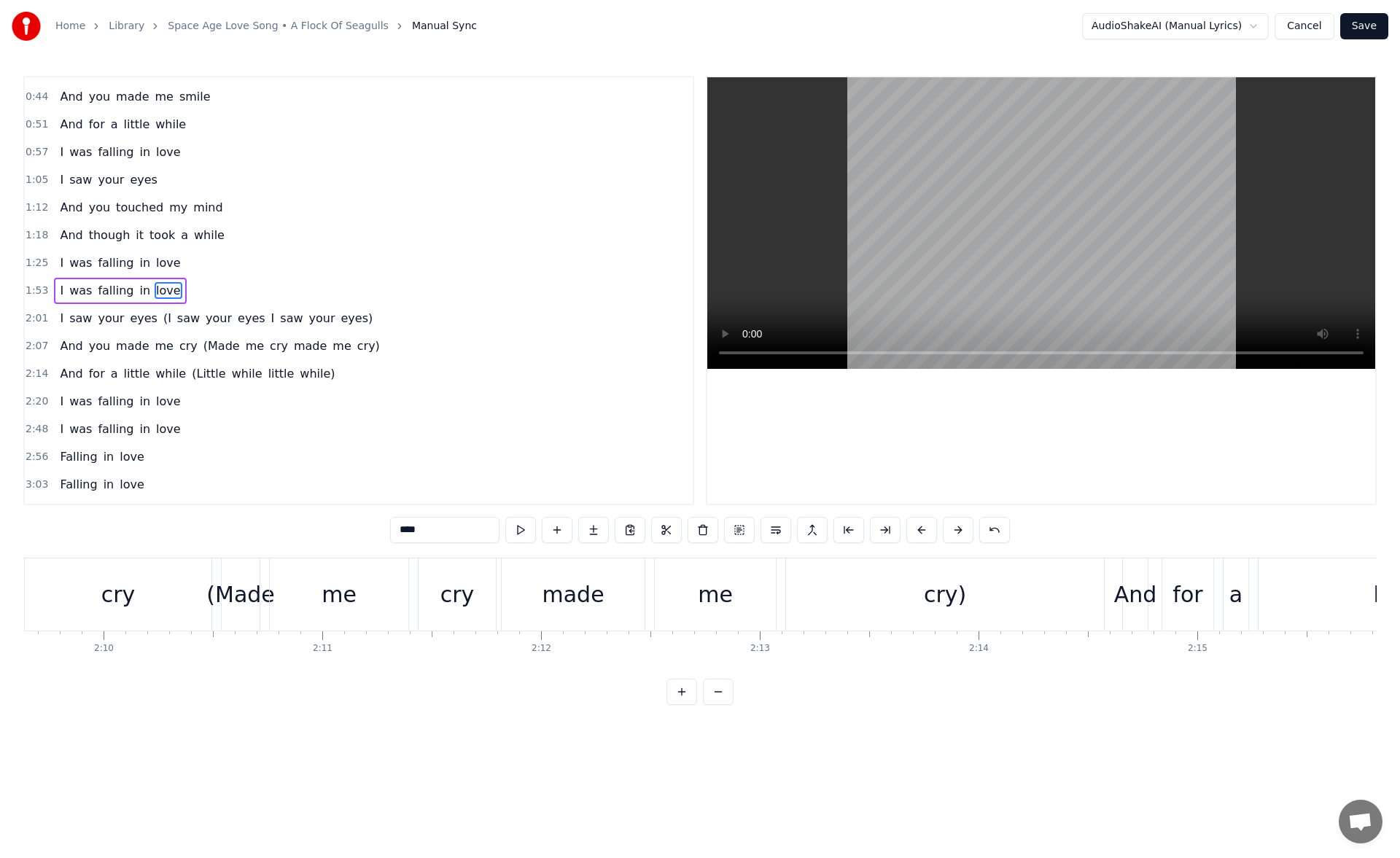
scroll to position [0, 28757]
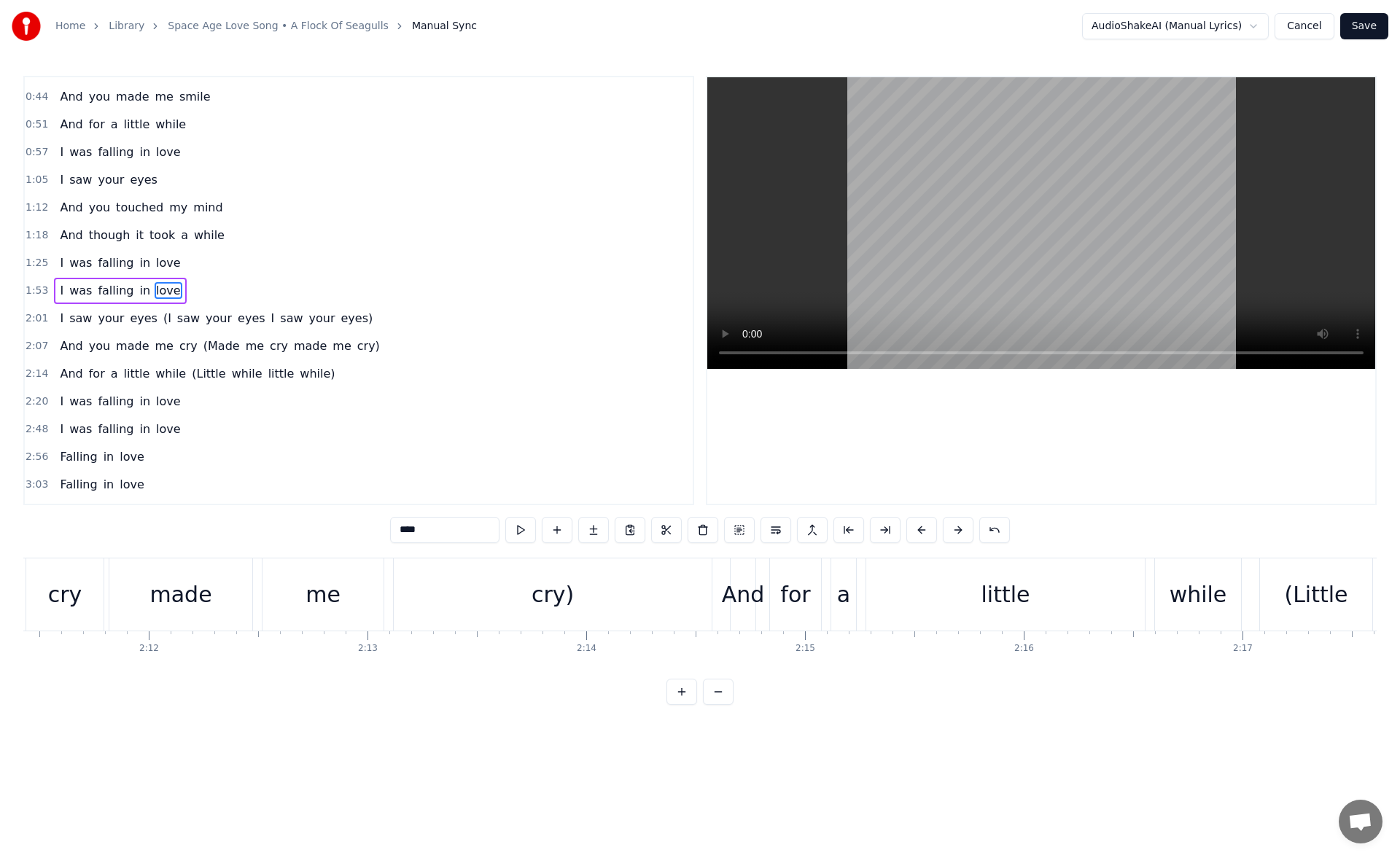
click at [154, 290] on span "love" at bounding box center [168, 290] width 27 height 17
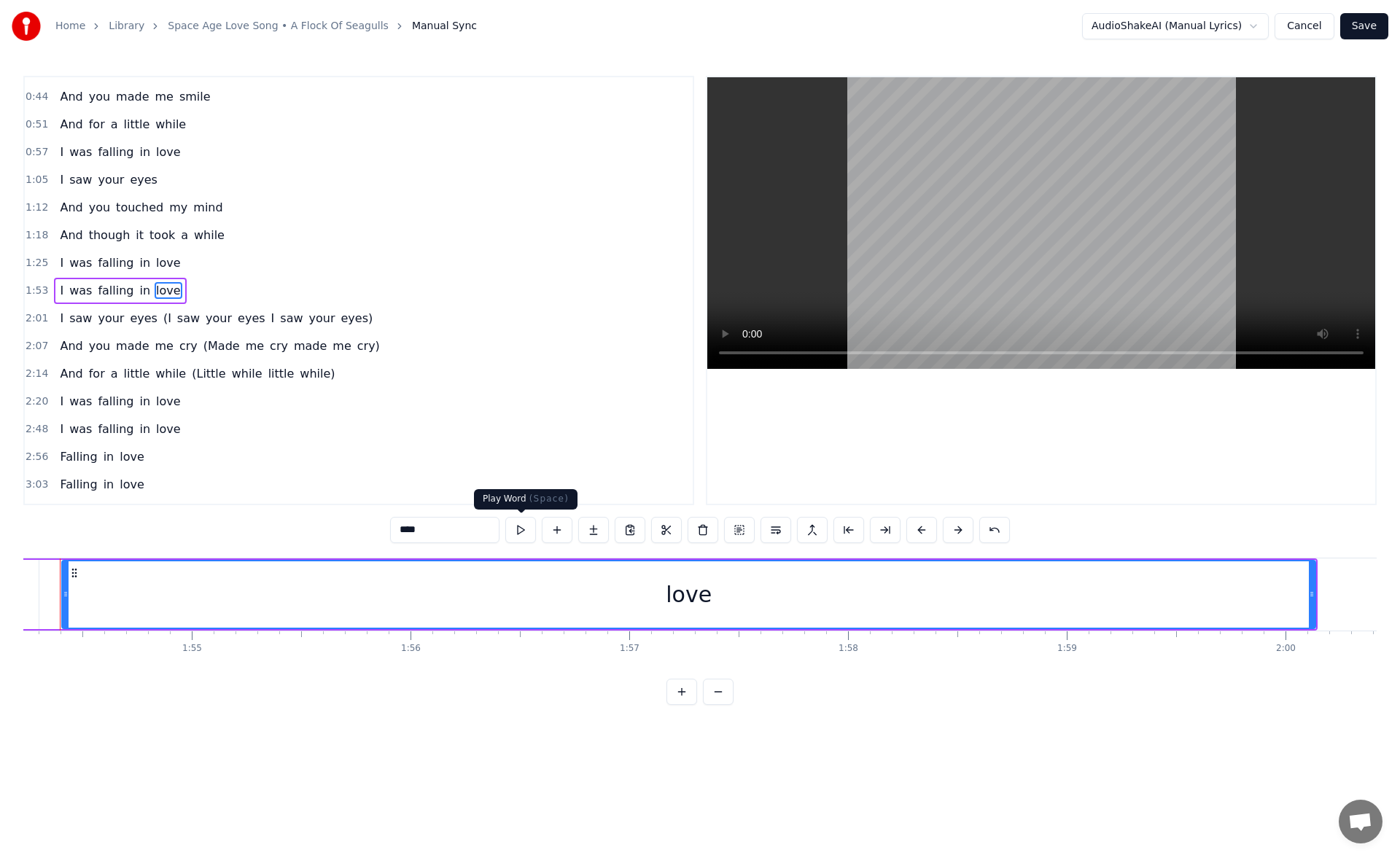
scroll to position [0, 24958]
click at [520, 526] on button at bounding box center [521, 530] width 31 height 26
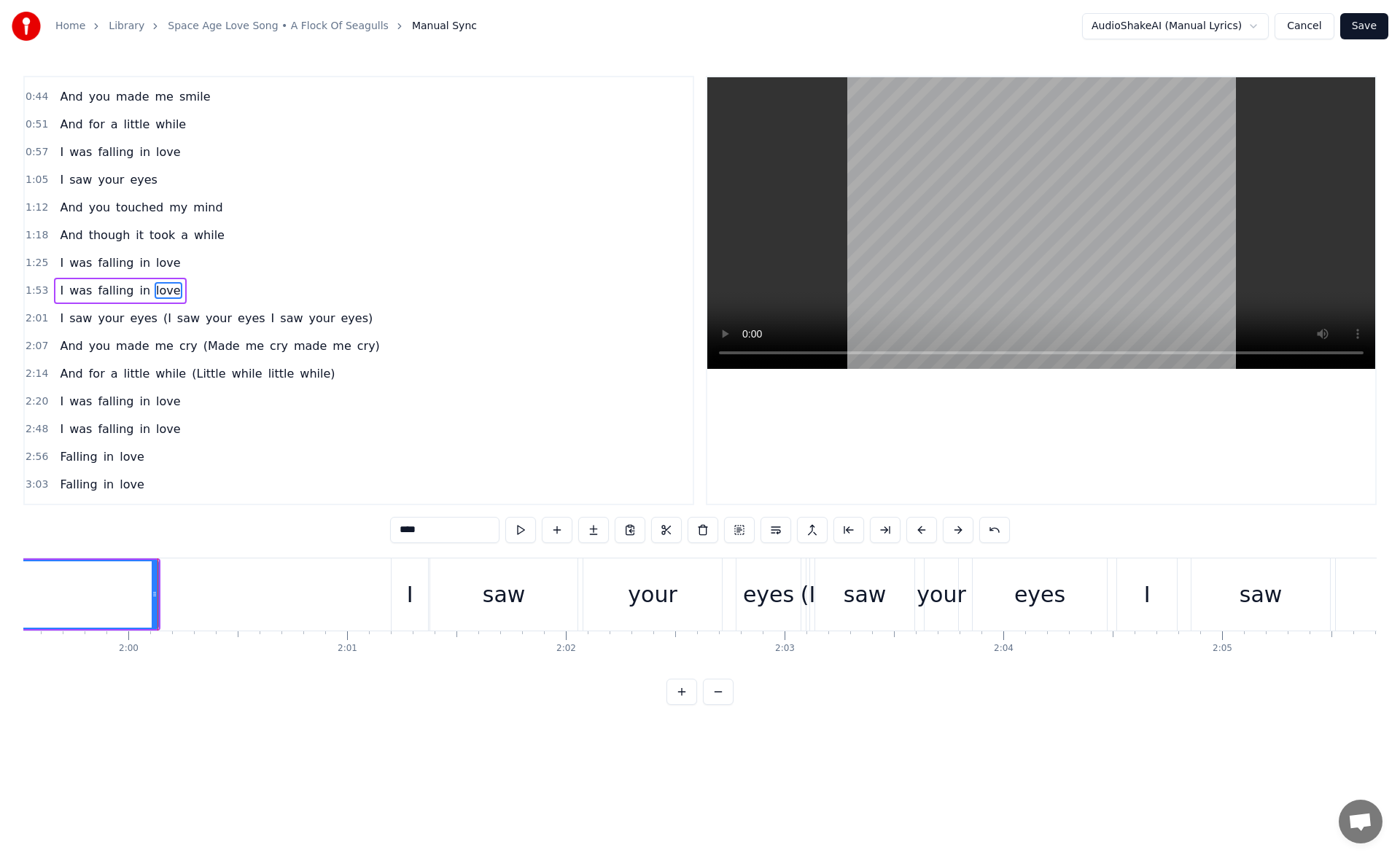
scroll to position [0, 26213]
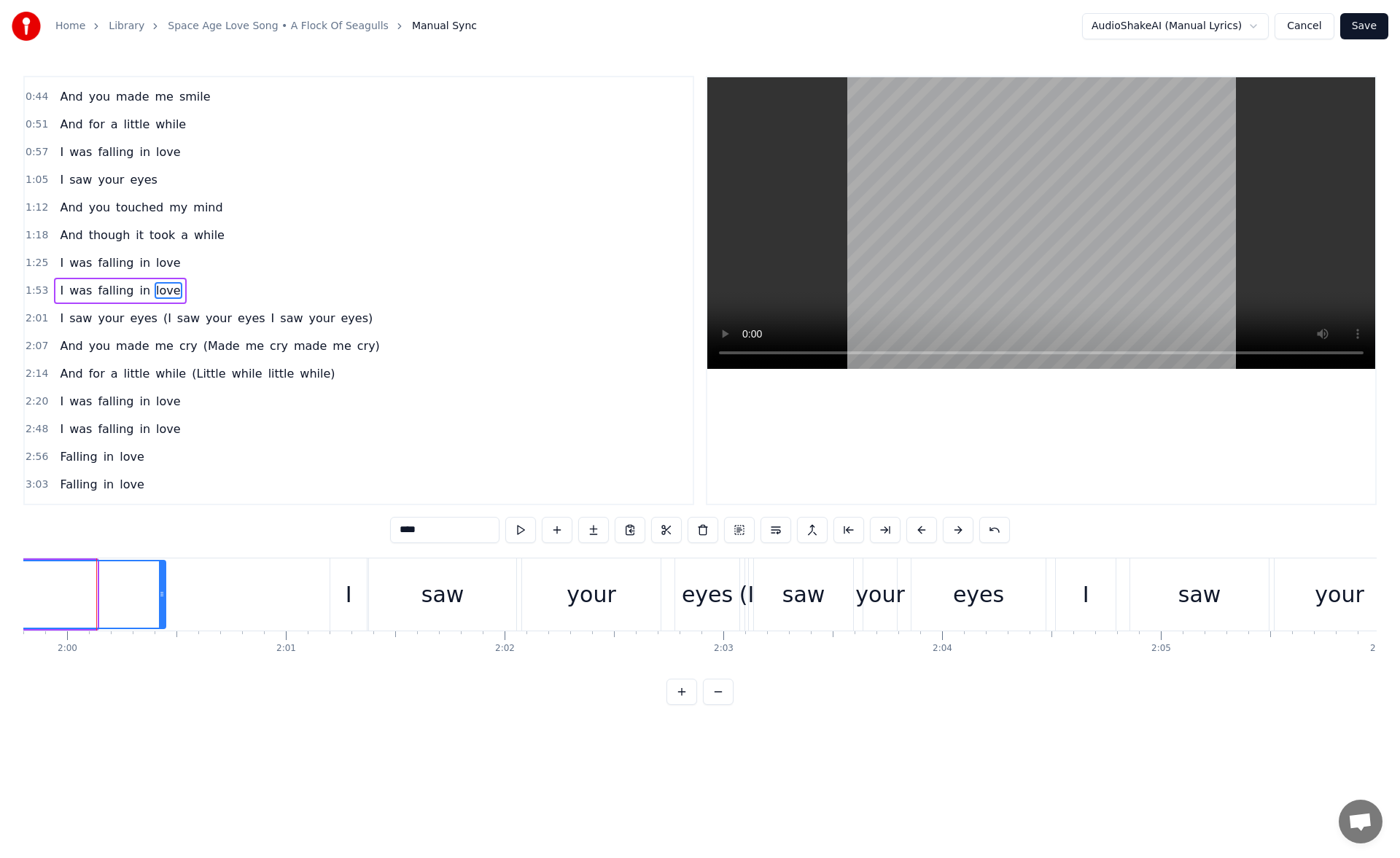
drag, startPoint x: 93, startPoint y: 602, endPoint x: 162, endPoint y: 605, distance: 69.1
click at [162, 605] on div at bounding box center [162, 594] width 6 height 66
click at [519, 531] on button at bounding box center [521, 530] width 31 height 26
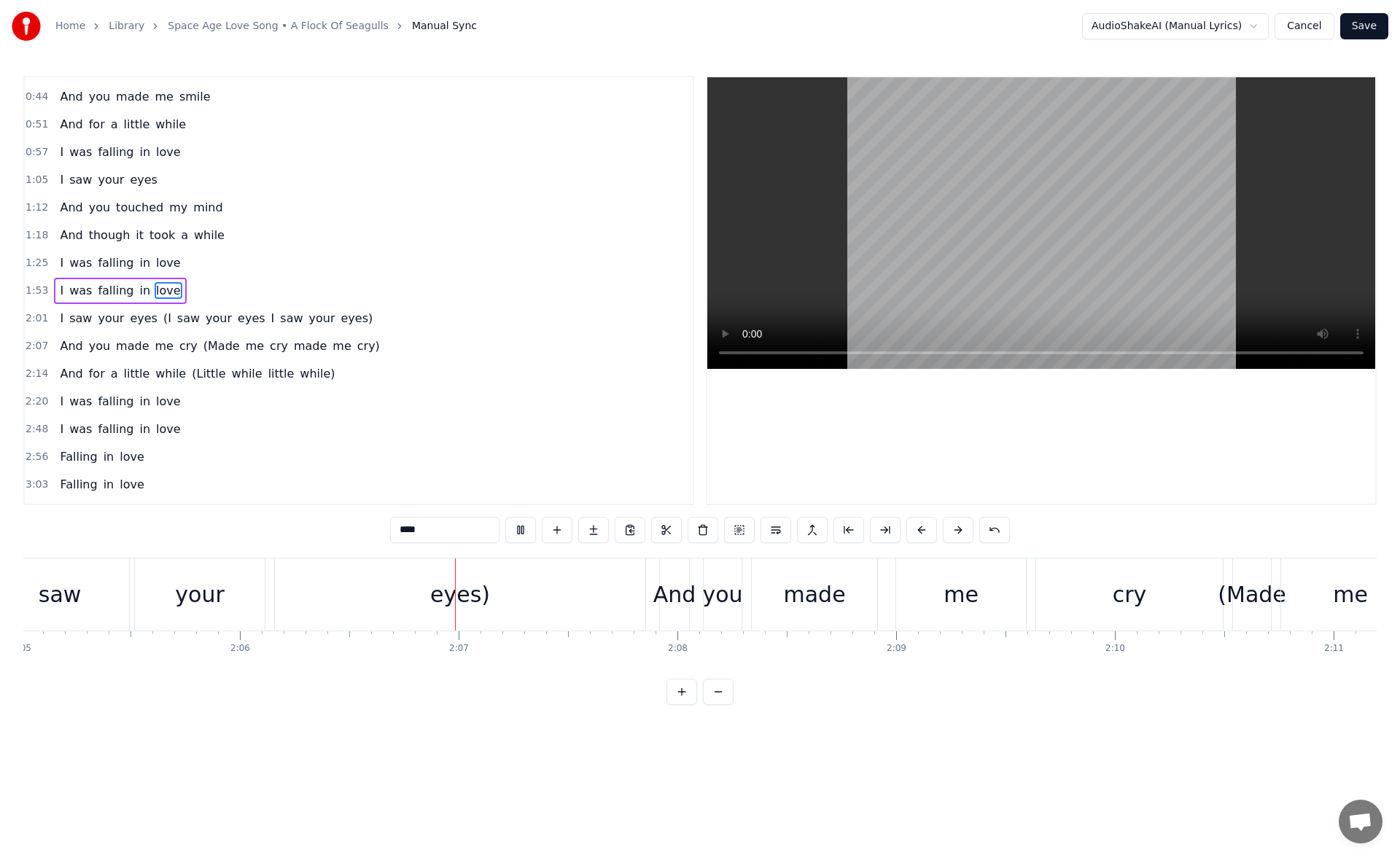
scroll to position [0, 27608]
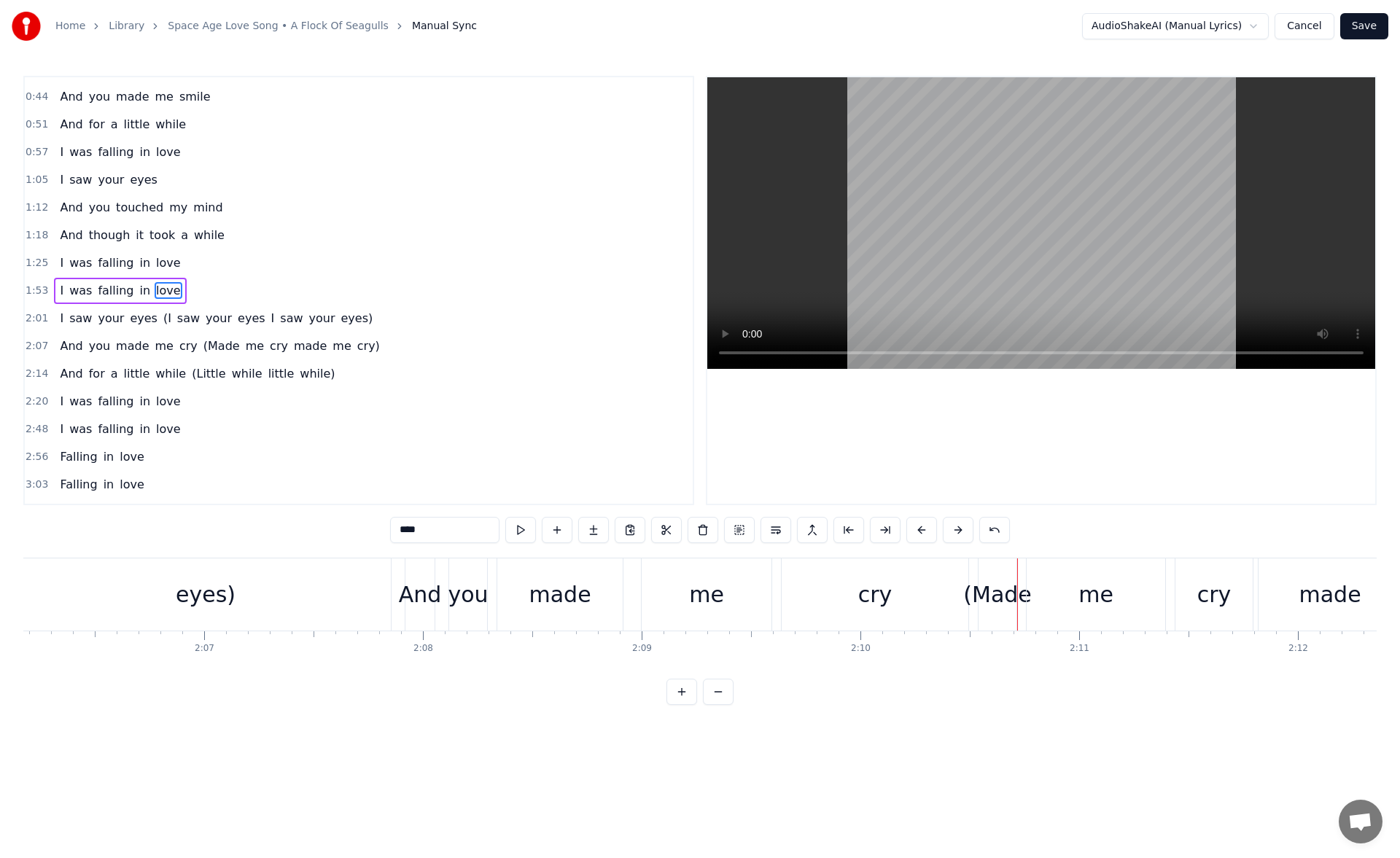
click at [178, 347] on span "cry" at bounding box center [188, 346] width 21 height 17
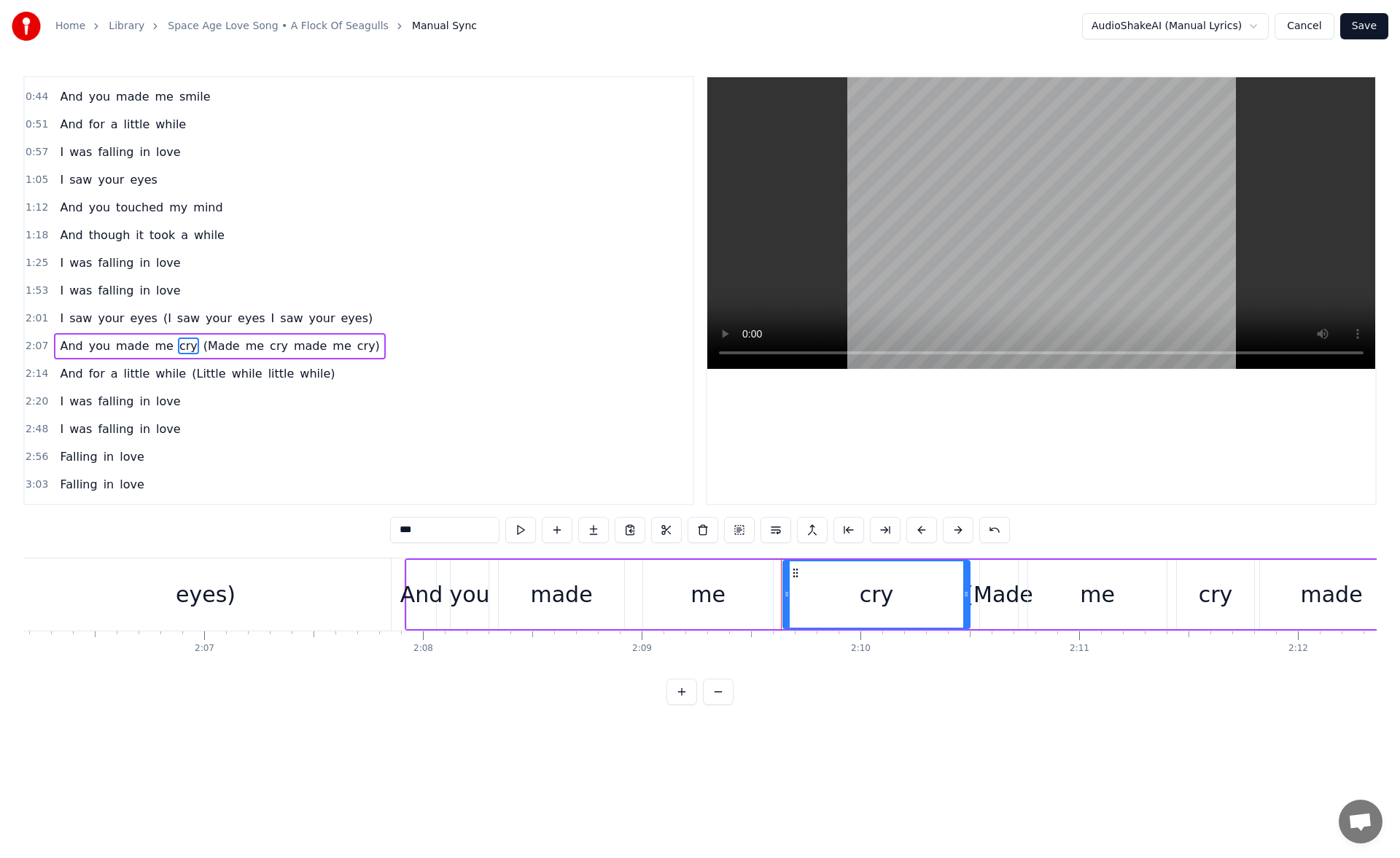
scroll to position [72, 0]
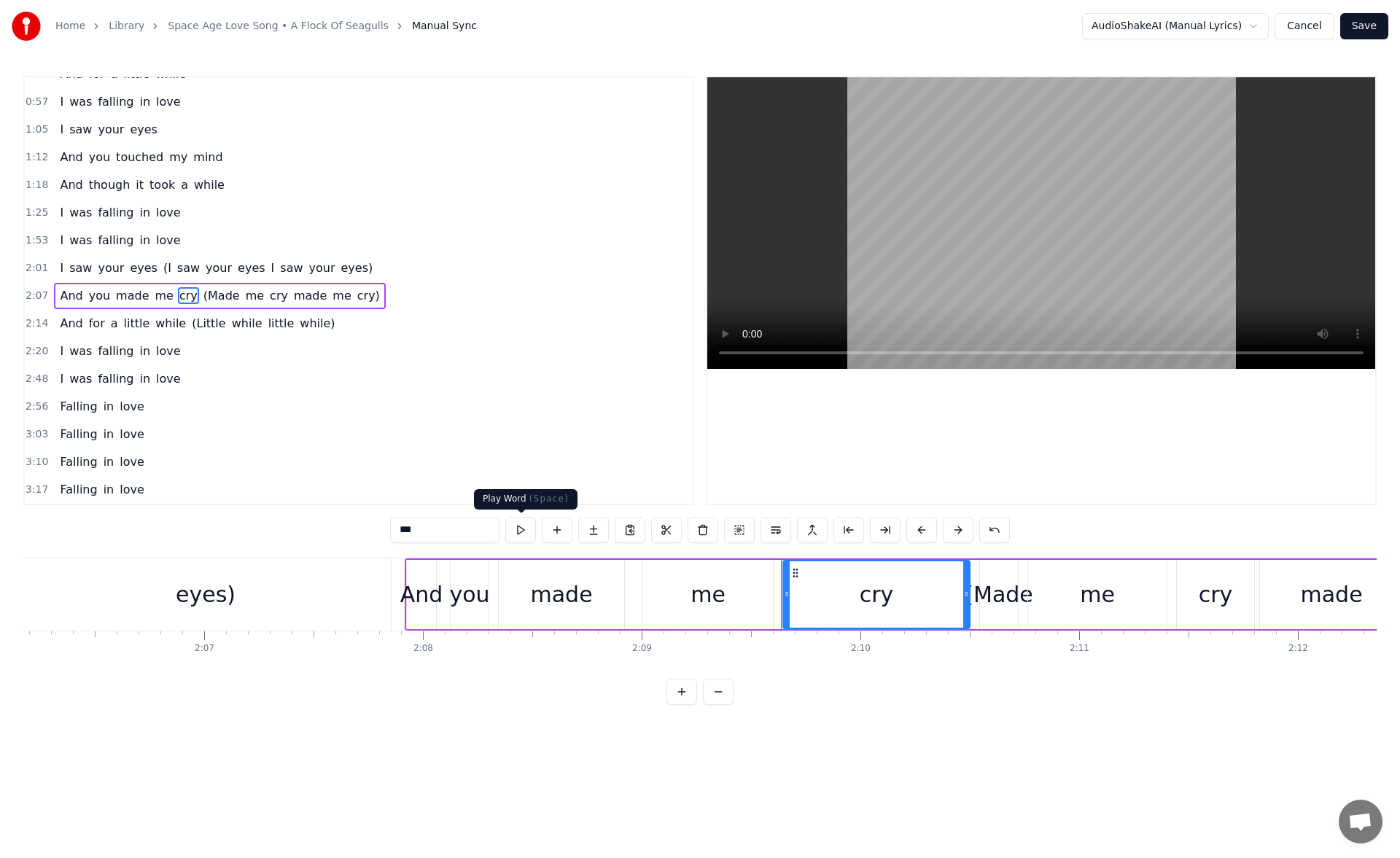
click at [517, 530] on button at bounding box center [521, 530] width 31 height 26
drag, startPoint x: 965, startPoint y: 599, endPoint x: 893, endPoint y: 590, distance: 72.6
click at [893, 590] on icon at bounding box center [894, 594] width 6 height 11
click at [525, 530] on button at bounding box center [521, 530] width 31 height 26
click at [988, 586] on div "(Made" at bounding box center [999, 594] width 68 height 33
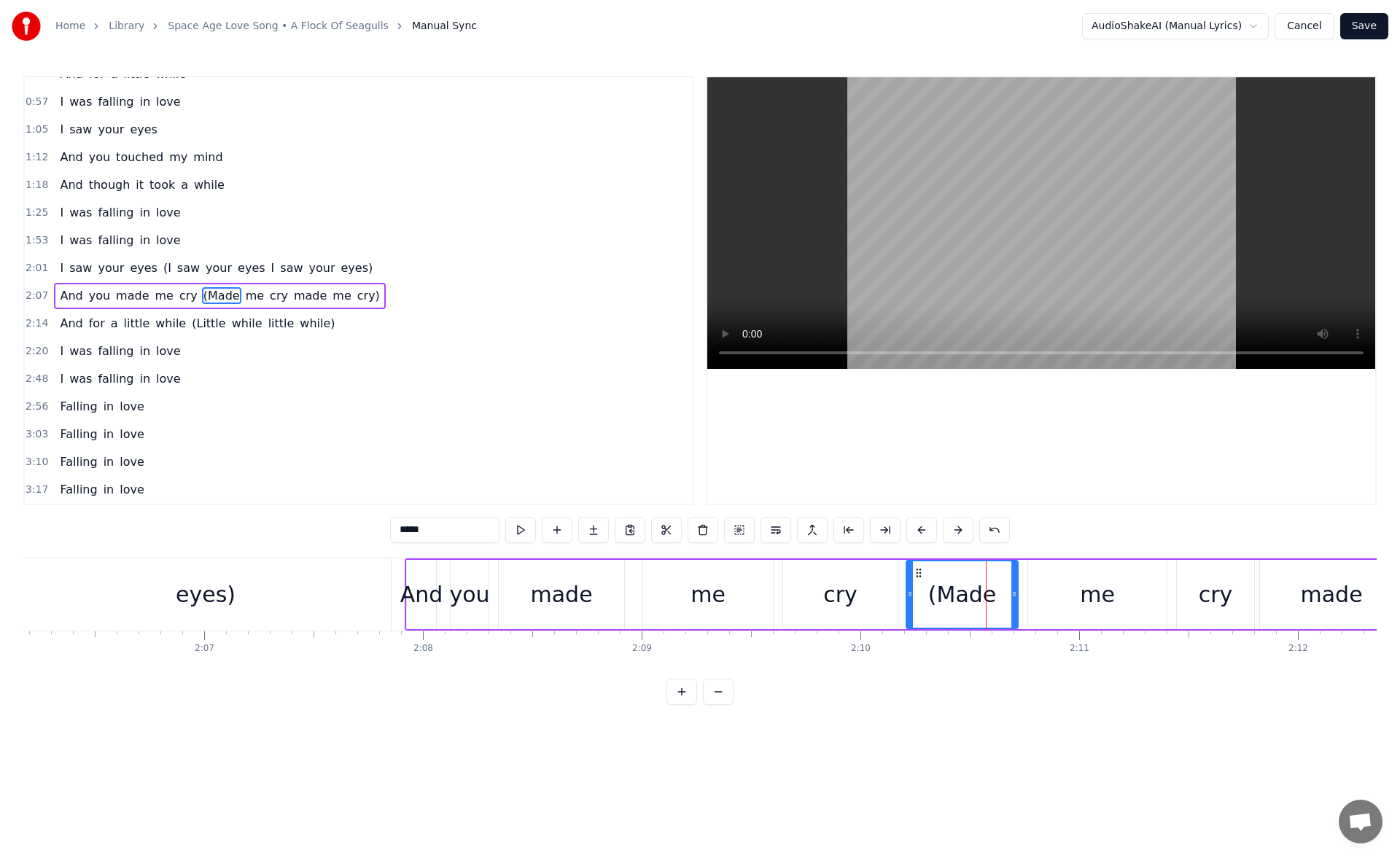
drag, startPoint x: 985, startPoint y: 594, endPoint x: 911, endPoint y: 590, distance: 74.1
click at [911, 590] on icon at bounding box center [910, 594] width 6 height 11
click at [516, 531] on button at bounding box center [521, 530] width 31 height 26
click at [730, 590] on div "me" at bounding box center [708, 595] width 130 height 70
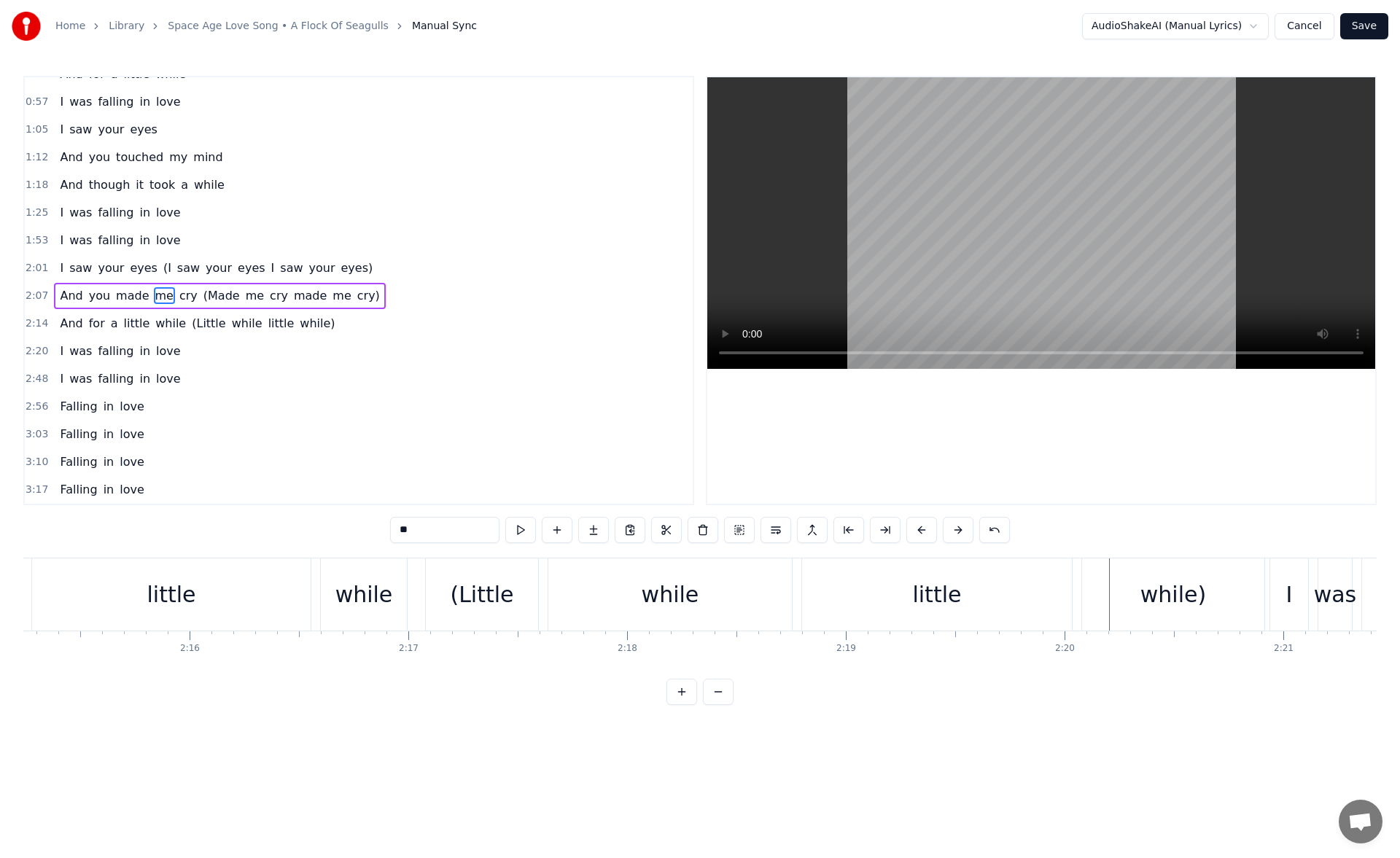
scroll to position [0, 29518]
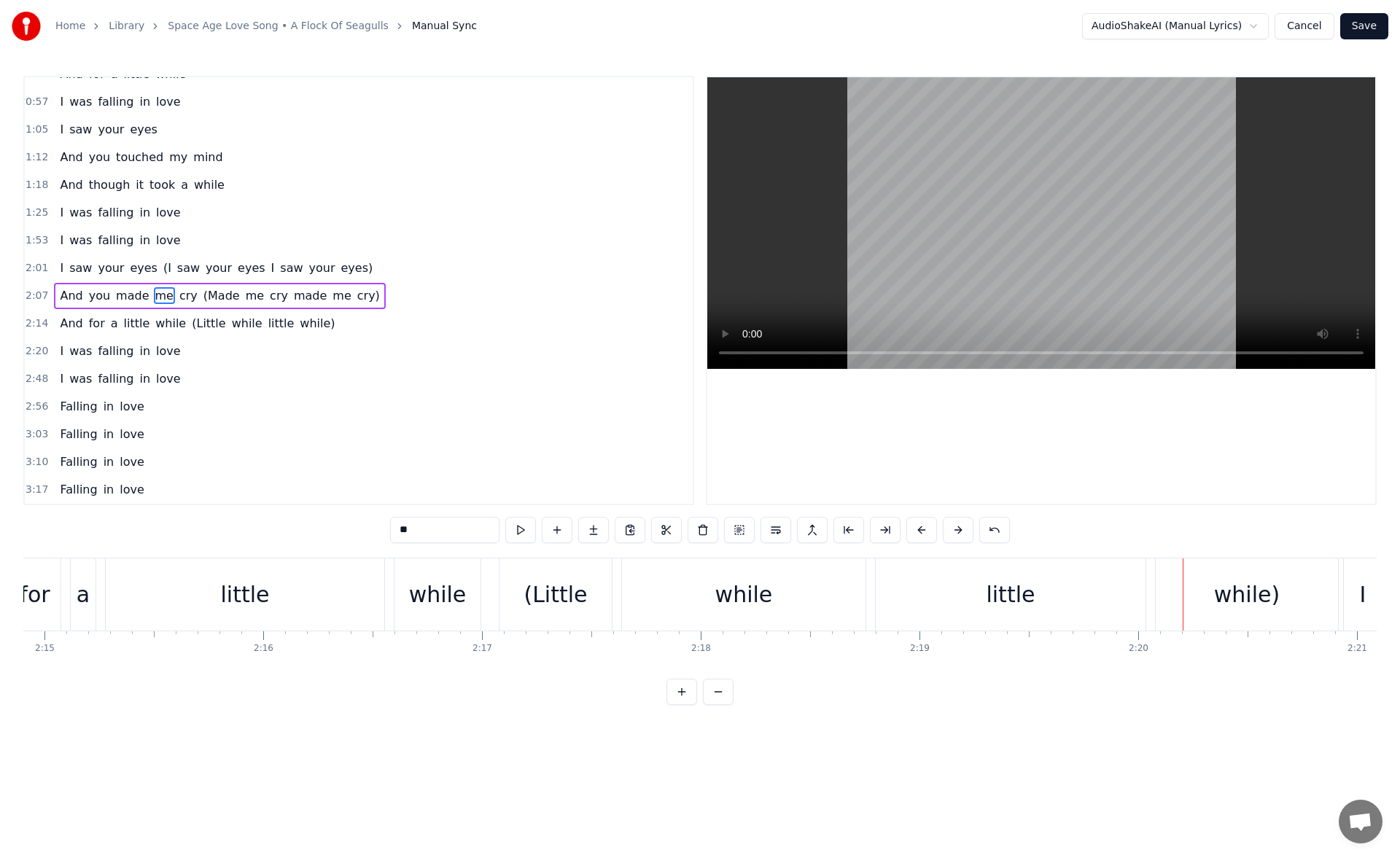
click at [573, 593] on div "(Little" at bounding box center [555, 594] width 63 height 33
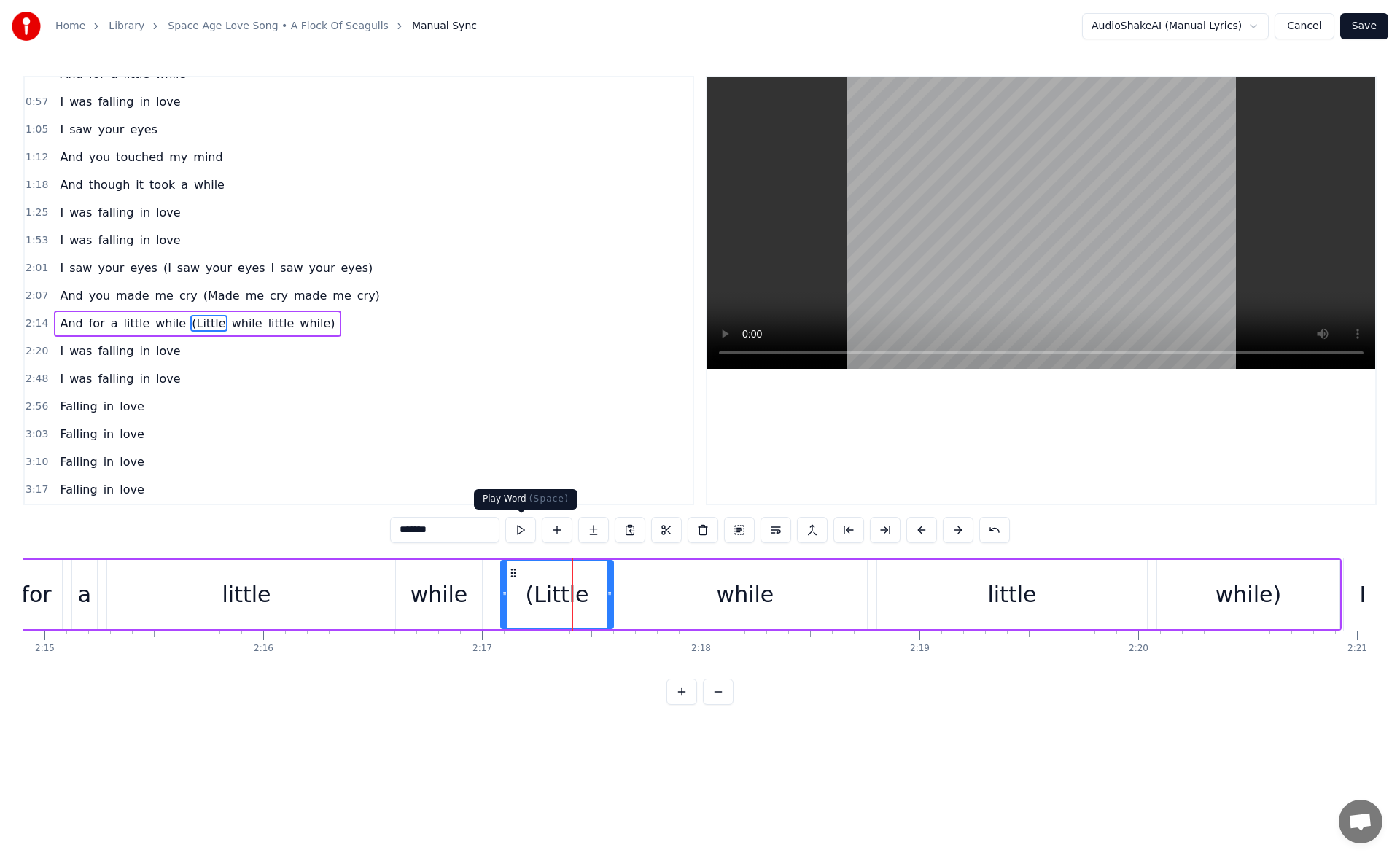
click at [530, 526] on button at bounding box center [521, 530] width 31 height 26
click at [653, 590] on div "while" at bounding box center [745, 595] width 243 height 70
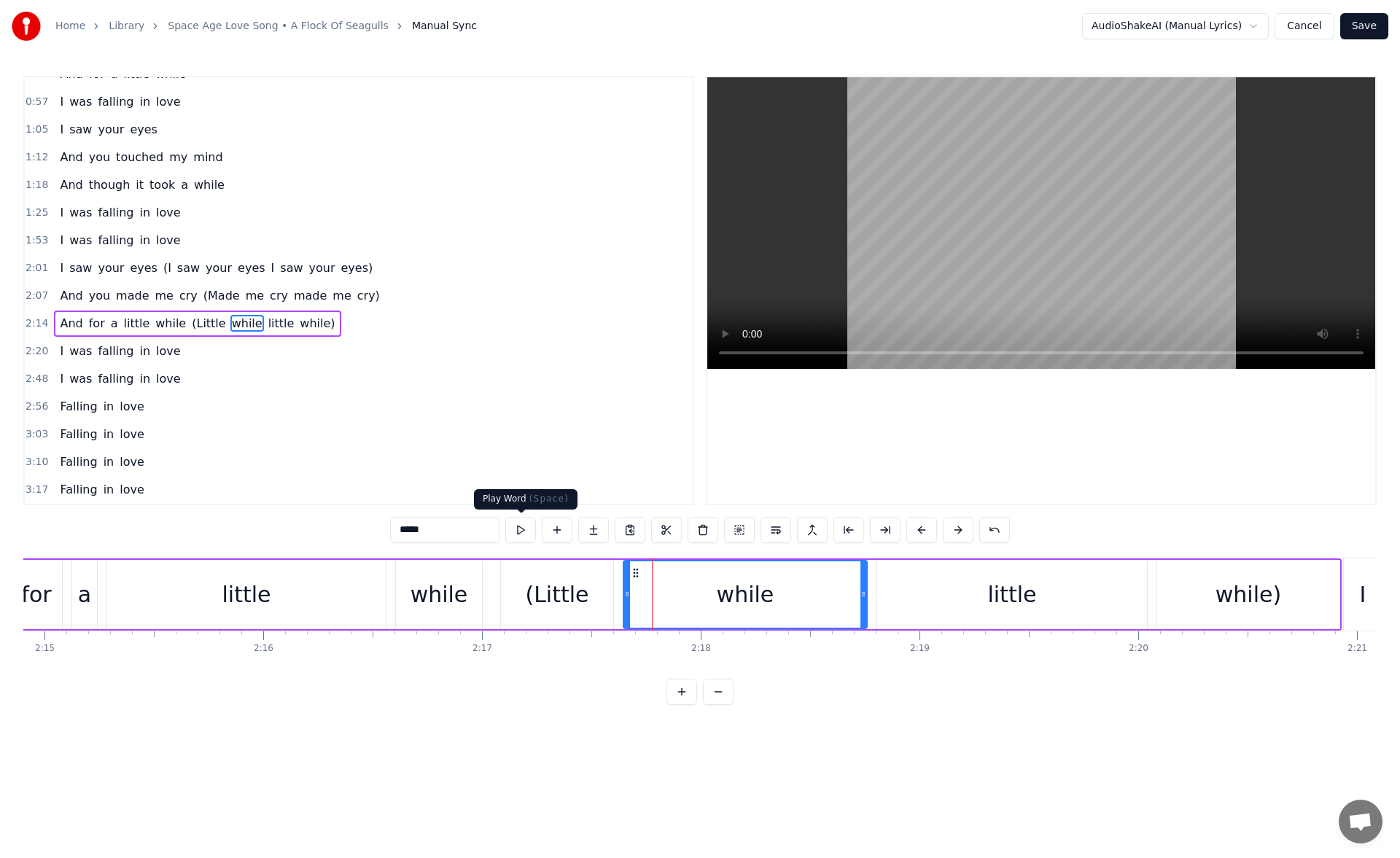
click at [523, 535] on button at bounding box center [521, 530] width 31 height 26
click at [595, 605] on div "(Little" at bounding box center [557, 595] width 112 height 70
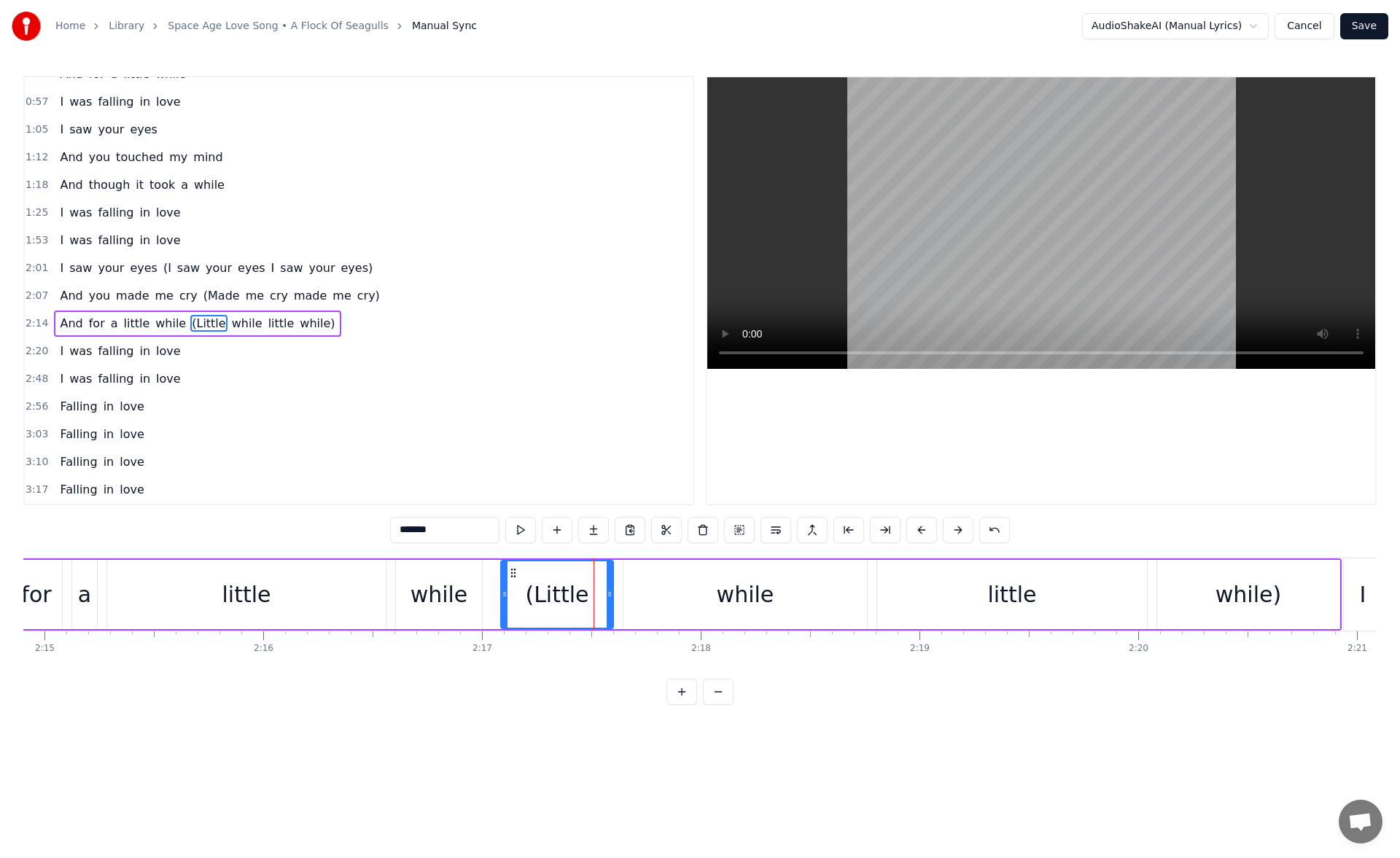
click at [634, 598] on div "while" at bounding box center [745, 595] width 243 height 70
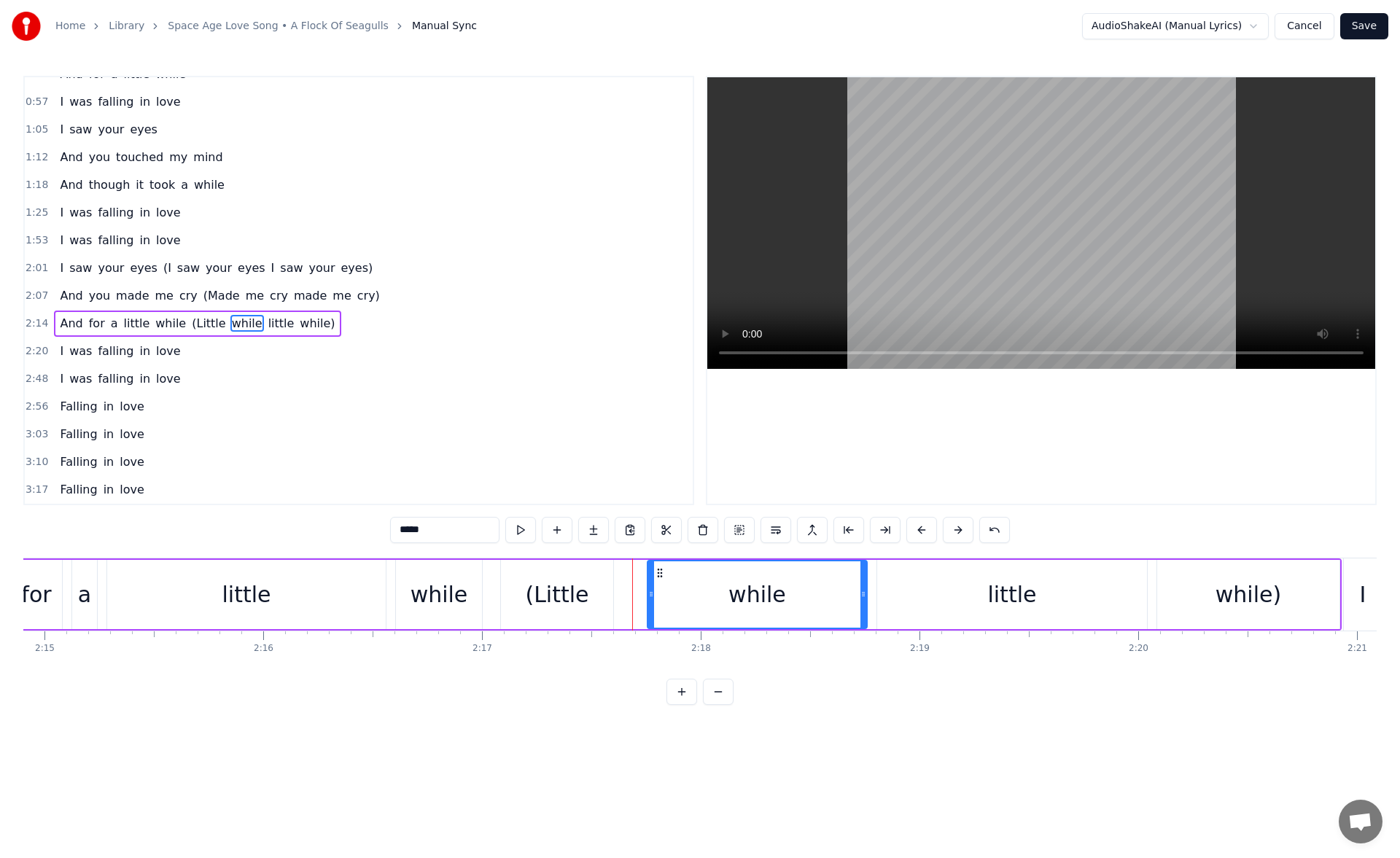
drag, startPoint x: 628, startPoint y: 596, endPoint x: 681, endPoint y: 595, distance: 53.0
click at [654, 595] on icon at bounding box center [651, 594] width 6 height 11
click at [594, 581] on div "(Little" at bounding box center [557, 595] width 112 height 70
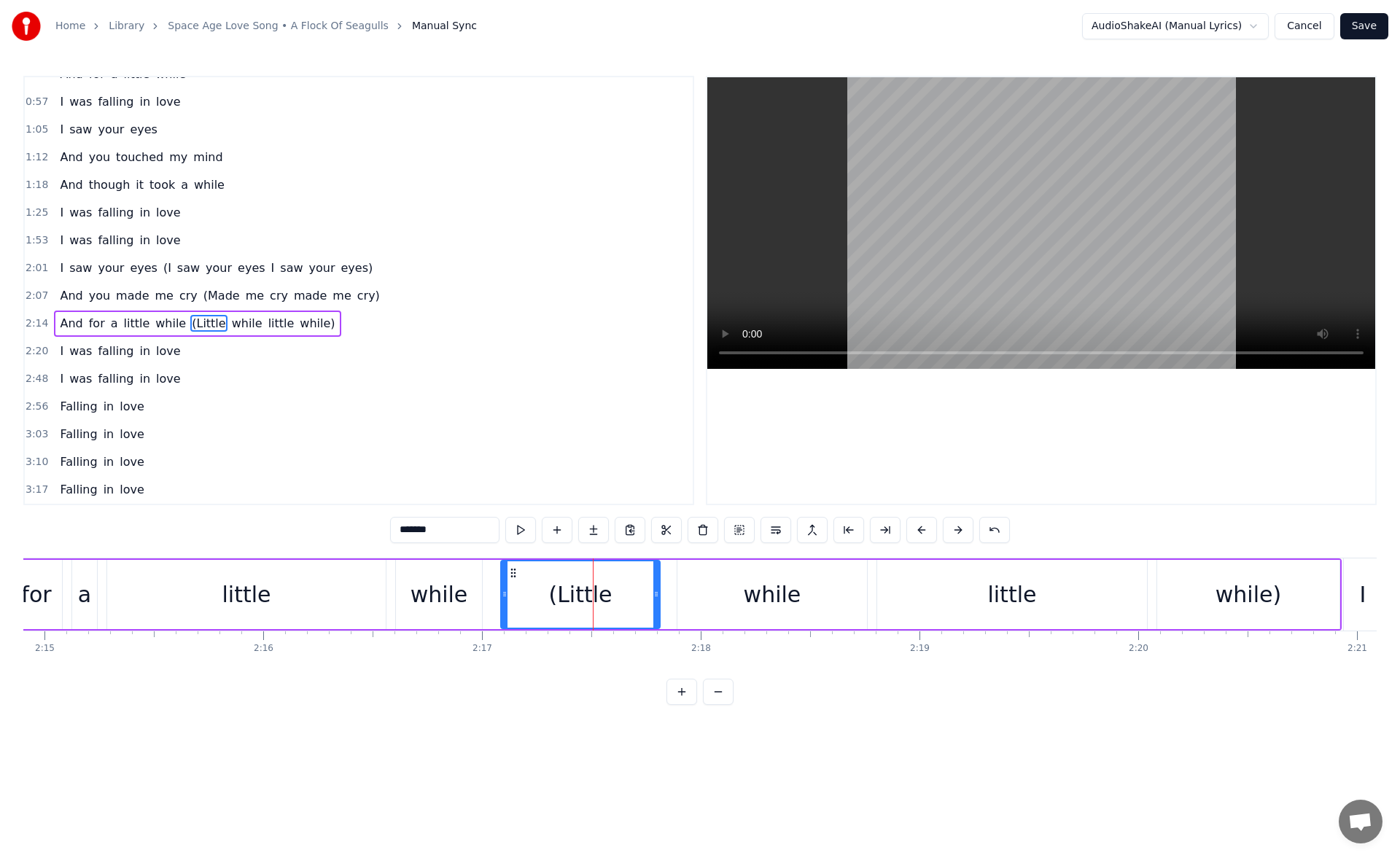
drag, startPoint x: 617, startPoint y: 598, endPoint x: 658, endPoint y: 599, distance: 41.0
click at [658, 599] on icon at bounding box center [656, 594] width 6 height 11
click at [524, 525] on button at bounding box center [521, 530] width 31 height 26
click at [323, 590] on div "little" at bounding box center [247, 595] width 278 height 70
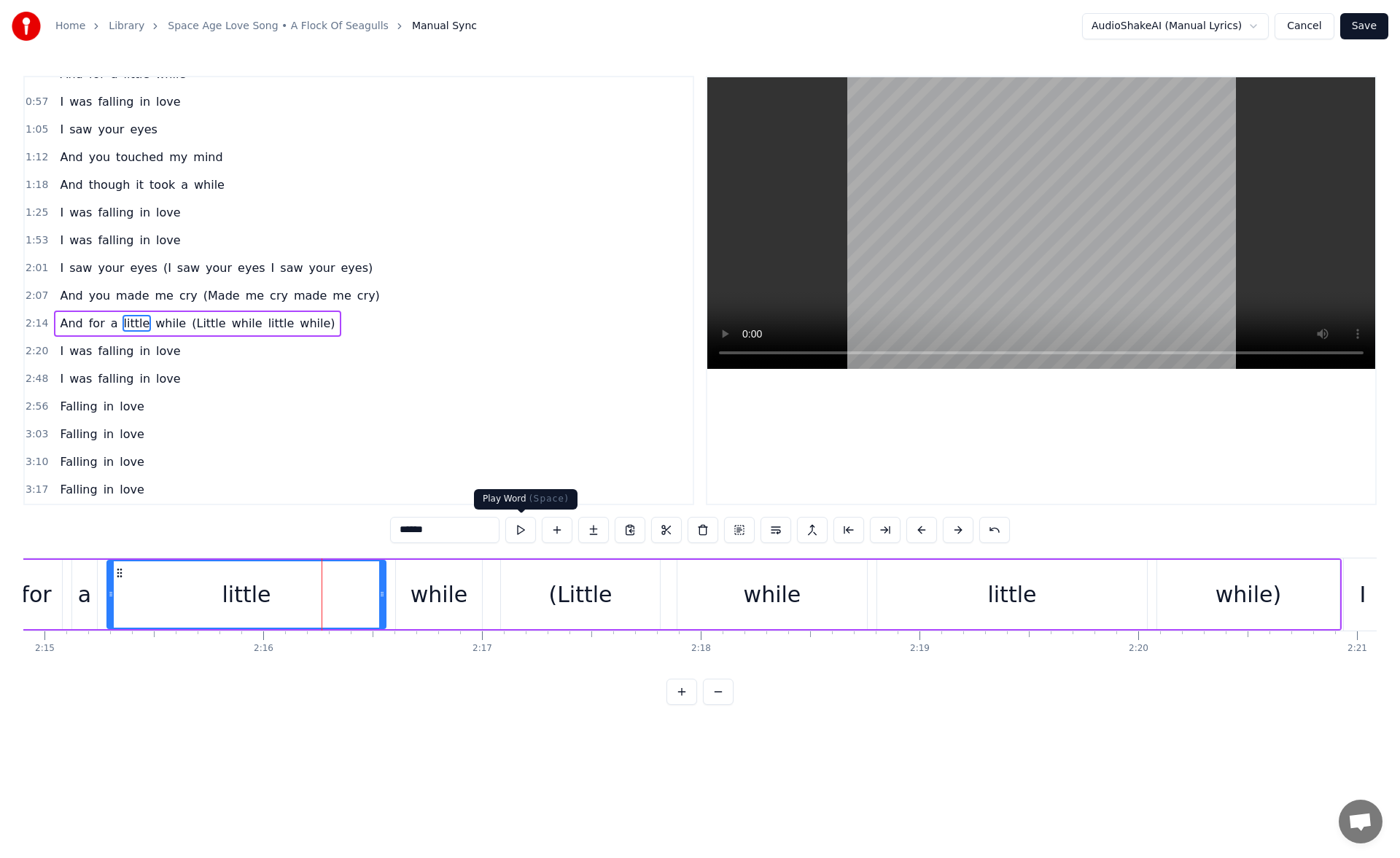
click at [522, 527] on button at bounding box center [521, 530] width 31 height 26
click at [442, 607] on div "while" at bounding box center [439, 594] width 57 height 33
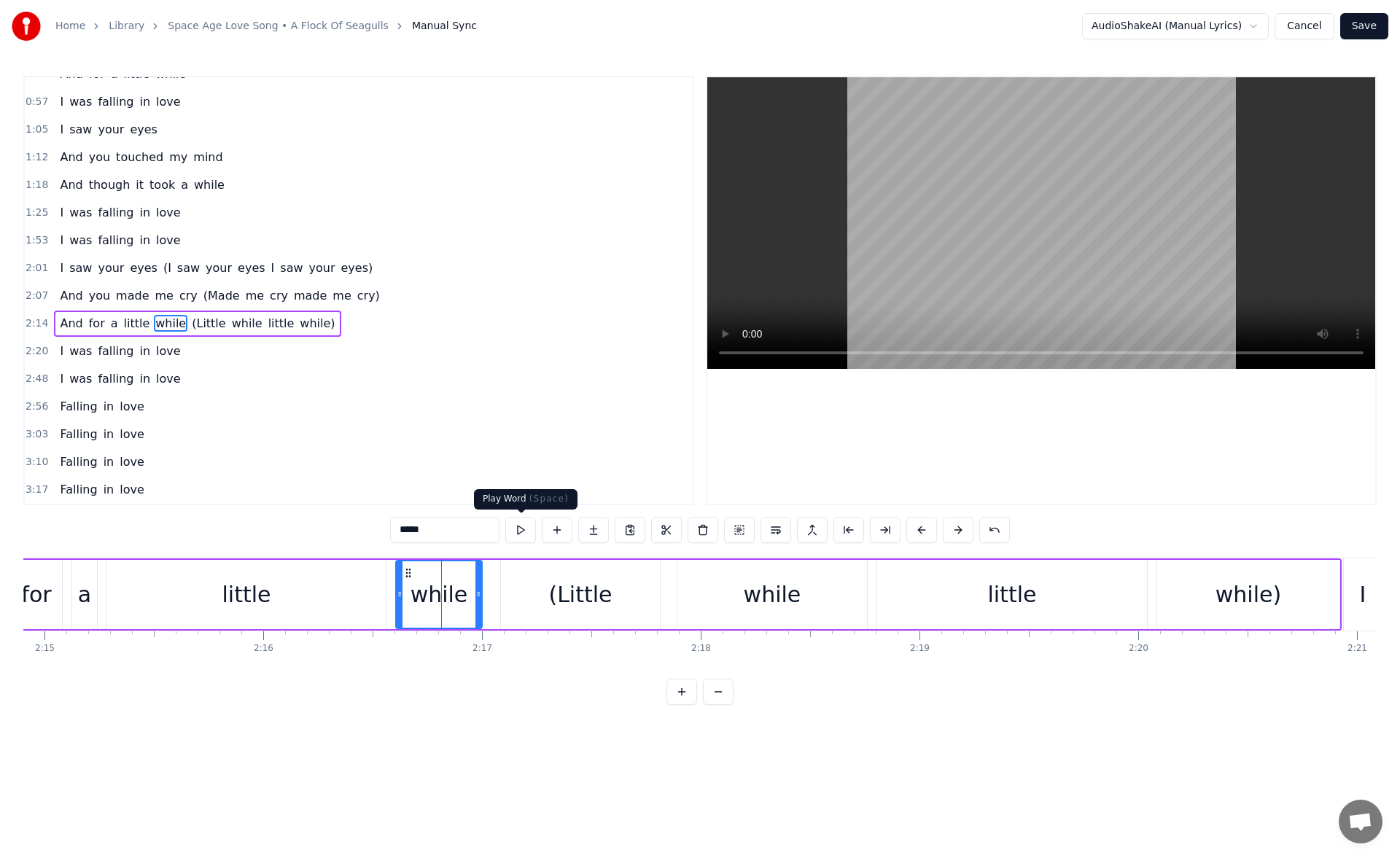
click at [523, 531] on button at bounding box center [521, 530] width 31 height 26
drag, startPoint x: 479, startPoint y: 597, endPoint x: 489, endPoint y: 598, distance: 10.0
click at [489, 598] on icon at bounding box center [488, 594] width 6 height 11
click at [537, 596] on div "(Little" at bounding box center [581, 595] width 159 height 70
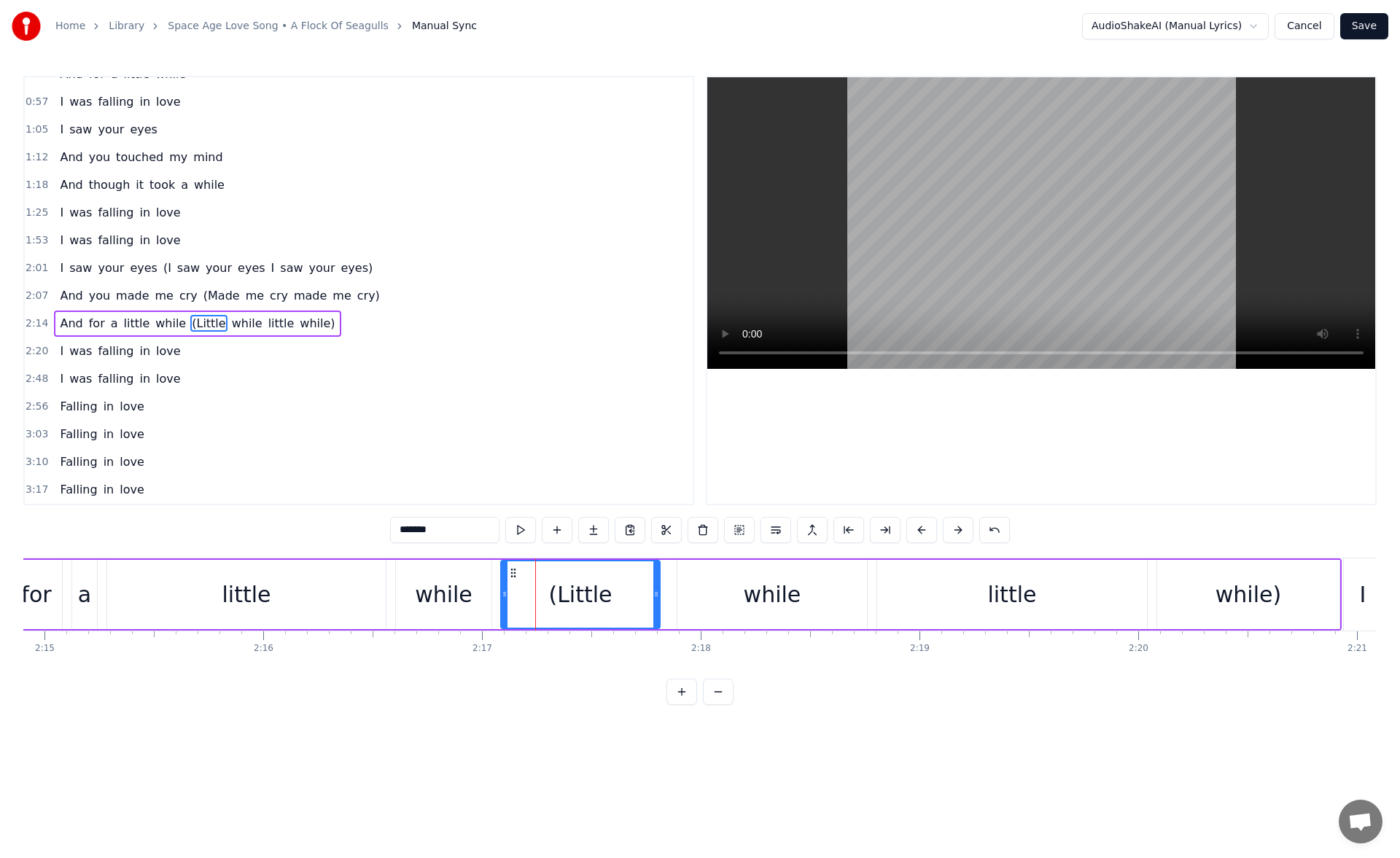
click at [459, 591] on div "while" at bounding box center [443, 594] width 57 height 33
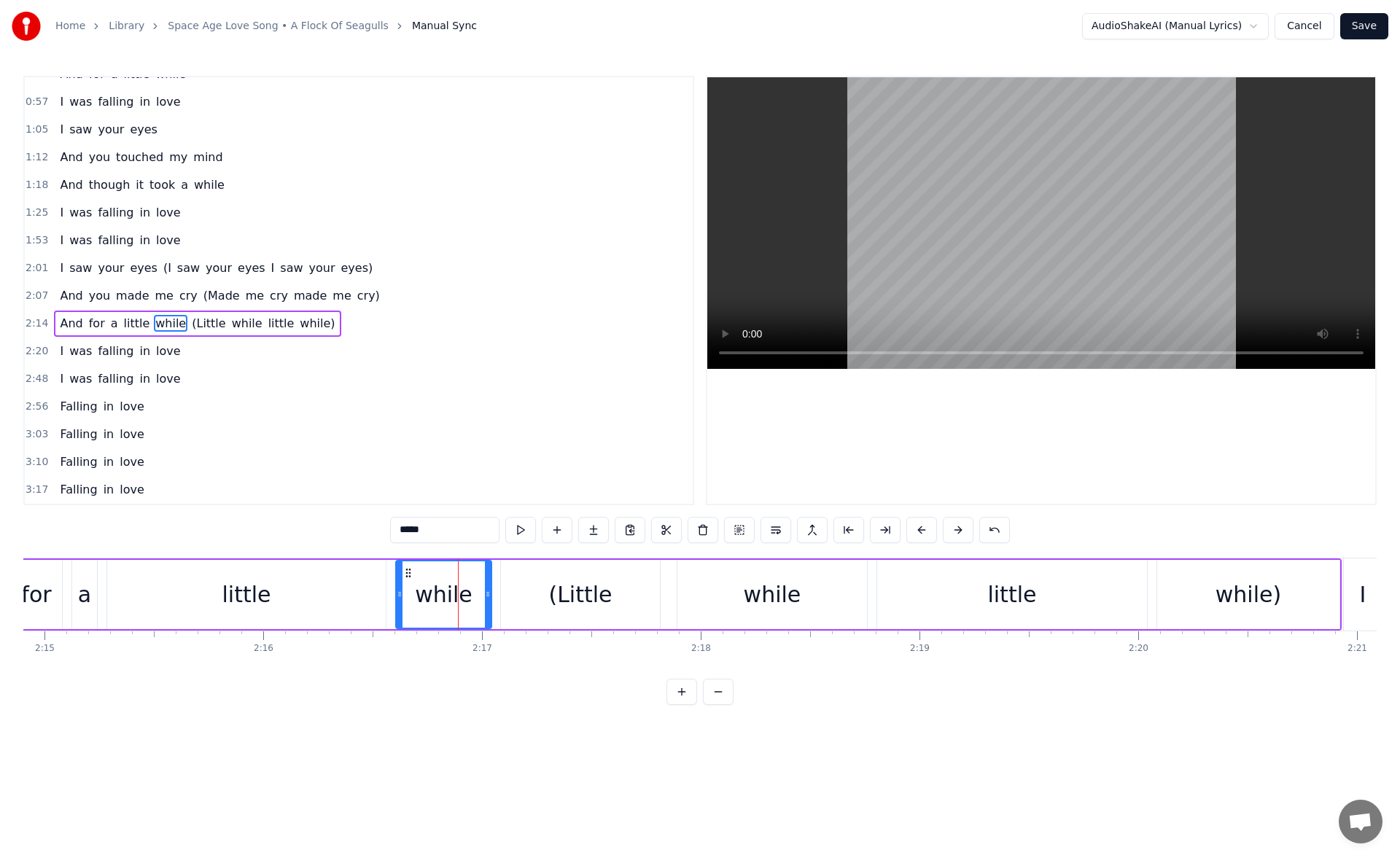
click at [531, 598] on div "(Little" at bounding box center [581, 595] width 159 height 70
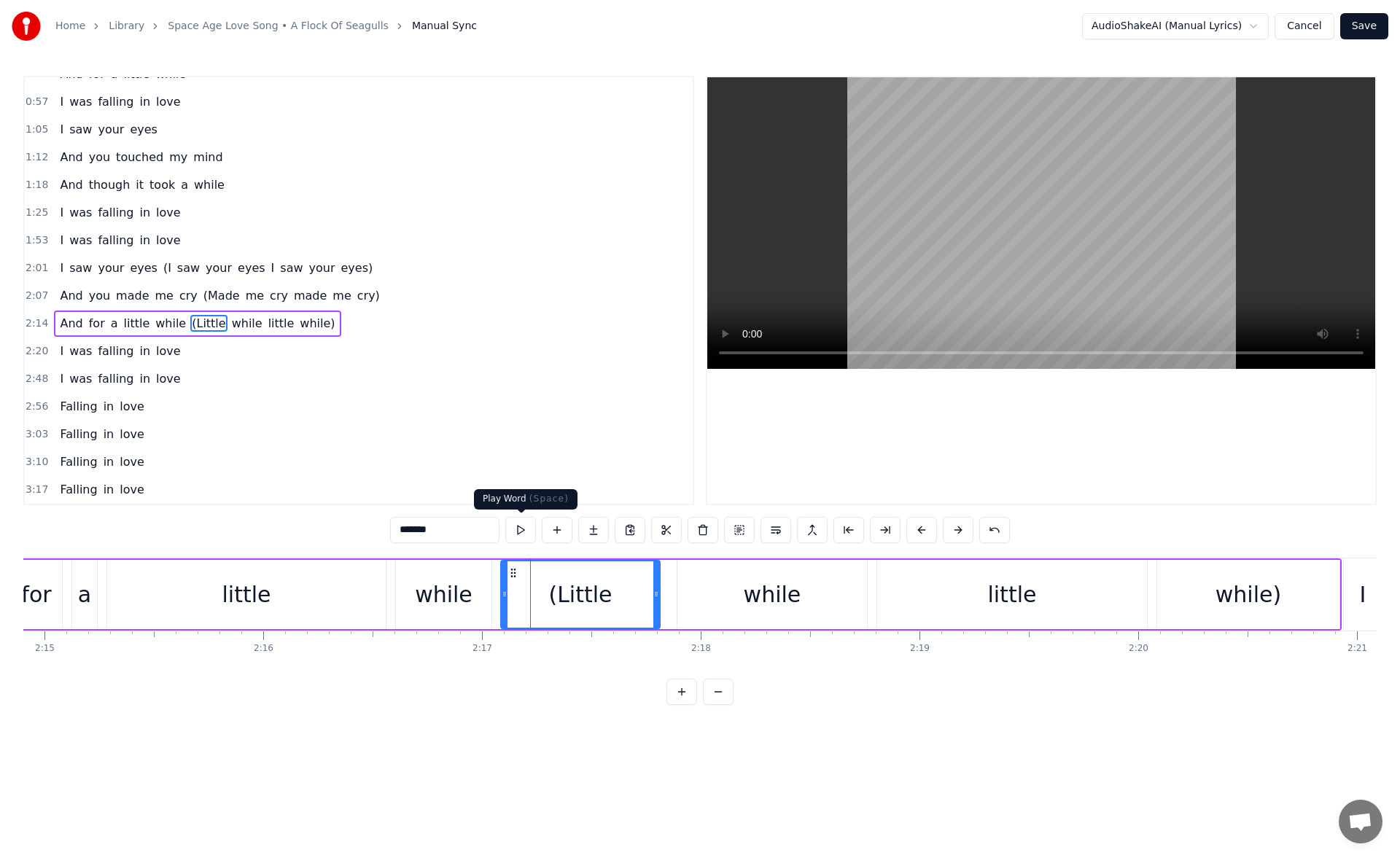
click at [518, 533] on button at bounding box center [521, 530] width 31 height 26
drag, startPoint x: 659, startPoint y: 601, endPoint x: 667, endPoint y: 601, distance: 8.0
click at [667, 601] on div at bounding box center [666, 594] width 6 height 66
click at [516, 526] on button at bounding box center [521, 530] width 31 height 26
click at [700, 585] on div "while" at bounding box center [772, 595] width 189 height 70
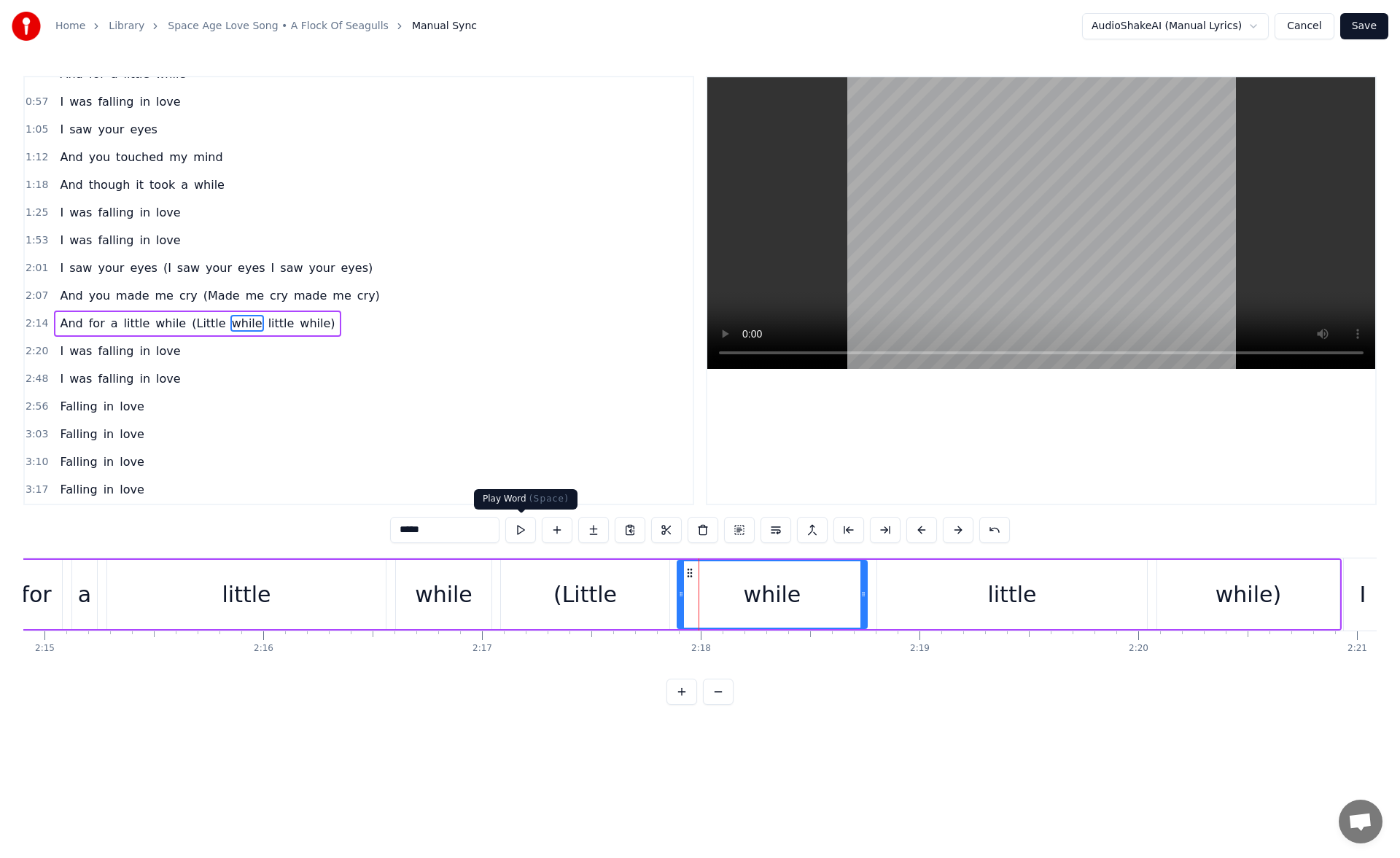
click at [518, 526] on button at bounding box center [521, 530] width 31 height 26
click at [915, 603] on div "little" at bounding box center [1013, 595] width 270 height 70
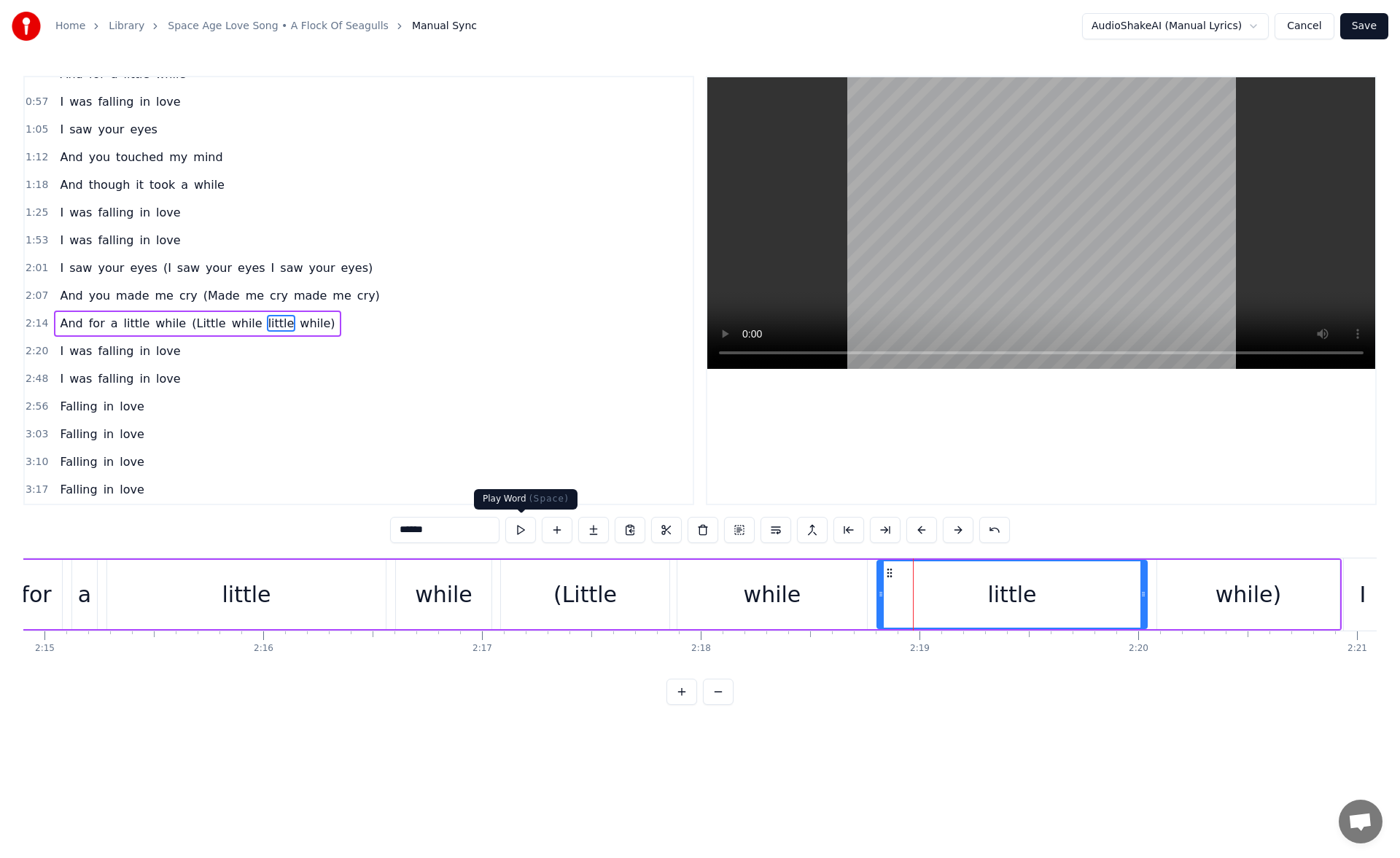
click at [519, 537] on button at bounding box center [521, 530] width 31 height 26
click at [769, 601] on div "while" at bounding box center [772, 594] width 57 height 33
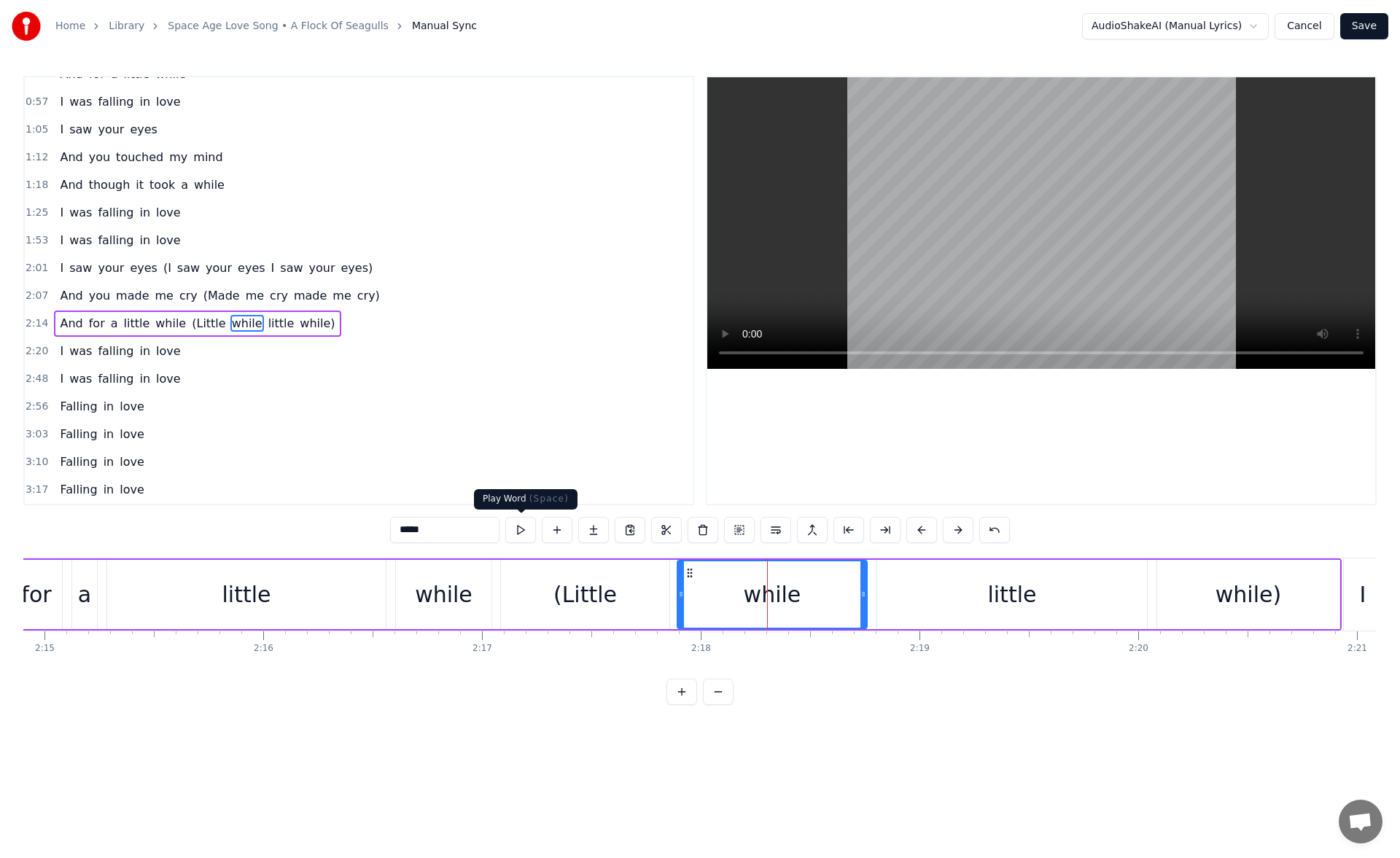
click at [523, 531] on button at bounding box center [521, 530] width 31 height 26
click at [302, 598] on div "little" at bounding box center [247, 595] width 278 height 70
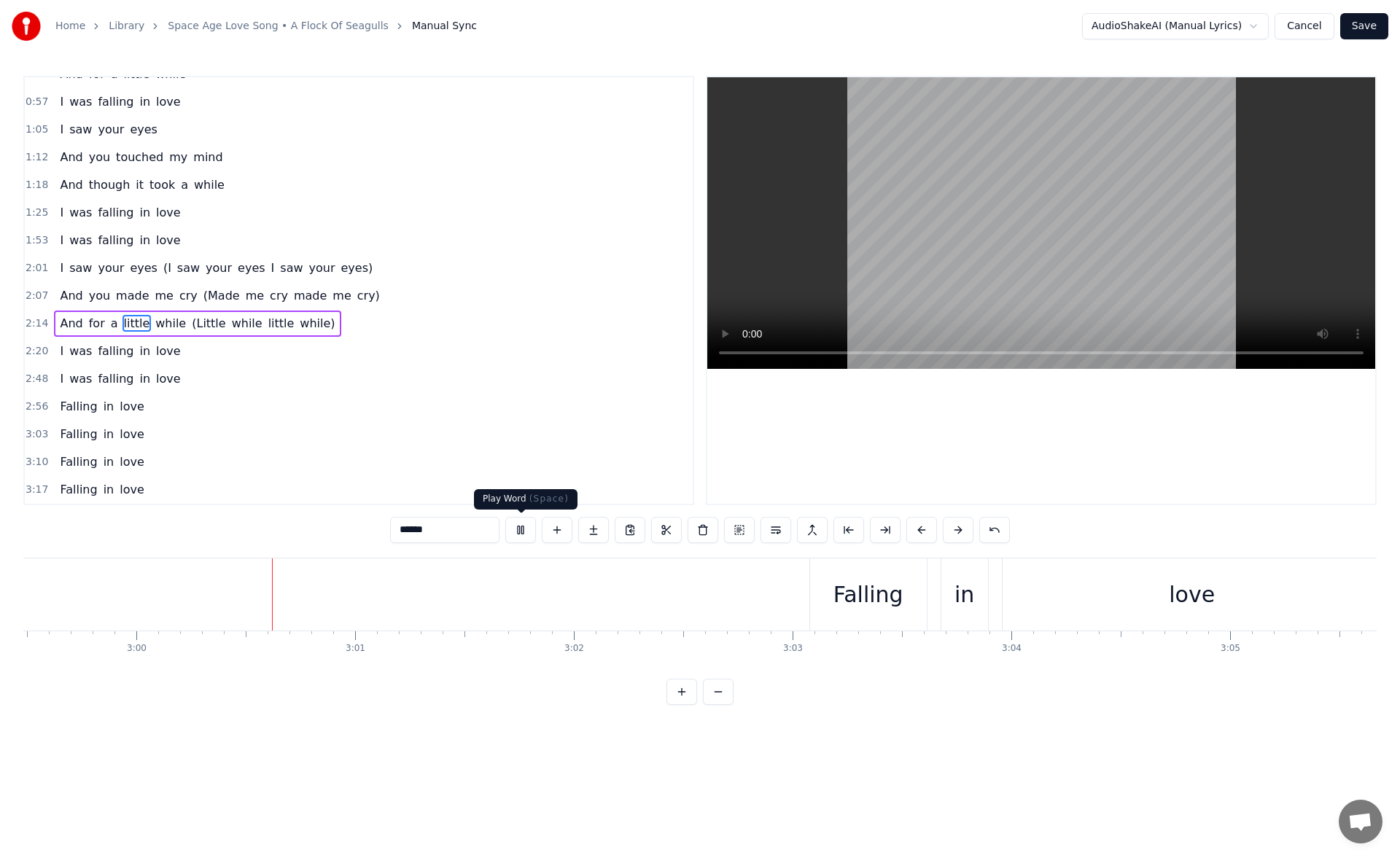
scroll to position [0, 39308]
click at [523, 523] on button at bounding box center [521, 530] width 31 height 26
drag, startPoint x: 1220, startPoint y: 666, endPoint x: 1200, endPoint y: 668, distance: 20.1
click at [1200, 667] on div "I saw your eyes And you made me smile And for a little while I was falling in l…" at bounding box center [700, 612] width 1354 height 109
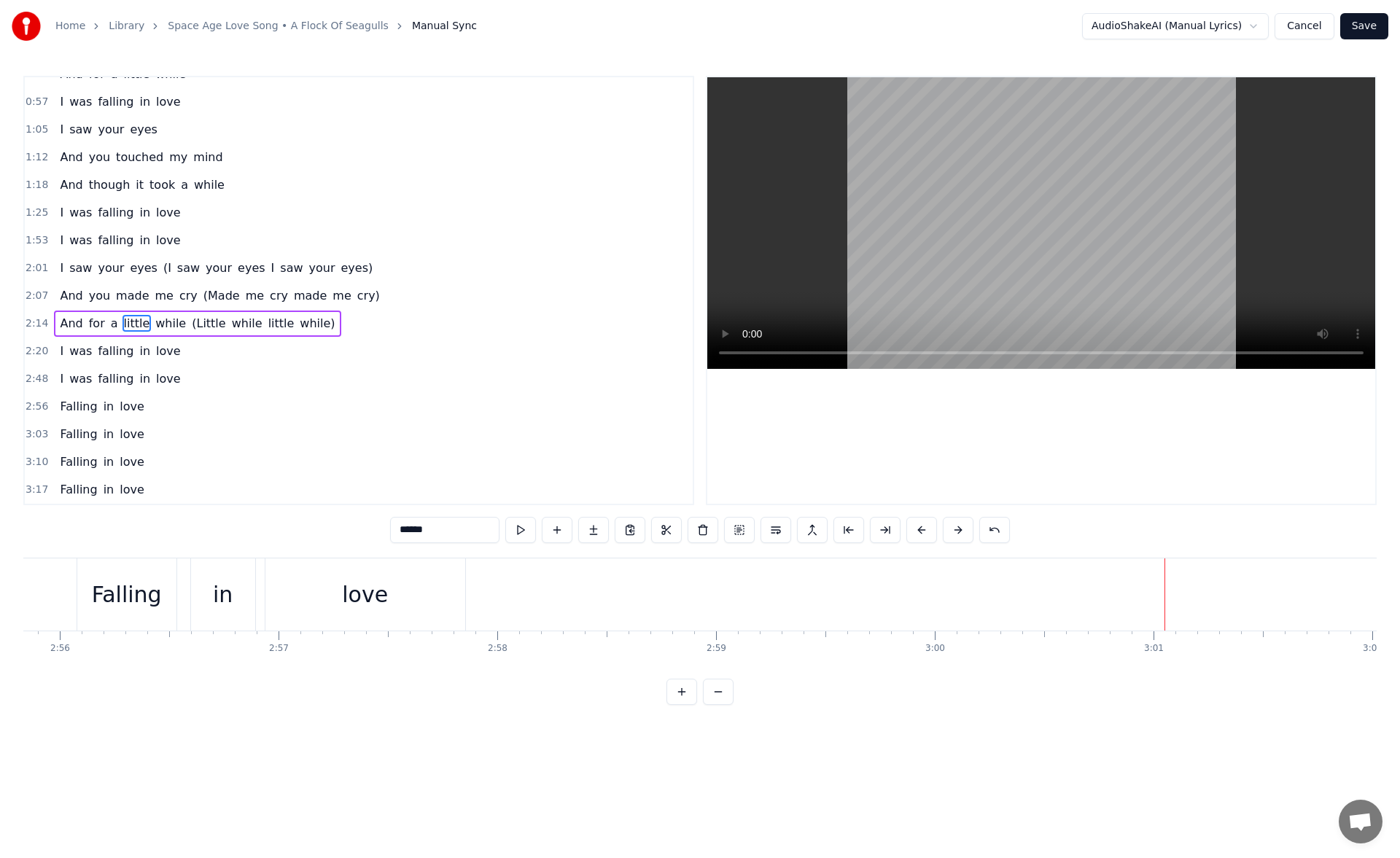
click at [451, 587] on div "love" at bounding box center [365, 594] width 200 height 72
type input "****"
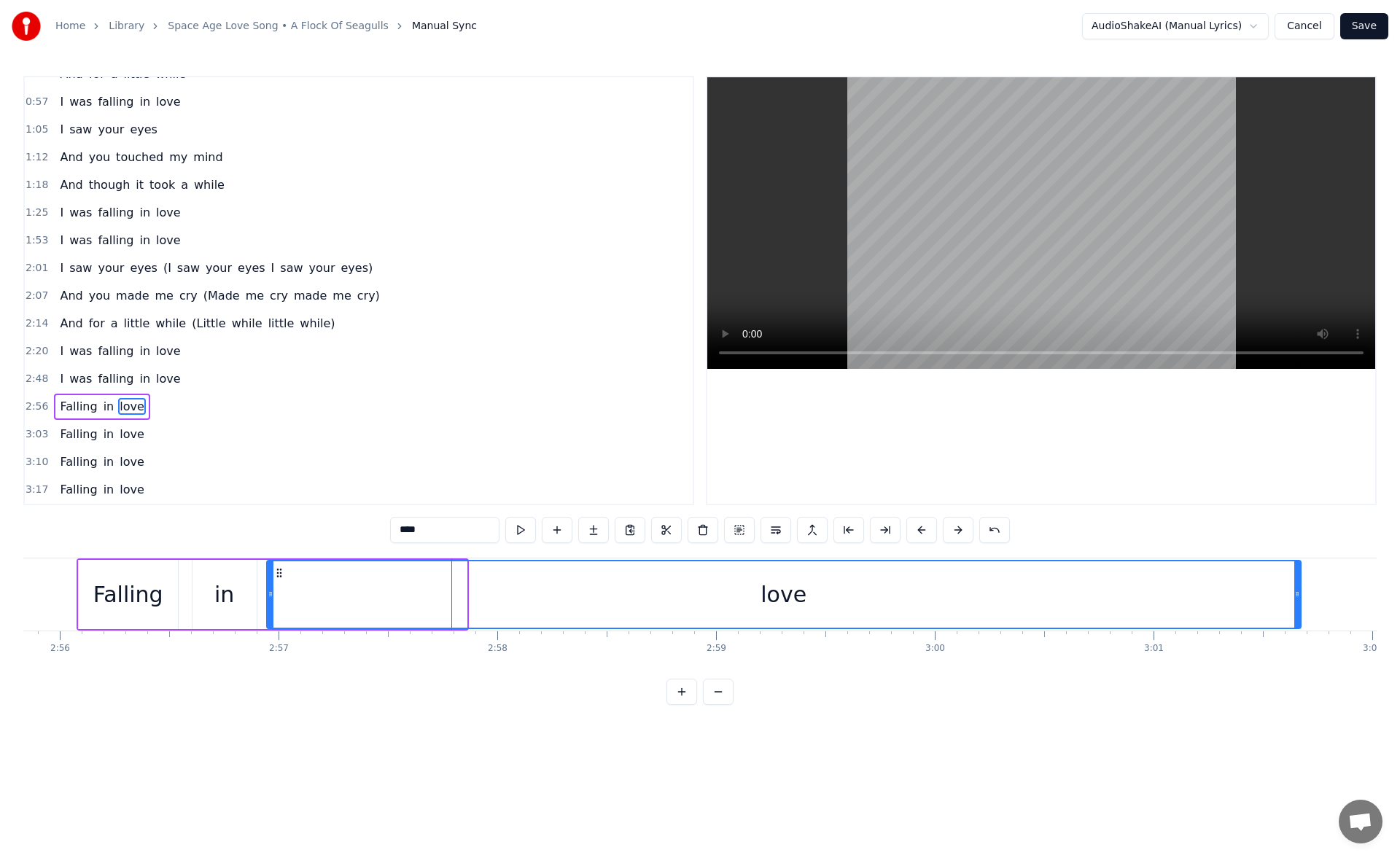
drag, startPoint x: 463, startPoint y: 597, endPoint x: 1297, endPoint y: 593, distance: 834.0
click at [1297, 593] on icon at bounding box center [1297, 594] width 6 height 11
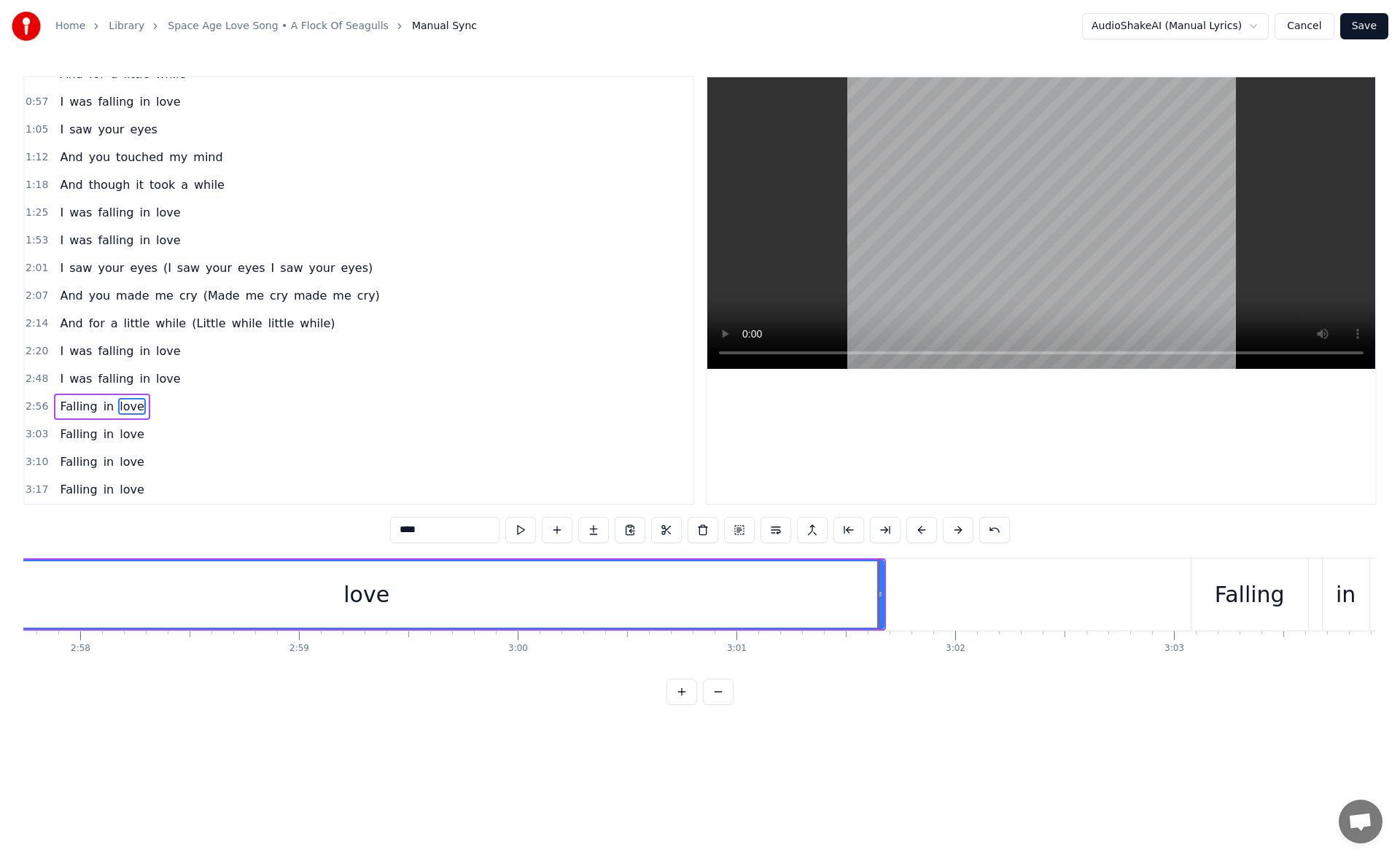
scroll to position [0, 38916]
drag, startPoint x: 852, startPoint y: 596, endPoint x: 954, endPoint y: 585, distance: 102.6
click at [954, 585] on div at bounding box center [954, 594] width 6 height 66
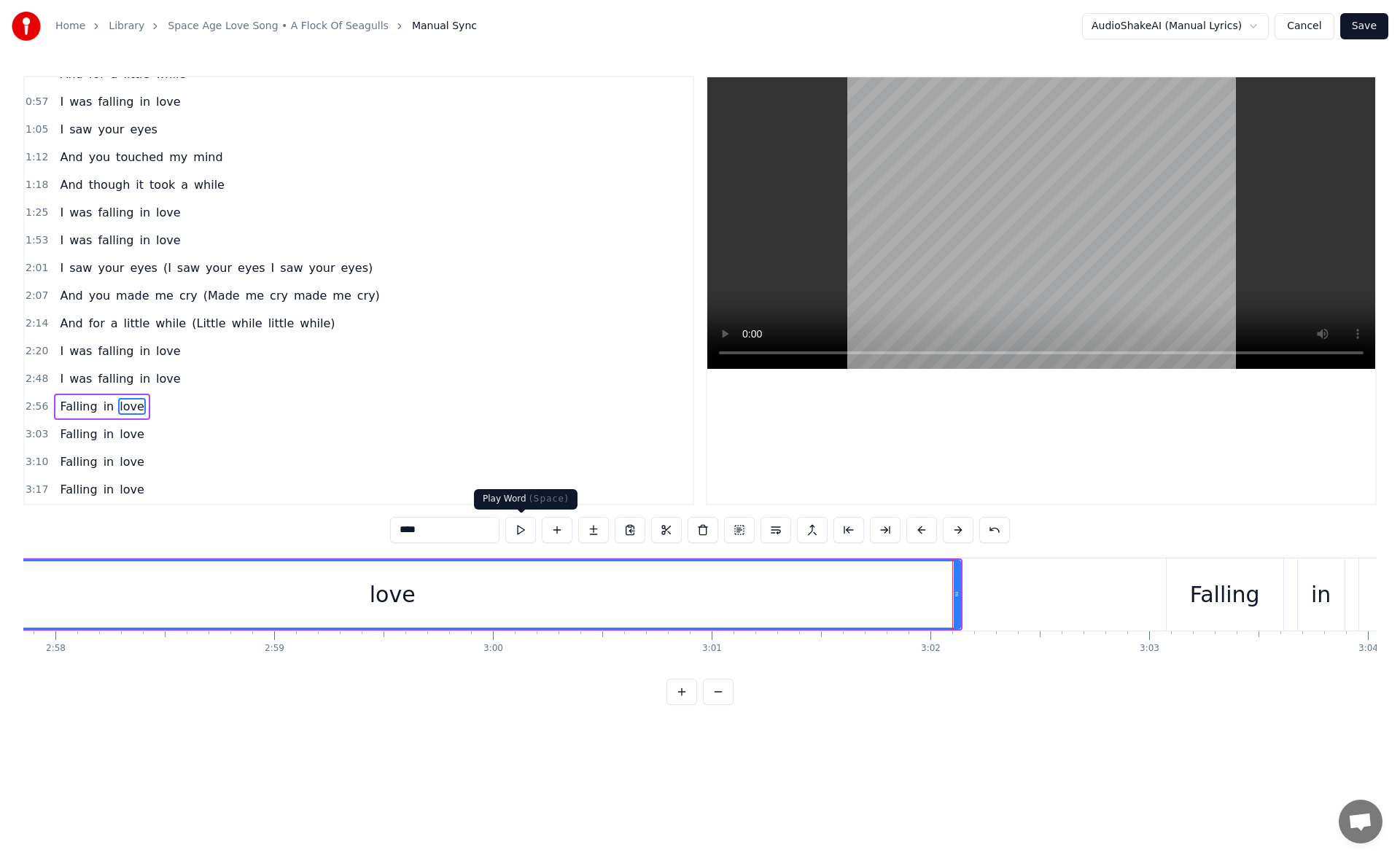
click at [522, 532] on button at bounding box center [521, 530] width 31 height 26
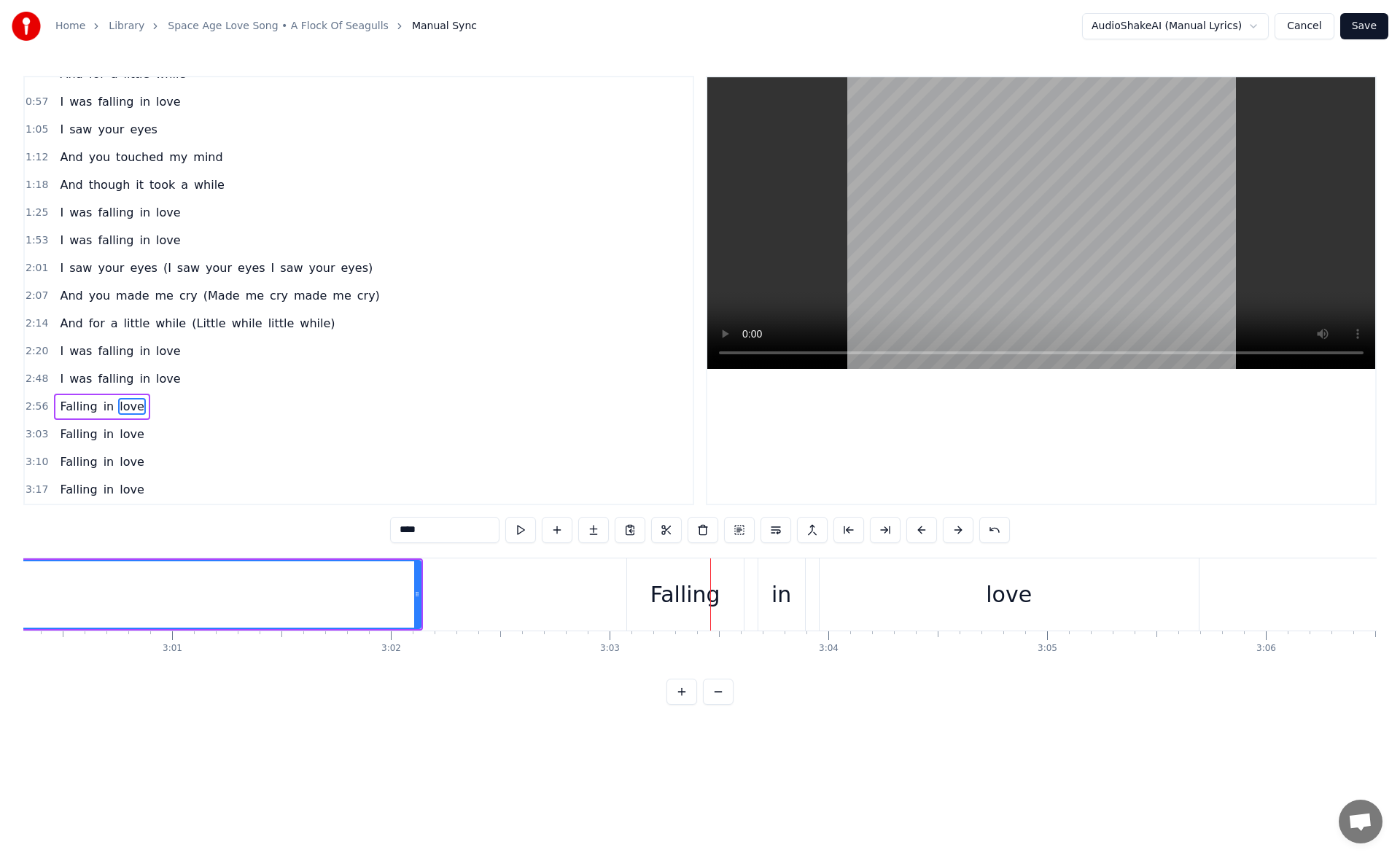
scroll to position [0, 39431]
drag, startPoint x: 440, startPoint y: 597, endPoint x: 502, endPoint y: 595, distance: 62.0
click at [502, 595] on icon at bounding box center [504, 594] width 6 height 11
click at [1161, 605] on div "love" at bounding box center [1033, 594] width 379 height 72
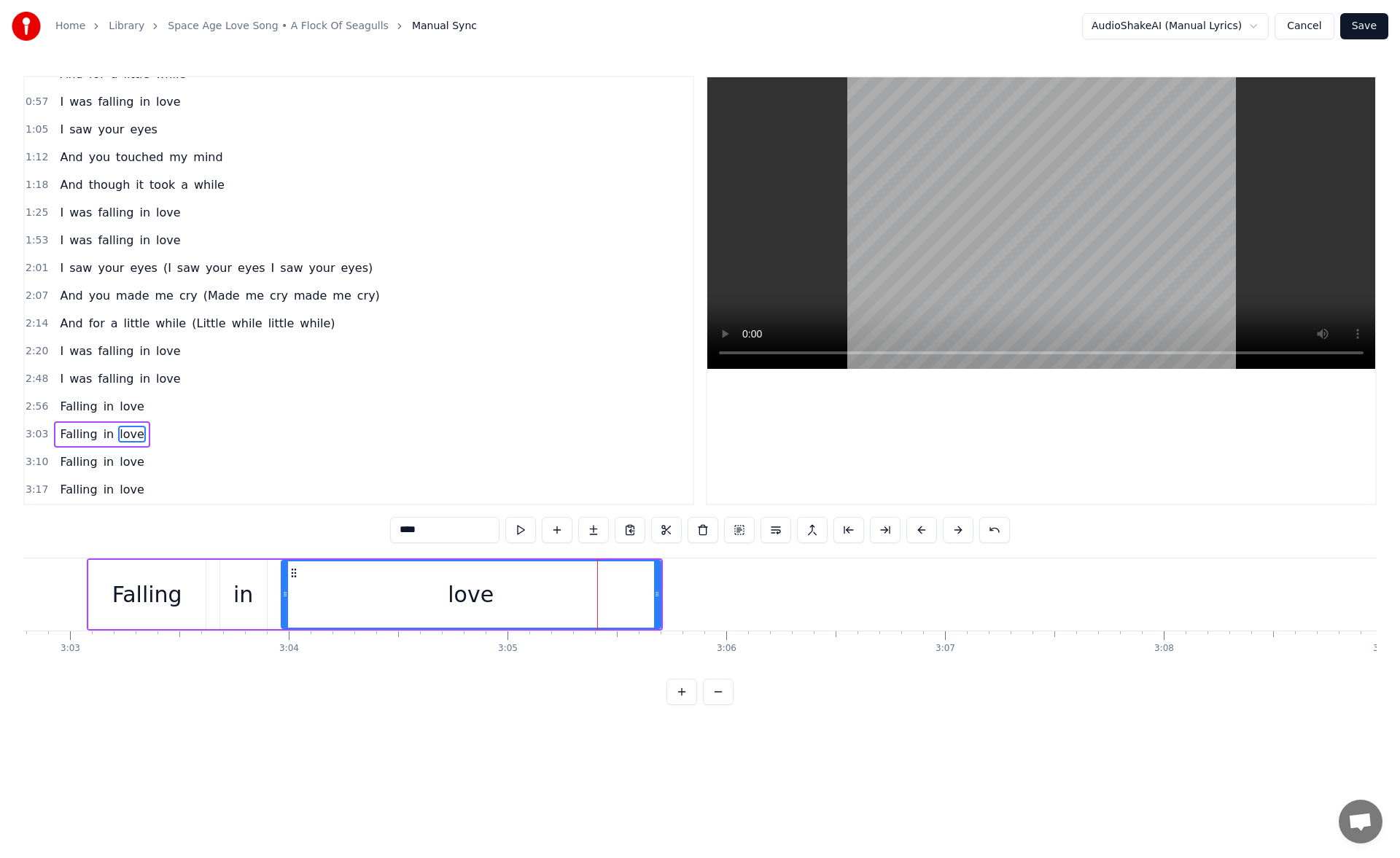
scroll to position [0, 40020]
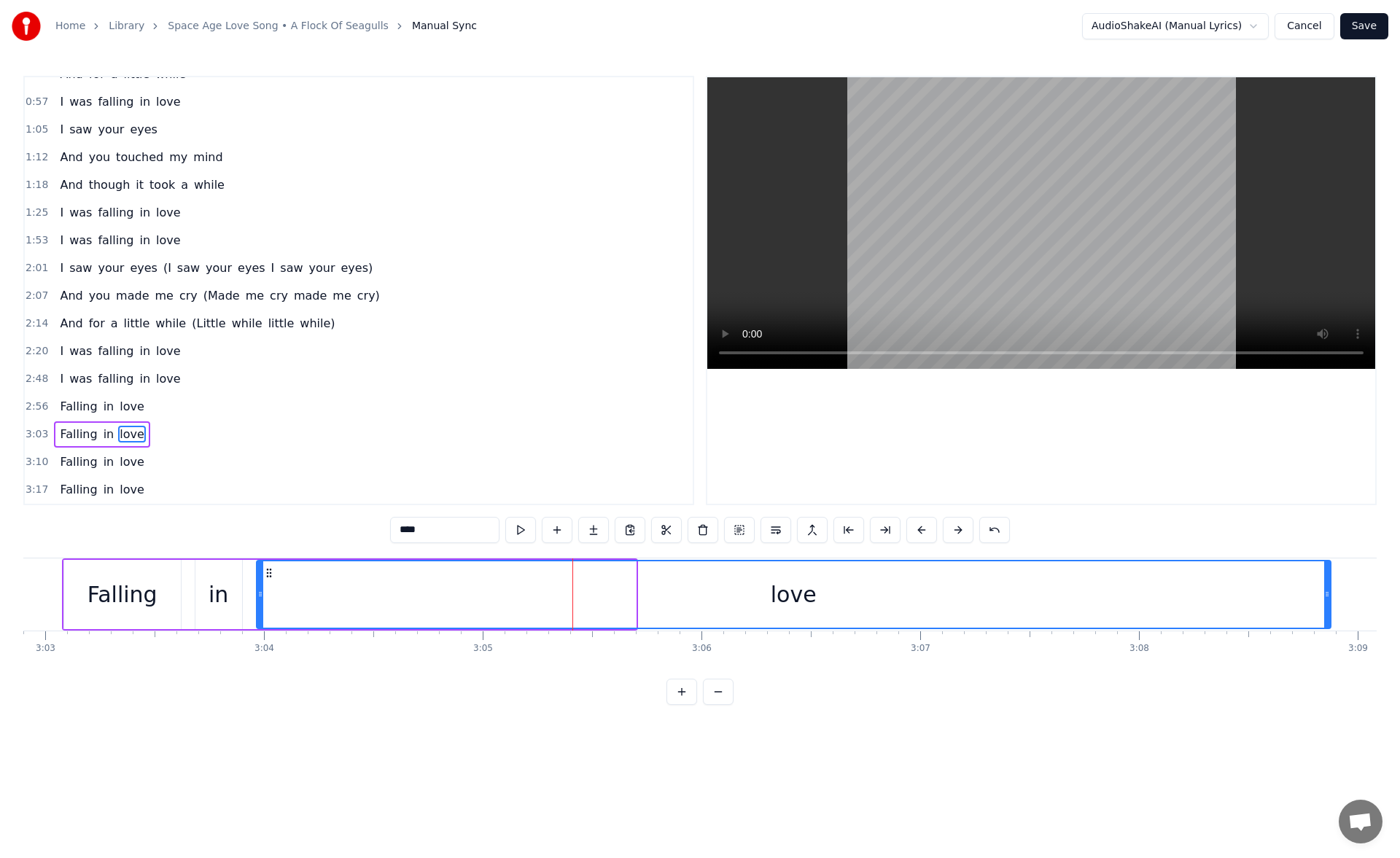
drag, startPoint x: 634, startPoint y: 598, endPoint x: 1330, endPoint y: 602, distance: 696.0
click at [1330, 602] on div at bounding box center [1327, 594] width 6 height 66
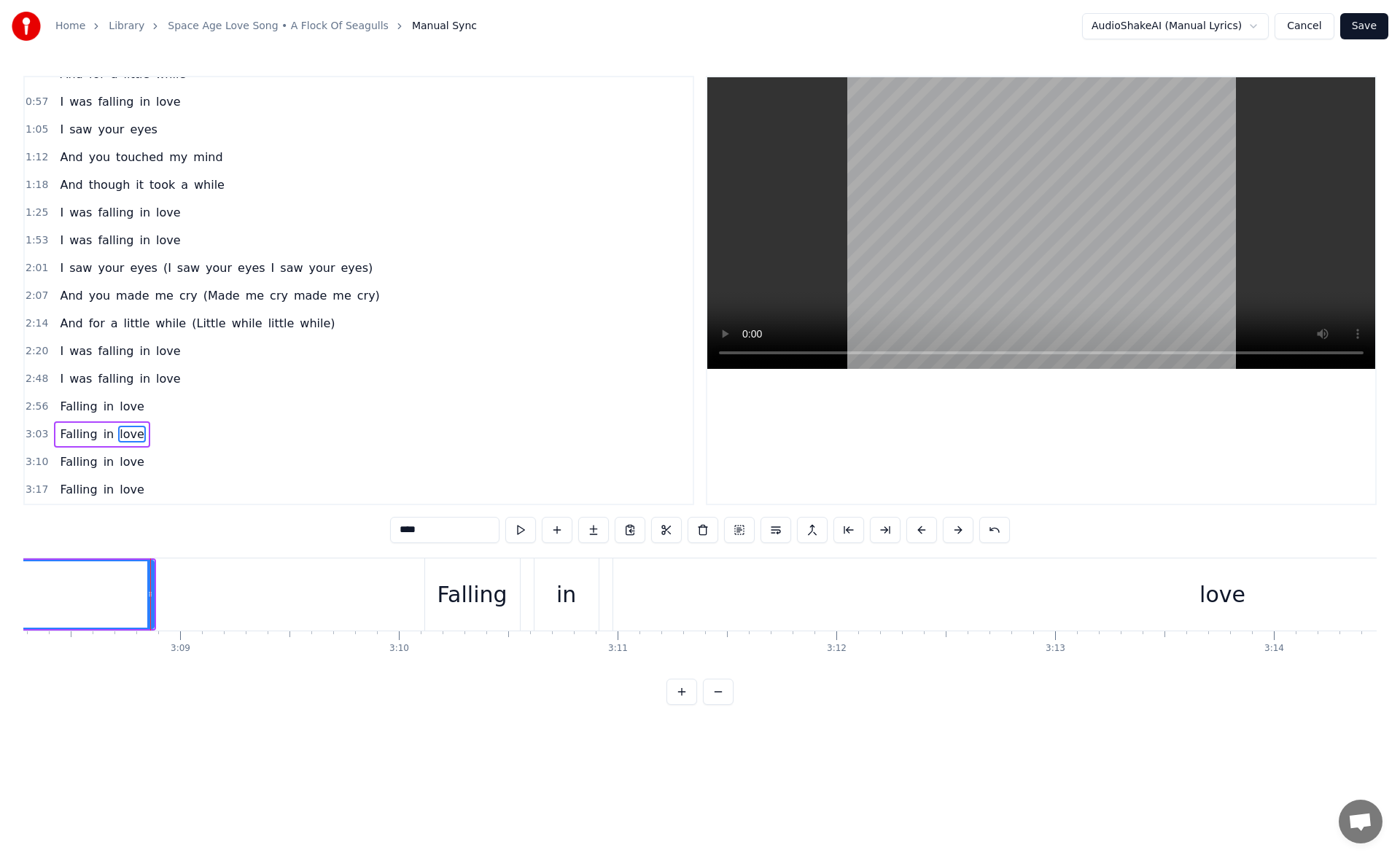
scroll to position [0, 41252]
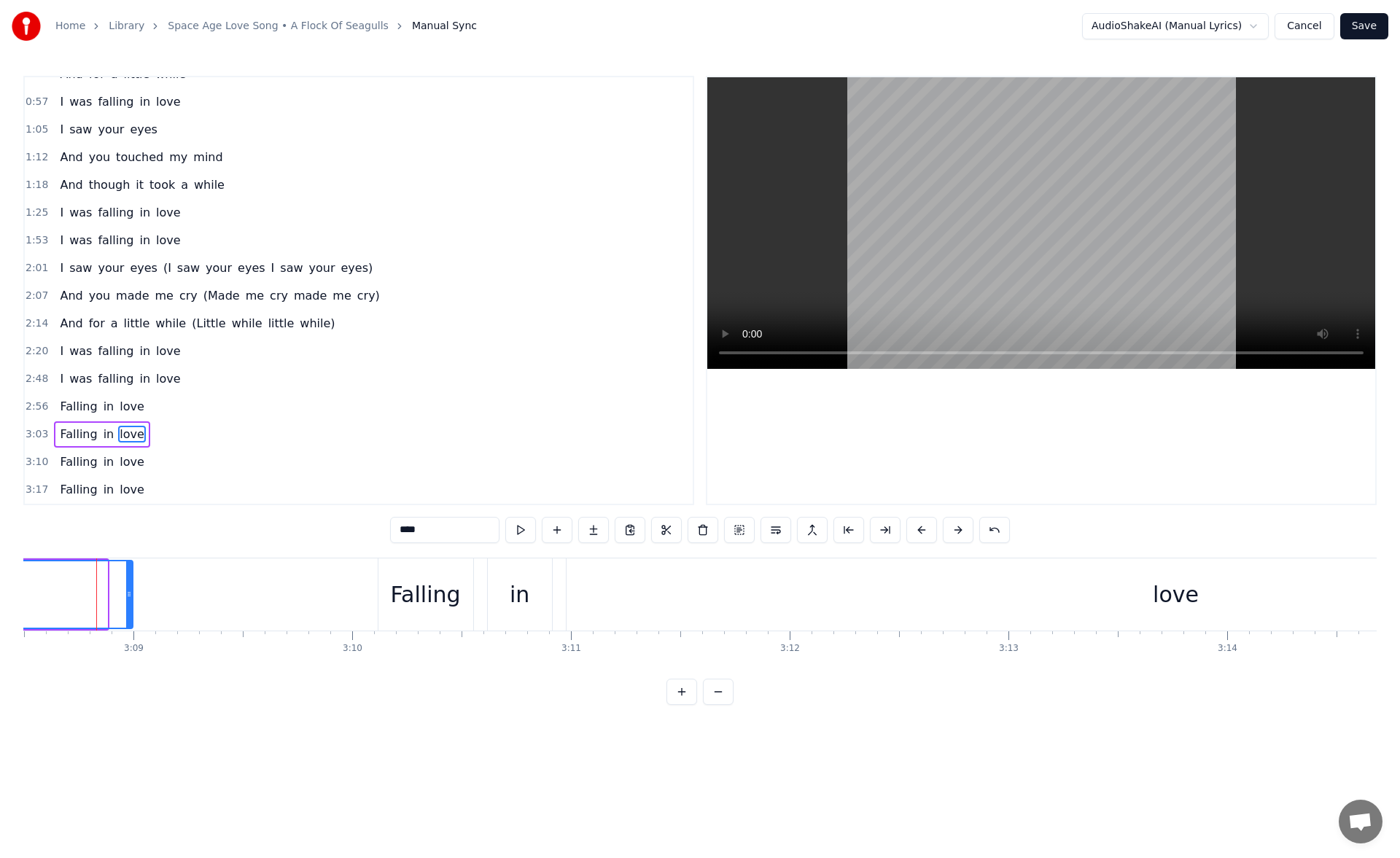
drag, startPoint x: 104, startPoint y: 597, endPoint x: 132, endPoint y: 598, distance: 28.0
click at [132, 598] on icon at bounding box center [129, 594] width 6 height 11
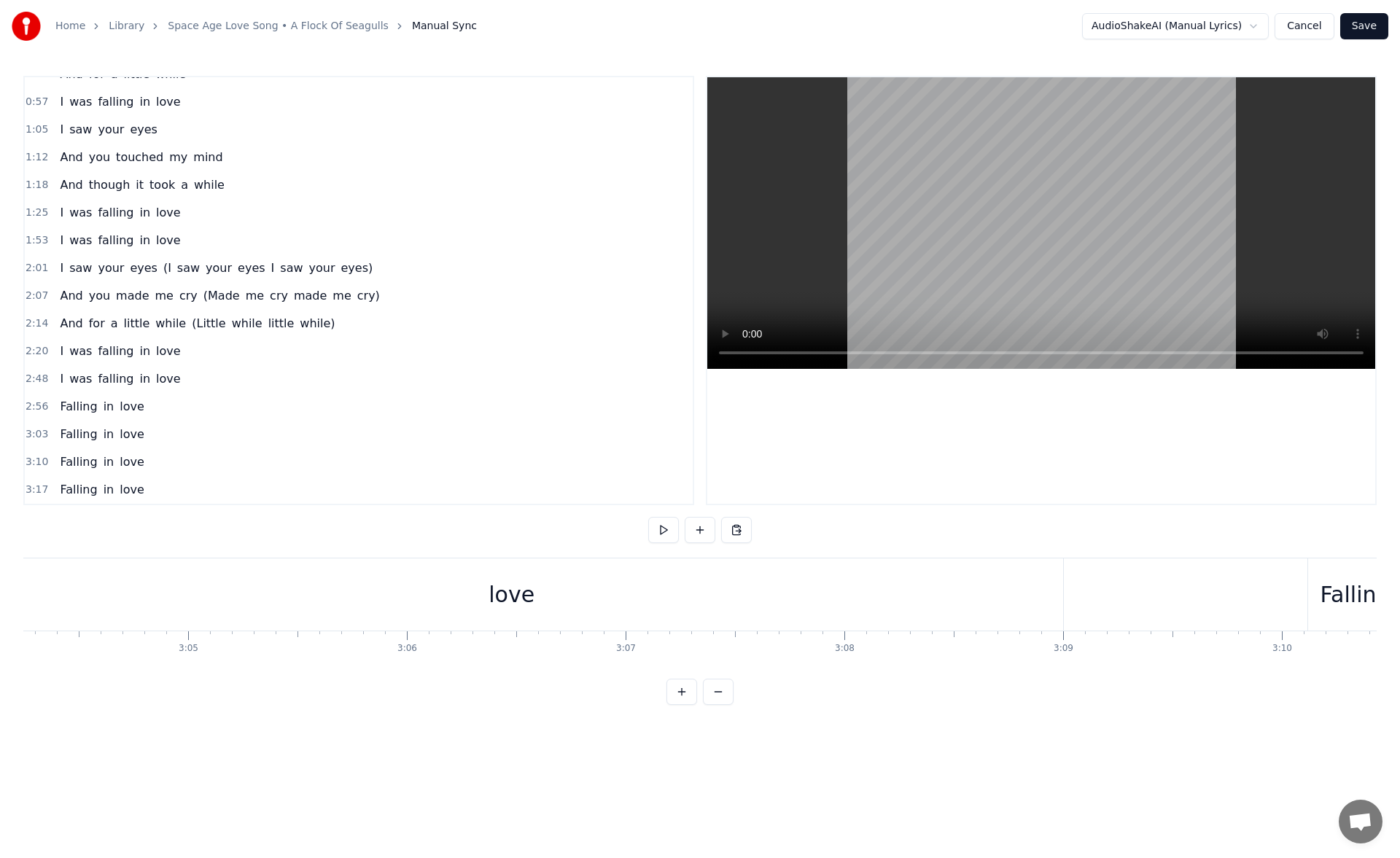
scroll to position [0, 40266]
click at [621, 611] on div "love" at bounding box center [561, 594] width 1103 height 72
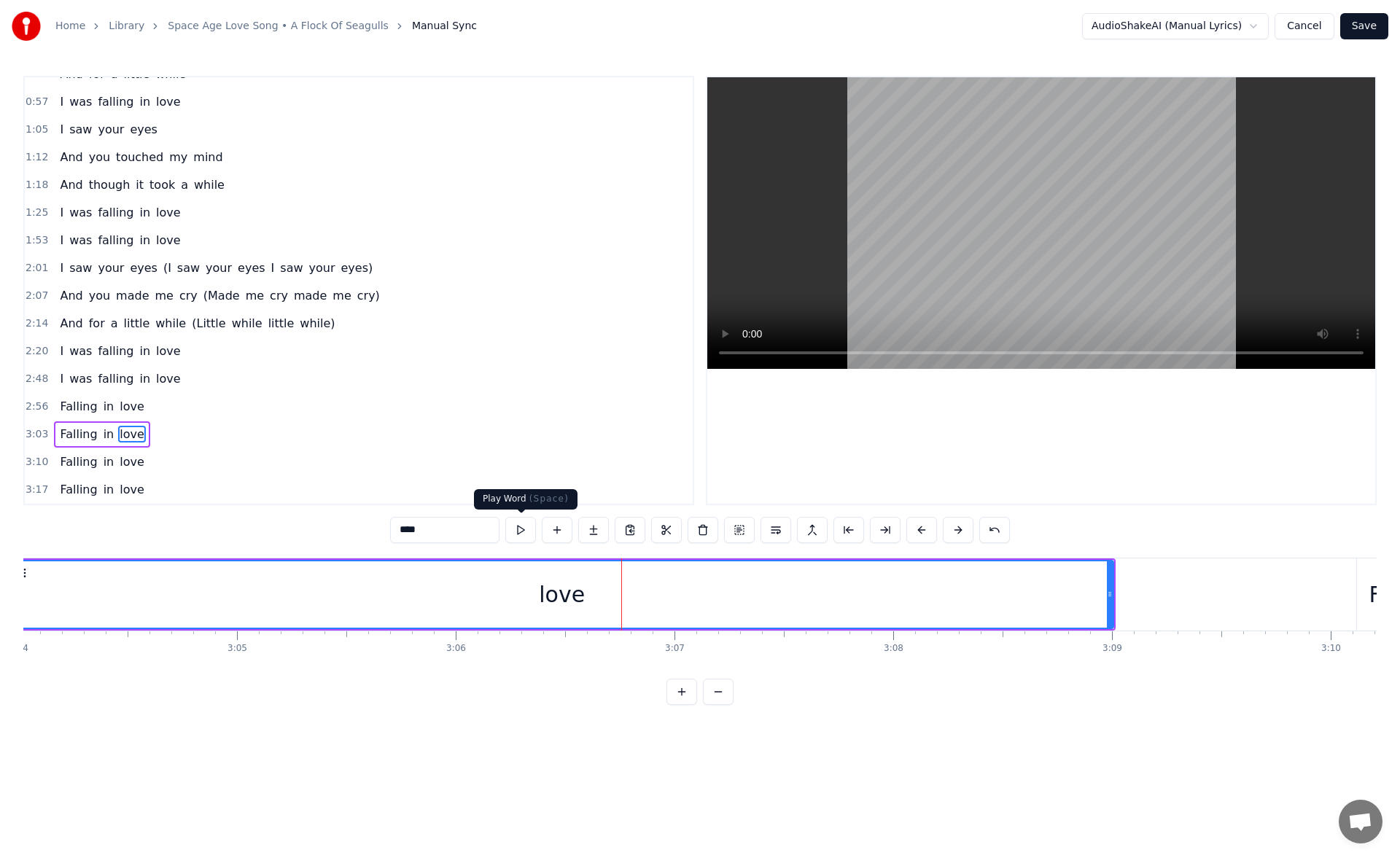
click at [522, 532] on button at bounding box center [521, 530] width 31 height 26
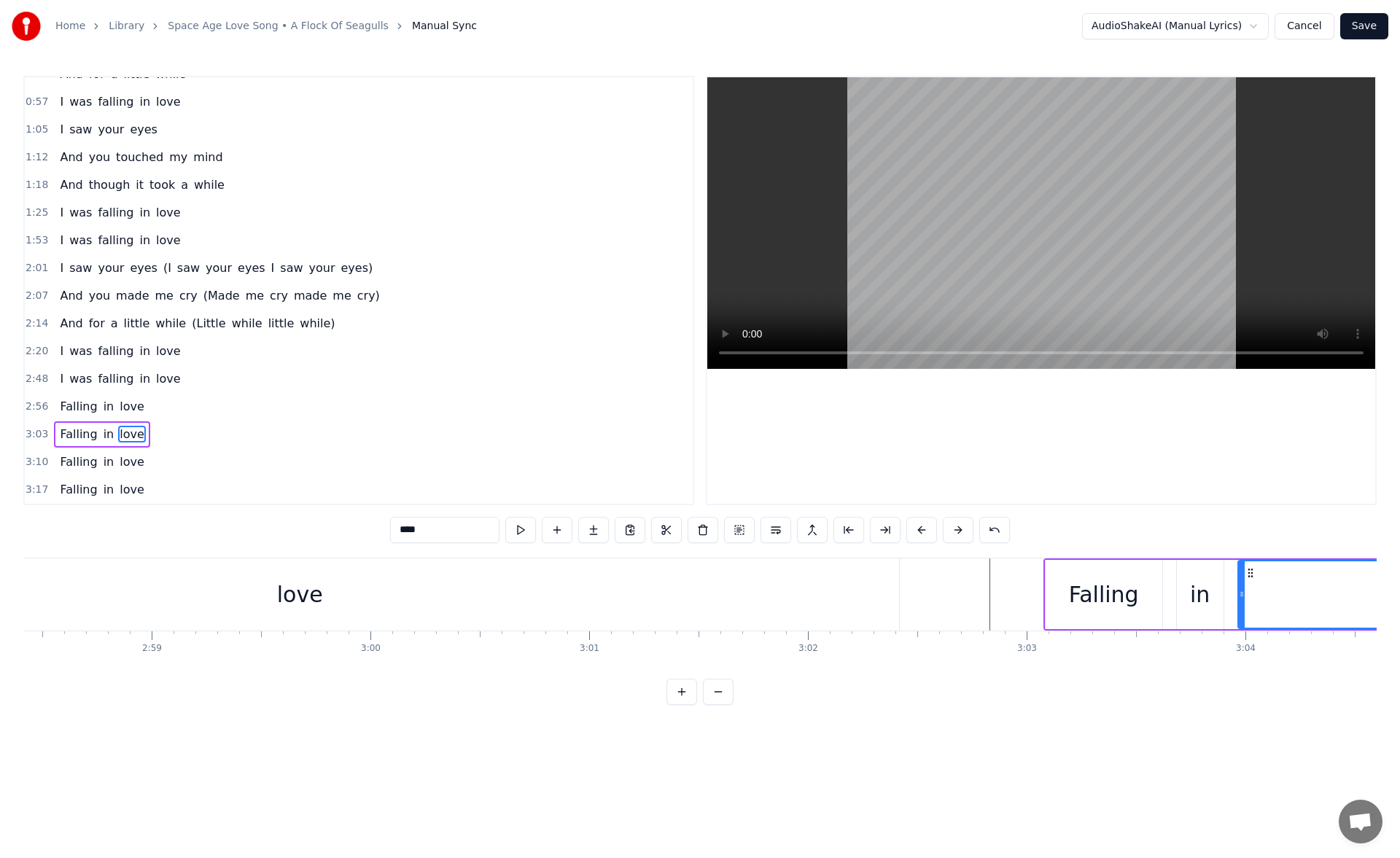
scroll to position [0, 39112]
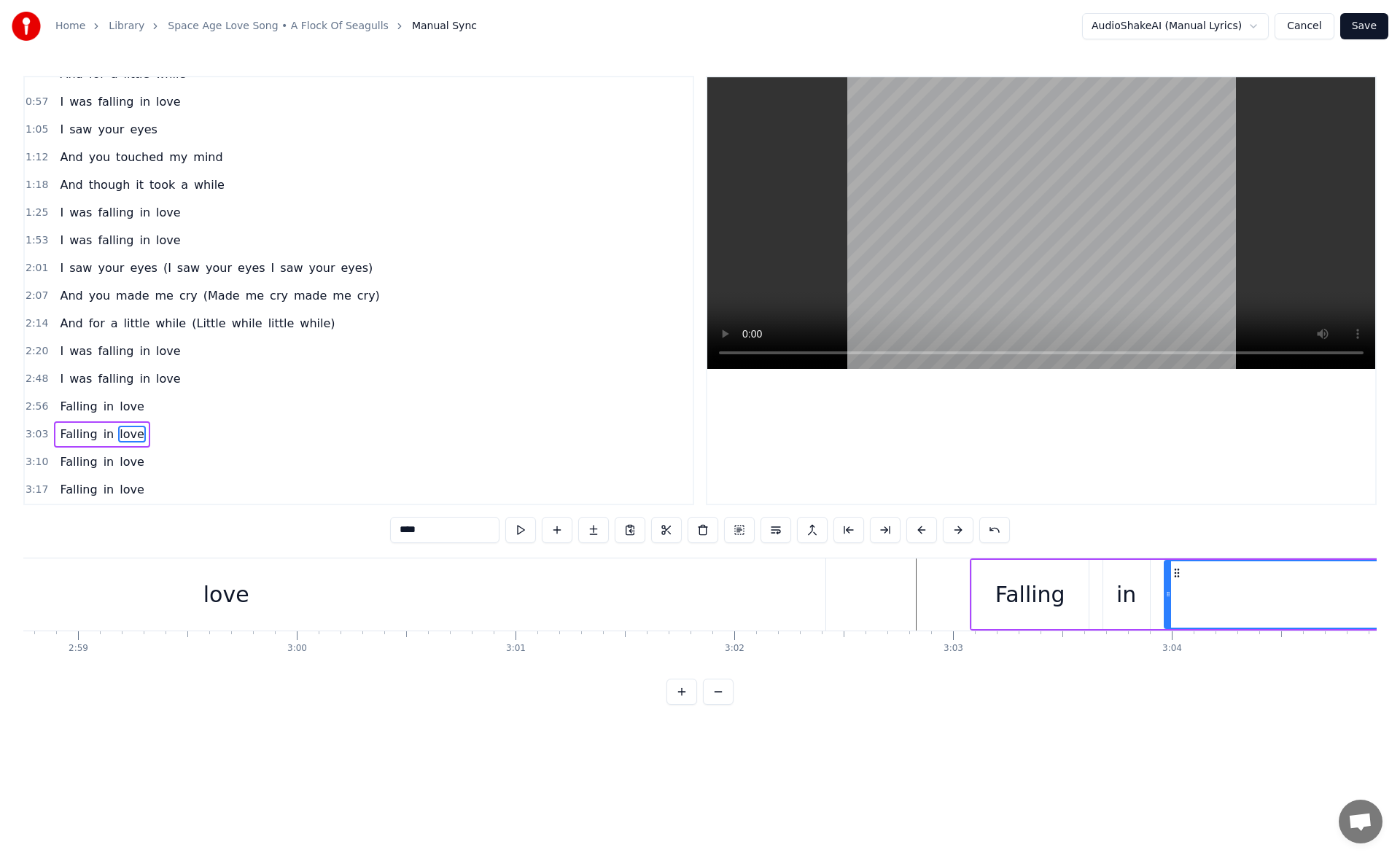
click at [731, 607] on div "love" at bounding box center [226, 594] width 1199 height 72
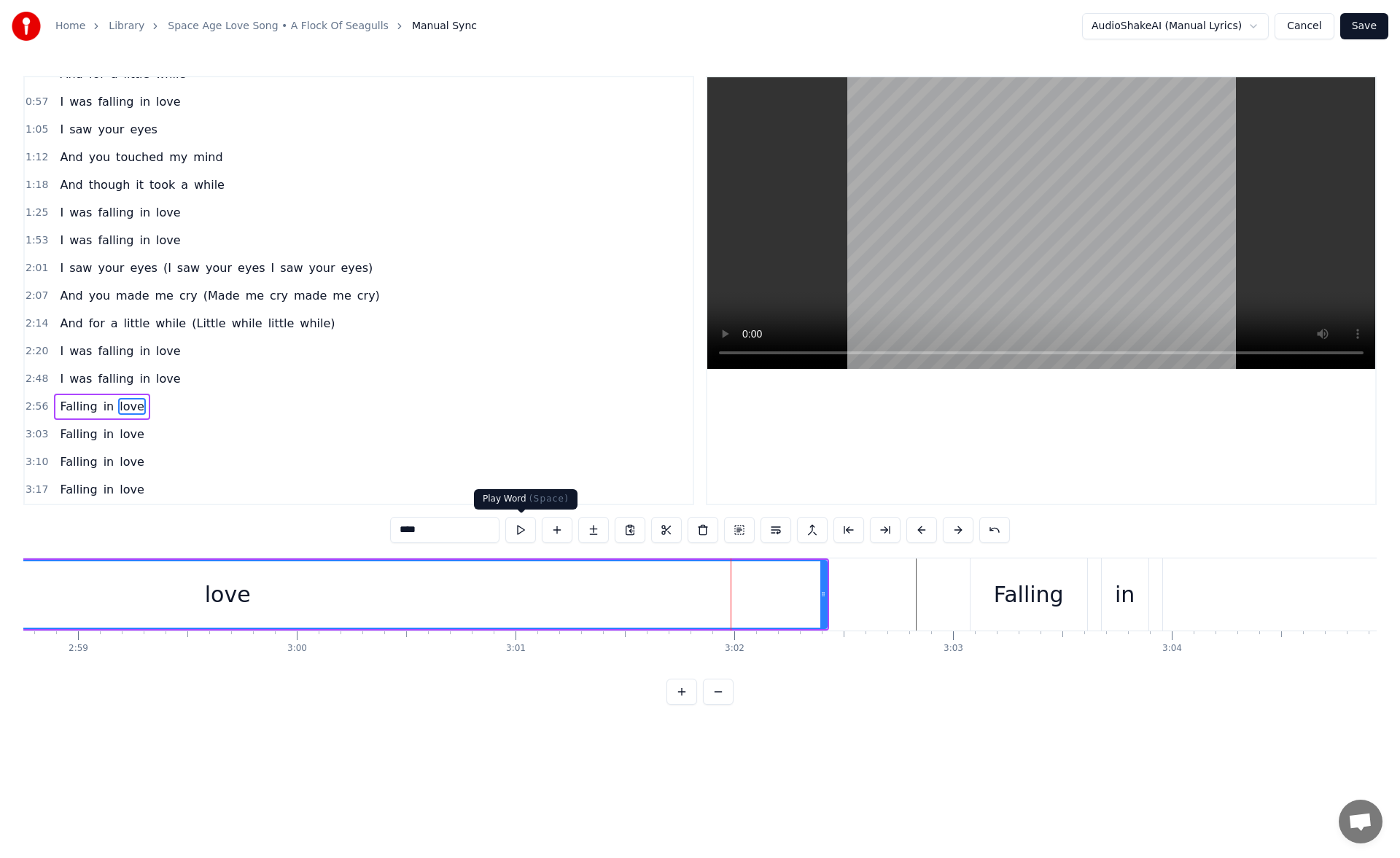
click at [521, 539] on button at bounding box center [521, 530] width 31 height 26
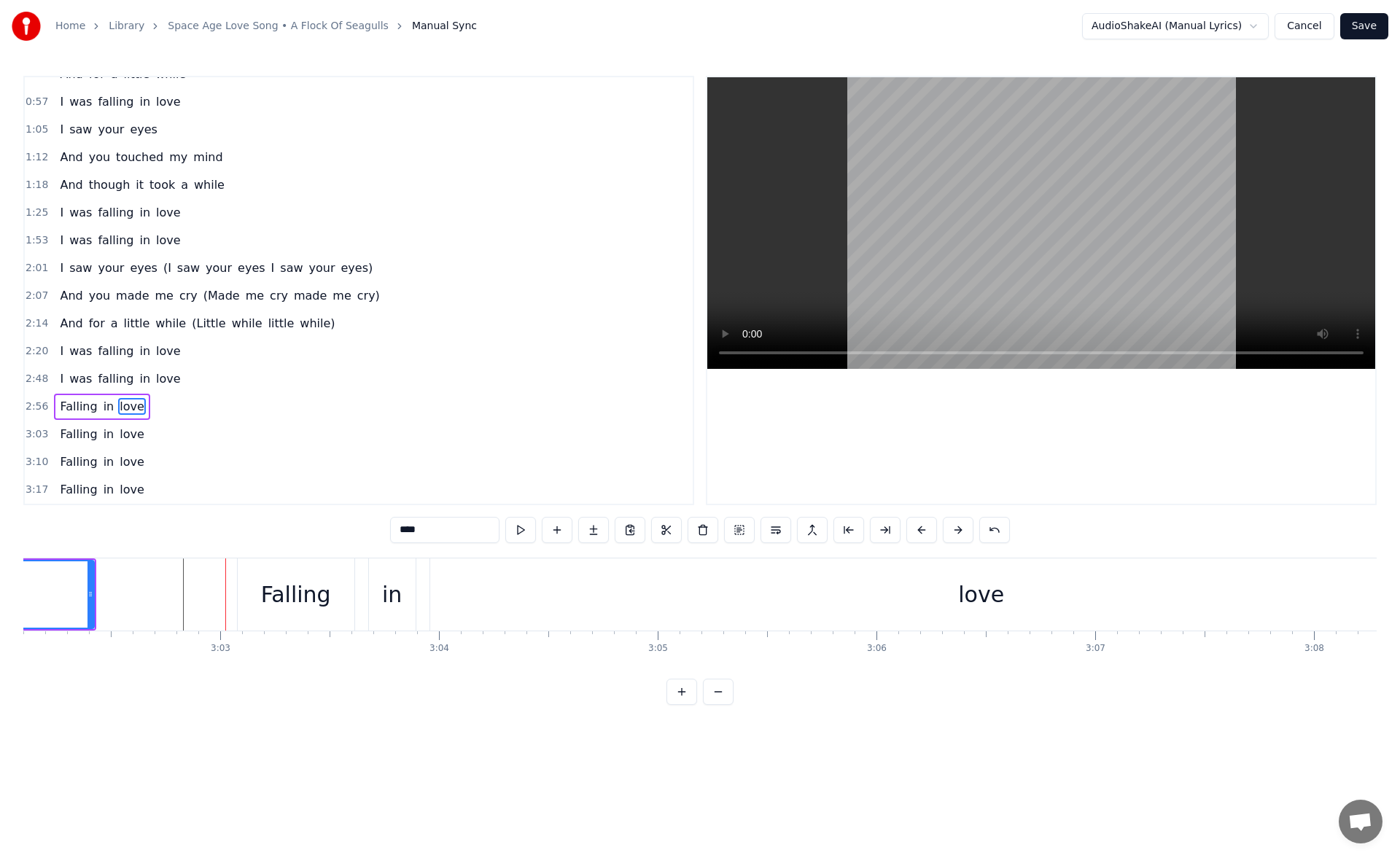
scroll to position [0, 39886]
drag, startPoint x: 52, startPoint y: 596, endPoint x: 79, endPoint y: 598, distance: 27.1
click at [79, 598] on icon at bounding box center [76, 594] width 6 height 11
click at [1153, 596] on div "love" at bounding box center [959, 594] width 1103 height 72
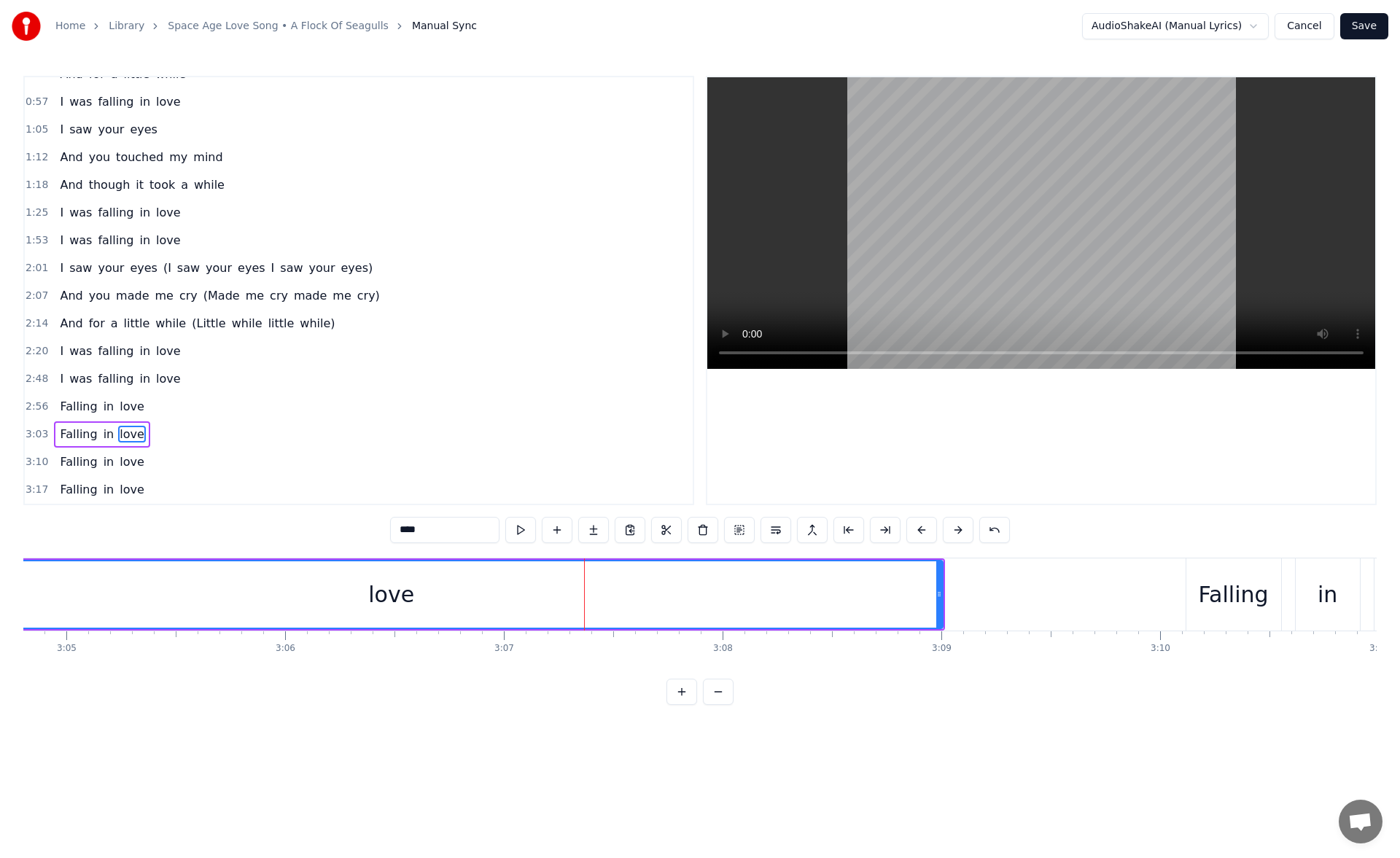
scroll to position [0, 40437]
drag, startPoint x: 938, startPoint y: 598, endPoint x: 975, endPoint y: 603, distance: 37.3
click at [967, 603] on div at bounding box center [964, 594] width 6 height 66
click at [527, 530] on button at bounding box center [521, 530] width 31 height 26
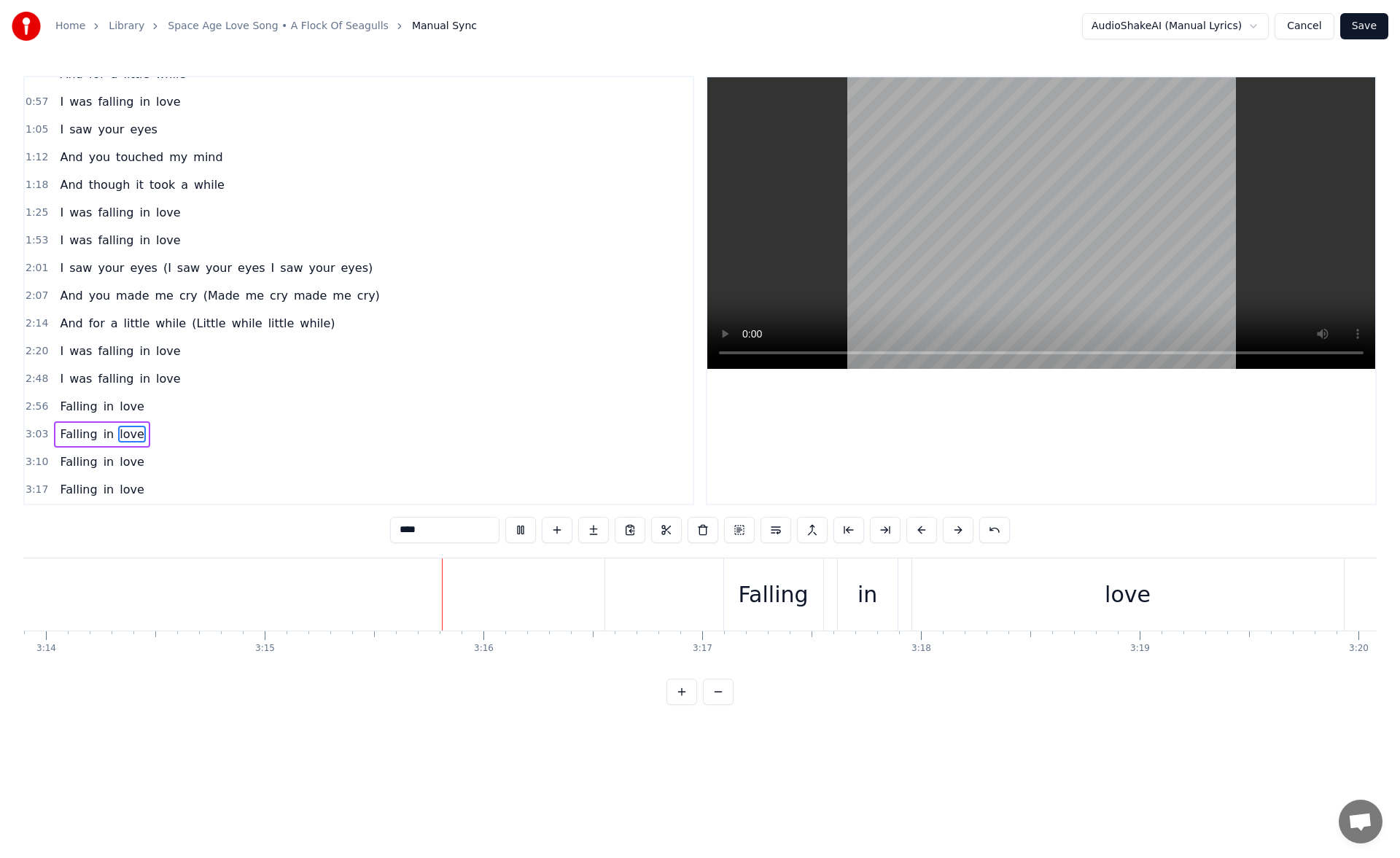
scroll to position [0, 42638]
click at [1363, 29] on button "Save" at bounding box center [1365, 26] width 49 height 26
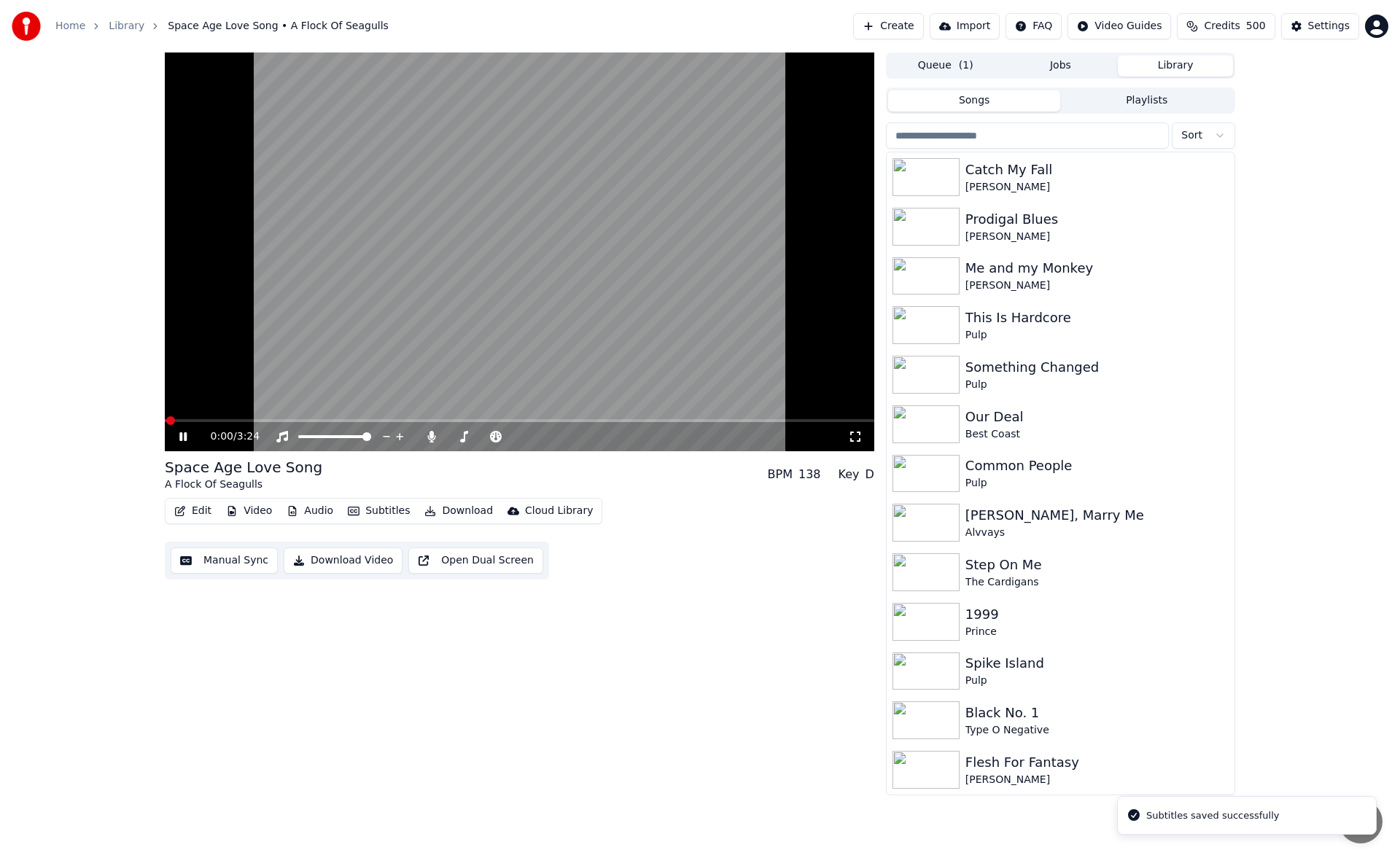
click at [180, 435] on icon at bounding box center [183, 437] width 7 height 9
click at [451, 514] on button "Download" at bounding box center [459, 511] width 80 height 20
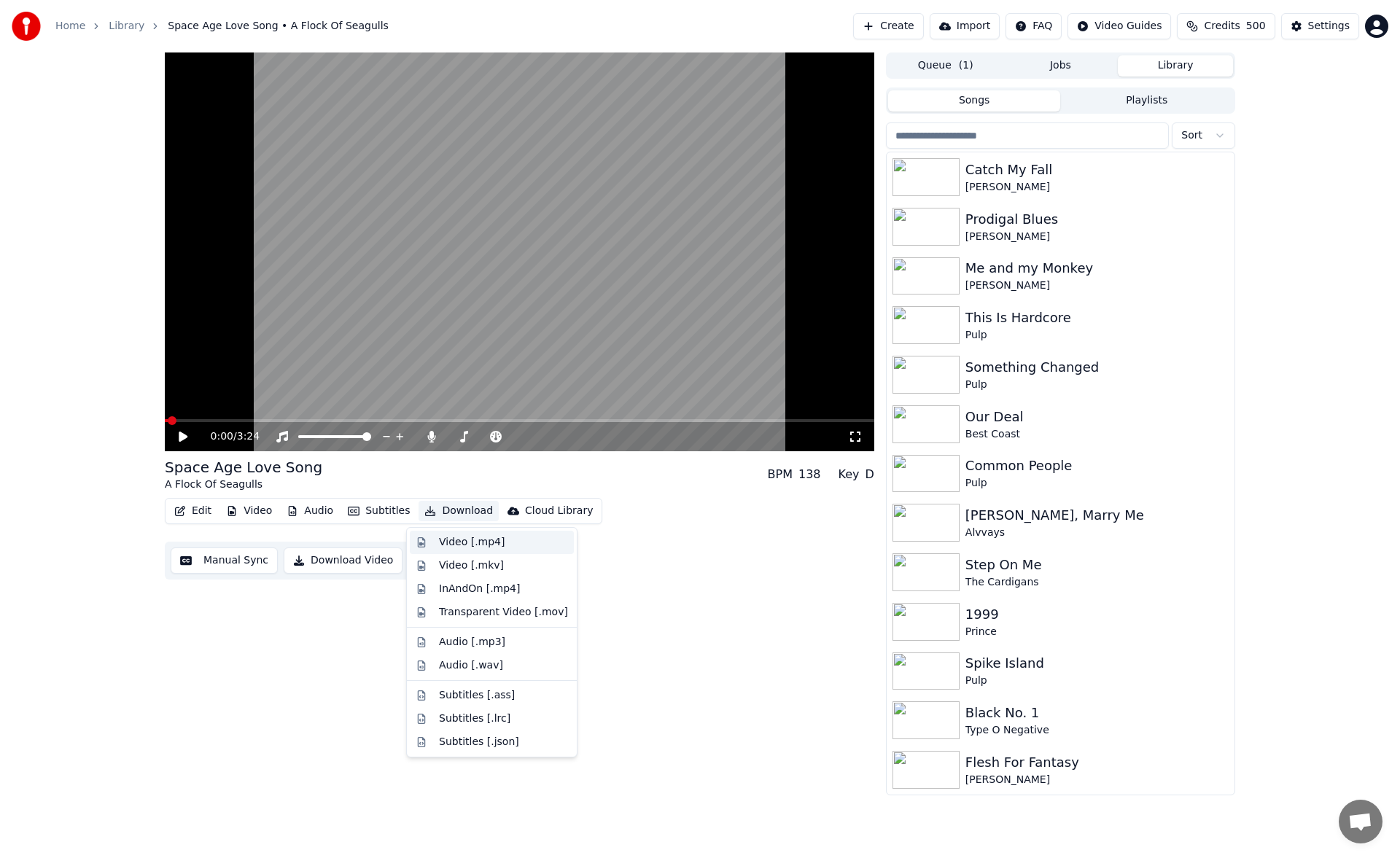
click at [463, 540] on div "Video [.mp4]" at bounding box center [472, 543] width 66 height 15
